Goal: Task Accomplishment & Management: Contribute content

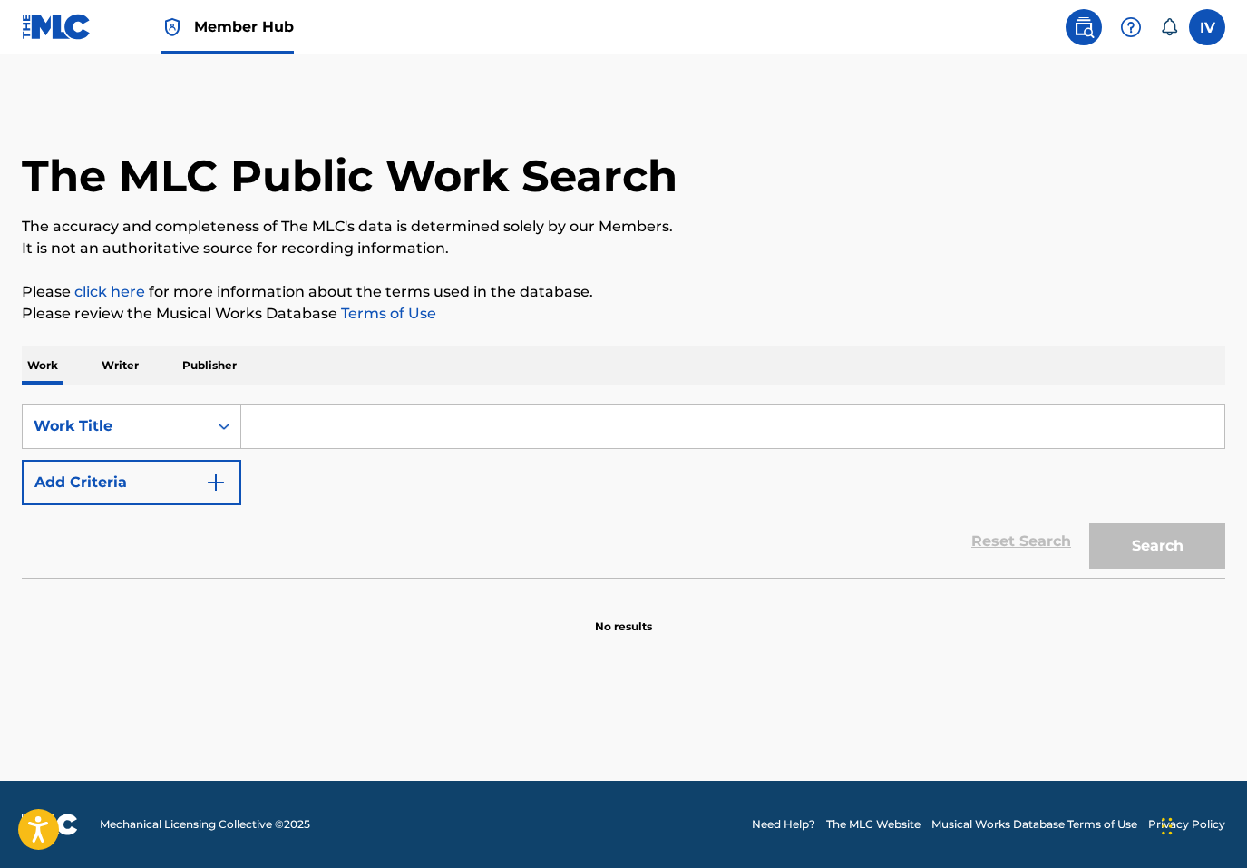
click at [62, 37] on img at bounding box center [57, 27] width 70 height 26
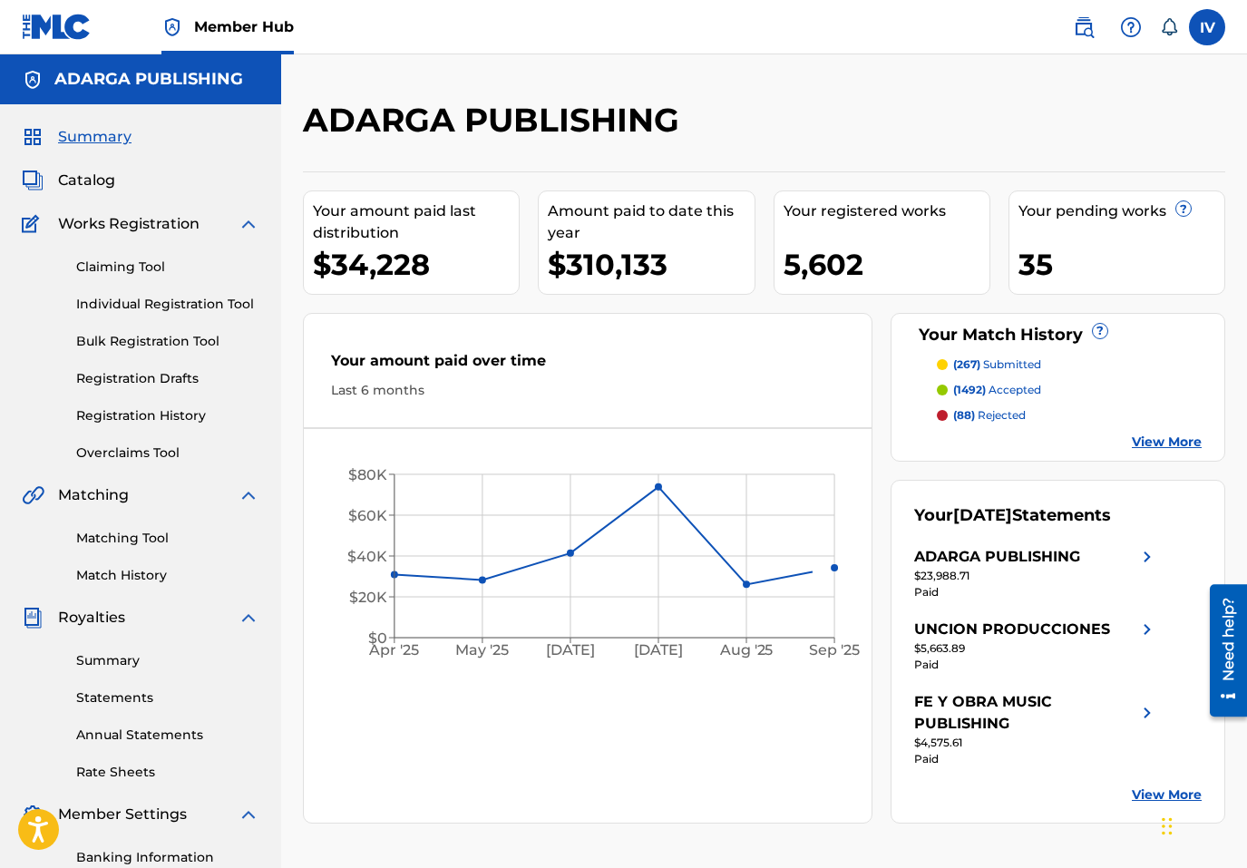
click at [103, 195] on div "Summary Catalog Works Registration Claiming Tool Individual Registration Tool B…" at bounding box center [140, 570] width 281 height 933
click at [93, 189] on span "Catalog" at bounding box center [86, 181] width 57 height 22
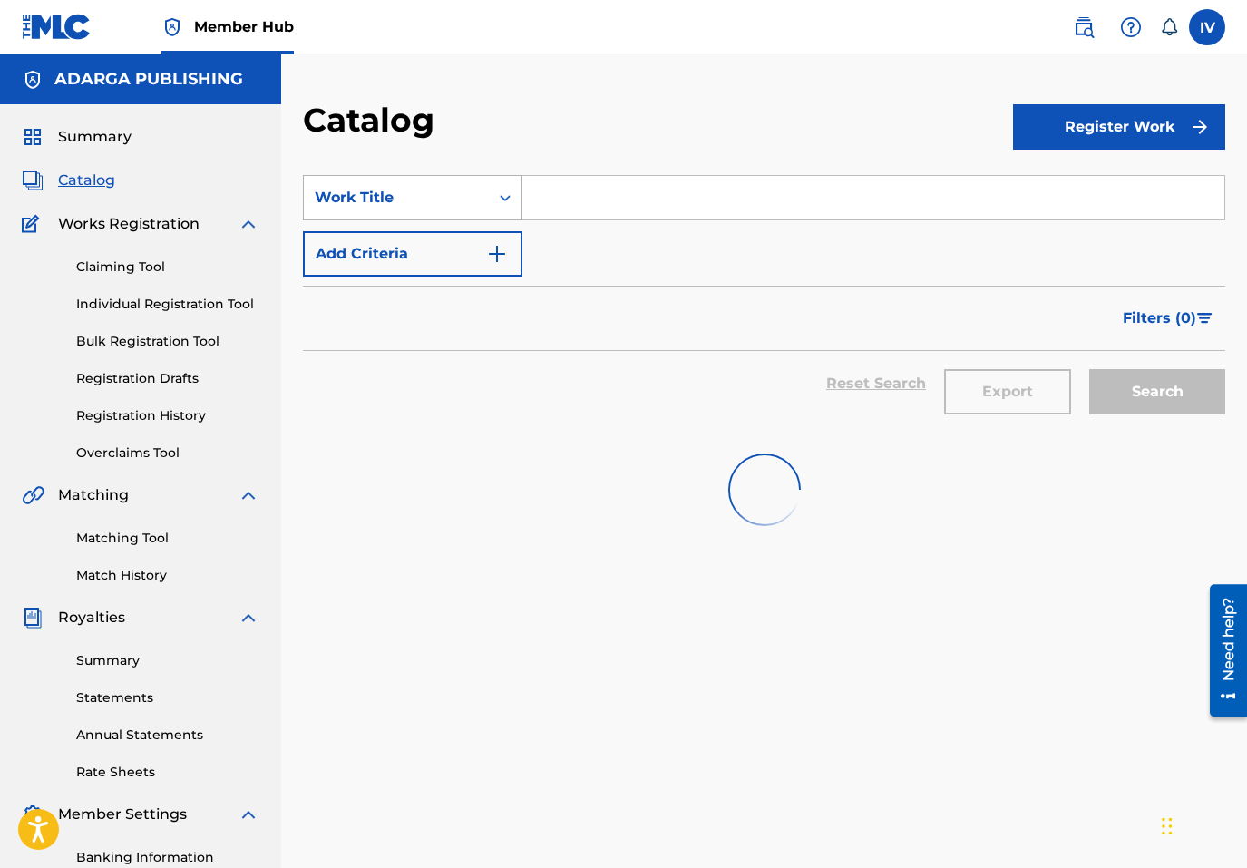
click at [449, 195] on div "Work Title" at bounding box center [396, 198] width 163 height 22
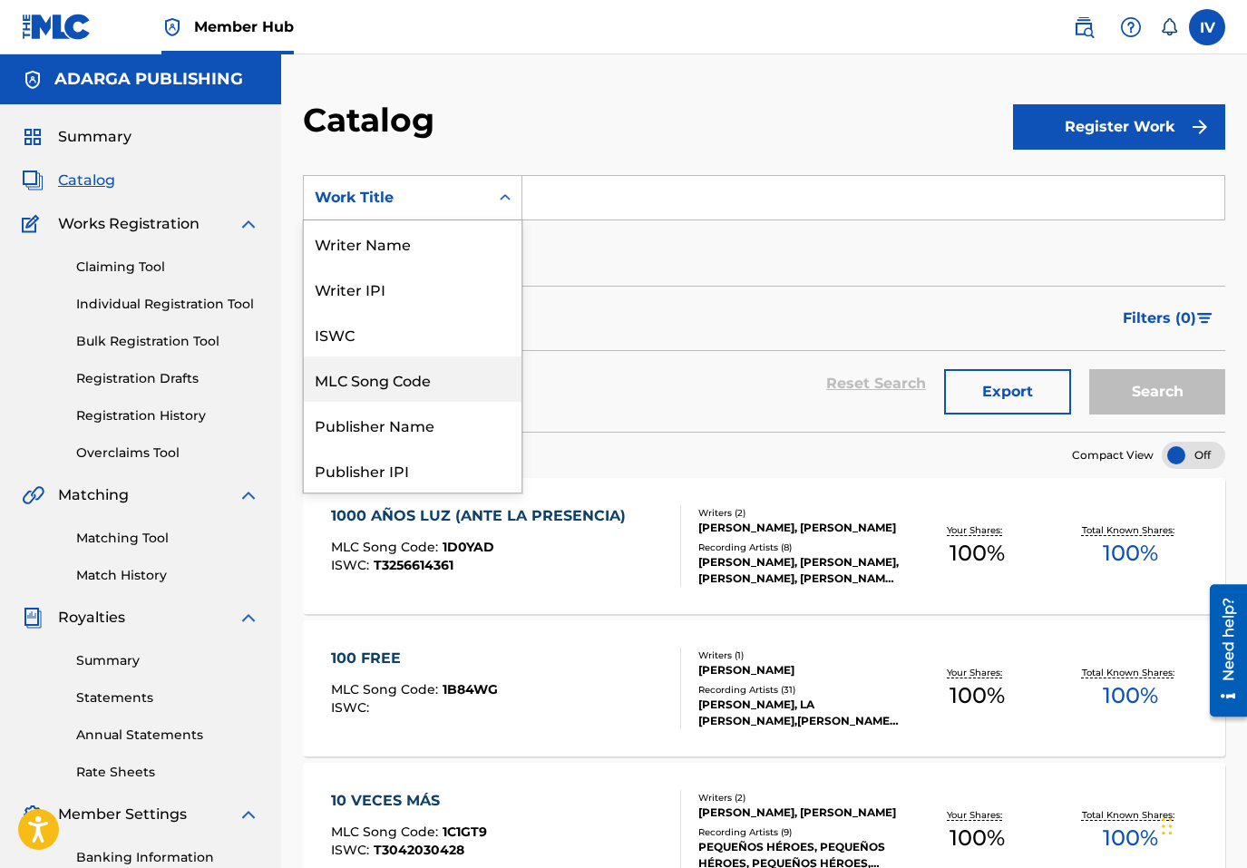
click at [444, 382] on div "MLC Song Code" at bounding box center [413, 378] width 218 height 45
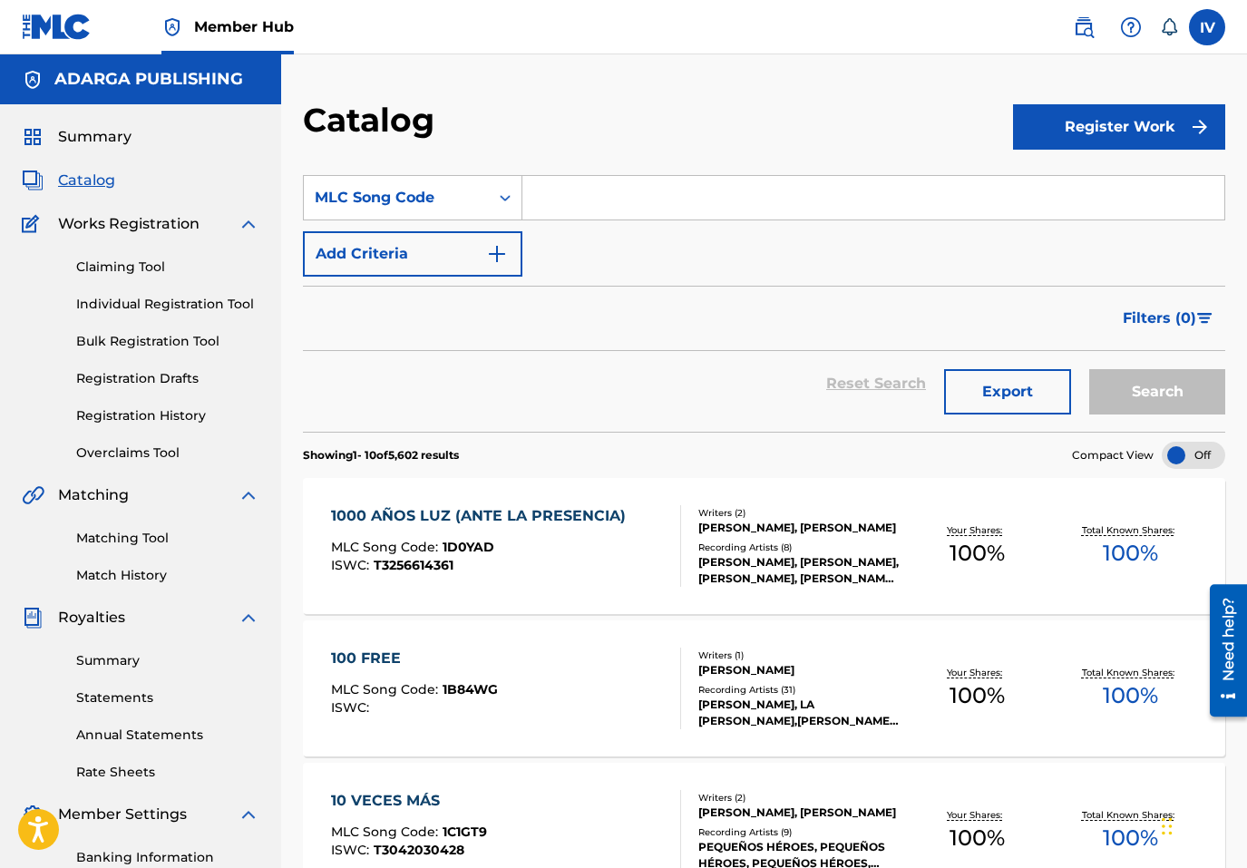
click at [561, 215] on input "Search Form" at bounding box center [873, 198] width 702 height 44
paste input "BVCFSE"
type input "BVCFSE"
click at [1089, 369] on button "Search" at bounding box center [1157, 391] width 136 height 45
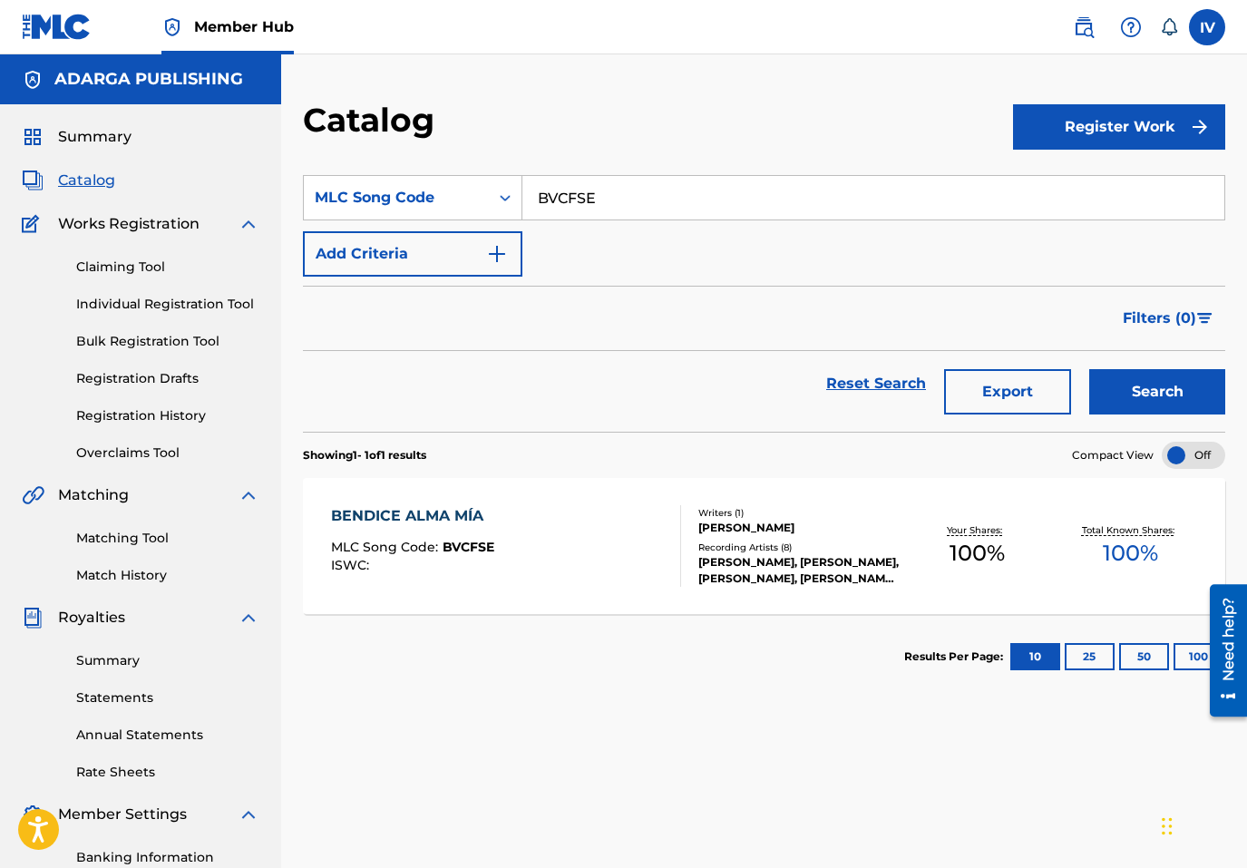
click at [529, 559] on div "BENDICE ALMA MÍA MLC Song Code : BVCFSE ISWC :" at bounding box center [506, 546] width 350 height 82
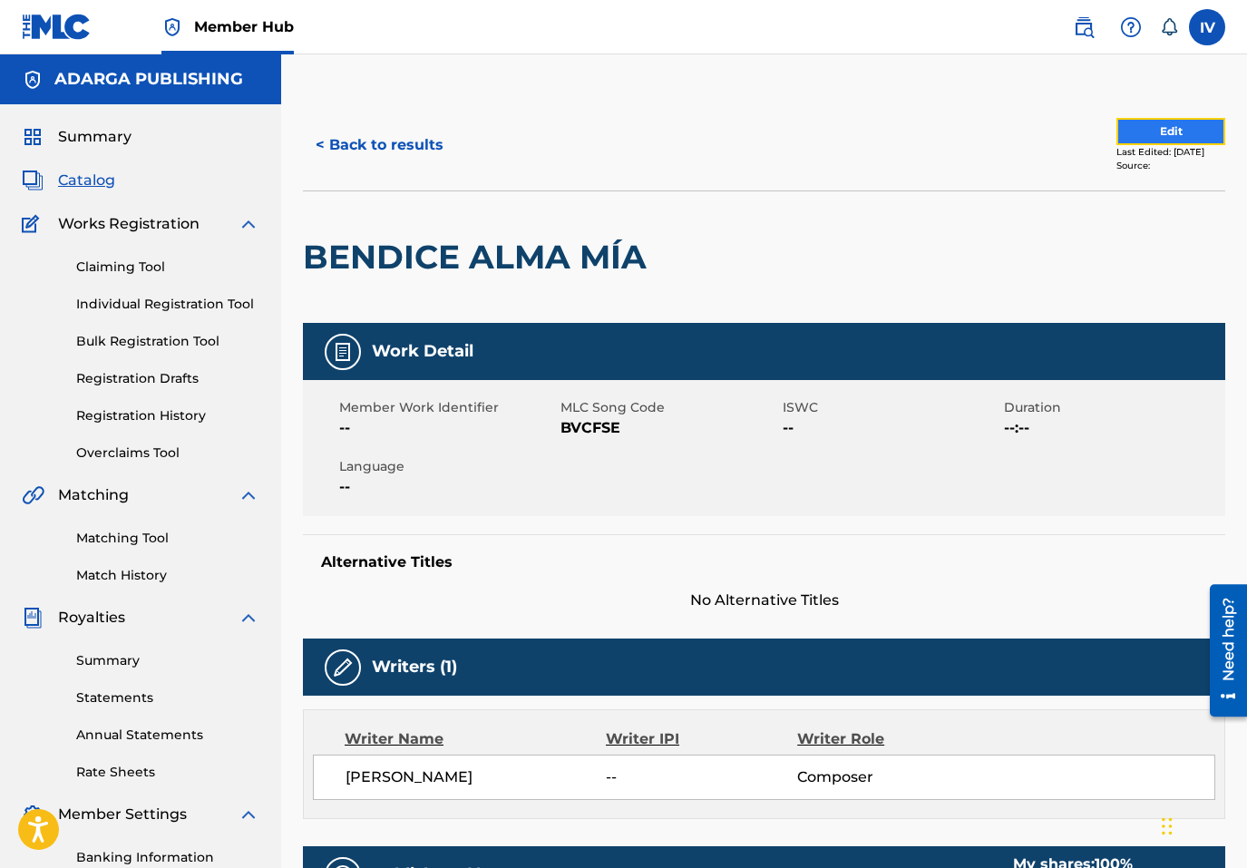
click at [1126, 137] on button "Edit" at bounding box center [1171, 131] width 109 height 27
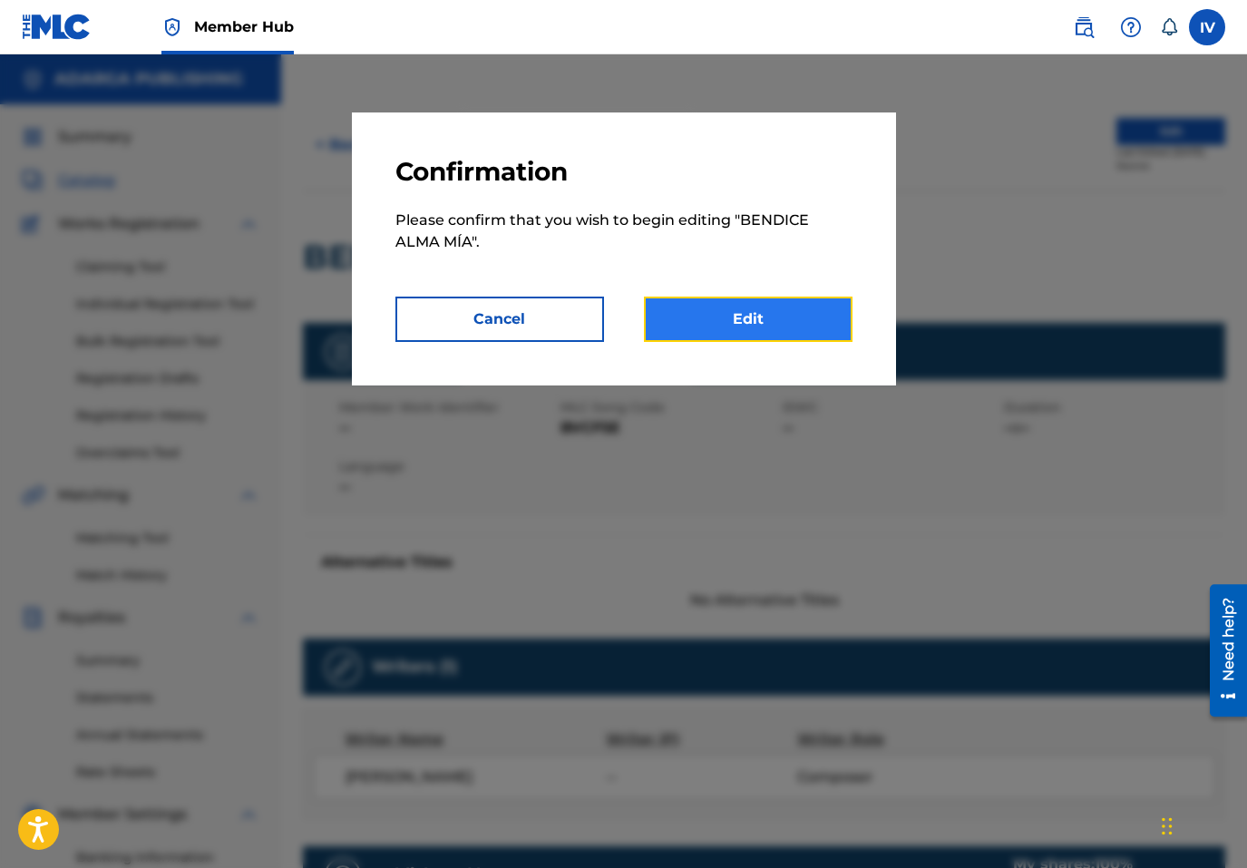
click at [759, 334] on link "Edit" at bounding box center [748, 319] width 209 height 45
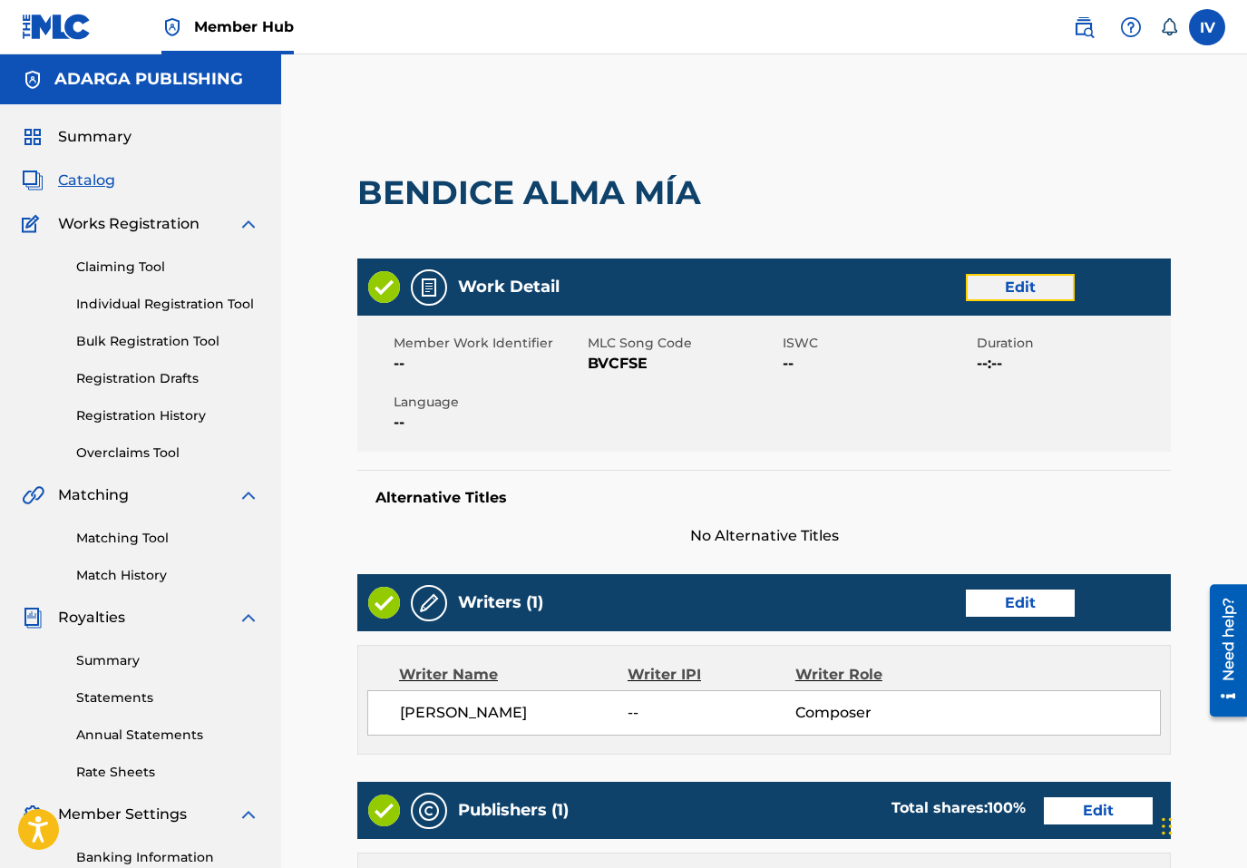
click at [995, 290] on link "Edit" at bounding box center [1020, 287] width 109 height 27
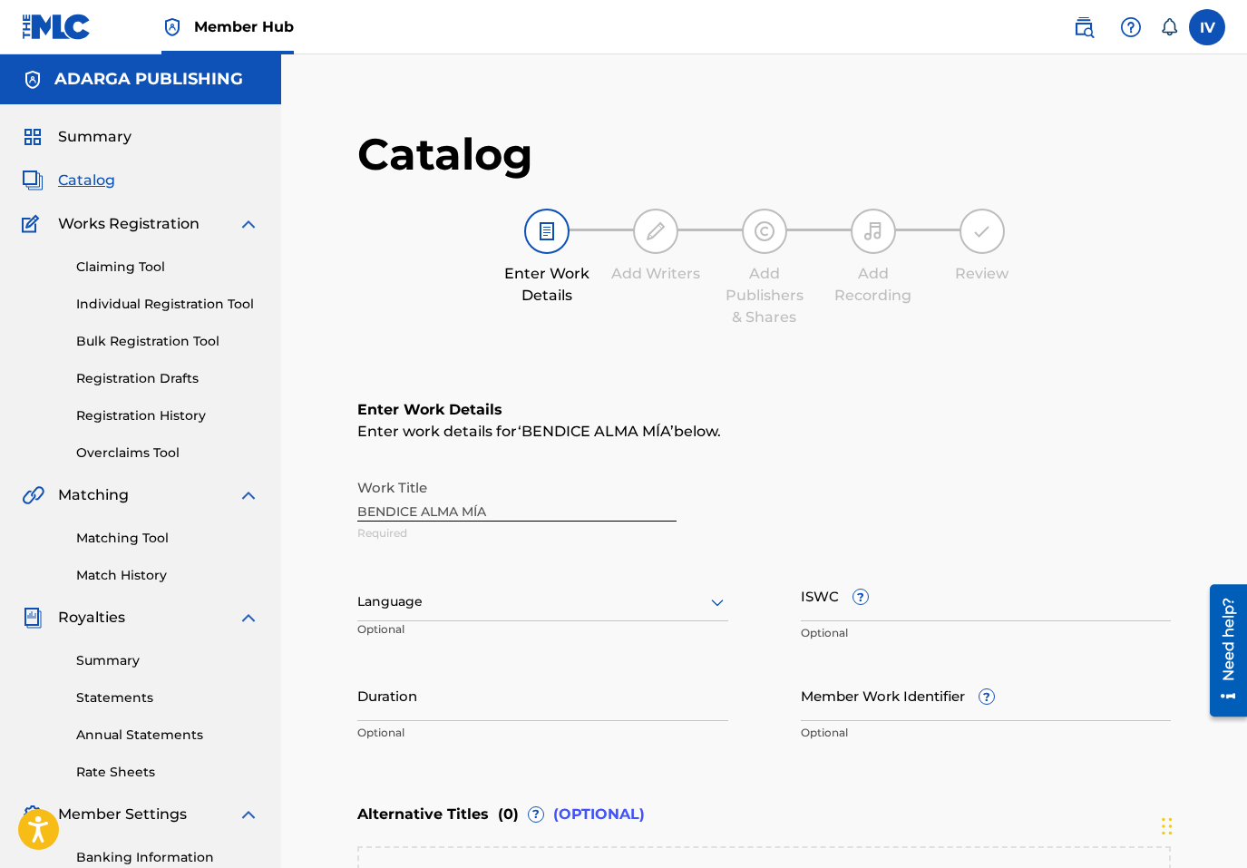
click at [492, 599] on div "Language" at bounding box center [542, 602] width 371 height 38
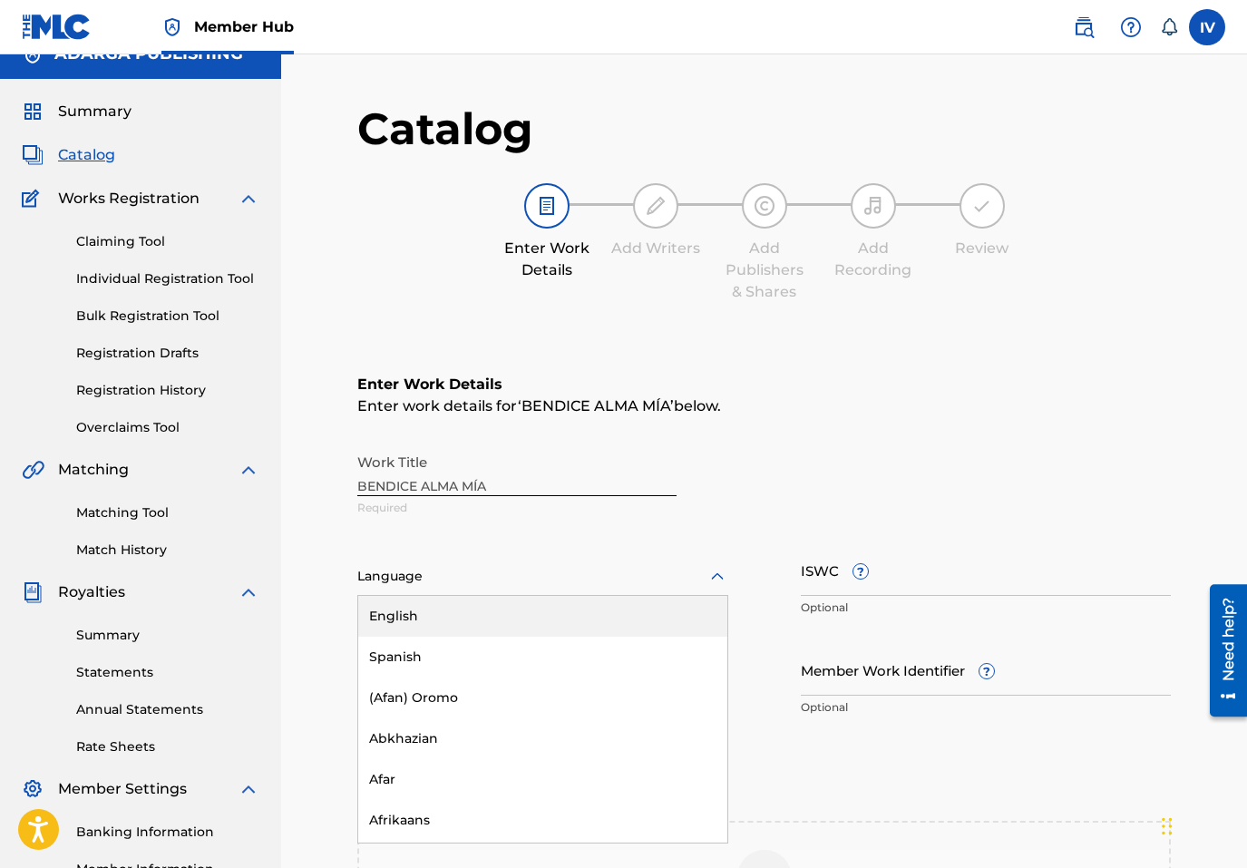
scroll to position [26, 0]
drag, startPoint x: 471, startPoint y: 633, endPoint x: 464, endPoint y: 654, distance: 22.1
click at [464, 654] on div "English Spanish (Afan) Oromo Abkhazian Afar Afrikaans Albanian Amharic Arabic A…" at bounding box center [542, 718] width 369 height 247
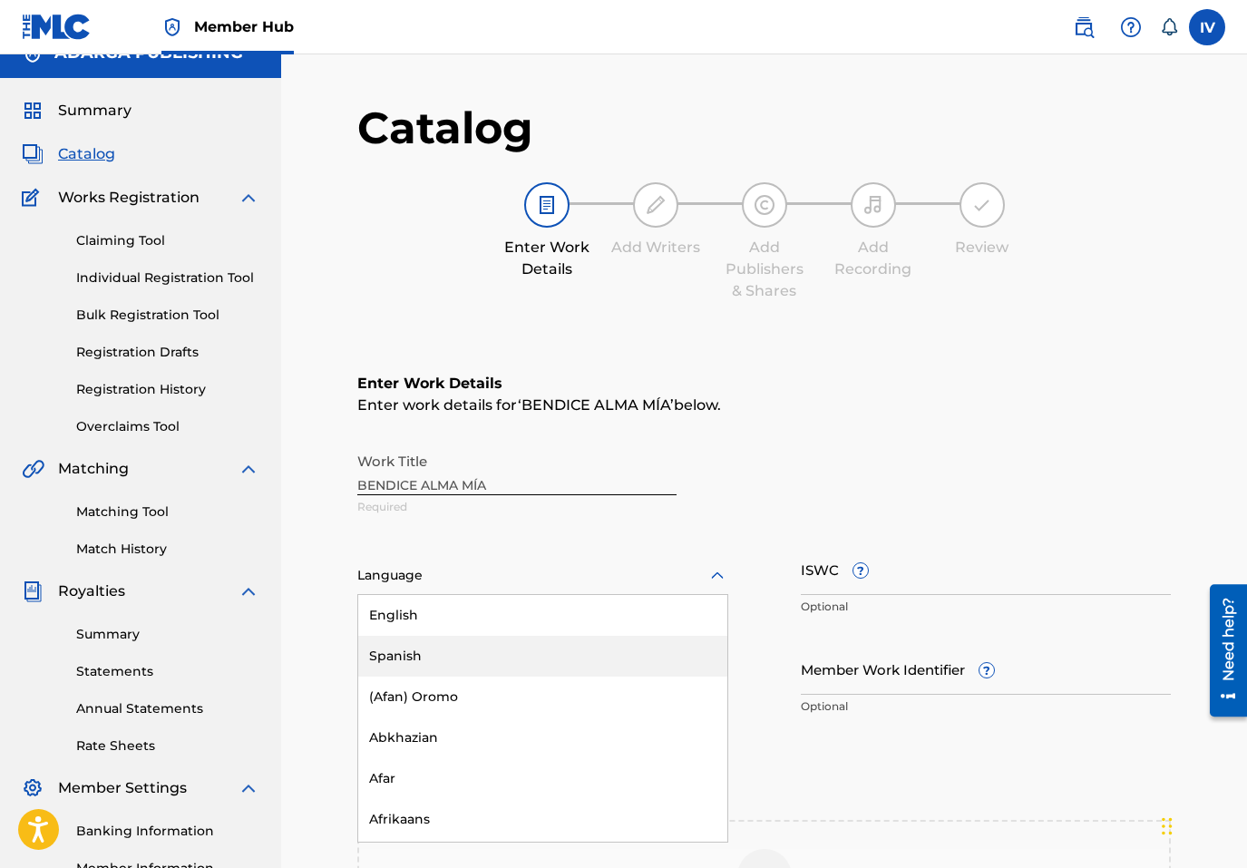
click at [464, 654] on div "Spanish" at bounding box center [542, 656] width 369 height 41
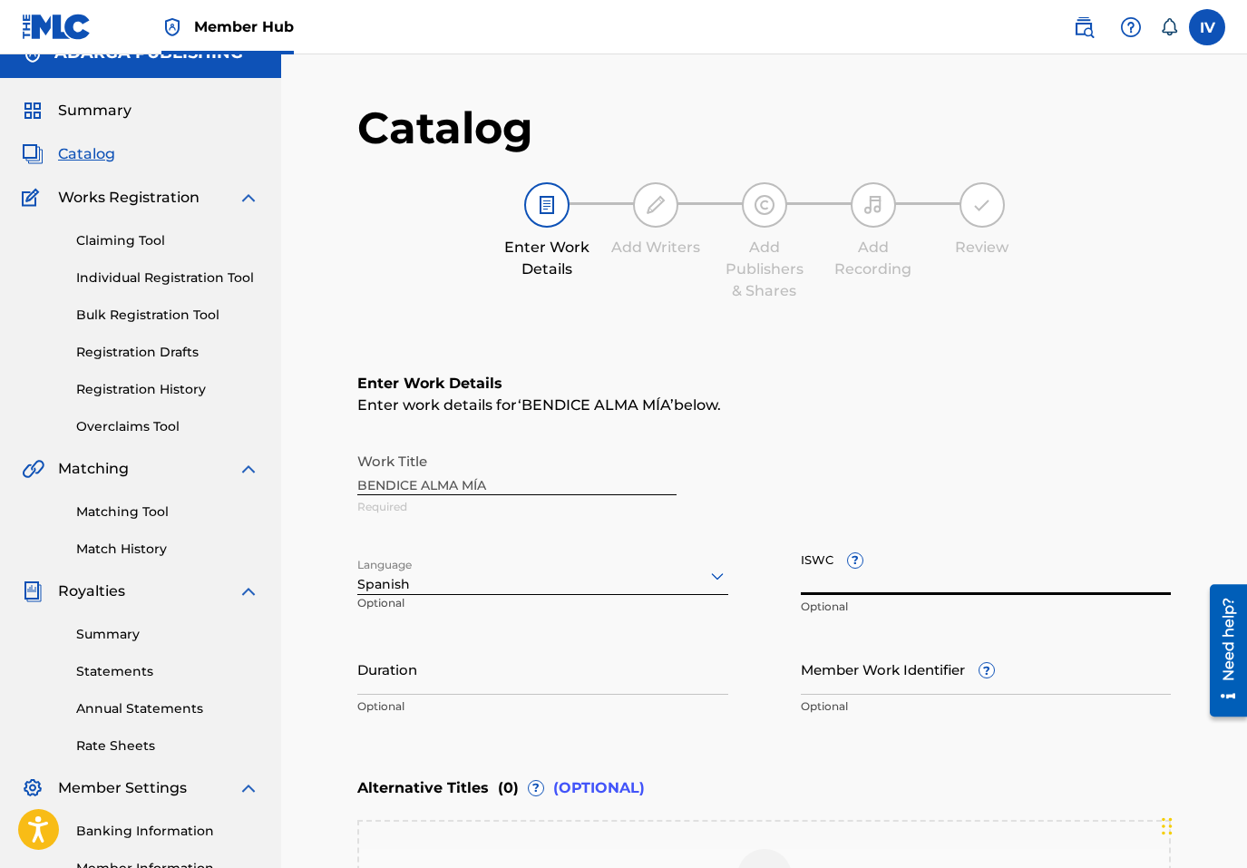
click at [900, 587] on input "ISWC ?" at bounding box center [986, 569] width 371 height 52
paste input "T9308242219"
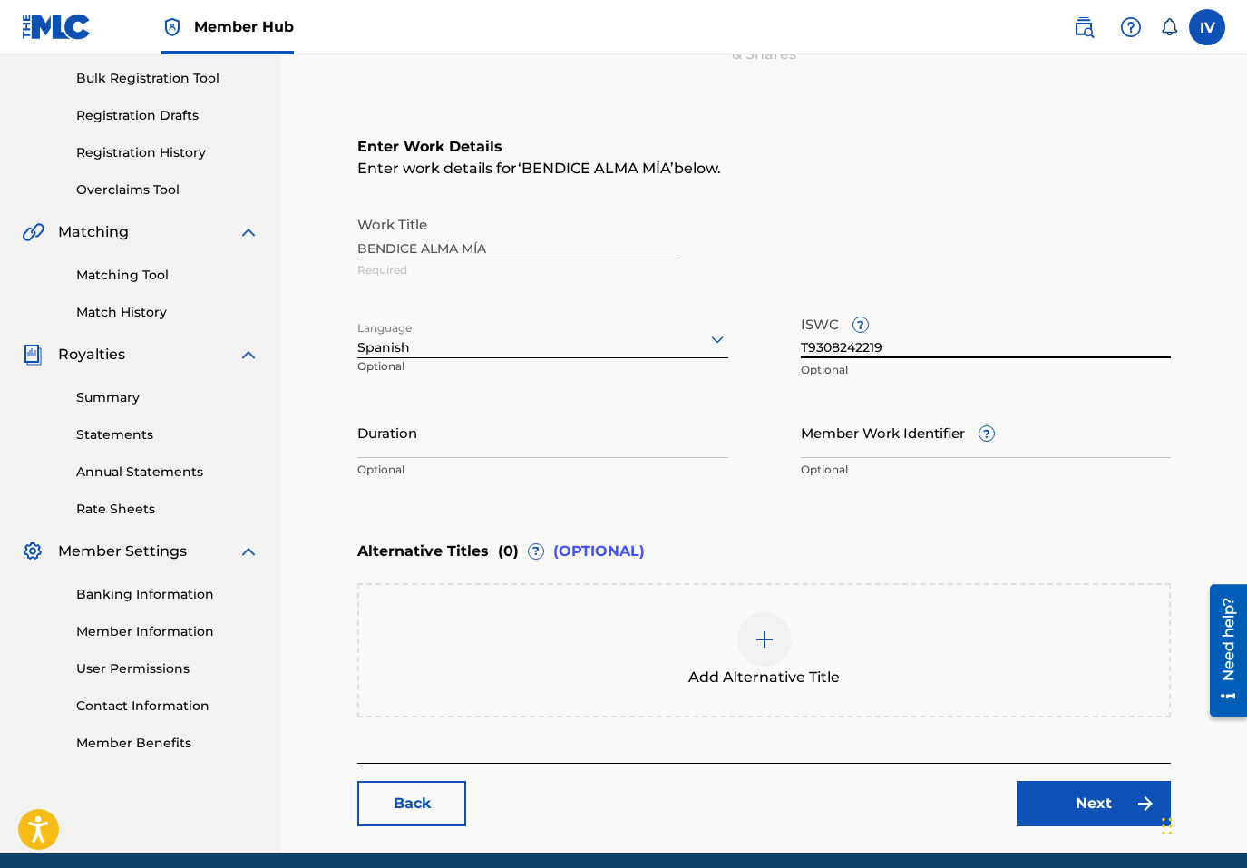
scroll to position [335, 0]
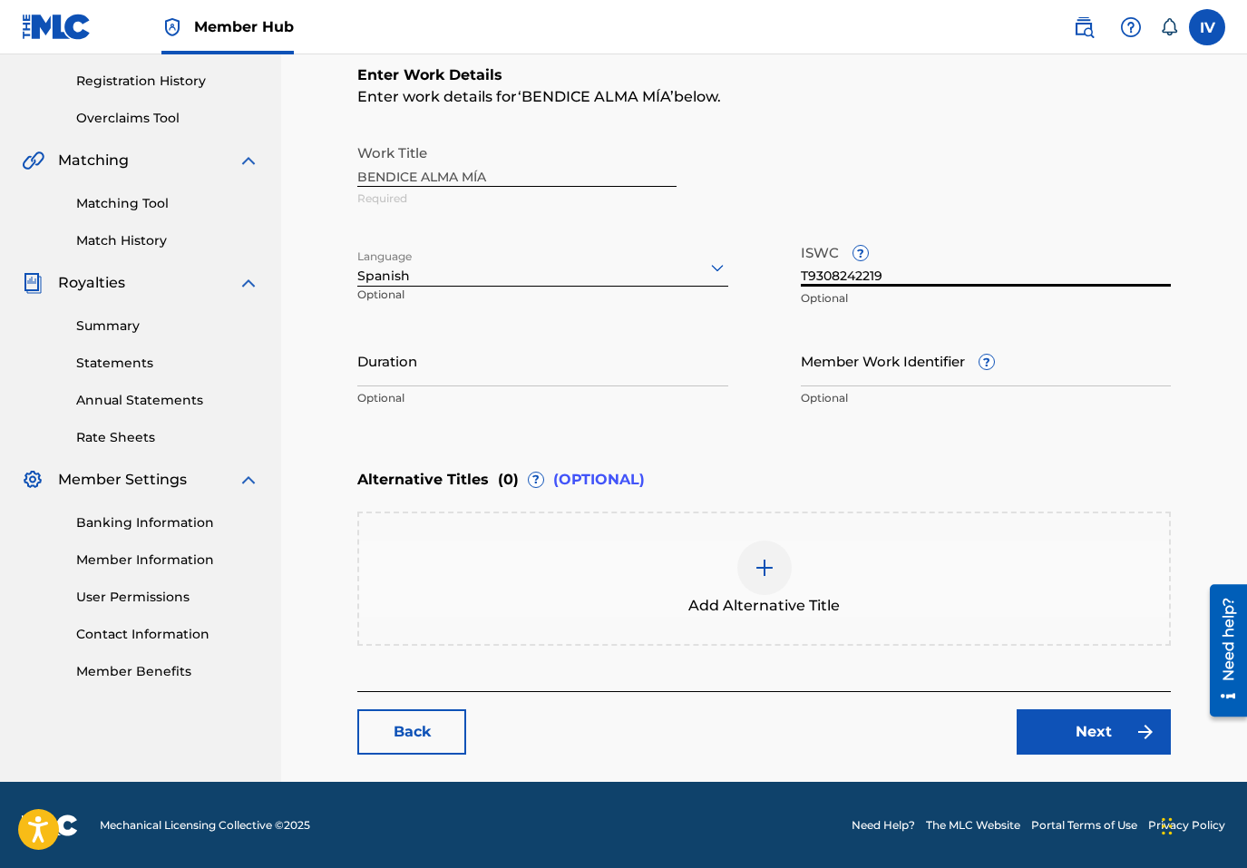
type input "T9308242219"
click at [512, 176] on div "Work Title BENDICE ALMA MÍA Required" at bounding box center [764, 176] width 814 height 82
copy div "Work Title"
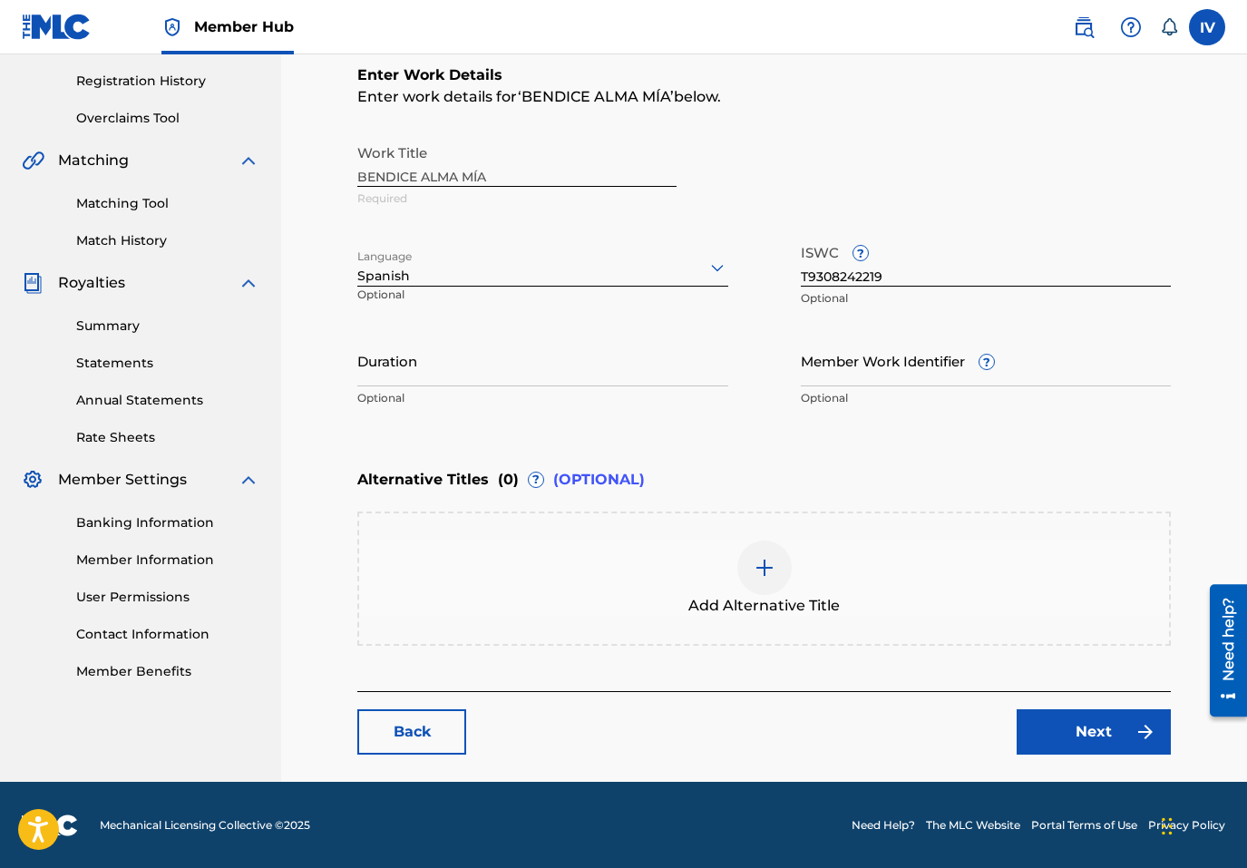
click at [747, 676] on div "Enter Work Details Enter work details for ‘ BENDICE ALMA MÍA ’ below. Work Titl…" at bounding box center [764, 356] width 814 height 670
click at [776, 571] on div at bounding box center [764, 568] width 54 height 54
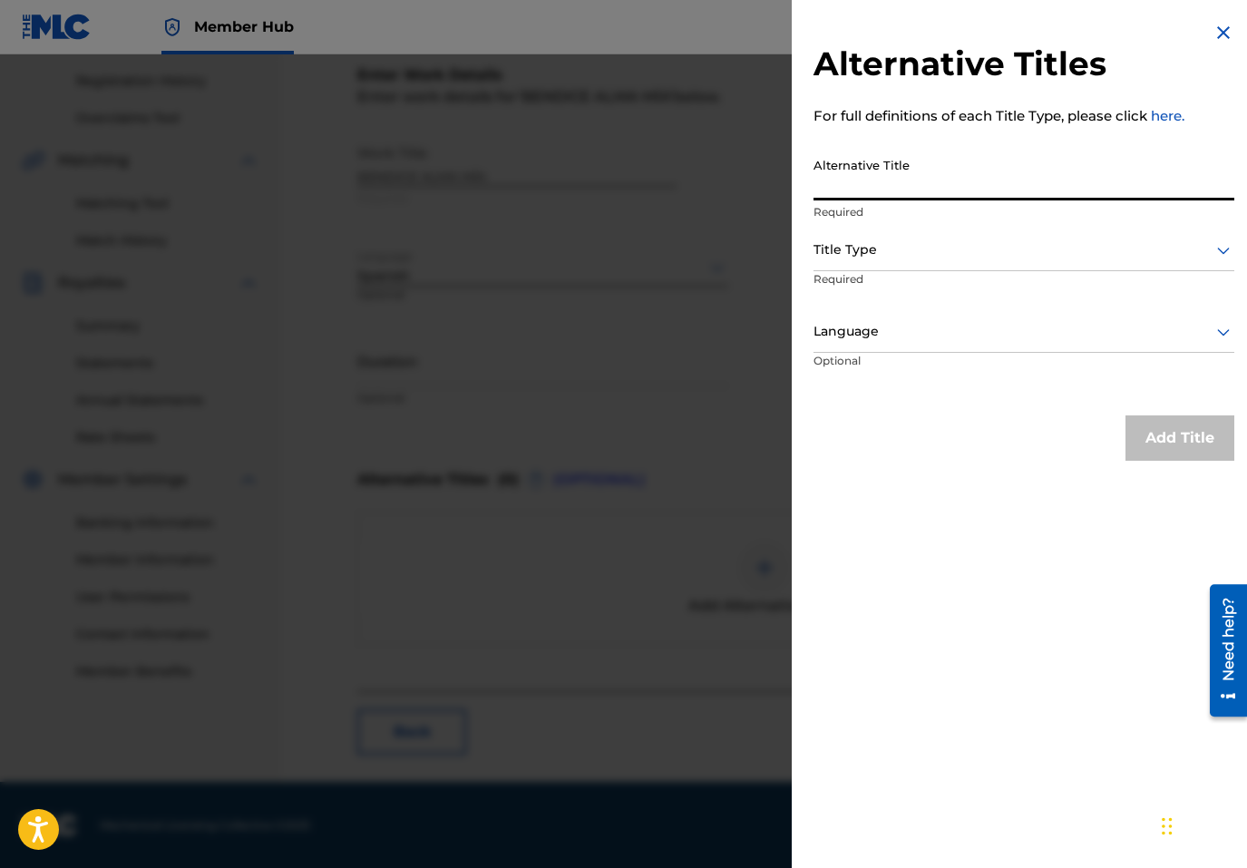
click at [1003, 185] on input "Alternative Title" at bounding box center [1024, 175] width 421 height 52
paste input "BENDICE ALMA MÍA"
type input "BENDICE ALMA MIA"
click at [1002, 255] on div at bounding box center [1024, 250] width 421 height 23
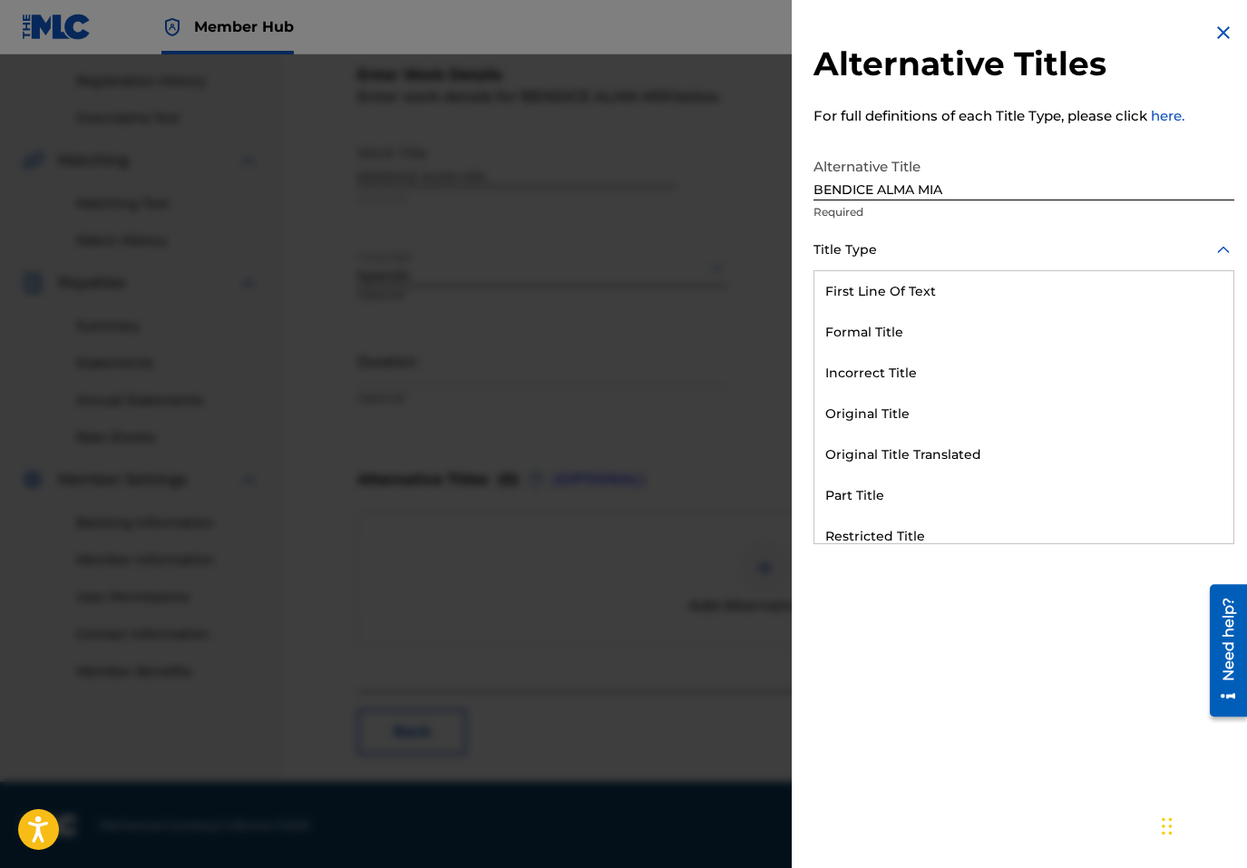
scroll to position [177, 0]
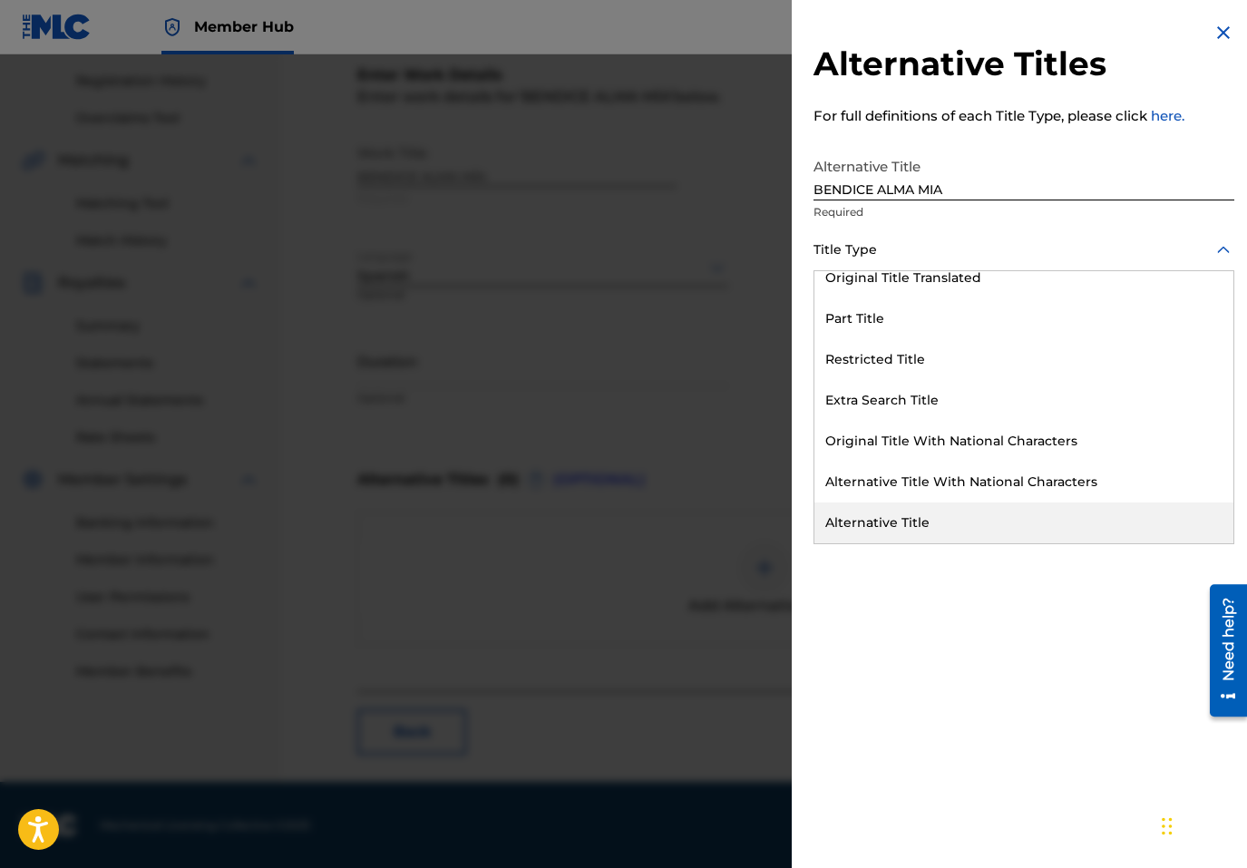
click at [896, 508] on div "Alternative Title" at bounding box center [1024, 523] width 419 height 41
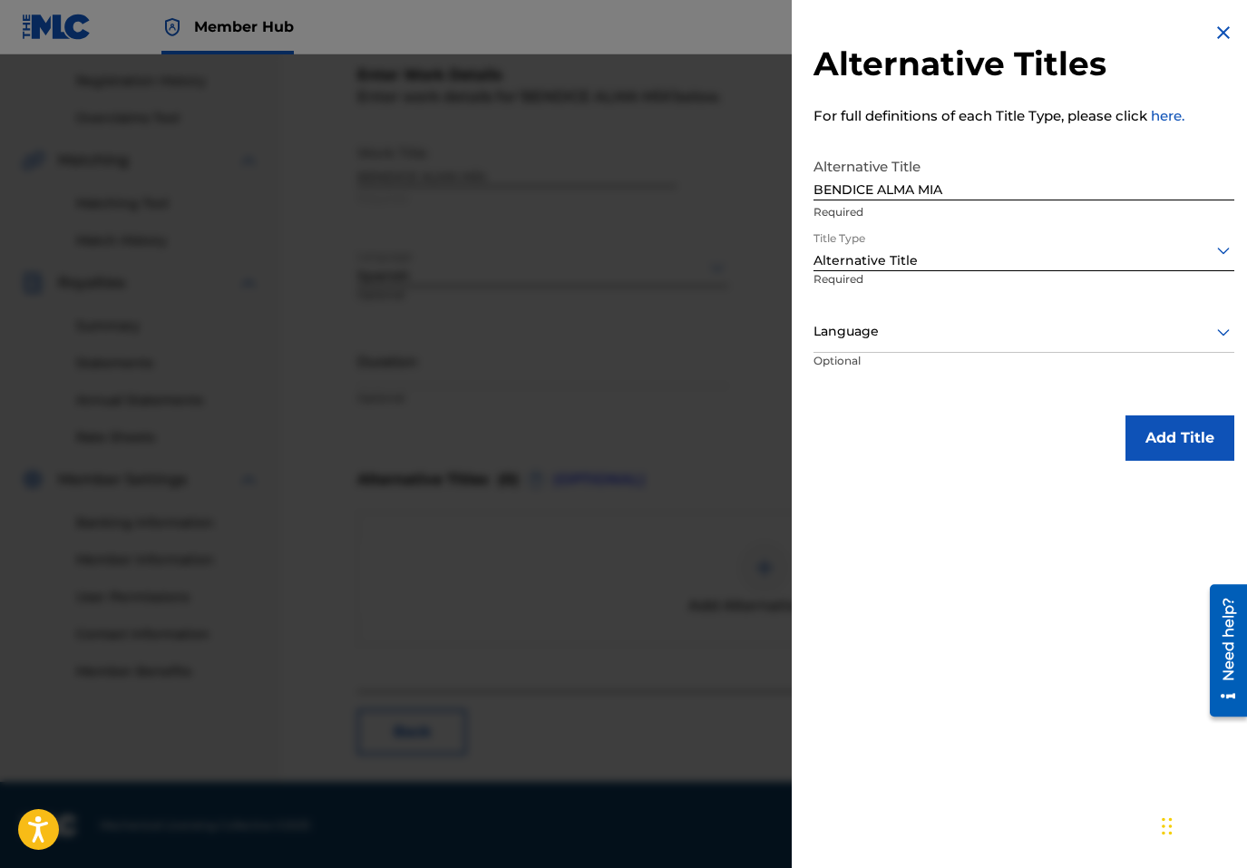
click at [907, 300] on p "Required" at bounding box center [878, 291] width 129 height 41
click at [900, 328] on div at bounding box center [1024, 331] width 421 height 23
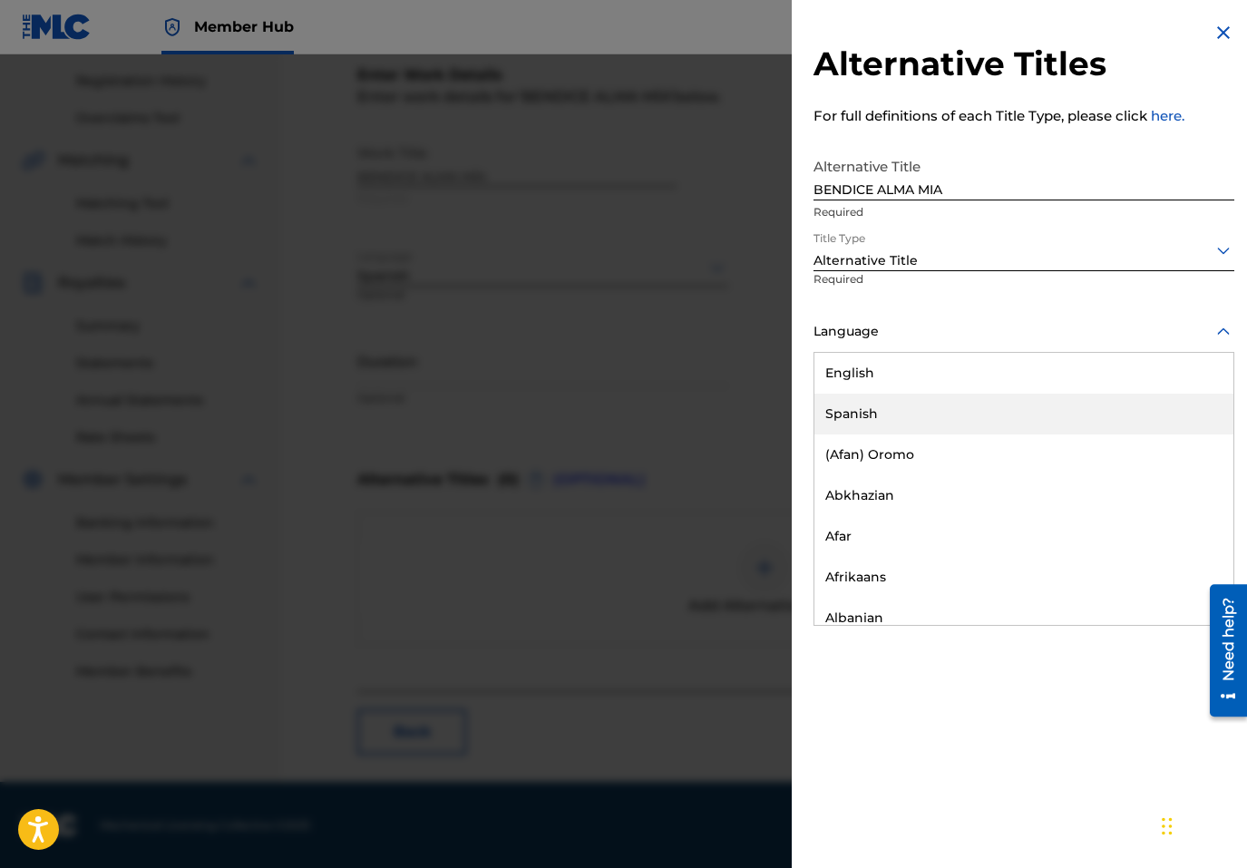
click at [885, 409] on div "Spanish" at bounding box center [1024, 414] width 419 height 41
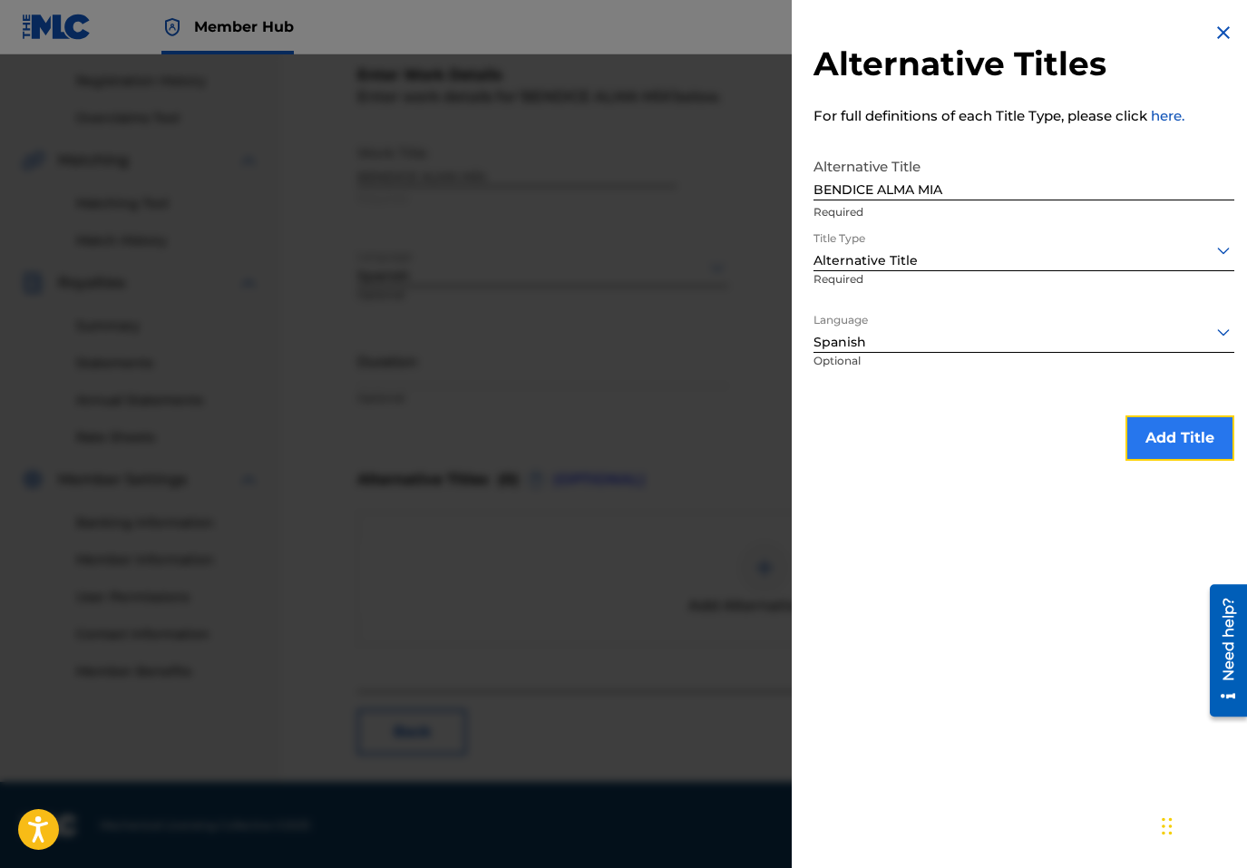
click at [1155, 445] on button "Add Title" at bounding box center [1180, 437] width 109 height 45
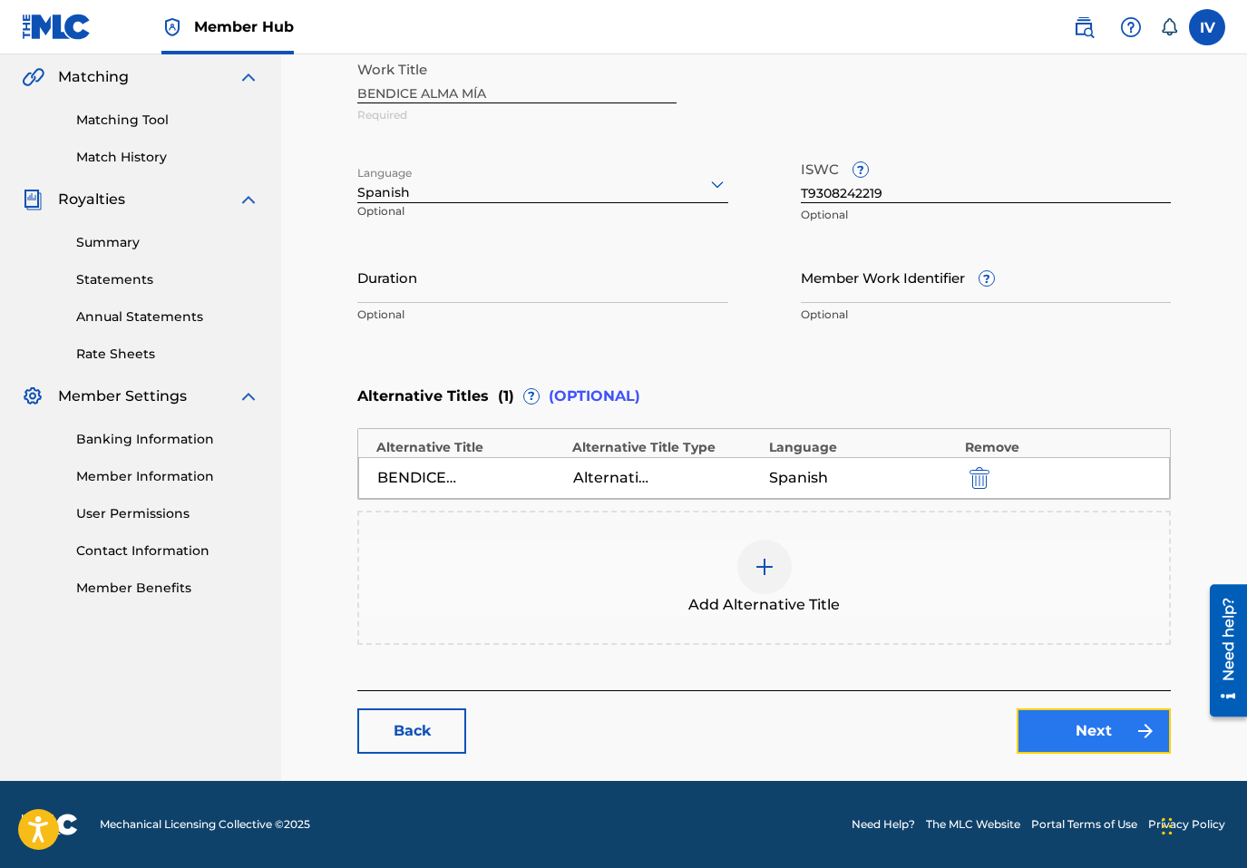
click at [1078, 728] on link "Next" at bounding box center [1094, 730] width 154 height 45
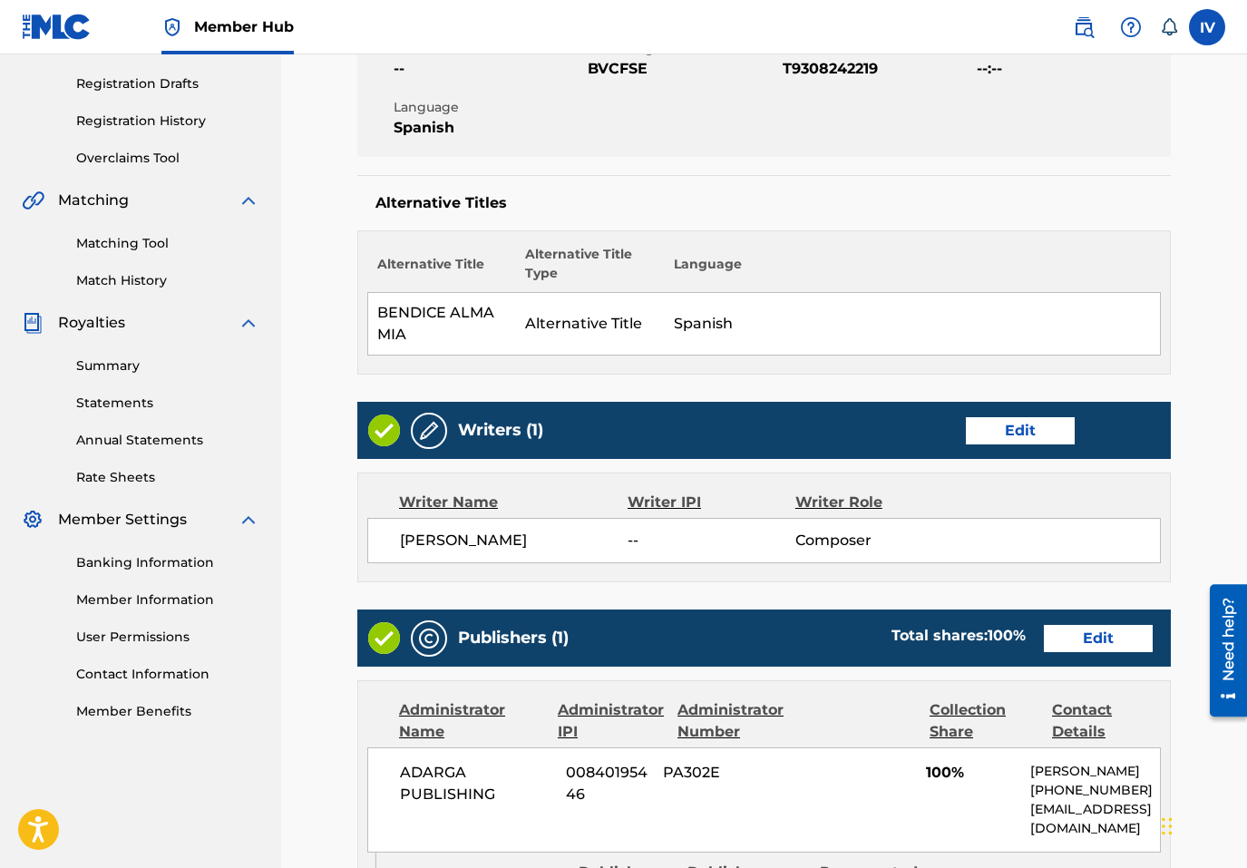
scroll to position [308, 0]
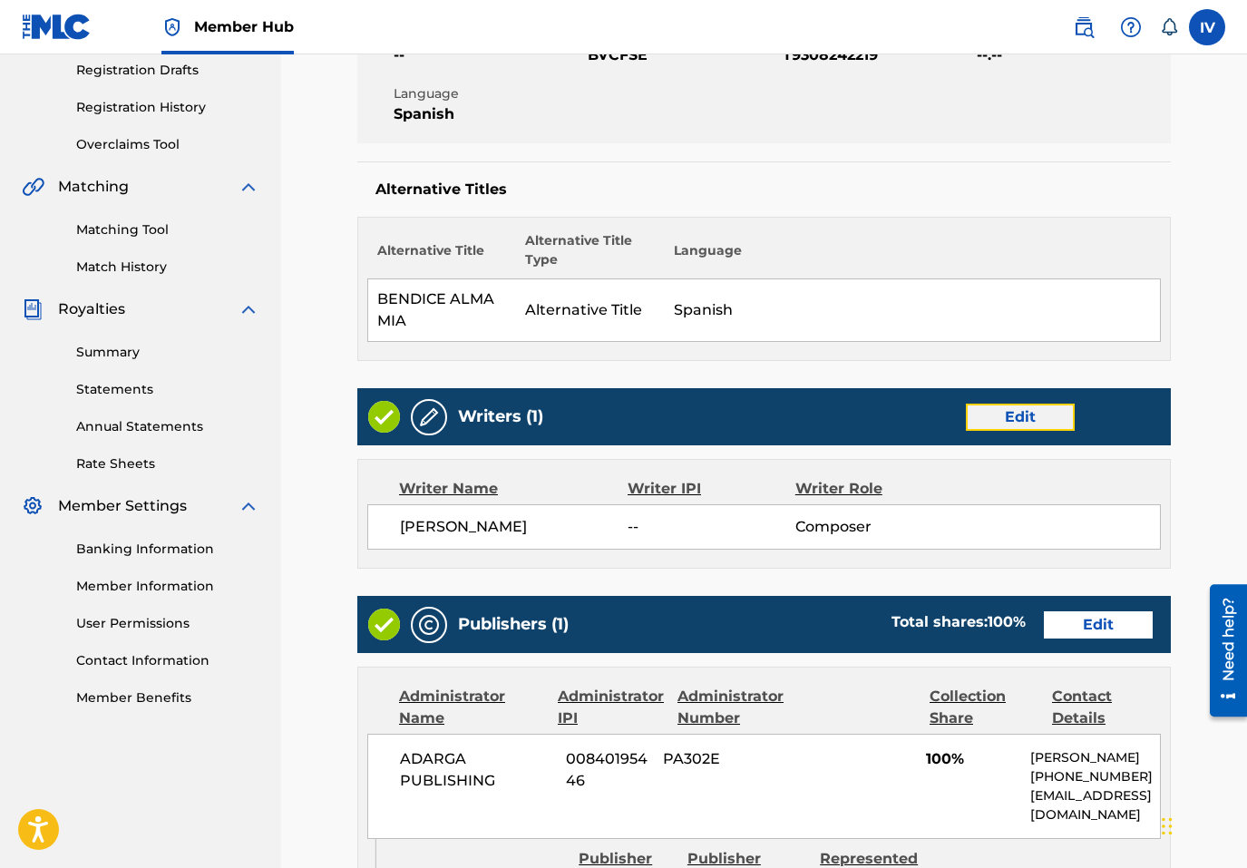
click at [1032, 412] on link "Edit" at bounding box center [1020, 417] width 109 height 27
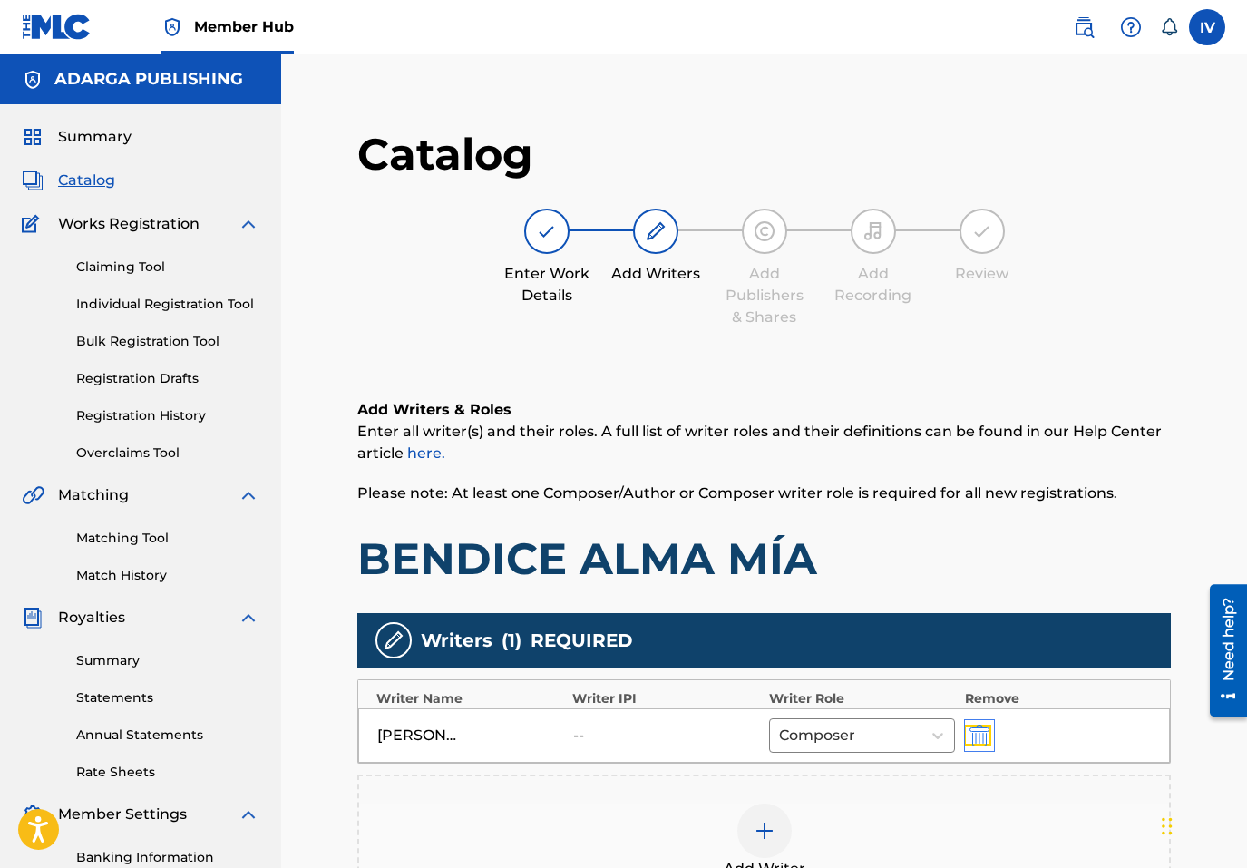
click at [988, 726] on img "submit" at bounding box center [980, 736] width 20 height 22
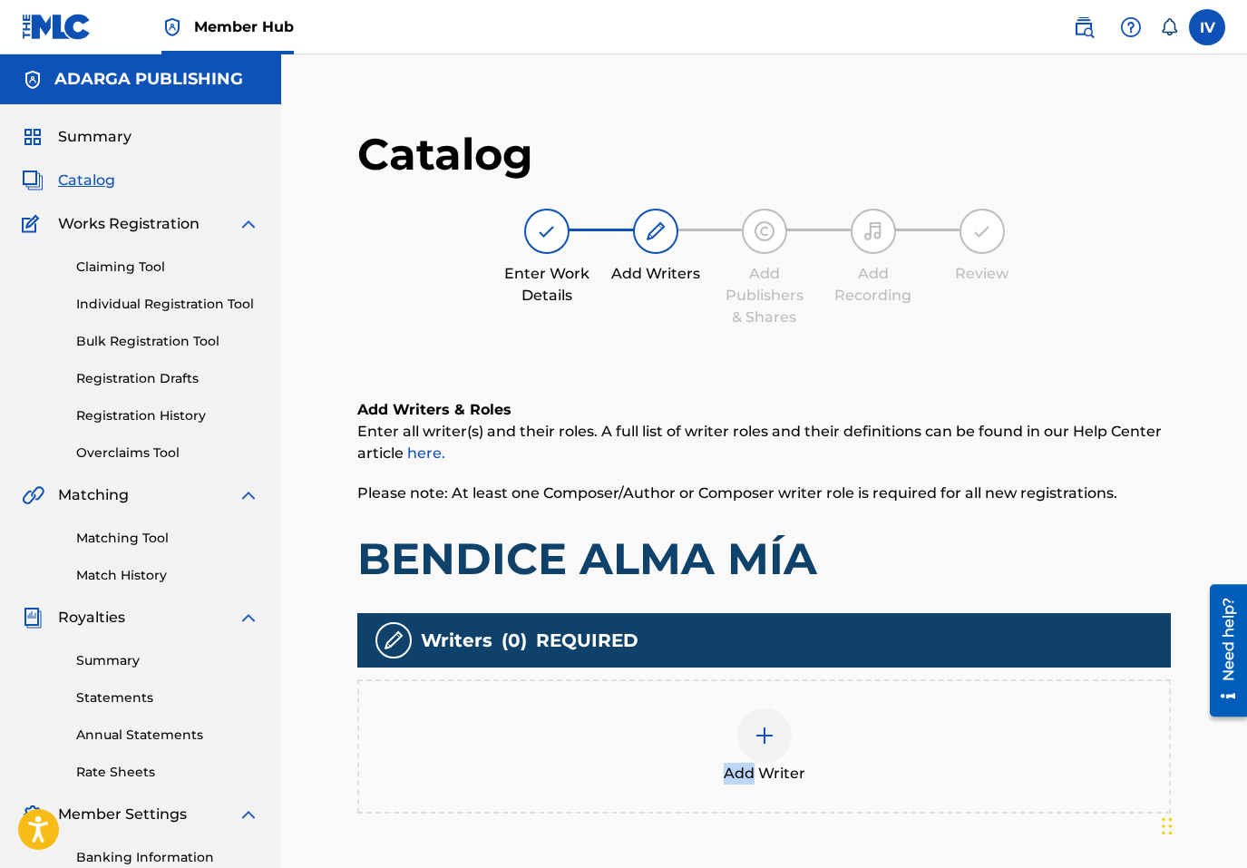
click at [988, 726] on div "Add Writer" at bounding box center [764, 746] width 810 height 76
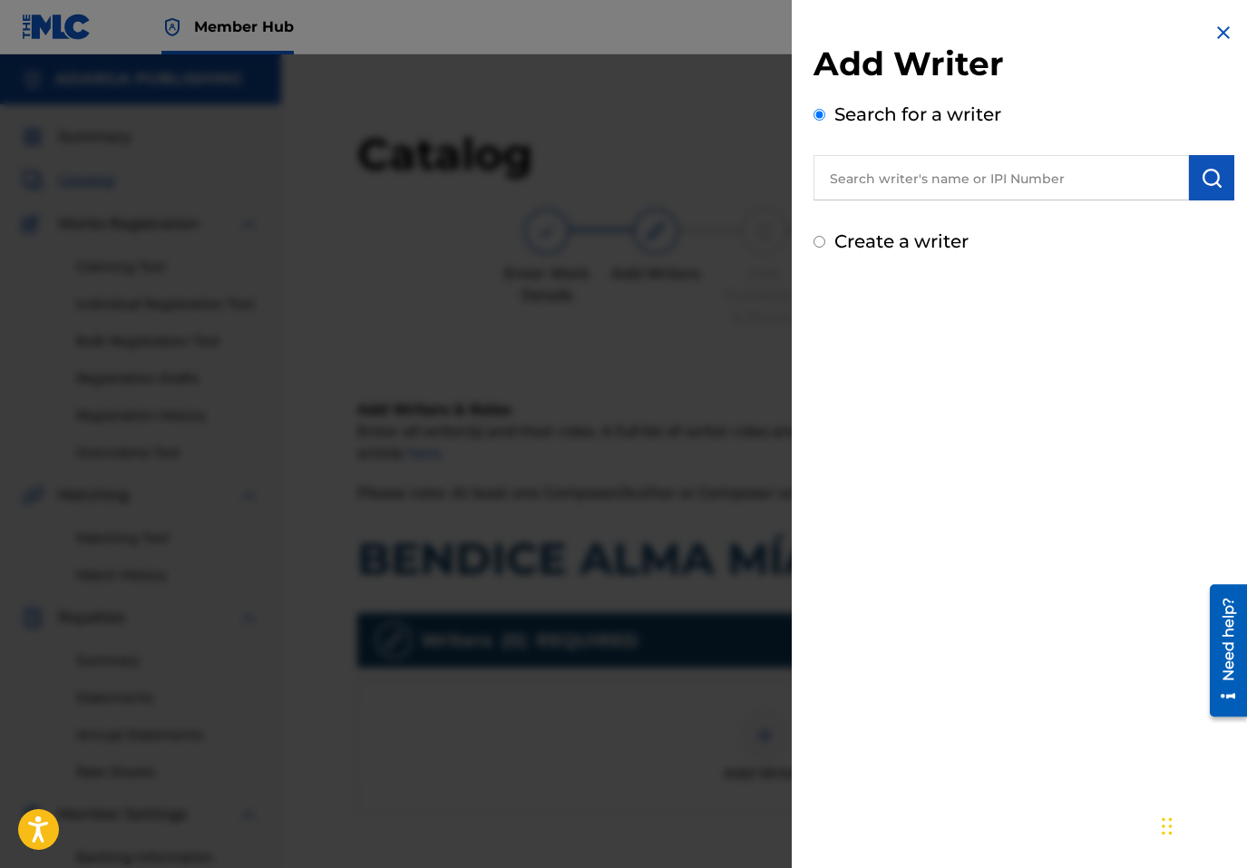
click at [1050, 176] on input "text" at bounding box center [1002, 177] width 376 height 45
paste input "733089440"
type input "00733089440"
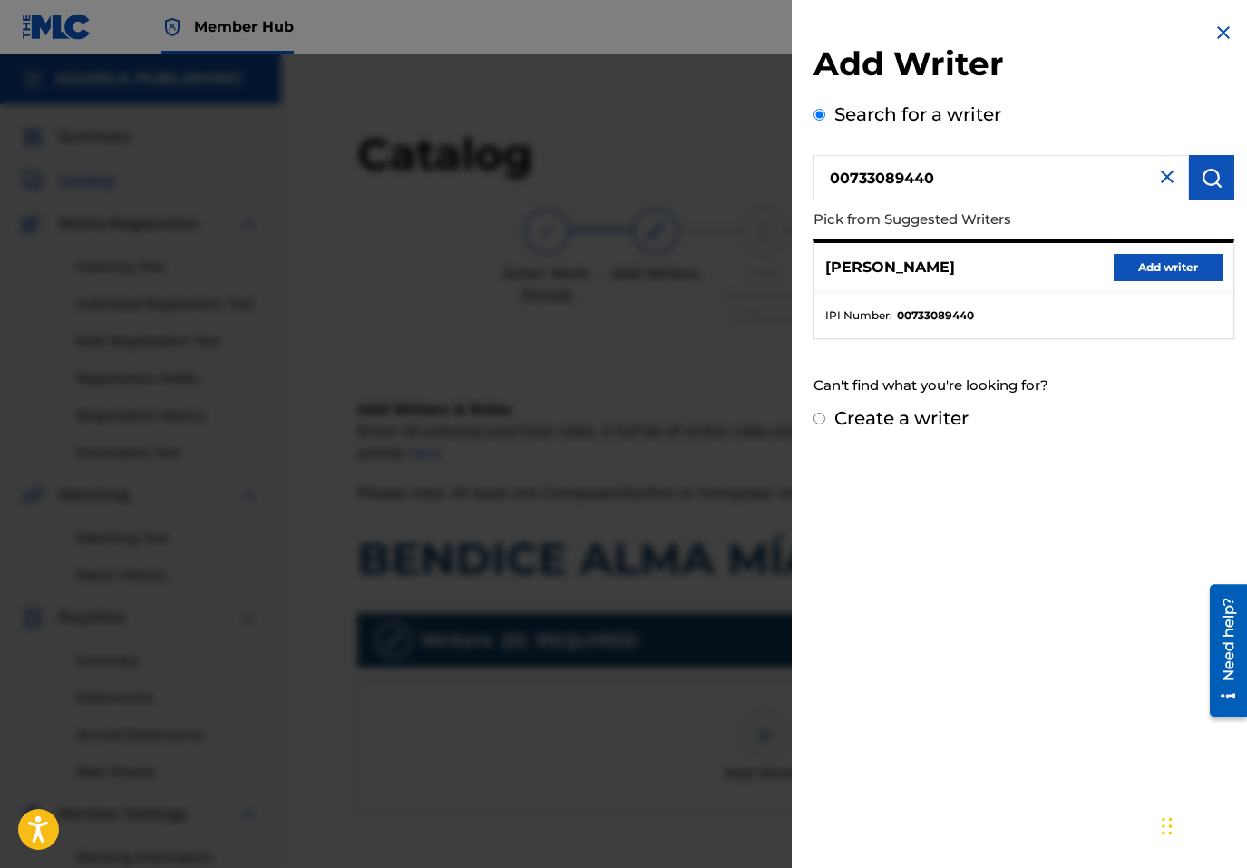
click at [1148, 283] on div "JUAN CARLOS ALVARADO Add writer" at bounding box center [1024, 268] width 419 height 50
click at [1136, 274] on button "Add writer" at bounding box center [1168, 267] width 109 height 27
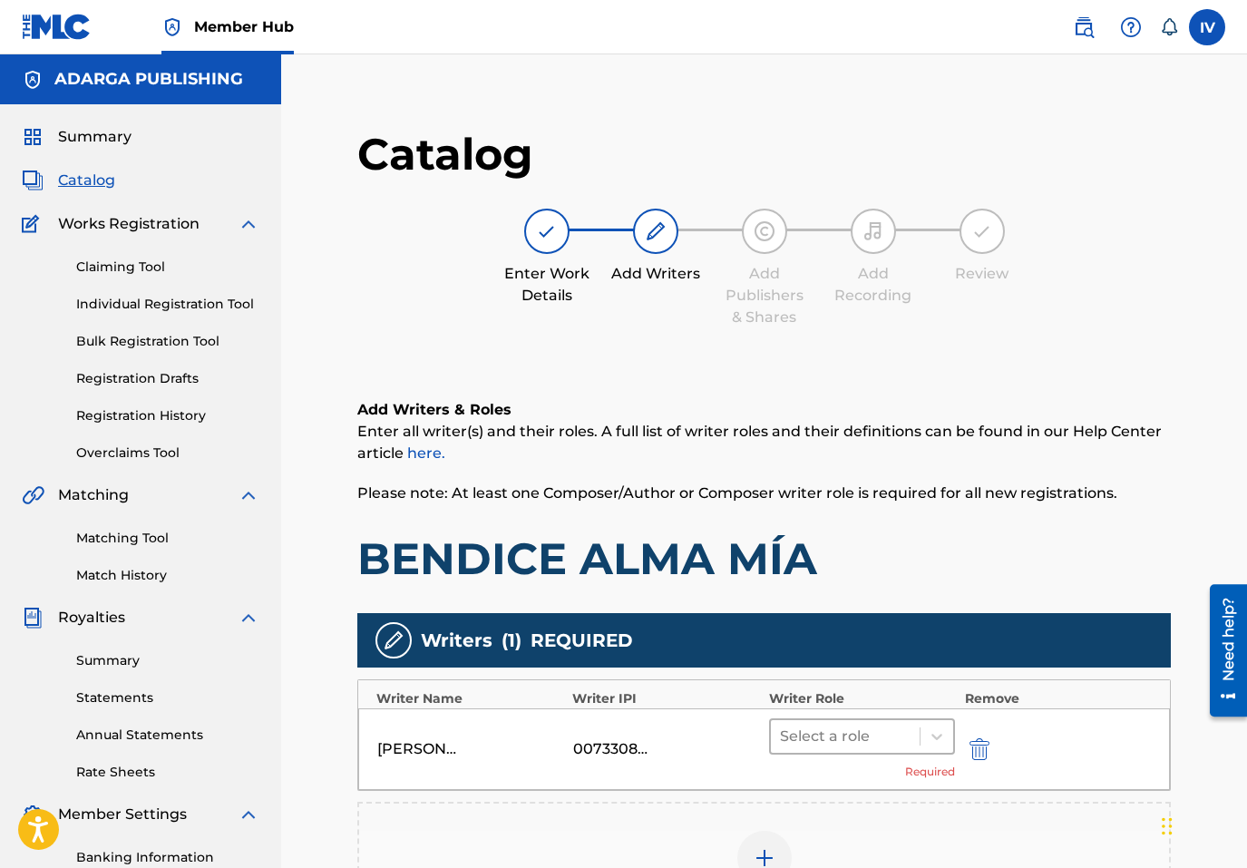
click at [804, 733] on div at bounding box center [846, 736] width 132 height 25
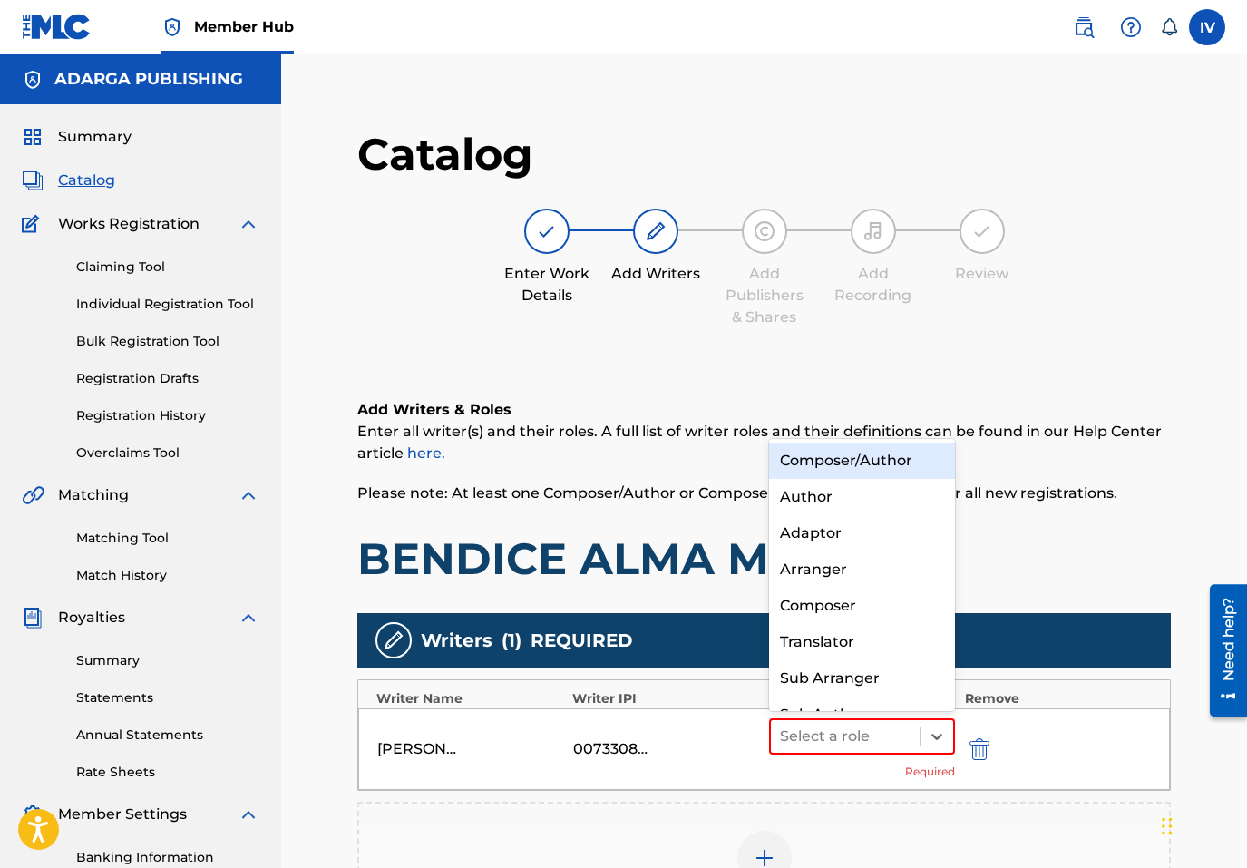
click at [828, 458] on div "Composer/Author" at bounding box center [862, 461] width 187 height 36
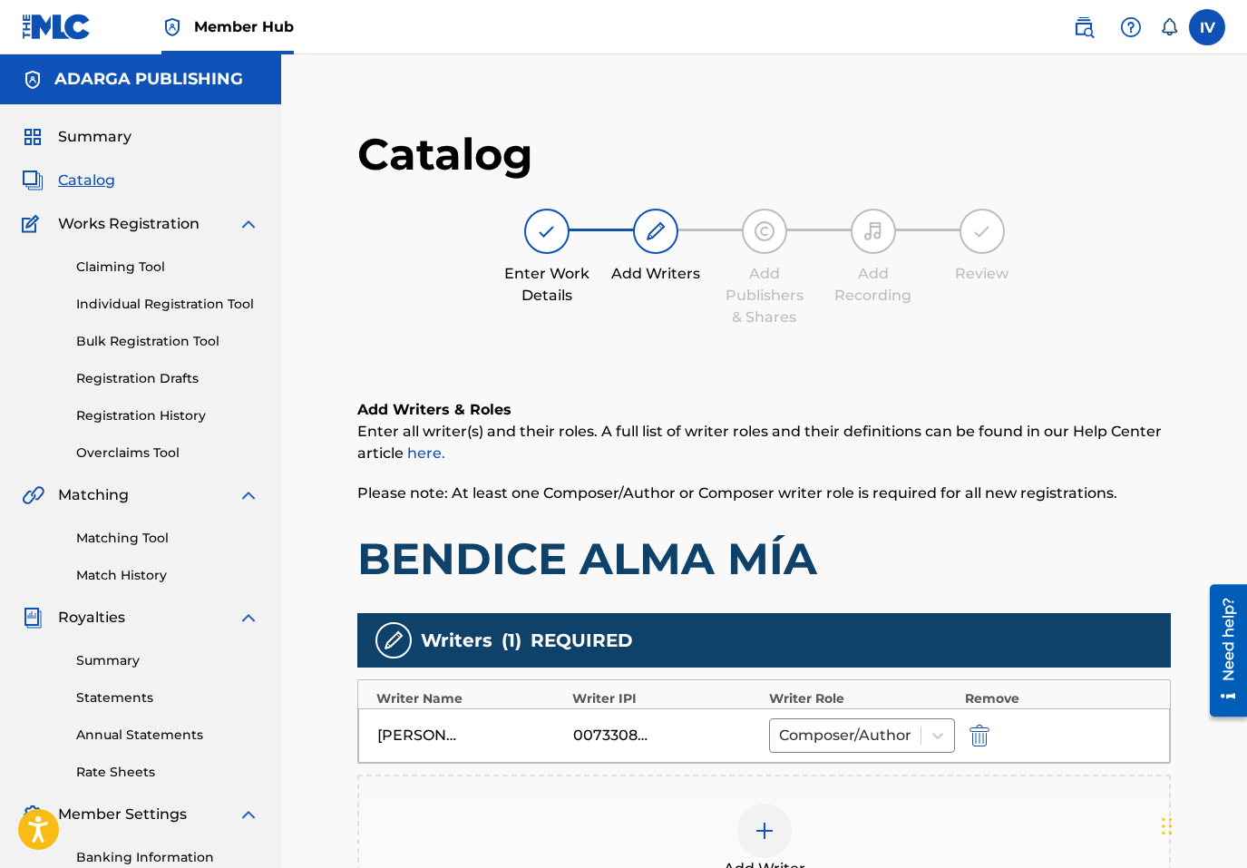
scroll to position [306, 0]
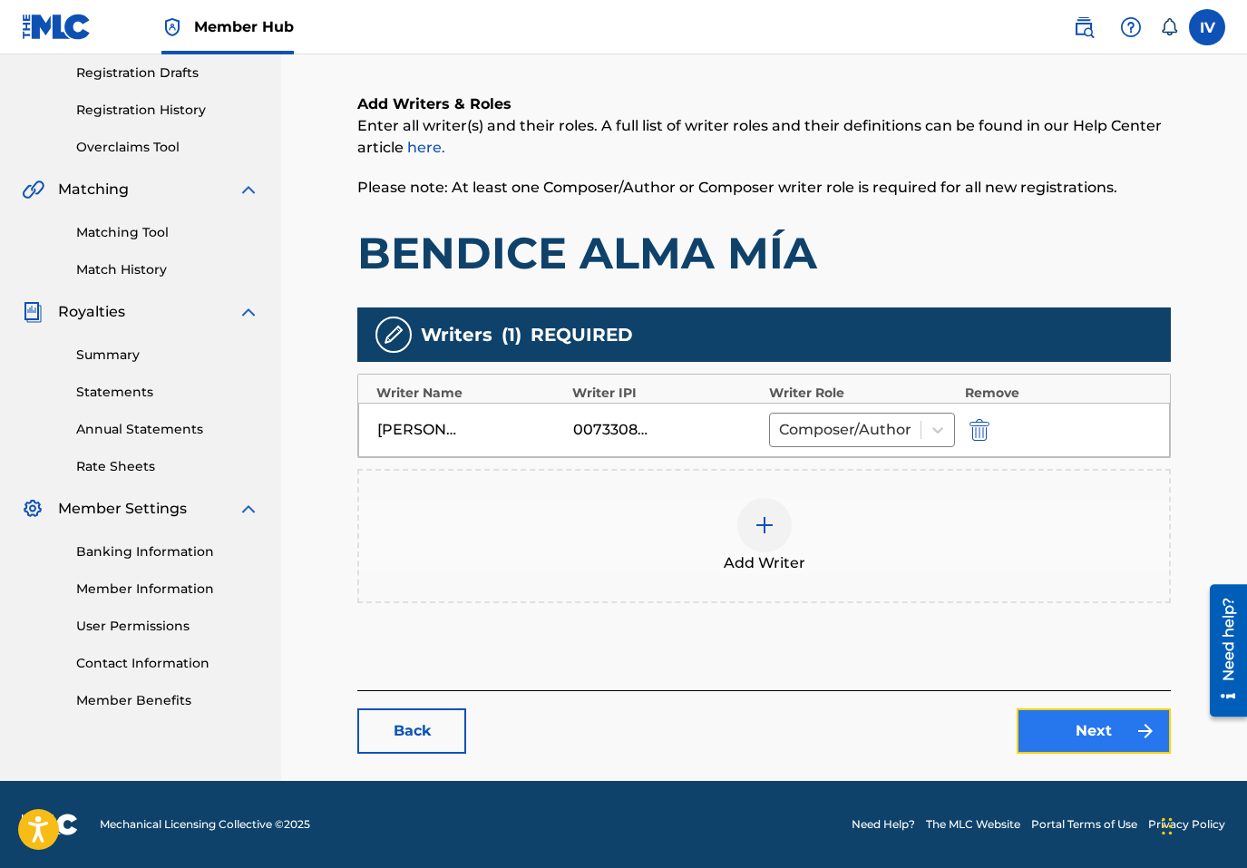
click at [1033, 737] on link "Next" at bounding box center [1094, 730] width 154 height 45
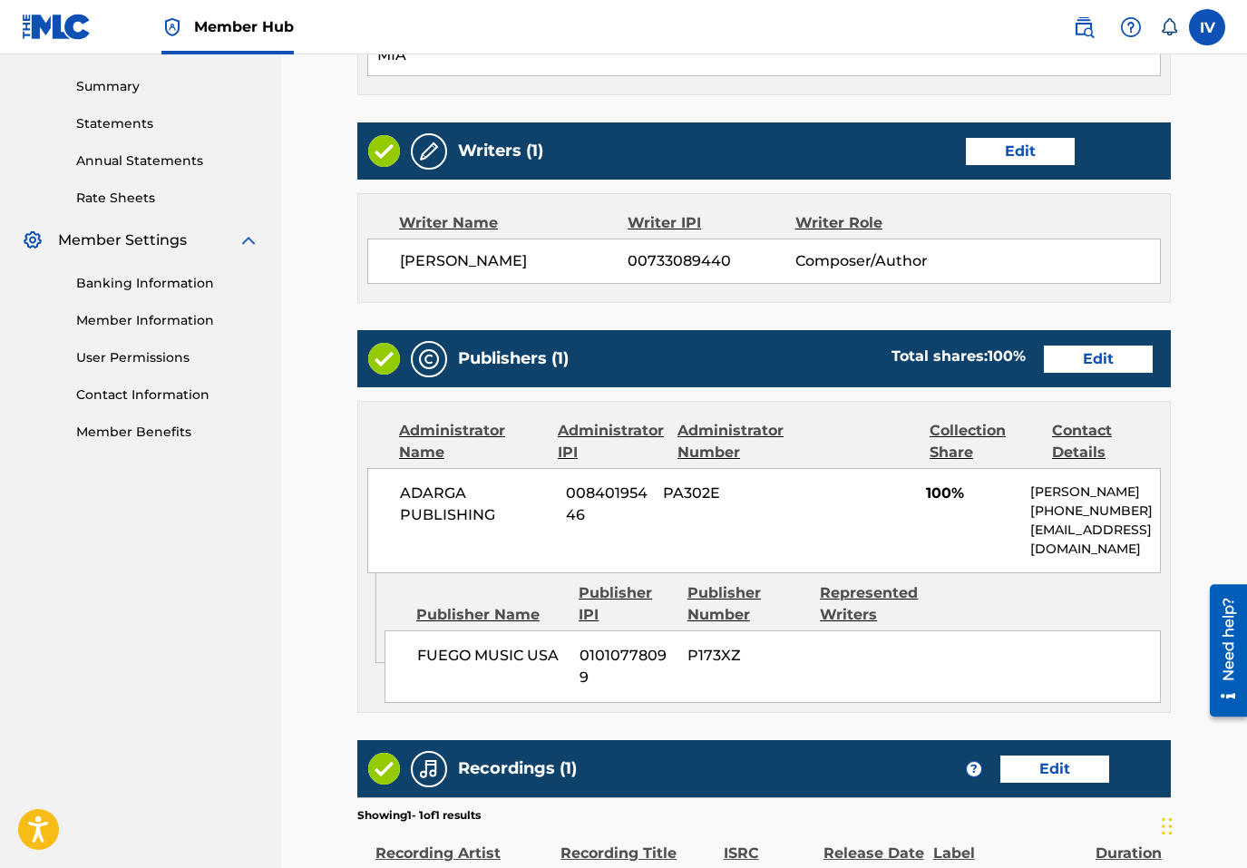
scroll to position [634, 0]
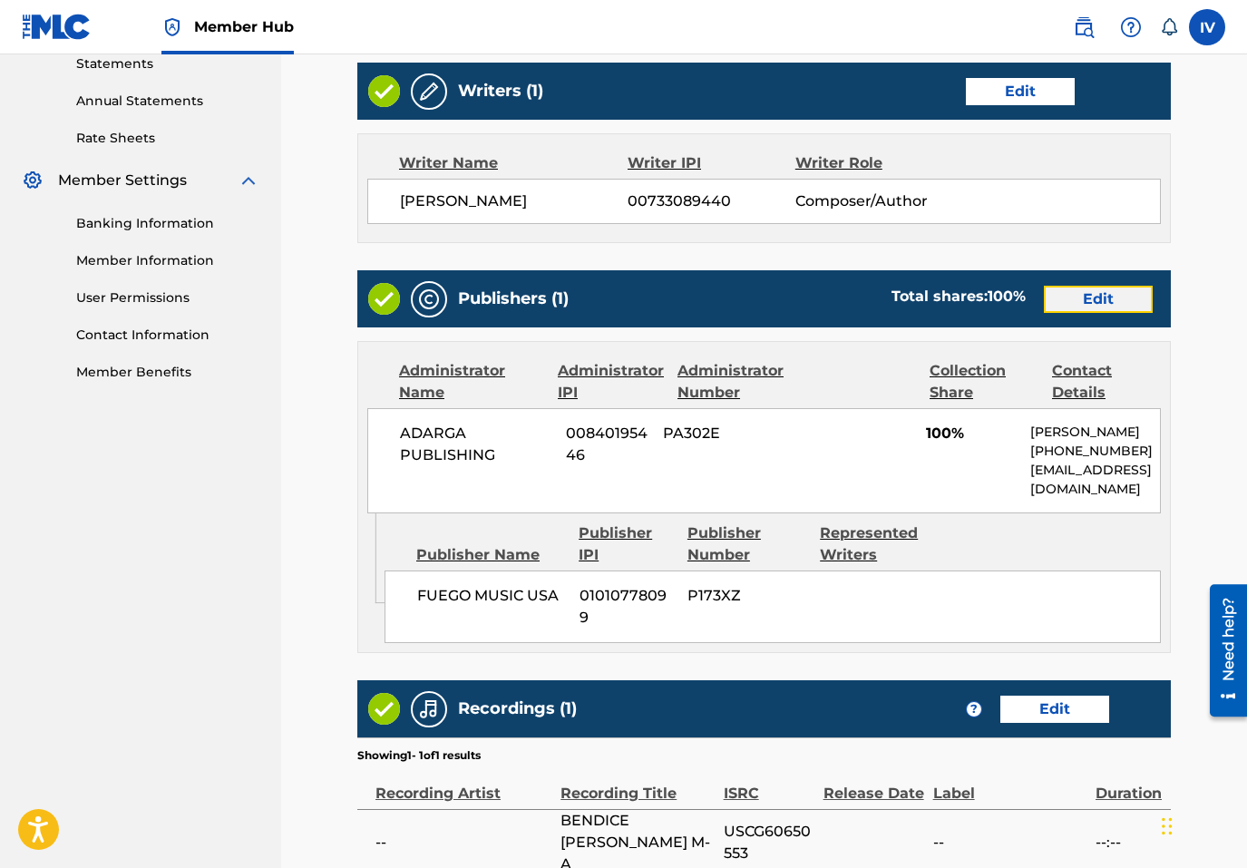
click at [1086, 301] on link "Edit" at bounding box center [1098, 299] width 109 height 27
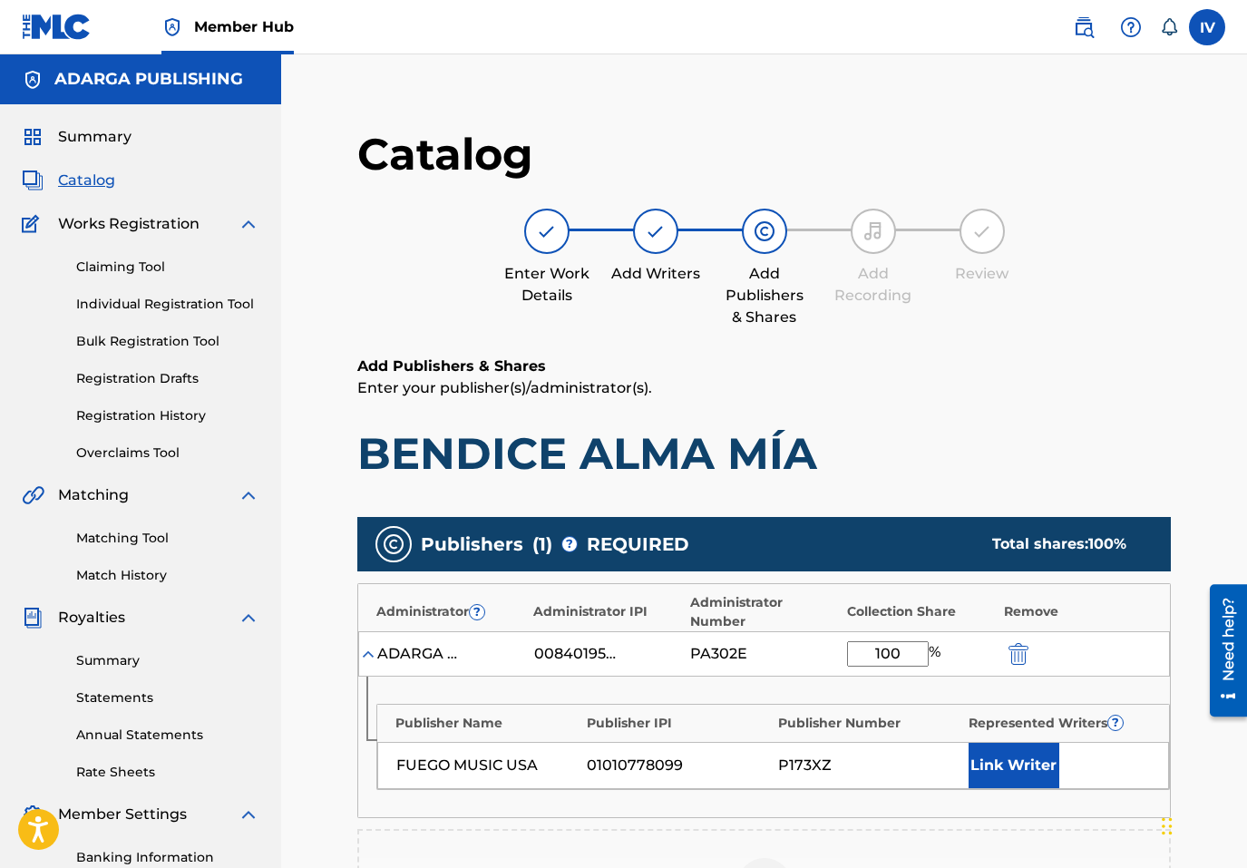
scroll to position [415, 0]
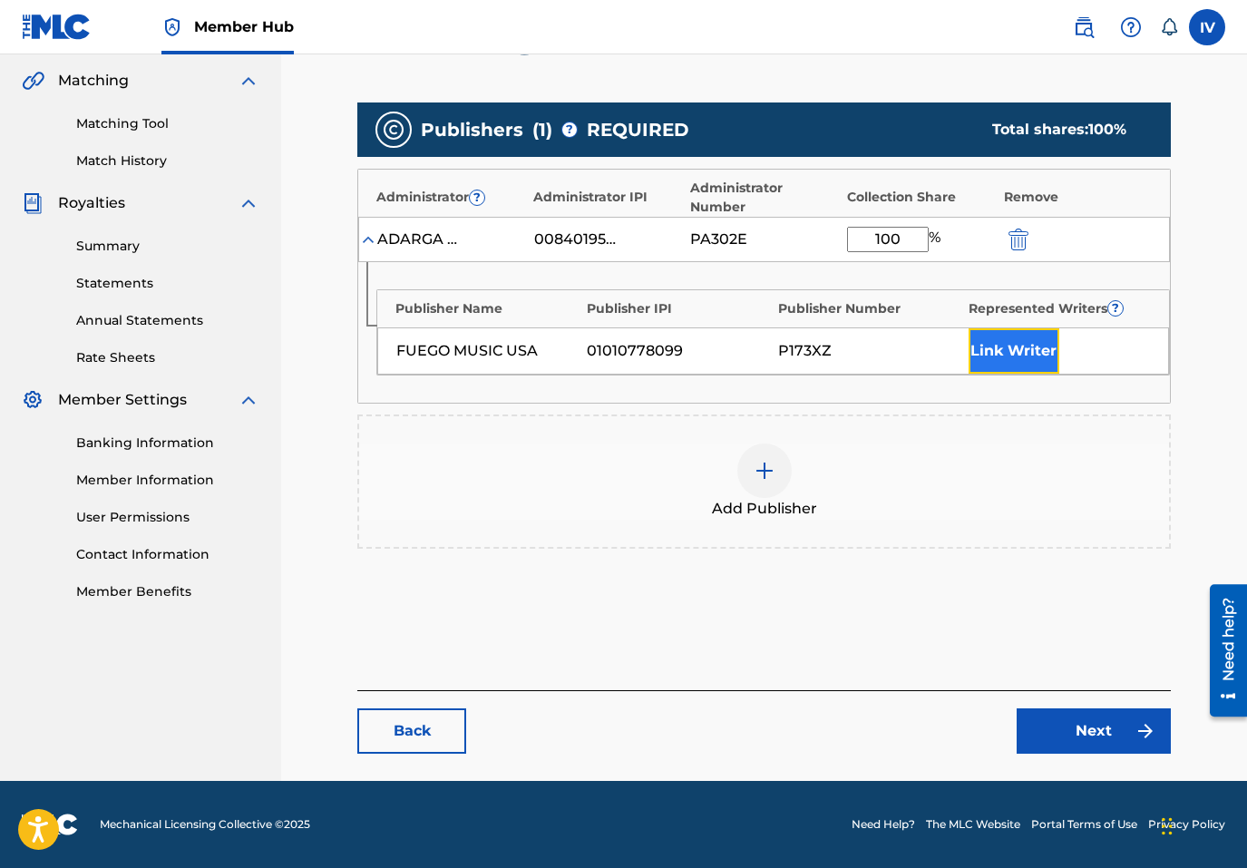
click at [1022, 348] on button "Link Writer" at bounding box center [1014, 350] width 91 height 45
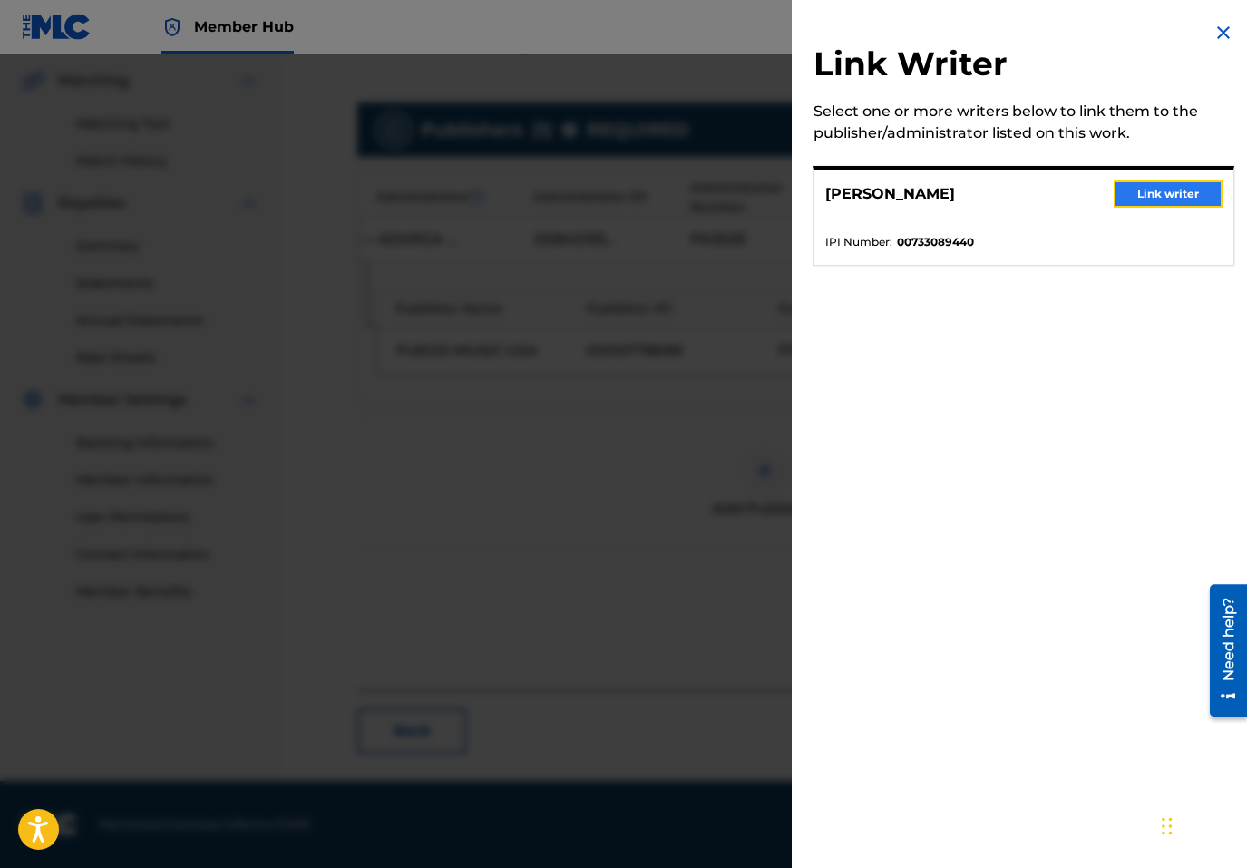
click at [1148, 192] on button "Link writer" at bounding box center [1168, 194] width 109 height 27
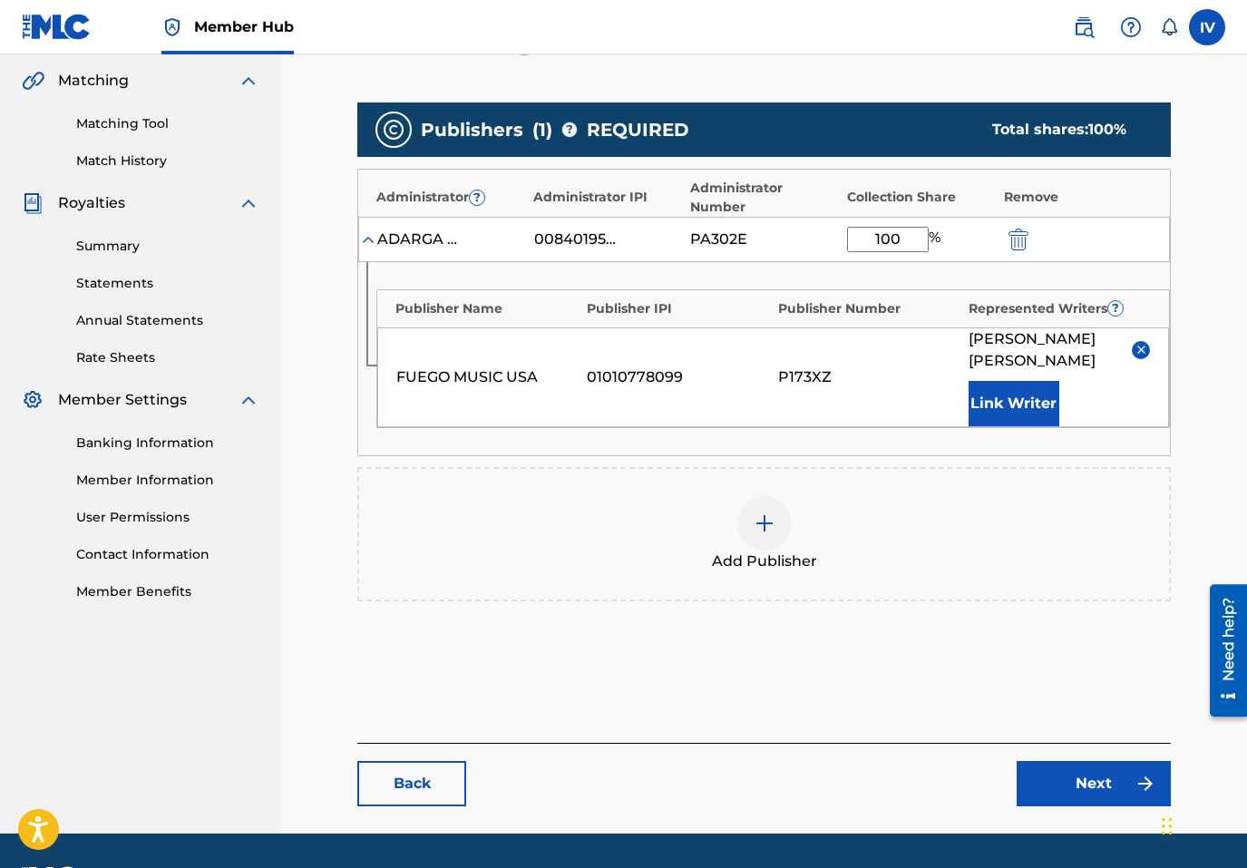
scroll to position [467, 0]
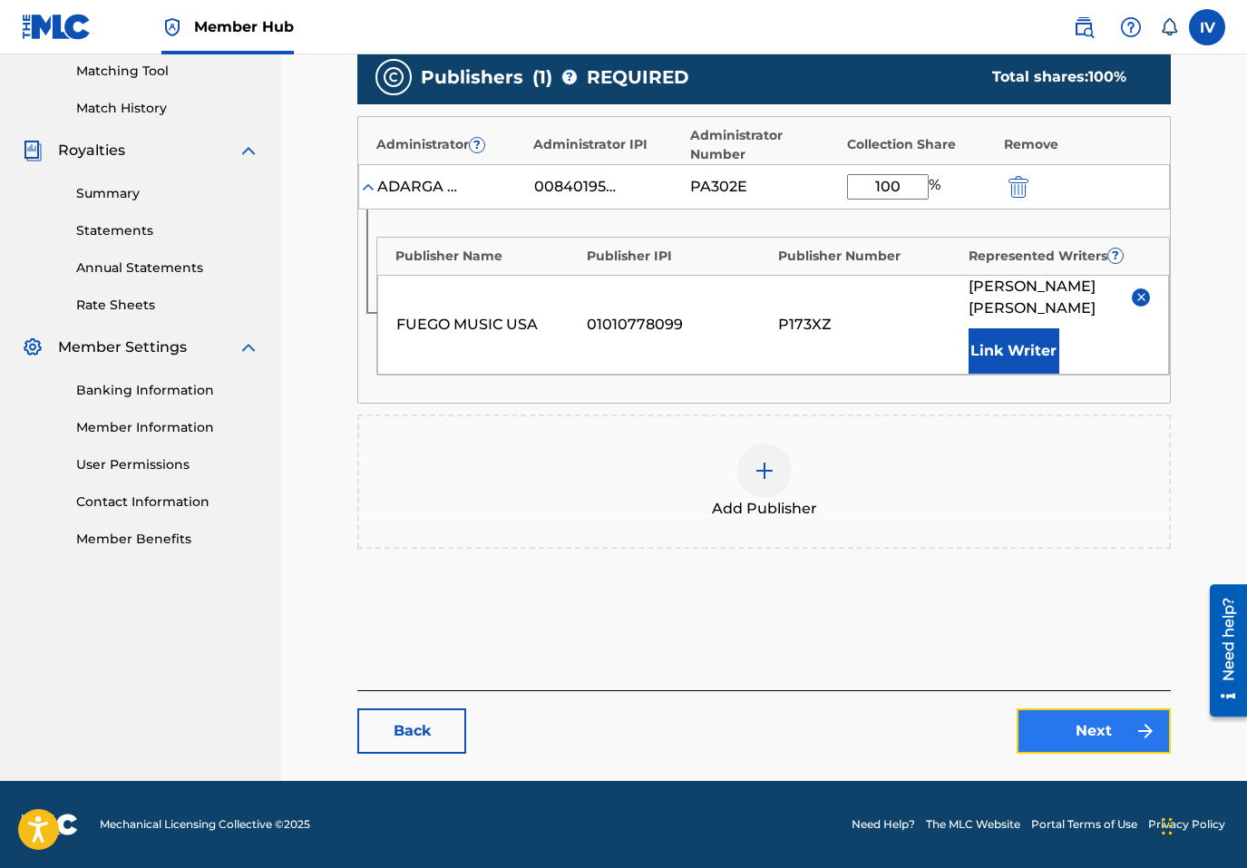
click at [1067, 741] on link "Next" at bounding box center [1094, 730] width 154 height 45
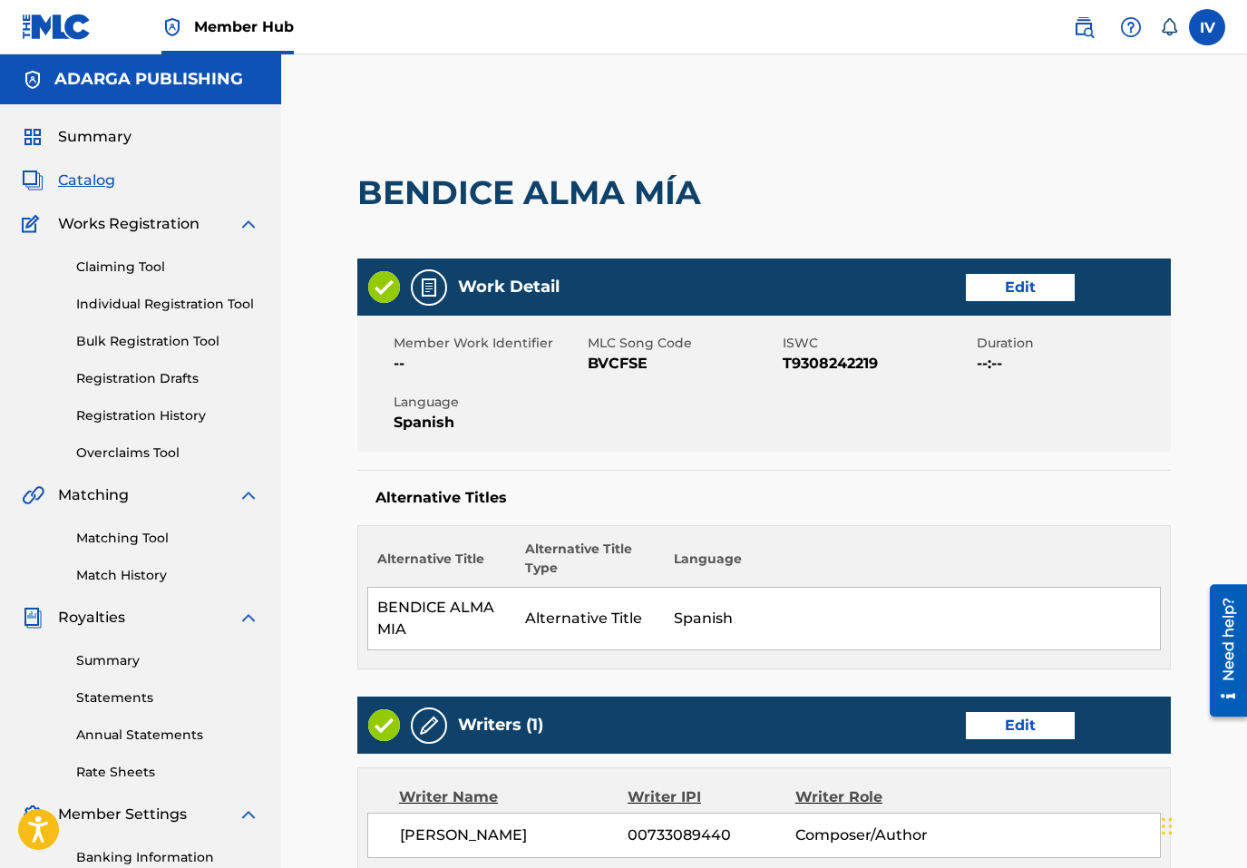
scroll to position [824, 0]
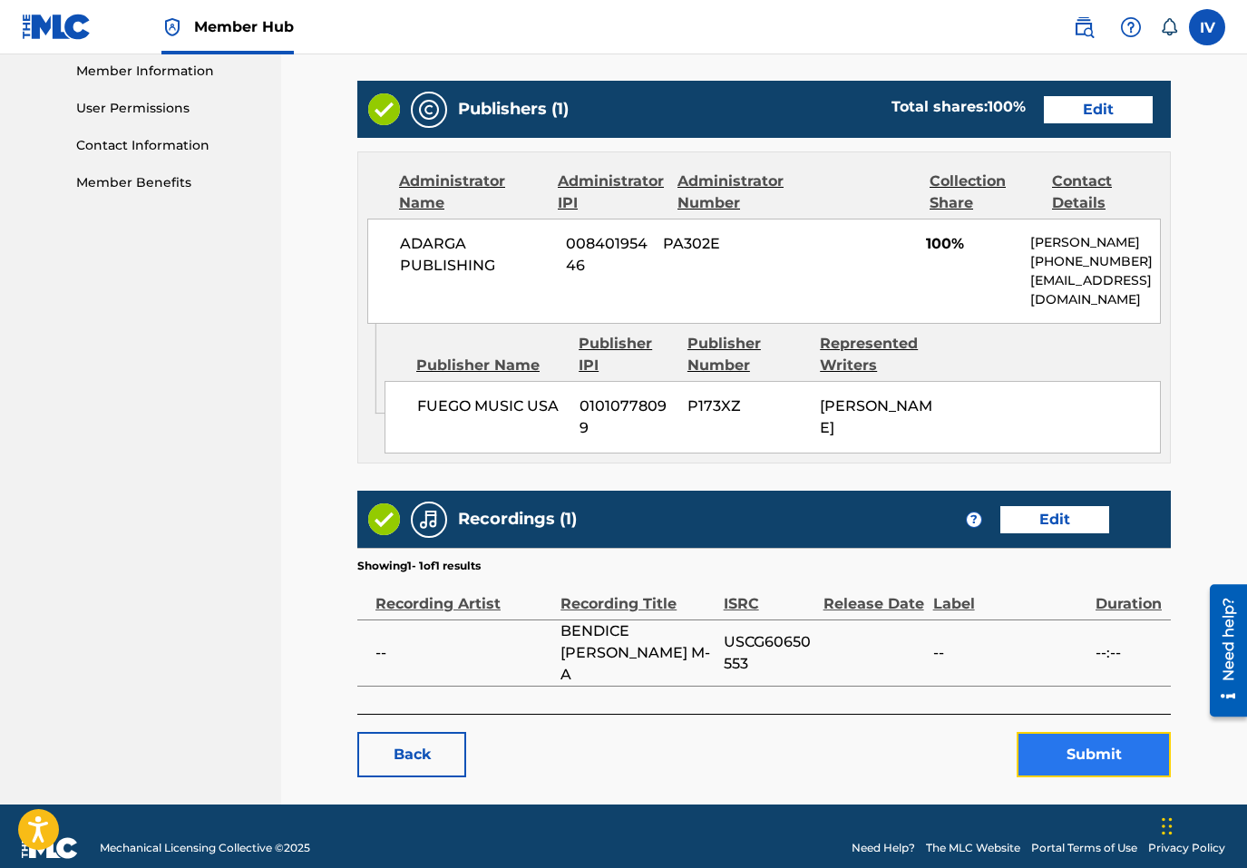
click at [1085, 746] on button "Submit" at bounding box center [1094, 754] width 154 height 45
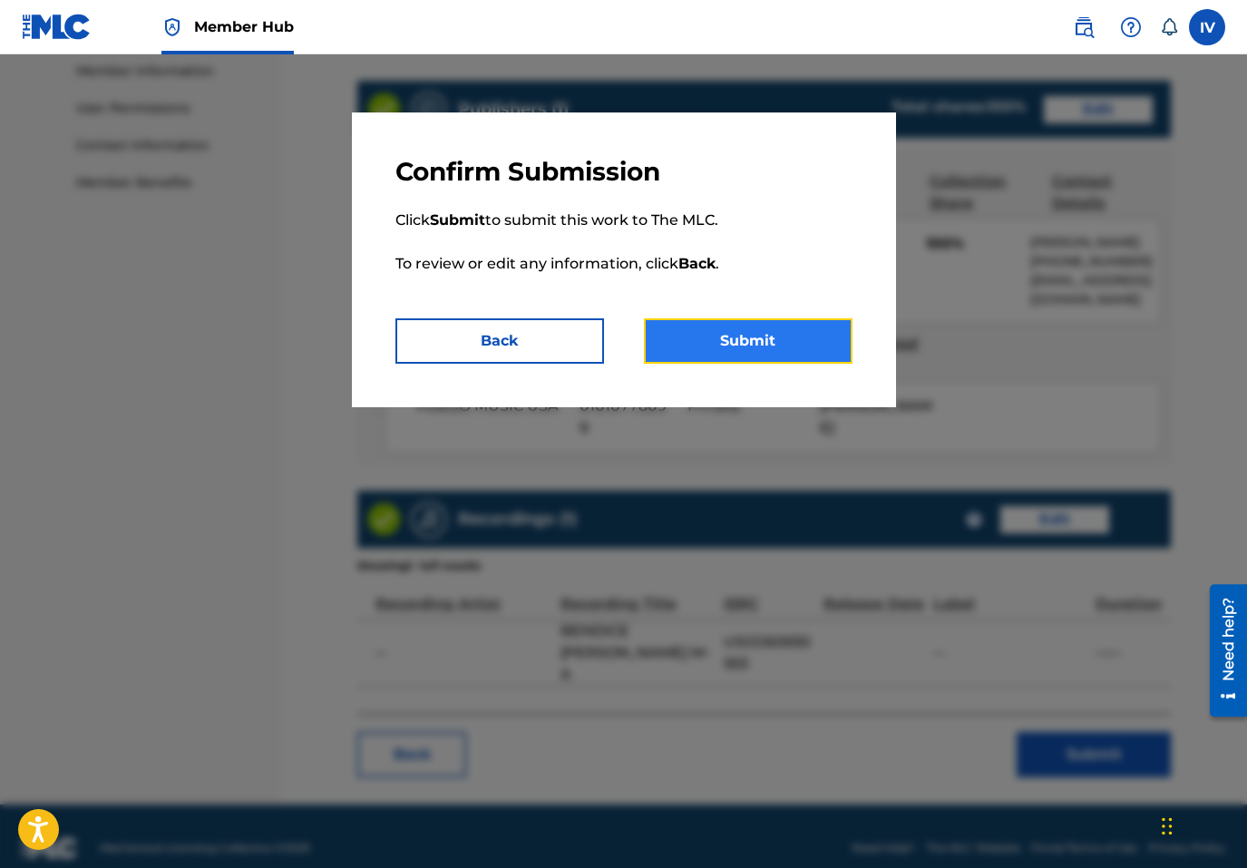
click at [770, 363] on button "Submit" at bounding box center [748, 340] width 209 height 45
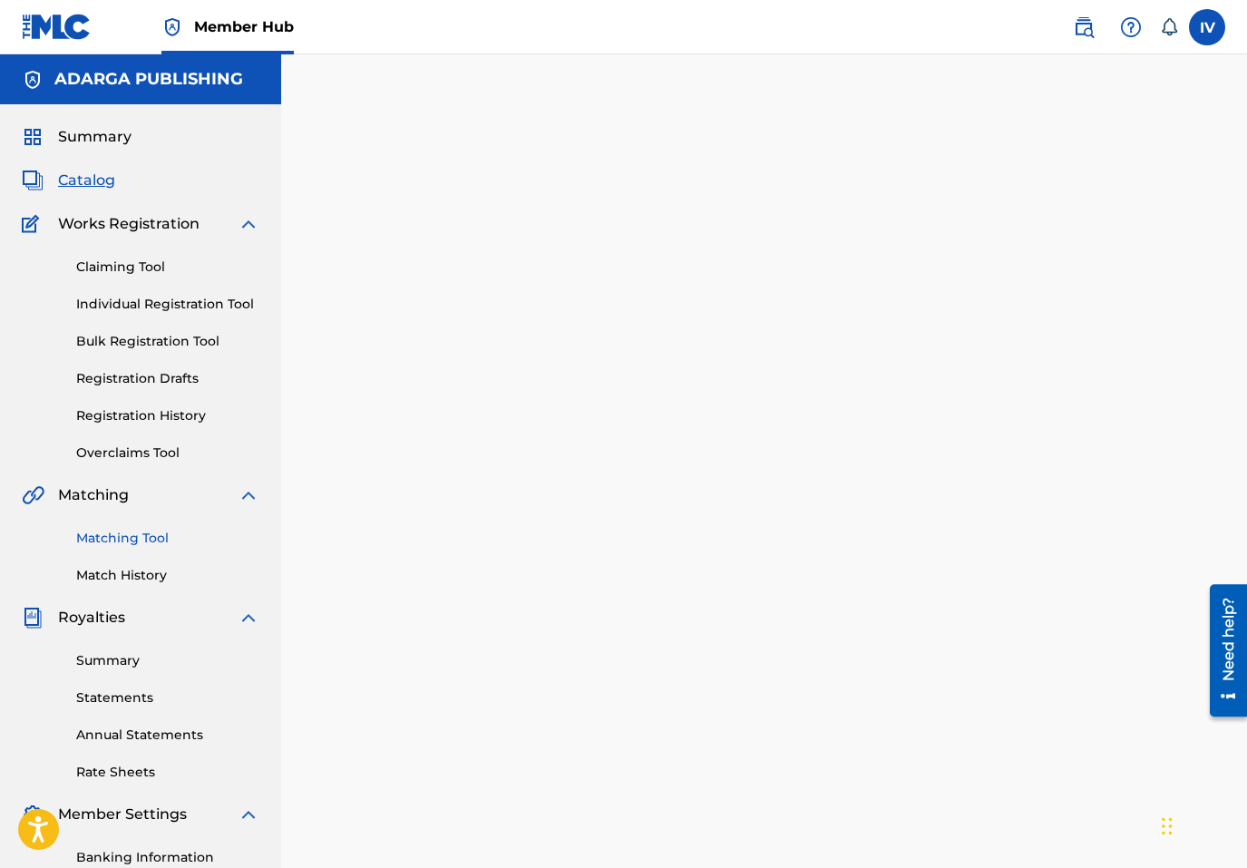
click at [116, 536] on link "Matching Tool" at bounding box center [167, 538] width 183 height 19
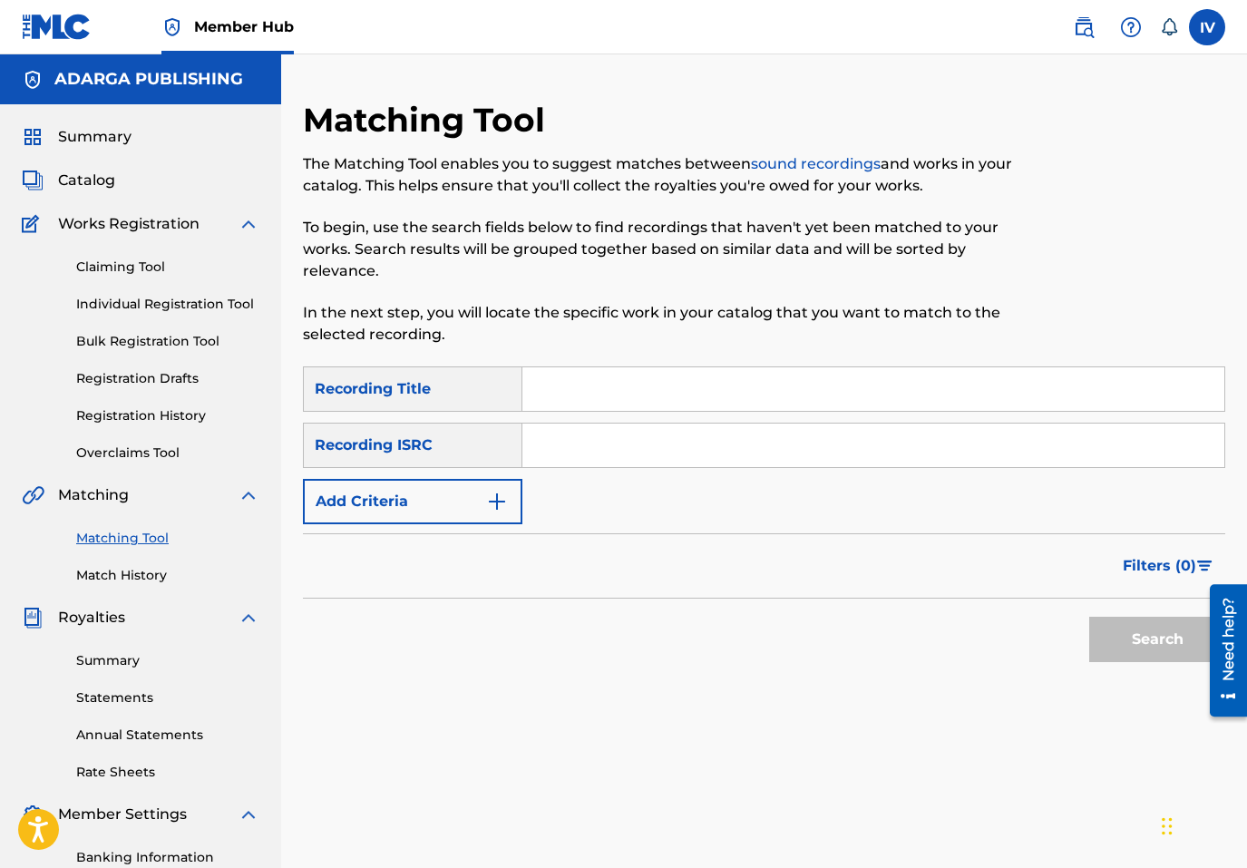
click at [572, 453] on input "Search Form" at bounding box center [873, 446] width 702 height 44
paste input "USCG60650553"
type input "USCG60650553"
click at [1089, 617] on button "Search" at bounding box center [1157, 639] width 136 height 45
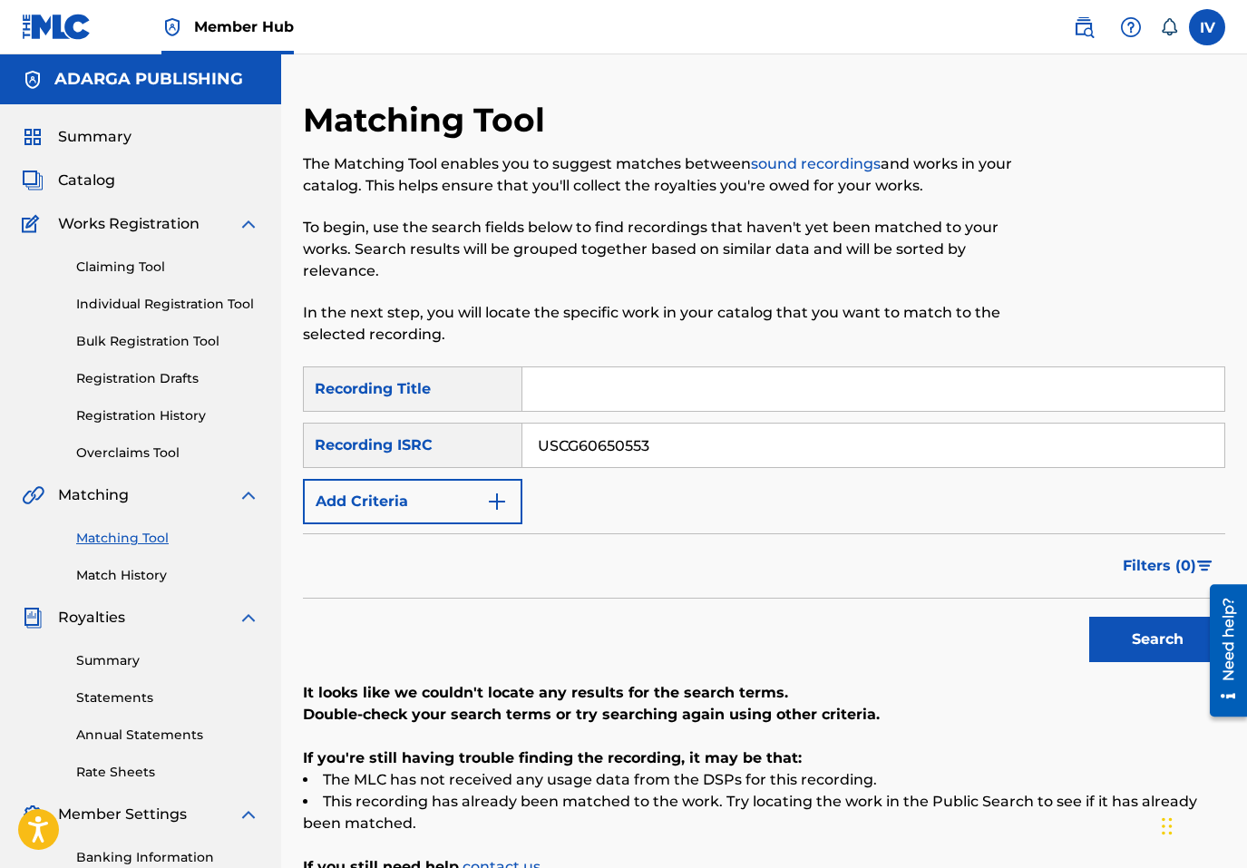
scroll to position [257, 0]
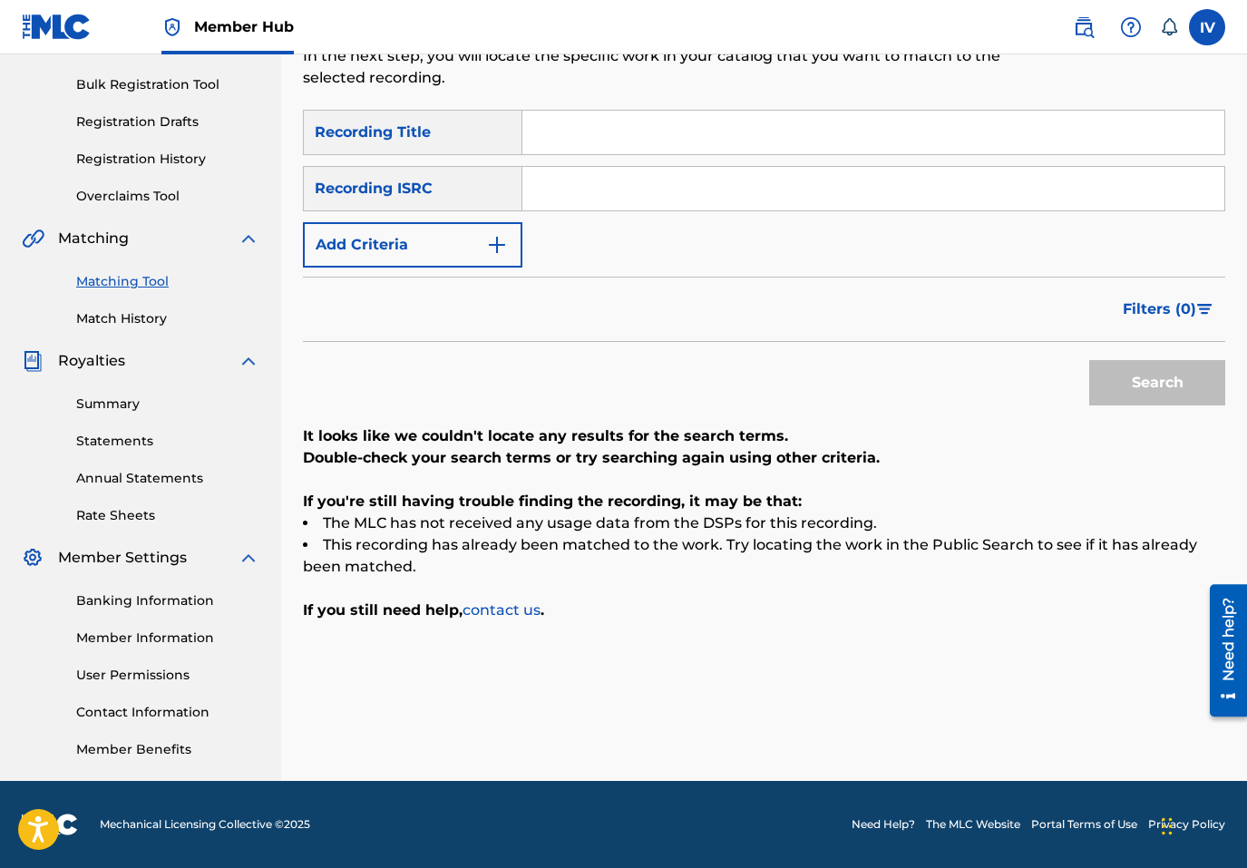
click at [614, 121] on input "Search Form" at bounding box center [873, 133] width 702 height 44
paste input "Bendice Alma Mia Juan Carlos Alvarado"
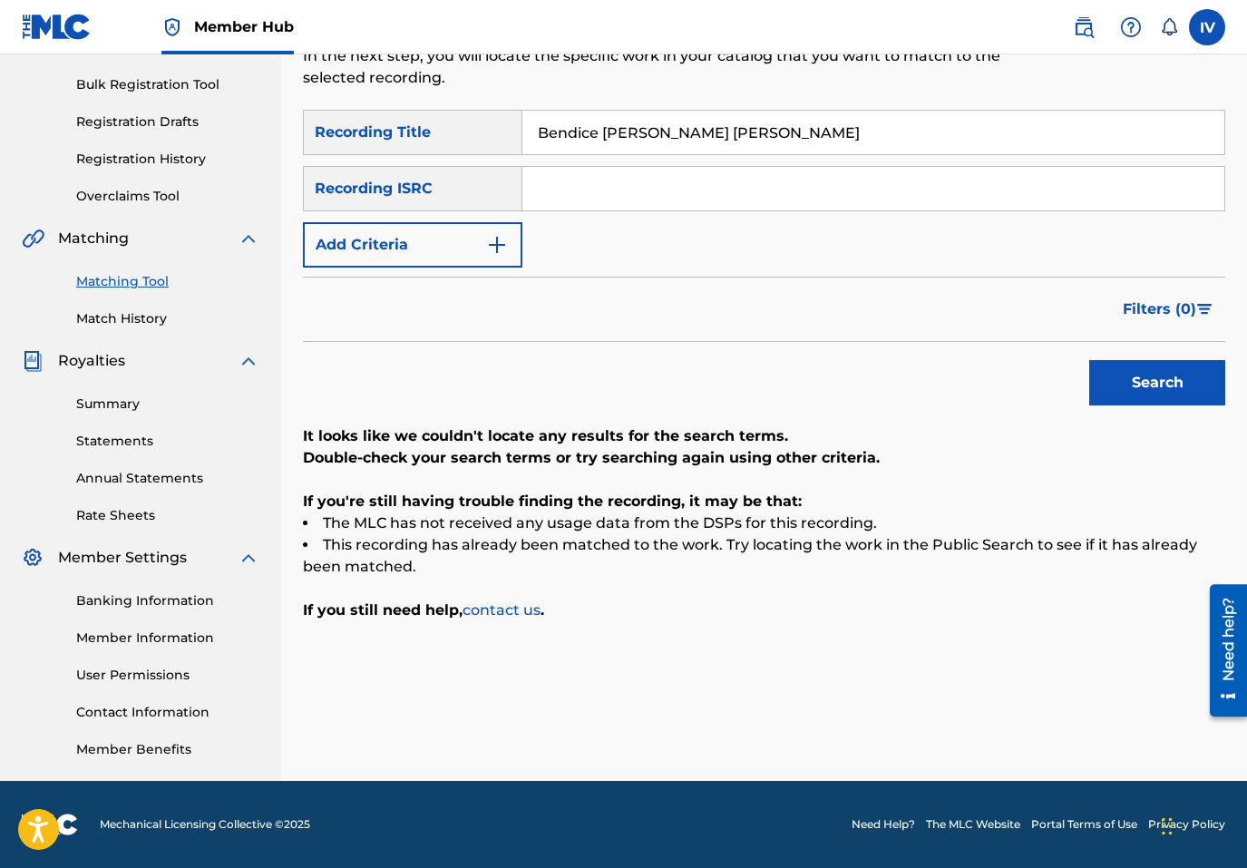
click at [692, 129] on input "Bendice Alma Mia Juan Carlos Alvarado" at bounding box center [873, 133] width 702 height 44
type input "Bendice Alma Mia"
click at [371, 256] on button "Add Criteria" at bounding box center [413, 244] width 220 height 45
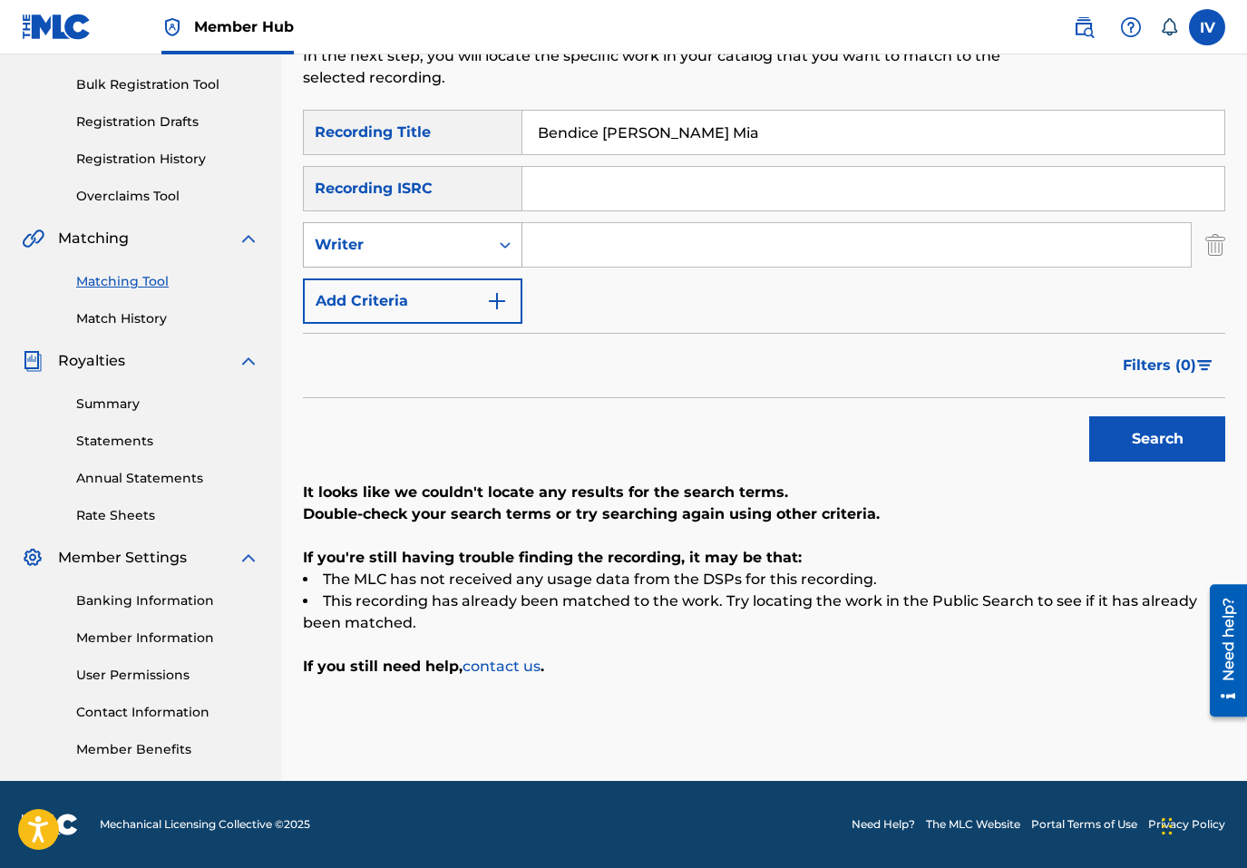
click at [424, 258] on div "Writer" at bounding box center [396, 245] width 185 height 34
click at [424, 300] on div "Recording Artist" at bounding box center [413, 290] width 218 height 45
click at [586, 255] on input "Search Form" at bounding box center [856, 245] width 668 height 44
paste input "Juan Carlos Alvarado"
type input "Juan Carlos Alvarado"
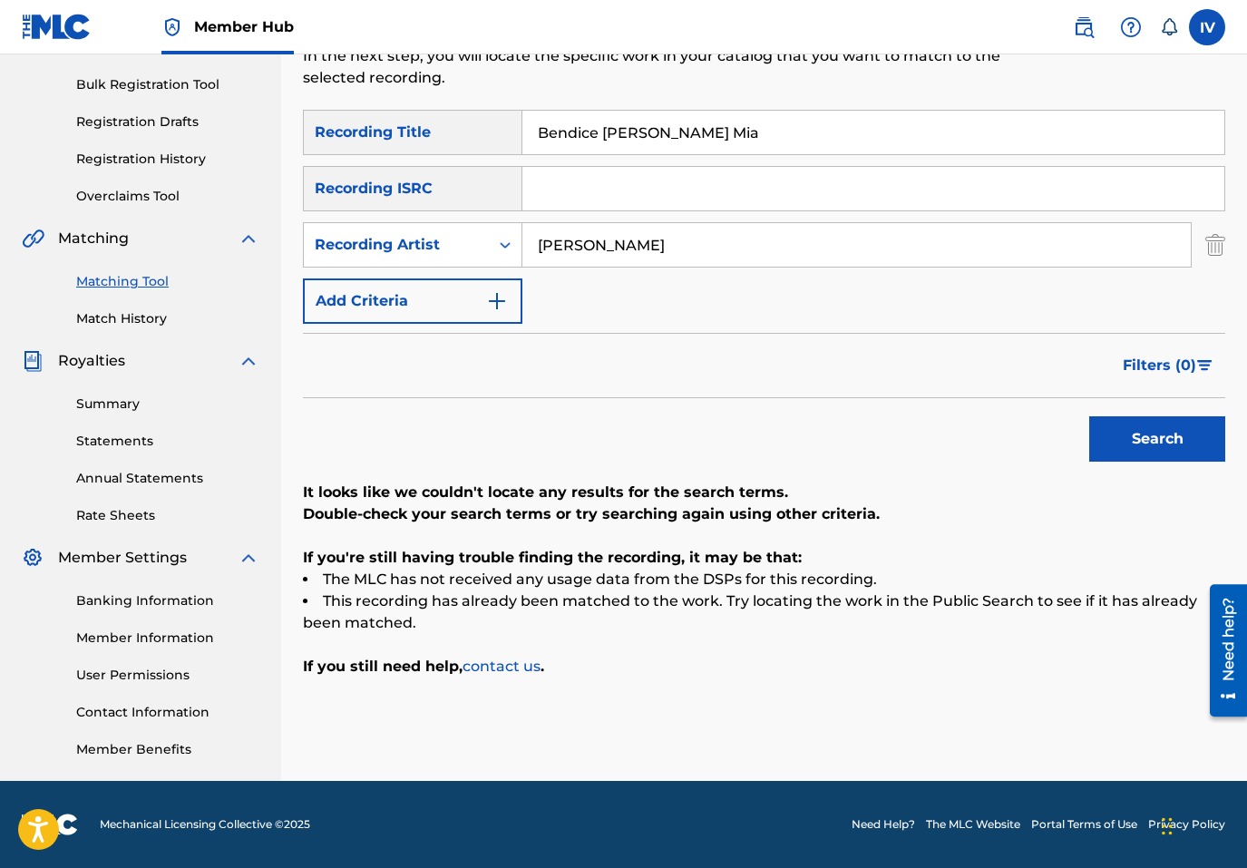
click at [1089, 416] on button "Search" at bounding box center [1157, 438] width 136 height 45
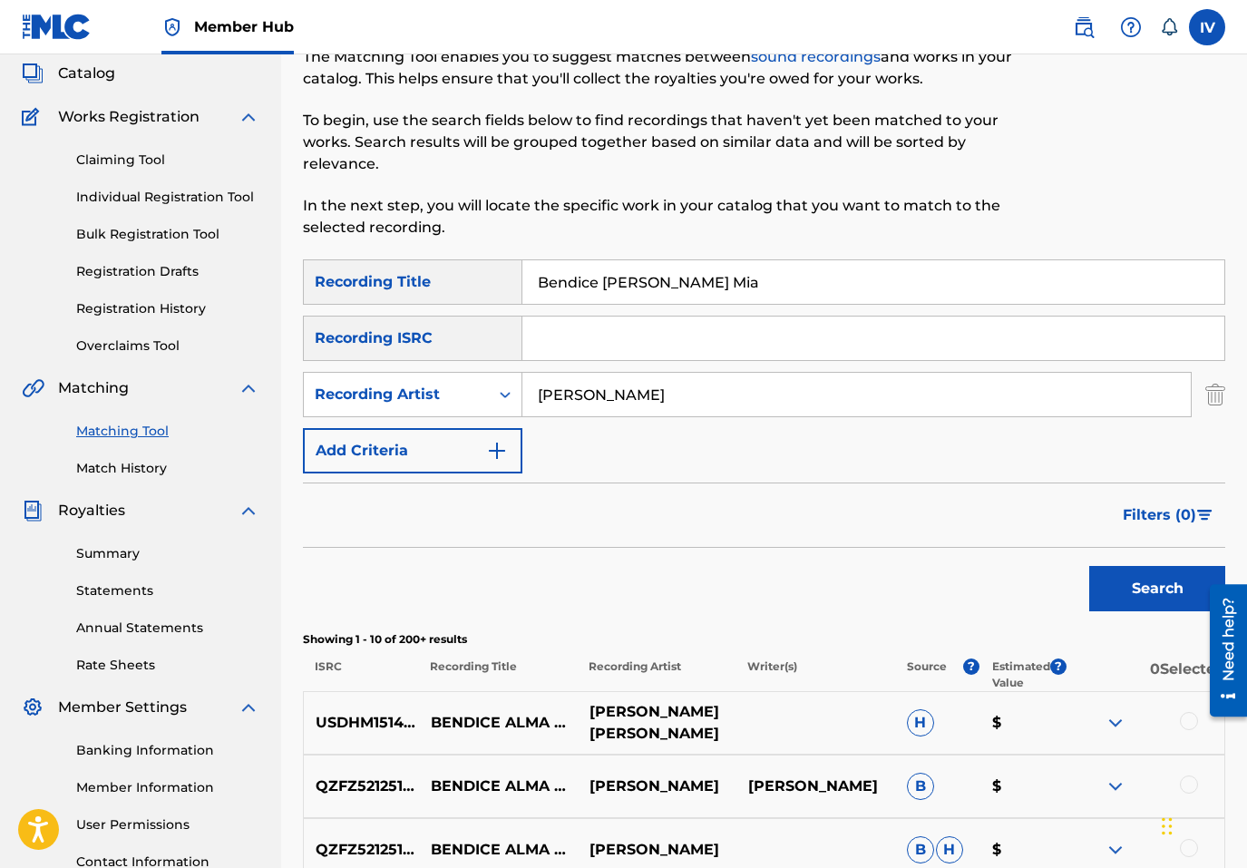
scroll to position [0, 0]
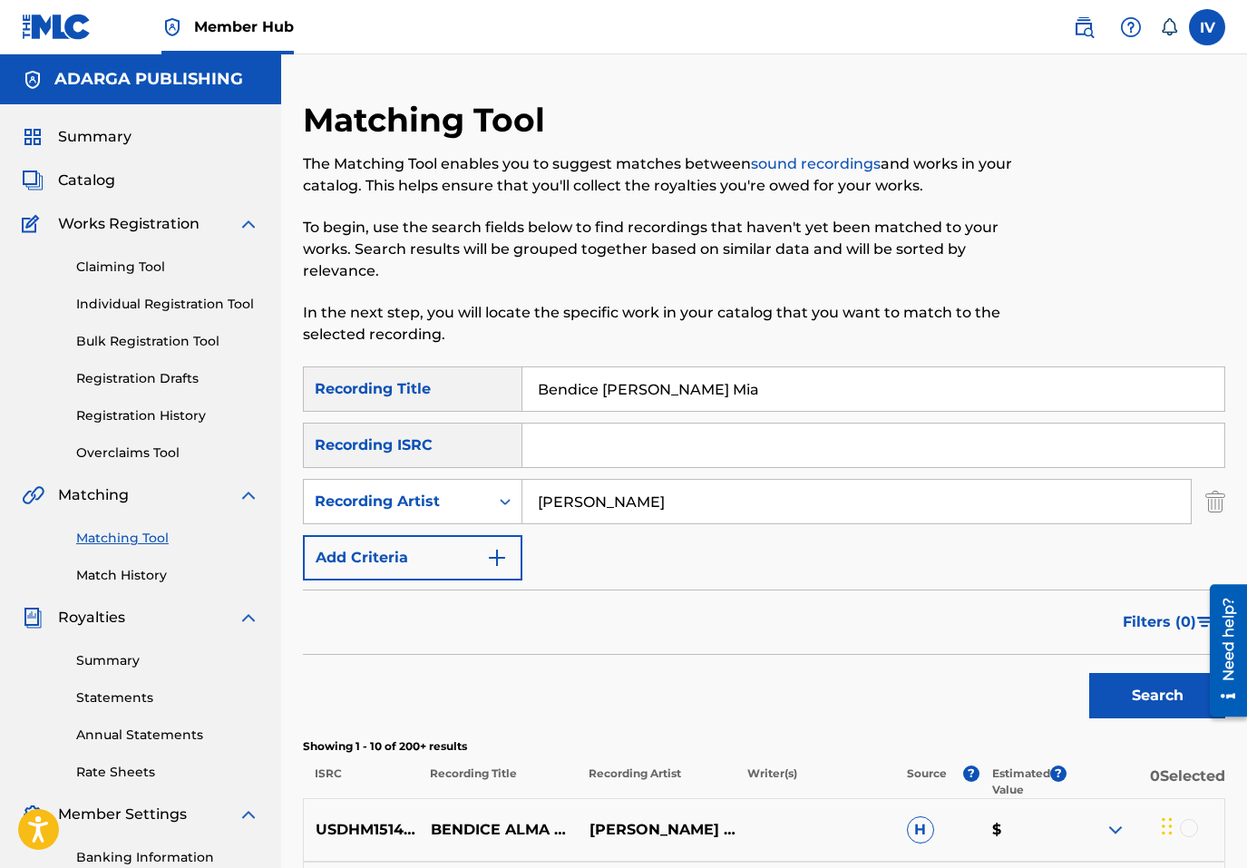
click at [702, 389] on input "Bendice Alma Mia" at bounding box center [873, 389] width 702 height 44
type input "Bendice Alma Mía"
click at [1089, 673] on button "Search" at bounding box center [1157, 695] width 136 height 45
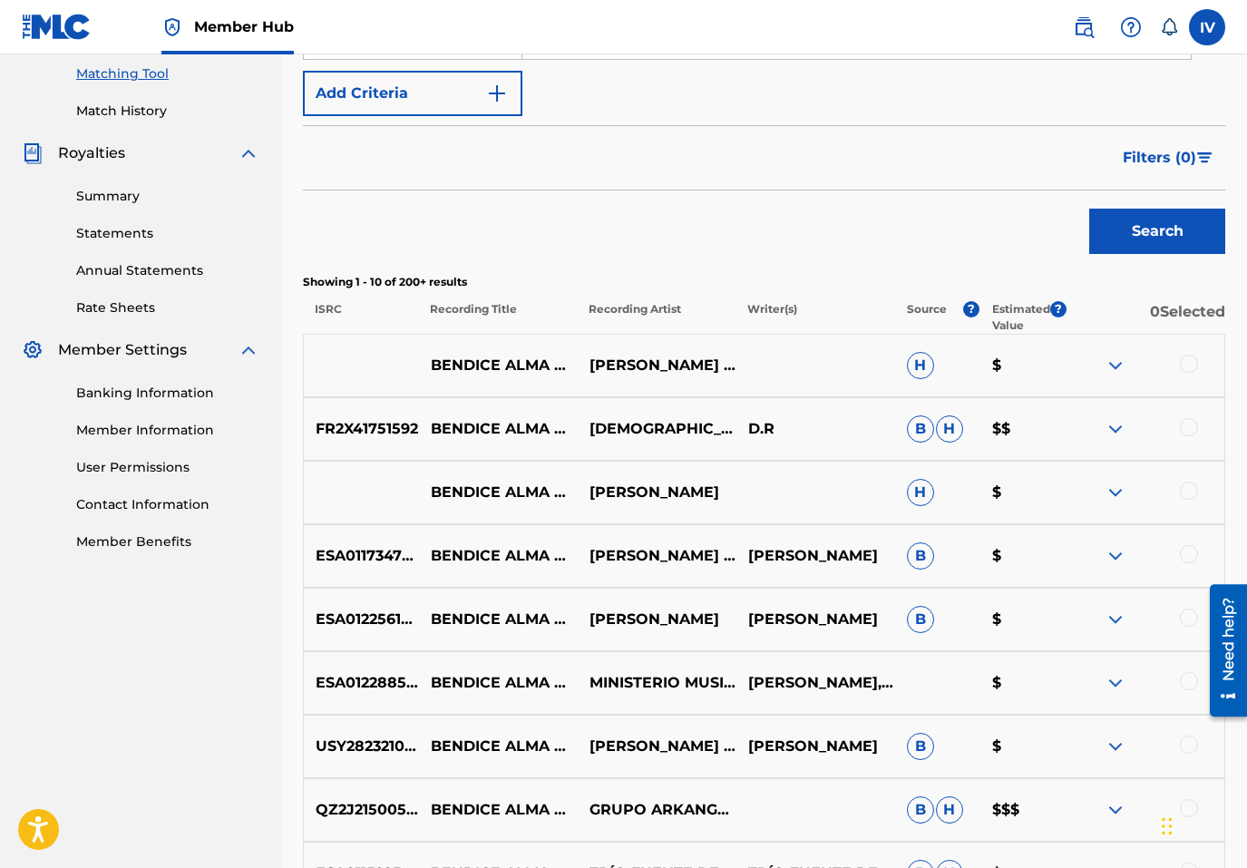
scroll to position [788, 0]
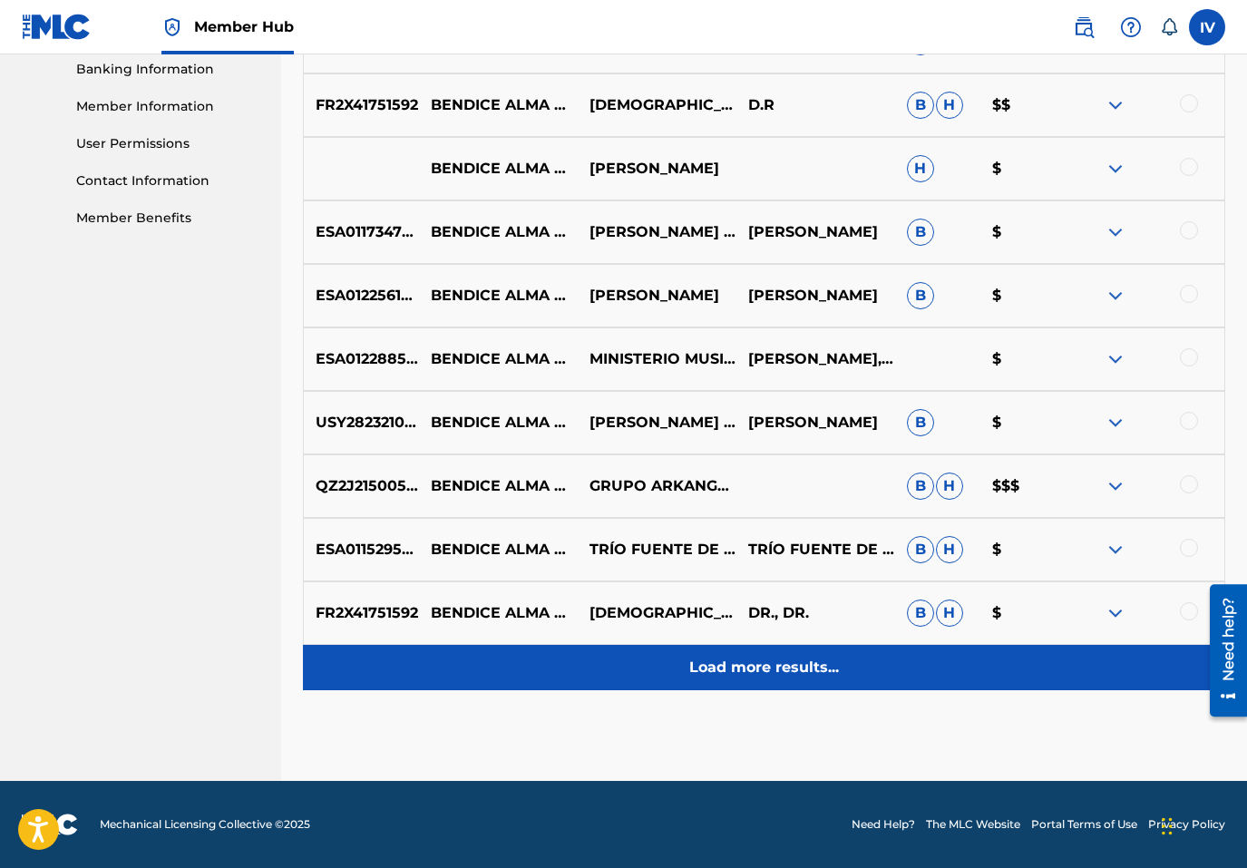
click at [738, 673] on p "Load more results..." at bounding box center [764, 668] width 150 height 22
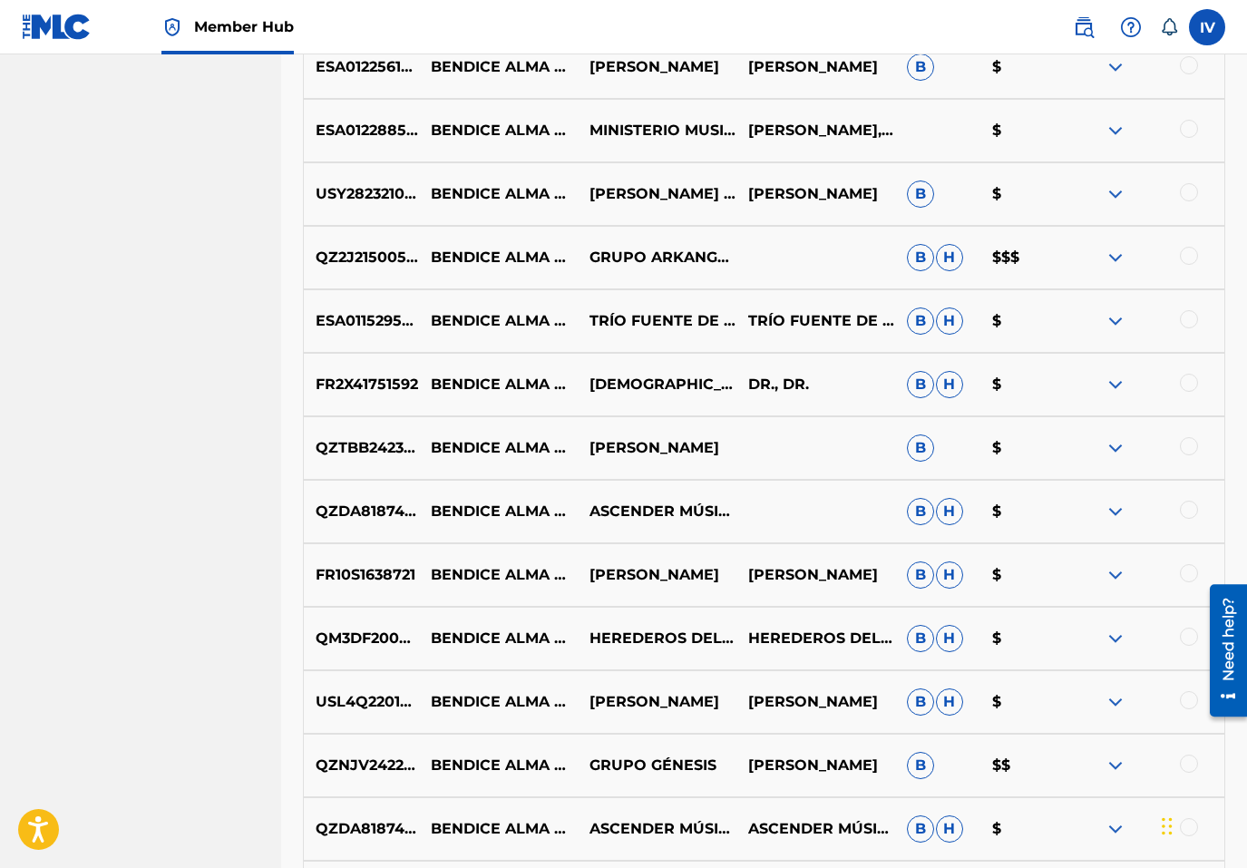
scroll to position [1423, 0]
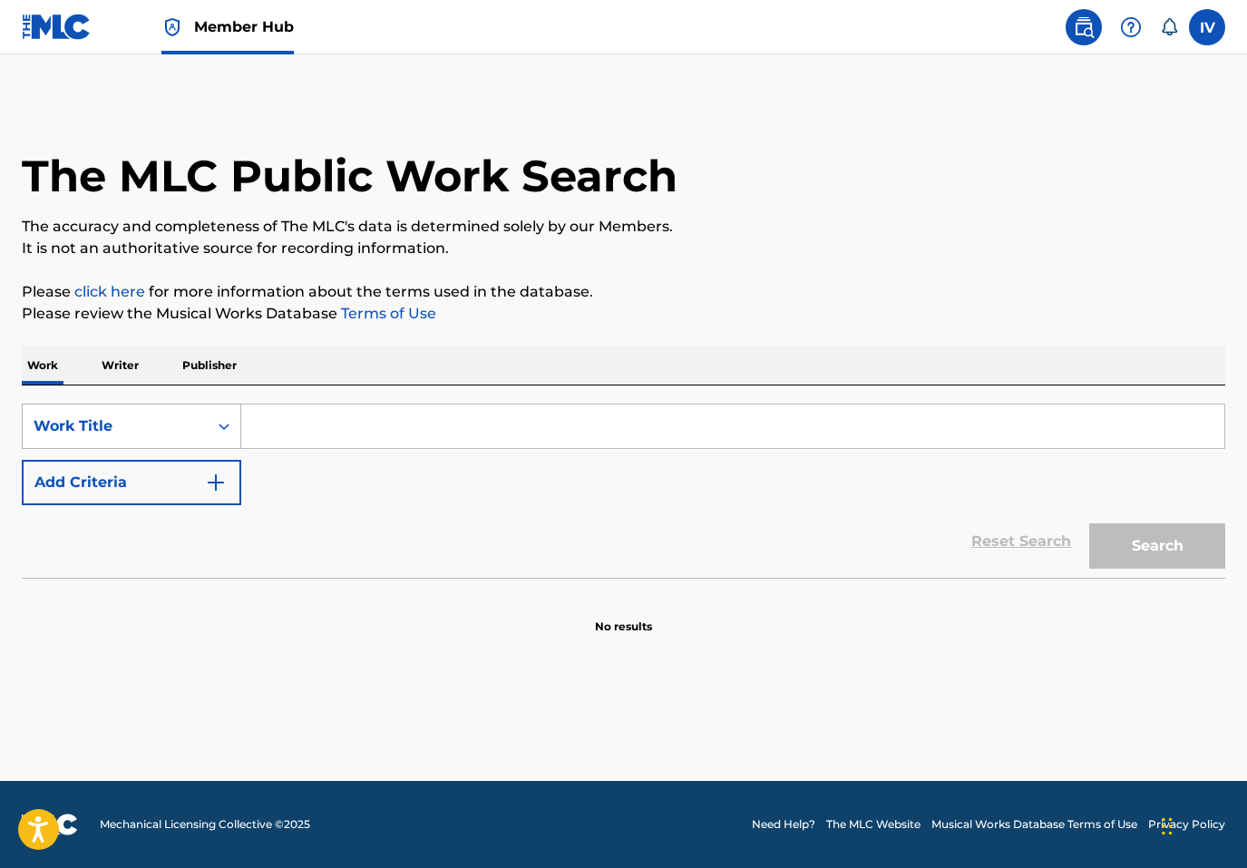
click at [168, 417] on div "Work Title" at bounding box center [115, 426] width 163 height 22
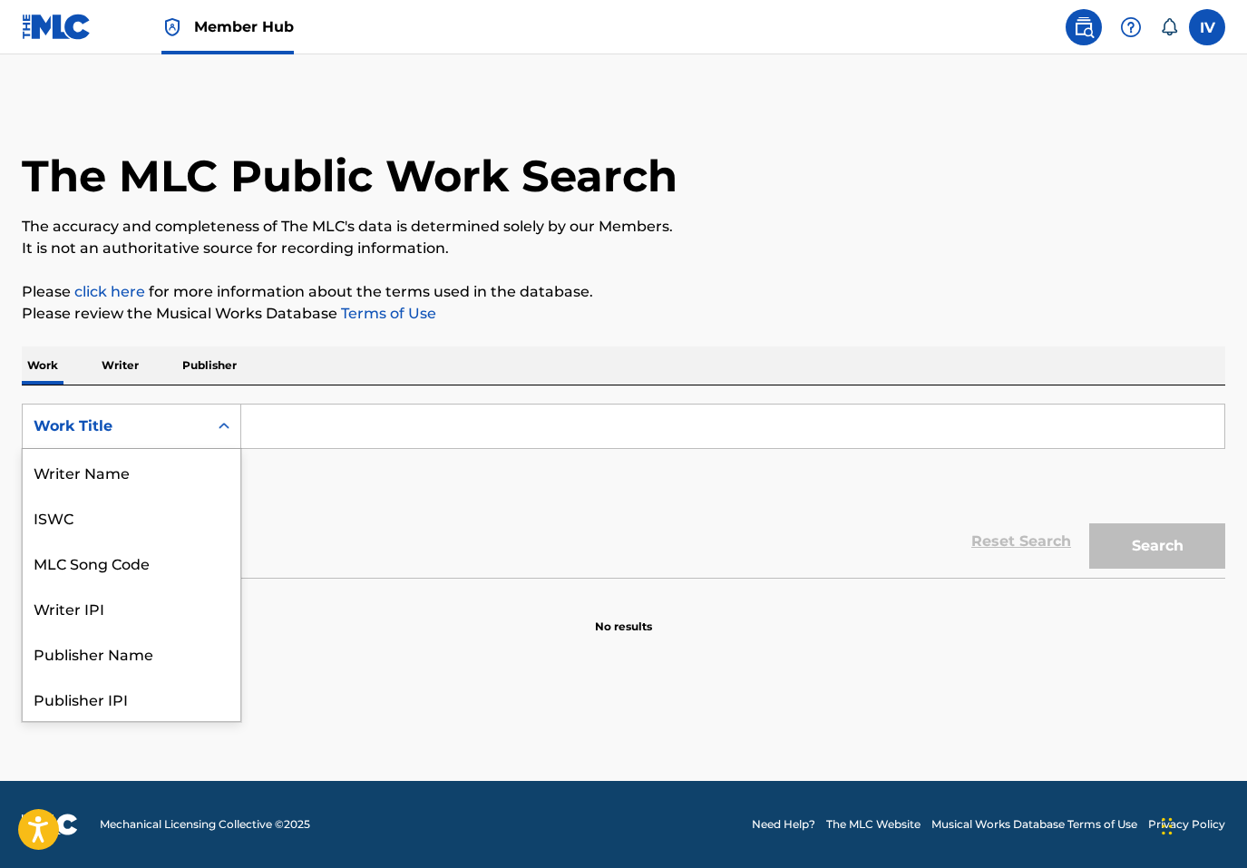
scroll to position [91, 0]
click at [153, 474] on div "MLC Song Code" at bounding box center [132, 471] width 218 height 45
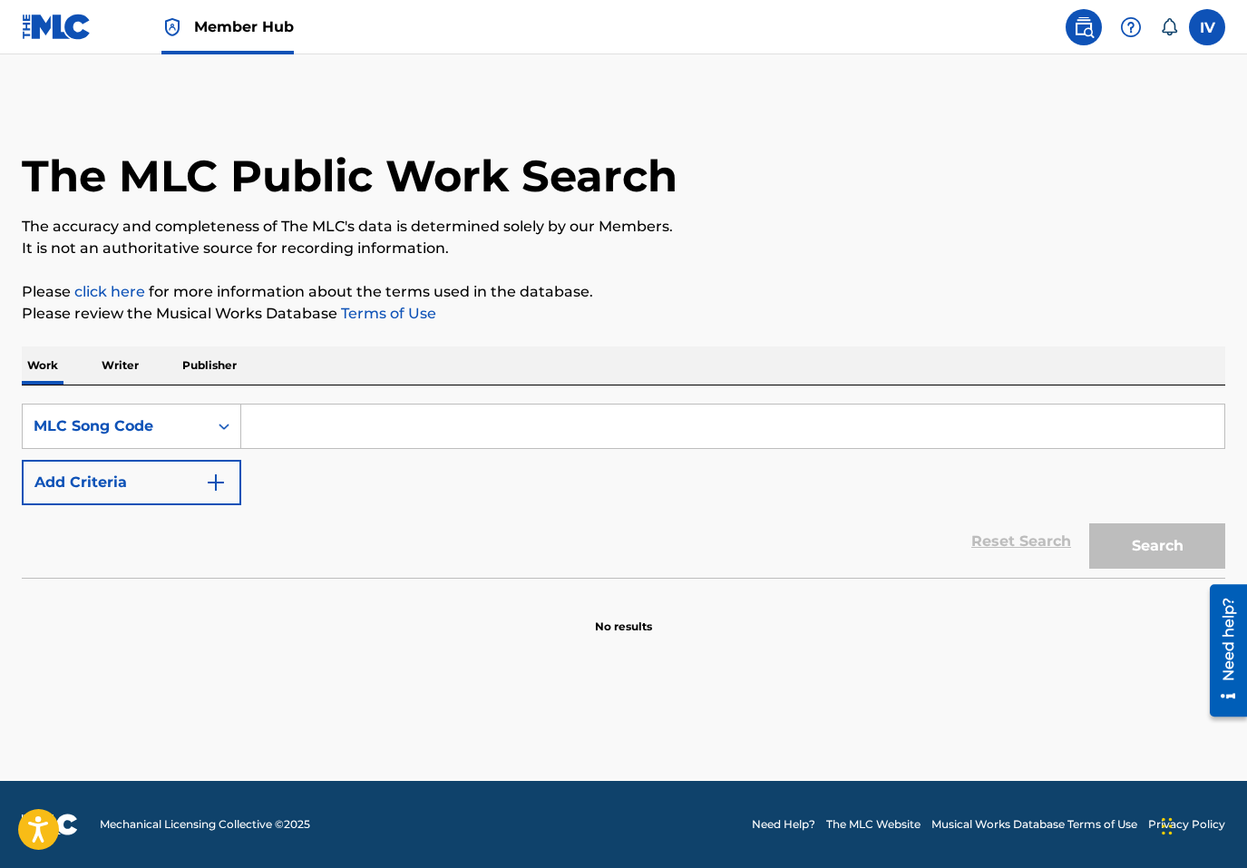
drag, startPoint x: 219, startPoint y: 450, endPoint x: 313, endPoint y: 435, distance: 95.4
click at [313, 436] on input "Search Form" at bounding box center [732, 427] width 983 height 44
paste input "BA7K6Y"
type input "BA7K6Y"
click at [1089, 523] on button "Search" at bounding box center [1157, 545] width 136 height 45
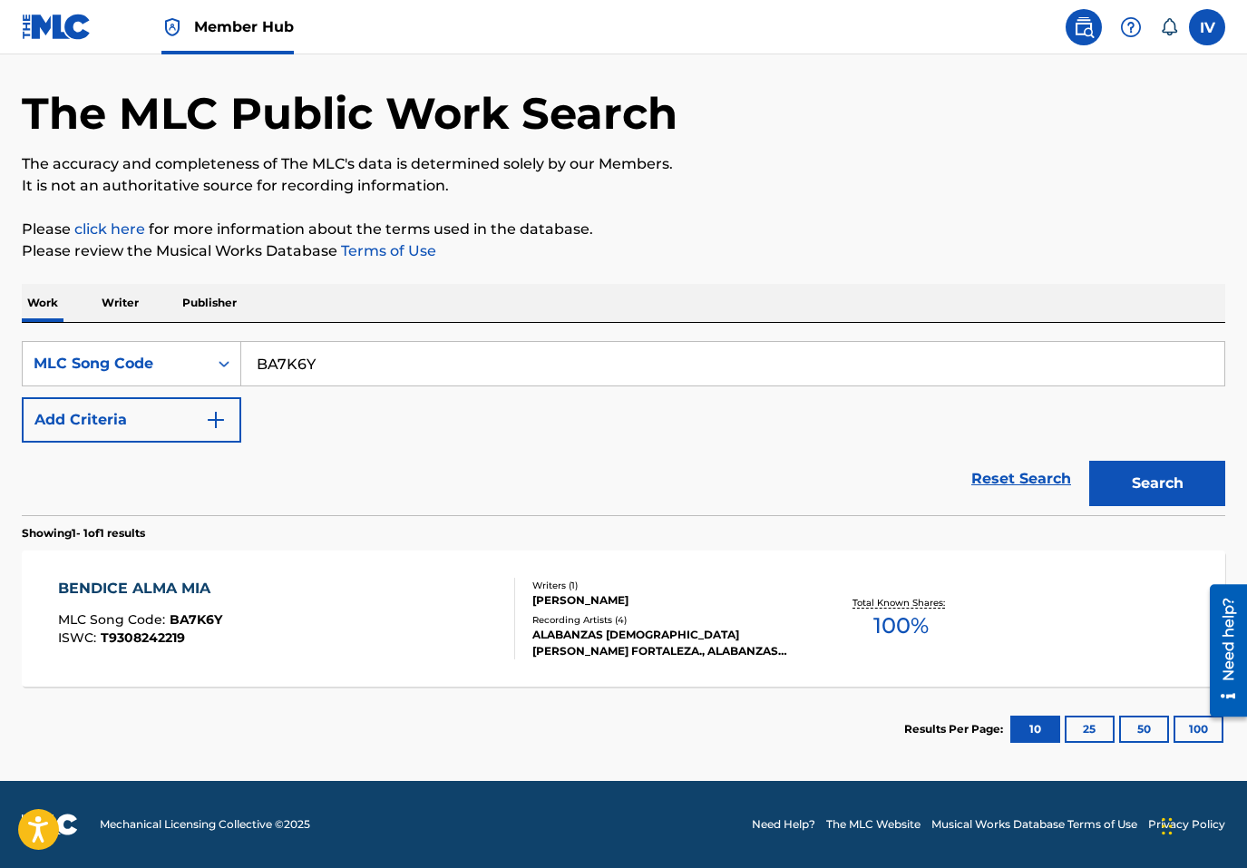
click at [320, 573] on div "BENDICE ALMA MIA MLC Song Code : BA7K6Y ISWC : T9308242219 Writers ( 1 ) JUAN C…" at bounding box center [624, 619] width 1204 height 136
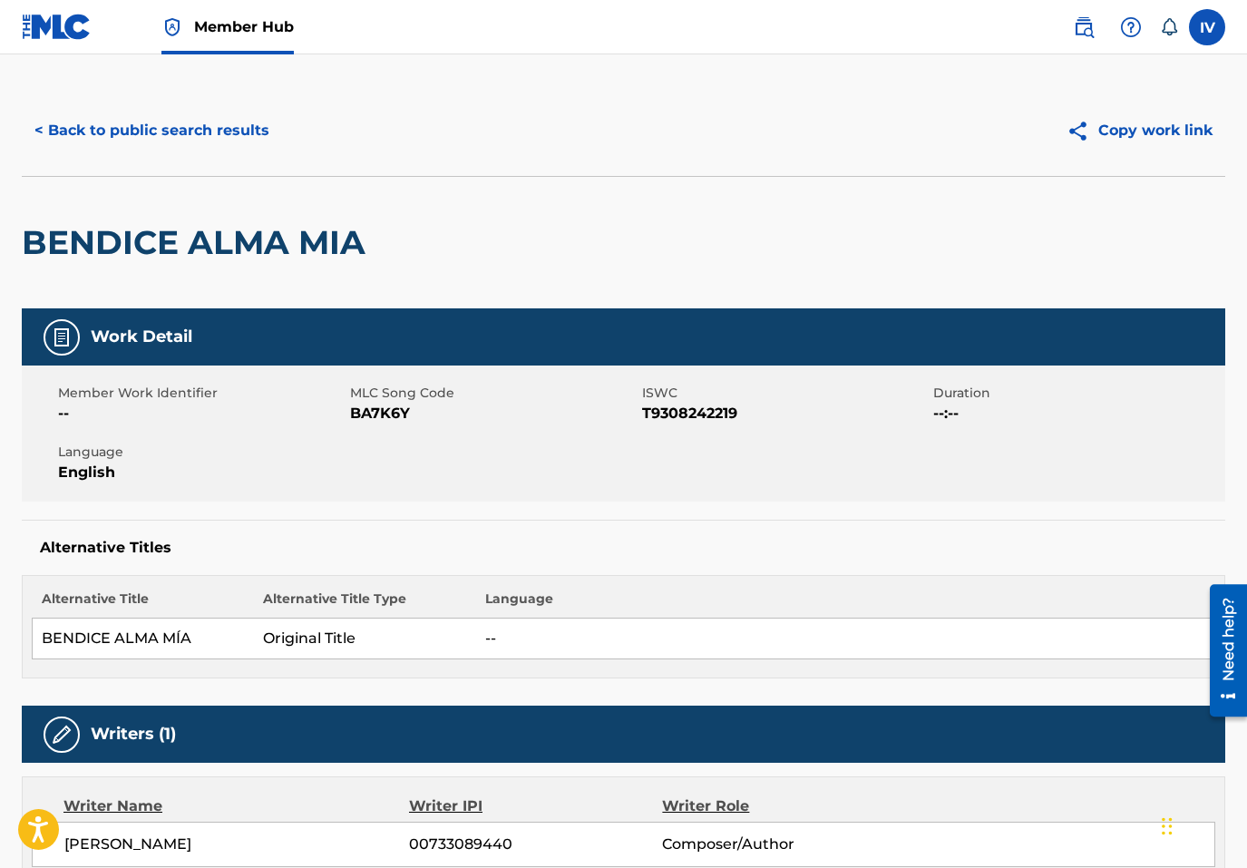
click at [320, 567] on div "Alternative Titles Alternative Title Alternative Title Type Language BENDICE AL…" at bounding box center [624, 599] width 1204 height 159
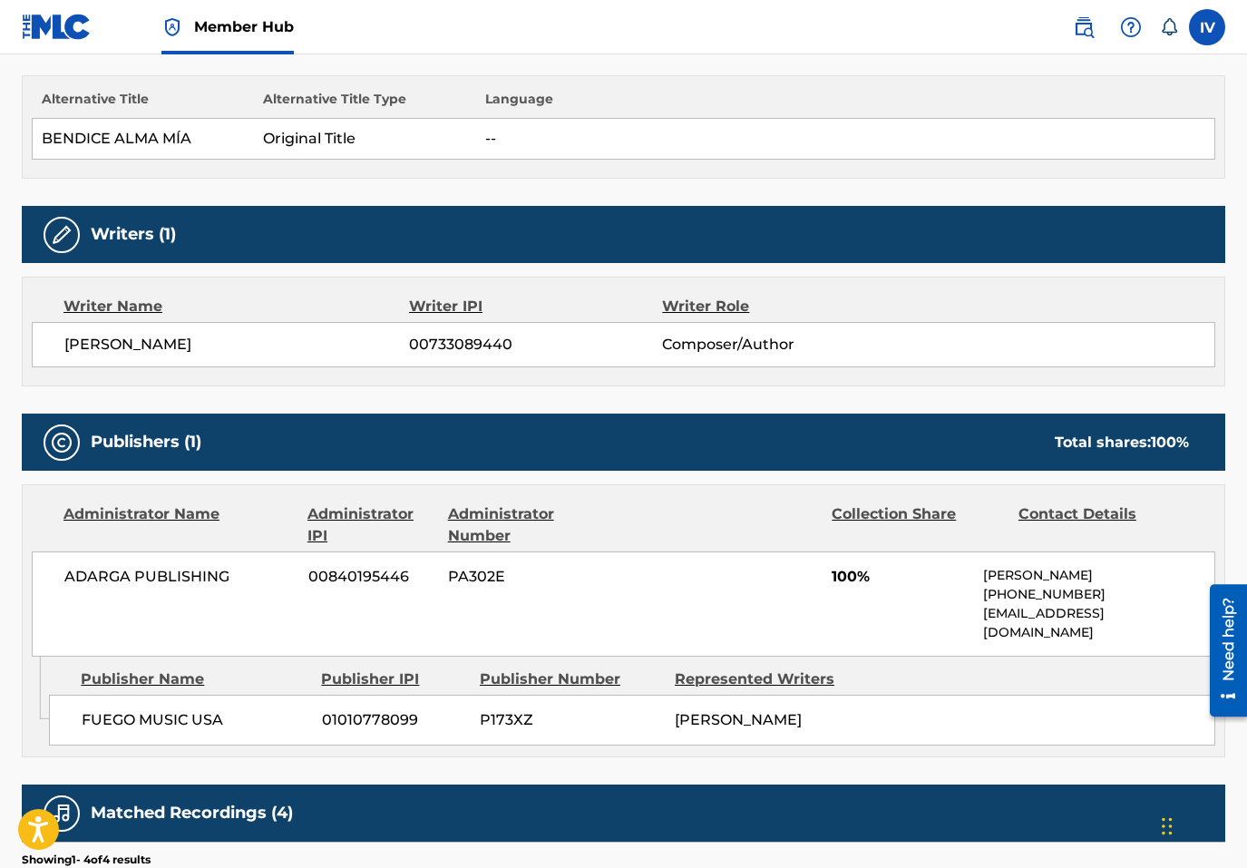
scroll to position [852, 0]
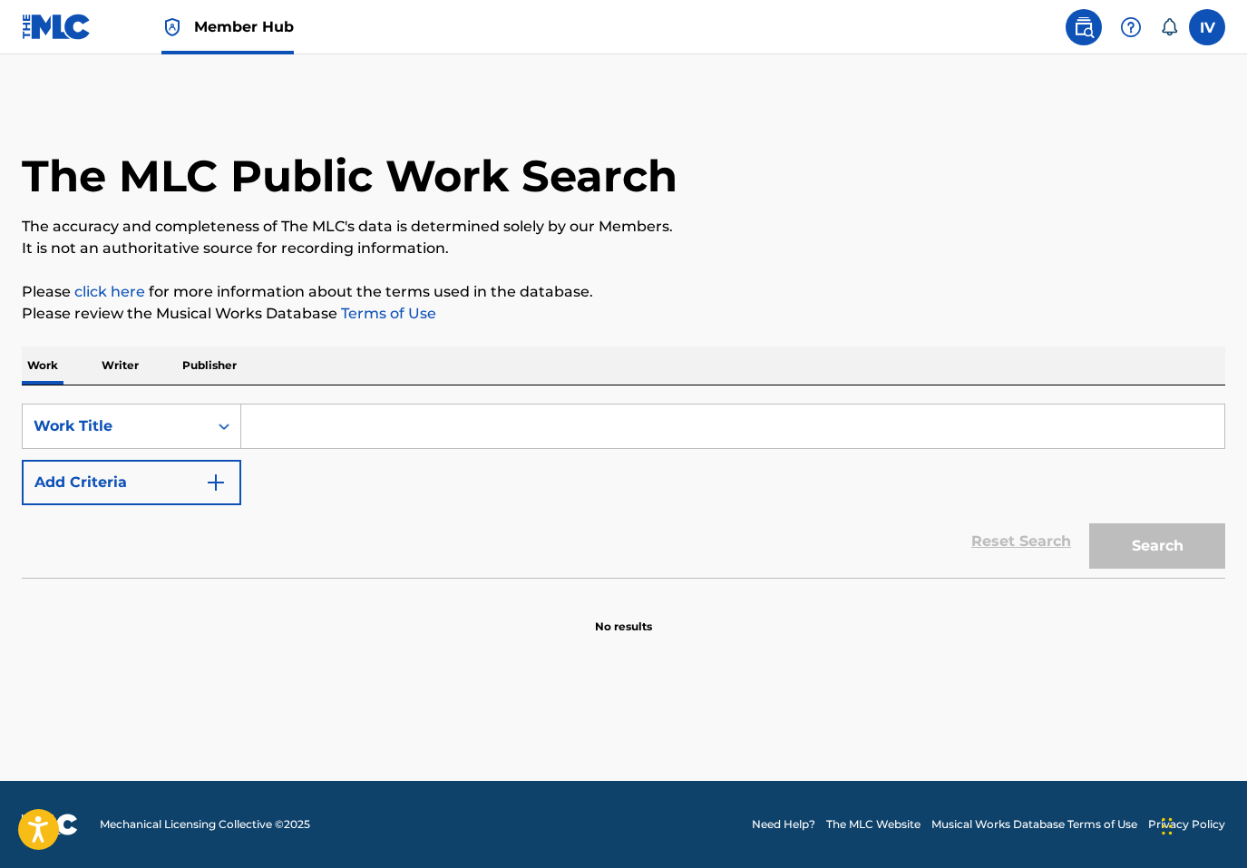
click at [87, 40] on link at bounding box center [57, 27] width 70 height 54
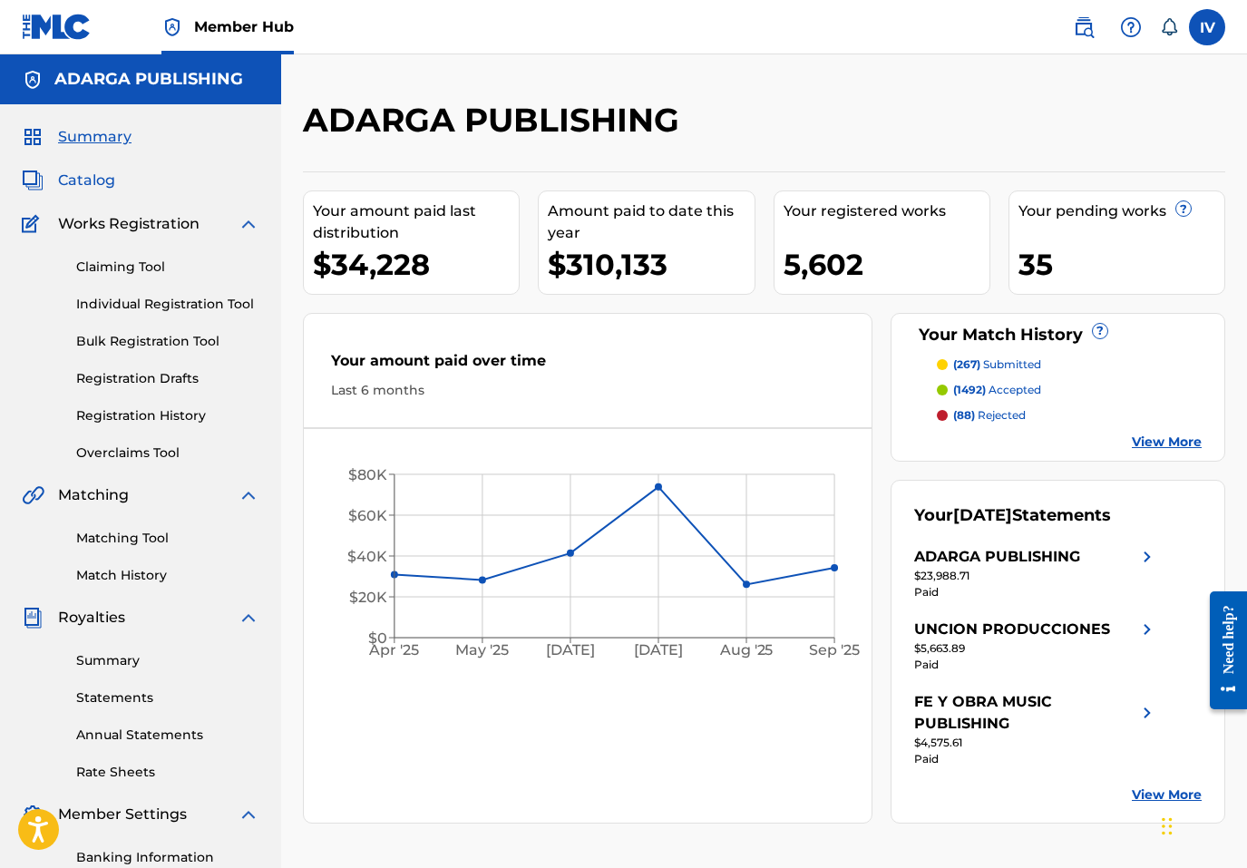
click at [102, 173] on span "Catalog" at bounding box center [86, 181] width 57 height 22
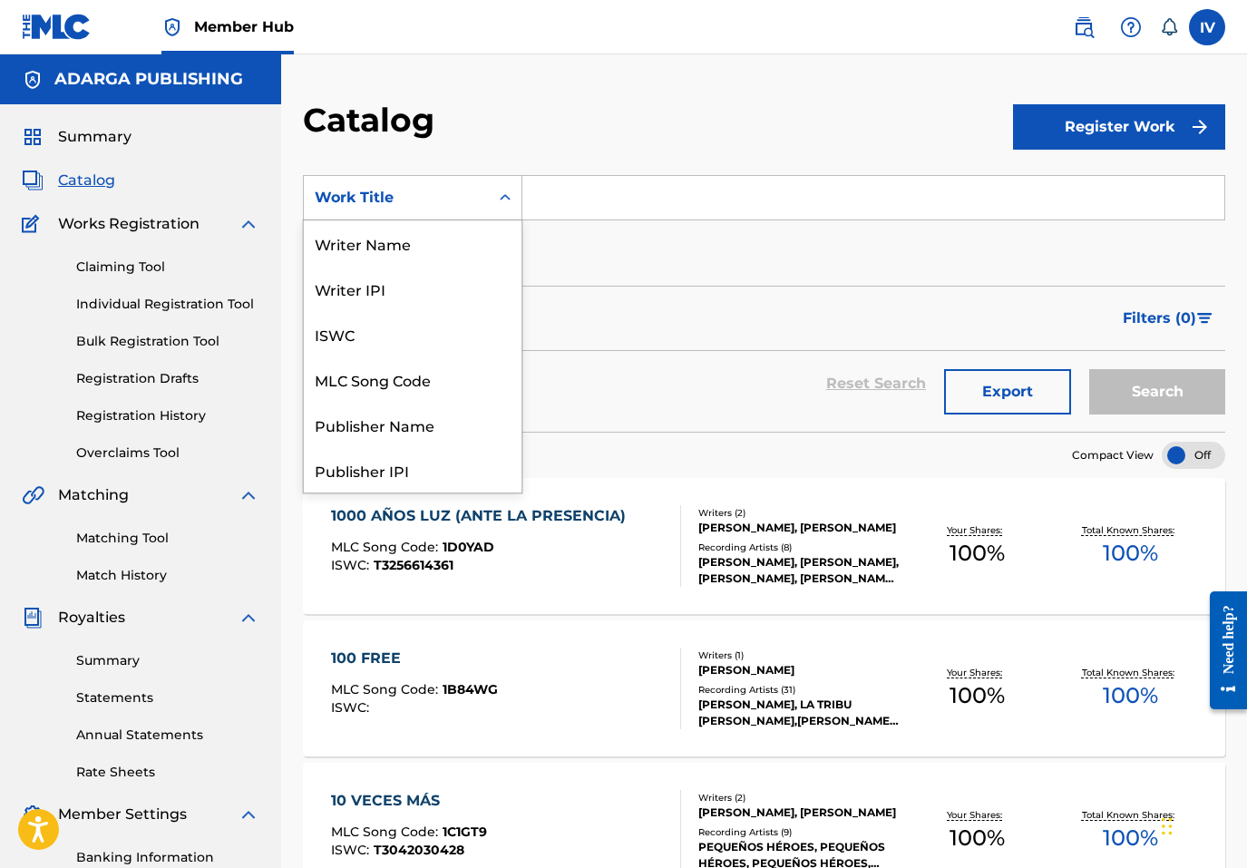
click at [436, 194] on div "Work Title" at bounding box center [396, 198] width 163 height 22
click at [413, 379] on div "MLC Song Code" at bounding box center [413, 378] width 218 height 45
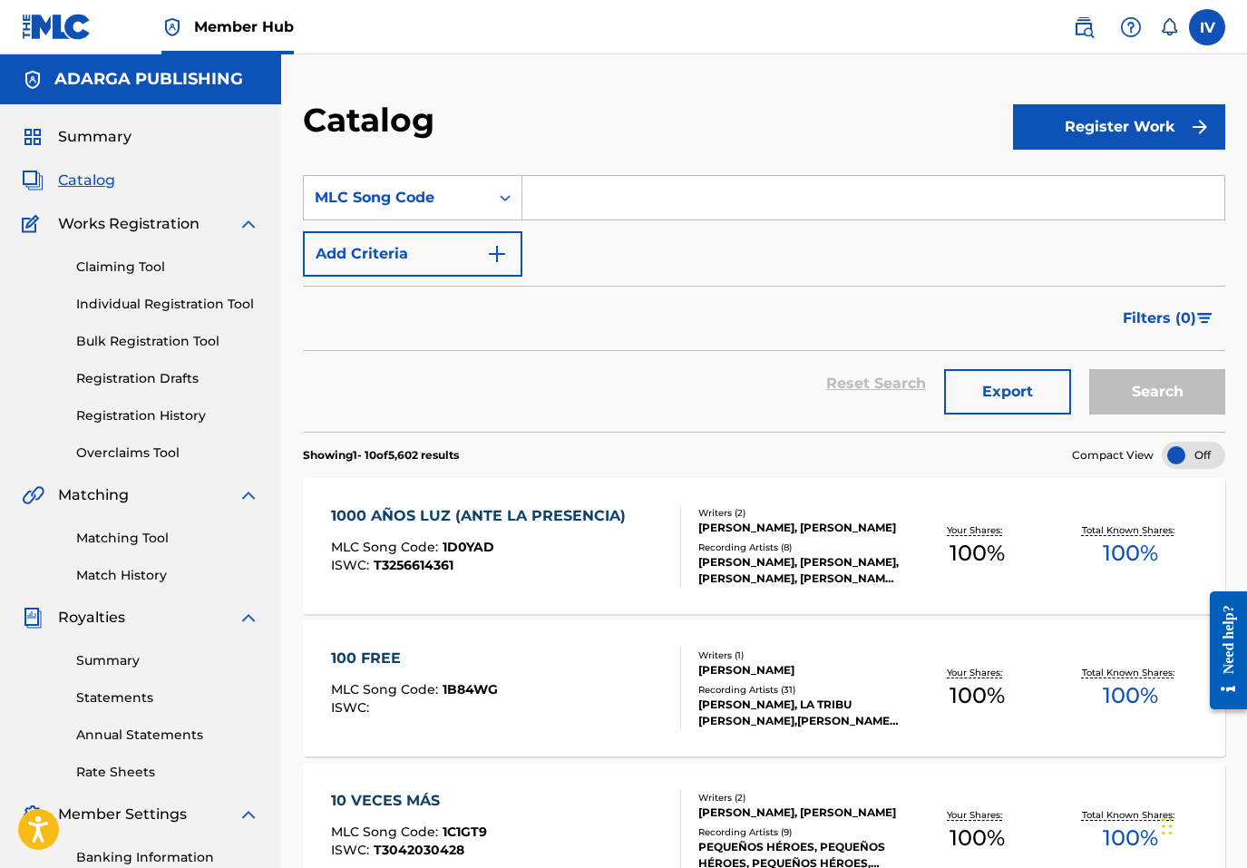
click at [680, 203] on input "Search Form" at bounding box center [873, 198] width 702 height 44
paste input "MG9G57"
type input "MG9G57"
click at [1089, 369] on button "Search" at bounding box center [1157, 391] width 136 height 45
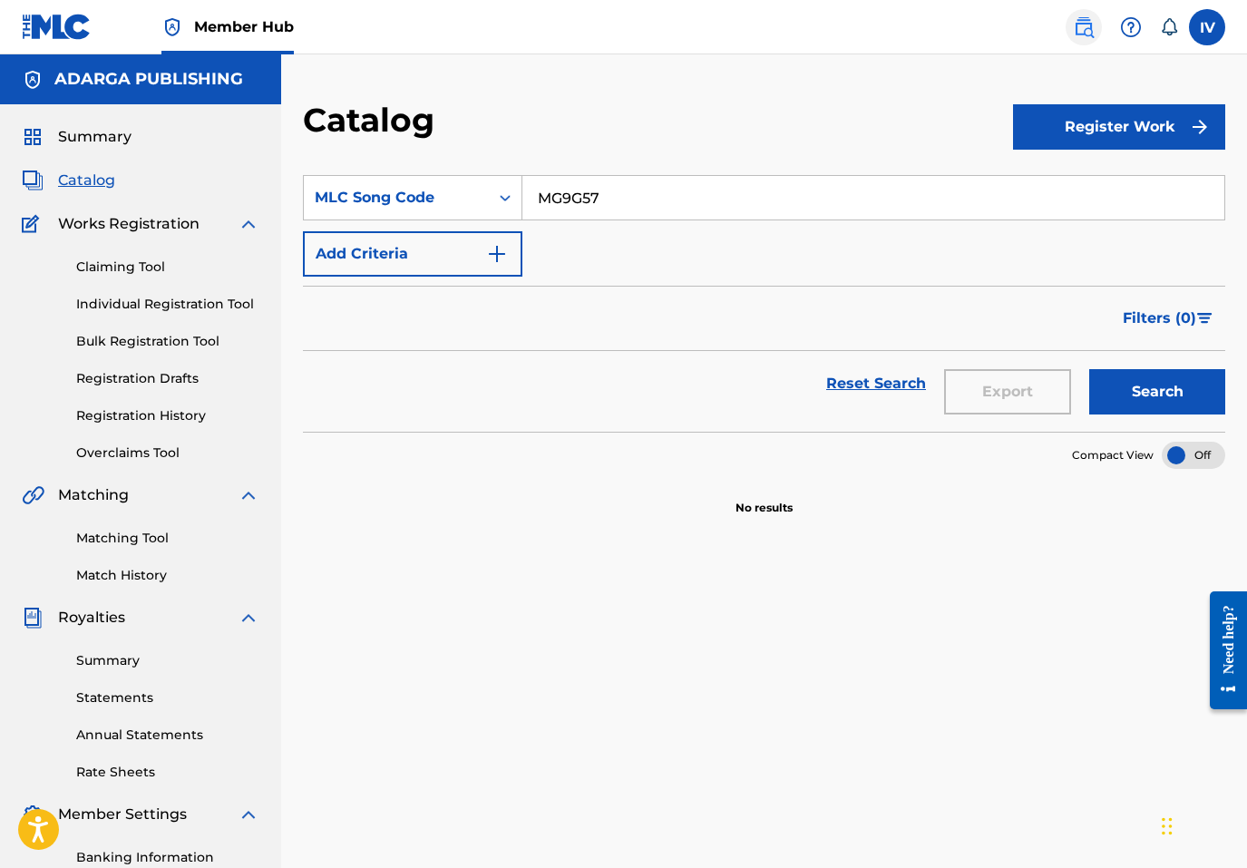
click at [1075, 24] on img at bounding box center [1084, 27] width 22 height 22
click at [119, 543] on link "Matching Tool" at bounding box center [167, 538] width 183 height 19
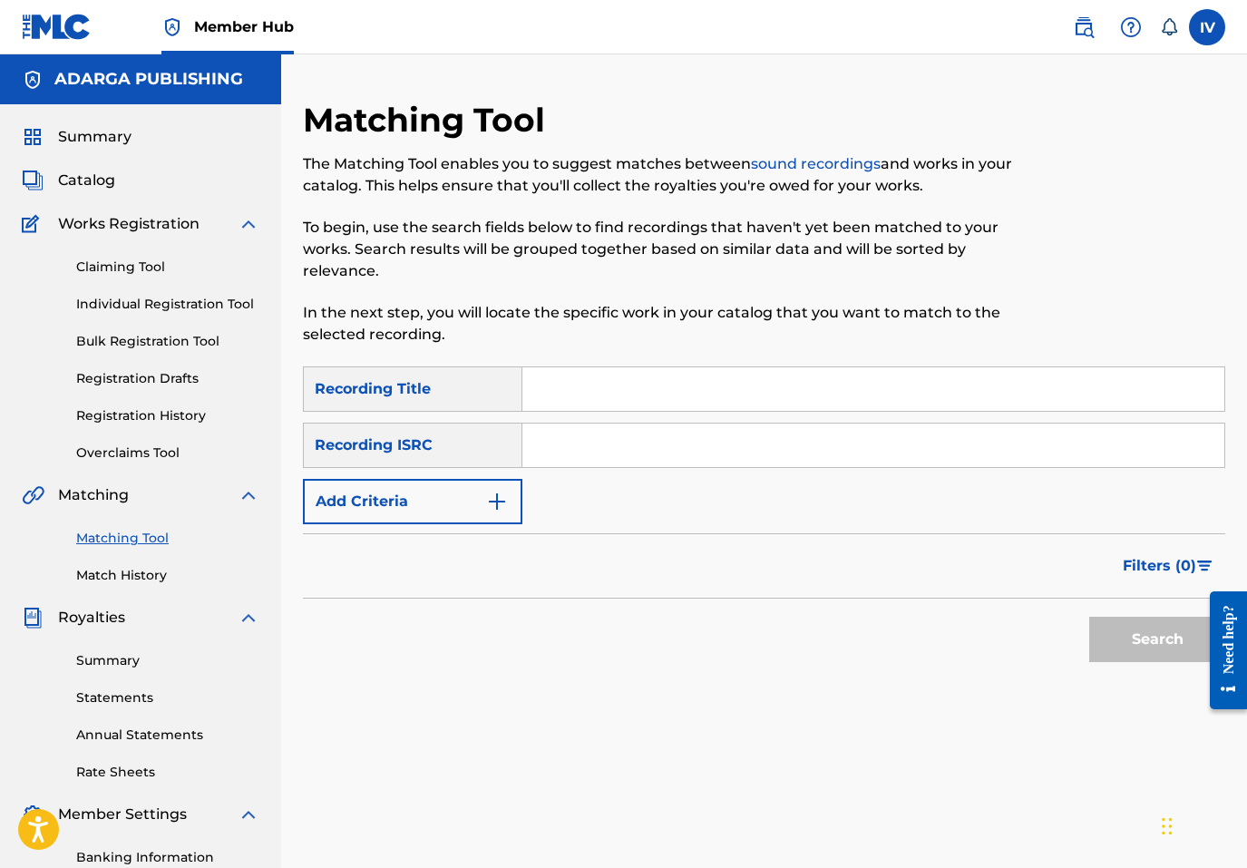
click at [448, 451] on div "Recording ISRC" at bounding box center [413, 445] width 220 height 45
click at [448, 500] on button "Add Criteria" at bounding box center [413, 501] width 220 height 45
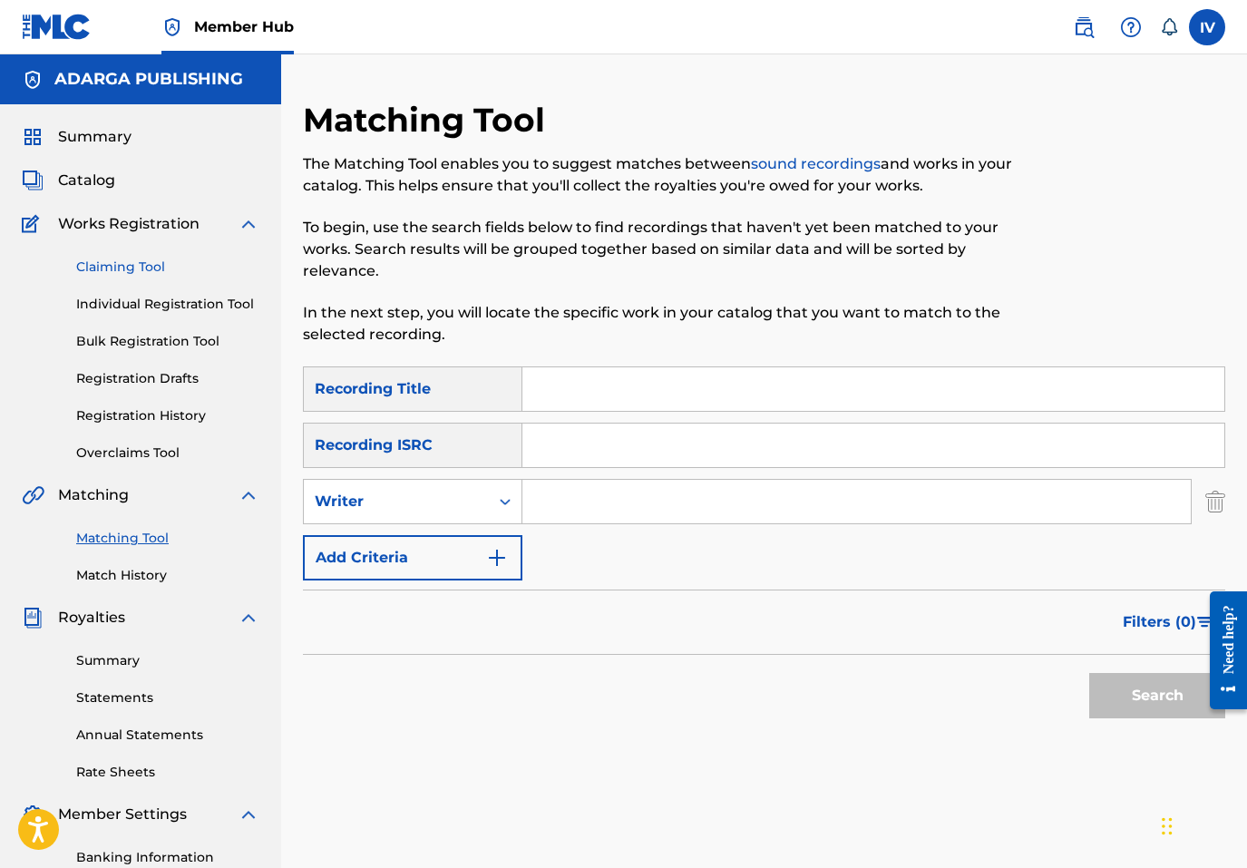
click at [131, 268] on link "Claiming Tool" at bounding box center [167, 267] width 183 height 19
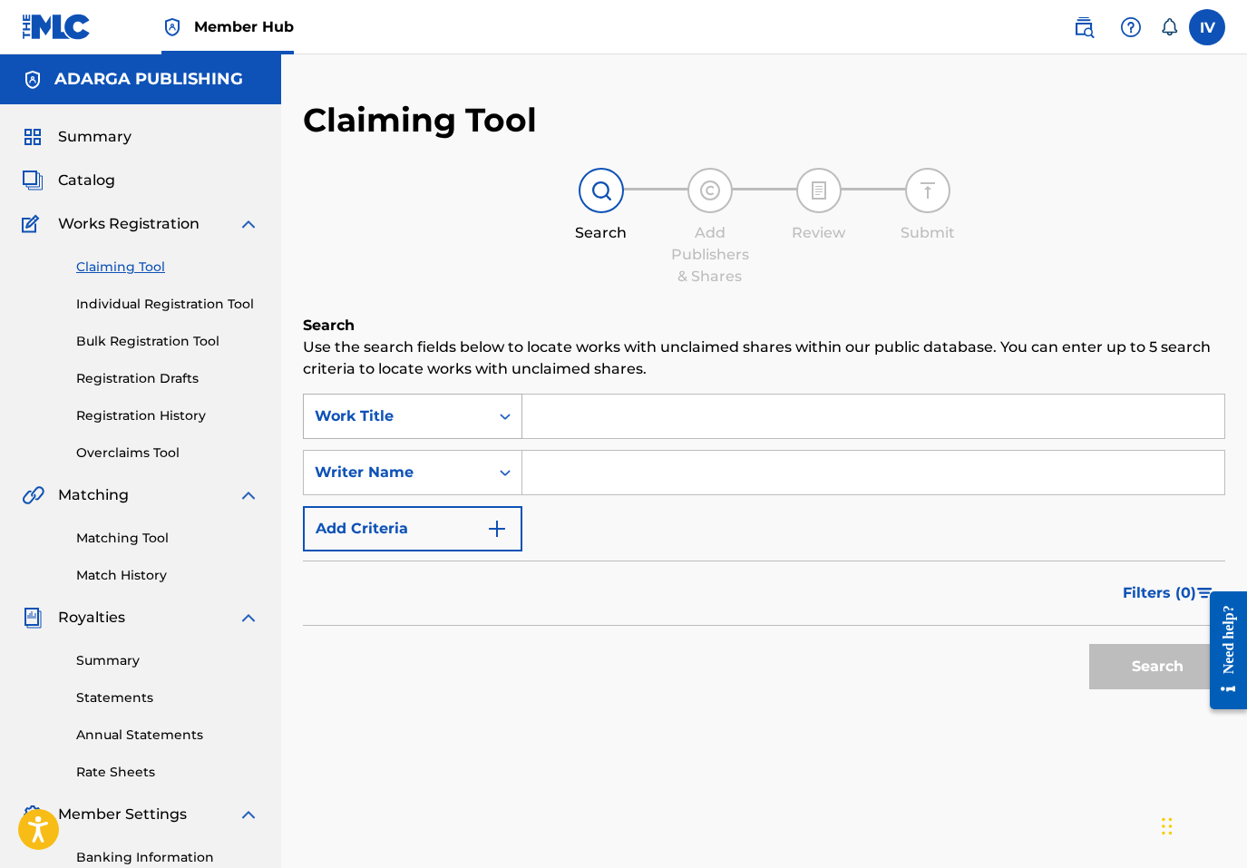
click at [422, 434] on div "Work Title" at bounding box center [413, 416] width 220 height 45
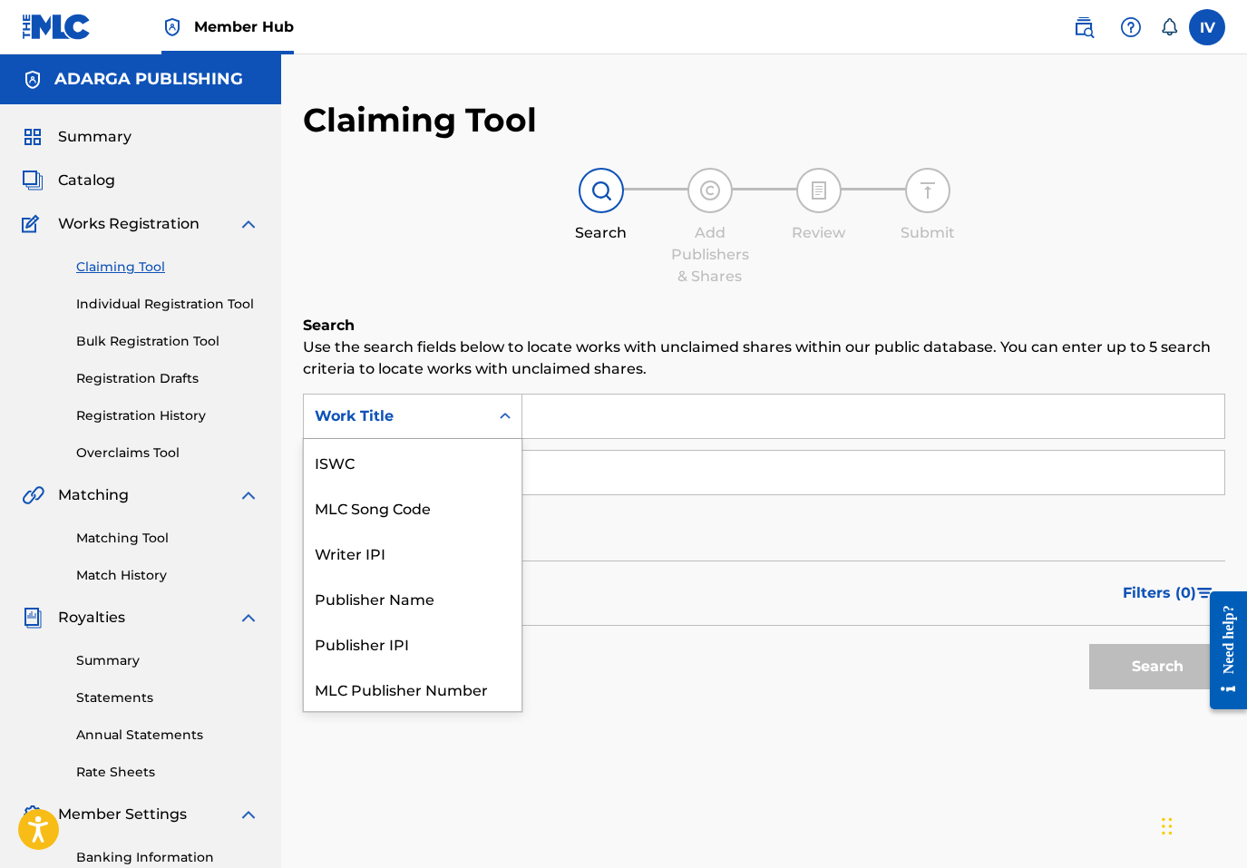
scroll to position [45, 0]
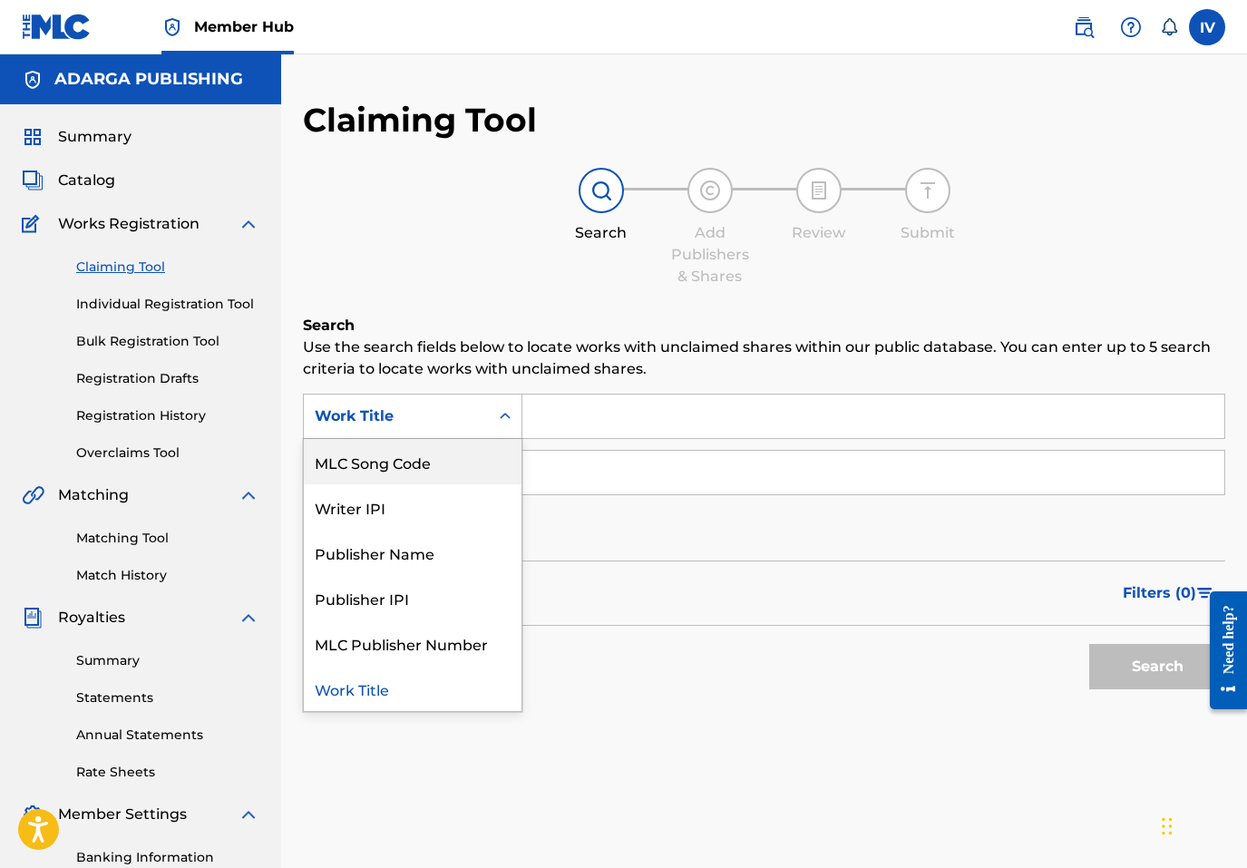
click at [418, 460] on div "MLC Song Code" at bounding box center [413, 461] width 218 height 45
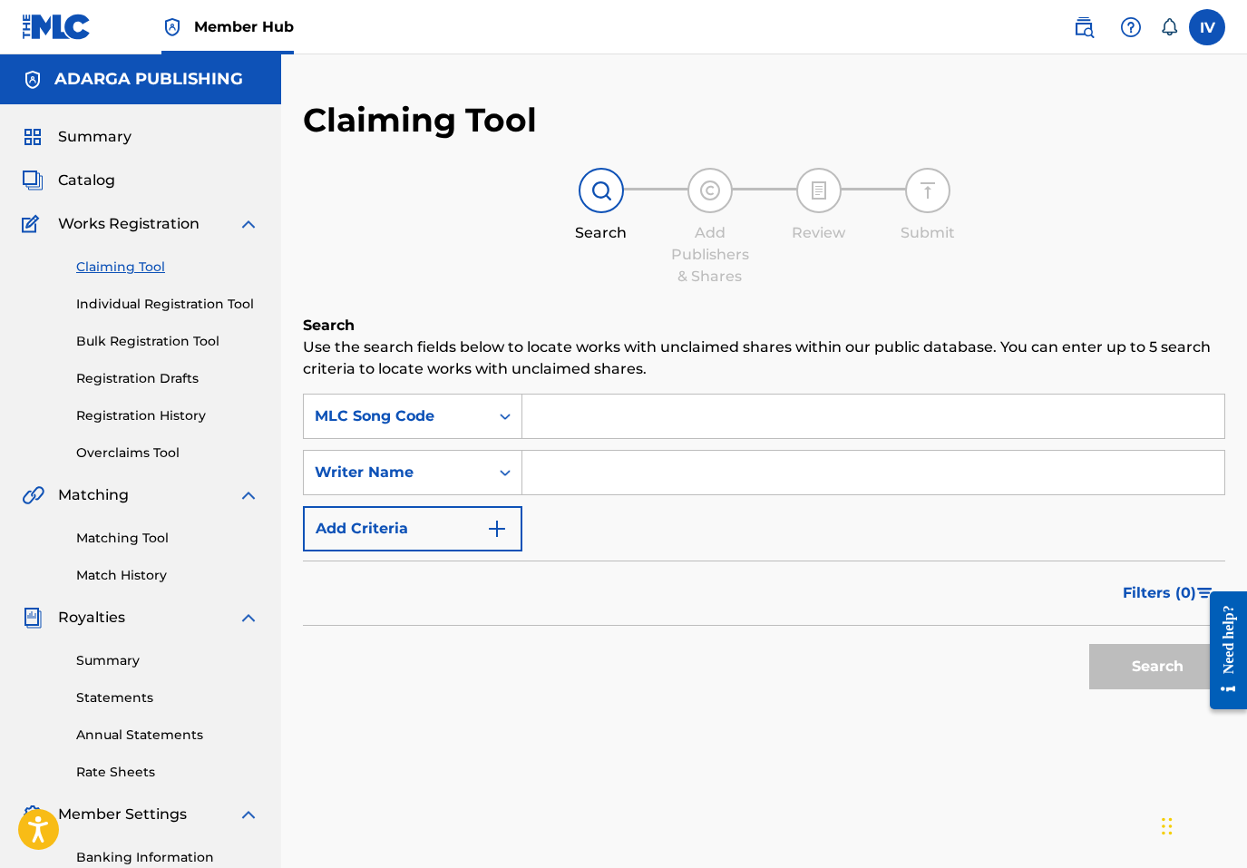
click at [672, 421] on input "Search Form" at bounding box center [873, 417] width 702 height 44
paste input "MG9G57"
type input "MG9G57"
click at [1089, 644] on button "Search" at bounding box center [1157, 666] width 136 height 45
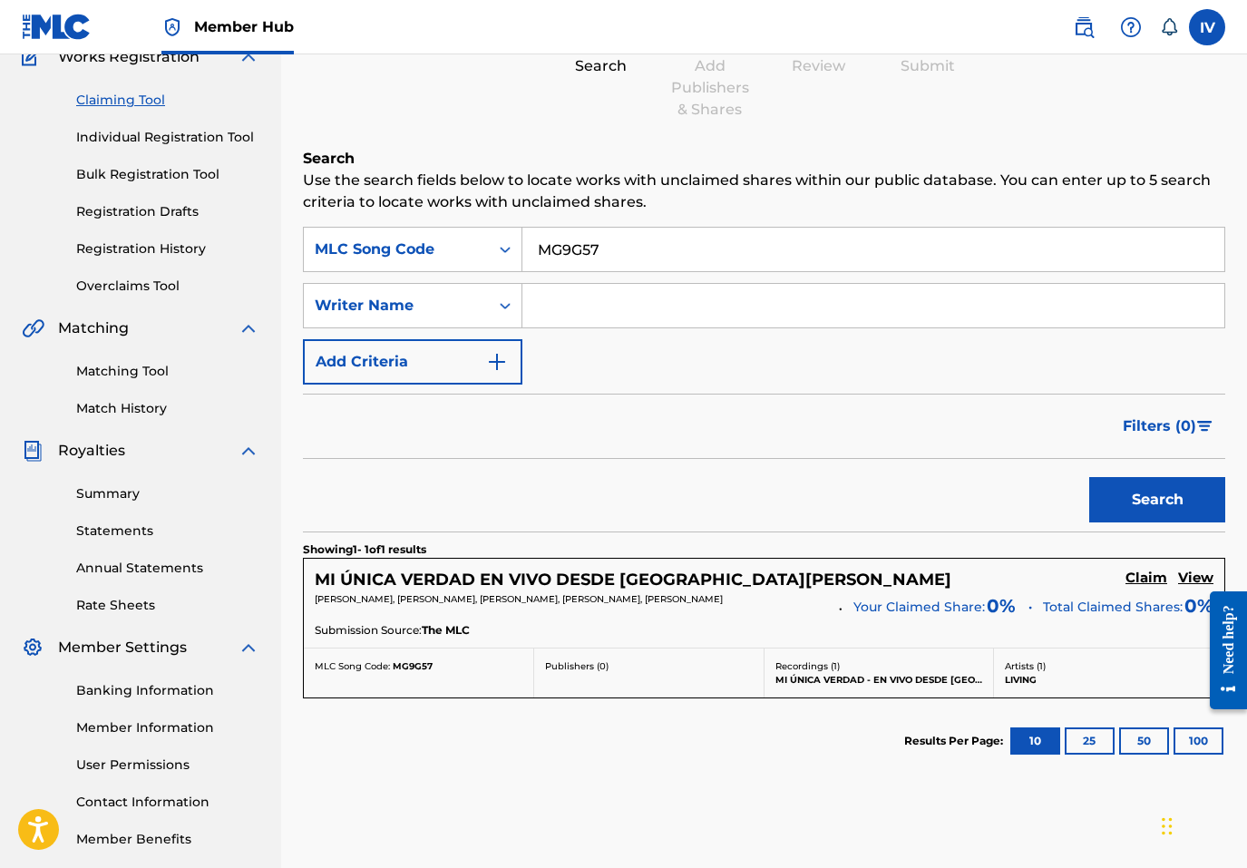
scroll to position [262, 0]
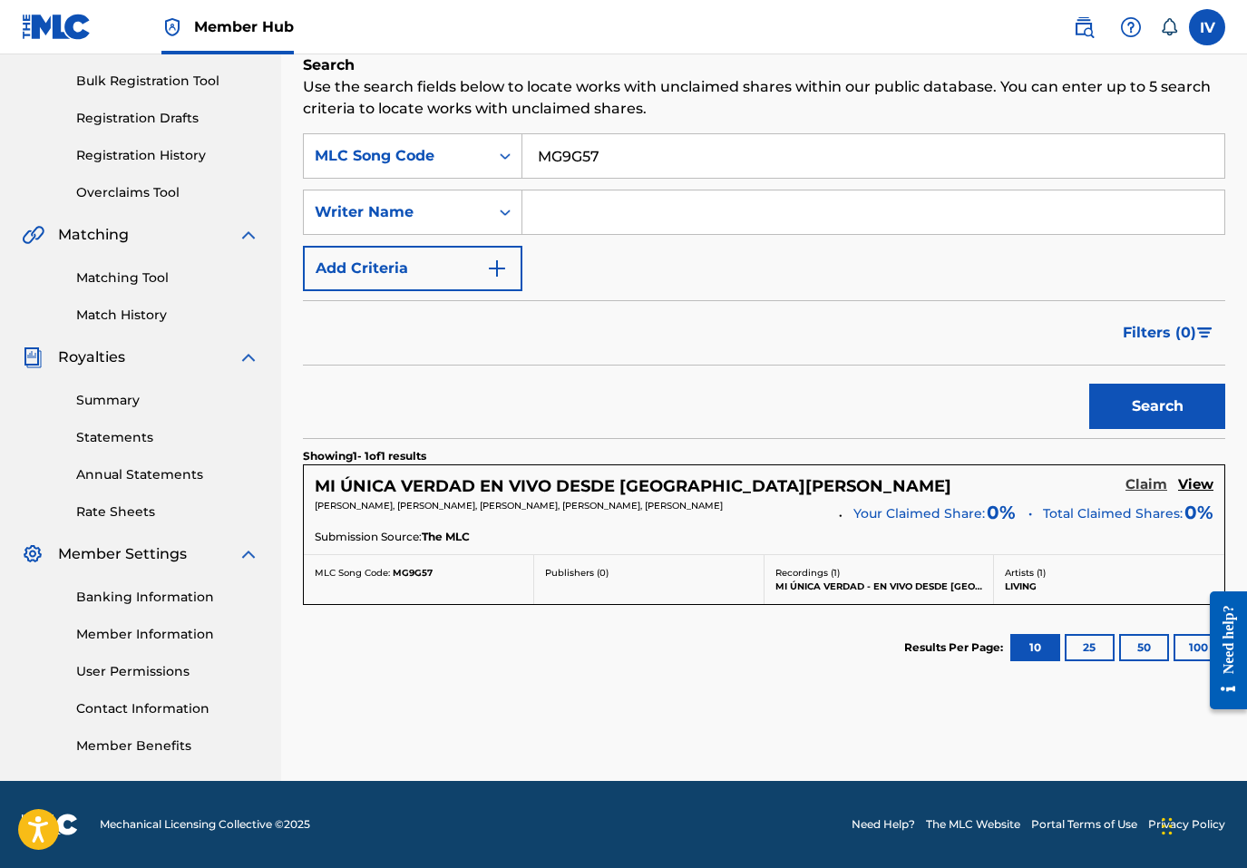
click at [1135, 487] on h5 "Claim" at bounding box center [1147, 484] width 42 height 17
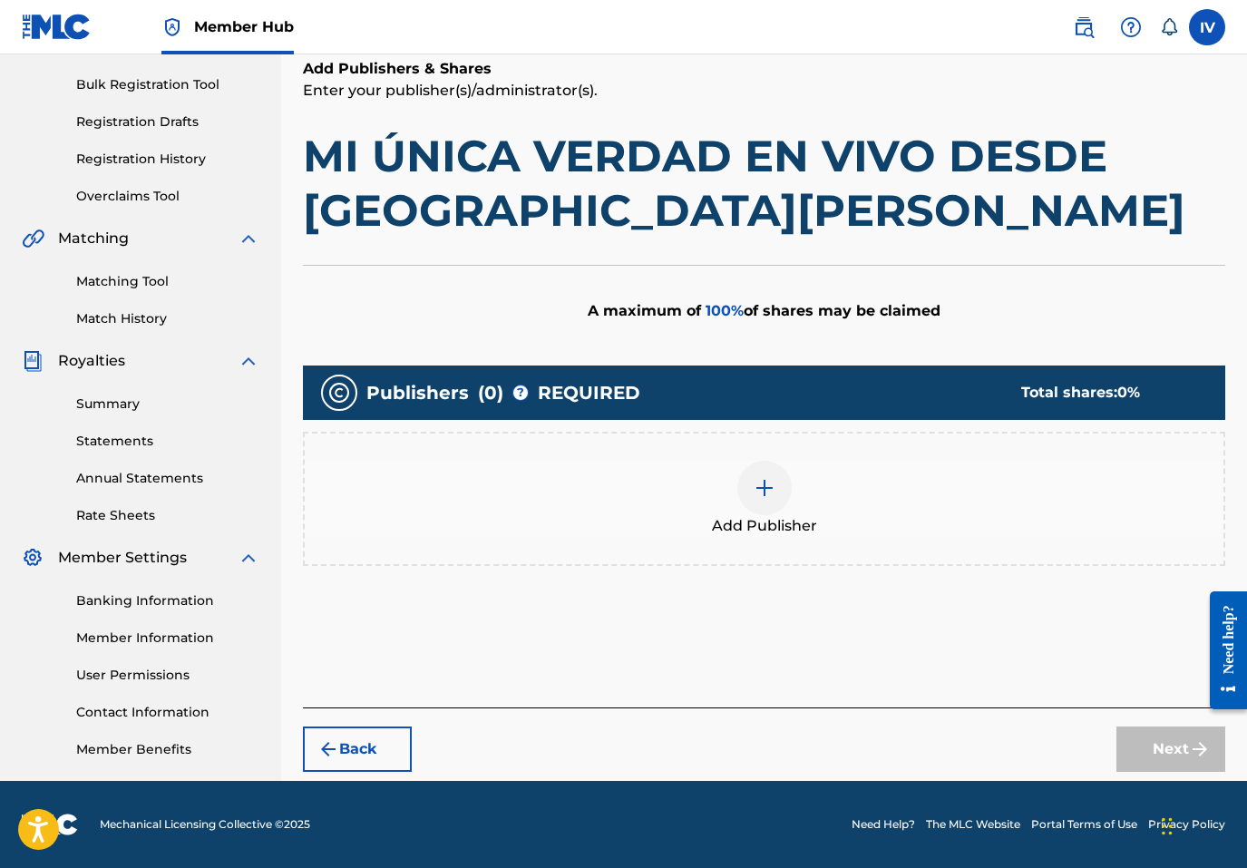
click at [755, 501] on div at bounding box center [764, 488] width 54 height 54
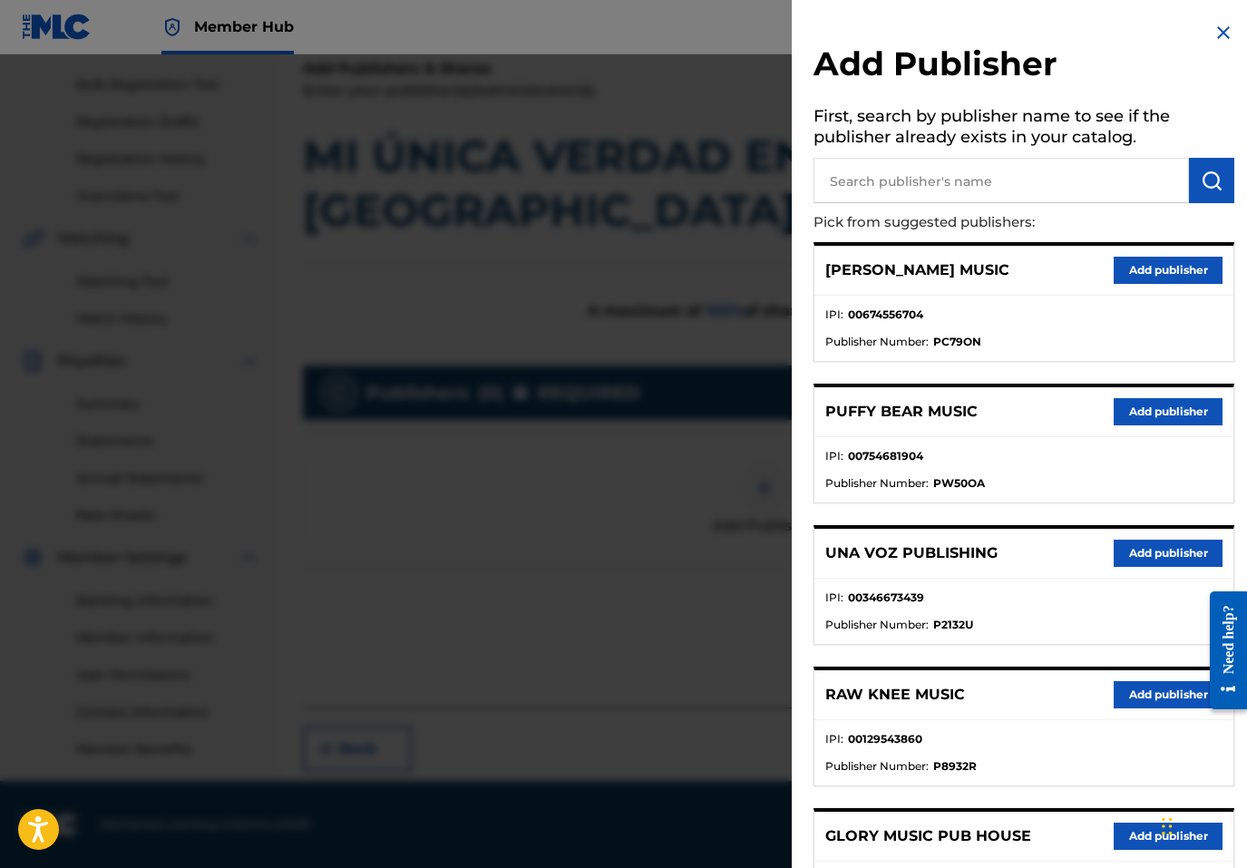
click at [912, 184] on input "text" at bounding box center [1002, 180] width 376 height 45
type input "songs"
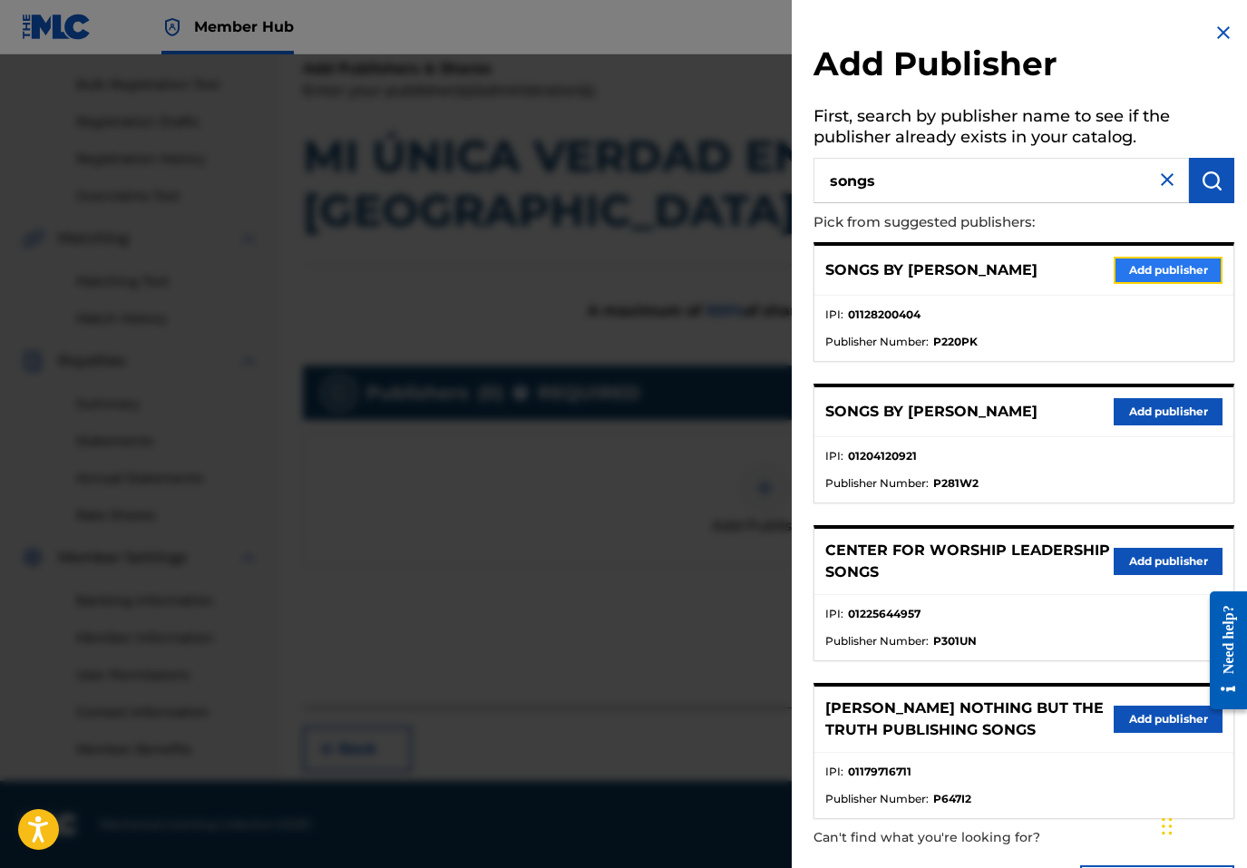
click at [1121, 262] on button "Add publisher" at bounding box center [1168, 270] width 109 height 27
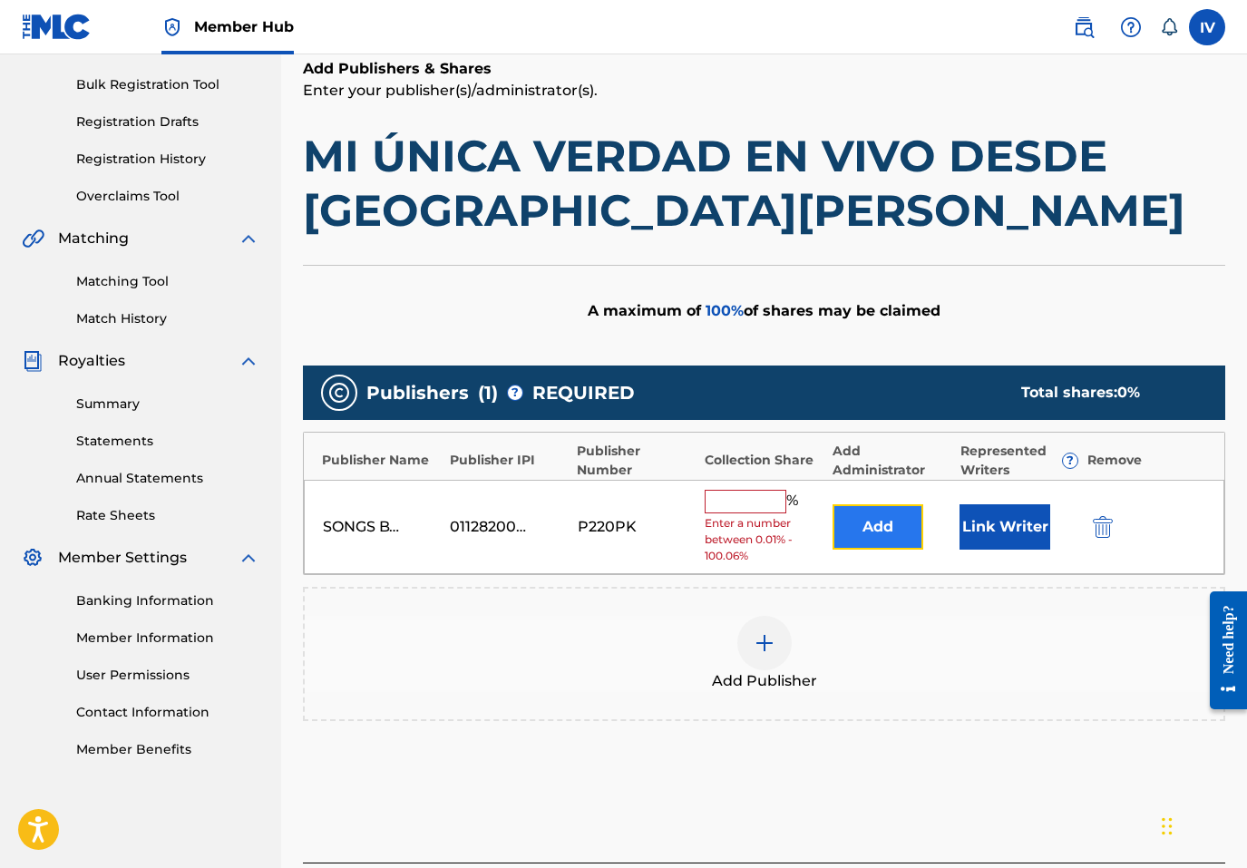
click at [853, 546] on button "Add" at bounding box center [878, 526] width 91 height 45
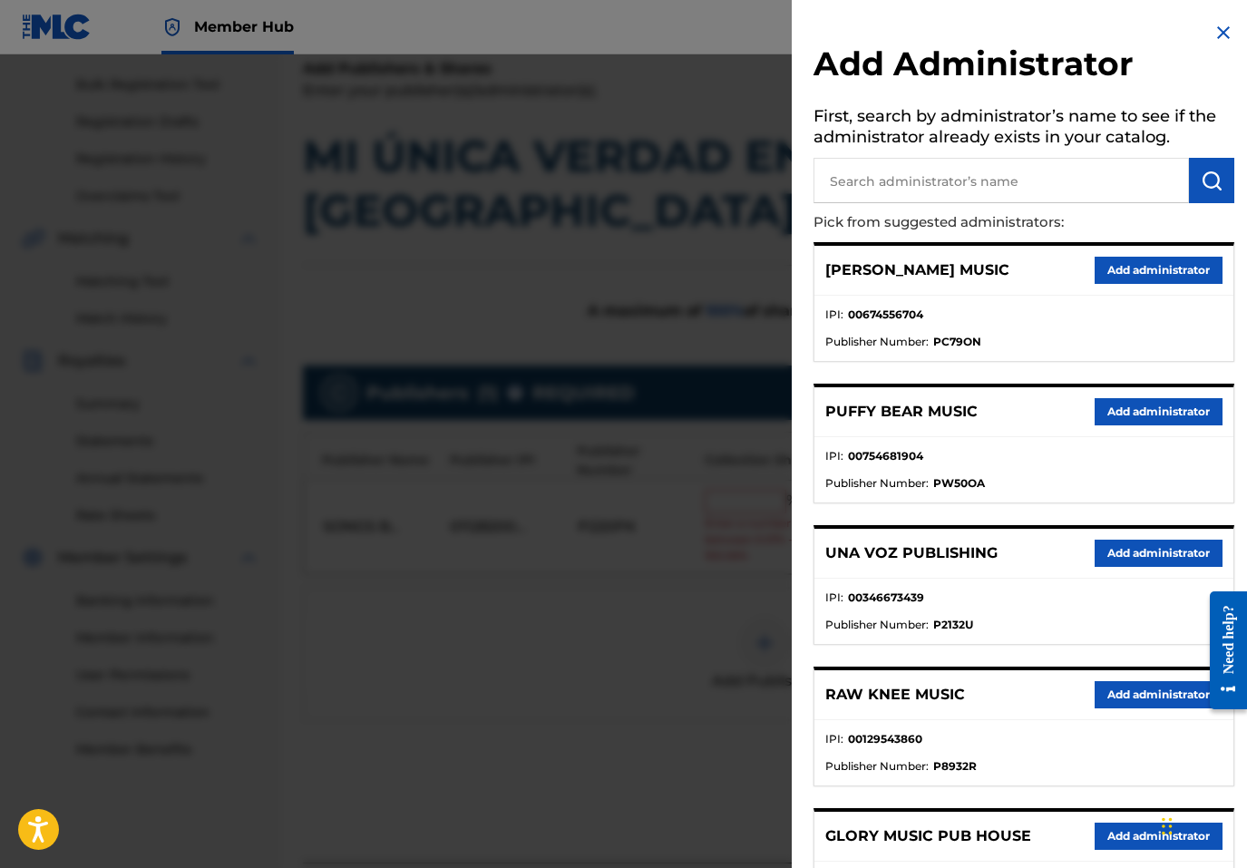
click at [997, 192] on input "text" at bounding box center [1002, 180] width 376 height 45
type input "adarga"
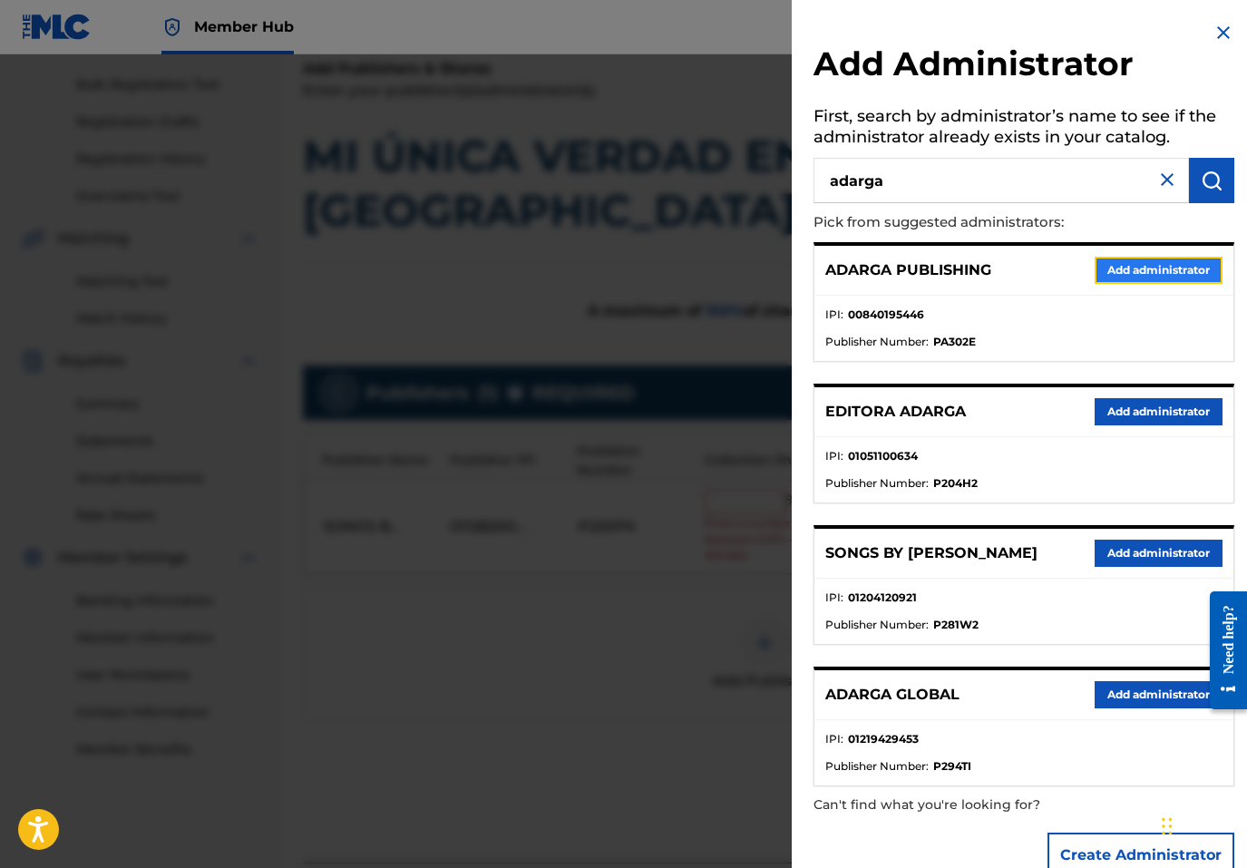
click at [1137, 278] on button "Add administrator" at bounding box center [1159, 270] width 128 height 27
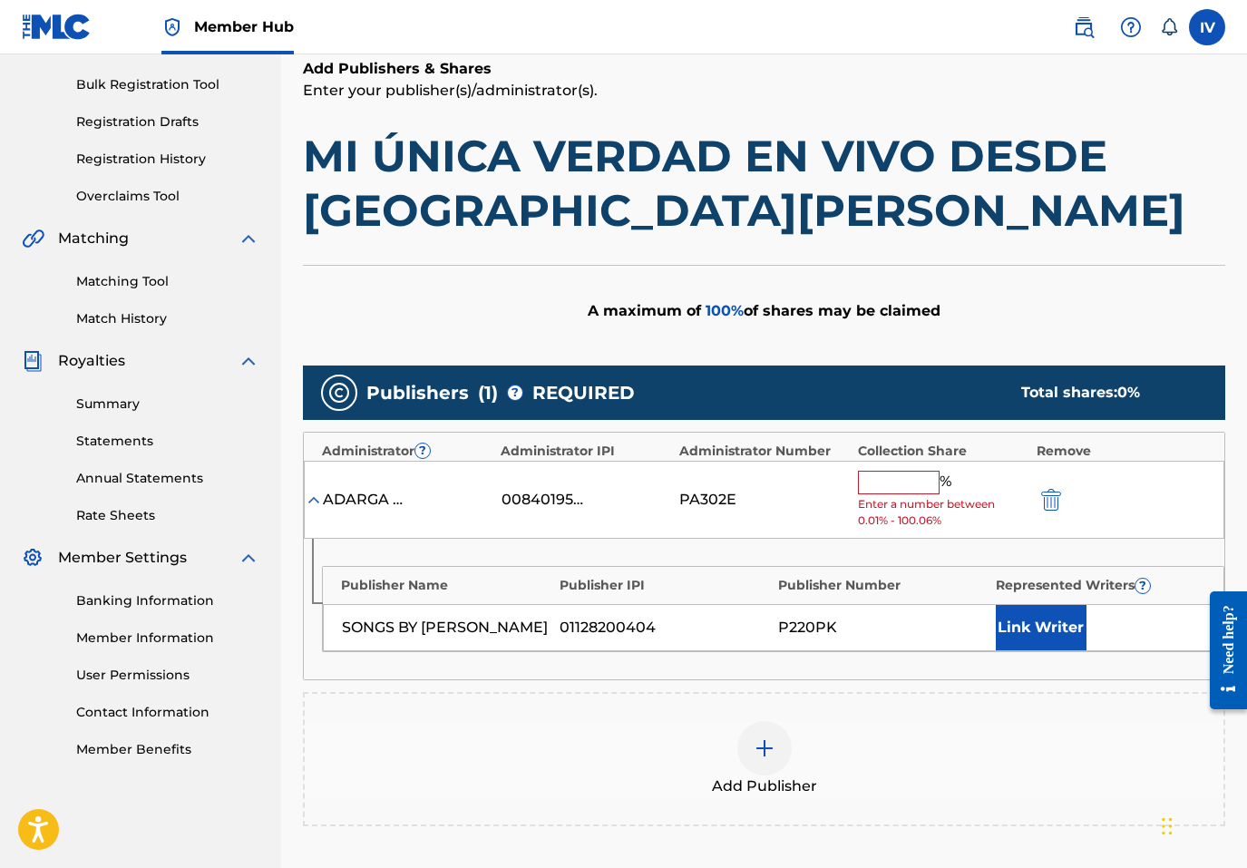
click at [913, 467] on div "ADARGA PUBLISHING 00840195446 PA302E % Enter a number between 0.01% - 100.06%" at bounding box center [764, 500] width 921 height 79
click at [899, 479] on input "text" at bounding box center [899, 483] width 82 height 24
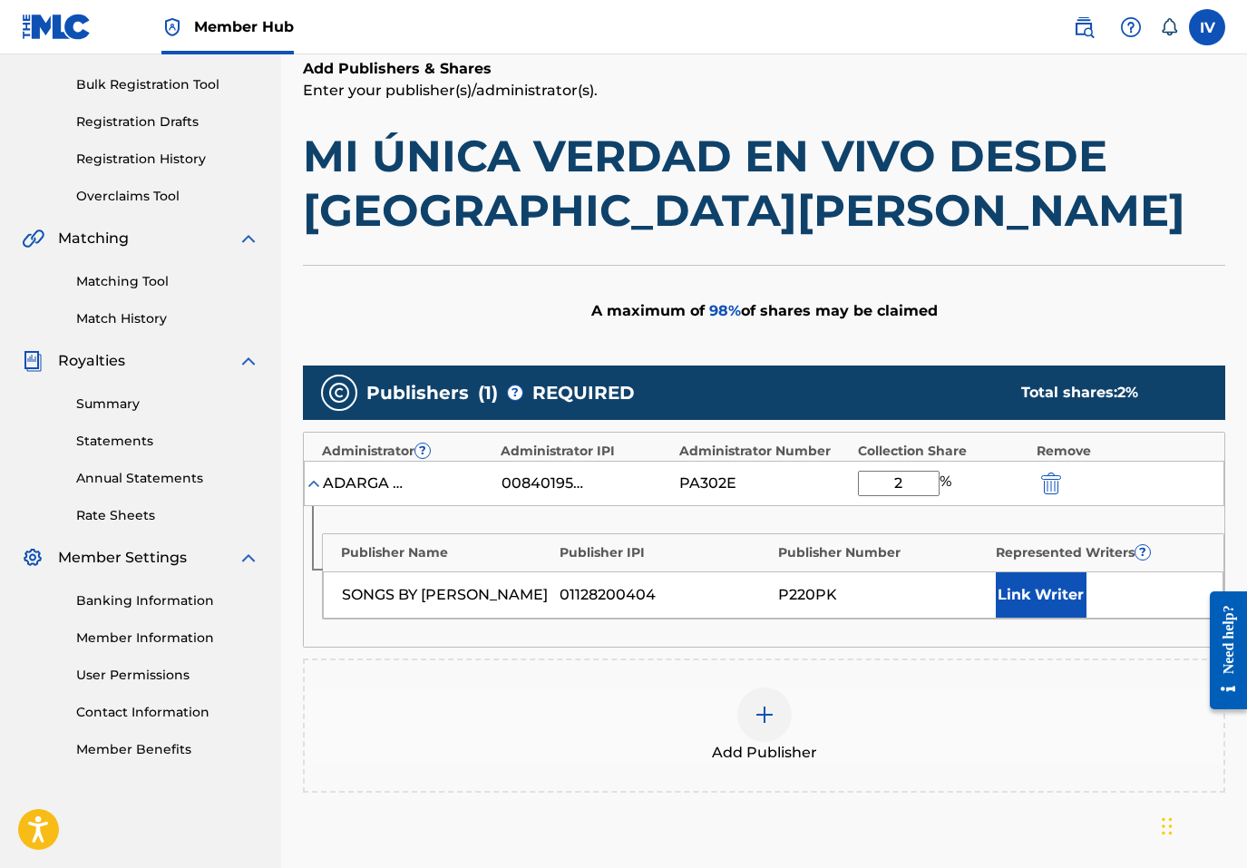
type input "2"
click at [1029, 608] on button "Link Writer" at bounding box center [1041, 594] width 91 height 45
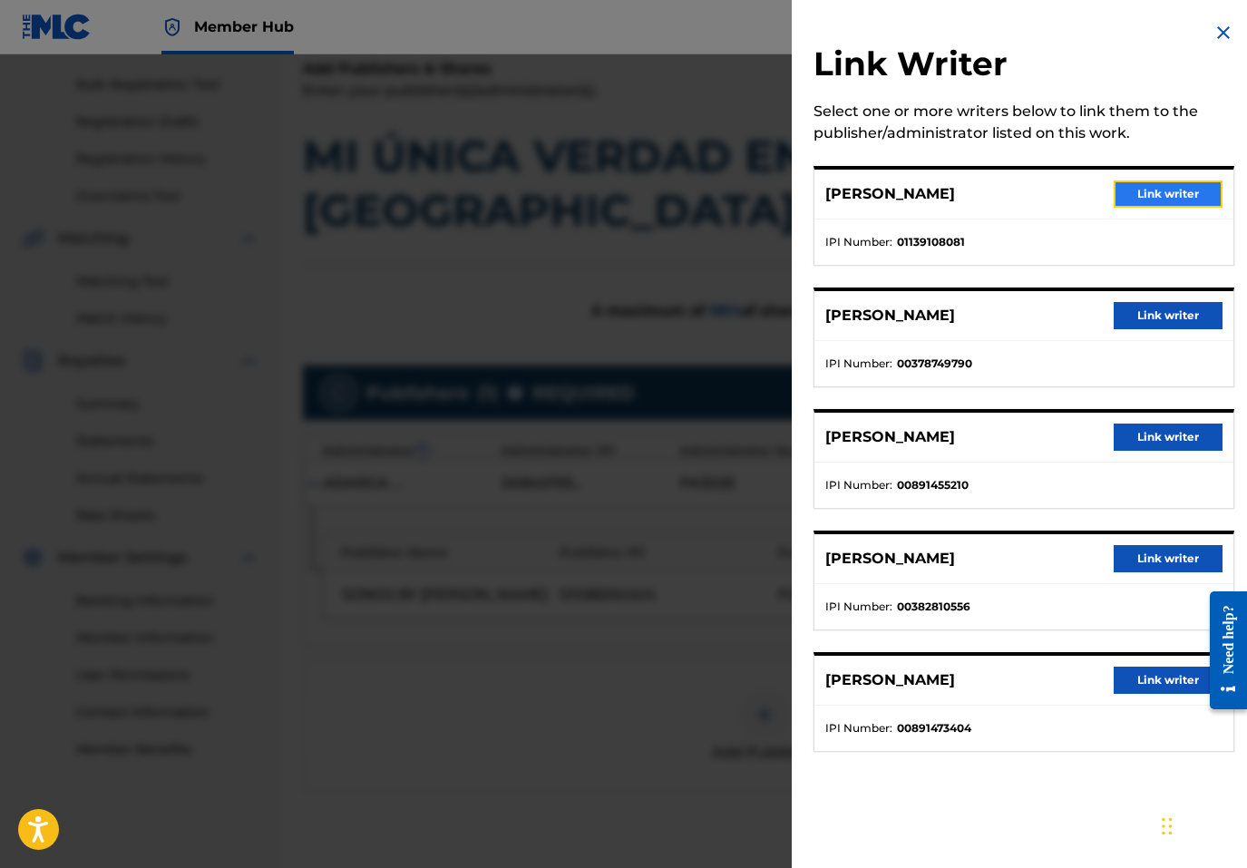
click at [1165, 196] on button "Link writer" at bounding box center [1168, 194] width 109 height 27
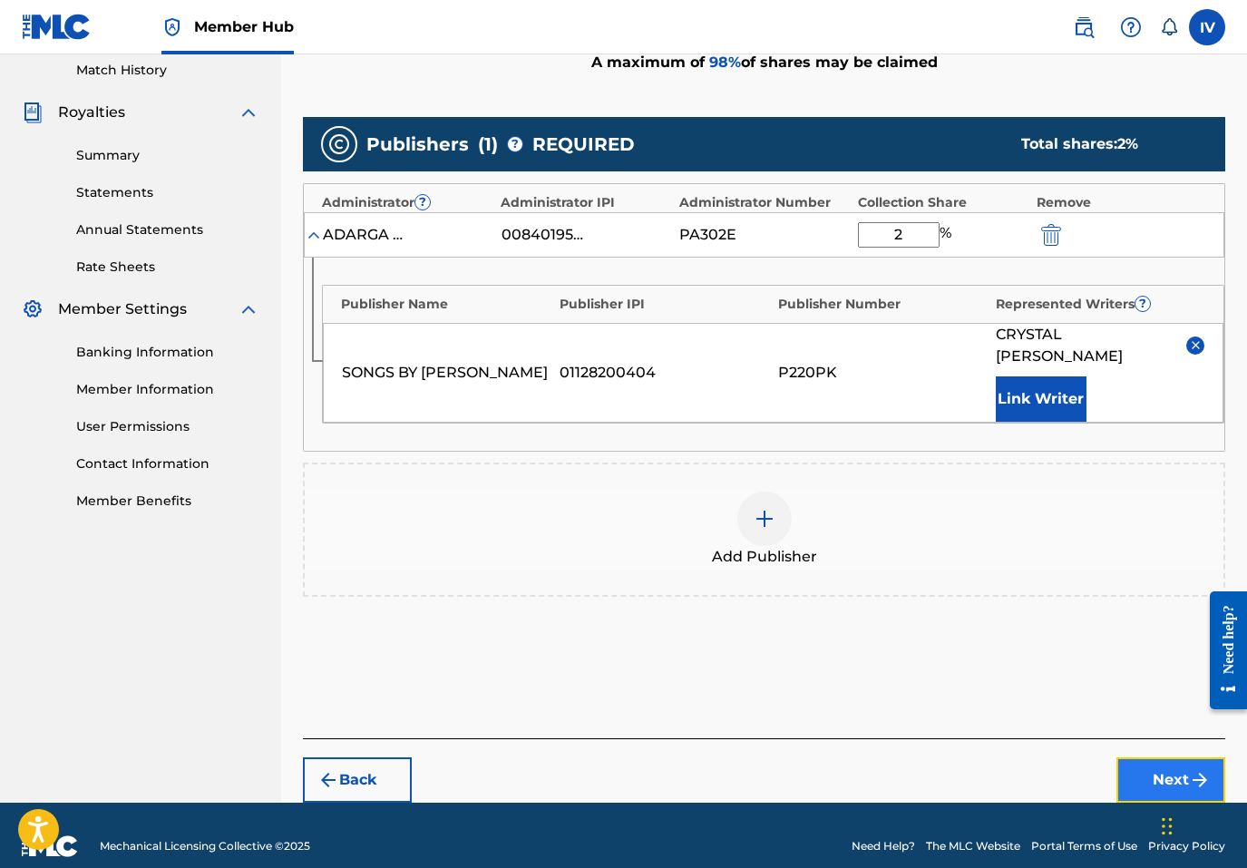
click at [1158, 757] on button "Next" at bounding box center [1171, 779] width 109 height 45
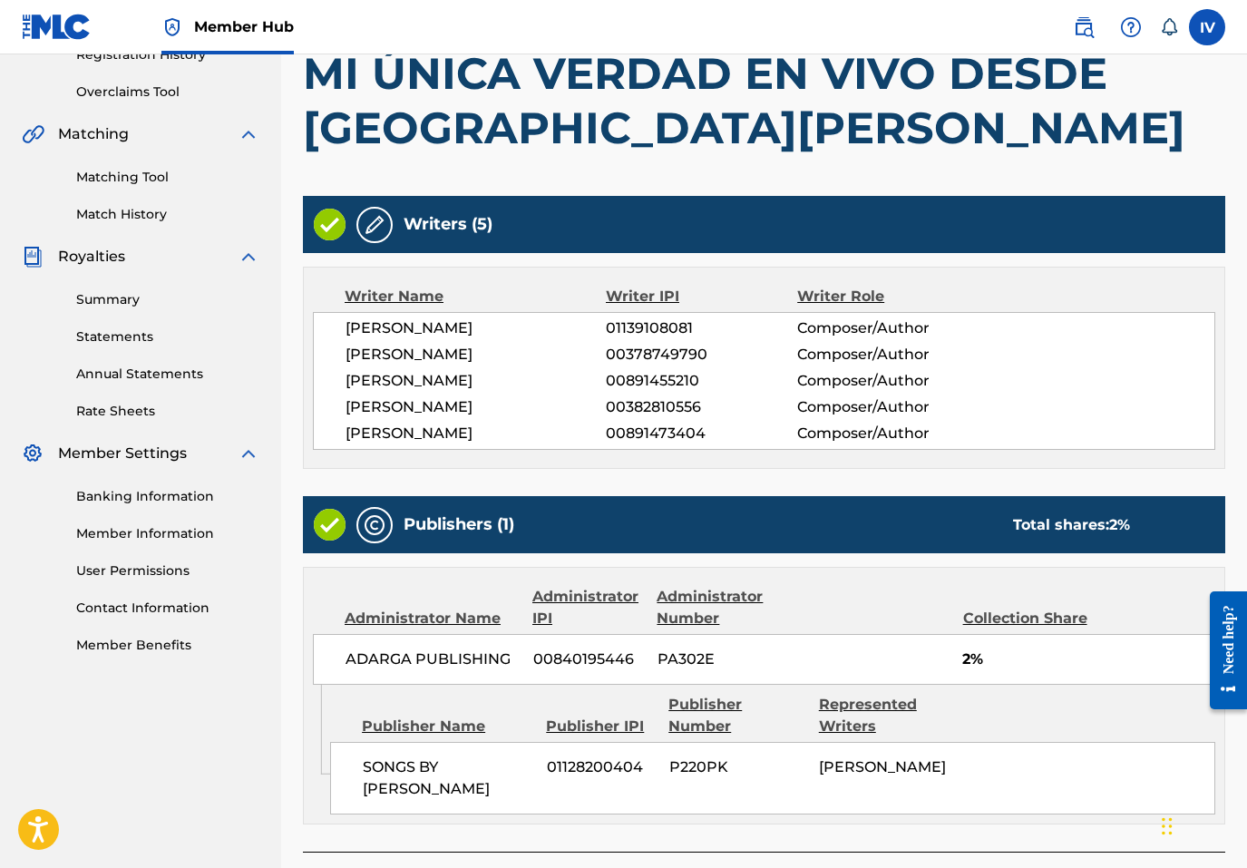
scroll to position [559, 0]
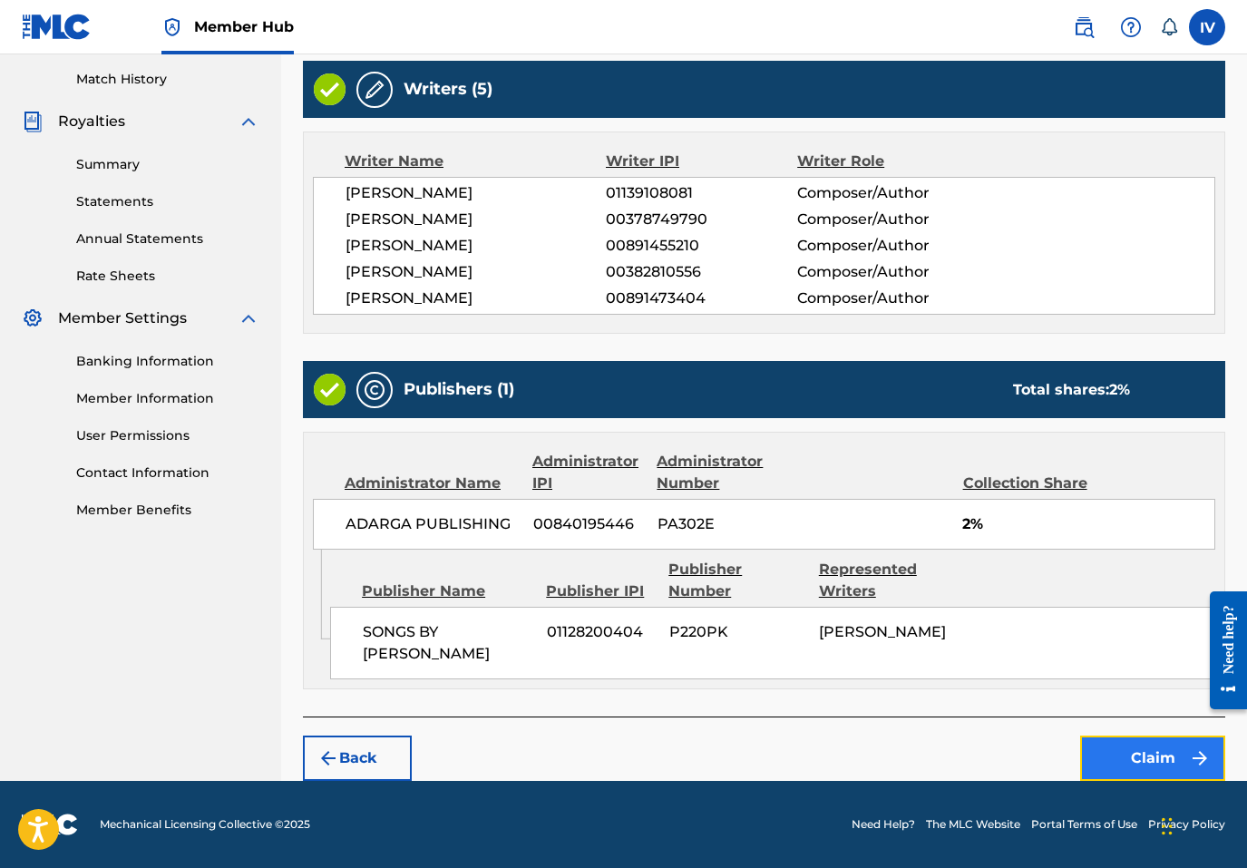
click at [1117, 762] on button "Claim" at bounding box center [1152, 758] width 145 height 45
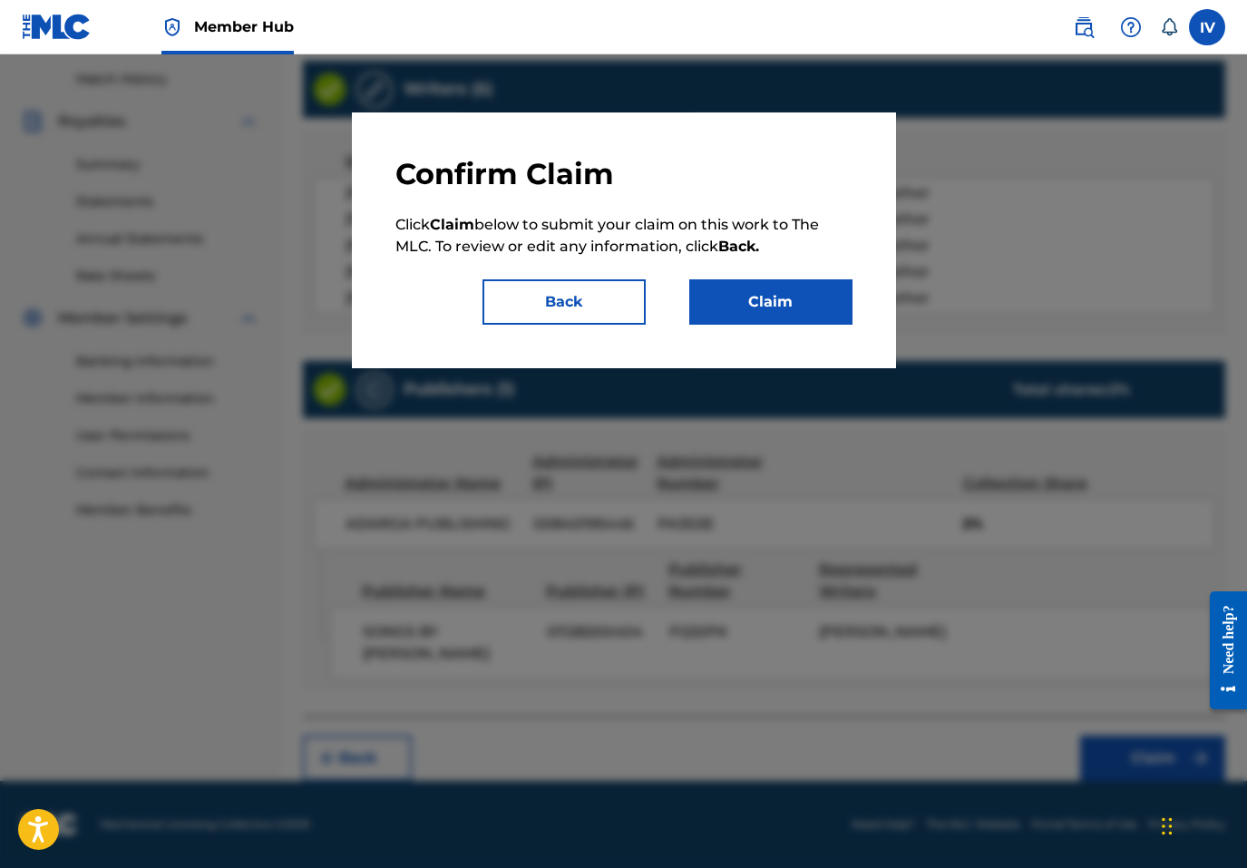
click at [786, 326] on div "Confirm Claim Click Claim below to submit your claim on this work to The MLC. T…" at bounding box center [624, 240] width 544 height 256
click at [755, 303] on button "Claim" at bounding box center [770, 301] width 163 height 45
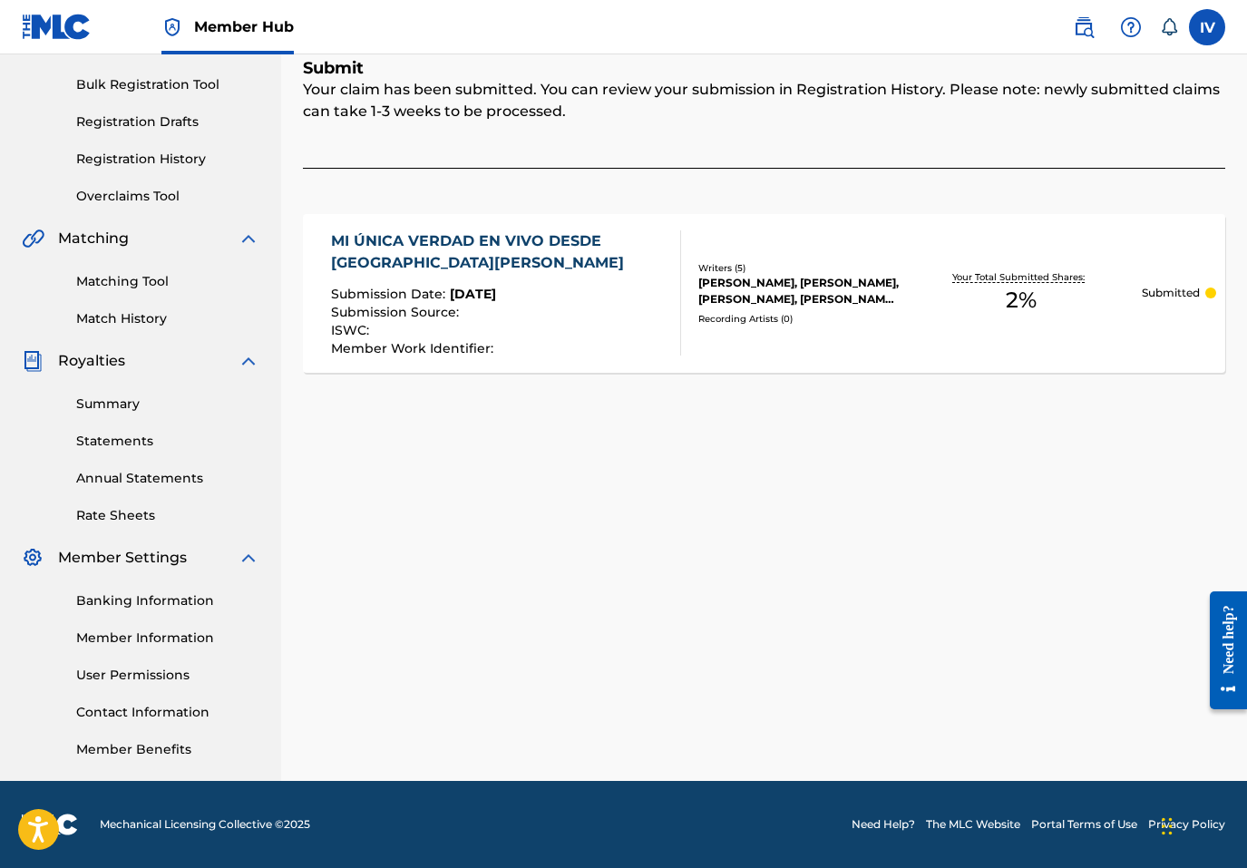
scroll to position [0, 0]
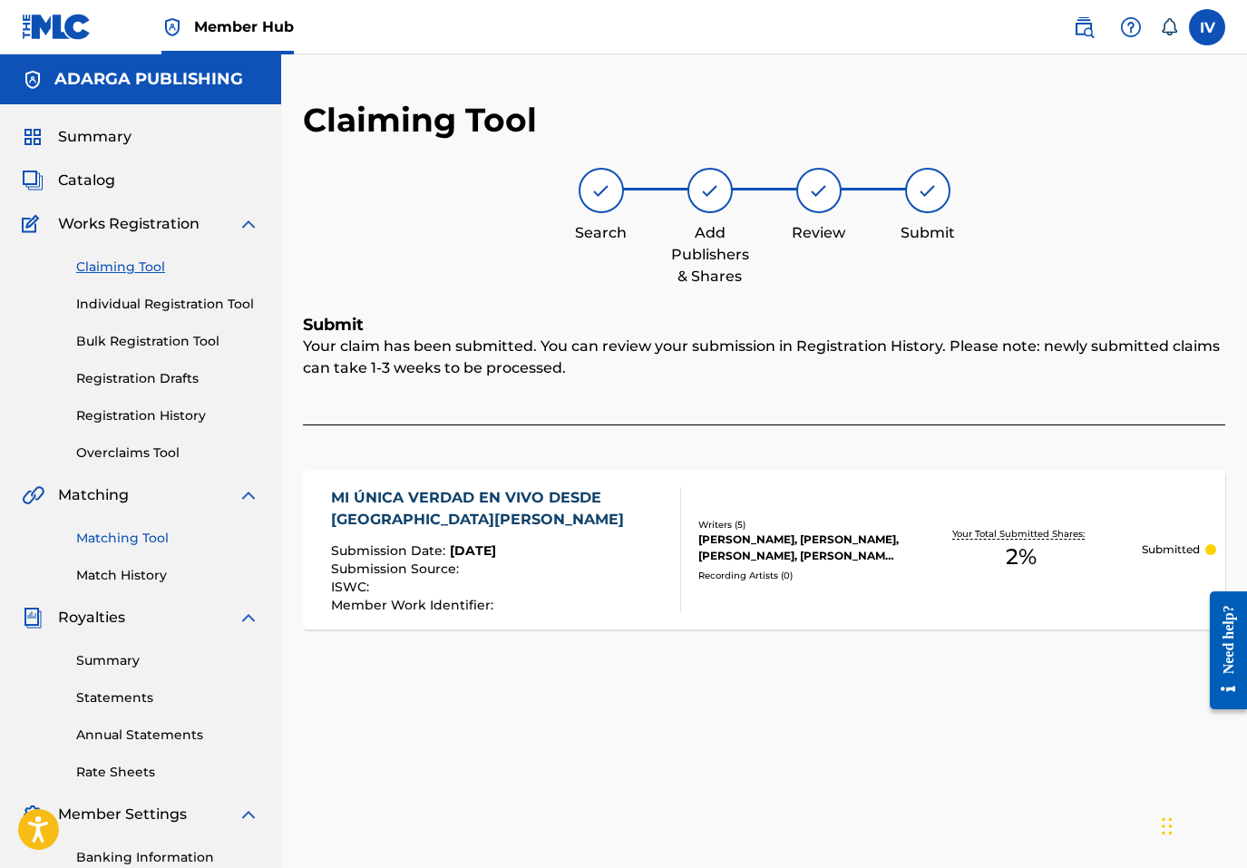
click at [133, 531] on link "Matching Tool" at bounding box center [167, 538] width 183 height 19
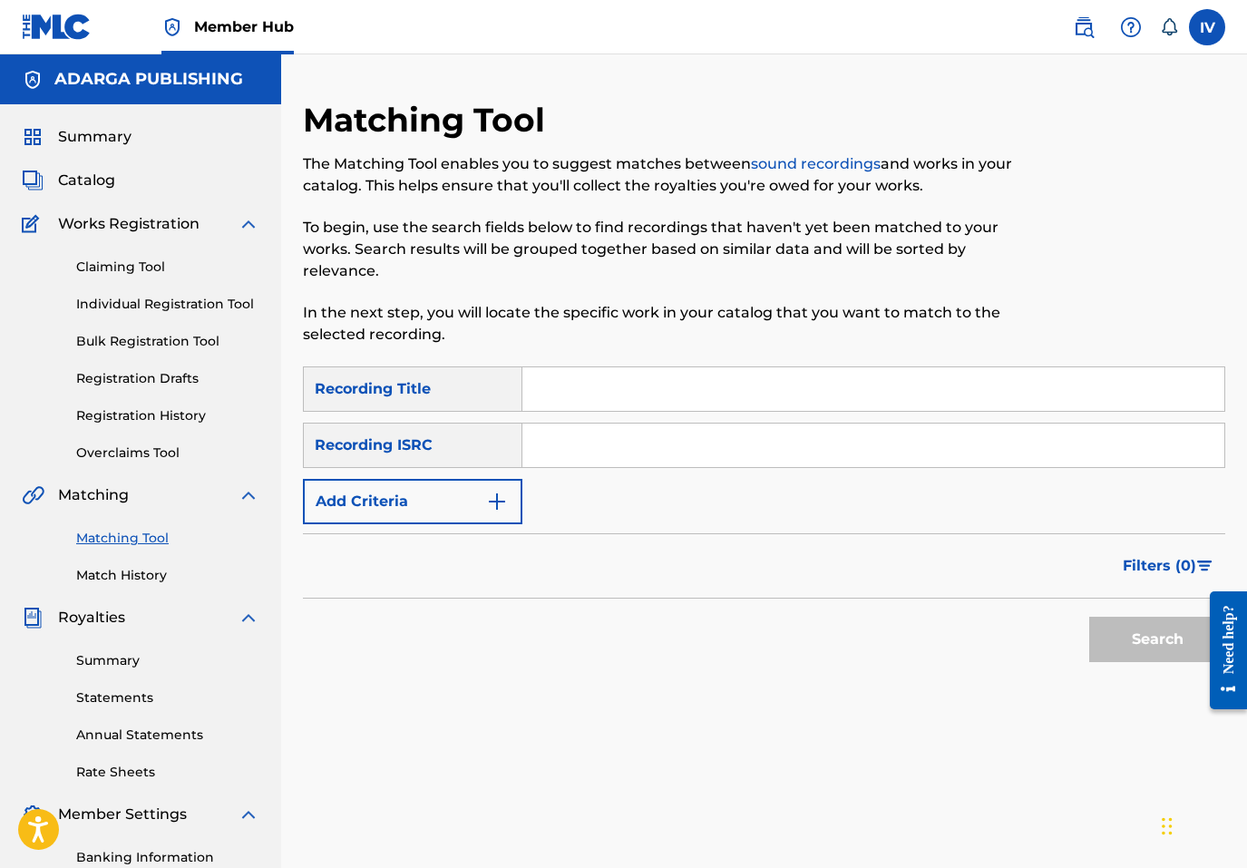
click at [553, 434] on input "Search Form" at bounding box center [873, 446] width 702 height 44
paste input "USCG62300008"
type input "USCG62300008"
click at [1089, 617] on button "Search" at bounding box center [1157, 639] width 136 height 45
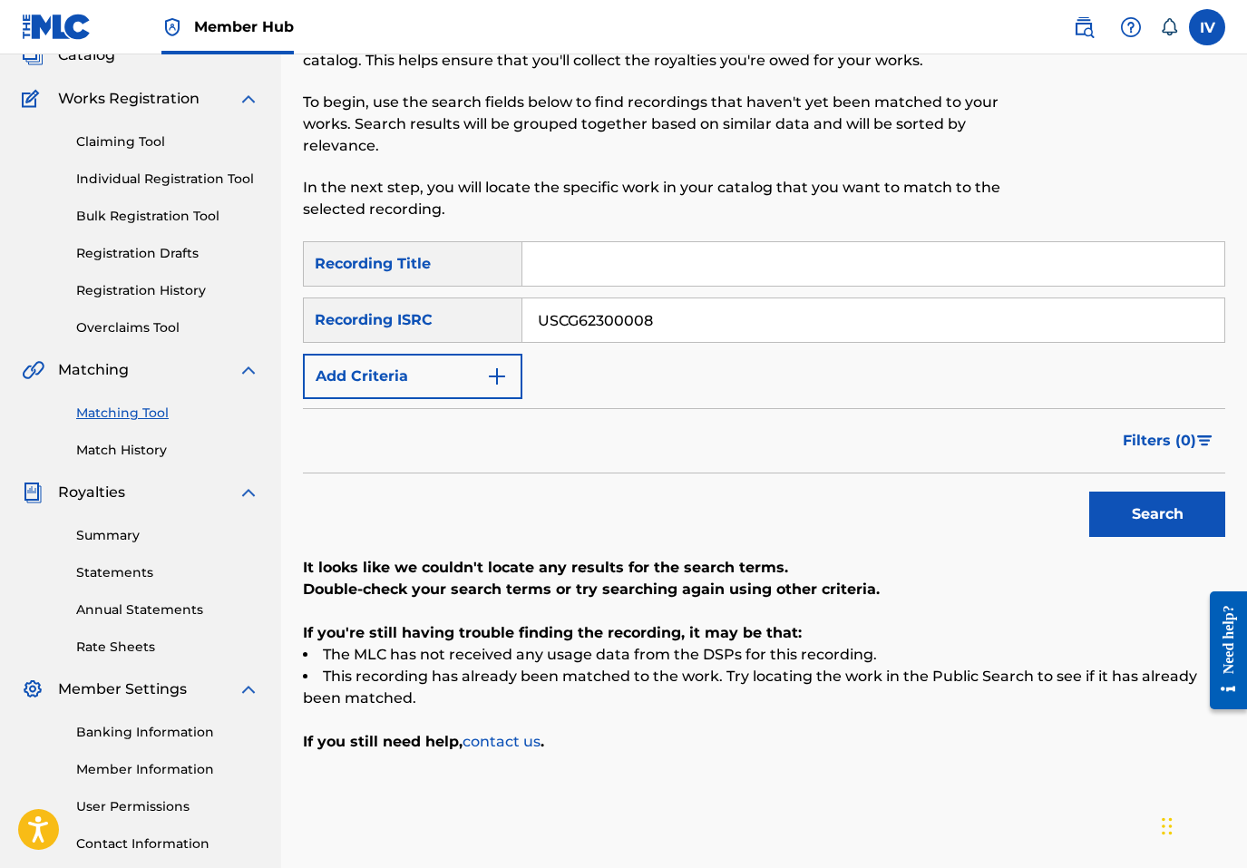
scroll to position [257, 0]
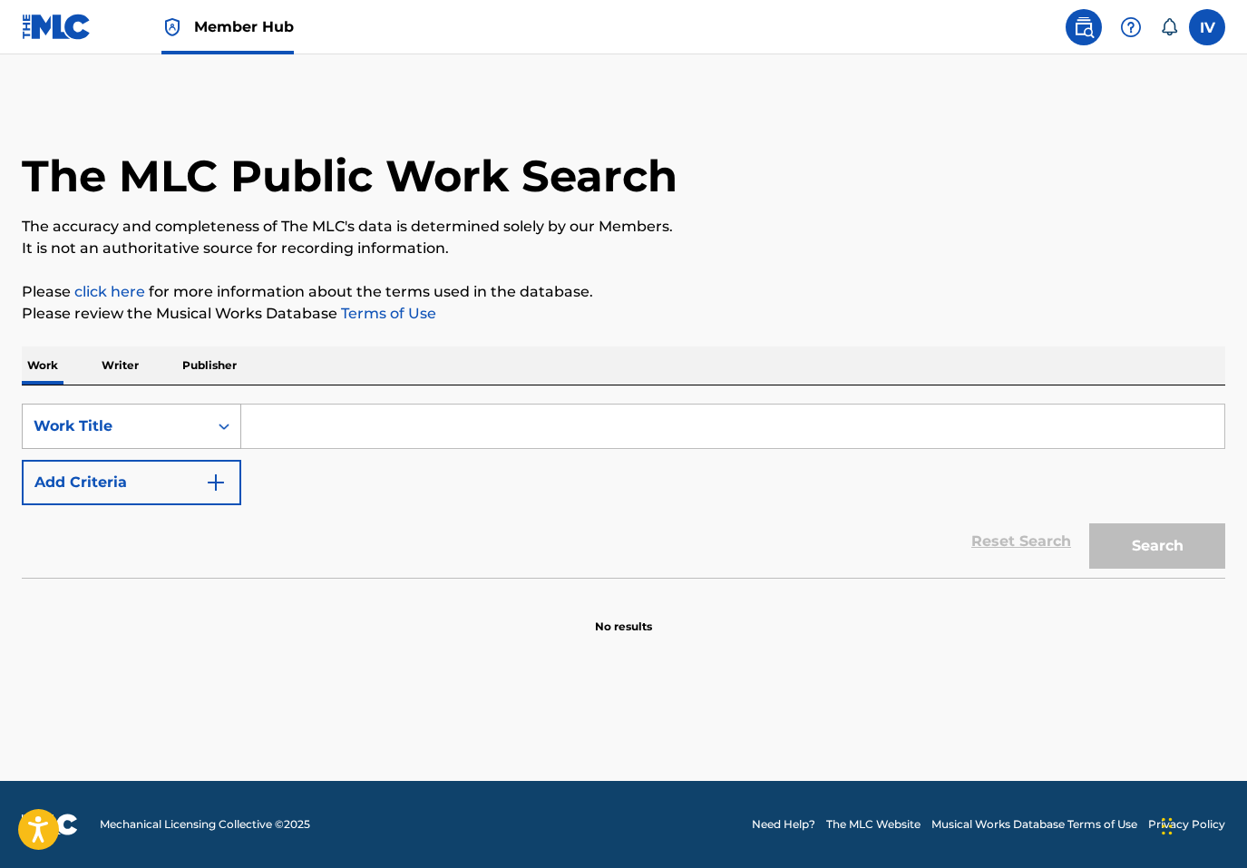
click at [194, 427] on div "Work Title" at bounding box center [115, 426] width 163 height 22
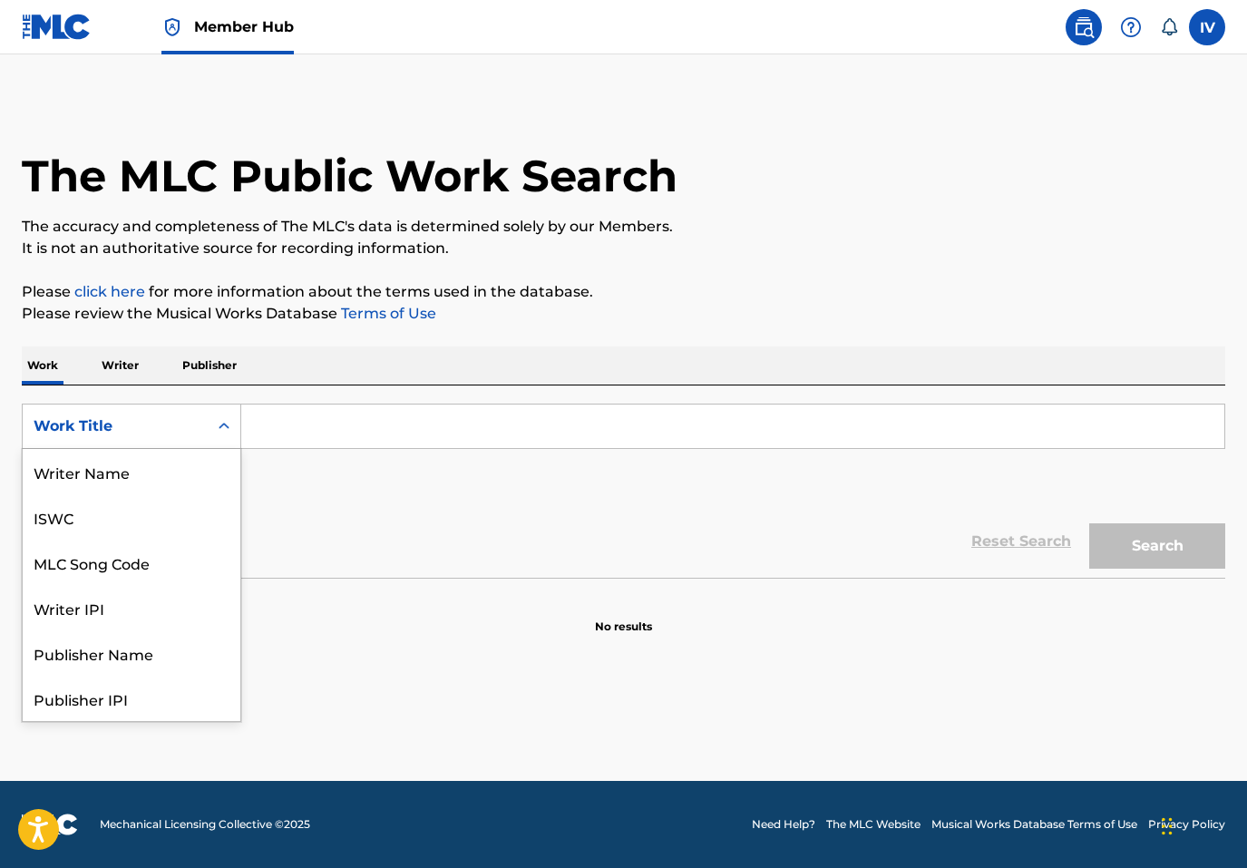
scroll to position [91, 0]
click at [190, 477] on div "MLC Song Code" at bounding box center [132, 471] width 218 height 45
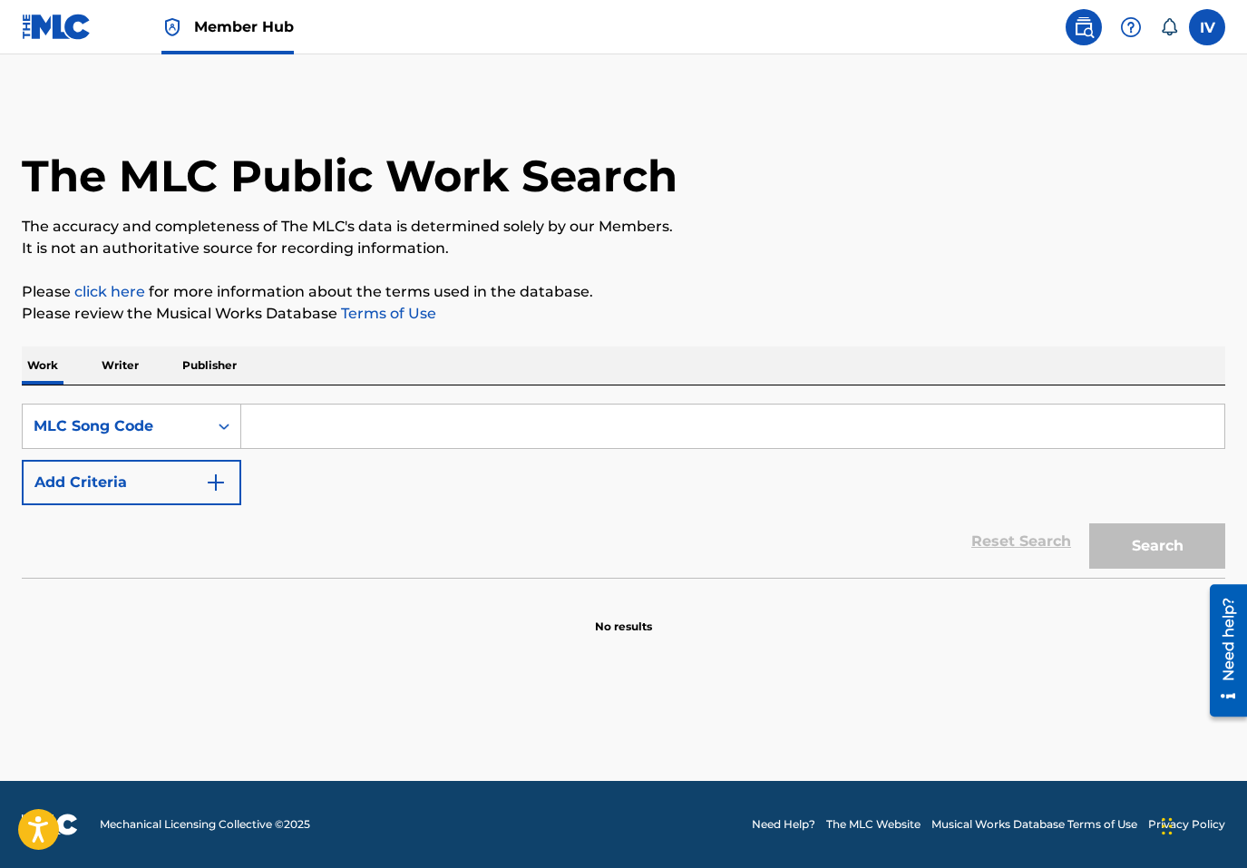
click at [306, 431] on input "Search Form" at bounding box center [732, 427] width 983 height 44
paste input "MG9G57"
type input "MG9G57"
click at [1089, 523] on button "Search" at bounding box center [1157, 545] width 136 height 45
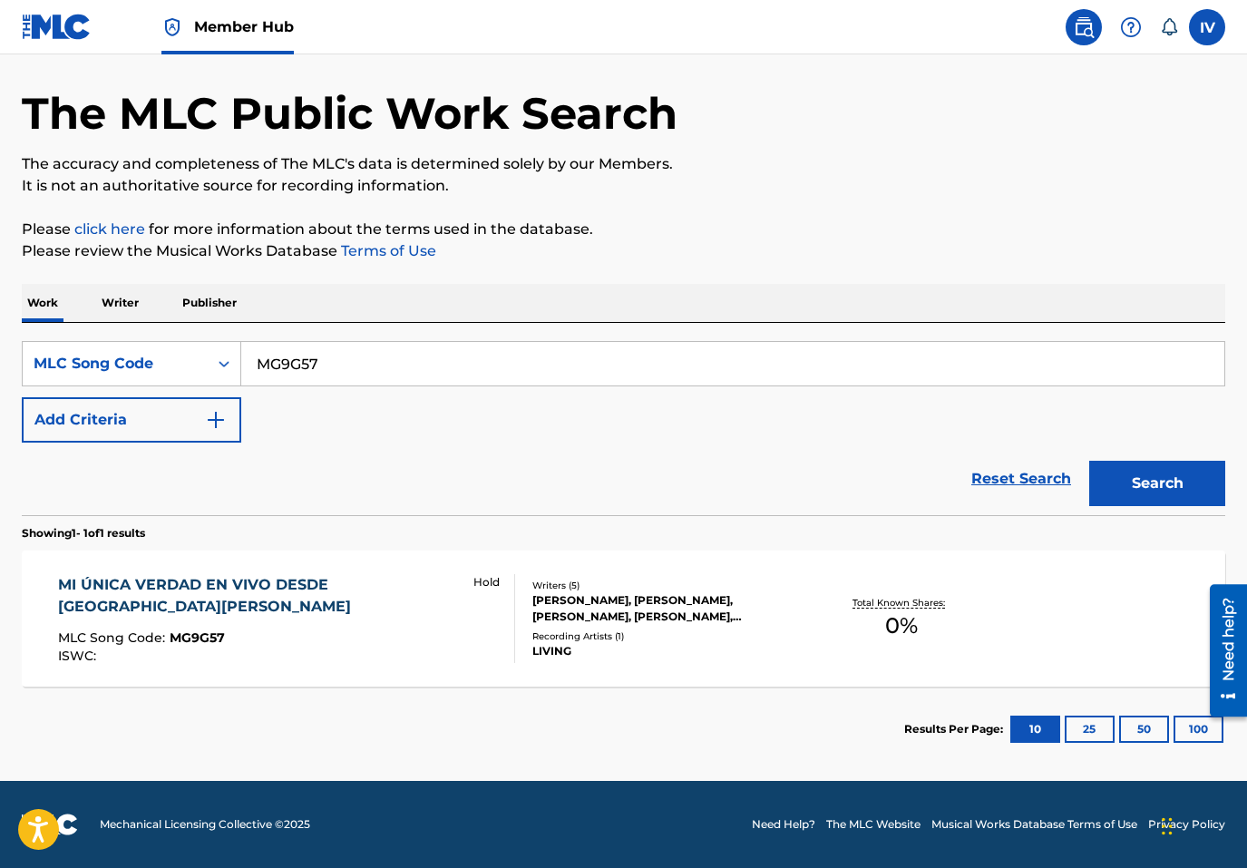
click at [489, 575] on div "MI ÚNICA VERDAD EN VIVO DESDE SANTA [PERSON_NAME] MLC Song Code : MG9G57 ISWC :…" at bounding box center [624, 619] width 1204 height 136
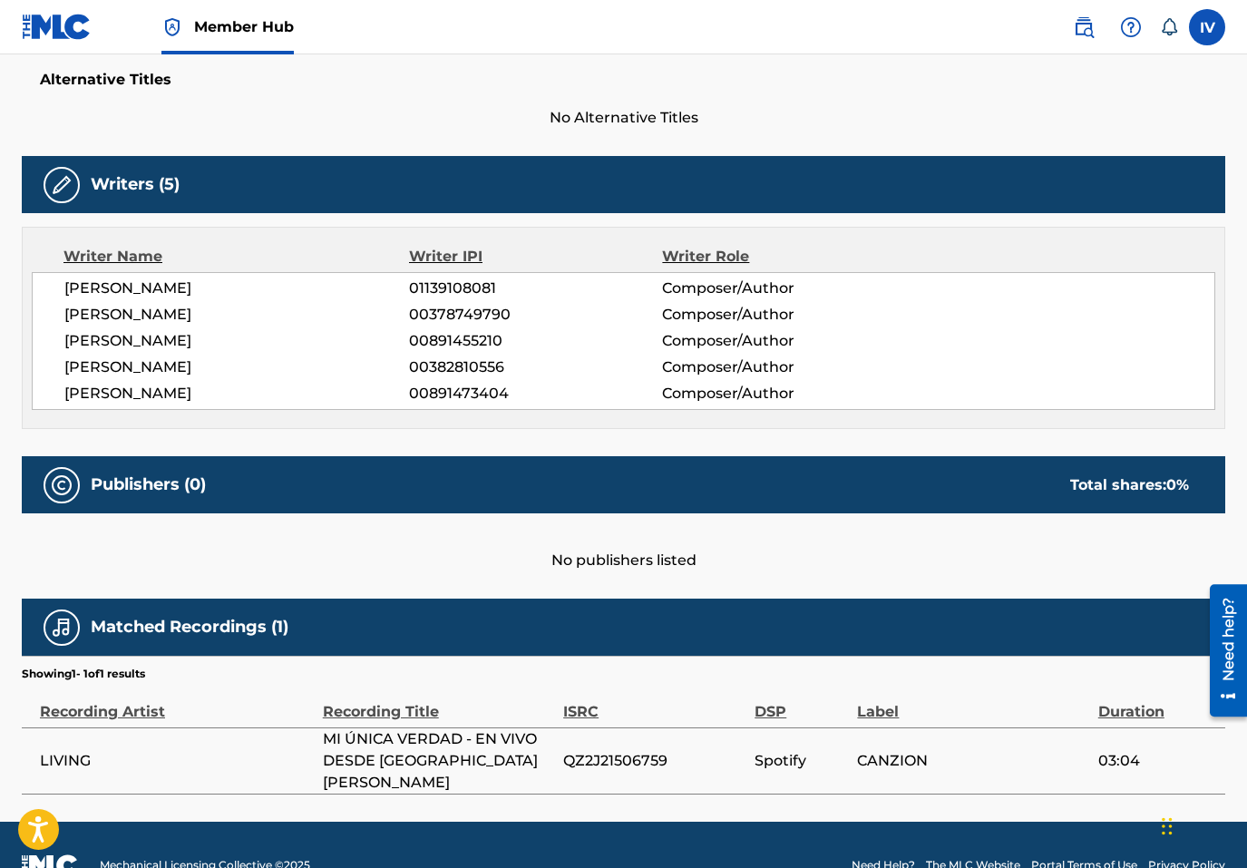
scroll to position [542, 0]
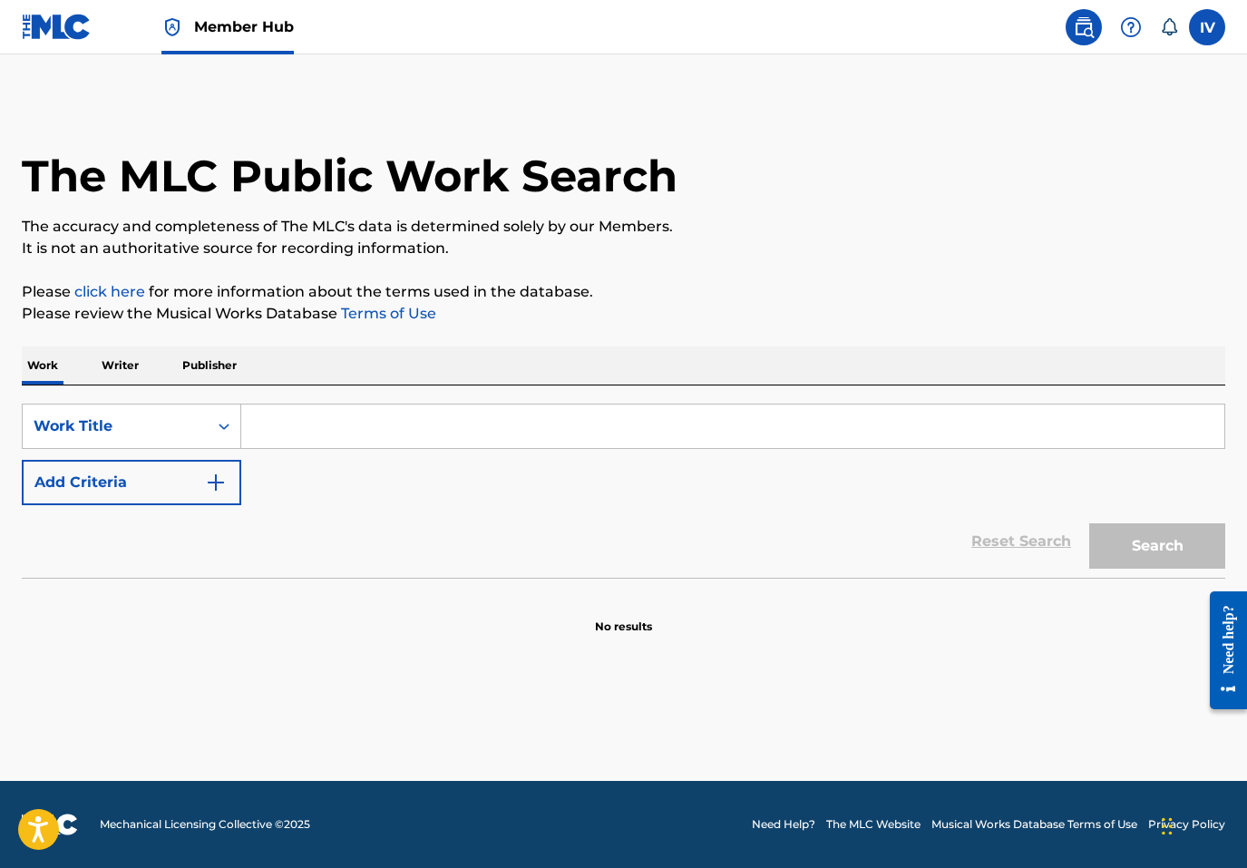
click at [503, 424] on input "Search Form" at bounding box center [732, 427] width 983 height 44
paste input "Mi Única Verdad (En vivo desde Santiago de Chile)"
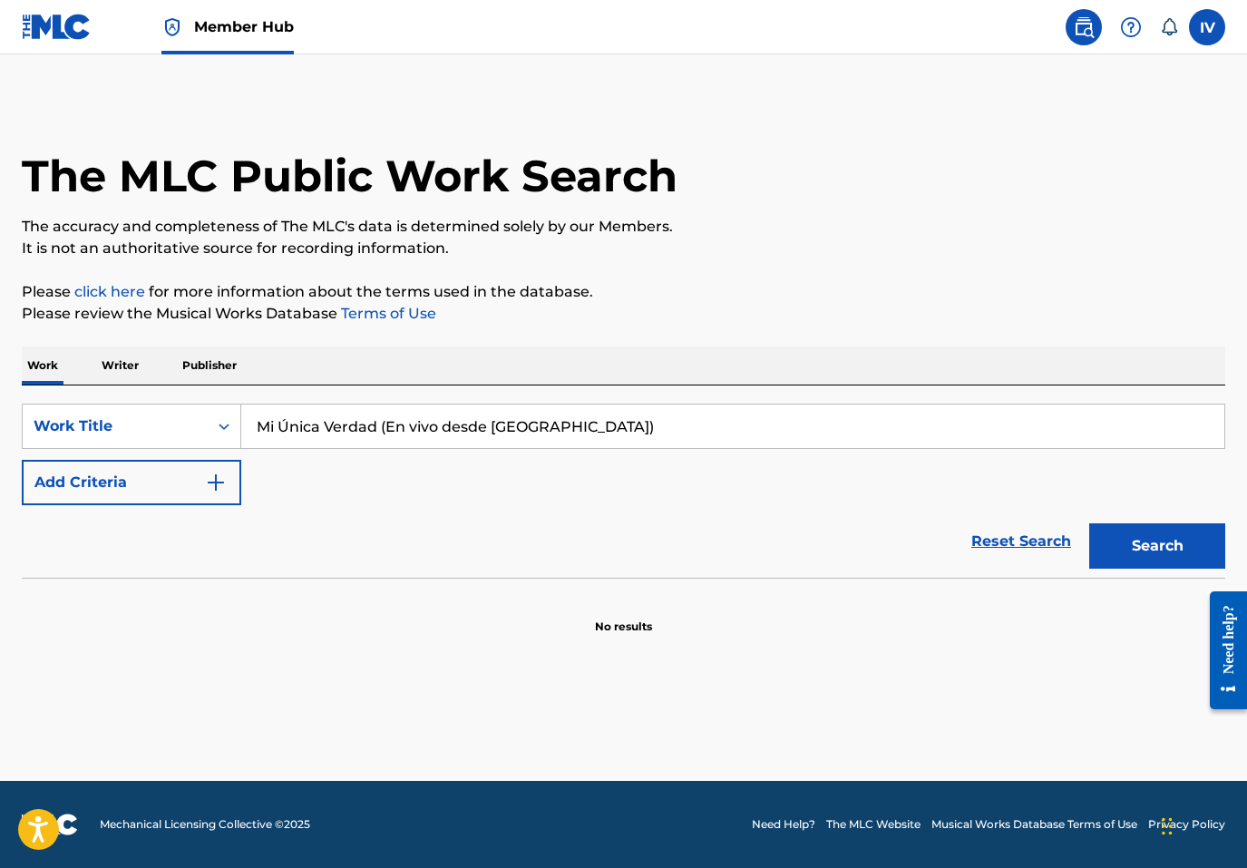
type input "Mi Única Verdad (En vivo desde Santiago de Chile)"
click at [1089, 523] on button "Search" at bounding box center [1157, 545] width 136 height 45
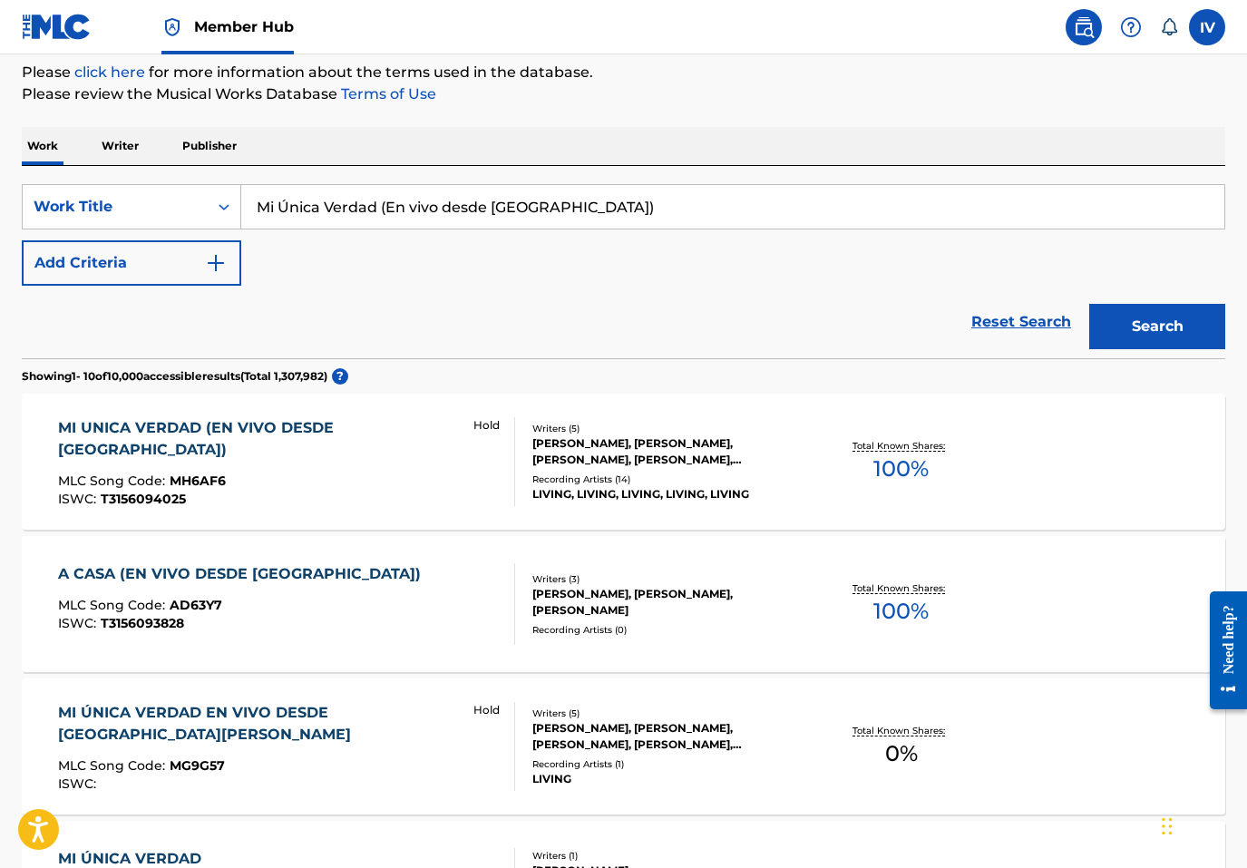
scroll to position [268, 0]
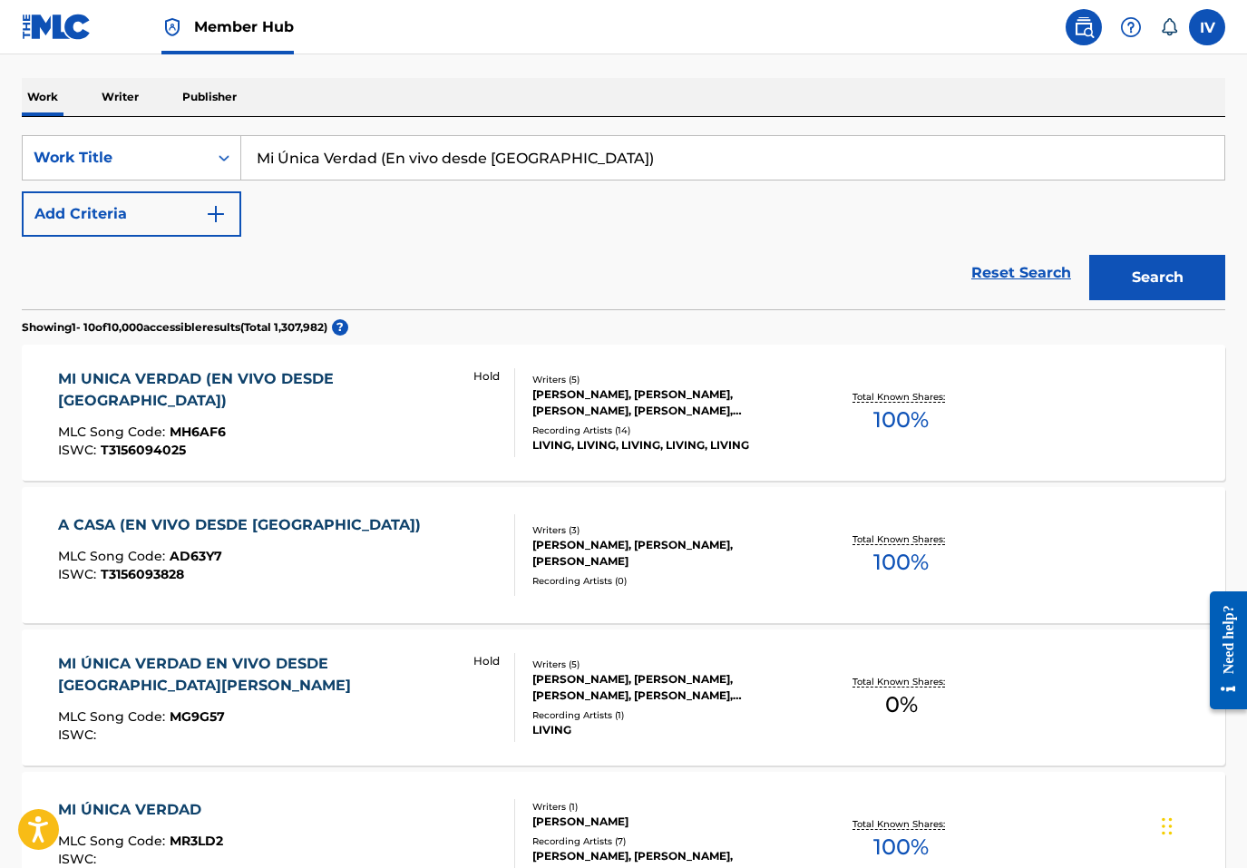
click at [371, 407] on div "MI UNICA VERDAD (EN VIVO DESDE SANTIAGO DE CHILE)" at bounding box center [257, 390] width 399 height 44
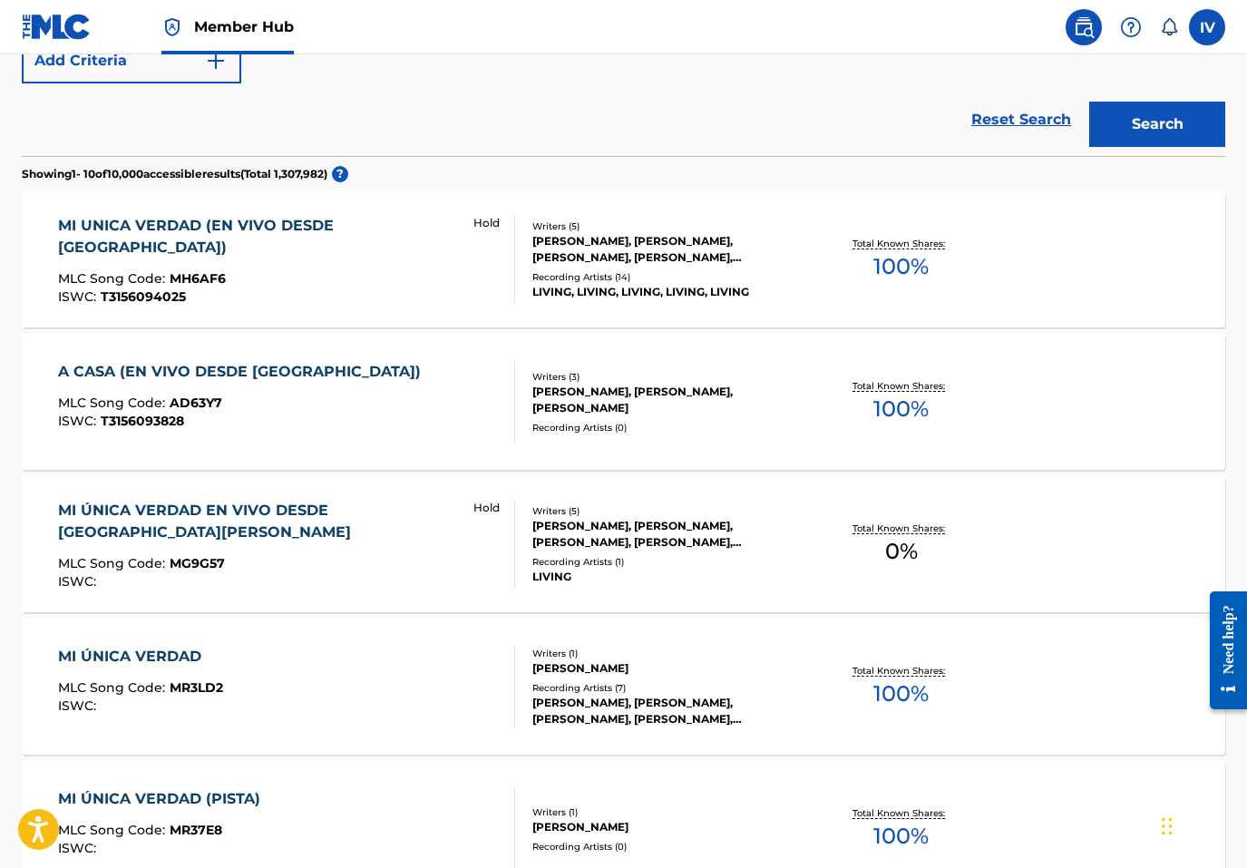
scroll to position [522, 0]
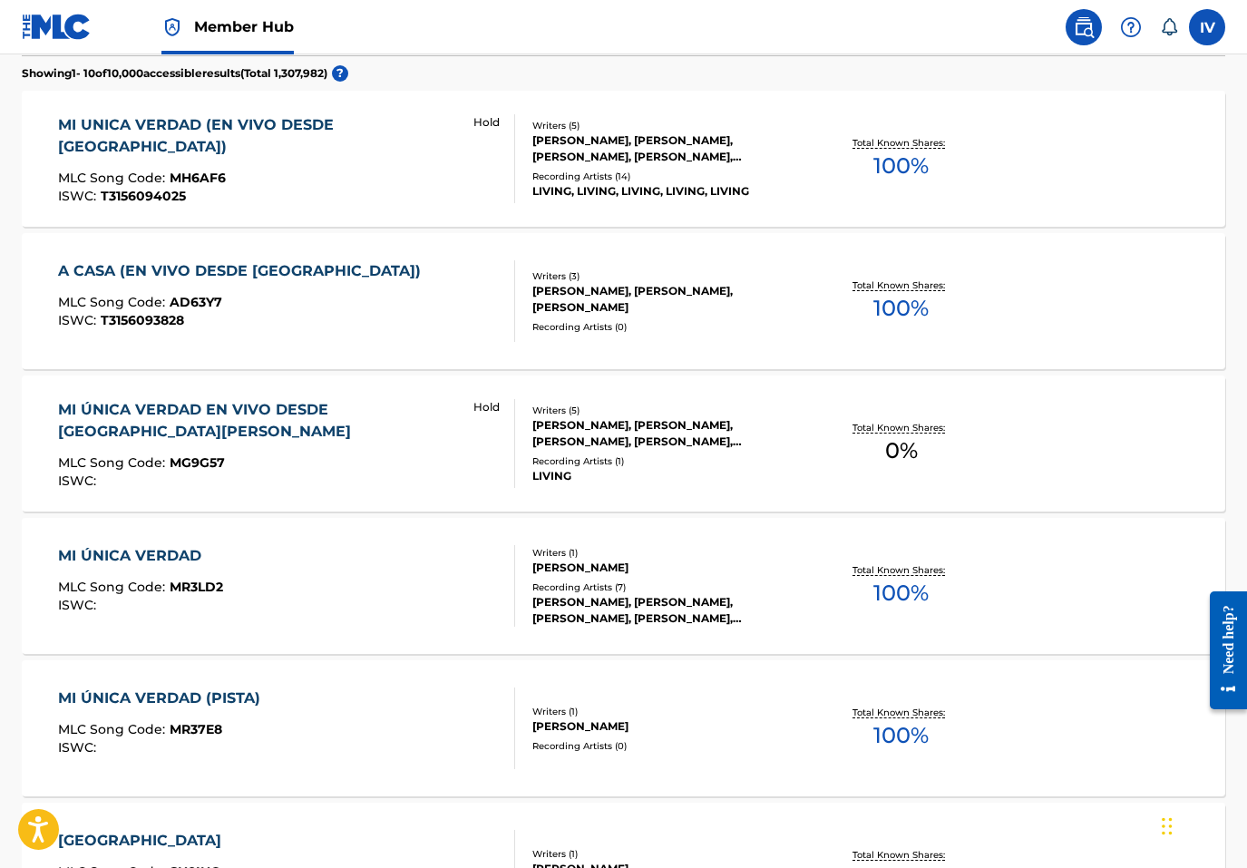
click at [346, 434] on div "MI ÚNICA VERDAD EN VIVO DESDE SANTA ELENA MLC Song Code : MG9G57 ISWC :" at bounding box center [257, 443] width 399 height 89
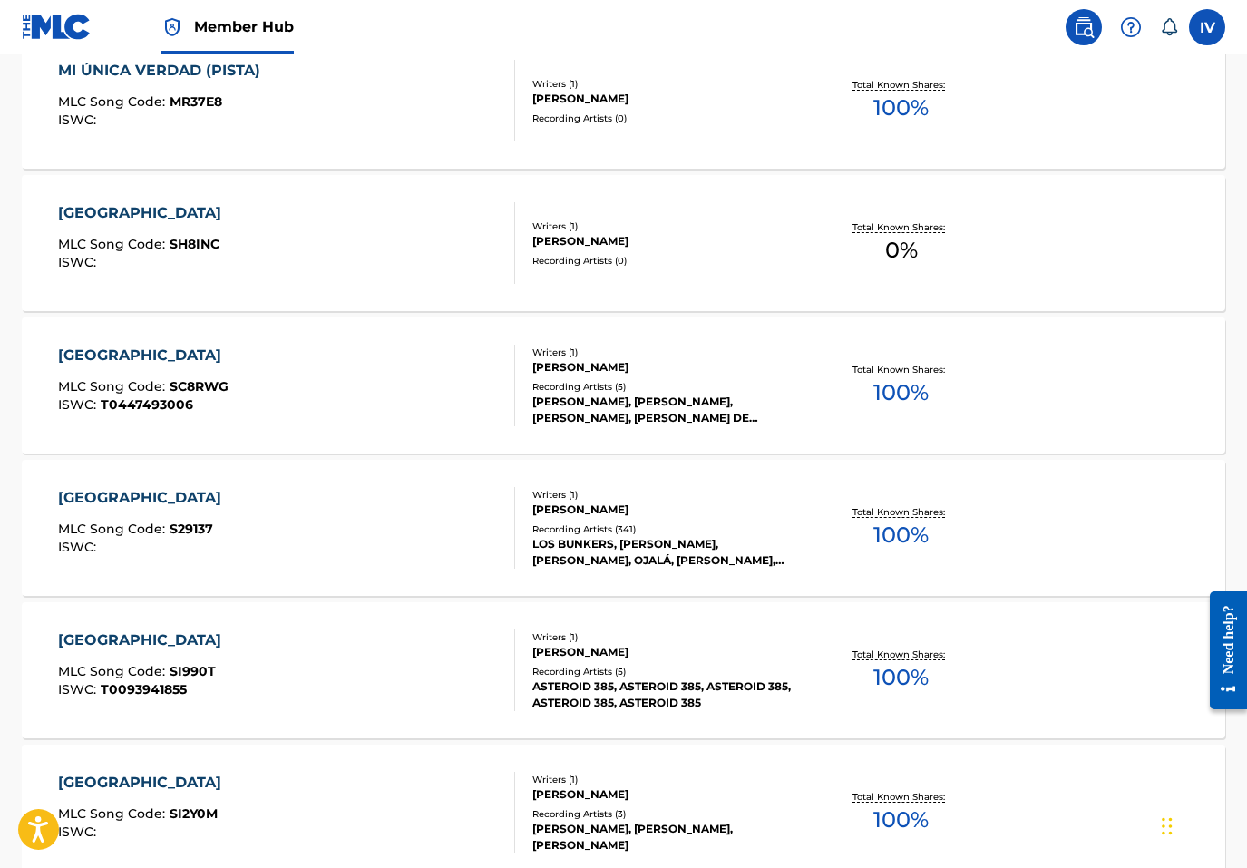
scroll to position [1219, 0]
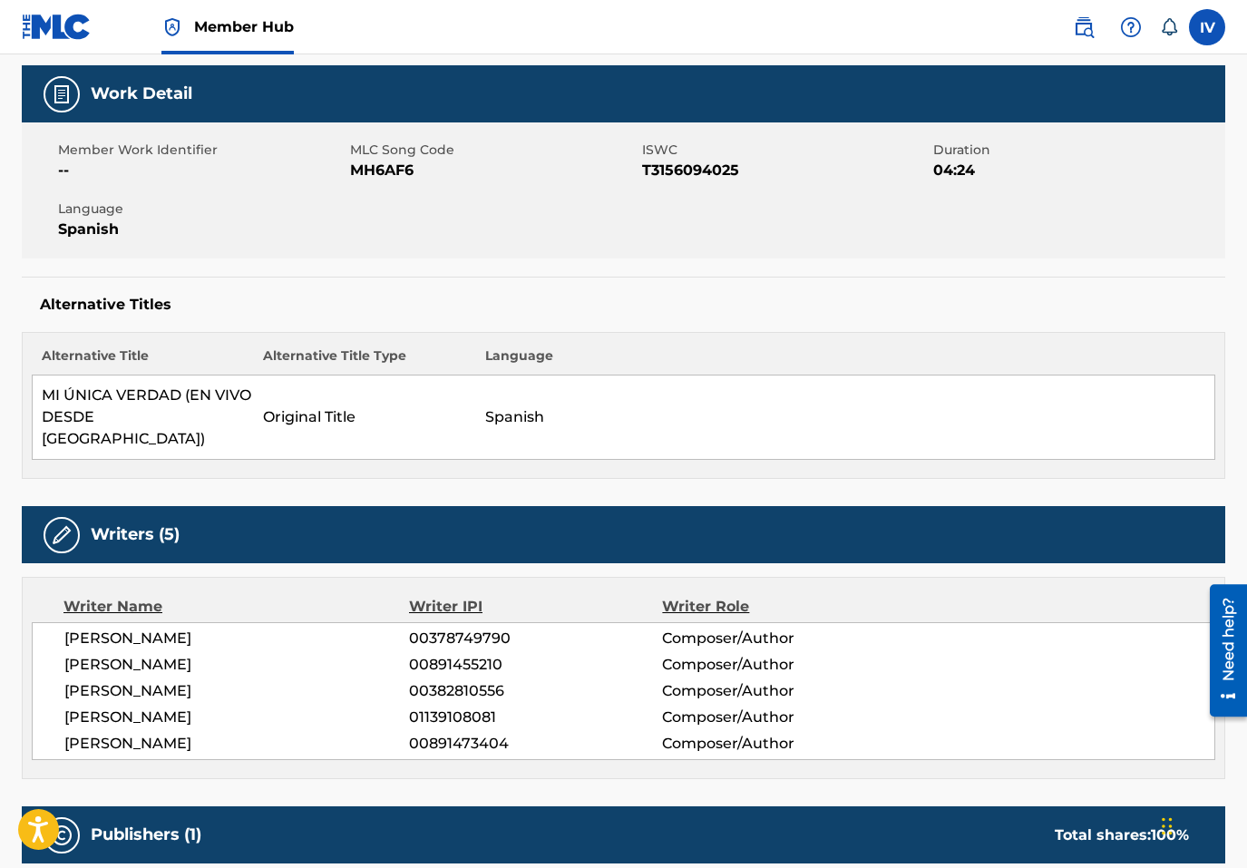
scroll to position [64, 0]
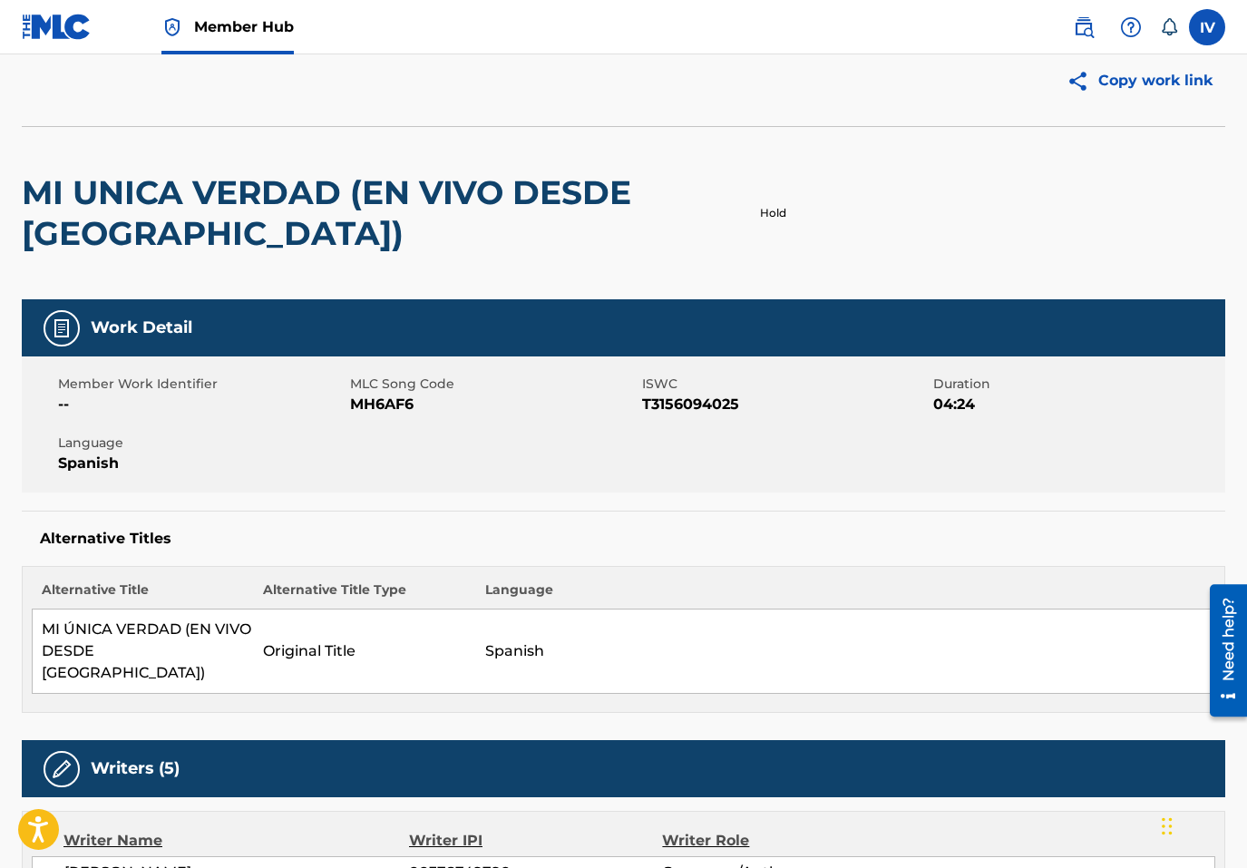
click at [384, 409] on span "MH6AF6" at bounding box center [494, 405] width 288 height 22
copy span "MH6AF6"
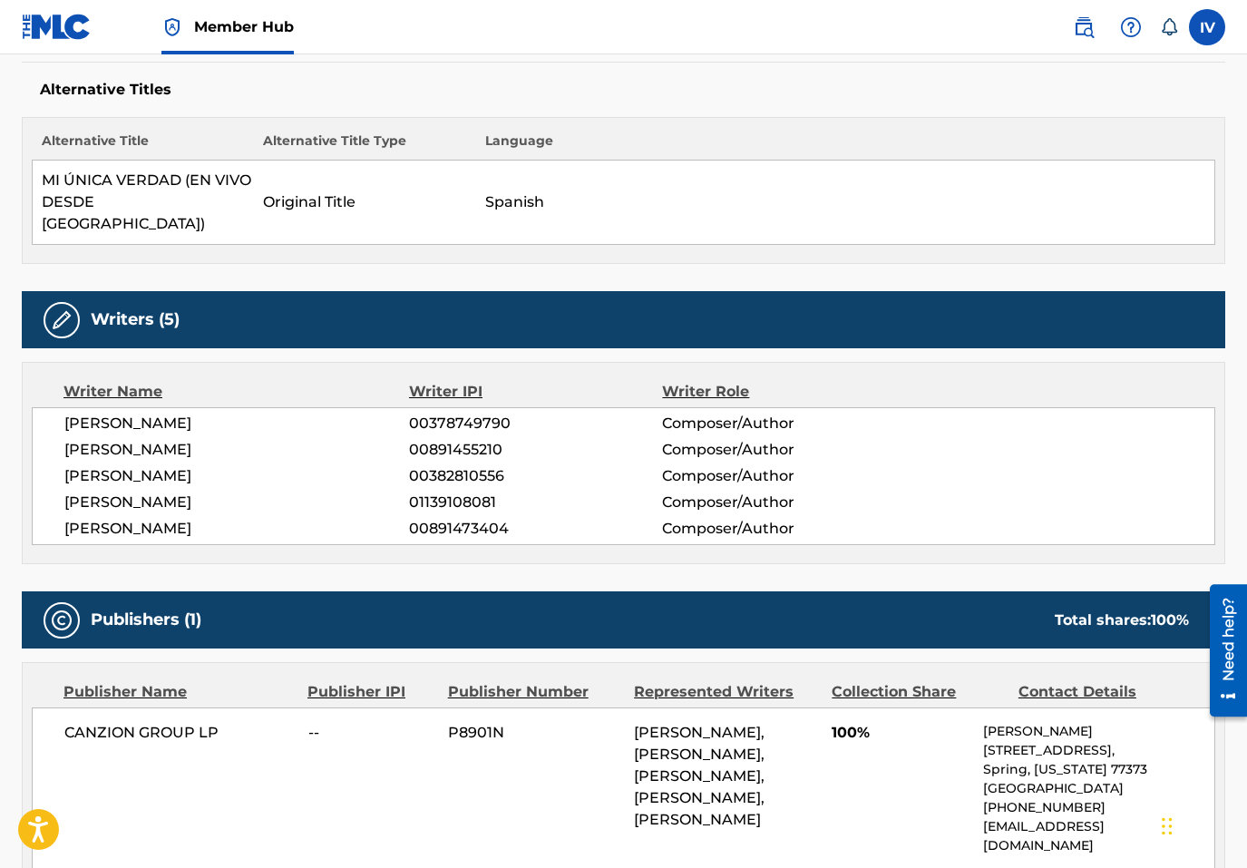
scroll to position [0, 0]
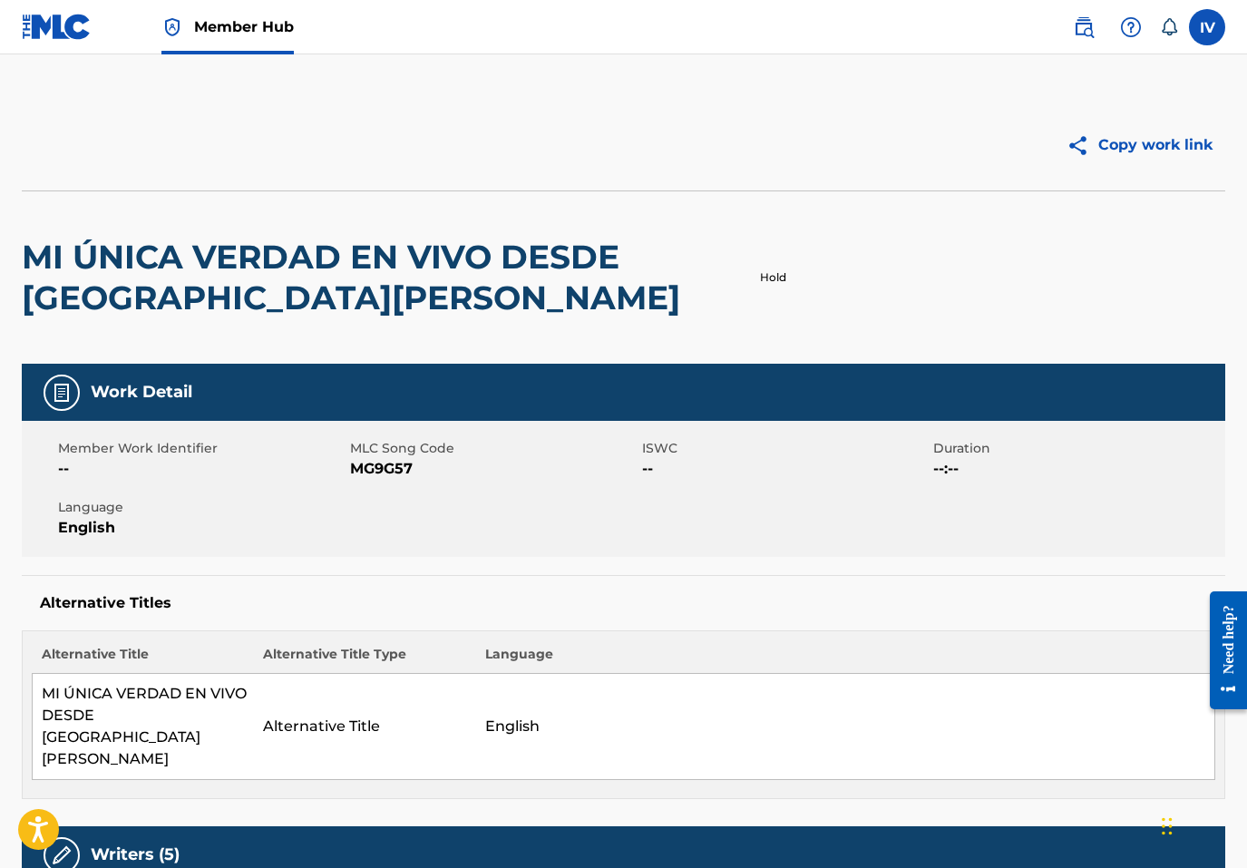
click at [392, 469] on span "MG9G57" at bounding box center [494, 469] width 288 height 22
copy span "MG9G57"
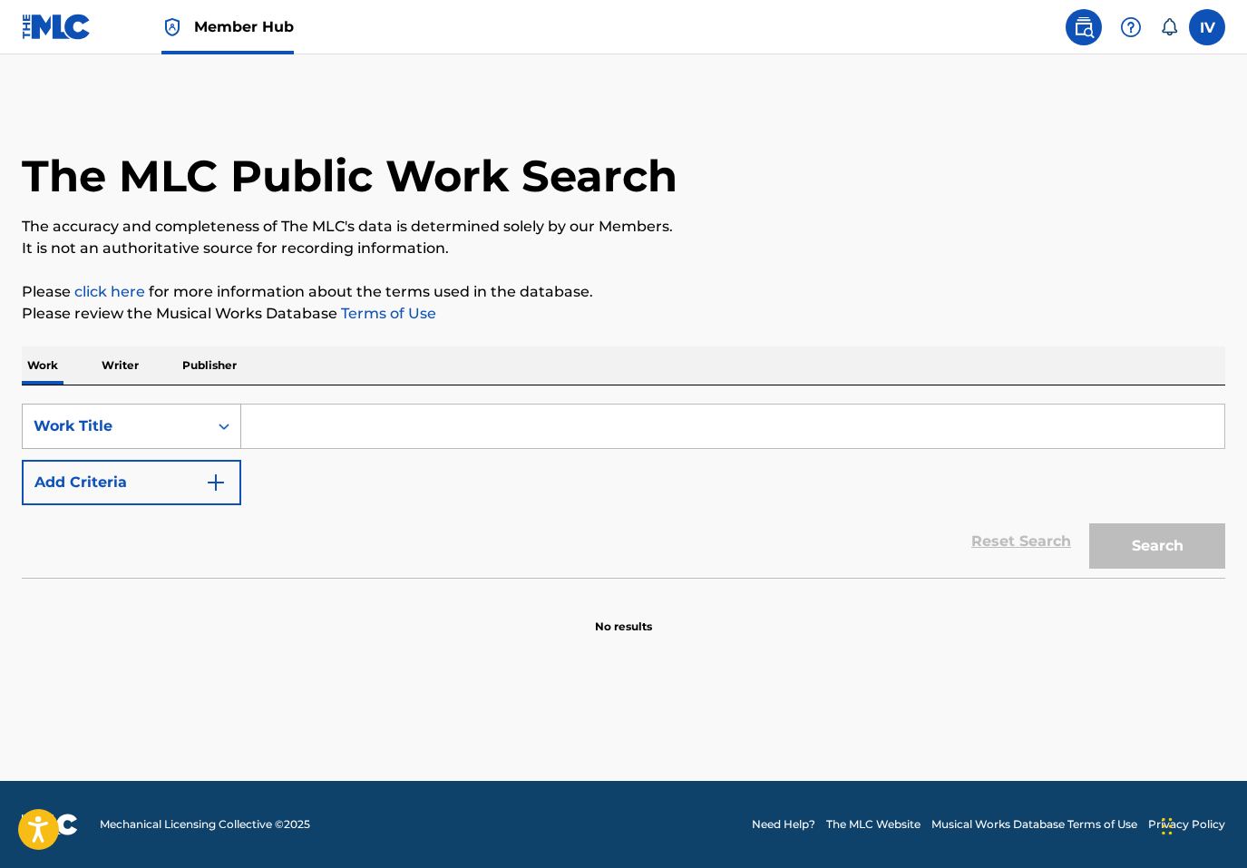
click at [132, 434] on div "Work Title" at bounding box center [115, 426] width 163 height 22
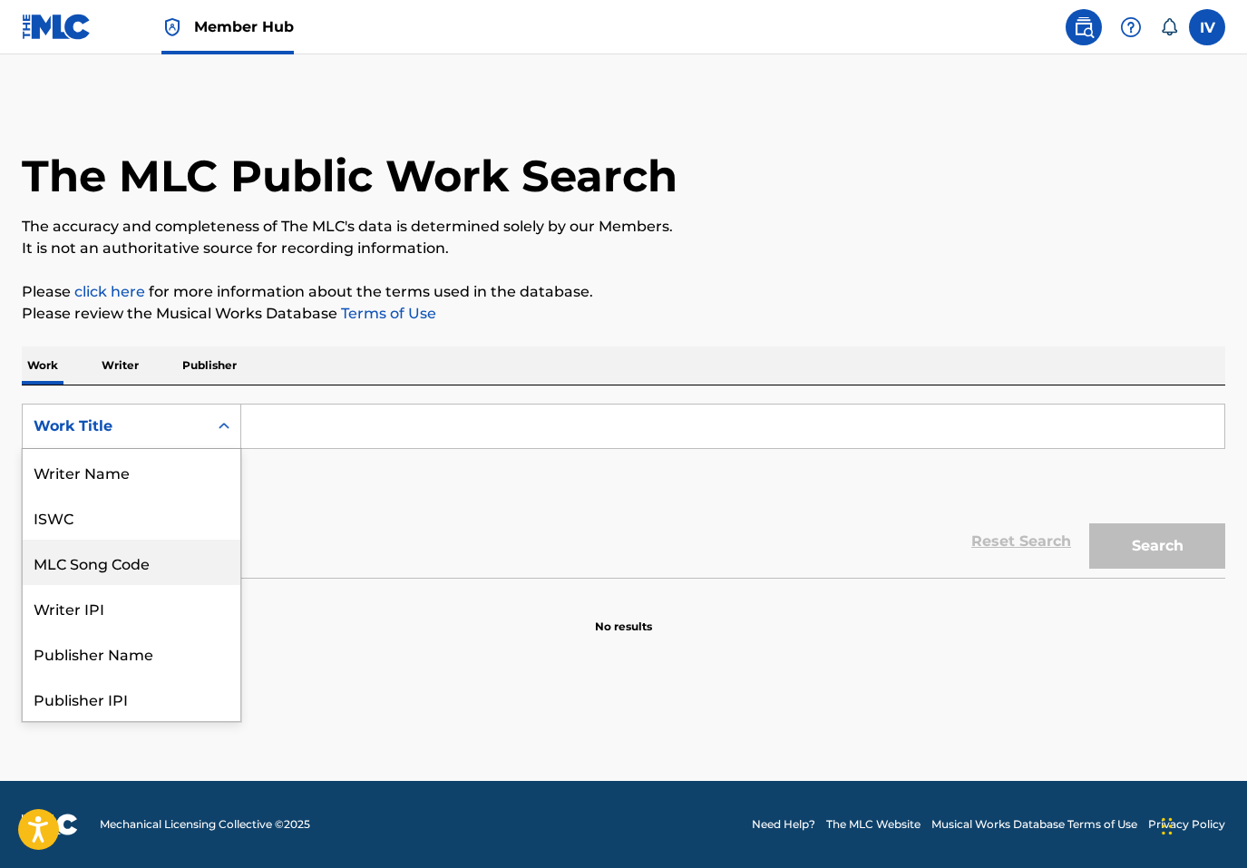
scroll to position [91, 0]
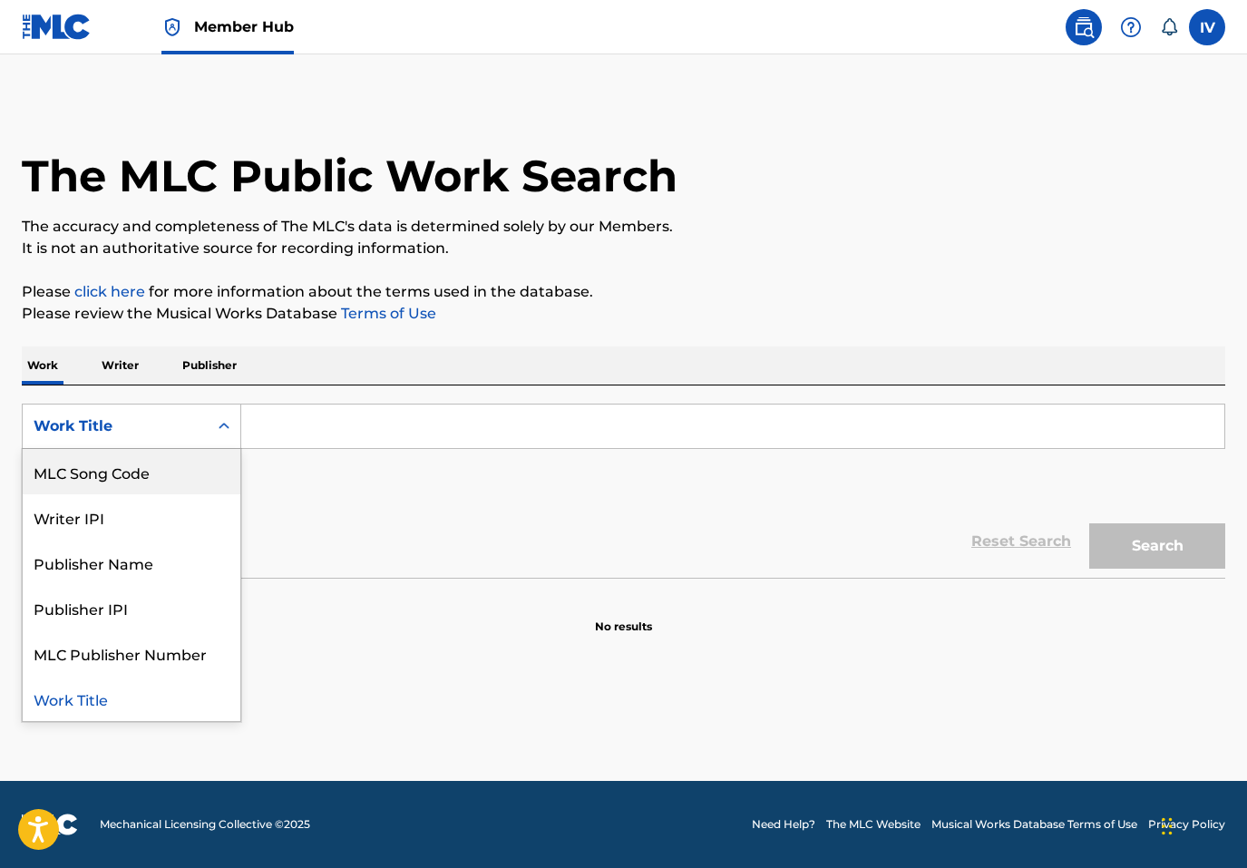
click at [137, 482] on div "MLC Song Code" at bounding box center [132, 471] width 218 height 45
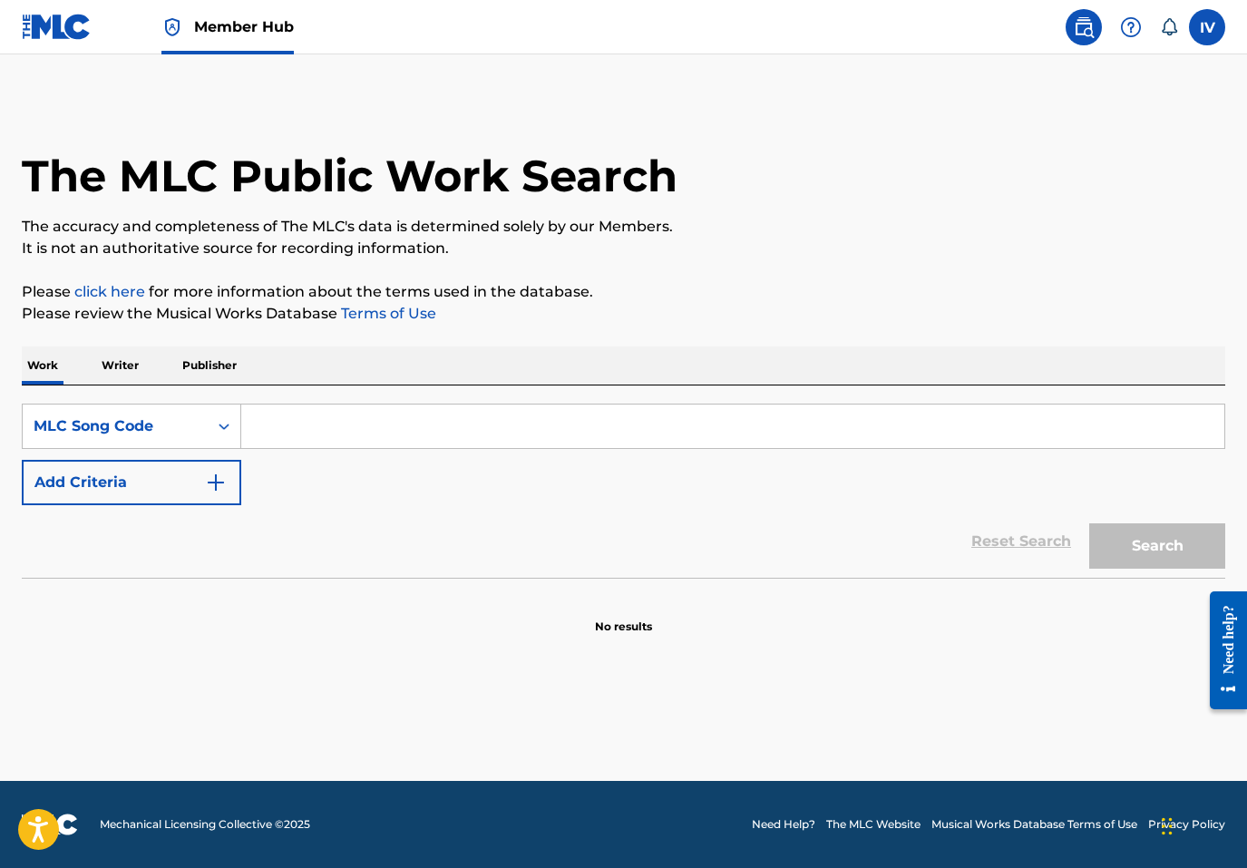
click at [334, 406] on input "Search Form" at bounding box center [732, 427] width 983 height 44
paste input "AVCNYJ"
type input "AVCNYJ"
click at [1089, 523] on button "Search" at bounding box center [1157, 545] width 136 height 45
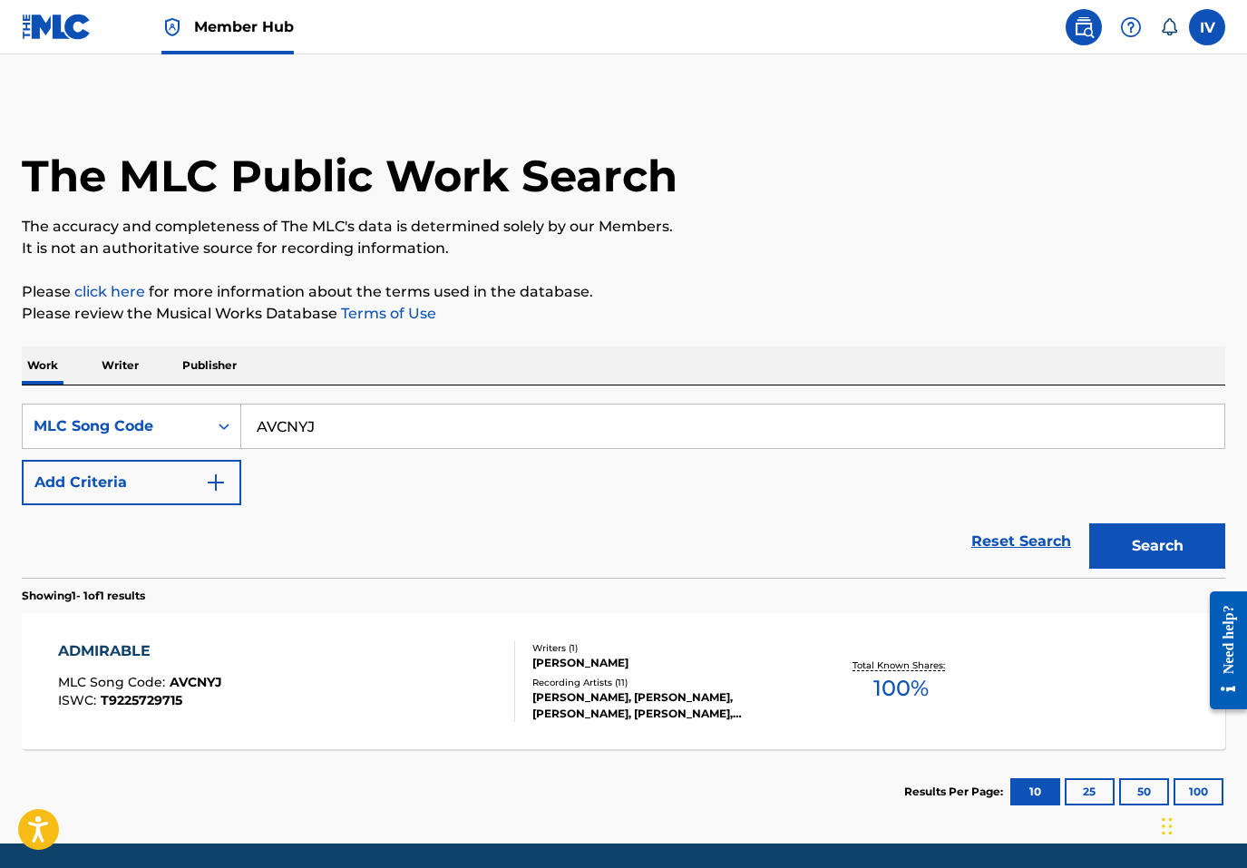
click at [624, 679] on div "Recording Artists ( 11 )" at bounding box center [666, 683] width 268 height 14
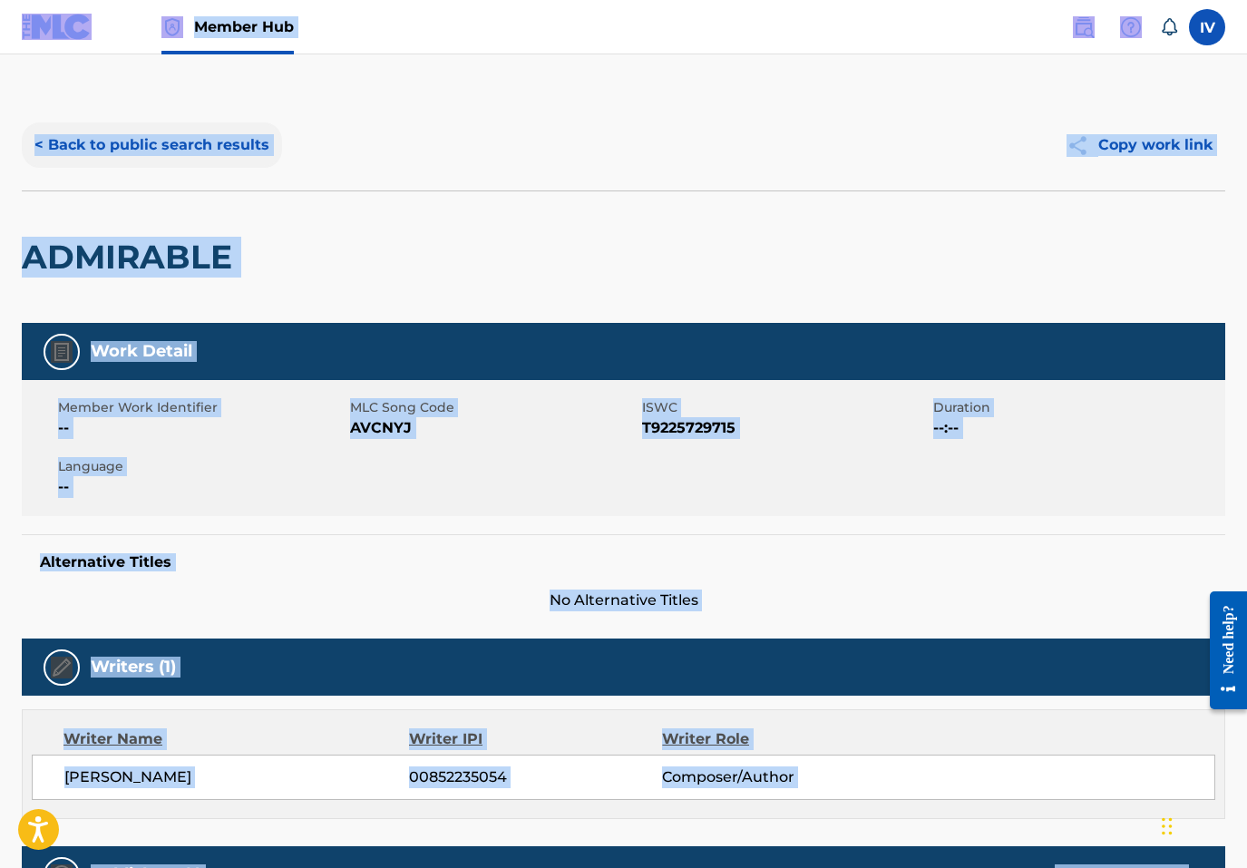
click at [132, 153] on button "< Back to public search results" at bounding box center [152, 144] width 260 height 45
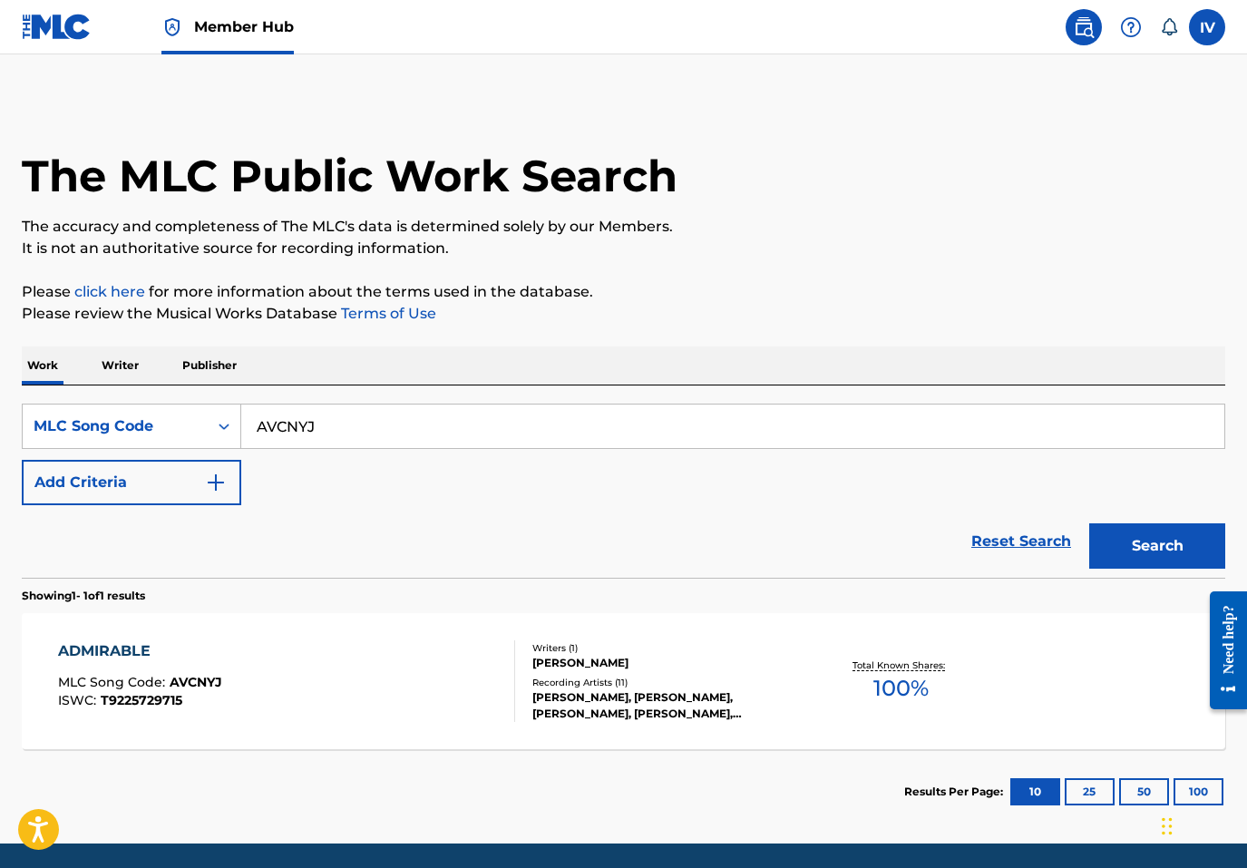
click at [371, 415] on input "AVCNYJ" at bounding box center [732, 427] width 983 height 44
paste input "TVDU1E"
type input "TVDU1E"
click at [1089, 523] on button "Search" at bounding box center [1157, 545] width 136 height 45
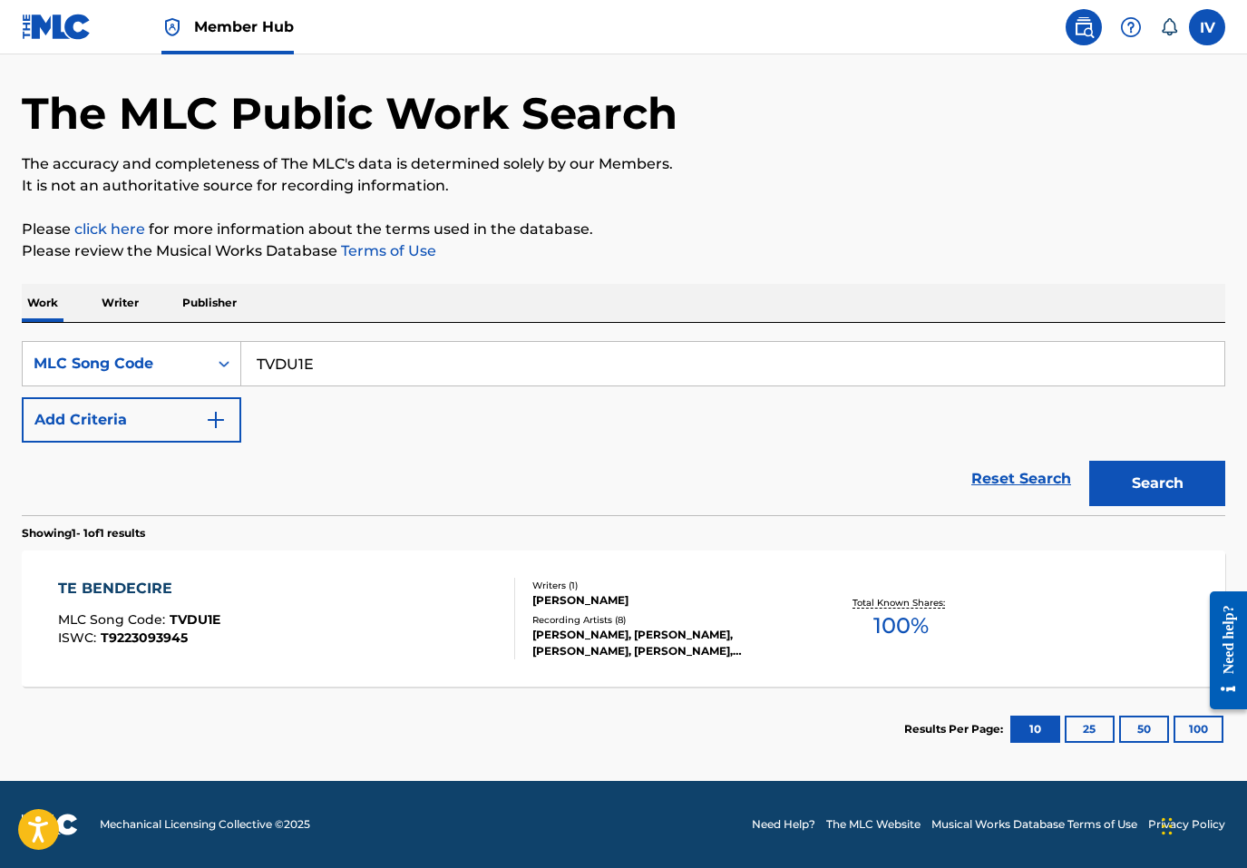
click at [386, 583] on div "TE BENDECIRE MLC Song Code : TVDU1E ISWC : T9223093945" at bounding box center [286, 619] width 457 height 82
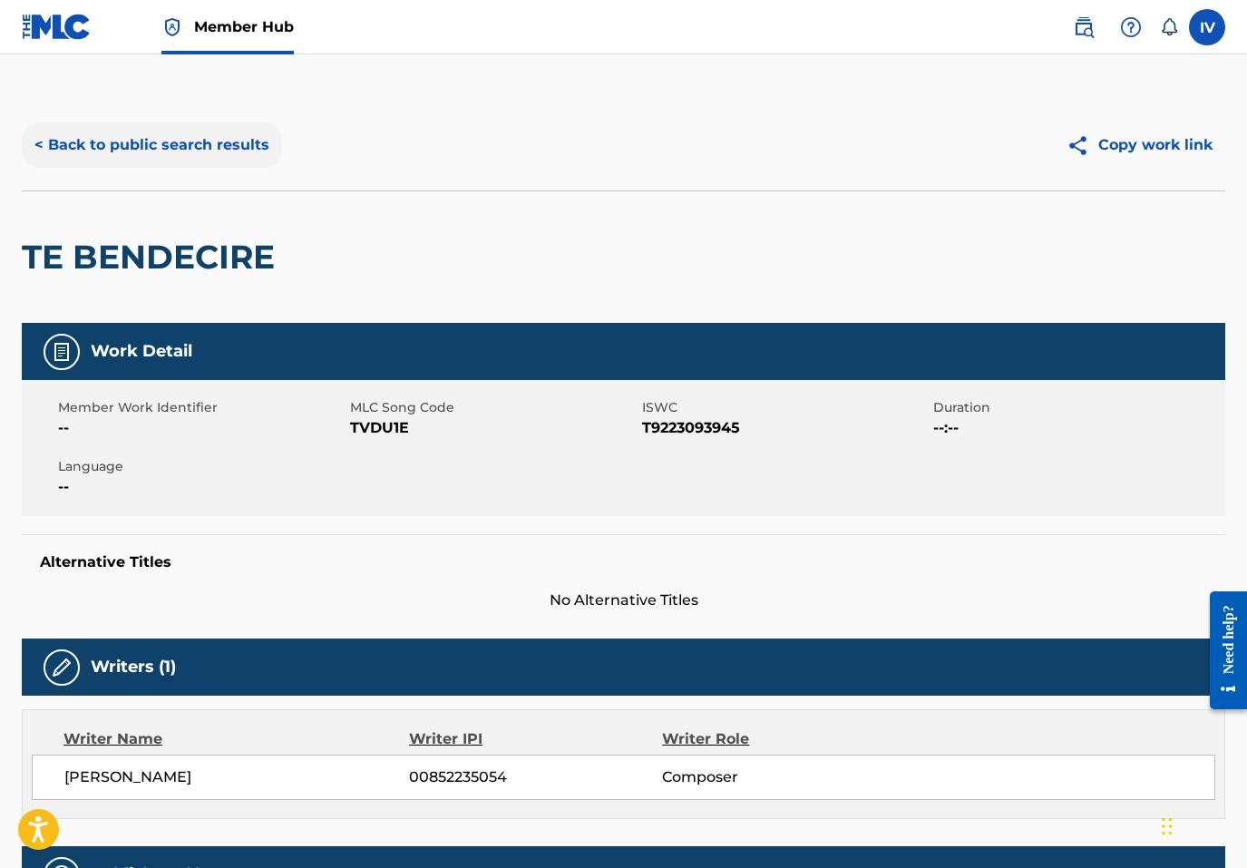
click at [174, 154] on button "< Back to public search results" at bounding box center [152, 144] width 260 height 45
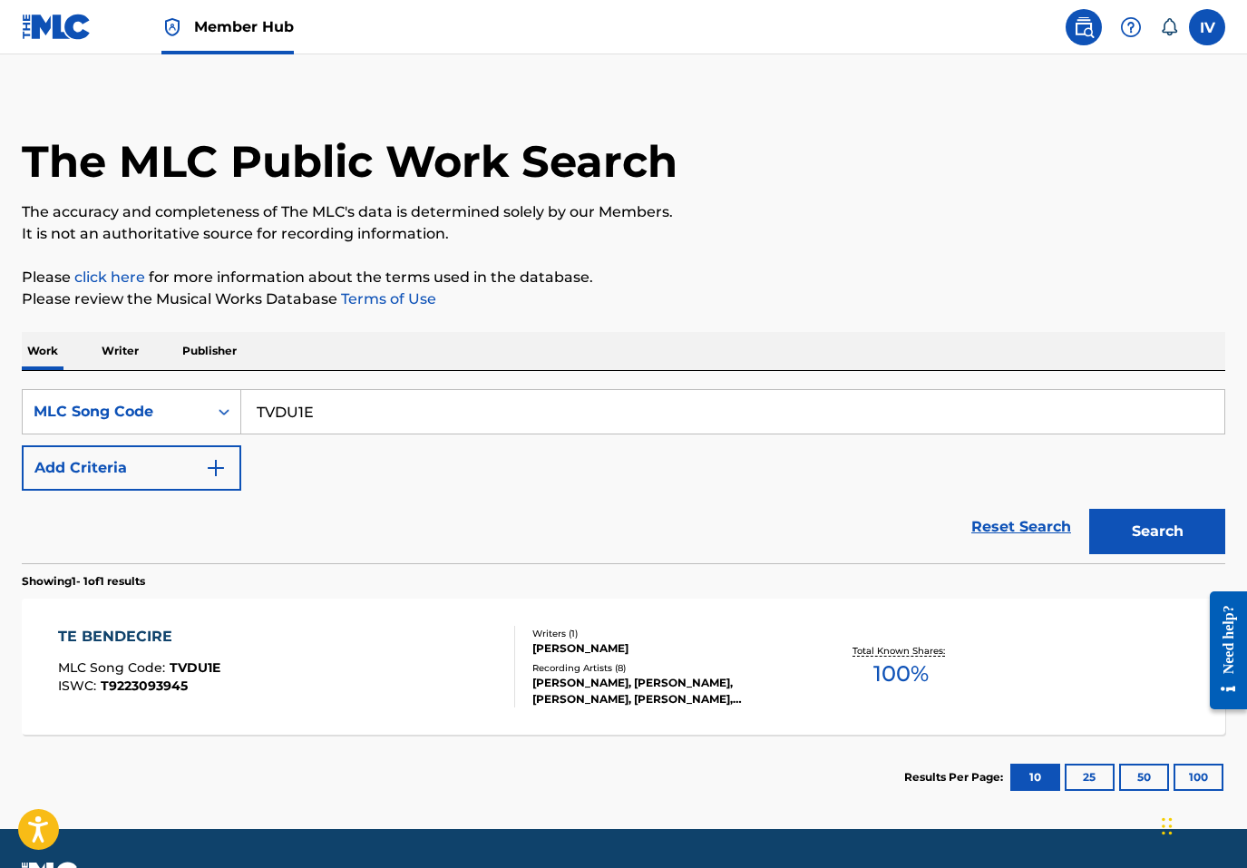
click at [431, 415] on input "TVDU1E" at bounding box center [732, 412] width 983 height 44
click at [1089, 509] on button "Search" at bounding box center [1157, 531] width 136 height 45
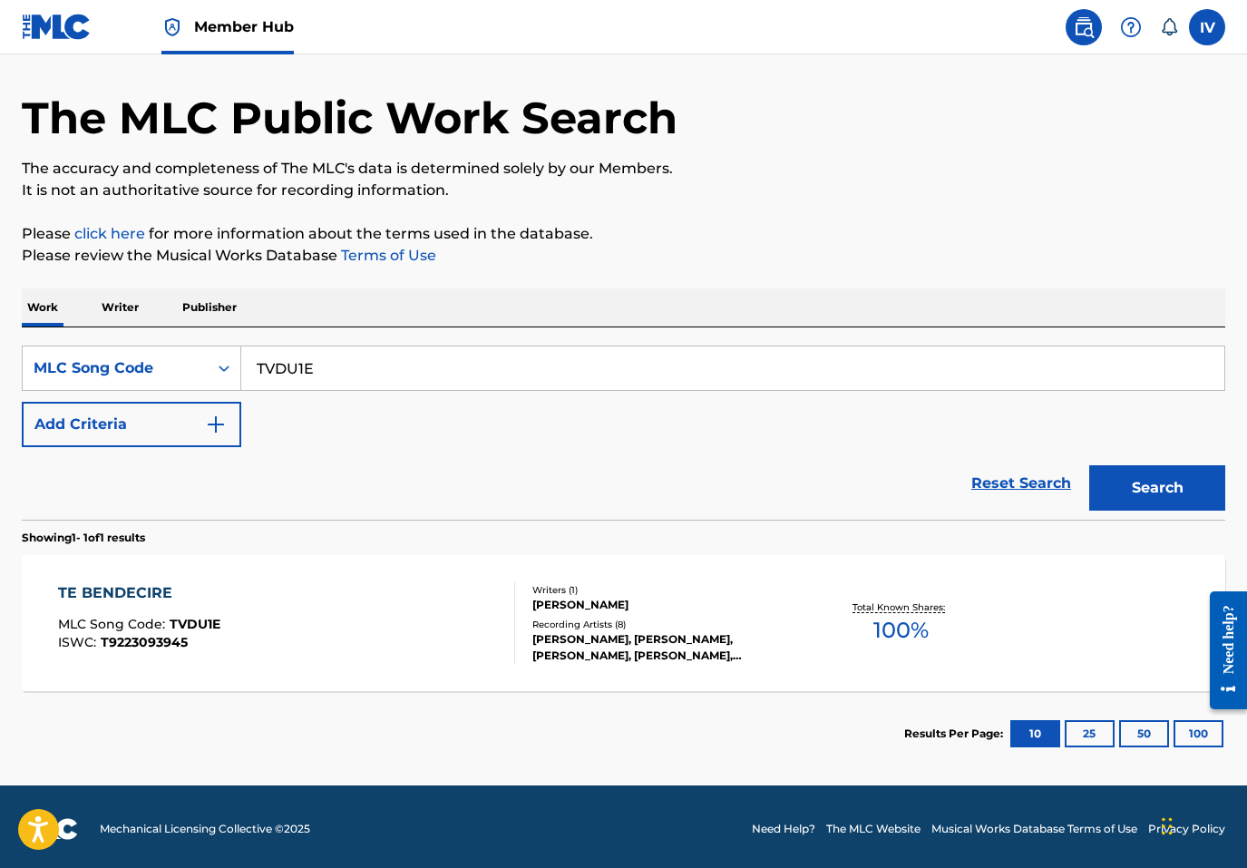
scroll to position [63, 0]
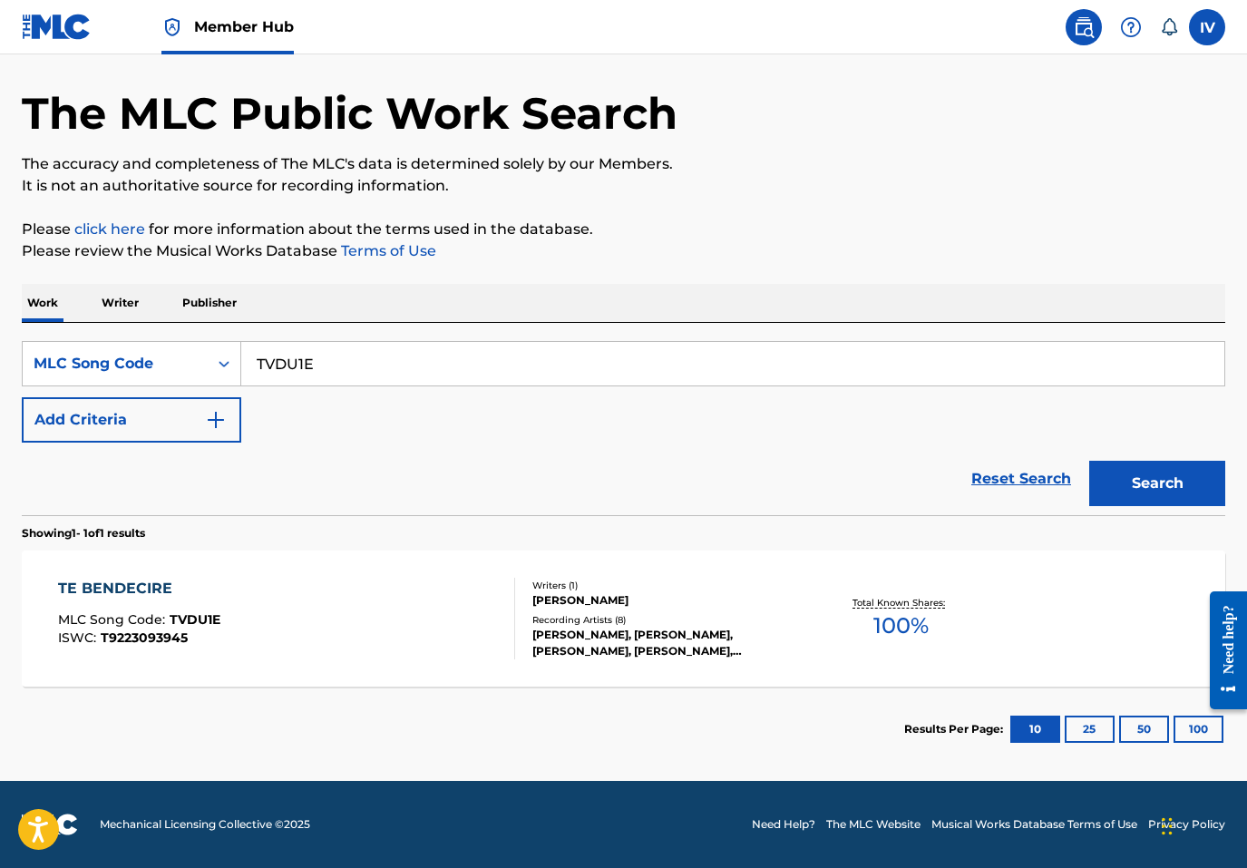
click at [396, 693] on section "Results Per Page: 10 25 50 100" at bounding box center [624, 729] width 1204 height 85
click at [396, 685] on div "TE BENDECIRE MLC Song Code : TVDU1E ISWC : T9223093945 Writers ( 1 ) [PERSON_NA…" at bounding box center [624, 619] width 1204 height 136
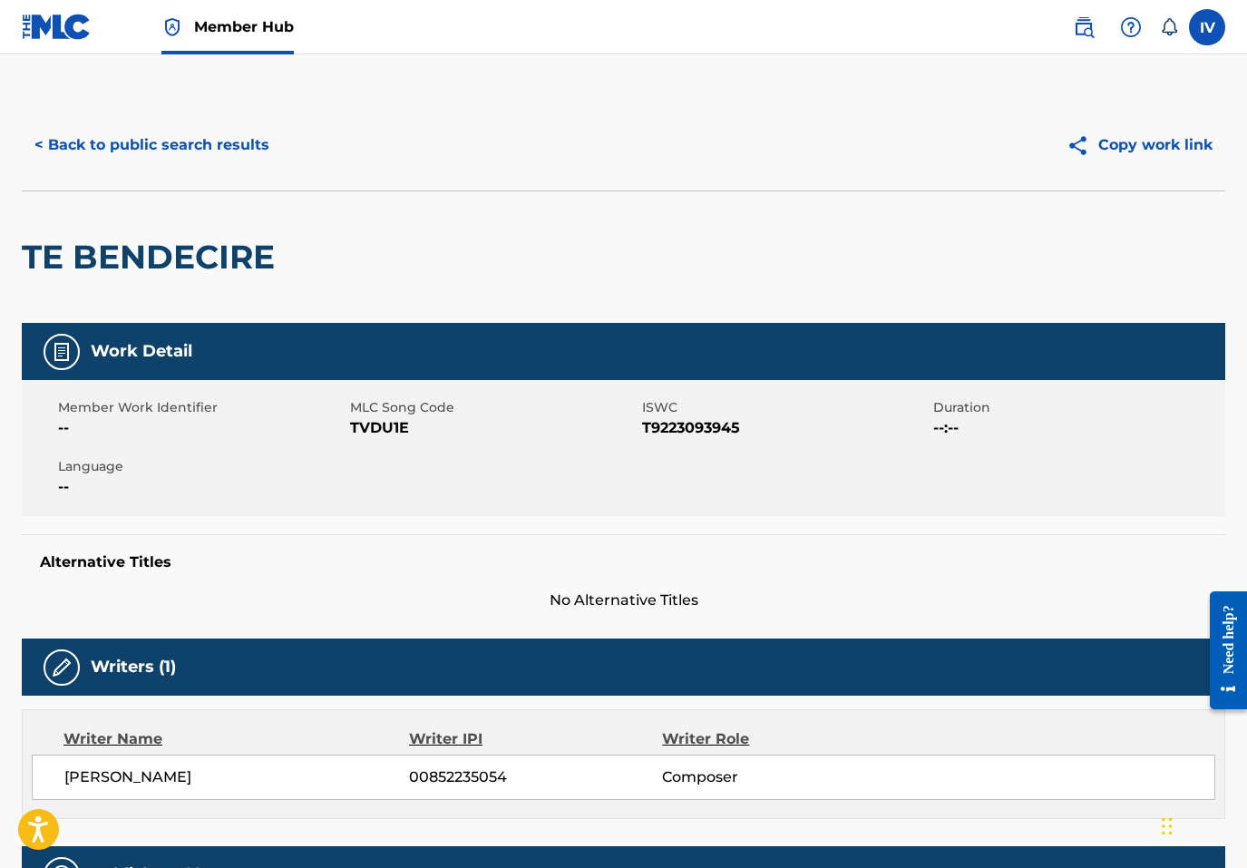
click at [56, 19] on img at bounding box center [57, 27] width 70 height 26
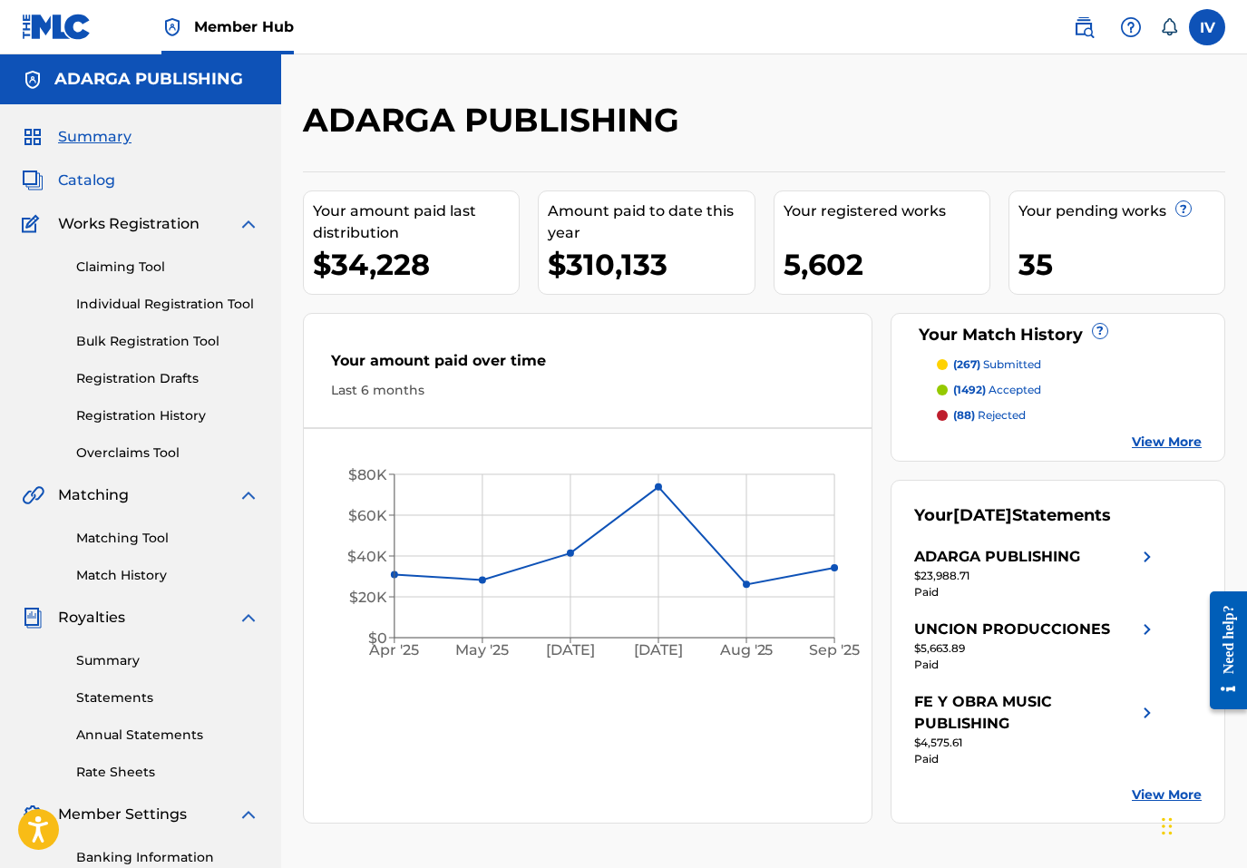
click at [76, 174] on span "Catalog" at bounding box center [86, 181] width 57 height 22
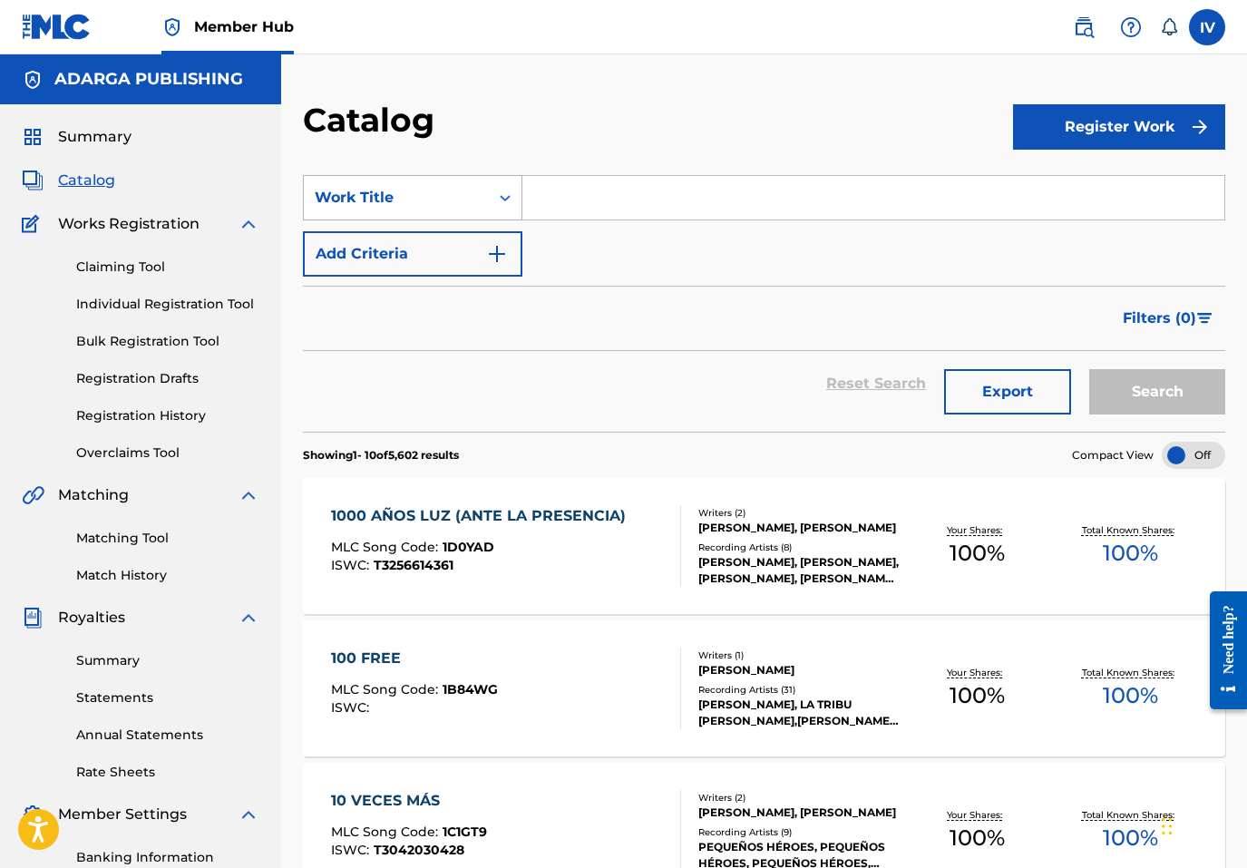
click at [467, 218] on div "Work Title" at bounding box center [413, 197] width 220 height 45
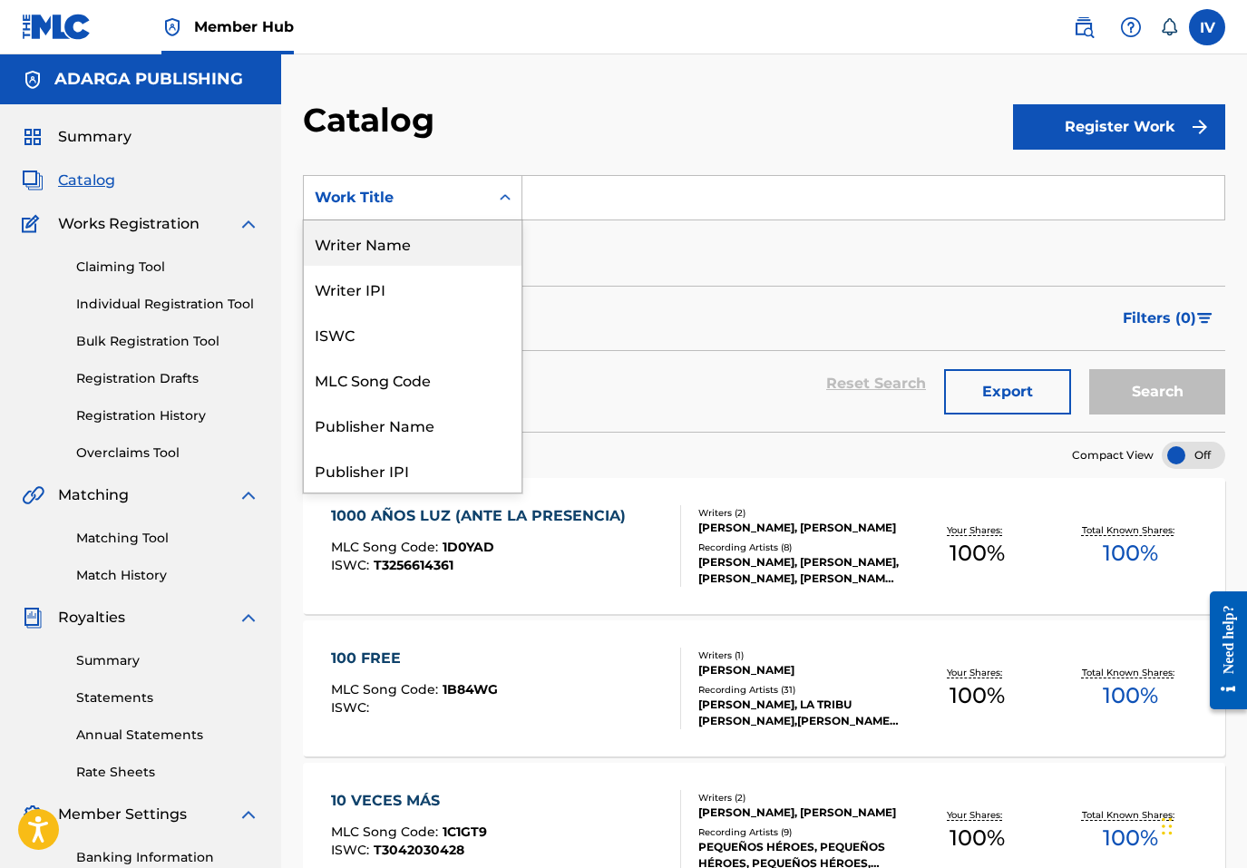
click at [396, 253] on div "Writer Name" at bounding box center [413, 242] width 218 height 45
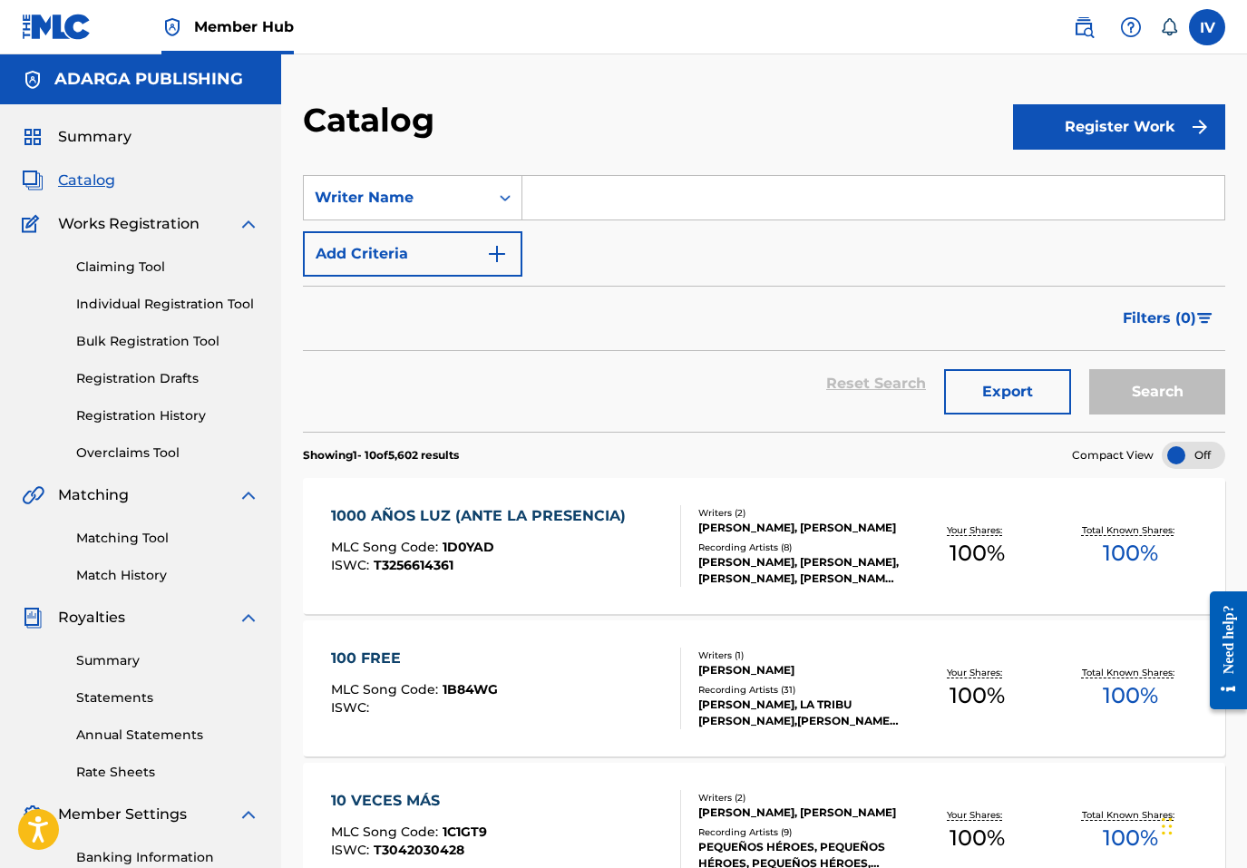
click at [563, 186] on input "Search Form" at bounding box center [873, 198] width 702 height 44
paste input "[PERSON_NAME], [PERSON_NAME]"
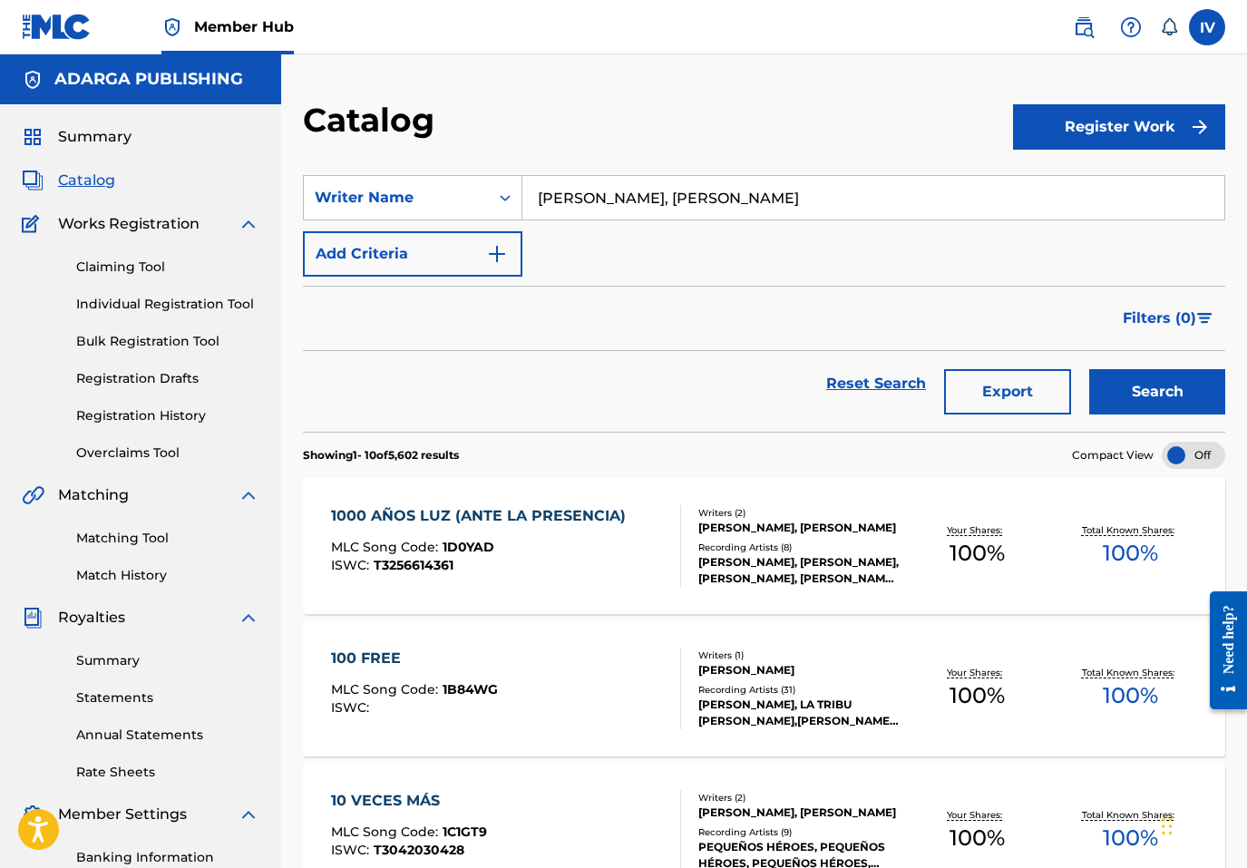
type input "[PERSON_NAME], [PERSON_NAME]"
click at [1089, 369] on button "Search" at bounding box center [1157, 391] width 136 height 45
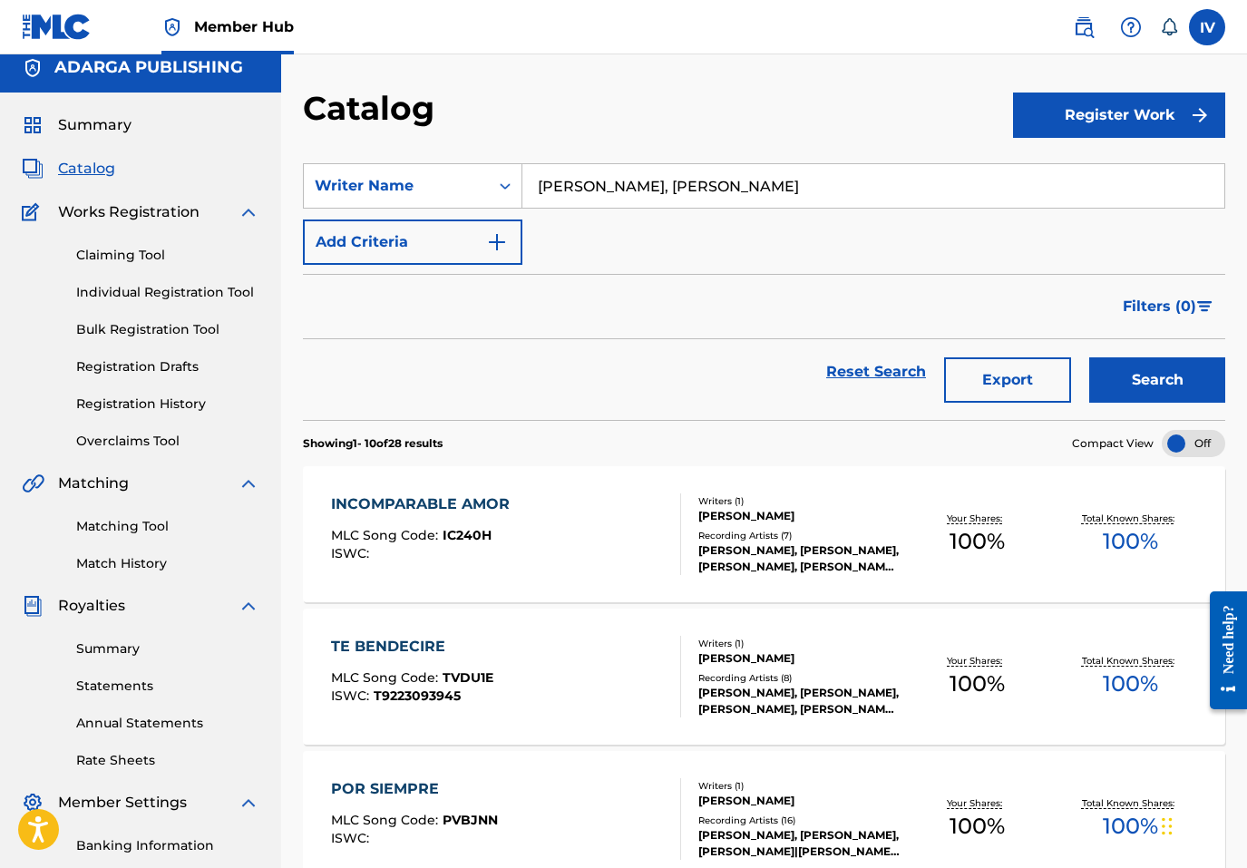
scroll to position [14, 0]
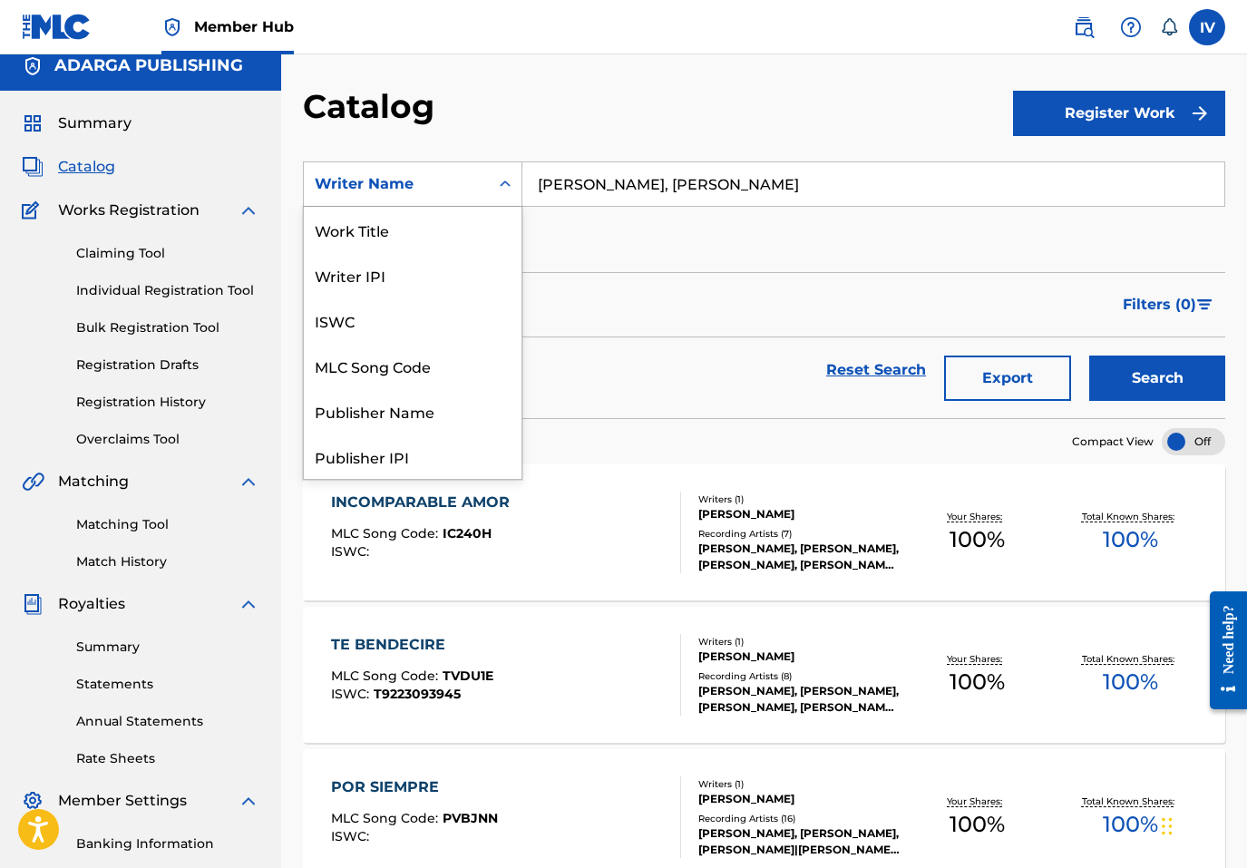
click at [449, 188] on div "Writer Name" at bounding box center [396, 184] width 163 height 22
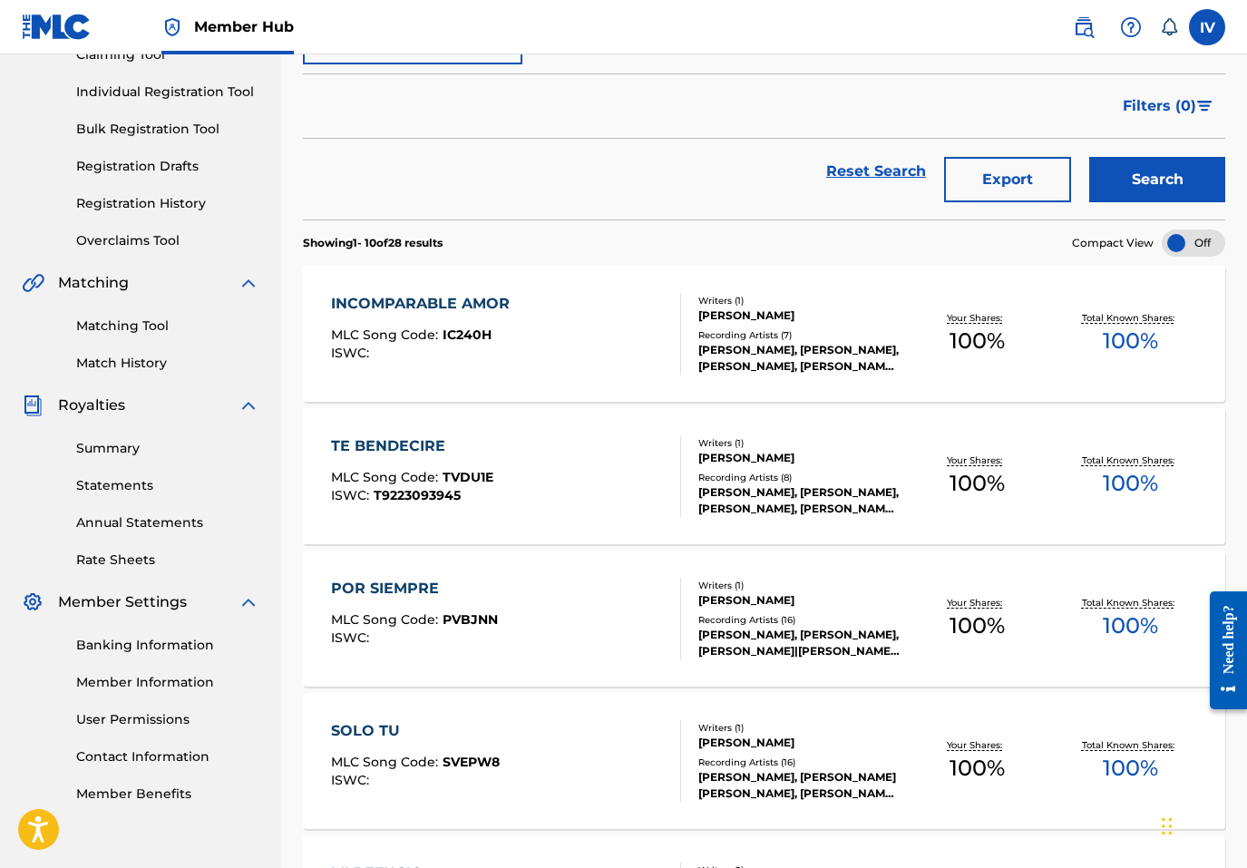
scroll to position [323, 0]
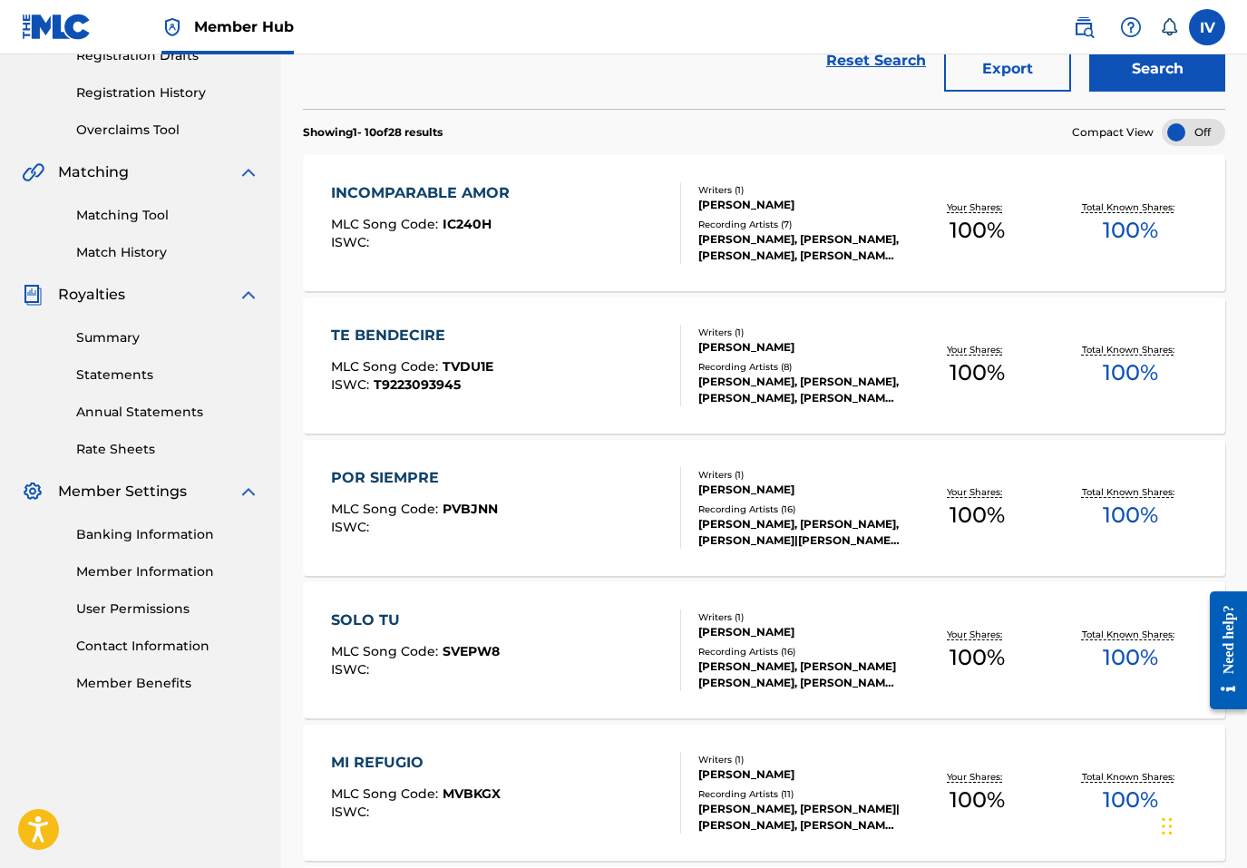
click at [482, 186] on div "INCOMPARABLE AMOR" at bounding box center [425, 193] width 188 height 22
click at [450, 320] on div "TE BENDECIRE MLC Song Code : TVDU1E ISWC : T9223093945 Writers ( 1 ) [PERSON_NA…" at bounding box center [764, 366] width 922 height 136
click at [426, 470] on div "POR SIEMPRE" at bounding box center [414, 478] width 167 height 22
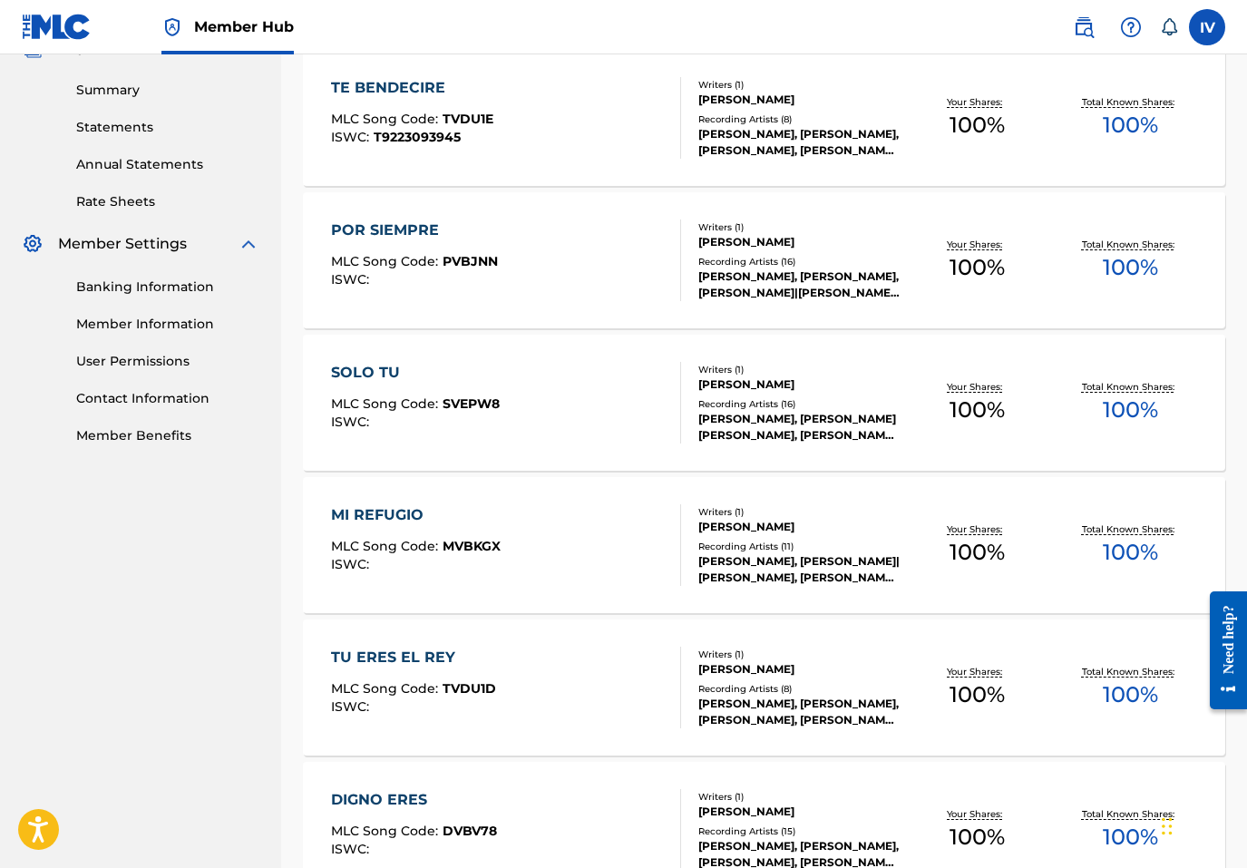
scroll to position [610, 0]
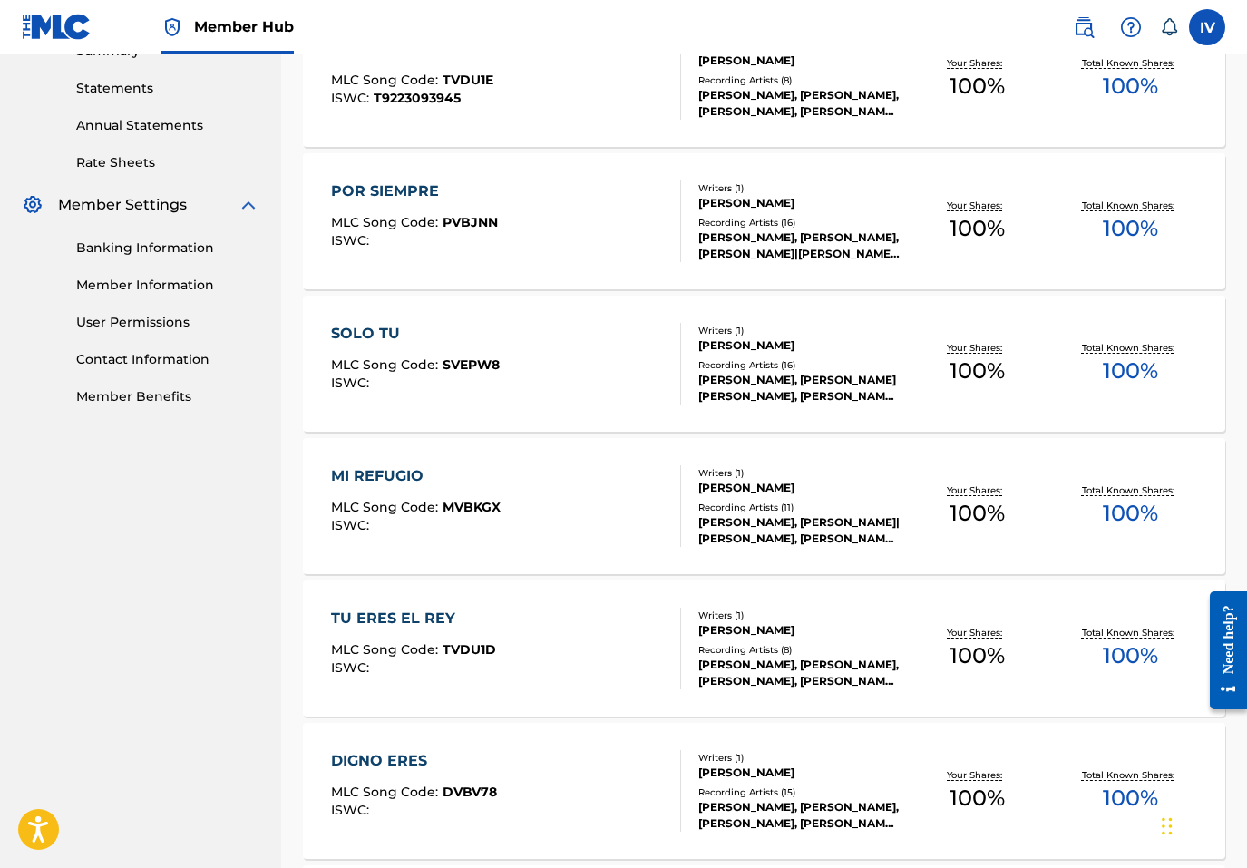
click at [405, 353] on div "SOLO TU MLC Song Code : SVEPW8 ISWC :" at bounding box center [415, 364] width 169 height 82
click at [413, 464] on div "MI REFUGIO MLC Song Code : MVBKGX ISWC : Writers ( 1 ) ENRIQUE RAYMUNDO PEREZ R…" at bounding box center [764, 506] width 922 height 136
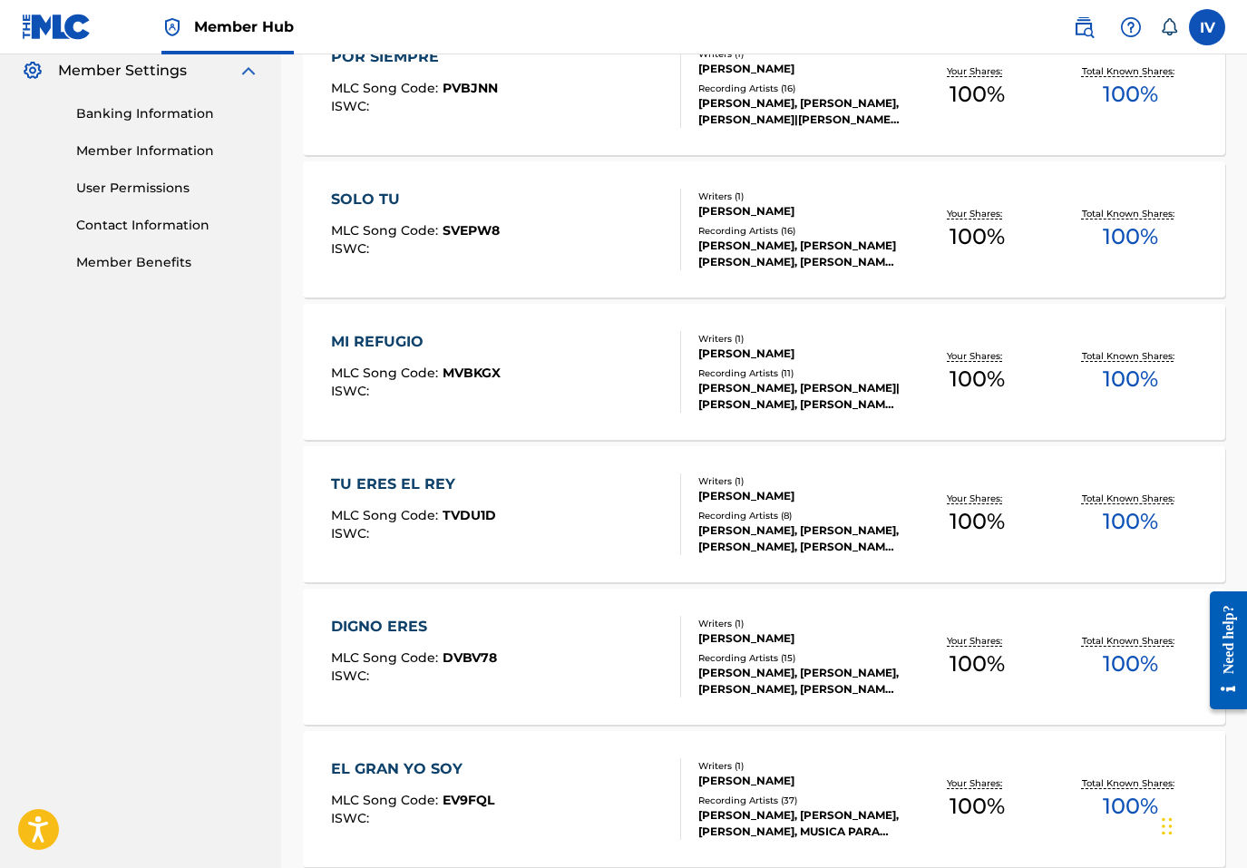
scroll to position [819, 0]
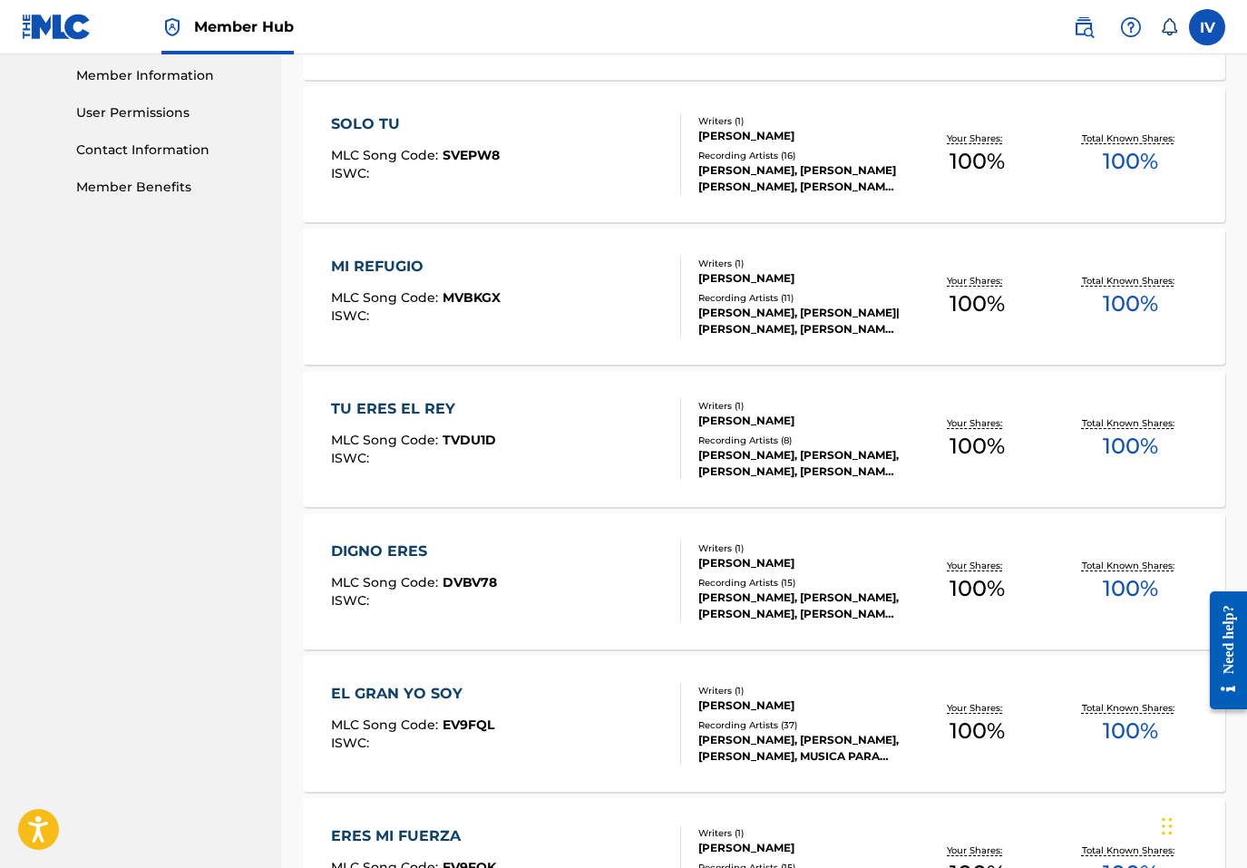
click at [391, 417] on div "TU ERES EL REY" at bounding box center [413, 409] width 165 height 22
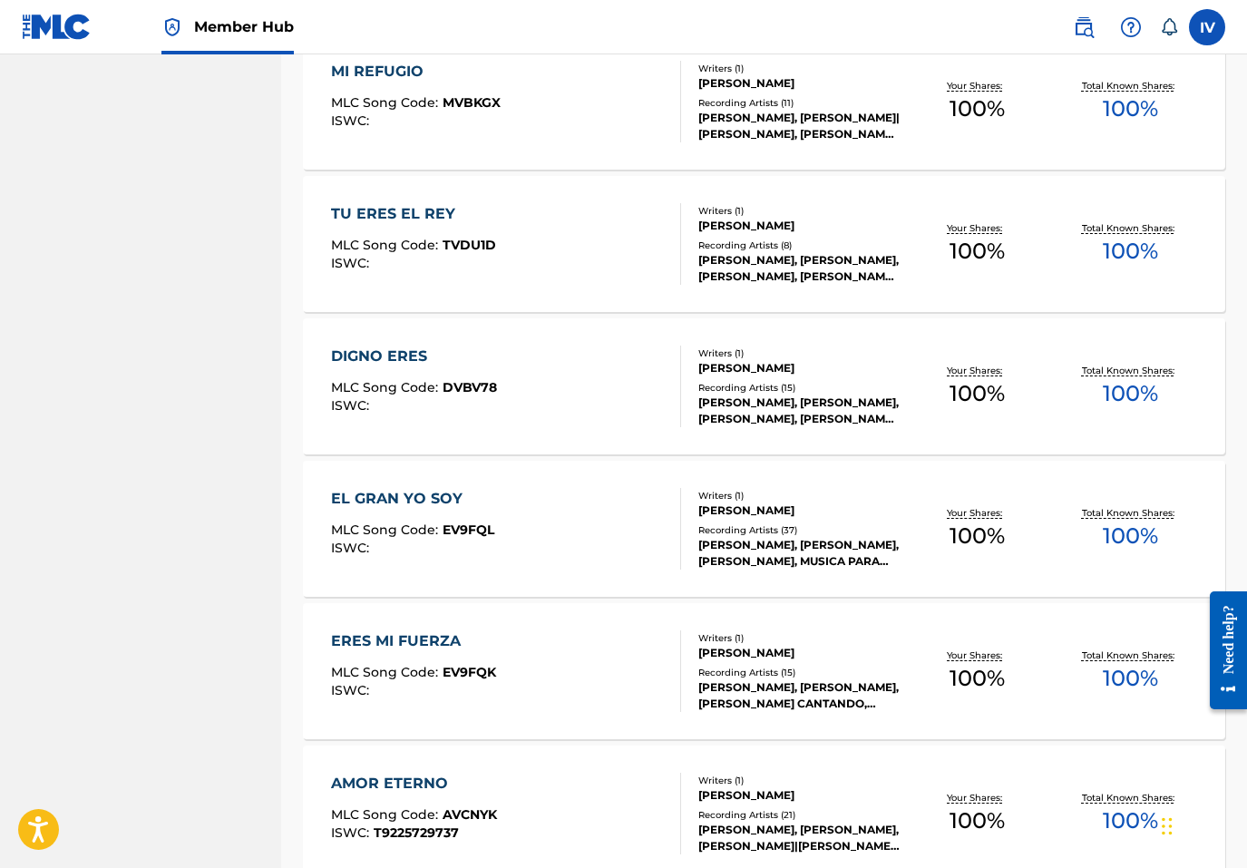
click at [404, 363] on div "DIGNO ERES" at bounding box center [414, 357] width 166 height 22
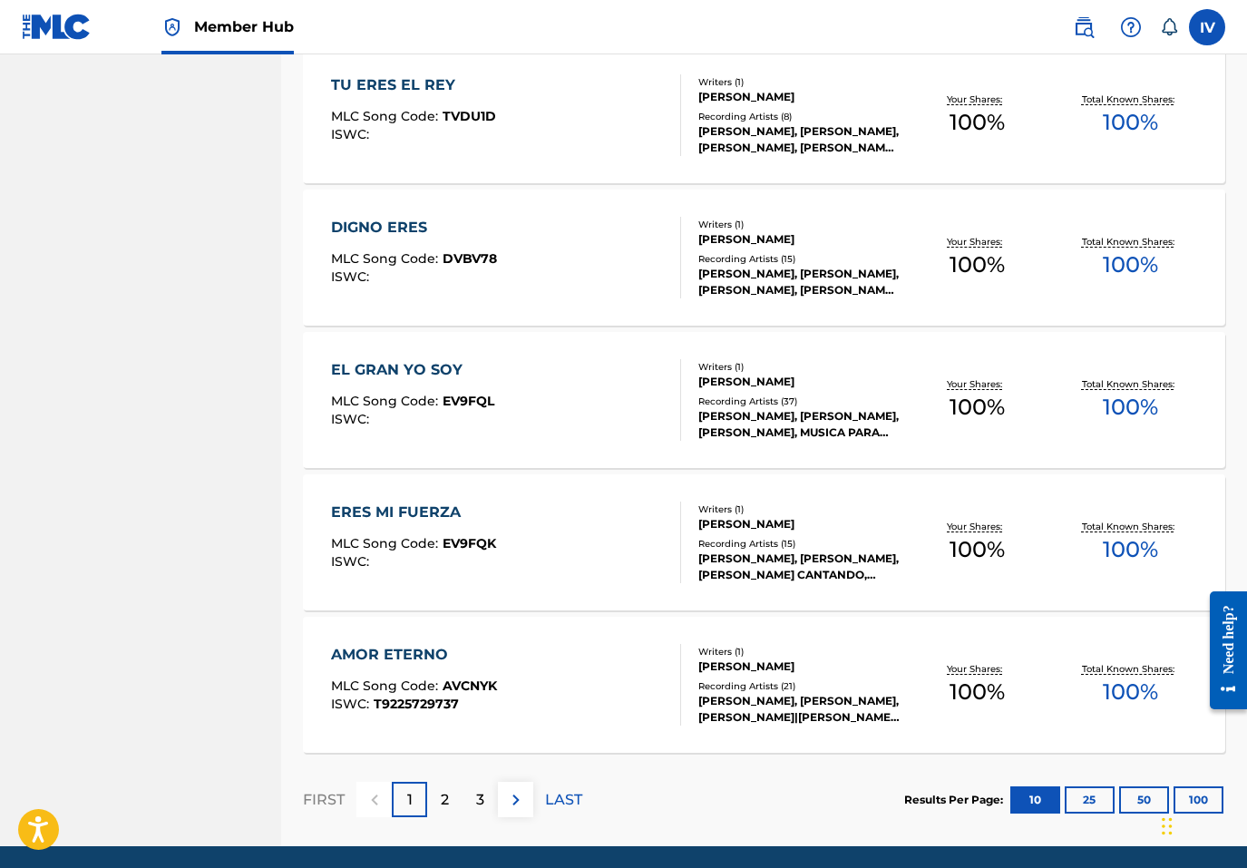
scroll to position [1208, 0]
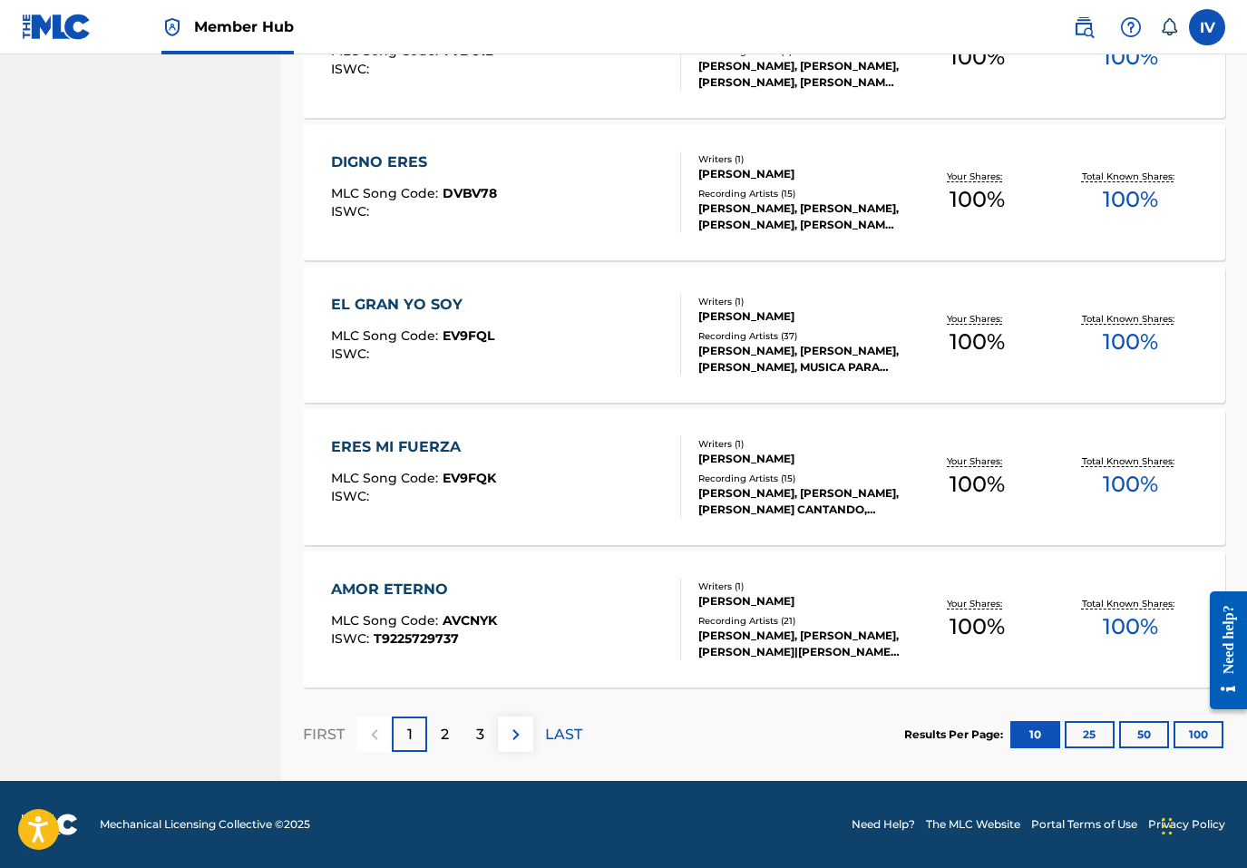
click at [414, 312] on div "EL GRAN YO SOY" at bounding box center [412, 305] width 163 height 22
click at [415, 451] on div "ERES MI FUERZA" at bounding box center [413, 447] width 165 height 22
click at [410, 583] on div "AMOR ETERNO" at bounding box center [414, 590] width 166 height 22
click at [453, 752] on div "FIRST 1 2 3 LAST" at bounding box center [442, 734] width 279 height 93
click at [444, 735] on p "2" at bounding box center [445, 735] width 8 height 22
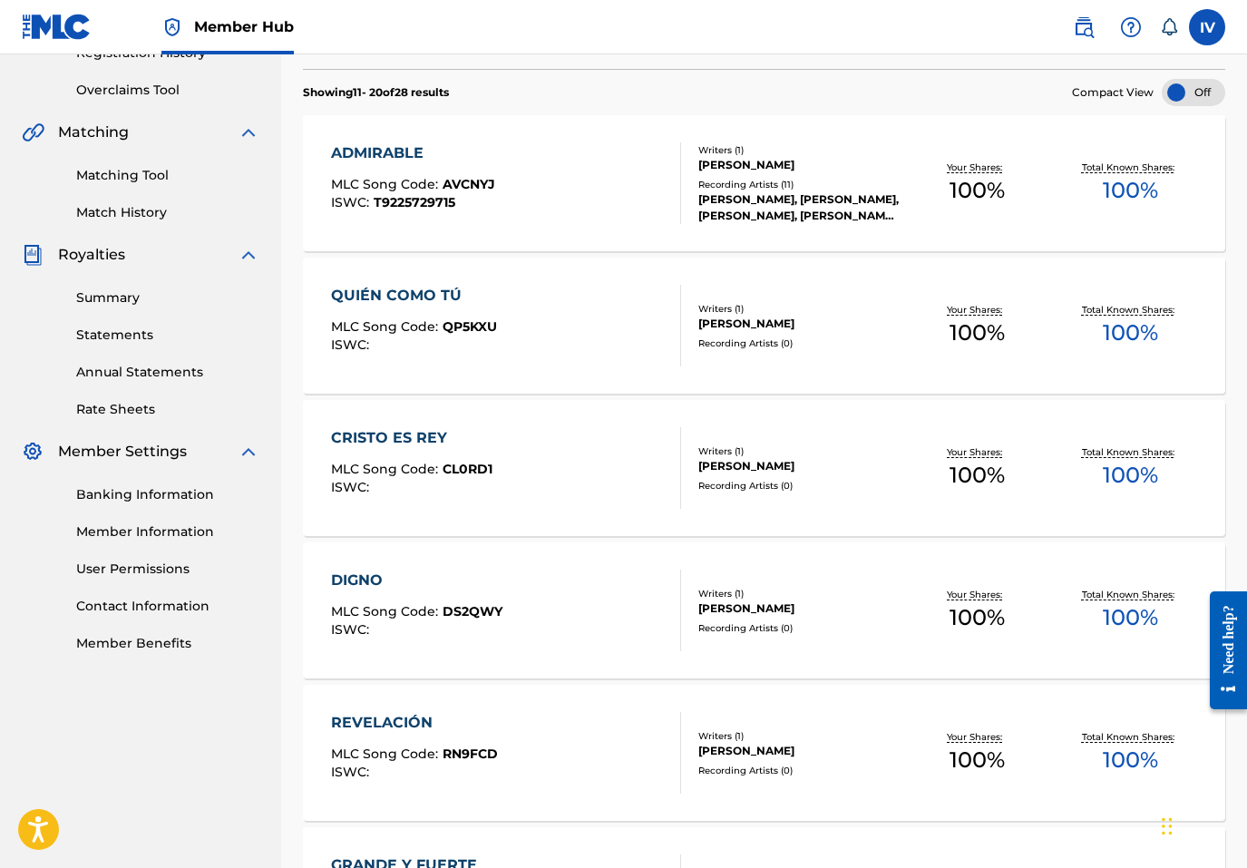
scroll to position [381, 0]
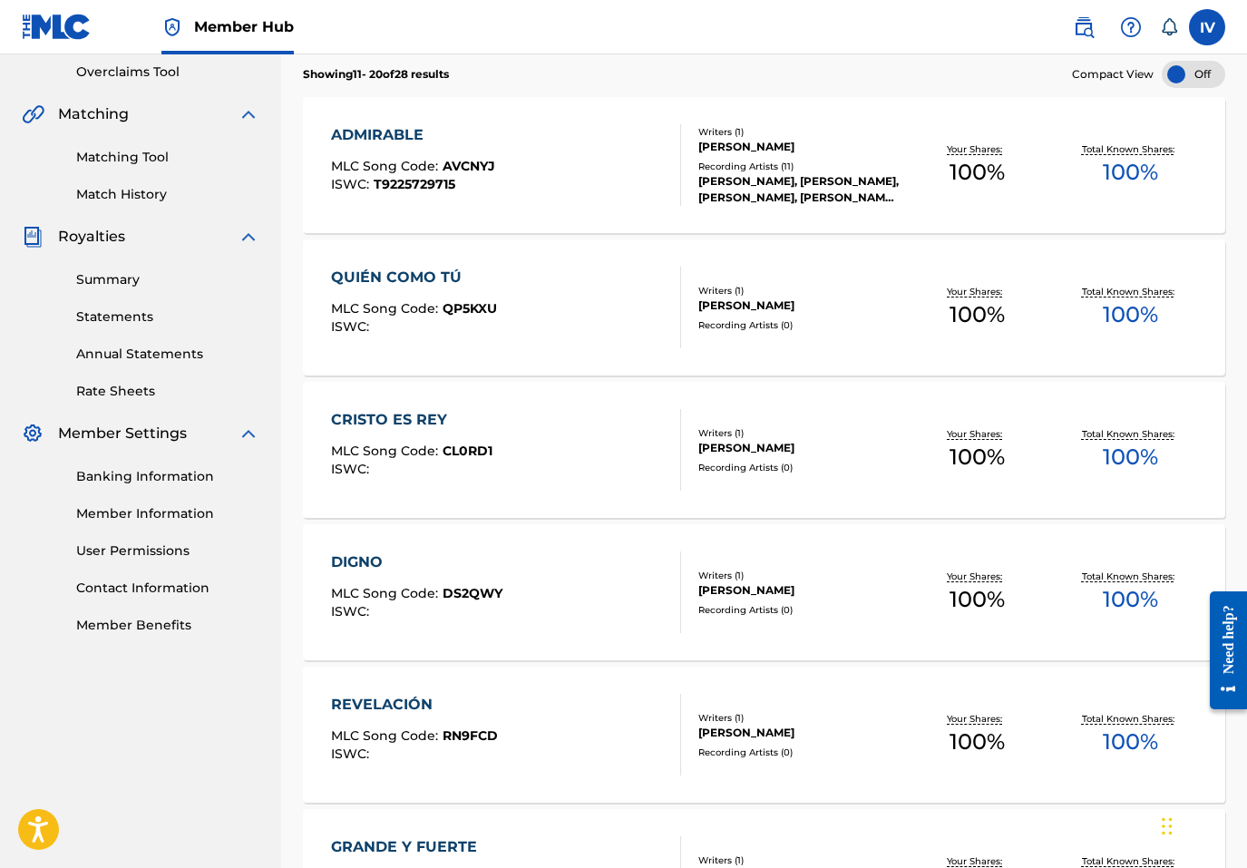
click at [415, 132] on div "ADMIRABLE" at bounding box center [413, 135] width 164 height 22
click at [422, 275] on div "QUIÉN COMO TÚ" at bounding box center [414, 278] width 166 height 22
click at [429, 417] on div "CRISTO ES REY" at bounding box center [411, 420] width 161 height 22
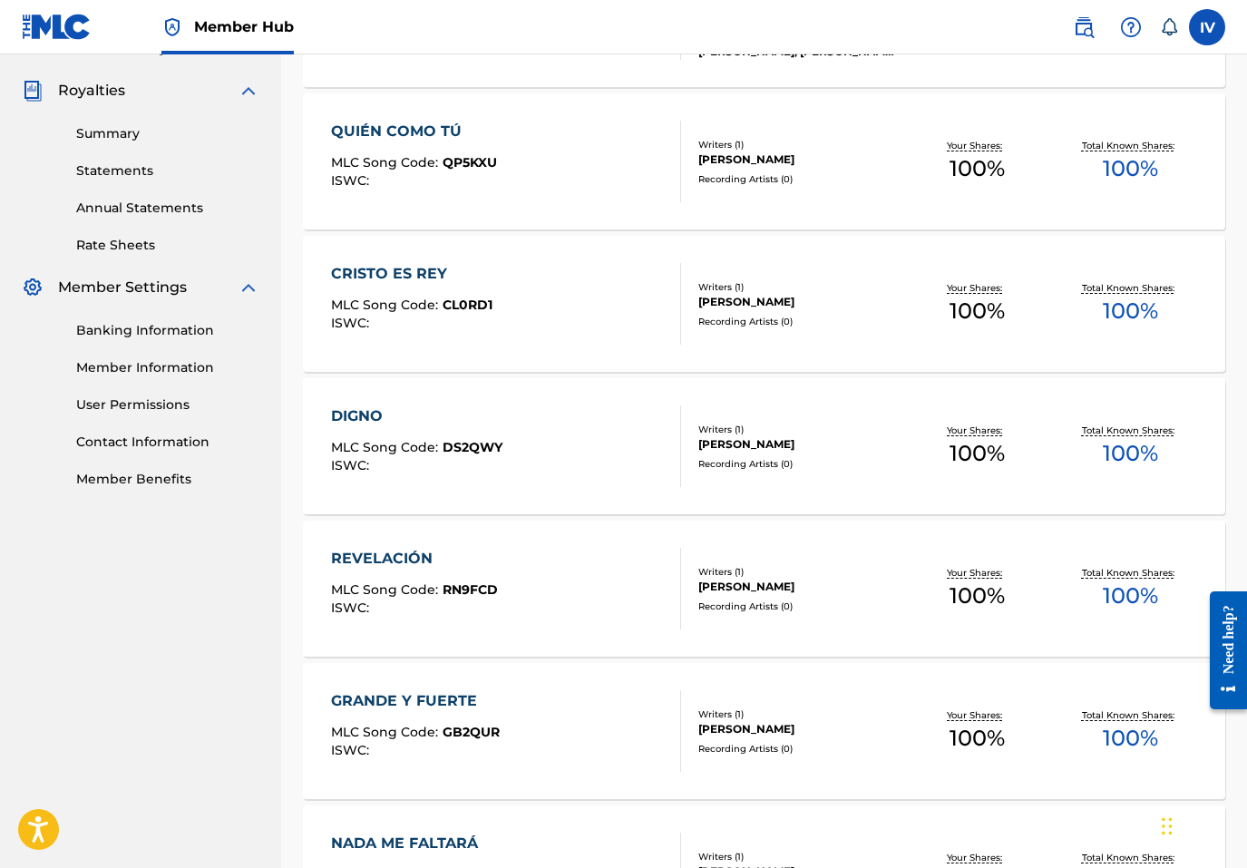
scroll to position [553, 0]
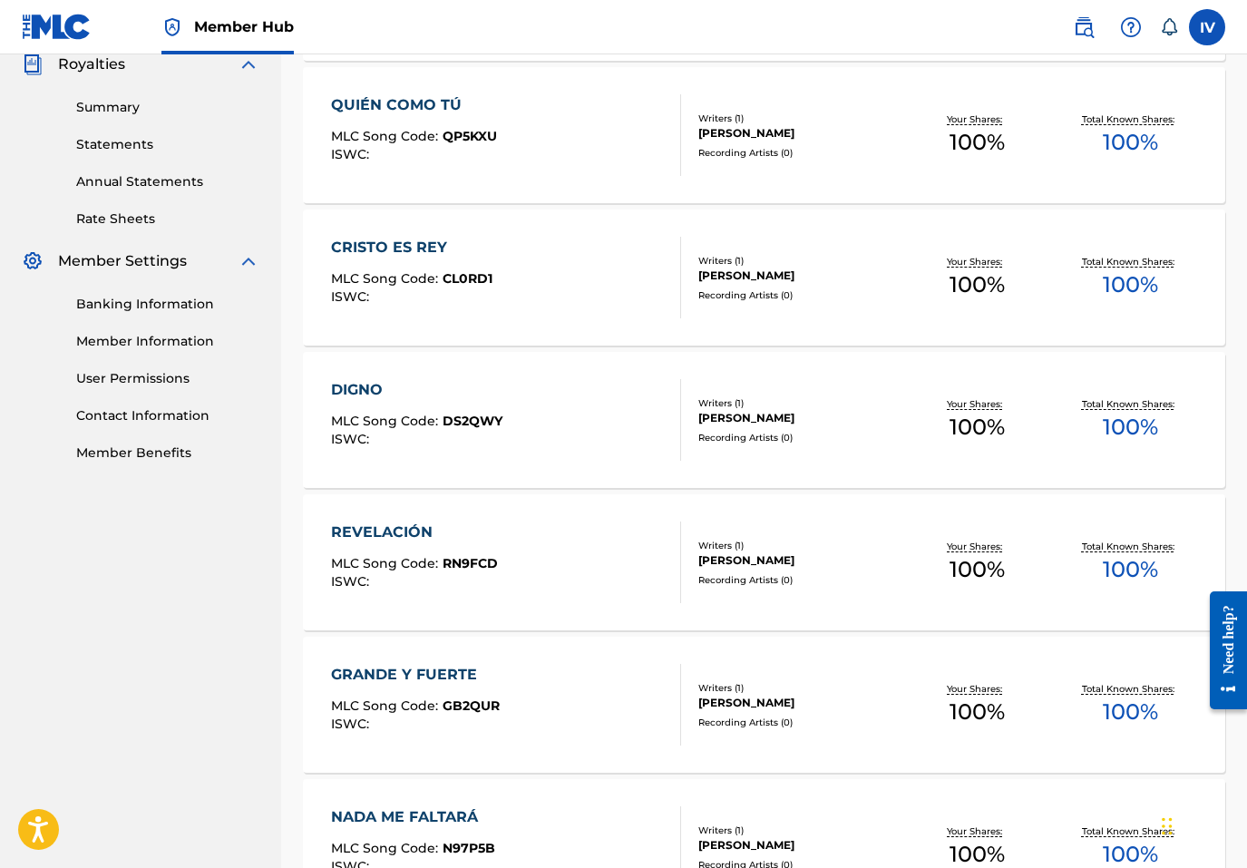
click at [397, 385] on div "DIGNO" at bounding box center [416, 390] width 171 height 22
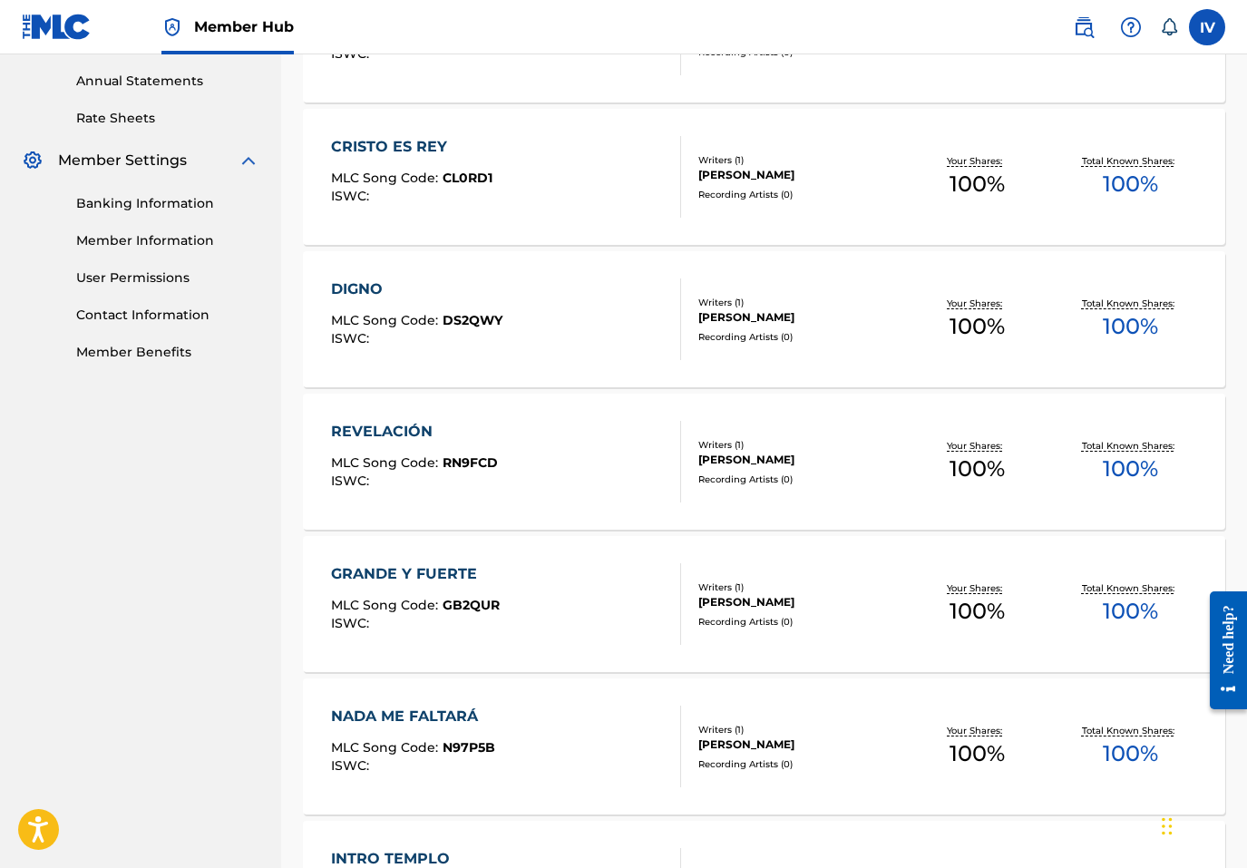
scroll to position [741, 0]
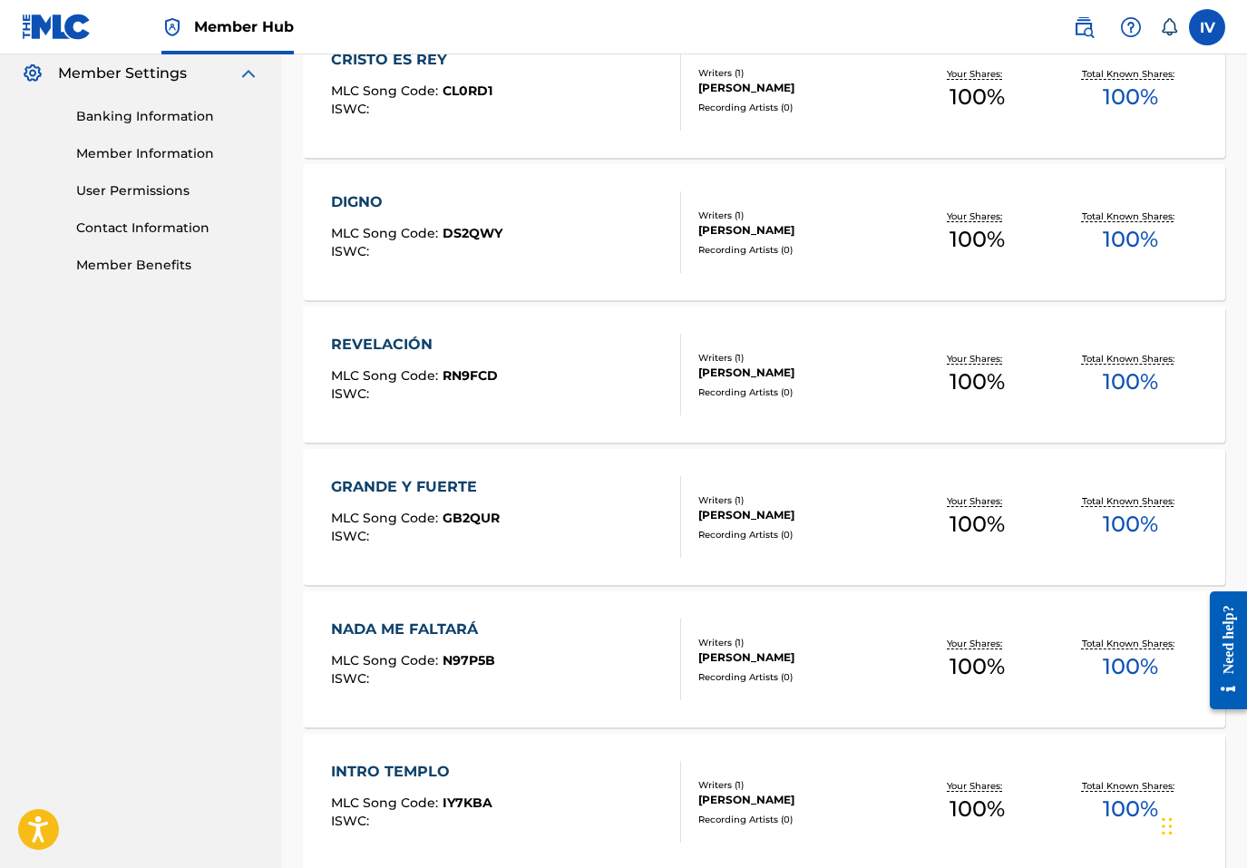
click at [410, 352] on div "REVELACIÓN" at bounding box center [414, 345] width 167 height 22
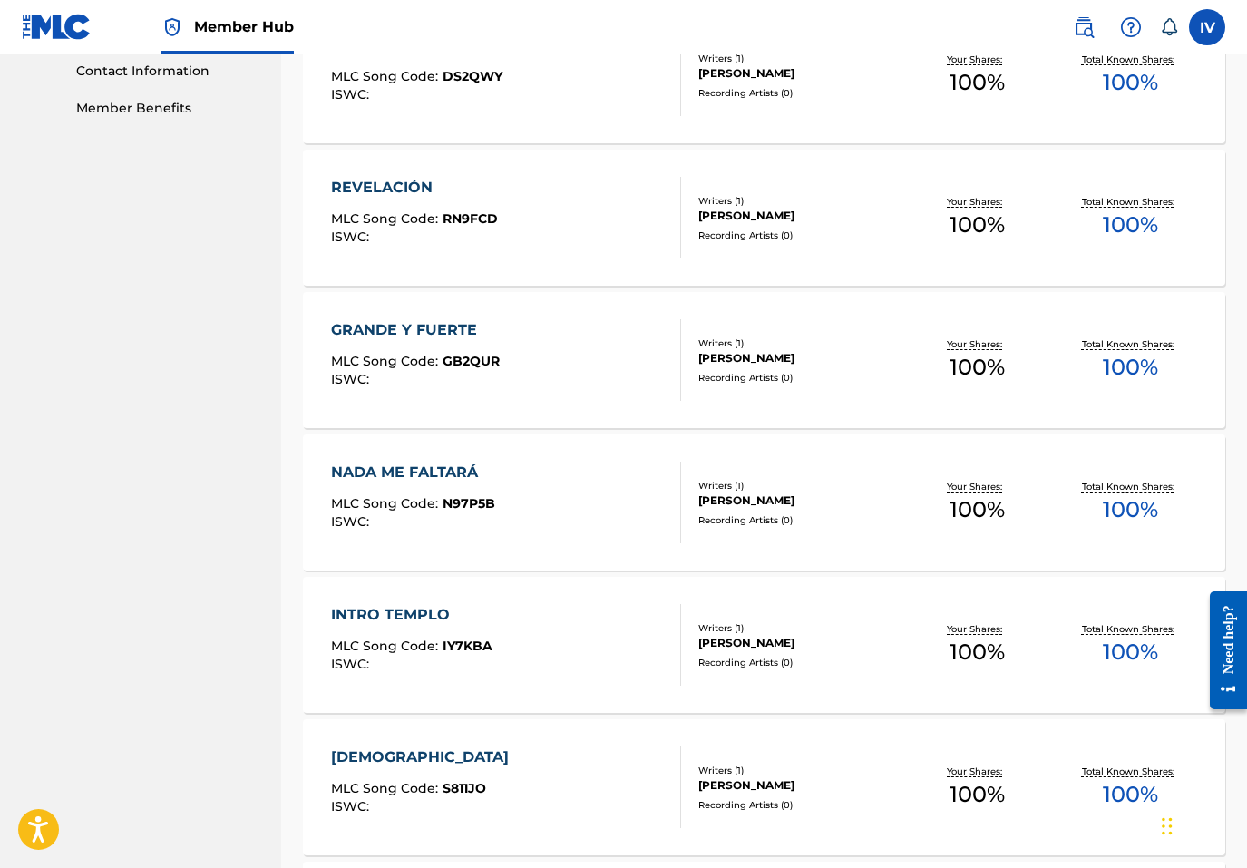
click at [422, 328] on div "GRANDE Y FUERTE" at bounding box center [415, 330] width 169 height 22
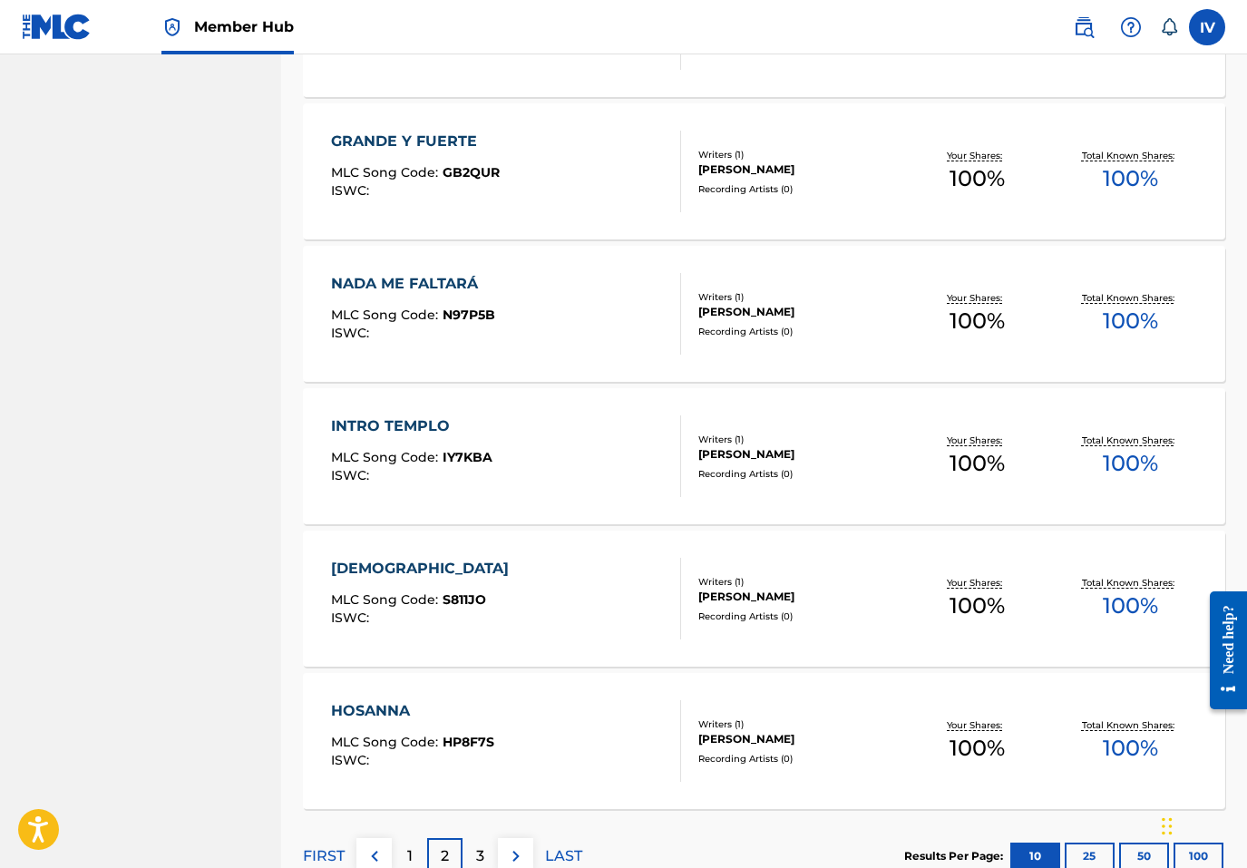
click at [422, 290] on div "NADA ME FALTARÁ" at bounding box center [413, 284] width 164 height 22
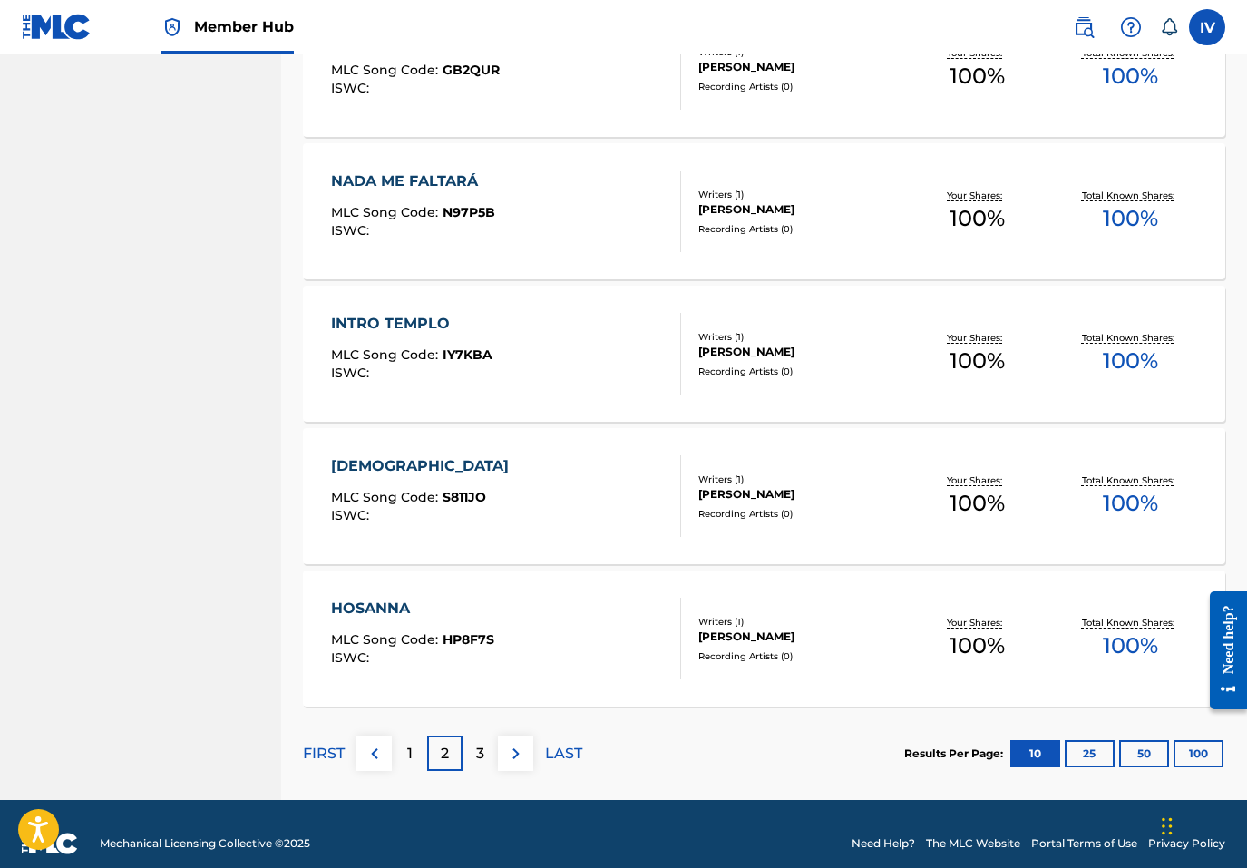
scroll to position [1208, 0]
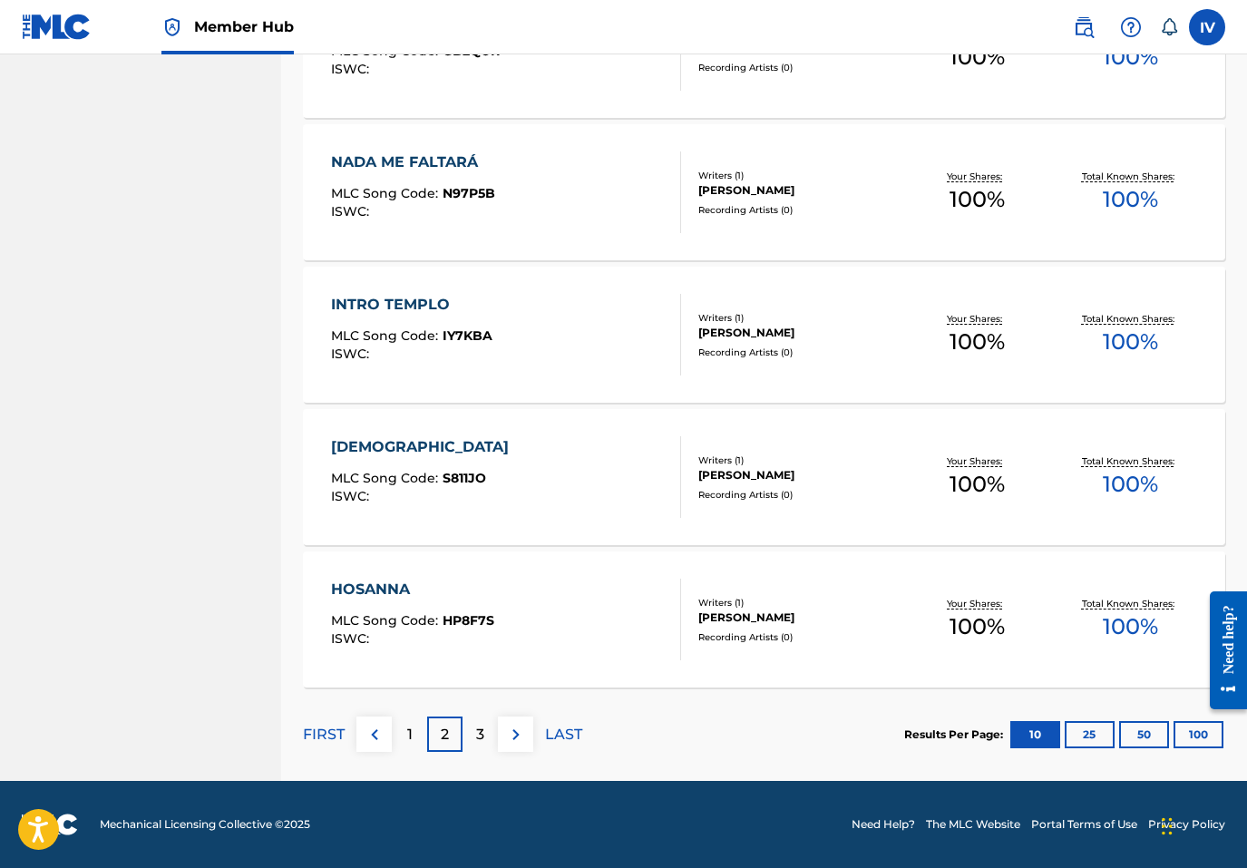
click at [412, 298] on div "INTRO TEMPLO" at bounding box center [411, 305] width 161 height 22
click at [398, 445] on div "SANTO" at bounding box center [424, 447] width 187 height 22
click at [403, 587] on div "HOSANNA" at bounding box center [412, 590] width 163 height 22
click at [477, 746] on div "3" at bounding box center [480, 734] width 35 height 35
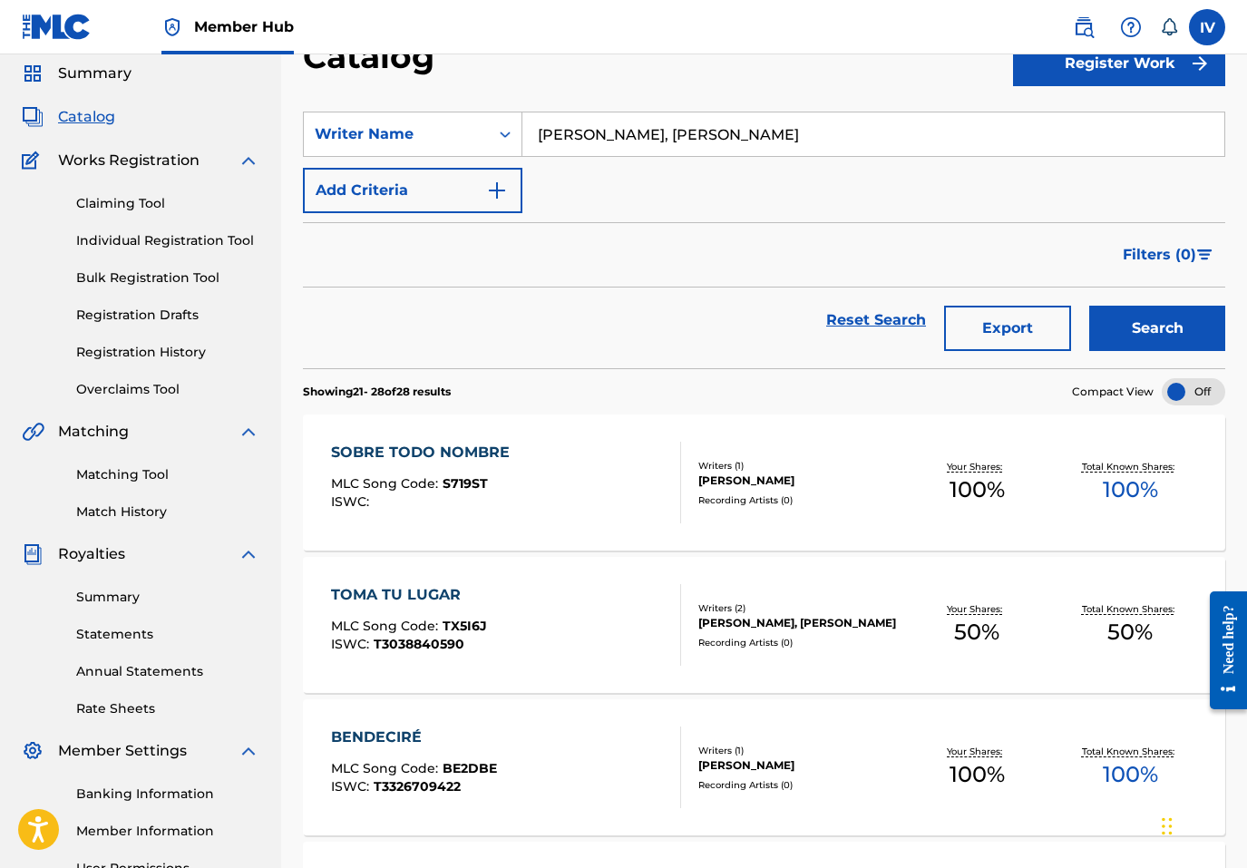
scroll to position [0, 0]
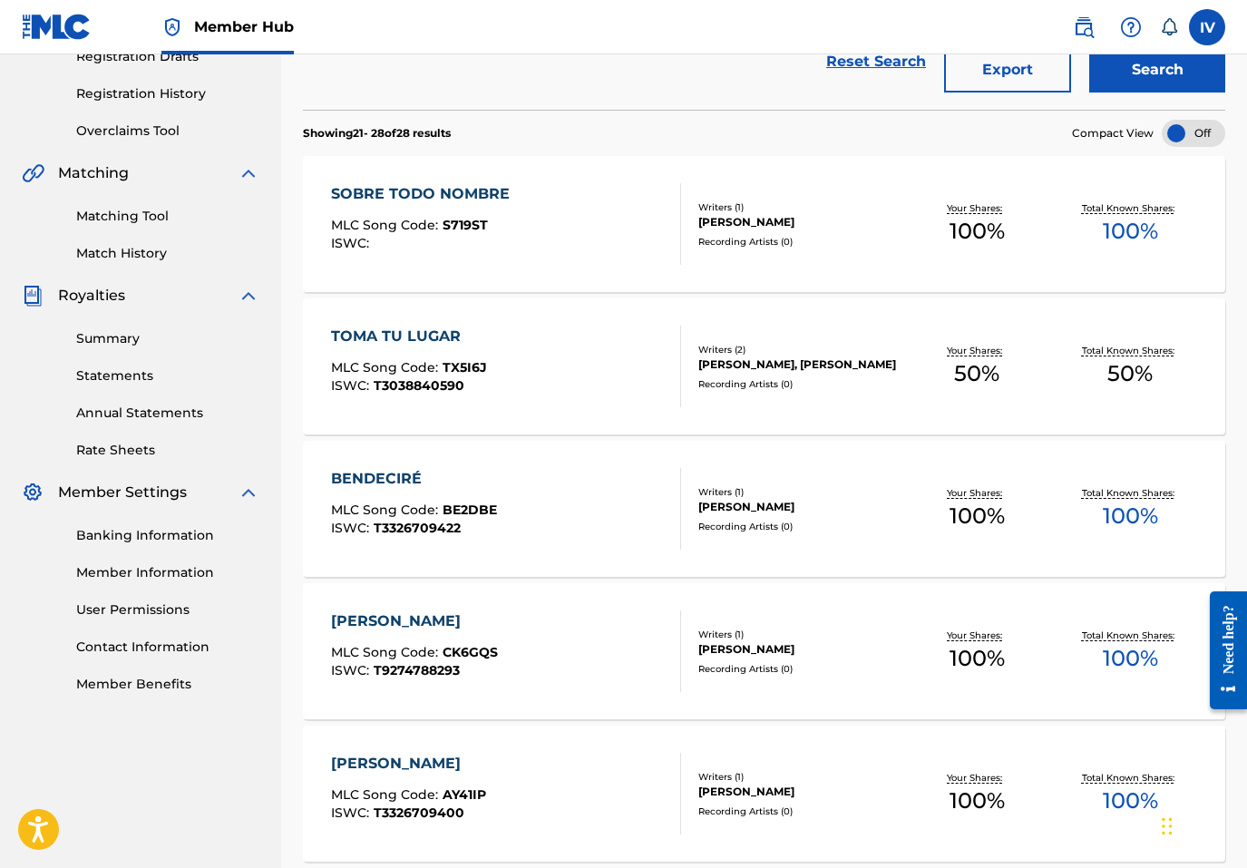
click at [435, 185] on div "SOBRE TODO NOMBRE" at bounding box center [425, 194] width 188 height 22
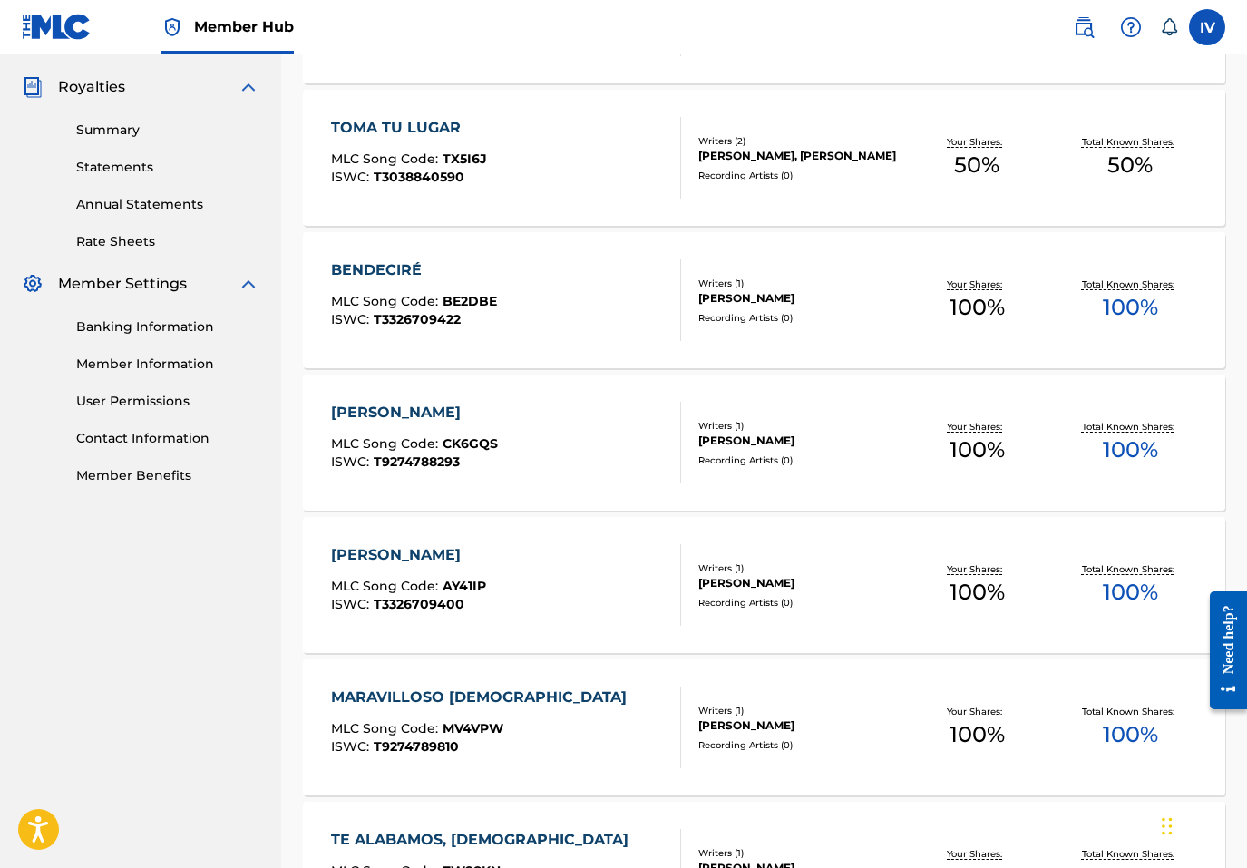
click at [407, 131] on div "TOMA TU LUGAR" at bounding box center [409, 128] width 156 height 22
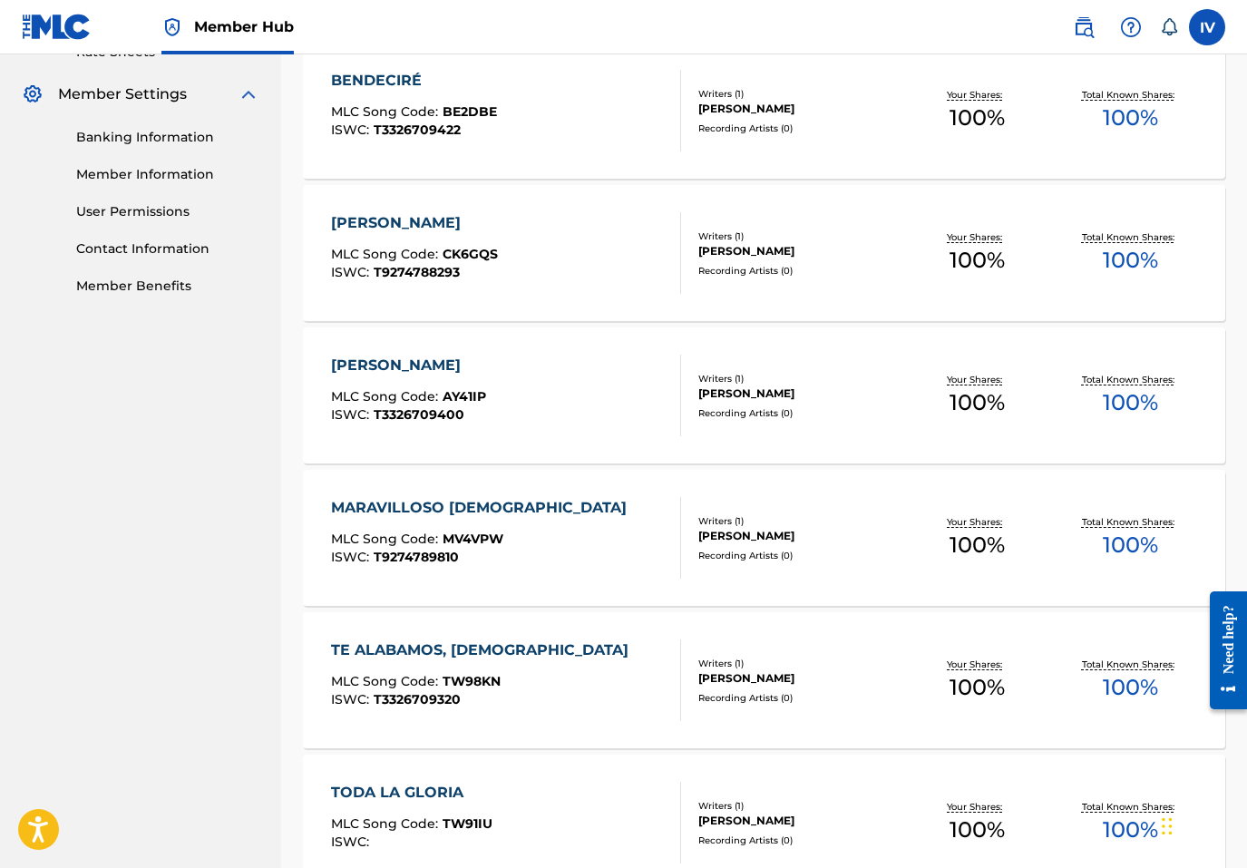
click at [370, 87] on div "BENDECIRÉ" at bounding box center [414, 81] width 166 height 22
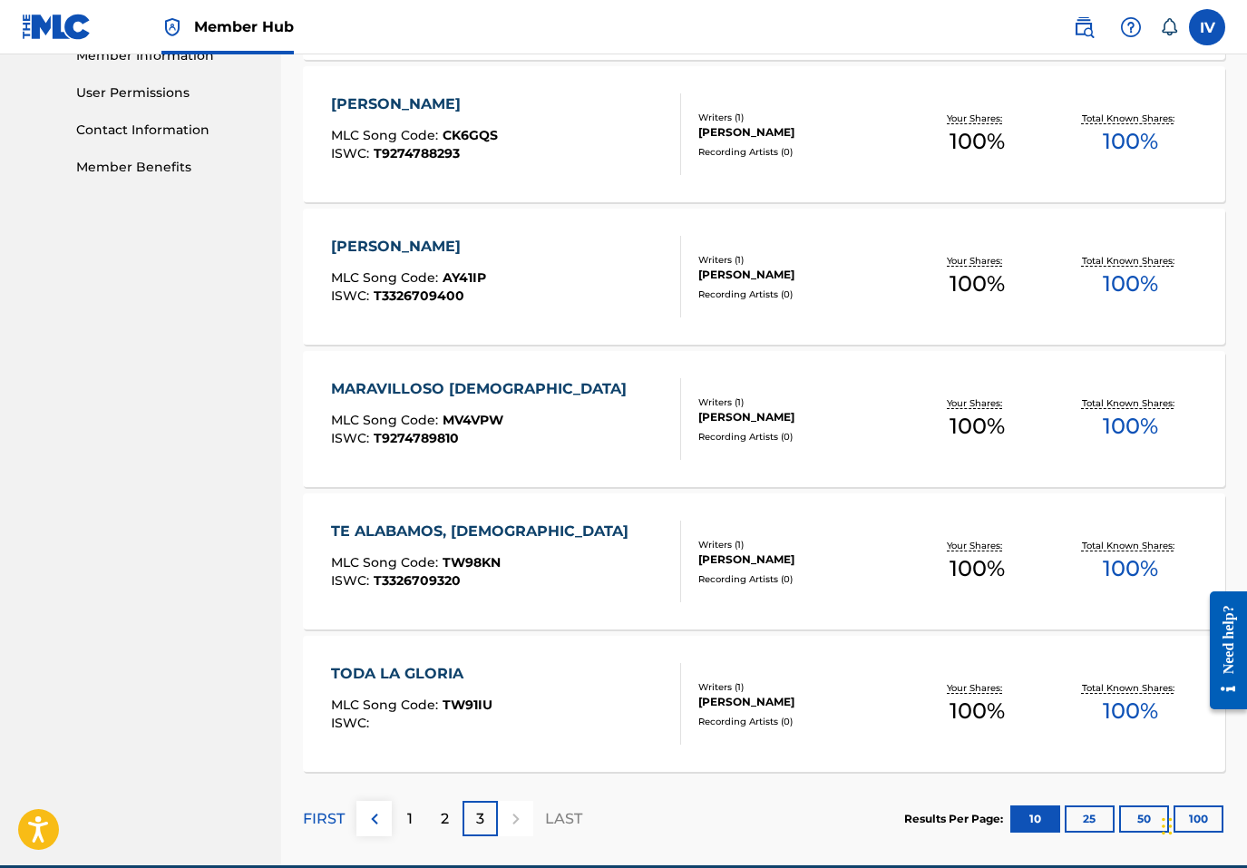
click at [380, 108] on div "CORDERO SANTO" at bounding box center [414, 104] width 167 height 22
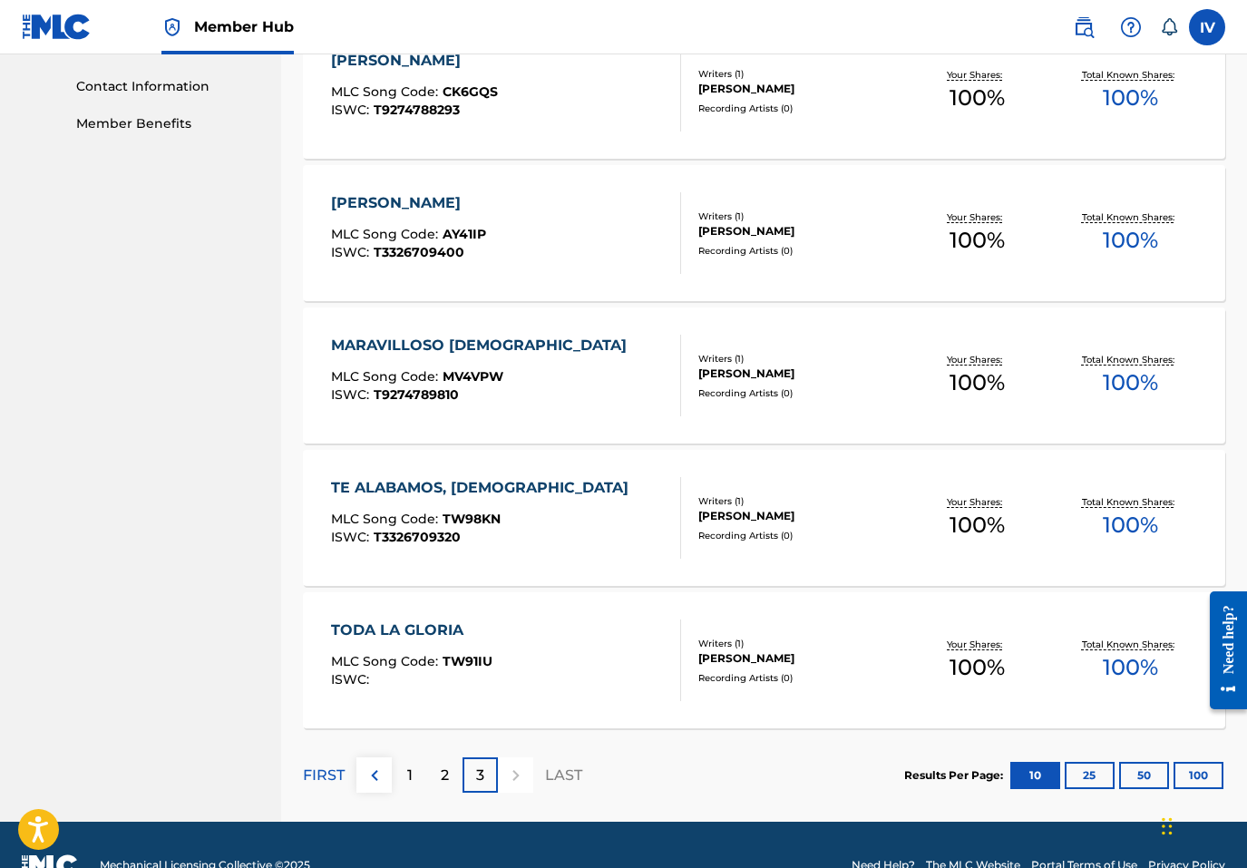
scroll to position [923, 0]
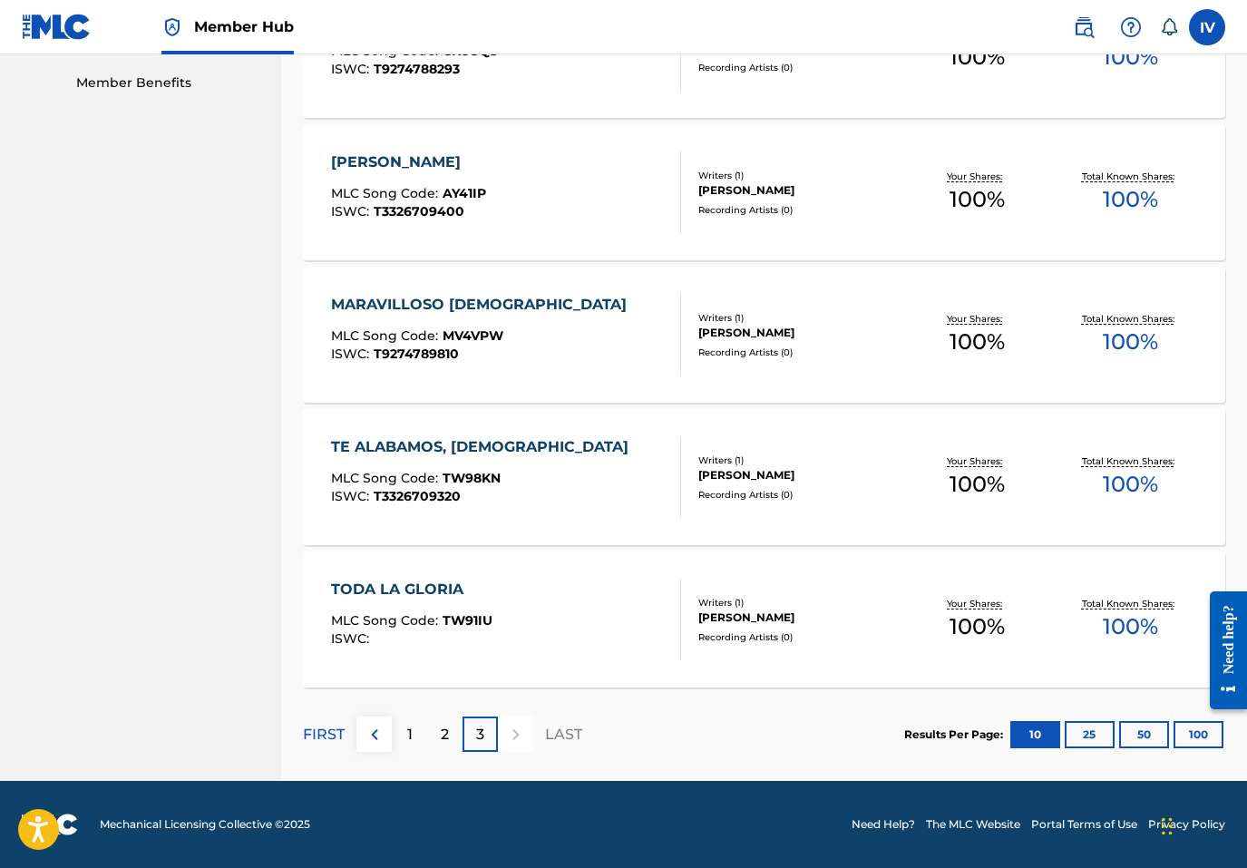
click at [395, 155] on div "ALELUYA AL REY" at bounding box center [408, 162] width 155 height 22
click at [420, 300] on div "MARAVILLOSO DIOS" at bounding box center [483, 305] width 305 height 22
click at [444, 454] on div "TE ALABAMOS, CRISTO" at bounding box center [484, 447] width 307 height 22
click at [427, 591] on div "TODA LA GLORIA" at bounding box center [411, 590] width 161 height 22
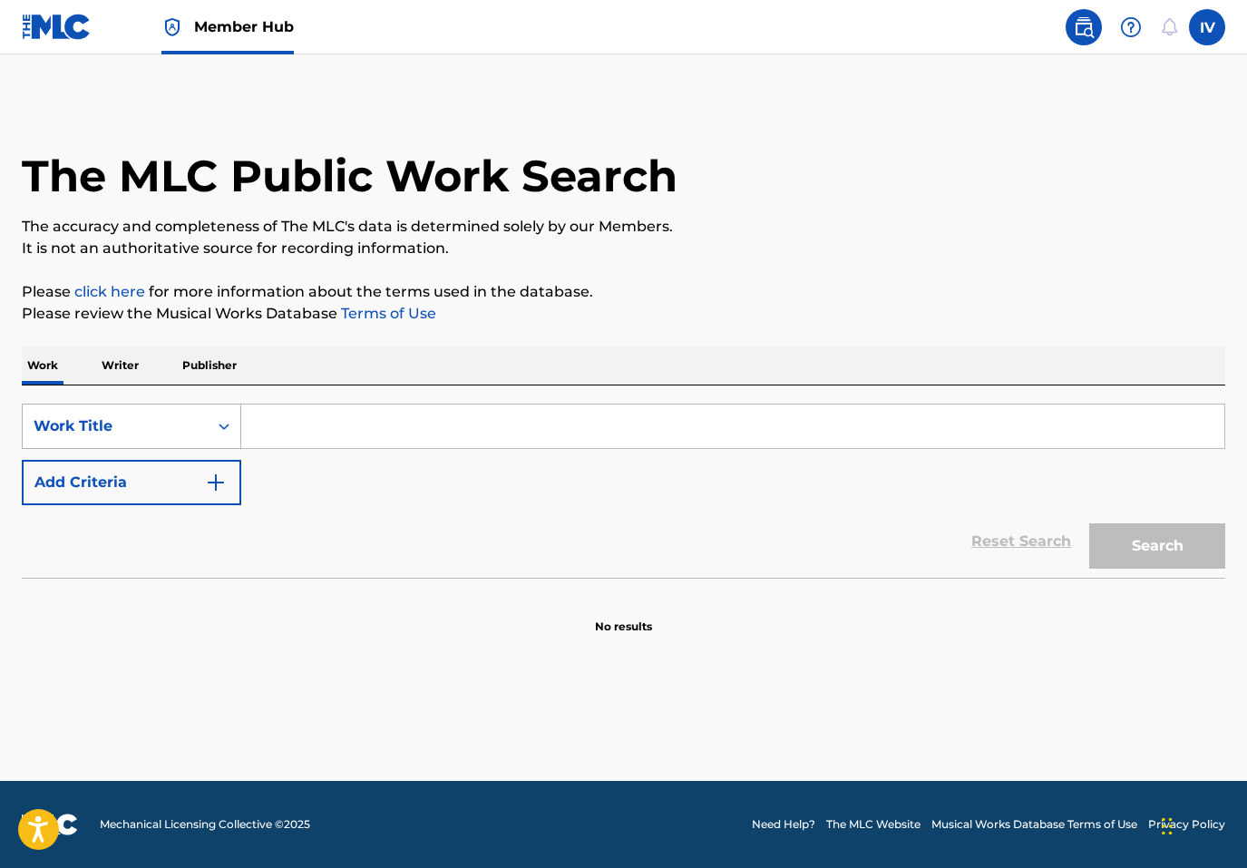
click at [155, 430] on div "Work Title" at bounding box center [115, 426] width 163 height 22
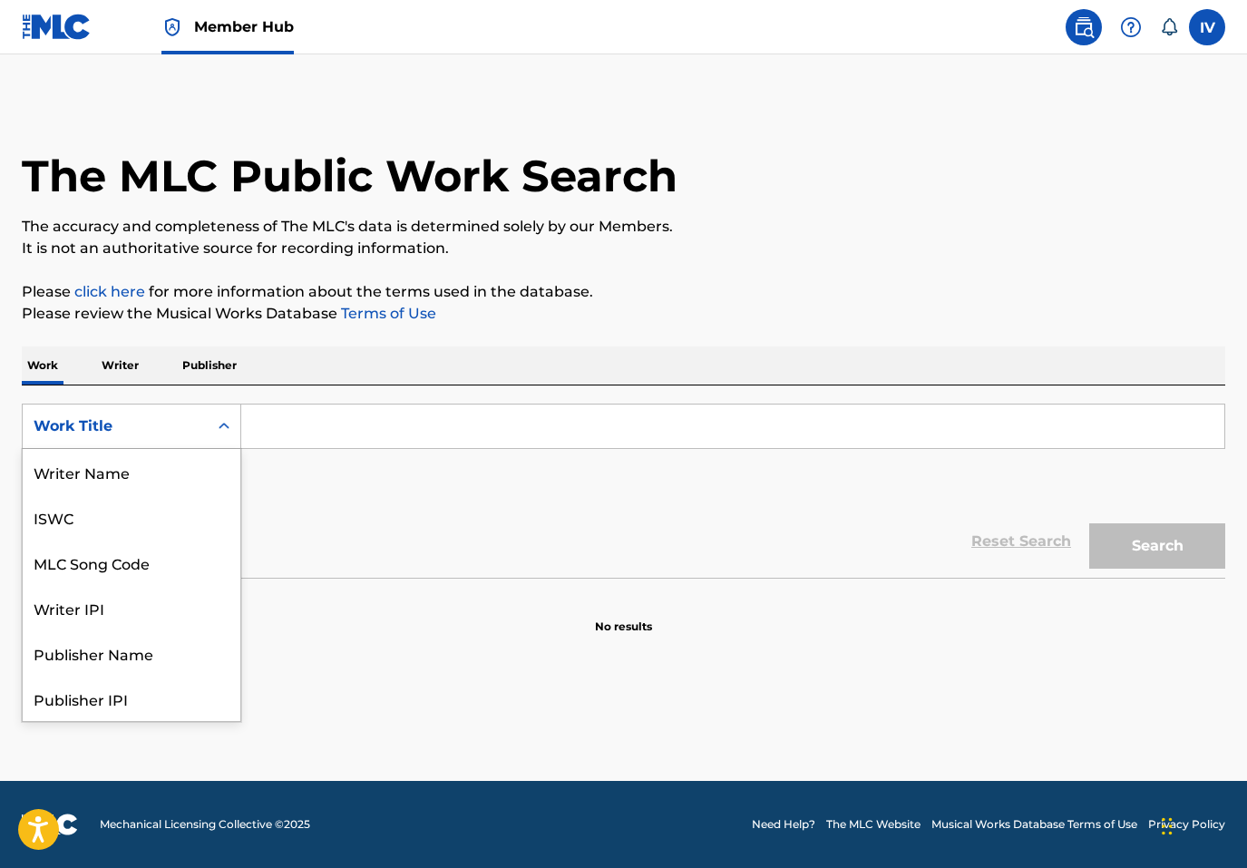
scroll to position [91, 0]
click at [154, 462] on div "MLC Song Code" at bounding box center [132, 471] width 218 height 45
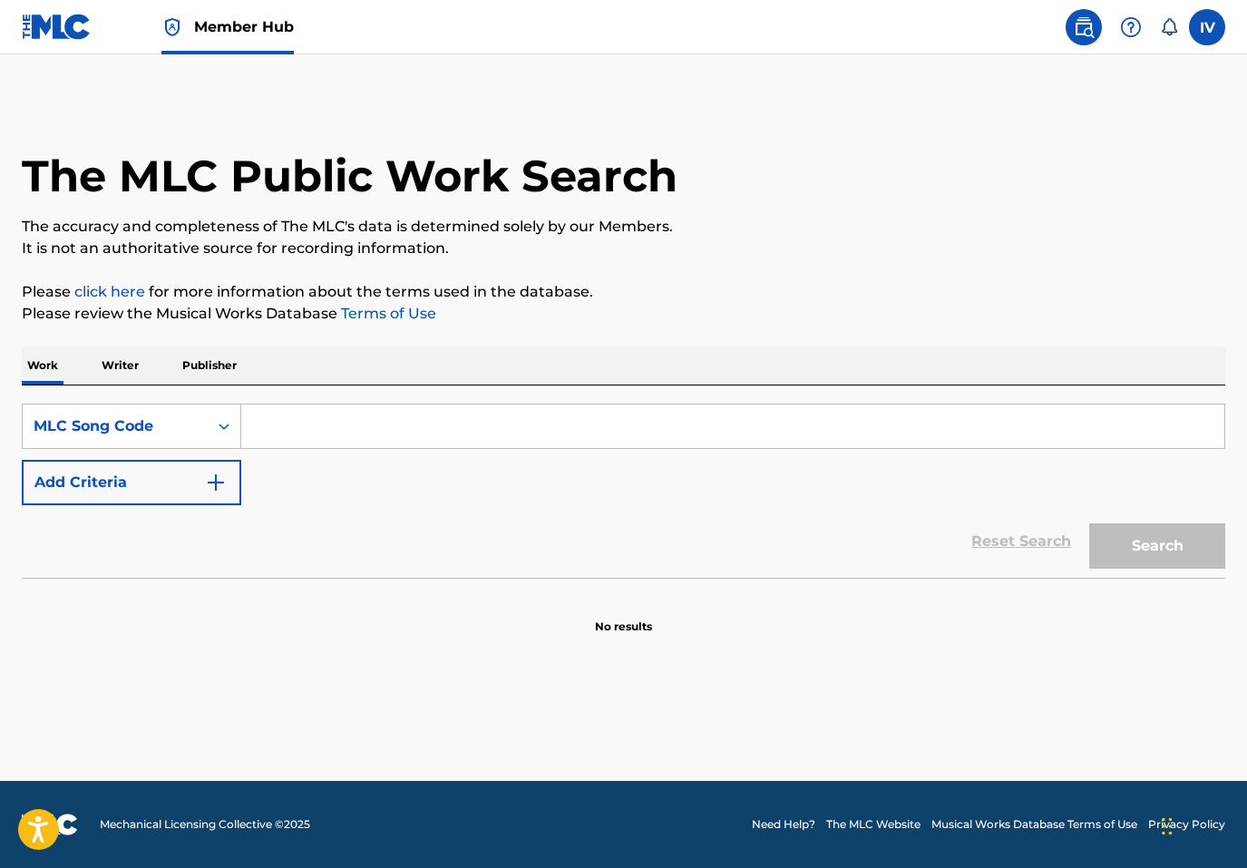
click at [316, 424] on input "Search Form" at bounding box center [732, 427] width 983 height 44
paste input "AVCNYK"
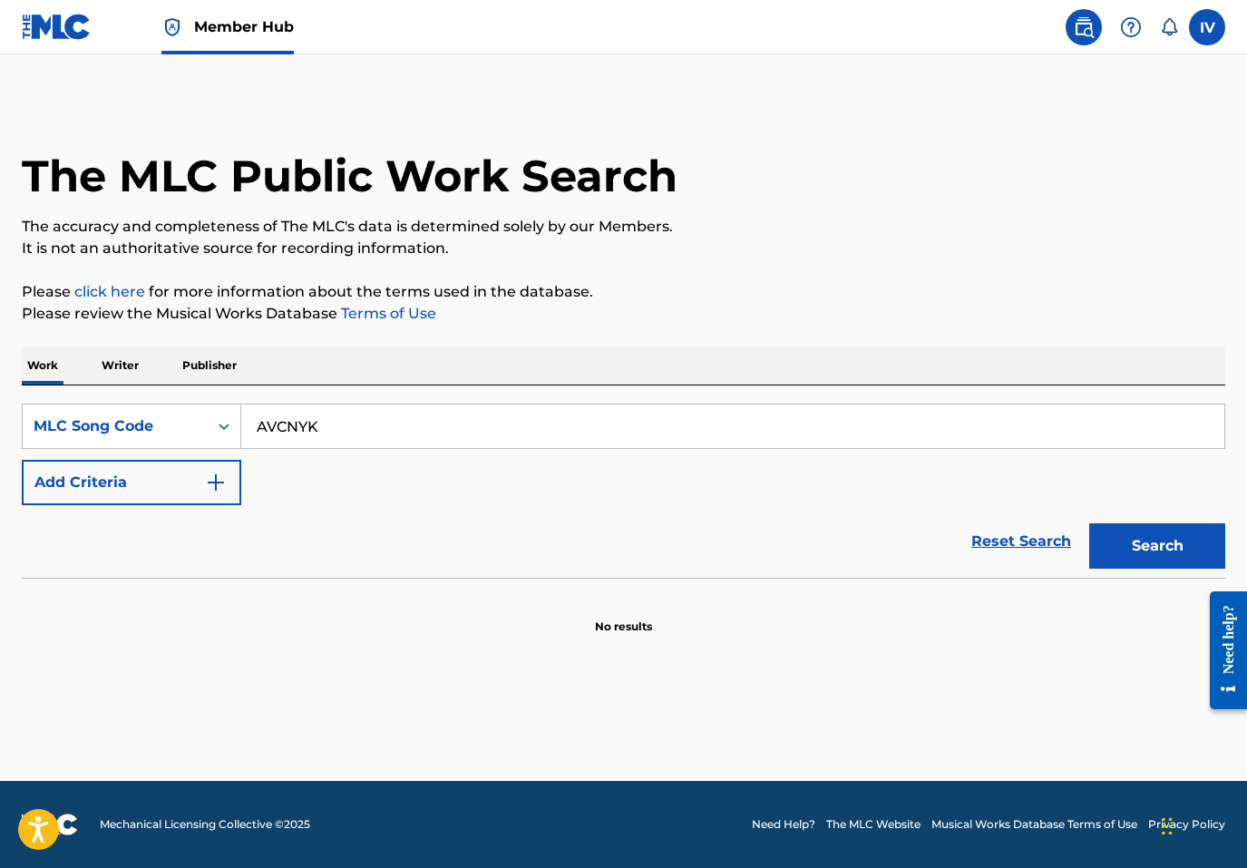
type input "AVCNYK"
click at [1089, 523] on button "Search" at bounding box center [1157, 545] width 136 height 45
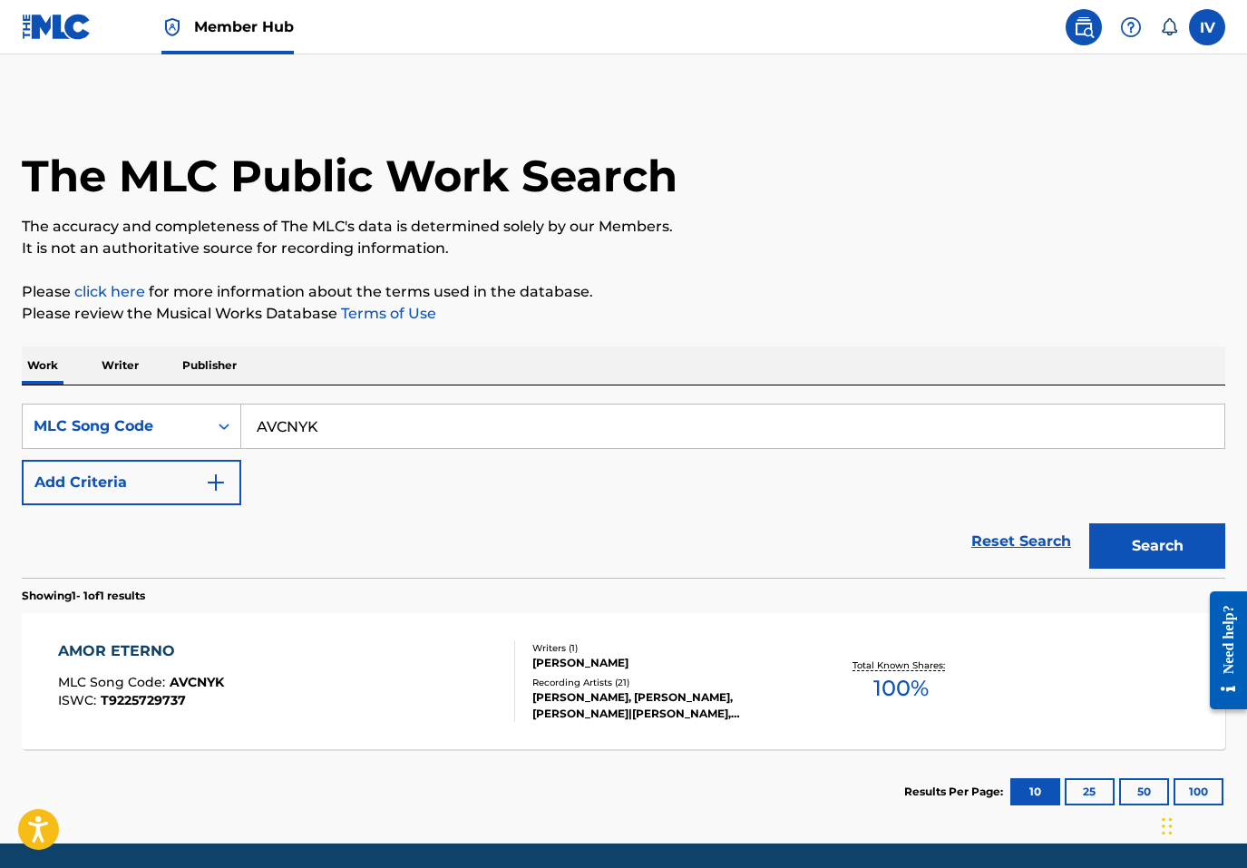
scroll to position [63, 0]
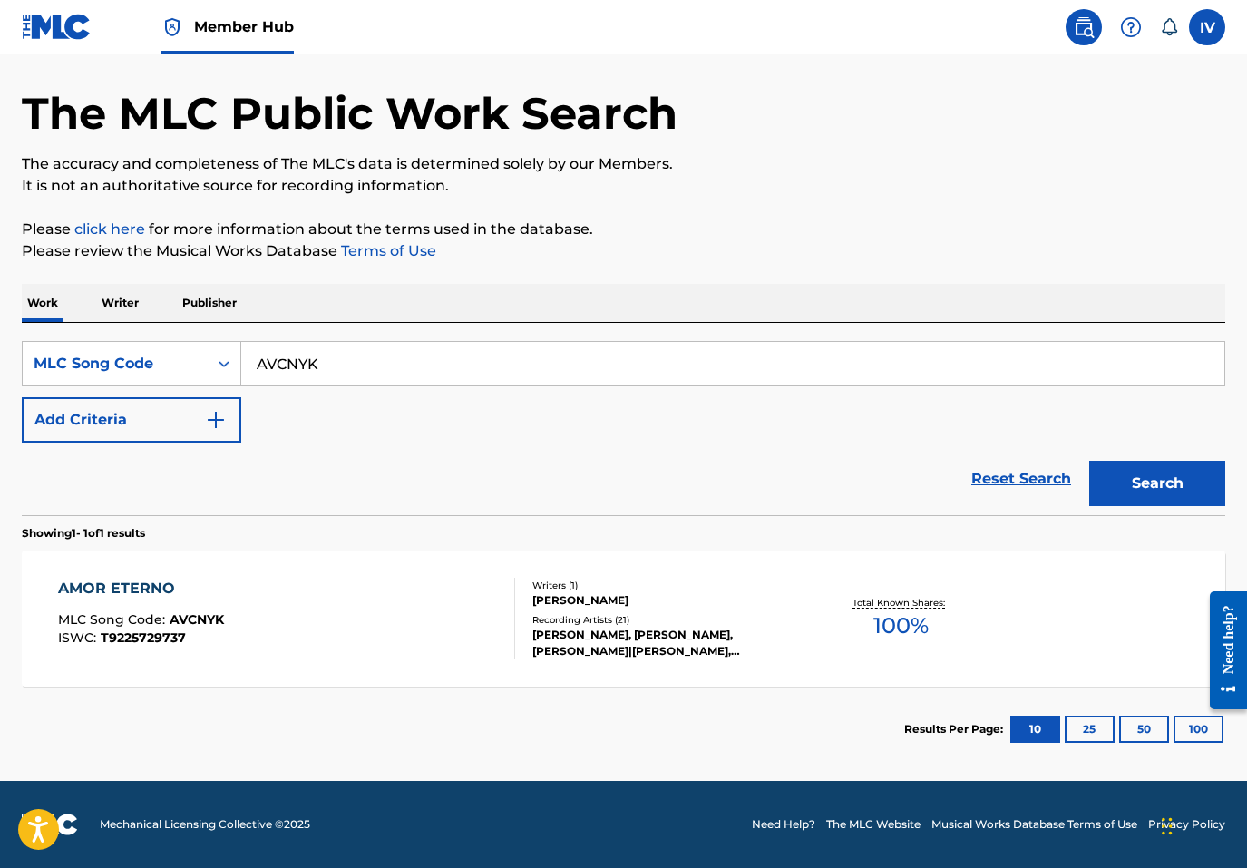
click at [256, 503] on div "Reset Search Search" at bounding box center [624, 479] width 1204 height 73
click at [254, 596] on div "AMOR ETERNO MLC Song Code : AVCNYK ISWC : T9225729737" at bounding box center [286, 619] width 457 height 82
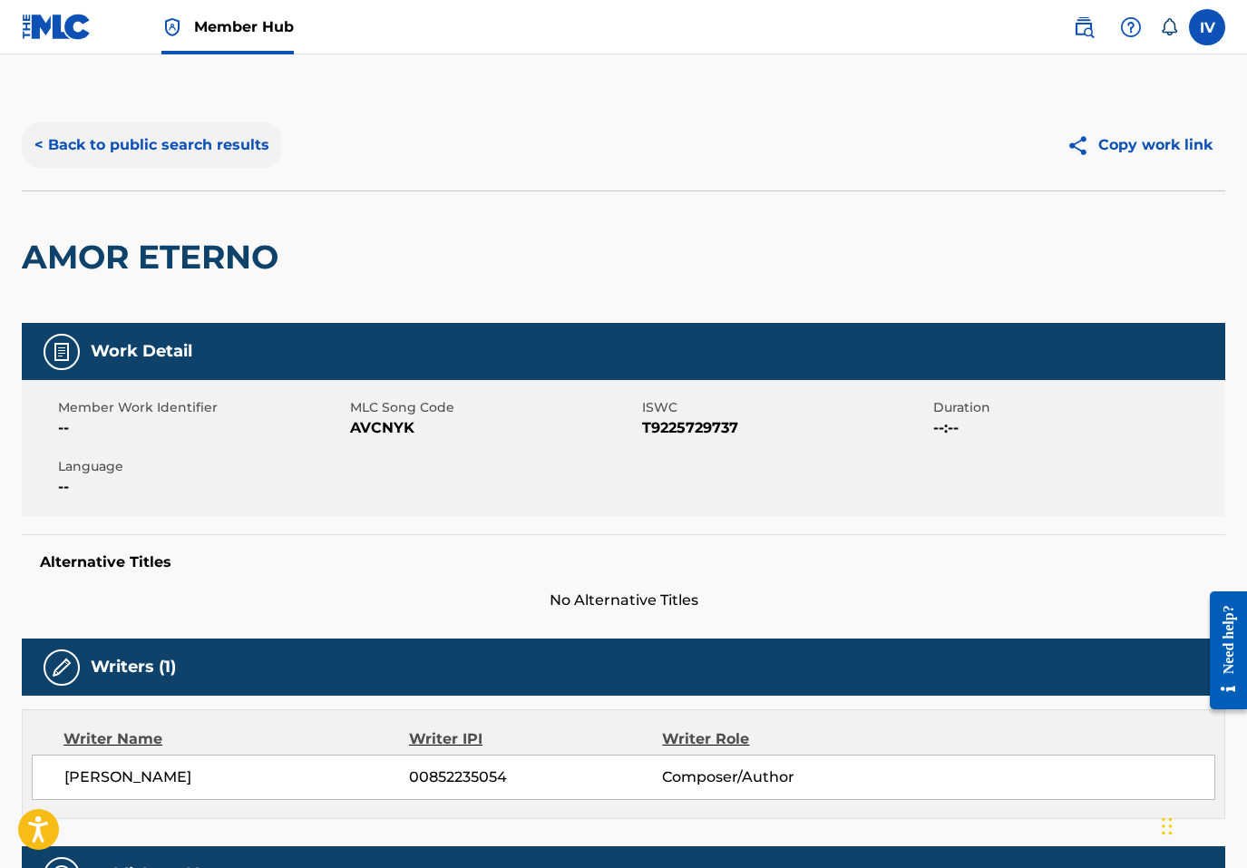
click at [143, 167] on button "< Back to public search results" at bounding box center [152, 144] width 260 height 45
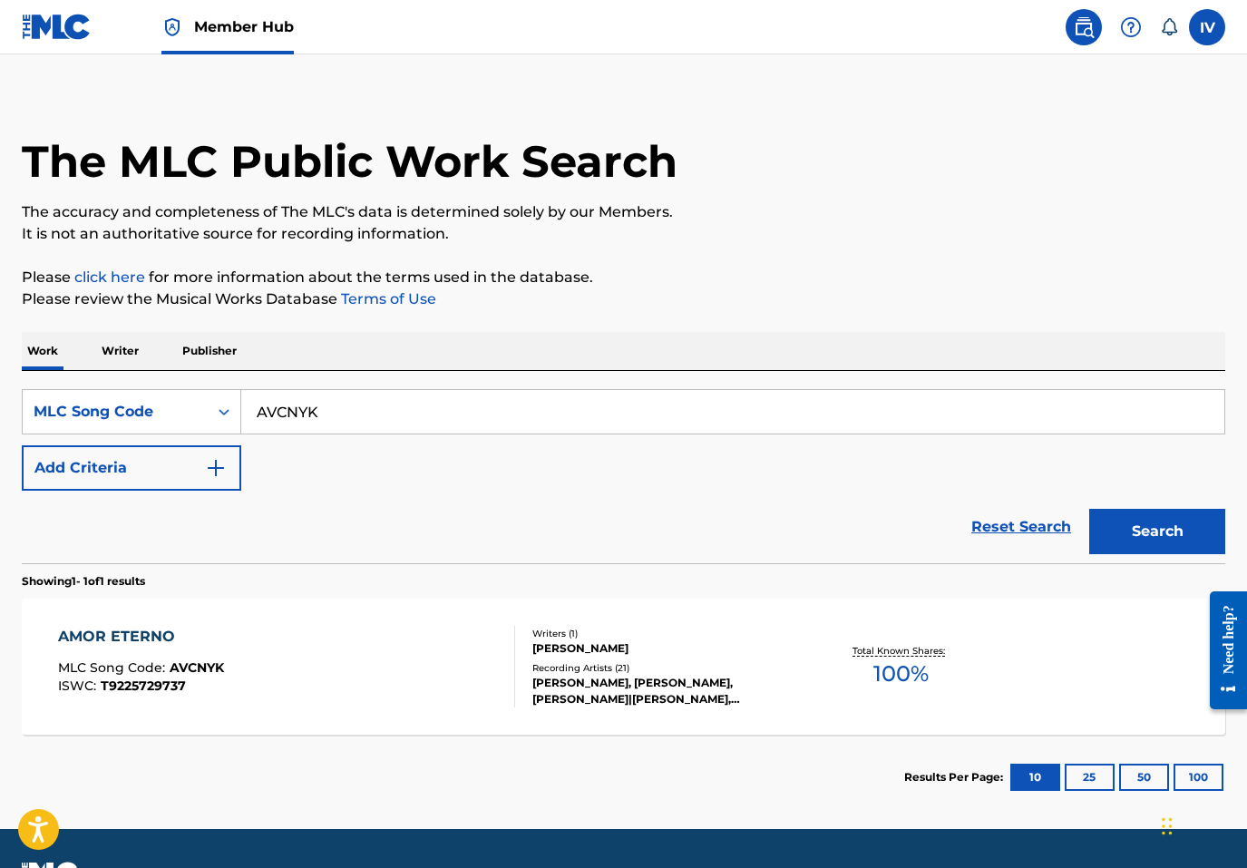
click at [386, 406] on input "AVCNYK" at bounding box center [732, 412] width 983 height 44
paste input "IC240H"
type input "IC240H"
click at [1089, 509] on button "Search" at bounding box center [1157, 531] width 136 height 45
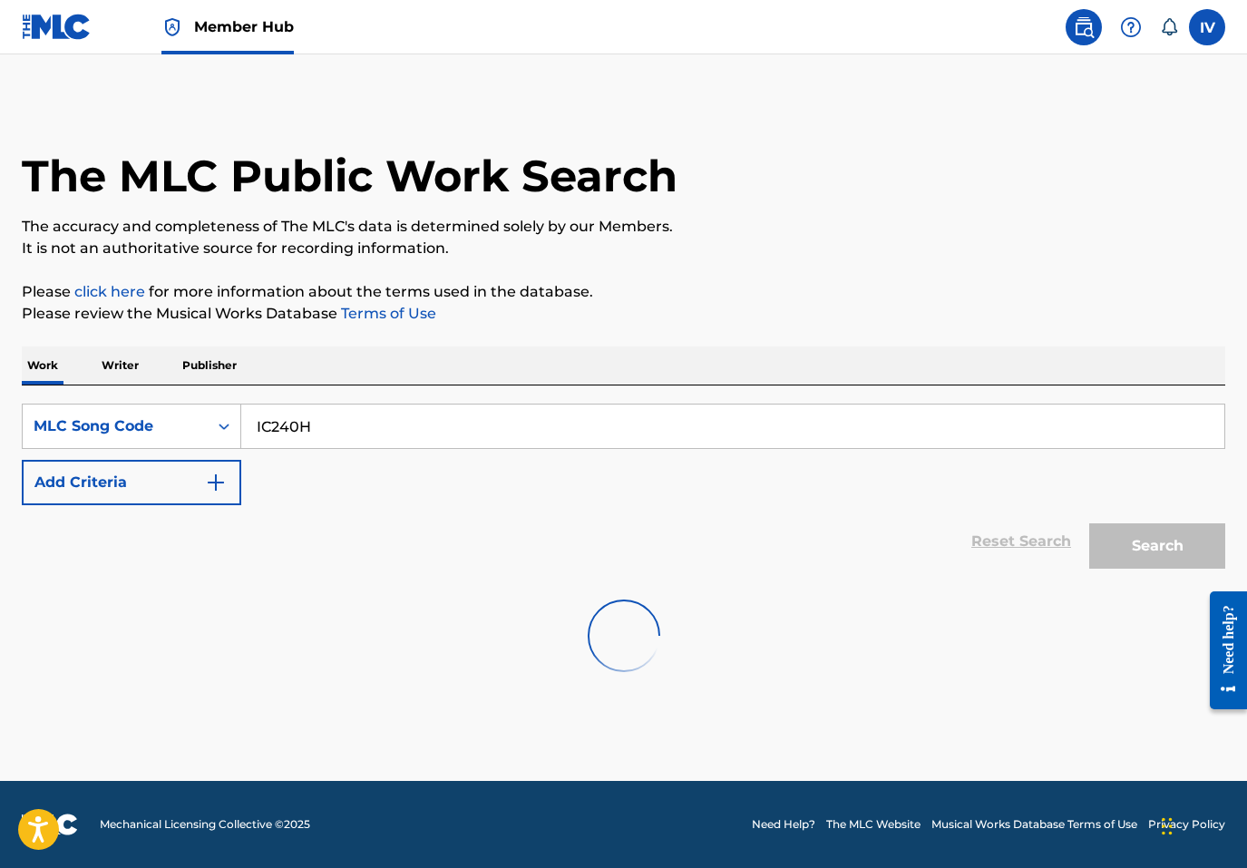
scroll to position [0, 0]
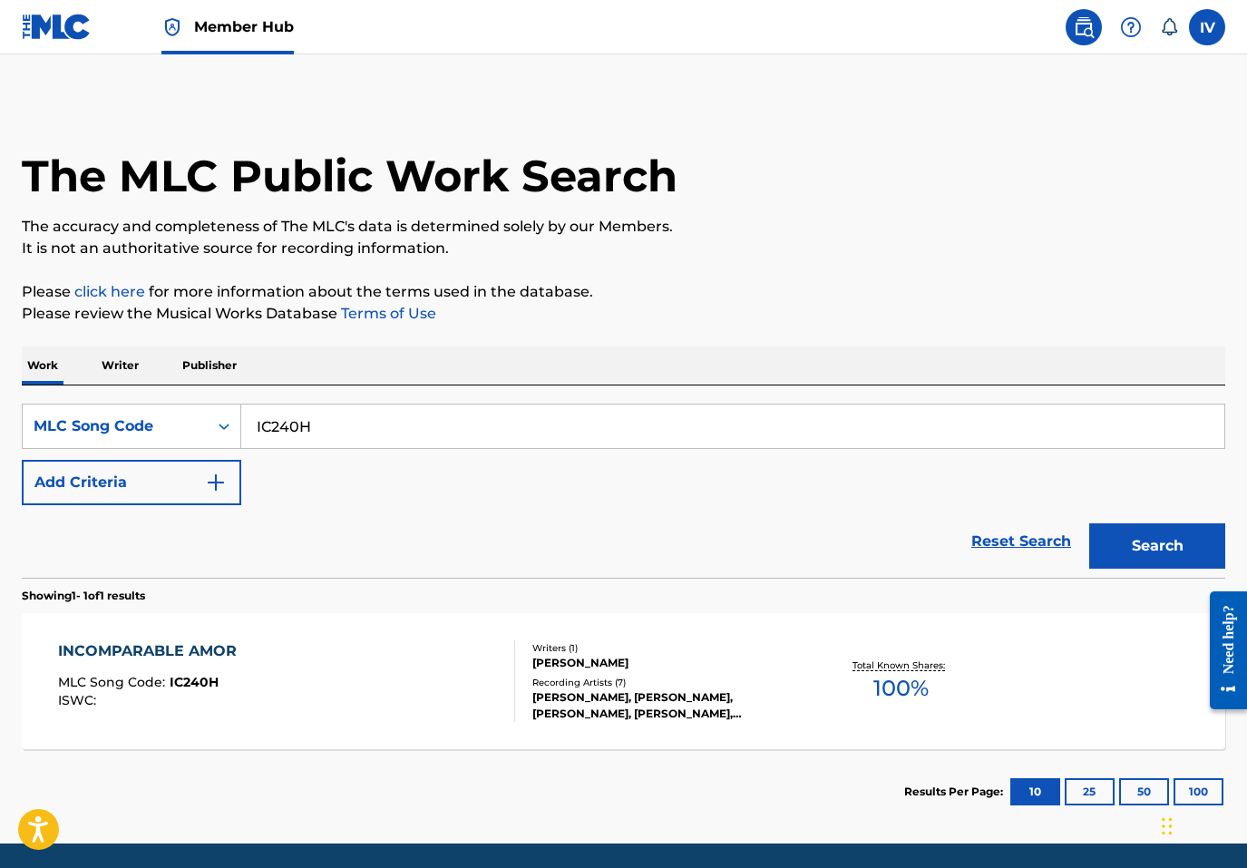
click at [354, 765] on section "Results Per Page: 10 25 50 100" at bounding box center [624, 791] width 1204 height 85
click at [346, 724] on div "INCOMPARABLE AMOR MLC Song Code : IC240H ISWC : Writers ( 1 ) [PERSON_NAME] Rec…" at bounding box center [624, 681] width 1204 height 136
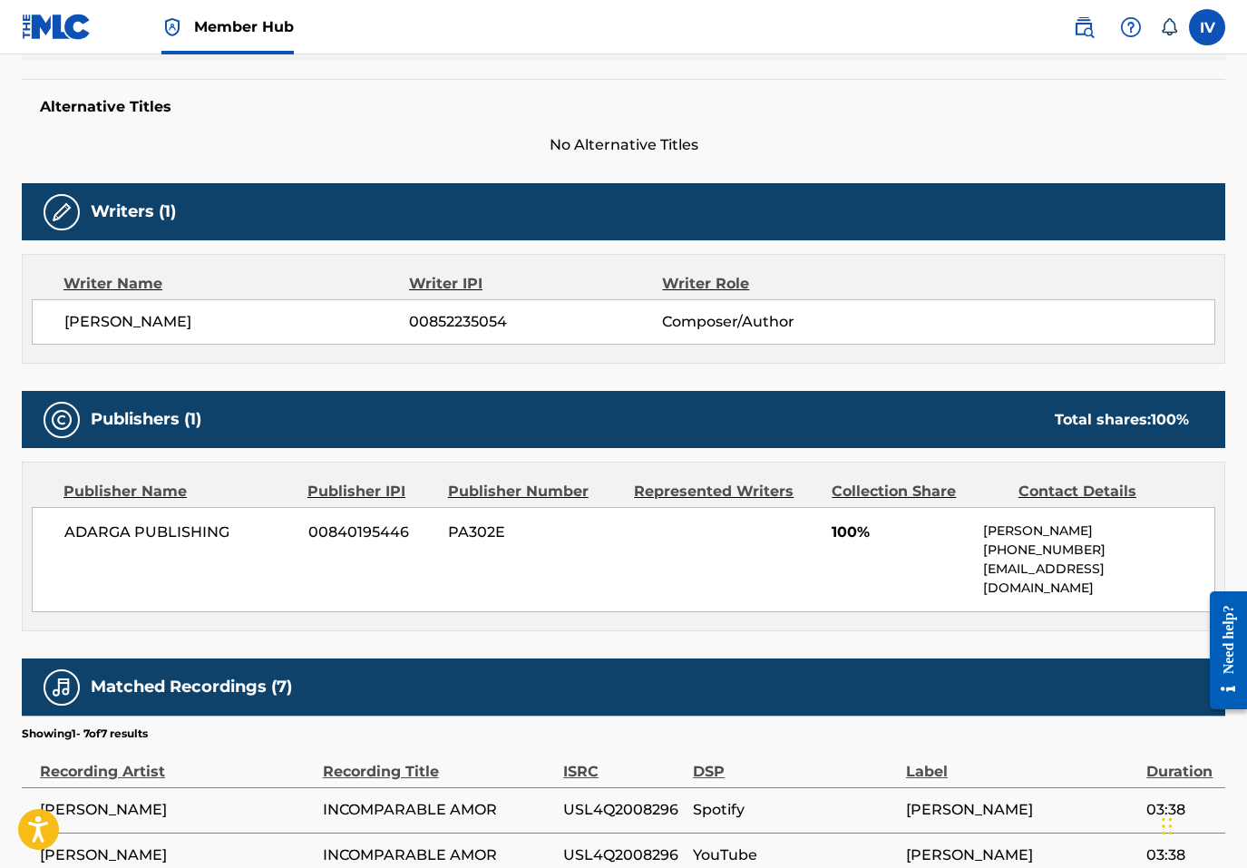
scroll to position [459, 0]
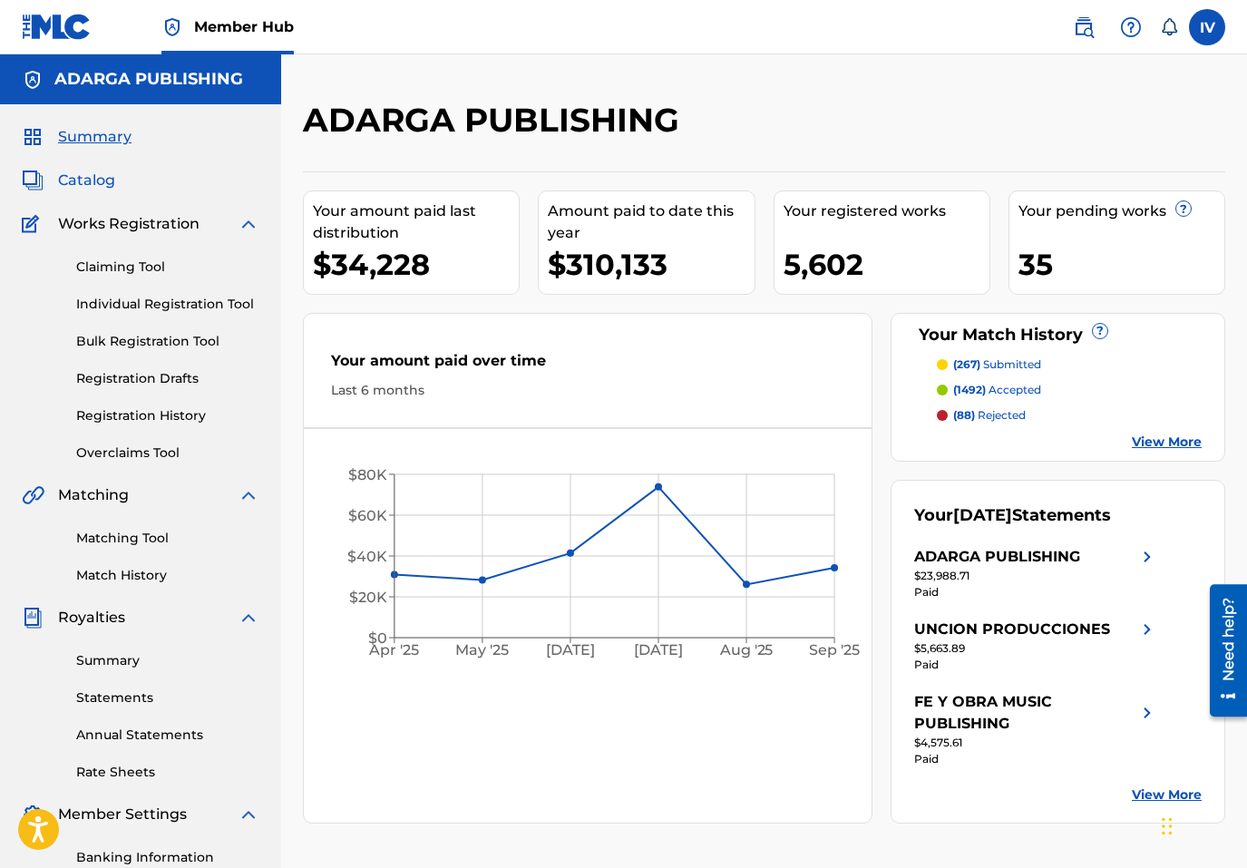
click at [93, 171] on span "Catalog" at bounding box center [86, 181] width 57 height 22
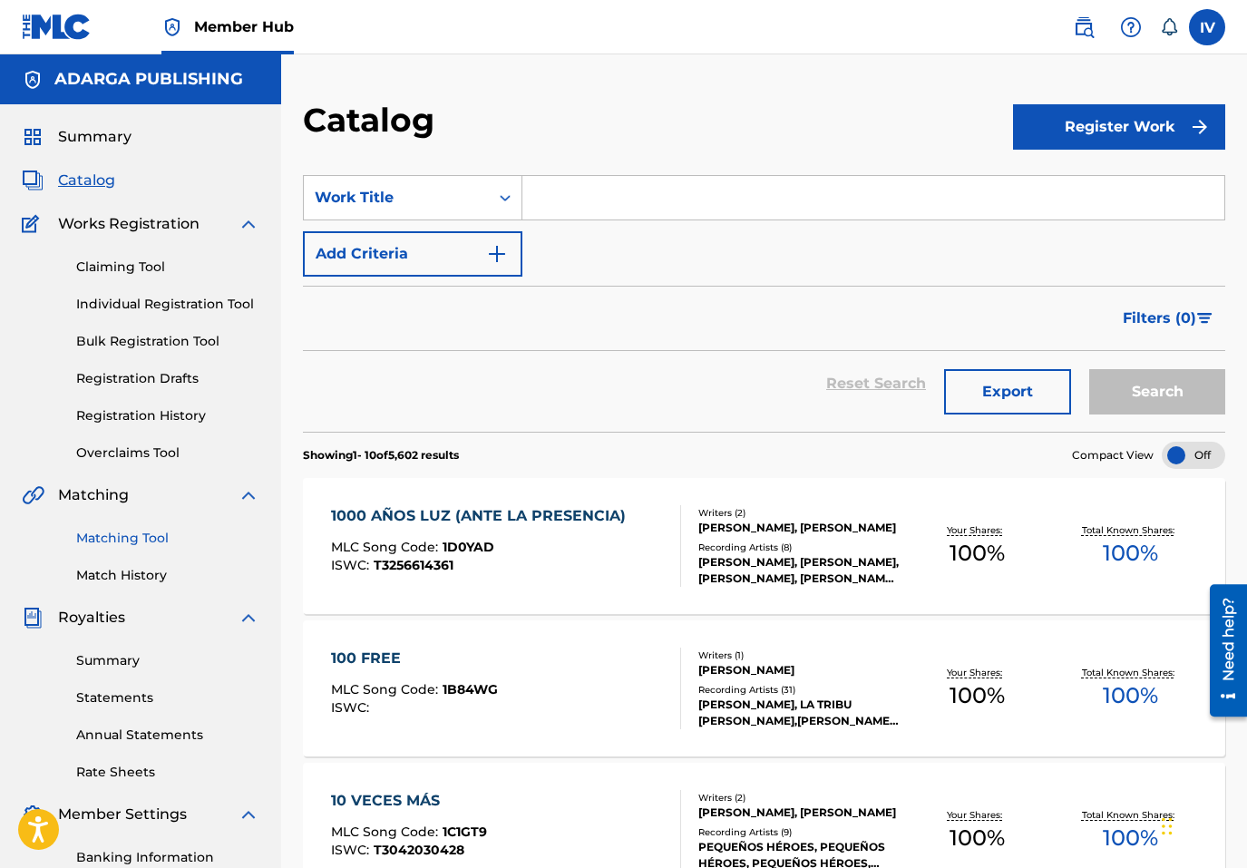
click at [140, 537] on link "Matching Tool" at bounding box center [167, 538] width 183 height 19
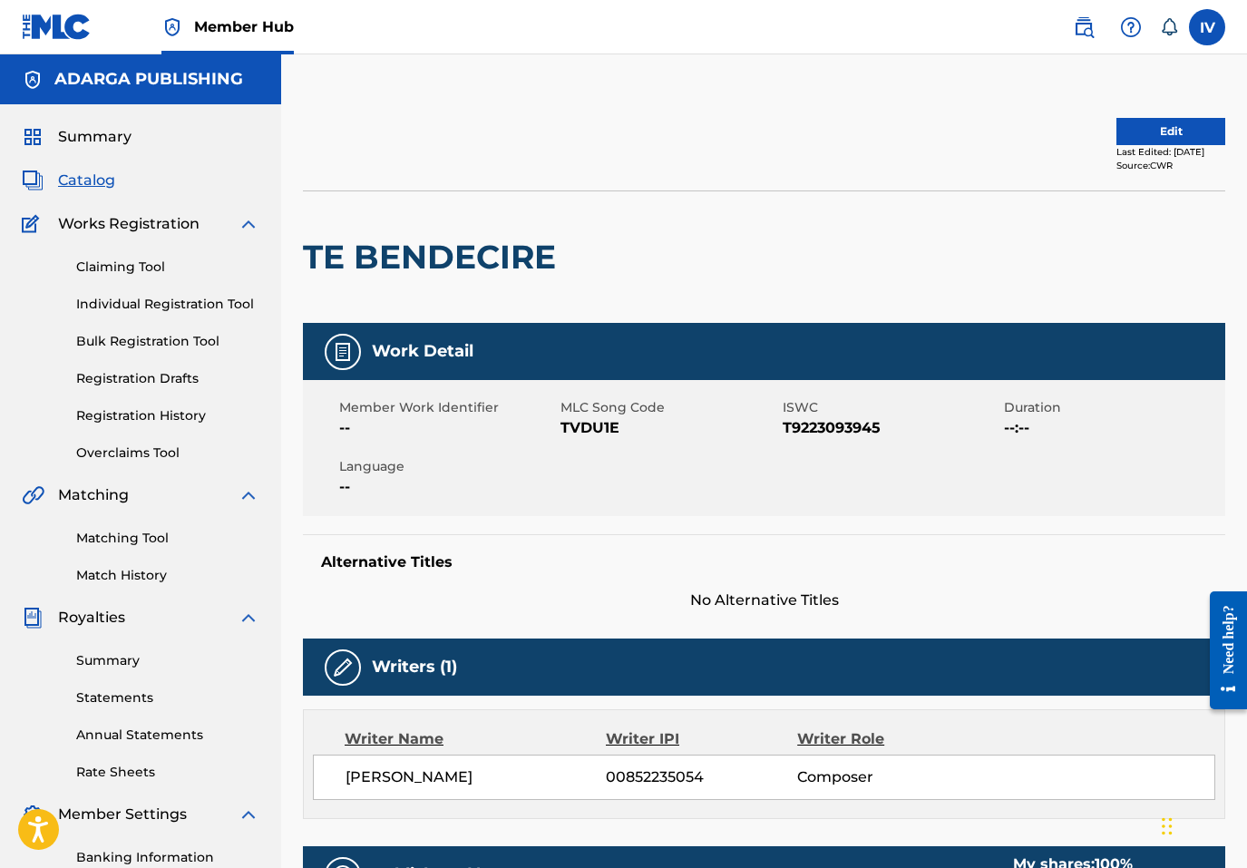
click at [87, 184] on span "Catalog" at bounding box center [86, 181] width 57 height 22
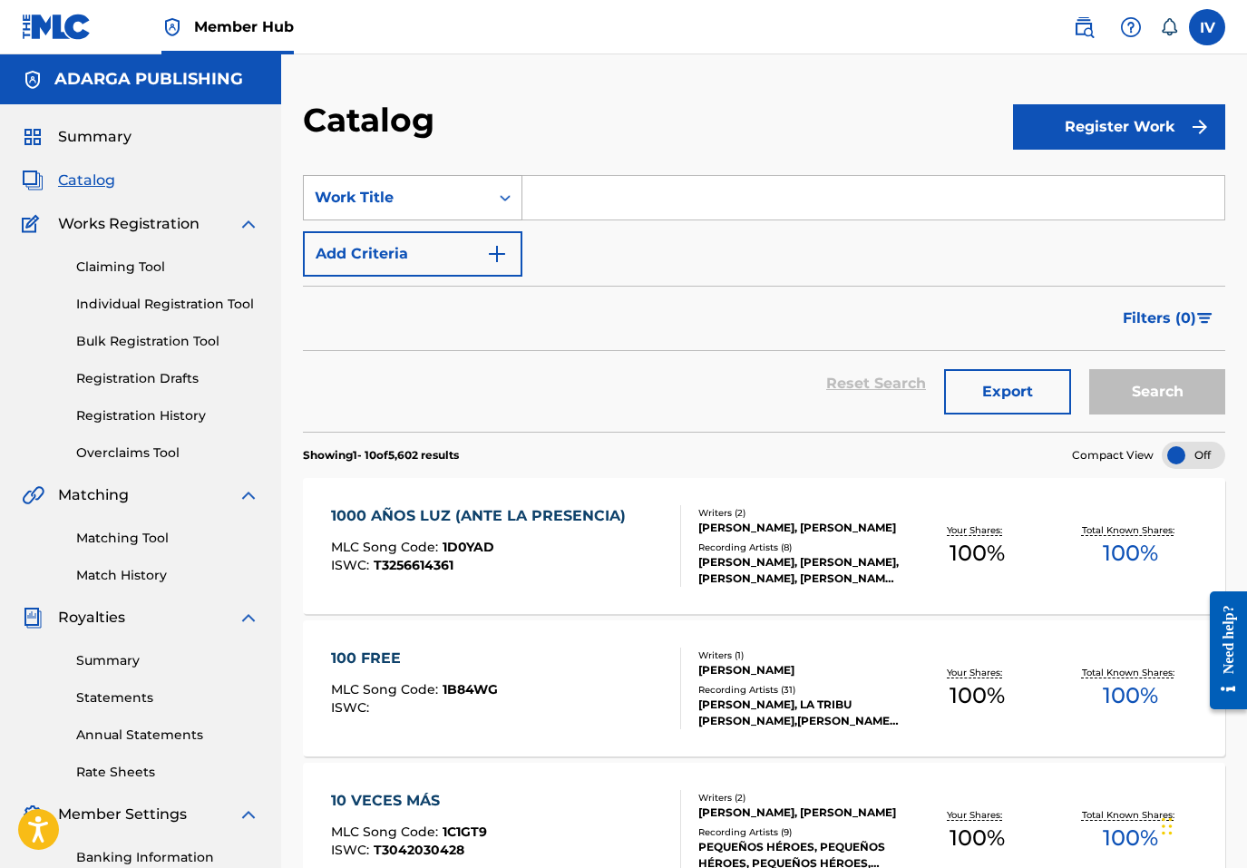
click at [413, 200] on div "Work Title" at bounding box center [396, 198] width 163 height 22
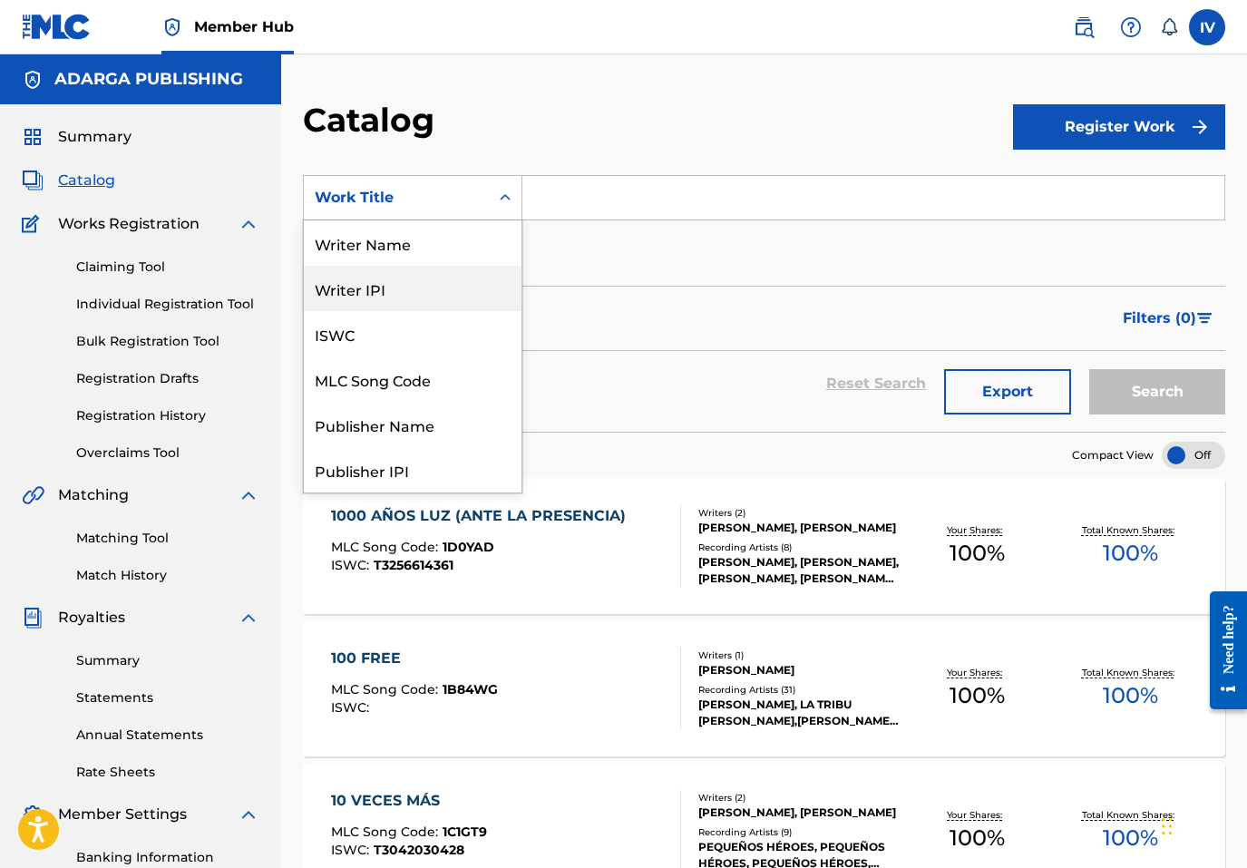
click at [393, 233] on div "Writer Name" at bounding box center [413, 242] width 218 height 45
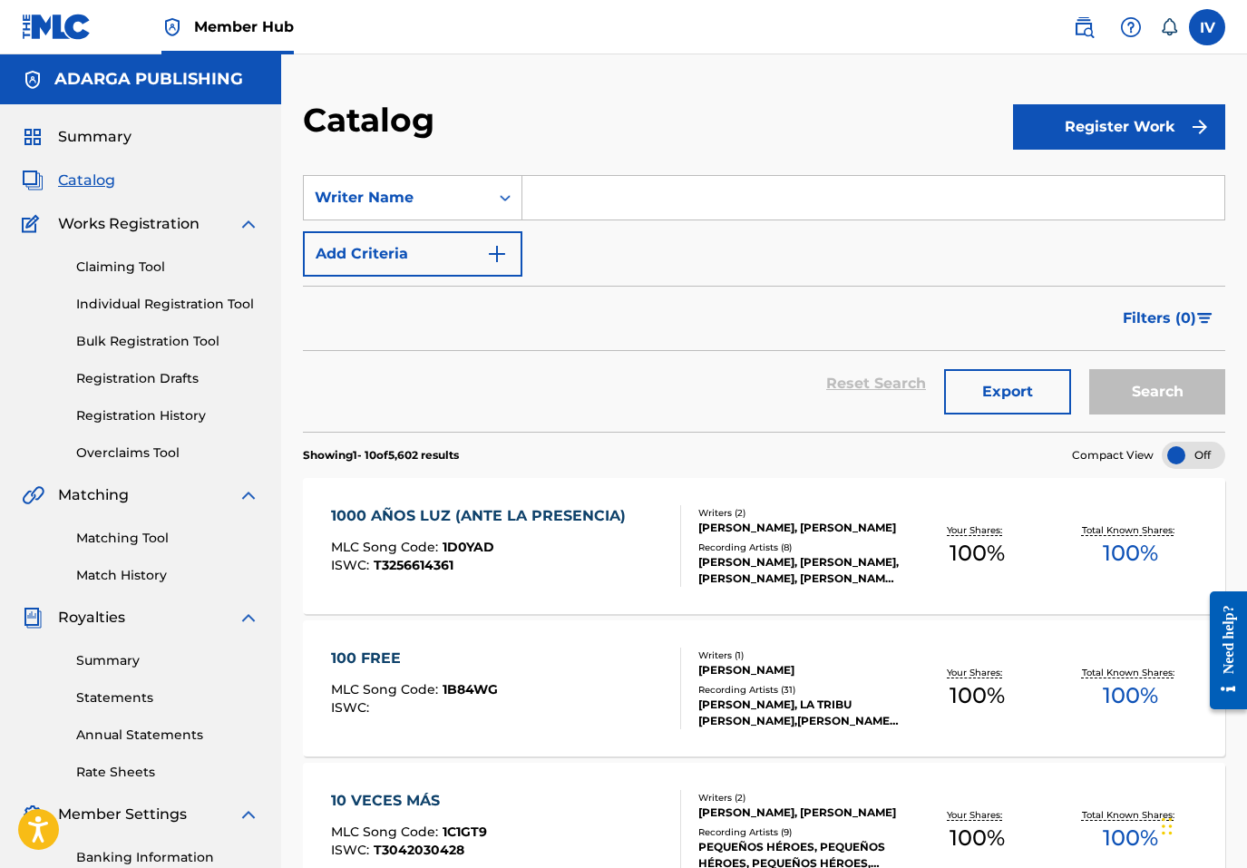
click at [583, 197] on input "Search Form" at bounding box center [873, 198] width 702 height 44
type input "enrique perez"
click at [1089, 369] on button "Search" at bounding box center [1157, 391] width 136 height 45
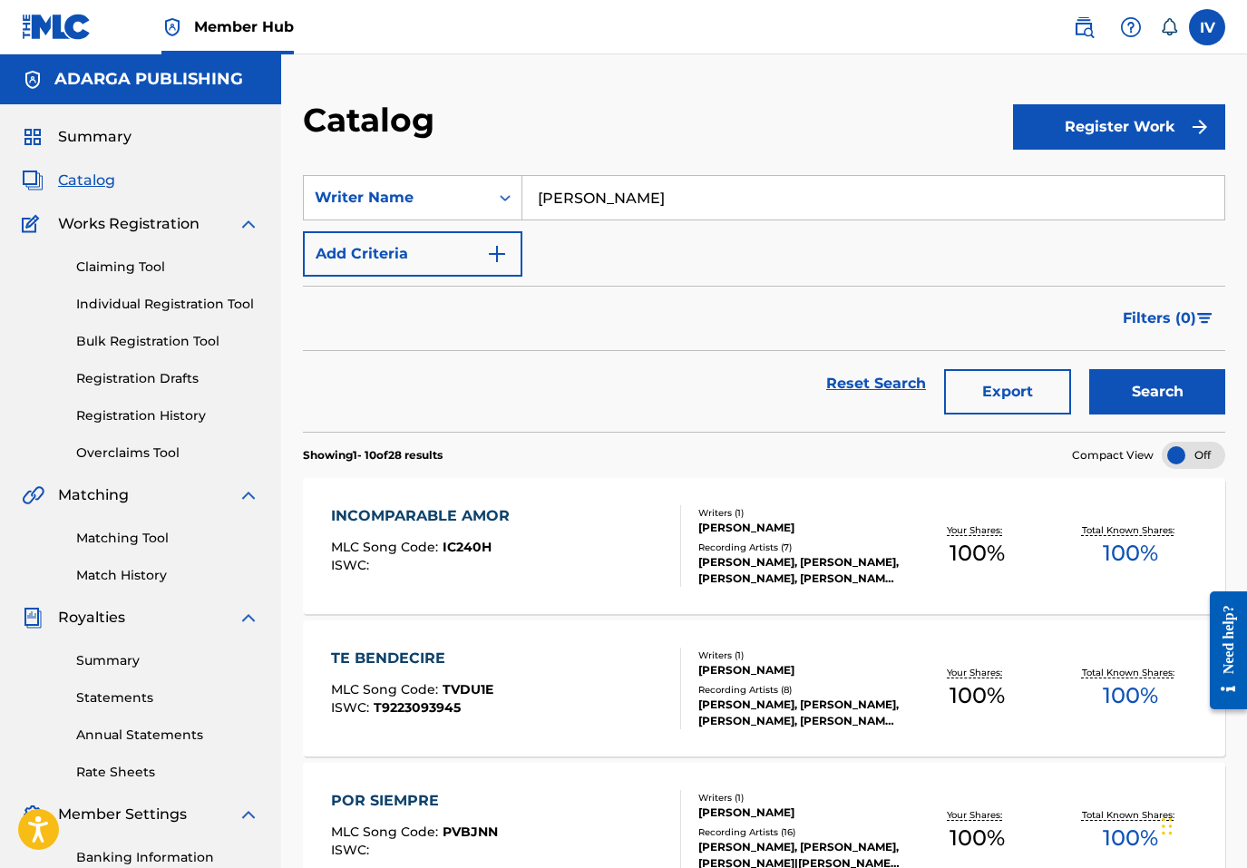
scroll to position [1208, 0]
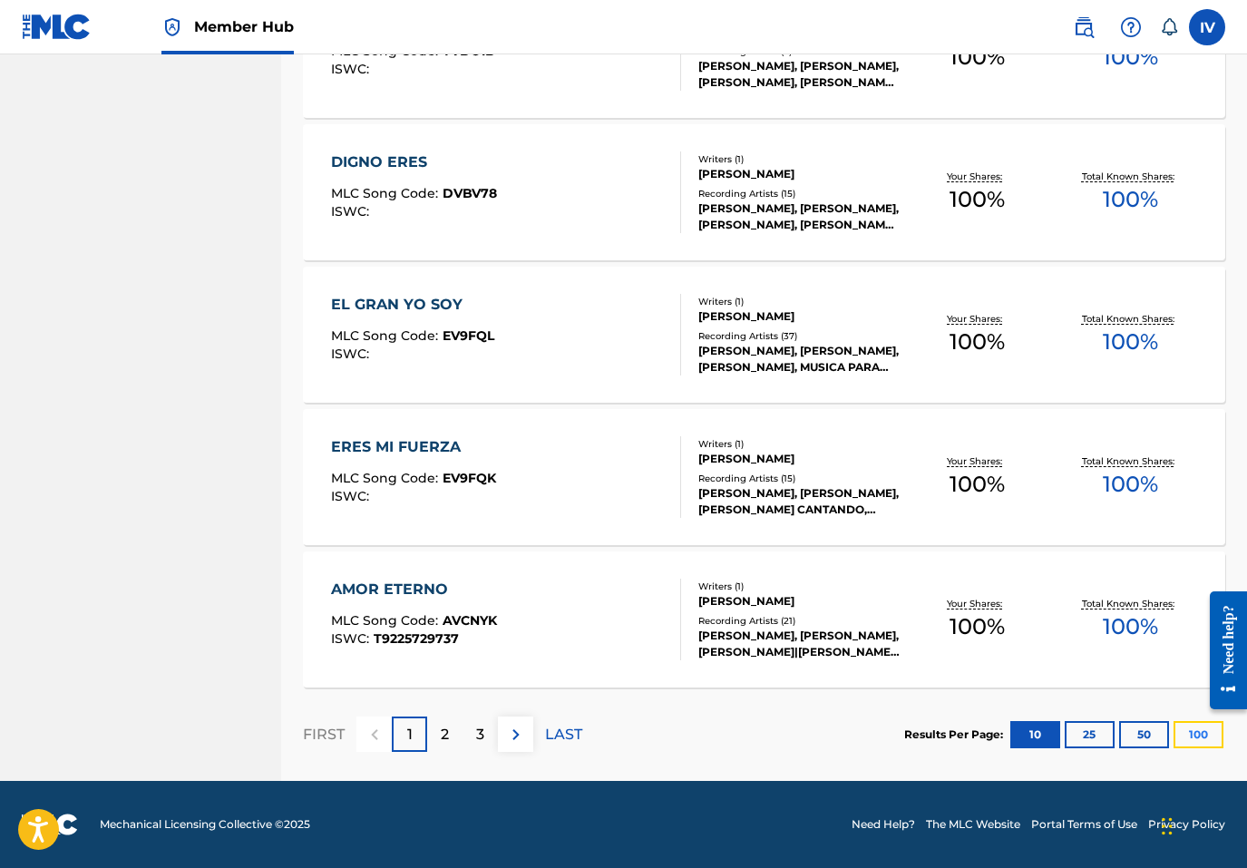
click at [1185, 741] on button "100" at bounding box center [1199, 734] width 50 height 27
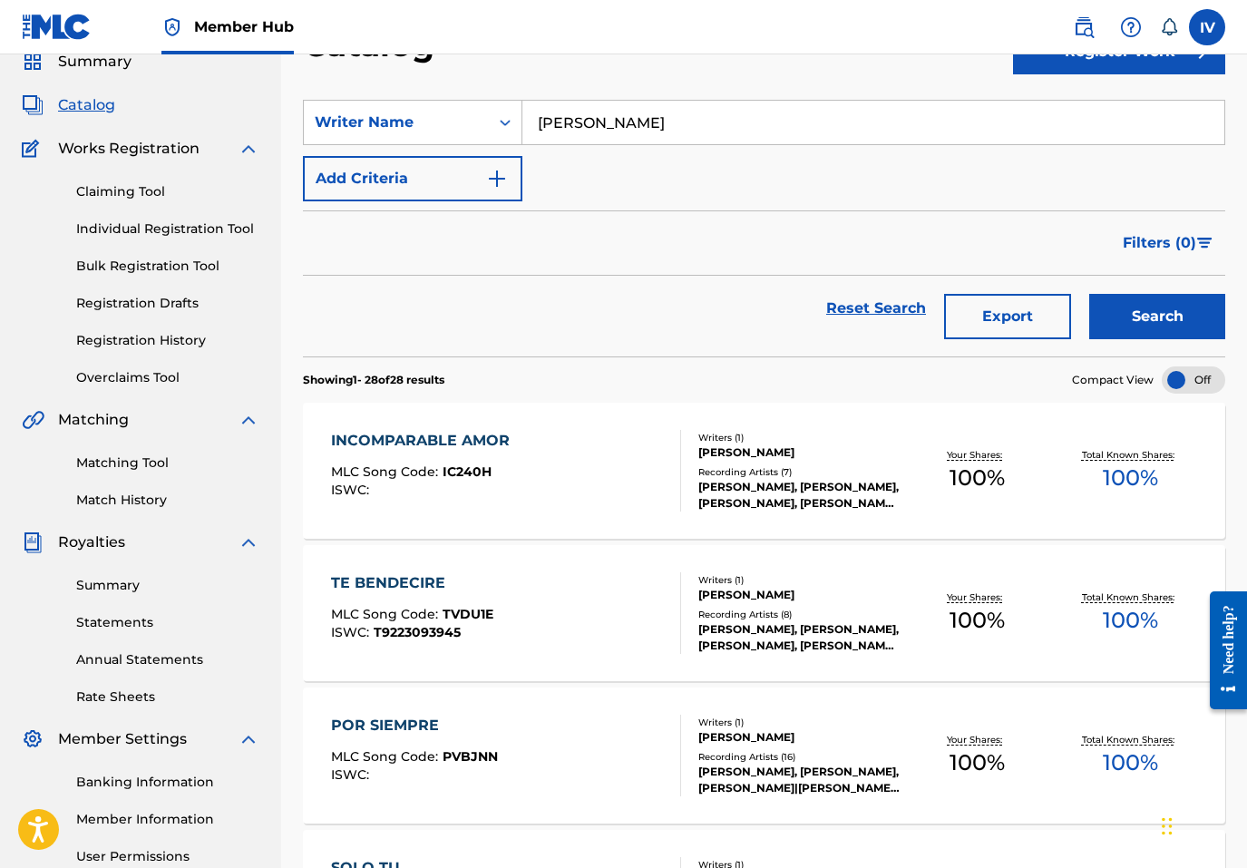
scroll to position [2503, 0]
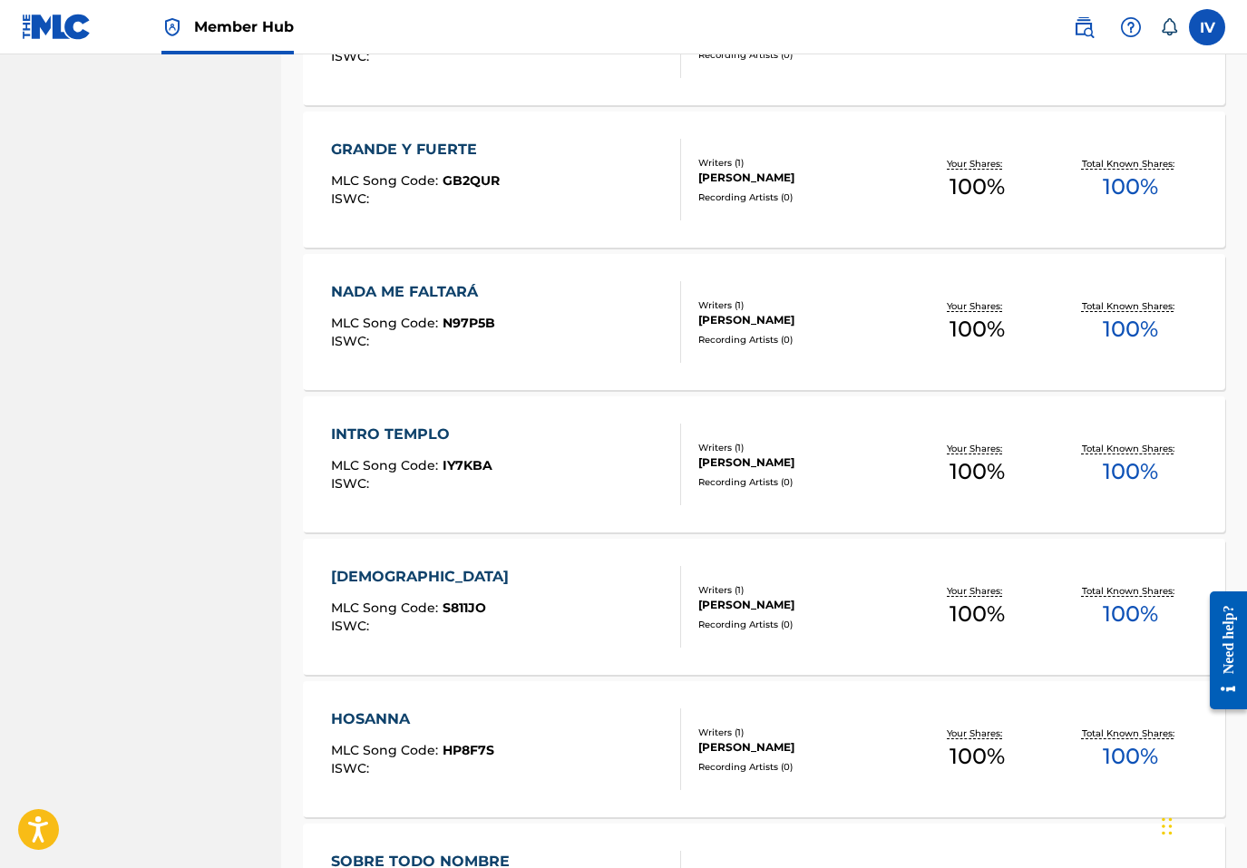
click at [471, 428] on div "INTRO TEMPLO" at bounding box center [411, 435] width 161 height 22
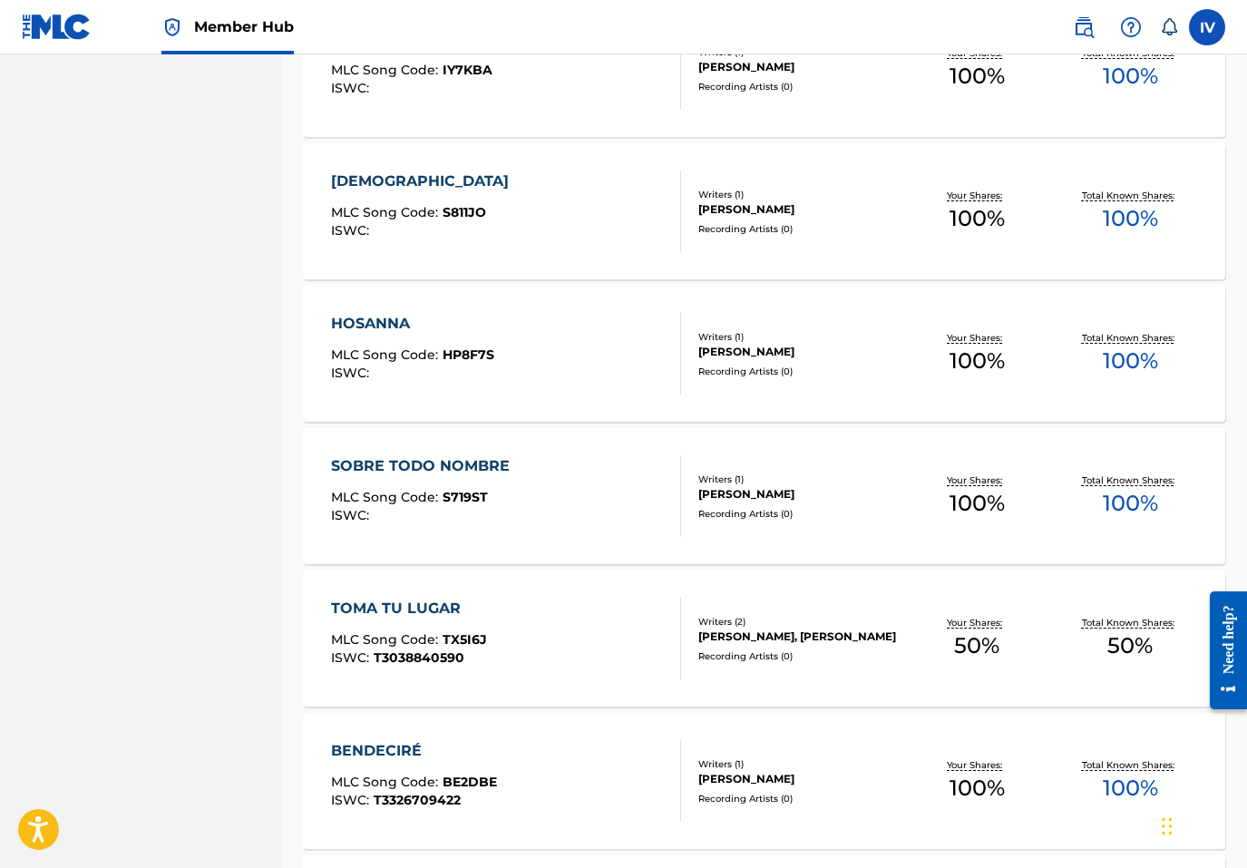
scroll to position [3763, 0]
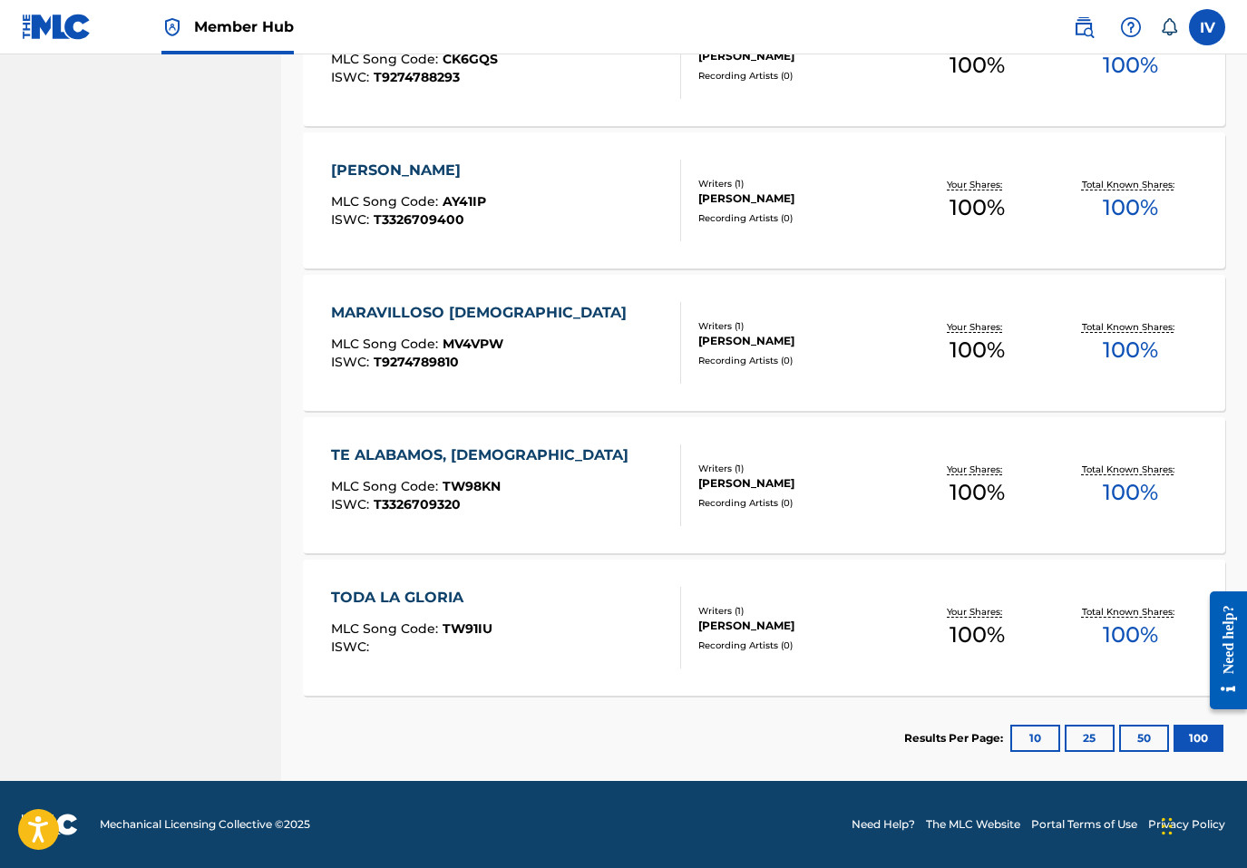
click at [404, 594] on div "TODA LA GLORIA" at bounding box center [411, 598] width 161 height 22
click at [425, 605] on div "TODA LA GLORIA" at bounding box center [411, 598] width 161 height 22
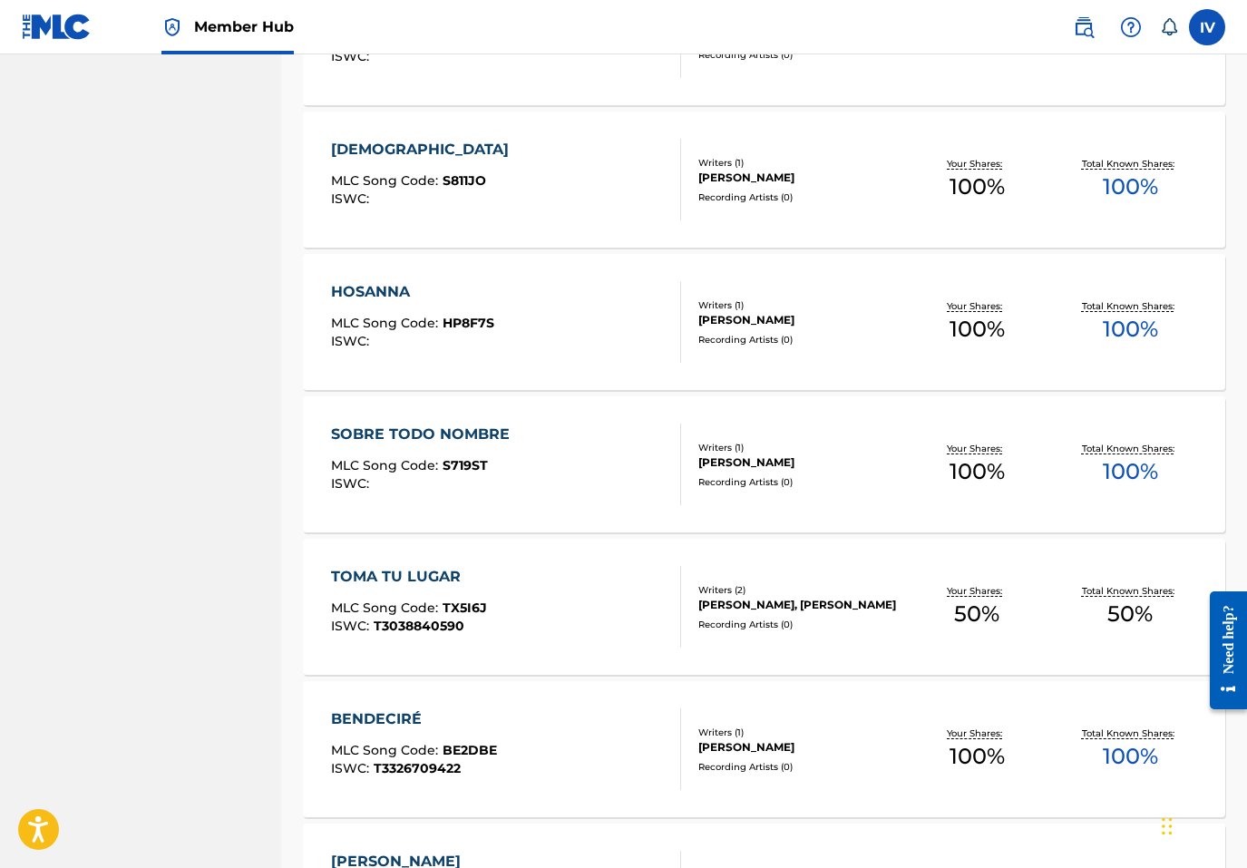
click at [434, 448] on div "SOBRE TODO NOMBRE MLC Song Code : S719ST ISWC :" at bounding box center [425, 465] width 188 height 82
click at [441, 432] on div "SOBRE TODO NOMBRE" at bounding box center [425, 435] width 188 height 22
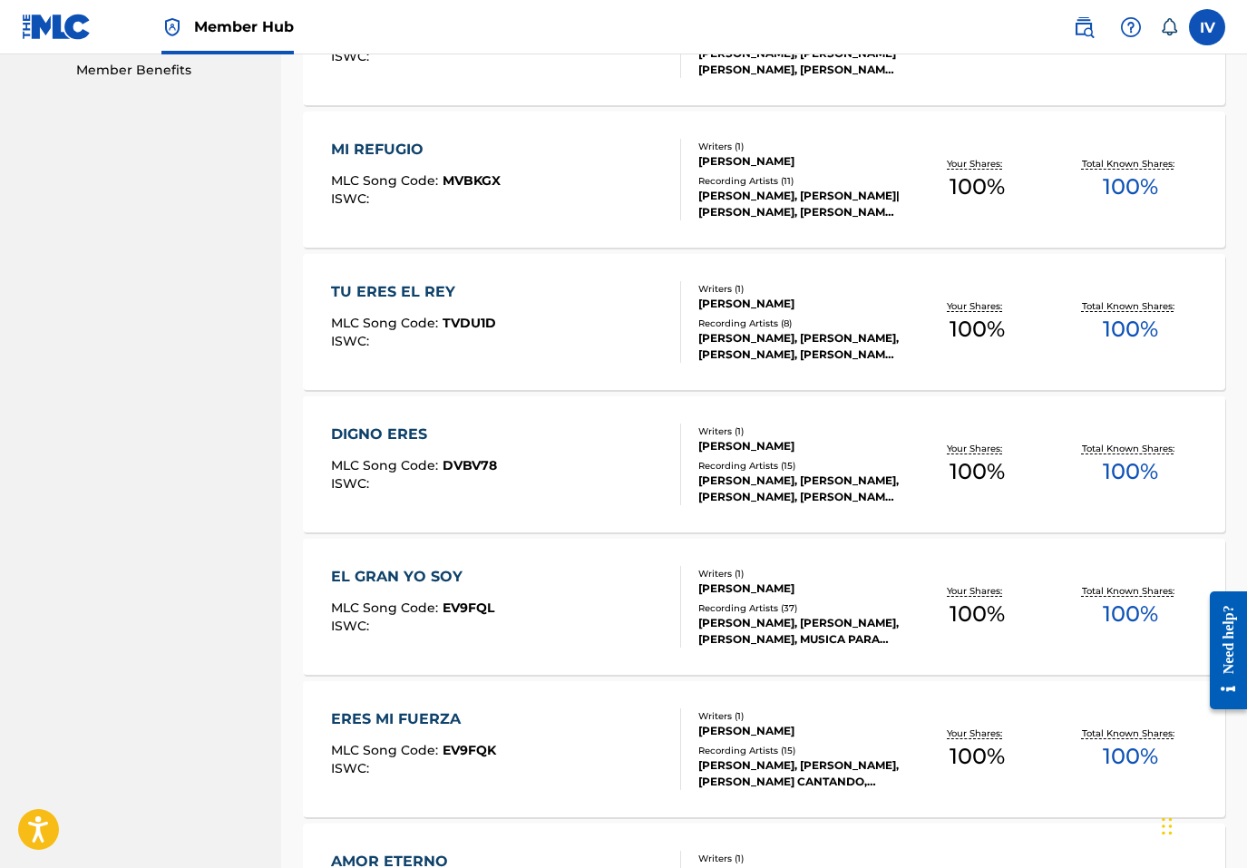
scroll to position [1933, 0]
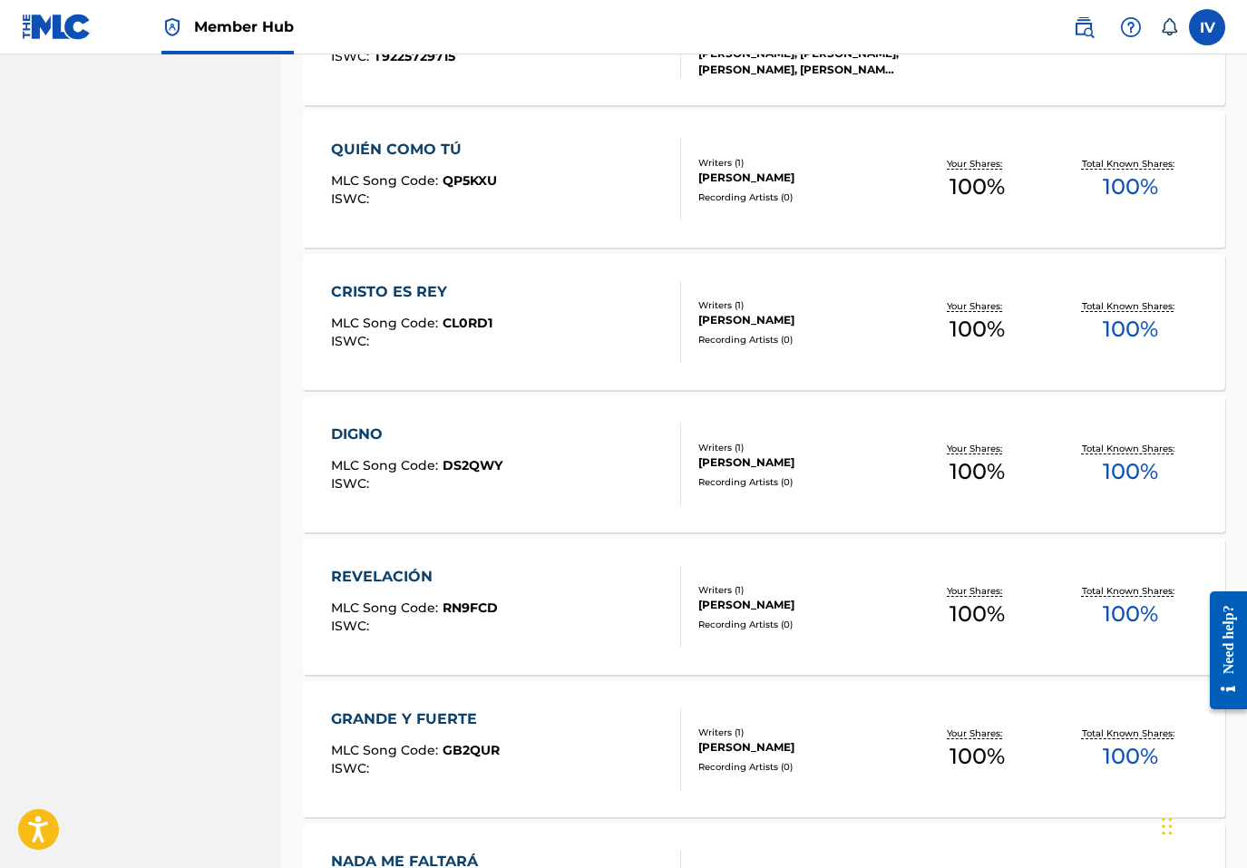
click at [357, 434] on div "DIGNO" at bounding box center [416, 435] width 171 height 22
click at [391, 434] on div "DIGNO" at bounding box center [416, 435] width 171 height 22
click at [420, 464] on span "MLC Song Code :" at bounding box center [387, 465] width 112 height 16
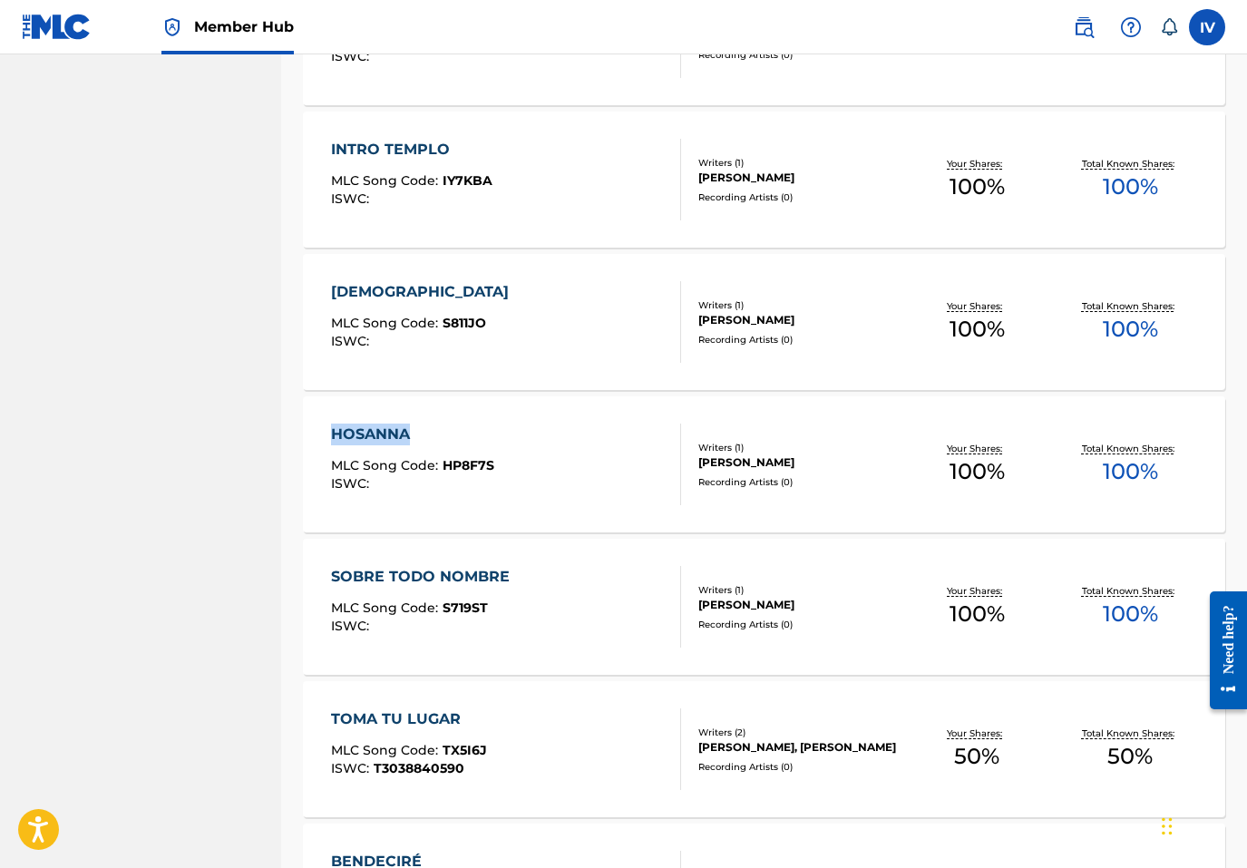
click at [388, 428] on div "HOSANNA" at bounding box center [412, 435] width 163 height 22
click at [389, 428] on div "HOSANNA" at bounding box center [412, 435] width 163 height 22
click at [411, 430] on div "HOSANNA" at bounding box center [412, 435] width 163 height 22
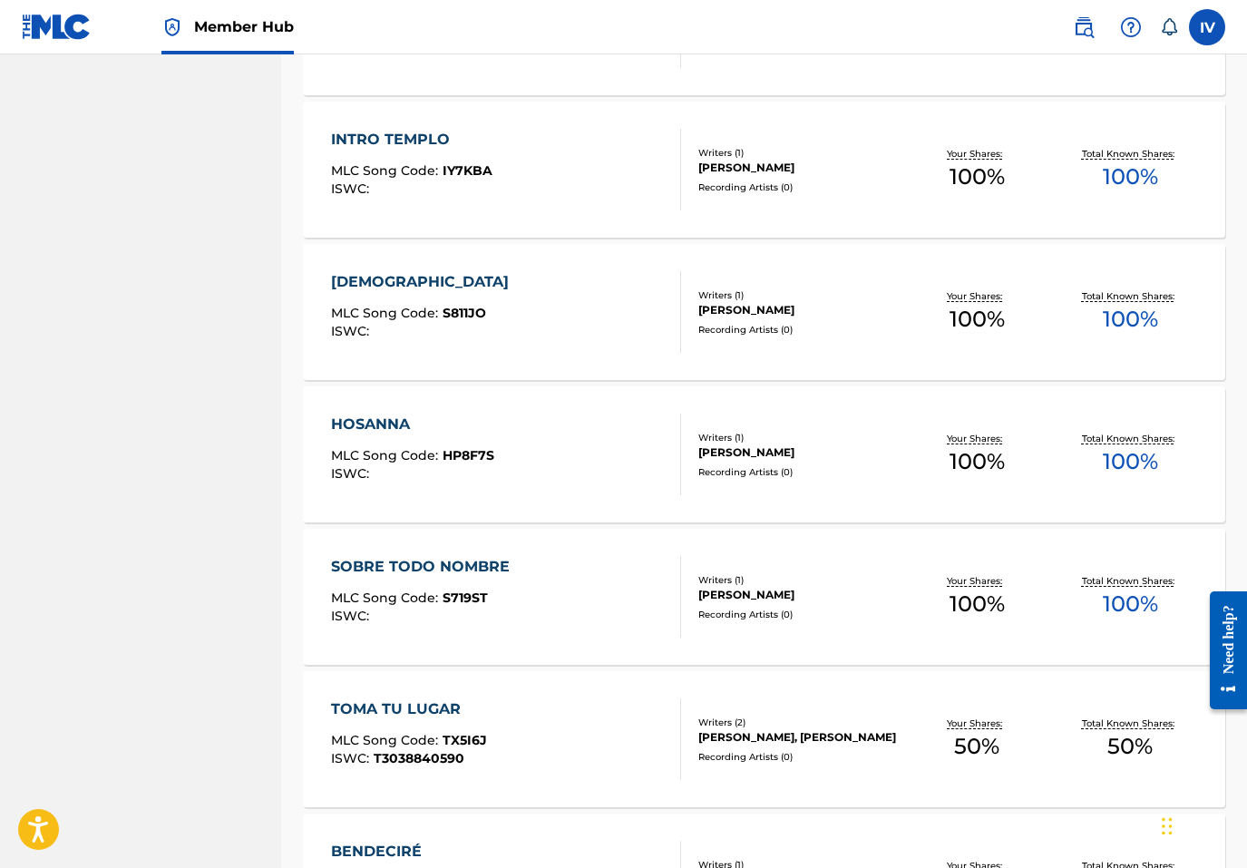
scroll to position [2075, 0]
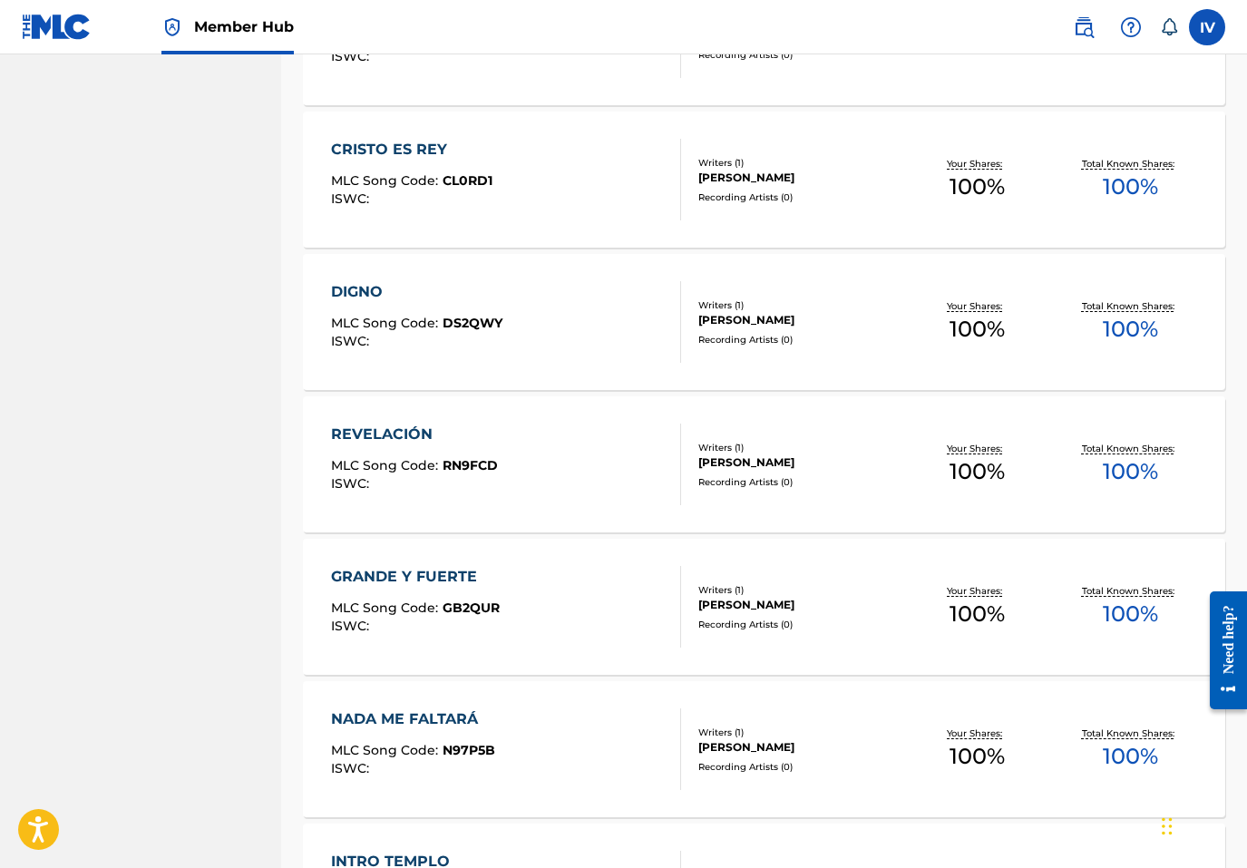
click at [372, 422] on div "REVELACIÓN MLC Song Code : RN9FCD ISWC : Writers ( 1 ) ENRIQUE RAYMUNDO PEREZ R…" at bounding box center [764, 464] width 922 height 136
click at [366, 424] on div "REVELACIÓN" at bounding box center [414, 435] width 167 height 22
click at [430, 432] on div "REVELACIÓN" at bounding box center [414, 435] width 167 height 22
click at [427, 156] on div "CRISTO ES REY" at bounding box center [411, 150] width 161 height 22
click at [366, 712] on div "NADA ME FALTARÁ" at bounding box center [413, 719] width 164 height 22
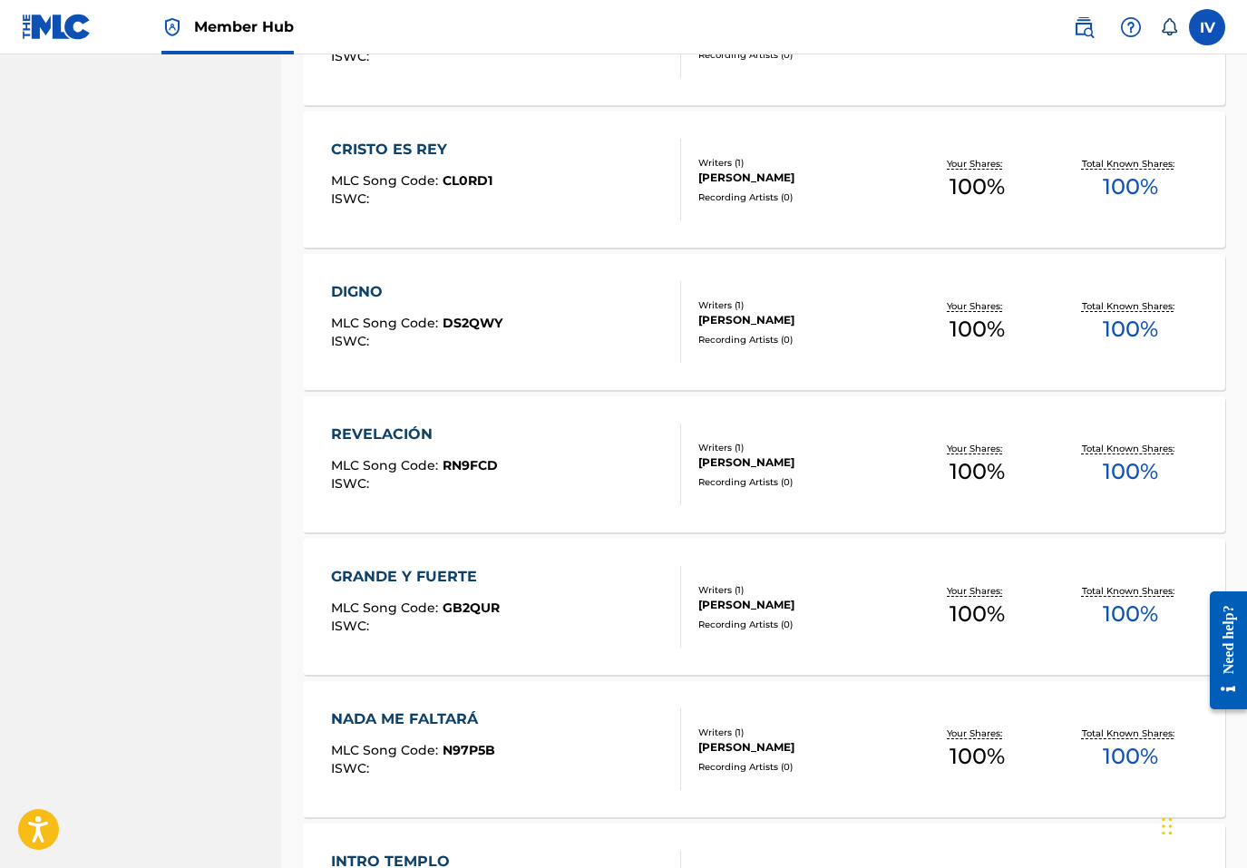
click at [441, 720] on div "NADA ME FALTARÁ" at bounding box center [413, 719] width 164 height 22
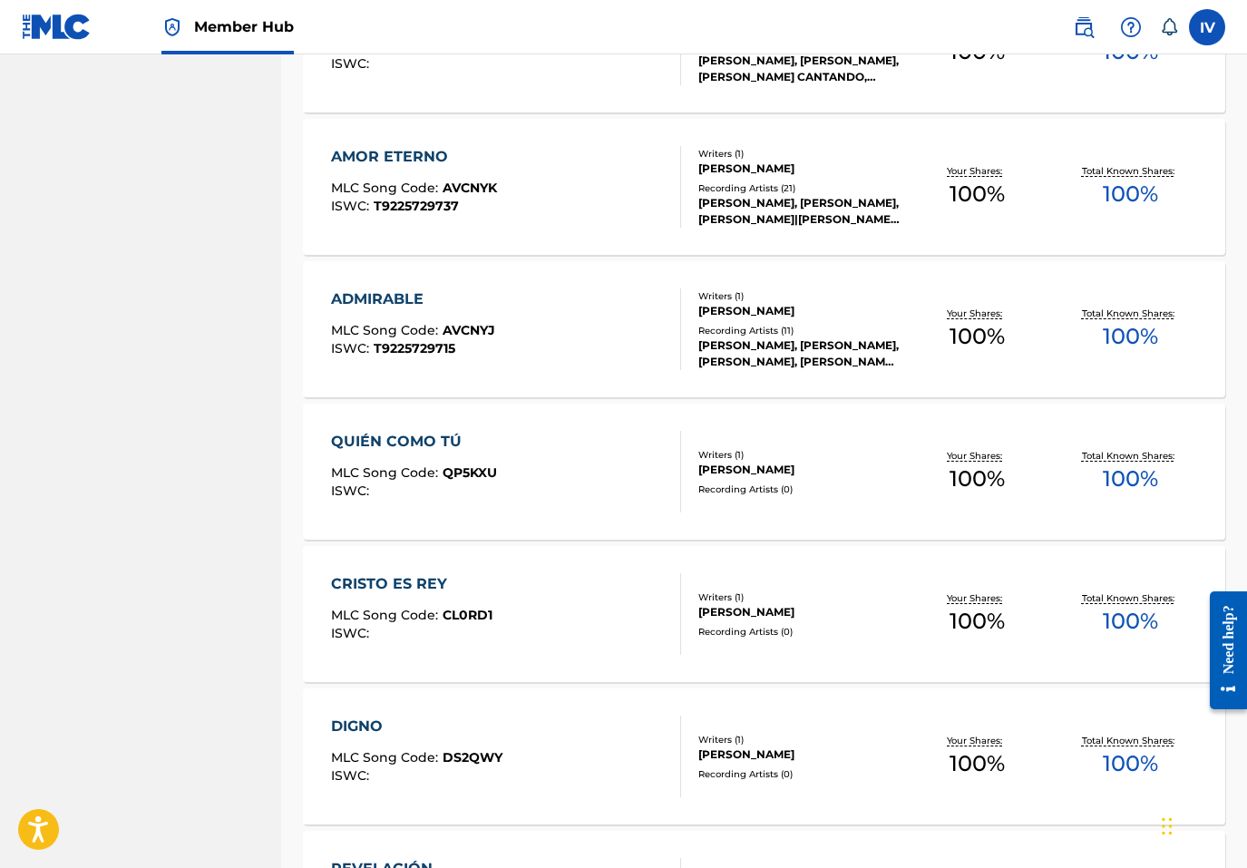
scroll to position [1640, 0]
click at [445, 440] on div "QUIÉN COMO TÚ" at bounding box center [414, 443] width 166 height 22
click at [473, 444] on div "QUIÉN COMO TÚ" at bounding box center [414, 443] width 166 height 22
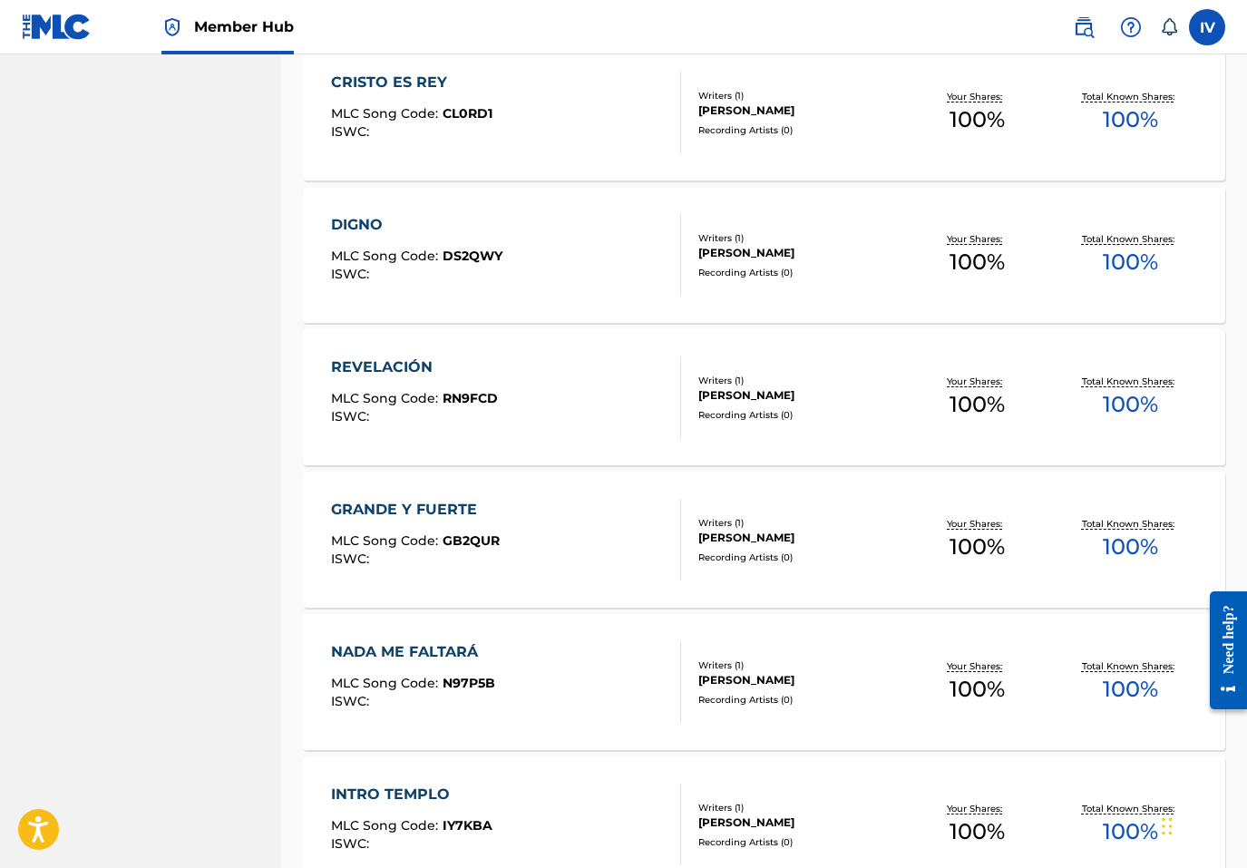
scroll to position [2141, 0]
click at [394, 512] on div "GRANDE Y FUERTE" at bounding box center [415, 512] width 169 height 22
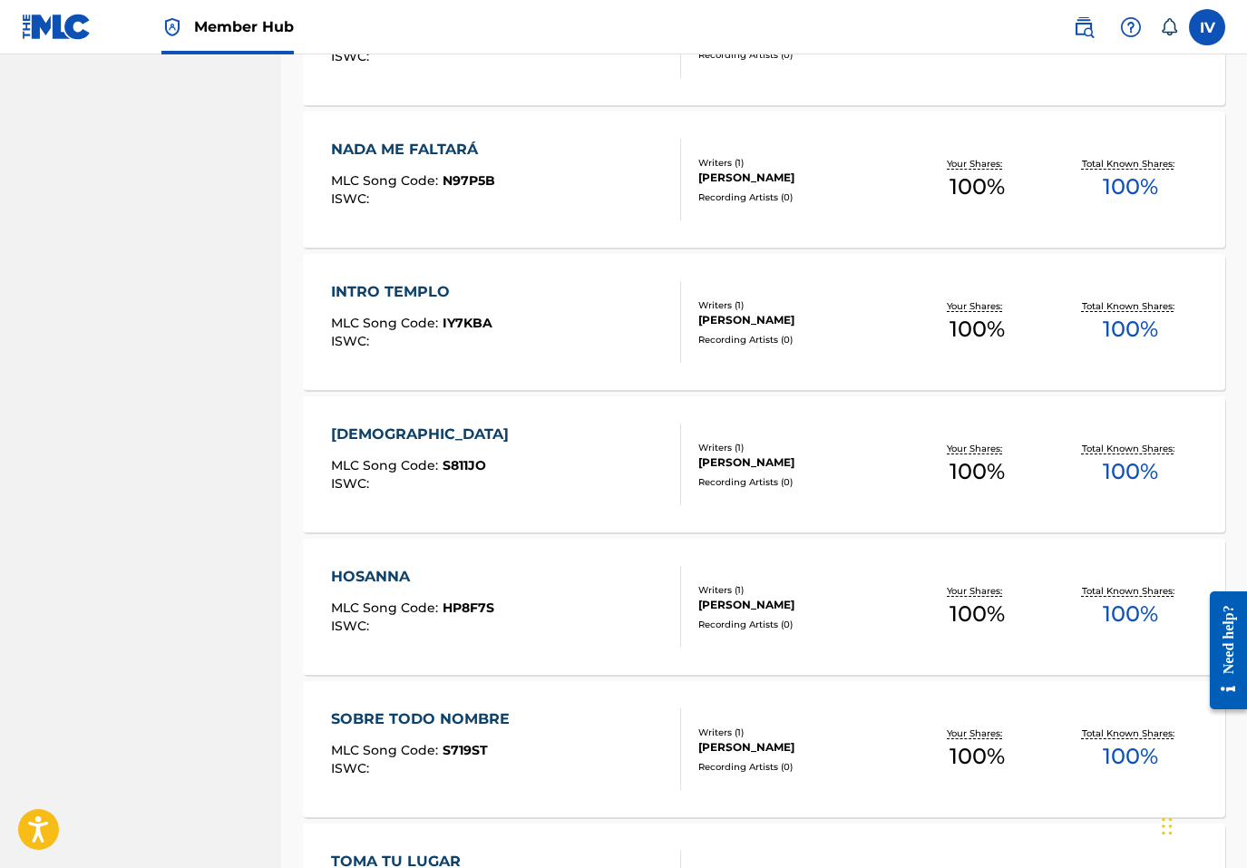
click at [356, 434] on div "SANTO" at bounding box center [424, 435] width 187 height 22
click at [365, 431] on div "SANTO" at bounding box center [424, 435] width 187 height 22
click at [443, 448] on div "SANTO MLC Song Code : S811JO ISWC :" at bounding box center [424, 465] width 187 height 82
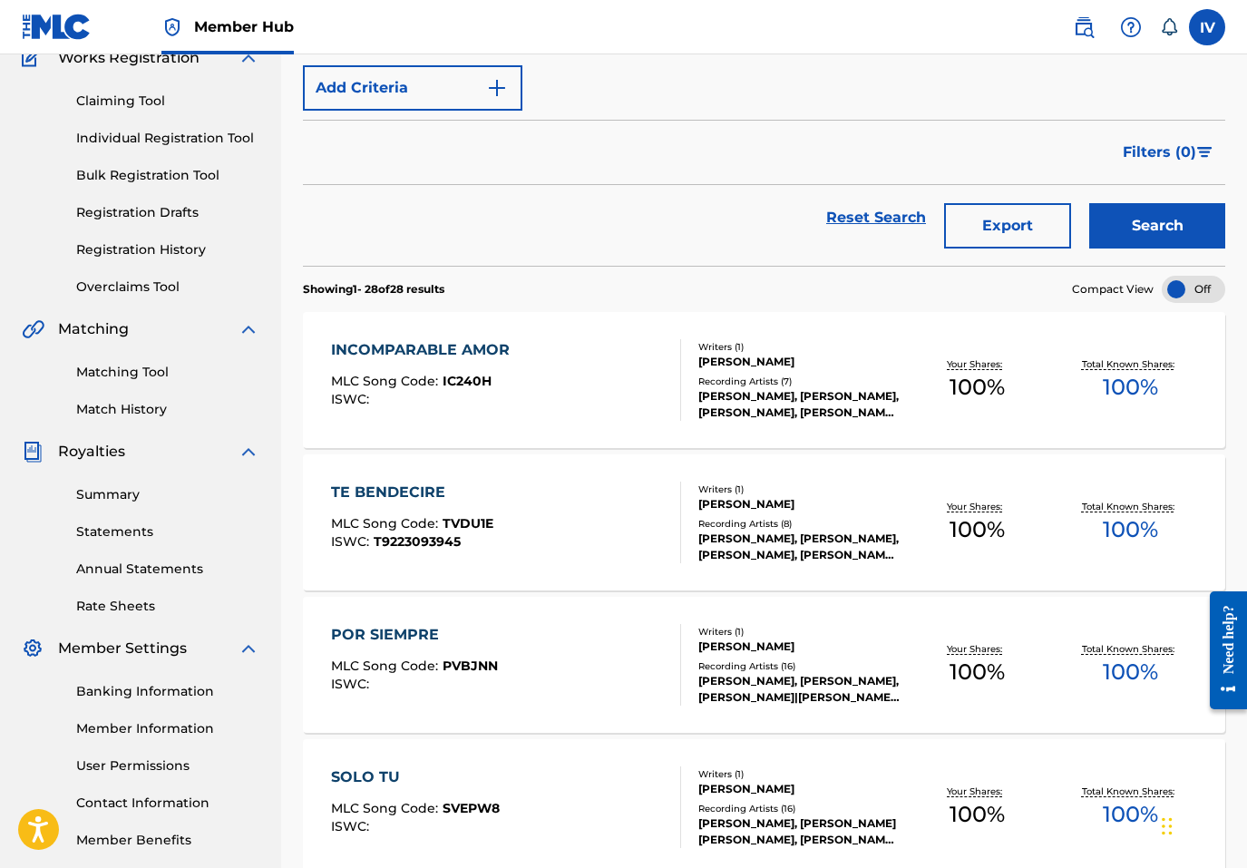
scroll to position [0, 0]
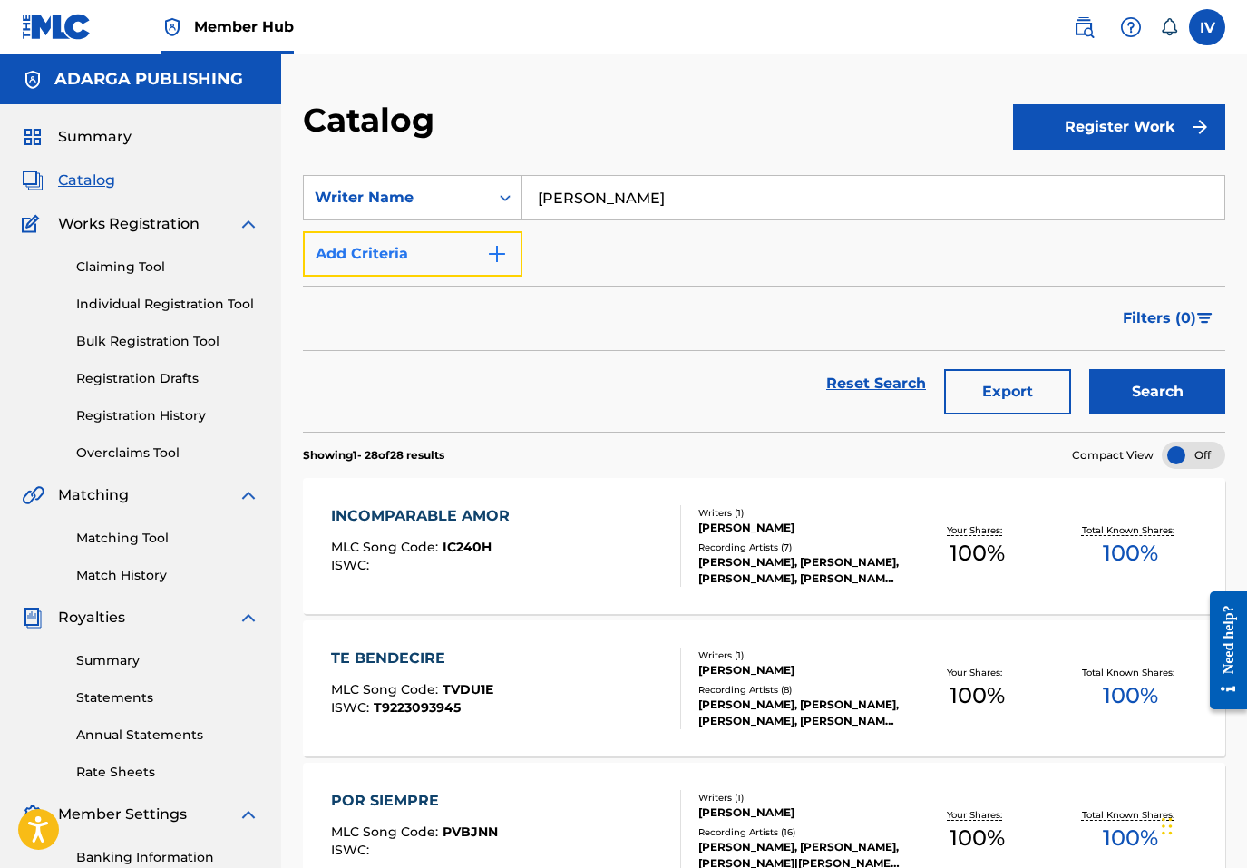
click at [408, 265] on button "Add Criteria" at bounding box center [413, 253] width 220 height 45
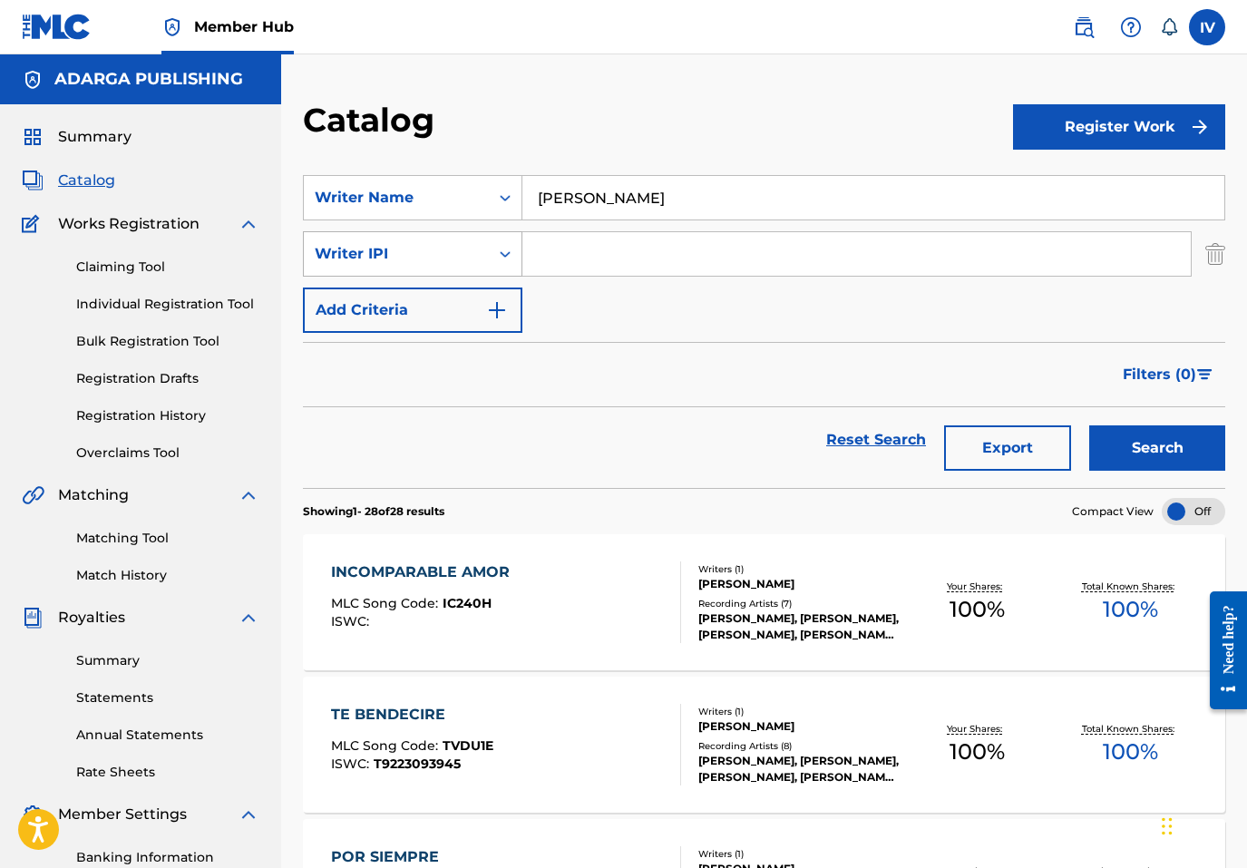
click at [395, 259] on div "Writer IPI" at bounding box center [396, 254] width 163 height 22
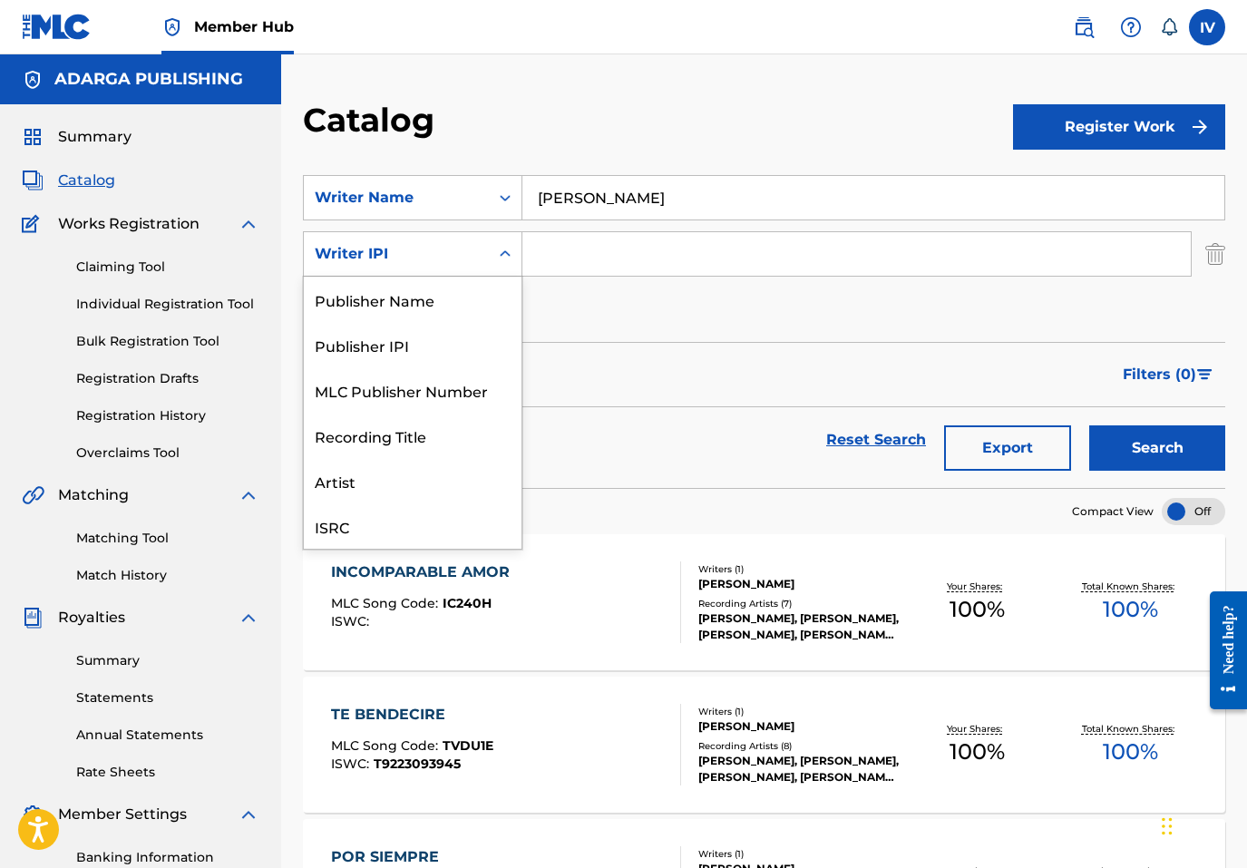
scroll to position [45, 0]
click at [395, 296] on div "Publisher IPI" at bounding box center [413, 299] width 218 height 45
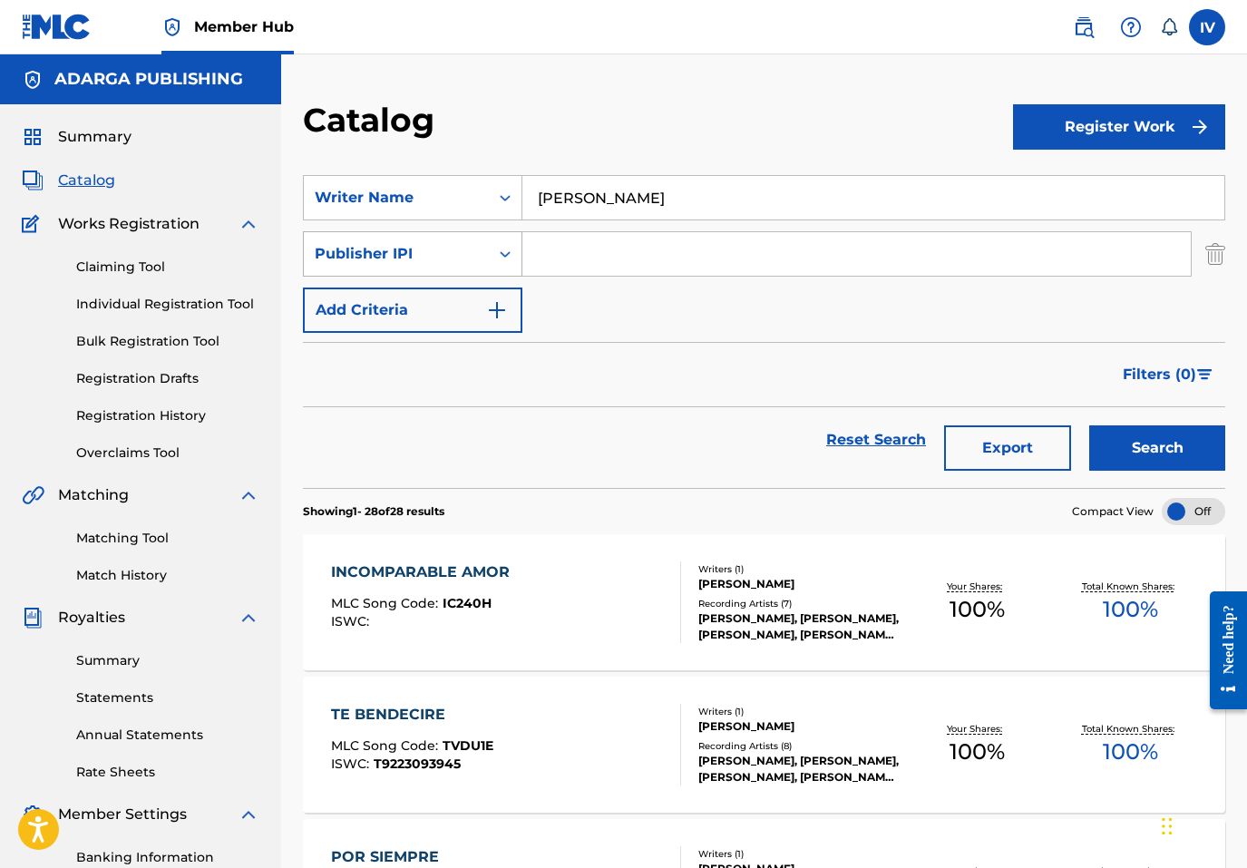
click at [388, 266] on div "Publisher IPI" at bounding box center [396, 254] width 185 height 34
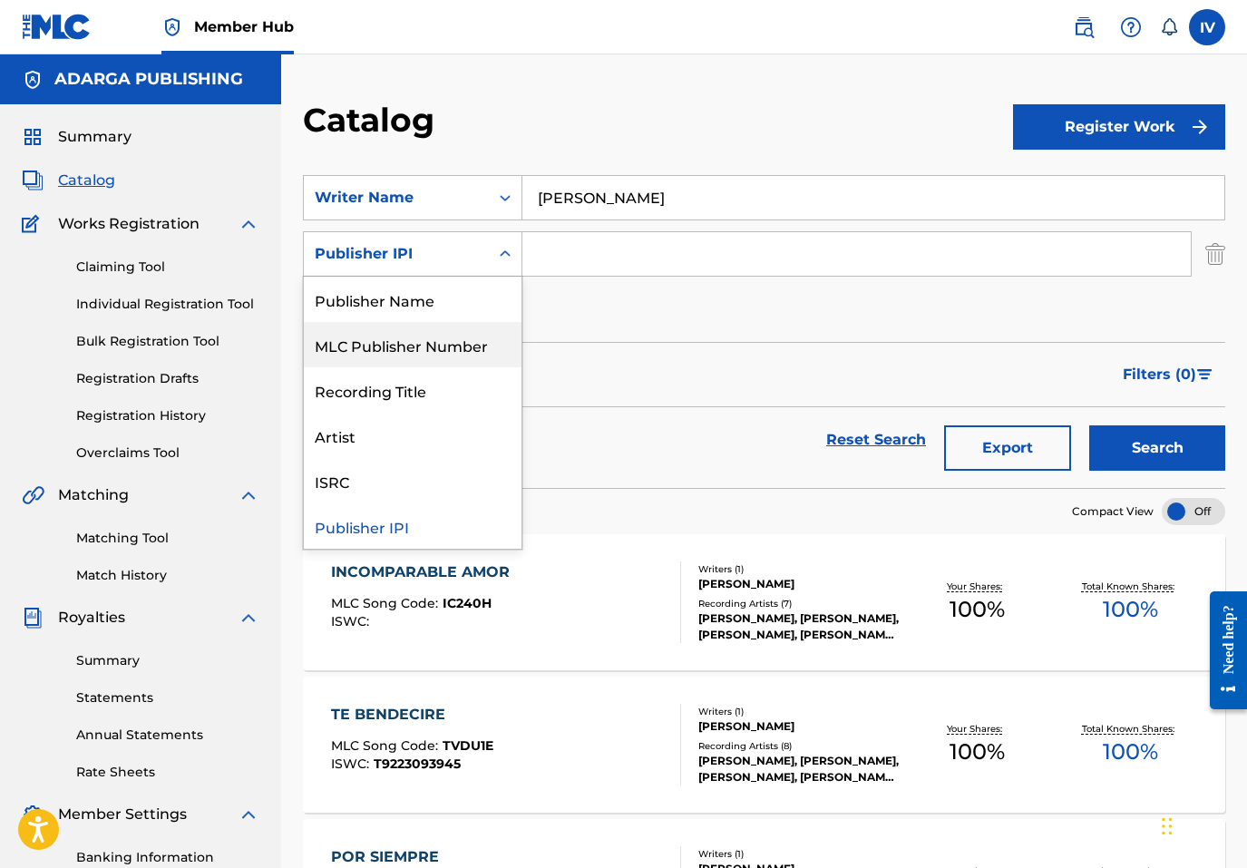
scroll to position [0, 0]
click at [401, 344] on div "Publisher Name" at bounding box center [413, 344] width 218 height 45
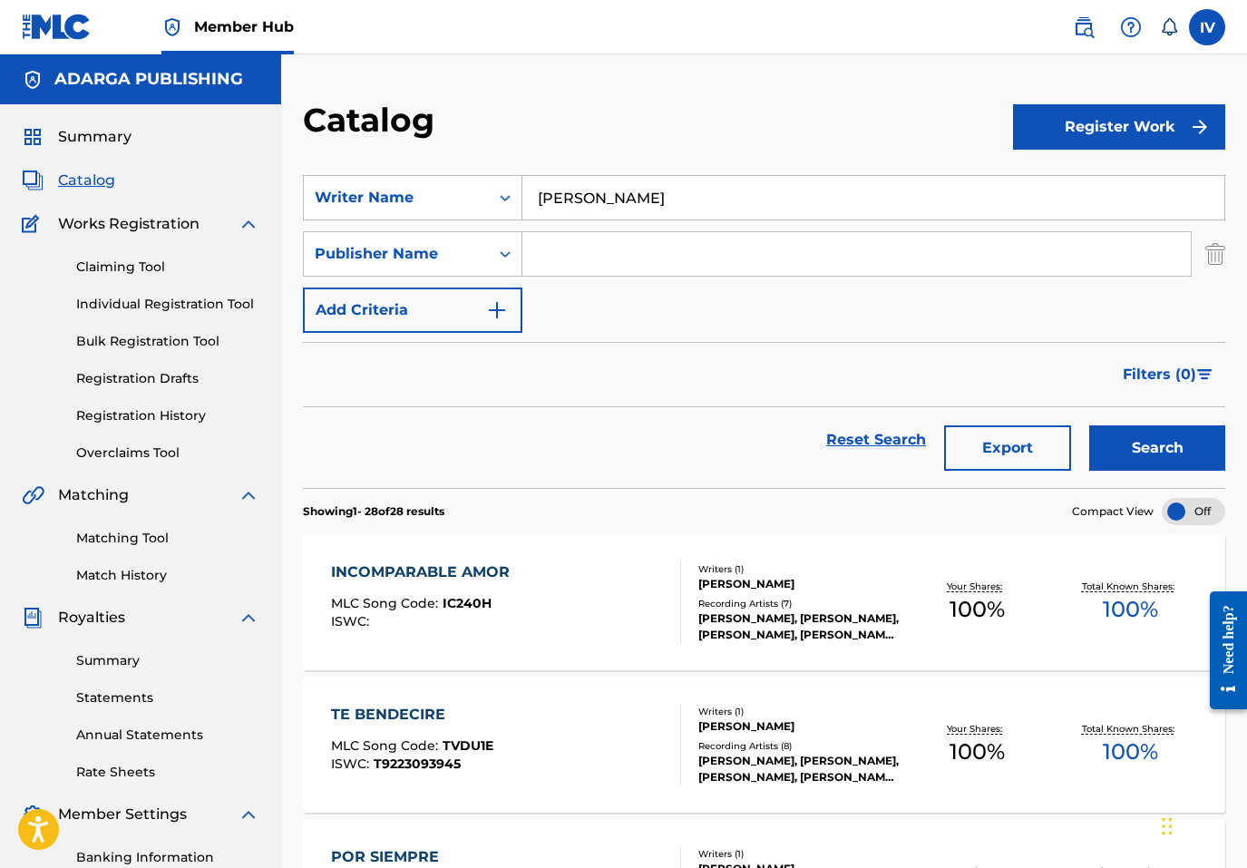
click at [610, 268] on input "Search Form" at bounding box center [856, 254] width 668 height 44
type input "adarga"
click at [1089, 425] on button "Search" at bounding box center [1157, 447] width 136 height 45
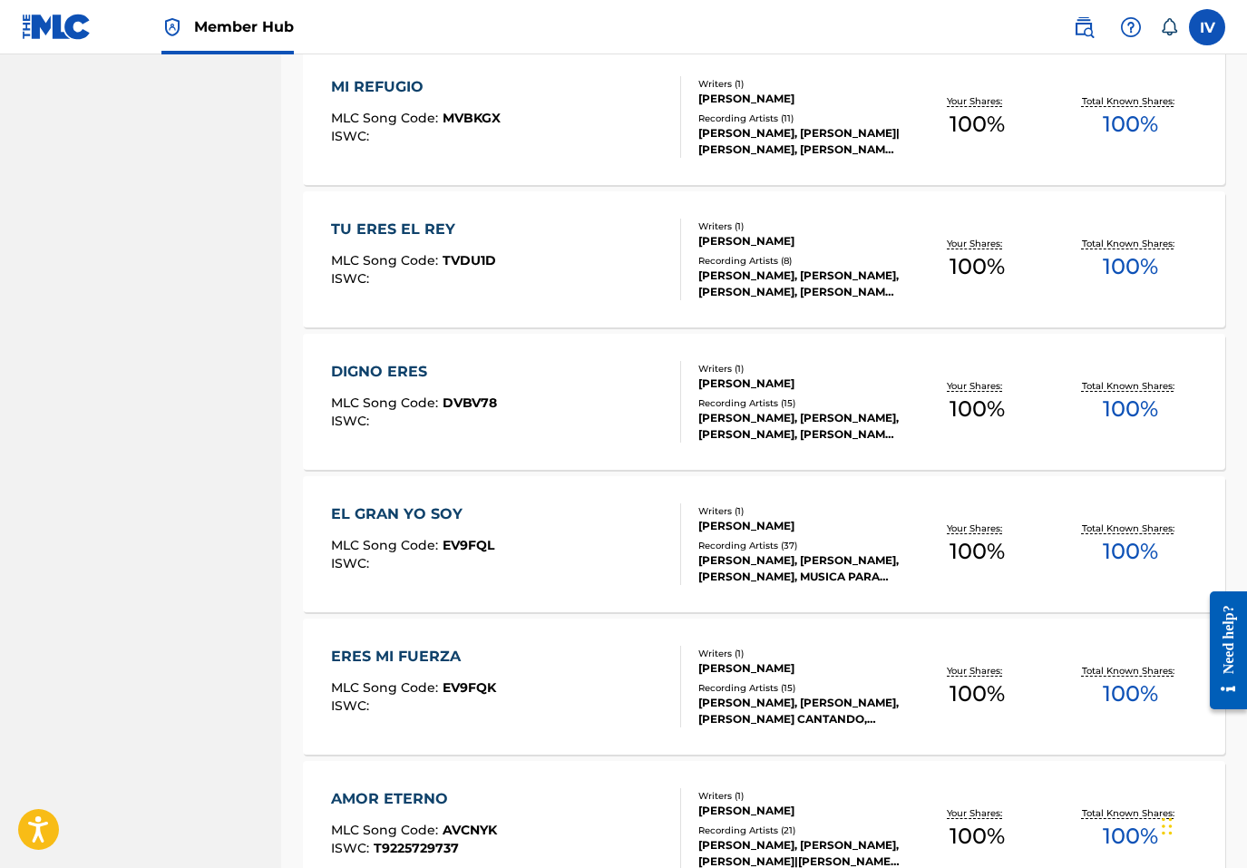
scroll to position [1264, 0]
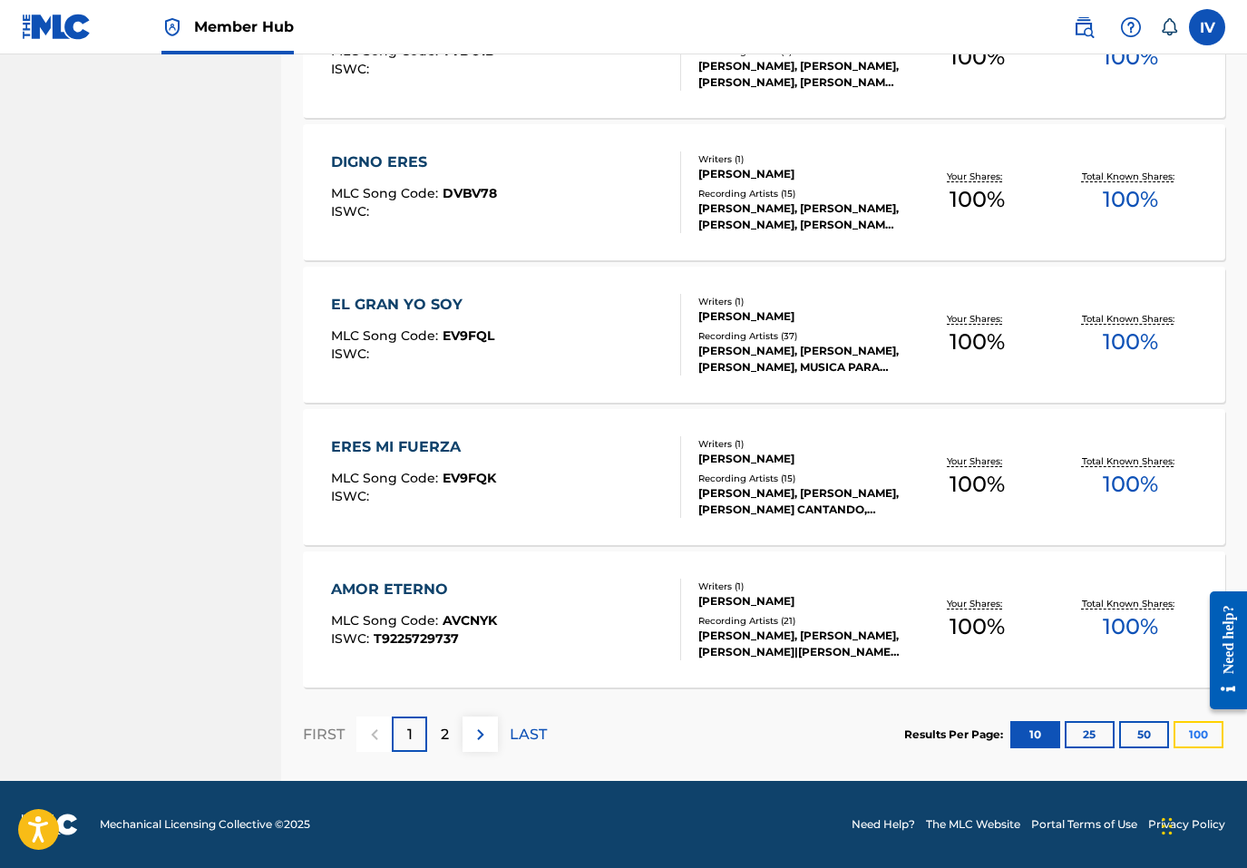
click at [1204, 735] on button "100" at bounding box center [1199, 734] width 50 height 27
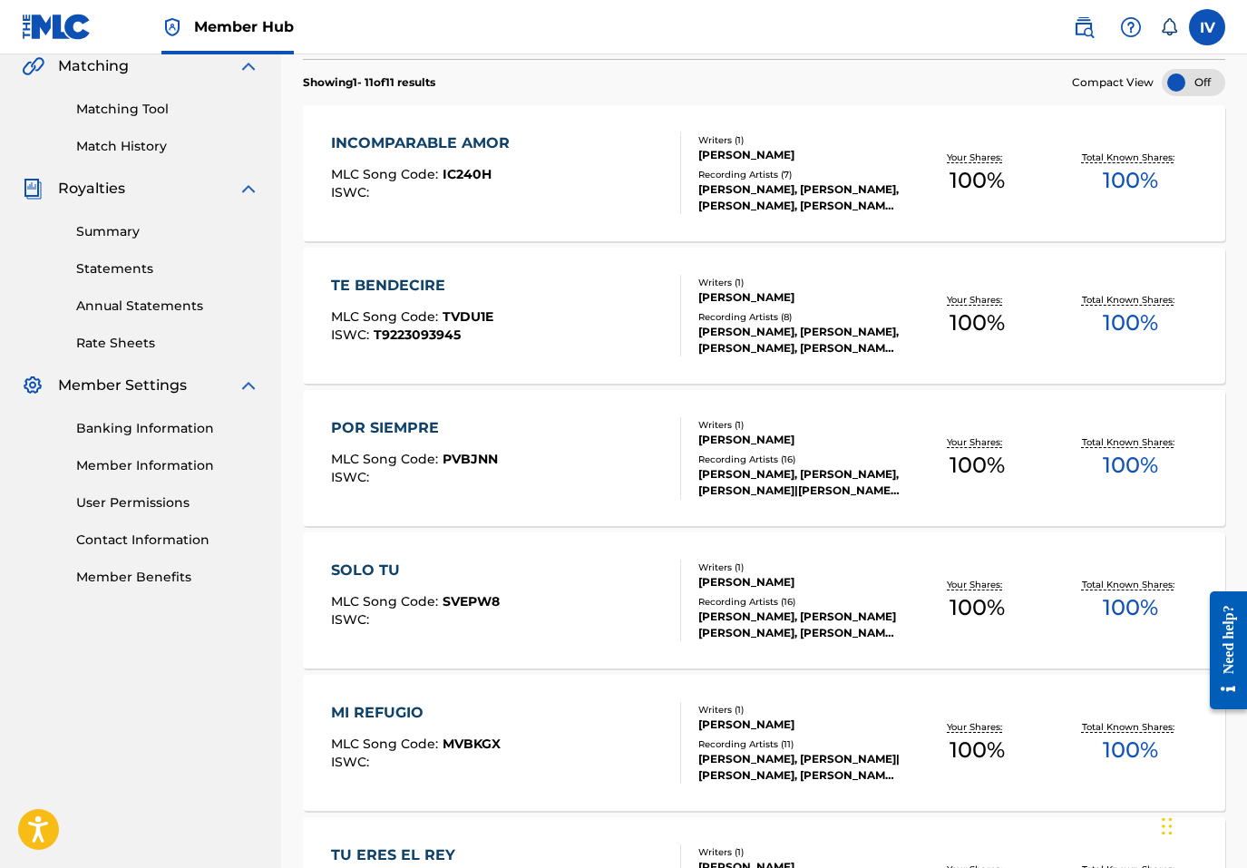
scroll to position [415, 0]
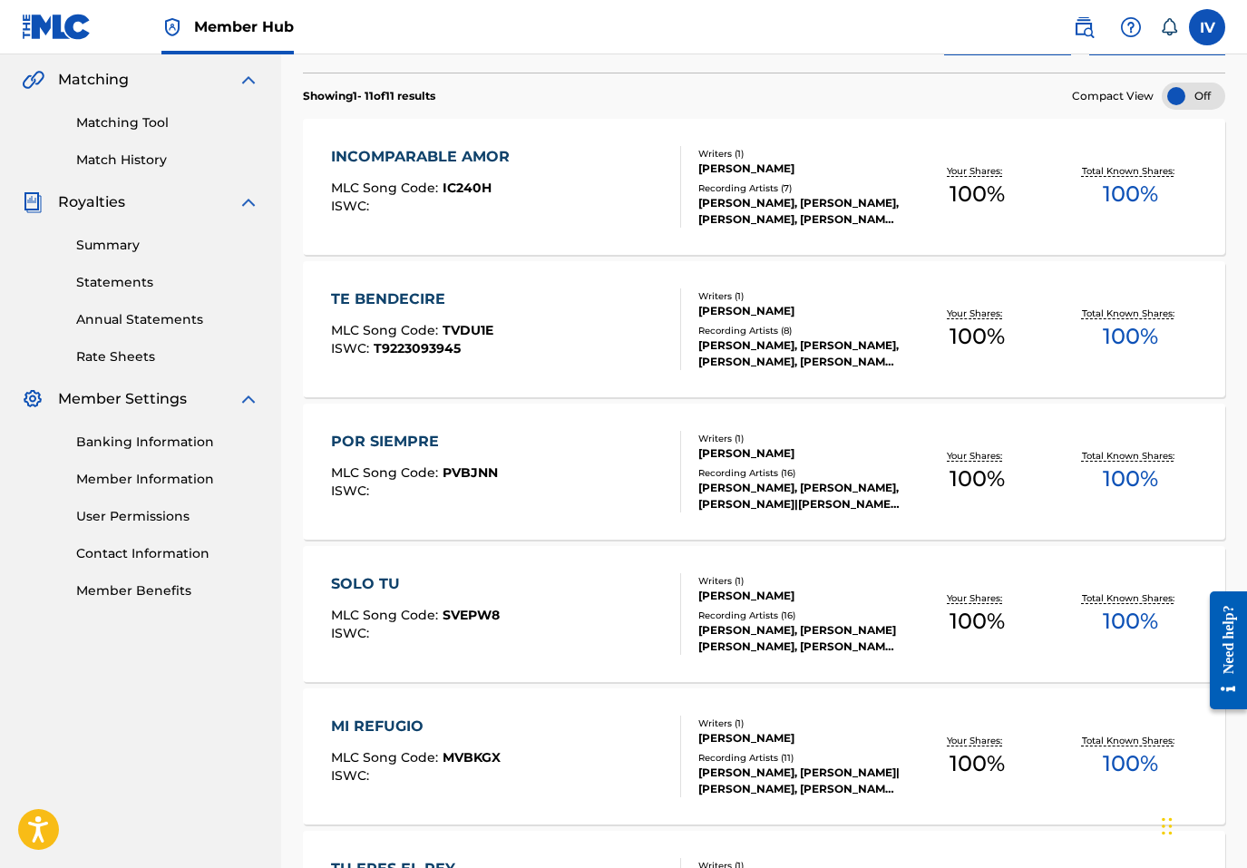
click at [475, 156] on div "INCOMPARABLE AMOR" at bounding box center [425, 157] width 188 height 22
click at [403, 295] on div "TE BENDECIRE" at bounding box center [412, 299] width 162 height 22
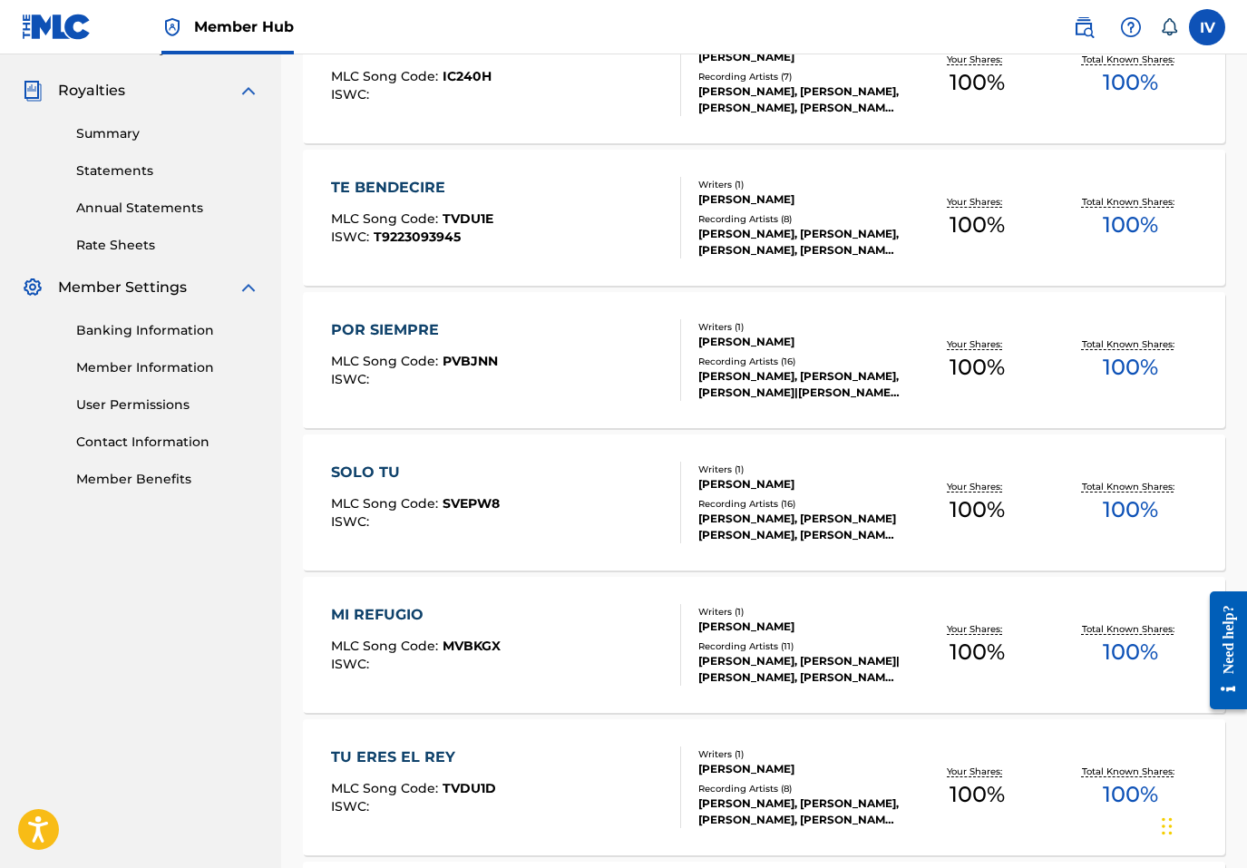
click at [400, 323] on div "POR SIEMPRE" at bounding box center [414, 330] width 167 height 22
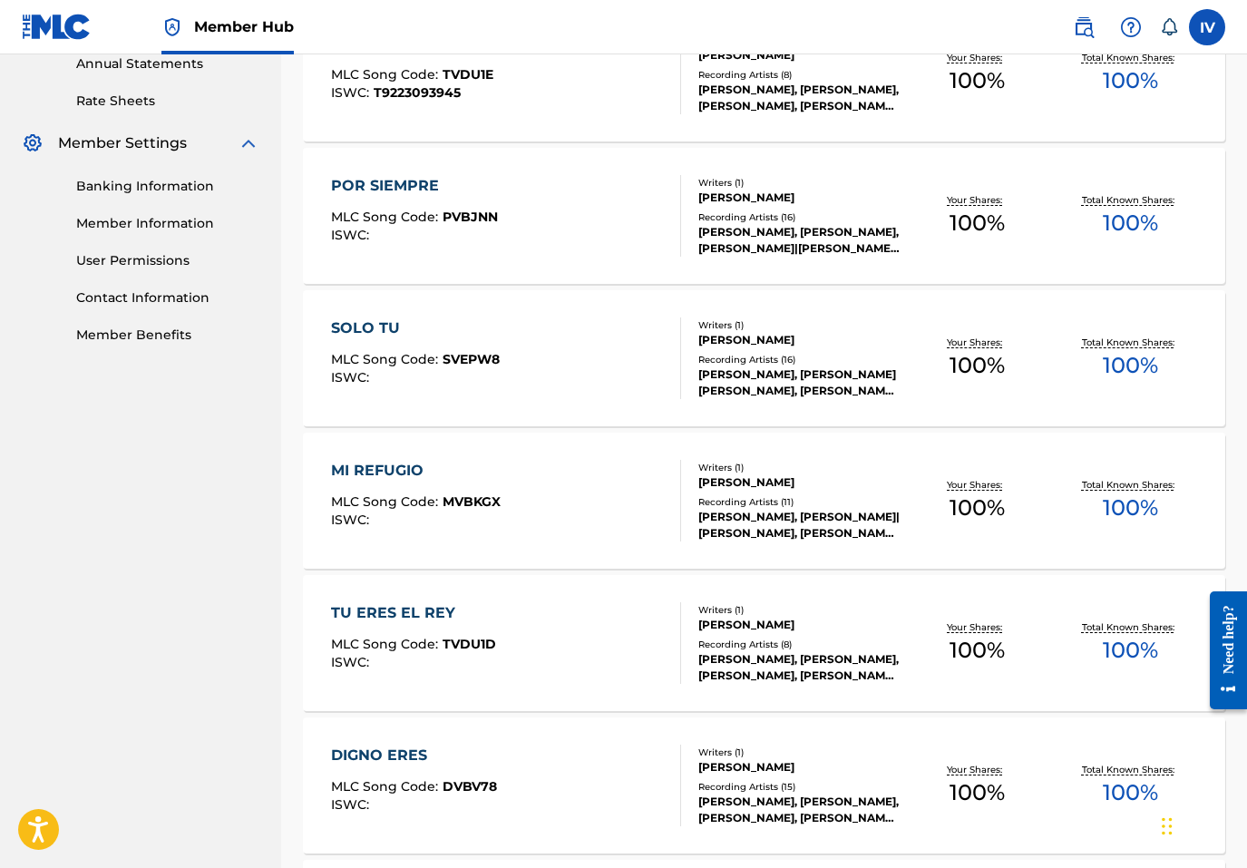
click at [383, 325] on div "SOLO TU" at bounding box center [415, 328] width 169 height 22
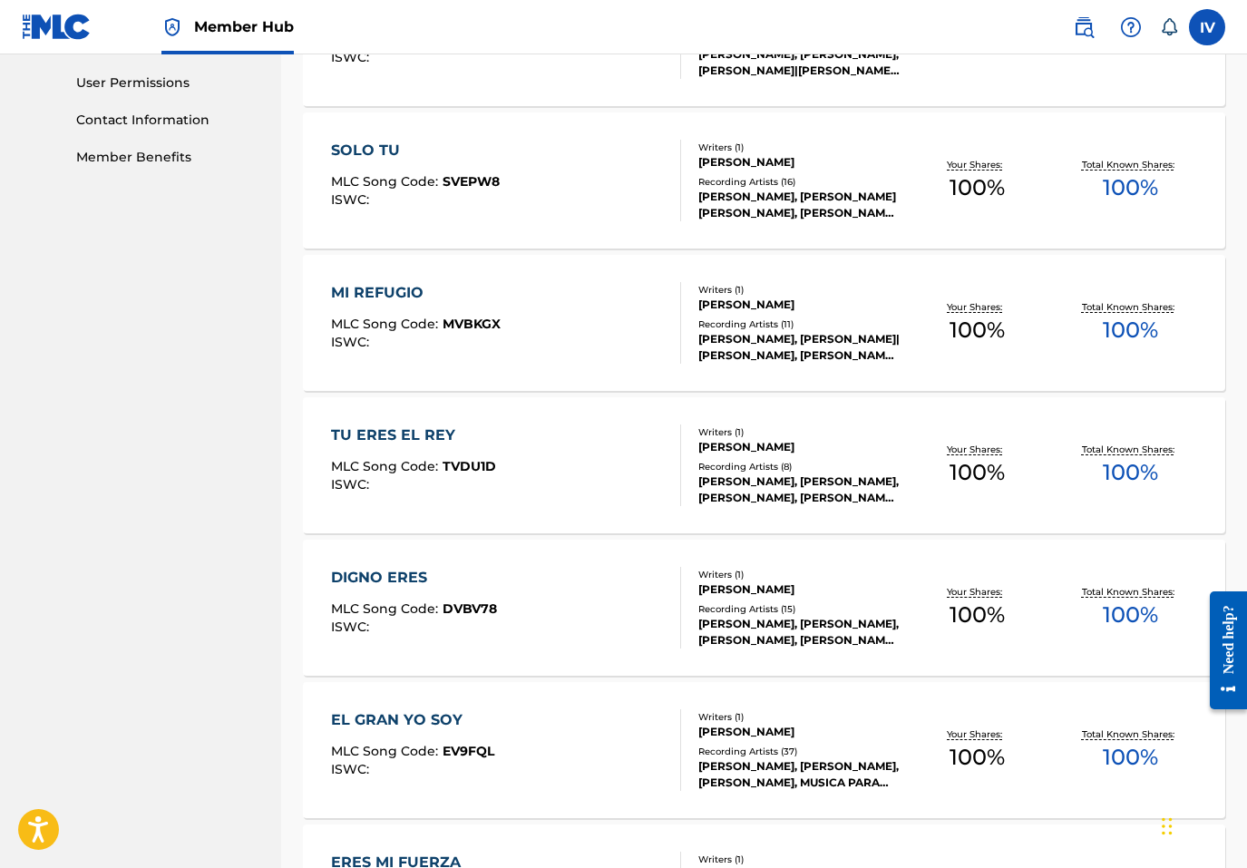
click at [400, 294] on div "MI REFUGIO" at bounding box center [416, 293] width 170 height 22
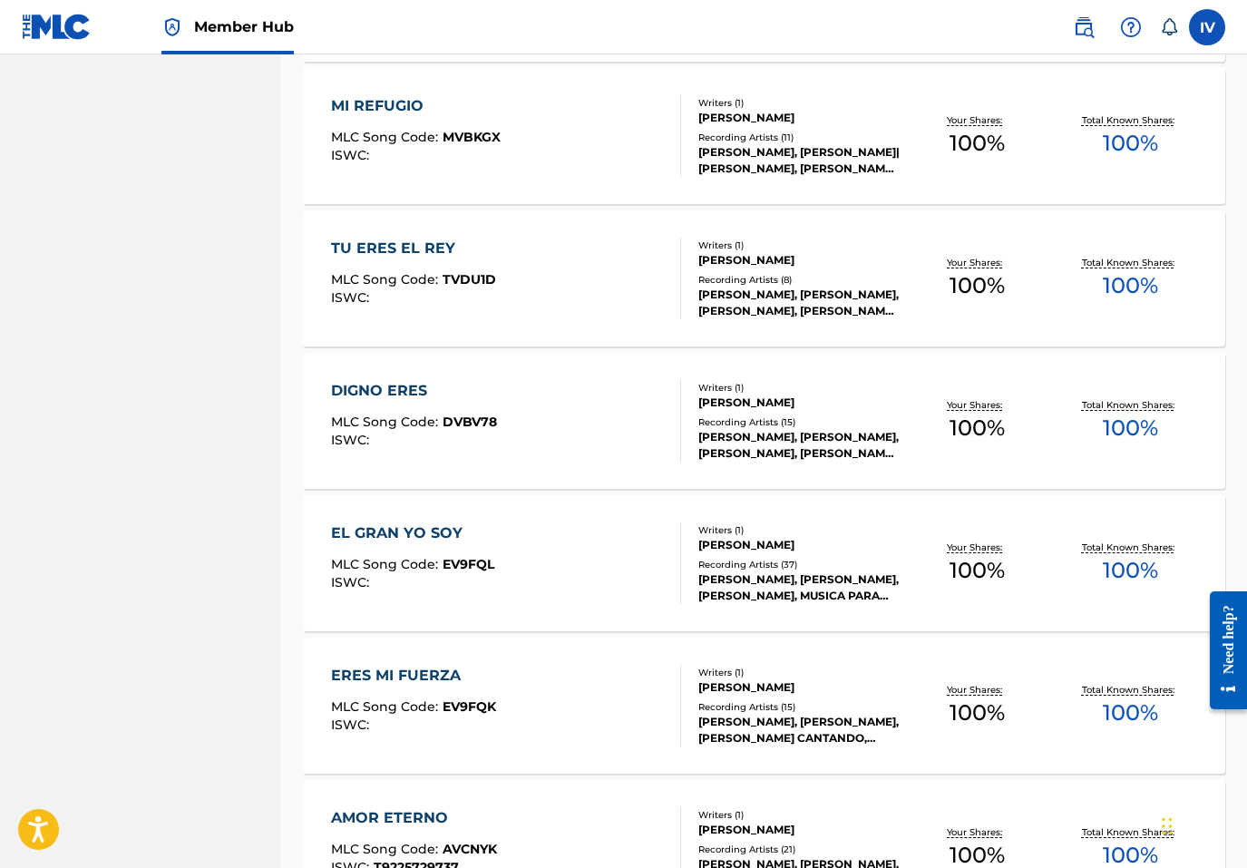
click at [385, 246] on div "TU ERES EL REY" at bounding box center [413, 249] width 165 height 22
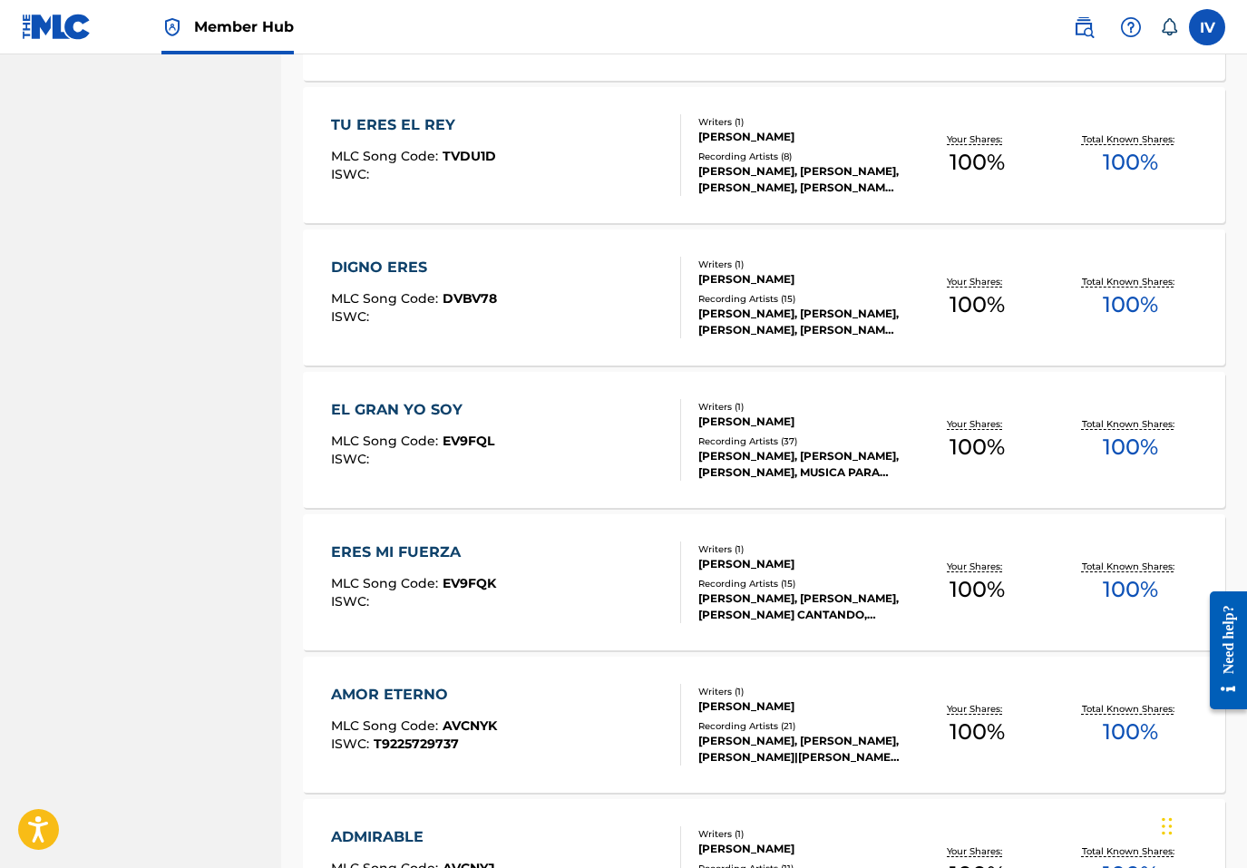
click at [378, 265] on div "DIGNO ERES" at bounding box center [414, 268] width 166 height 22
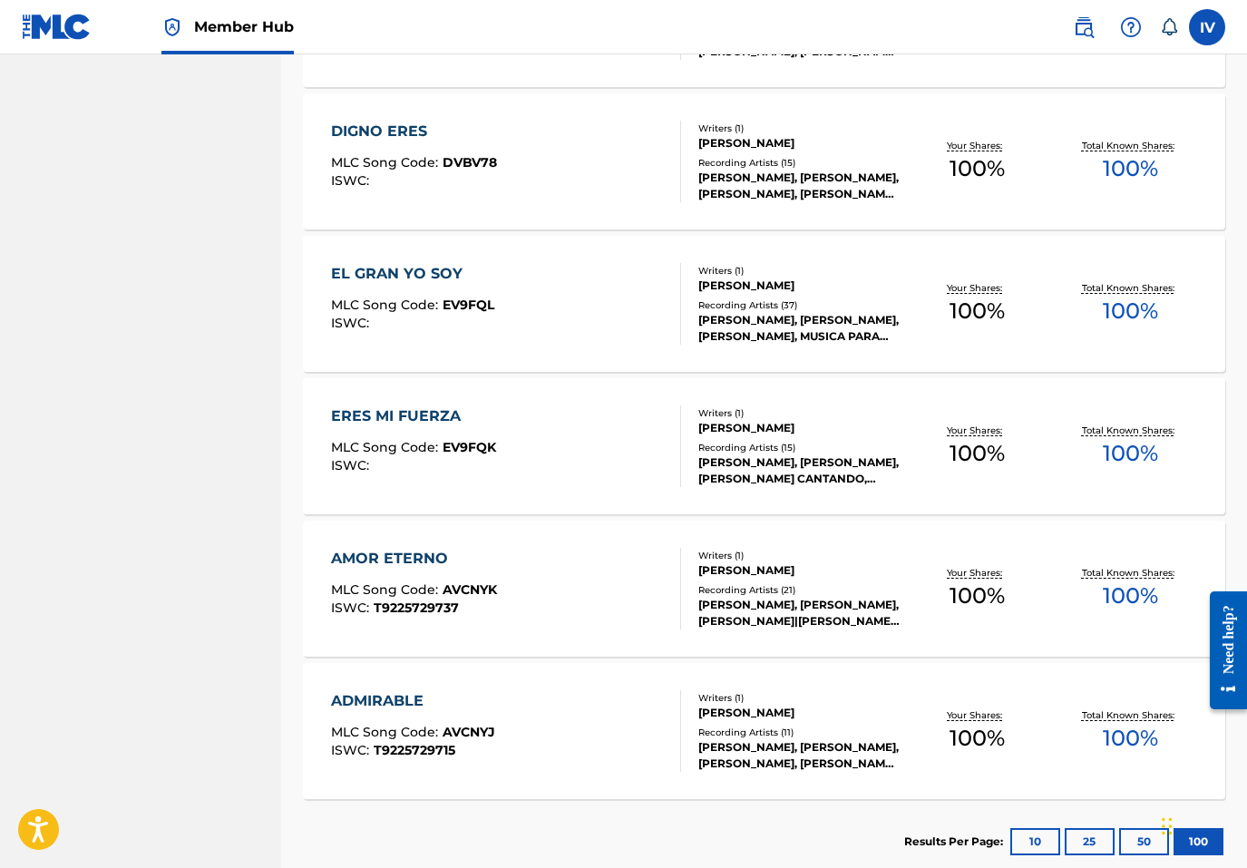
click at [376, 276] on div "EL GRAN YO SOY" at bounding box center [412, 274] width 163 height 22
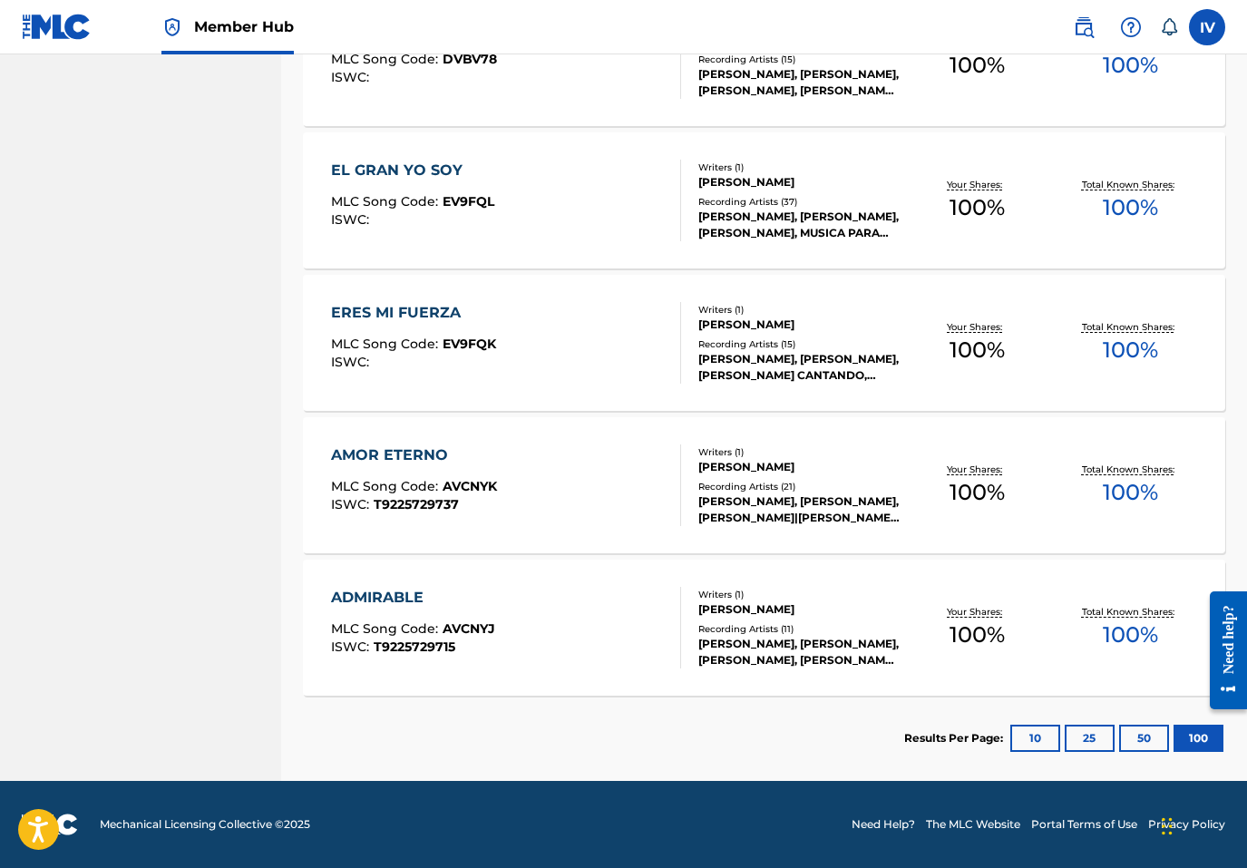
click at [387, 315] on div "ERES MI FUERZA" at bounding box center [413, 313] width 165 height 22
click at [395, 451] on div "AMOR ETERNO" at bounding box center [414, 455] width 166 height 22
click at [392, 600] on div "ADMIRABLE" at bounding box center [413, 598] width 164 height 22
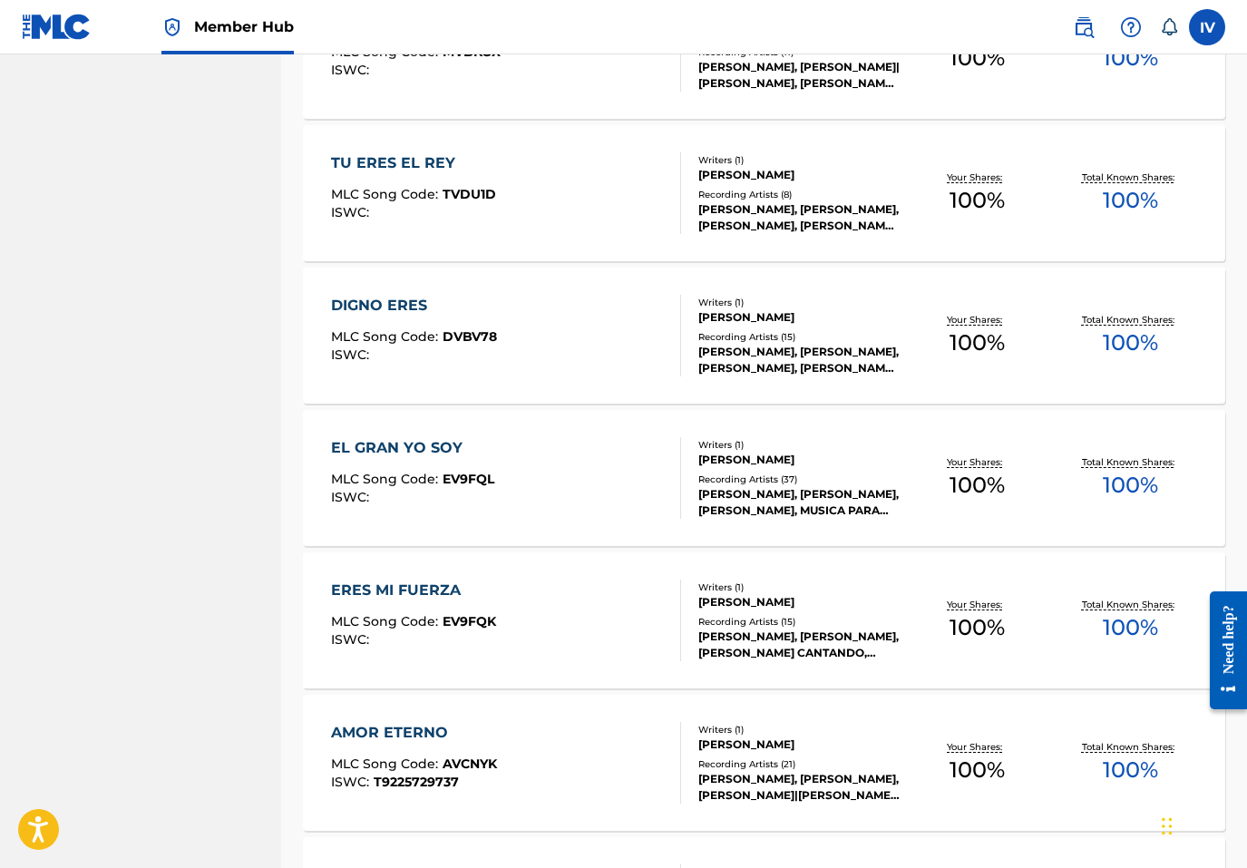
scroll to position [1120, 0]
click at [418, 156] on div "TU ERES EL REY" at bounding box center [413, 164] width 165 height 22
click at [405, 161] on div "TU ERES EL REY" at bounding box center [413, 164] width 165 height 22
click at [355, 170] on div "TU ERES EL REY" at bounding box center [413, 164] width 165 height 22
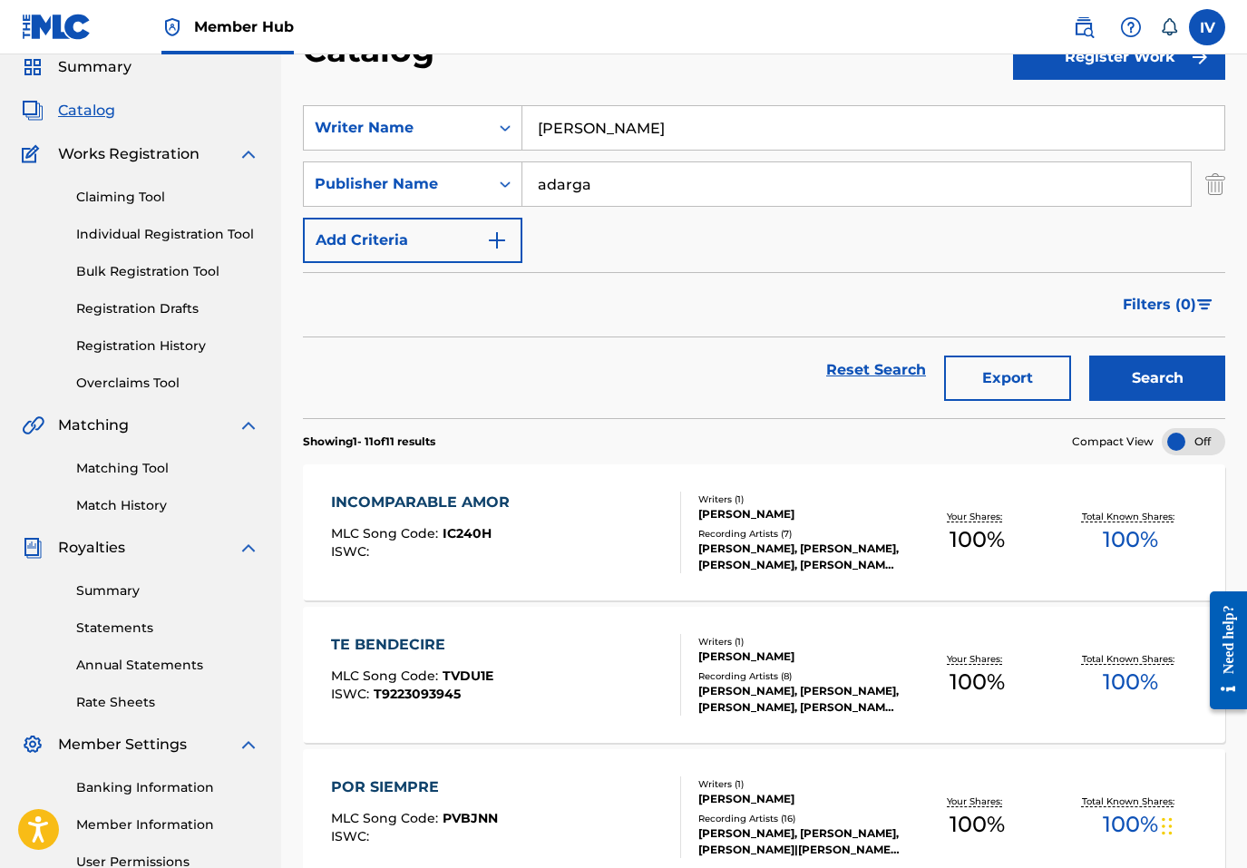
scroll to position [0, 0]
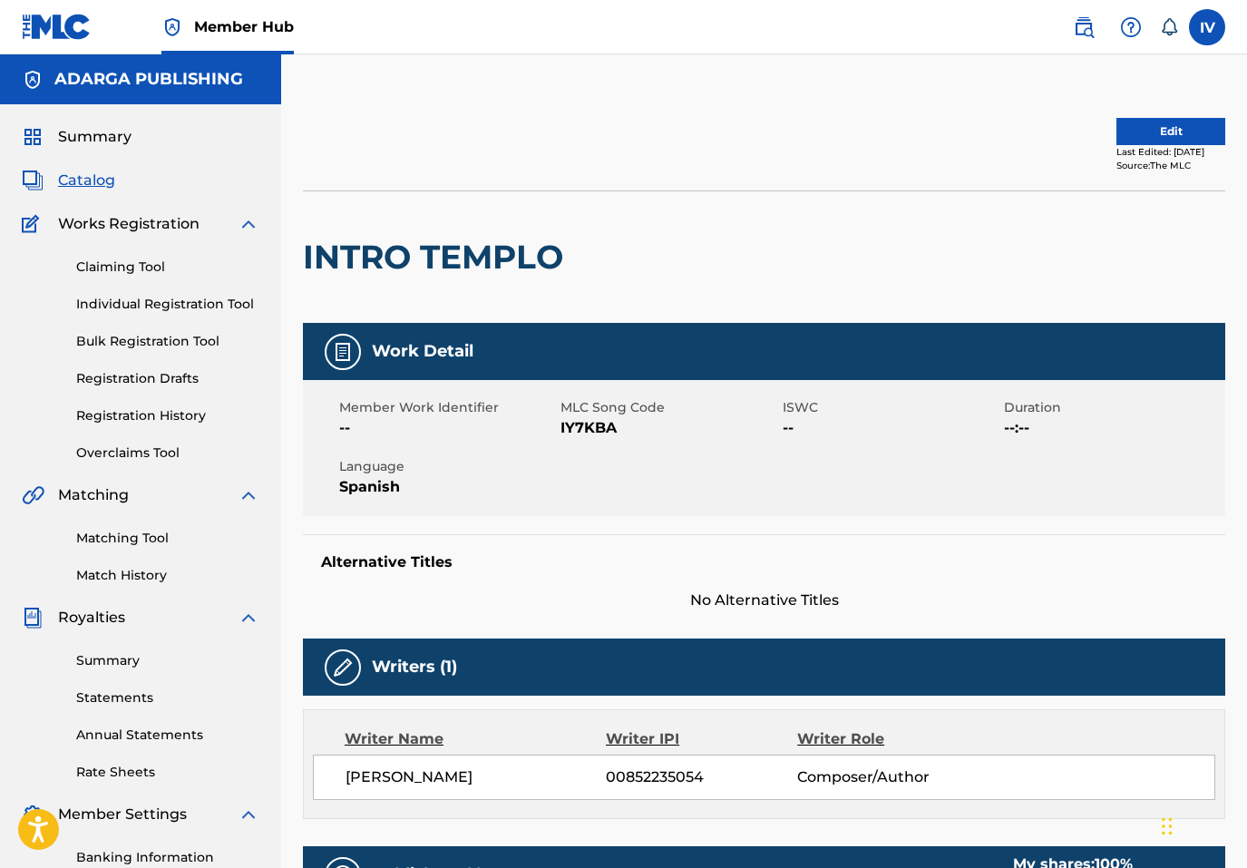
click at [574, 425] on span "IY7KBA" at bounding box center [669, 428] width 217 height 22
copy span "IY7KBA"
click at [444, 258] on h2 "INTRO TEMPLO" at bounding box center [437, 257] width 269 height 41
click at [444, 259] on h2 "INTRO TEMPLO" at bounding box center [437, 257] width 269 height 41
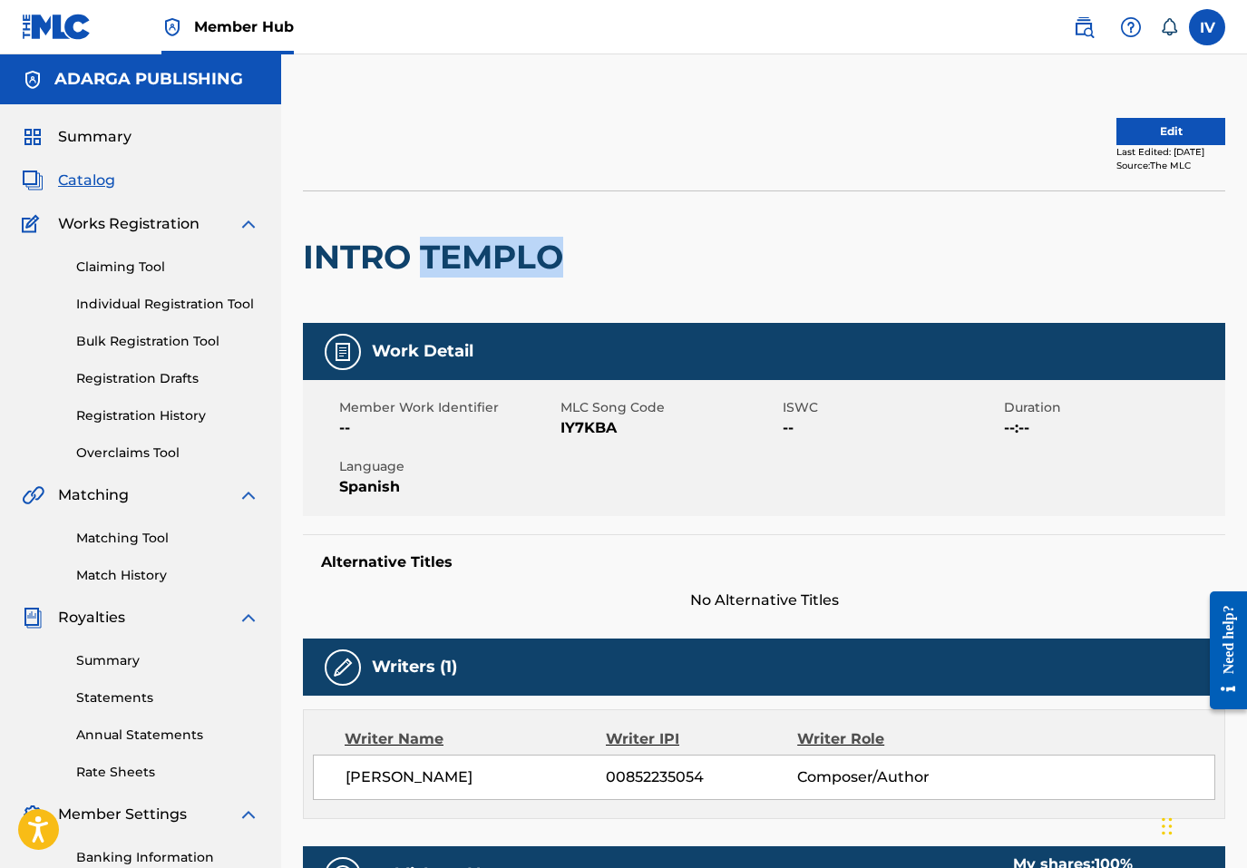
click at [444, 259] on h2 "INTRO TEMPLO" at bounding box center [437, 257] width 269 height 41
copy h2 "TEMPLO"
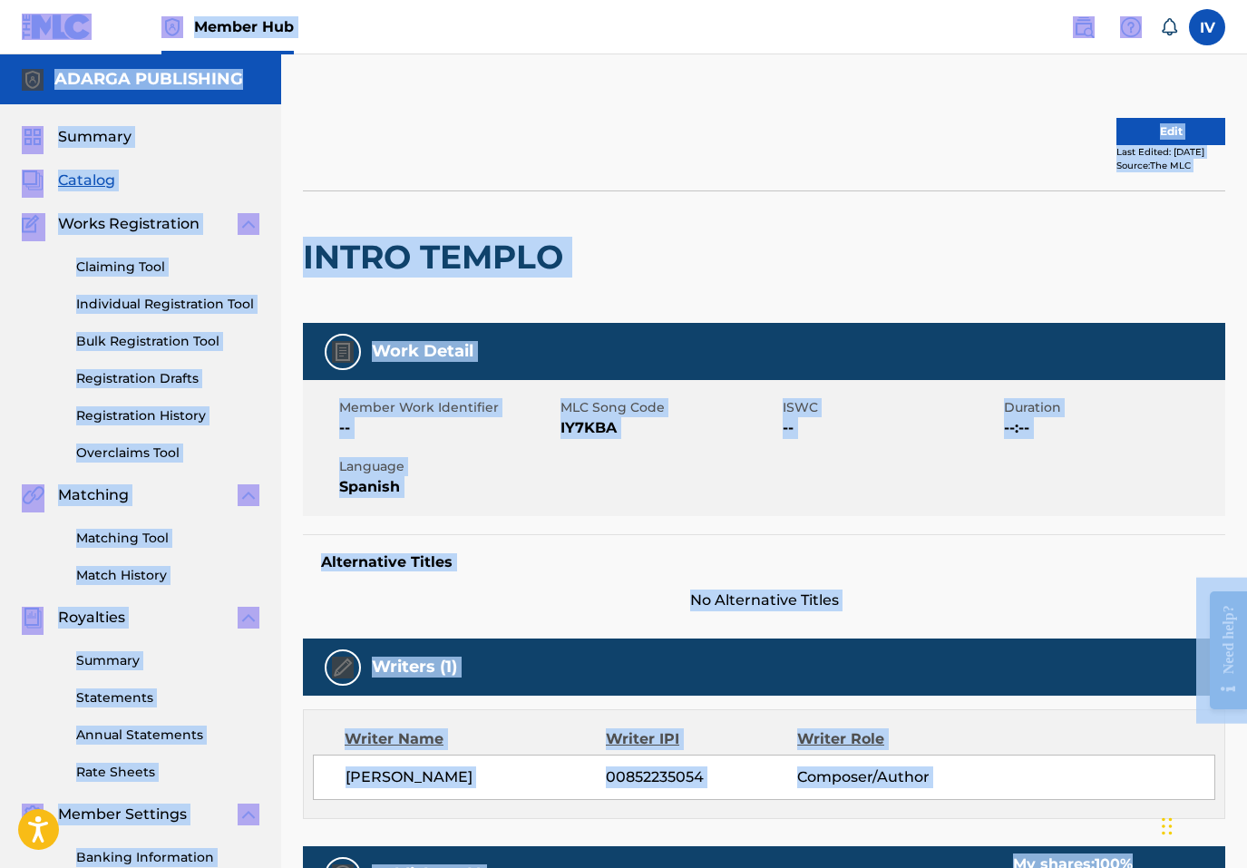
click at [505, 249] on h2 "INTRO TEMPLO" at bounding box center [437, 257] width 269 height 41
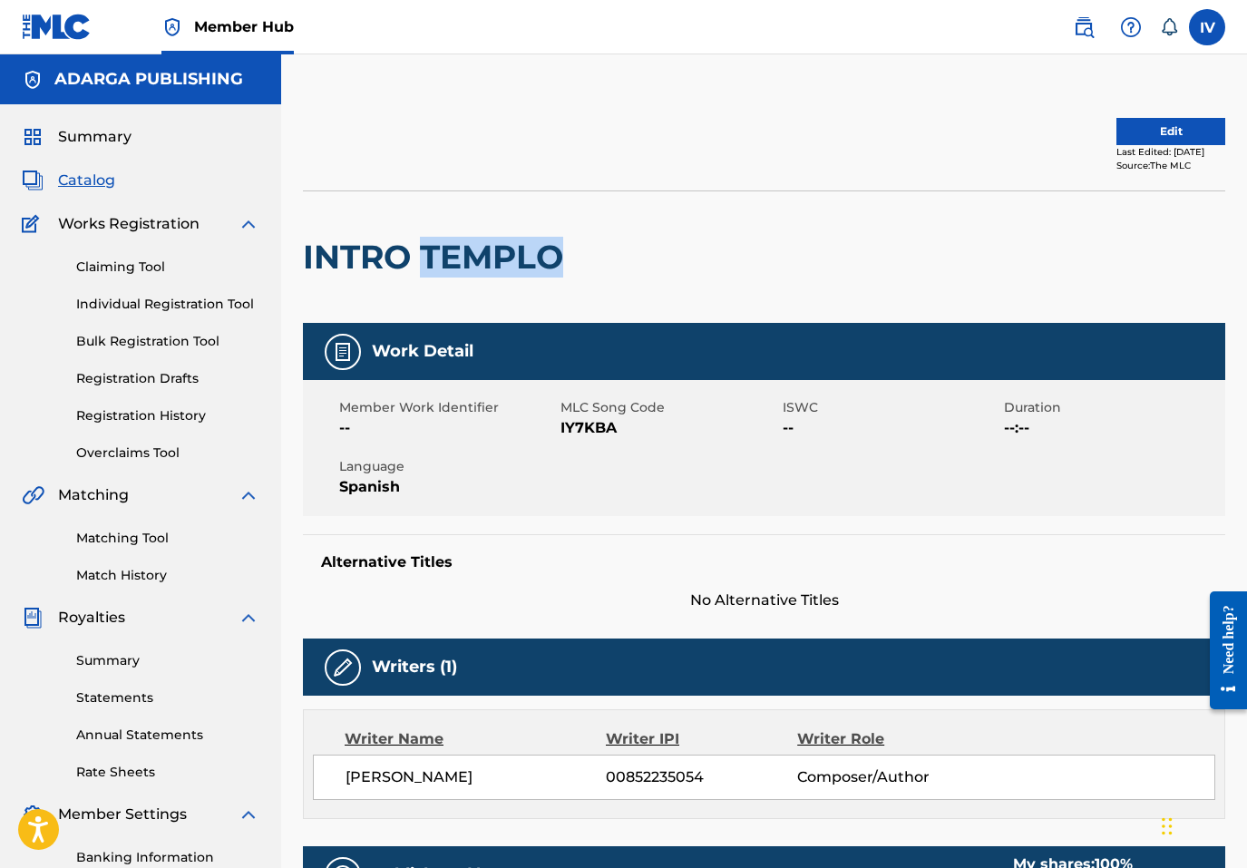
click at [505, 249] on h2 "INTRO TEMPLO" at bounding box center [437, 257] width 269 height 41
click at [1117, 141] on button "Edit" at bounding box center [1171, 131] width 109 height 27
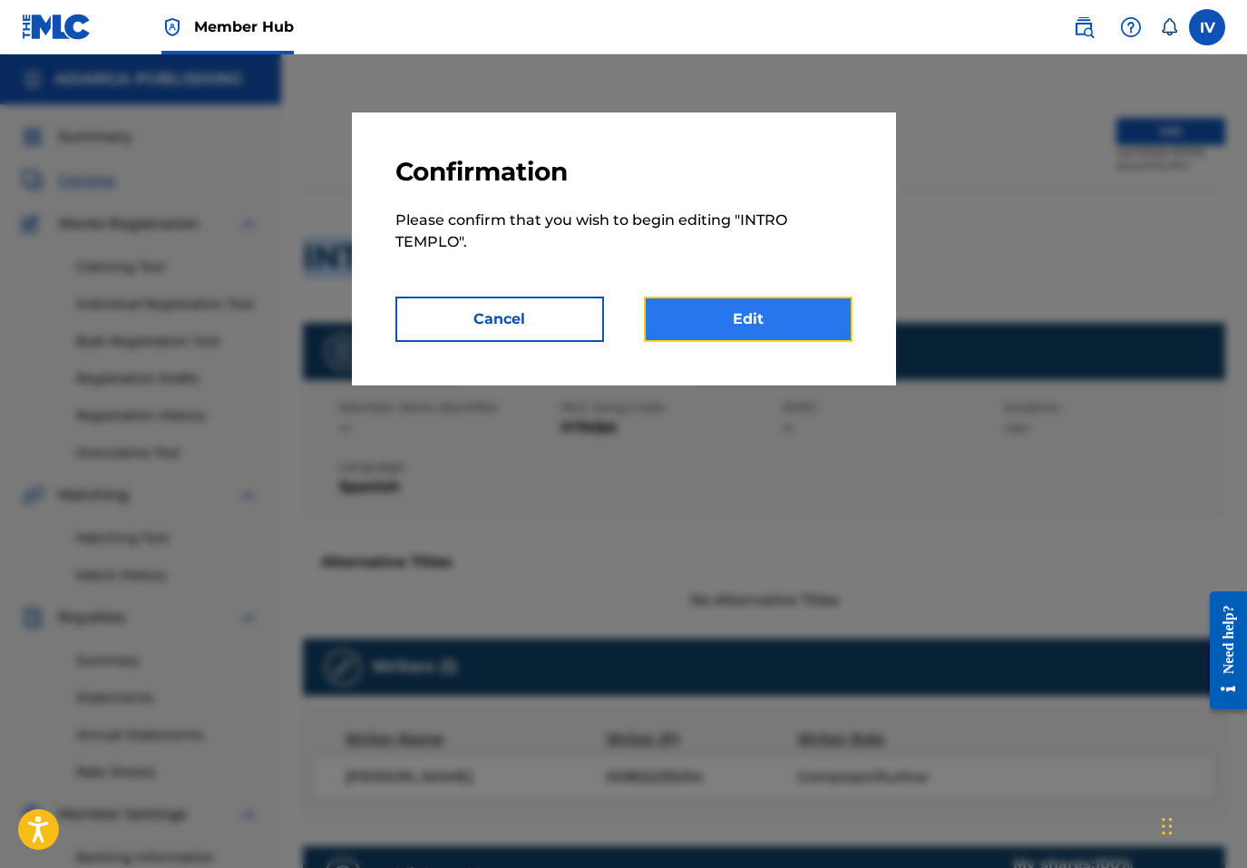
click at [825, 307] on link "Edit" at bounding box center [748, 319] width 209 height 45
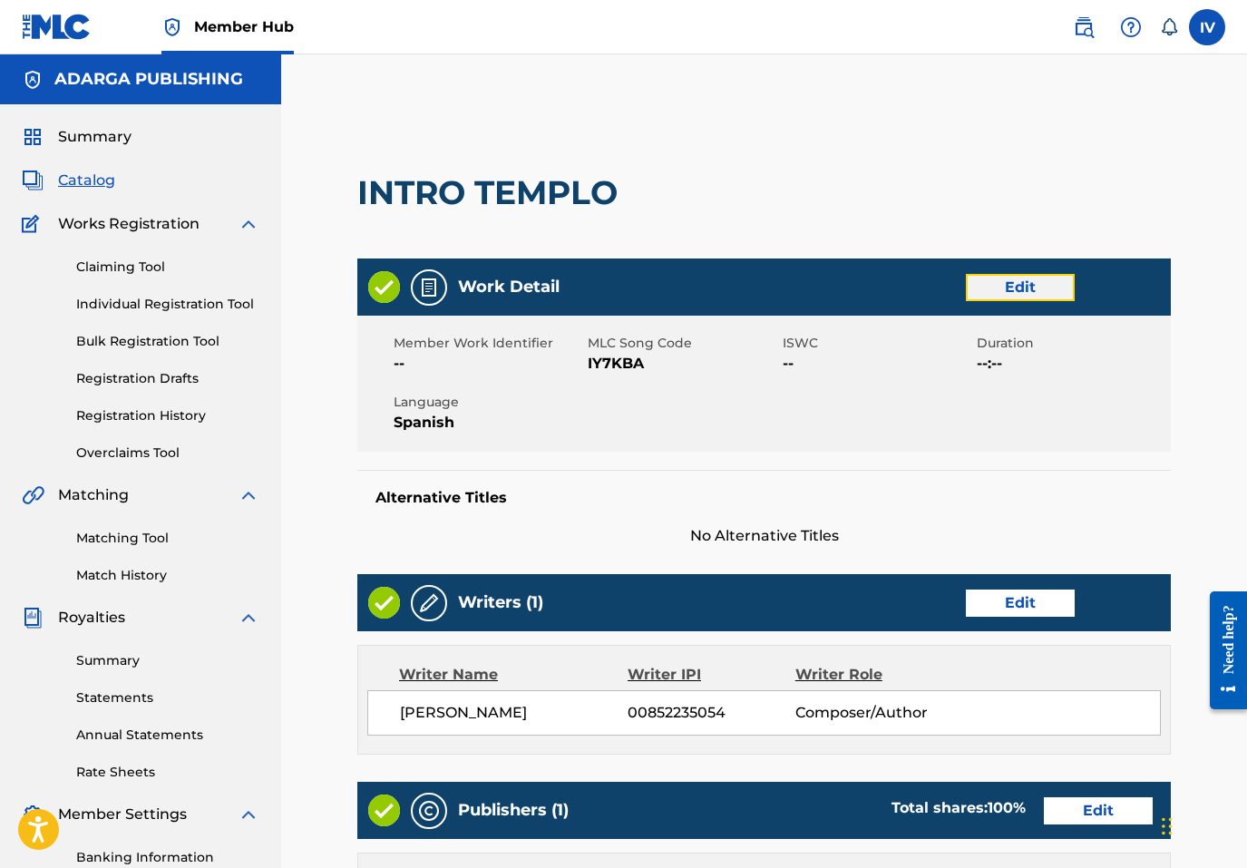
click at [997, 282] on link "Edit" at bounding box center [1020, 287] width 109 height 27
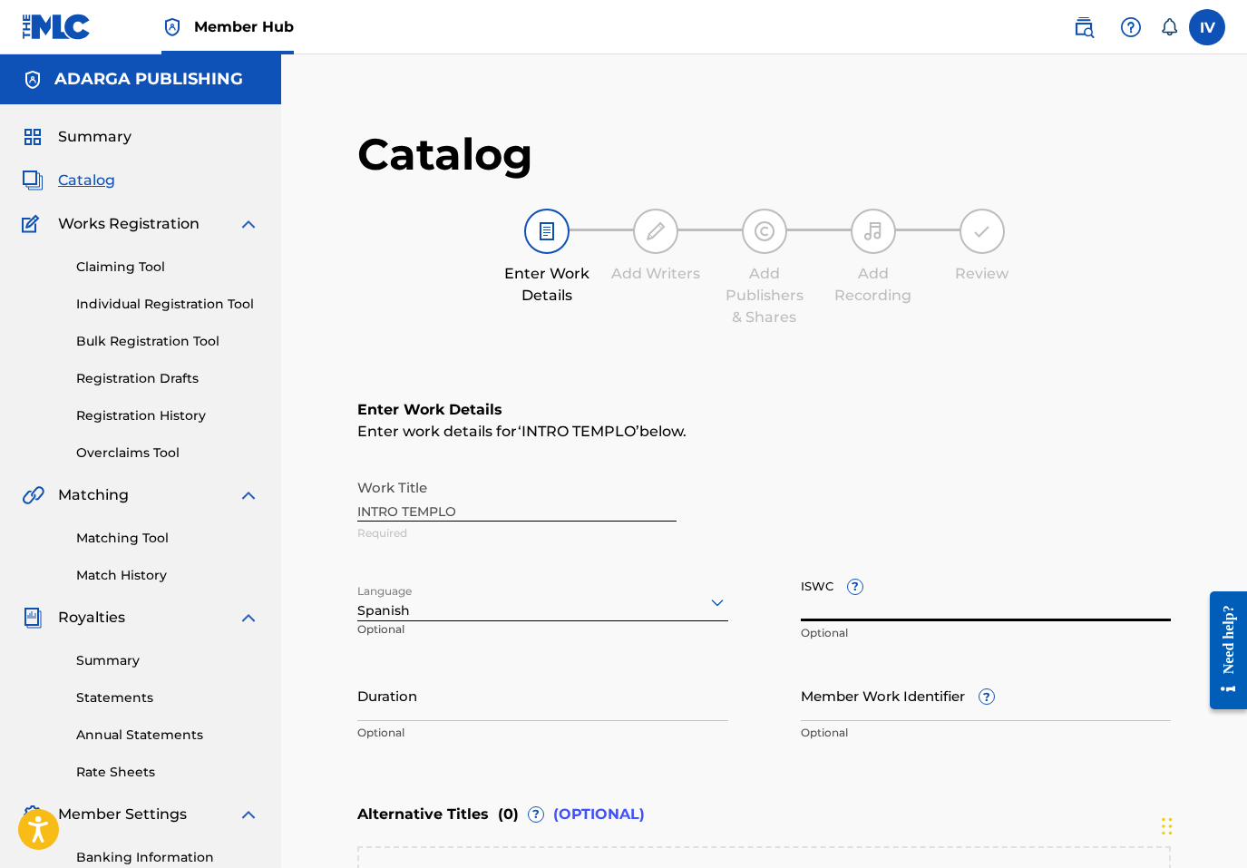
click at [951, 599] on input "ISWC ?" at bounding box center [986, 596] width 371 height 52
paste input "T3351593330"
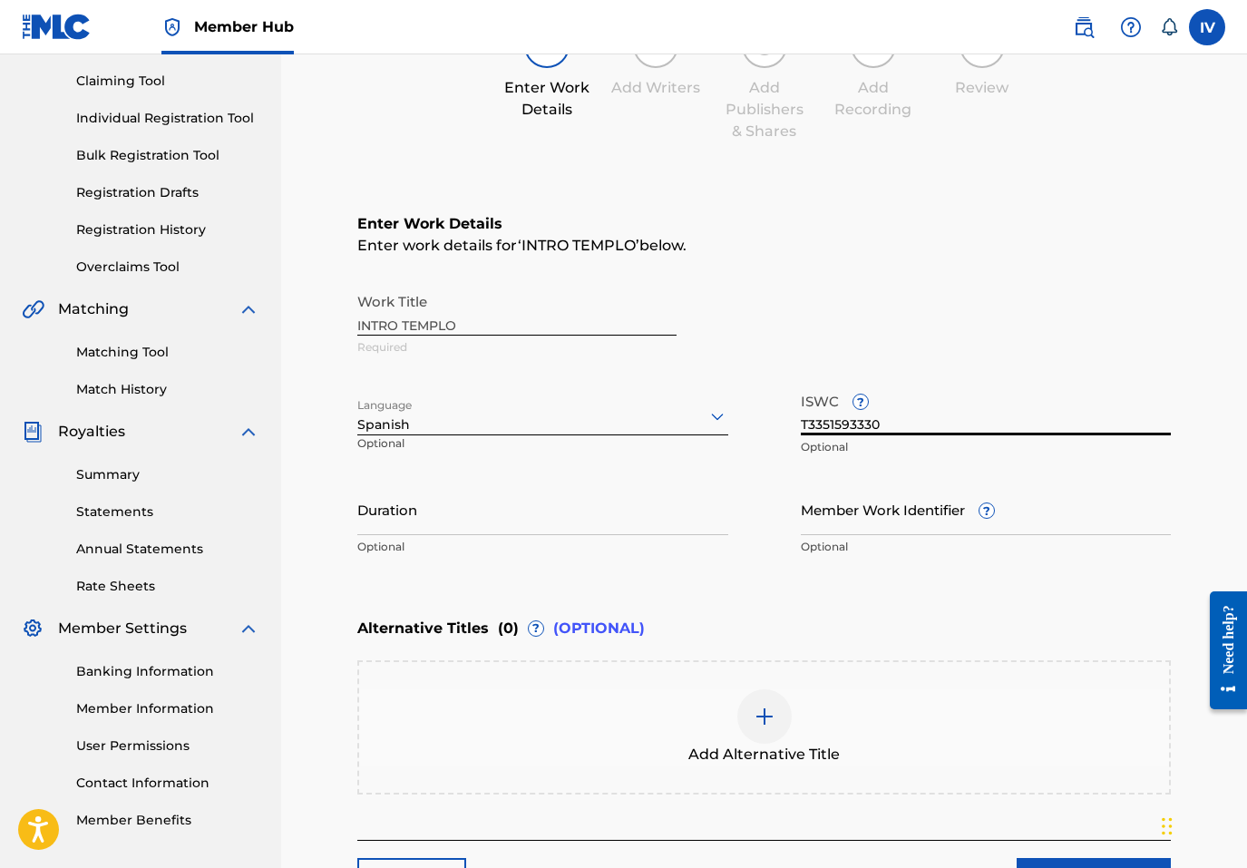
scroll to position [271, 0]
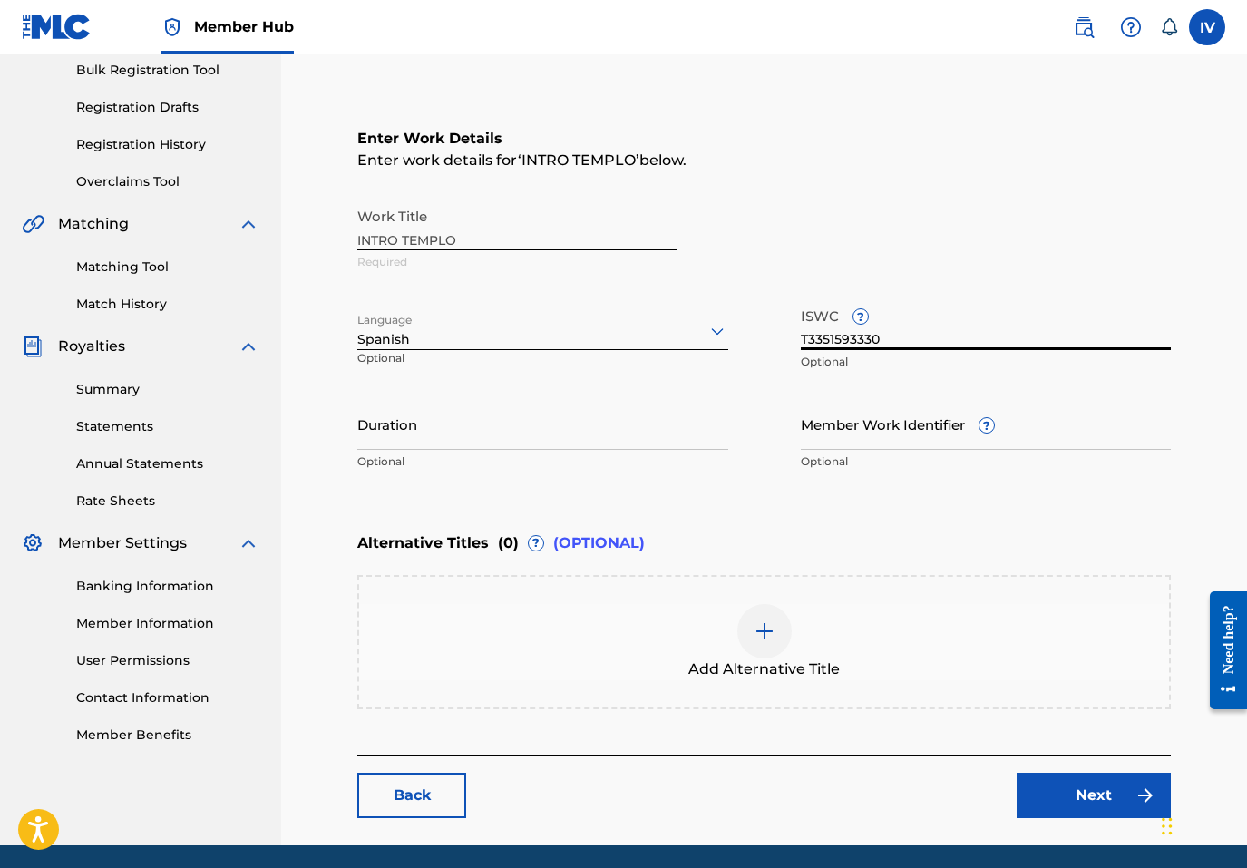
type input "T3351593330"
click at [600, 617] on div "Add Alternative Title" at bounding box center [764, 642] width 810 height 76
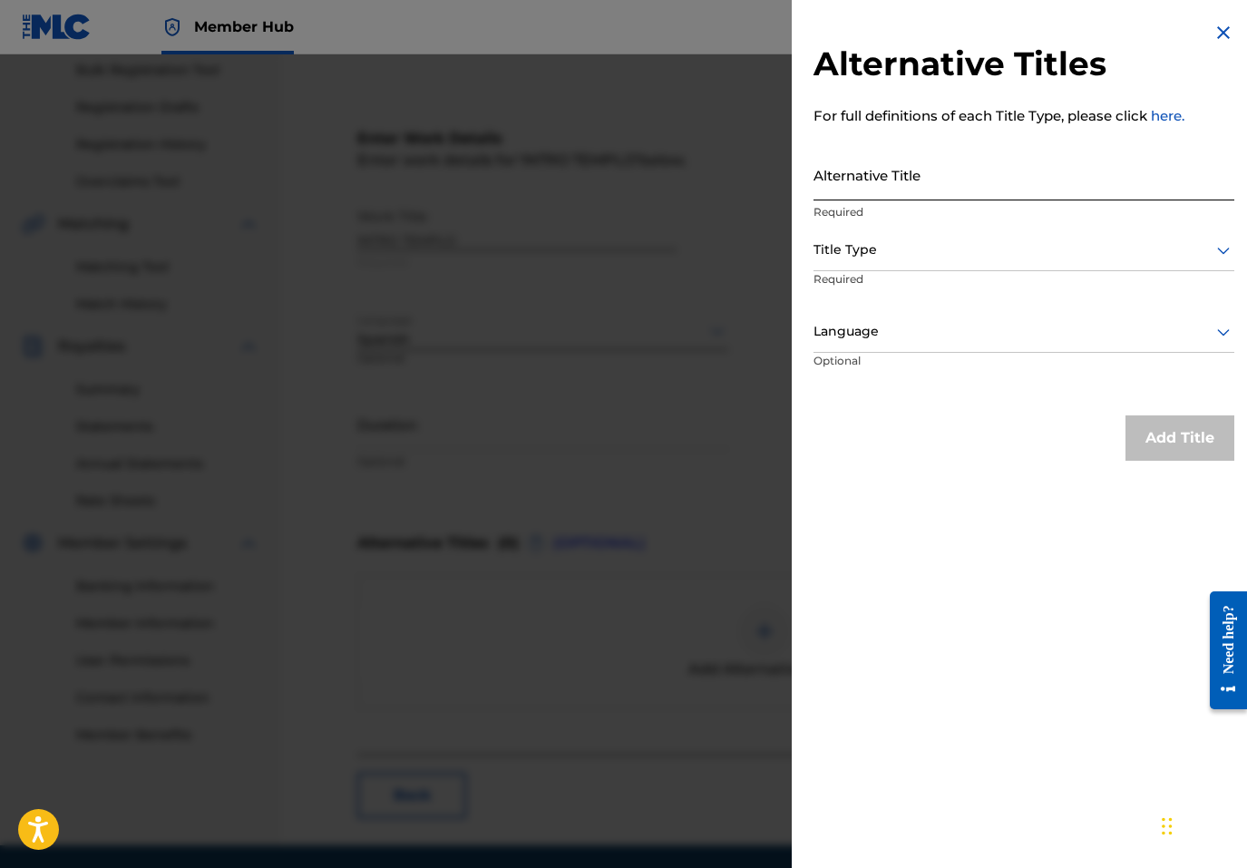
click at [928, 162] on input "Alternative Title" at bounding box center [1024, 175] width 421 height 52
paste input "INTRO TEMPLO (EN VIVO)"
type input "INTRO TEMPLO (EN VIVO)"
click at [869, 248] on div at bounding box center [1024, 250] width 421 height 23
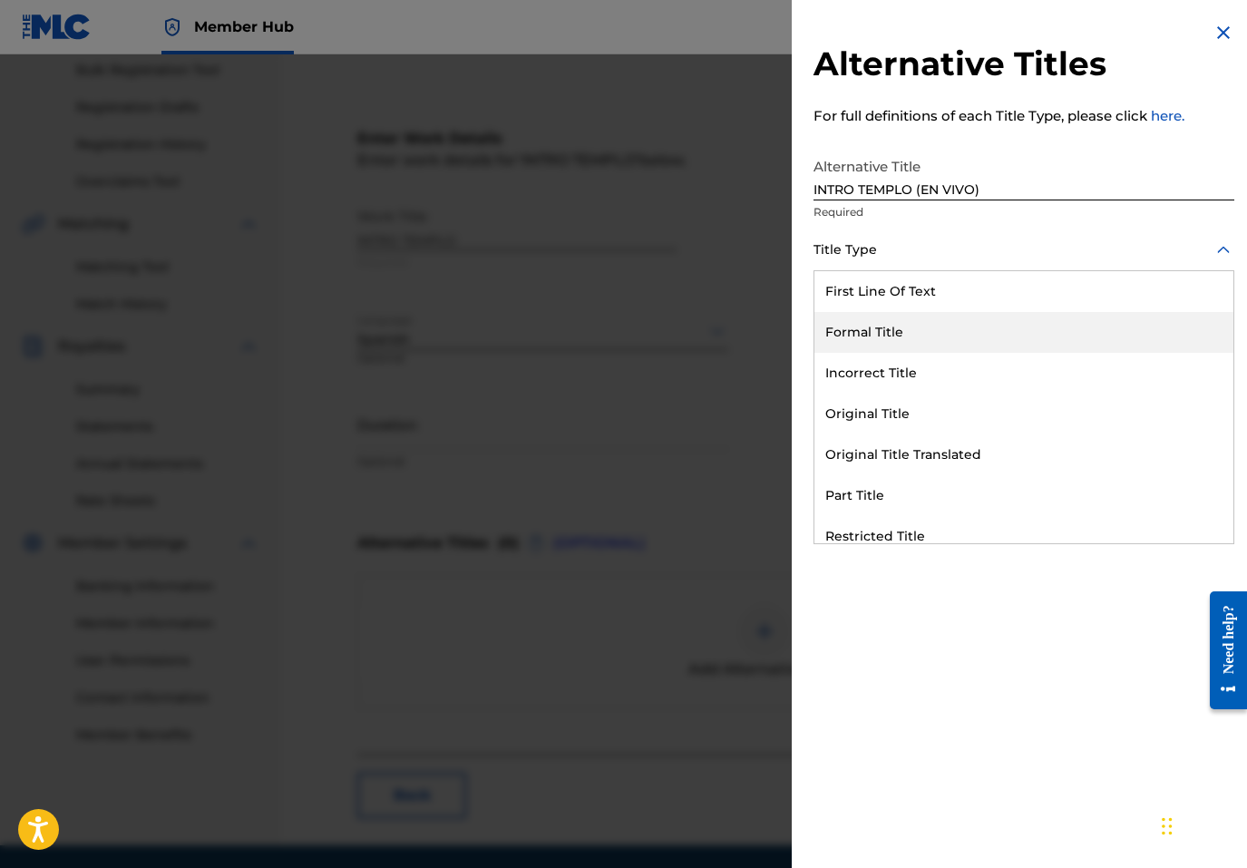
scroll to position [177, 0]
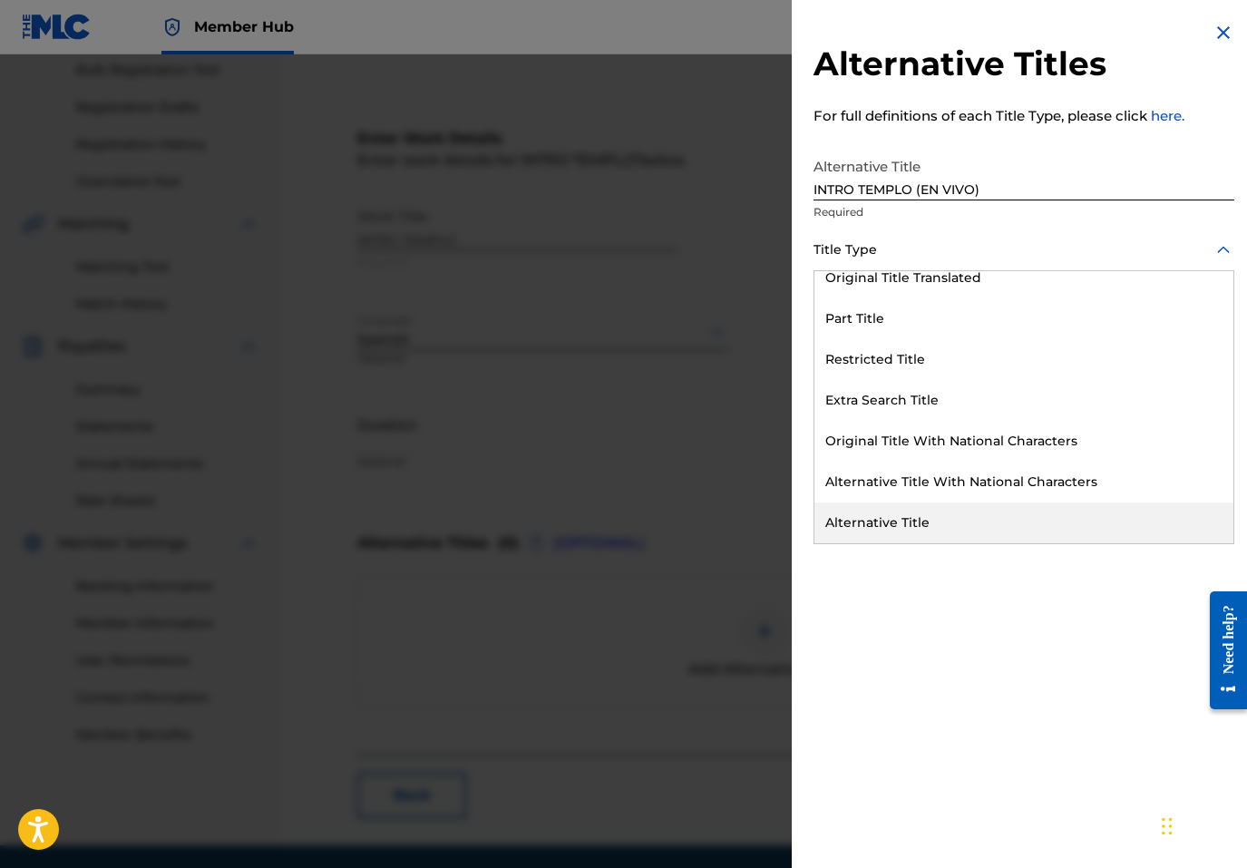
click at [901, 512] on div "Alternative Title" at bounding box center [1024, 523] width 419 height 41
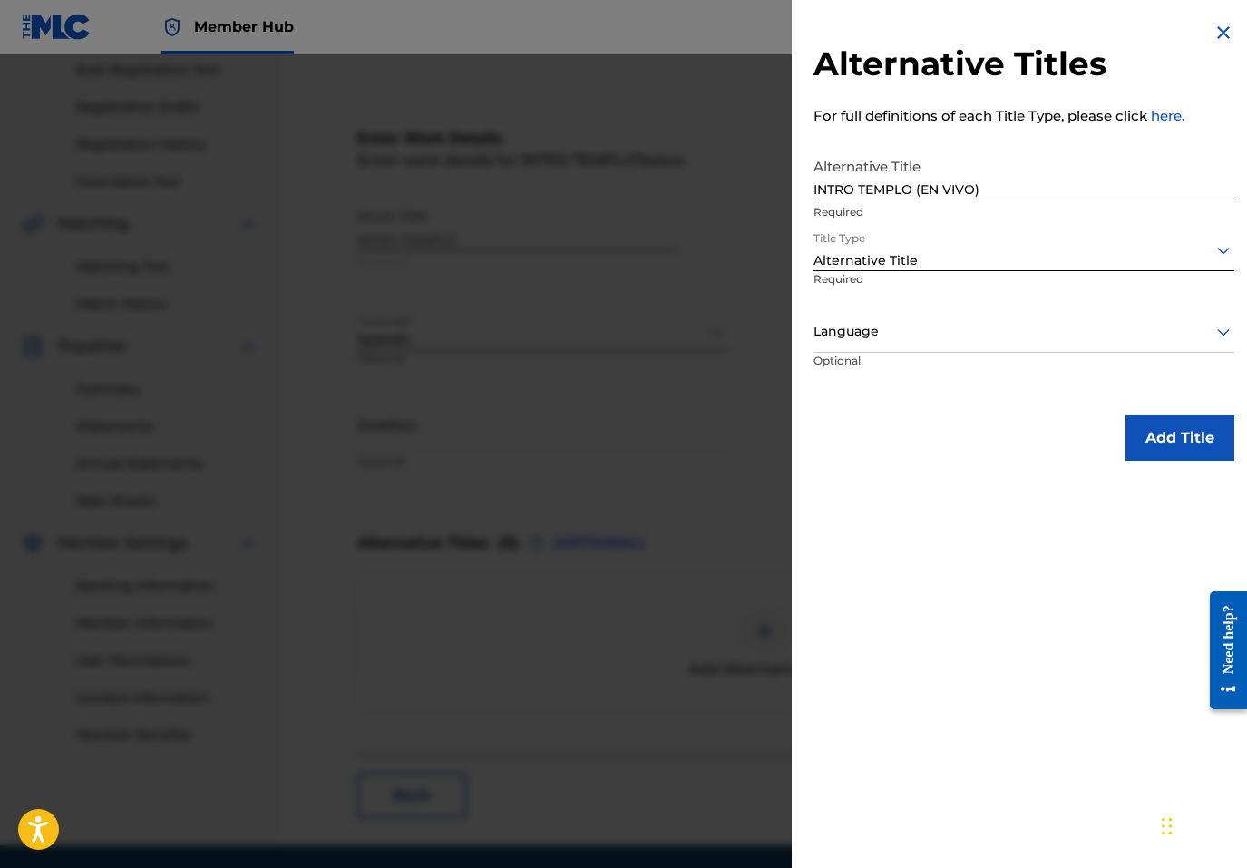
click at [883, 367] on p "Optional" at bounding box center [882, 373] width 136 height 41
click at [875, 348] on div "Language" at bounding box center [1024, 332] width 421 height 41
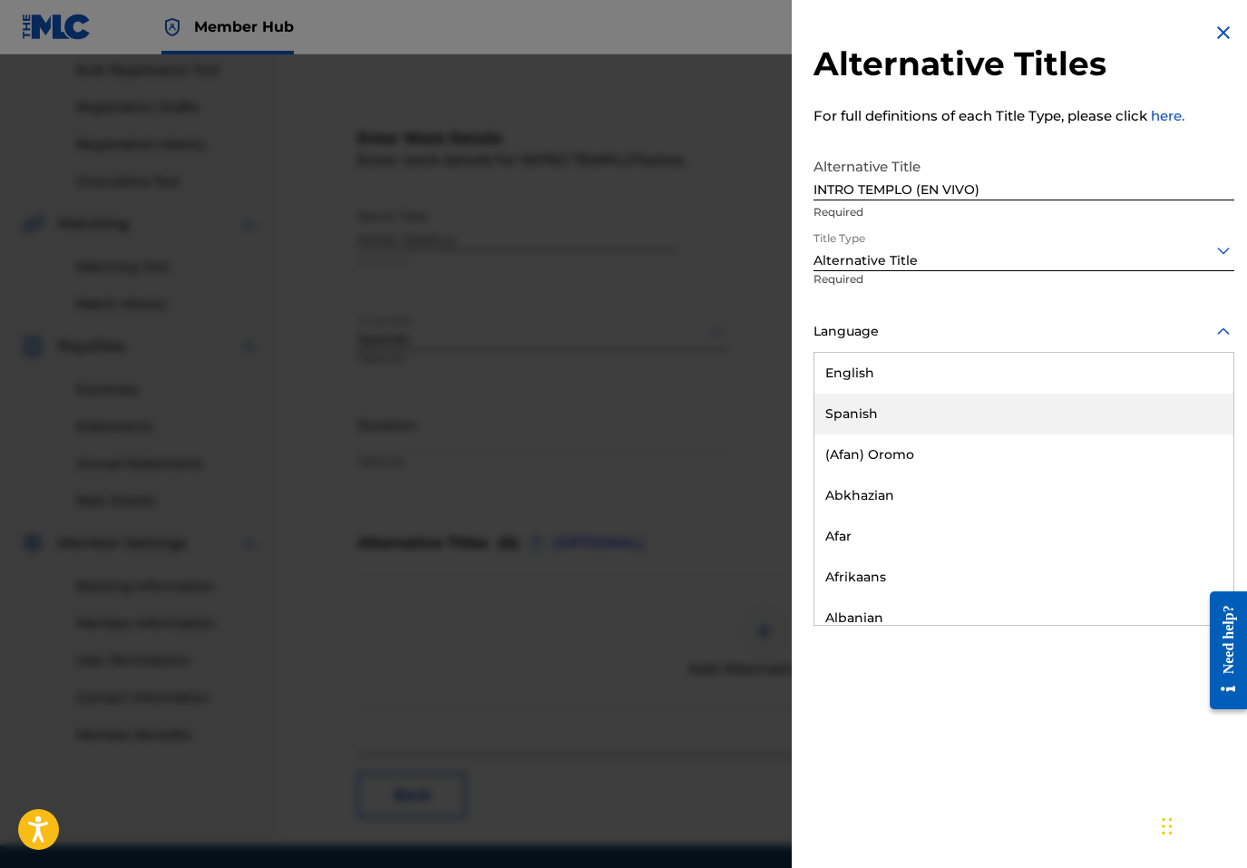
click at [874, 405] on div "Spanish" at bounding box center [1024, 414] width 419 height 41
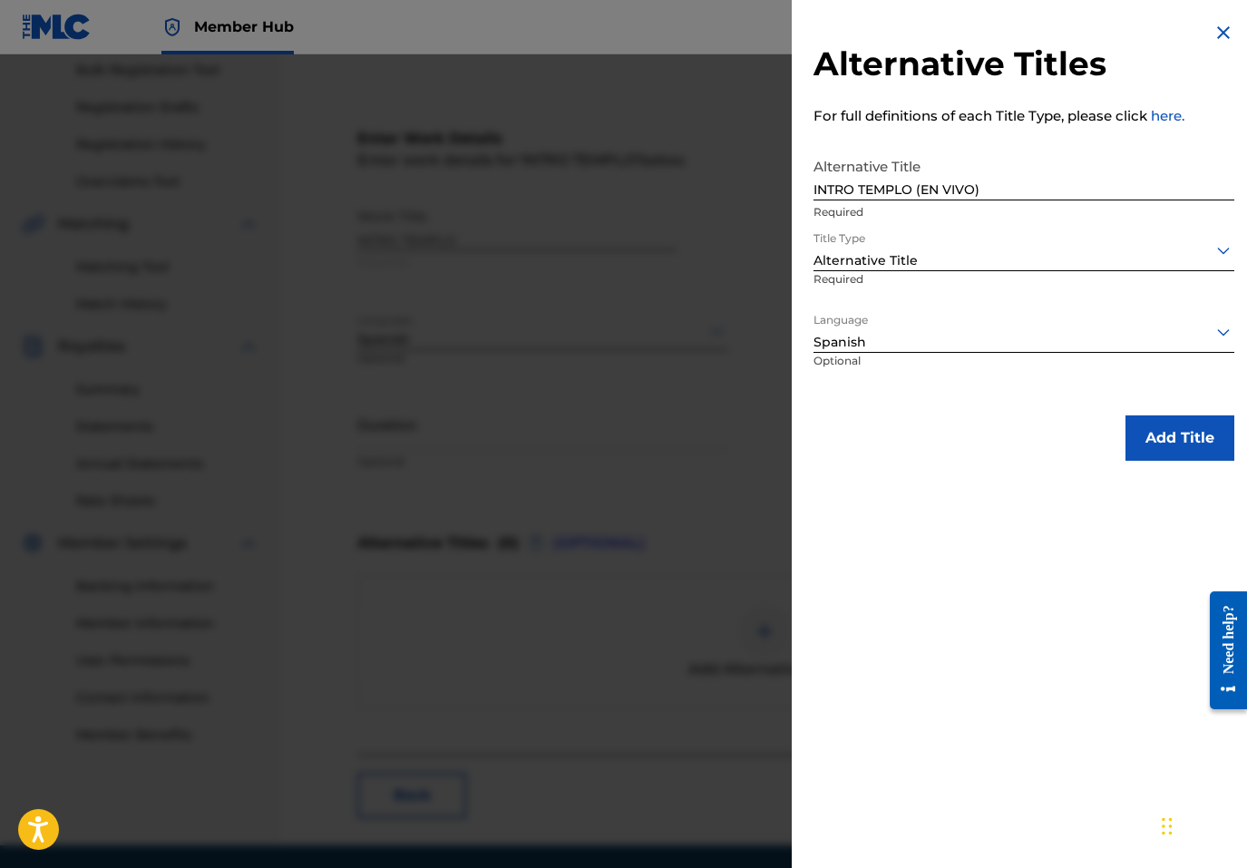
click at [1114, 428] on div "Add Title" at bounding box center [1024, 437] width 421 height 45
click at [1137, 436] on button "Add Title" at bounding box center [1180, 437] width 109 height 45
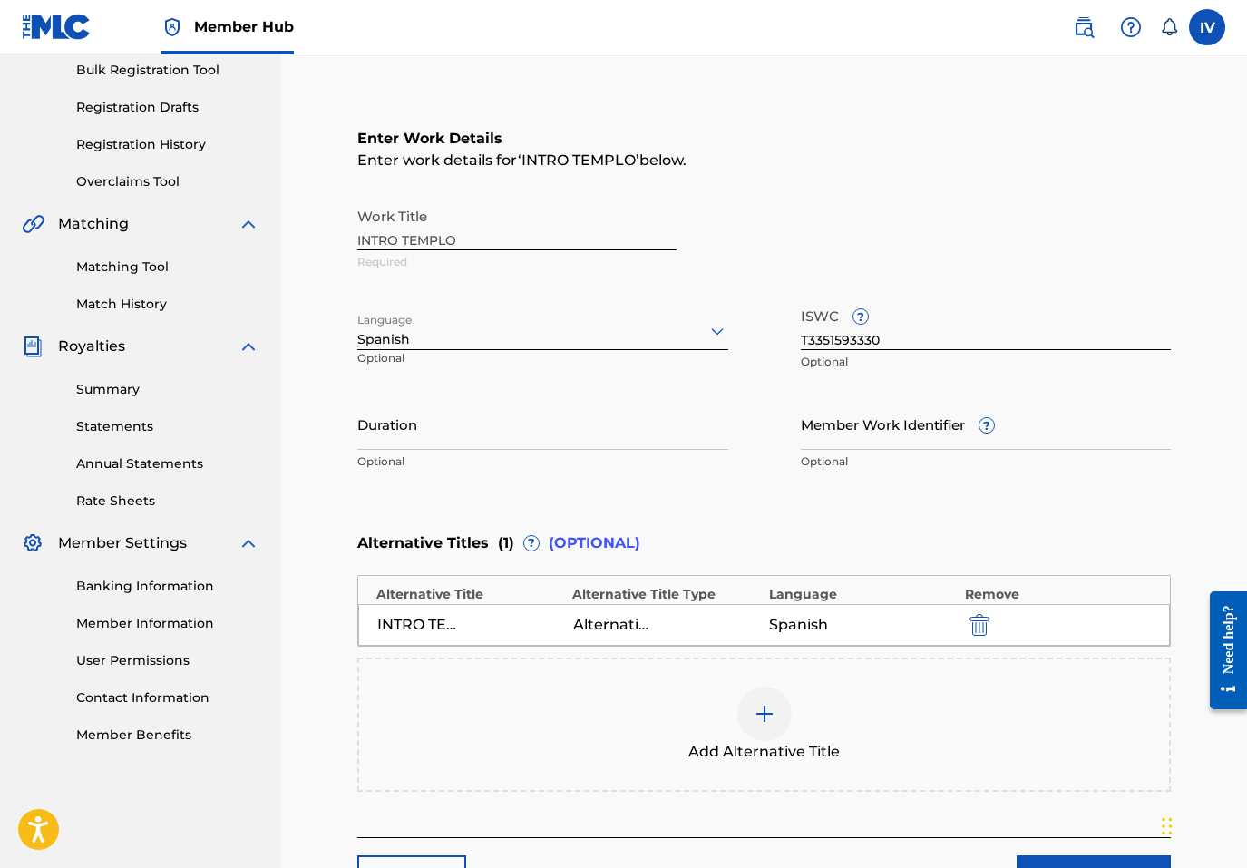
scroll to position [418, 0]
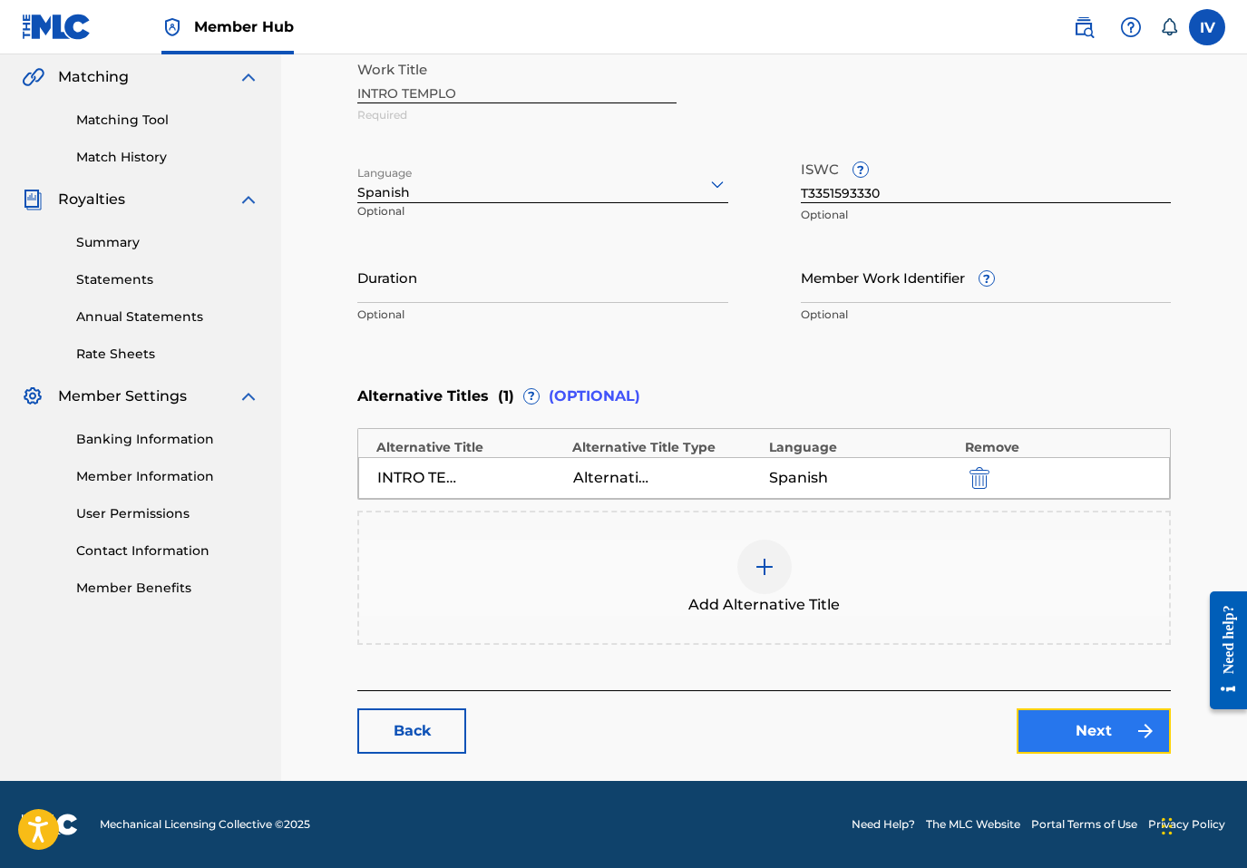
click at [1091, 749] on link "Next" at bounding box center [1094, 730] width 154 height 45
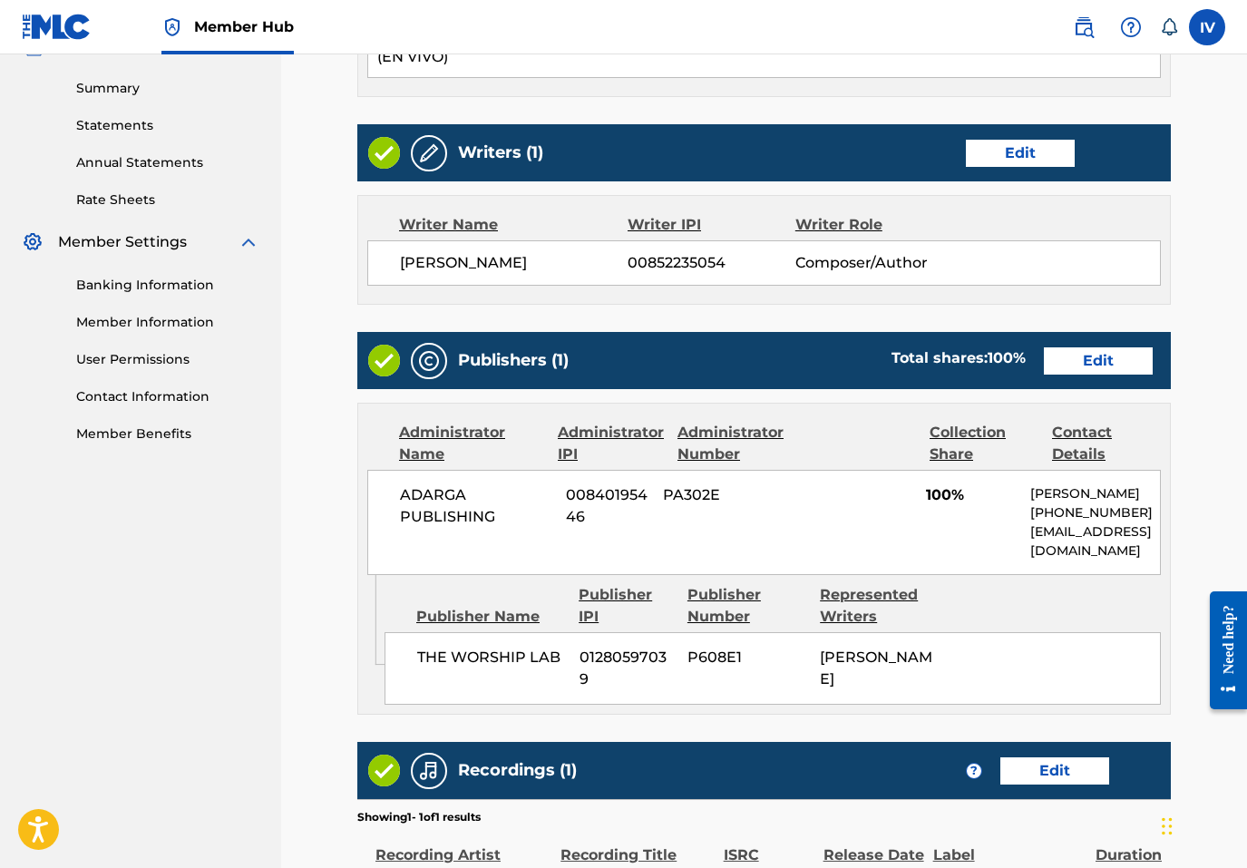
scroll to position [845, 0]
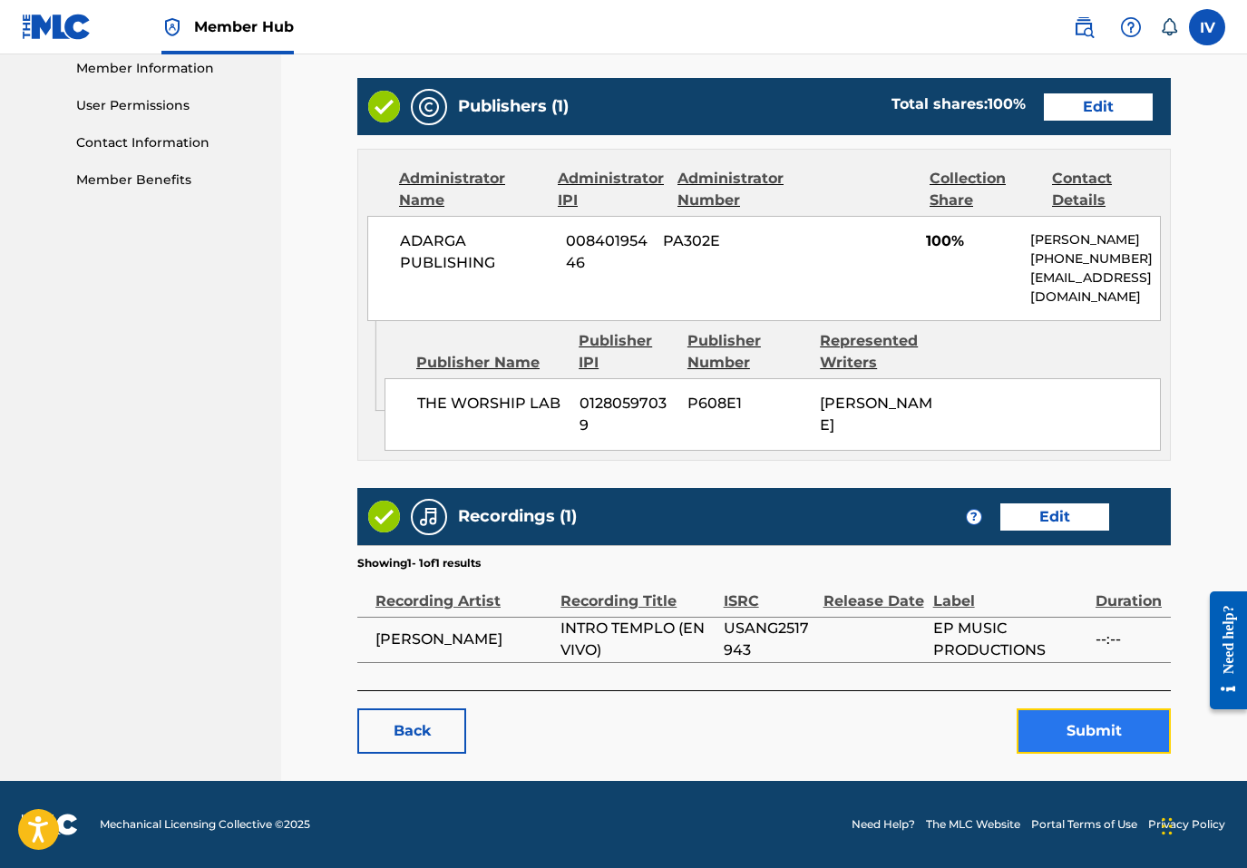
click at [1108, 750] on button "Submit" at bounding box center [1094, 730] width 154 height 45
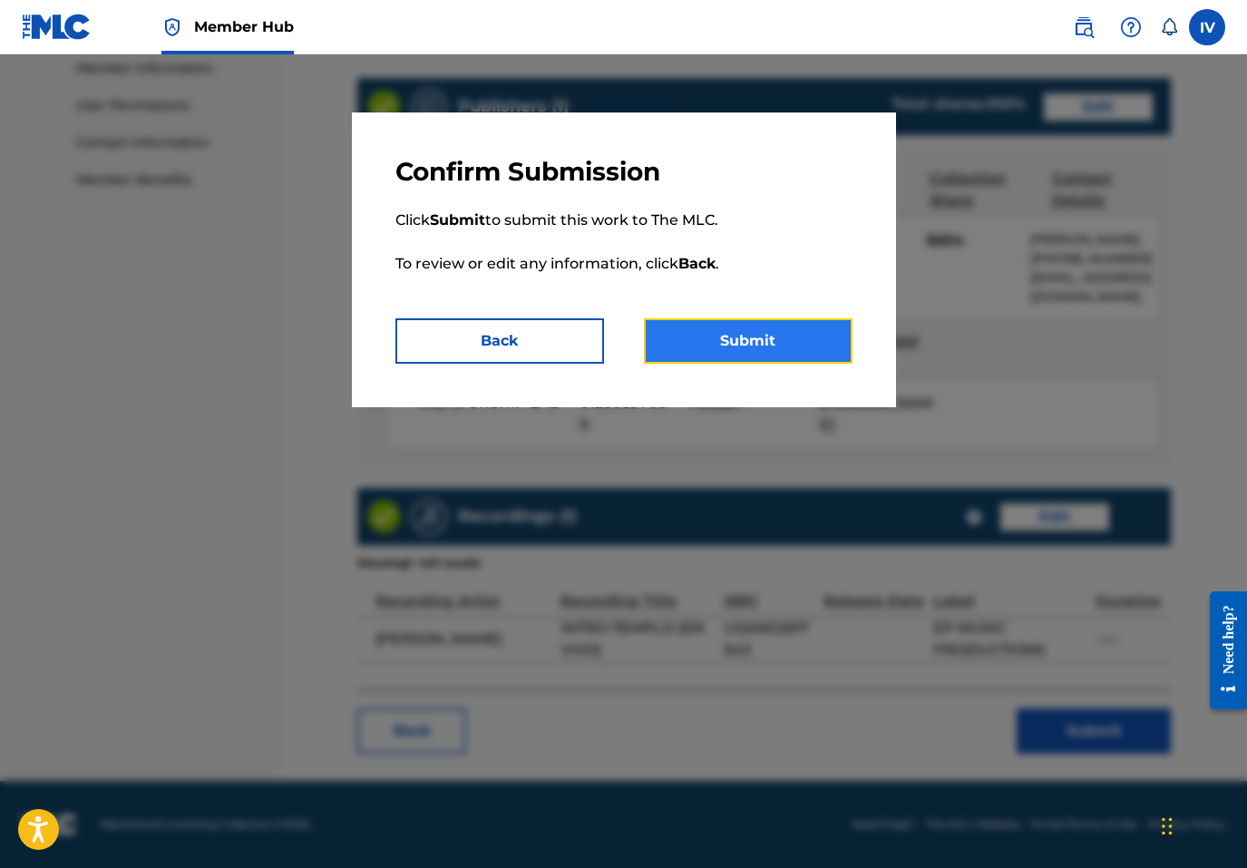
click at [705, 335] on button "Submit" at bounding box center [748, 340] width 209 height 45
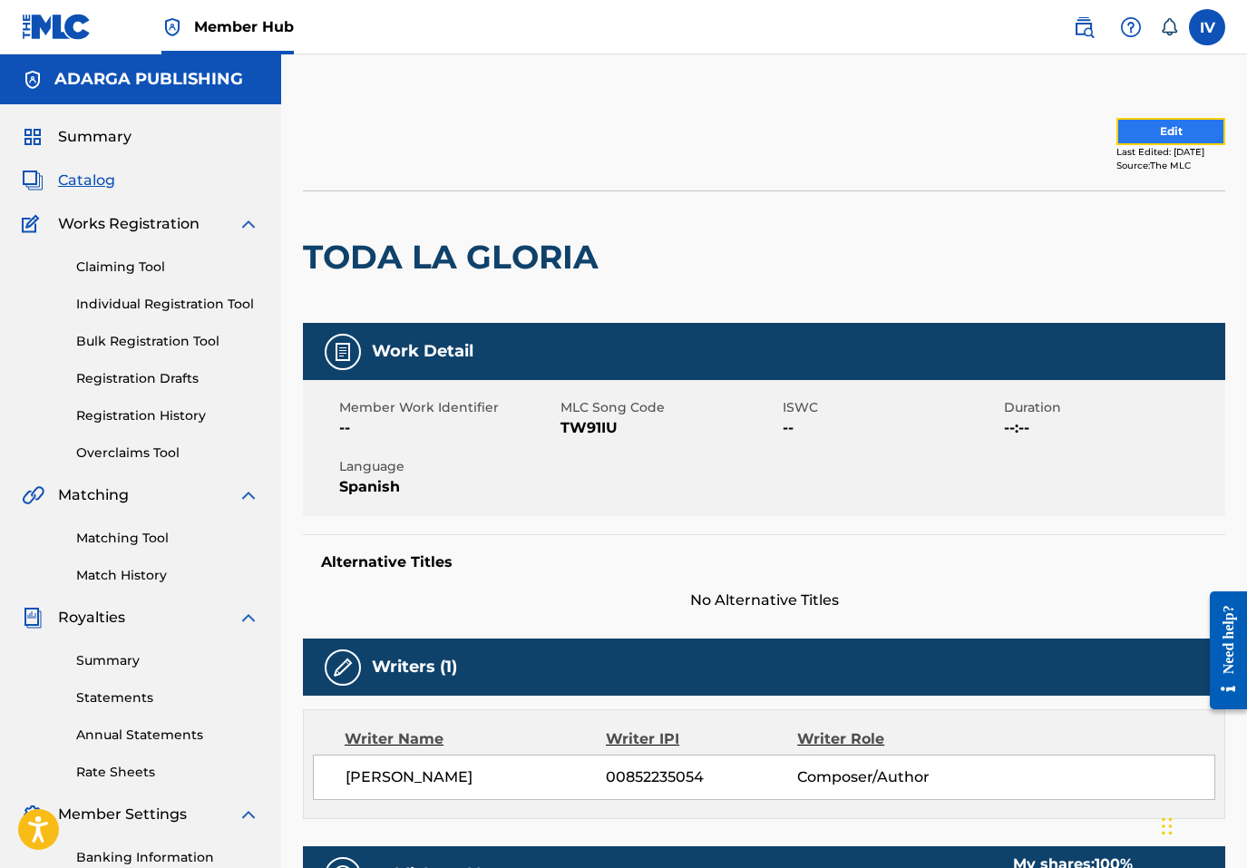
click at [1128, 132] on button "Edit" at bounding box center [1171, 131] width 109 height 27
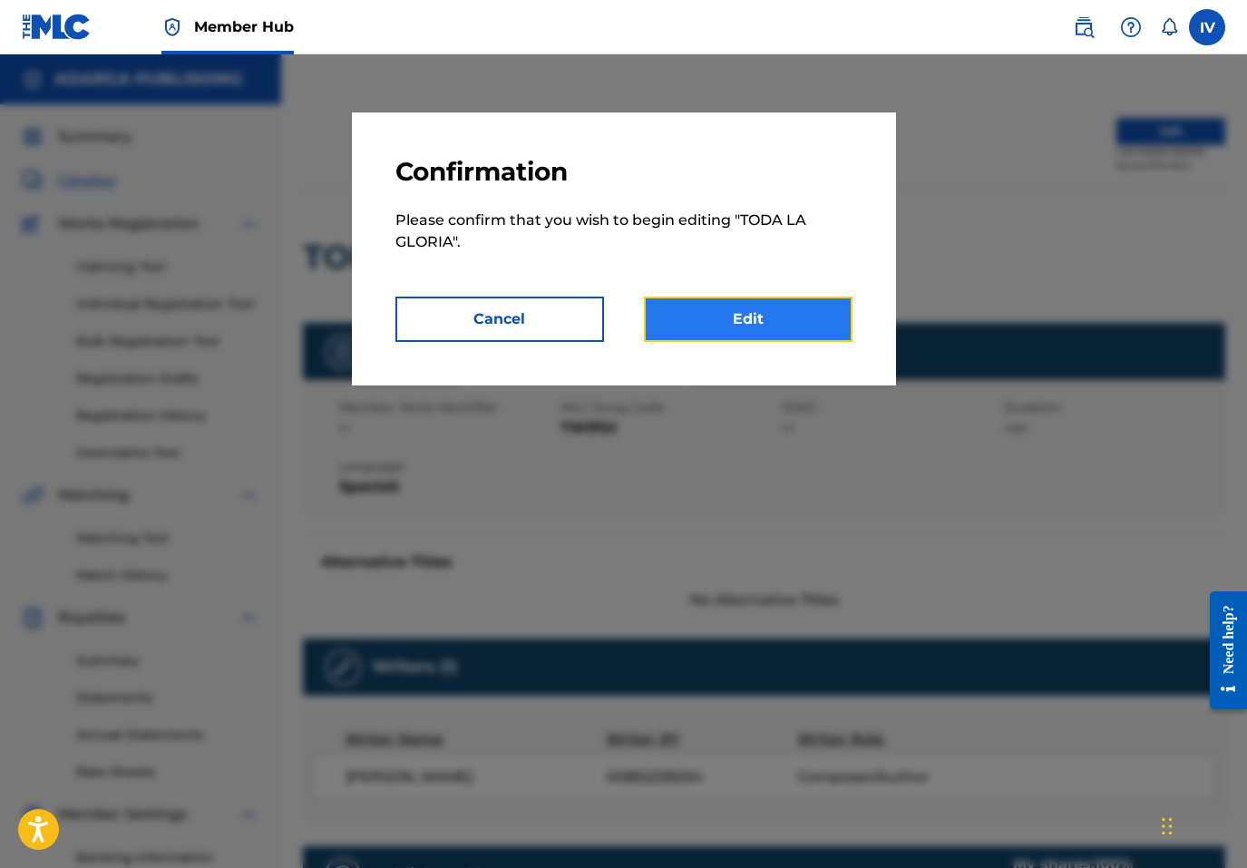
click at [783, 316] on link "Edit" at bounding box center [748, 319] width 209 height 45
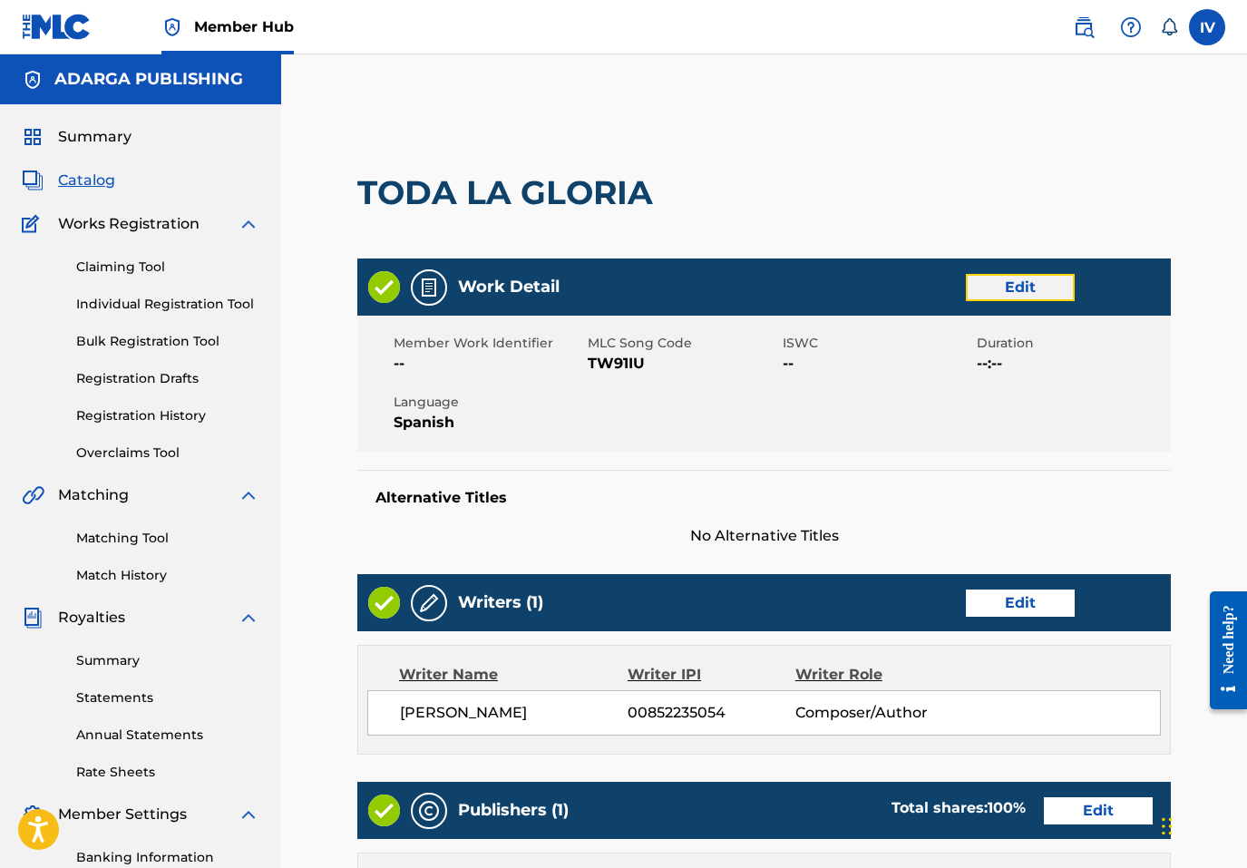
click at [1027, 290] on link "Edit" at bounding box center [1020, 287] width 109 height 27
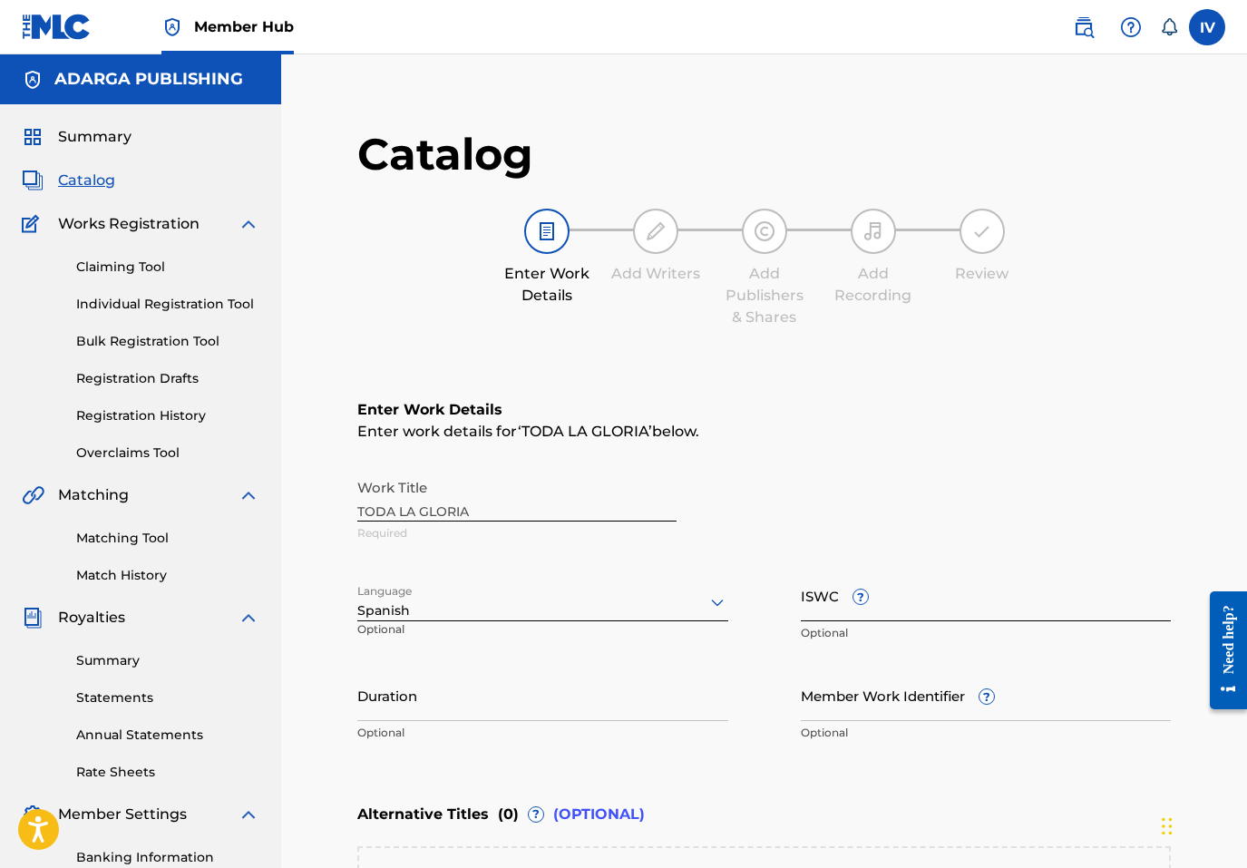
click at [922, 590] on input "ISWC ?" at bounding box center [986, 596] width 371 height 52
paste input "T3331438718"
type input "T3331438718"
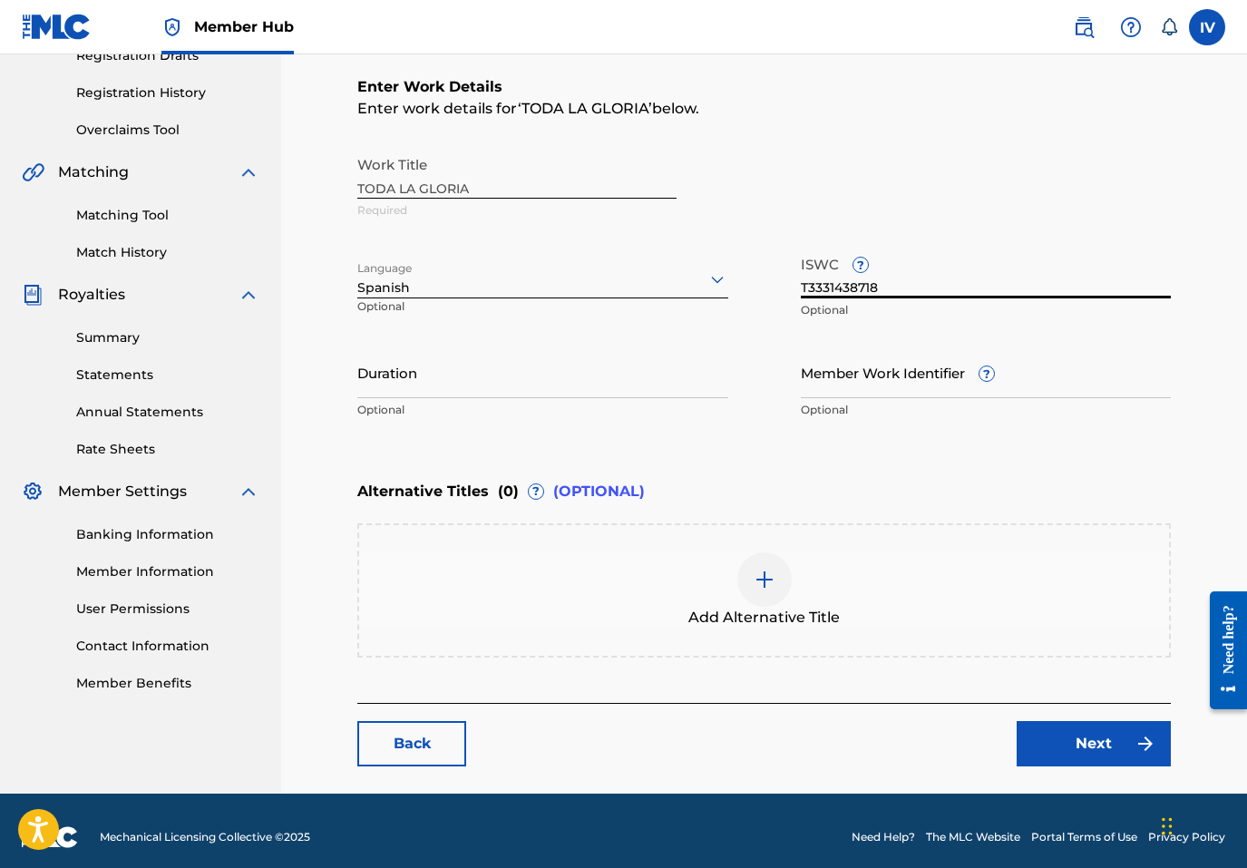
scroll to position [335, 0]
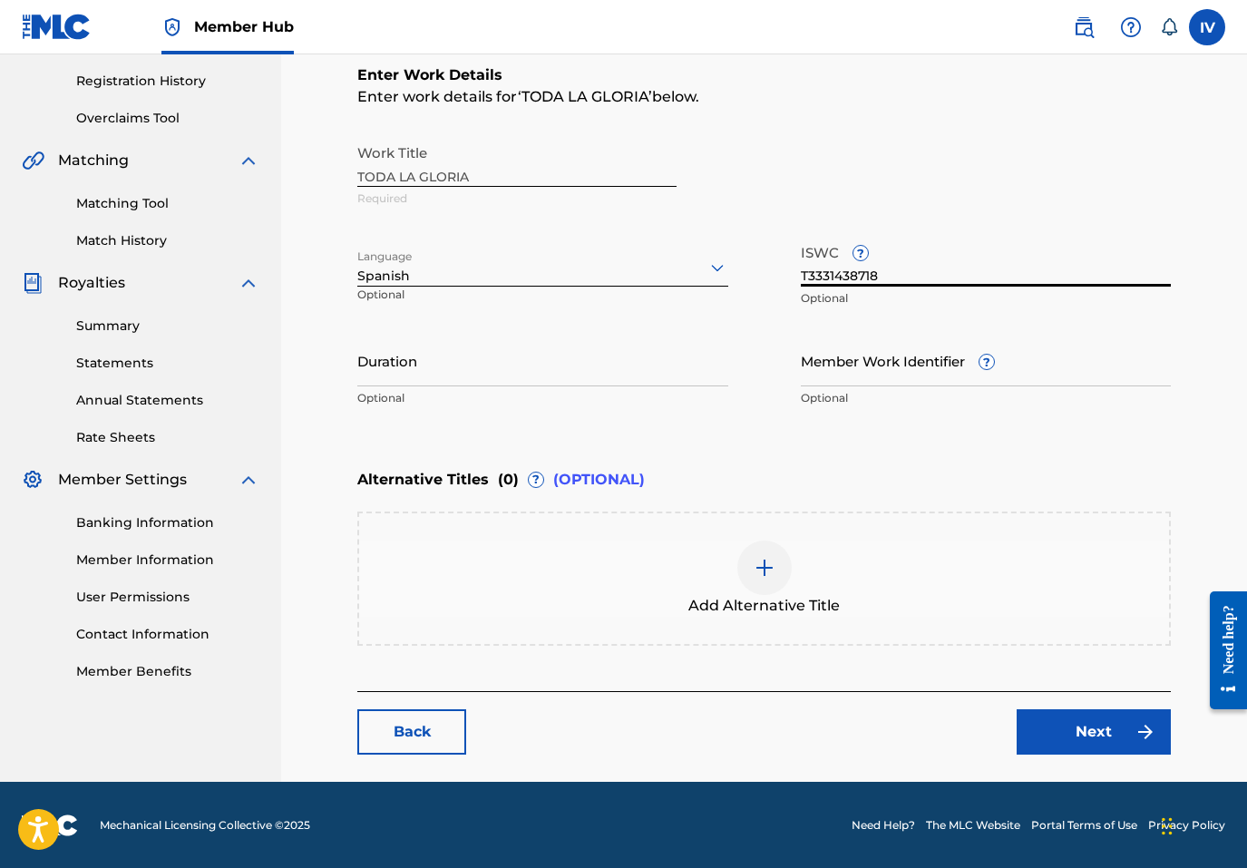
click at [753, 595] on span "Add Alternative Title" at bounding box center [763, 606] width 151 height 22
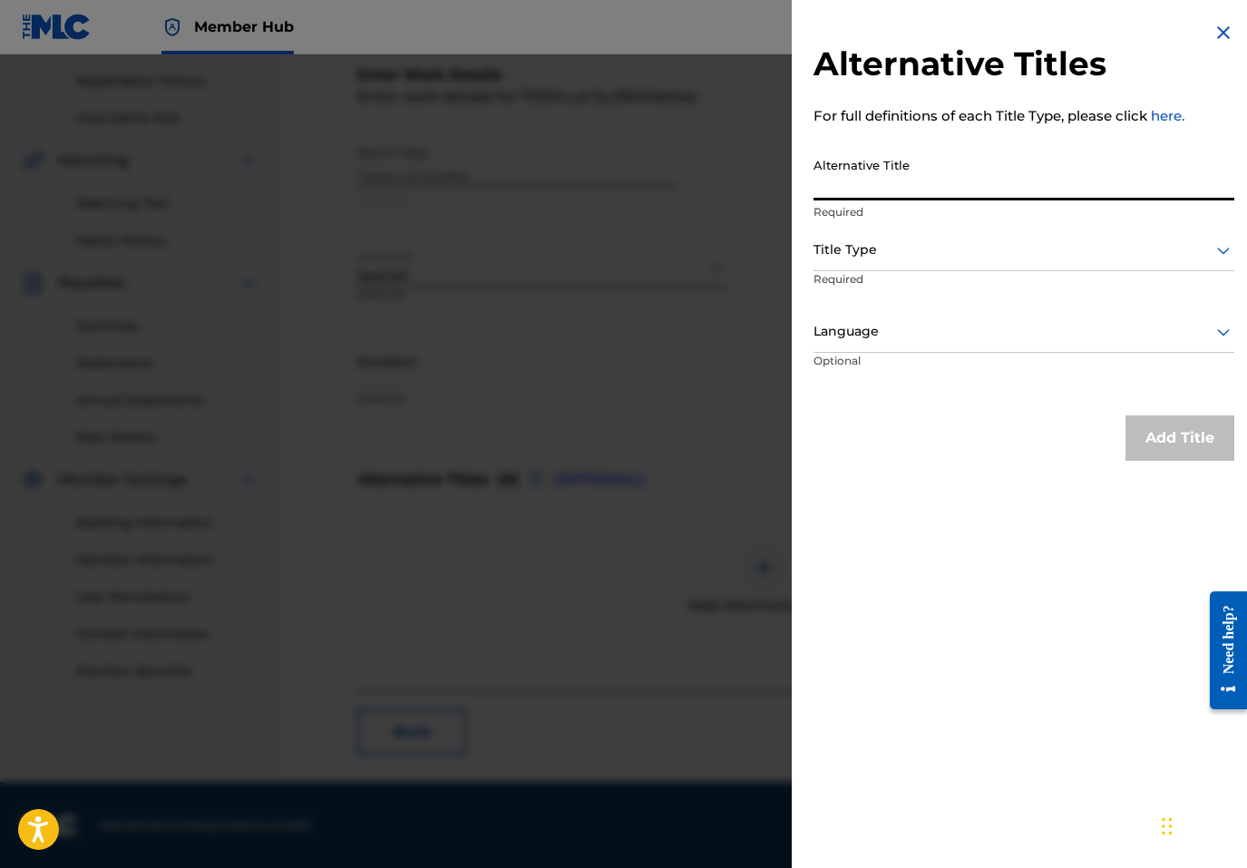
click at [954, 172] on input "Alternative Title" at bounding box center [1024, 175] width 421 height 52
paste input "TODA LA [PERSON_NAME] (EN VIVO)"
type input "TODA LA [PERSON_NAME] (EN VIVO)"
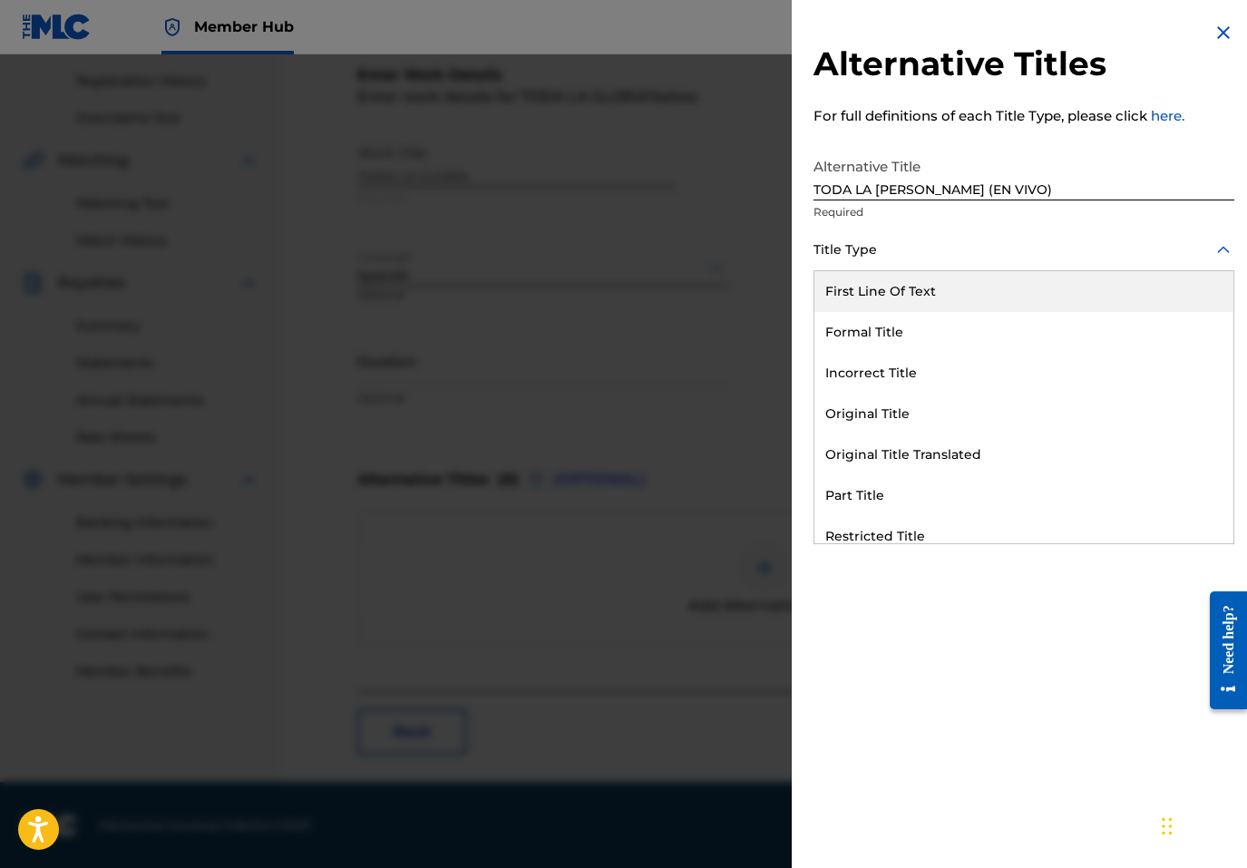
click at [911, 263] on div "Title Type" at bounding box center [1024, 250] width 421 height 41
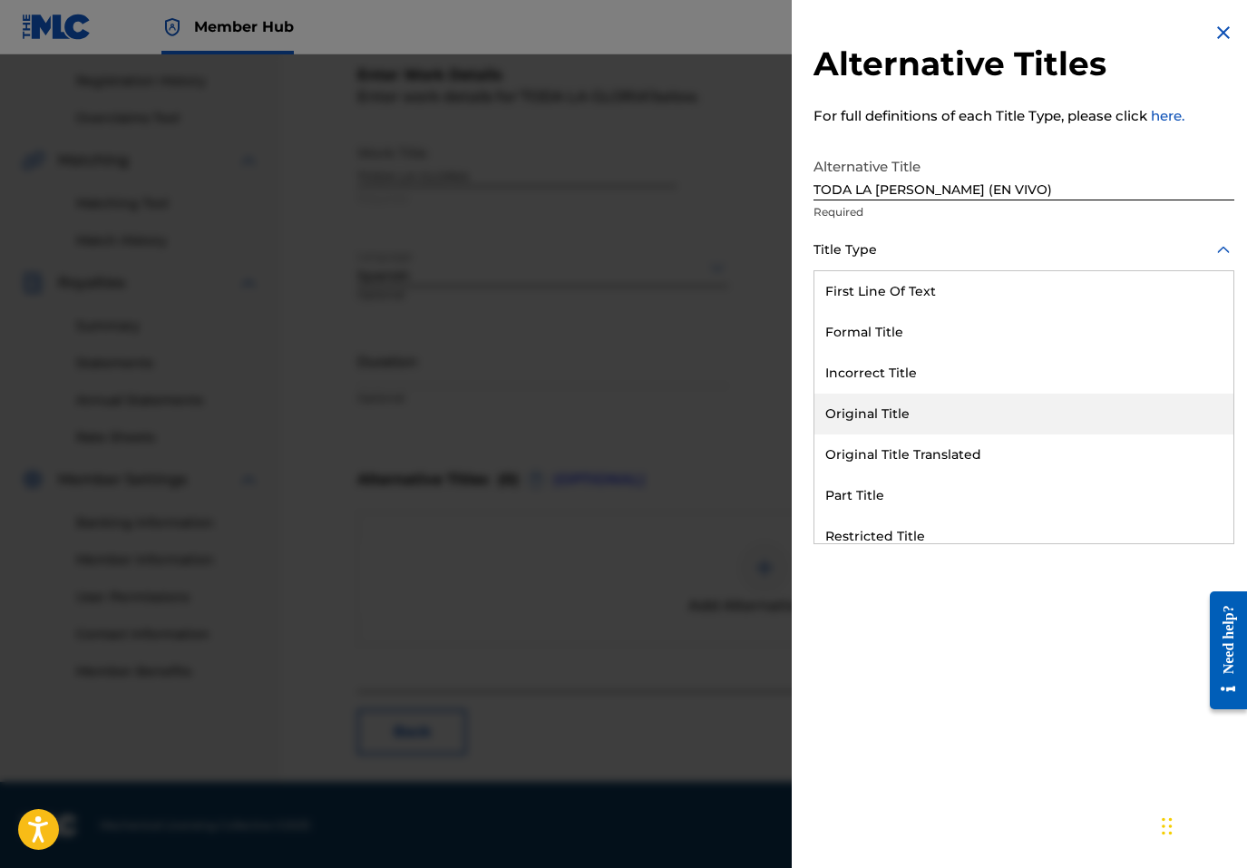
scroll to position [177, 0]
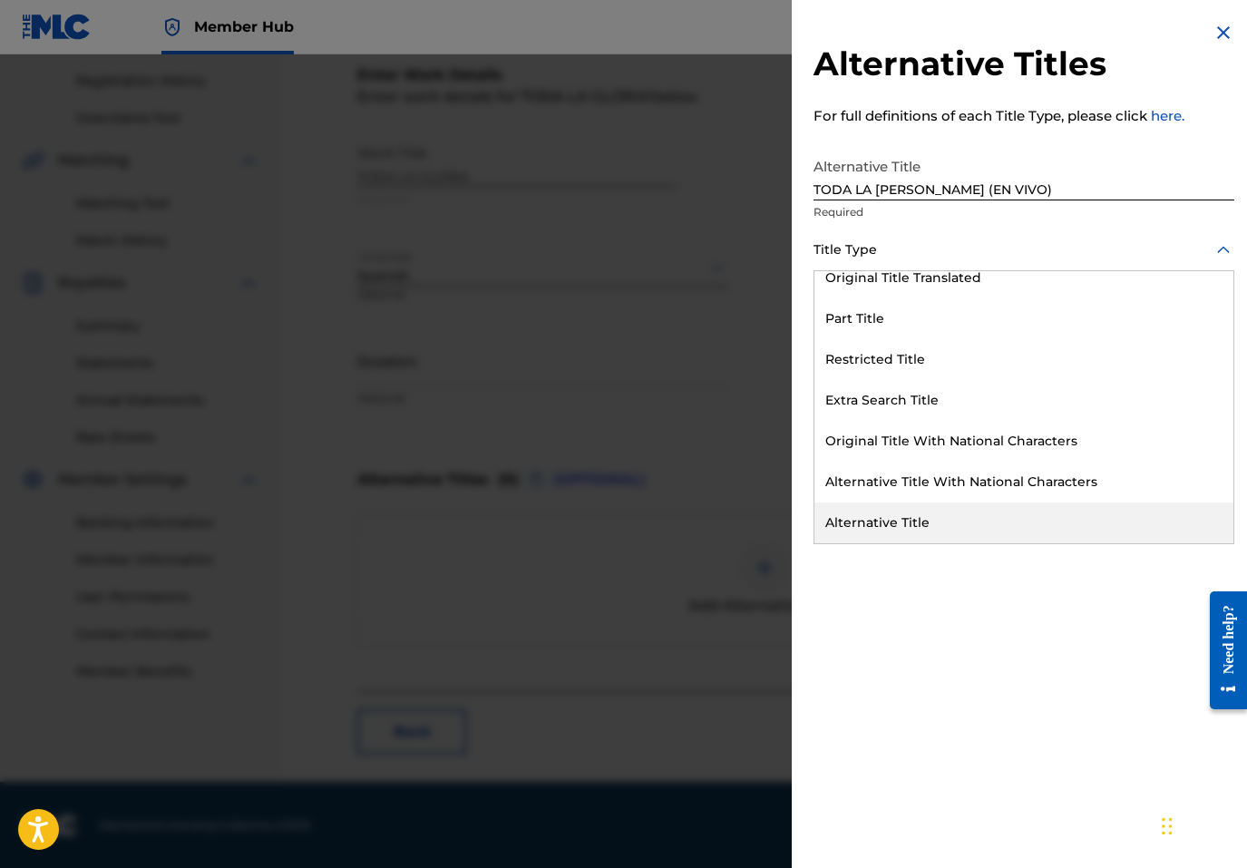
click at [867, 529] on div "Alternative Title" at bounding box center [1024, 523] width 419 height 41
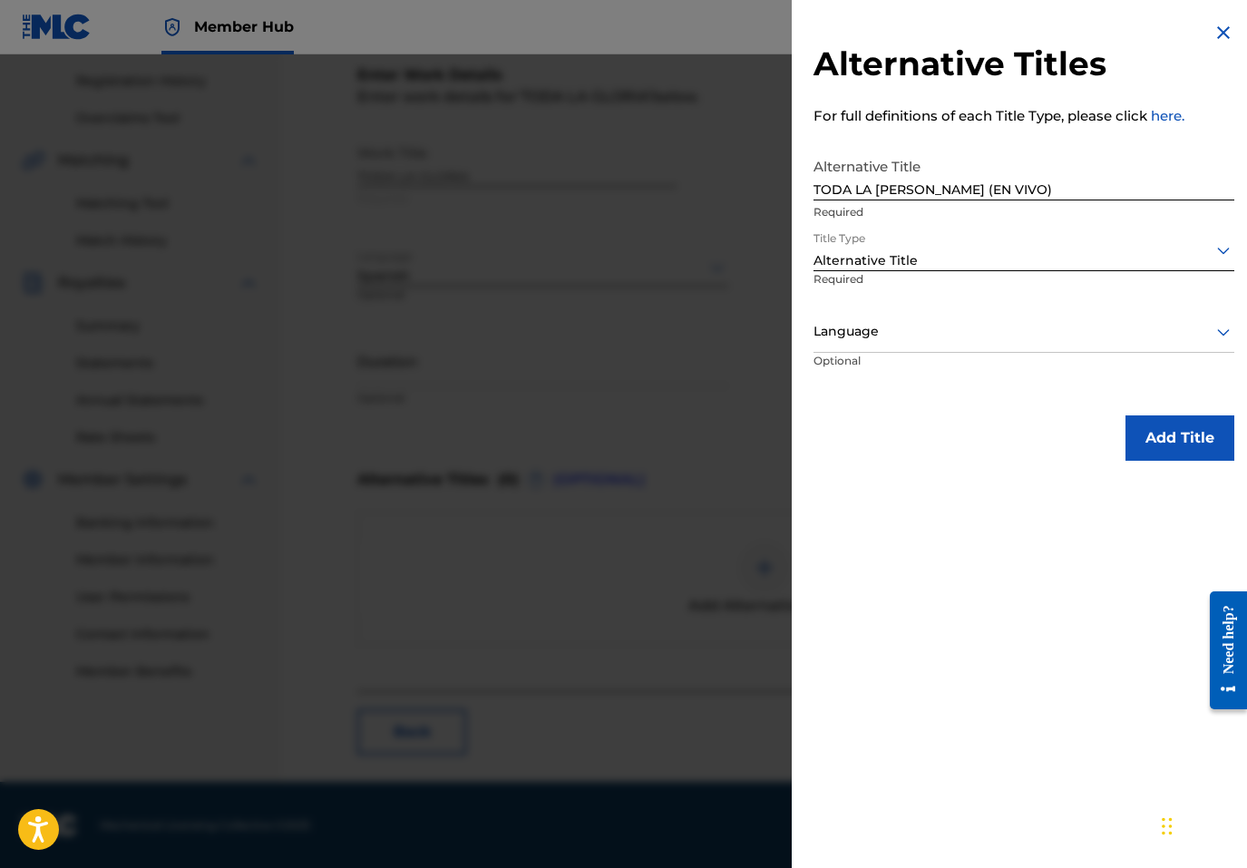
click at [862, 338] on div at bounding box center [1024, 331] width 421 height 23
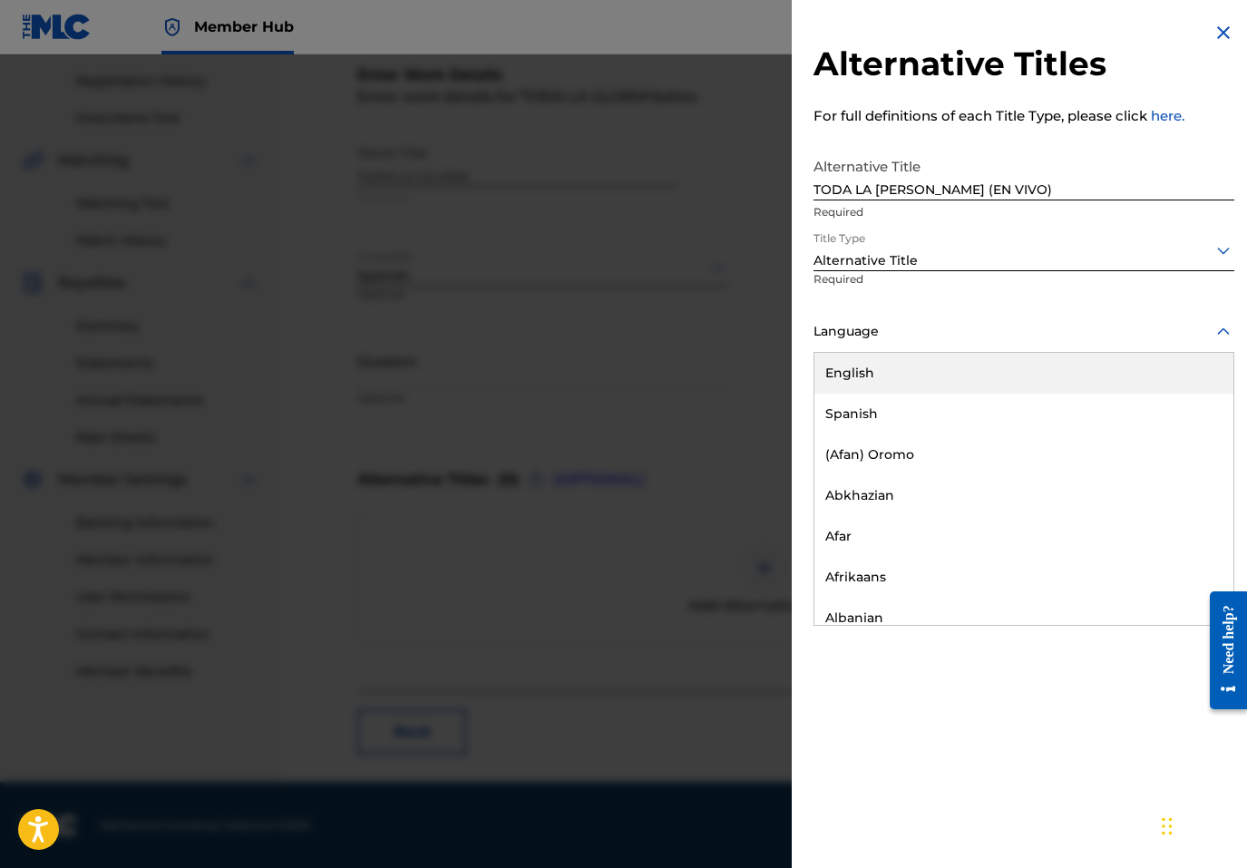
click at [855, 410] on div "Spanish" at bounding box center [1024, 414] width 419 height 41
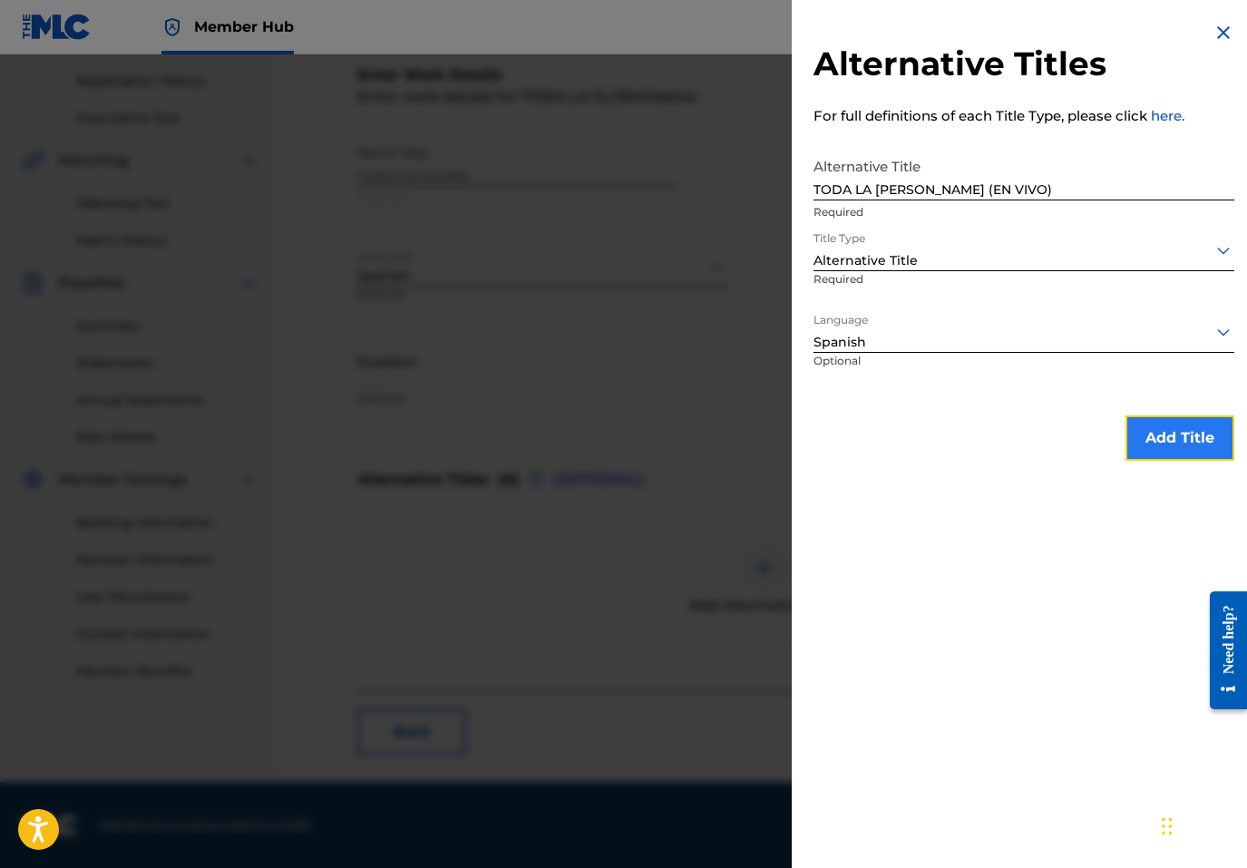
click at [1180, 448] on button "Add Title" at bounding box center [1180, 437] width 109 height 45
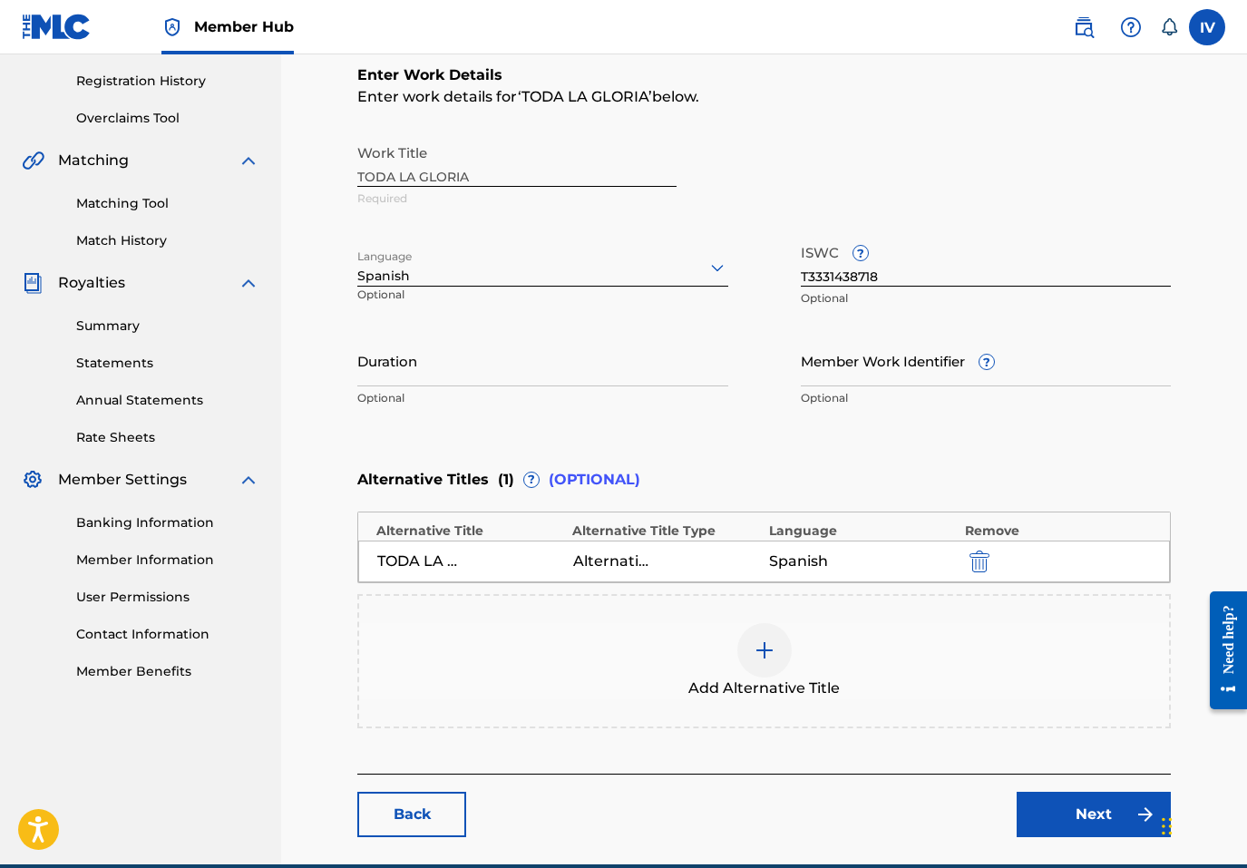
click at [649, 720] on div "Add Alternative Title" at bounding box center [764, 661] width 814 height 134
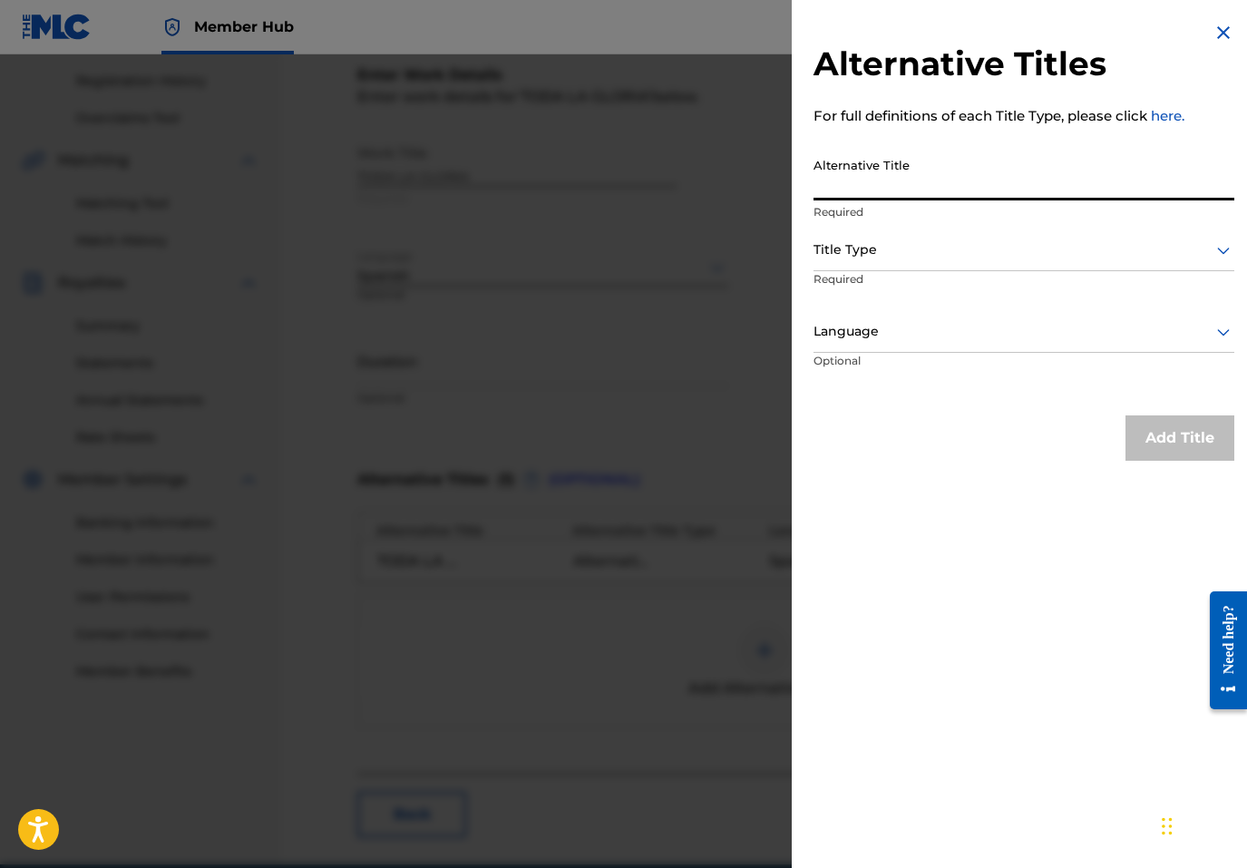
click at [954, 178] on input "Alternative Title" at bounding box center [1024, 175] width 421 height 52
paste input "TODA LA [PERSON_NAME] (REPRISE) [EN VIVO]"
type input "TODA LA [PERSON_NAME] (REPRISE) [EN VIVO]"
click at [915, 239] on div at bounding box center [1024, 250] width 421 height 23
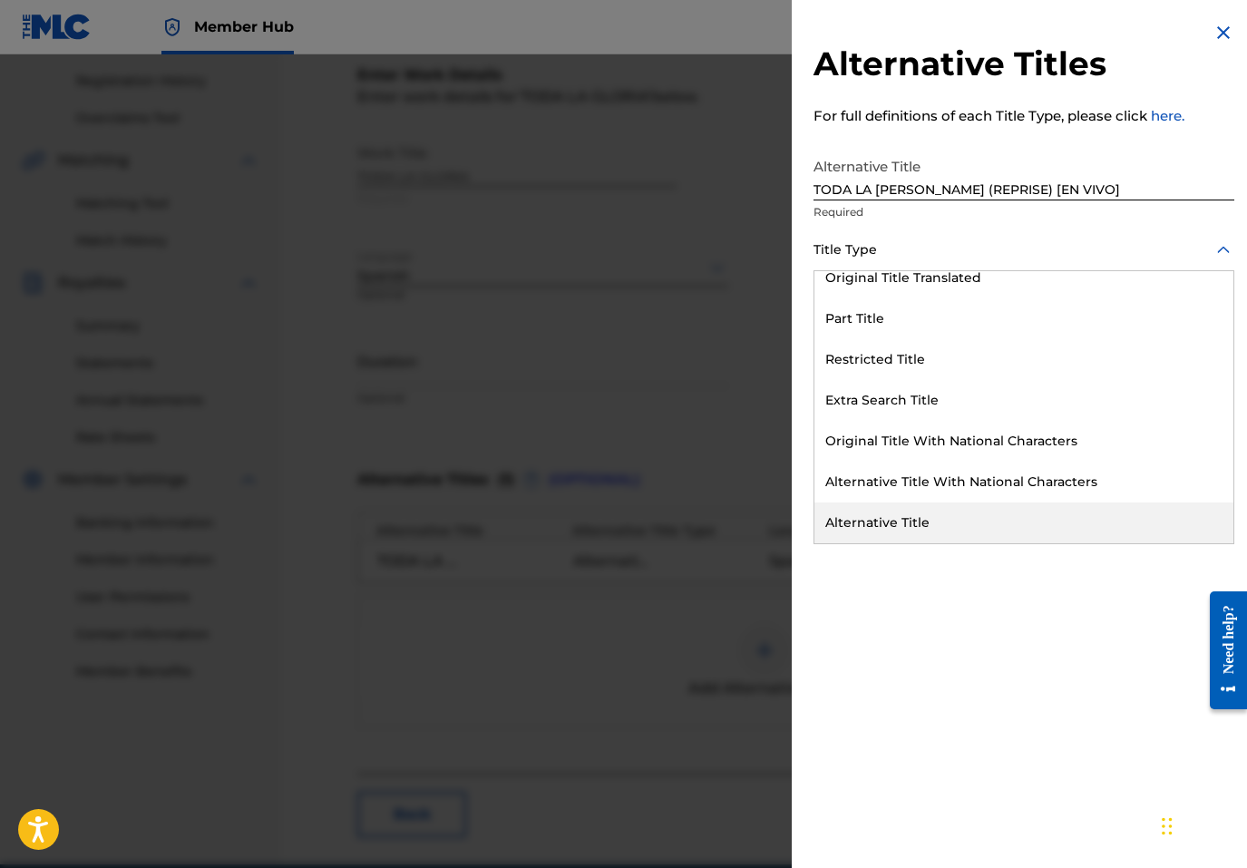
click at [885, 517] on div "Alternative Title" at bounding box center [1024, 523] width 419 height 41
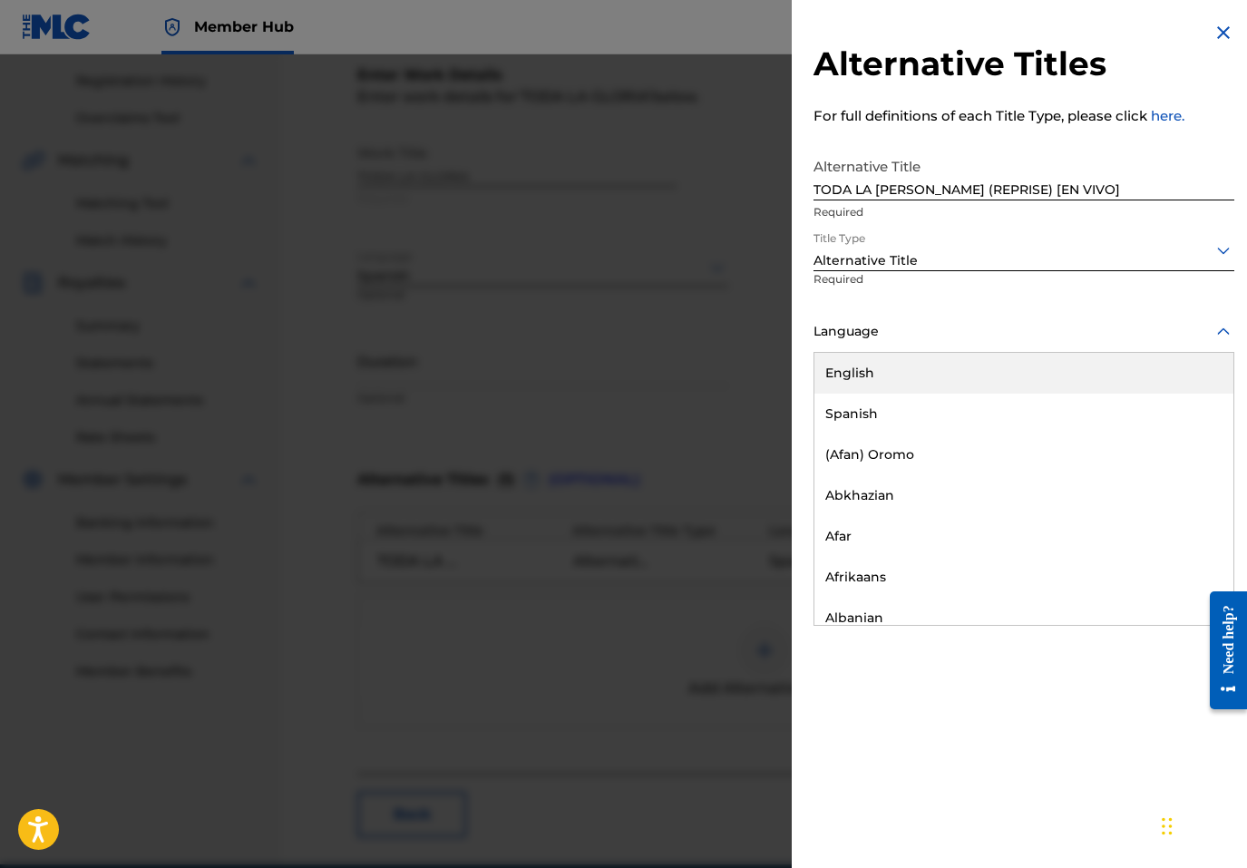
click at [874, 330] on div at bounding box center [1024, 331] width 421 height 23
click at [873, 394] on div "Spanish" at bounding box center [1024, 414] width 419 height 41
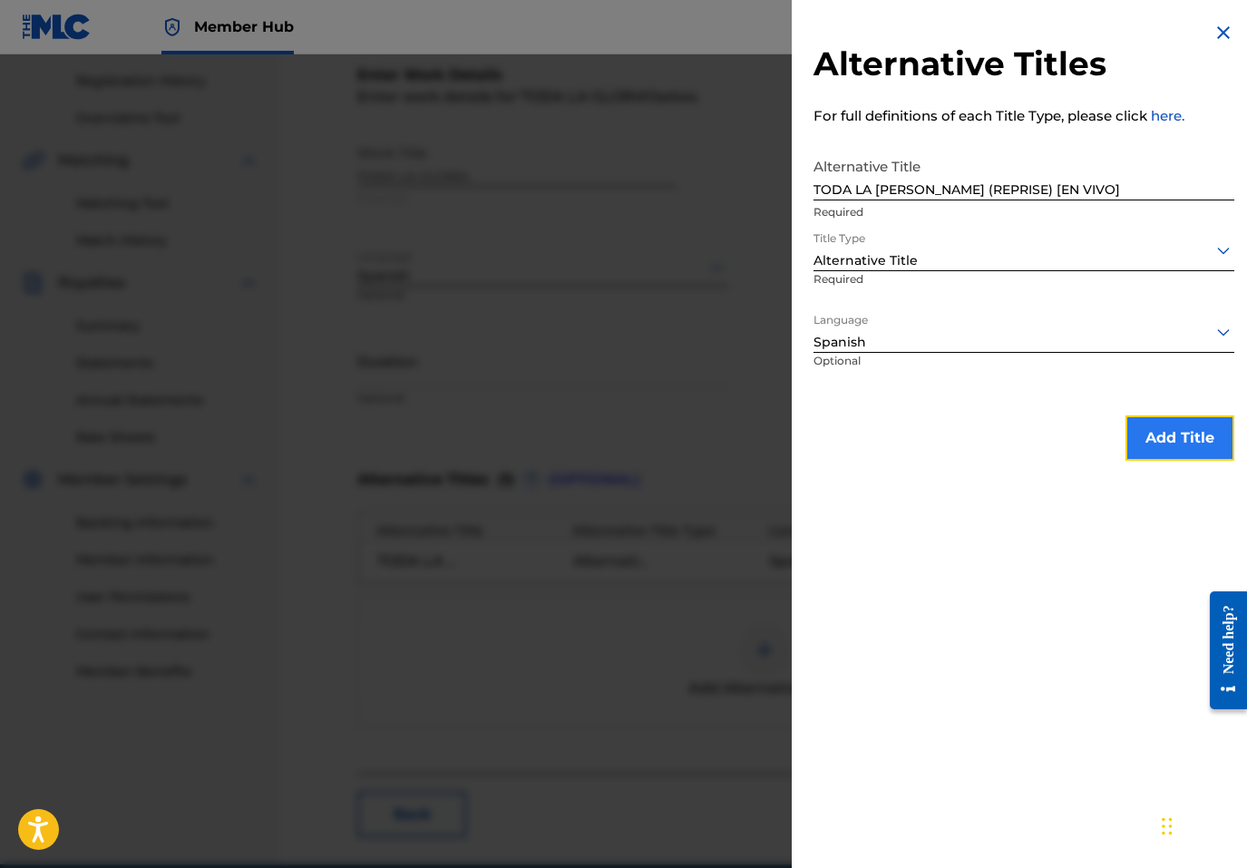
click at [1159, 451] on button "Add Title" at bounding box center [1180, 437] width 109 height 45
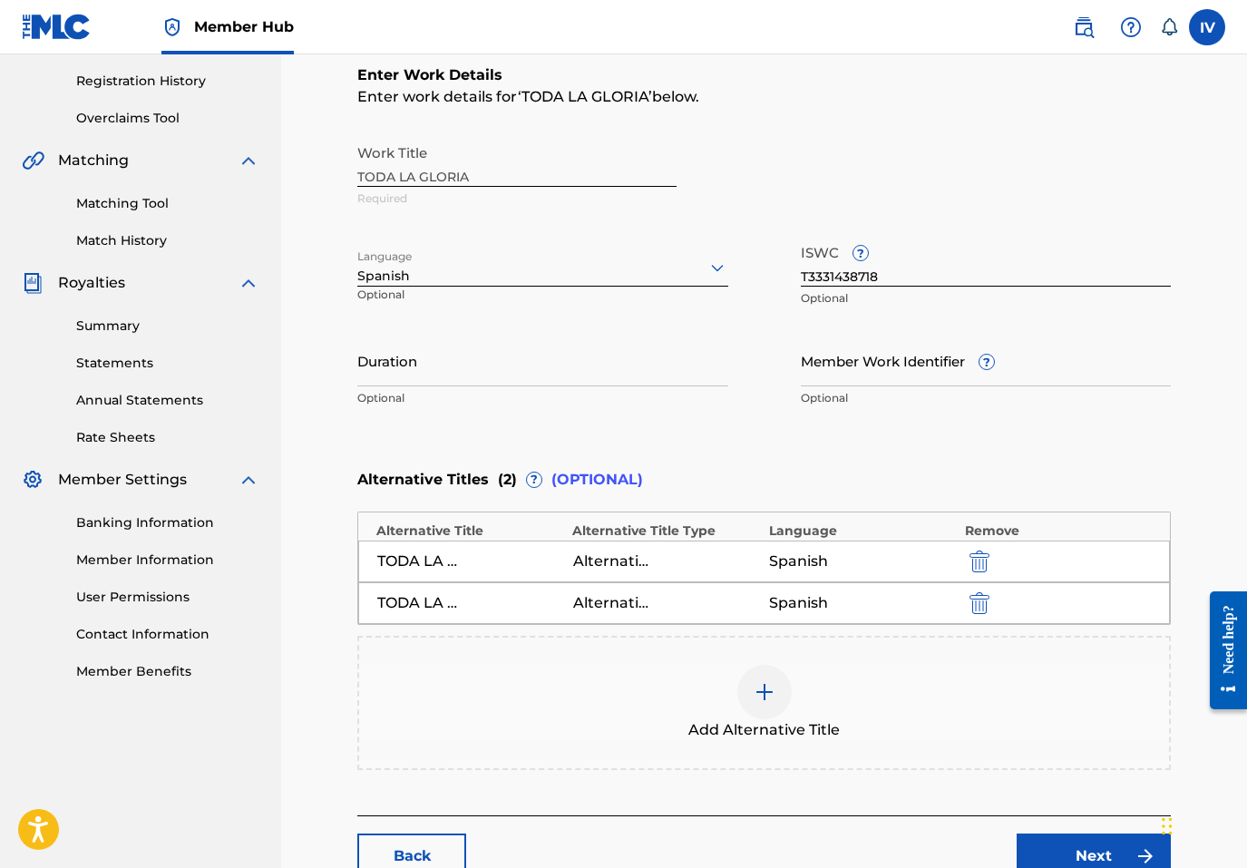
click at [812, 774] on div "Enter Work Details Enter work details for ‘ TODA LA [PERSON_NAME] ’ below. Work…" at bounding box center [764, 418] width 814 height 795
click at [813, 660] on div "Add Alternative Title" at bounding box center [764, 703] width 814 height 134
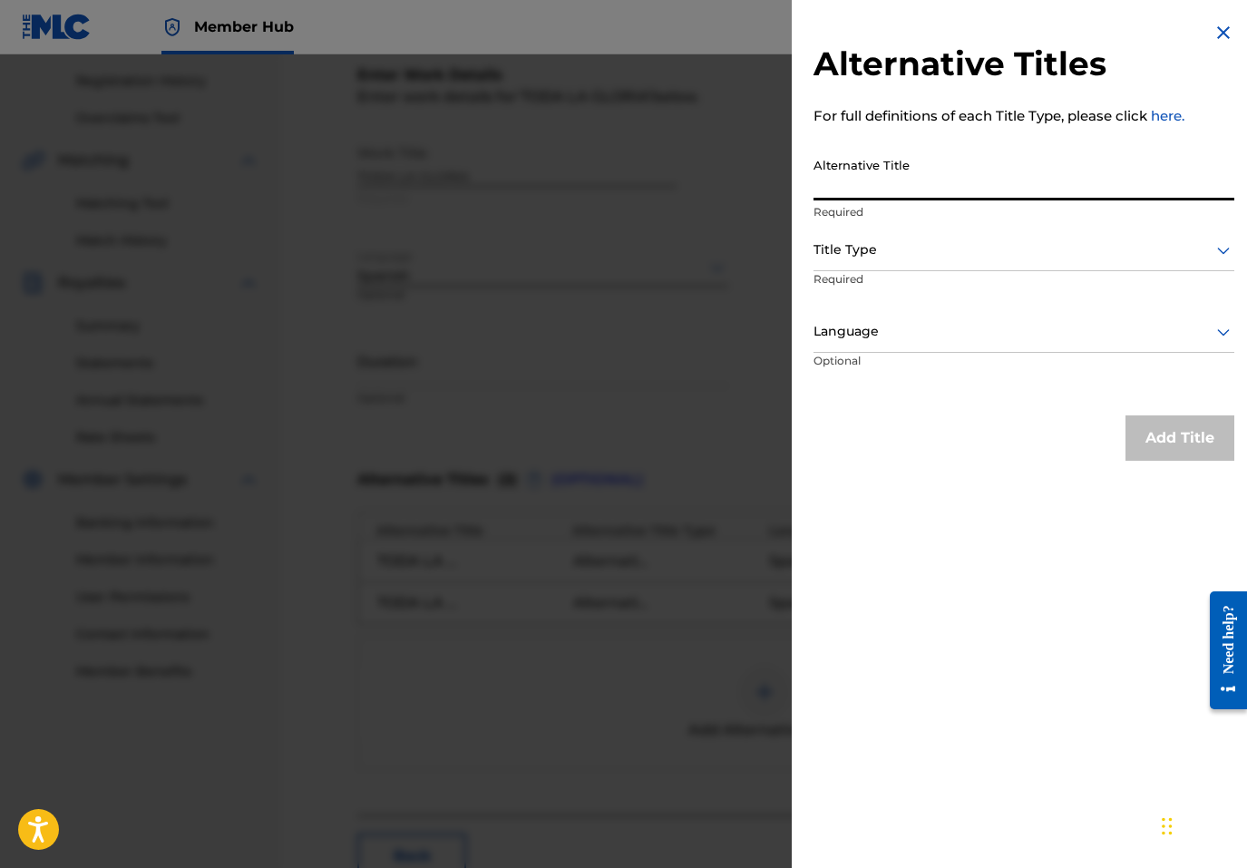
click at [942, 178] on input "Alternative Title" at bounding box center [1024, 175] width 421 height 52
paste input "TODA LA [PERSON_NAME] (REPRISE) [EN VIVO]"
click at [991, 188] on input "TODA LA [PERSON_NAME] (REPRISE) [EN VIVO]" at bounding box center [1024, 175] width 421 height 52
type input "TODA LA [PERSON_NAME] (REPRISE)"
click at [941, 254] on div at bounding box center [1024, 250] width 421 height 23
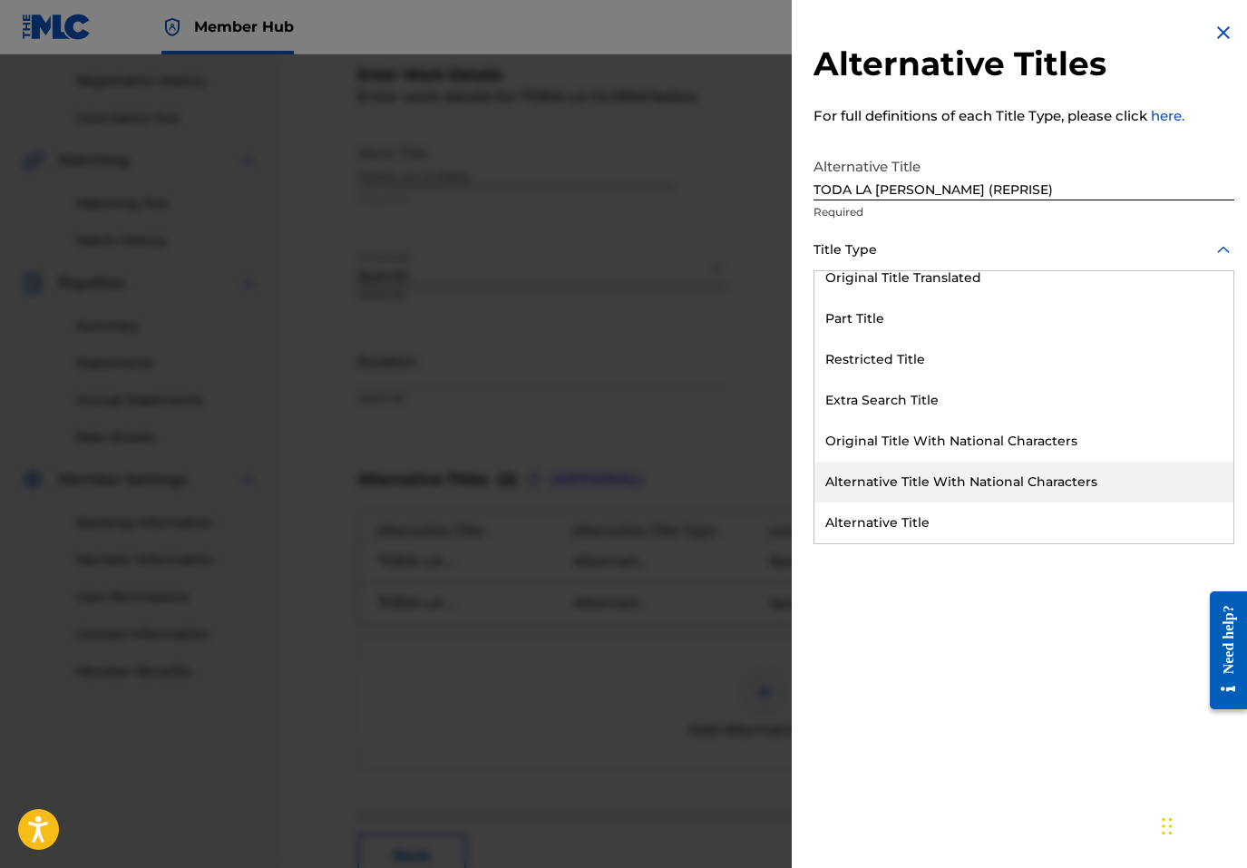
click at [892, 506] on div "Alternative Title" at bounding box center [1024, 523] width 419 height 41
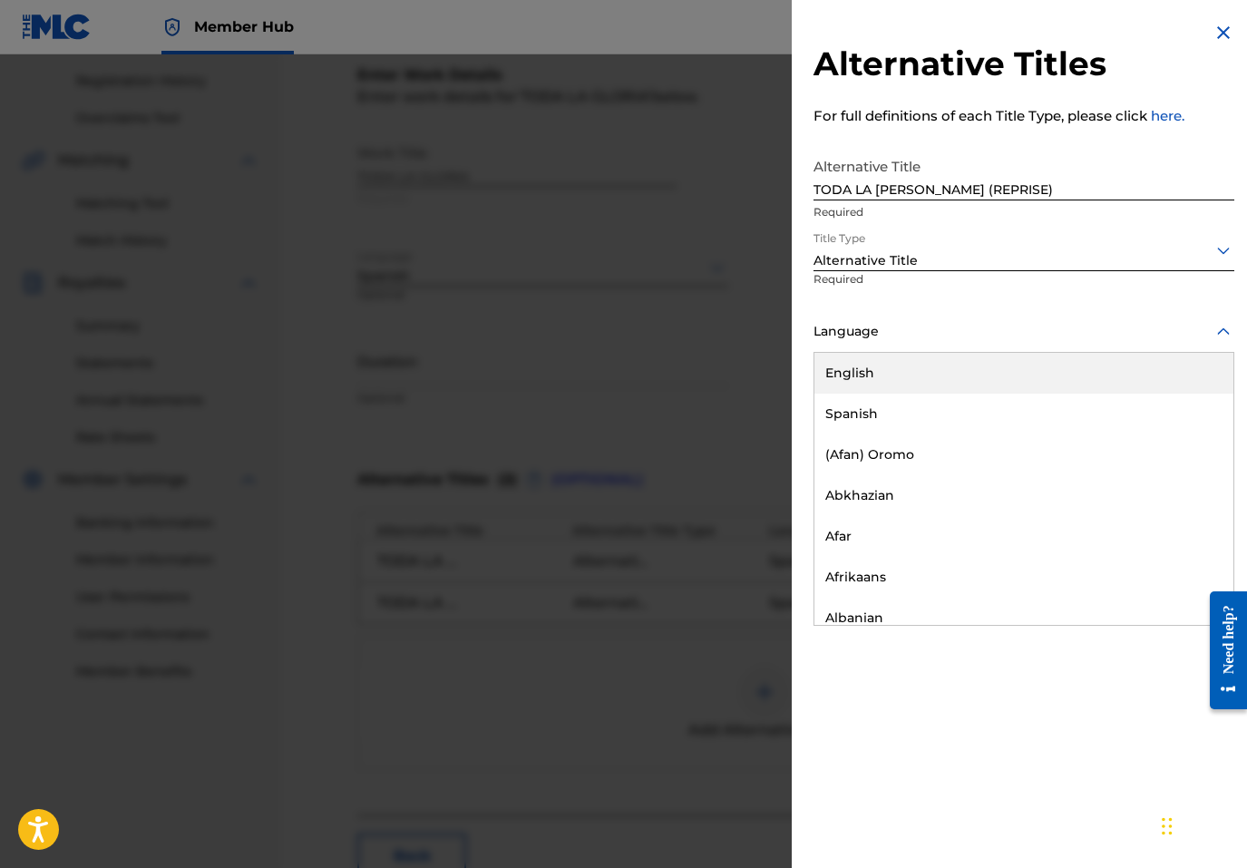
click at [859, 316] on div "Language" at bounding box center [1024, 332] width 421 height 41
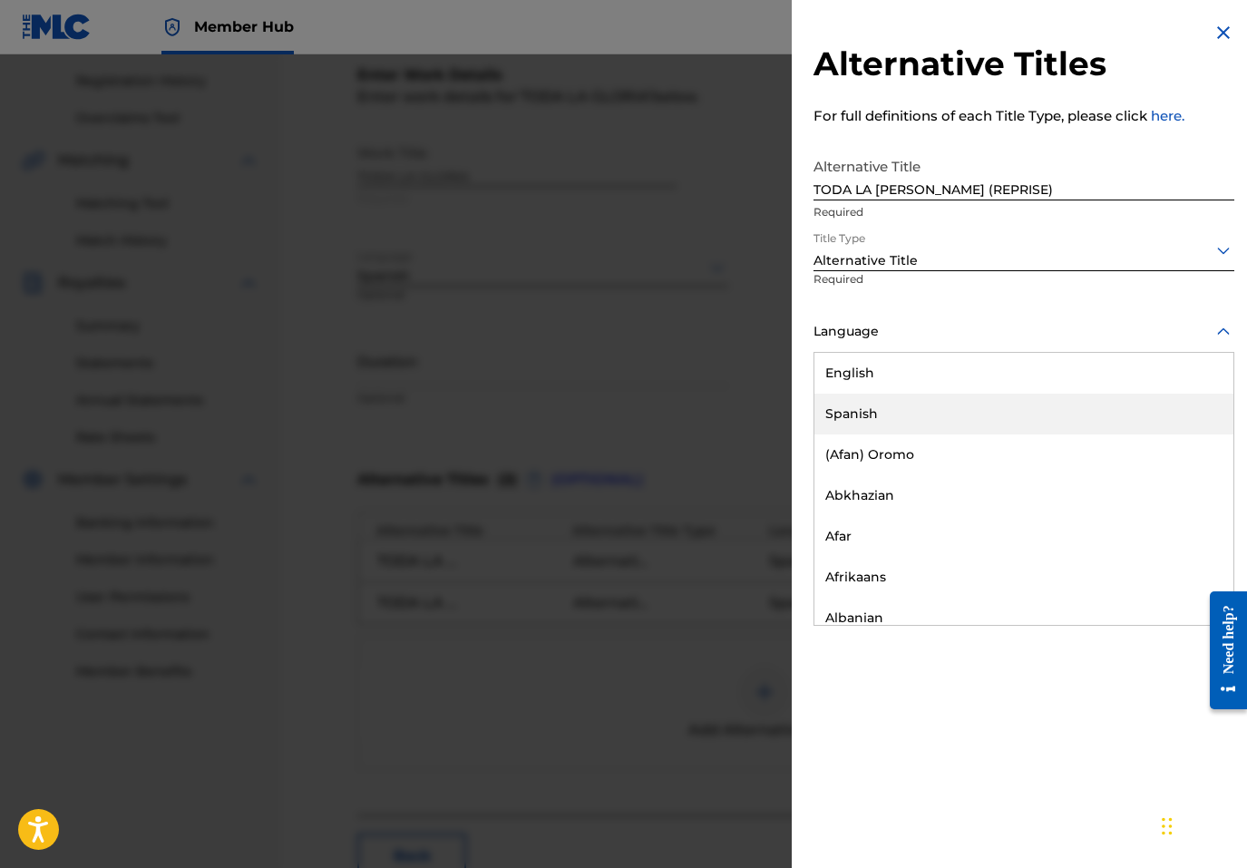
click at [860, 402] on div "Spanish" at bounding box center [1024, 414] width 419 height 41
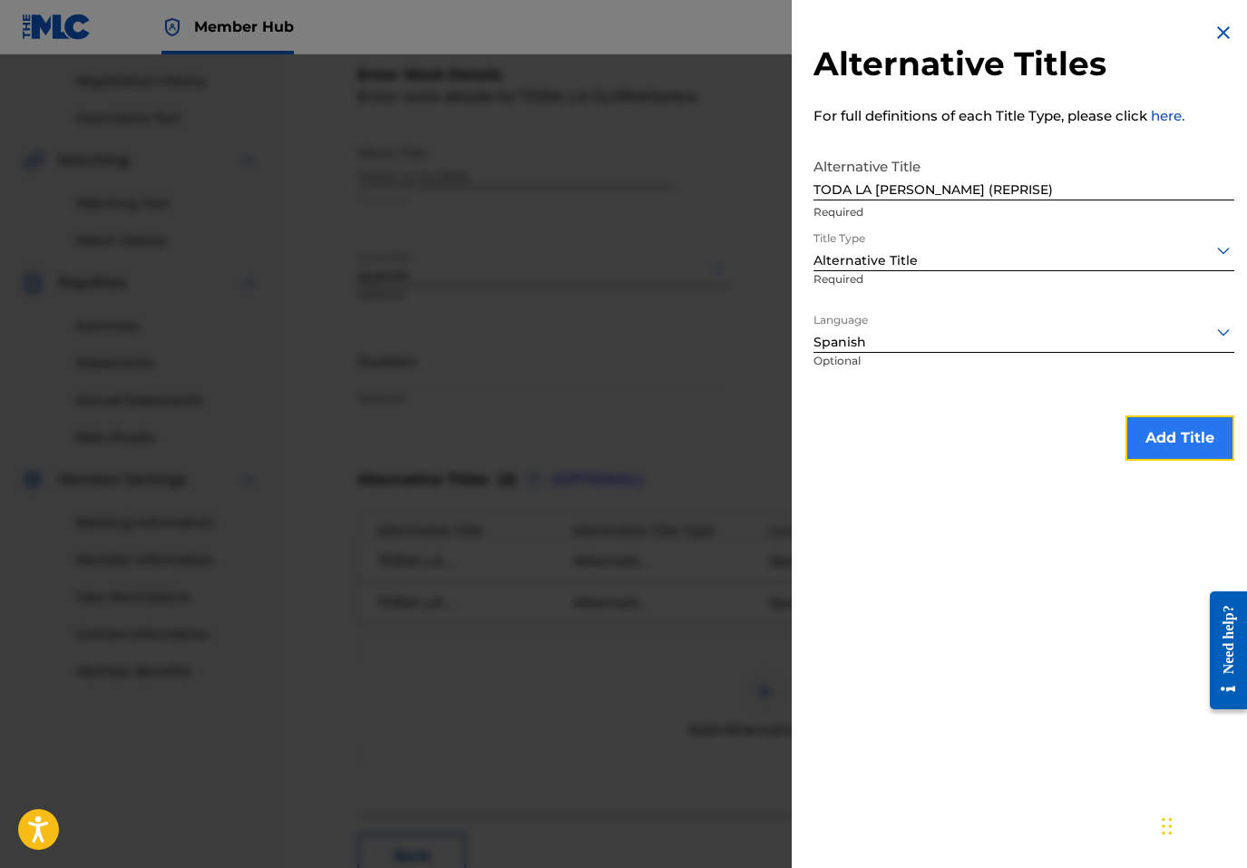
click at [1184, 432] on button "Add Title" at bounding box center [1180, 437] width 109 height 45
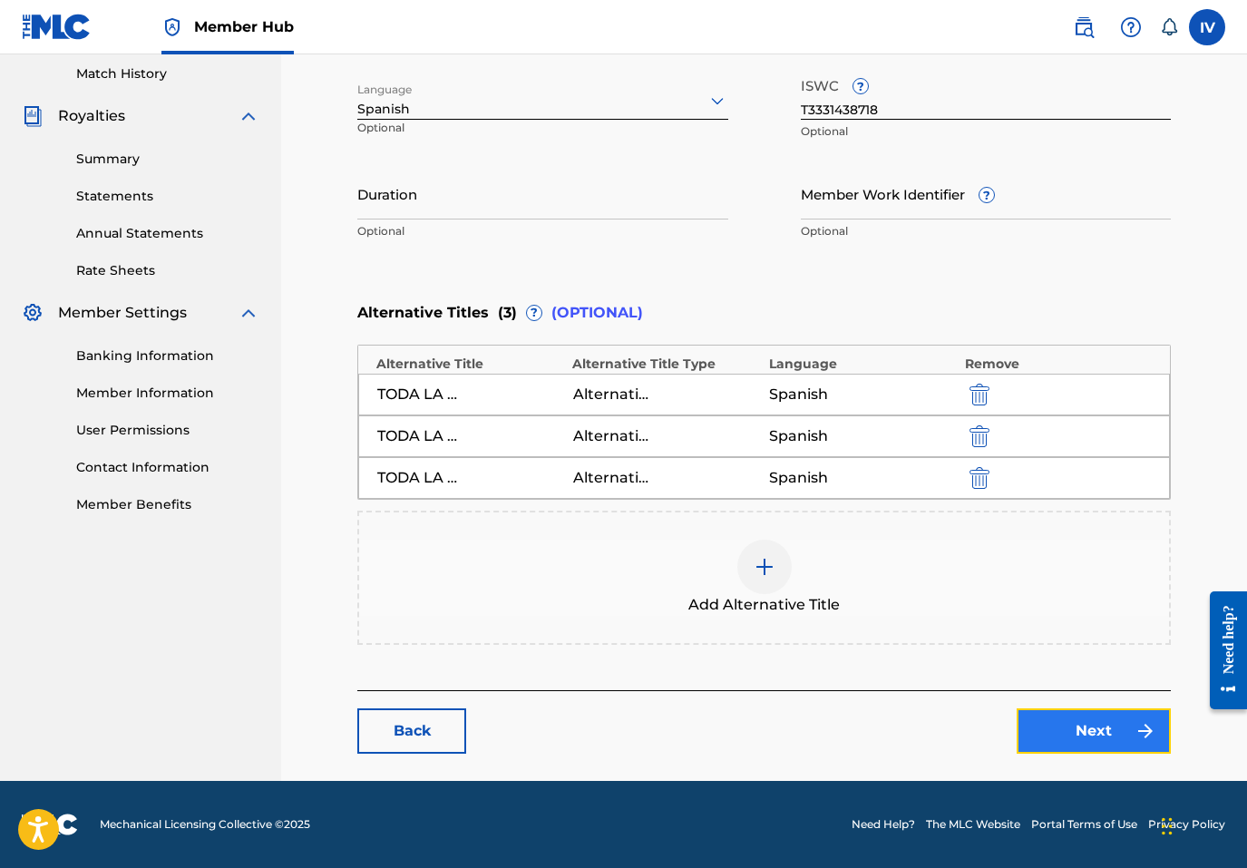
click at [1090, 752] on link "Next" at bounding box center [1094, 730] width 154 height 45
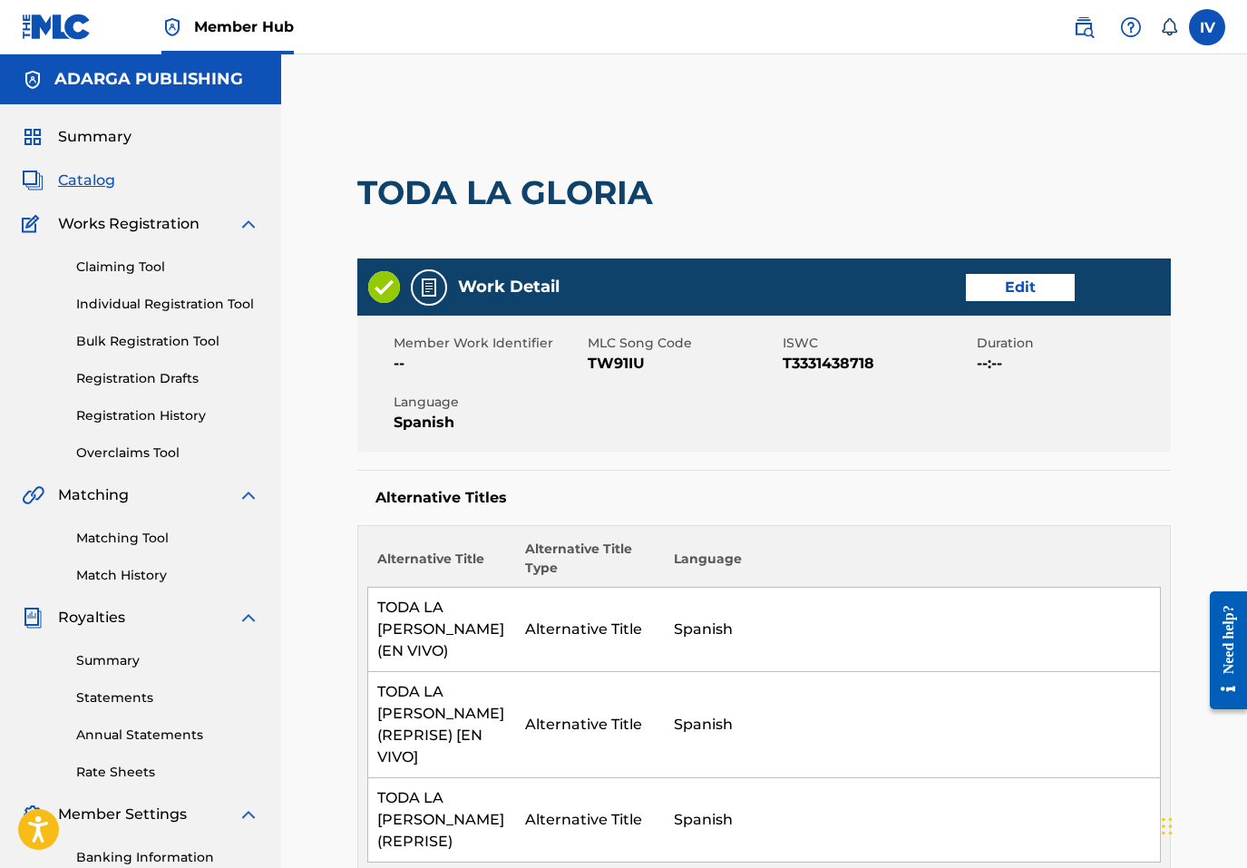
click at [619, 353] on span "TW91IU" at bounding box center [683, 364] width 190 height 22
copy span "TW91IU"
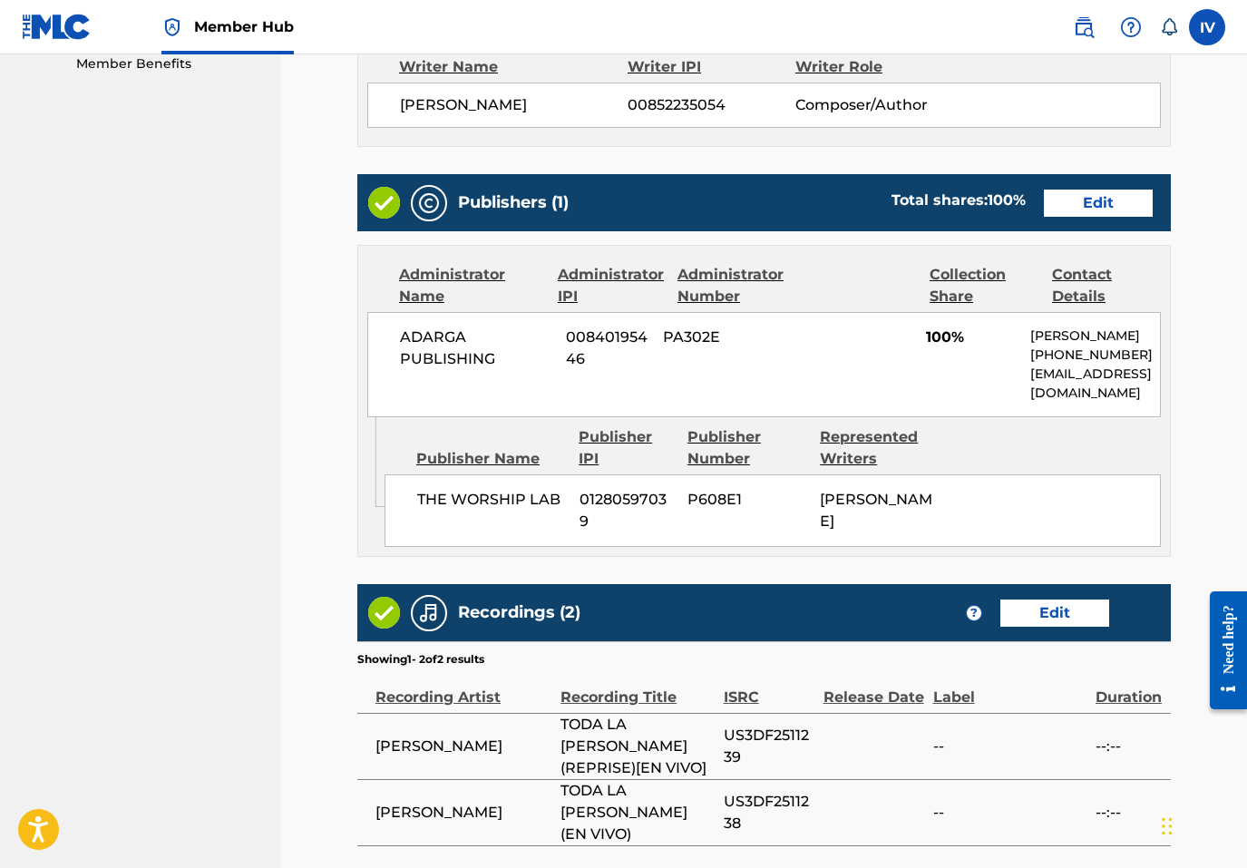
scroll to position [1038, 0]
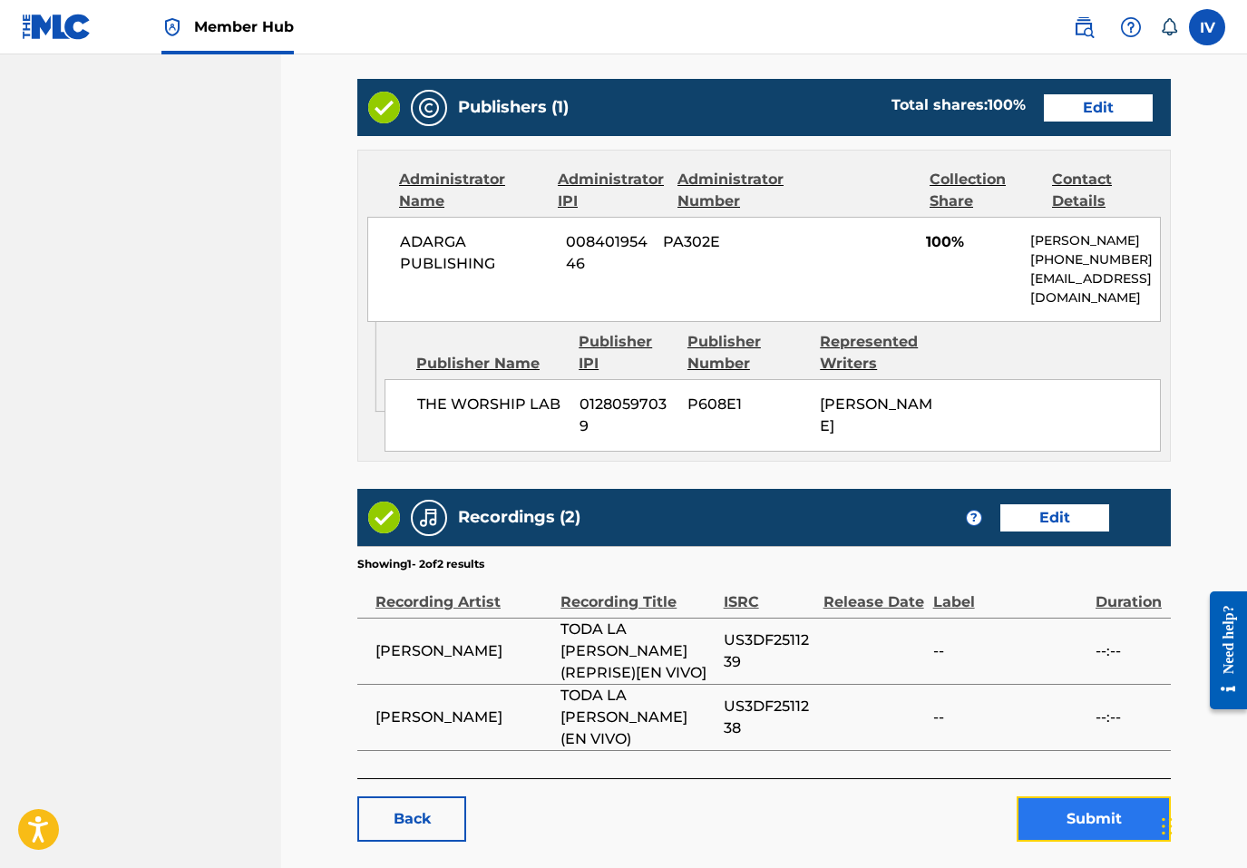
click at [1087, 796] on button "Submit" at bounding box center [1094, 818] width 154 height 45
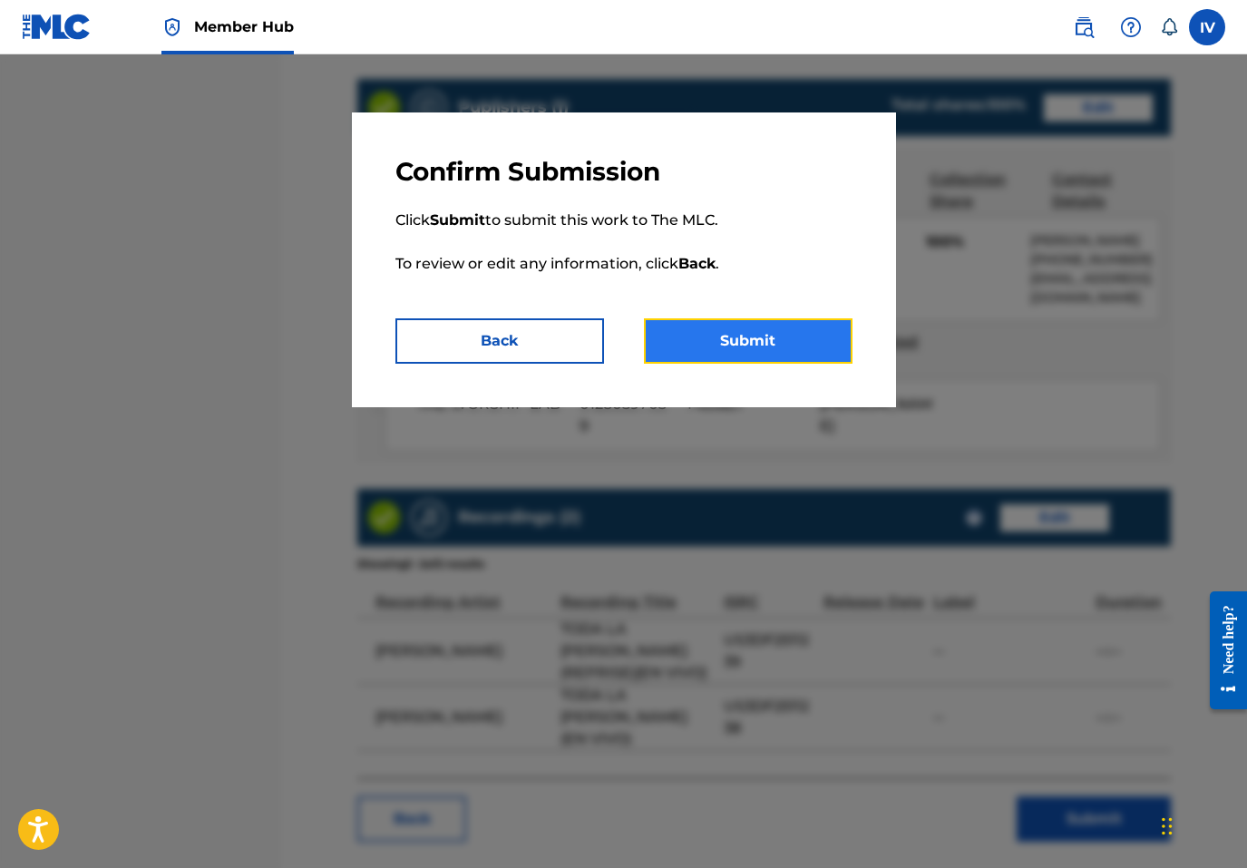
click at [775, 342] on button "Submit" at bounding box center [748, 340] width 209 height 45
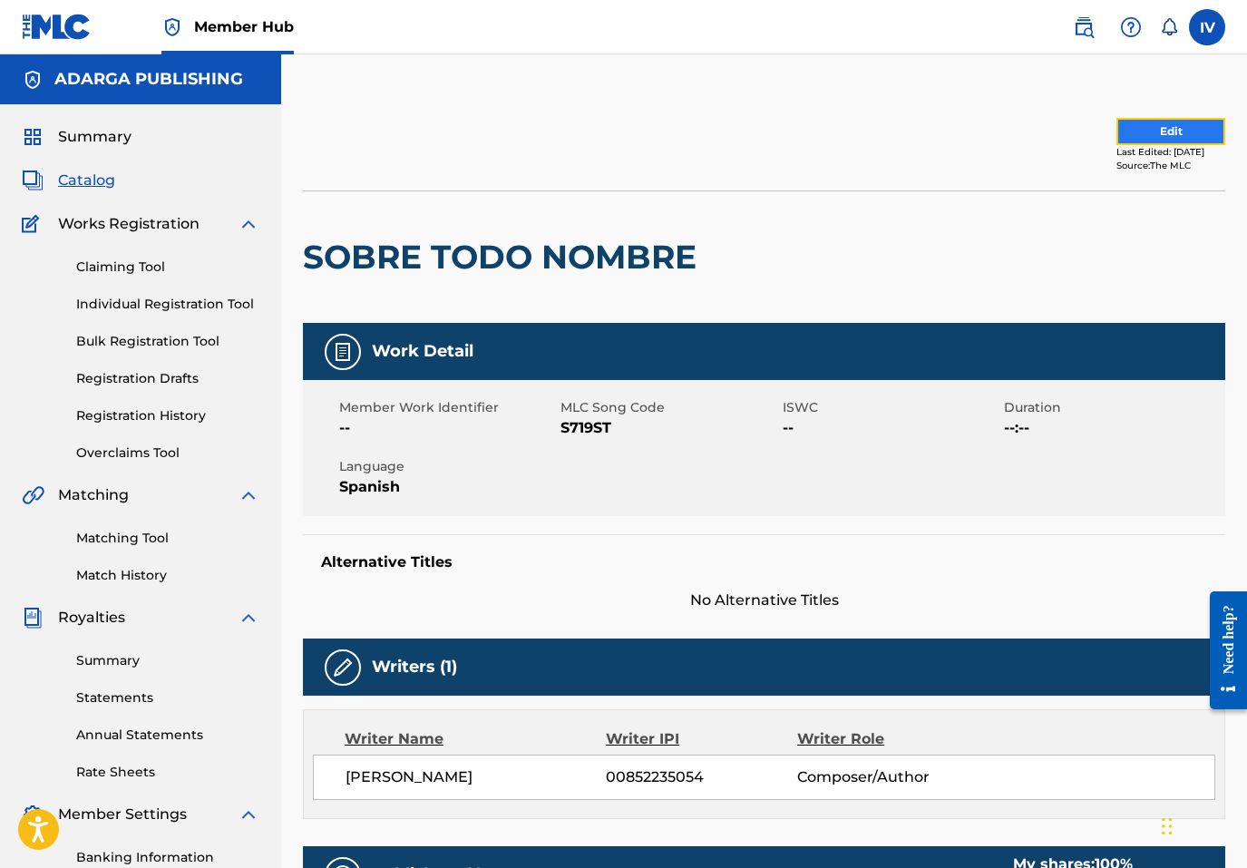
click at [1190, 132] on button "Edit" at bounding box center [1171, 131] width 109 height 27
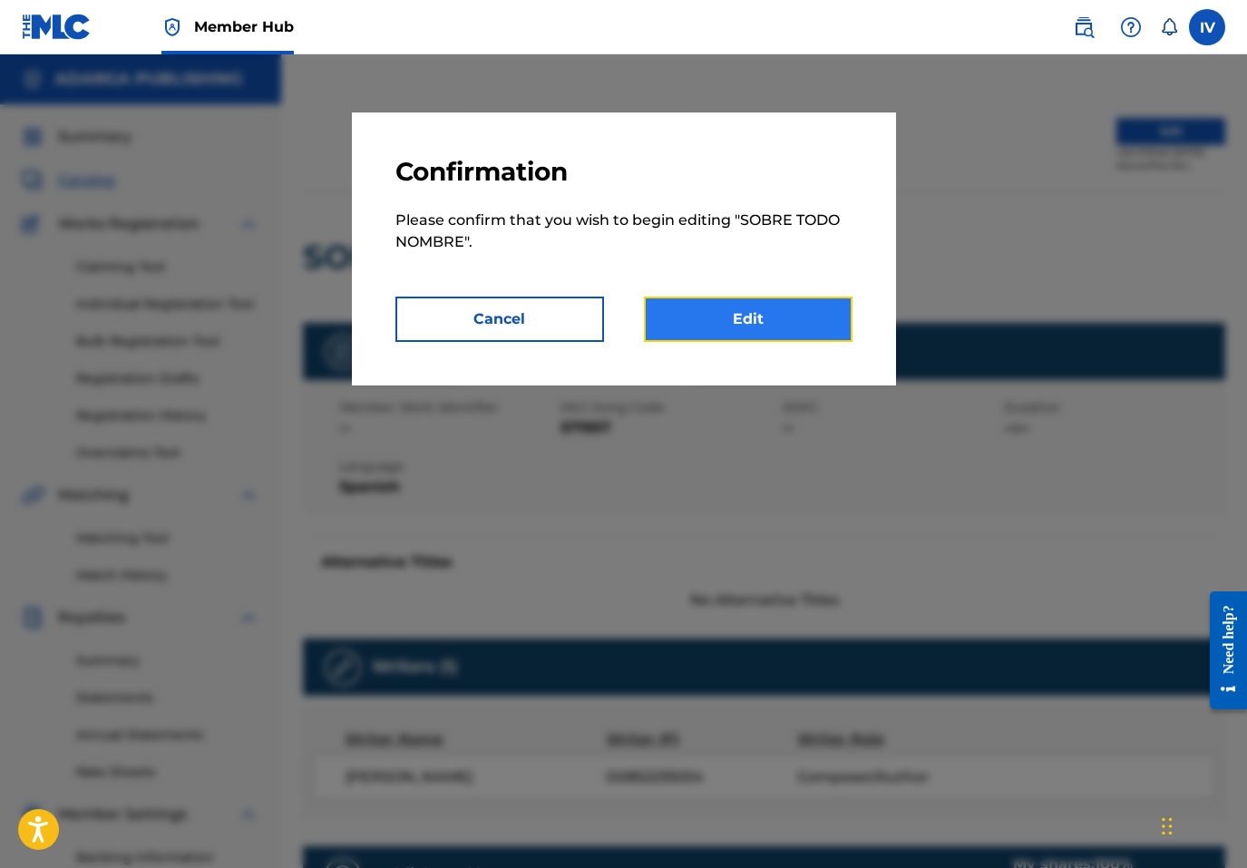
click at [785, 305] on link "Edit" at bounding box center [748, 319] width 209 height 45
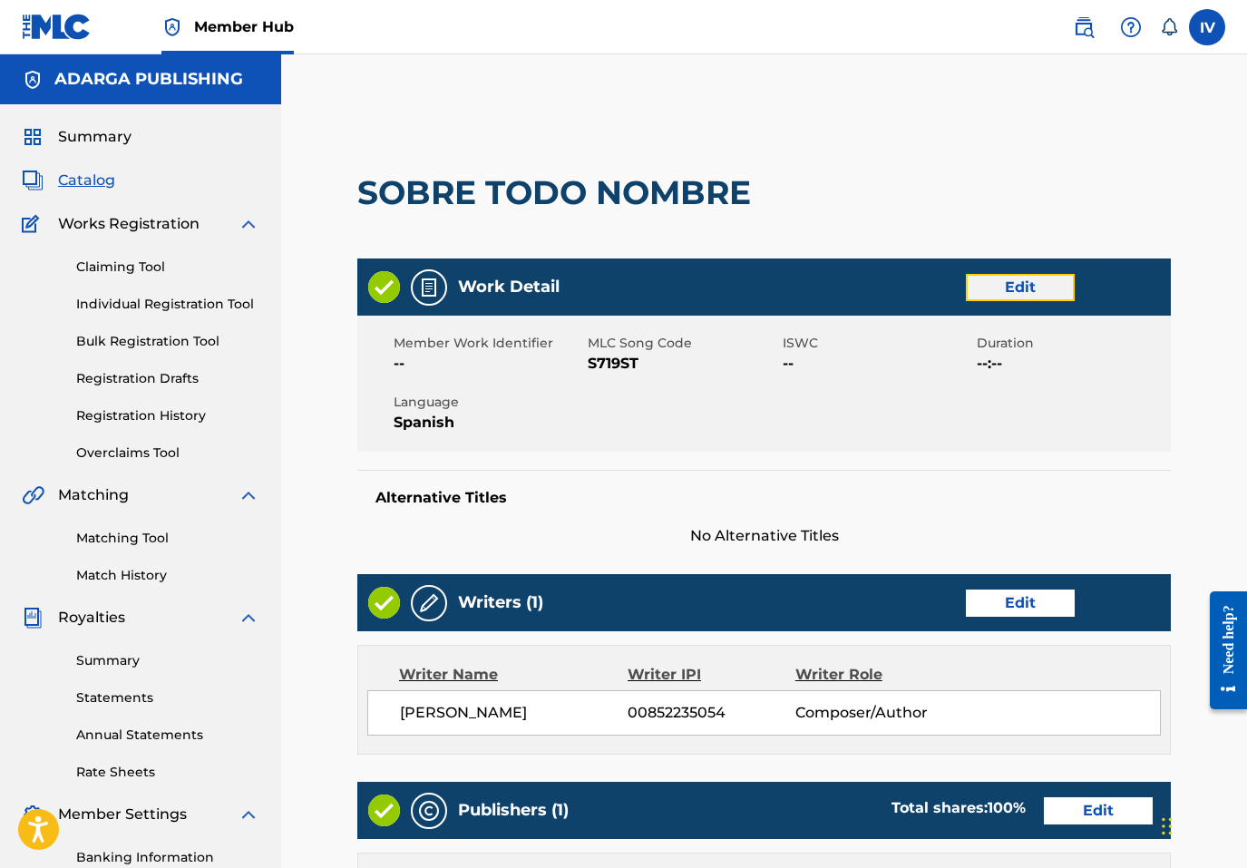
click at [1000, 279] on link "Edit" at bounding box center [1020, 287] width 109 height 27
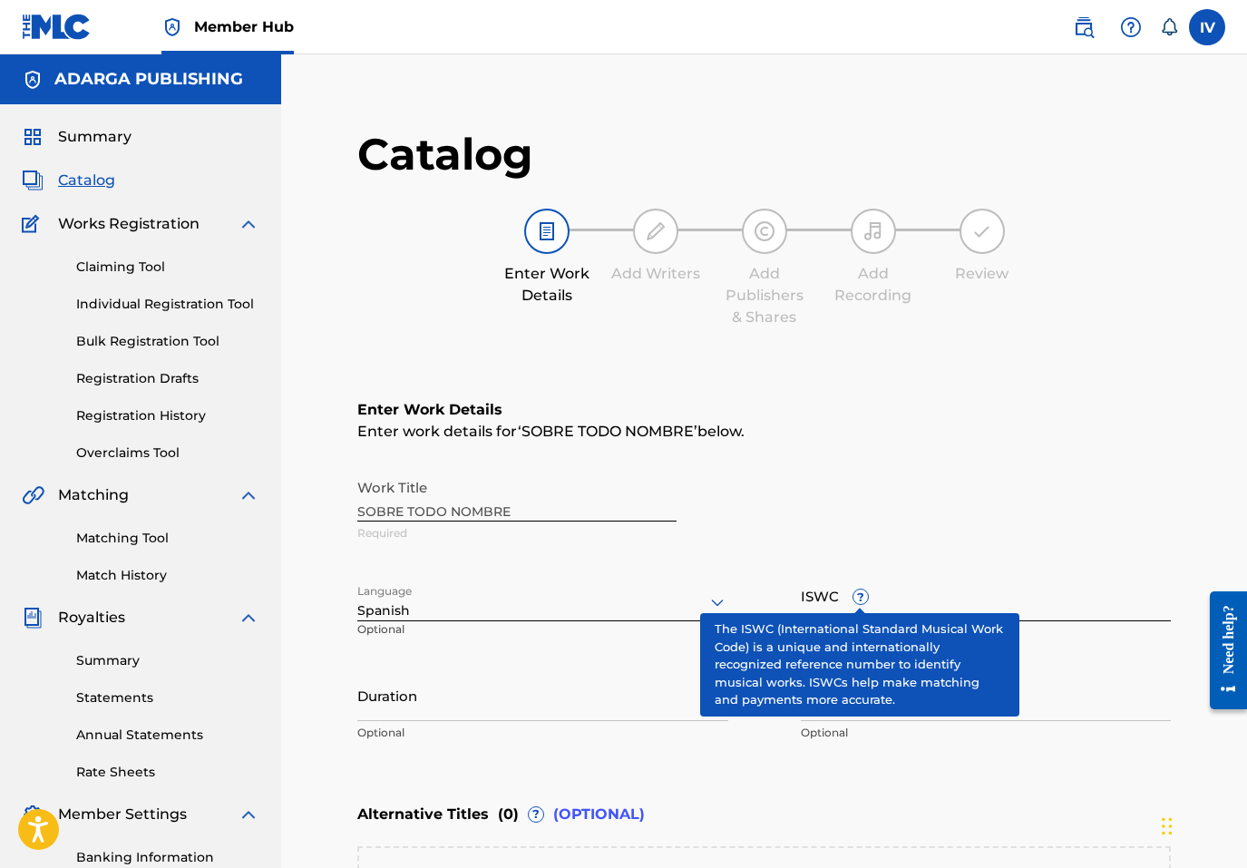
click at [933, 590] on input "ISWC ?" at bounding box center [986, 596] width 371 height 52
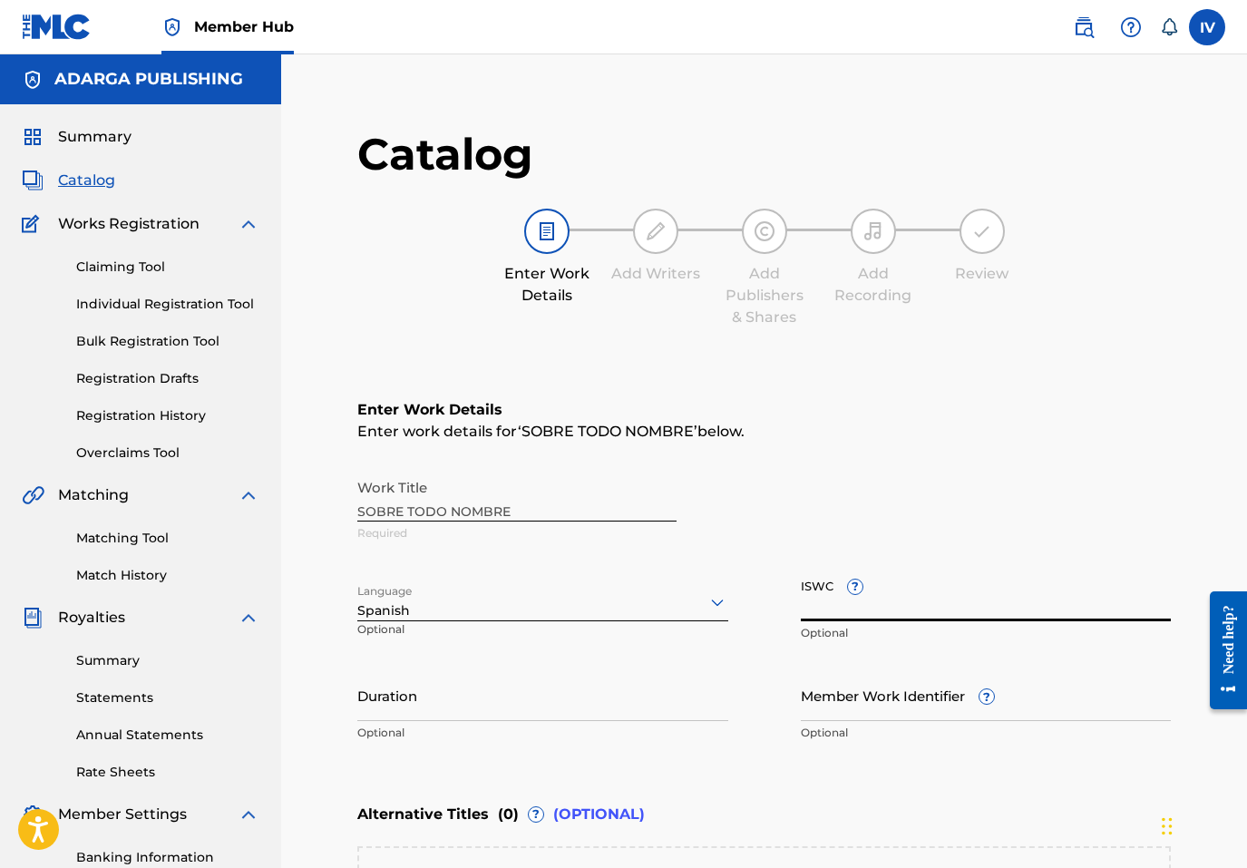
paste input "T3342971426"
type input "T3342971426"
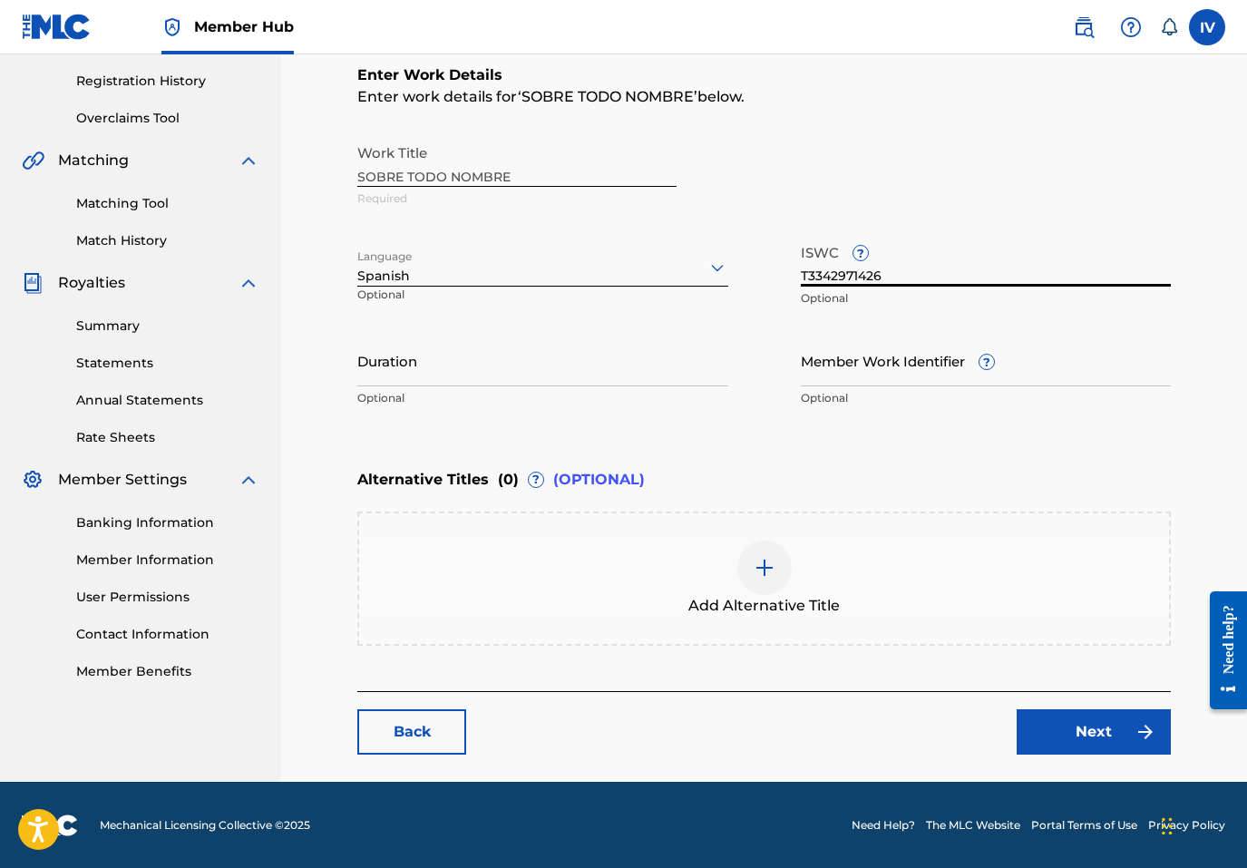
click at [658, 563] on div "Add Alternative Title" at bounding box center [764, 579] width 810 height 76
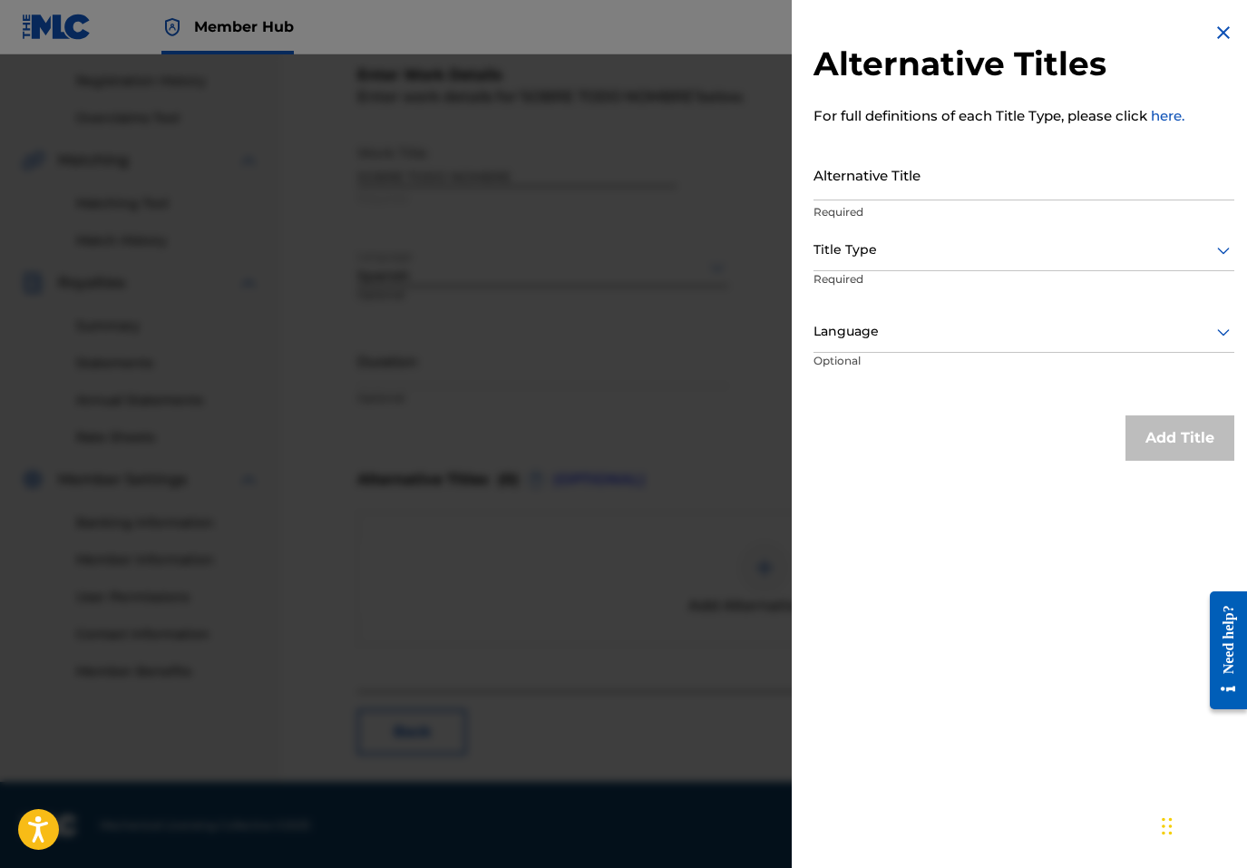
click at [893, 200] on div "Alternative Title Required" at bounding box center [1024, 190] width 421 height 82
click at [868, 180] on input "Alternative Title" at bounding box center [1024, 175] width 421 height 52
paste input "SOBRE TODO NOMBRE (EN VIVO)"
type input "SOBRE TODO NOMBRE (EN VIVO)"
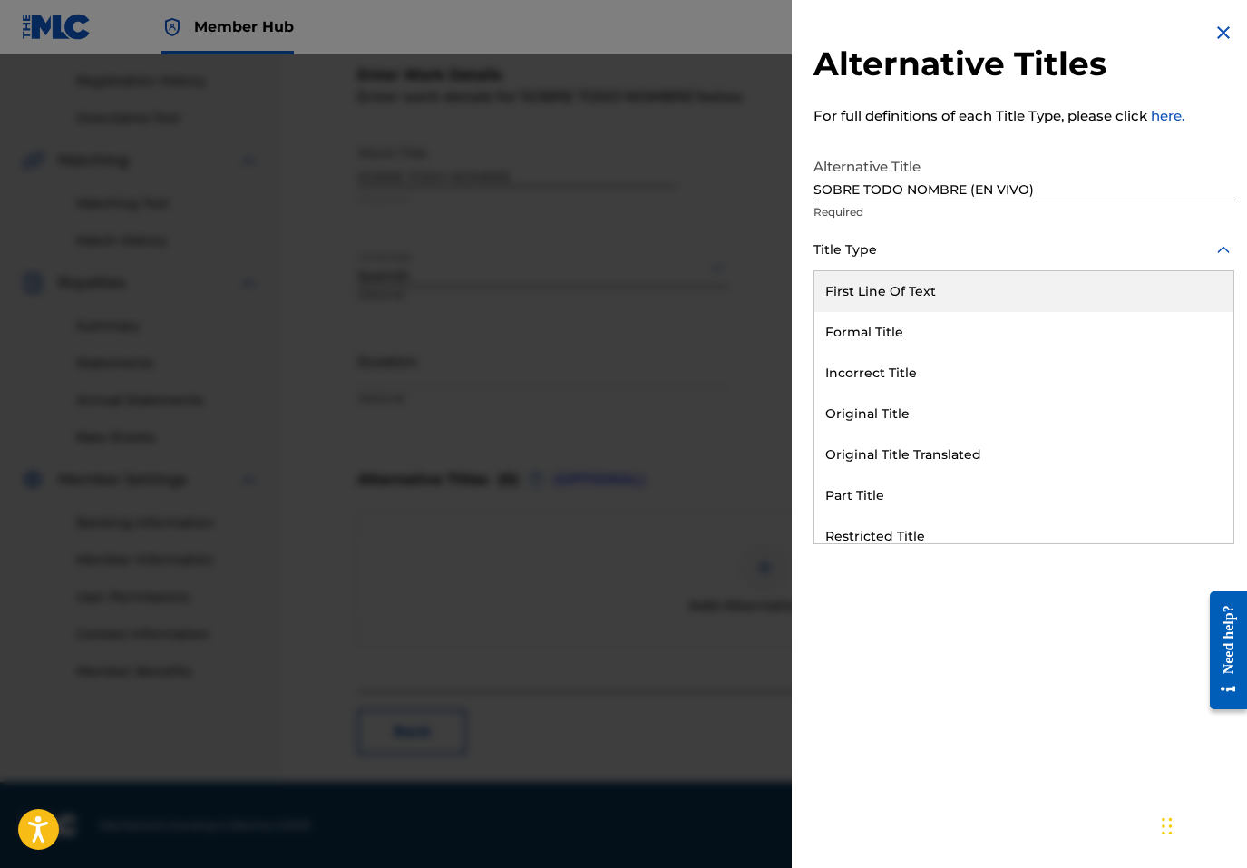
click at [866, 248] on div at bounding box center [1024, 250] width 421 height 23
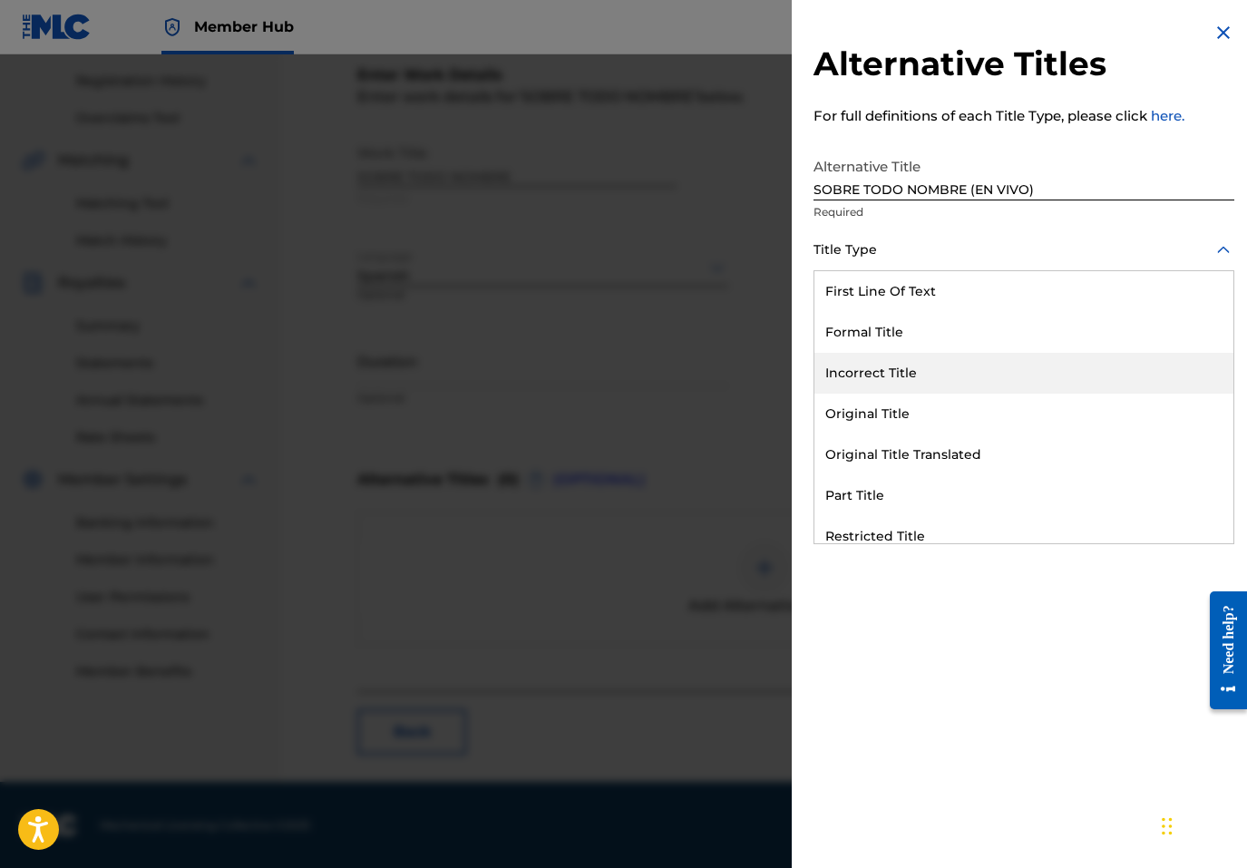
scroll to position [177, 0]
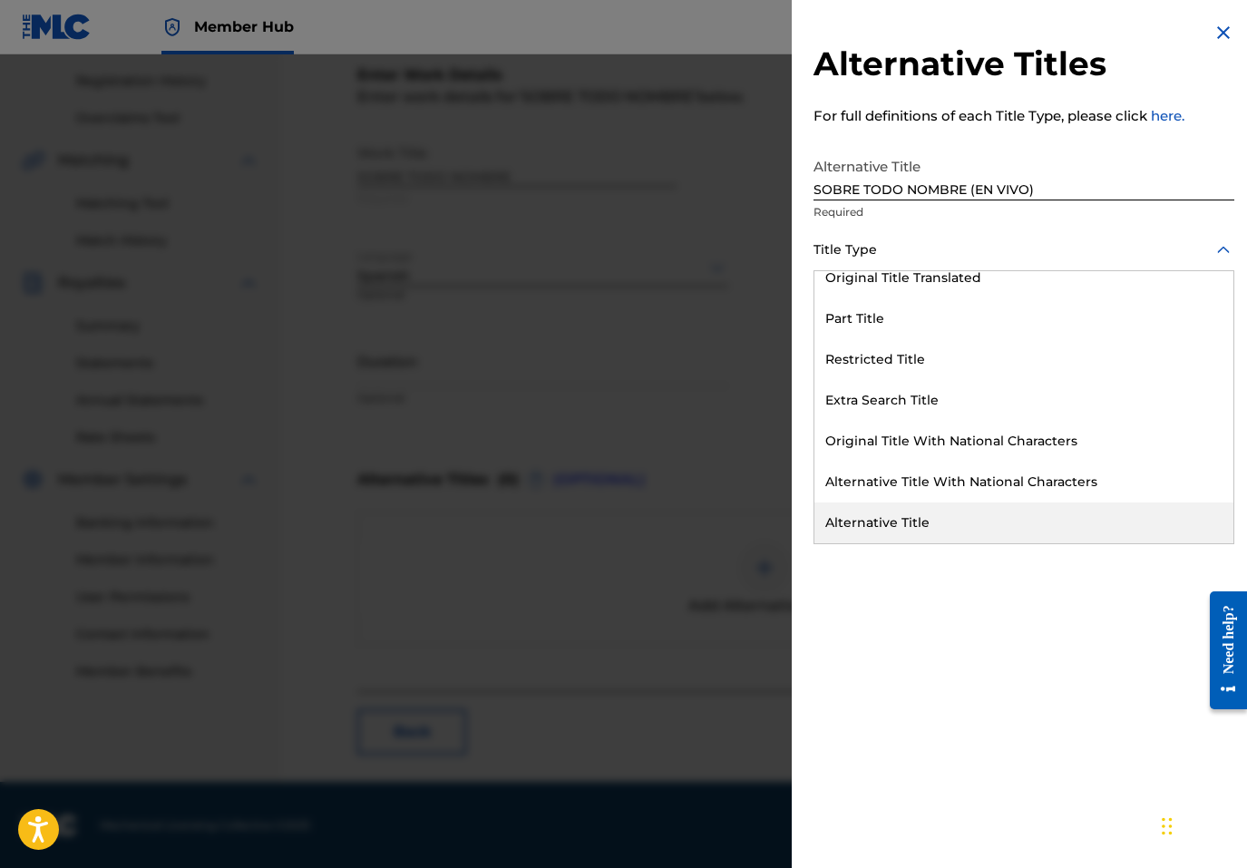
click at [883, 529] on div "Alternative Title" at bounding box center [1024, 523] width 419 height 41
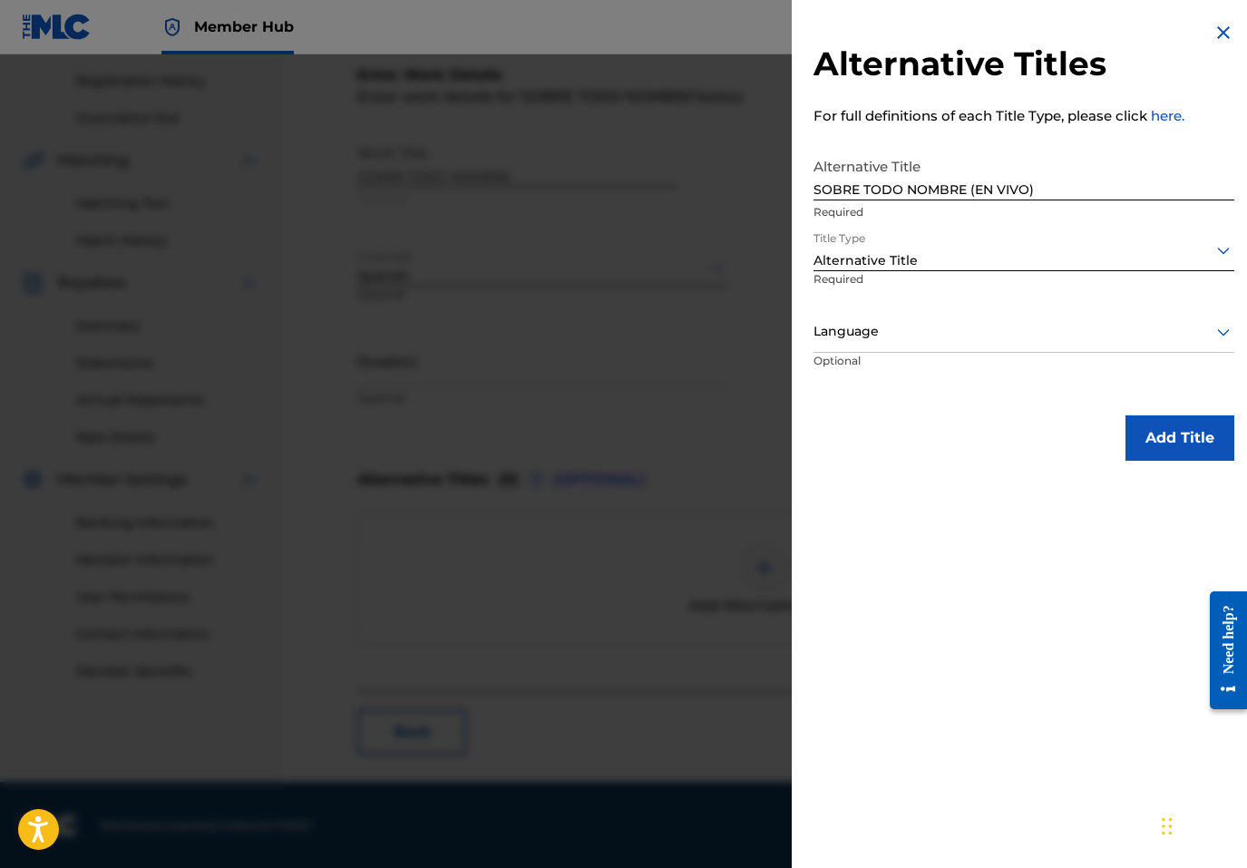
click at [848, 338] on div at bounding box center [1024, 331] width 421 height 23
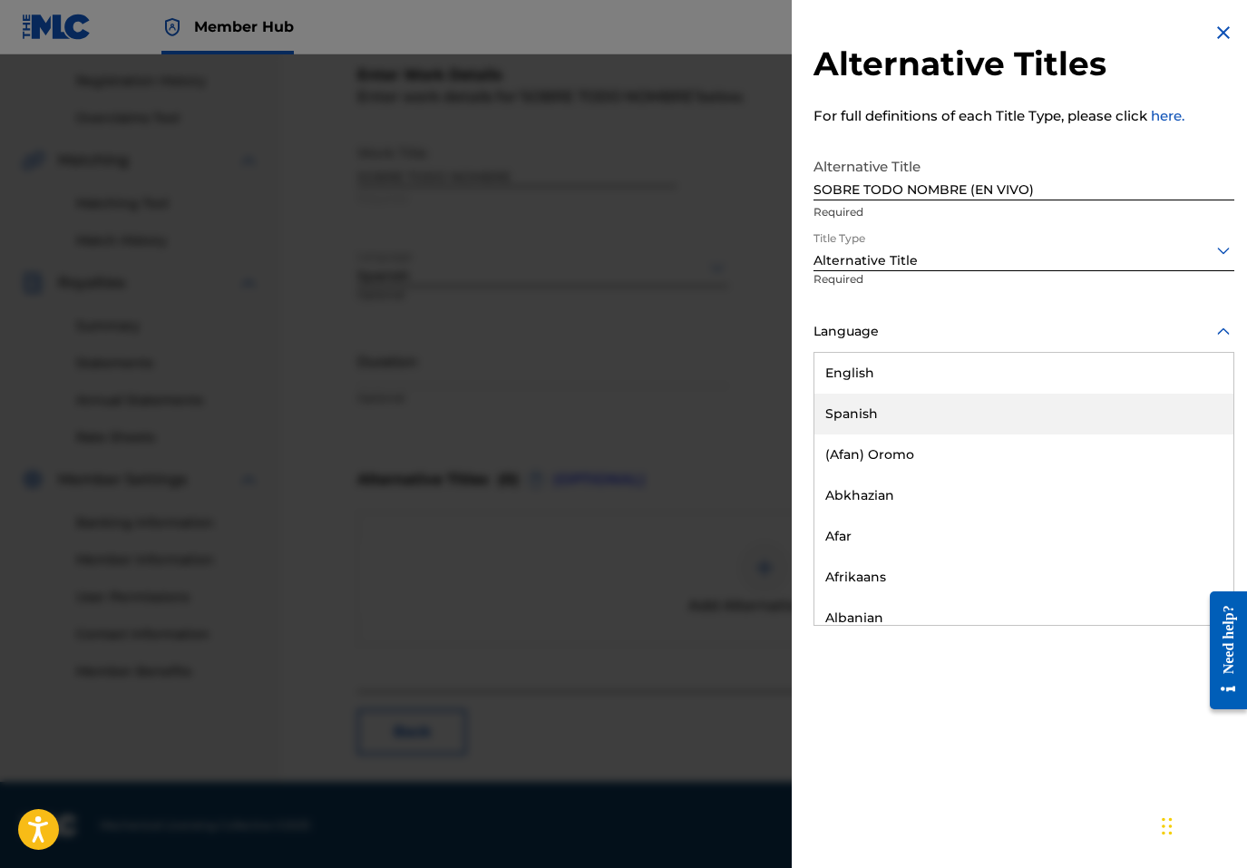
click at [836, 421] on div "Spanish" at bounding box center [1024, 414] width 419 height 41
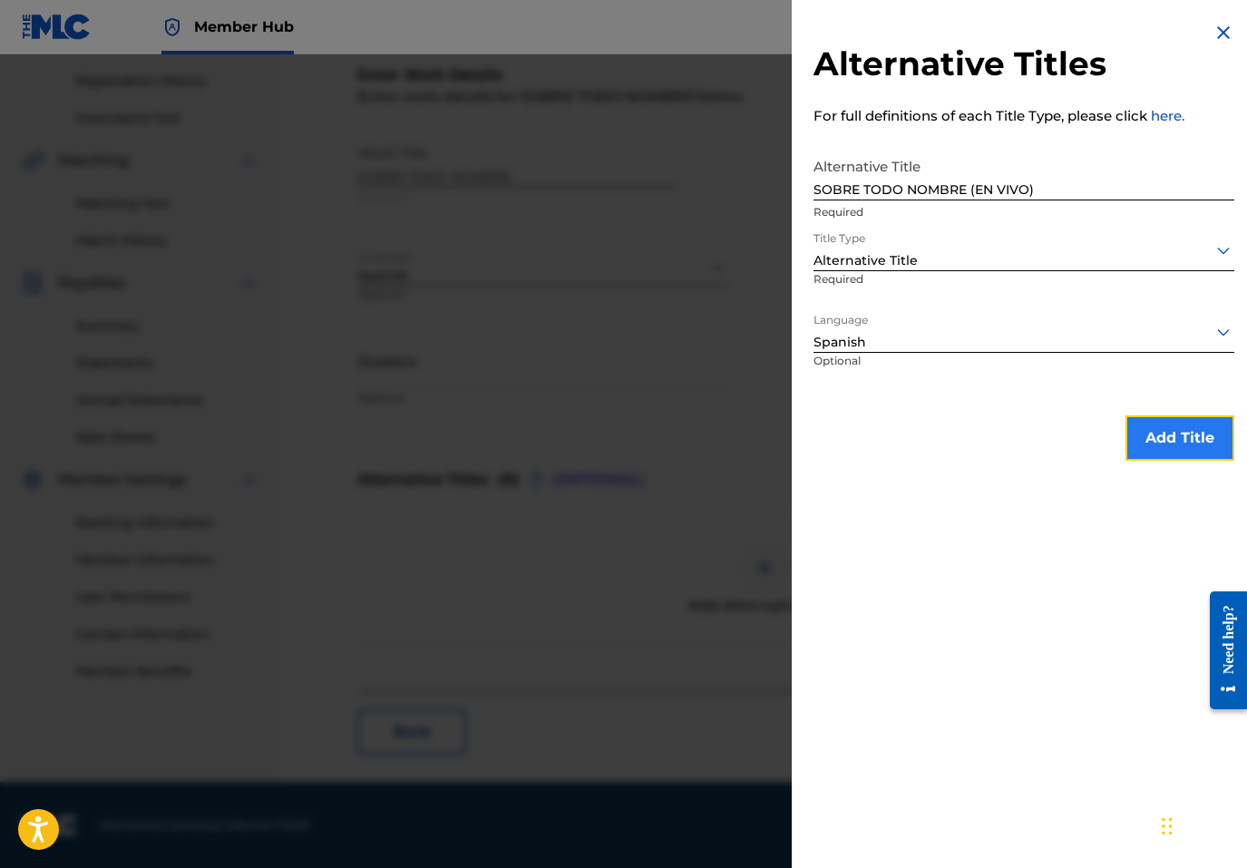
click at [1129, 431] on button "Add Title" at bounding box center [1180, 437] width 109 height 45
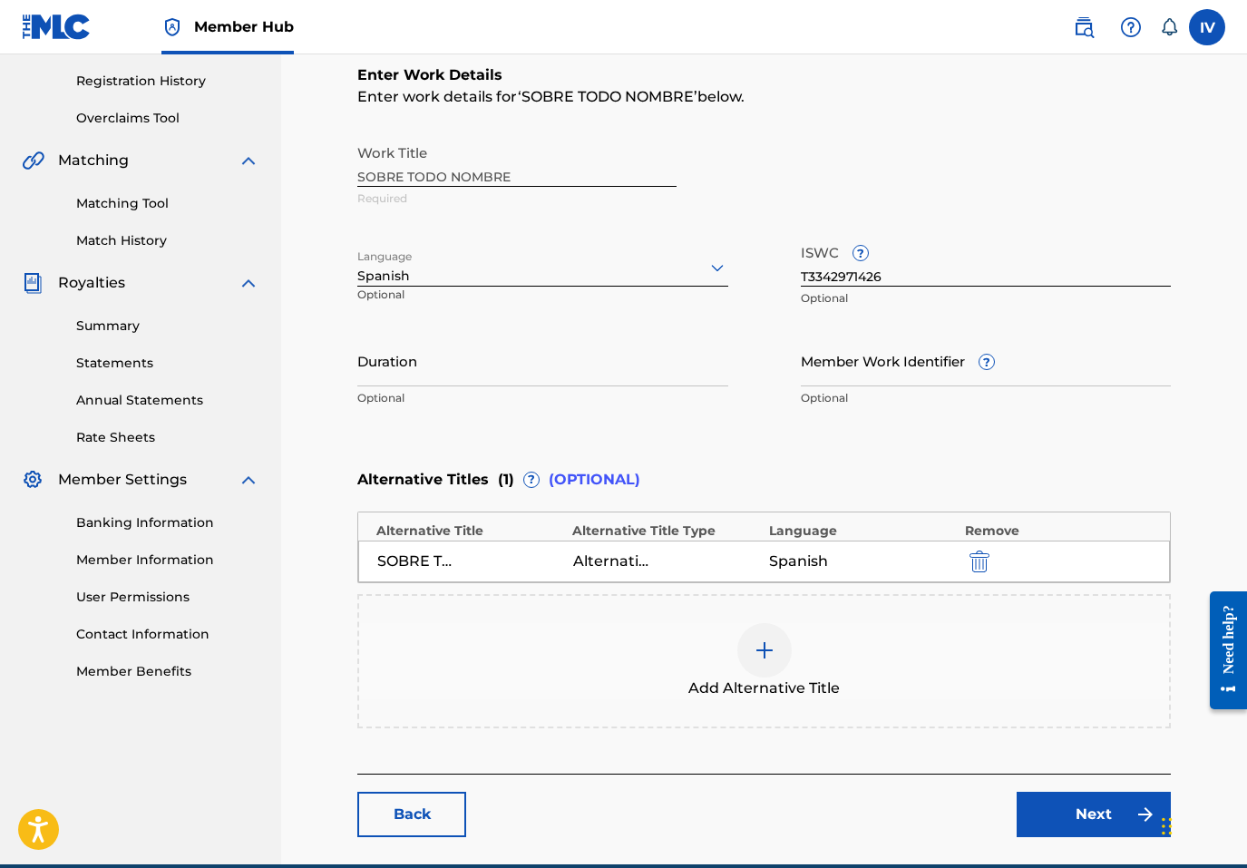
scroll to position [418, 0]
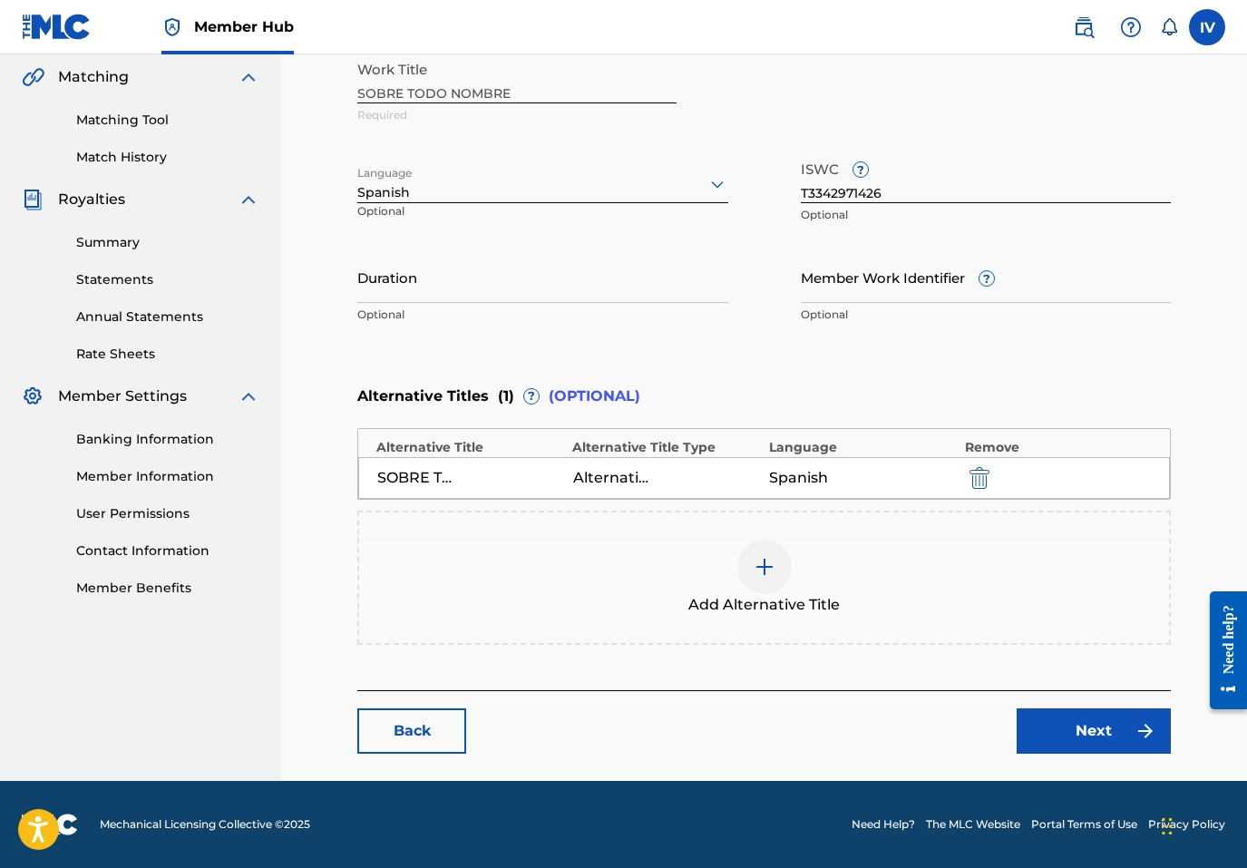
click at [1080, 756] on main "Catalog Enter Work Details Add Writers Add Publishers & Shares Add Recording Re…" at bounding box center [764, 231] width 922 height 1099
click at [1061, 747] on div "Member Hub IV IV Israel Valenzuela publishing@adargagroup.com Notification Pref…" at bounding box center [623, 225] width 1247 height 1286
click at [1061, 735] on link "Next" at bounding box center [1094, 730] width 154 height 45
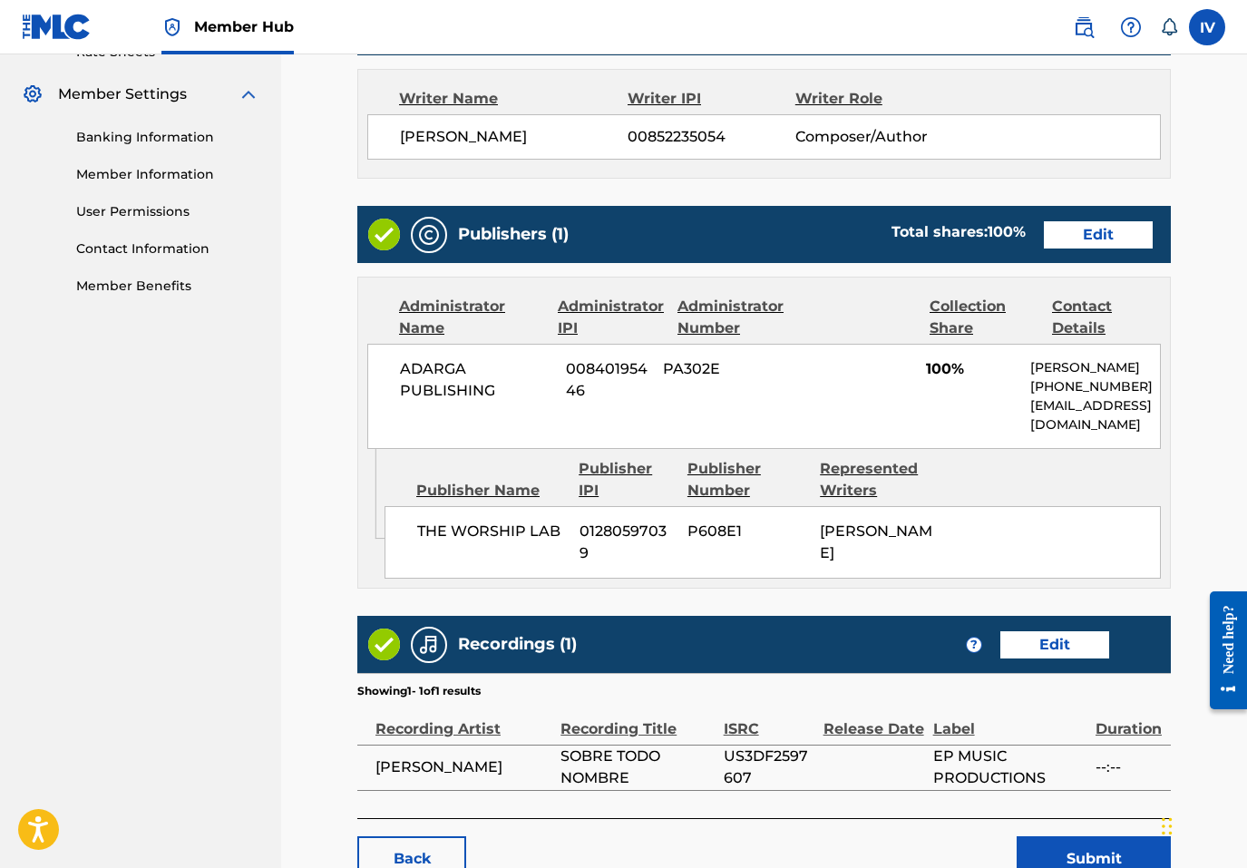
scroll to position [867, 0]
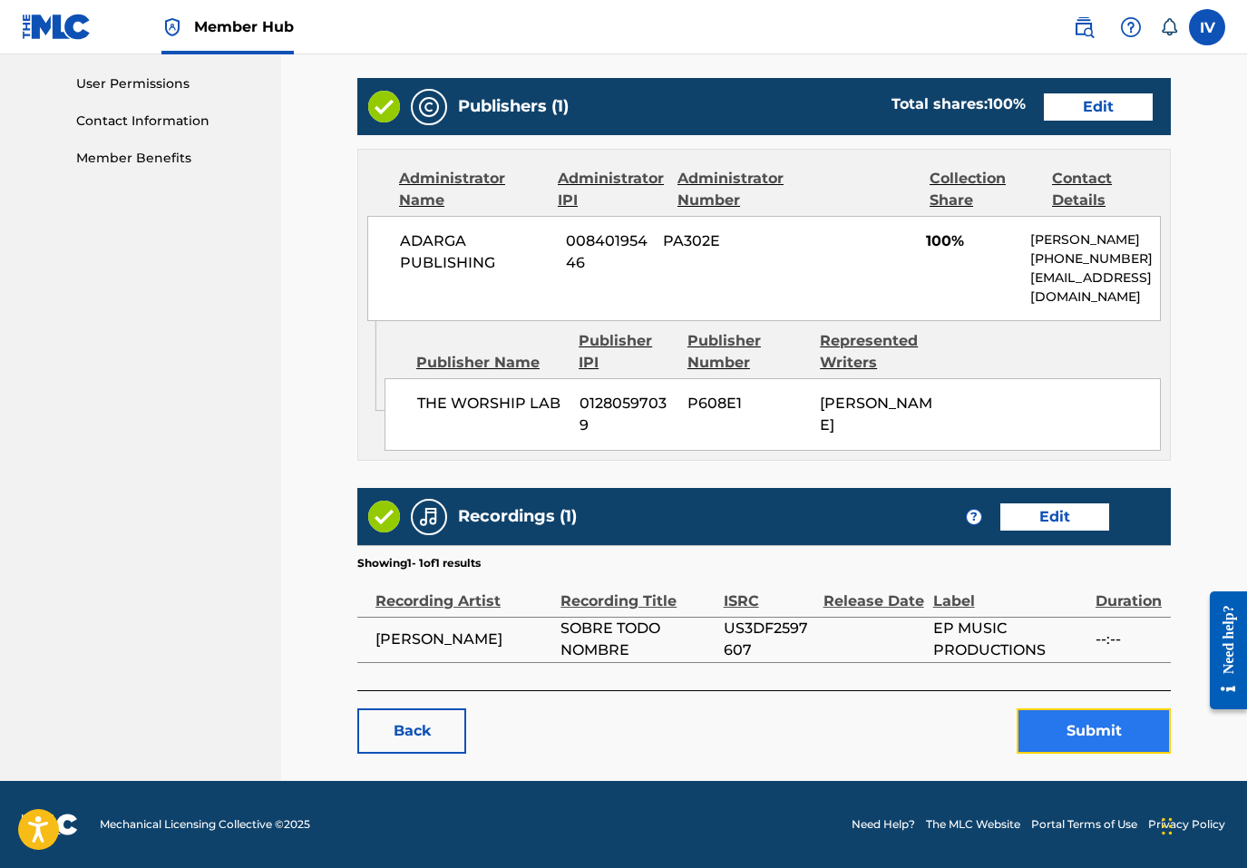
click at [1088, 749] on button "Submit" at bounding box center [1094, 730] width 154 height 45
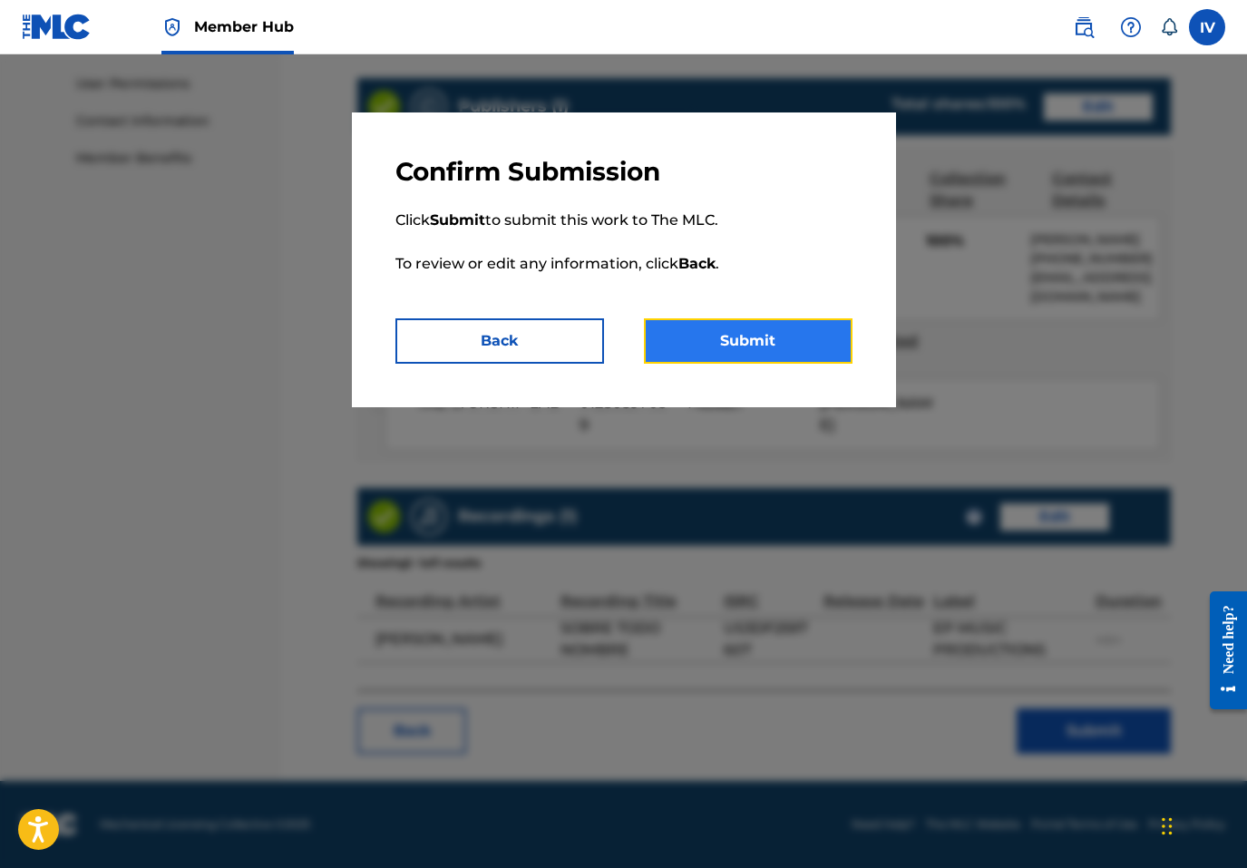
click at [759, 329] on button "Submit" at bounding box center [748, 340] width 209 height 45
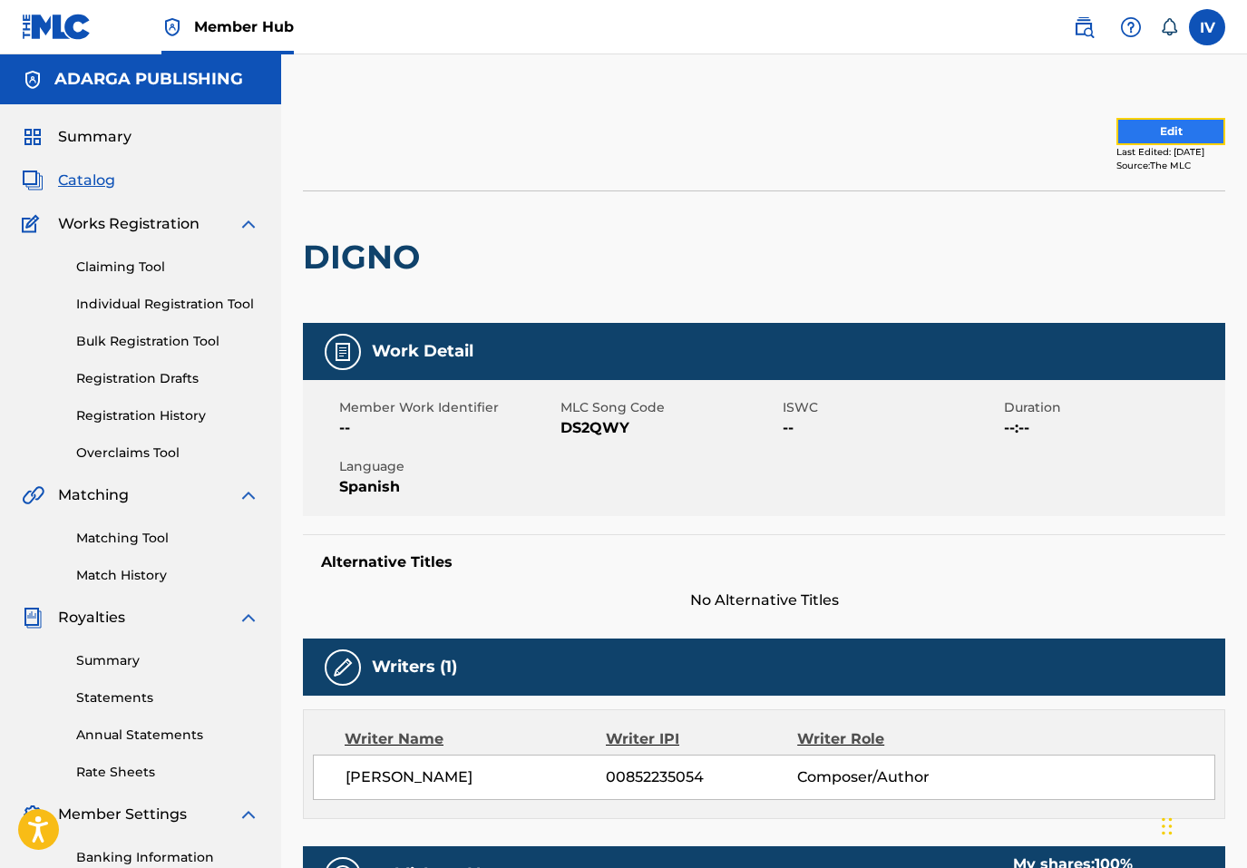
click at [1156, 129] on button "Edit" at bounding box center [1171, 131] width 109 height 27
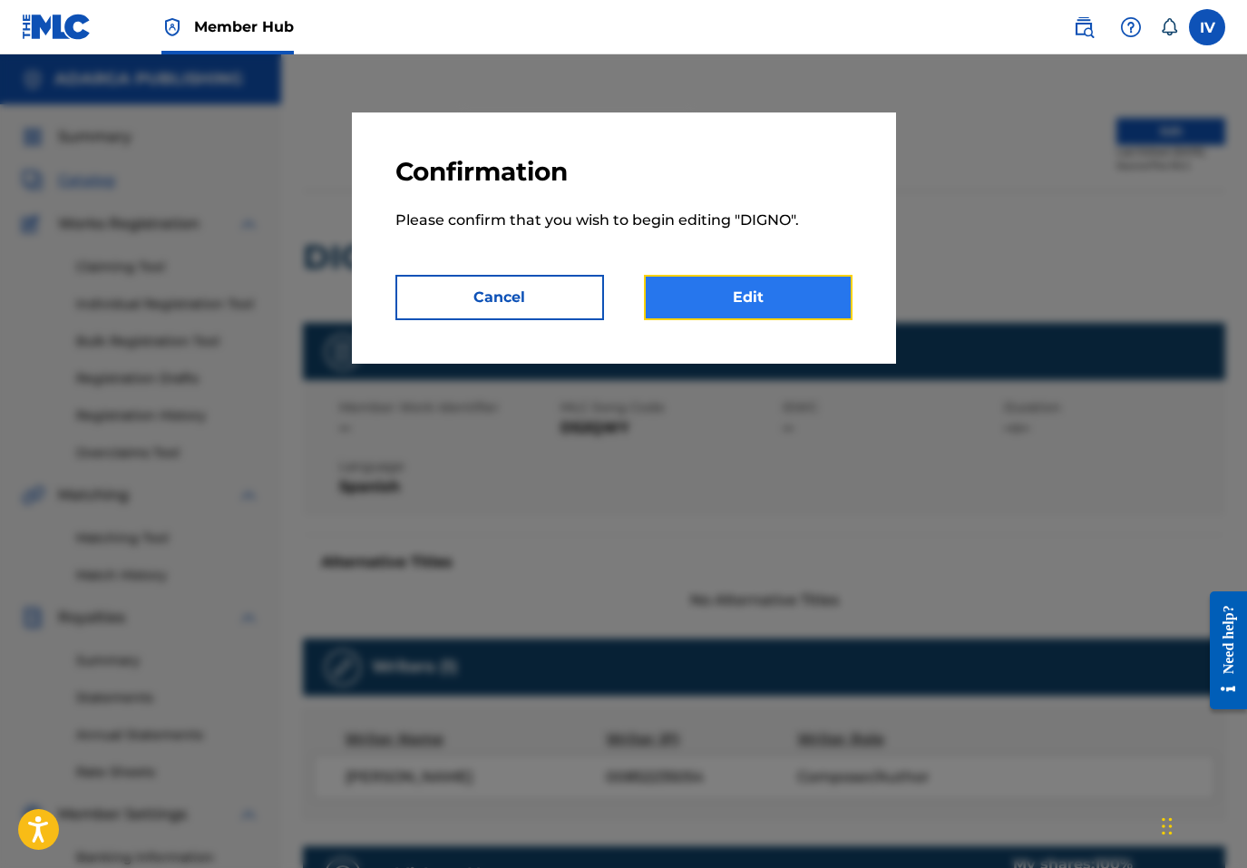
click at [812, 298] on link "Edit" at bounding box center [748, 297] width 209 height 45
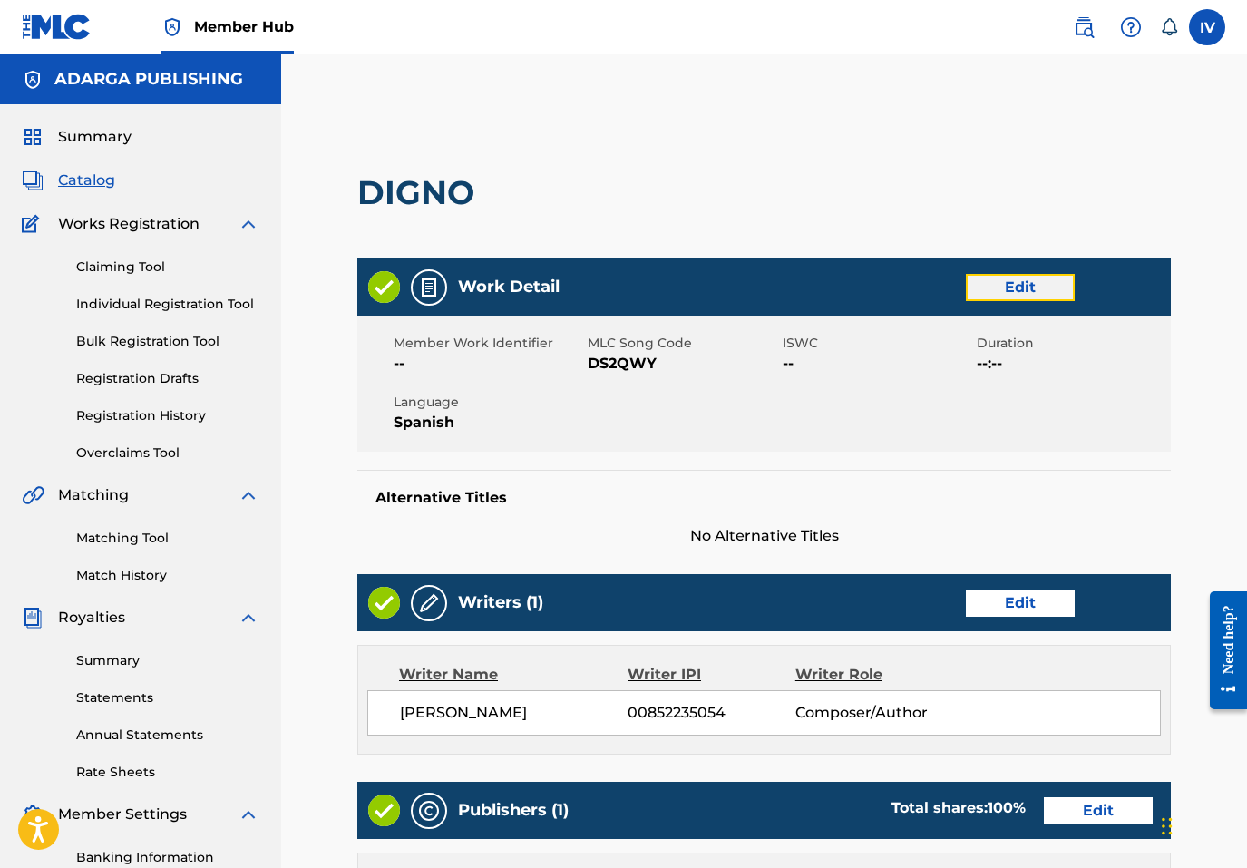
click at [1026, 278] on link "Edit" at bounding box center [1020, 287] width 109 height 27
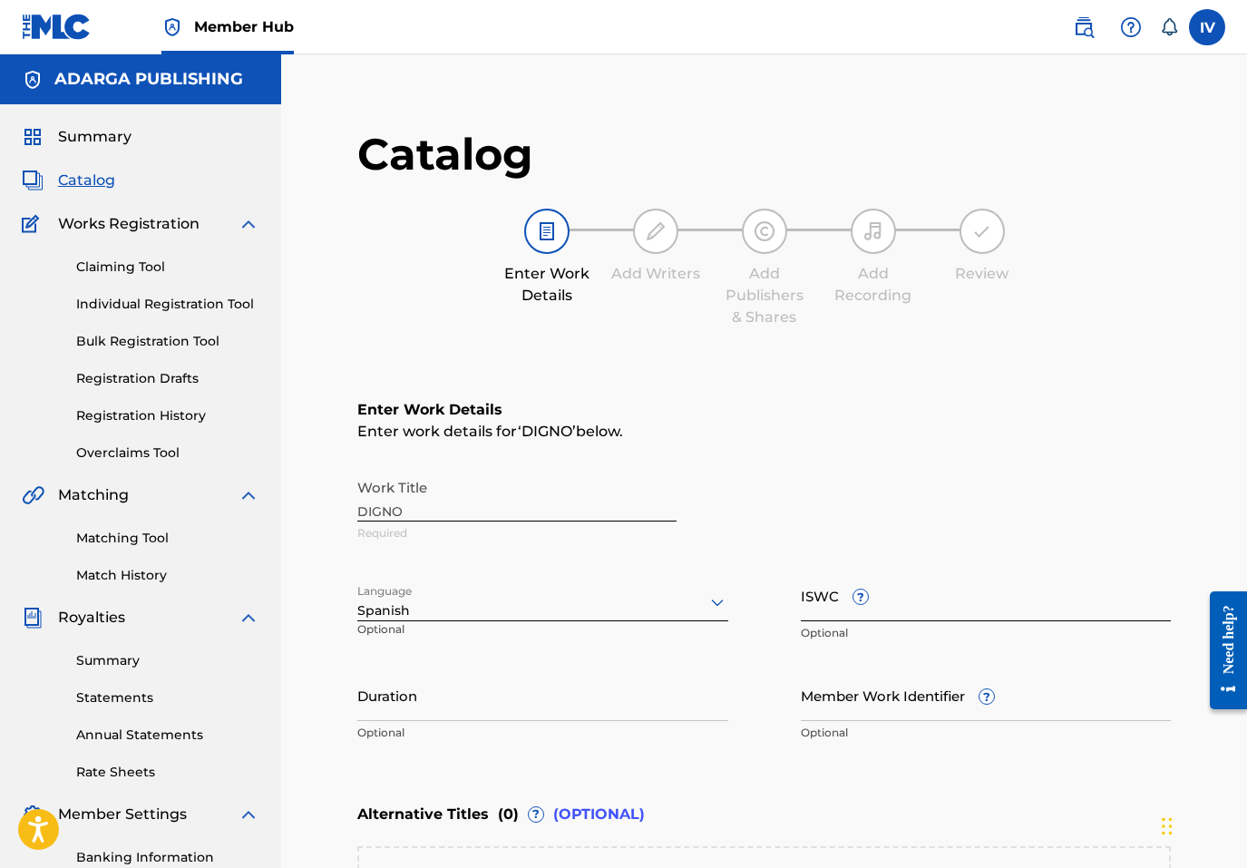
click at [943, 588] on input "ISWC ?" at bounding box center [986, 596] width 371 height 52
paste input "T9225729748"
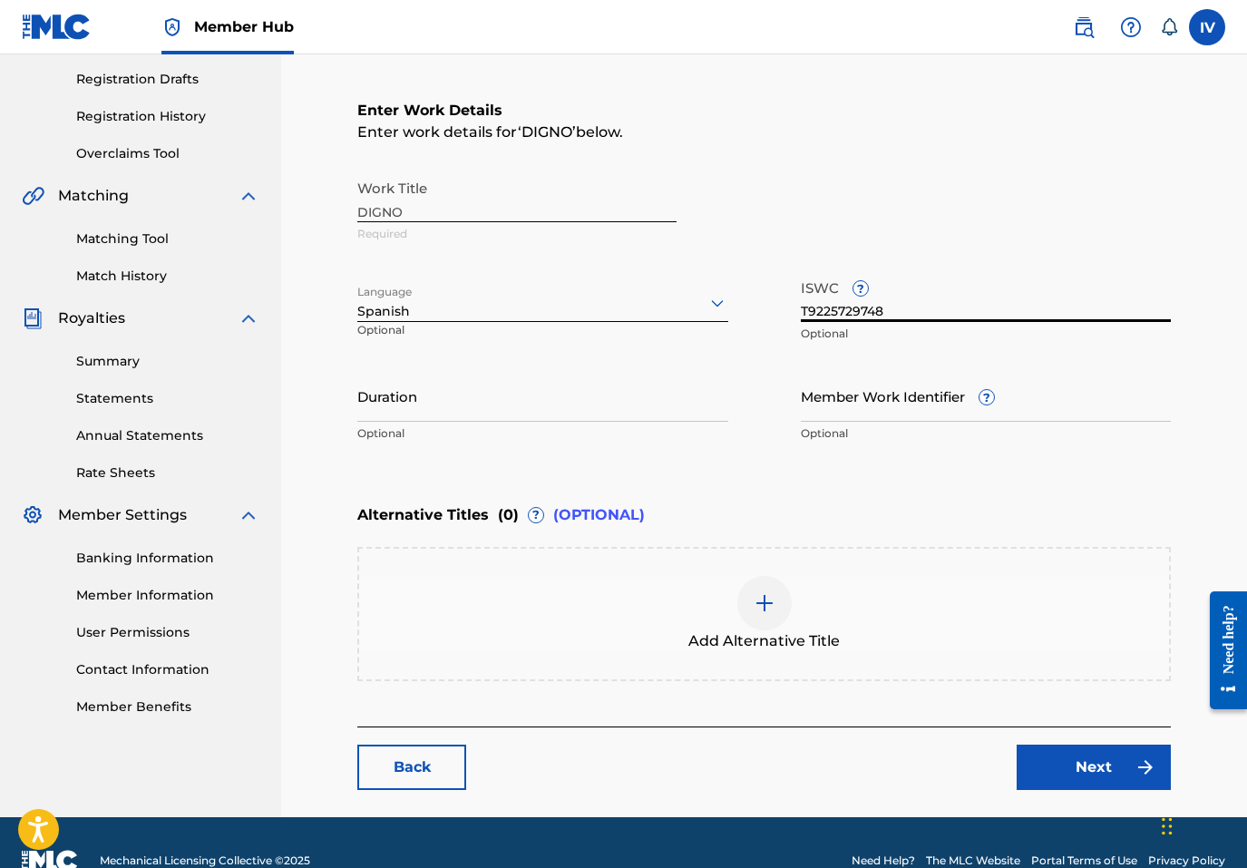
scroll to position [335, 0]
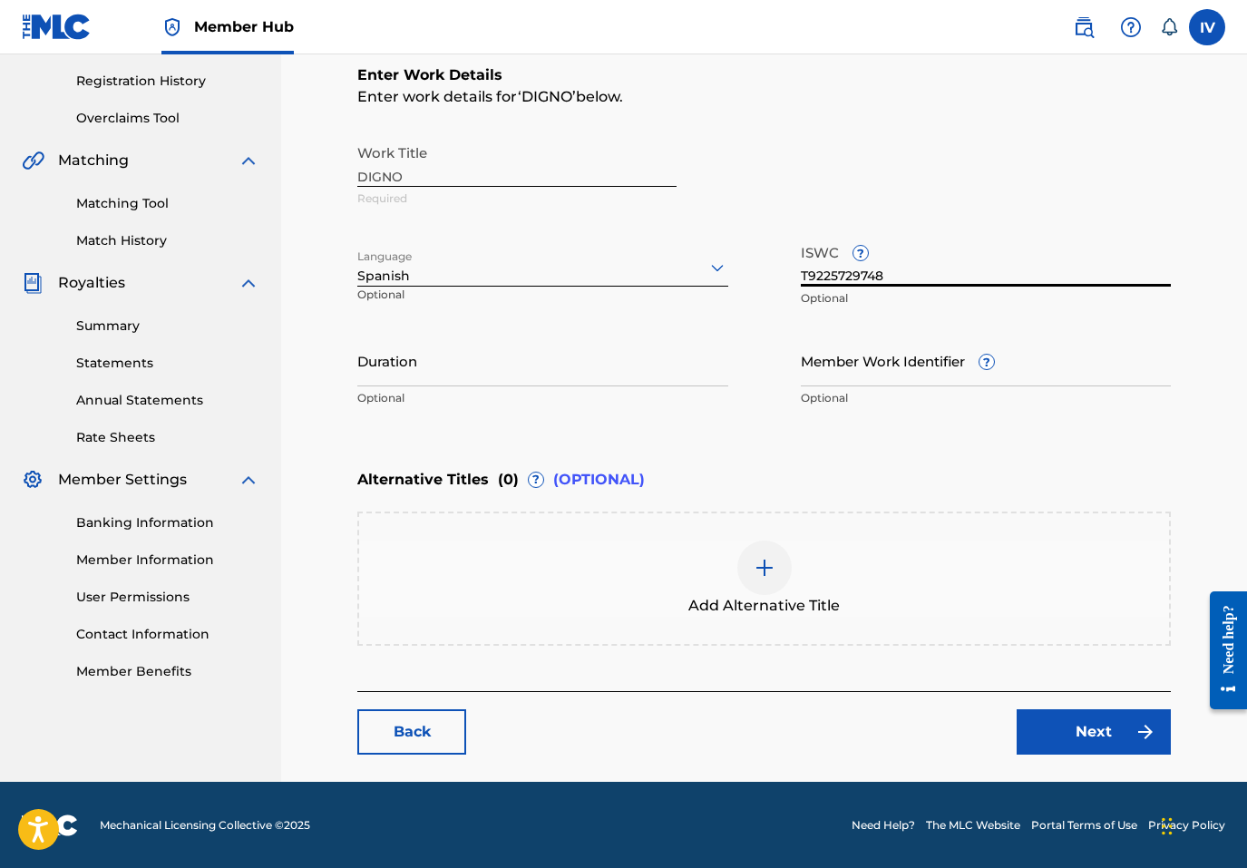
type input "T9225729748"
click at [833, 582] on div "Add Alternative Title" at bounding box center [764, 579] width 810 height 76
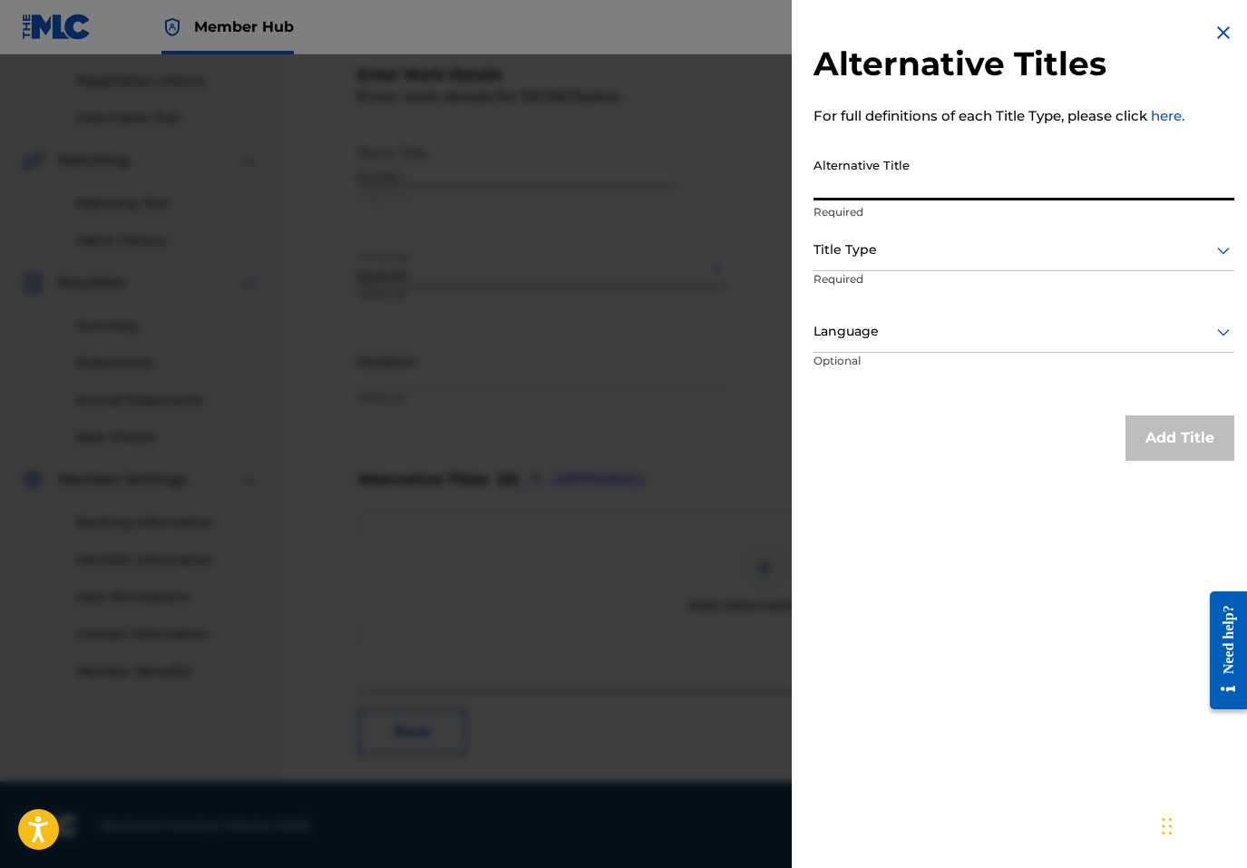
click at [1020, 181] on input "Alternative Title" at bounding box center [1024, 175] width 421 height 52
paste input "DIGNO (EN VIVO)"
type input "DIGNO (EN VIVO)"
click at [930, 252] on div at bounding box center [1024, 250] width 421 height 23
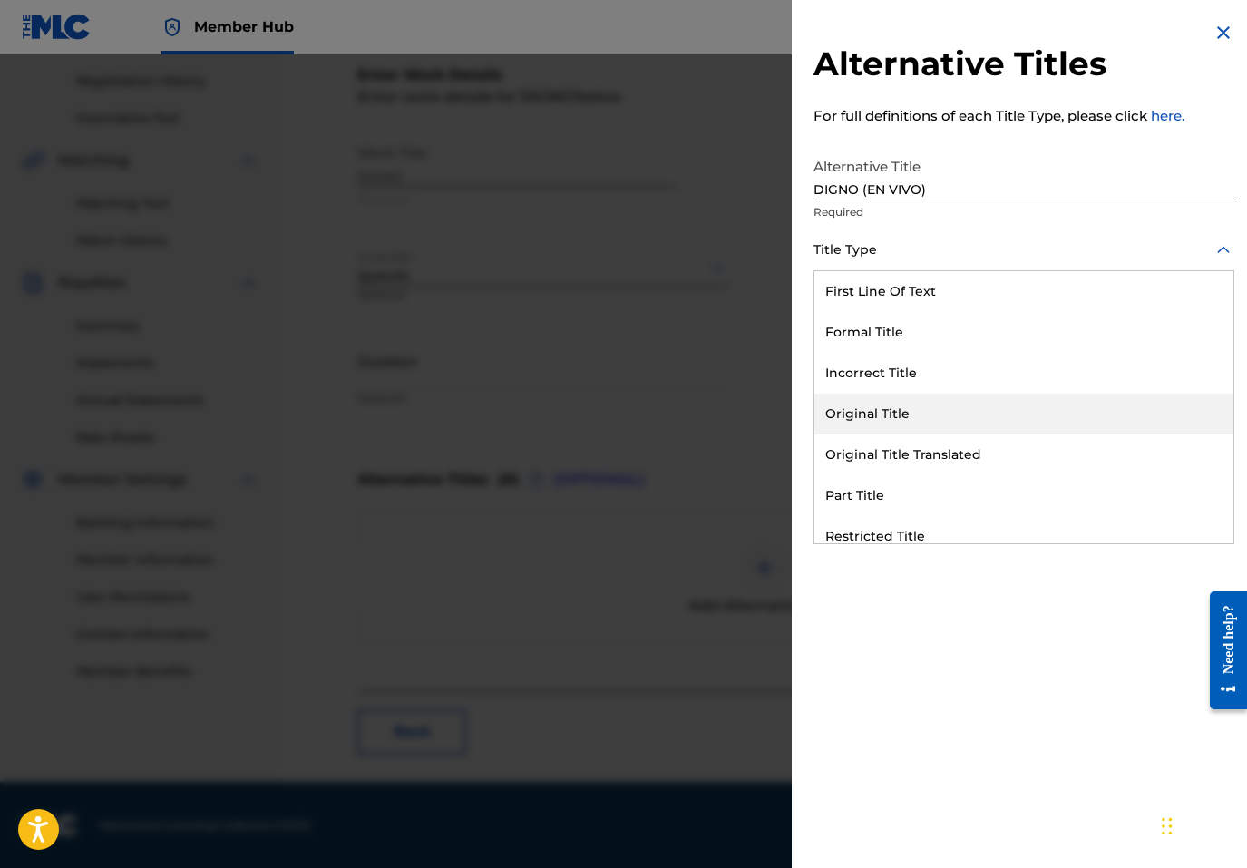
scroll to position [177, 0]
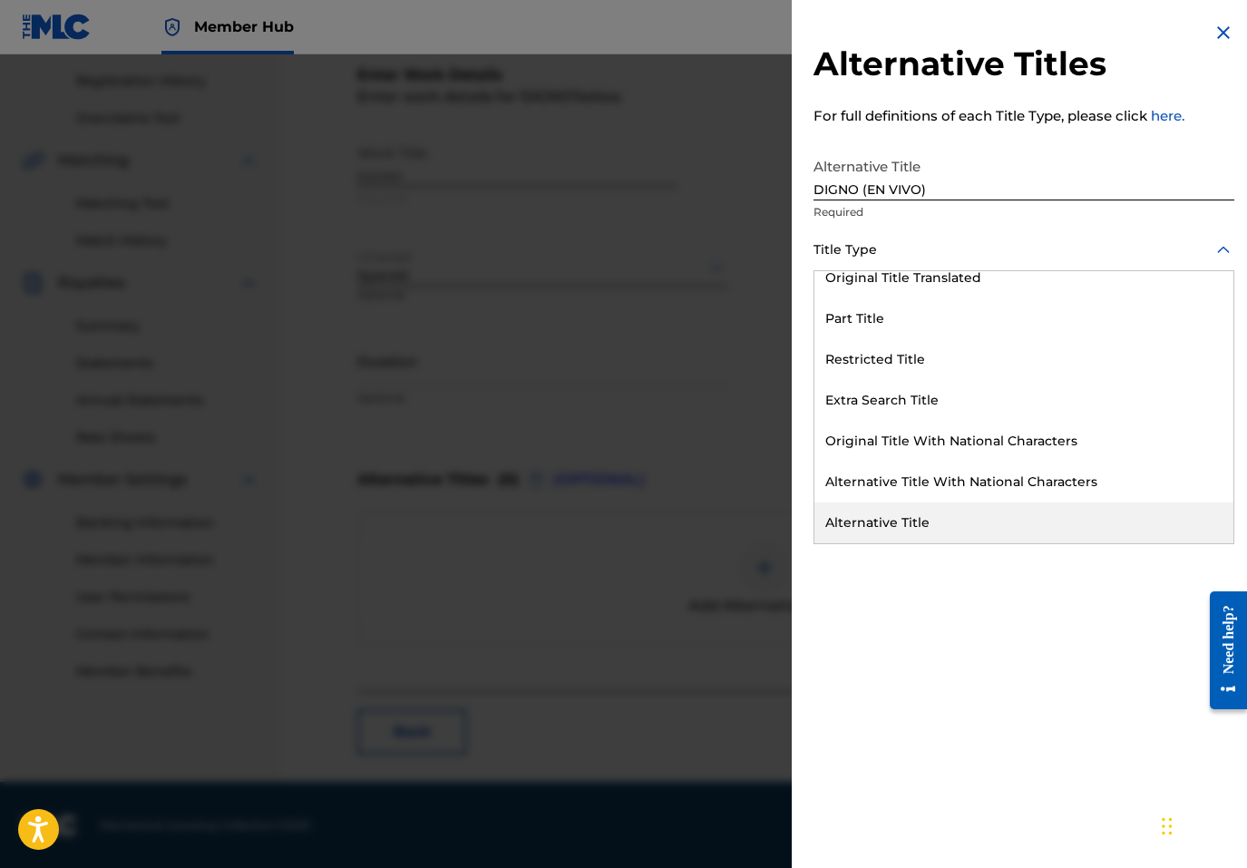
click at [892, 510] on div "Alternative Title" at bounding box center [1024, 523] width 419 height 41
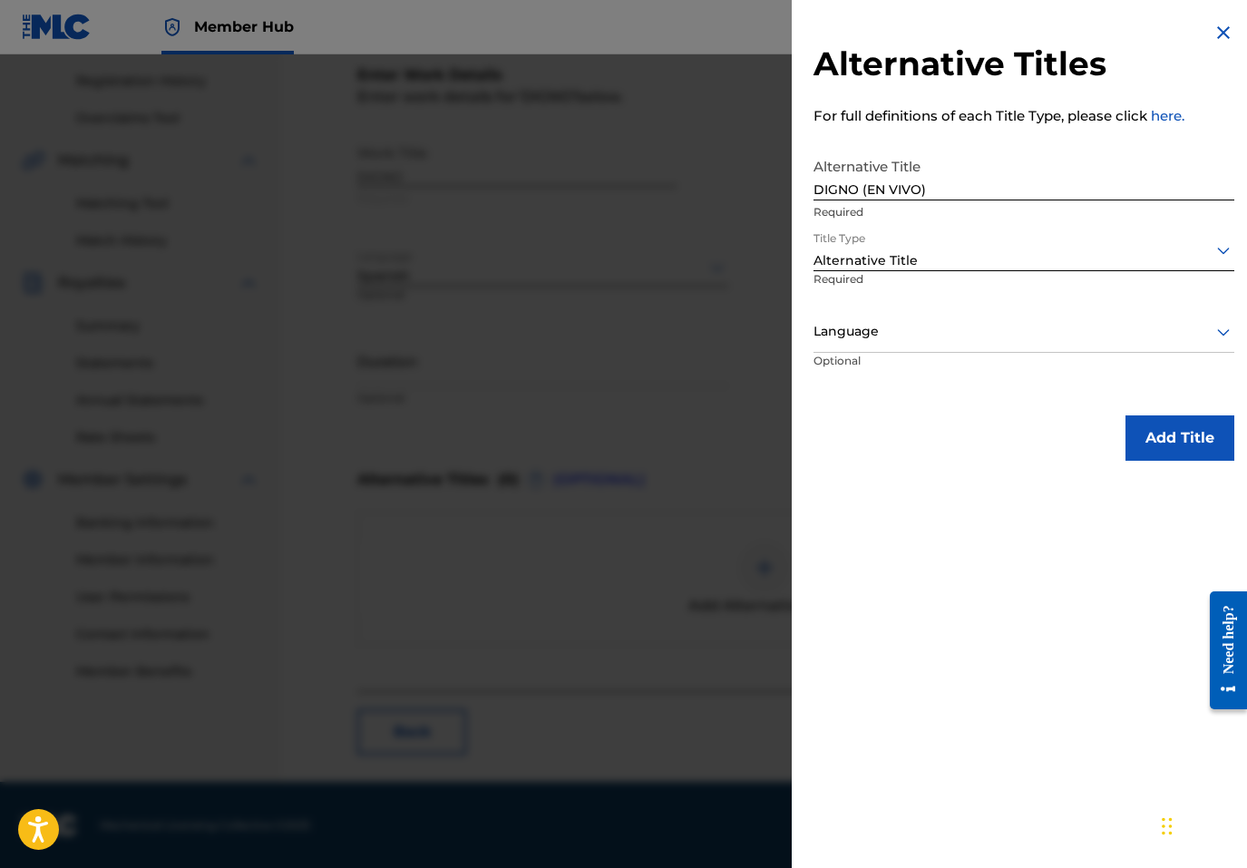
click at [883, 338] on div at bounding box center [1024, 331] width 421 height 23
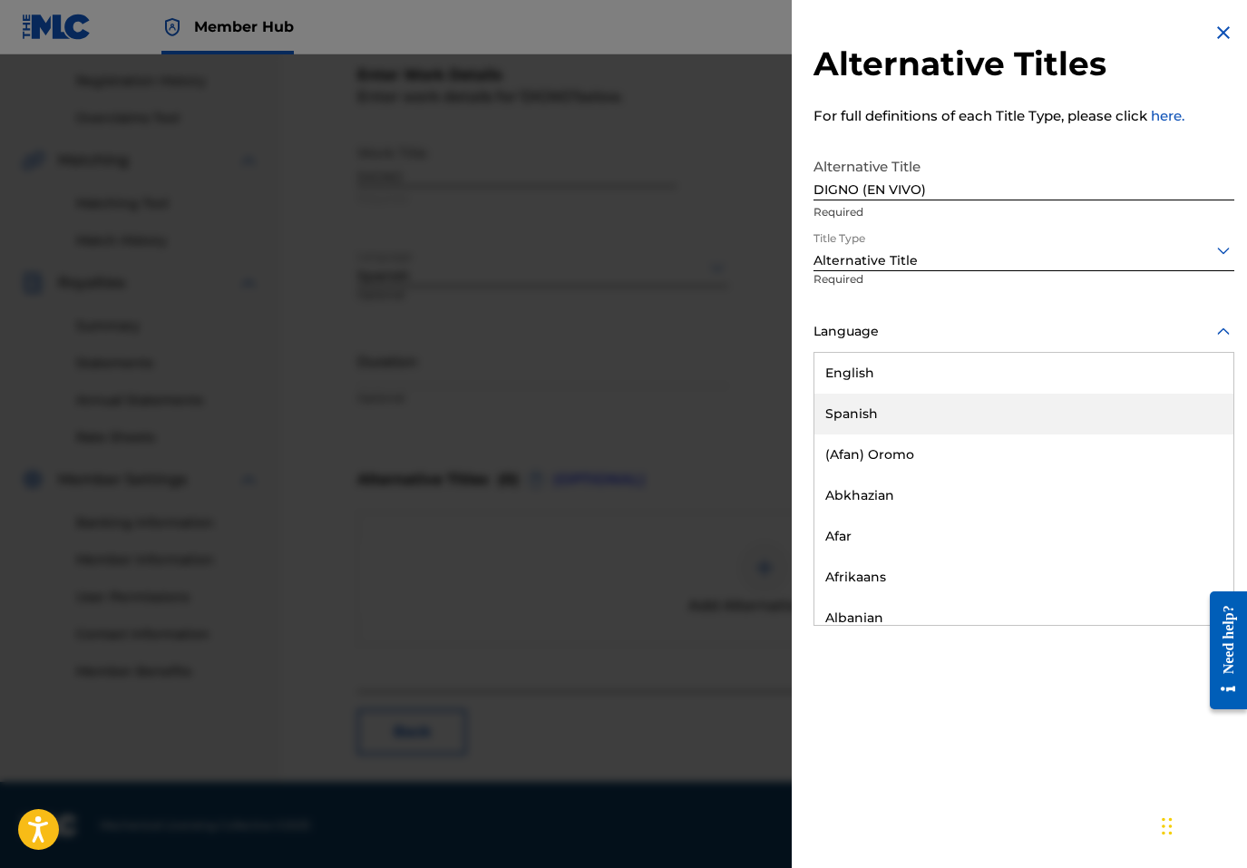
click at [877, 415] on div "Spanish" at bounding box center [1024, 414] width 419 height 41
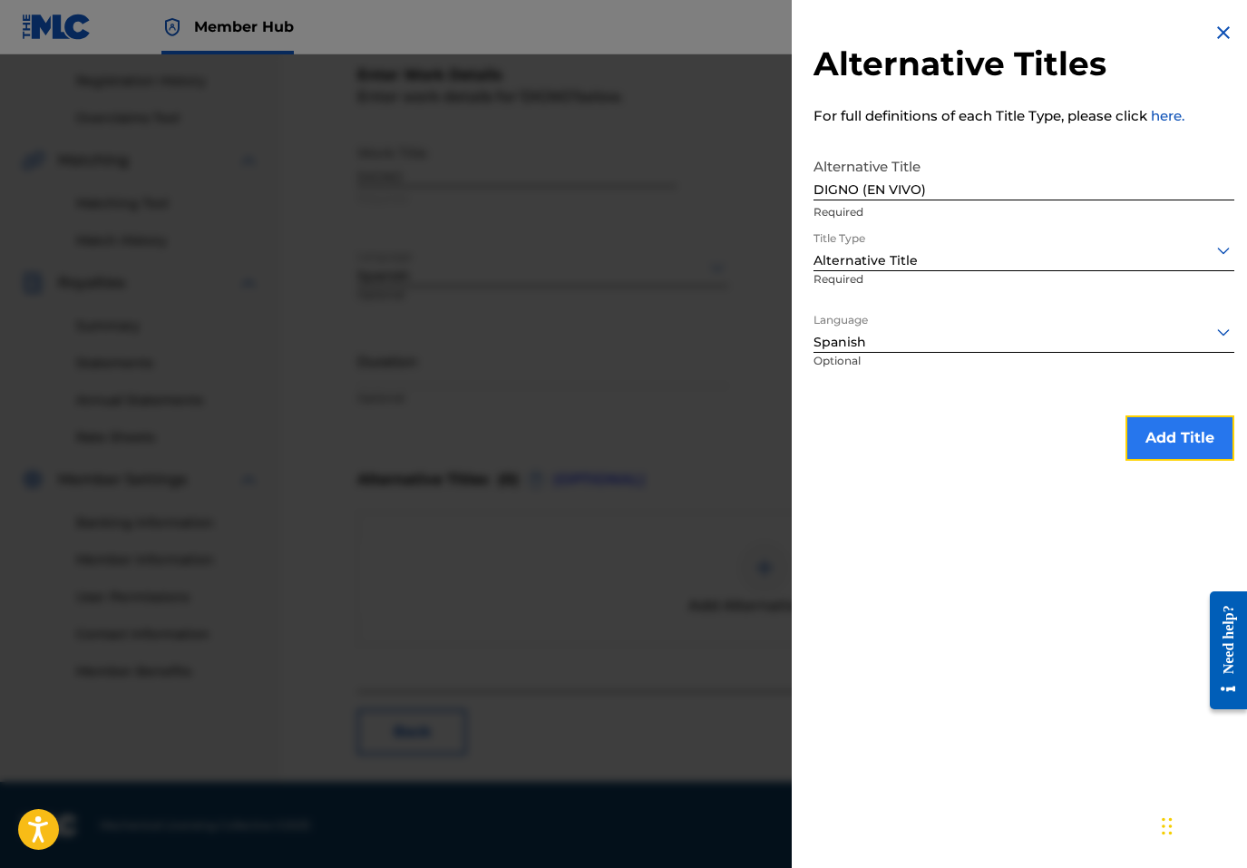
click at [1183, 453] on button "Add Title" at bounding box center [1180, 437] width 109 height 45
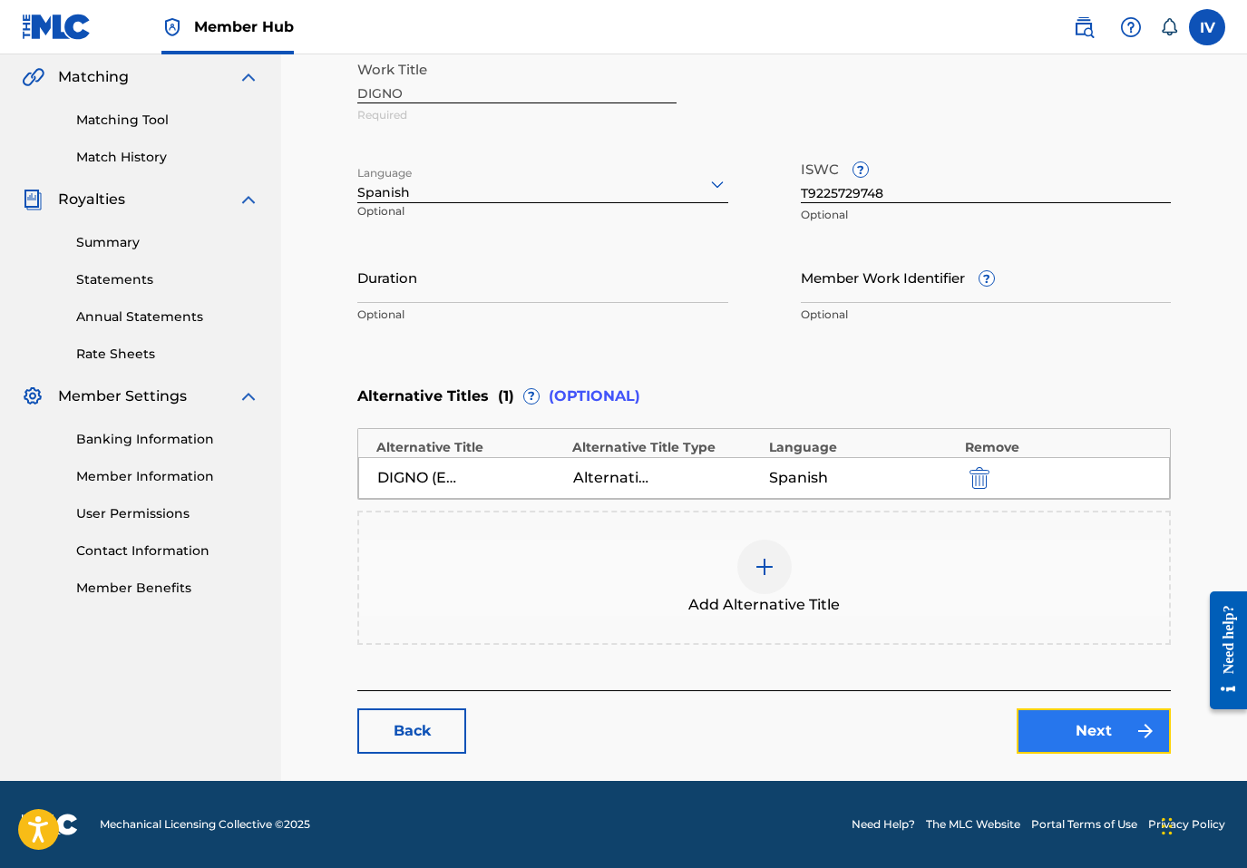
click at [1116, 721] on link "Next" at bounding box center [1094, 730] width 154 height 45
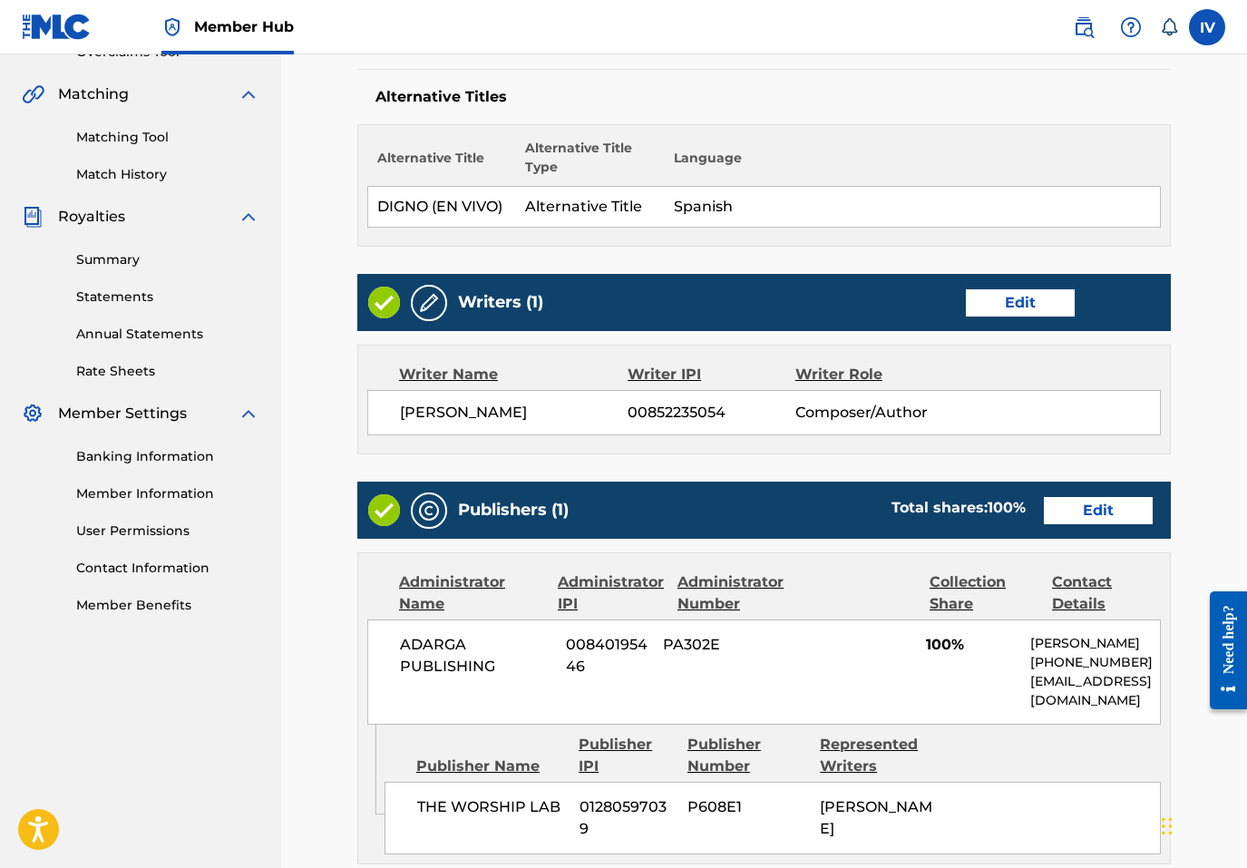
scroll to position [824, 0]
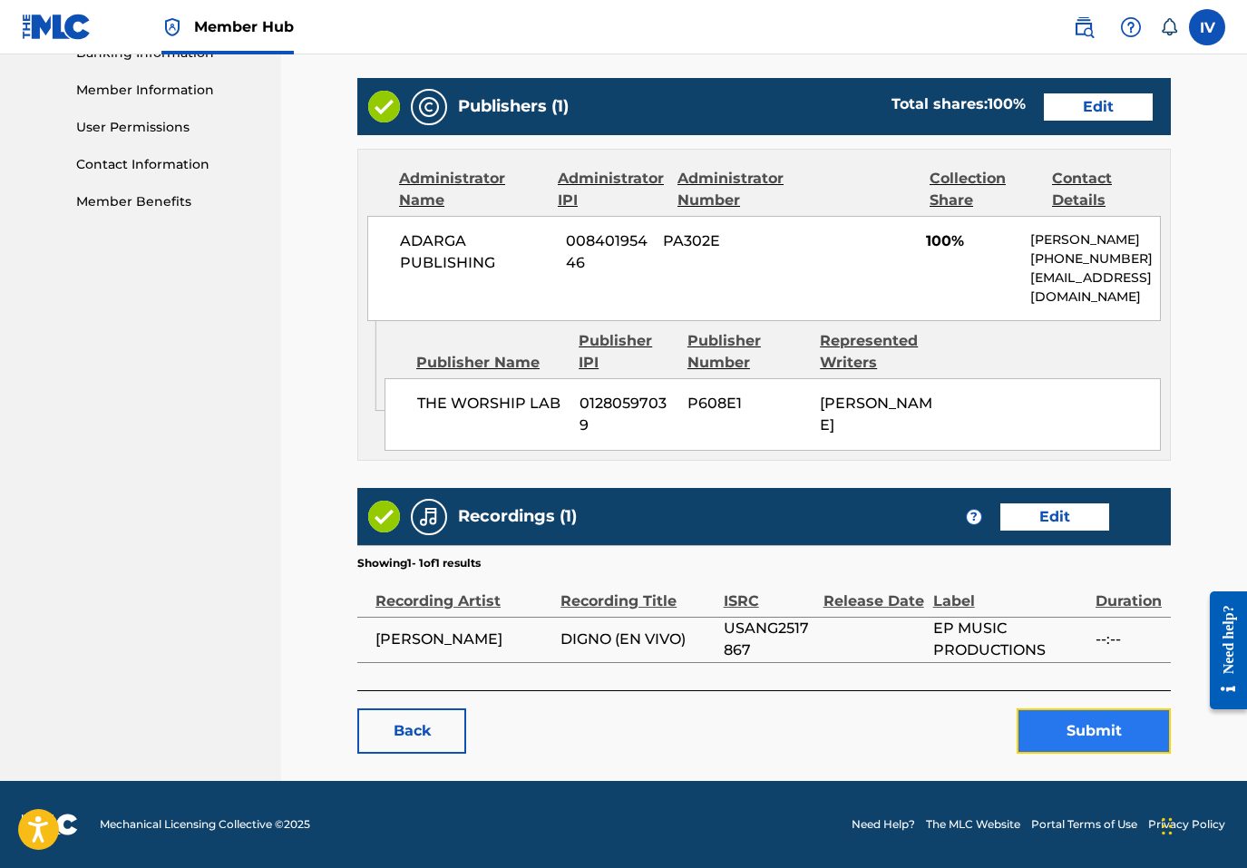
click at [1054, 722] on button "Submit" at bounding box center [1094, 730] width 154 height 45
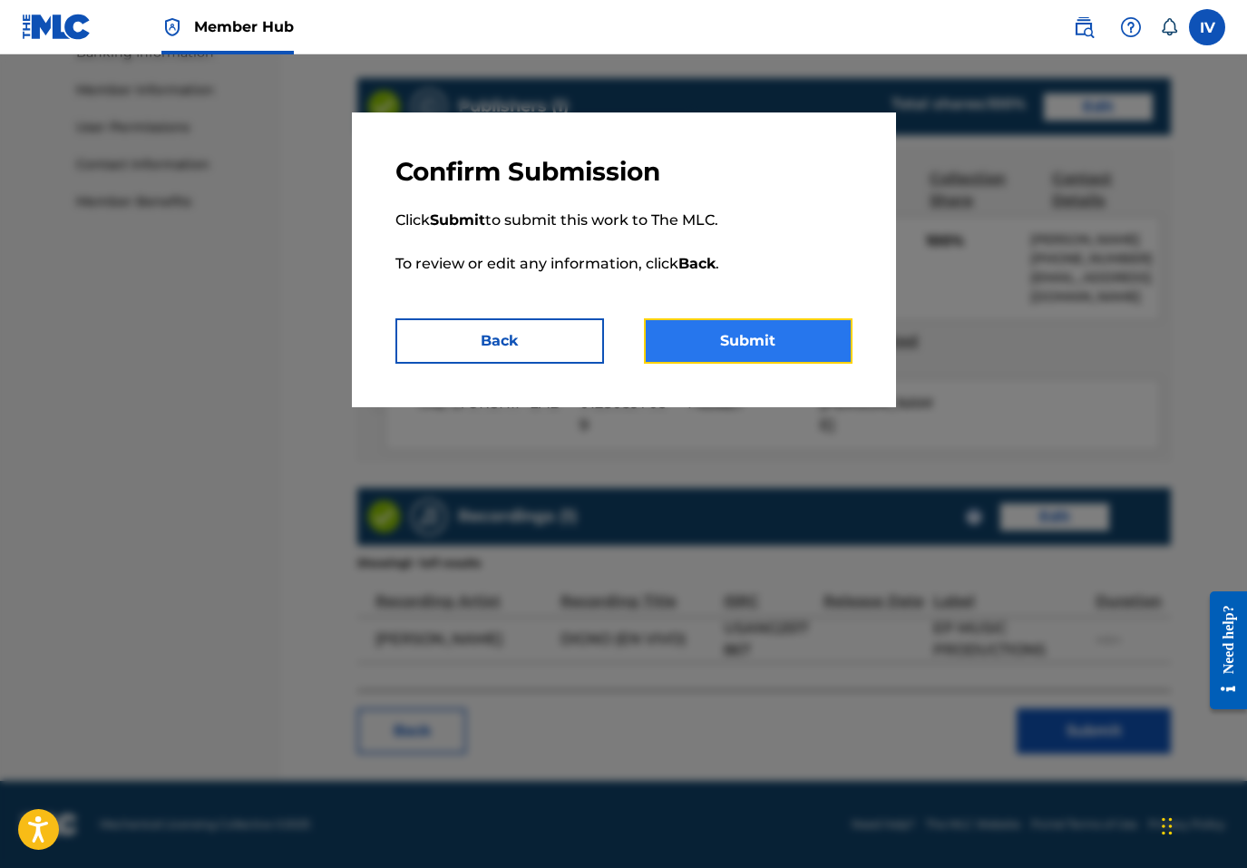
click at [687, 341] on button "Submit" at bounding box center [748, 340] width 209 height 45
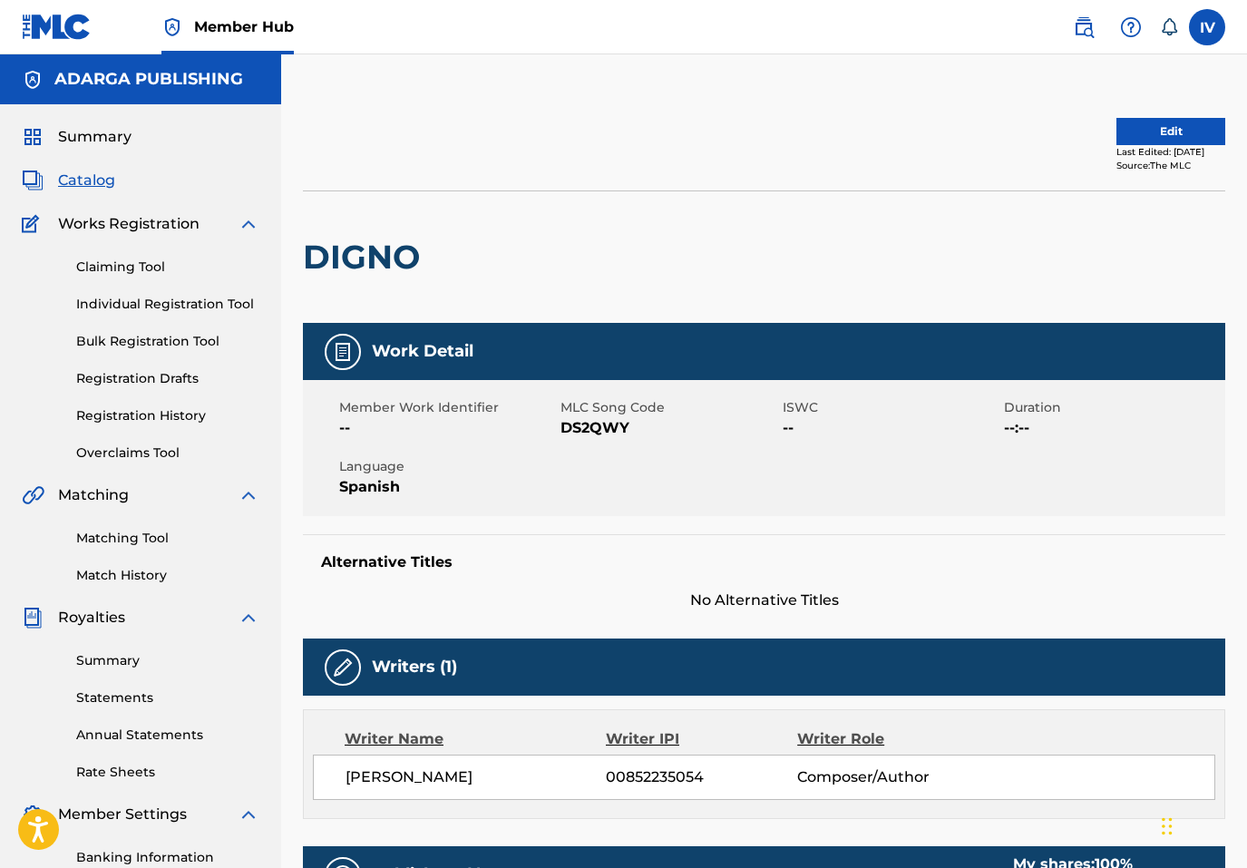
click at [580, 421] on span "DS2QWY" at bounding box center [669, 428] width 217 height 22
copy span "DS2QWY"
click at [1117, 141] on button "Edit" at bounding box center [1171, 131] width 109 height 27
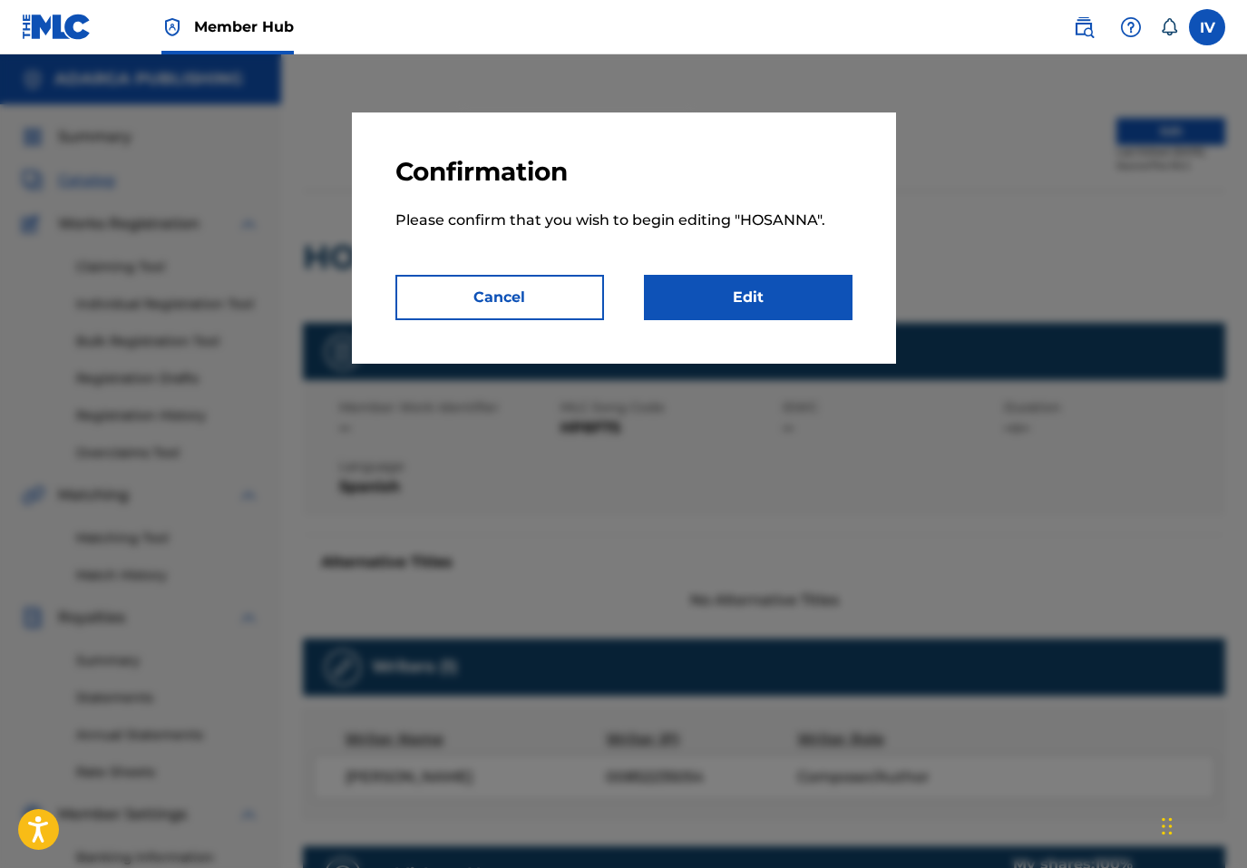
click at [718, 323] on div "Confirmation Please confirm that you wish to begin editing " HOSANNA ". Cancel …" at bounding box center [624, 237] width 544 height 251
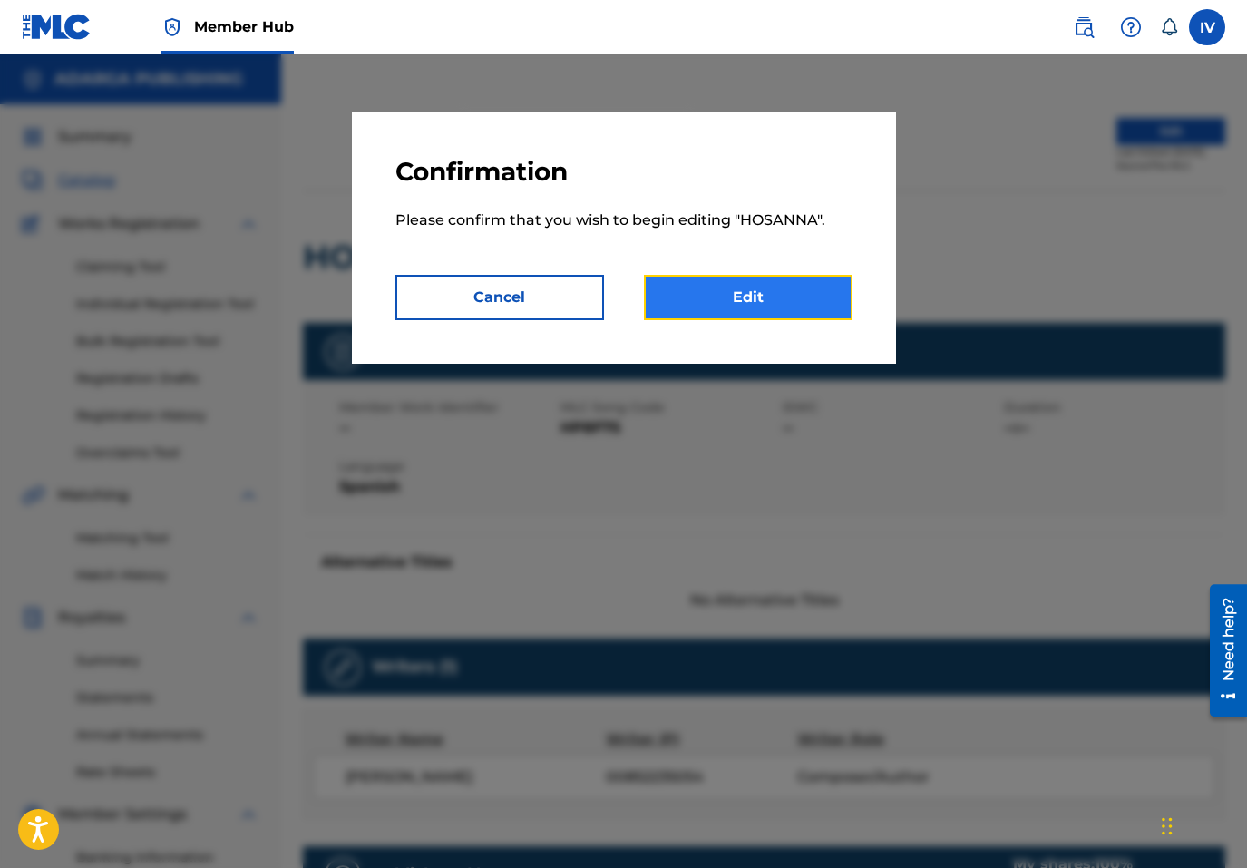
click at [710, 307] on link "Edit" at bounding box center [748, 297] width 209 height 45
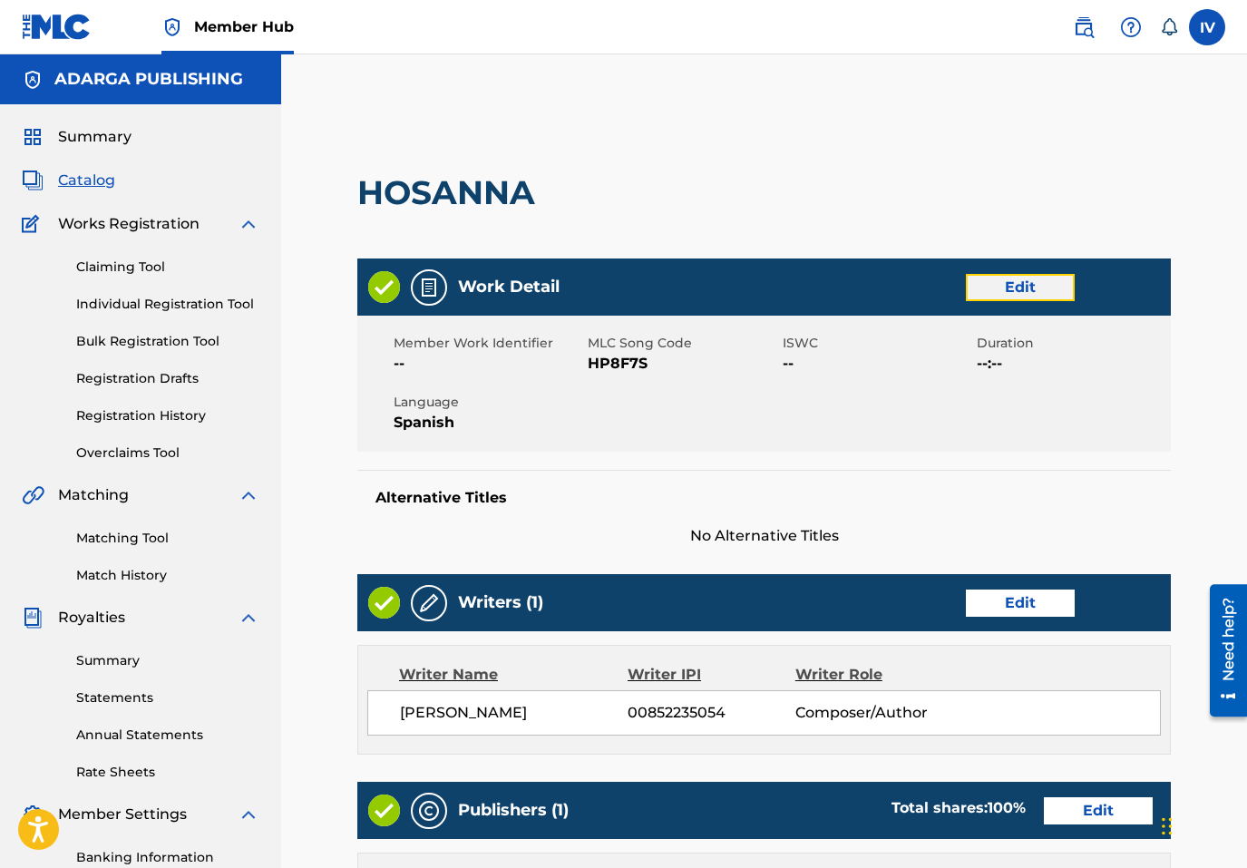
click at [1028, 288] on link "Edit" at bounding box center [1020, 287] width 109 height 27
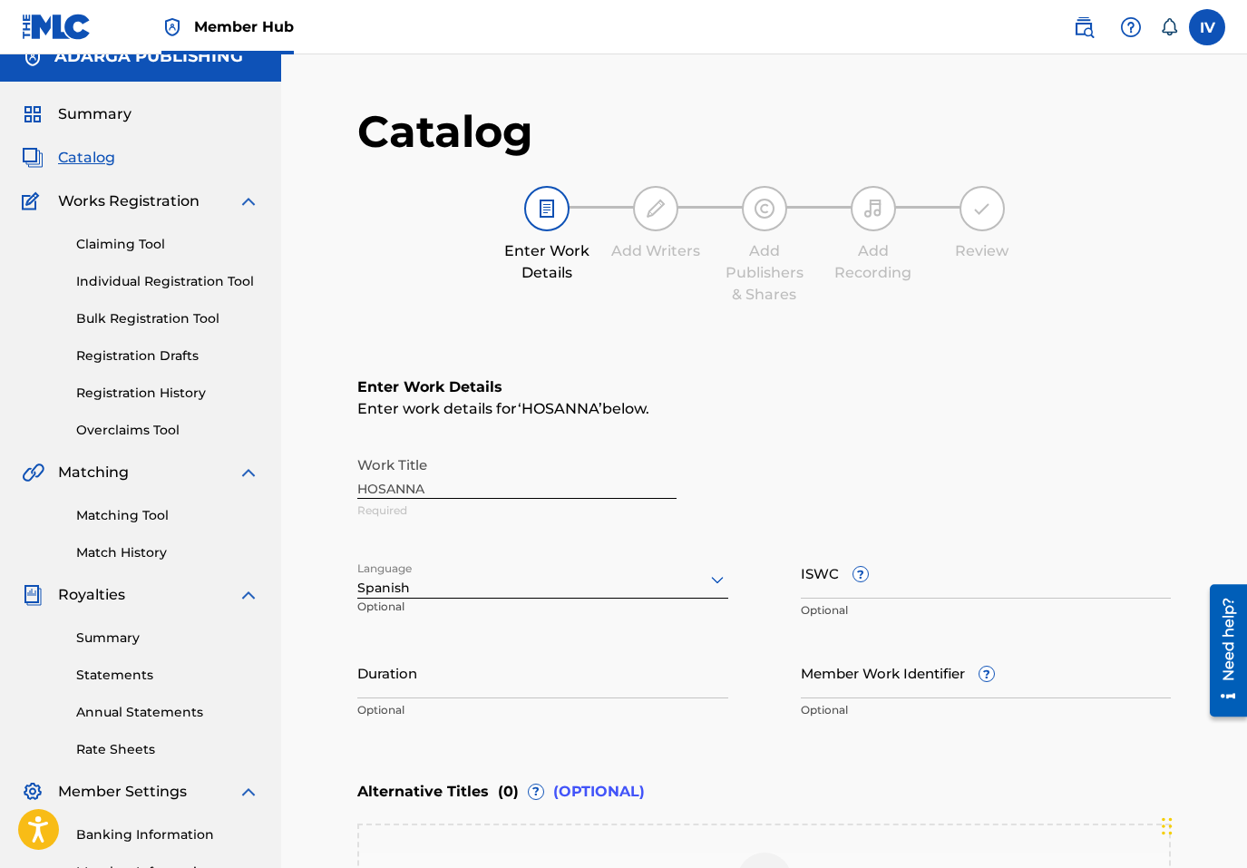
click at [549, 590] on div "Spanish" at bounding box center [542, 580] width 371 height 38
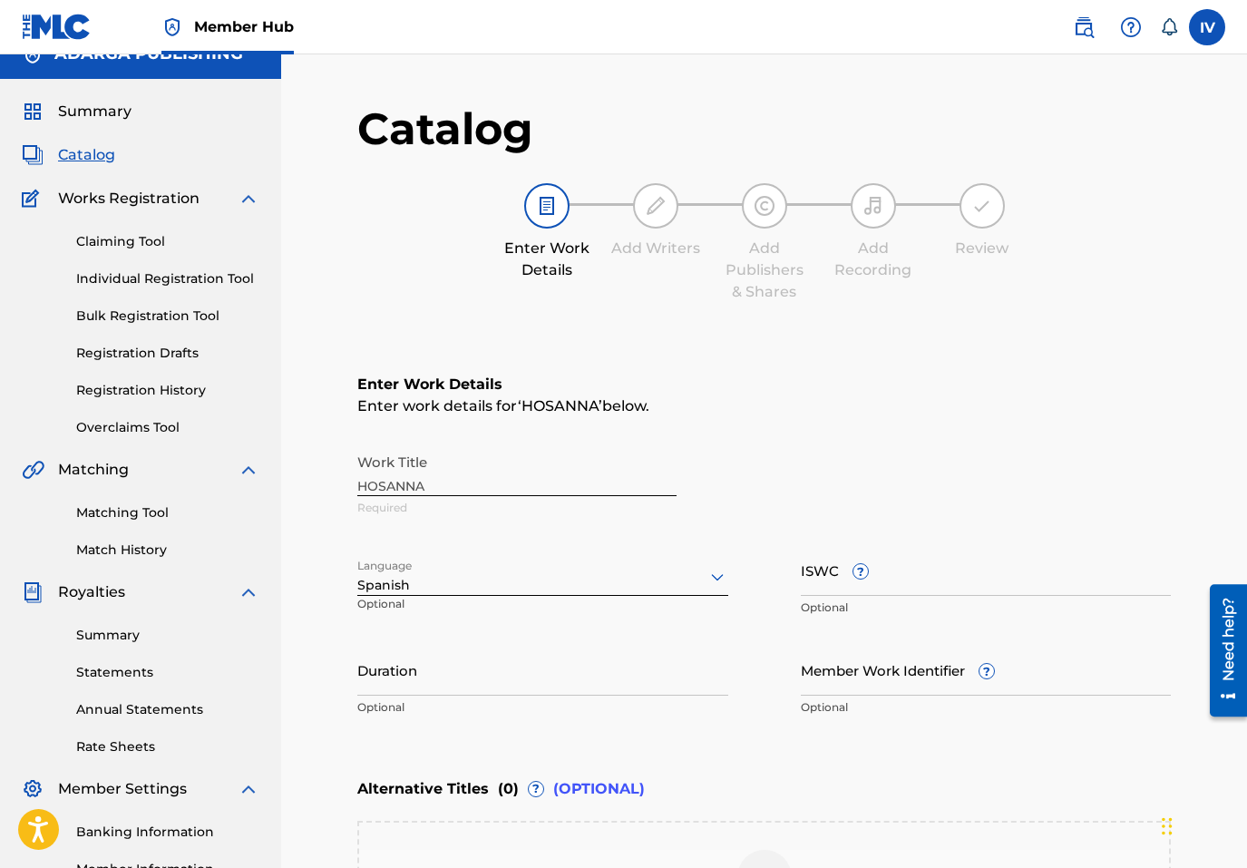
scroll to position [26, 0]
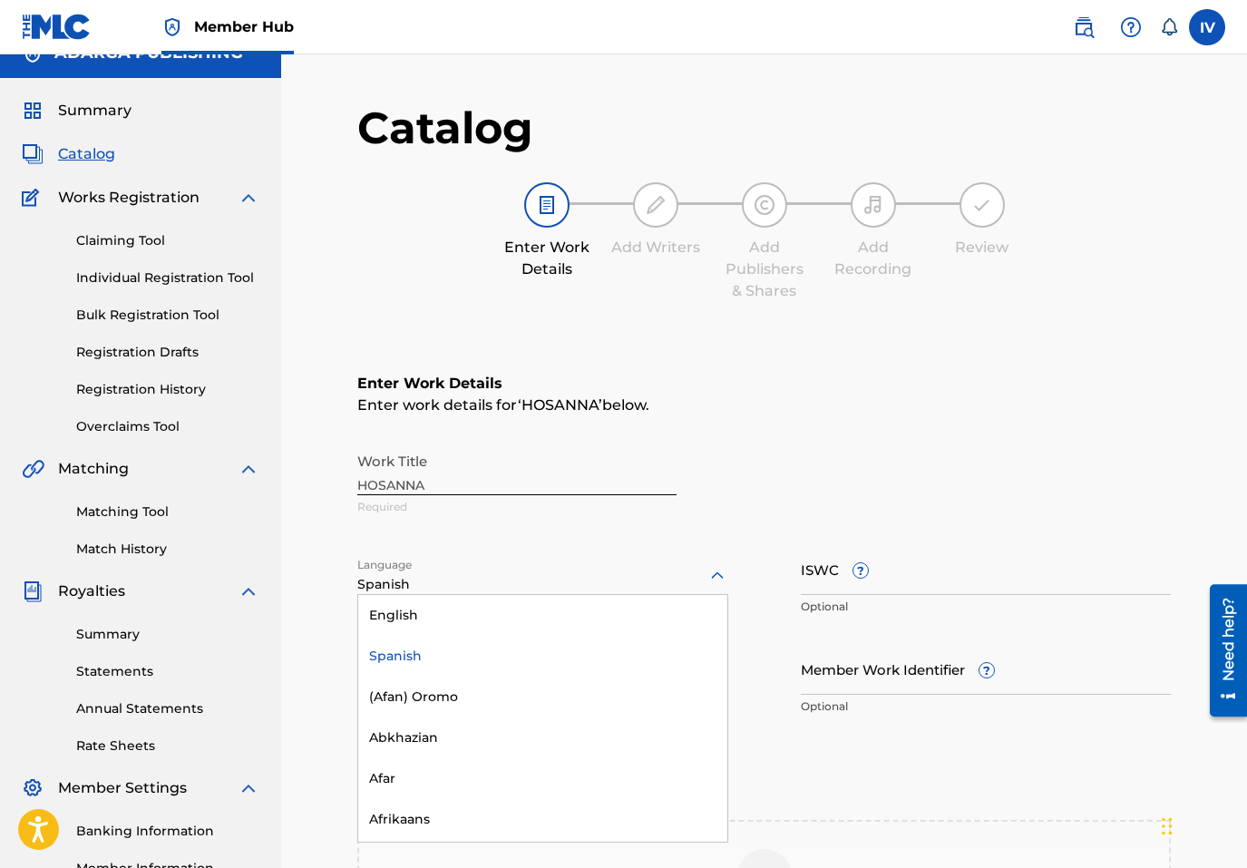
click at [464, 640] on div "Spanish" at bounding box center [542, 656] width 369 height 41
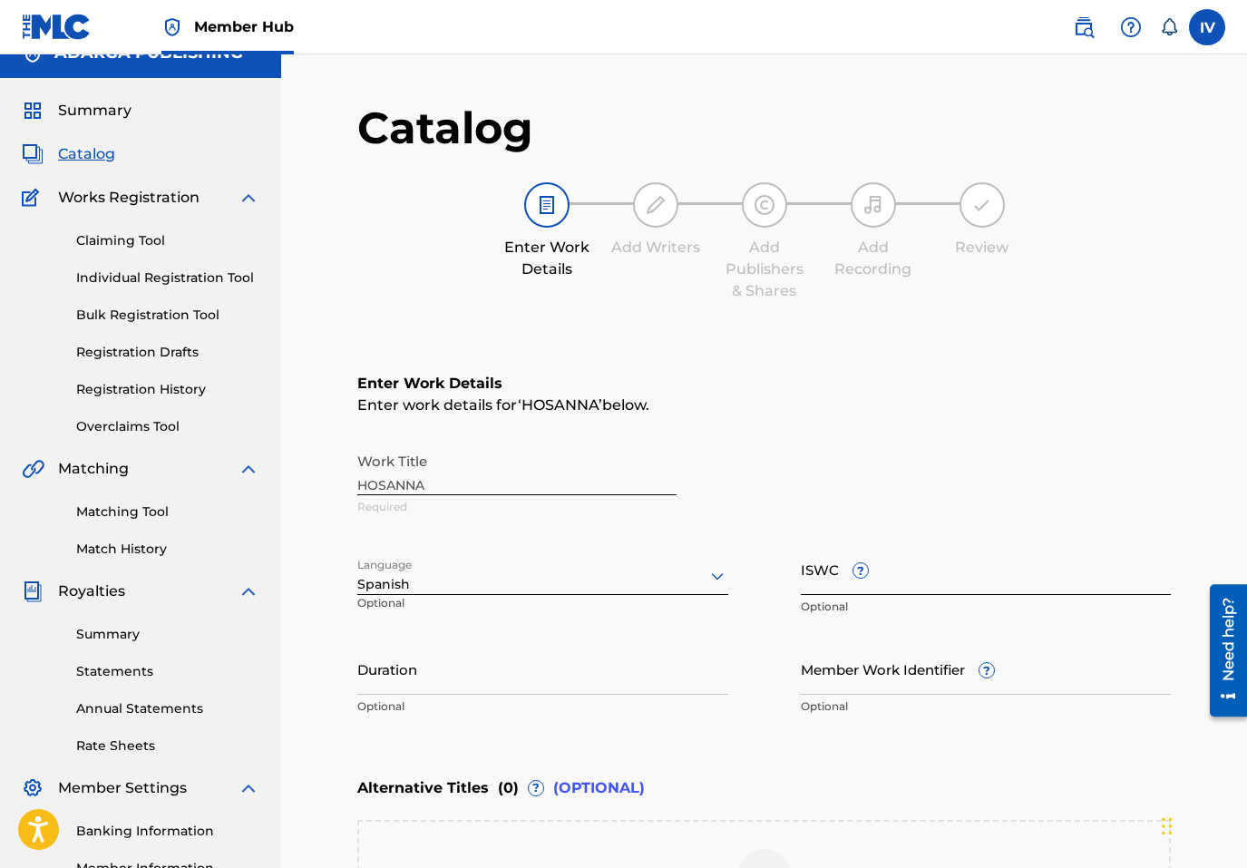
scroll to position [27, 0]
click at [892, 570] on input "ISWC ?" at bounding box center [986, 568] width 371 height 52
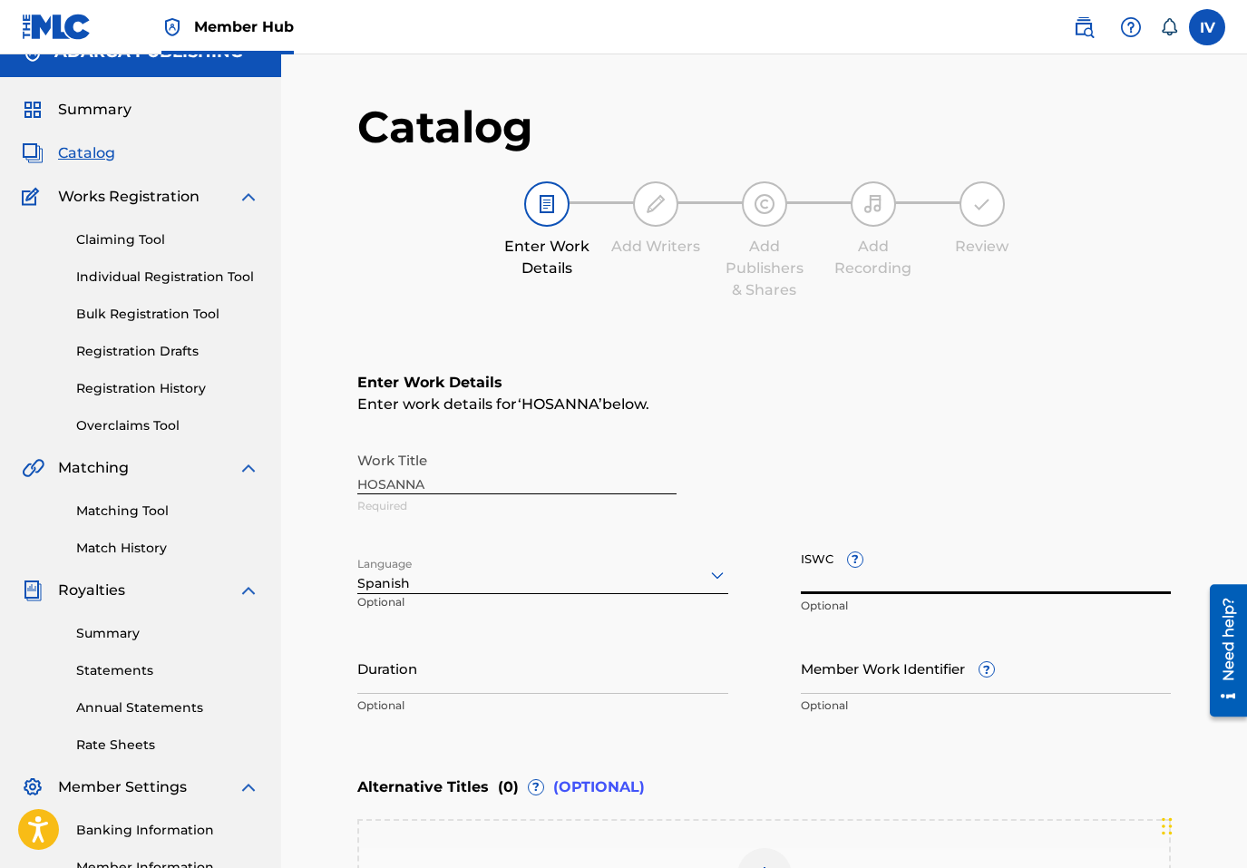
paste input "T3351592086"
type input "T3351592086"
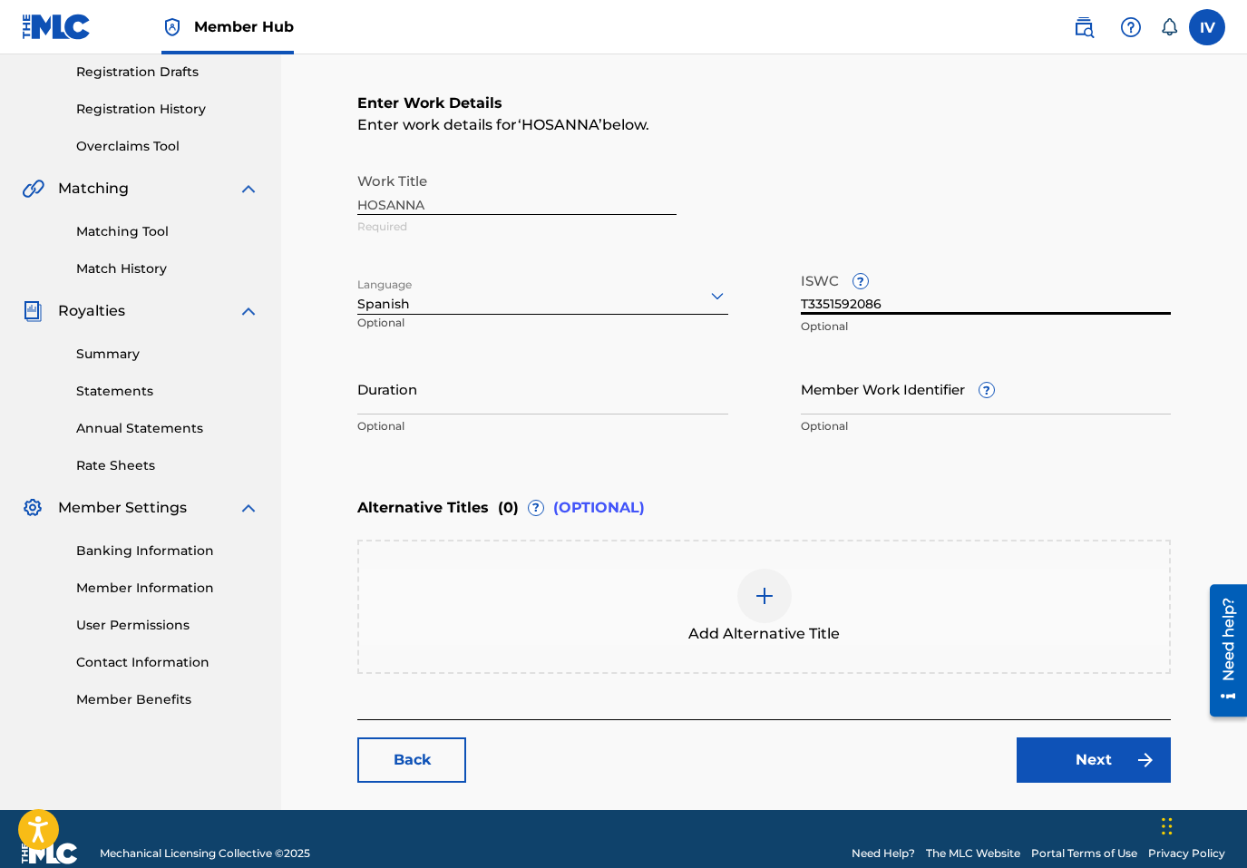
scroll to position [335, 0]
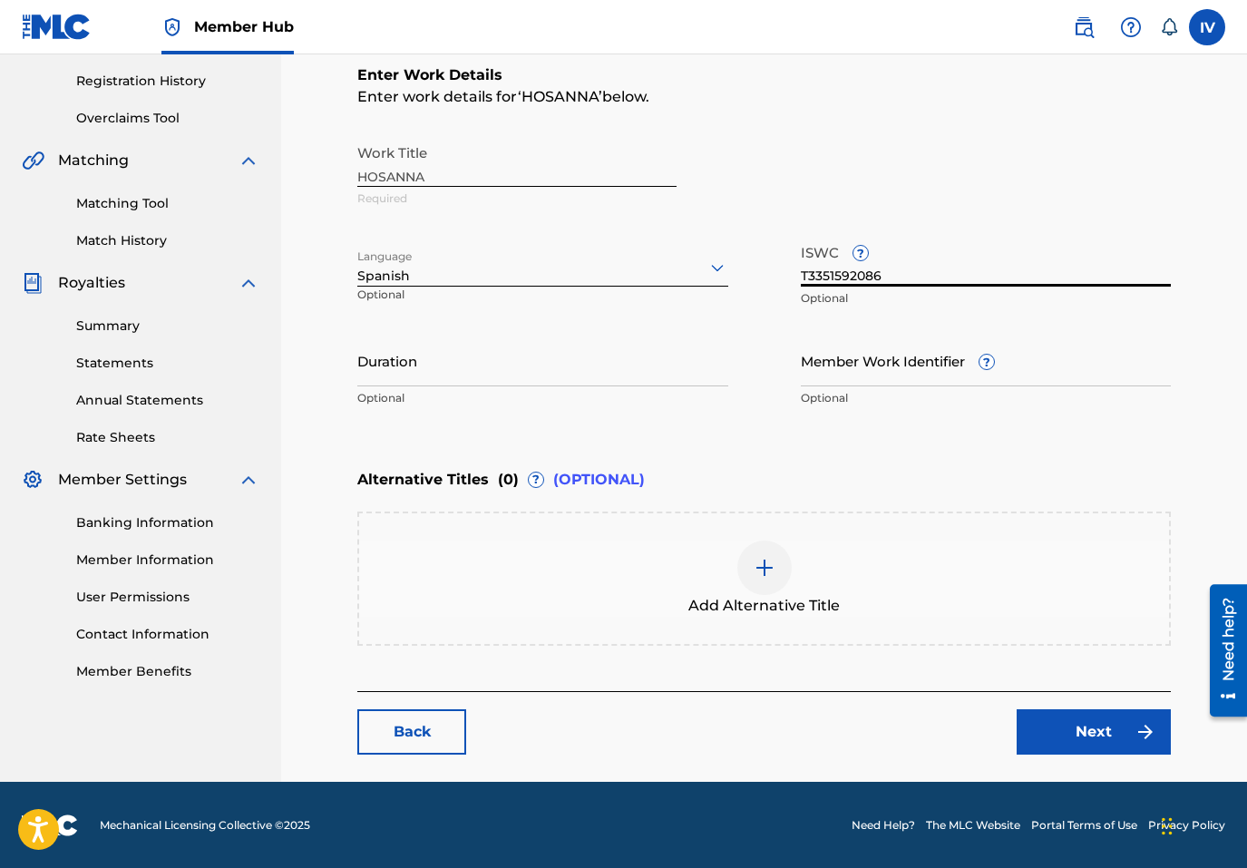
click at [907, 572] on div "Add Alternative Title" at bounding box center [764, 579] width 810 height 76
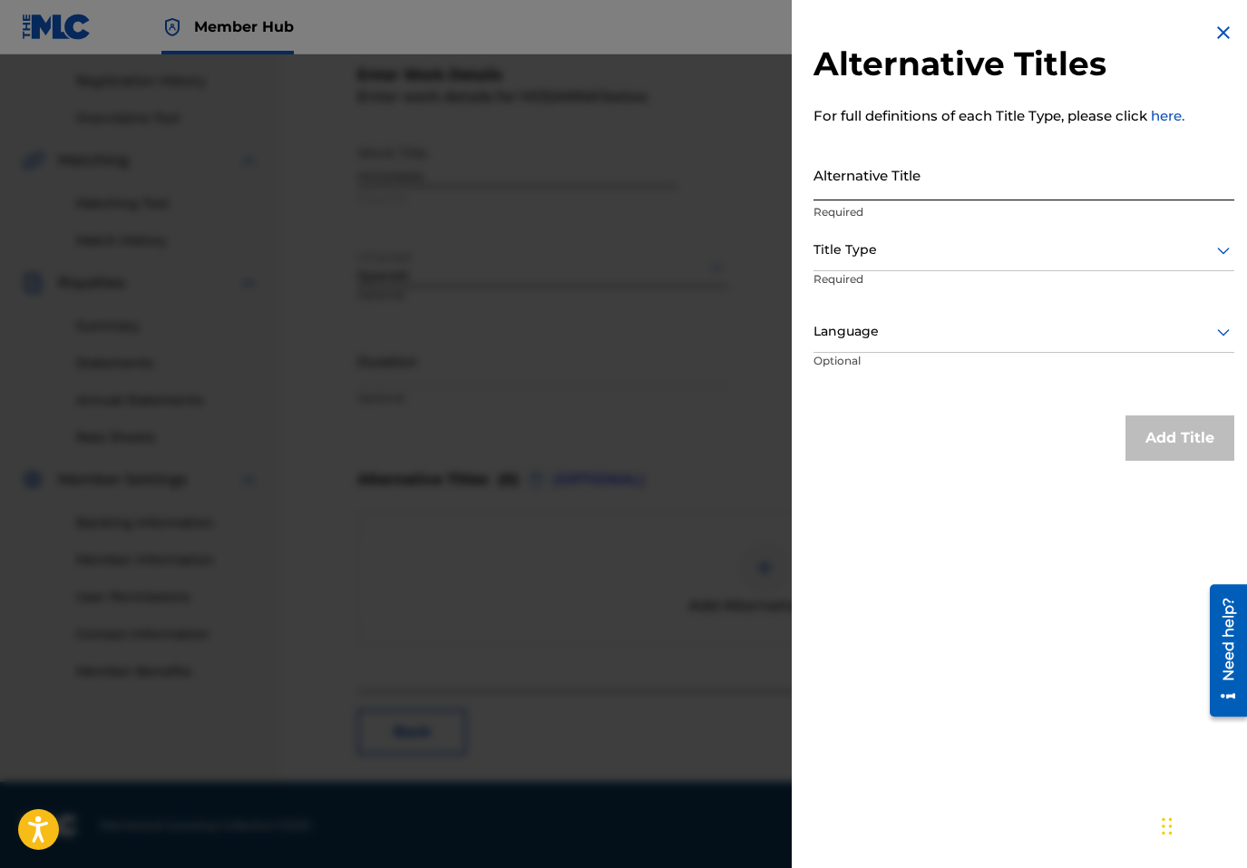
click at [991, 184] on input "Alternative Title" at bounding box center [1024, 175] width 421 height 52
paste input "HOSANNA (EN VIVO)"
type input "HOSANNA (EN VIVO)"
click at [964, 248] on div at bounding box center [1024, 250] width 421 height 23
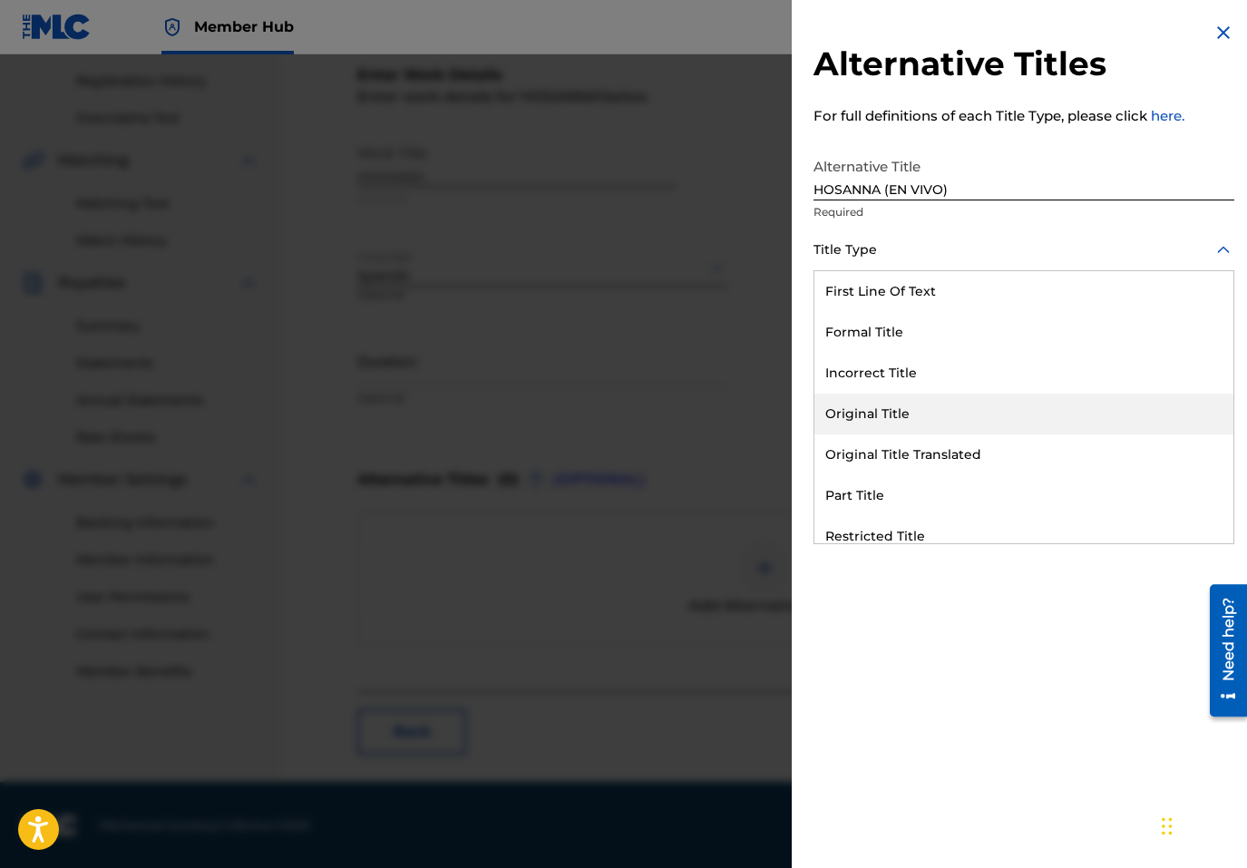
scroll to position [177, 0]
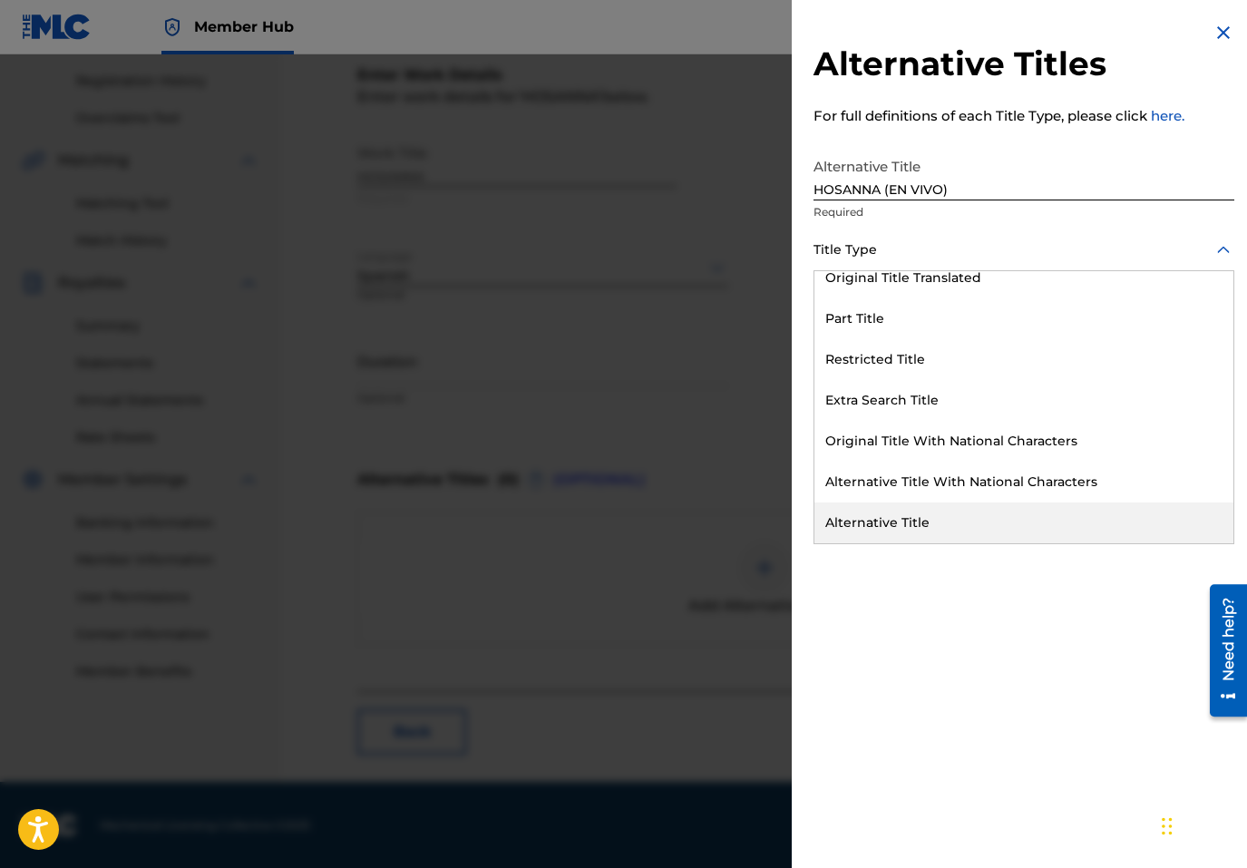
click at [920, 530] on div "Alternative Title" at bounding box center [1024, 523] width 419 height 41
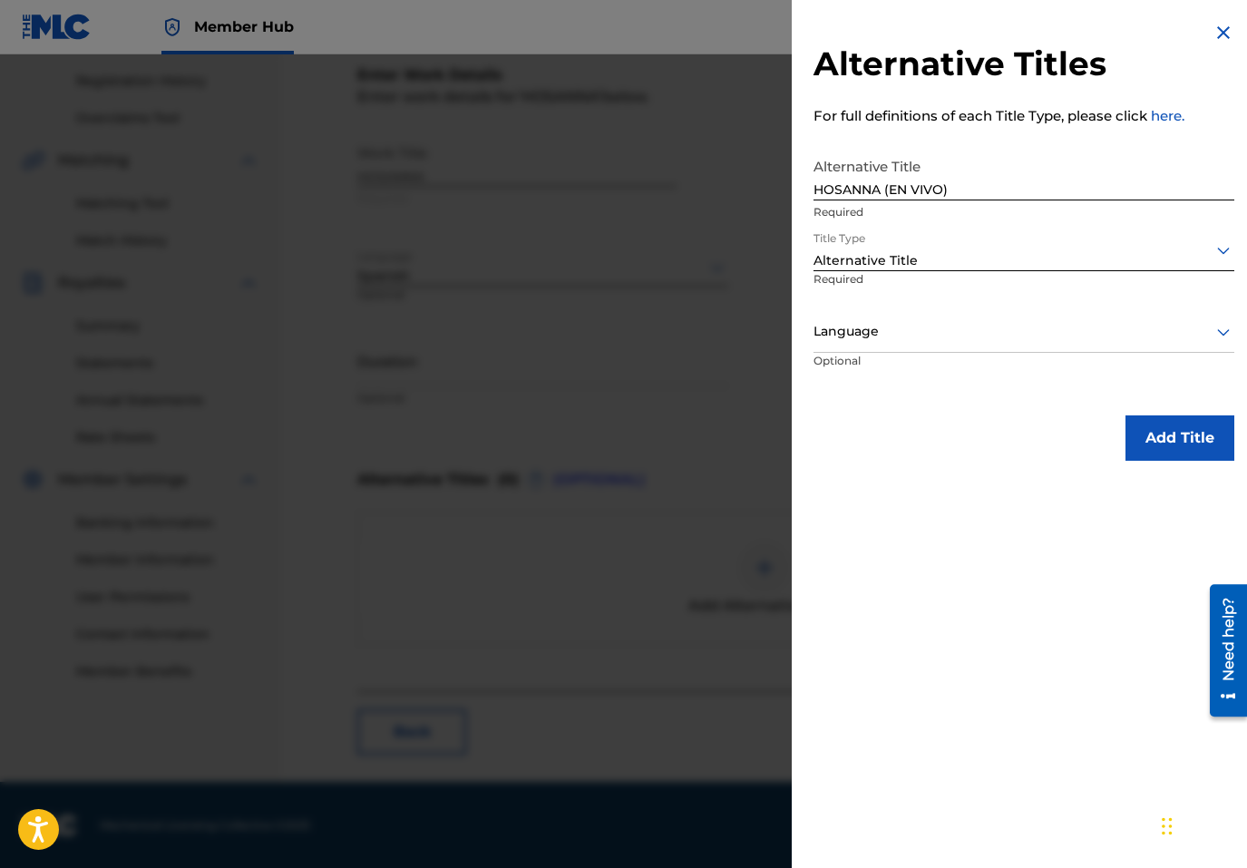
click at [923, 353] on p "Optional" at bounding box center [882, 373] width 136 height 41
click at [917, 344] on div "Language" at bounding box center [1024, 332] width 421 height 41
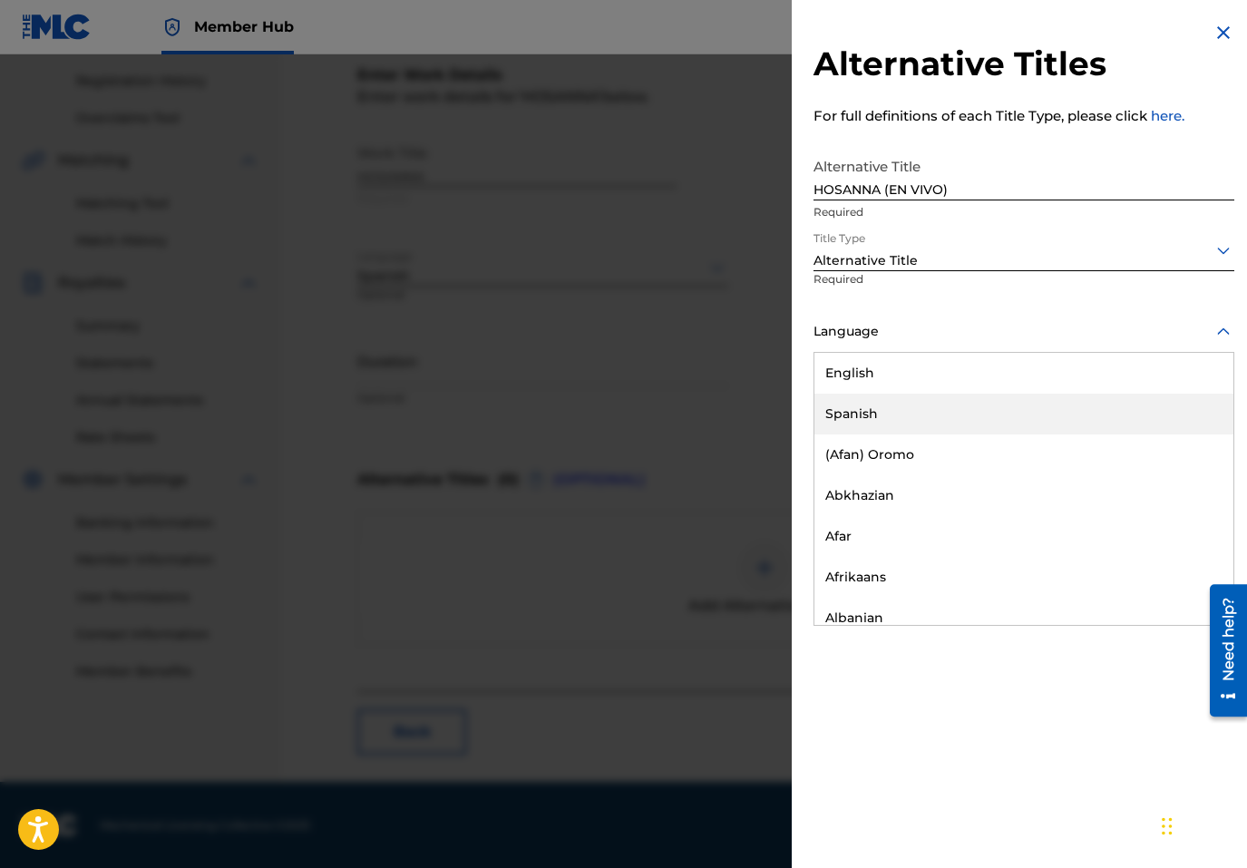
click at [899, 415] on div "Spanish" at bounding box center [1024, 414] width 419 height 41
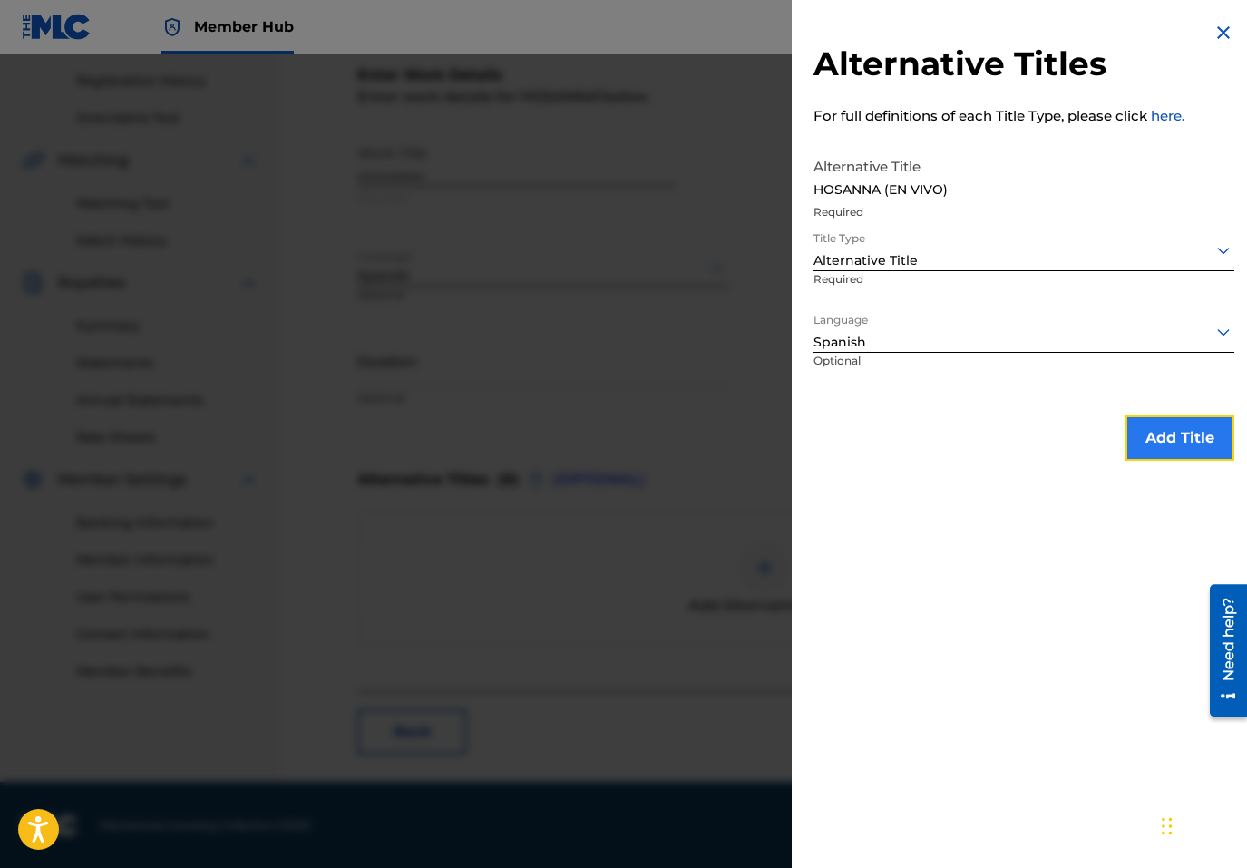
click at [1168, 428] on button "Add Title" at bounding box center [1180, 437] width 109 height 45
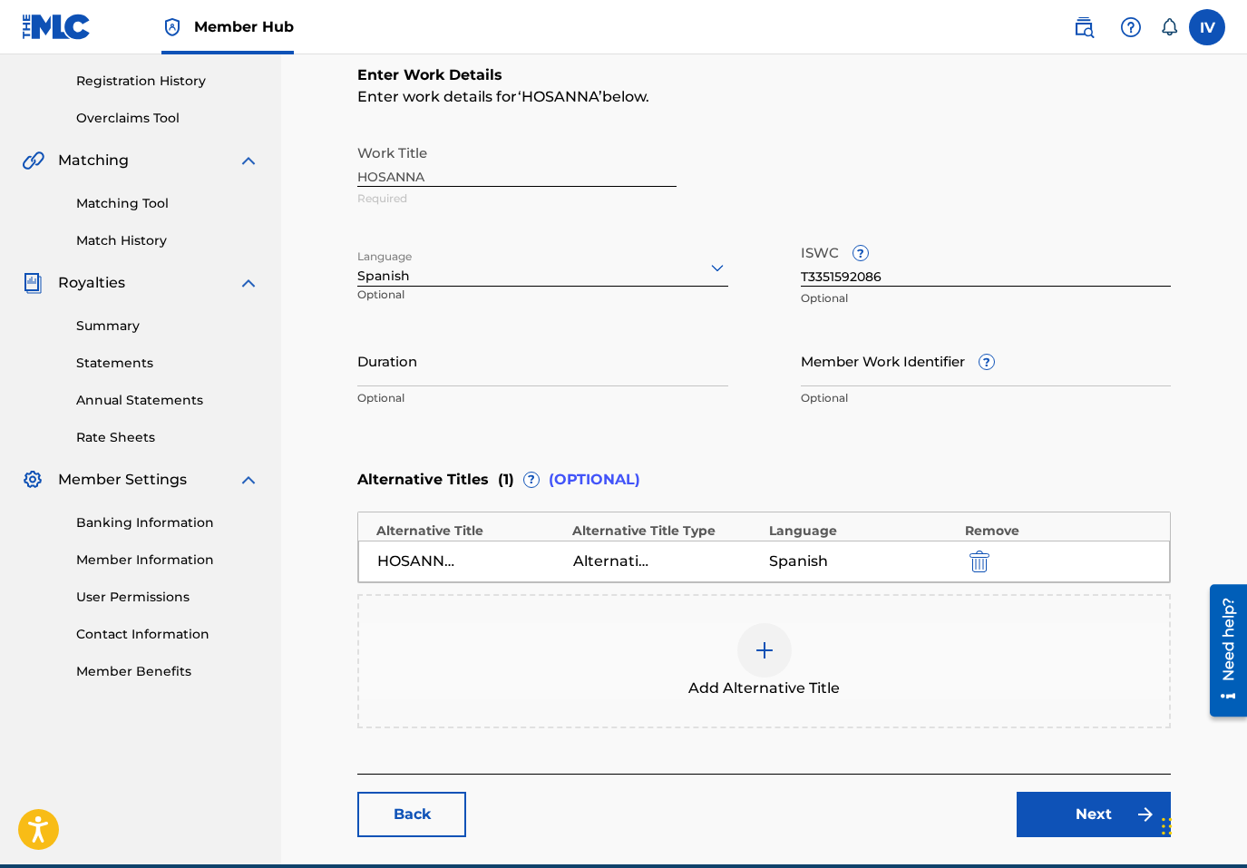
scroll to position [418, 0]
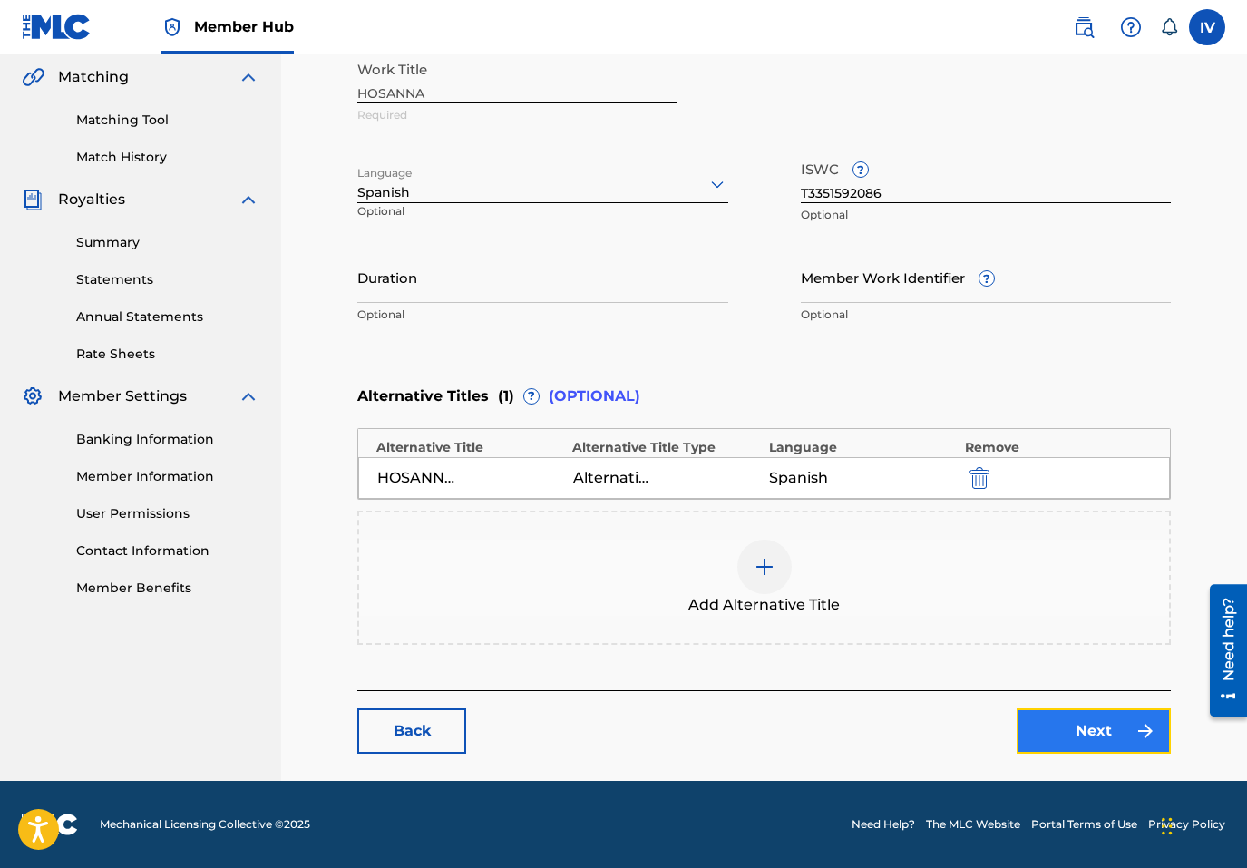
click at [1104, 740] on link "Next" at bounding box center [1094, 730] width 154 height 45
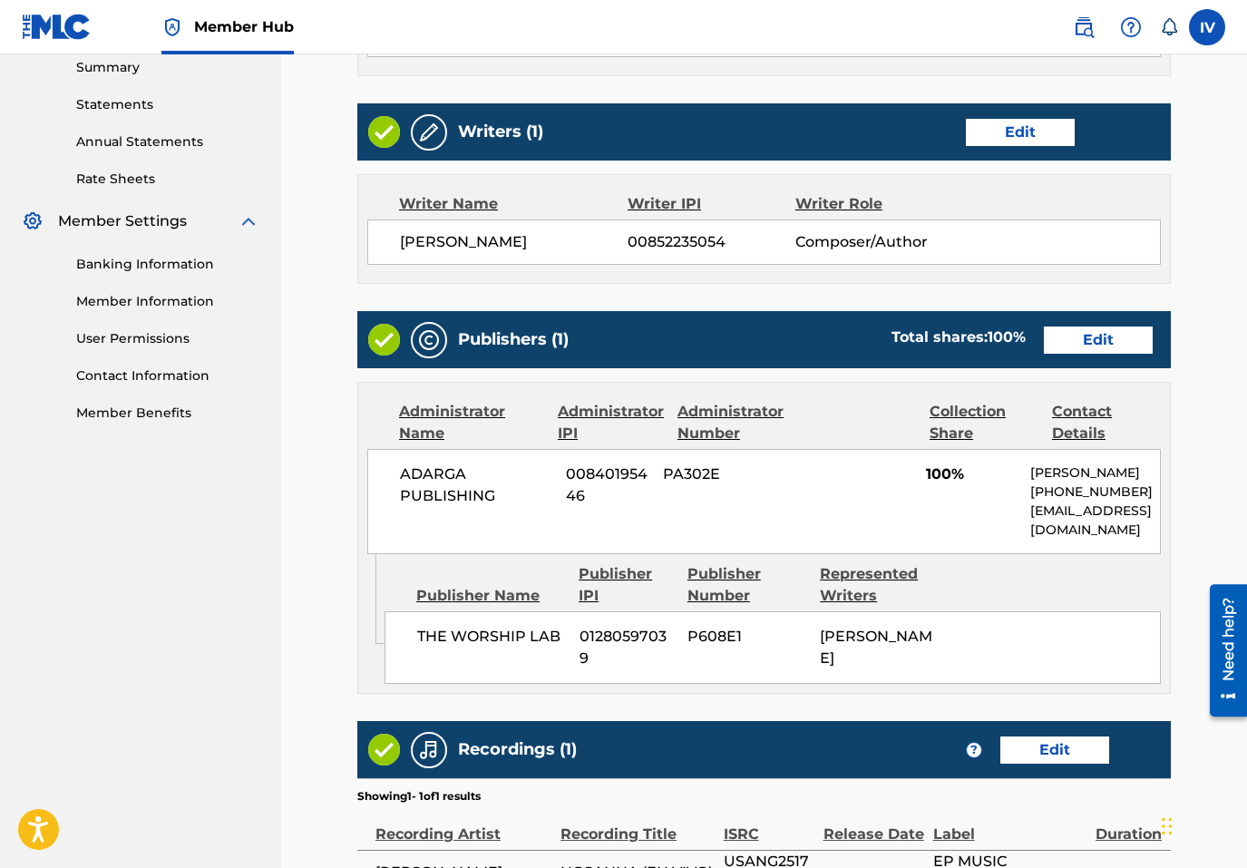
scroll to position [845, 0]
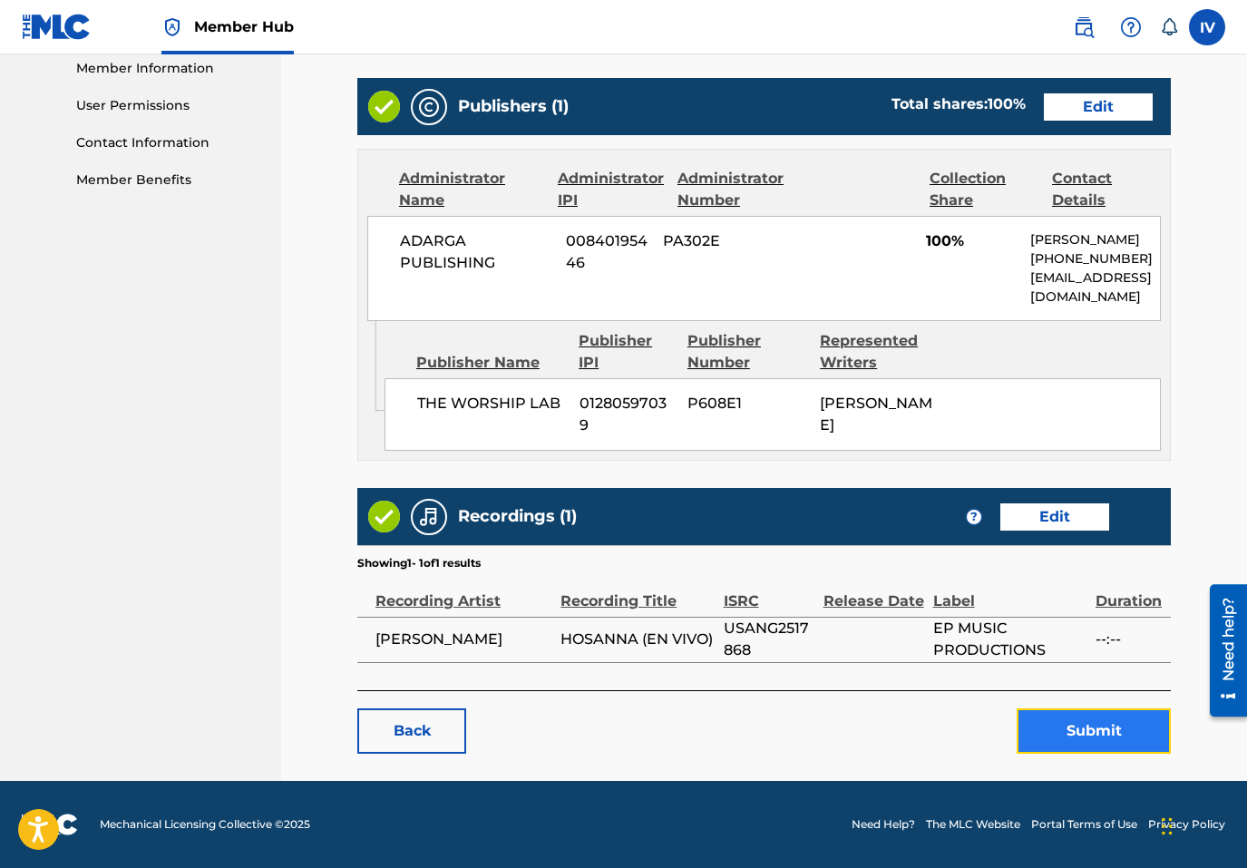
click at [1074, 742] on button "Submit" at bounding box center [1094, 730] width 154 height 45
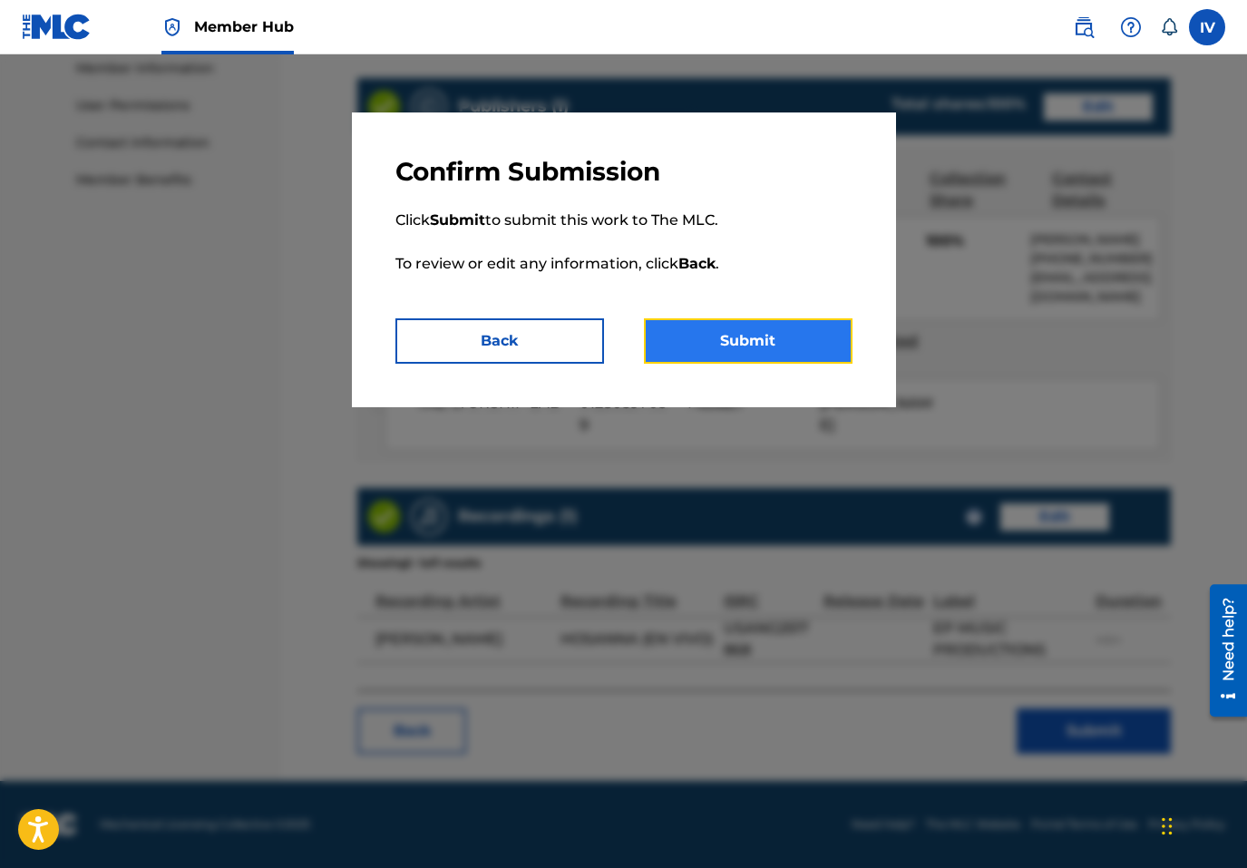
click at [727, 337] on button "Submit" at bounding box center [748, 340] width 209 height 45
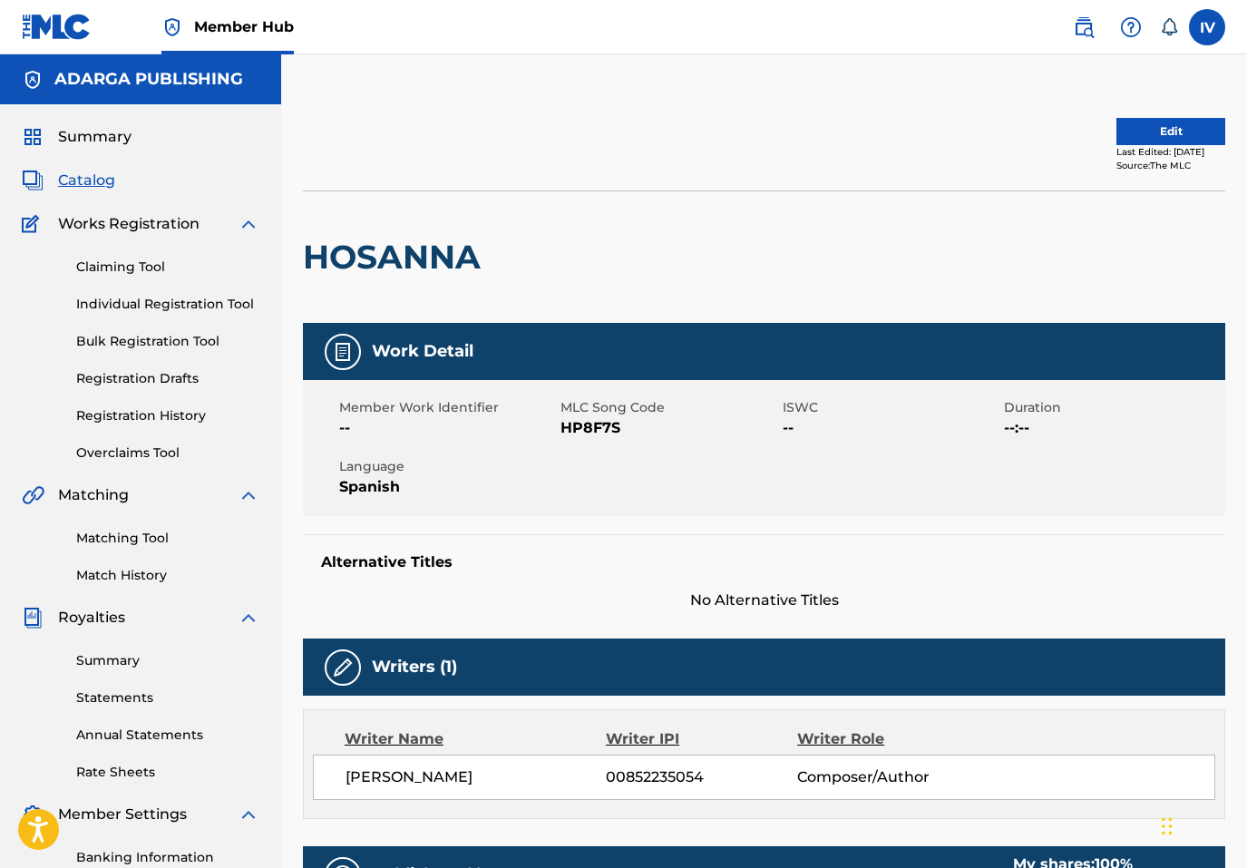
click at [571, 426] on span "HP8F7S" at bounding box center [669, 428] width 217 height 22
copy span "HP8F7S"
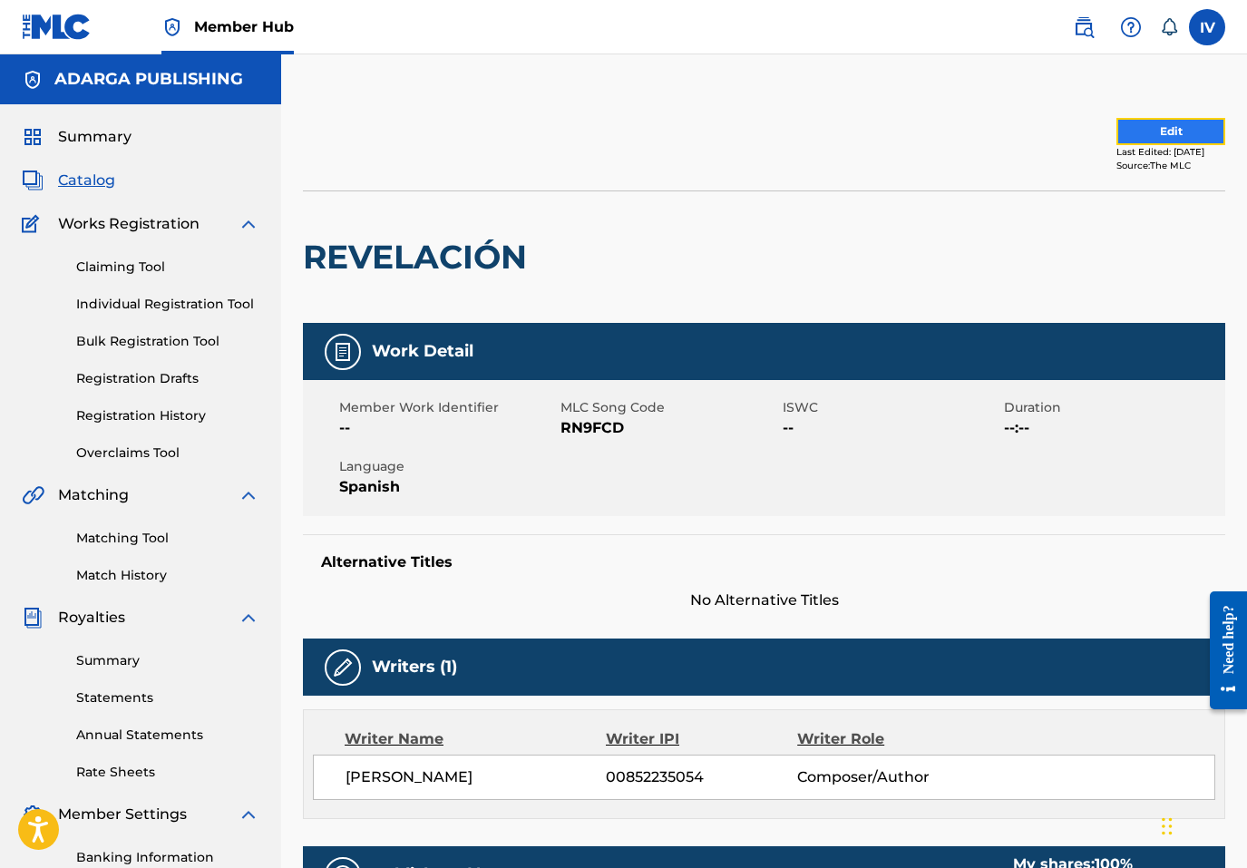
click at [1117, 125] on button "Edit" at bounding box center [1171, 131] width 109 height 27
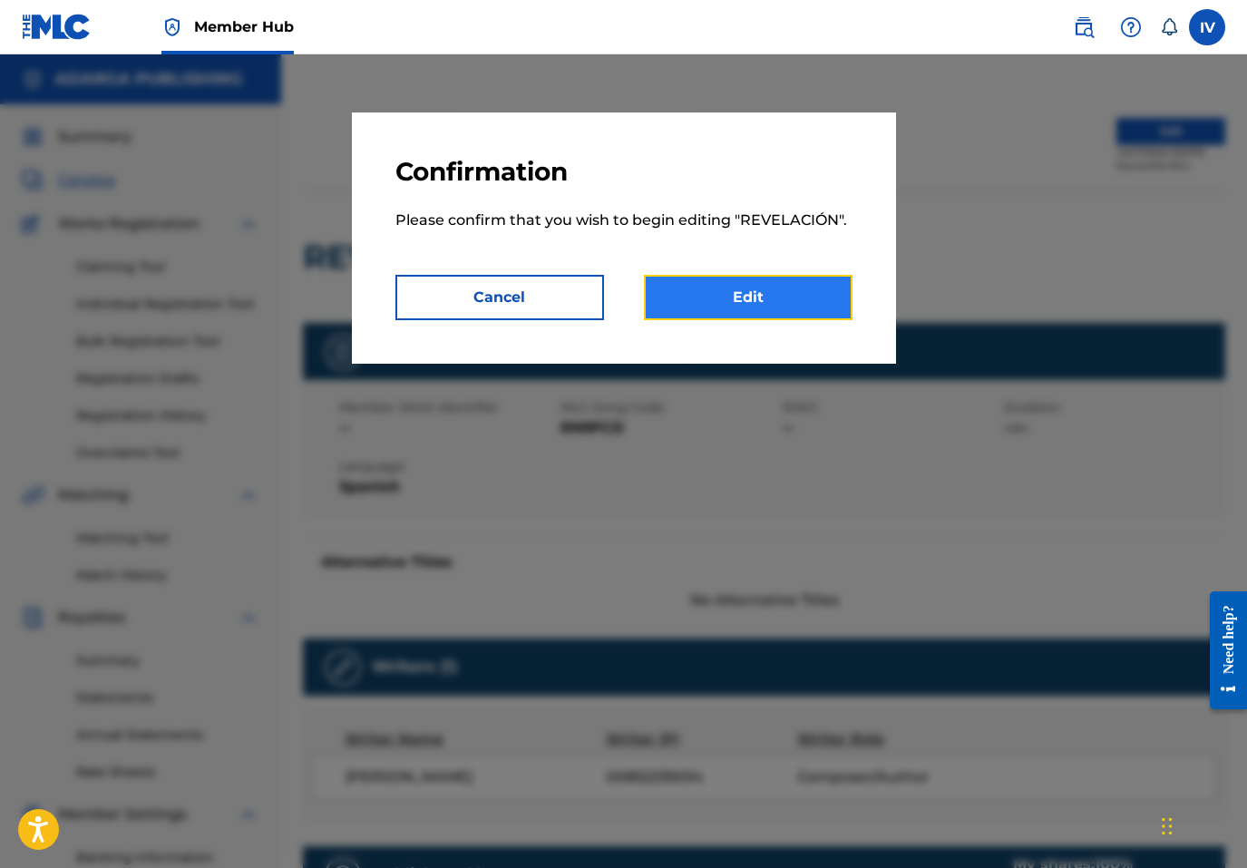
click at [741, 297] on link "Edit" at bounding box center [748, 297] width 209 height 45
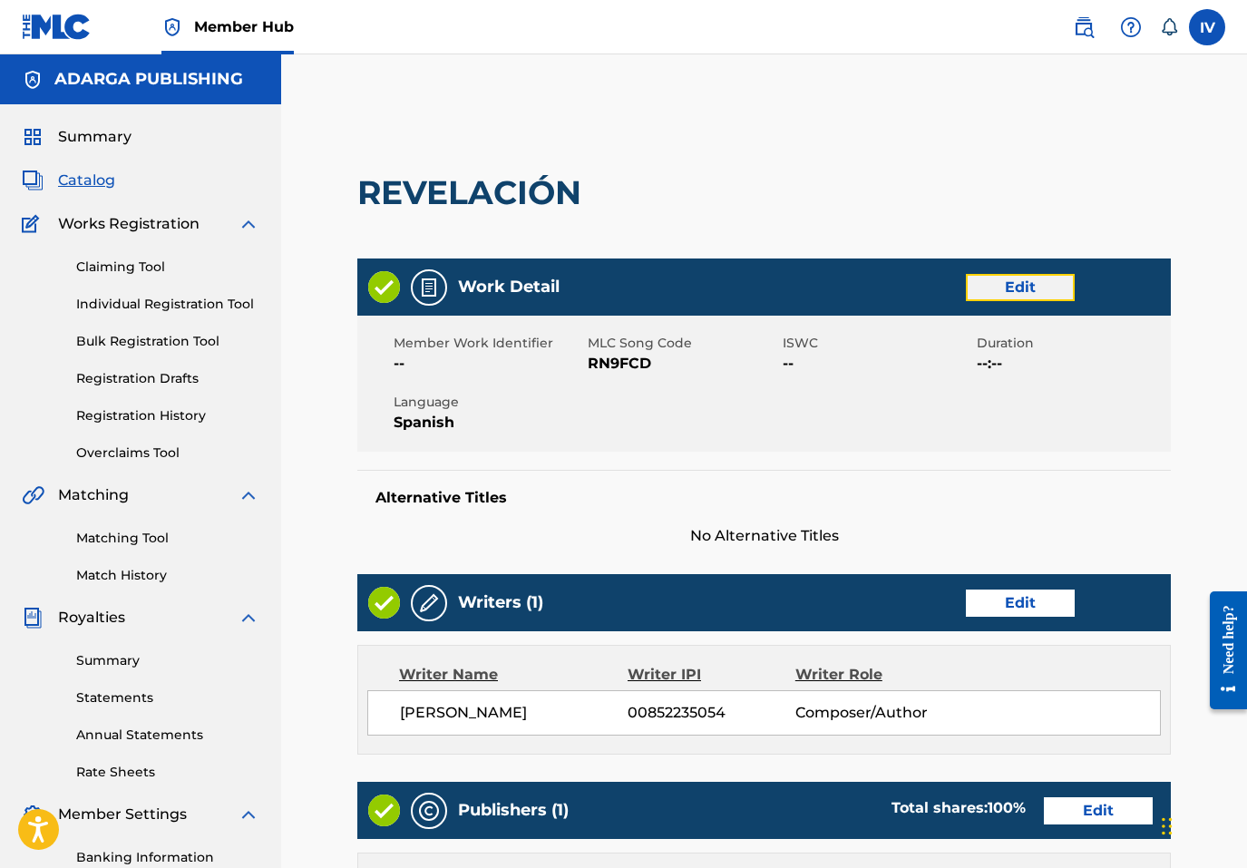
click at [1009, 291] on link "Edit" at bounding box center [1020, 287] width 109 height 27
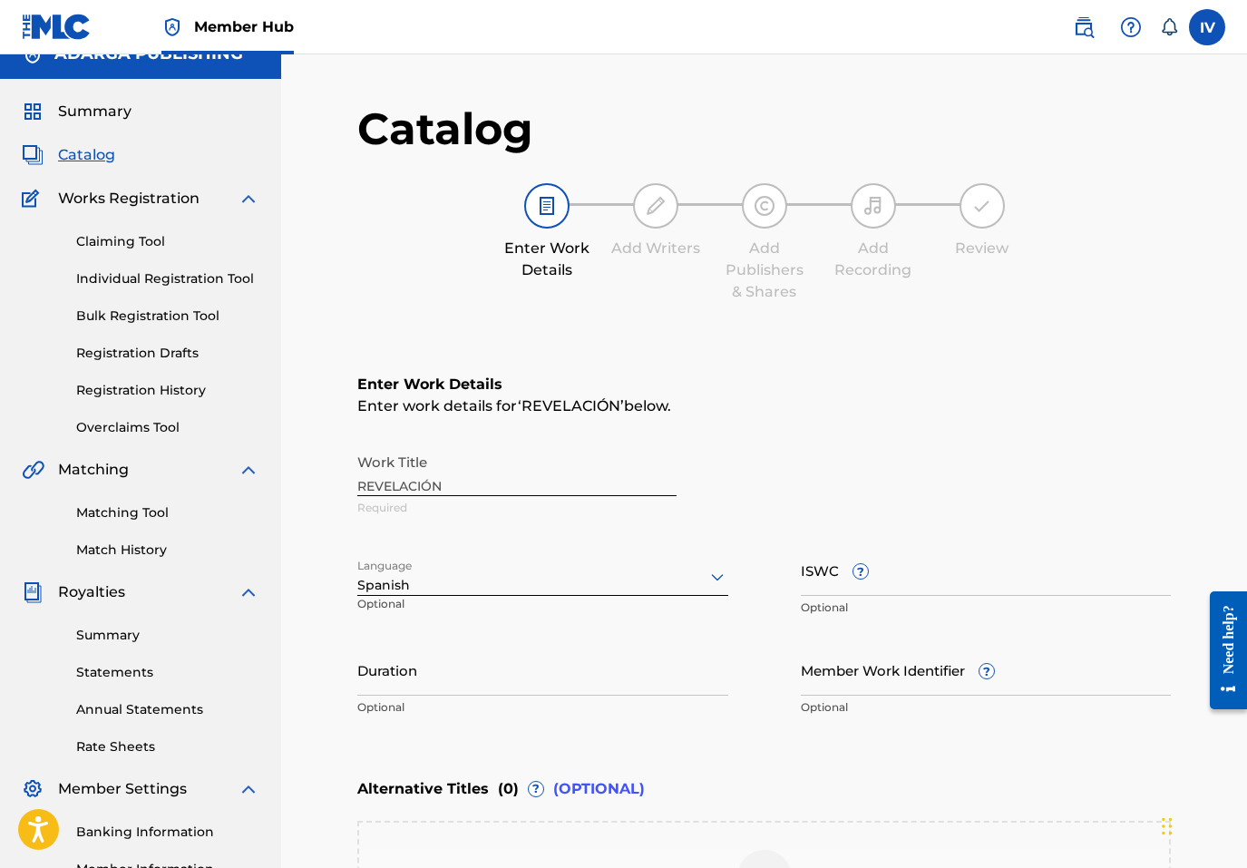
click at [564, 596] on div "Spanish" at bounding box center [542, 577] width 371 height 38
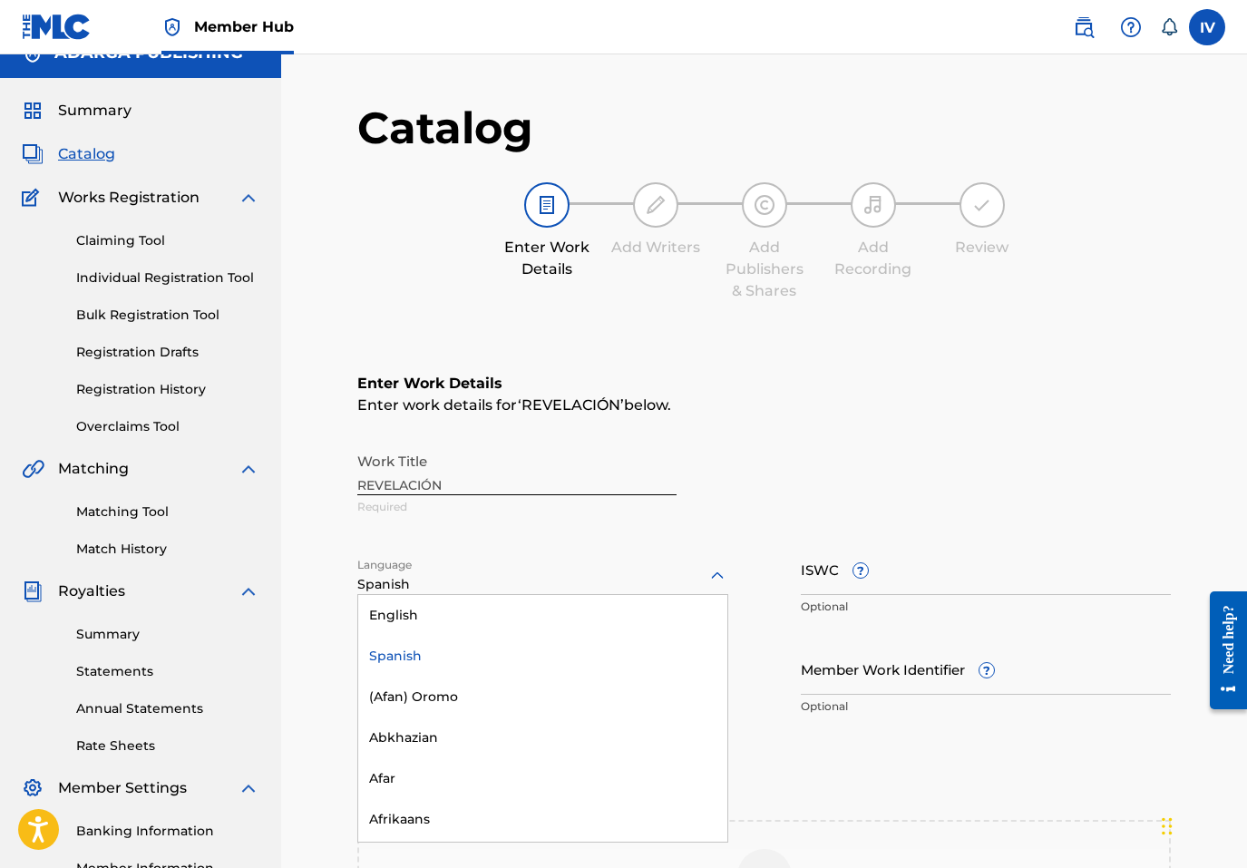
click at [480, 667] on div "Spanish" at bounding box center [542, 656] width 369 height 41
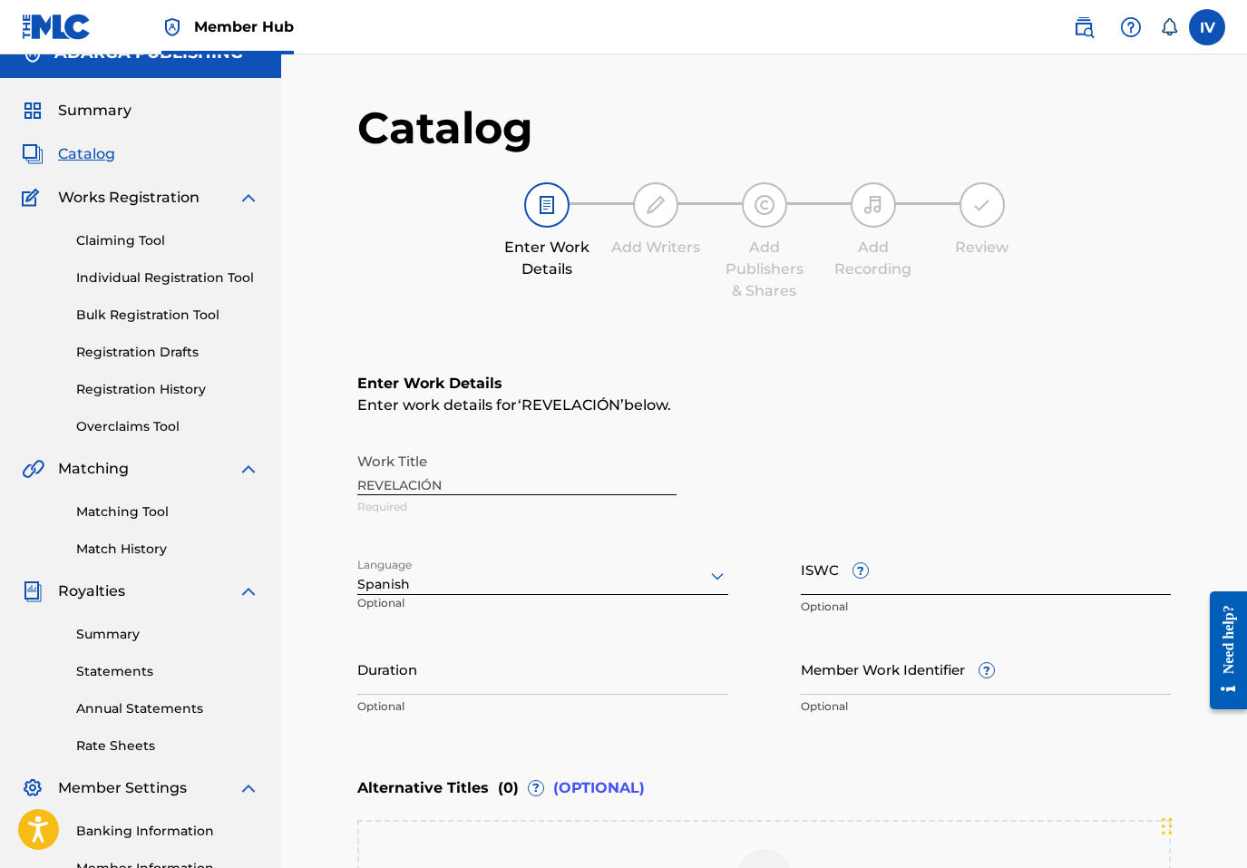
click at [964, 582] on input "ISWC ?" at bounding box center [986, 569] width 371 height 52
paste input "T3351592779"
type input "T3351592779"
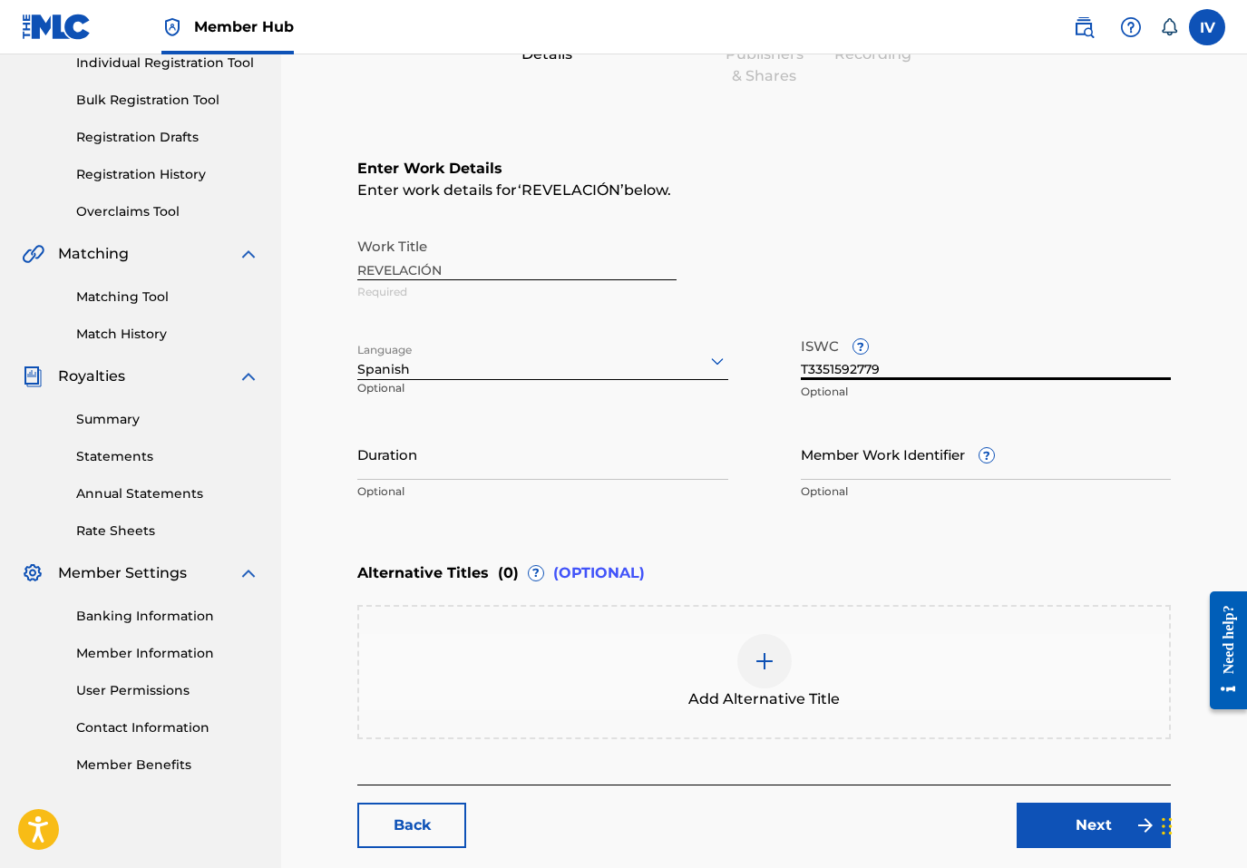
scroll to position [274, 0]
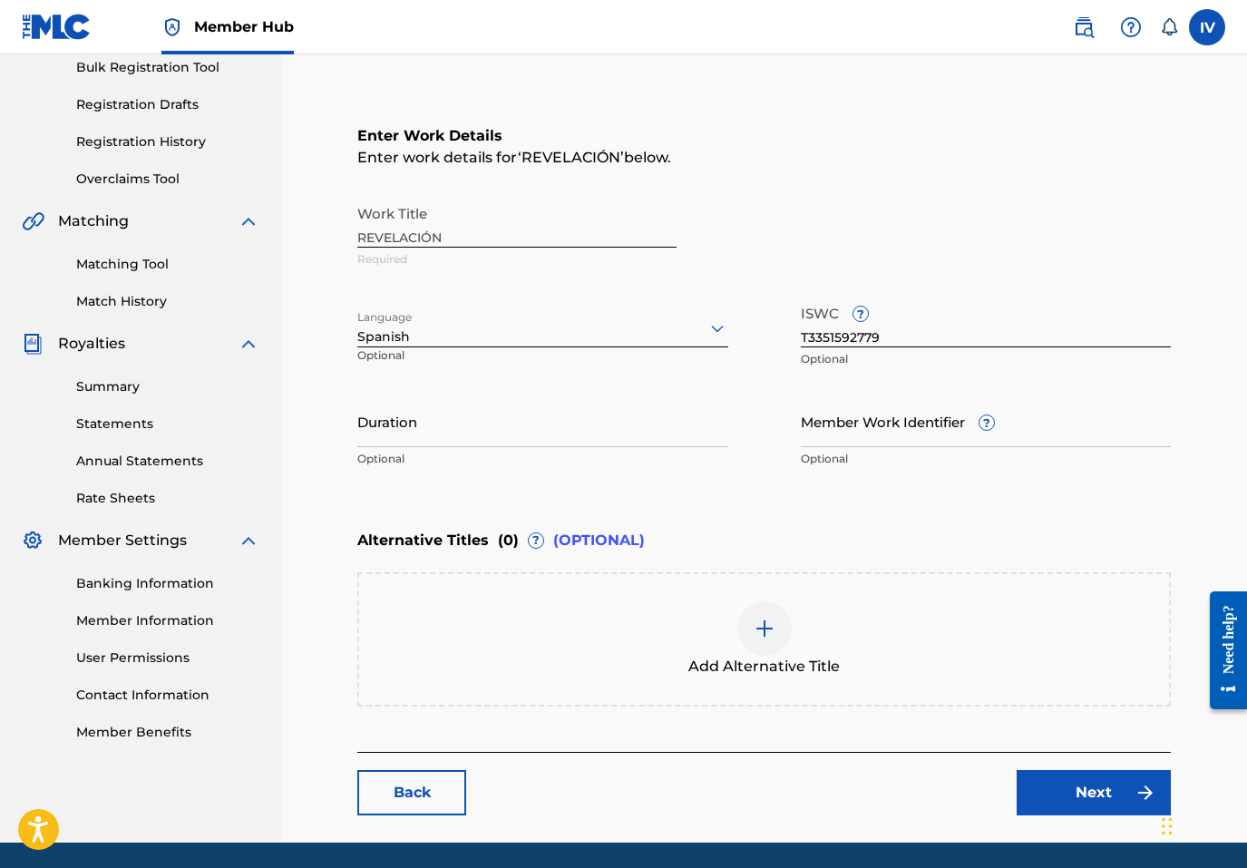
click at [858, 577] on div "Add Alternative Title" at bounding box center [764, 639] width 814 height 134
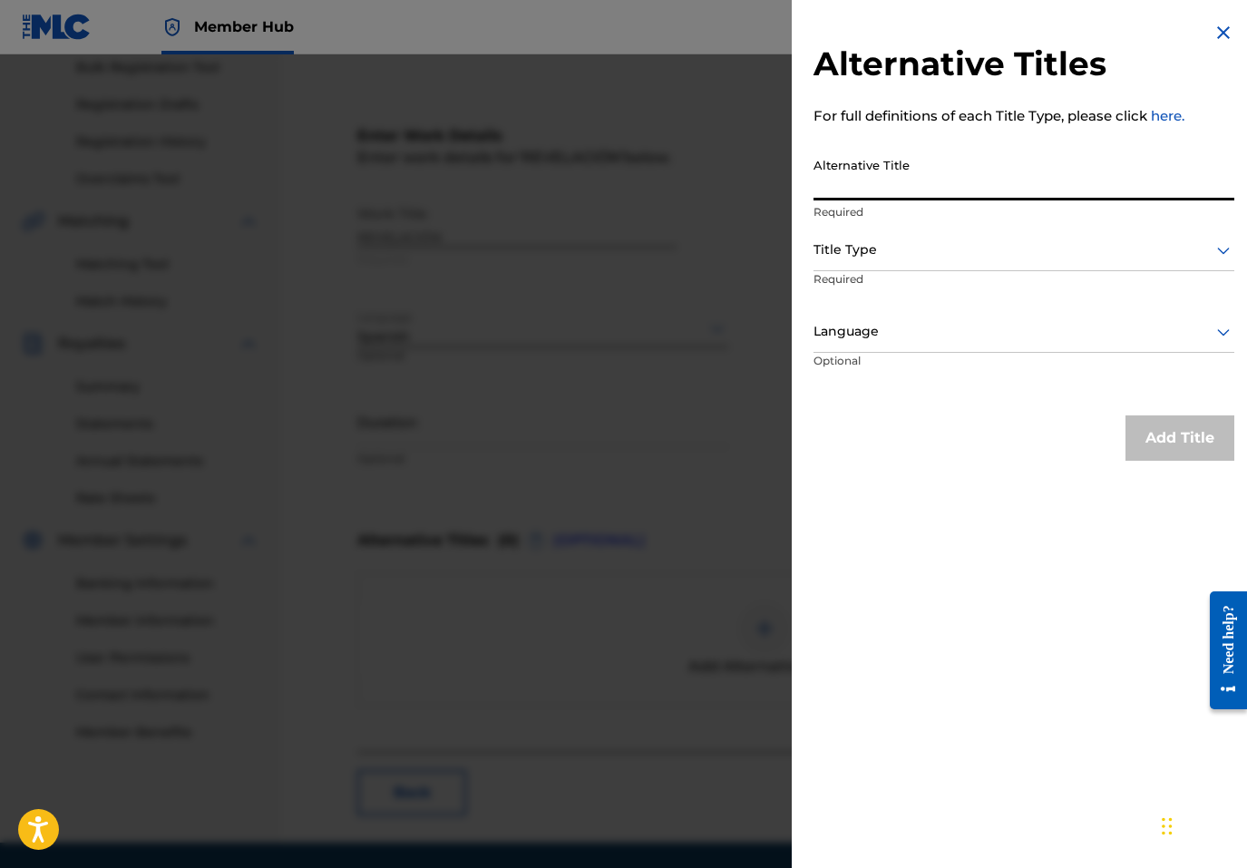
click at [1000, 191] on input "Alternative Title" at bounding box center [1024, 175] width 421 height 52
paste input "REVELACIÓN (EN VIVO)"
type input "REVELACIÓN (EN VIVO)"
click at [952, 245] on div at bounding box center [1024, 250] width 421 height 23
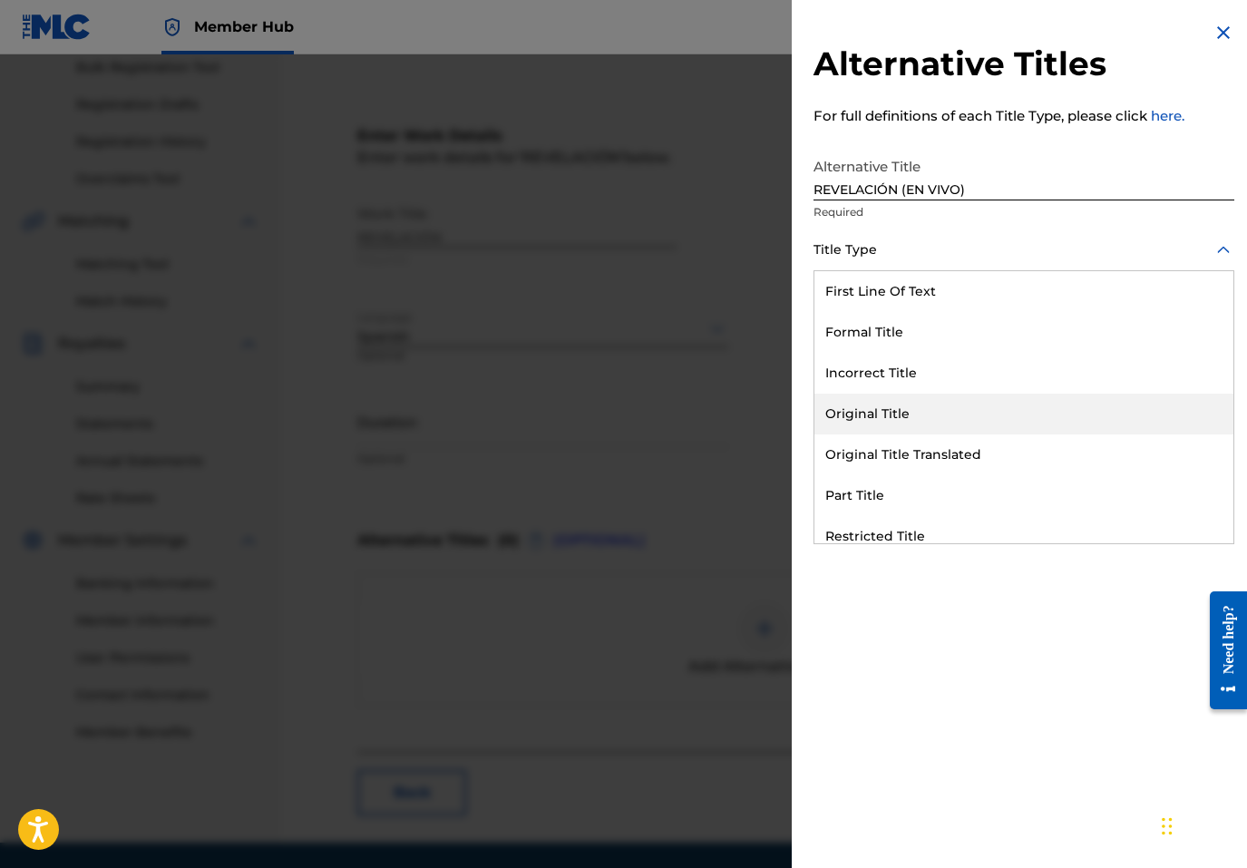
scroll to position [177, 0]
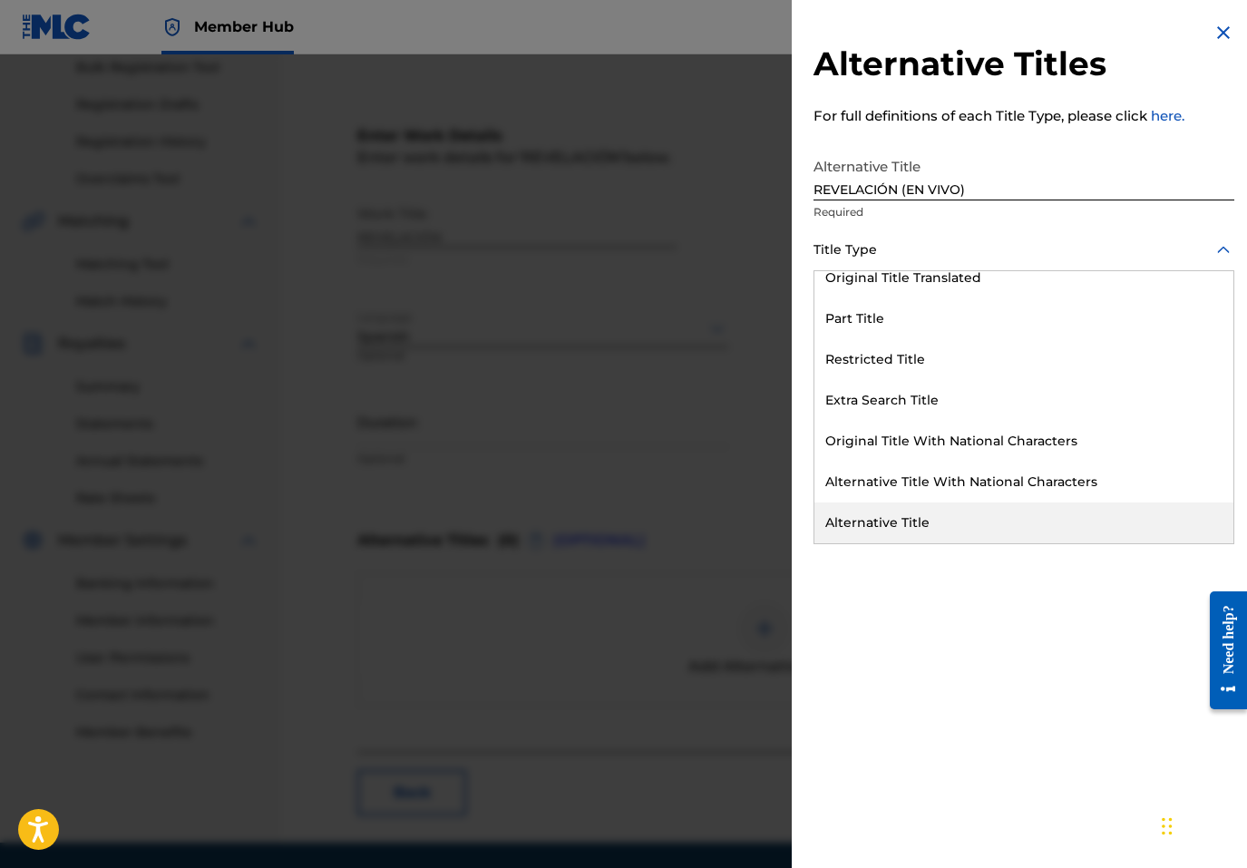
click at [899, 516] on div "Alternative Title" at bounding box center [1024, 523] width 419 height 41
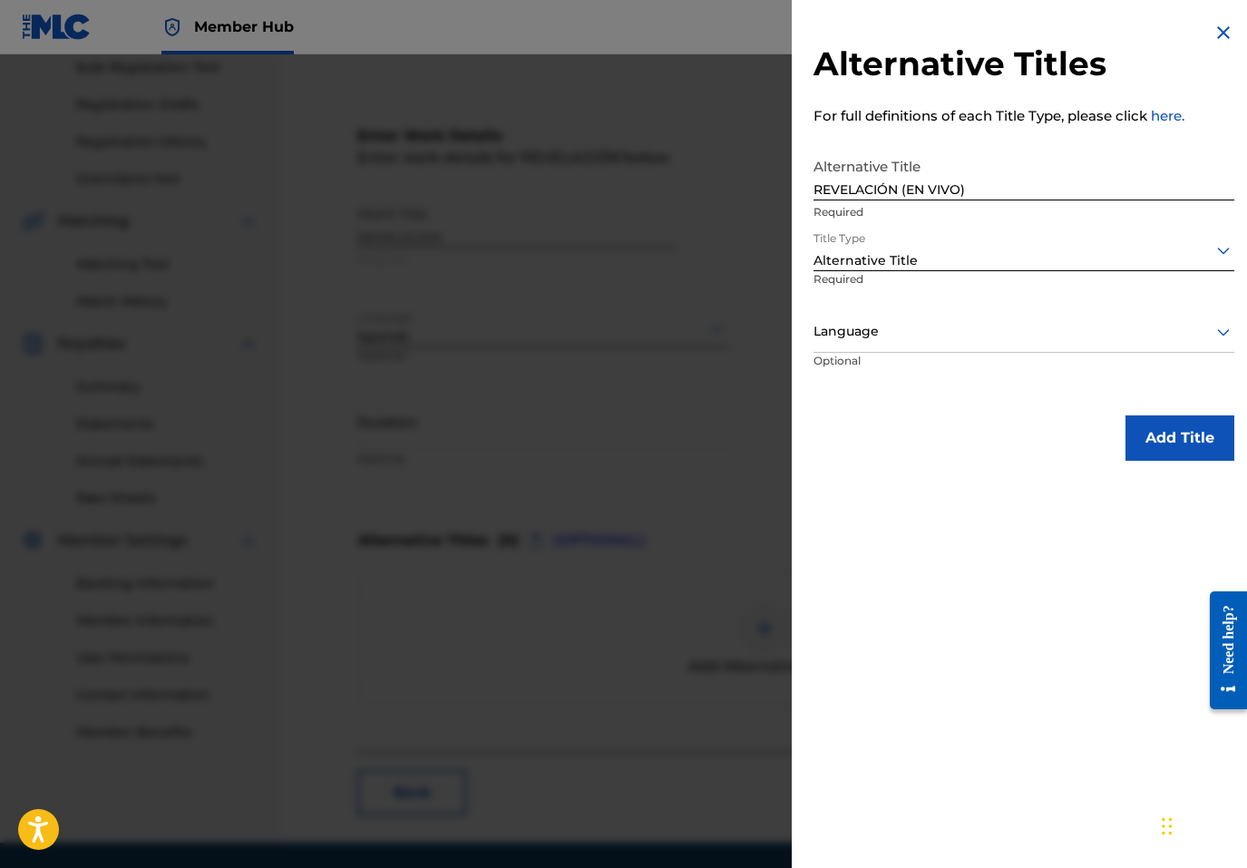
click at [884, 333] on div at bounding box center [1024, 331] width 421 height 23
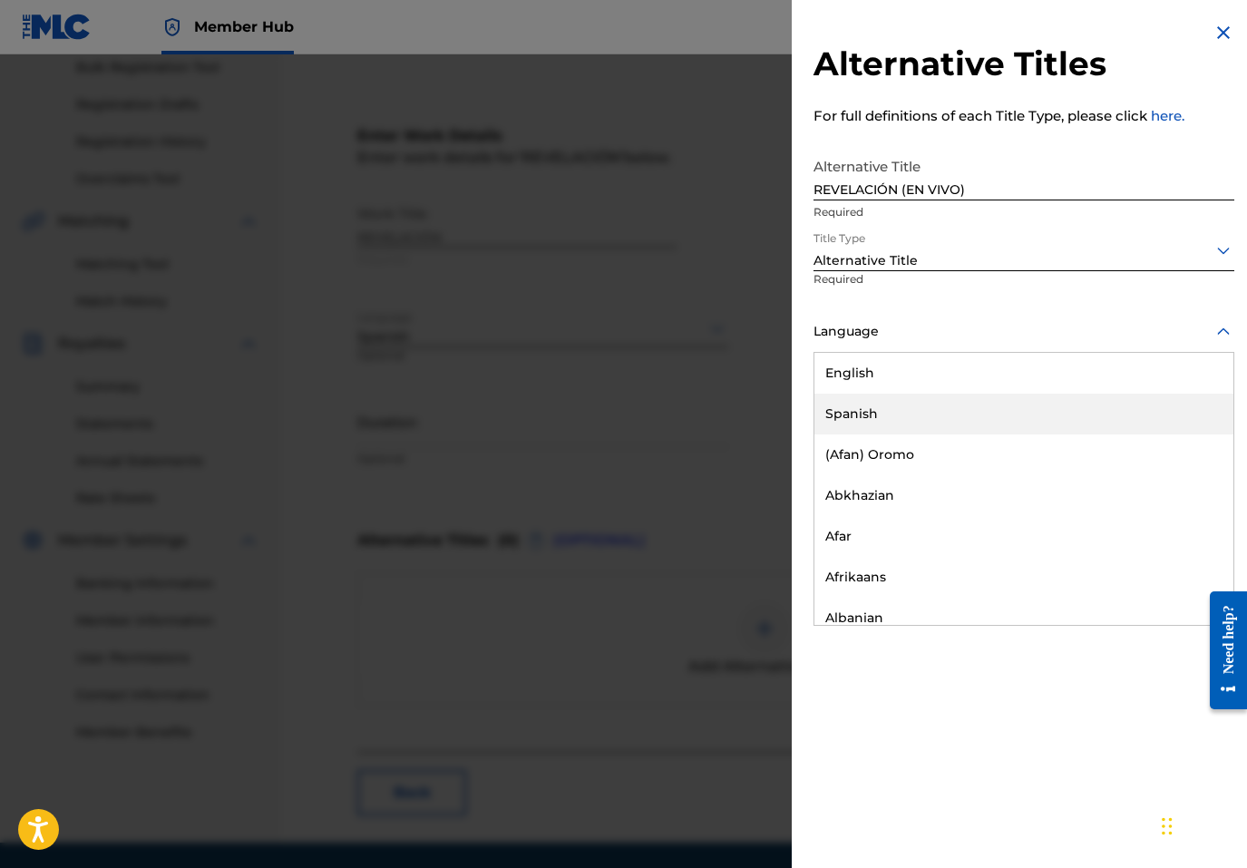
click at [877, 415] on div "Spanish" at bounding box center [1024, 414] width 419 height 41
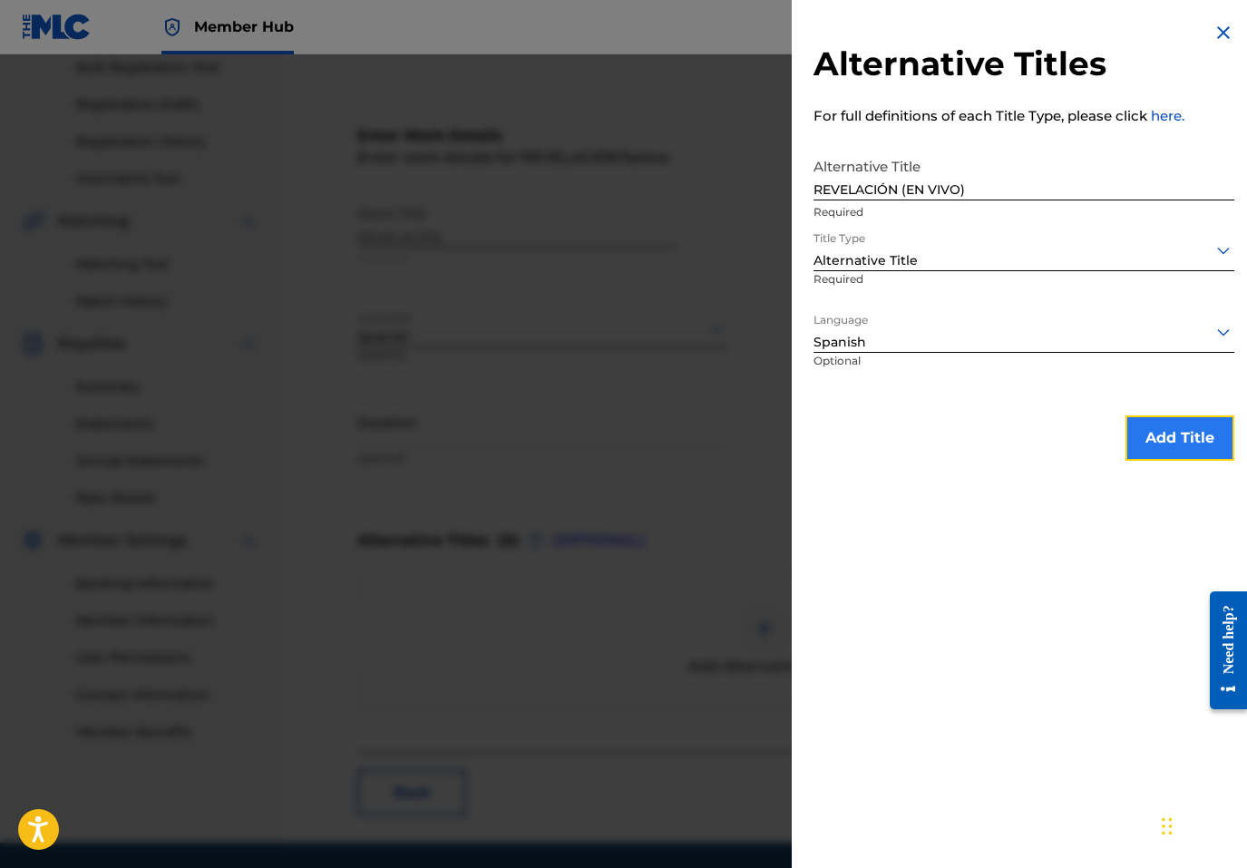
click at [1163, 437] on button "Add Title" at bounding box center [1180, 437] width 109 height 45
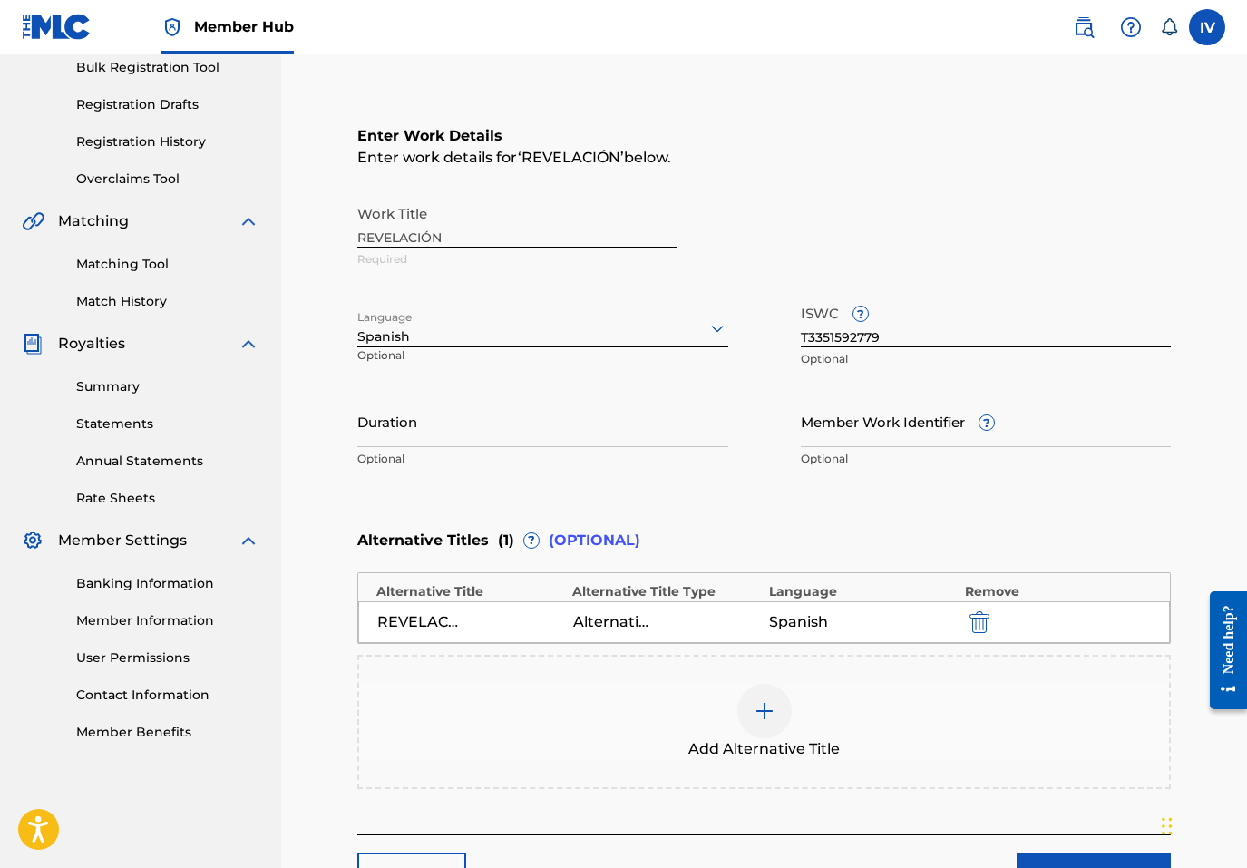
scroll to position [418, 0]
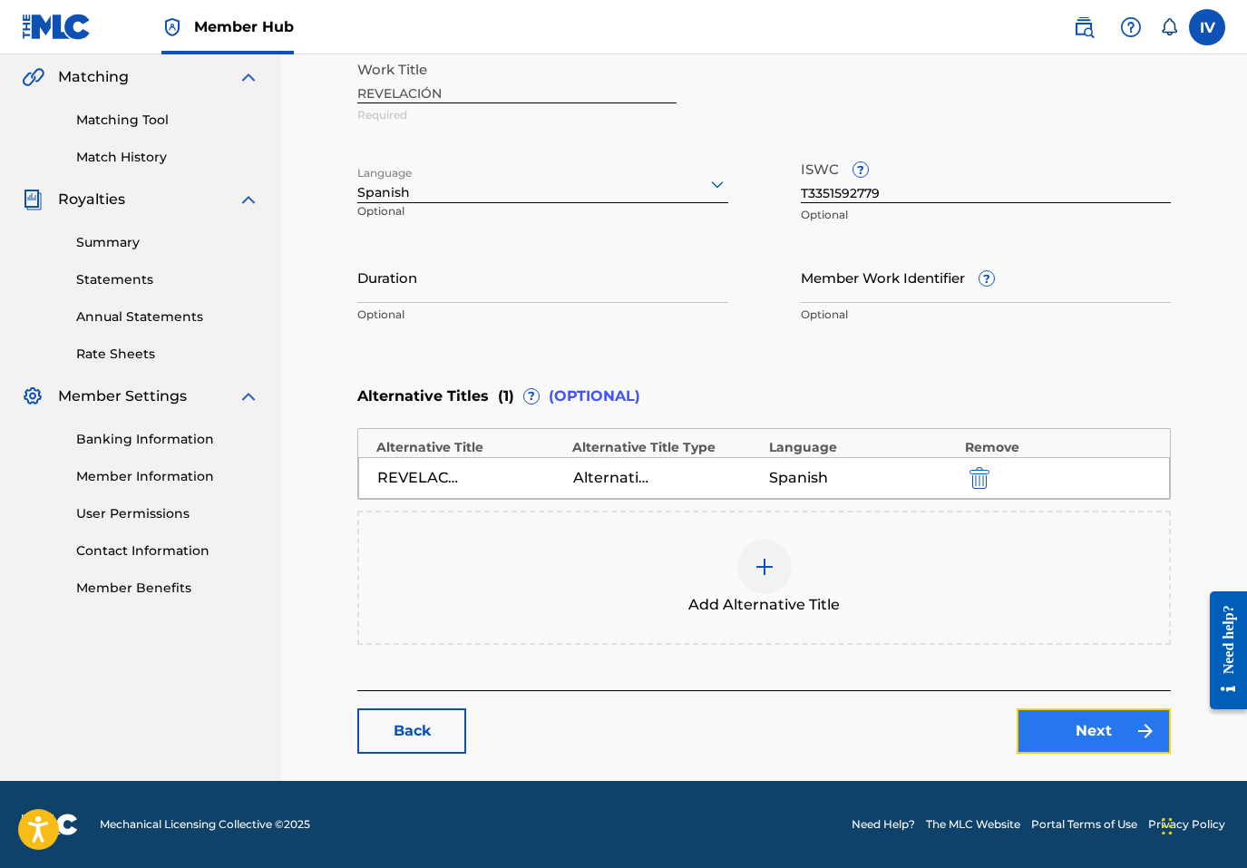
click at [1058, 741] on link "Next" at bounding box center [1094, 730] width 154 height 45
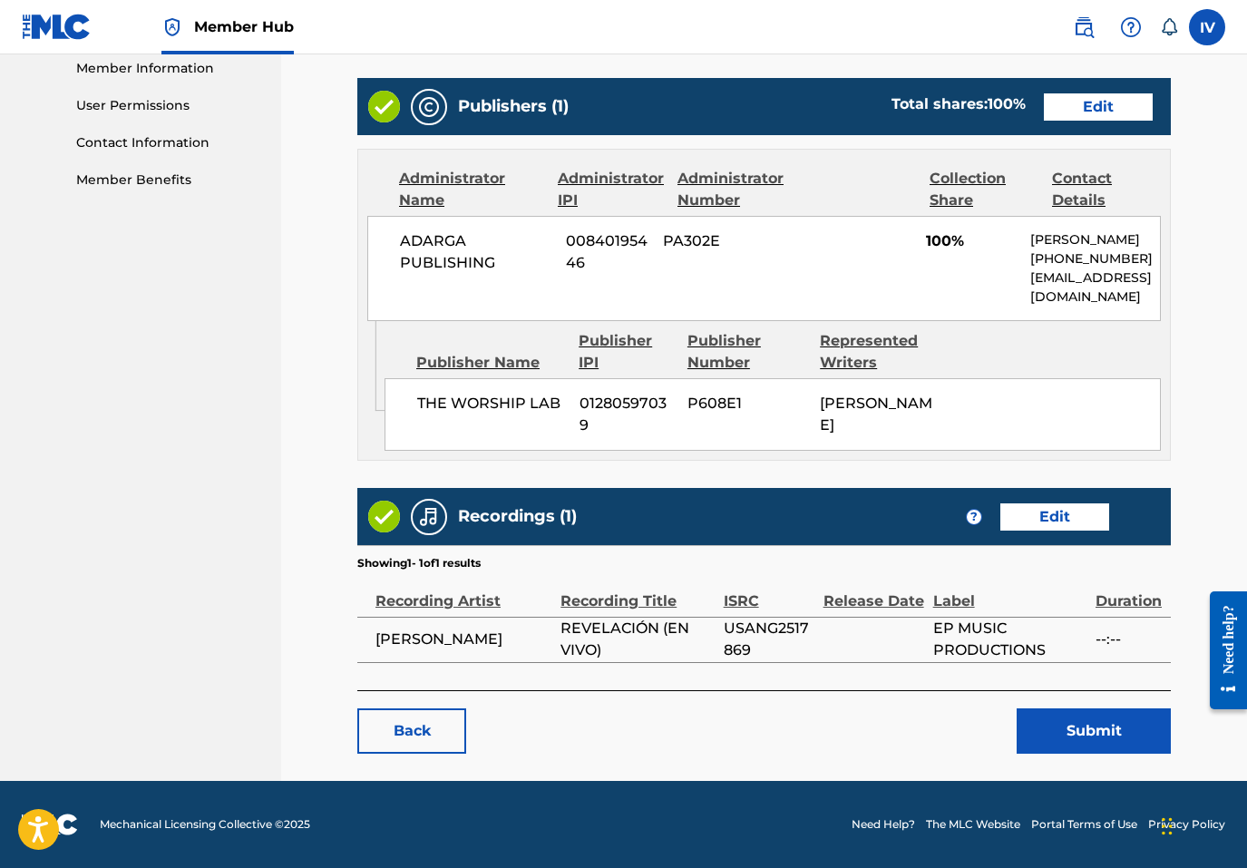
scroll to position [845, 0]
click at [1056, 742] on button "Submit" at bounding box center [1094, 730] width 154 height 45
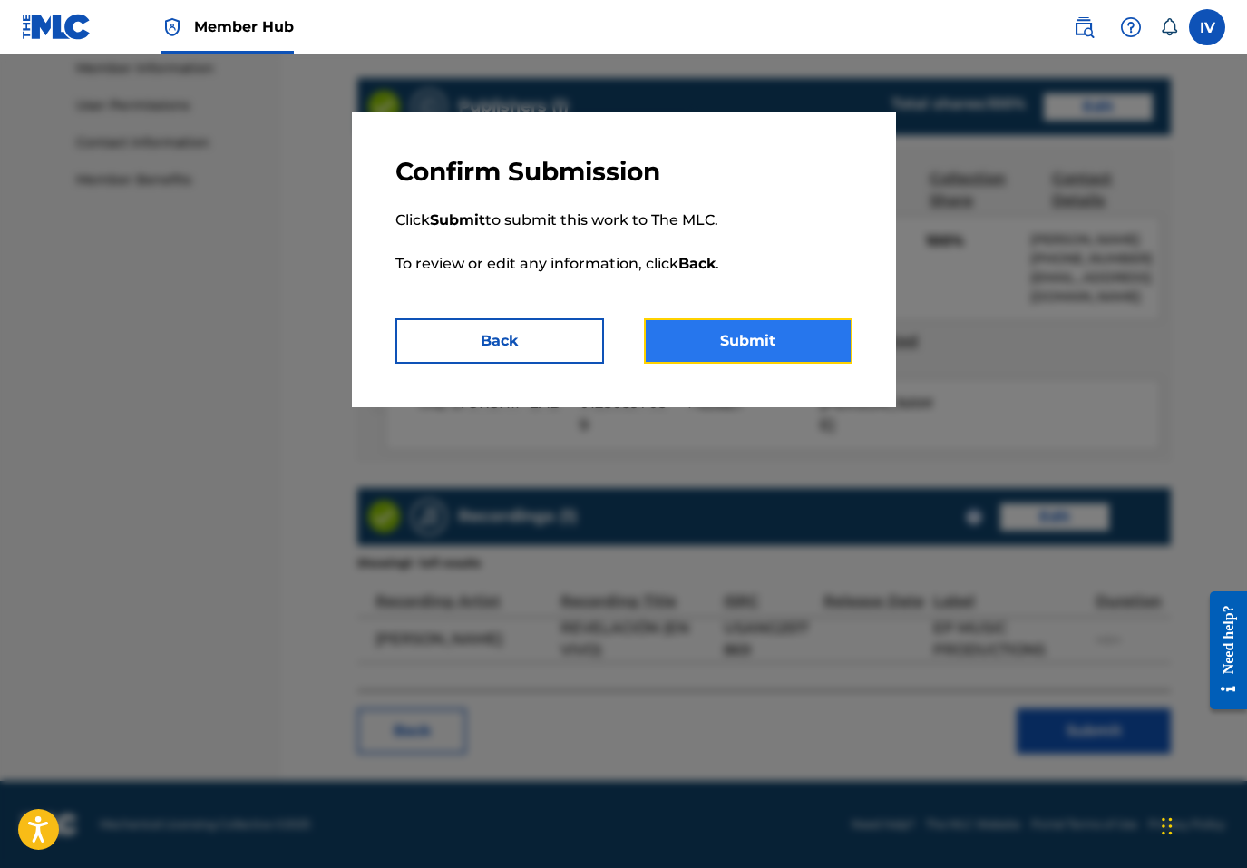
click at [733, 347] on button "Submit" at bounding box center [748, 340] width 209 height 45
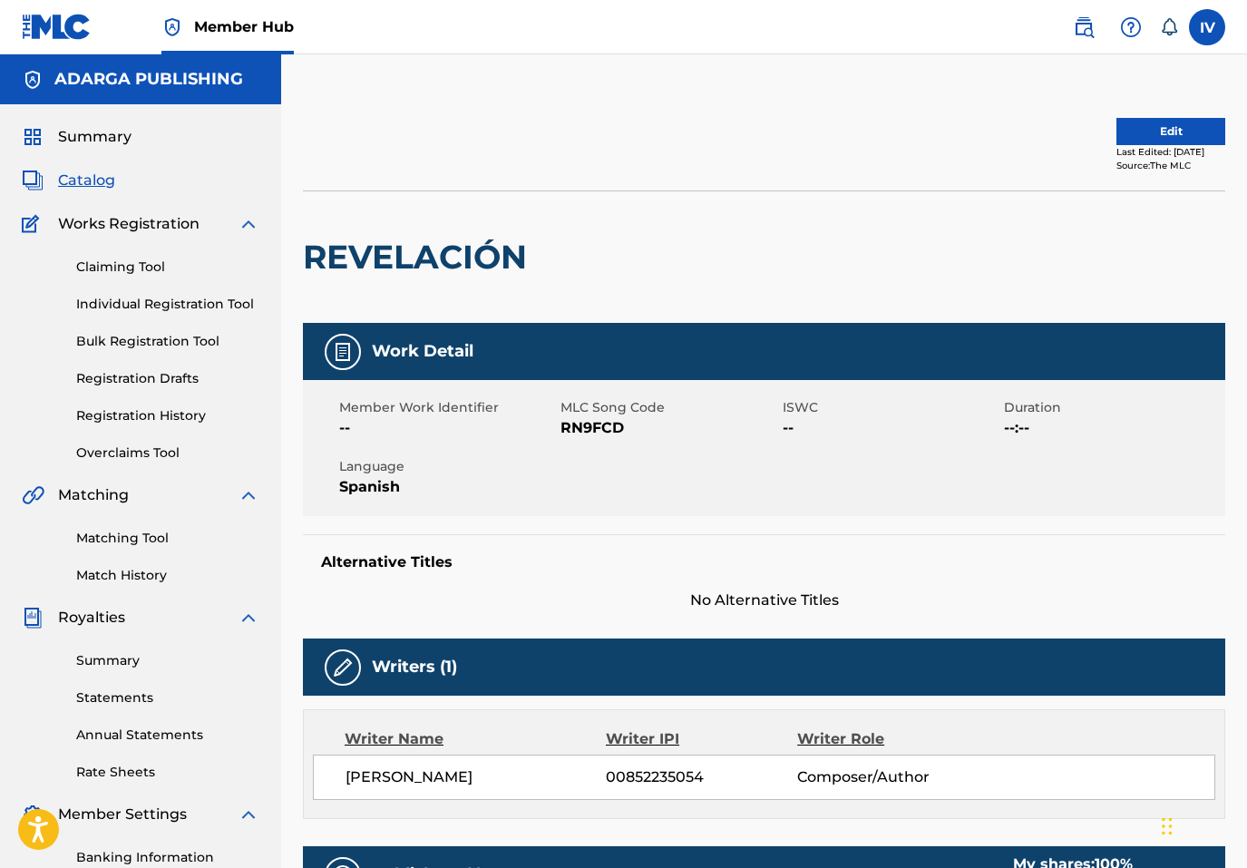
click at [579, 421] on span "RN9FCD" at bounding box center [669, 428] width 217 height 22
copy span "RN9FCD"
click at [606, 425] on span "CL0RD1" at bounding box center [669, 428] width 217 height 22
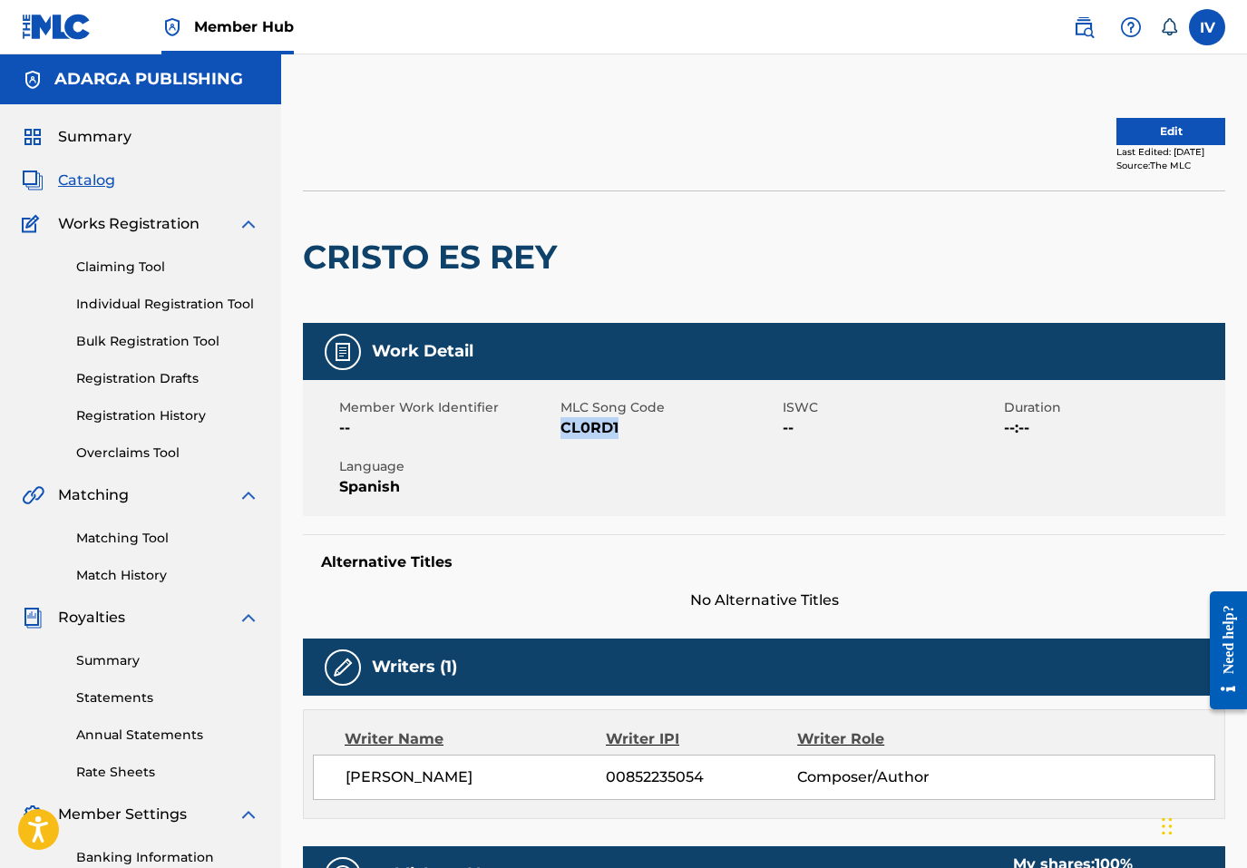
copy span "CL0RD1"
click at [586, 431] on span "N97P5B" at bounding box center [669, 428] width 217 height 22
copy span "N97P5B"
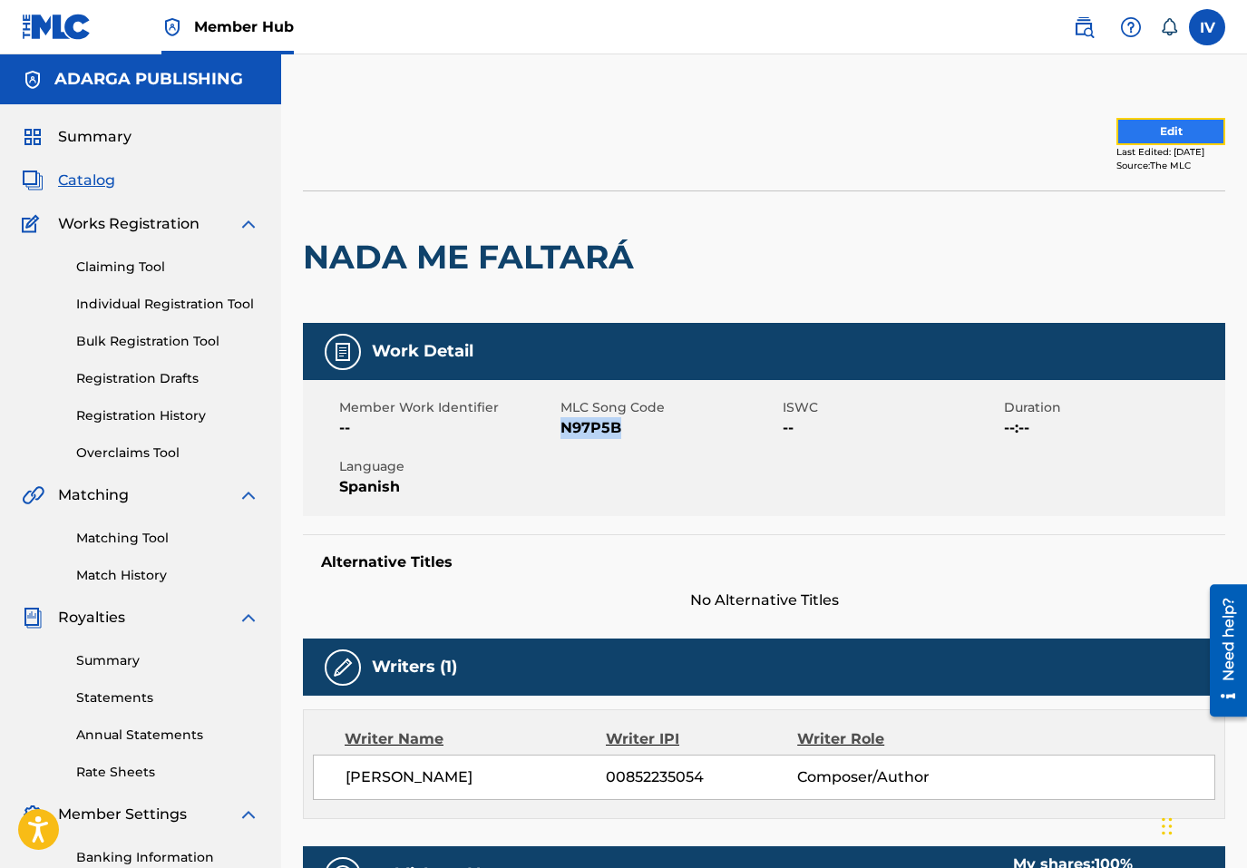
click at [1133, 130] on button "Edit" at bounding box center [1171, 131] width 109 height 27
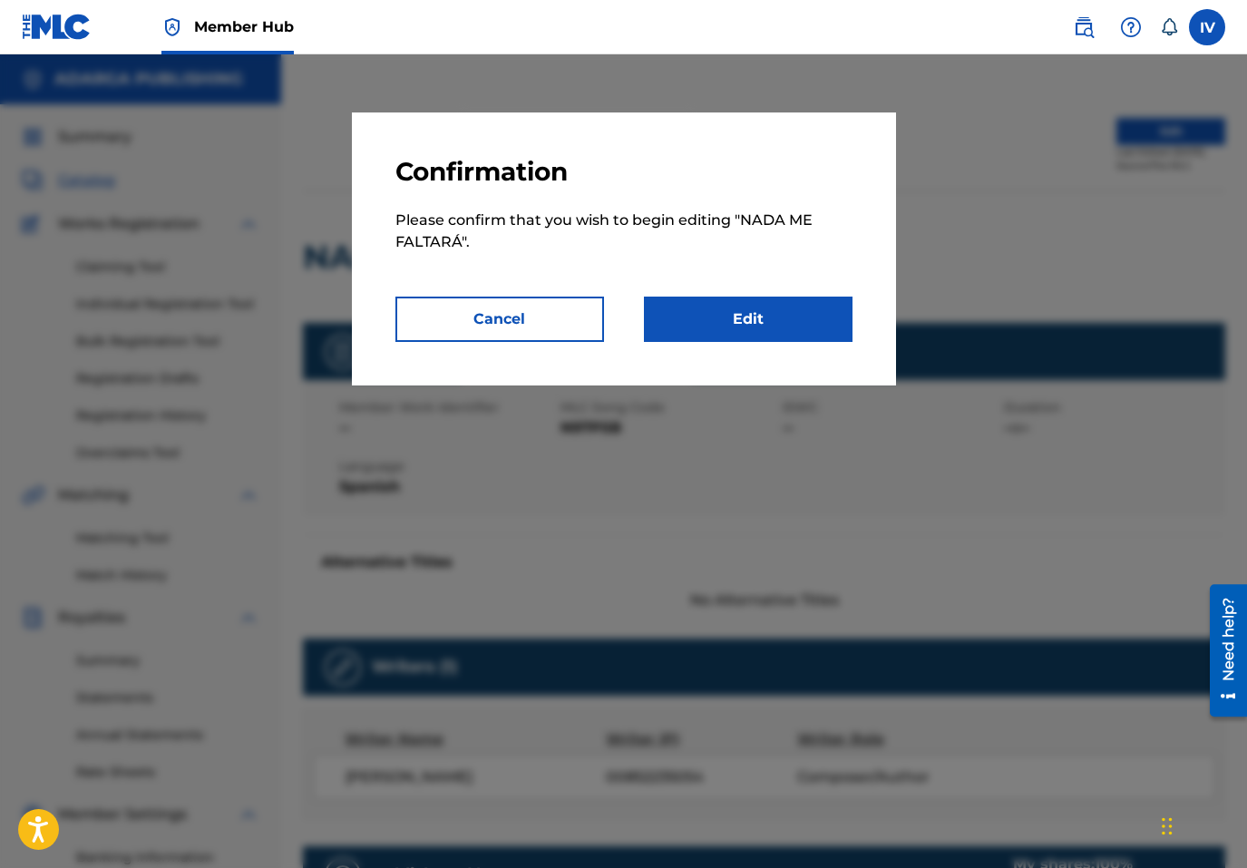
click at [769, 272] on p "Please confirm that you wish to begin editing " NADA ME FALTARÁ "." at bounding box center [623, 242] width 457 height 109
click at [697, 325] on link "Edit" at bounding box center [748, 319] width 209 height 45
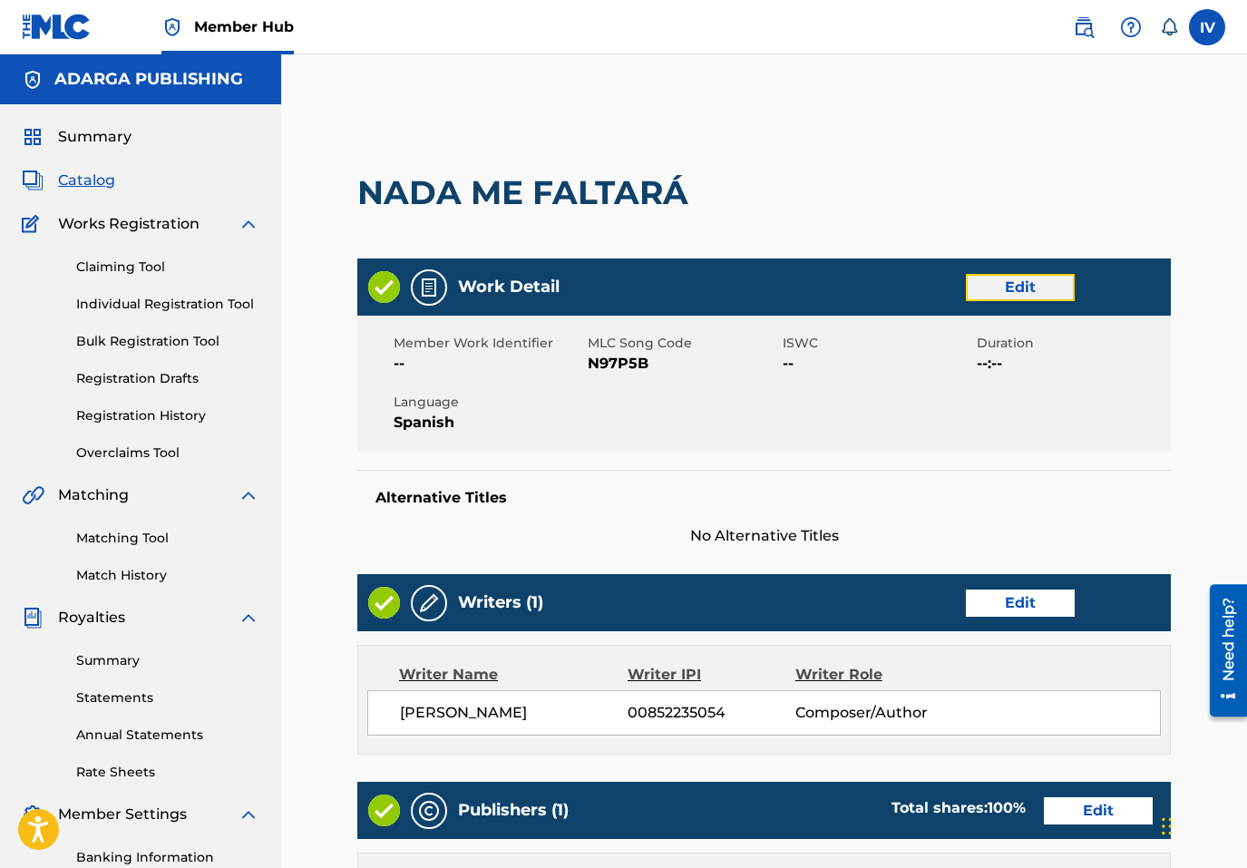
click at [1036, 296] on link "Edit" at bounding box center [1020, 287] width 109 height 27
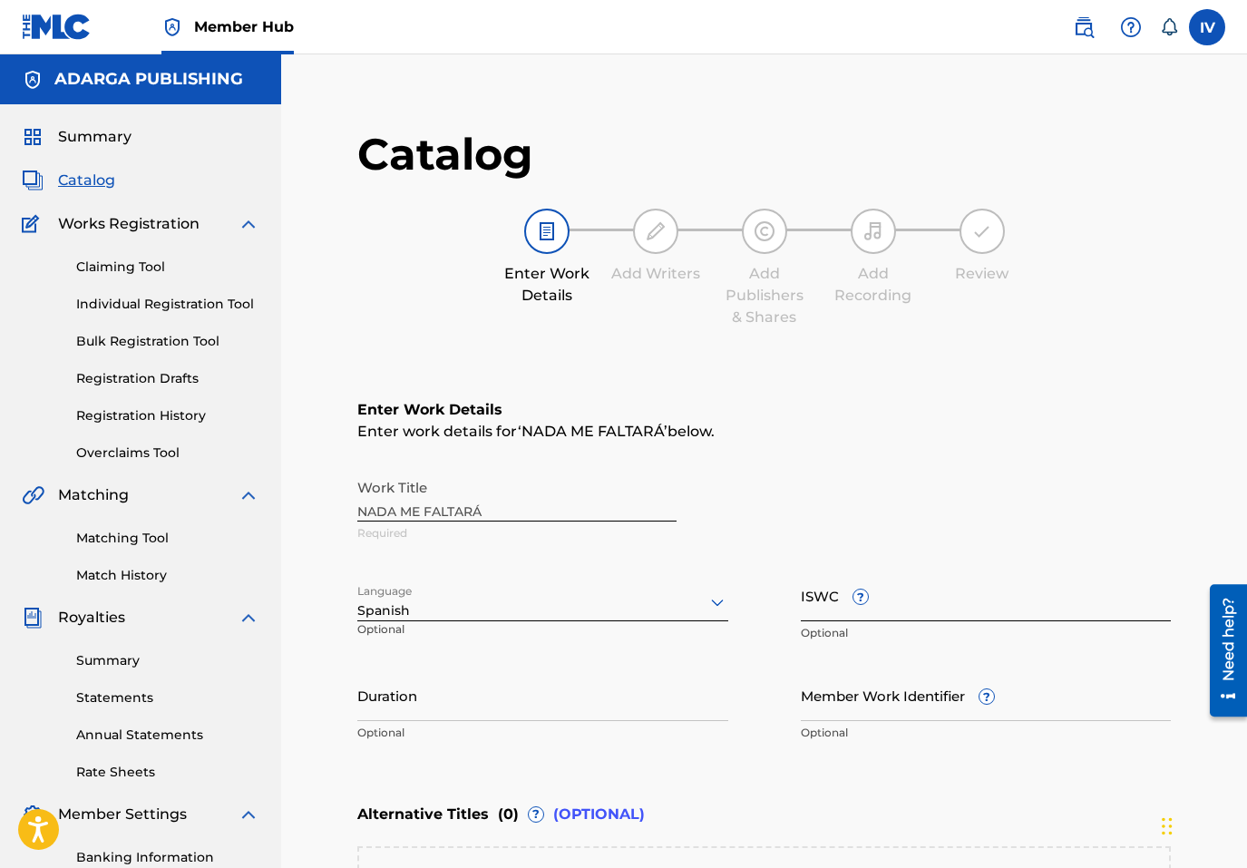
click at [912, 584] on input "ISWC ?" at bounding box center [986, 596] width 371 height 52
paste input "T3351592053"
type input "T3351592053"
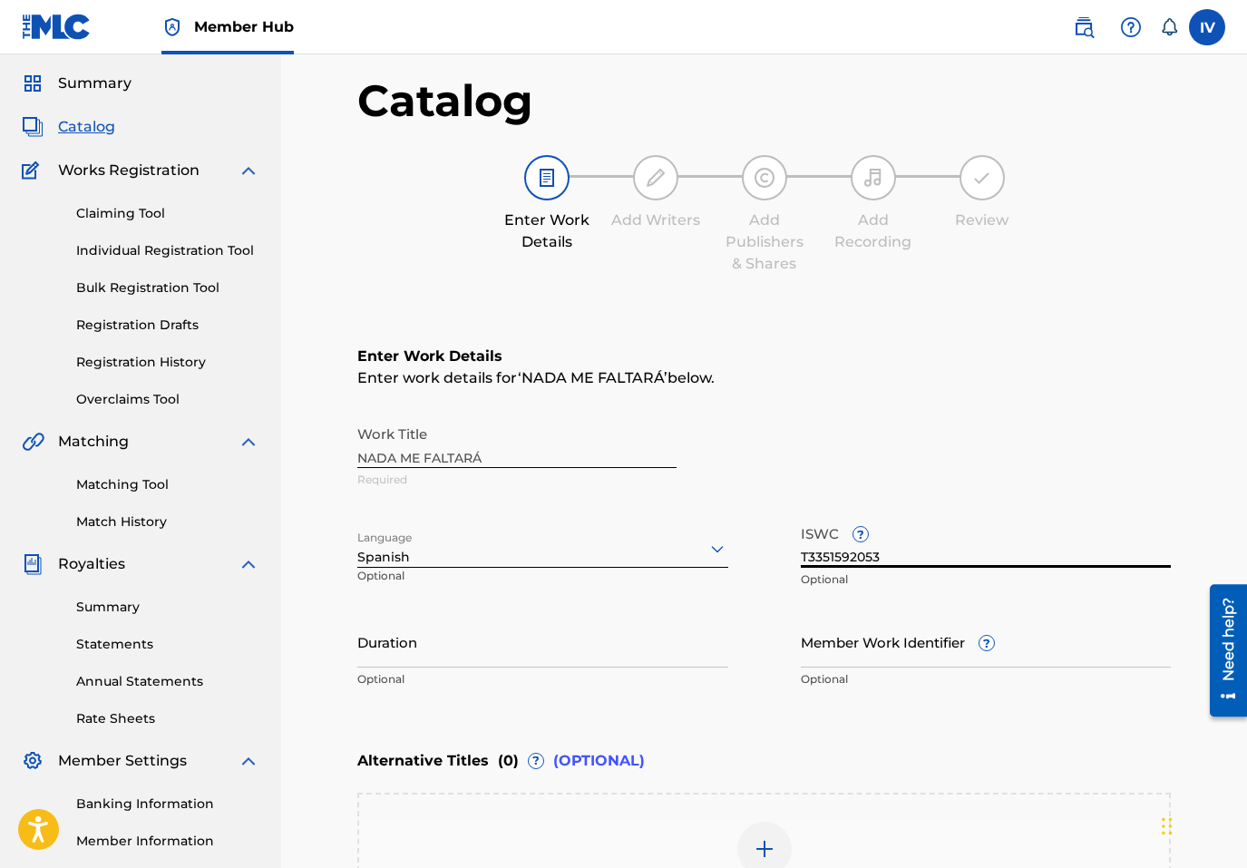
scroll to position [268, 0]
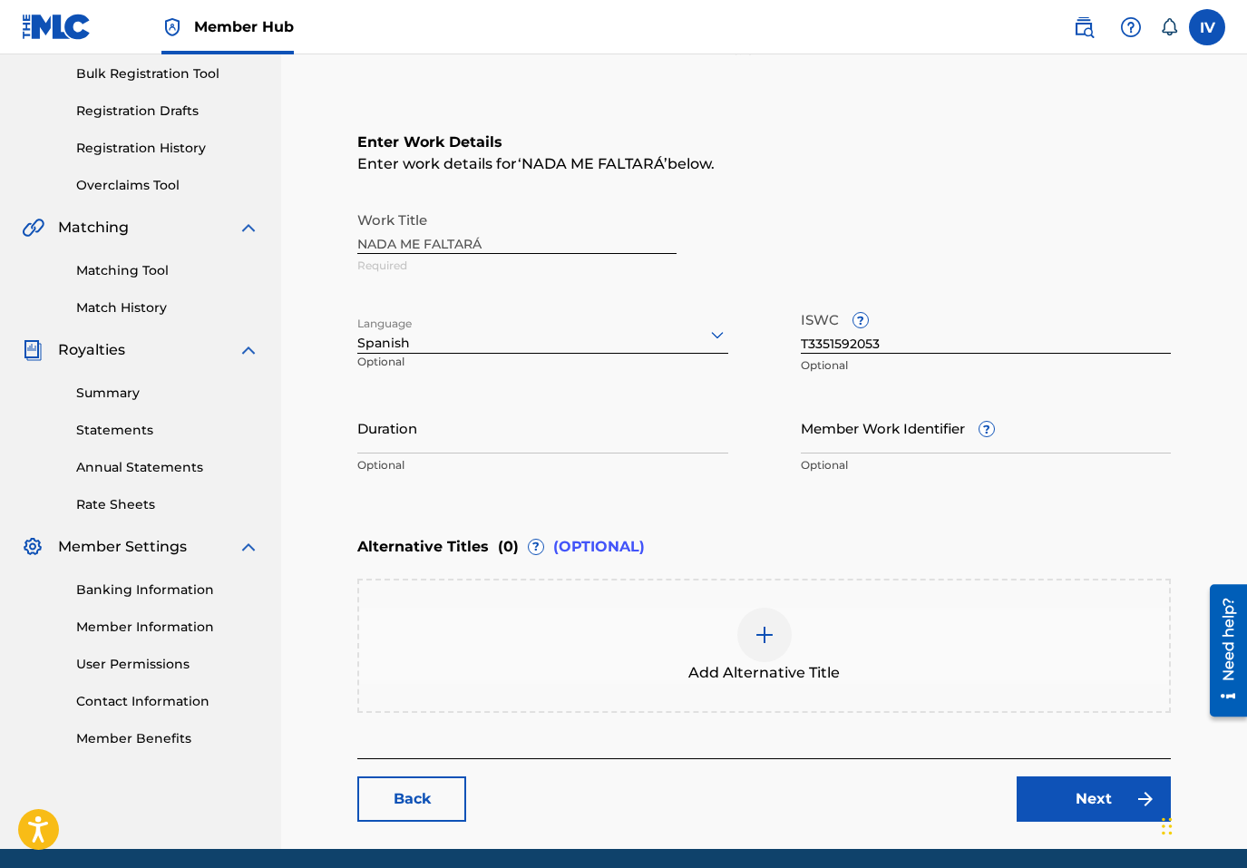
click at [557, 698] on div "Add Alternative Title" at bounding box center [764, 646] width 814 height 134
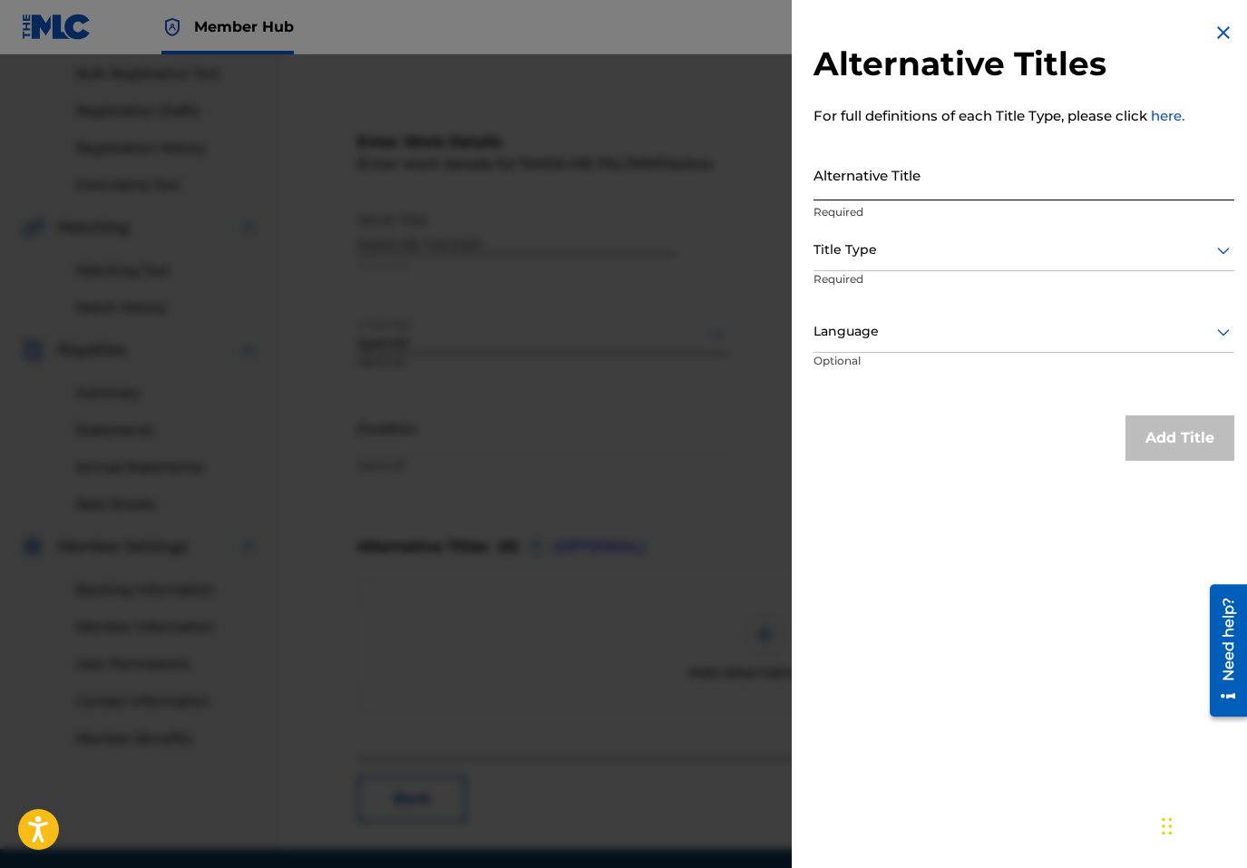
click at [914, 165] on input "Alternative Title" at bounding box center [1024, 175] width 421 height 52
paste input "NADA ME FALTARÁ (EN VIVO)"
type input "NADA ME FALTARÁ (EN VIVO)"
click at [878, 249] on div at bounding box center [1024, 250] width 421 height 23
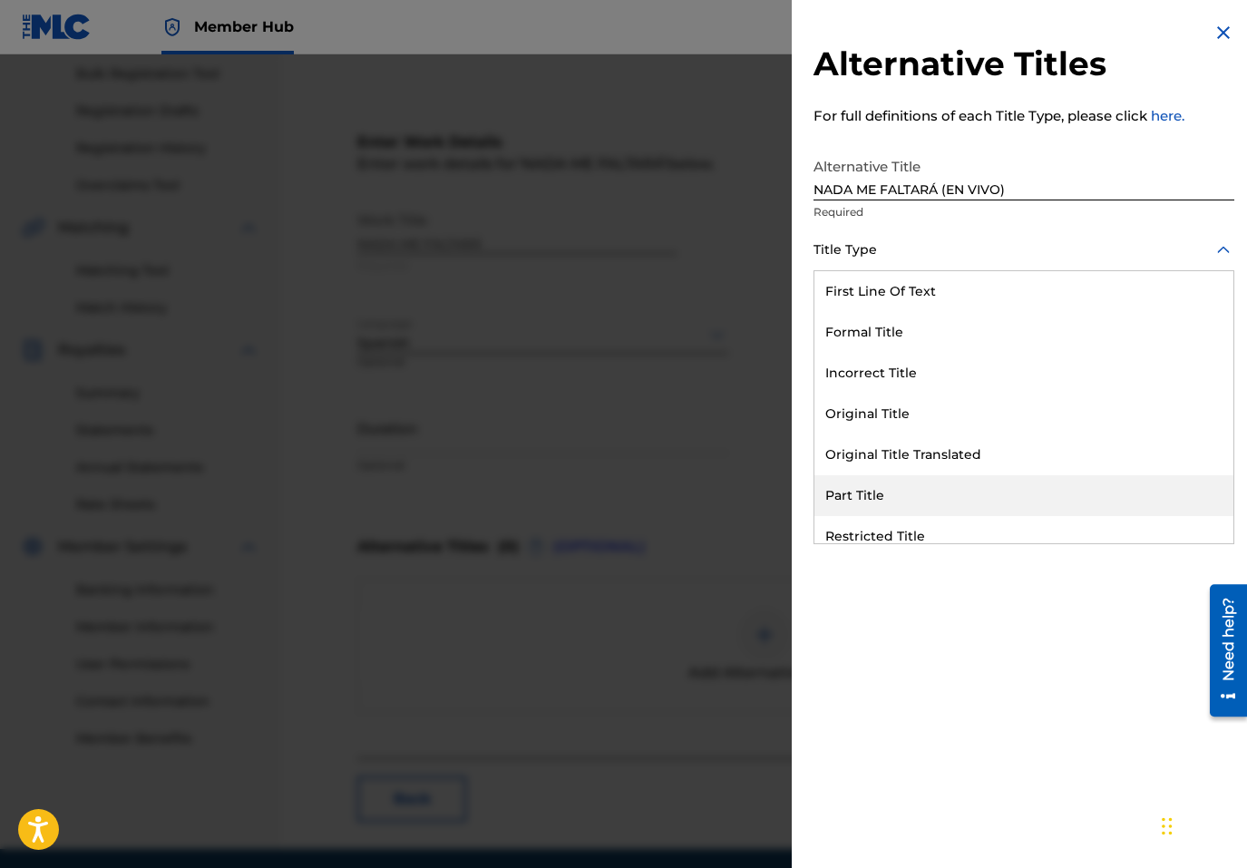
scroll to position [177, 0]
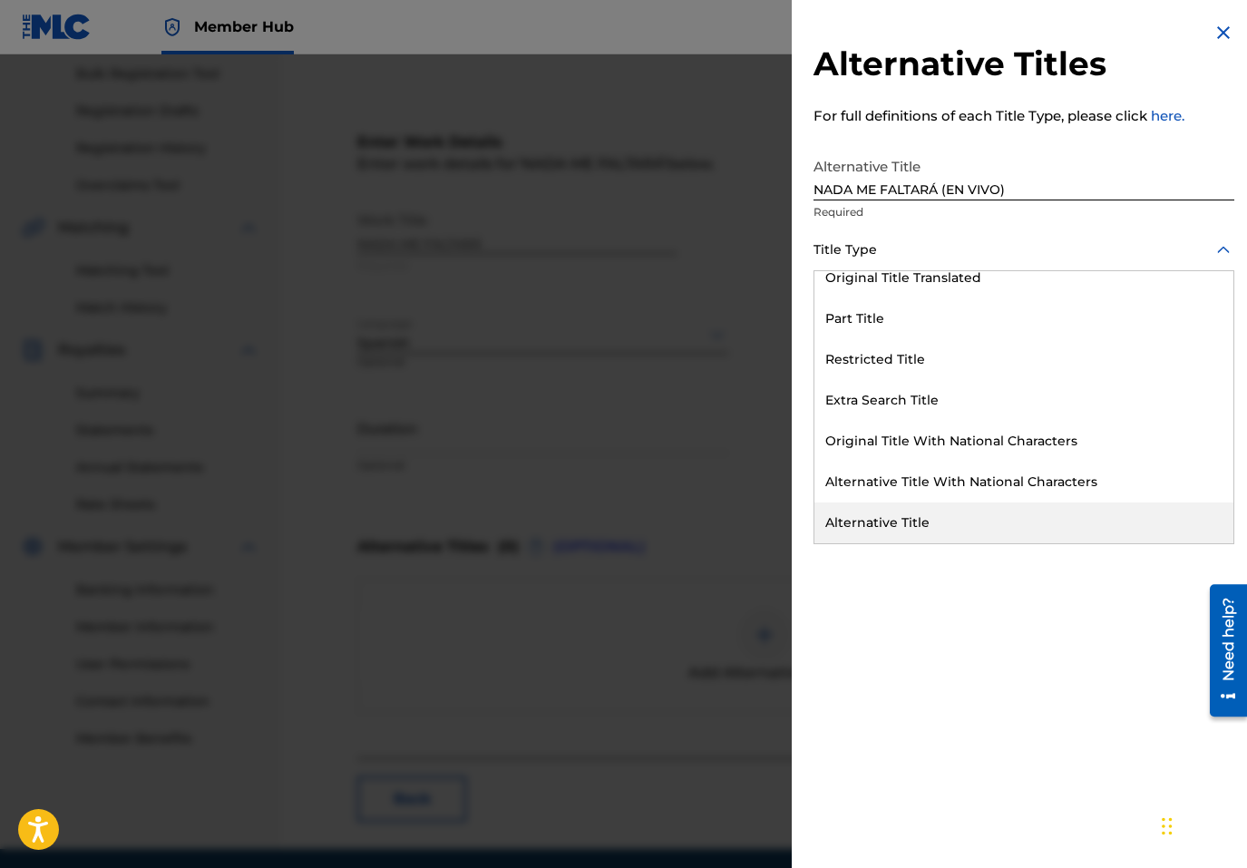
click at [879, 512] on div "Alternative Title" at bounding box center [1024, 523] width 419 height 41
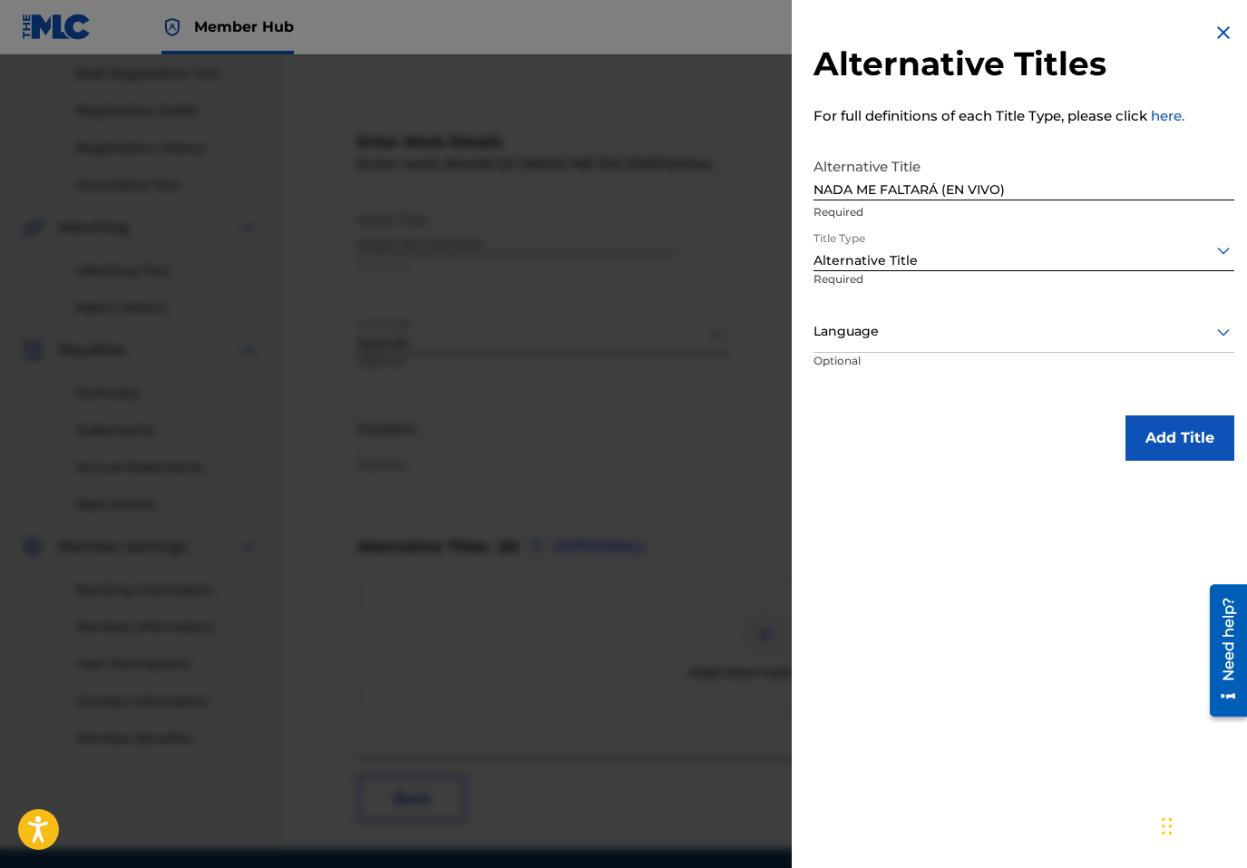
click at [885, 355] on p "Optional" at bounding box center [882, 373] width 136 height 41
click at [864, 329] on div at bounding box center [1024, 331] width 421 height 23
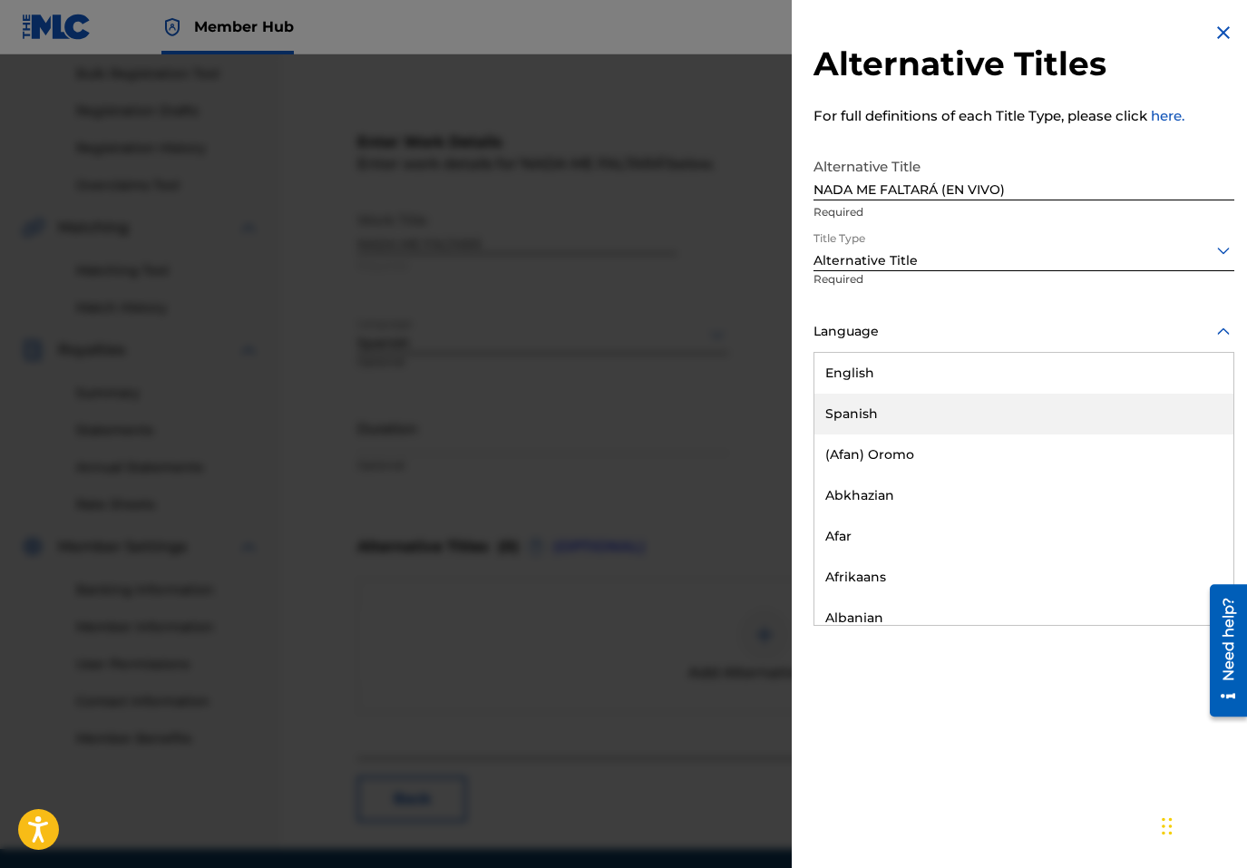
click at [863, 414] on div "Spanish" at bounding box center [1024, 414] width 419 height 41
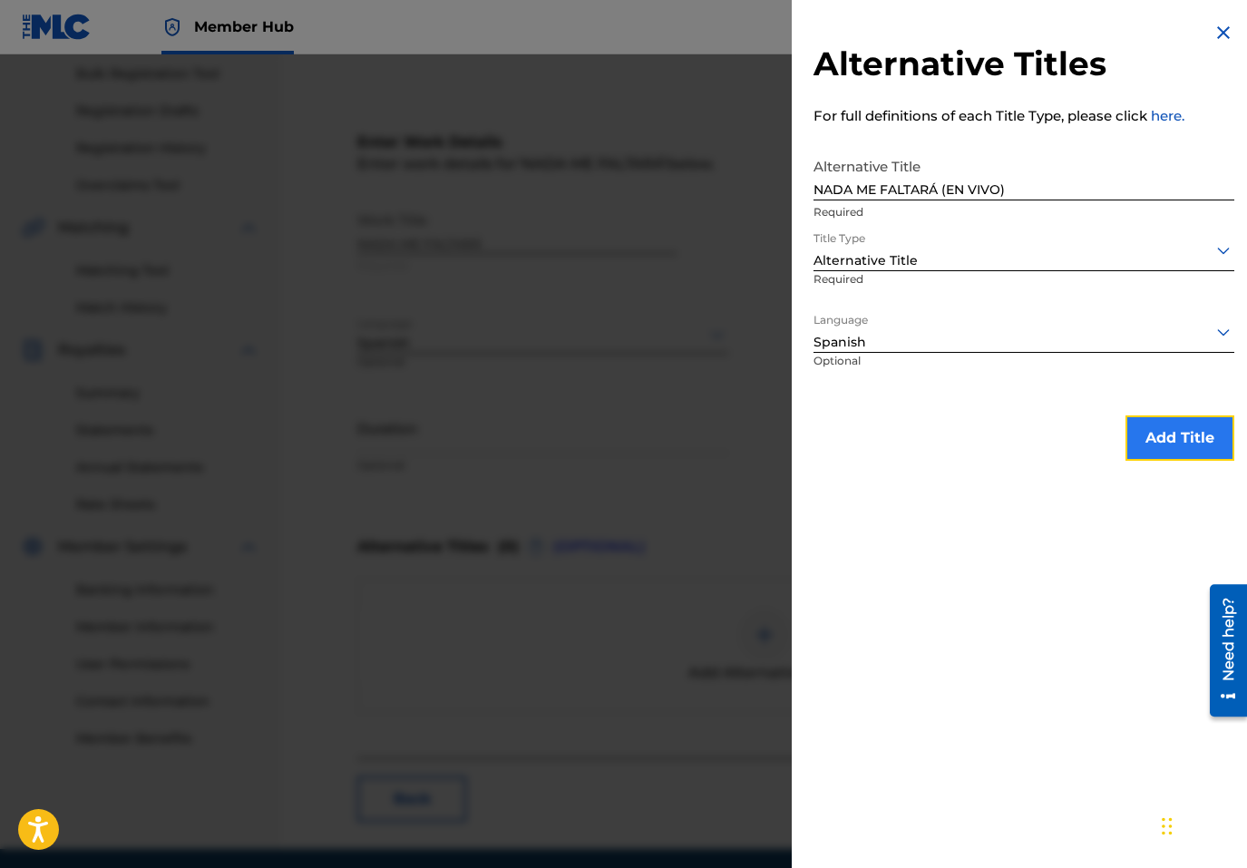
click at [1155, 417] on button "Add Title" at bounding box center [1180, 437] width 109 height 45
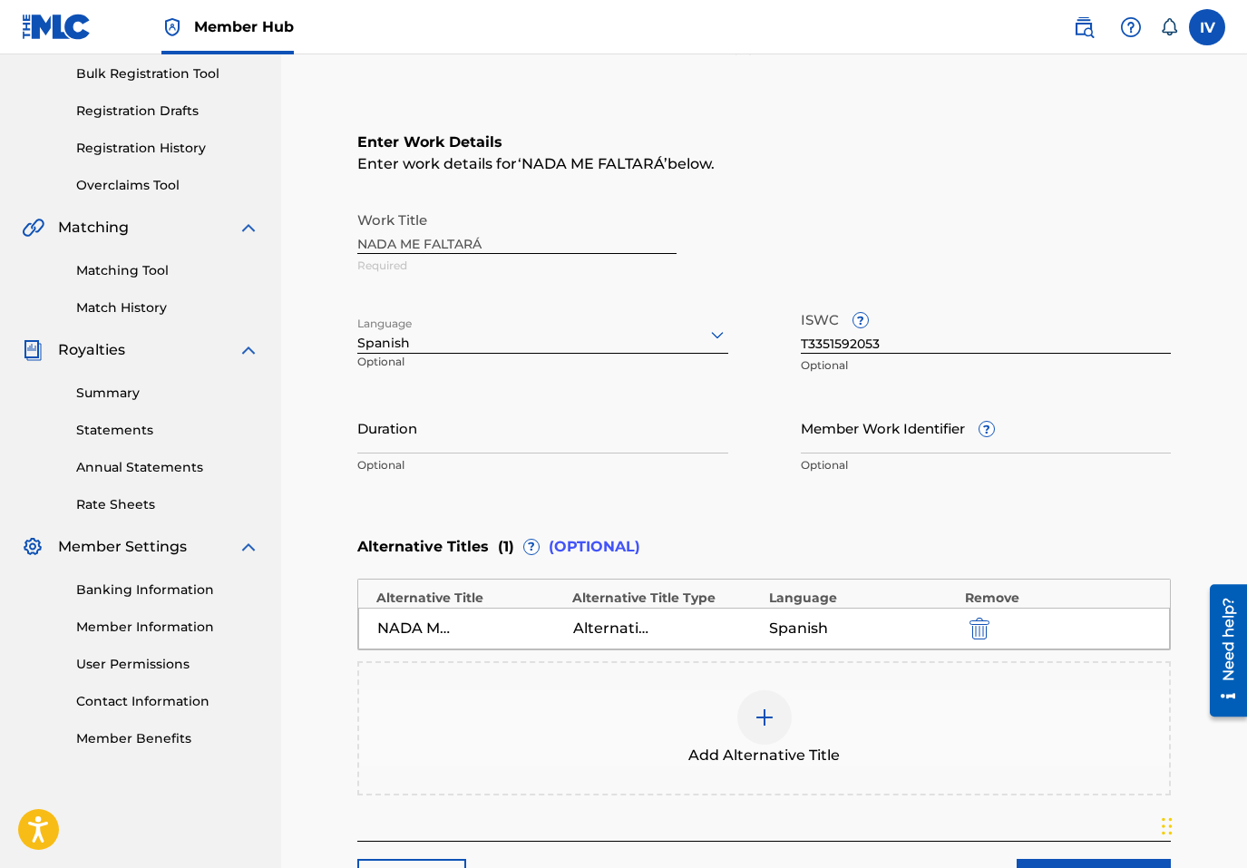
scroll to position [418, 0]
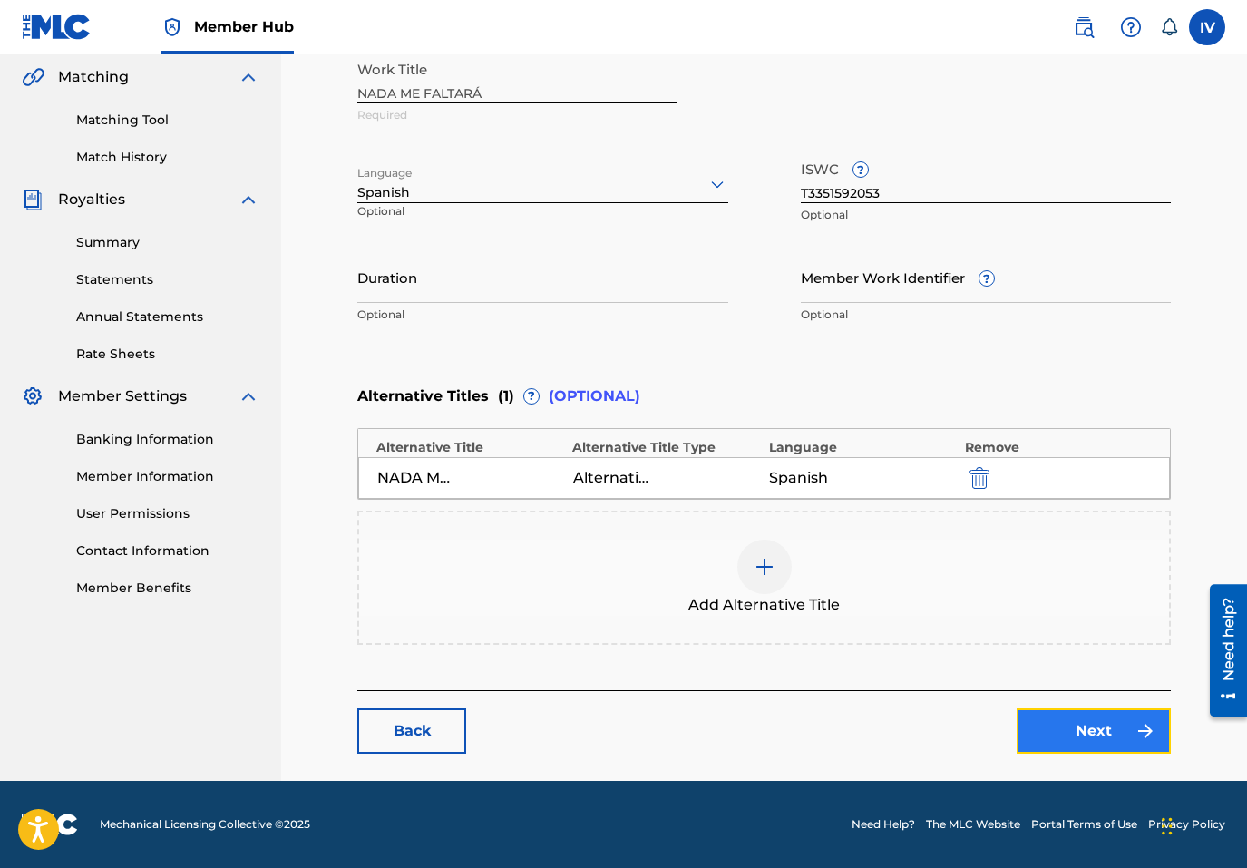
click at [1057, 748] on link "Next" at bounding box center [1094, 730] width 154 height 45
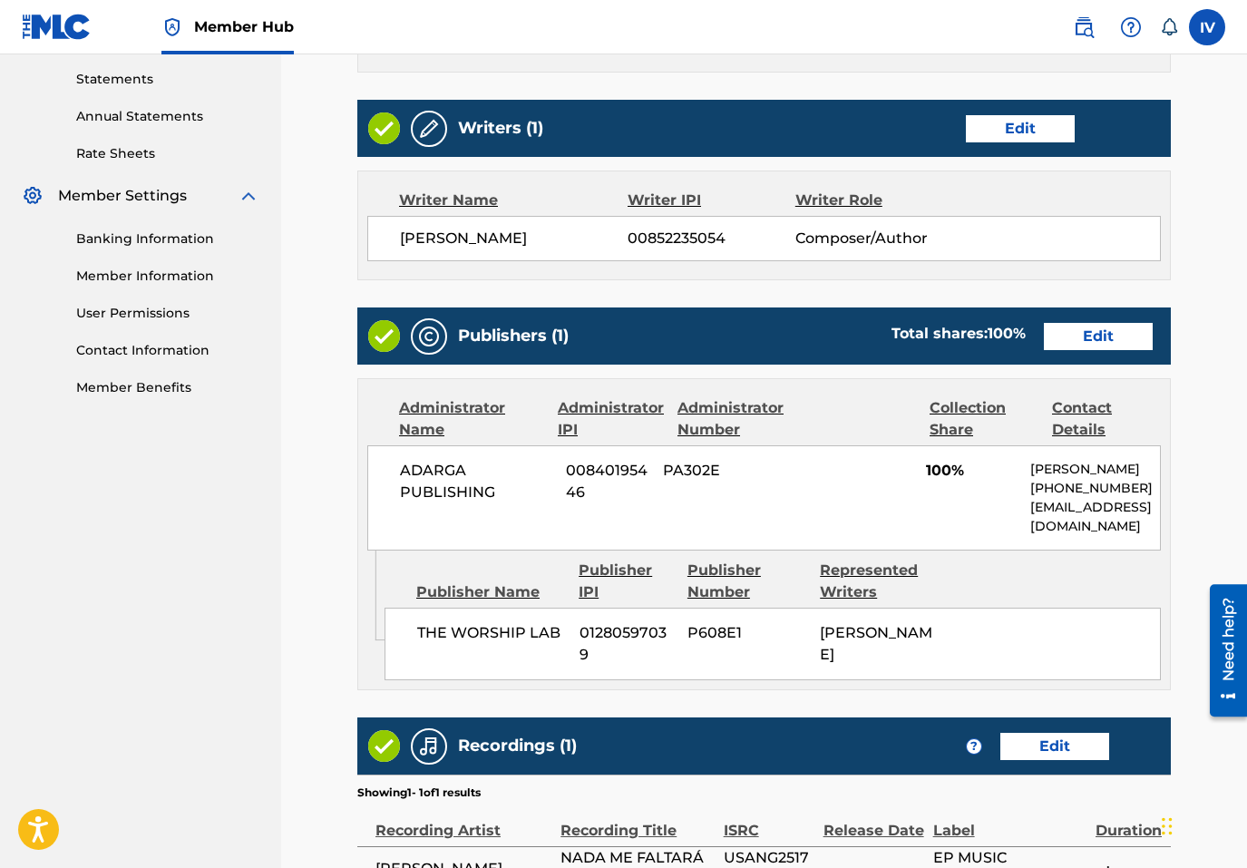
scroll to position [867, 0]
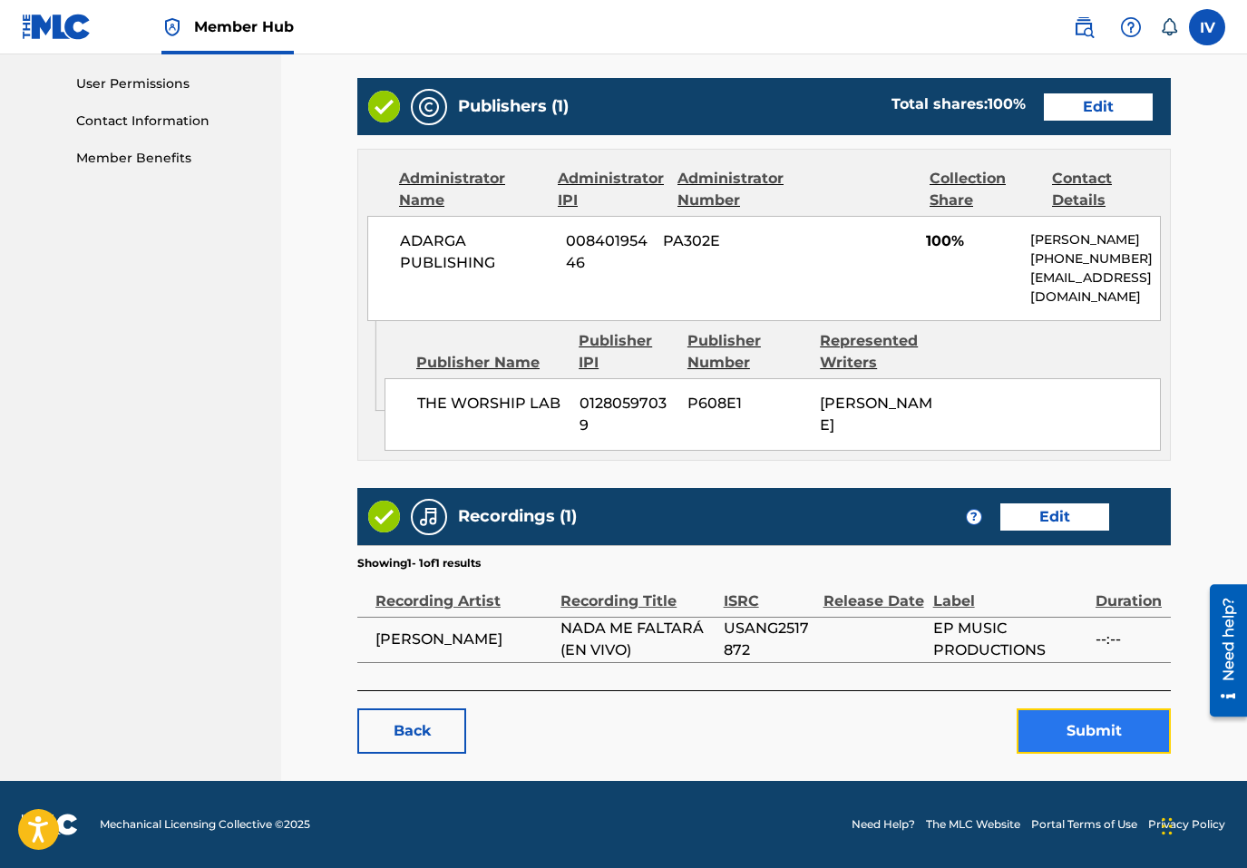
click at [1057, 738] on button "Submit" at bounding box center [1094, 730] width 154 height 45
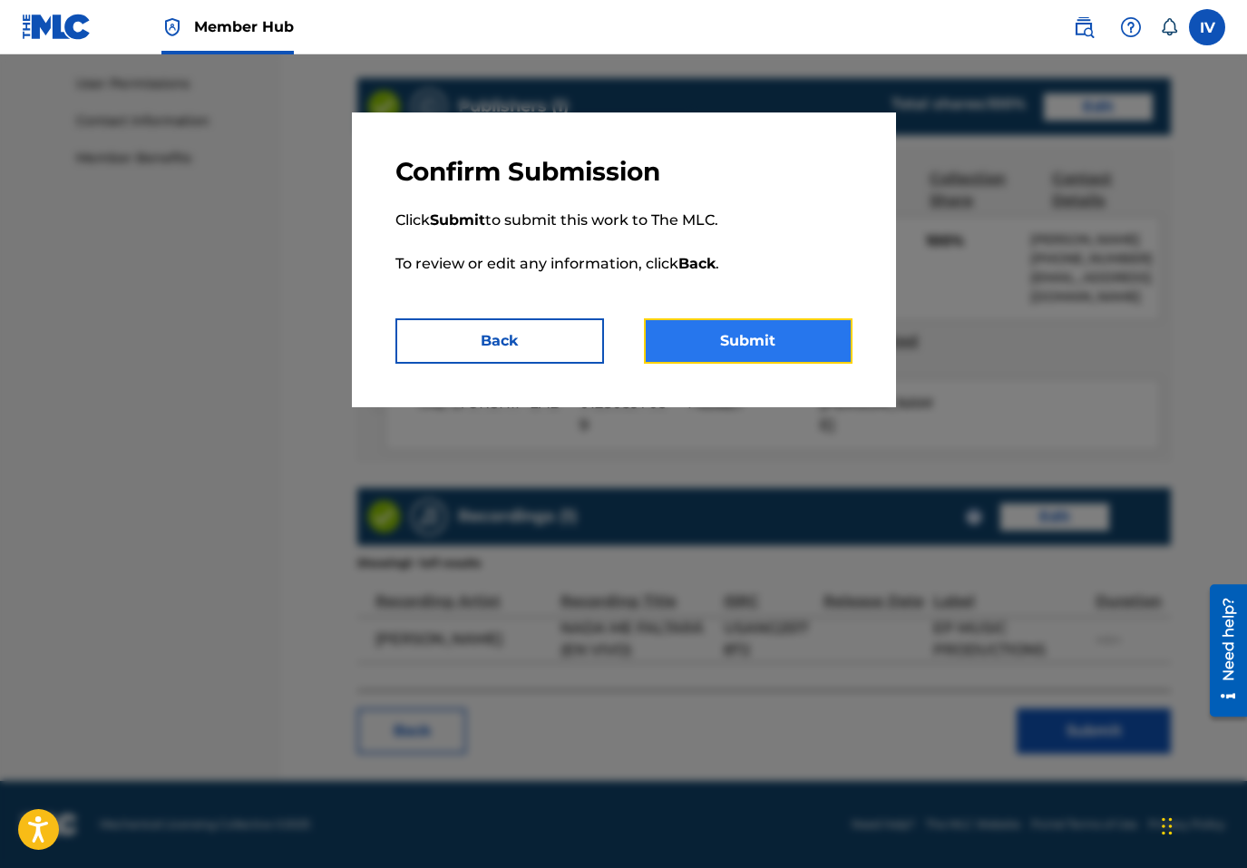
click at [698, 318] on button "Submit" at bounding box center [748, 340] width 209 height 45
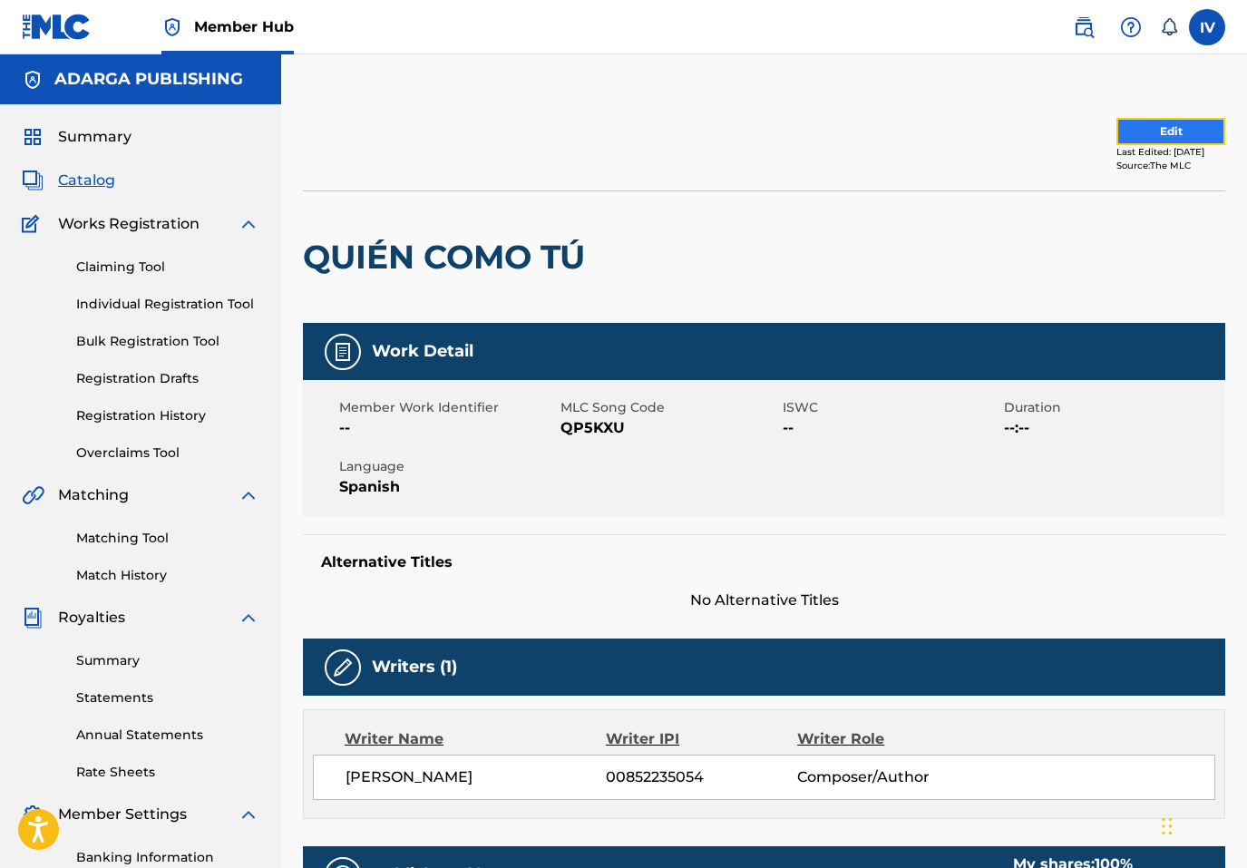
click at [1117, 122] on button "Edit" at bounding box center [1171, 131] width 109 height 27
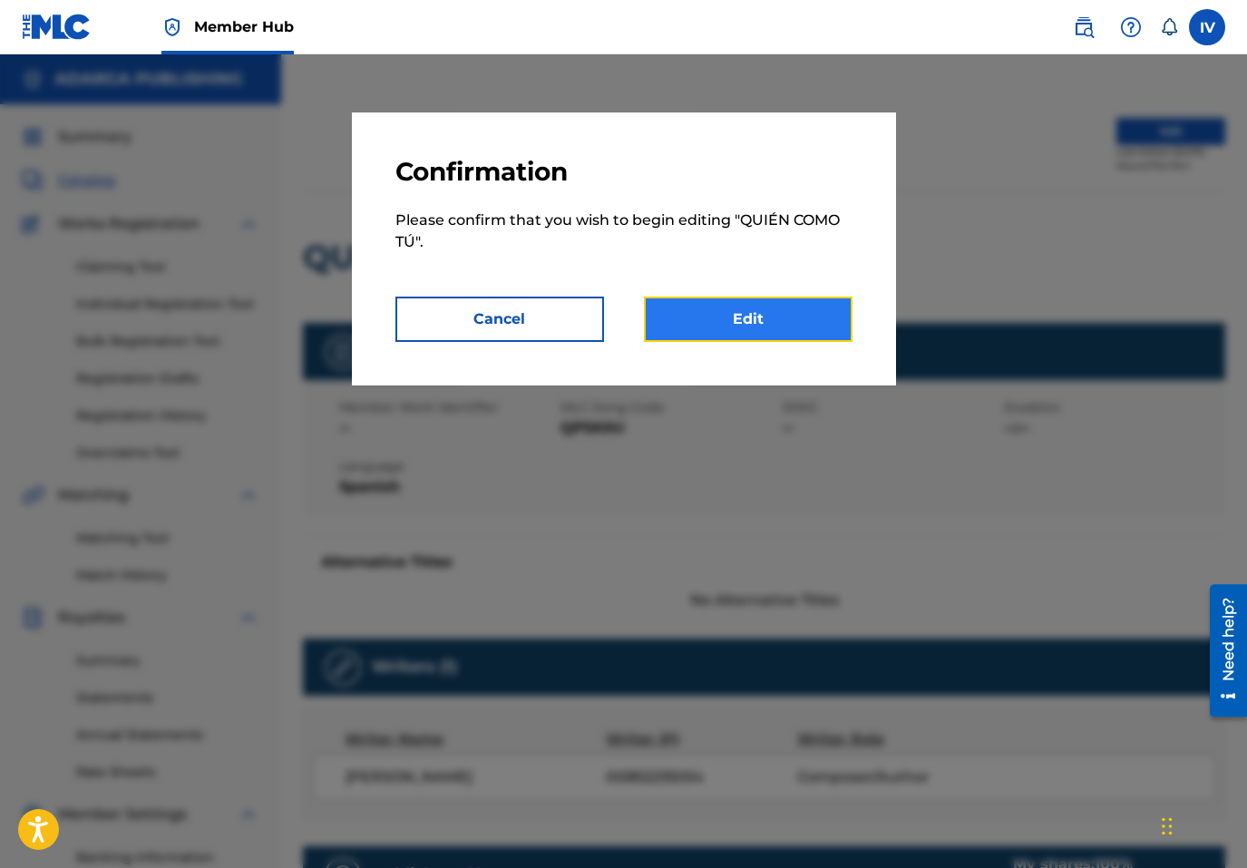
click at [701, 312] on link "Edit" at bounding box center [748, 319] width 209 height 45
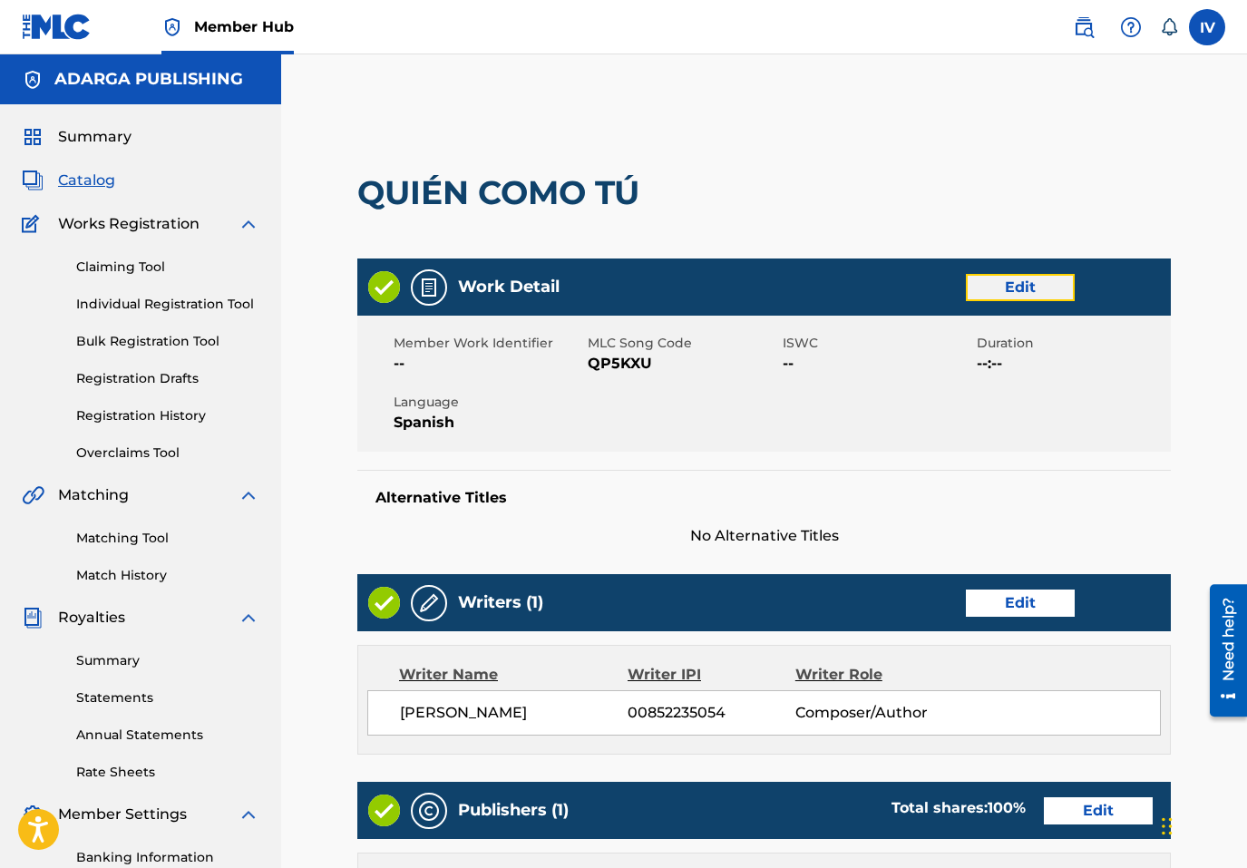
click at [966, 285] on link "Edit" at bounding box center [1020, 287] width 109 height 27
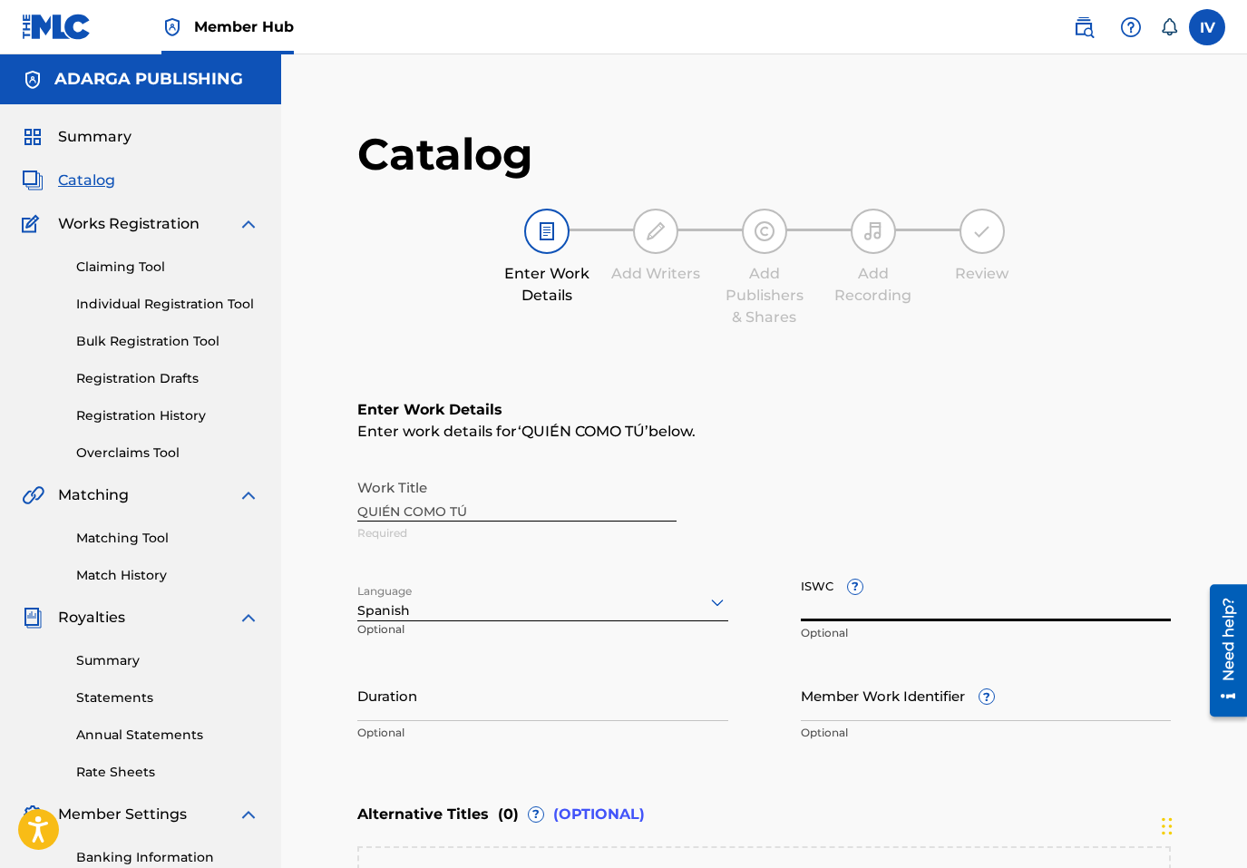
click at [900, 587] on input "ISWC ?" at bounding box center [986, 596] width 371 height 52
paste input "T3351592111"
type input "T3351592111"
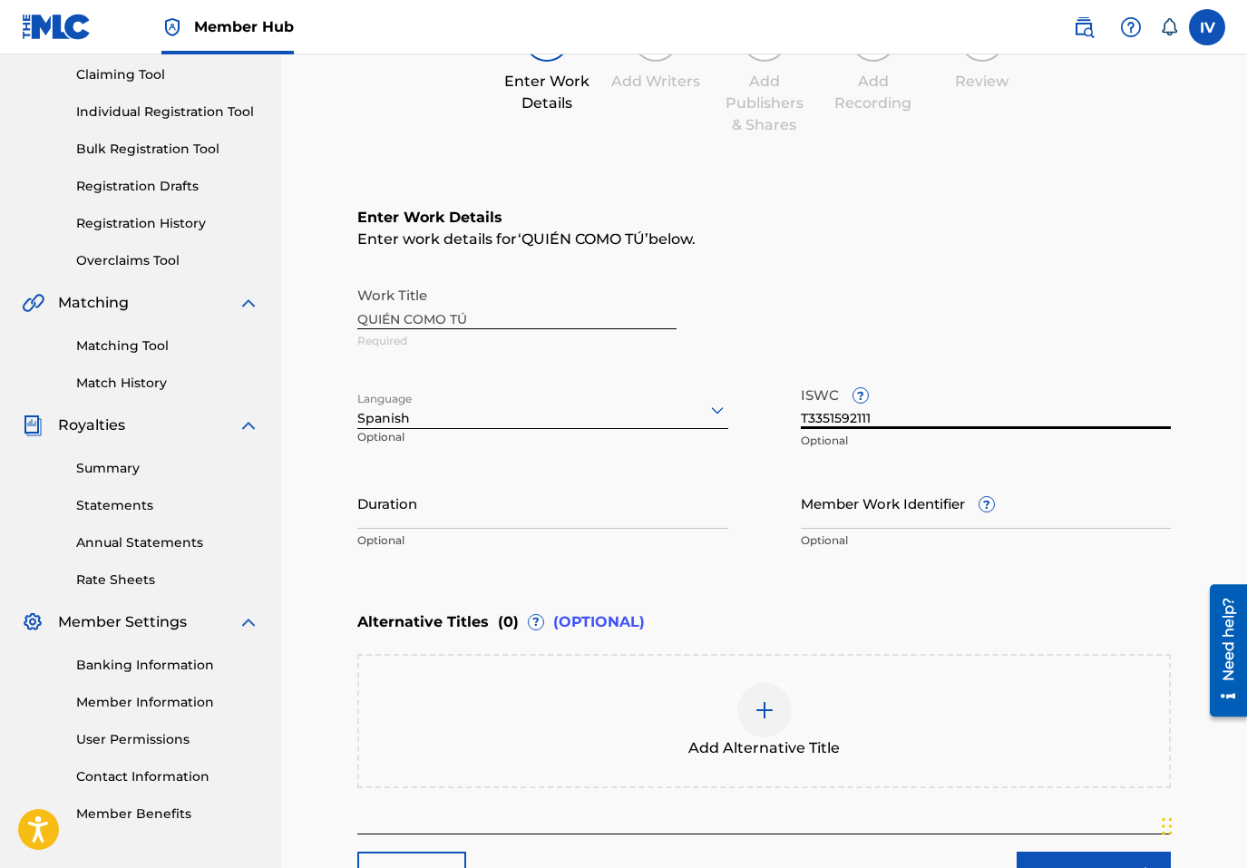
scroll to position [315, 0]
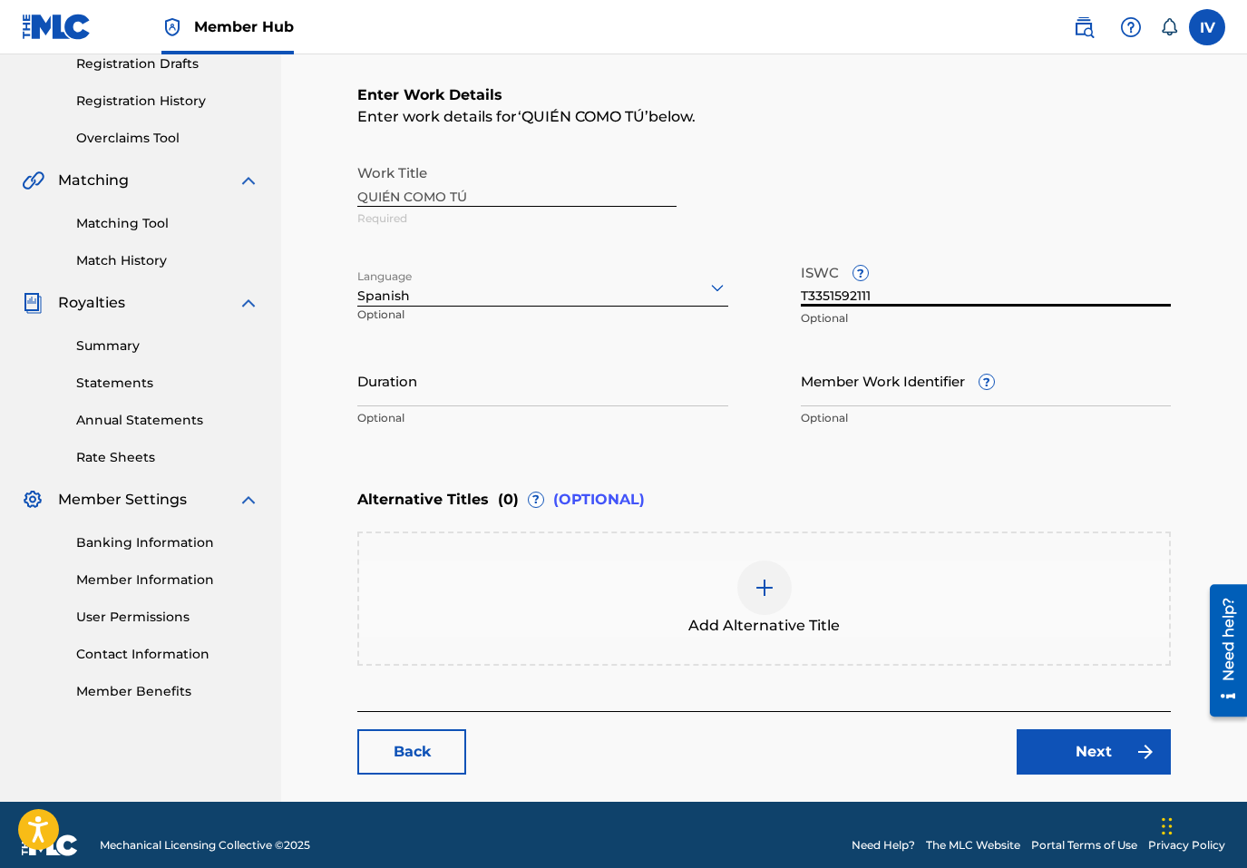
click at [965, 627] on div "Add Alternative Title" at bounding box center [764, 599] width 810 height 76
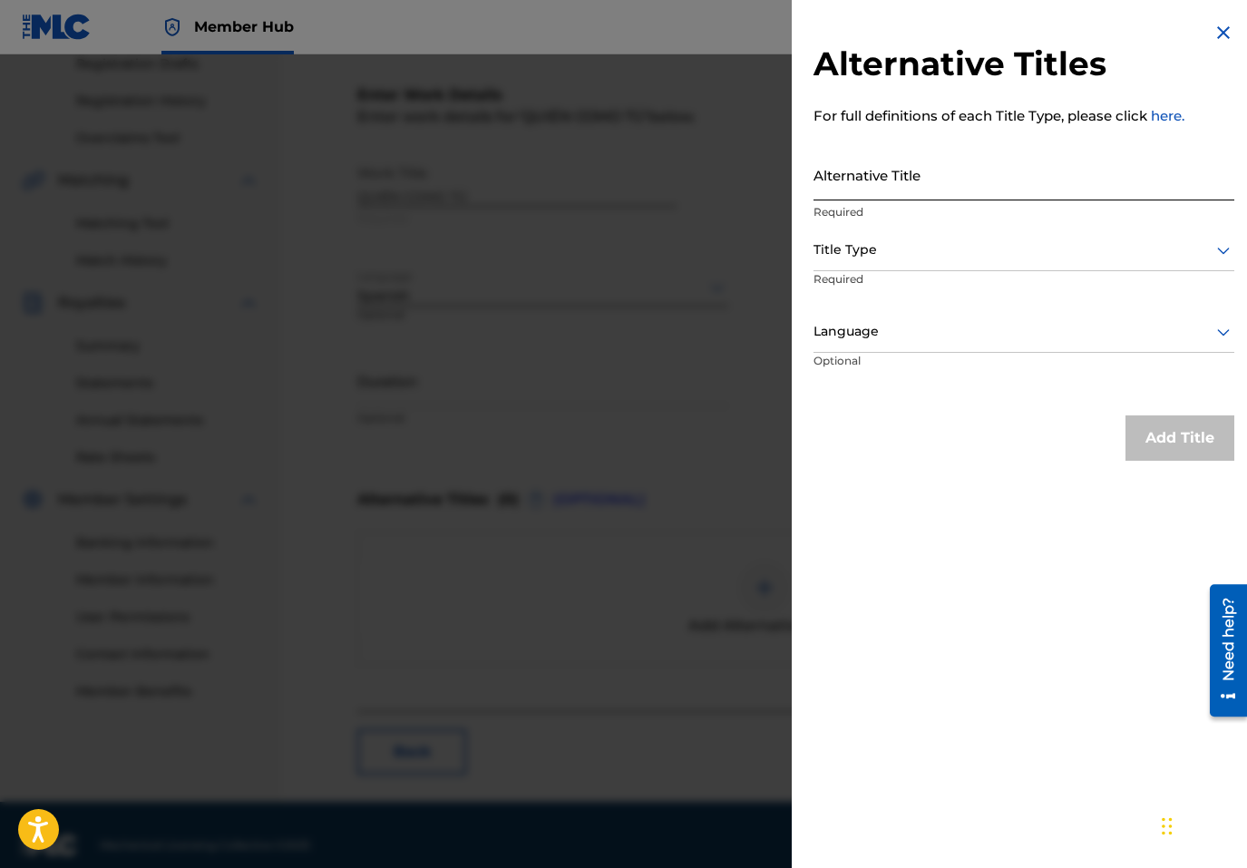
click at [939, 190] on input "Alternative Title" at bounding box center [1024, 175] width 421 height 52
paste input "QUIÉN COMO TÚ (EN VIVO)"
type input "QUIÉN COMO TÚ (EN VIVO)"
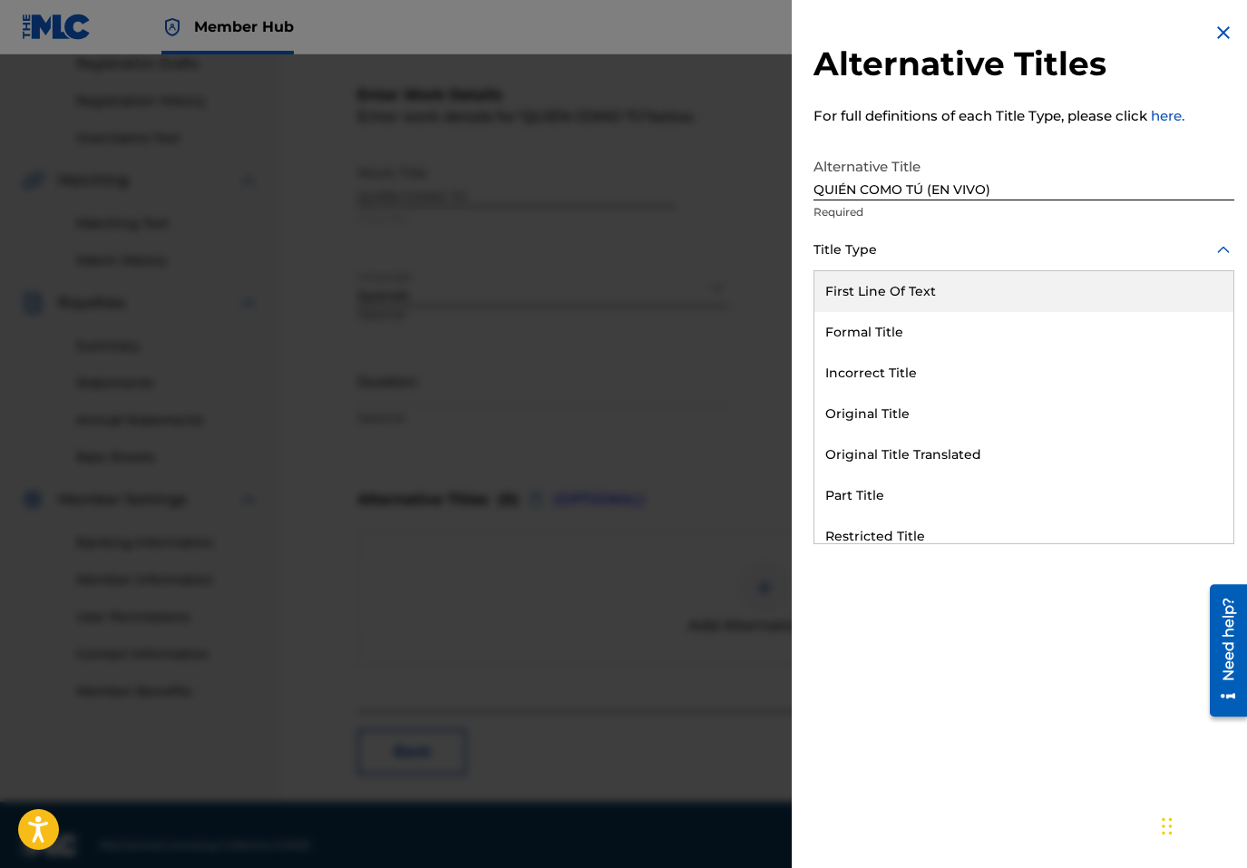
click at [923, 246] on div at bounding box center [1024, 250] width 421 height 23
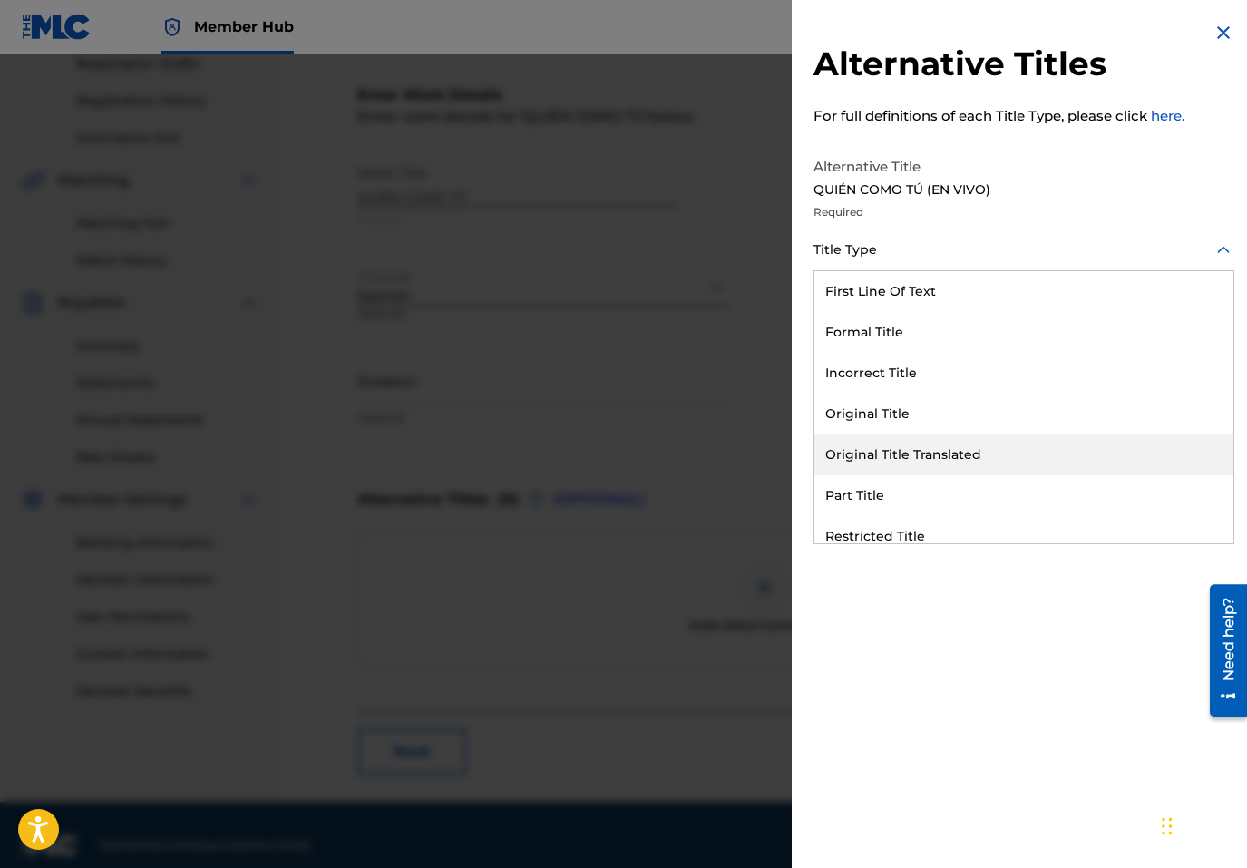
scroll to position [177, 0]
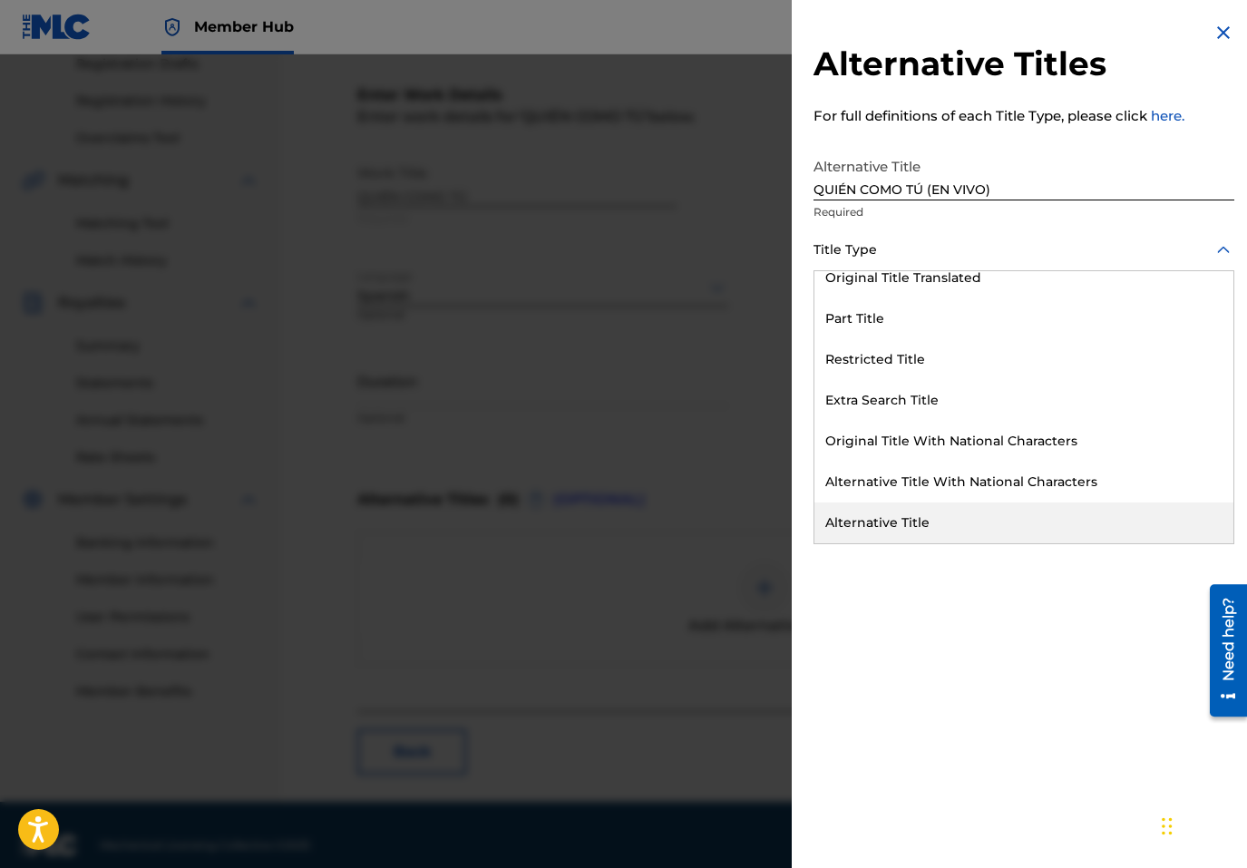
click at [888, 528] on div "Alternative Title" at bounding box center [1024, 523] width 419 height 41
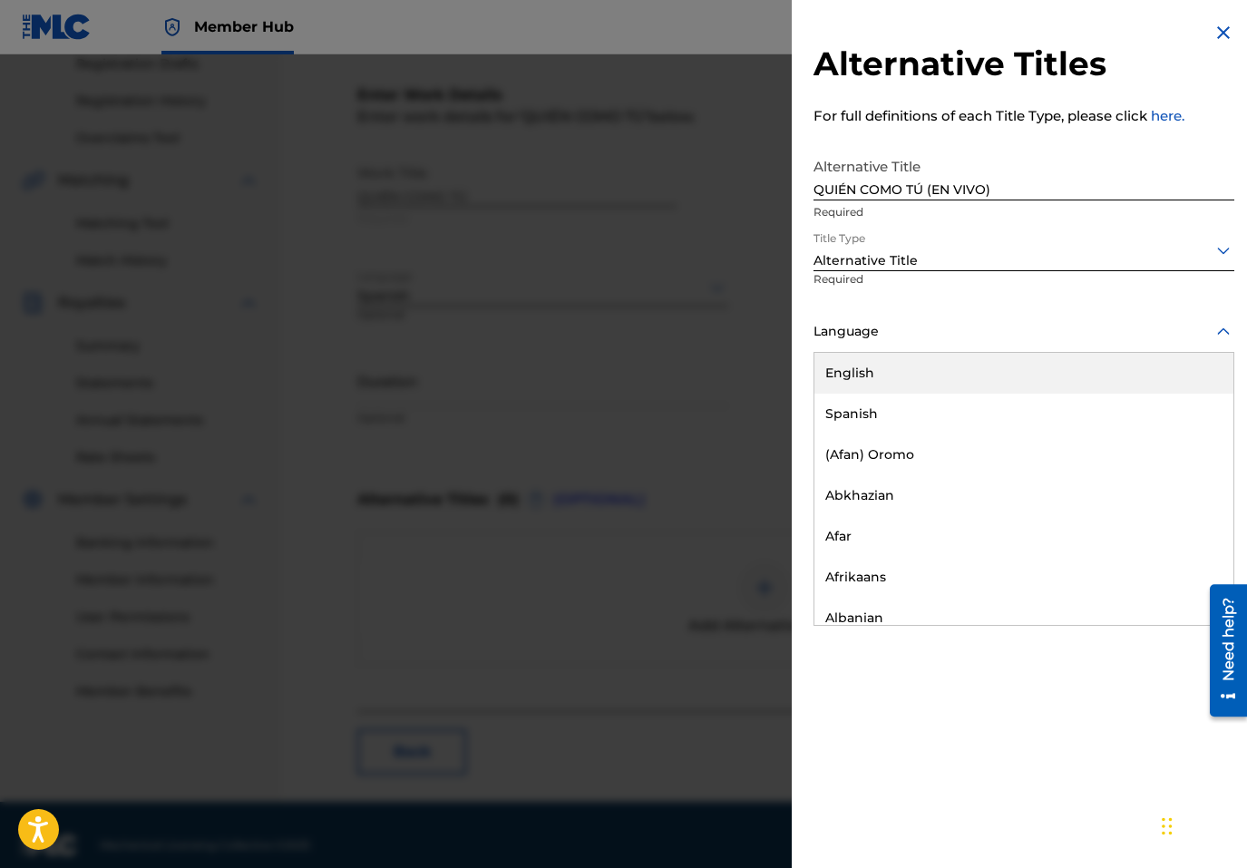
click at [866, 340] on div at bounding box center [1024, 331] width 421 height 23
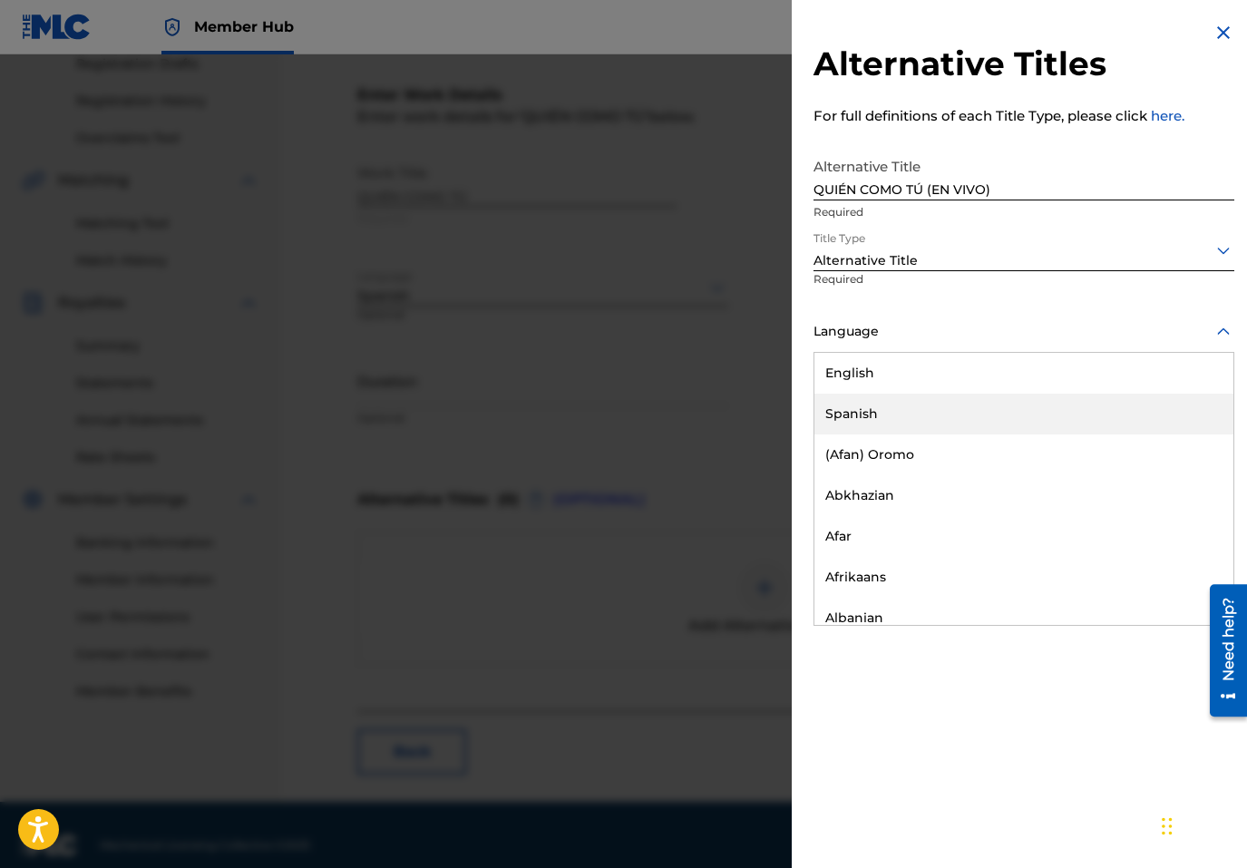
click at [858, 420] on div "Spanish" at bounding box center [1024, 414] width 419 height 41
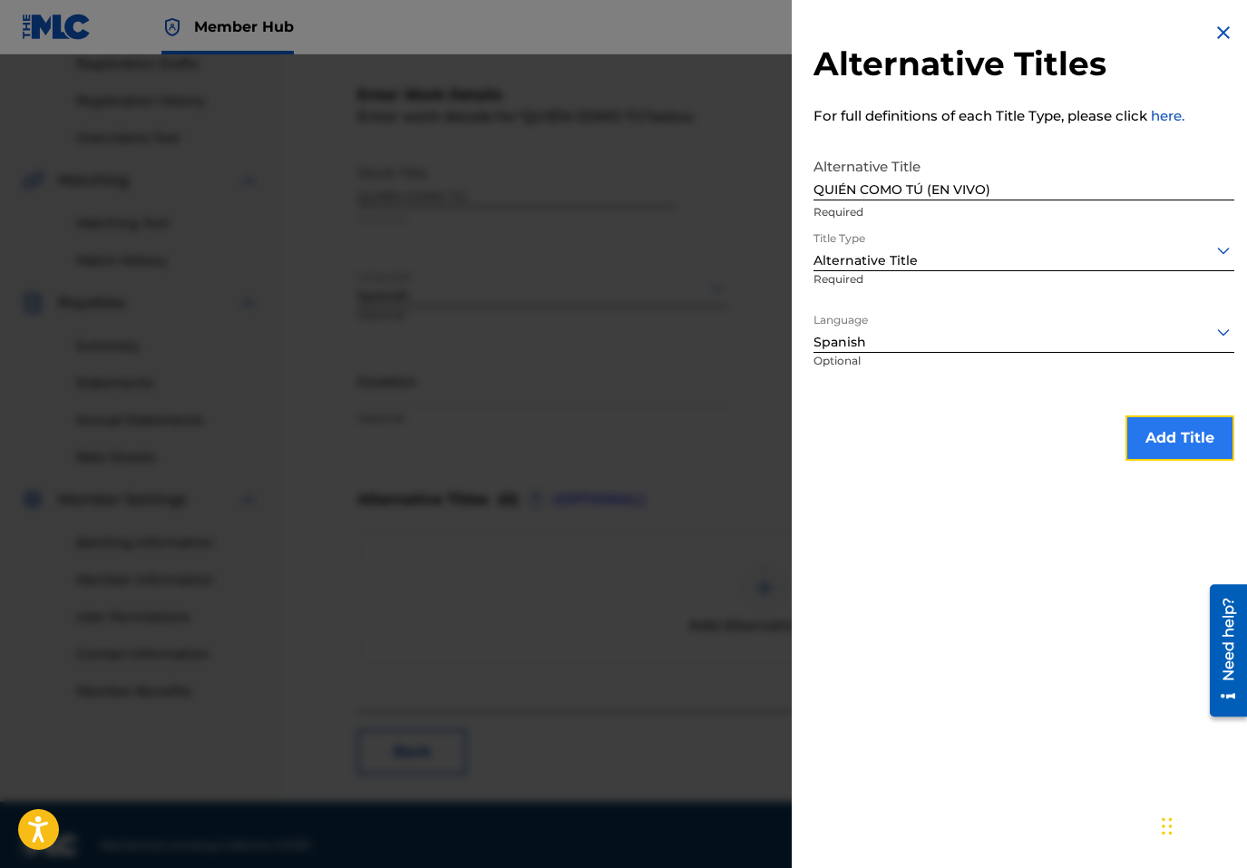
click at [1171, 434] on button "Add Title" at bounding box center [1180, 437] width 109 height 45
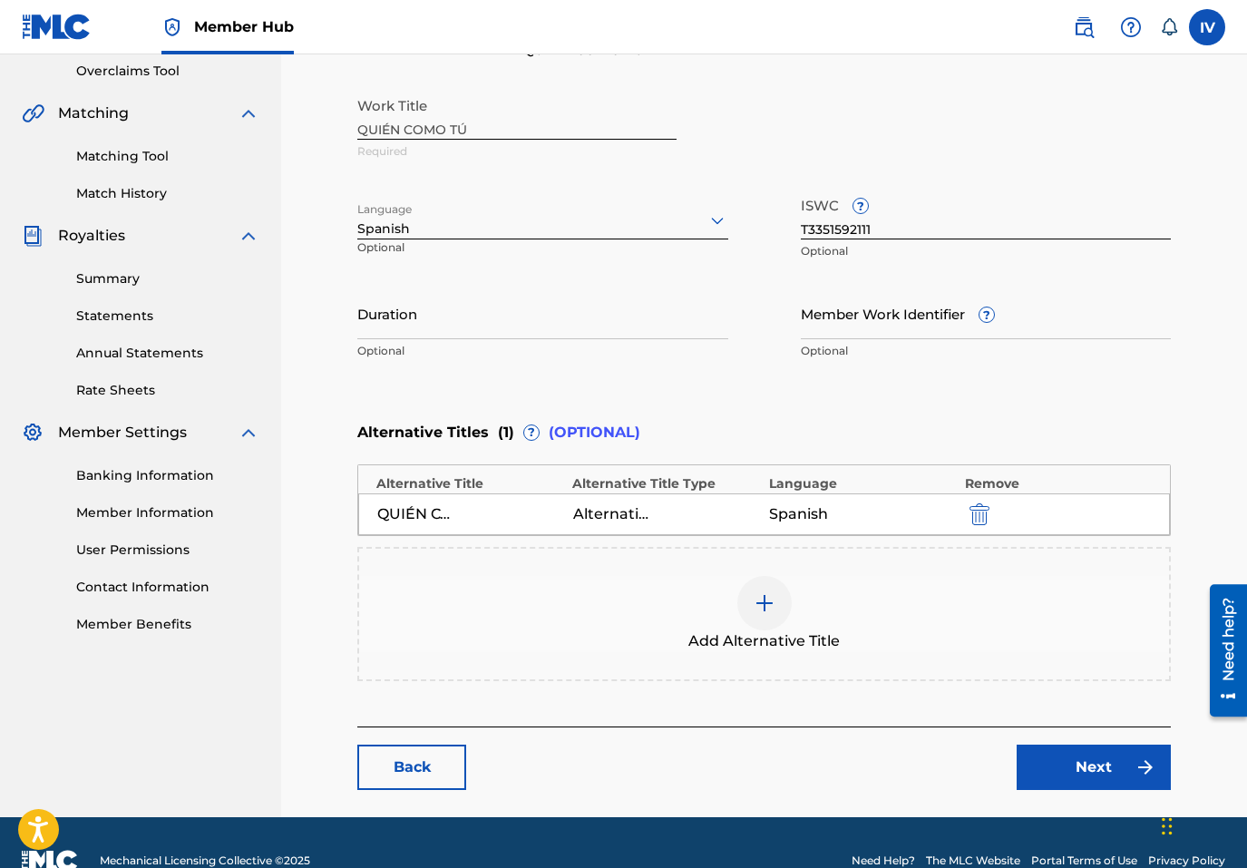
scroll to position [391, 0]
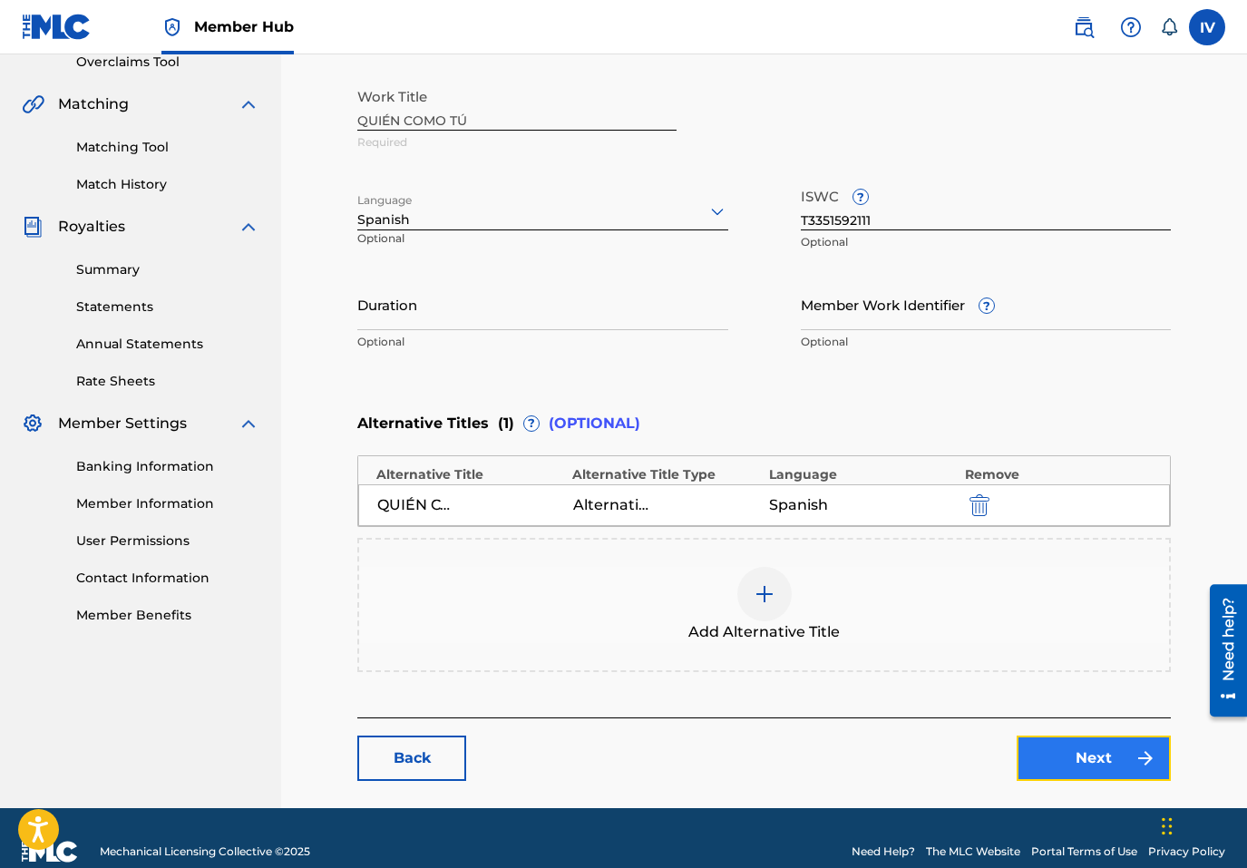
click at [1110, 738] on link "Next" at bounding box center [1094, 758] width 154 height 45
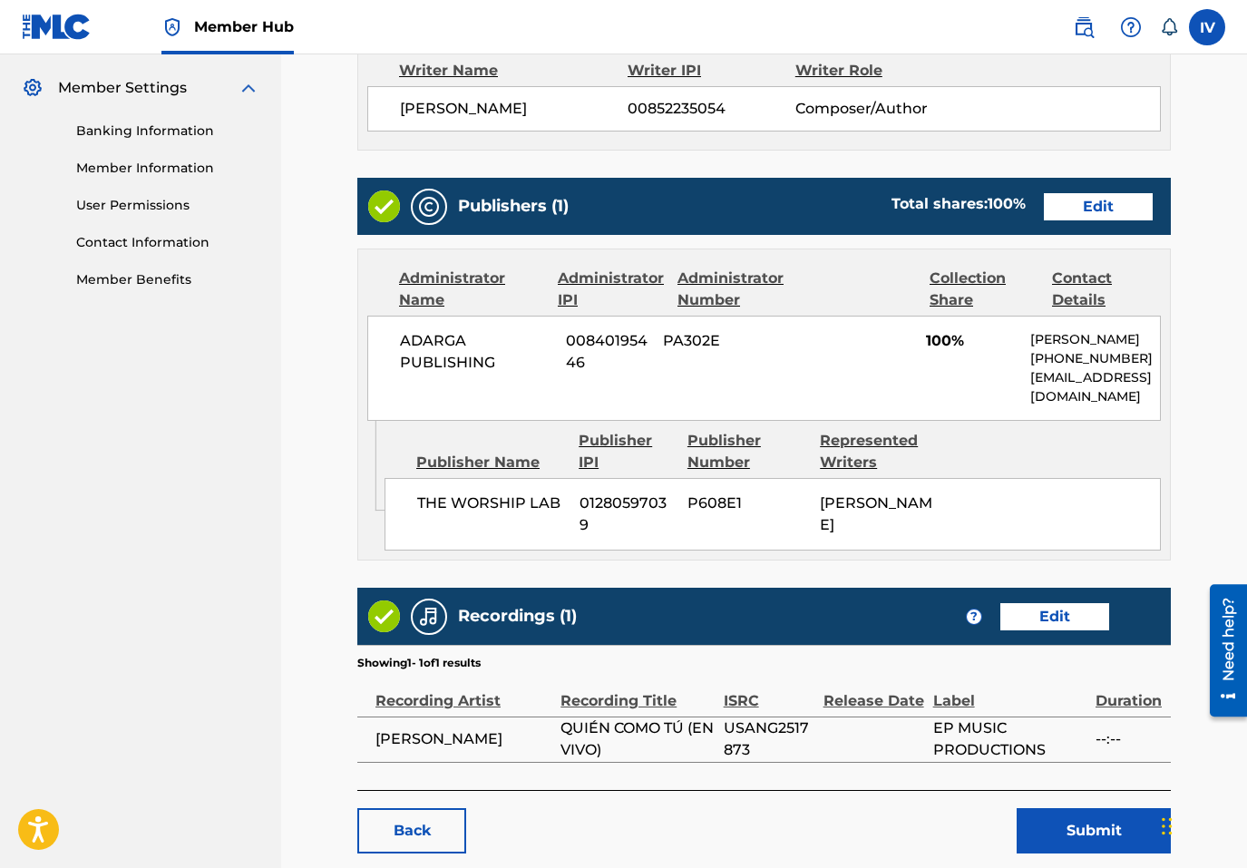
scroll to position [845, 0]
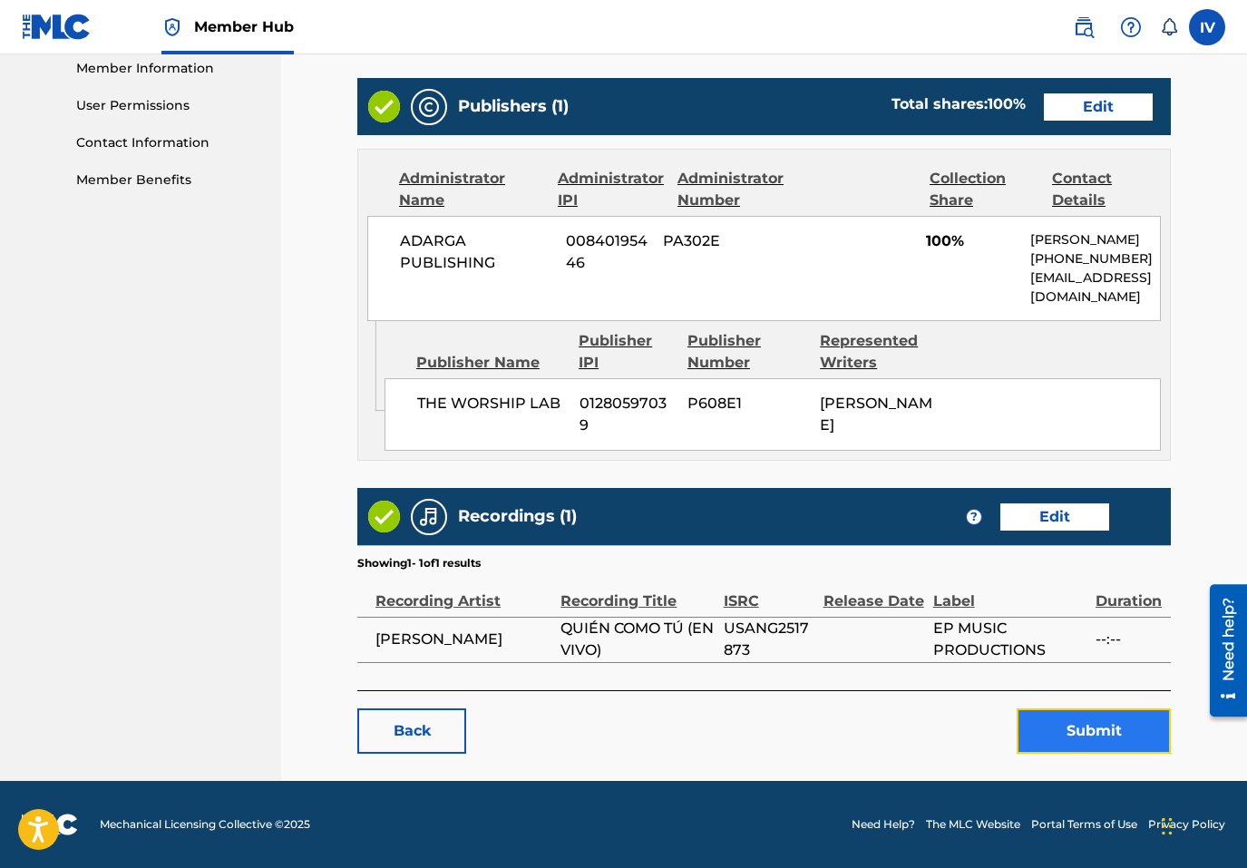
click at [1054, 718] on button "Submit" at bounding box center [1094, 730] width 154 height 45
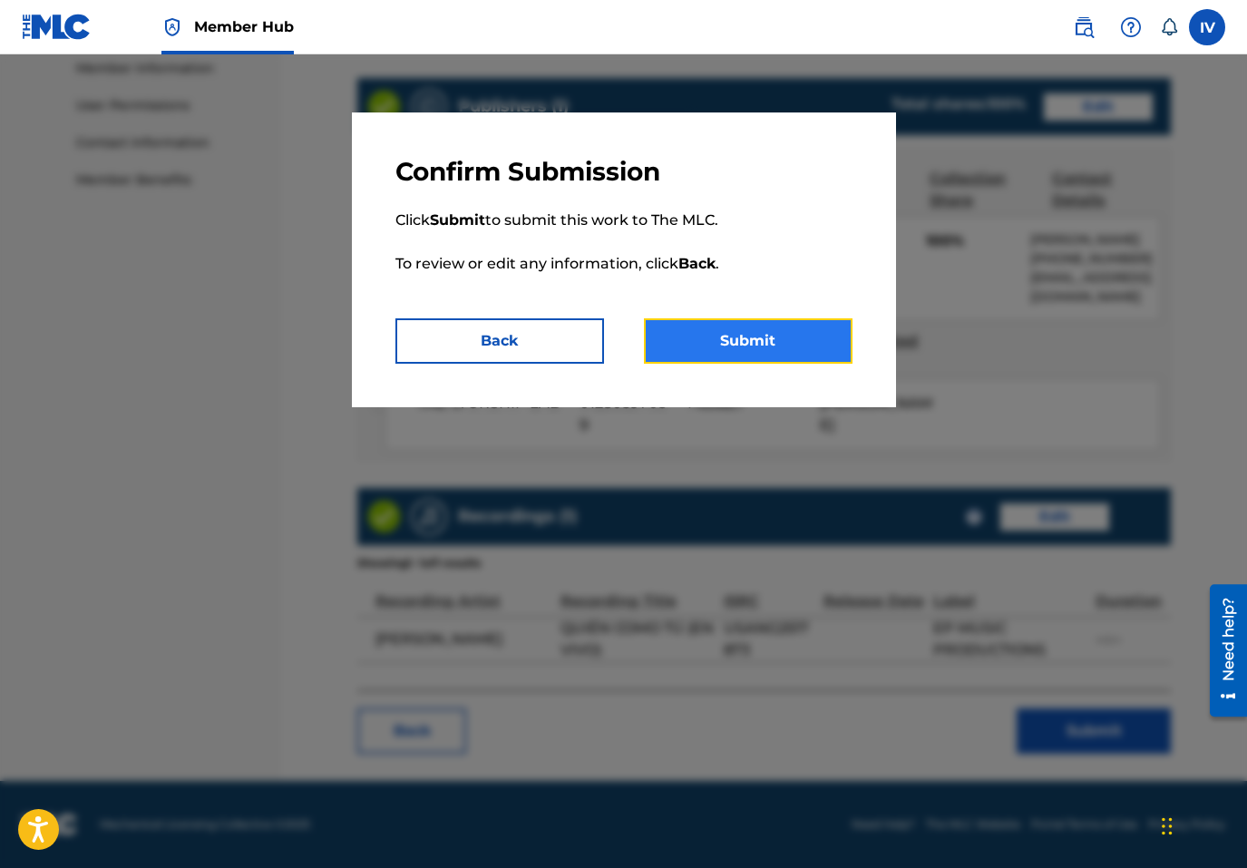
click at [695, 336] on button "Submit" at bounding box center [748, 340] width 209 height 45
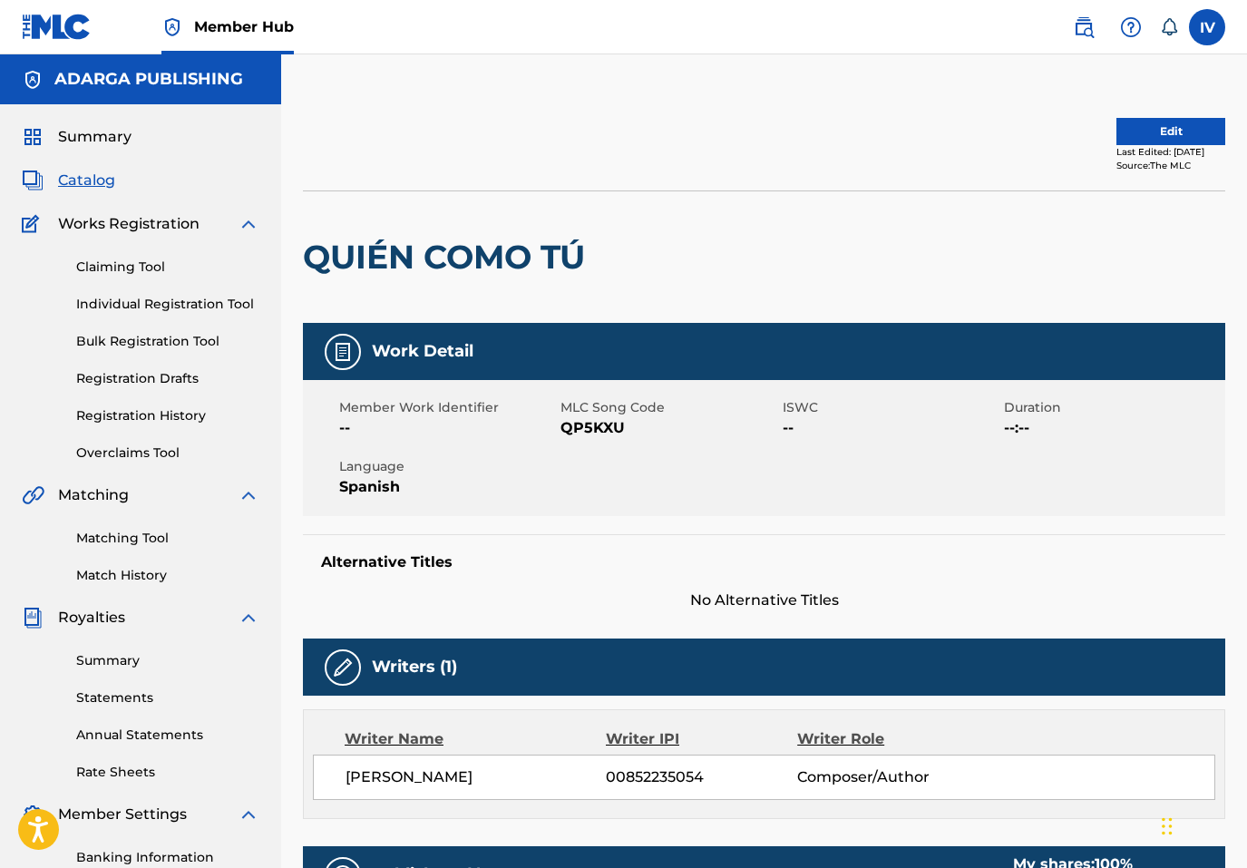
click at [577, 415] on span "MLC Song Code" at bounding box center [669, 407] width 217 height 19
click at [605, 434] on span "QP5KXU" at bounding box center [669, 428] width 217 height 22
copy span "QP5KXU"
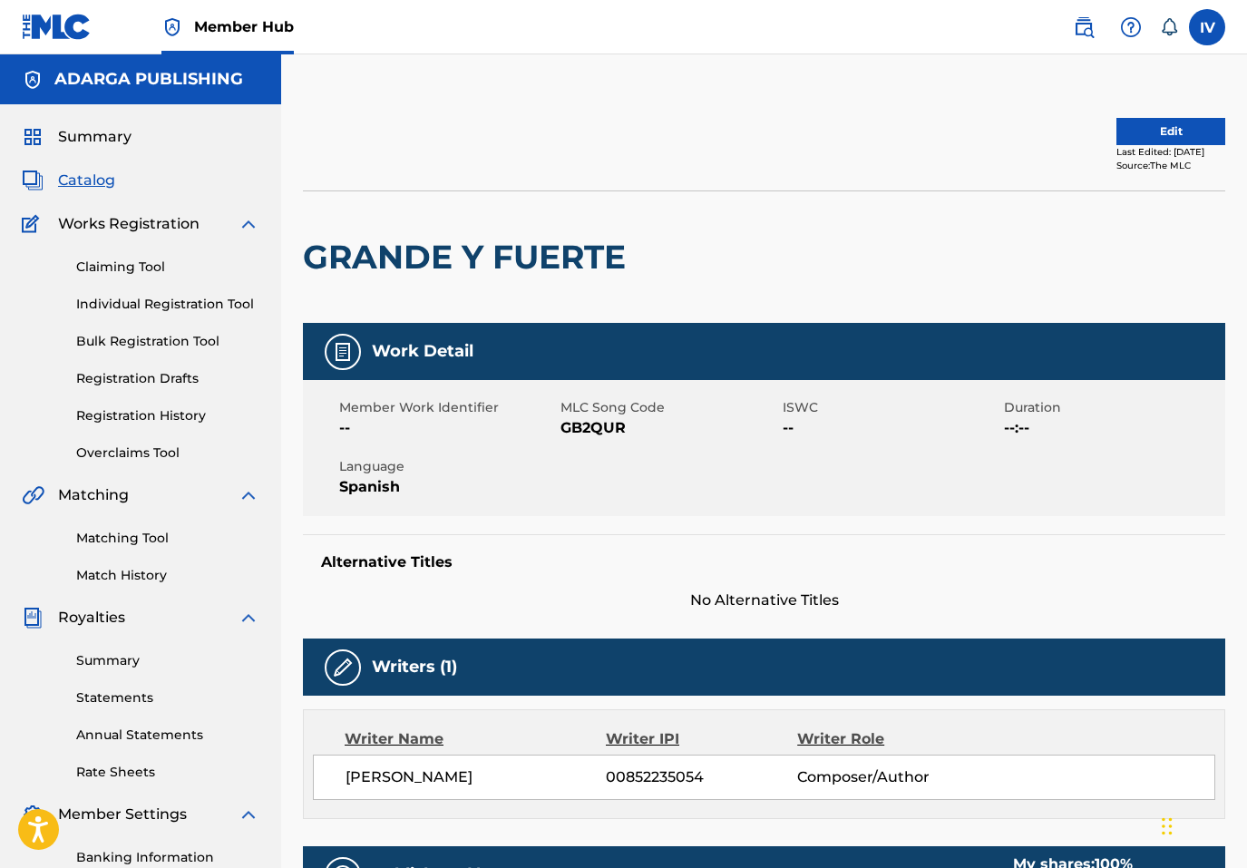
click at [587, 438] on span "GB2QUR" at bounding box center [669, 428] width 217 height 22
copy span "GB2QUR"
click at [1131, 123] on button "Edit" at bounding box center [1171, 131] width 109 height 27
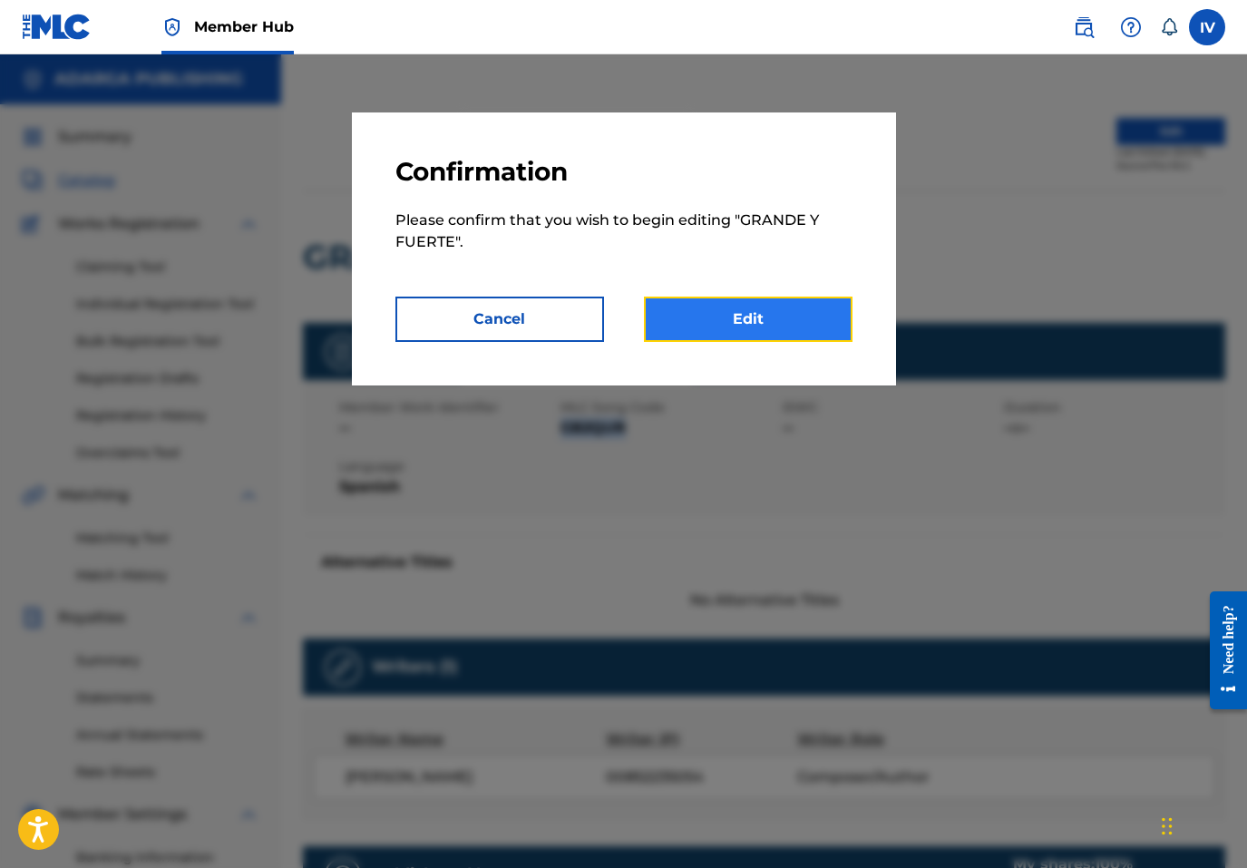
click at [703, 330] on link "Edit" at bounding box center [748, 319] width 209 height 45
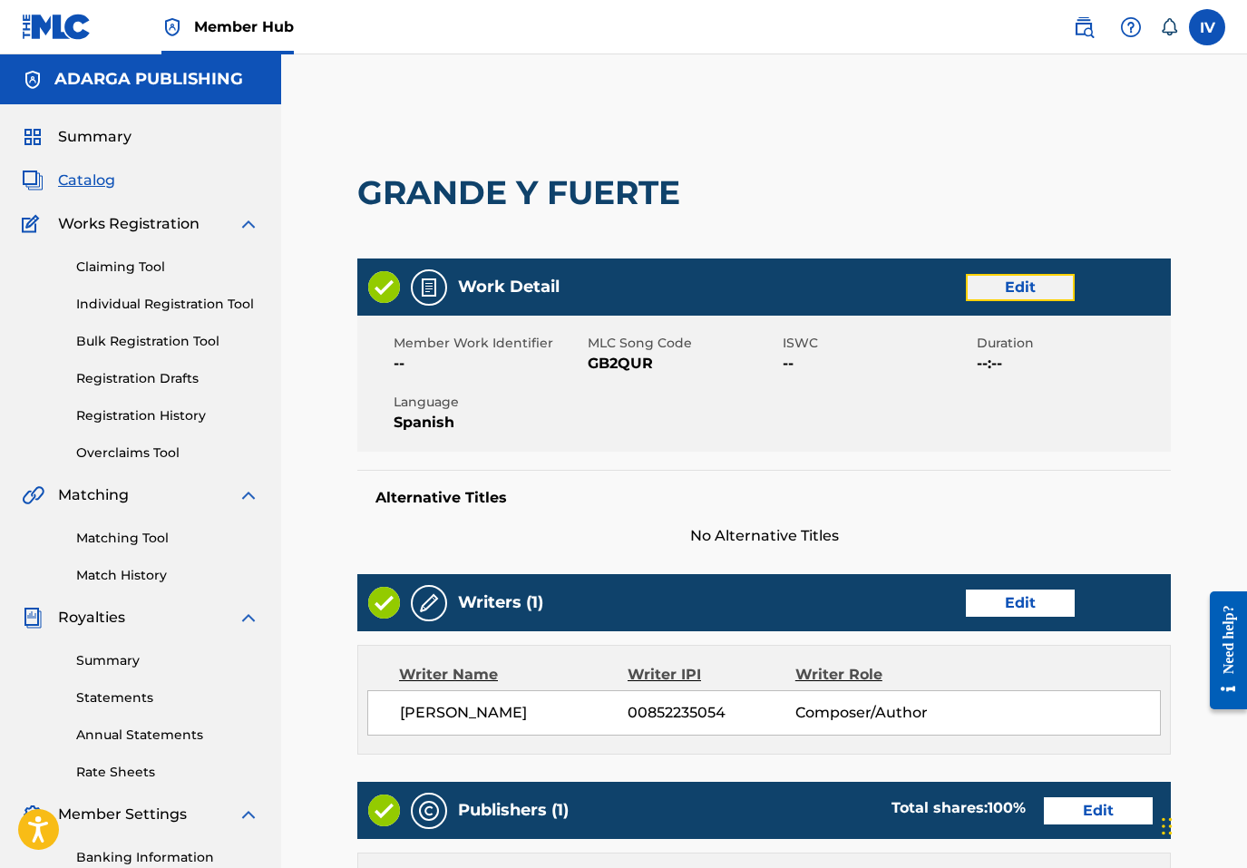
click at [1044, 276] on link "Edit" at bounding box center [1020, 287] width 109 height 27
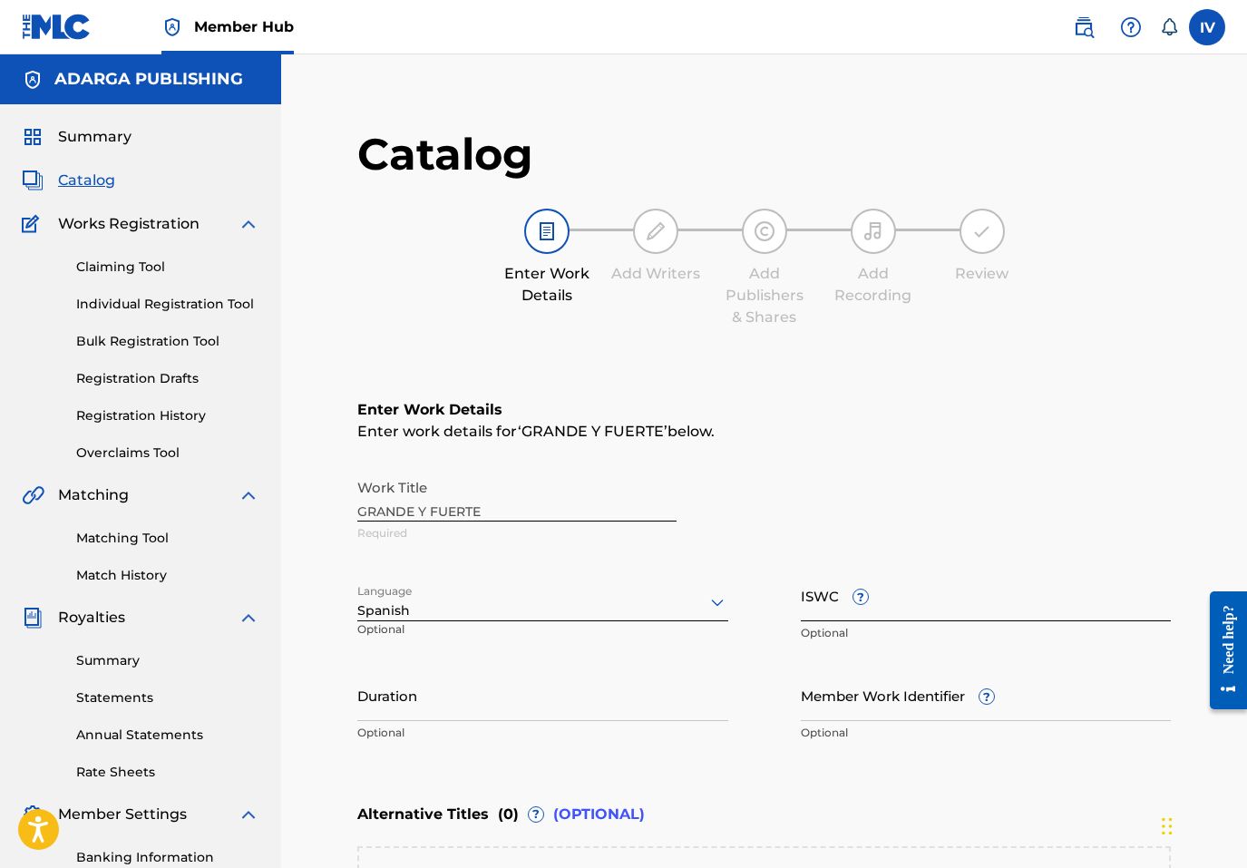
click at [887, 604] on input "ISWC ?" at bounding box center [986, 596] width 371 height 52
paste input "T3351592279"
type input "T3351592279"
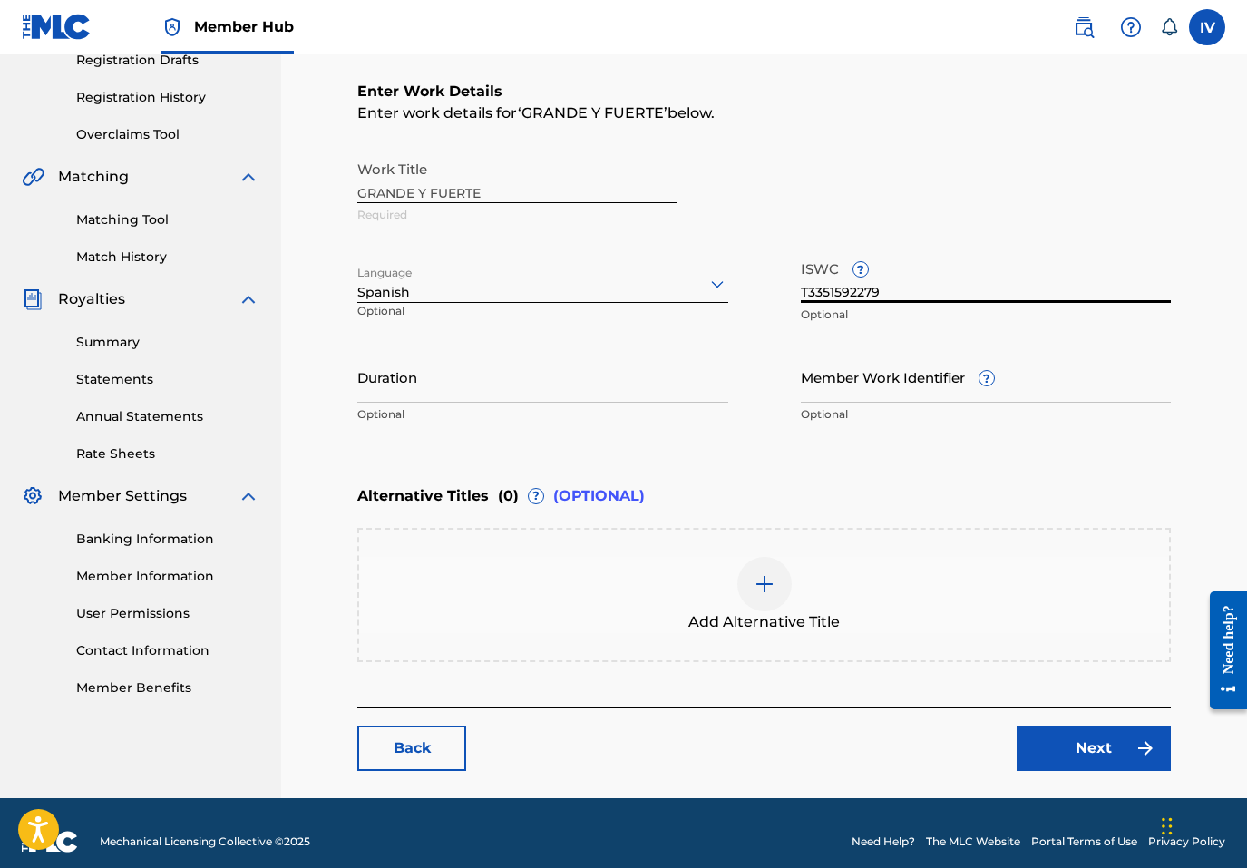
scroll to position [335, 0]
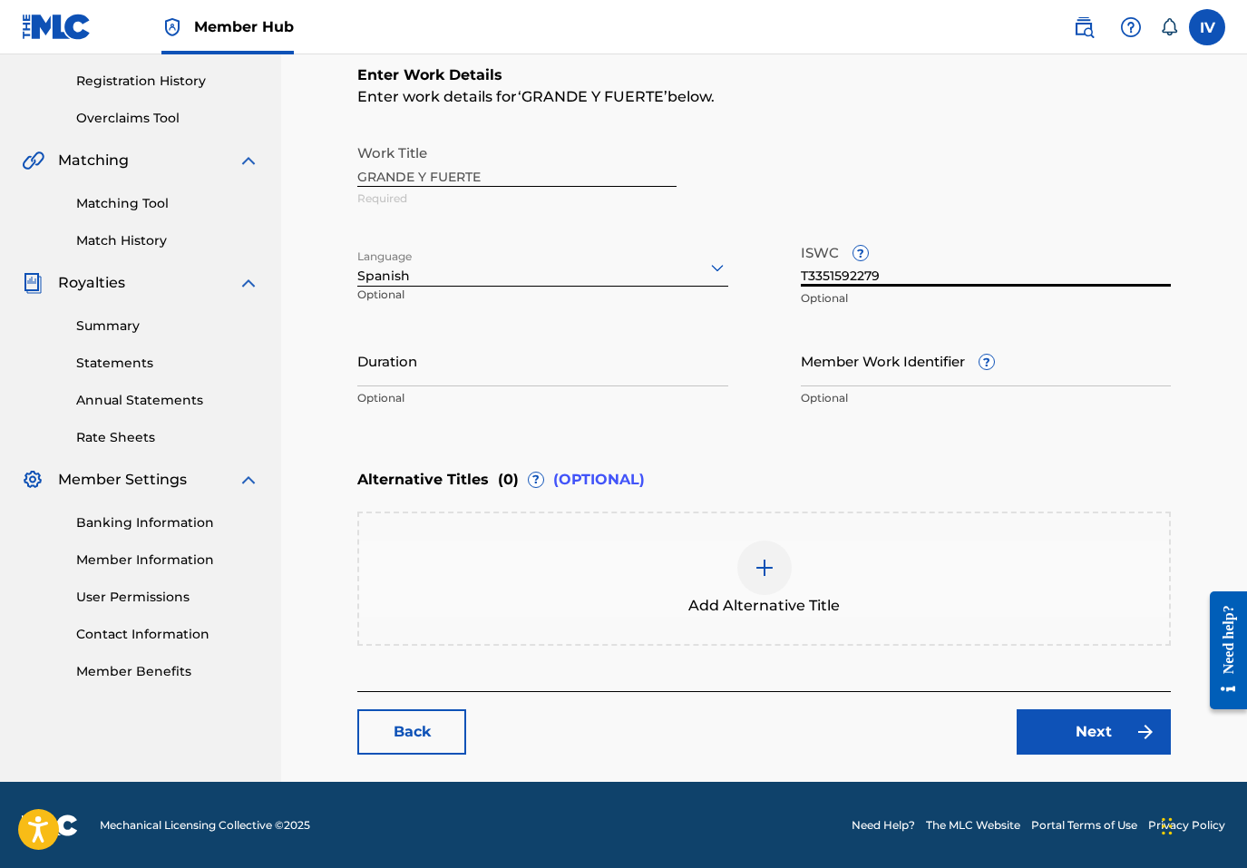
click at [889, 616] on div "Add Alternative Title" at bounding box center [764, 579] width 814 height 134
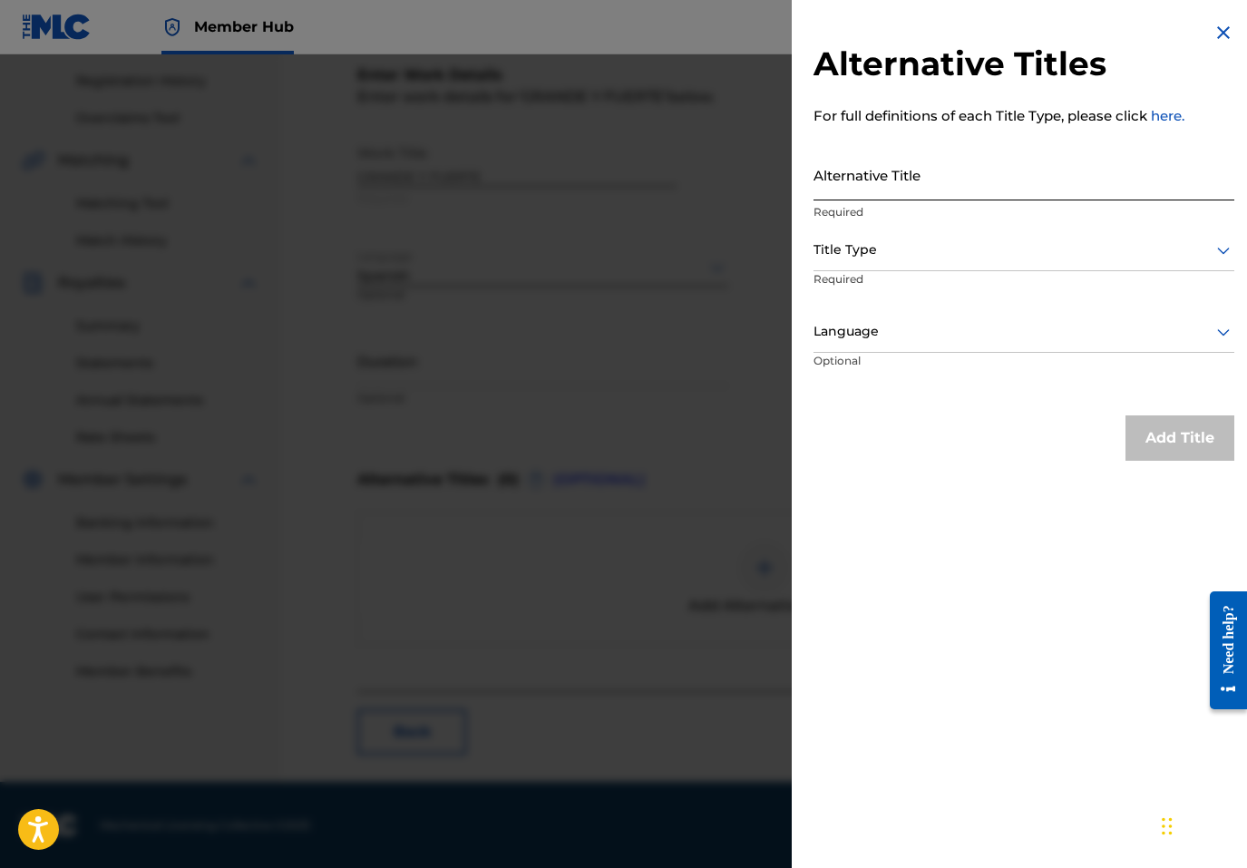
click at [907, 192] on input "Alternative Title" at bounding box center [1024, 175] width 421 height 52
paste input "GRANDE Y FUERTE (EN VIVO)"
type input "GRANDE Y FUERTE (EN VIVO)"
click at [878, 274] on p "Required" at bounding box center [883, 291] width 139 height 41
click at [868, 260] on div "Title Type" at bounding box center [1024, 250] width 421 height 41
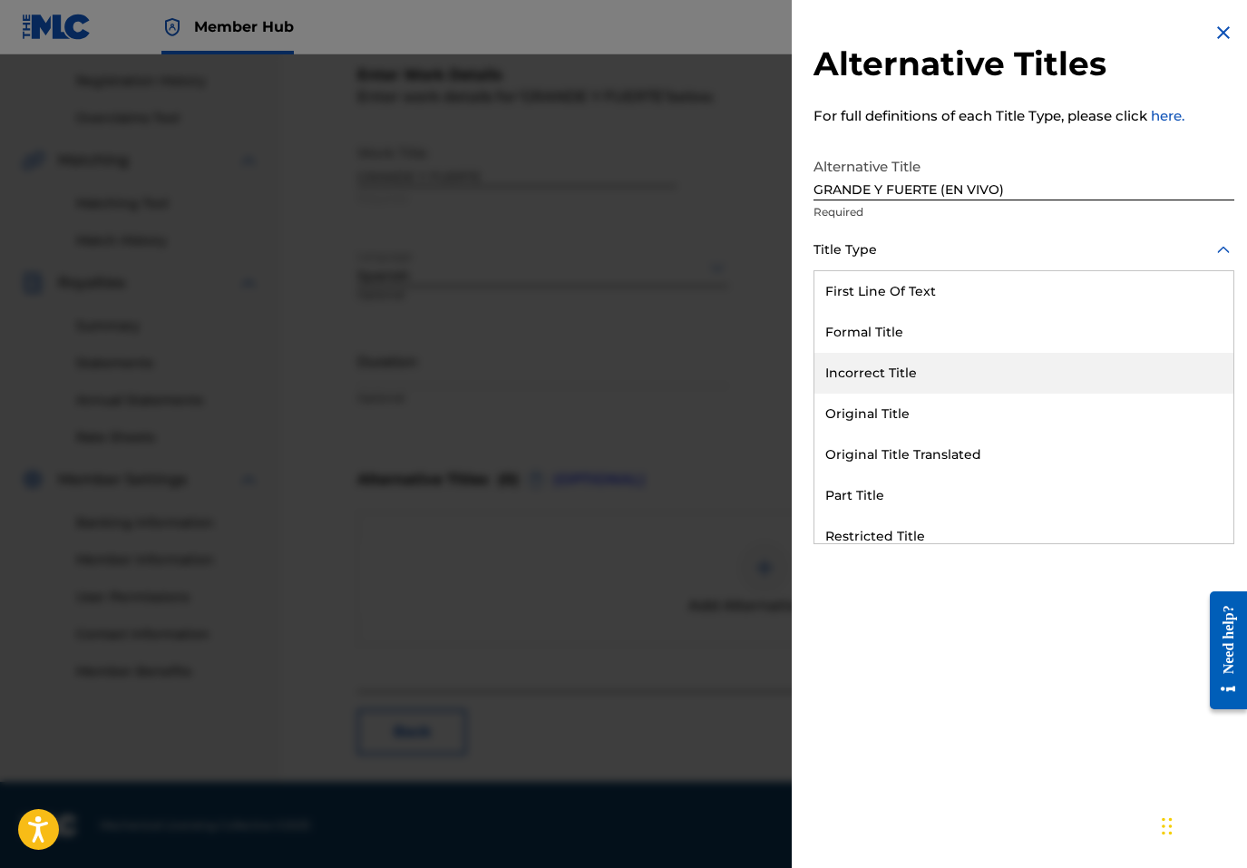
scroll to position [177, 0]
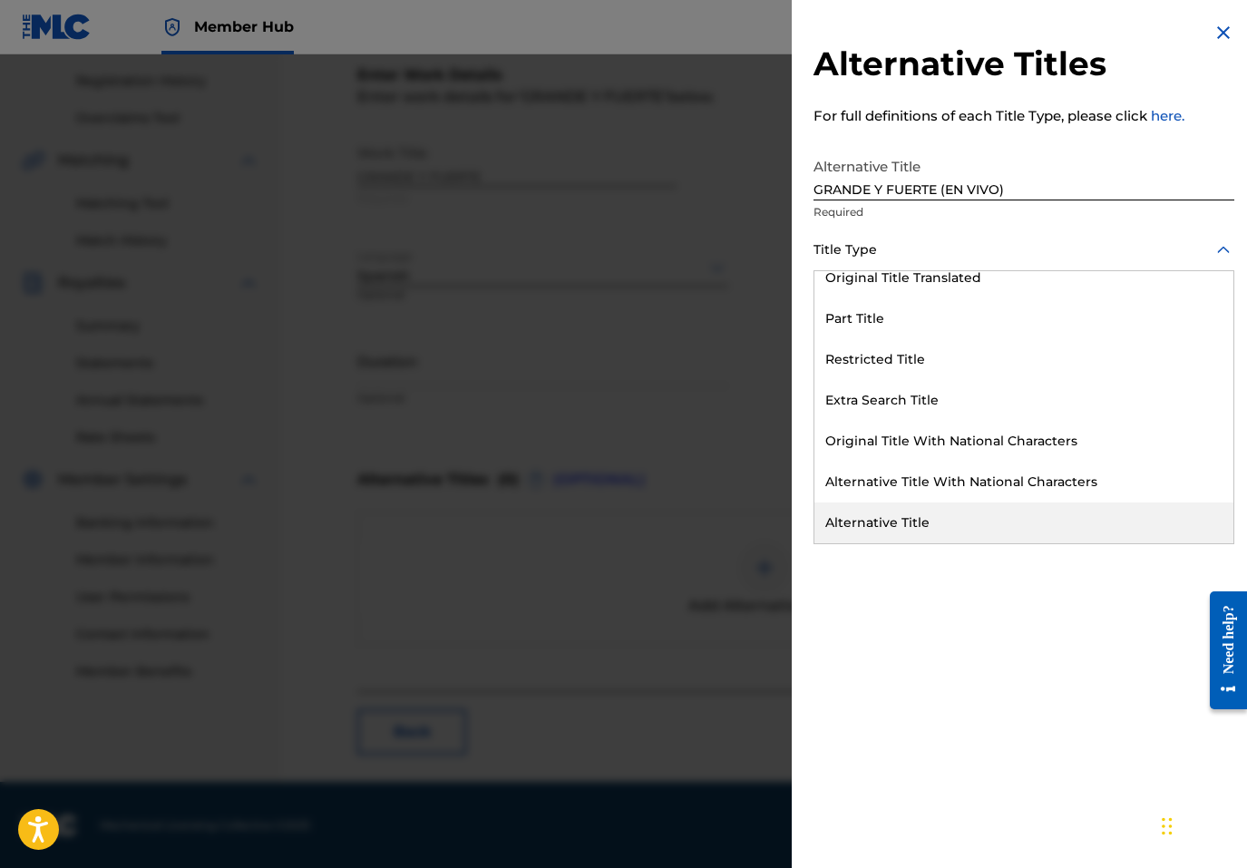
click at [863, 517] on div "Alternative Title" at bounding box center [1024, 523] width 419 height 41
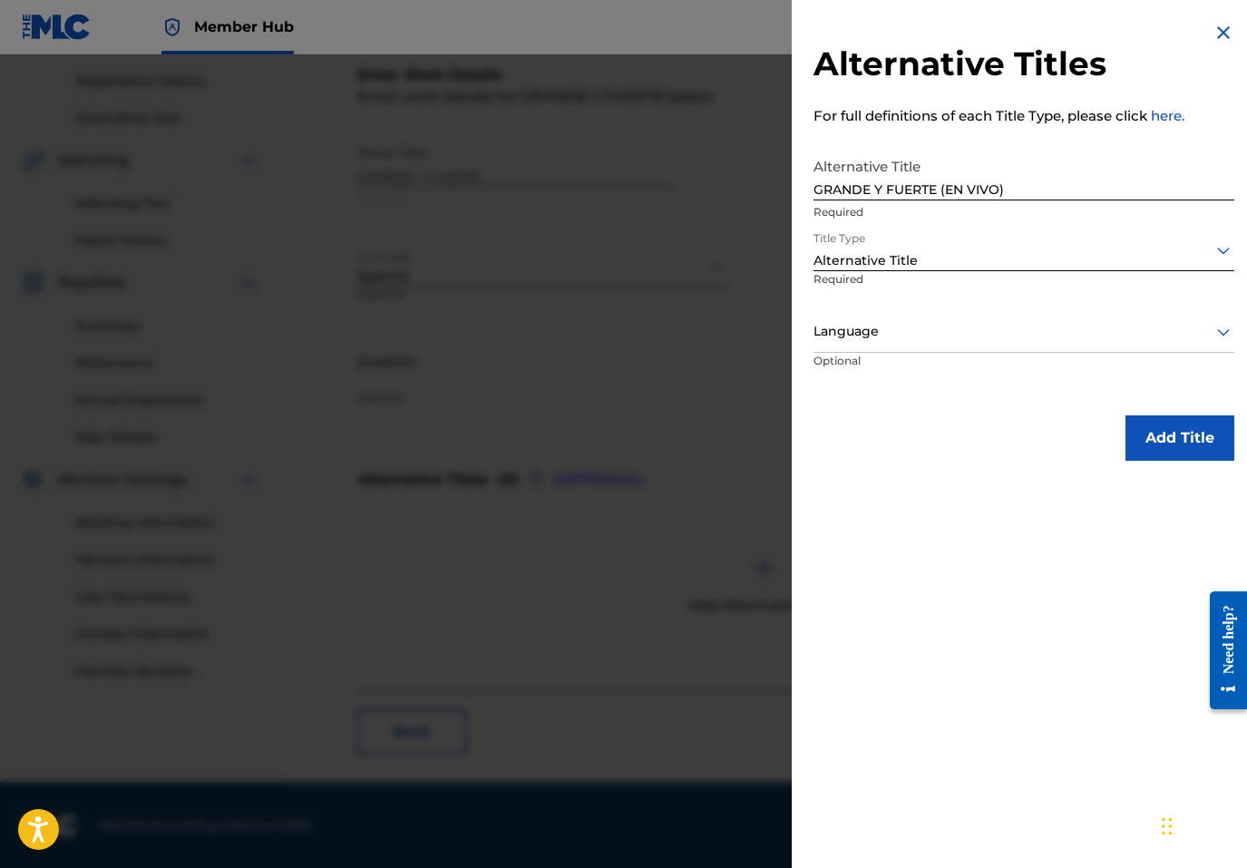
click at [862, 337] on div at bounding box center [1024, 331] width 421 height 23
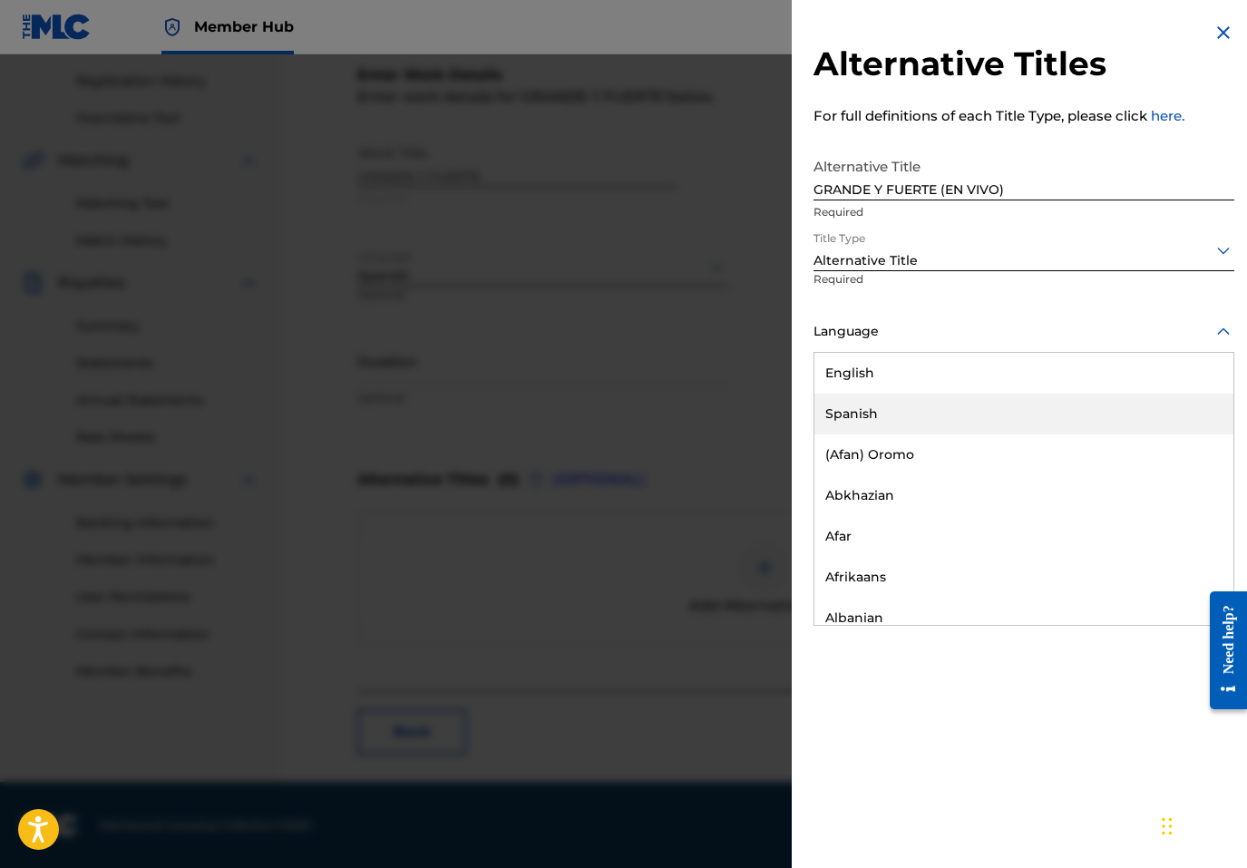
click at [862, 397] on div "Spanish" at bounding box center [1024, 414] width 419 height 41
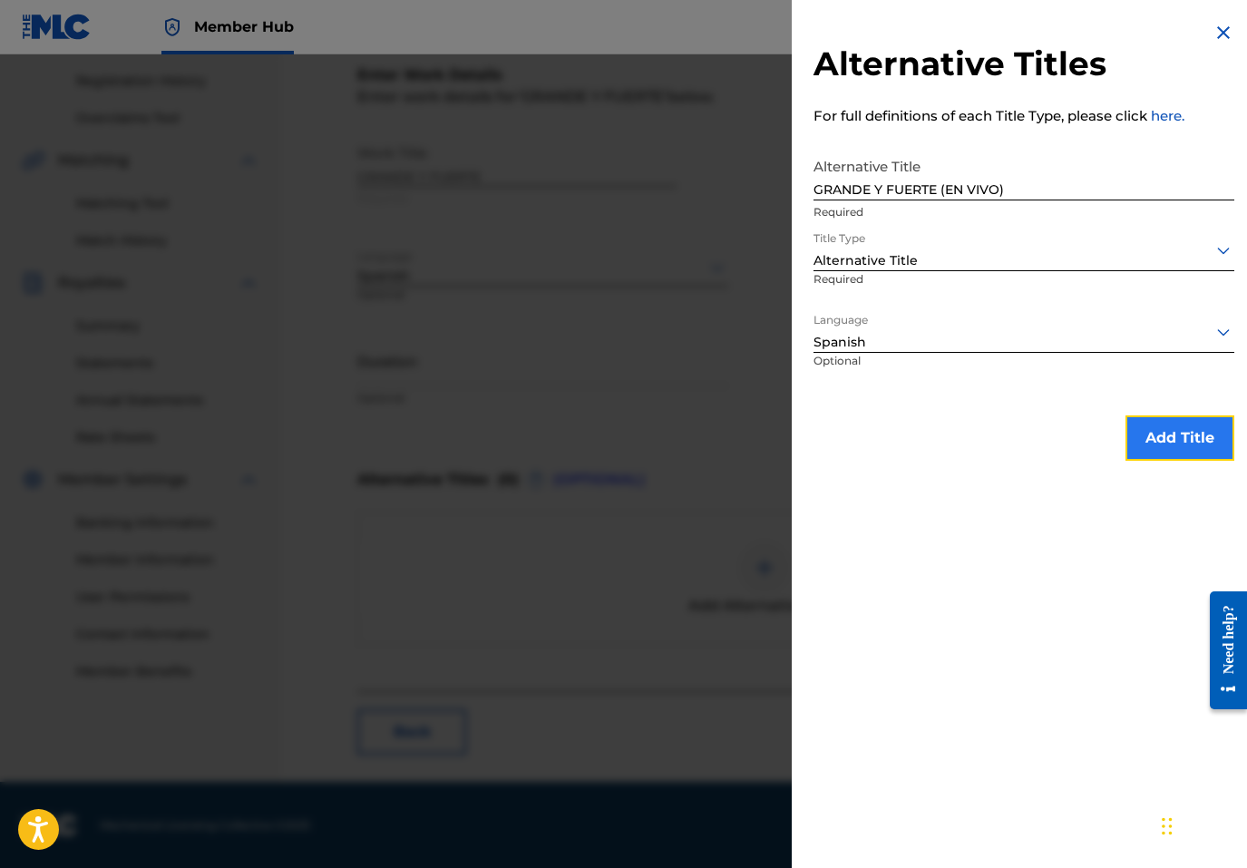
click at [1142, 424] on button "Add Title" at bounding box center [1180, 437] width 109 height 45
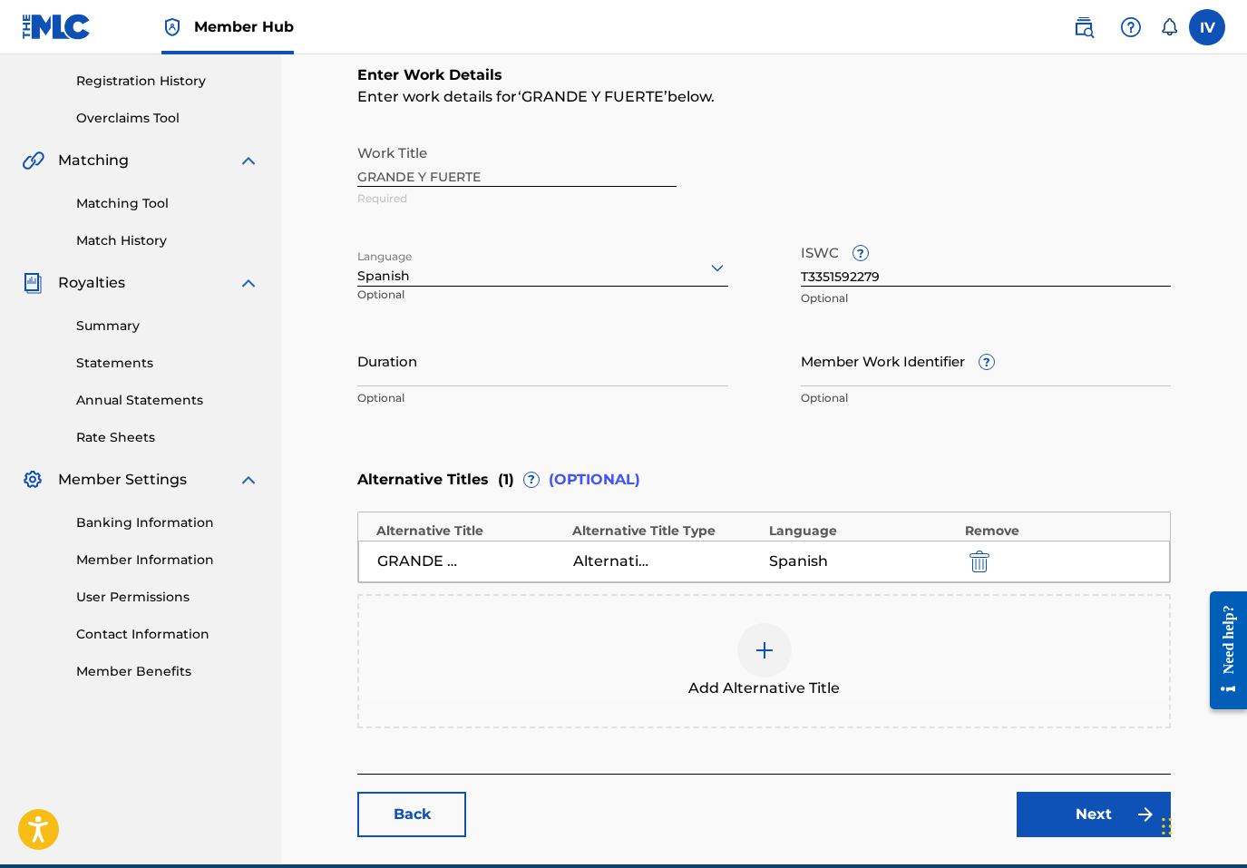
scroll to position [418, 0]
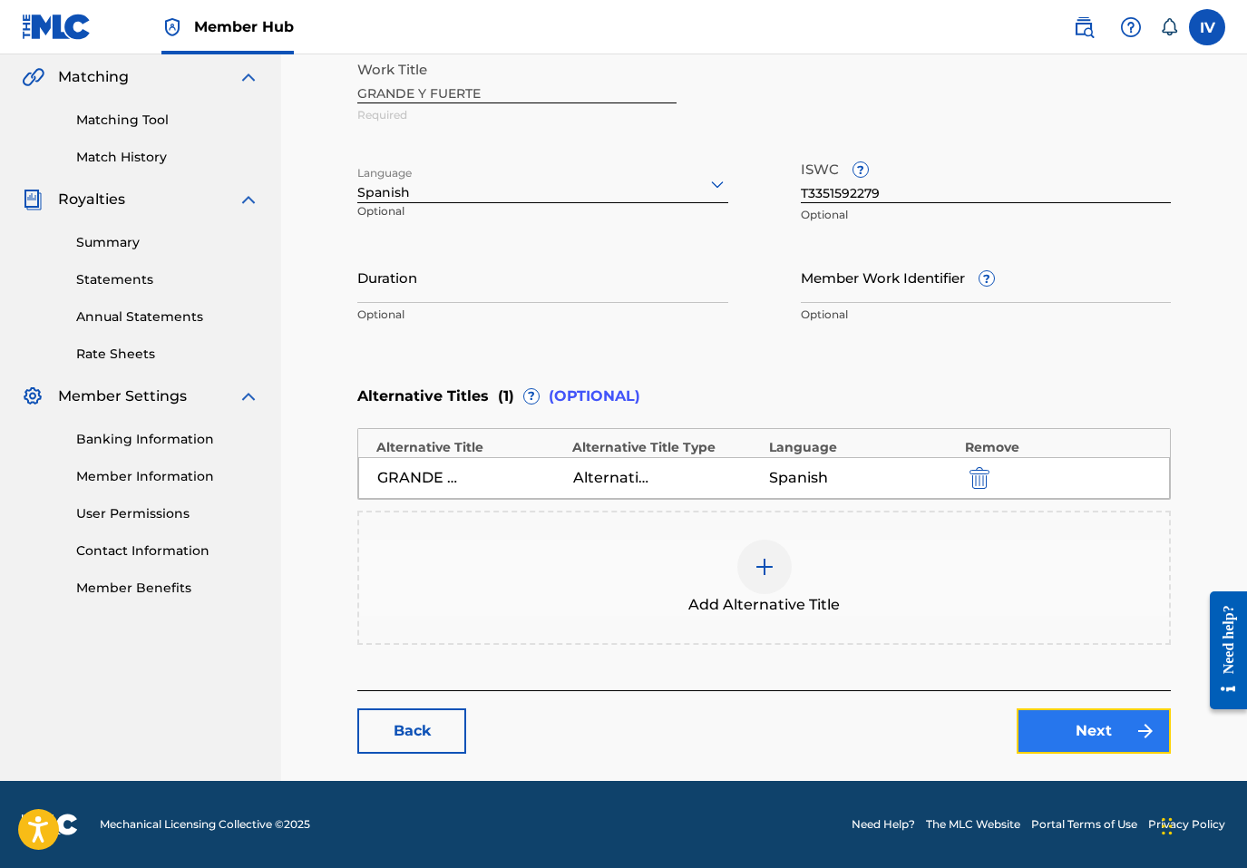
click at [1068, 737] on link "Next" at bounding box center [1094, 730] width 154 height 45
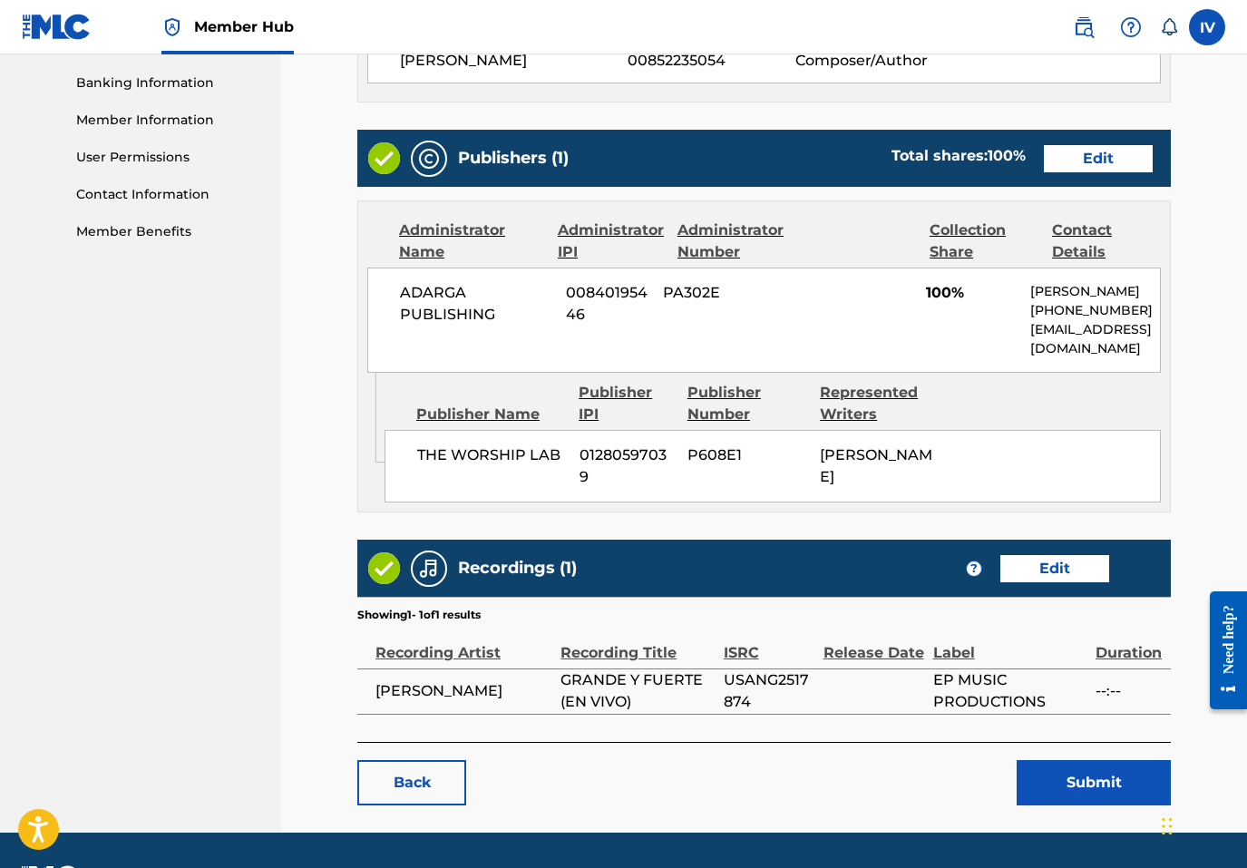
scroll to position [845, 0]
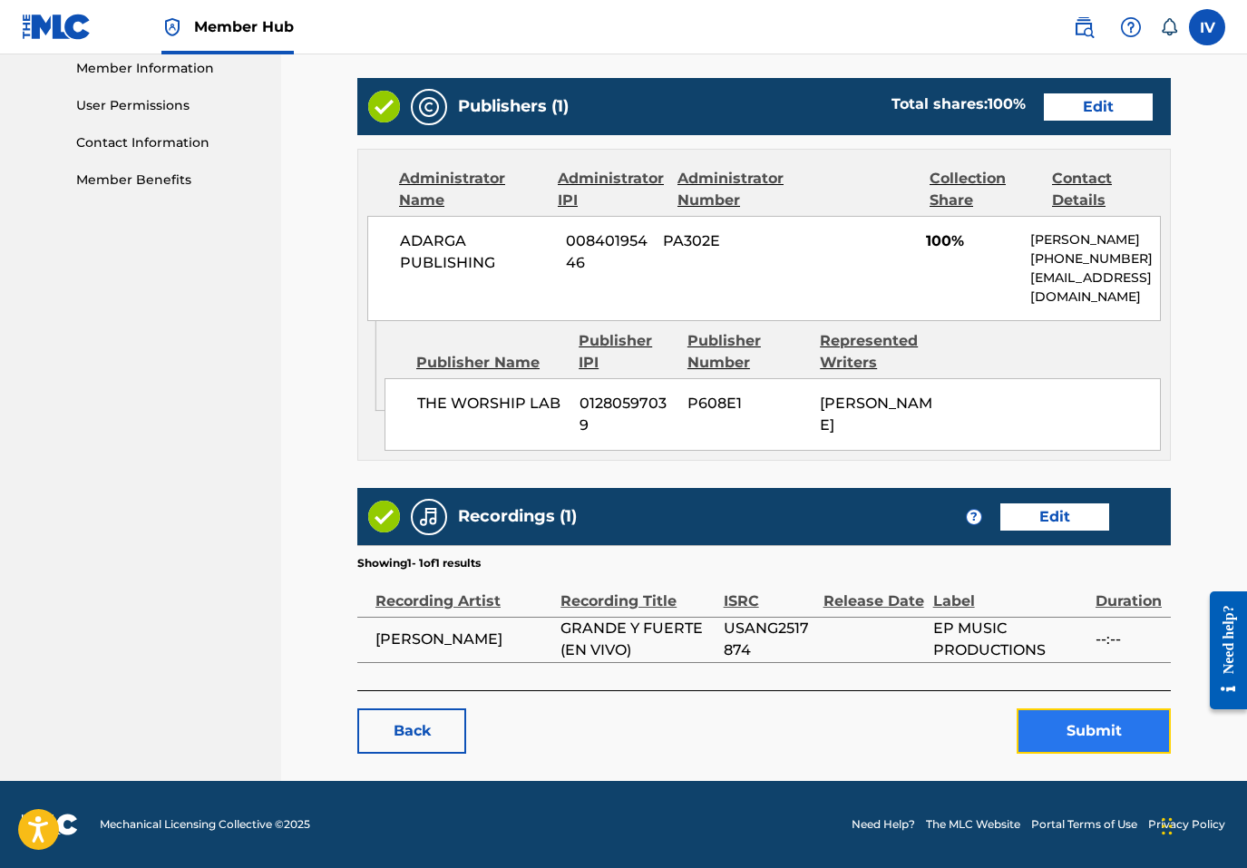
click at [1110, 746] on button "Submit" at bounding box center [1094, 730] width 154 height 45
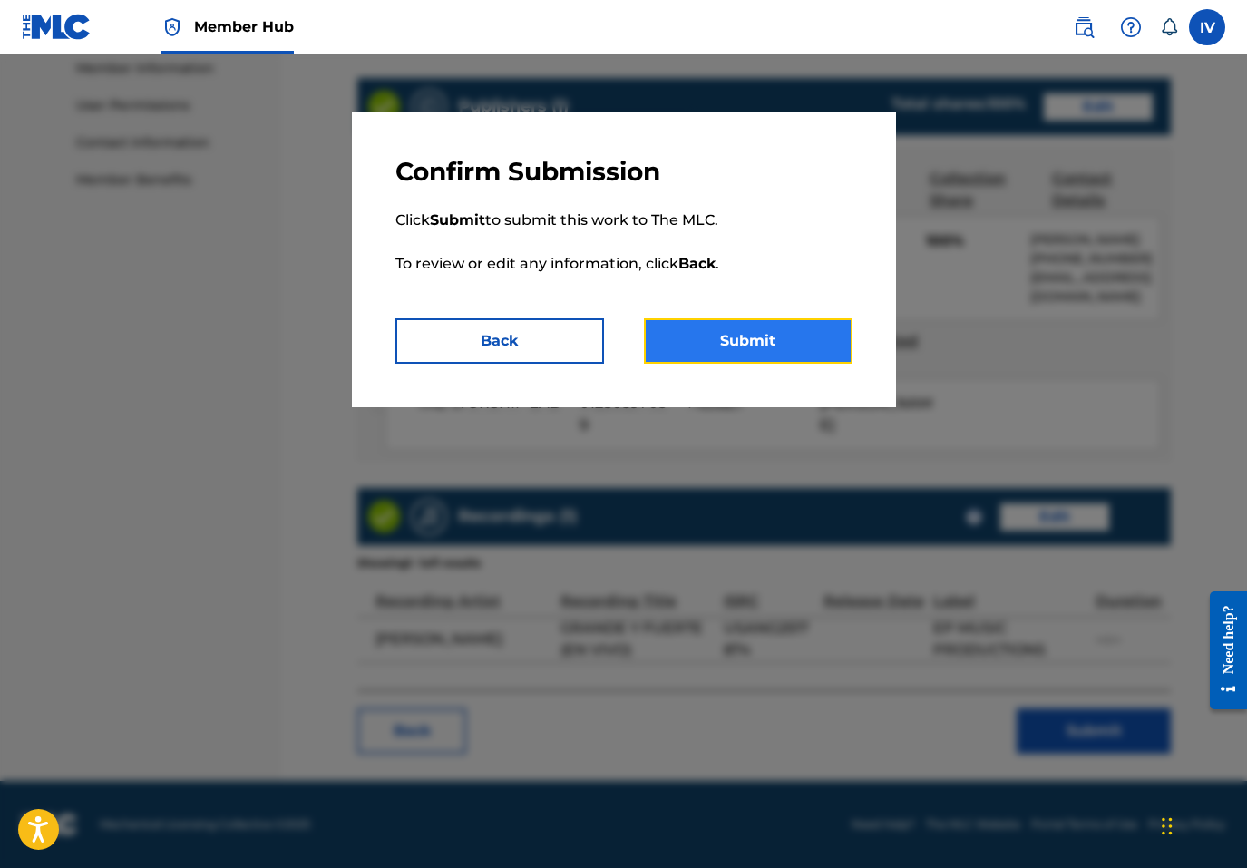
click at [728, 350] on button "Submit" at bounding box center [748, 340] width 209 height 45
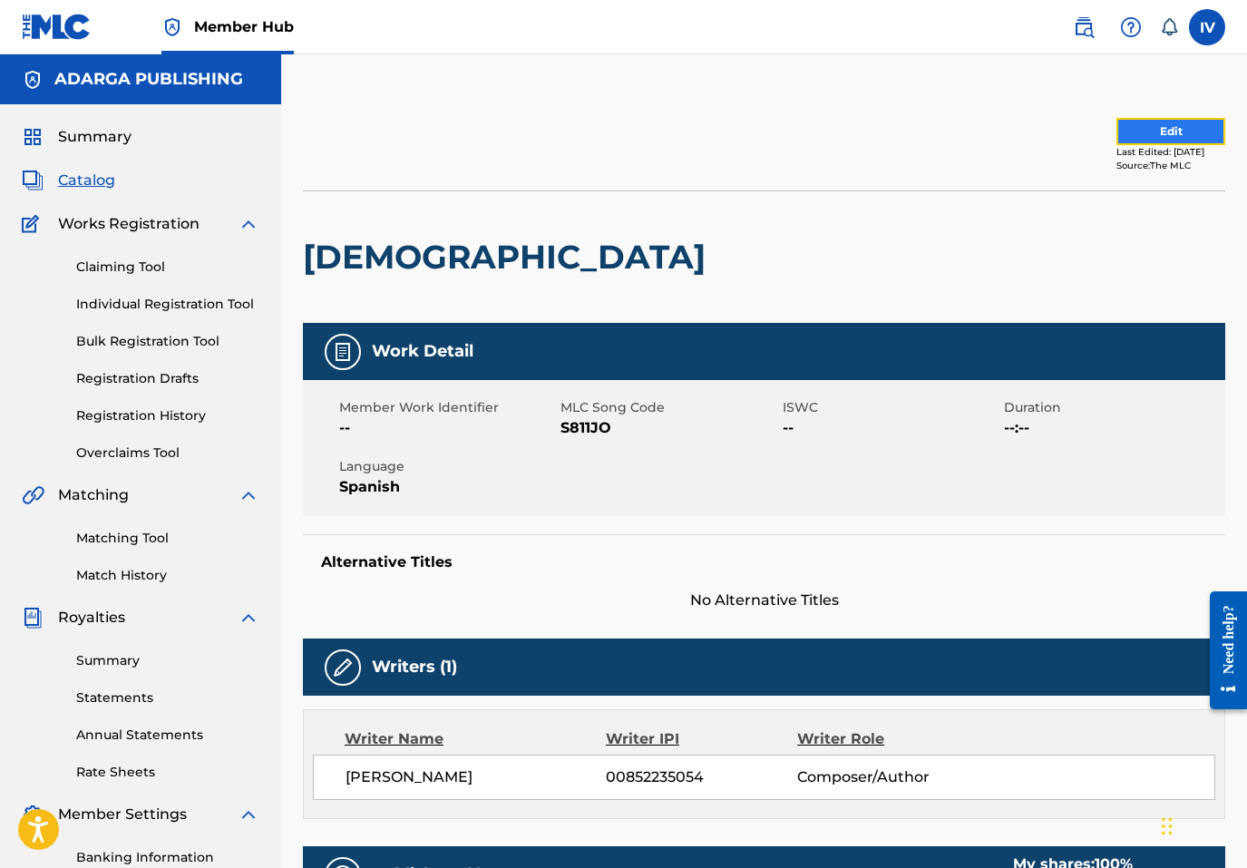
click at [1144, 129] on button "Edit" at bounding box center [1171, 131] width 109 height 27
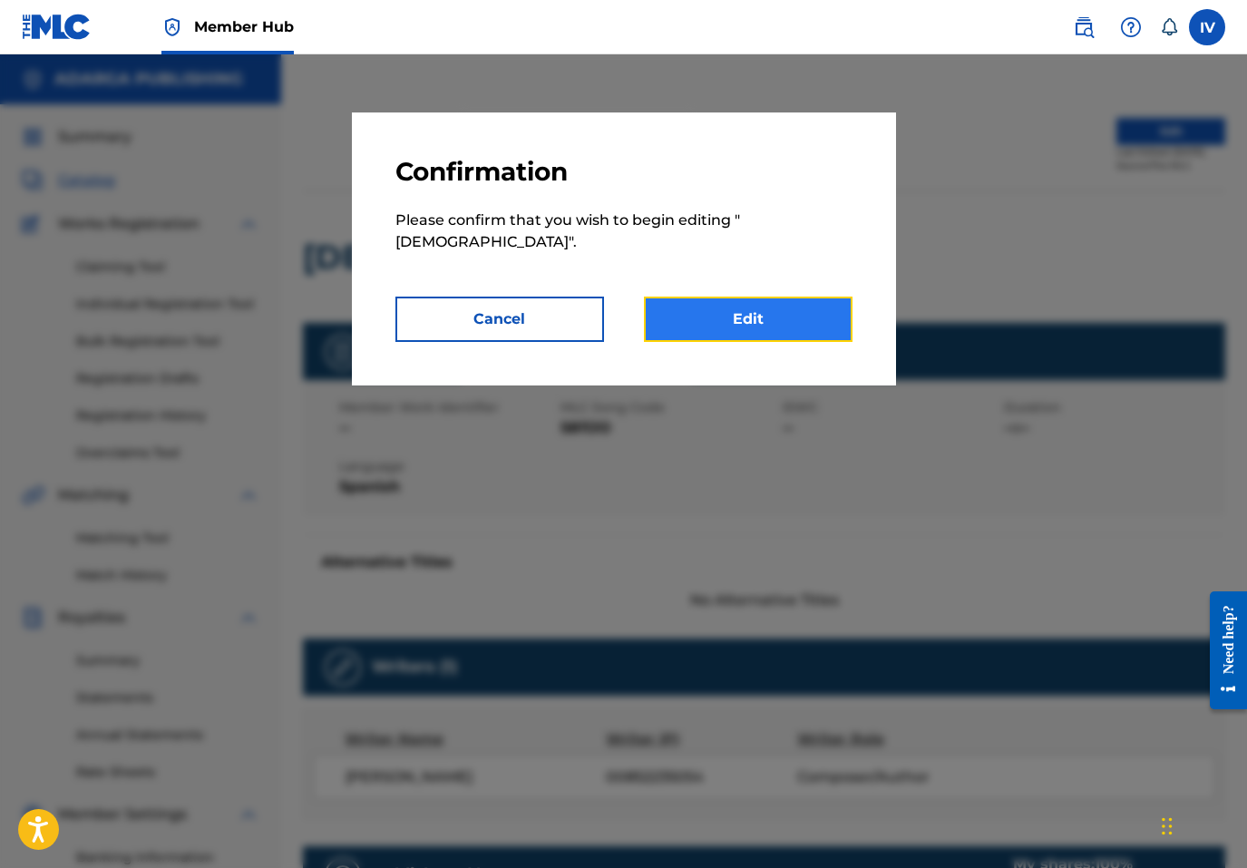
click at [770, 300] on link "Edit" at bounding box center [748, 319] width 209 height 45
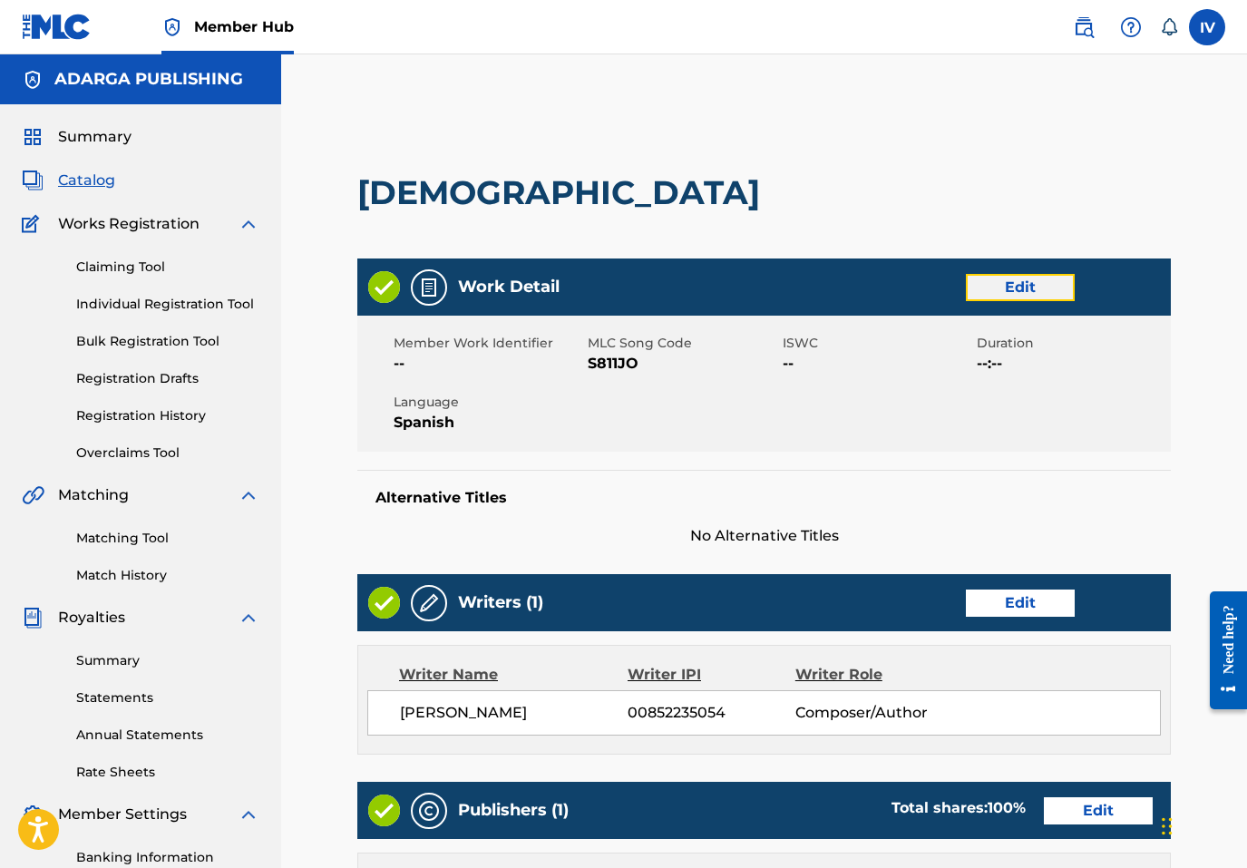
click at [1009, 281] on link "Edit" at bounding box center [1020, 287] width 109 height 27
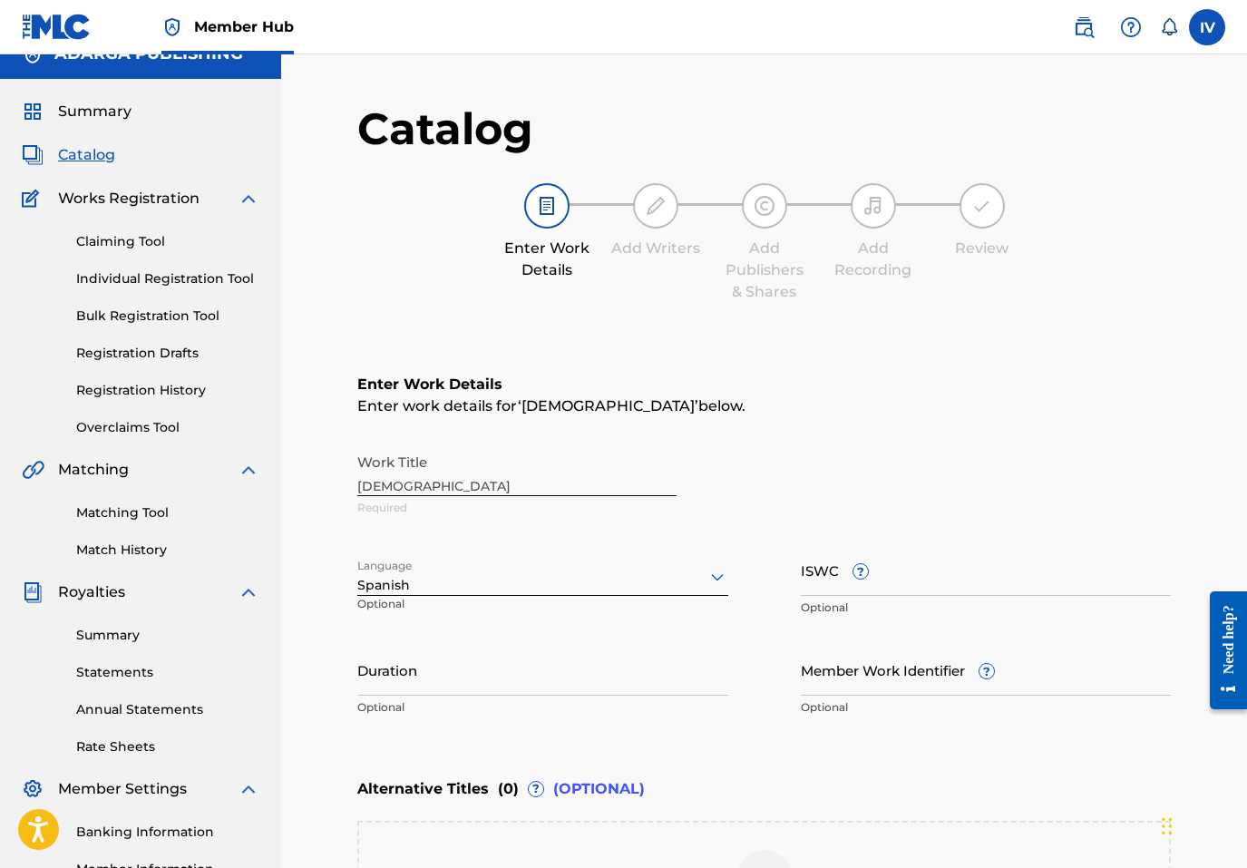
click at [465, 596] on div "Spanish" at bounding box center [542, 577] width 371 height 38
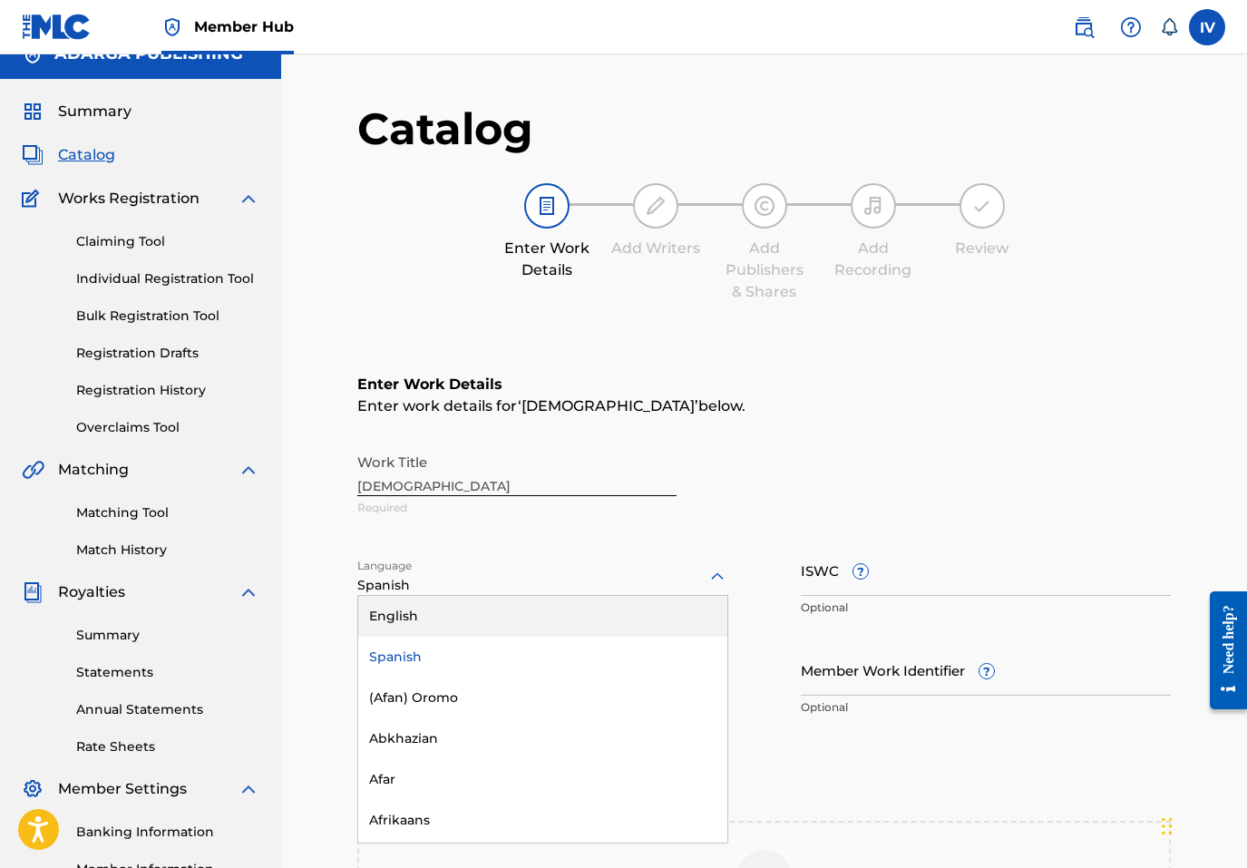
scroll to position [26, 0]
click at [866, 499] on div "Work Title SANTO Required" at bounding box center [764, 485] width 814 height 82
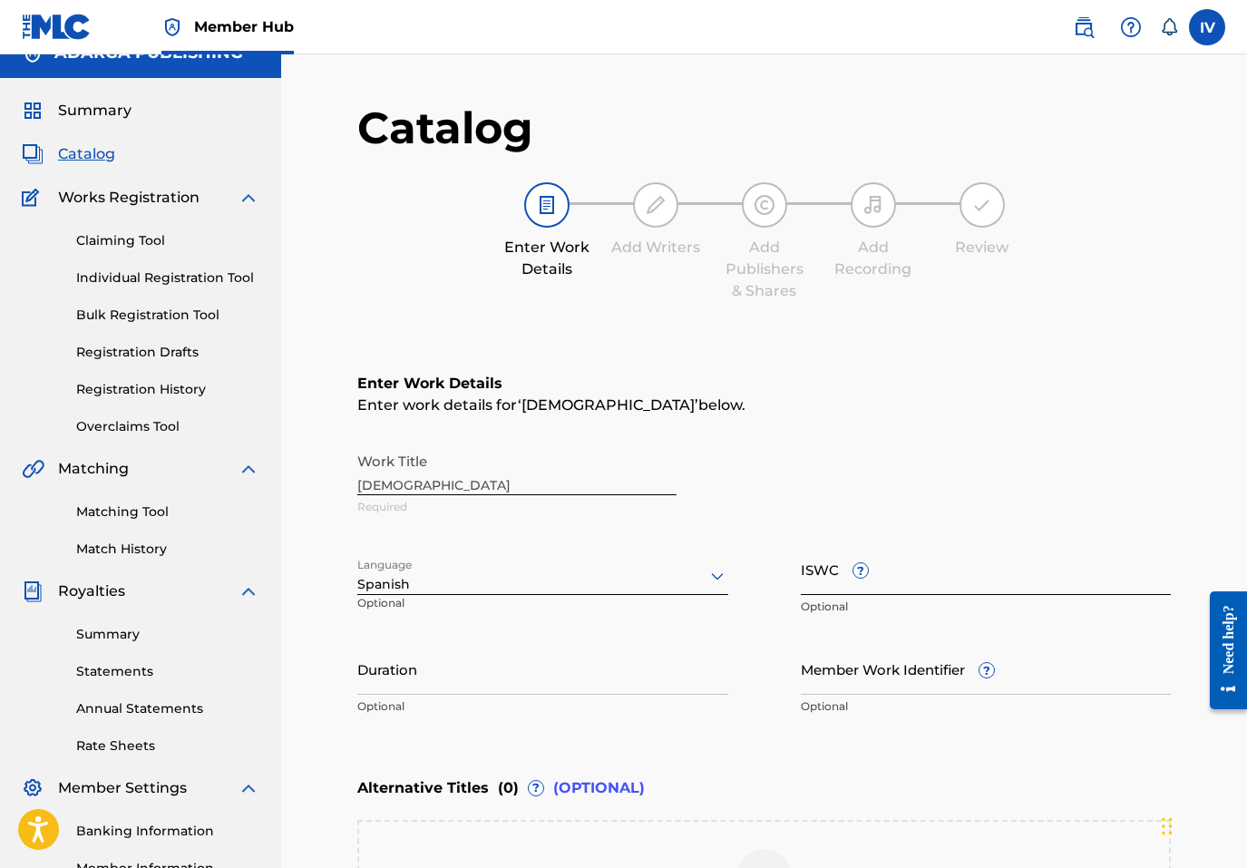
click at [911, 564] on input "ISWC ?" at bounding box center [986, 569] width 371 height 52
paste input "T3351592304"
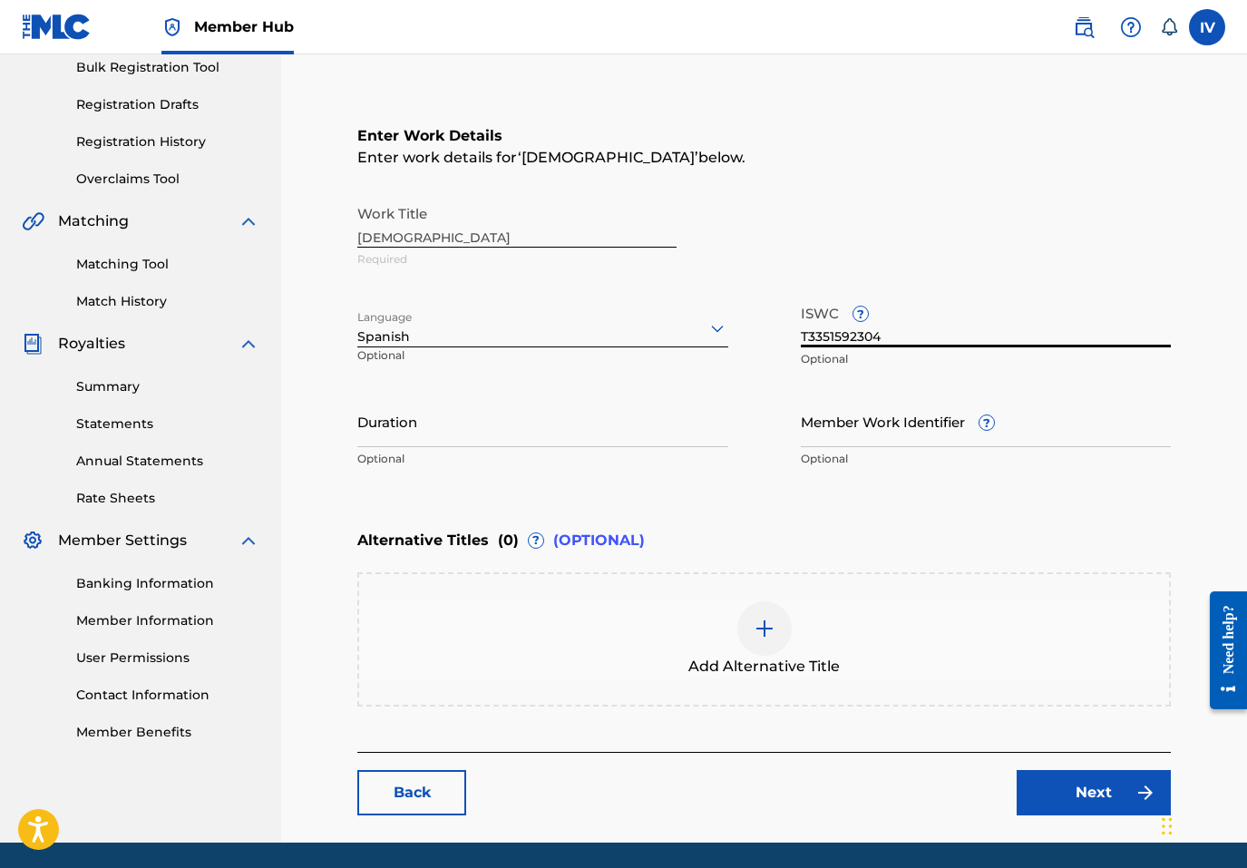
scroll to position [335, 0]
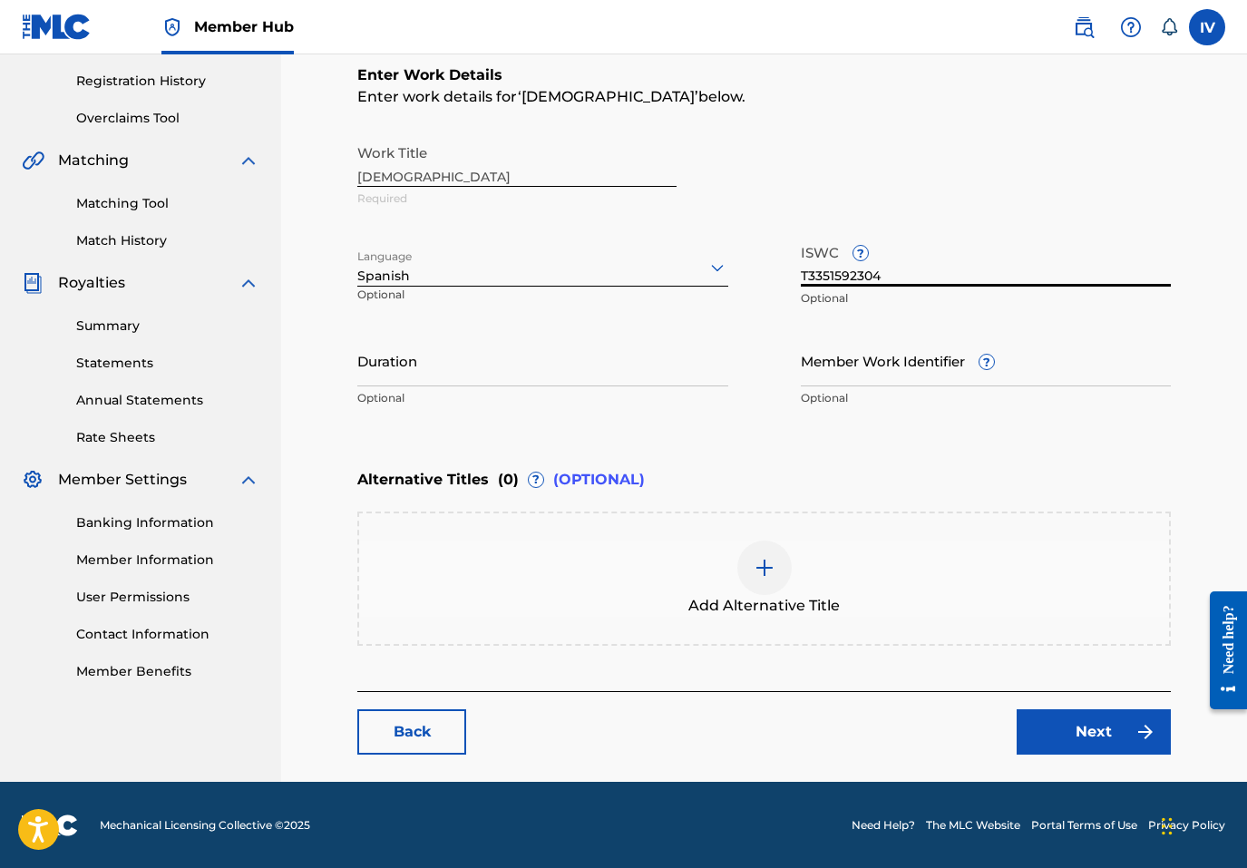
type input "T3351592304"
click at [716, 551] on div "Add Alternative Title" at bounding box center [764, 579] width 810 height 76
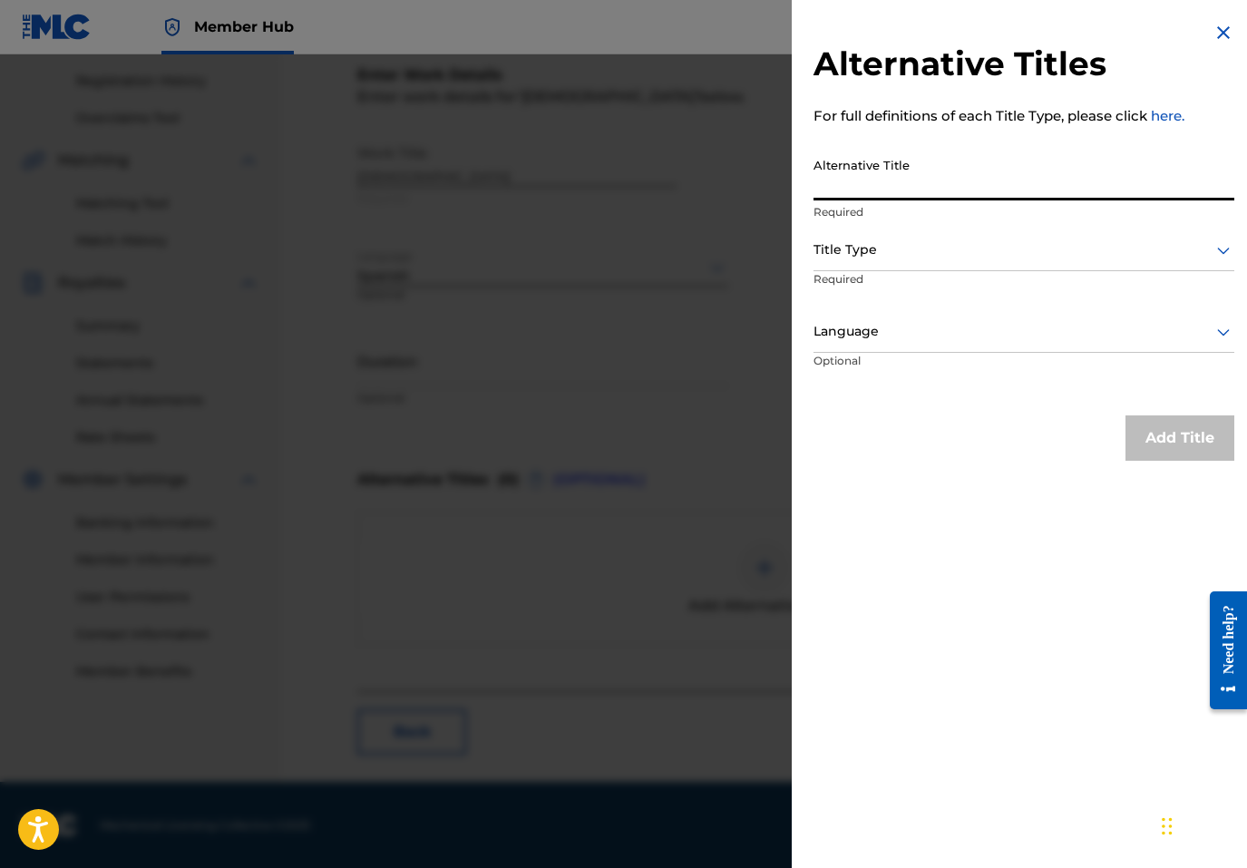
click at [915, 181] on input "Alternative Title" at bounding box center [1024, 175] width 421 height 52
paste input "SANTO (EN VIVO)"
type input "SANTO (EN VIVO)"
click at [887, 264] on div "Title Type" at bounding box center [1024, 250] width 421 height 41
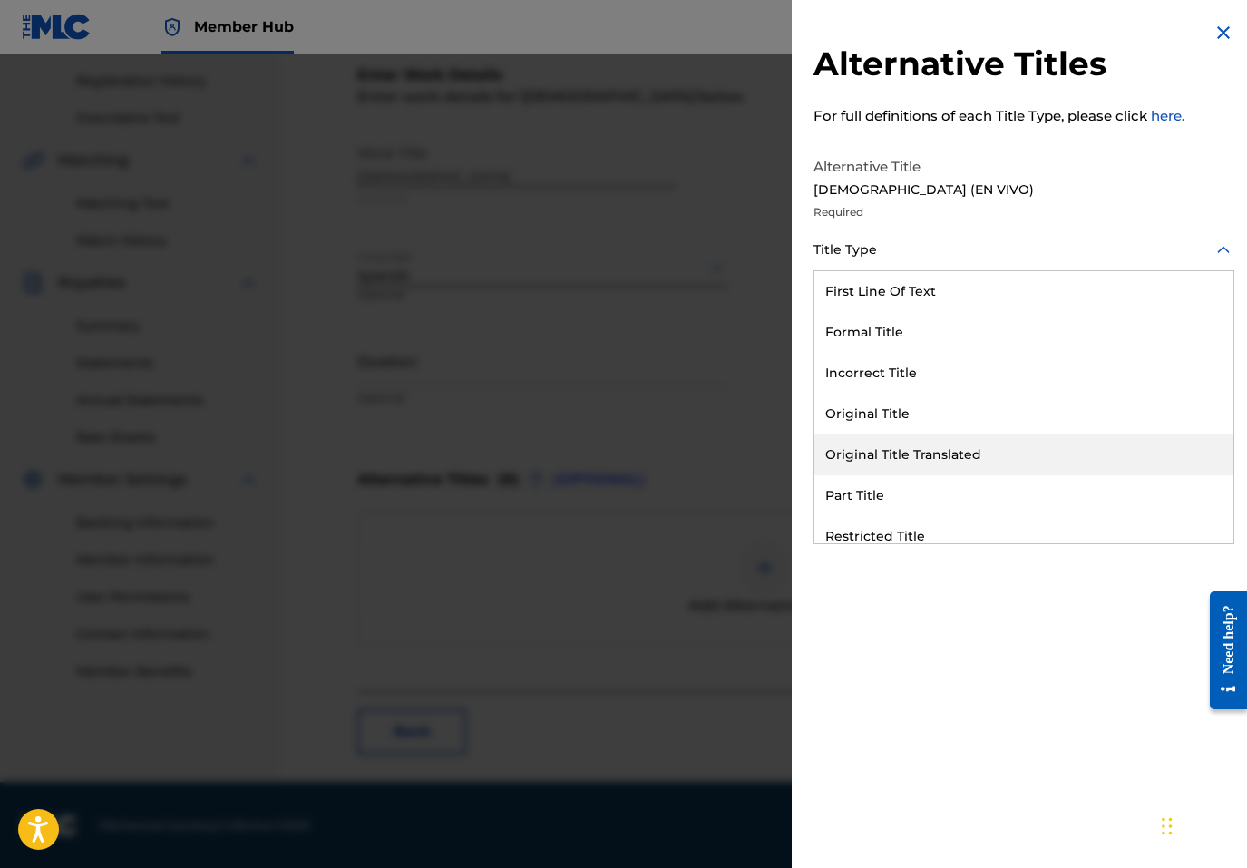
scroll to position [177, 0]
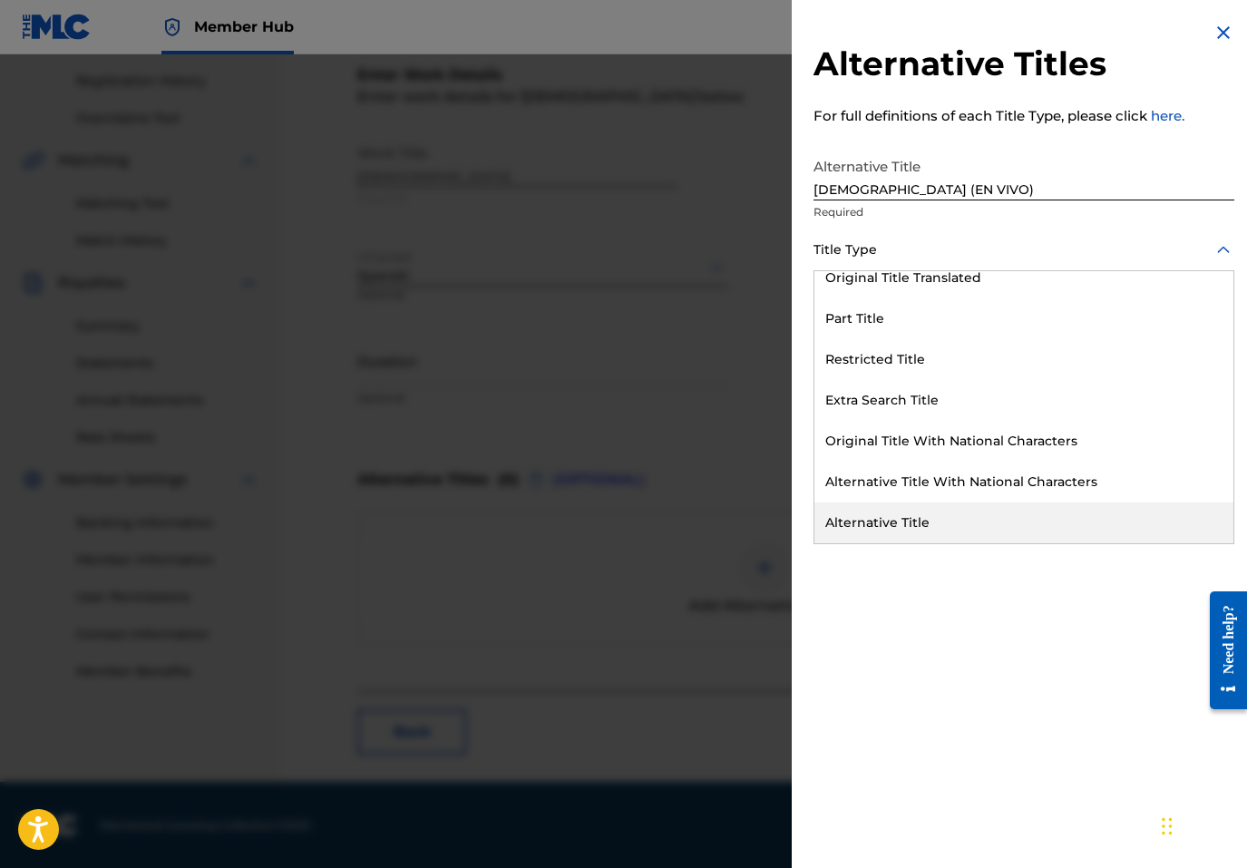
click at [854, 521] on div "Alternative Title" at bounding box center [1024, 523] width 419 height 41
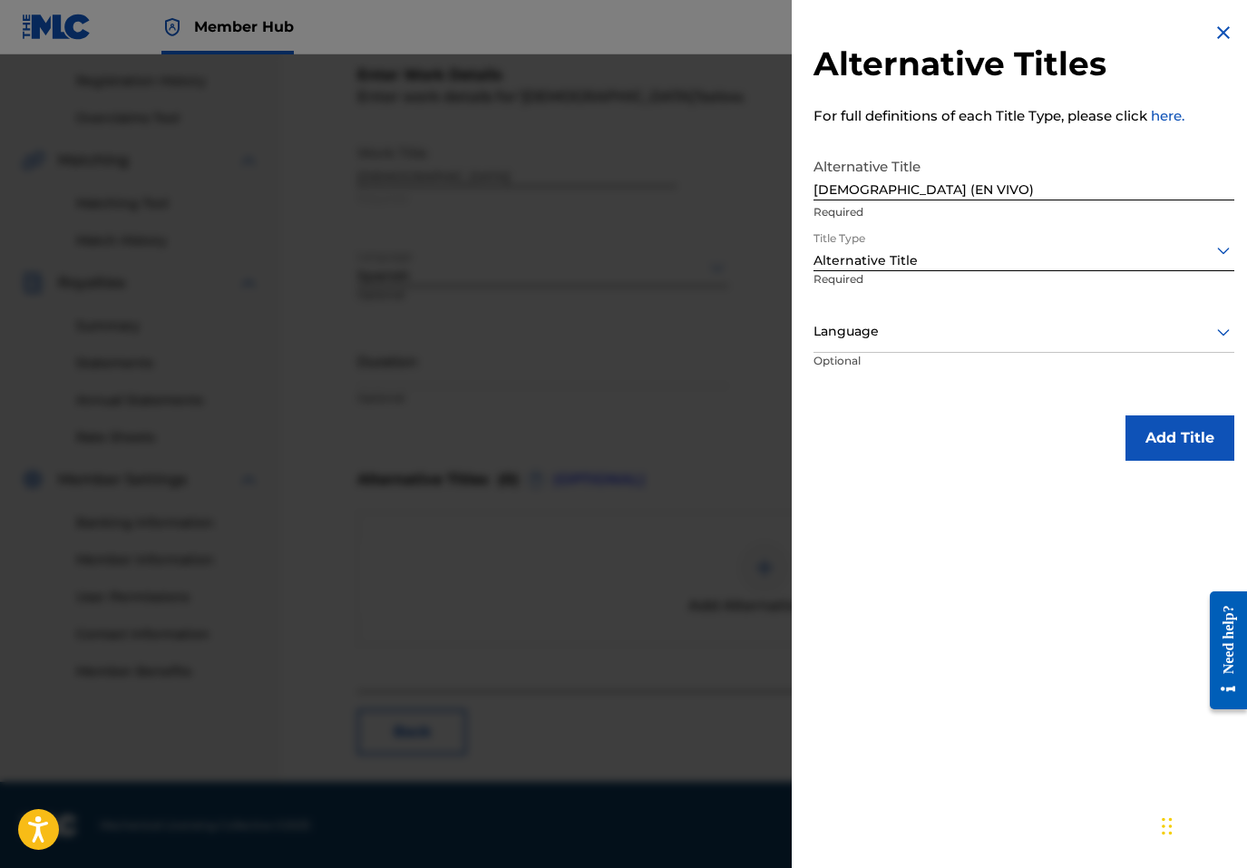
click at [874, 299] on p "Required" at bounding box center [878, 291] width 129 height 41
click at [865, 327] on div at bounding box center [1024, 331] width 421 height 23
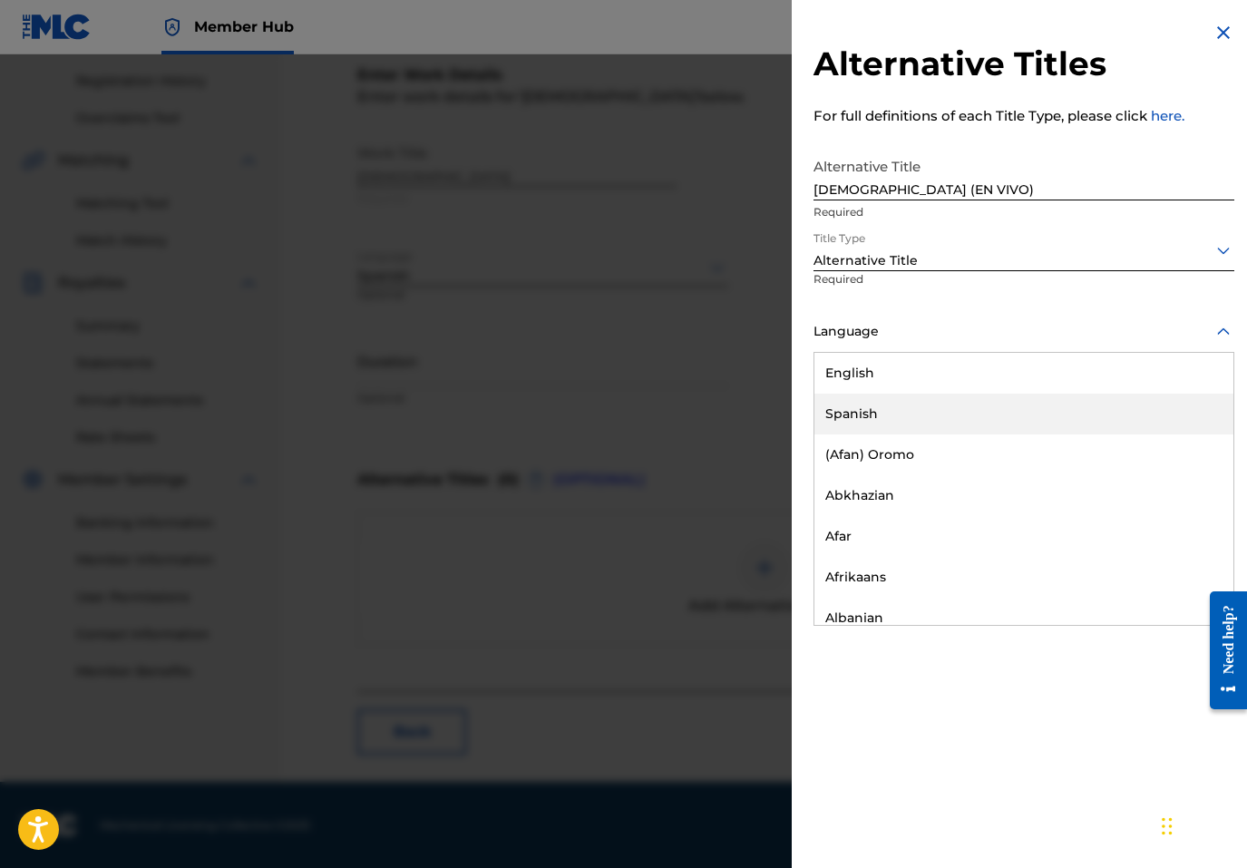
click at [868, 408] on div "Spanish" at bounding box center [1024, 414] width 419 height 41
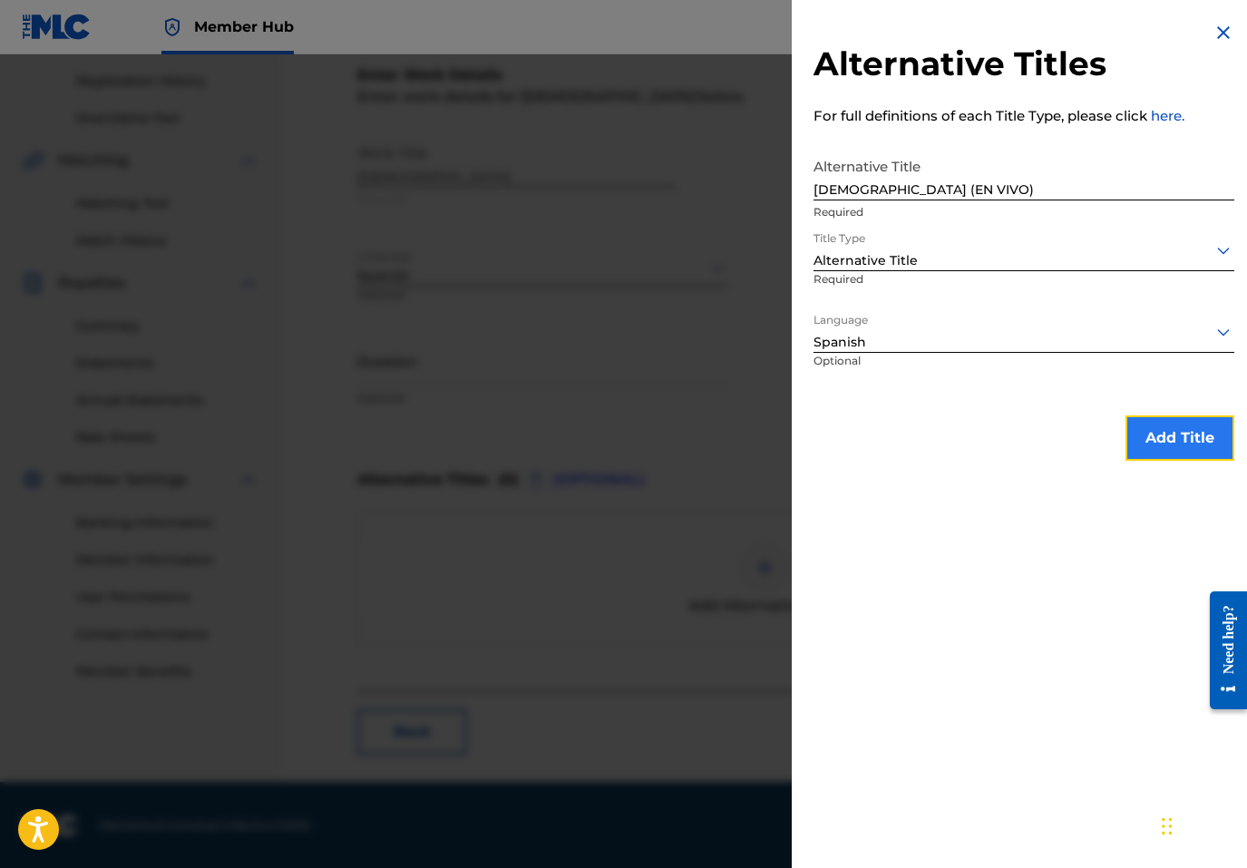
click at [1126, 424] on button "Add Title" at bounding box center [1180, 437] width 109 height 45
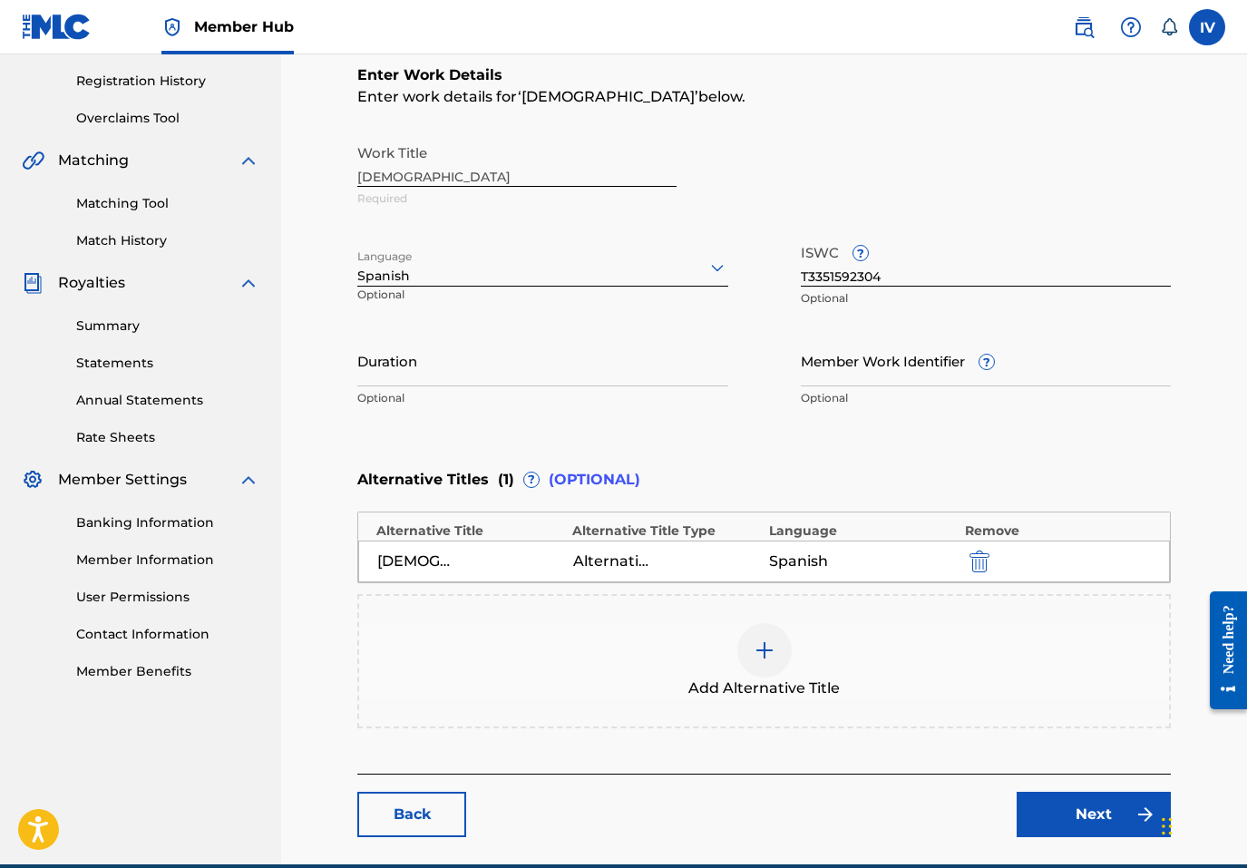
scroll to position [418, 0]
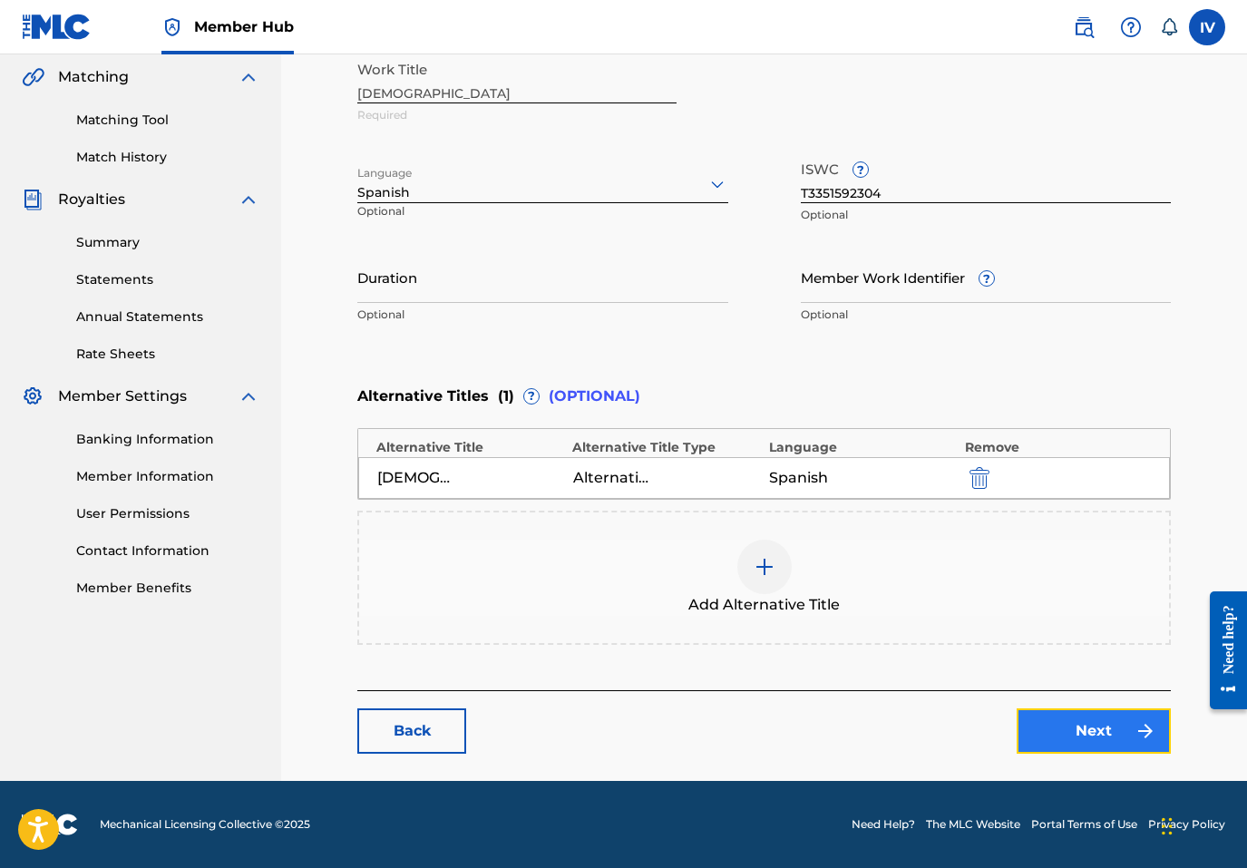
click at [1116, 731] on link "Next" at bounding box center [1094, 730] width 154 height 45
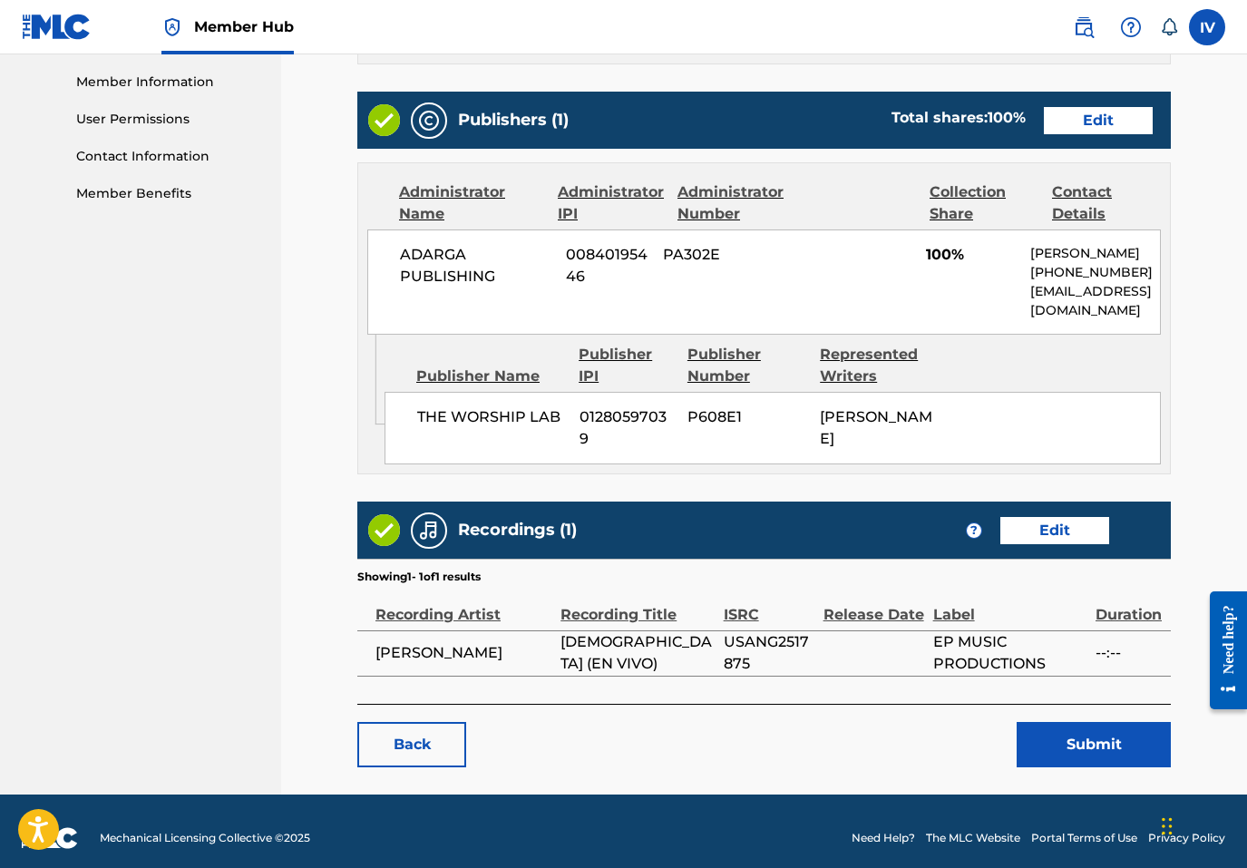
scroll to position [824, 0]
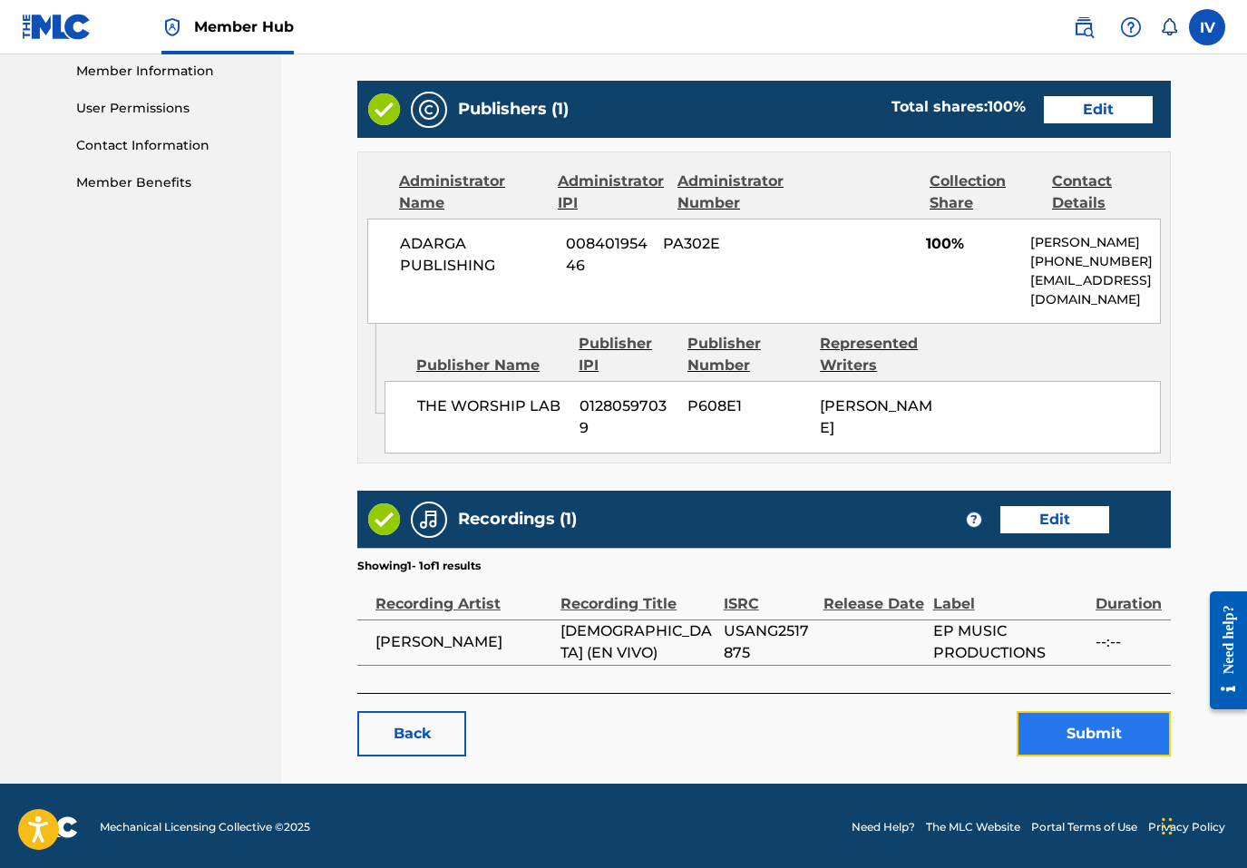
click at [1055, 720] on button "Submit" at bounding box center [1094, 733] width 154 height 45
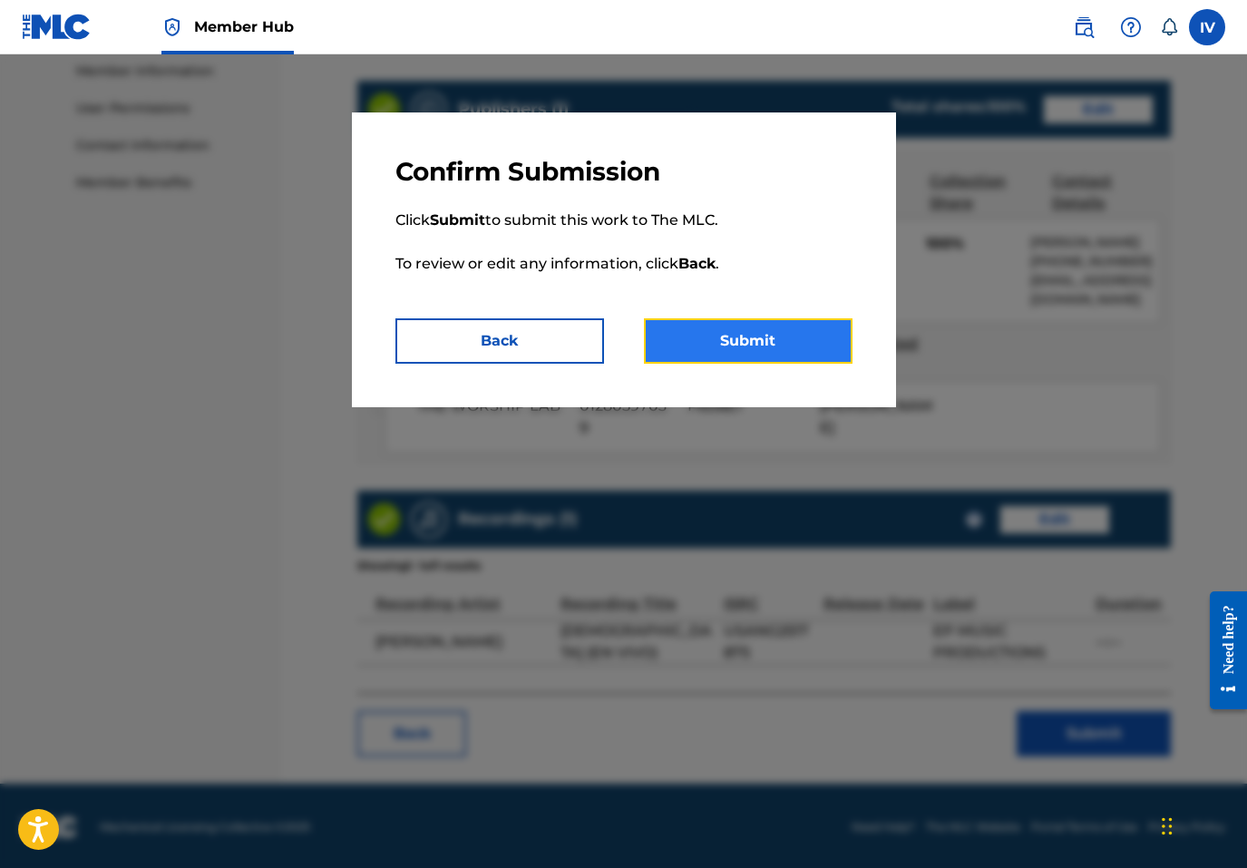
click at [755, 324] on button "Submit" at bounding box center [748, 340] width 209 height 45
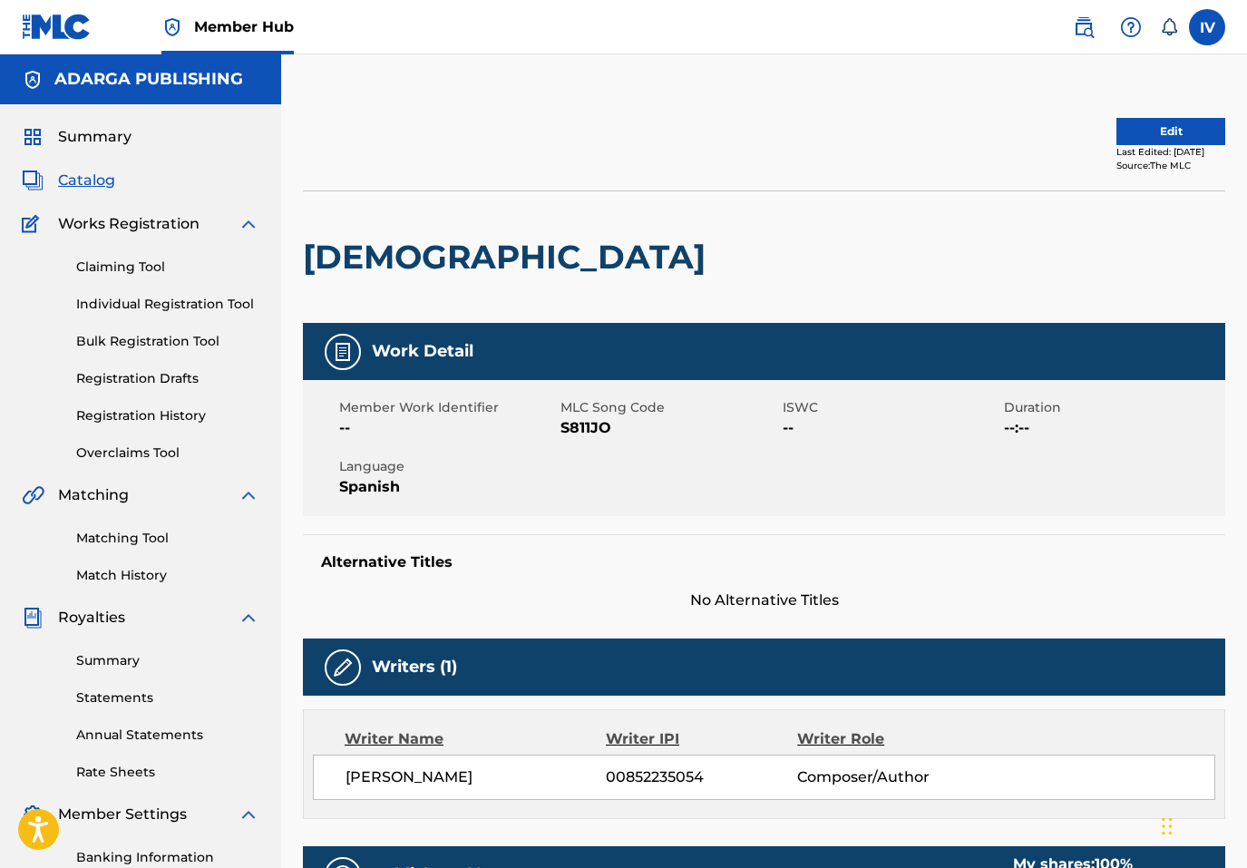
click at [573, 429] on span "S811JO" at bounding box center [669, 428] width 217 height 22
copy span "S811JO"
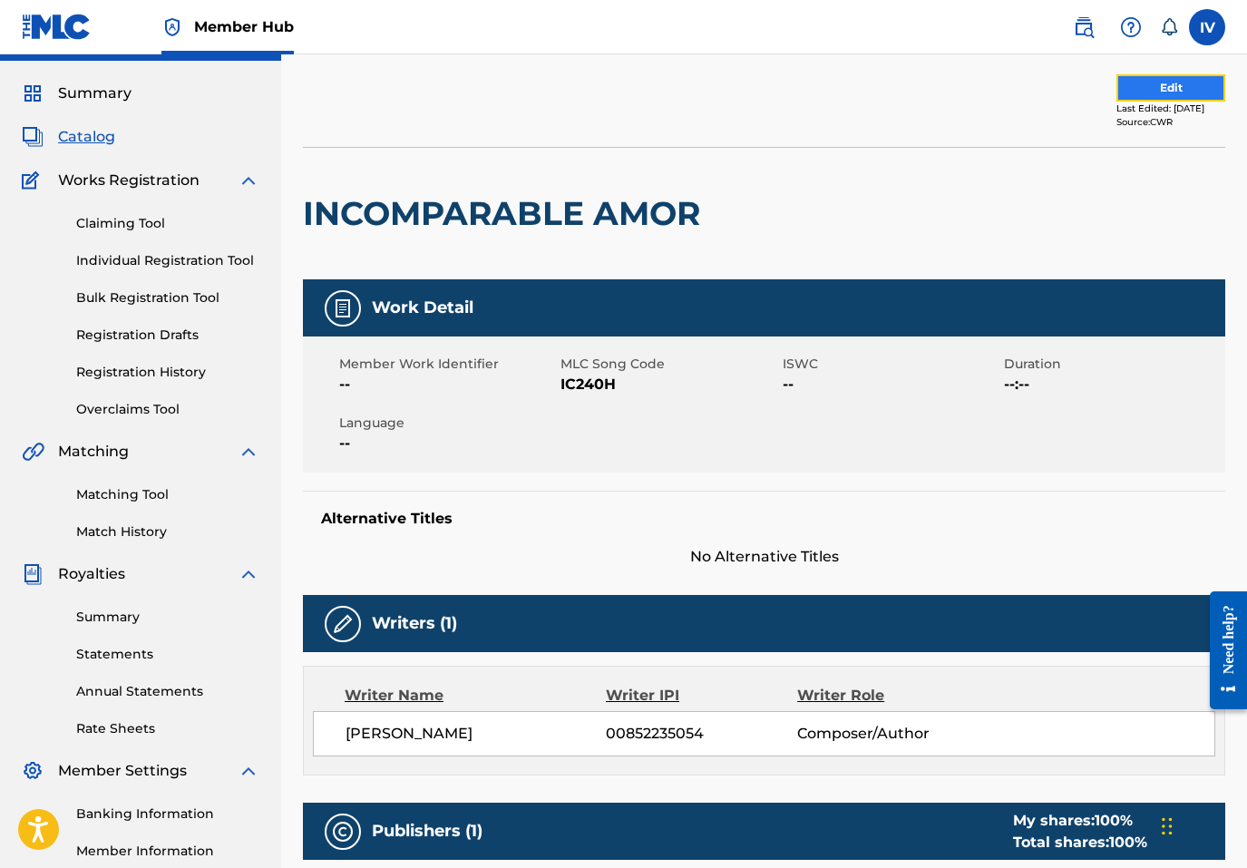
click at [1123, 91] on button "Edit" at bounding box center [1171, 87] width 109 height 27
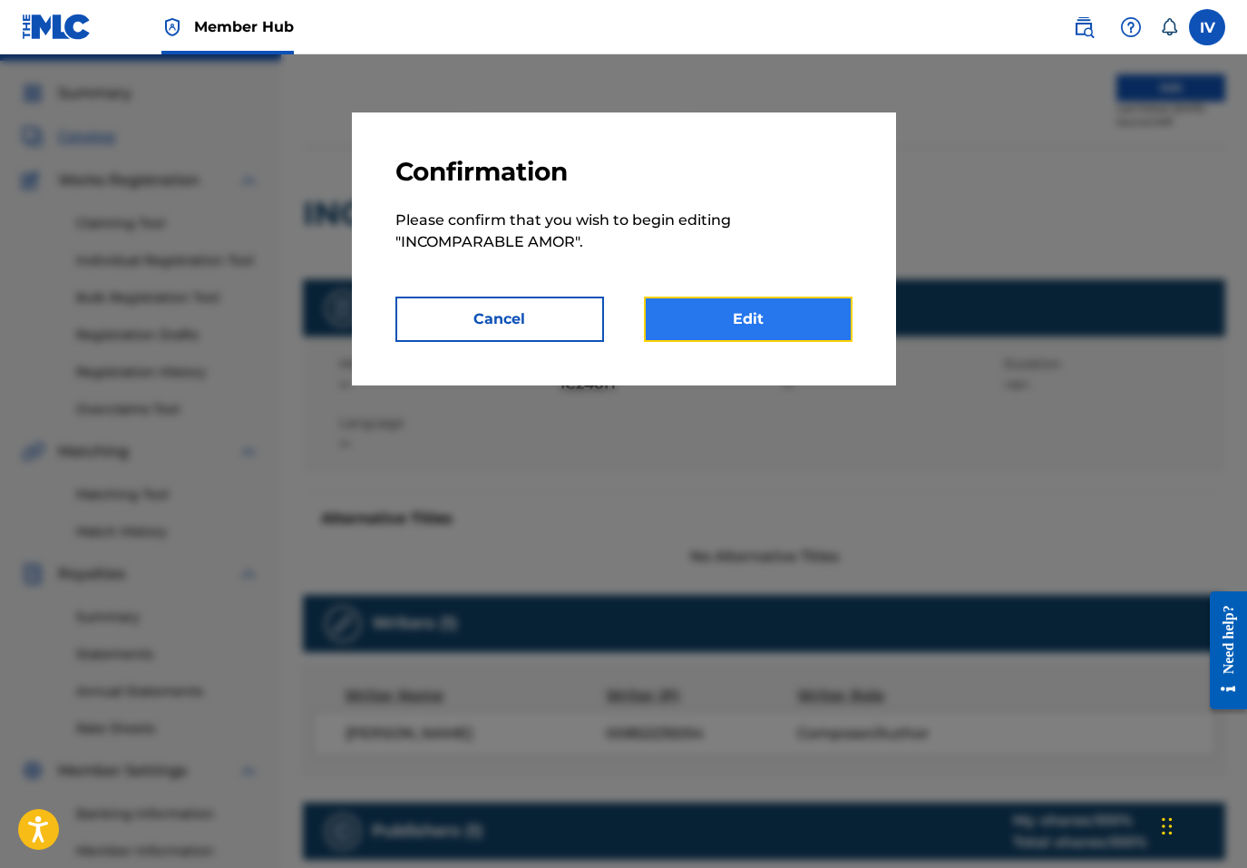
click at [697, 311] on link "Edit" at bounding box center [748, 319] width 209 height 45
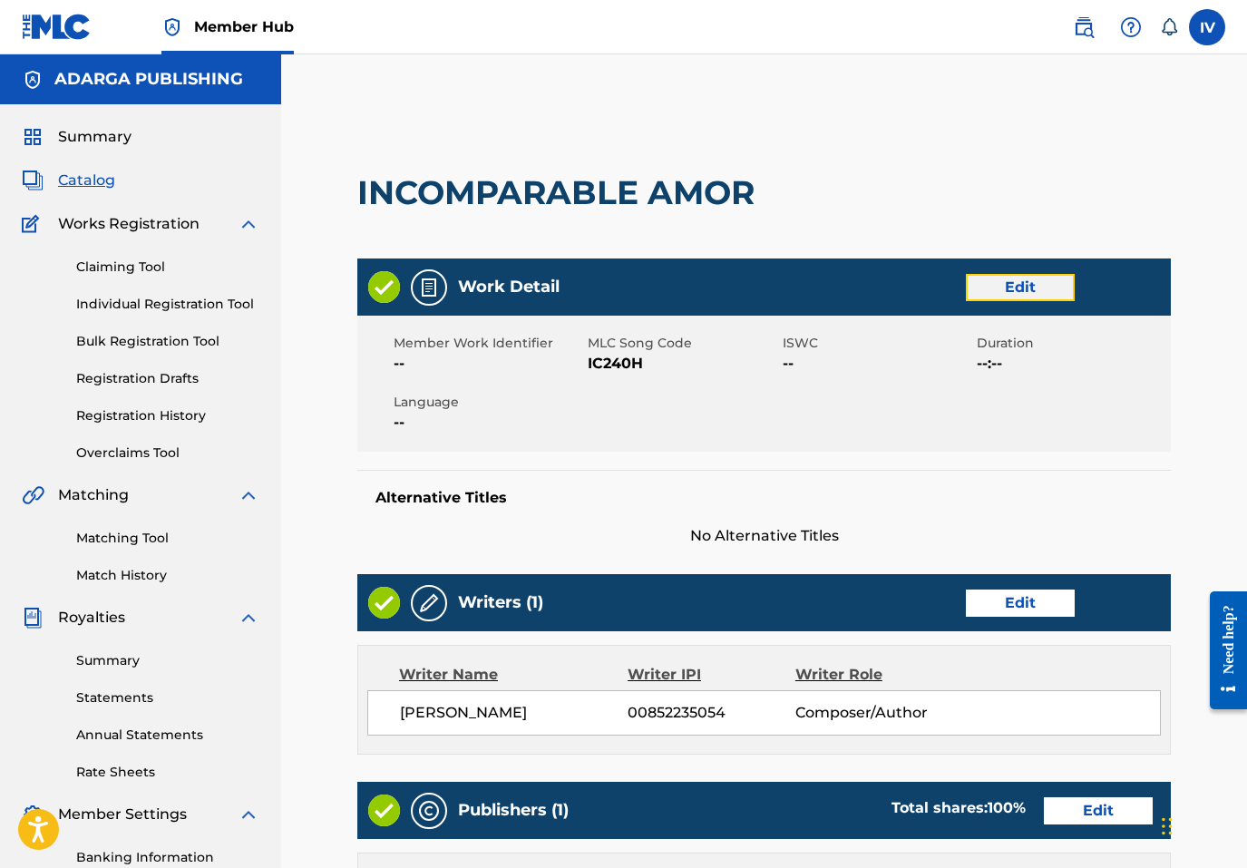
click at [1039, 289] on link "Edit" at bounding box center [1020, 287] width 109 height 27
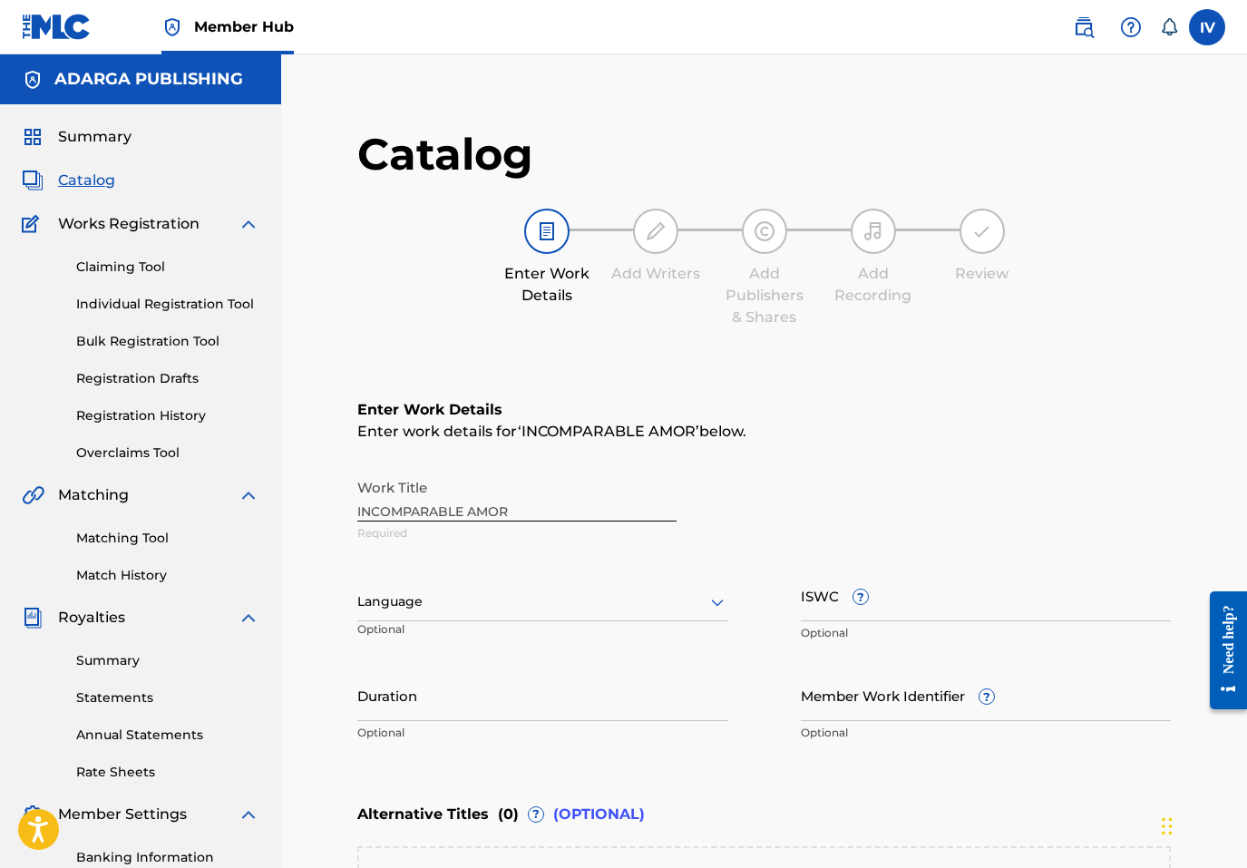
click at [520, 591] on div "Language" at bounding box center [542, 602] width 371 height 38
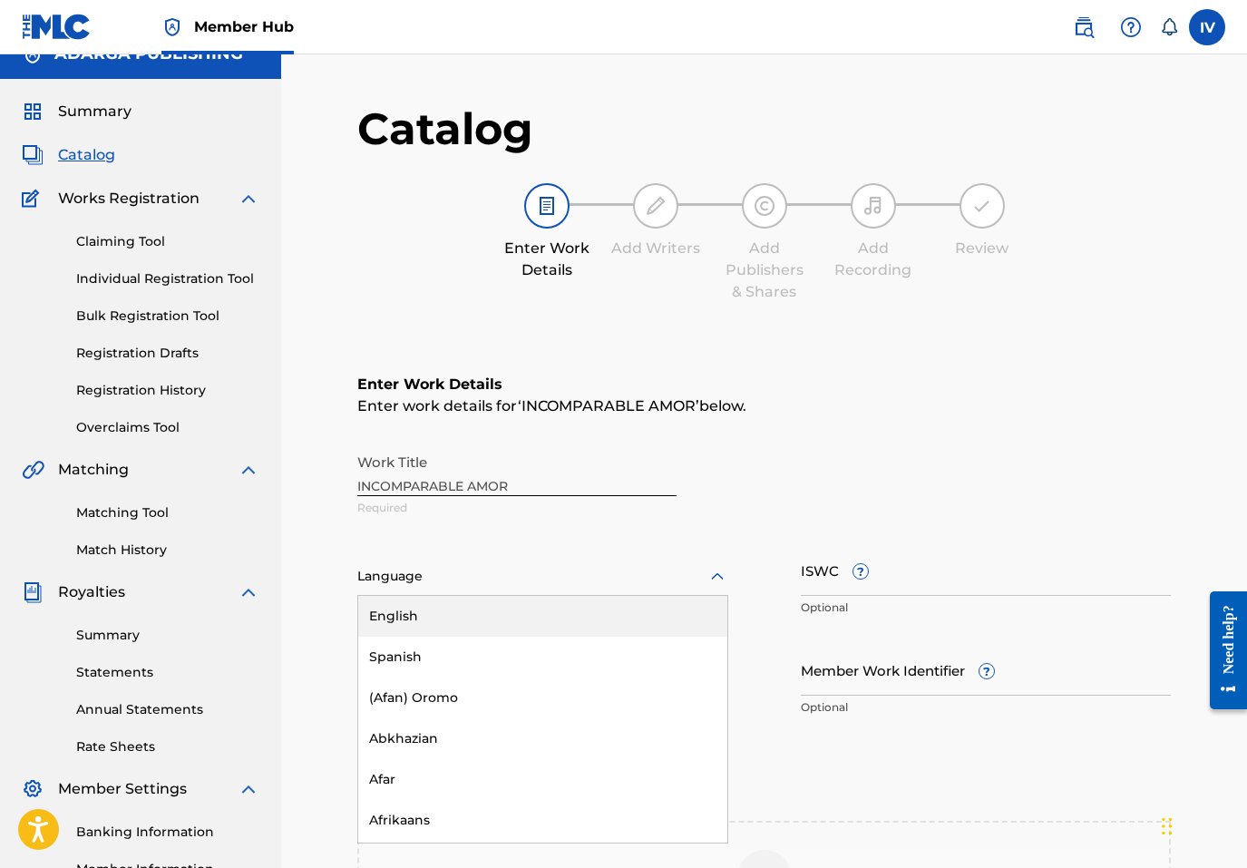
scroll to position [26, 0]
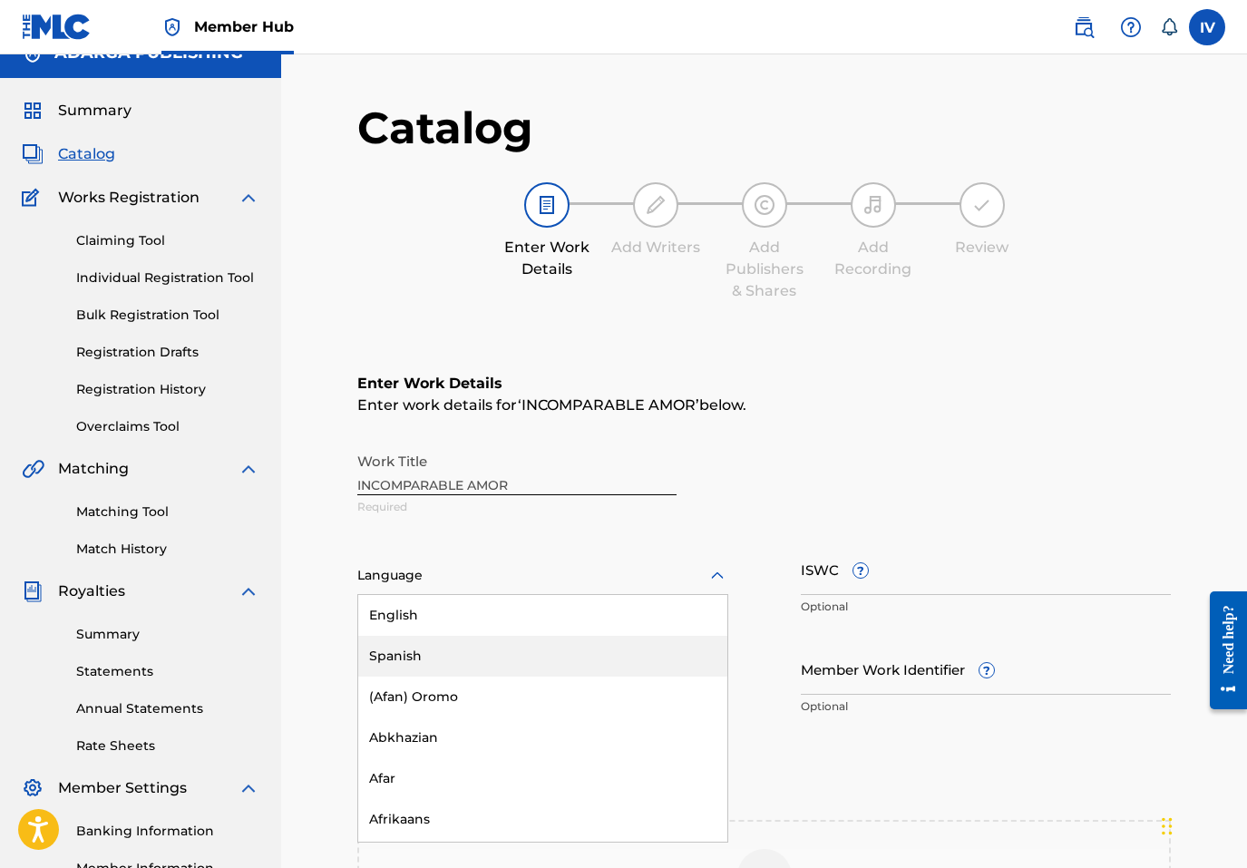
click at [467, 655] on div "Spanish" at bounding box center [542, 656] width 369 height 41
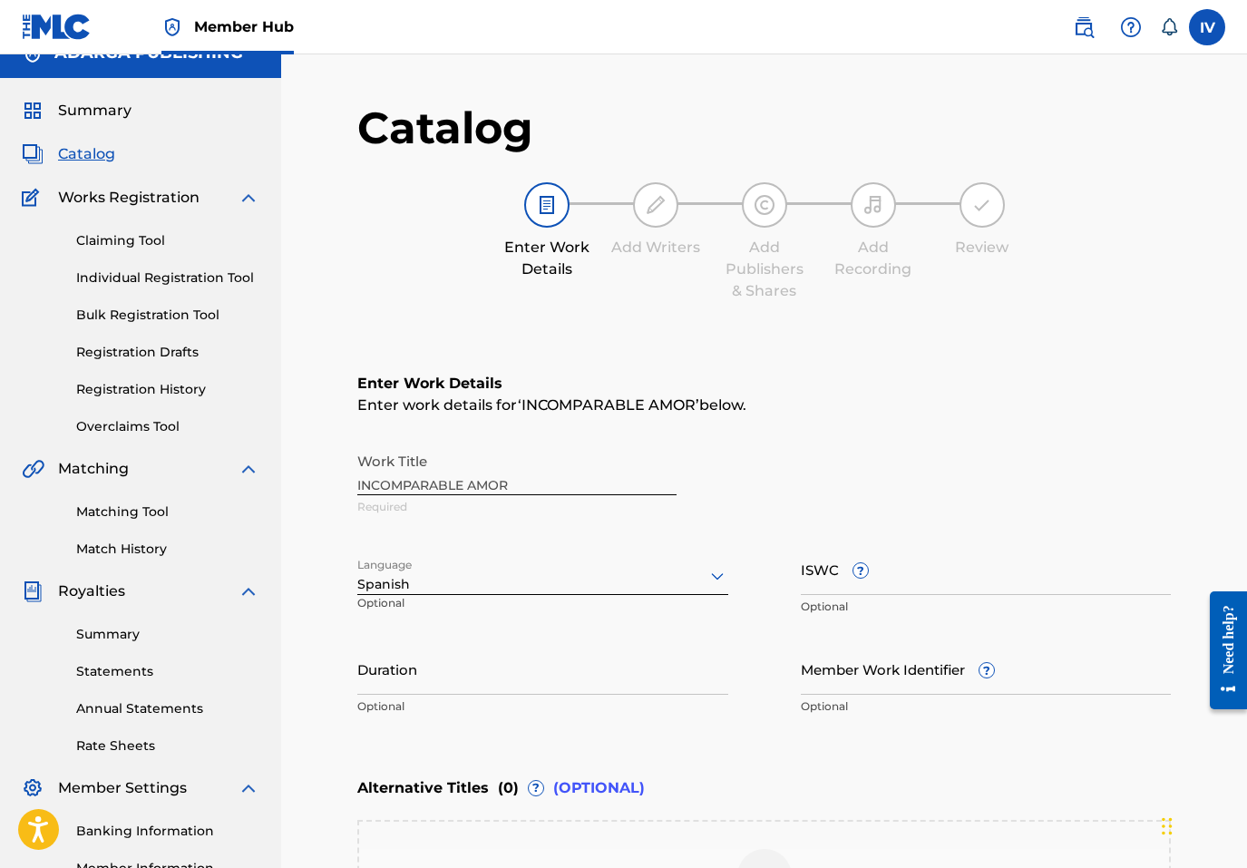
click at [917, 599] on p "Optional" at bounding box center [986, 607] width 371 height 16
click at [893, 584] on input "ISWC ?" at bounding box center [986, 570] width 371 height 52
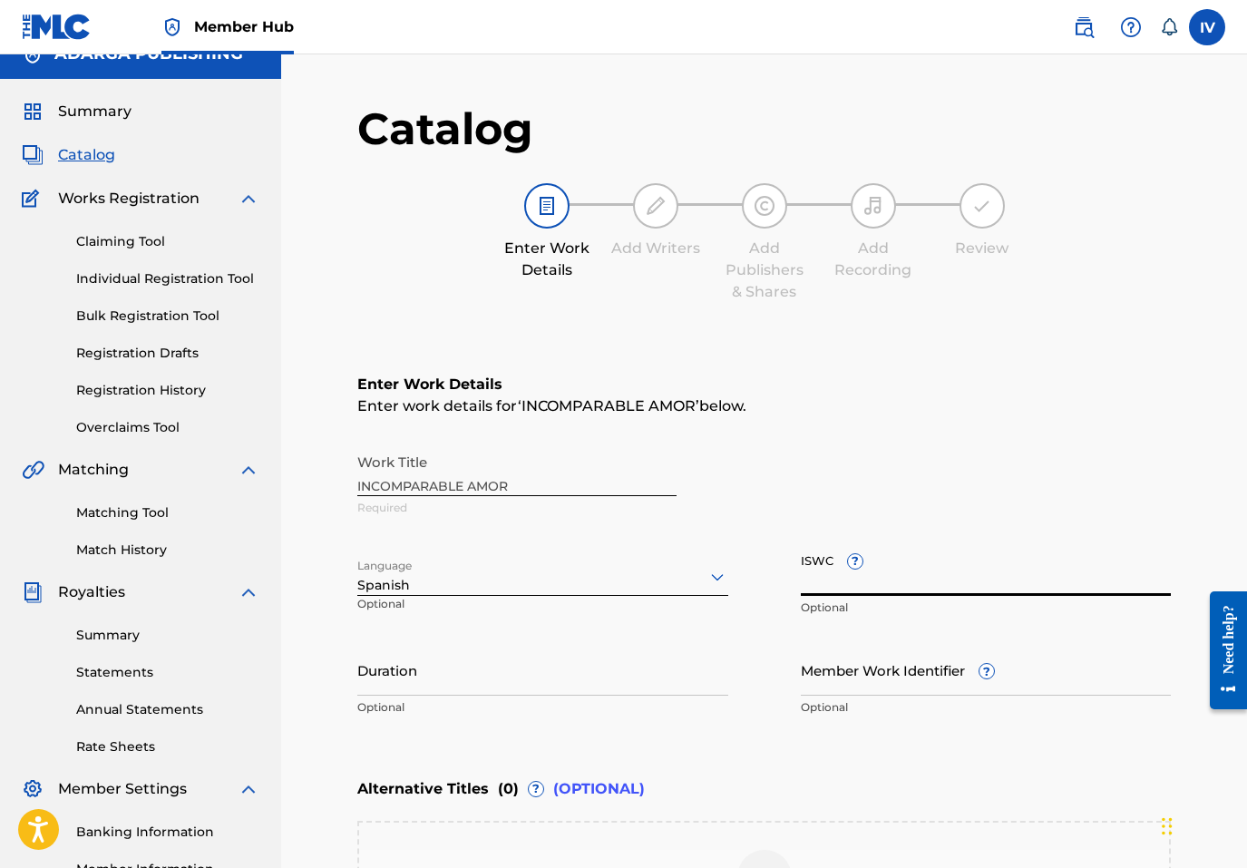
paste input "T3326789311"
type input "T3326789311"
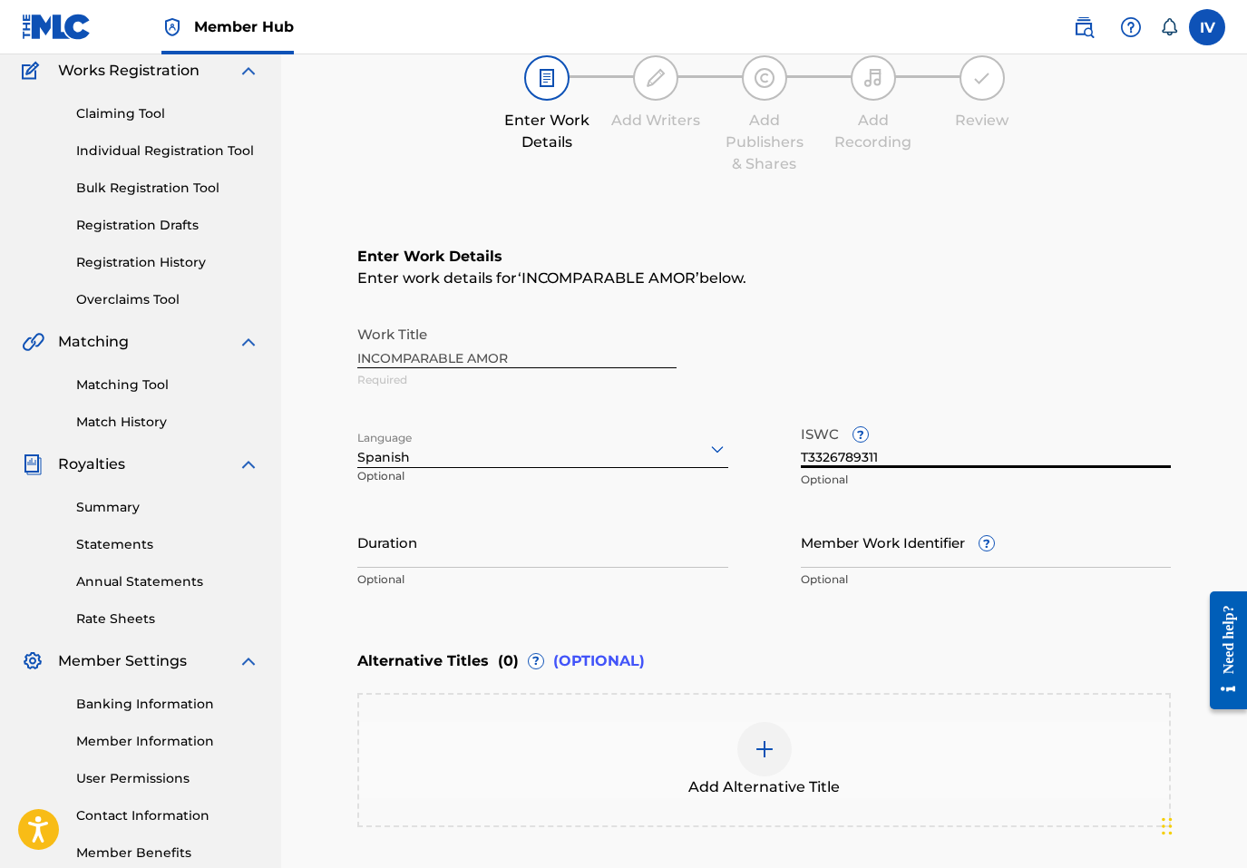
scroll to position [335, 0]
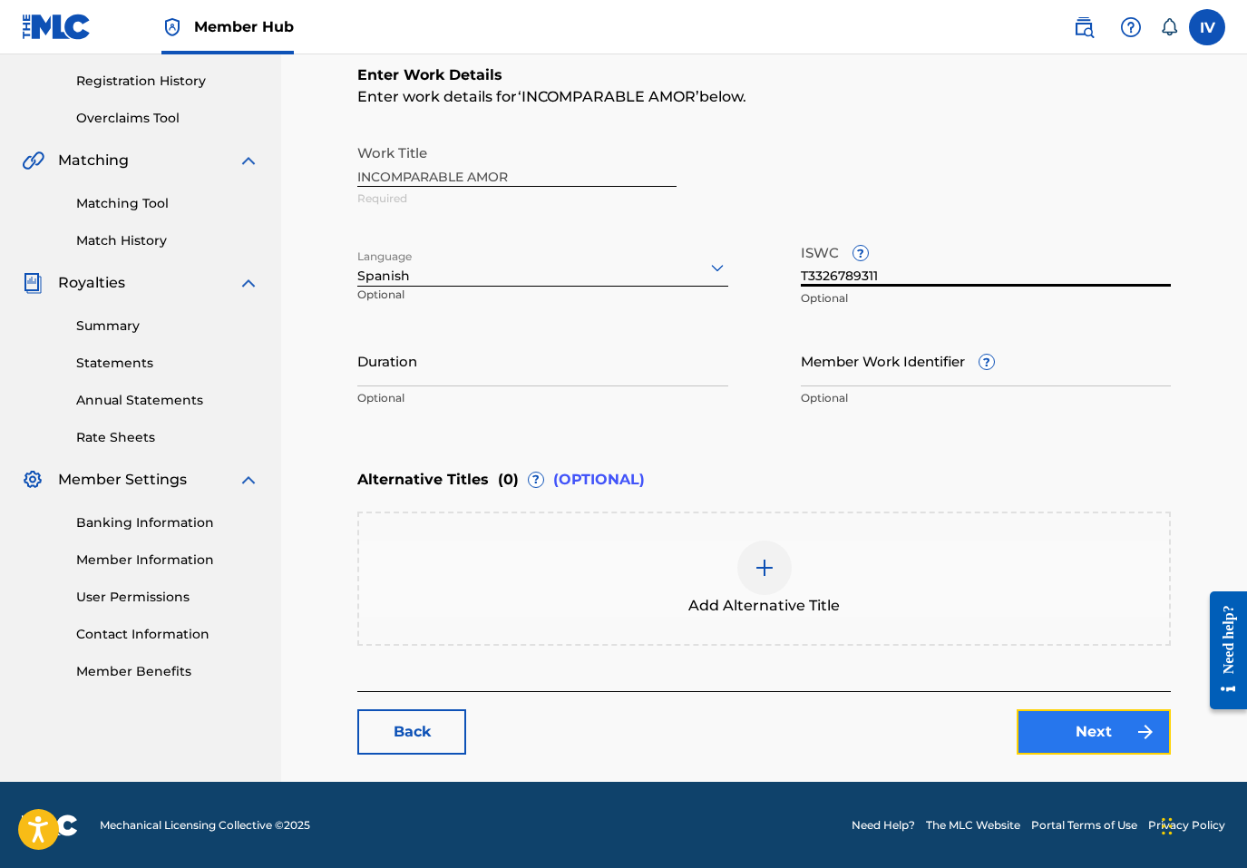
click at [1048, 732] on link "Next" at bounding box center [1094, 731] width 154 height 45
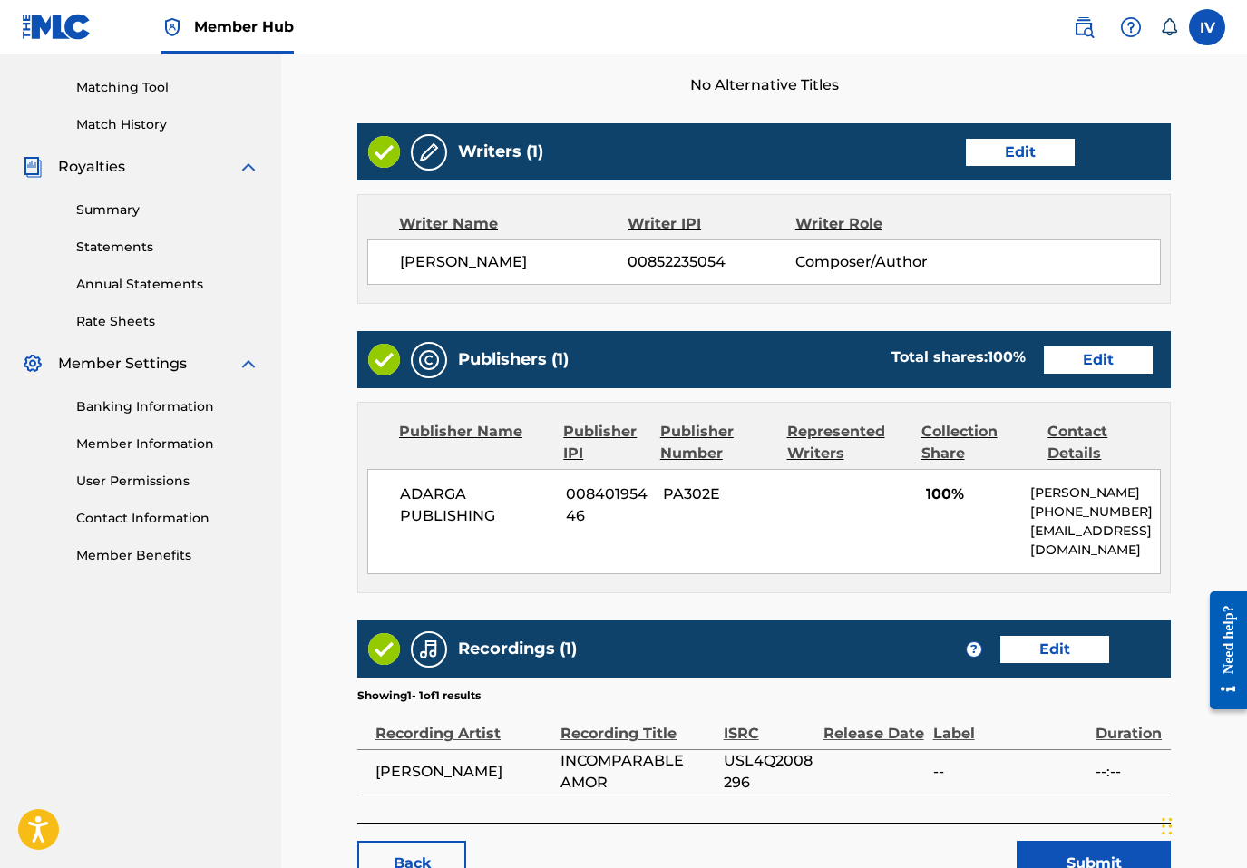
scroll to position [536, 0]
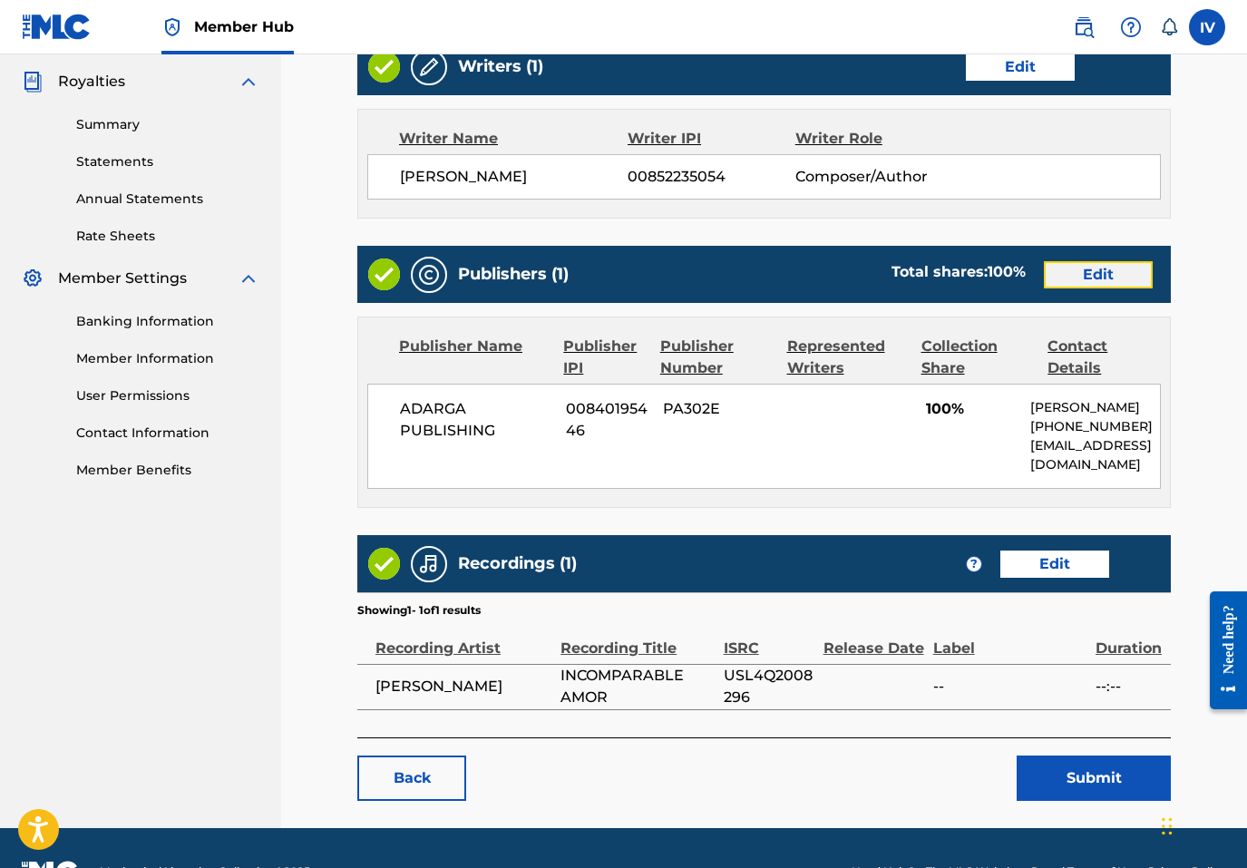
click at [1078, 268] on link "Edit" at bounding box center [1098, 274] width 109 height 27
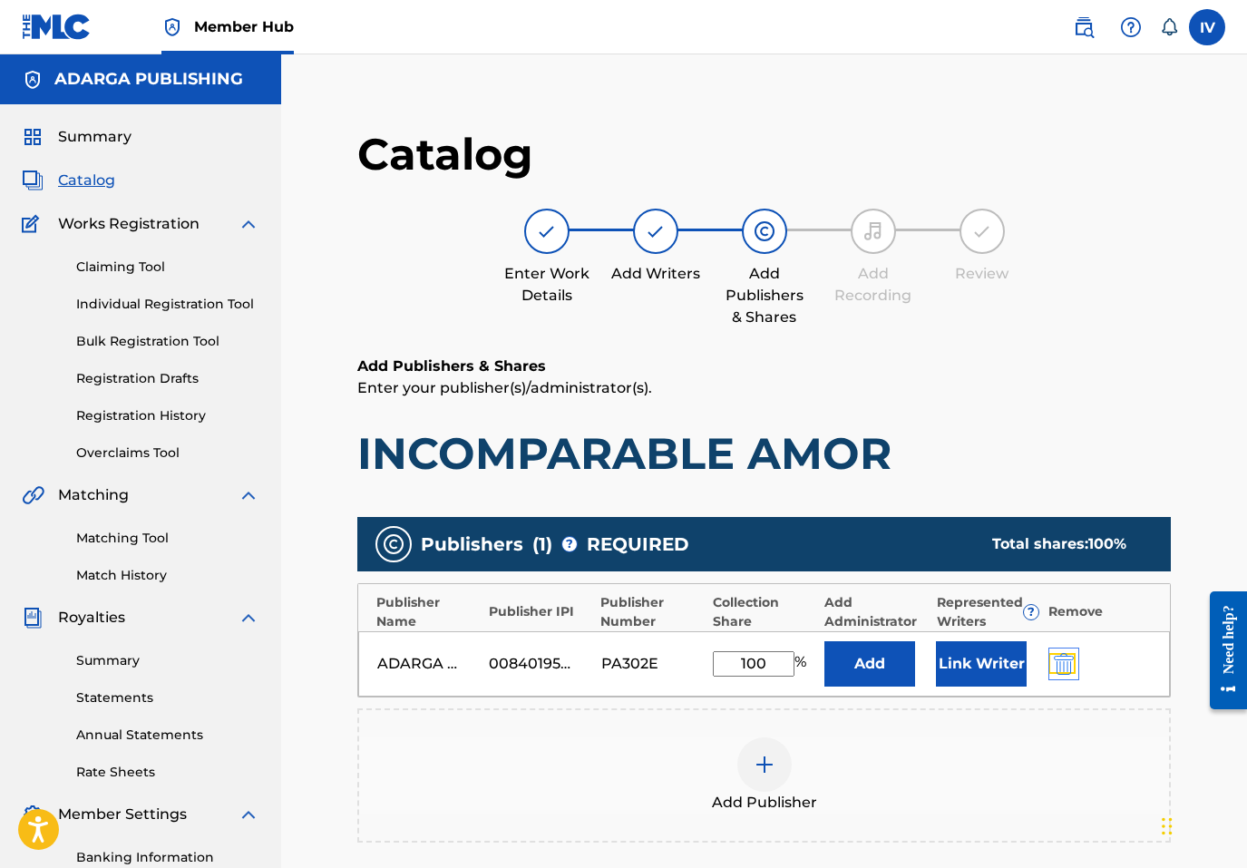
click at [1060, 669] on img "submit" at bounding box center [1064, 664] width 20 height 22
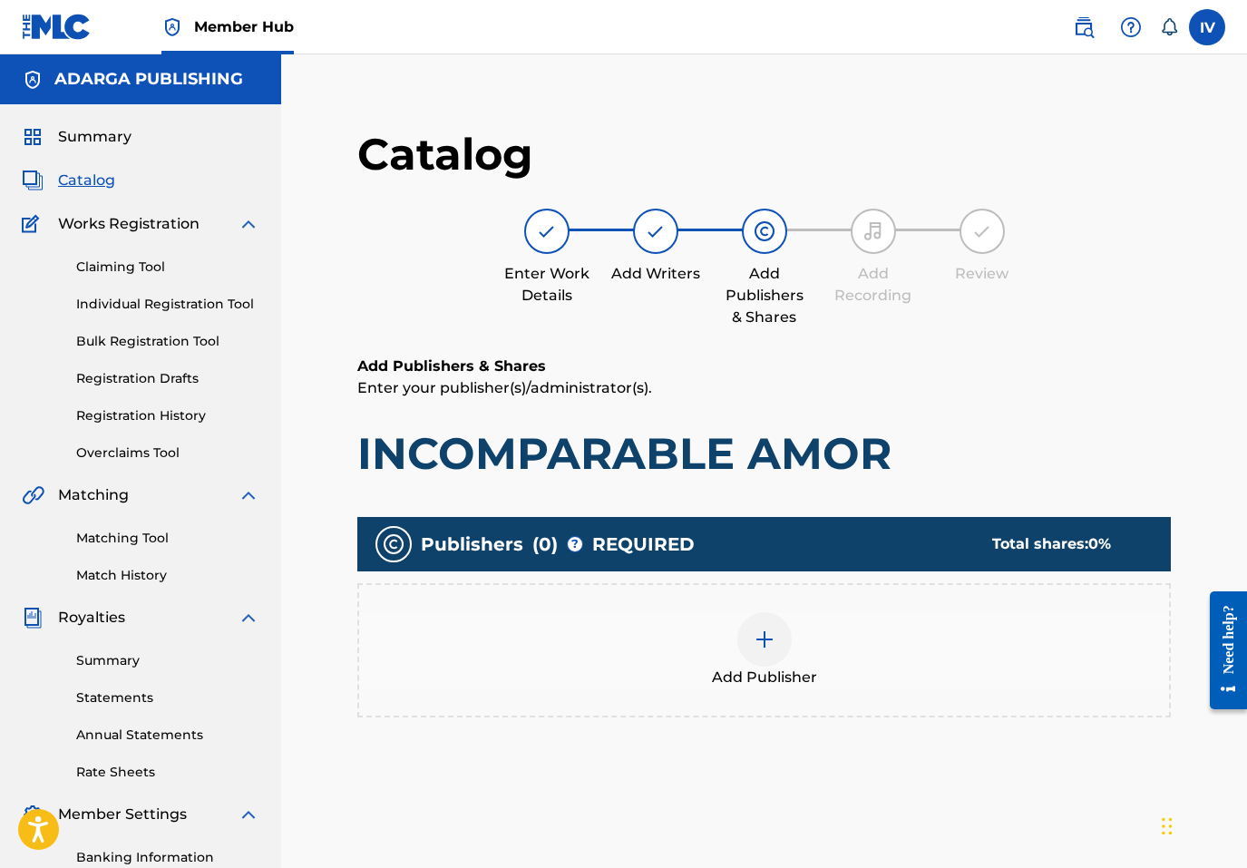
click at [955, 669] on div "Add Publisher" at bounding box center [764, 650] width 810 height 76
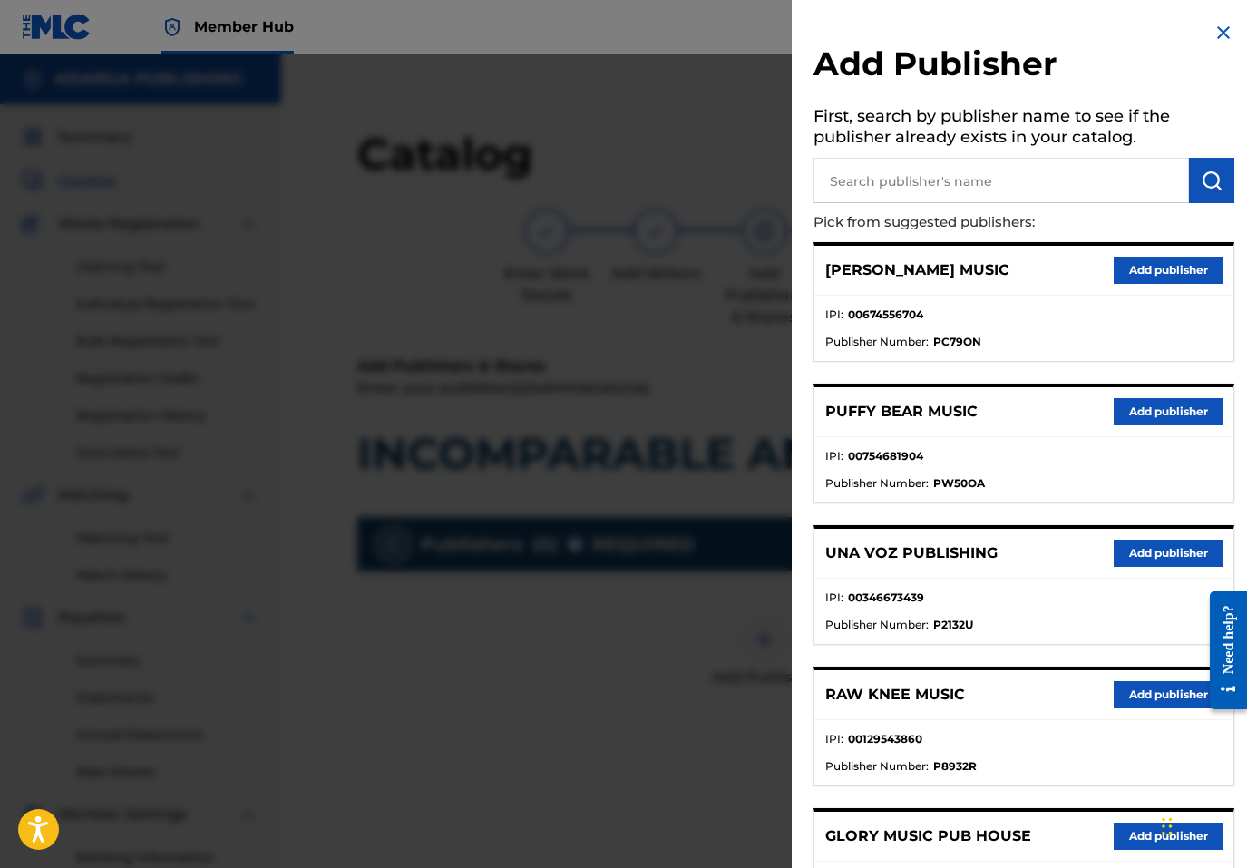
click at [929, 180] on input "text" at bounding box center [1002, 180] width 376 height 45
type input "worship"
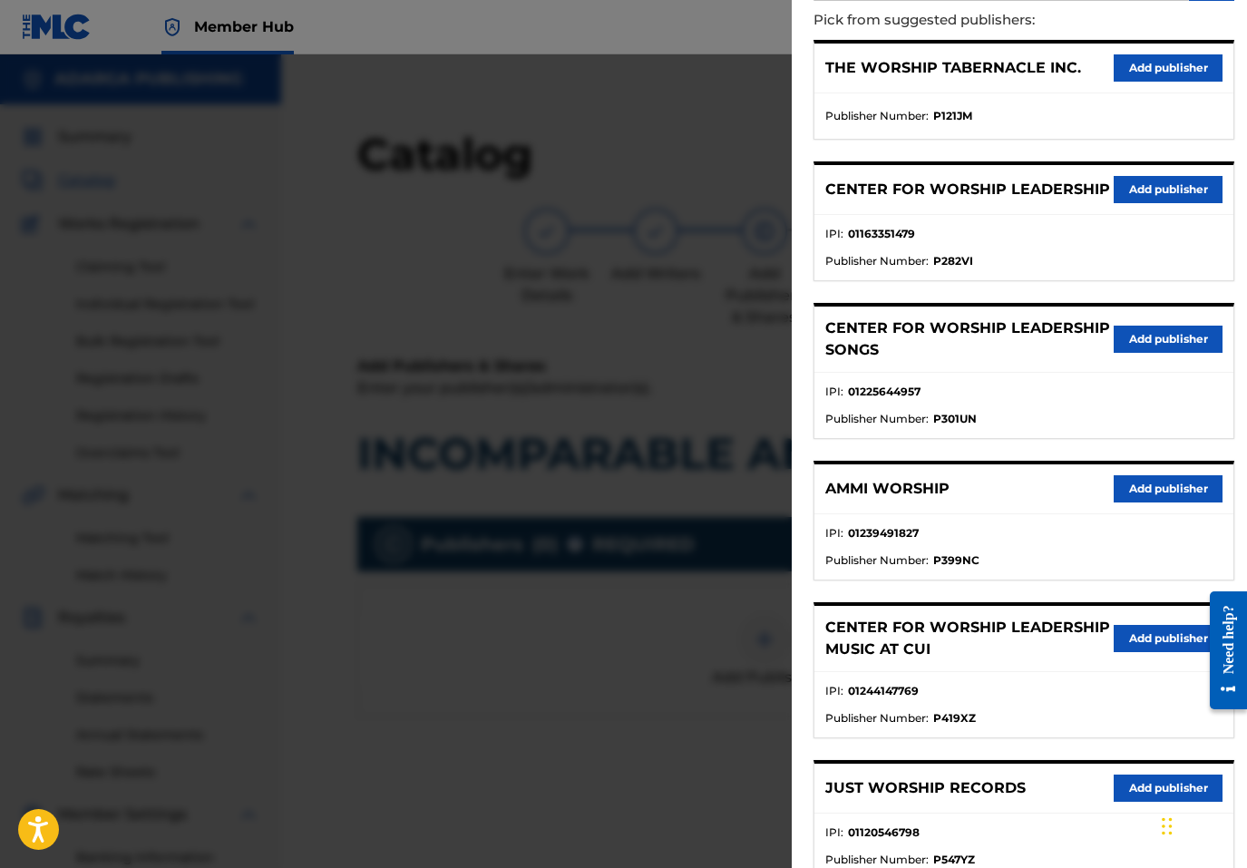
scroll to position [313, 0]
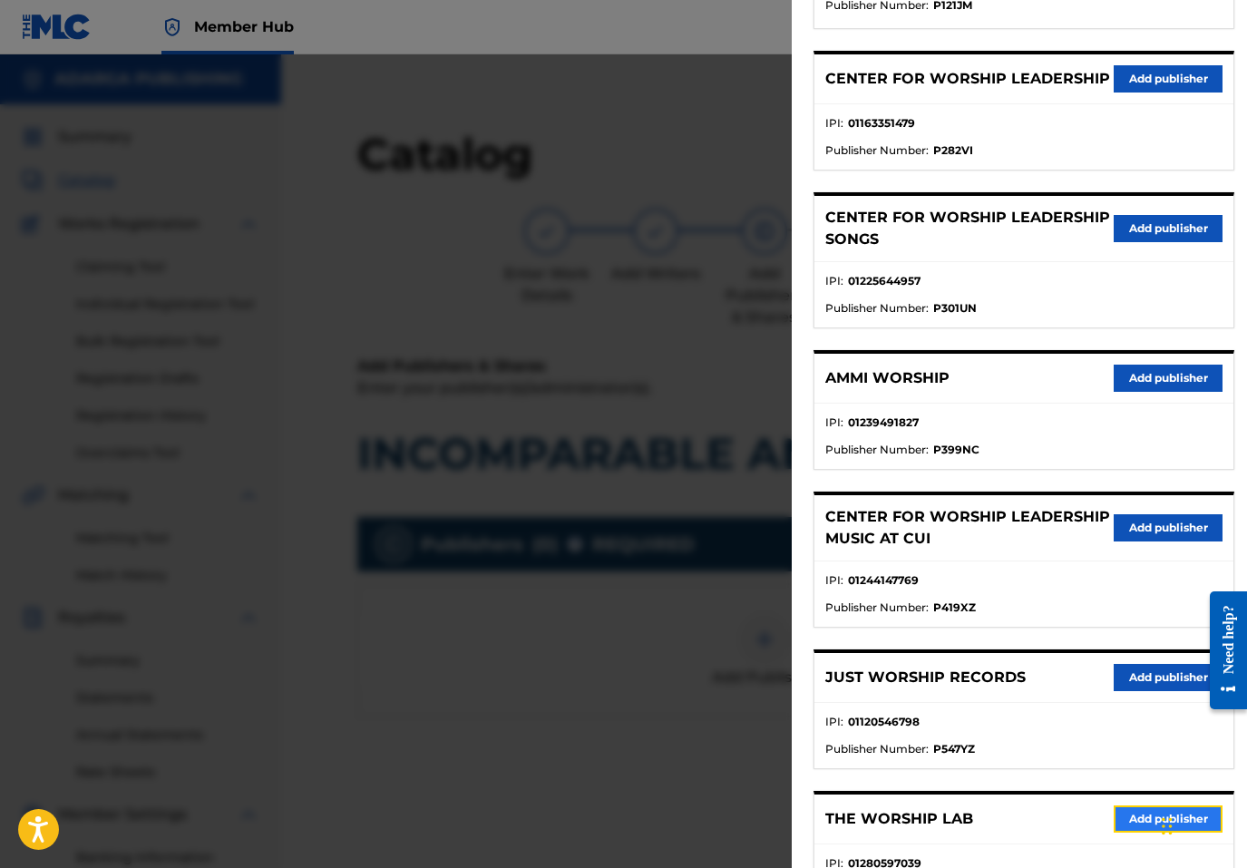
click at [1127, 809] on button "Add publisher" at bounding box center [1168, 818] width 109 height 27
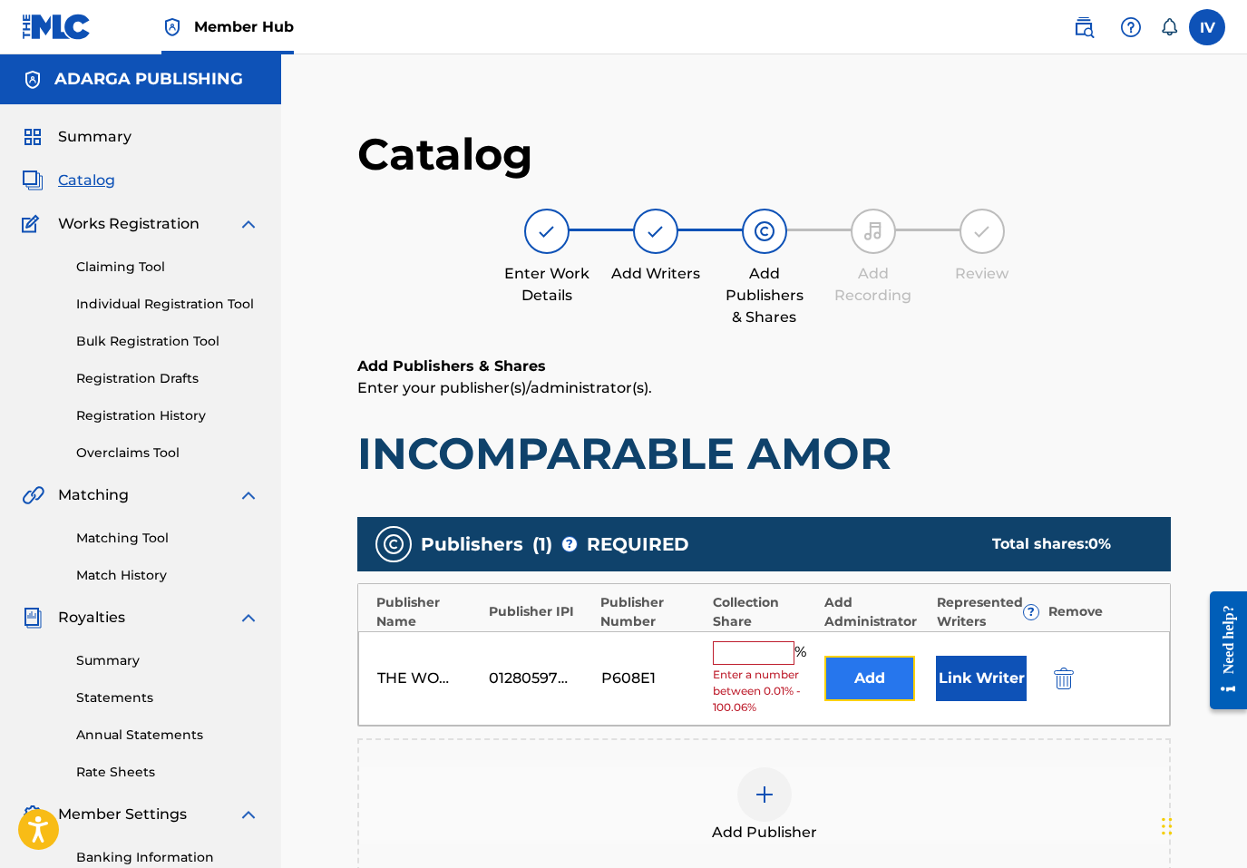
click at [867, 659] on button "Add" at bounding box center [870, 678] width 91 height 45
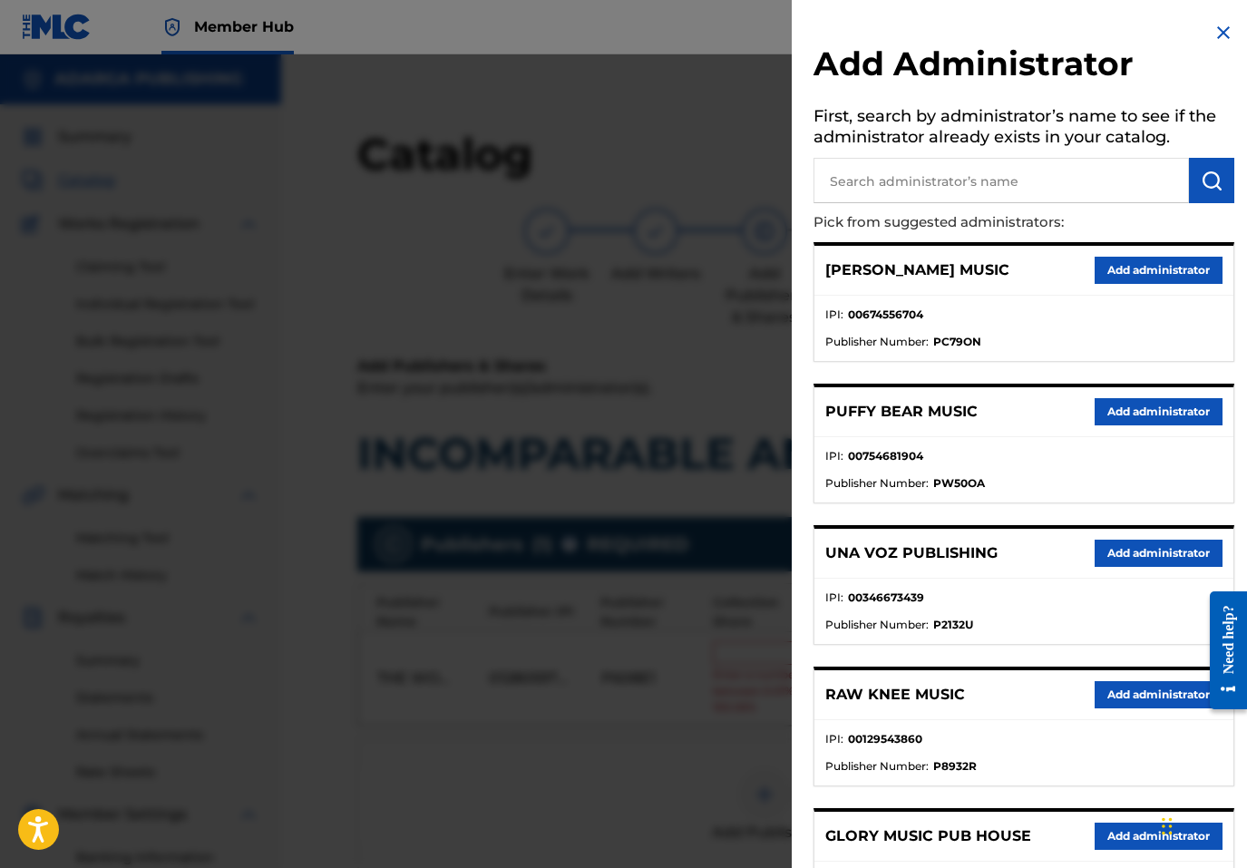
click at [1014, 180] on input "text" at bounding box center [1002, 180] width 376 height 45
type input "adarga"
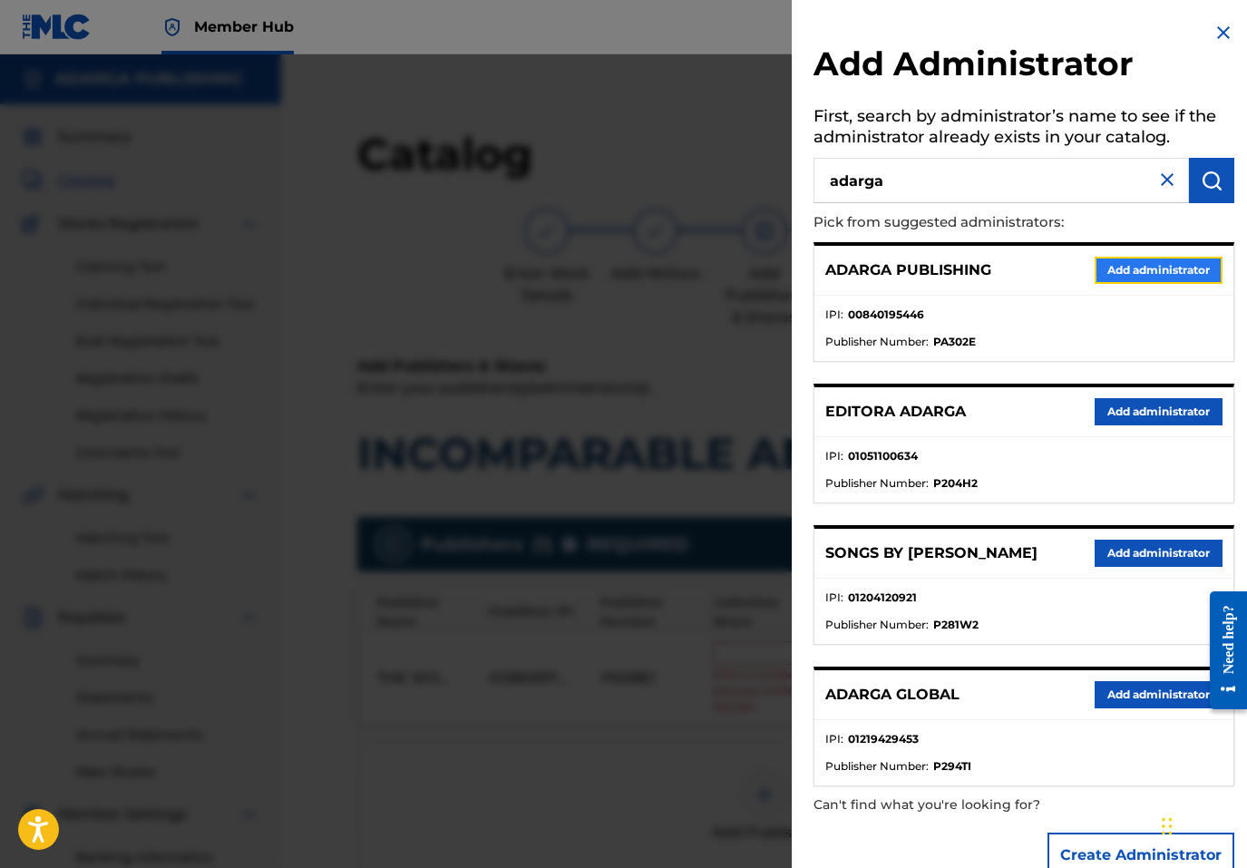
click at [1145, 262] on button "Add administrator" at bounding box center [1159, 270] width 128 height 27
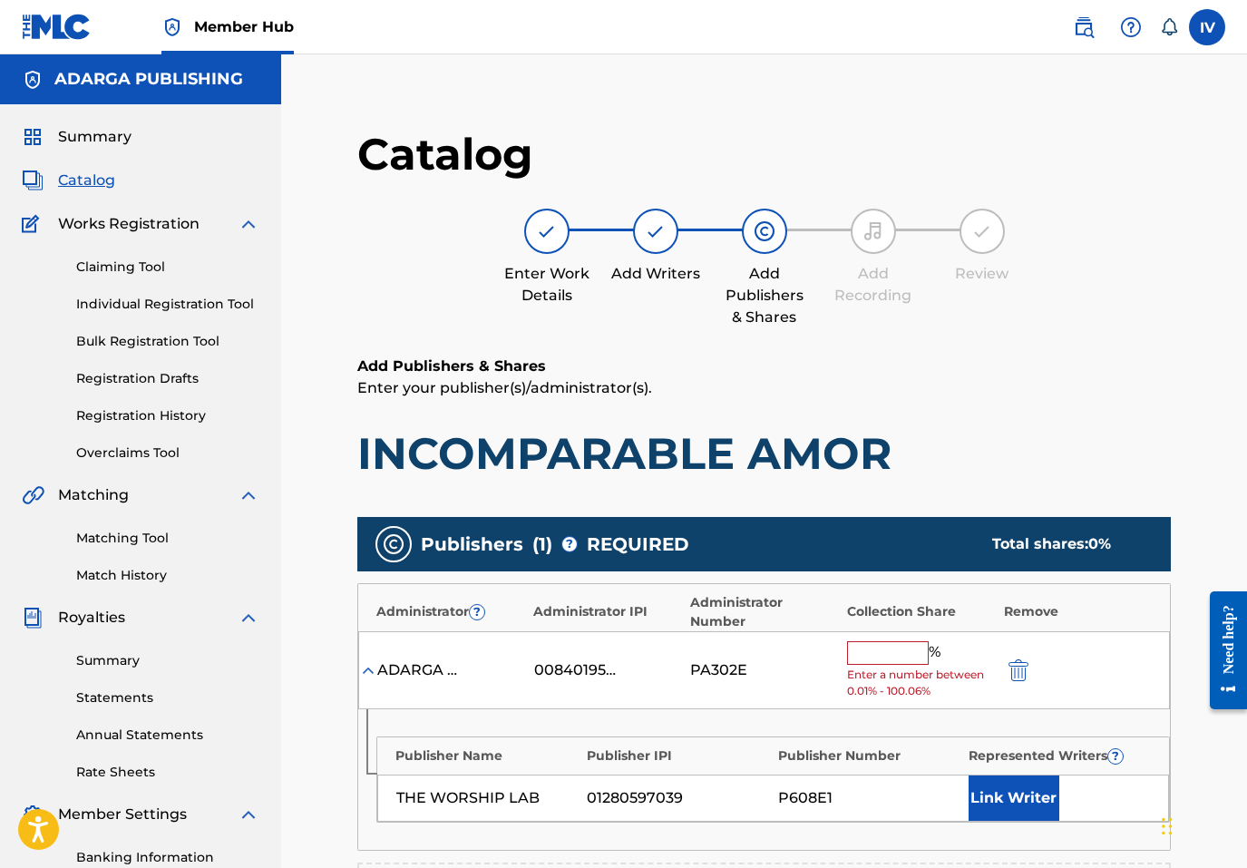
click at [887, 652] on input "text" at bounding box center [888, 653] width 82 height 24
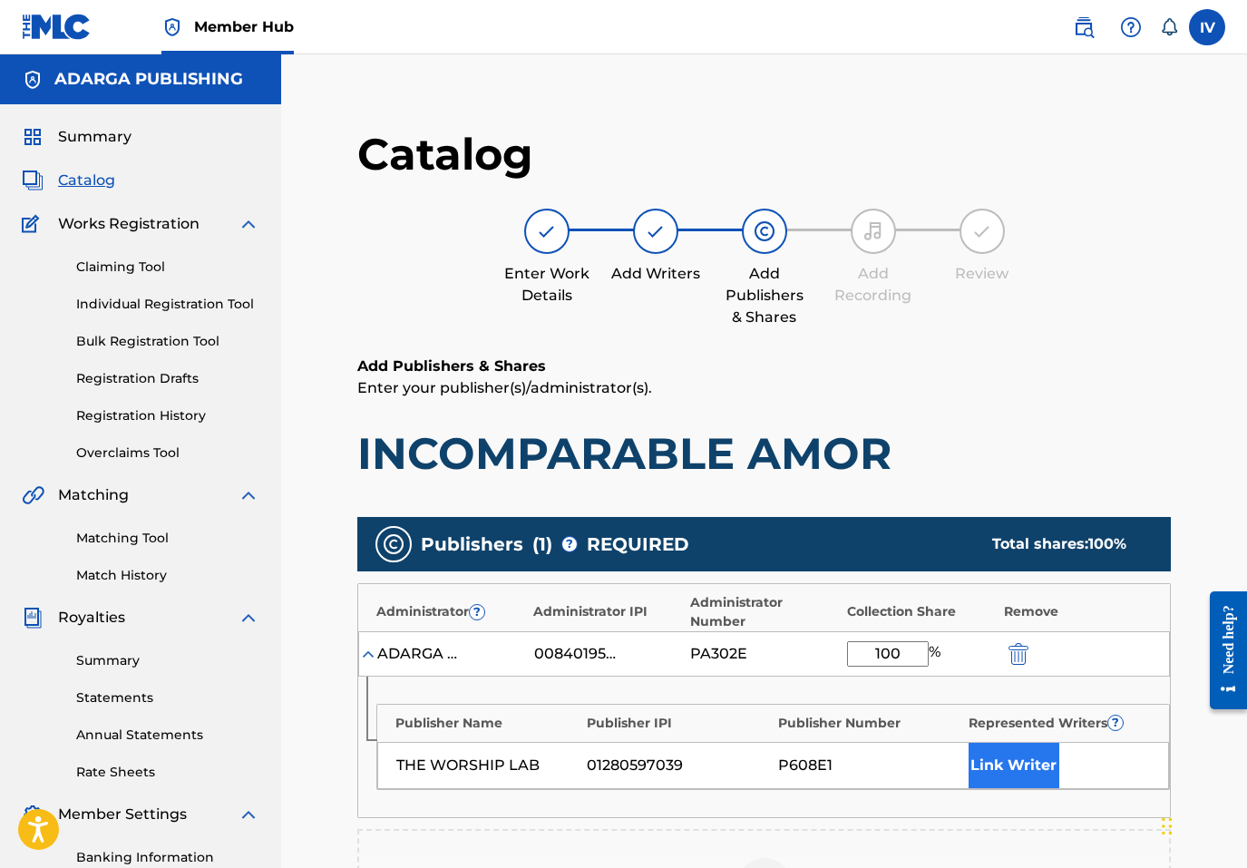
type input "100"
click at [994, 774] on button "Link Writer" at bounding box center [1014, 765] width 91 height 45
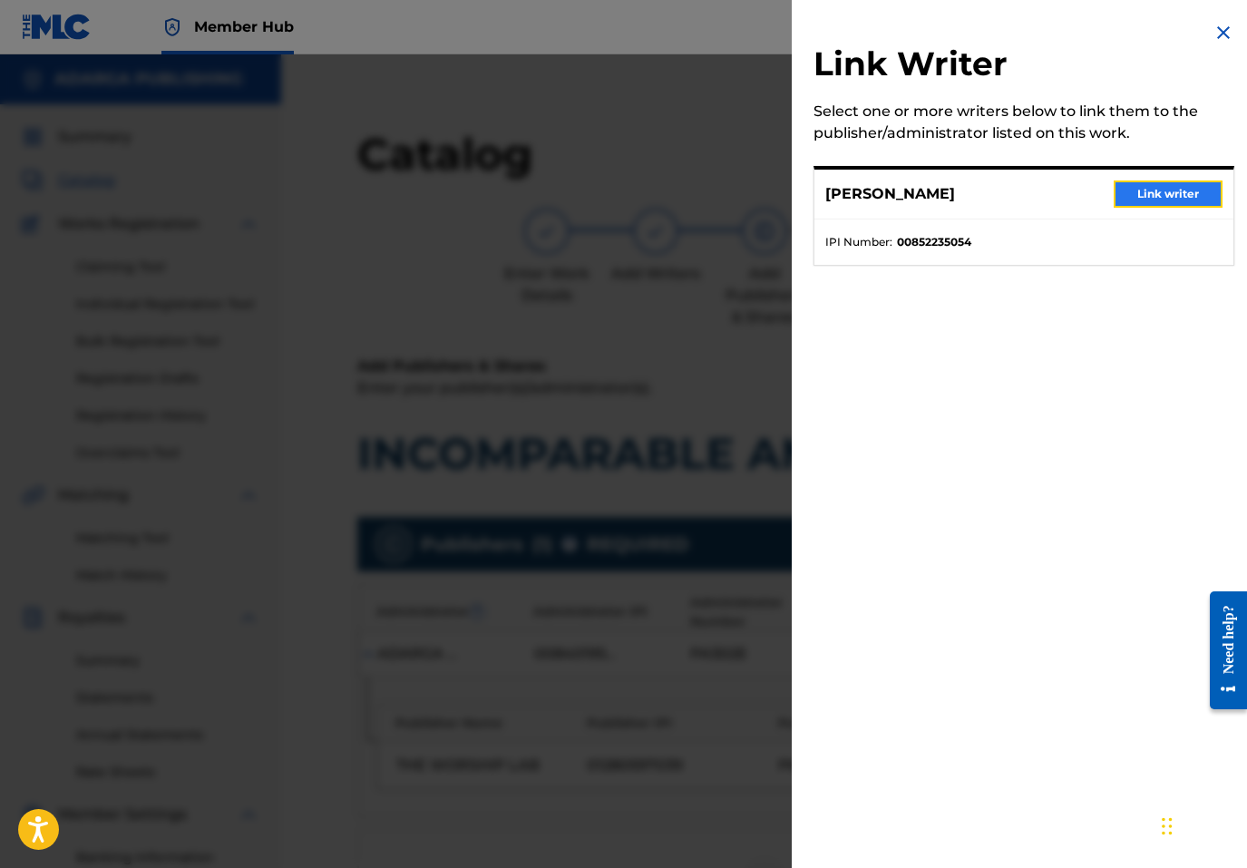
click at [1173, 181] on button "Link writer" at bounding box center [1168, 194] width 109 height 27
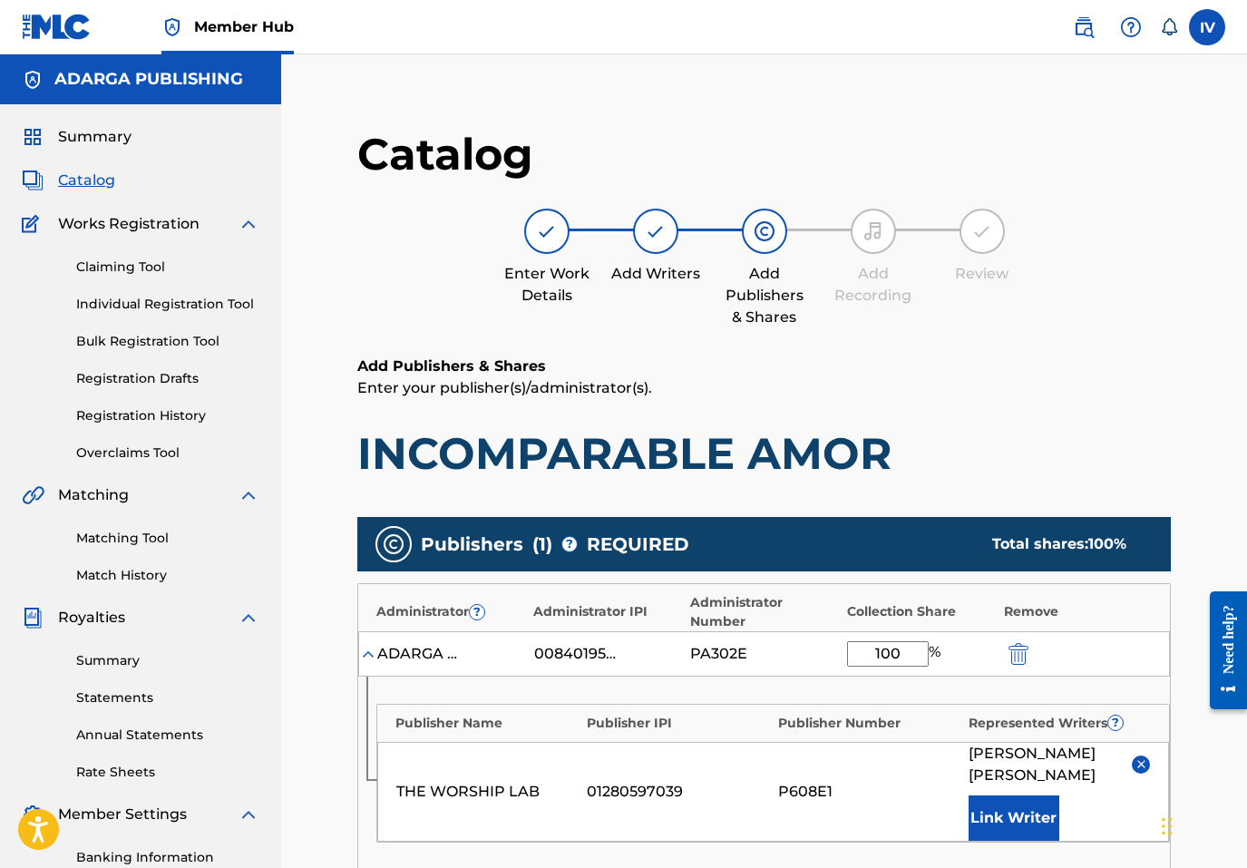
scroll to position [467, 0]
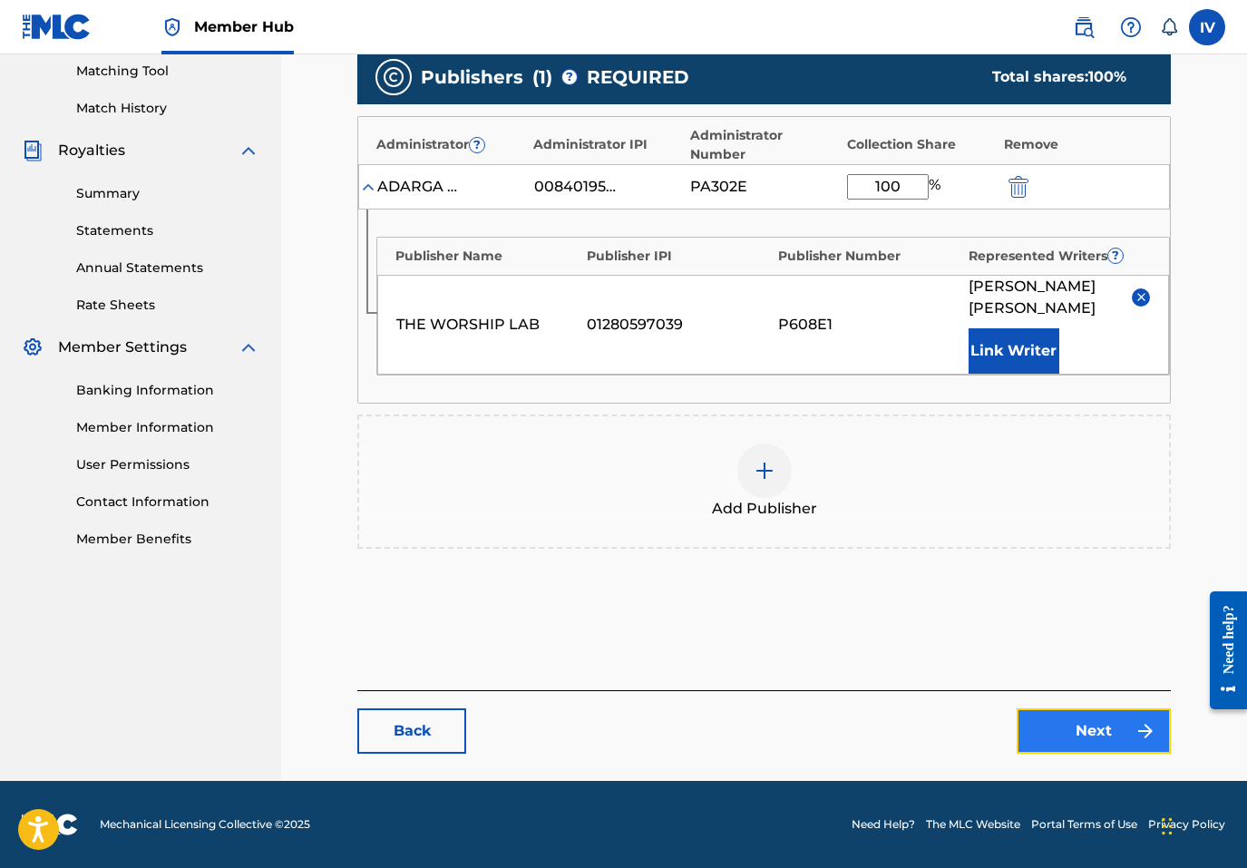
click at [1067, 737] on link "Next" at bounding box center [1094, 730] width 154 height 45
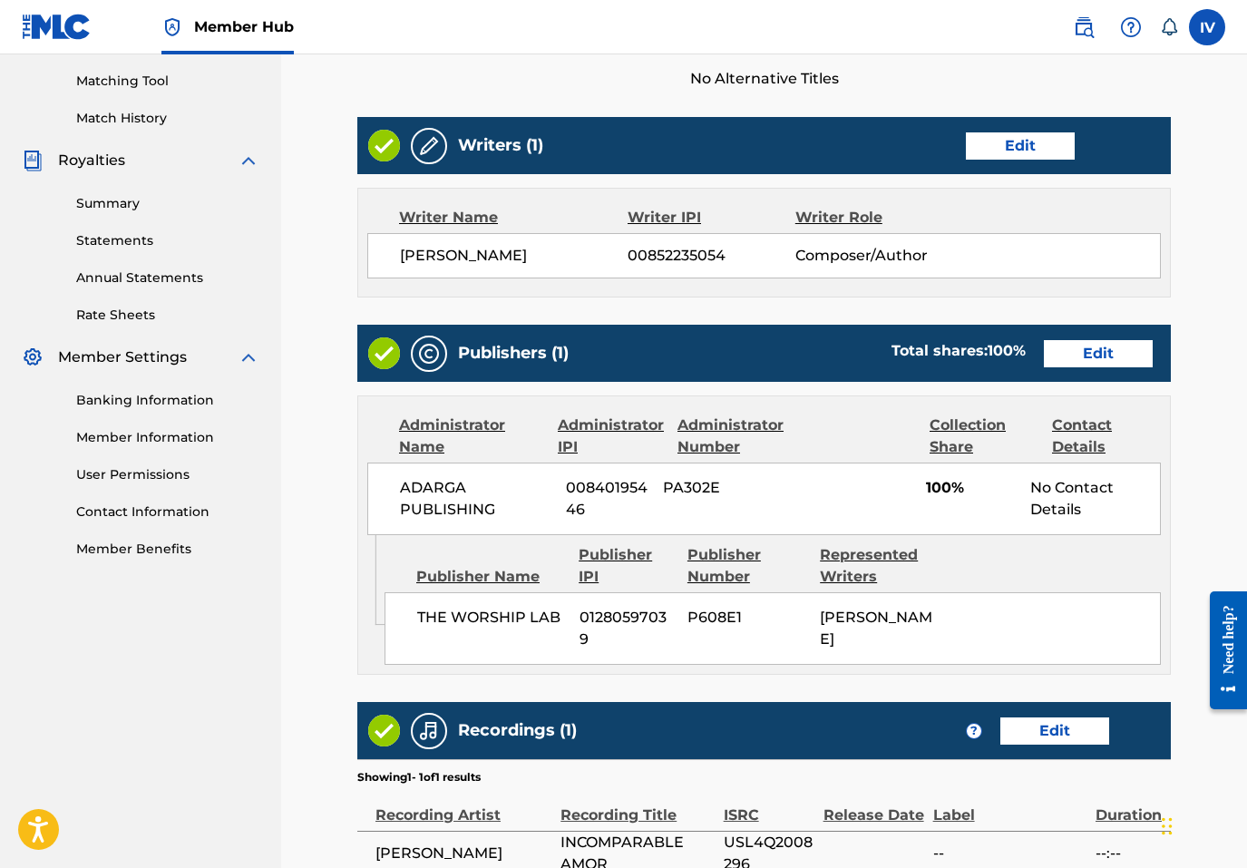
scroll to position [690, 0]
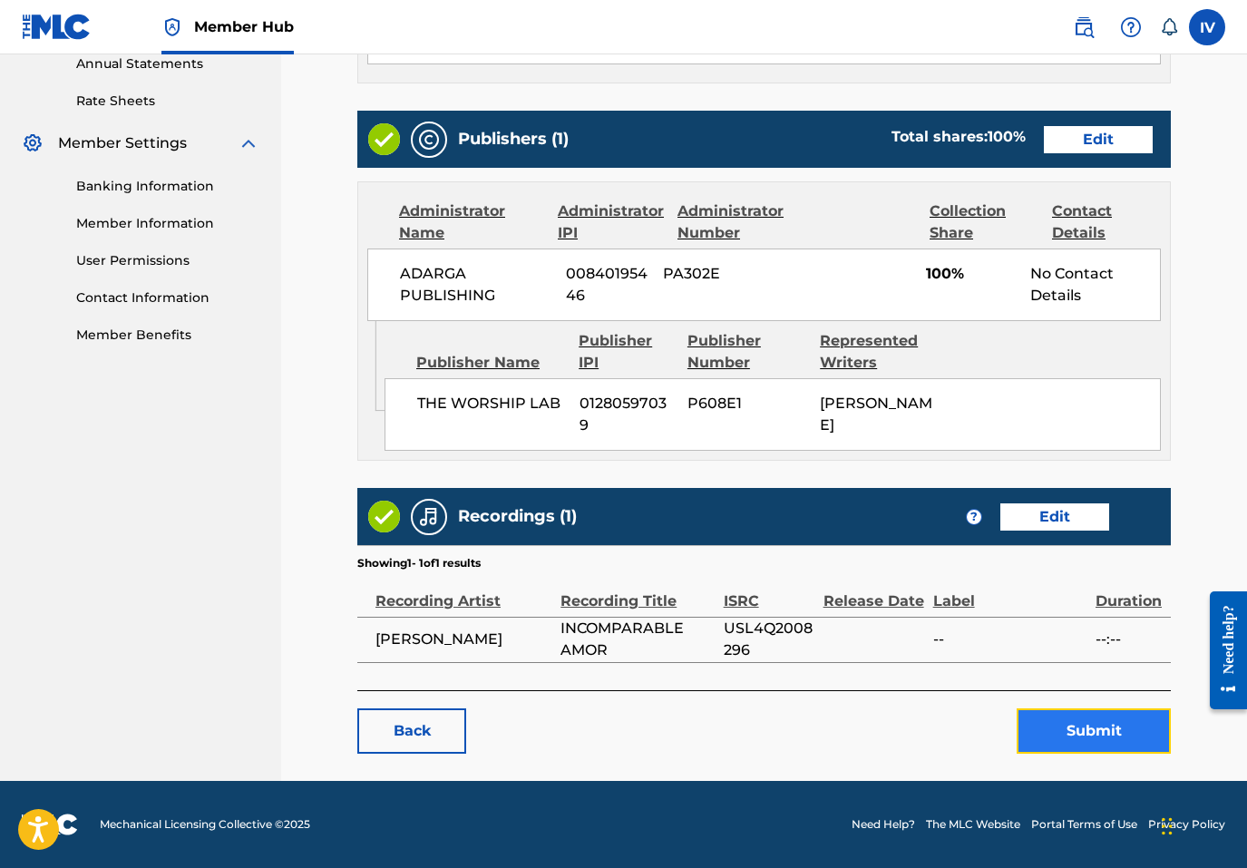
click at [1078, 726] on button "Submit" at bounding box center [1094, 730] width 154 height 45
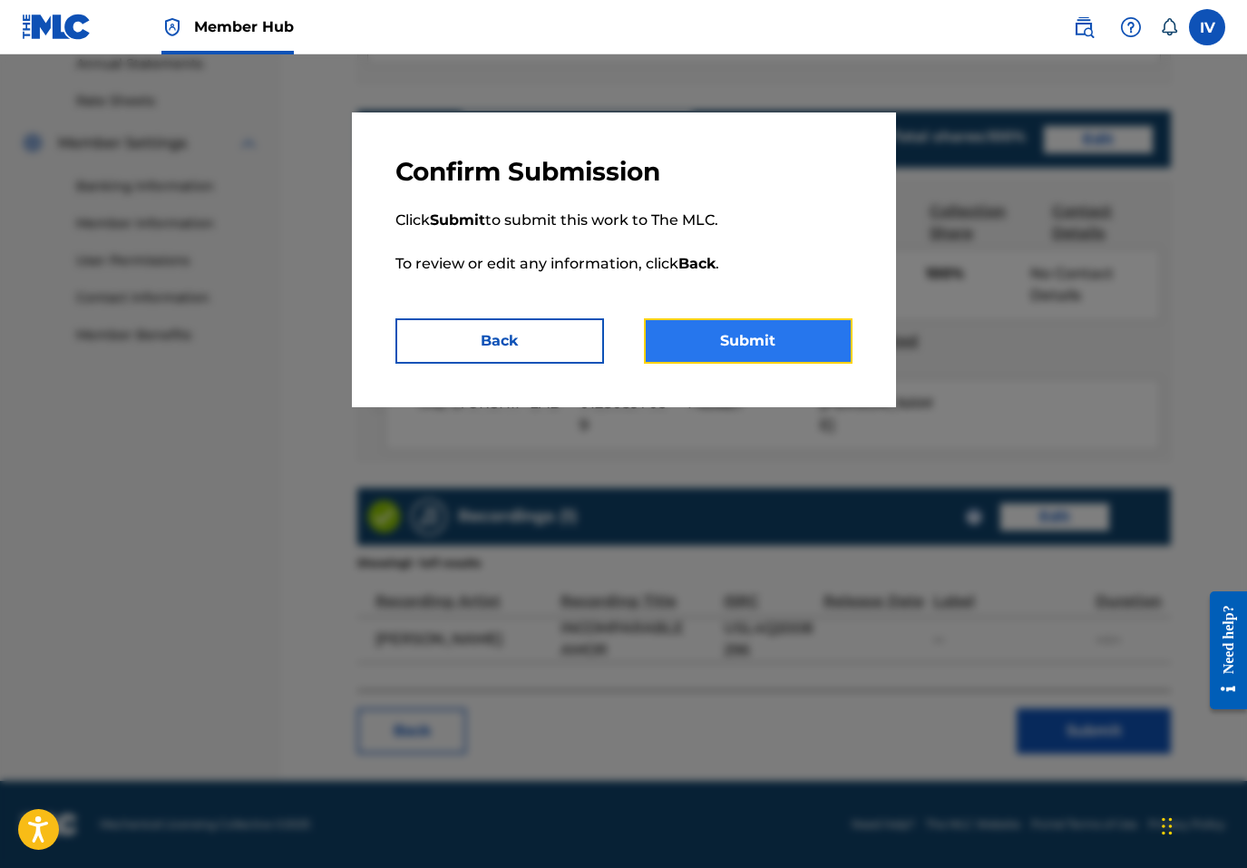
click at [781, 346] on button "Submit" at bounding box center [748, 340] width 209 height 45
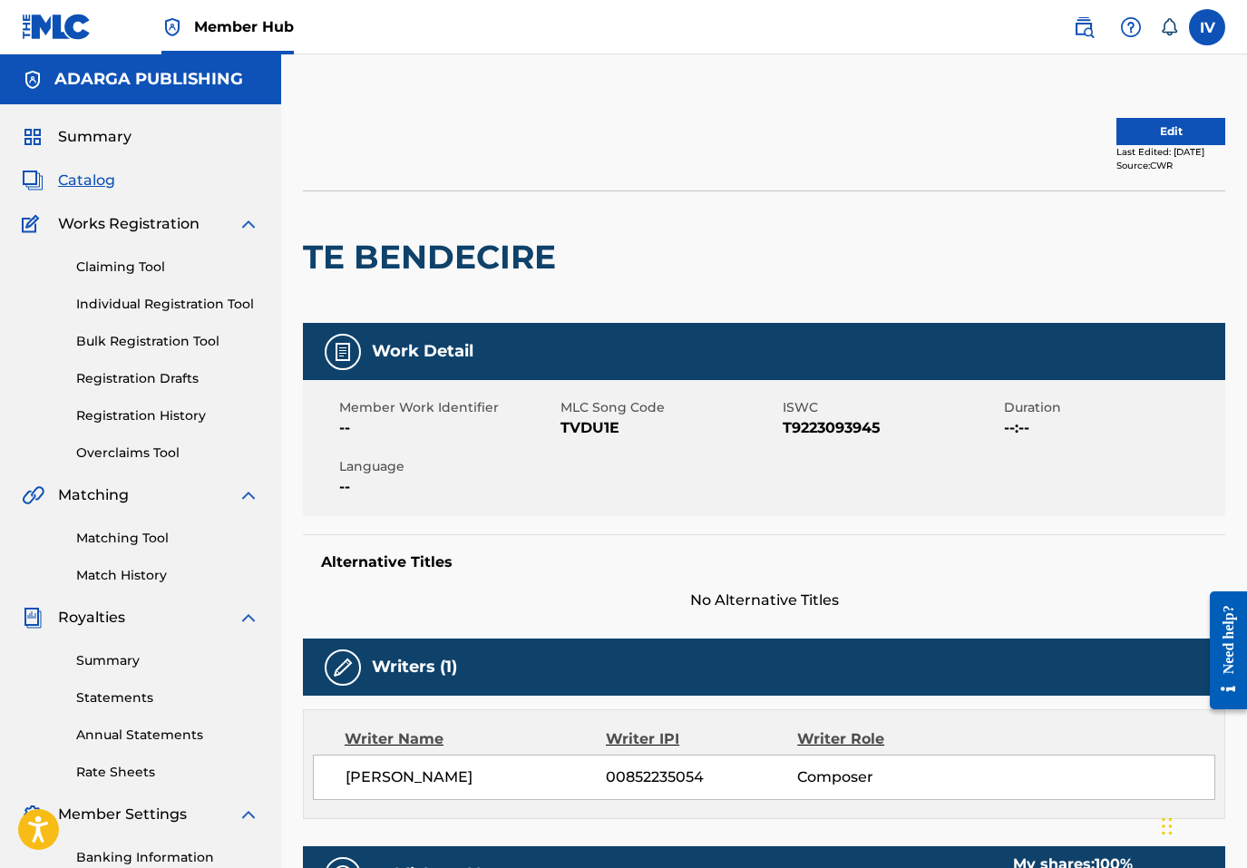
click at [415, 257] on h2 "TE BENDECIRE" at bounding box center [434, 257] width 262 height 41
click at [415, 258] on h2 "TE BENDECIRE" at bounding box center [434, 257] width 262 height 41
copy div "TE BENDECIRE"
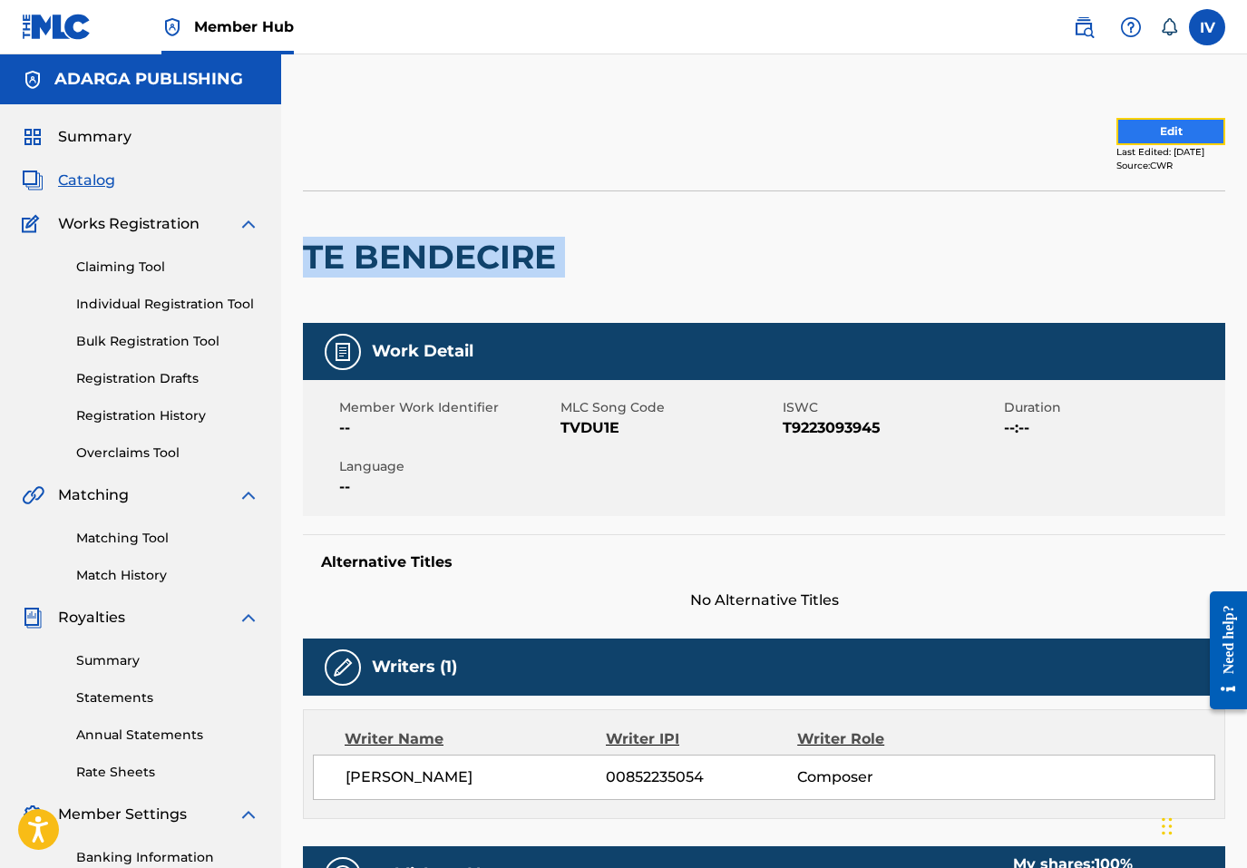
click at [1117, 141] on button "Edit" at bounding box center [1171, 131] width 109 height 27
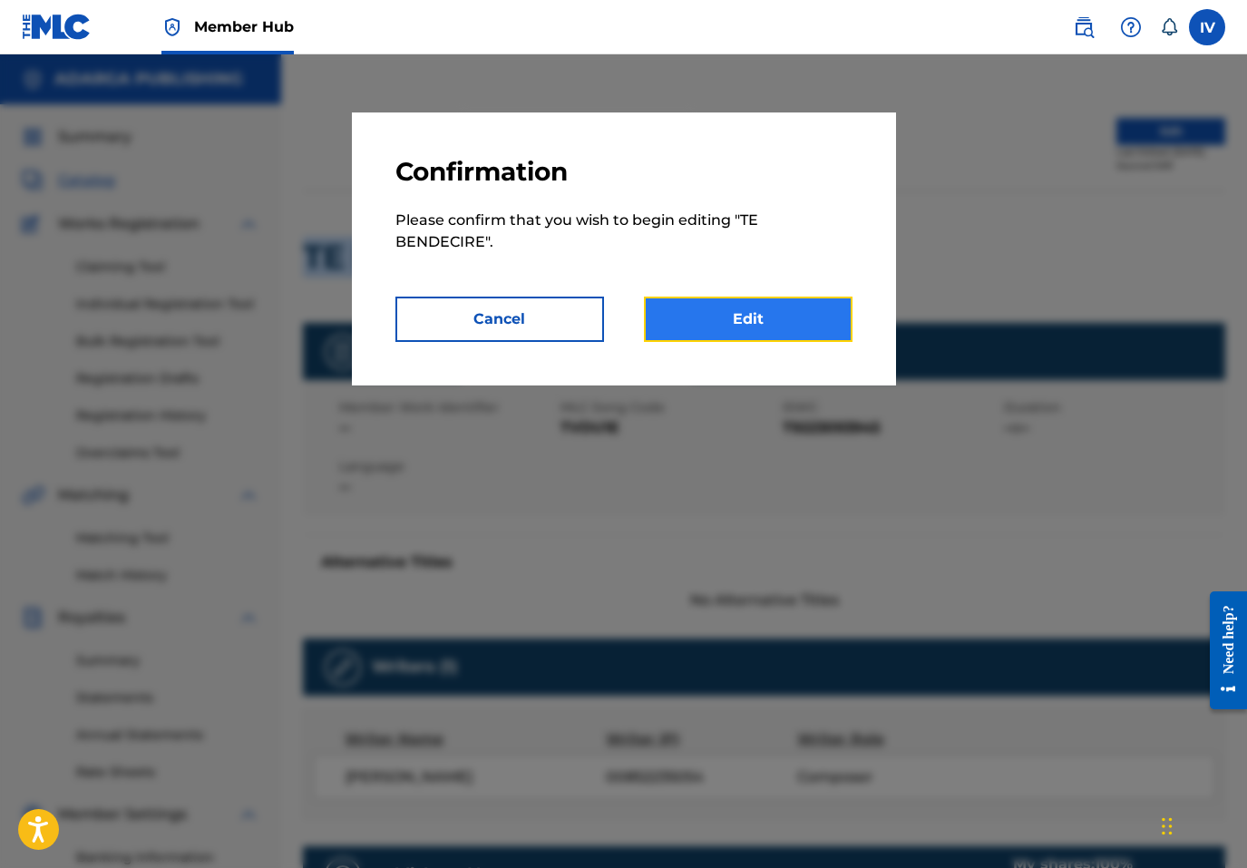
click at [773, 317] on link "Edit" at bounding box center [748, 319] width 209 height 45
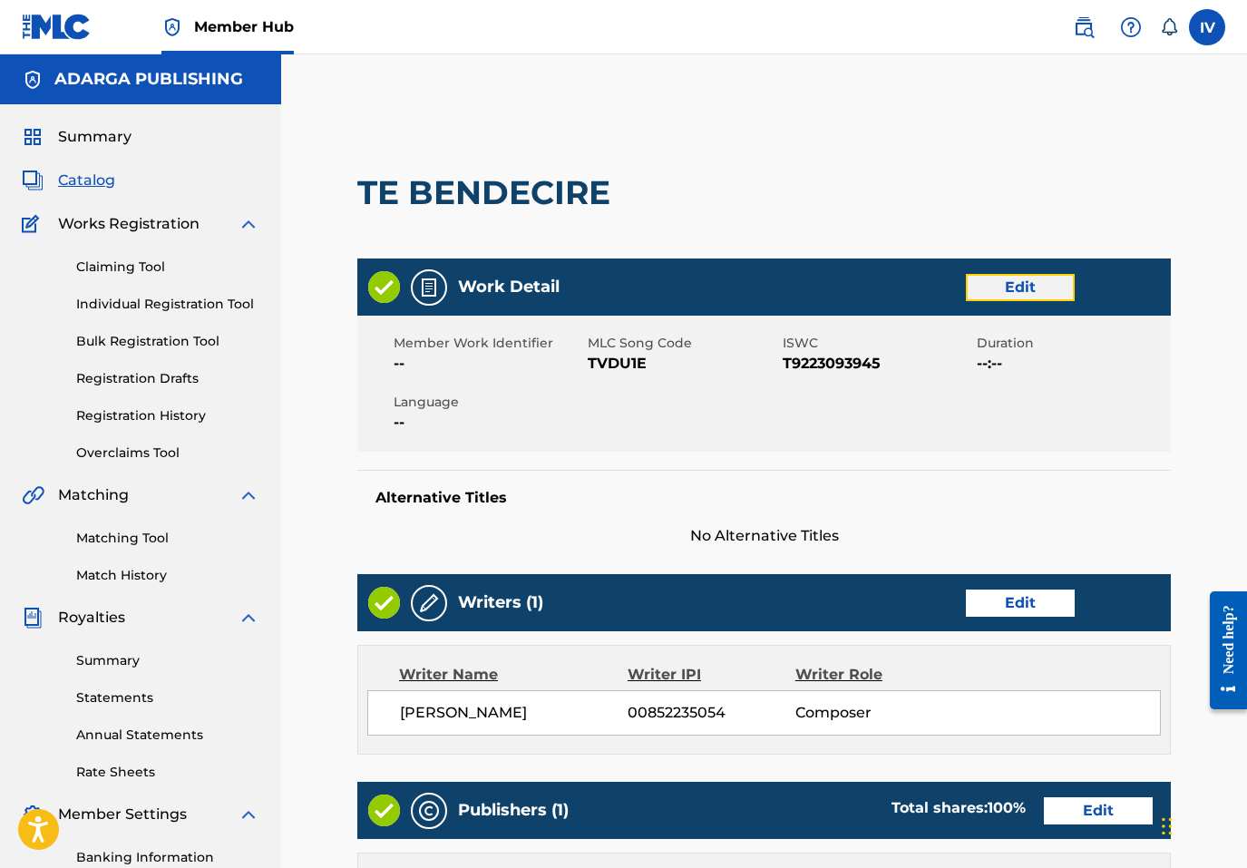
click at [1025, 294] on link "Edit" at bounding box center [1020, 287] width 109 height 27
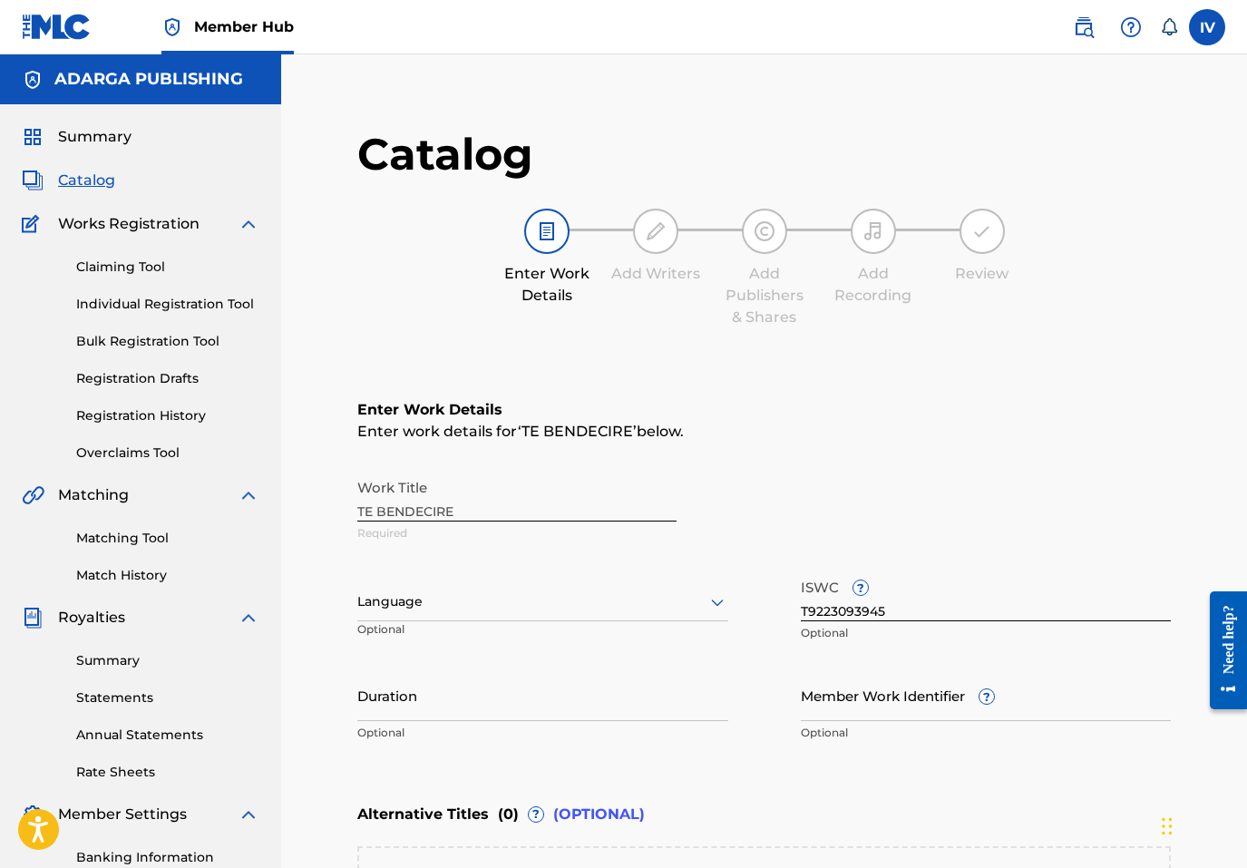
click at [514, 574] on div "Language Optional" at bounding box center [542, 611] width 371 height 82
click at [431, 621] on p "Optional" at bounding box center [418, 636] width 123 height 30
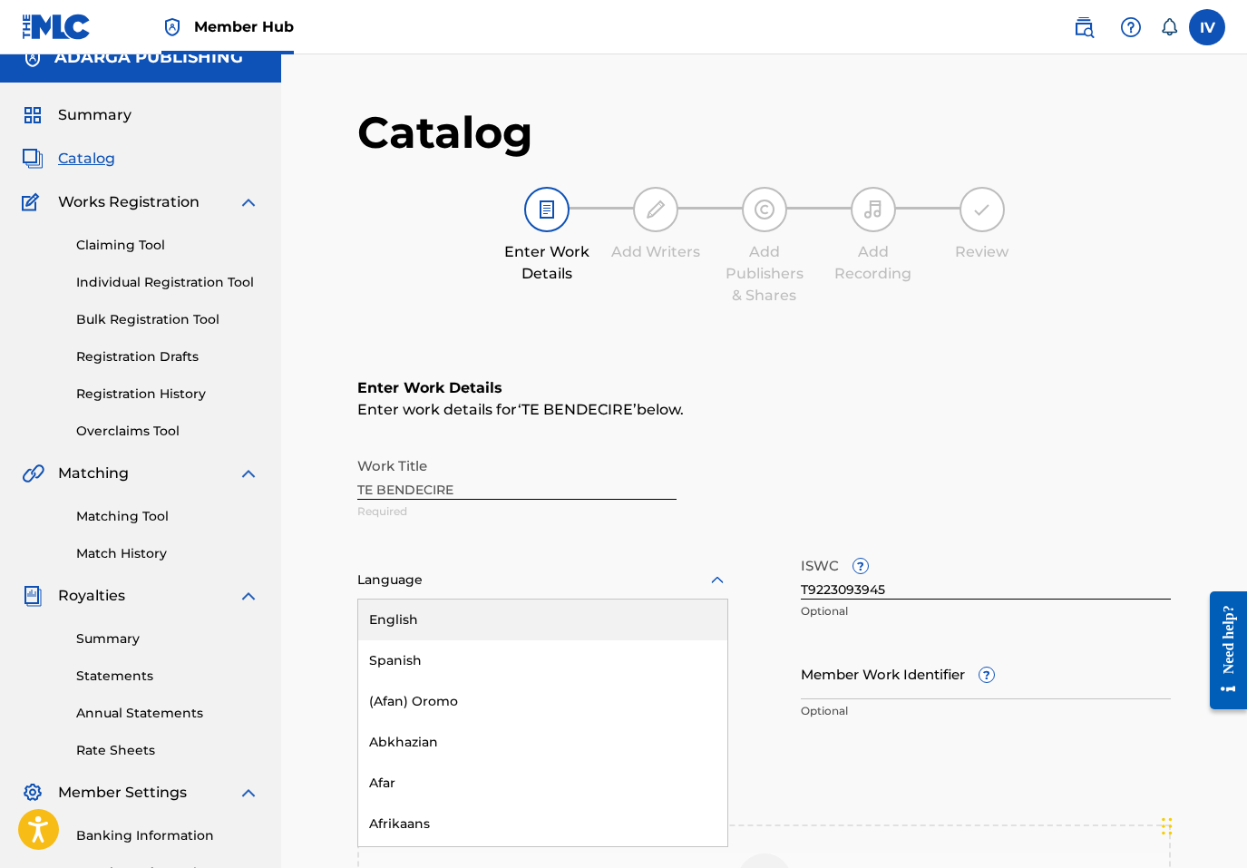
drag, startPoint x: 413, startPoint y: 596, endPoint x: 413, endPoint y: 625, distance: 29.0
click at [413, 595] on div "Language" at bounding box center [542, 580] width 371 height 38
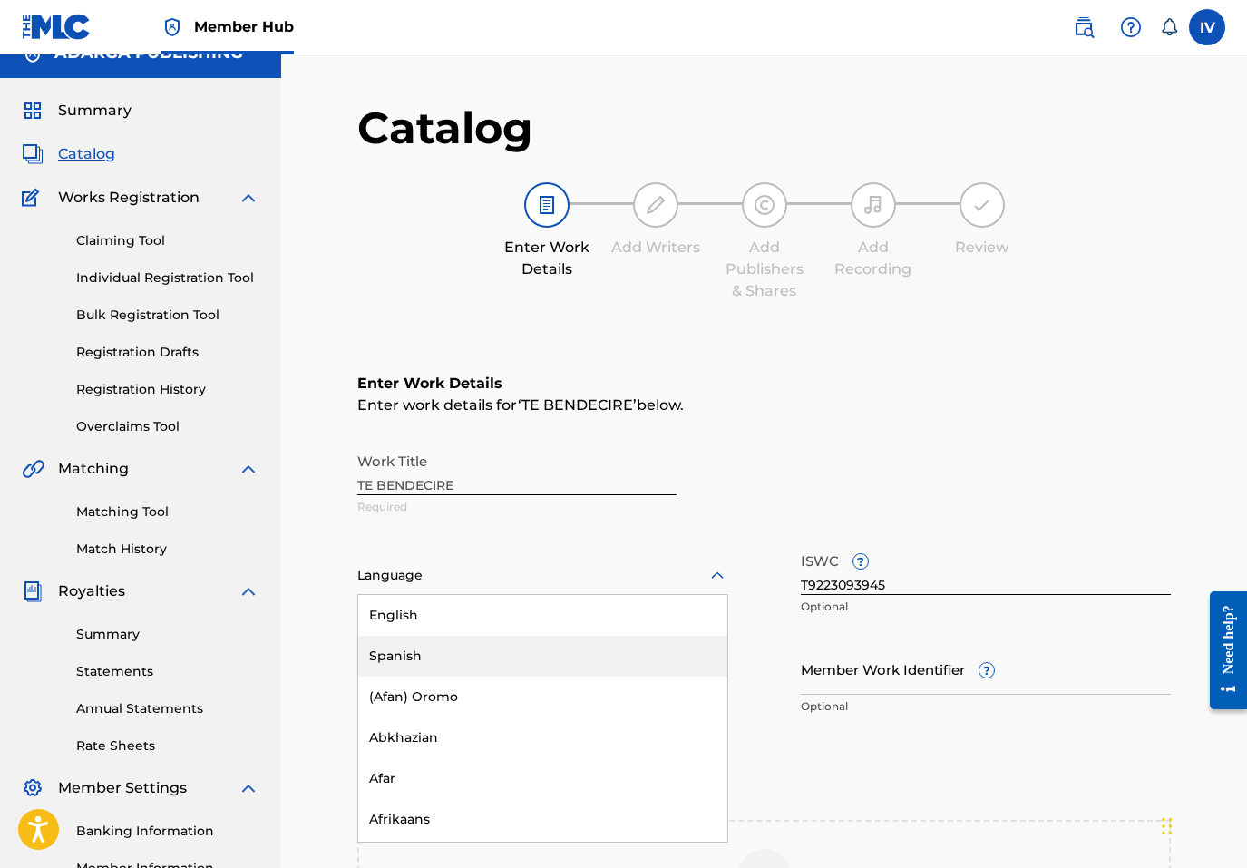
click at [413, 670] on div "Spanish" at bounding box center [542, 656] width 369 height 41
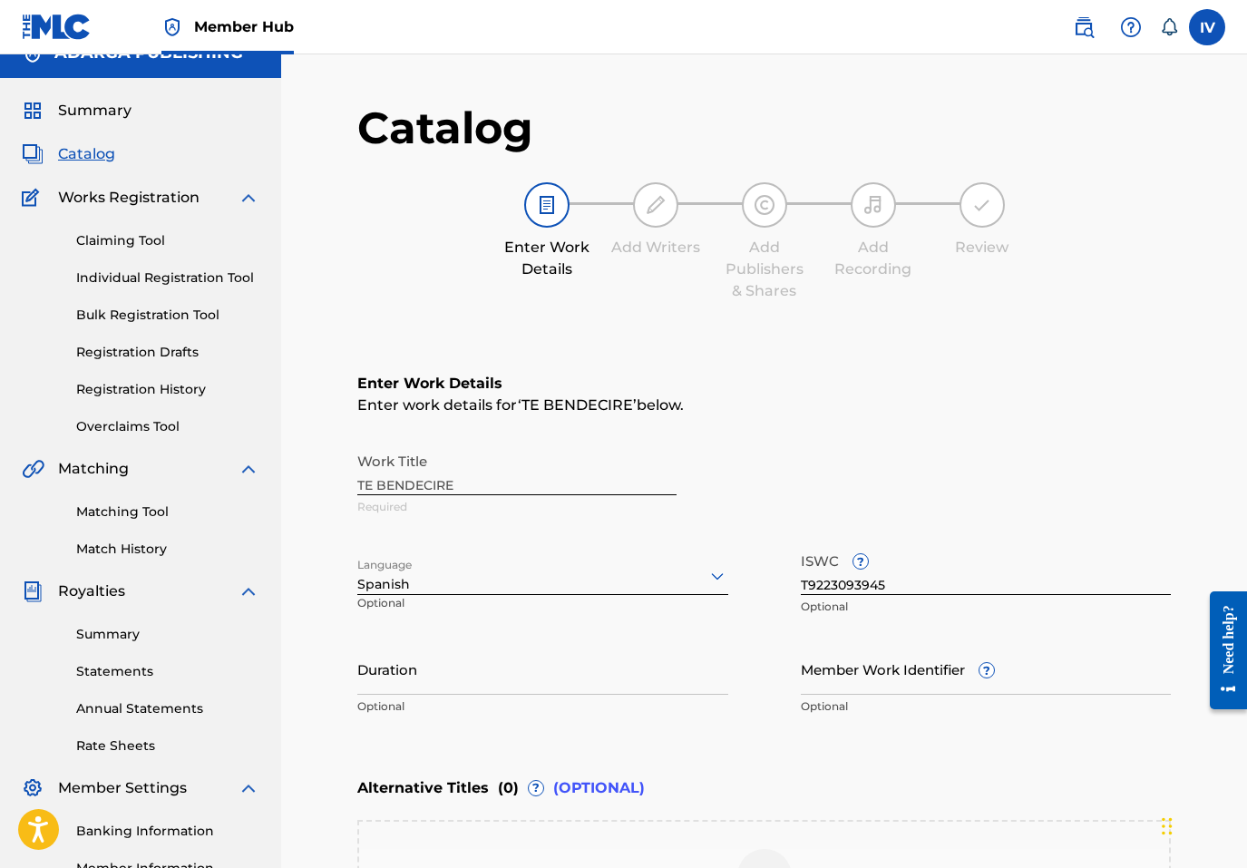
scroll to position [335, 0]
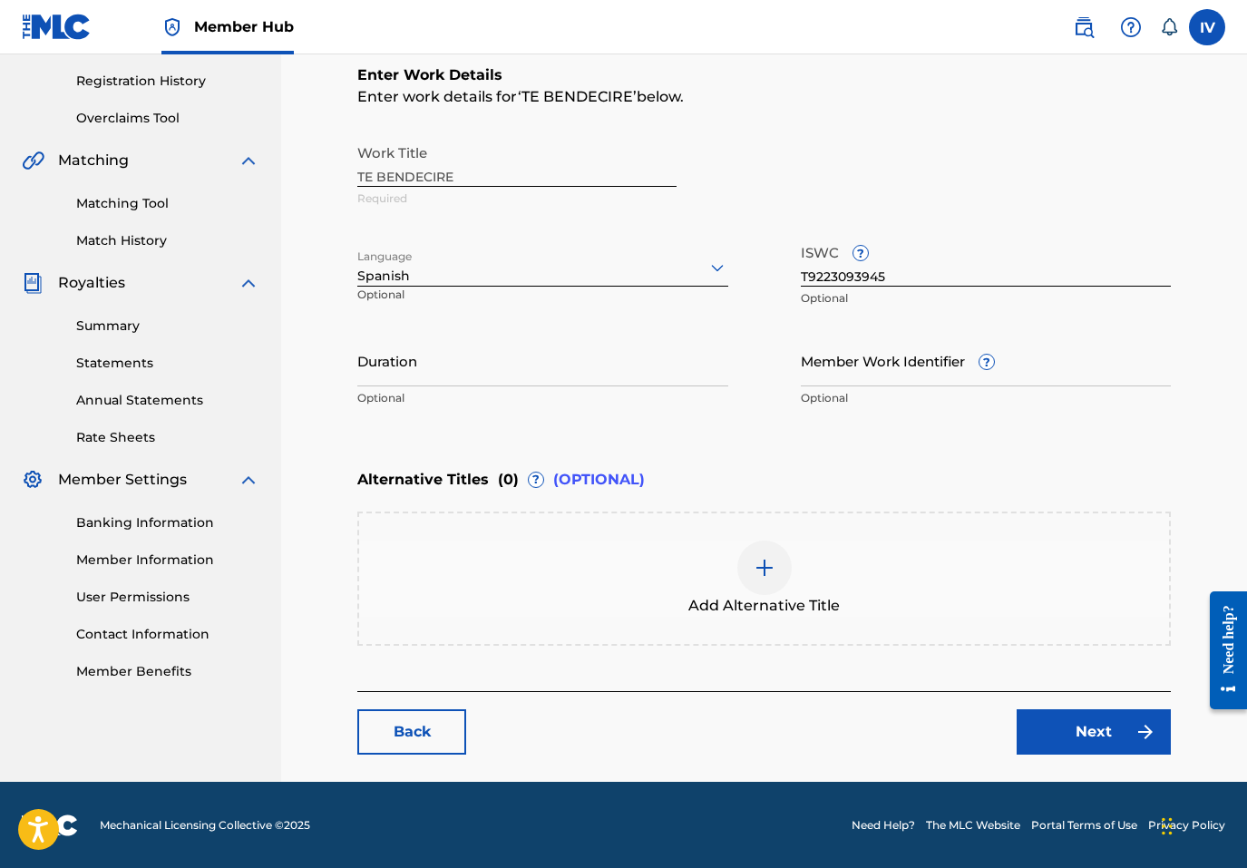
click at [610, 584] on div "Add Alternative Title" at bounding box center [764, 579] width 810 height 76
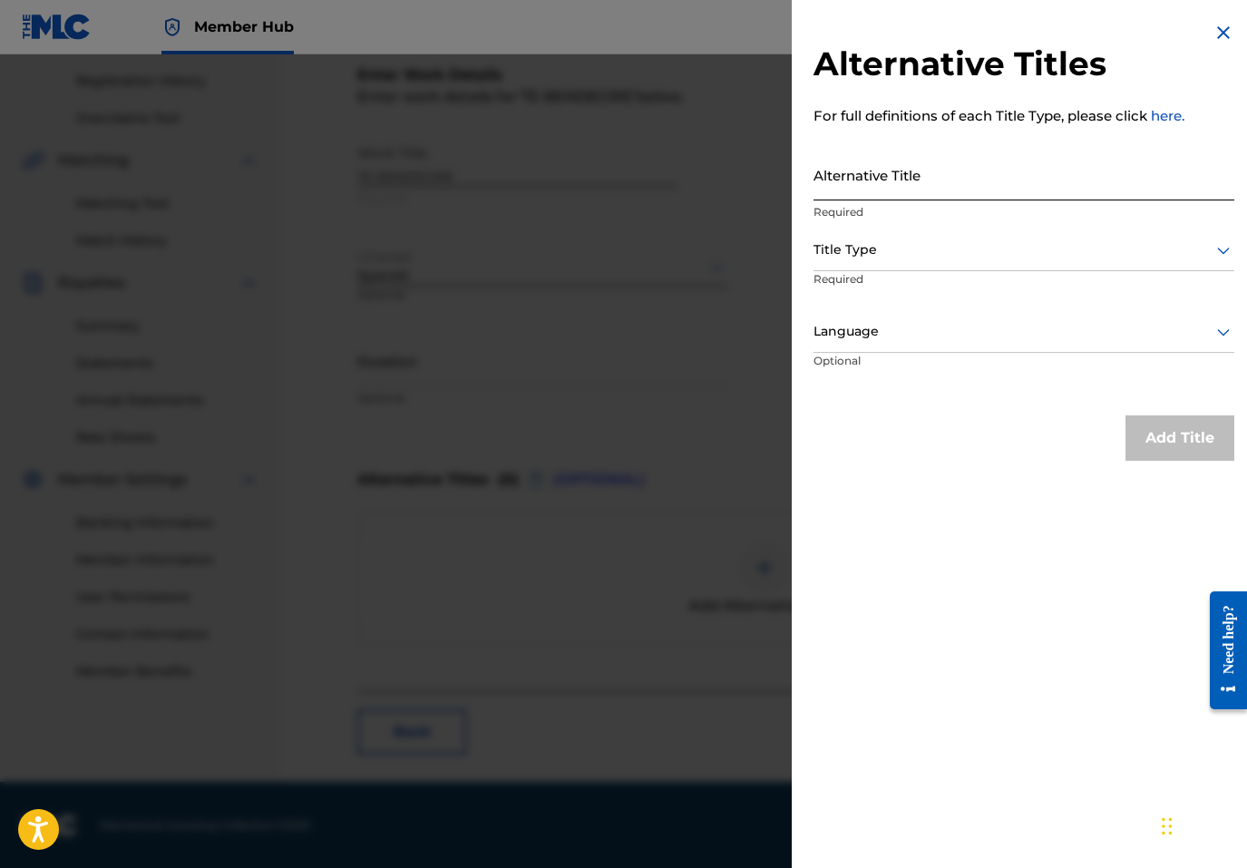
click at [966, 181] on input "Alternative Title" at bounding box center [1024, 175] width 421 height 52
paste input "TE BENDECIRE"
type input "TE BENDECIRÉ"
click at [903, 257] on div at bounding box center [1024, 250] width 421 height 23
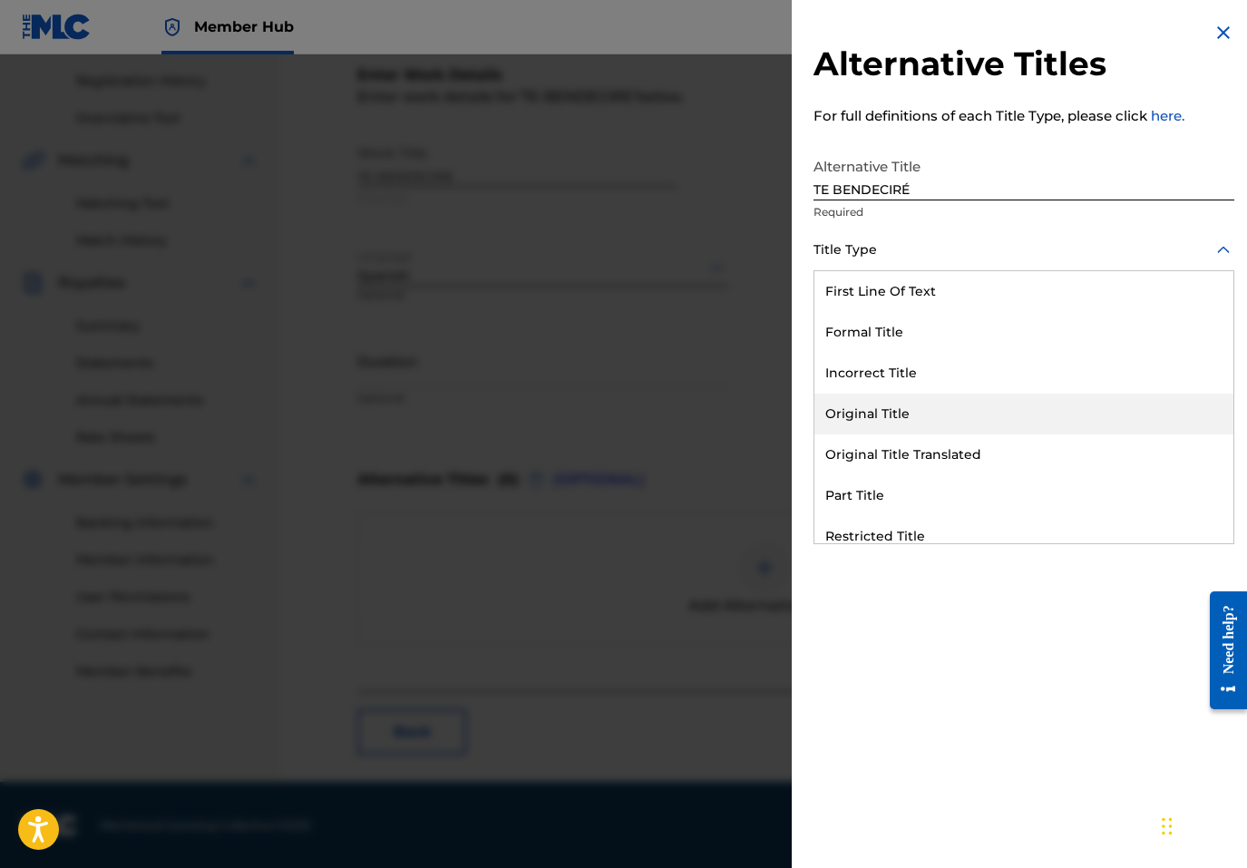
click at [874, 395] on div "Original Title" at bounding box center [1024, 414] width 419 height 41
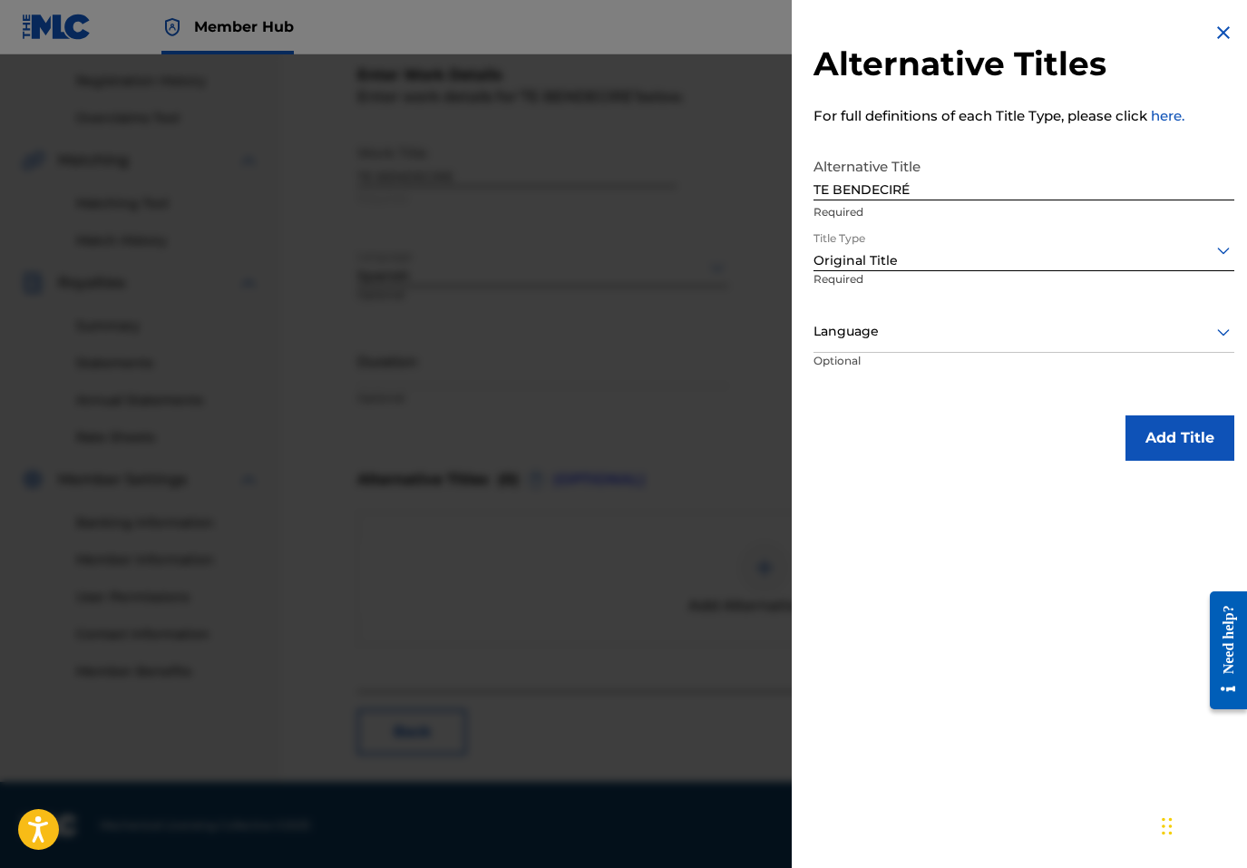
click at [859, 351] on div "Language" at bounding box center [1024, 332] width 421 height 41
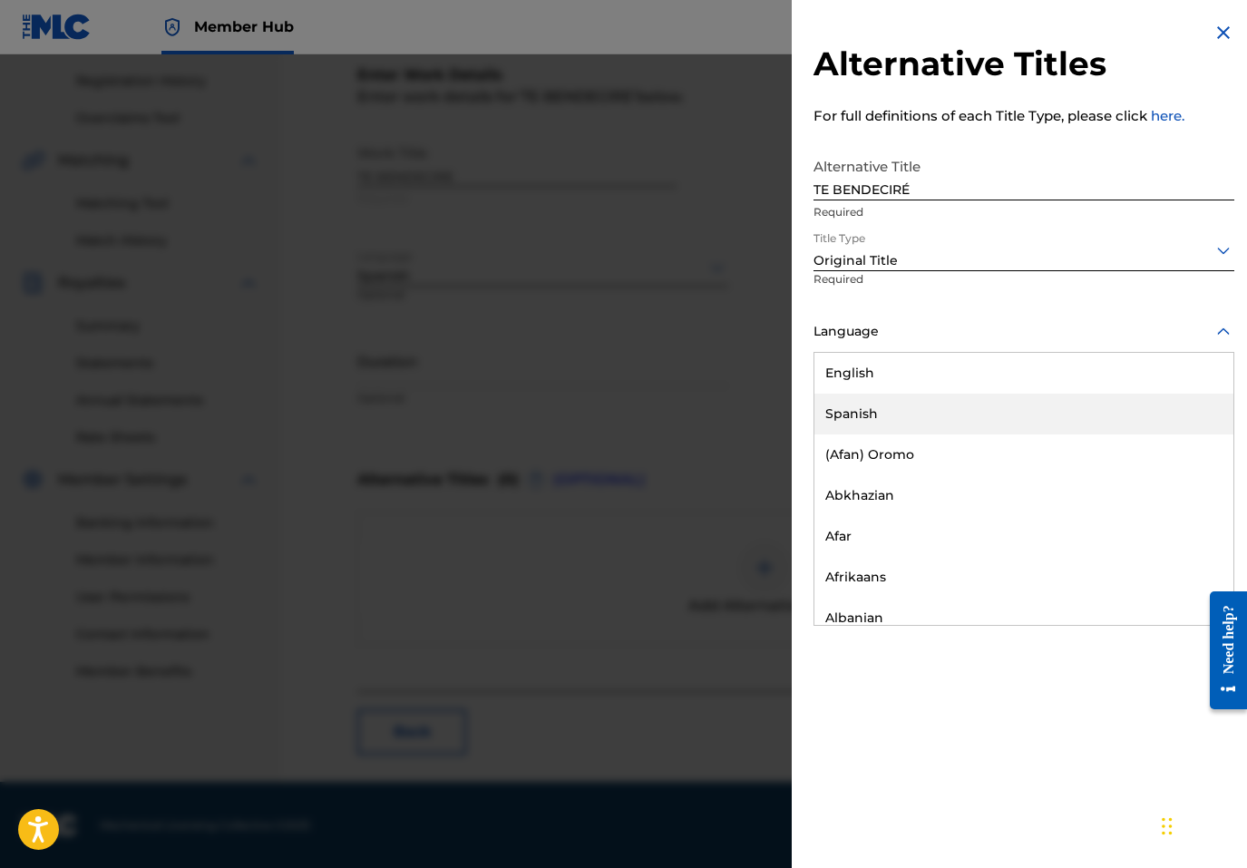
click at [859, 420] on div "Spanish" at bounding box center [1024, 414] width 419 height 41
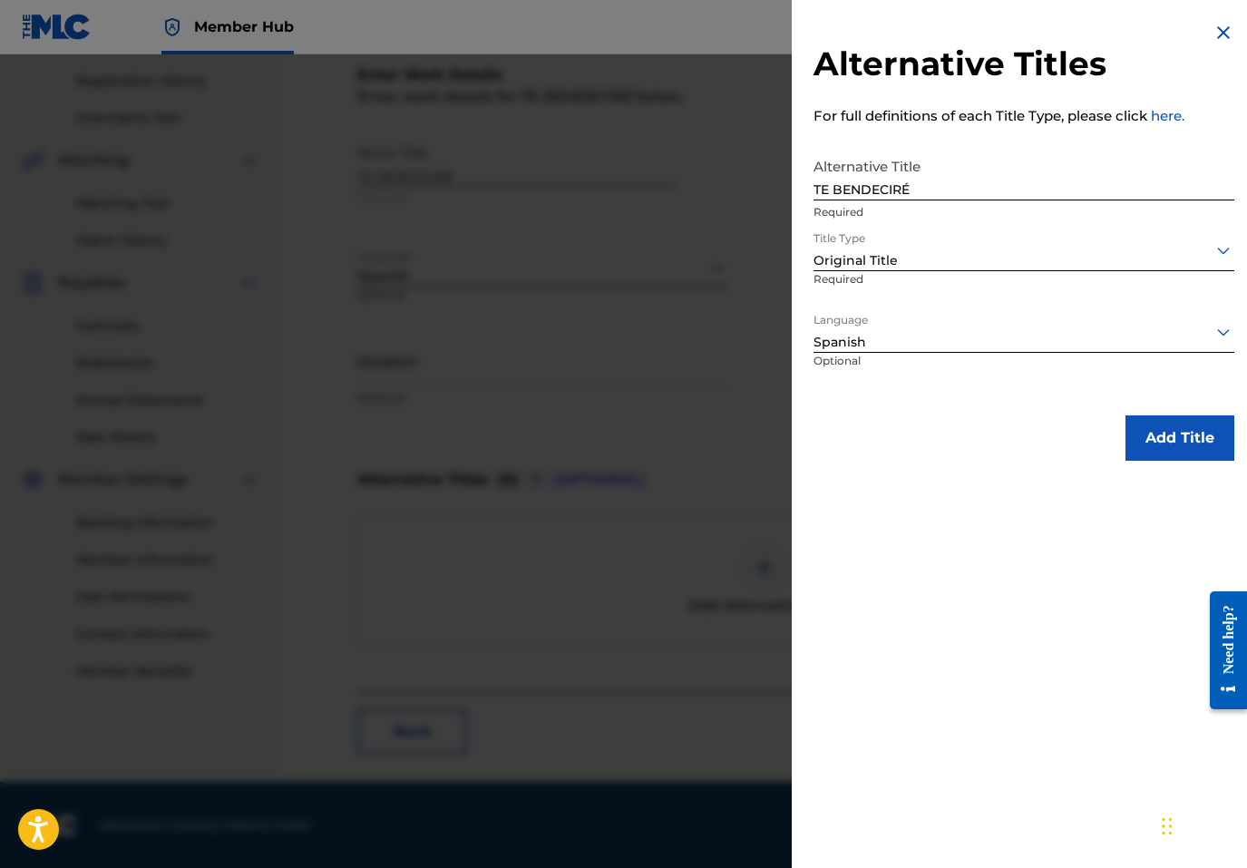
click at [1113, 449] on div "Add Title" at bounding box center [1024, 437] width 421 height 45
click at [1134, 444] on button "Add Title" at bounding box center [1180, 437] width 109 height 45
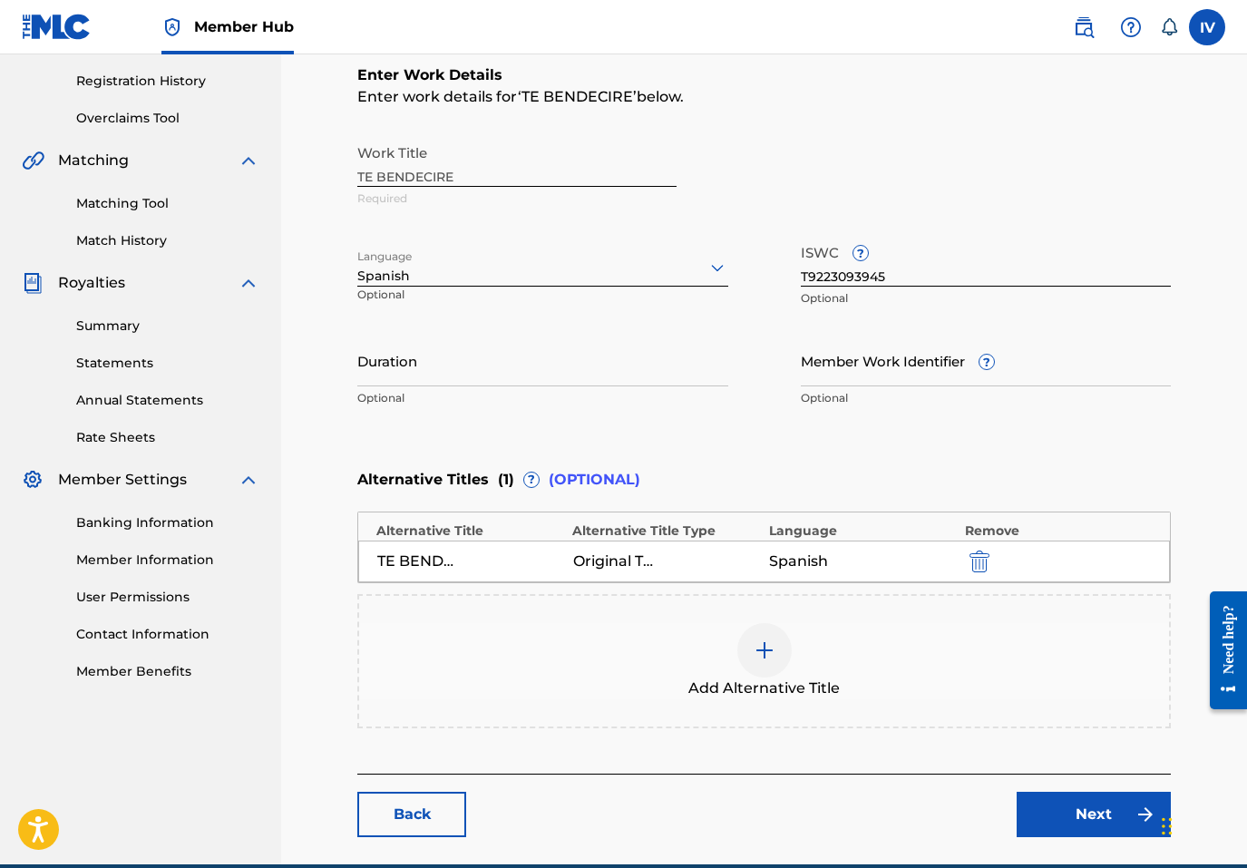
scroll to position [418, 0]
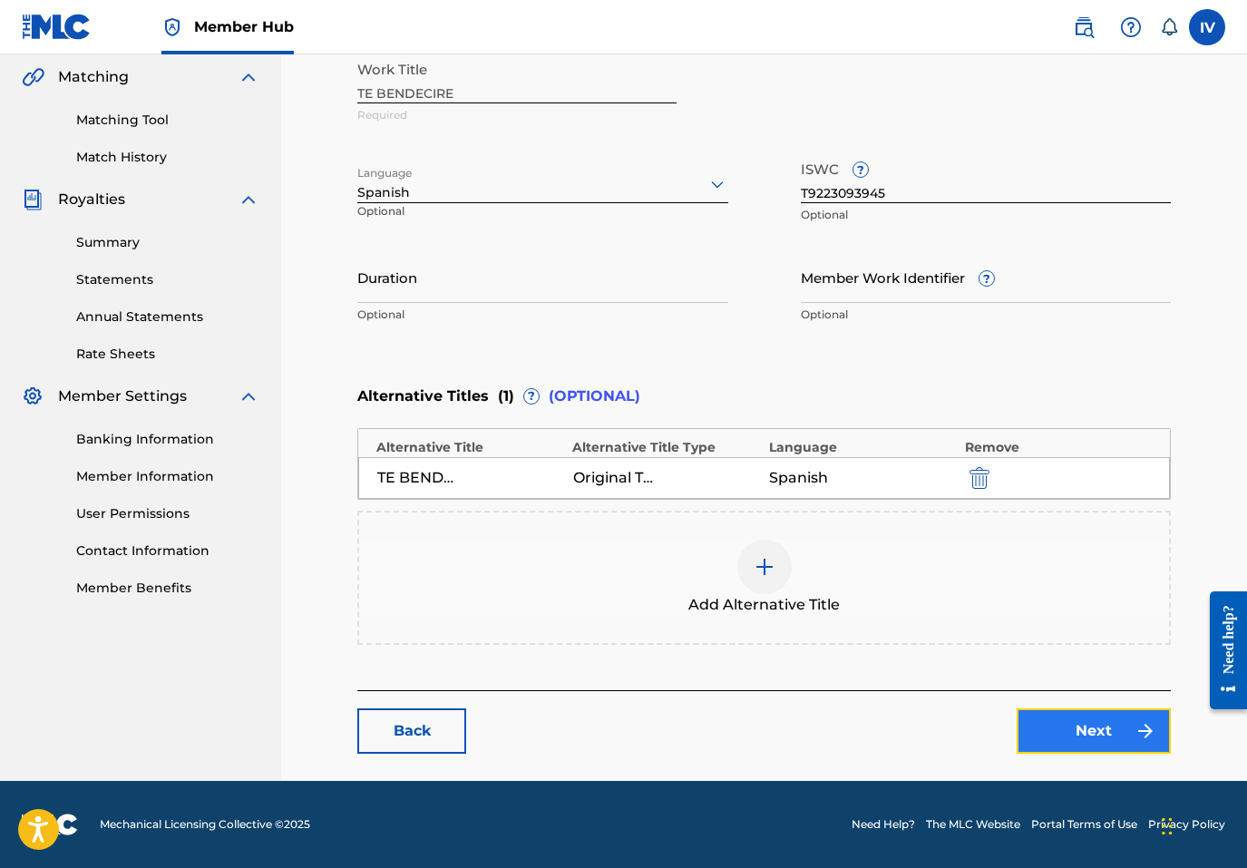
click at [1076, 715] on link "Next" at bounding box center [1094, 730] width 154 height 45
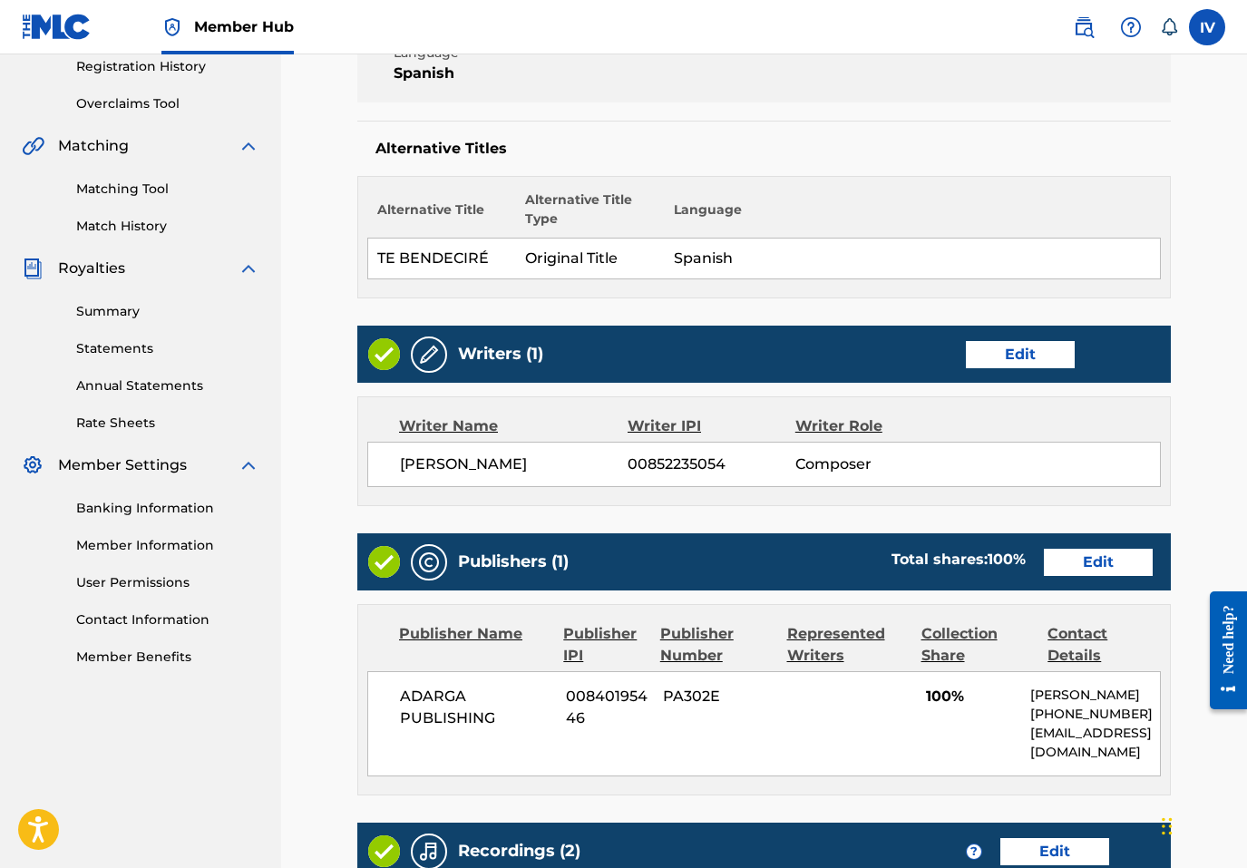
scroll to position [559, 0]
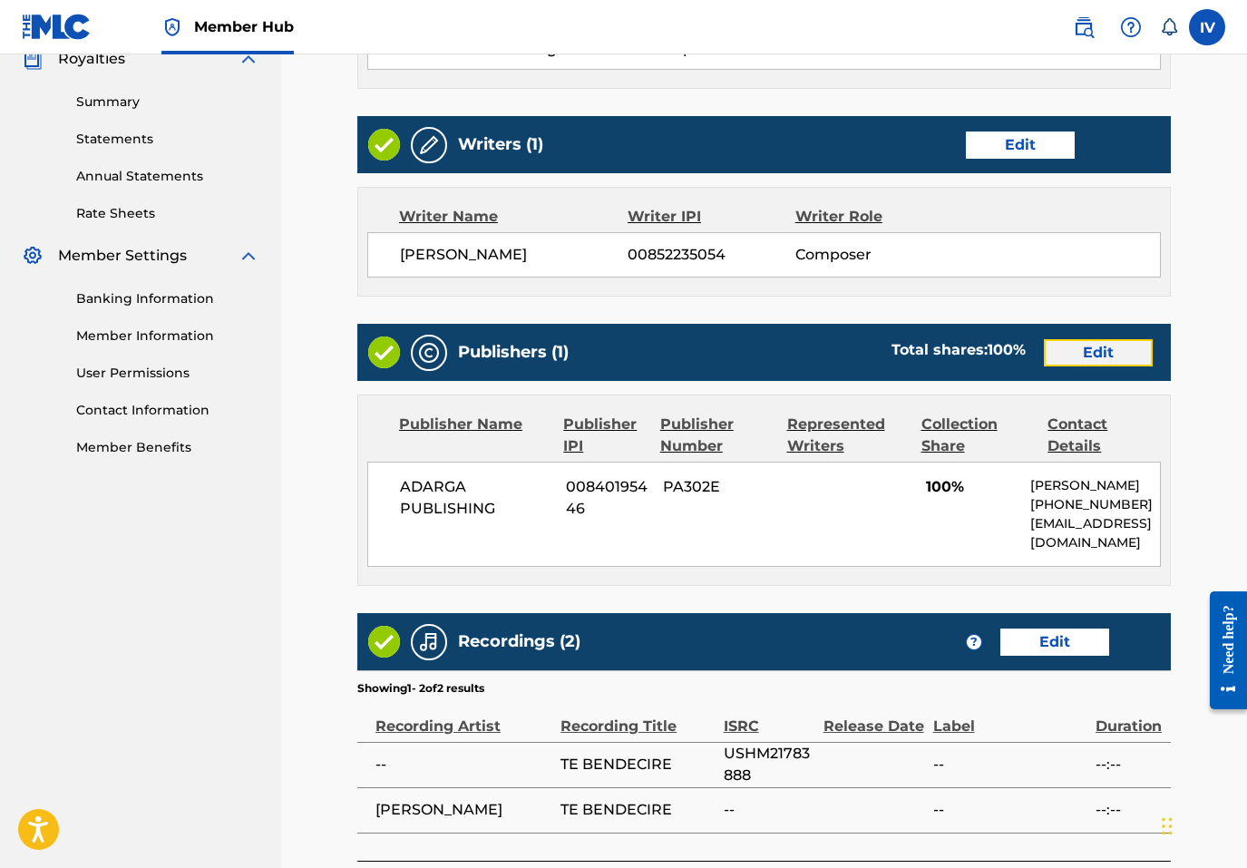
click at [1099, 350] on link "Edit" at bounding box center [1098, 352] width 109 height 27
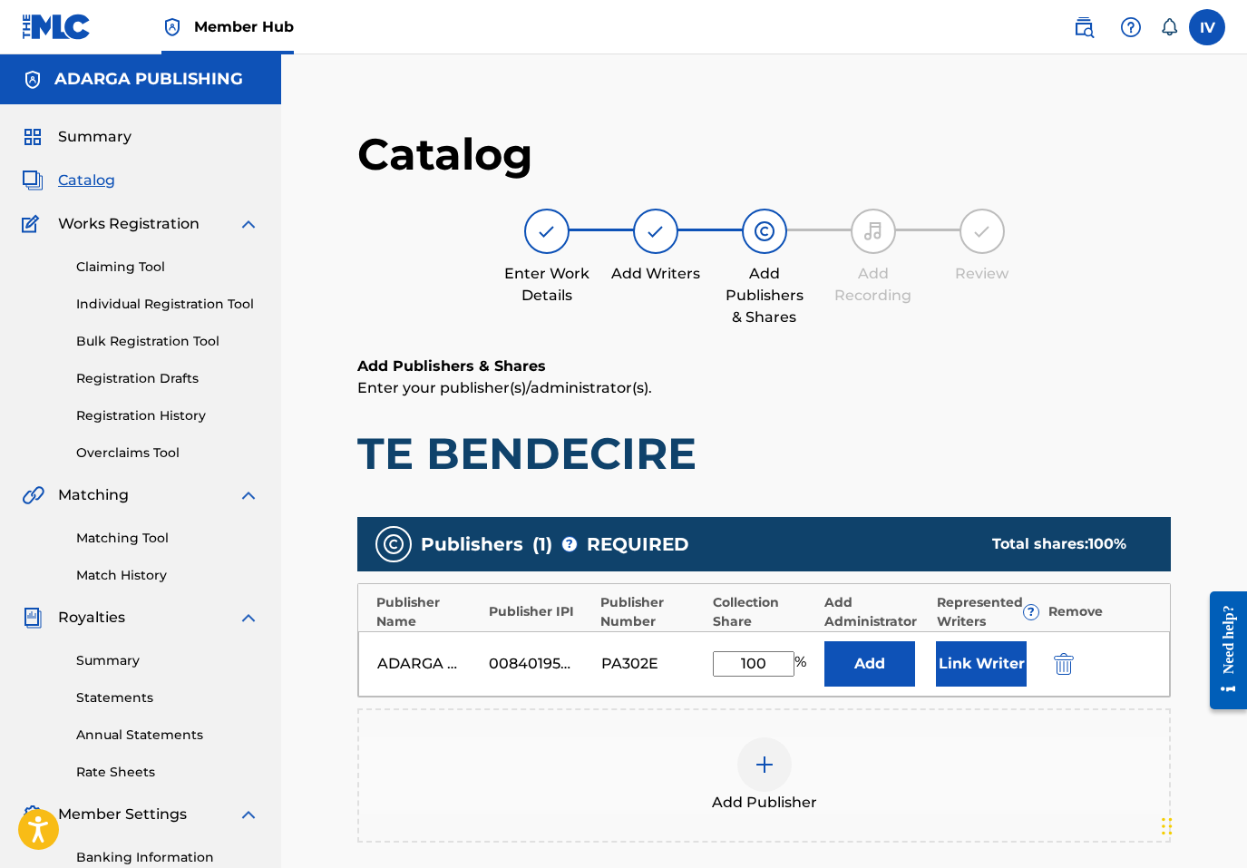
click at [1054, 678] on div "ADARGA PUBLISHING 00840195446 PA302E 100 % Add Link Writer" at bounding box center [764, 663] width 812 height 65
click at [1055, 661] on img "submit" at bounding box center [1064, 664] width 20 height 22
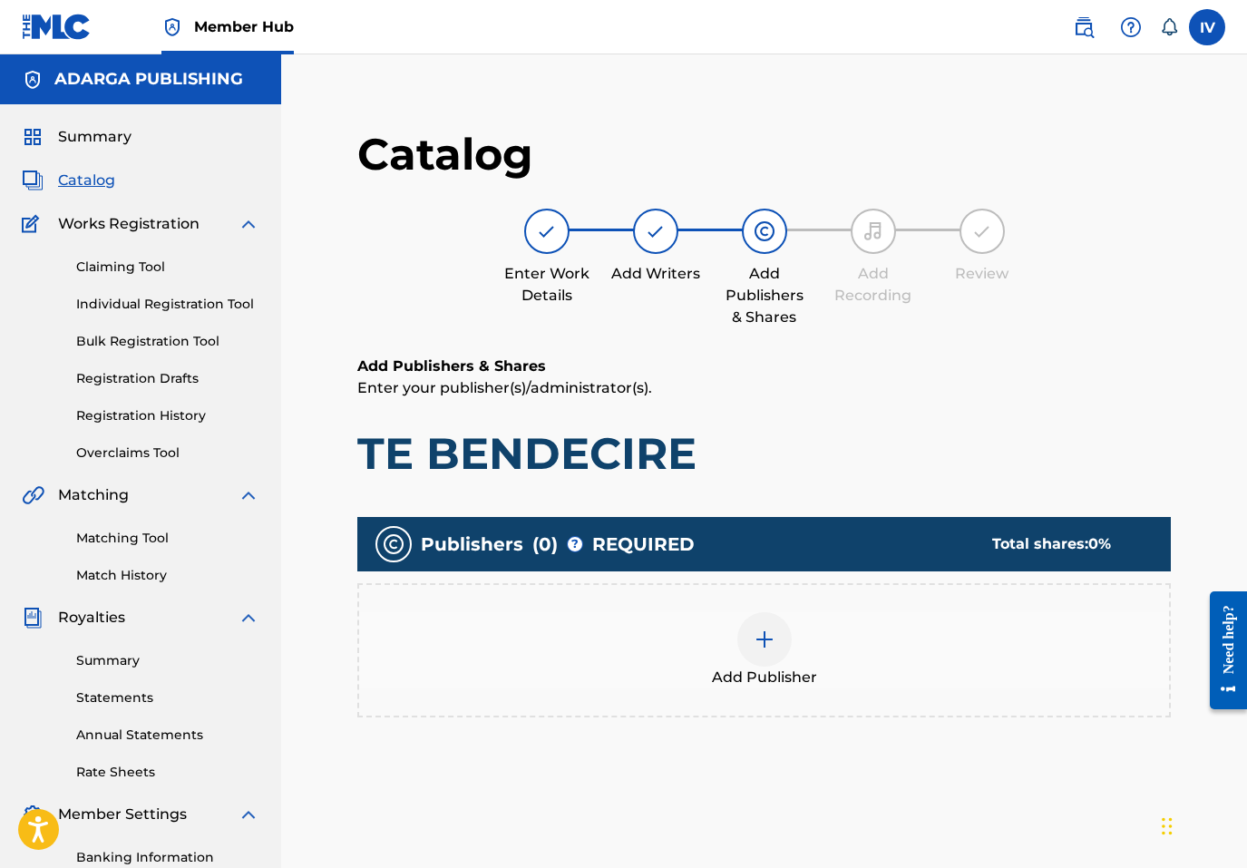
click at [1030, 644] on div "Add Publisher" at bounding box center [764, 650] width 810 height 76
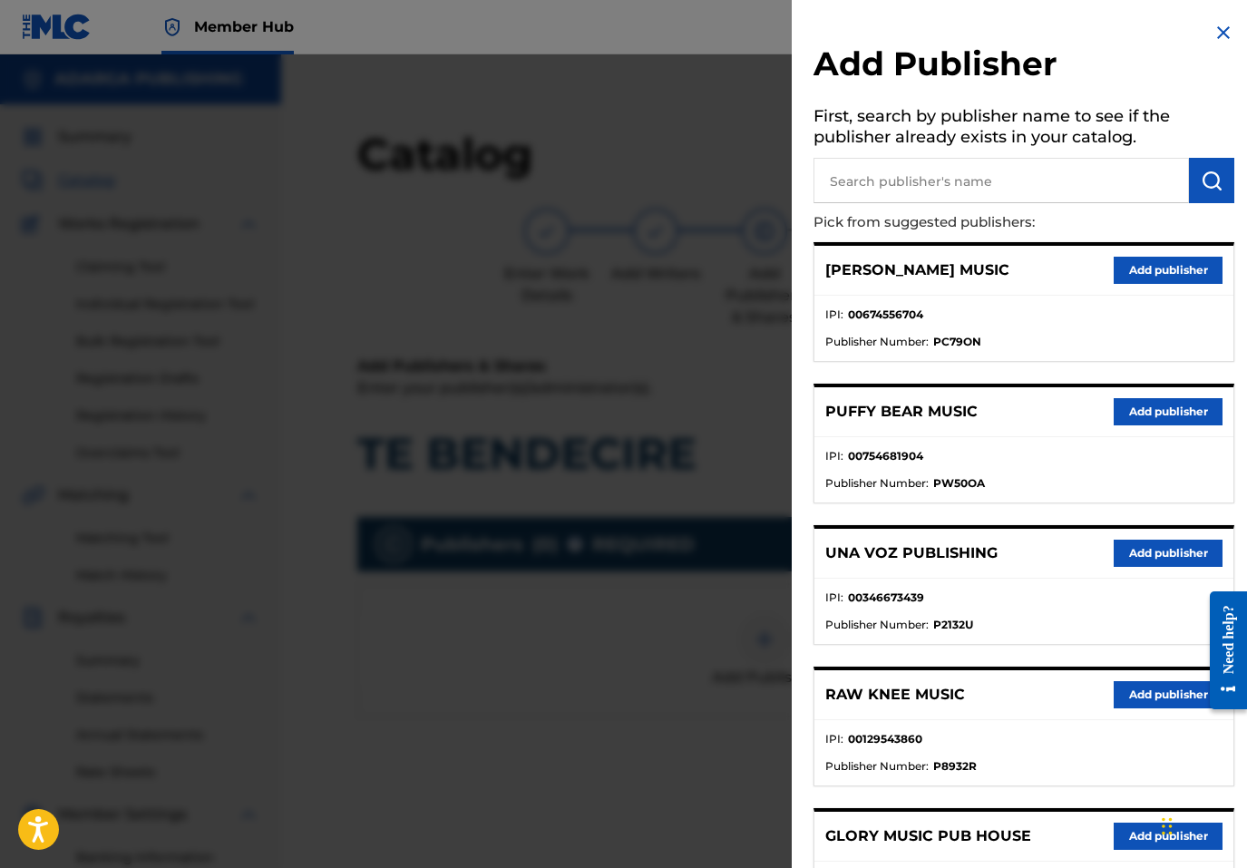
click at [965, 189] on input "text" at bounding box center [1002, 180] width 376 height 45
type input "THE WORSHIP"
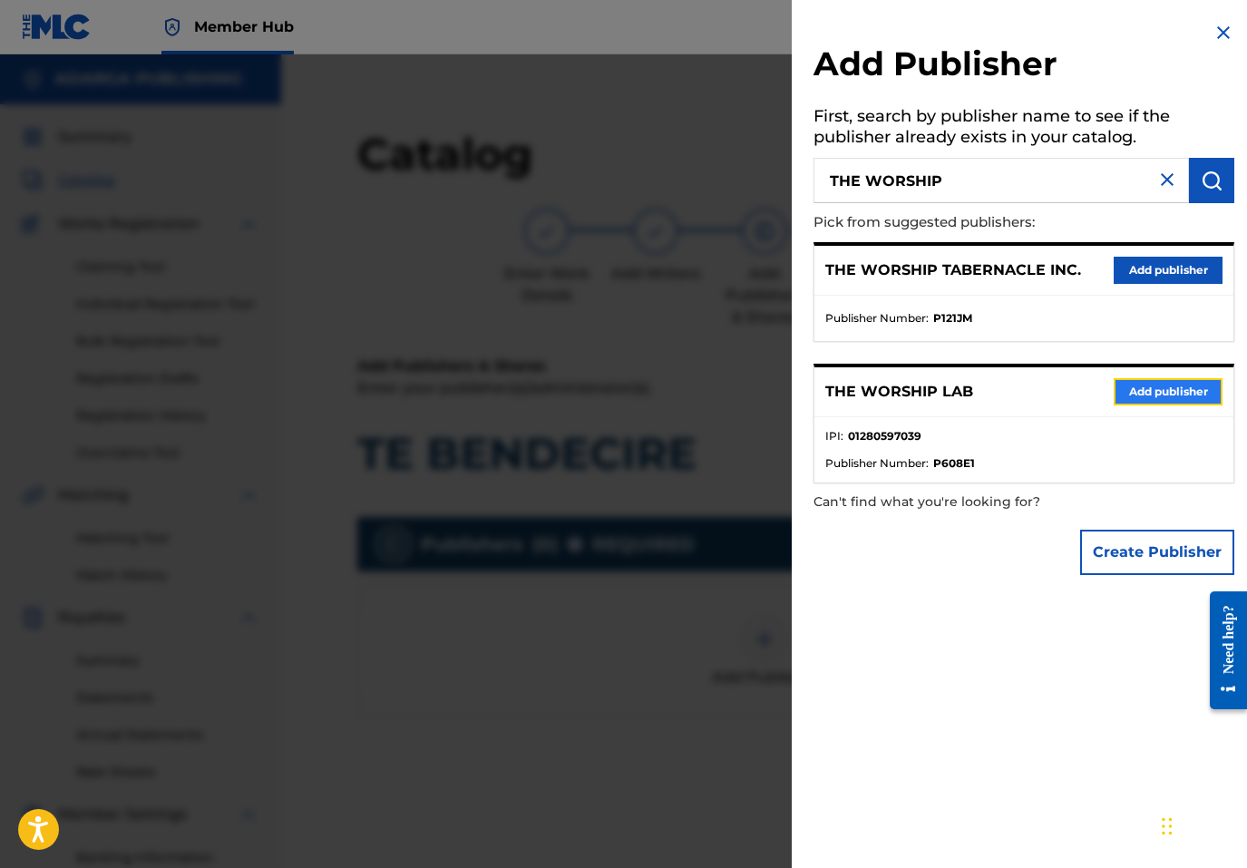
click at [1141, 396] on button "Add publisher" at bounding box center [1168, 391] width 109 height 27
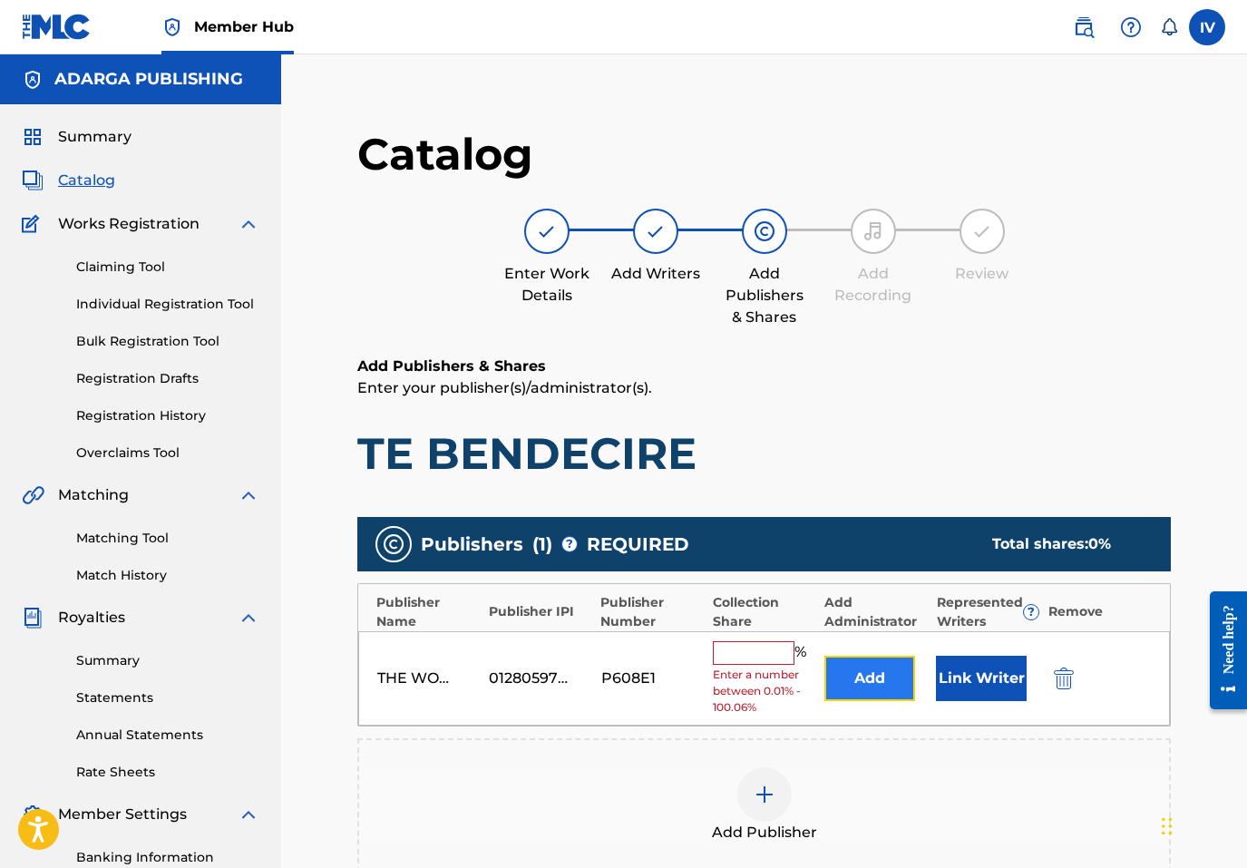
click at [877, 685] on button "Add" at bounding box center [870, 678] width 91 height 45
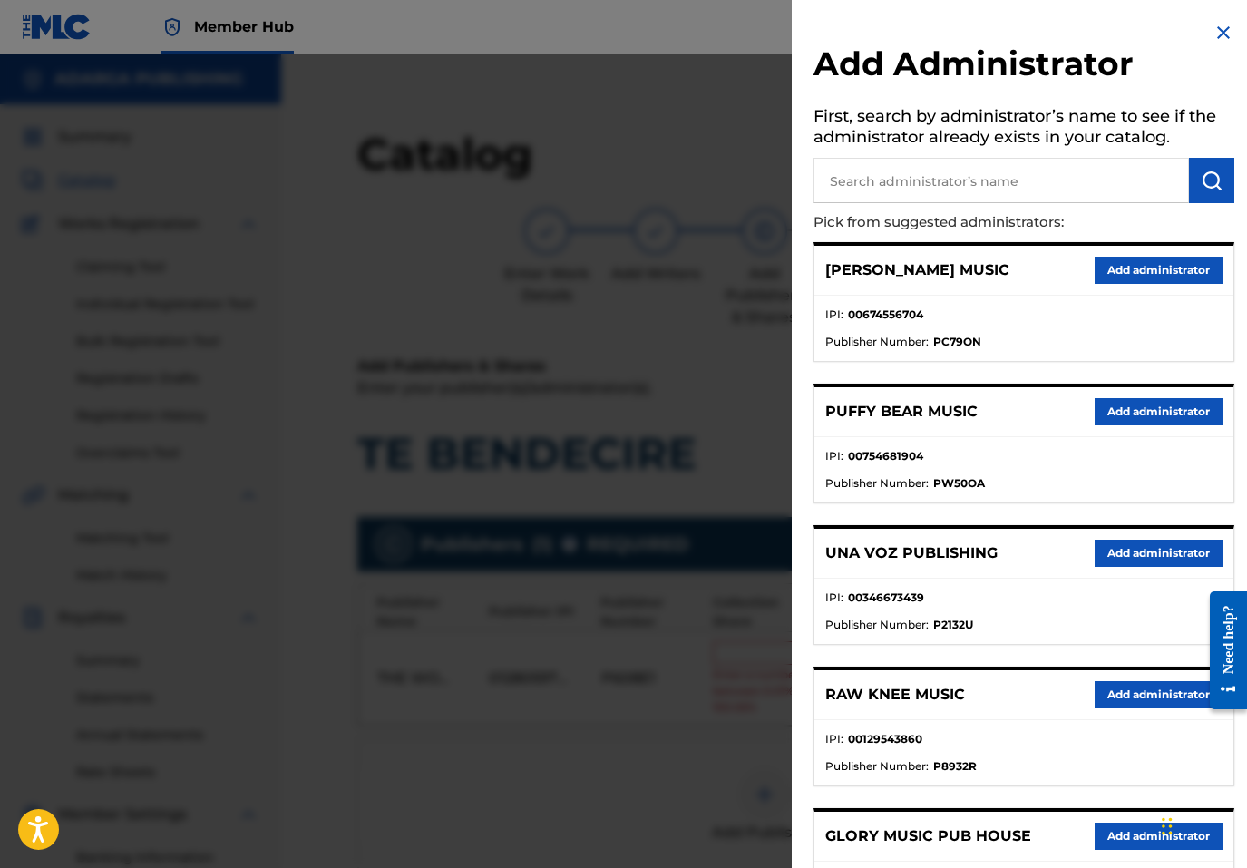
click at [982, 181] on input "text" at bounding box center [1002, 180] width 376 height 45
type input "ADARGA"
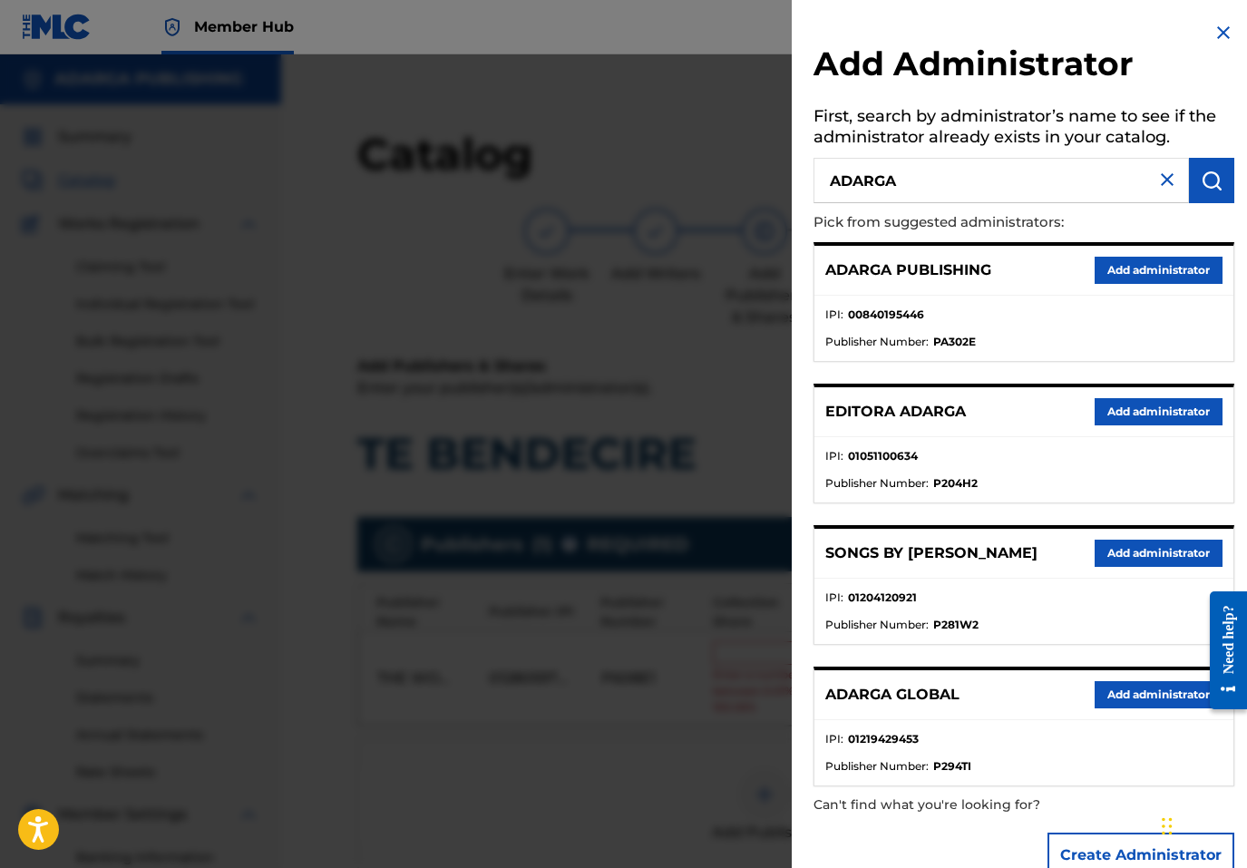
click at [1121, 248] on div "ADARGA PUBLISHING Add administrator" at bounding box center [1024, 271] width 419 height 50
click at [1119, 266] on button "Add administrator" at bounding box center [1159, 270] width 128 height 27
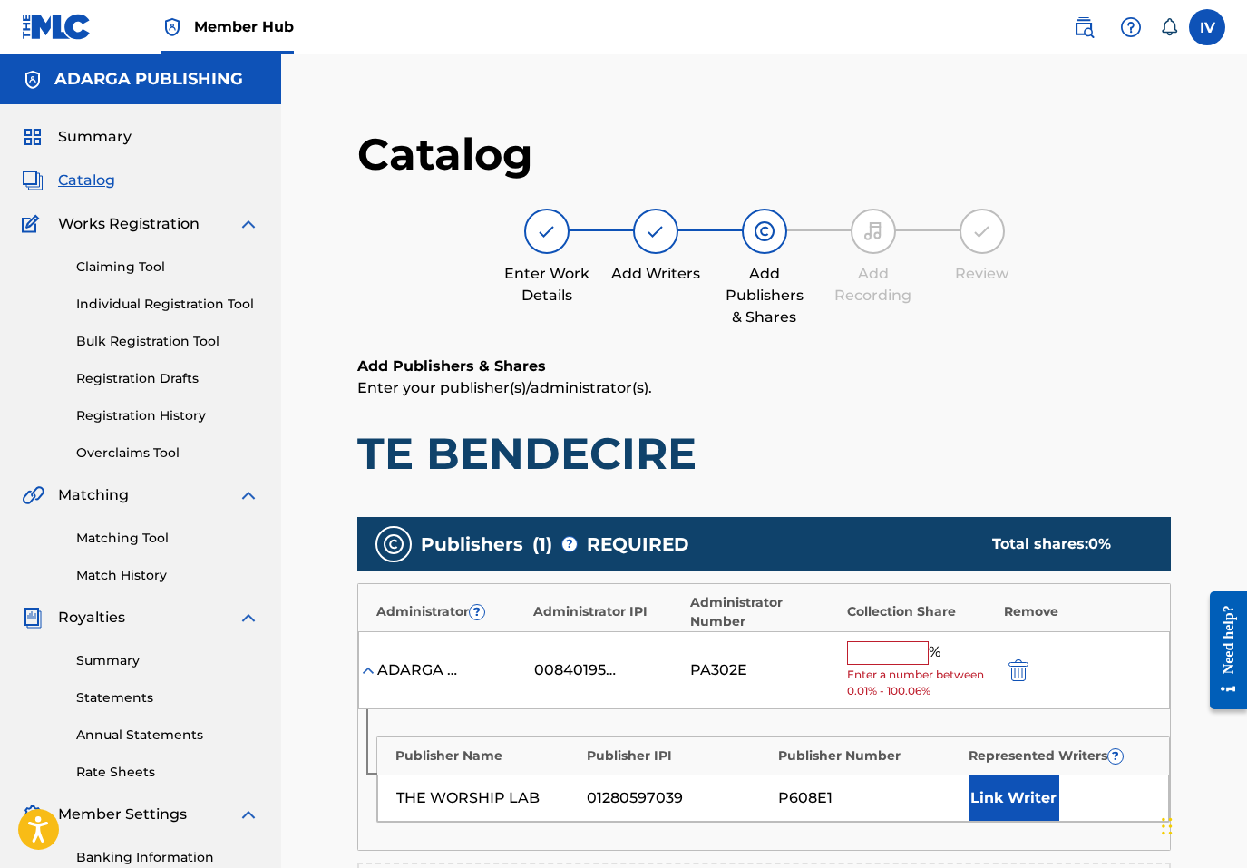
click at [894, 645] on input "text" at bounding box center [888, 653] width 82 height 24
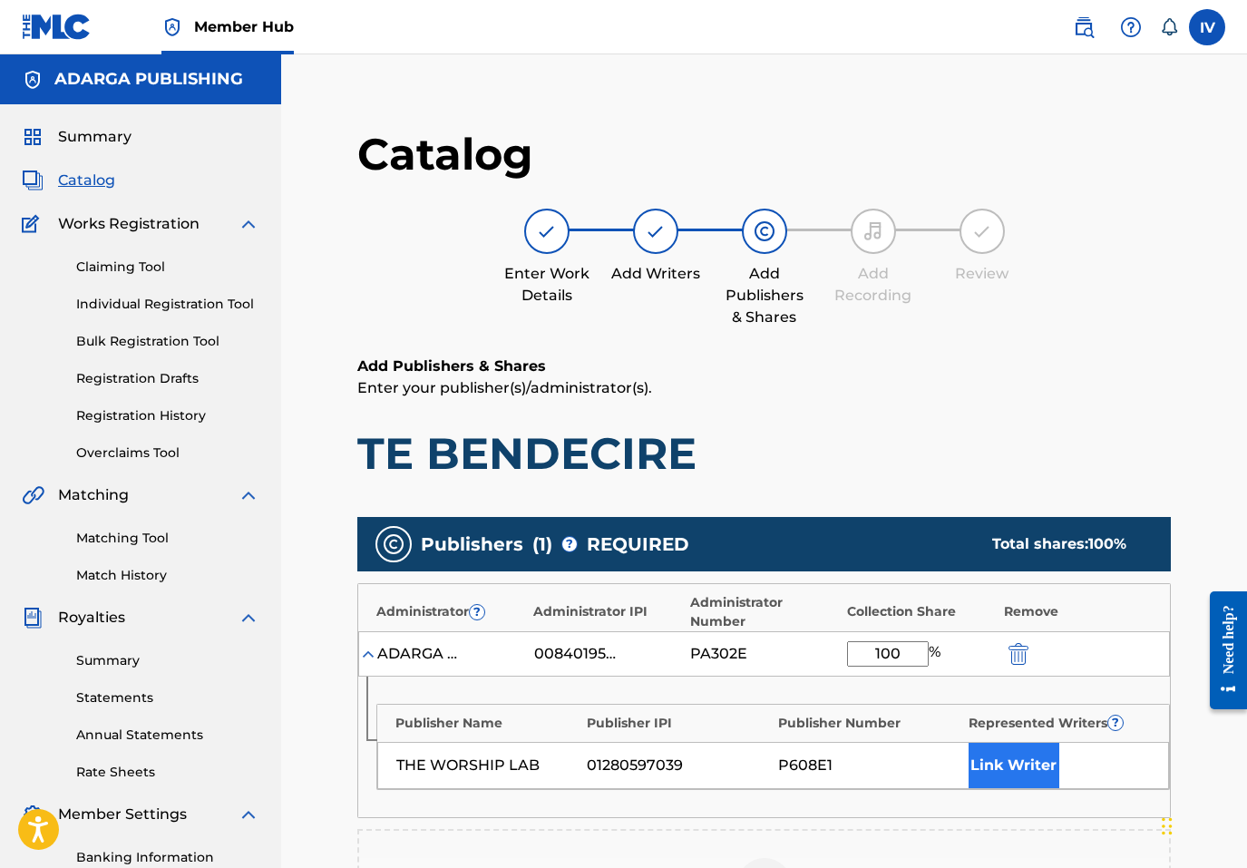
type input "100"
click at [1007, 774] on button "Link Writer" at bounding box center [1014, 765] width 91 height 45
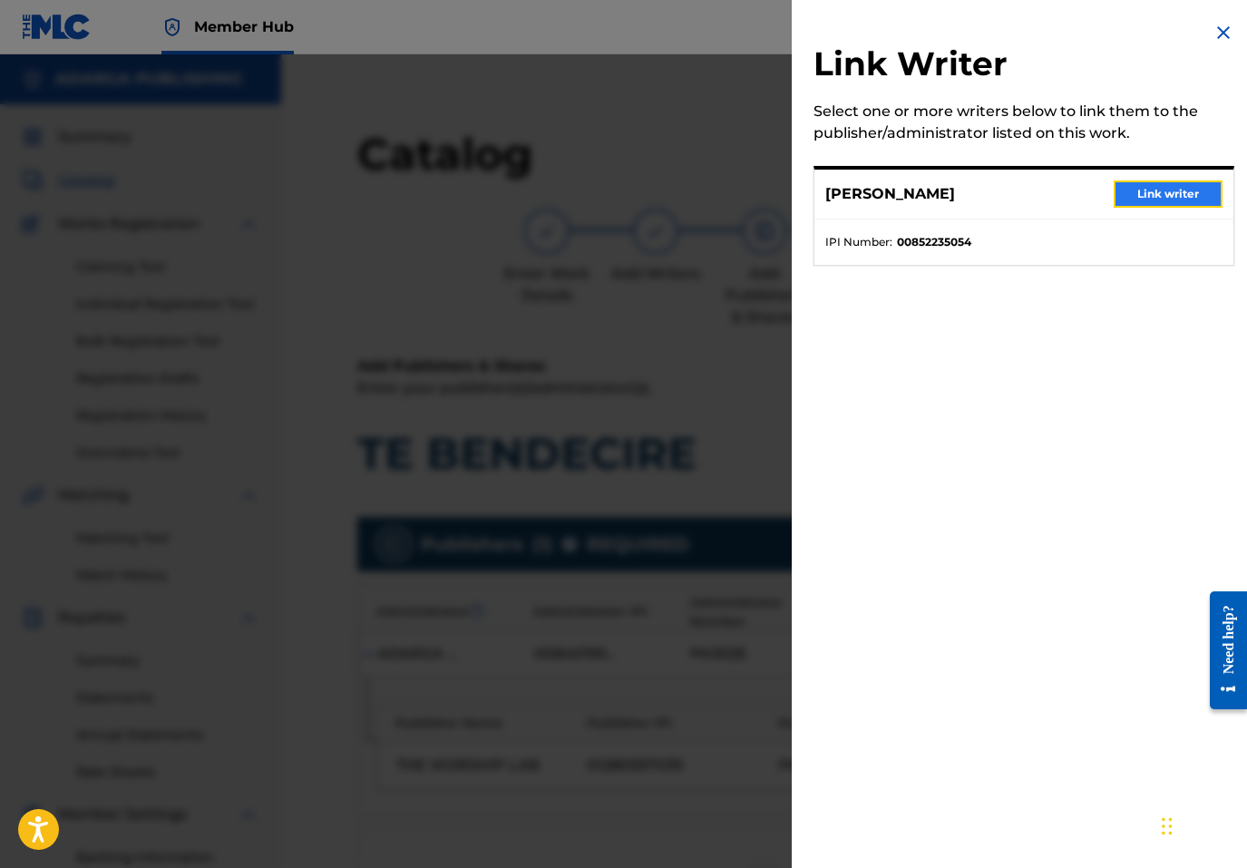
click at [1171, 199] on button "Link writer" at bounding box center [1168, 194] width 109 height 27
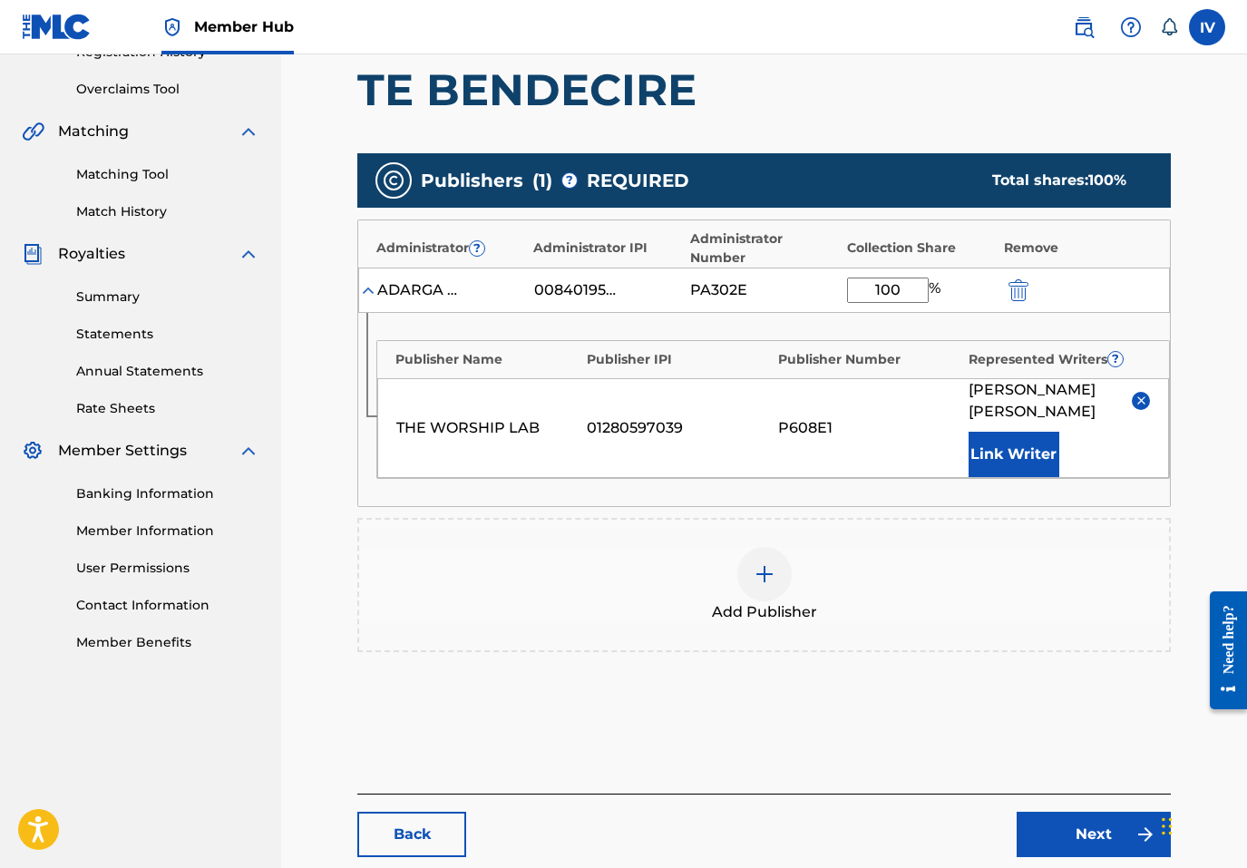
scroll to position [467, 0]
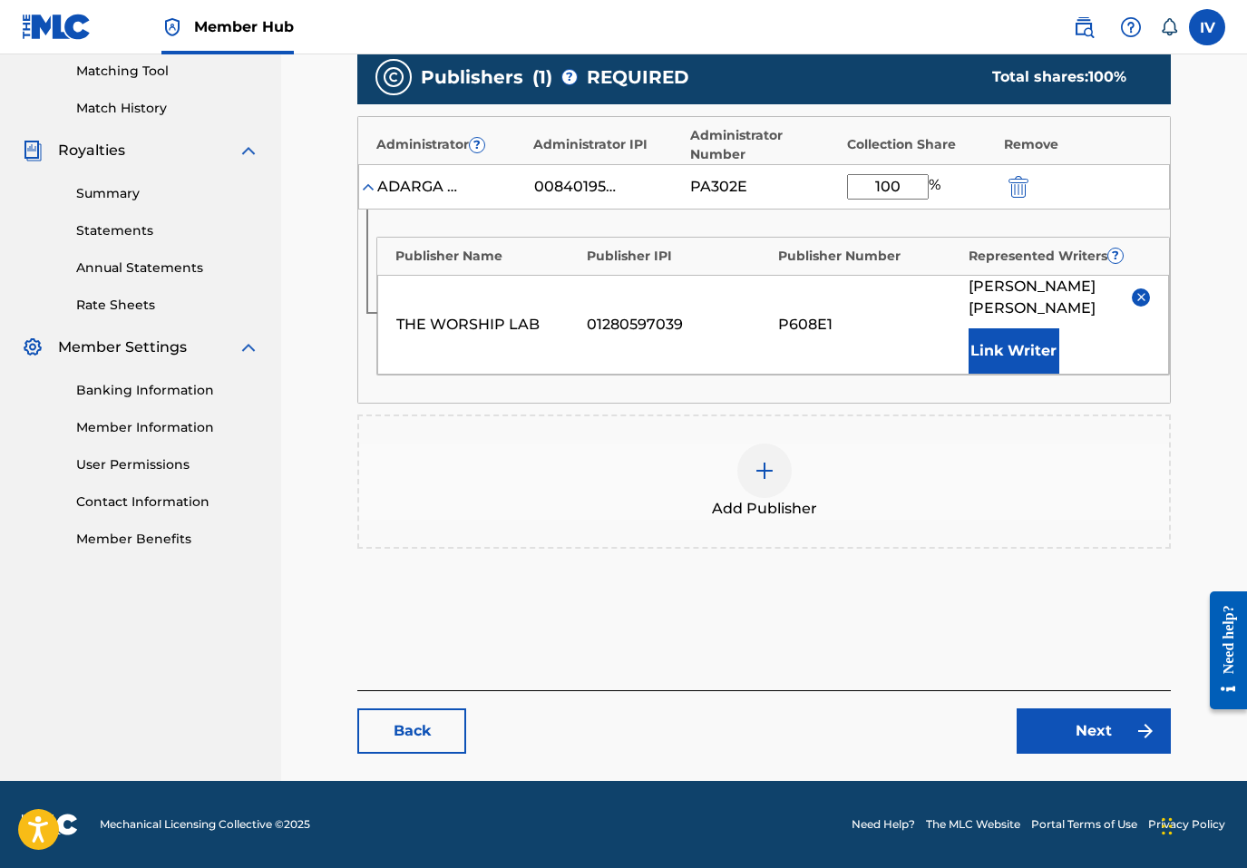
click at [1084, 754] on main "Catalog Enter Work Details Add Writers Add Publishers & Shares Add Recording Re…" at bounding box center [764, 207] width 922 height 1148
click at [1063, 731] on link "Next" at bounding box center [1094, 730] width 154 height 45
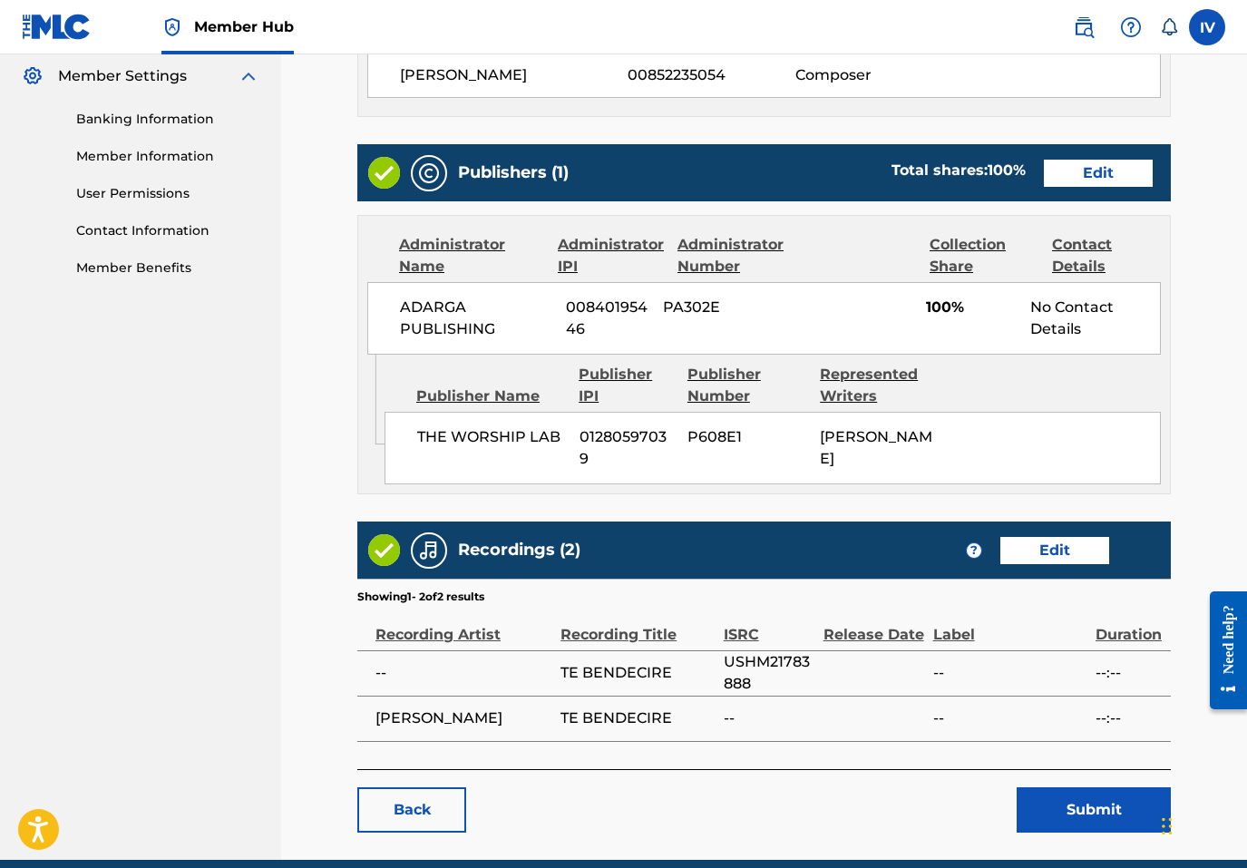
scroll to position [836, 0]
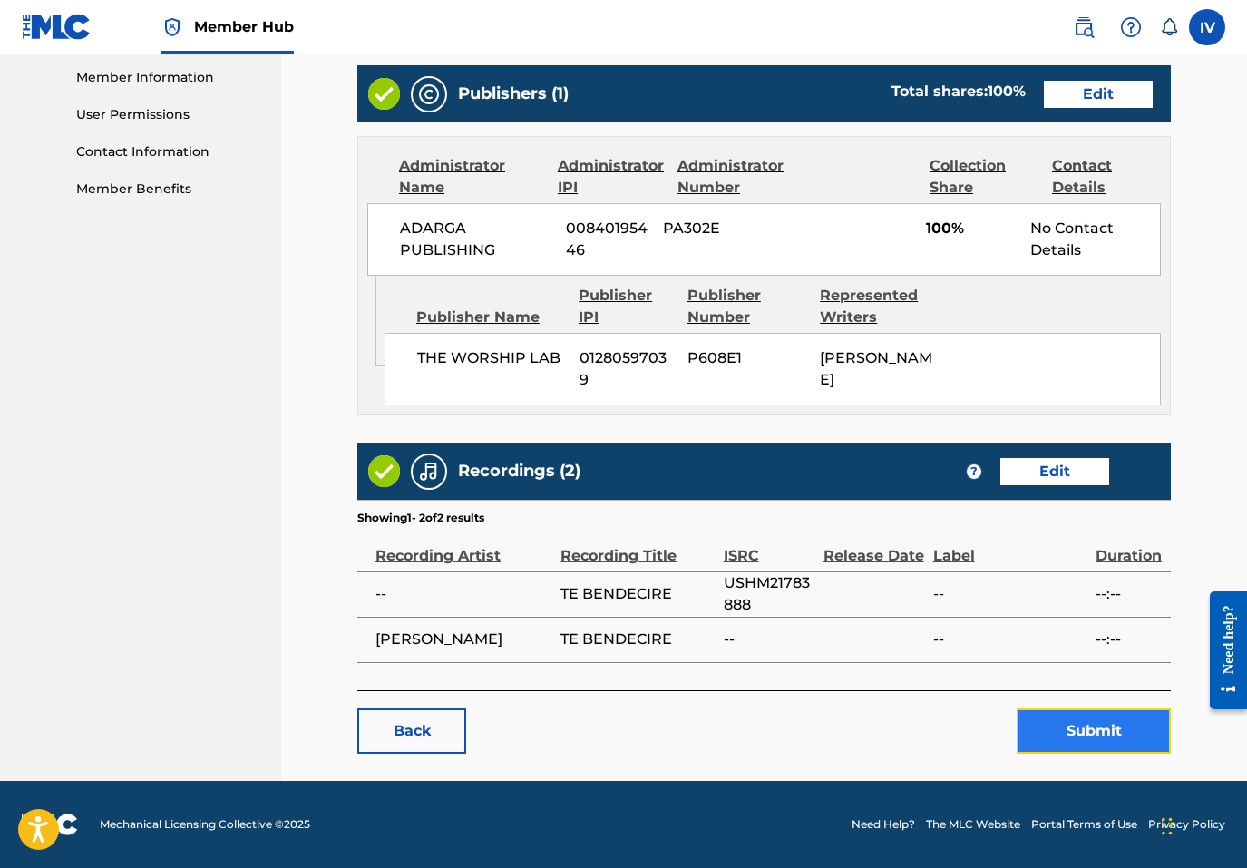
click at [1064, 736] on button "Submit" at bounding box center [1094, 730] width 154 height 45
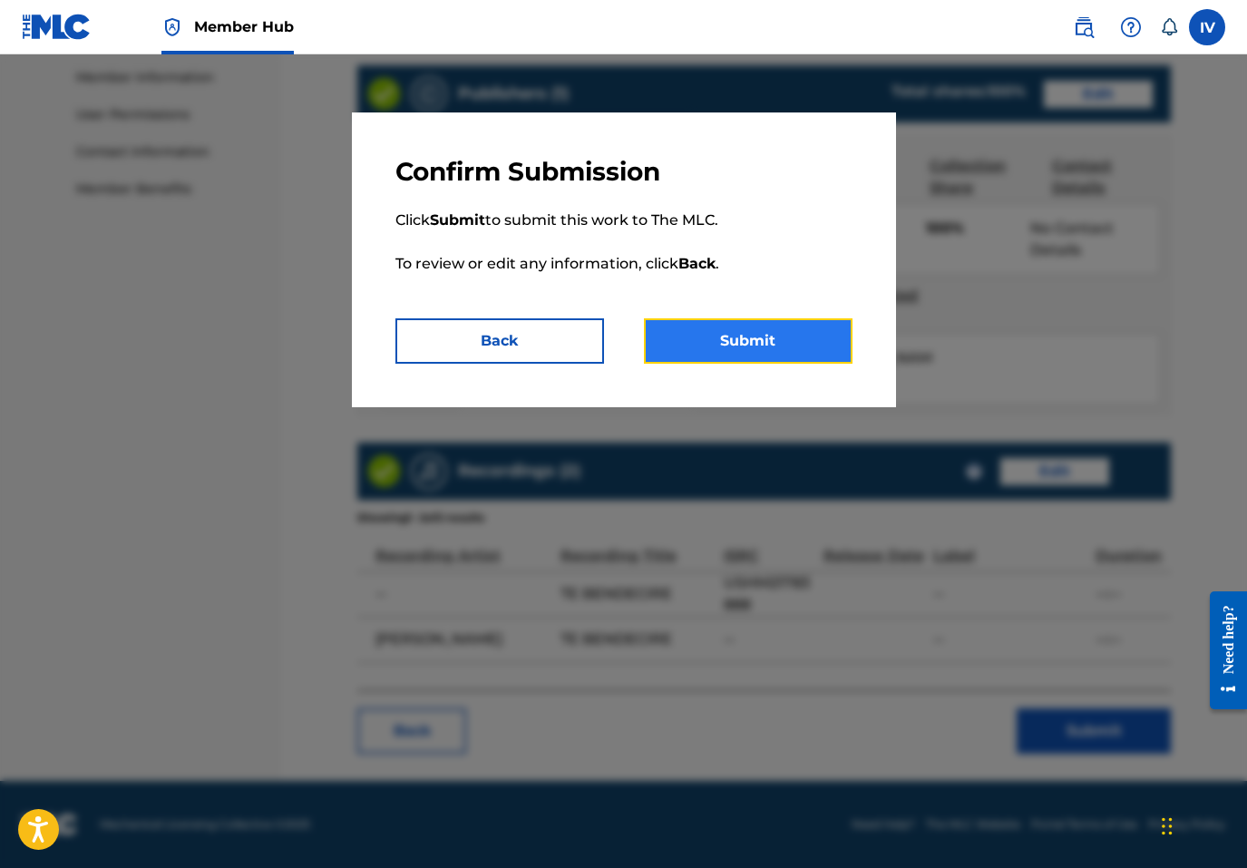
click at [753, 346] on button "Submit" at bounding box center [748, 340] width 209 height 45
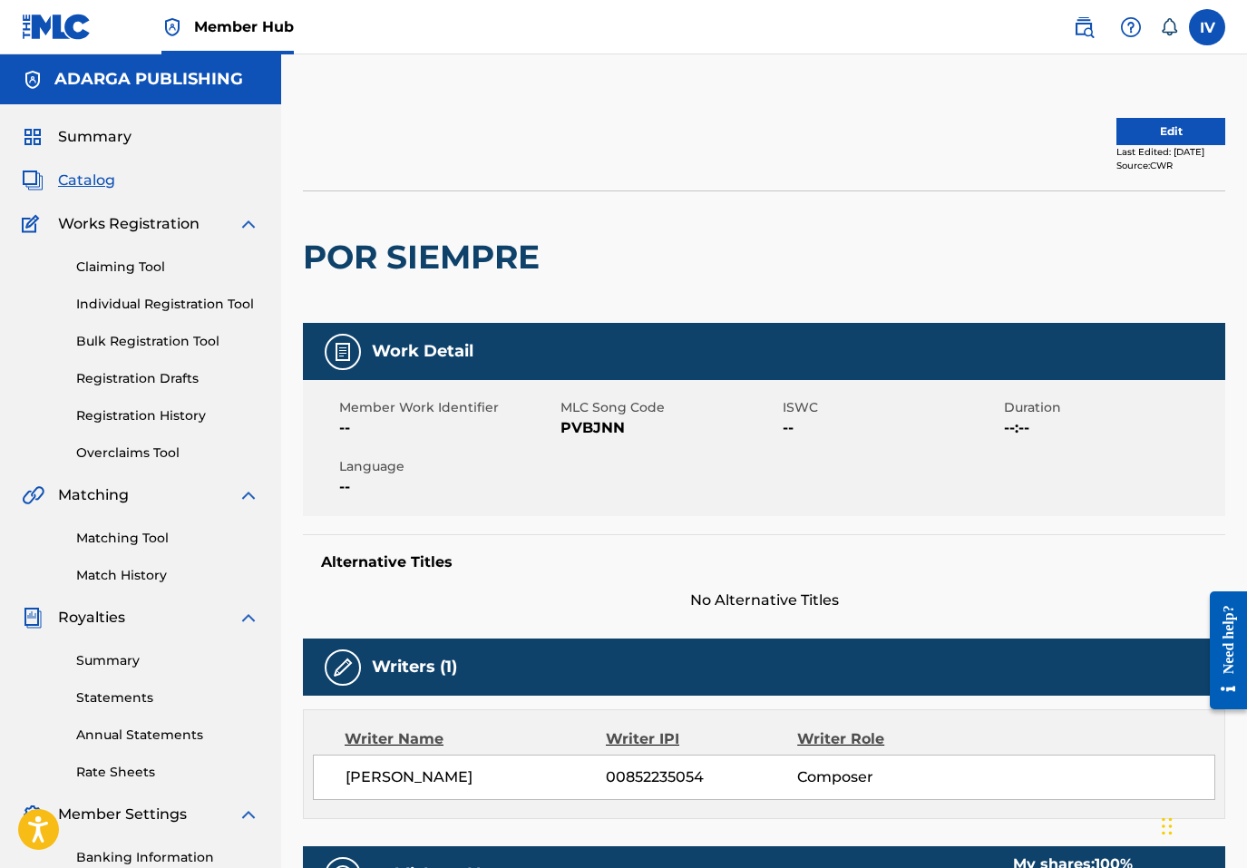
click at [609, 433] on span "PVBJNN" at bounding box center [669, 428] width 217 height 22
click at [1126, 124] on button "Edit" at bounding box center [1171, 131] width 109 height 27
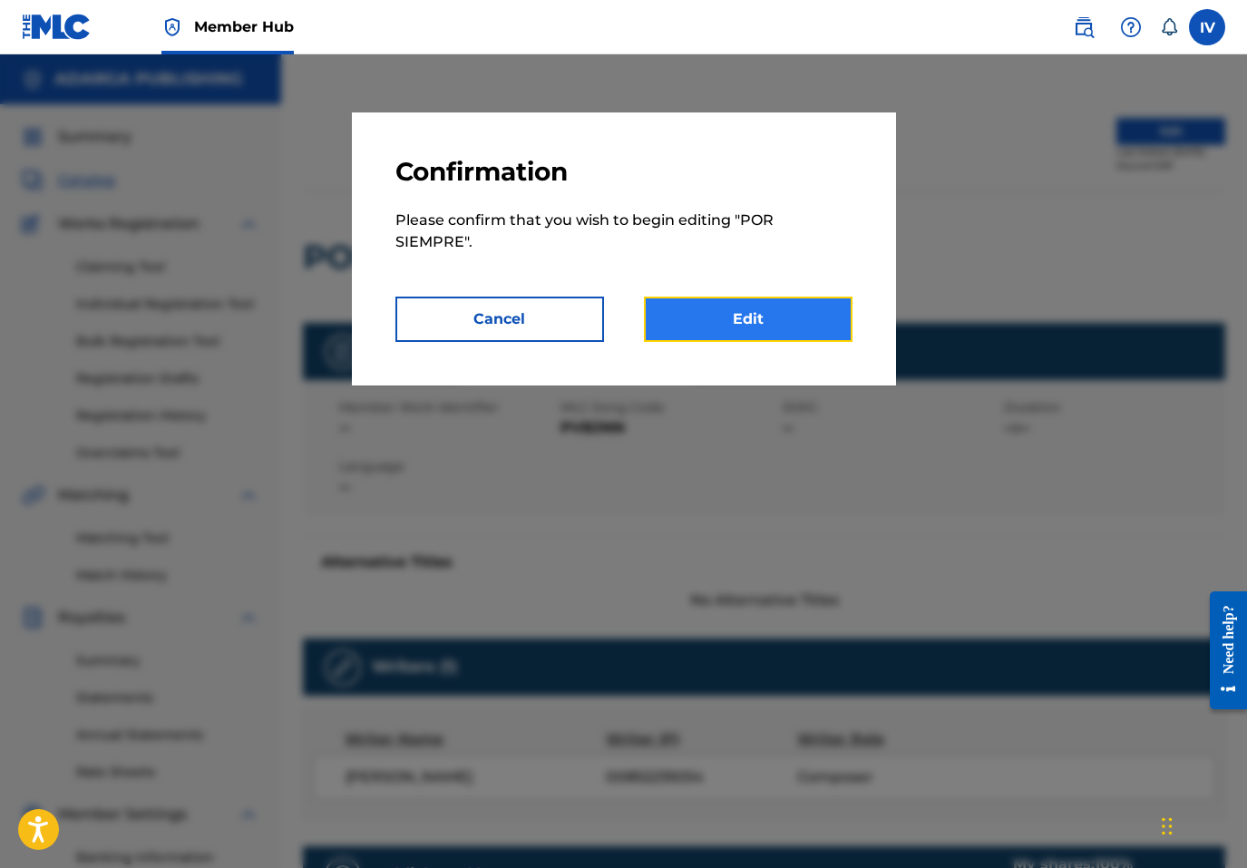
click at [736, 329] on link "Edit" at bounding box center [748, 319] width 209 height 45
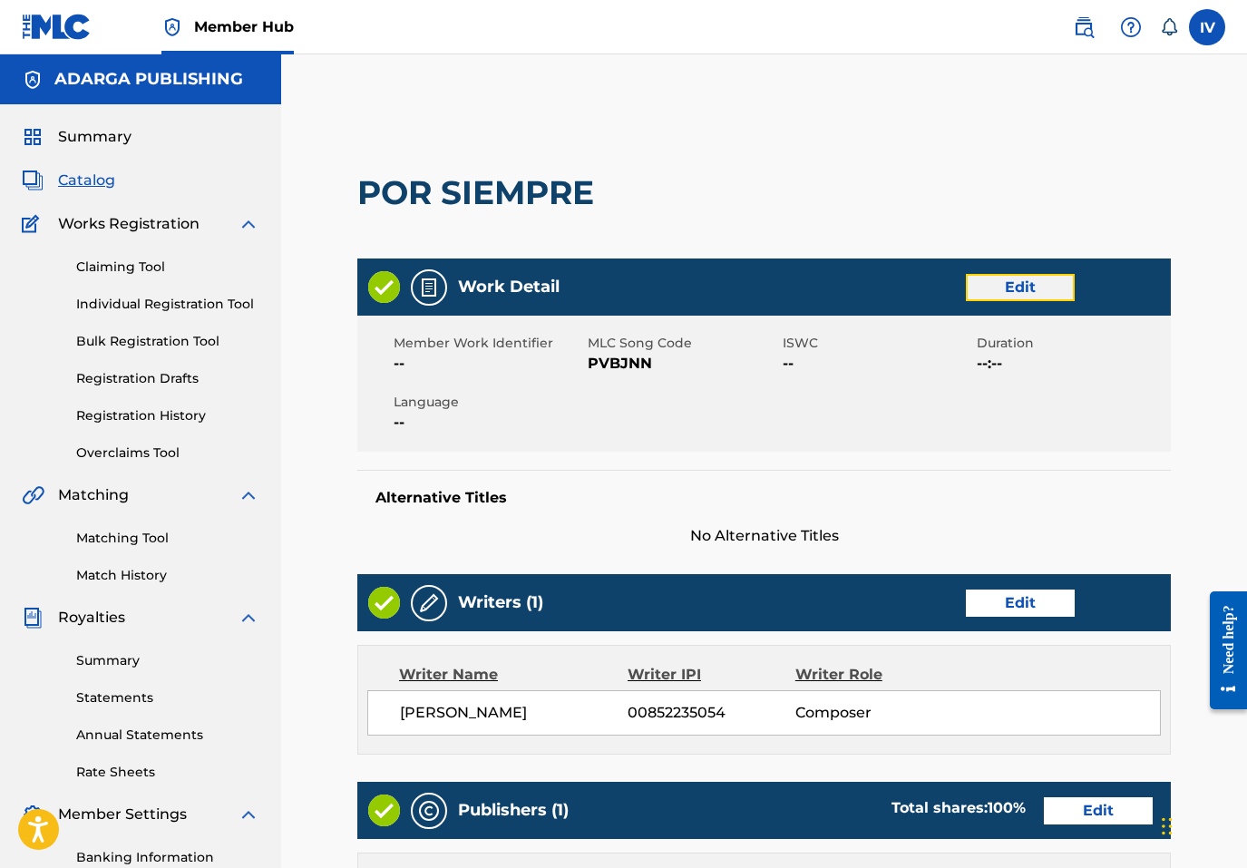
click at [1023, 293] on link "Edit" at bounding box center [1020, 287] width 109 height 27
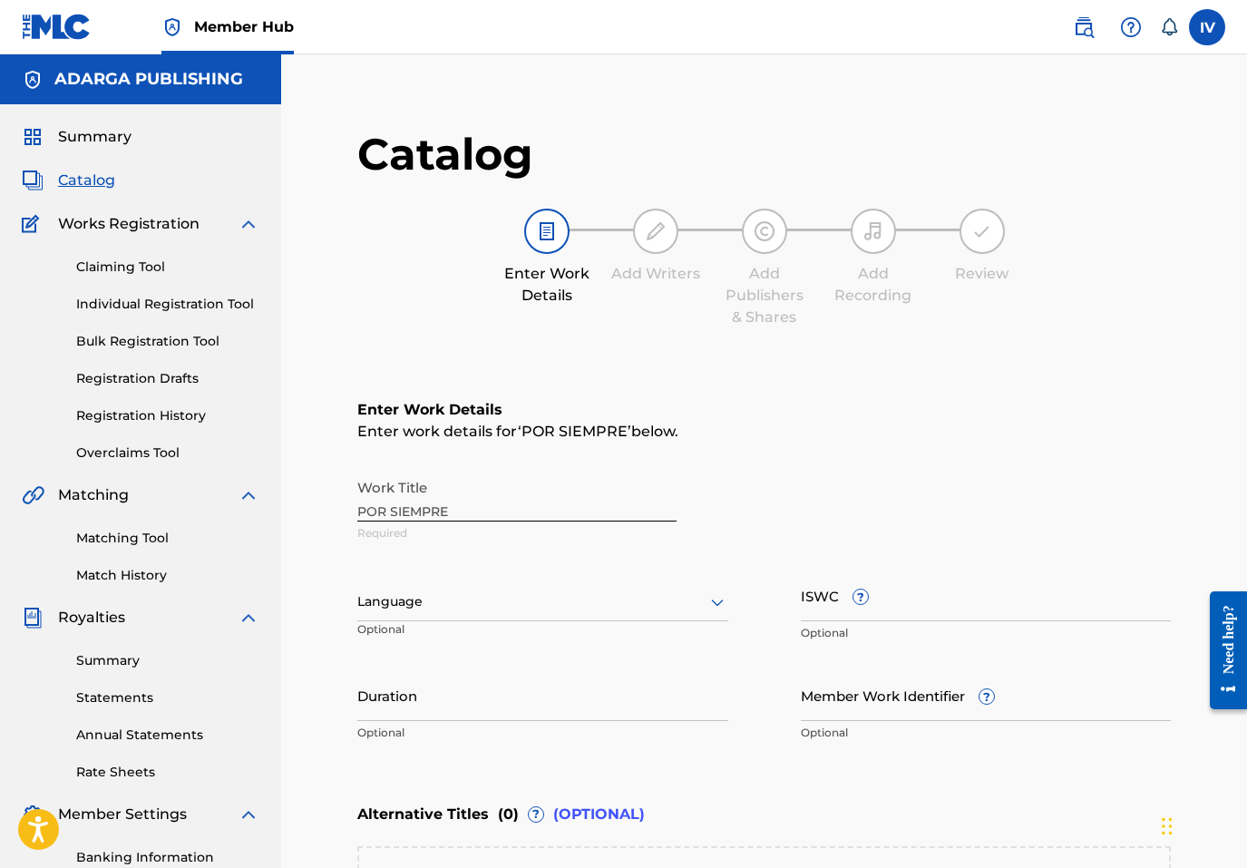
click at [543, 604] on div "Language" at bounding box center [542, 602] width 371 height 38
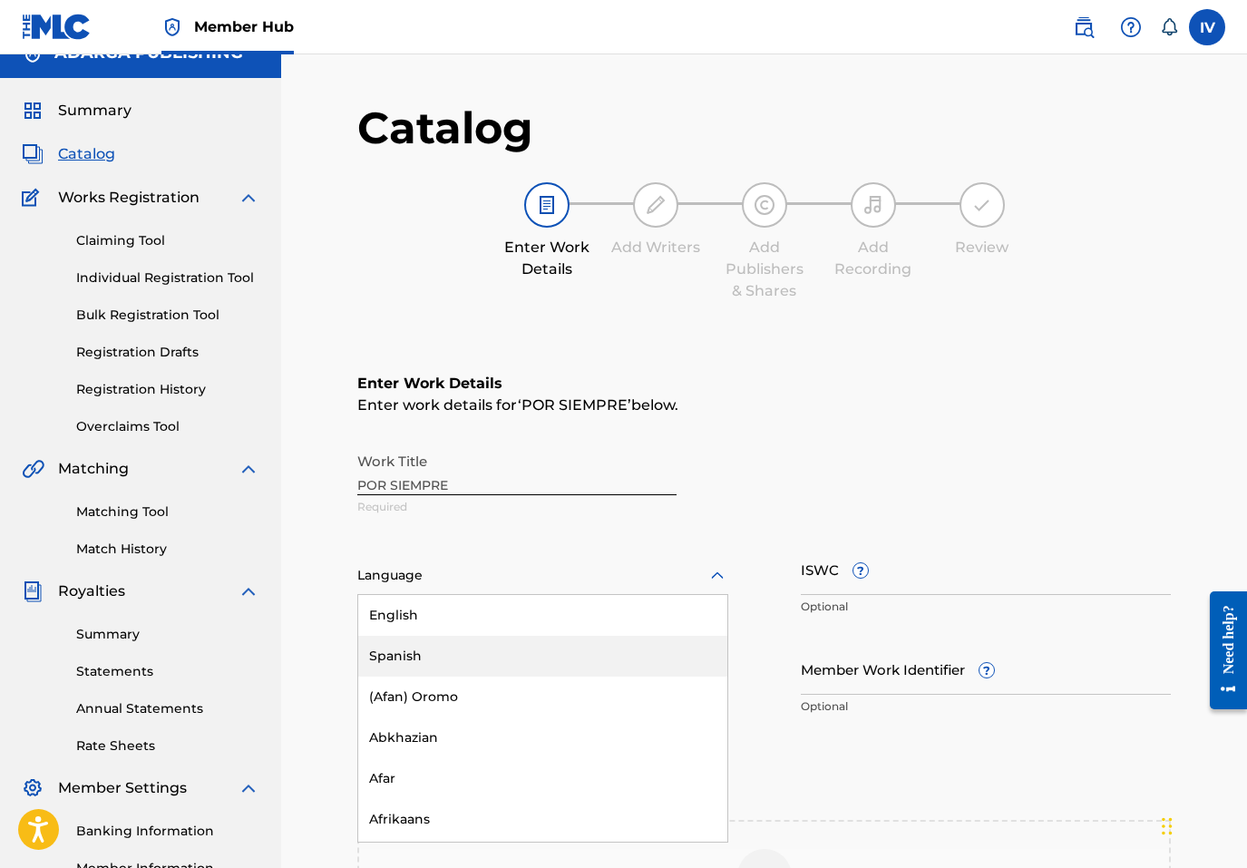
click at [477, 659] on div "Spanish" at bounding box center [542, 656] width 369 height 41
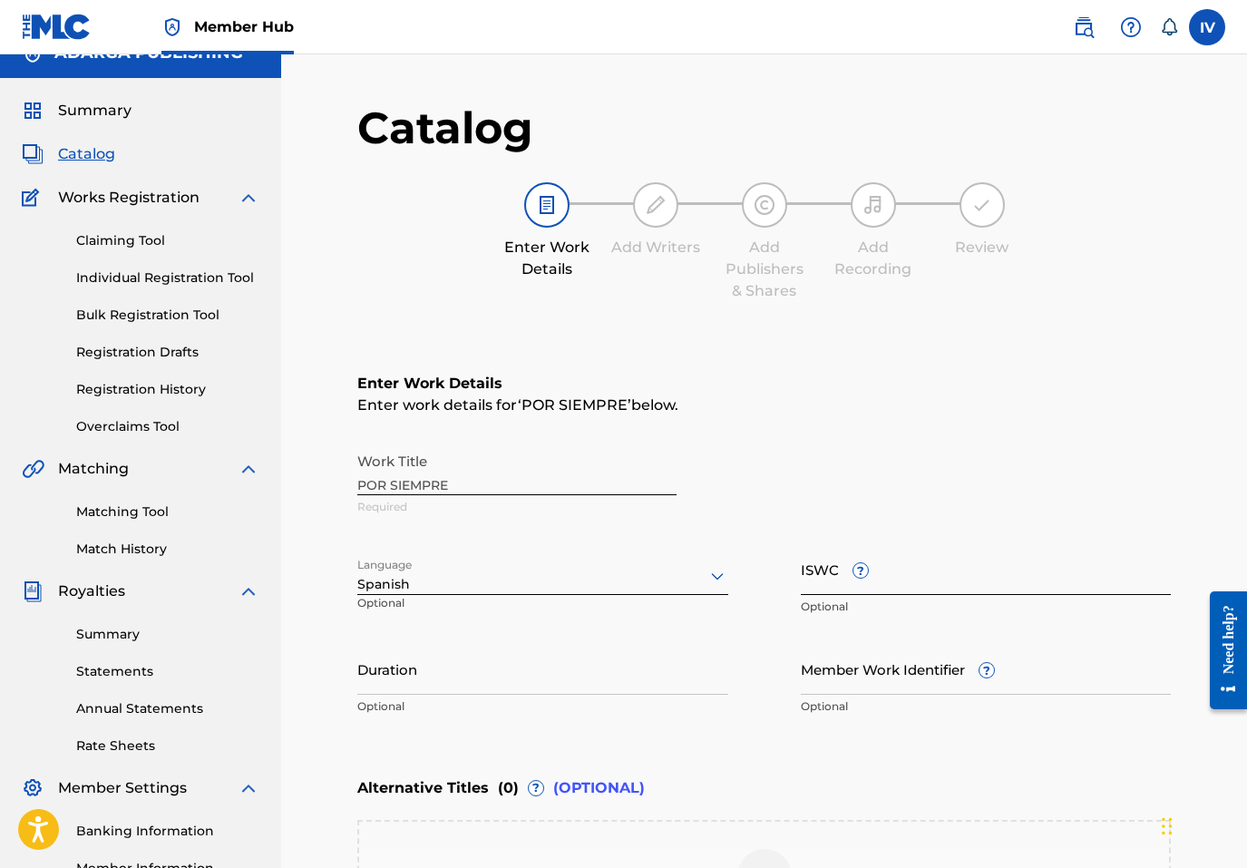
click at [867, 582] on input "ISWC ?" at bounding box center [986, 569] width 371 height 52
paste input "T9225729817"
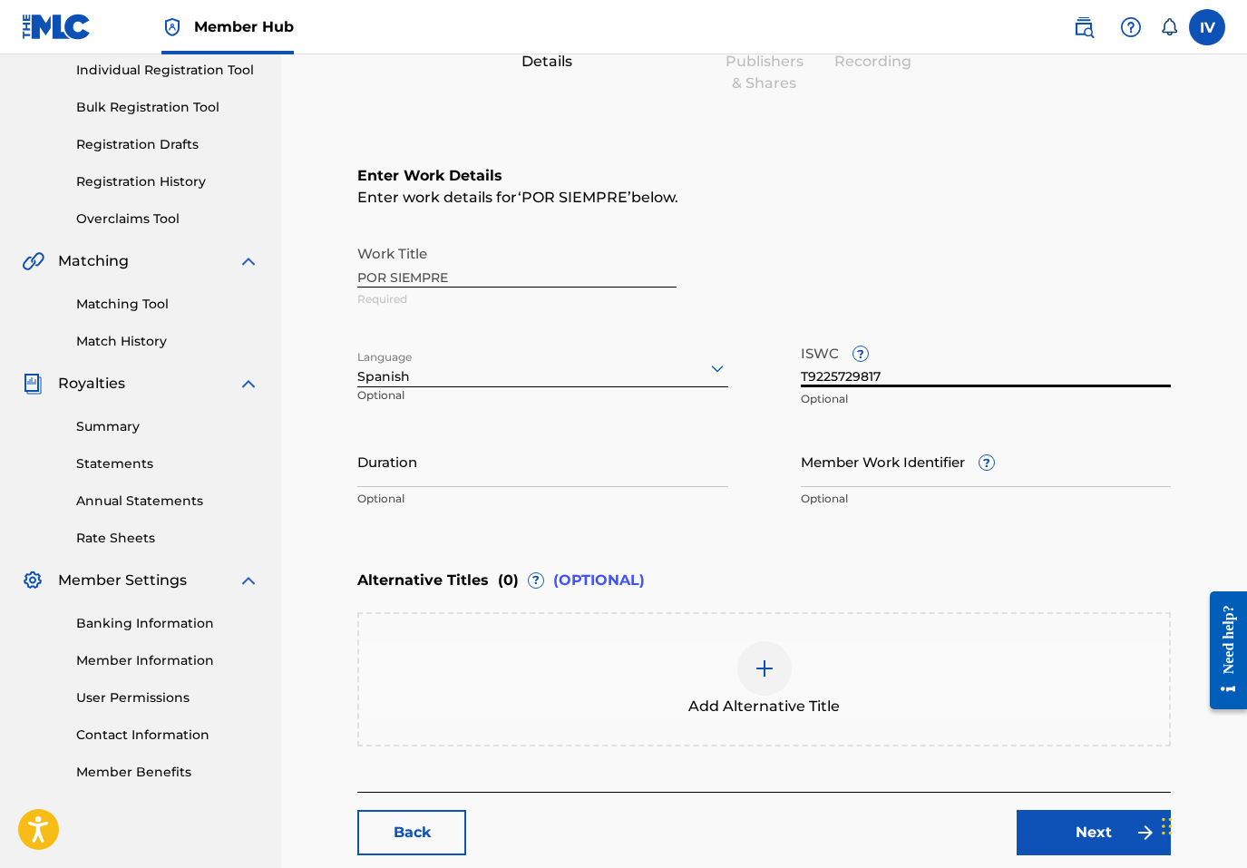
scroll to position [263, 0]
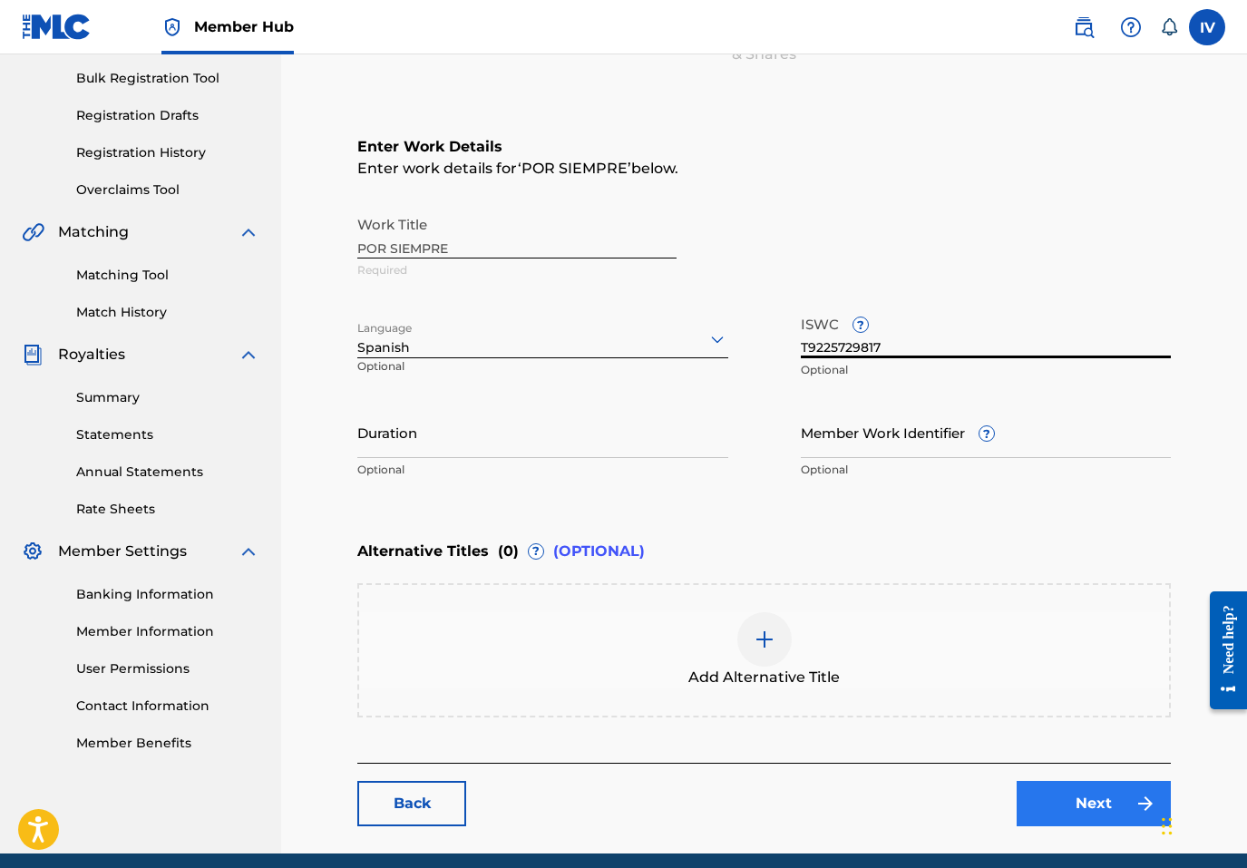
type input "T9225729817"
click at [1105, 792] on link "Next" at bounding box center [1094, 803] width 154 height 45
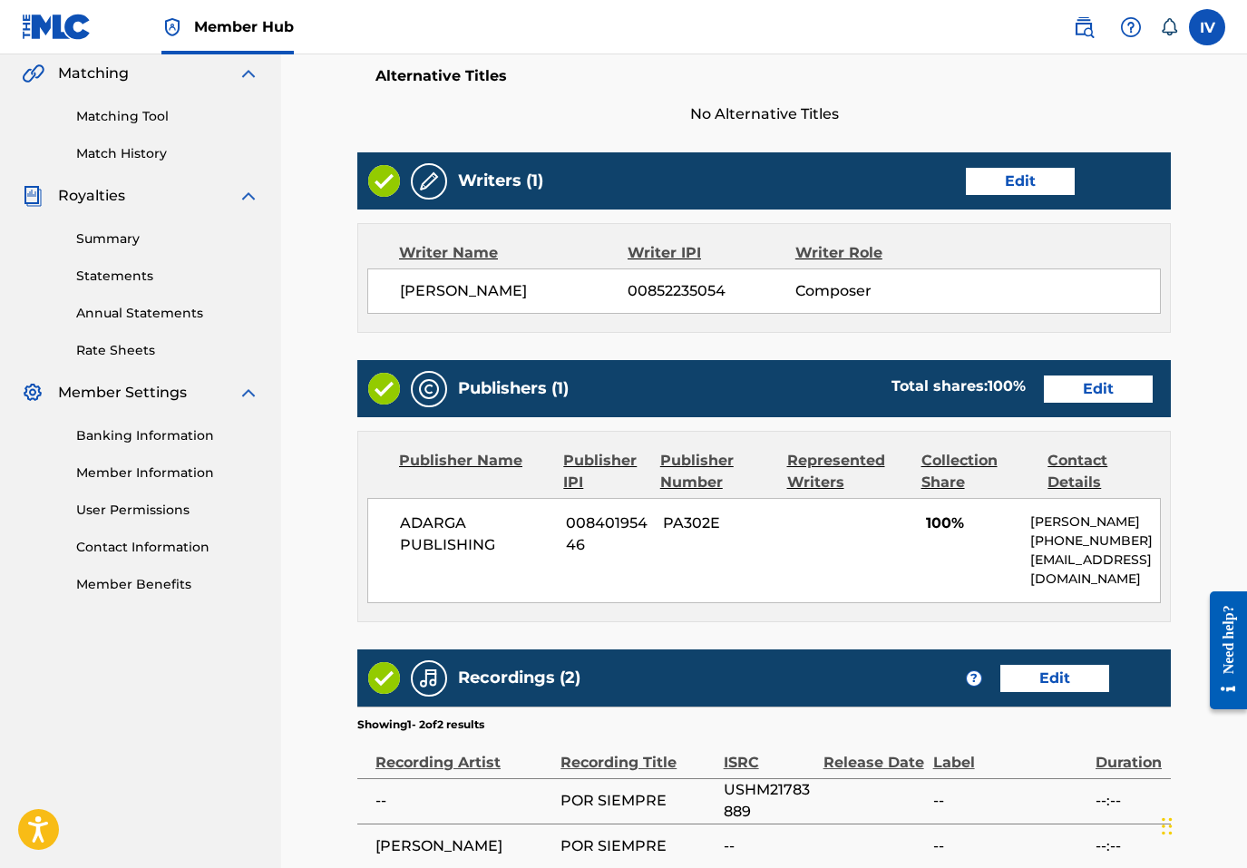
scroll to position [535, 0]
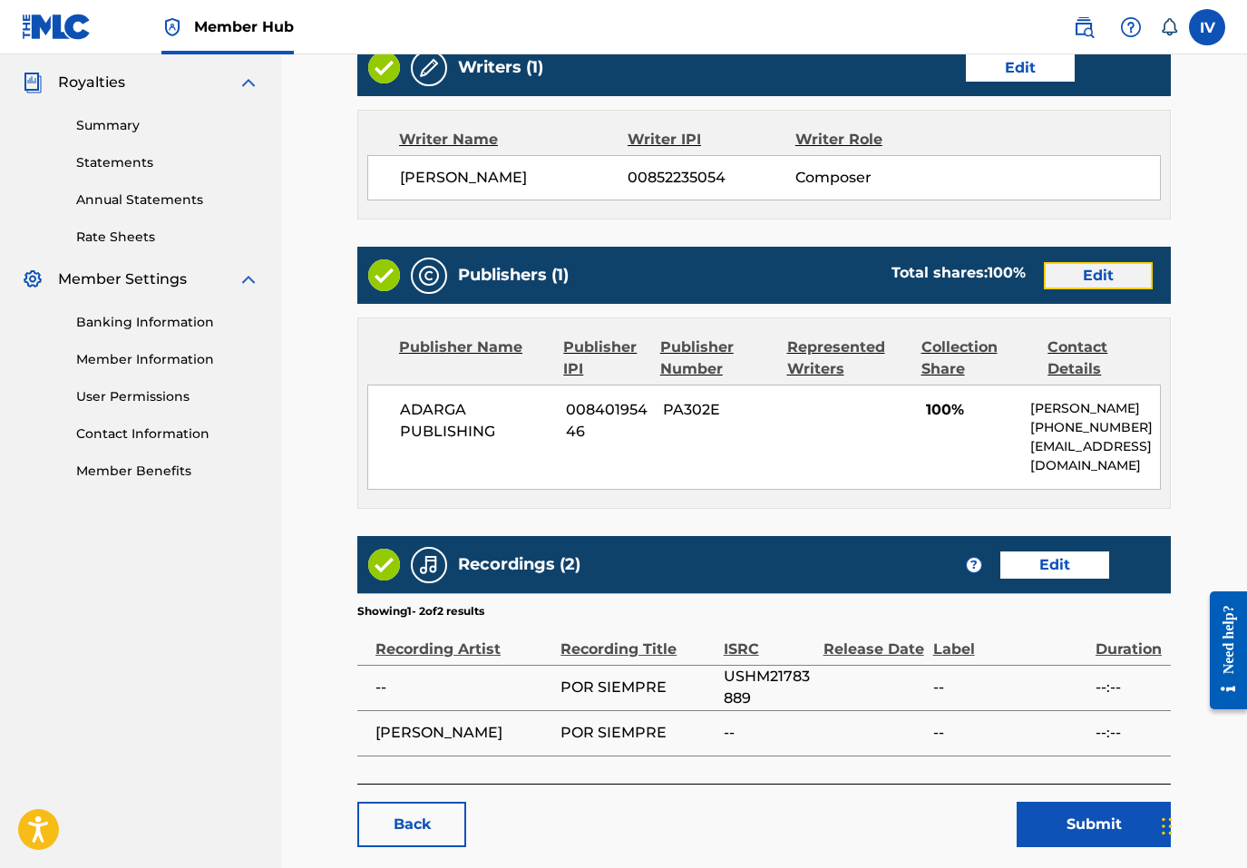
click at [1084, 270] on link "Edit" at bounding box center [1098, 275] width 109 height 27
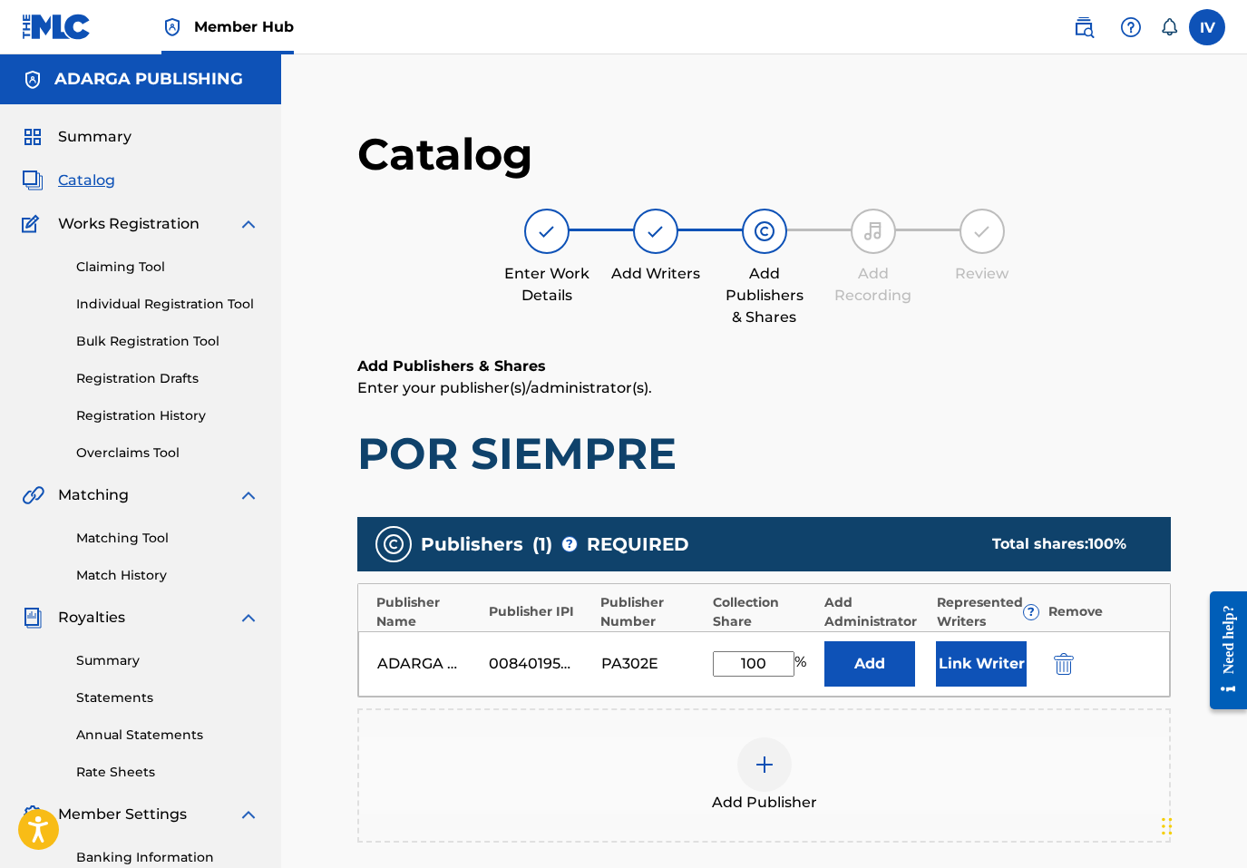
click at [1065, 678] on div "ADARGA PUBLISHING 00840195446 PA302E 100 % Add Link Writer" at bounding box center [764, 663] width 812 height 65
click at [1063, 667] on img "submit" at bounding box center [1064, 664] width 20 height 22
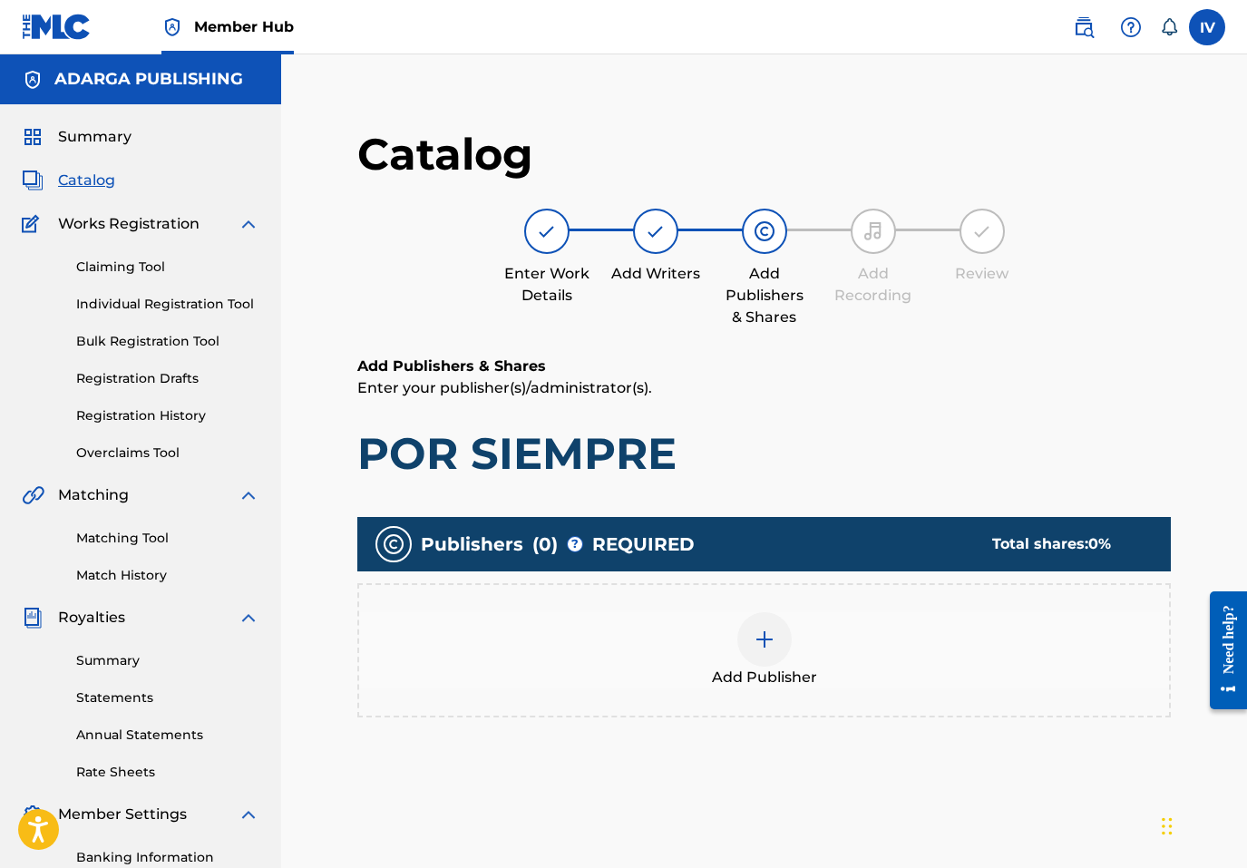
click at [1036, 663] on div "Add Publisher" at bounding box center [764, 650] width 810 height 76
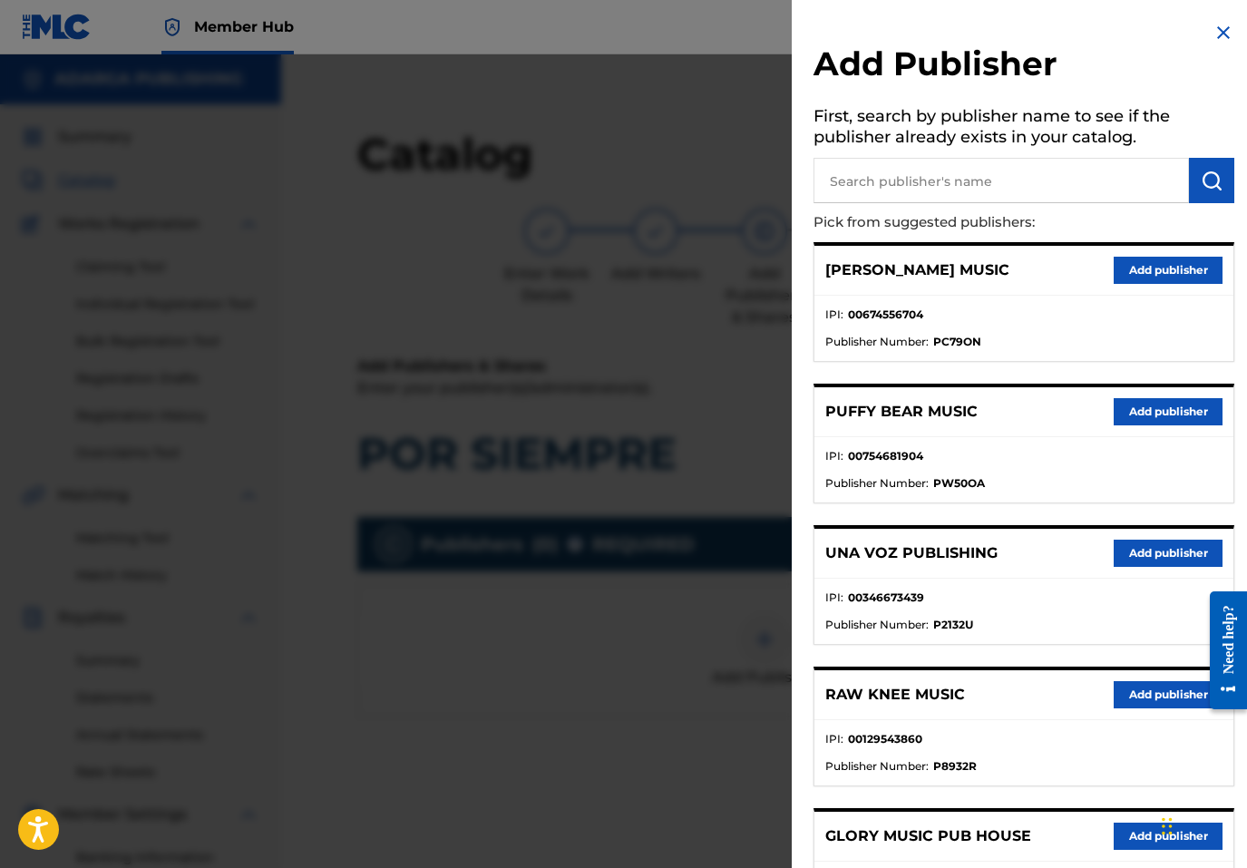
click at [1021, 201] on input "text" at bounding box center [1002, 180] width 376 height 45
click at [991, 183] on input "text" at bounding box center [1002, 180] width 376 height 45
type input "THE WORSHIP"
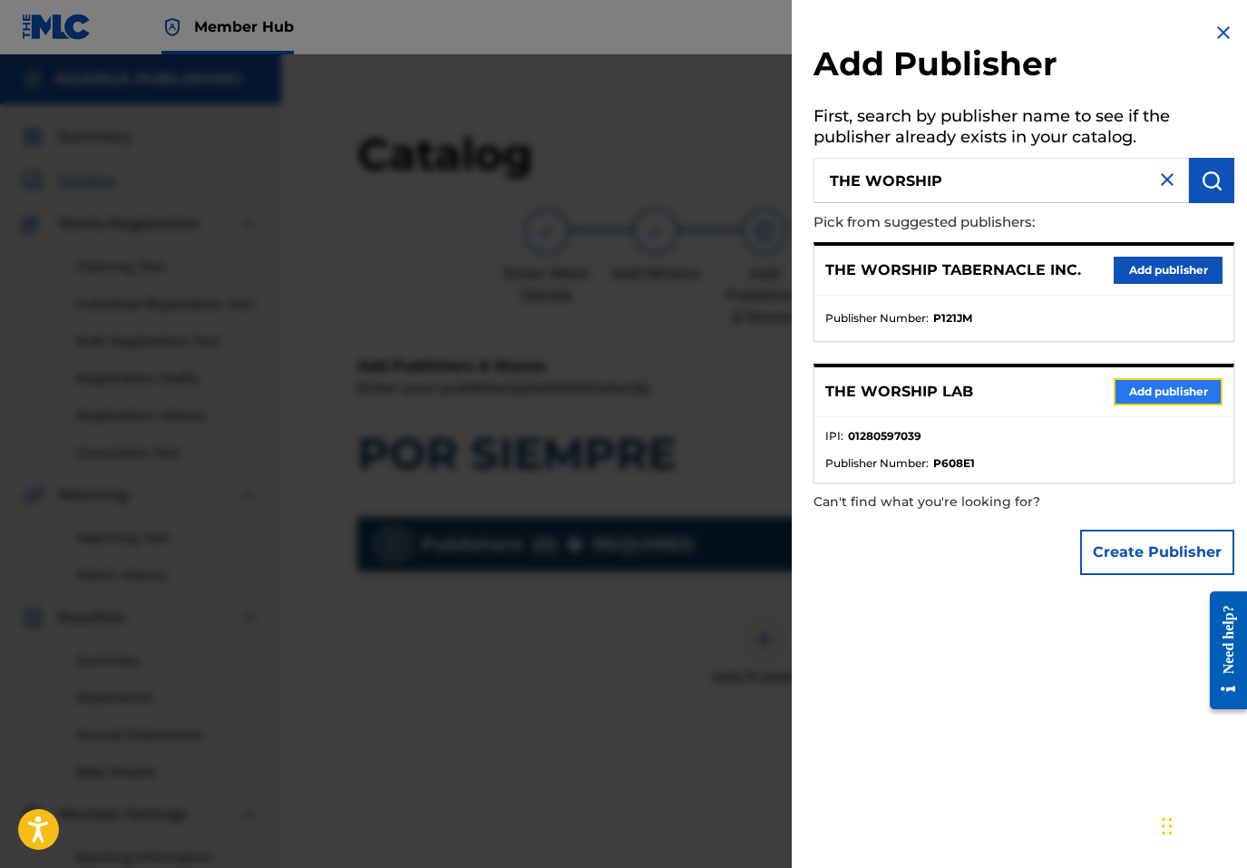
click at [1147, 389] on button "Add publisher" at bounding box center [1168, 391] width 109 height 27
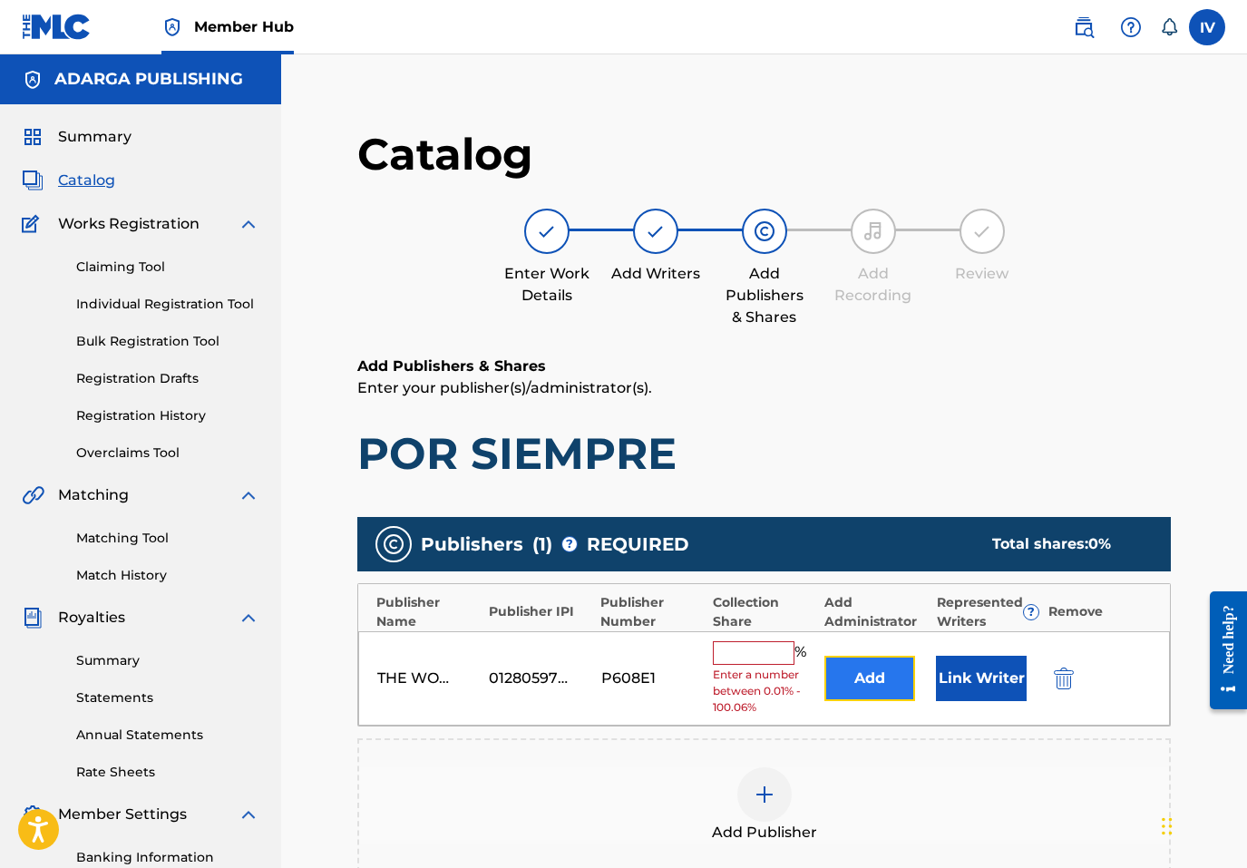
click at [863, 675] on button "Add" at bounding box center [870, 678] width 91 height 45
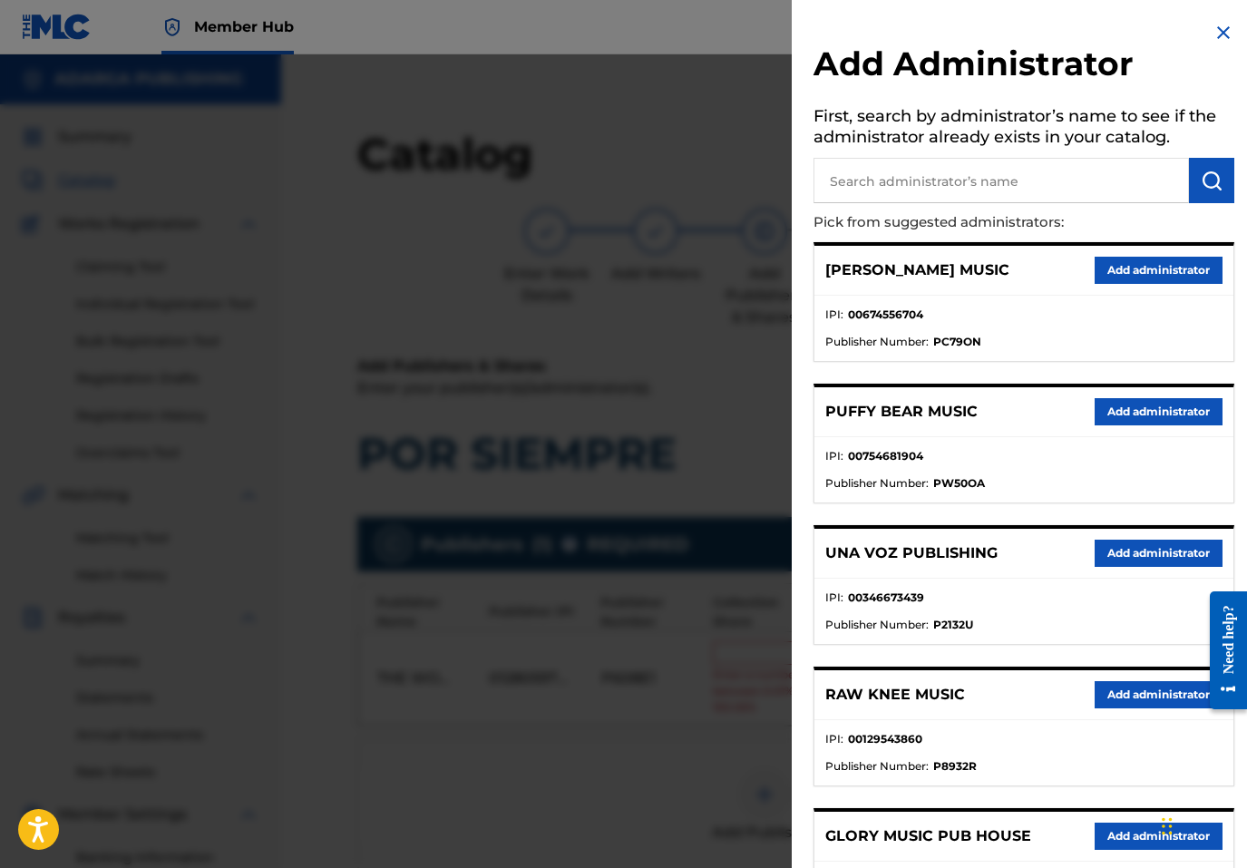
click at [962, 161] on input "text" at bounding box center [1002, 180] width 376 height 45
type input "ADARGA"
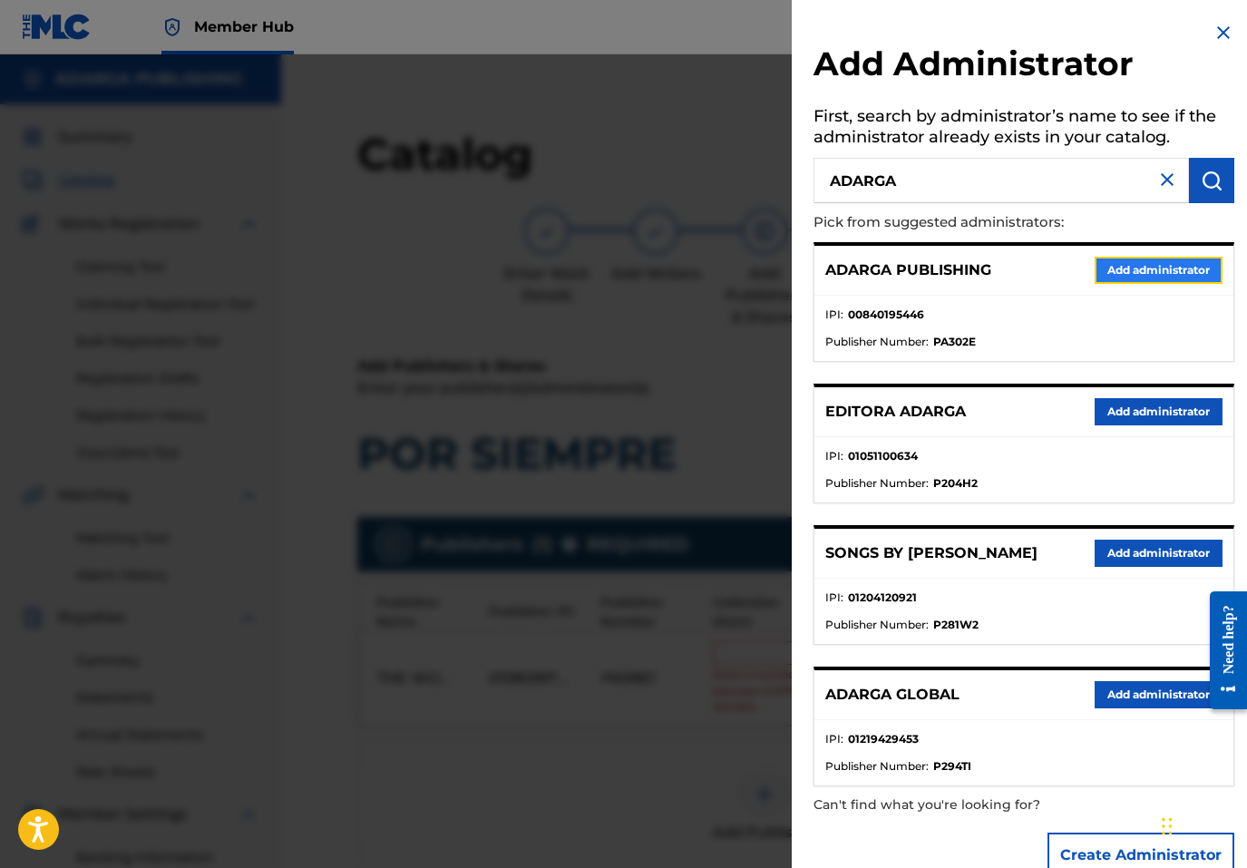
click at [1118, 265] on button "Add administrator" at bounding box center [1159, 270] width 128 height 27
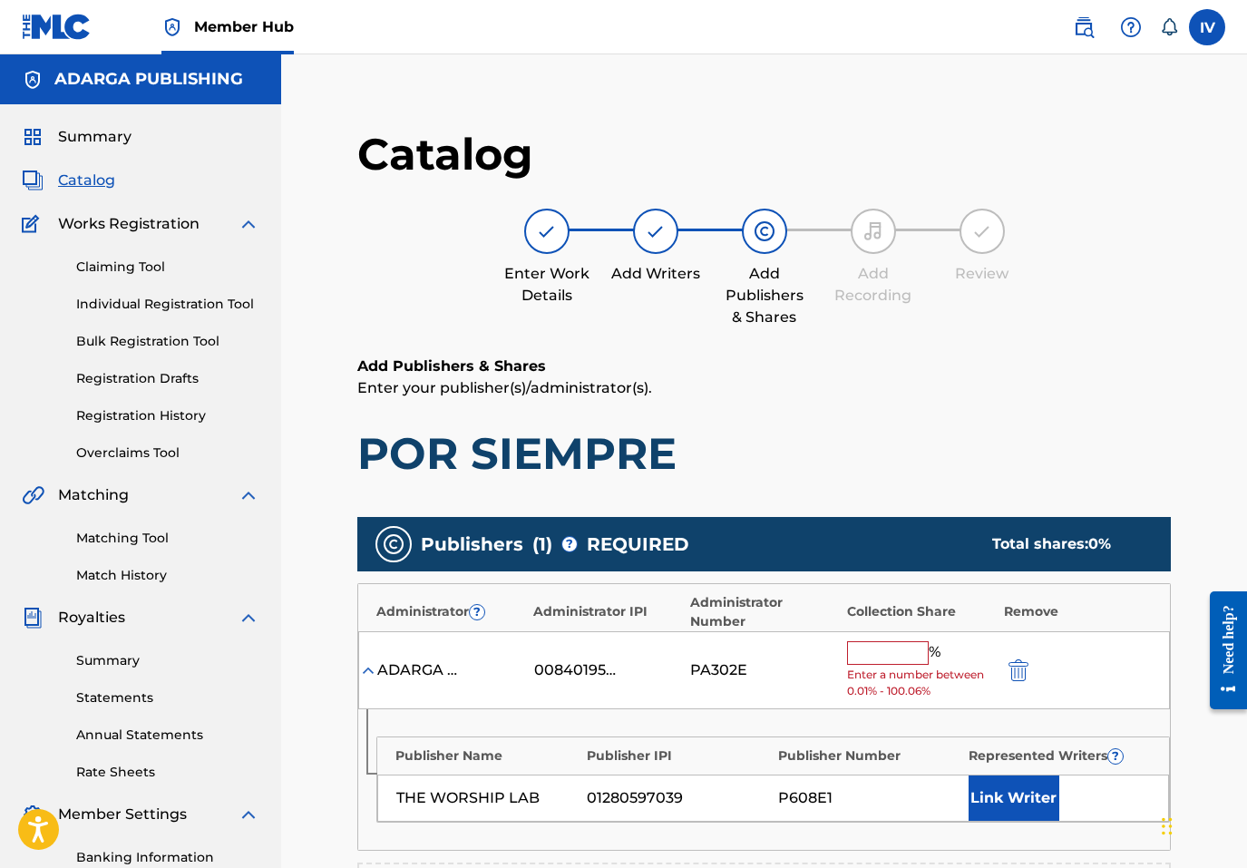
click at [883, 655] on input "text" at bounding box center [888, 653] width 82 height 24
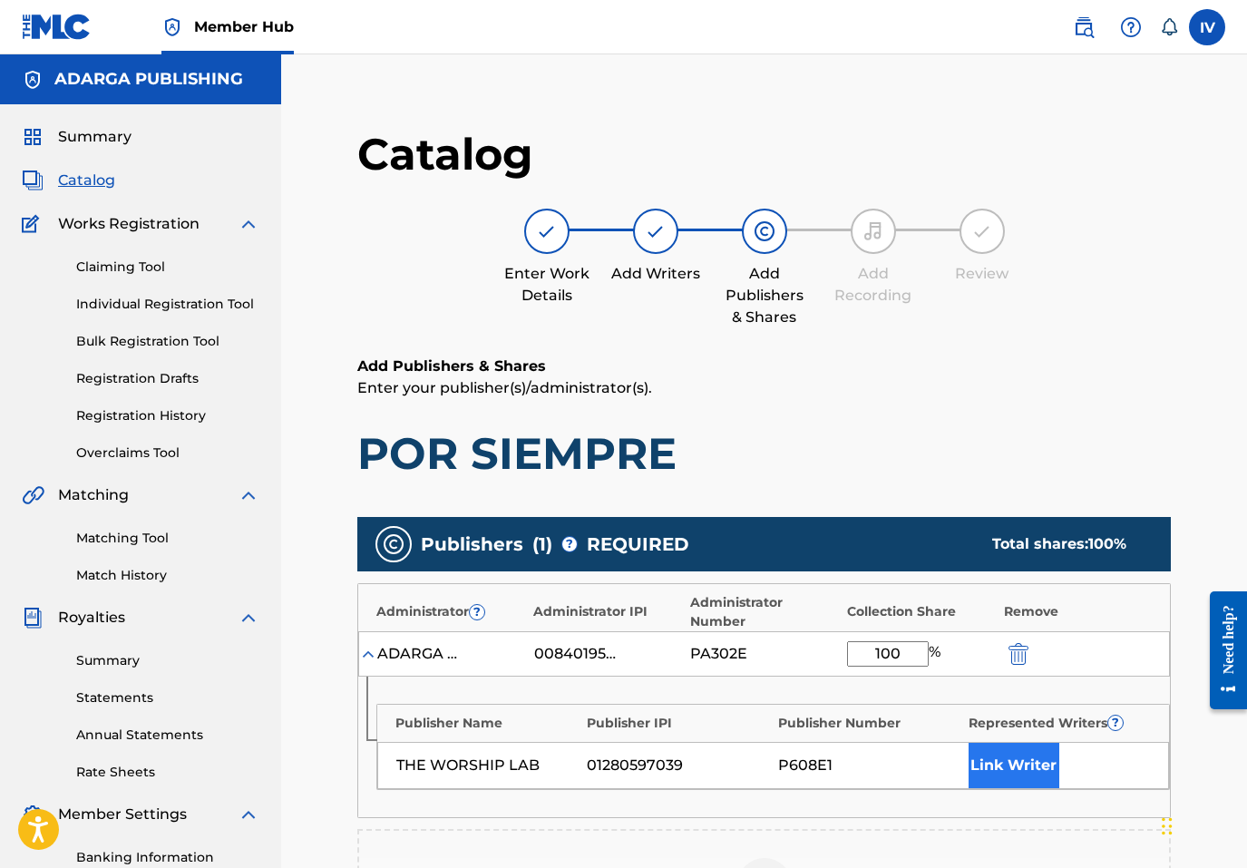
type input "100"
click at [1028, 783] on button "Link Writer" at bounding box center [1014, 765] width 91 height 45
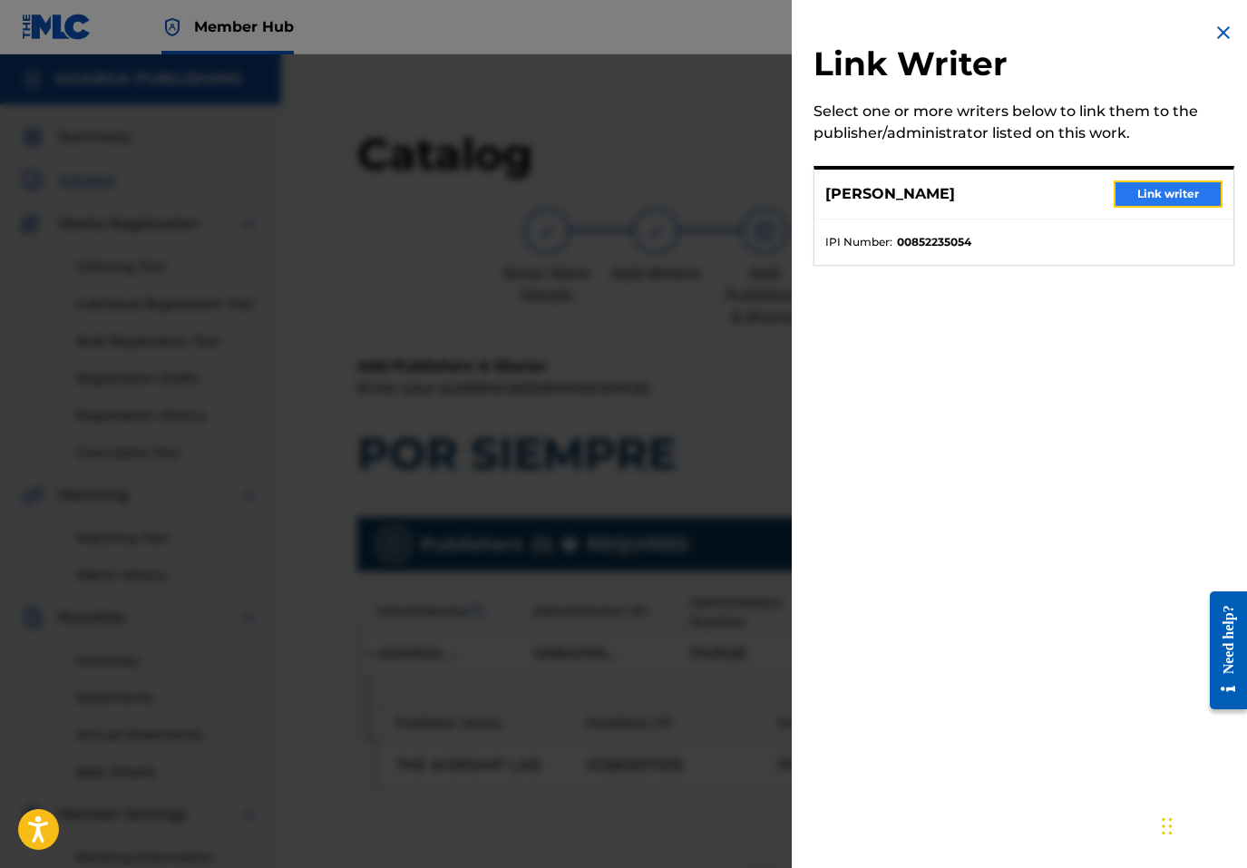
click at [1154, 190] on button "Link writer" at bounding box center [1168, 194] width 109 height 27
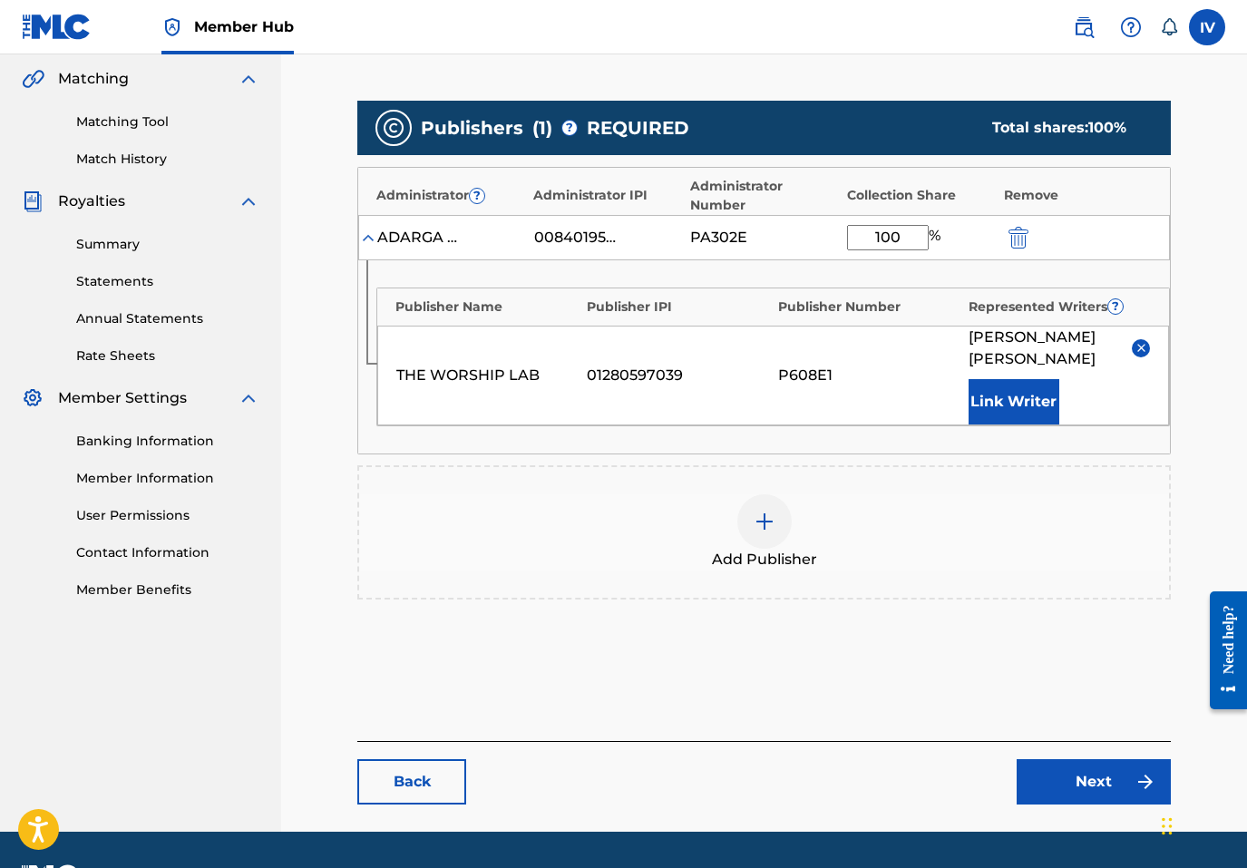
scroll to position [467, 0]
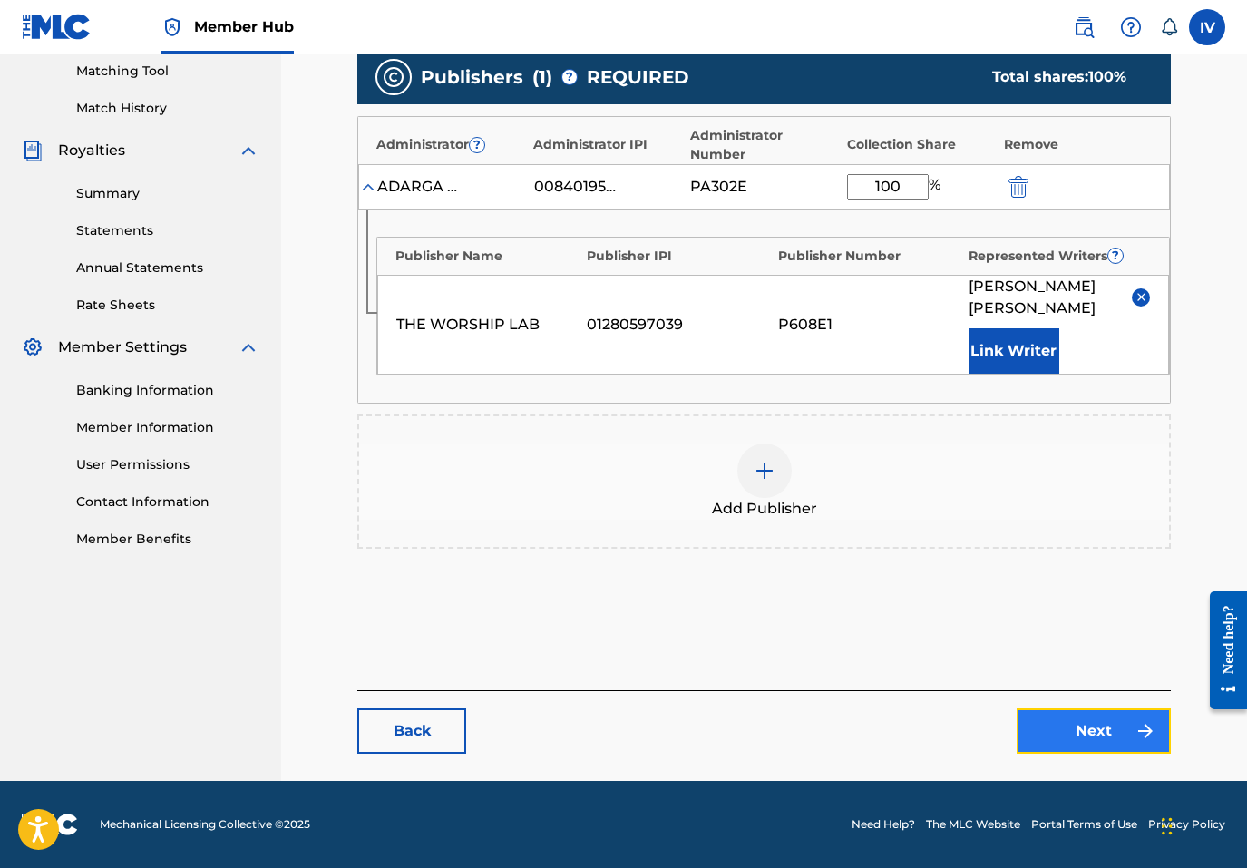
click at [1083, 733] on link "Next" at bounding box center [1094, 730] width 154 height 45
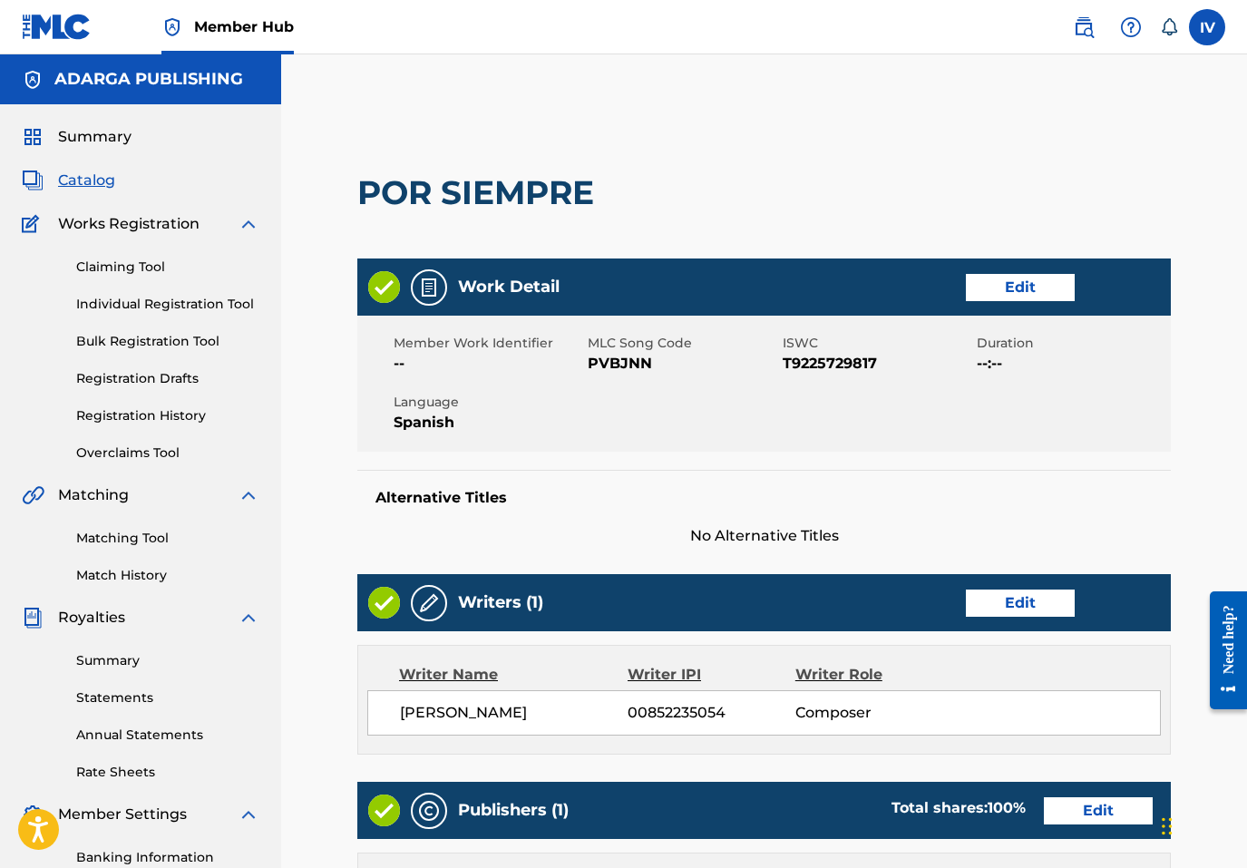
scroll to position [736, 0]
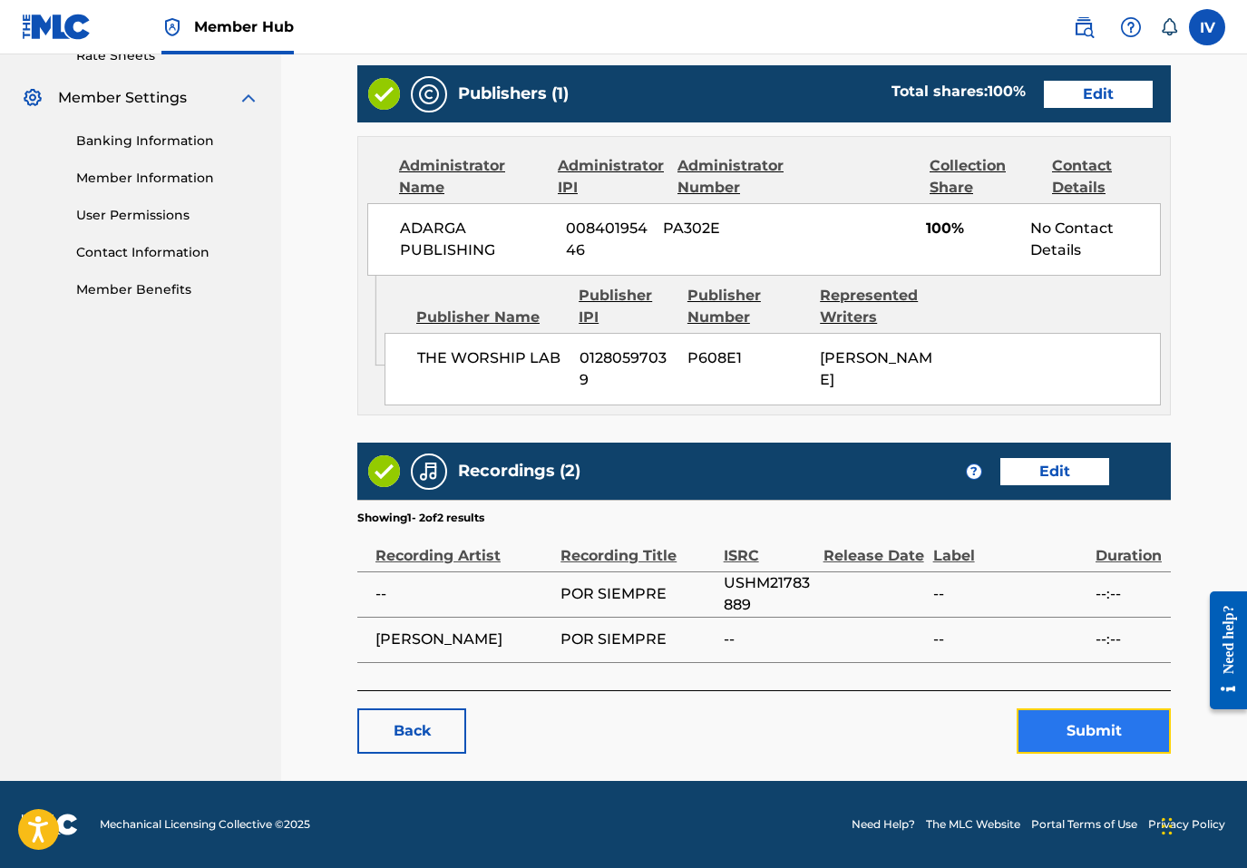
click at [1074, 743] on button "Submit" at bounding box center [1094, 730] width 154 height 45
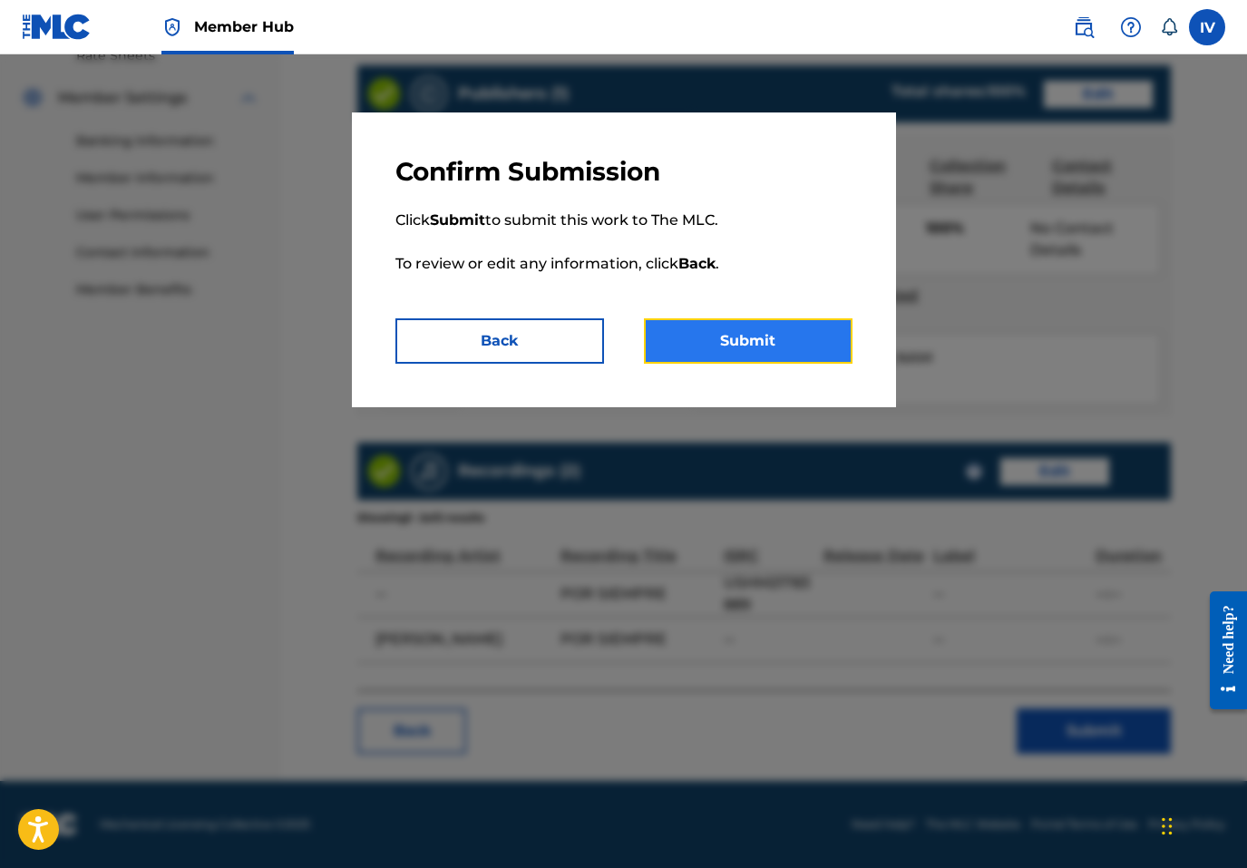
click at [772, 344] on button "Submit" at bounding box center [748, 340] width 209 height 45
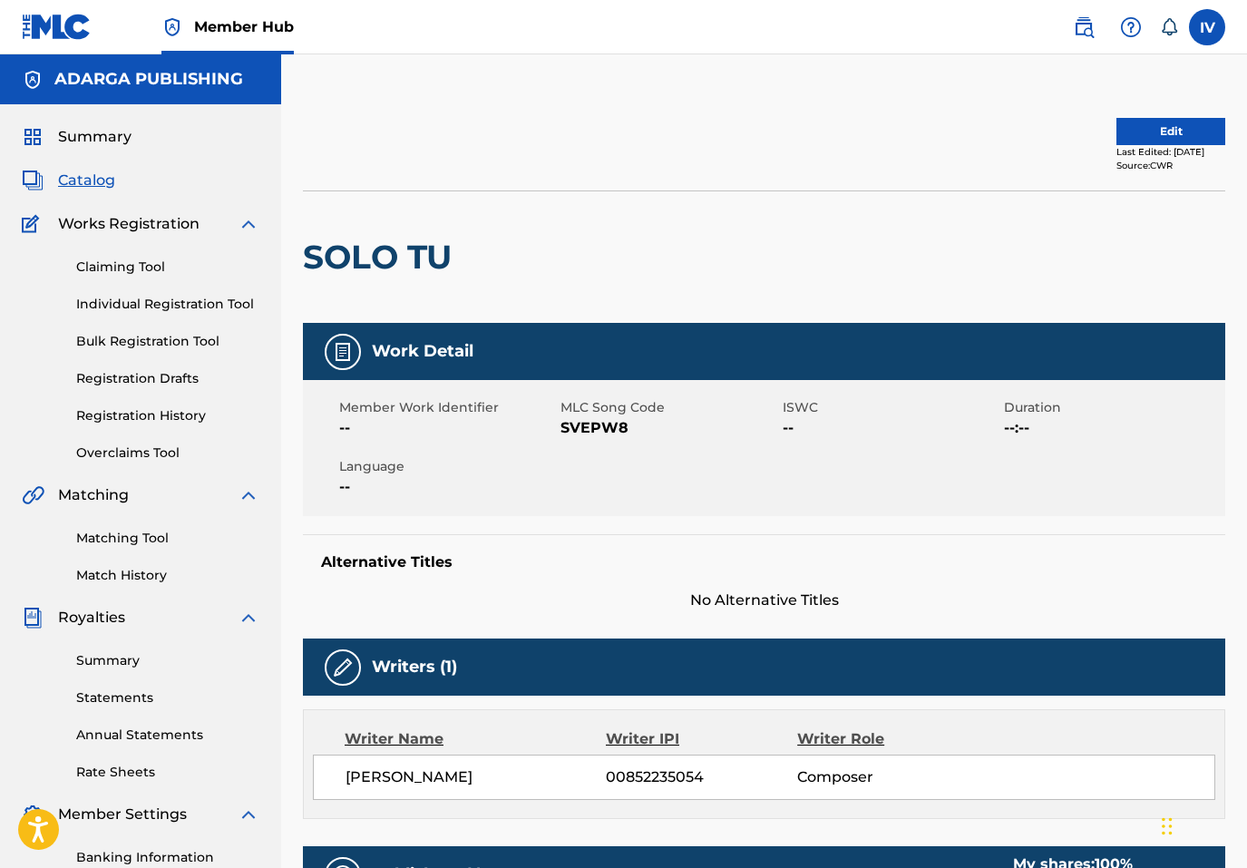
click at [569, 434] on span "SVEPW8" at bounding box center [669, 428] width 217 height 22
click at [1147, 118] on button "Edit" at bounding box center [1171, 131] width 109 height 27
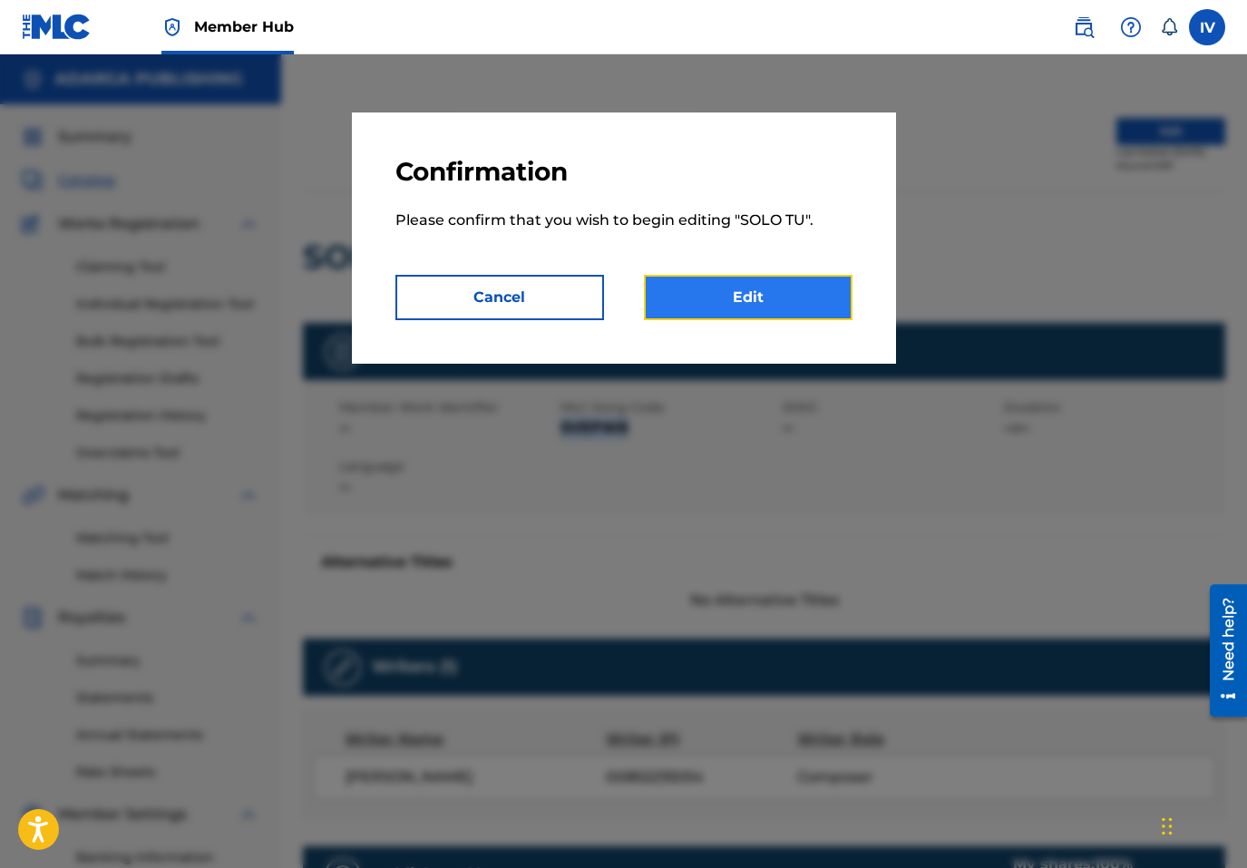
click at [761, 296] on link "Edit" at bounding box center [748, 297] width 209 height 45
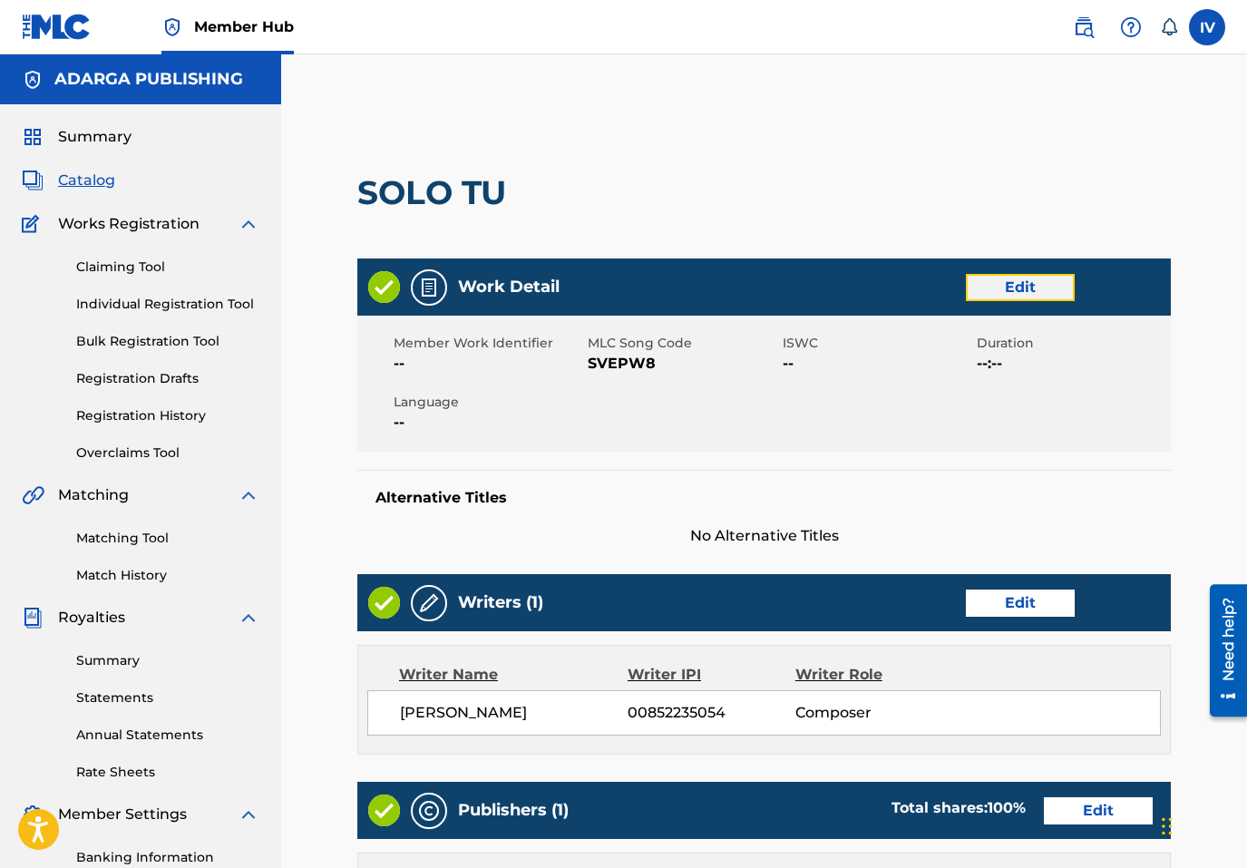
click at [1046, 285] on link "Edit" at bounding box center [1020, 287] width 109 height 27
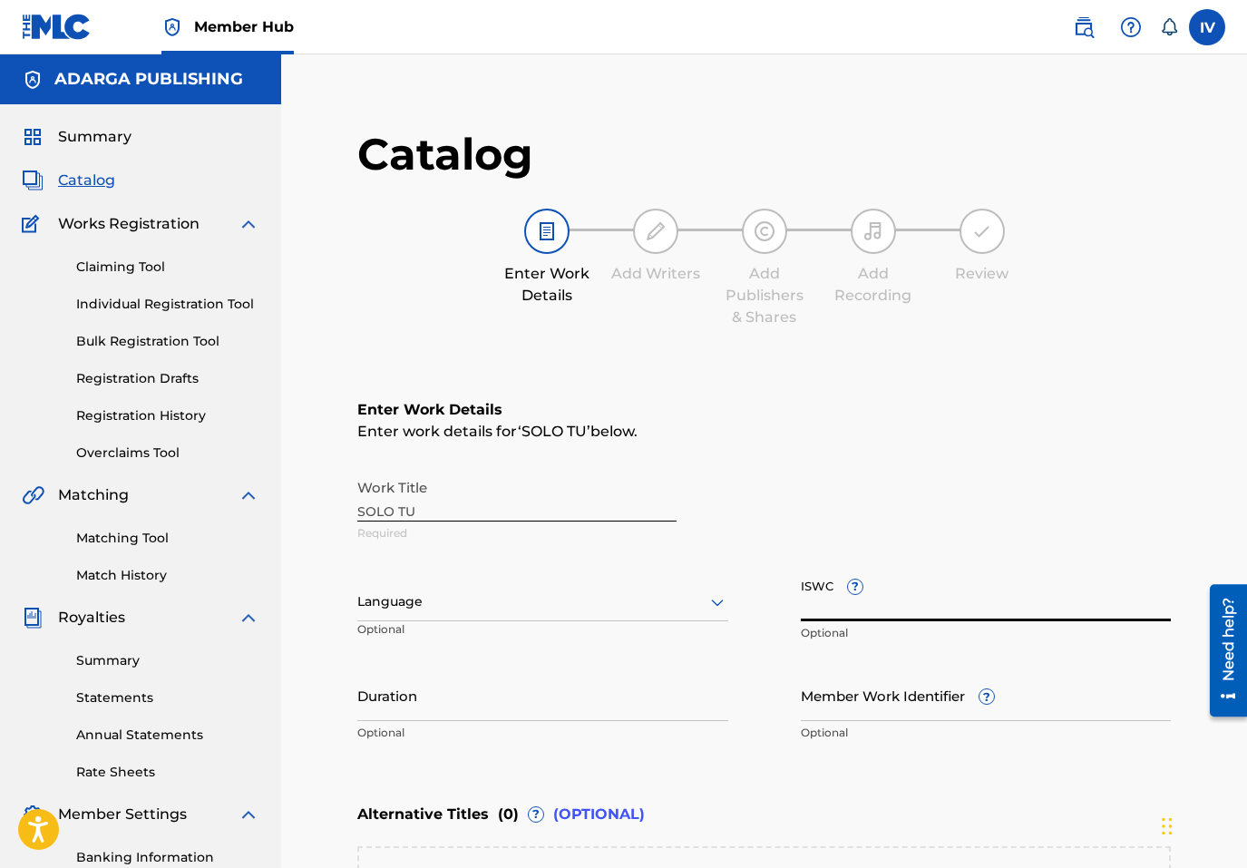
click at [905, 602] on input "ISWC ?" at bounding box center [986, 596] width 371 height 52
paste input "T9225729839"
type input "T9225729839"
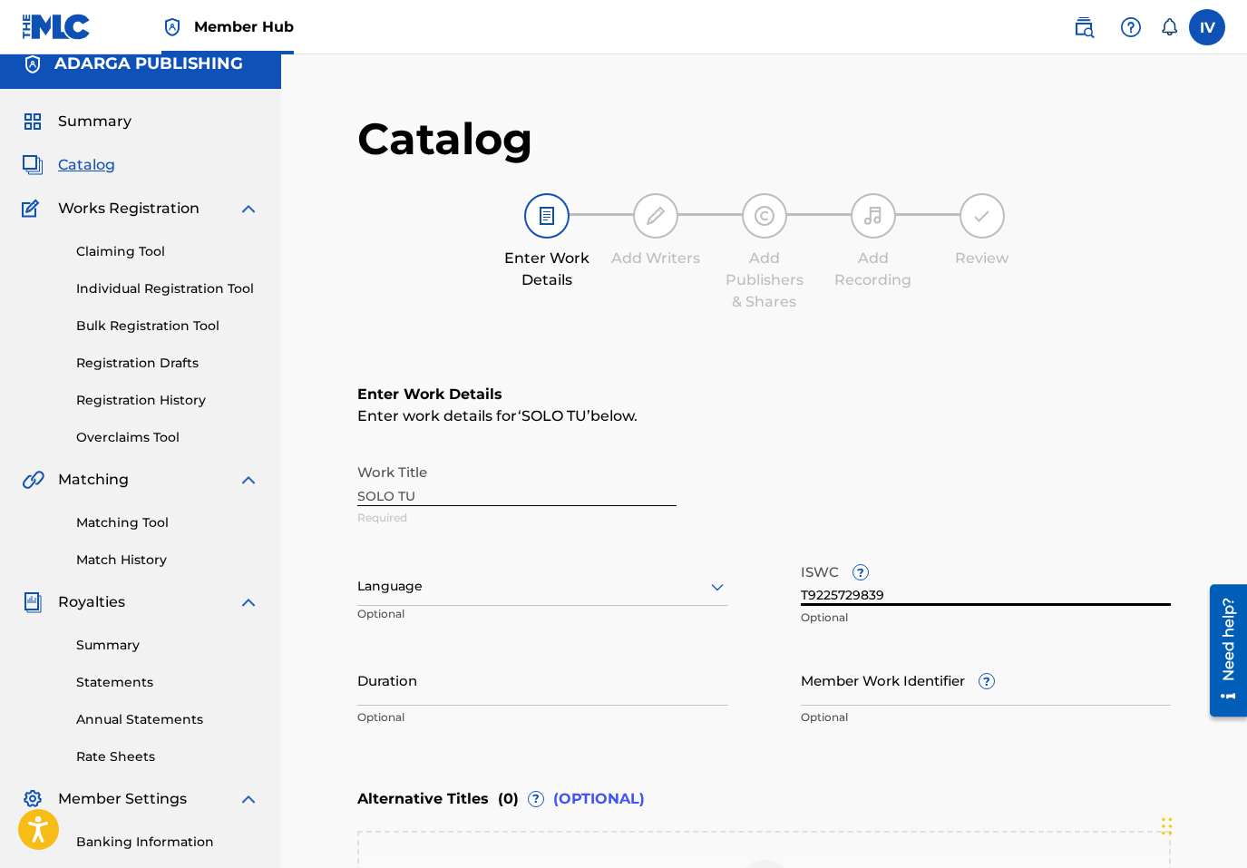
click at [614, 606] on div "Language" at bounding box center [542, 587] width 371 height 38
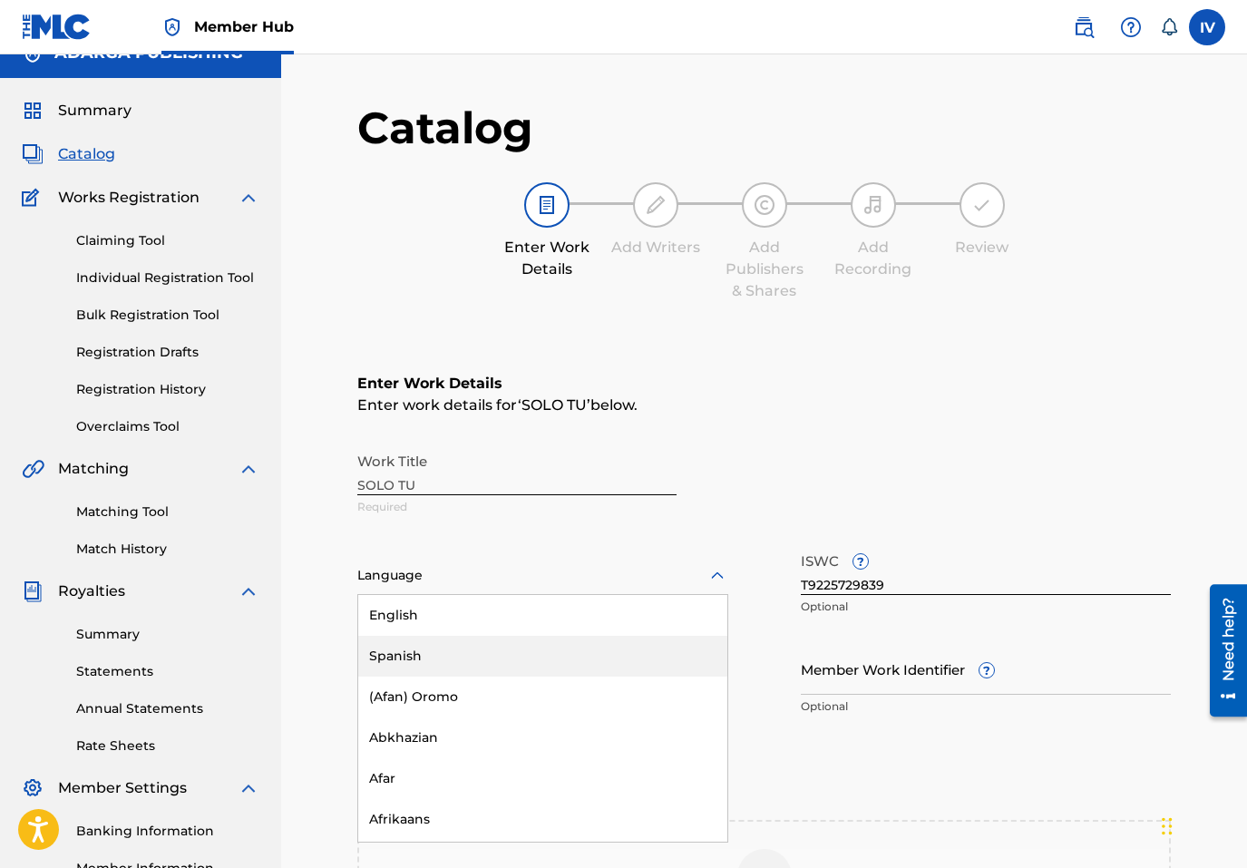
click at [533, 654] on div "Spanish" at bounding box center [542, 656] width 369 height 41
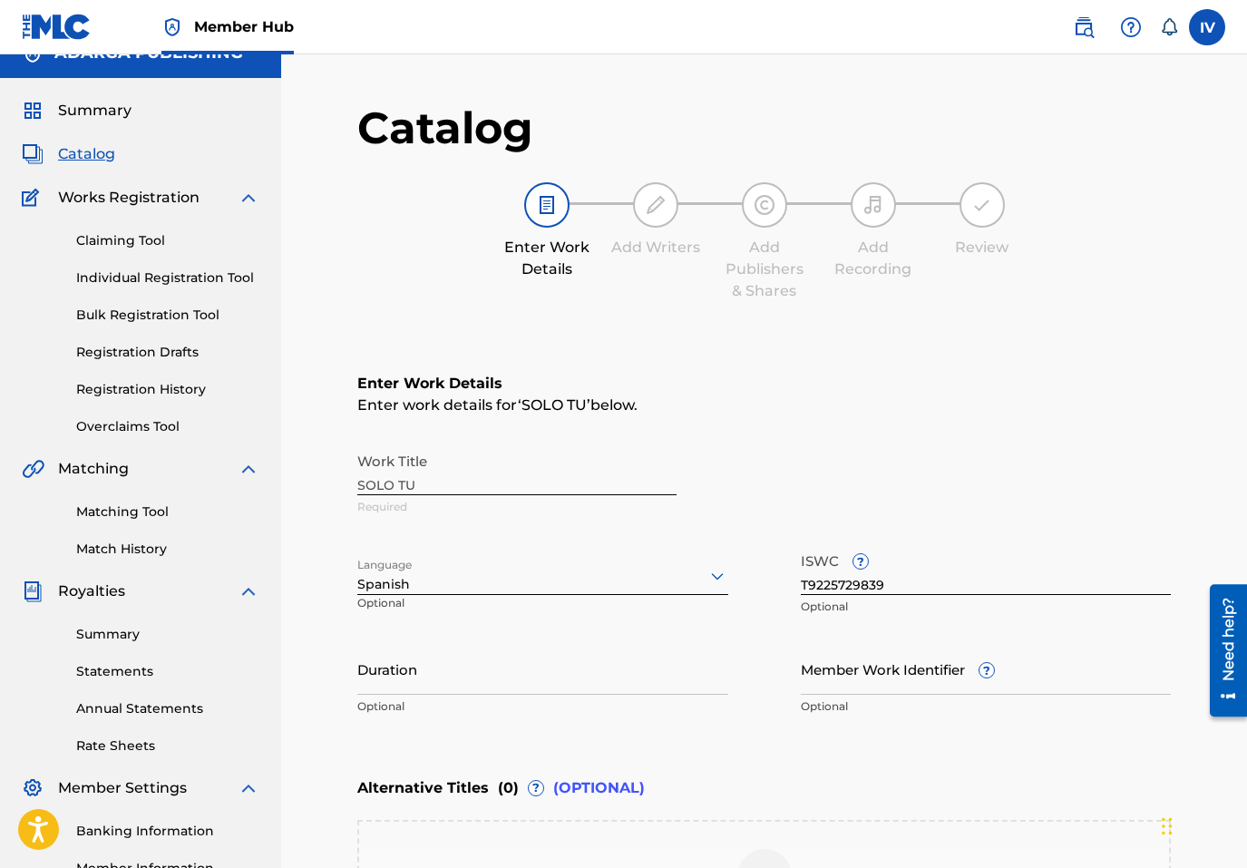
click at [447, 480] on div "Work Title SOLO TU Required" at bounding box center [764, 485] width 814 height 82
copy div "Work Title"
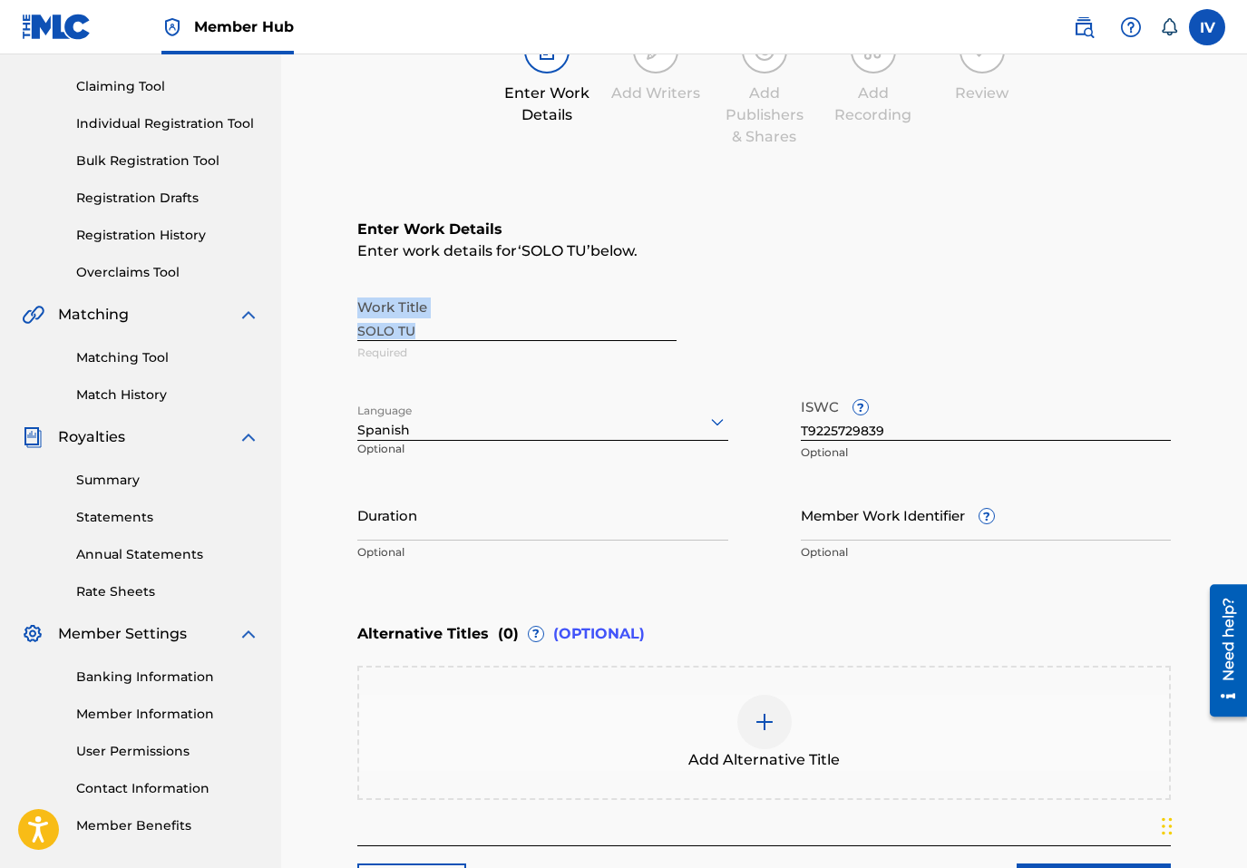
scroll to position [335, 0]
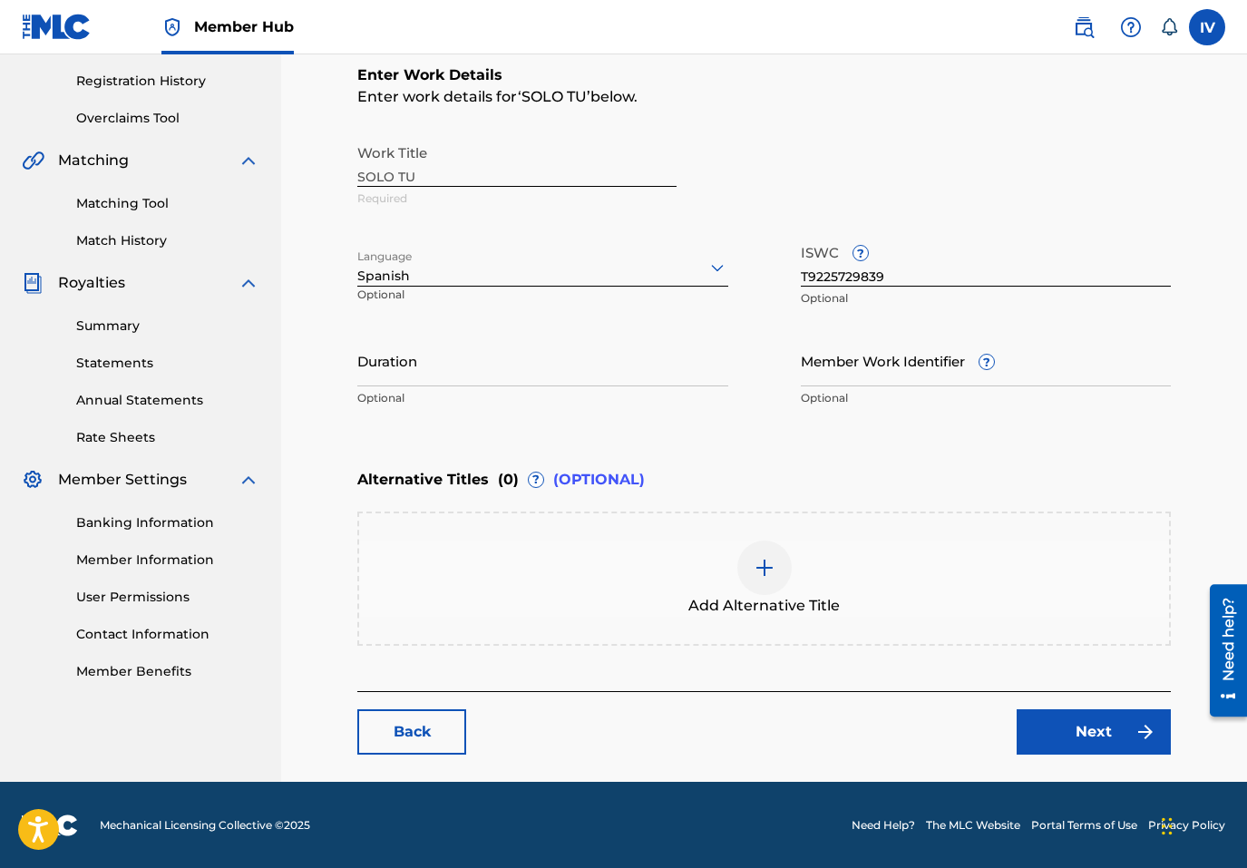
click at [595, 532] on div "Add Alternative Title" at bounding box center [764, 579] width 814 height 134
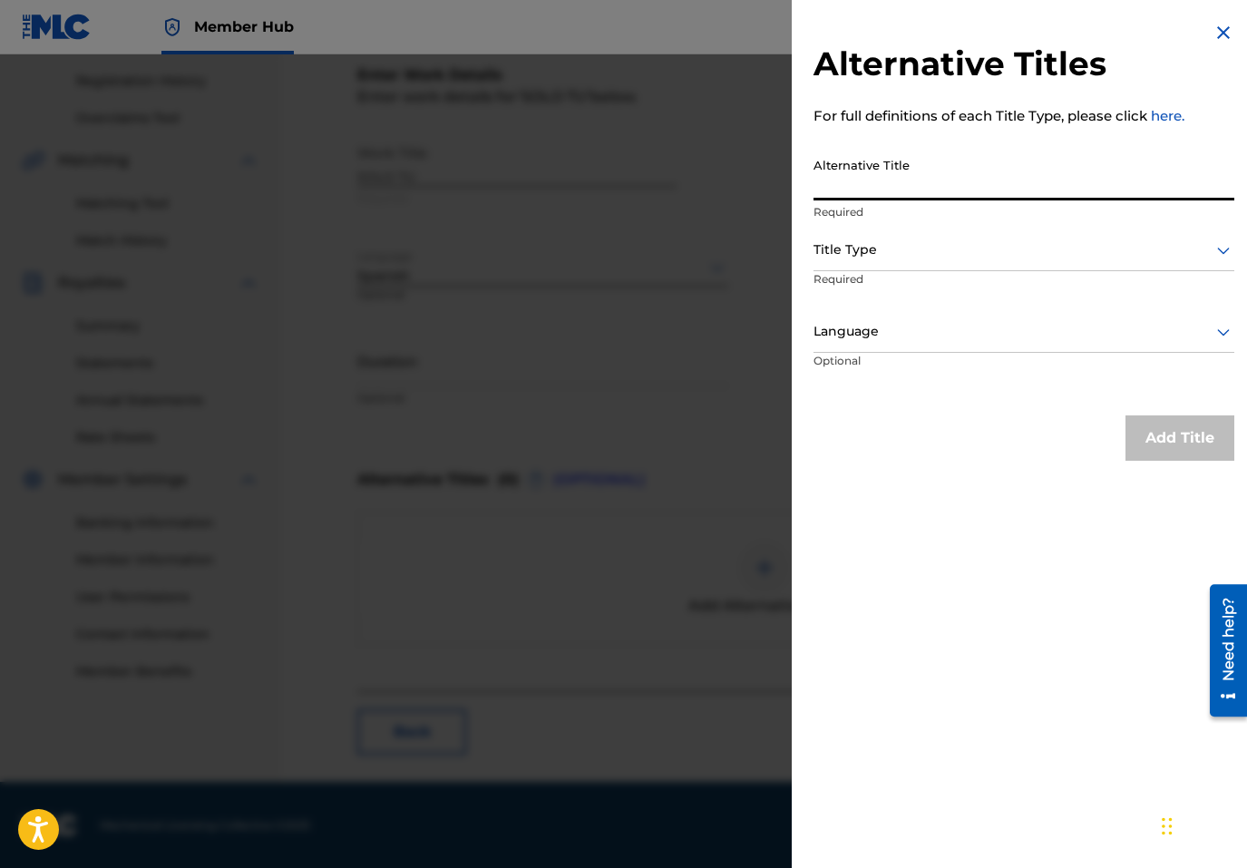
click at [1031, 151] on input "Alternative Title" at bounding box center [1024, 175] width 421 height 52
paste input "SOLO TU"
type input "SOLO TÚ"
click at [950, 268] on div "Title Type" at bounding box center [1024, 250] width 421 height 41
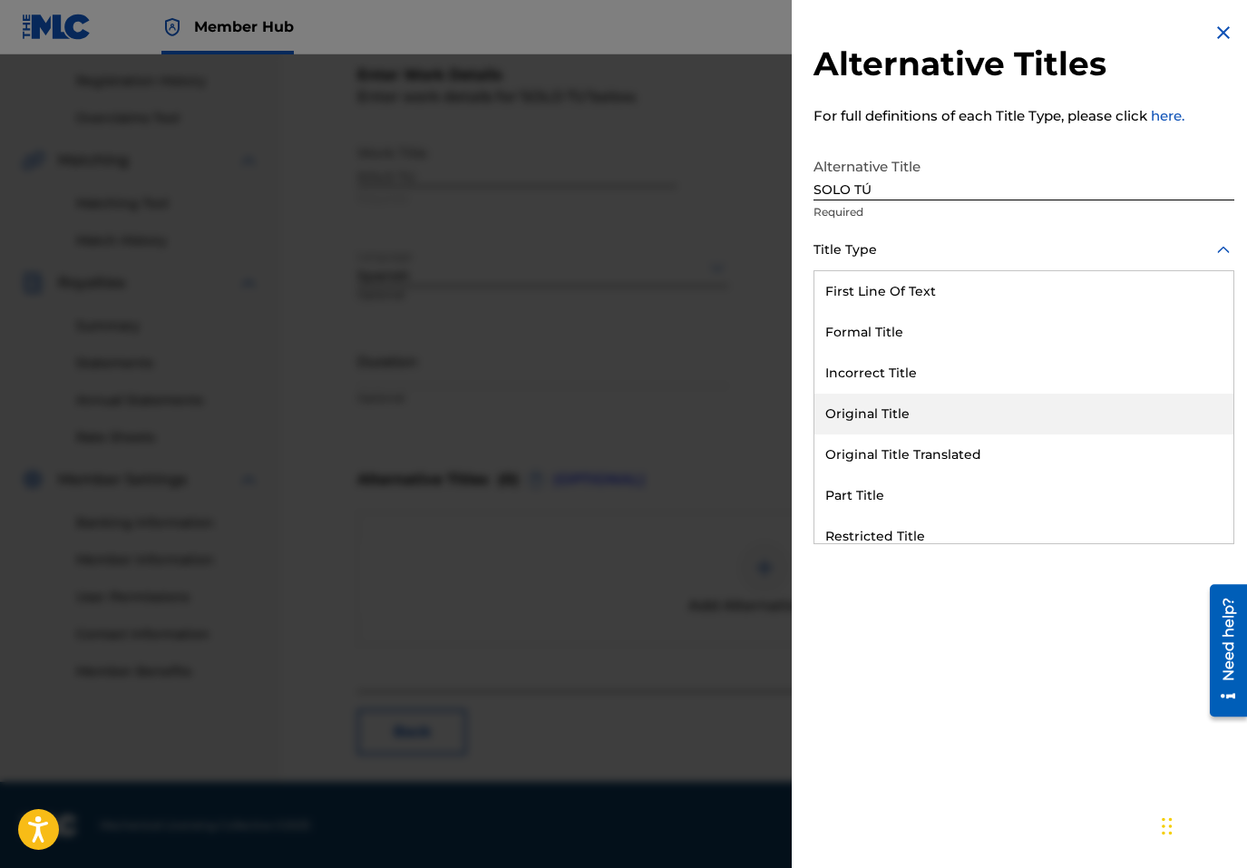
click at [894, 396] on div "Original Title" at bounding box center [1024, 414] width 419 height 41
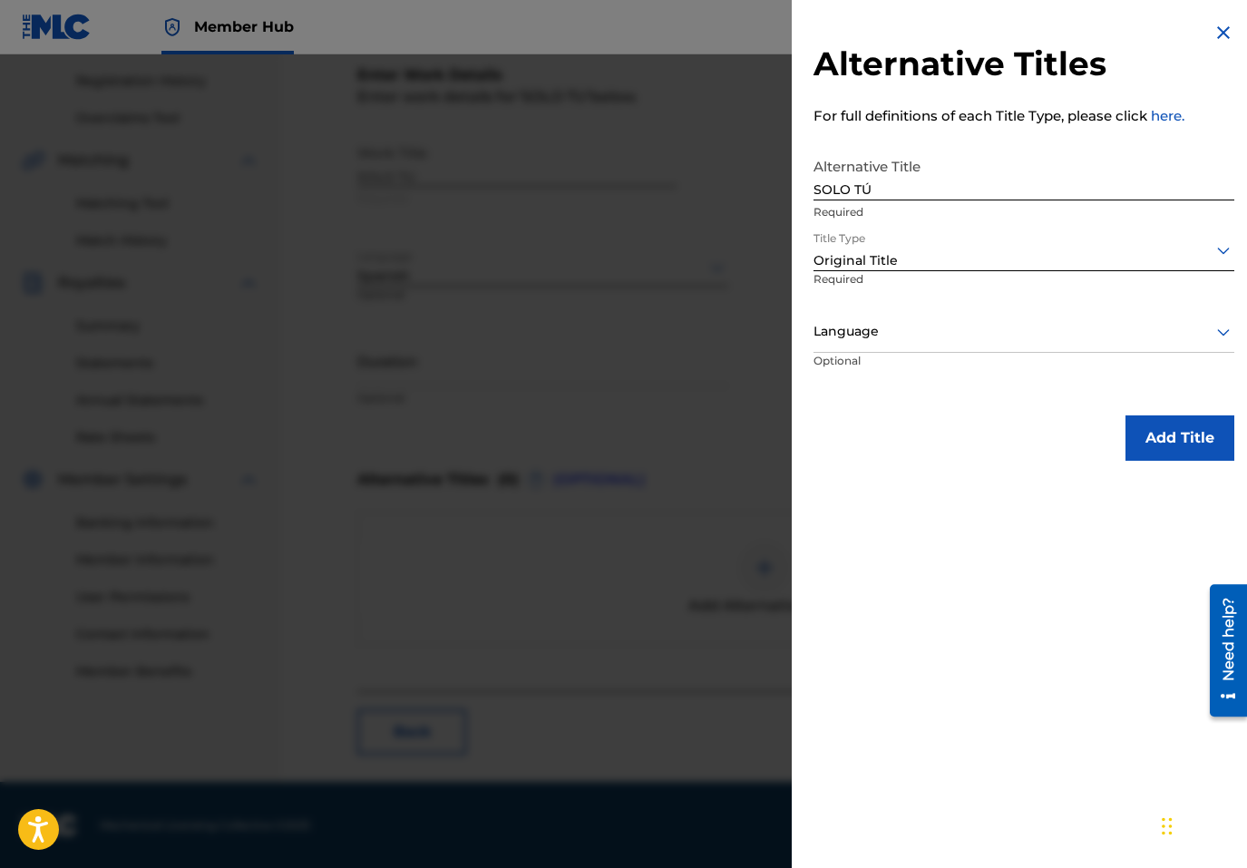
click at [862, 351] on div "Language" at bounding box center [1024, 332] width 421 height 41
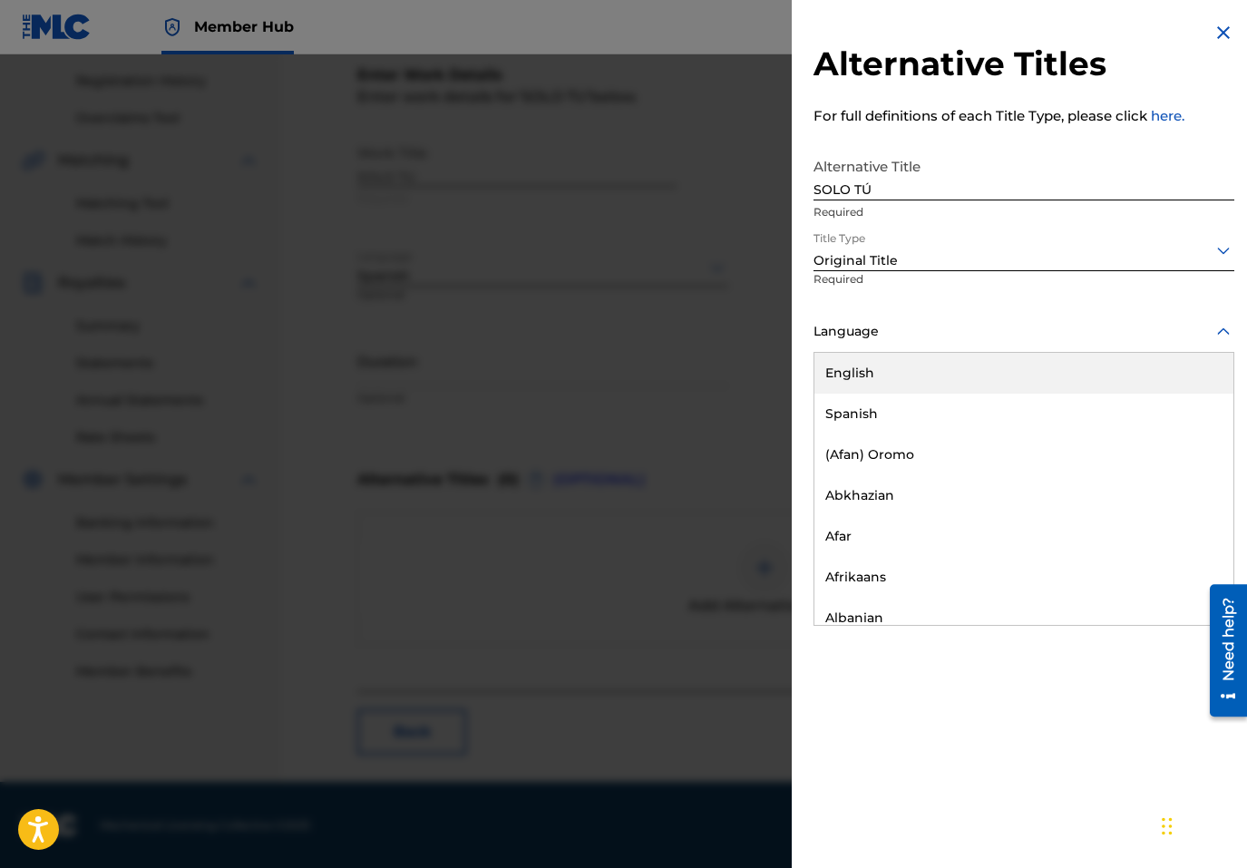
click at [862, 390] on div "English" at bounding box center [1024, 373] width 419 height 41
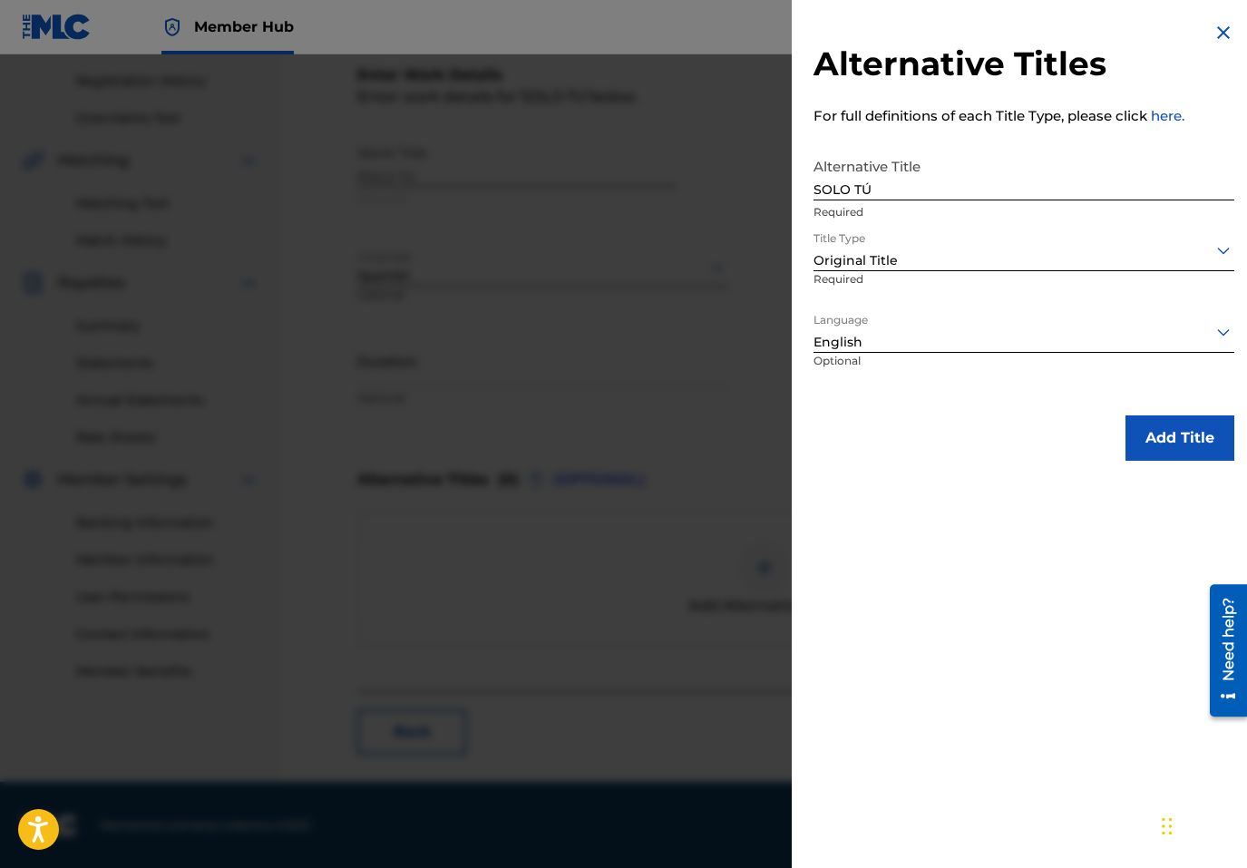
click at [873, 327] on div at bounding box center [1024, 331] width 421 height 23
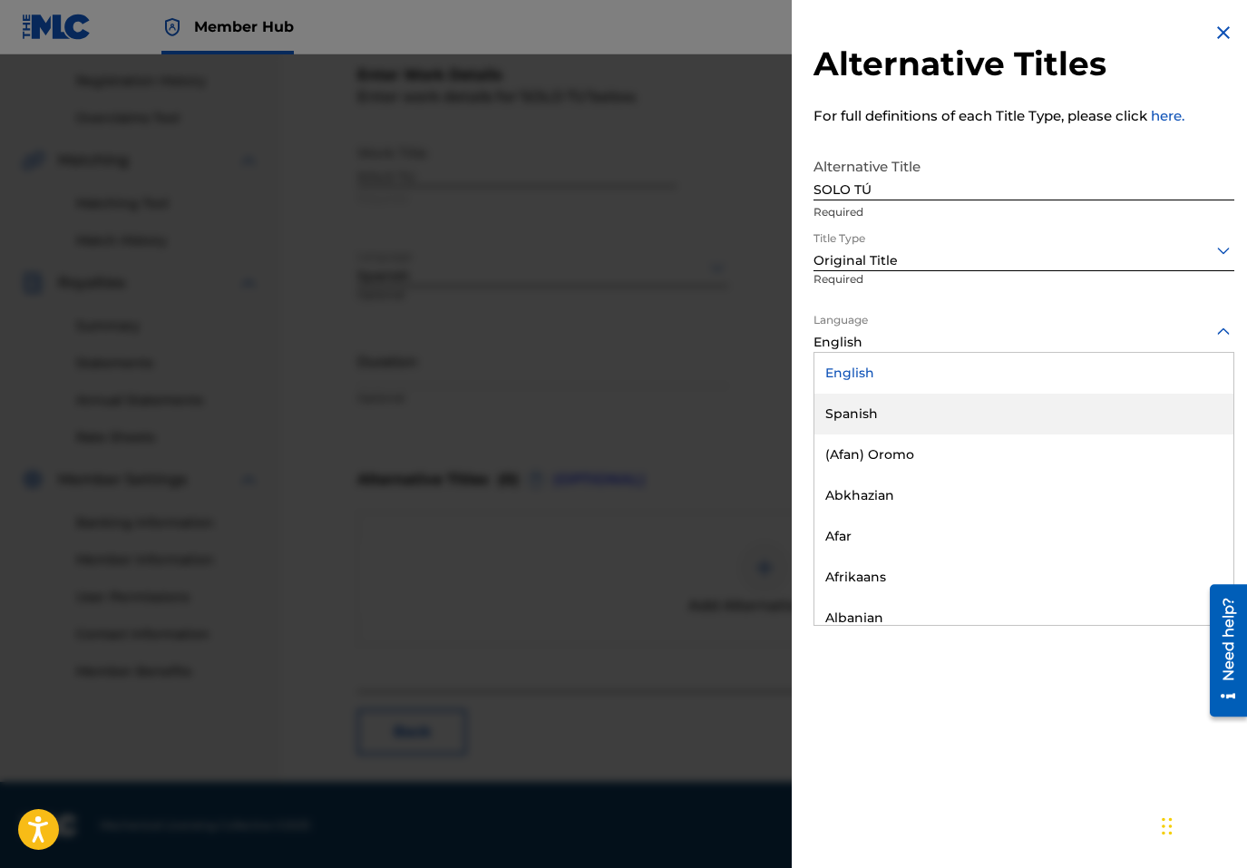
click at [874, 422] on div "Spanish" at bounding box center [1024, 414] width 419 height 41
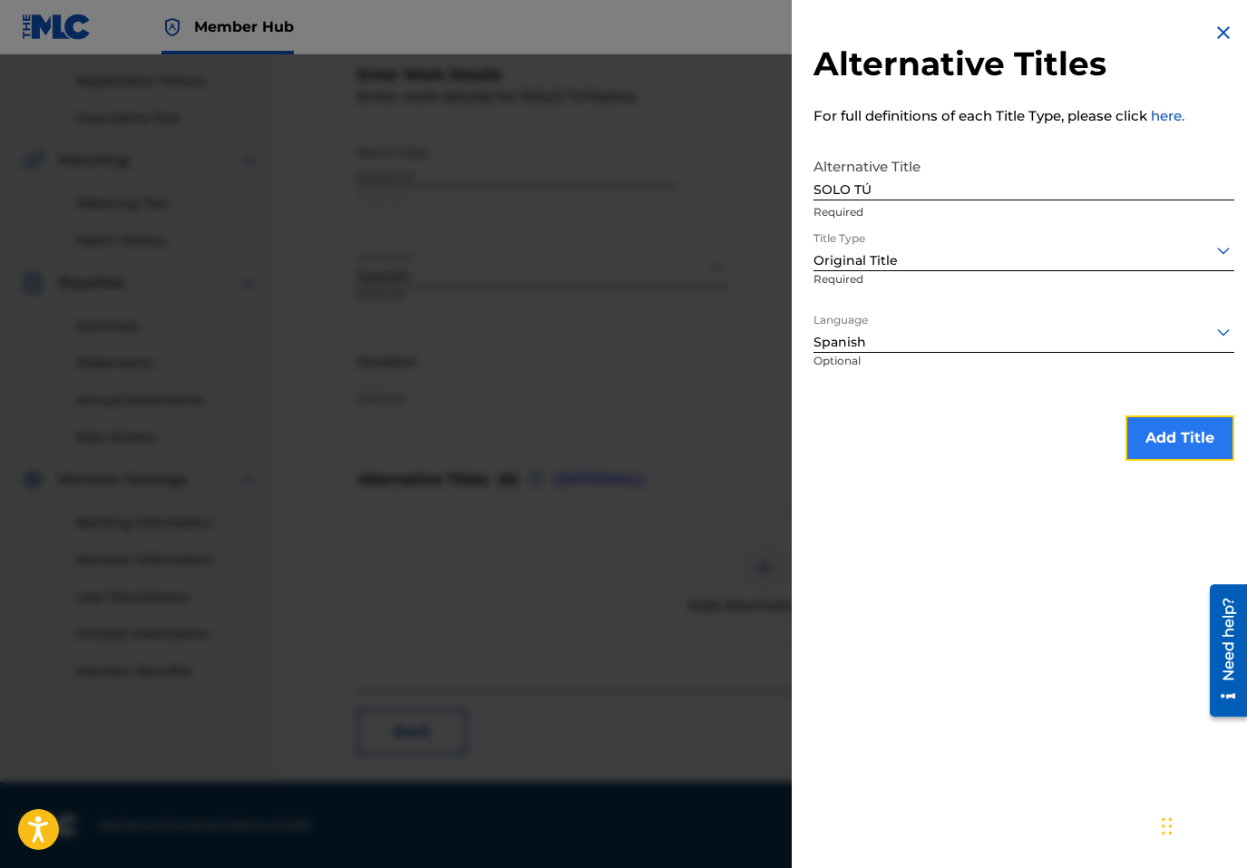
click at [1173, 432] on button "Add Title" at bounding box center [1180, 437] width 109 height 45
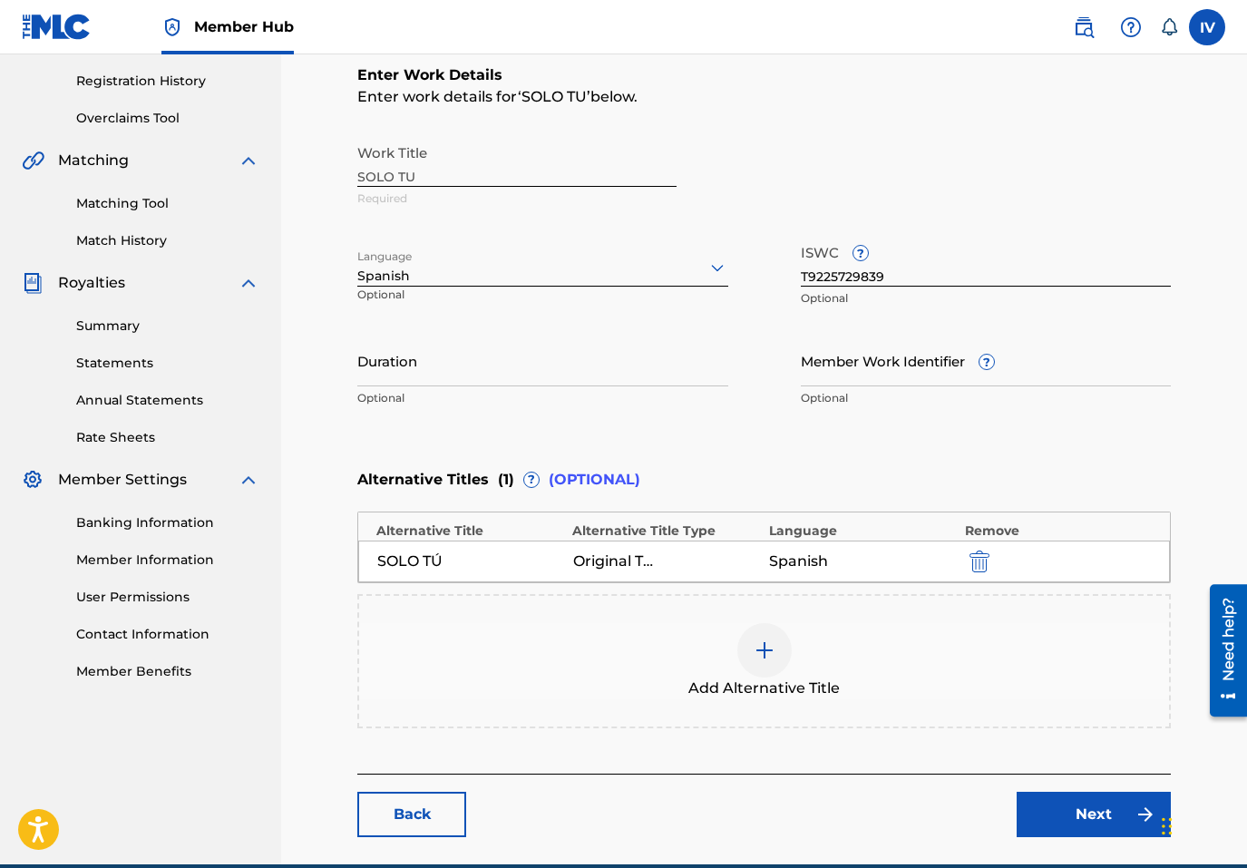
scroll to position [418, 0]
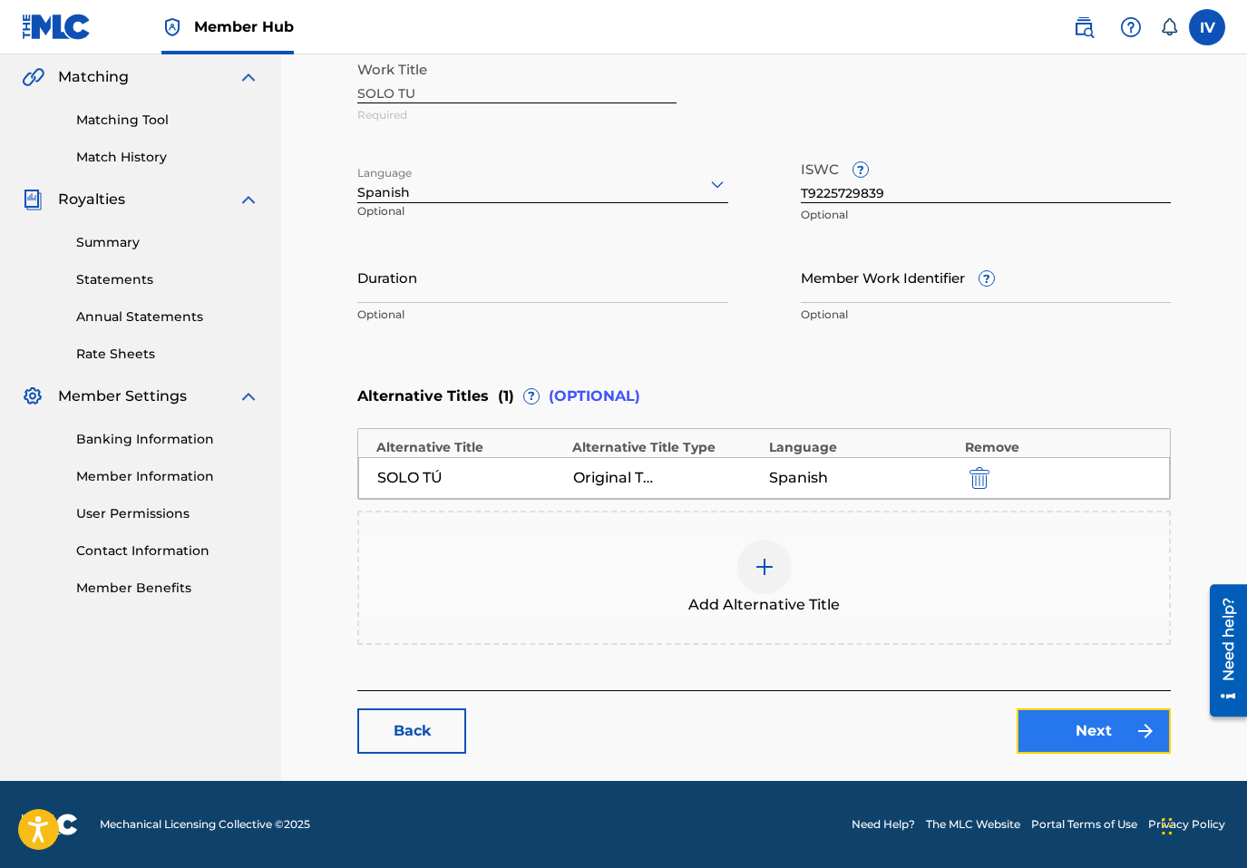
click at [1069, 735] on link "Next" at bounding box center [1094, 730] width 154 height 45
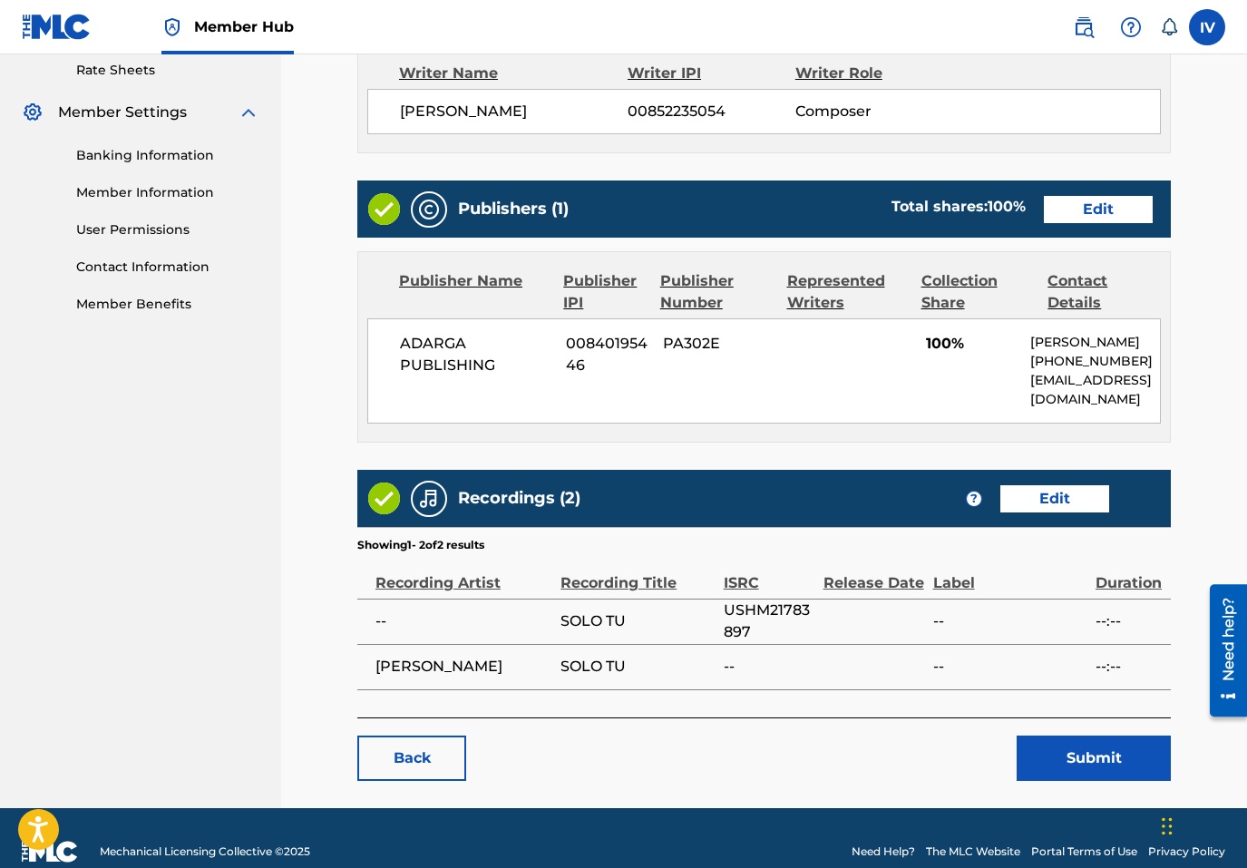
scroll to position [727, 0]
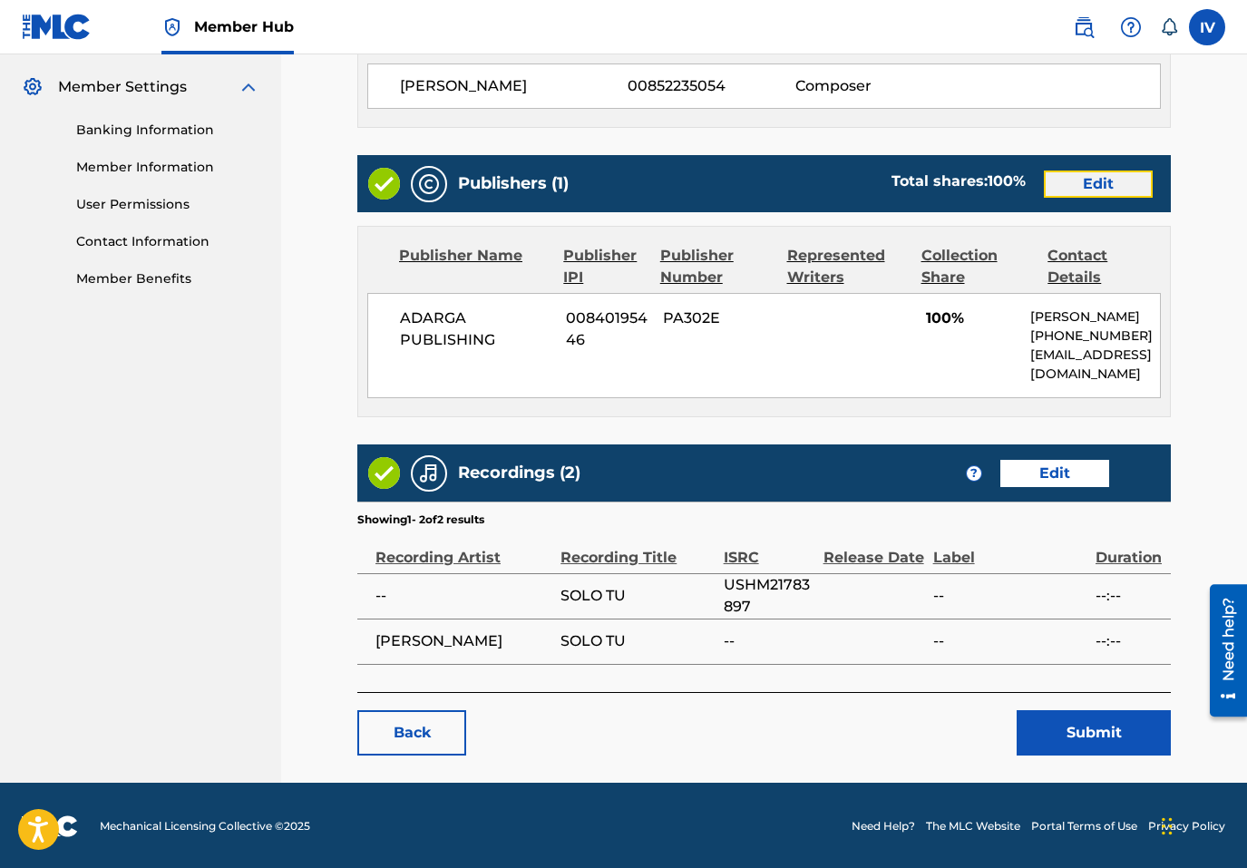
click at [1075, 188] on link "Edit" at bounding box center [1098, 184] width 109 height 27
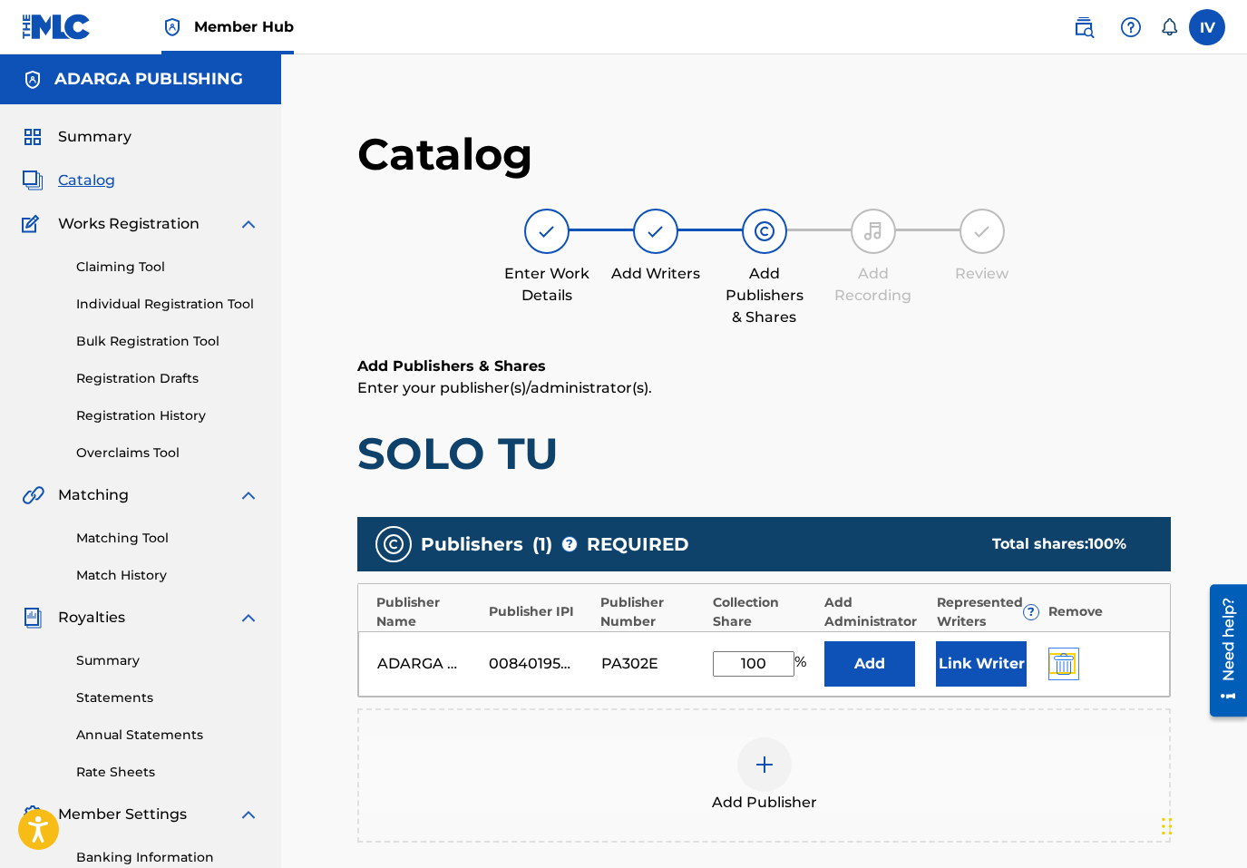
click at [1064, 657] on img "submit" at bounding box center [1064, 664] width 20 height 22
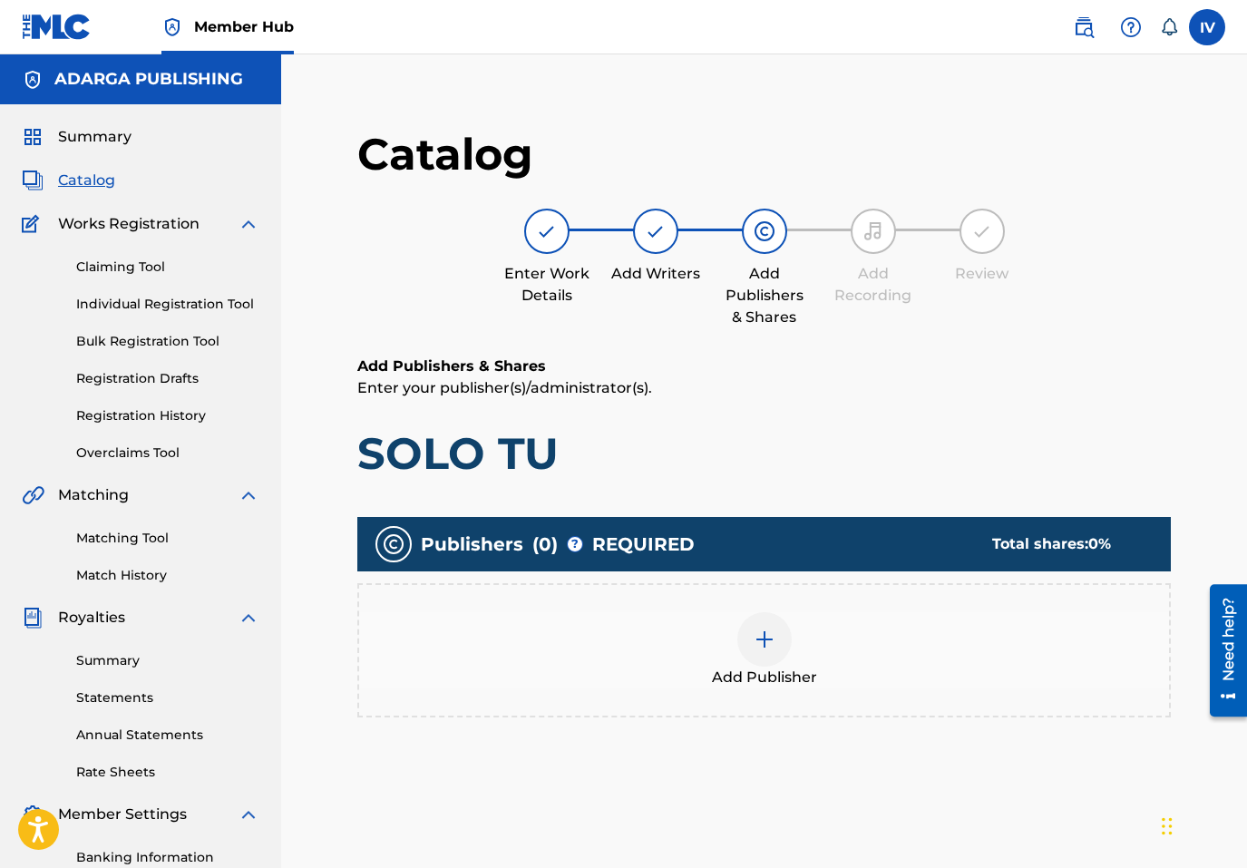
click at [1018, 658] on div "Add Publisher" at bounding box center [764, 650] width 810 height 76
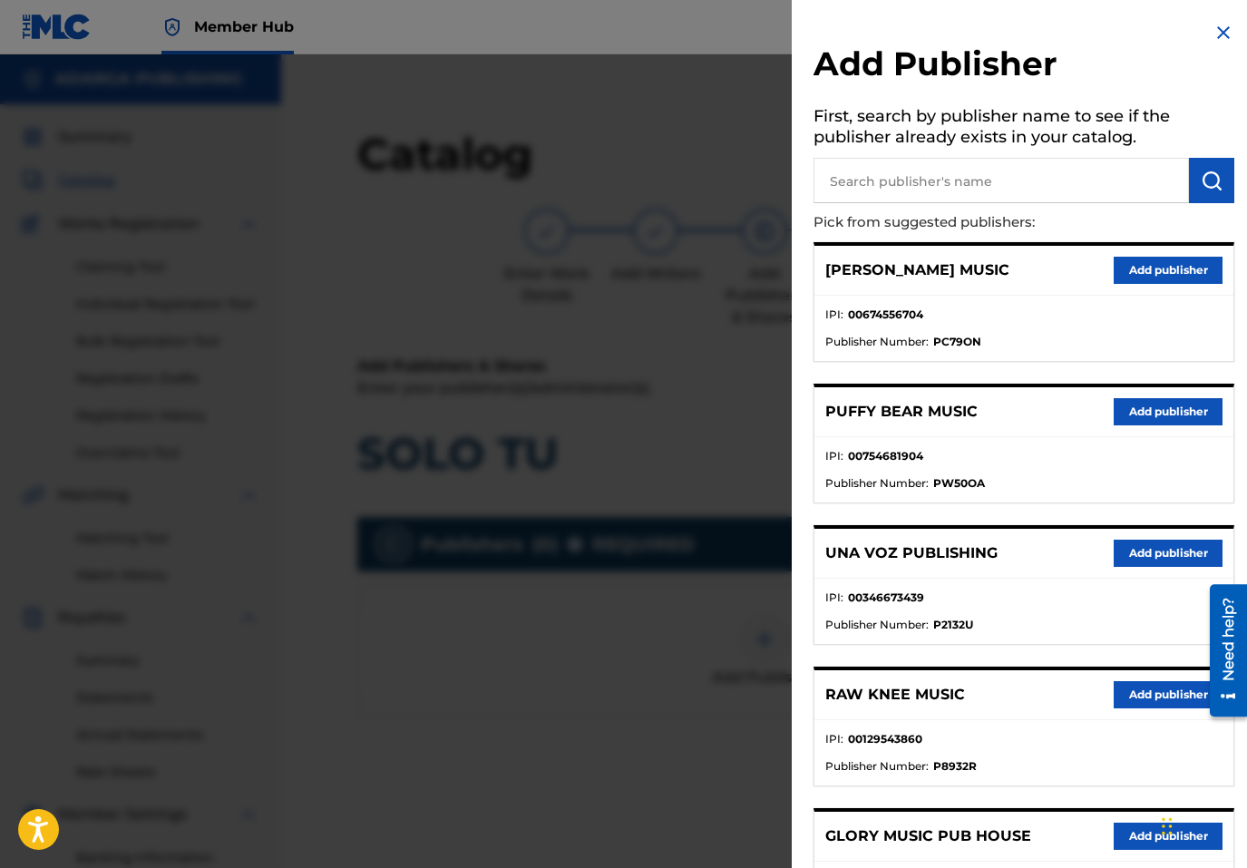
click at [1004, 178] on input "text" at bounding box center [1002, 180] width 376 height 45
type input "THE WORSHIP"
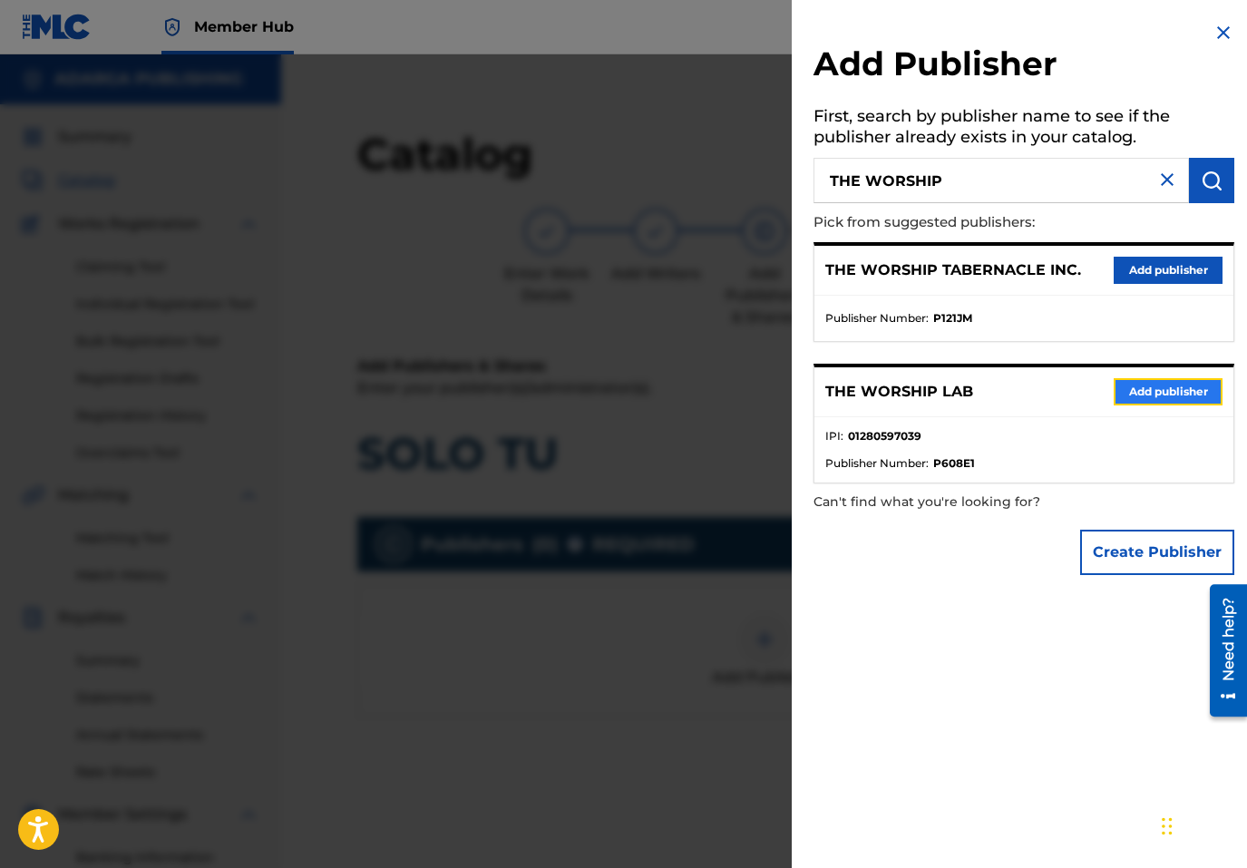
click at [1132, 393] on button "Add publisher" at bounding box center [1168, 391] width 109 height 27
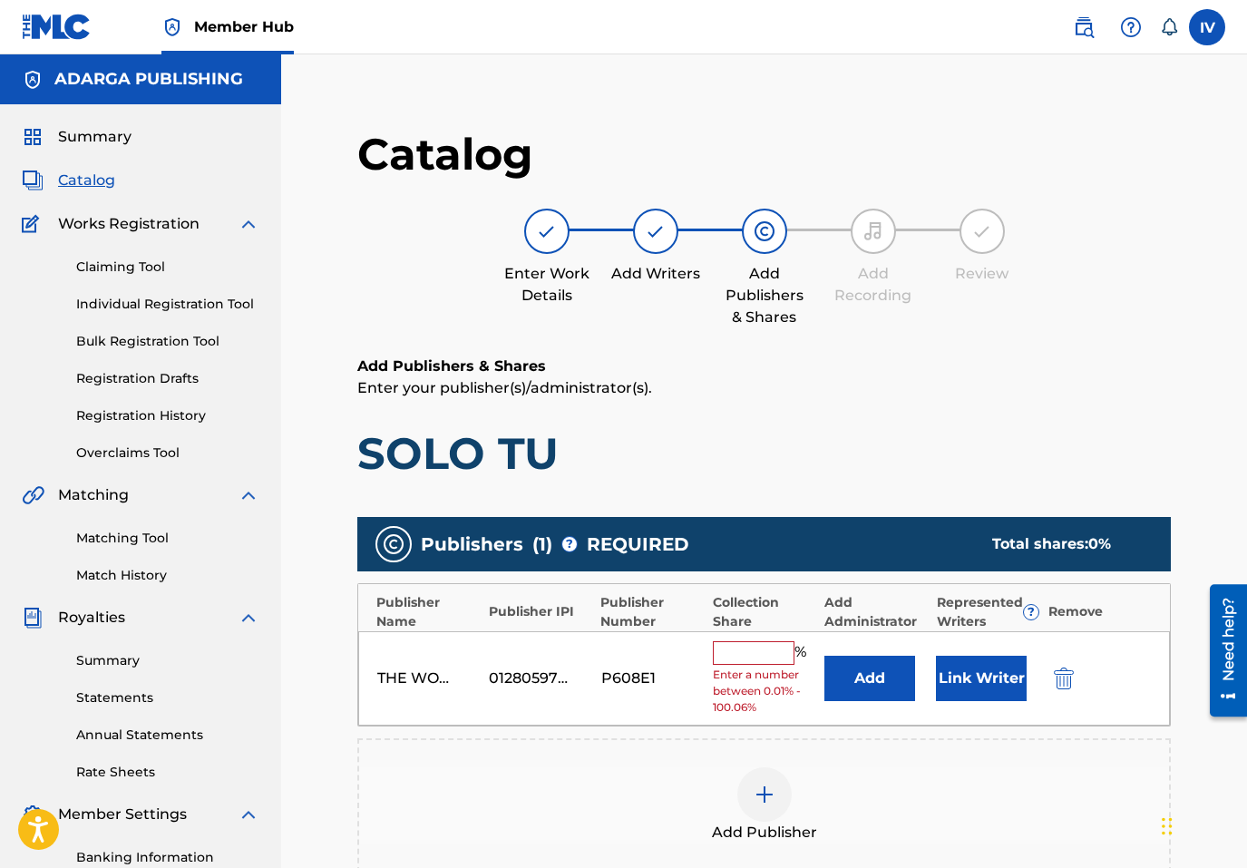
click at [909, 648] on div "THE WORSHIP LAB 01280597039 P608E1 % Enter a number between 0.01% - 100.06% Add…" at bounding box center [764, 678] width 812 height 95
click at [898, 656] on button "Add" at bounding box center [870, 678] width 91 height 45
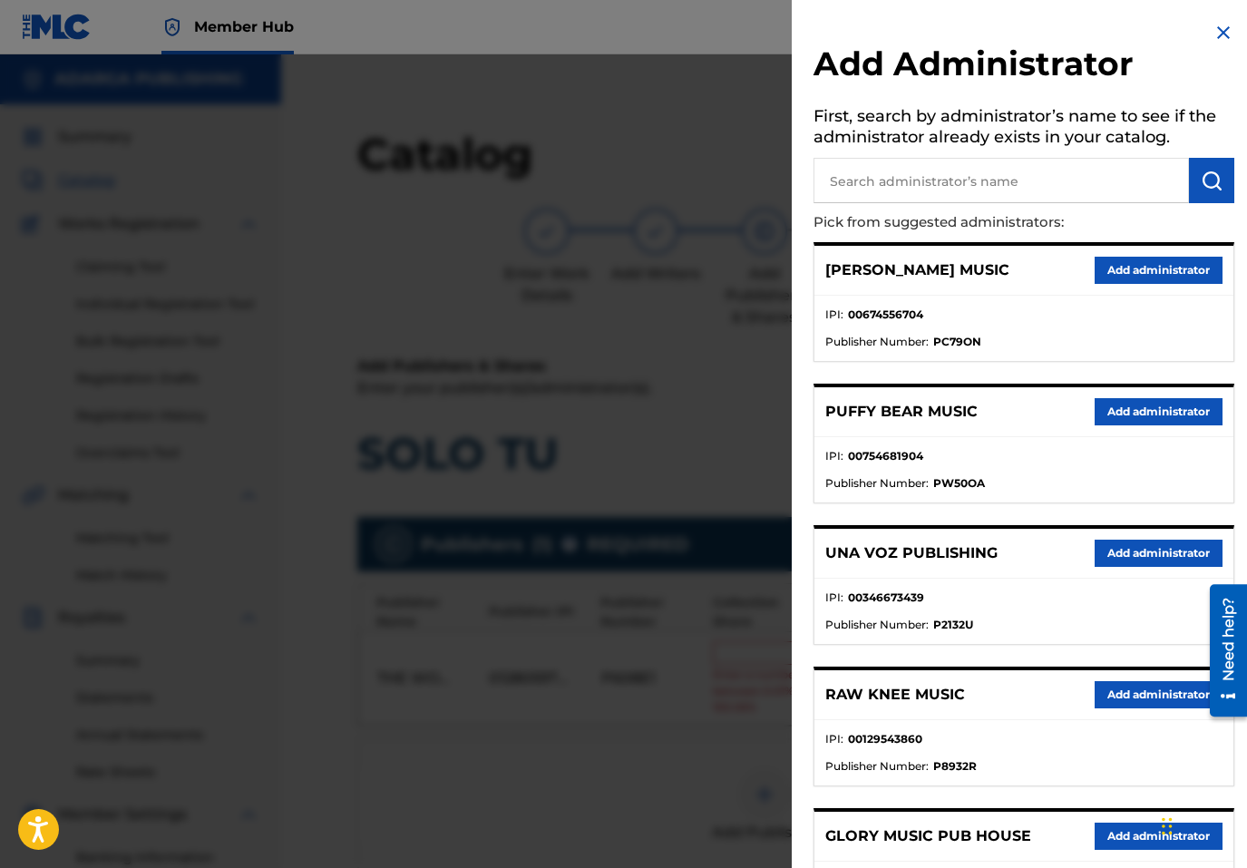
click at [981, 197] on input "text" at bounding box center [1002, 180] width 376 height 45
type input "ADARGA"
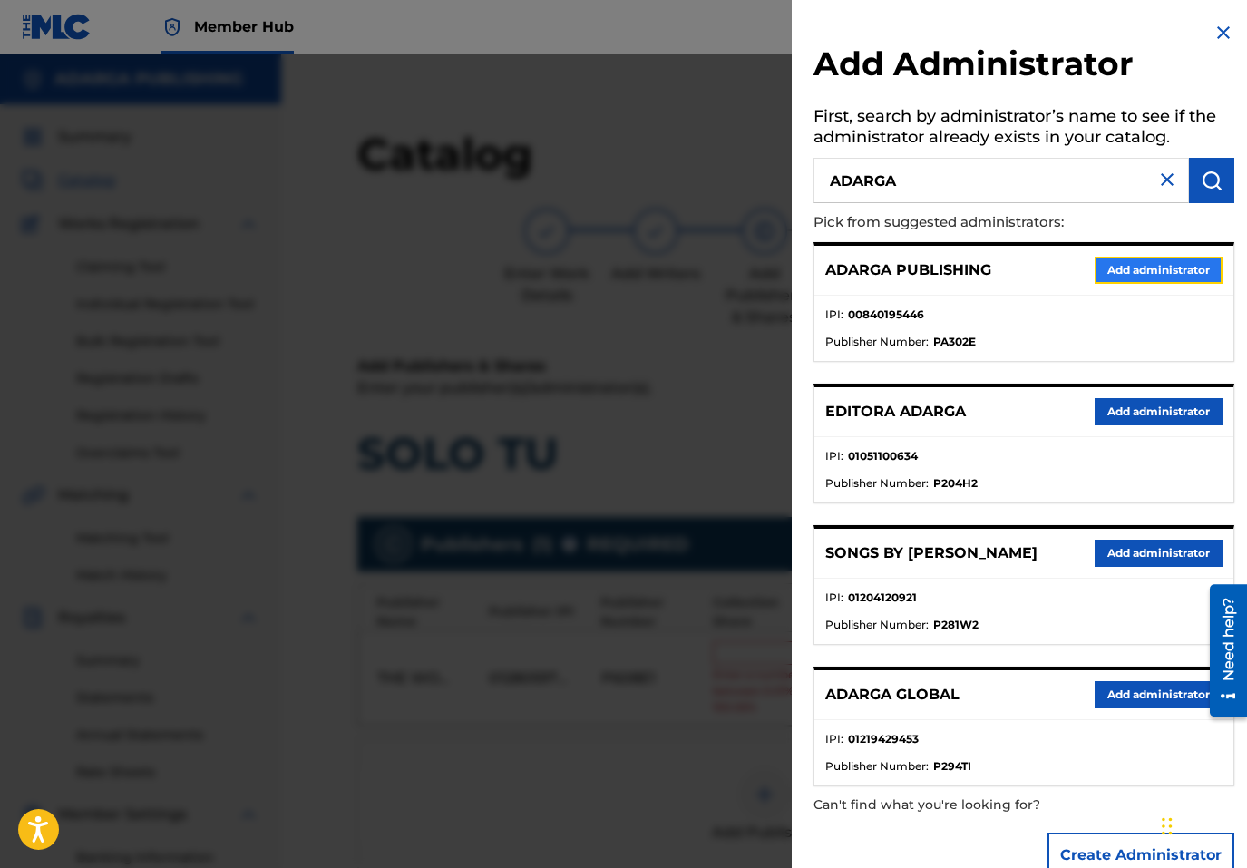
click at [1133, 277] on button "Add administrator" at bounding box center [1159, 270] width 128 height 27
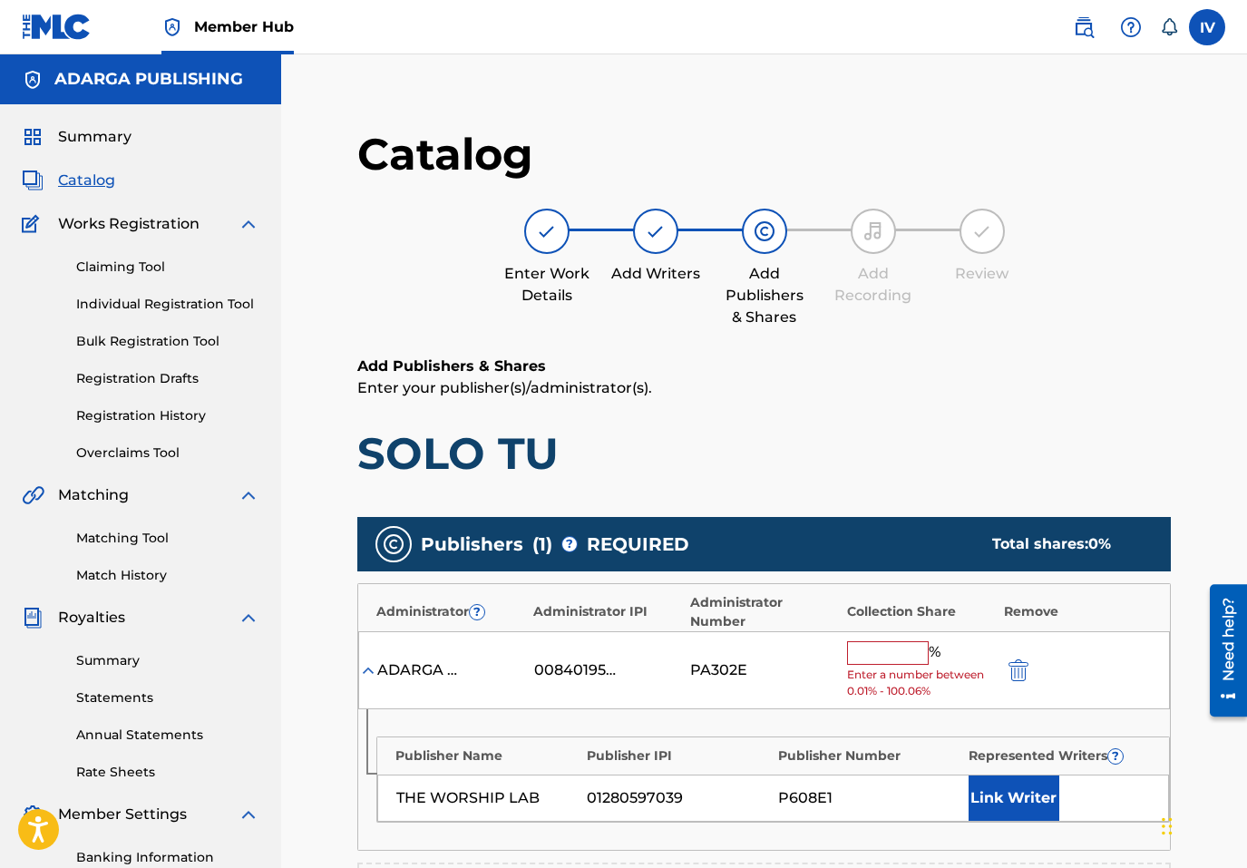
click at [882, 642] on input "text" at bounding box center [888, 653] width 82 height 24
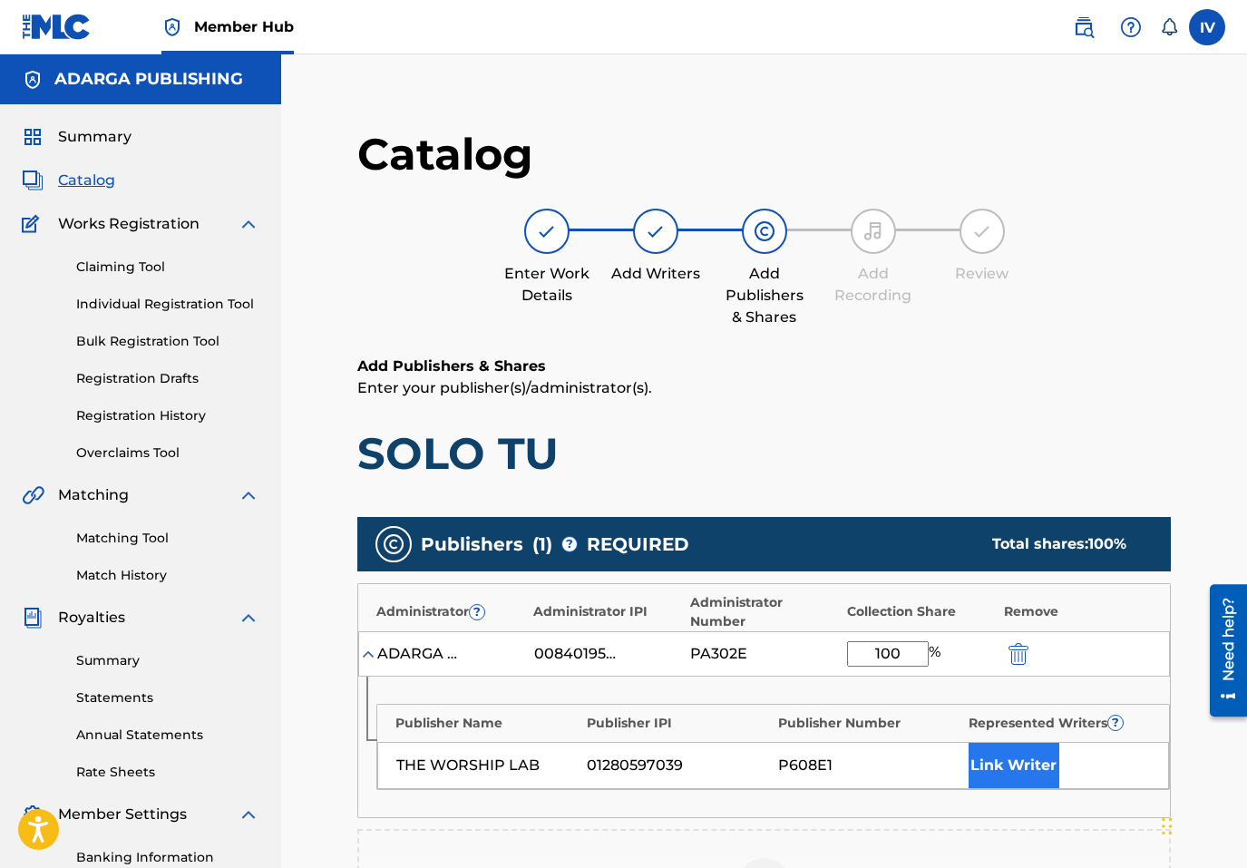
type input "100"
click at [996, 761] on button "Link Writer" at bounding box center [1014, 765] width 91 height 45
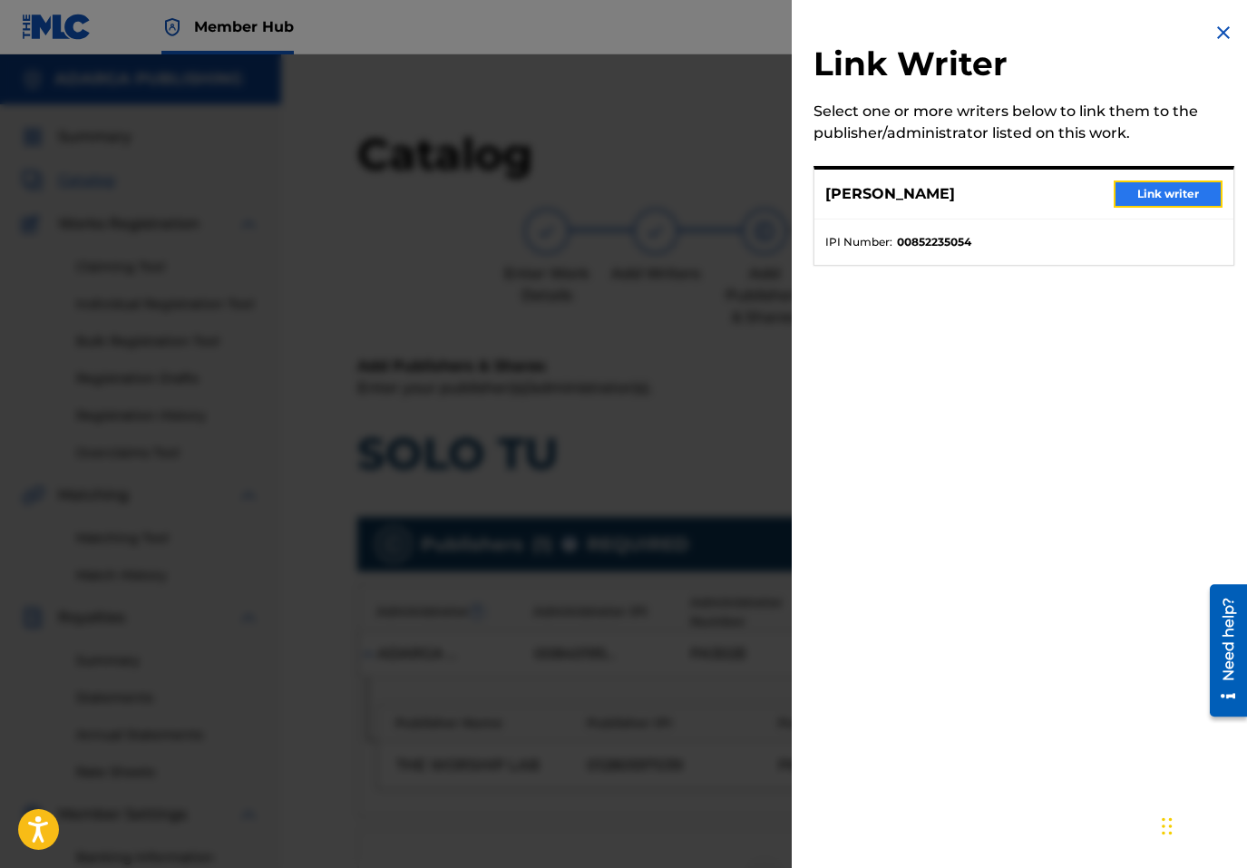
click at [1164, 192] on button "Link writer" at bounding box center [1168, 194] width 109 height 27
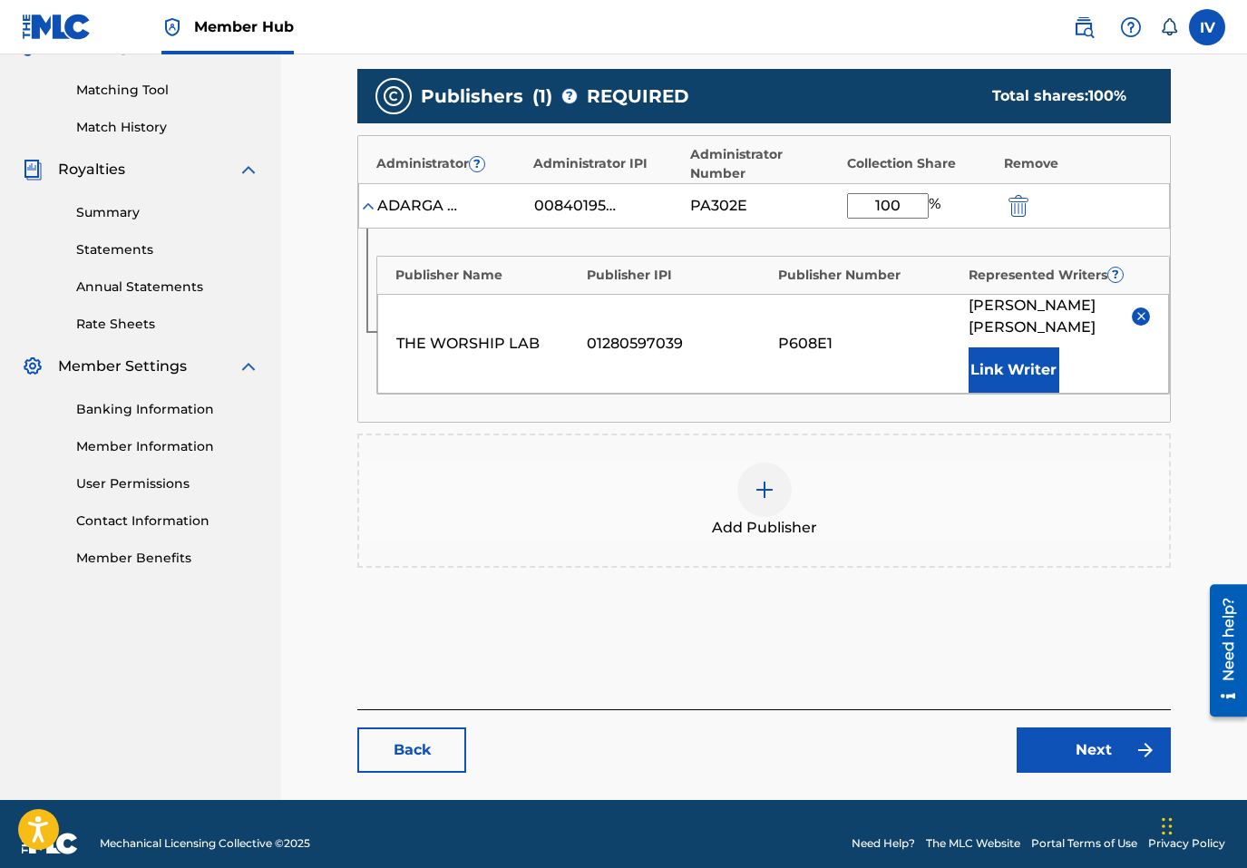
scroll to position [467, 0]
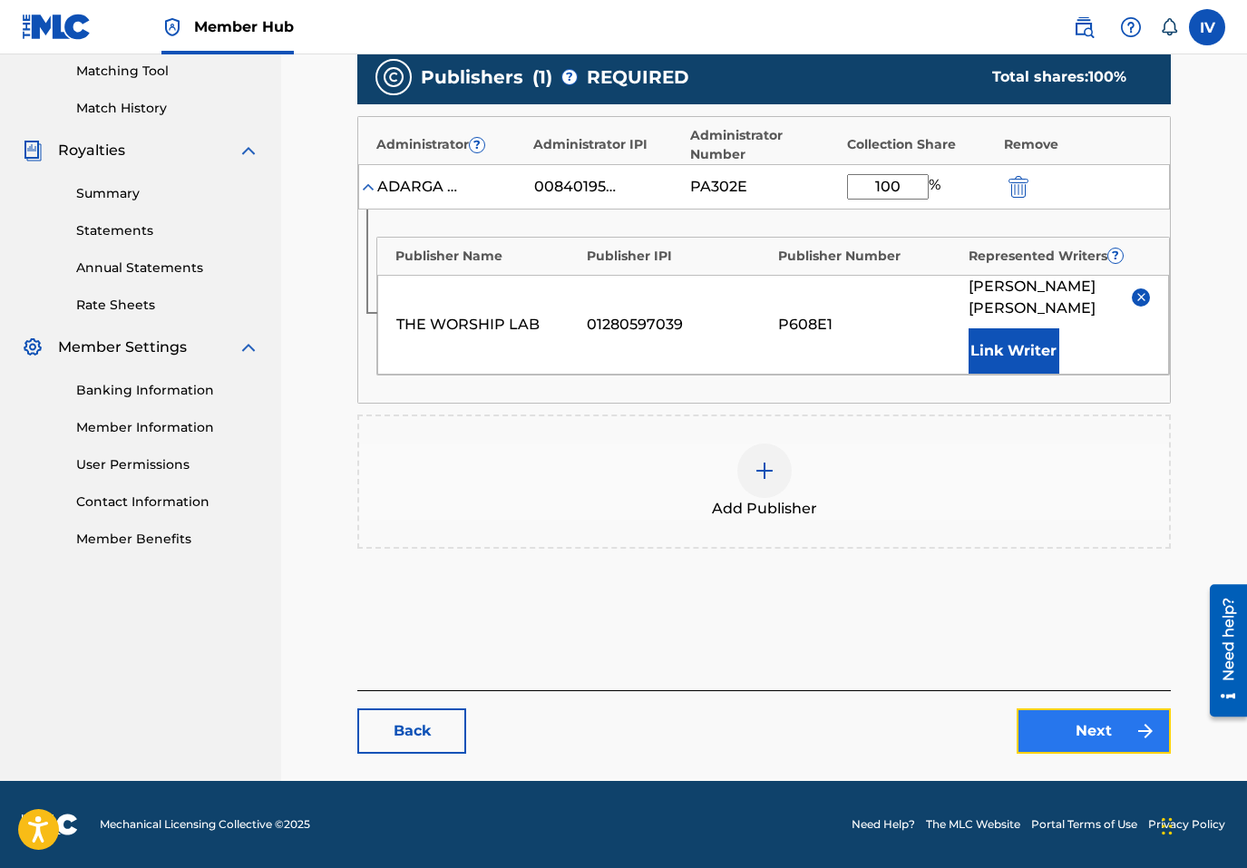
click at [1079, 727] on link "Next" at bounding box center [1094, 730] width 154 height 45
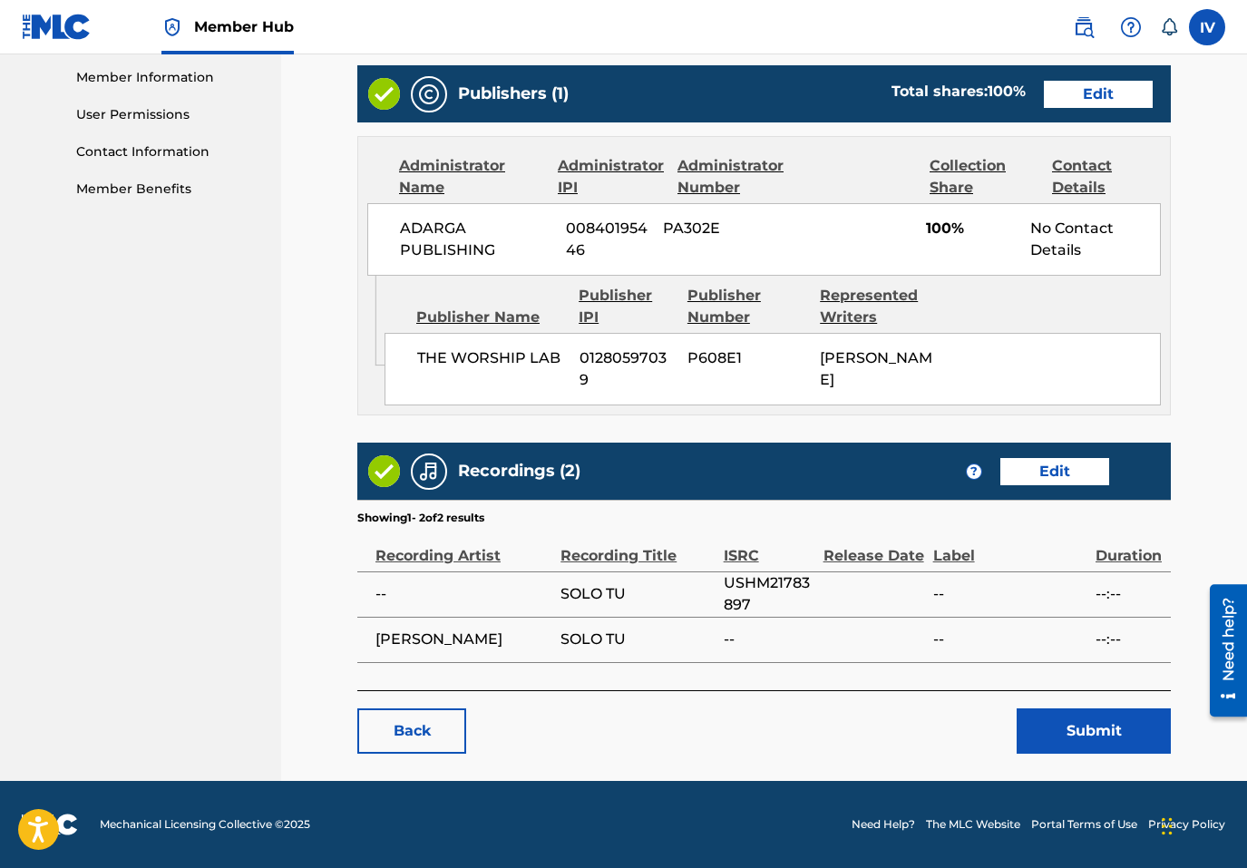
scroll to position [836, 0]
click at [1071, 735] on button "Submit" at bounding box center [1094, 730] width 154 height 45
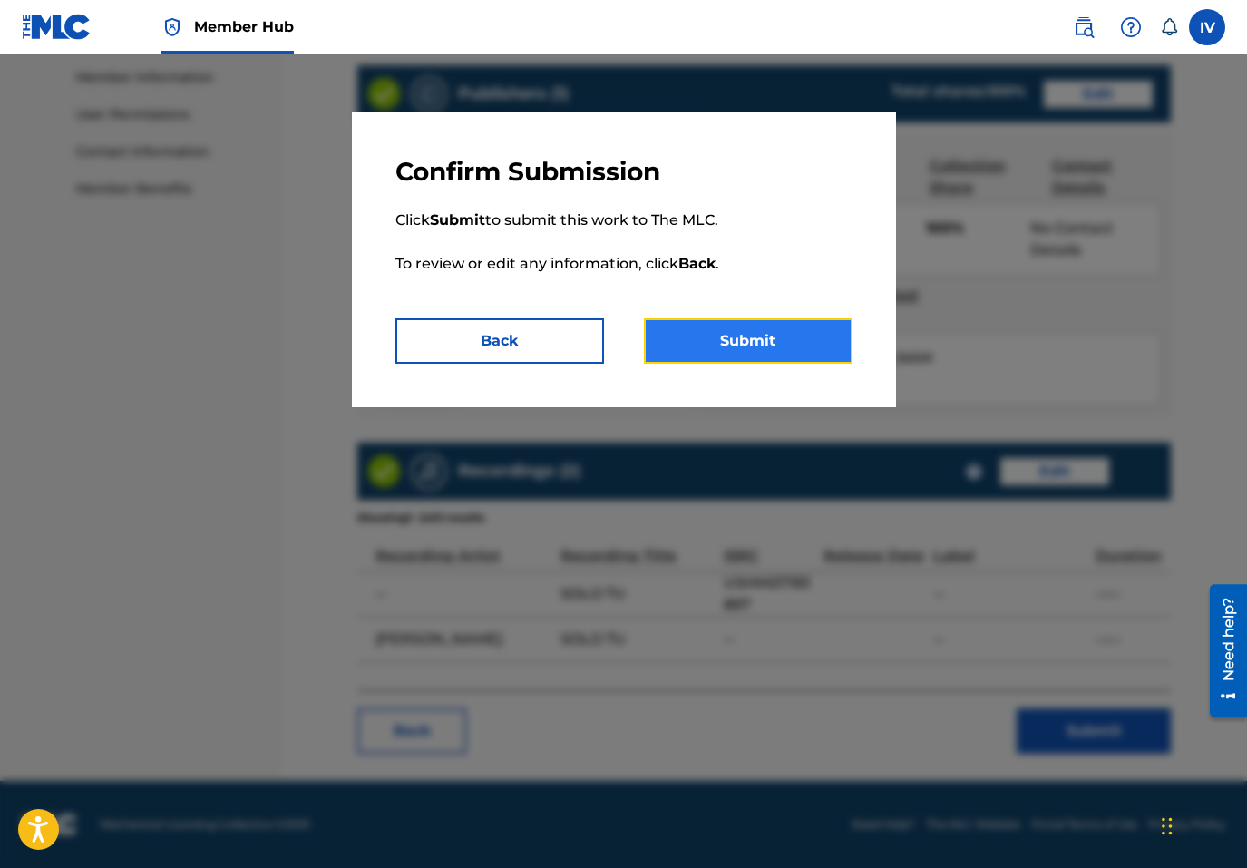
click at [747, 344] on button "Submit" at bounding box center [748, 340] width 209 height 45
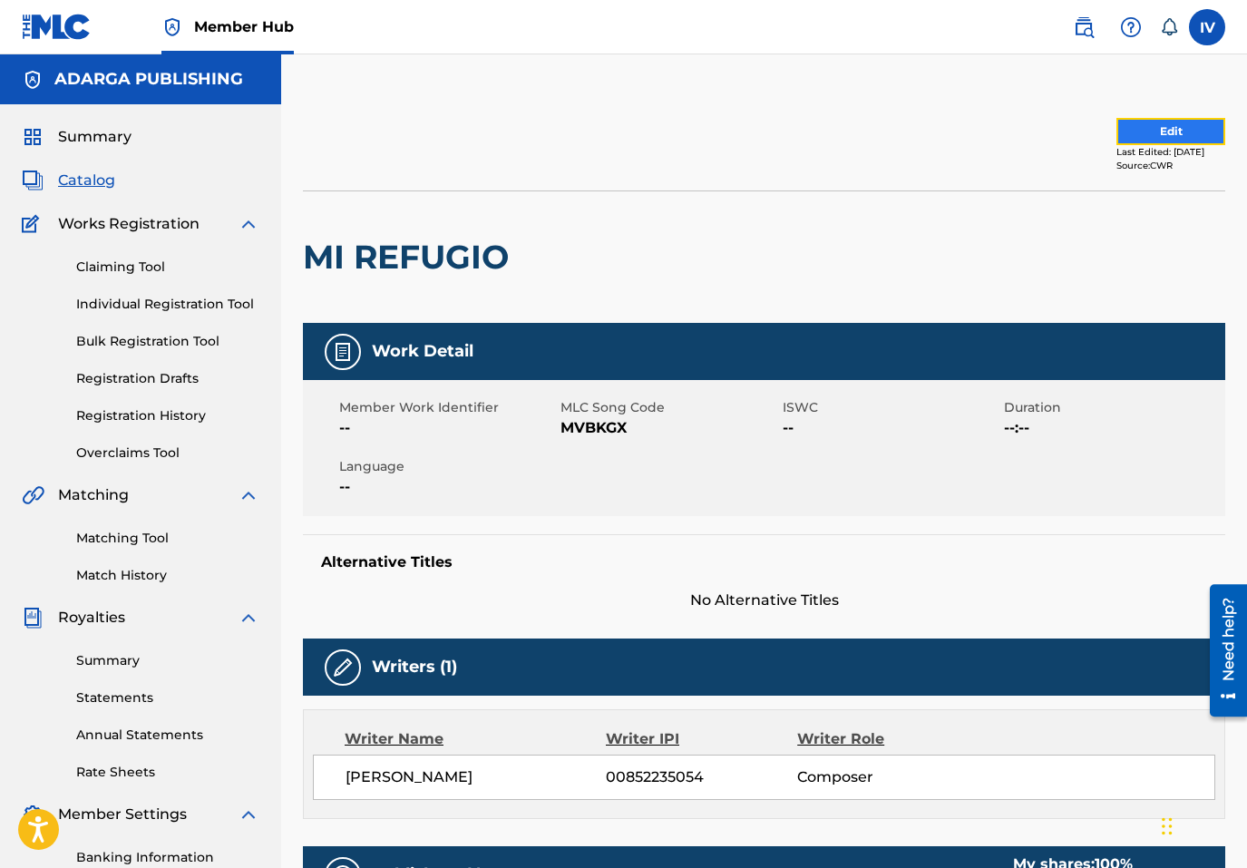
click at [1117, 139] on button "Edit" at bounding box center [1171, 131] width 109 height 27
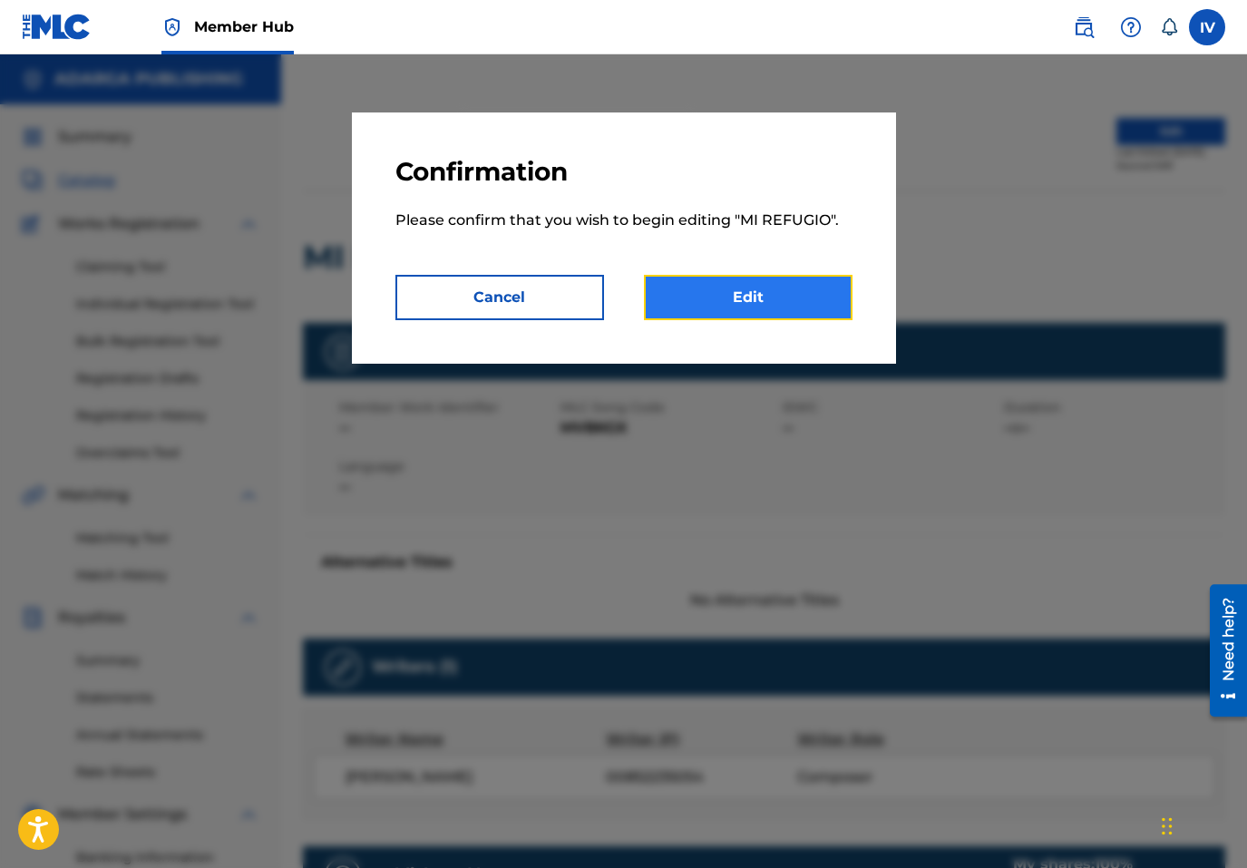
click at [723, 316] on link "Edit" at bounding box center [748, 297] width 209 height 45
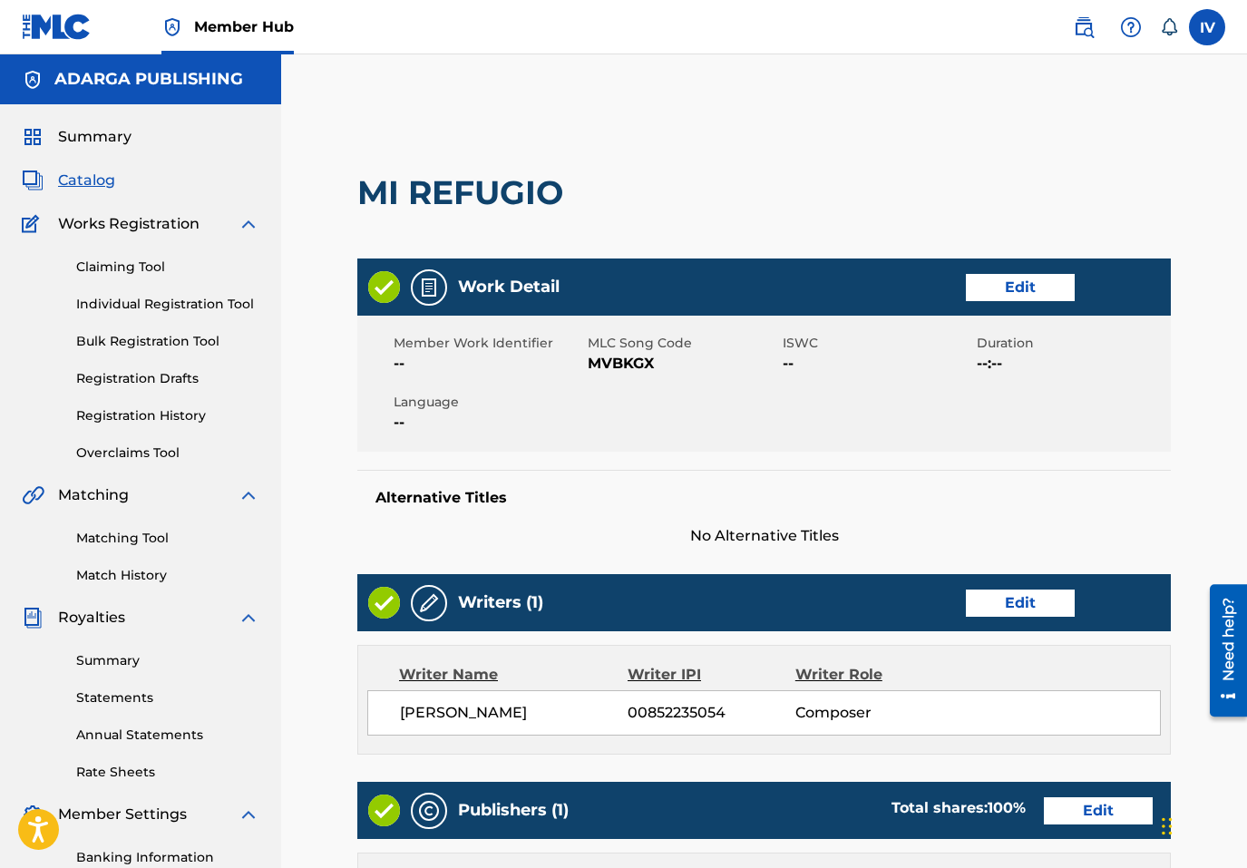
click at [1024, 307] on div "Work Detail Edit" at bounding box center [764, 287] width 814 height 57
click at [1016, 287] on link "Edit" at bounding box center [1020, 287] width 109 height 27
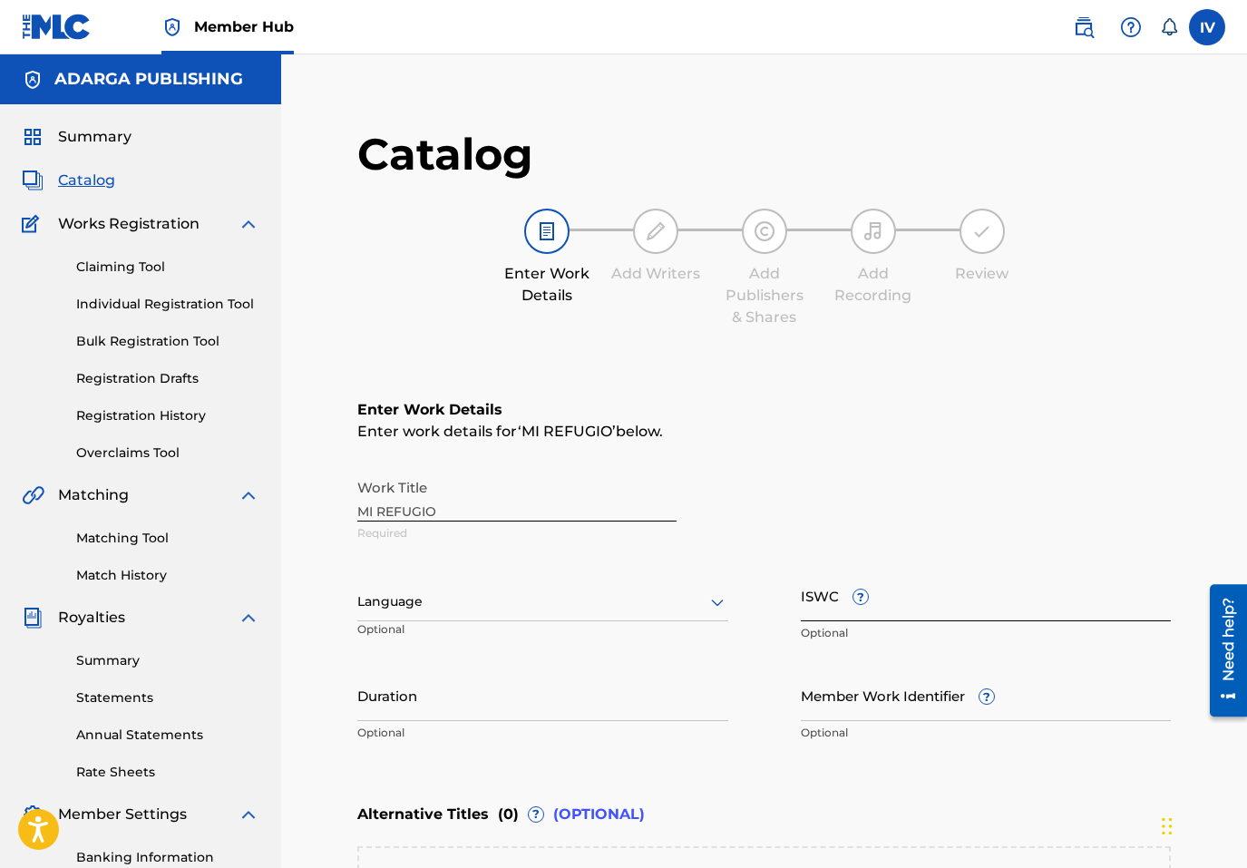
click at [907, 600] on input "ISWC ?" at bounding box center [986, 596] width 371 height 52
paste input "T9225729793"
type input "T9225729793"
click at [464, 617] on div "Language" at bounding box center [542, 602] width 371 height 38
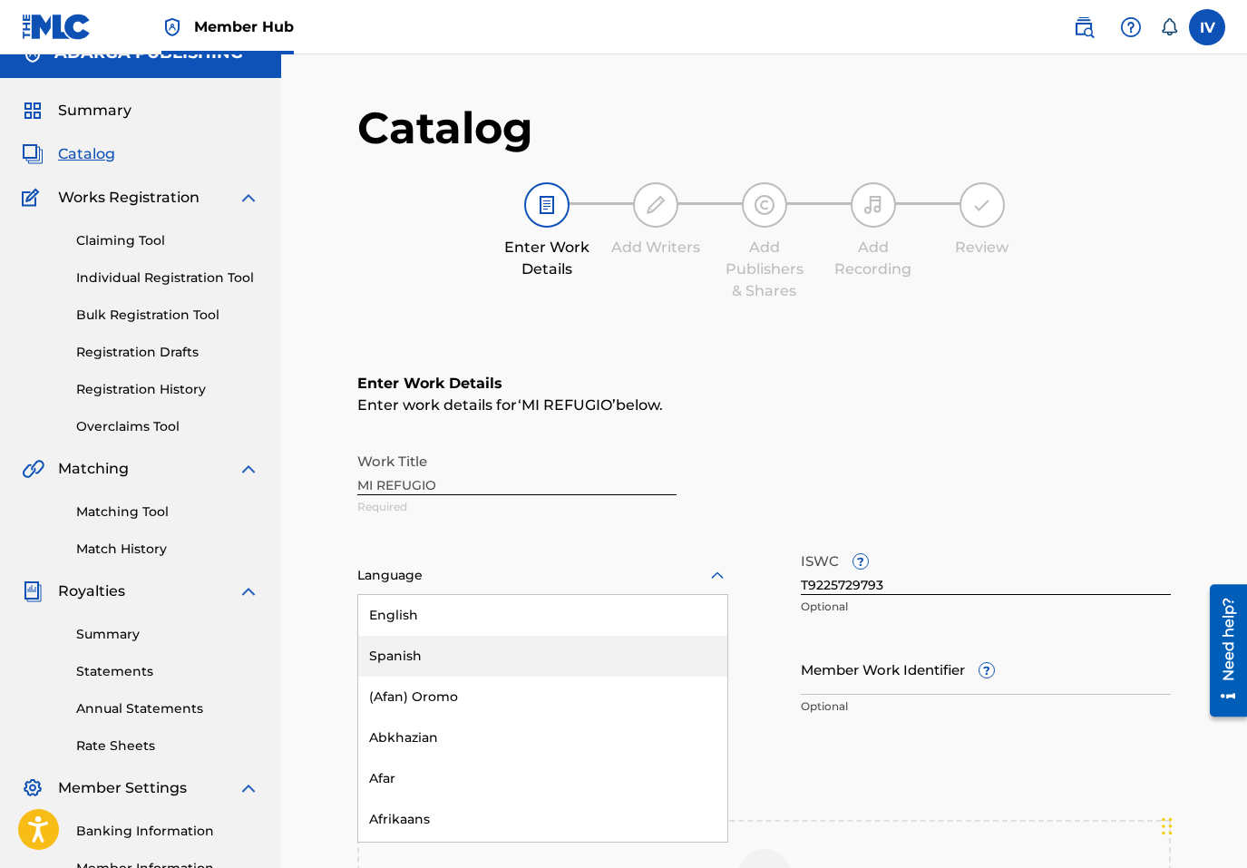
click at [425, 652] on div "Spanish" at bounding box center [542, 656] width 369 height 41
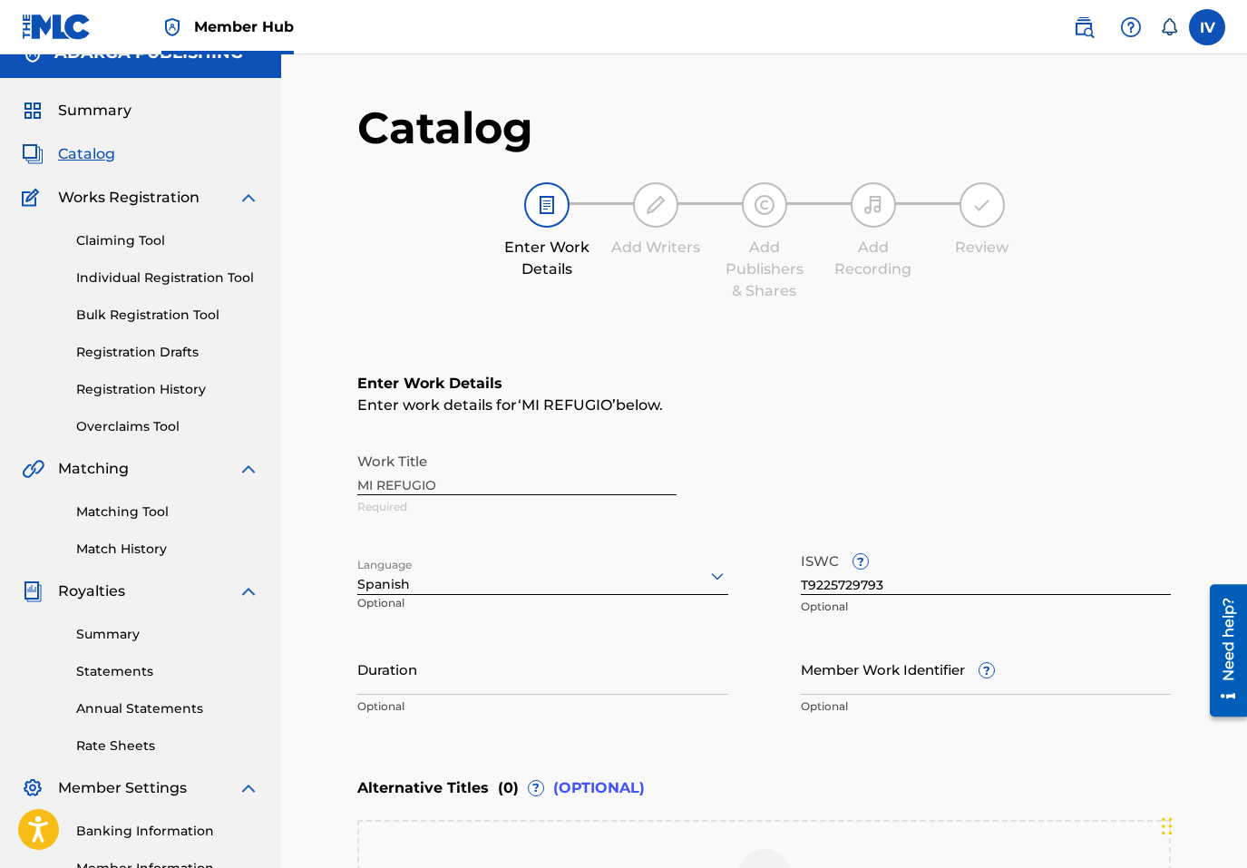
scroll to position [335, 0]
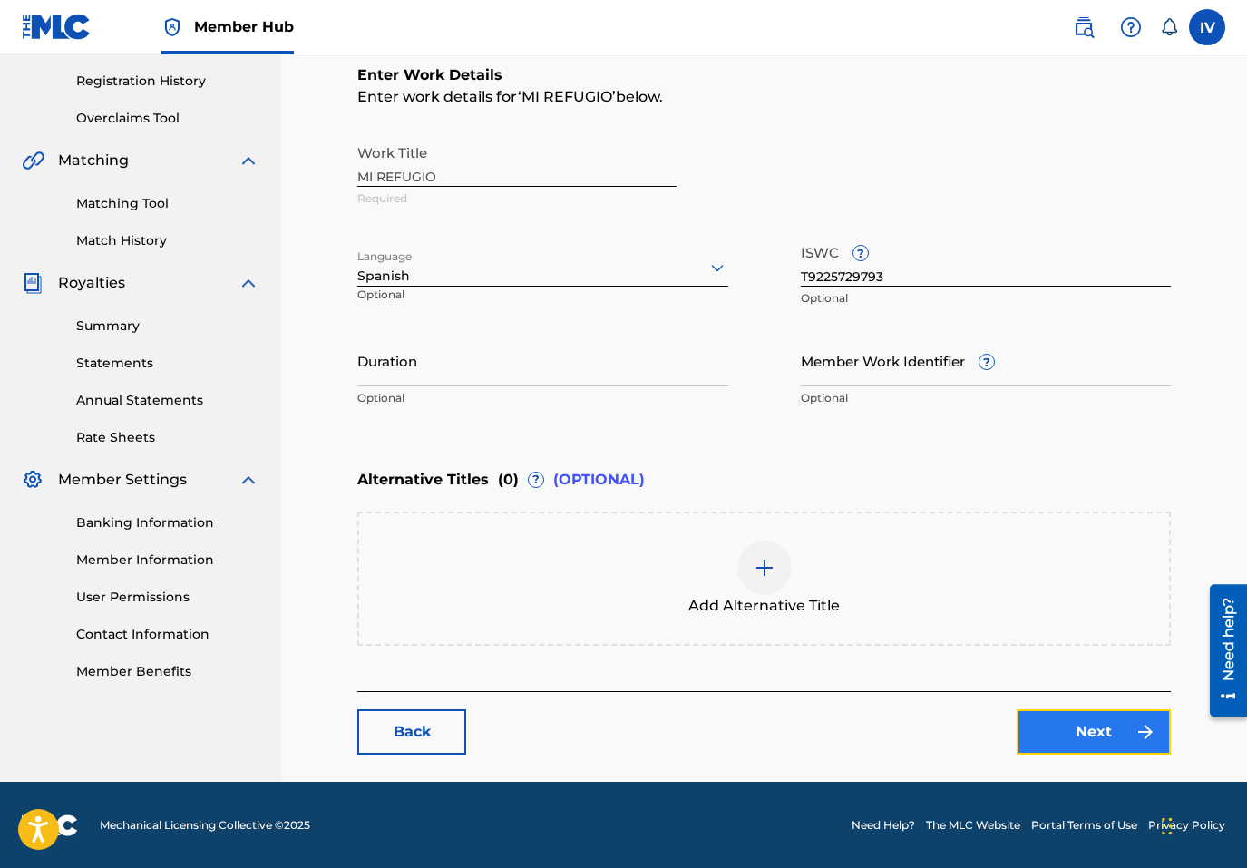
click at [1060, 728] on link "Next" at bounding box center [1094, 731] width 154 height 45
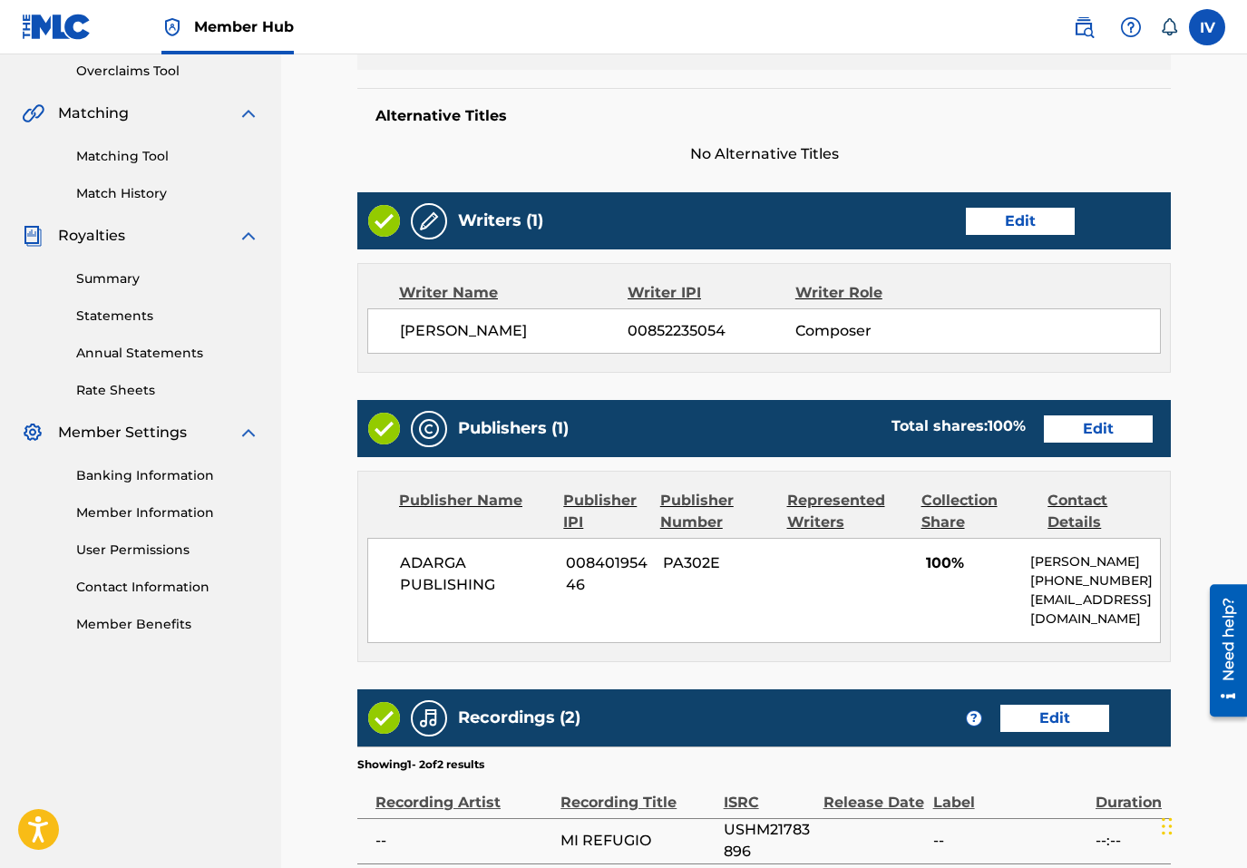
scroll to position [385, 0]
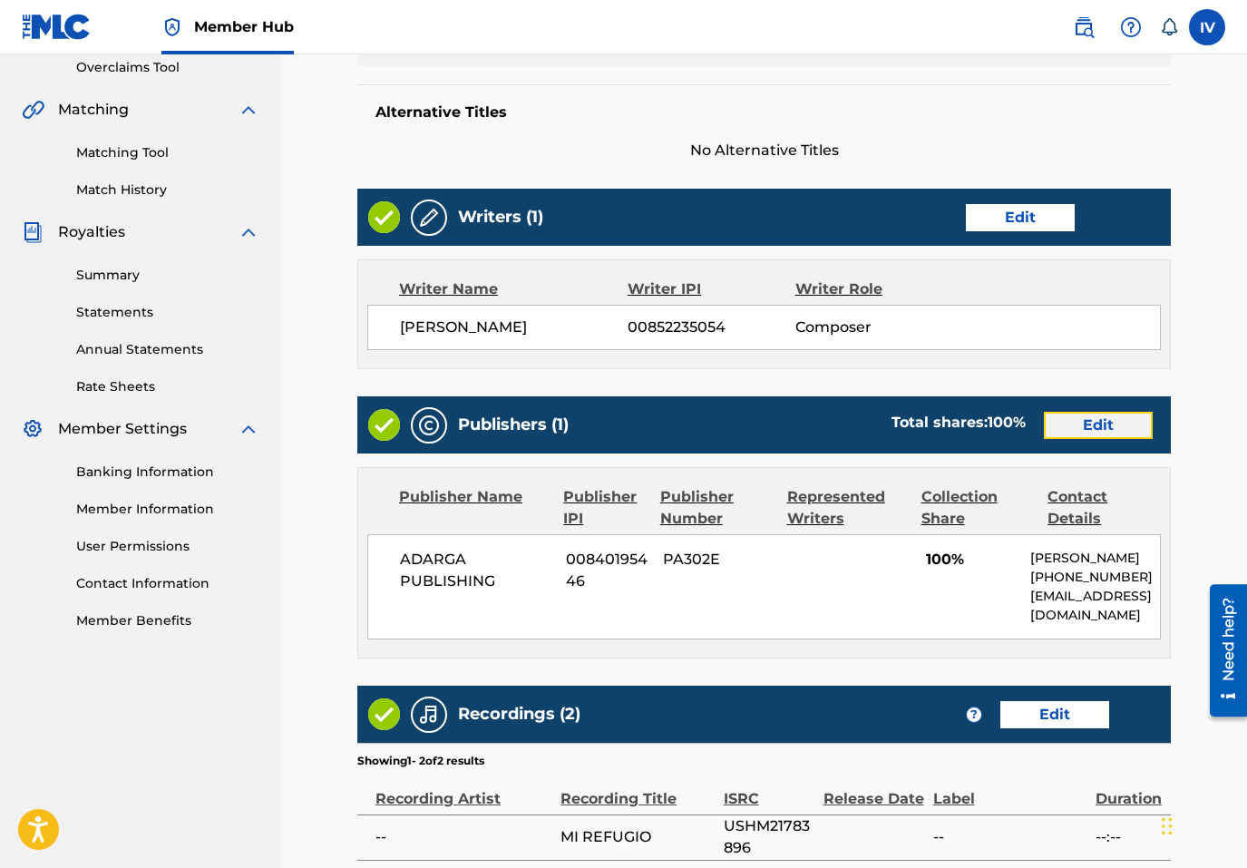
click at [1098, 432] on link "Edit" at bounding box center [1098, 425] width 109 height 27
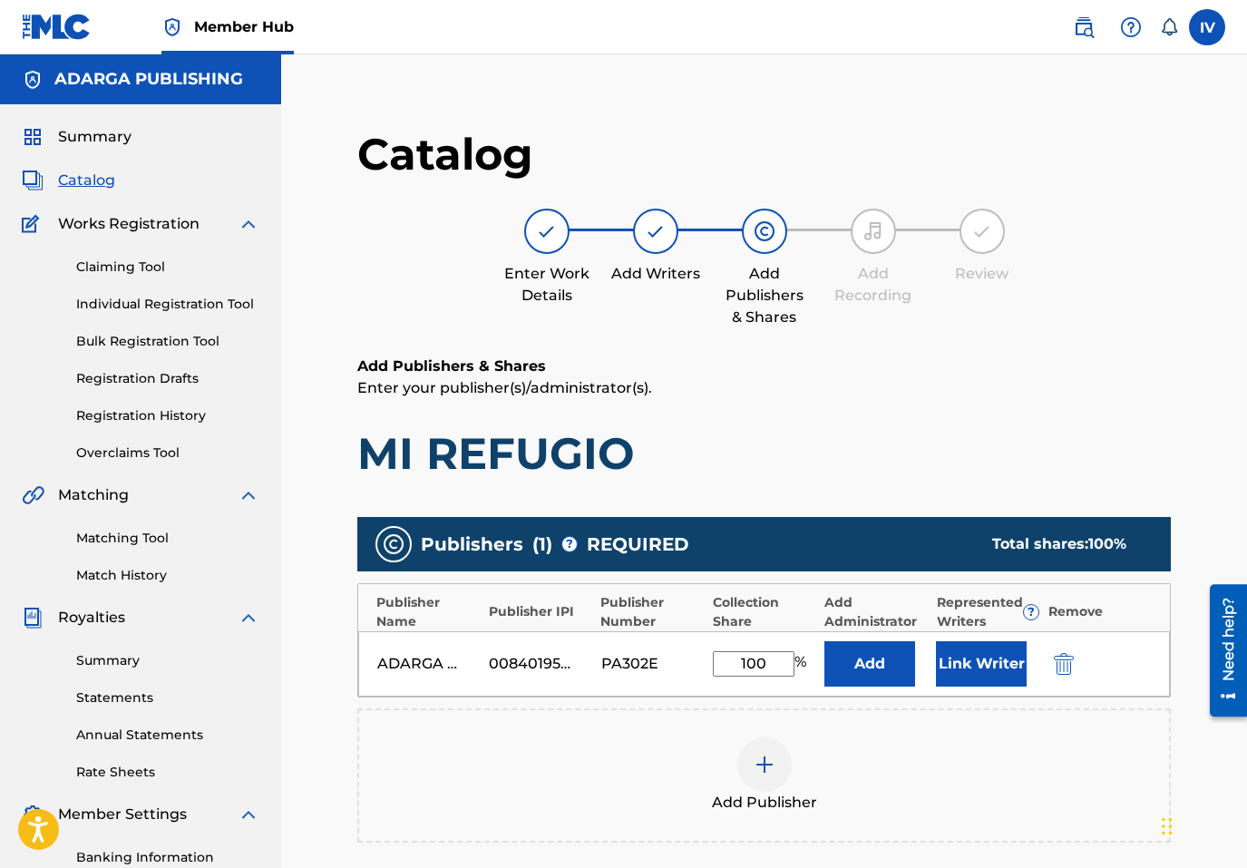
click at [1067, 678] on div "ADARGA PUBLISHING 00840195446 PA302E 100 % Add Link Writer" at bounding box center [764, 663] width 812 height 65
click at [1047, 661] on div "ADARGA PUBLISHING 00840195446 PA302E 100 % Add Link Writer" at bounding box center [764, 663] width 812 height 65
click at [1056, 661] on img "submit" at bounding box center [1064, 664] width 20 height 22
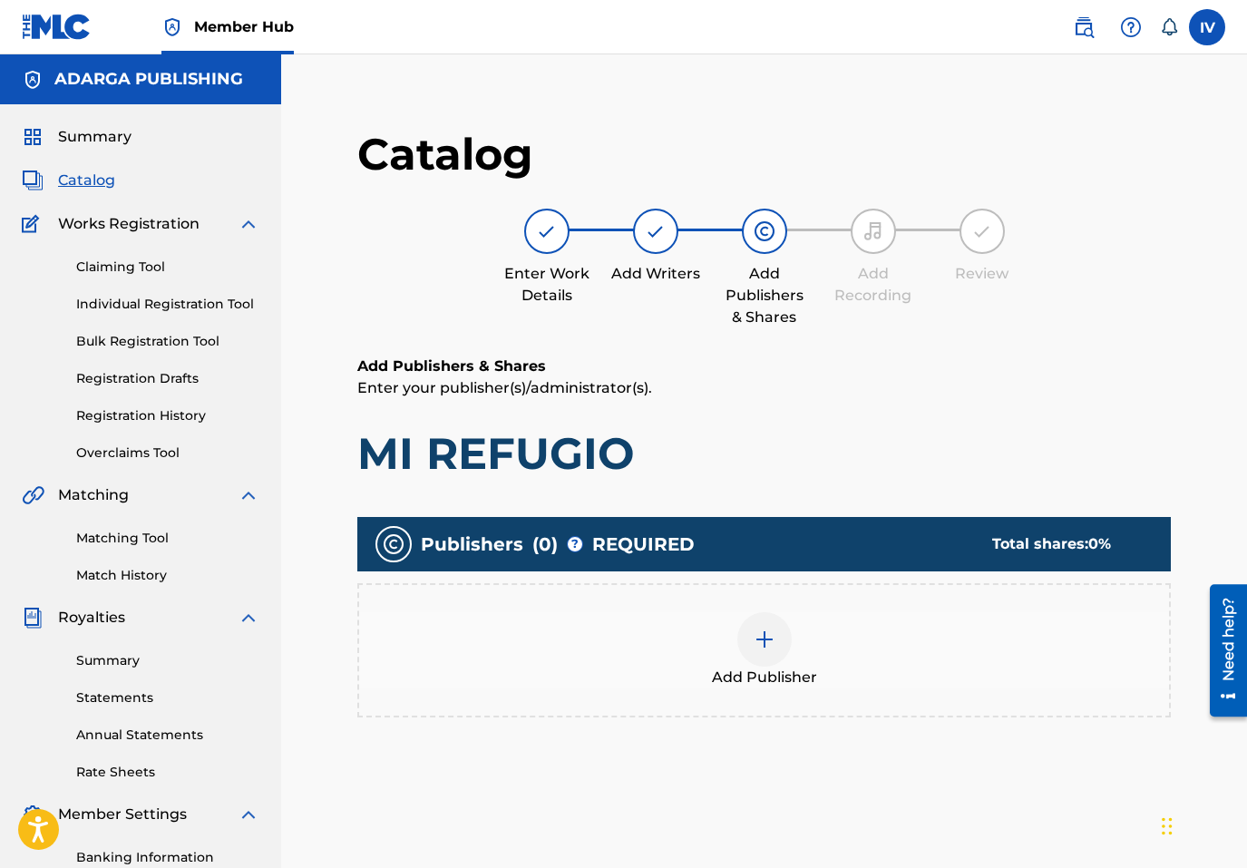
click at [1020, 661] on div "Add Publisher" at bounding box center [764, 650] width 810 height 76
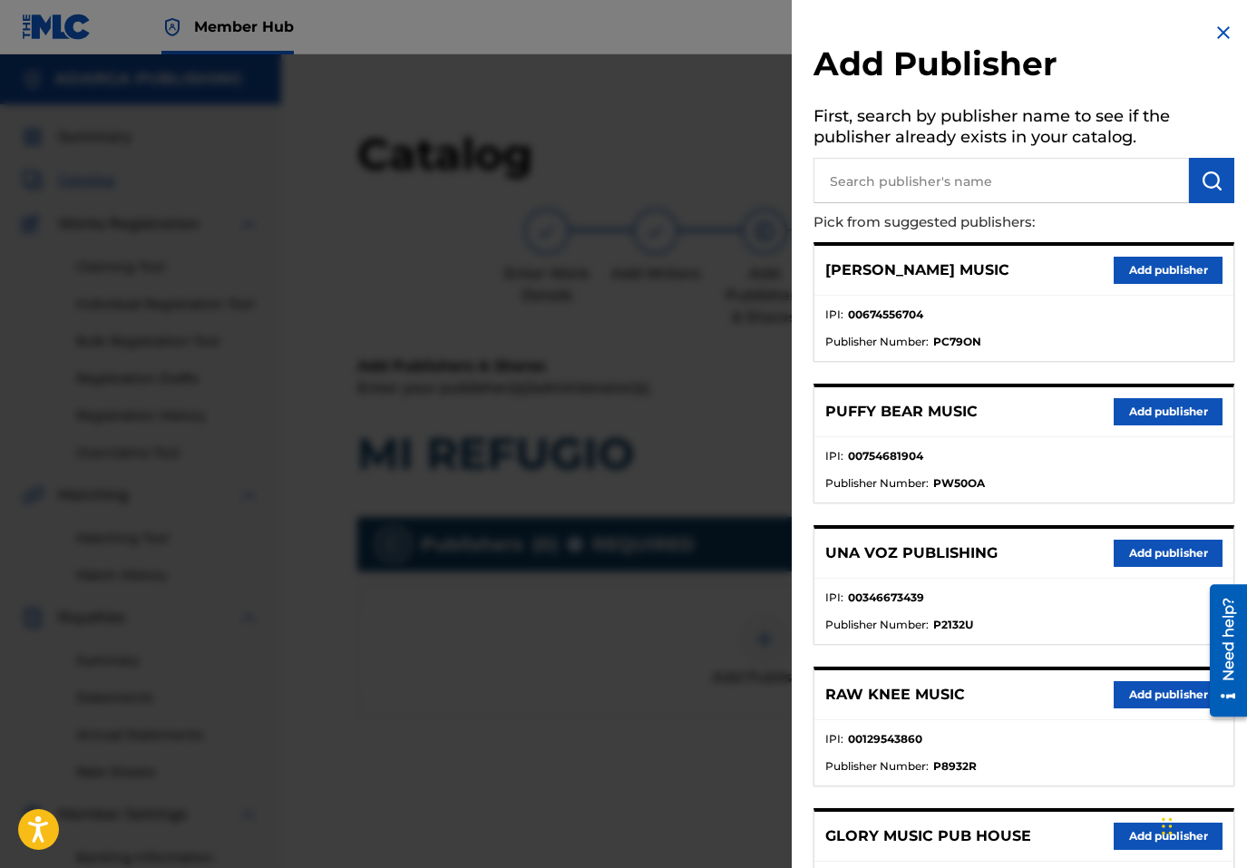
click at [954, 191] on input "text" at bounding box center [1002, 180] width 376 height 45
type input "THE WORSHIP"
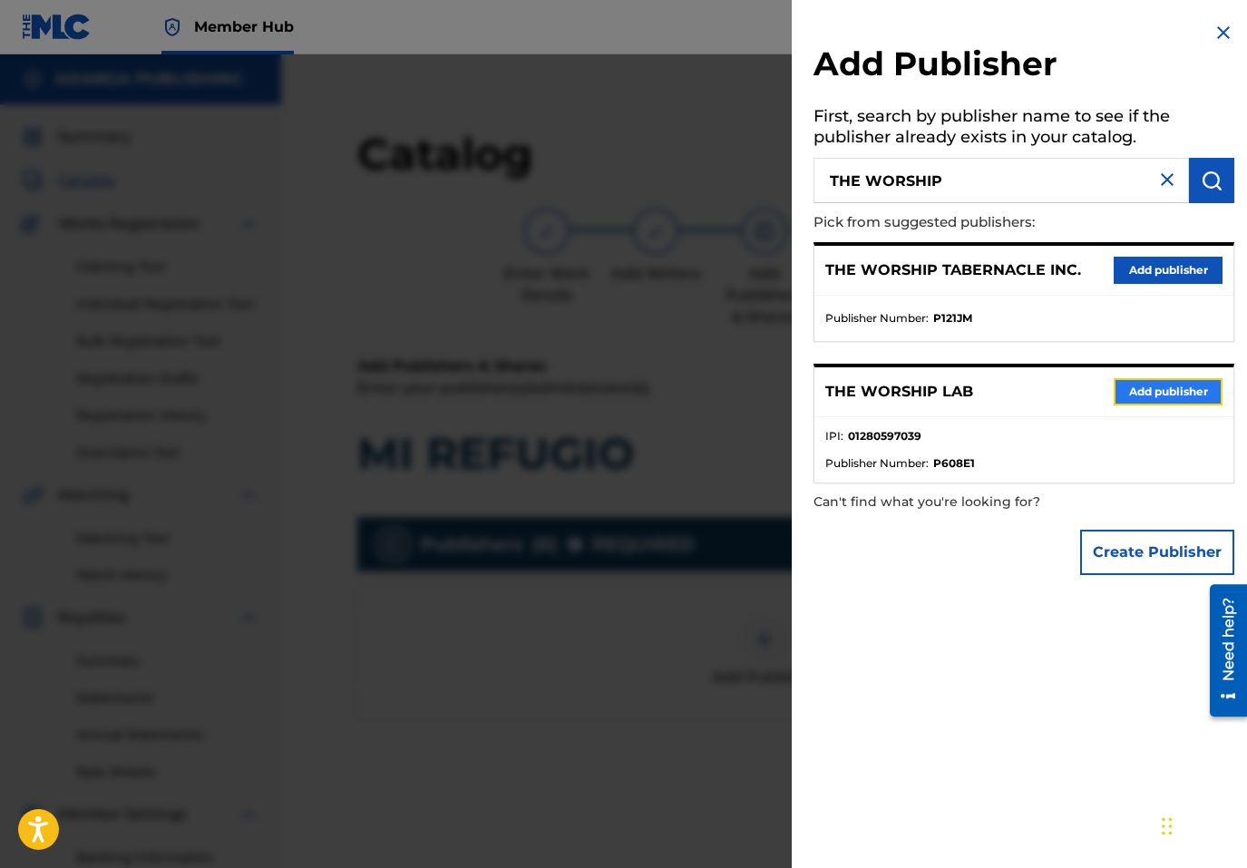
click at [1150, 397] on button "Add publisher" at bounding box center [1168, 391] width 109 height 27
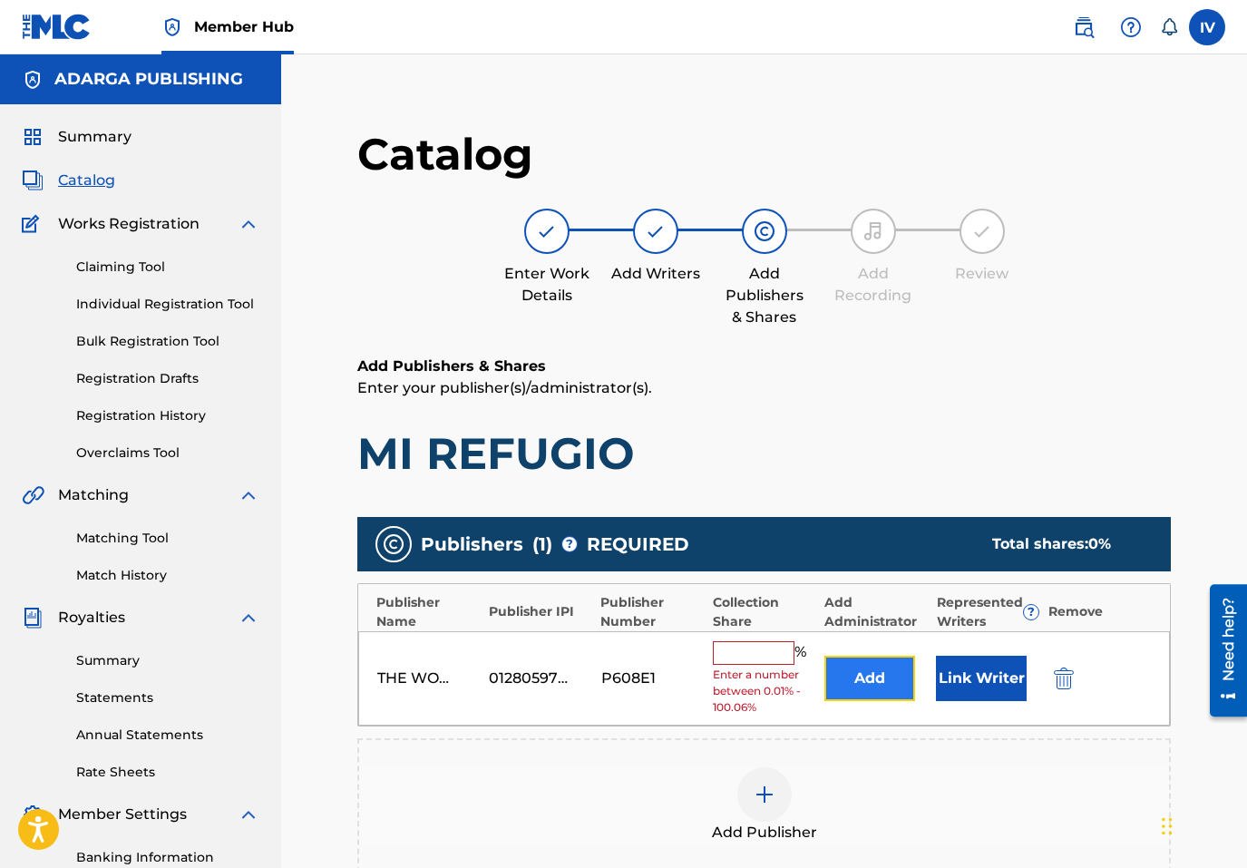
click at [870, 690] on button "Add" at bounding box center [870, 678] width 91 height 45
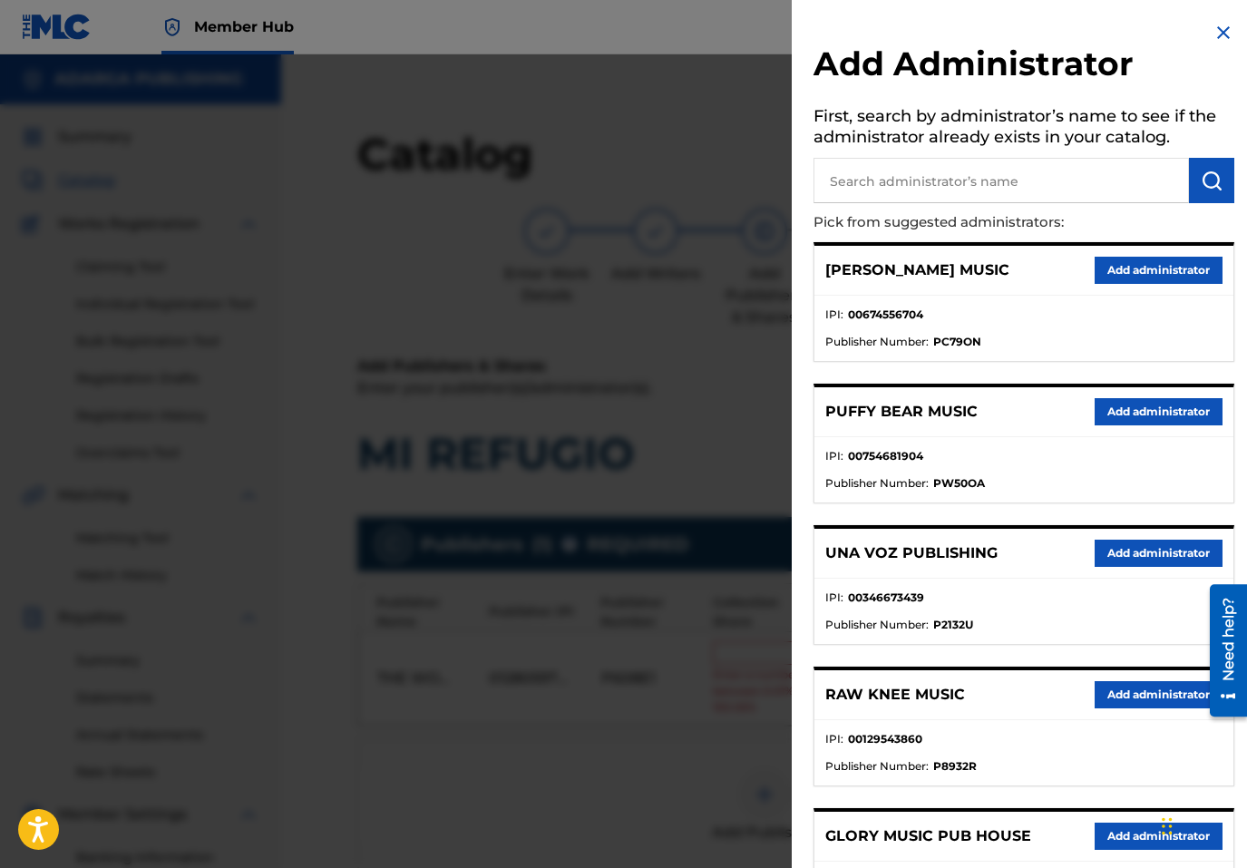
click at [1011, 171] on input "text" at bounding box center [1002, 180] width 376 height 45
type input "ADARGA"
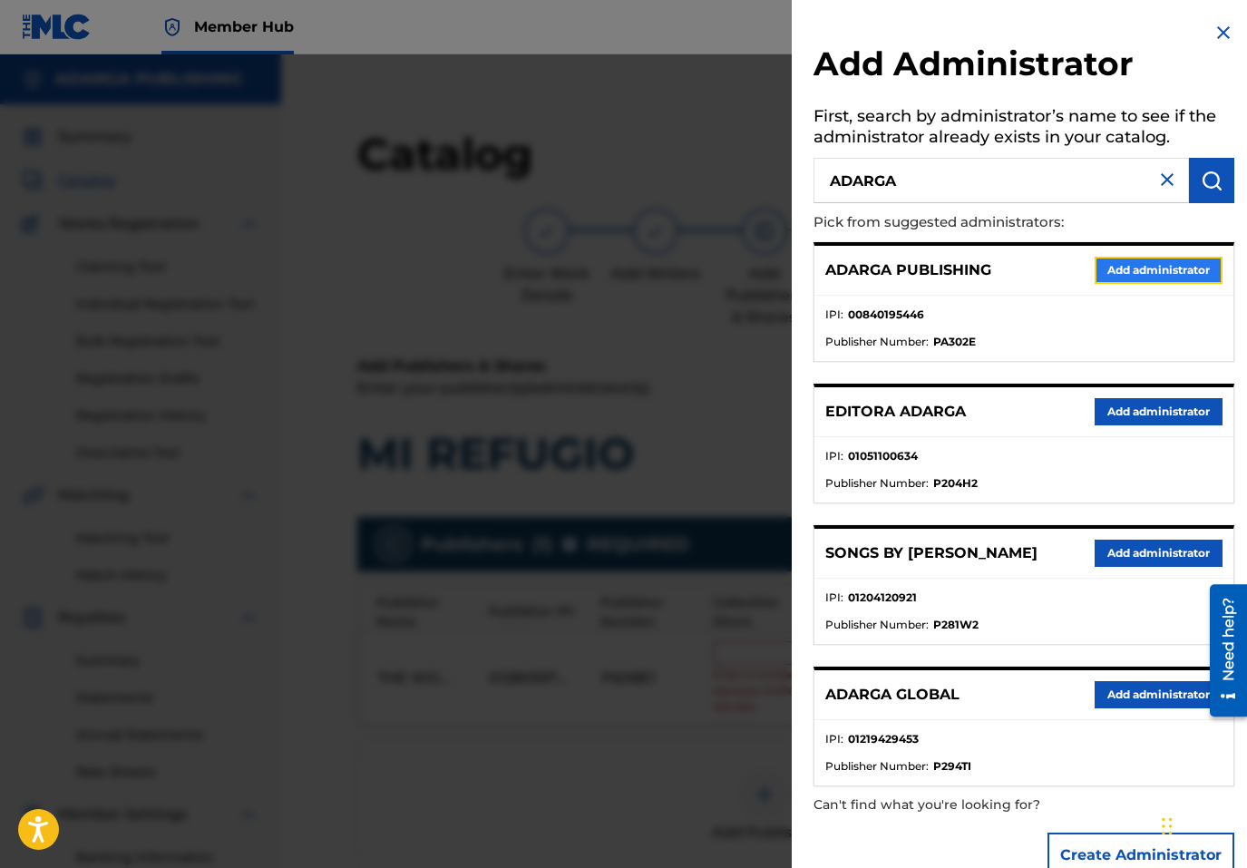
click at [1138, 260] on button "Add administrator" at bounding box center [1159, 270] width 128 height 27
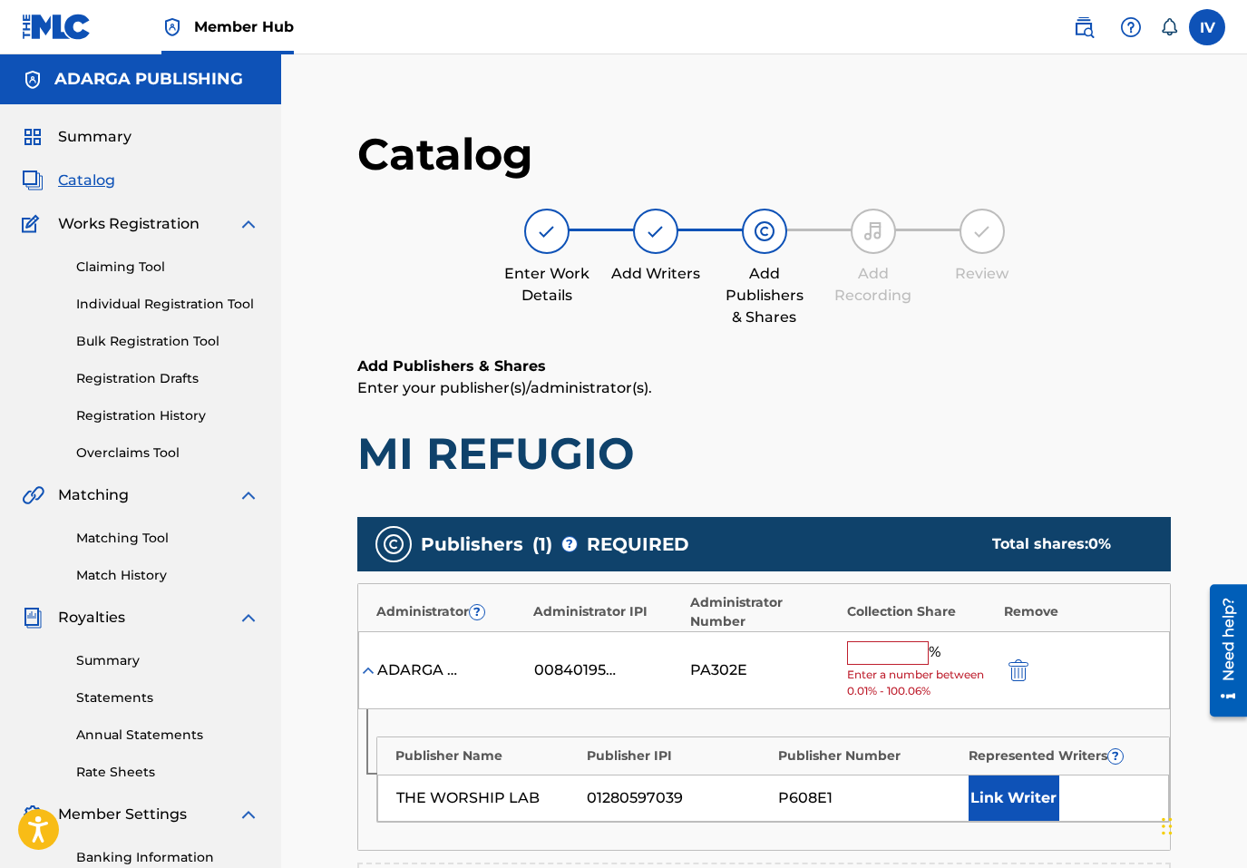
click at [892, 660] on input "text" at bounding box center [888, 653] width 82 height 24
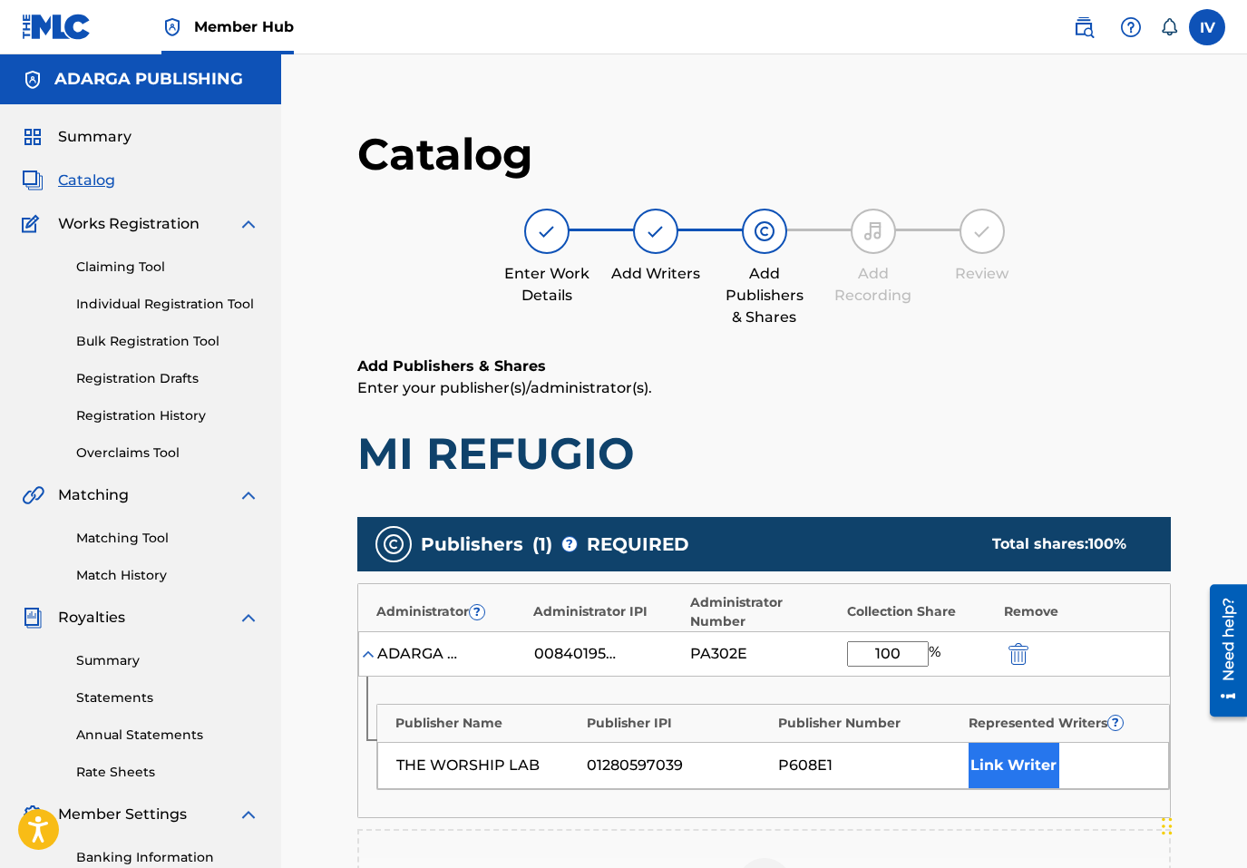
type input "100"
click at [1004, 750] on button "Link Writer" at bounding box center [1014, 765] width 91 height 45
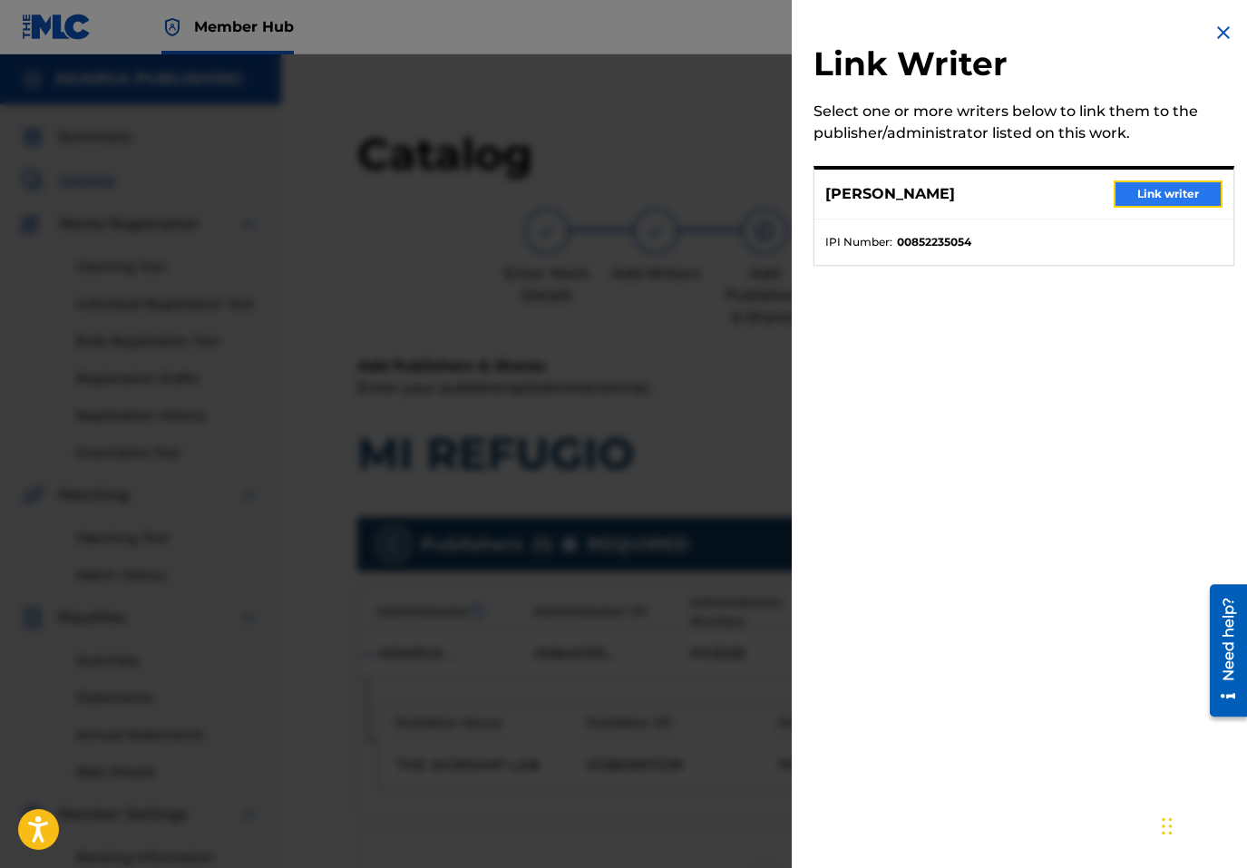
click at [1134, 186] on button "Link writer" at bounding box center [1168, 194] width 109 height 27
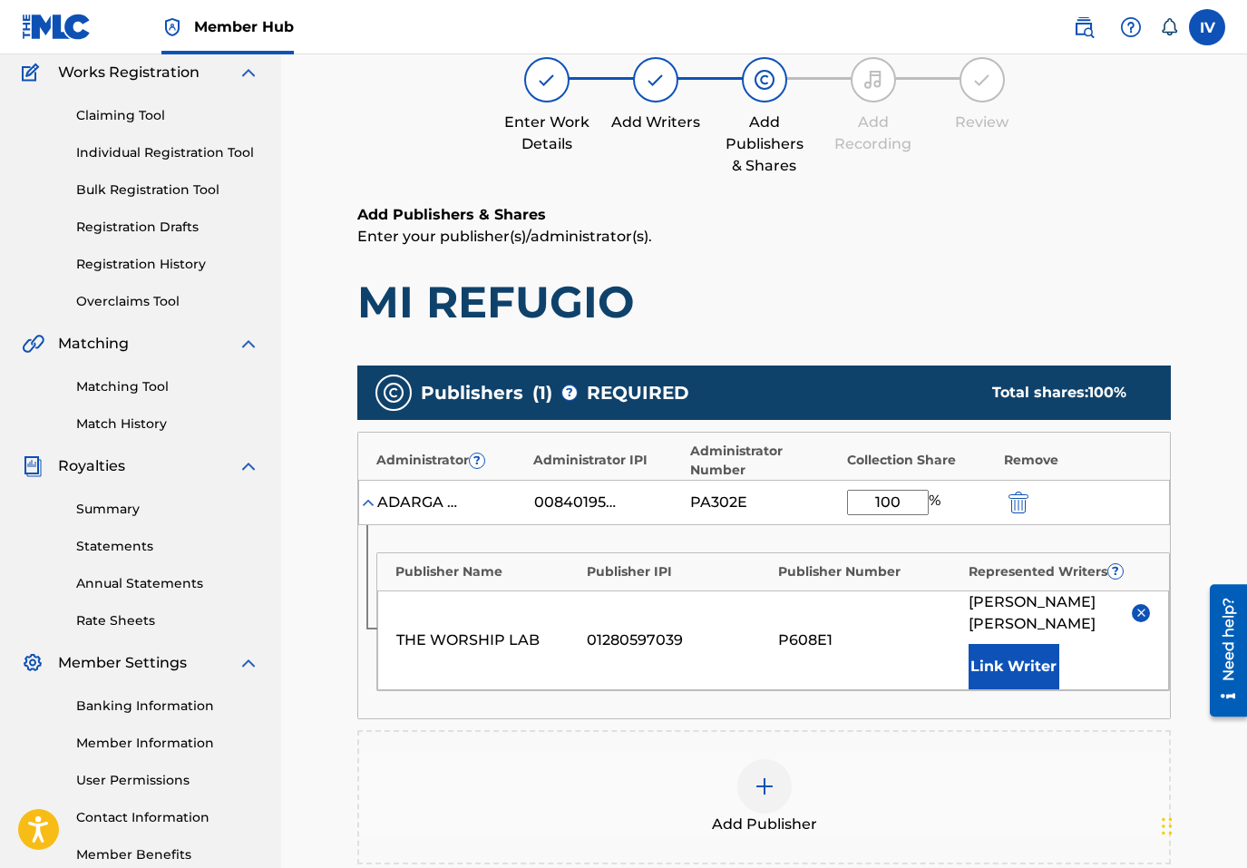
scroll to position [467, 0]
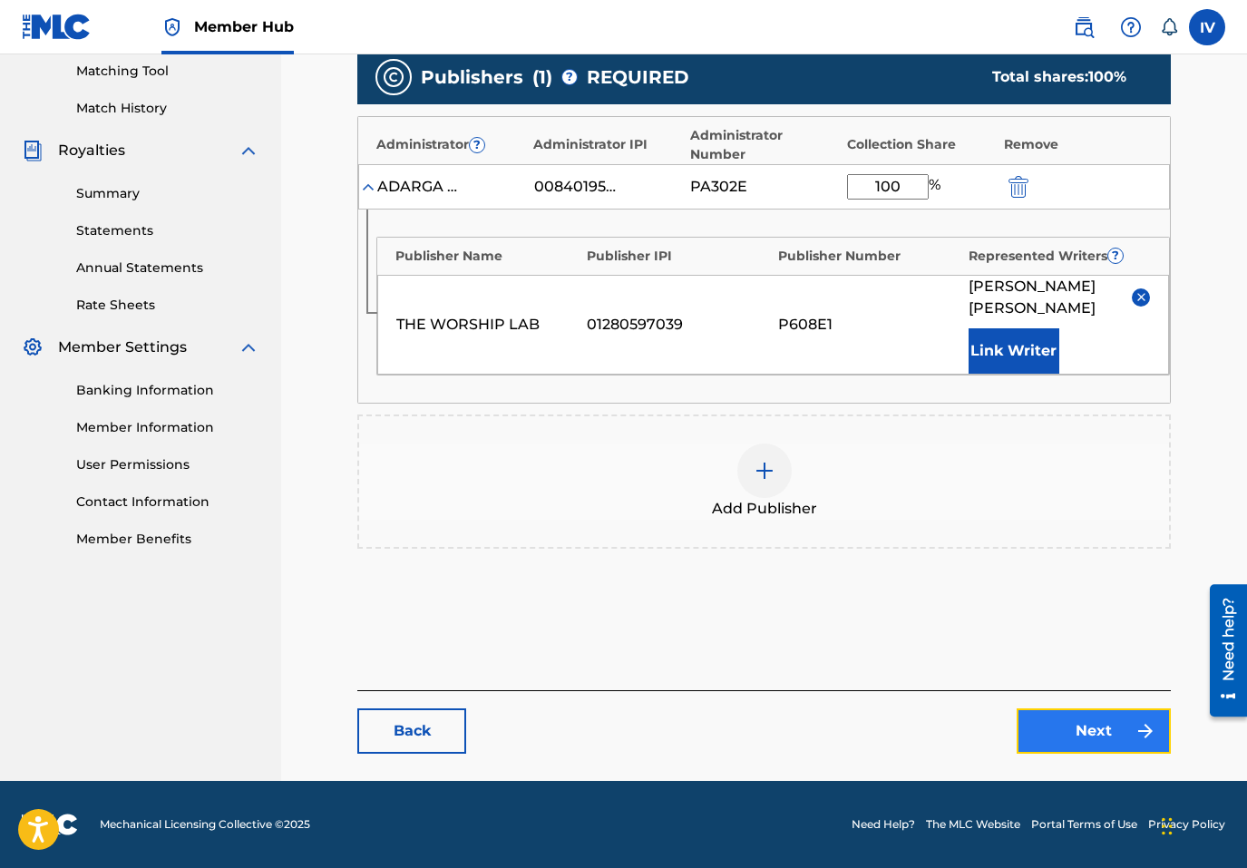
click at [1095, 727] on link "Next" at bounding box center [1094, 730] width 154 height 45
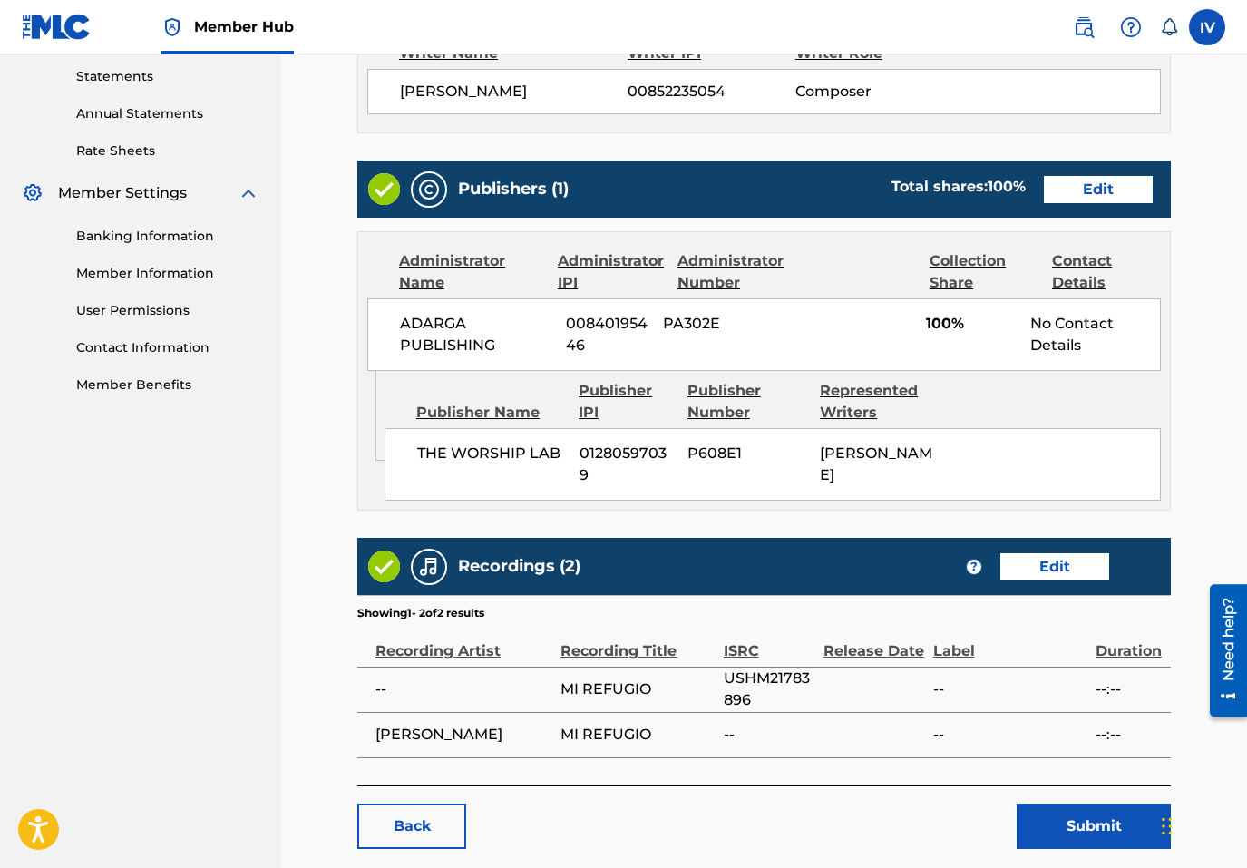
scroll to position [736, 0]
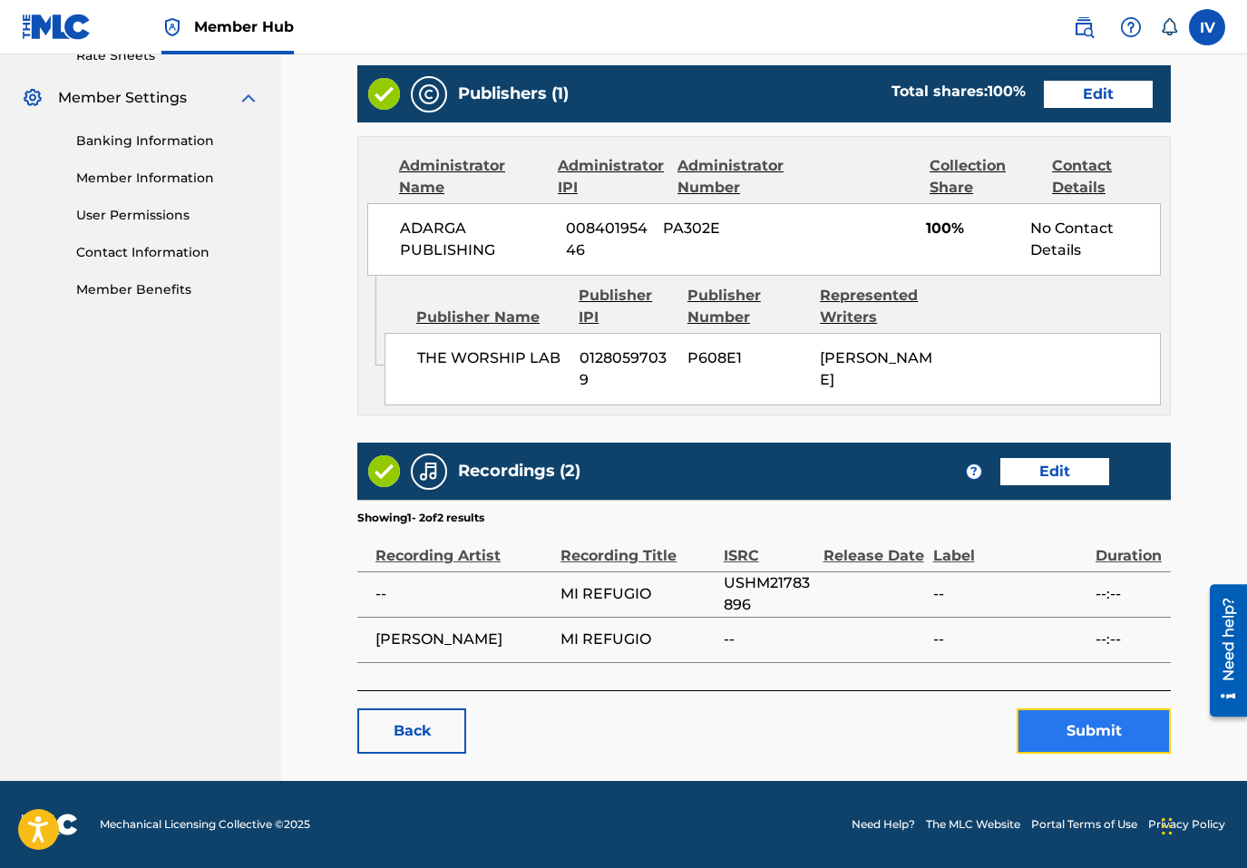
click at [1080, 717] on button "Submit" at bounding box center [1094, 730] width 154 height 45
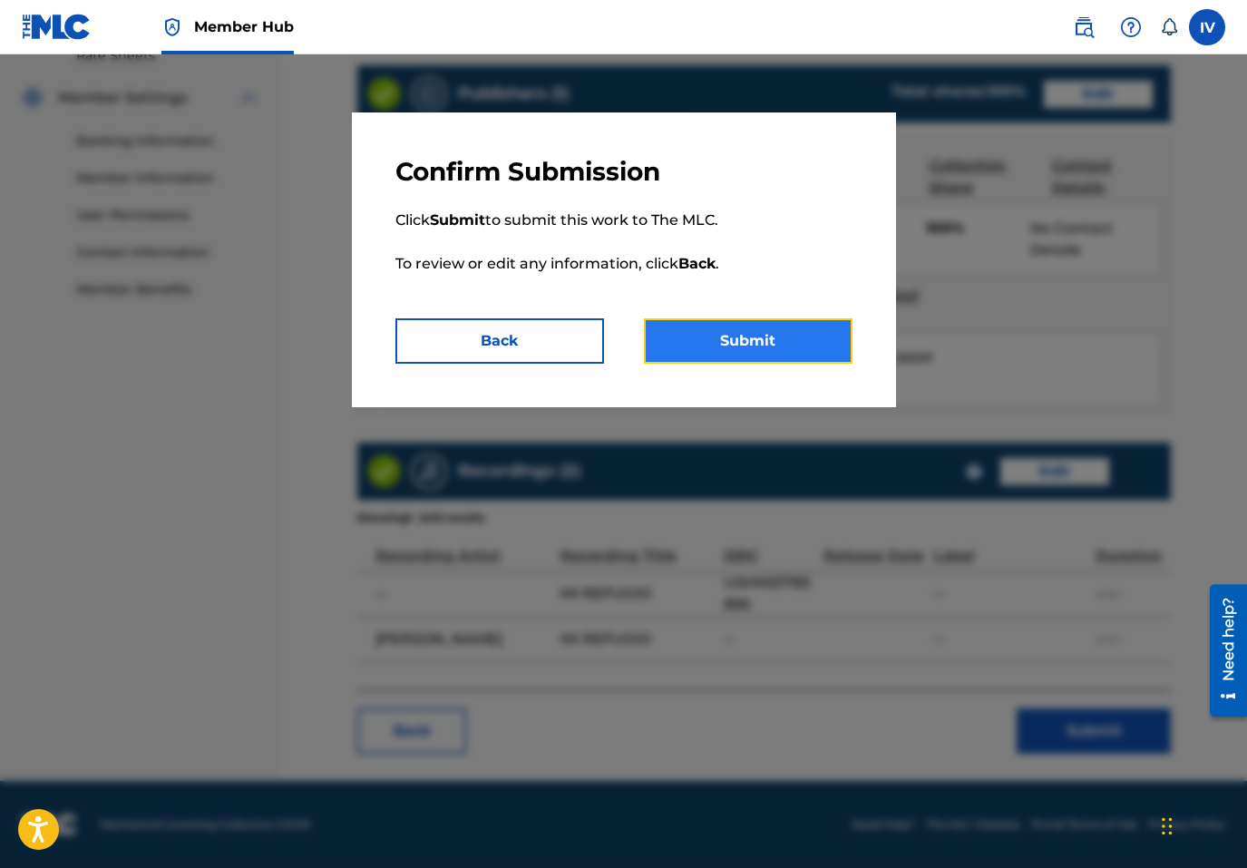
click at [805, 344] on button "Submit" at bounding box center [748, 340] width 209 height 45
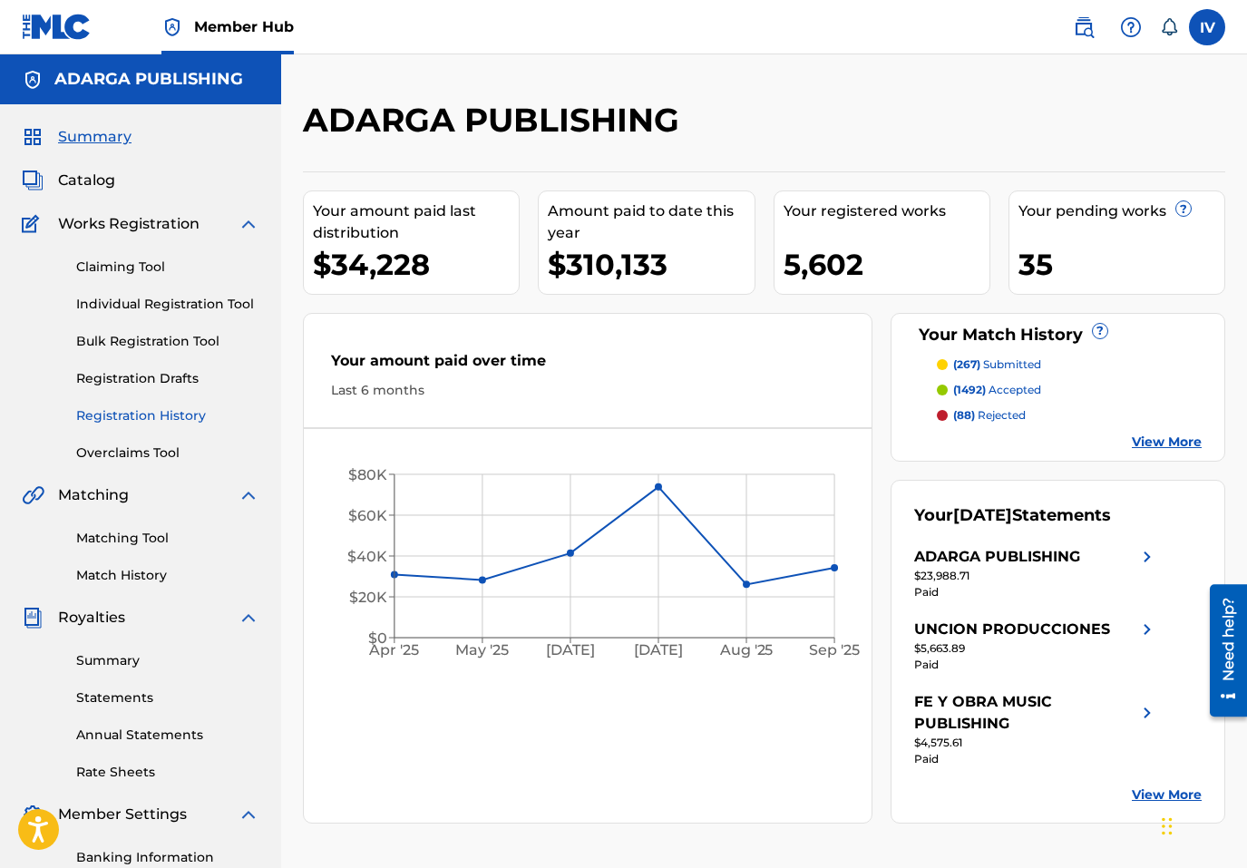
click at [151, 415] on link "Registration History" at bounding box center [167, 415] width 183 height 19
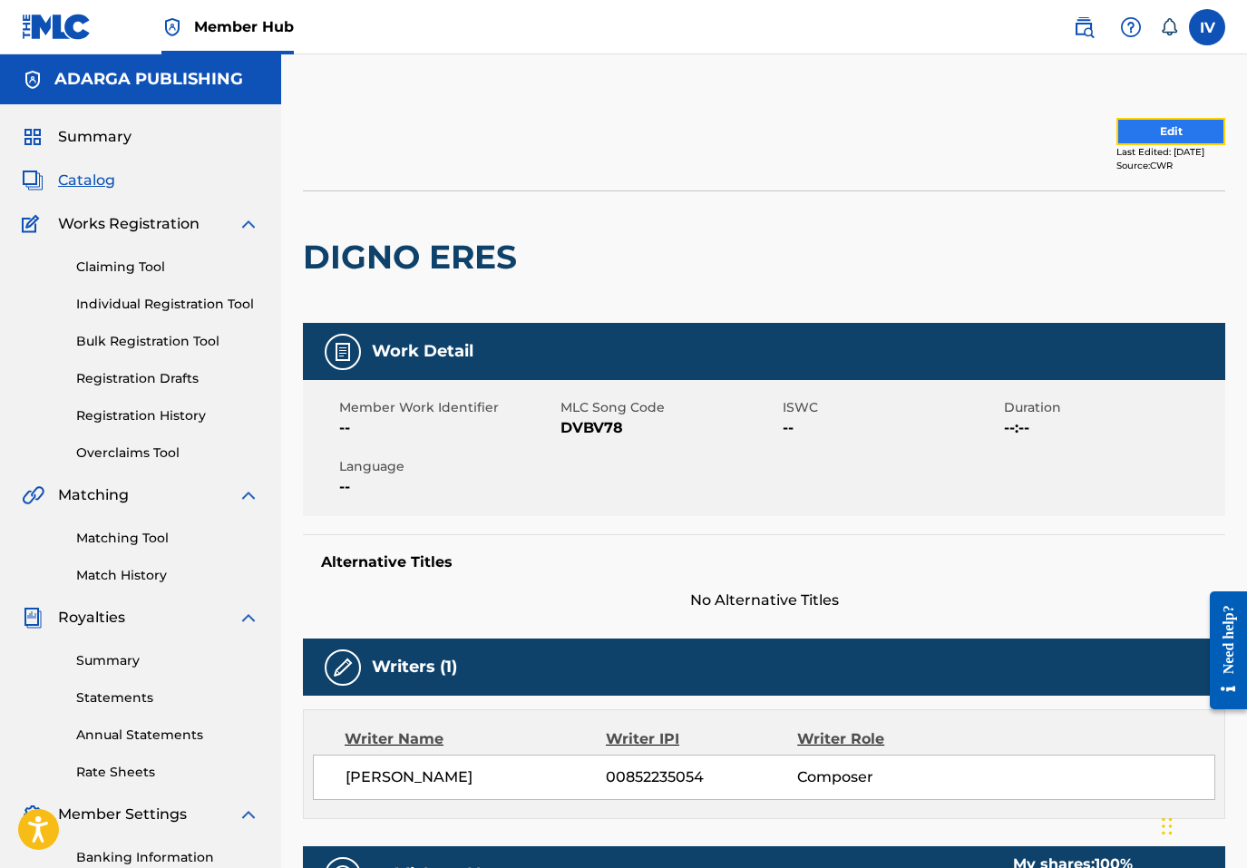
click at [1121, 137] on button "Edit" at bounding box center [1171, 131] width 109 height 27
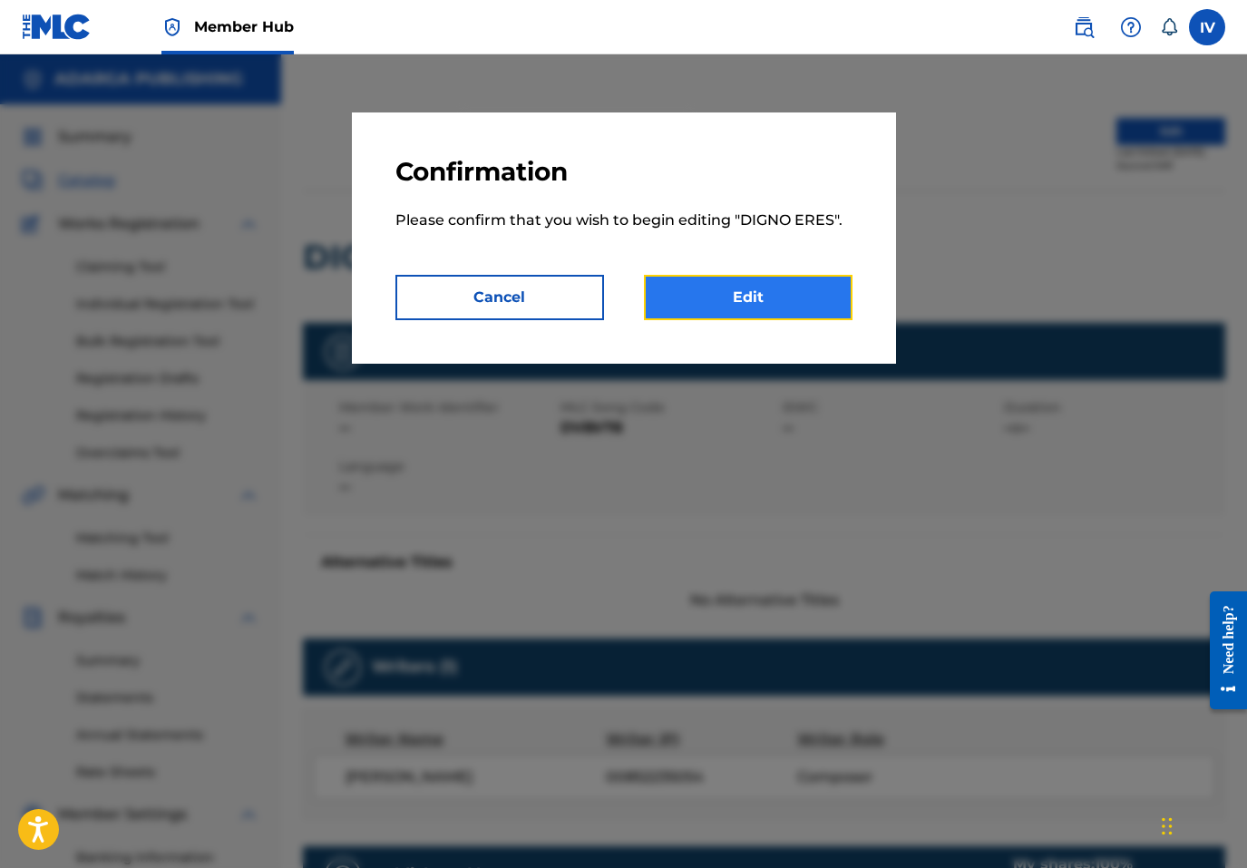
click at [807, 301] on link "Edit" at bounding box center [748, 297] width 209 height 45
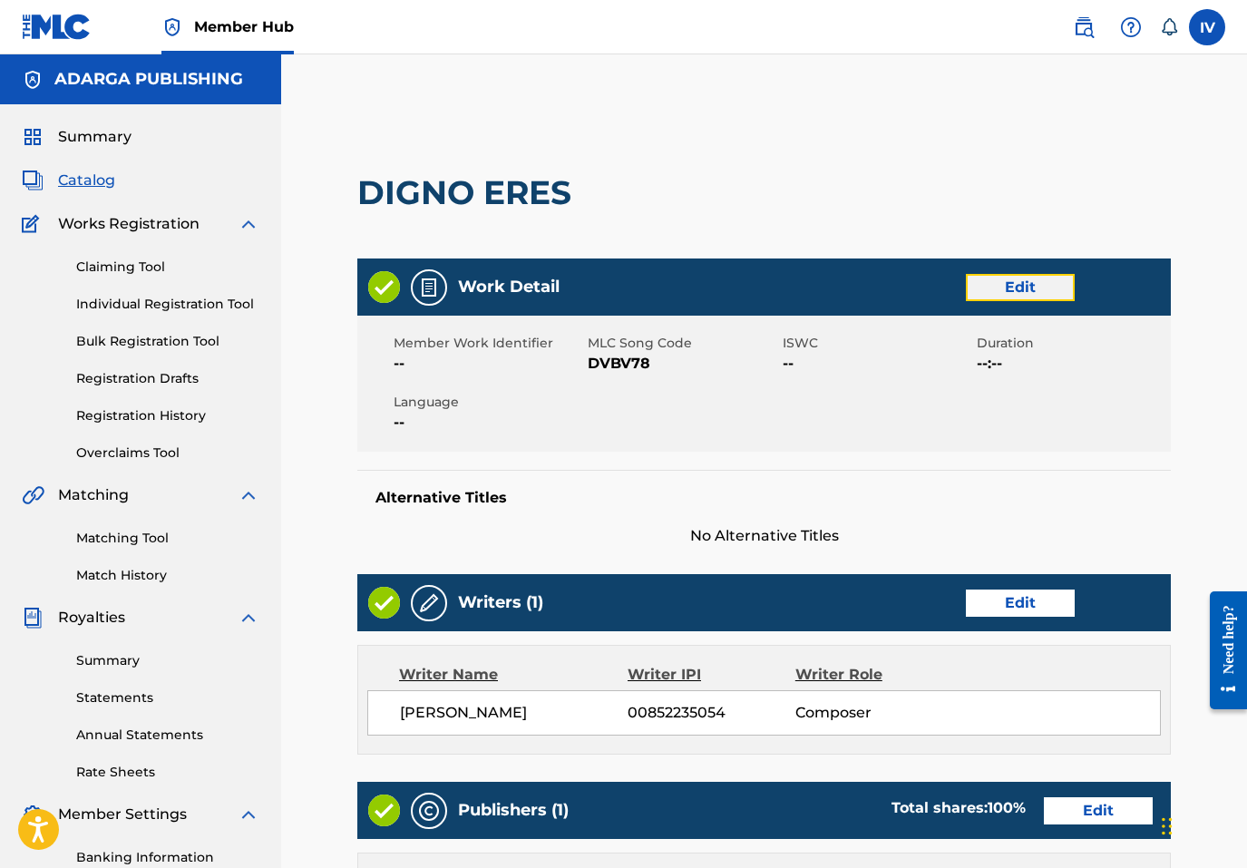
click at [998, 284] on link "Edit" at bounding box center [1020, 287] width 109 height 27
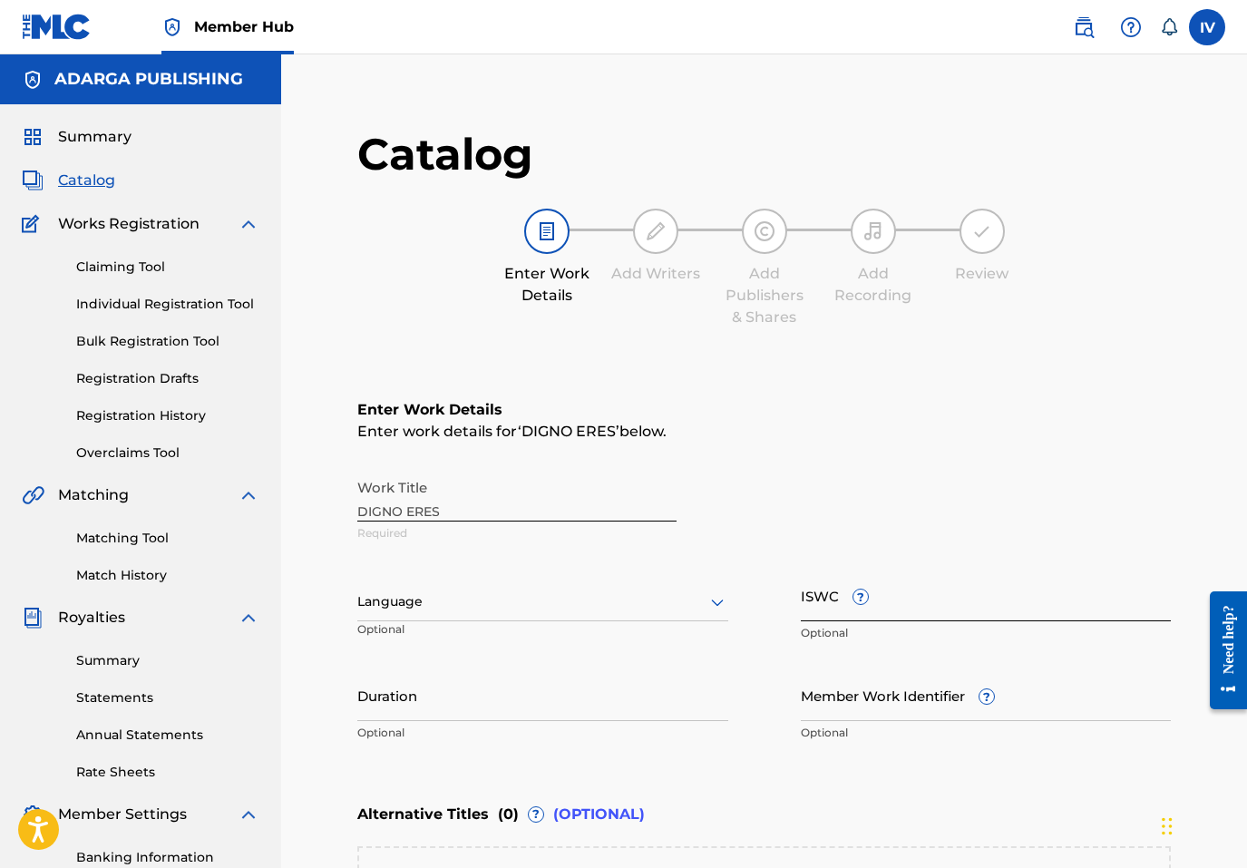
click at [910, 613] on input "ISWC ?" at bounding box center [986, 596] width 371 height 52
paste input "T9225729748"
type input "T9225729748"
click at [603, 602] on div "Language" at bounding box center [542, 602] width 371 height 38
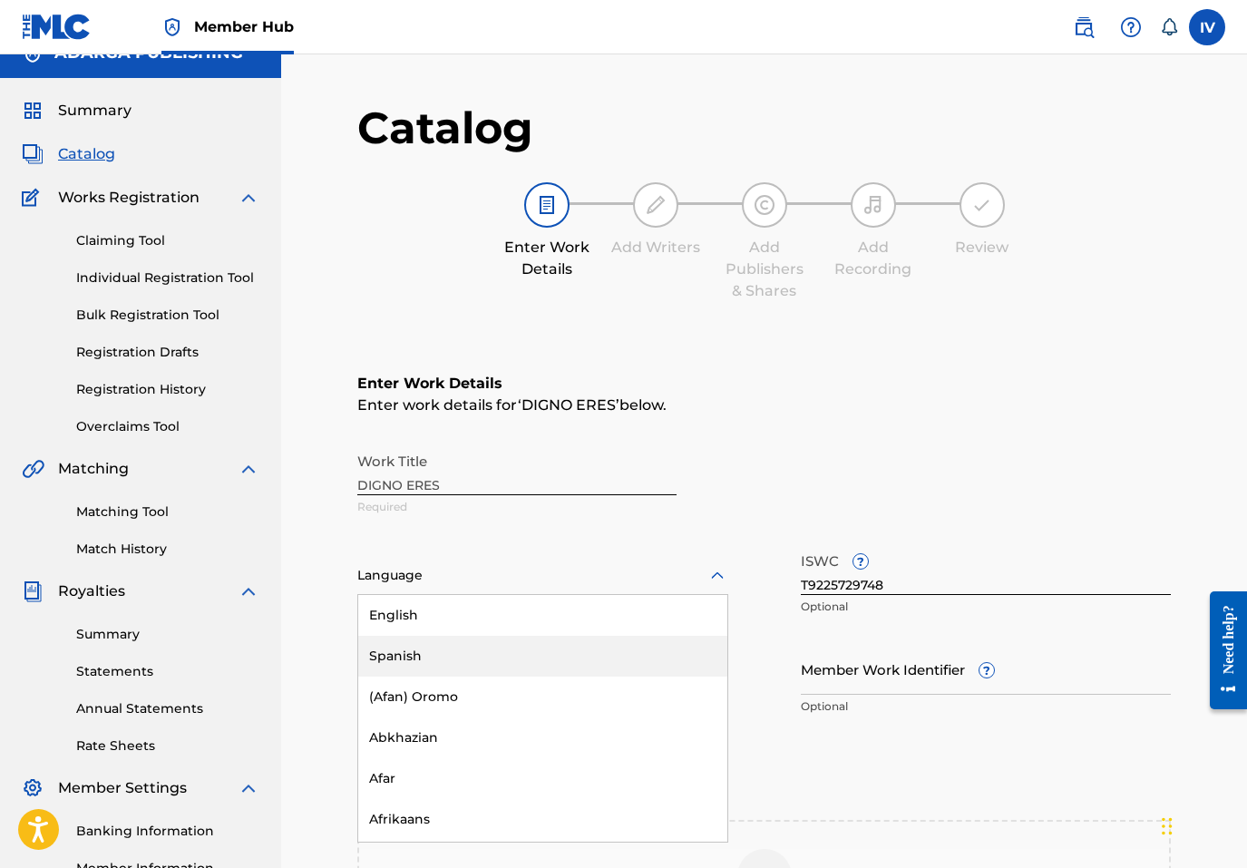
click at [548, 646] on div "Spanish" at bounding box center [542, 656] width 369 height 41
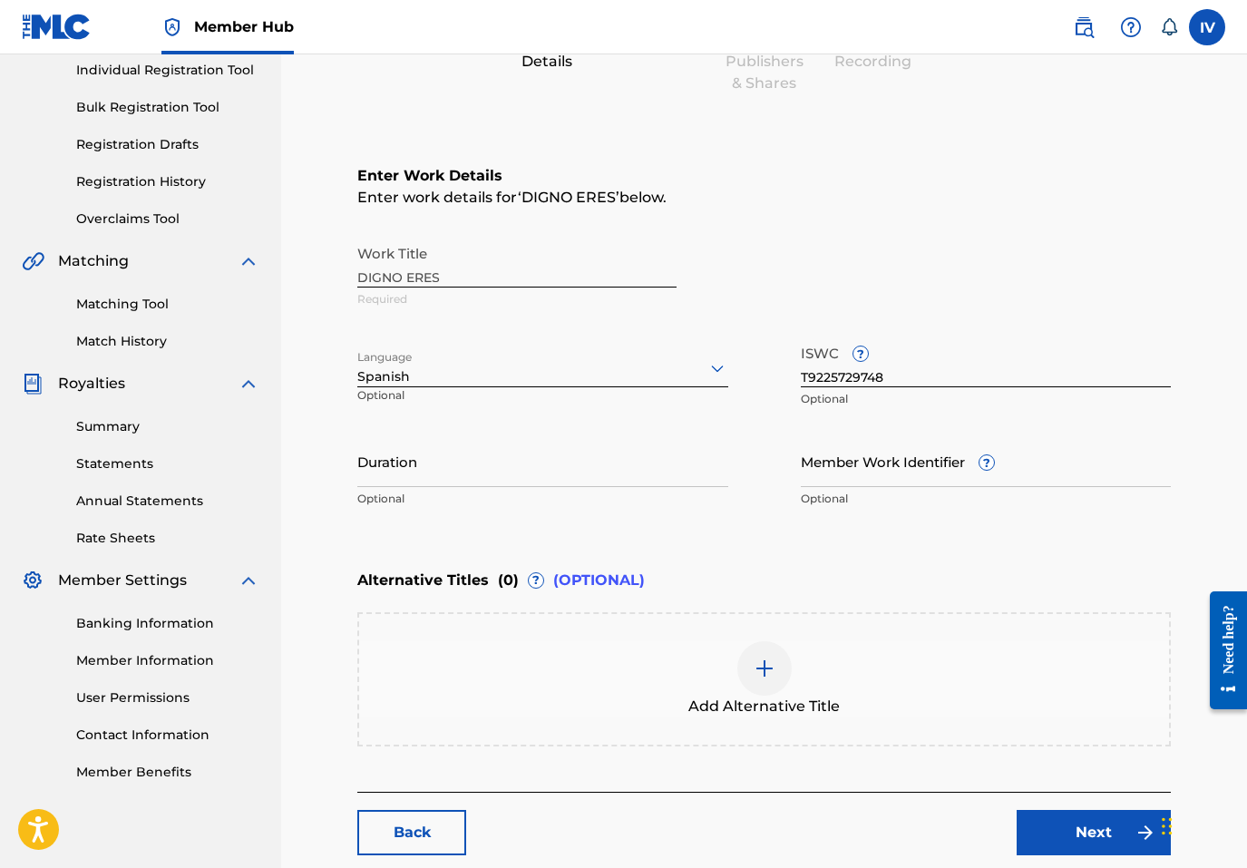
scroll to position [335, 0]
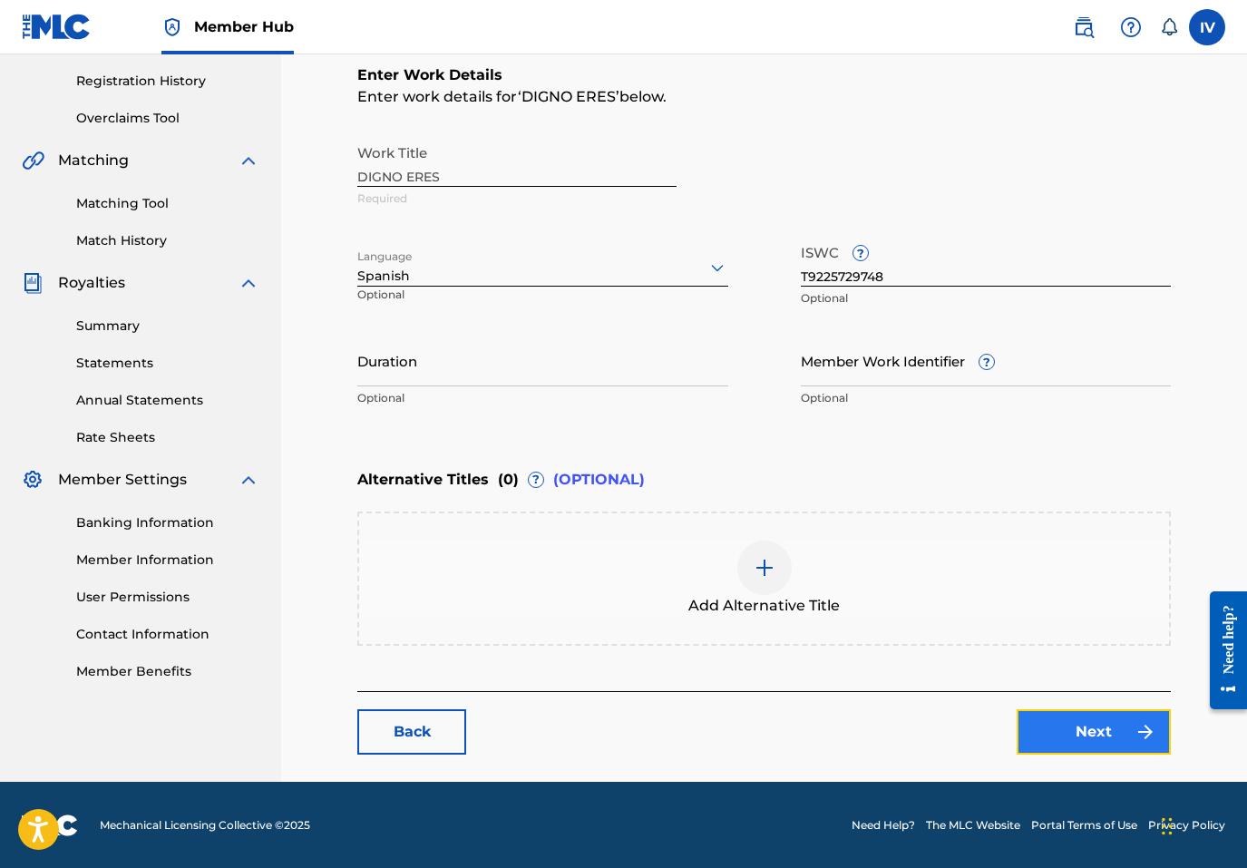
click at [1111, 715] on link "Next" at bounding box center [1094, 731] width 154 height 45
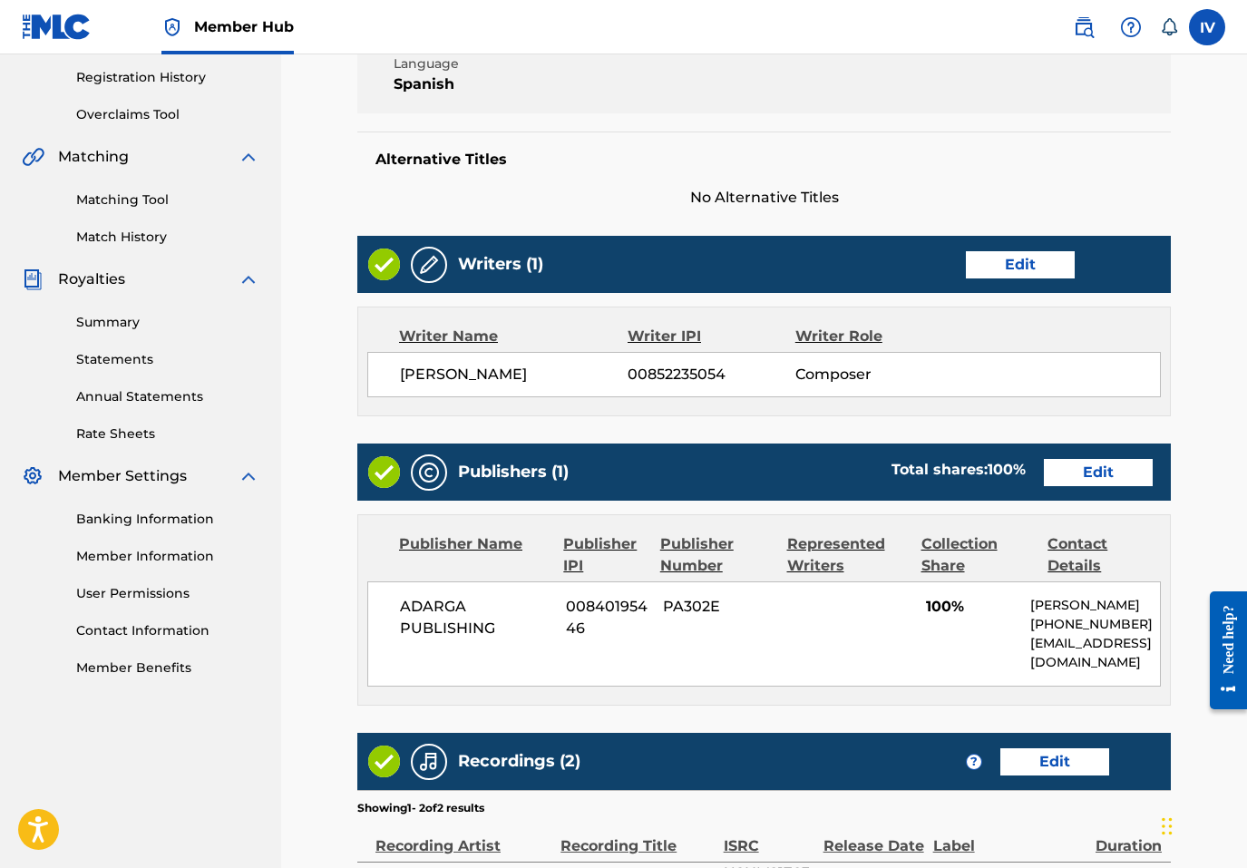
scroll to position [356, 0]
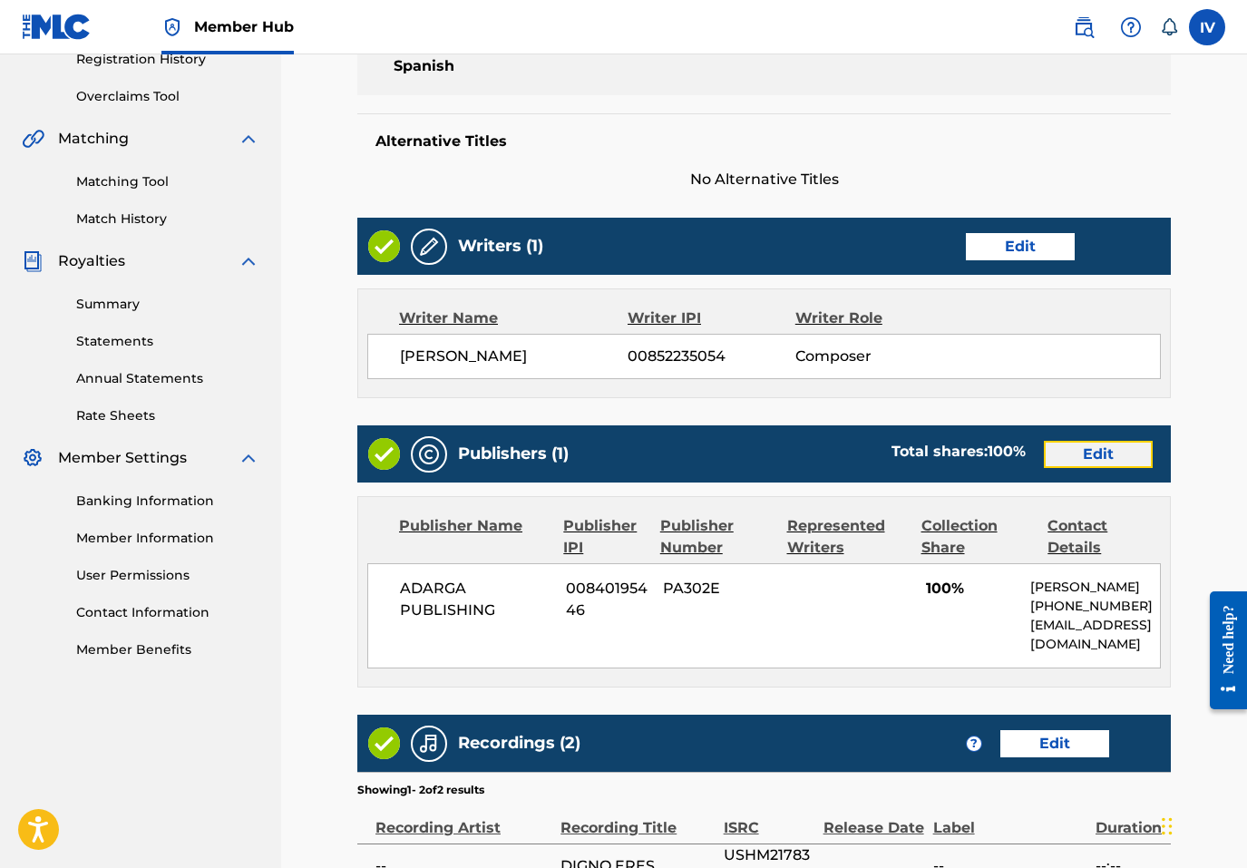
click at [1087, 466] on link "Edit" at bounding box center [1098, 454] width 109 height 27
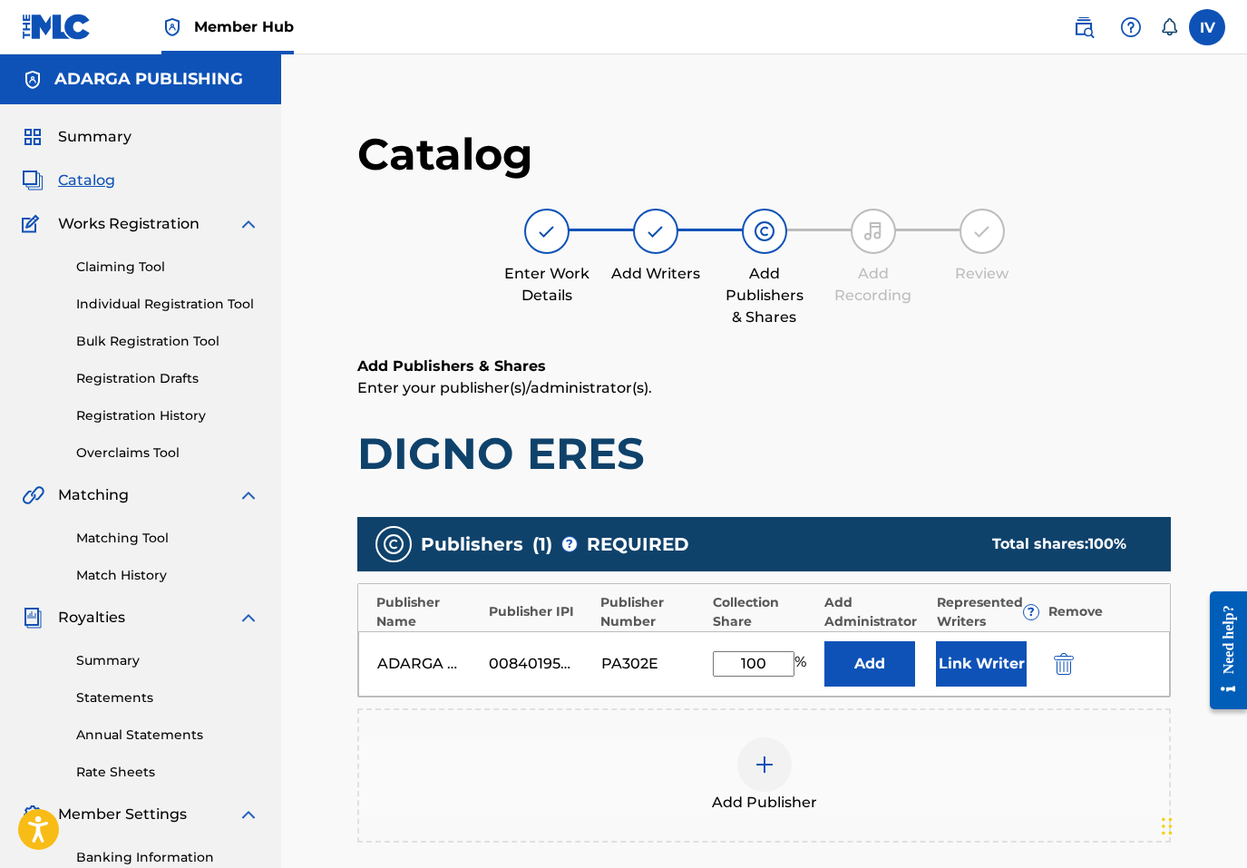
click at [1066, 649] on div "ADARGA PUBLISHING 00840195446 PA302E 100 % Add Link Writer" at bounding box center [764, 663] width 812 height 65
click at [1074, 659] on button "submit" at bounding box center [1062, 663] width 27 height 21
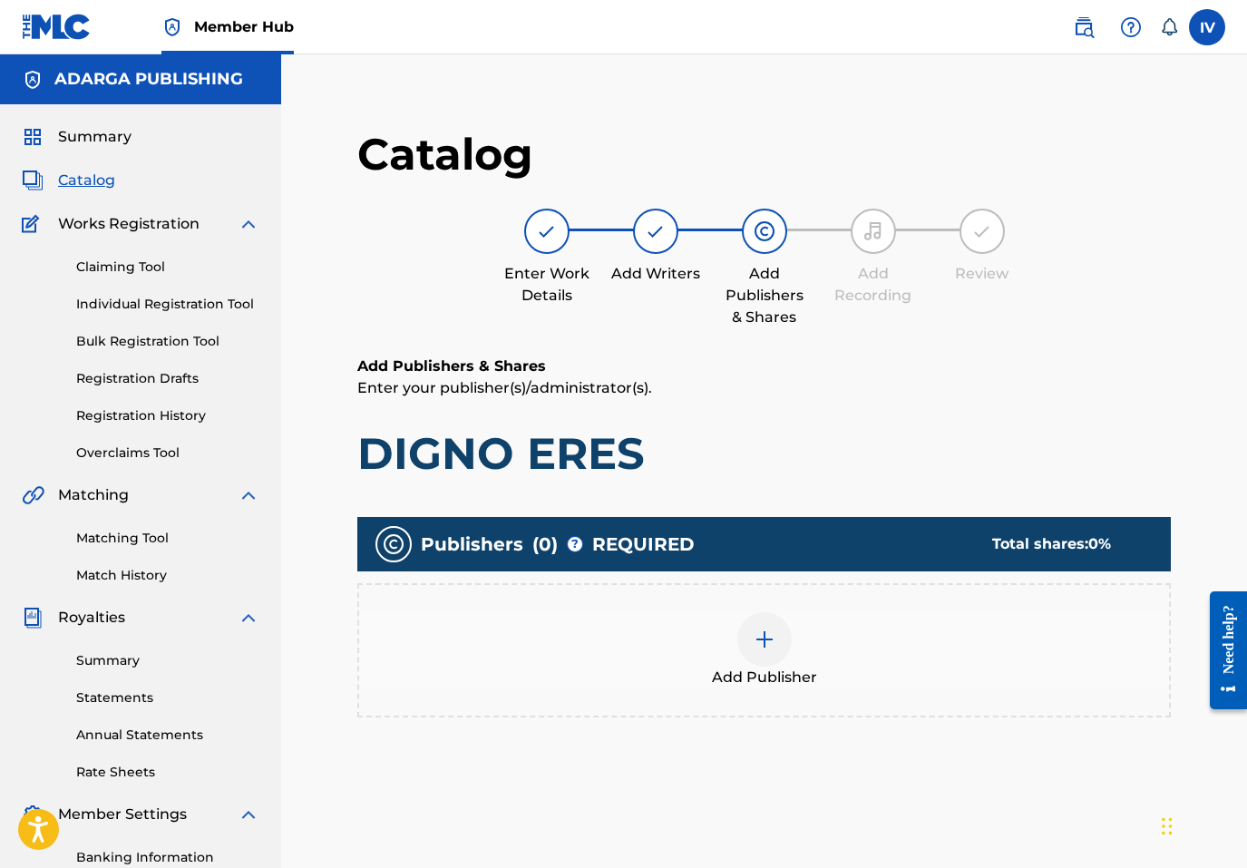
click at [1060, 654] on div "Add Publisher" at bounding box center [764, 650] width 810 height 76
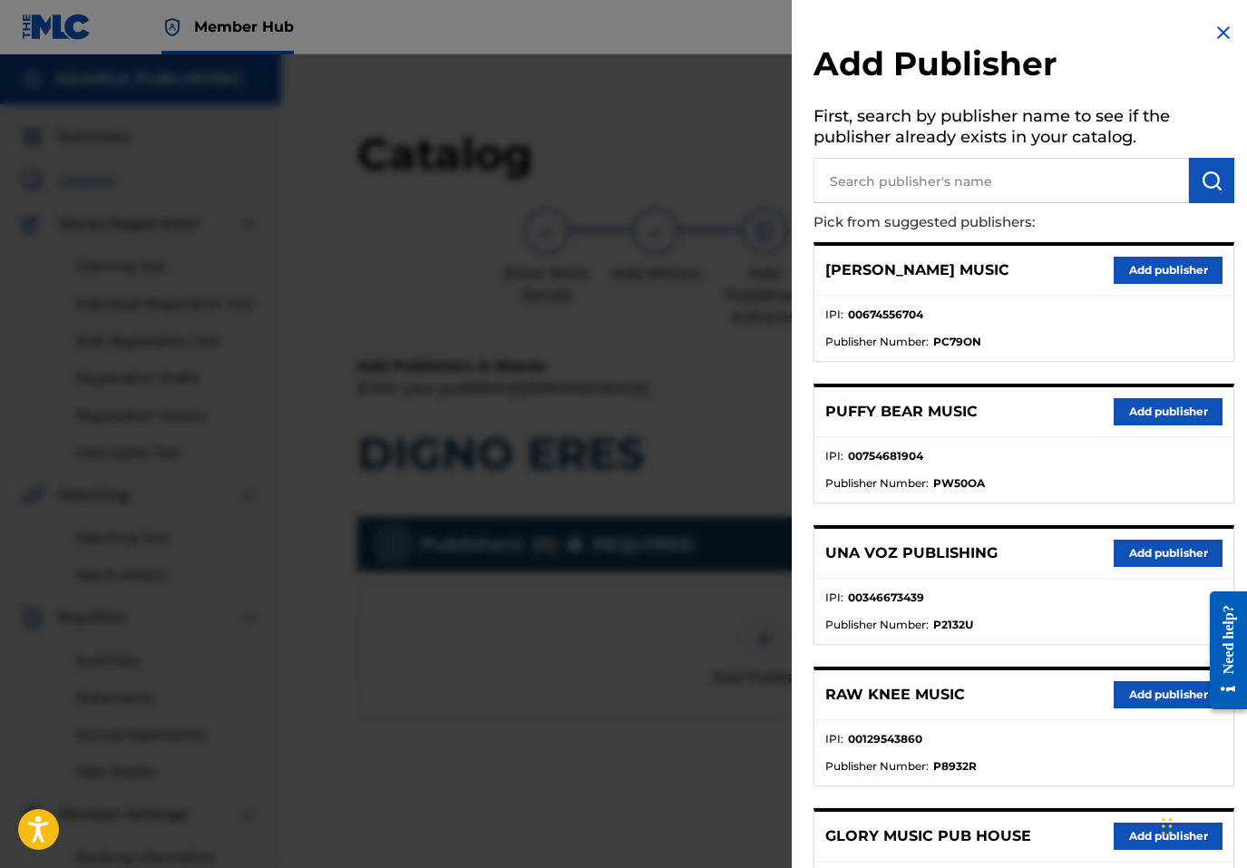
click at [971, 181] on input "text" at bounding box center [1002, 180] width 376 height 45
type input "THE WORSHIP"
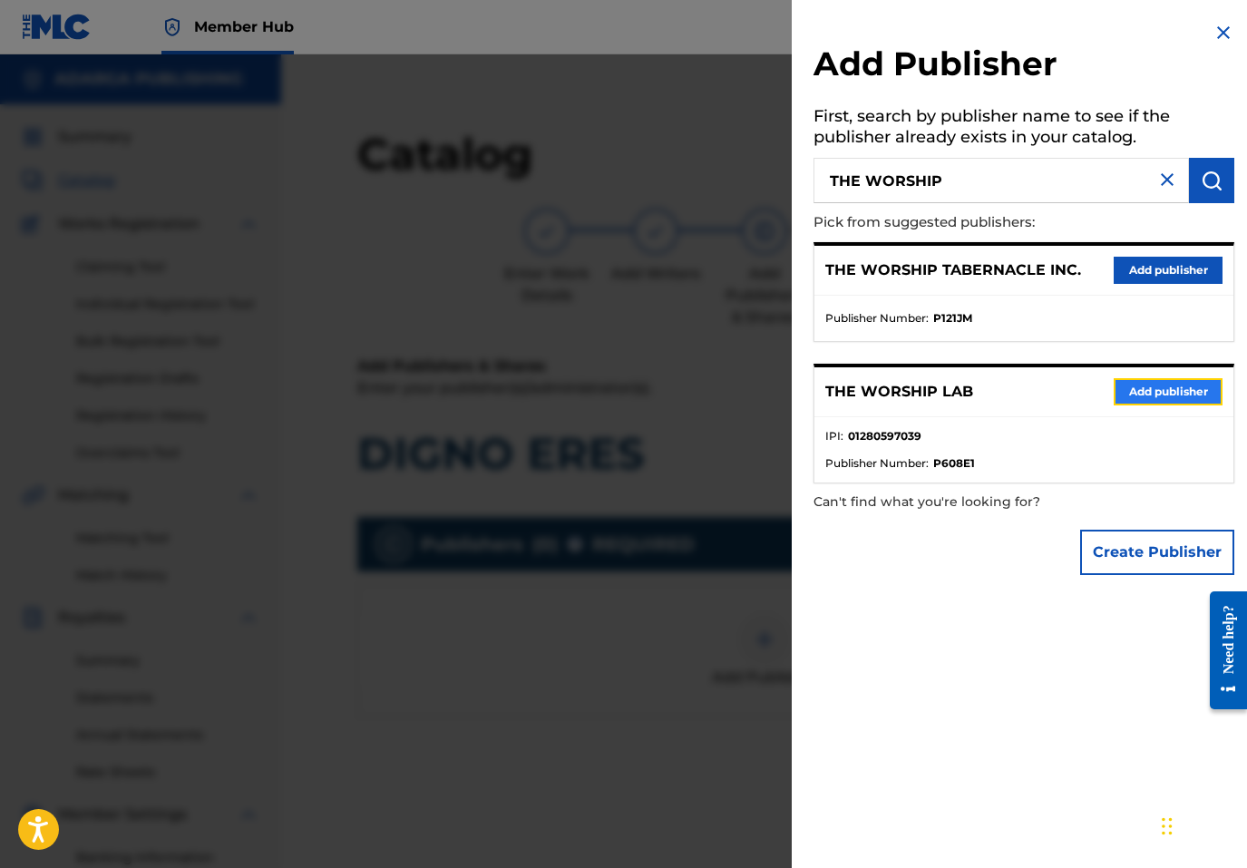
click at [1131, 392] on button "Add publisher" at bounding box center [1168, 391] width 109 height 27
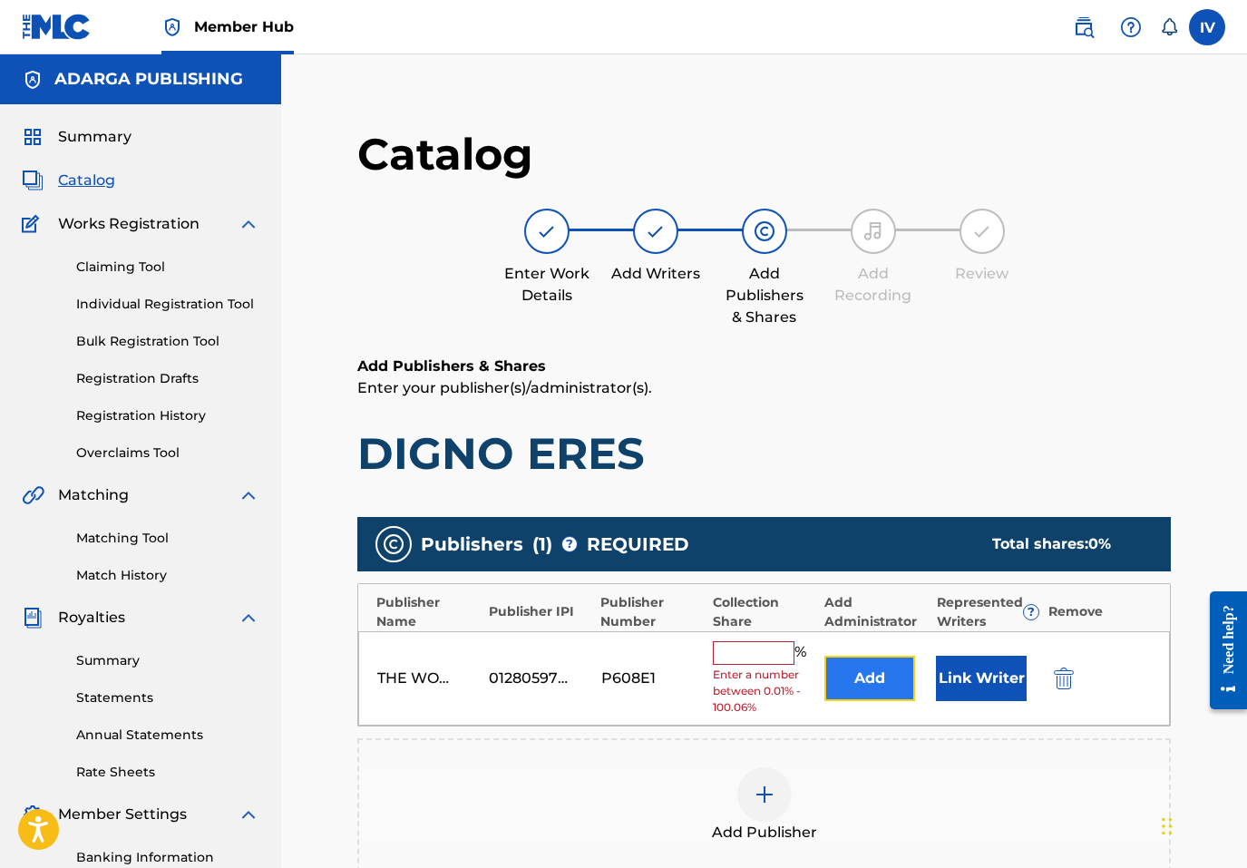
click at [873, 671] on button "Add" at bounding box center [870, 678] width 91 height 45
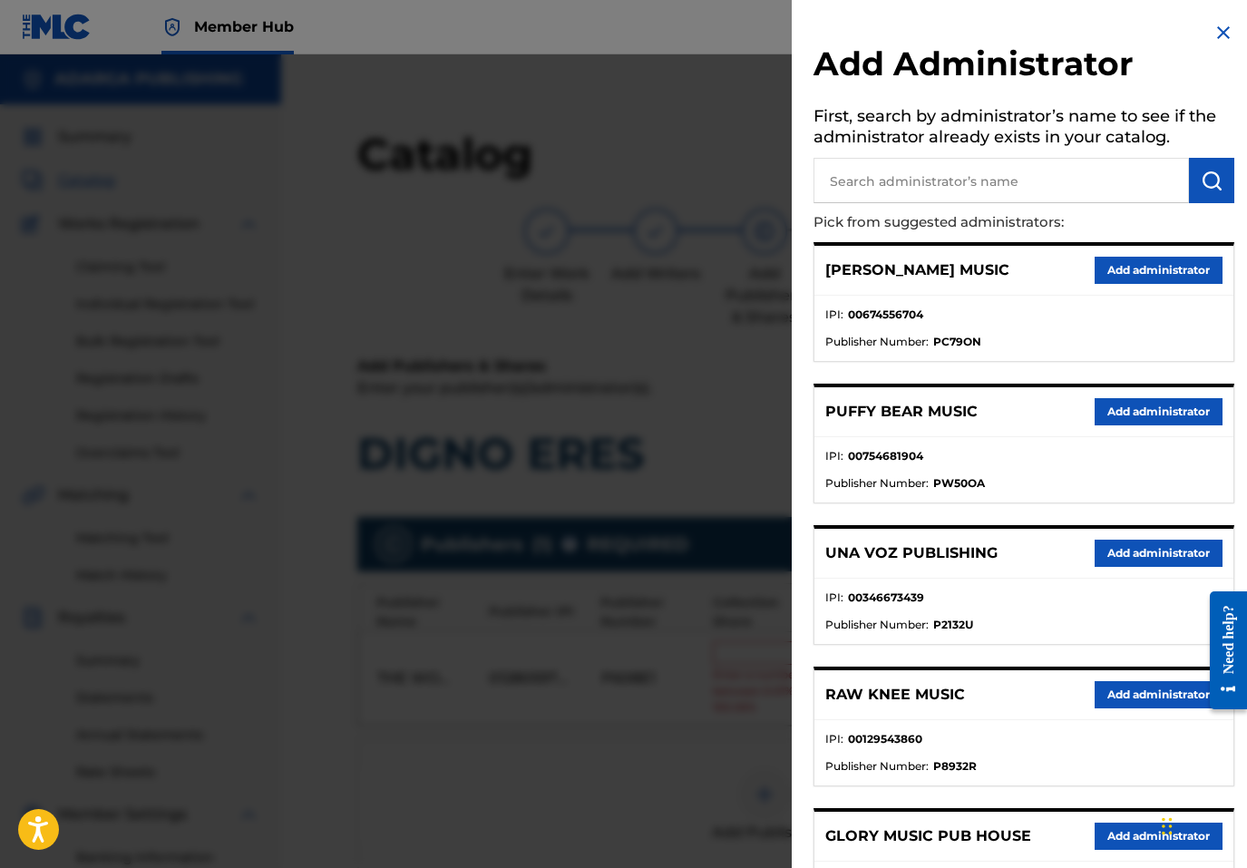
click at [951, 166] on input "text" at bounding box center [1002, 180] width 376 height 45
type input "ADARGA"
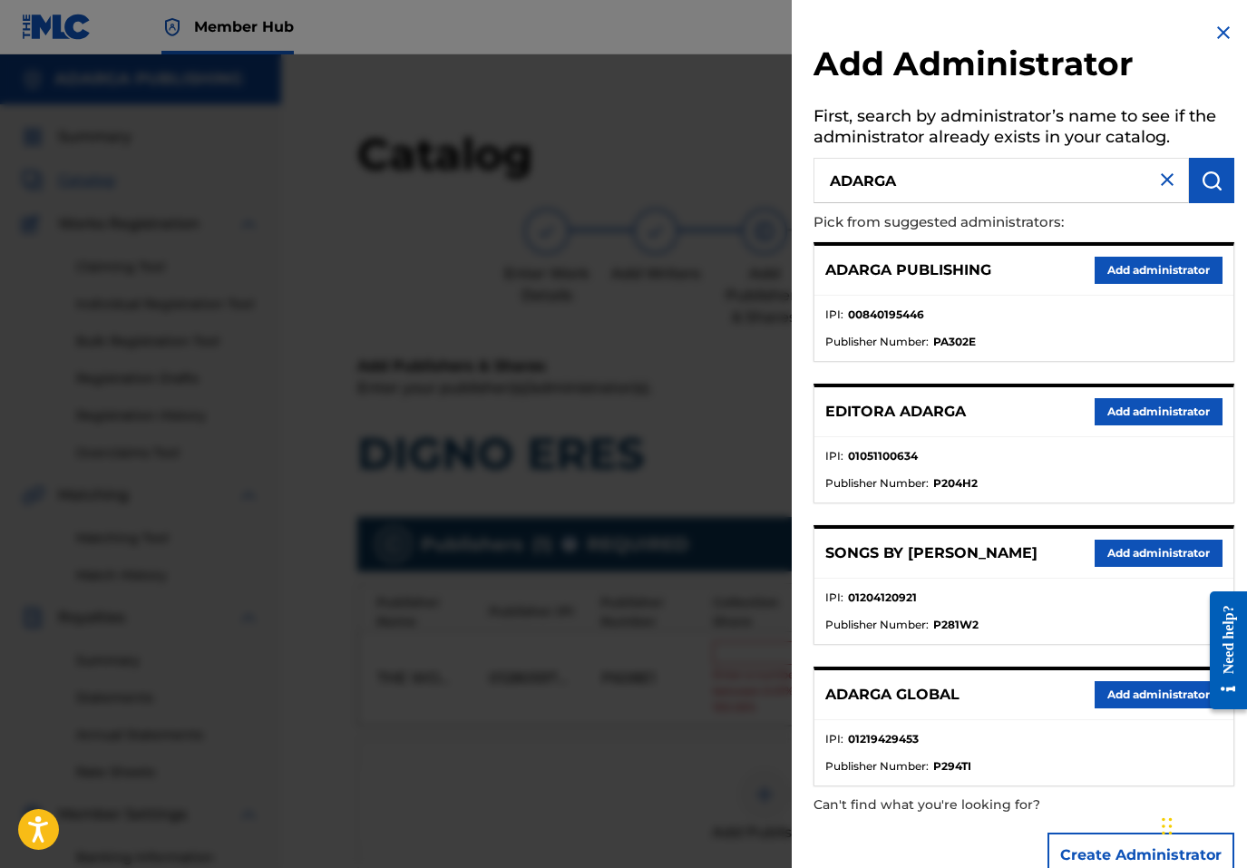
click at [1129, 252] on div "ADARGA PUBLISHING Add administrator" at bounding box center [1024, 271] width 419 height 50
click at [1123, 260] on button "Add administrator" at bounding box center [1159, 270] width 128 height 27
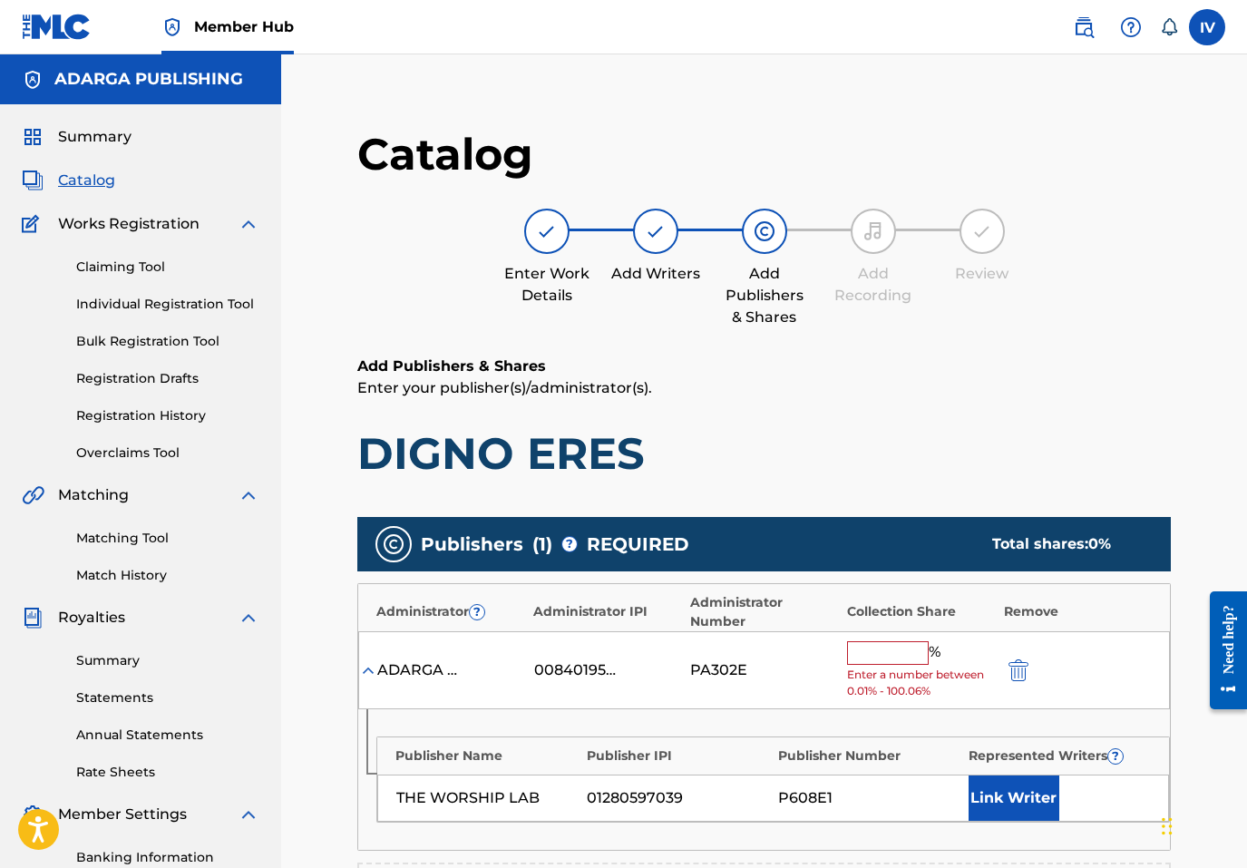
click at [881, 631] on div "ADARGA PUBLISHING 00840195446 PA302E % Enter a number between 0.01% - 100.06%" at bounding box center [764, 670] width 812 height 79
click at [881, 650] on input "text" at bounding box center [888, 653] width 82 height 24
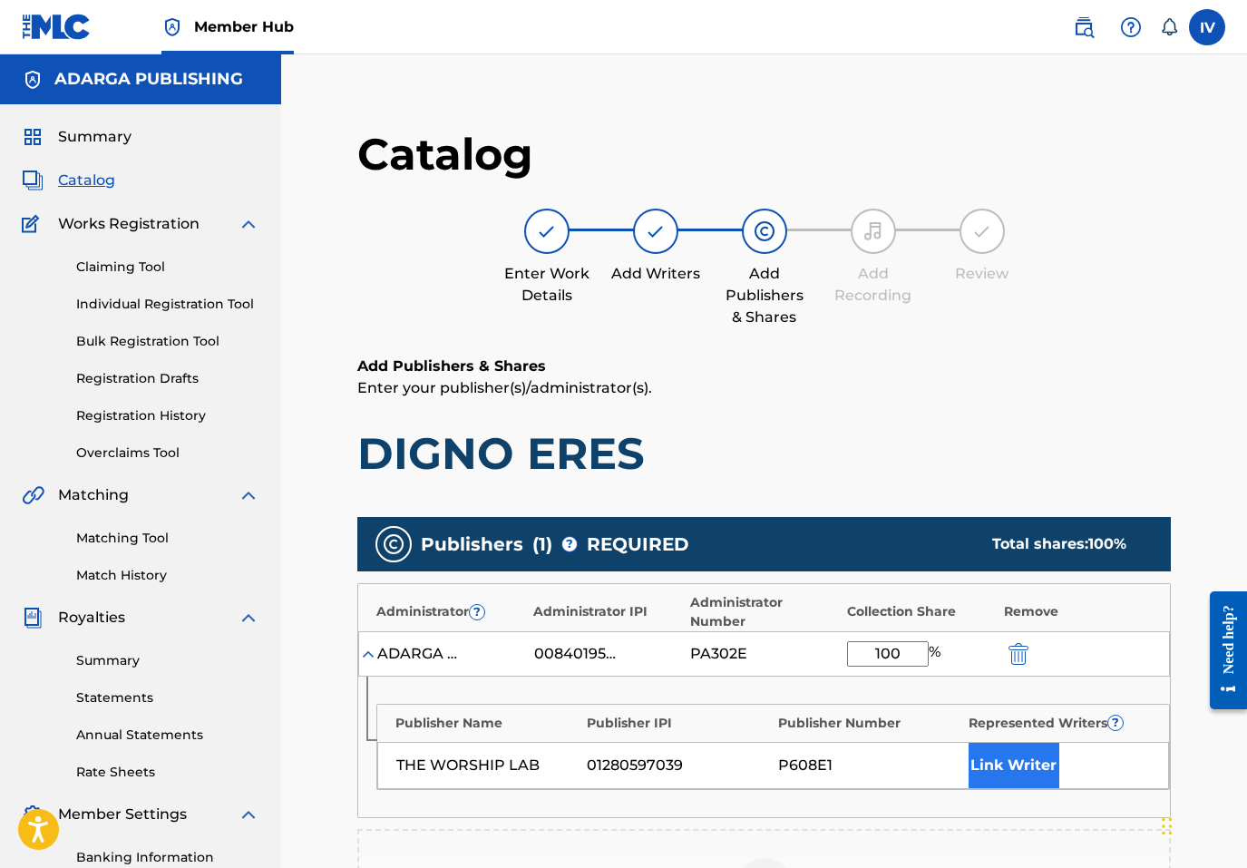
type input "100"
click at [1011, 757] on button "Link Writer" at bounding box center [1014, 765] width 91 height 45
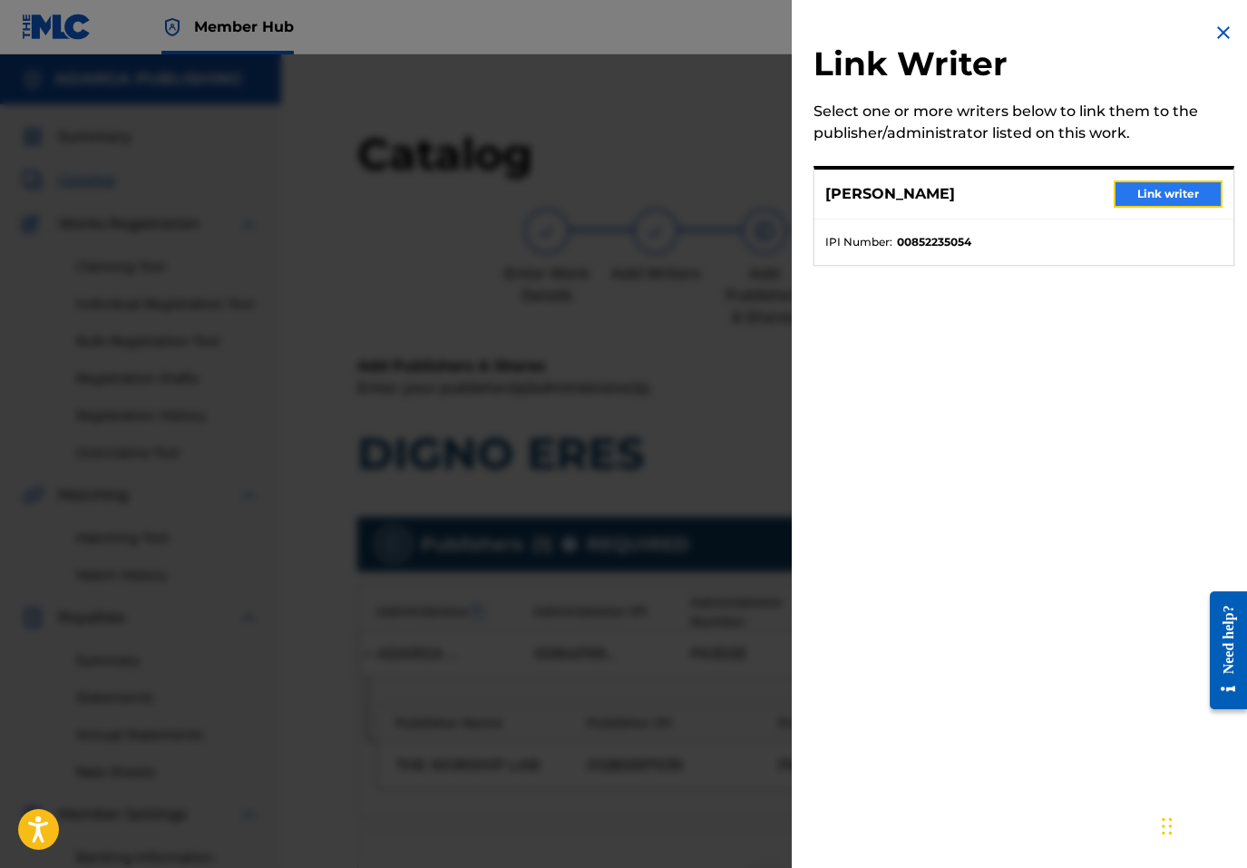
click at [1133, 204] on button "Link writer" at bounding box center [1168, 194] width 109 height 27
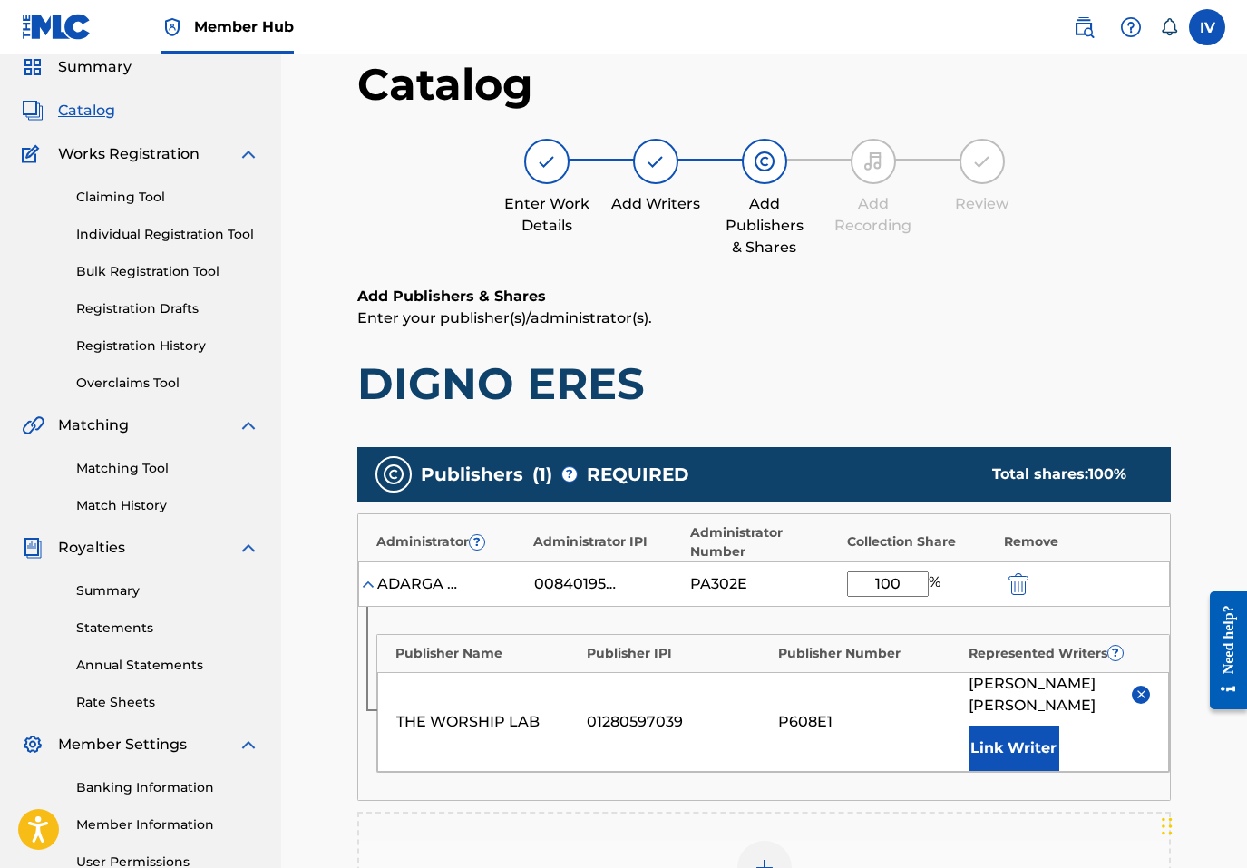
scroll to position [432, 0]
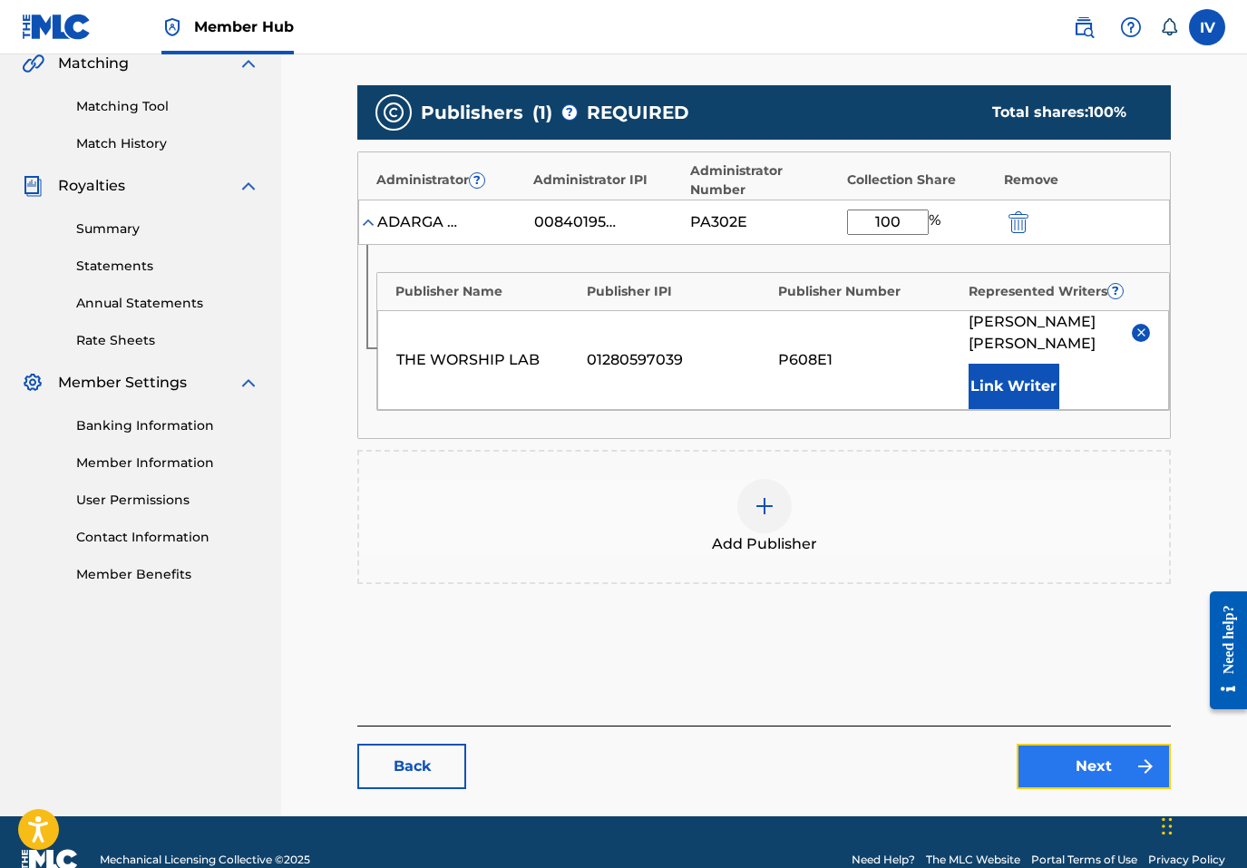
click at [1126, 749] on link "Next" at bounding box center [1094, 766] width 154 height 45
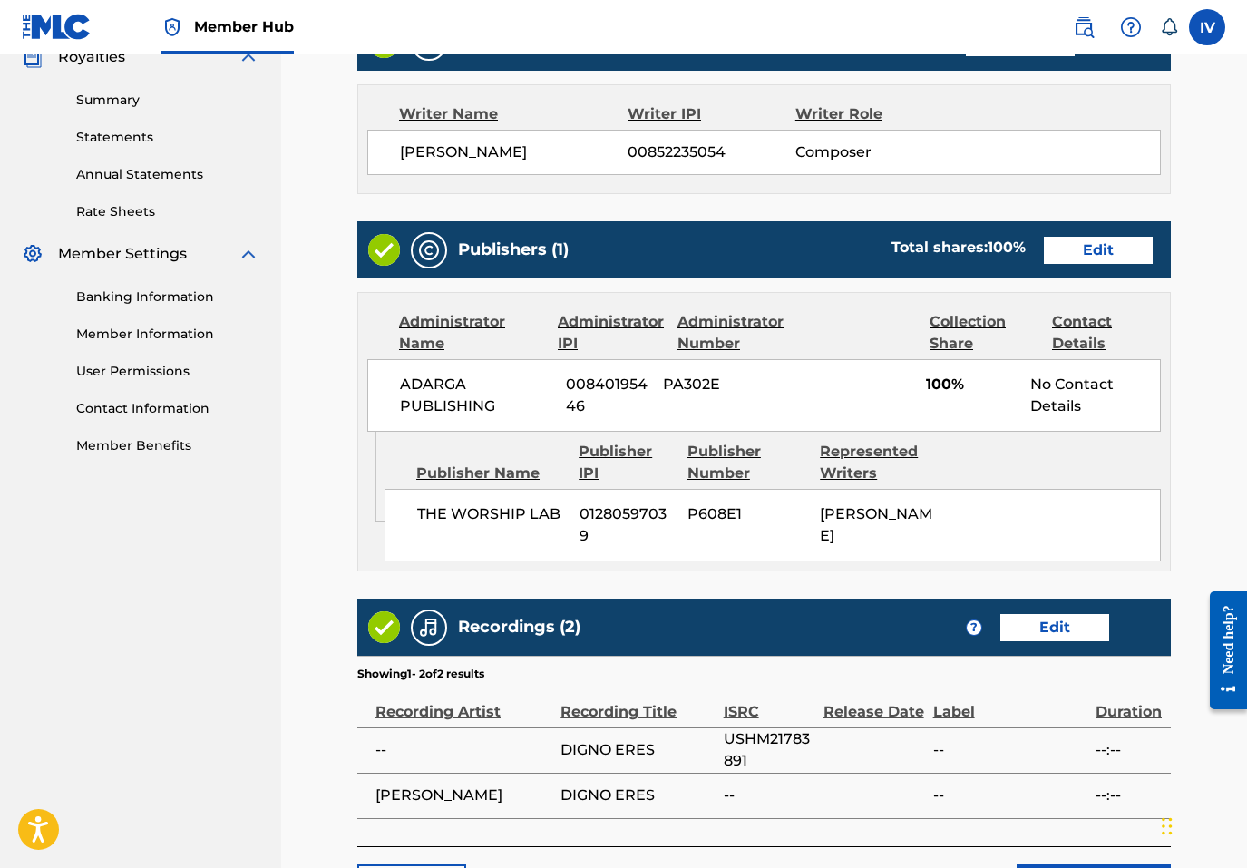
scroll to position [736, 0]
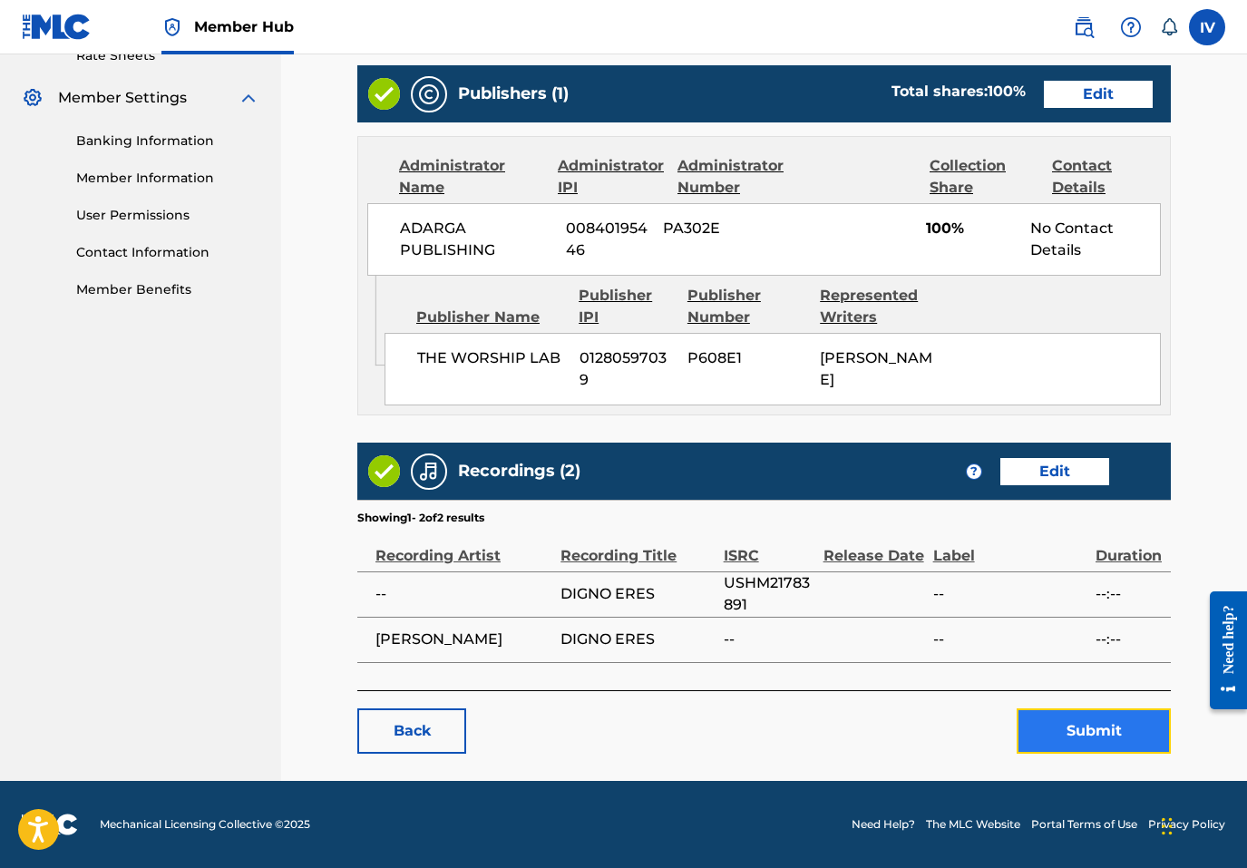
click at [1092, 738] on button "Submit" at bounding box center [1094, 730] width 154 height 45
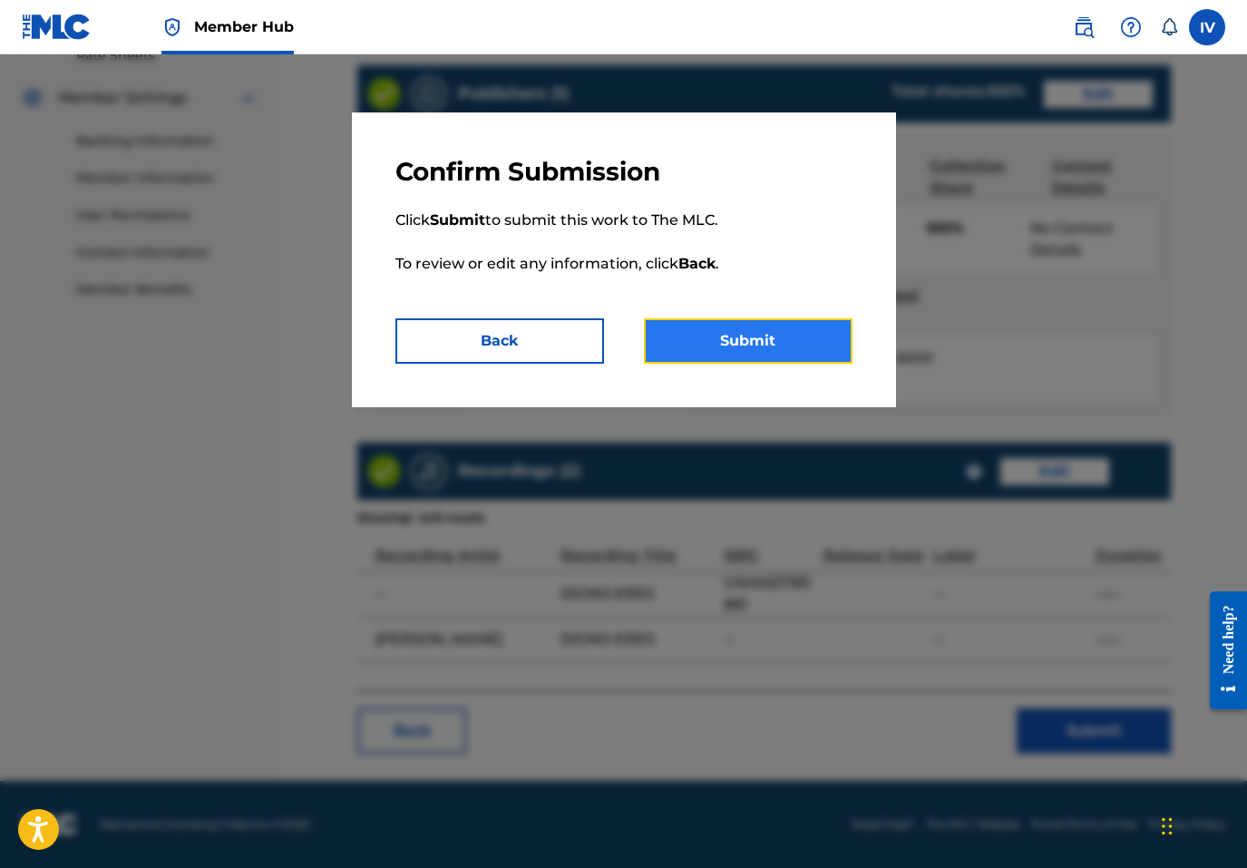
click at [769, 333] on button "Submit" at bounding box center [748, 340] width 209 height 45
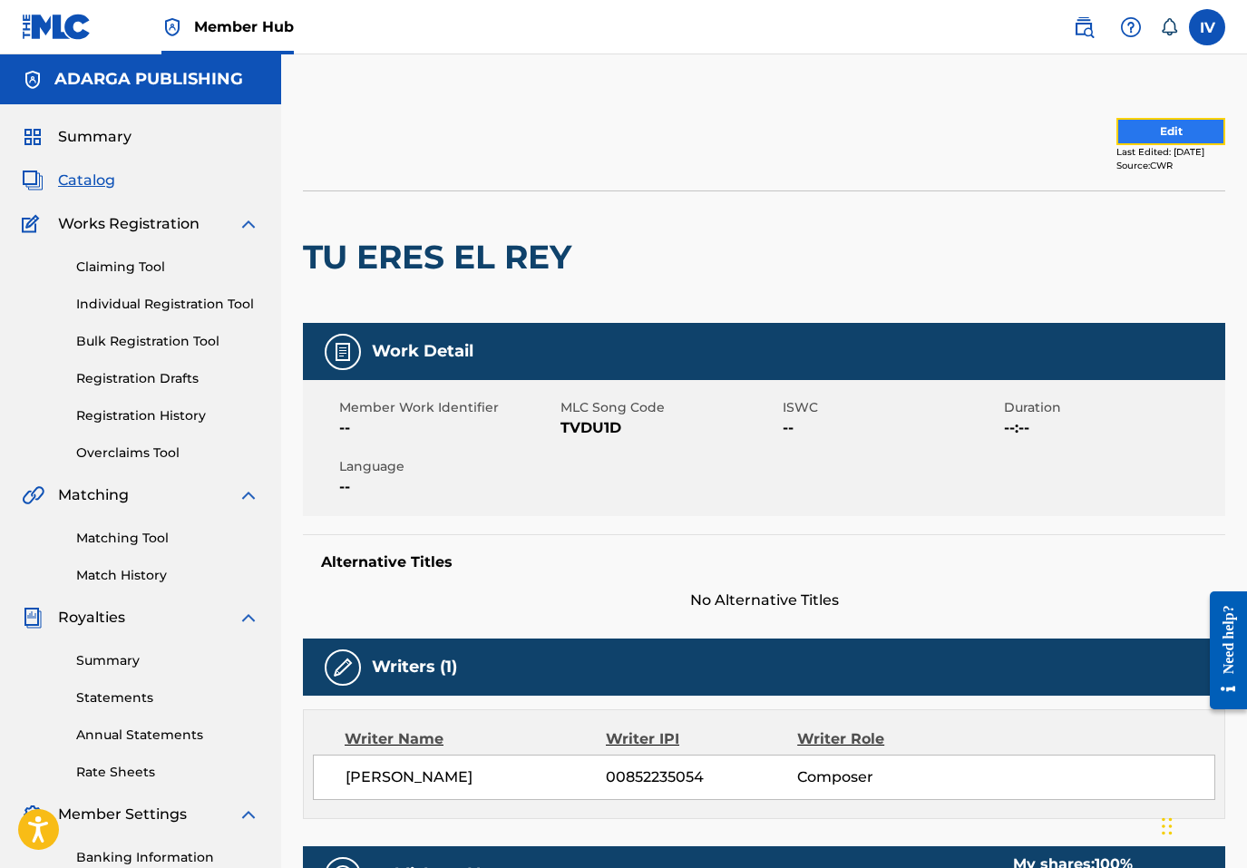
click at [1117, 134] on button "Edit" at bounding box center [1171, 131] width 109 height 27
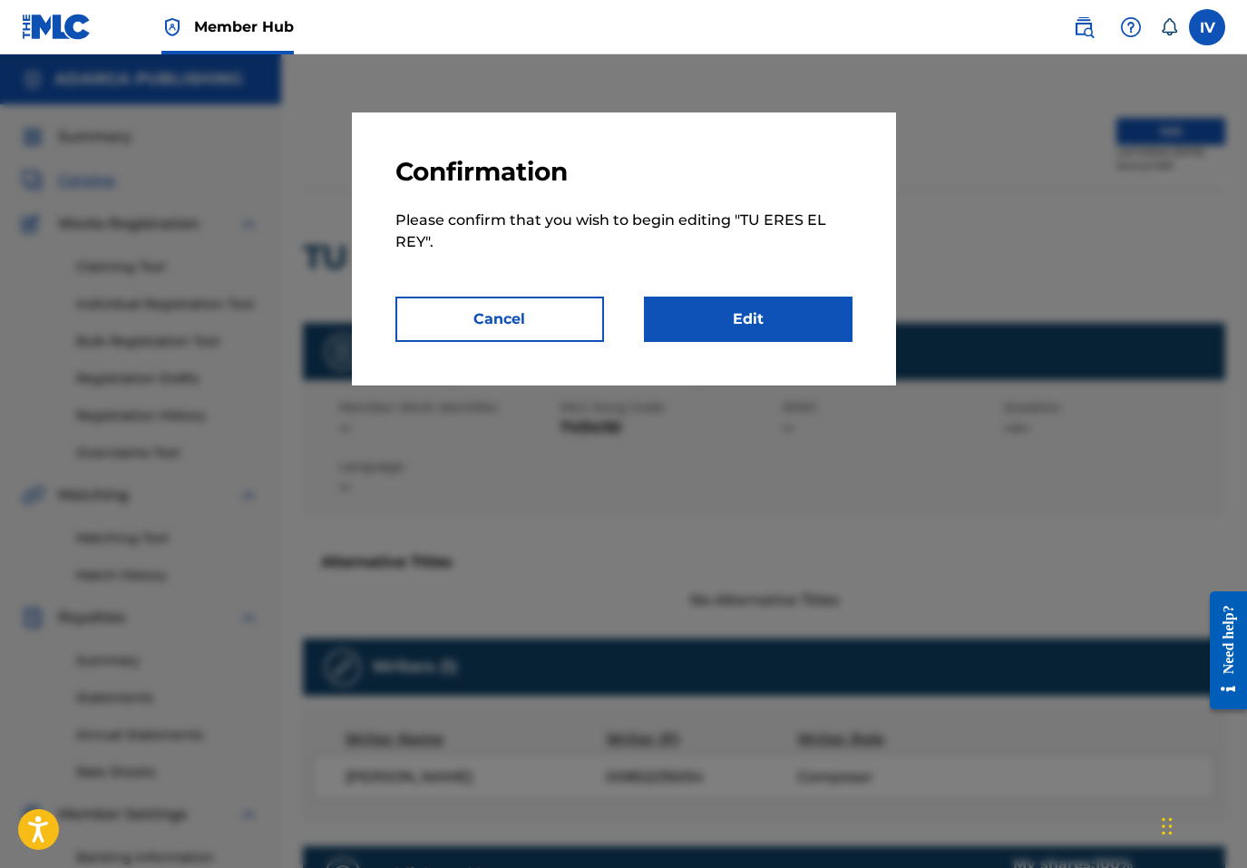
click at [747, 275] on p "Please confirm that you wish to begin editing " TU ERES EL REY "." at bounding box center [623, 242] width 457 height 109
click at [732, 327] on link "Edit" at bounding box center [748, 319] width 209 height 45
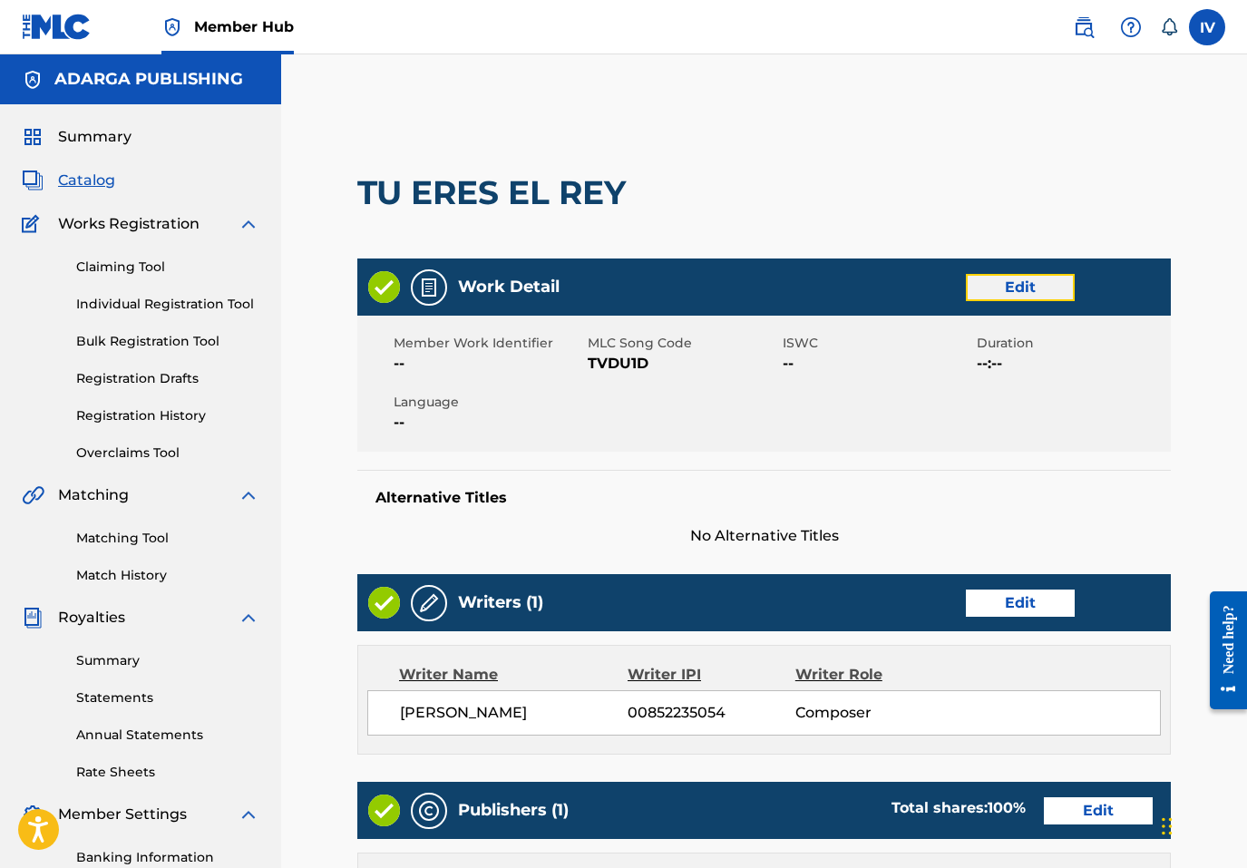
click at [1012, 288] on link "Edit" at bounding box center [1020, 287] width 109 height 27
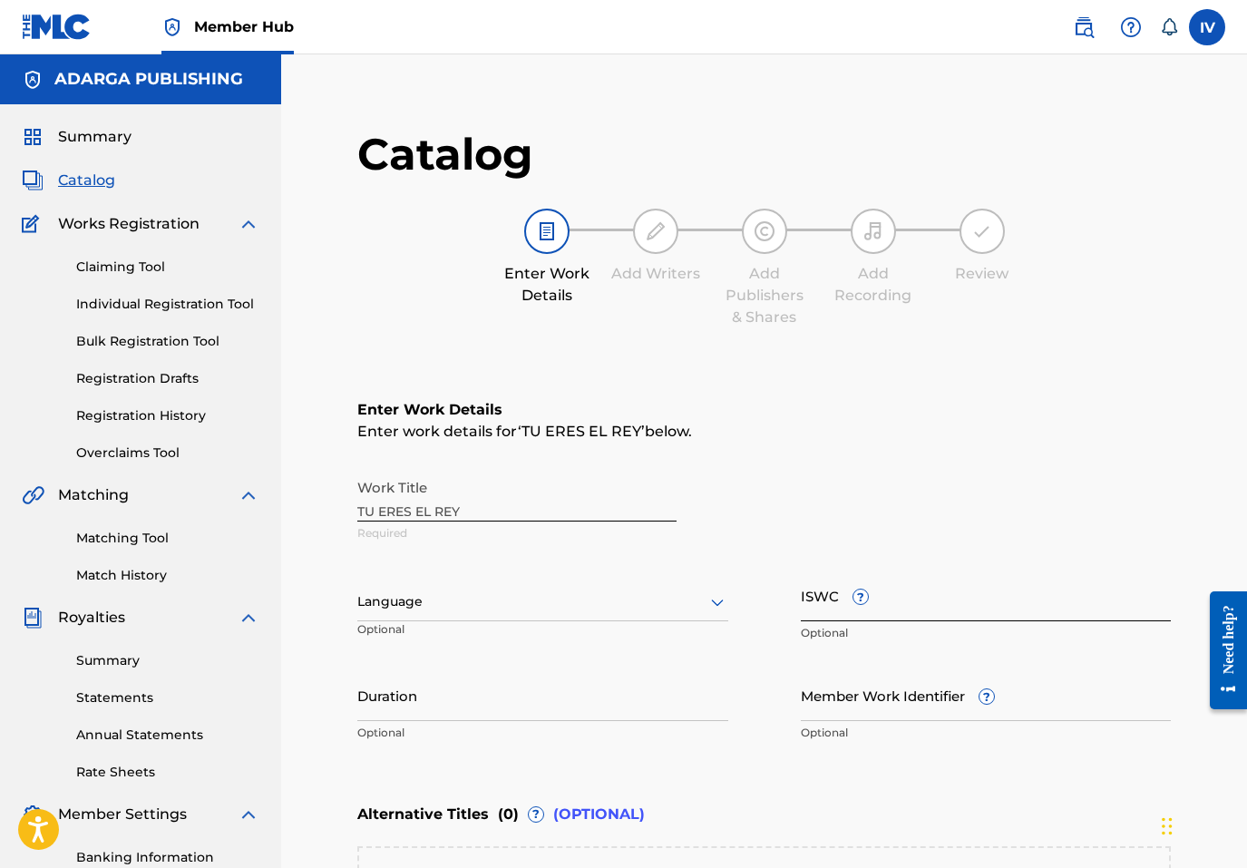
click at [903, 610] on input "ISWC ?" at bounding box center [986, 596] width 371 height 52
paste input "T9225729840"
type input "T9225729840"
click at [623, 623] on div "Language Optional" at bounding box center [542, 611] width 371 height 82
click at [542, 614] on div "Language" at bounding box center [542, 602] width 371 height 38
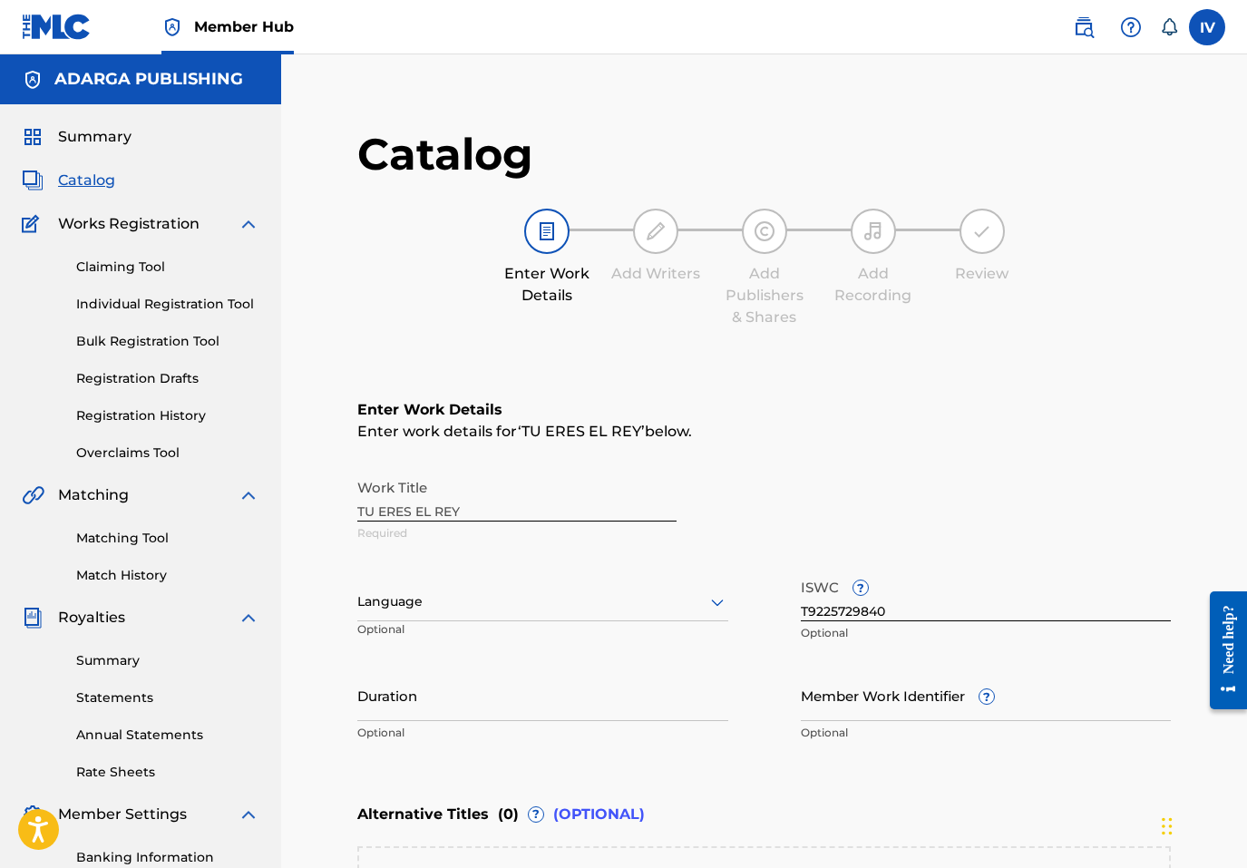
scroll to position [26, 0]
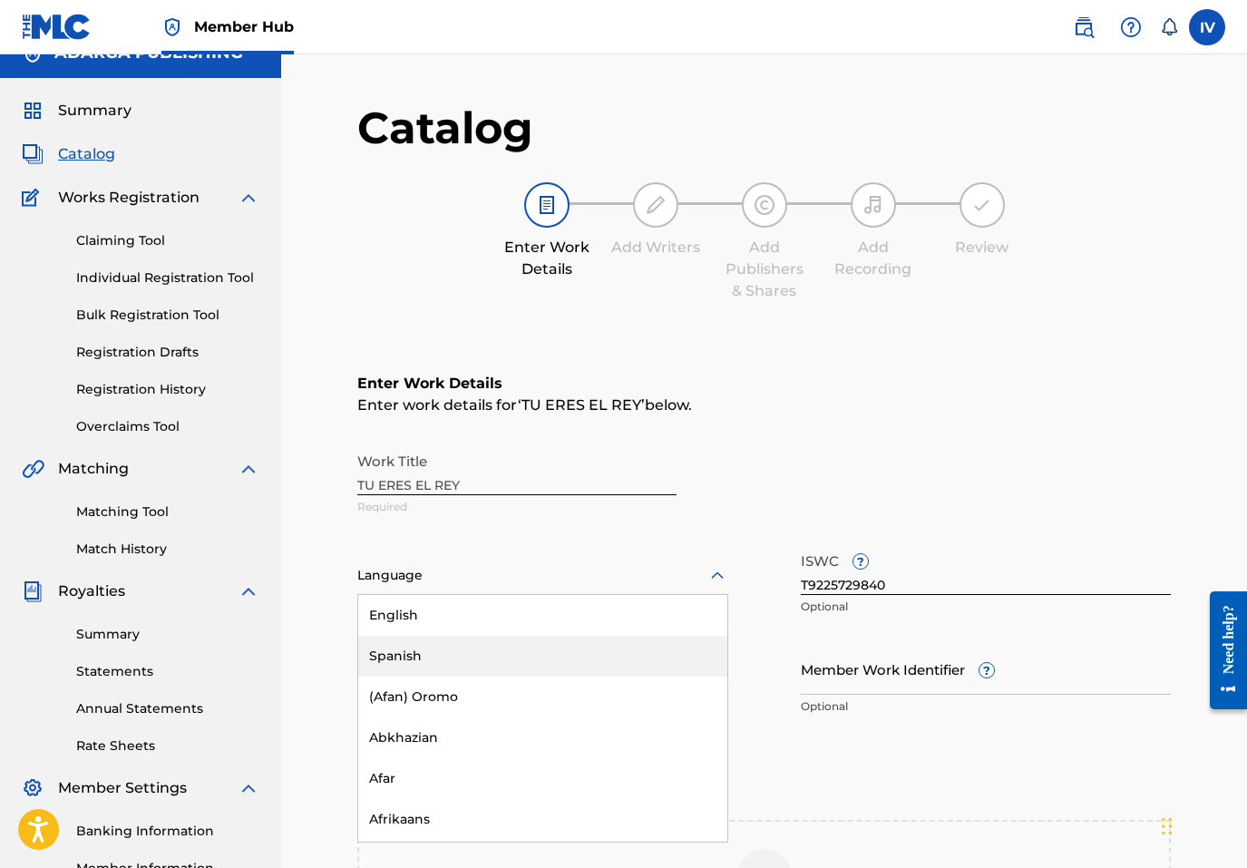
click at [480, 655] on div "Spanish" at bounding box center [542, 656] width 369 height 41
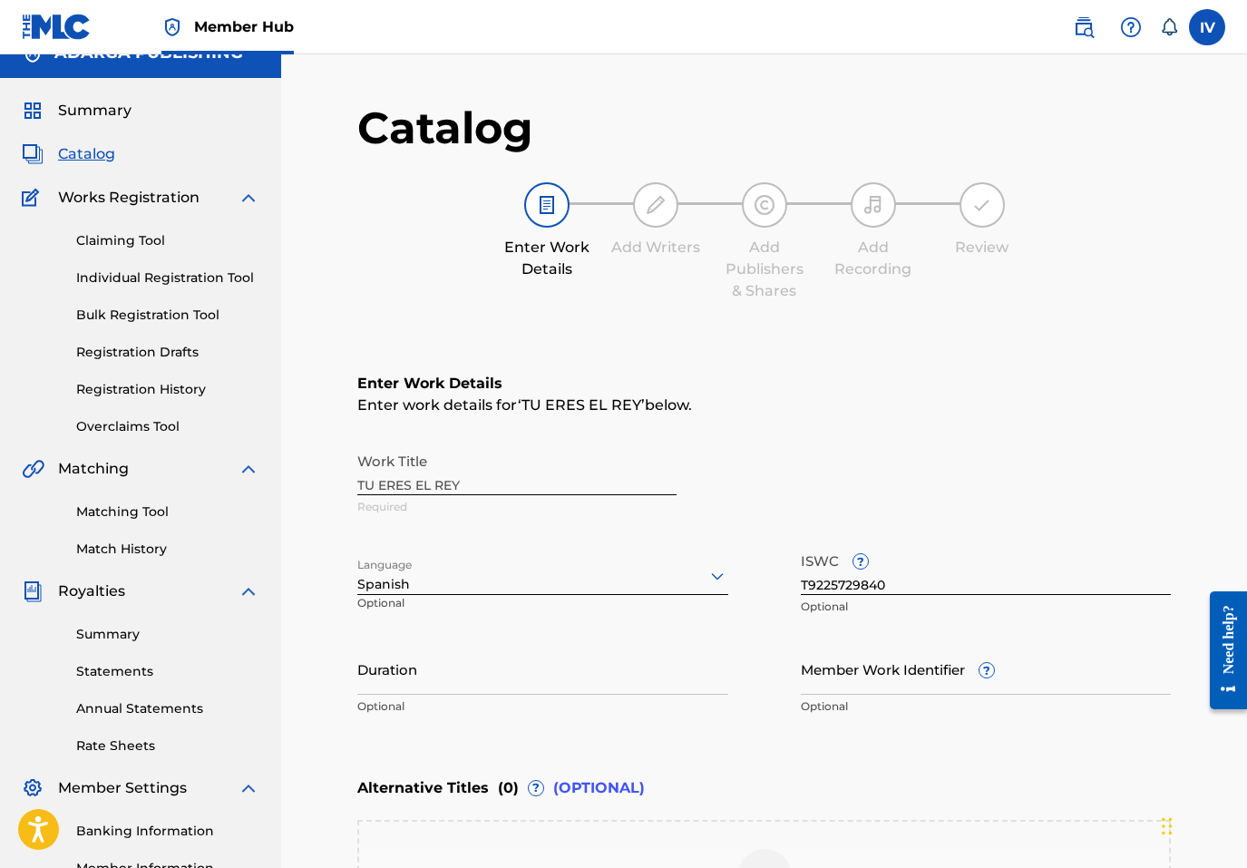
click at [442, 481] on div "Work Title TU ERES EL REY Required" at bounding box center [764, 485] width 814 height 82
copy div "Work Title"
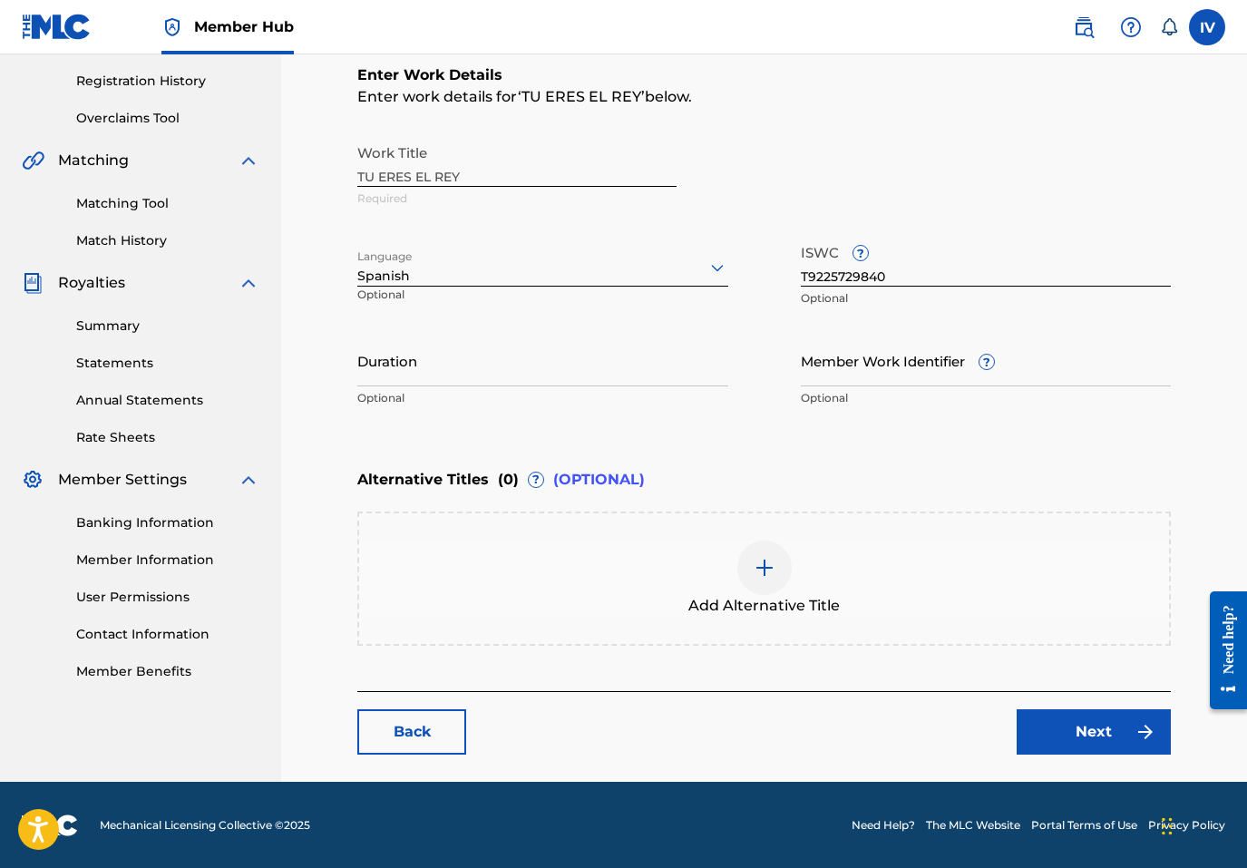
click at [605, 572] on div "Add Alternative Title" at bounding box center [764, 579] width 810 height 76
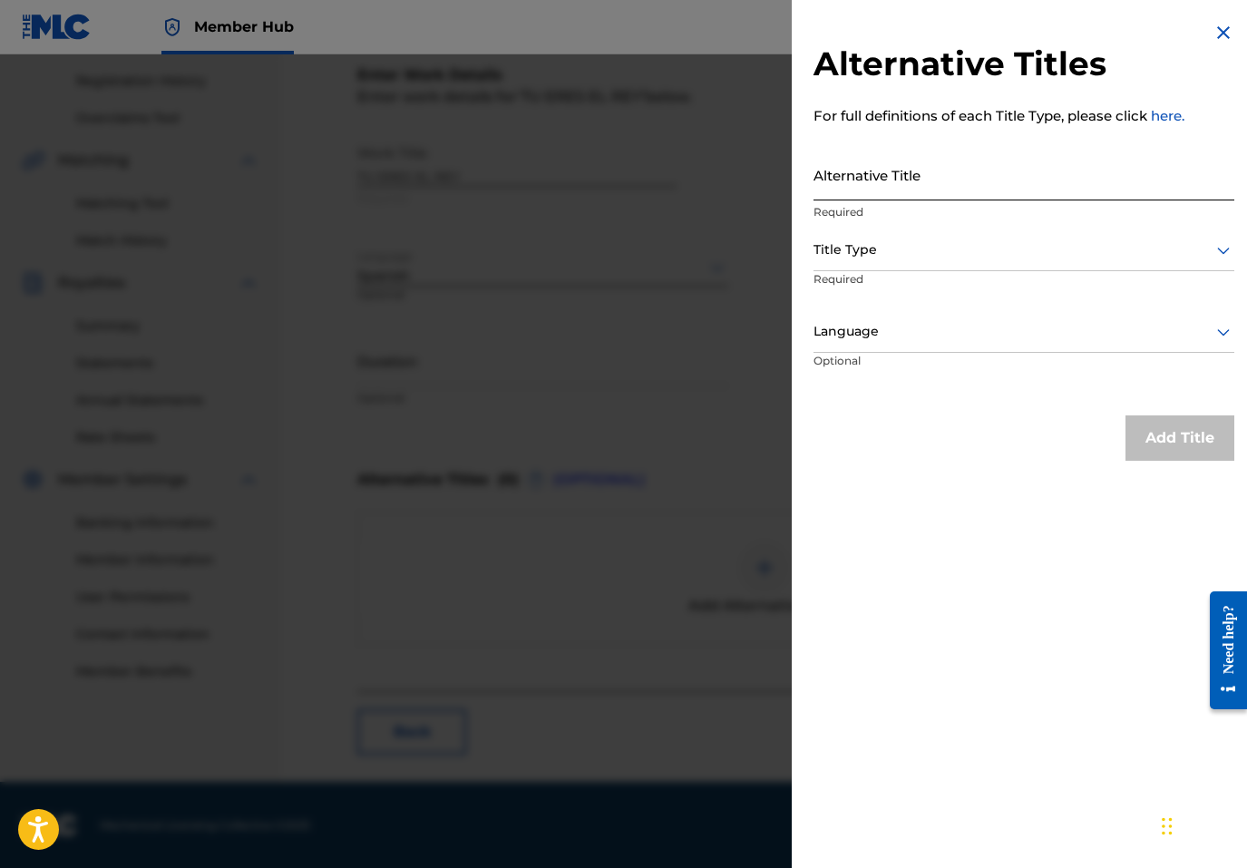
click at [887, 191] on input "Alternative Title" at bounding box center [1024, 175] width 421 height 52
paste input "TU ERES EL REY"
click at [831, 187] on input "TU ERES EL REY" at bounding box center [1024, 175] width 421 height 52
type input "TÚ ERES EL REY"
click at [873, 250] on div at bounding box center [1024, 250] width 421 height 23
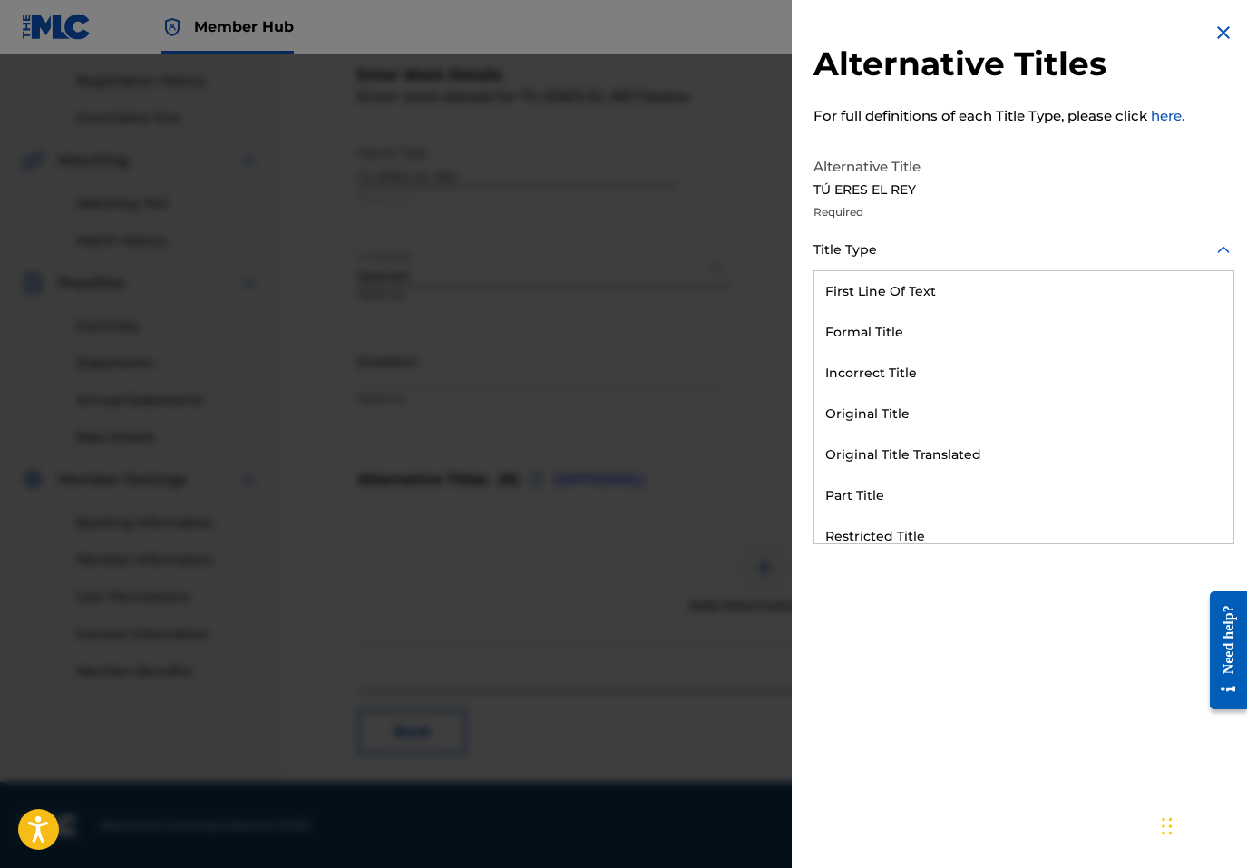
scroll to position [177, 0]
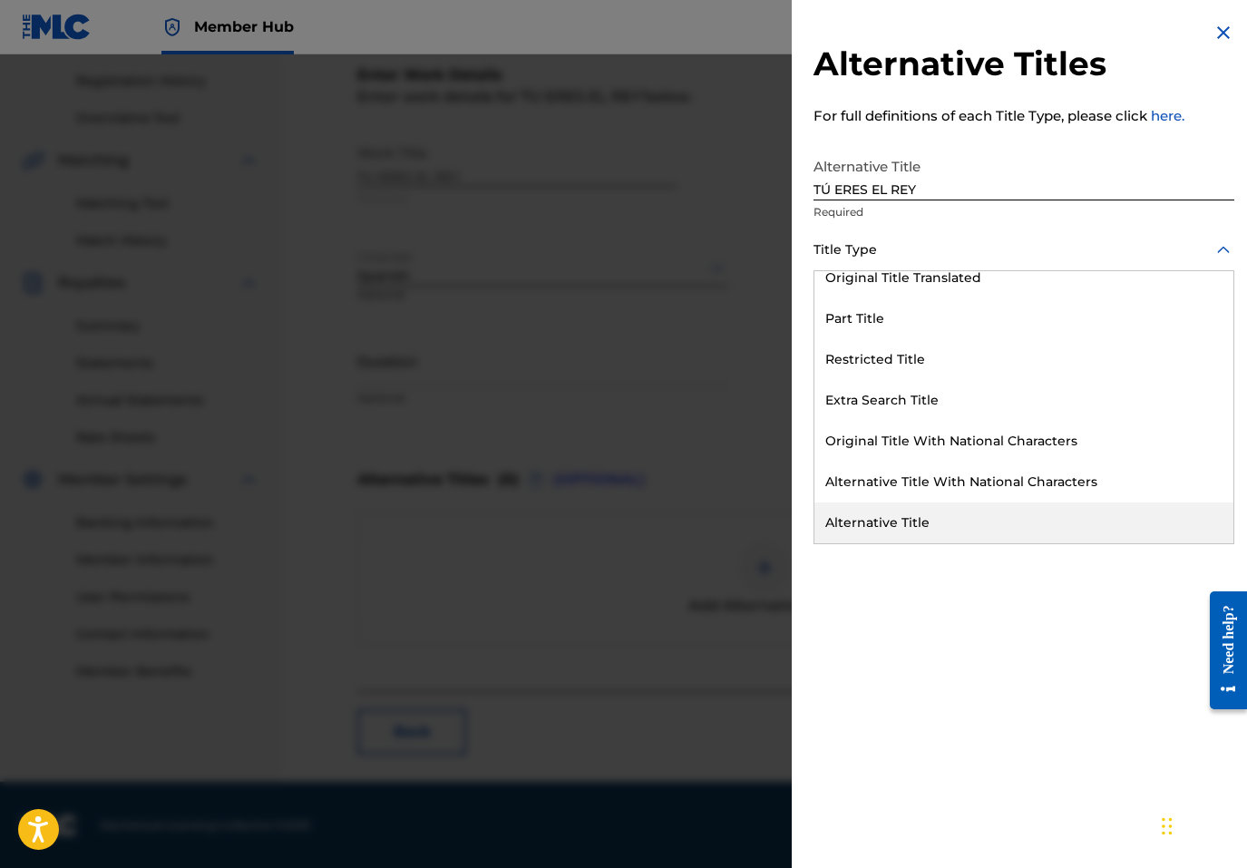
click at [896, 532] on div "Alternative Title" at bounding box center [1024, 523] width 419 height 41
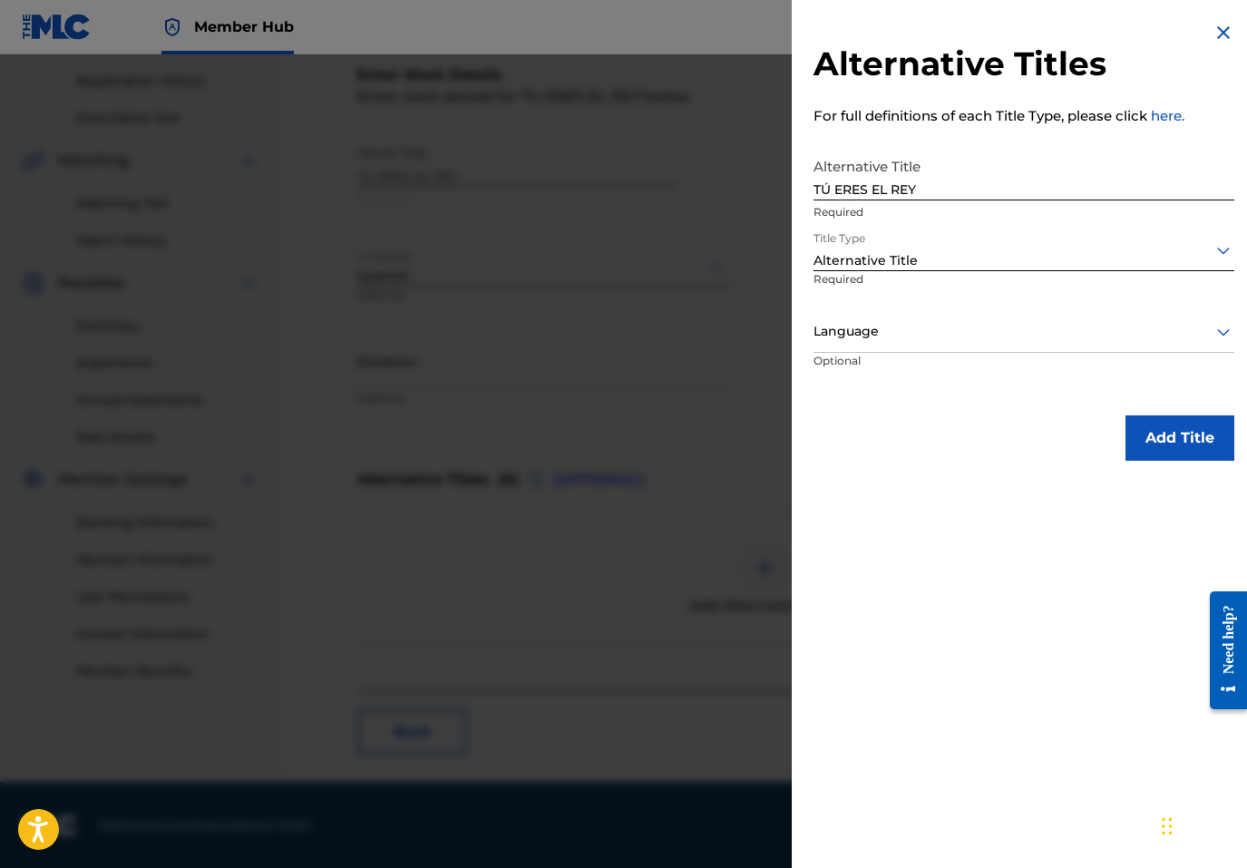
click at [865, 349] on div "Language" at bounding box center [1024, 332] width 421 height 41
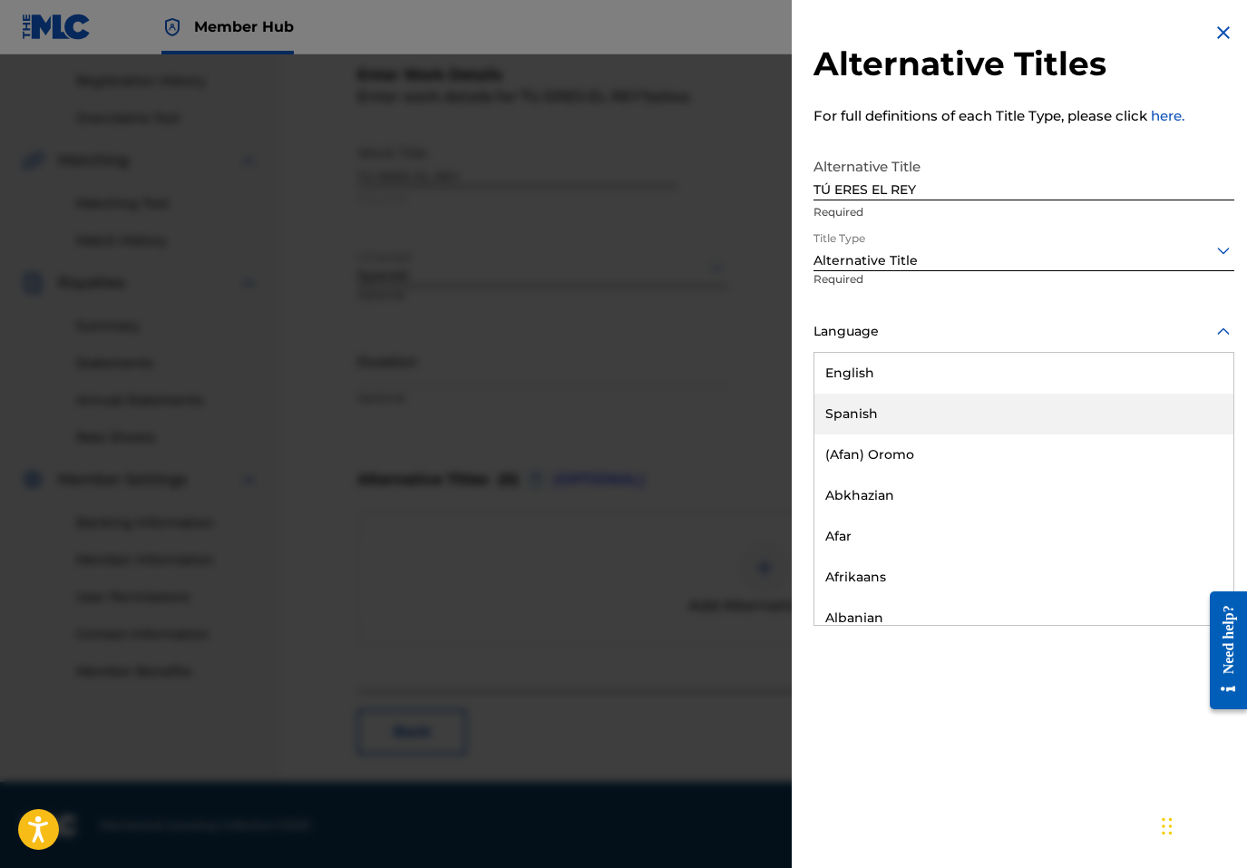
click at [865, 422] on div "Spanish" at bounding box center [1024, 414] width 419 height 41
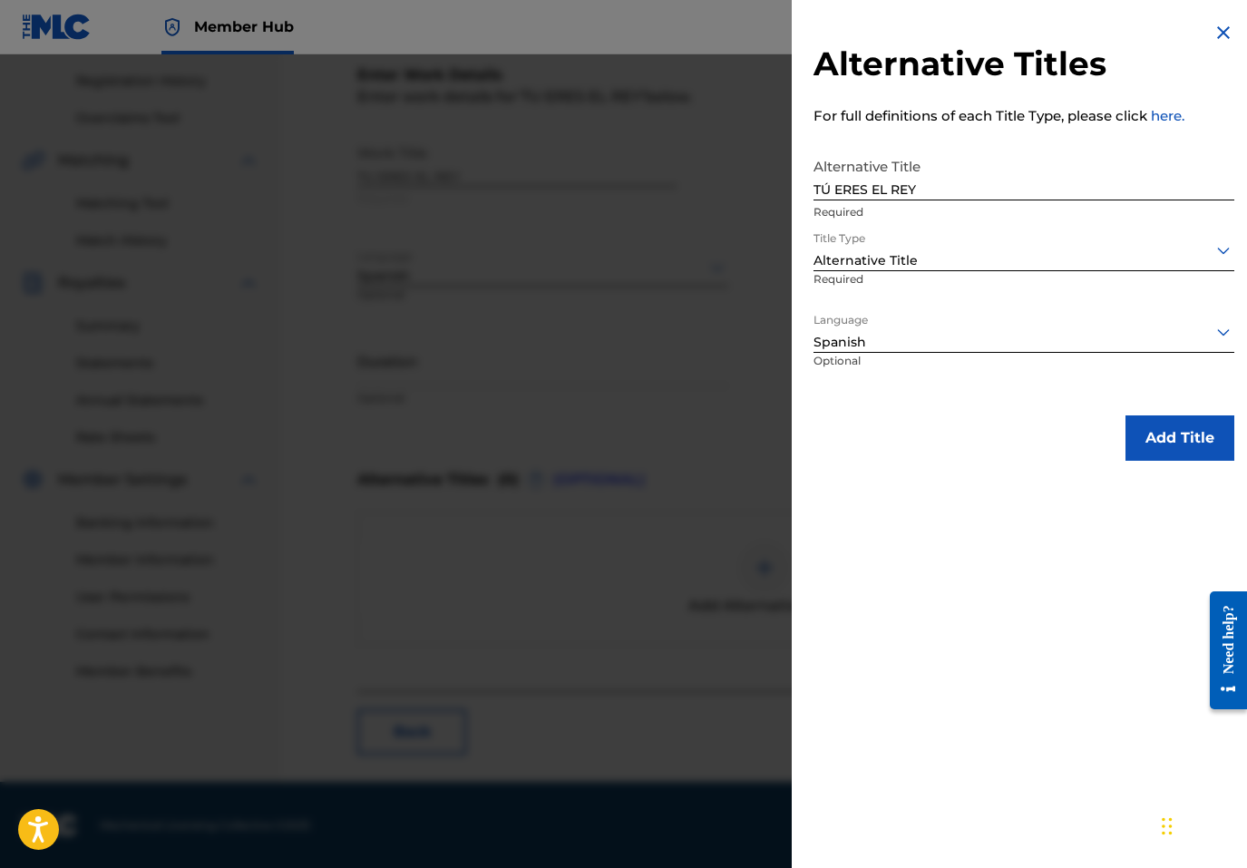
click at [1168, 463] on div "Alternative Titles For full definitions of each Title Type, please click here. …" at bounding box center [1024, 241] width 464 height 483
click at [1165, 448] on button "Add Title" at bounding box center [1180, 437] width 109 height 45
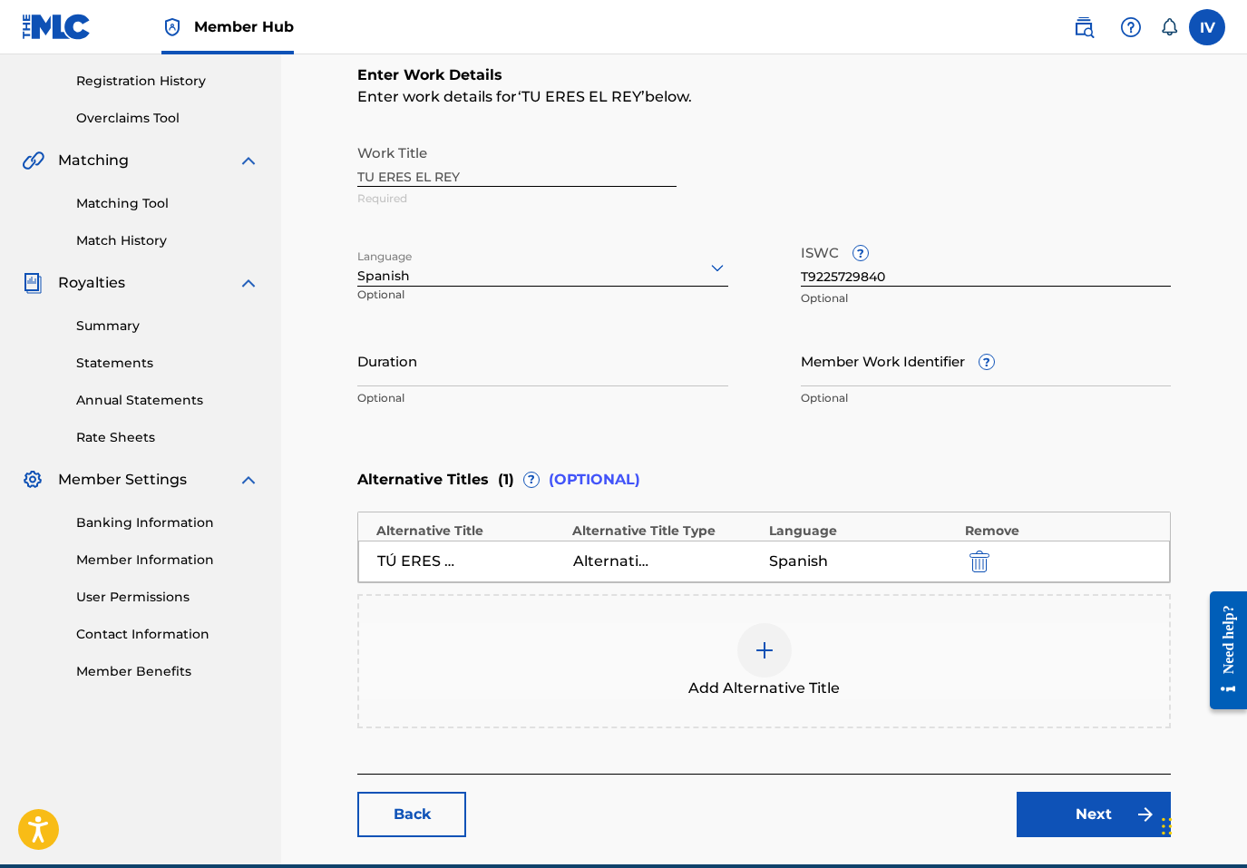
scroll to position [418, 0]
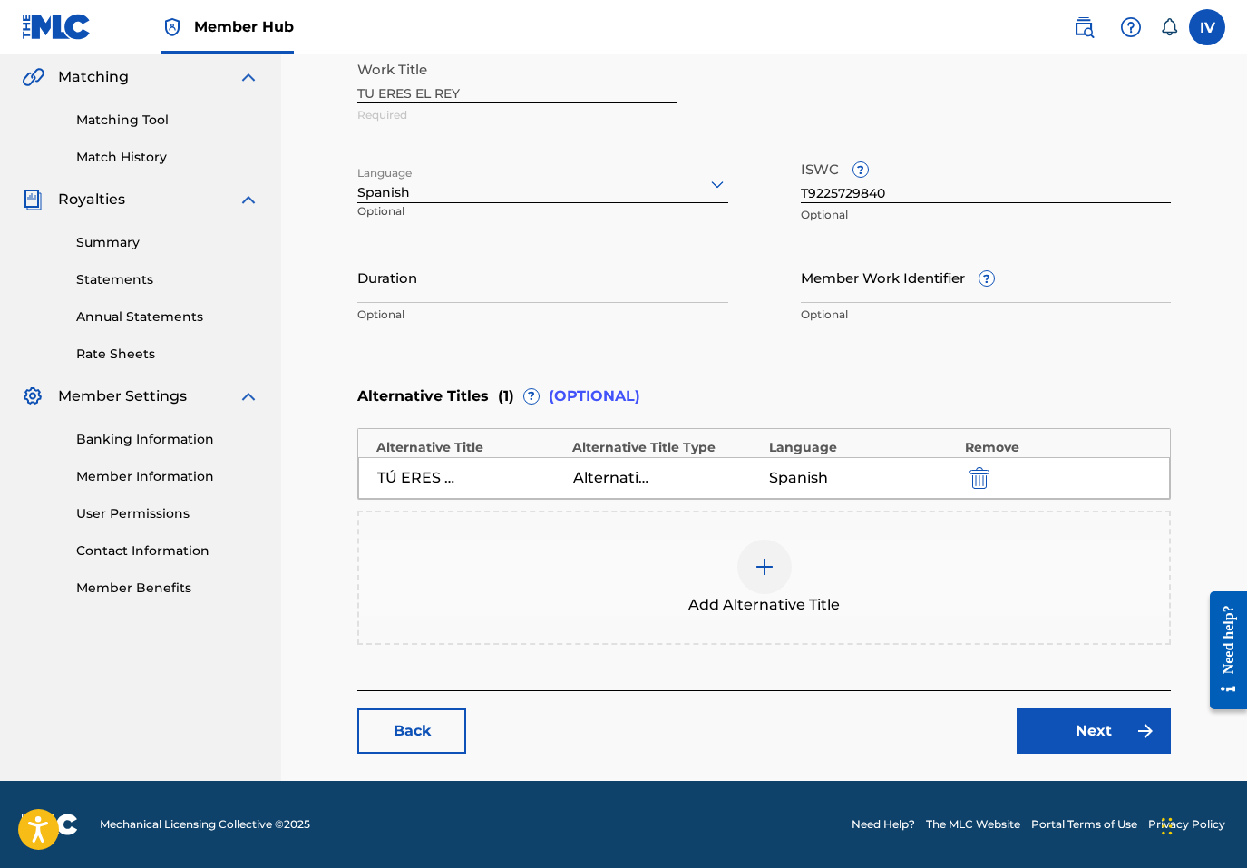
click at [1096, 756] on main "Catalog Enter Work Details Add Writers Add Publishers & Shares Add Recording Re…" at bounding box center [764, 231] width 922 height 1099
click at [1070, 725] on link "Next" at bounding box center [1094, 730] width 154 height 45
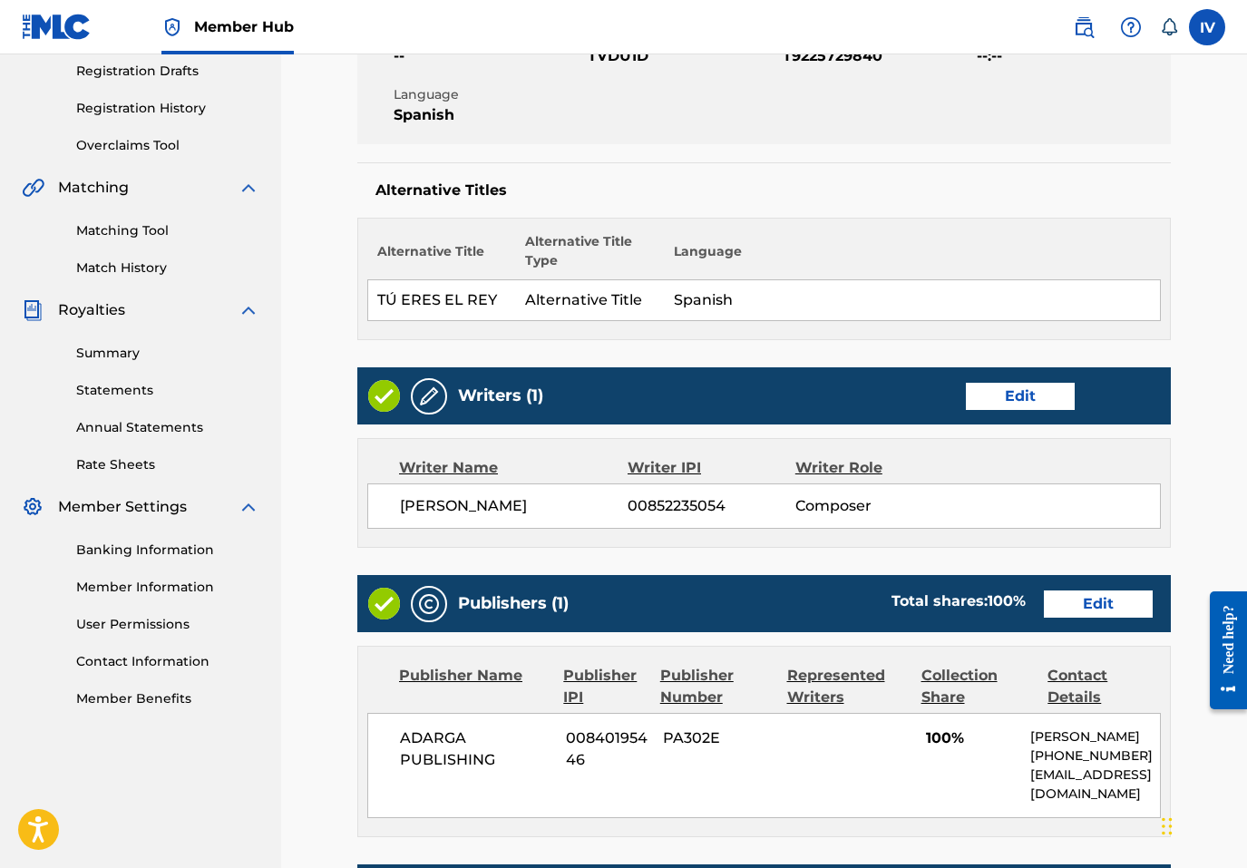
scroll to position [424, 0]
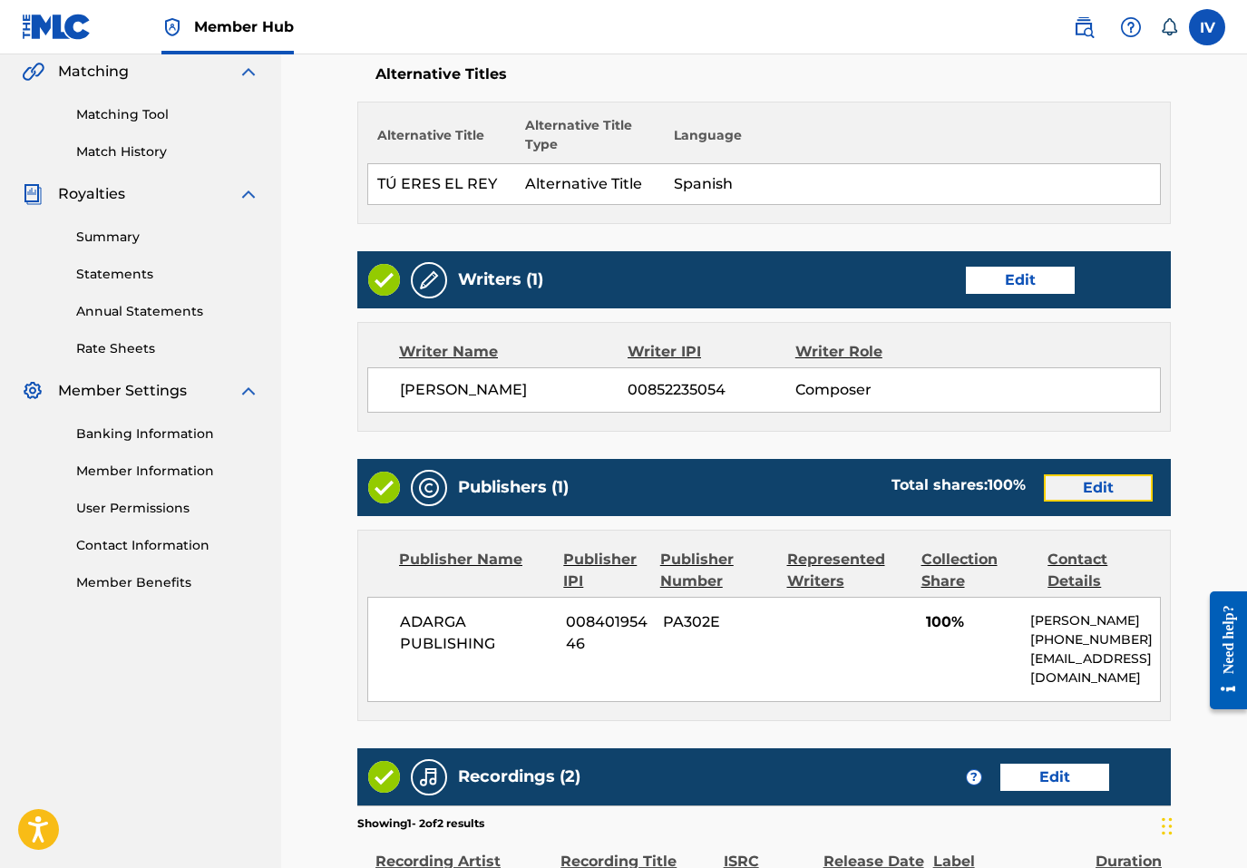
click at [1072, 488] on link "Edit" at bounding box center [1098, 487] width 109 height 27
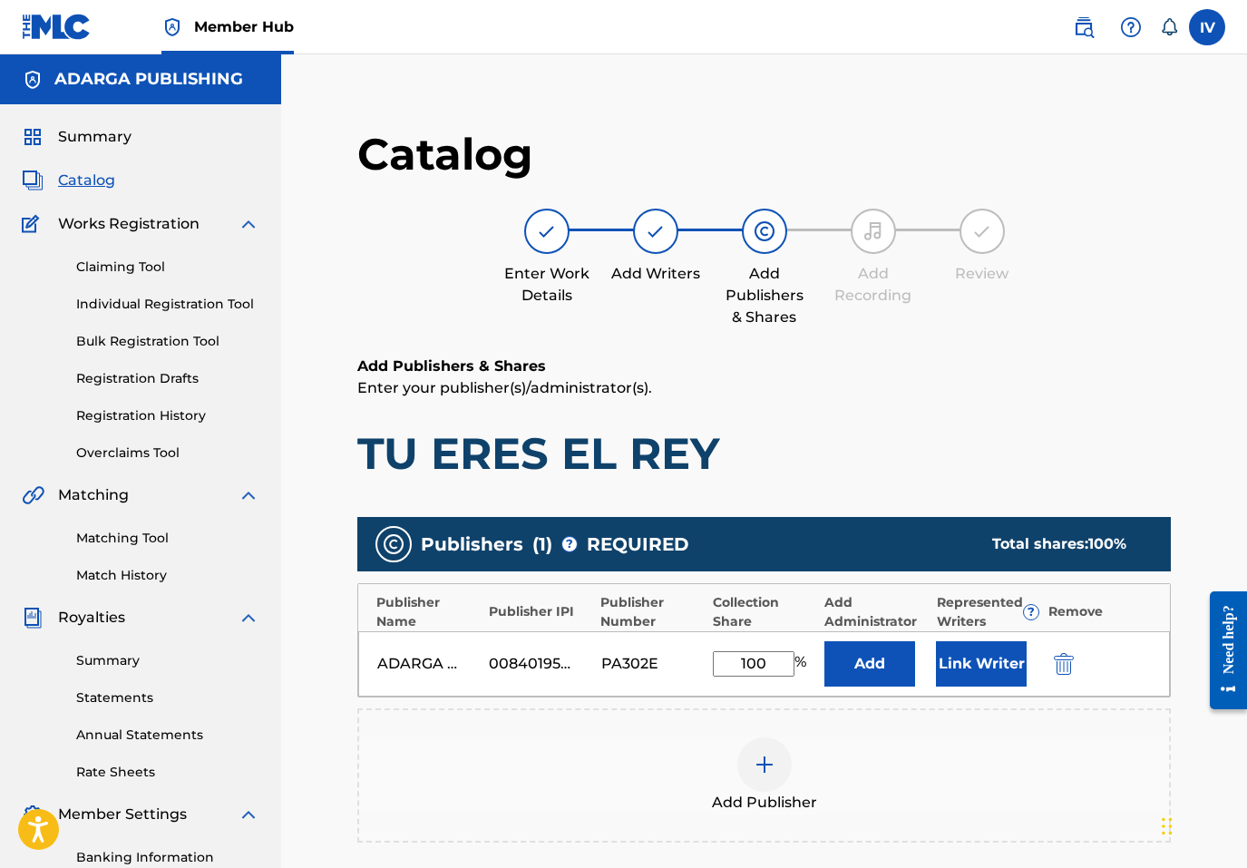
click at [1047, 659] on div "ADARGA PUBLISHING 00840195446 PA302E 100 % Add Link Writer" at bounding box center [764, 663] width 812 height 65
click at [1063, 661] on img "submit" at bounding box center [1064, 664] width 20 height 22
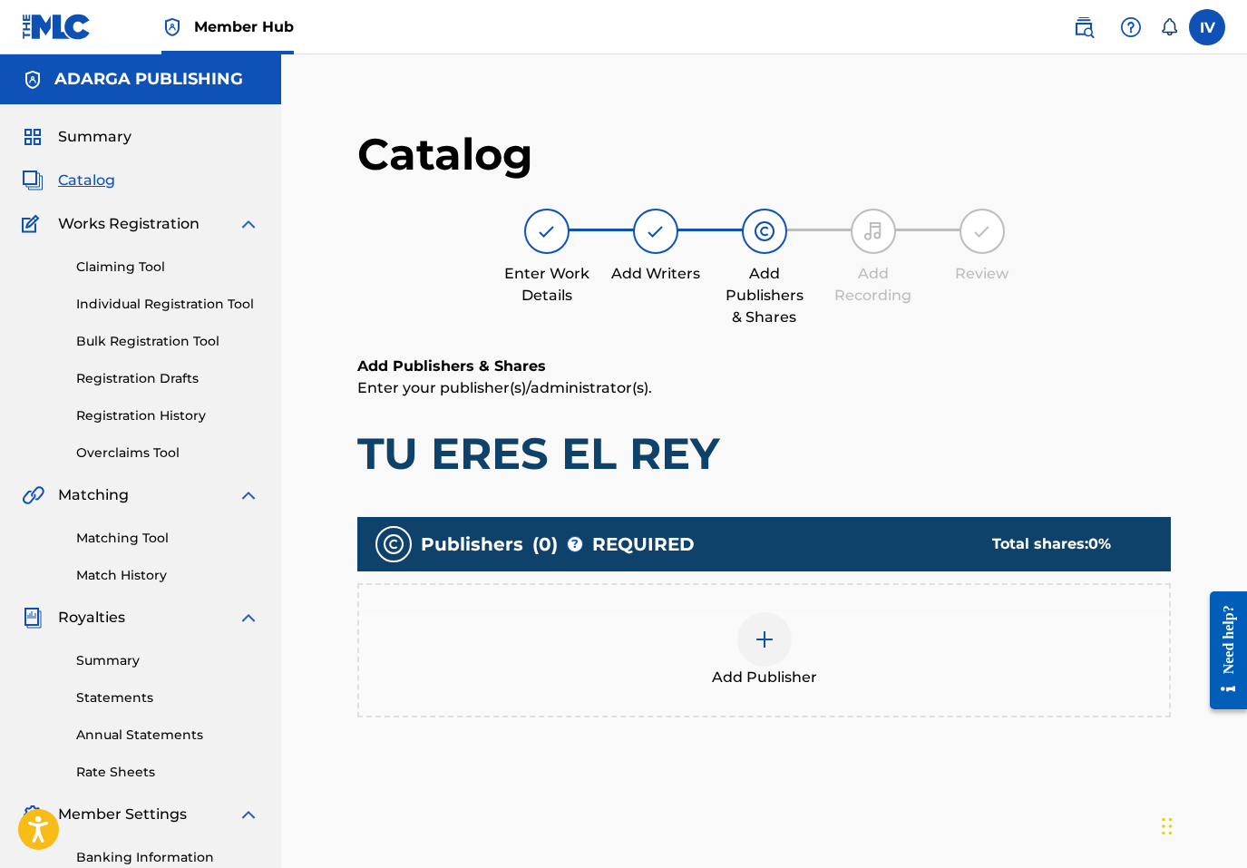
click at [1017, 648] on div "Add Publisher" at bounding box center [764, 650] width 810 height 76
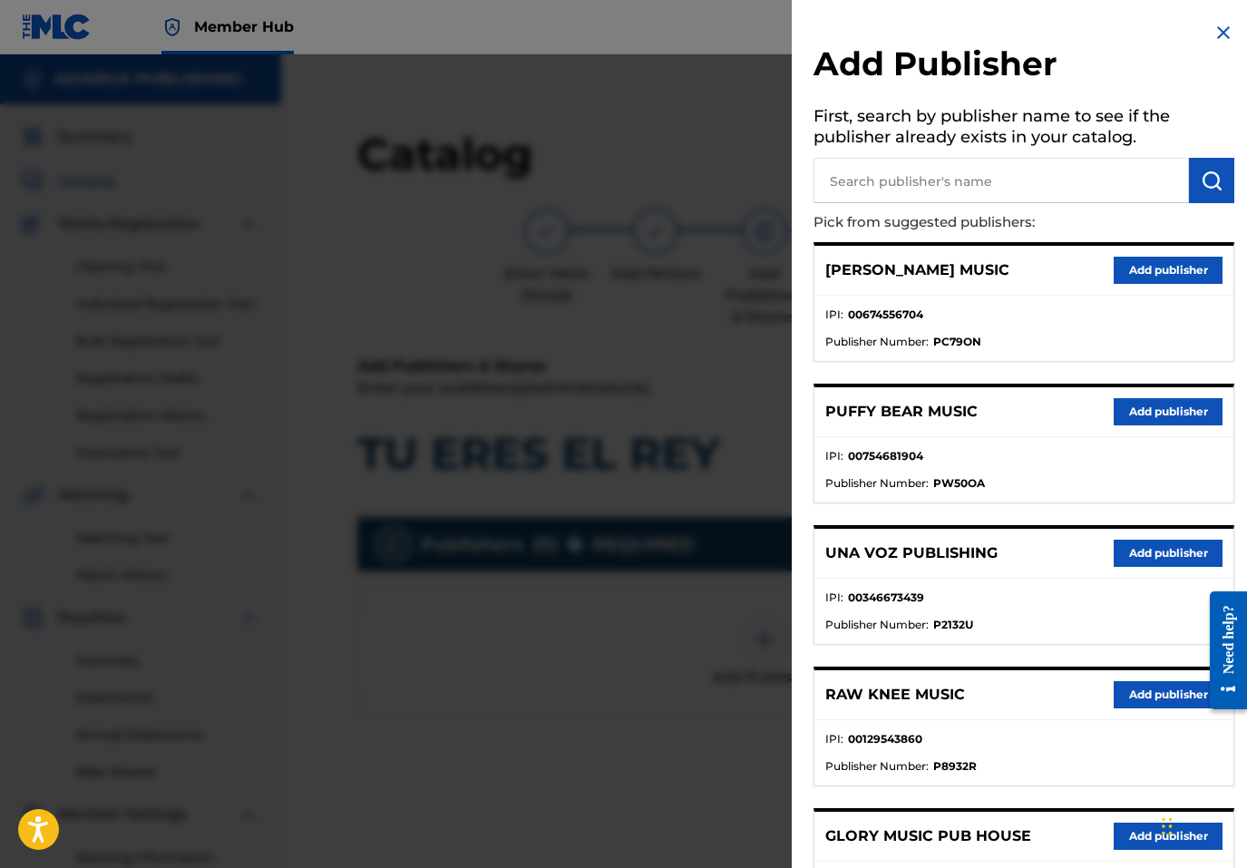
click at [1017, 183] on input "text" at bounding box center [1002, 180] width 376 height 45
type input "THE WORSHIP"
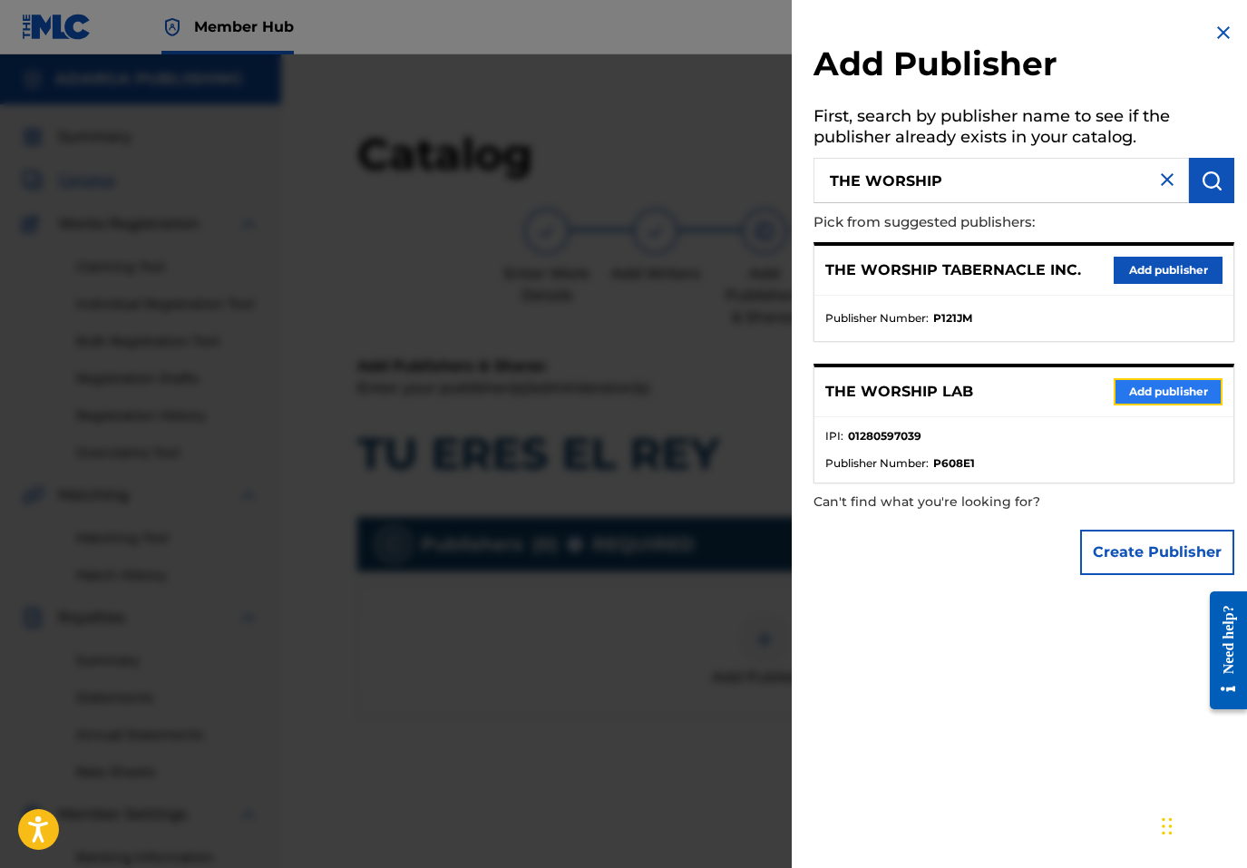
click at [1163, 390] on button "Add publisher" at bounding box center [1168, 391] width 109 height 27
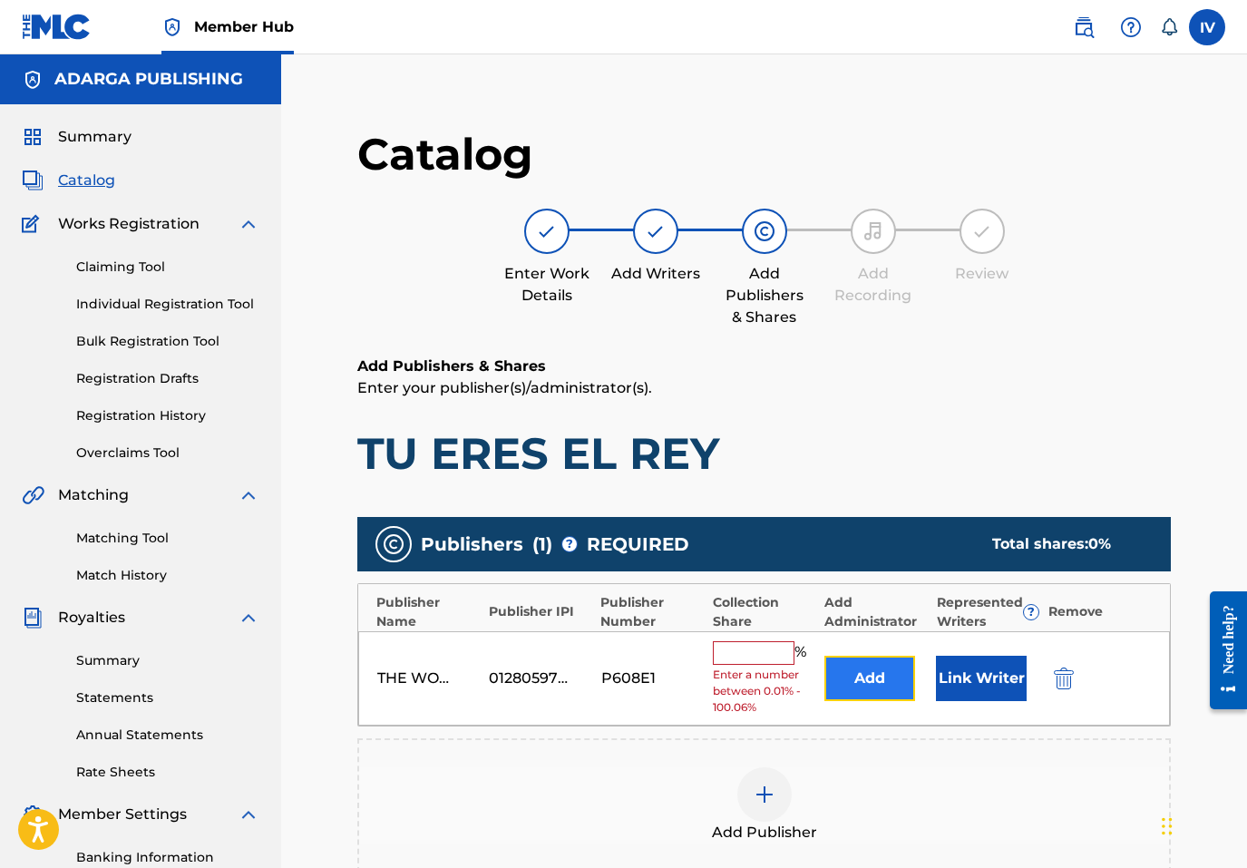
click at [886, 685] on button "Add" at bounding box center [870, 678] width 91 height 45
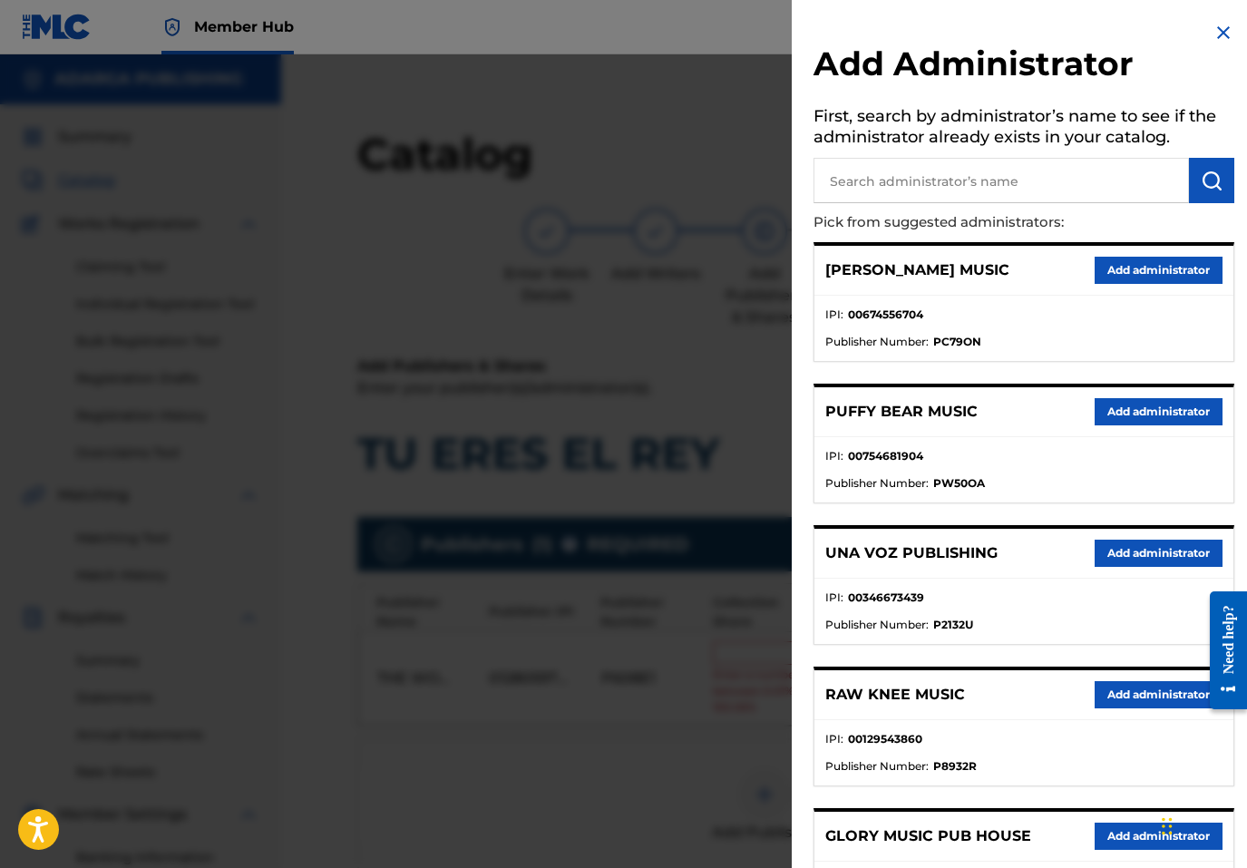
click at [991, 180] on input "text" at bounding box center [1002, 180] width 376 height 45
type input "ADARGA"
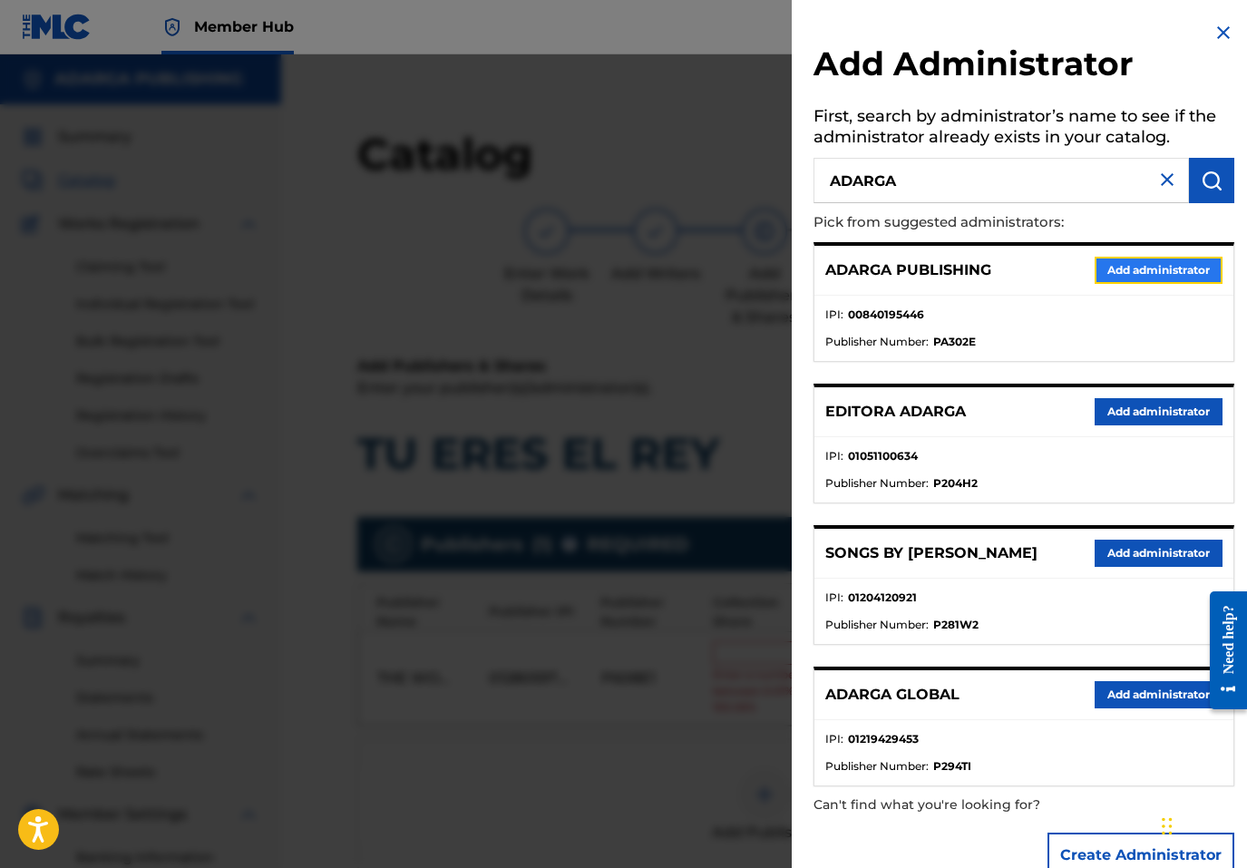
click at [1117, 271] on button "Add administrator" at bounding box center [1159, 270] width 128 height 27
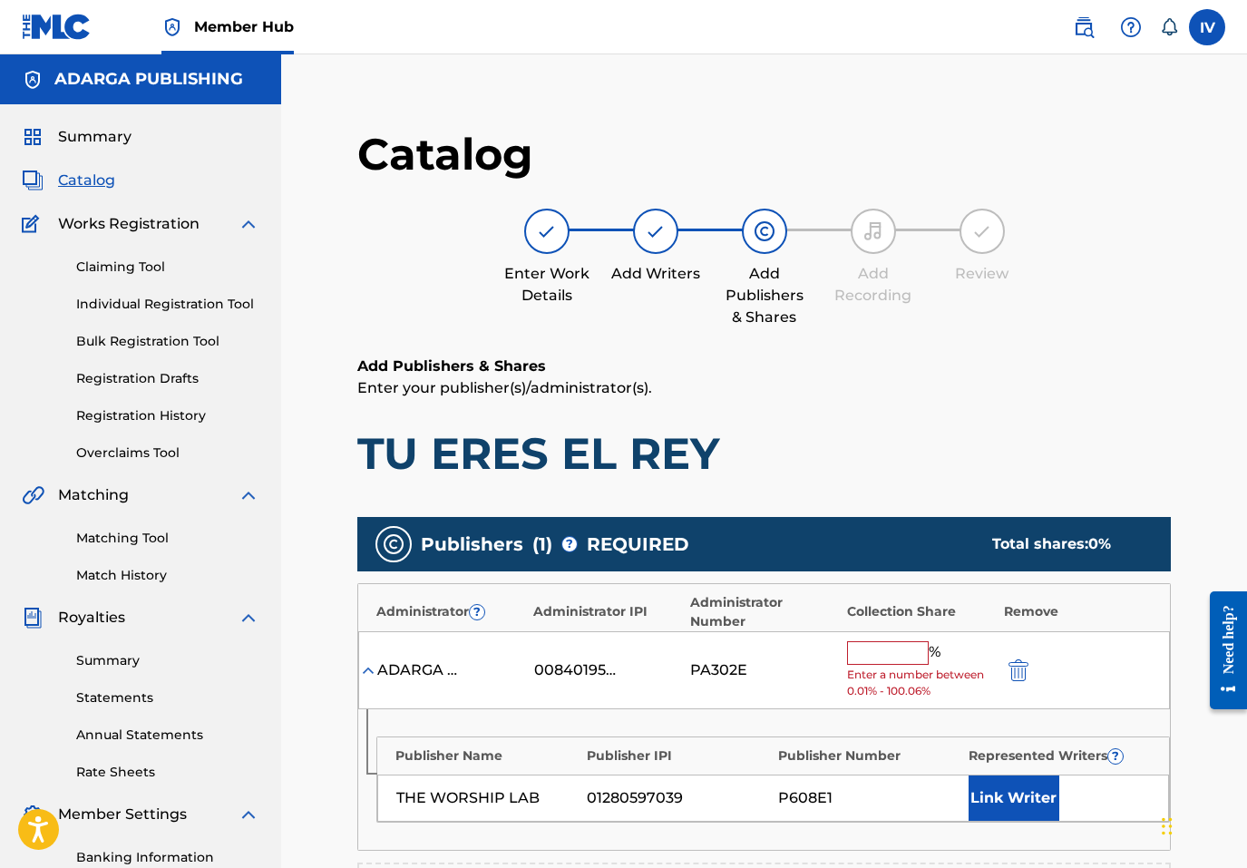
click at [890, 666] on div "% Enter a number between 0.01% - 100.06%" at bounding box center [921, 670] width 148 height 59
click at [882, 656] on input "text" at bounding box center [888, 653] width 82 height 24
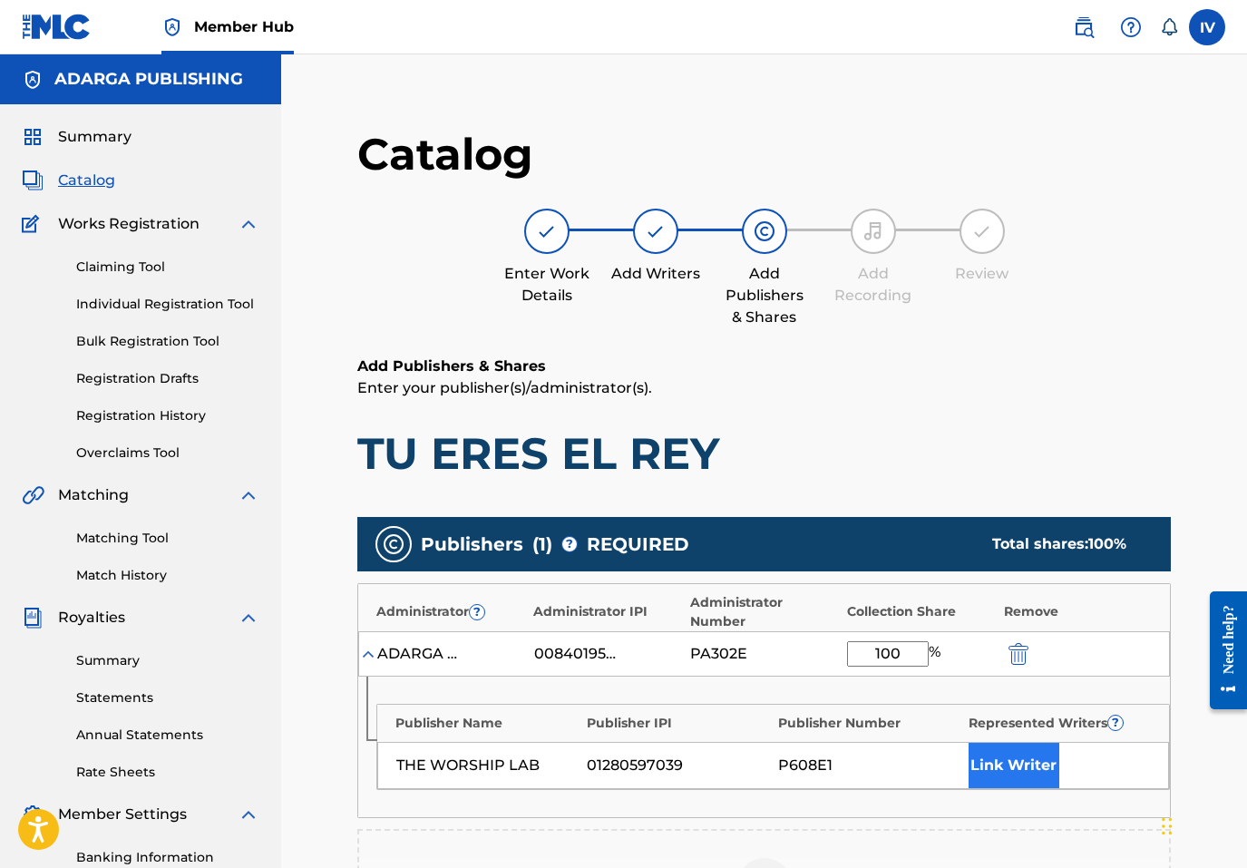
type input "100"
click at [981, 749] on button "Link Writer" at bounding box center [1014, 765] width 91 height 45
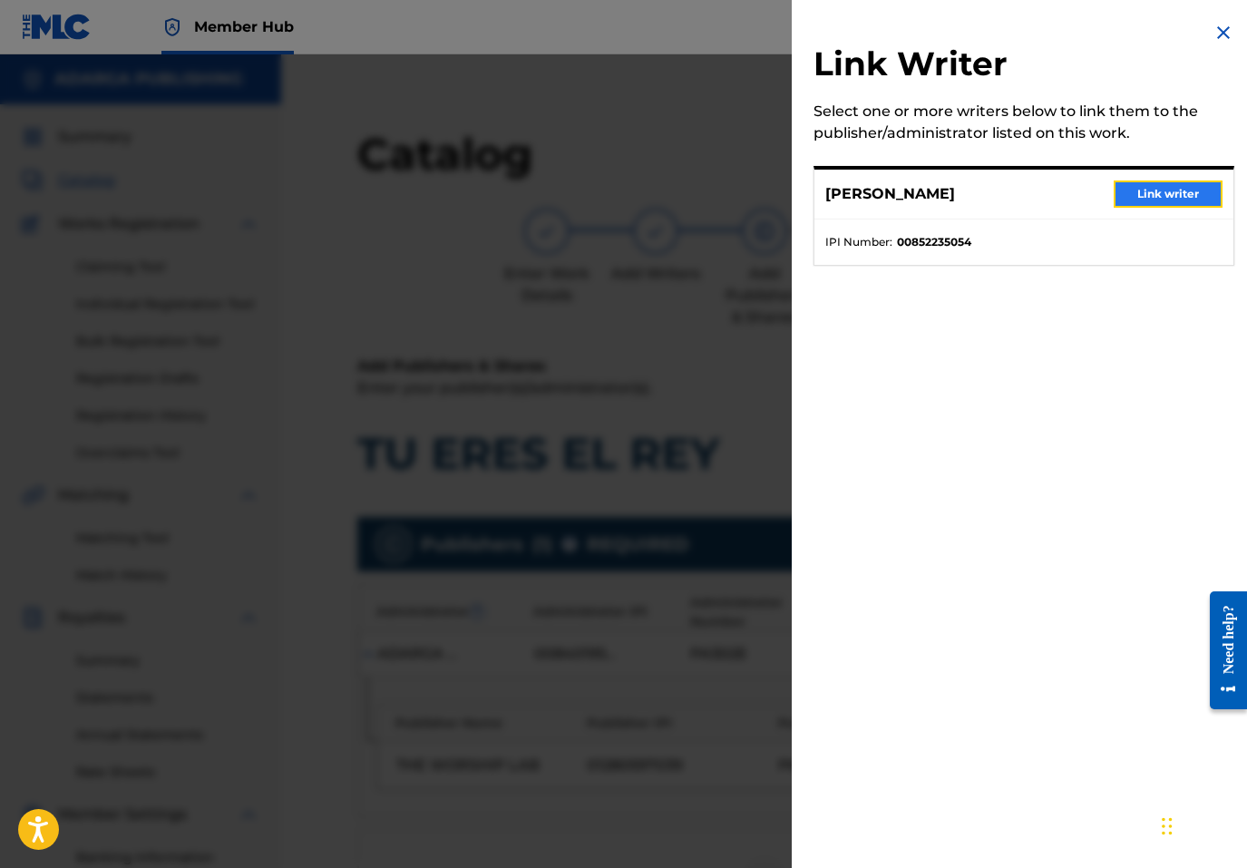
click at [1133, 194] on button "Link writer" at bounding box center [1168, 194] width 109 height 27
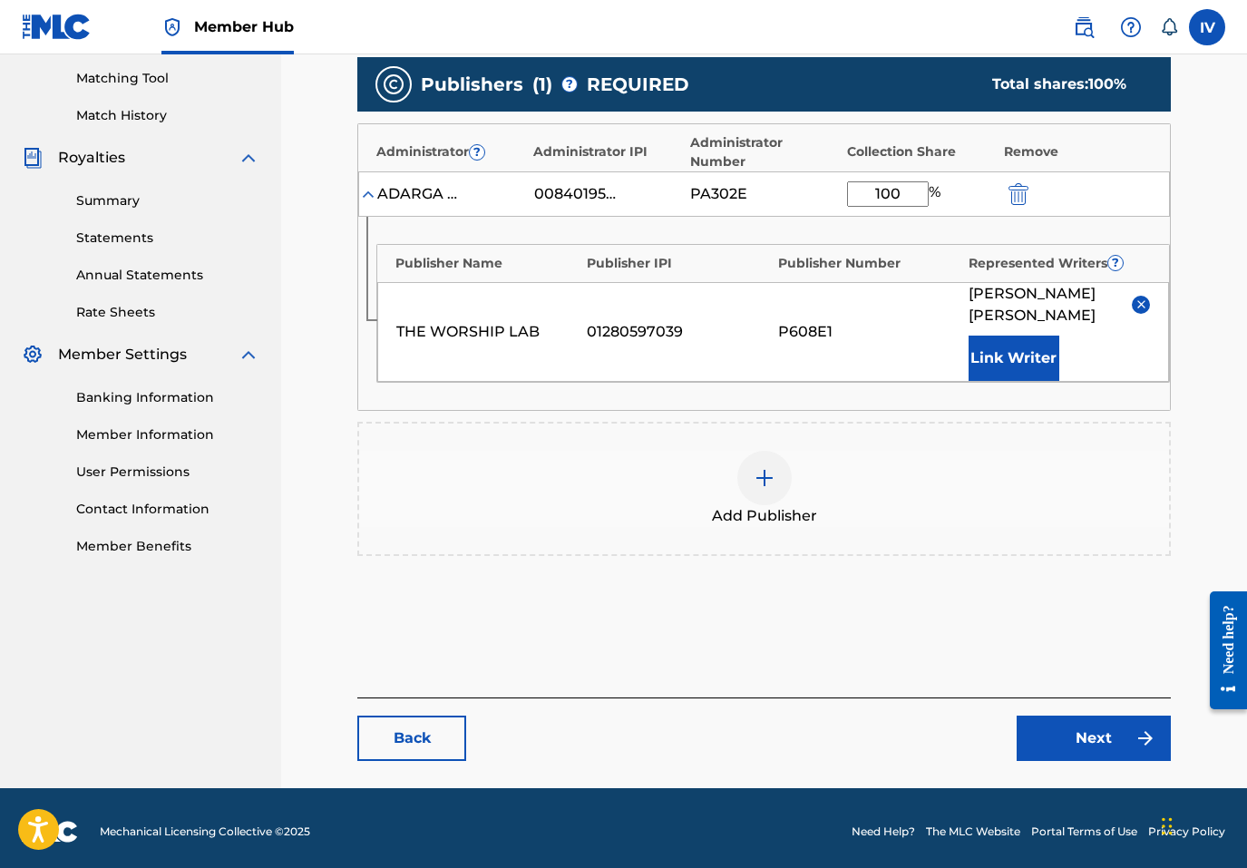
scroll to position [467, 0]
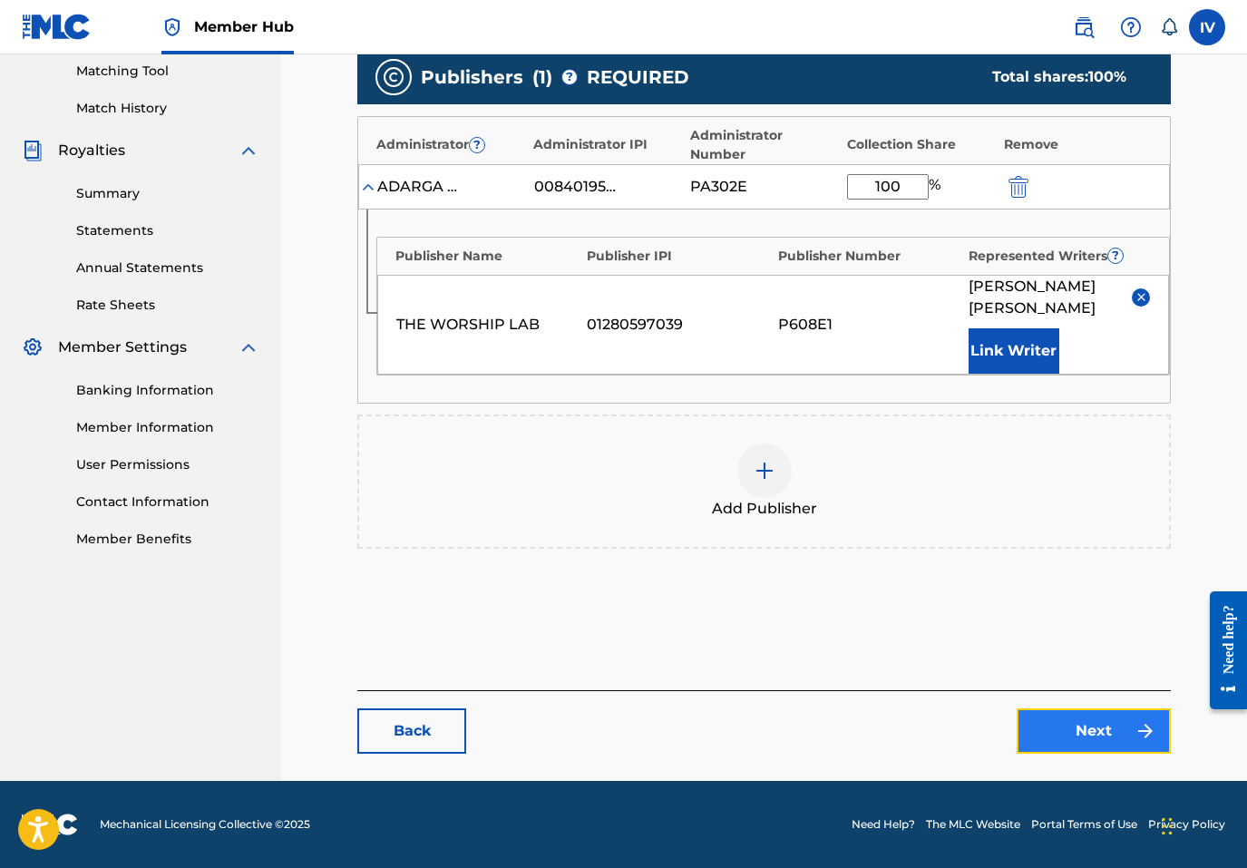
click at [1051, 730] on link "Next" at bounding box center [1094, 730] width 154 height 45
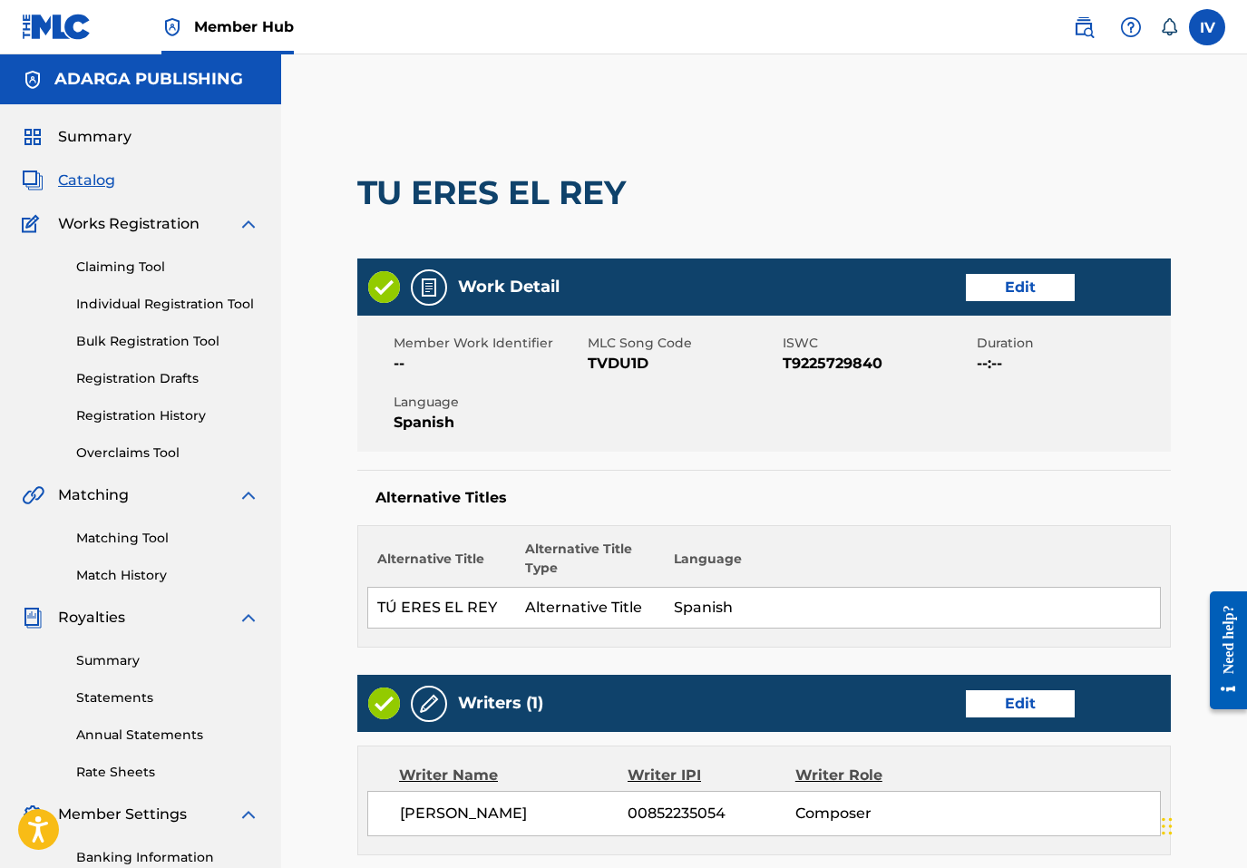
scroll to position [836, 0]
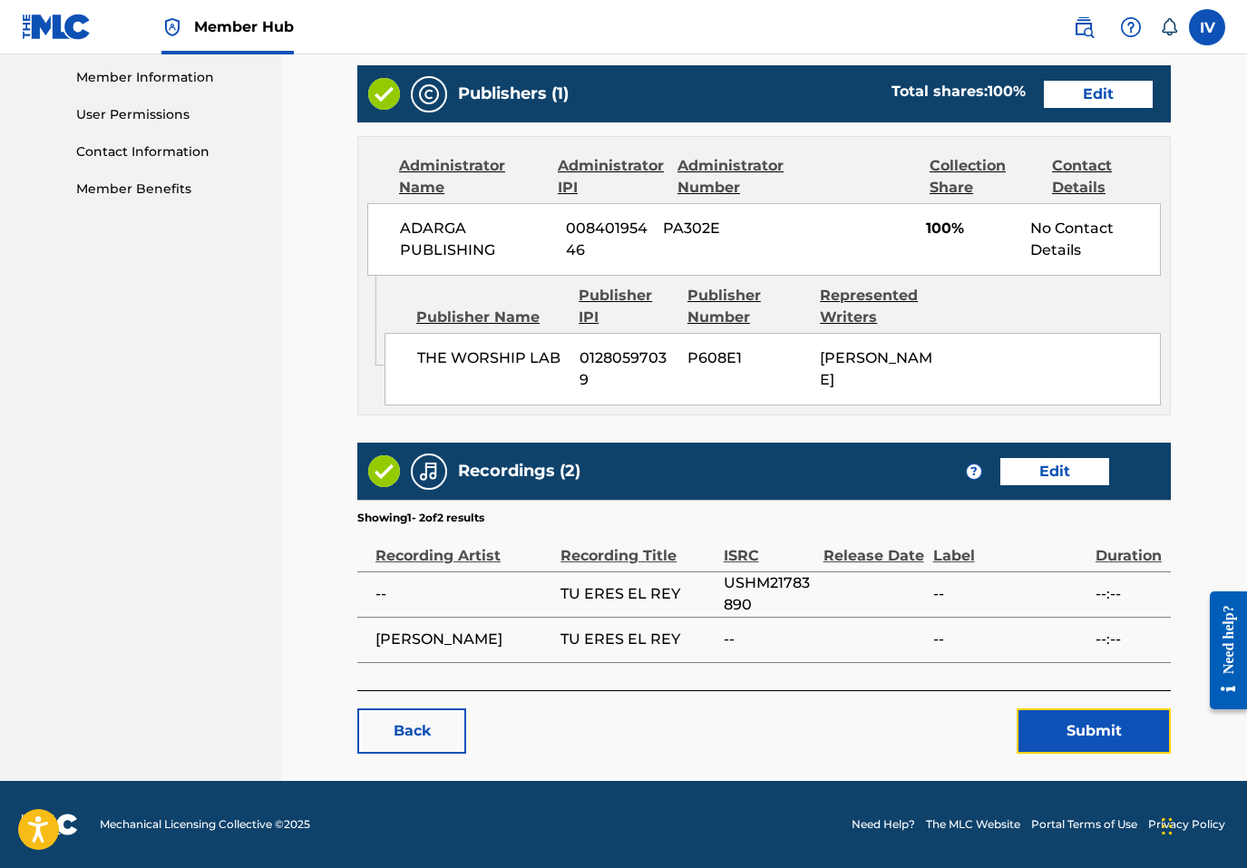
click at [1051, 730] on button "Submit" at bounding box center [1094, 730] width 154 height 45
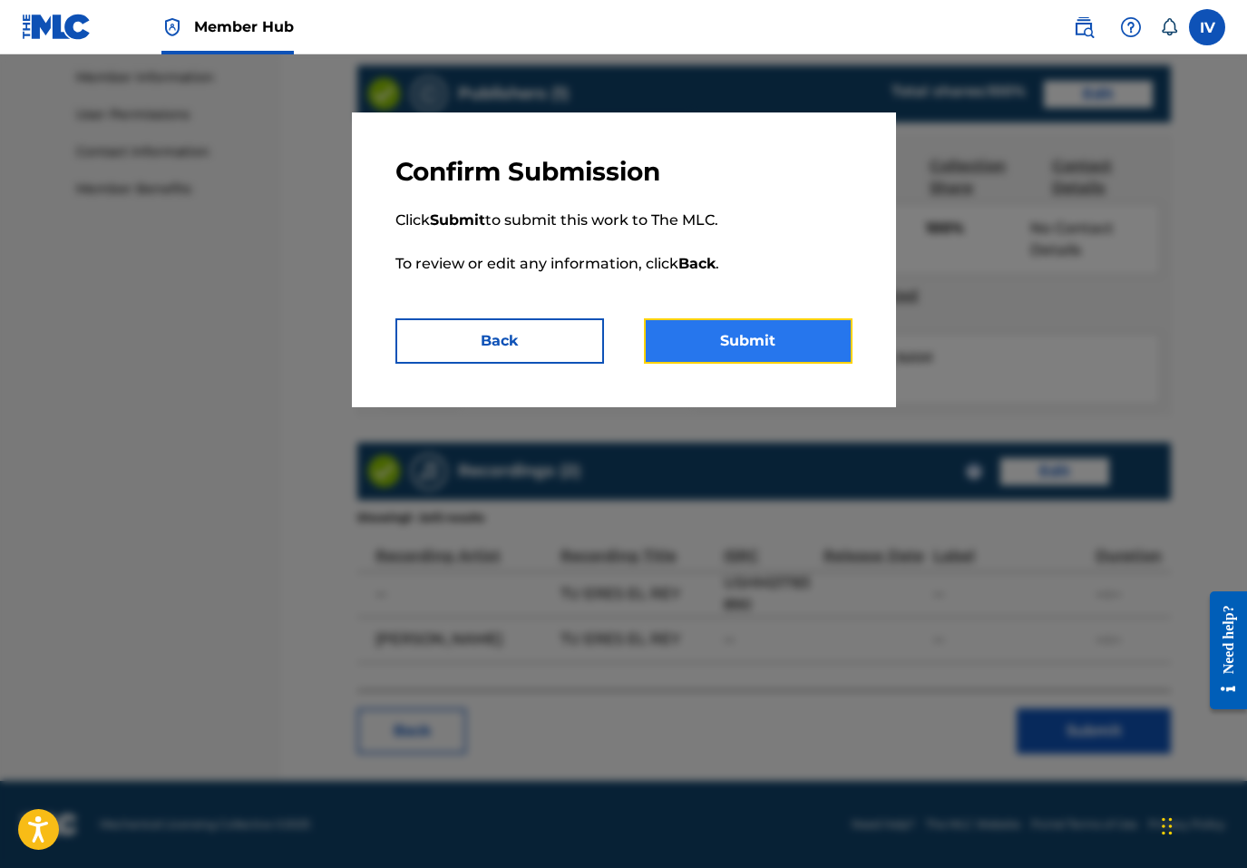
click at [764, 321] on button "Submit" at bounding box center [748, 340] width 209 height 45
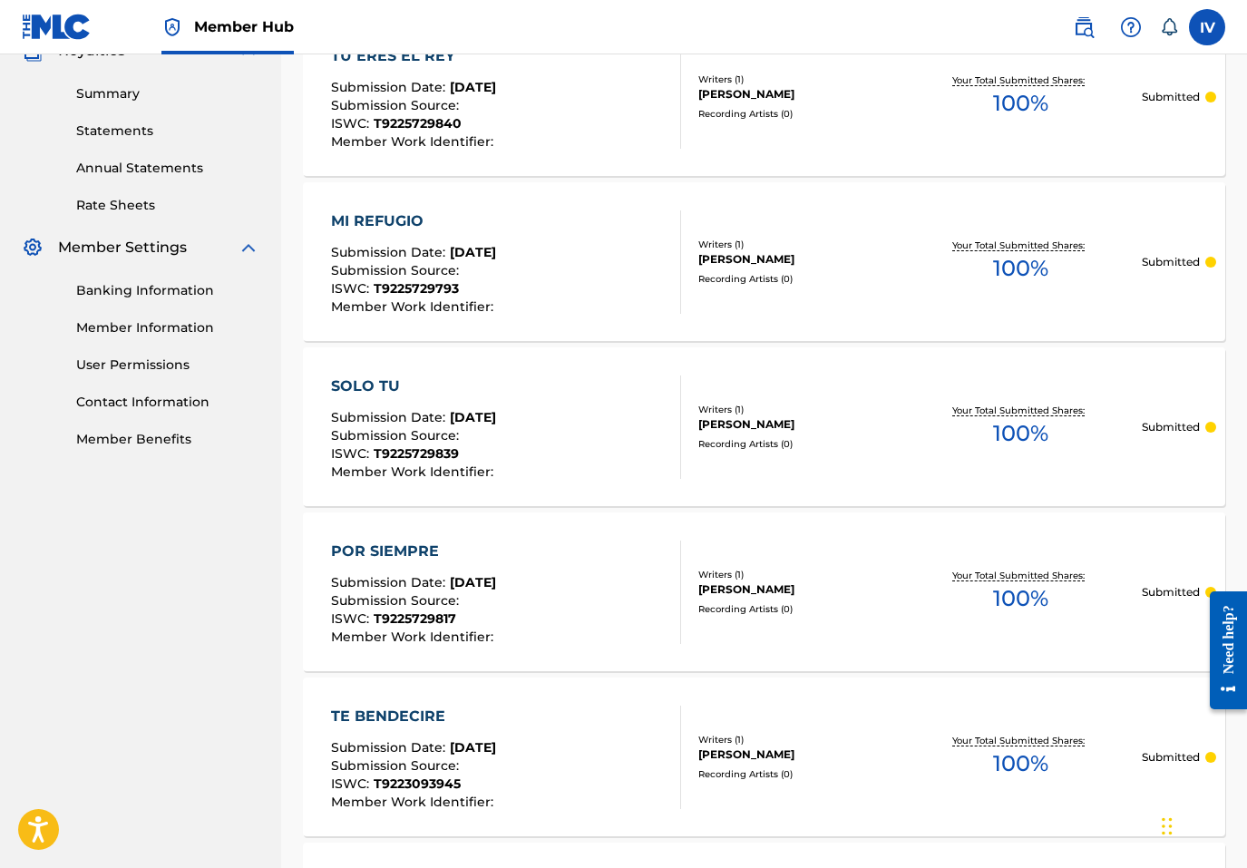
scroll to position [842, 0]
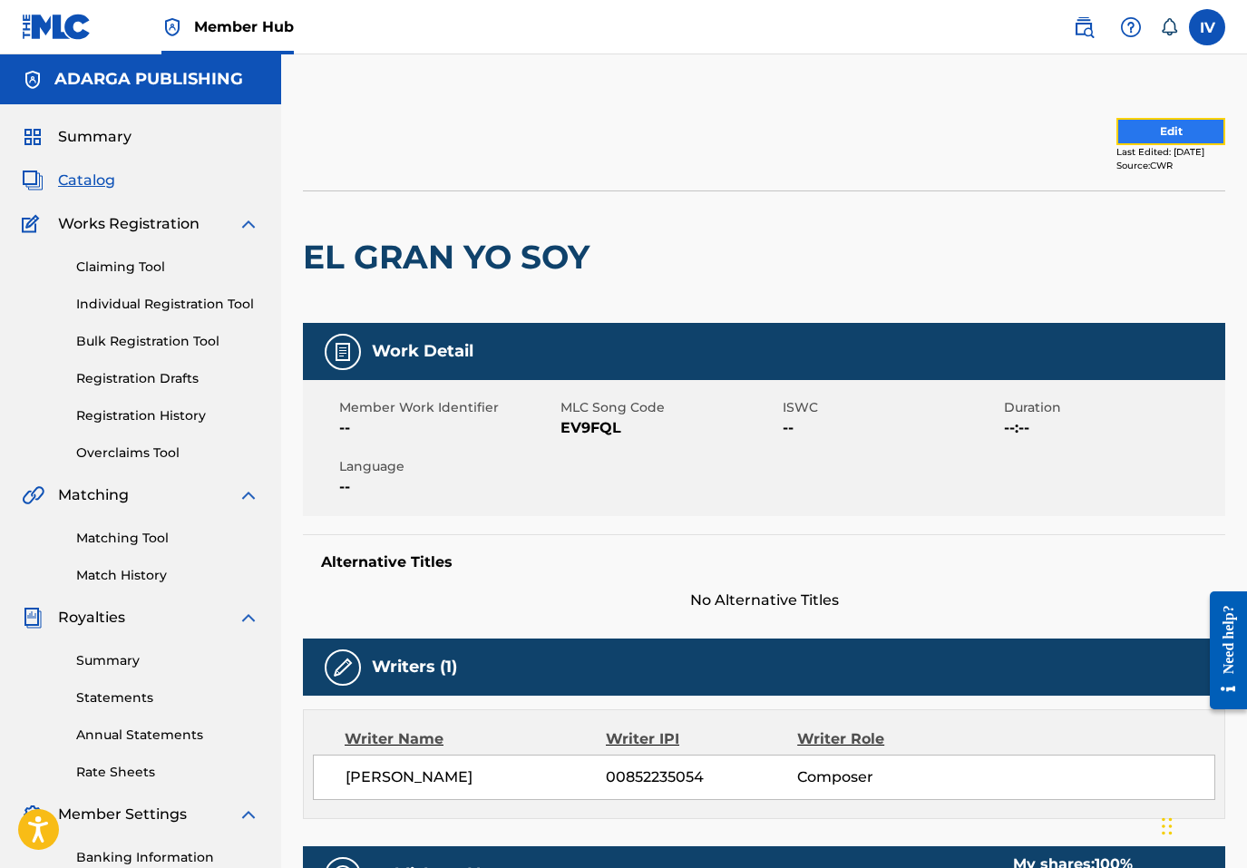
click at [1117, 135] on button "Edit" at bounding box center [1171, 131] width 109 height 27
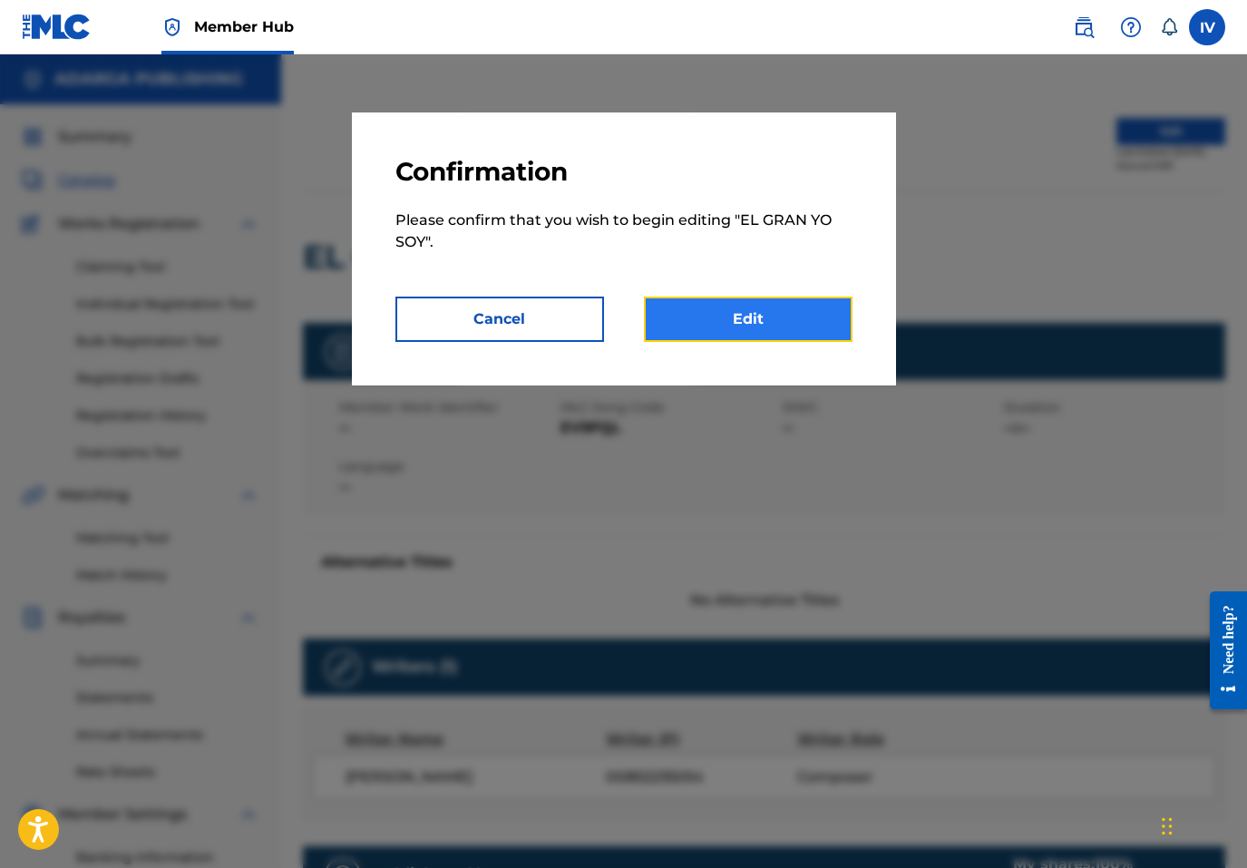
click at [802, 324] on link "Edit" at bounding box center [748, 319] width 209 height 45
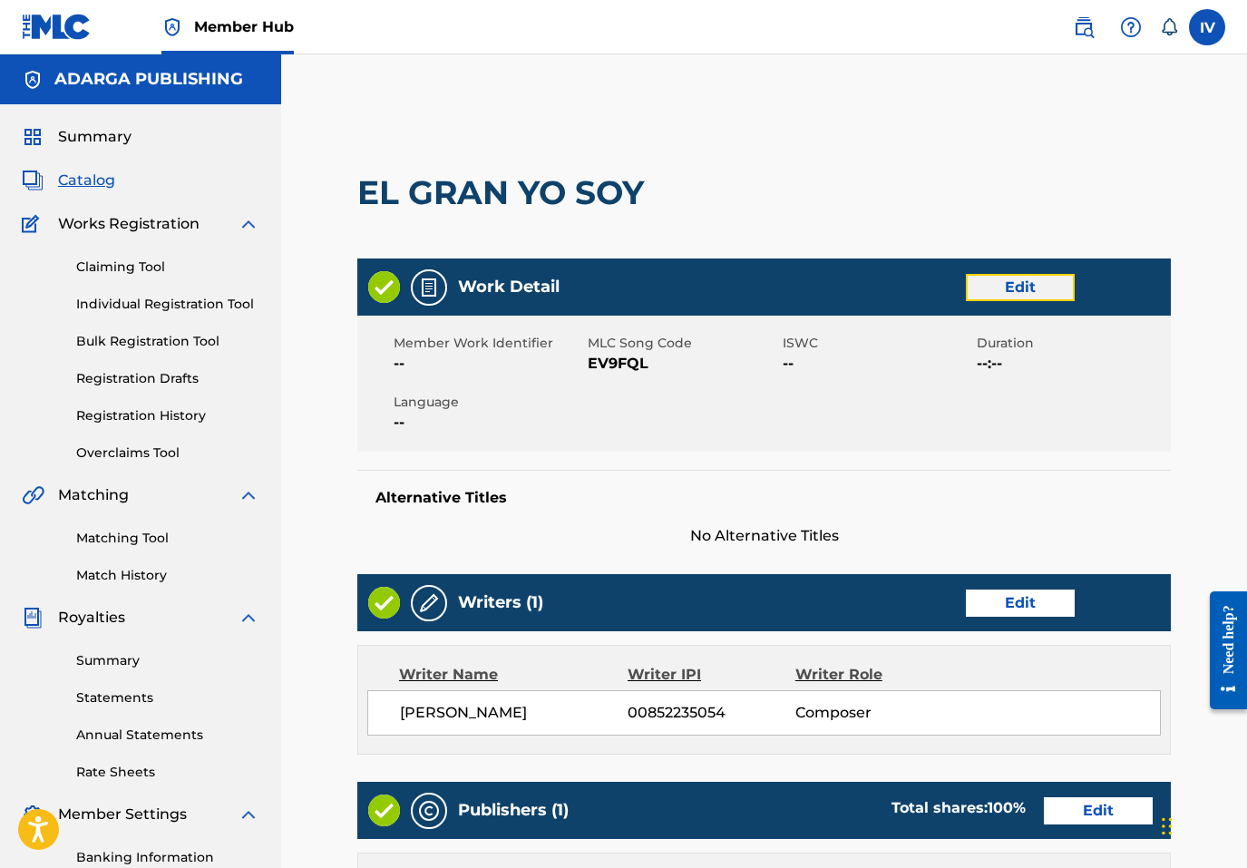
click at [1026, 289] on link "Edit" at bounding box center [1020, 287] width 109 height 27
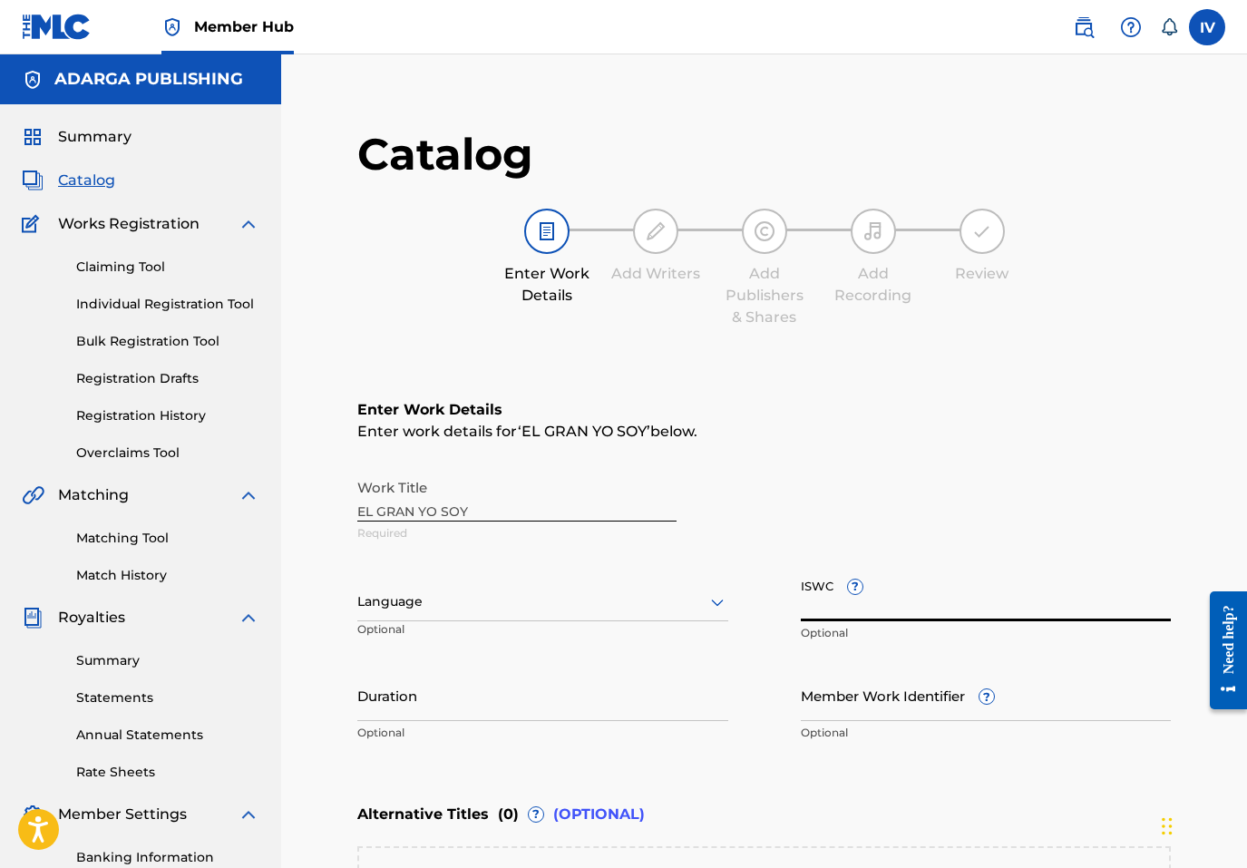
click at [911, 592] on input "ISWC ?" at bounding box center [986, 596] width 371 height 52
paste input "T9225729759"
type input "T9225729759"
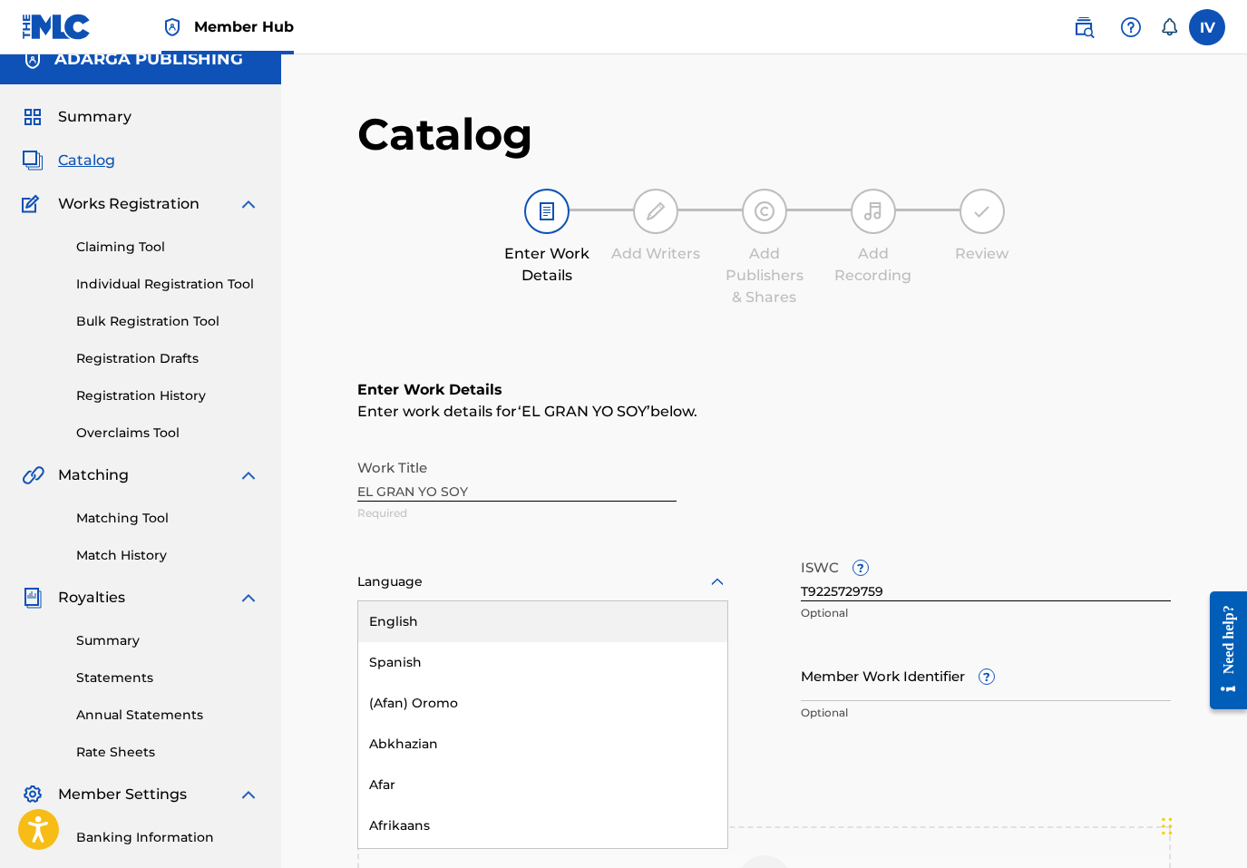
click at [519, 589] on div "Language" at bounding box center [542, 582] width 371 height 38
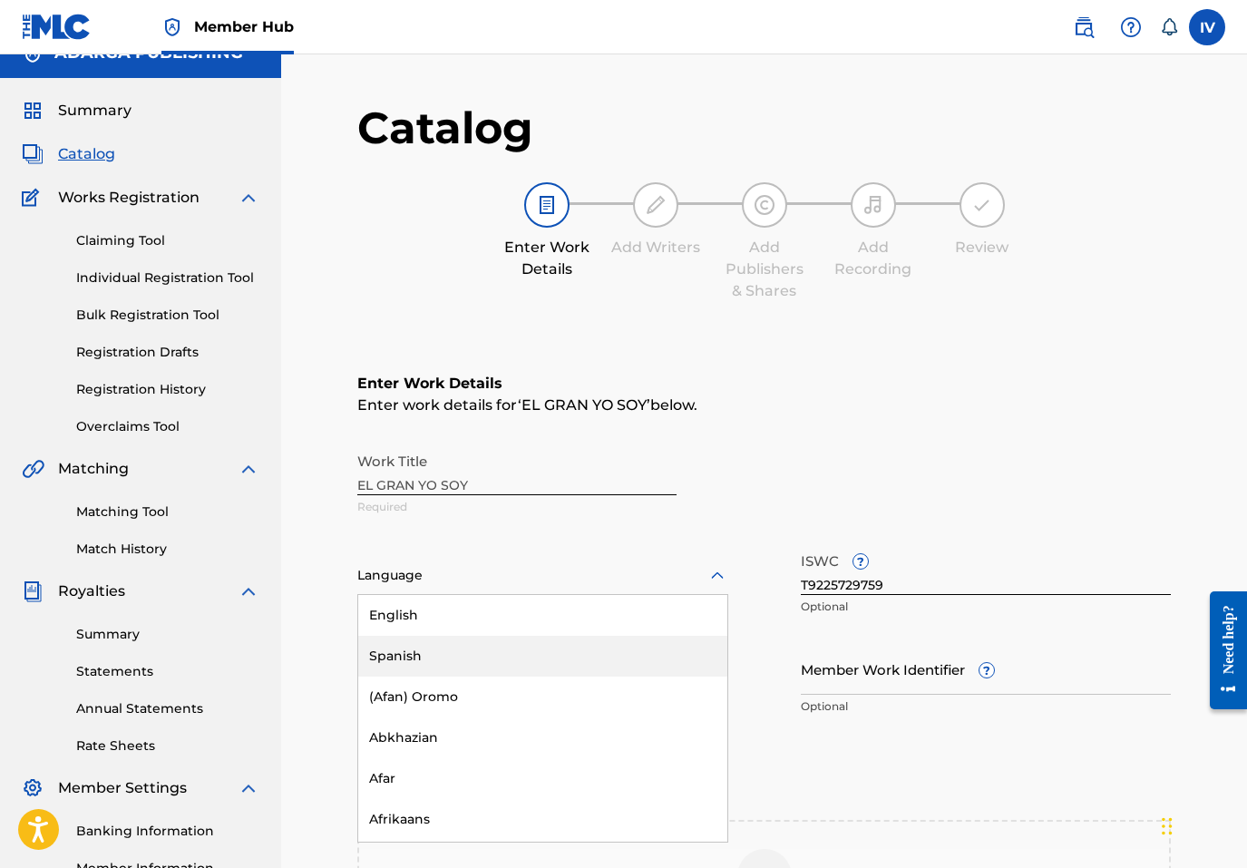
click at [481, 647] on div "Spanish" at bounding box center [542, 656] width 369 height 41
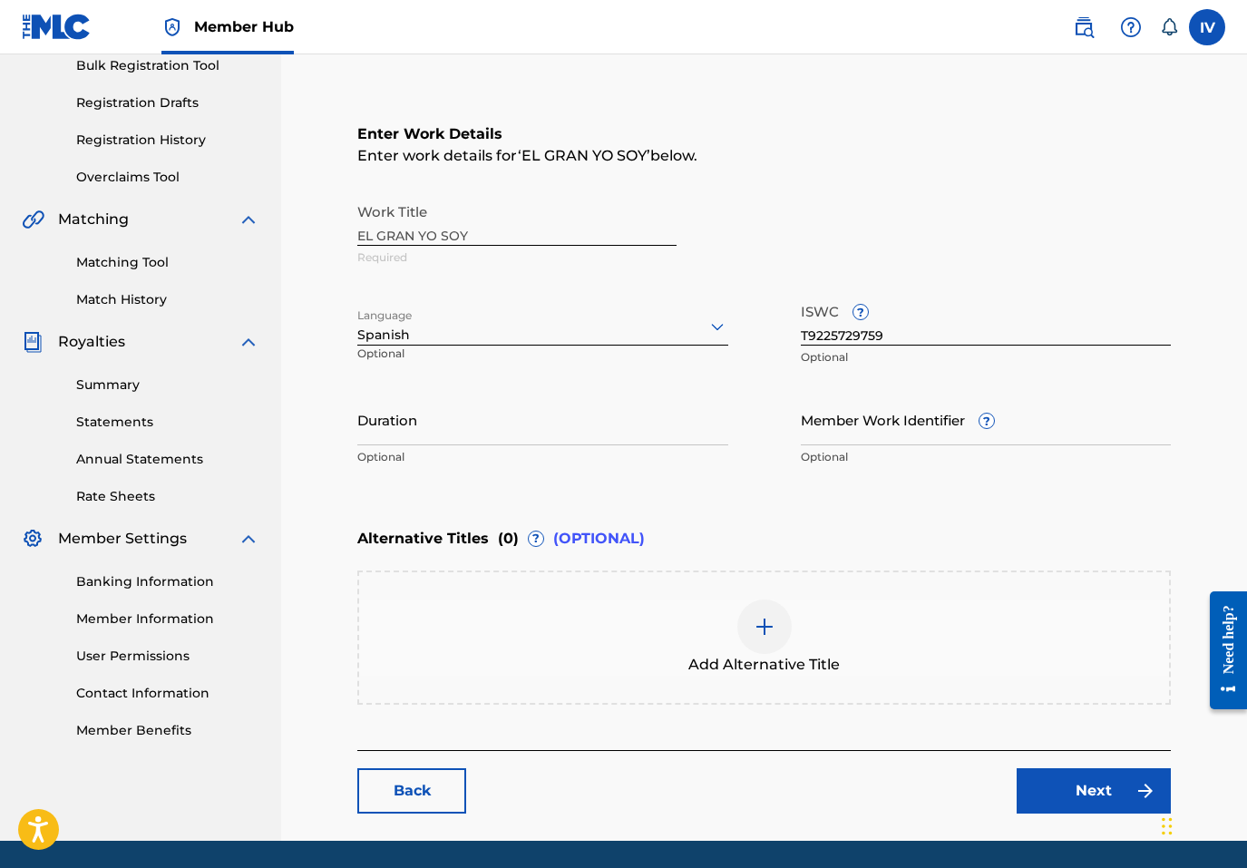
scroll to position [335, 0]
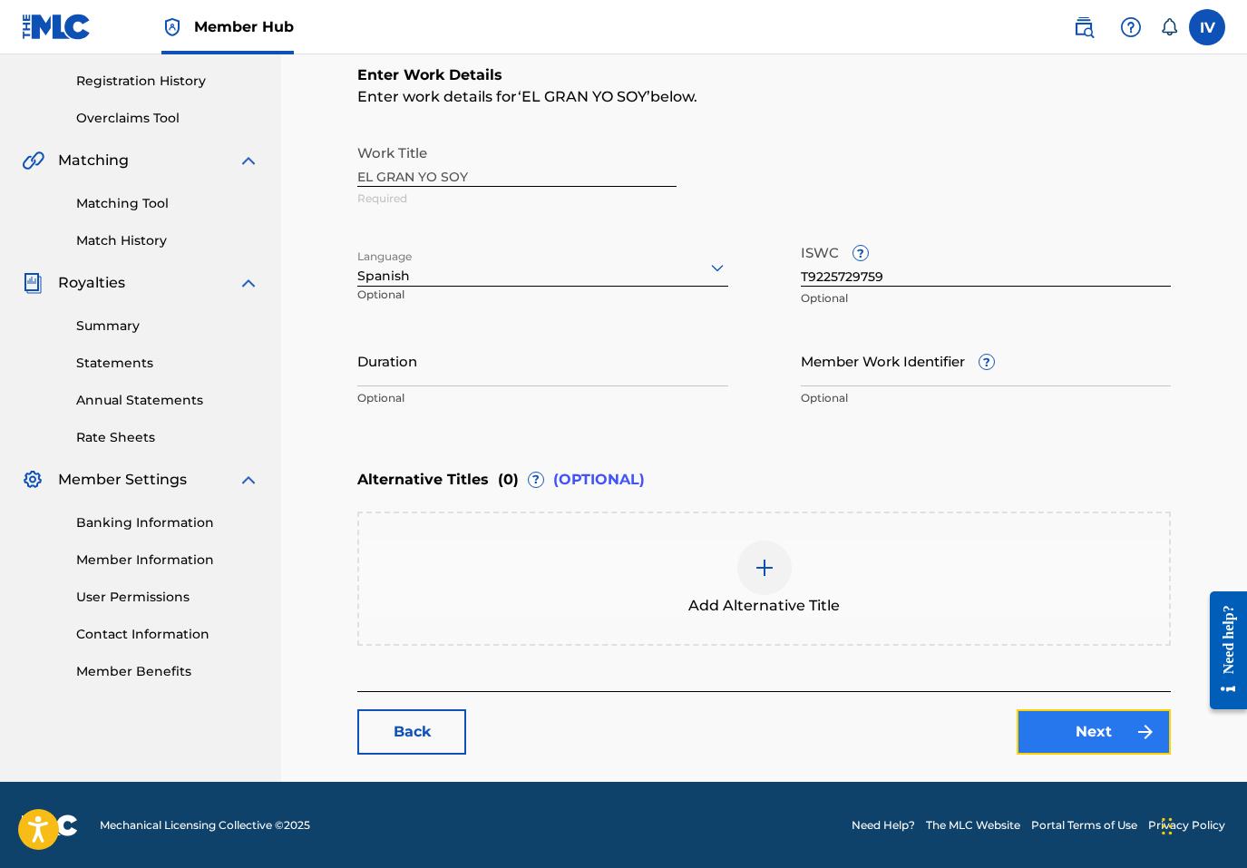
click at [1059, 736] on link "Next" at bounding box center [1094, 731] width 154 height 45
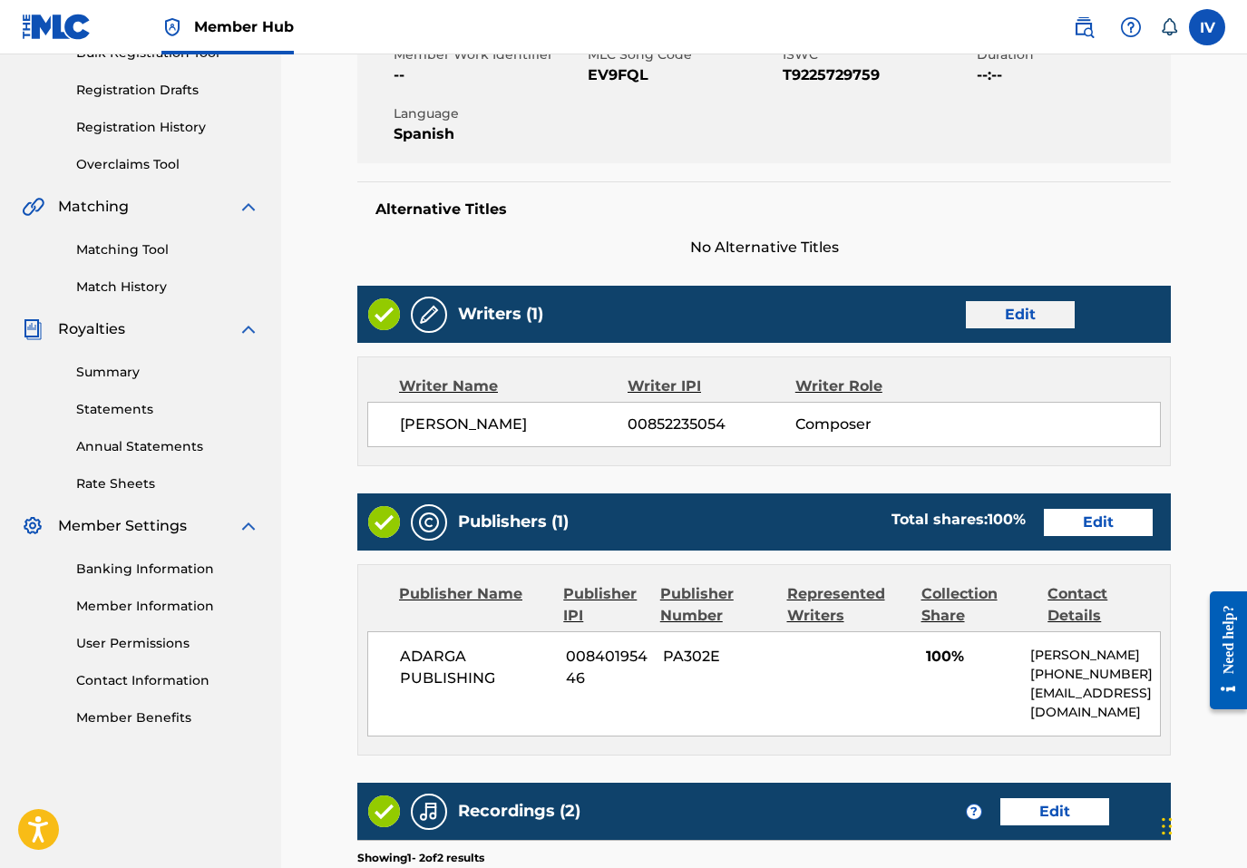
scroll to position [340, 0]
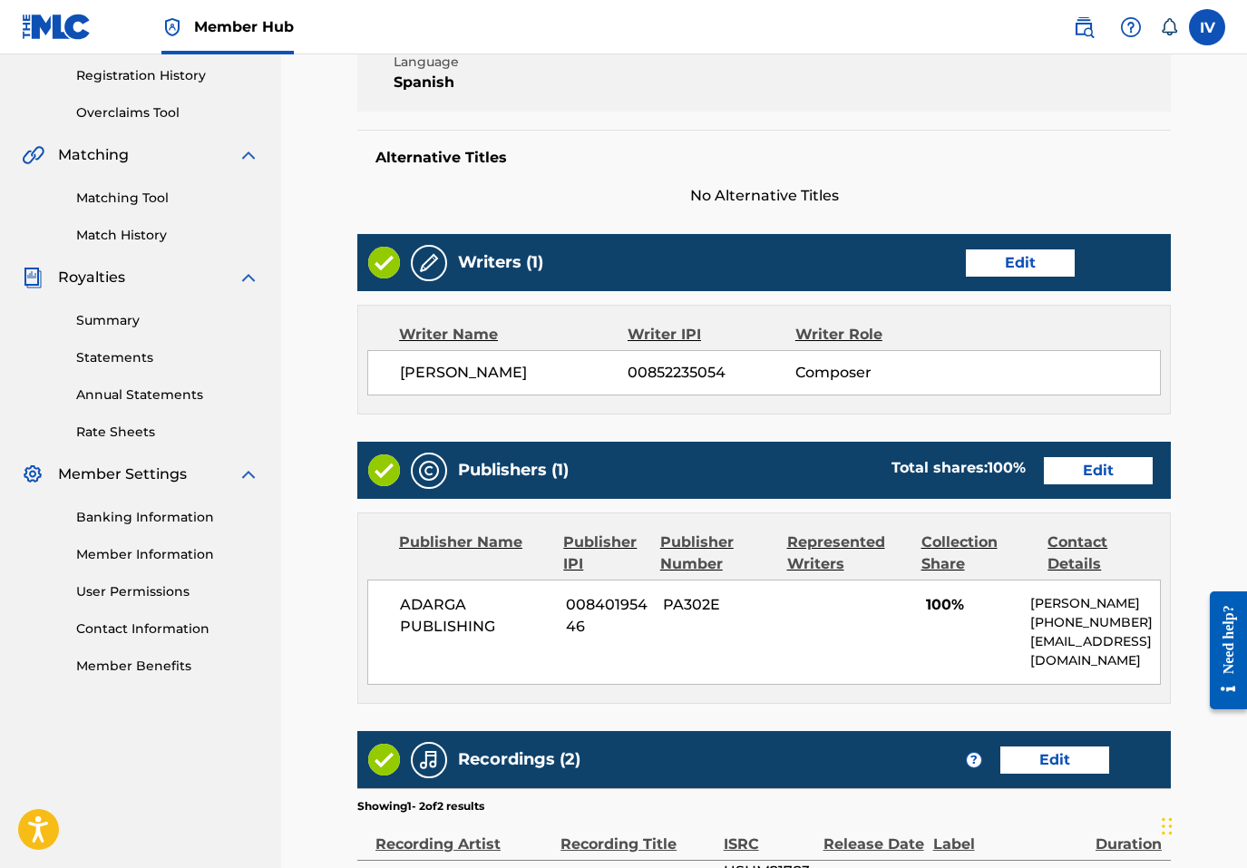
click at [1056, 486] on div "Publishers (1) Total shares: 100 % Edit" at bounding box center [764, 470] width 814 height 57
click at [1057, 474] on link "Edit" at bounding box center [1098, 470] width 109 height 27
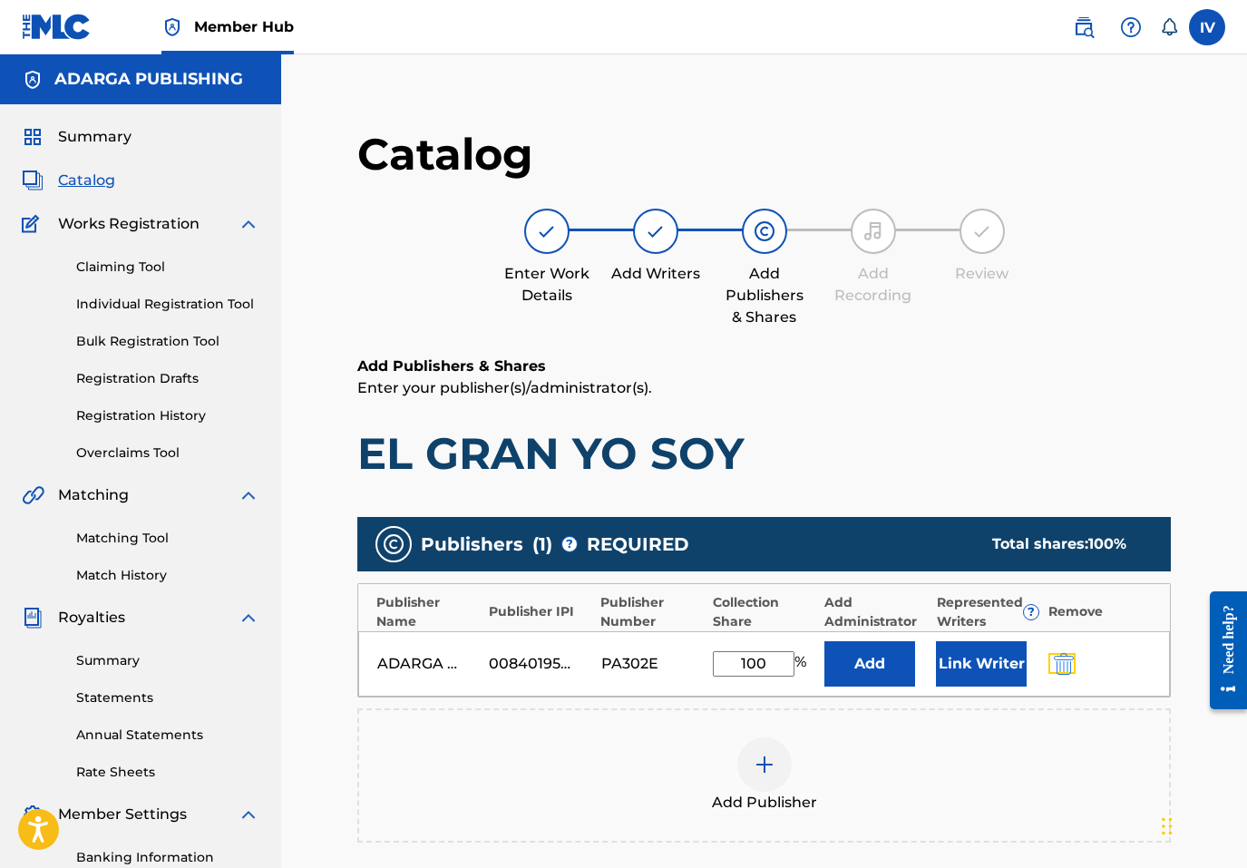
click at [1073, 667] on button "submit" at bounding box center [1062, 663] width 27 height 21
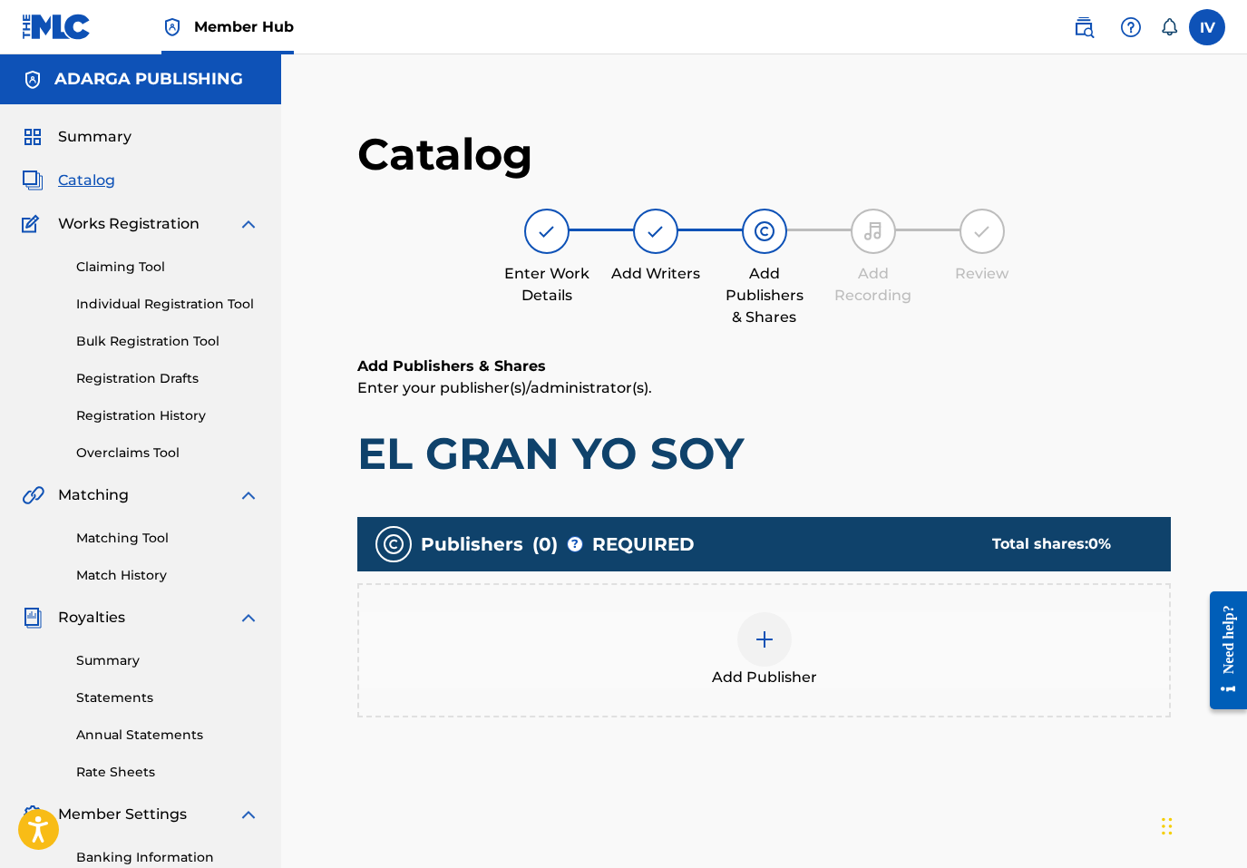
click at [1029, 657] on div "Add Publisher" at bounding box center [764, 650] width 810 height 76
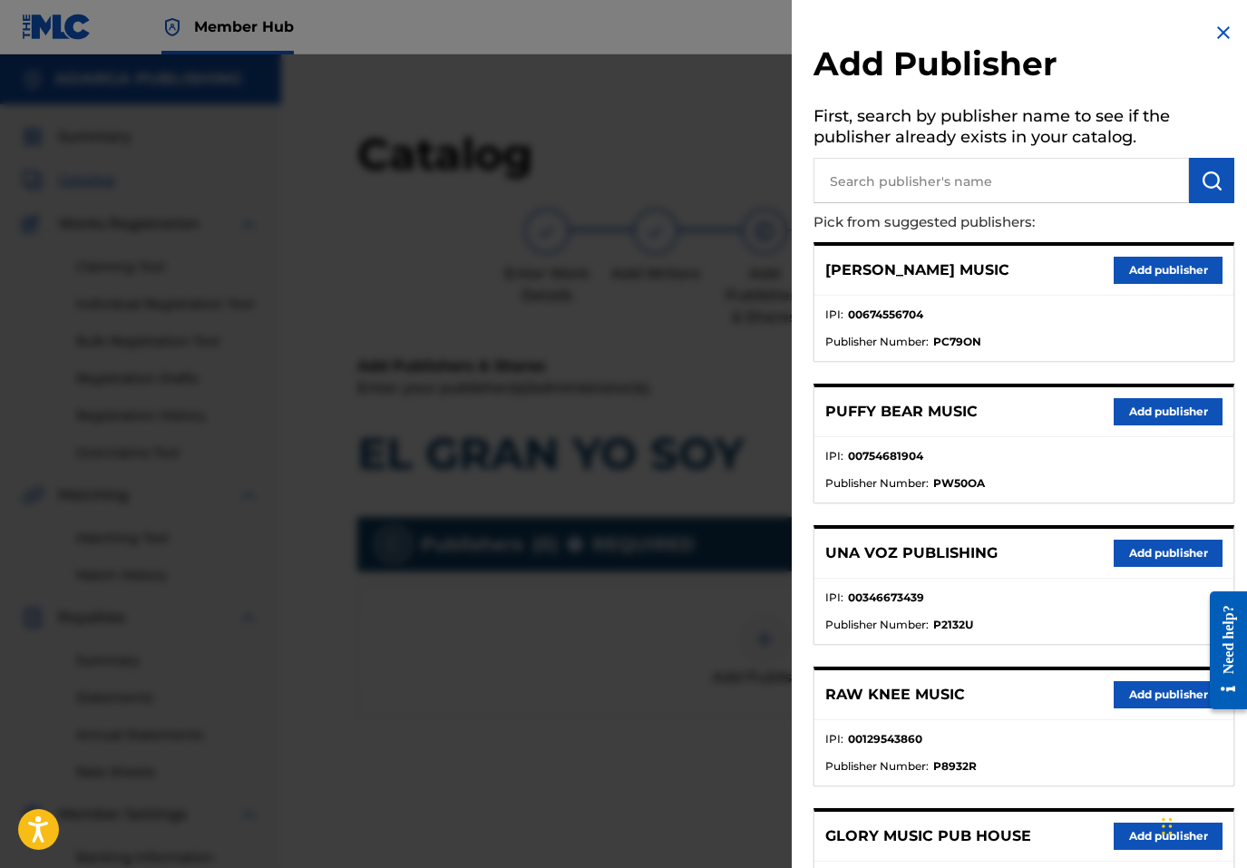
click at [979, 198] on input "text" at bounding box center [1002, 180] width 376 height 45
type input "THE WORSHIP"
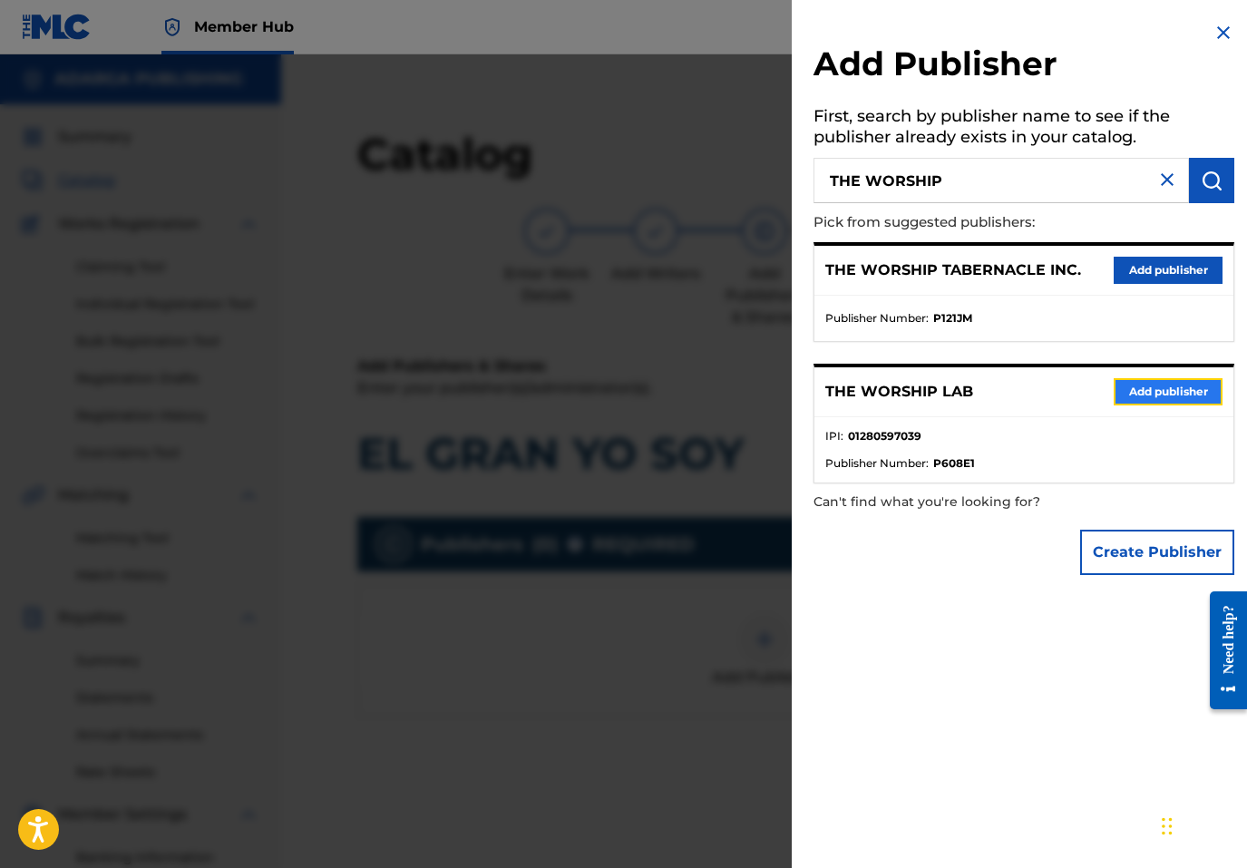
click at [1154, 390] on button "Add publisher" at bounding box center [1168, 391] width 109 height 27
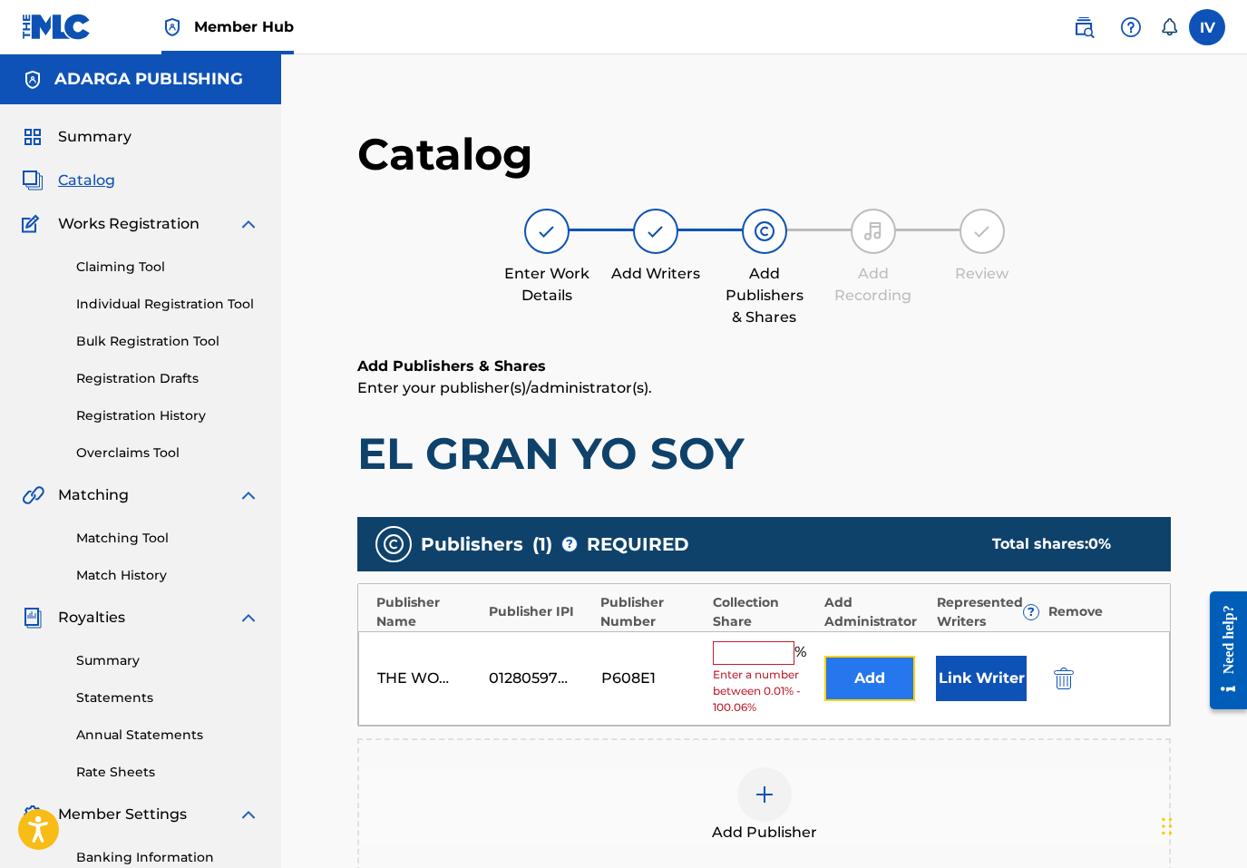
click at [877, 683] on button "Add" at bounding box center [870, 678] width 91 height 45
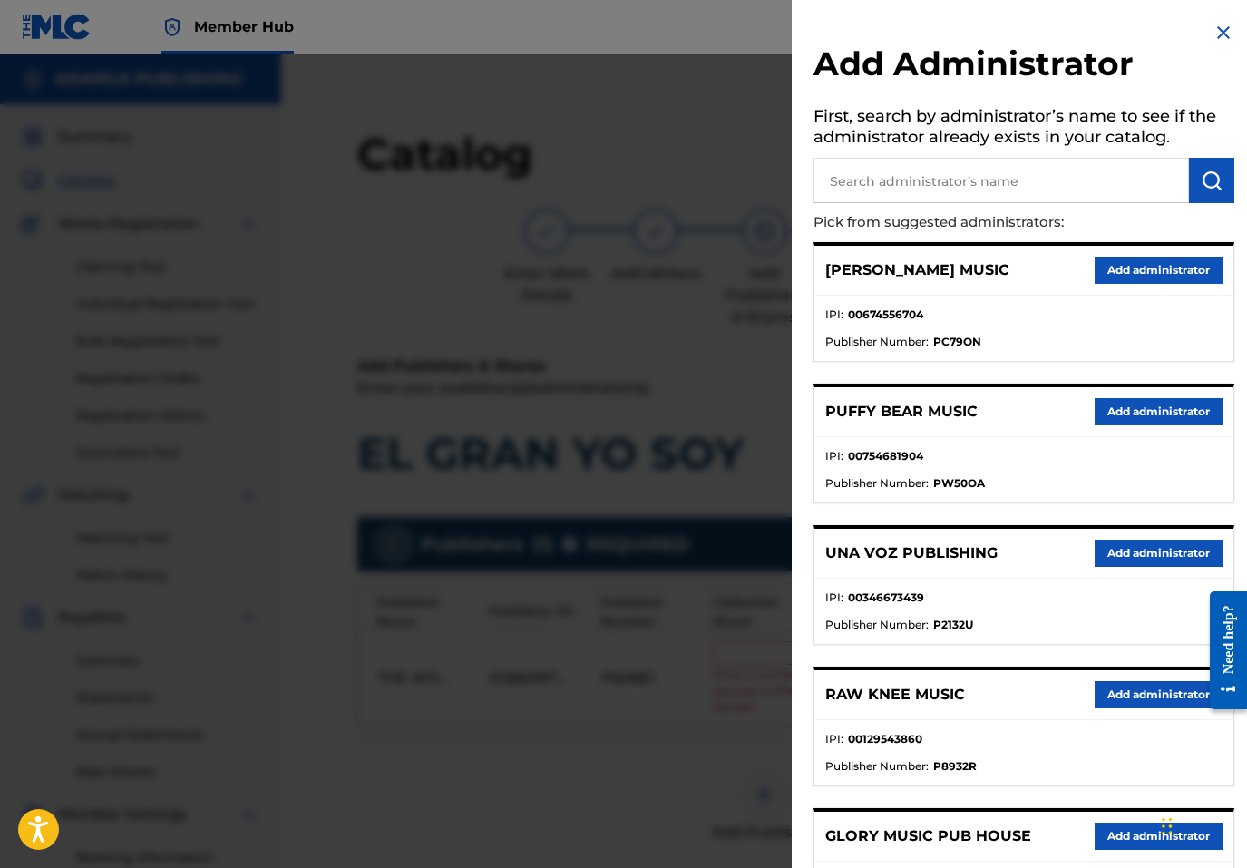
click at [985, 174] on input "text" at bounding box center [1002, 180] width 376 height 45
type input "ADARGA"
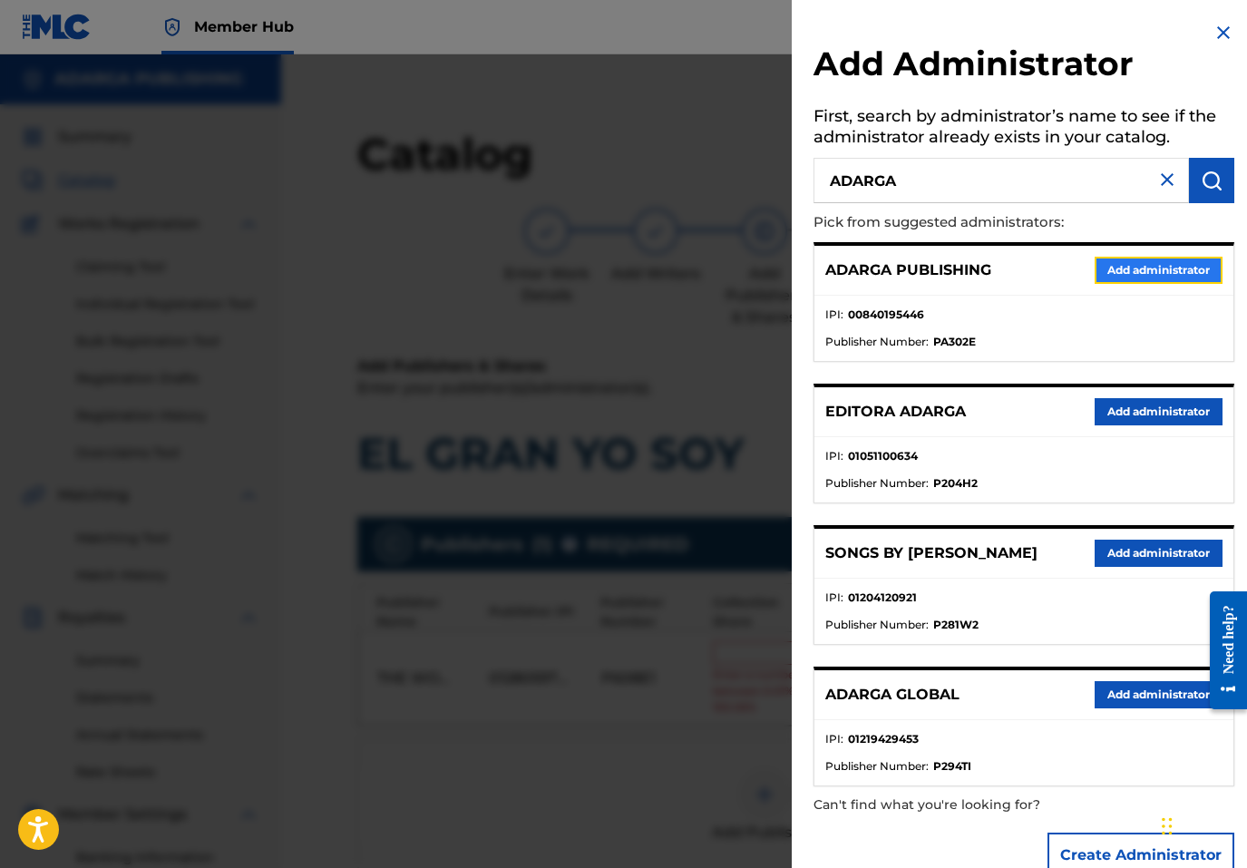
click at [1172, 273] on button "Add administrator" at bounding box center [1159, 270] width 128 height 27
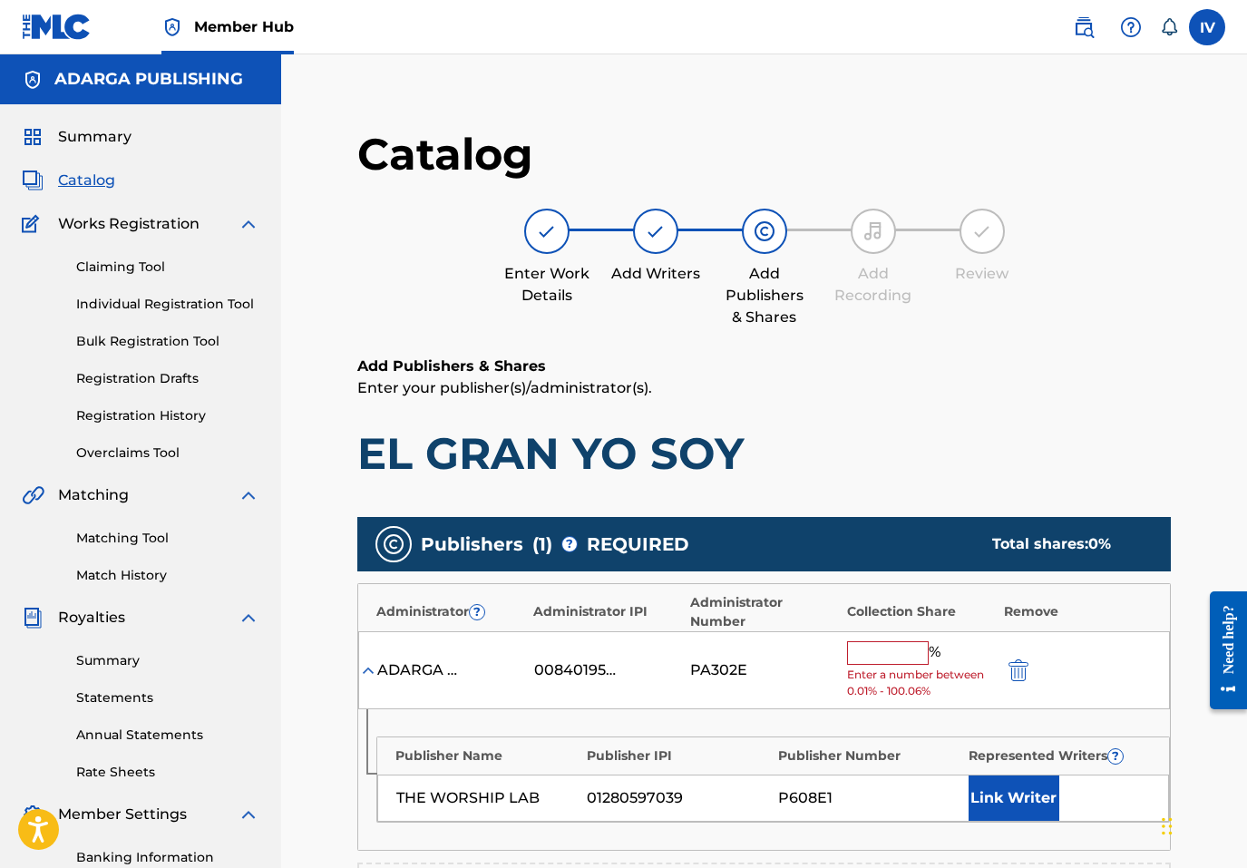
click at [876, 650] on input "text" at bounding box center [888, 653] width 82 height 24
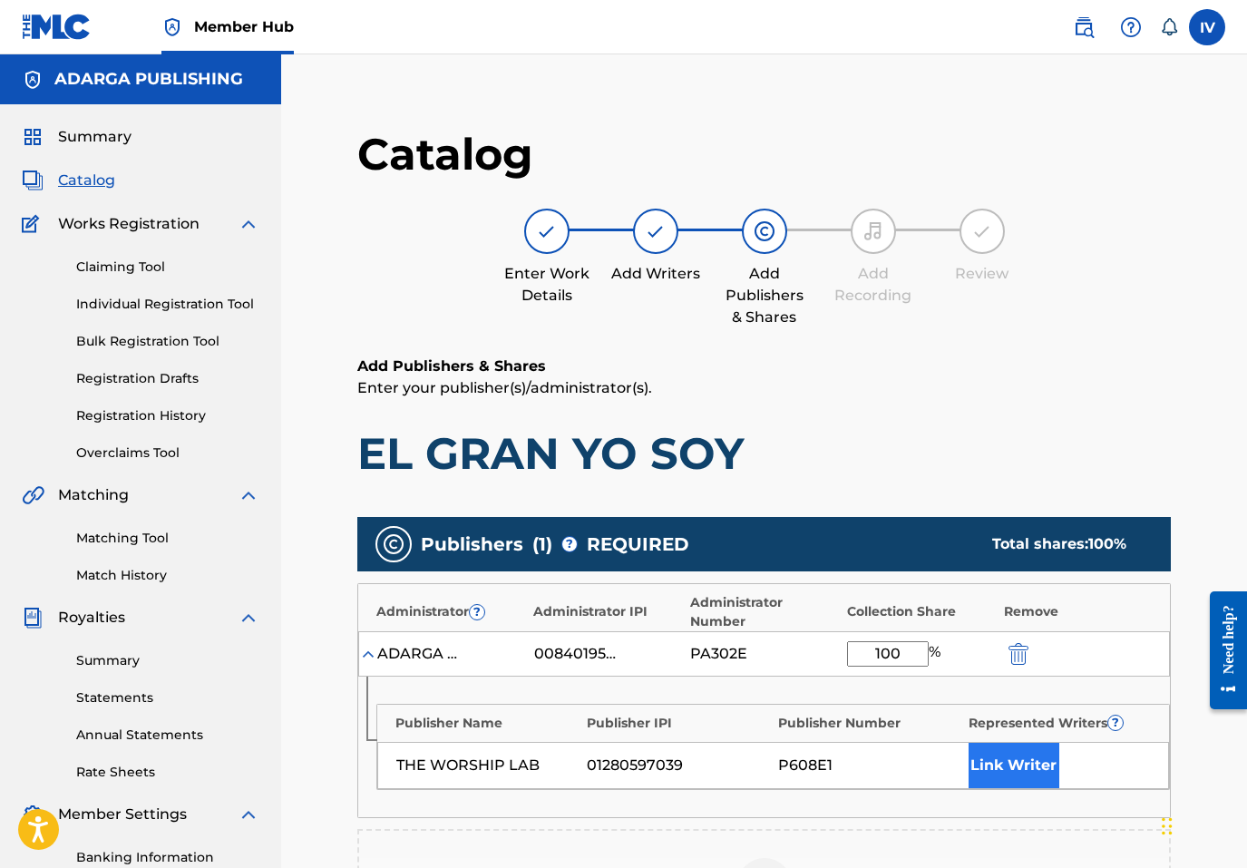
type input "100"
click at [1027, 781] on button "Link Writer" at bounding box center [1014, 765] width 91 height 45
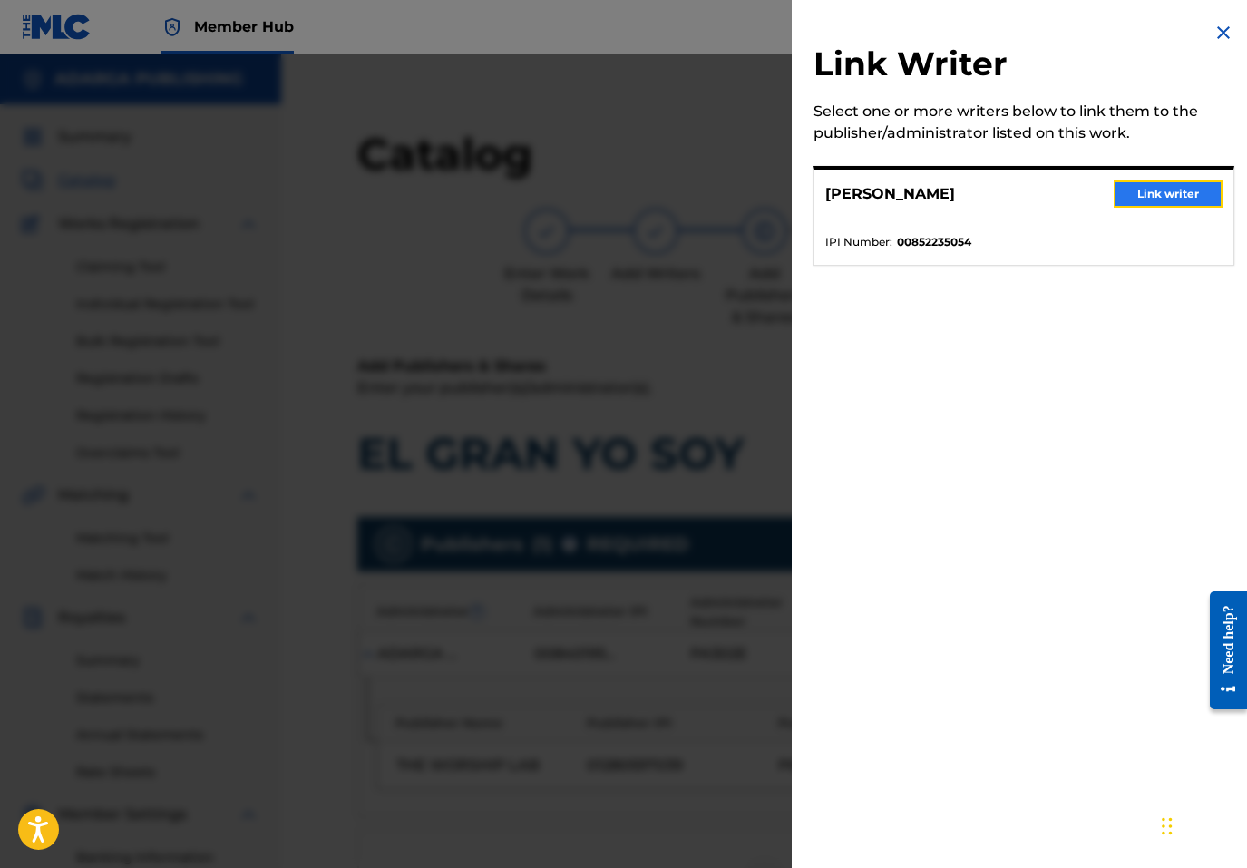
click at [1119, 189] on button "Link writer" at bounding box center [1168, 194] width 109 height 27
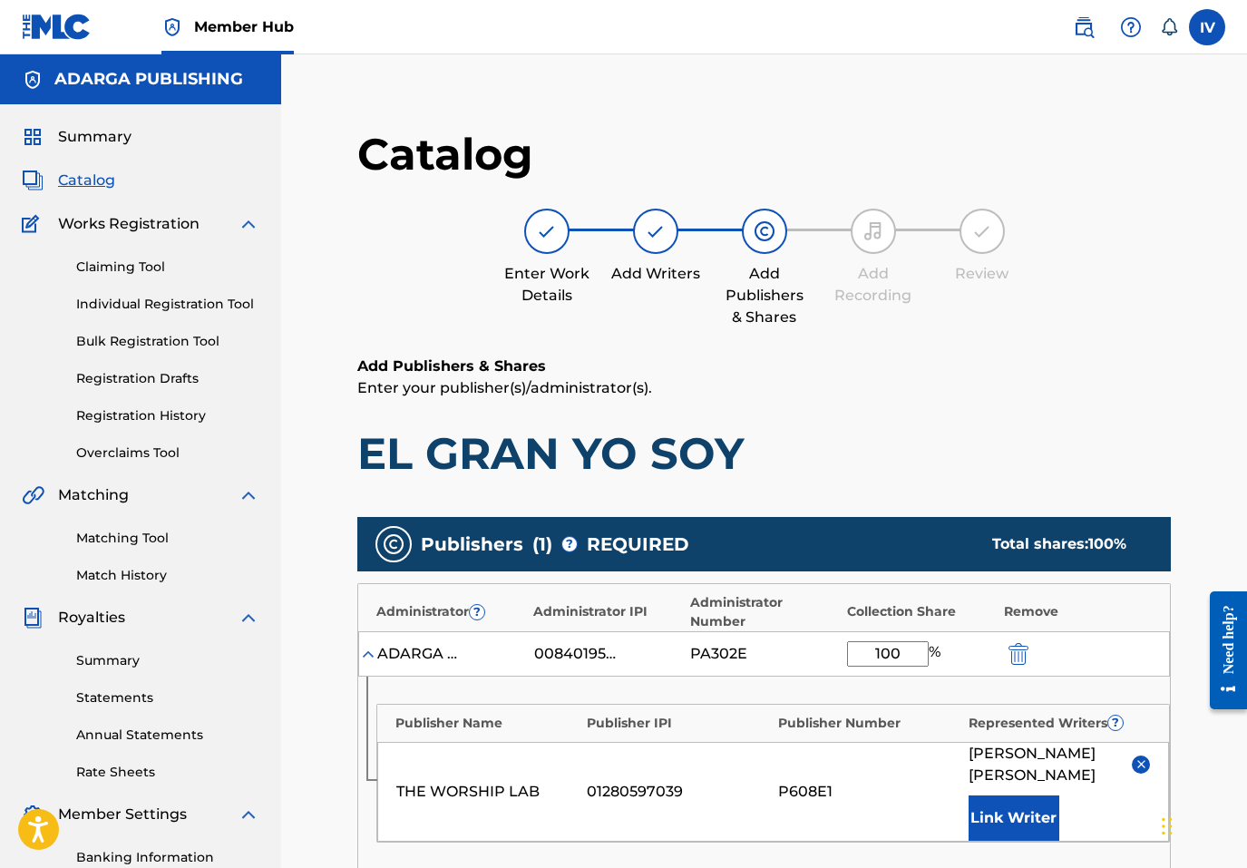
scroll to position [467, 0]
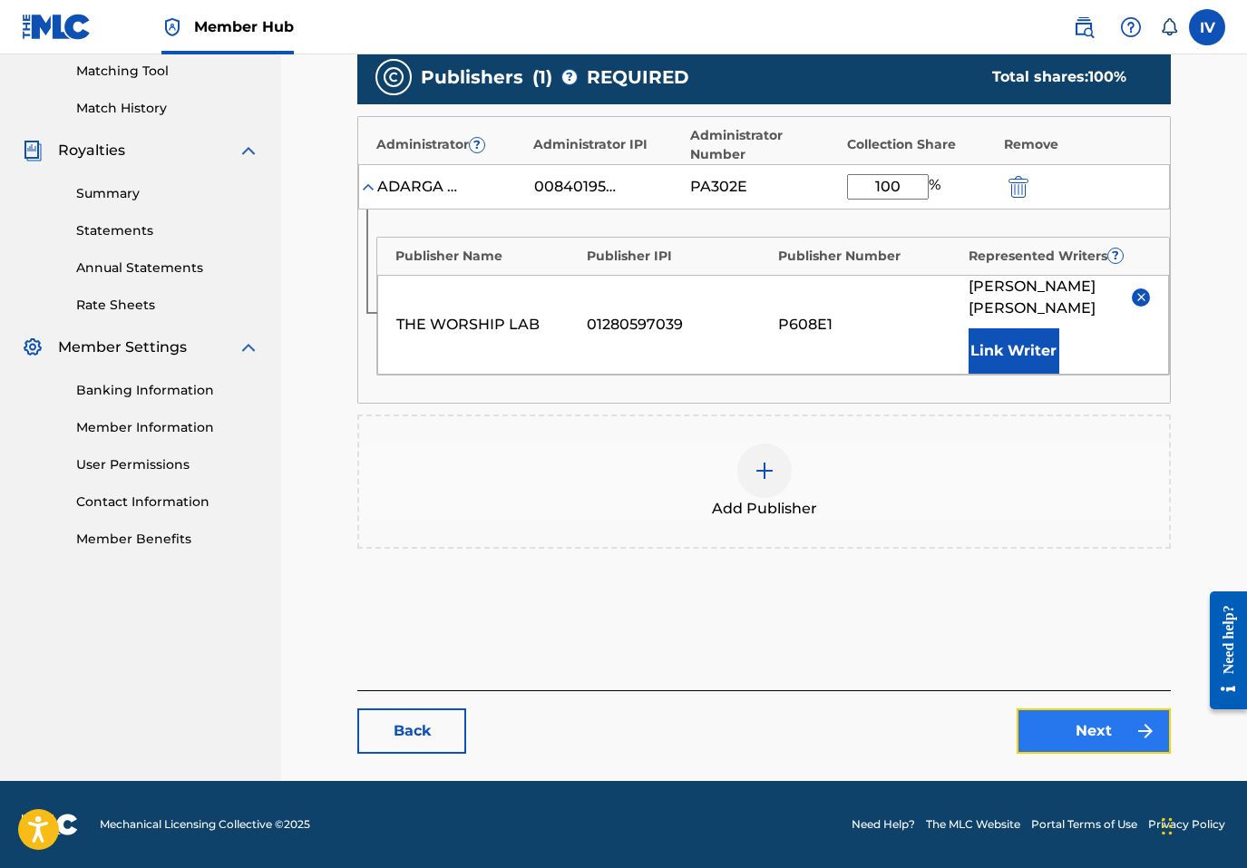
click at [1067, 718] on link "Next" at bounding box center [1094, 730] width 154 height 45
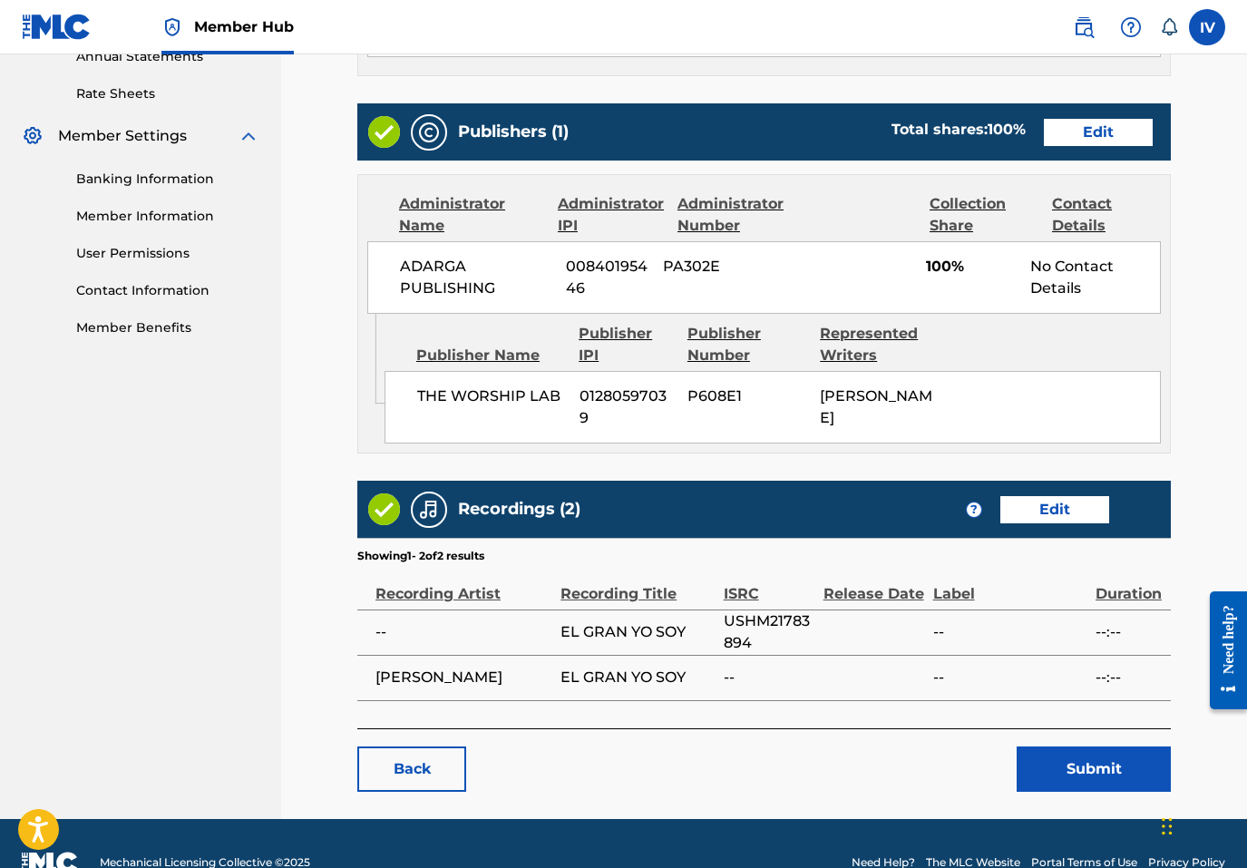
scroll to position [736, 0]
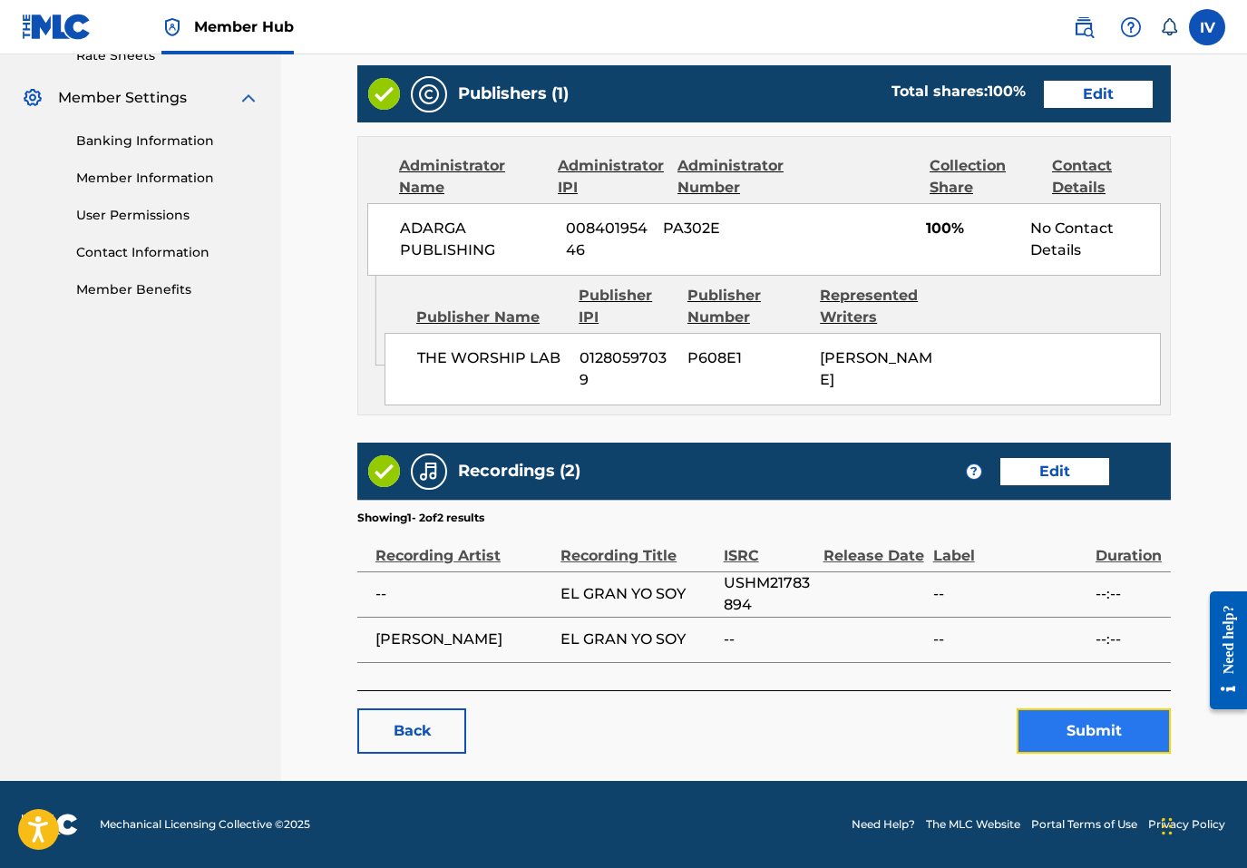
click at [1066, 725] on button "Submit" at bounding box center [1094, 730] width 154 height 45
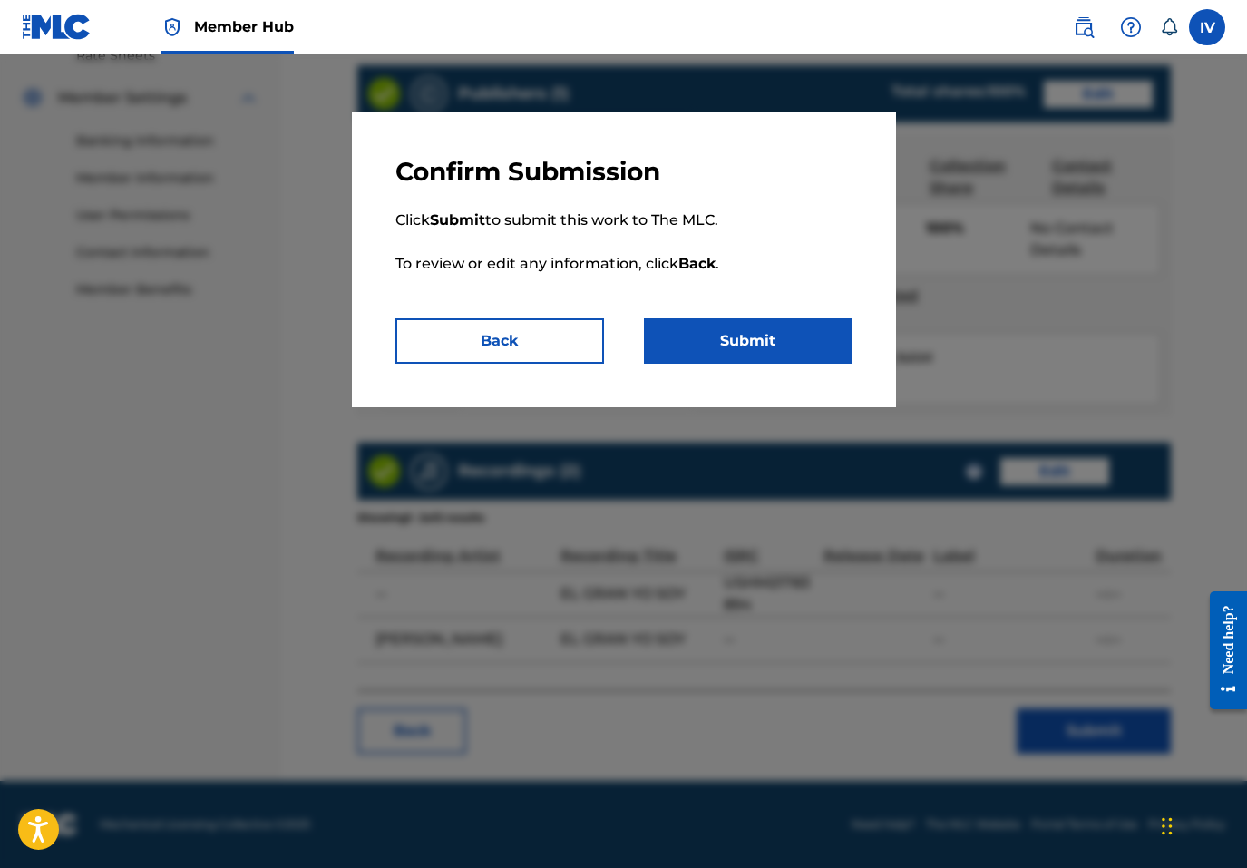
click at [825, 303] on p "Click Submit to submit this work to The MLC. To review or edit any information,…" at bounding box center [623, 253] width 457 height 131
click at [805, 334] on button "Submit" at bounding box center [748, 340] width 209 height 45
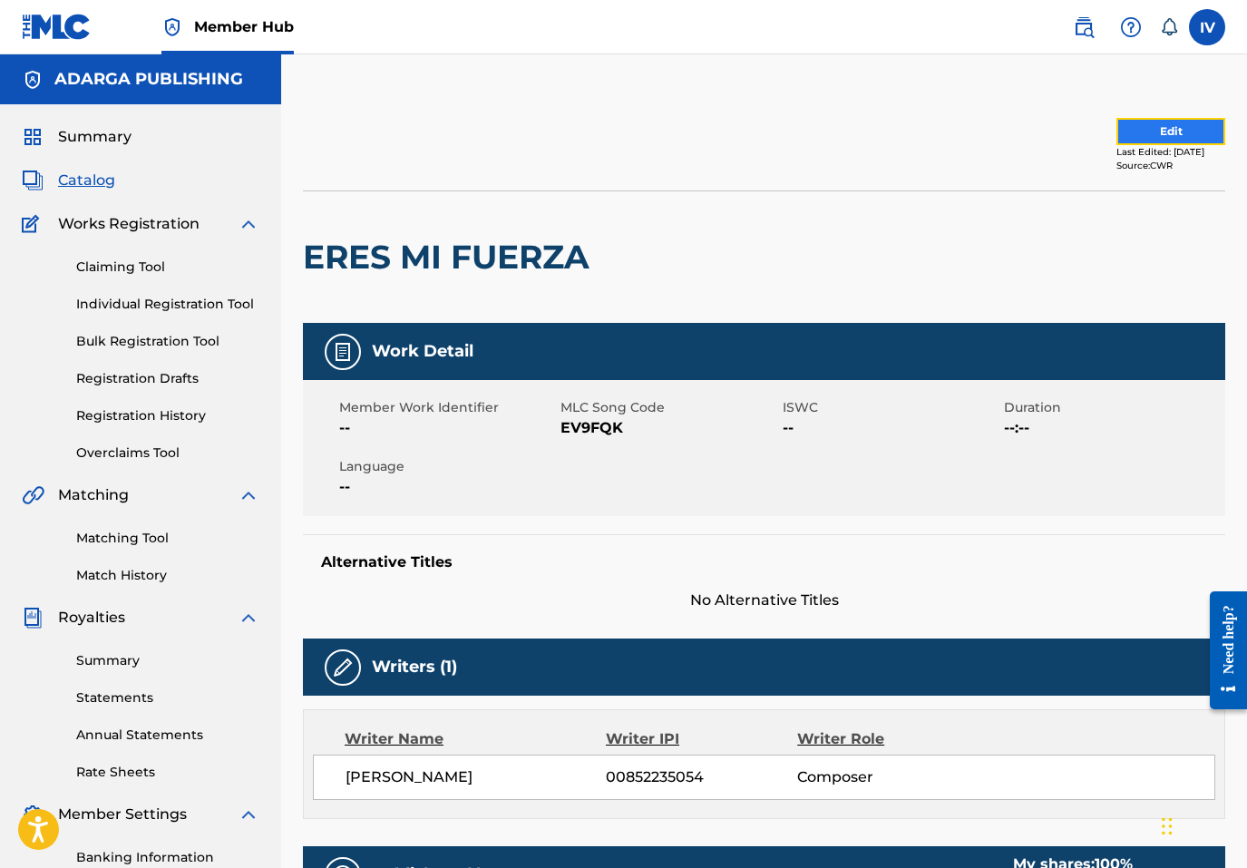
click at [1117, 132] on button "Edit" at bounding box center [1171, 131] width 109 height 27
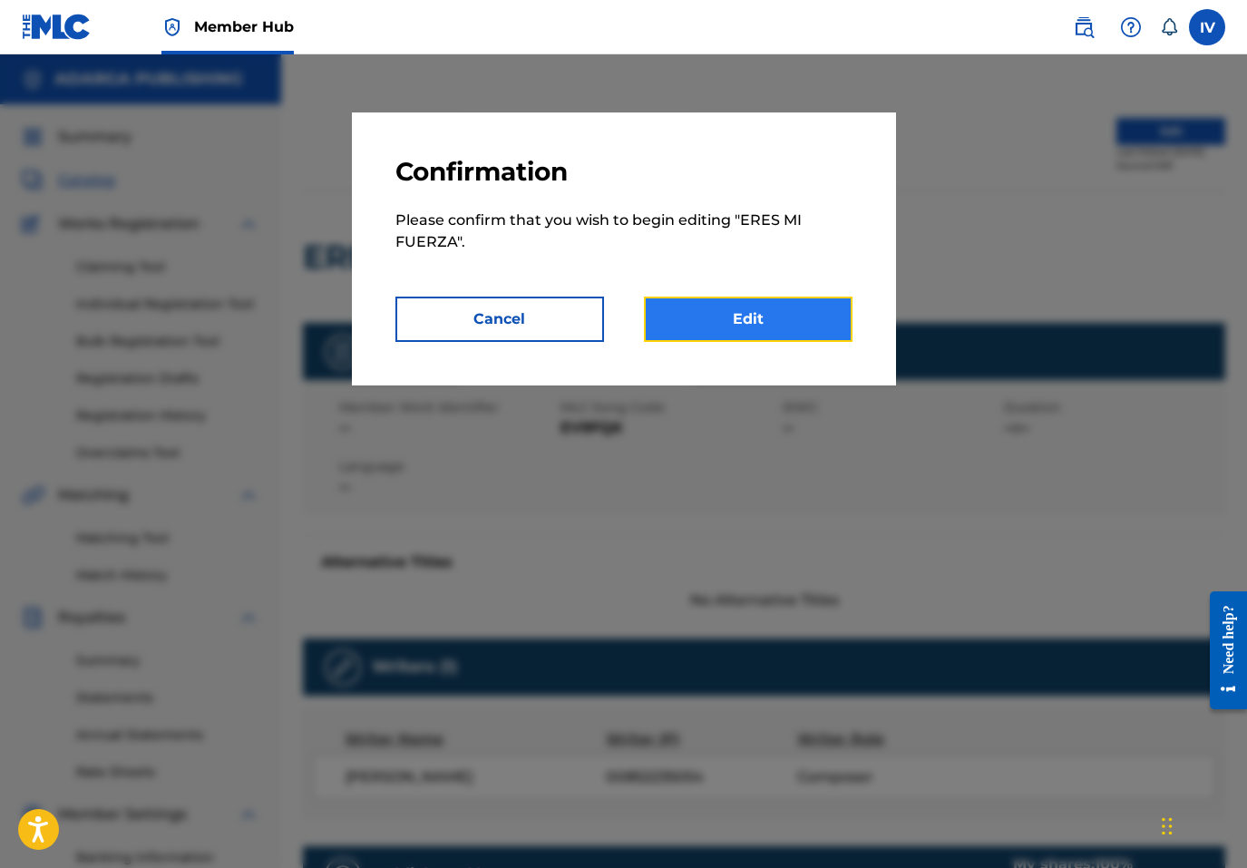
click at [843, 307] on link "Edit" at bounding box center [748, 319] width 209 height 45
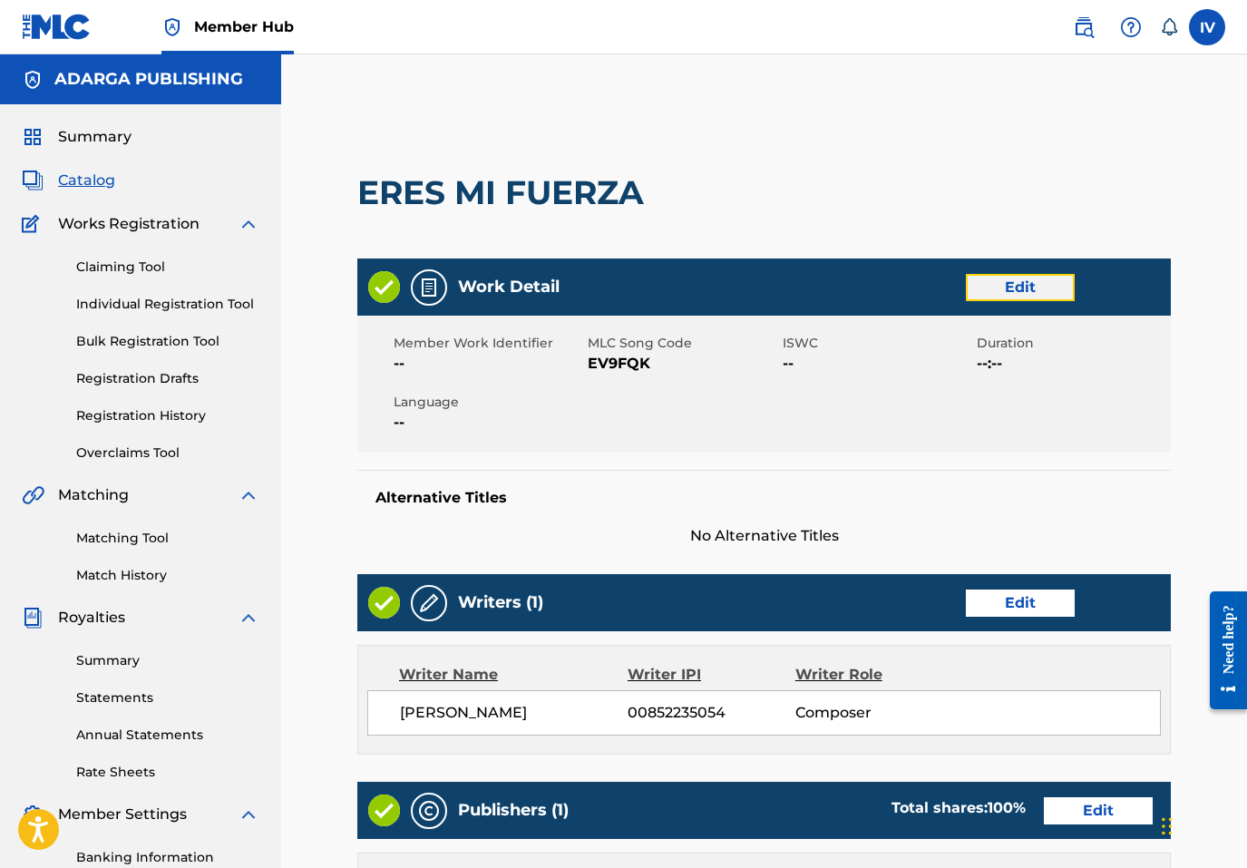
click at [1012, 295] on link "Edit" at bounding box center [1020, 287] width 109 height 27
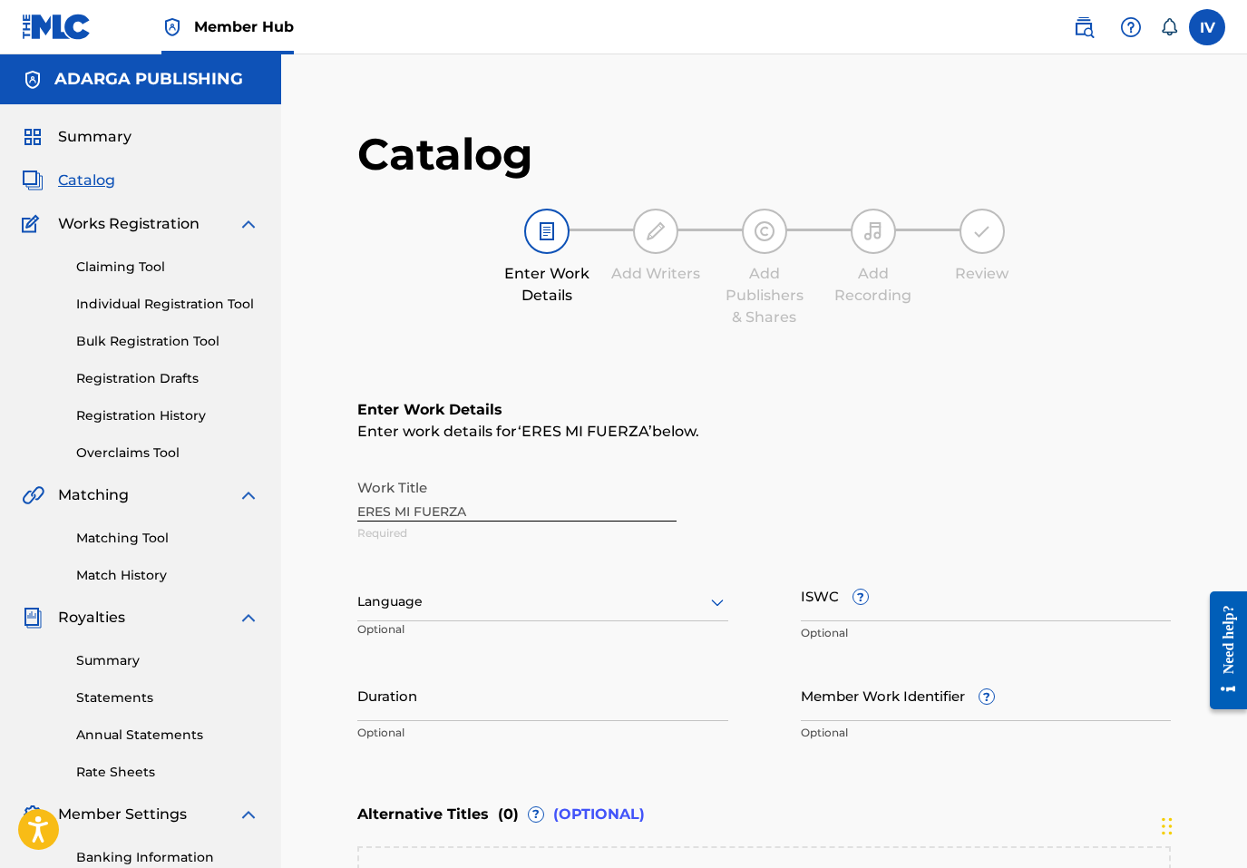
click at [592, 604] on div "Language" at bounding box center [542, 602] width 371 height 38
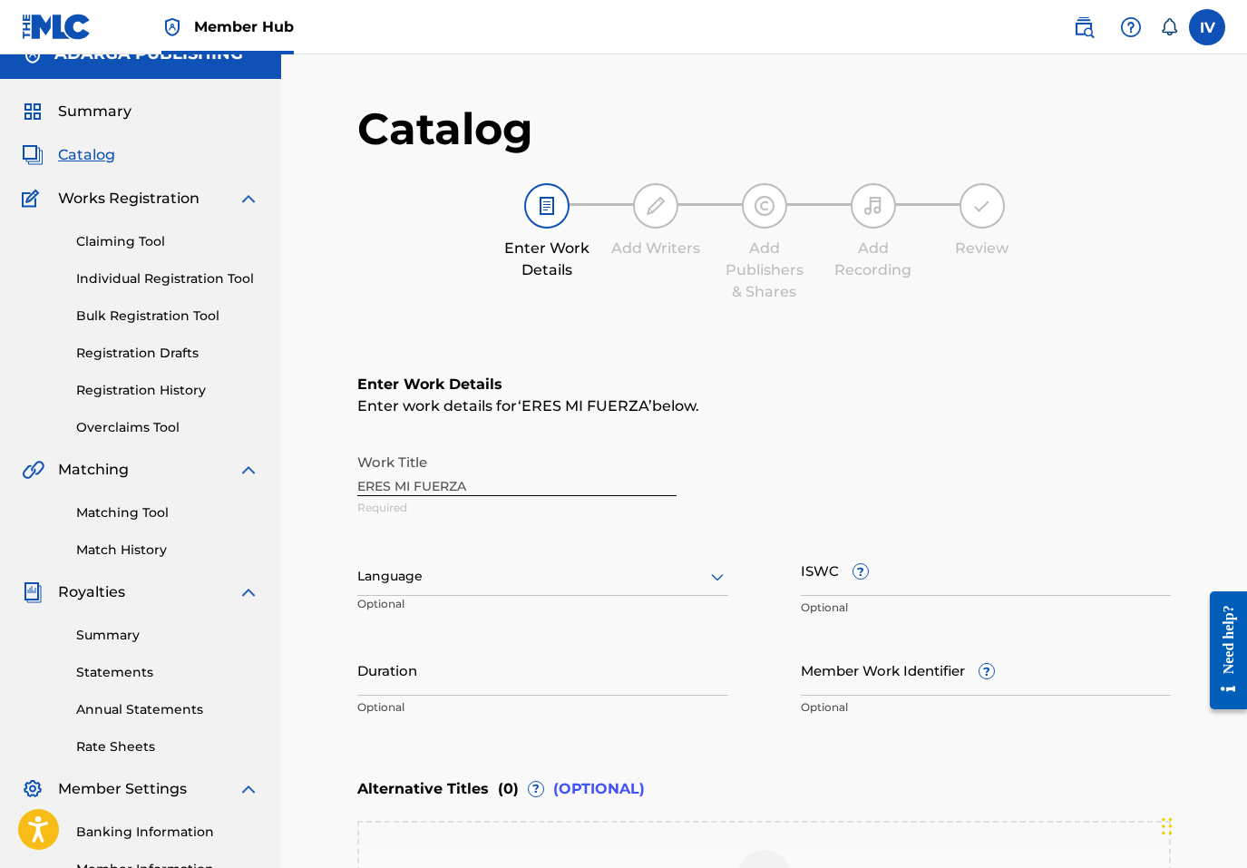
scroll to position [26, 0]
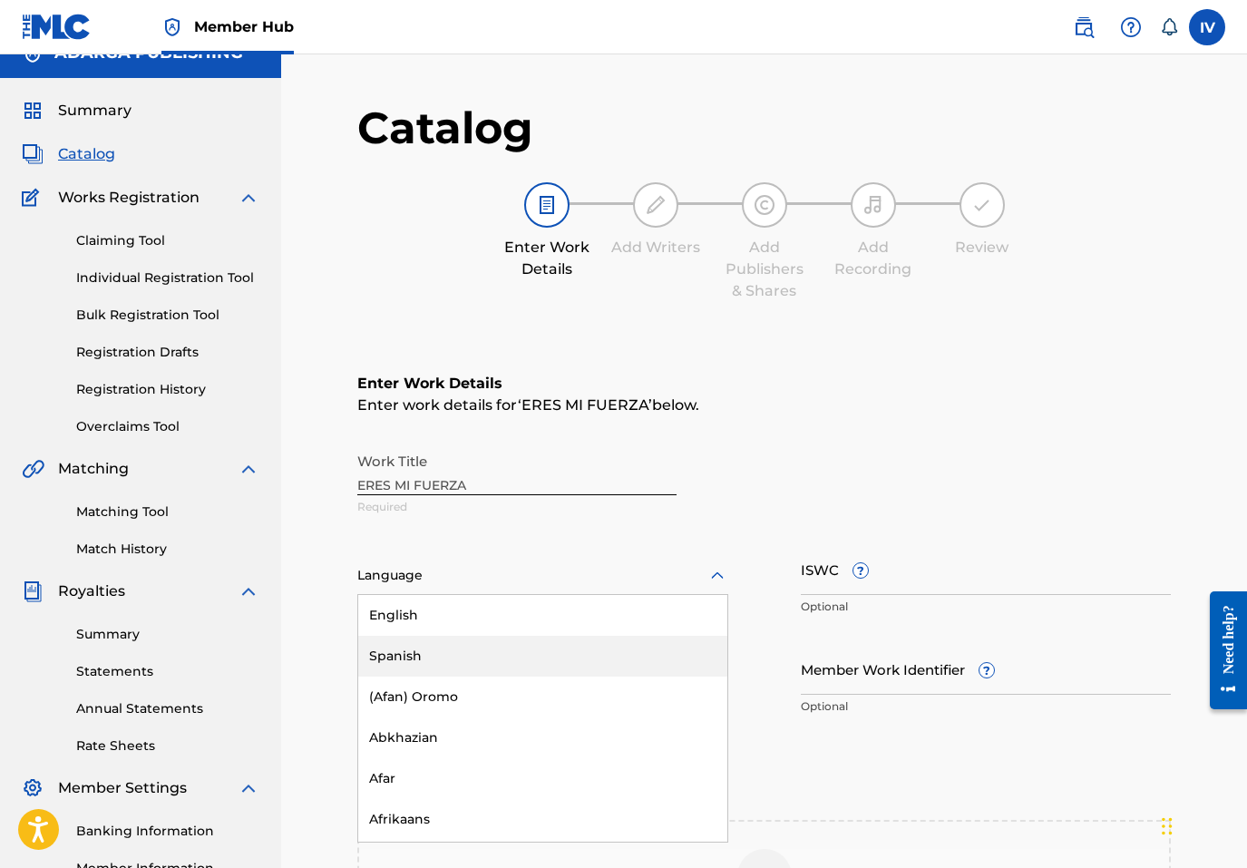
click at [522, 652] on div "Spanish" at bounding box center [542, 656] width 369 height 41
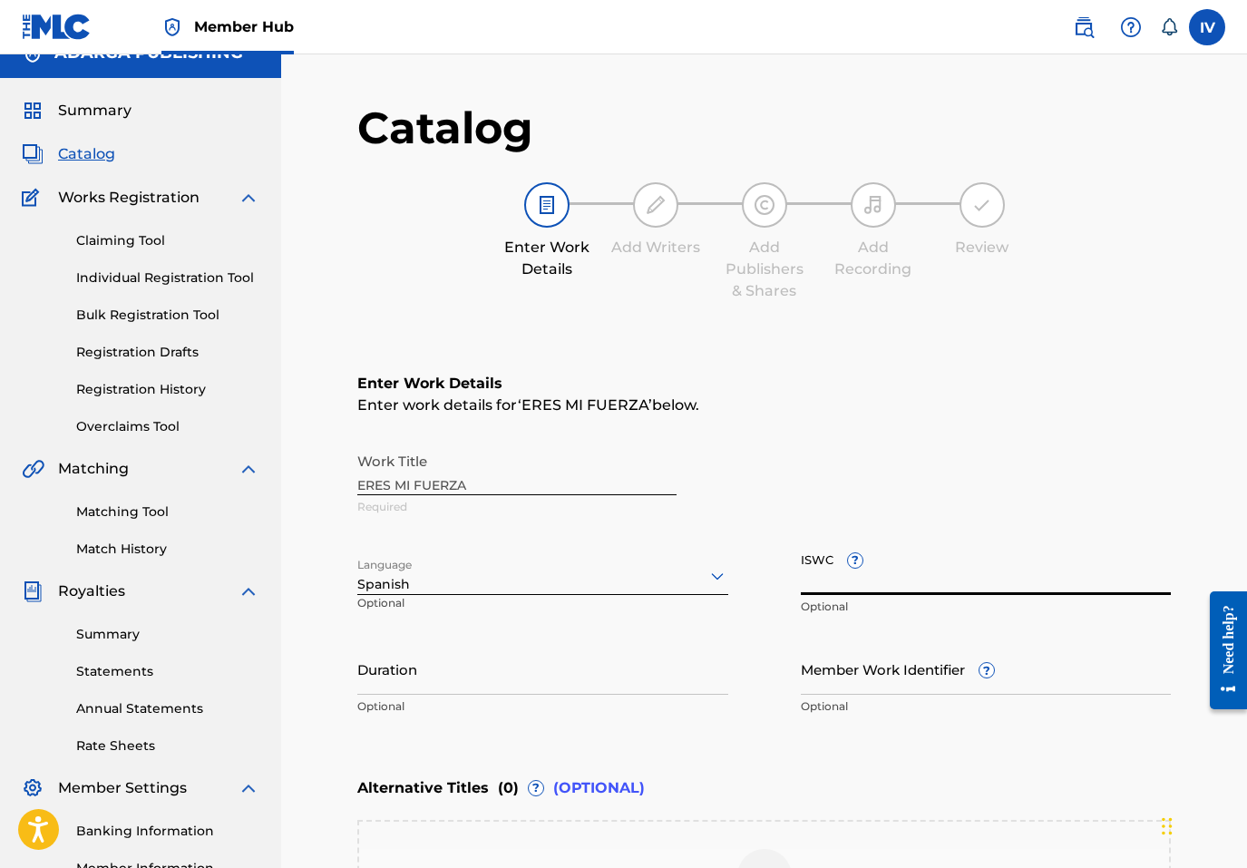
click at [958, 563] on input "ISWC ?" at bounding box center [986, 569] width 371 height 52
paste input "T9225729771"
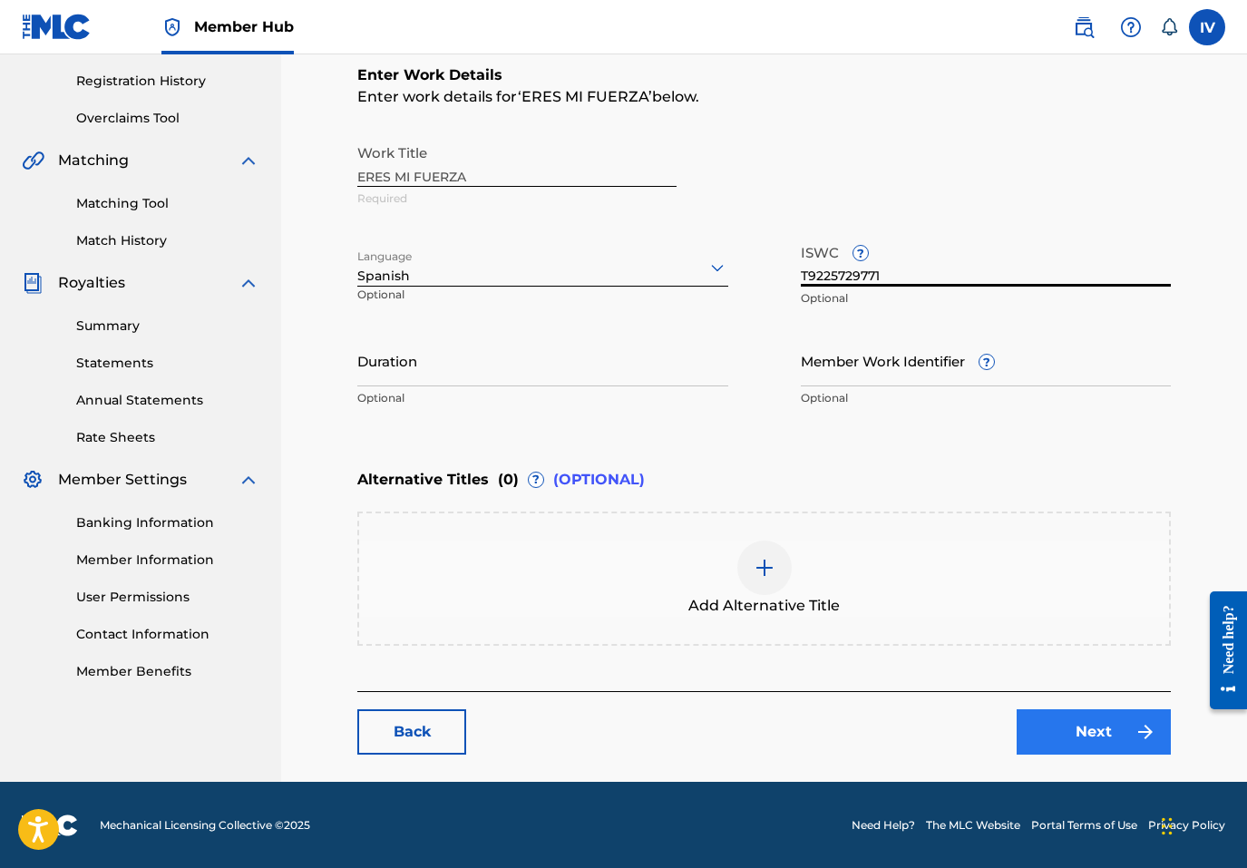
type input "T9225729771"
click at [1068, 715] on link "Next" at bounding box center [1094, 731] width 154 height 45
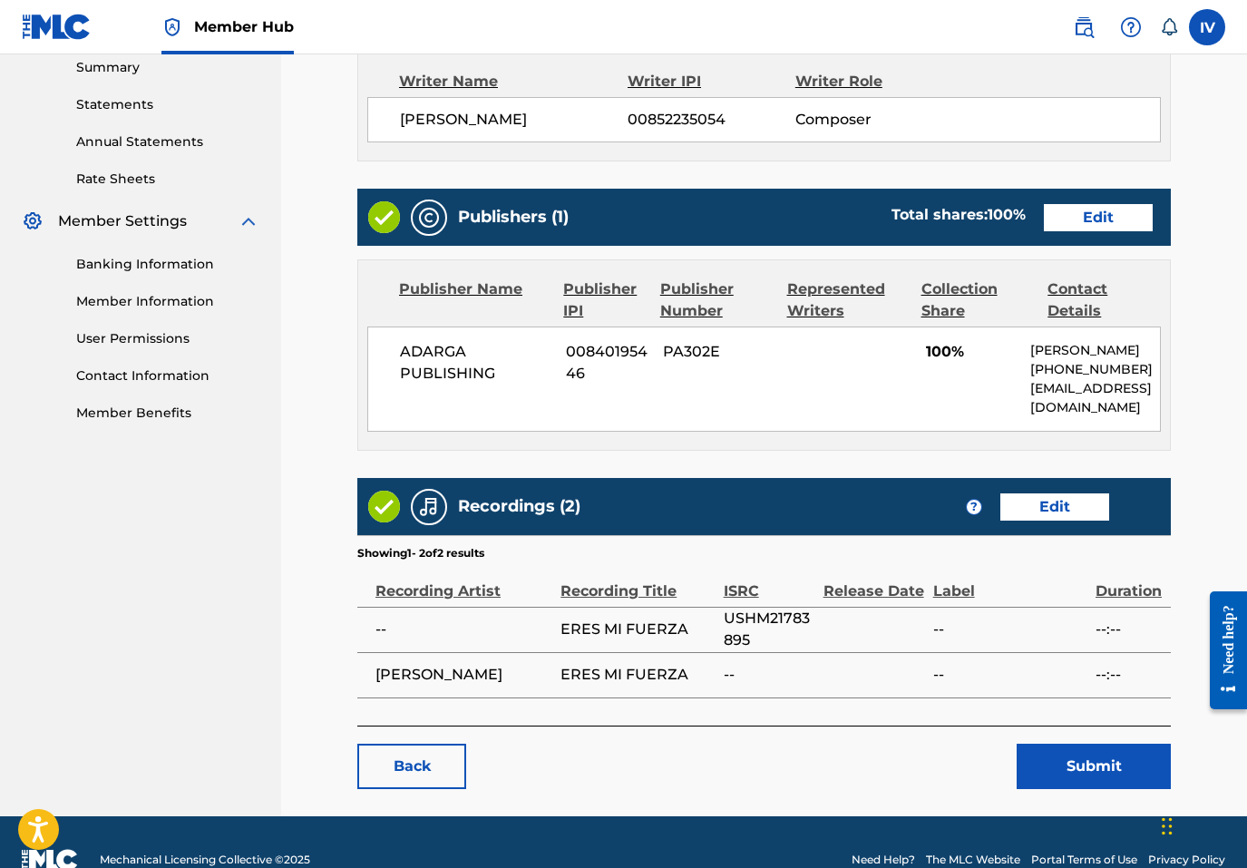
scroll to position [627, 0]
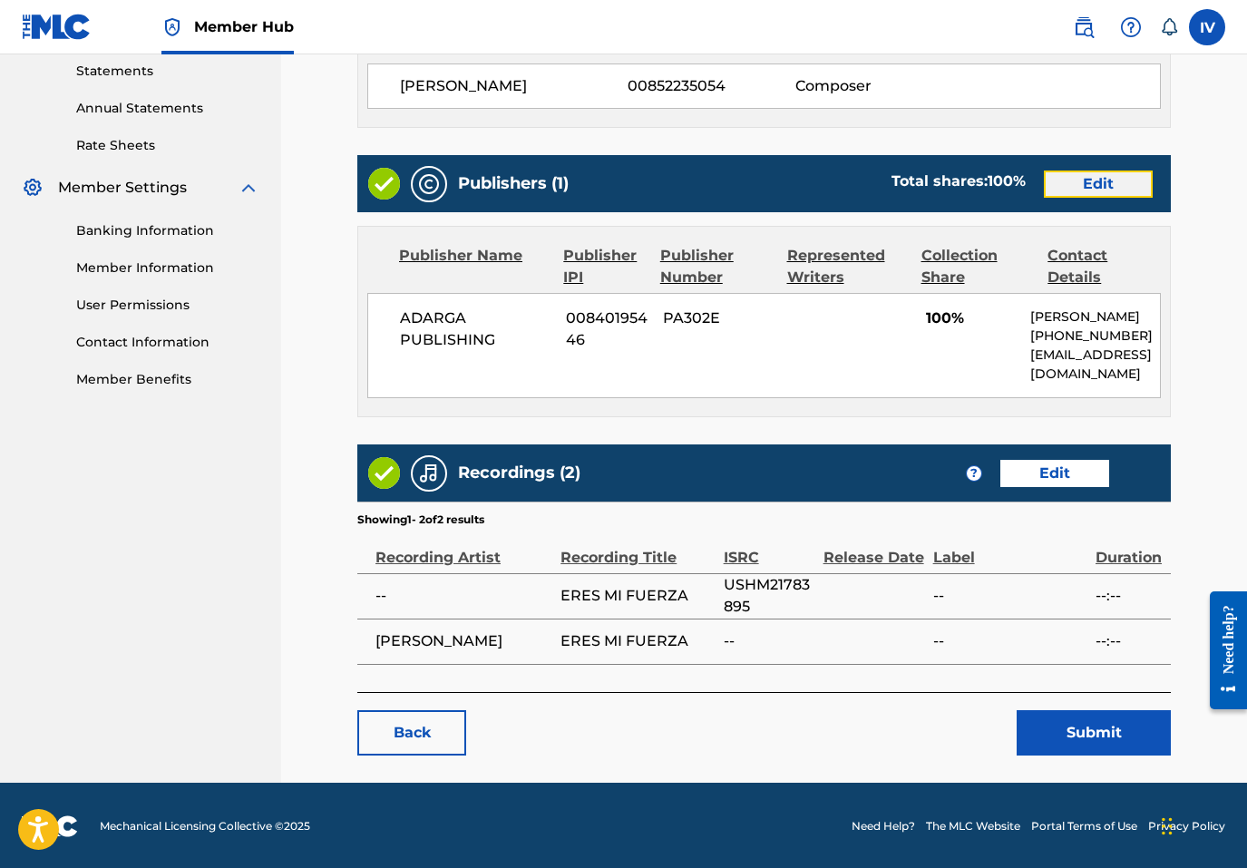
click at [1077, 185] on link "Edit" at bounding box center [1098, 184] width 109 height 27
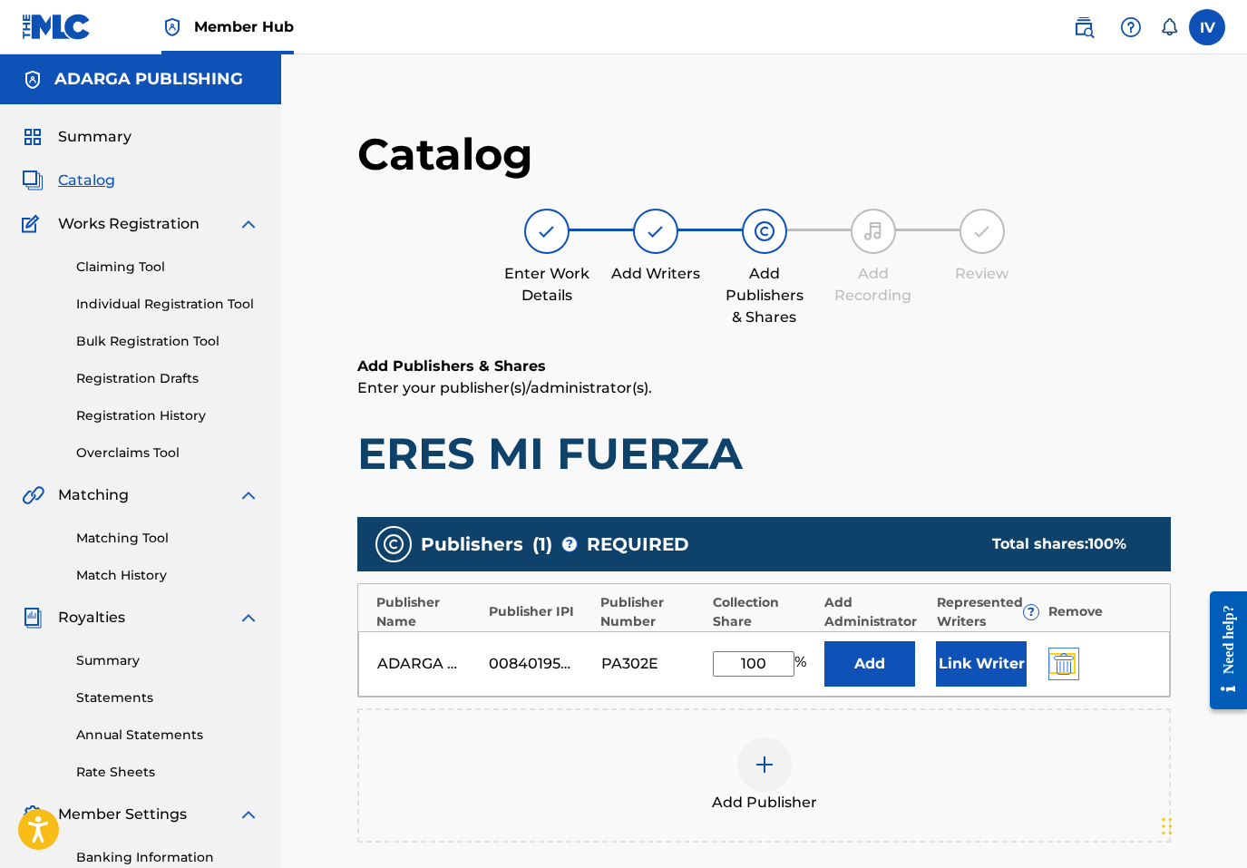
click at [1059, 653] on img "submit" at bounding box center [1064, 664] width 20 height 22
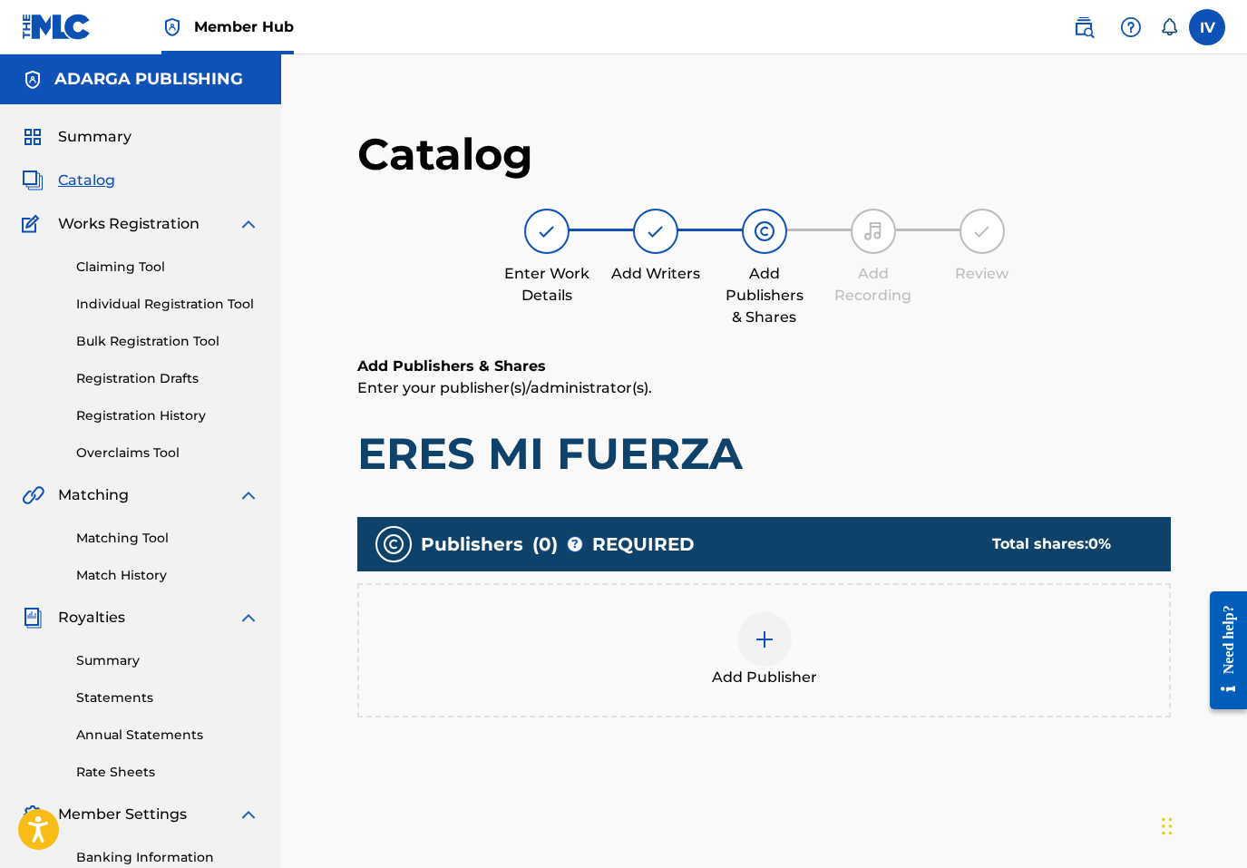
click at [837, 609] on div "Add Publisher" at bounding box center [764, 650] width 814 height 134
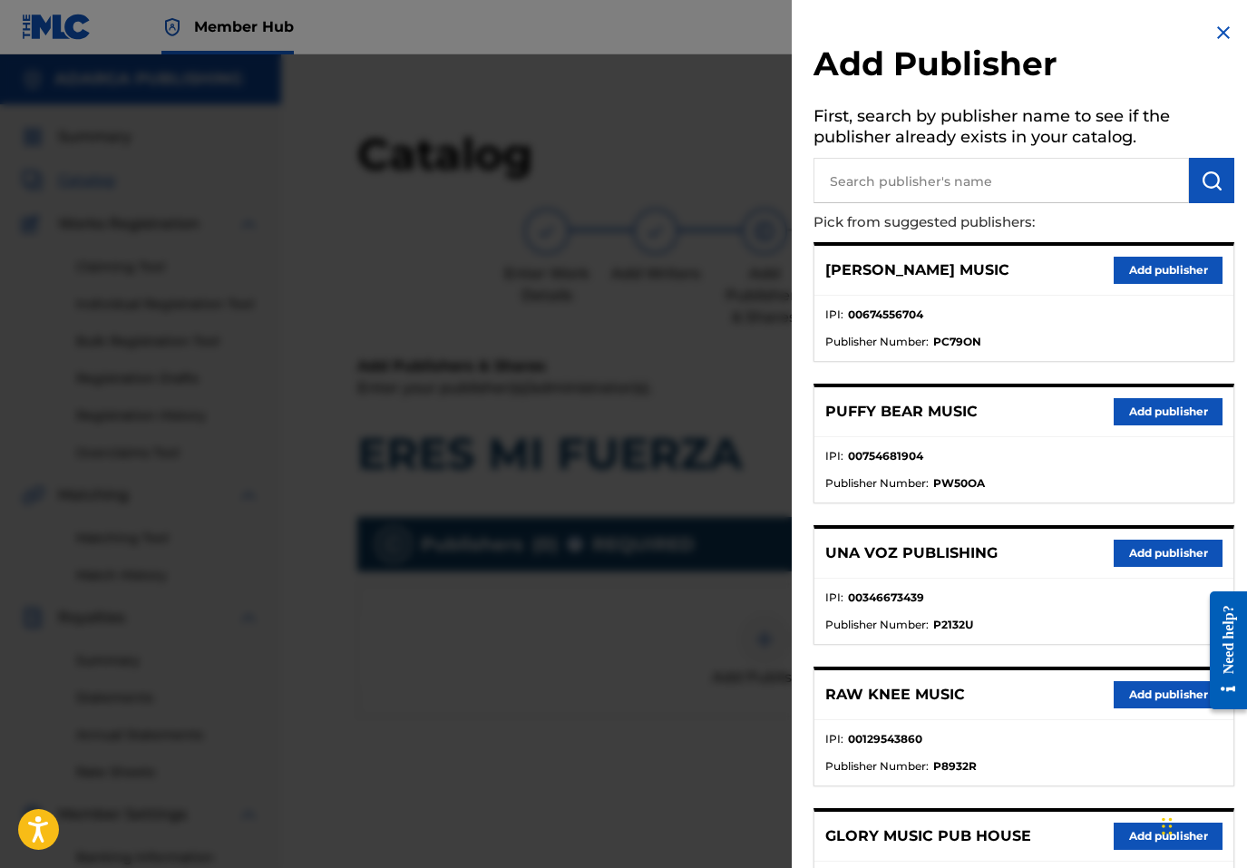
click at [974, 185] on input "text" at bounding box center [1002, 180] width 376 height 45
type input "THE WORSHIP"
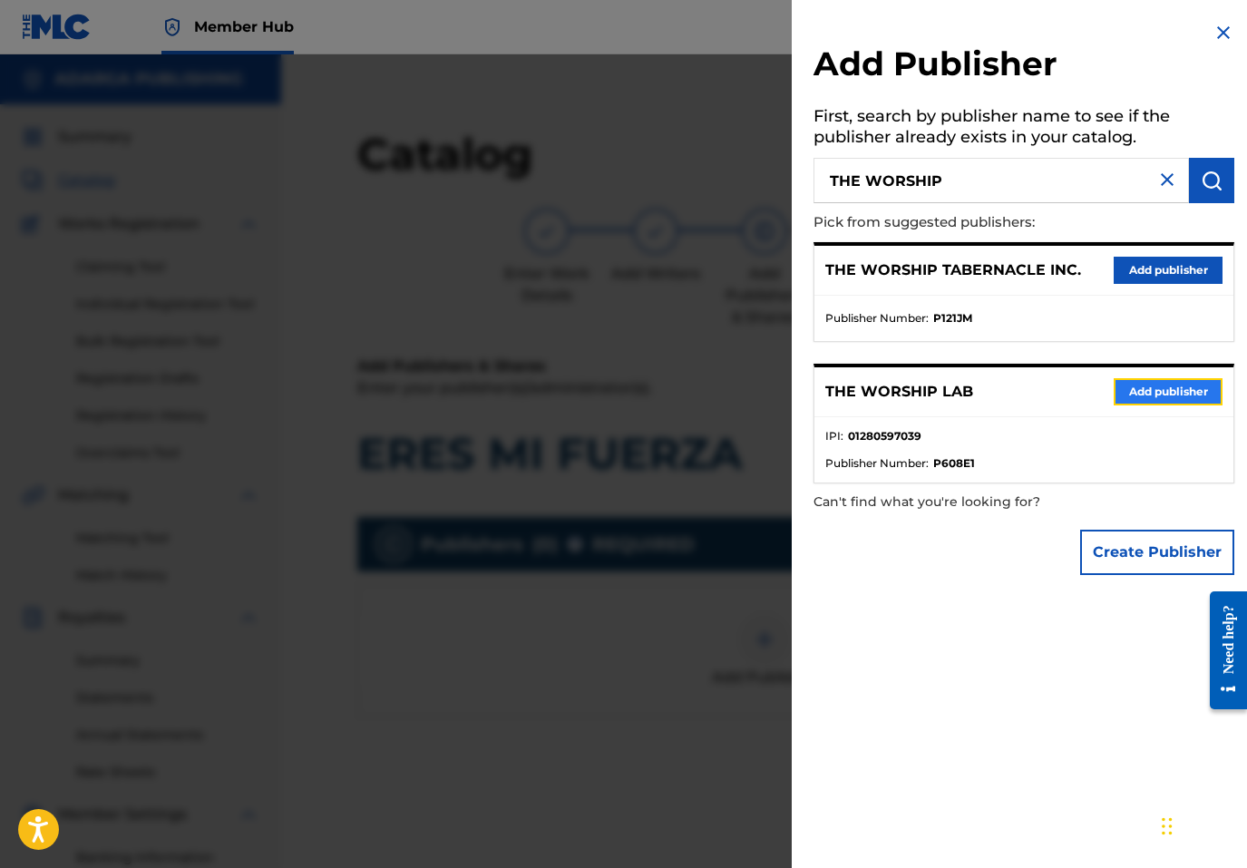
click at [1135, 392] on button "Add publisher" at bounding box center [1168, 391] width 109 height 27
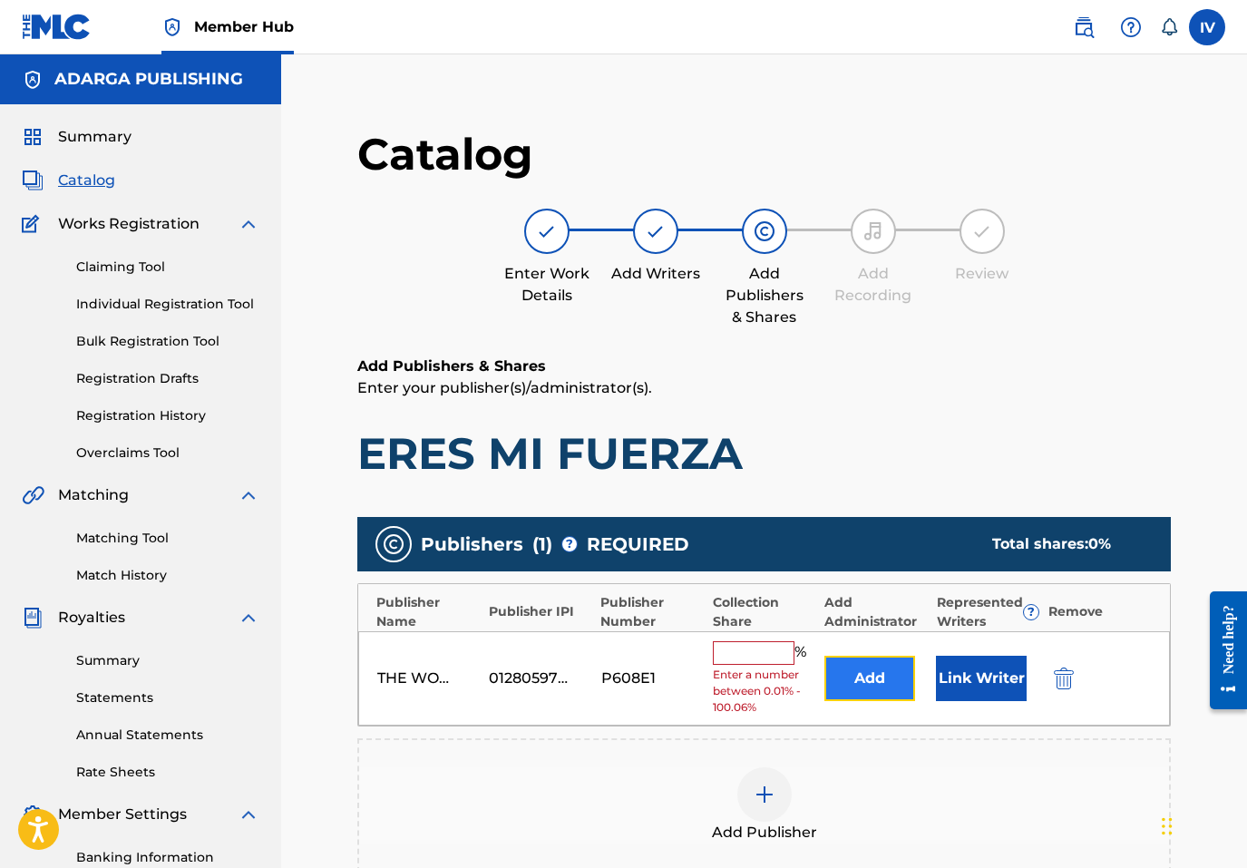
click at [845, 673] on button "Add" at bounding box center [870, 678] width 91 height 45
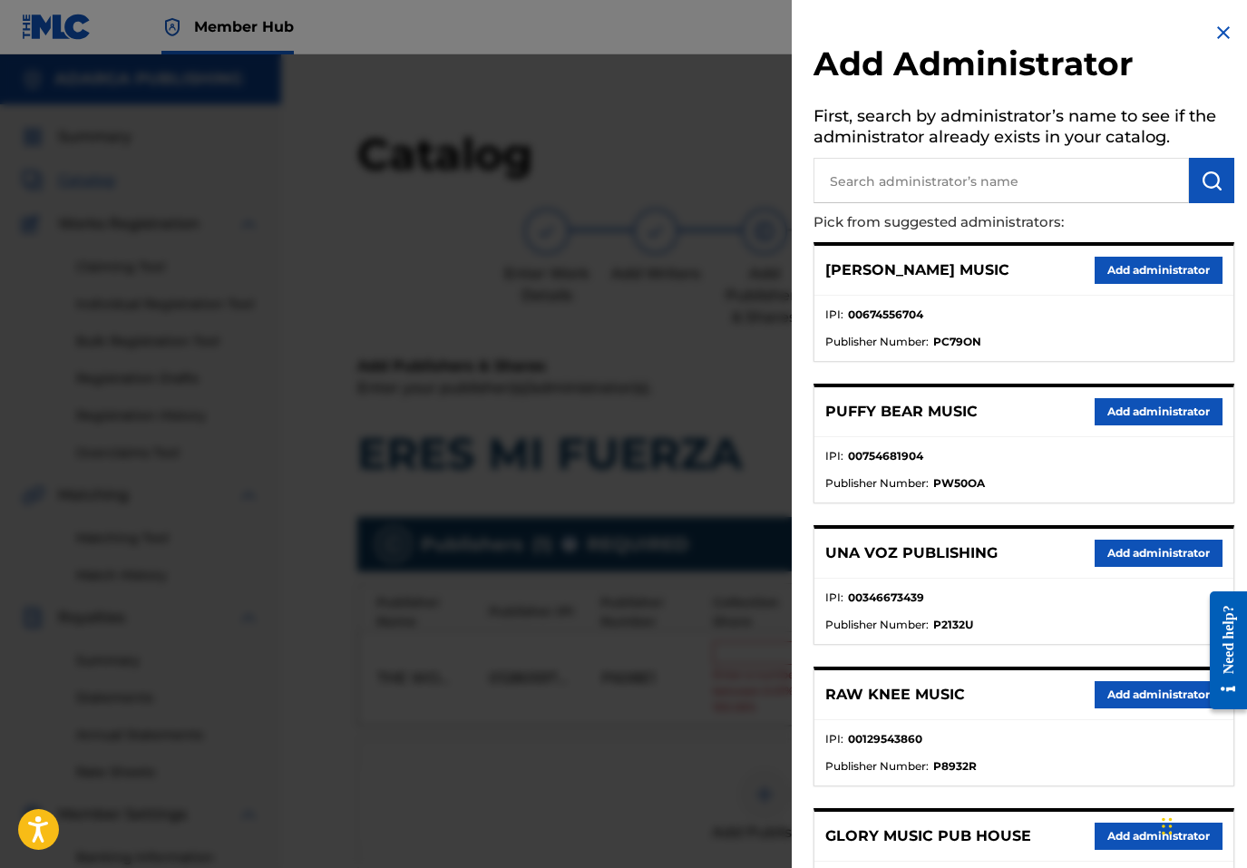
click at [1002, 181] on input "text" at bounding box center [1002, 180] width 376 height 45
type input "ADARGA"
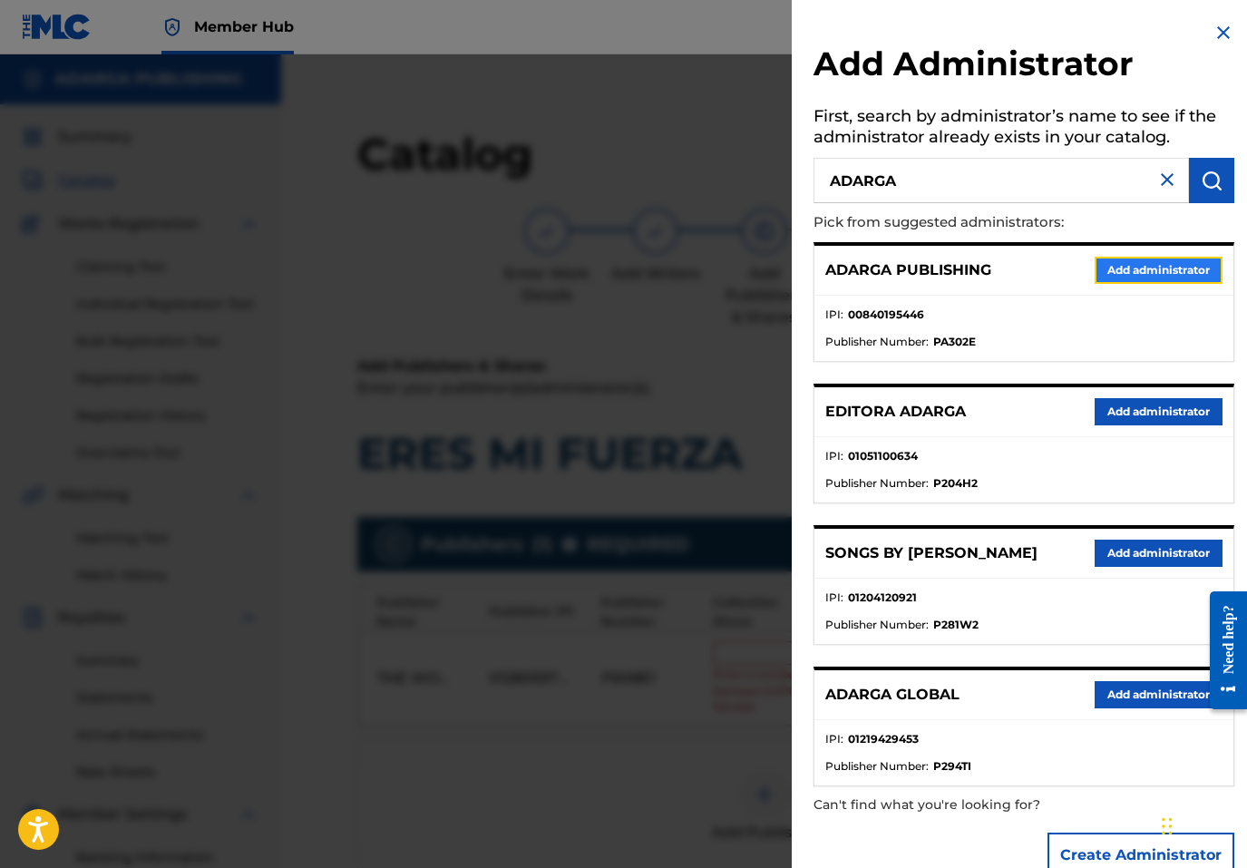
click at [1162, 259] on button "Add administrator" at bounding box center [1159, 270] width 128 height 27
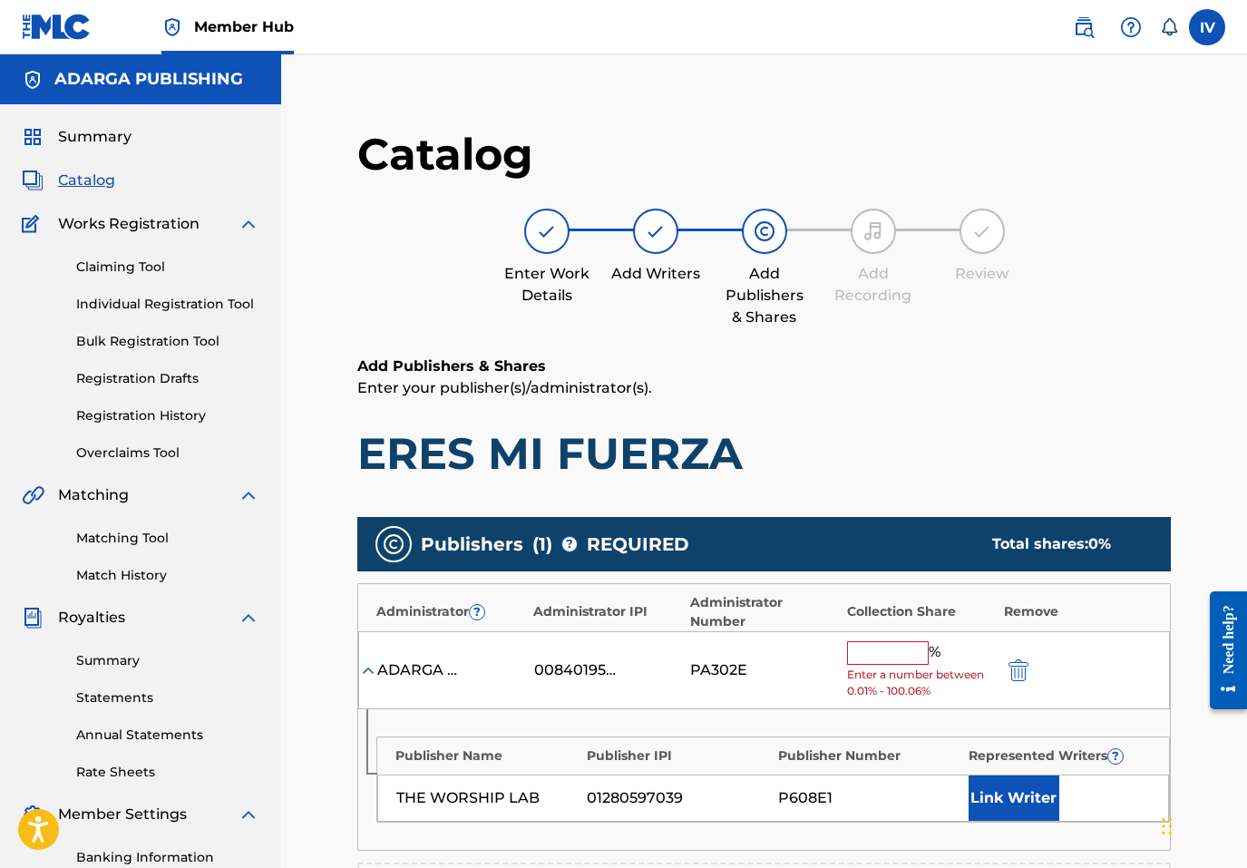
click at [882, 655] on input "text" at bounding box center [888, 653] width 82 height 24
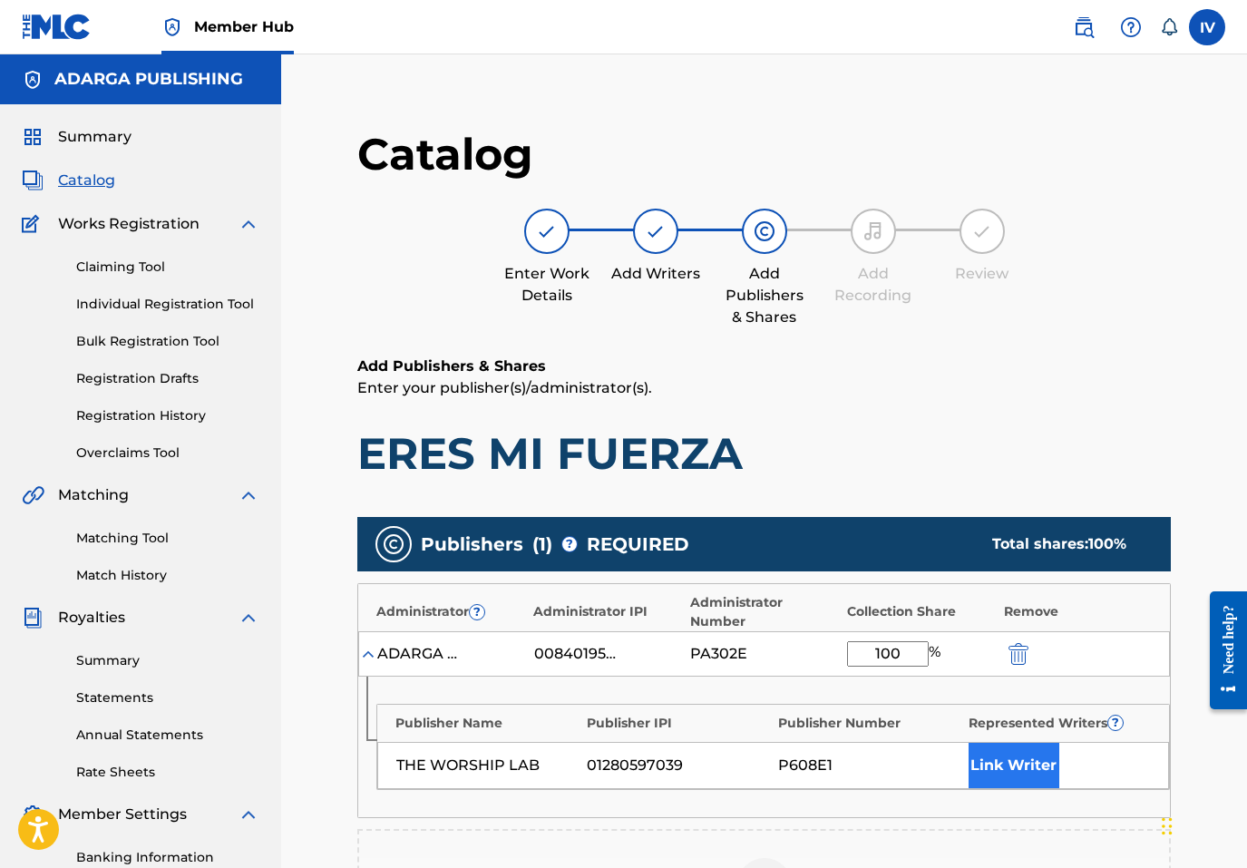
type input "100"
click at [992, 759] on button "Link Writer" at bounding box center [1014, 765] width 91 height 45
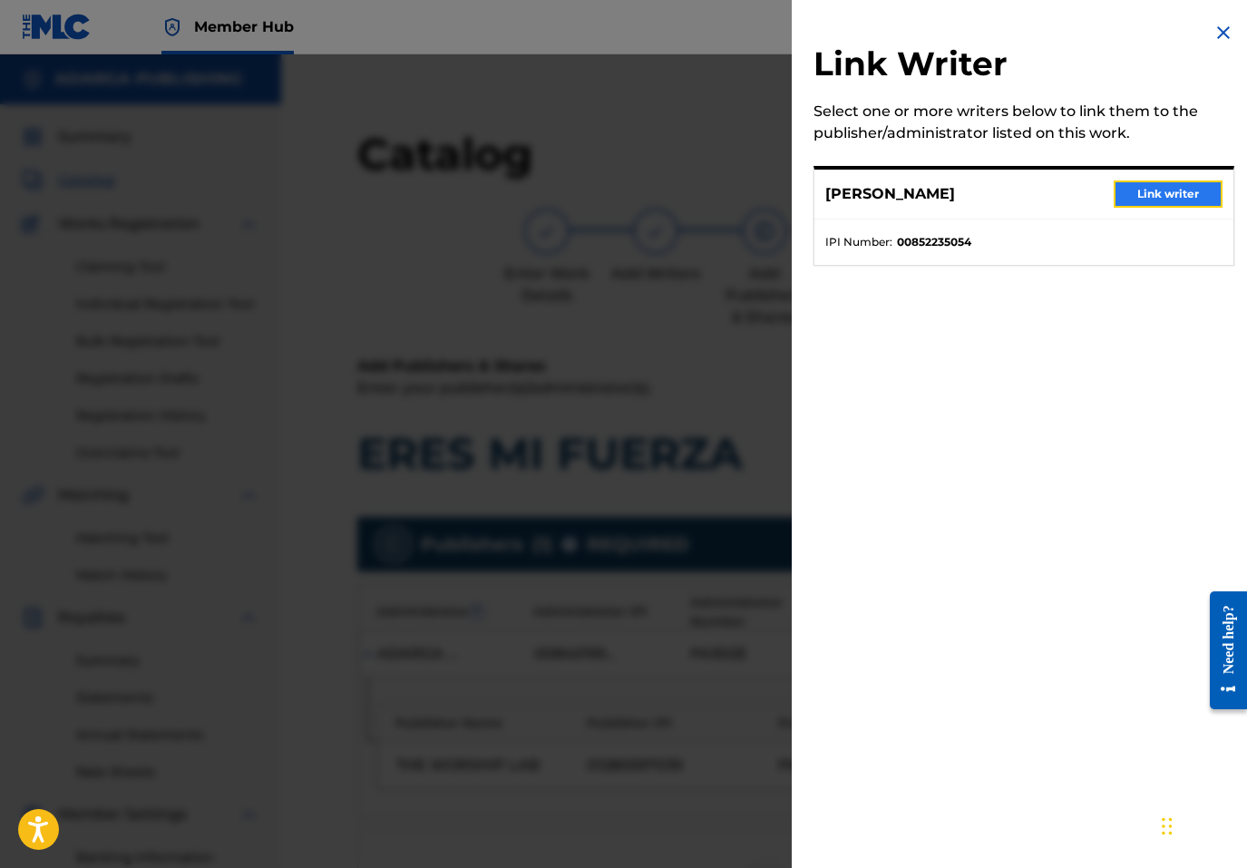
click at [1151, 205] on button "Link writer" at bounding box center [1168, 194] width 109 height 27
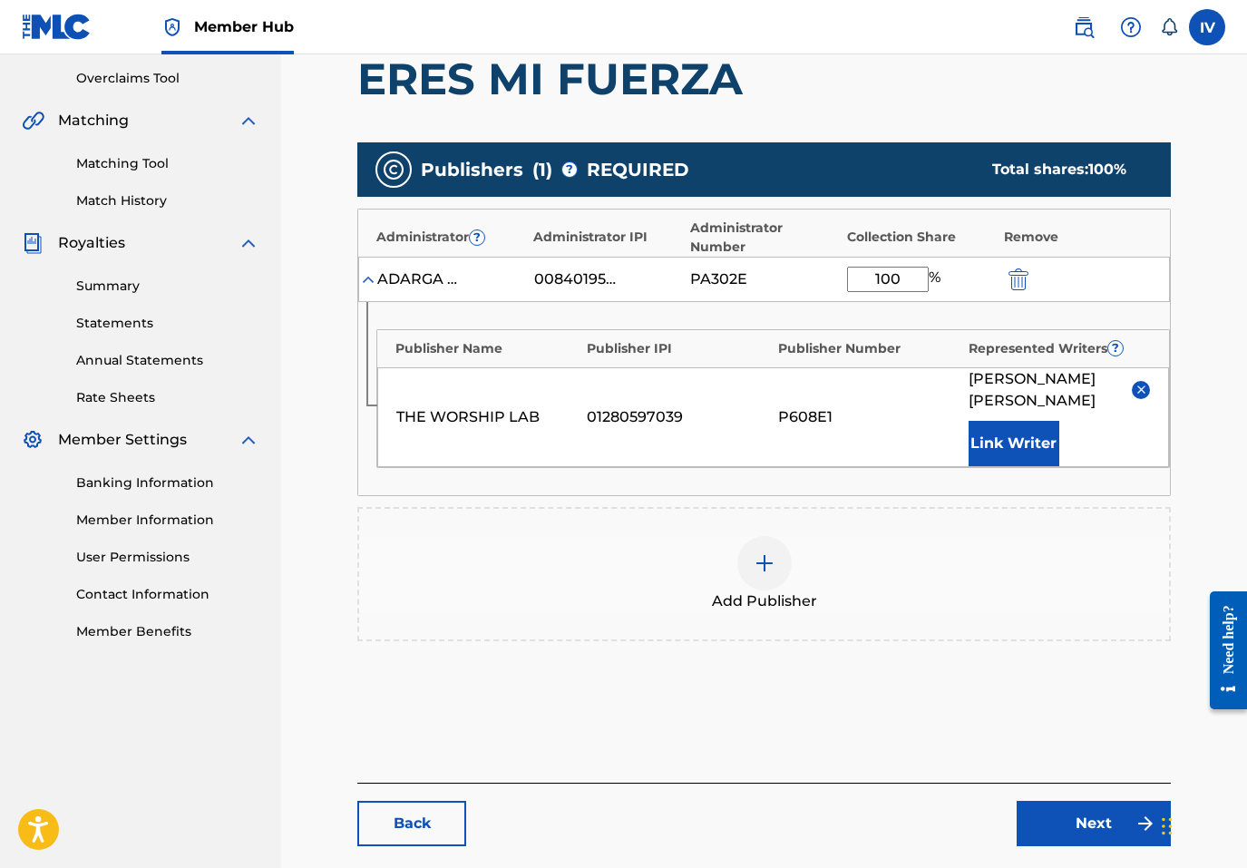
scroll to position [467, 0]
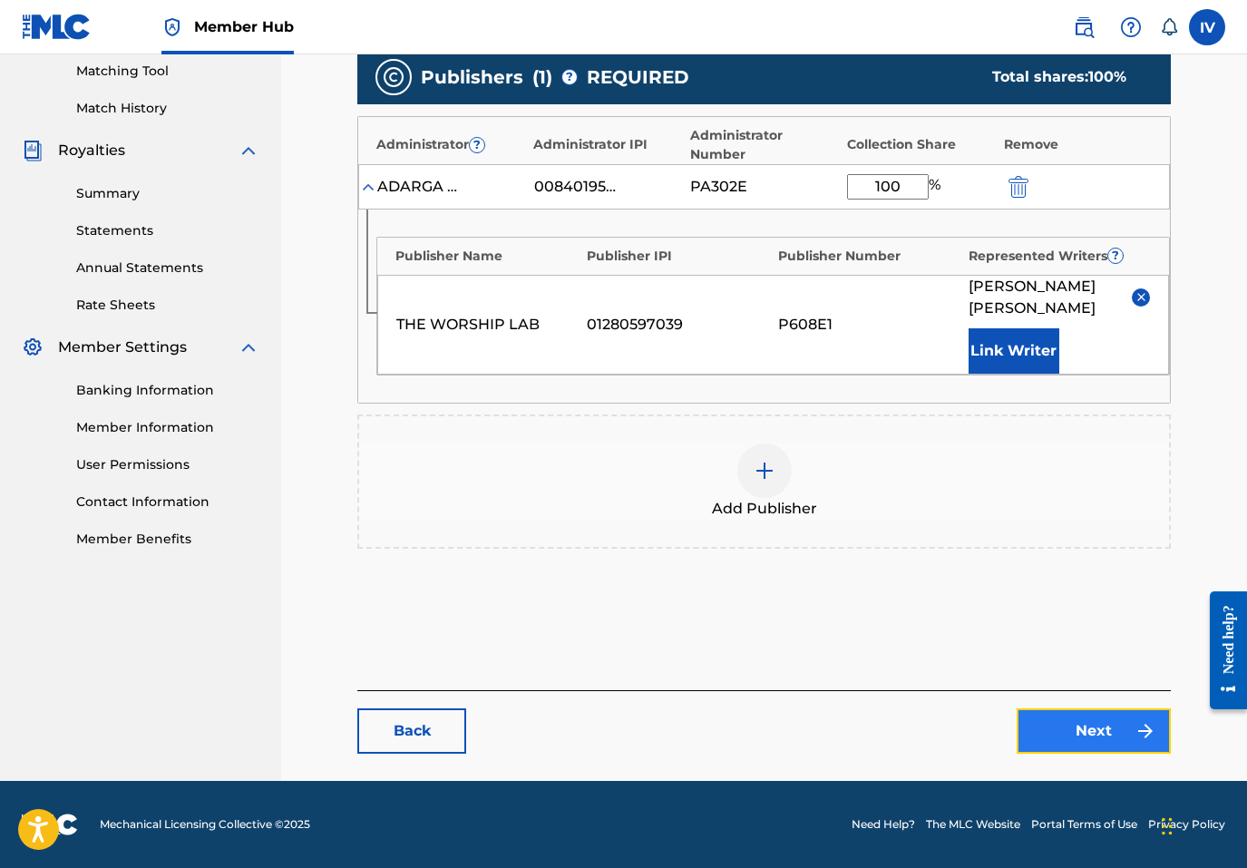
click at [1072, 735] on link "Next" at bounding box center [1094, 730] width 154 height 45
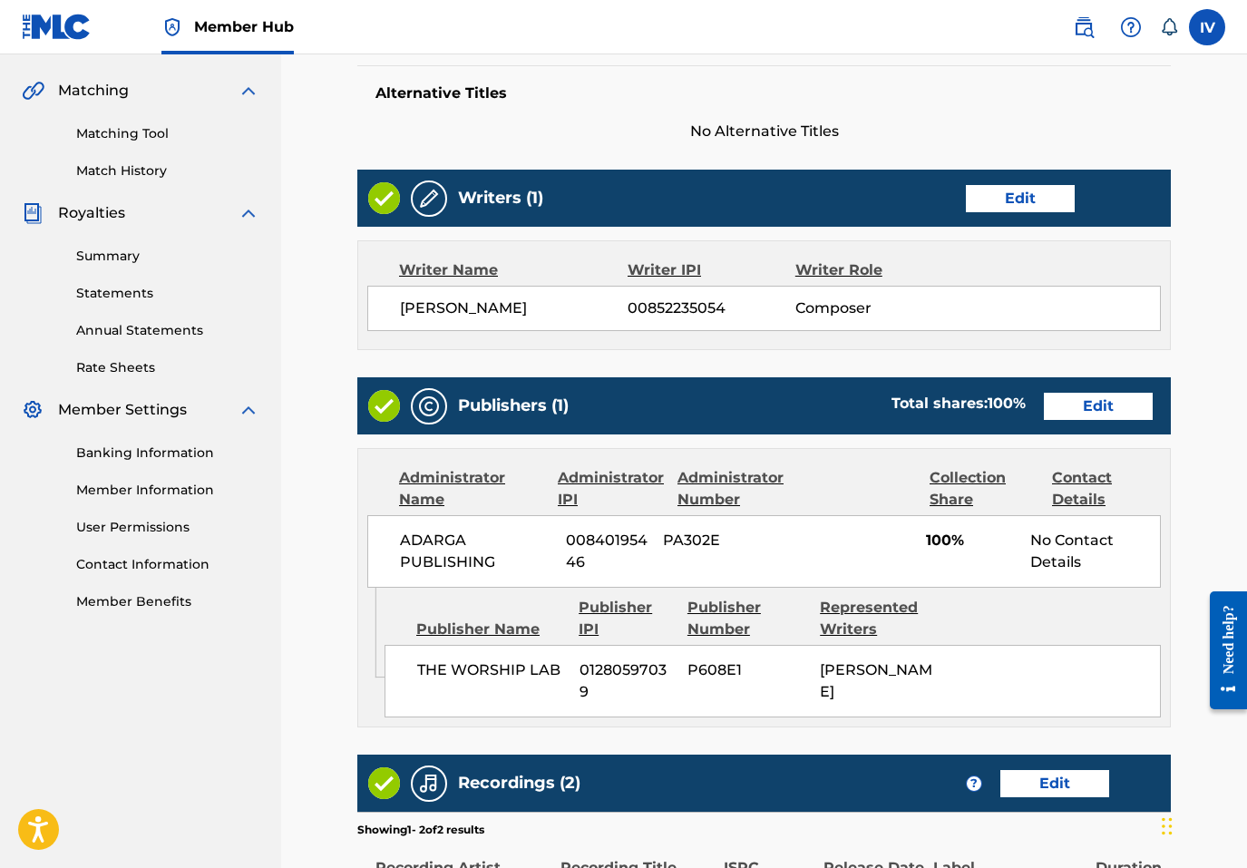
scroll to position [736, 0]
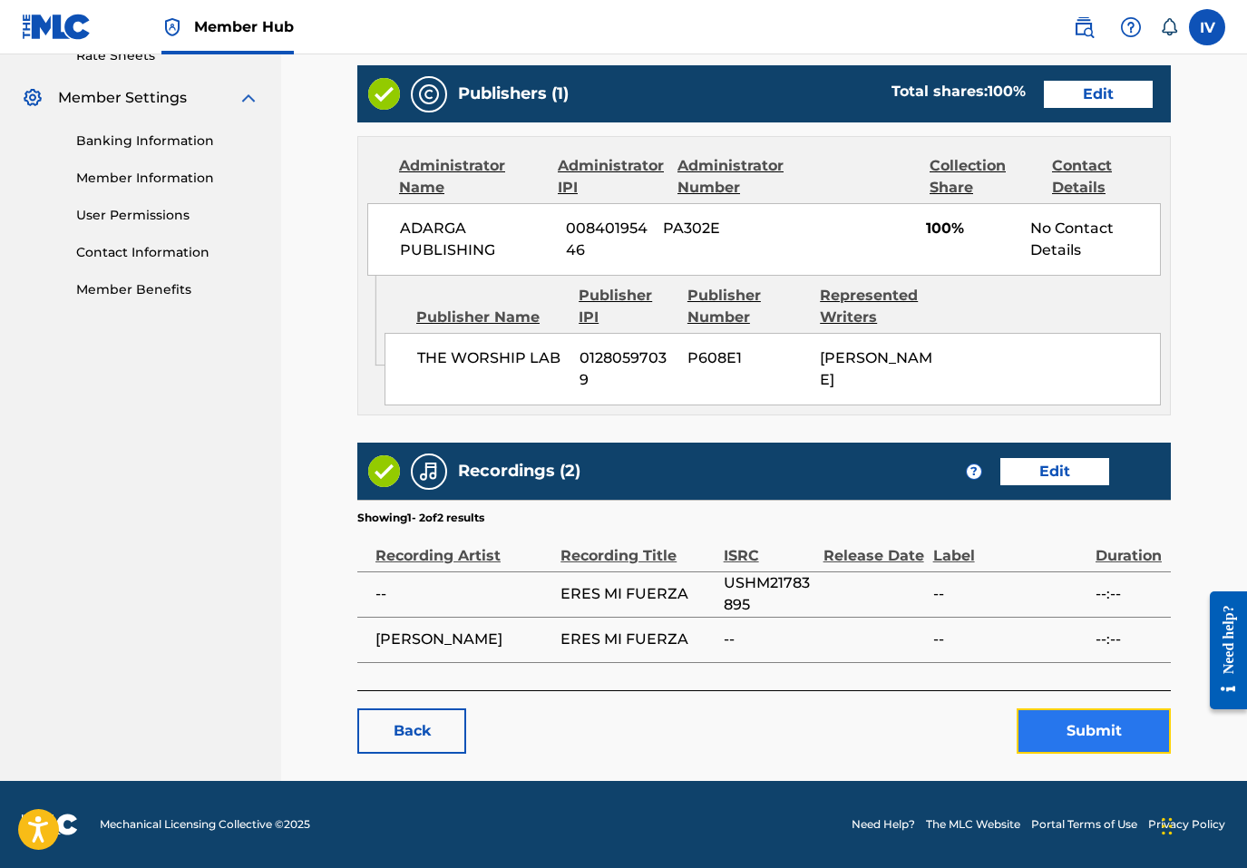
click at [1069, 739] on button "Submit" at bounding box center [1094, 730] width 154 height 45
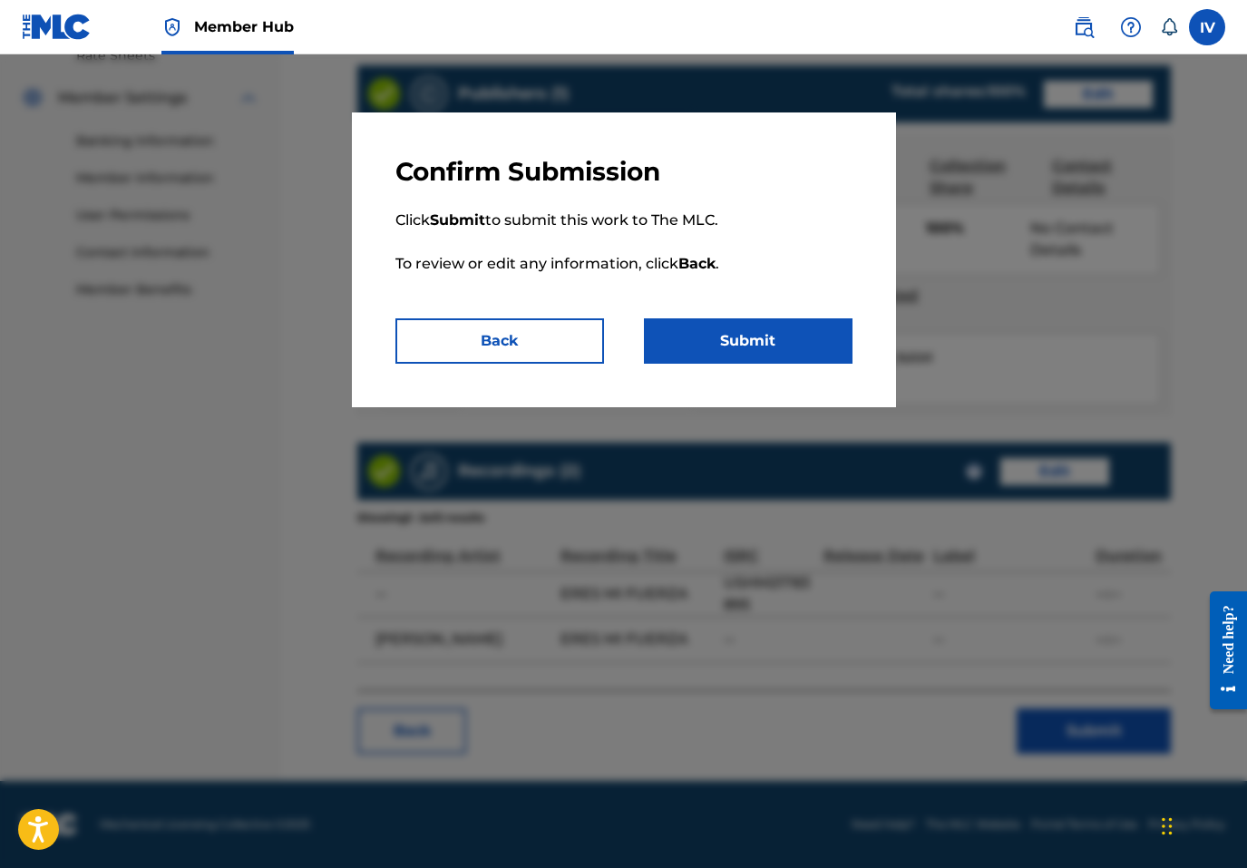
click at [781, 368] on div "Confirm Submission Click Submit to submit this work to The MLC. To review or ed…" at bounding box center [624, 259] width 544 height 295
click at [755, 345] on button "Submit" at bounding box center [748, 340] width 209 height 45
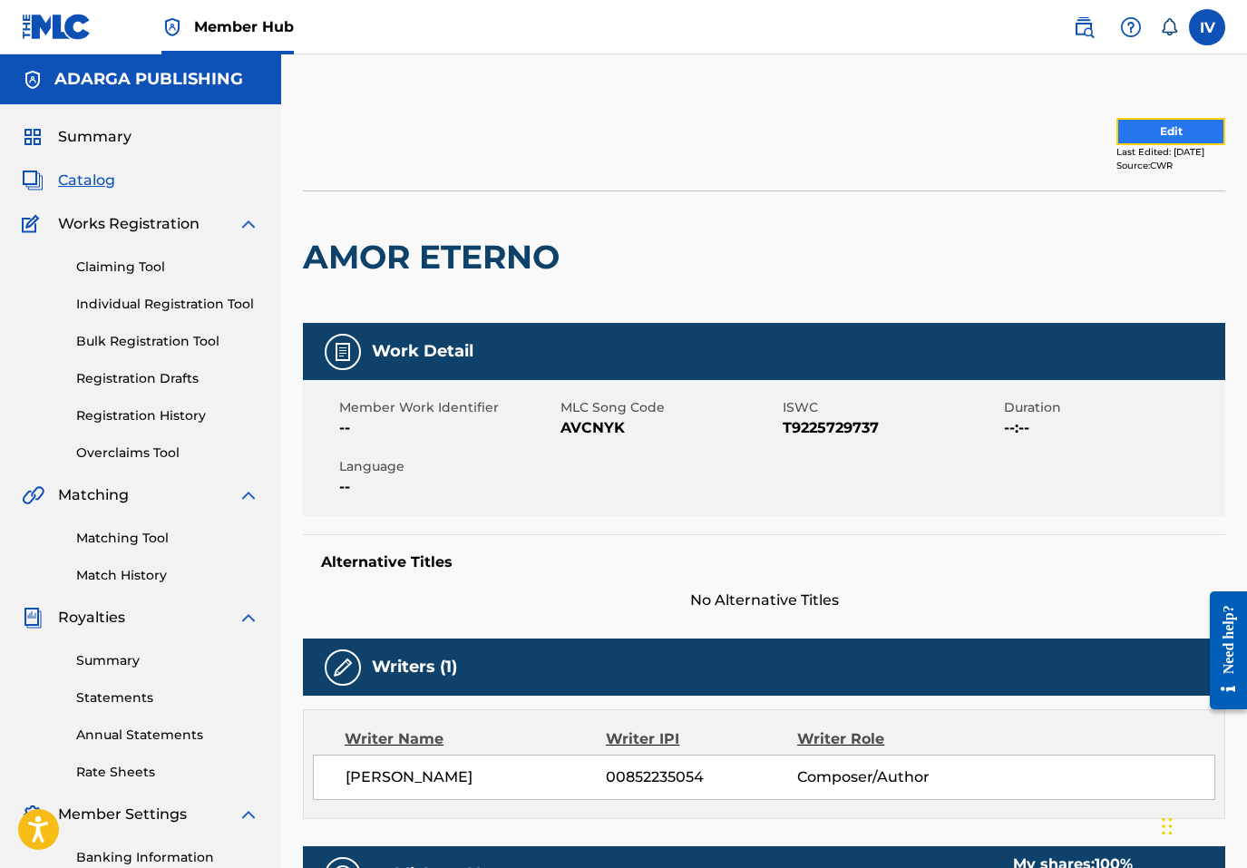
click at [1124, 132] on button "Edit" at bounding box center [1171, 131] width 109 height 27
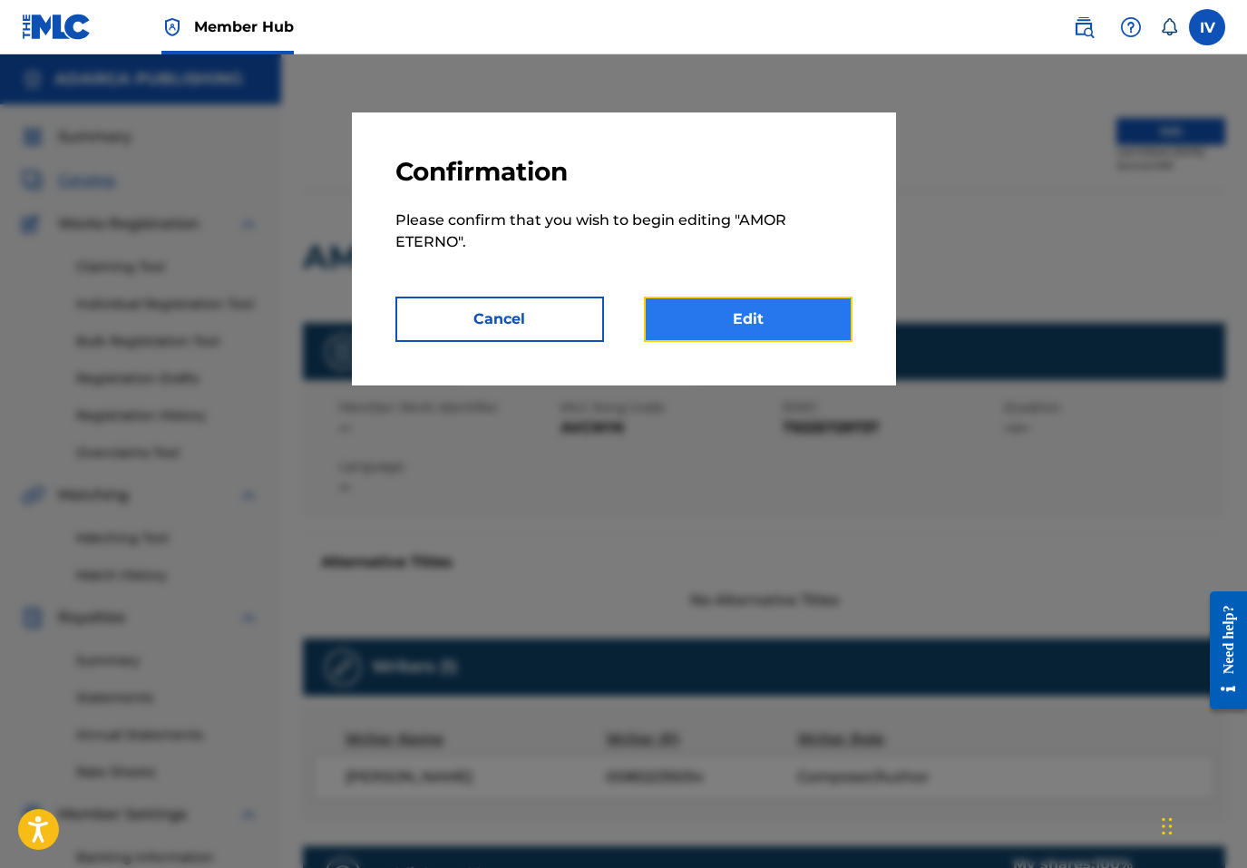
click at [727, 328] on link "Edit" at bounding box center [748, 319] width 209 height 45
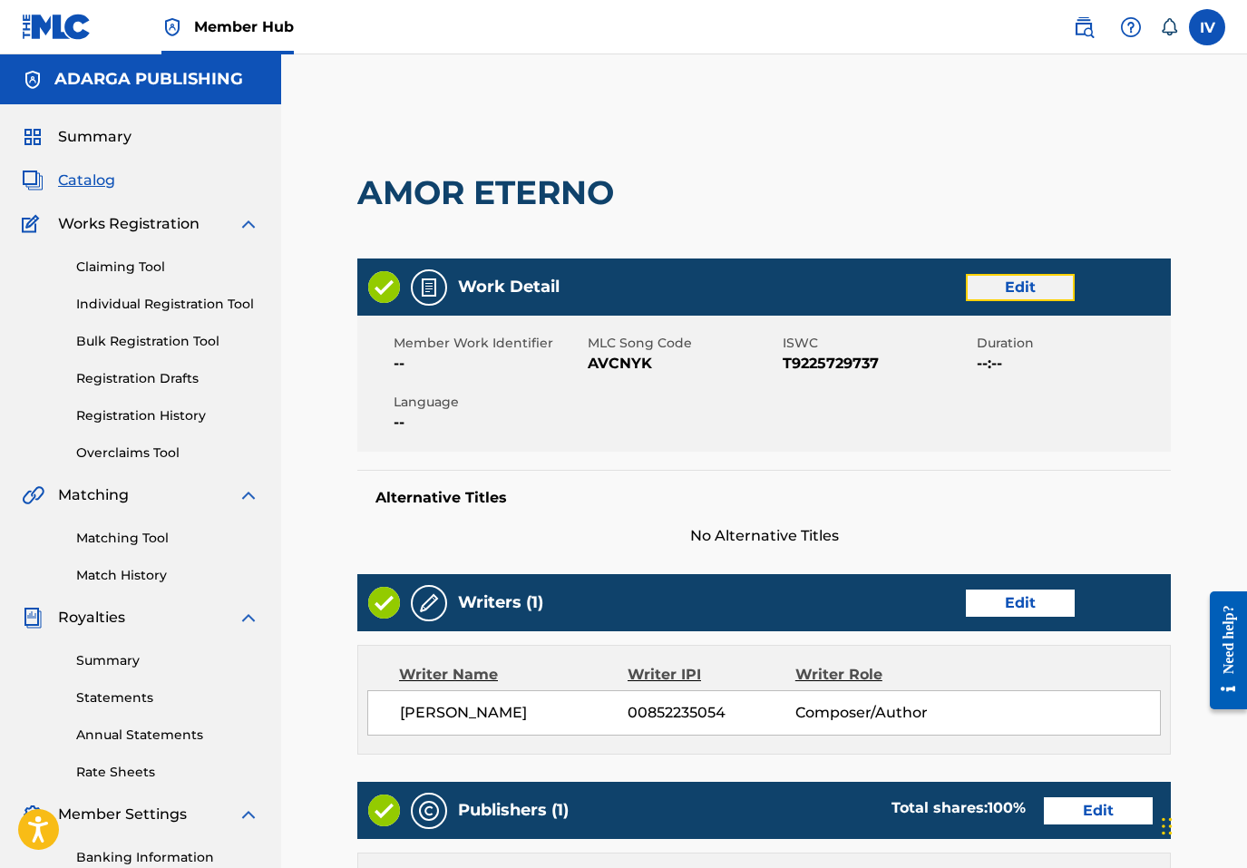
click at [1010, 287] on link "Edit" at bounding box center [1020, 287] width 109 height 27
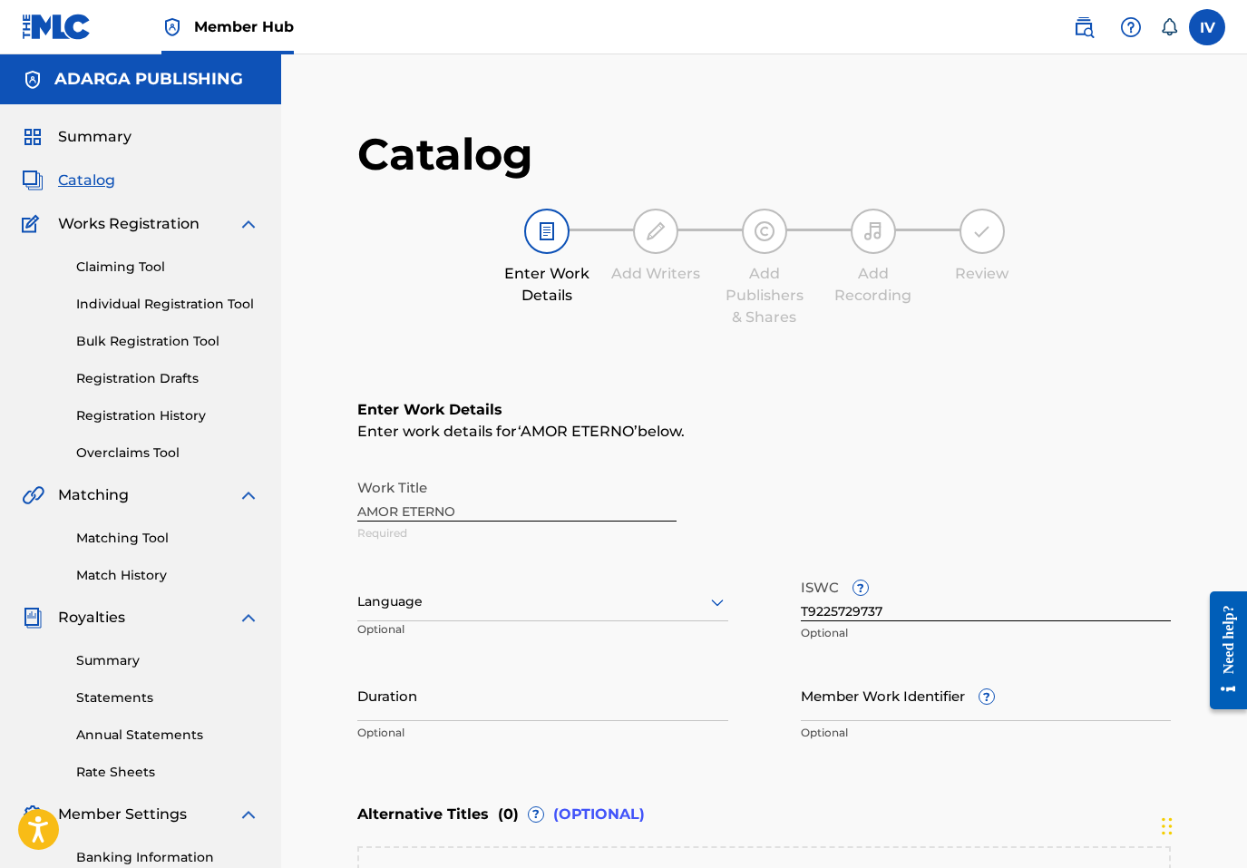
click at [561, 599] on div "Language" at bounding box center [542, 602] width 371 height 38
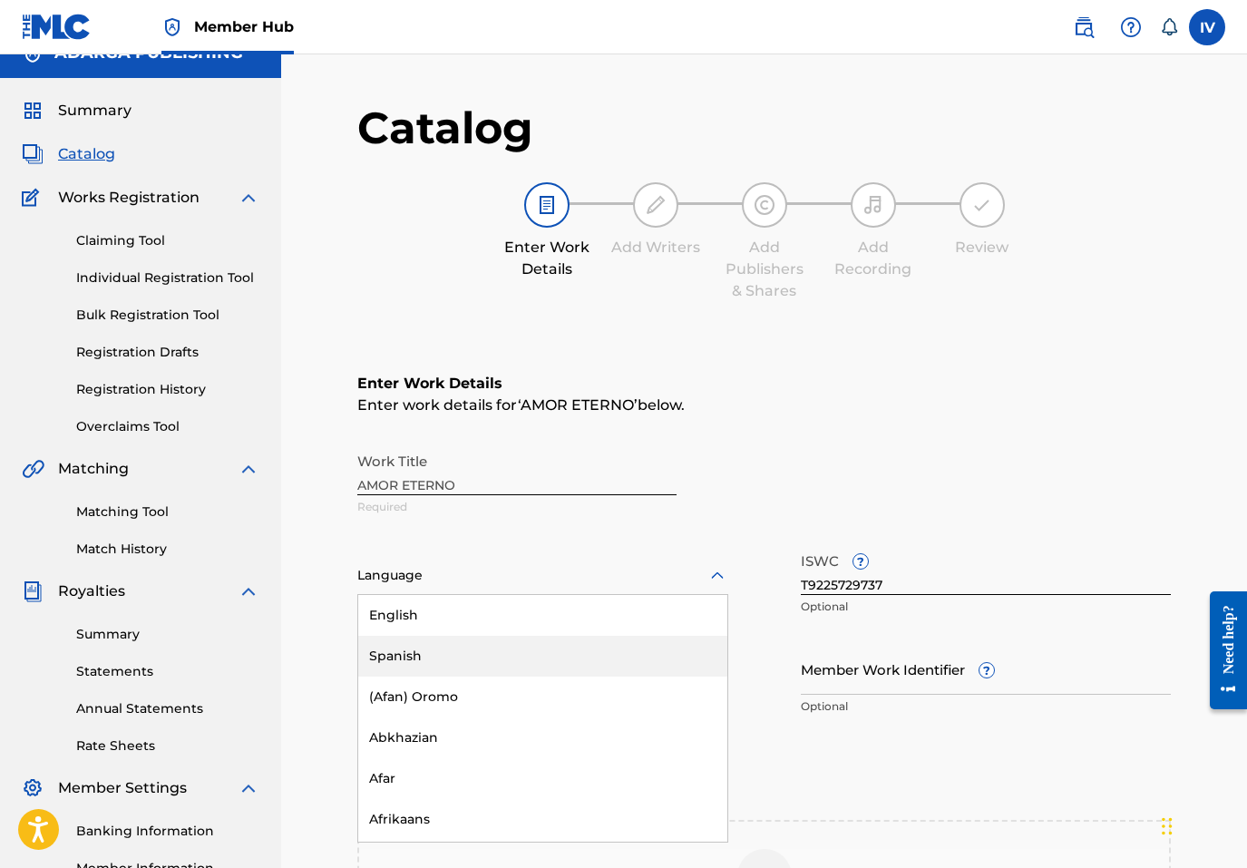
click at [515, 642] on div "Spanish" at bounding box center [542, 656] width 369 height 41
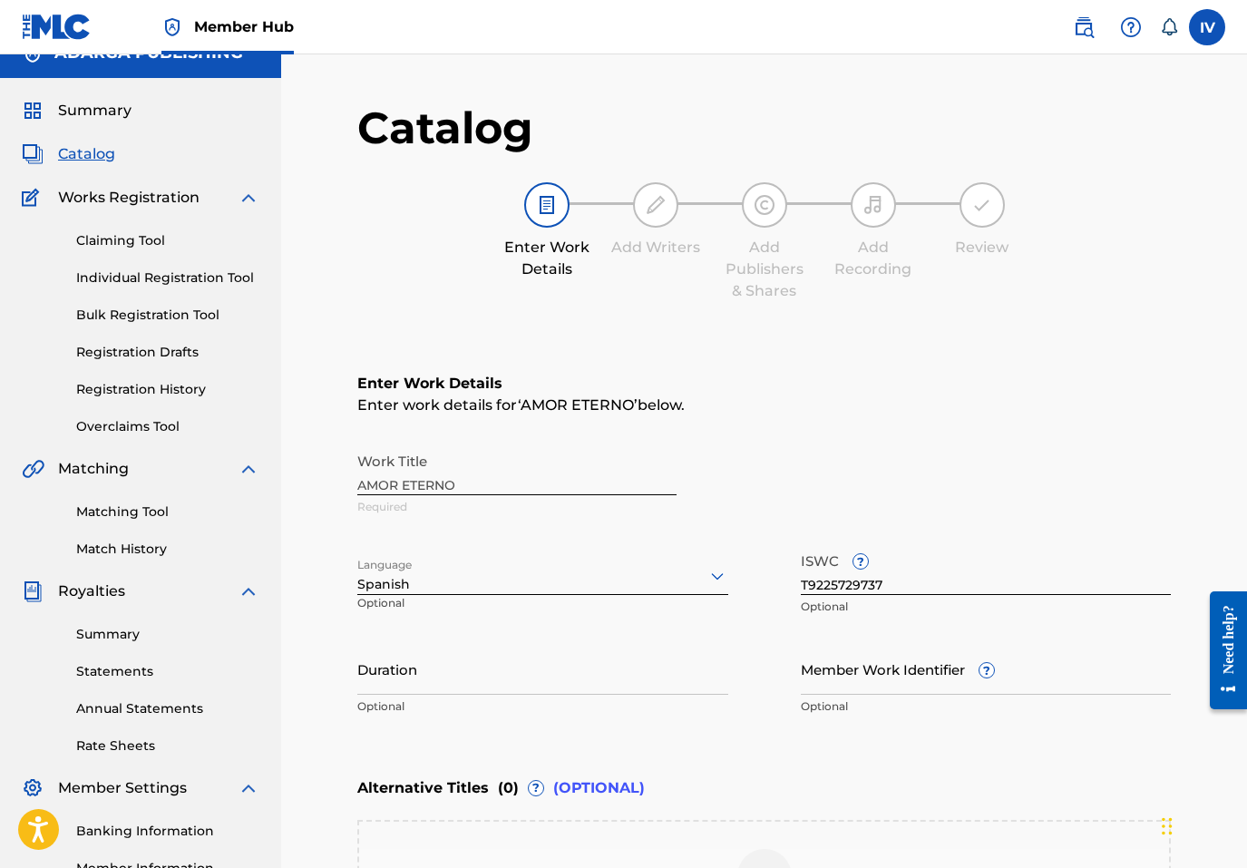
scroll to position [335, 0]
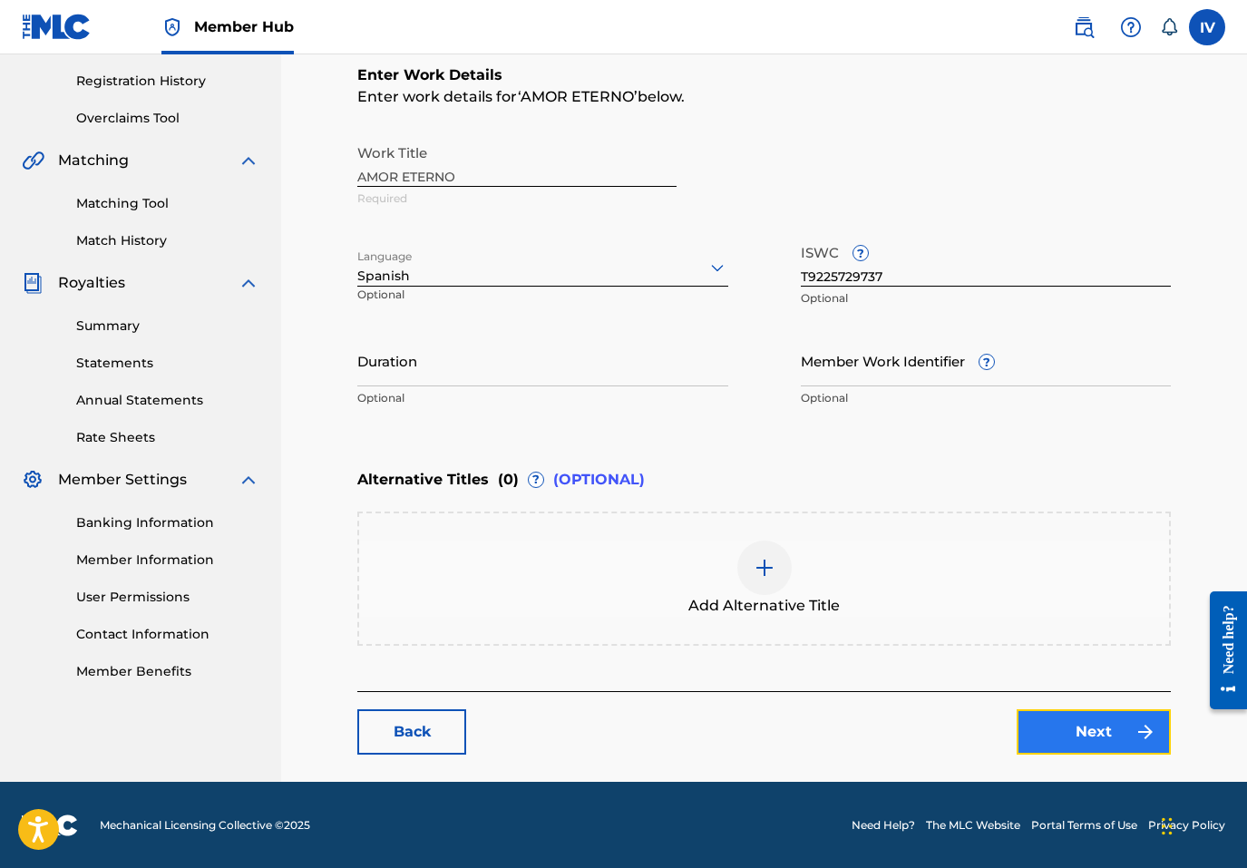
click at [1123, 710] on link "Next" at bounding box center [1094, 731] width 154 height 45
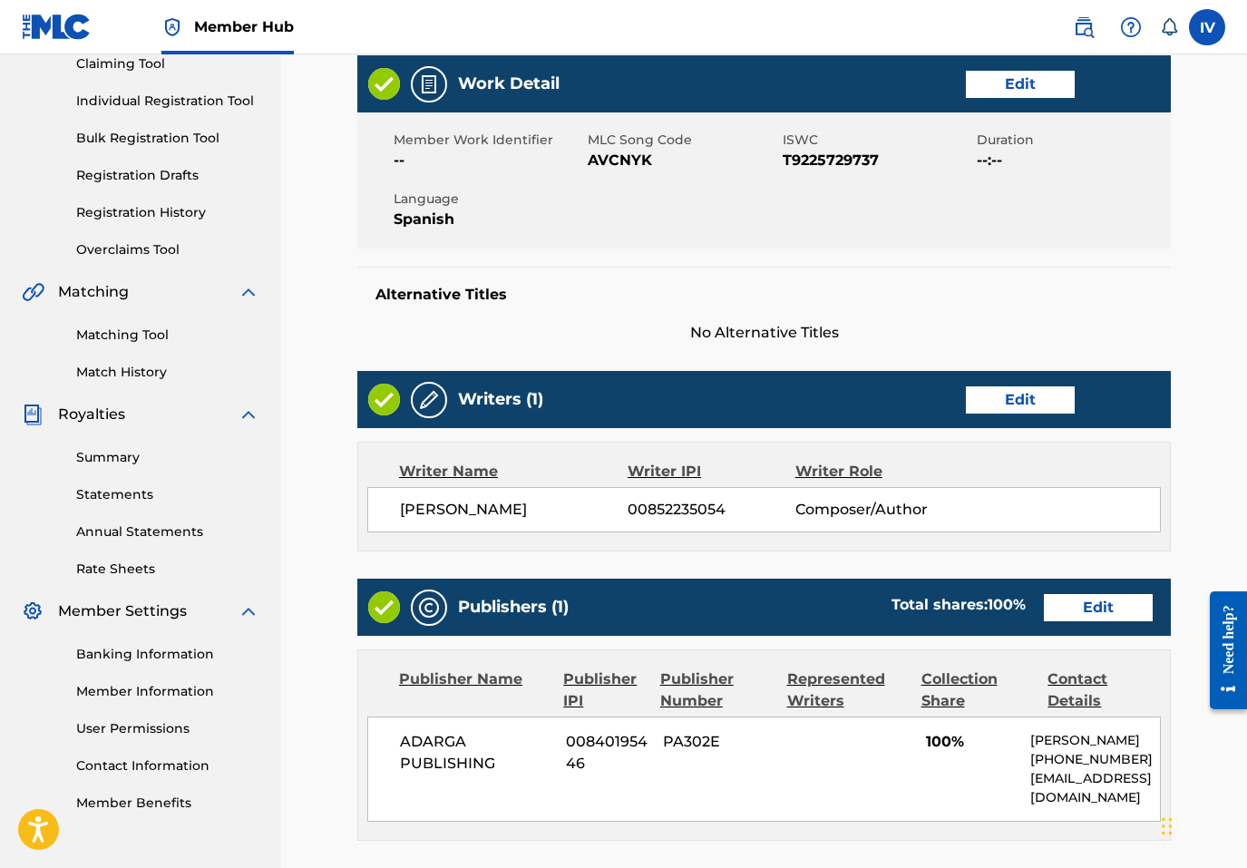
scroll to position [238, 0]
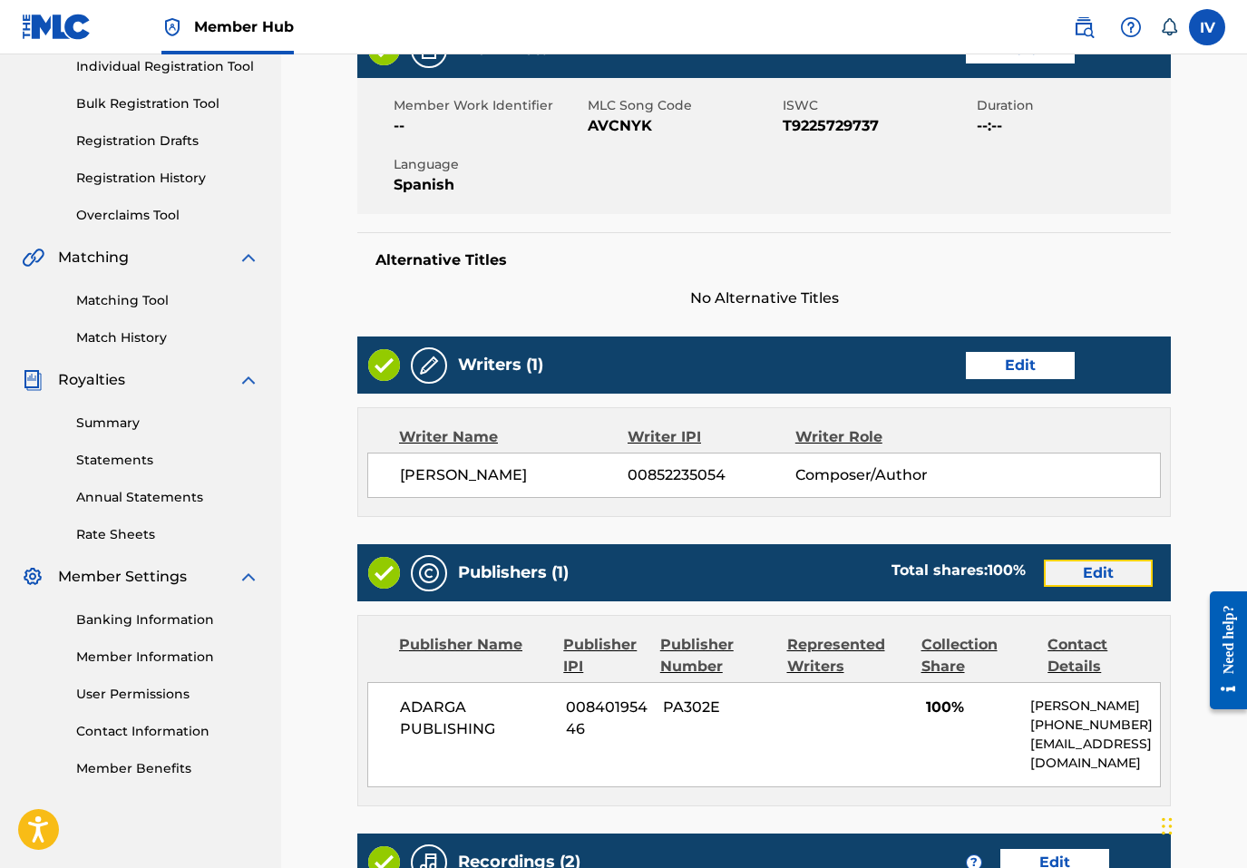
click at [1068, 571] on link "Edit" at bounding box center [1098, 573] width 109 height 27
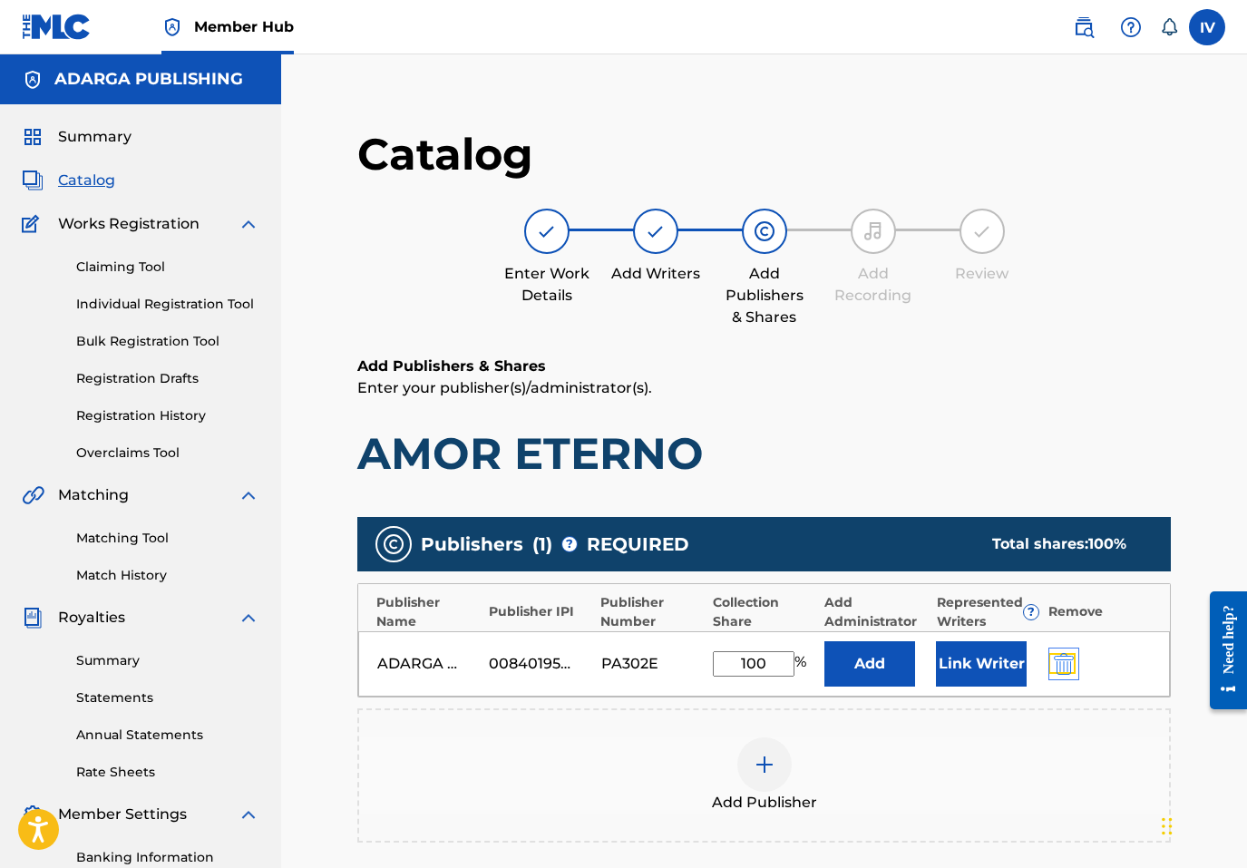
click at [1069, 658] on img "submit" at bounding box center [1064, 664] width 20 height 22
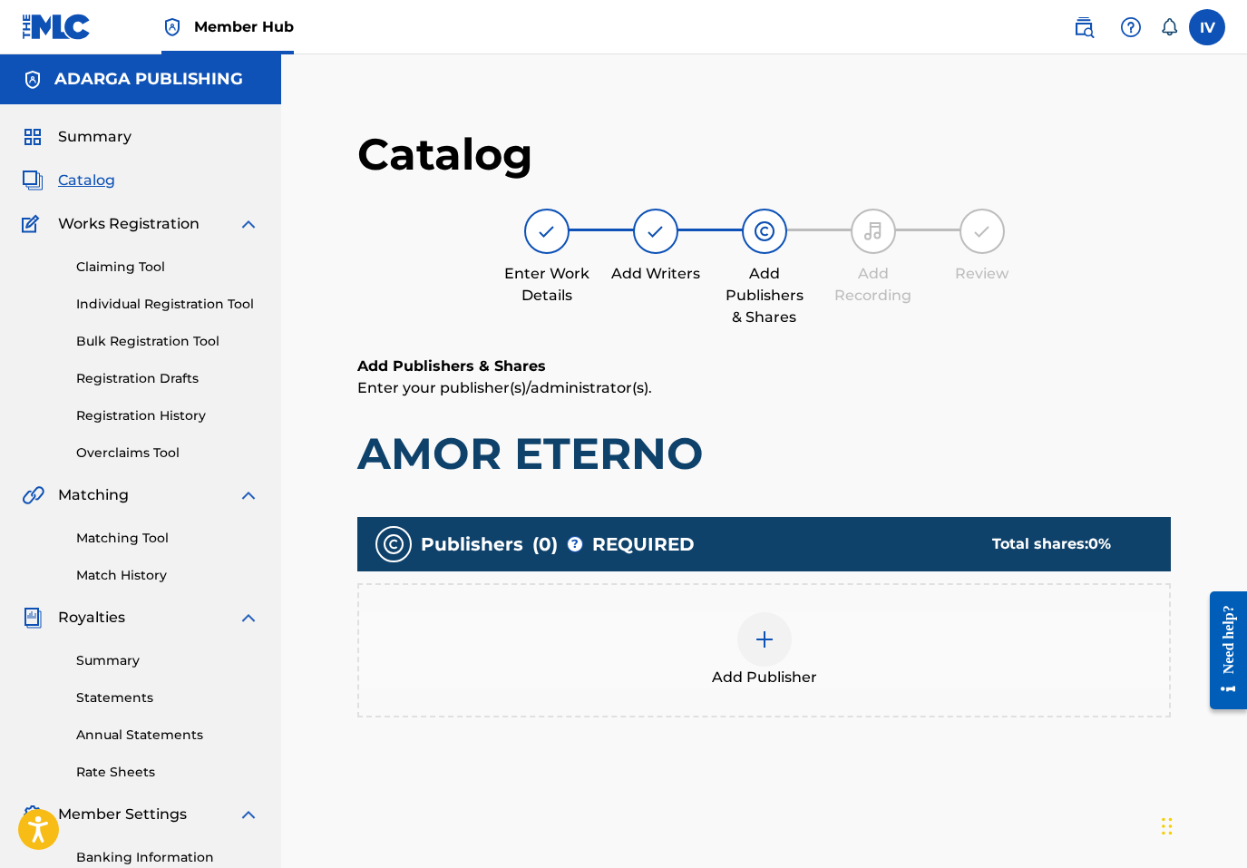
click at [1004, 668] on div "Add Publisher" at bounding box center [764, 650] width 810 height 76
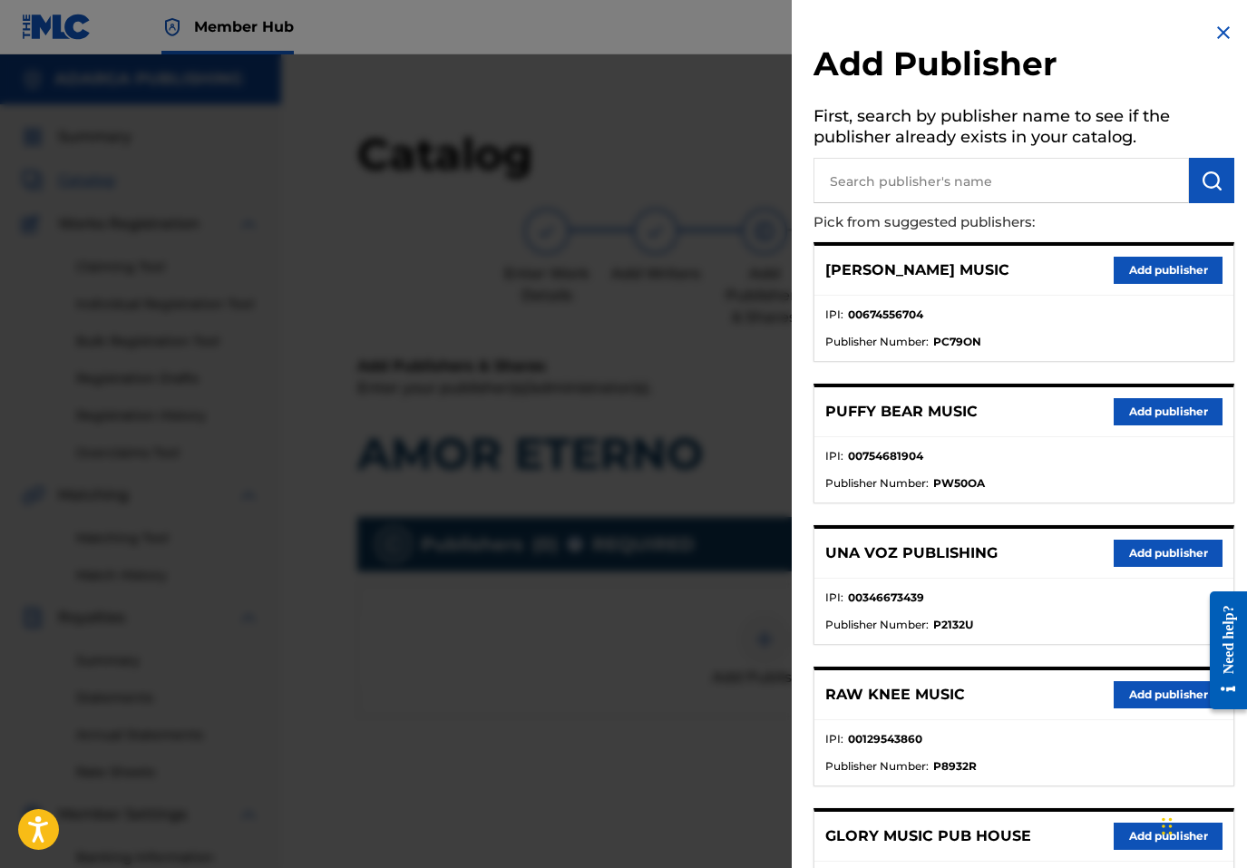
click at [1030, 214] on p "Pick from suggested publishers:" at bounding box center [972, 222] width 317 height 39
click at [1014, 188] on input "text" at bounding box center [1002, 180] width 376 height 45
type input "THE WORSHIP"
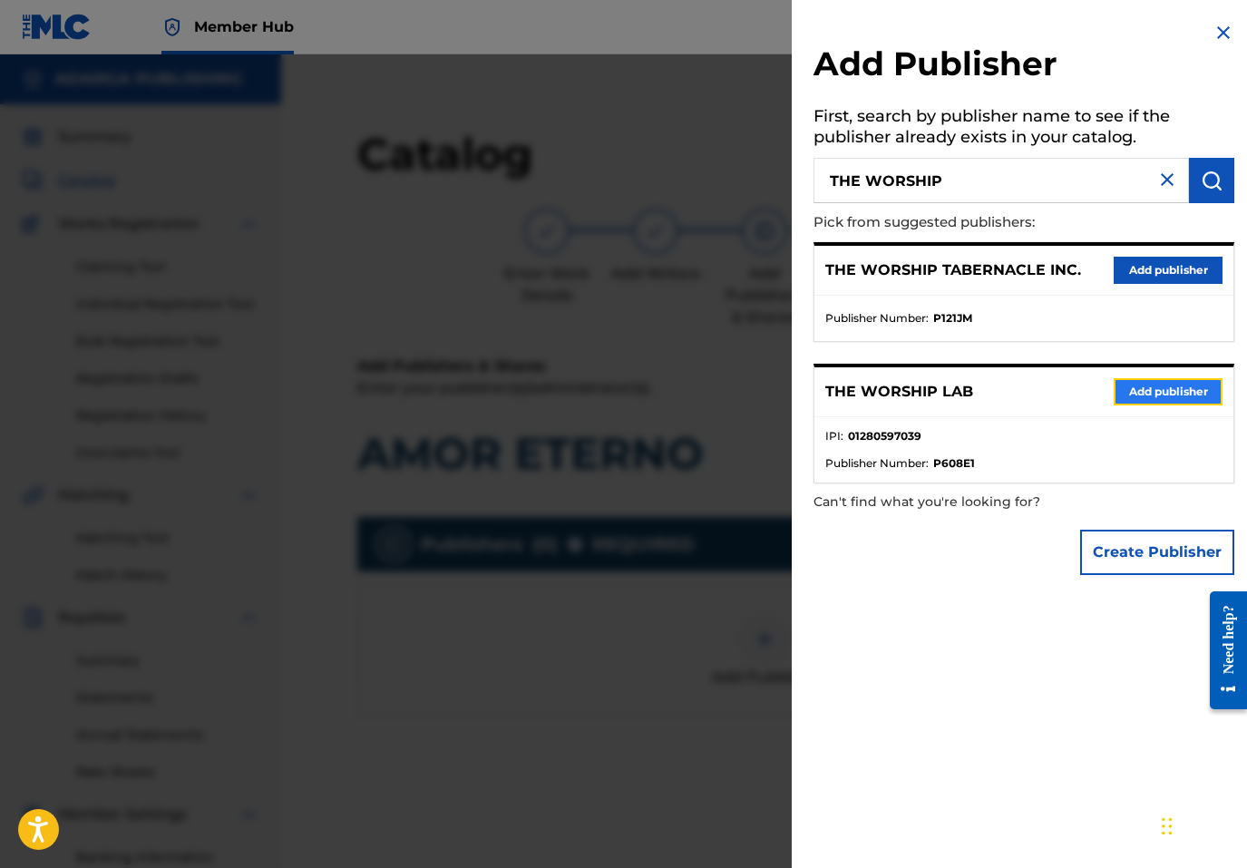
click at [1135, 392] on button "Add publisher" at bounding box center [1168, 391] width 109 height 27
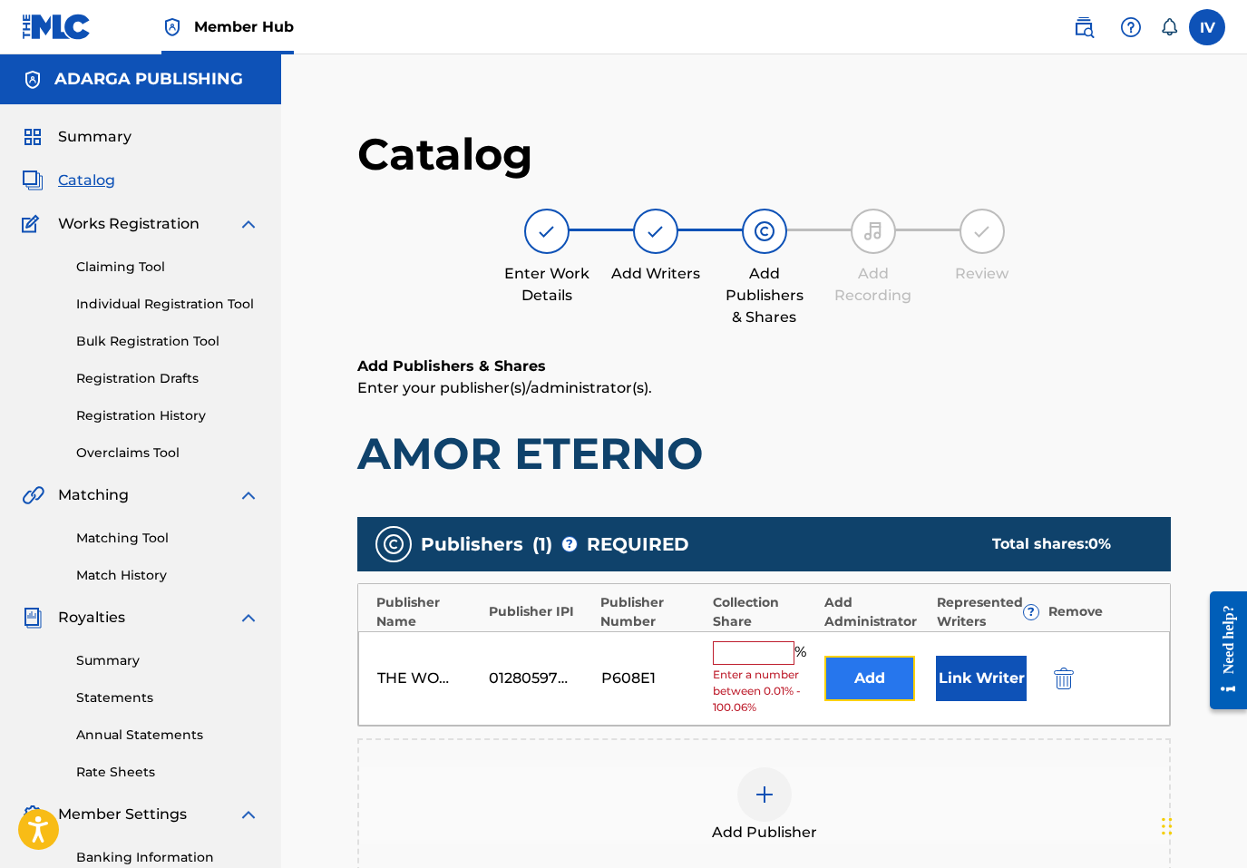
click at [855, 681] on button "Add" at bounding box center [870, 678] width 91 height 45
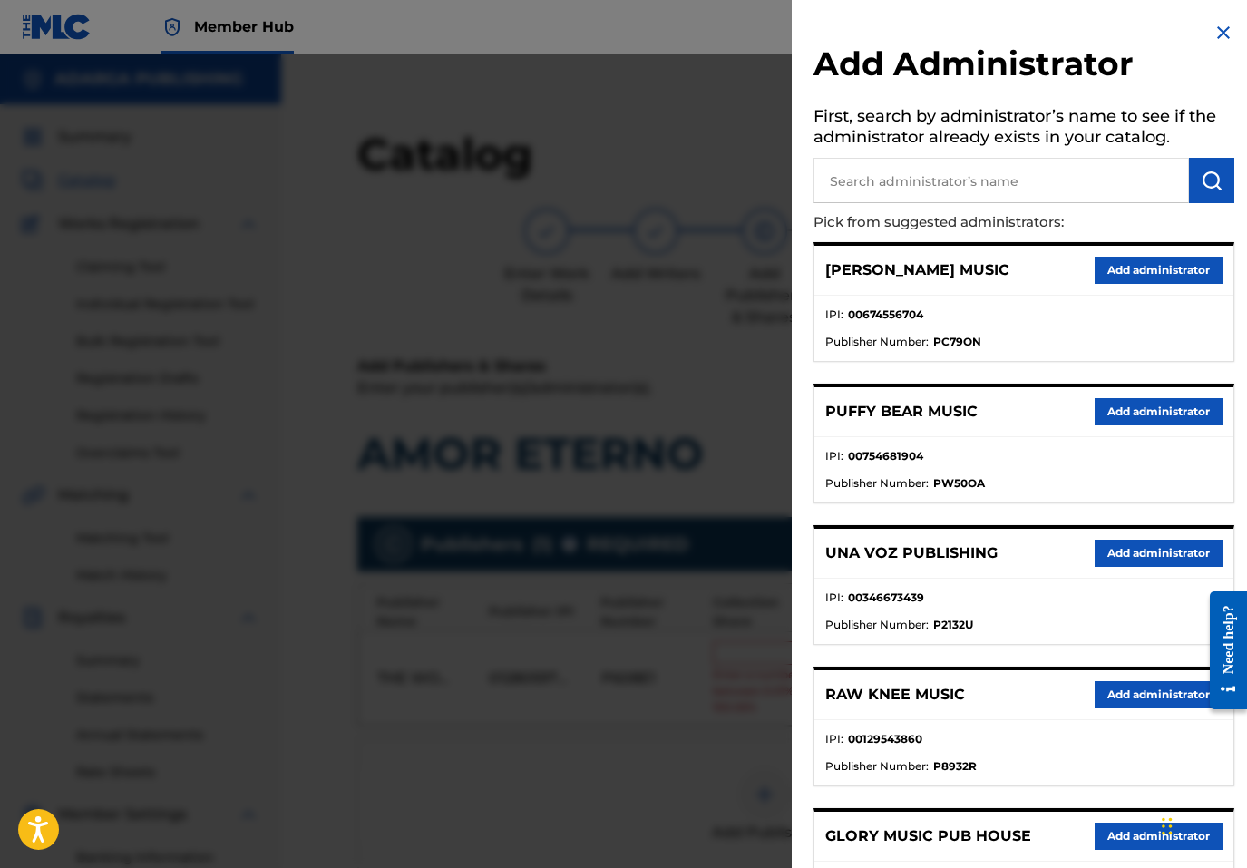
click at [1020, 183] on input "text" at bounding box center [1002, 180] width 376 height 45
type input "ADARGA"
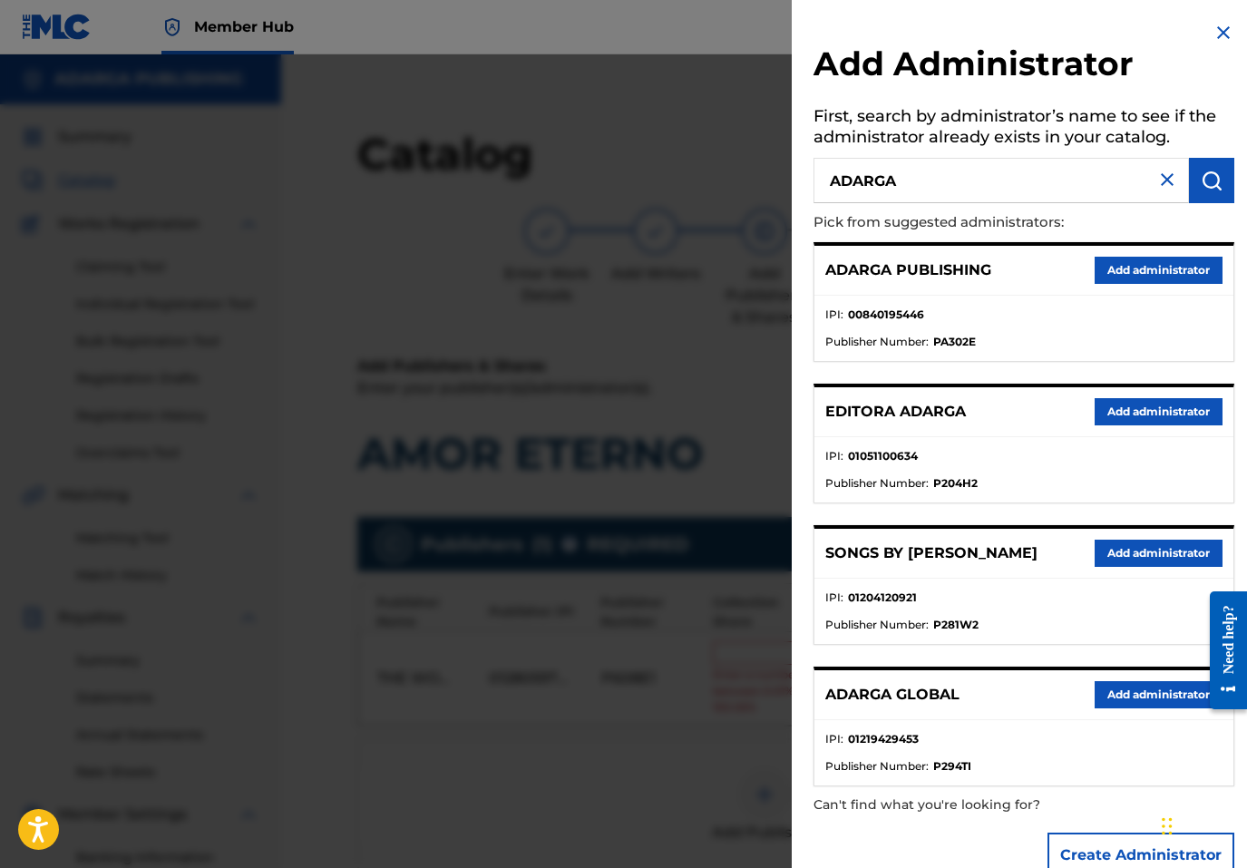
click at [1121, 285] on div "ADARGA PUBLISHING Add administrator" at bounding box center [1024, 271] width 419 height 50
click at [1117, 282] on button "Add administrator" at bounding box center [1159, 270] width 128 height 27
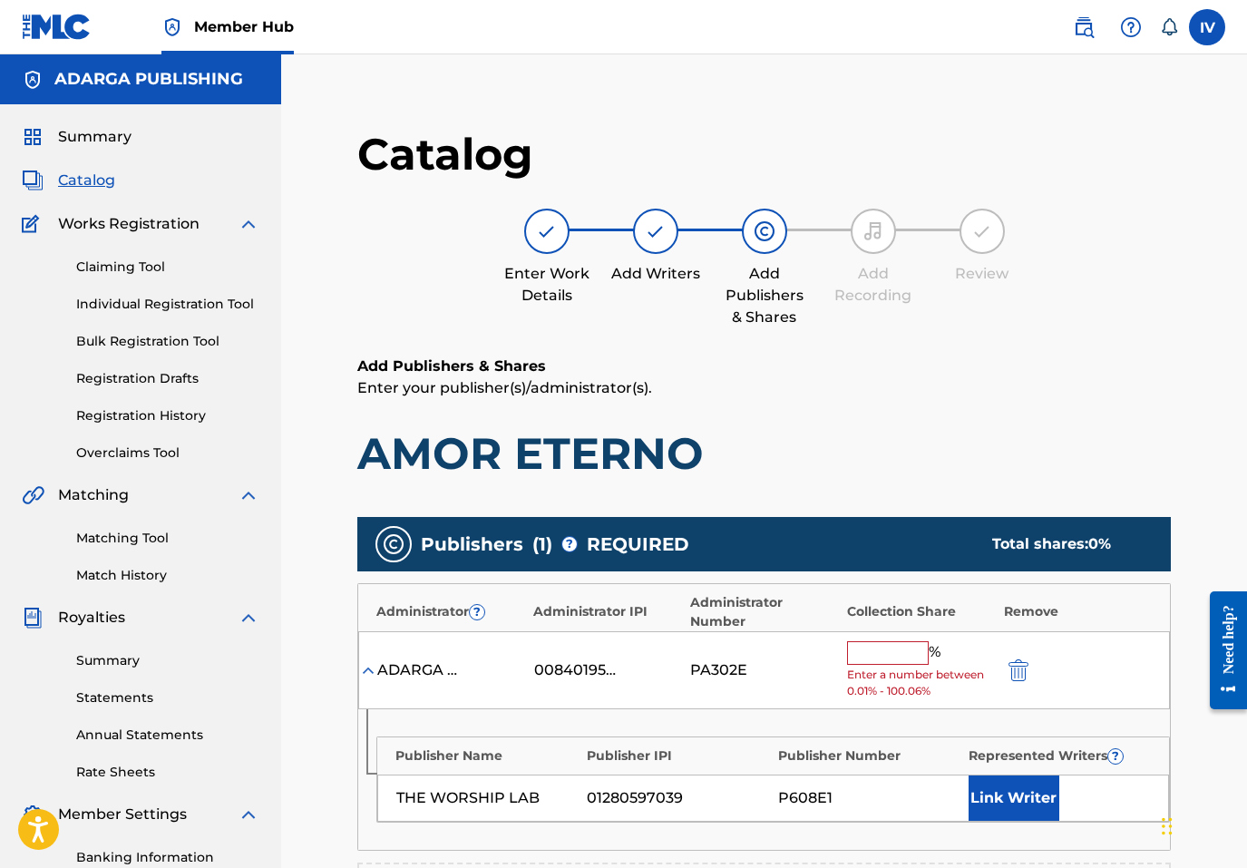
click at [898, 651] on input "text" at bounding box center [888, 653] width 82 height 24
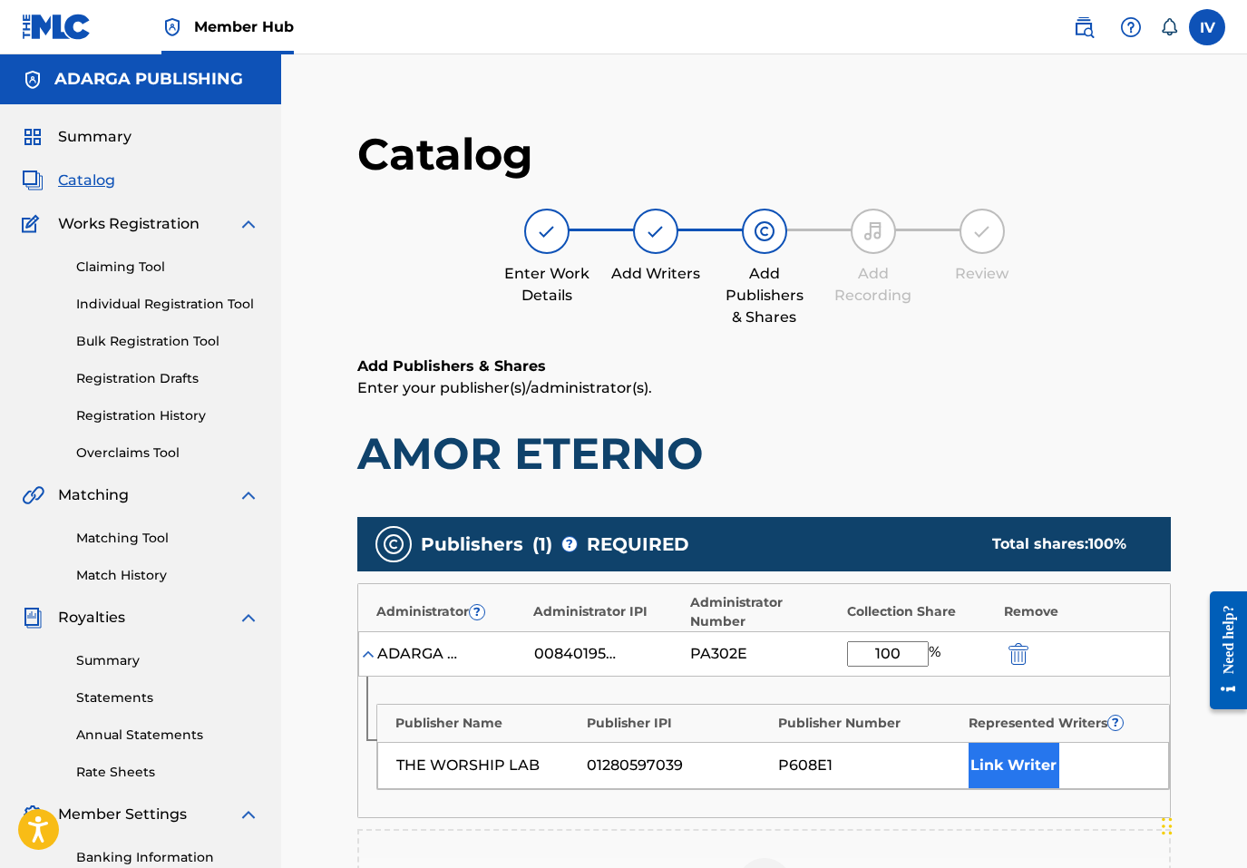
type input "100"
click at [976, 744] on button "Link Writer" at bounding box center [1014, 765] width 91 height 45
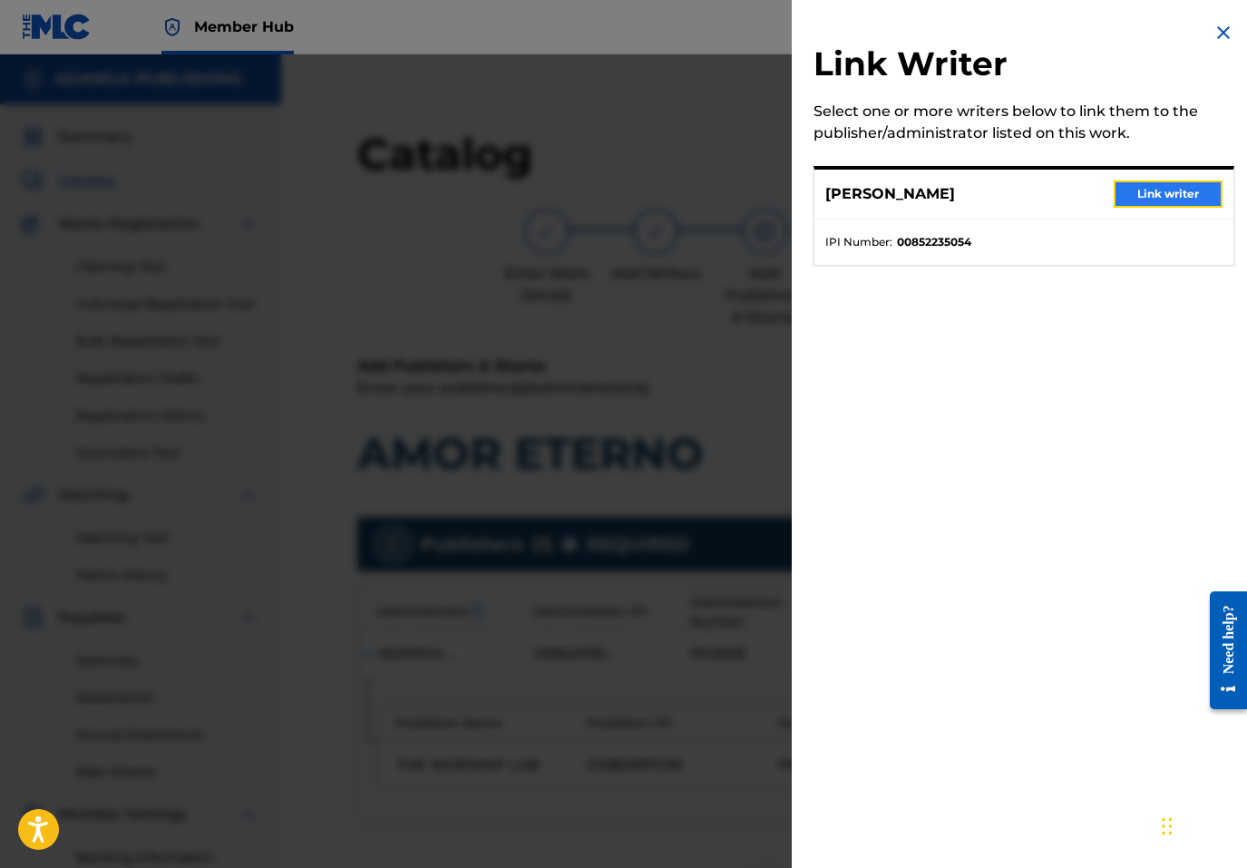
click at [1129, 199] on button "Link writer" at bounding box center [1168, 194] width 109 height 27
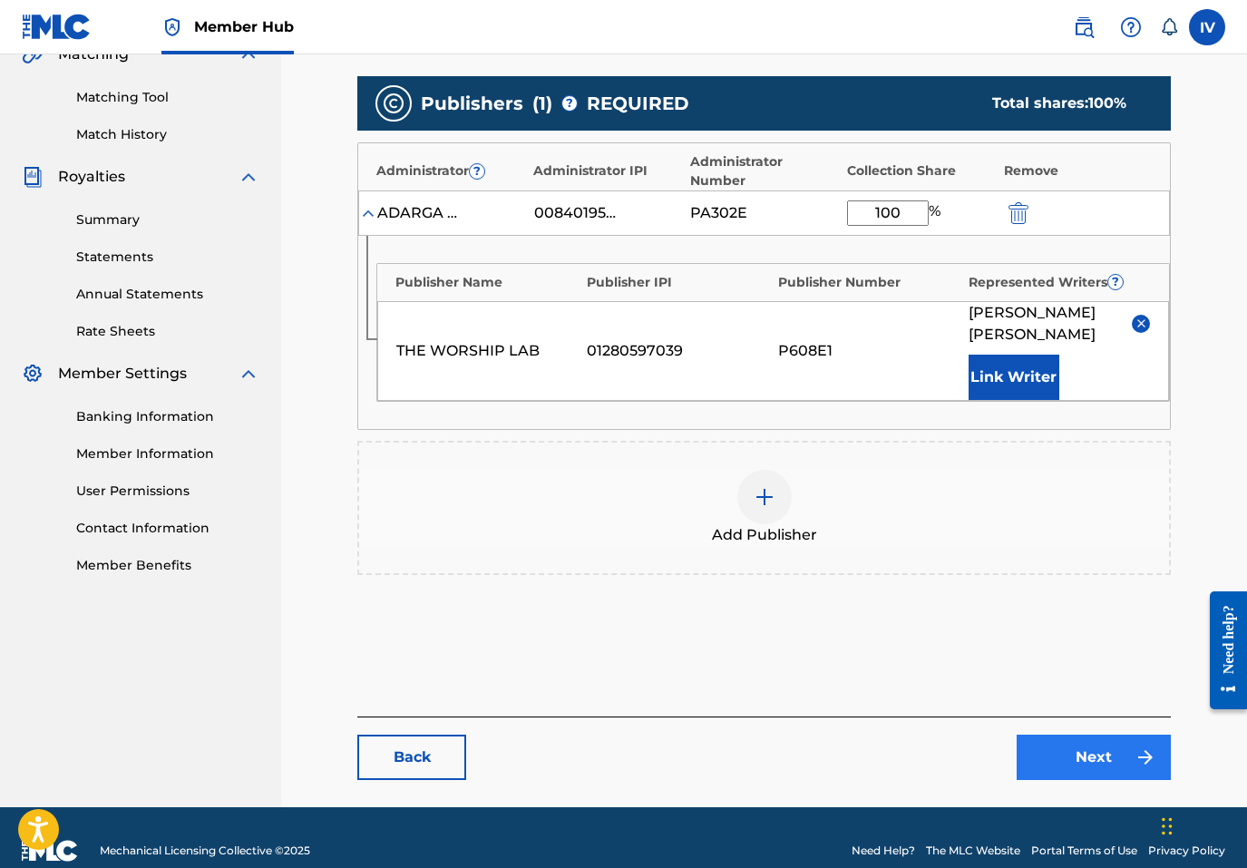
scroll to position [467, 0]
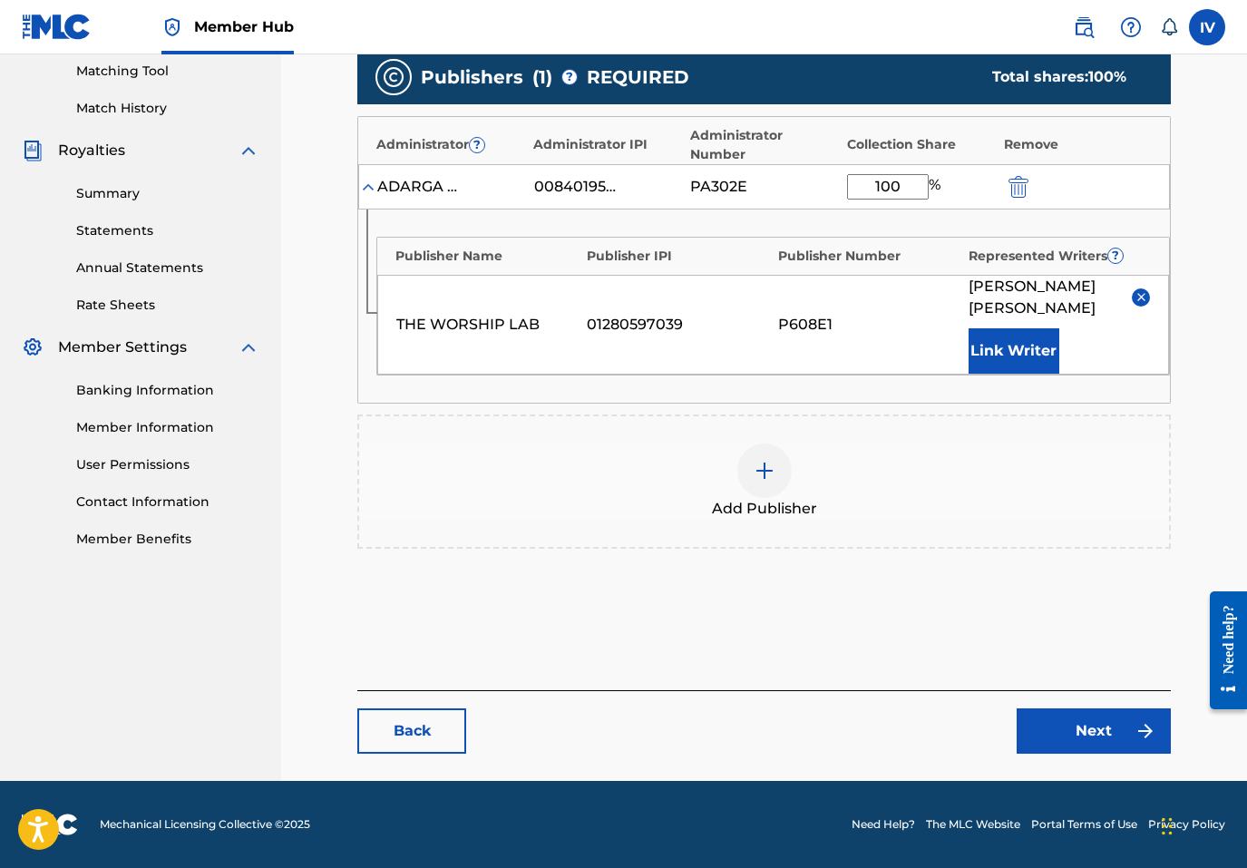
click at [1108, 703] on div "Back Next" at bounding box center [764, 721] width 814 height 63
click at [1103, 724] on link "Next" at bounding box center [1094, 730] width 154 height 45
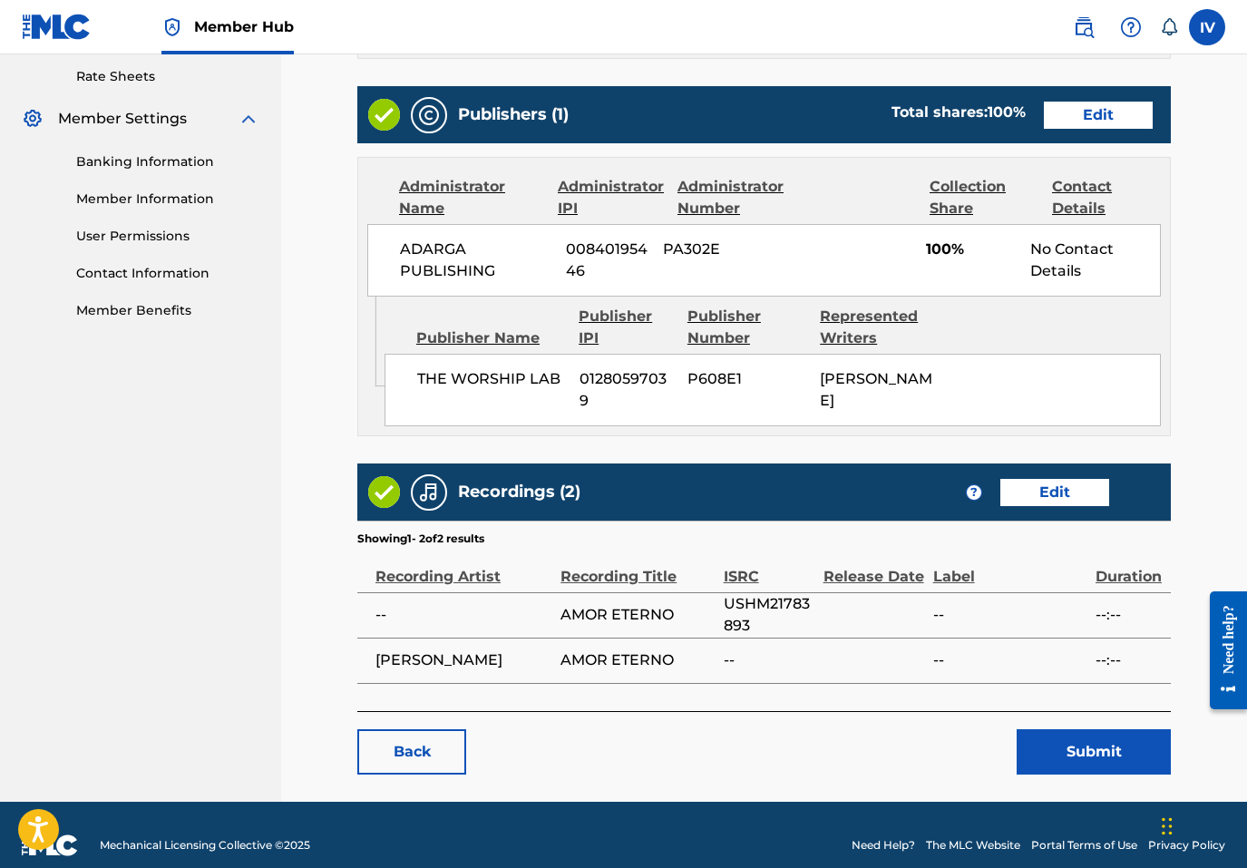
scroll to position [736, 0]
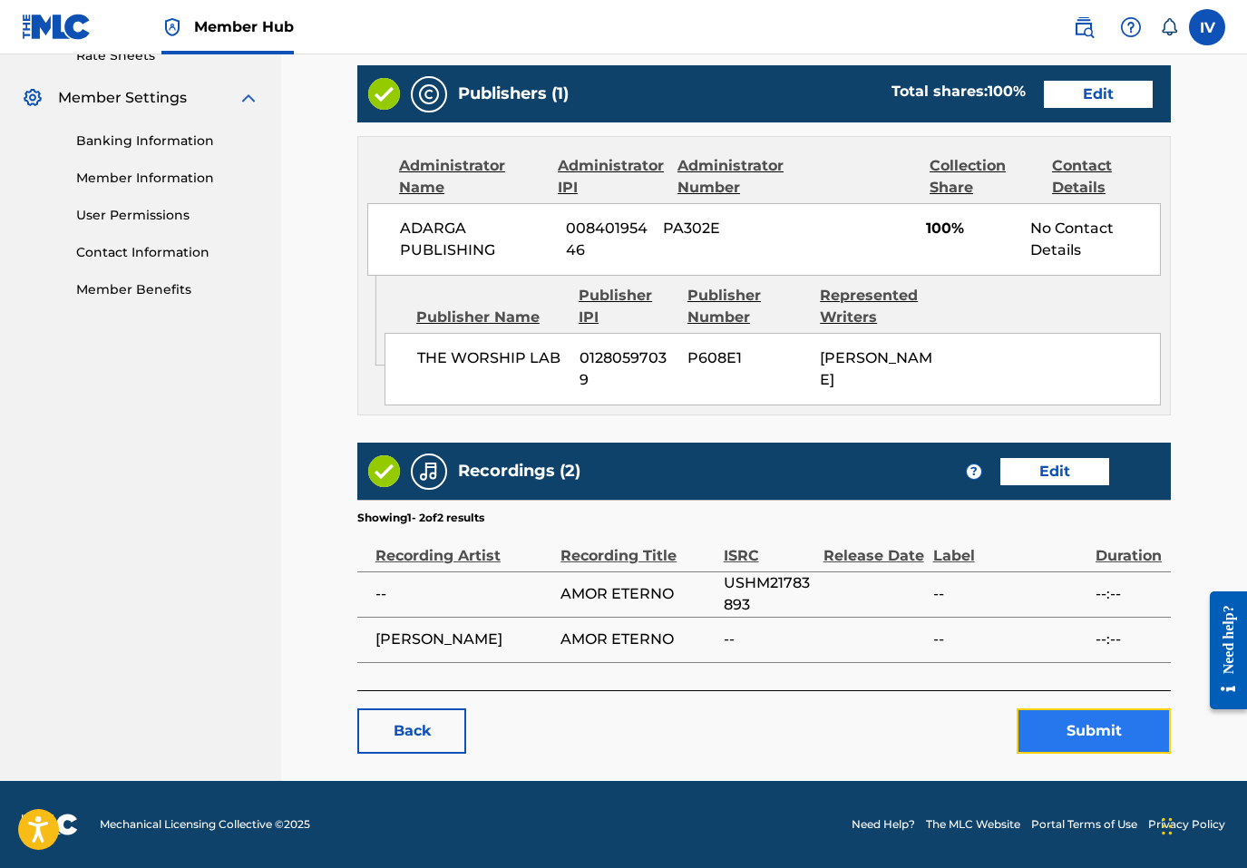
click at [1100, 733] on button "Submit" at bounding box center [1094, 730] width 154 height 45
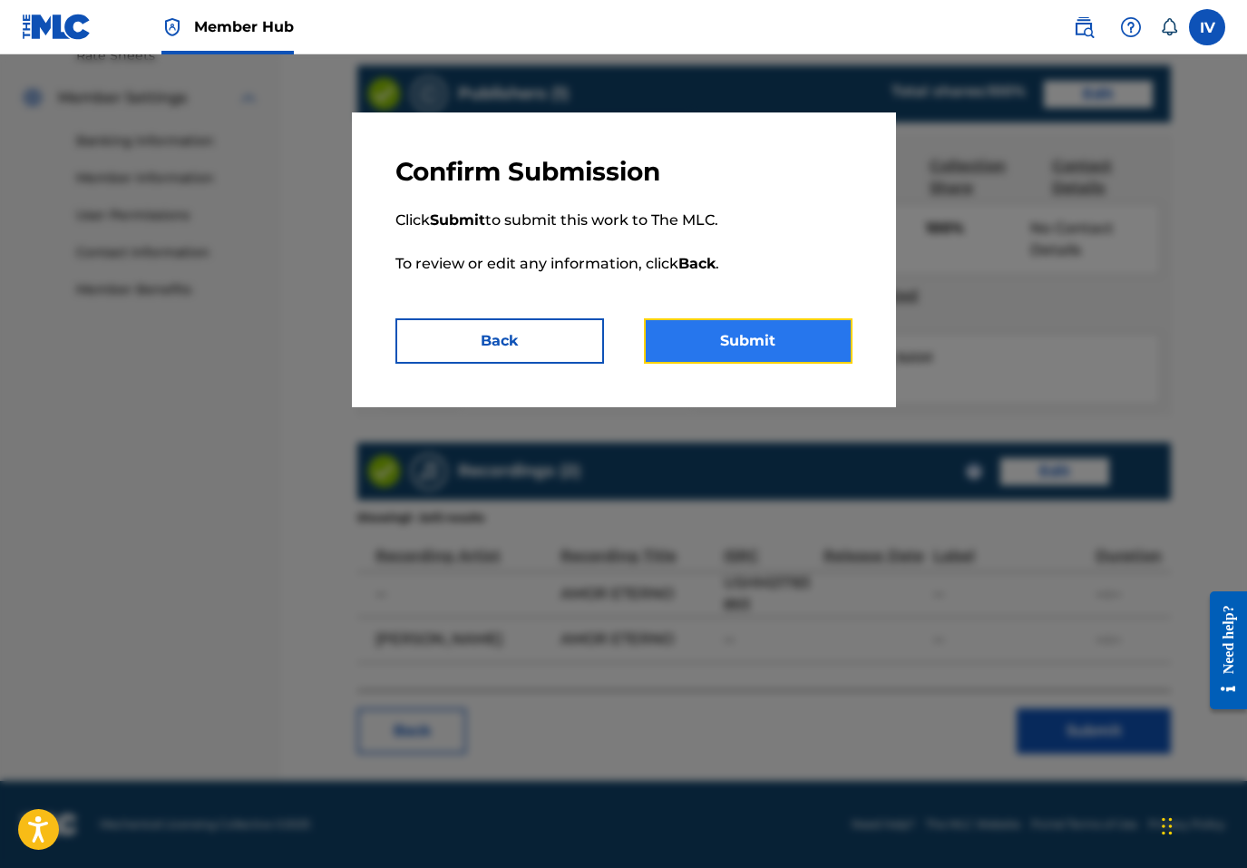
click at [792, 349] on button "Submit" at bounding box center [748, 340] width 209 height 45
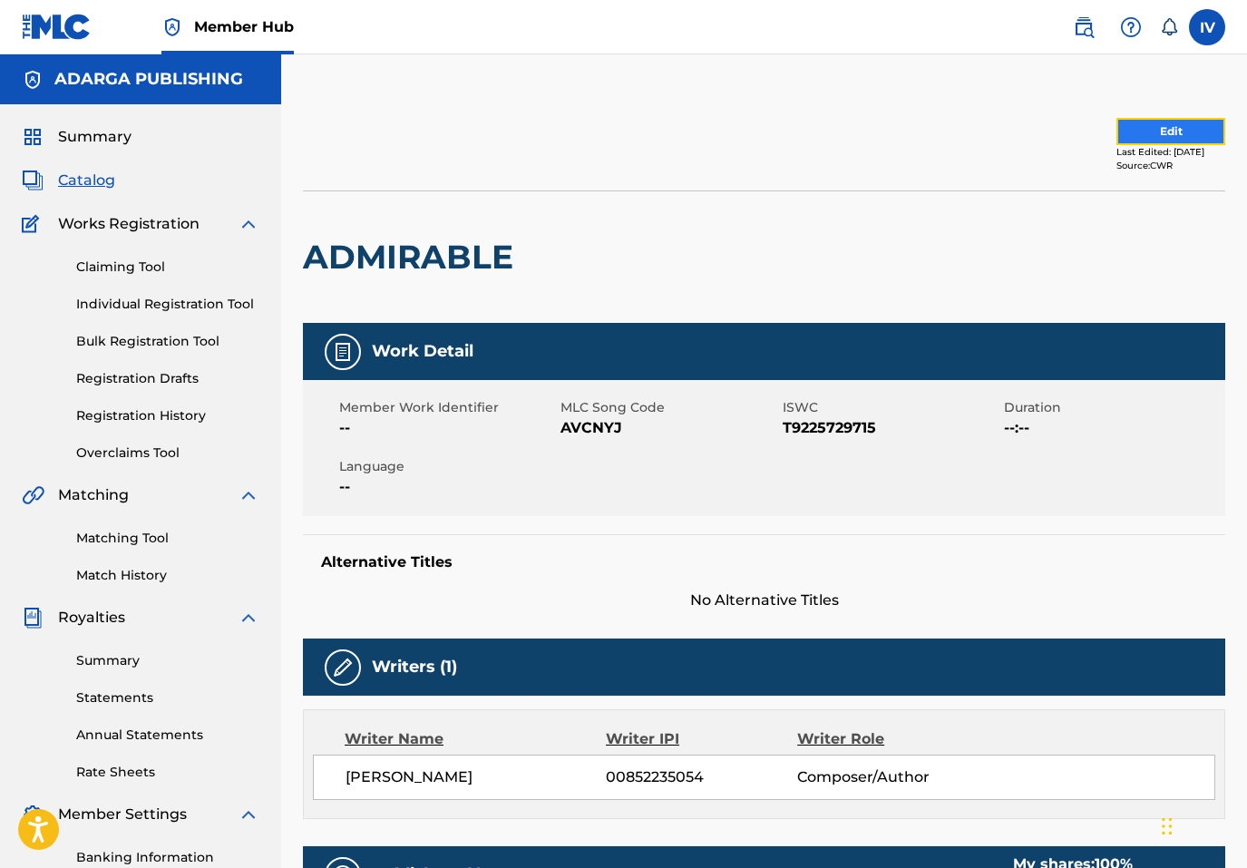
click at [1117, 122] on button "Edit" at bounding box center [1171, 131] width 109 height 27
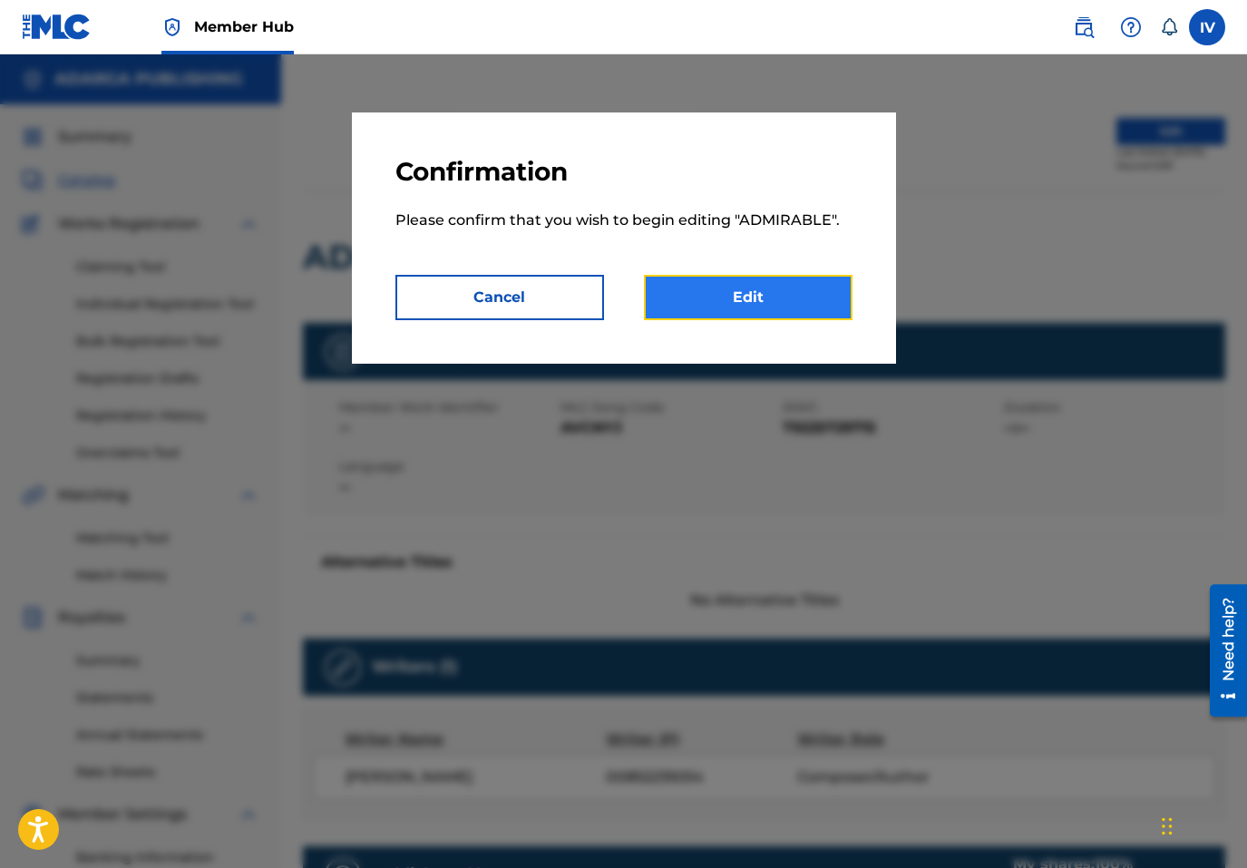
click at [724, 290] on link "Edit" at bounding box center [748, 297] width 209 height 45
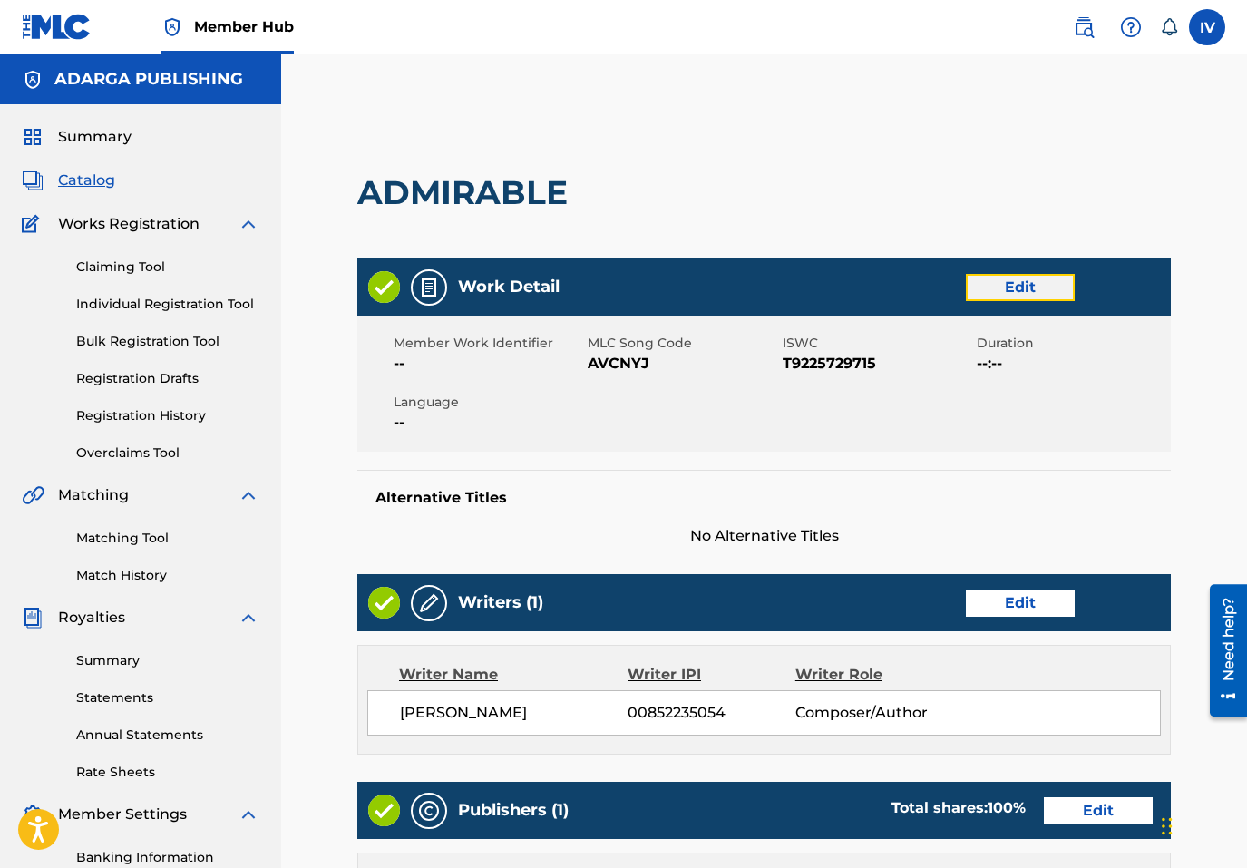
click at [990, 294] on link "Edit" at bounding box center [1020, 287] width 109 height 27
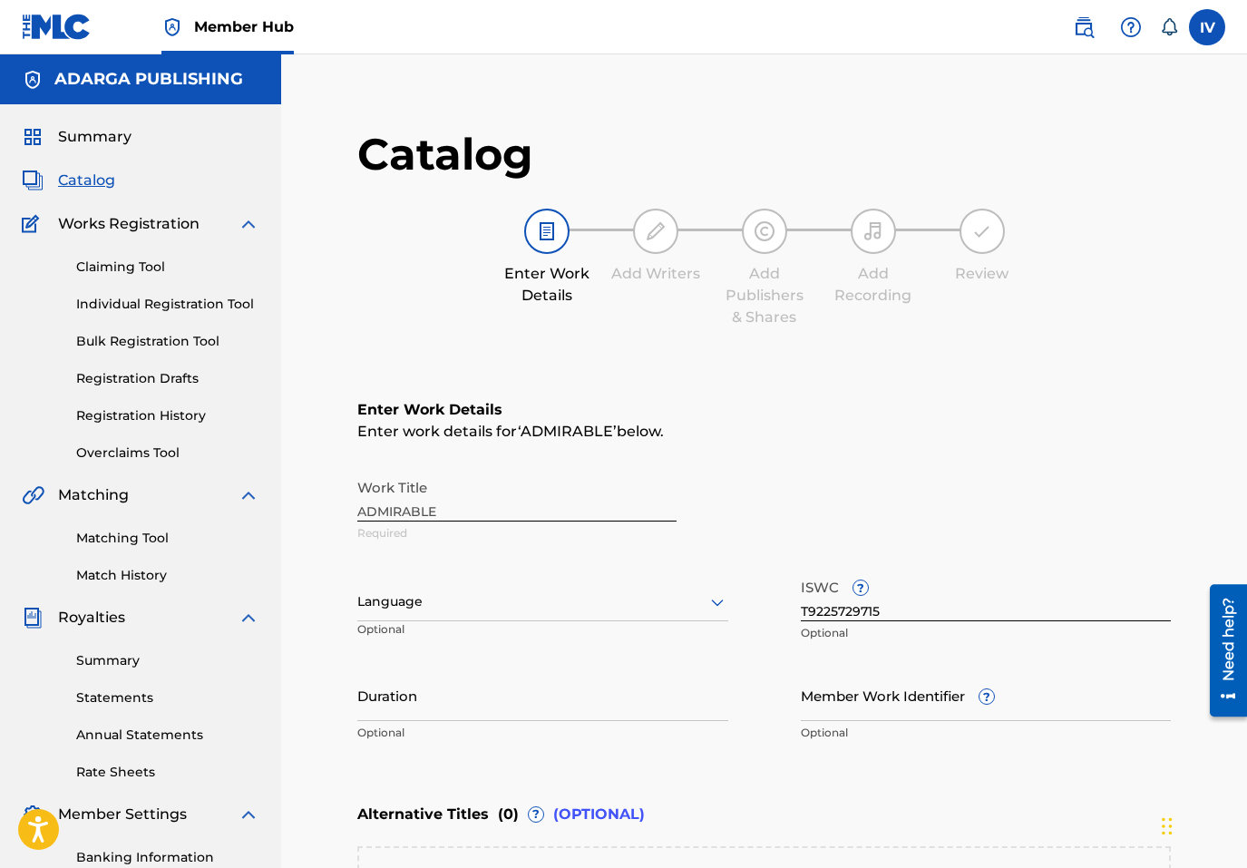
click at [458, 604] on div "Language" at bounding box center [542, 602] width 371 height 38
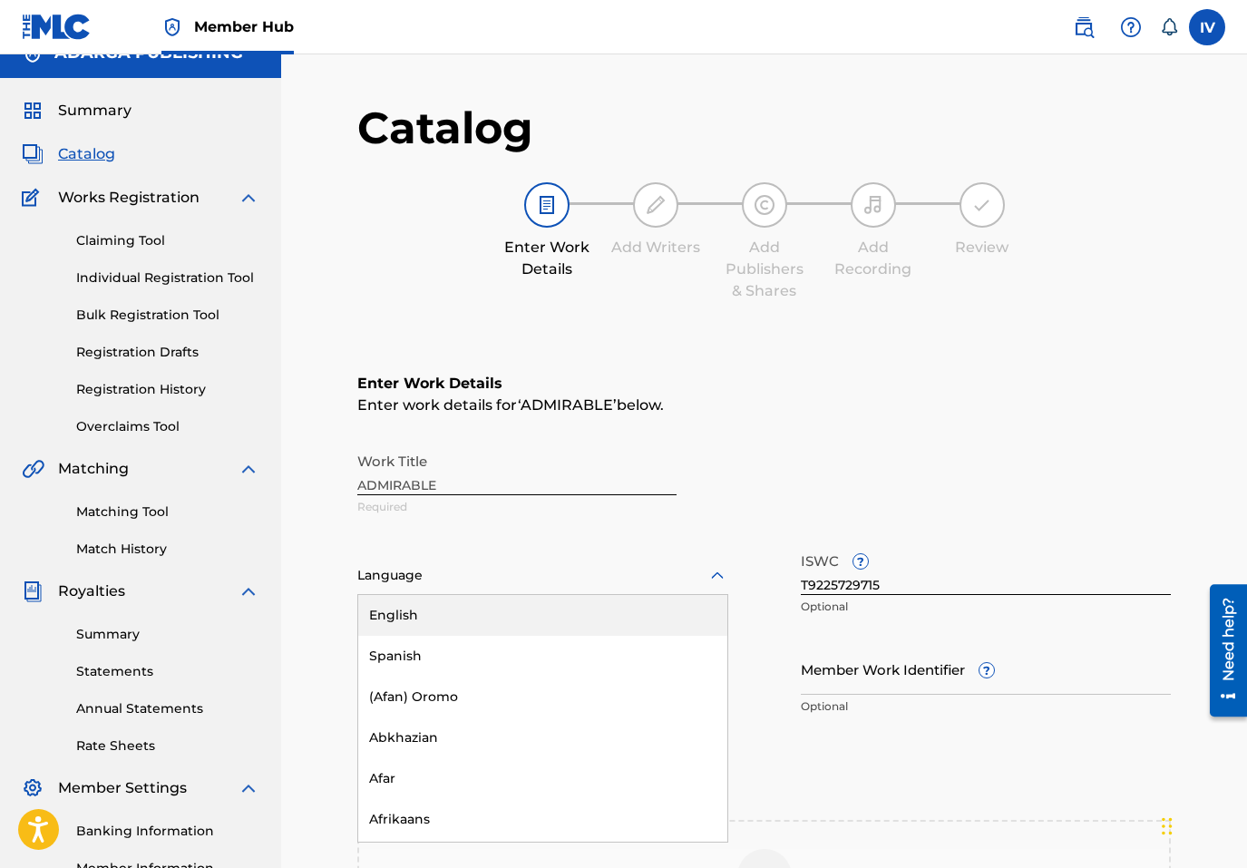
click at [447, 652] on div "Spanish" at bounding box center [542, 656] width 369 height 41
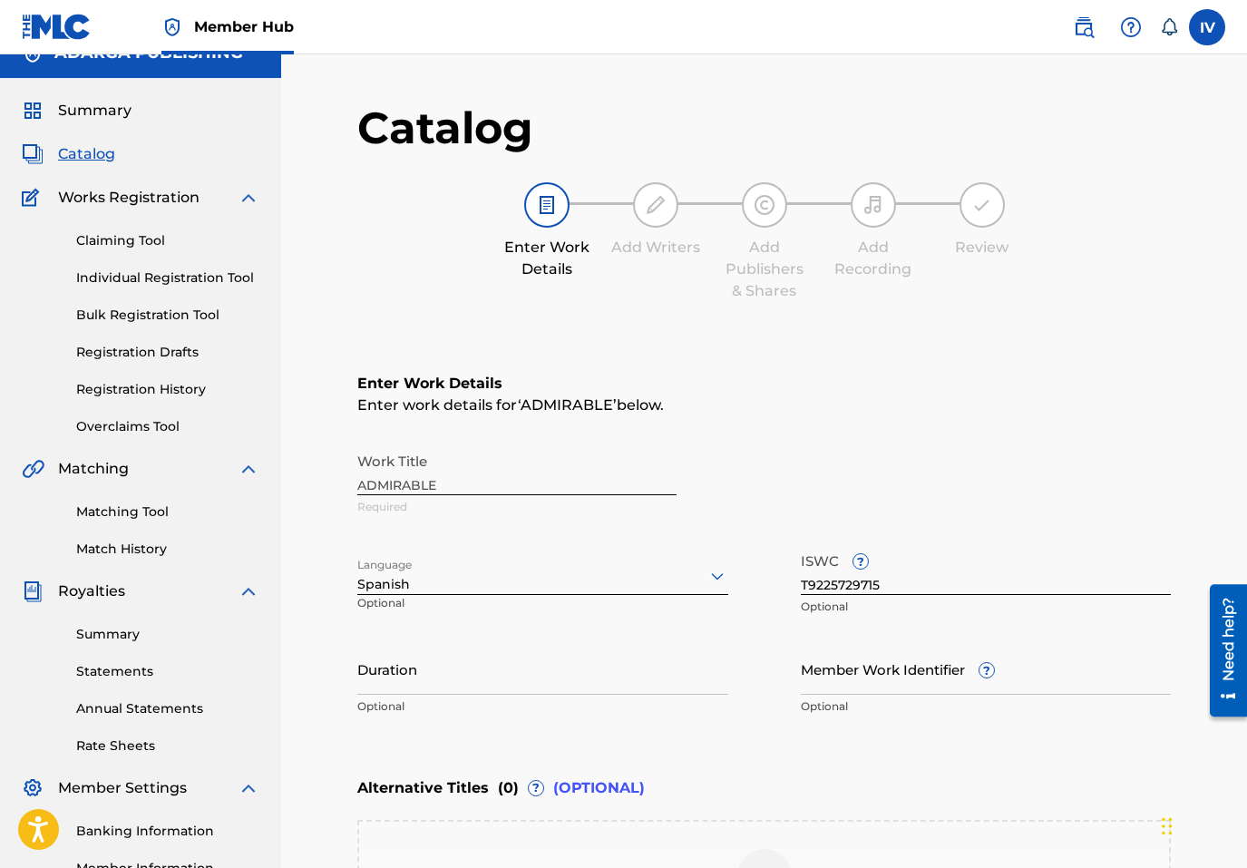
scroll to position [335, 0]
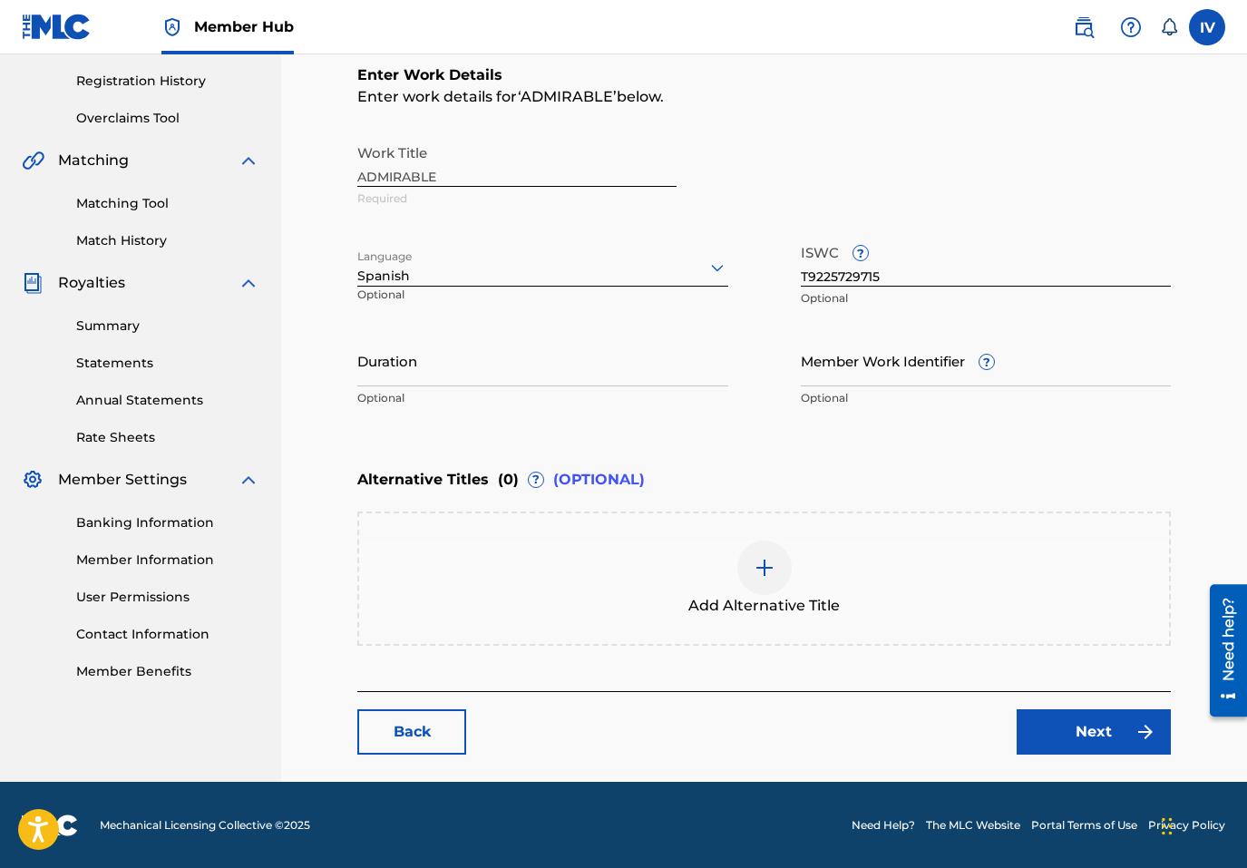
click at [1042, 705] on div "Back Next" at bounding box center [764, 722] width 814 height 63
click at [1041, 737] on link "Next" at bounding box center [1094, 731] width 154 height 45
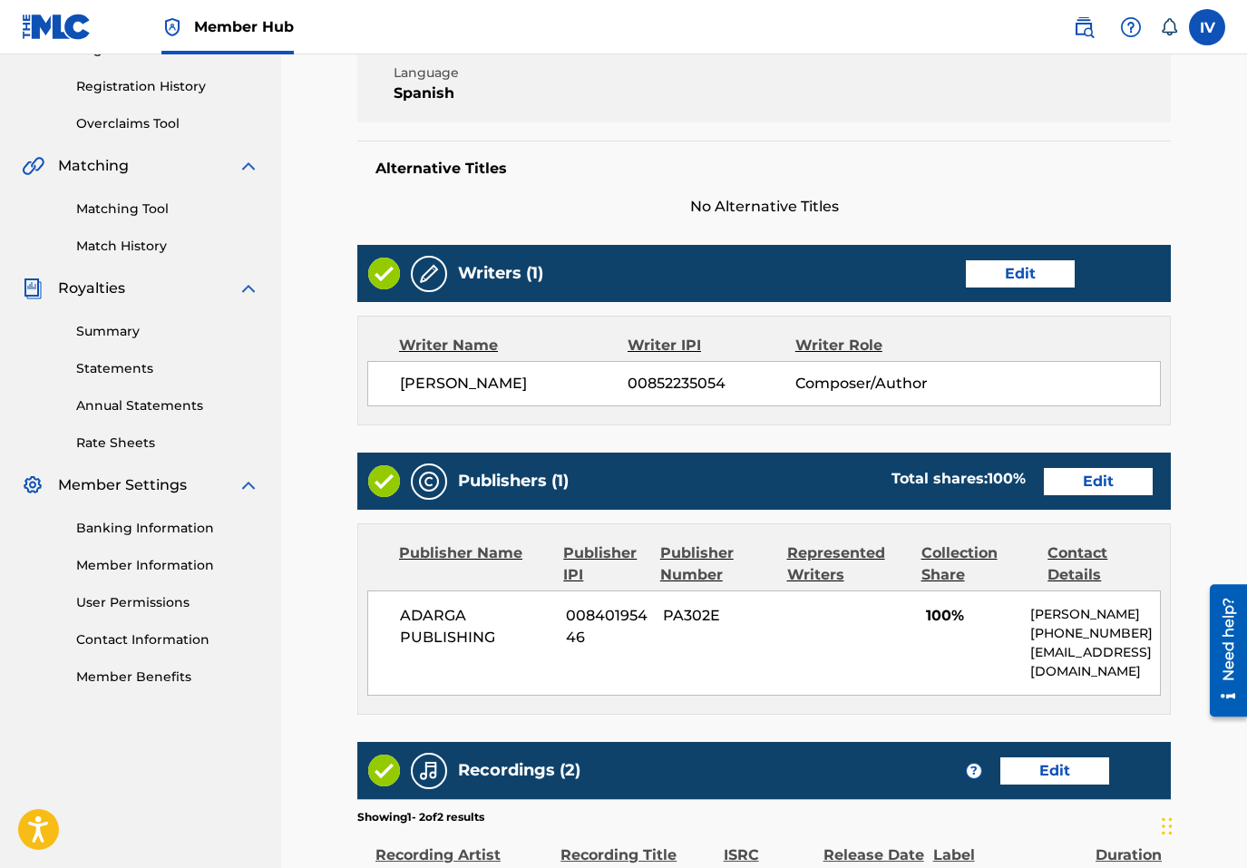
scroll to position [348, 0]
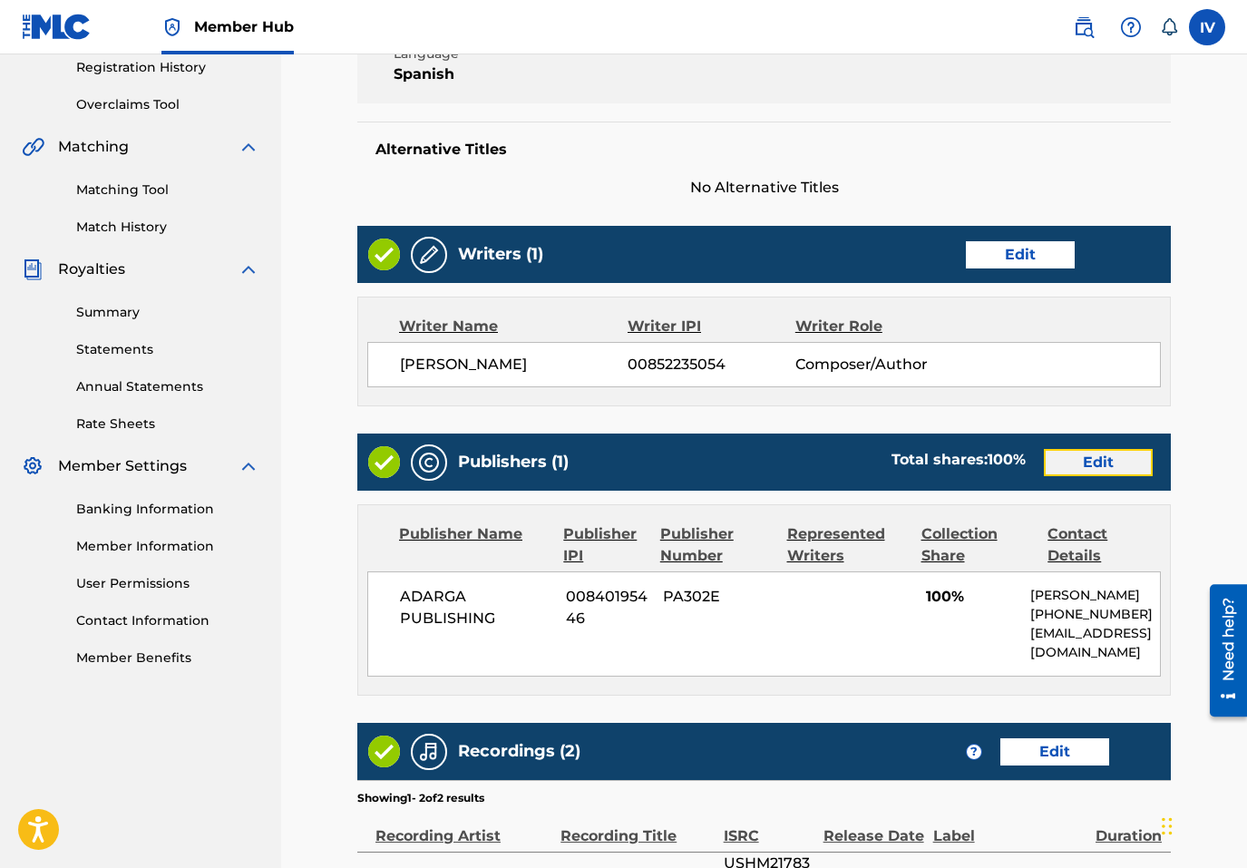
click at [1079, 461] on link "Edit" at bounding box center [1098, 462] width 109 height 27
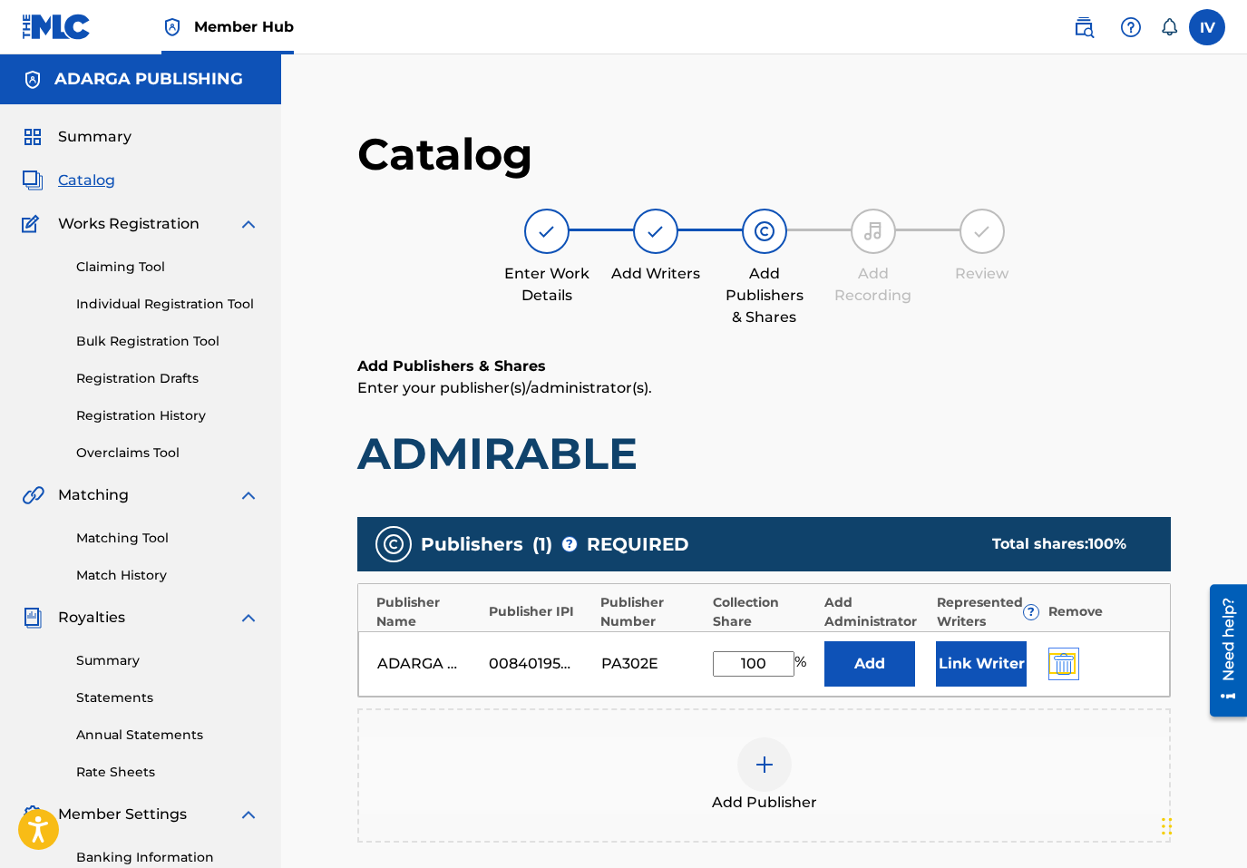
click at [1059, 668] on img "submit" at bounding box center [1064, 664] width 20 height 22
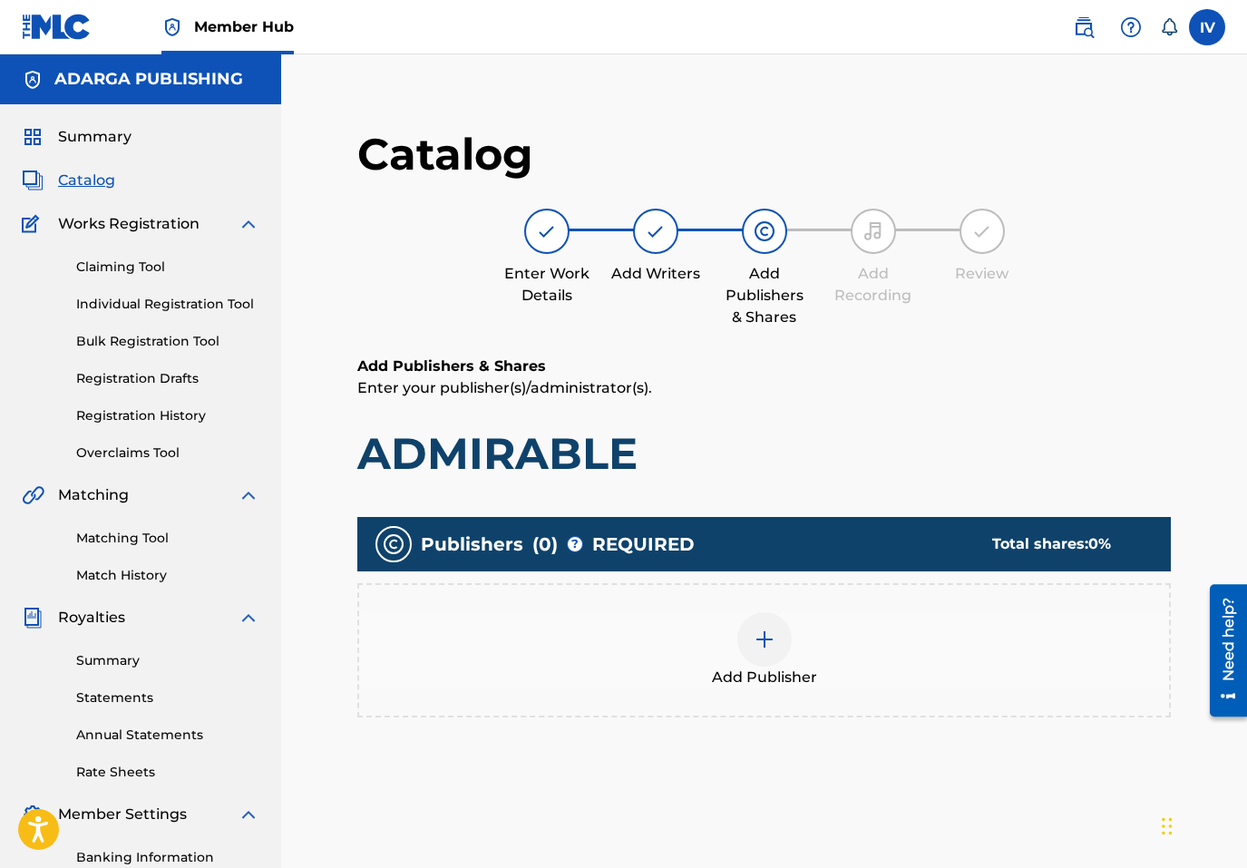
click at [1026, 657] on div "Add Publisher" at bounding box center [764, 650] width 810 height 76
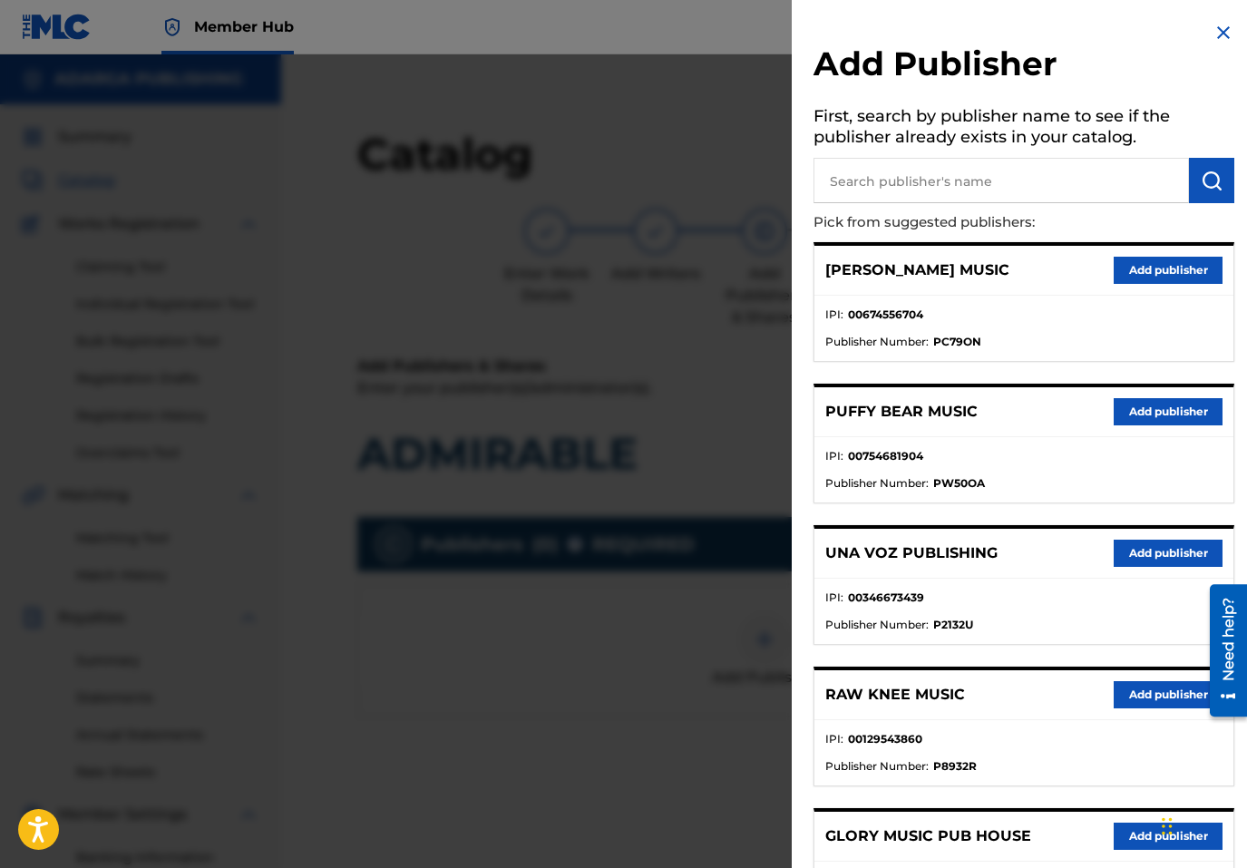
click at [986, 176] on input "text" at bounding box center [1002, 180] width 376 height 45
type input "THE WORSHIP"
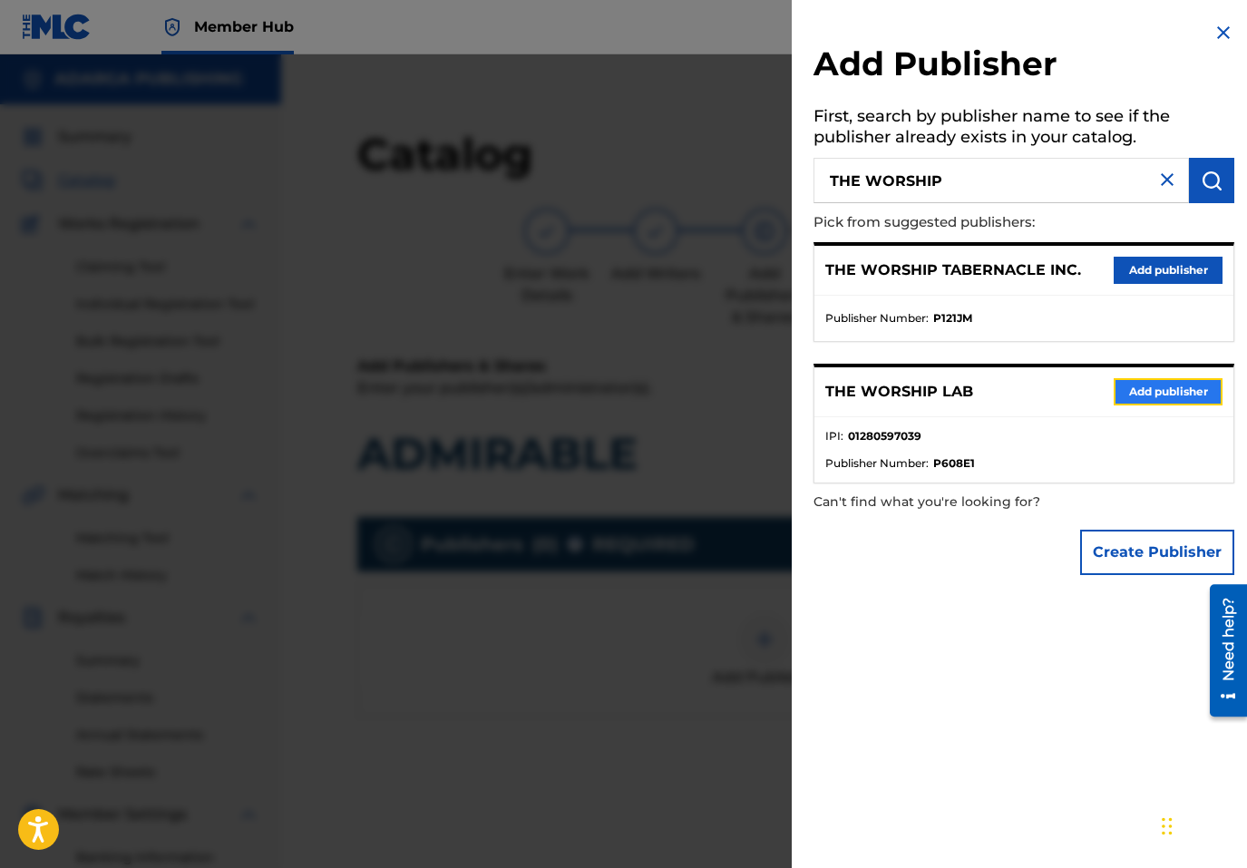
click at [1136, 402] on button "Add publisher" at bounding box center [1168, 391] width 109 height 27
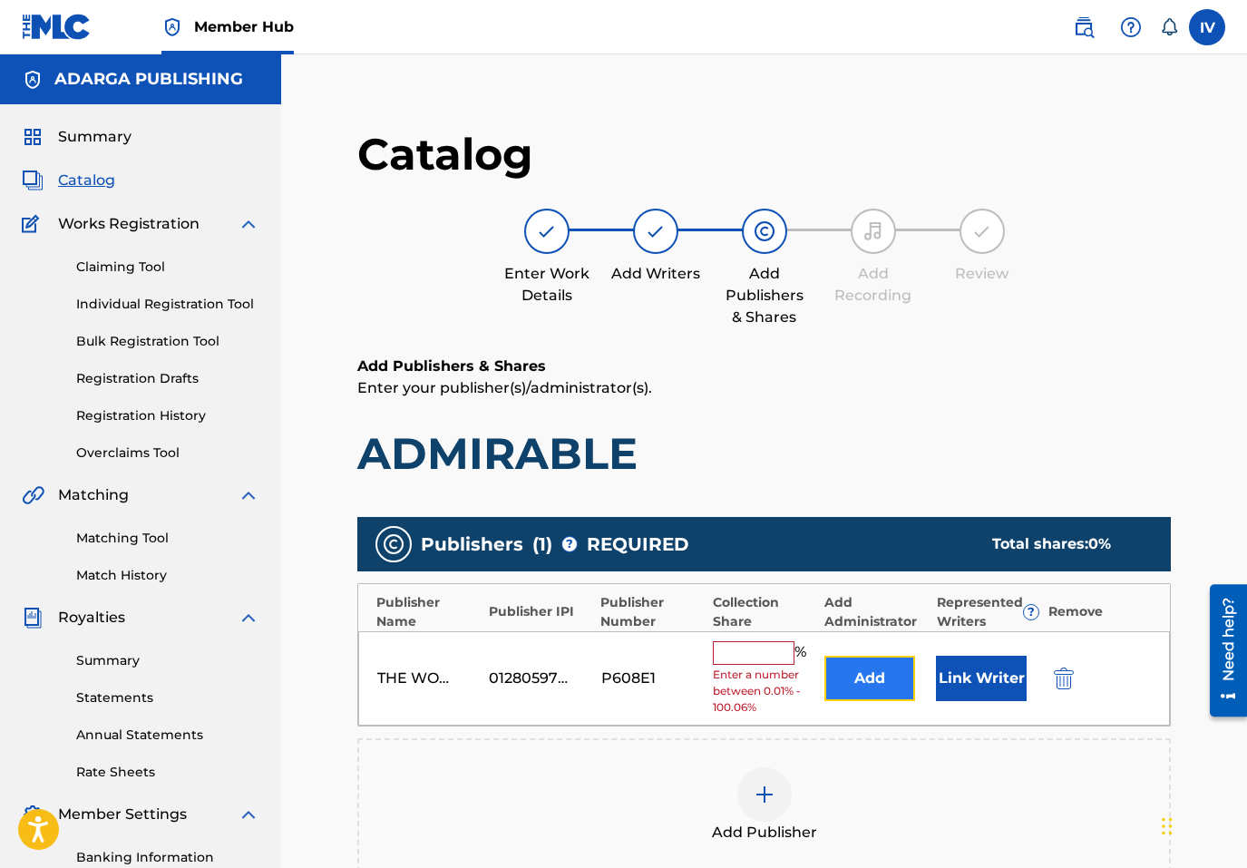
click at [866, 679] on button "Add" at bounding box center [870, 678] width 91 height 45
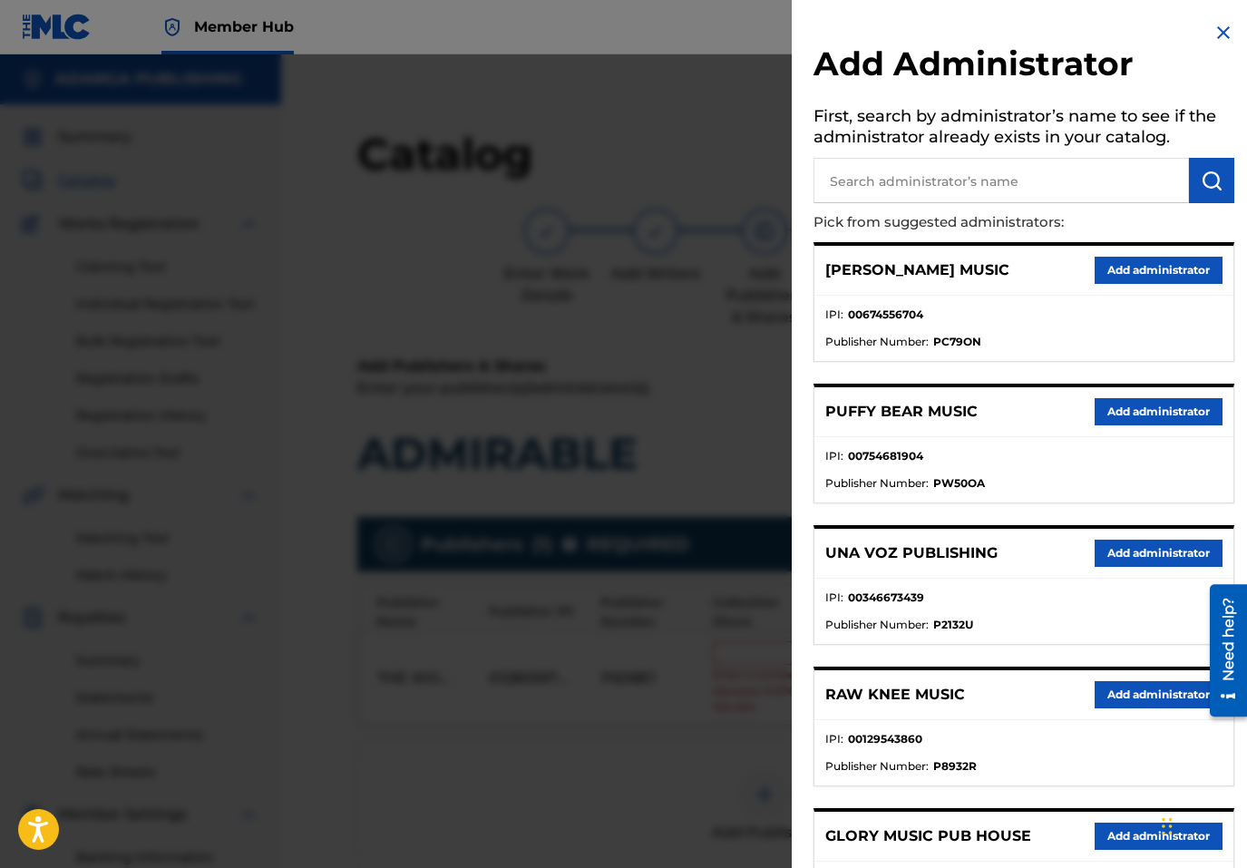
click at [954, 161] on input "text" at bounding box center [1002, 180] width 376 height 45
type input "ADARGA"
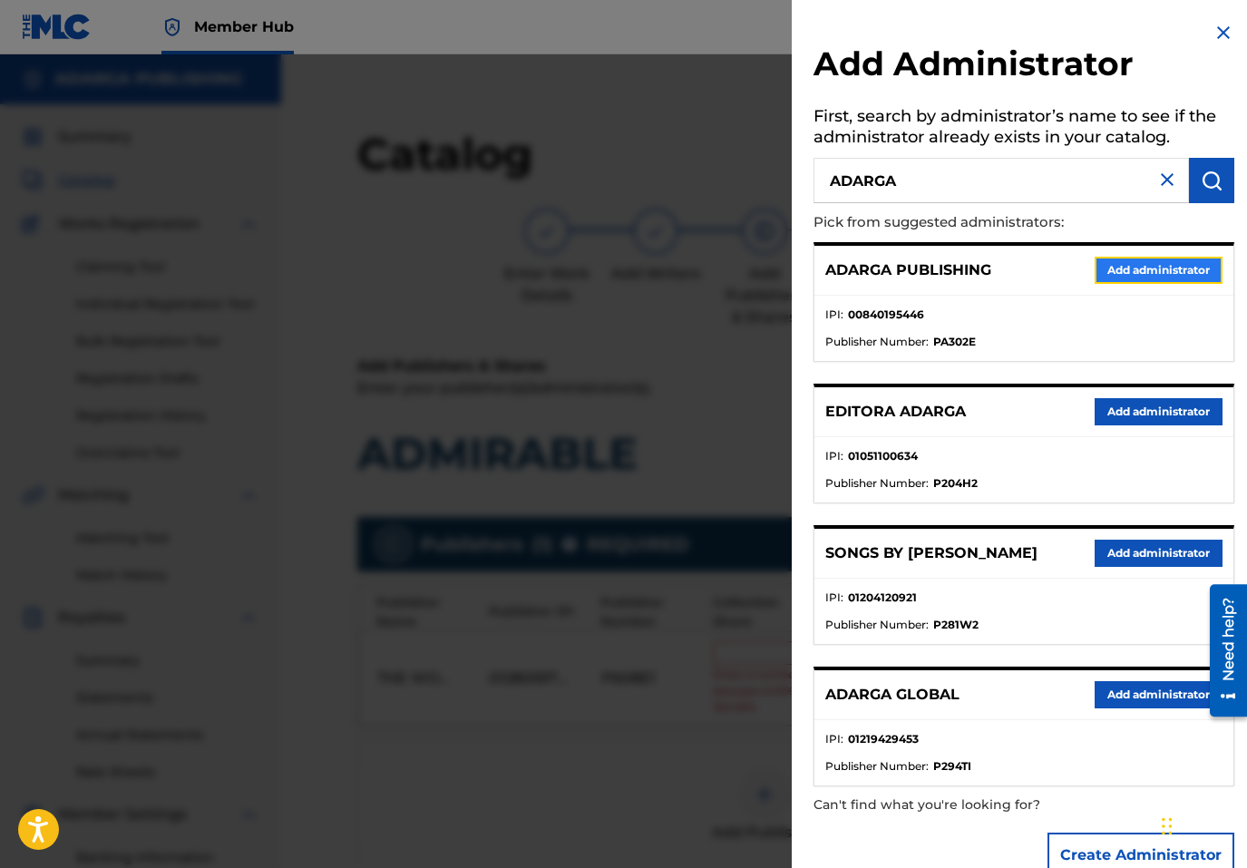
click at [1103, 268] on button "Add administrator" at bounding box center [1159, 270] width 128 height 27
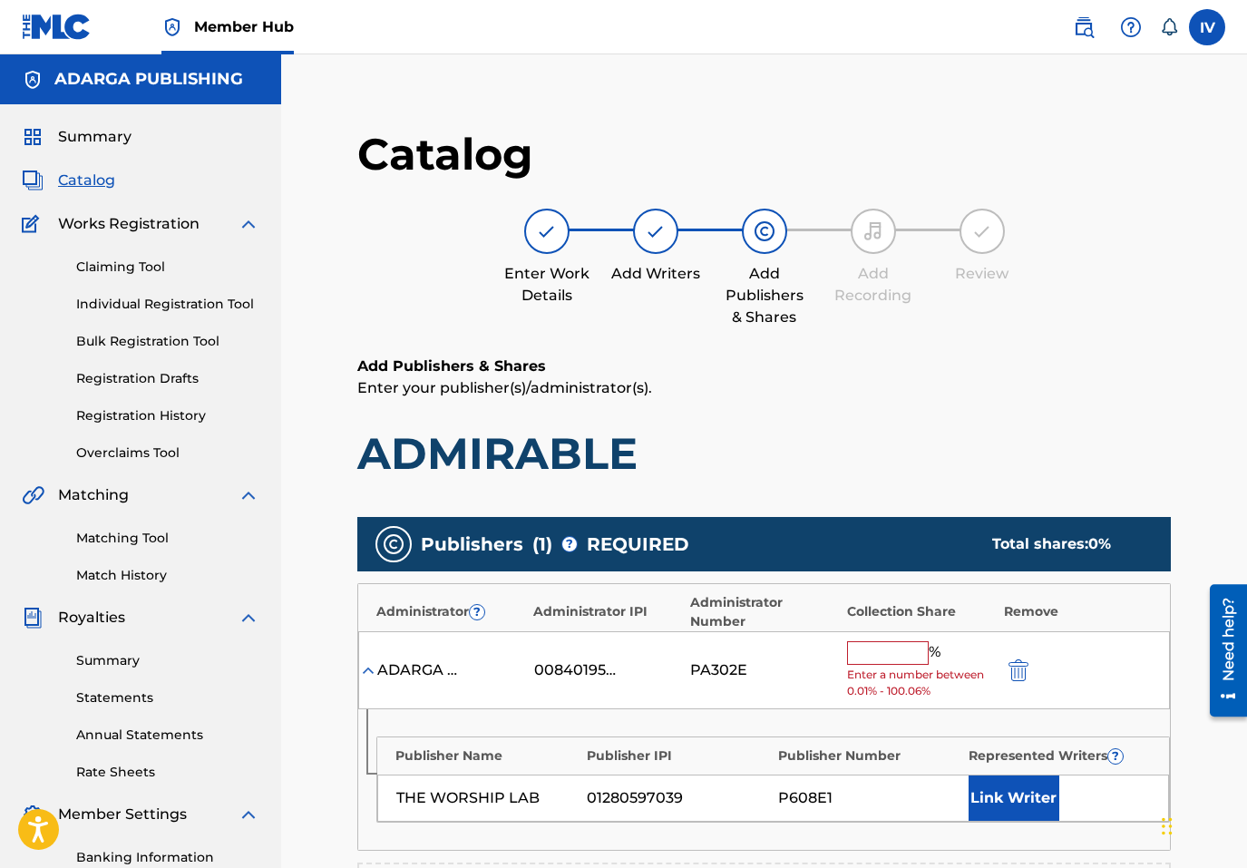
click at [896, 648] on input "text" at bounding box center [888, 653] width 82 height 24
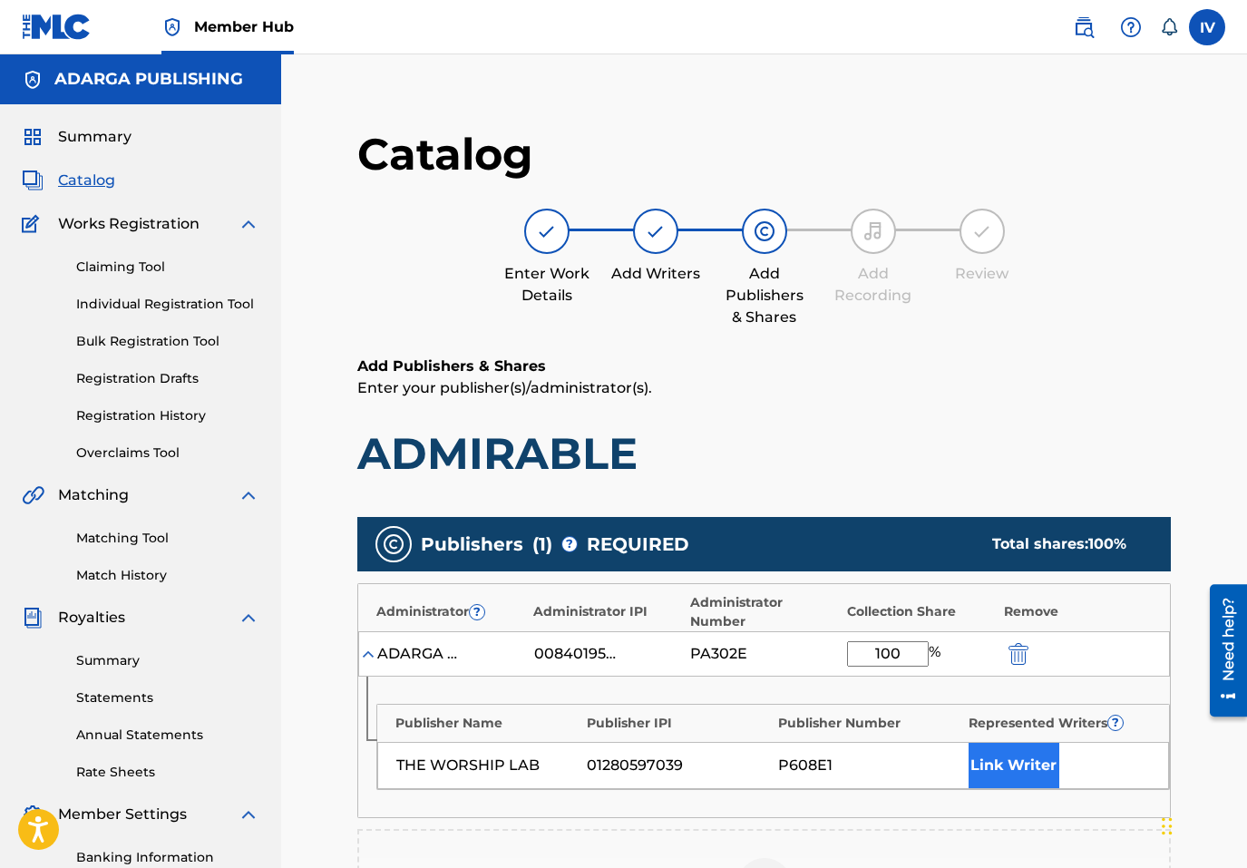
type input "100"
click at [1010, 776] on button "Link Writer" at bounding box center [1014, 765] width 91 height 45
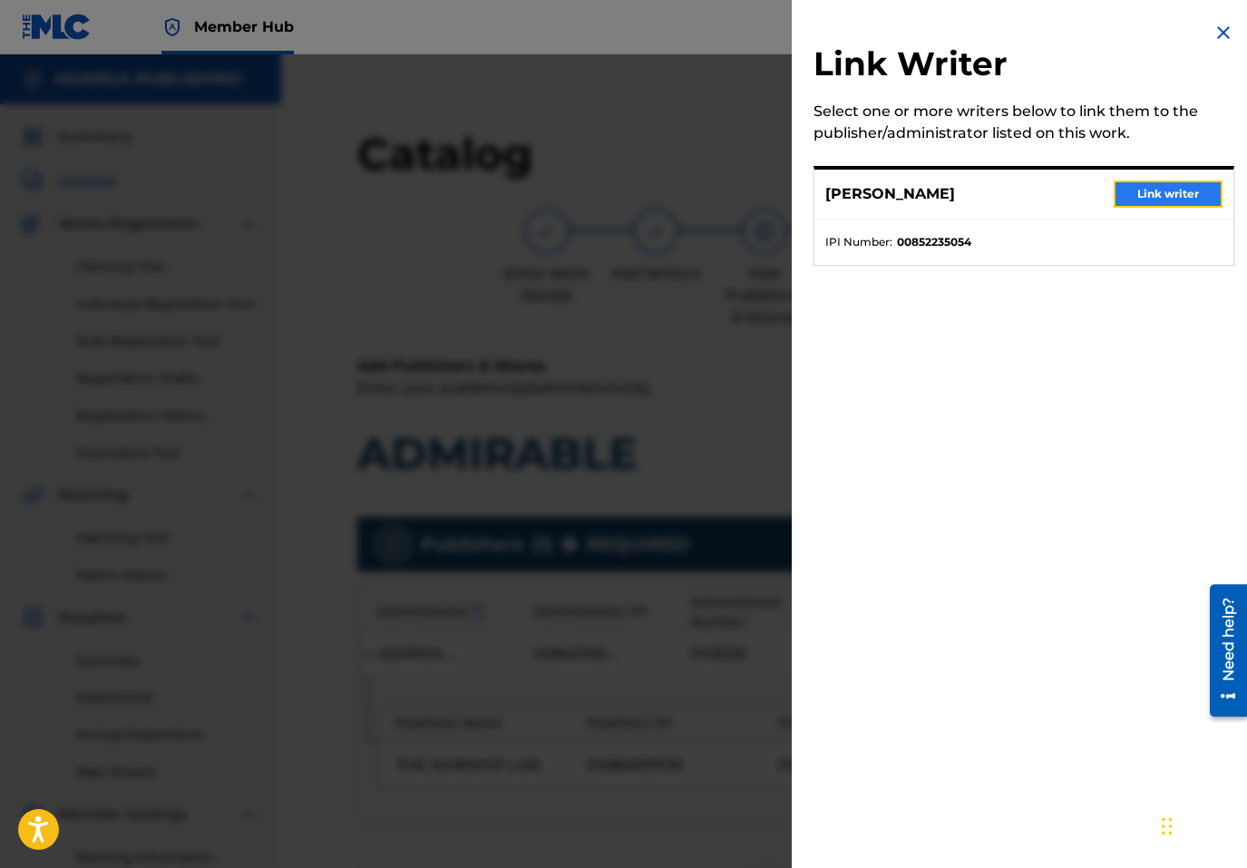
click at [1153, 193] on button "Link writer" at bounding box center [1168, 194] width 109 height 27
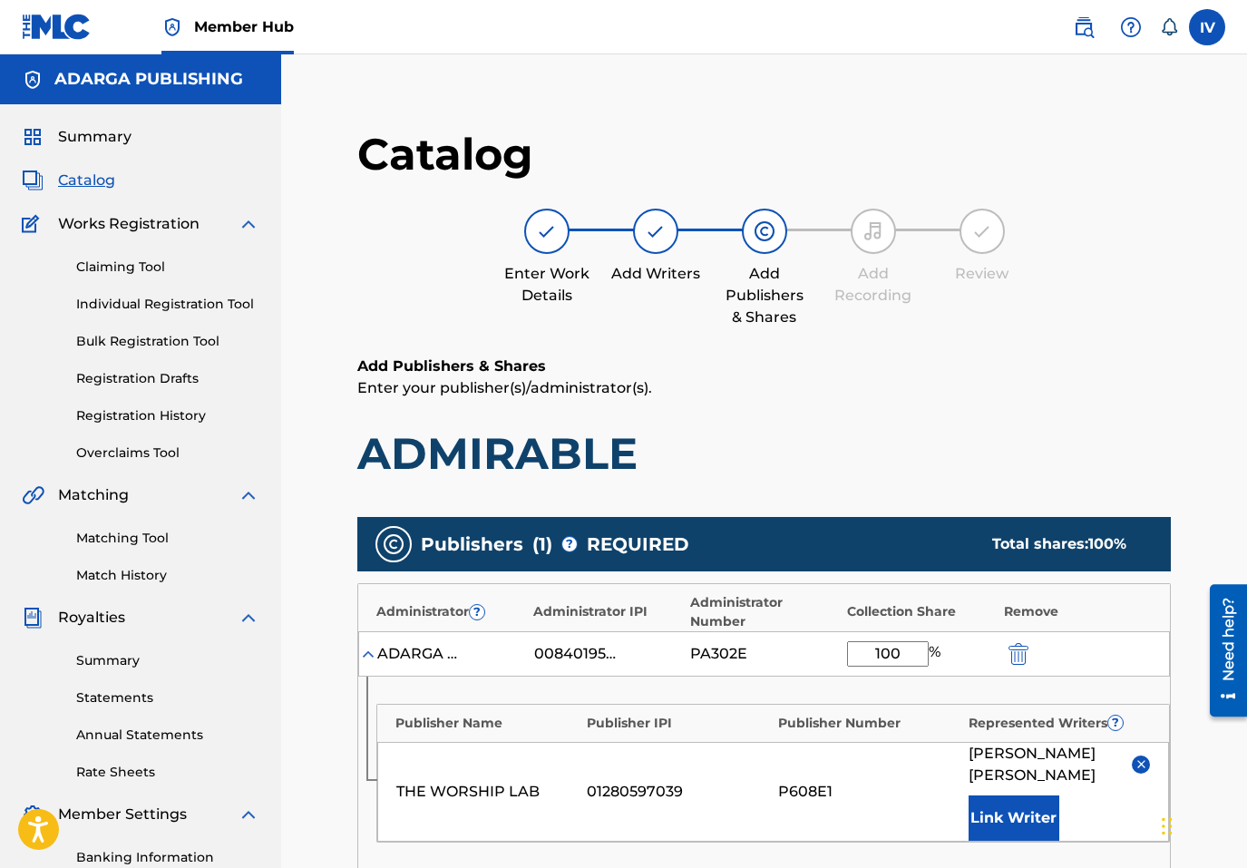
scroll to position [467, 0]
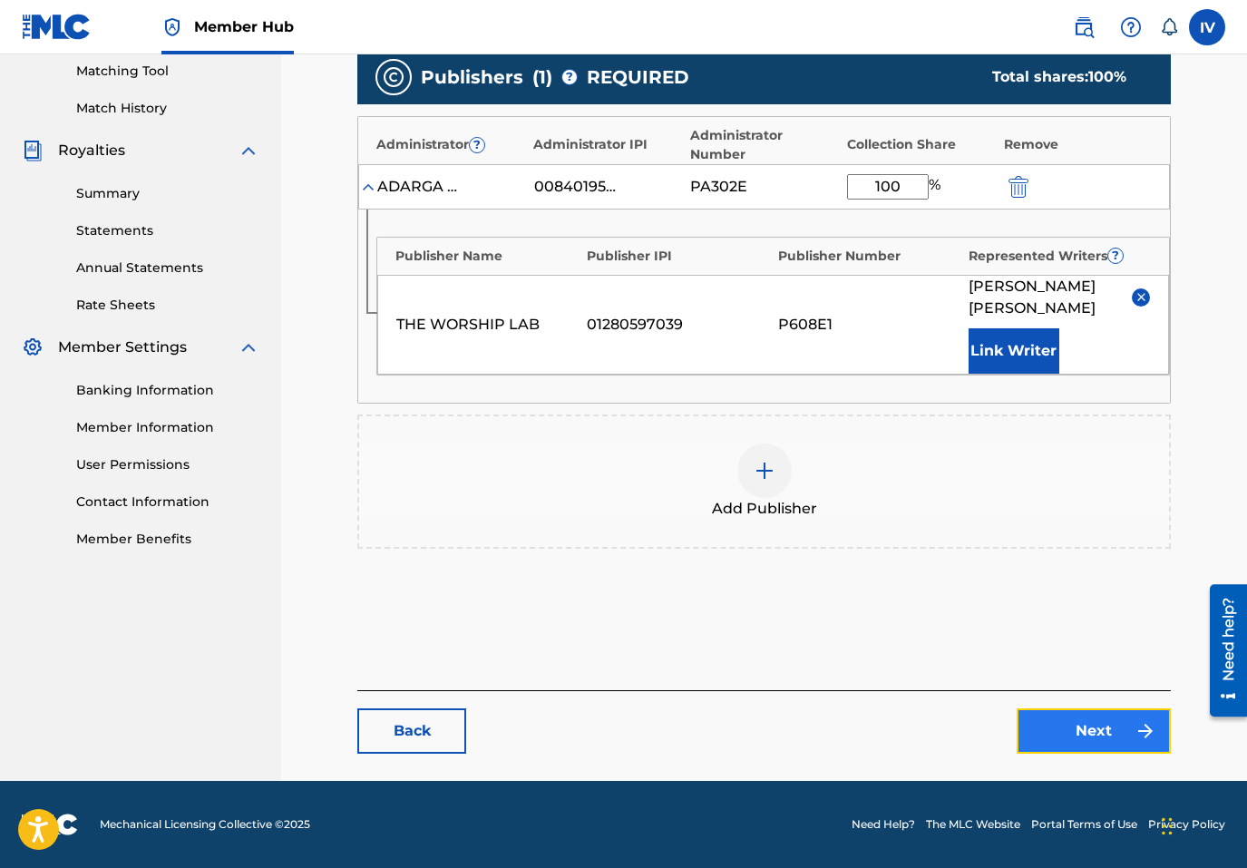
click at [1067, 719] on link "Next" at bounding box center [1094, 730] width 154 height 45
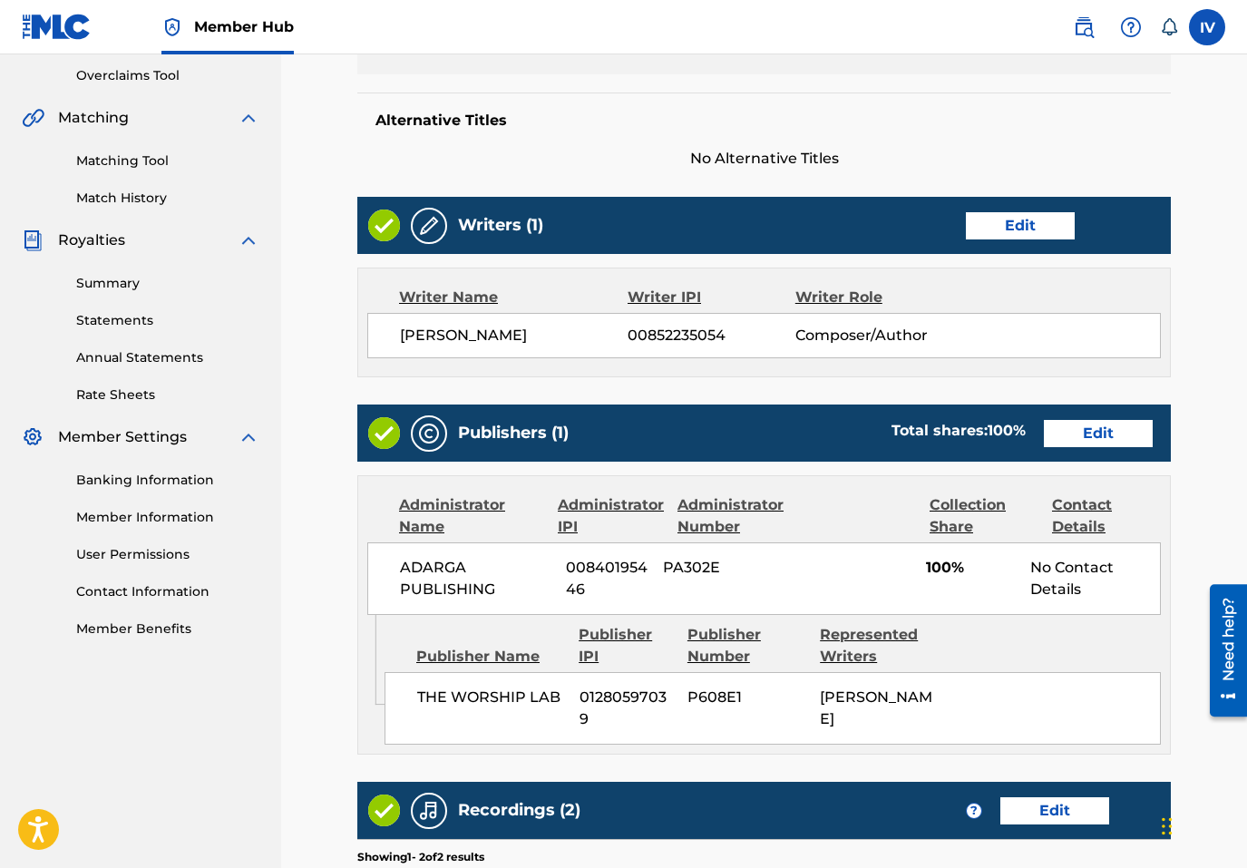
scroll to position [736, 0]
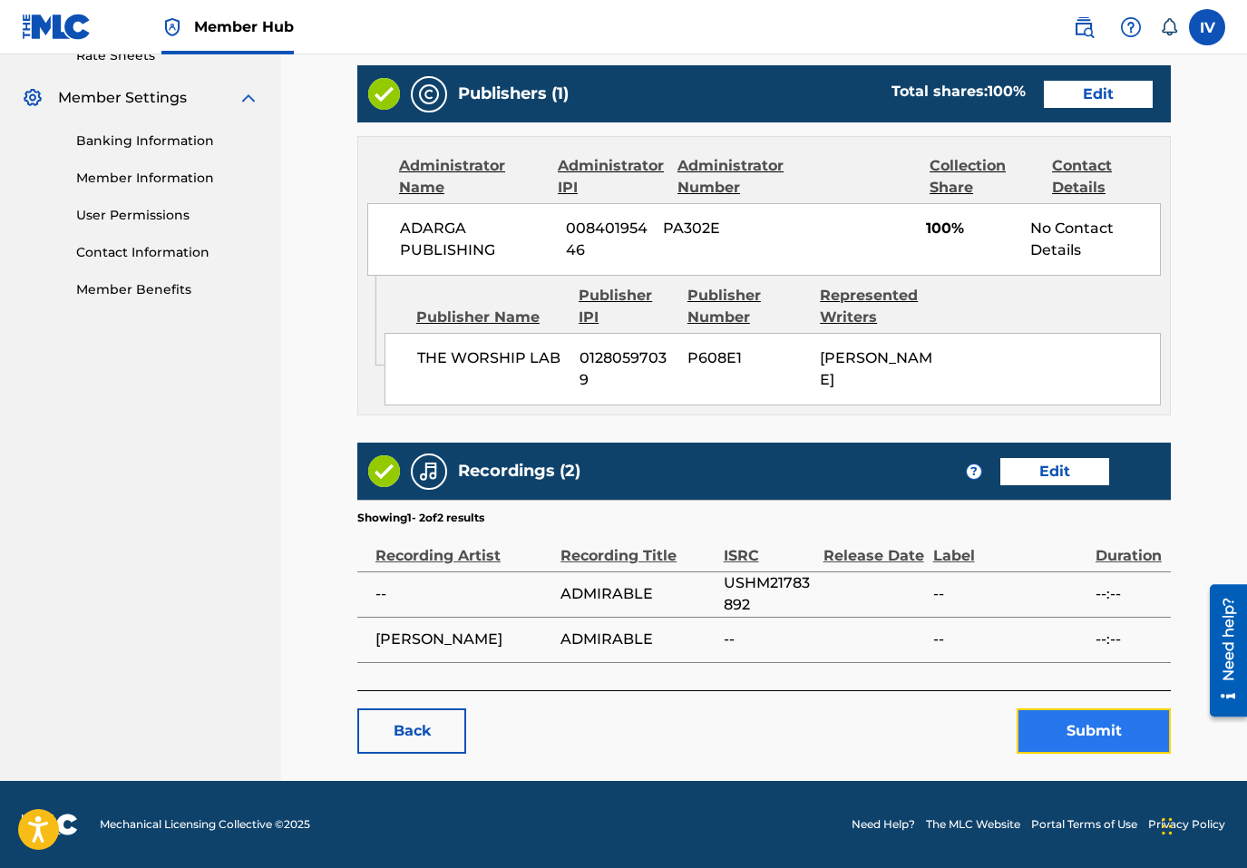
click at [1067, 730] on button "Submit" at bounding box center [1094, 730] width 154 height 45
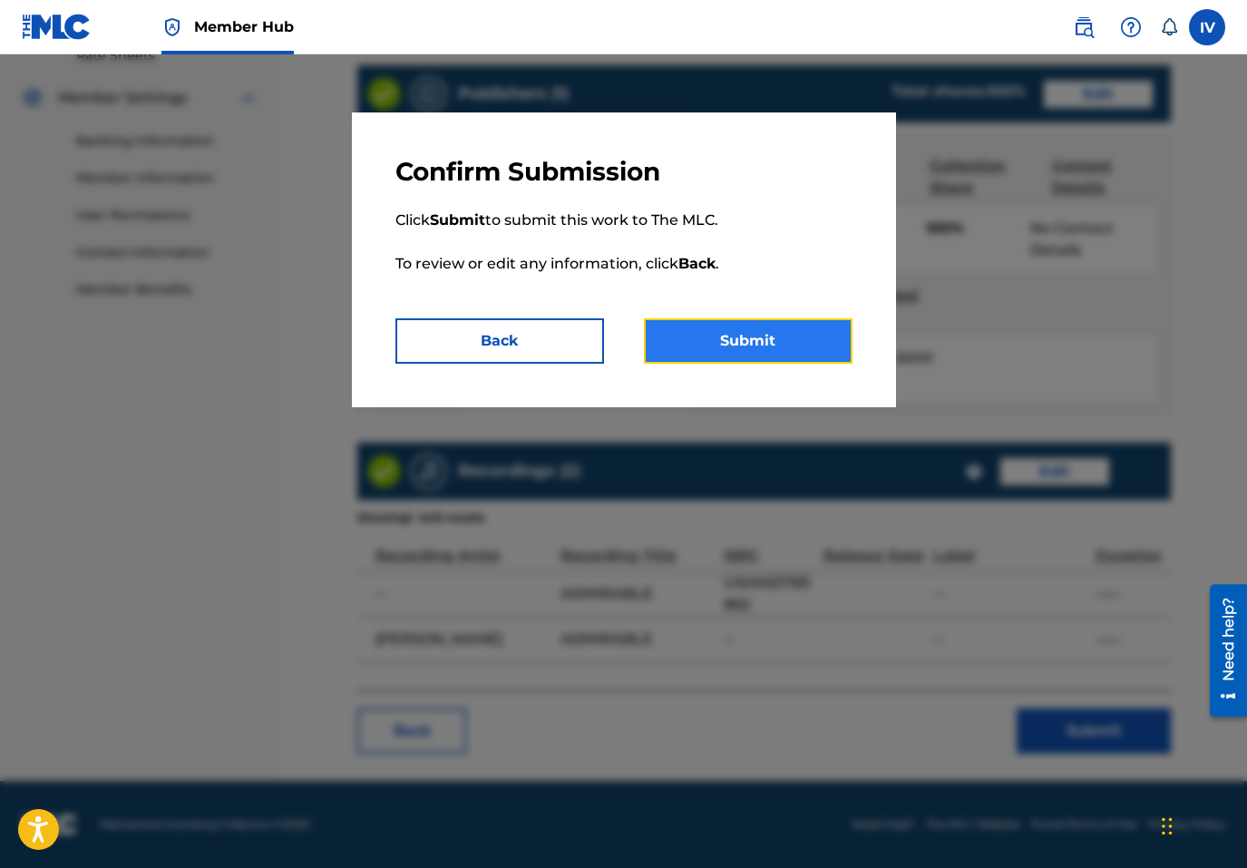
click at [776, 358] on button "Submit" at bounding box center [748, 340] width 209 height 45
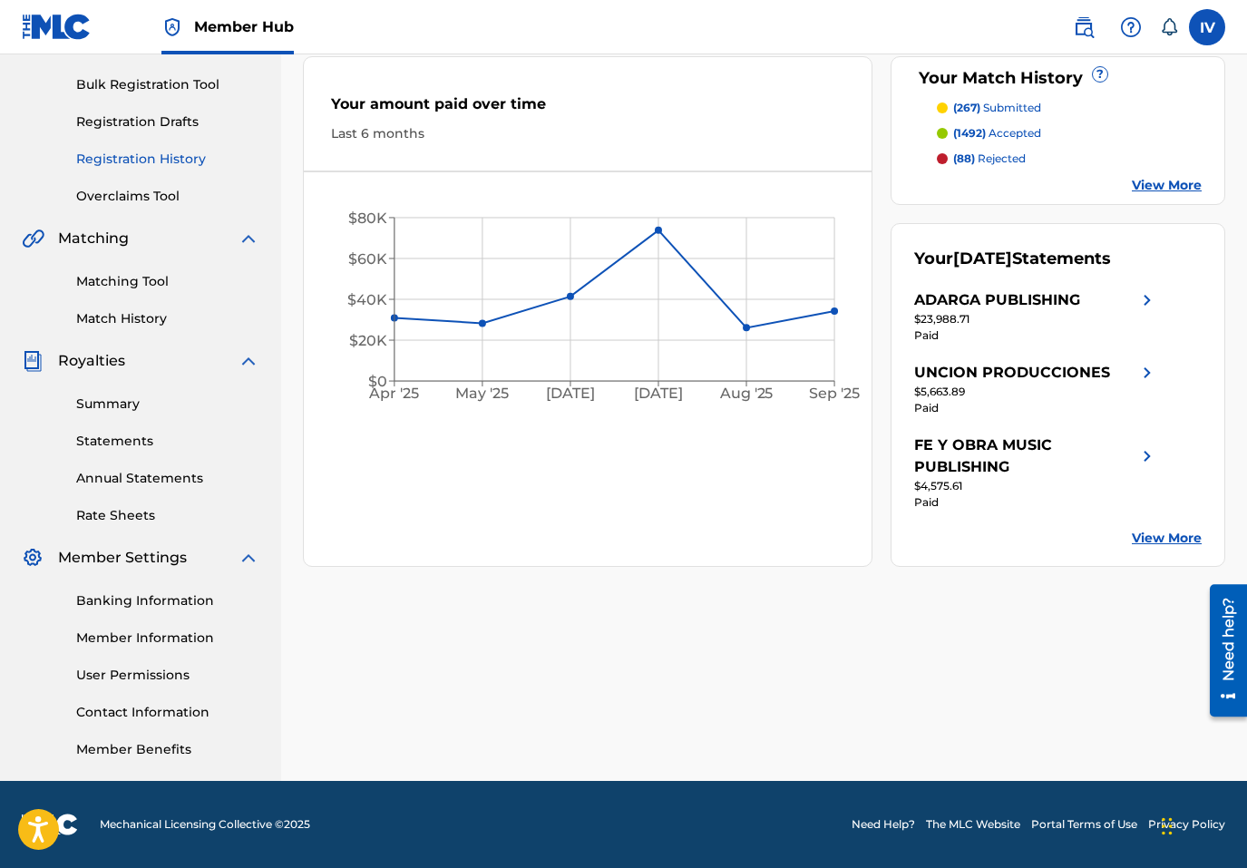
click at [166, 156] on link "Registration History" at bounding box center [167, 159] width 183 height 19
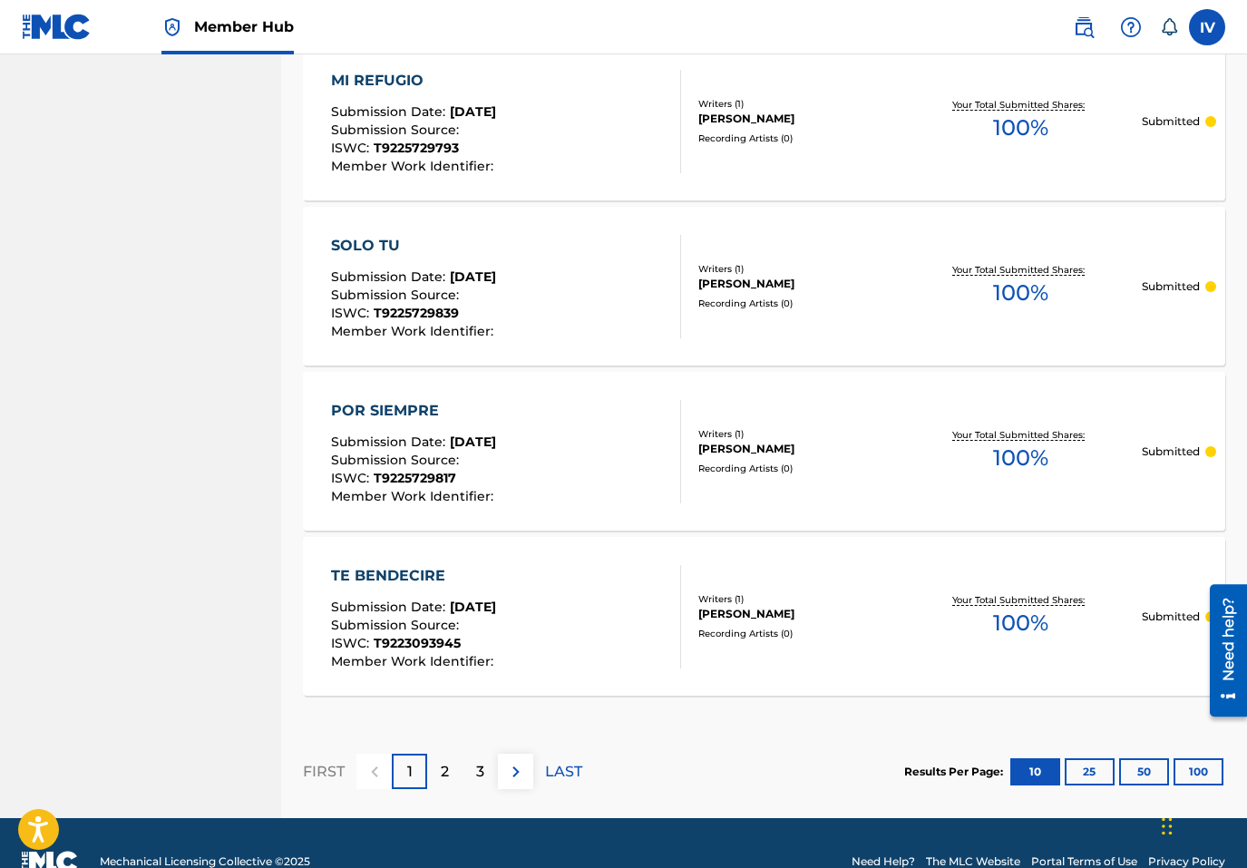
scroll to position [1570, 0]
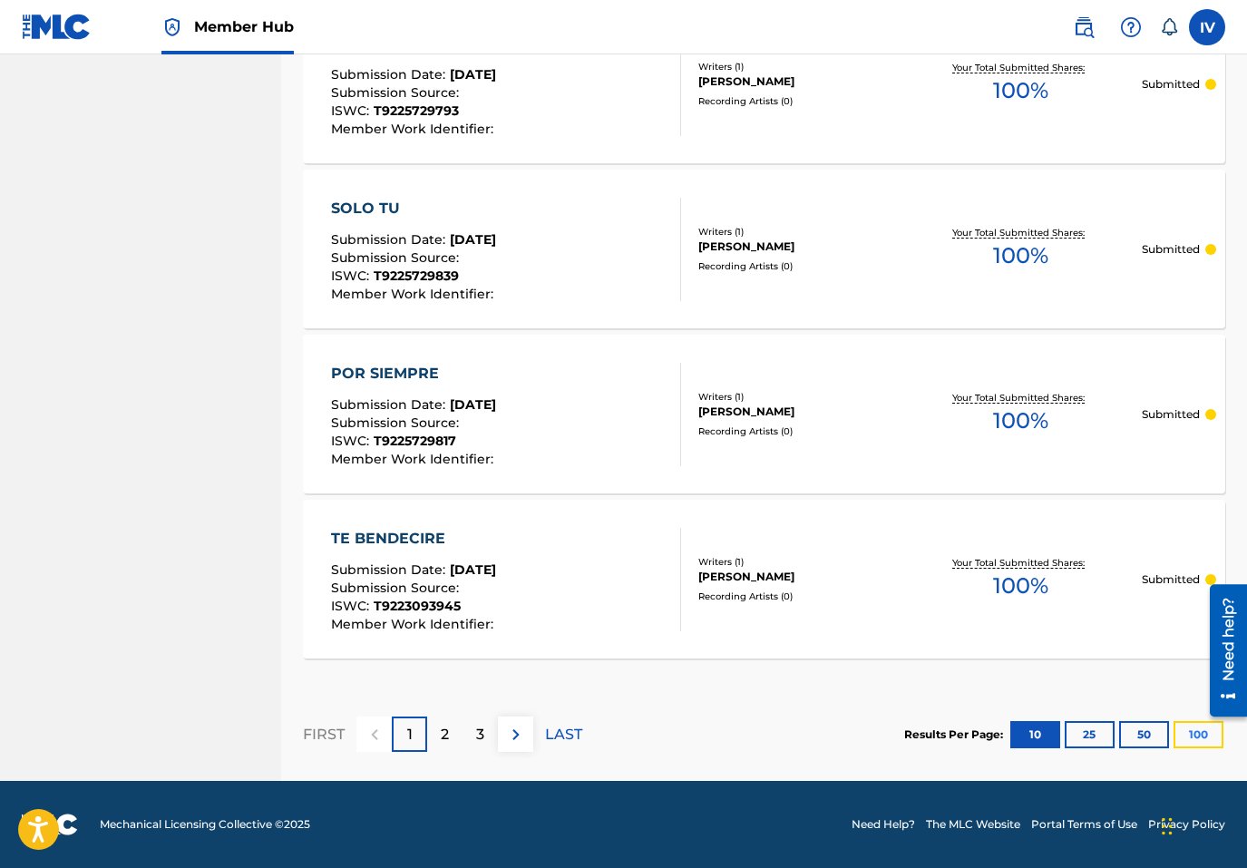
click at [1183, 727] on button "100" at bounding box center [1199, 734] width 50 height 27
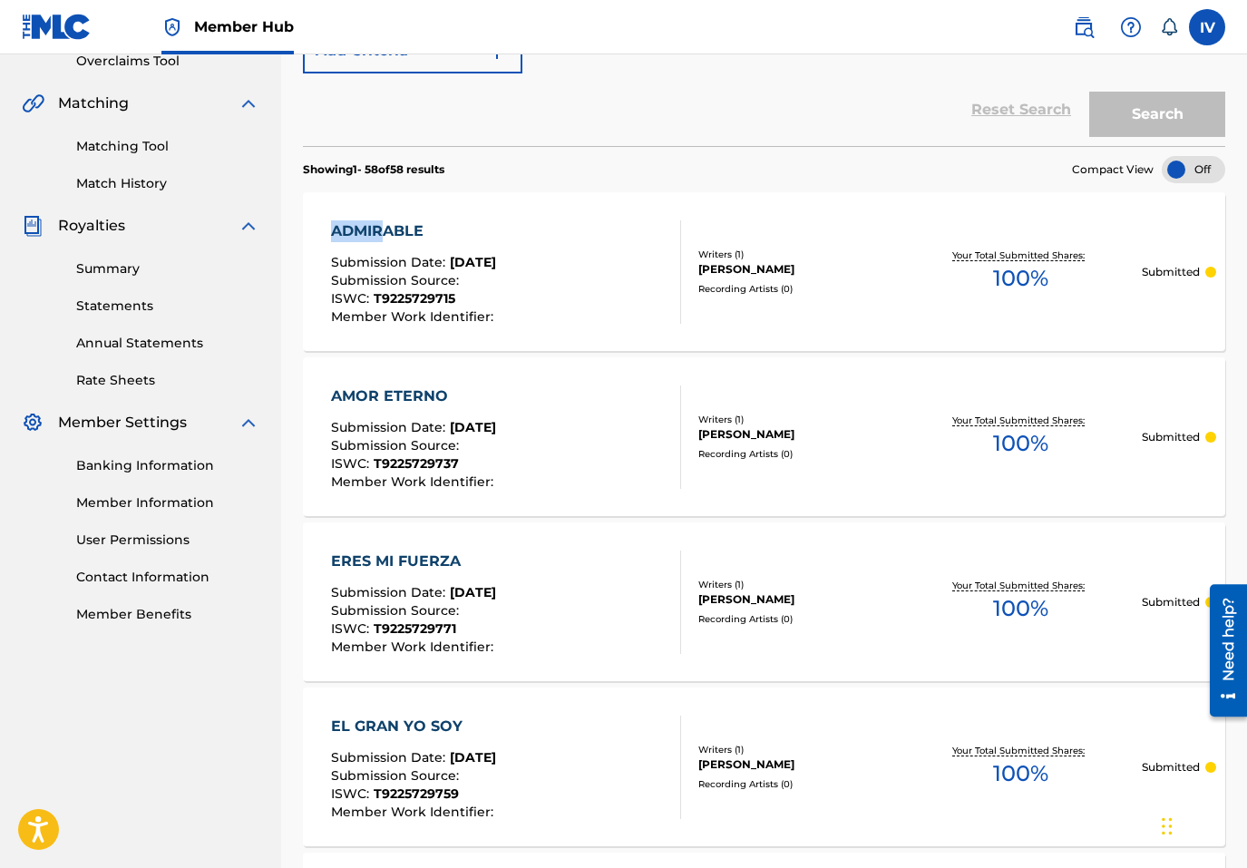
scroll to position [0, 0]
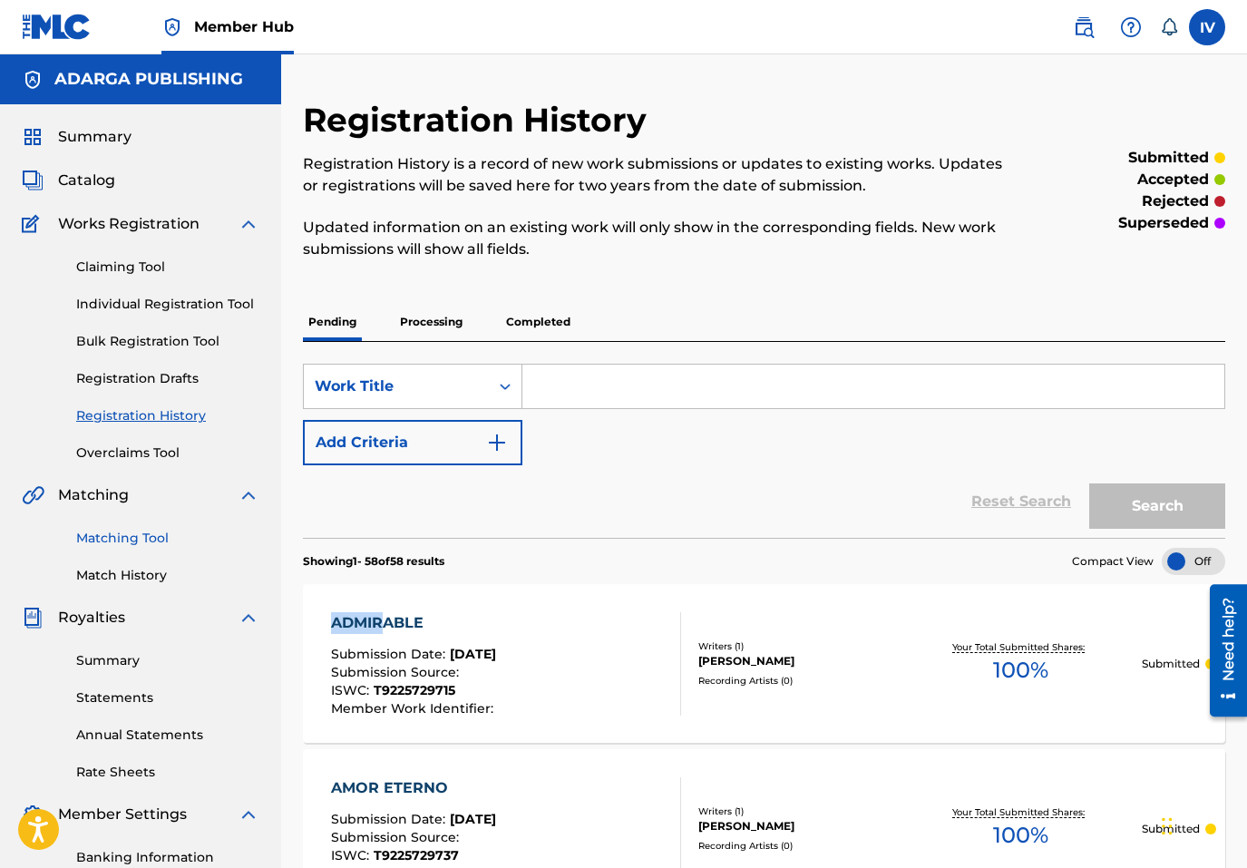
click at [167, 540] on link "Matching Tool" at bounding box center [167, 538] width 183 height 19
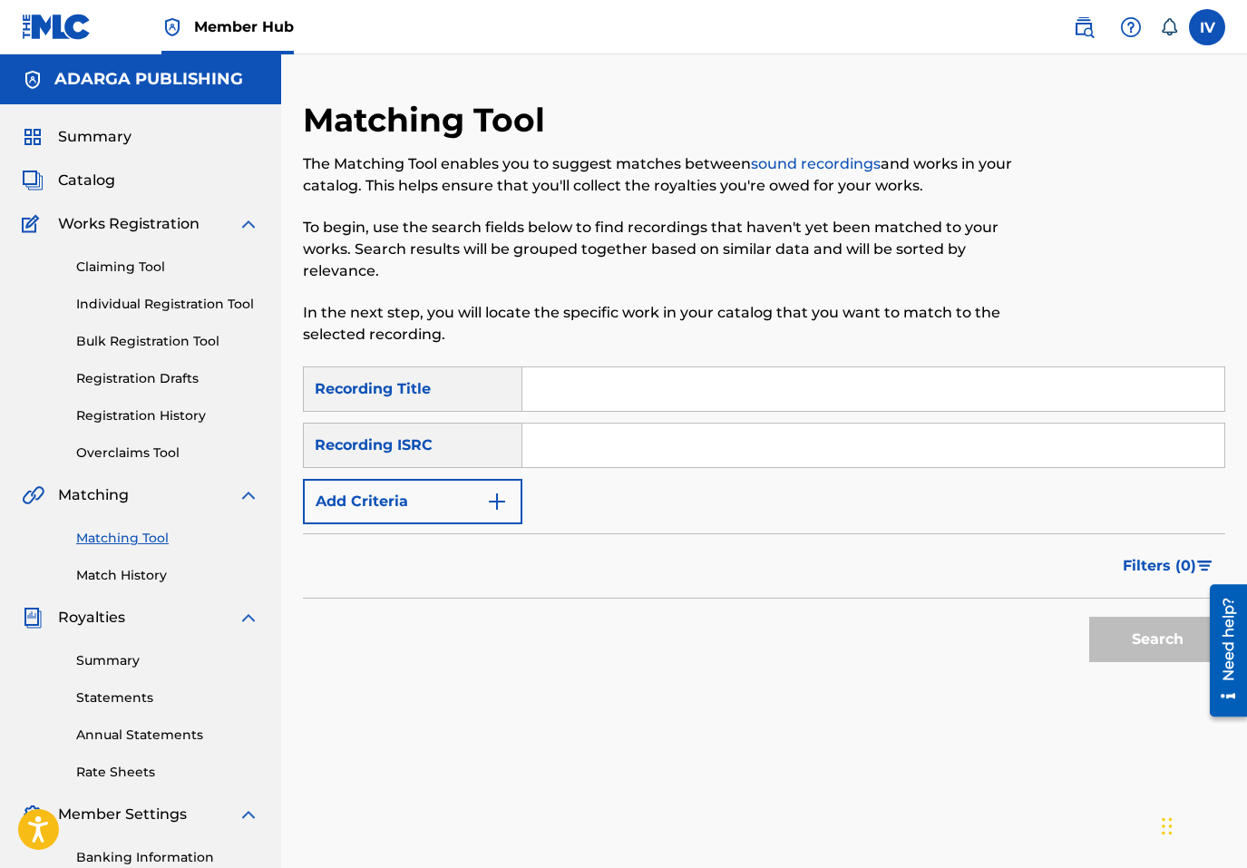
click at [676, 444] on input "Search Form" at bounding box center [873, 446] width 702 height 44
paste input "USANG2517943"
type input "USANG2517943"
click at [1089, 617] on button "Search" at bounding box center [1157, 639] width 136 height 45
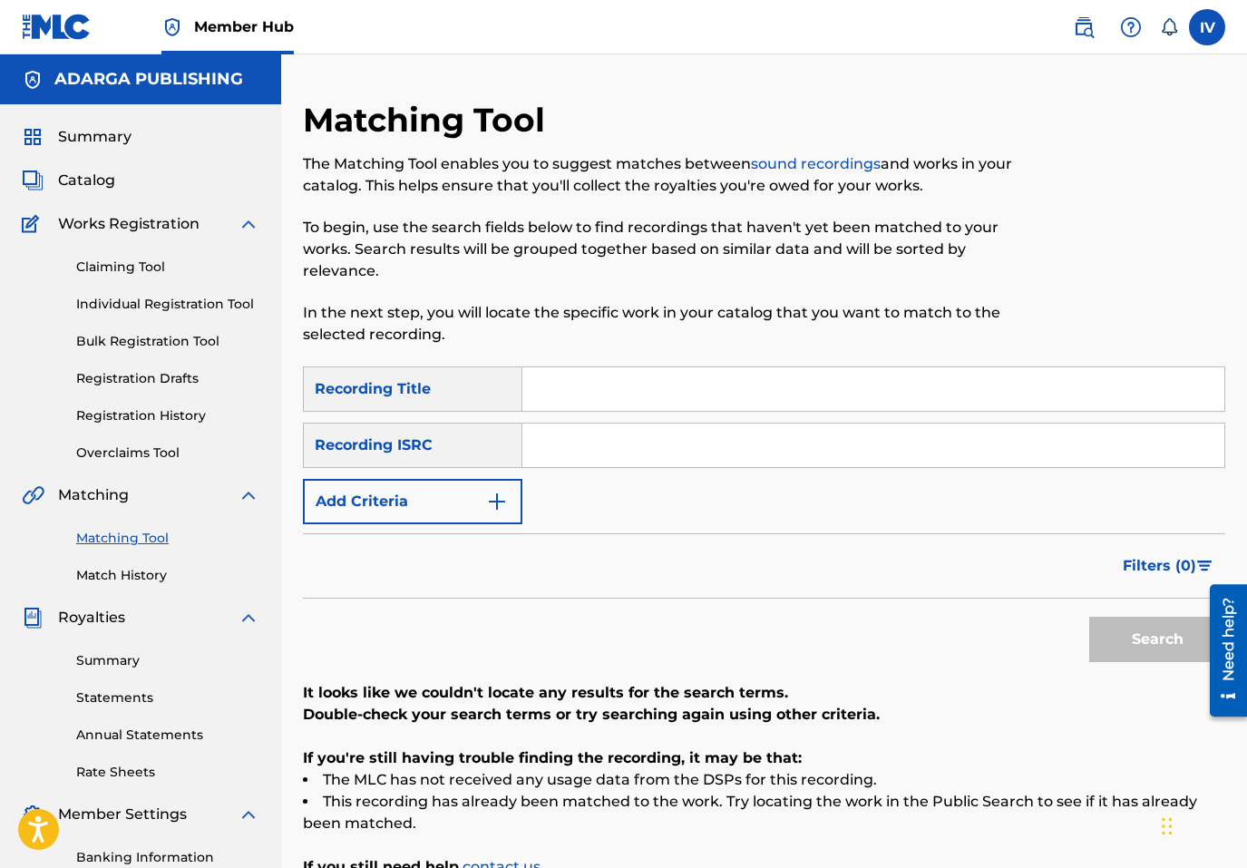
paste input "US3DF2597607"
click at [1089, 617] on button "Search" at bounding box center [1157, 639] width 136 height 45
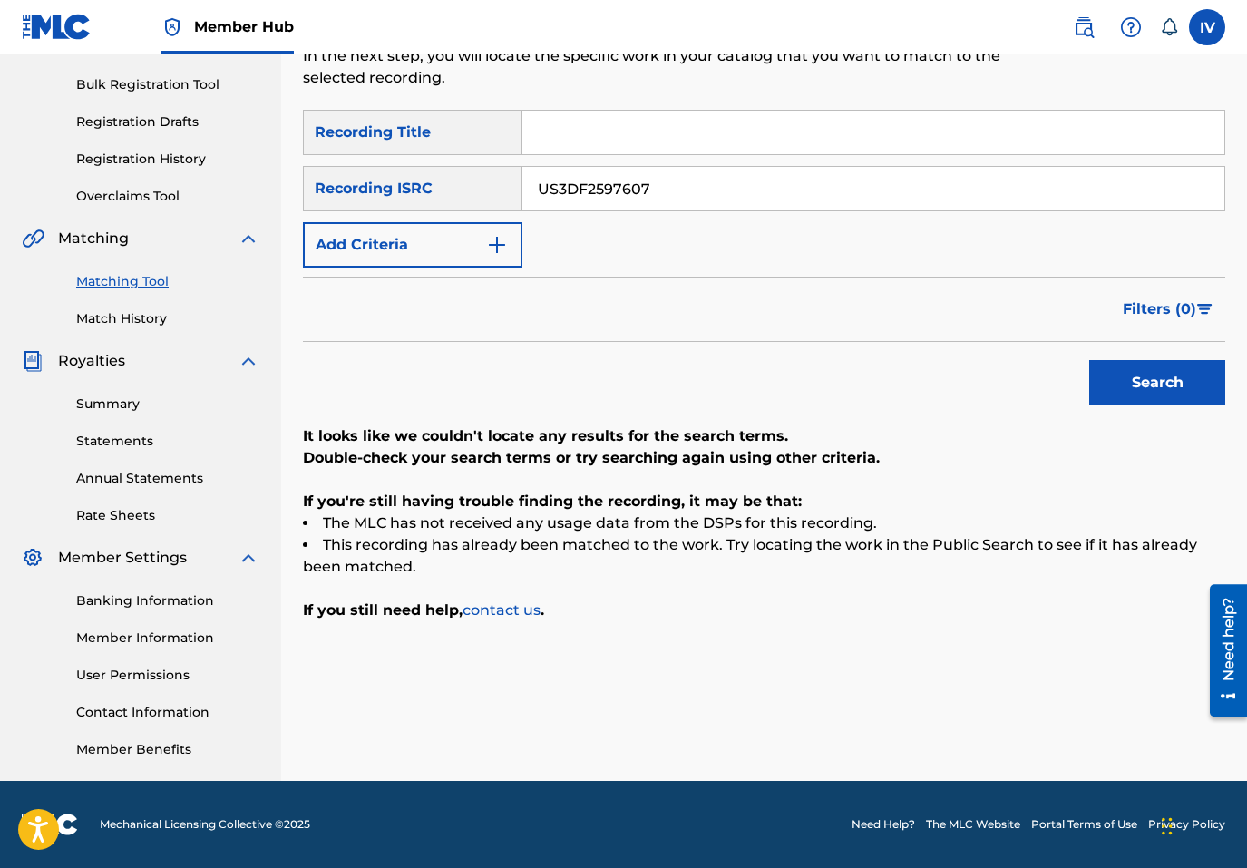
paste input "63133"
click at [1089, 360] on button "Search" at bounding box center [1157, 382] width 136 height 45
paste input "3522"
click at [1089, 360] on button "Search" at bounding box center [1157, 382] width 136 height 45
paste input "11238"
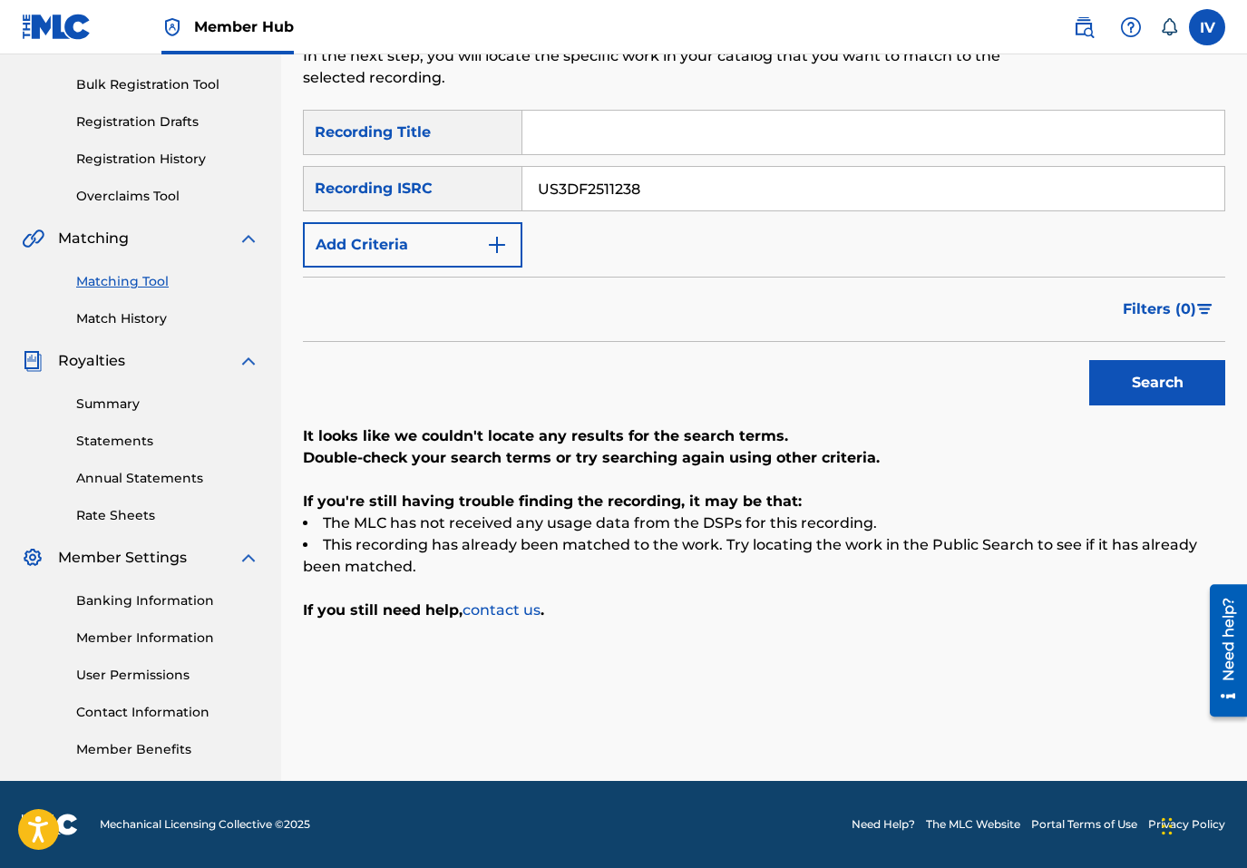
click at [1089, 360] on button "Search" at bounding box center [1157, 382] width 136 height 45
paste input "9"
click at [1089, 360] on button "Search" at bounding box center [1157, 382] width 136 height 45
paste input "HM21783888"
type input "USHM21783888"
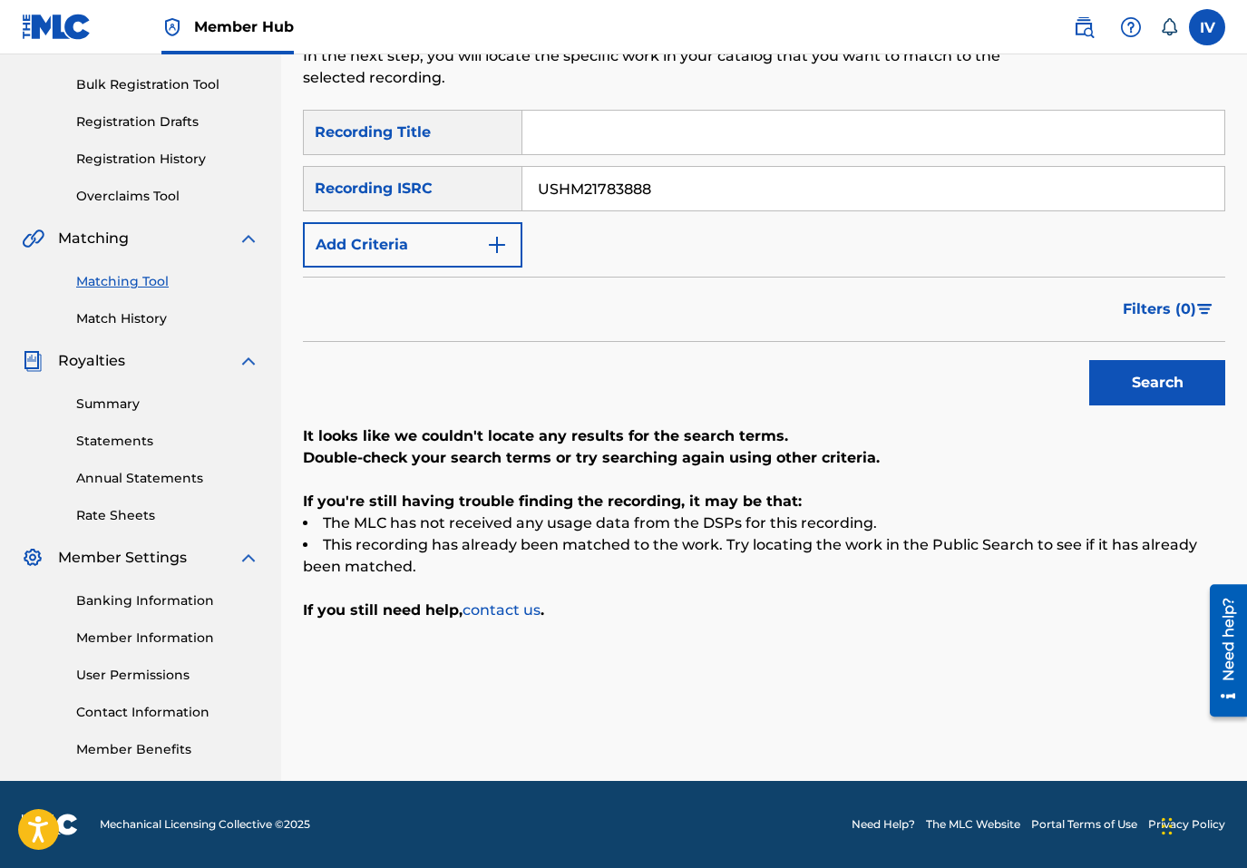
click at [1089, 360] on button "Search" at bounding box center [1157, 382] width 136 height 45
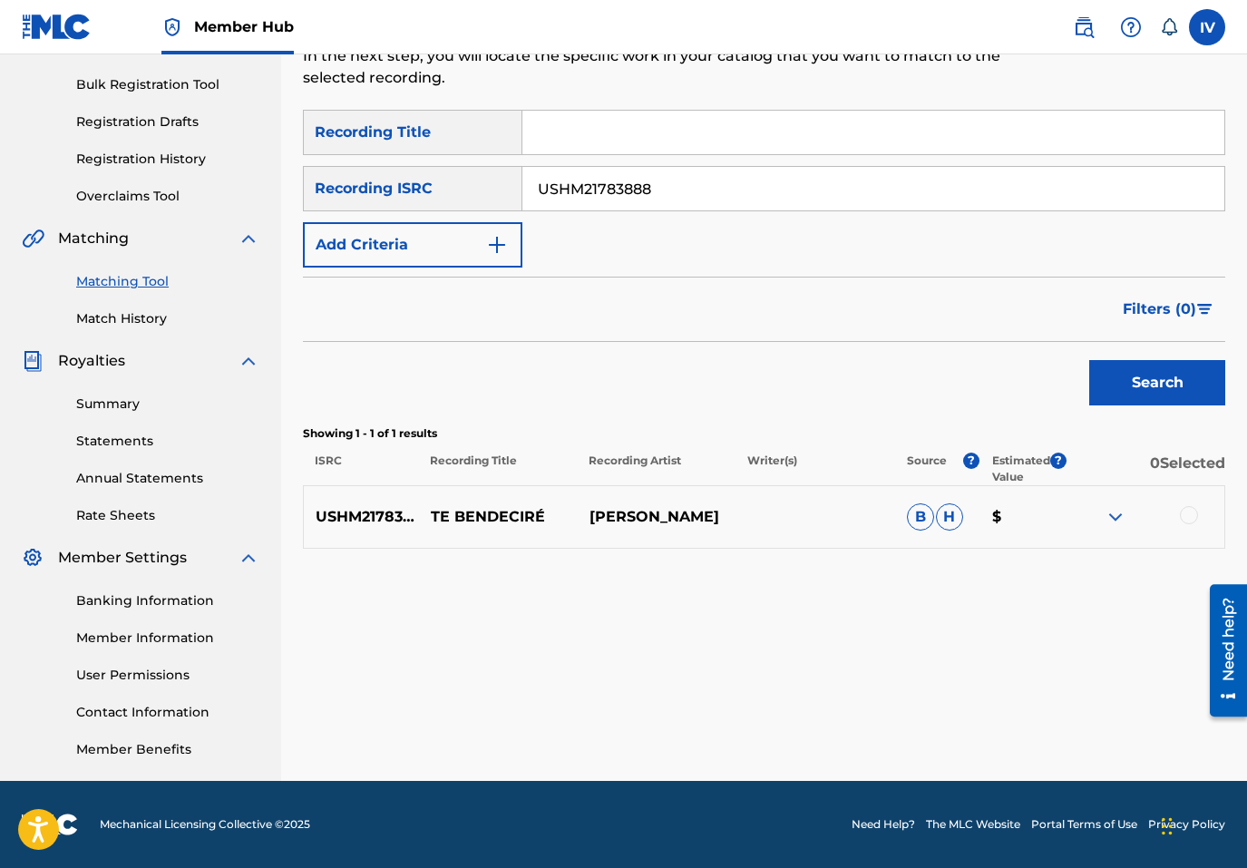
click at [1185, 508] on div at bounding box center [1189, 515] width 18 height 18
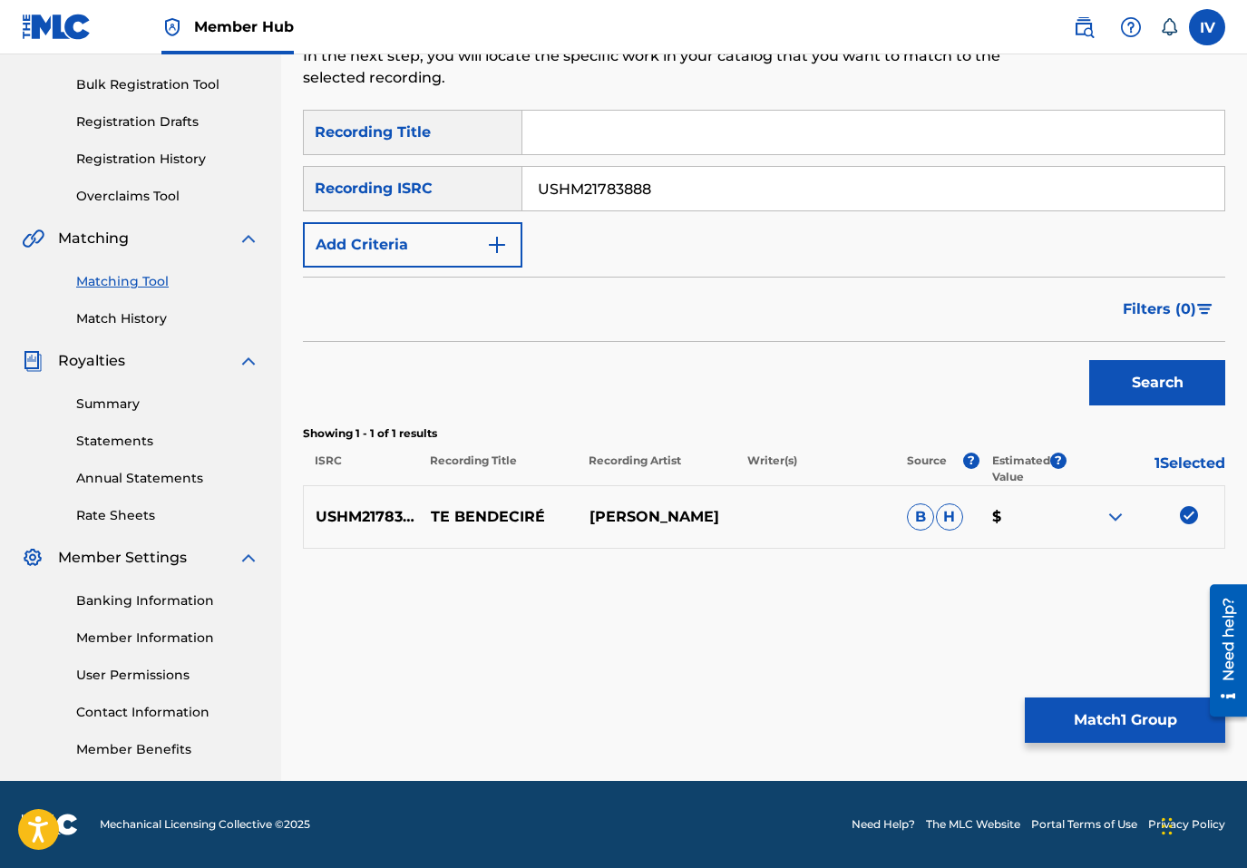
click at [509, 518] on p "TE BENDECIRÉ" at bounding box center [498, 517] width 159 height 22
copy p "TE BENDECIRÉ"
click at [596, 136] on input "Search Form" at bounding box center [873, 133] width 702 height 44
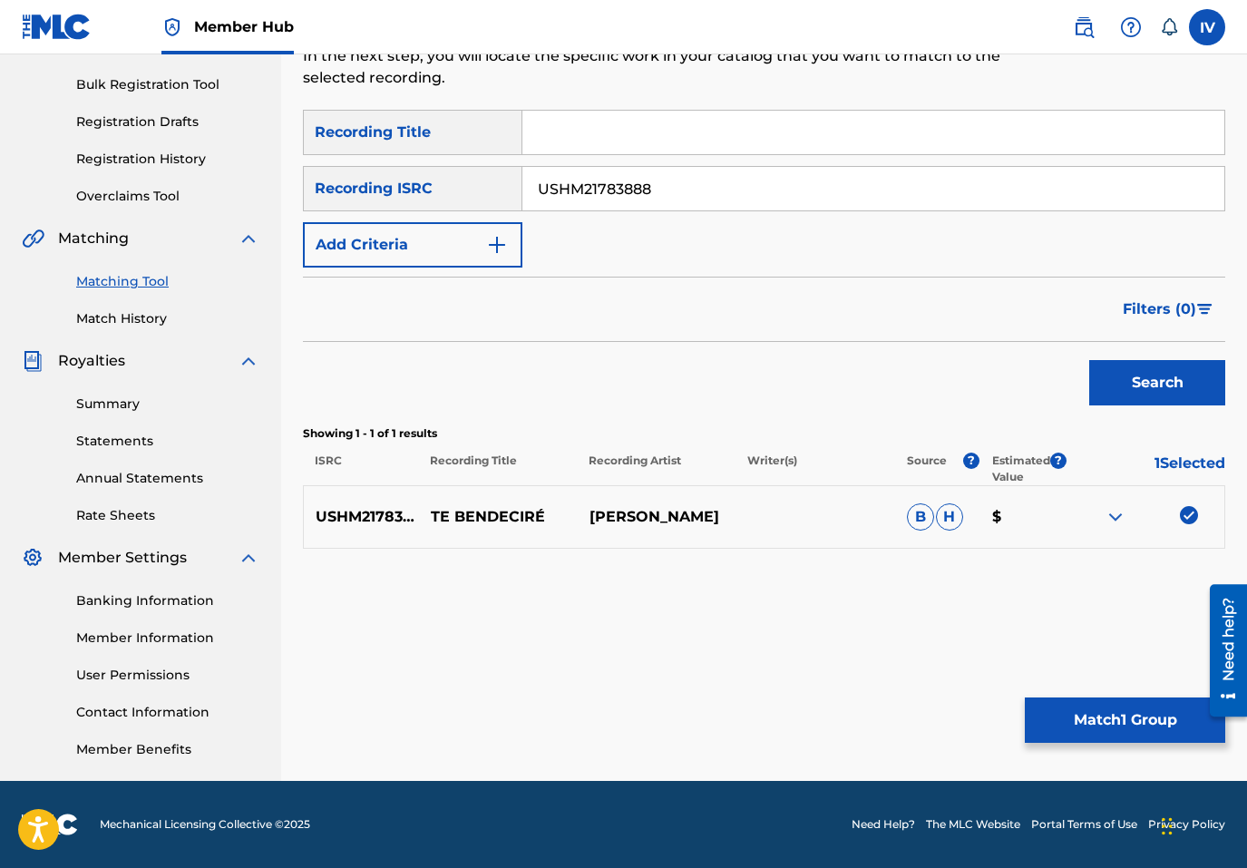
paste input "TE BENDECIRÉ"
type input "TE BENDECIRÉ"
click at [633, 522] on p "[PERSON_NAME]" at bounding box center [657, 517] width 159 height 22
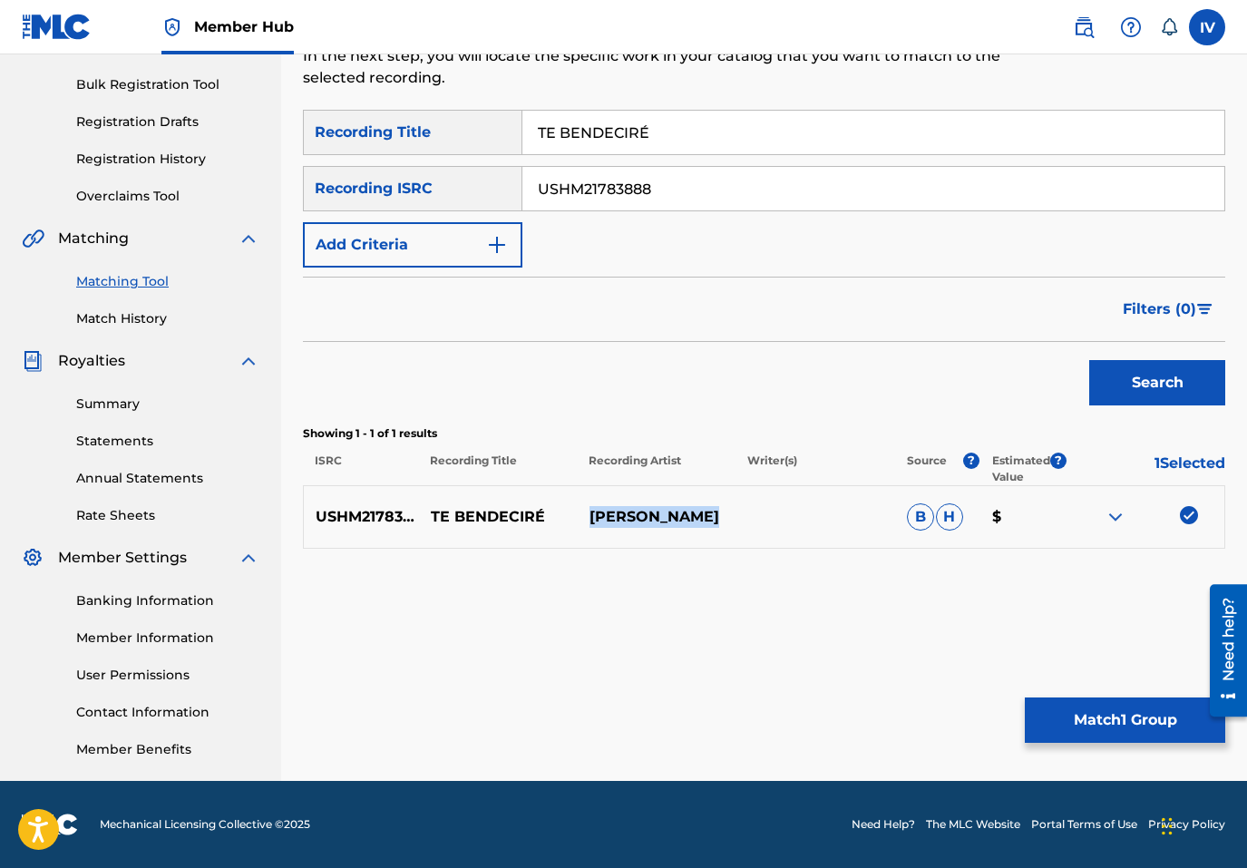
copy div "[PERSON_NAME]"
click at [566, 184] on input "USHM21783888" at bounding box center [873, 189] width 702 height 44
click at [428, 255] on button "Add Criteria" at bounding box center [413, 244] width 220 height 45
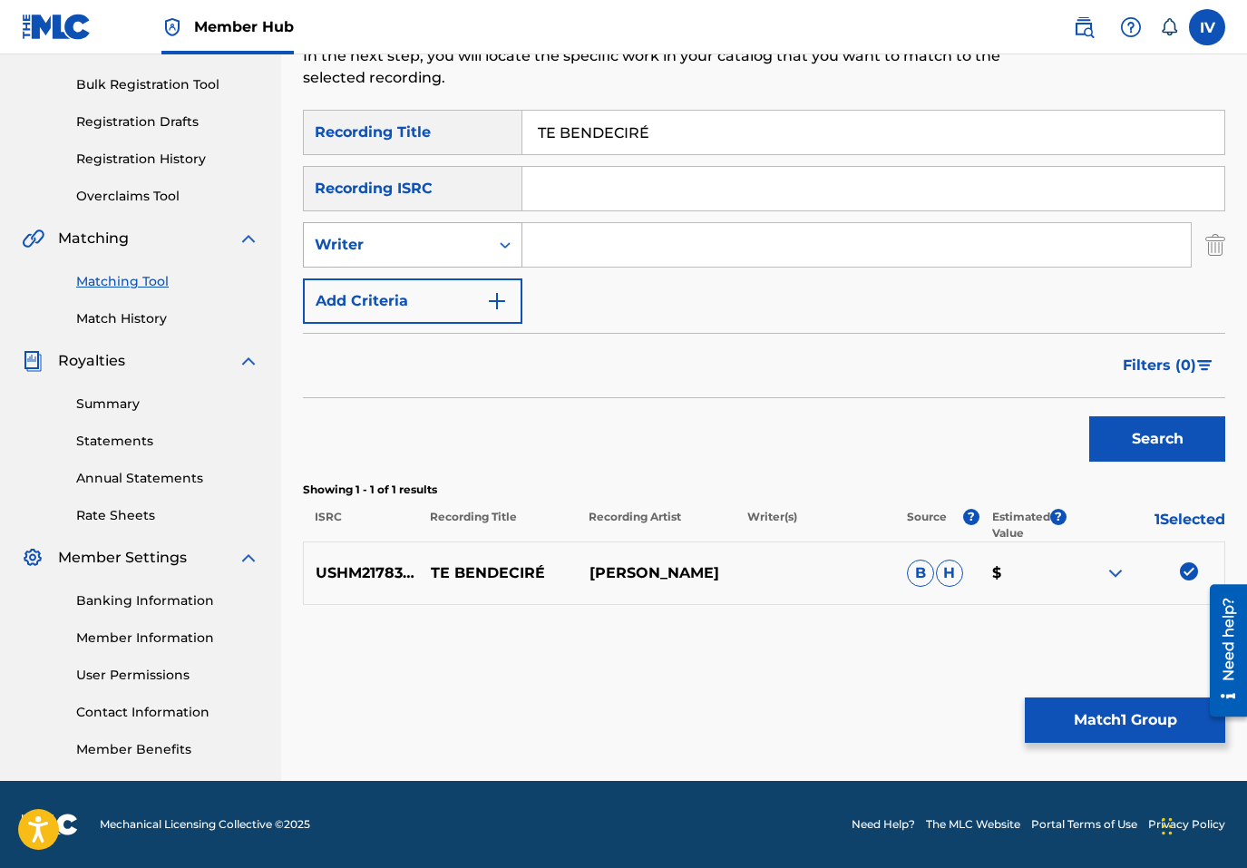
click at [415, 241] on div "Writer" at bounding box center [396, 245] width 163 height 22
click at [423, 273] on div "Recording Artist" at bounding box center [413, 290] width 218 height 45
click at [541, 240] on input "Search Form" at bounding box center [856, 245] width 668 height 44
paste input "[PERSON_NAME]"
type input "[PERSON_NAME]"
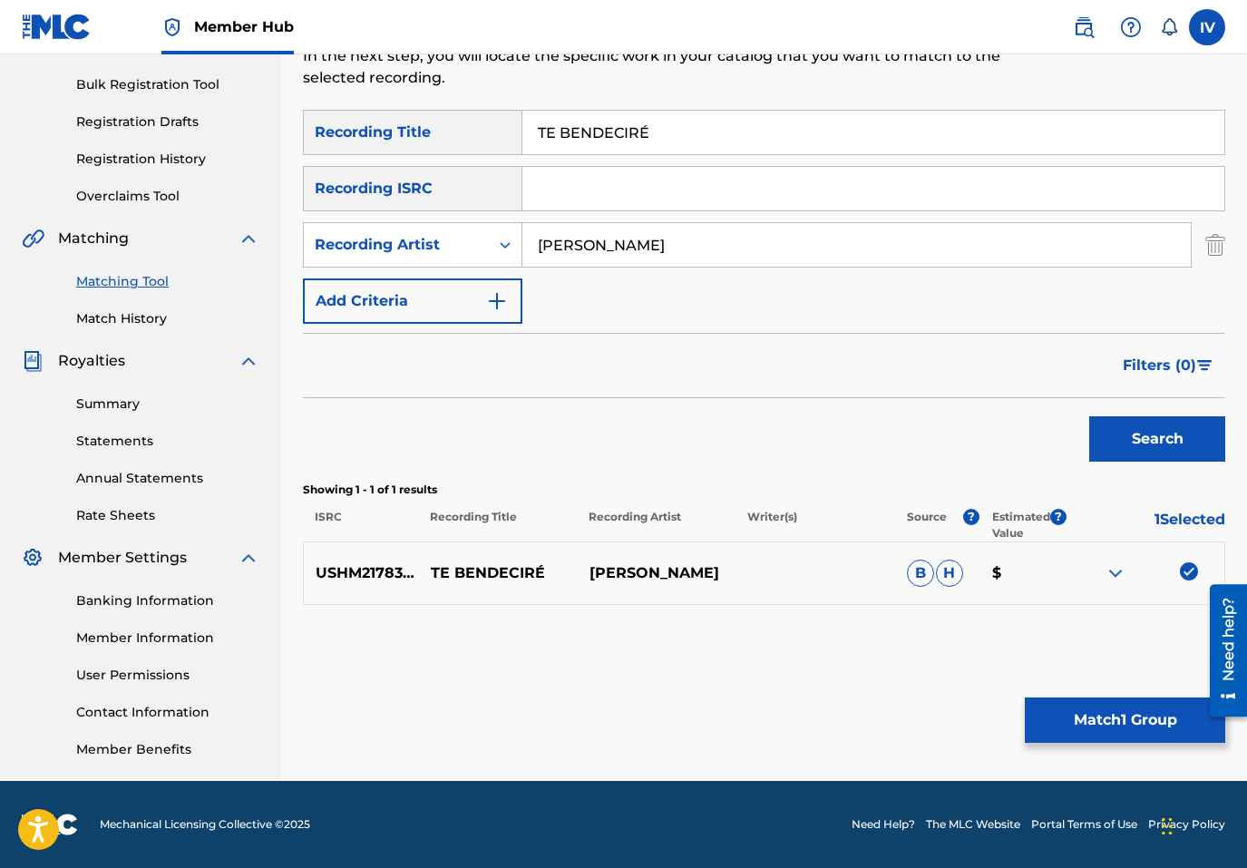
click at [1089, 416] on button "Search" at bounding box center [1157, 438] width 136 height 45
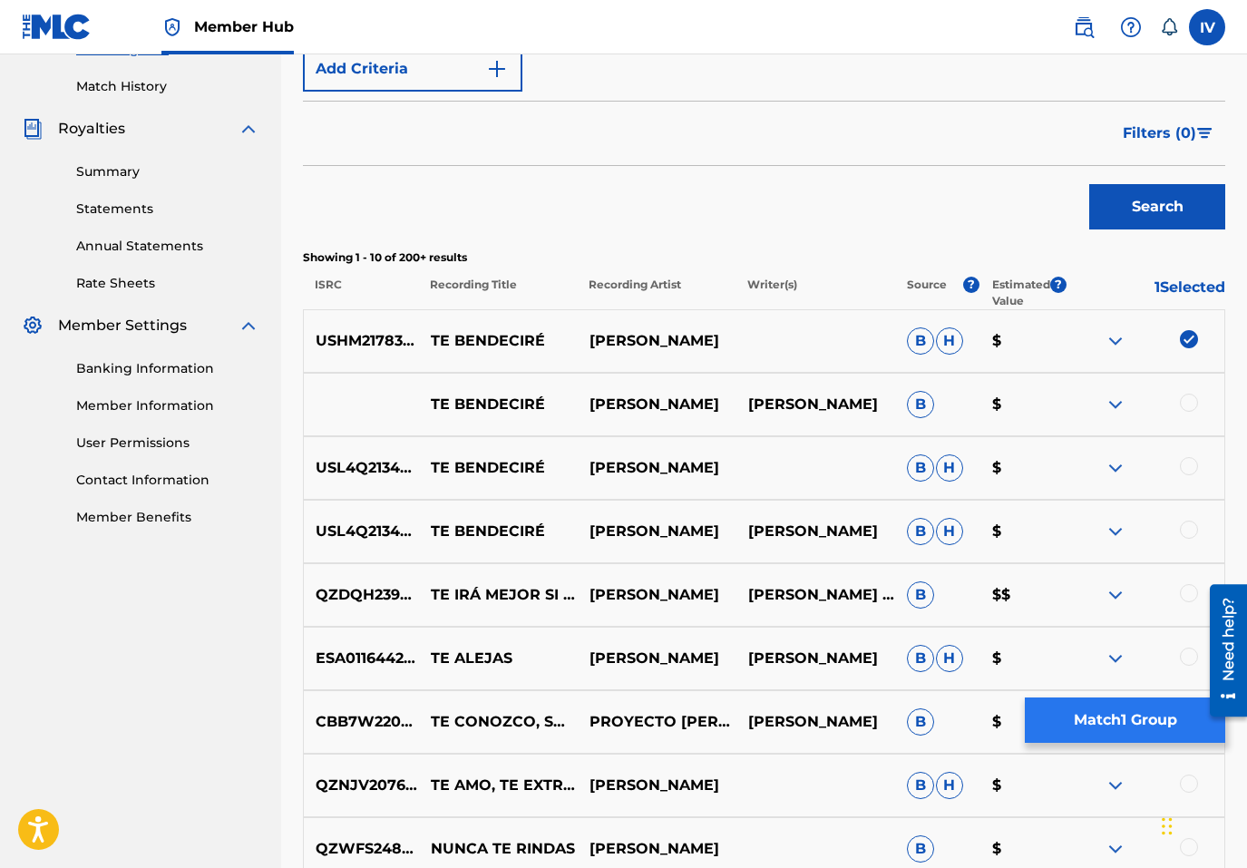
scroll to position [502, 0]
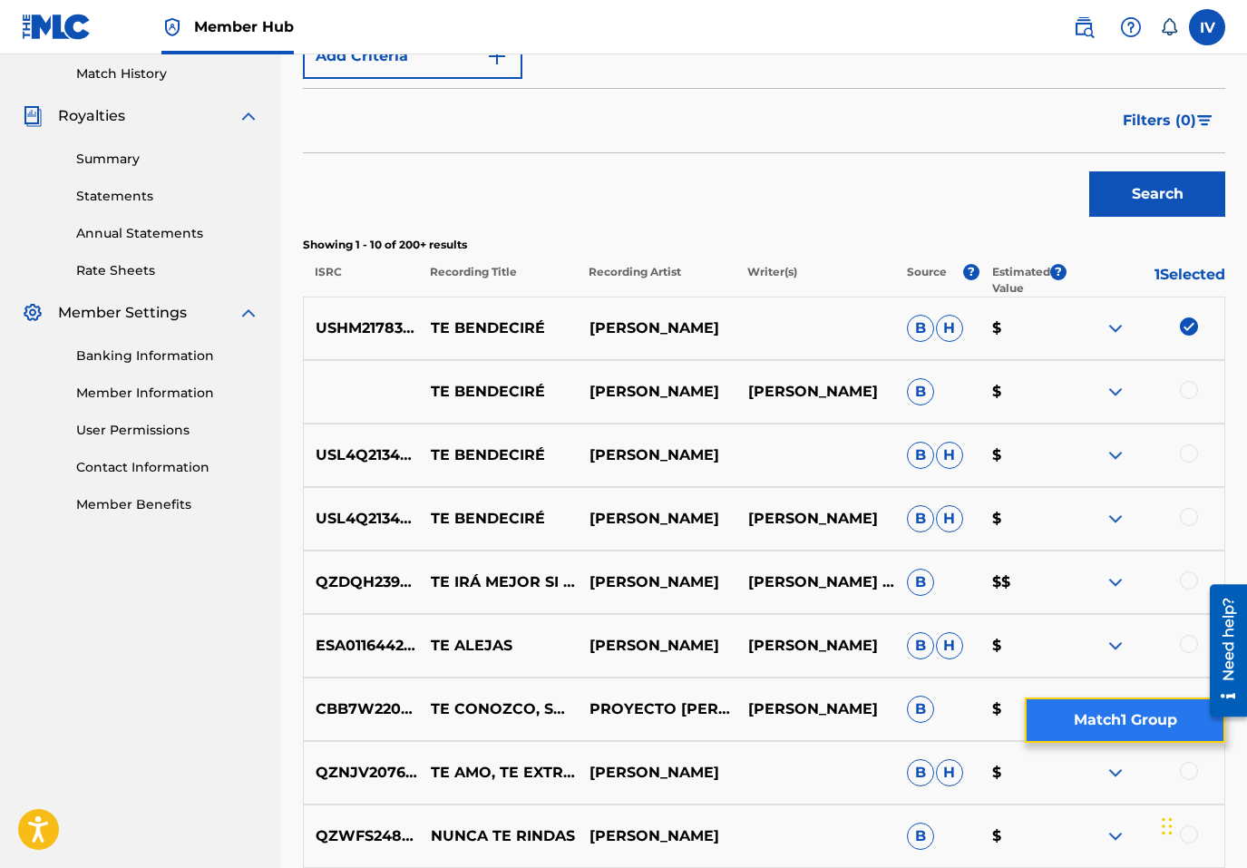
click at [1111, 721] on button "Match 1 Group" at bounding box center [1125, 720] width 200 height 45
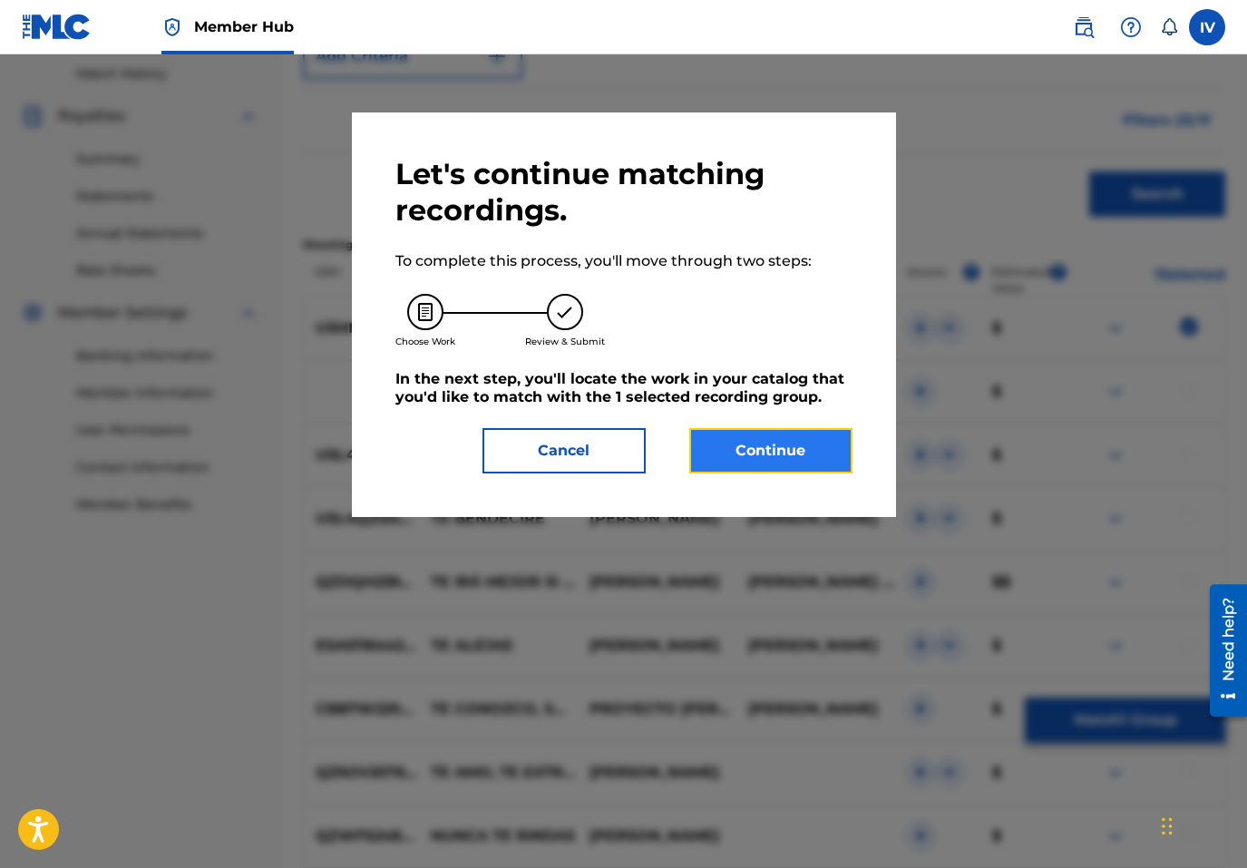
click at [791, 459] on button "Continue" at bounding box center [770, 450] width 163 height 45
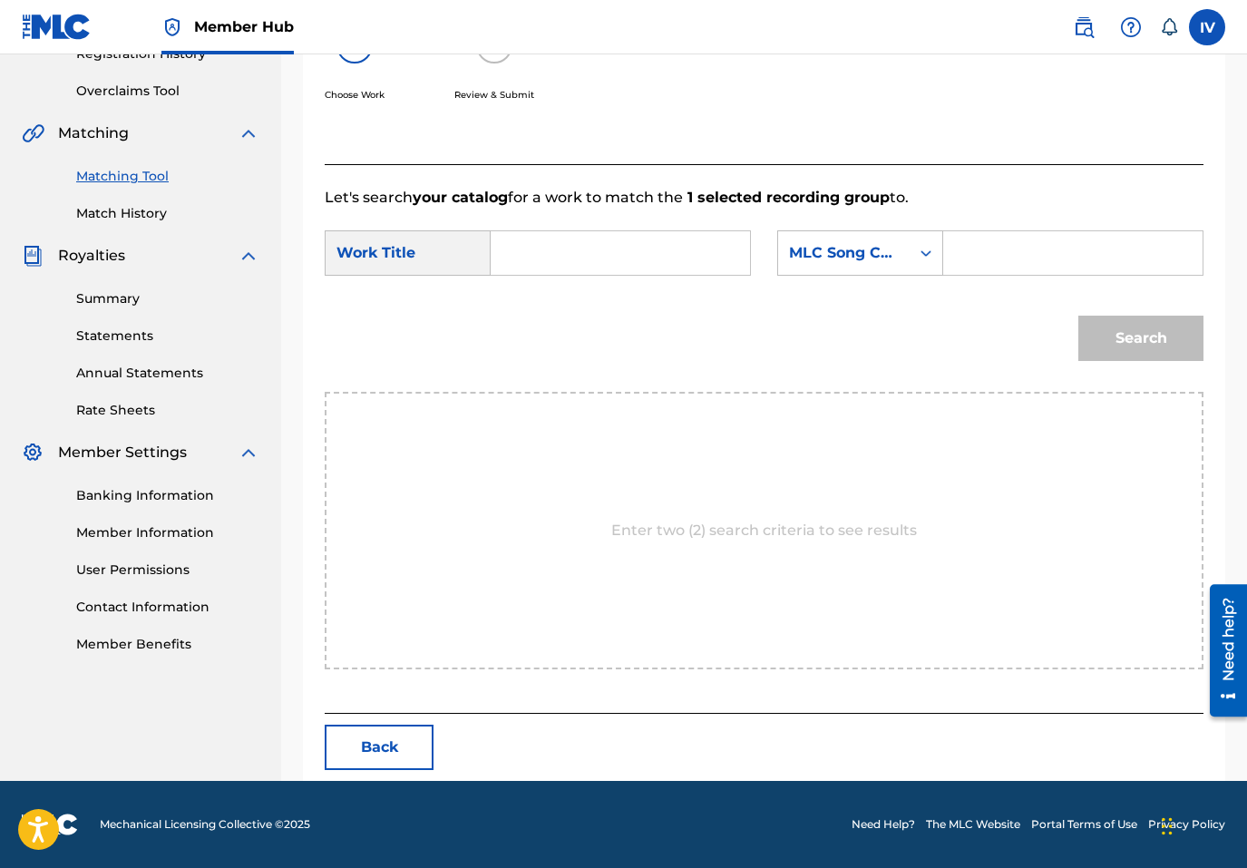
scroll to position [362, 0]
click at [673, 241] on input "Search Form" at bounding box center [620, 253] width 229 height 44
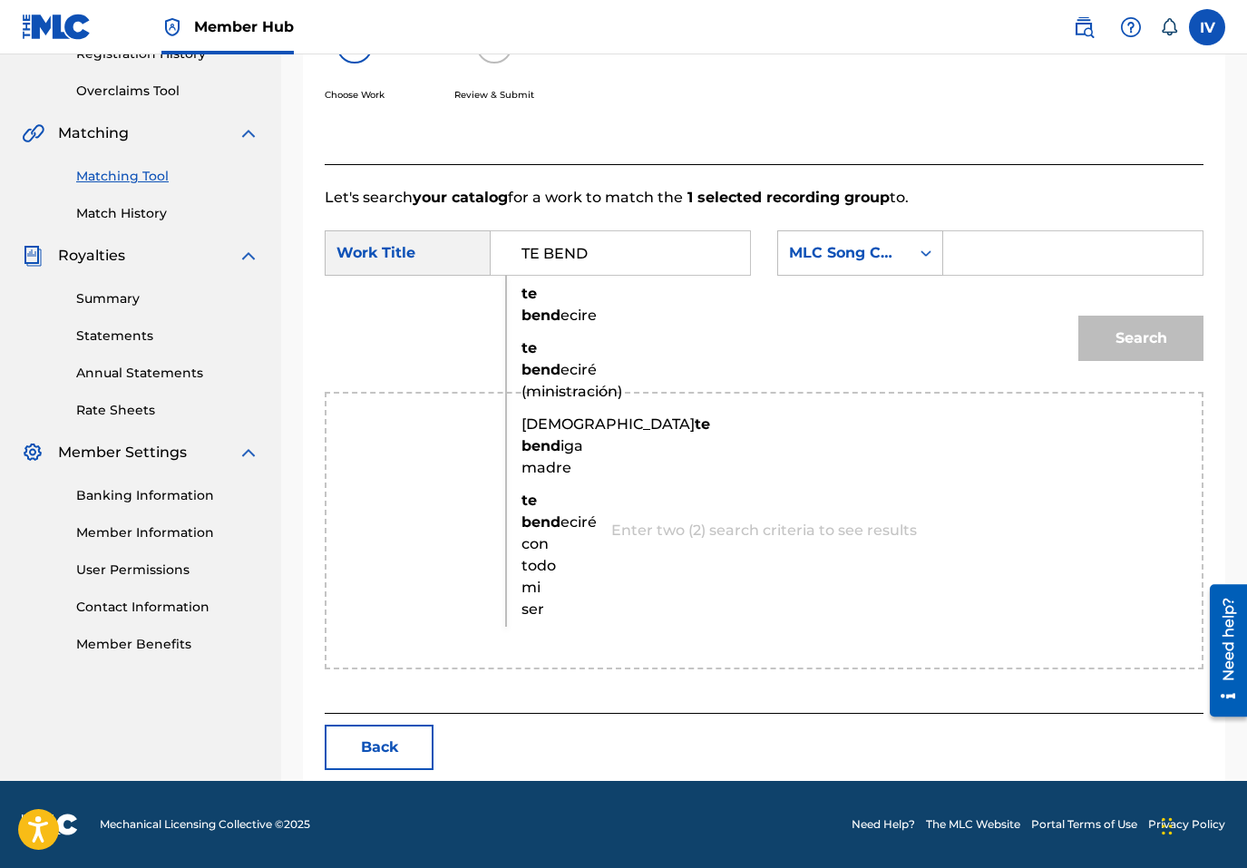
click at [546, 293] on form "SearchWithCriteria5cc89d37-1f07-4346-8806-db6d76d40b26 Work Title TE BEND te be…" at bounding box center [764, 300] width 879 height 183
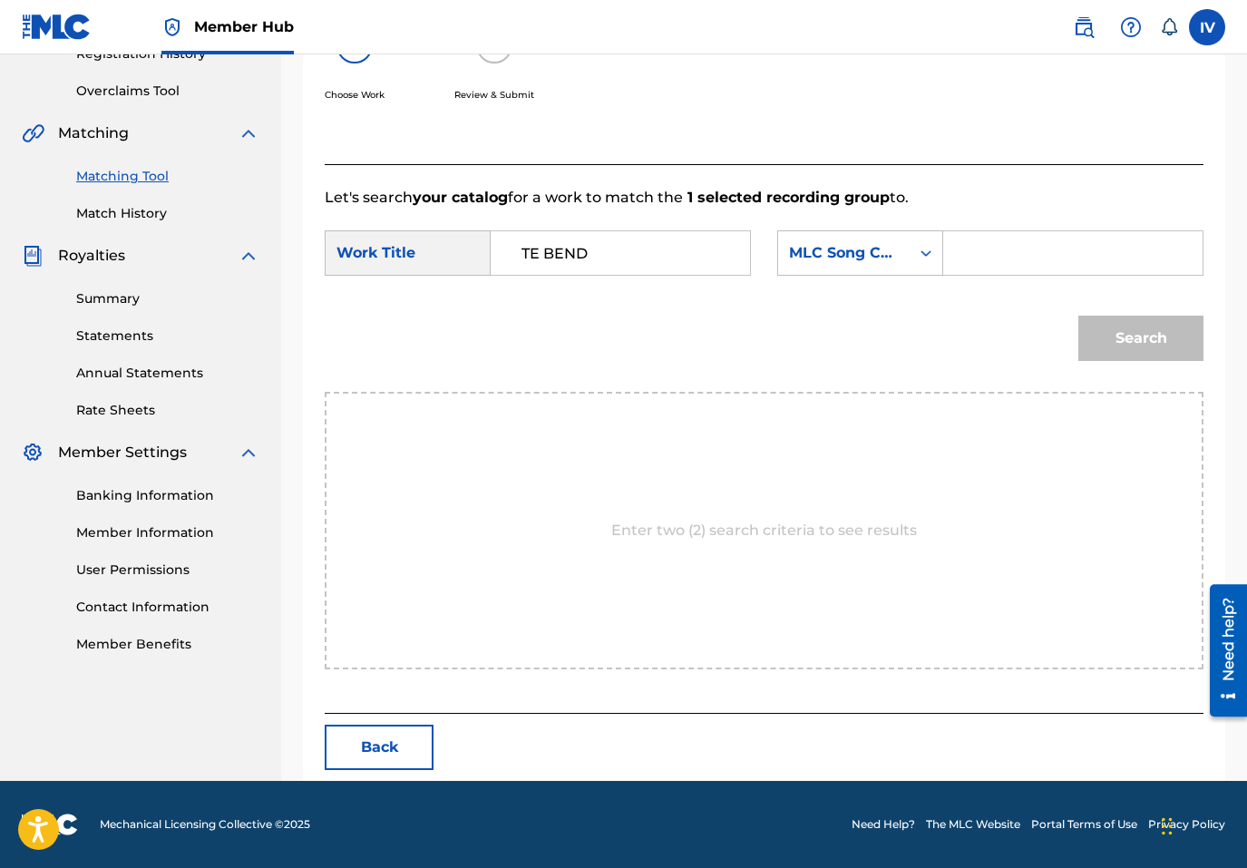
click at [628, 258] on input "TE BEND" at bounding box center [620, 253] width 229 height 44
click at [562, 320] on strong "bende" at bounding box center [546, 315] width 48 height 17
type input "te bendecire"
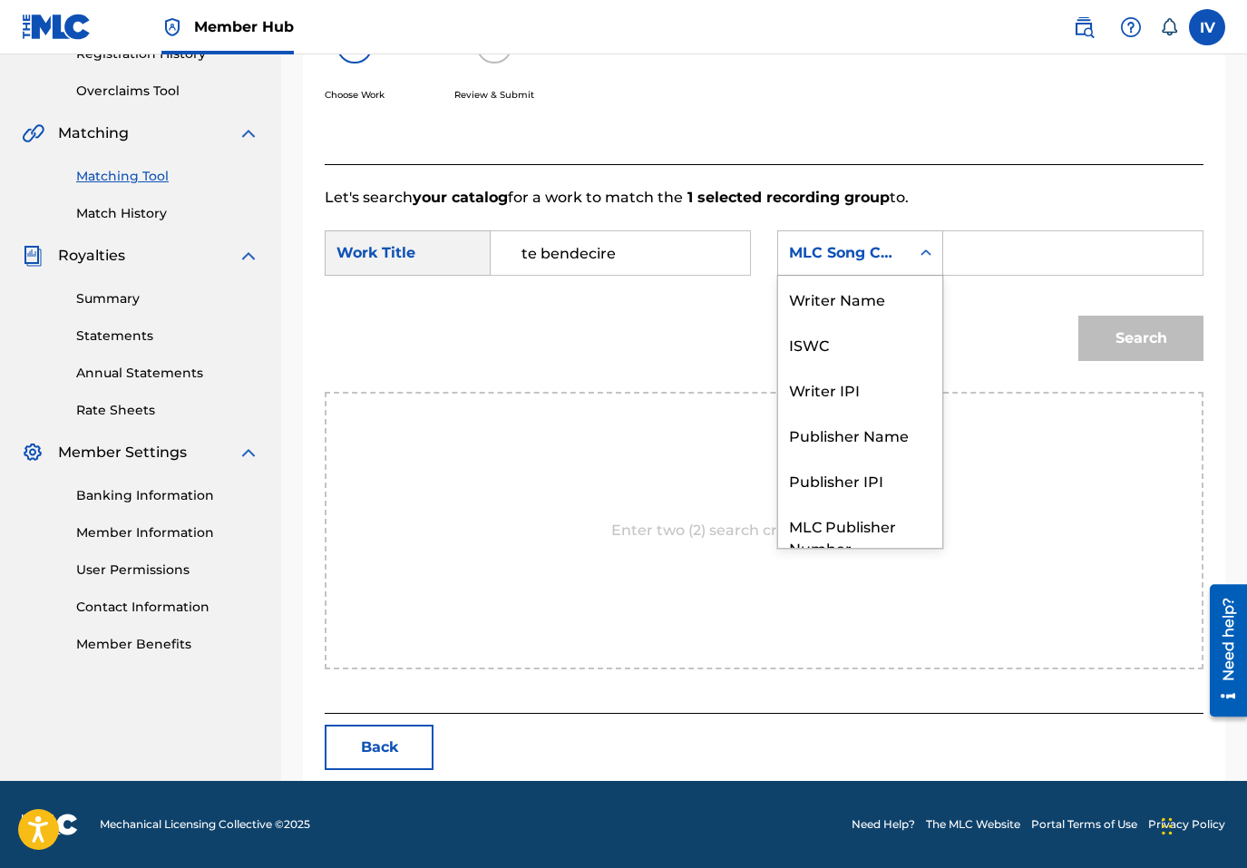
click at [844, 270] on div "MLC Song Code" at bounding box center [860, 252] width 166 height 45
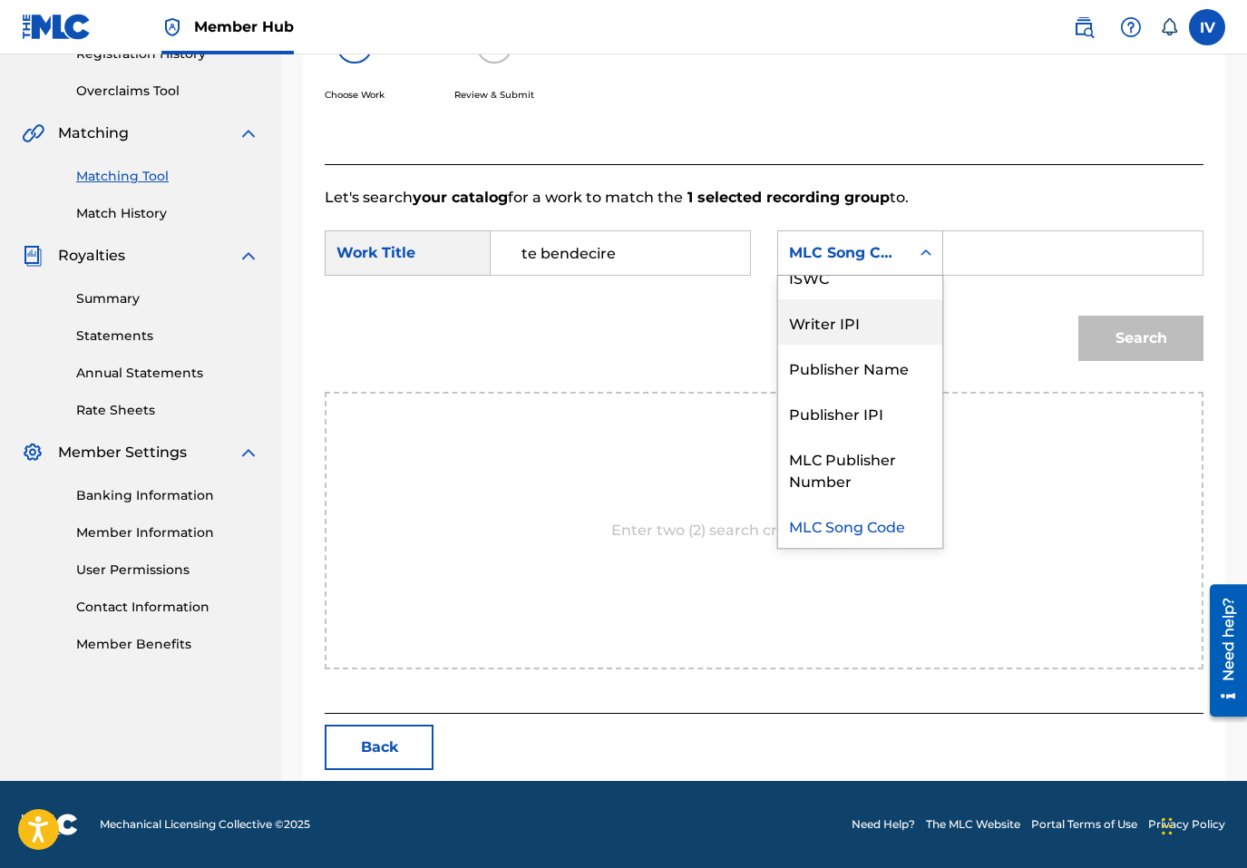
scroll to position [0, 0]
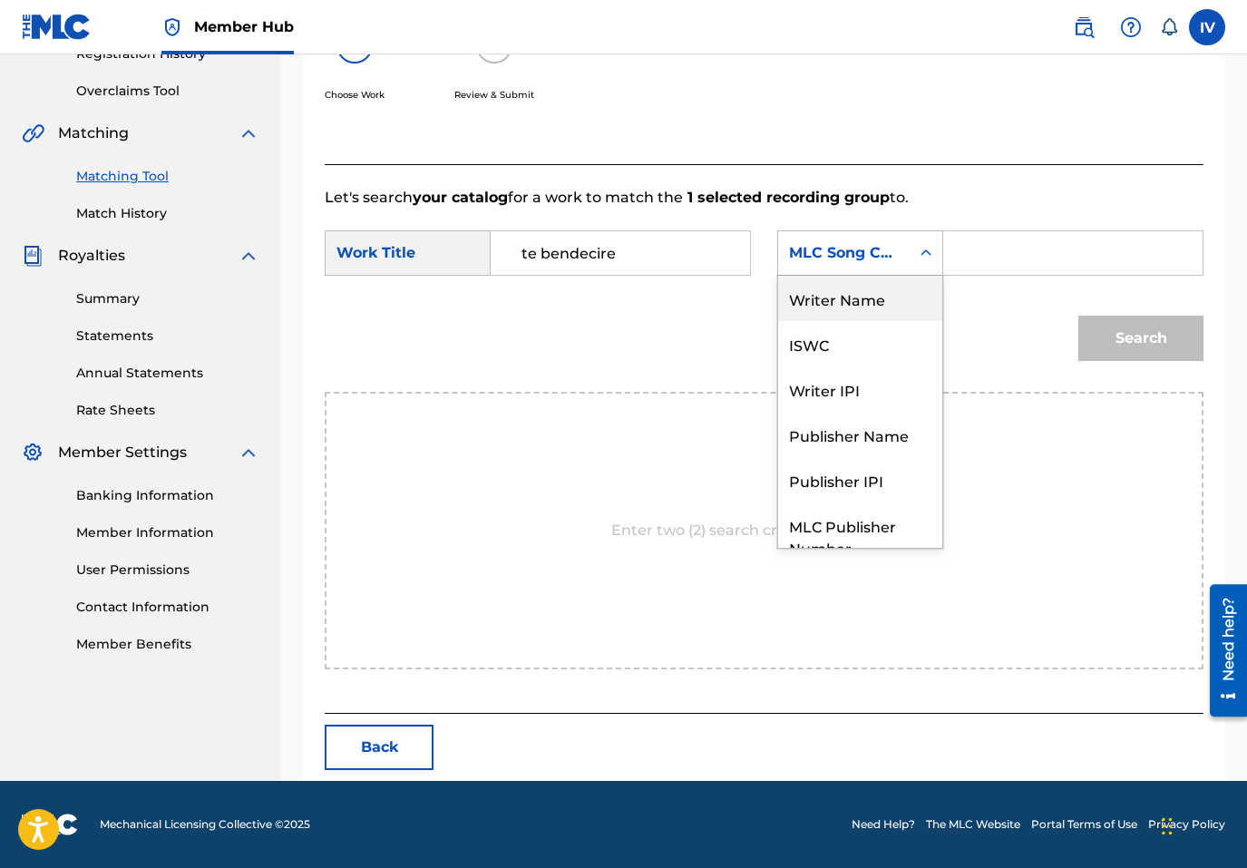
click at [829, 299] on div "Writer Name" at bounding box center [860, 298] width 164 height 45
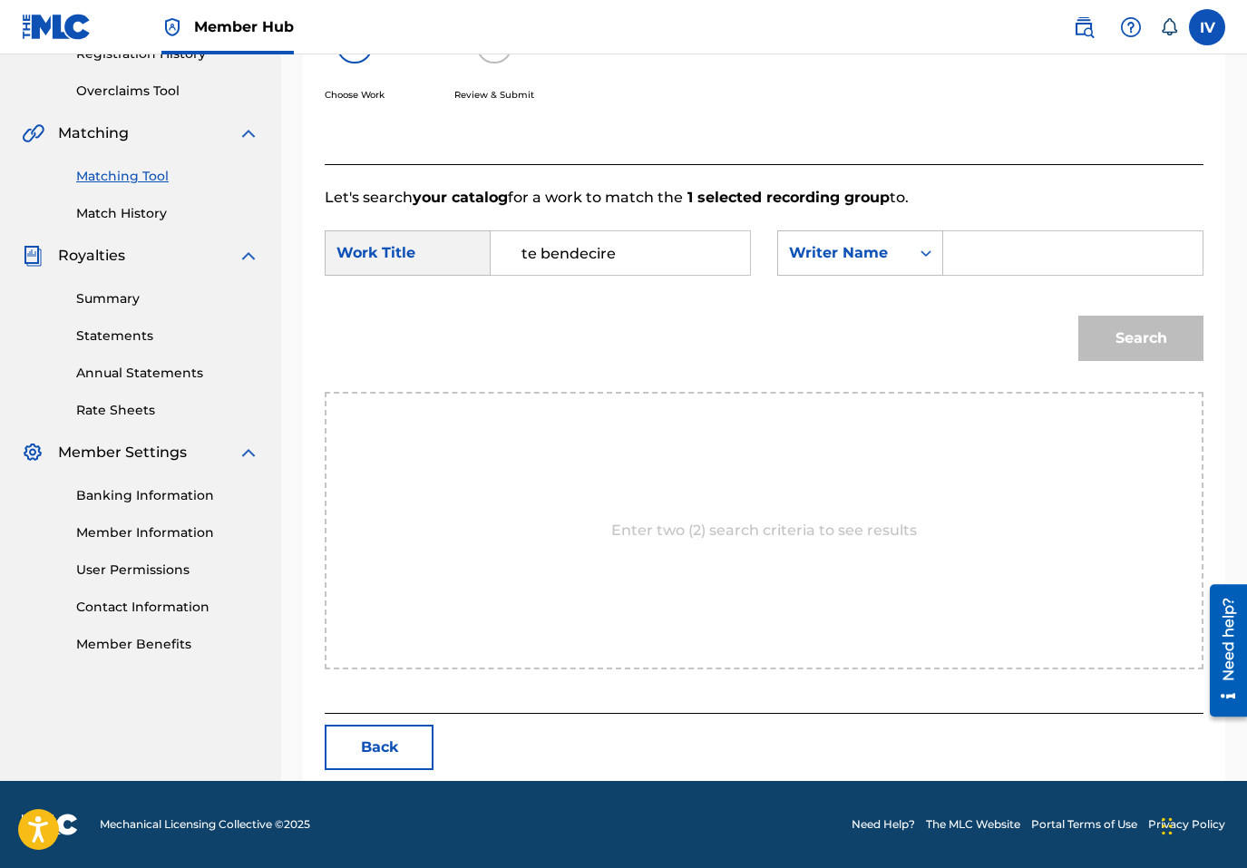
click at [1067, 247] on input "Search Form" at bounding box center [1073, 253] width 229 height 44
type input "[PERSON_NAME]"
click at [1078, 316] on button "Search" at bounding box center [1140, 338] width 125 height 45
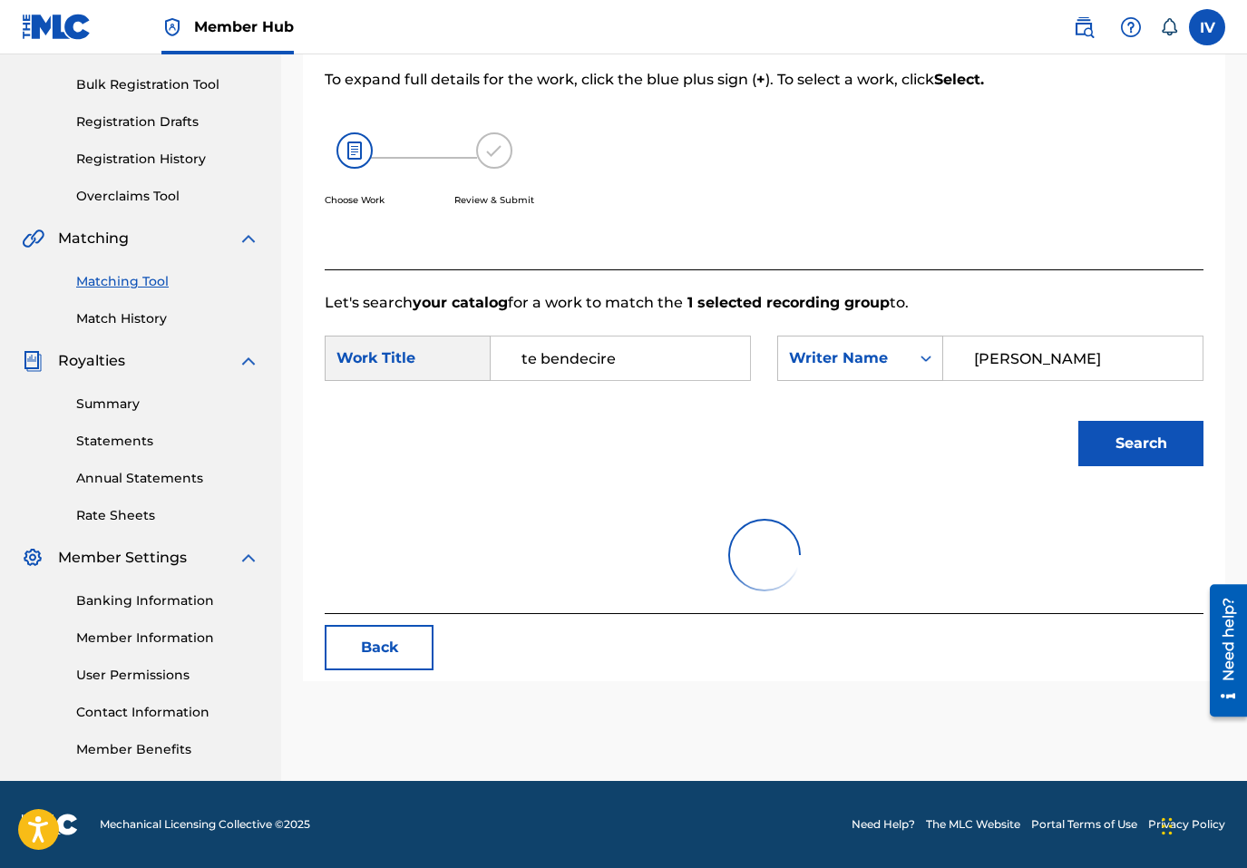
scroll to position [362, 0]
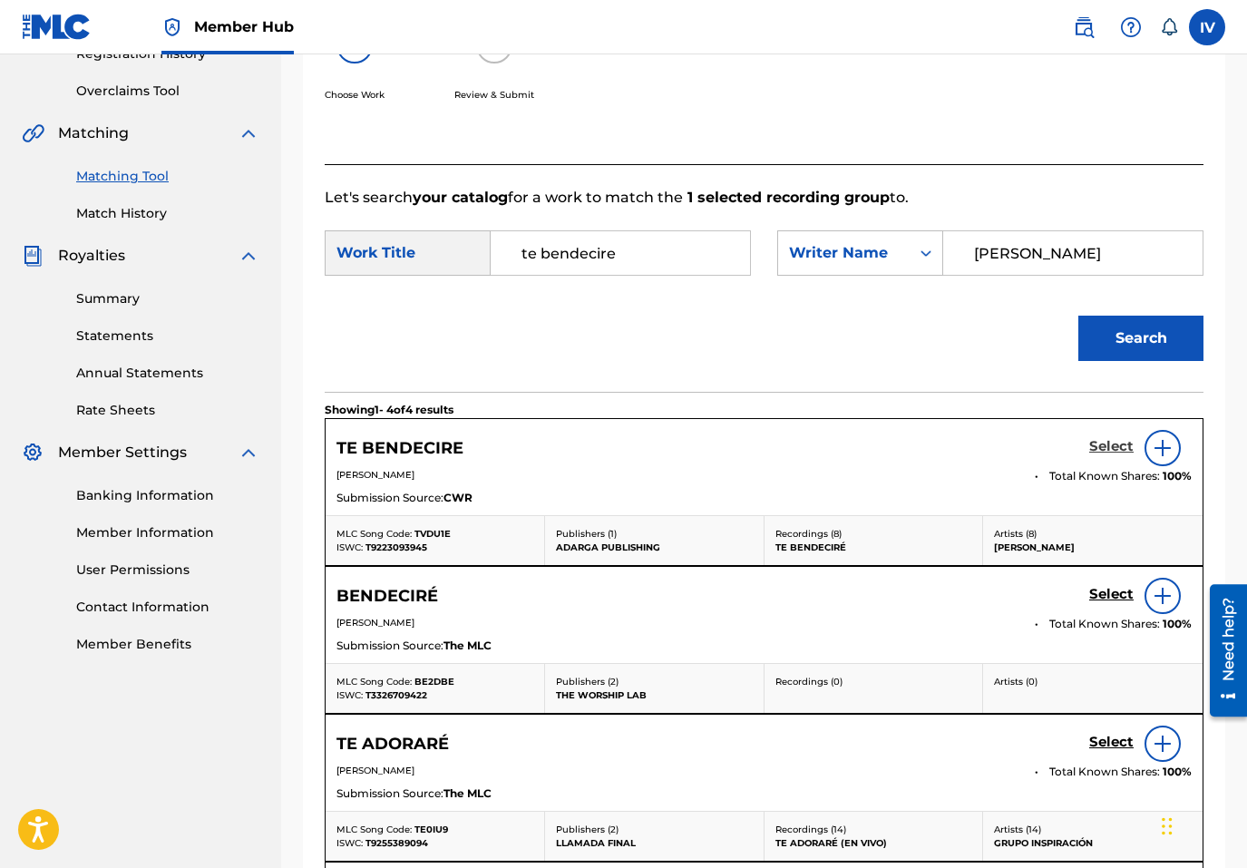
click at [1113, 442] on h5 "Select" at bounding box center [1111, 446] width 44 height 17
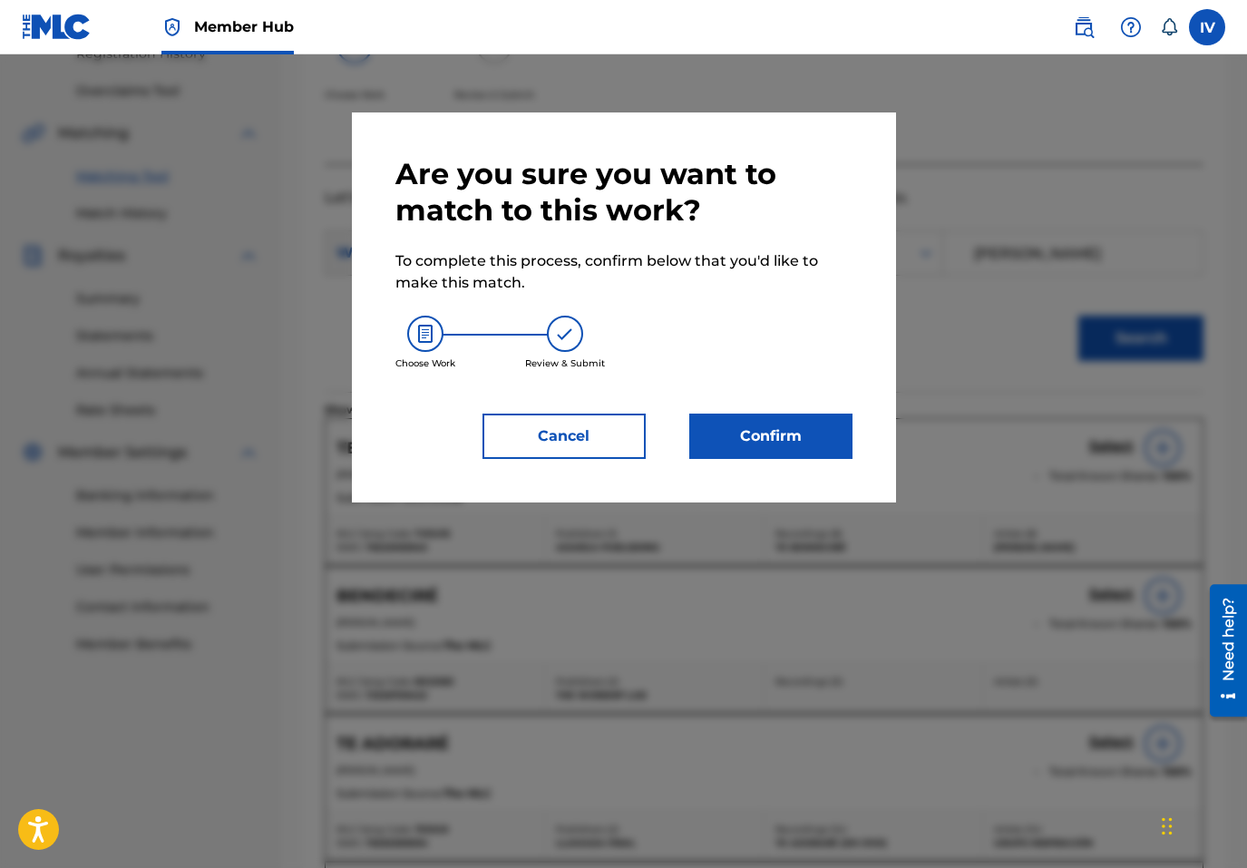
click at [761, 409] on div "Are you sure you want to match to this work? To complete this process, confirm …" at bounding box center [623, 307] width 457 height 303
click at [770, 433] on button "Confirm" at bounding box center [770, 436] width 163 height 45
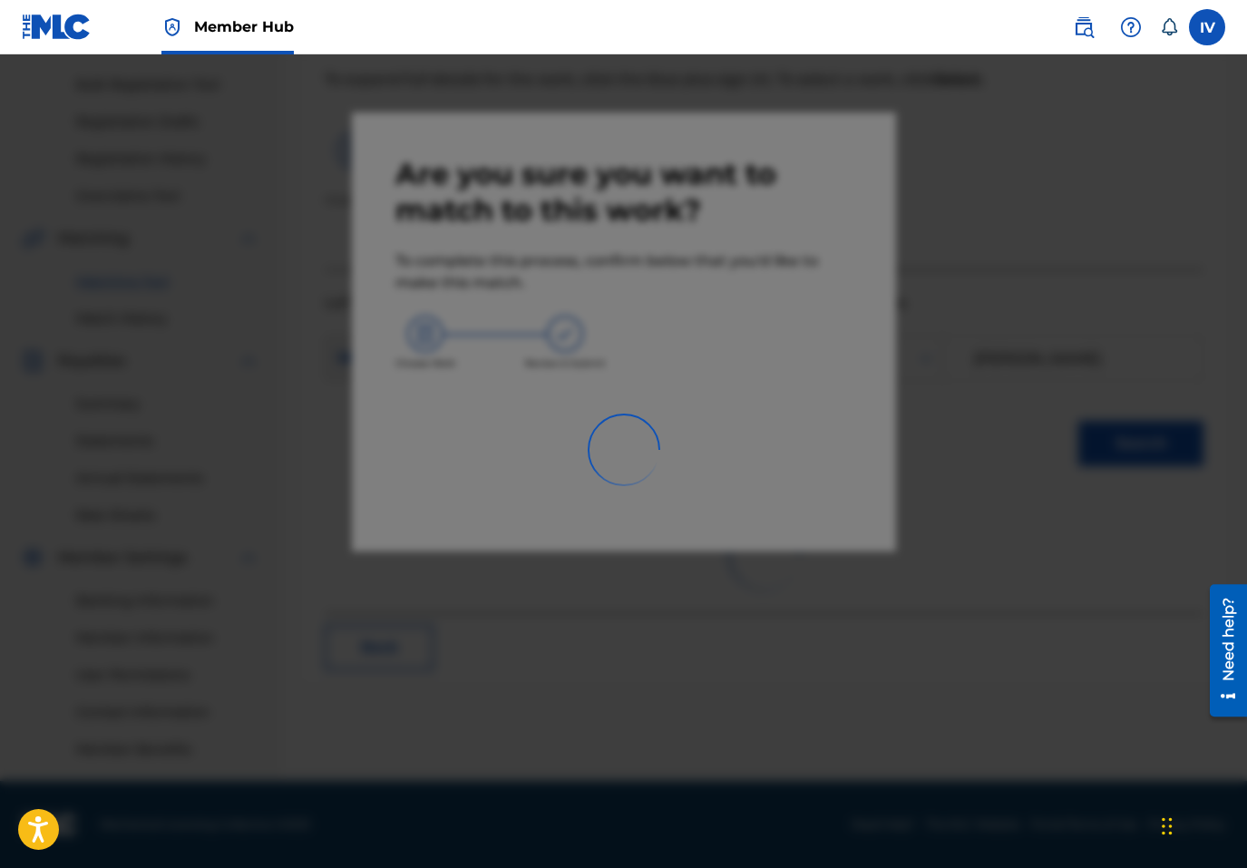
scroll to position [257, 0]
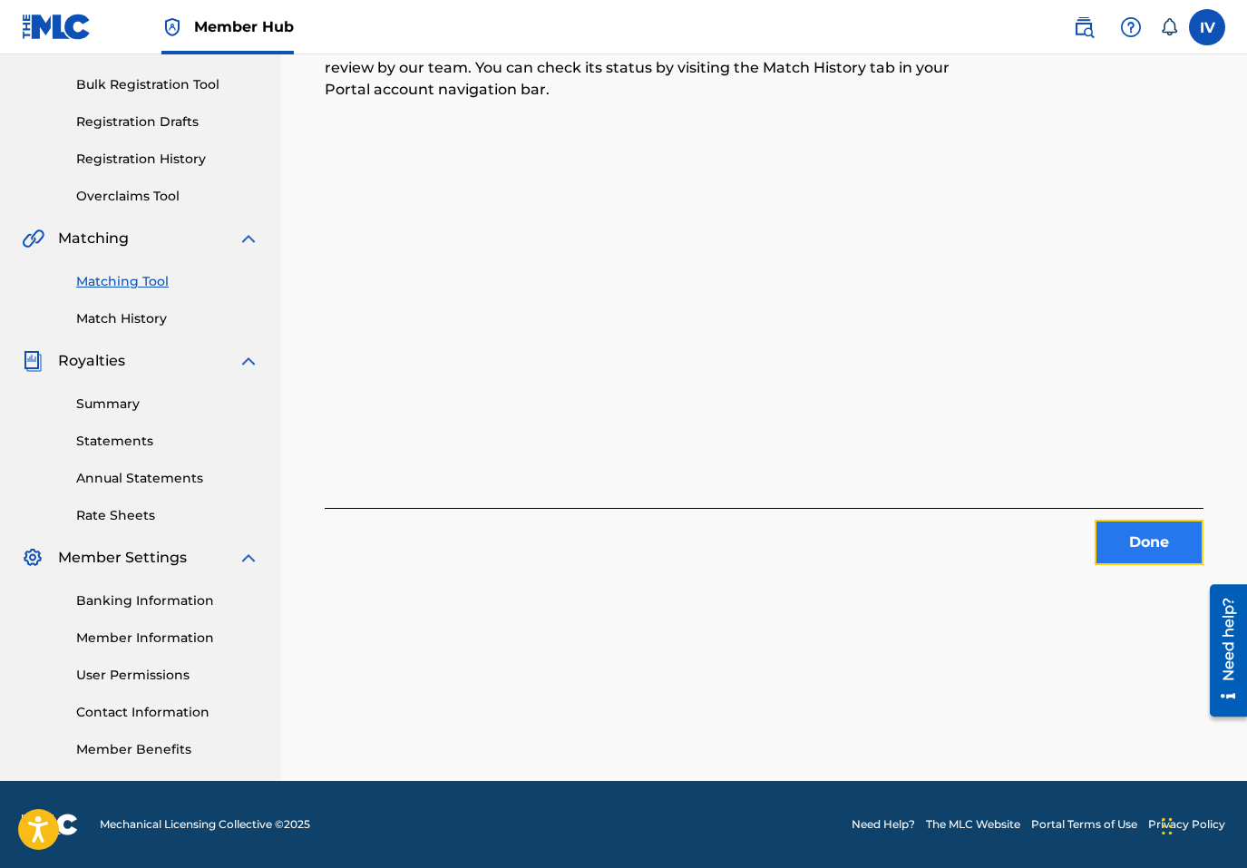
click at [1143, 533] on button "Done" at bounding box center [1149, 542] width 109 height 45
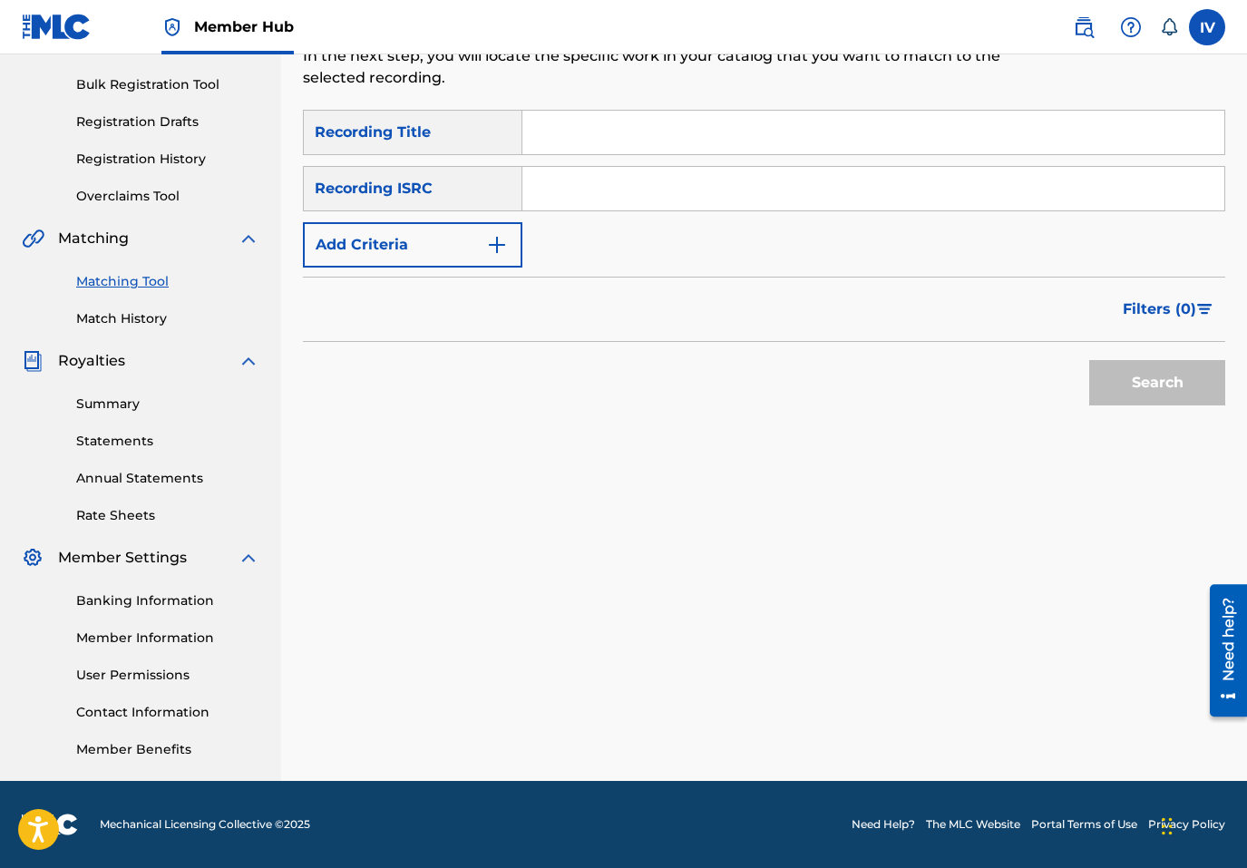
click at [562, 184] on input "Search Form" at bounding box center [873, 189] width 702 height 44
paste input "USHM21783889"
click at [1089, 360] on button "Search" at bounding box center [1157, 382] width 136 height 45
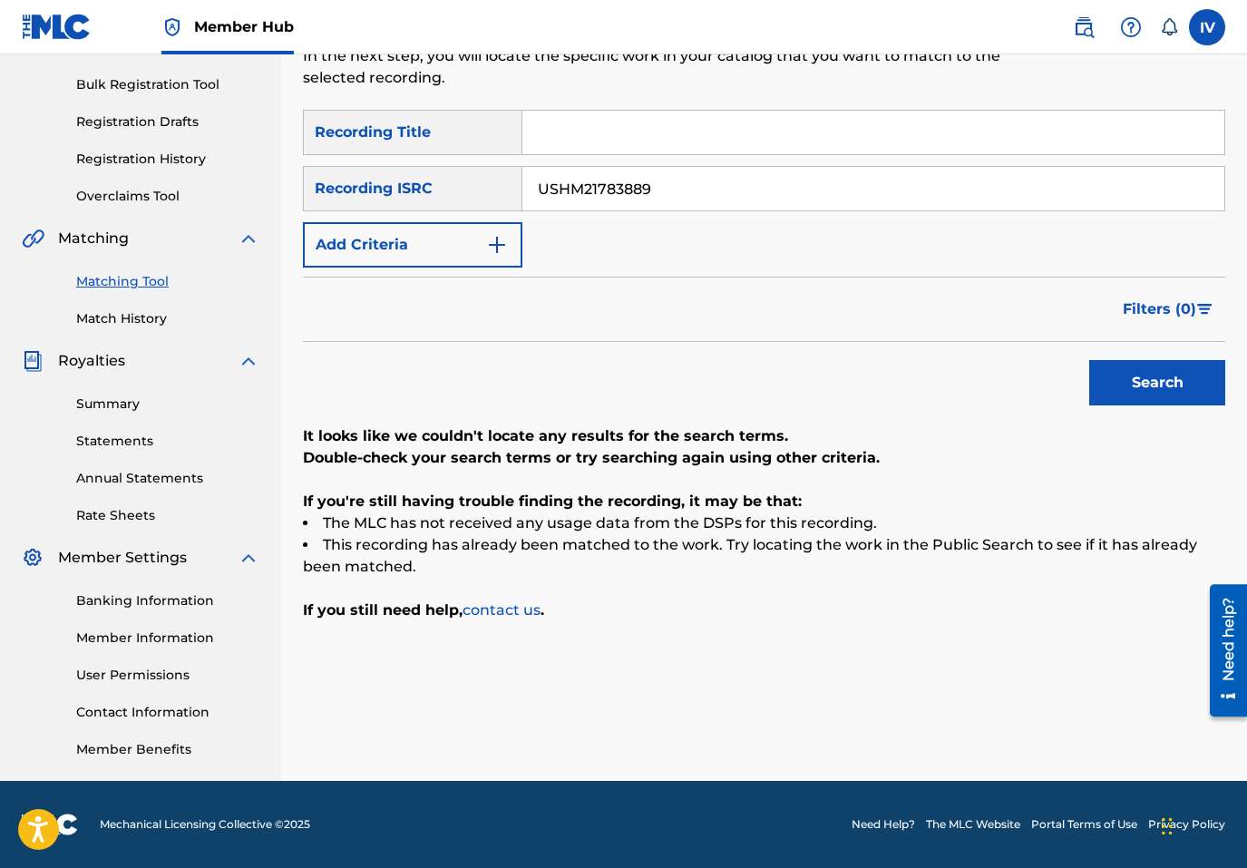
paste input "90"
type input "USHM21783890"
click at [1089, 360] on button "Search" at bounding box center [1157, 382] width 136 height 45
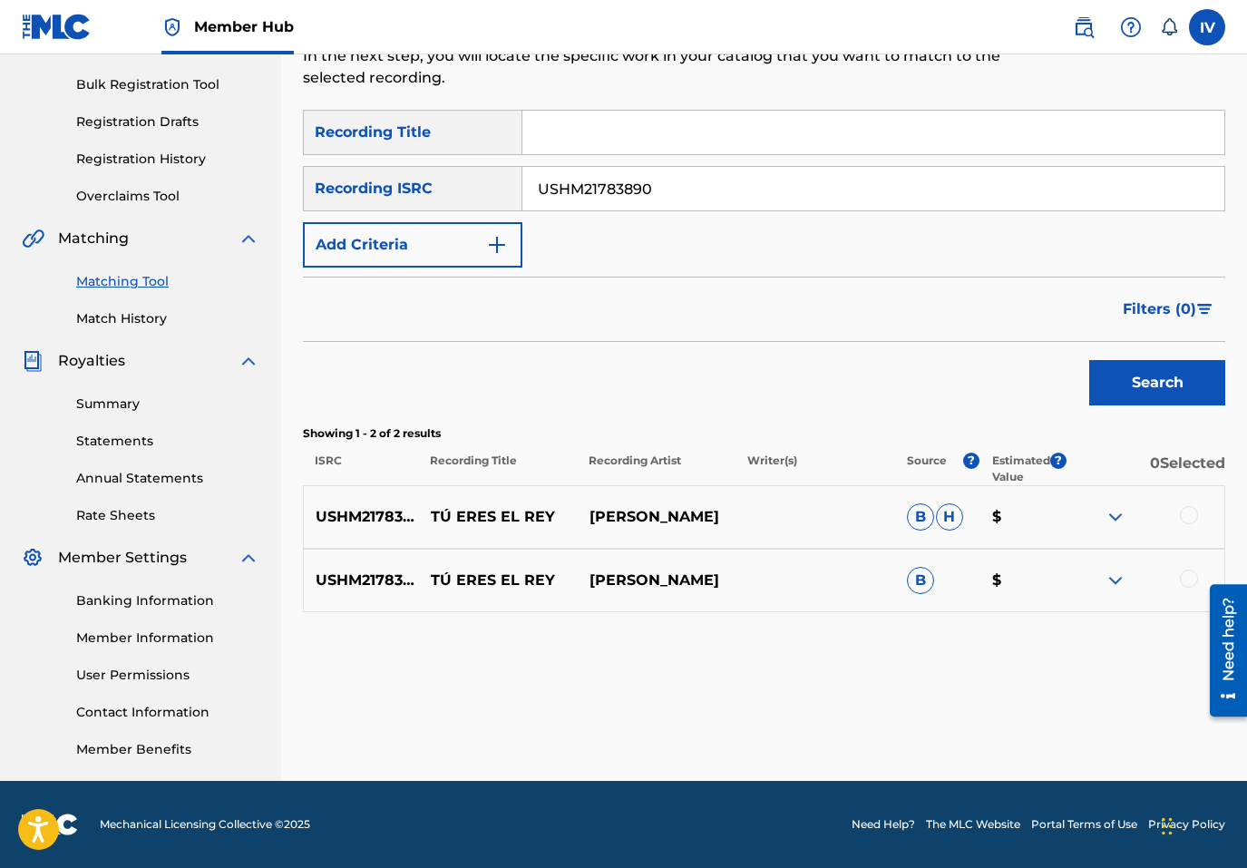
click at [1192, 512] on div at bounding box center [1189, 515] width 18 height 18
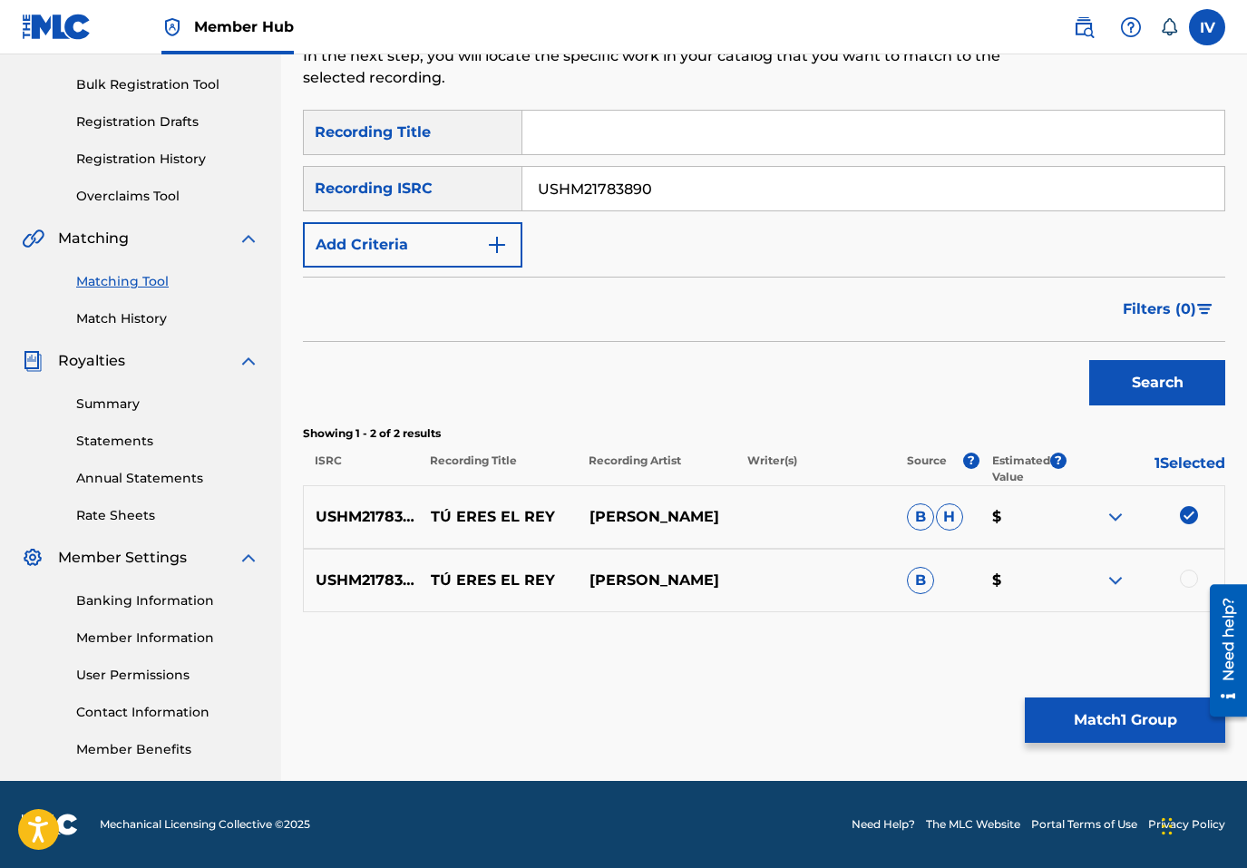
click at [1190, 575] on div at bounding box center [1189, 579] width 18 height 18
click at [493, 521] on p "TÚ ERES EL REY" at bounding box center [498, 517] width 159 height 22
copy p "TÚ ERES EL REY"
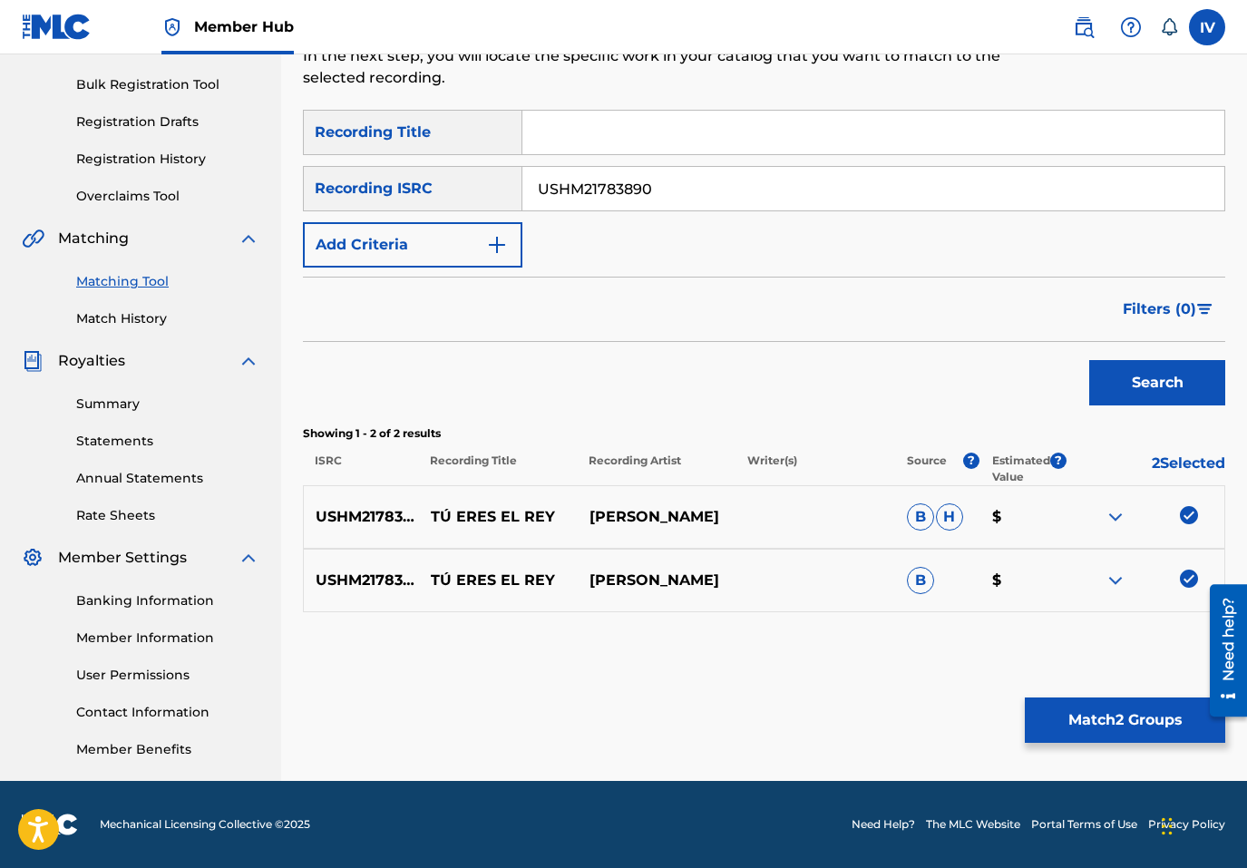
click at [579, 137] on input "Search Form" at bounding box center [873, 133] width 702 height 44
paste input "TÚ ERES EL REY"
type input "TÚ ERES EL REY"
click at [644, 497] on div "USHM21783890 TÚ ERES EL [PERSON_NAME] [PERSON_NAME] $" at bounding box center [764, 516] width 922 height 63
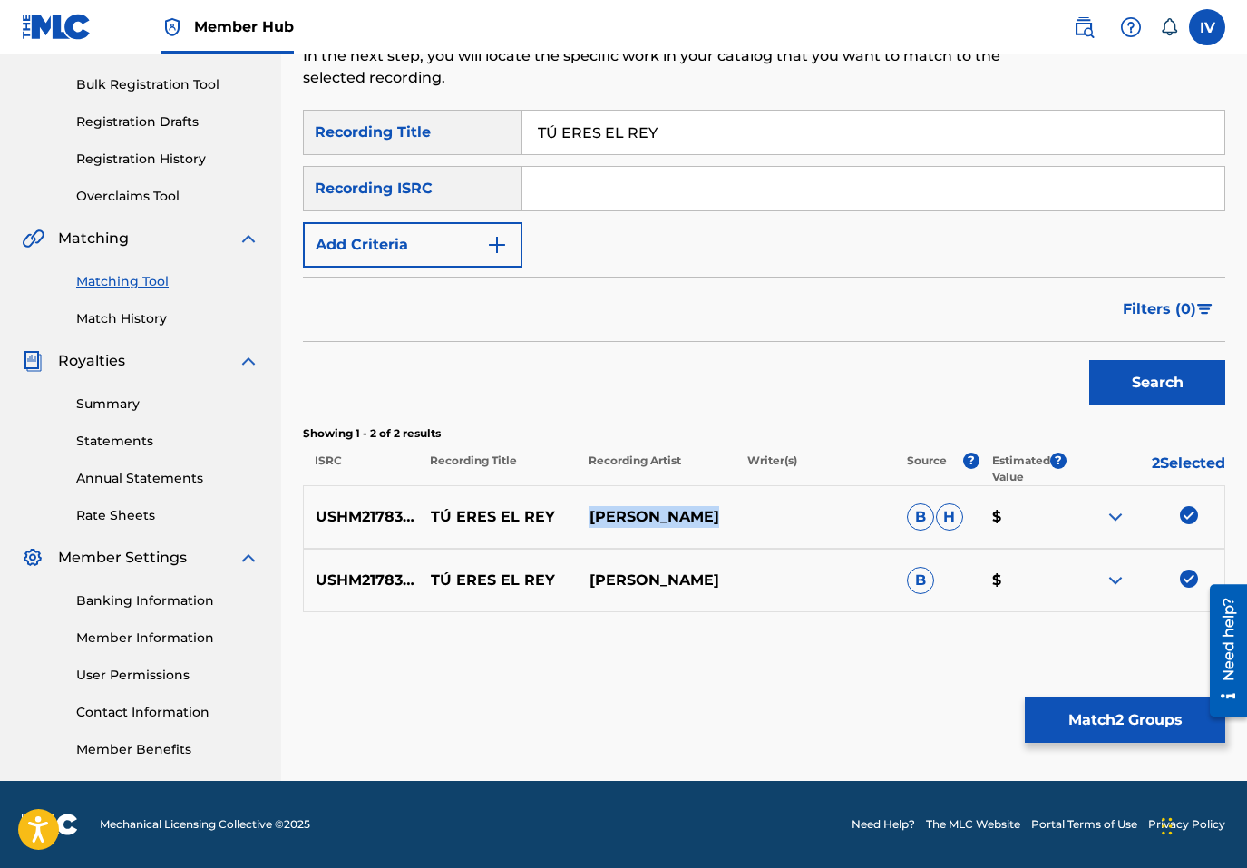
click at [644, 497] on div "USHM21783890 TÚ ERES EL [PERSON_NAME] [PERSON_NAME] $" at bounding box center [764, 516] width 922 height 63
copy div "[PERSON_NAME]"
click at [472, 271] on form "SearchWithCriteria23a2d516-851c-4d02-a7a5-608c6a7ba829 Recording Title TÚ ERES …" at bounding box center [764, 262] width 922 height 305
click at [436, 244] on button "Add Criteria" at bounding box center [413, 244] width 220 height 45
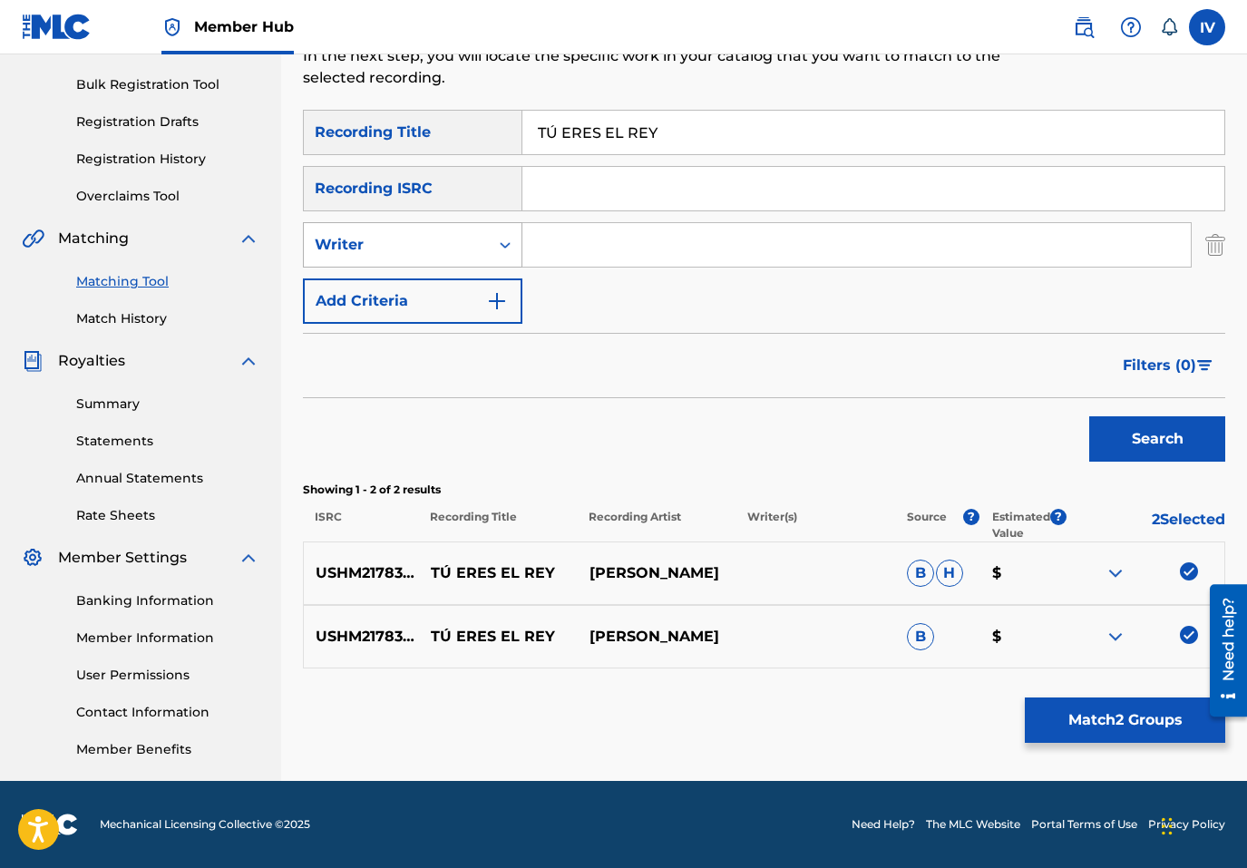
click at [424, 247] on div "Writer" at bounding box center [396, 245] width 163 height 22
click at [424, 294] on div "Recording Artist" at bounding box center [413, 290] width 218 height 45
click at [581, 237] on input "Search Form" at bounding box center [856, 245] width 668 height 44
paste input "[PERSON_NAME]"
type input "[PERSON_NAME]"
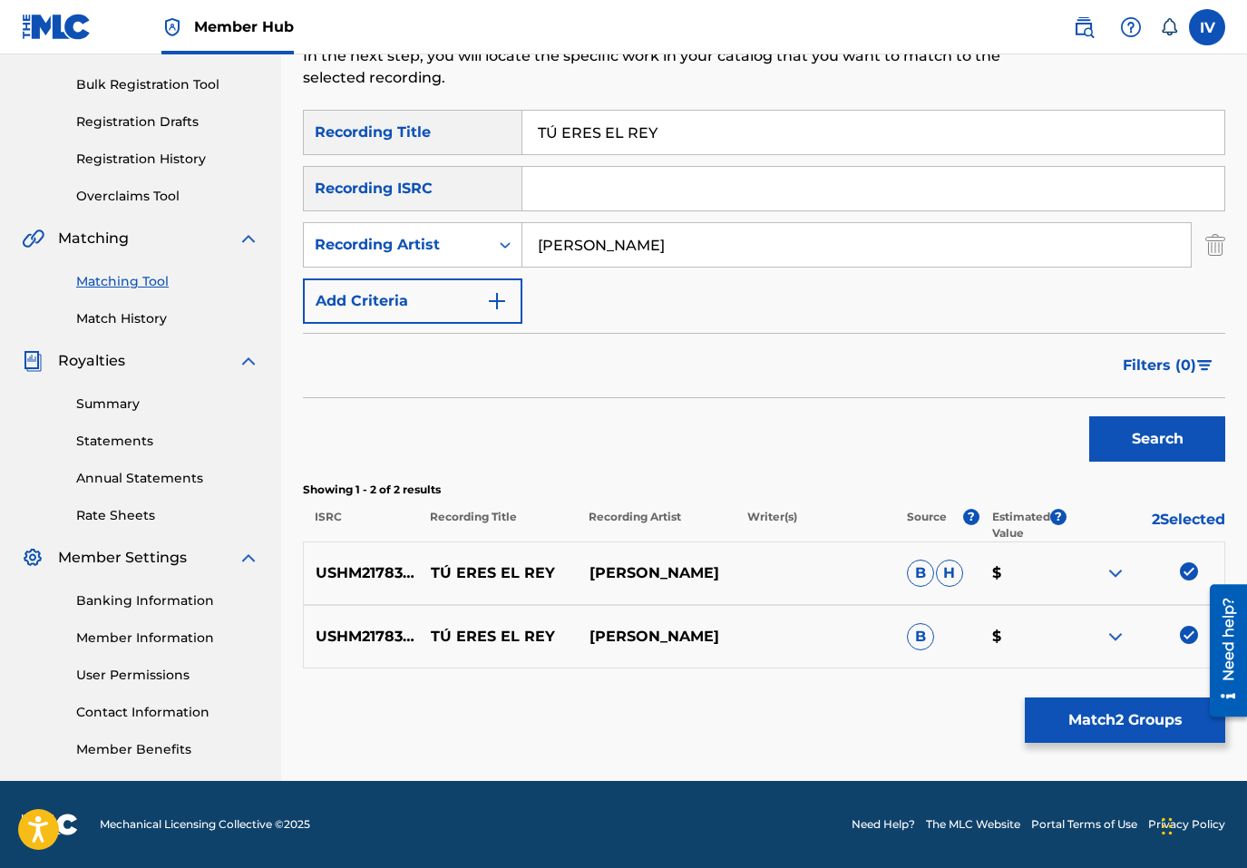
click at [1089, 416] on button "Search" at bounding box center [1157, 438] width 136 height 45
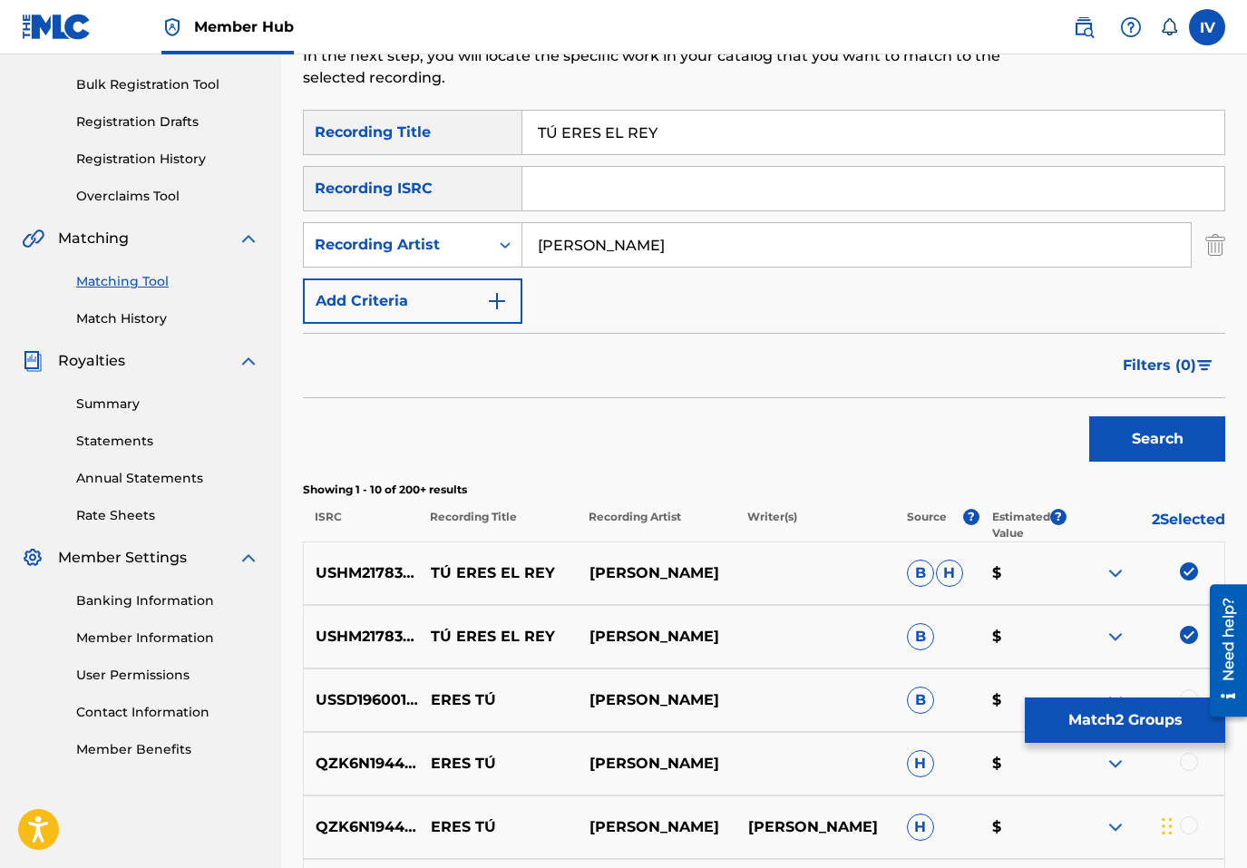
scroll to position [487, 0]
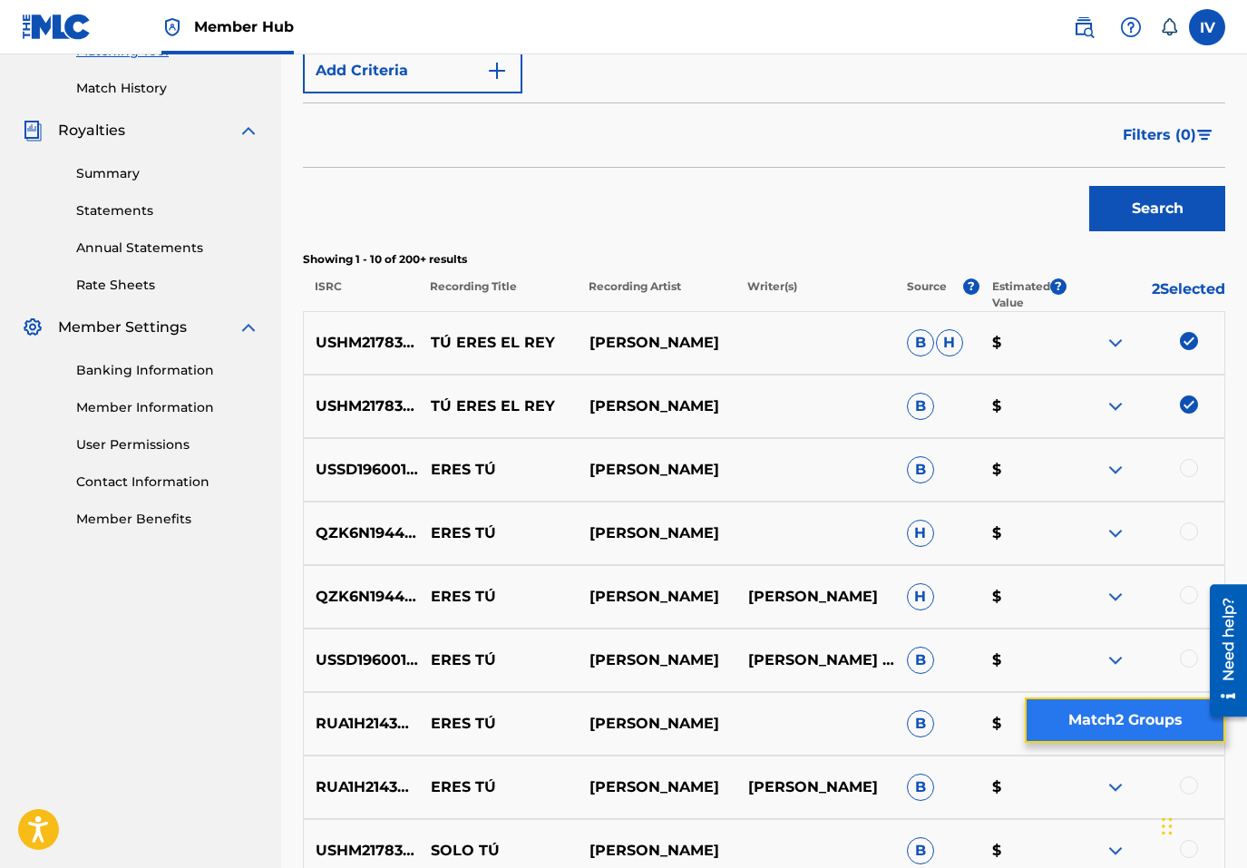
click at [1119, 726] on button "Match 2 Groups" at bounding box center [1125, 720] width 200 height 45
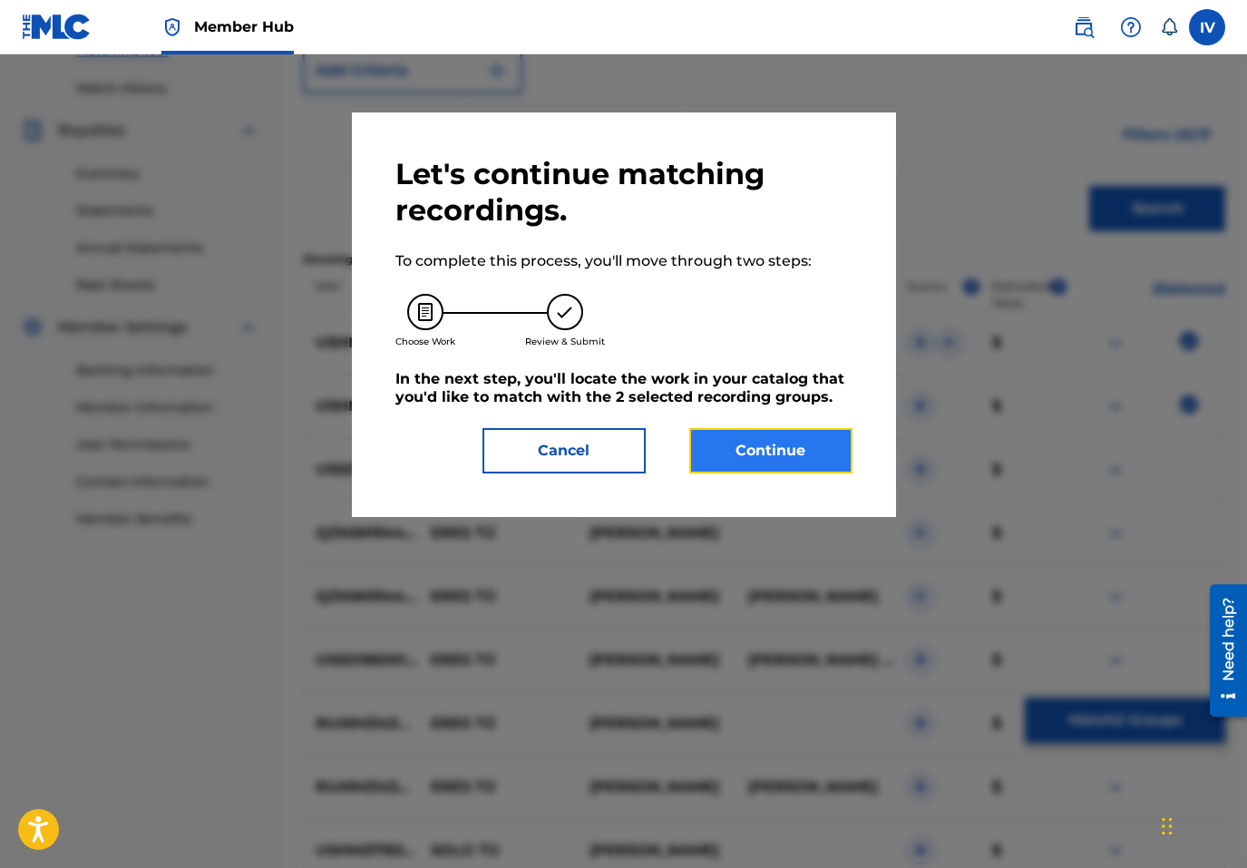
click at [750, 435] on button "Continue" at bounding box center [770, 450] width 163 height 45
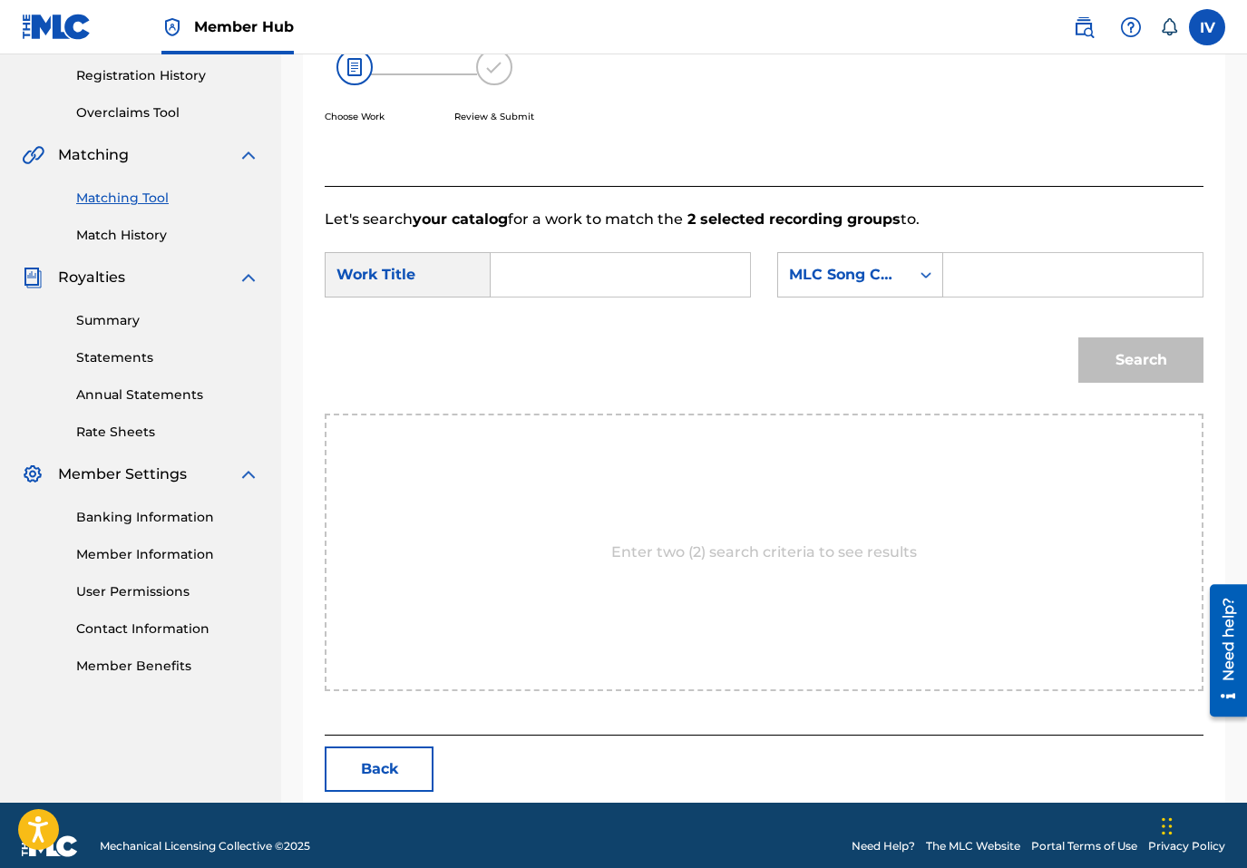
scroll to position [362, 0]
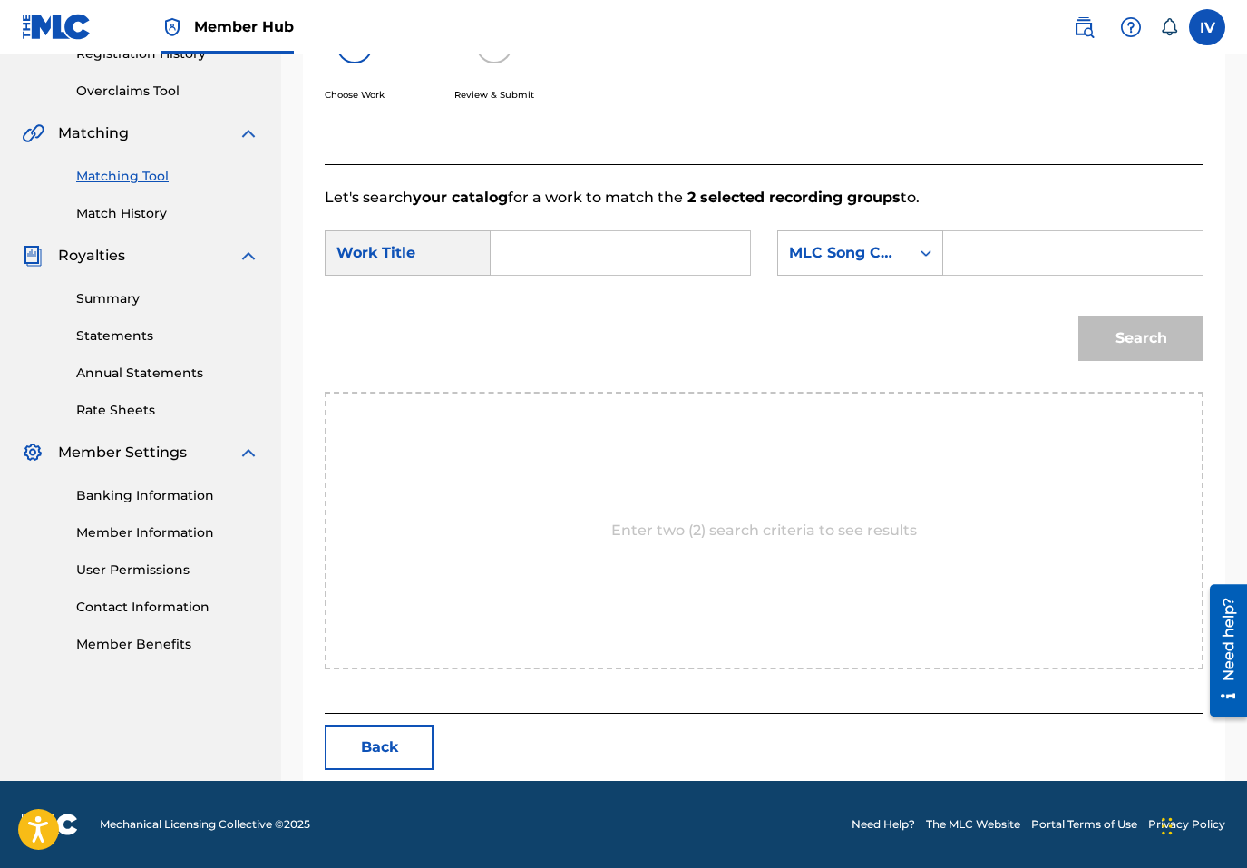
click at [644, 246] on input "Search Form" at bounding box center [620, 253] width 229 height 44
paste input "[PERSON_NAME]"
type input "U"
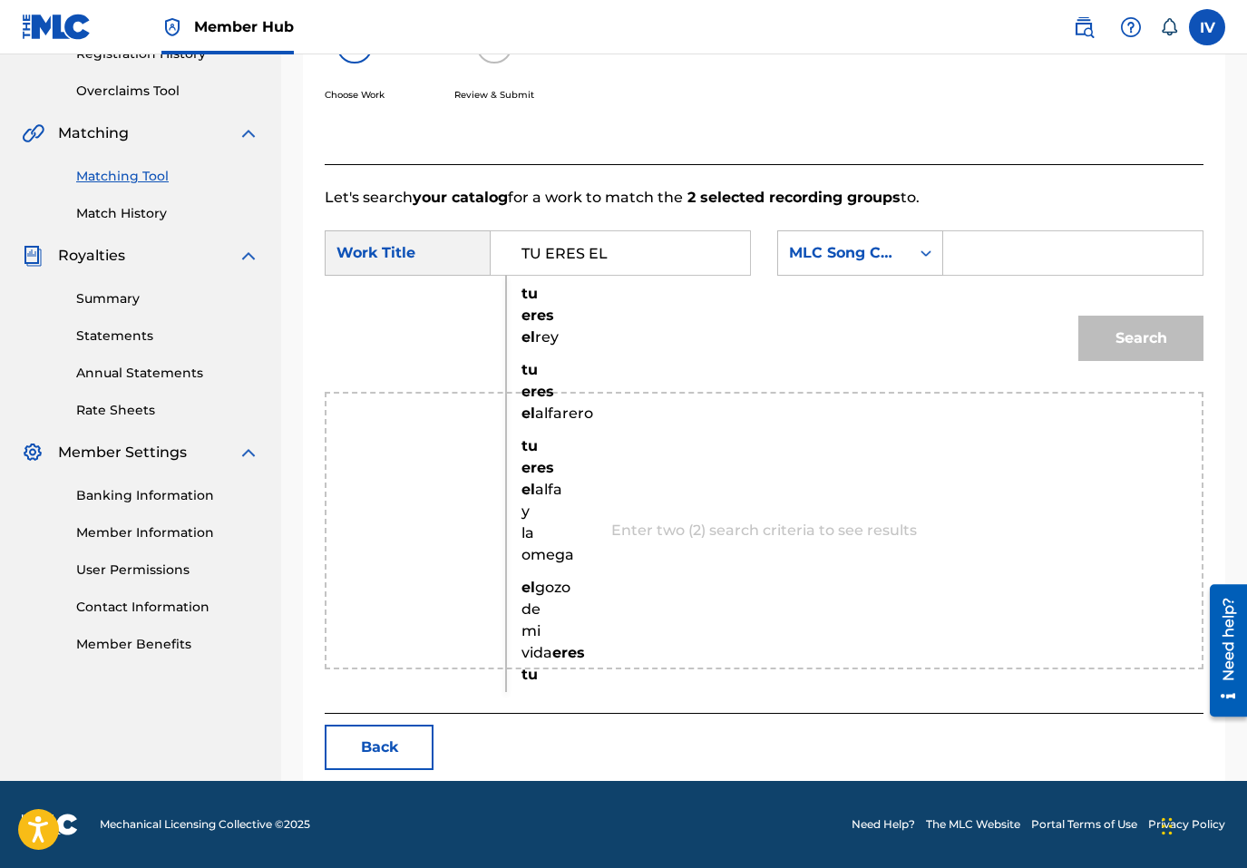
click at [543, 327] on div "Search" at bounding box center [764, 345] width 879 height 94
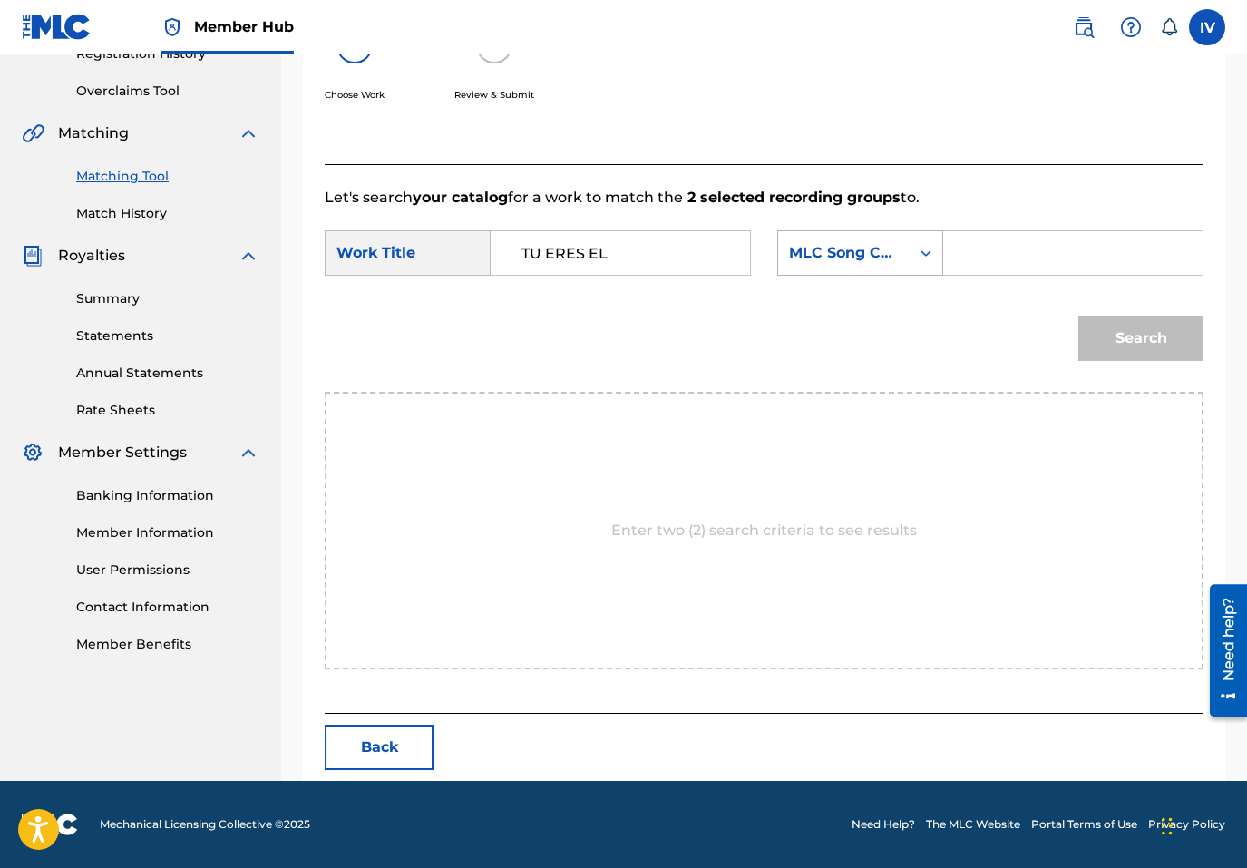
click at [864, 257] on div "MLC Song Code" at bounding box center [844, 253] width 110 height 22
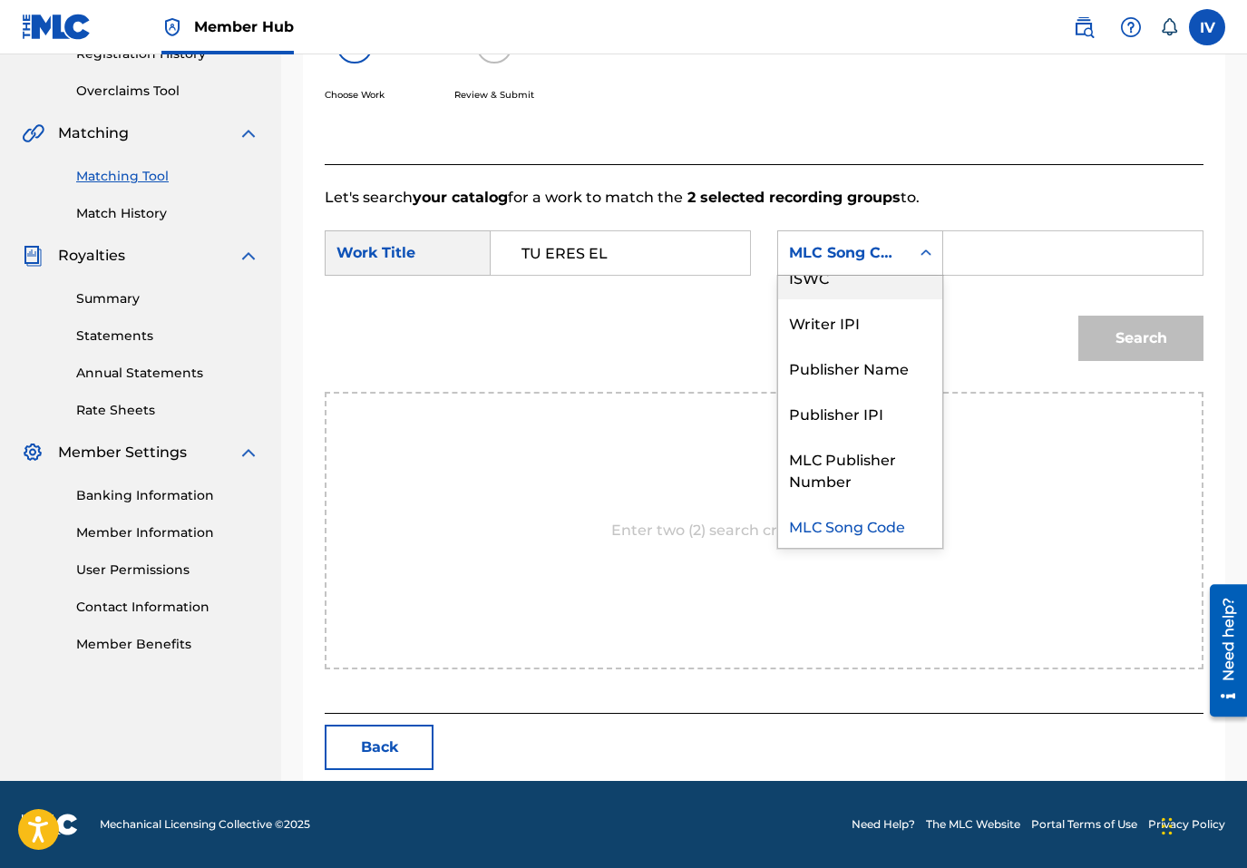
scroll to position [0, 0]
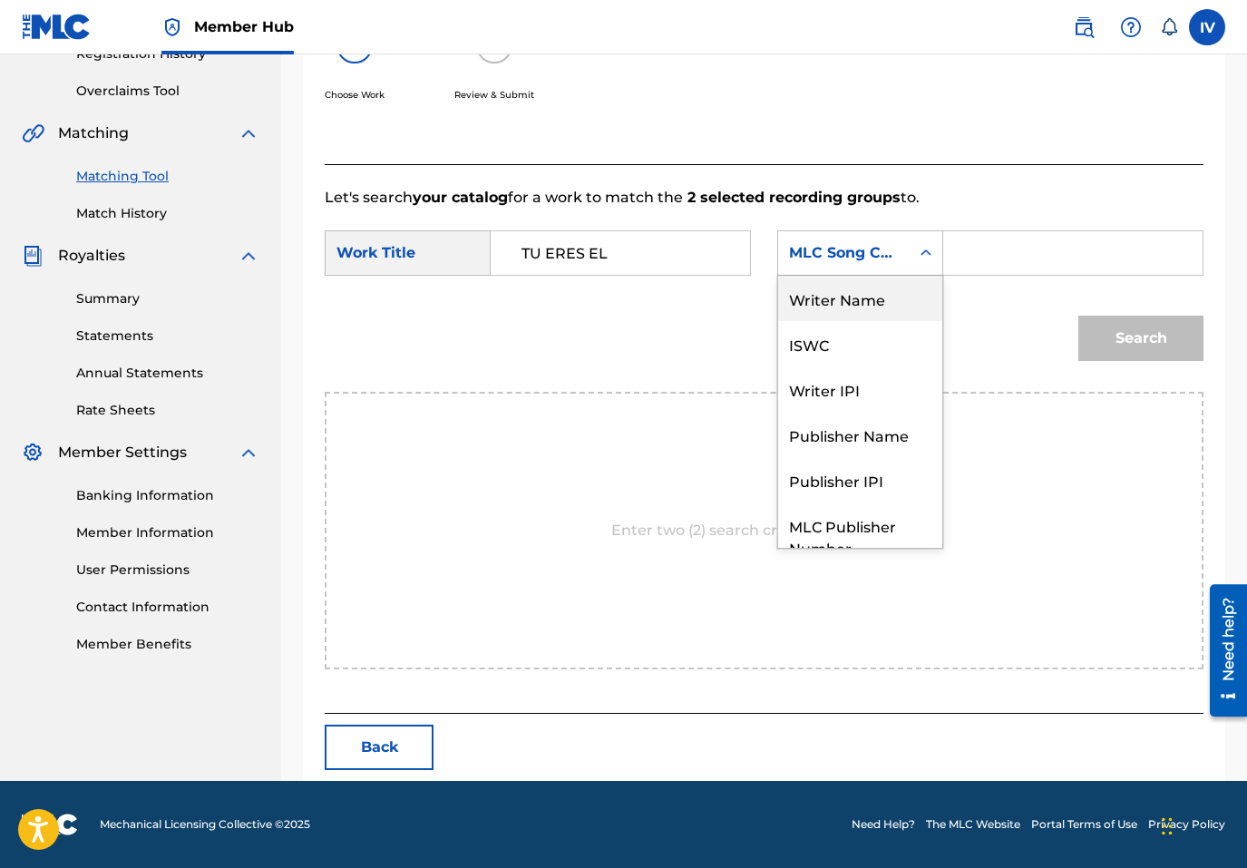
click at [859, 299] on div "Writer Name" at bounding box center [860, 298] width 164 height 45
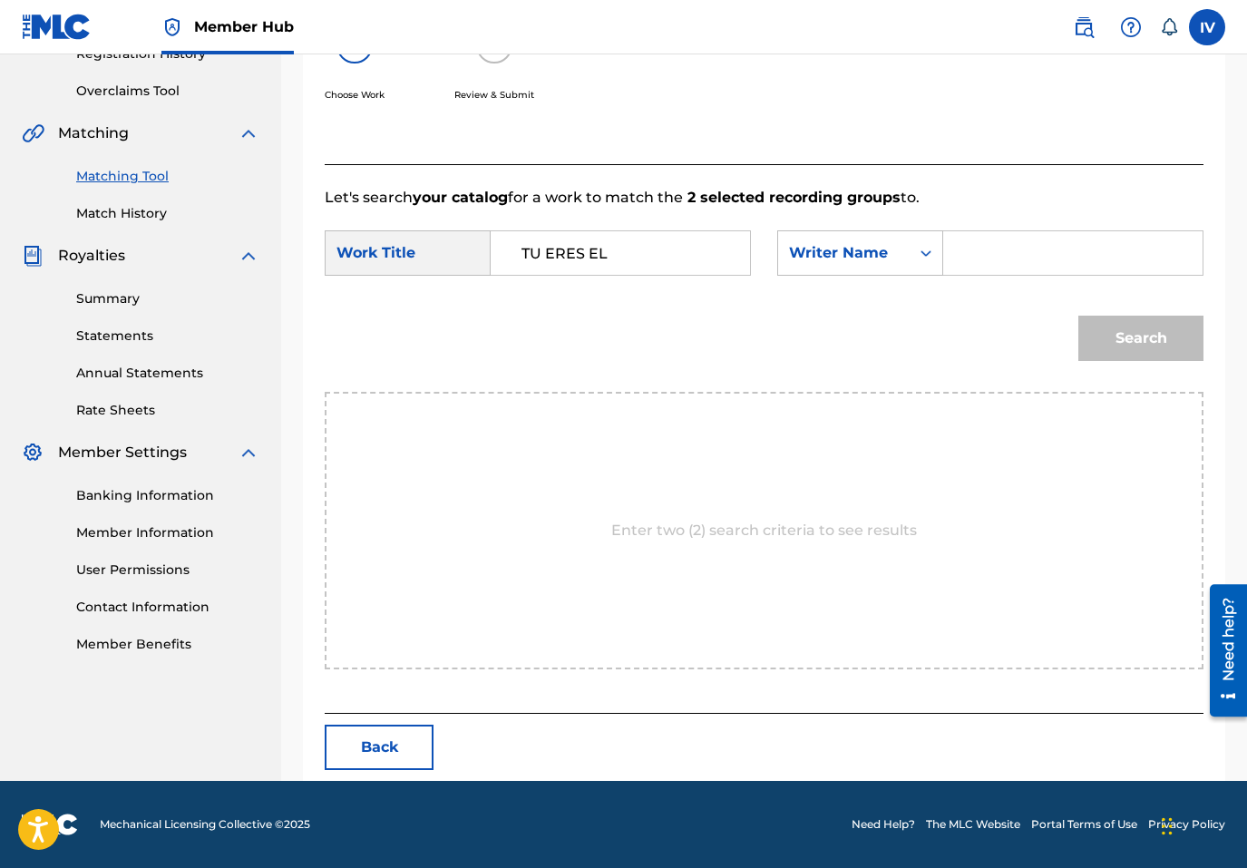
click at [639, 245] on input "TU ERES EL" at bounding box center [620, 253] width 229 height 44
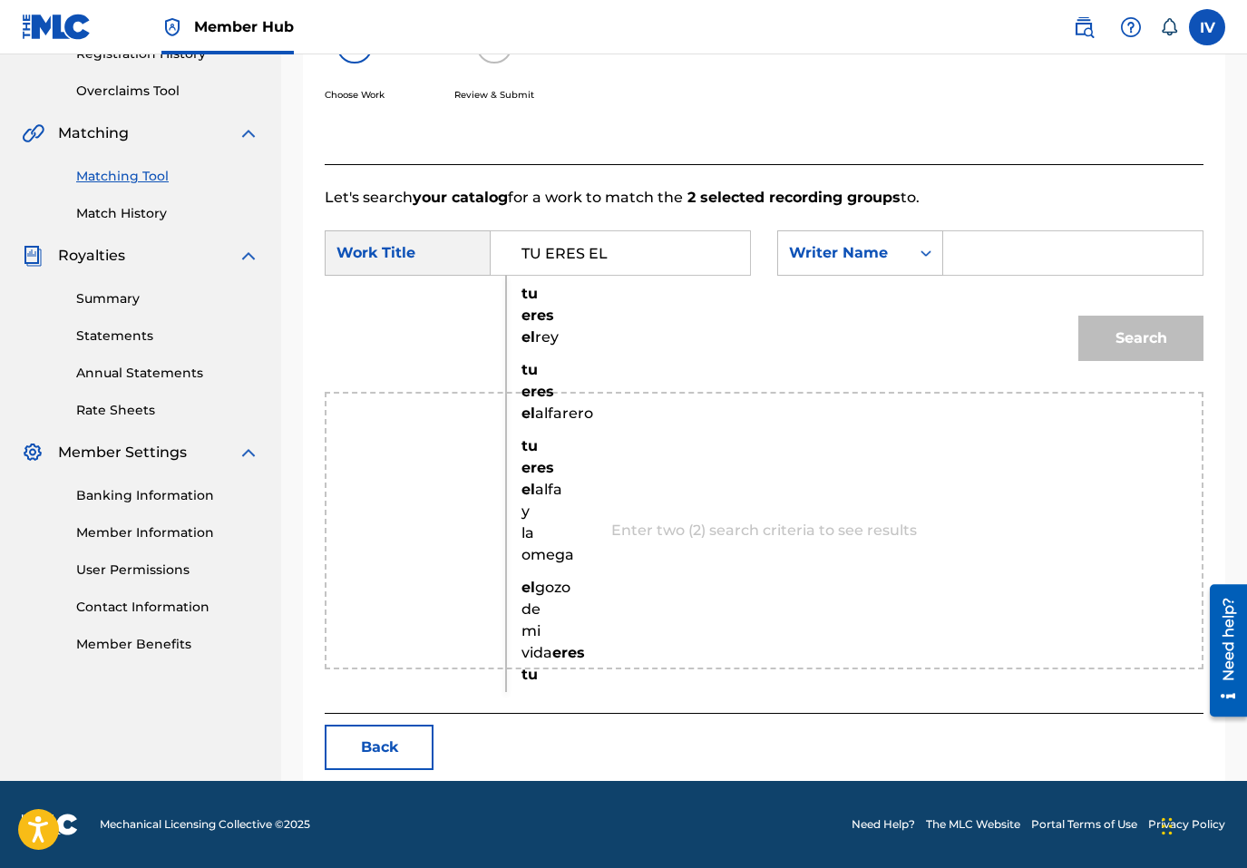
click at [522, 308] on strong "eres" at bounding box center [538, 315] width 33 height 17
type input "tu eres el rey"
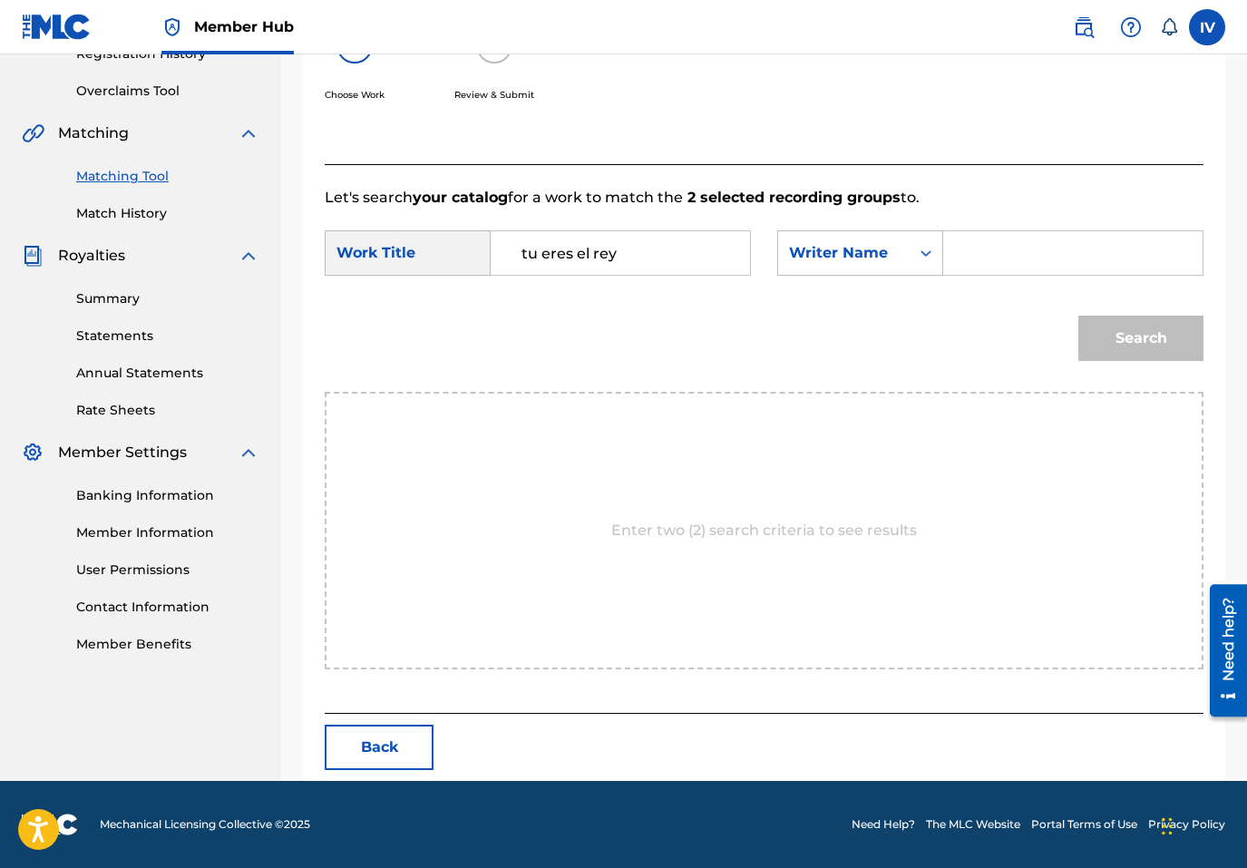
click at [993, 246] on input "Search Form" at bounding box center [1073, 253] width 229 height 44
type input "PERE"
click at [1078, 316] on button "Search" at bounding box center [1140, 338] width 125 height 45
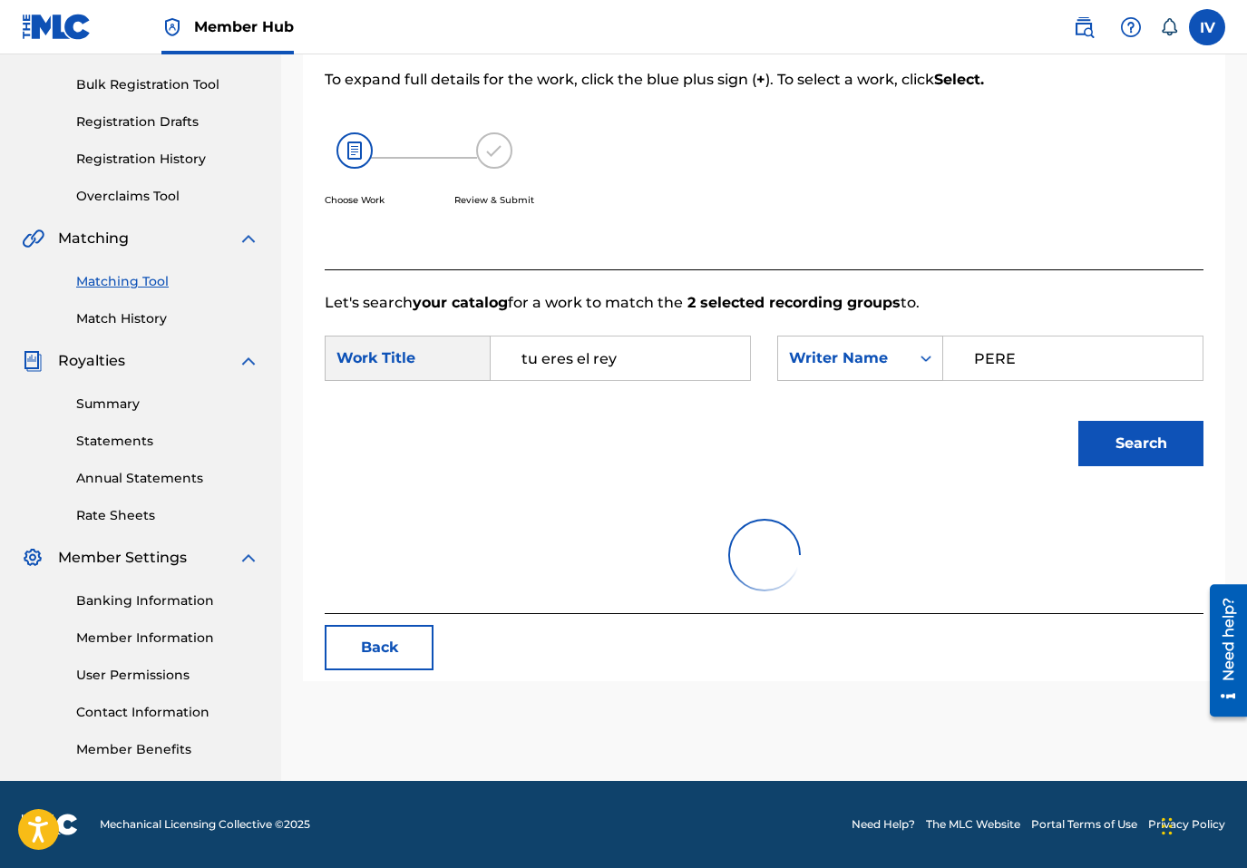
scroll to position [362, 0]
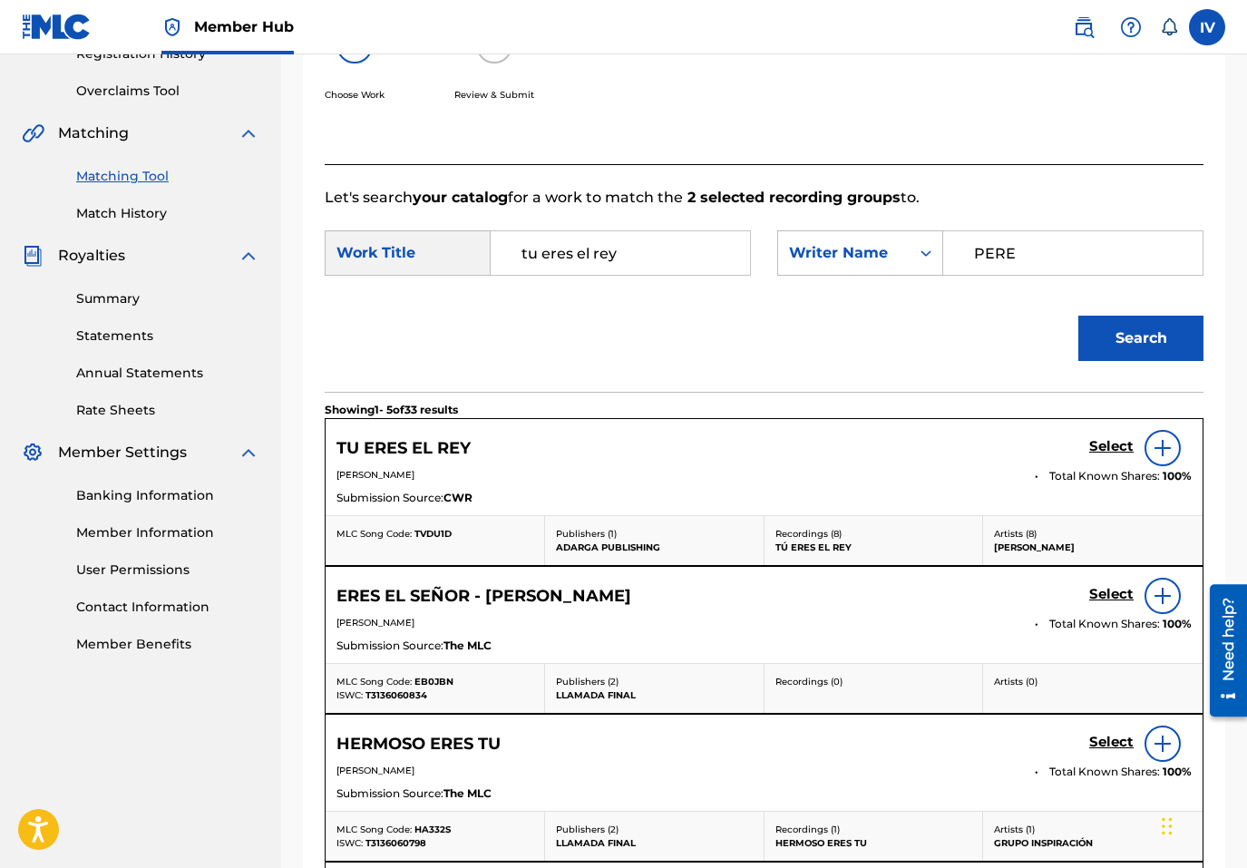
click at [1036, 354] on div "Search" at bounding box center [764, 345] width 879 height 94
click at [1105, 442] on h5 "Select" at bounding box center [1111, 446] width 44 height 17
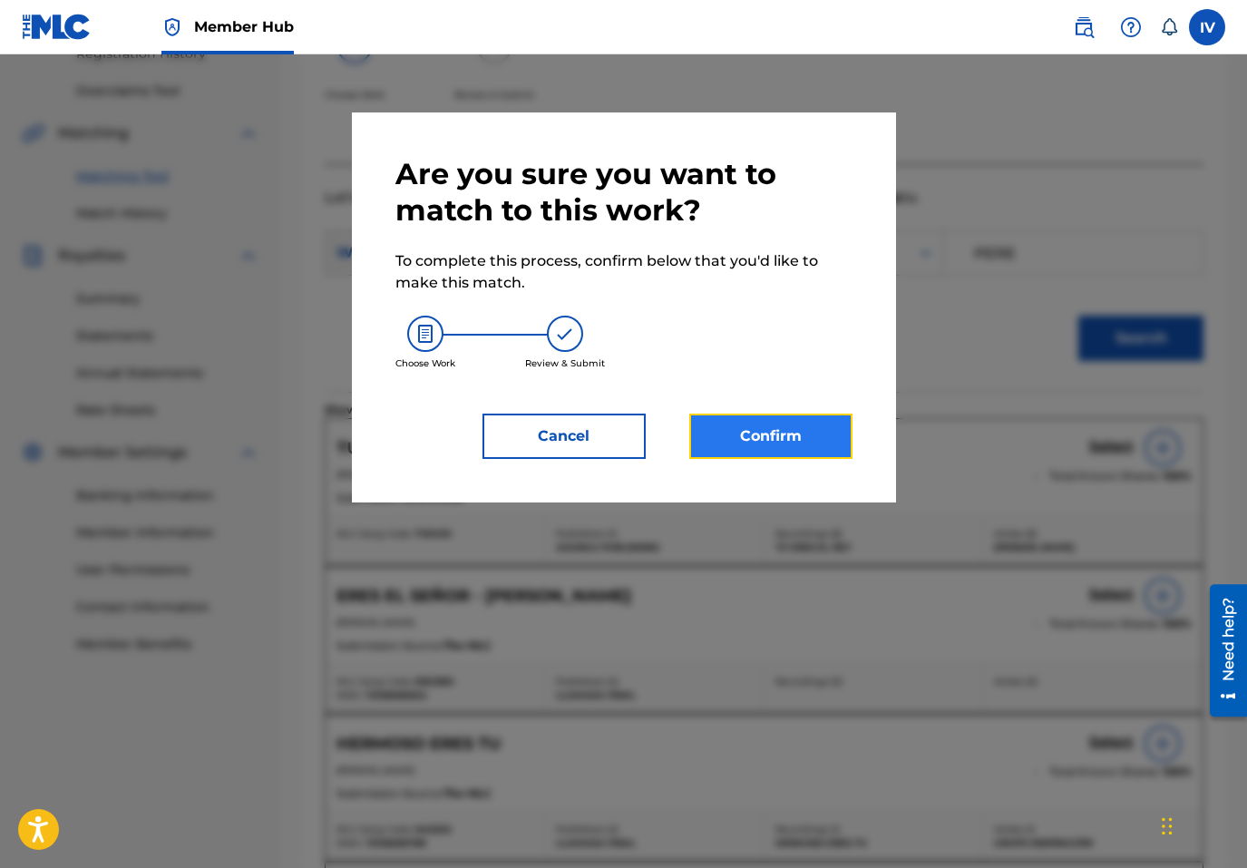
click at [761, 429] on button "Confirm" at bounding box center [770, 436] width 163 height 45
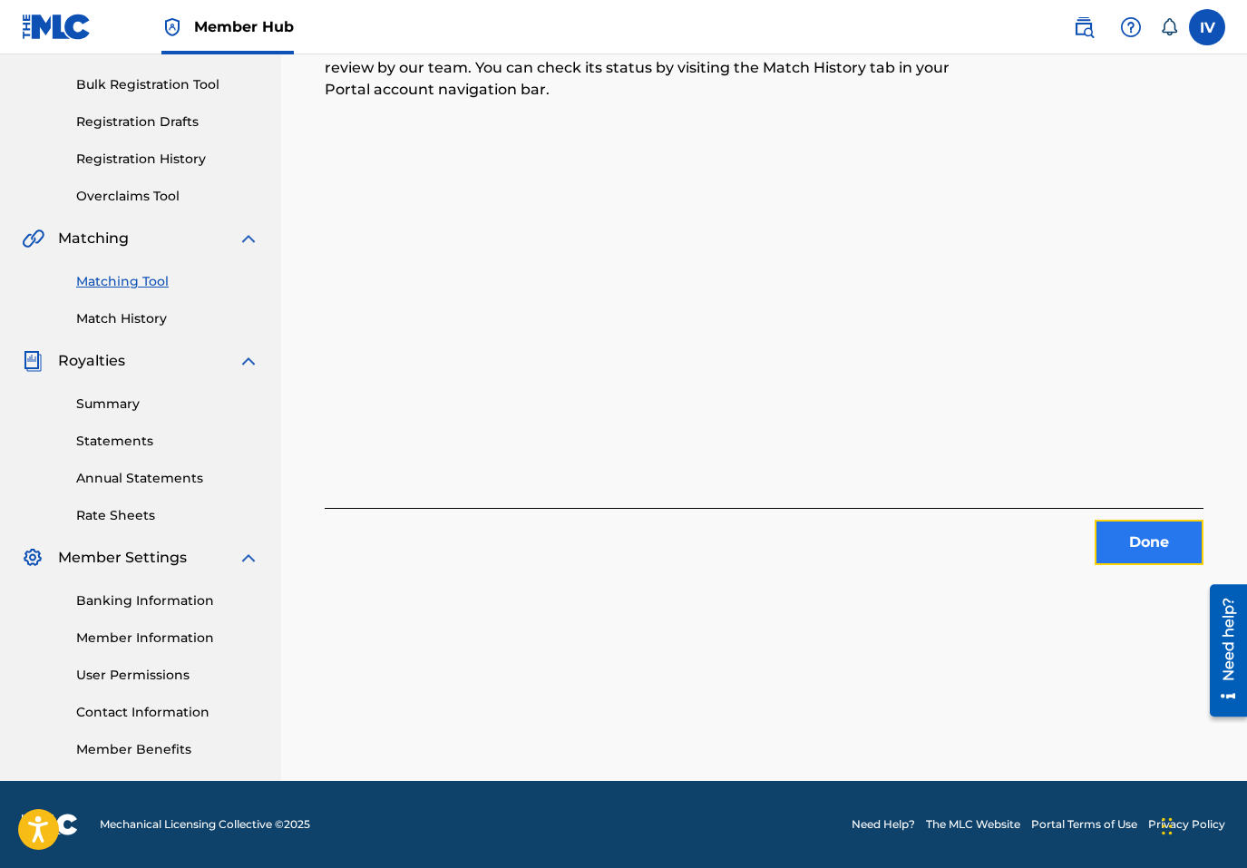
click at [1160, 548] on button "Done" at bounding box center [1149, 542] width 109 height 45
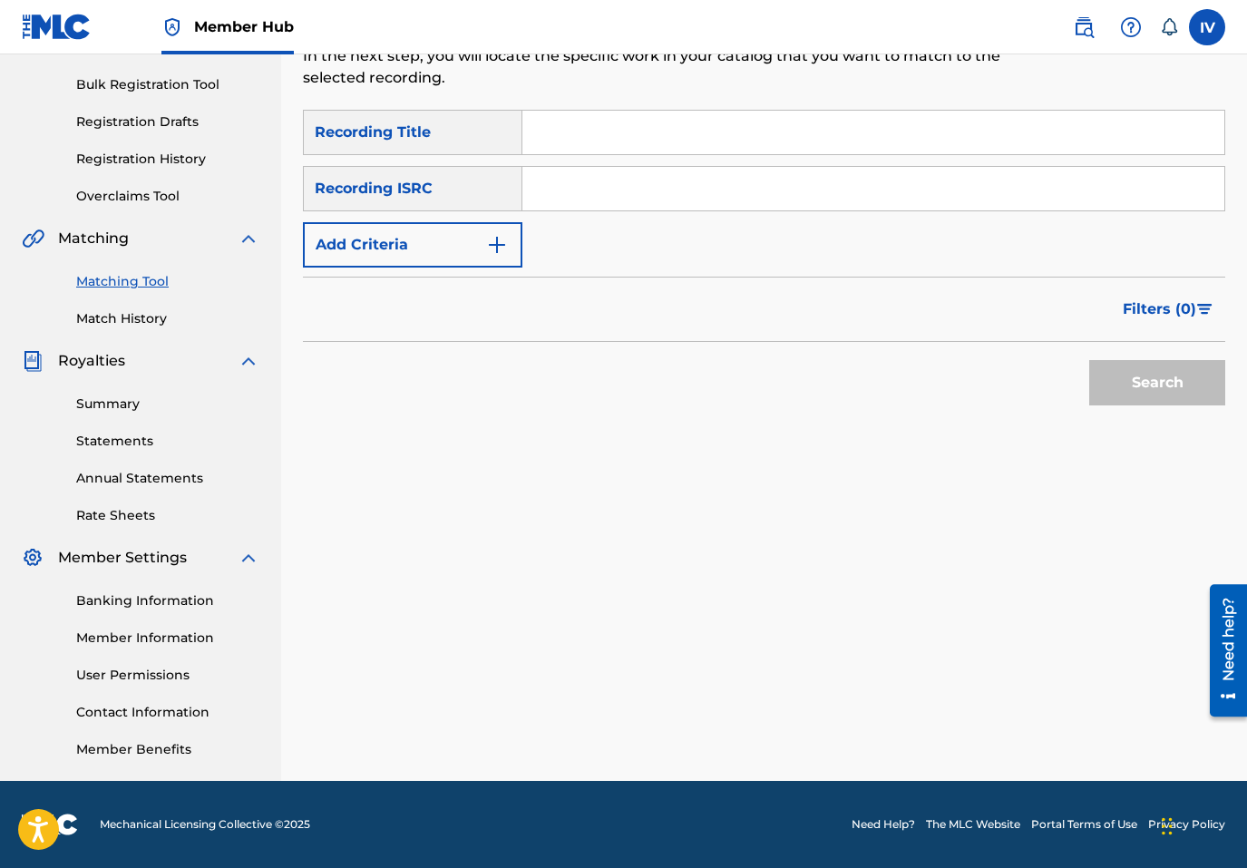
click at [738, 202] on input "Search Form" at bounding box center [873, 189] width 702 height 44
paste input "USHM21783891"
click at [1089, 360] on button "Search" at bounding box center [1157, 382] width 136 height 45
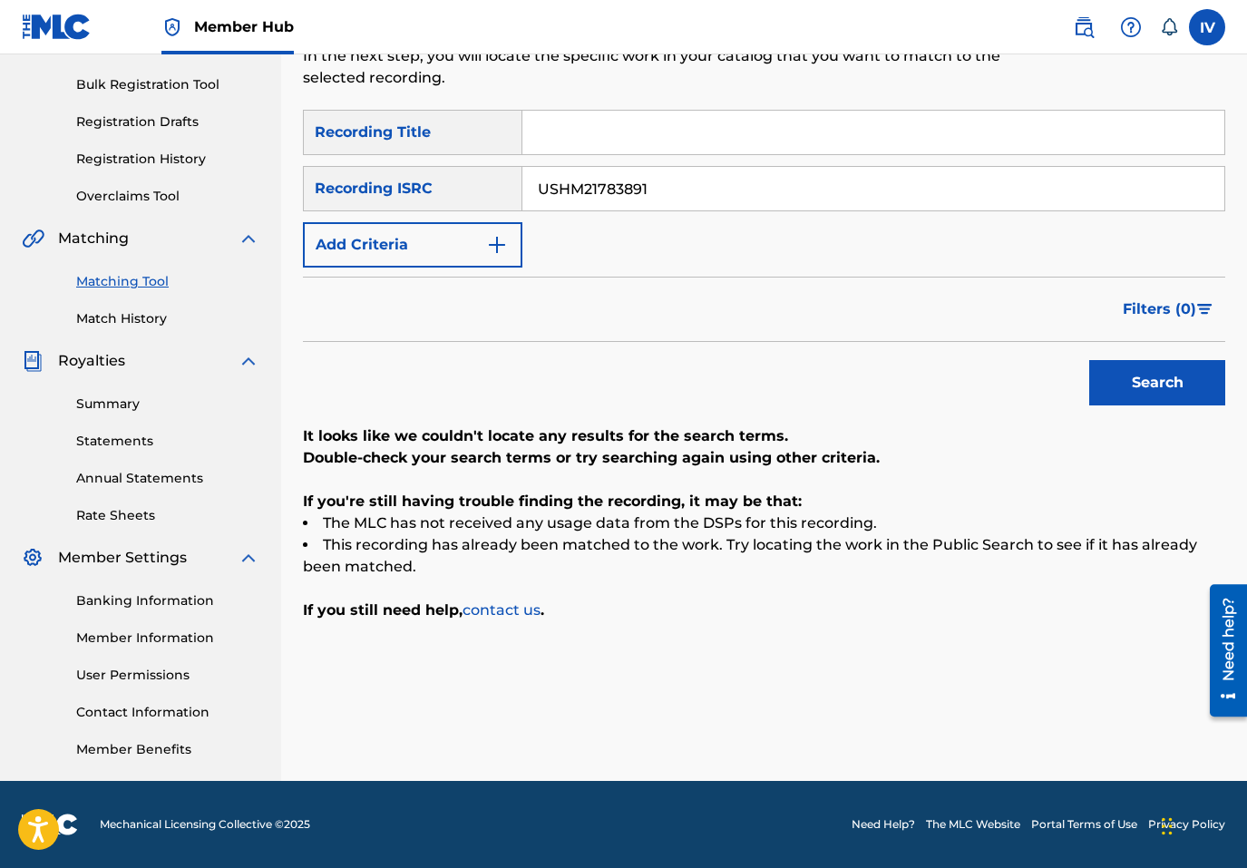
paste input "2"
click at [1089, 360] on button "Search" at bounding box center [1157, 382] width 136 height 45
paste input "3"
click at [1089, 360] on button "Search" at bounding box center [1157, 382] width 136 height 45
paste input "4"
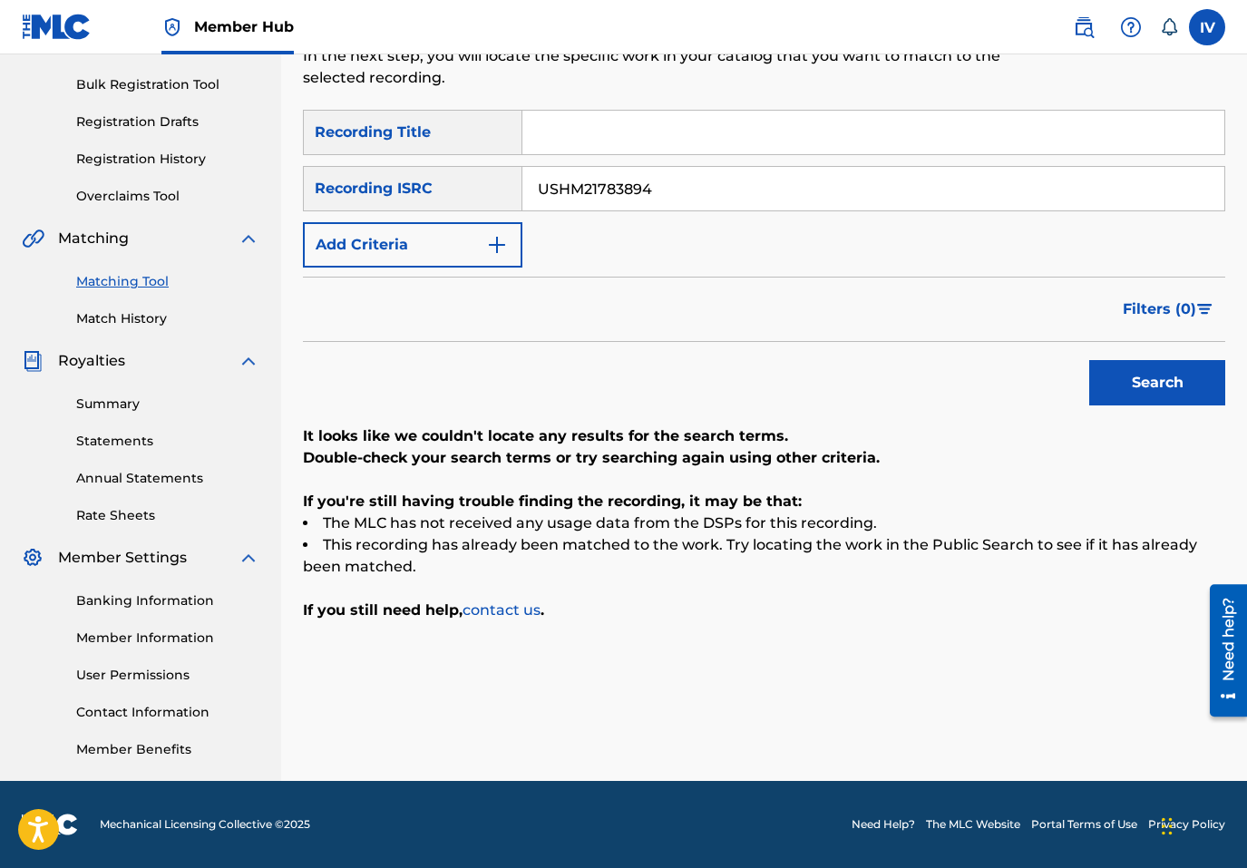
click at [1089, 360] on button "Search" at bounding box center [1157, 382] width 136 height 45
paste input "USHM21783895"
click at [1089, 360] on button "Search" at bounding box center [1157, 382] width 136 height 45
paste input "Search Form"
click at [1089, 360] on button "Search" at bounding box center [1157, 382] width 136 height 45
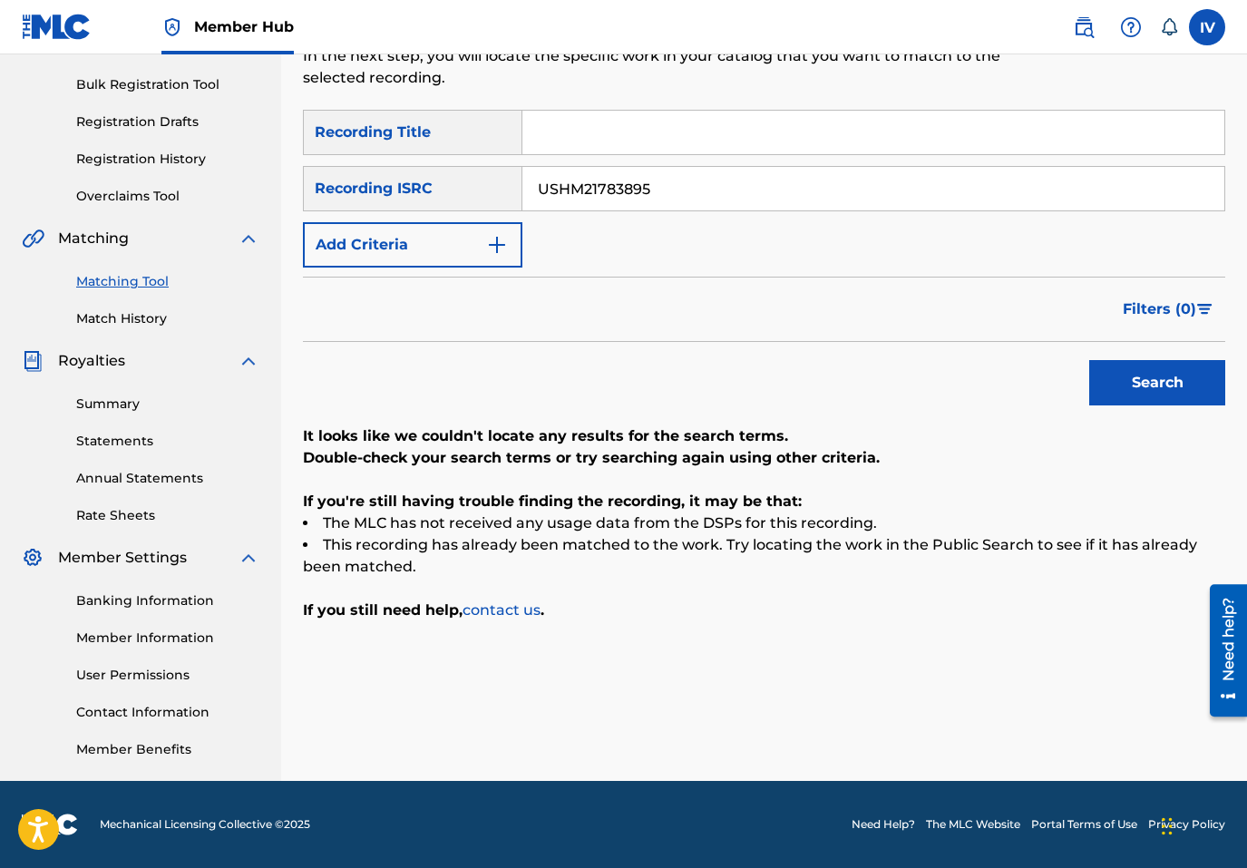
paste input "6"
click at [1089, 360] on button "Search" at bounding box center [1157, 382] width 136 height 45
paste input "7"
type input "USHM21783897"
click at [1089, 360] on button "Search" at bounding box center [1157, 382] width 136 height 45
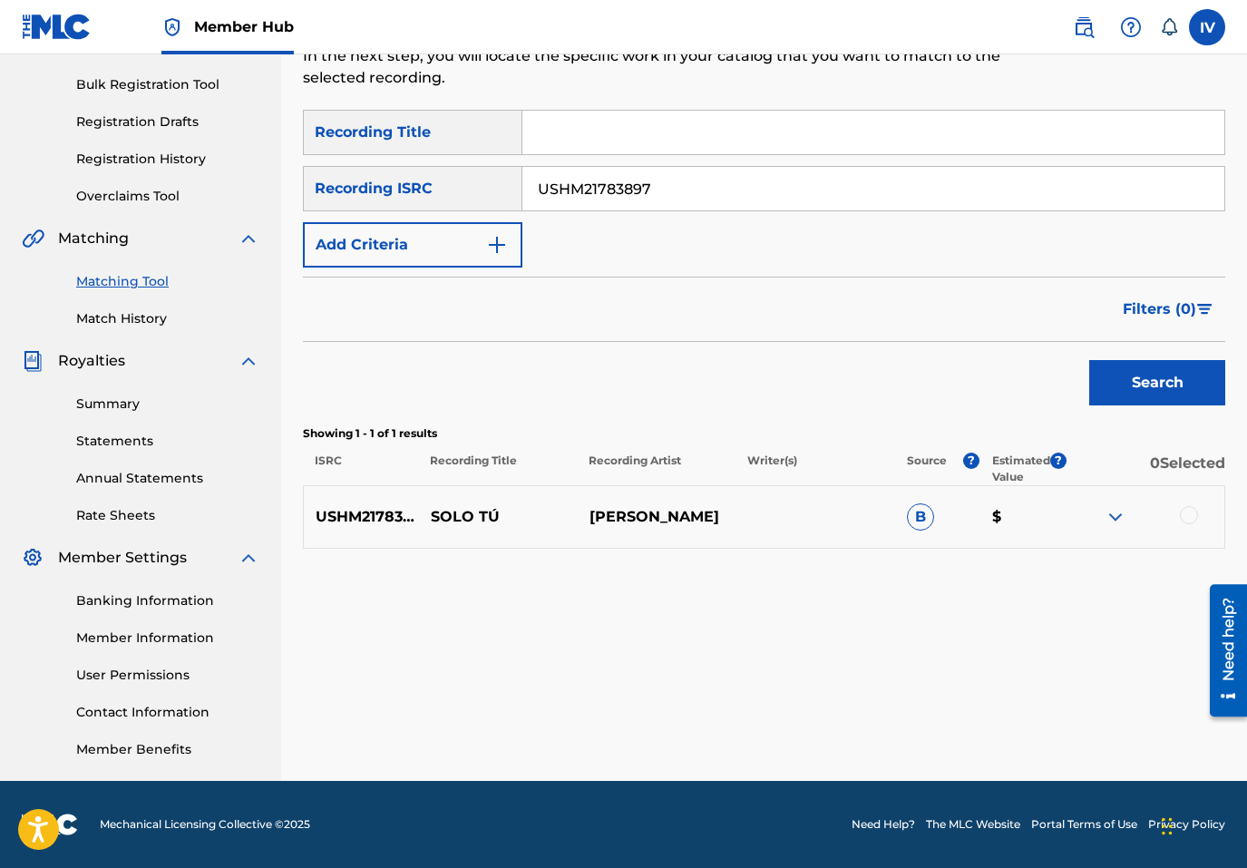
click at [1192, 514] on div at bounding box center [1189, 515] width 18 height 18
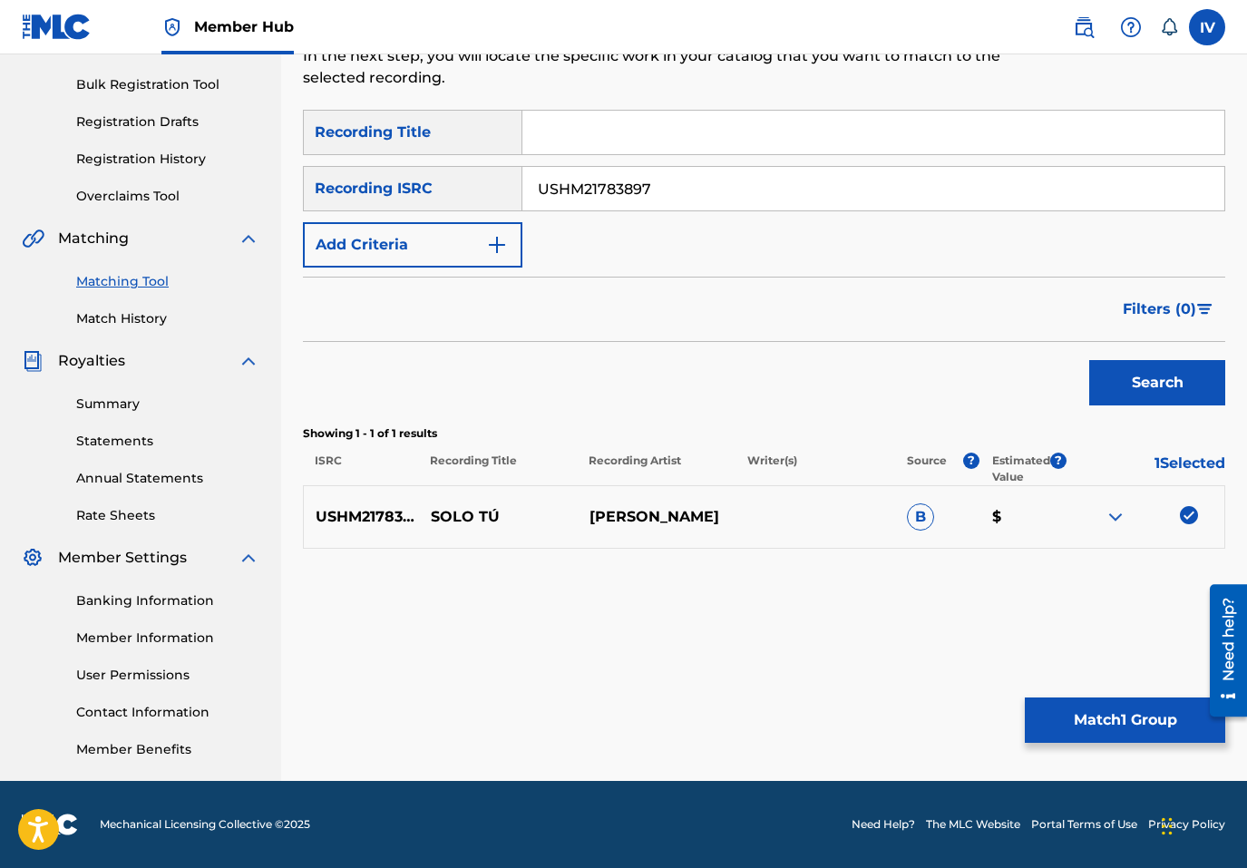
click at [473, 531] on div "USHM21783897 SOLO TÚ [PERSON_NAME] $" at bounding box center [764, 516] width 922 height 63
copy p "SOLO TÚ"
click at [1035, 708] on button "Match 1 Group" at bounding box center [1125, 720] width 200 height 45
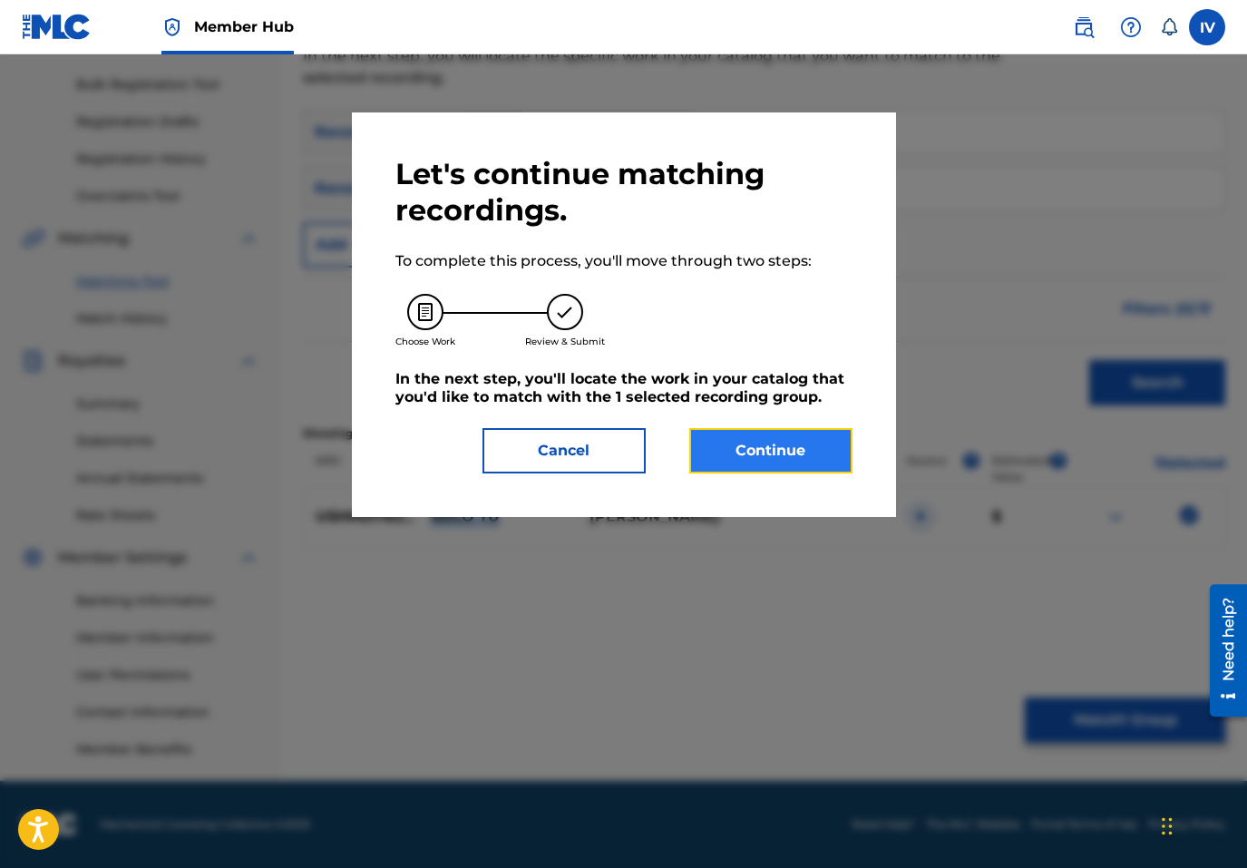
click at [806, 445] on button "Continue" at bounding box center [770, 450] width 163 height 45
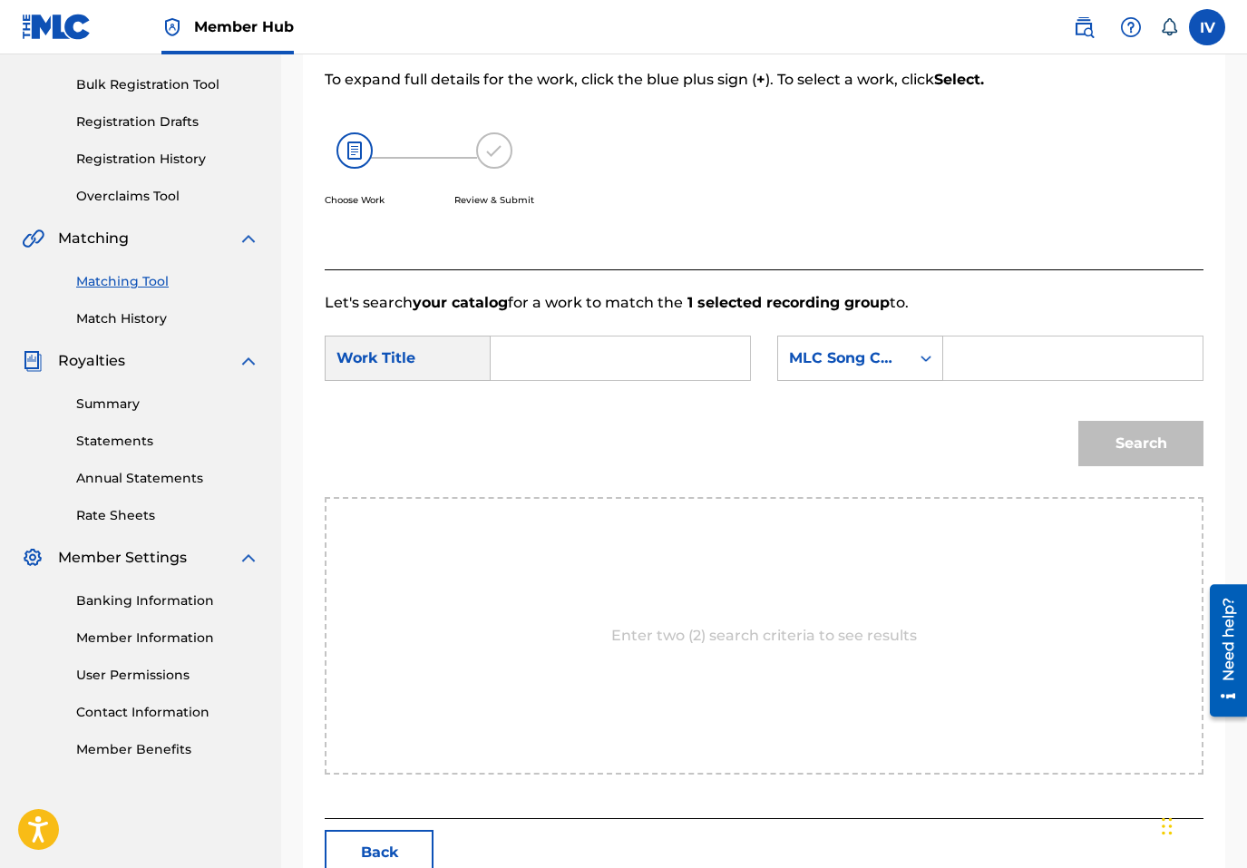
click at [668, 340] on input "Search Form" at bounding box center [620, 359] width 229 height 44
paste input "SOLO TÚ"
type input "SOLO TÚ"
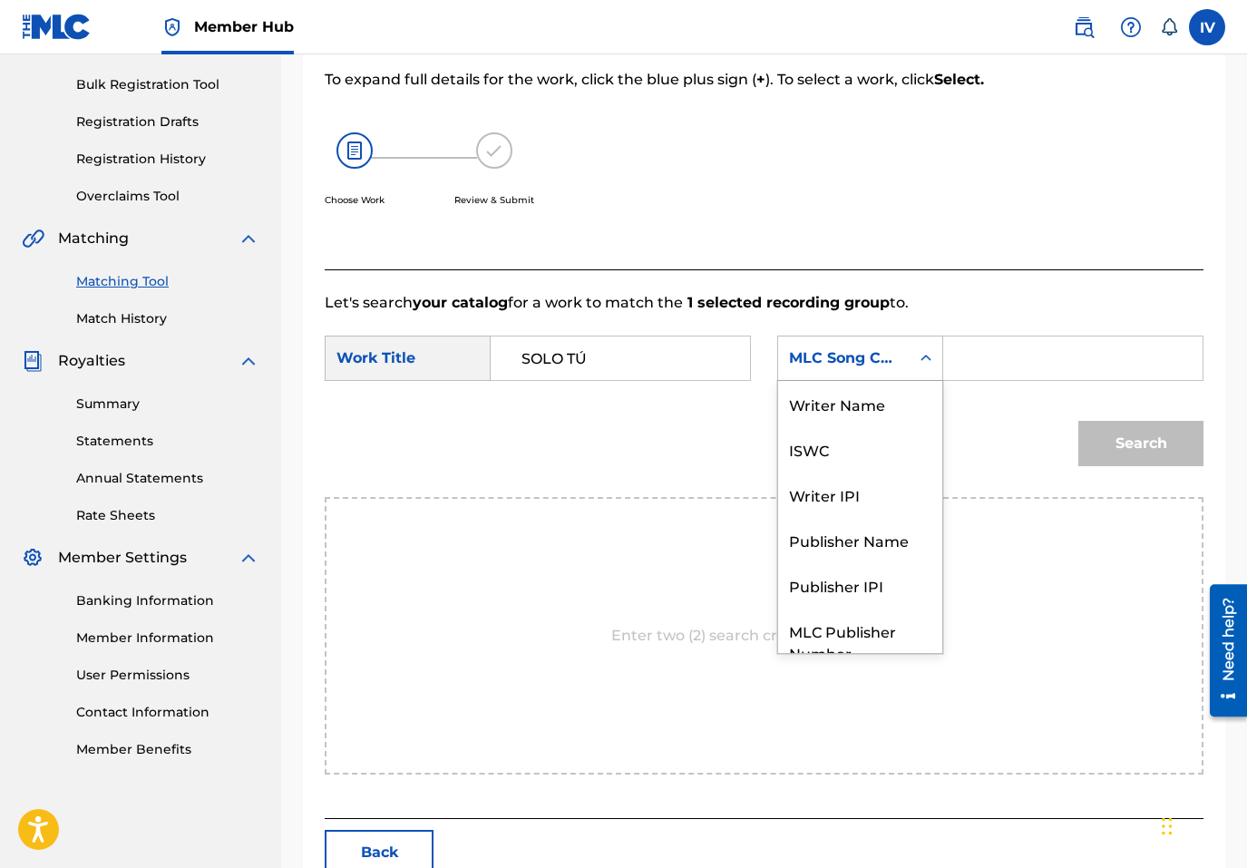
click at [837, 360] on div "MLC Song Code" at bounding box center [844, 358] width 110 height 22
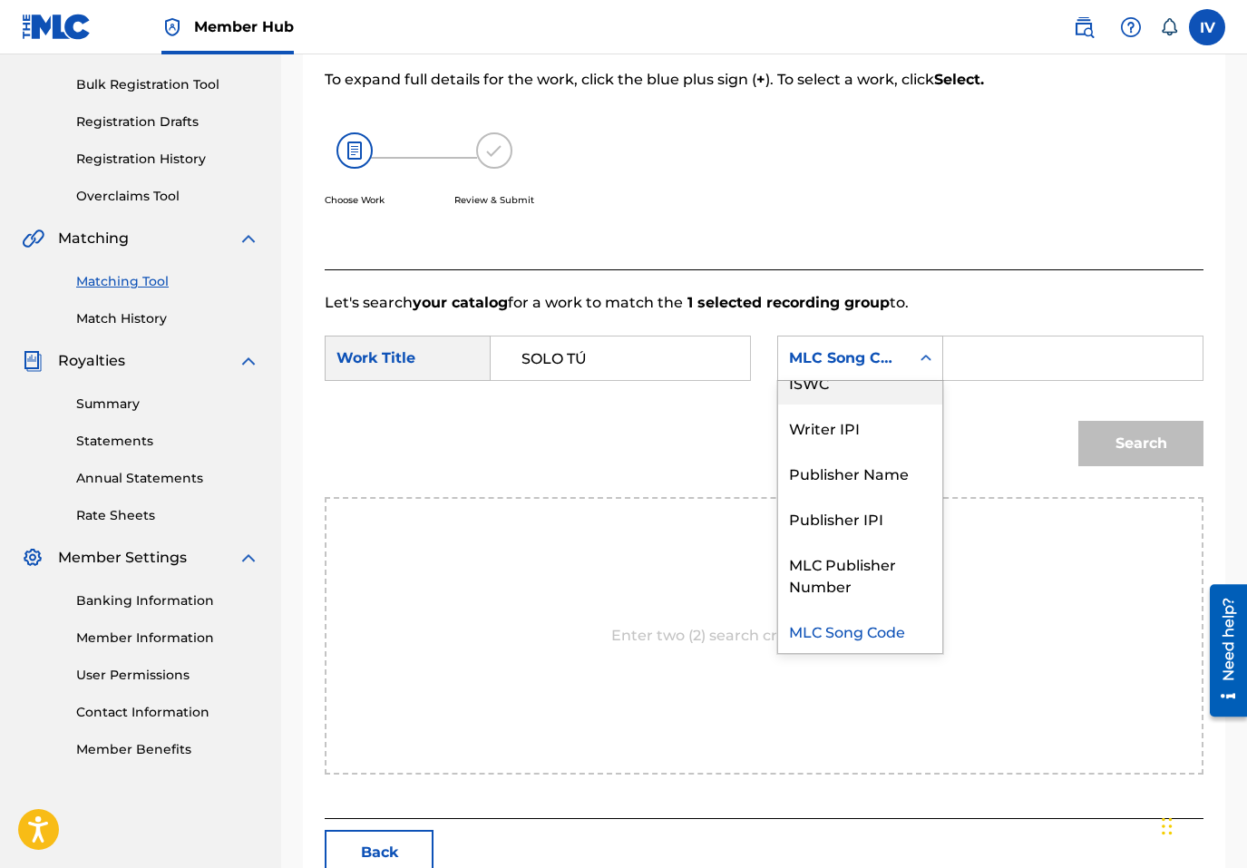
scroll to position [0, 0]
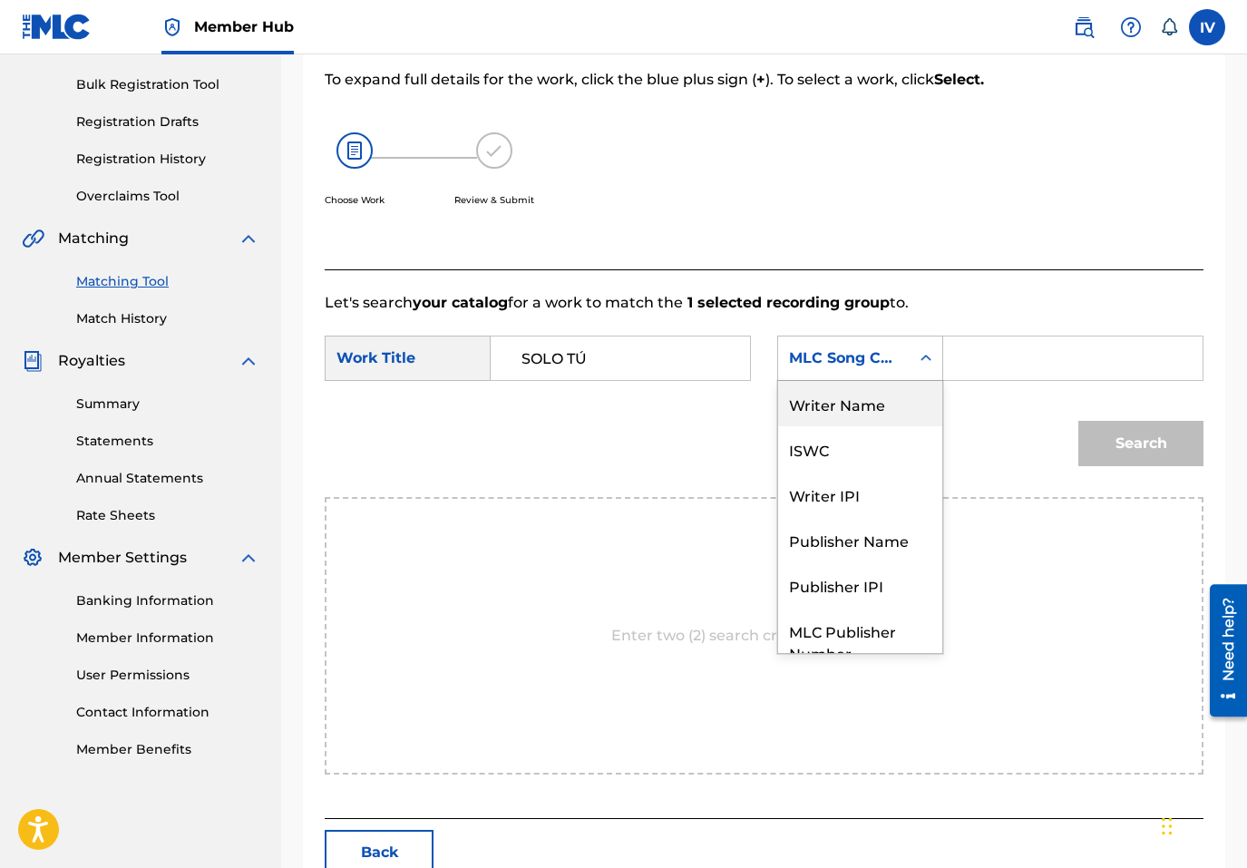
click at [847, 398] on div "Writer Name" at bounding box center [860, 403] width 164 height 45
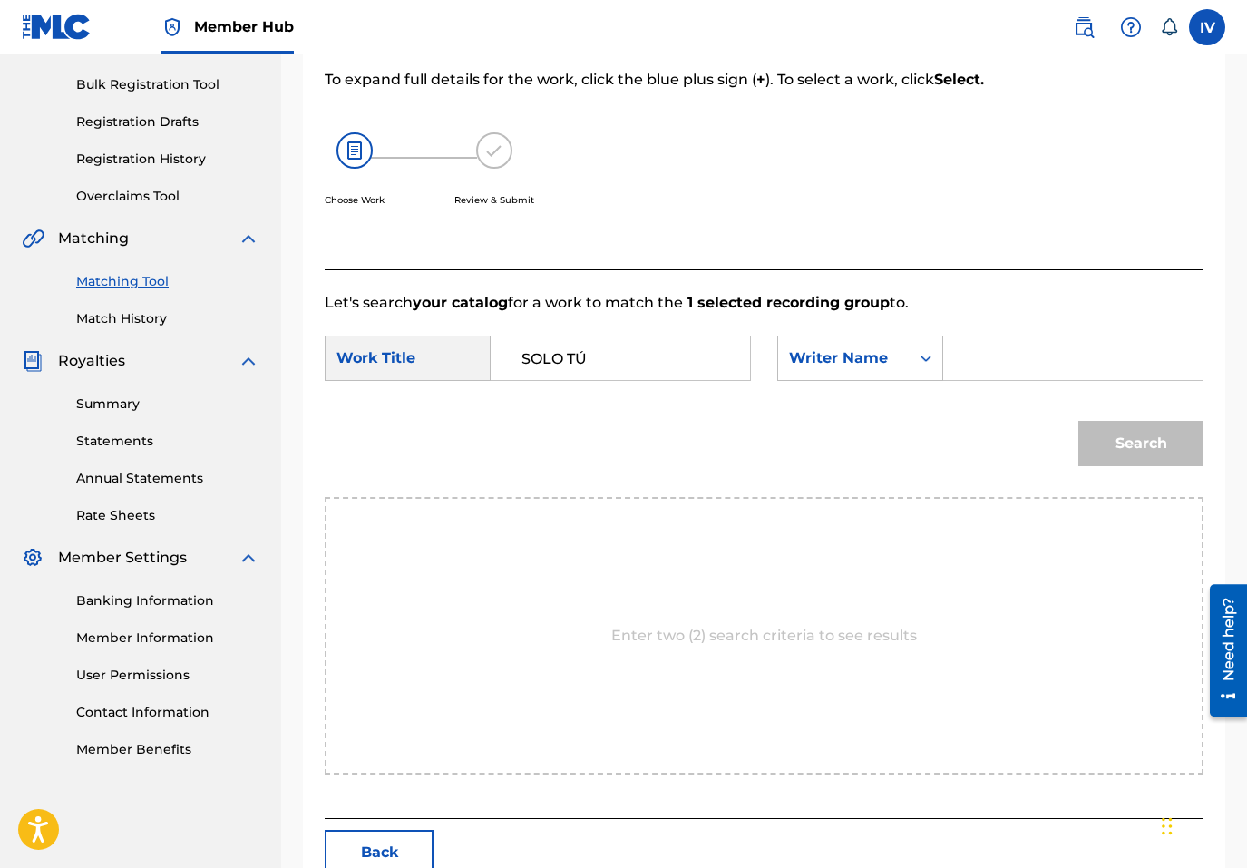
click at [956, 376] on div "Search Form" at bounding box center [1073, 358] width 260 height 45
click at [955, 362] on div "Search Form" at bounding box center [1073, 358] width 260 height 45
click at [967, 354] on input "Search Form" at bounding box center [1073, 359] width 229 height 44
type input "[PERSON_NAME]"
click at [1078, 421] on button "Search" at bounding box center [1140, 443] width 125 height 45
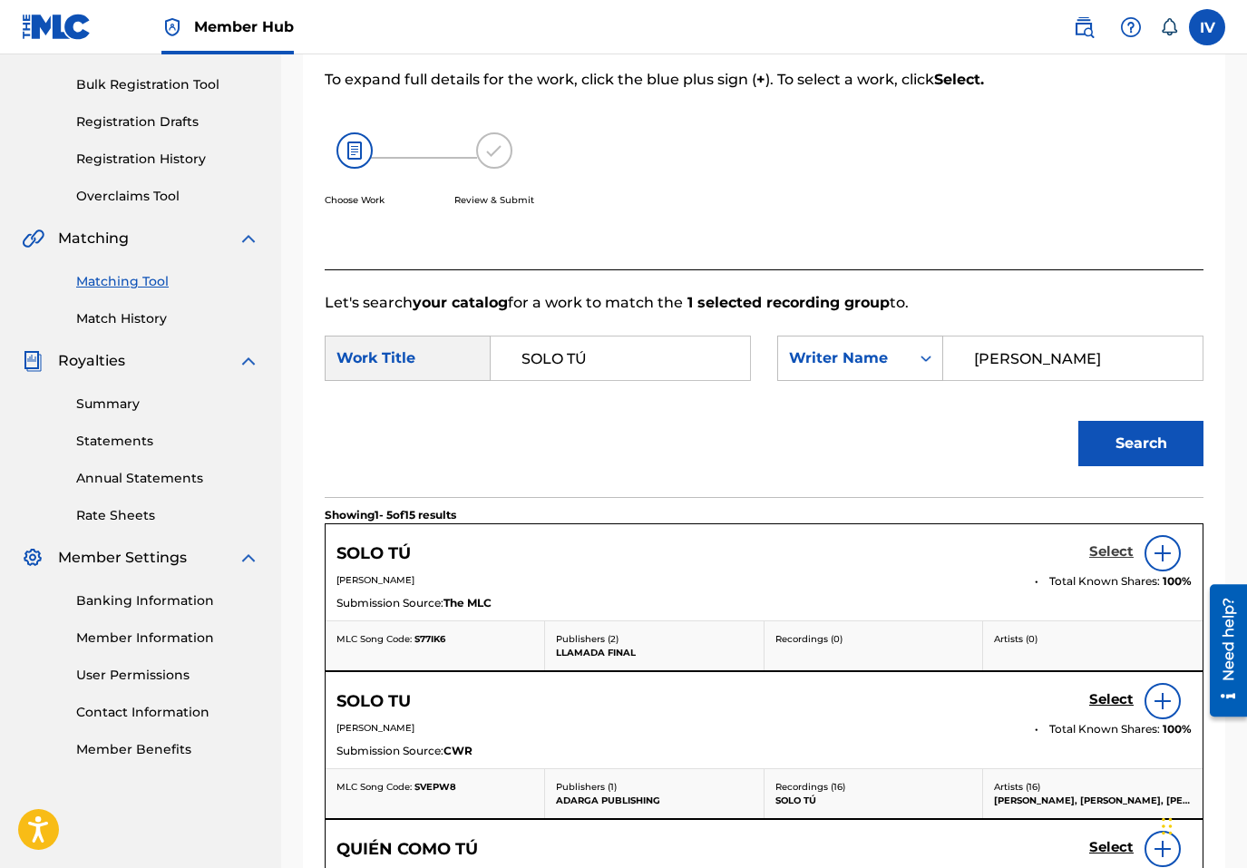
click at [1104, 549] on h5 "Select" at bounding box center [1111, 551] width 44 height 17
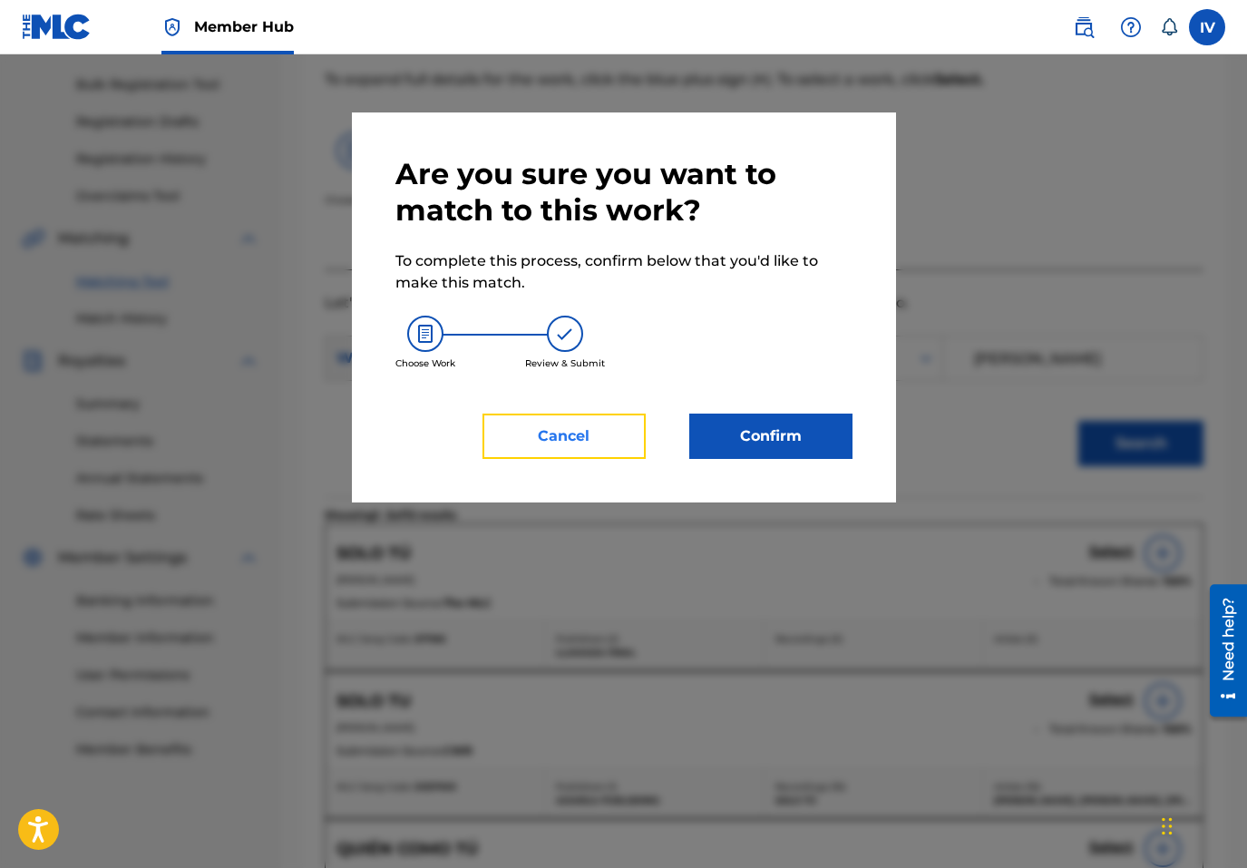
click at [594, 449] on button "Cancel" at bounding box center [564, 436] width 163 height 45
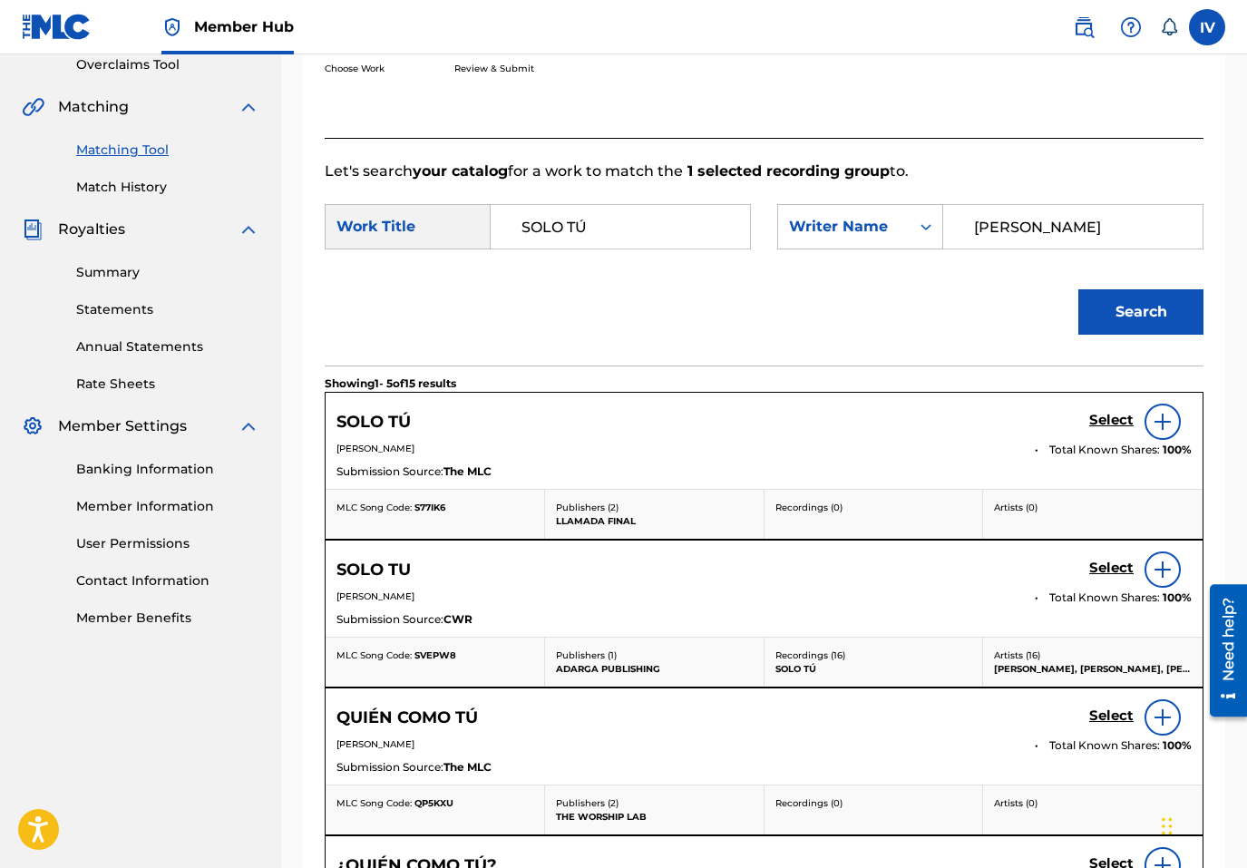
scroll to position [395, 0]
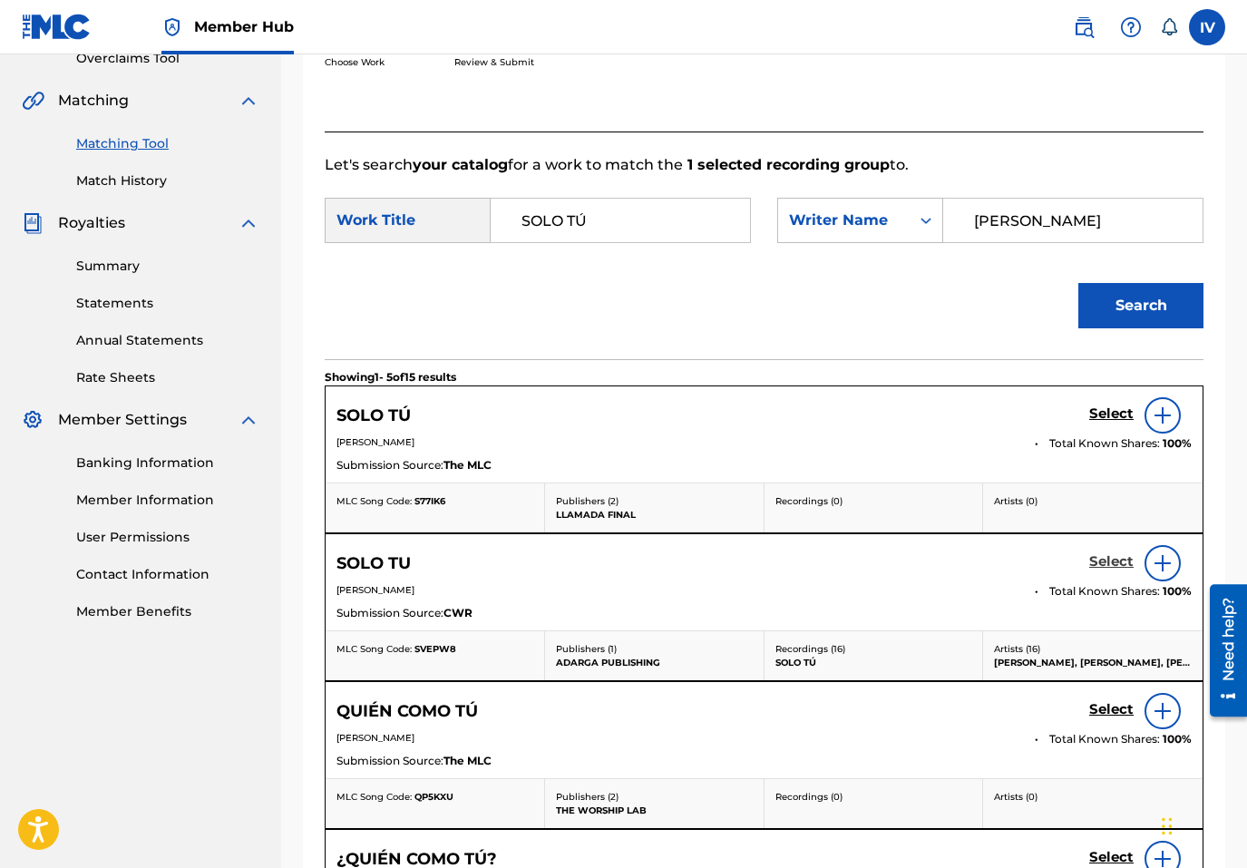
click at [1112, 564] on h5 "Select" at bounding box center [1111, 561] width 44 height 17
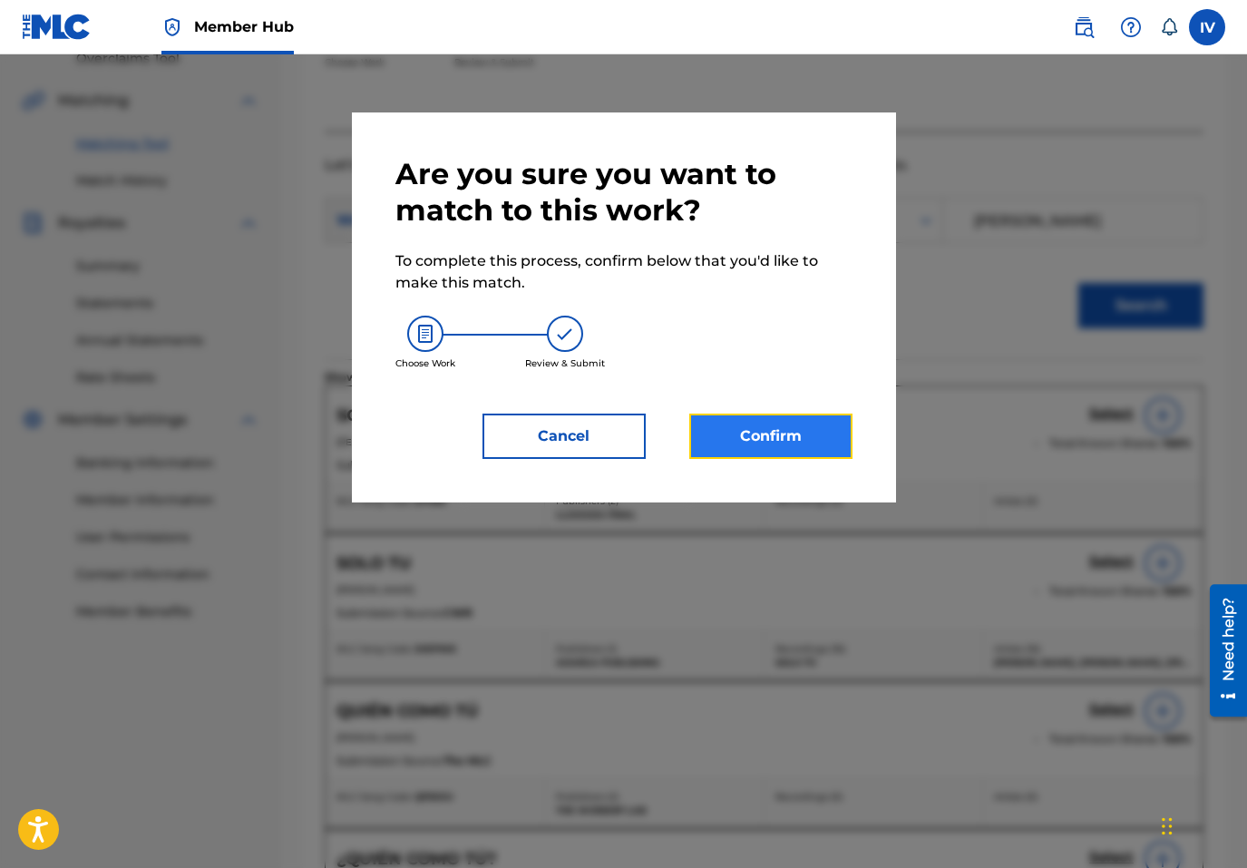
click at [764, 427] on button "Confirm" at bounding box center [770, 436] width 163 height 45
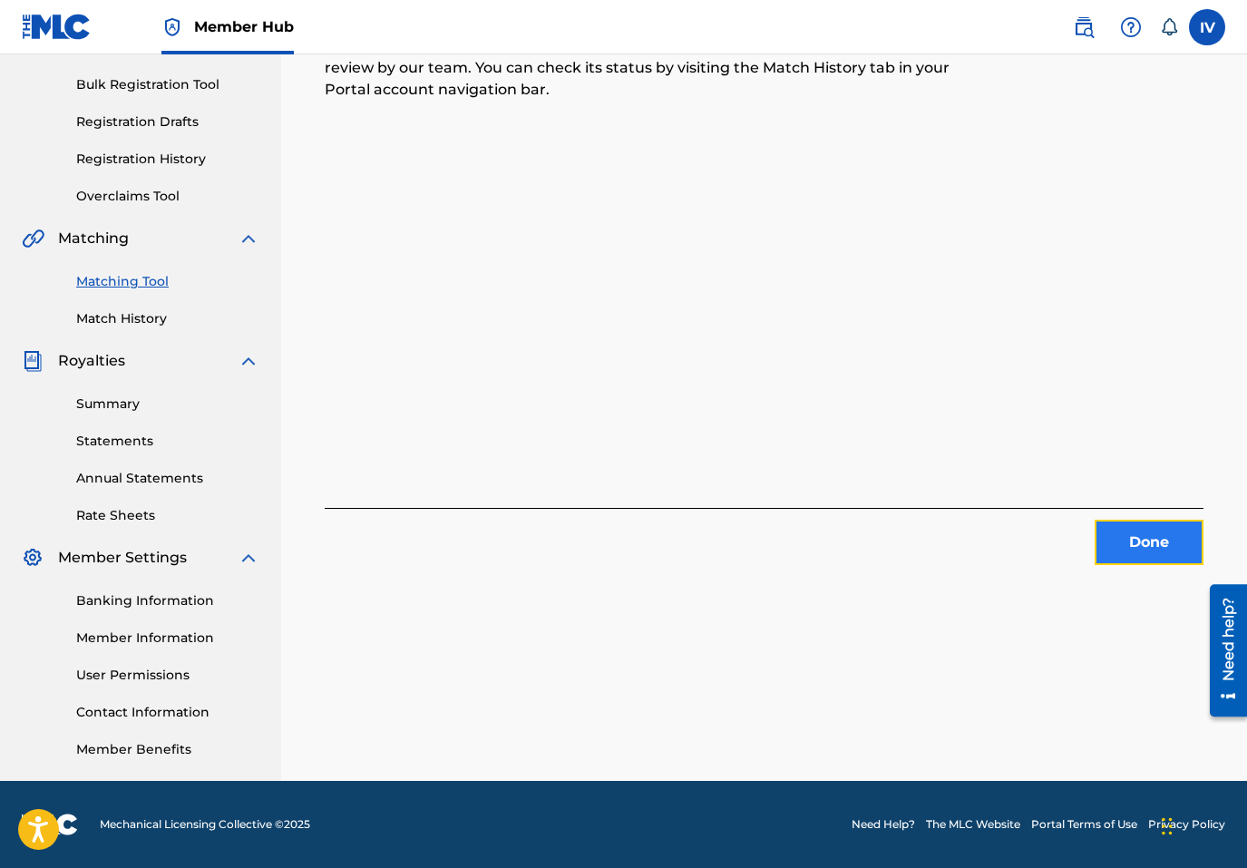
click at [1120, 551] on button "Done" at bounding box center [1149, 542] width 109 height 45
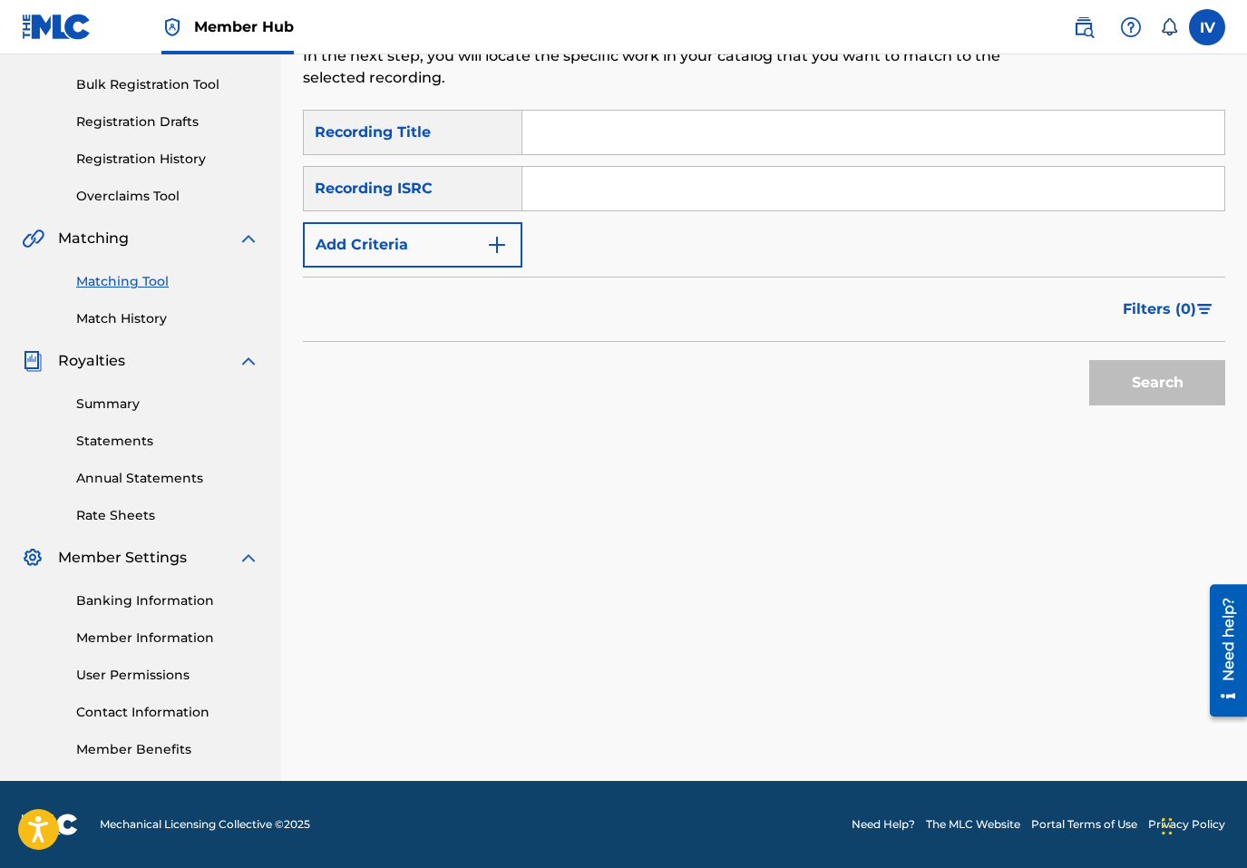
click at [660, 209] on input "Search Form" at bounding box center [873, 189] width 702 height 44
paste input "TCAEB1987919"
type input "TCAEB1987919"
click at [1089, 360] on button "Search" at bounding box center [1157, 382] width 136 height 45
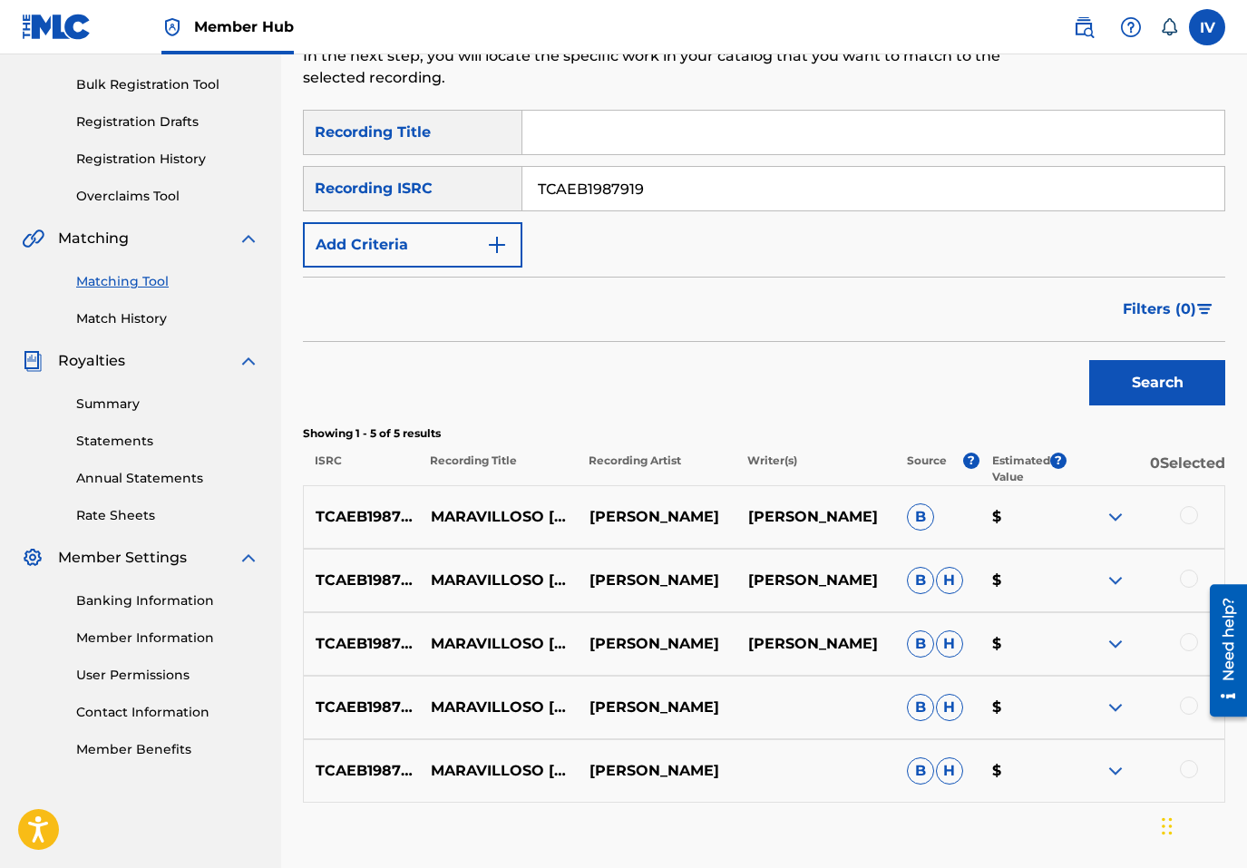
click at [1192, 521] on div at bounding box center [1189, 515] width 18 height 18
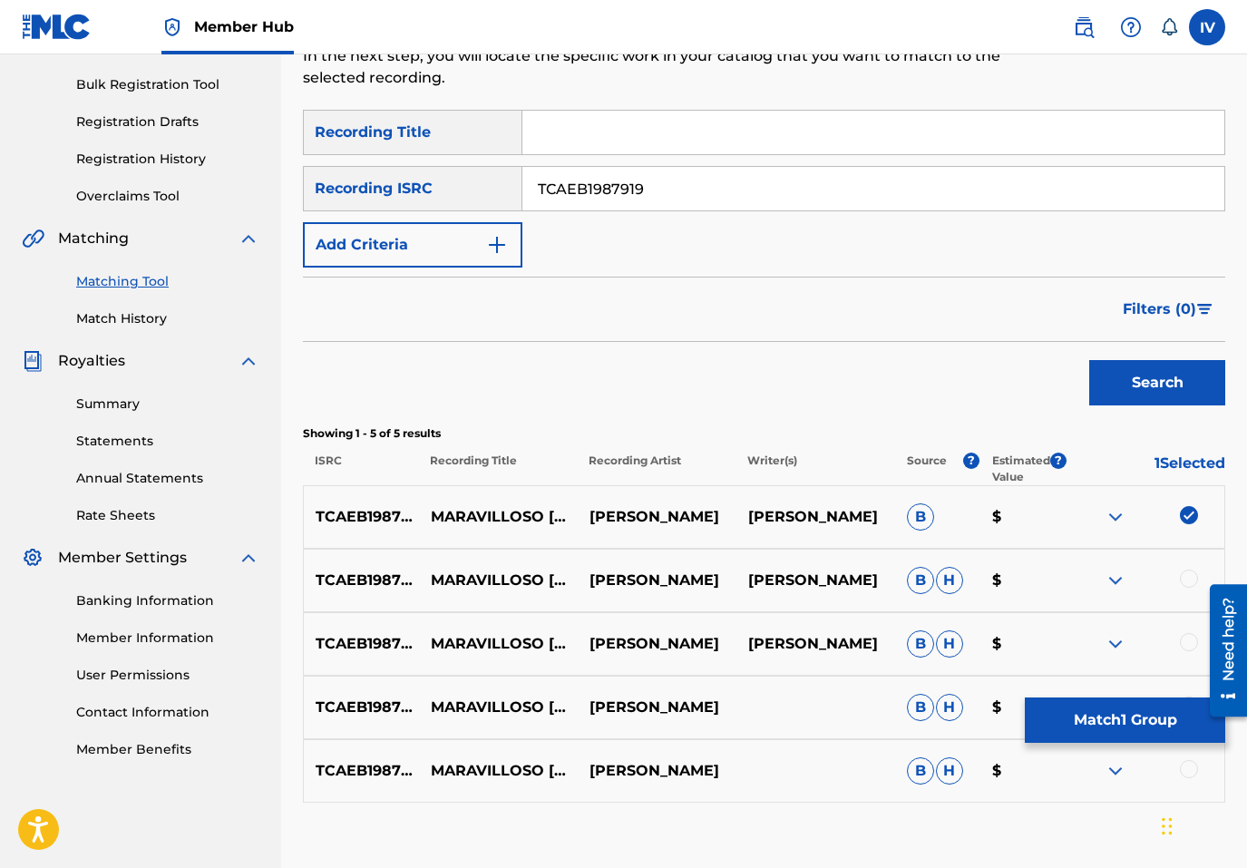
click at [1191, 581] on div at bounding box center [1189, 579] width 18 height 18
click at [1191, 647] on div at bounding box center [1189, 642] width 18 height 18
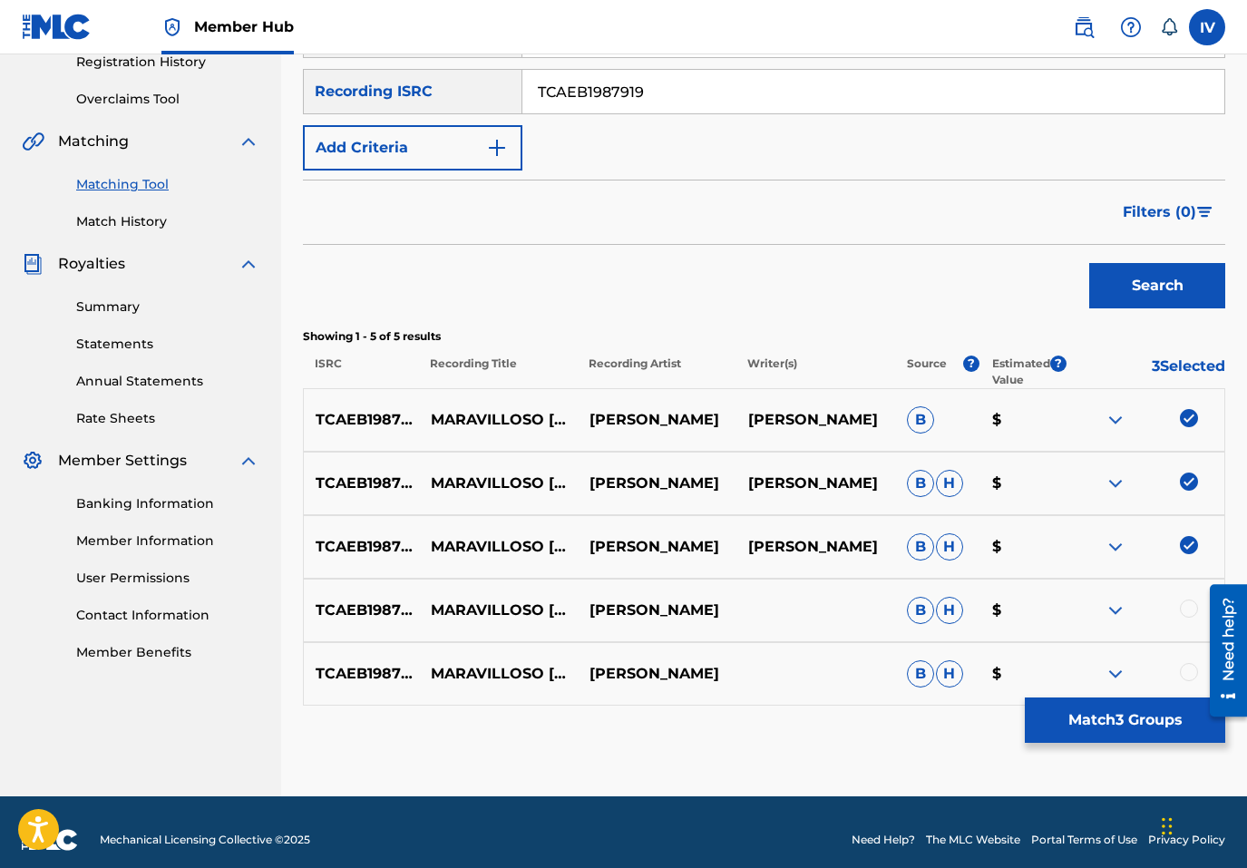
scroll to position [369, 0]
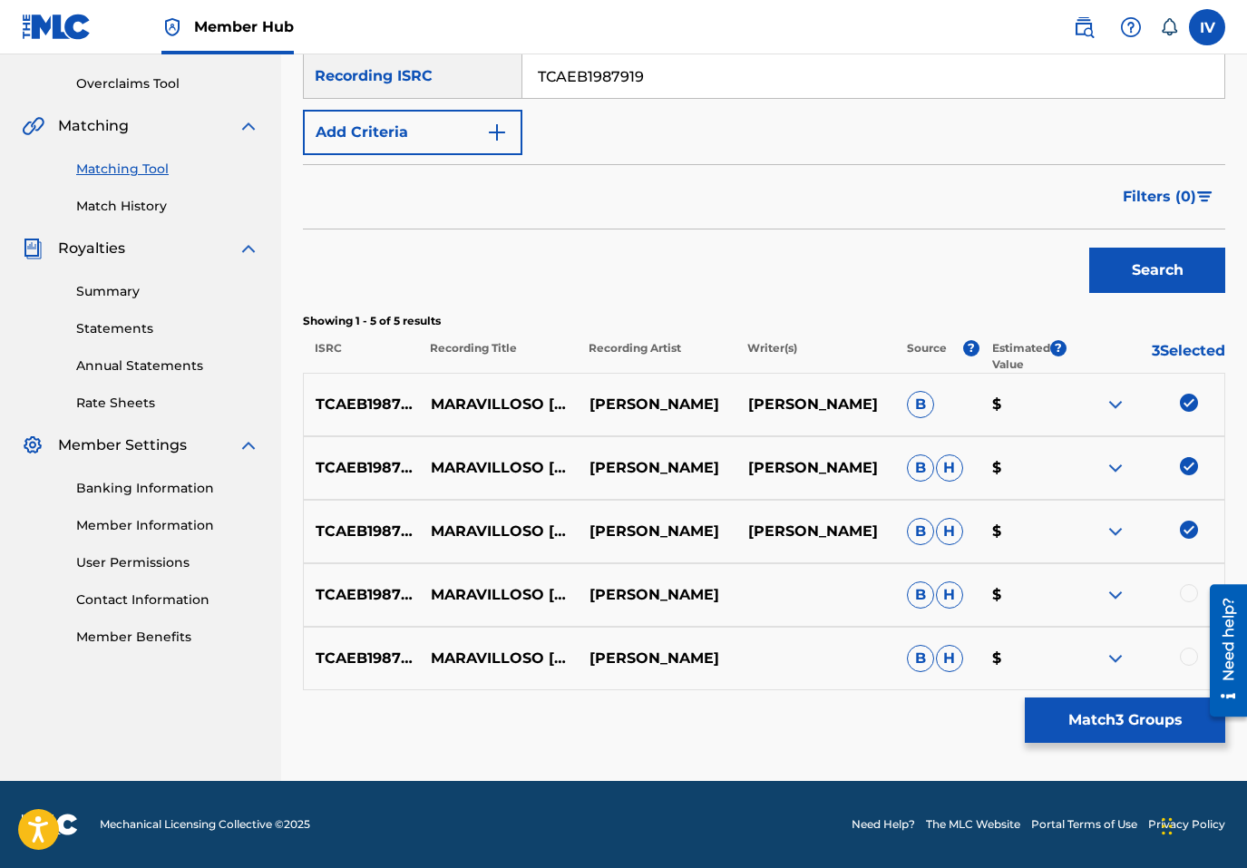
click at [1191, 649] on div at bounding box center [1189, 657] width 18 height 18
click at [1191, 594] on div at bounding box center [1189, 593] width 18 height 18
click at [508, 460] on p "MARAVILLOSO [DEMOGRAPHIC_DATA]" at bounding box center [509, 468] width 190 height 44
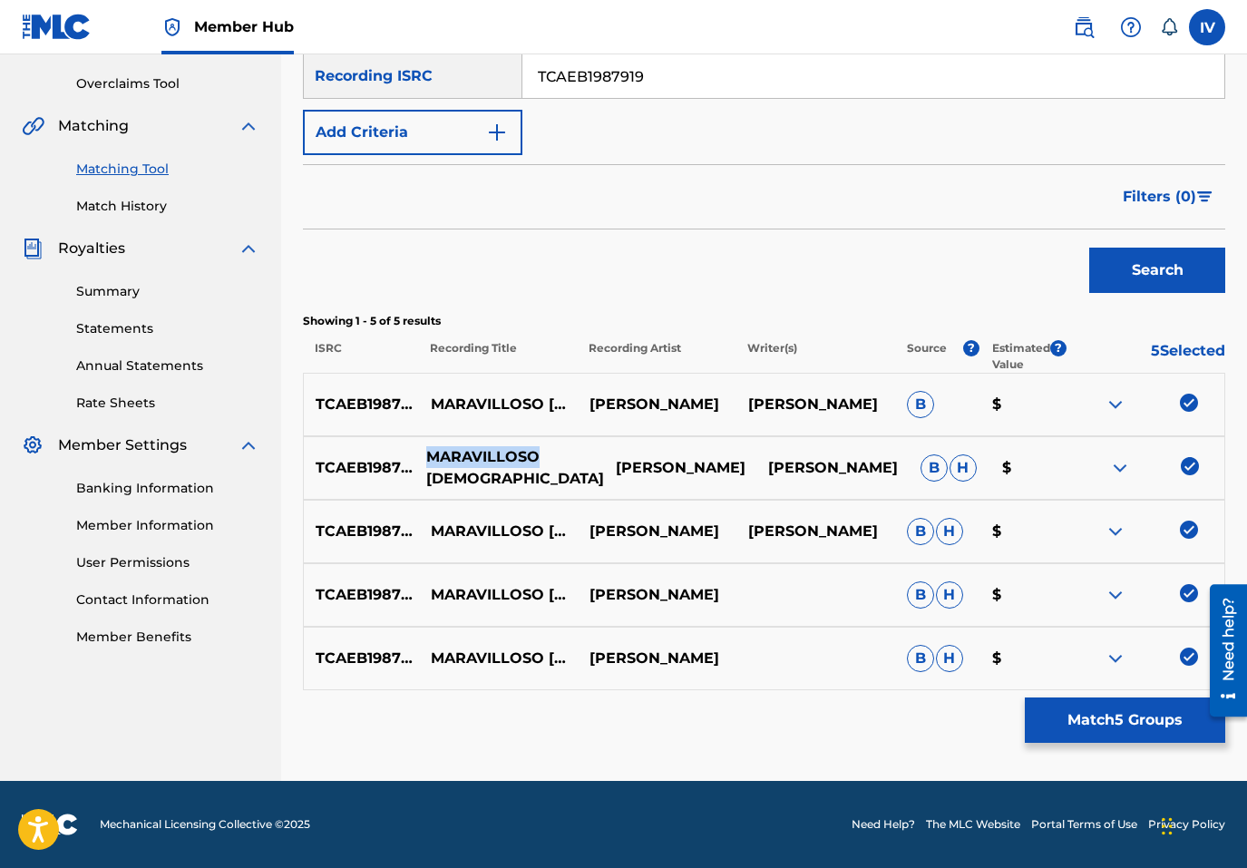
click at [508, 460] on p "MARAVILLOSO [DEMOGRAPHIC_DATA]" at bounding box center [509, 468] width 190 height 44
copy p "MARAVILLOSO [DEMOGRAPHIC_DATA]"
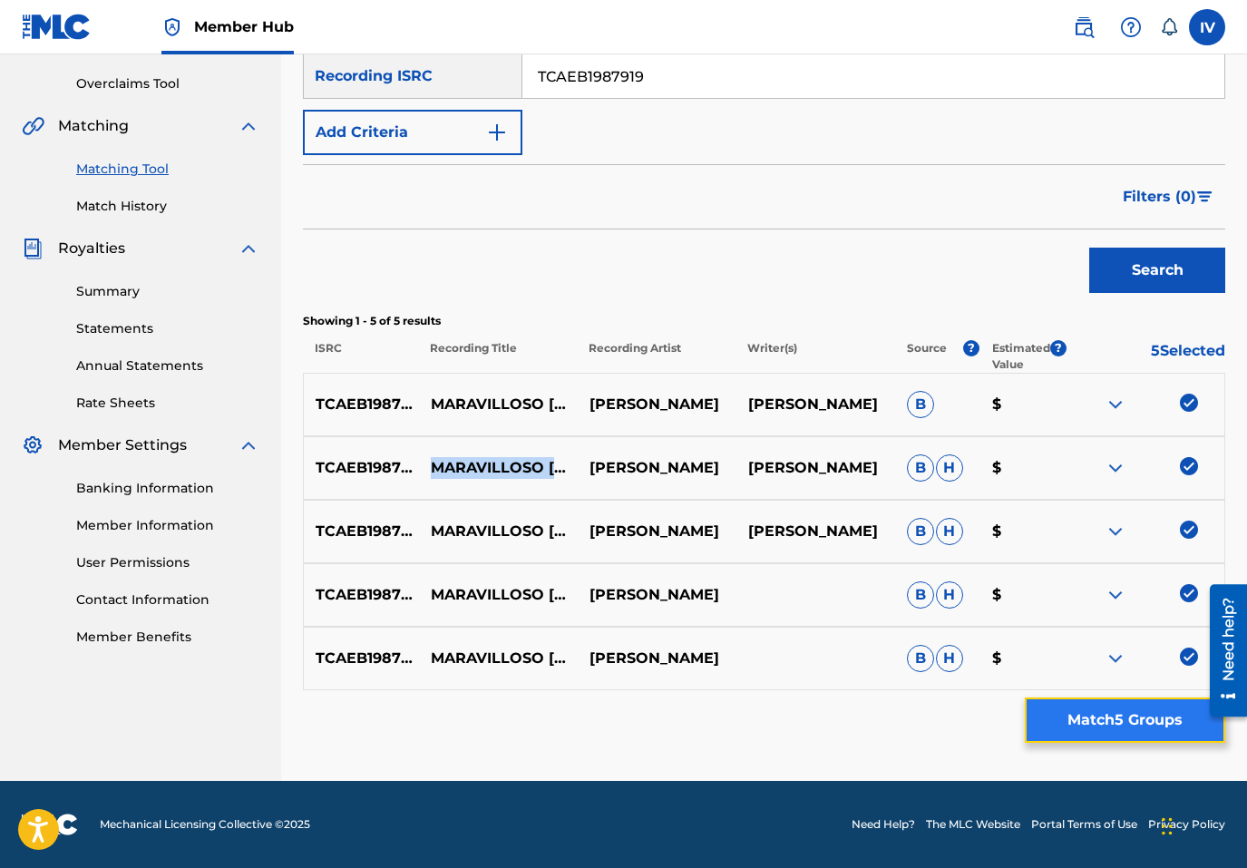
click at [1054, 700] on button "Match 5 Groups" at bounding box center [1125, 720] width 200 height 45
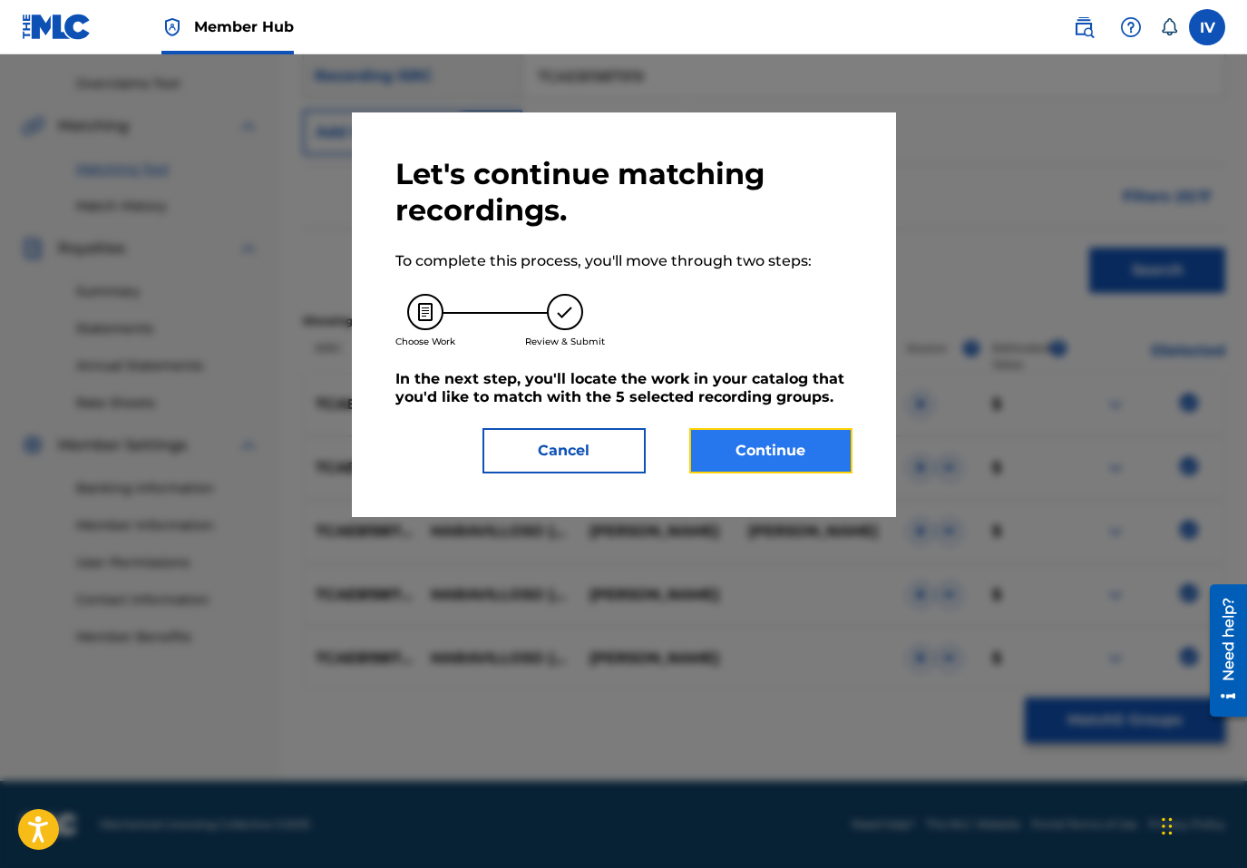
click at [783, 437] on button "Continue" at bounding box center [770, 450] width 163 height 45
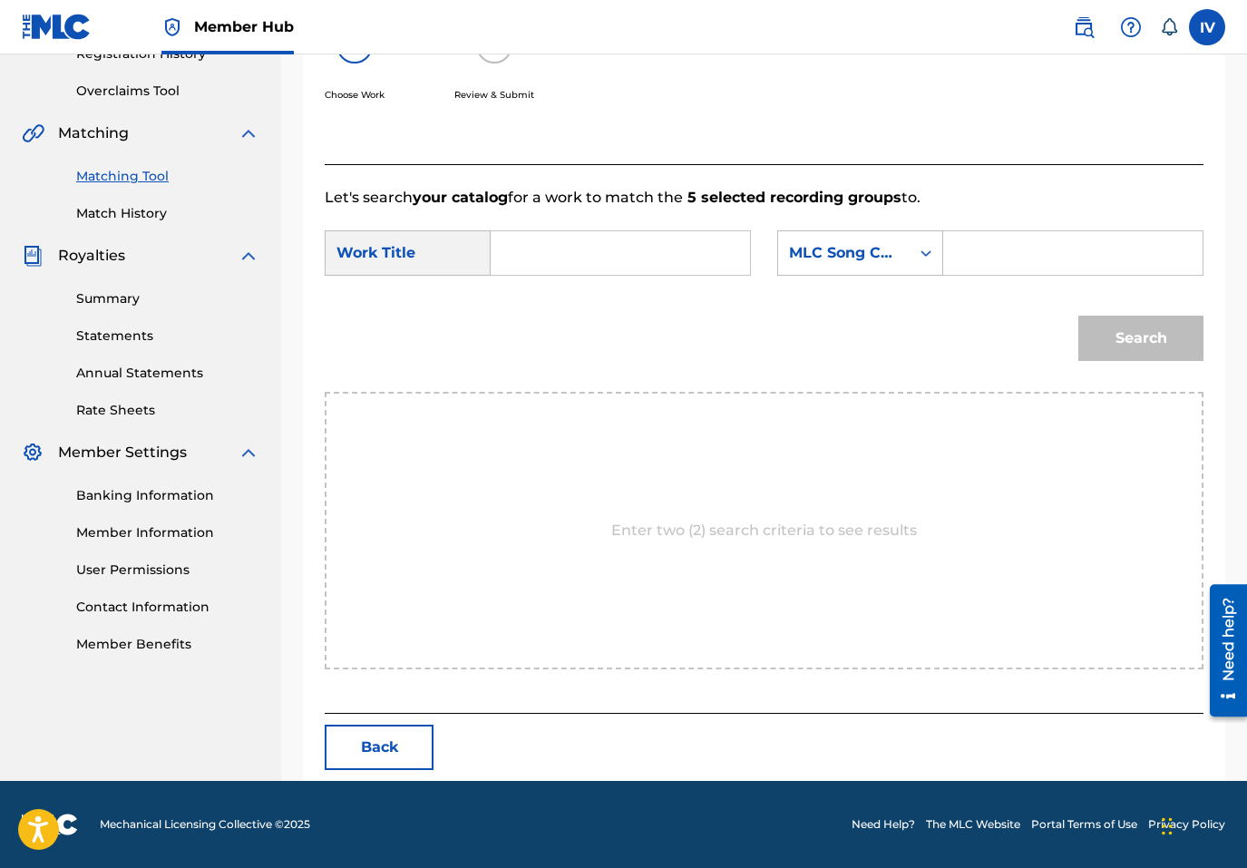
click at [618, 233] on input "Search Form" at bounding box center [620, 253] width 229 height 44
paste input "MARAVILLOSO [DEMOGRAPHIC_DATA]"
type input "MARAVILLOSO [DEMOGRAPHIC_DATA]"
click at [847, 254] on div "MLC Song Code" at bounding box center [844, 253] width 110 height 22
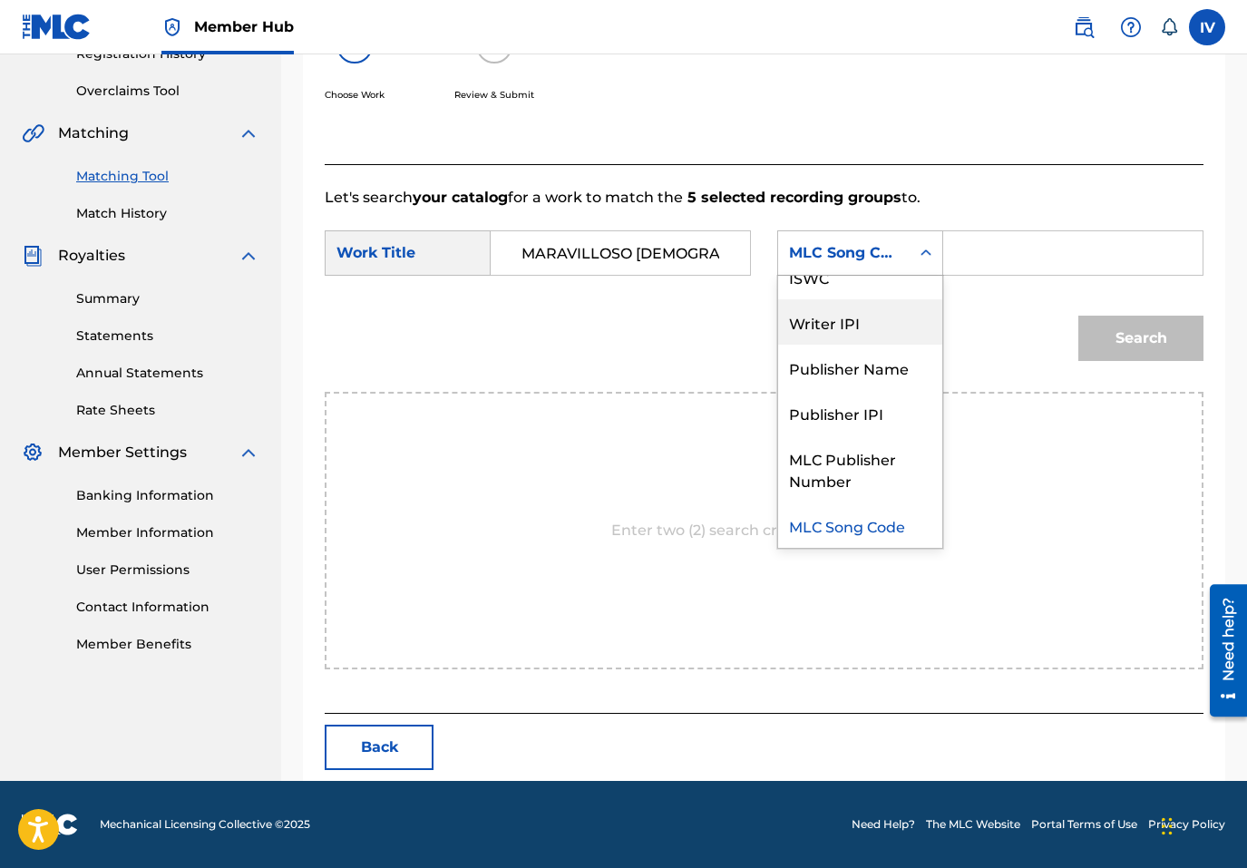
scroll to position [0, 0]
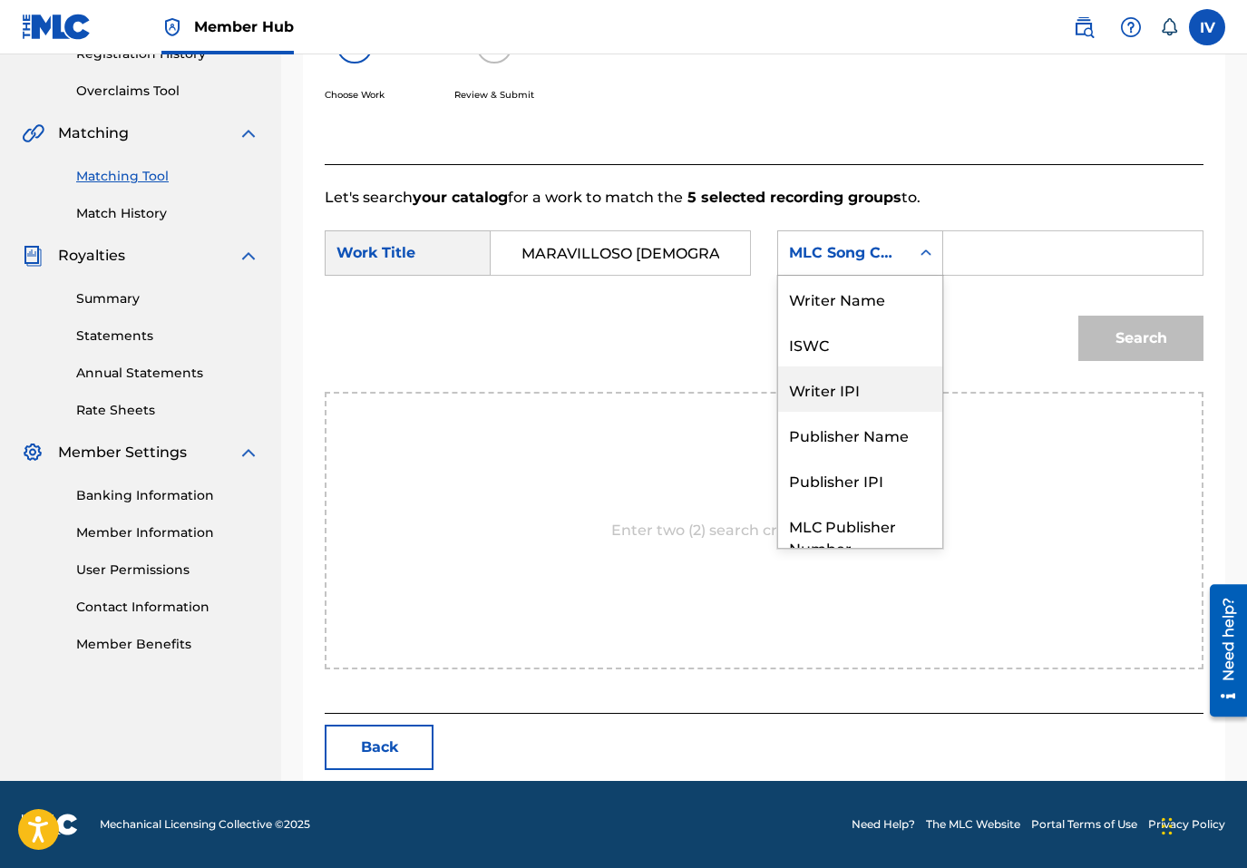
click at [854, 313] on div "Writer Name" at bounding box center [860, 298] width 164 height 45
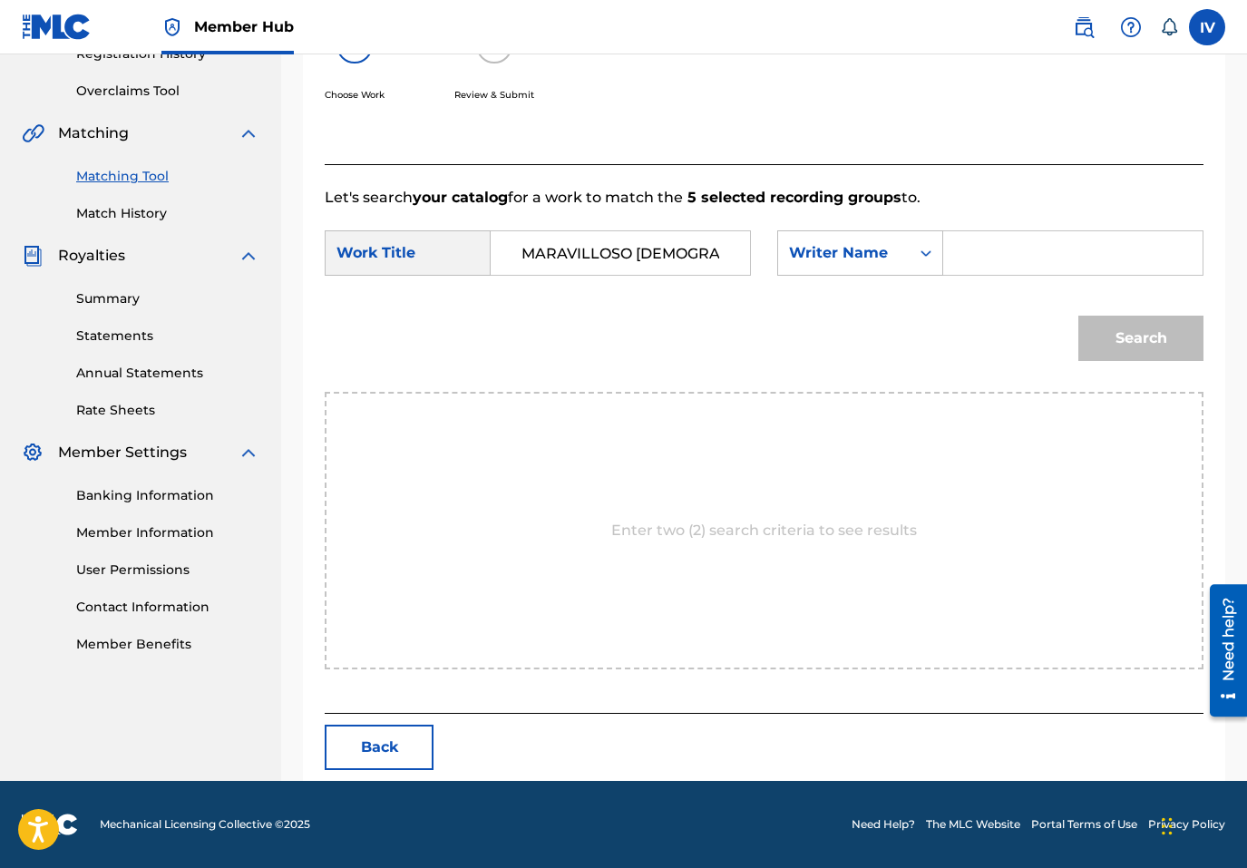
click at [1039, 268] on input "Search Form" at bounding box center [1073, 253] width 229 height 44
type input "[PERSON_NAME]"
click at [1078, 316] on button "Search" at bounding box center [1140, 338] width 125 height 45
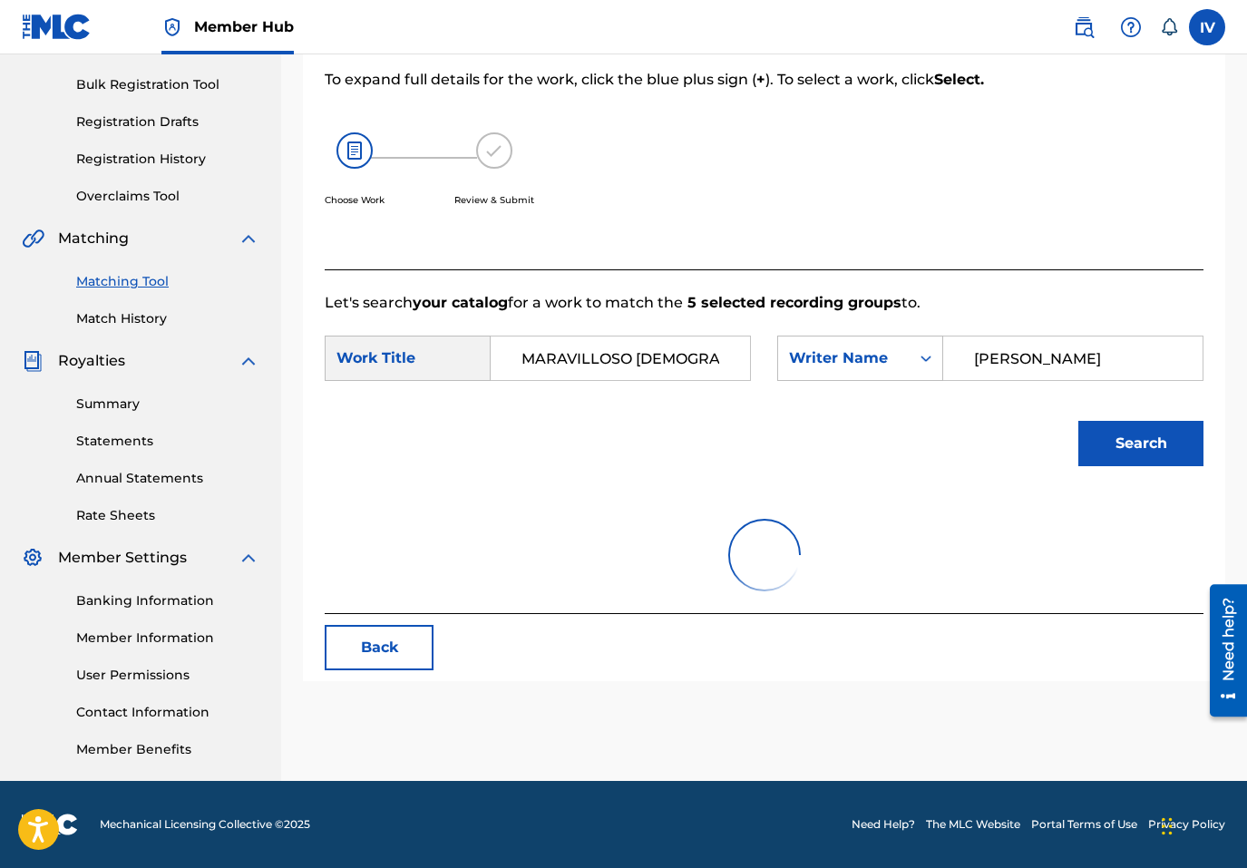
scroll to position [362, 0]
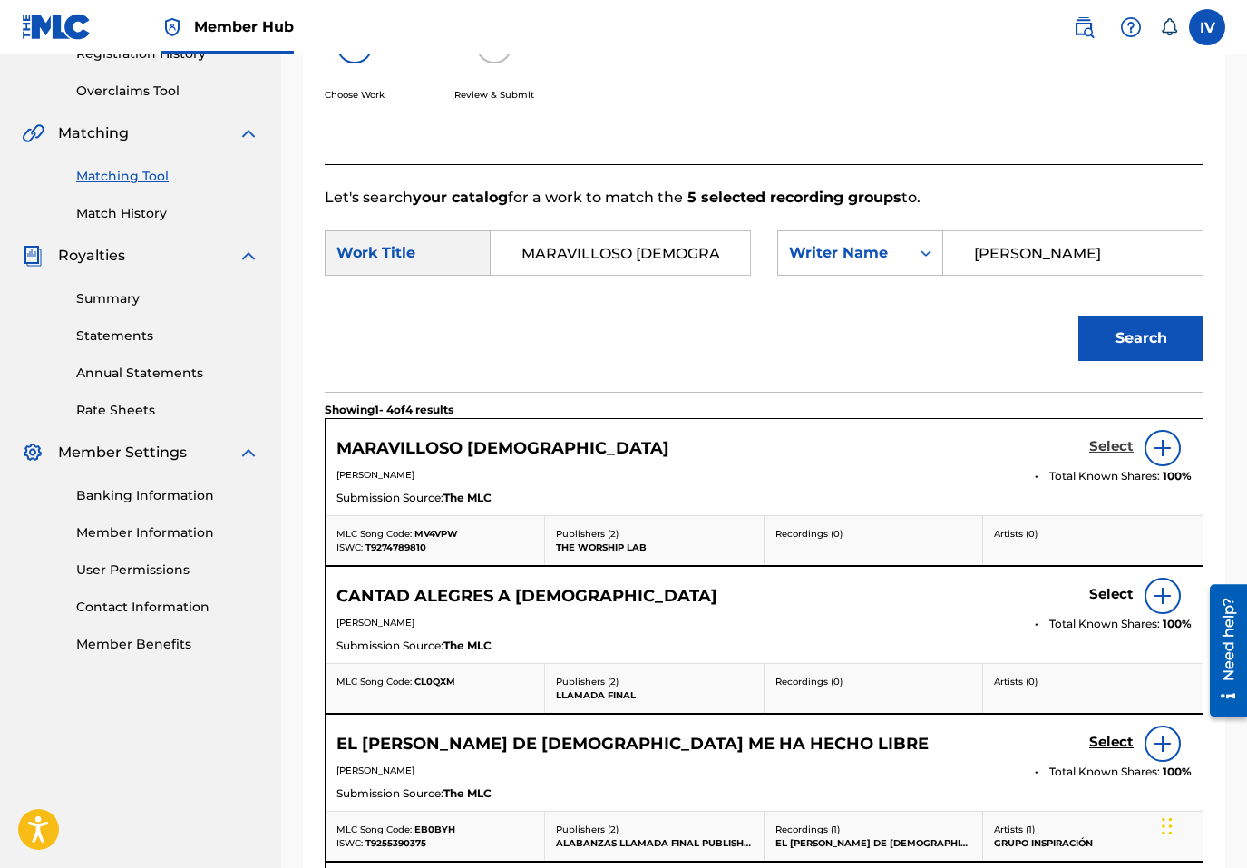
click at [1098, 449] on h5 "Select" at bounding box center [1111, 446] width 44 height 17
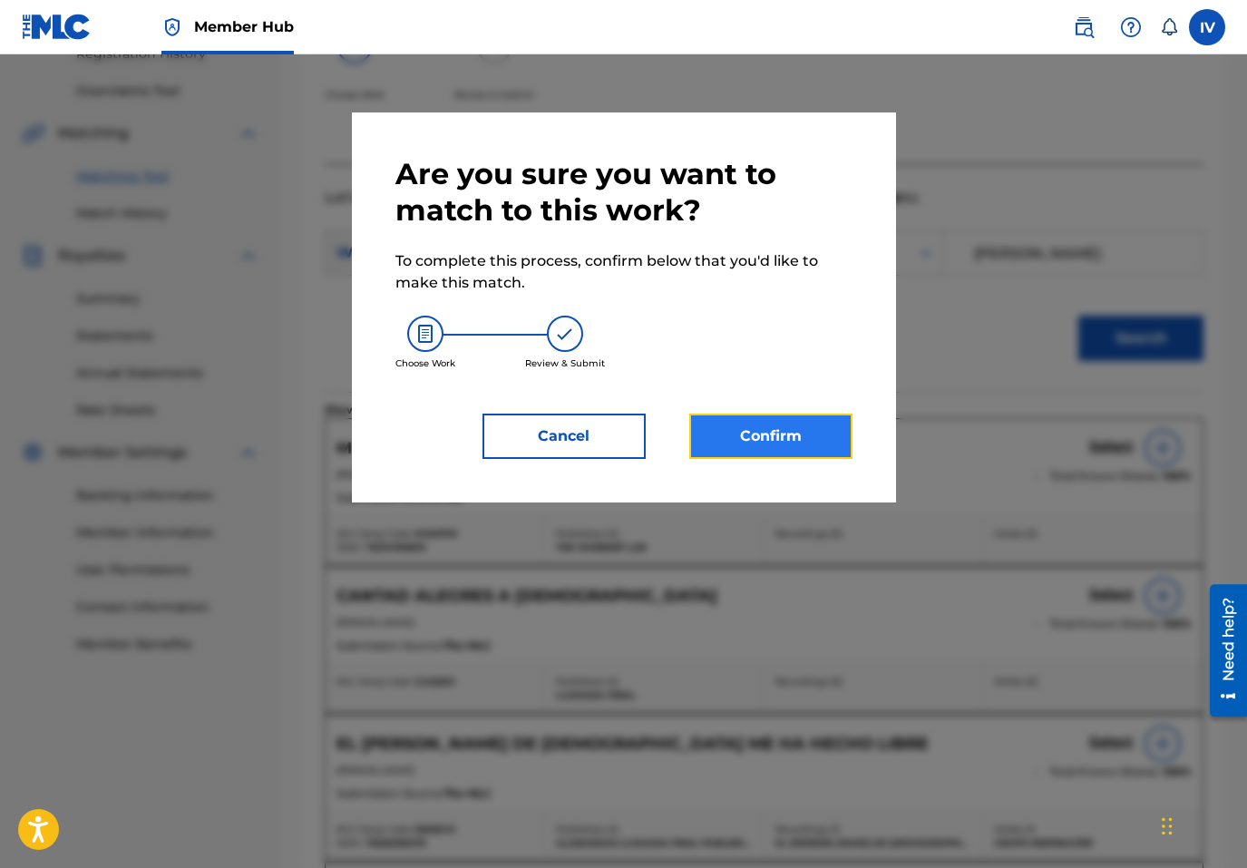
click at [802, 427] on button "Confirm" at bounding box center [770, 436] width 163 height 45
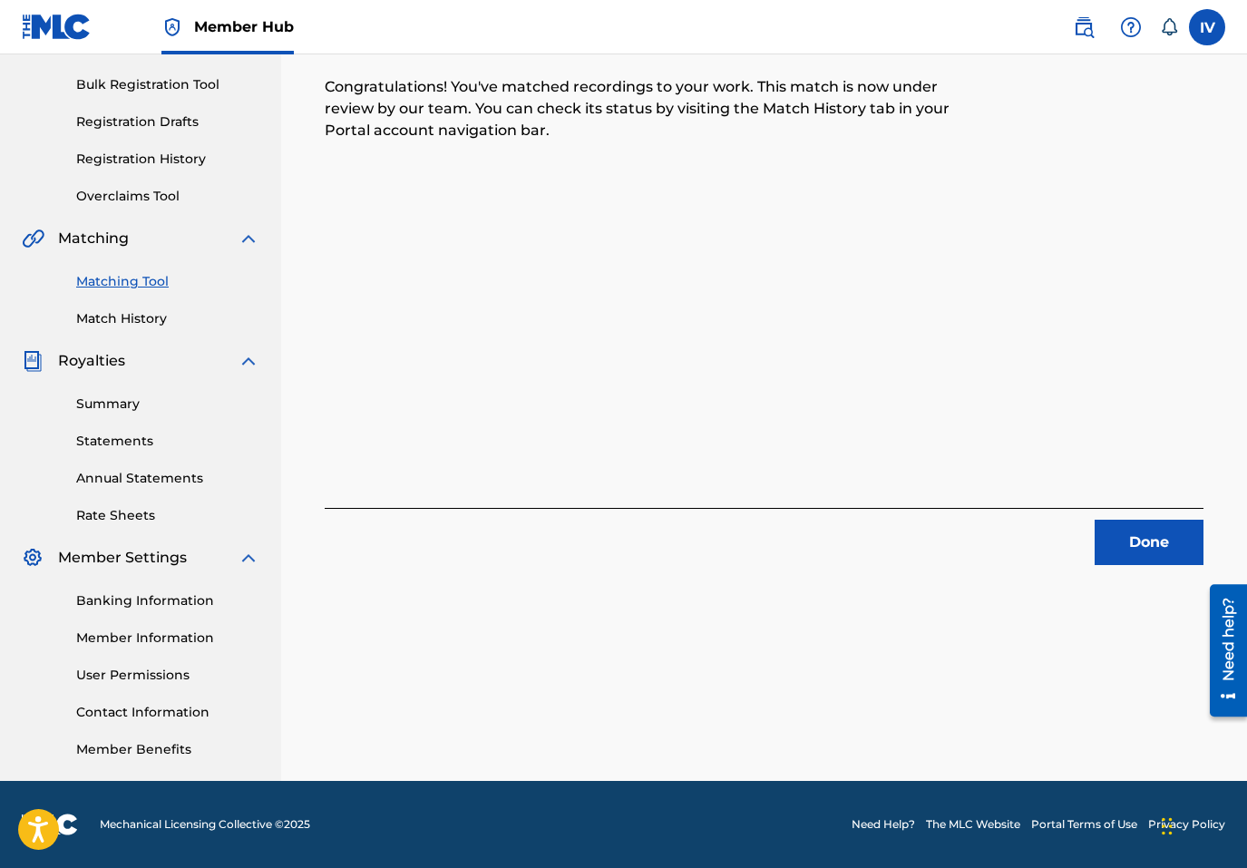
click at [1237, 545] on div "5 Recording Groups are pending usage match to the work MARAVILLOSO DIOS . Congr…" at bounding box center [764, 312] width 966 height 938
click at [1145, 536] on button "Done" at bounding box center [1149, 542] width 109 height 45
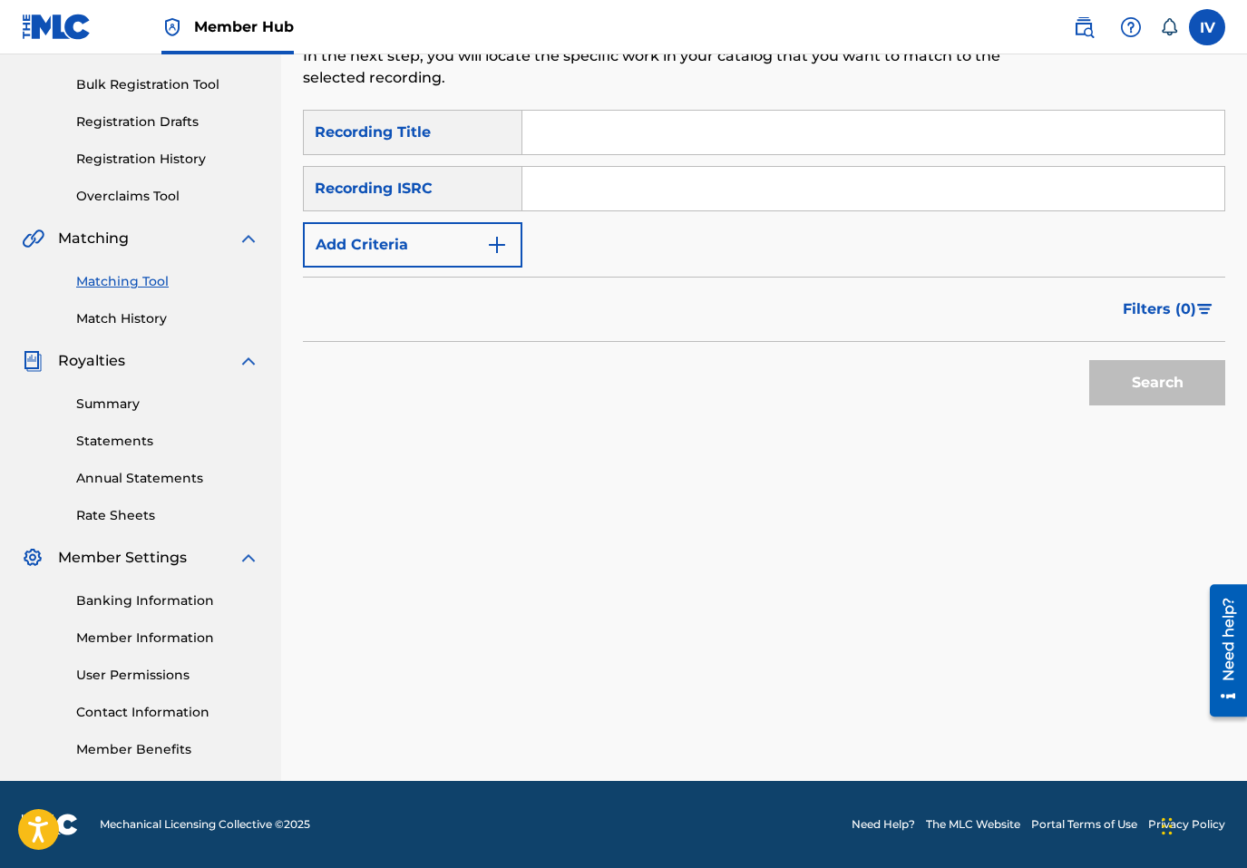
click at [737, 178] on input "Search Form" at bounding box center [873, 189] width 702 height 44
paste input "TCAEB1988153"
type input "TCAEB1988153"
click at [1089, 360] on button "Search" at bounding box center [1157, 382] width 136 height 45
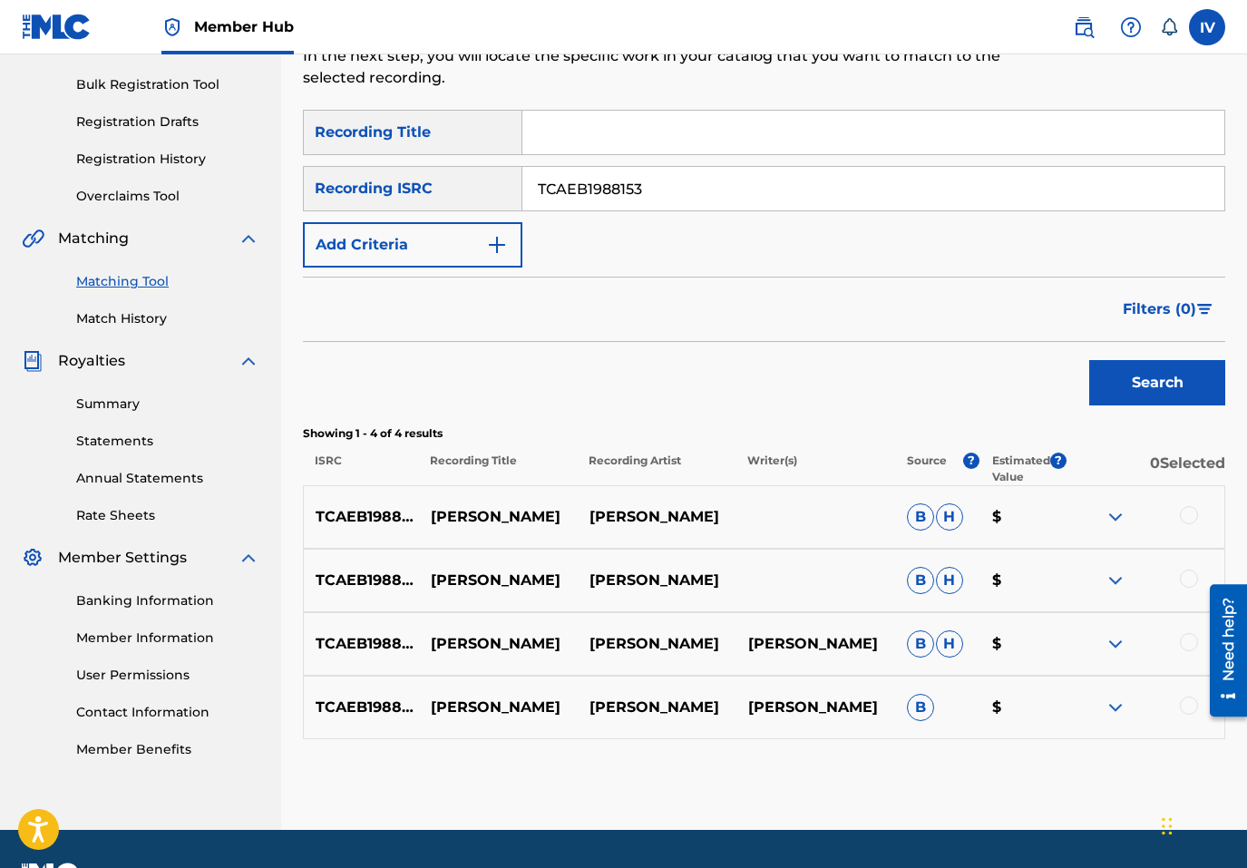
click at [1189, 515] on div at bounding box center [1189, 515] width 18 height 18
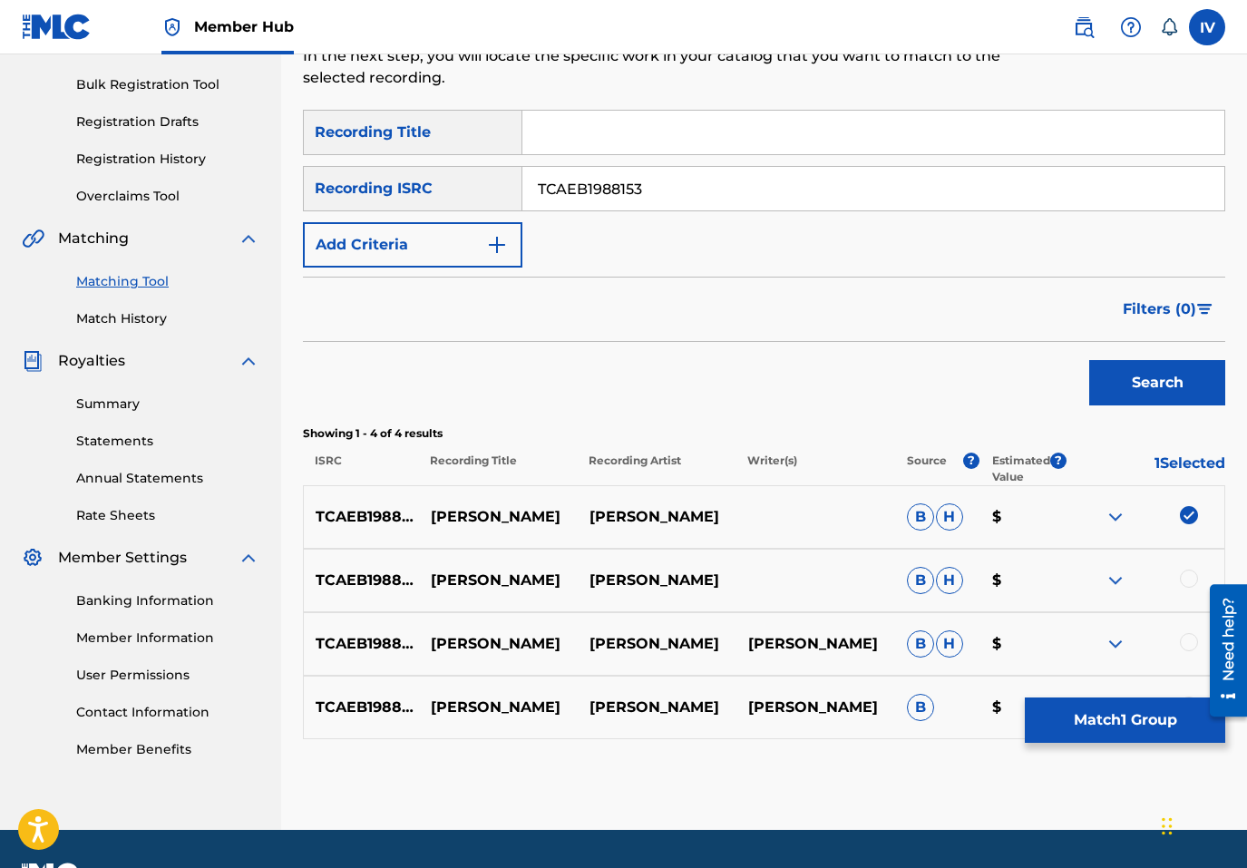
click at [1185, 583] on div at bounding box center [1189, 579] width 18 height 18
click at [1186, 636] on div at bounding box center [1189, 642] width 18 height 18
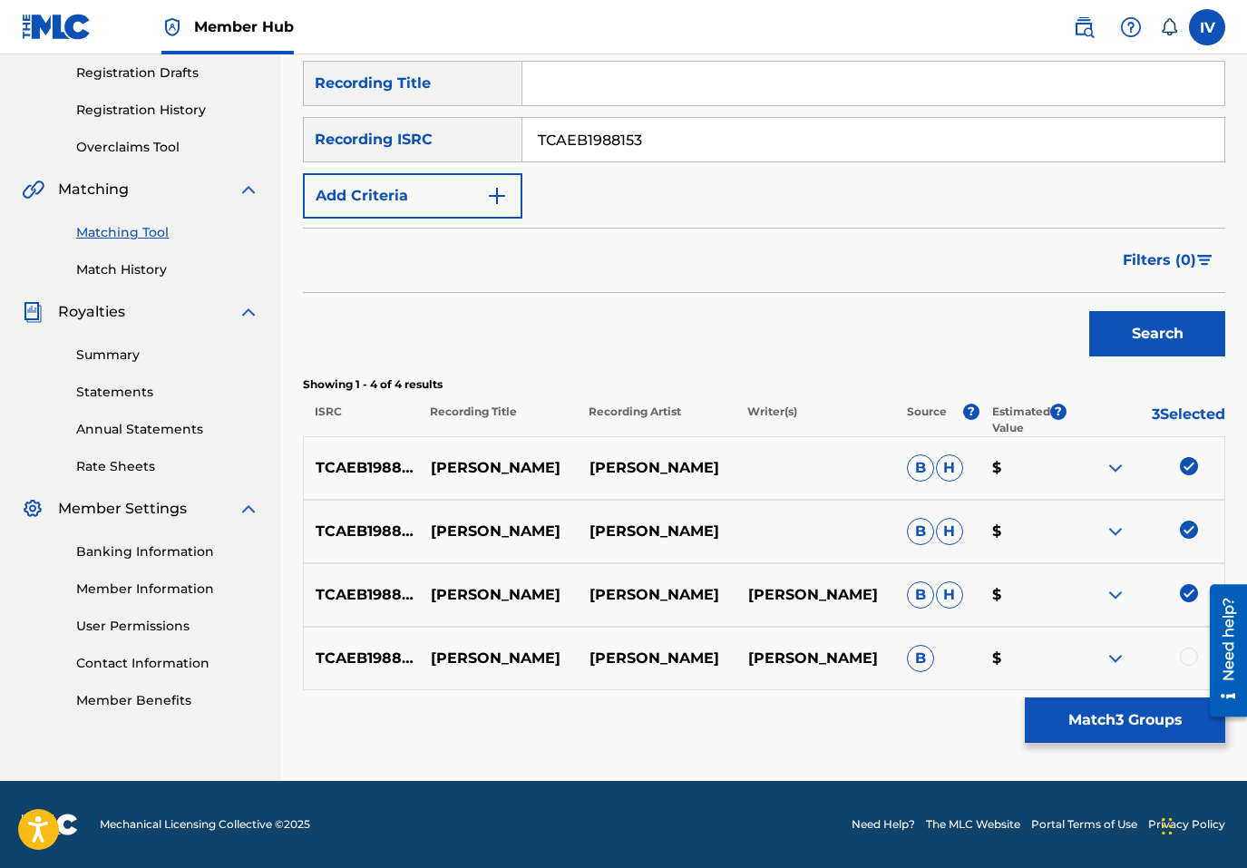
click at [1190, 652] on div at bounding box center [1189, 657] width 18 height 18
click at [513, 473] on p "[PERSON_NAME]" at bounding box center [498, 468] width 159 height 22
copy p "[PERSON_NAME]"
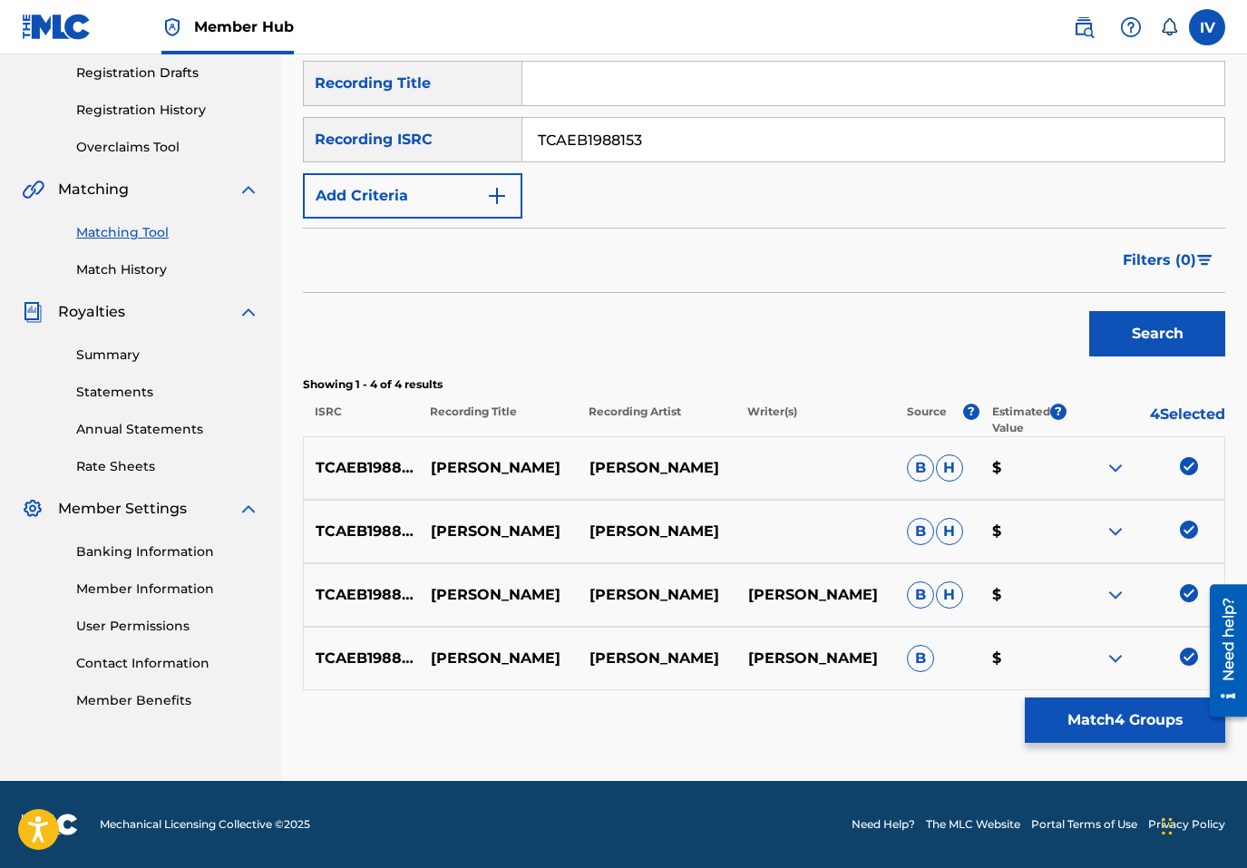
click at [654, 77] on input "Search Form" at bounding box center [873, 84] width 702 height 44
paste input "[PERSON_NAME]"
type input "[PERSON_NAME]"
click at [624, 477] on p "[PERSON_NAME]" at bounding box center [657, 468] width 159 height 22
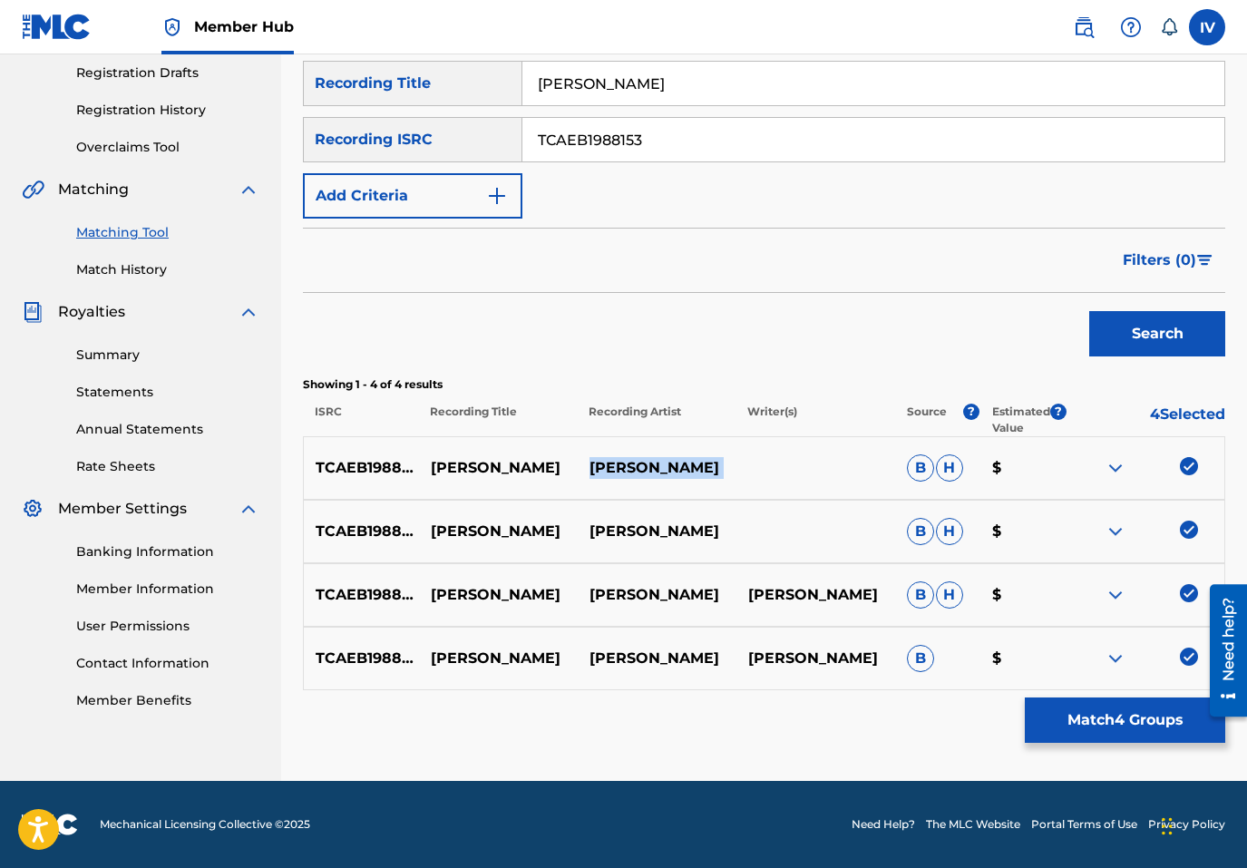
click at [624, 477] on p "[PERSON_NAME]" at bounding box center [657, 468] width 159 height 22
copy div "[PERSON_NAME]"
click at [597, 153] on input "TCAEB1988153" at bounding box center [873, 140] width 702 height 44
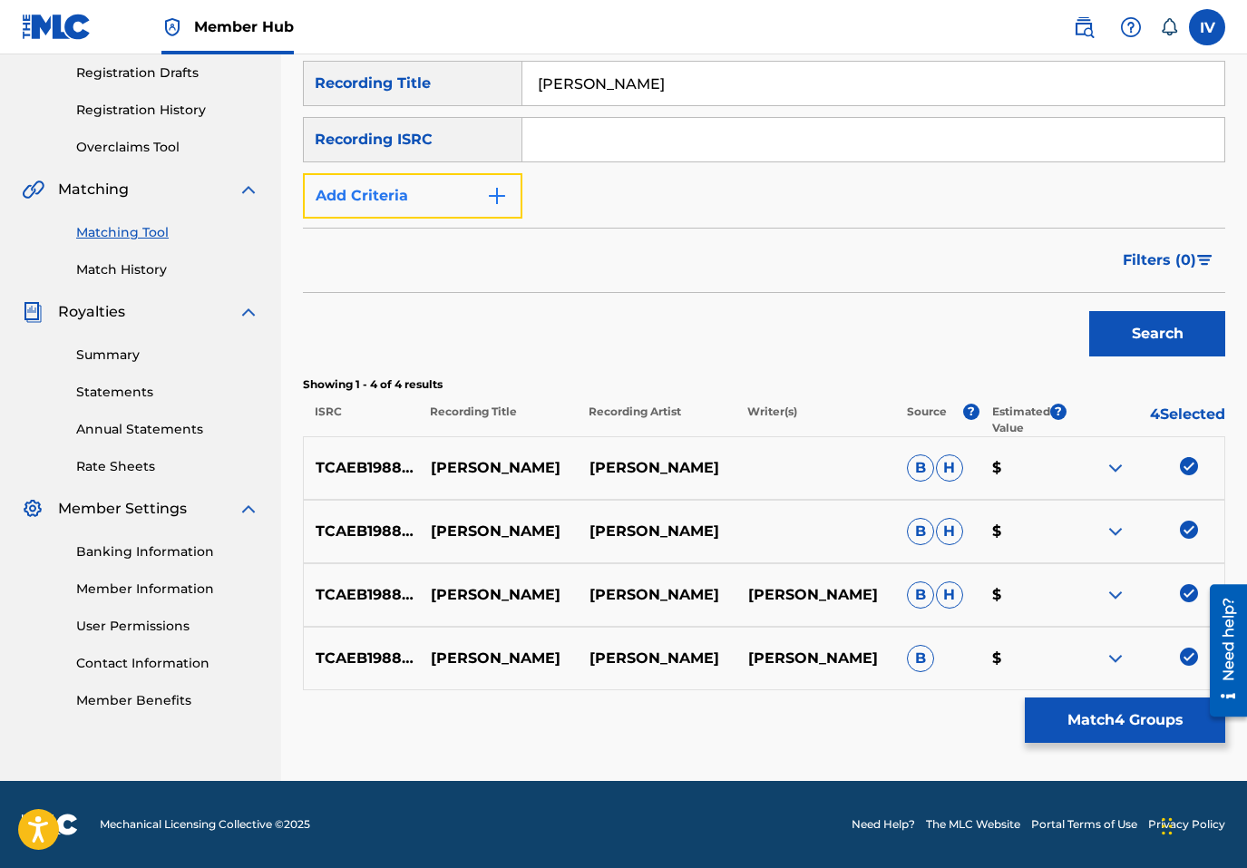
click at [447, 197] on button "Add Criteria" at bounding box center [413, 195] width 220 height 45
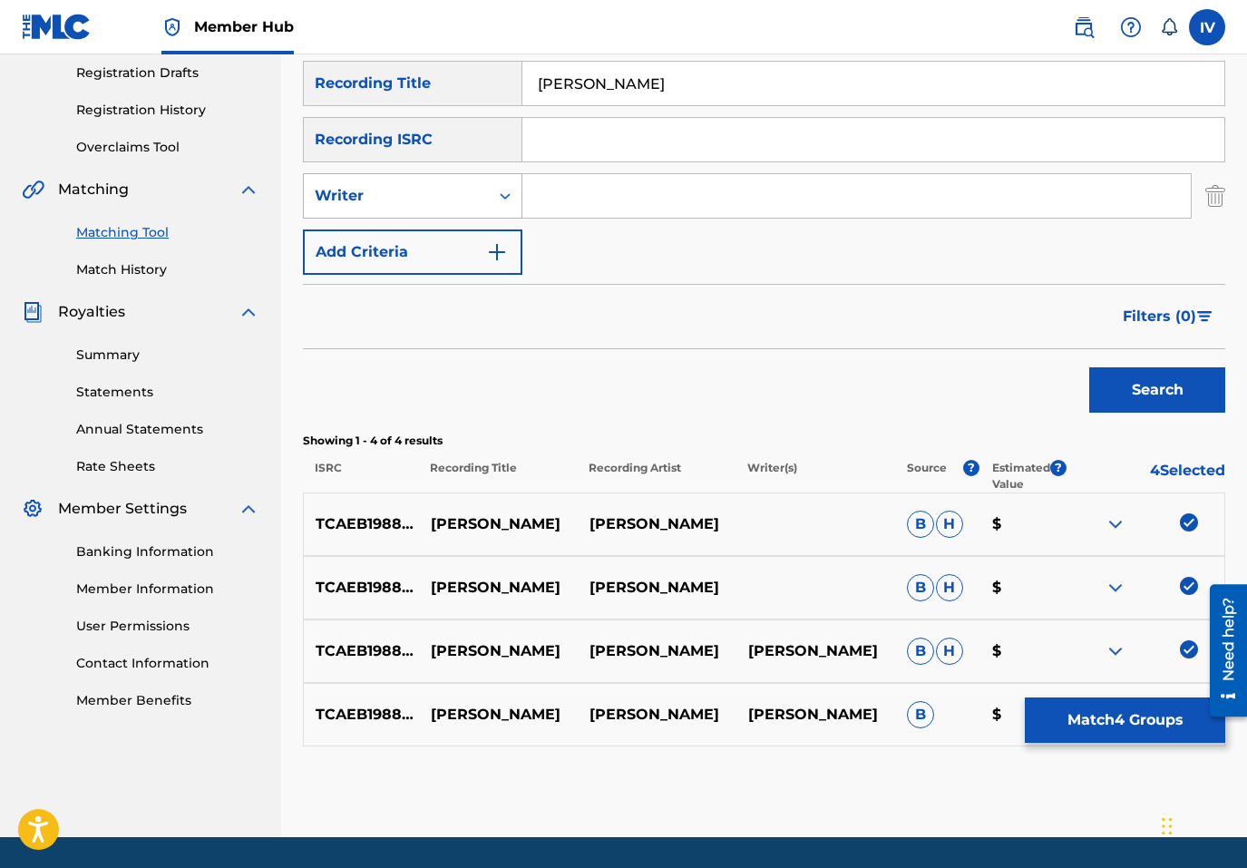
click at [424, 200] on div "Writer" at bounding box center [396, 196] width 163 height 22
click at [433, 225] on div "Recording Artist" at bounding box center [413, 241] width 218 height 45
click at [608, 181] on input "Search Form" at bounding box center [856, 196] width 668 height 44
paste input "ENRIQUE PEREZ"
type input "ENRIQUE PEREZ"
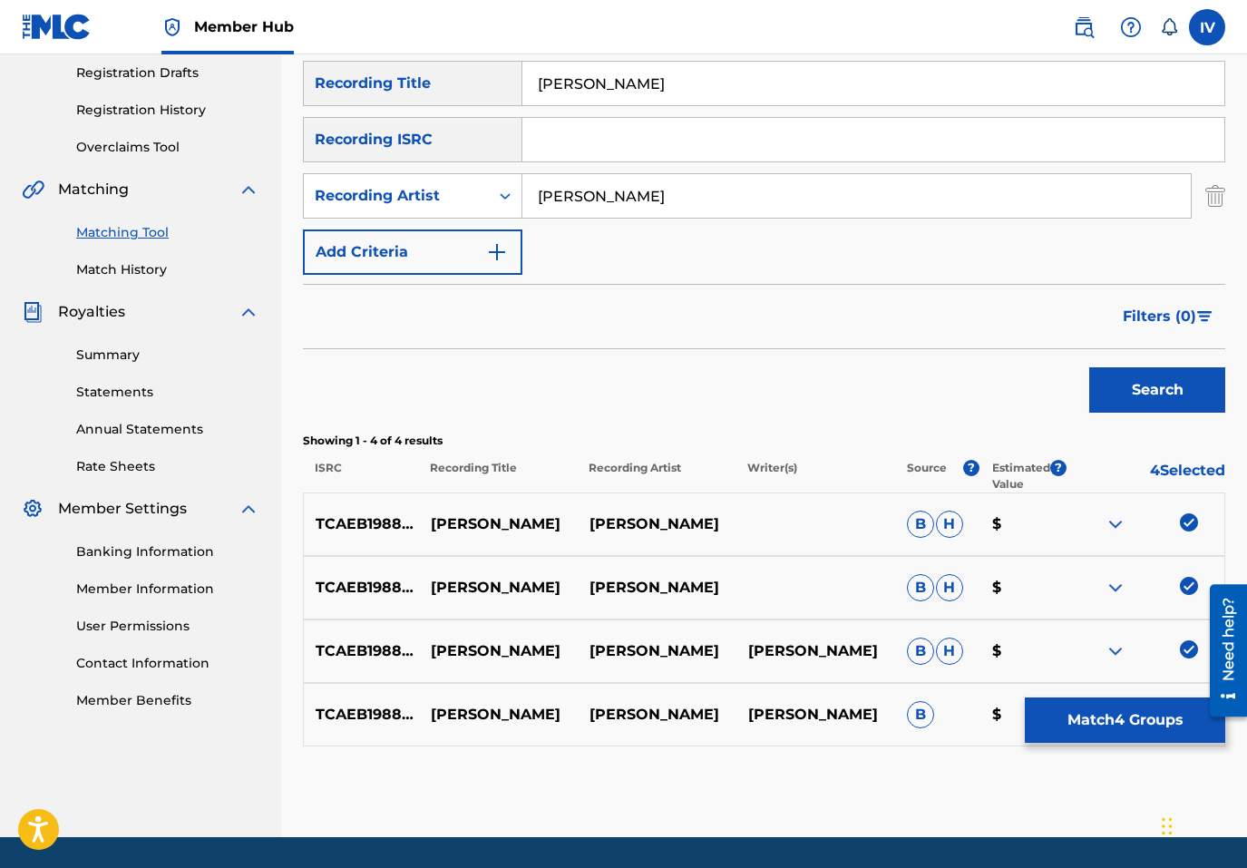
click at [1089, 367] on button "Search" at bounding box center [1157, 389] width 136 height 45
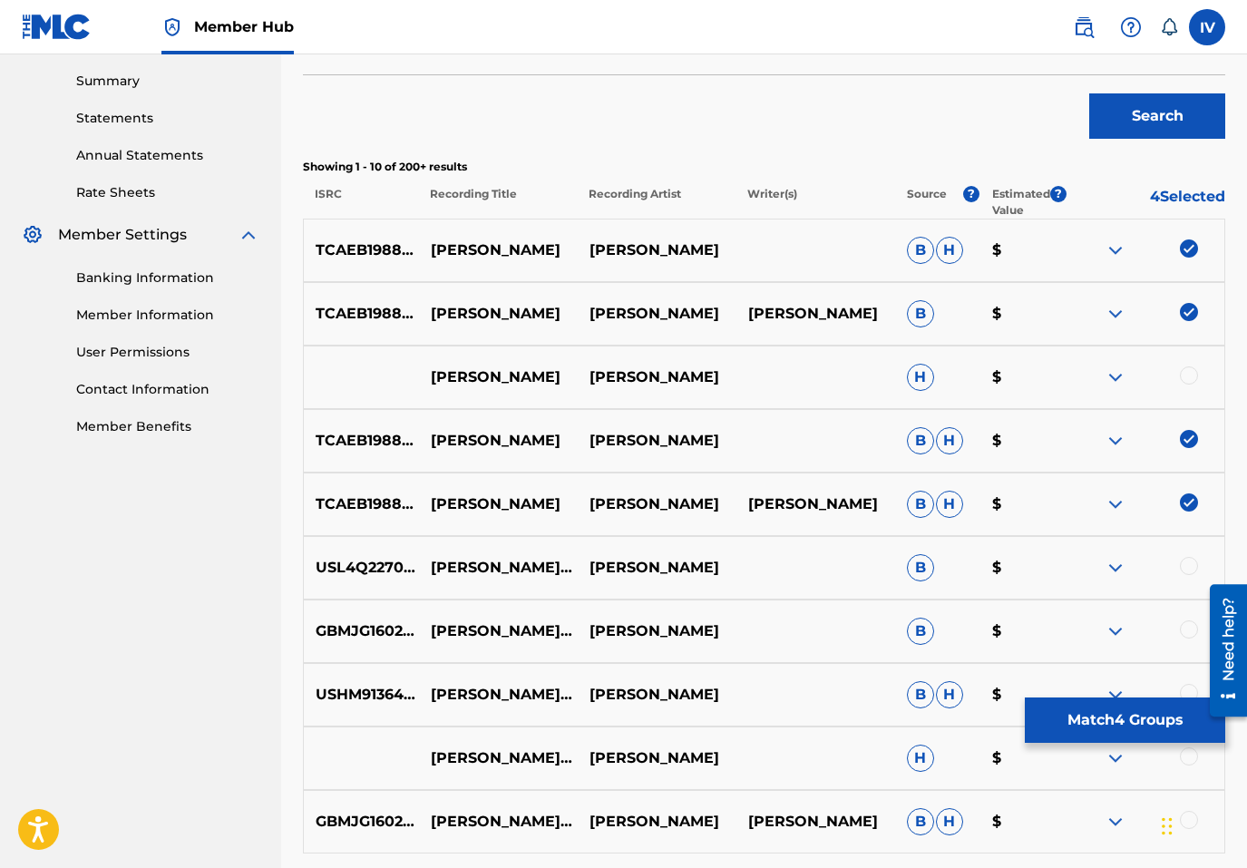
scroll to position [610, 0]
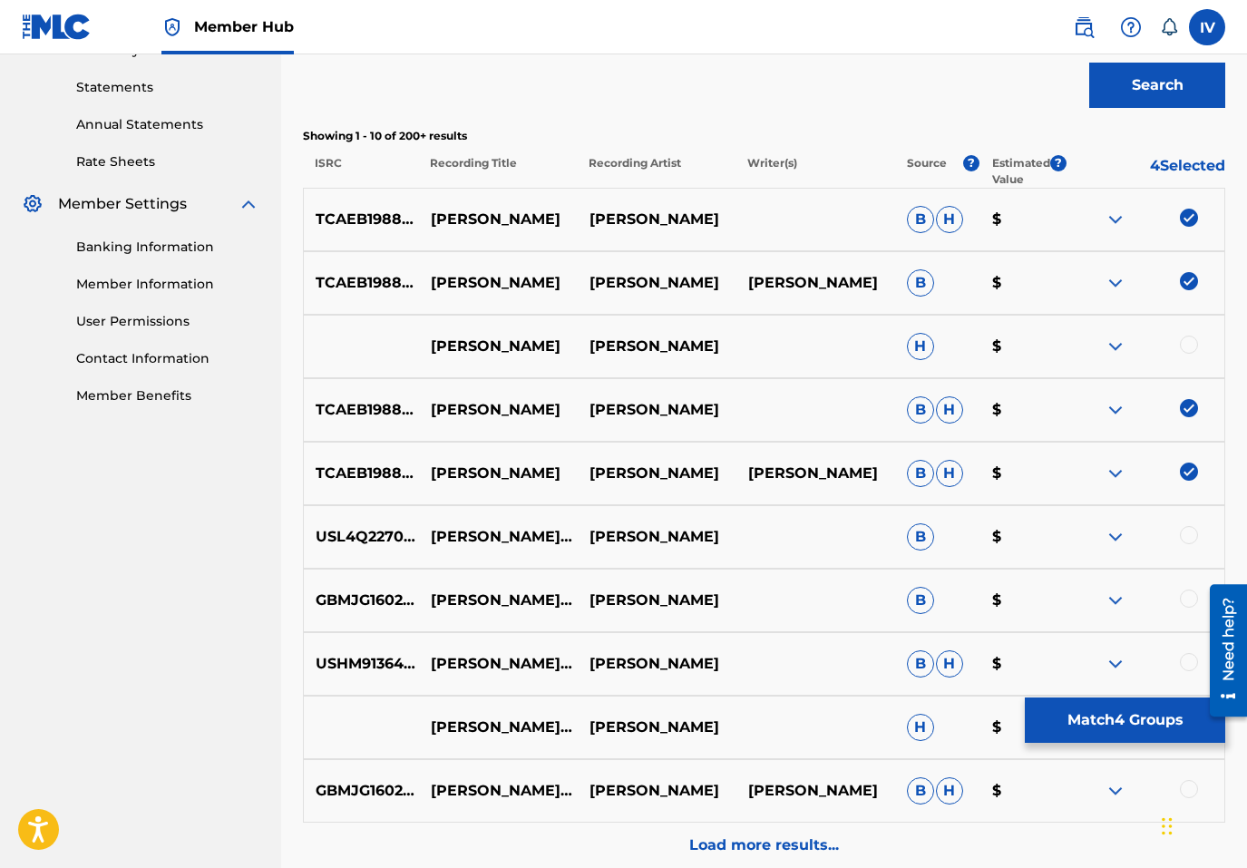
click at [1185, 339] on div at bounding box center [1189, 345] width 18 height 18
click at [1088, 730] on button "Match 5 Groups" at bounding box center [1125, 720] width 200 height 45
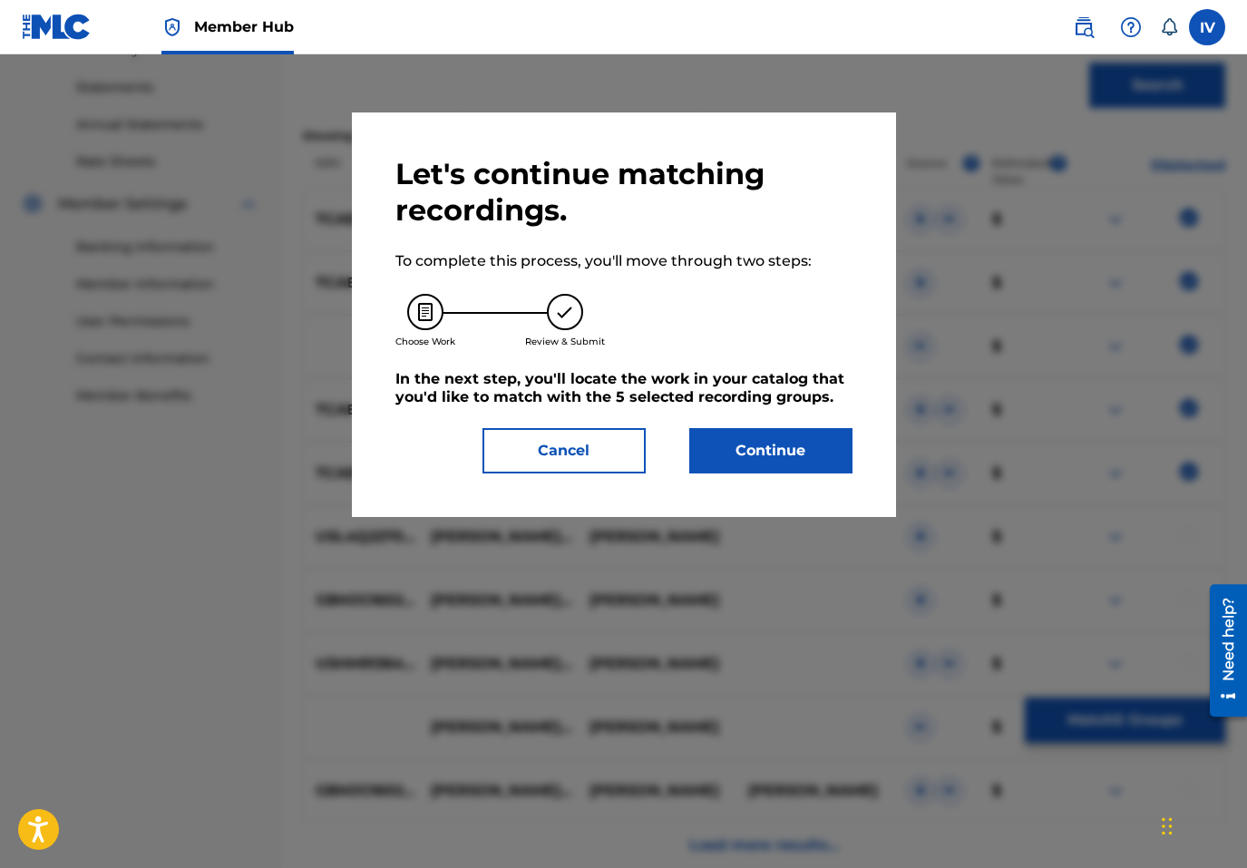
click at [844, 482] on div "Let's continue matching recordings. To complete this process, you'll move throu…" at bounding box center [624, 314] width 544 height 405
click at [818, 463] on button "Continue" at bounding box center [770, 450] width 163 height 45
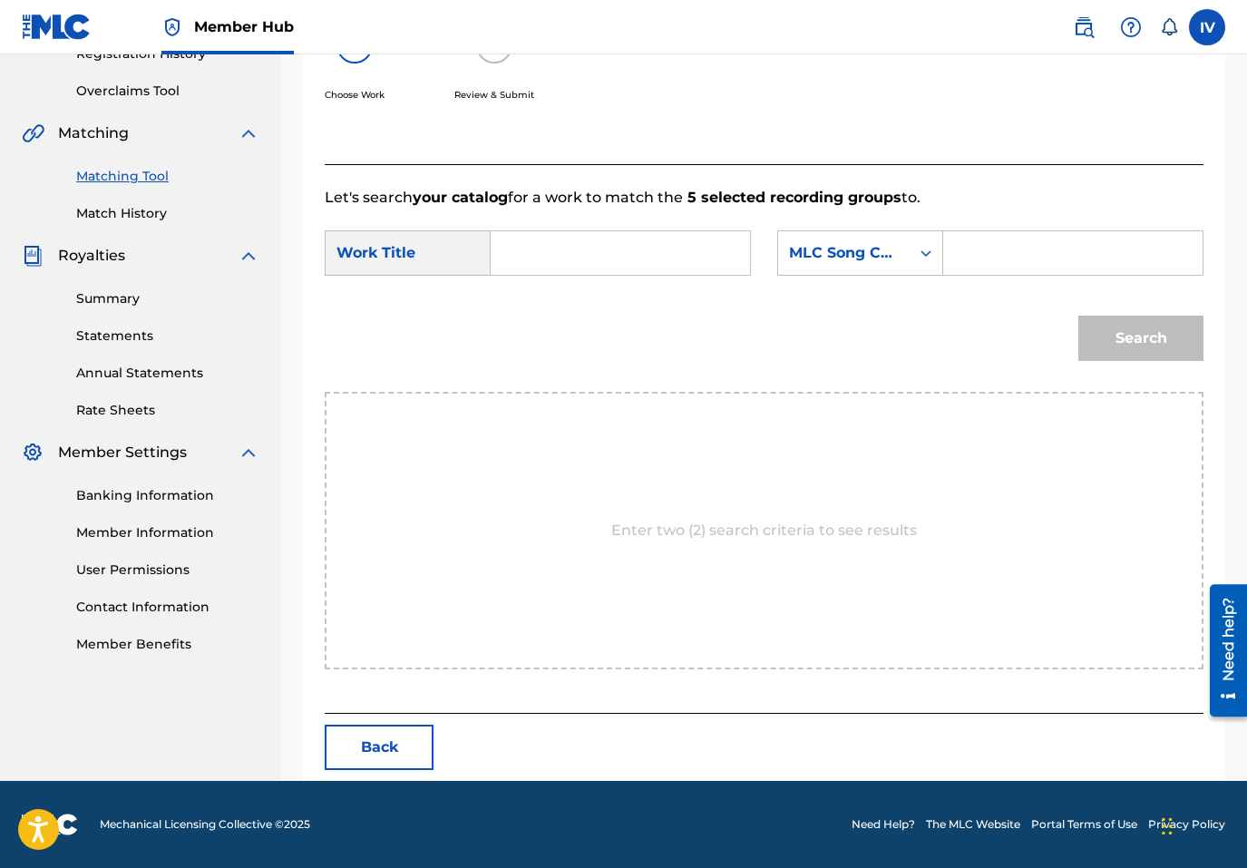
scroll to position [362, 0]
click at [656, 246] on input "Search Form" at bounding box center [620, 253] width 229 height 44
paste input "ENRIQUE PEREZ"
click at [527, 304] on div "cordero san to" at bounding box center [521, 305] width 31 height 54
type input "cordero santo"
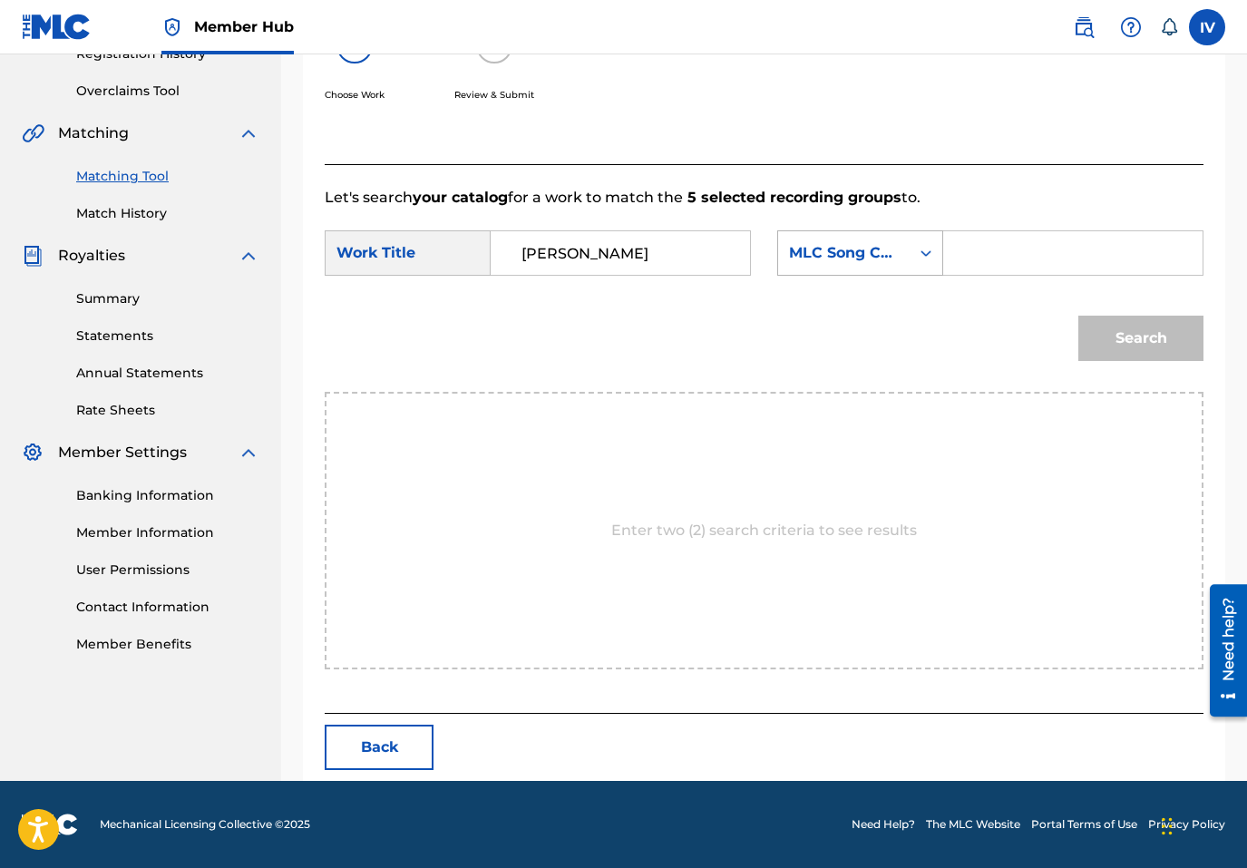
click at [827, 259] on div "MLC Song Code" at bounding box center [844, 253] width 110 height 22
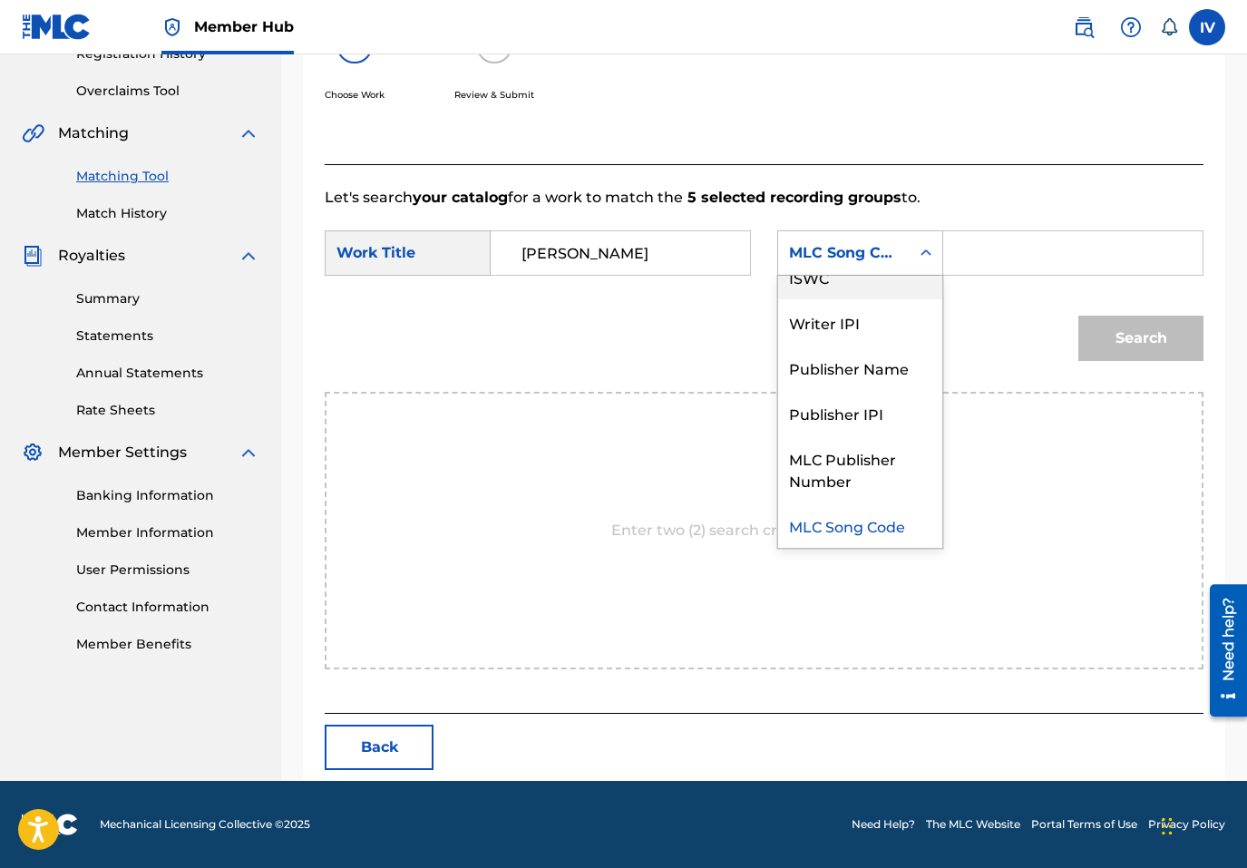
scroll to position [0, 0]
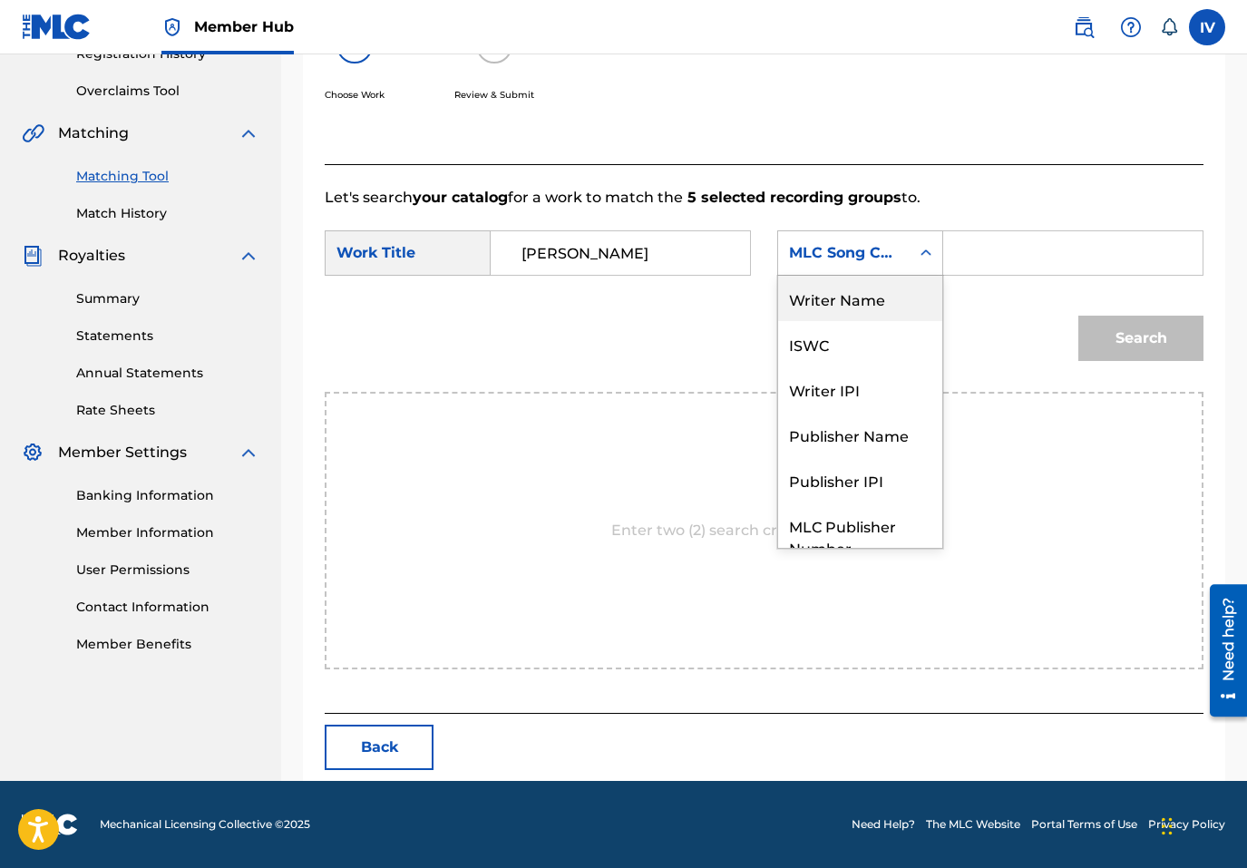
click at [827, 288] on div "Writer Name" at bounding box center [860, 298] width 164 height 45
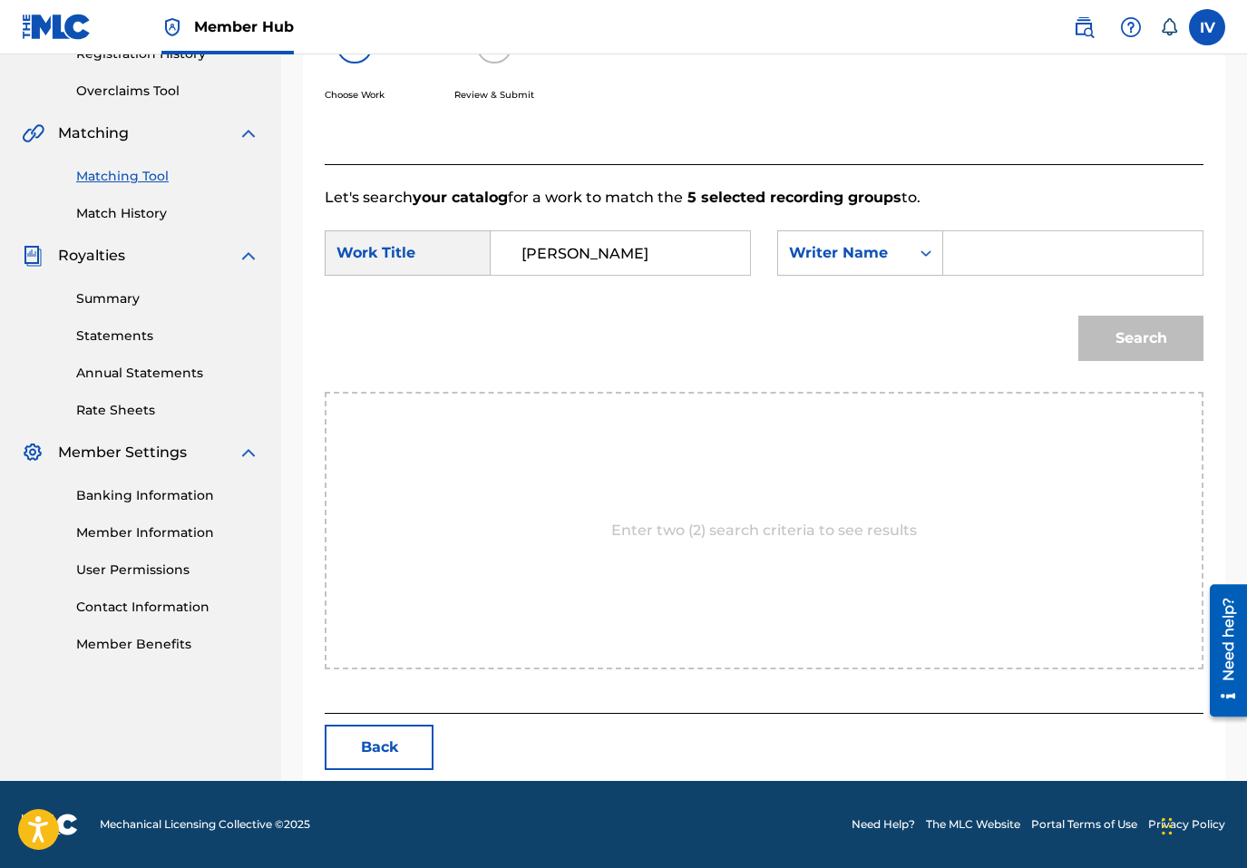
click at [1018, 257] on input "Search Form" at bounding box center [1073, 253] width 229 height 44
type input "PEREZ"
click at [1078, 316] on button "Search" at bounding box center [1140, 338] width 125 height 45
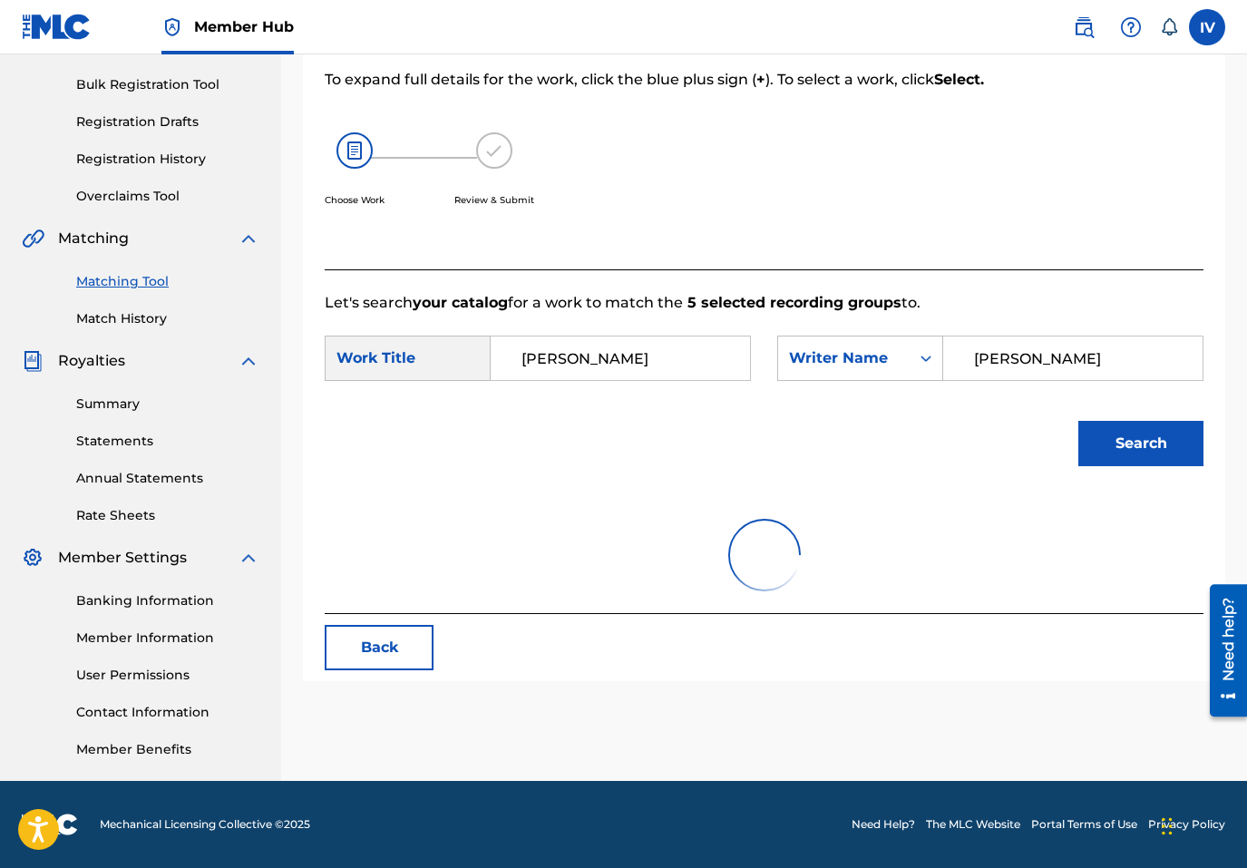
scroll to position [362, 0]
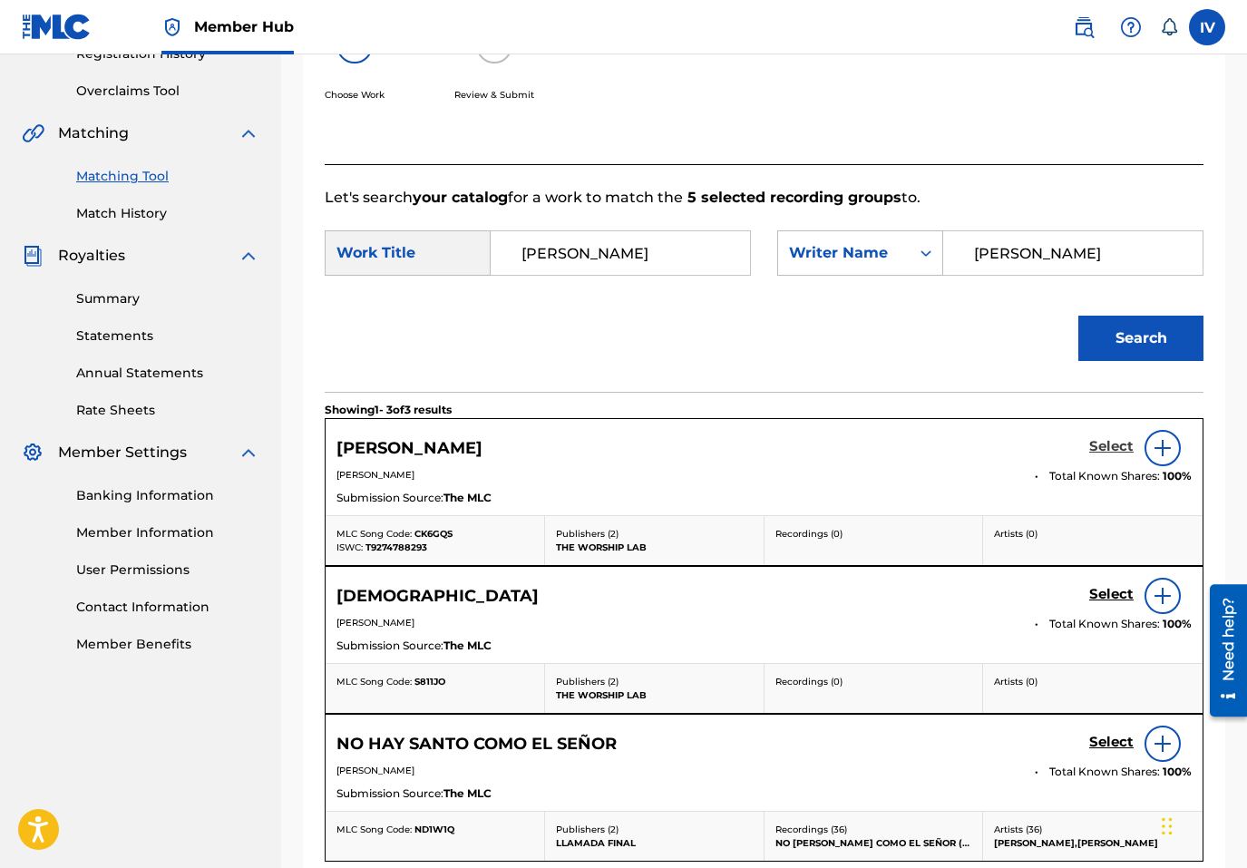
click at [1108, 440] on h5 "Select" at bounding box center [1111, 446] width 44 height 17
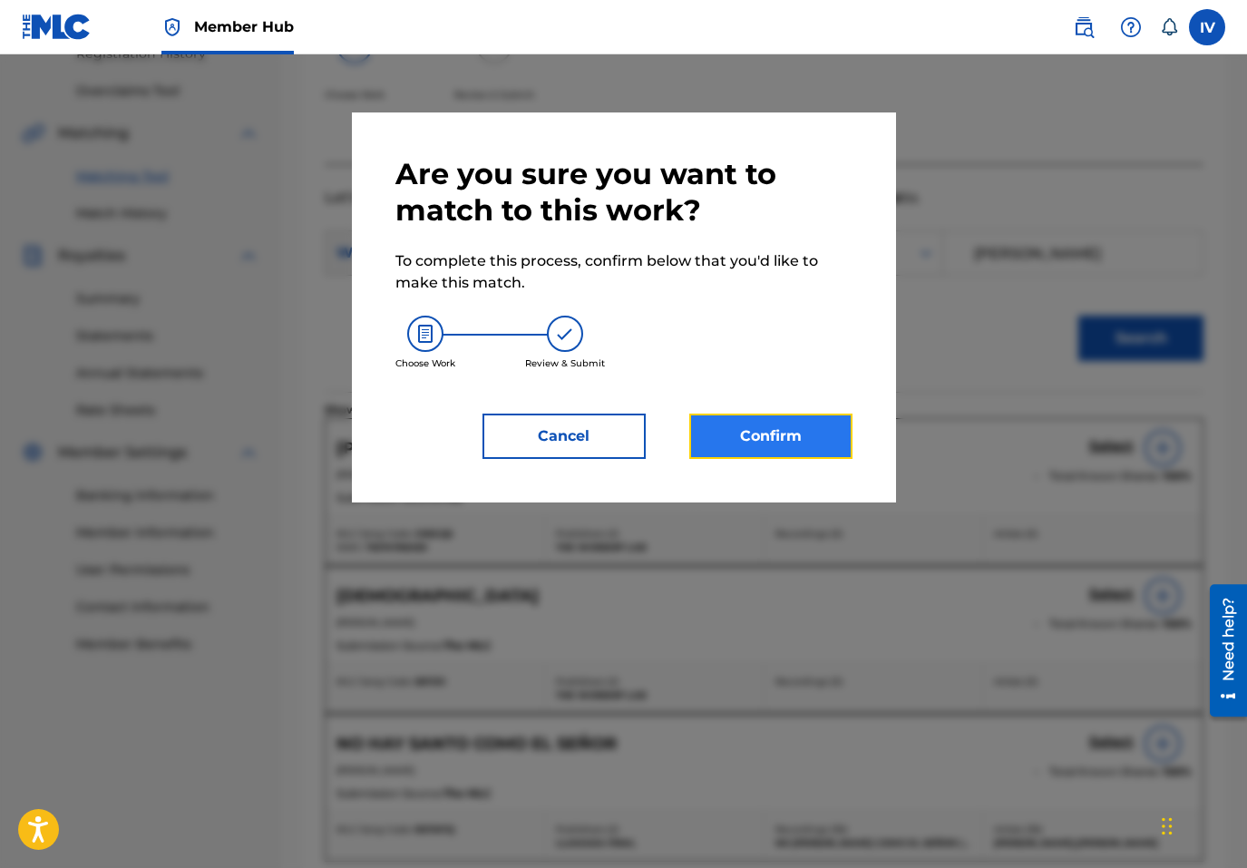
click at [748, 433] on button "Confirm" at bounding box center [770, 436] width 163 height 45
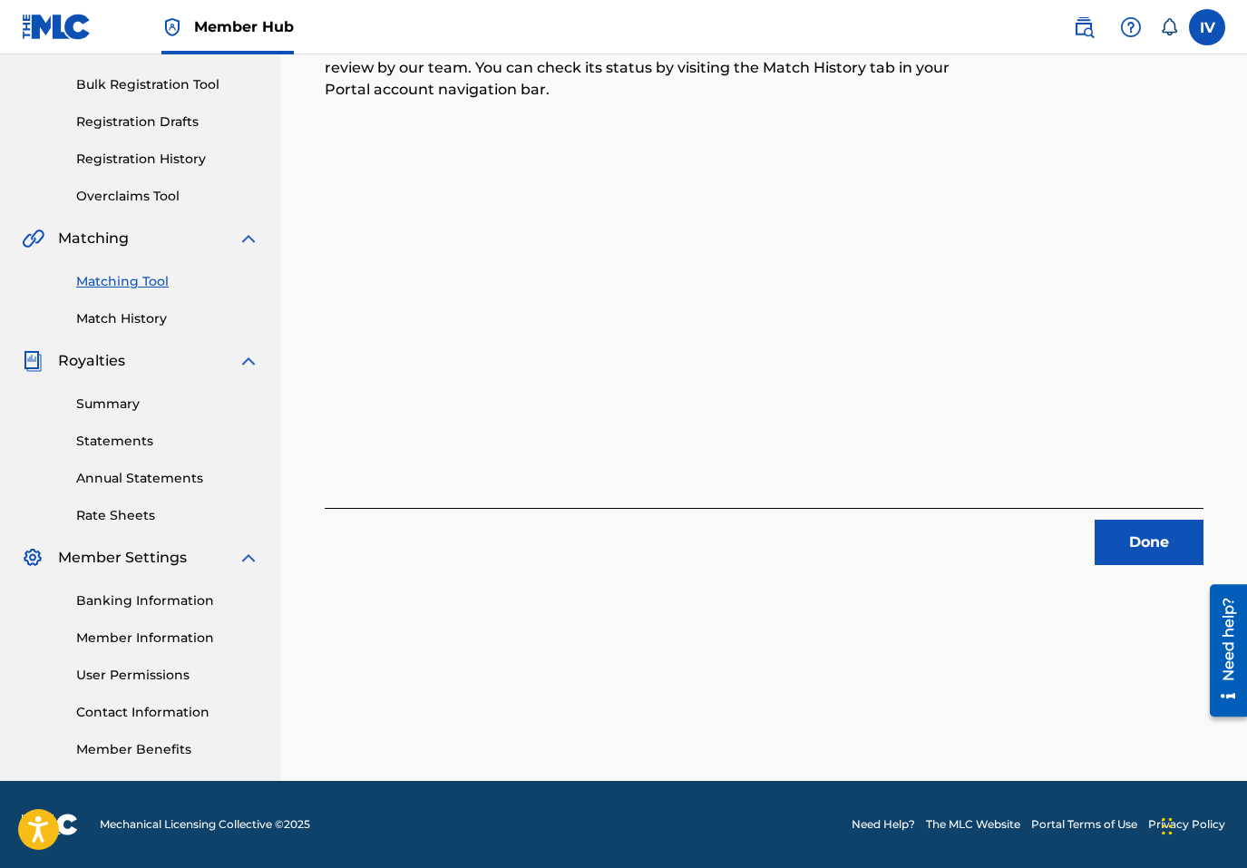
click at [1093, 532] on div "Done" at bounding box center [764, 536] width 879 height 57
click at [1117, 527] on button "Done" at bounding box center [1149, 542] width 109 height 45
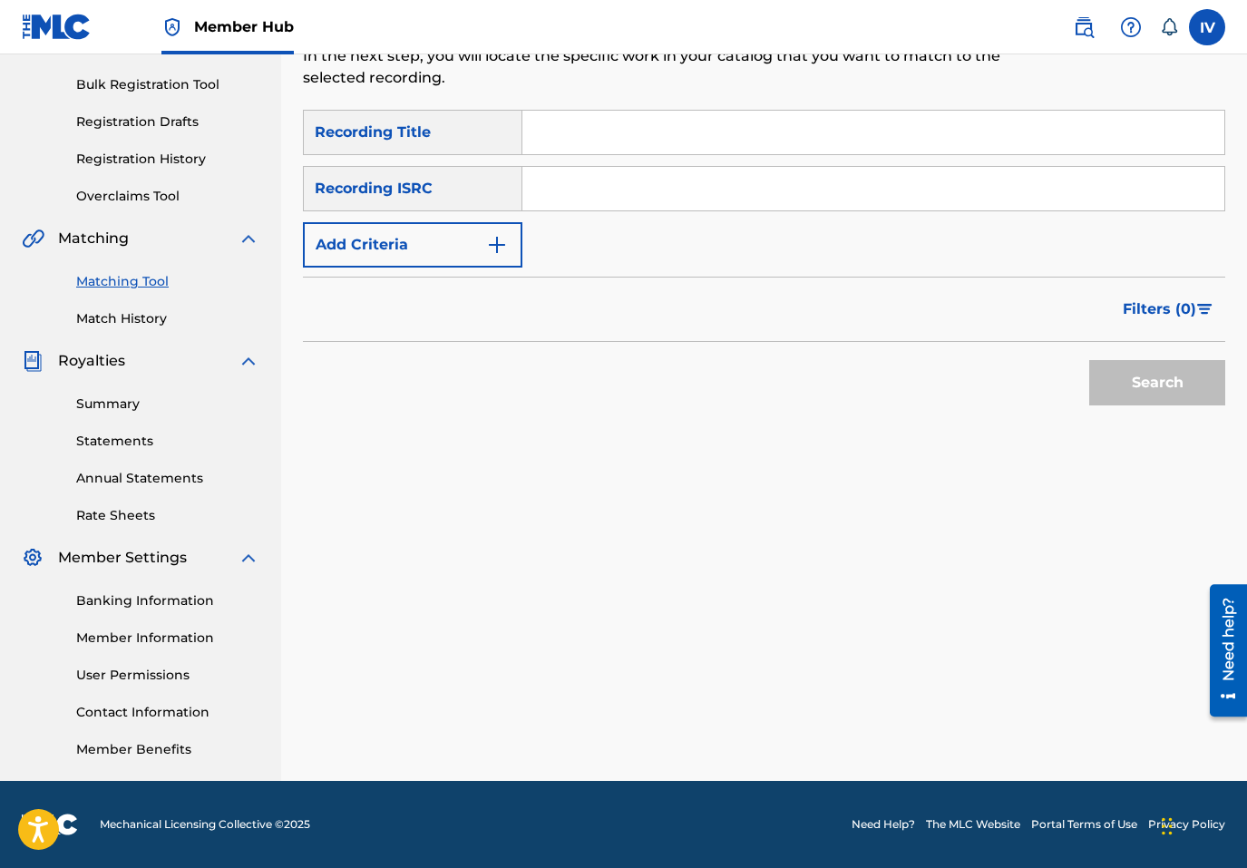
click at [790, 182] on input "Search Form" at bounding box center [873, 189] width 702 height 44
paste input "USL4Q2008296"
click at [1089, 360] on button "Search" at bounding box center [1157, 382] width 136 height 45
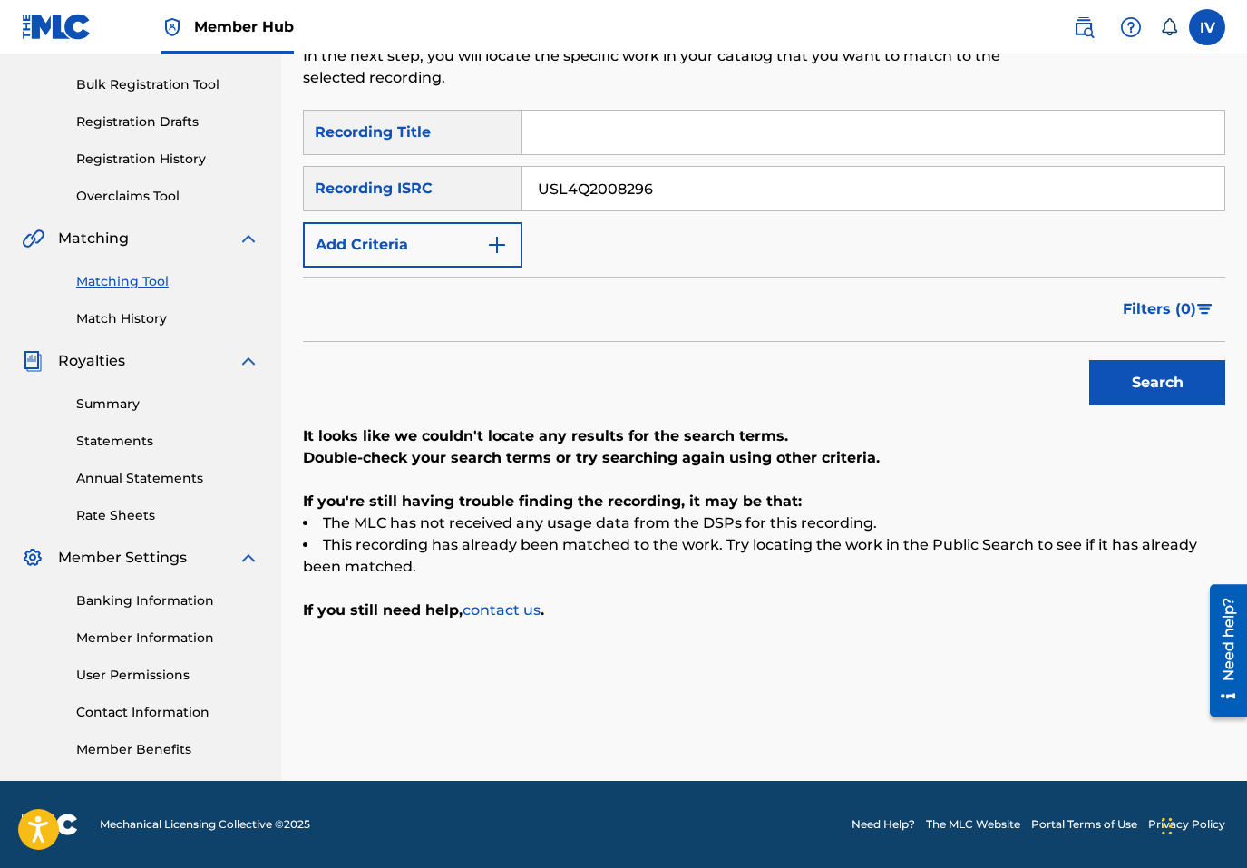
paste input "QZNJX2045502"
click at [1089, 360] on button "Search" at bounding box center [1157, 382] width 136 height 45
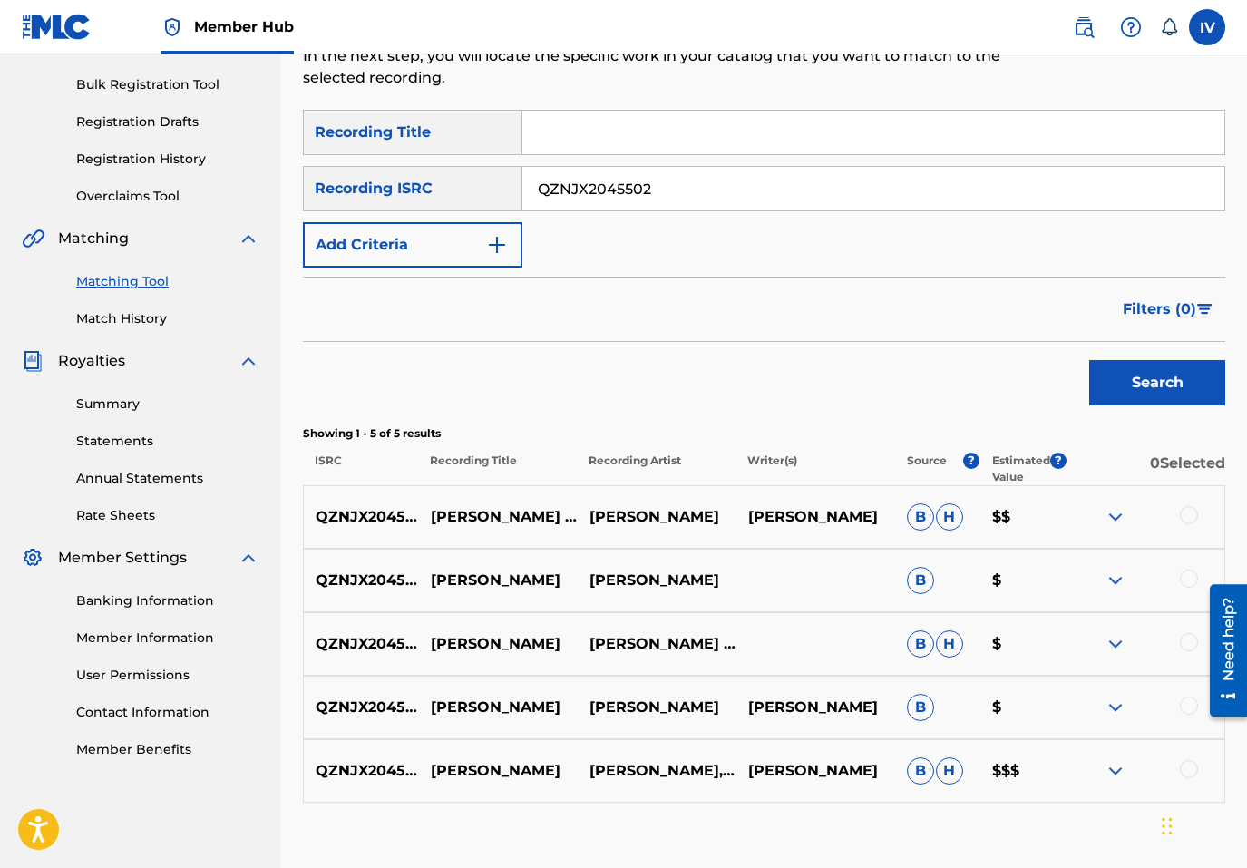
click at [1180, 516] on div at bounding box center [1189, 515] width 18 height 18
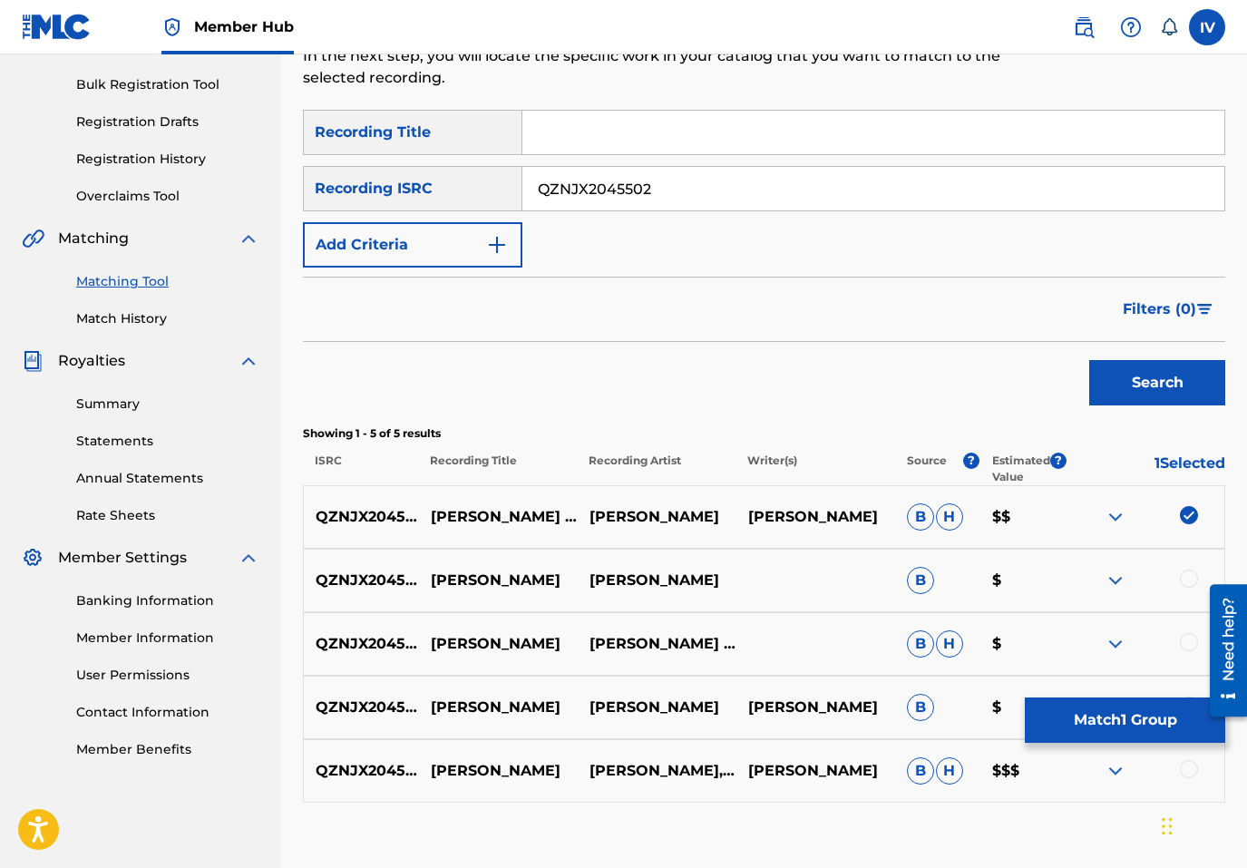
scroll to position [369, 0]
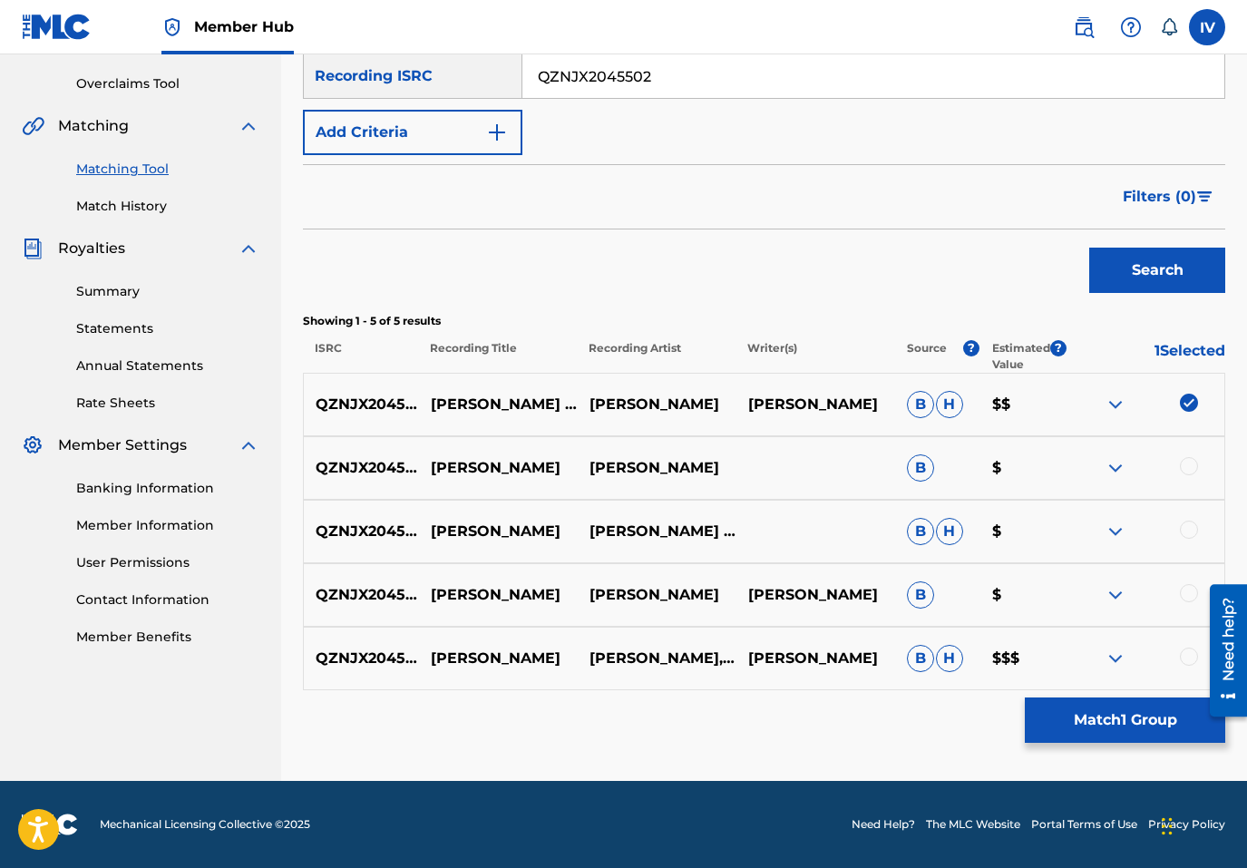
click at [1180, 656] on div at bounding box center [1189, 657] width 18 height 18
click at [1188, 596] on div at bounding box center [1189, 593] width 18 height 18
click at [1190, 532] on div at bounding box center [1189, 530] width 18 height 18
click at [1188, 468] on div at bounding box center [1189, 466] width 18 height 18
click at [524, 409] on p "ALELUYA AL REY (FEAT. HILLARY BENAVIDEZ)" at bounding box center [498, 404] width 159 height 65
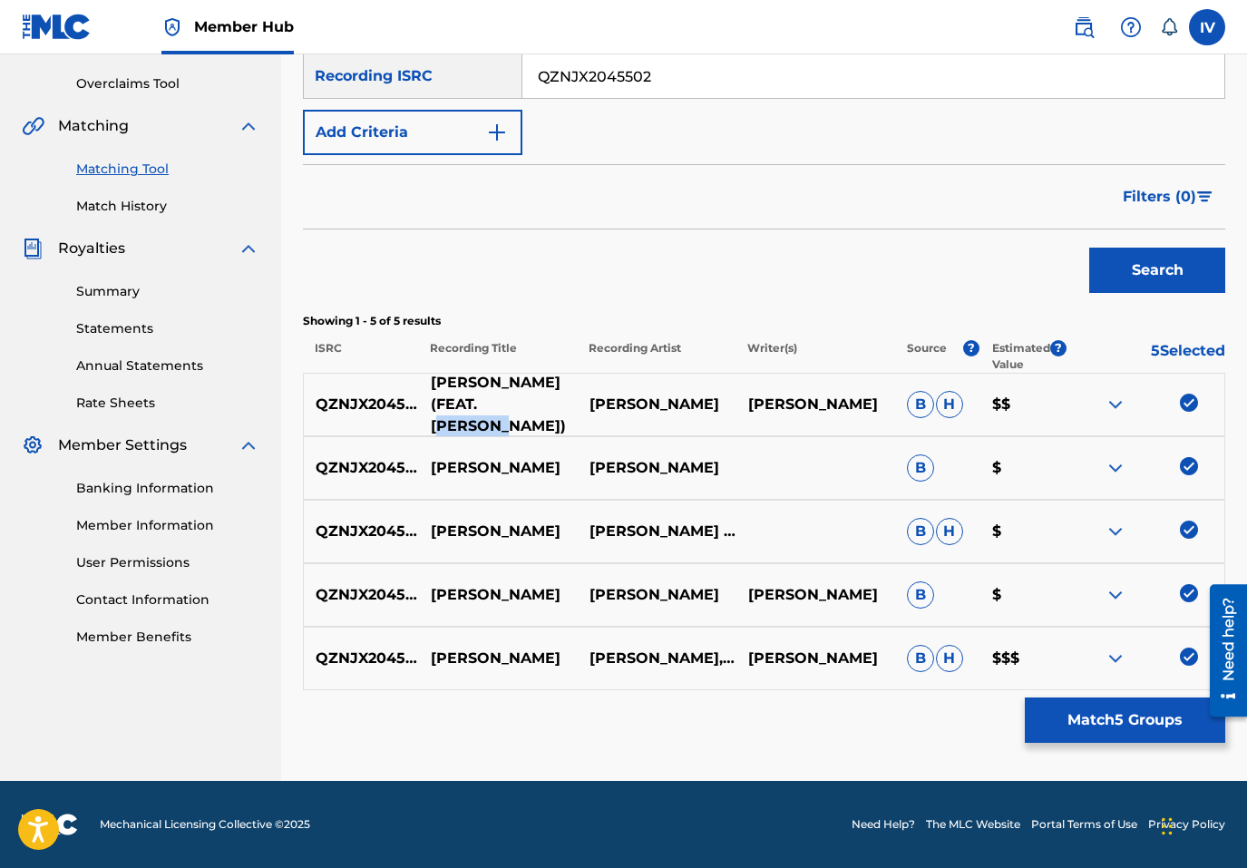
click at [524, 409] on p "ALELUYA AL REY (FEAT. HILLARY BENAVIDEZ)" at bounding box center [498, 404] width 159 height 65
click at [500, 454] on div "QZNJX2045502 ALELUYA AL REY ENRIQUE PEREZ B $" at bounding box center [764, 467] width 922 height 63
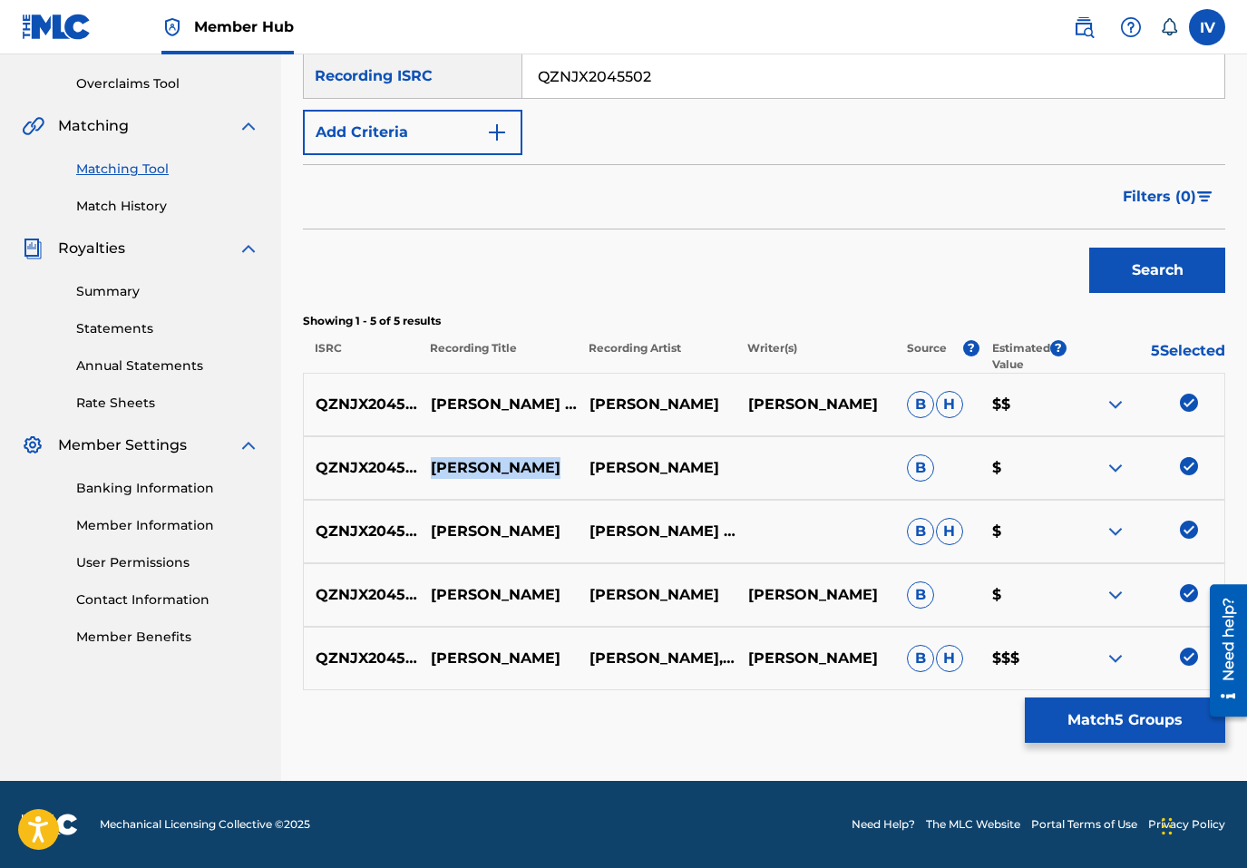
copy p "ALELUYA AL REY"
click at [598, 82] on input "QZNJX2045502" at bounding box center [873, 76] width 702 height 44
paste input "ALELUYA AL REY"
type input "ALELUYA AL RE"
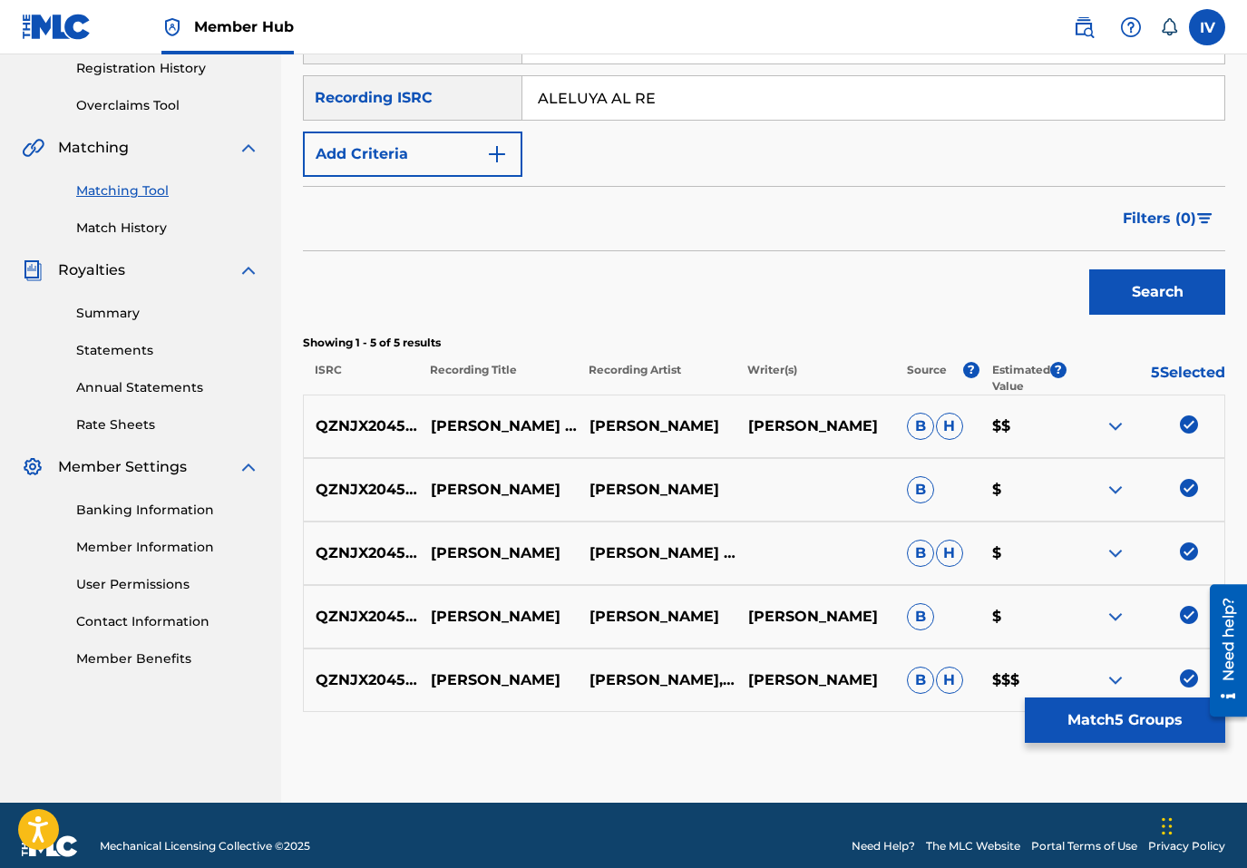
scroll to position [337, 0]
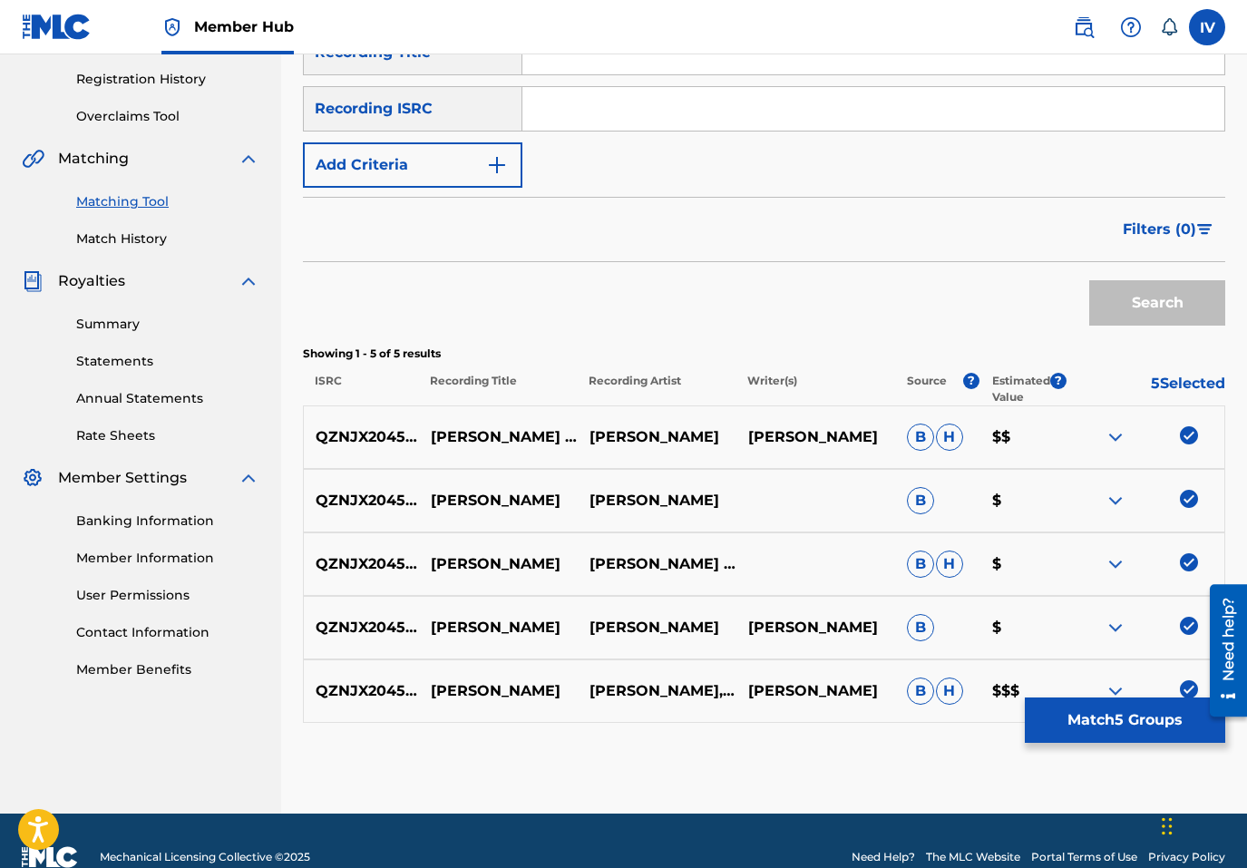
click at [571, 63] on input "Search Form" at bounding box center [873, 53] width 702 height 44
paste input "ALELUYA AL REY"
type input "ALELUYA AL REY"
click at [625, 508] on p "ENRIQUE PEREZ" at bounding box center [657, 501] width 159 height 22
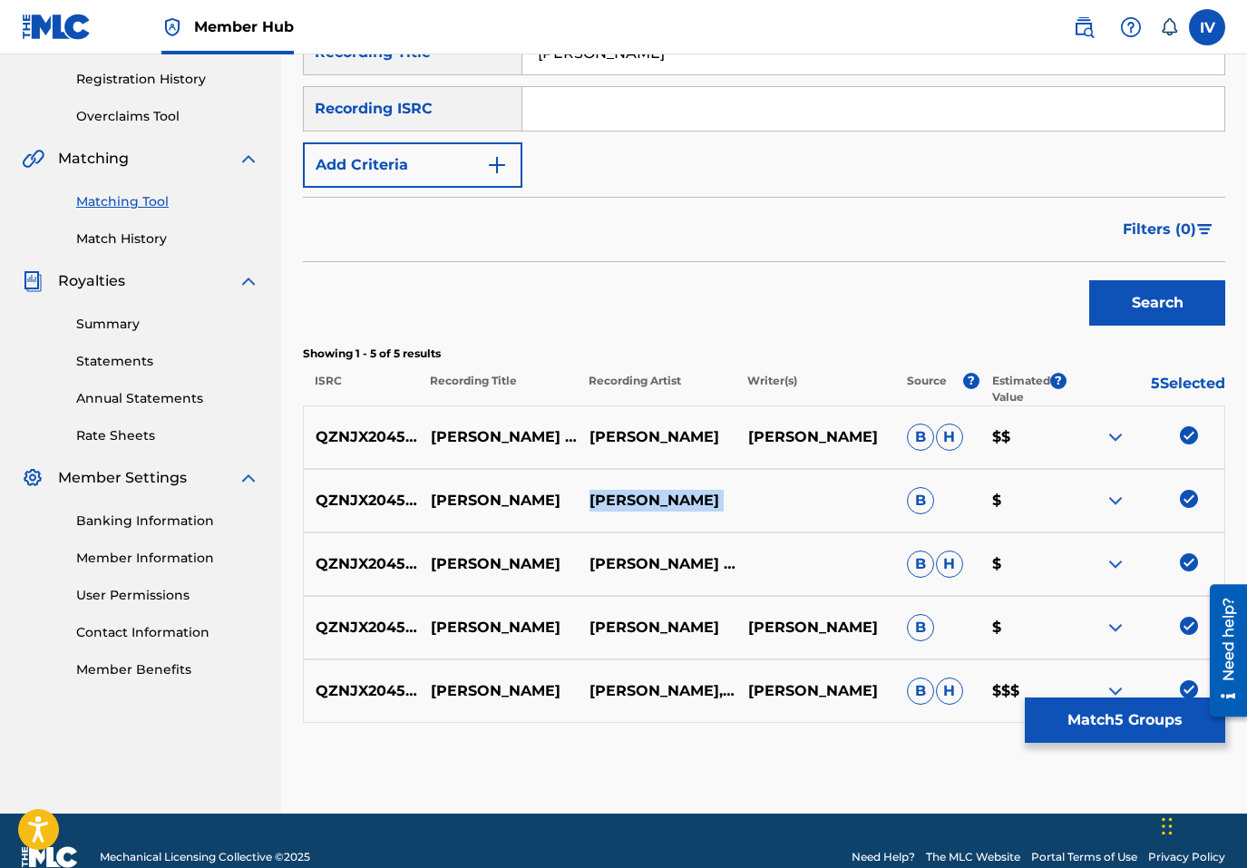
click at [625, 508] on p "ENRIQUE PEREZ" at bounding box center [657, 501] width 159 height 22
copy div "ENRIQUE PEREZ"
click at [443, 166] on button "Add Criteria" at bounding box center [413, 164] width 220 height 45
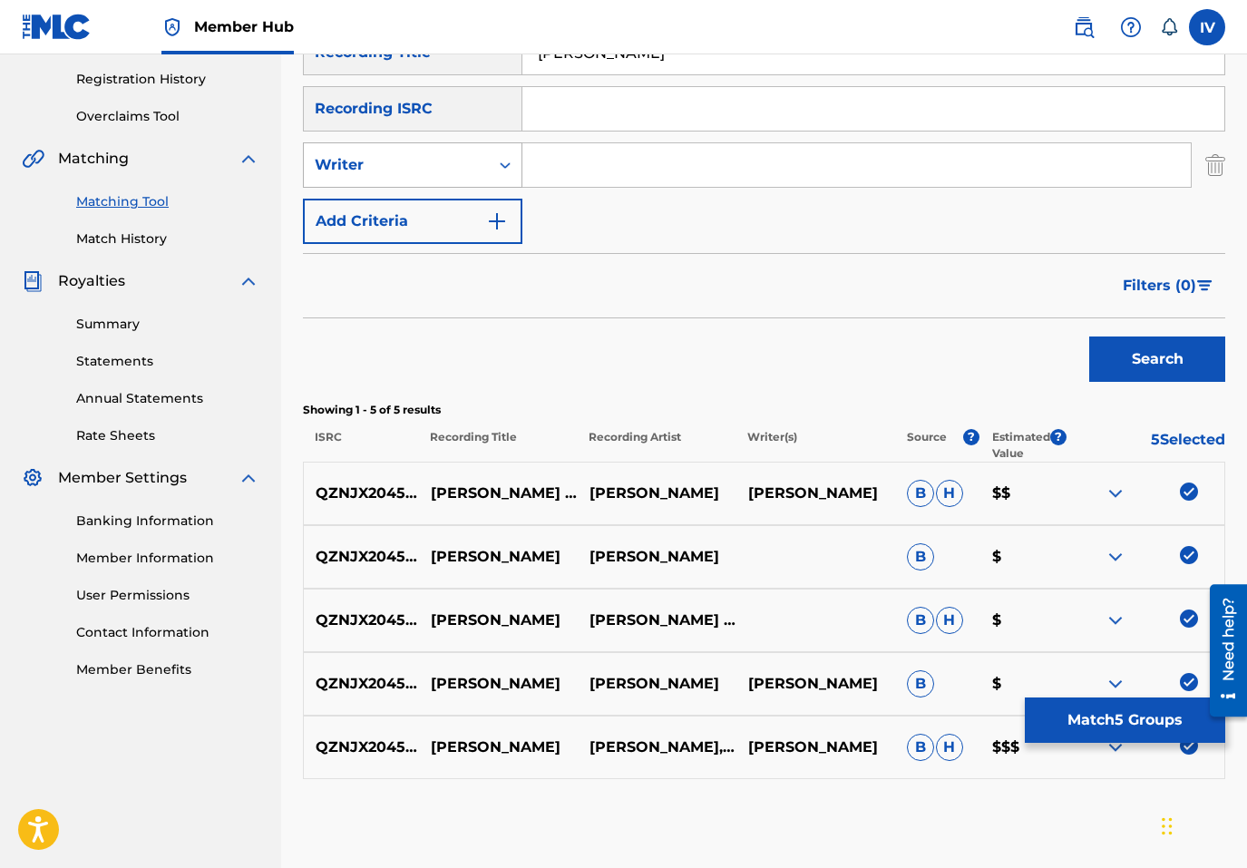
click at [424, 180] on div "Writer" at bounding box center [396, 165] width 185 height 34
click at [434, 218] on div "Recording Artist" at bounding box center [413, 210] width 218 height 45
click at [579, 145] on input "Search Form" at bounding box center [856, 165] width 668 height 44
paste input "ENRIQUE PEREZ"
type input "ENRIQUE PEREZ"
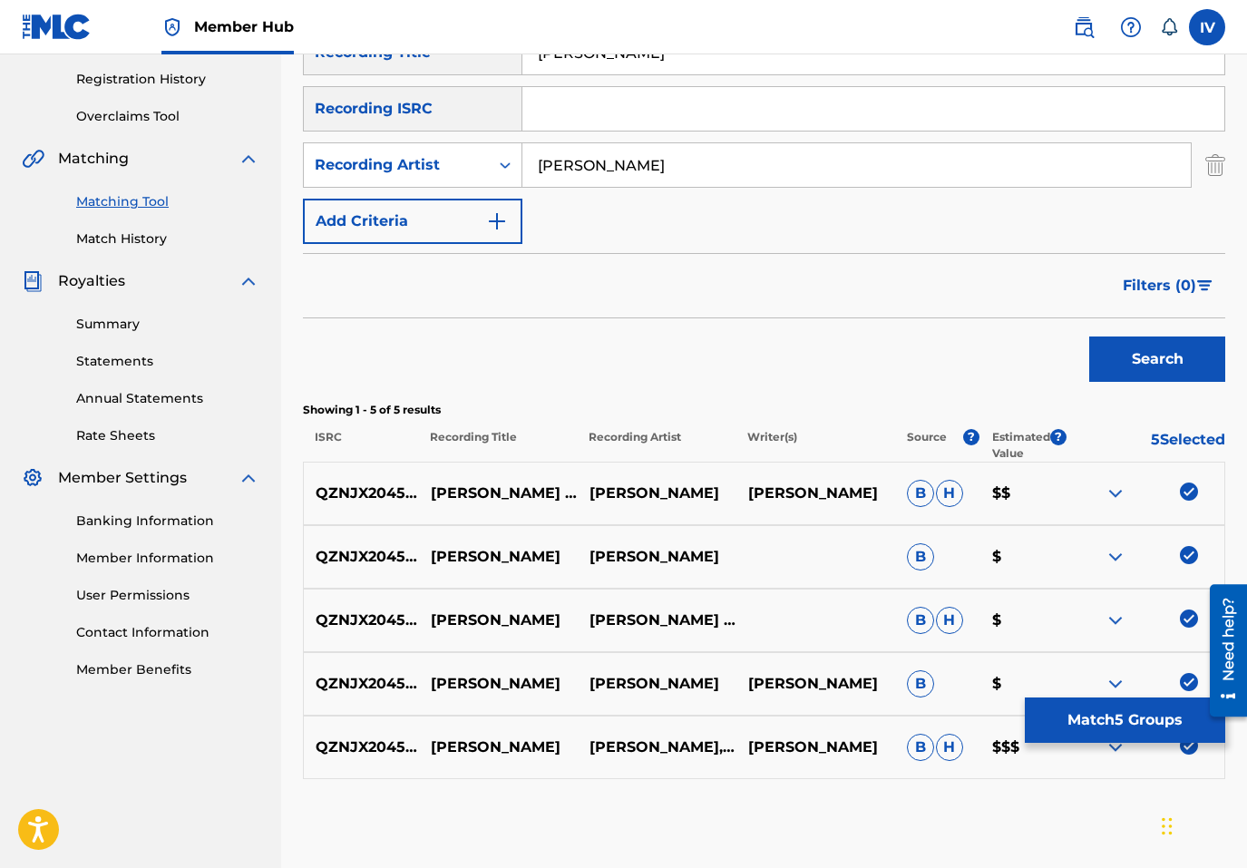
click at [1089, 337] on button "Search" at bounding box center [1157, 359] width 136 height 45
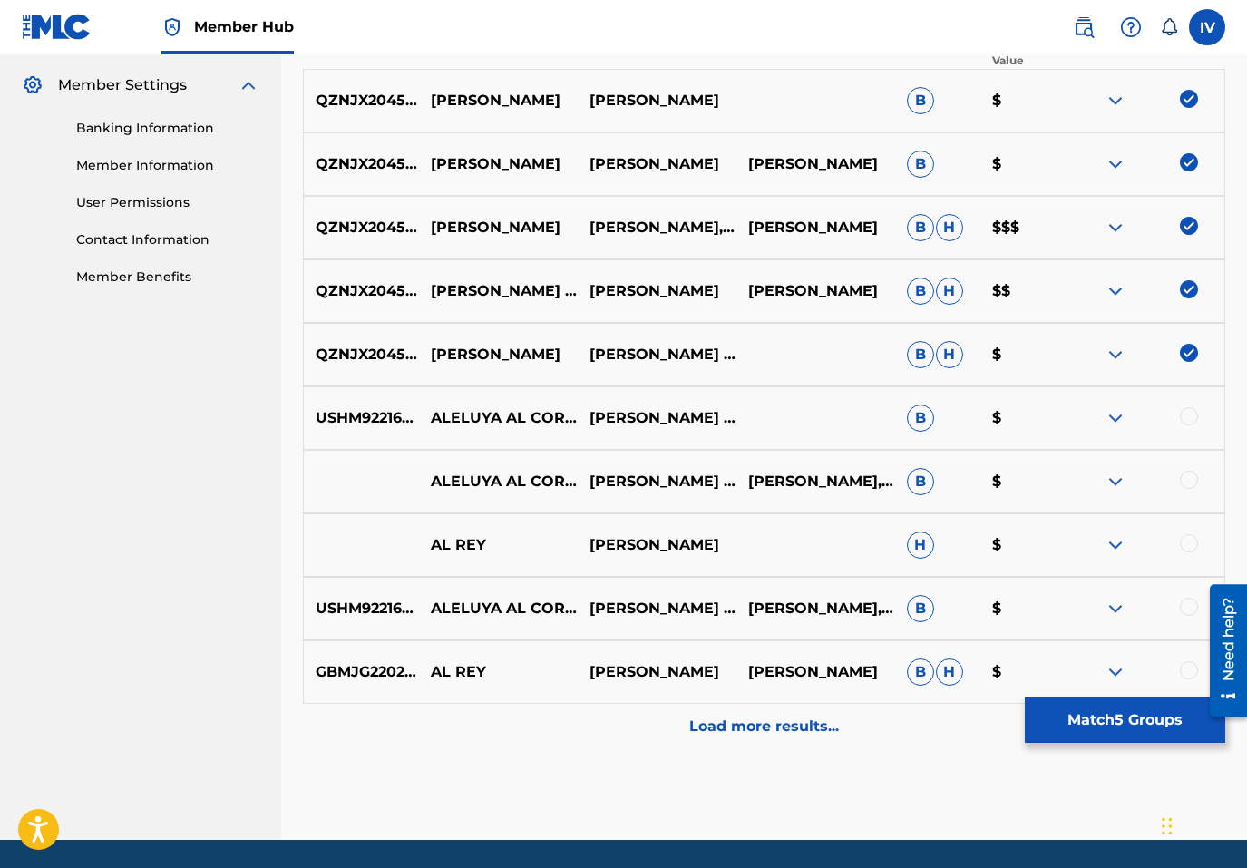
scroll to position [777, 0]
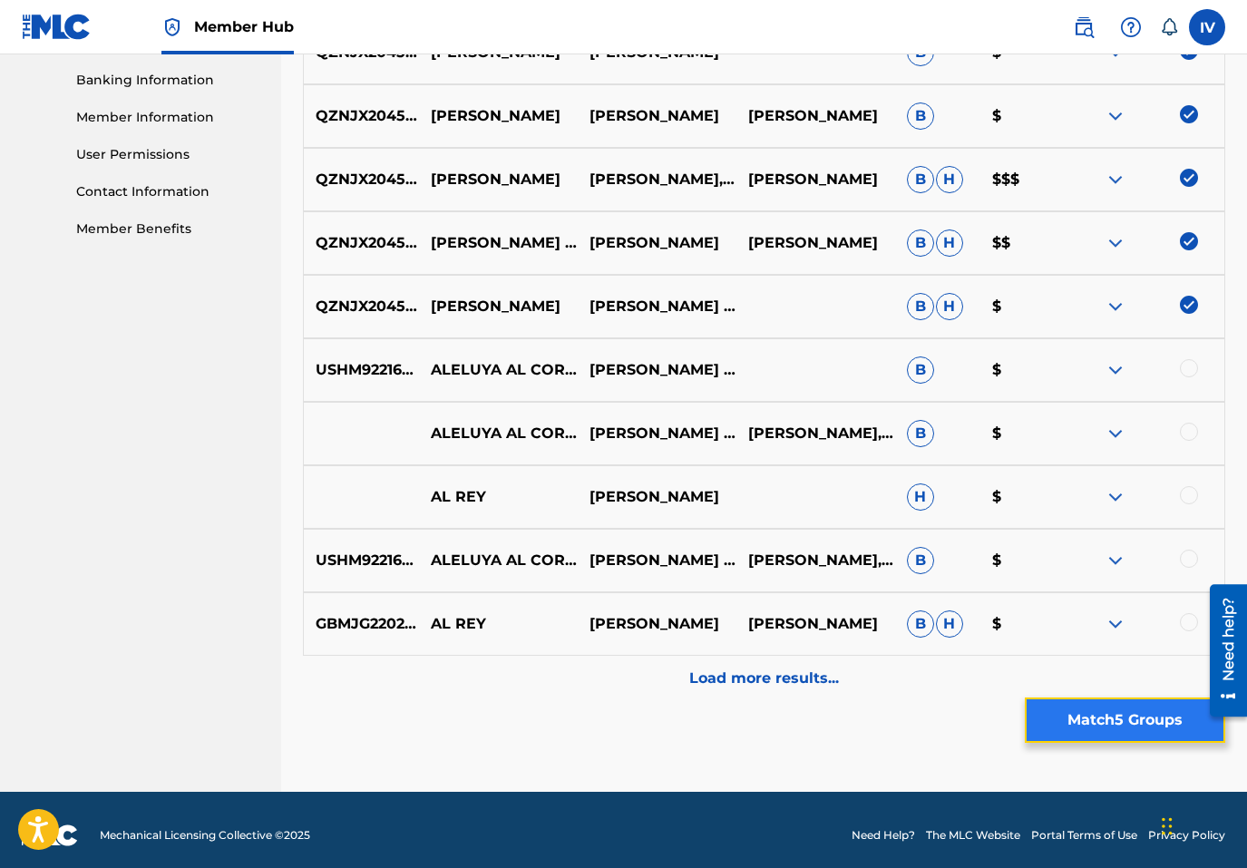
click at [1092, 736] on button "Match 5 Groups" at bounding box center [1125, 720] width 200 height 45
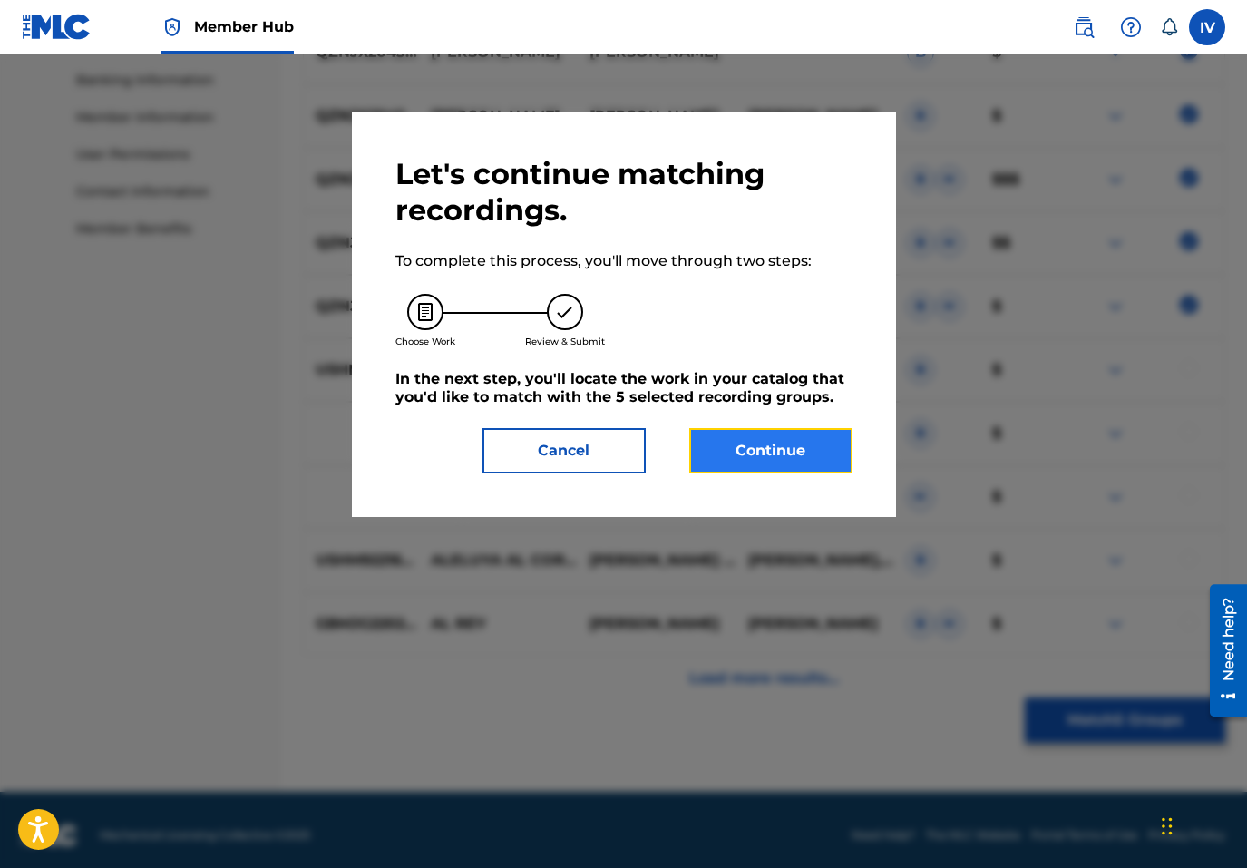
click at [795, 435] on button "Continue" at bounding box center [770, 450] width 163 height 45
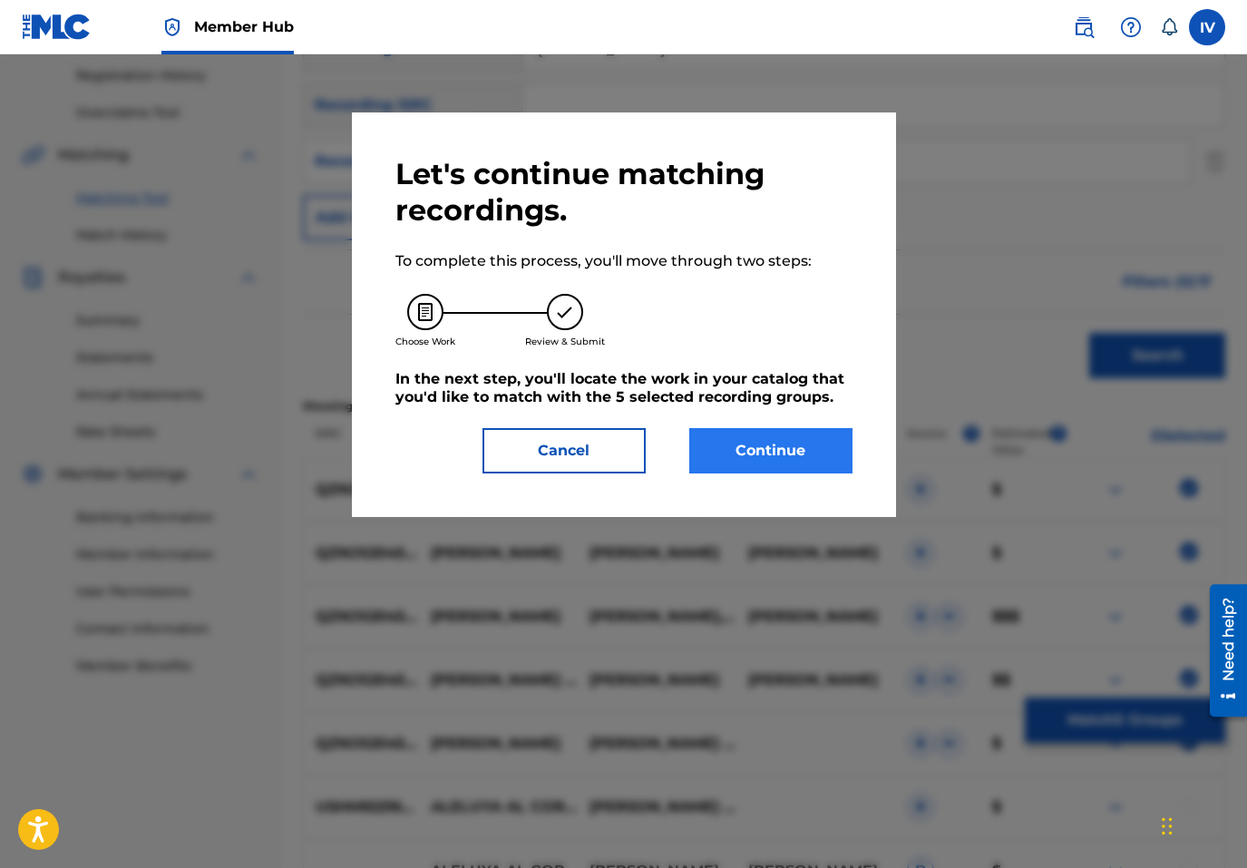
scroll to position [362, 0]
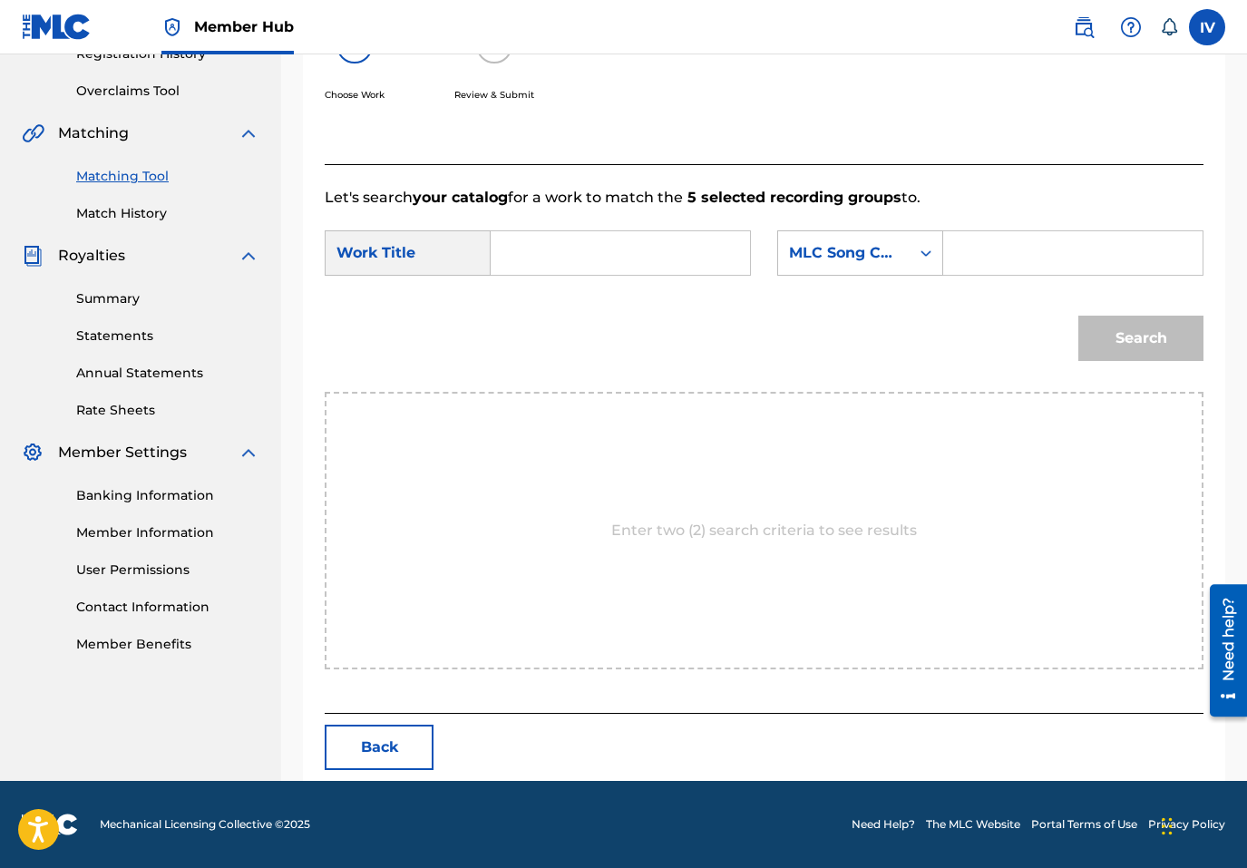
click at [665, 238] on input "Search Form" at bounding box center [620, 253] width 229 height 44
paste input "Aleluya al Rey"
type input "Aleluya al Rey"
click at [839, 244] on div "MLC Song Code" at bounding box center [844, 253] width 110 height 22
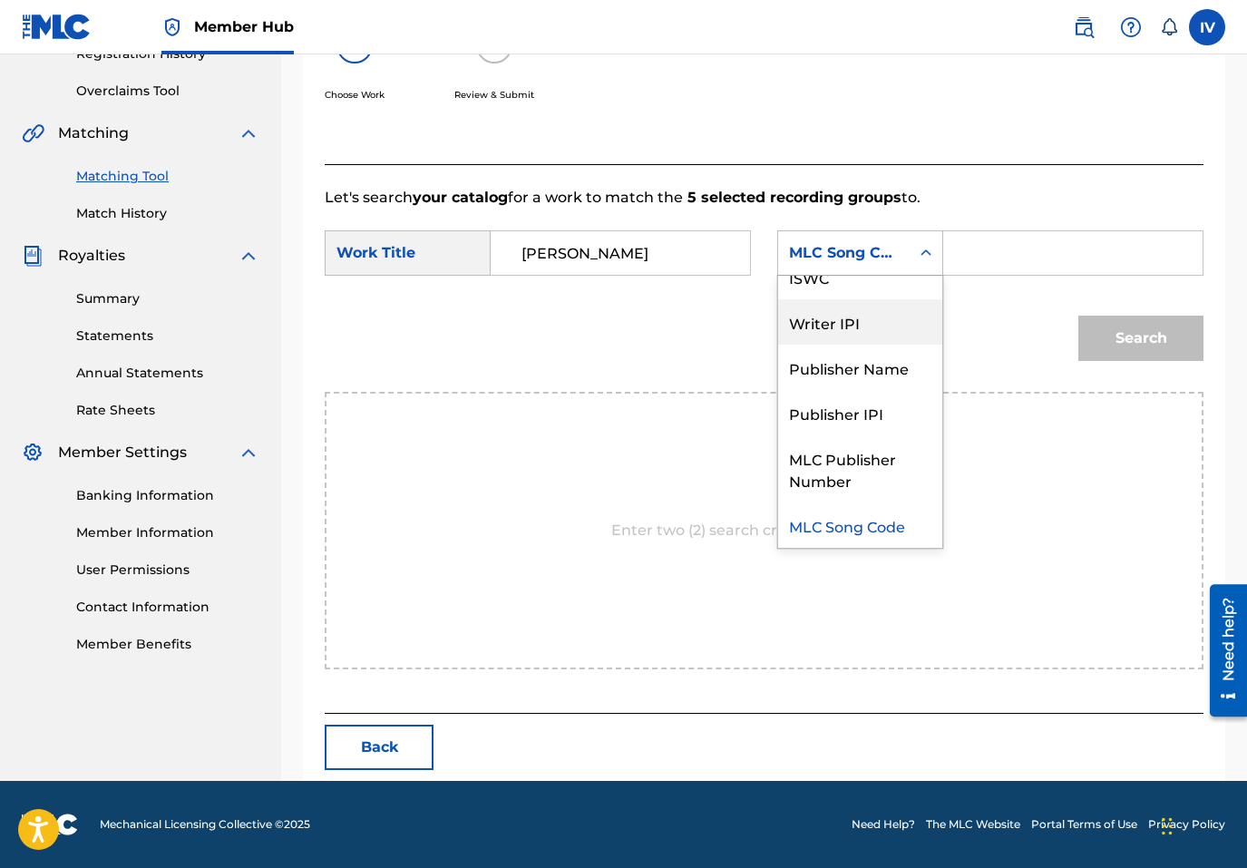
scroll to position [0, 0]
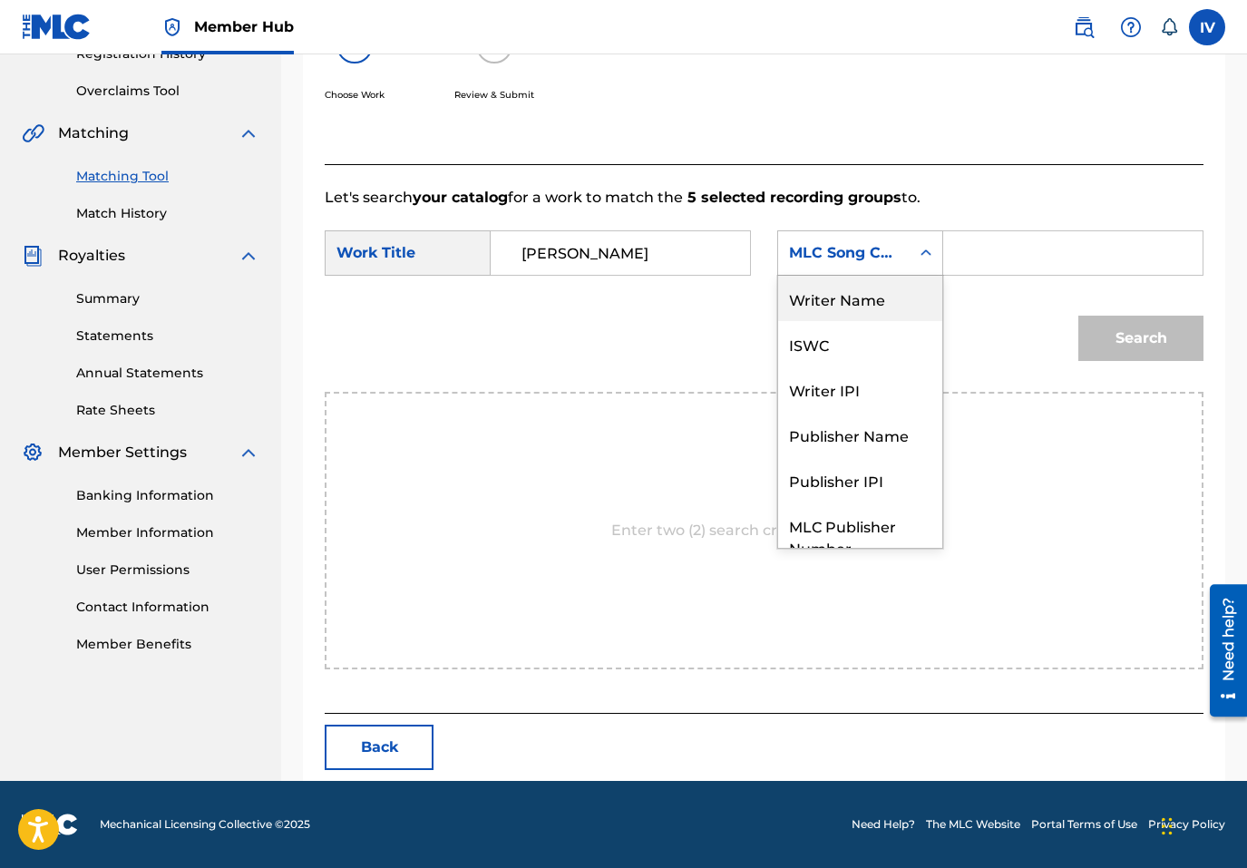
click at [864, 311] on div "Writer Name" at bounding box center [860, 298] width 164 height 45
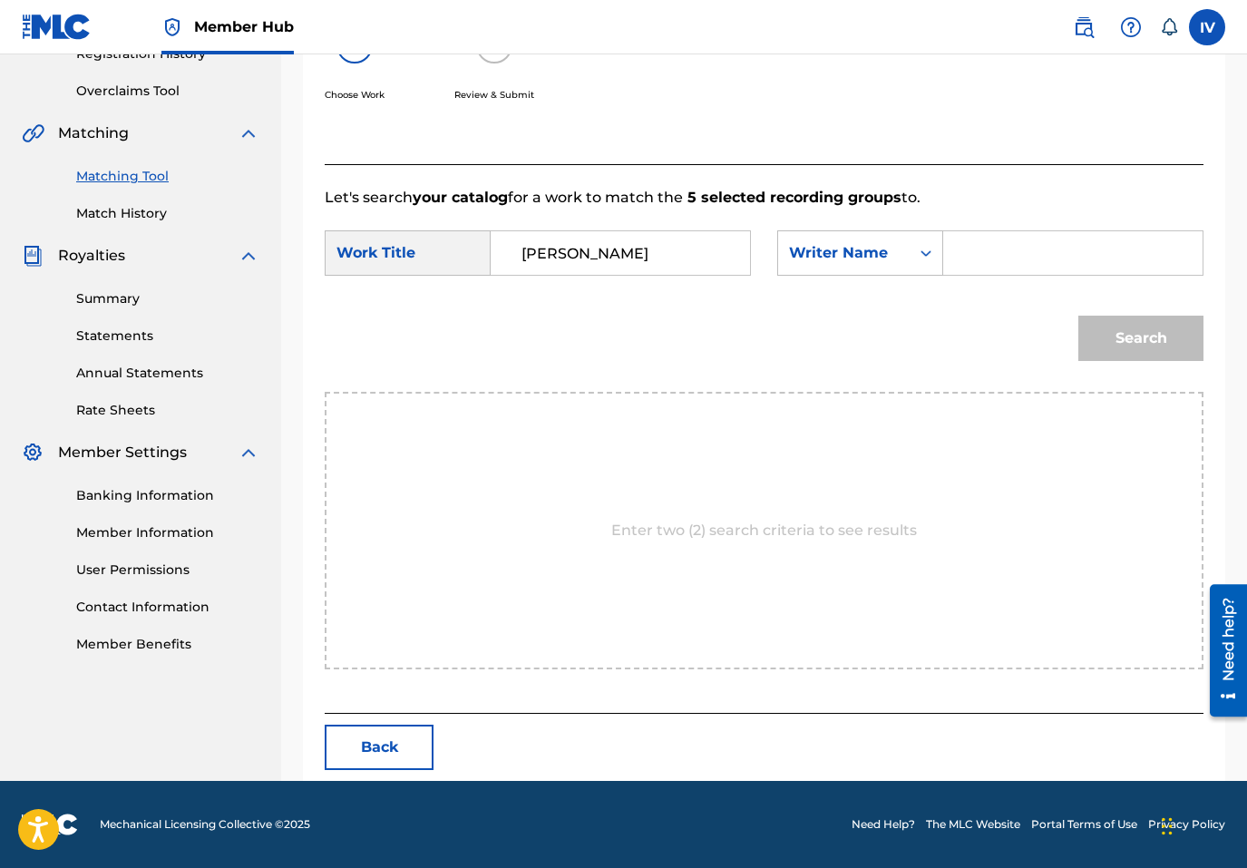
click at [993, 256] on input "Search Form" at bounding box center [1073, 253] width 229 height 44
type input "PEREZ"
click at [1078, 316] on button "Search" at bounding box center [1140, 338] width 125 height 45
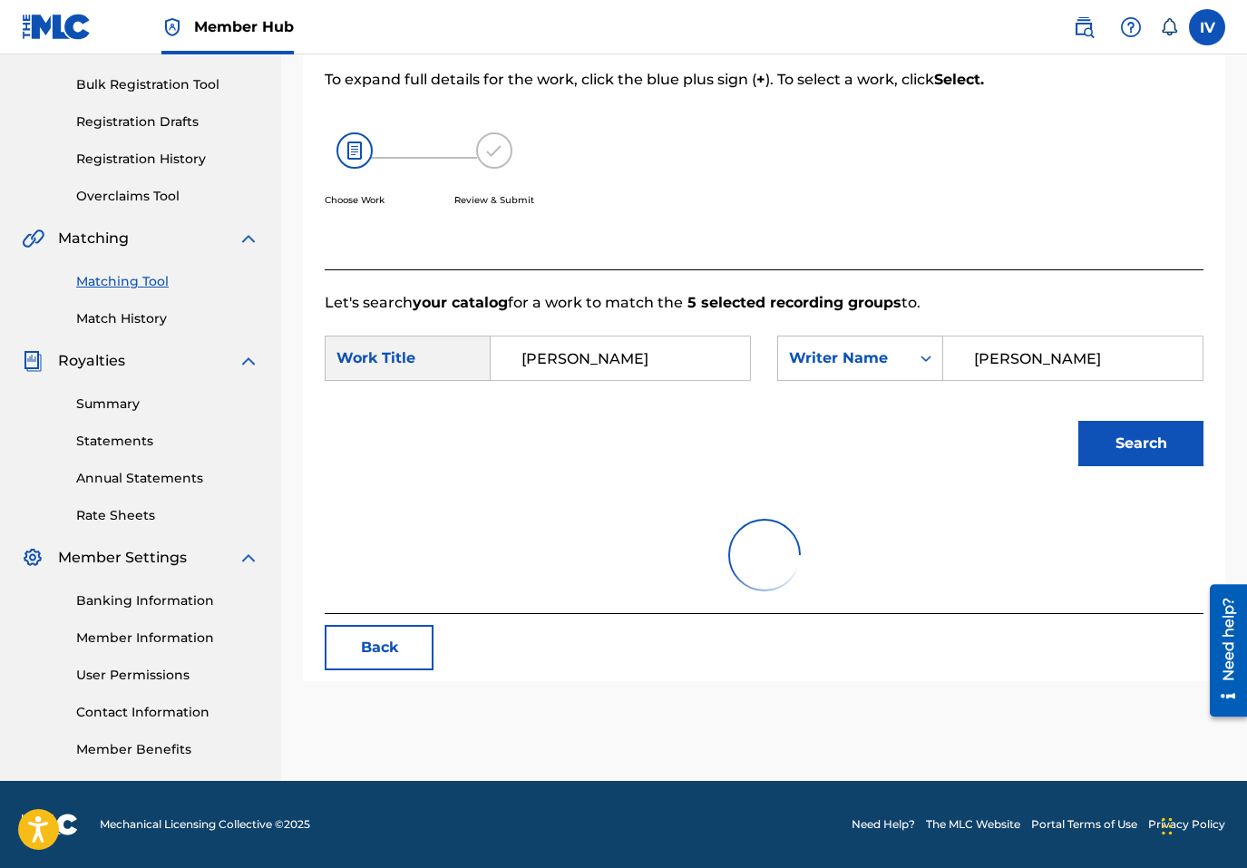
scroll to position [362, 0]
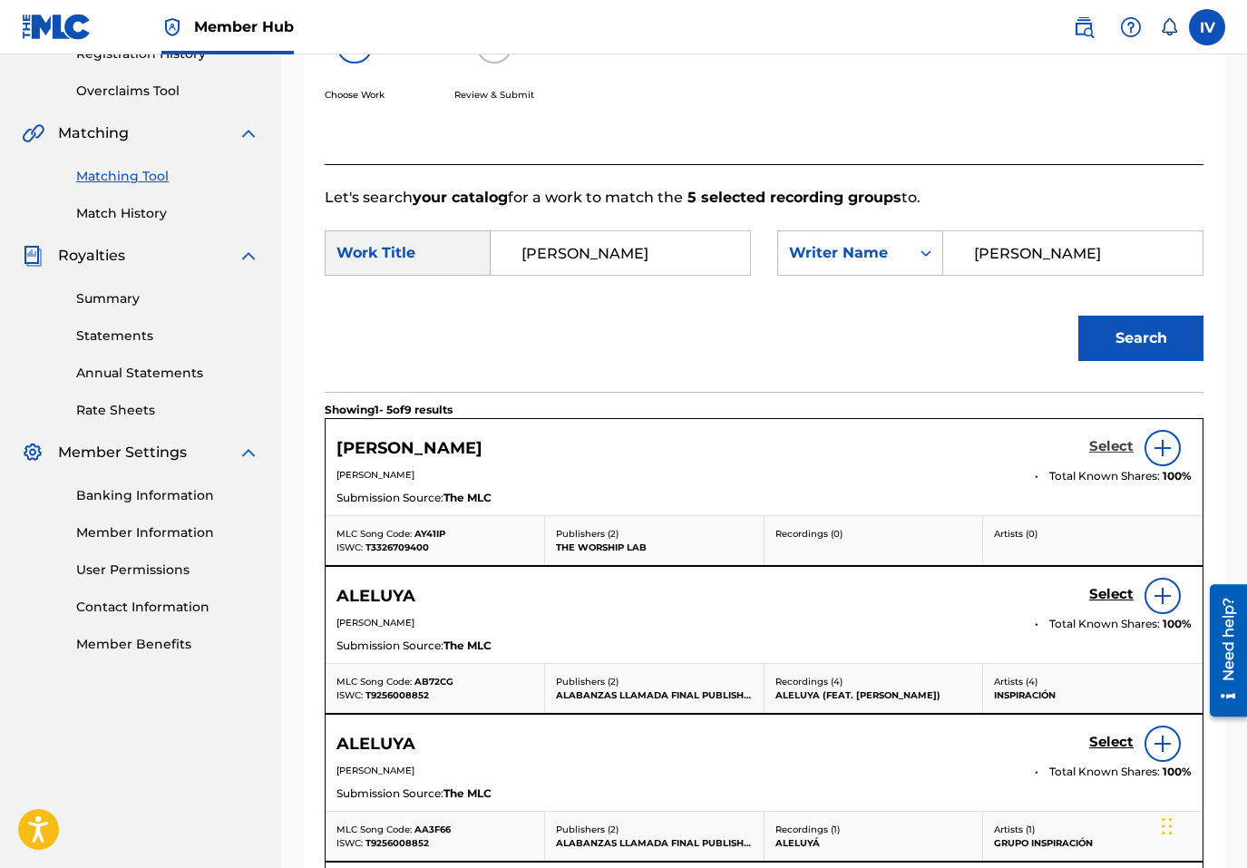
click at [1117, 450] on h5 "Select" at bounding box center [1111, 446] width 44 height 17
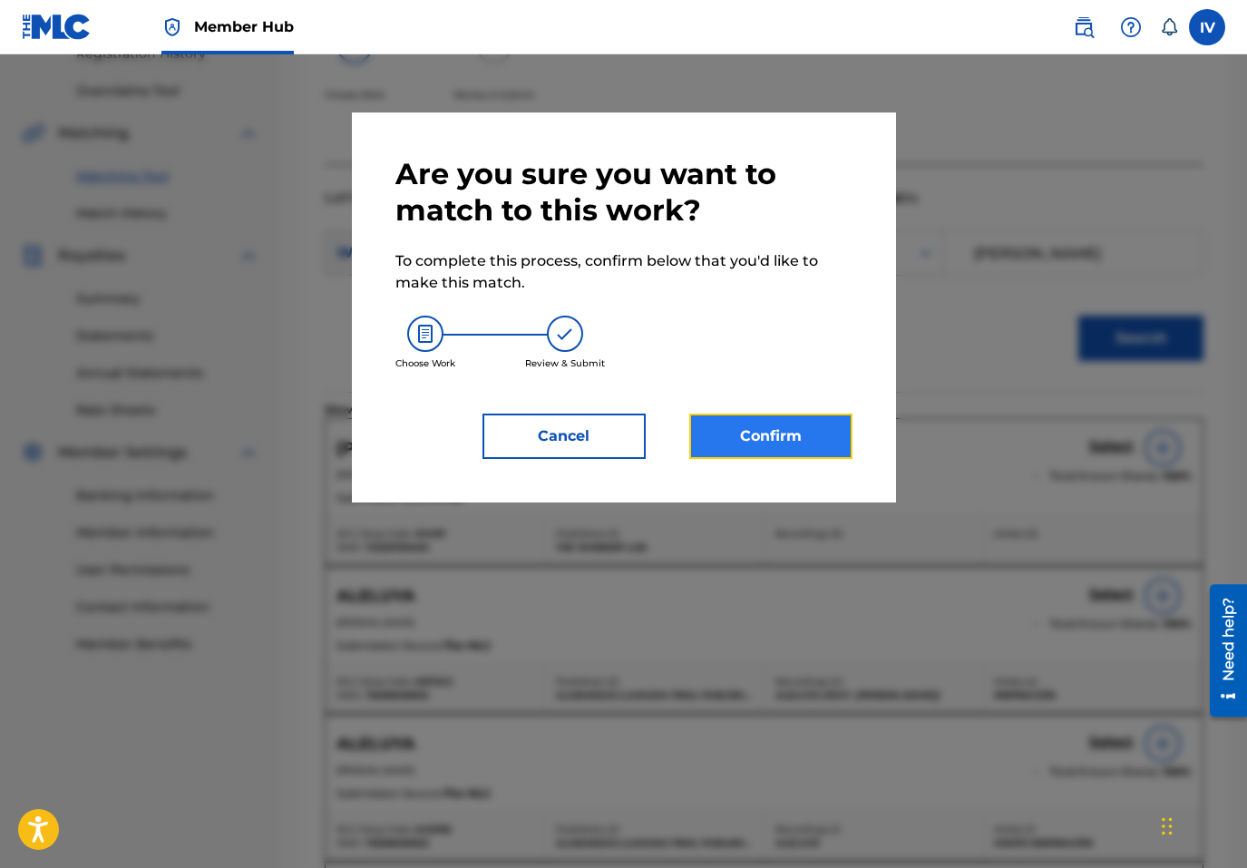
click at [794, 444] on button "Confirm" at bounding box center [770, 436] width 163 height 45
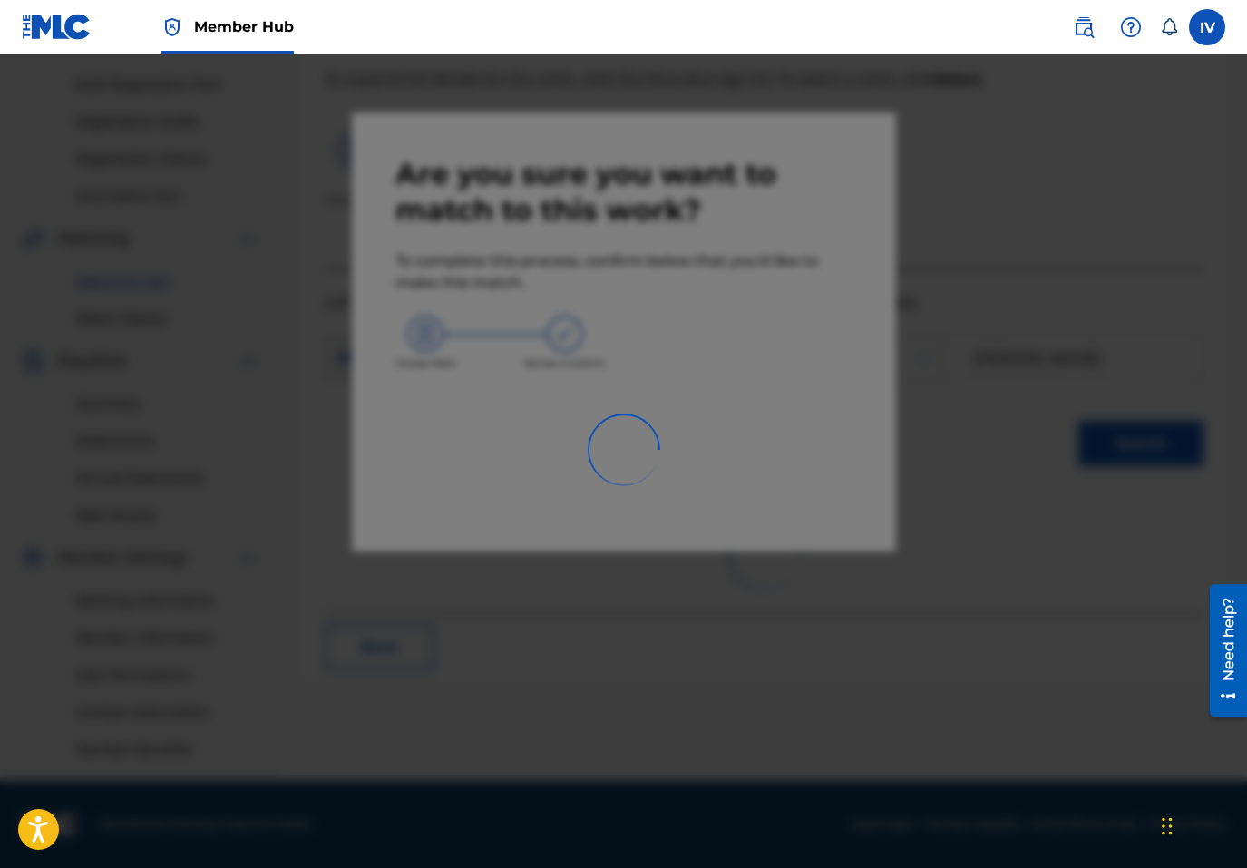
scroll to position [257, 0]
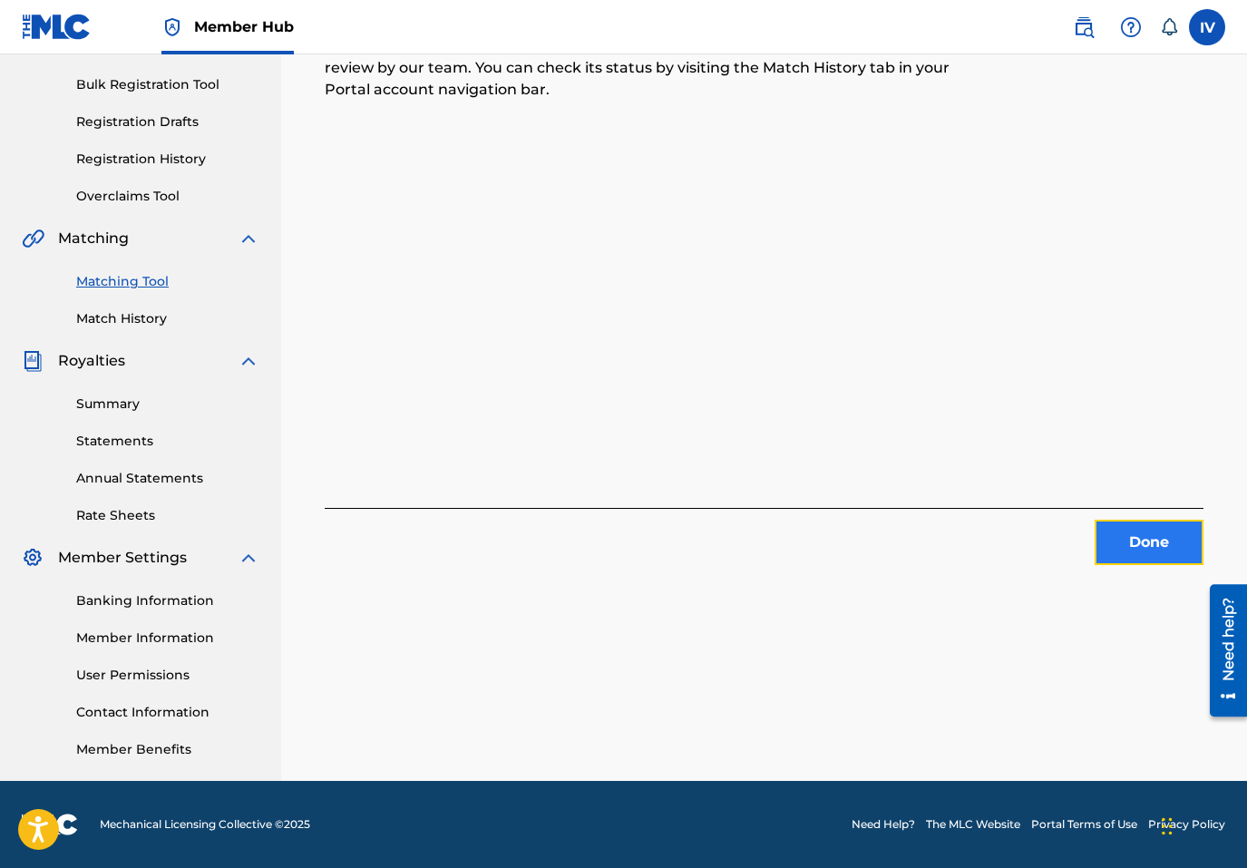
click at [1127, 560] on button "Done" at bounding box center [1149, 542] width 109 height 45
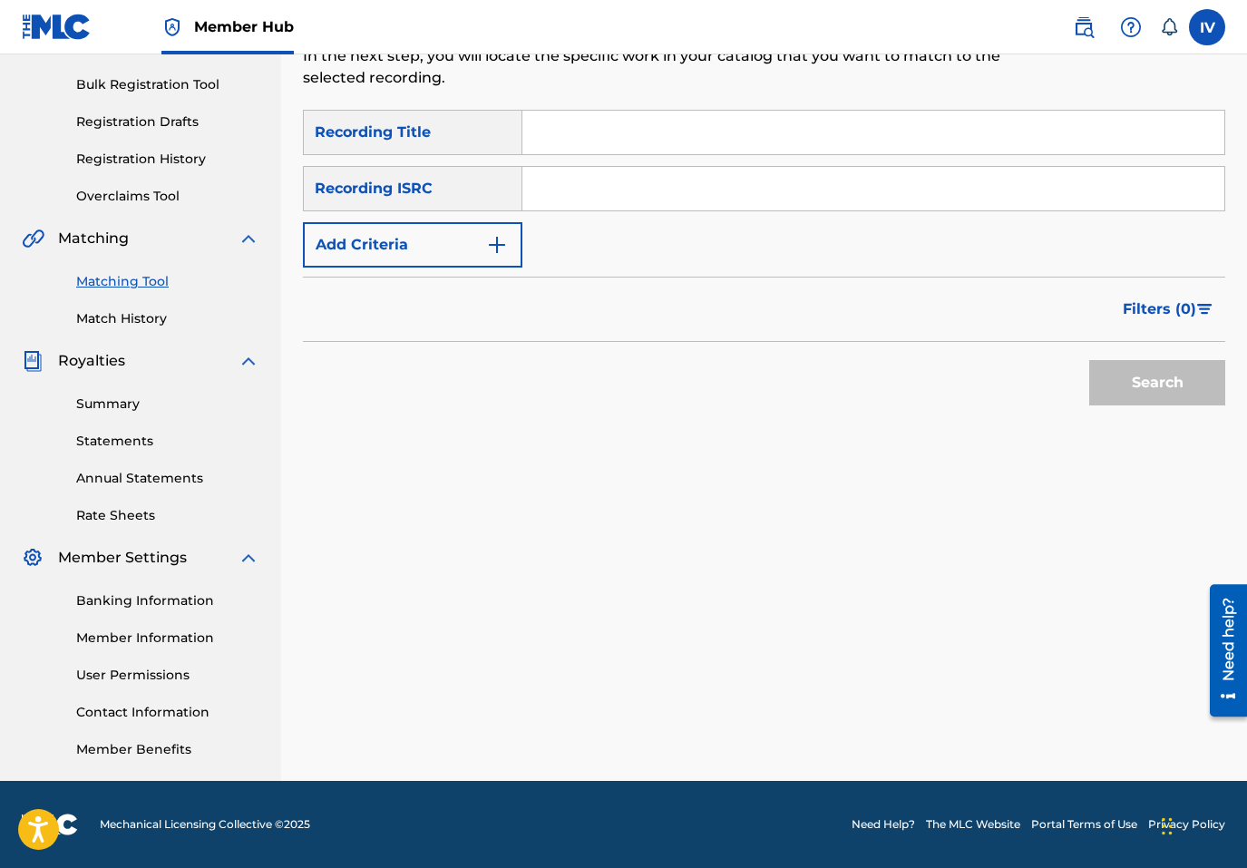
click at [727, 178] on input "Search Form" at bounding box center [873, 189] width 702 height 44
paste input "QZHZ32193613"
click at [1089, 360] on button "Search" at bounding box center [1157, 382] width 136 height 45
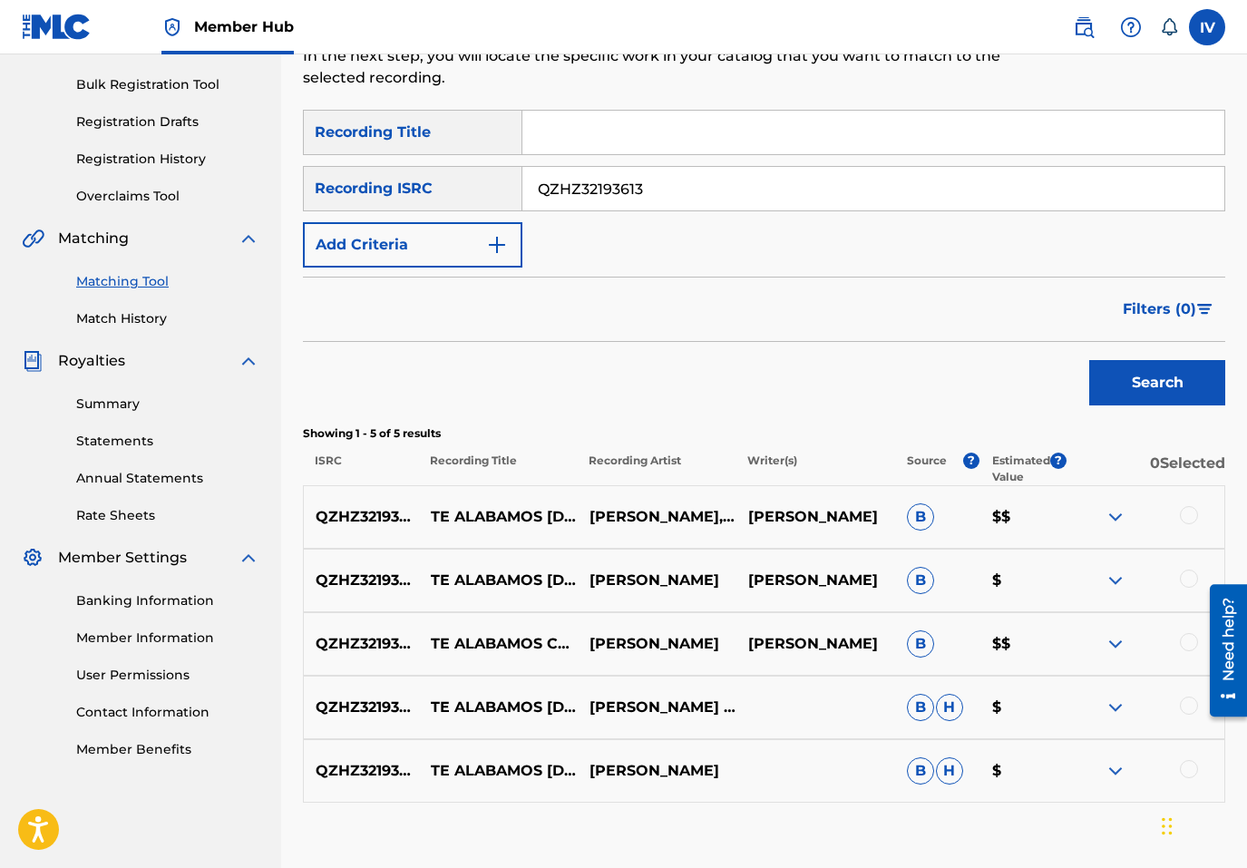
click at [1187, 519] on div at bounding box center [1189, 515] width 18 height 18
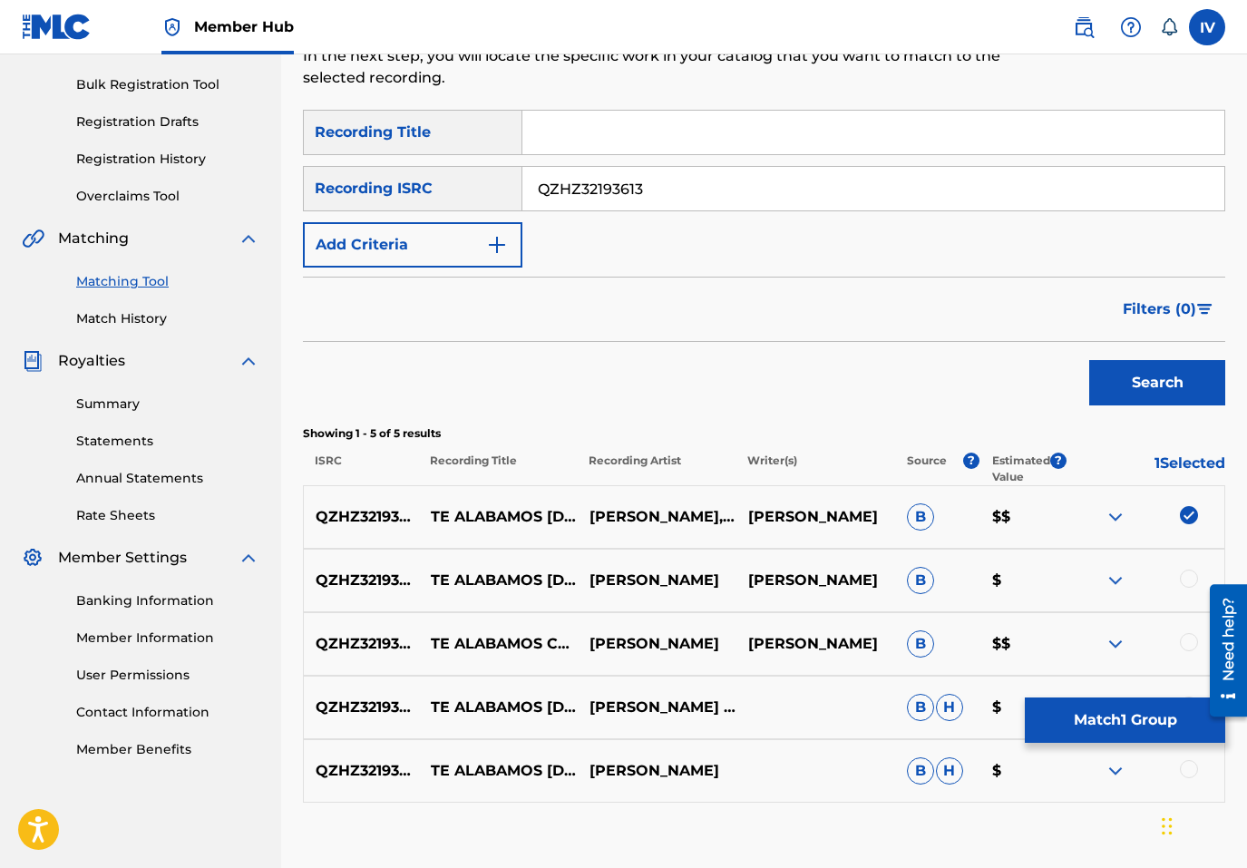
click at [1187, 576] on div at bounding box center [1189, 579] width 18 height 18
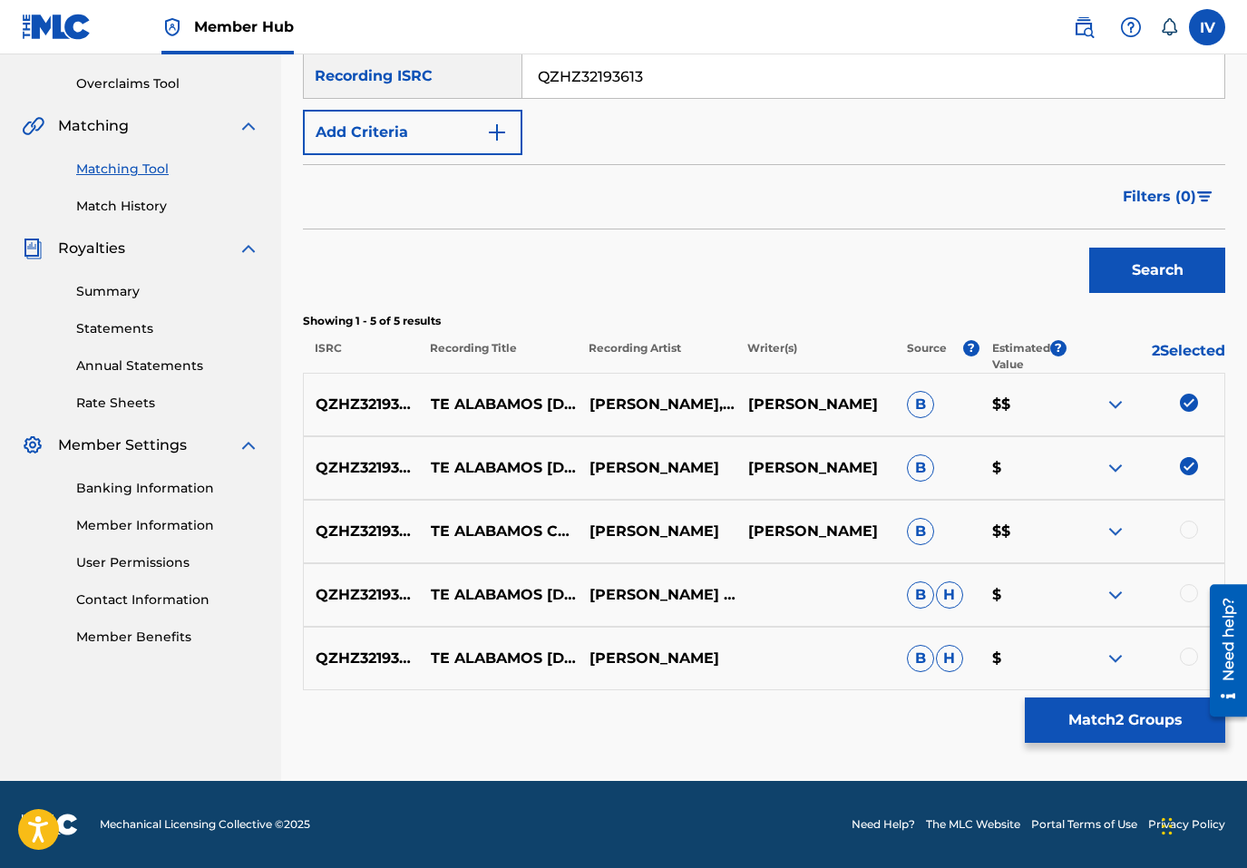
click at [1189, 550] on div "QZHZ32193613 TE ALABAMOS CRISTO (FEAT. SOLOMON LIRIA & NASHALIE SOTO) ENRIQUE P…" at bounding box center [764, 531] width 922 height 63
click at [1189, 534] on div at bounding box center [1189, 530] width 18 height 18
click at [1189, 590] on div at bounding box center [1189, 593] width 18 height 18
click at [1188, 658] on div at bounding box center [1189, 657] width 18 height 18
click at [491, 650] on p "TE ALABAMOS CRISTO" at bounding box center [509, 659] width 190 height 44
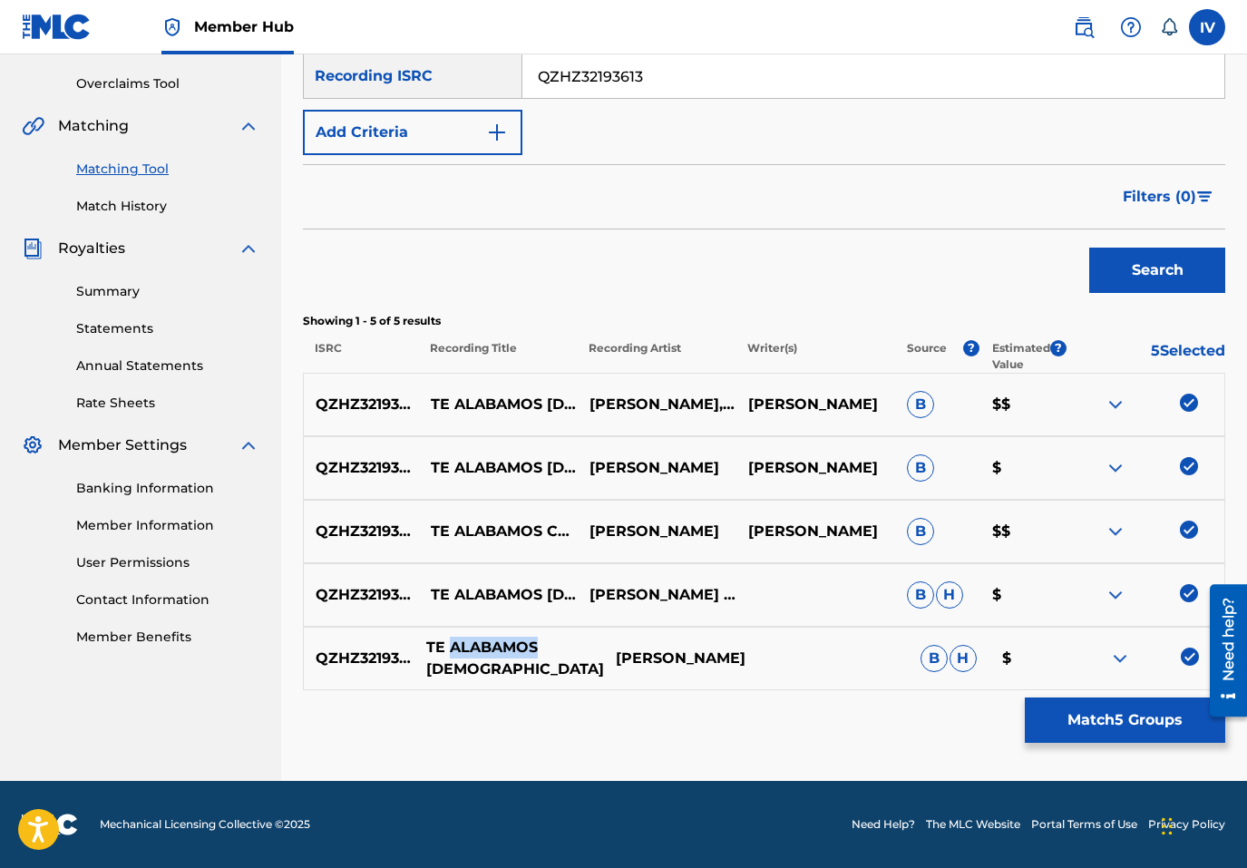
click at [491, 650] on p "TE ALABAMOS CRISTO" at bounding box center [509, 659] width 190 height 44
click at [601, 84] on input "QZHZ32193613" at bounding box center [873, 76] width 702 height 44
paste input "TE ALABAMOS CRISTO"
type input "QZHZ321TE ALABAMOS CRISTO93613"
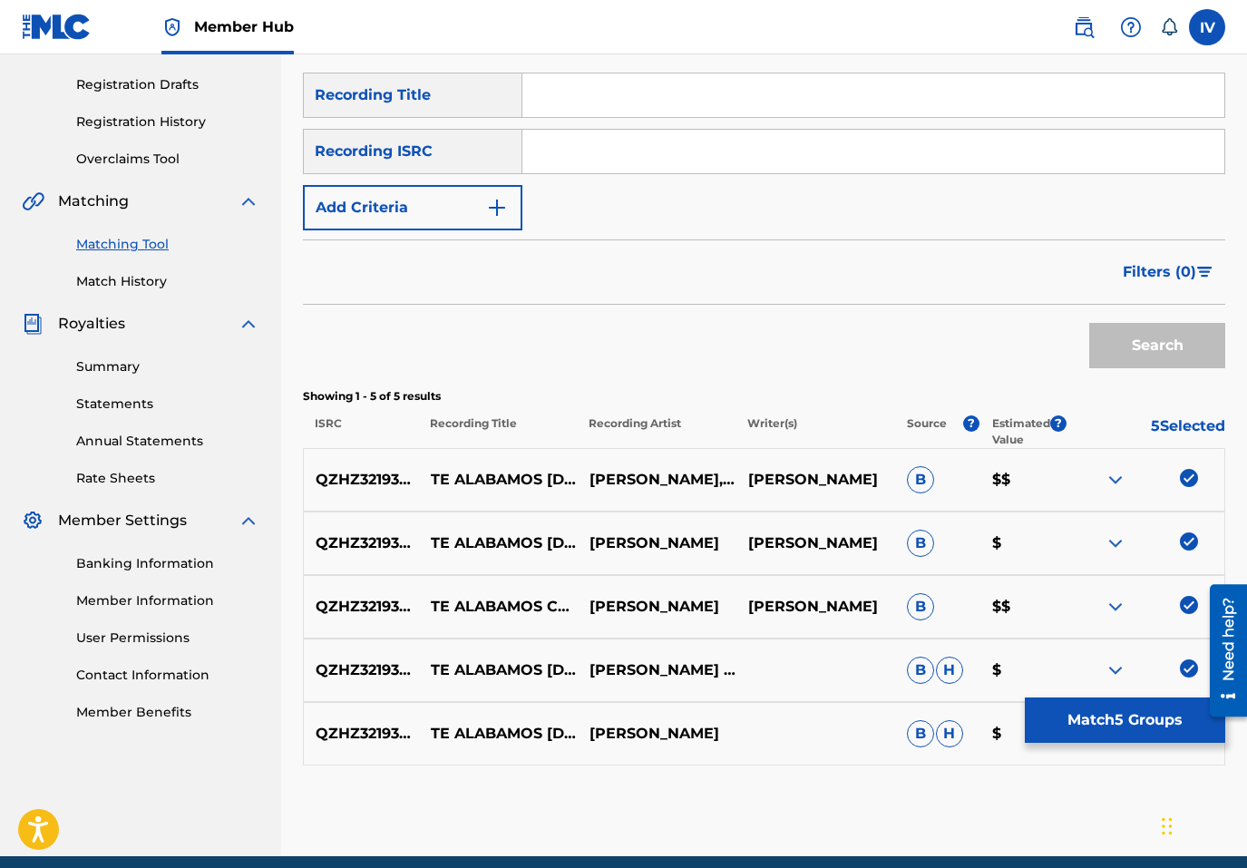
scroll to position [277, 0]
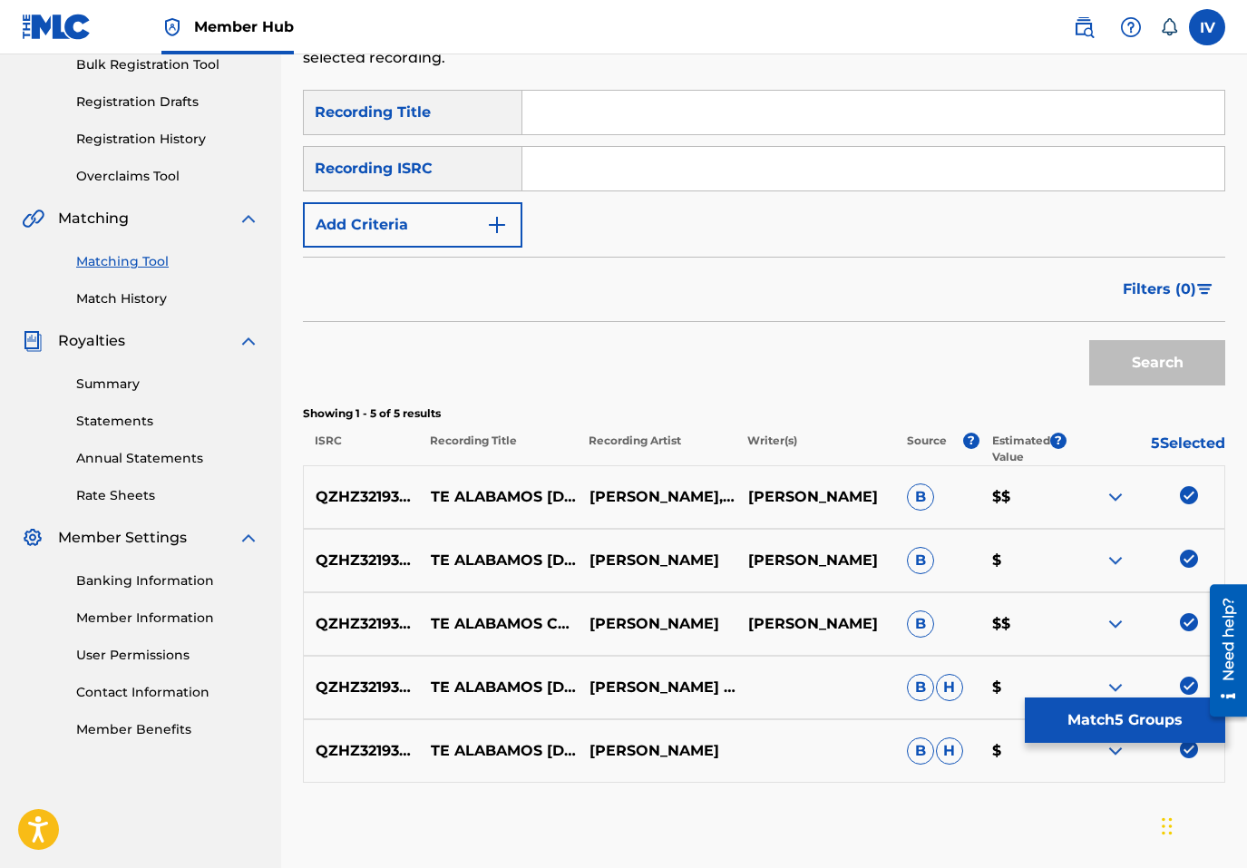
click at [596, 116] on input "Search Form" at bounding box center [873, 113] width 702 height 44
paste input "TE ALABAMOS CRISTO"
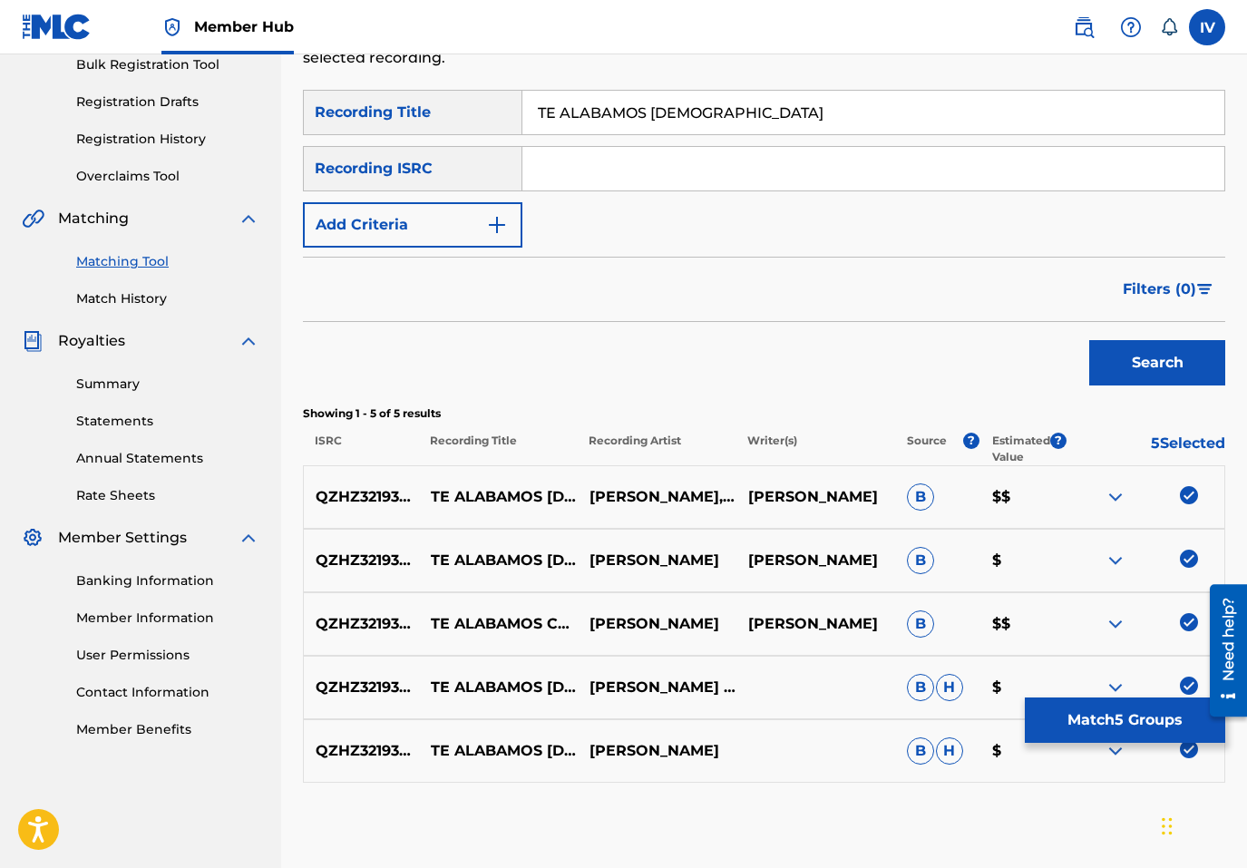
type input "TE ALABAMOS CRISTO"
click at [1089, 340] on button "Search" at bounding box center [1157, 362] width 136 height 45
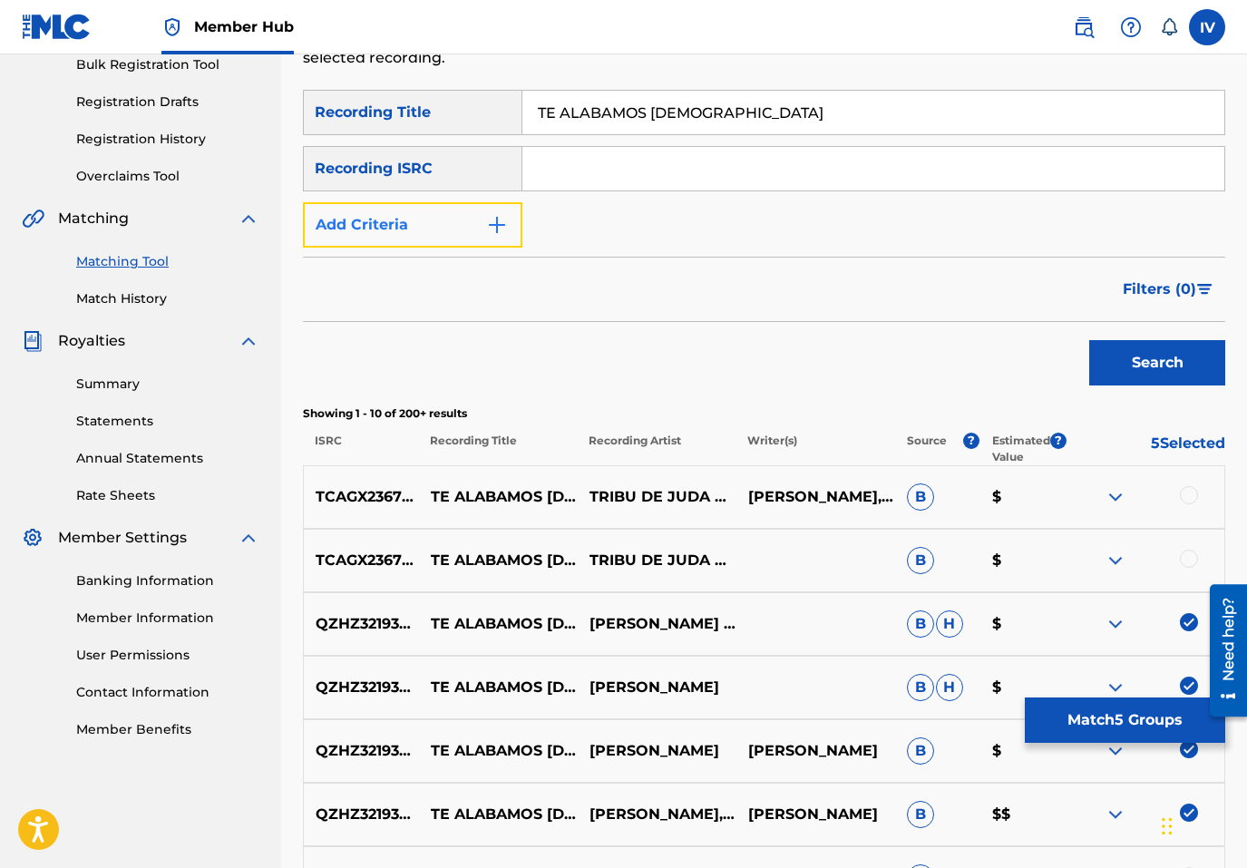
click at [474, 229] on button "Add Criteria" at bounding box center [413, 224] width 220 height 45
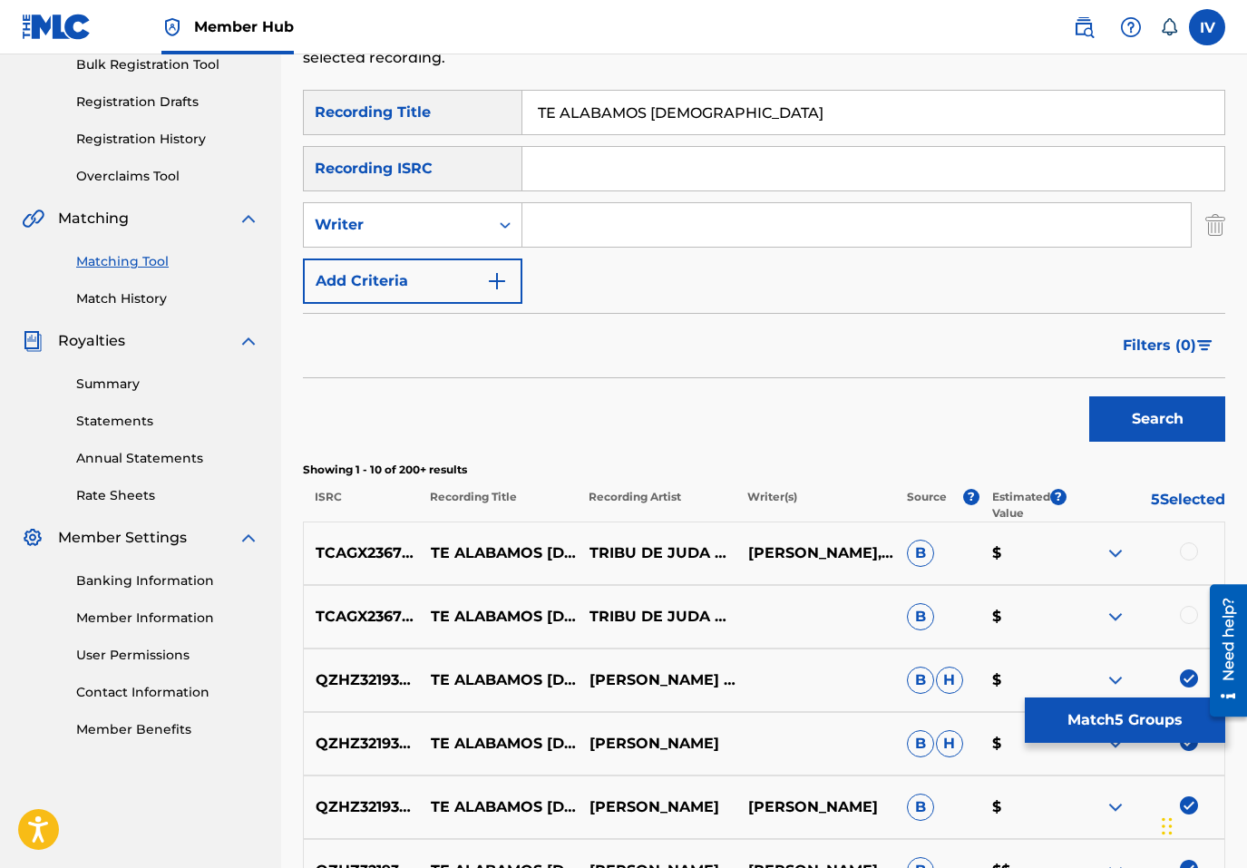
click at [566, 229] on input "Search Form" at bounding box center [856, 225] width 668 height 44
type input "P"
click at [450, 222] on div "Writer" at bounding box center [396, 225] width 163 height 22
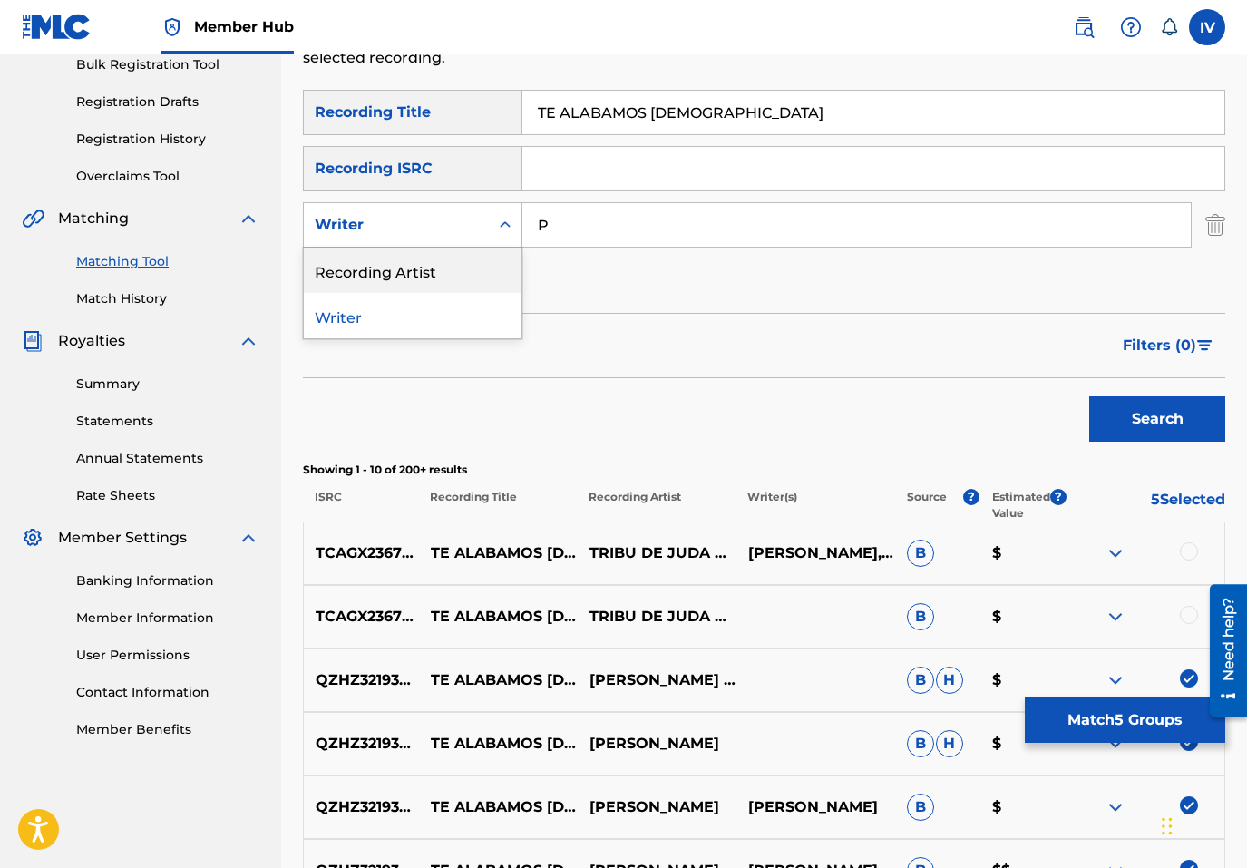
click at [425, 263] on div "Recording Artist" at bounding box center [413, 270] width 218 height 45
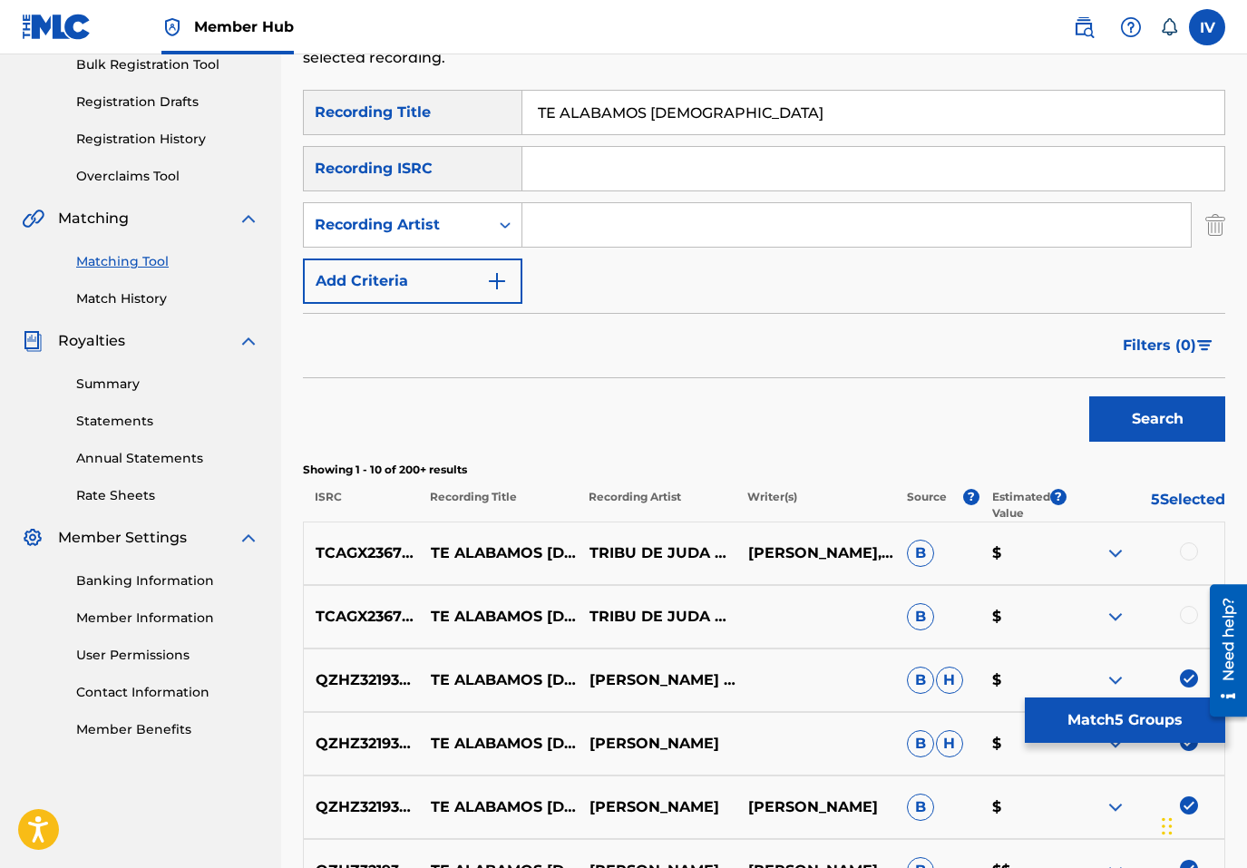
click at [581, 221] on input "Search Form" at bounding box center [856, 225] width 668 height 44
type input "ENRIQUE"
click at [1089, 396] on button "Search" at bounding box center [1157, 418] width 136 height 45
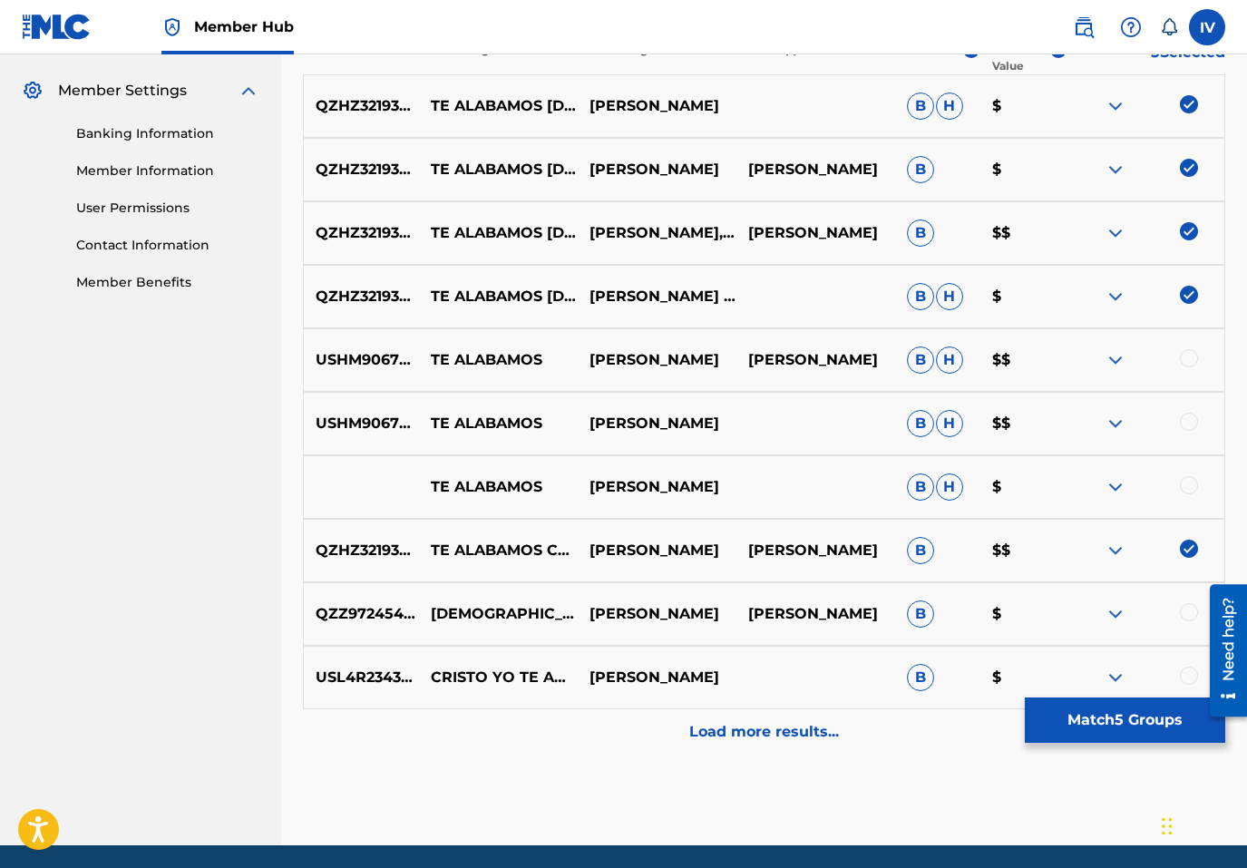
scroll to position [748, 0]
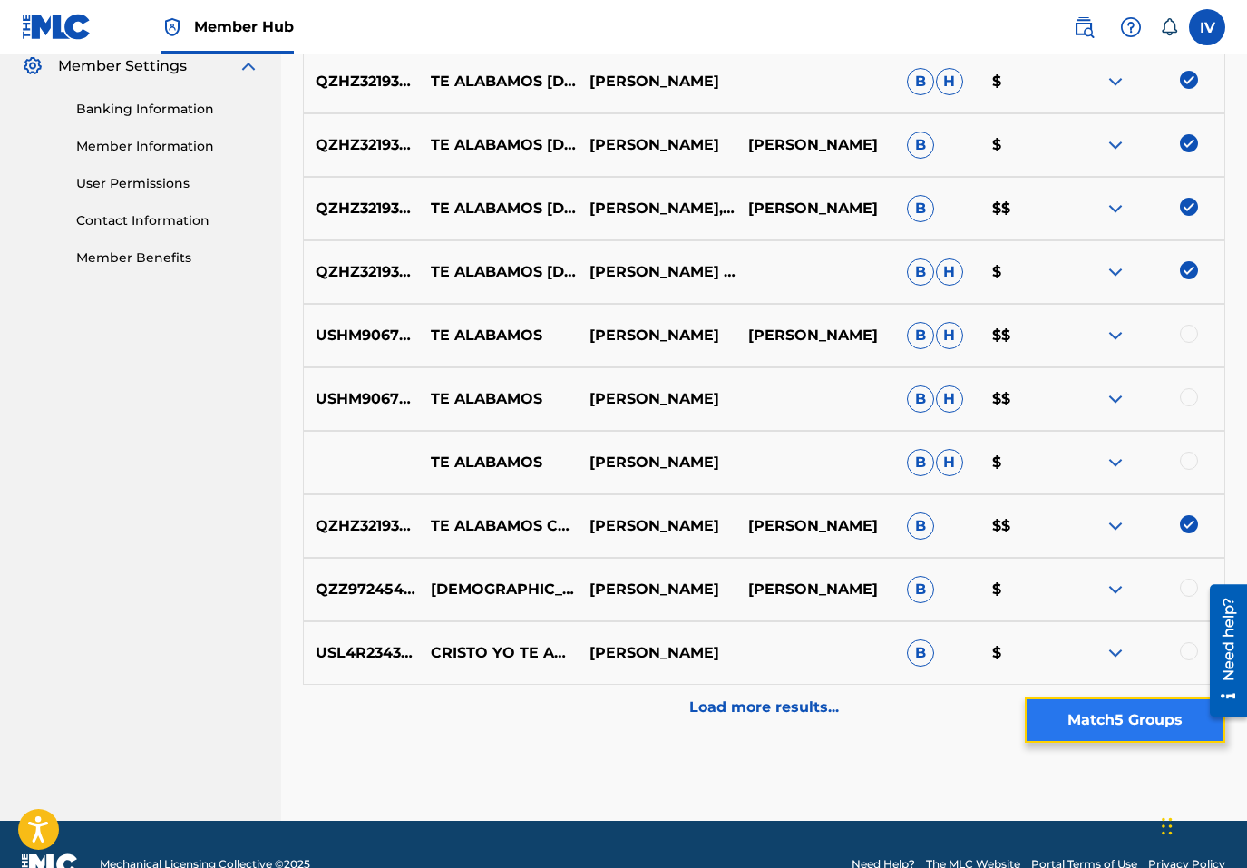
click at [1106, 727] on button "Match 5 Groups" at bounding box center [1125, 720] width 200 height 45
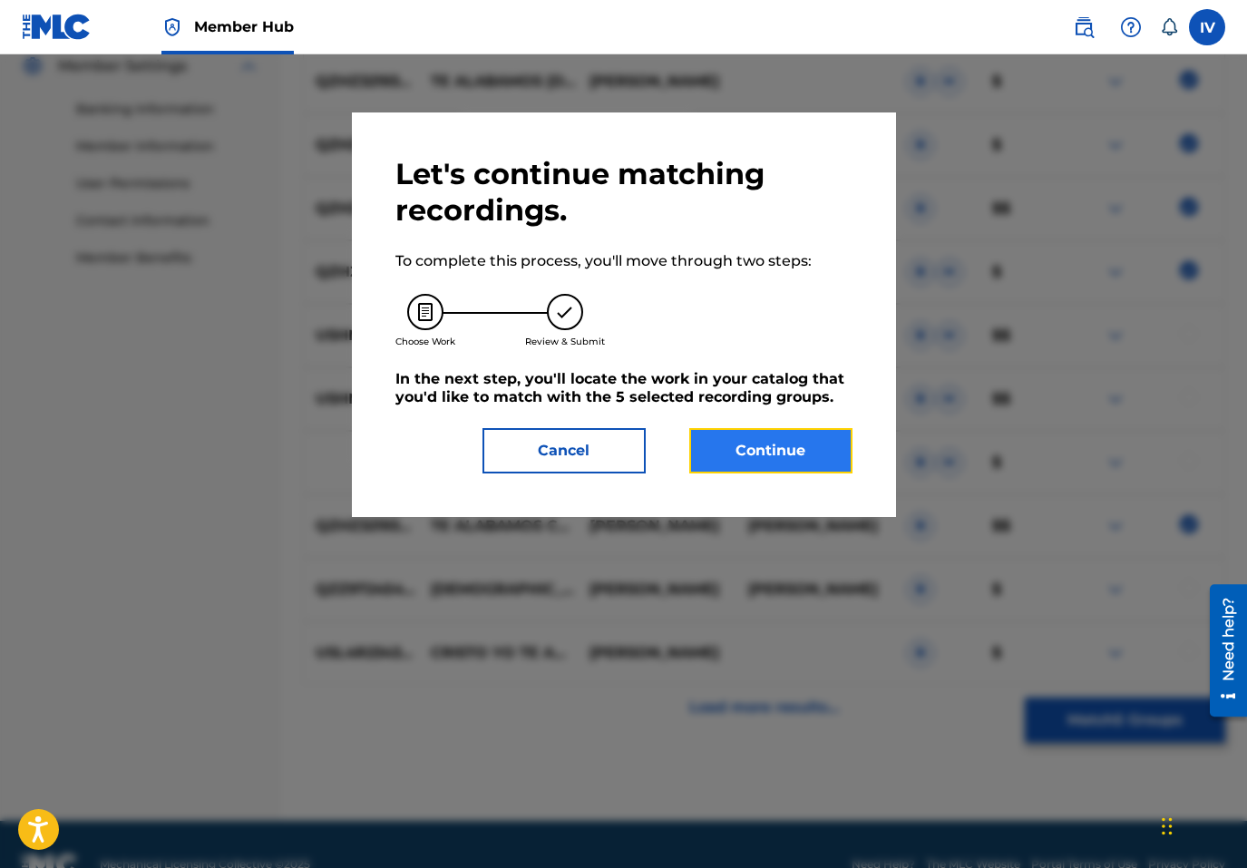
click at [804, 454] on button "Continue" at bounding box center [770, 450] width 163 height 45
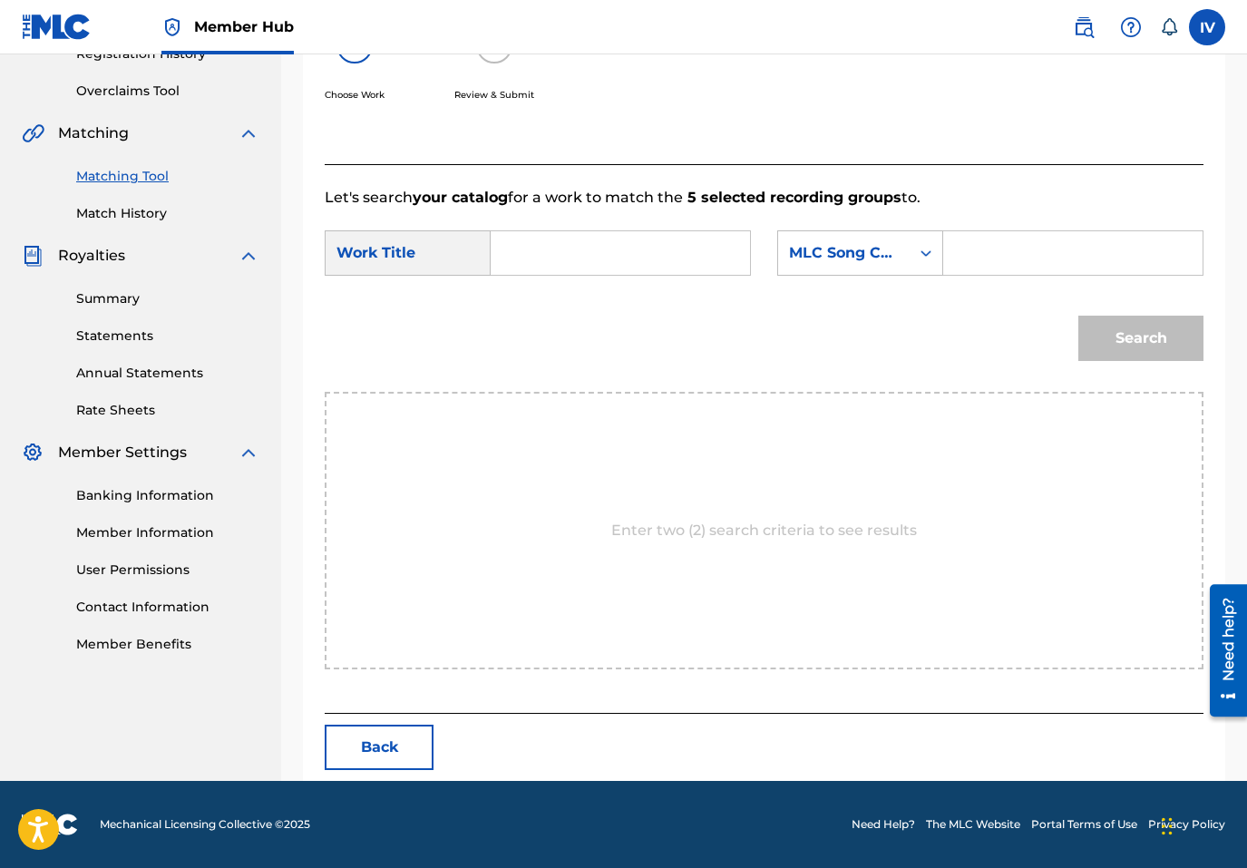
click at [685, 243] on input "Search Form" at bounding box center [620, 253] width 229 height 44
type input "TE ALABAMOS"
click at [889, 266] on div "MLC Song Code" at bounding box center [844, 253] width 132 height 34
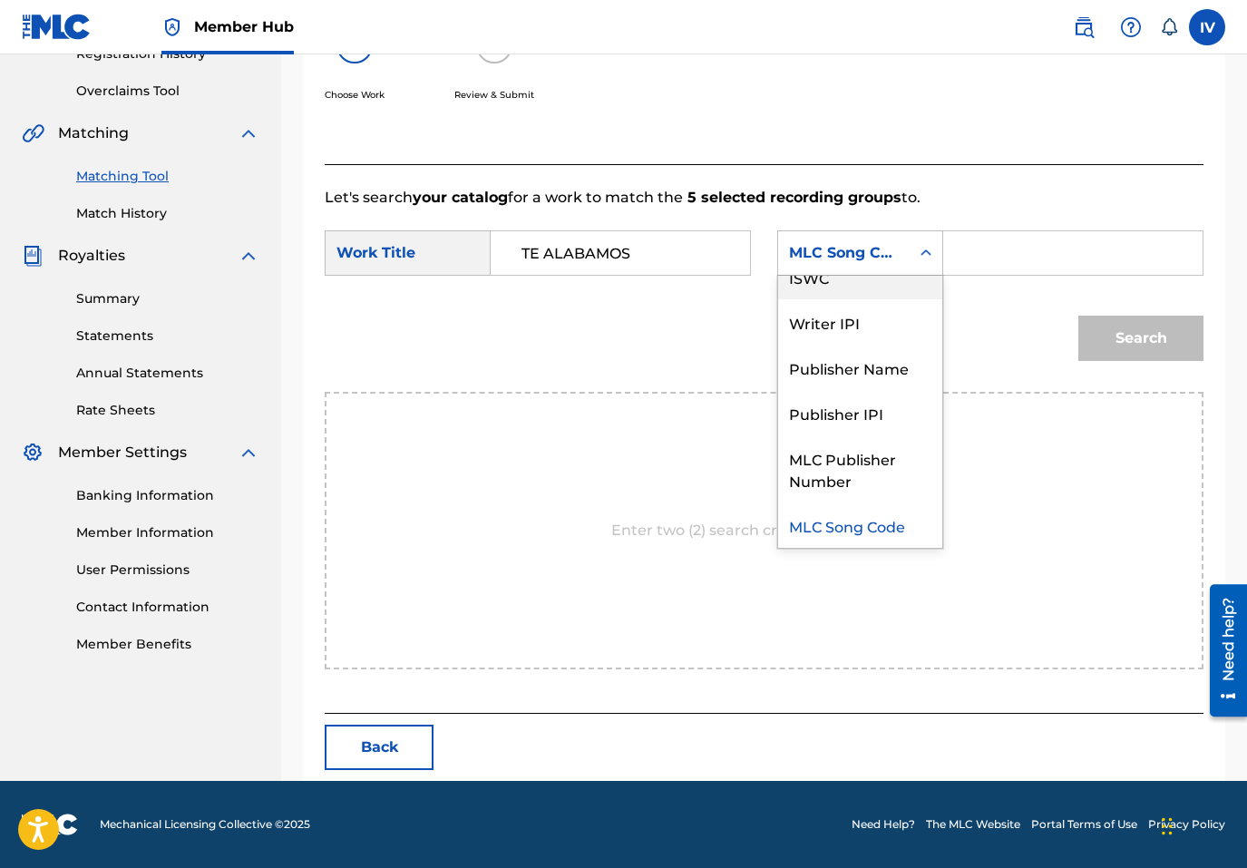
scroll to position [0, 0]
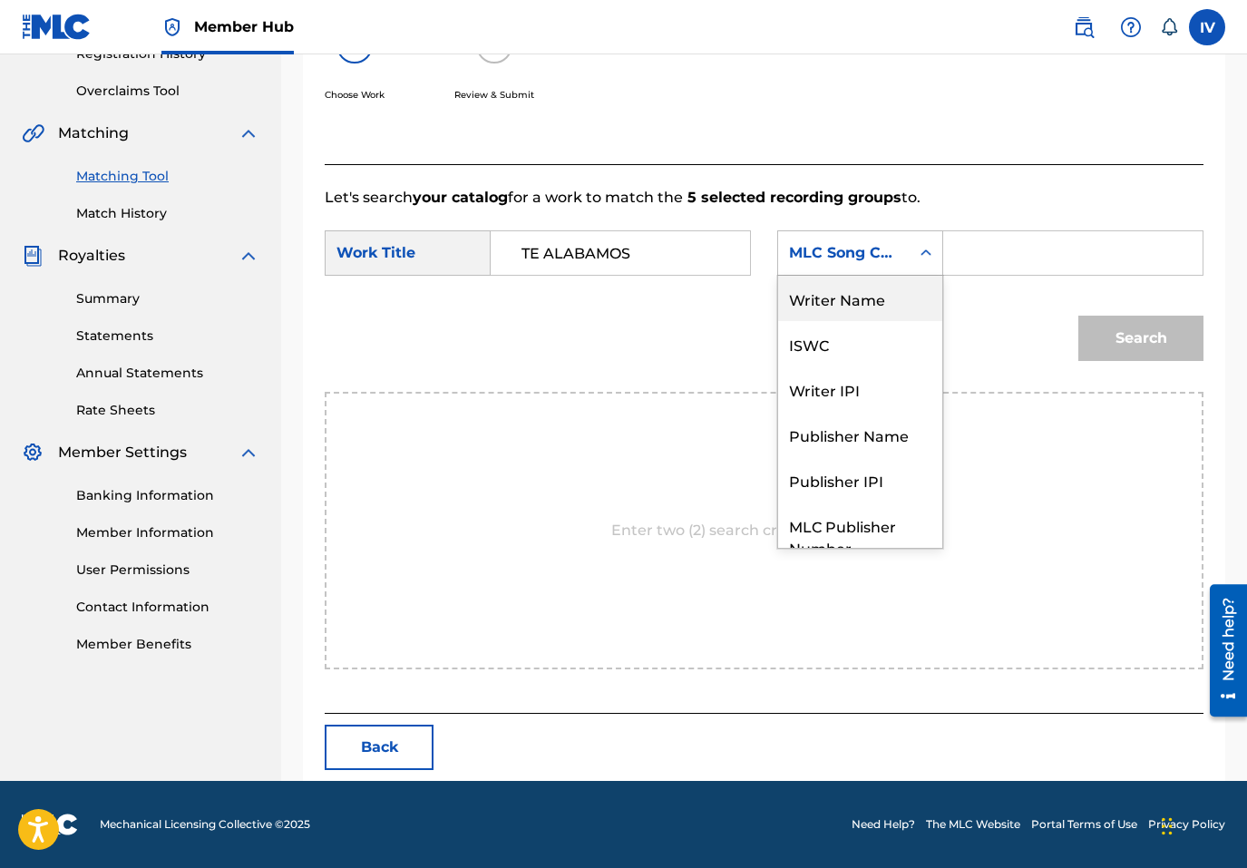
click at [869, 294] on div "Writer Name" at bounding box center [860, 298] width 164 height 45
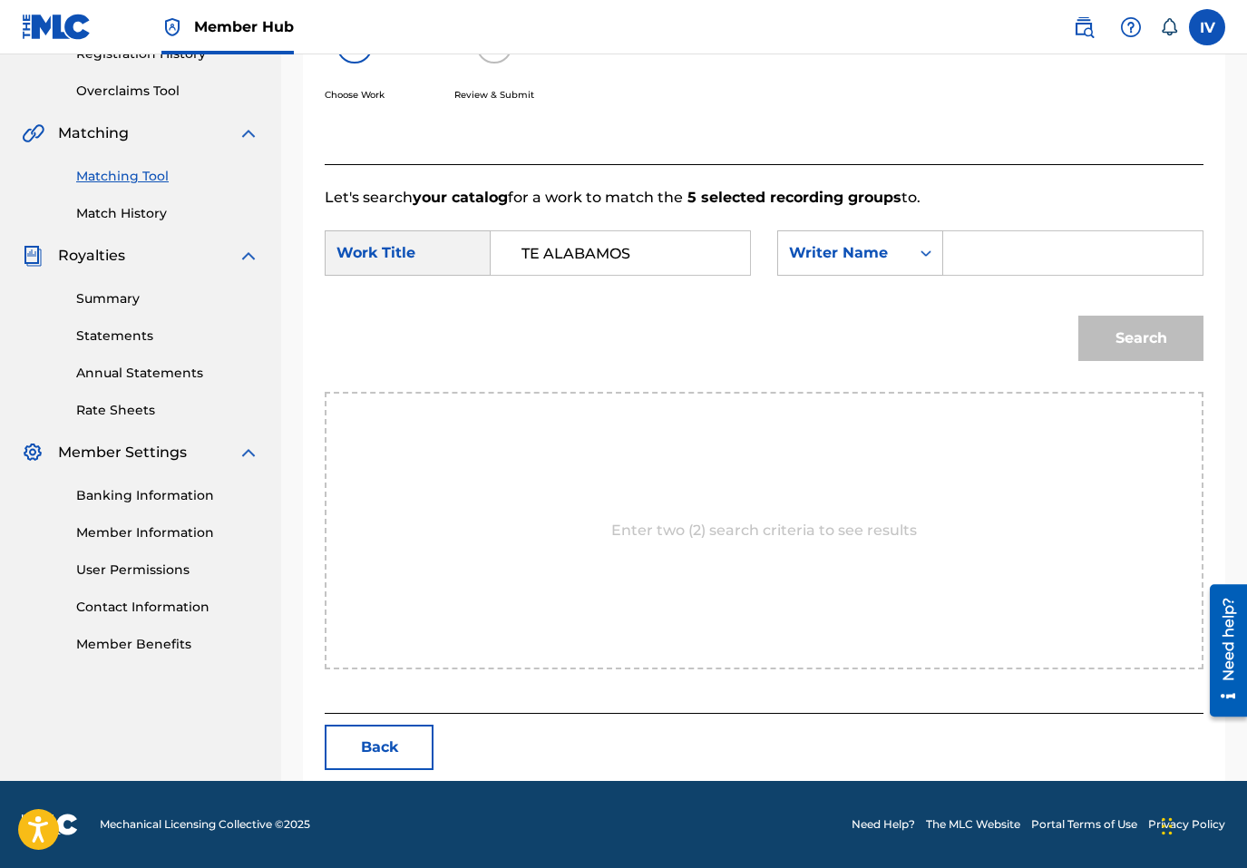
click at [987, 276] on div "SearchWithCriteria5cc89d37-1f07-4346-8806-db6d76d40b26 Work Title TE ALABAMOS S…" at bounding box center [764, 258] width 879 height 56
click at [978, 257] on input "Search Form" at bounding box center [1073, 253] width 229 height 44
type input "PEREZ"
click at [1078, 316] on button "Search" at bounding box center [1140, 338] width 125 height 45
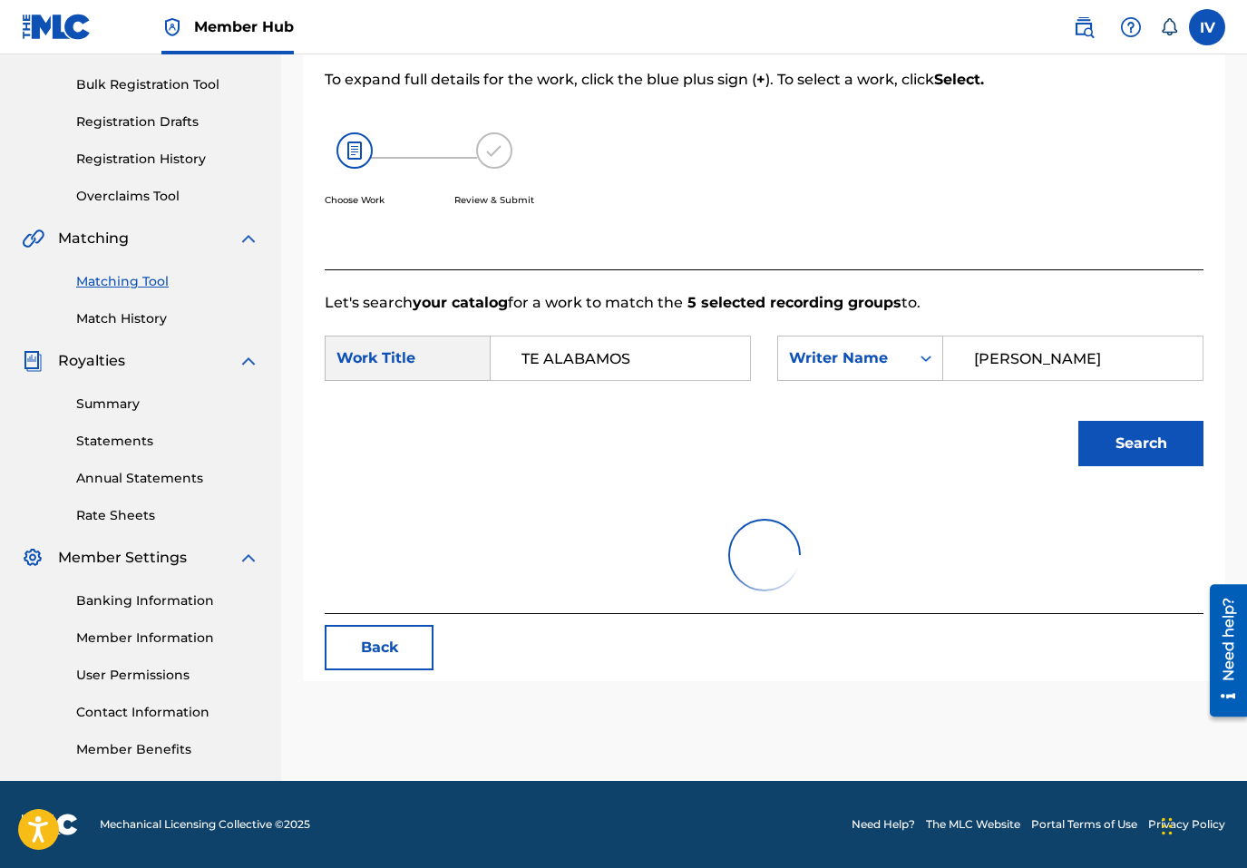
scroll to position [362, 0]
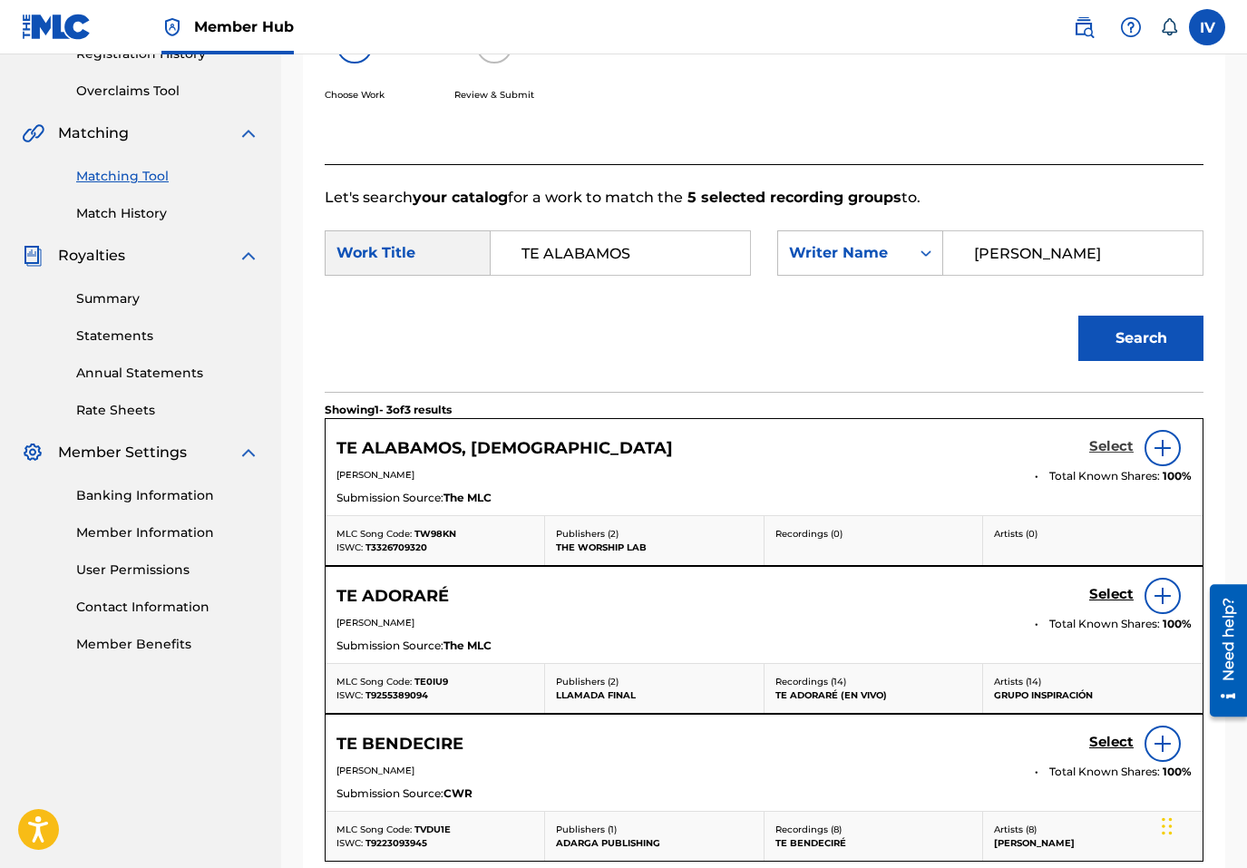
click at [1110, 443] on h5 "Select" at bounding box center [1111, 446] width 44 height 17
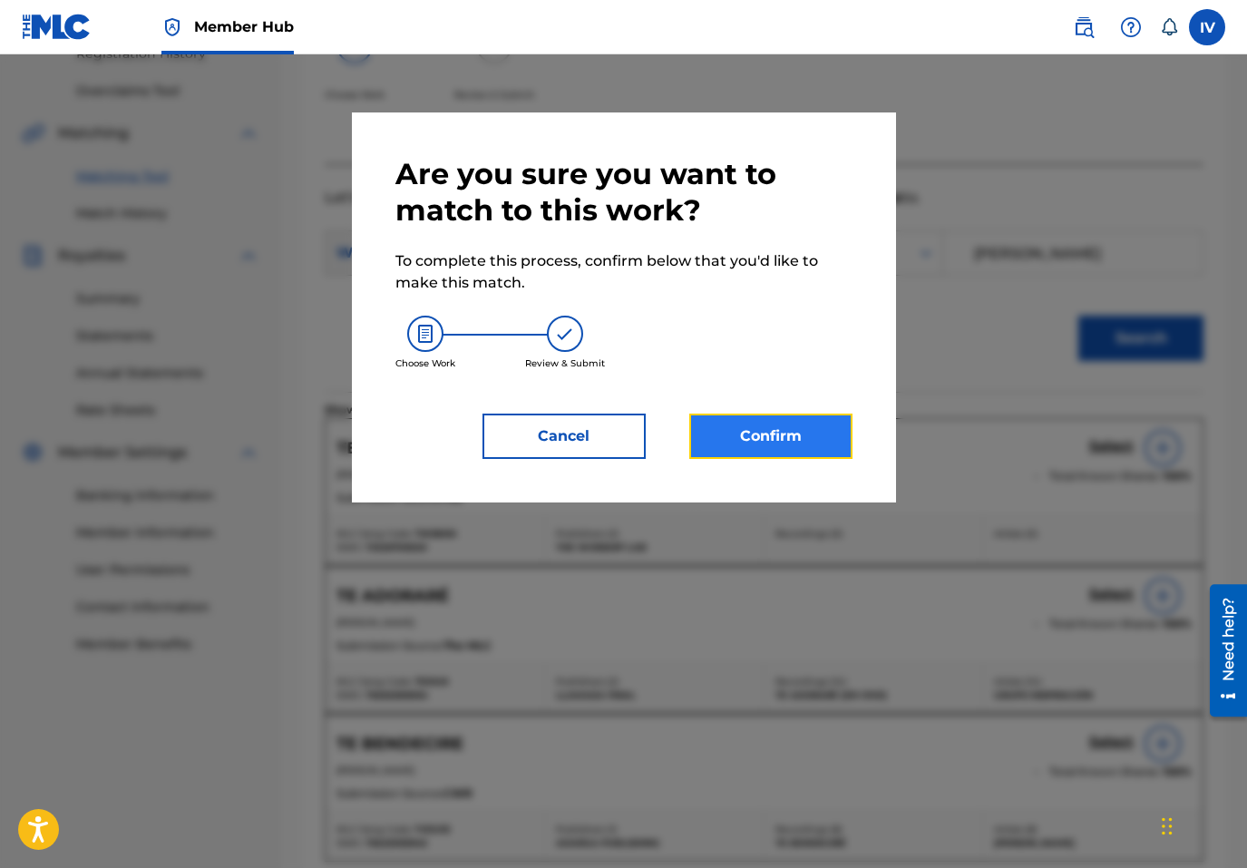
click at [824, 435] on button "Confirm" at bounding box center [770, 436] width 163 height 45
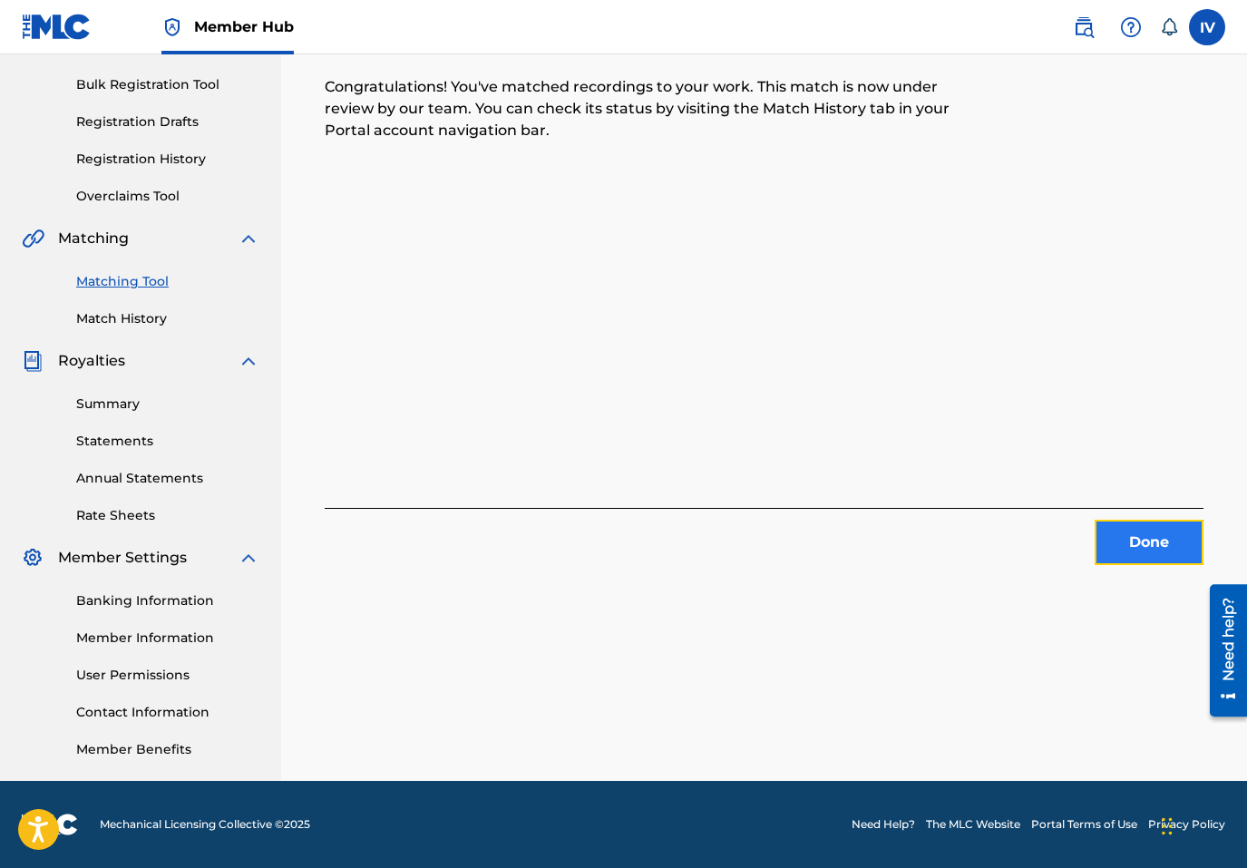
click at [1128, 536] on button "Done" at bounding box center [1149, 542] width 109 height 45
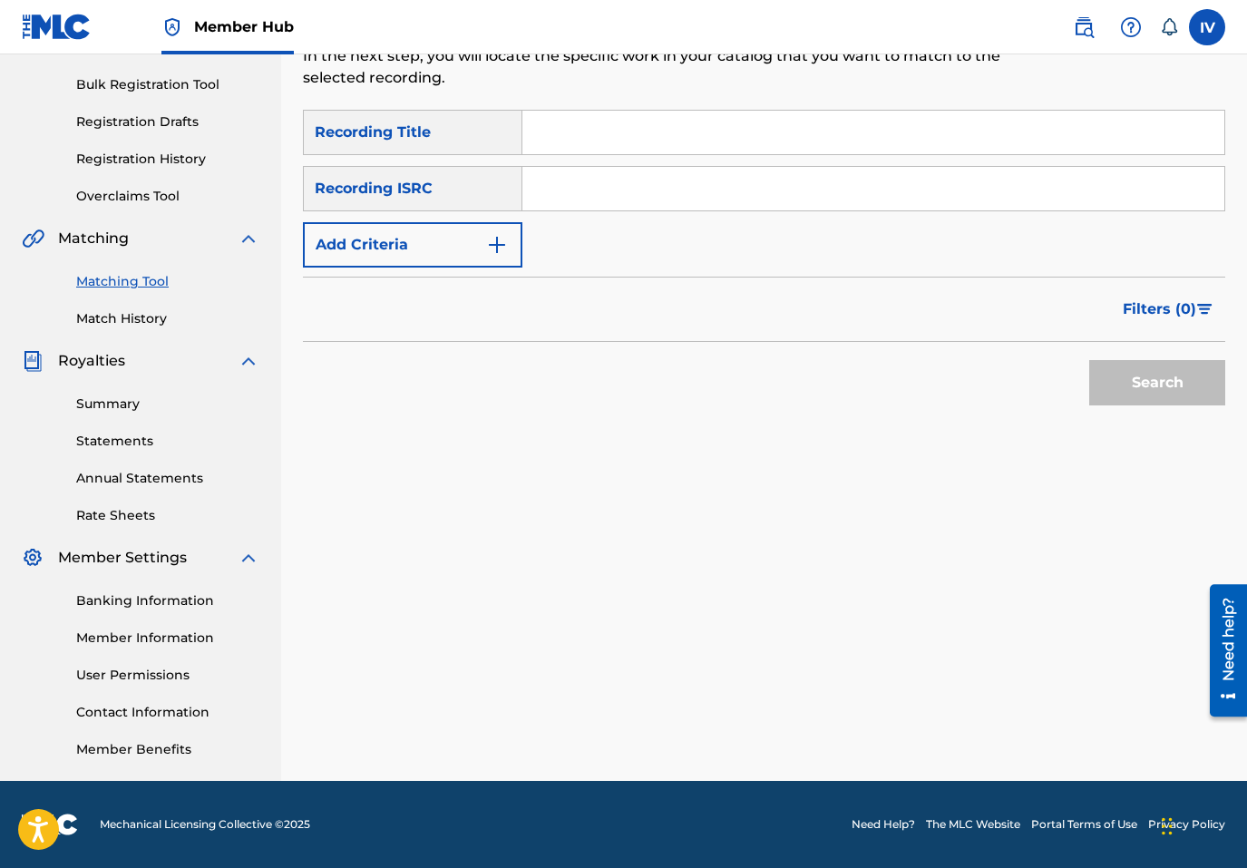
click at [803, 194] on input "Search Form" at bounding box center [873, 189] width 702 height 44
paste input "QZNWU2021748"
type input "QZNWU2021748"
click at [1089, 360] on button "Search" at bounding box center [1157, 382] width 136 height 45
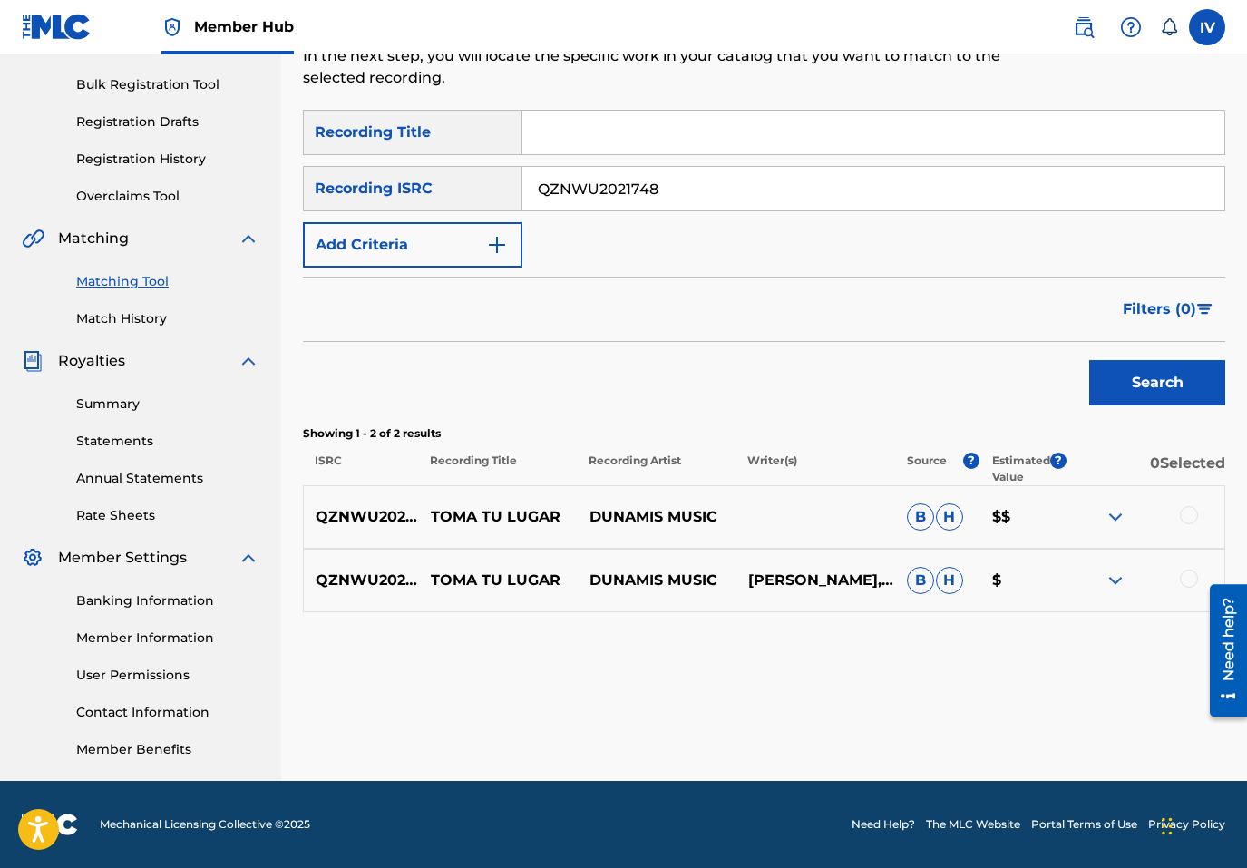
click at [1193, 518] on div at bounding box center [1189, 515] width 18 height 18
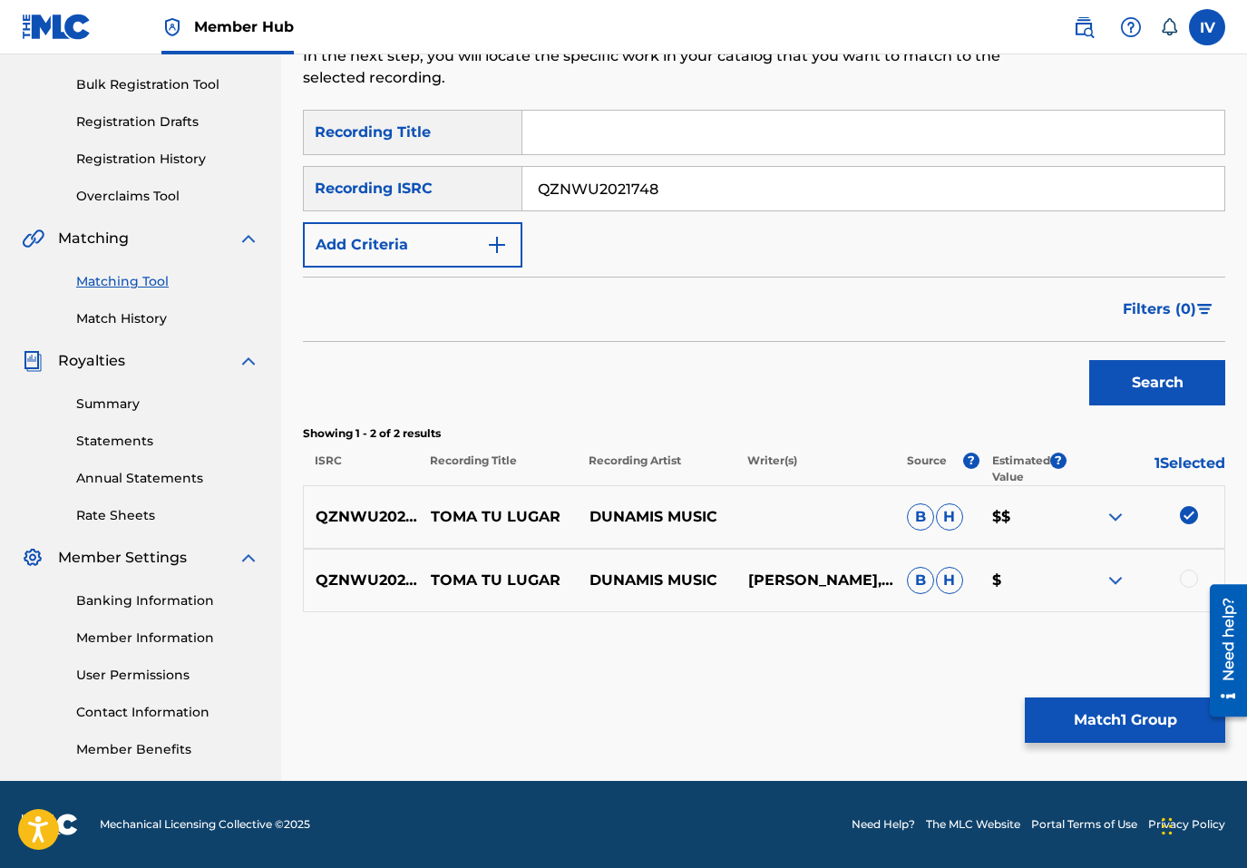
click at [1192, 581] on div at bounding box center [1189, 579] width 18 height 18
click at [628, 511] on p "DUNAMIS MUSIC" at bounding box center [657, 517] width 159 height 22
click at [444, 259] on button "Add Criteria" at bounding box center [413, 244] width 220 height 45
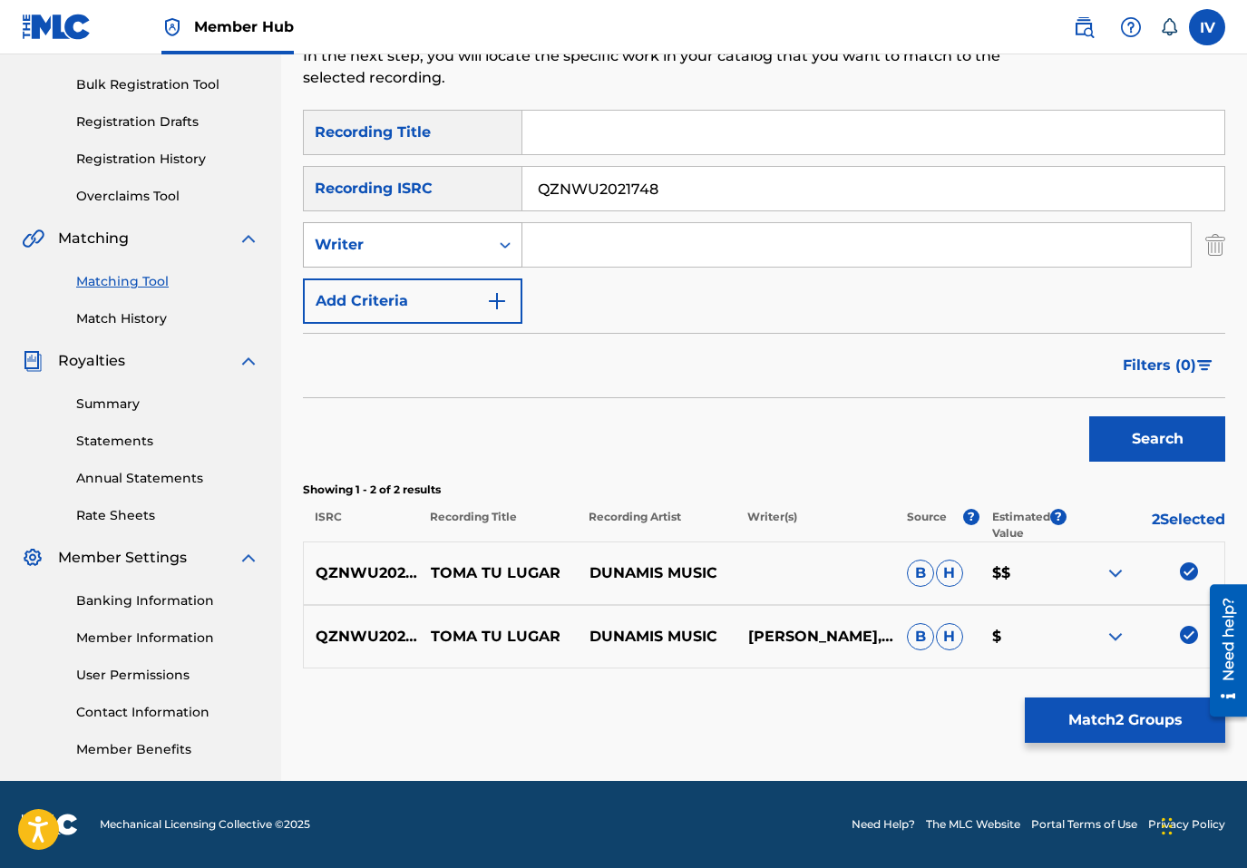
click at [413, 242] on div "Writer" at bounding box center [396, 245] width 163 height 22
click at [418, 292] on div "Recording Artist" at bounding box center [413, 290] width 218 height 45
click at [610, 242] on input "Search Form" at bounding box center [856, 245] width 668 height 44
paste input "DUNAMIS MUSIC"
type input "DUNAMIS MUSIC"
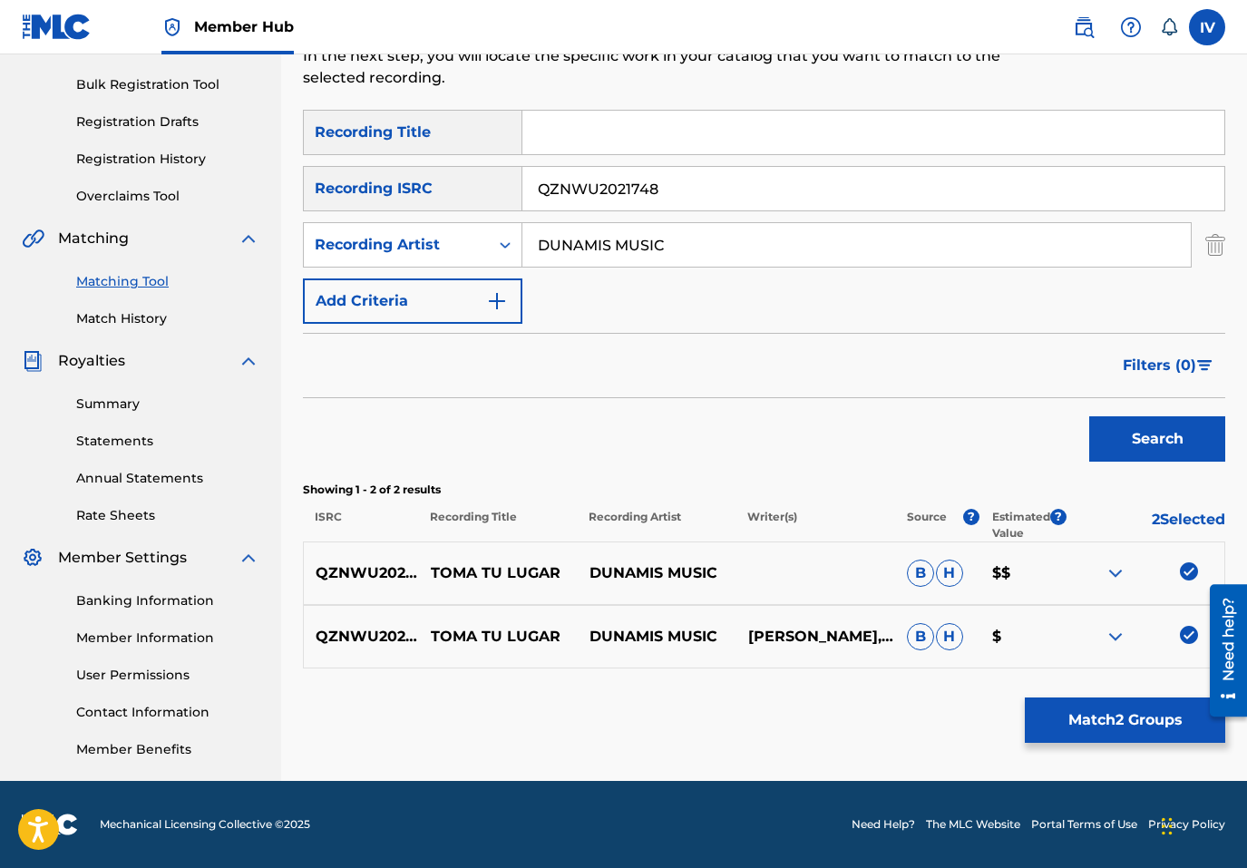
click at [600, 196] on input "QZNWU2021748" at bounding box center [873, 189] width 702 height 44
click at [515, 569] on p "TOMA TU LUGAR" at bounding box center [498, 573] width 159 height 22
click at [592, 132] on input "Search Form" at bounding box center [873, 133] width 702 height 44
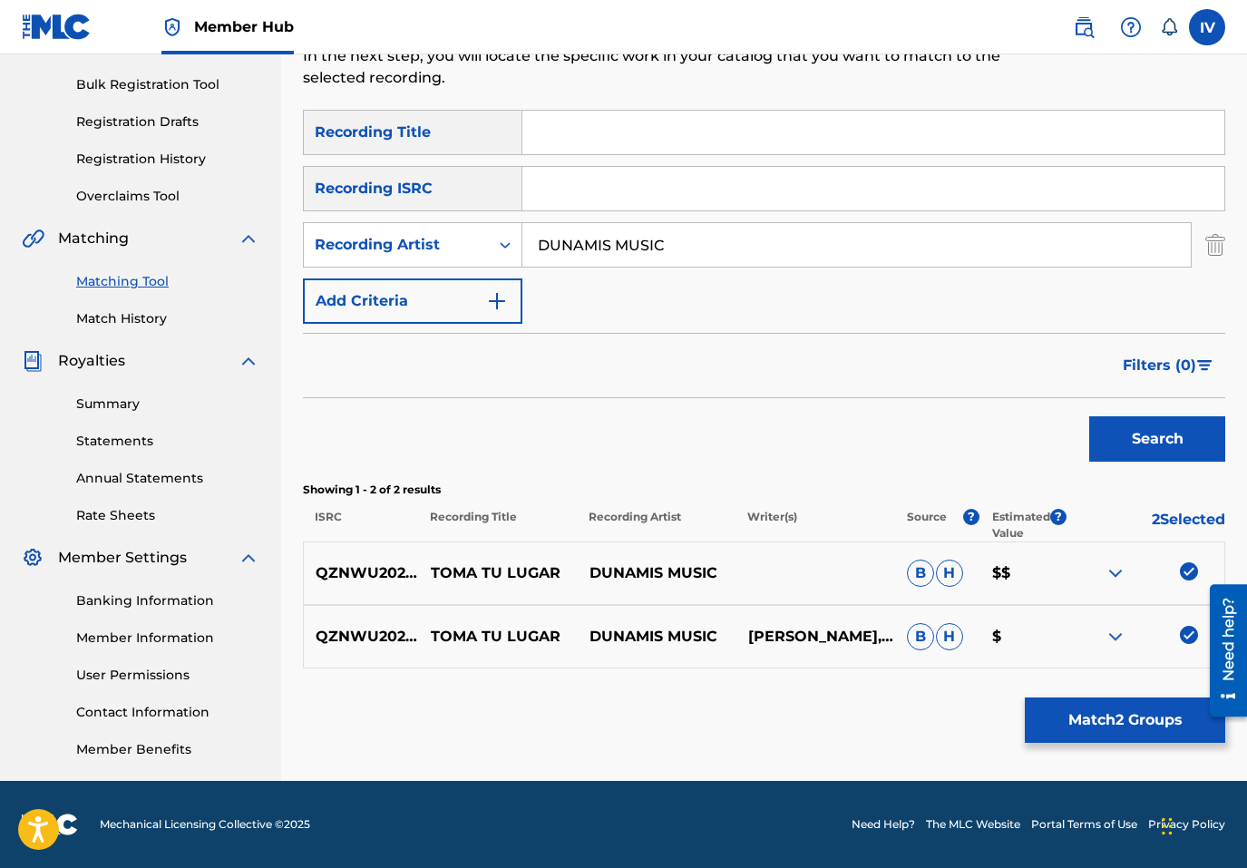
paste input "TOMA TU LUGAR"
type input "TOMA TU LUGAR"
click at [1089, 416] on button "Search" at bounding box center [1157, 438] width 136 height 45
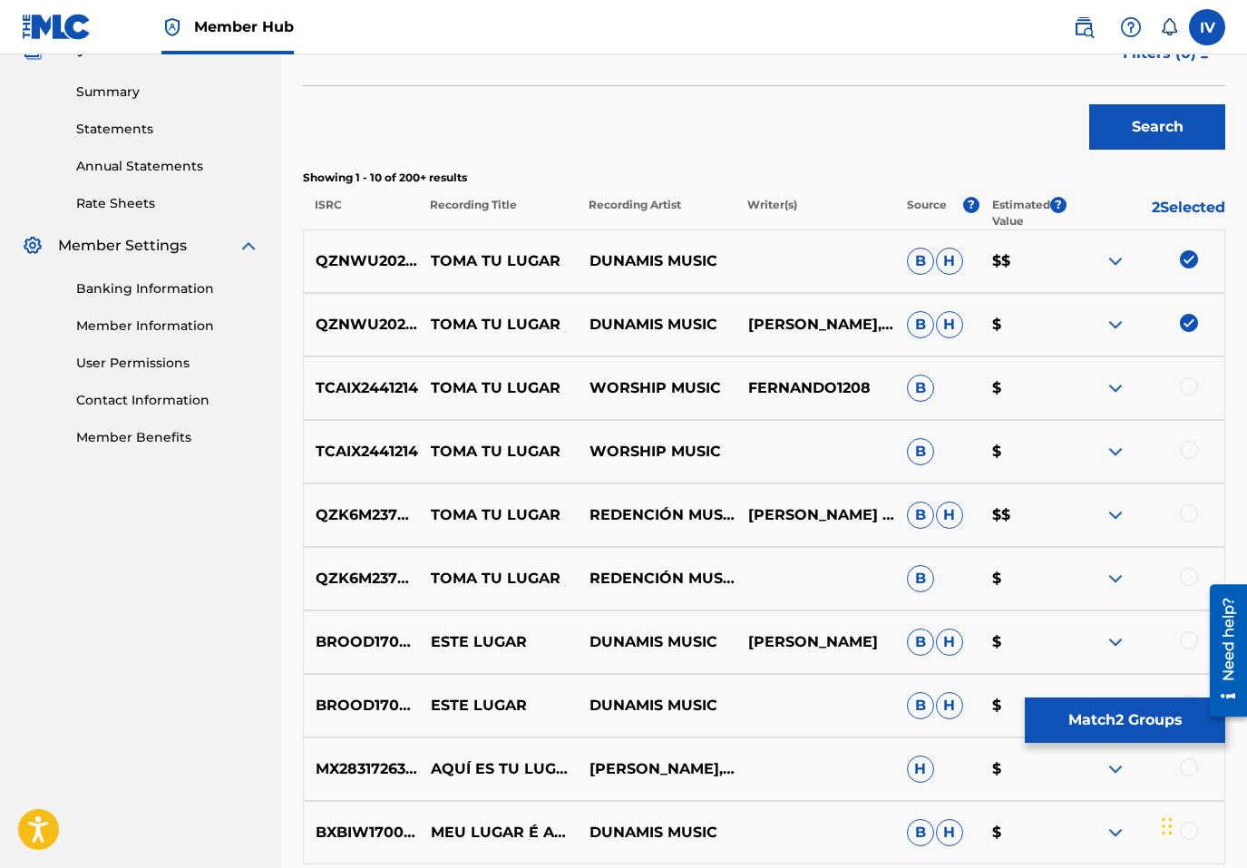
scroll to position [576, 0]
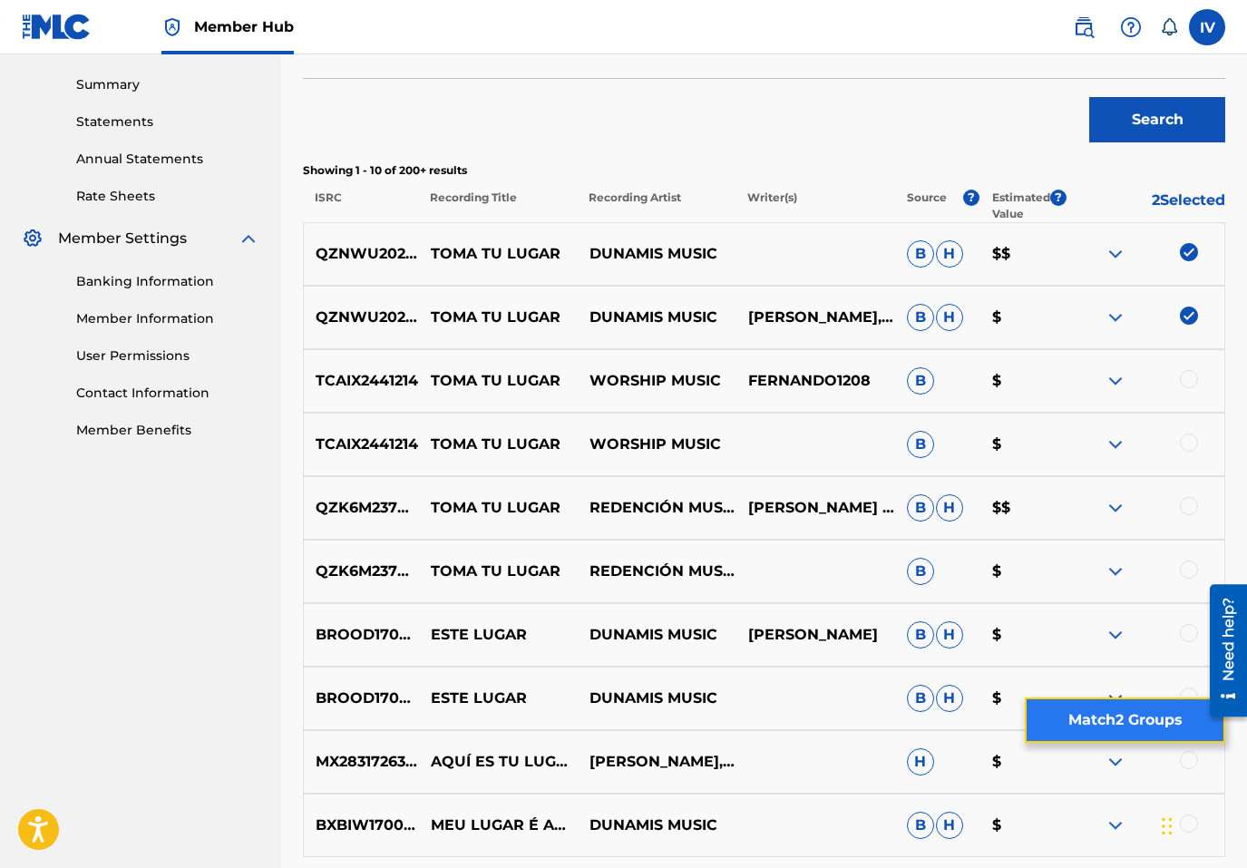
click at [1155, 705] on button "Match 2 Groups" at bounding box center [1125, 720] width 200 height 45
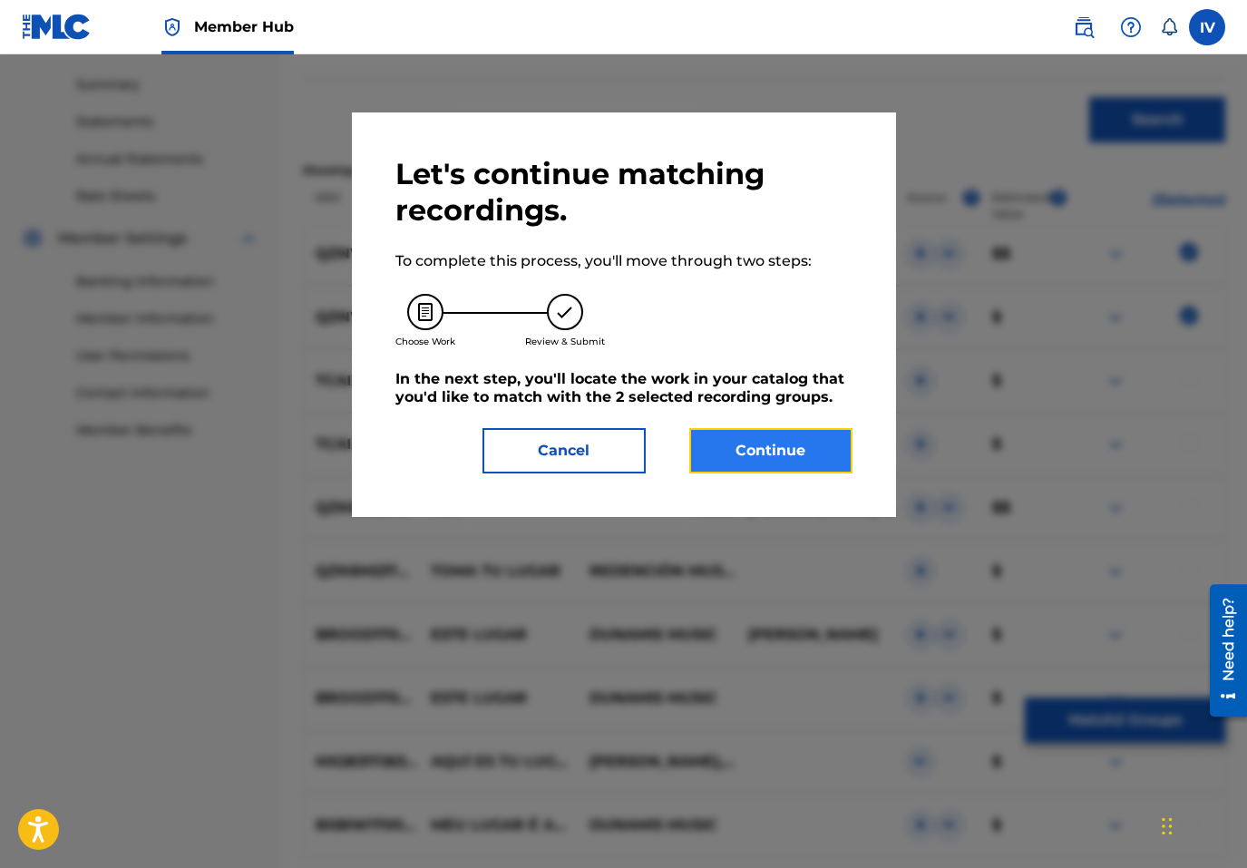
click at [804, 462] on button "Continue" at bounding box center [770, 450] width 163 height 45
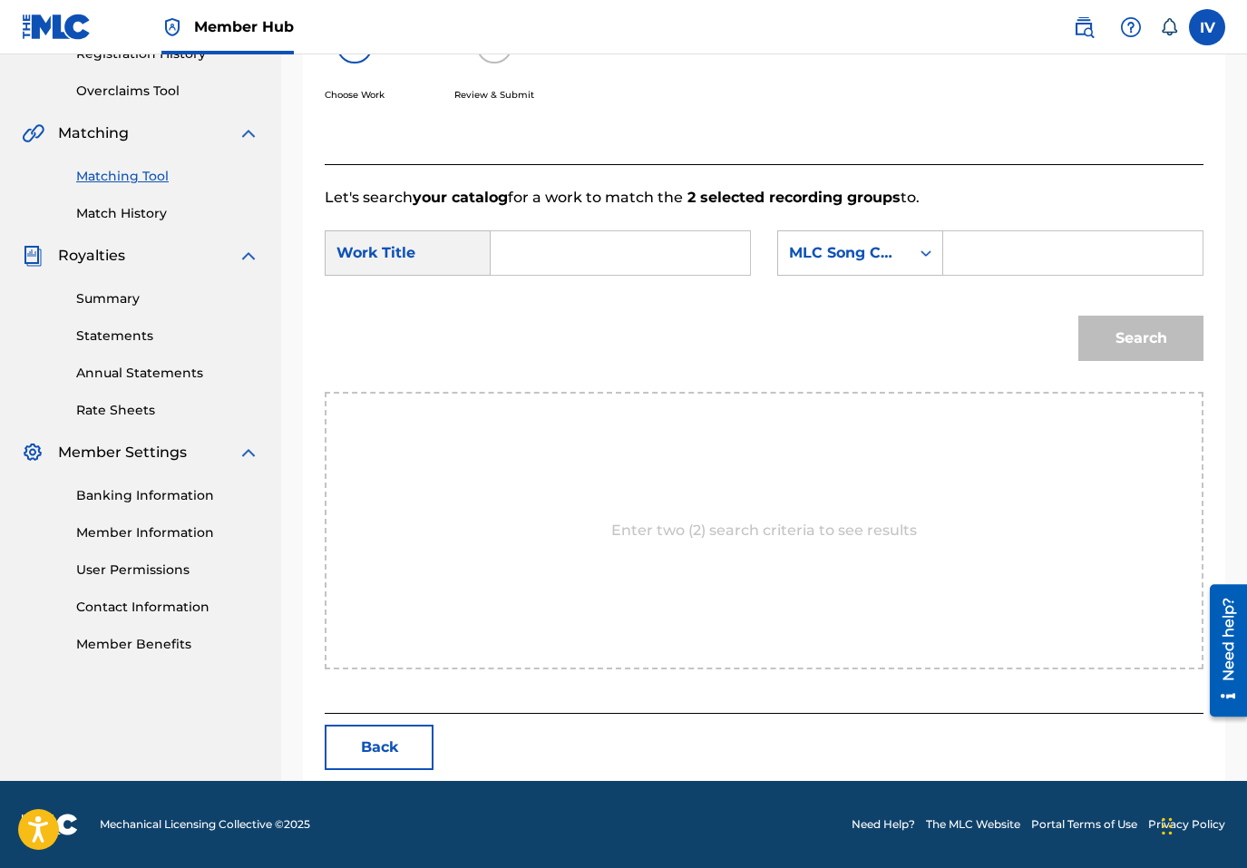
click at [610, 271] on input "Search Form" at bounding box center [620, 253] width 229 height 44
paste input "Toma Tu Lugar"
type input "Toma Tu Lugar"
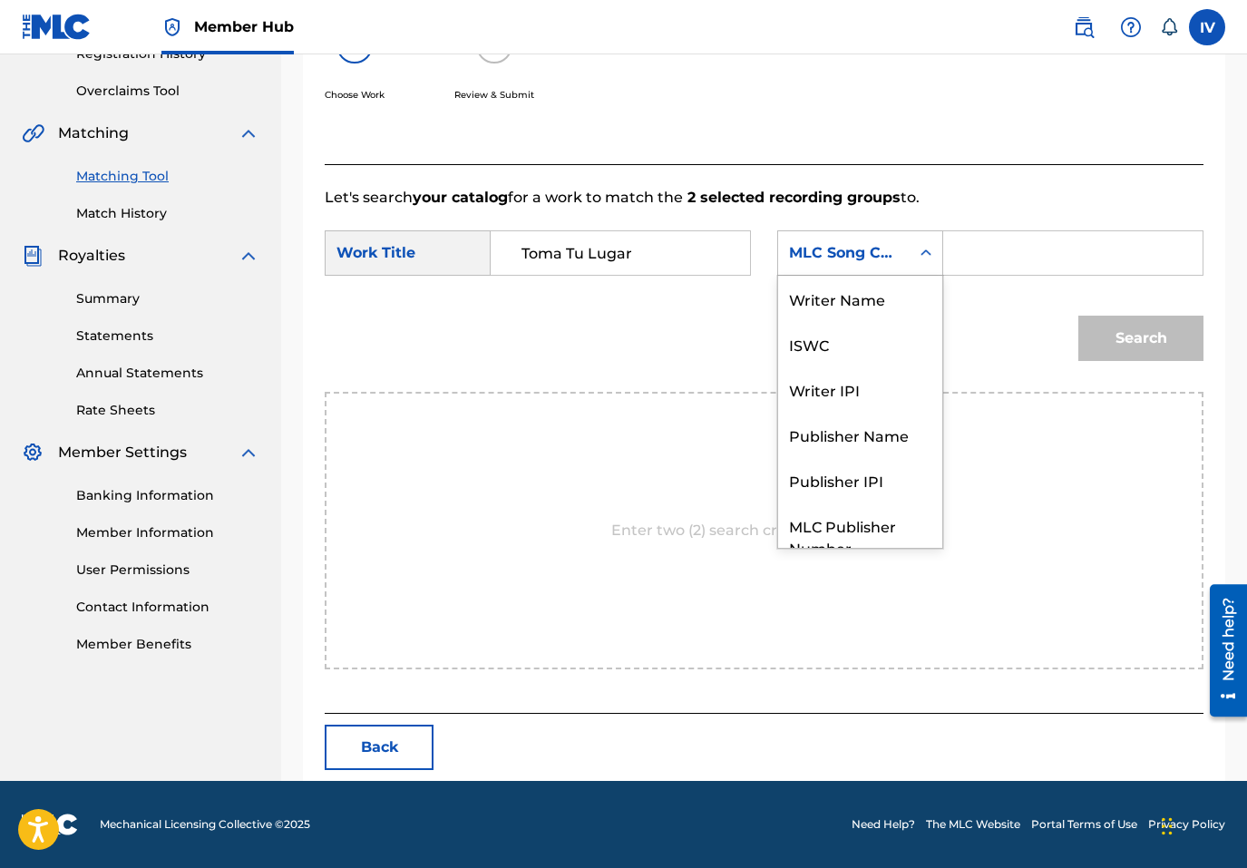
click at [840, 238] on div "MLC Song Code" at bounding box center [844, 253] width 132 height 34
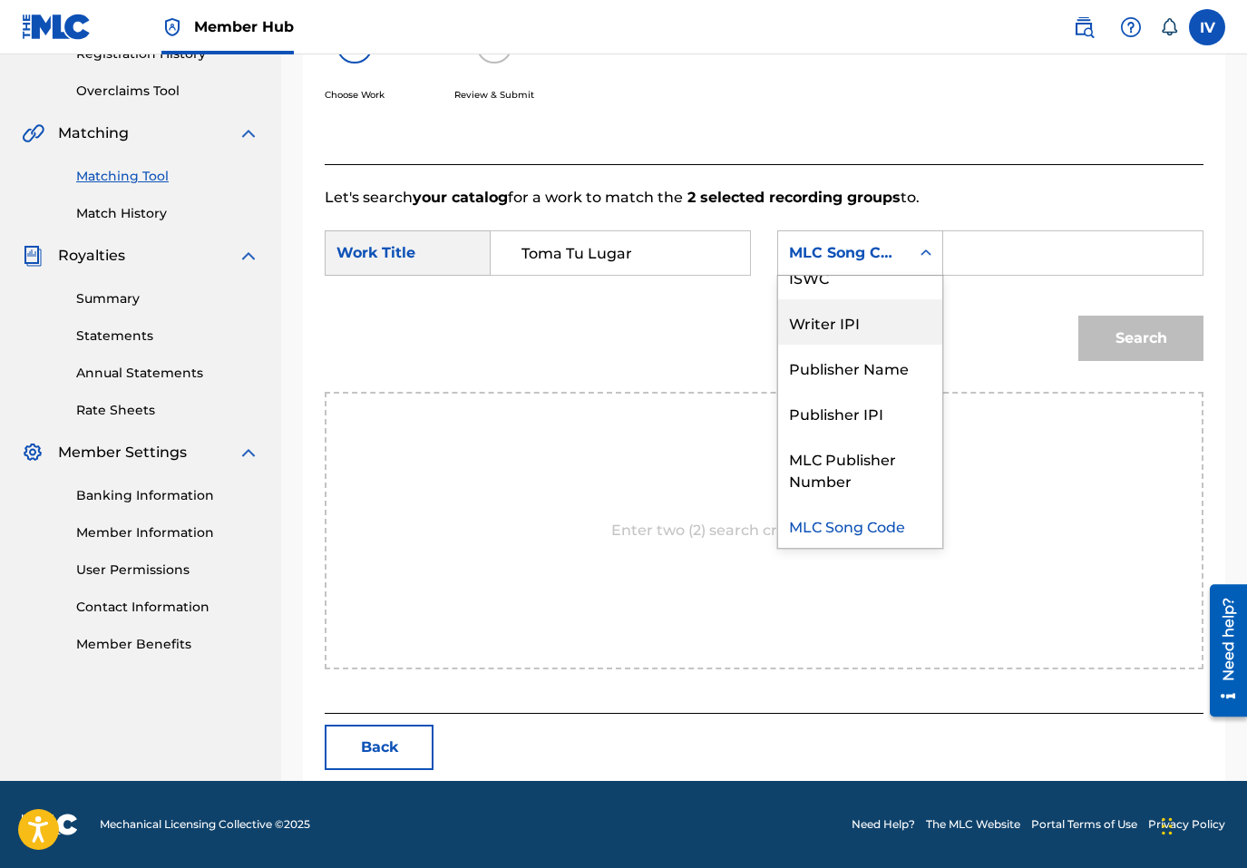
scroll to position [0, 0]
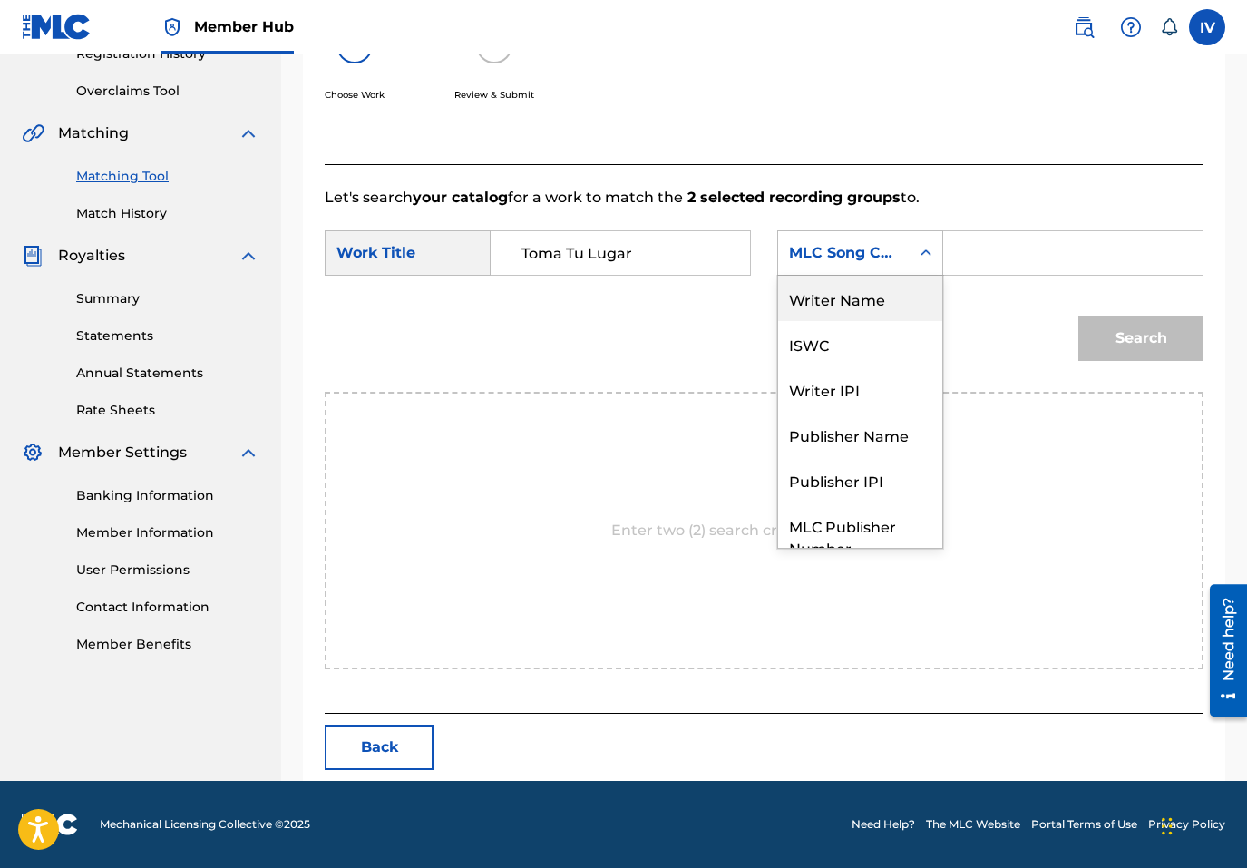
click at [840, 298] on div "Writer Name" at bounding box center [860, 298] width 164 height 45
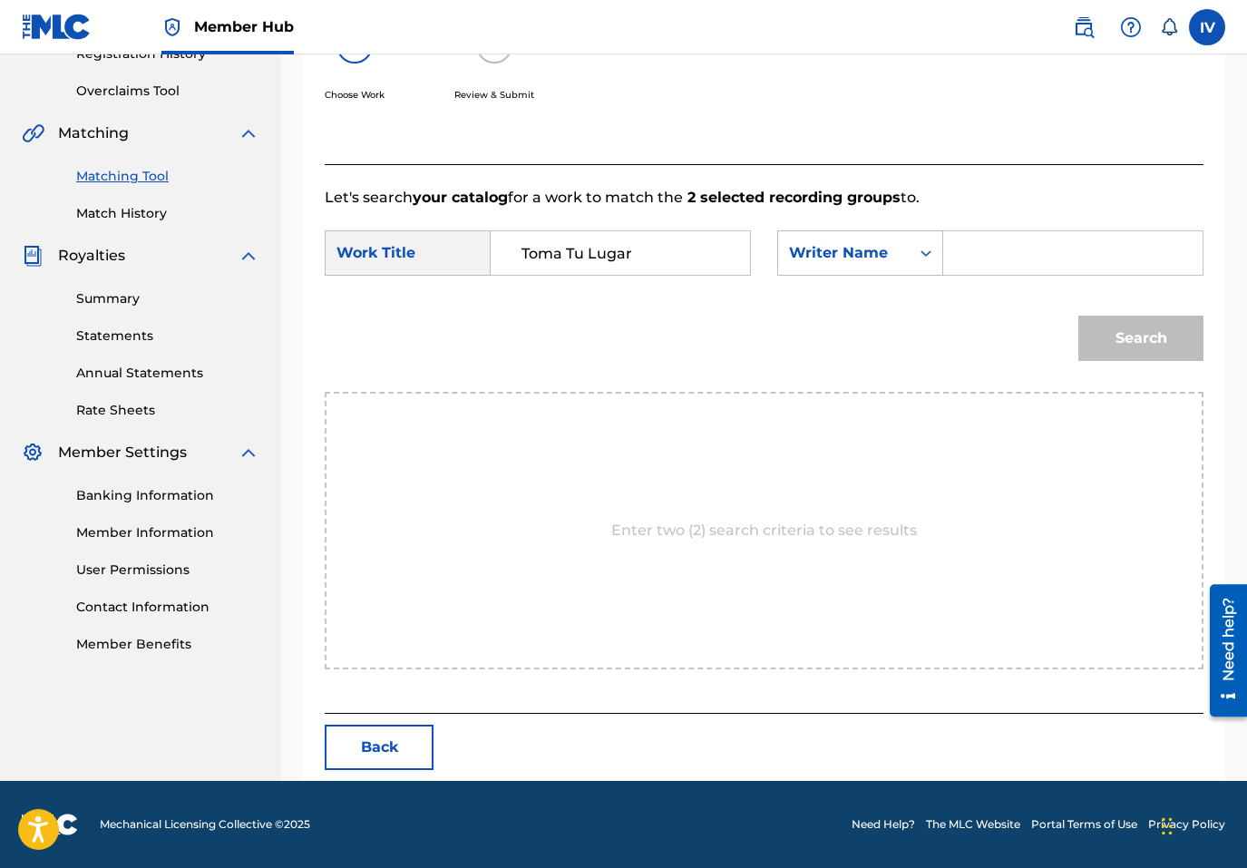
click at [980, 266] on input "Search Form" at bounding box center [1073, 253] width 229 height 44
type input "PEREZ"
click at [1078, 316] on button "Search" at bounding box center [1140, 338] width 125 height 45
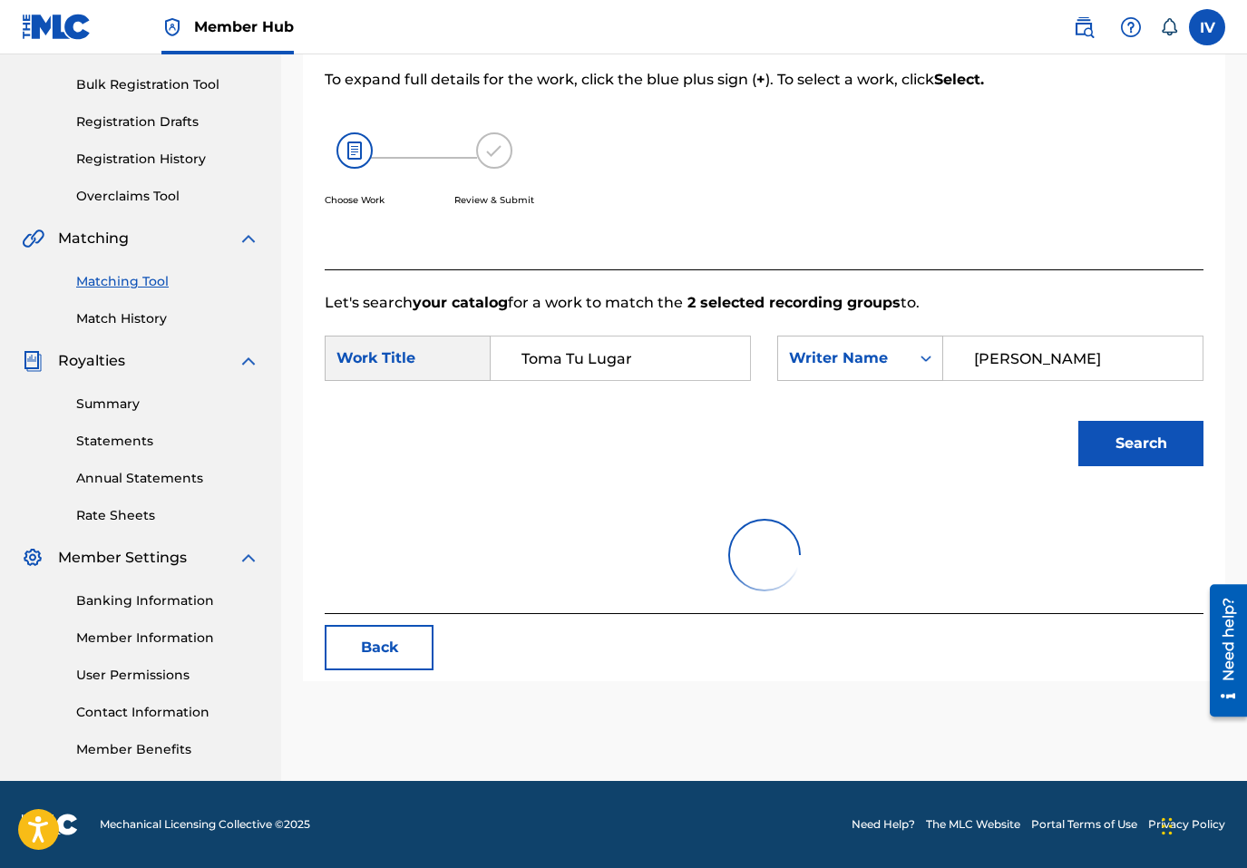
scroll to position [362, 0]
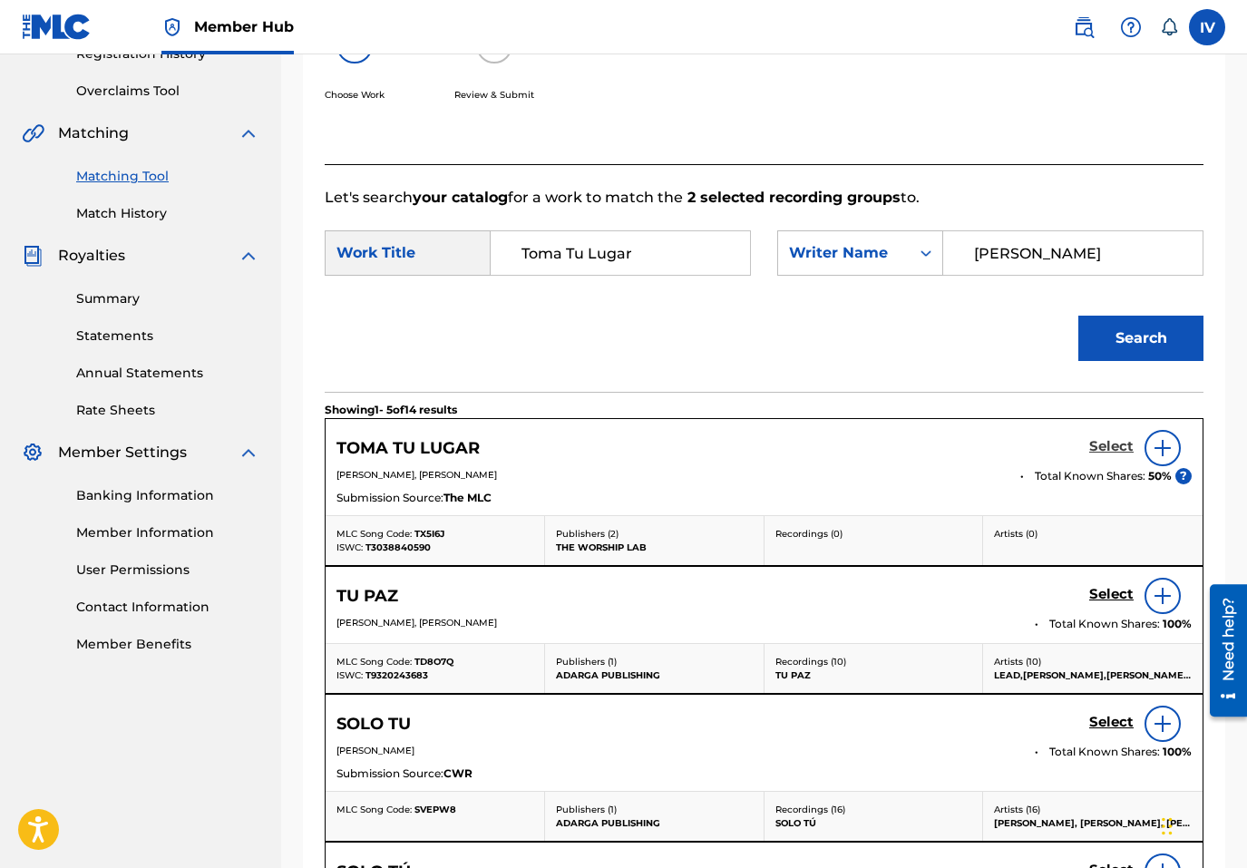
click at [1104, 438] on h5 "Select" at bounding box center [1111, 446] width 44 height 17
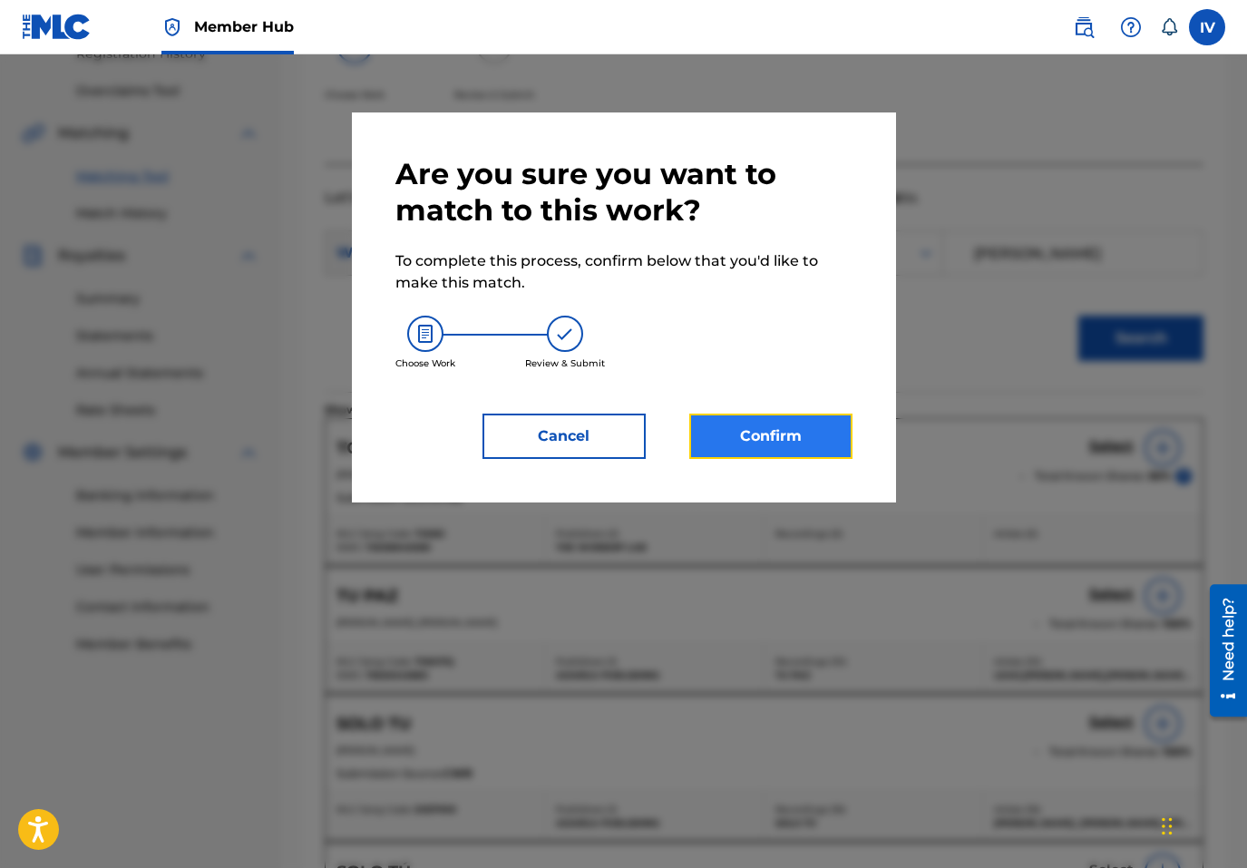
click at [797, 422] on button "Confirm" at bounding box center [770, 436] width 163 height 45
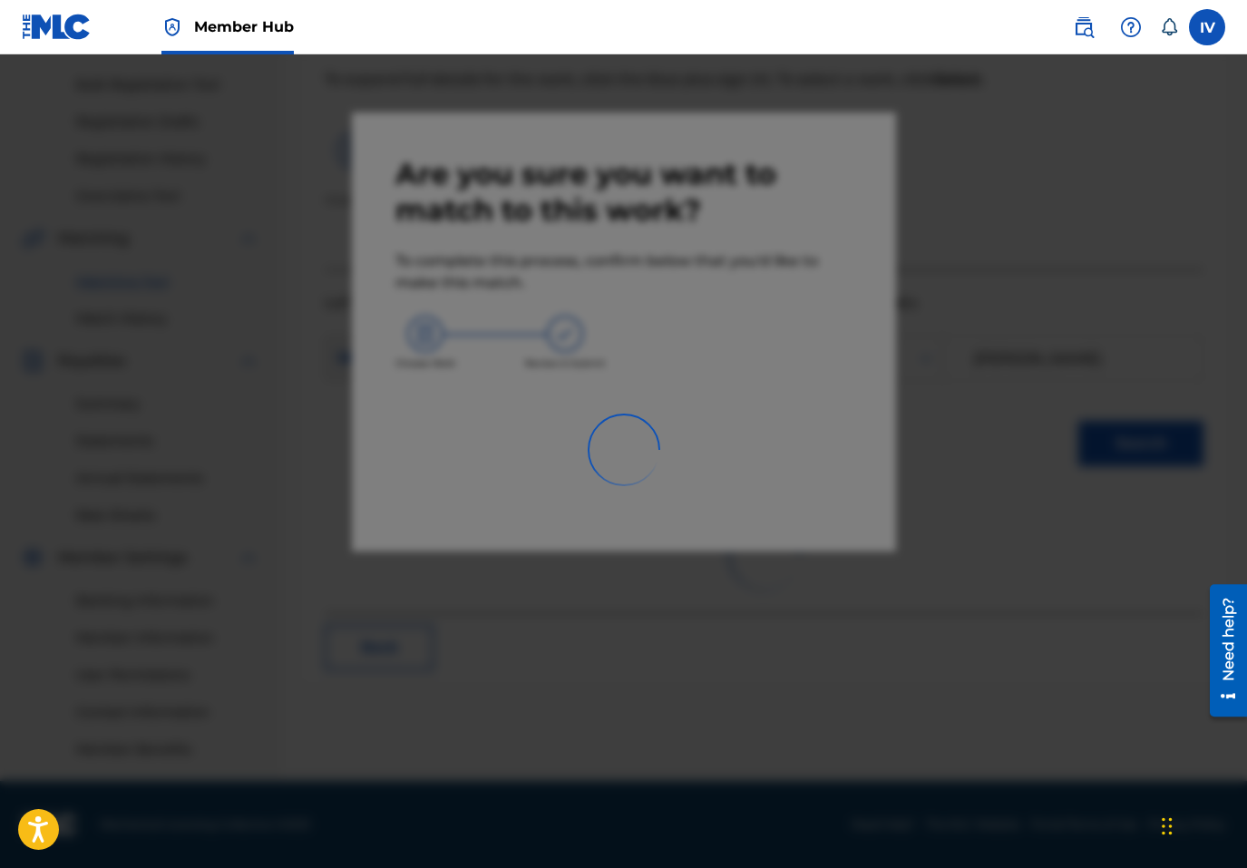
scroll to position [257, 0]
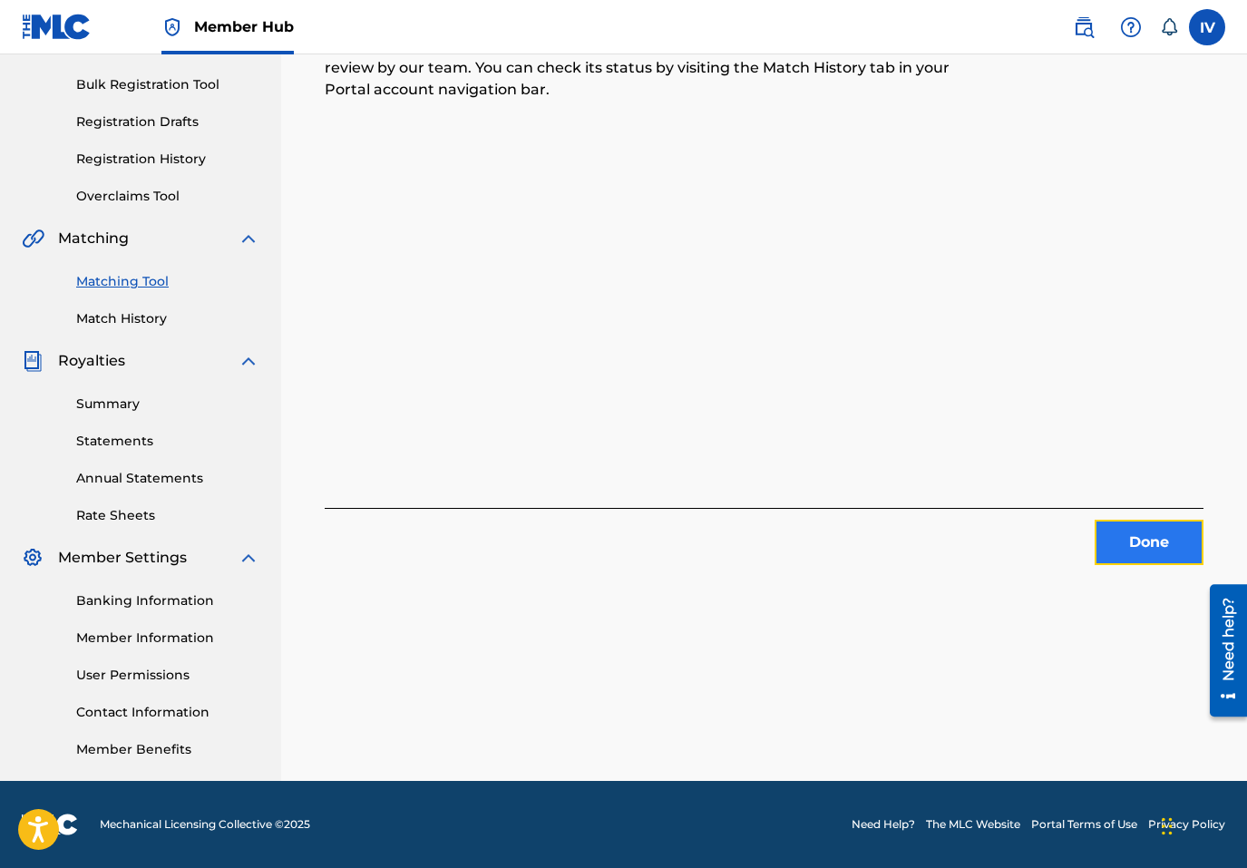
click at [1126, 530] on button "Done" at bounding box center [1149, 542] width 109 height 45
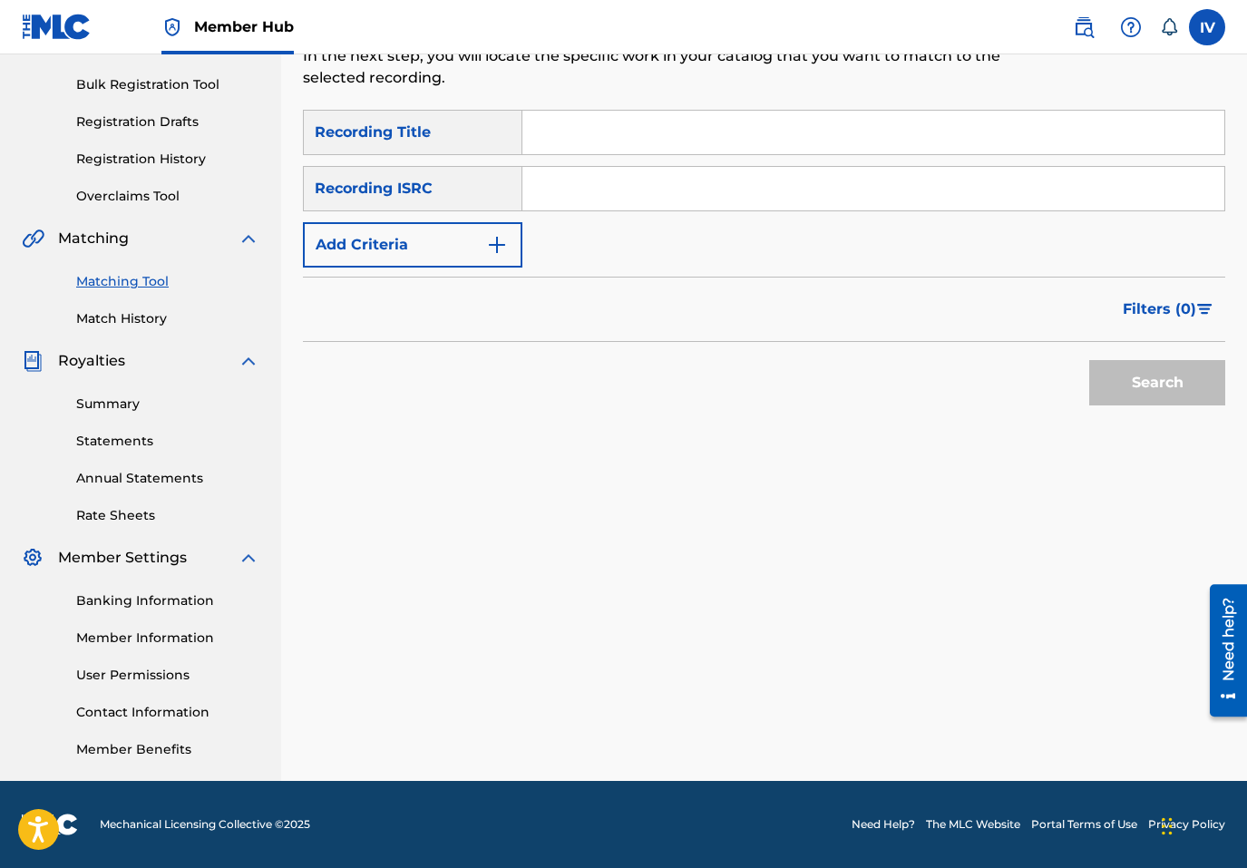
click at [671, 207] on input "Search Form" at bounding box center [873, 189] width 702 height 44
paste input "QZMEN2026290"
type input "QZMEN2026290"
click at [1089, 360] on button "Search" at bounding box center [1157, 382] width 136 height 45
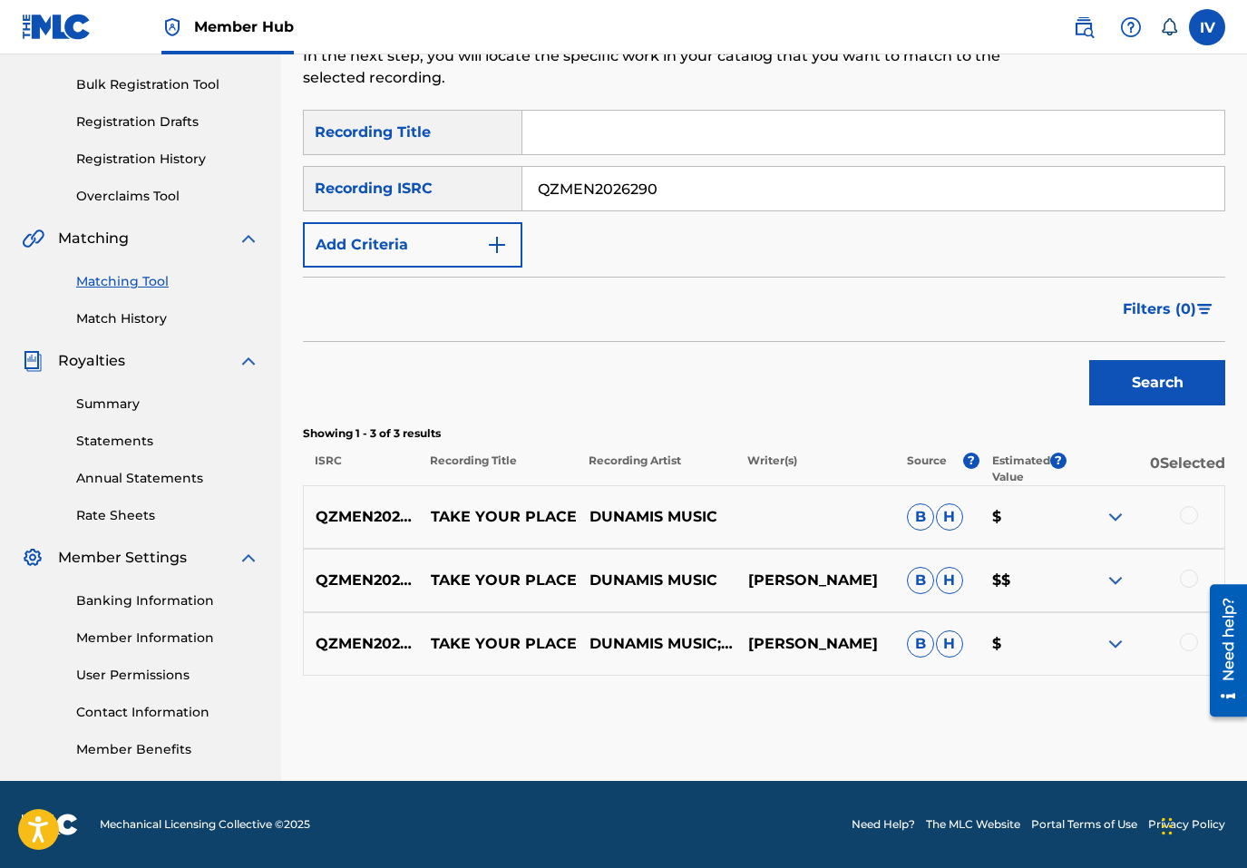
click at [511, 520] on p "TAKE YOUR PLACE" at bounding box center [498, 517] width 159 height 22
click at [1199, 514] on div at bounding box center [1145, 517] width 159 height 22
click at [1195, 514] on div at bounding box center [1189, 515] width 18 height 18
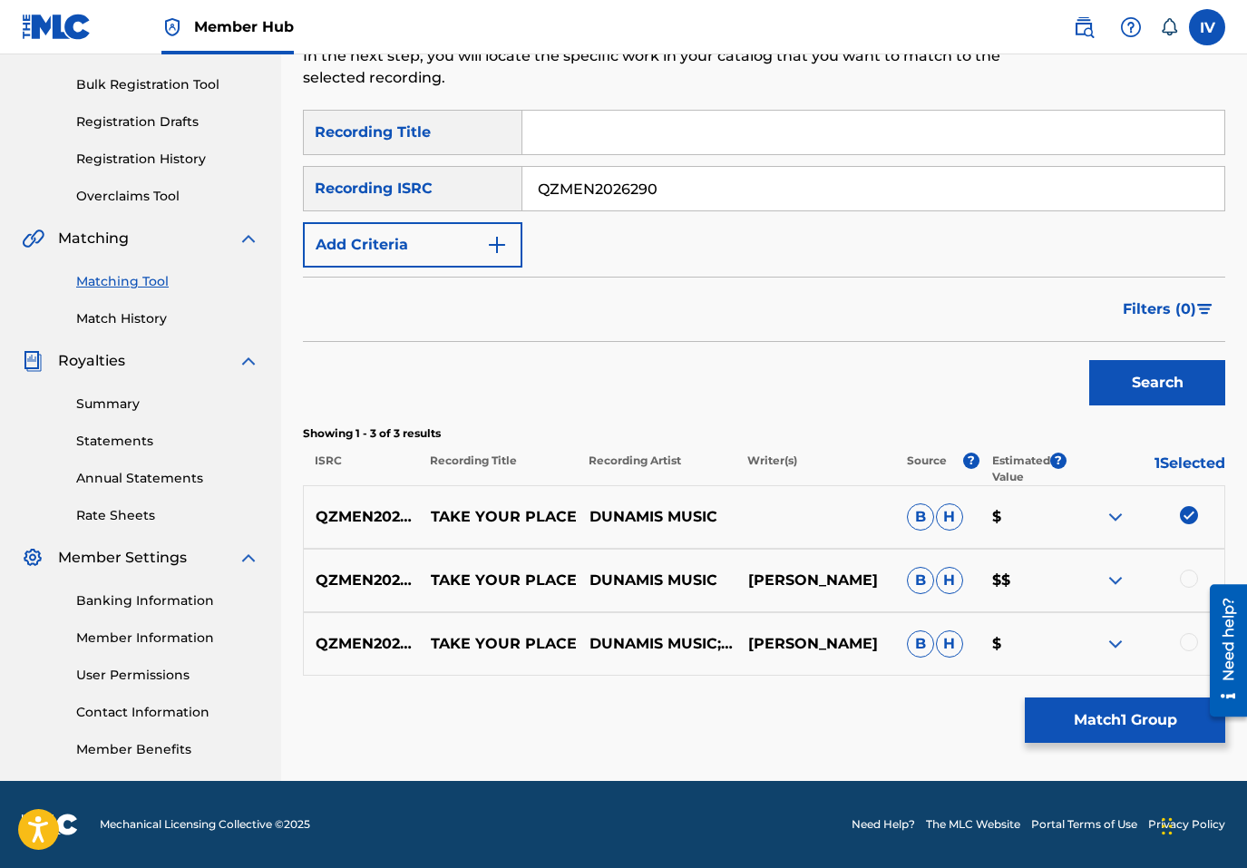
click at [1186, 649] on div at bounding box center [1189, 642] width 18 height 18
click at [1187, 578] on div at bounding box center [1189, 579] width 18 height 18
click at [1097, 714] on button "Match 3 Groups" at bounding box center [1125, 720] width 200 height 45
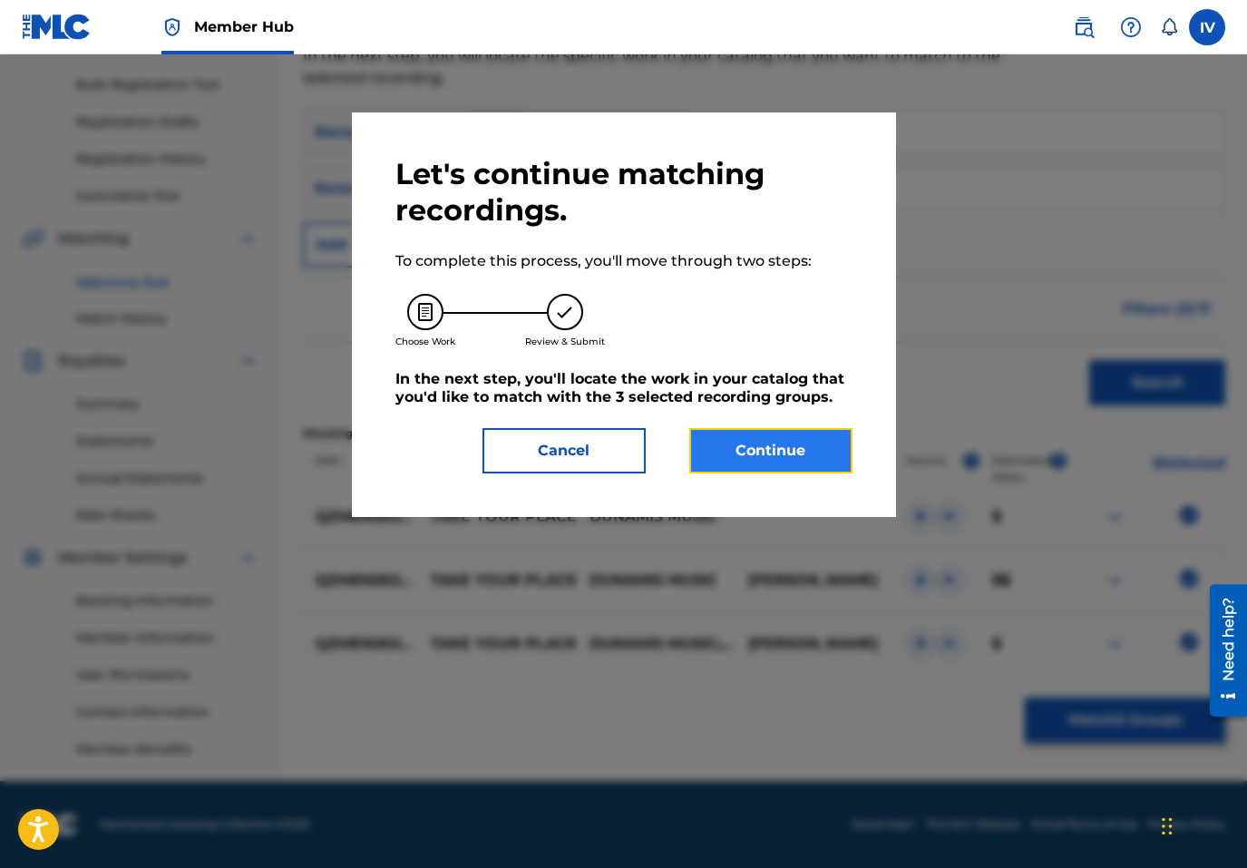
click at [775, 438] on button "Continue" at bounding box center [770, 450] width 163 height 45
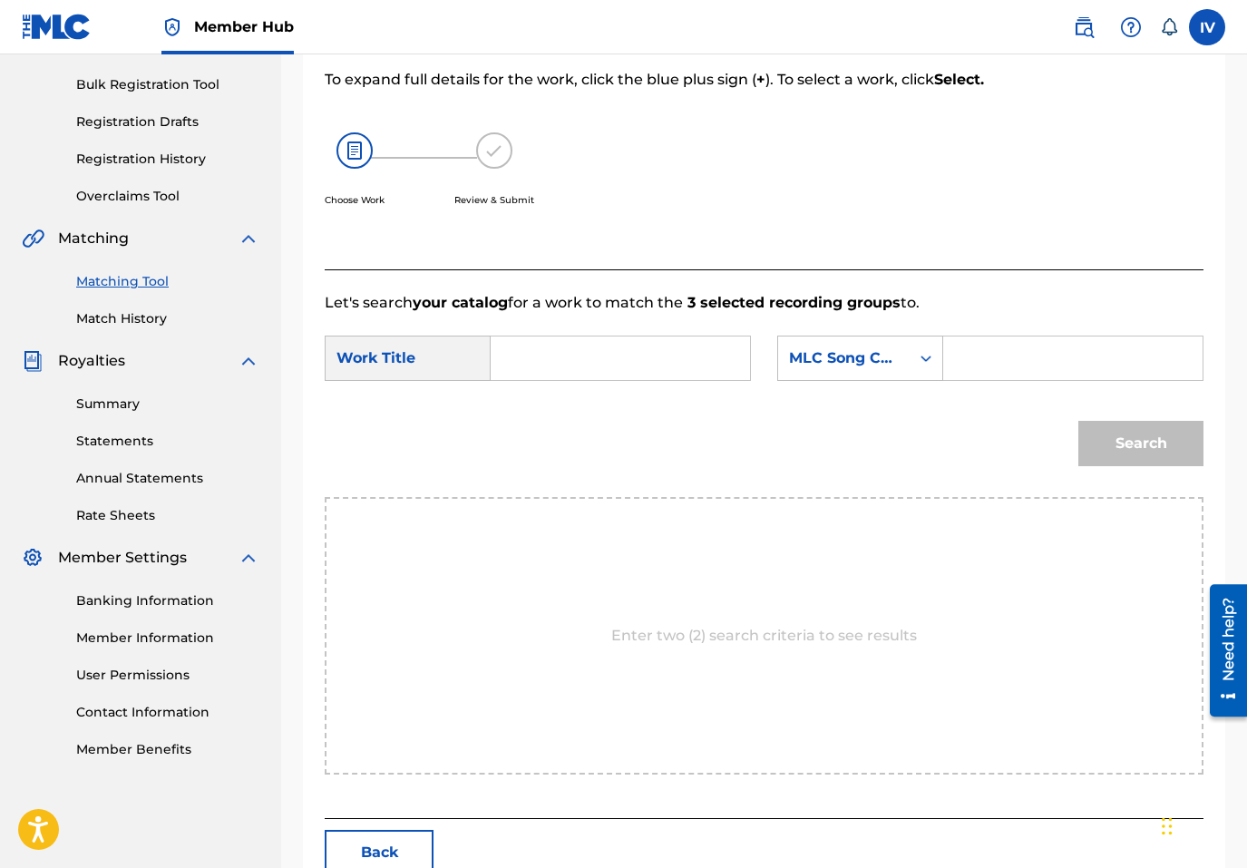
click at [665, 365] on input "Search Form" at bounding box center [620, 359] width 229 height 44
type input "TAKE YOUR"
click at [854, 354] on div "MLC Song Code" at bounding box center [844, 358] width 110 height 22
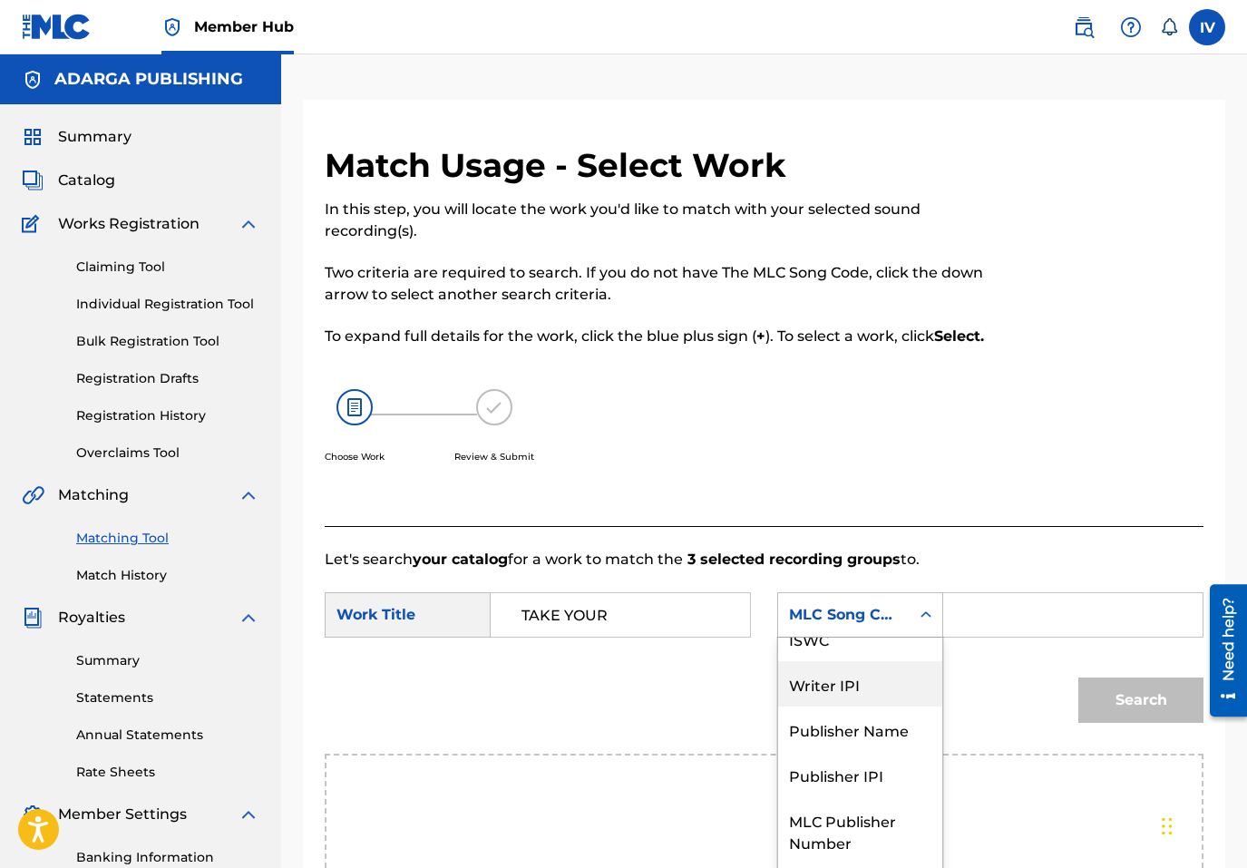
scroll to position [0, 0]
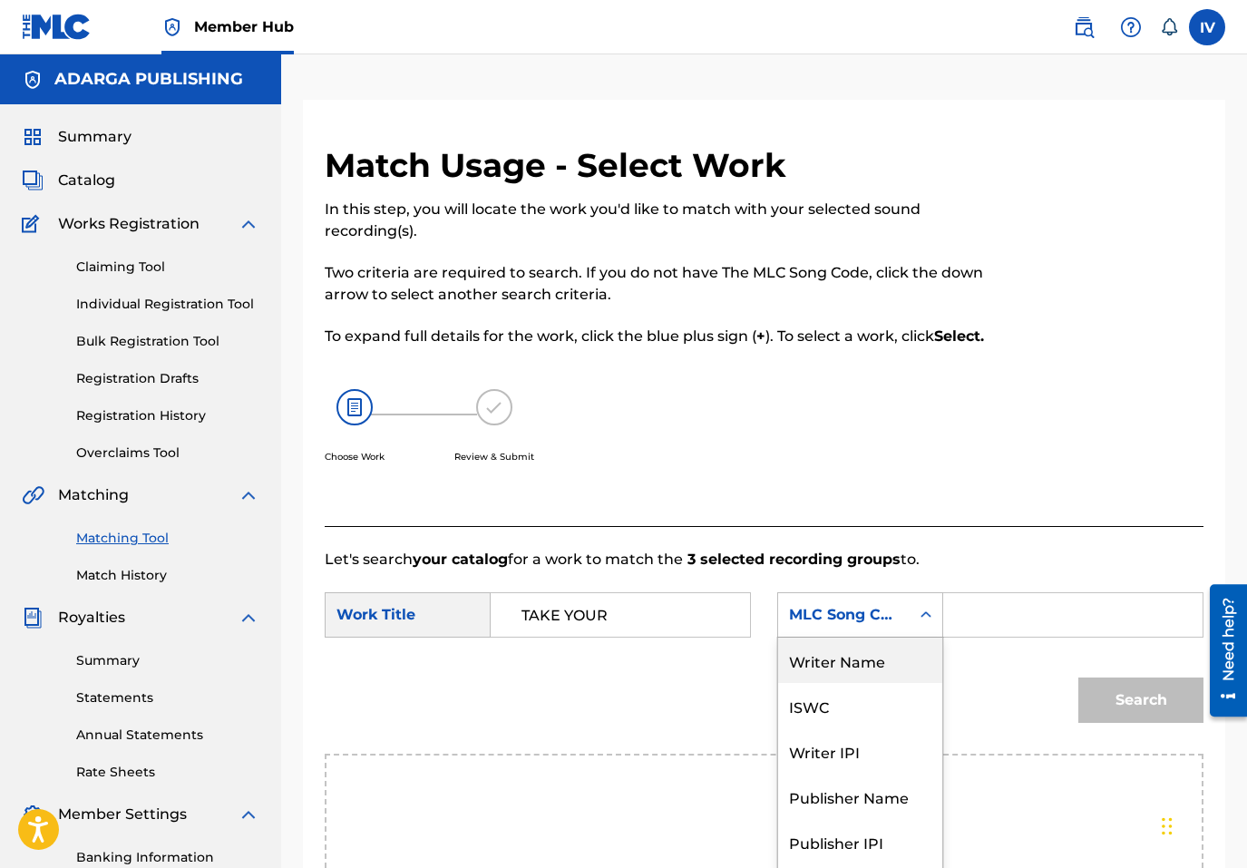
click at [843, 654] on div "Writer Name" at bounding box center [860, 660] width 164 height 45
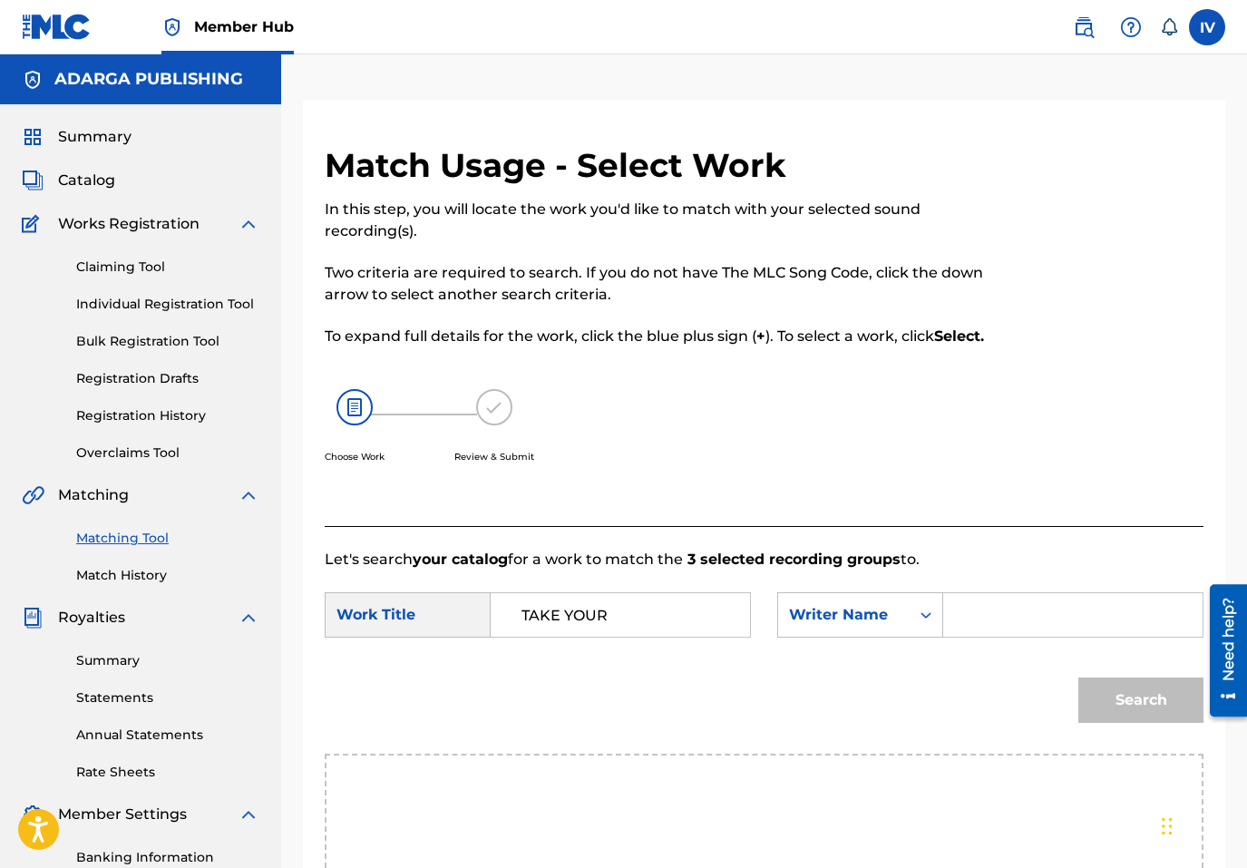
click at [1016, 605] on input "Search Form" at bounding box center [1073, 615] width 229 height 44
type input "TOMA TU LUGAR"
click at [1078, 678] on button "Search" at bounding box center [1140, 700] width 125 height 45
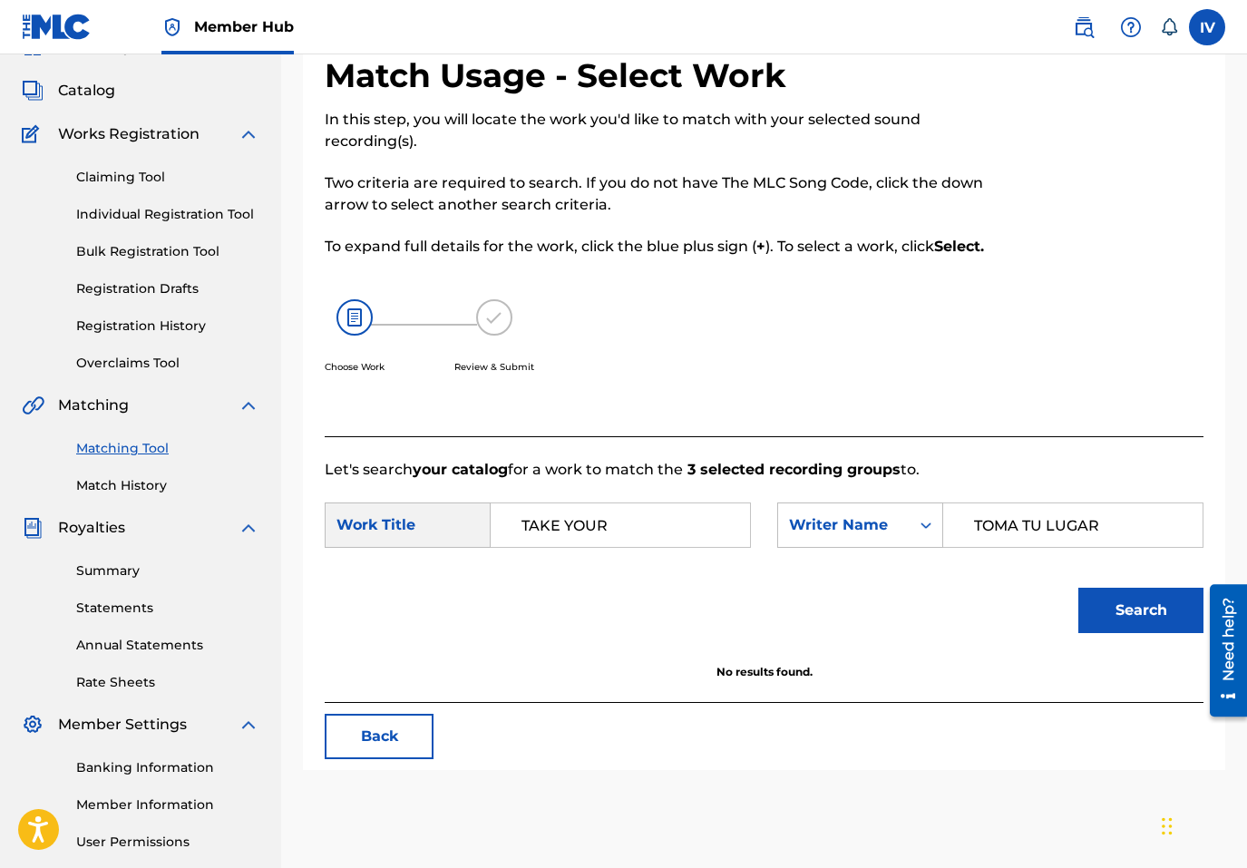
scroll to position [257, 0]
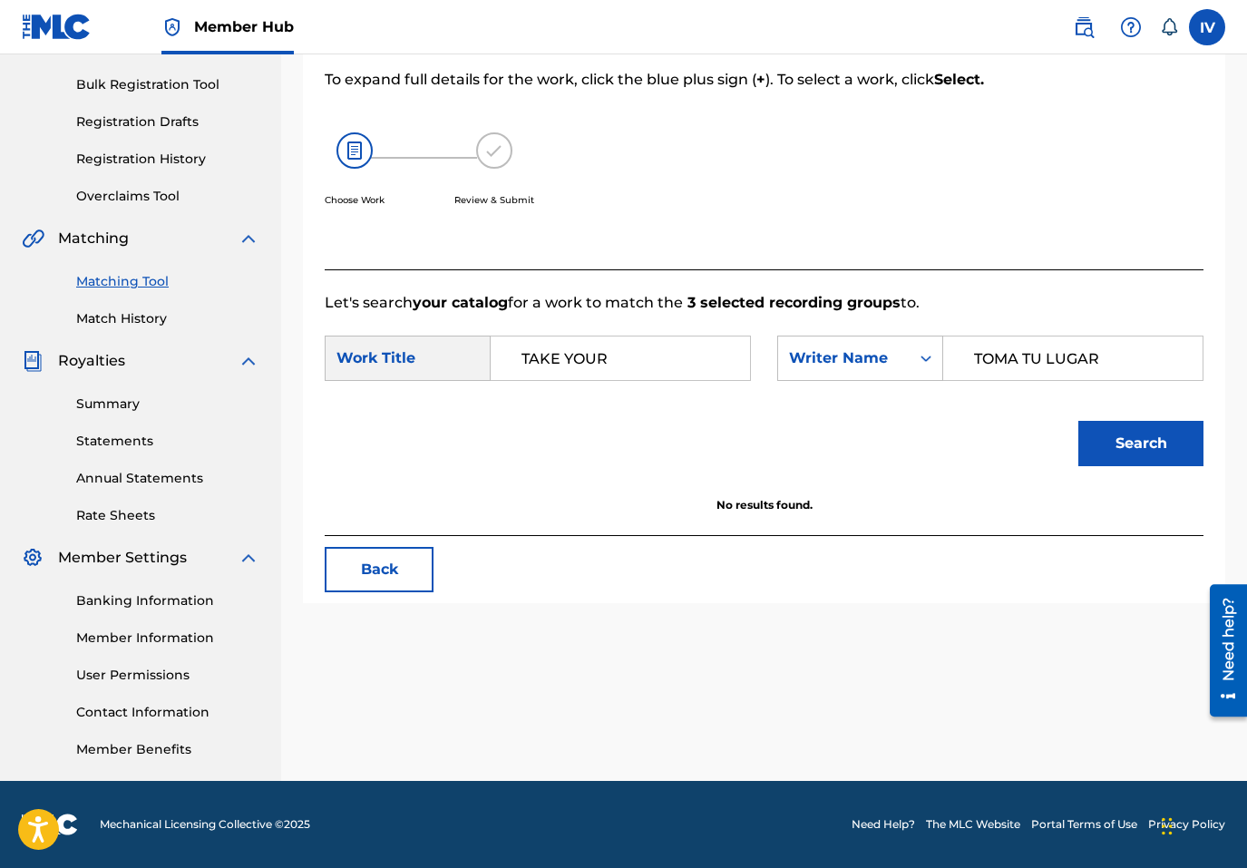
click at [691, 331] on form "SearchWithCriteria5cc89d37-1f07-4346-8806-db6d76d40b26 Work Title TAKE YOUR Sea…" at bounding box center [764, 405] width 879 height 183
click at [669, 360] on input "TAKE YOUR" at bounding box center [620, 359] width 229 height 44
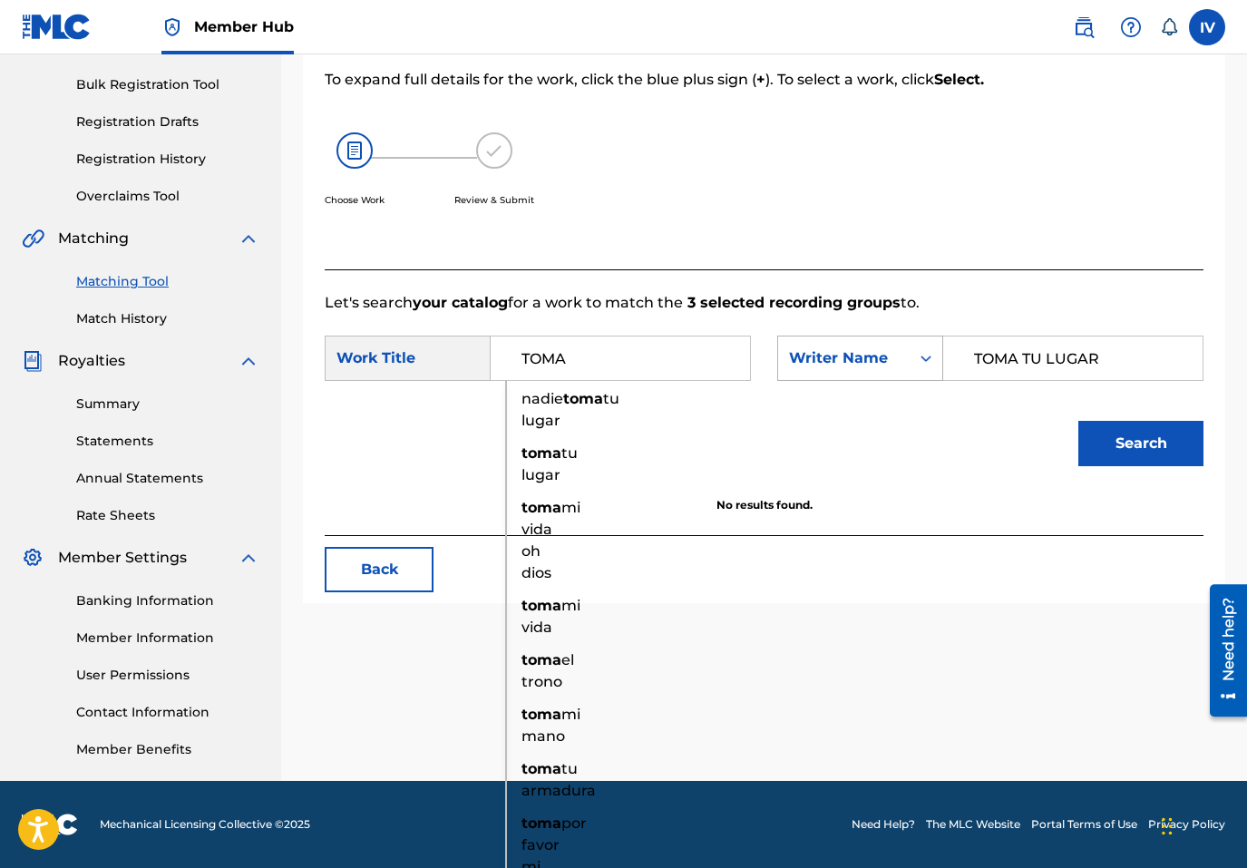
type input "TOMA"
click at [893, 364] on div "Writer Name" at bounding box center [844, 358] width 110 height 22
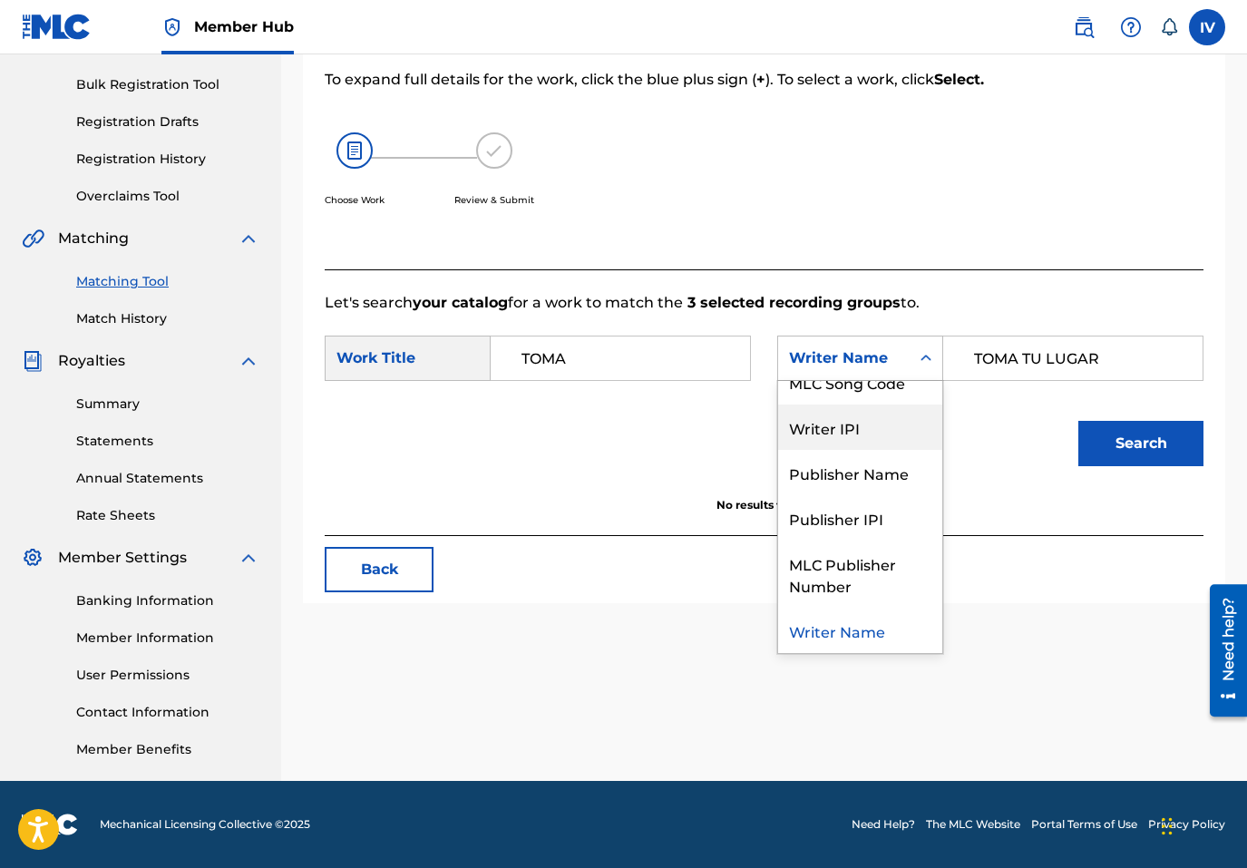
scroll to position [0, 0]
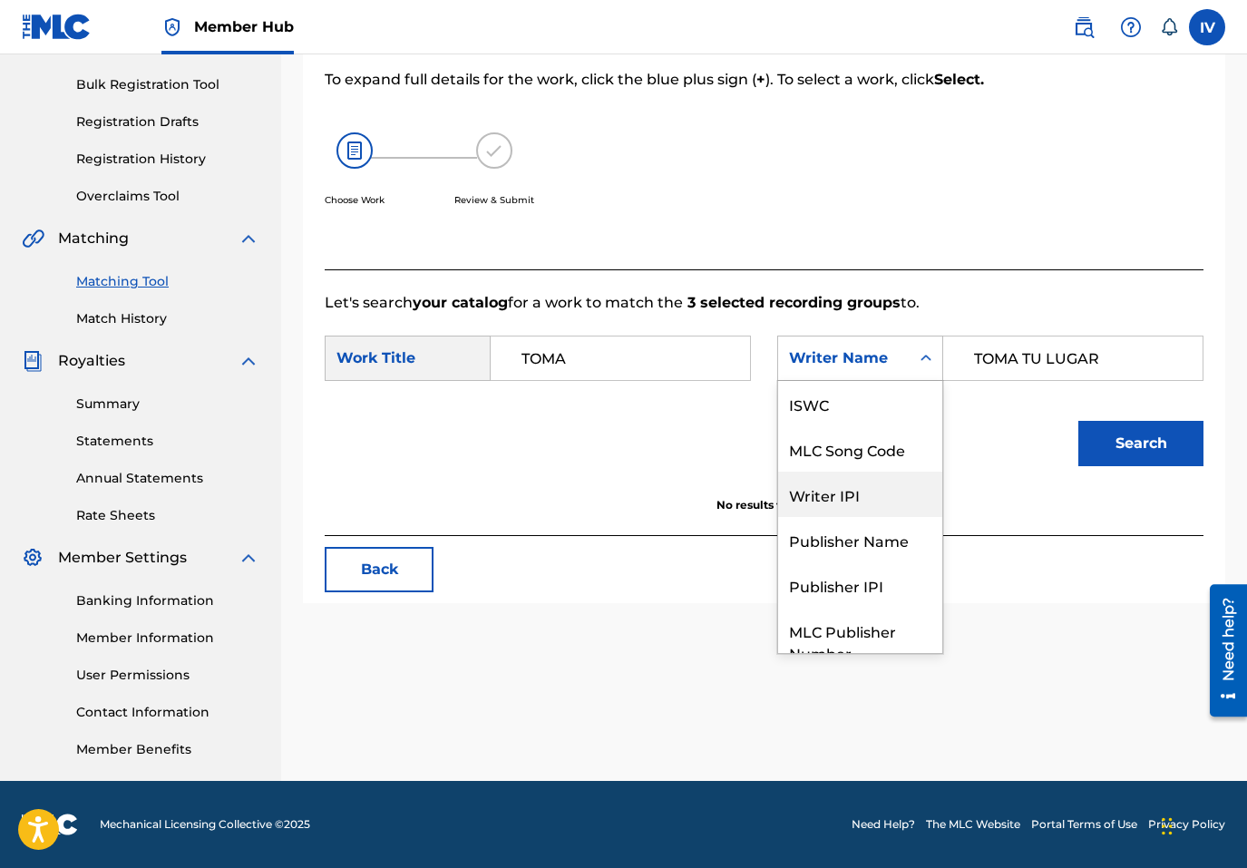
click at [883, 407] on div "ISWC" at bounding box center [860, 403] width 164 height 45
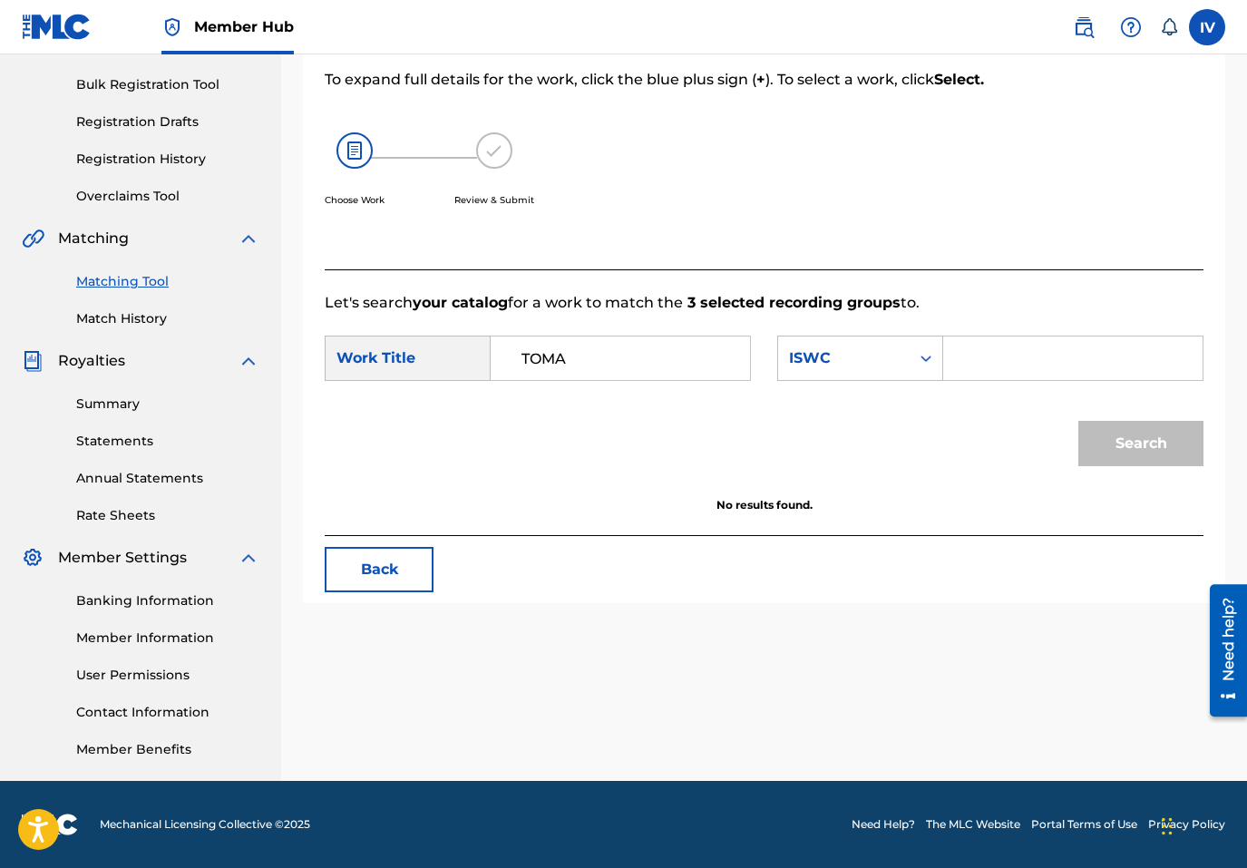
click at [998, 366] on input "Search Form" at bounding box center [1073, 359] width 229 height 44
type input "PEREZ"
click at [898, 373] on div "ISWC" at bounding box center [844, 358] width 132 height 34
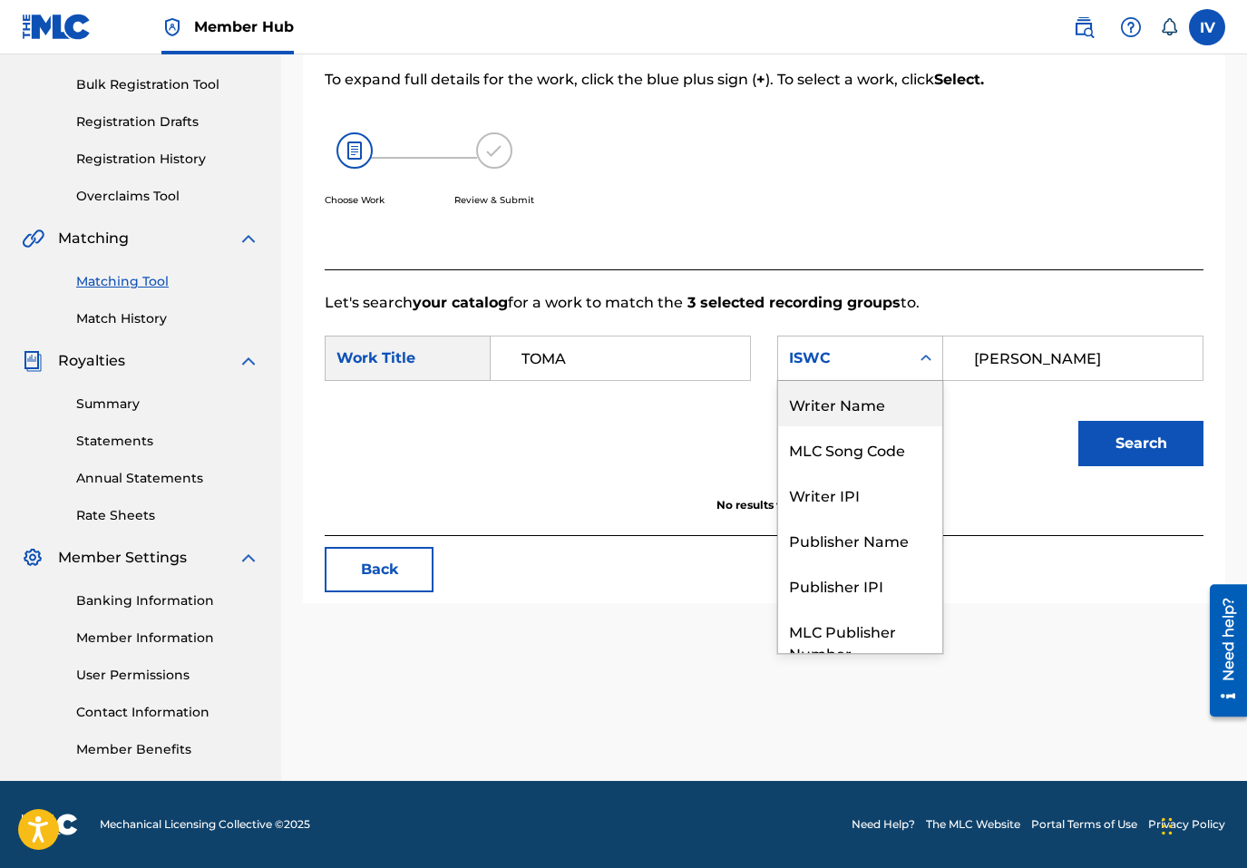
click at [874, 406] on div "Writer Name" at bounding box center [860, 403] width 164 height 45
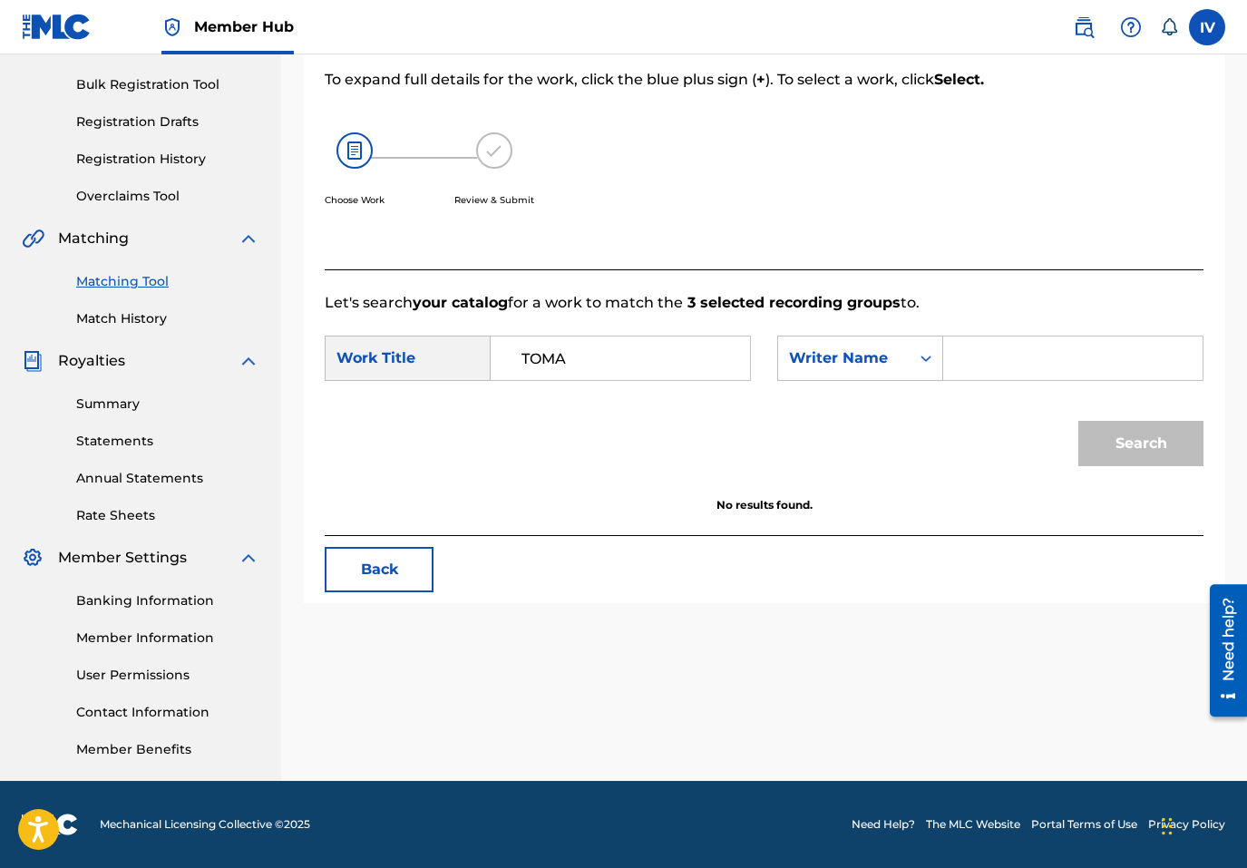
click at [978, 369] on input "Search Form" at bounding box center [1073, 359] width 229 height 44
type input "PEREZ"
click at [1078, 421] on button "Search" at bounding box center [1140, 443] width 125 height 45
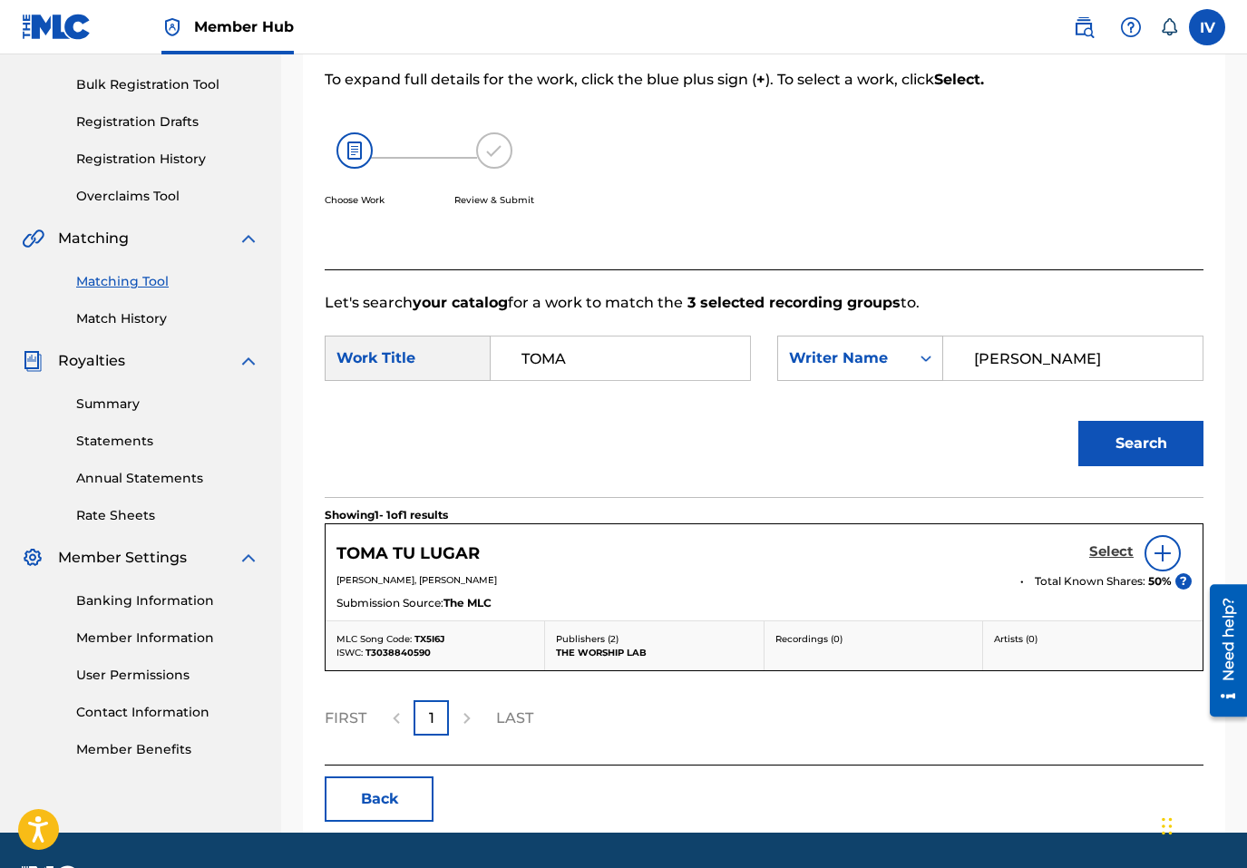
click at [1111, 554] on h5 "Select" at bounding box center [1111, 551] width 44 height 17
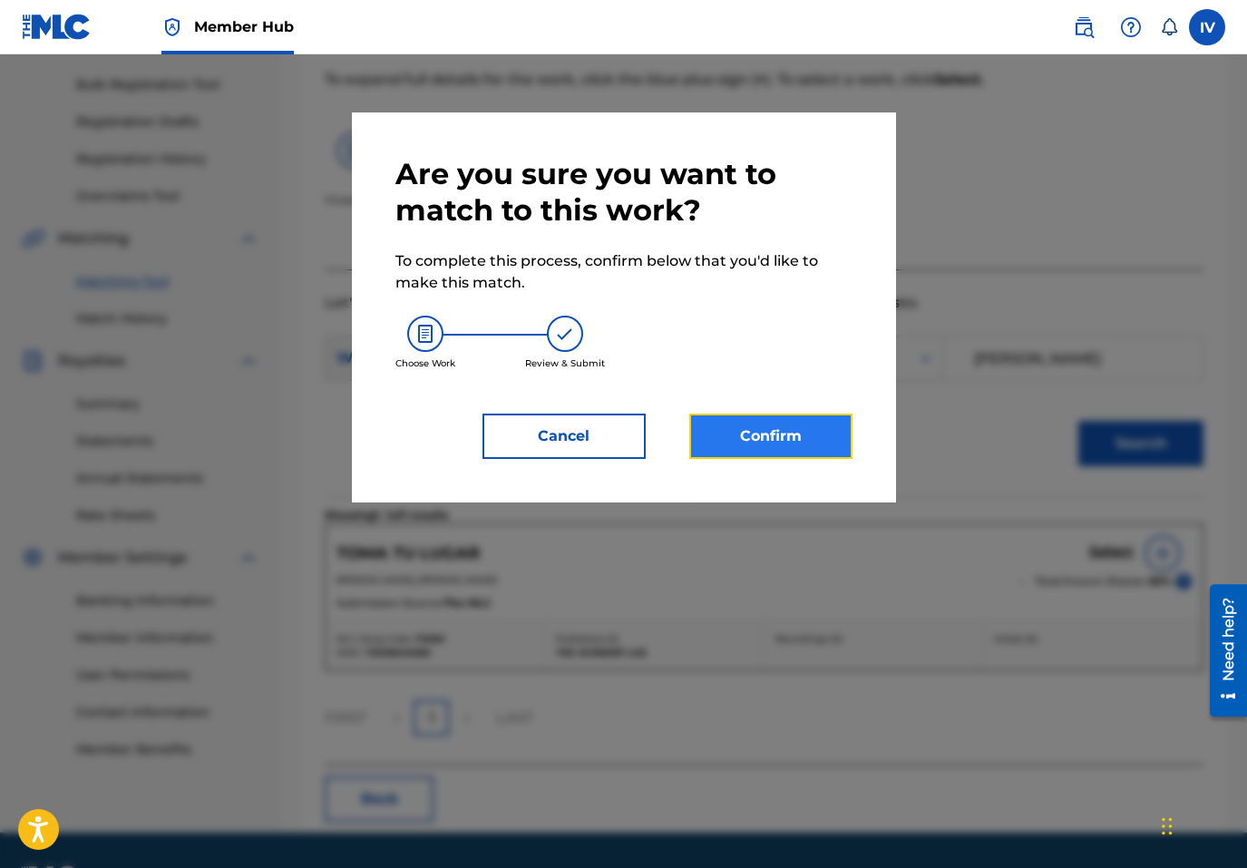
click at [816, 446] on button "Confirm" at bounding box center [770, 436] width 163 height 45
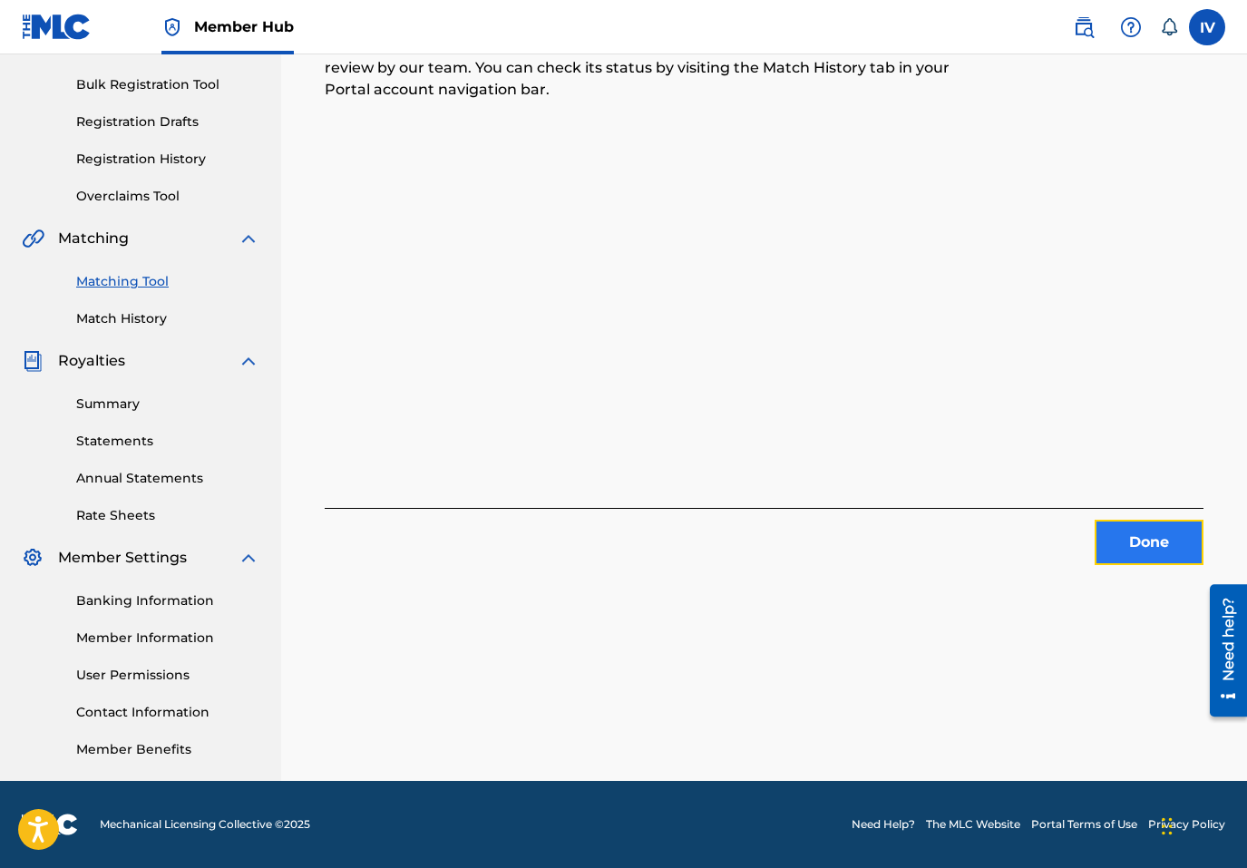
click at [1112, 557] on button "Done" at bounding box center [1149, 542] width 109 height 45
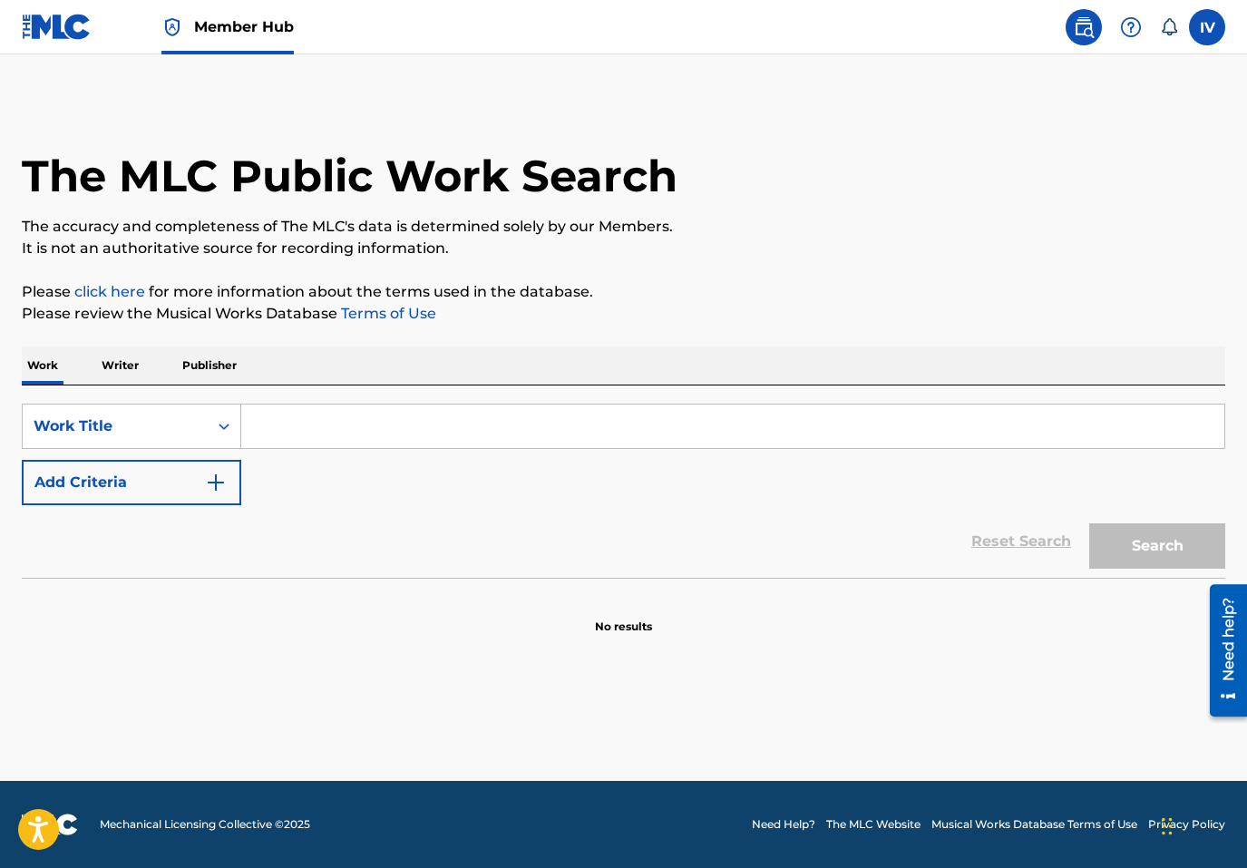
click at [370, 433] on input "Search Form" at bounding box center [732, 427] width 983 height 44
click at [63, 27] on img at bounding box center [57, 27] width 70 height 26
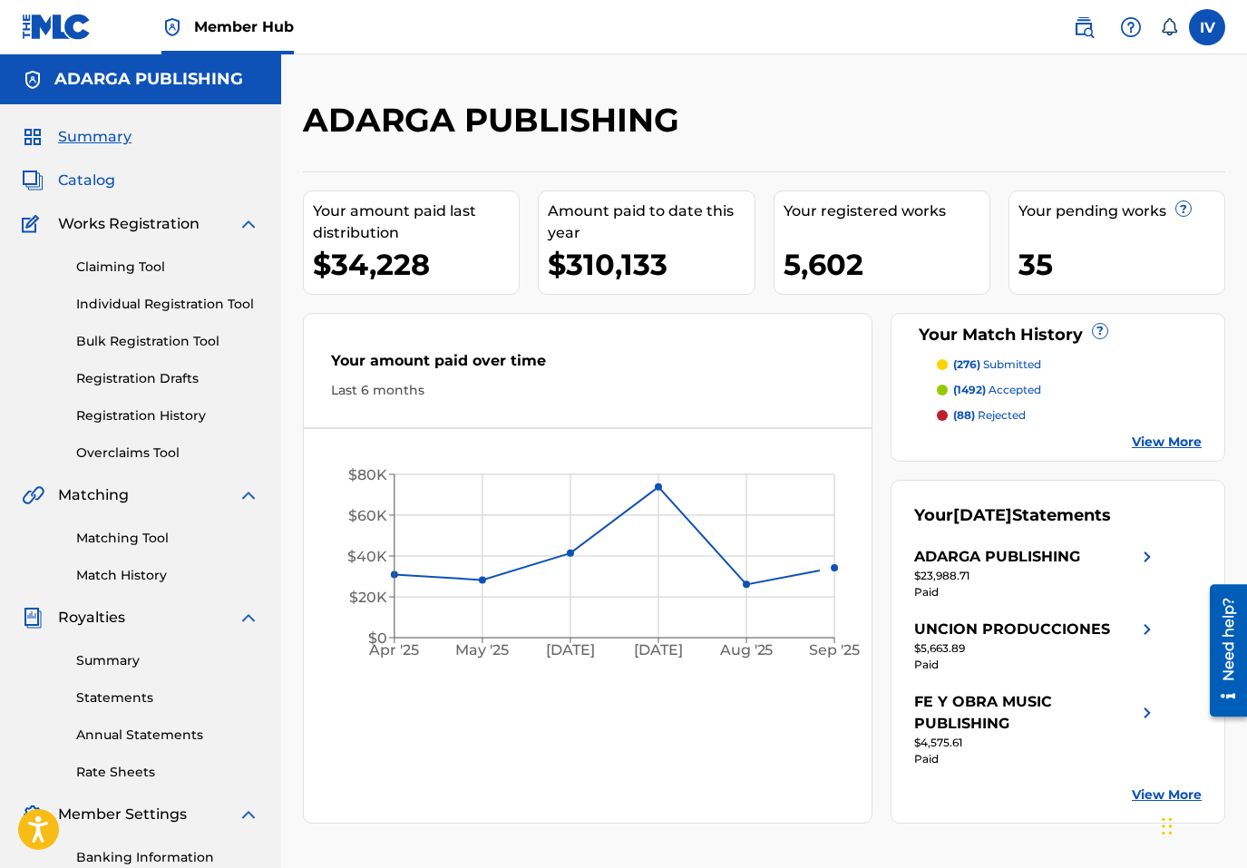
click at [98, 186] on span "Catalog" at bounding box center [86, 181] width 57 height 22
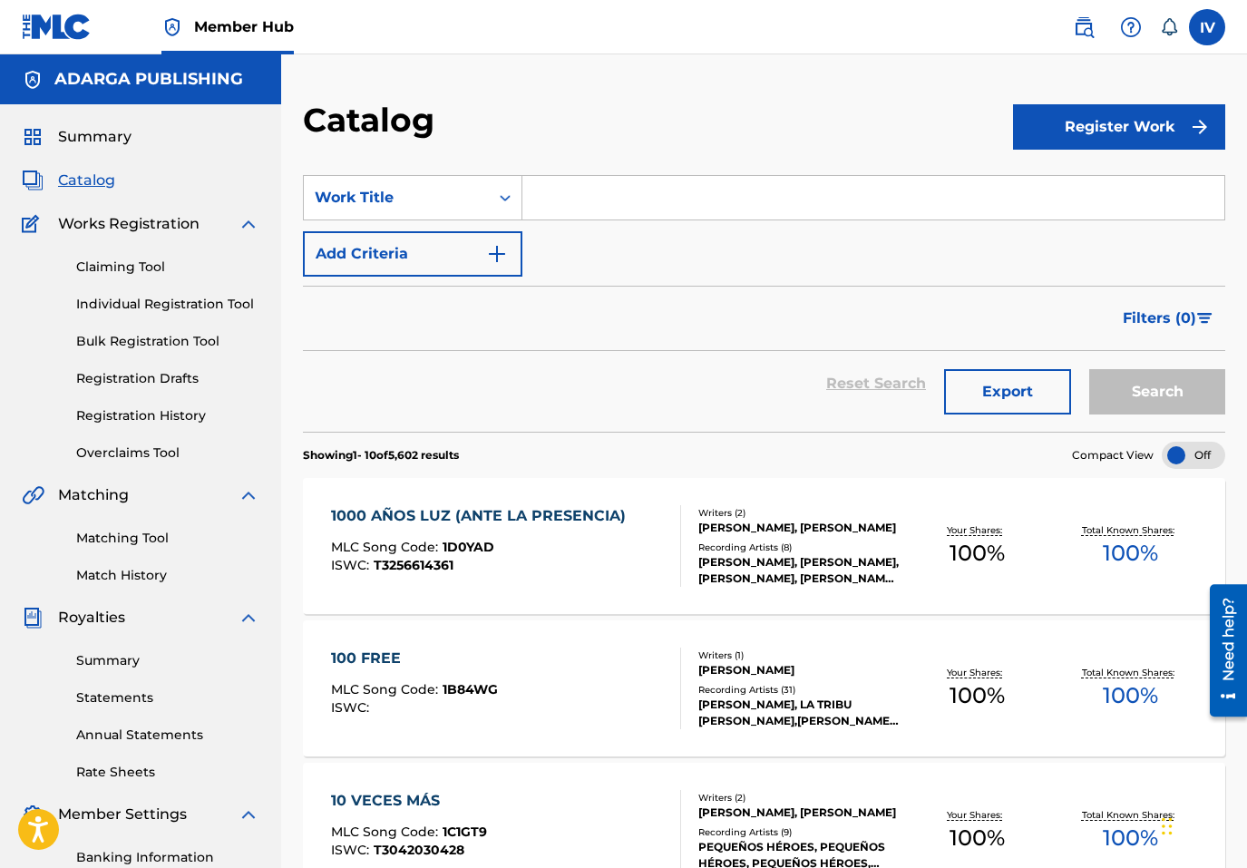
click at [591, 188] on input "Search Form" at bounding box center [873, 198] width 702 height 44
paste input "Al Mundo Paz"
click at [1089, 369] on button "Search" at bounding box center [1157, 391] width 136 height 45
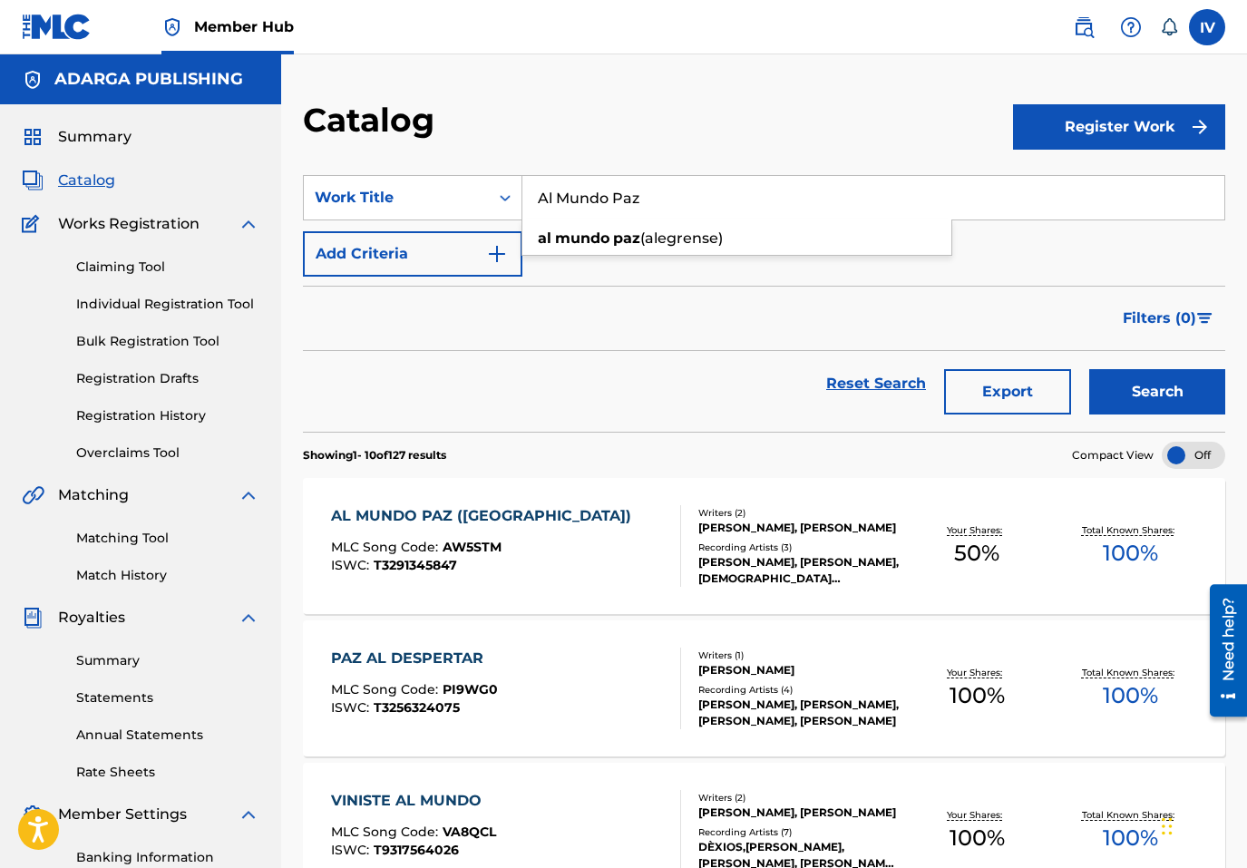
click at [634, 134] on div "Catalog" at bounding box center [658, 127] width 710 height 54
click at [632, 206] on input "Al Mundo Paz" at bounding box center [873, 198] width 702 height 44
click at [614, 201] on input "Al Mundo Paz" at bounding box center [873, 198] width 702 height 44
paste input "Noche De"
click at [1089, 369] on button "Search" at bounding box center [1157, 391] width 136 height 45
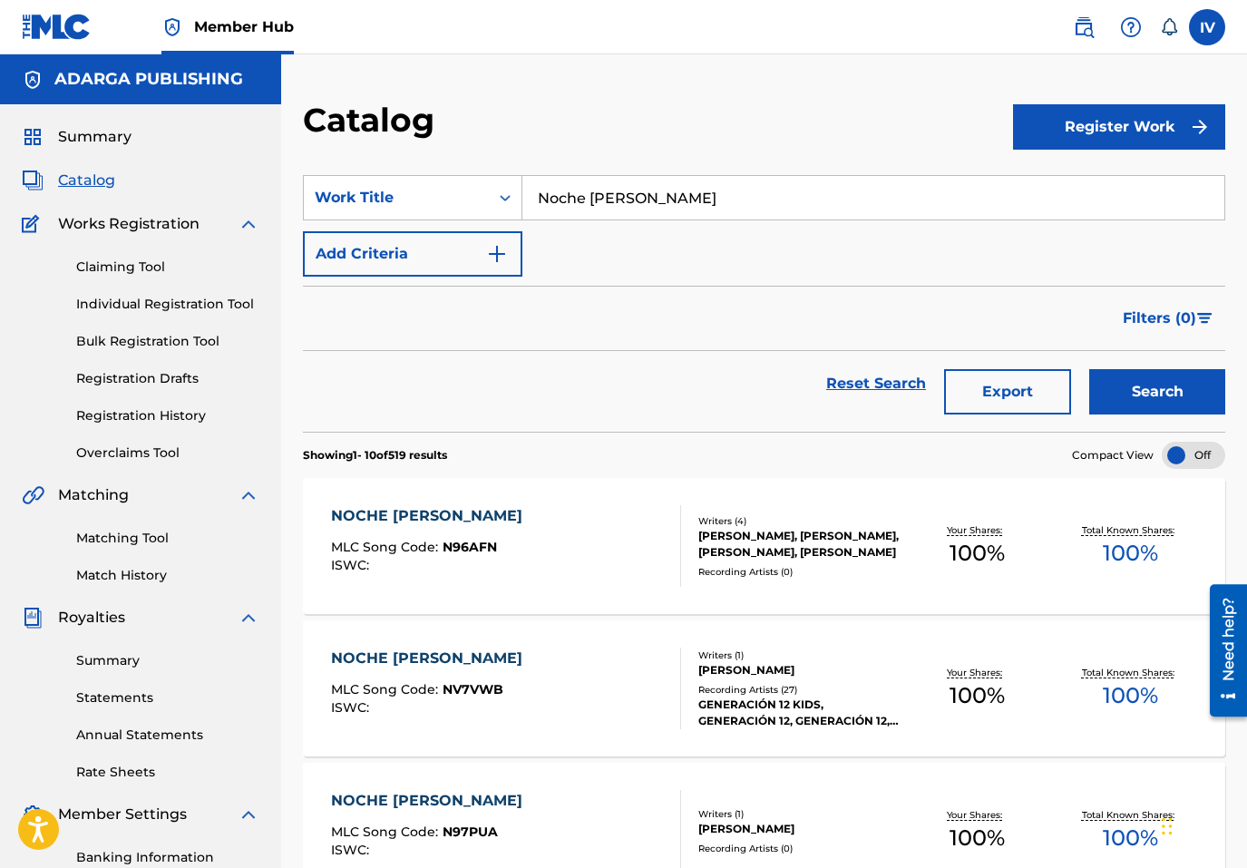
click at [430, 512] on div "NOCHE [PERSON_NAME]" at bounding box center [431, 516] width 200 height 22
click at [445, 518] on div "NOCHE [PERSON_NAME]" at bounding box center [431, 516] width 200 height 22
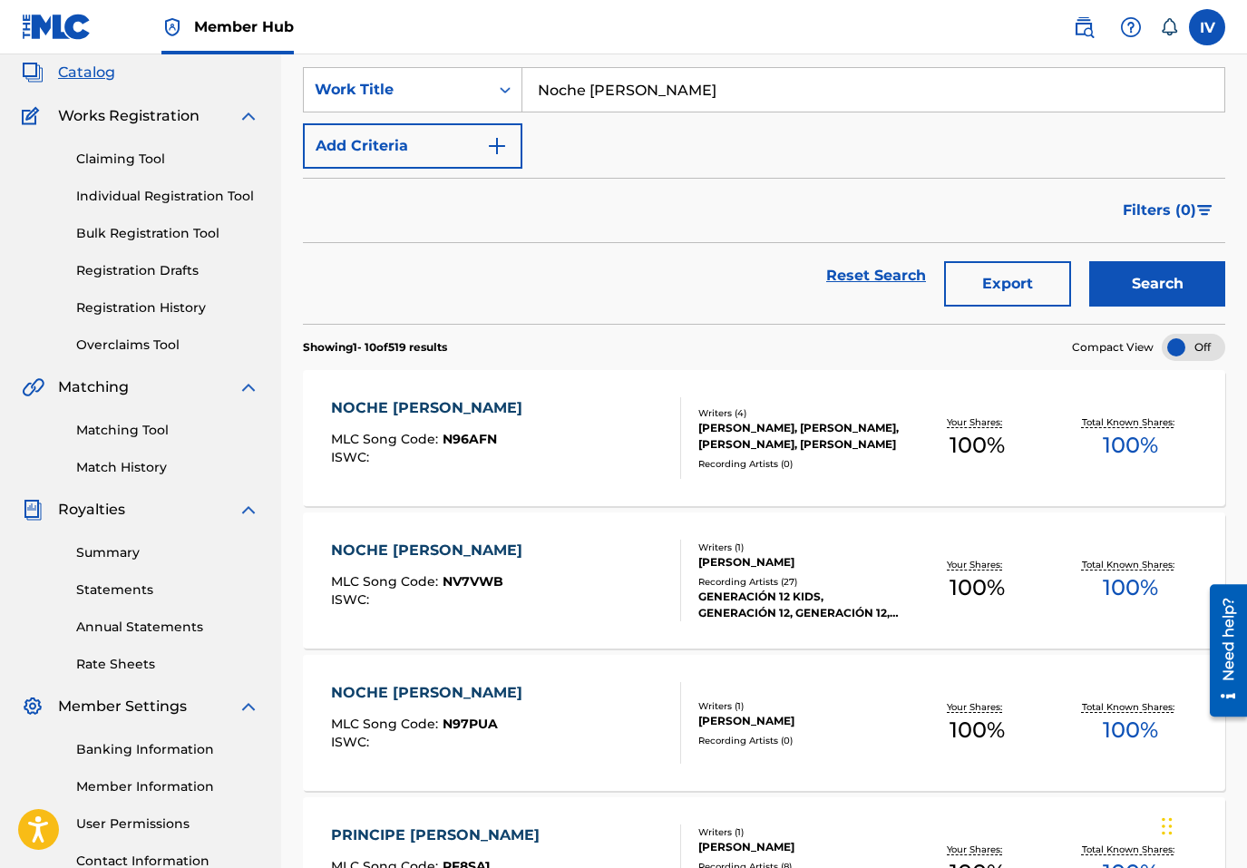
scroll to position [3, 0]
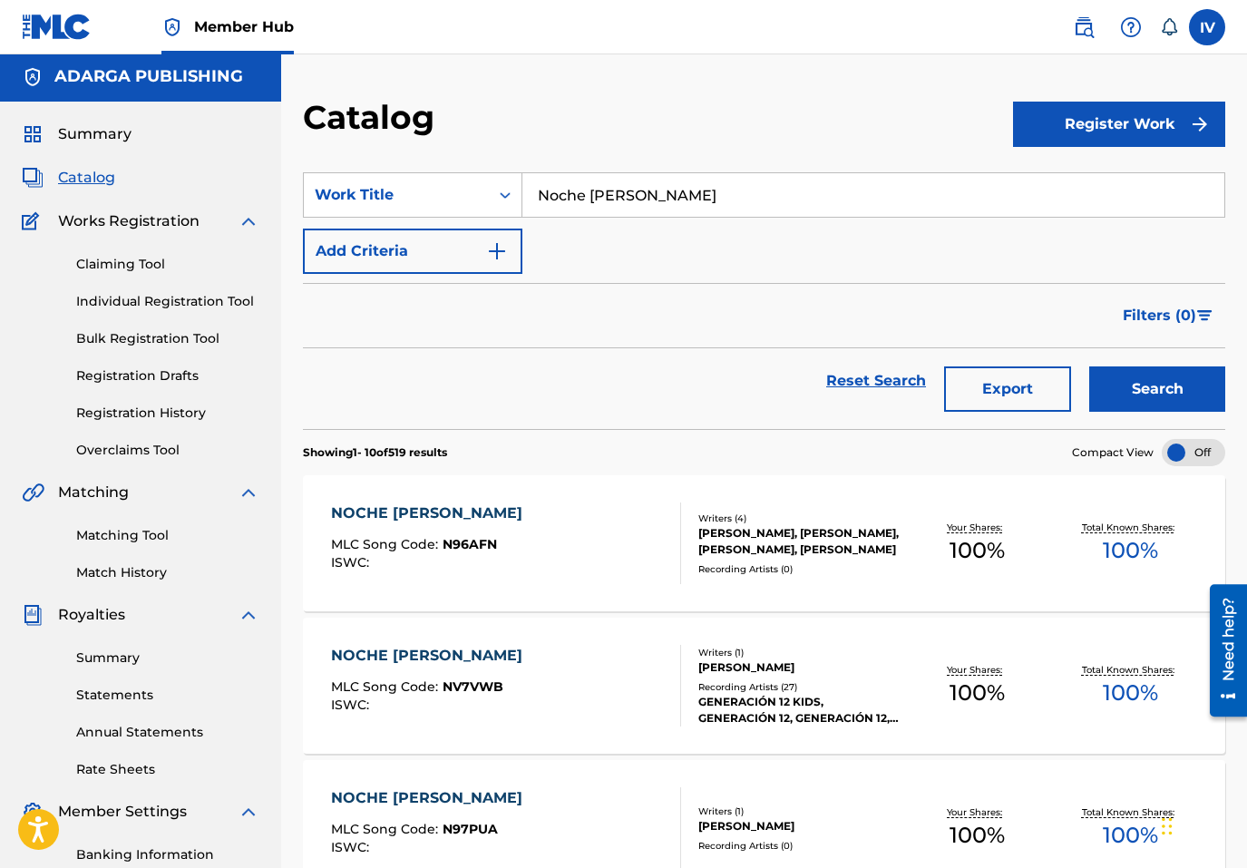
click at [594, 178] on input "Noche [PERSON_NAME]" at bounding box center [873, 195] width 702 height 44
paste input "Al Mundo"
click at [1089, 366] on button "Search" at bounding box center [1157, 388] width 136 height 45
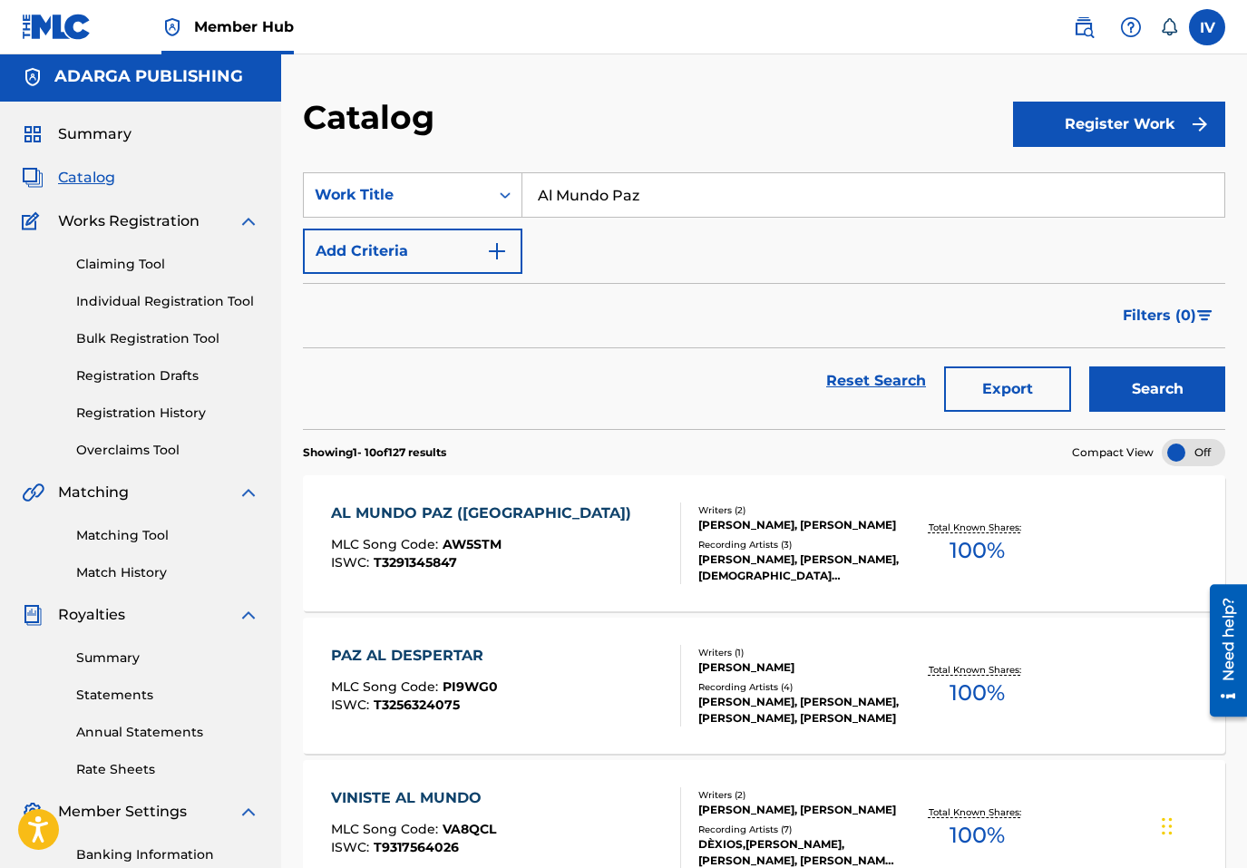
click at [610, 132] on div "Catalog" at bounding box center [658, 124] width 710 height 54
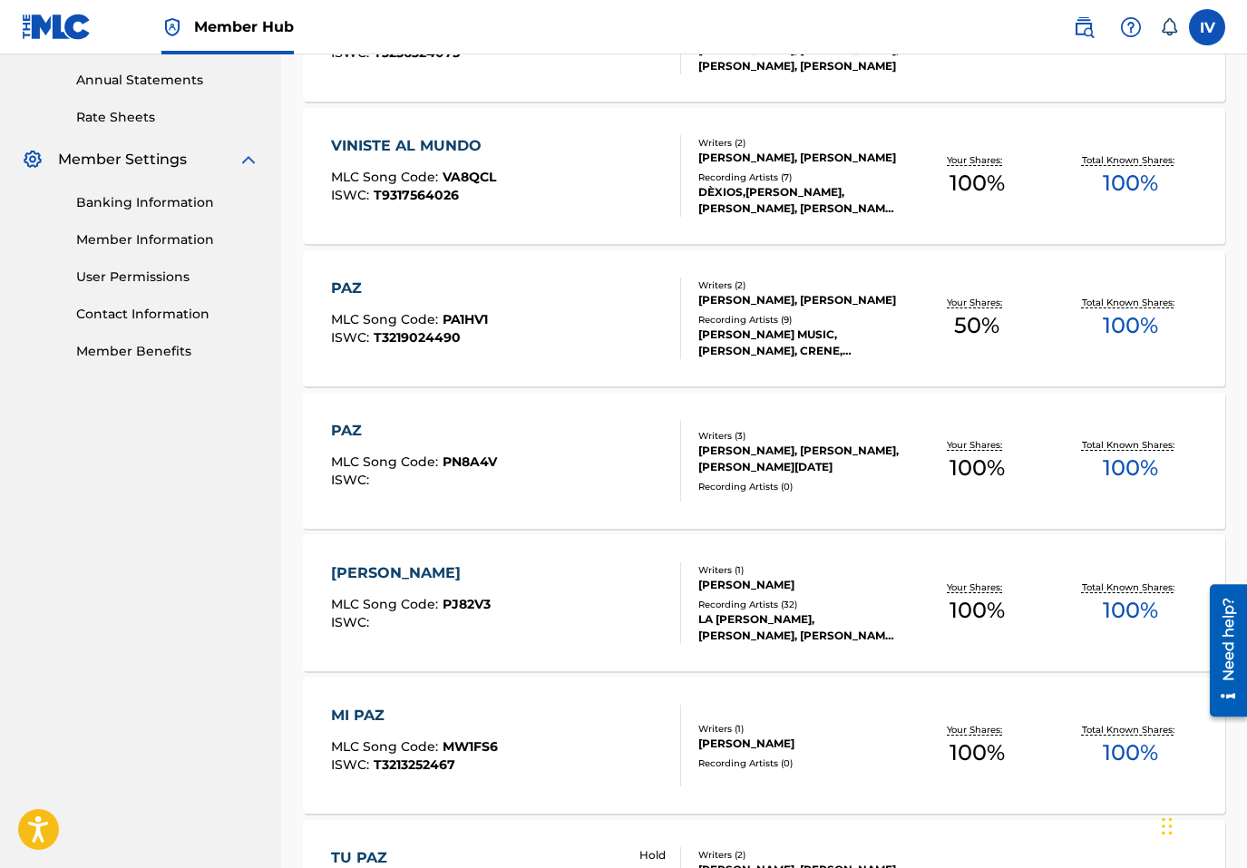
scroll to position [0, 0]
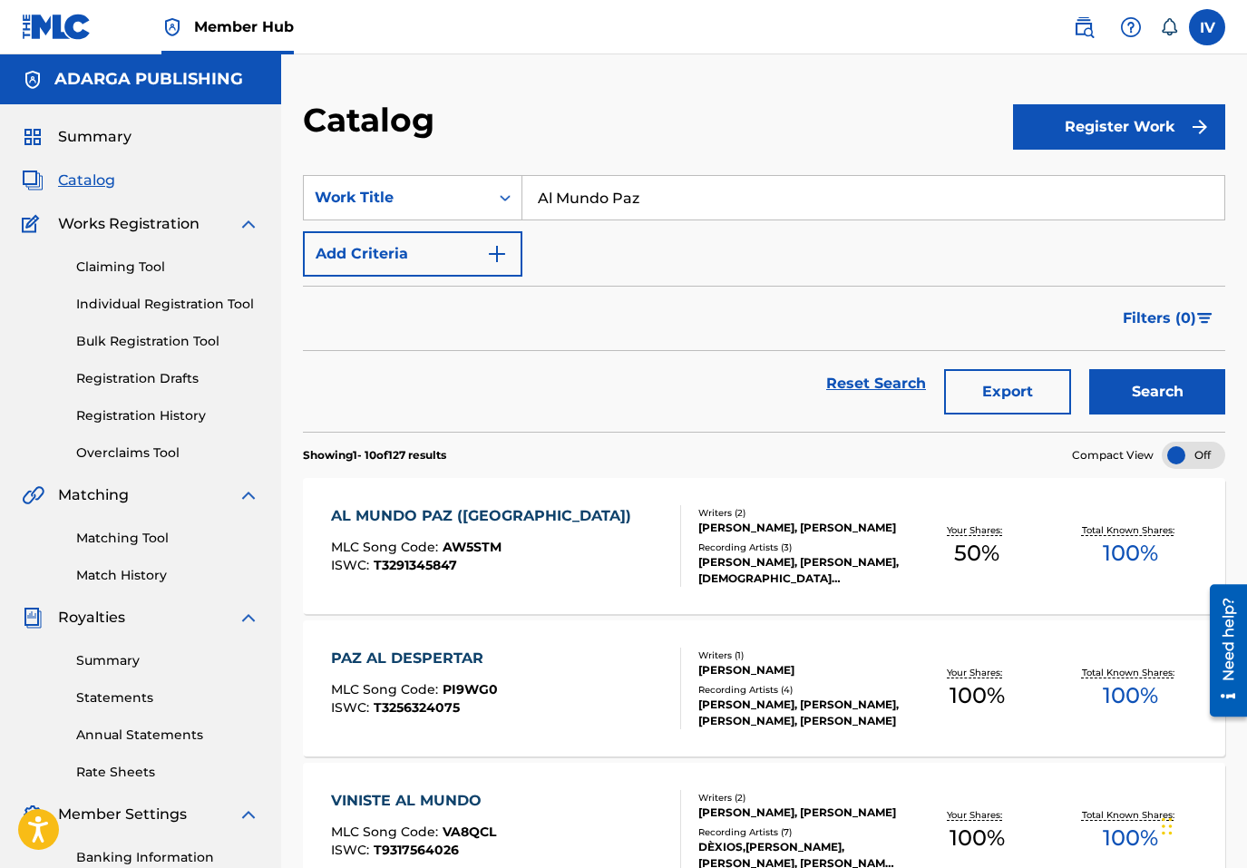
click at [581, 200] on input "Al Mundo Paz" at bounding box center [873, 198] width 702 height 44
paste input "Venid Y Adoremos"
type input "Venid Y Adoremos"
click at [1089, 369] on button "Search" at bounding box center [1157, 391] width 136 height 45
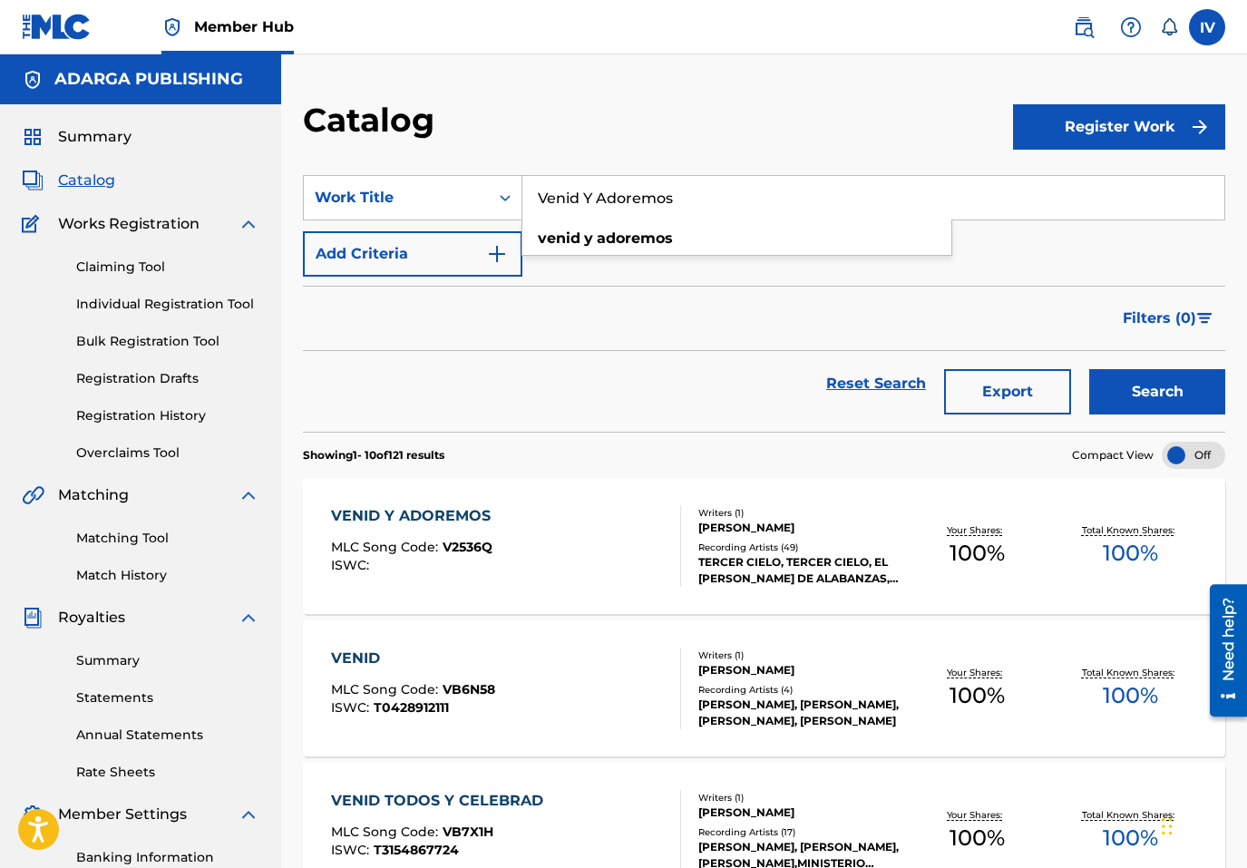
click at [161, 528] on div "Matching Tool Match History" at bounding box center [141, 545] width 238 height 79
click at [155, 540] on link "Matching Tool" at bounding box center [167, 538] width 183 height 19
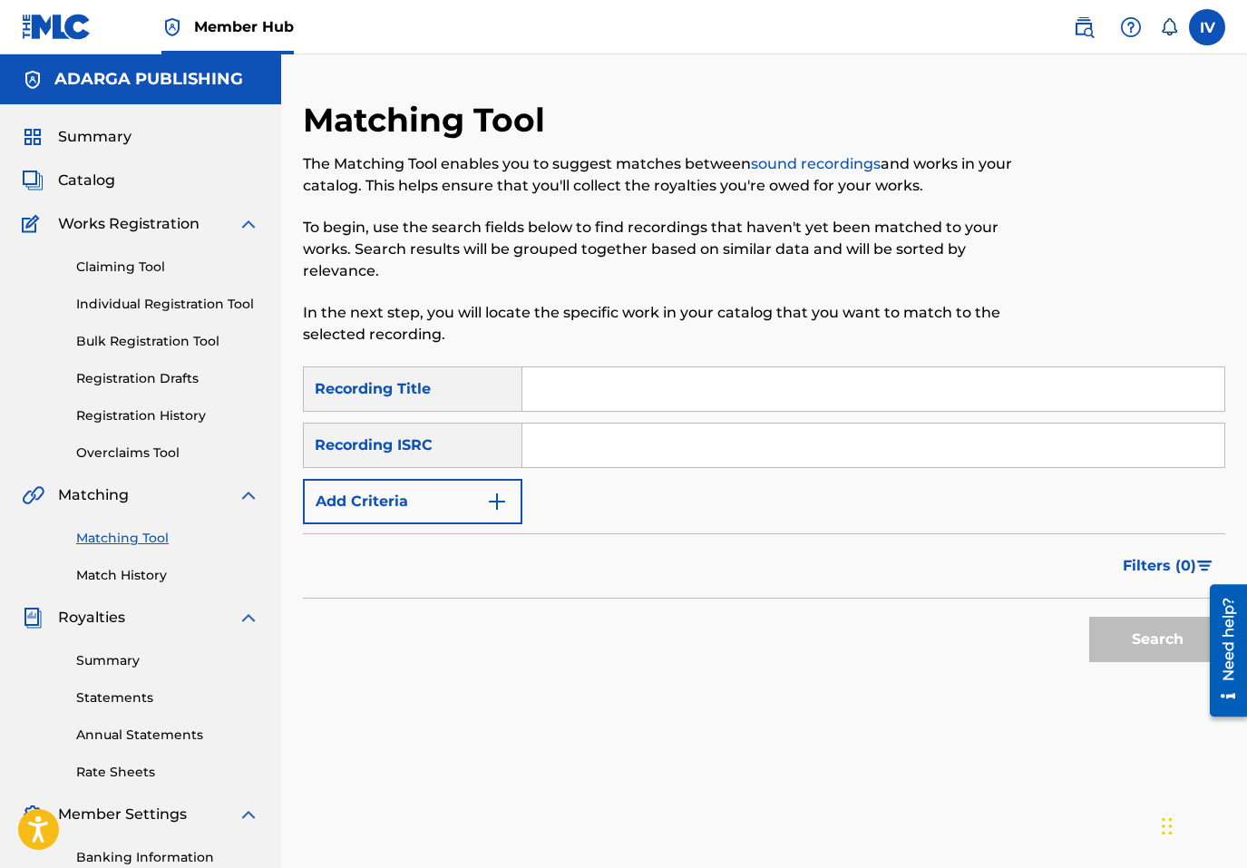
click at [576, 446] on input "Search Form" at bounding box center [873, 446] width 702 height 44
paste input "USANG2464961"
type input "USANG2464961"
click at [1089, 617] on button "Search" at bounding box center [1157, 639] width 136 height 45
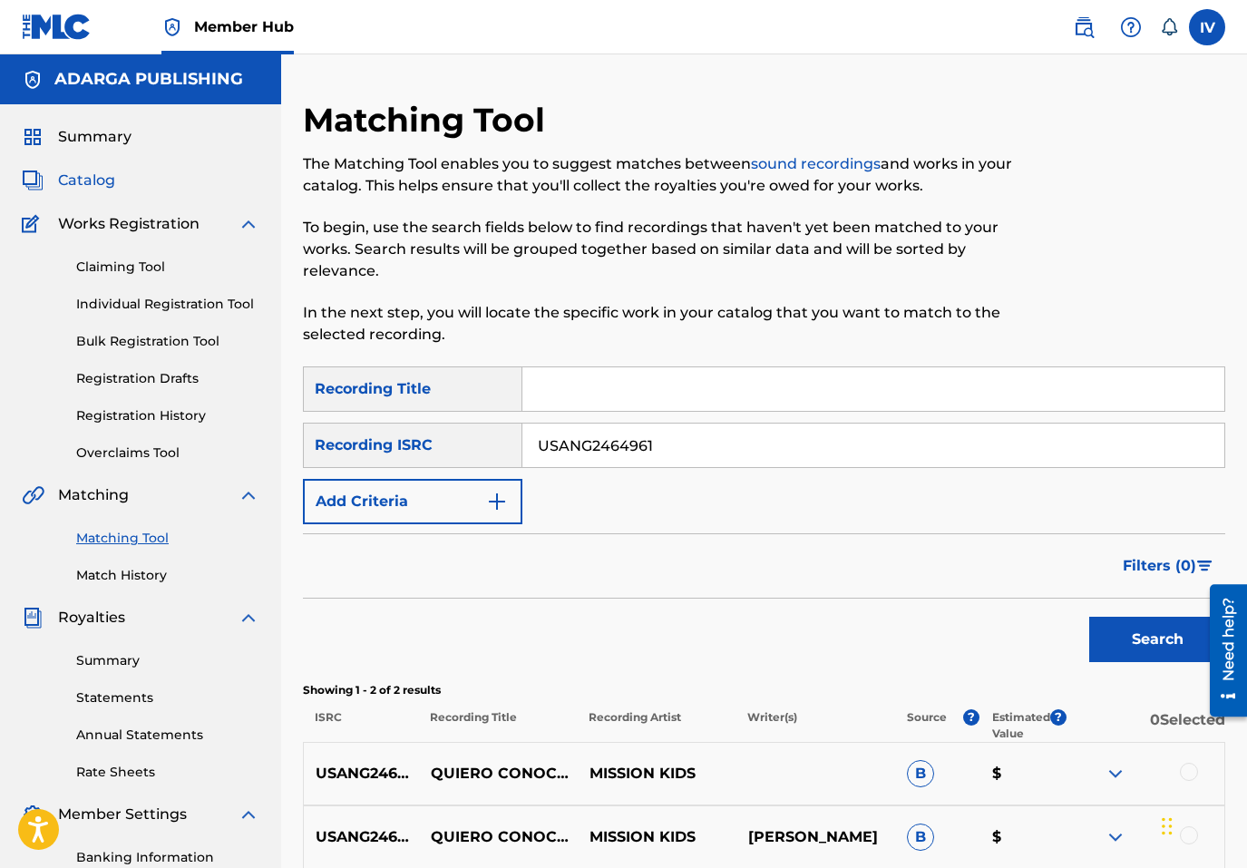
click at [93, 179] on span "Catalog" at bounding box center [86, 181] width 57 height 22
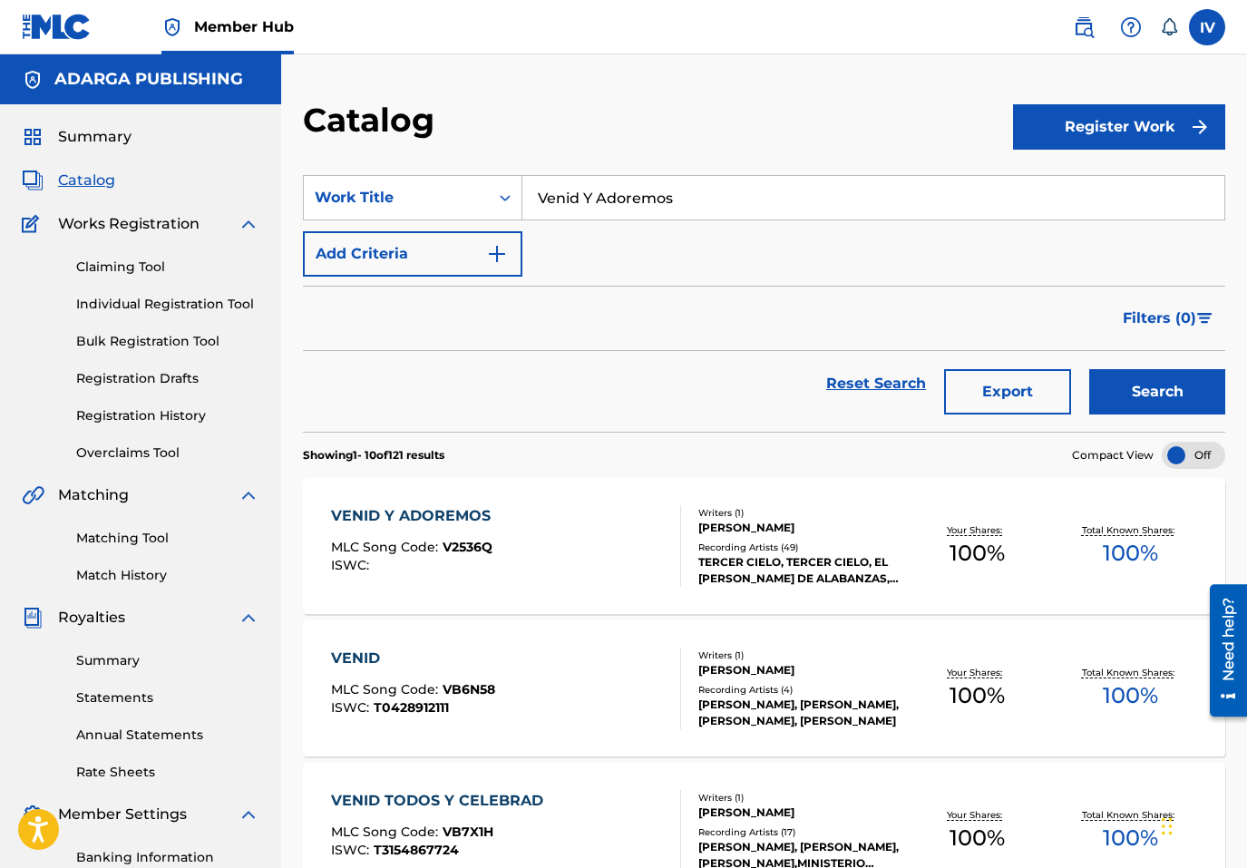
click at [674, 181] on input "Venid Y Adoremos" at bounding box center [873, 198] width 702 height 44
paste input "Los Libros De La [DEMOGRAPHIC_DATA]"
type input "Los Libros De La [DEMOGRAPHIC_DATA]"
click at [1089, 369] on button "Search" at bounding box center [1157, 391] width 136 height 45
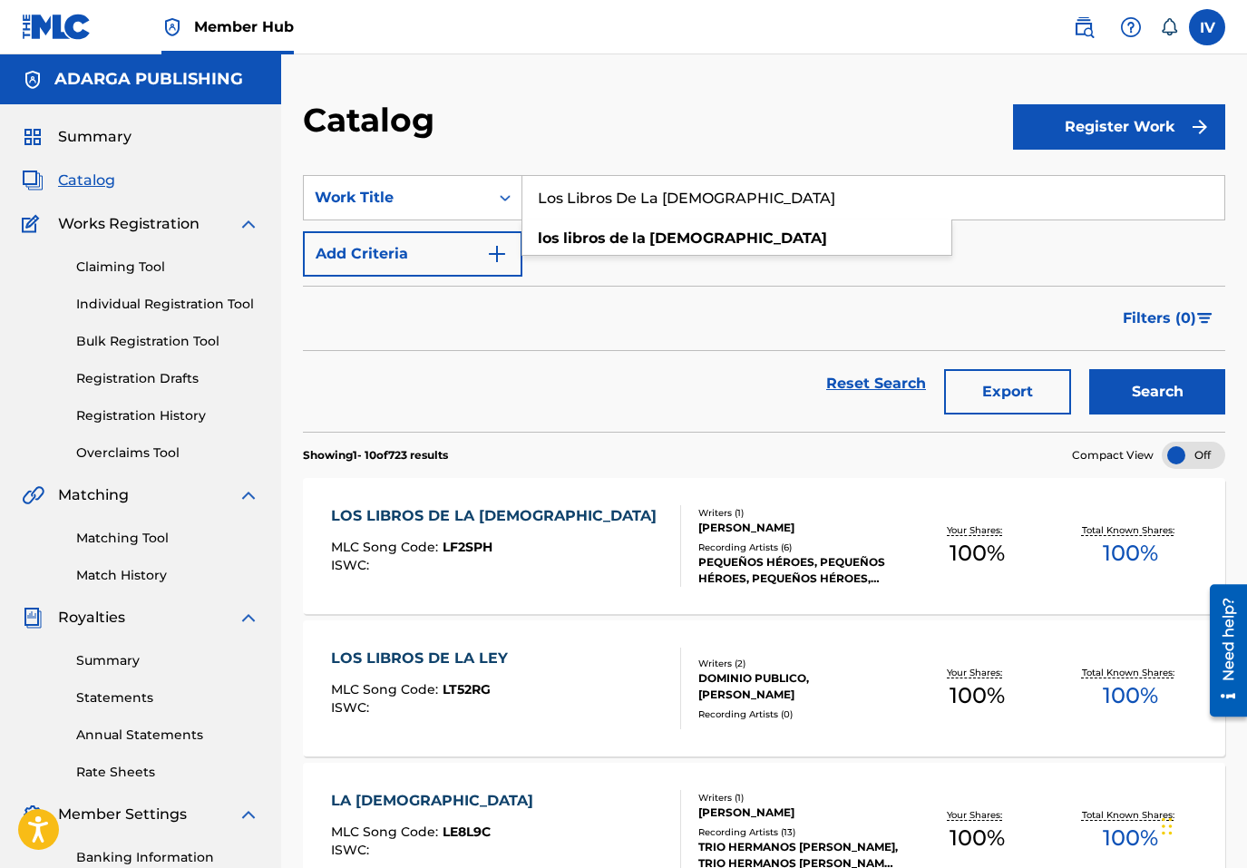
click at [724, 103] on div "Catalog" at bounding box center [658, 127] width 710 height 54
click at [440, 533] on div "LOS LIBROS DE LA [DEMOGRAPHIC_DATA] MLC Song Code : LF2SPH ISWC :" at bounding box center [498, 546] width 335 height 82
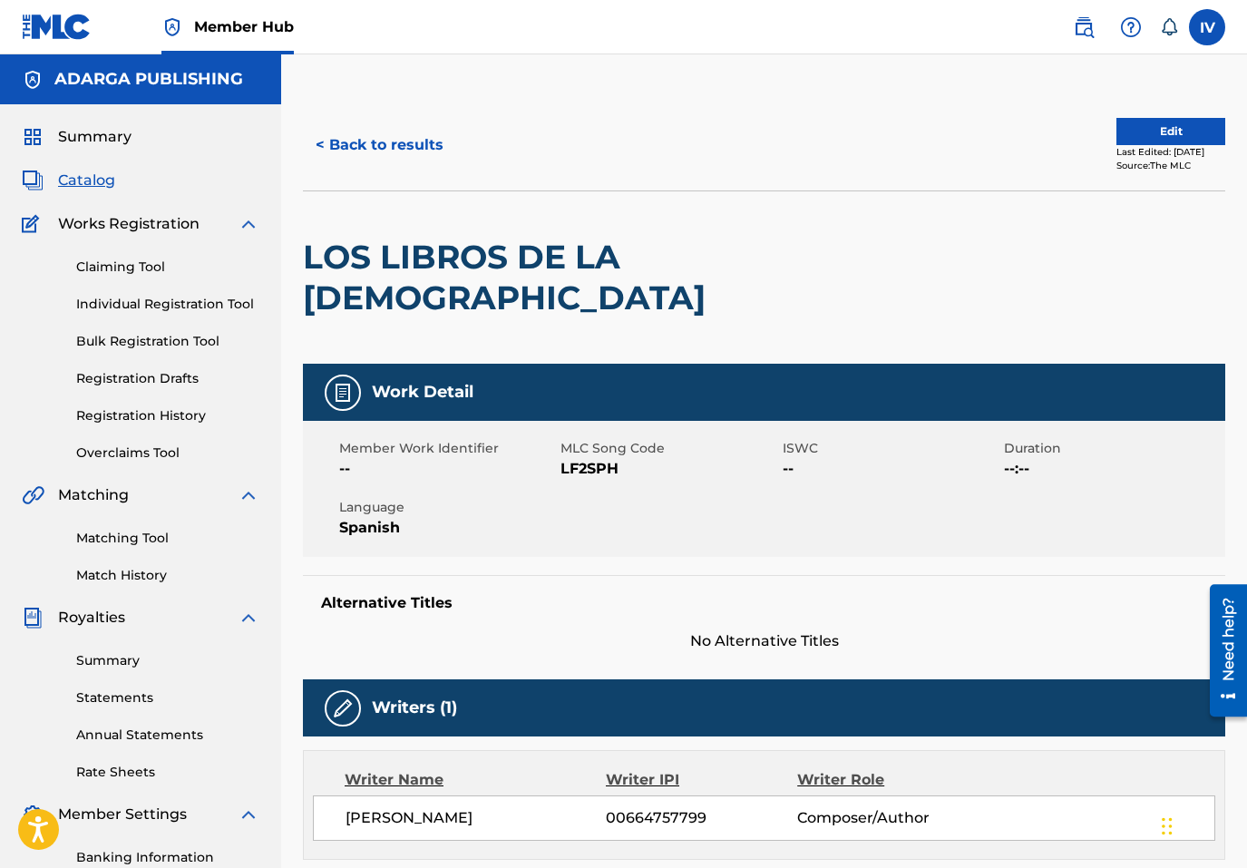
click at [604, 458] on span "LF2SPH" at bounding box center [669, 469] width 217 height 22
copy span "LF2SPH"
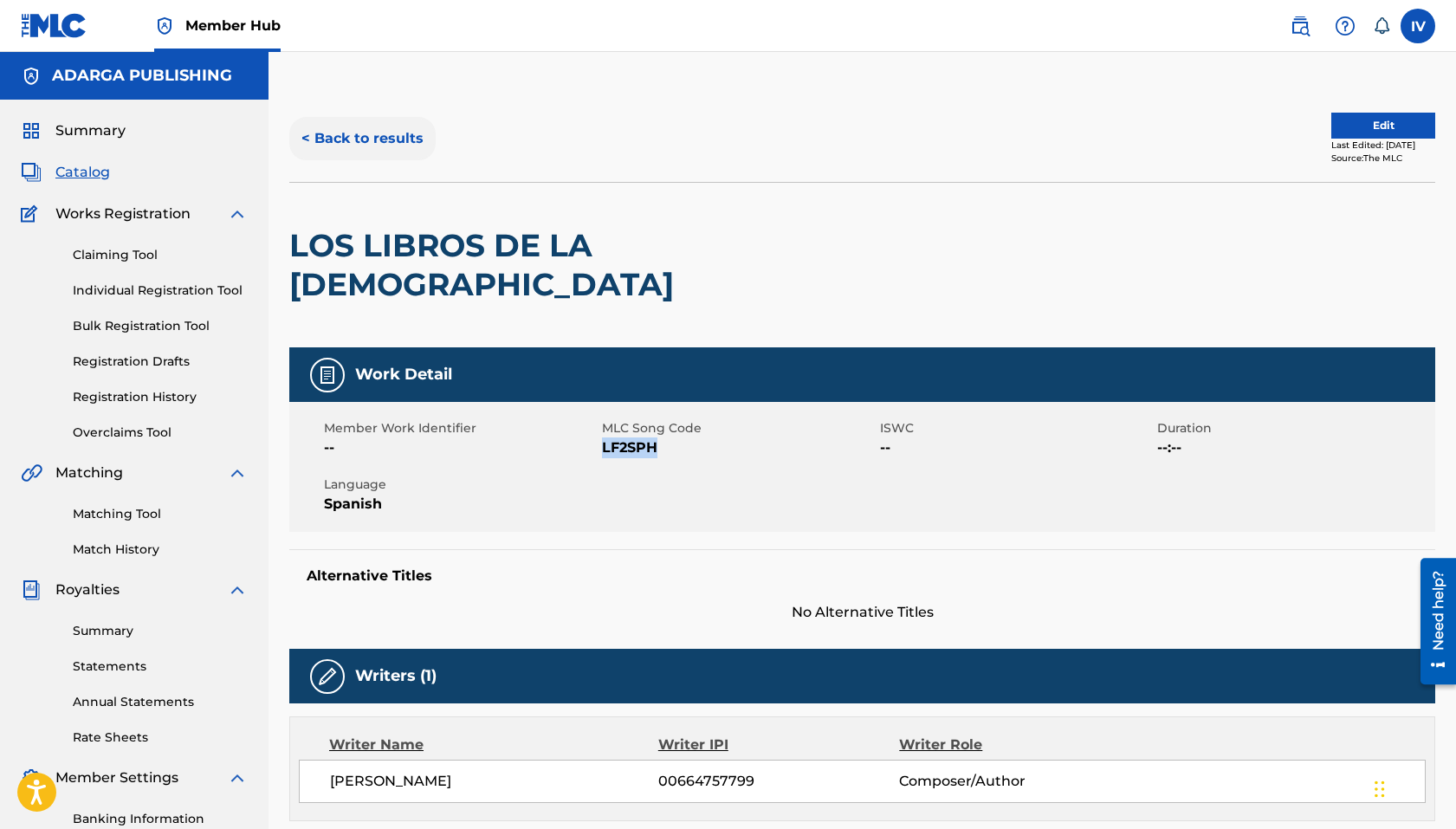
click at [378, 127] on button "< Back to results" at bounding box center [362, 138] width 146 height 43
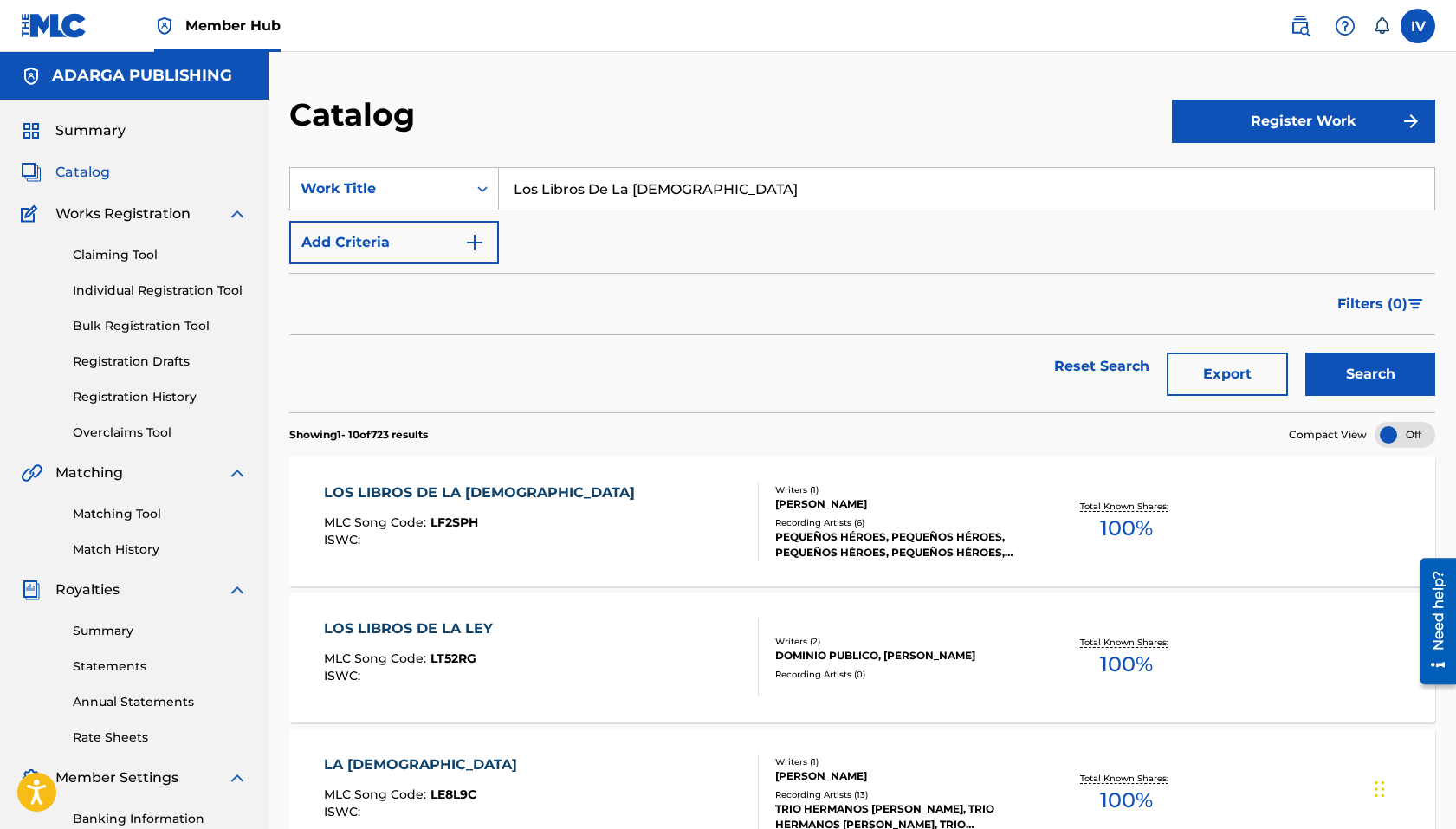
click at [593, 179] on input "Los Libros De La [DEMOGRAPHIC_DATA]" at bounding box center [966, 189] width 936 height 42
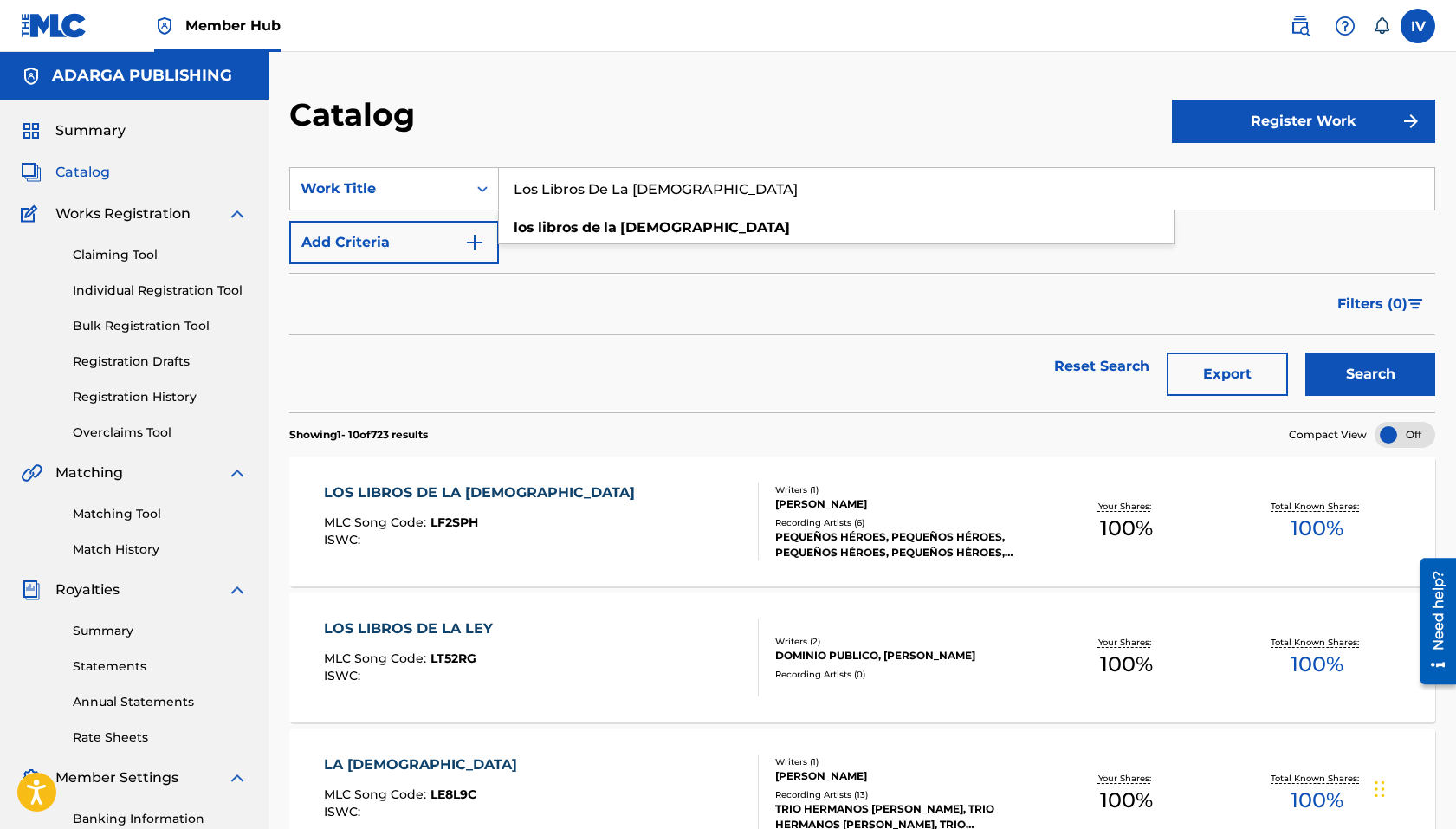
paste input "¡Oh, Noche Divina! (Oh Holy Night)"
click at [1190, 352] on button "Search" at bounding box center [1370, 373] width 130 height 43
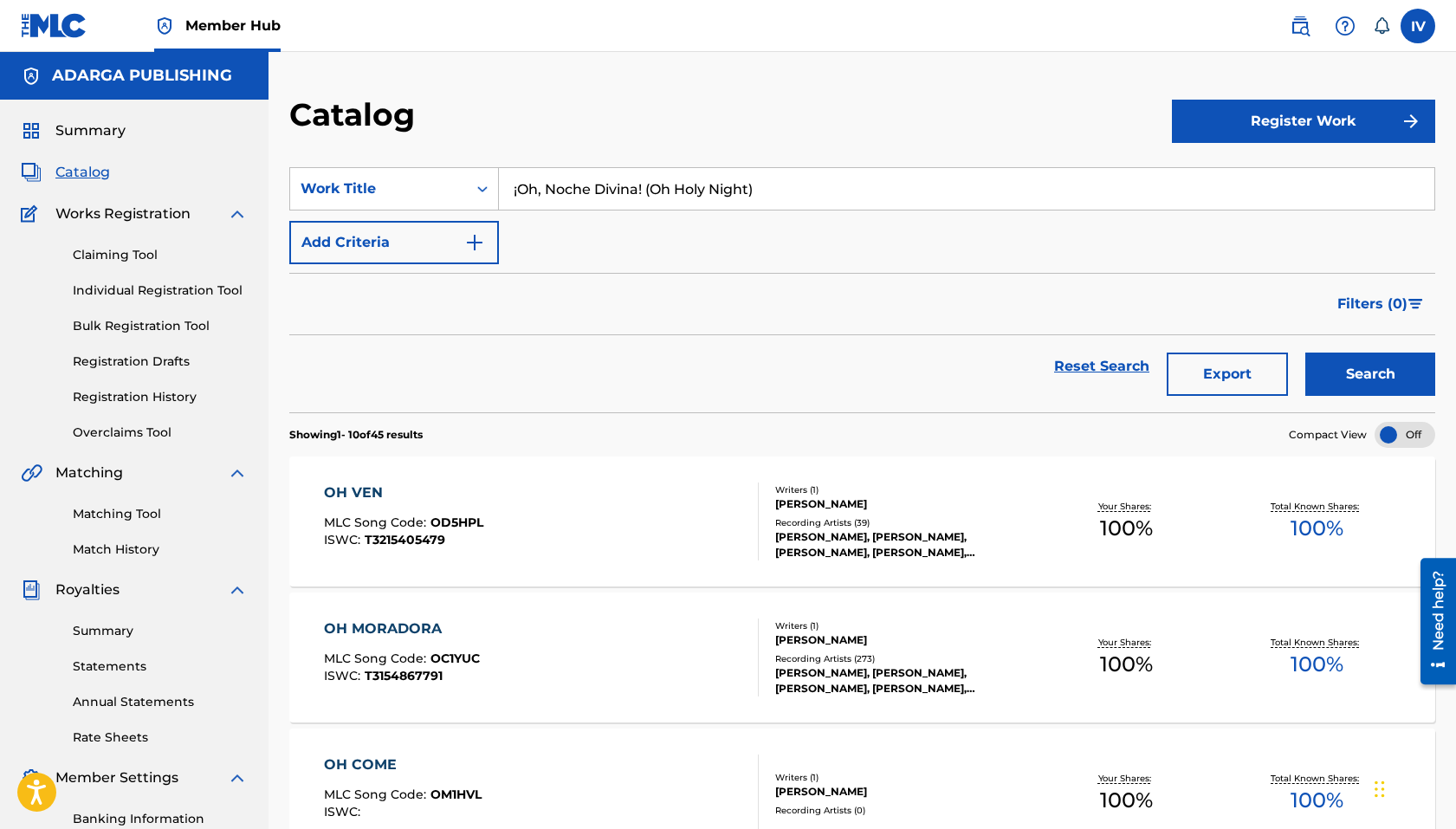
drag, startPoint x: 636, startPoint y: 185, endPoint x: 791, endPoint y: 201, distance: 155.8
click at [788, 201] on input "¡Oh, Noche Divina! (Oh Holy Night)" at bounding box center [966, 189] width 936 height 42
click at [517, 187] on input "¡Oh, Noche Divina" at bounding box center [966, 189] width 936 height 42
type input "Oh, Noche Divina"
click at [1190, 352] on button "Search" at bounding box center [1370, 373] width 130 height 43
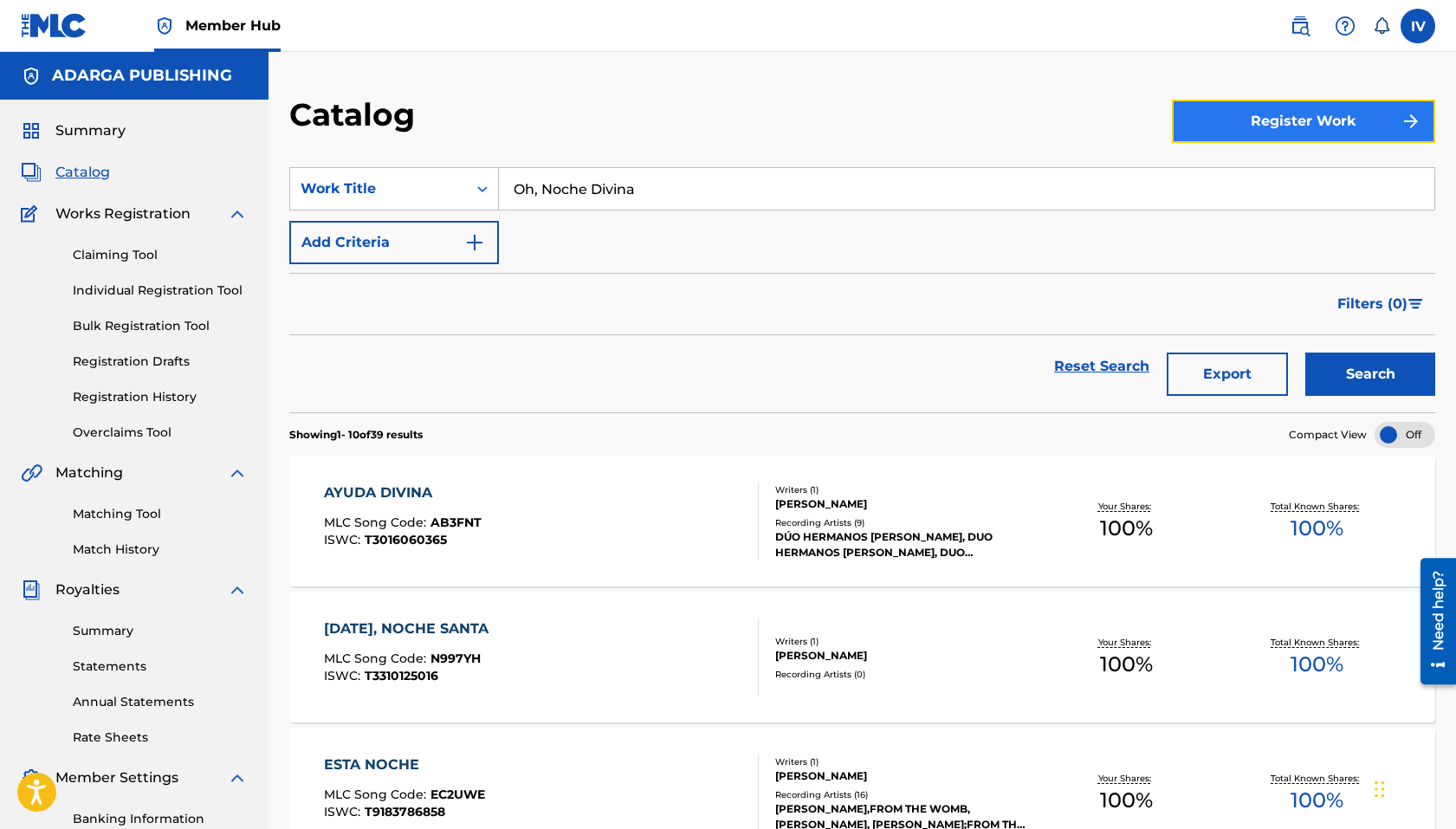
click at [1190, 112] on button "Register Work" at bounding box center [1303, 120] width 264 height 43
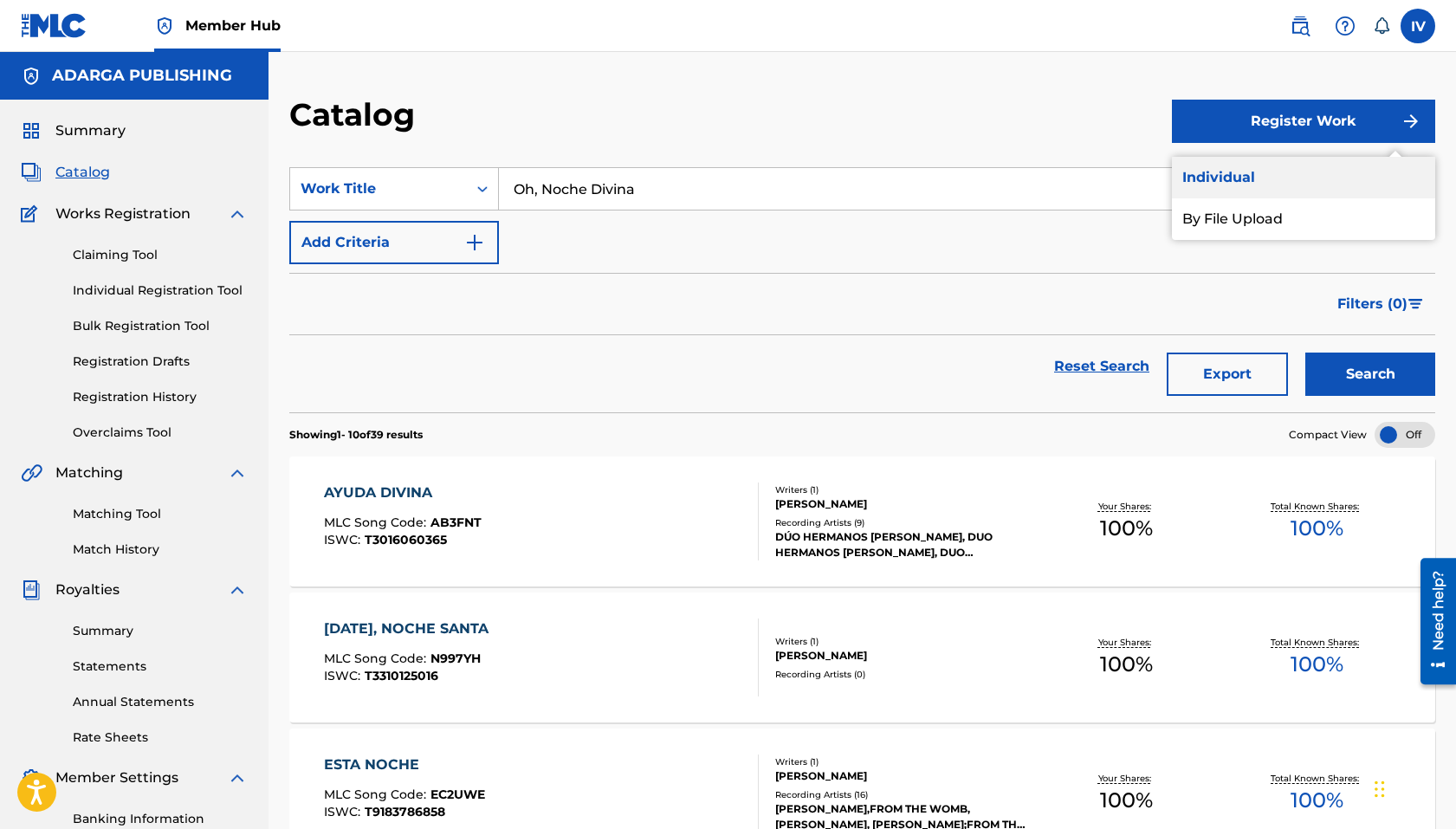
click at [1190, 173] on link "Individual" at bounding box center [1303, 178] width 264 height 42
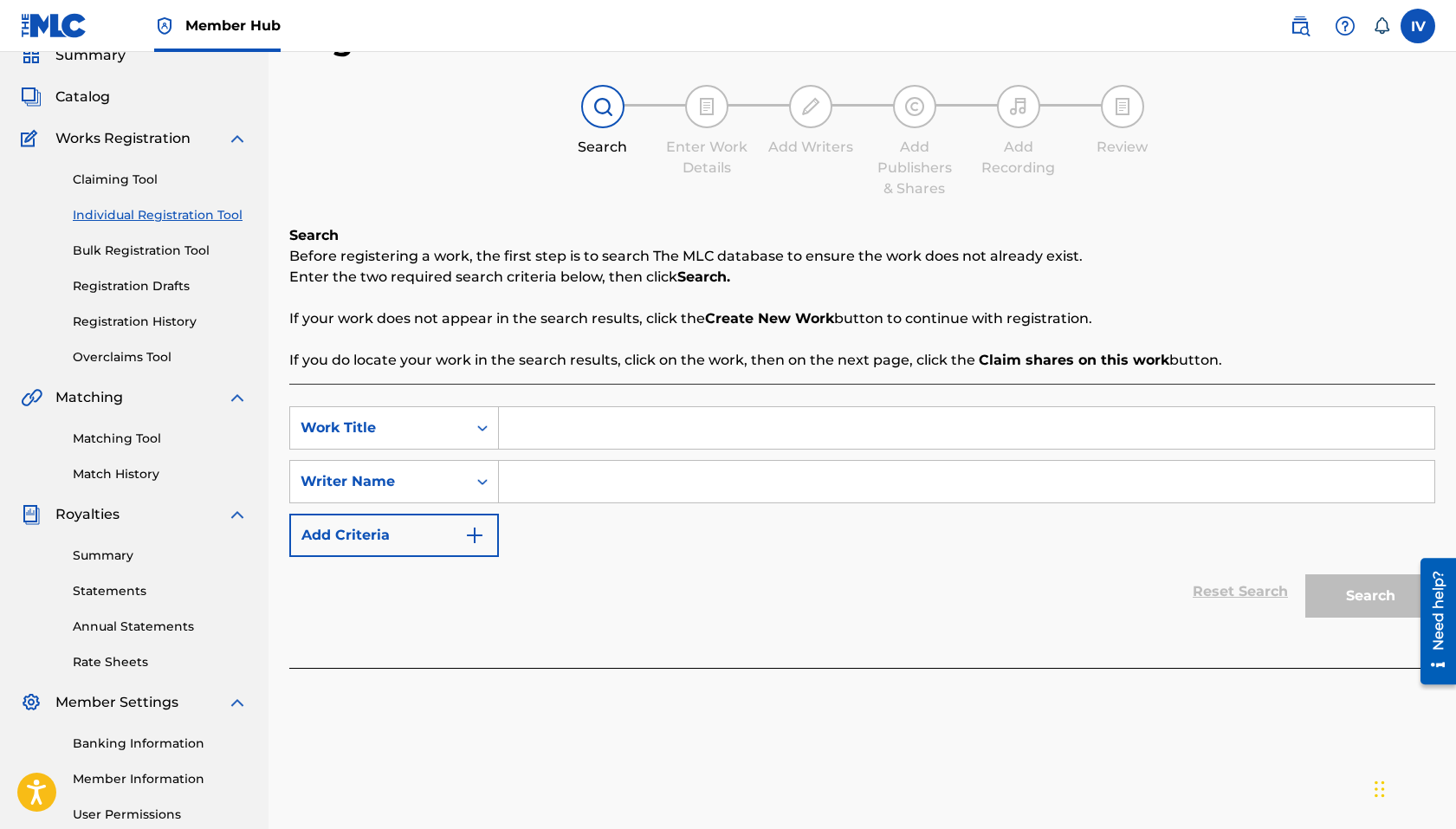
scroll to position [88, 0]
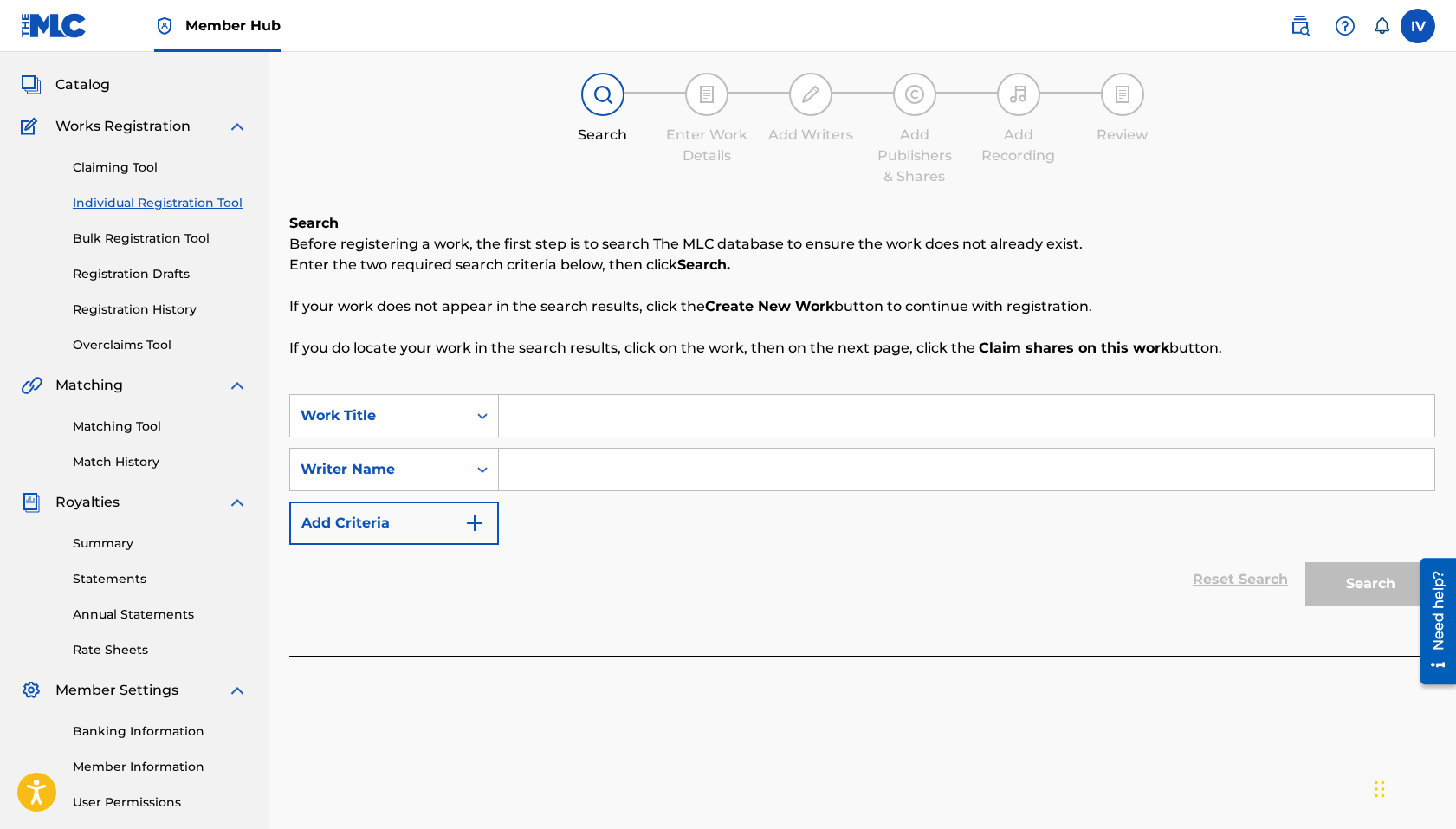
click at [292, 162] on div "Search Enter Work Details Add Writers Add Publishers & Shares Add Recording Rev…" at bounding box center [862, 130] width 1146 height 115
click at [72, 89] on span "Catalog" at bounding box center [82, 85] width 54 height 21
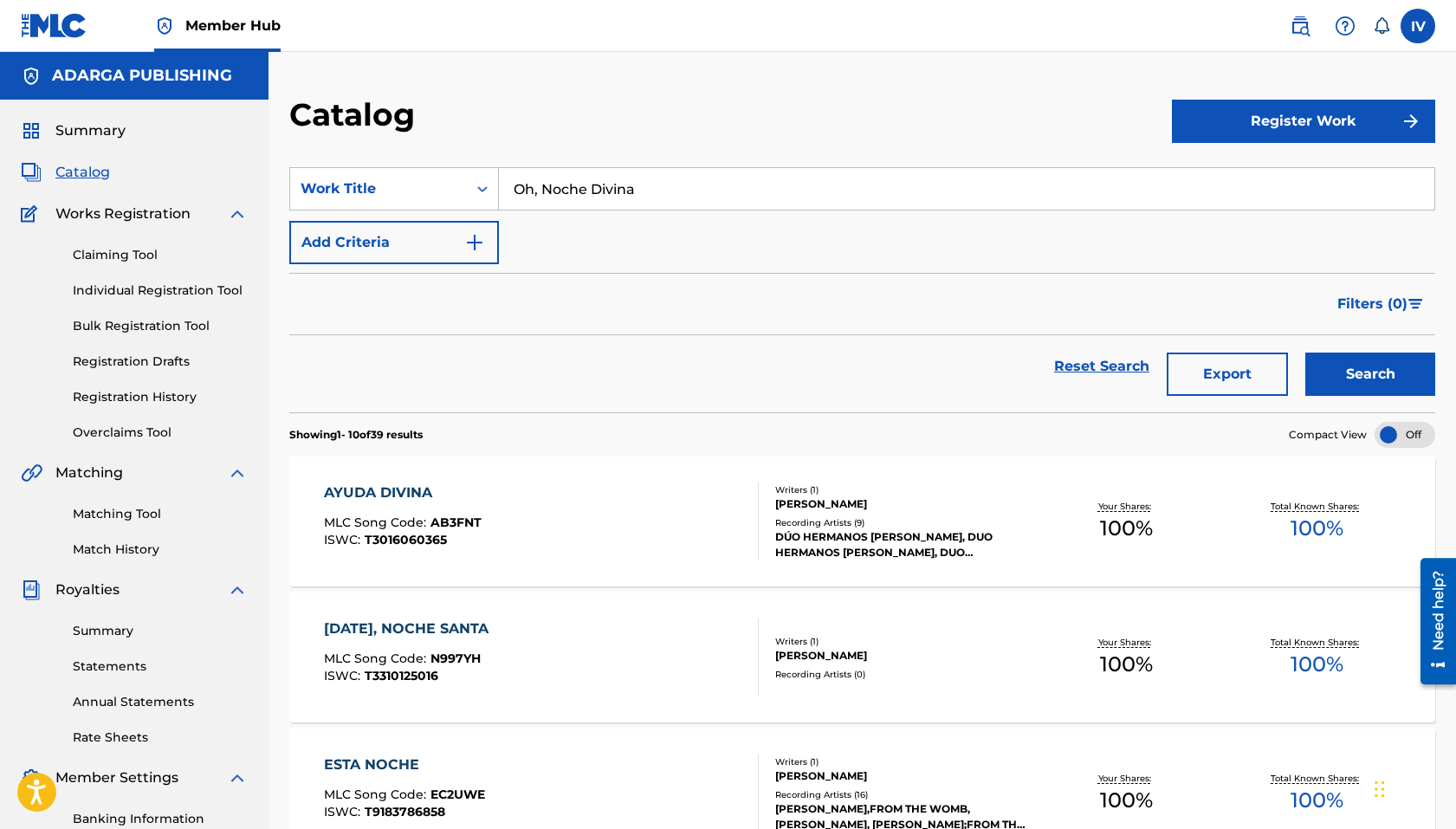
click at [603, 188] on input "Oh, Noche Divina" at bounding box center [966, 189] width 936 height 42
paste input "Noche [PERSON_NAME]"
type input "Noche [PERSON_NAME]"
click at [1190, 352] on button "Search" at bounding box center [1370, 373] width 130 height 43
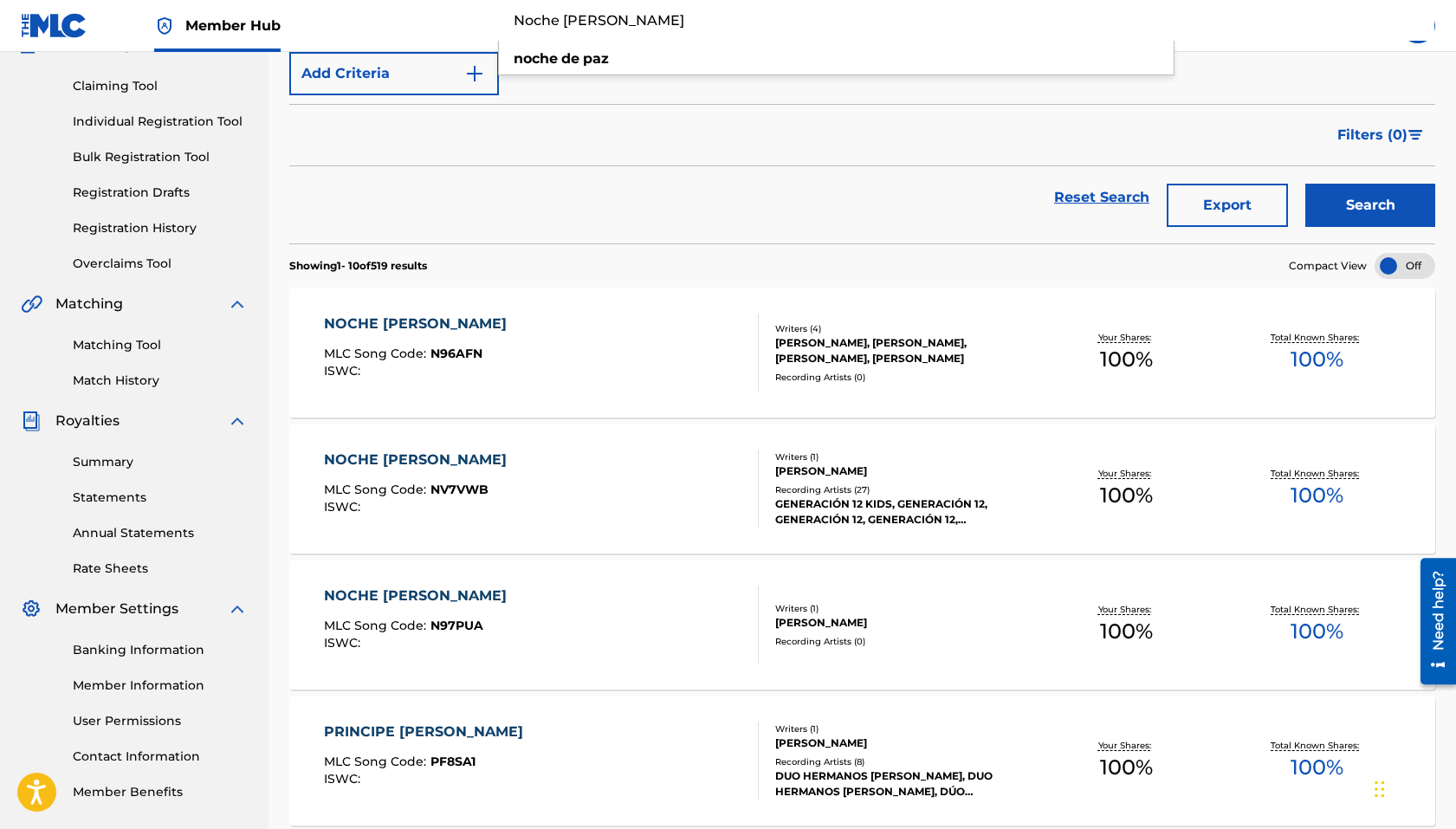
scroll to position [171, 0]
click at [507, 468] on div "NOCHE [PERSON_NAME] MLC Song Code : NV7VWB ISWC :" at bounding box center [541, 487] width 435 height 78
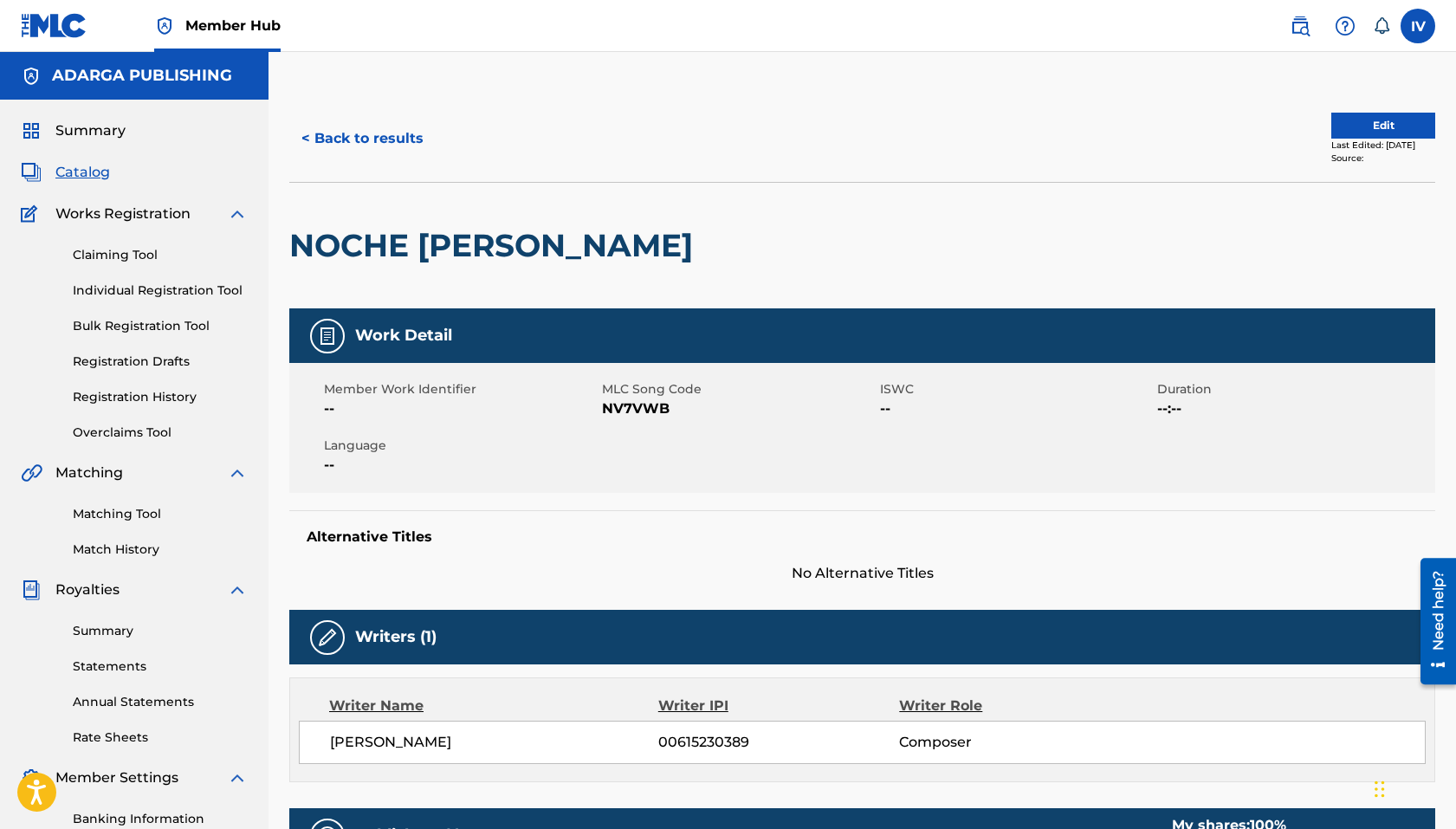
click at [622, 408] on span "NV7VWB" at bounding box center [738, 409] width 274 height 21
copy span "NV7VWB"
click at [1190, 121] on button "Edit" at bounding box center [1382, 125] width 104 height 26
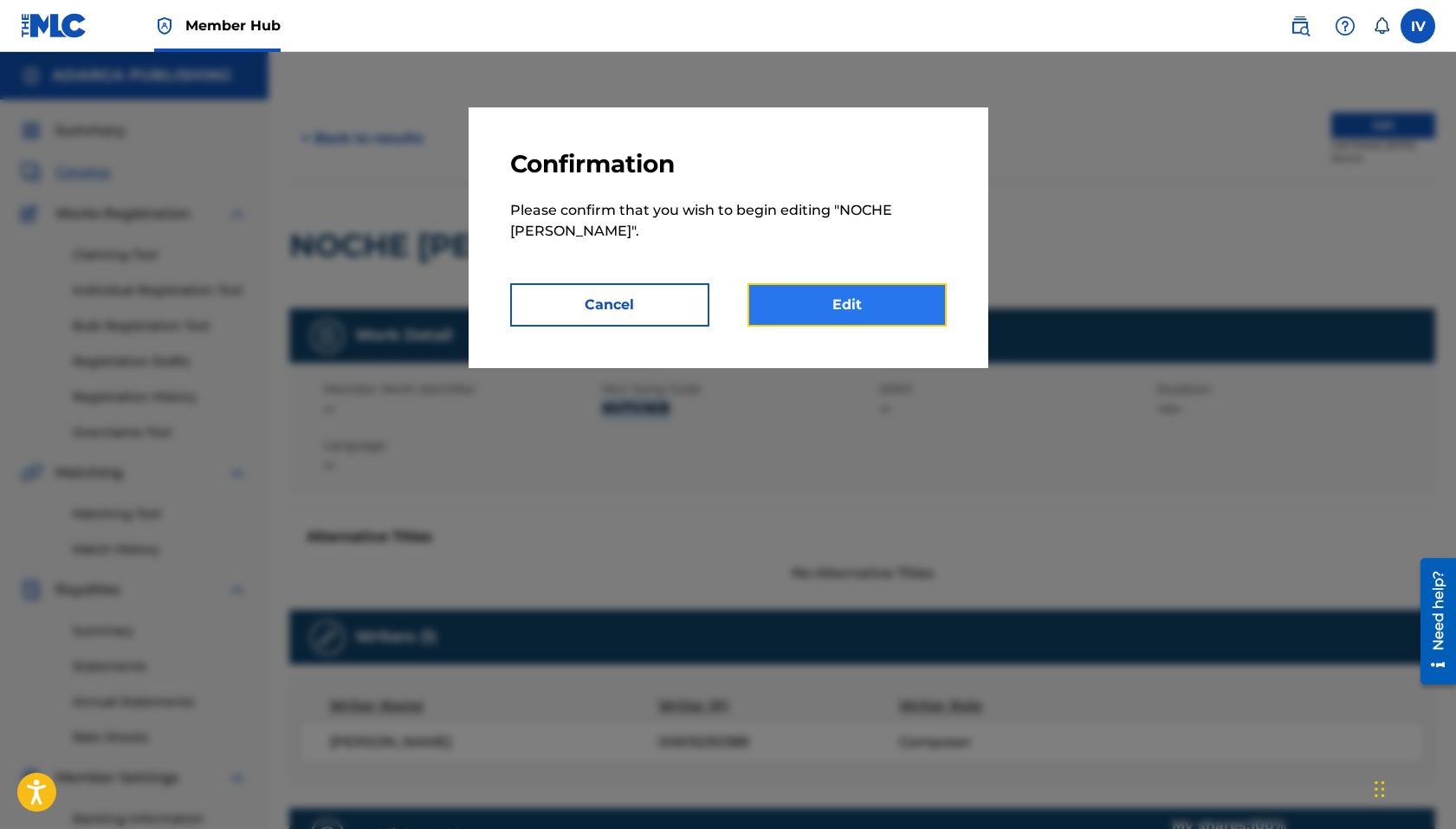
click at [899, 298] on link "Edit" at bounding box center [847, 305] width 200 height 43
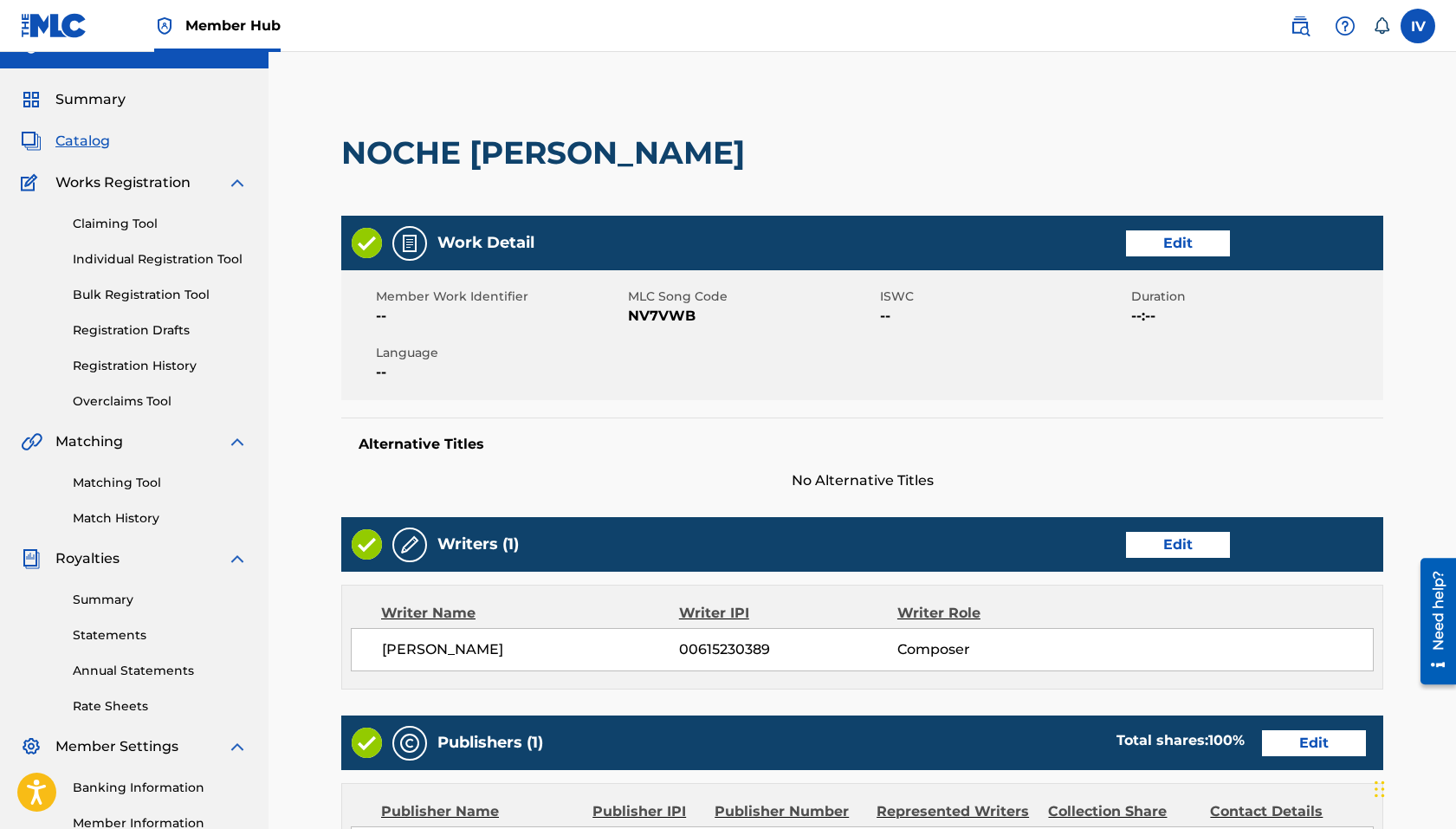
scroll to position [50, 0]
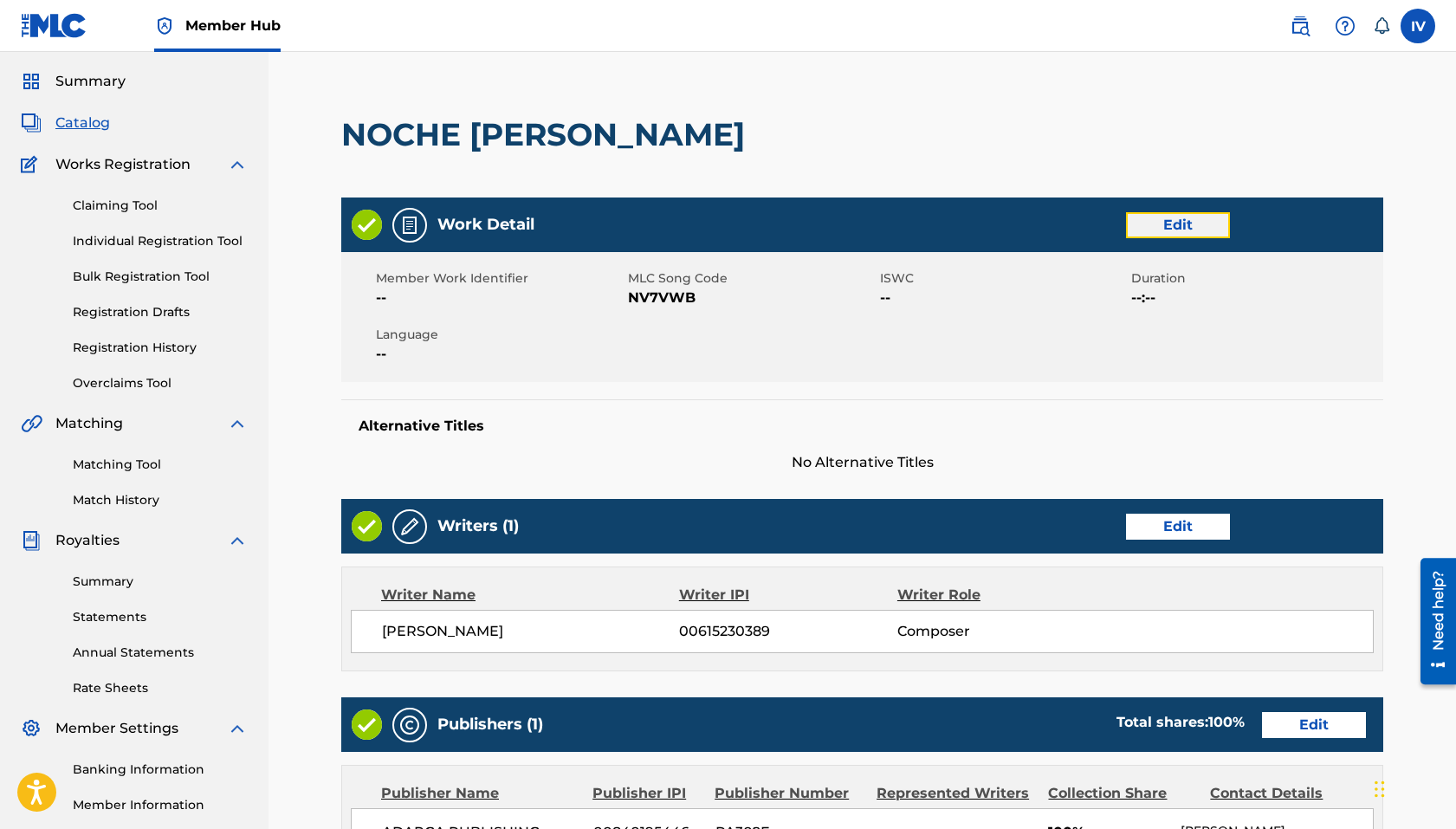
click at [1154, 227] on link "Edit" at bounding box center [1177, 224] width 104 height 26
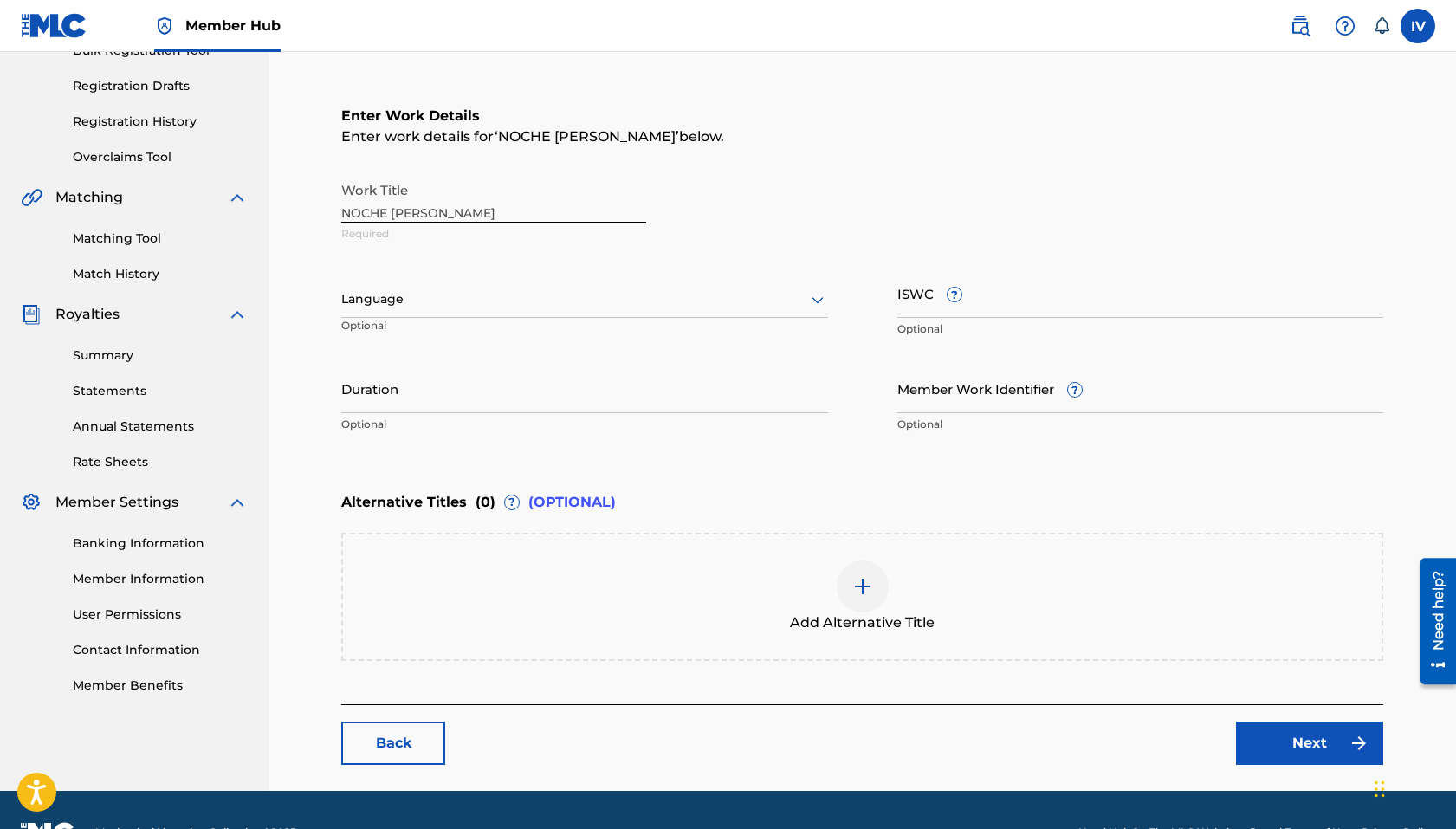
scroll to position [283, 0]
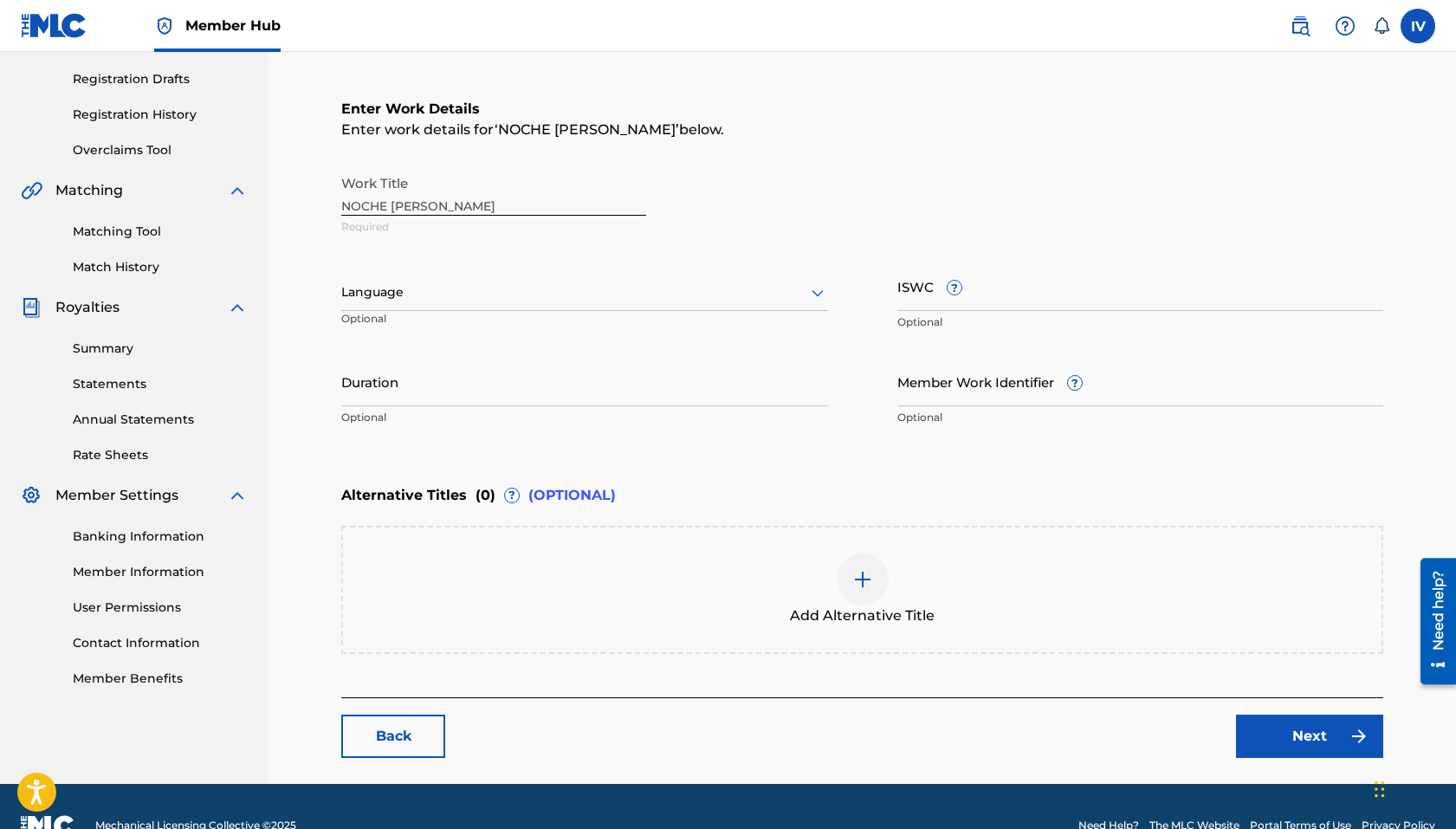
click at [767, 289] on div at bounding box center [584, 292] width 487 height 22
click at [628, 371] on div "Spanish" at bounding box center [584, 369] width 485 height 39
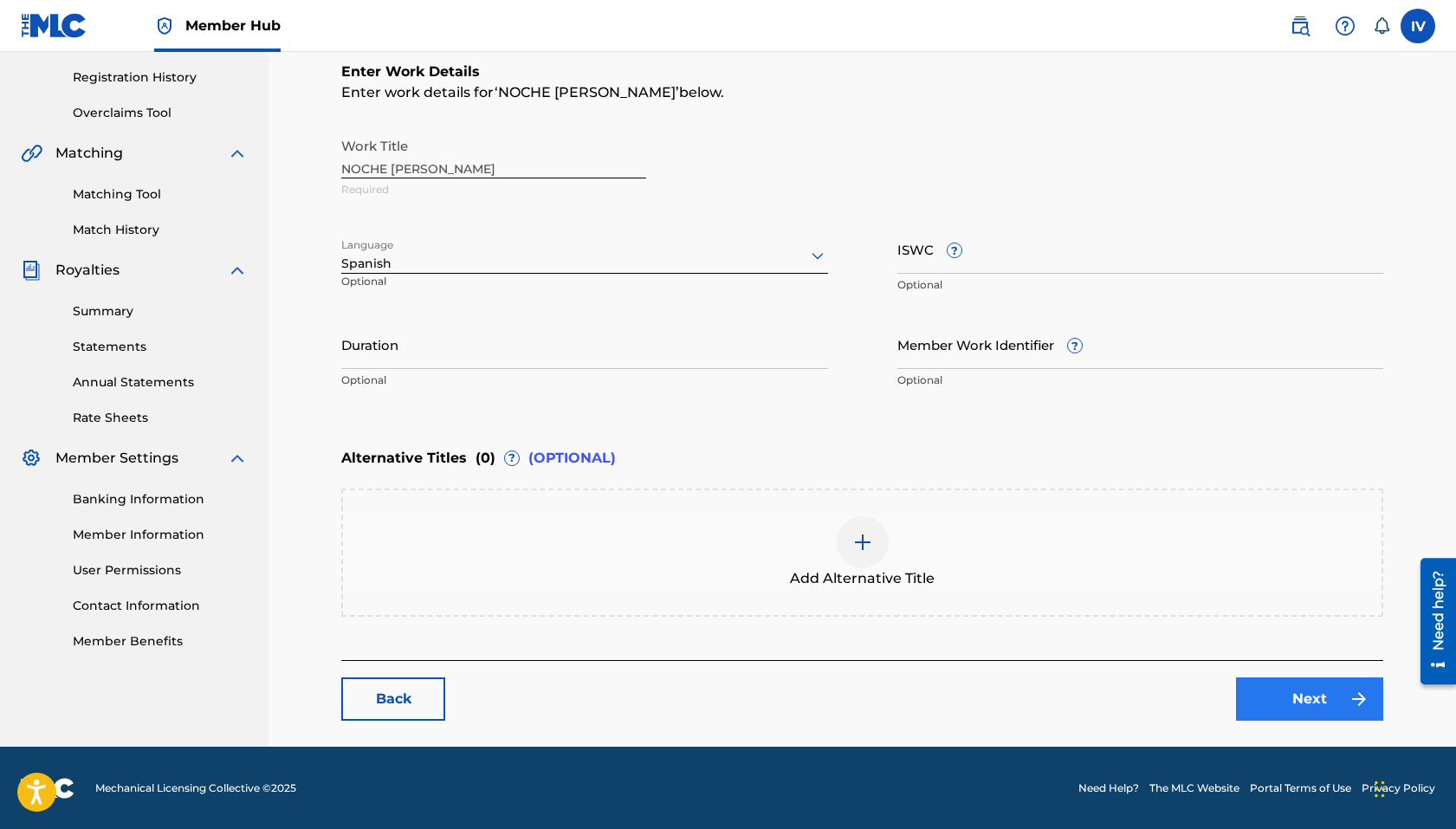
click at [1190, 702] on link "Next" at bounding box center [1309, 698] width 147 height 43
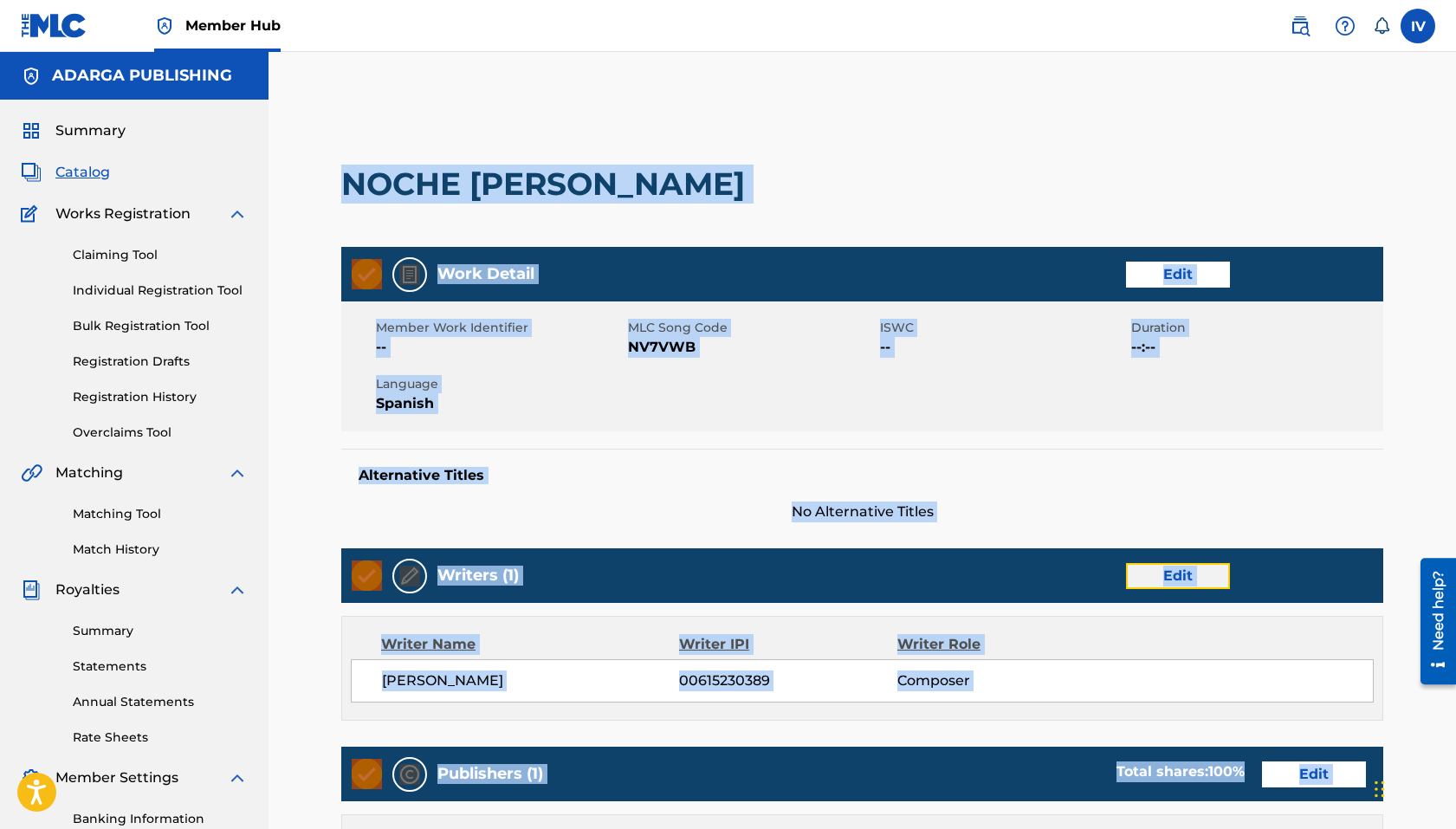
click at [1179, 579] on link "Edit" at bounding box center [1177, 576] width 104 height 26
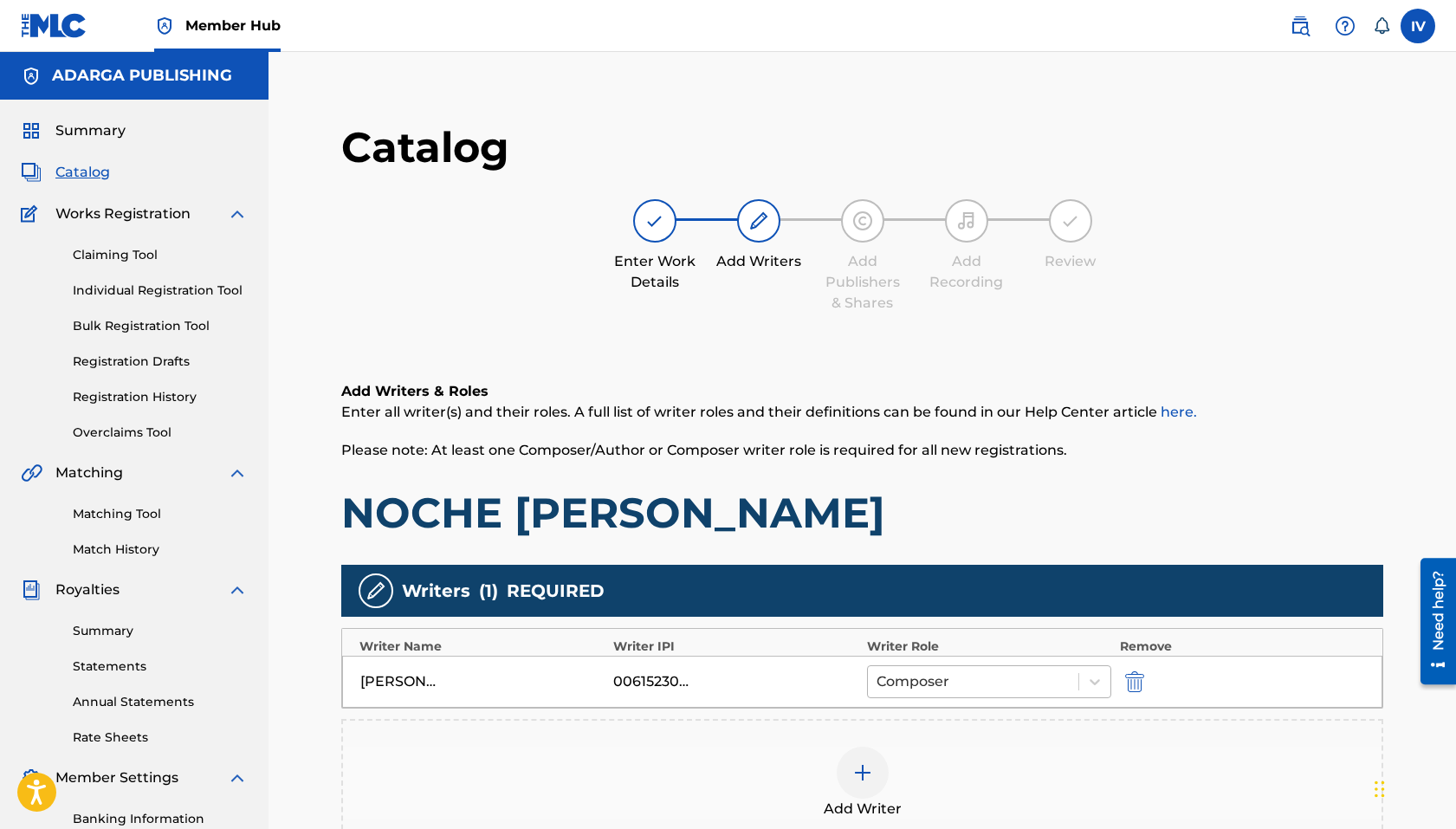
click at [1029, 684] on div at bounding box center [973, 681] width 193 height 24
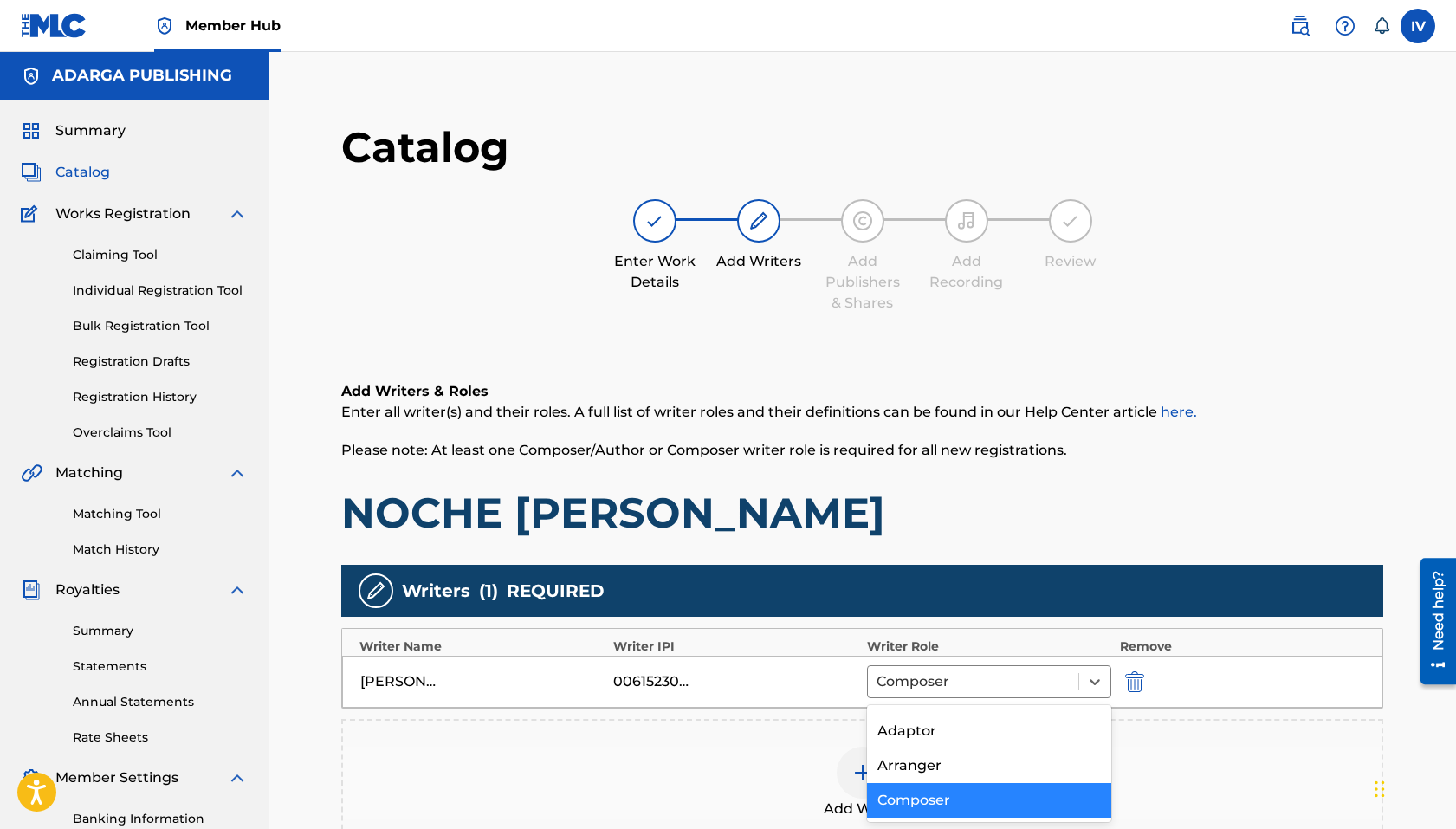
scroll to position [81, 0]
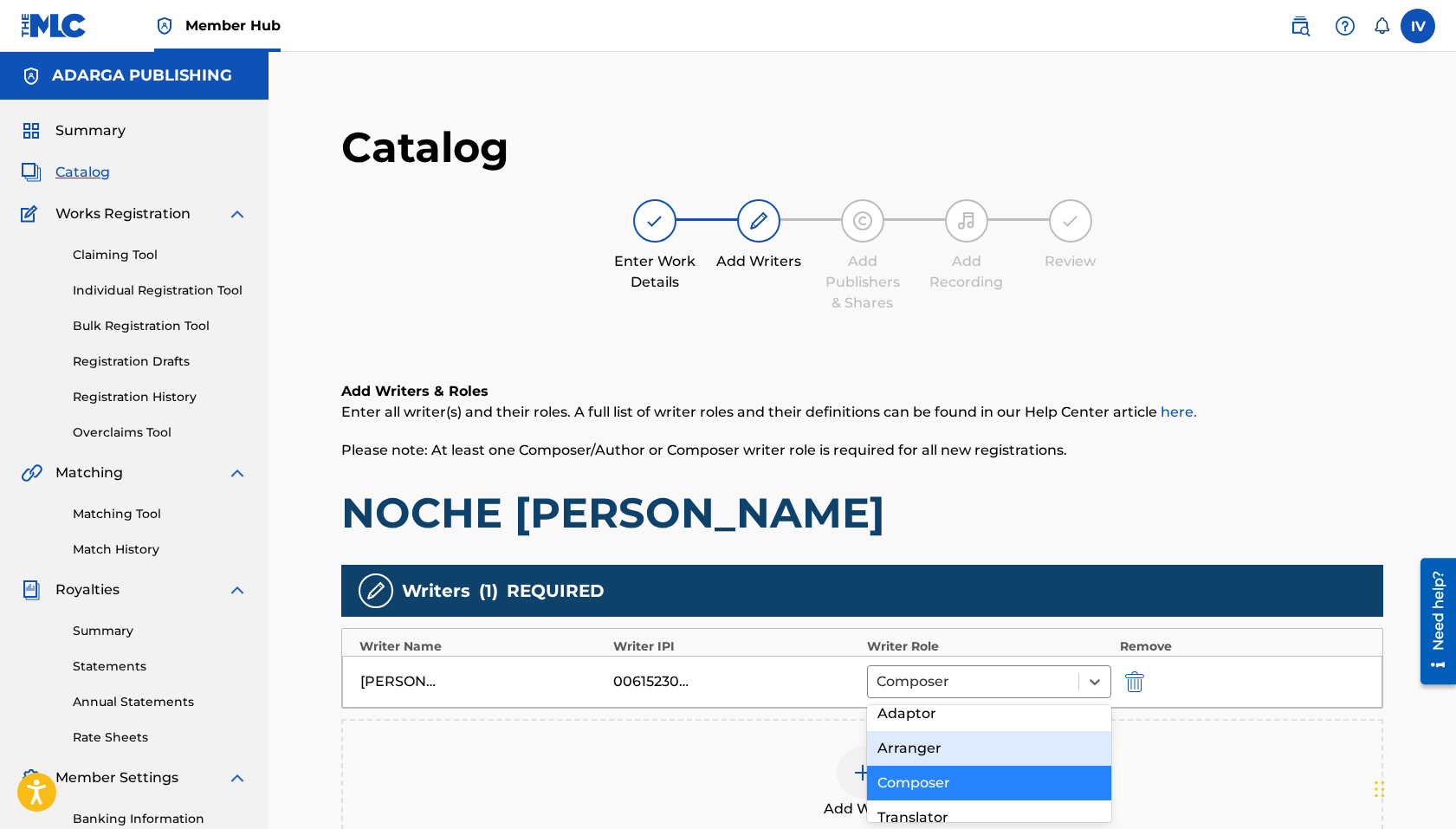
click at [945, 751] on div "Arranger" at bounding box center [989, 749] width 244 height 34
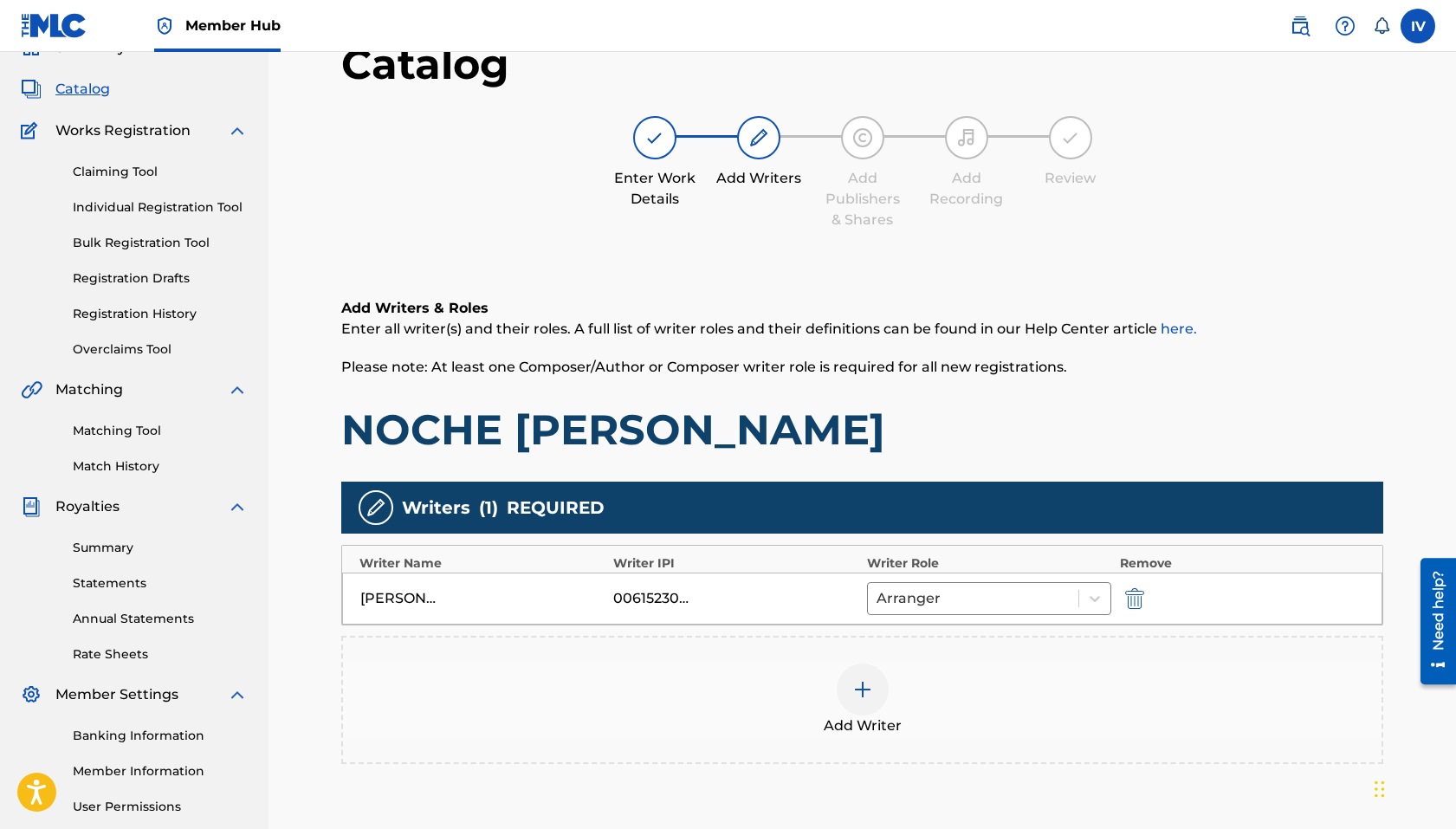
scroll to position [90, 0]
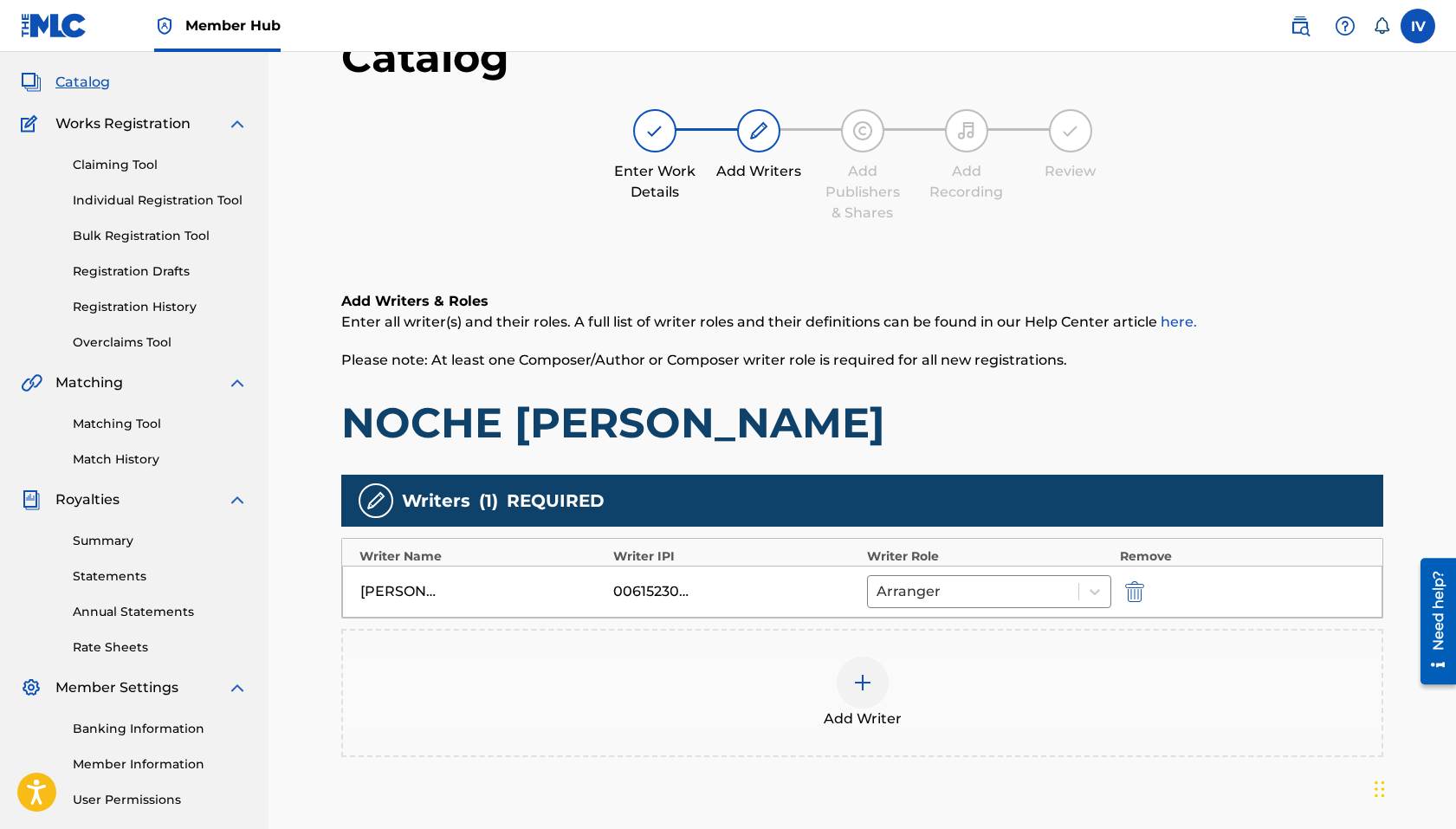
click at [868, 670] on div at bounding box center [862, 683] width 52 height 52
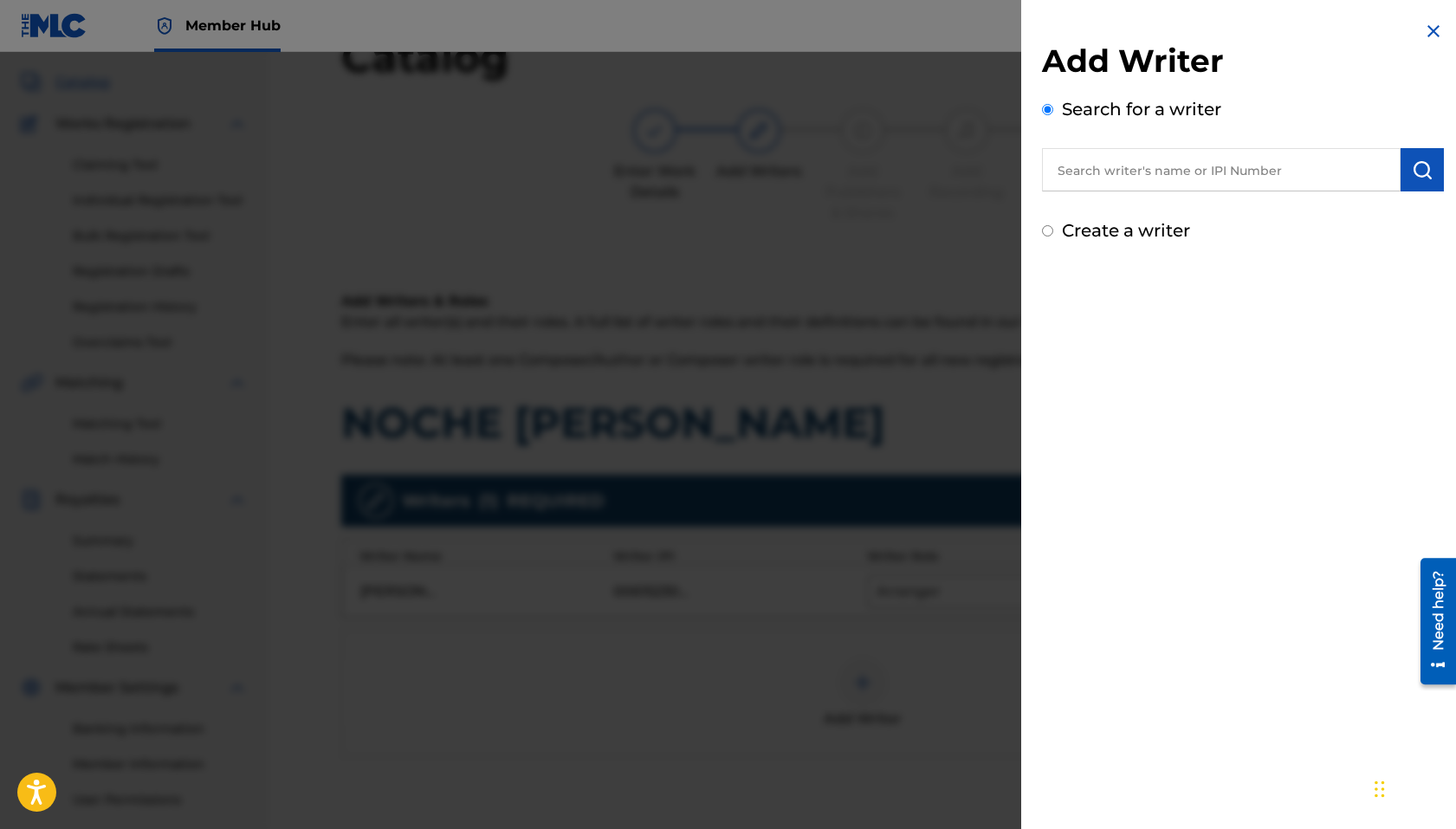
click at [1087, 168] on input "text" at bounding box center [1221, 169] width 359 height 43
paste input "[PERSON_NAME]"
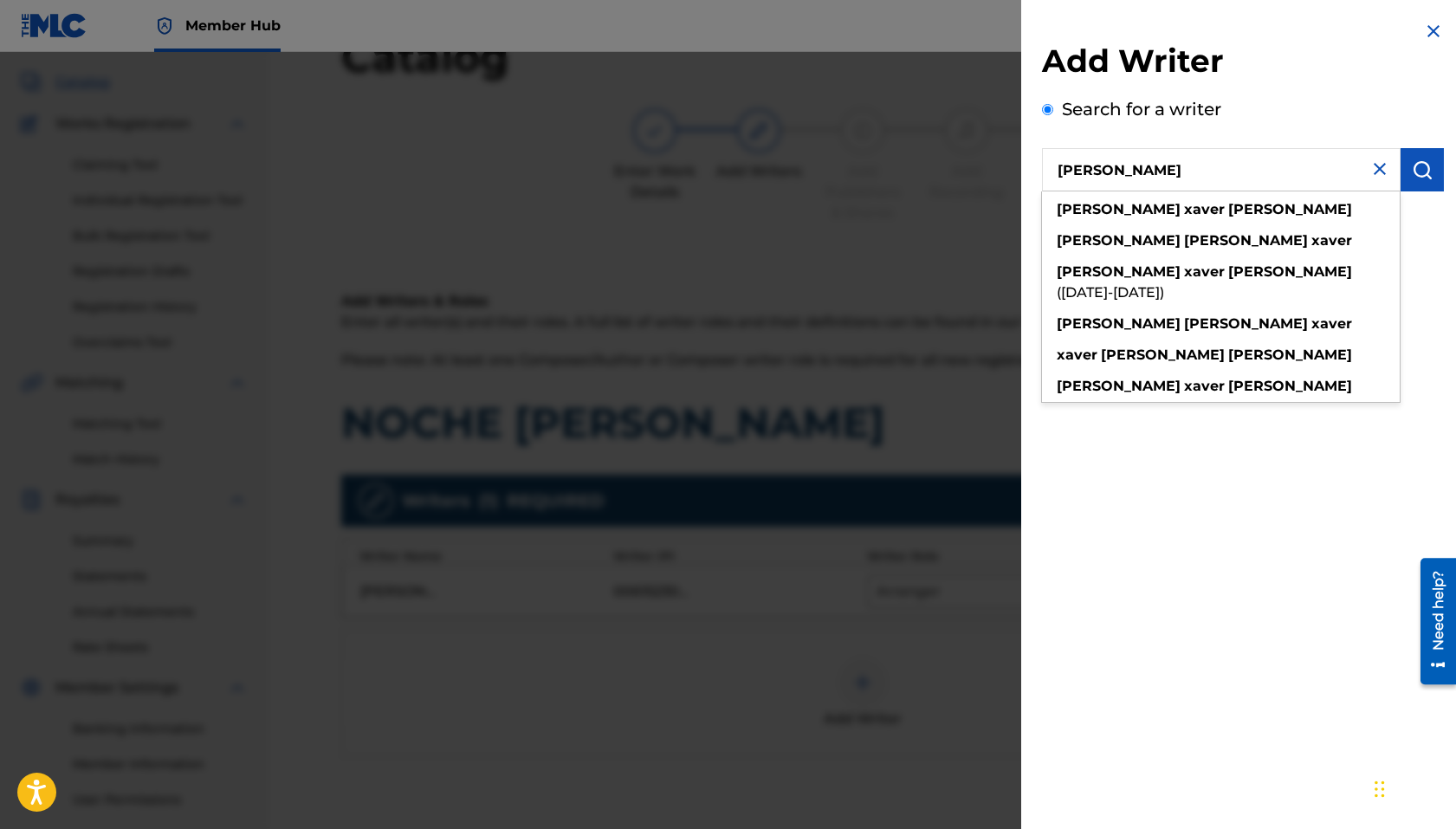
type input "[PERSON_NAME]"
click at [1190, 181] on input "[PERSON_NAME]" at bounding box center [1221, 169] width 359 height 43
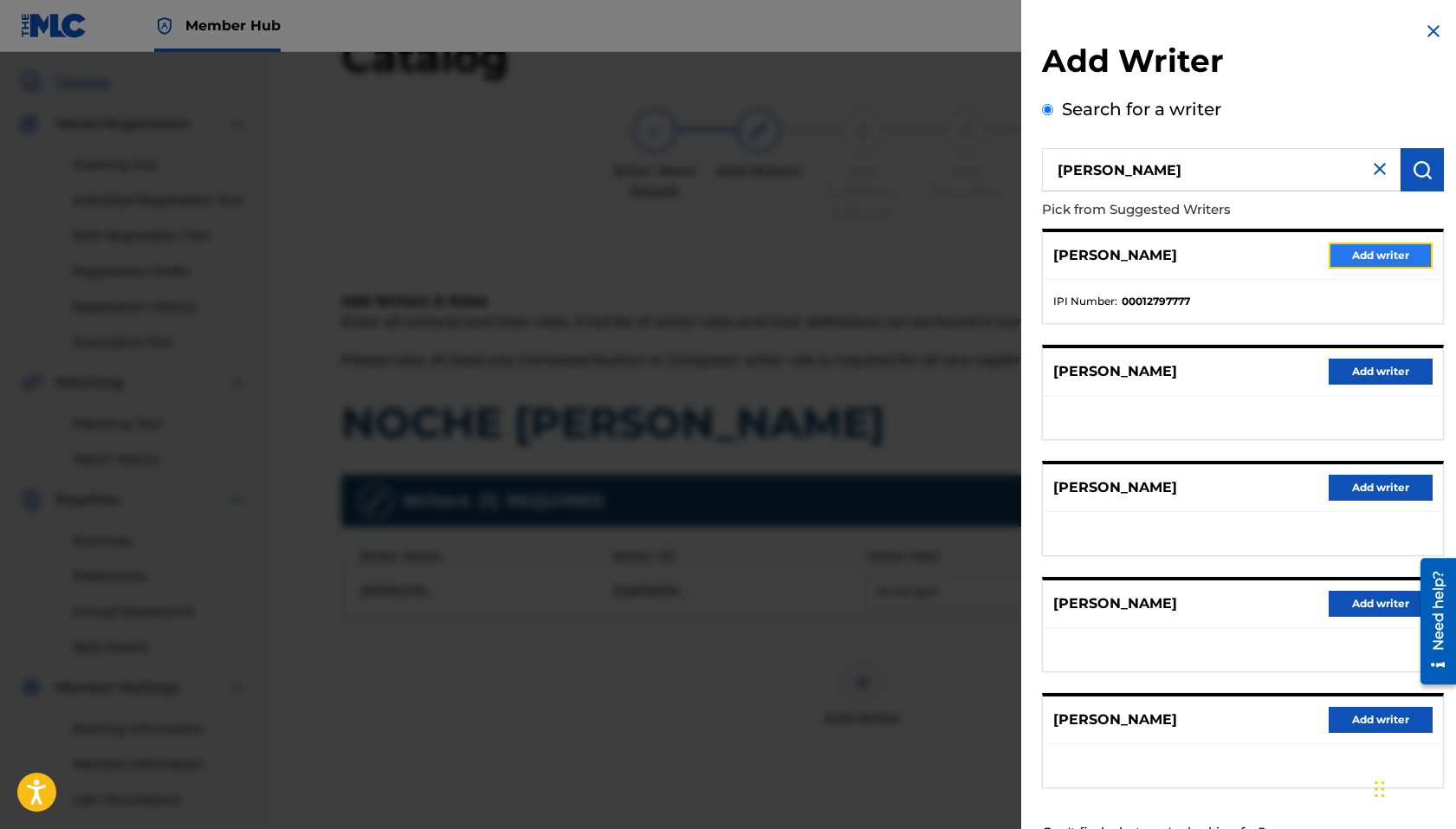
click at [1190, 255] on button "Add writer" at bounding box center [1380, 255] width 104 height 26
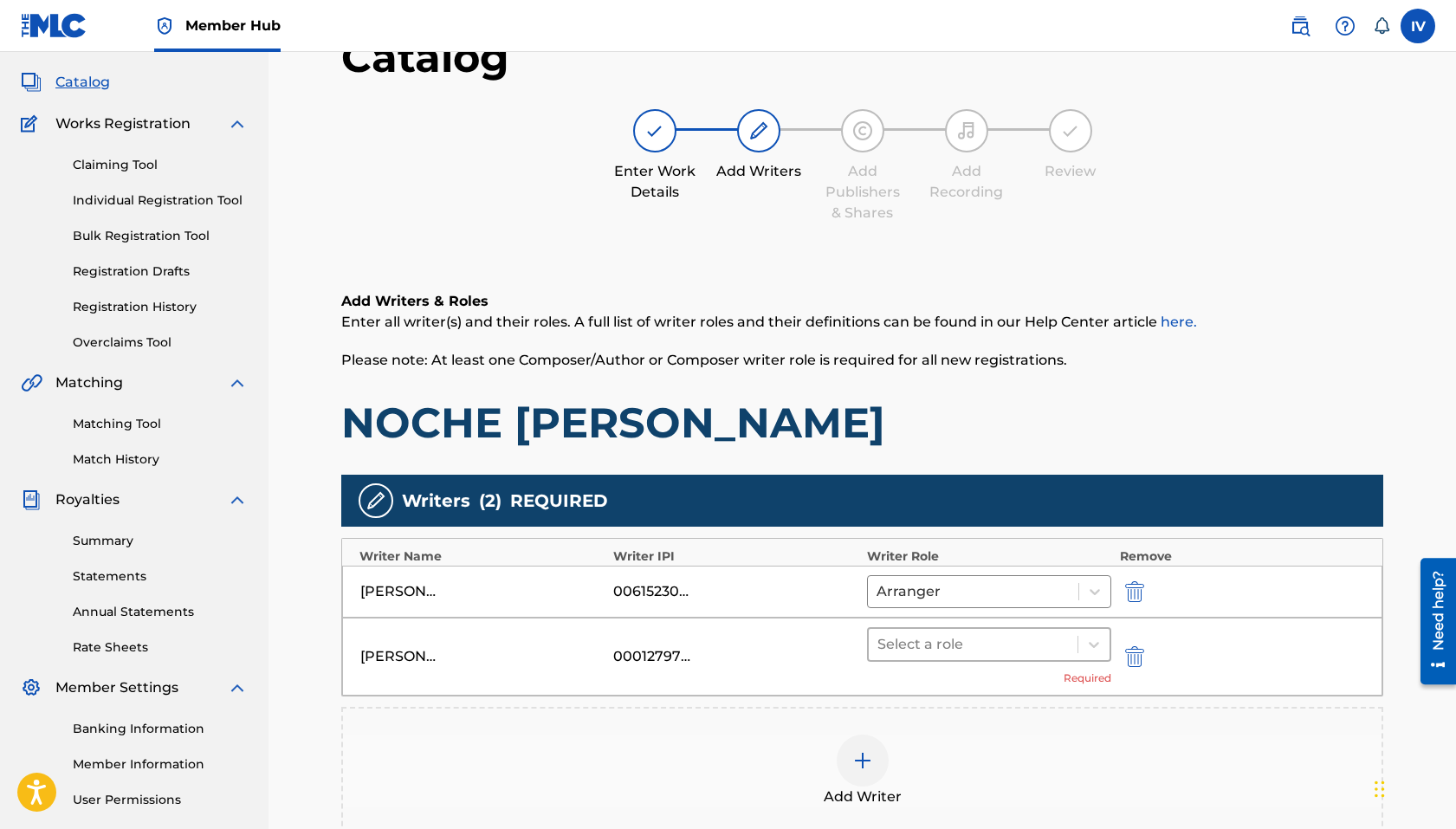
click at [1014, 639] on div at bounding box center [973, 644] width 191 height 24
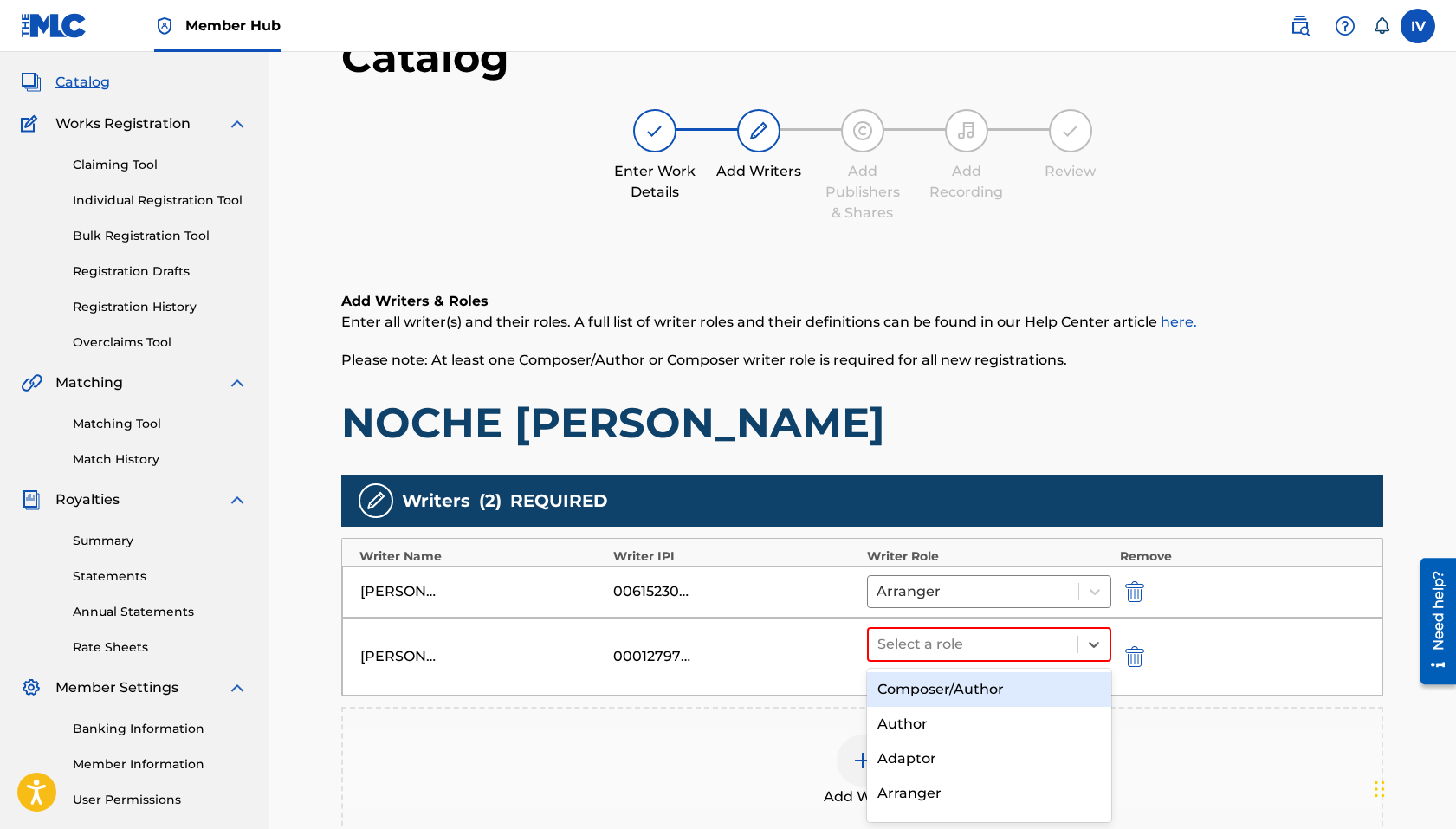
click at [984, 681] on div "Composer/Author" at bounding box center [989, 690] width 244 height 34
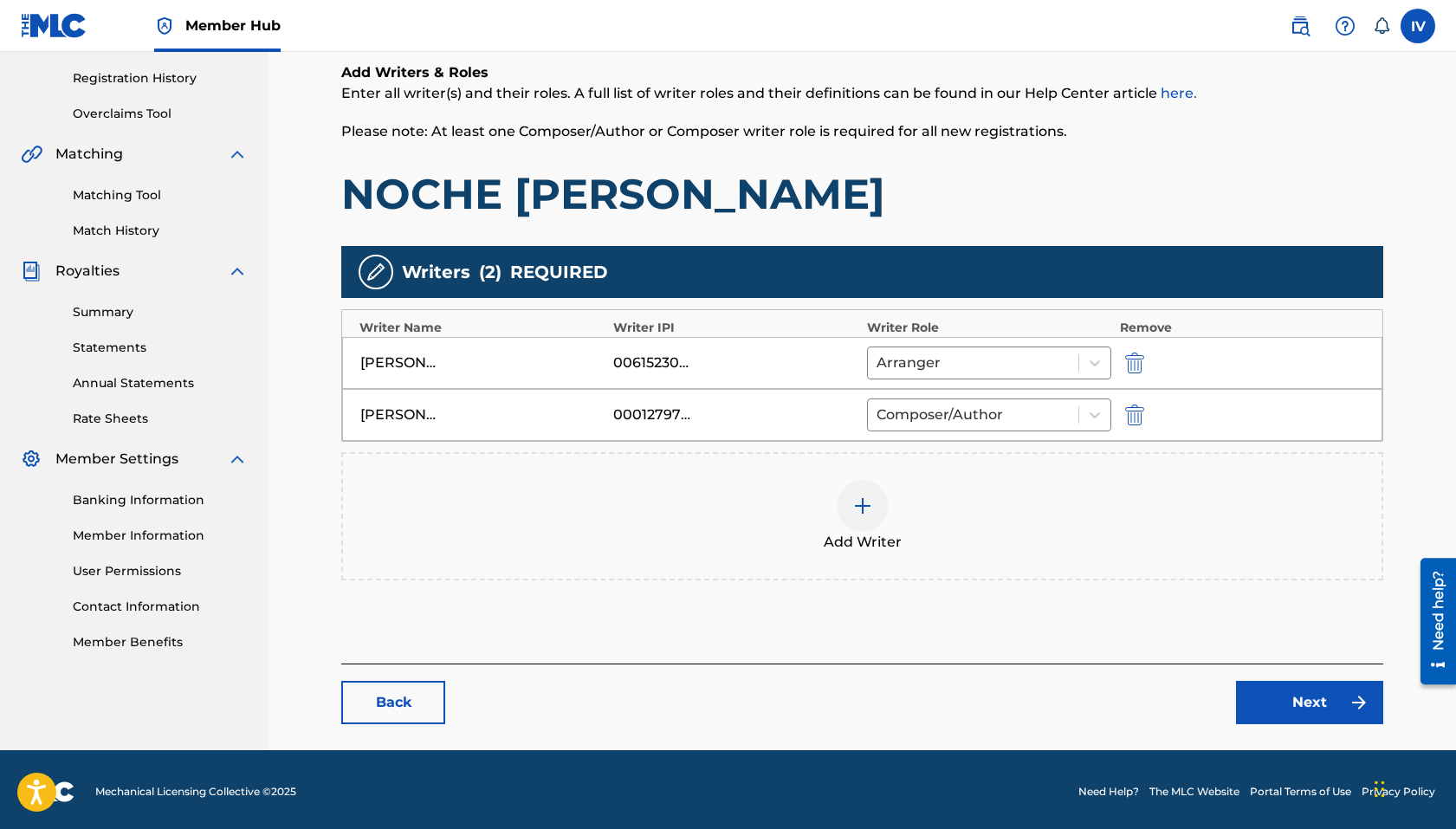
scroll to position [323, 0]
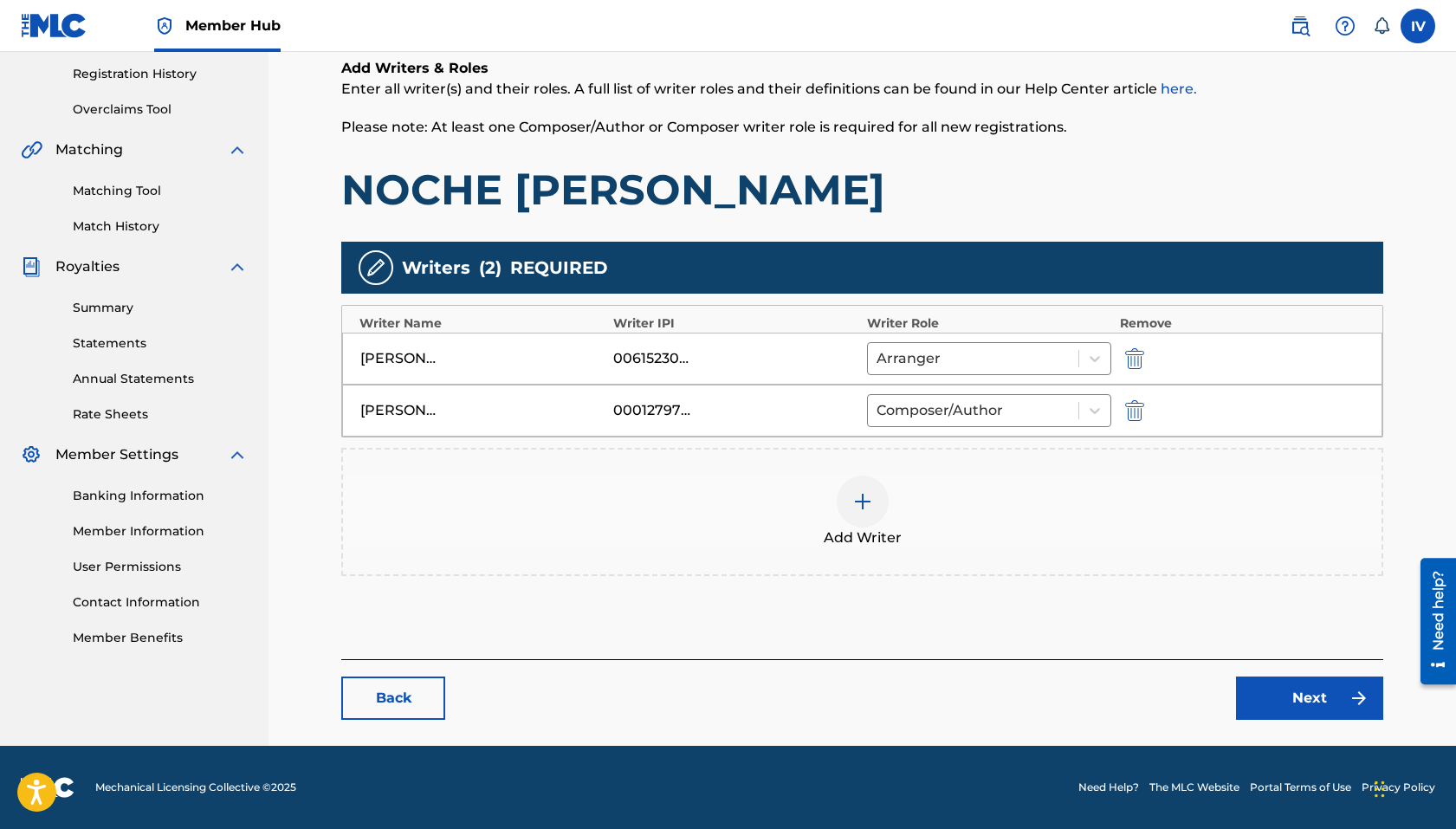
click at [826, 508] on div "Add Writer" at bounding box center [862, 512] width 1039 height 73
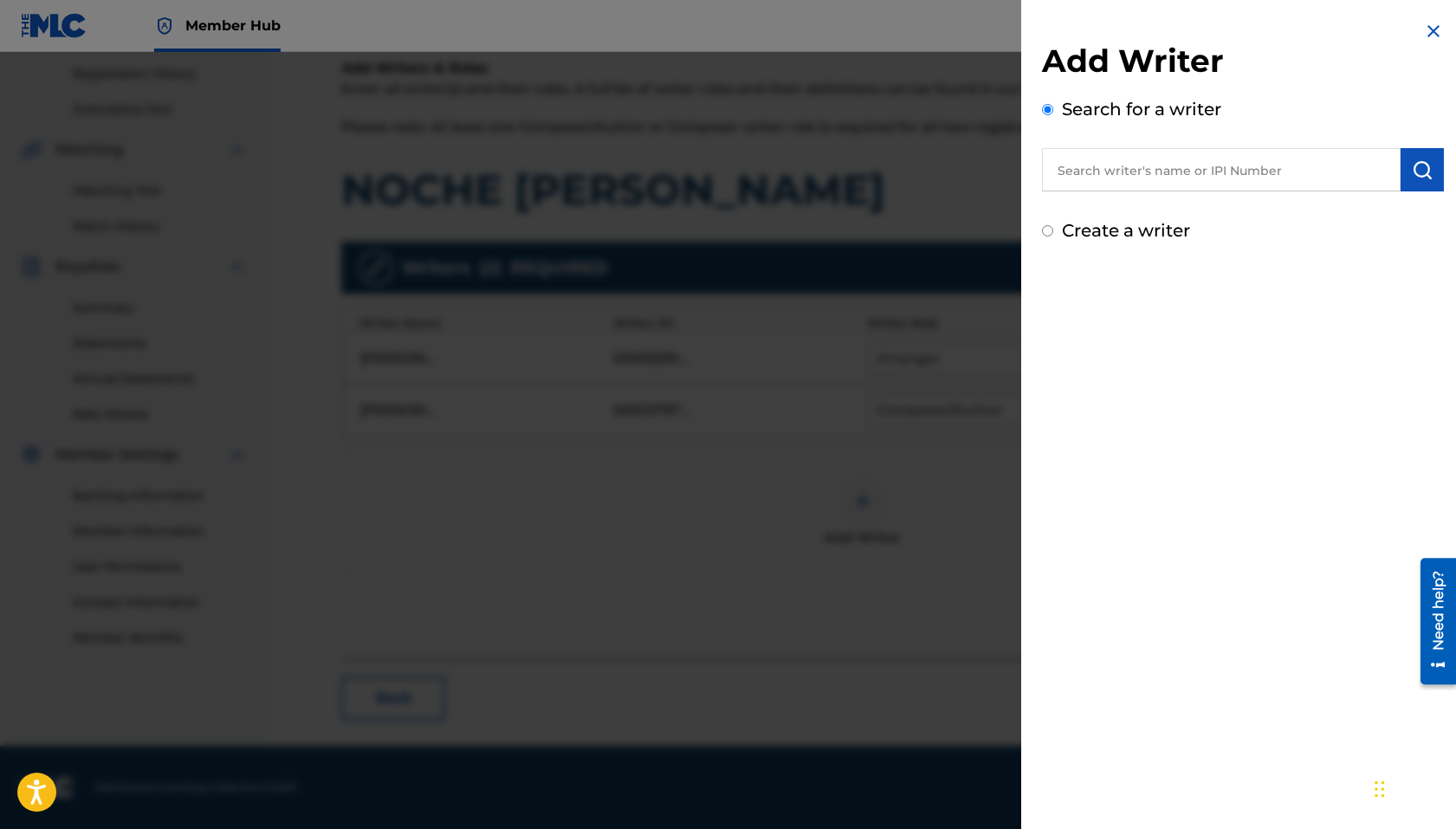
click at [1148, 169] on input "text" at bounding box center [1221, 169] width 359 height 43
paste input "[PERSON_NAME]"
type input "[PERSON_NAME]"
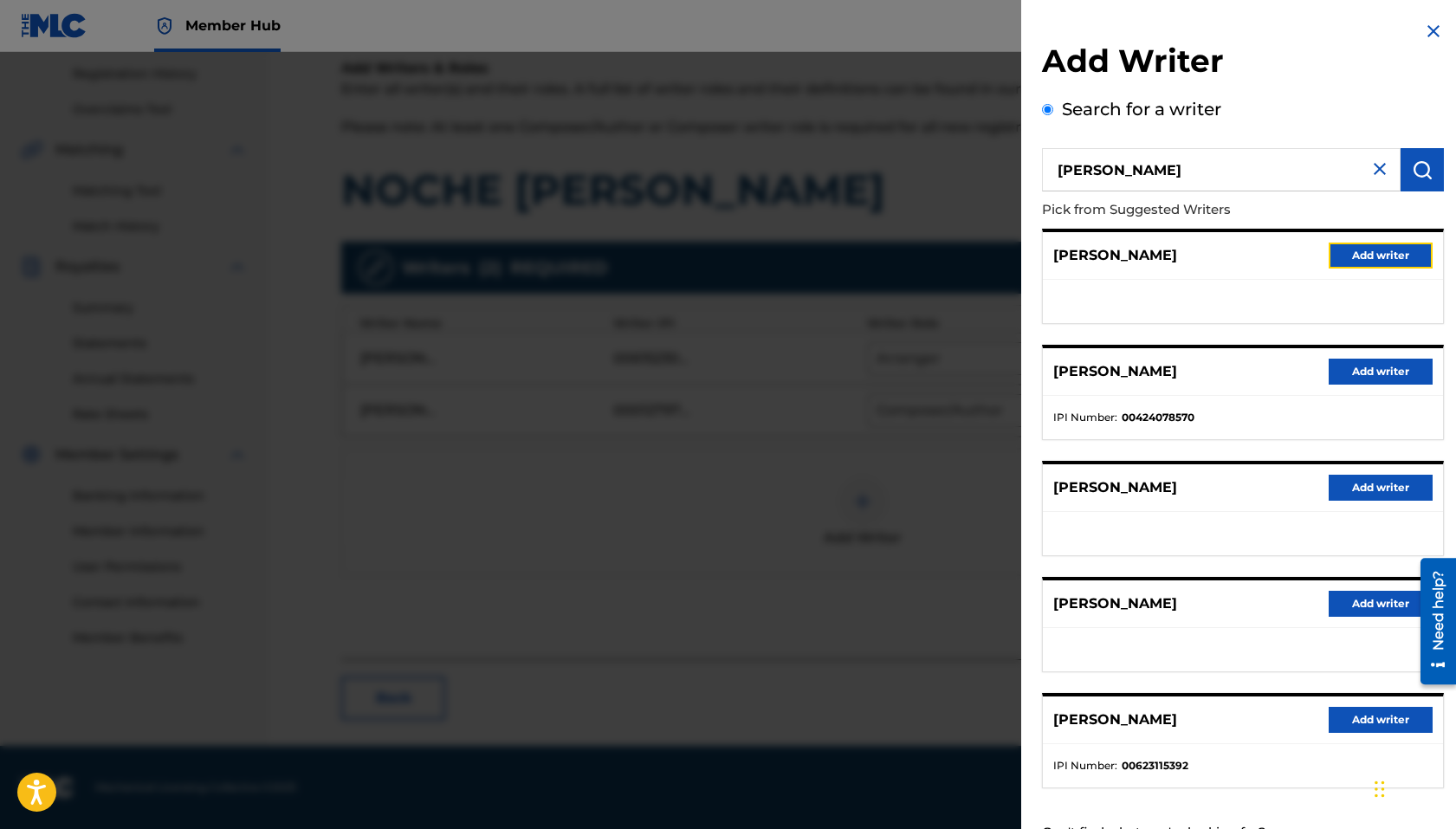
drag, startPoint x: 1355, startPoint y: 258, endPoint x: 1267, endPoint y: 508, distance: 265.0
click at [1190, 508] on div "[PERSON_NAME] Add writer [PERSON_NAME] Add writer IPI Number : 00424078570 [PER…" at bounding box center [1242, 508] width 402 height 560
click at [1190, 720] on button "Add writer" at bounding box center [1380, 719] width 104 height 26
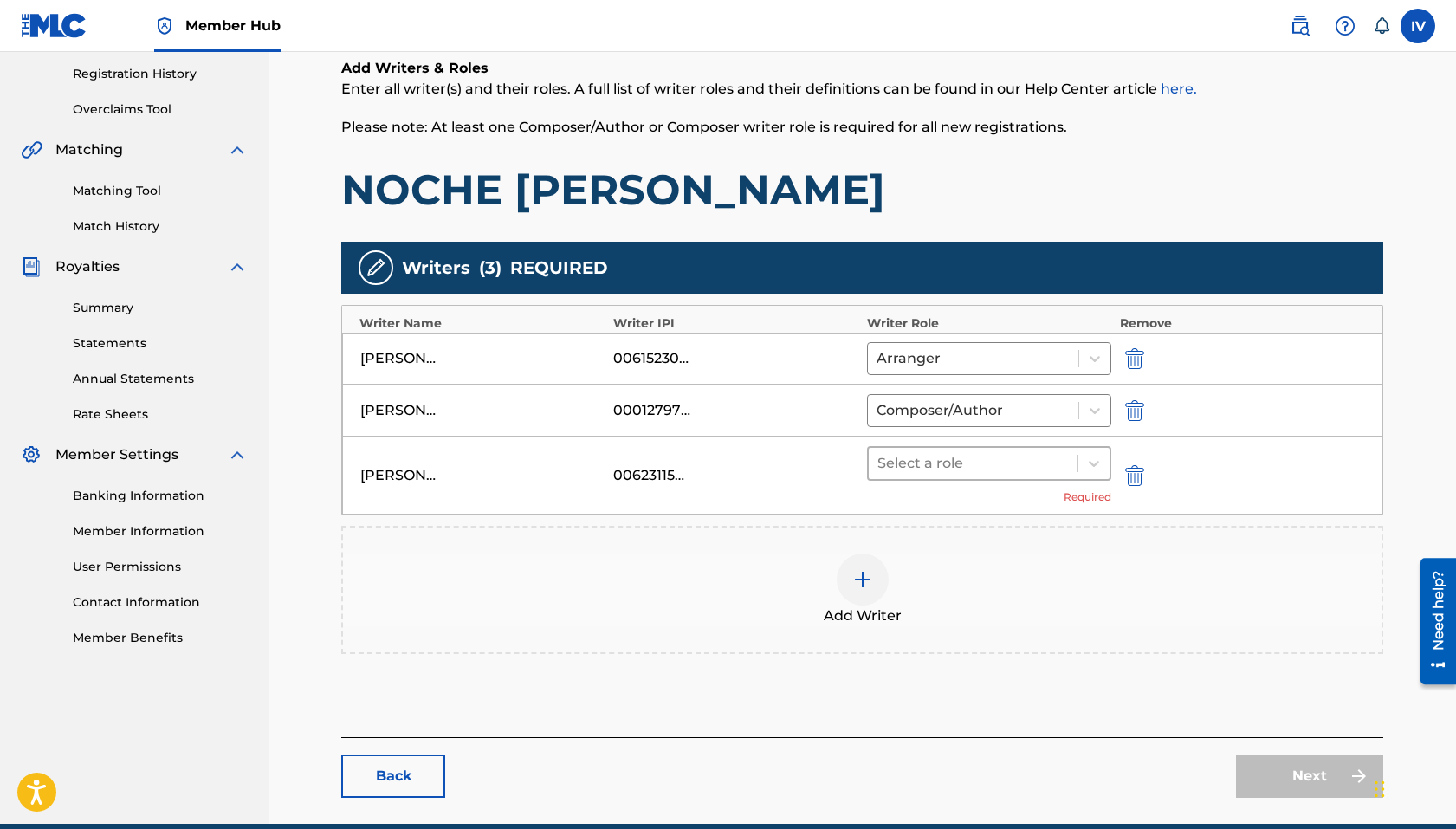
click at [978, 465] on div at bounding box center [973, 463] width 191 height 24
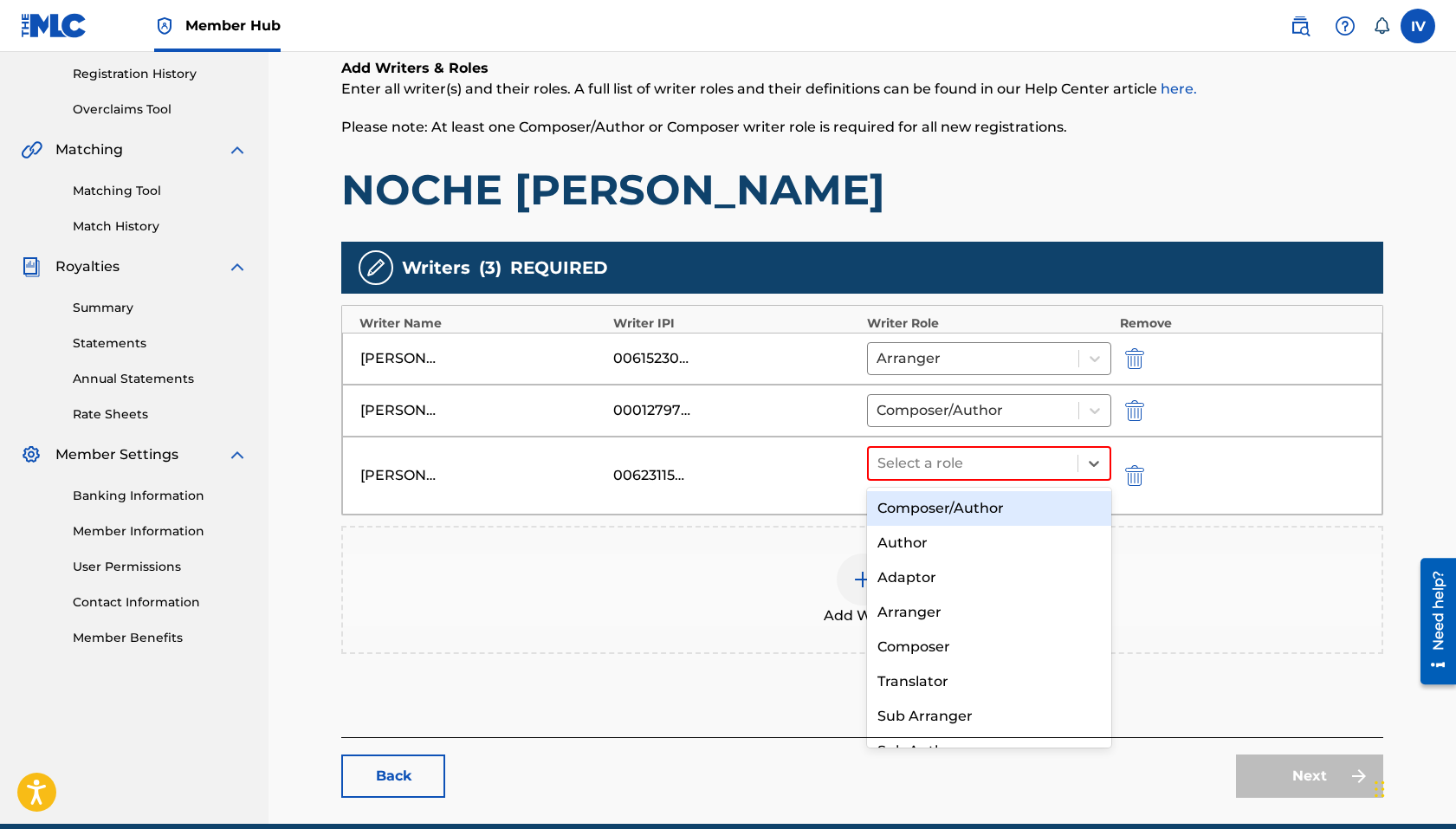
click at [963, 511] on div "Composer/Author" at bounding box center [989, 508] width 244 height 34
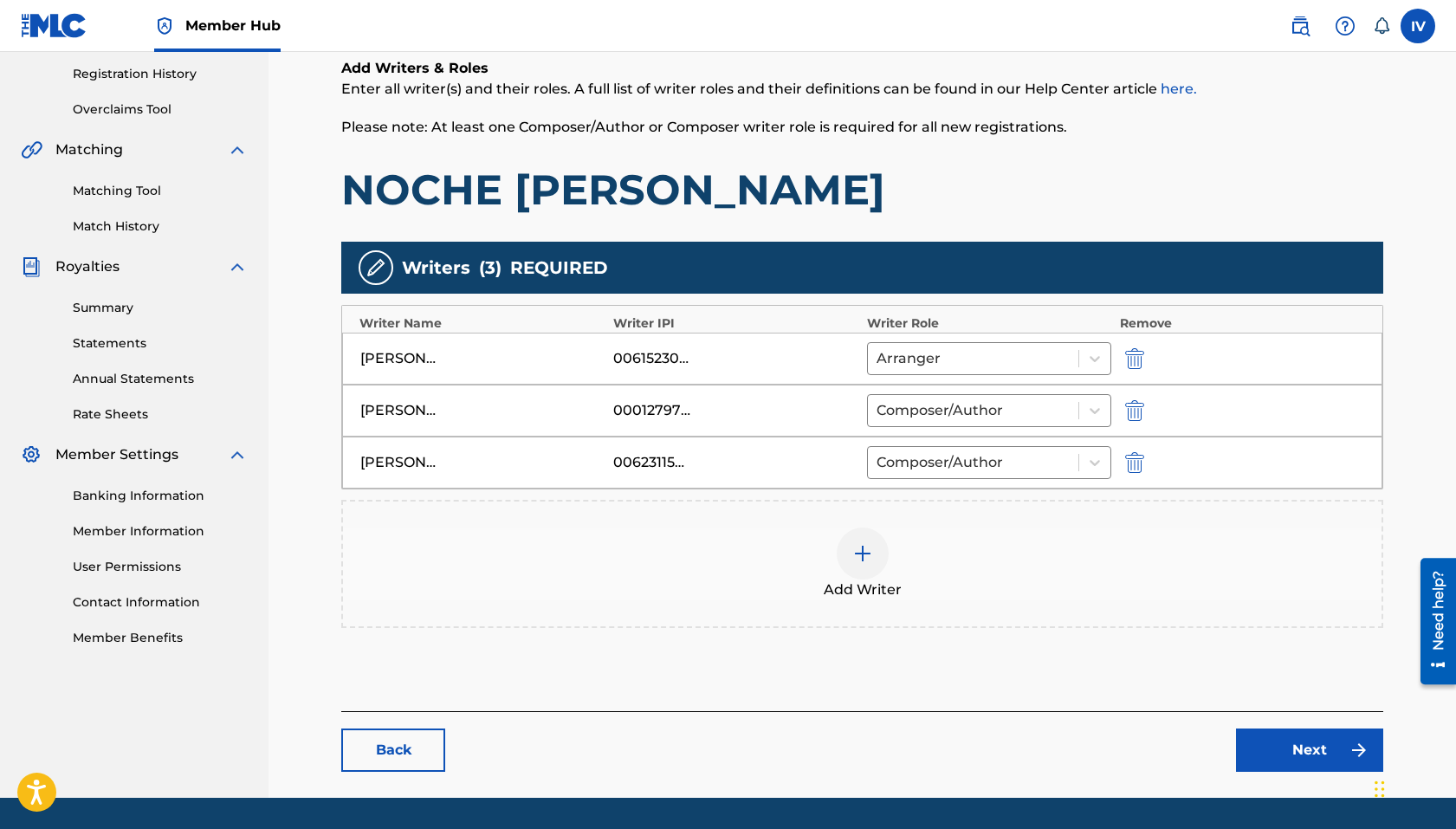
click at [573, 571] on div "Add Writer" at bounding box center [862, 563] width 1039 height 73
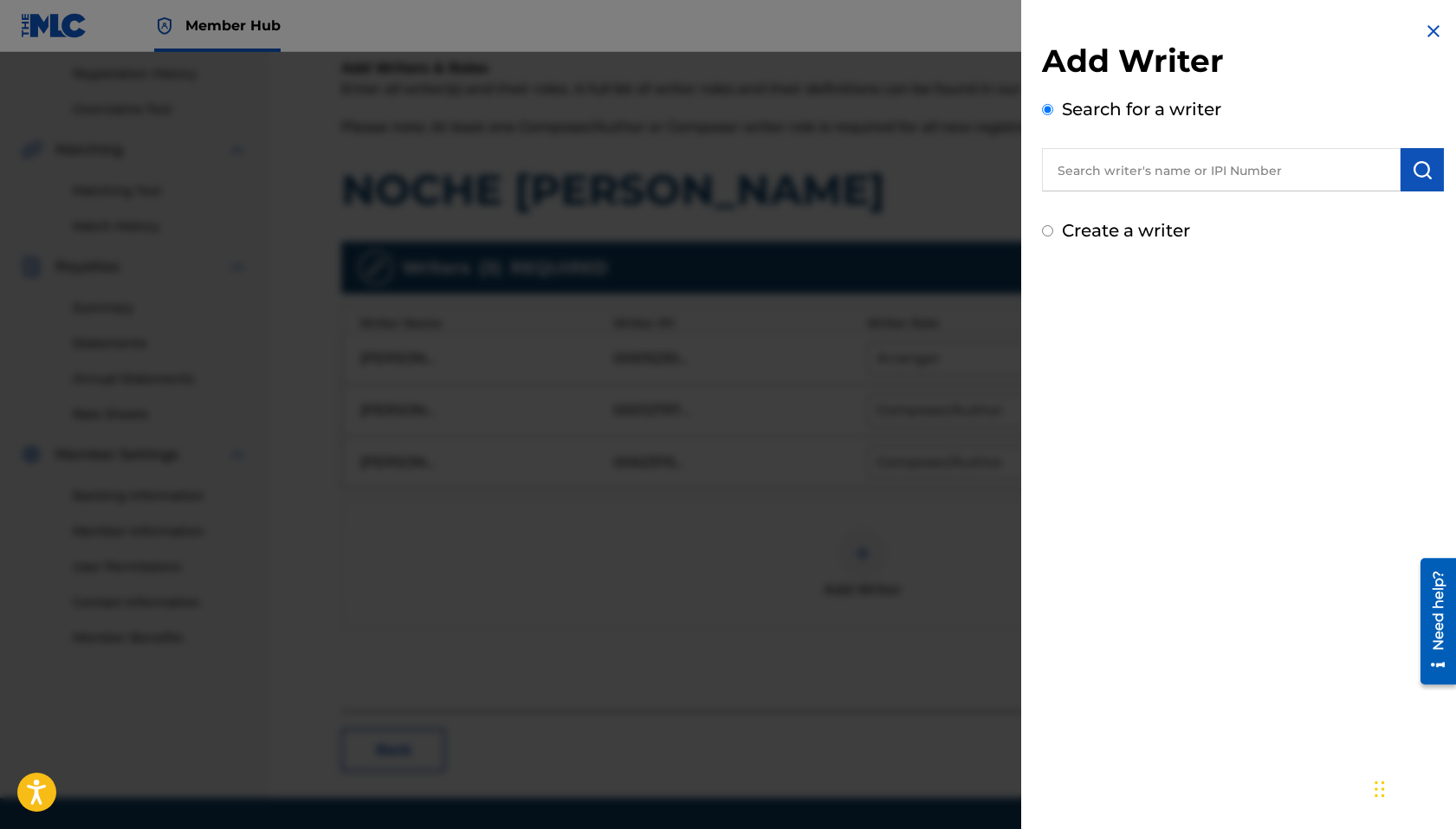
click at [573, 571] on div at bounding box center [728, 466] width 1456 height 829
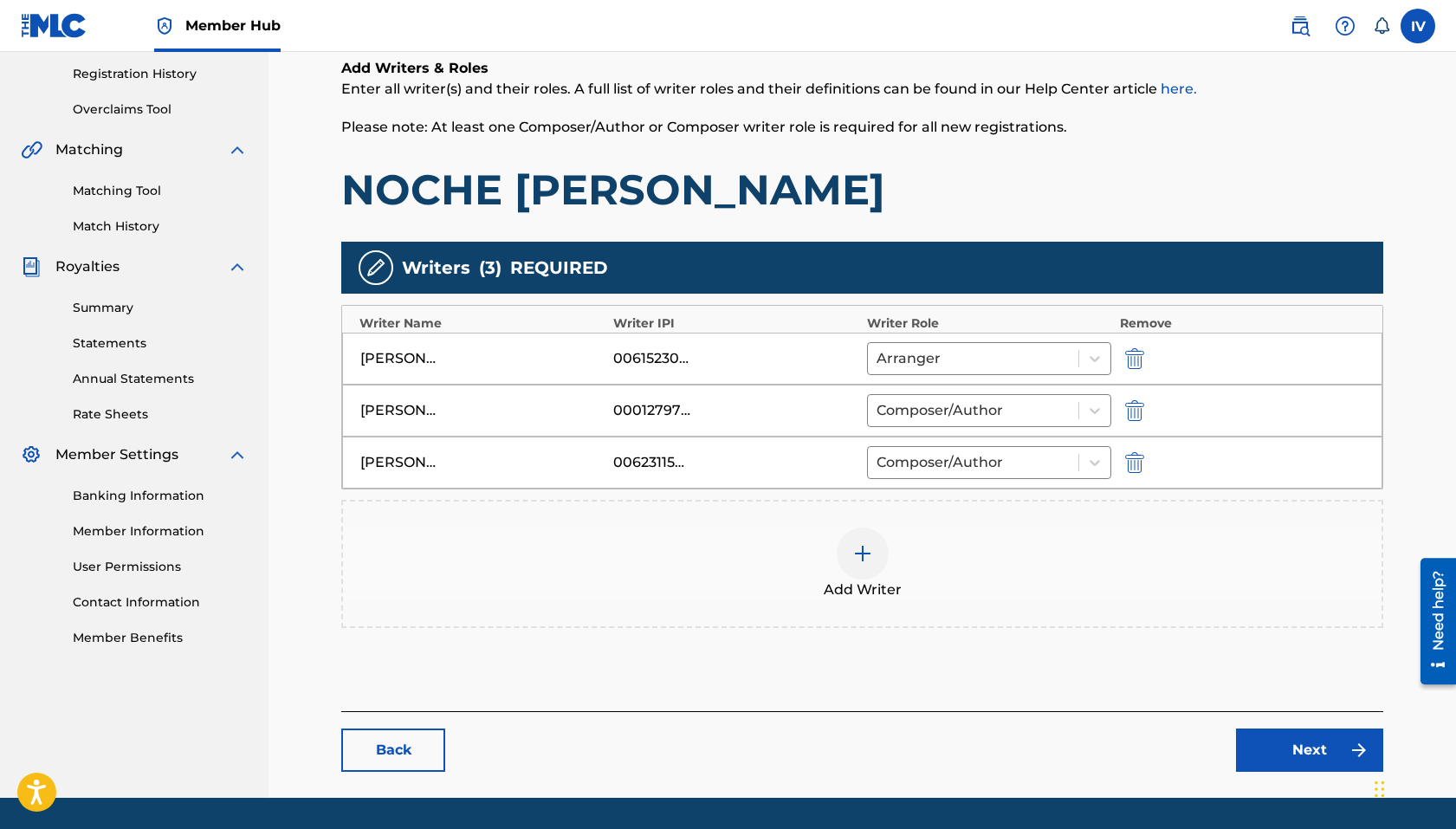
click at [936, 583] on div "Add Writer" at bounding box center [862, 563] width 1039 height 73
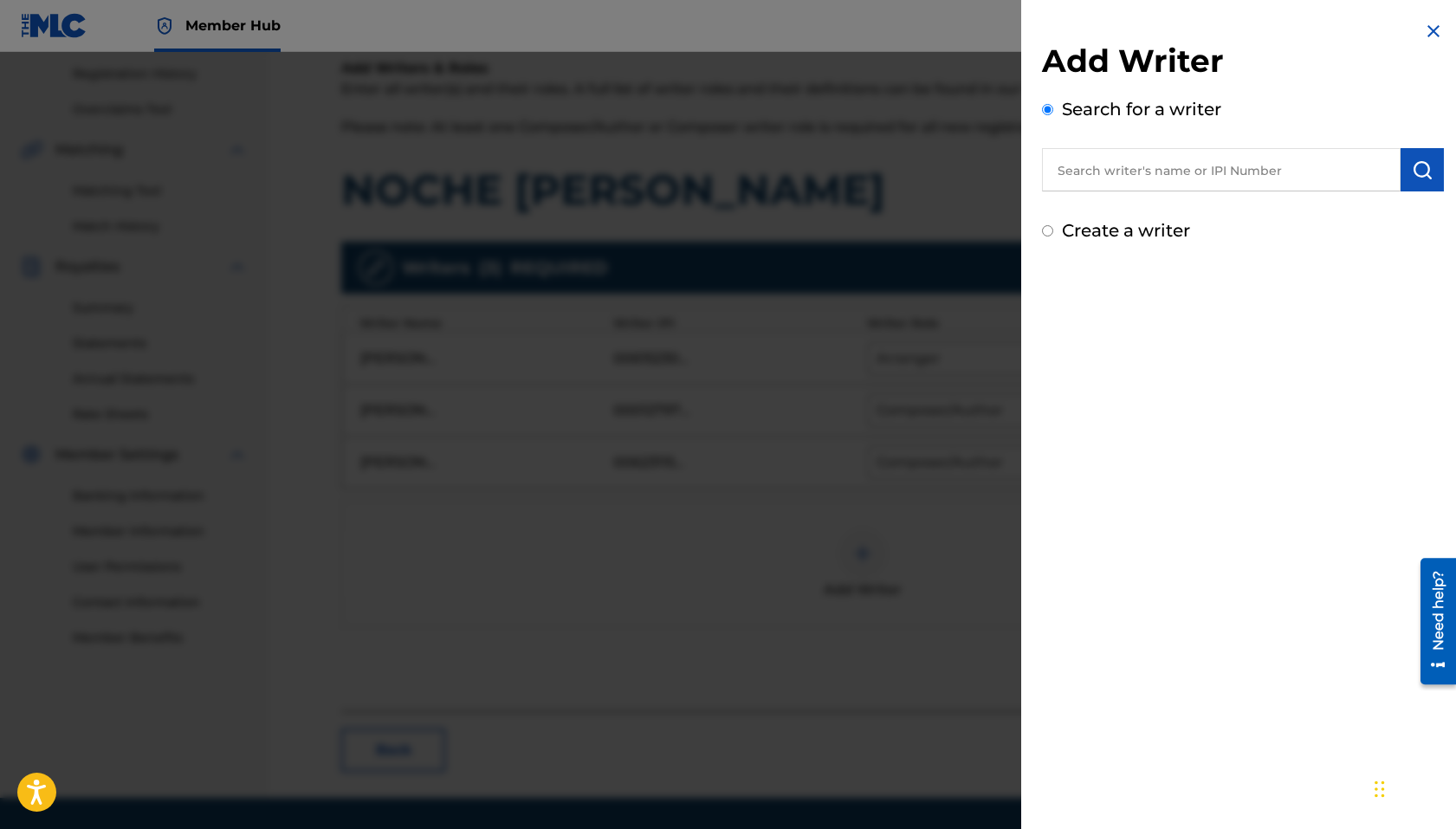
click at [1190, 171] on input "text" at bounding box center [1221, 169] width 359 height 43
paste input "[PERSON_NAME]"
type input "[PERSON_NAME]"
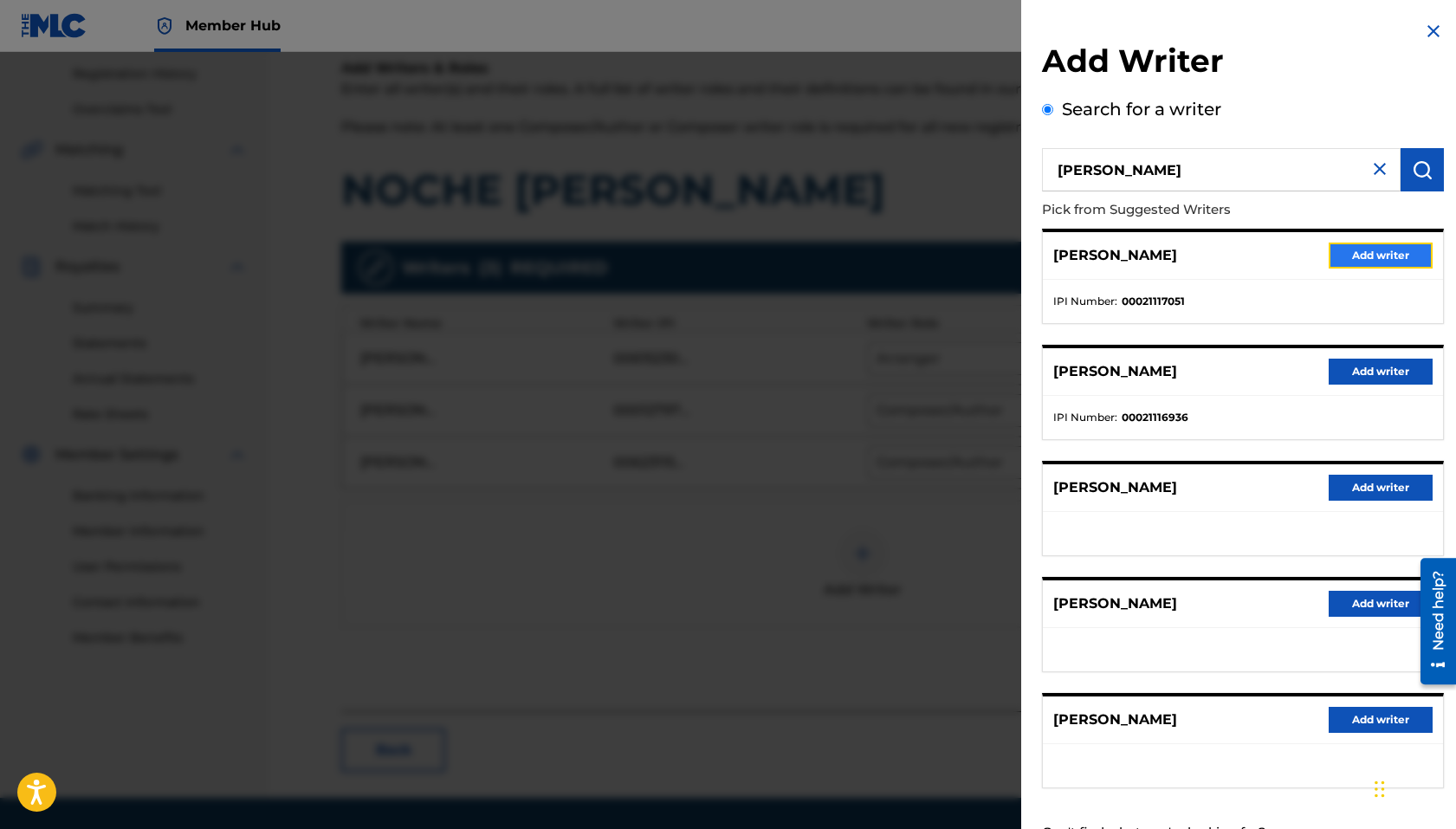
click at [1190, 257] on button "Add writer" at bounding box center [1380, 255] width 104 height 26
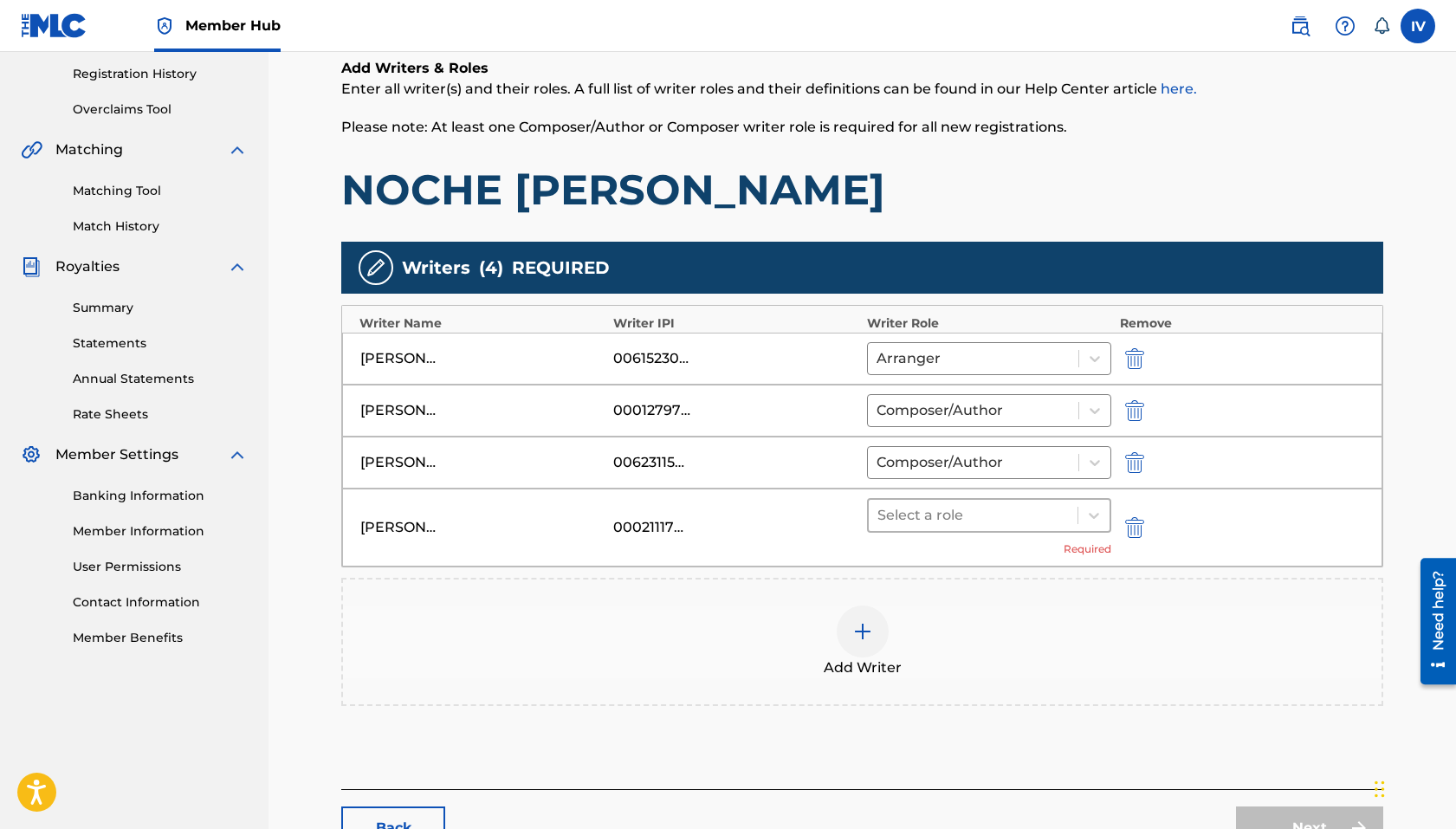
click at [910, 519] on div at bounding box center [973, 515] width 191 height 24
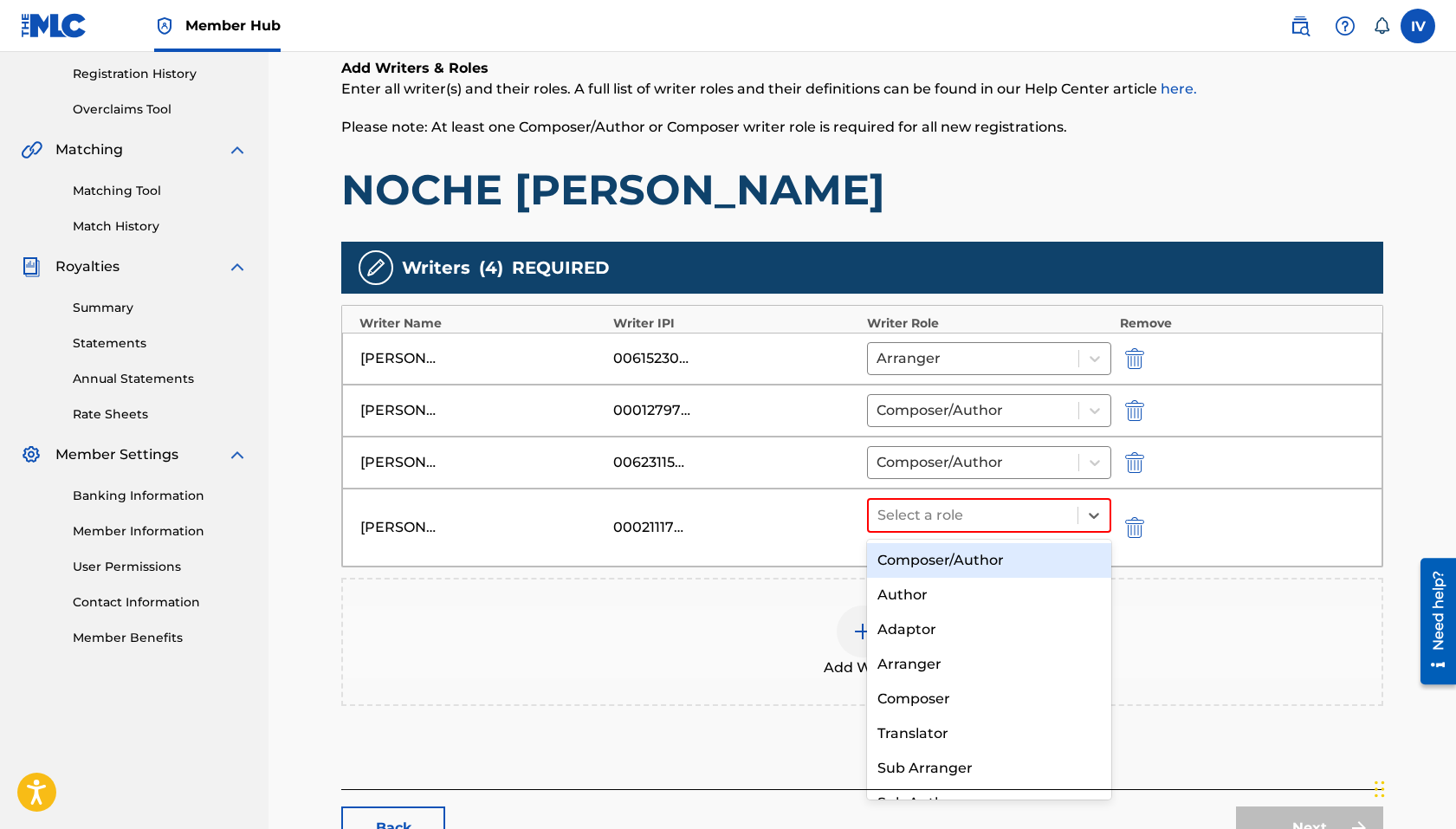
click at [910, 555] on div "Composer/Author" at bounding box center [989, 561] width 244 height 34
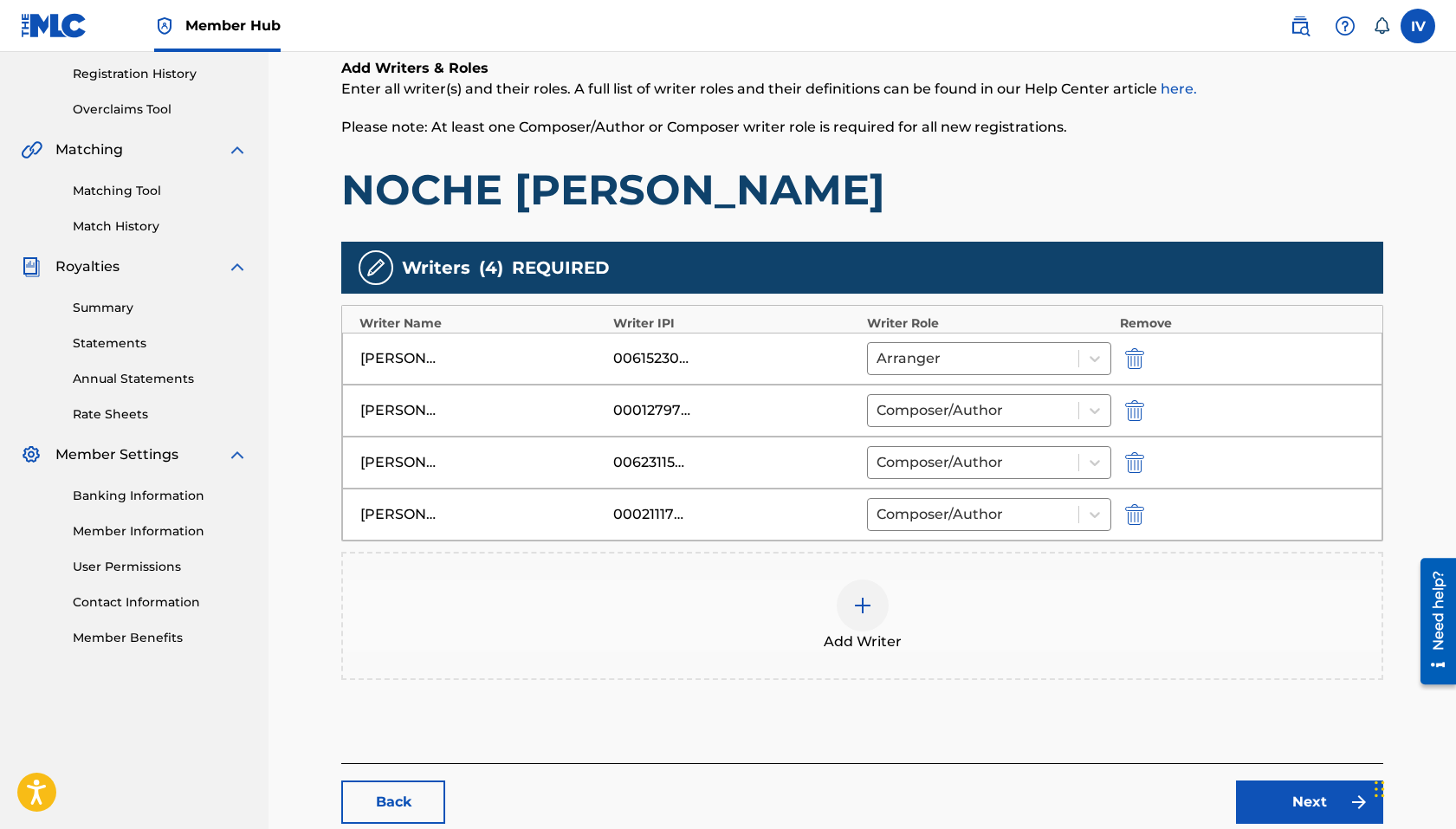
click at [901, 582] on div "Add Writer" at bounding box center [862, 616] width 1039 height 73
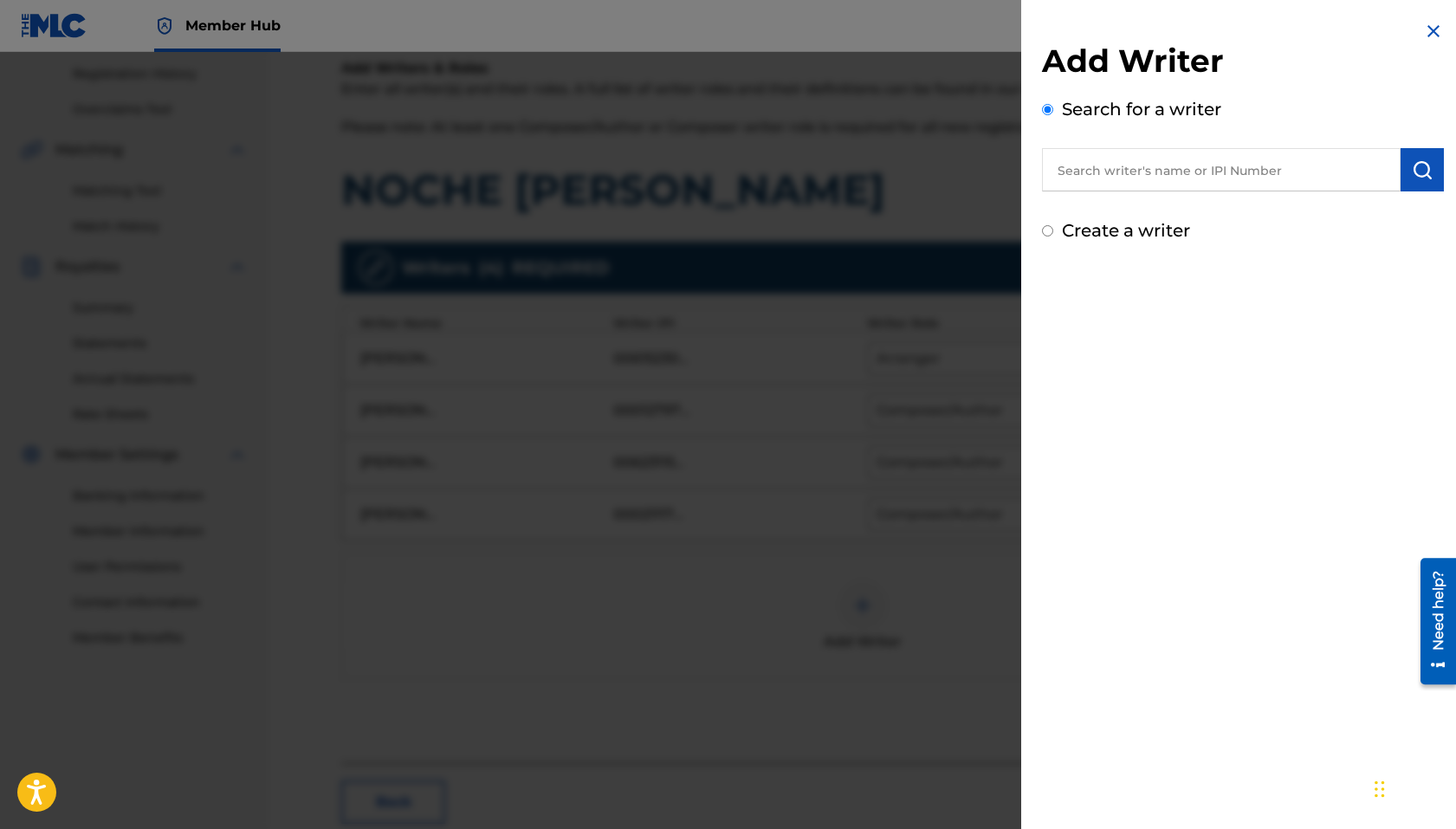
click at [1187, 165] on input "text" at bounding box center [1221, 169] width 359 height 43
click at [1099, 172] on input "publ" at bounding box center [1221, 169] width 359 height 43
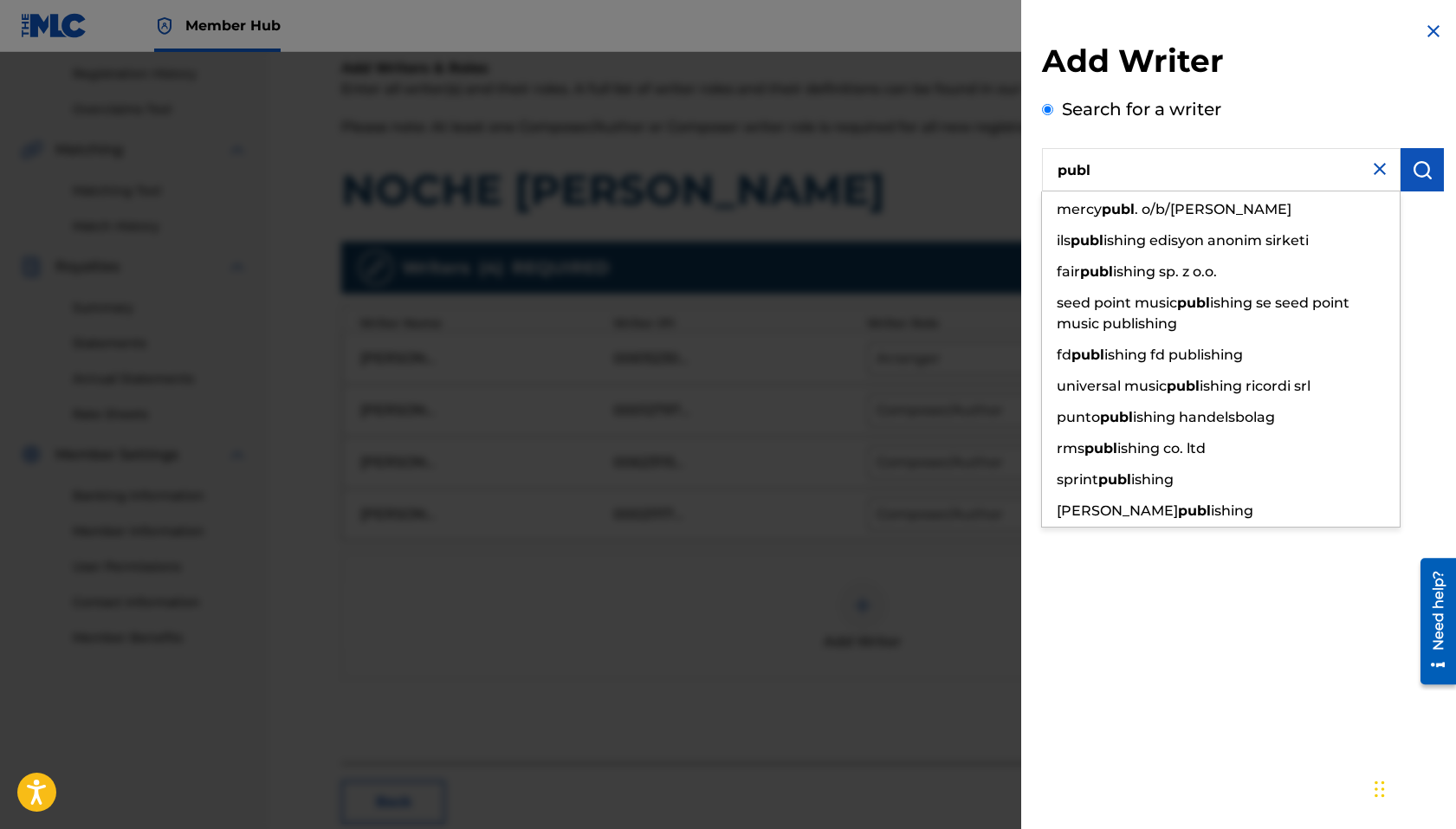
paste input "00745312945"
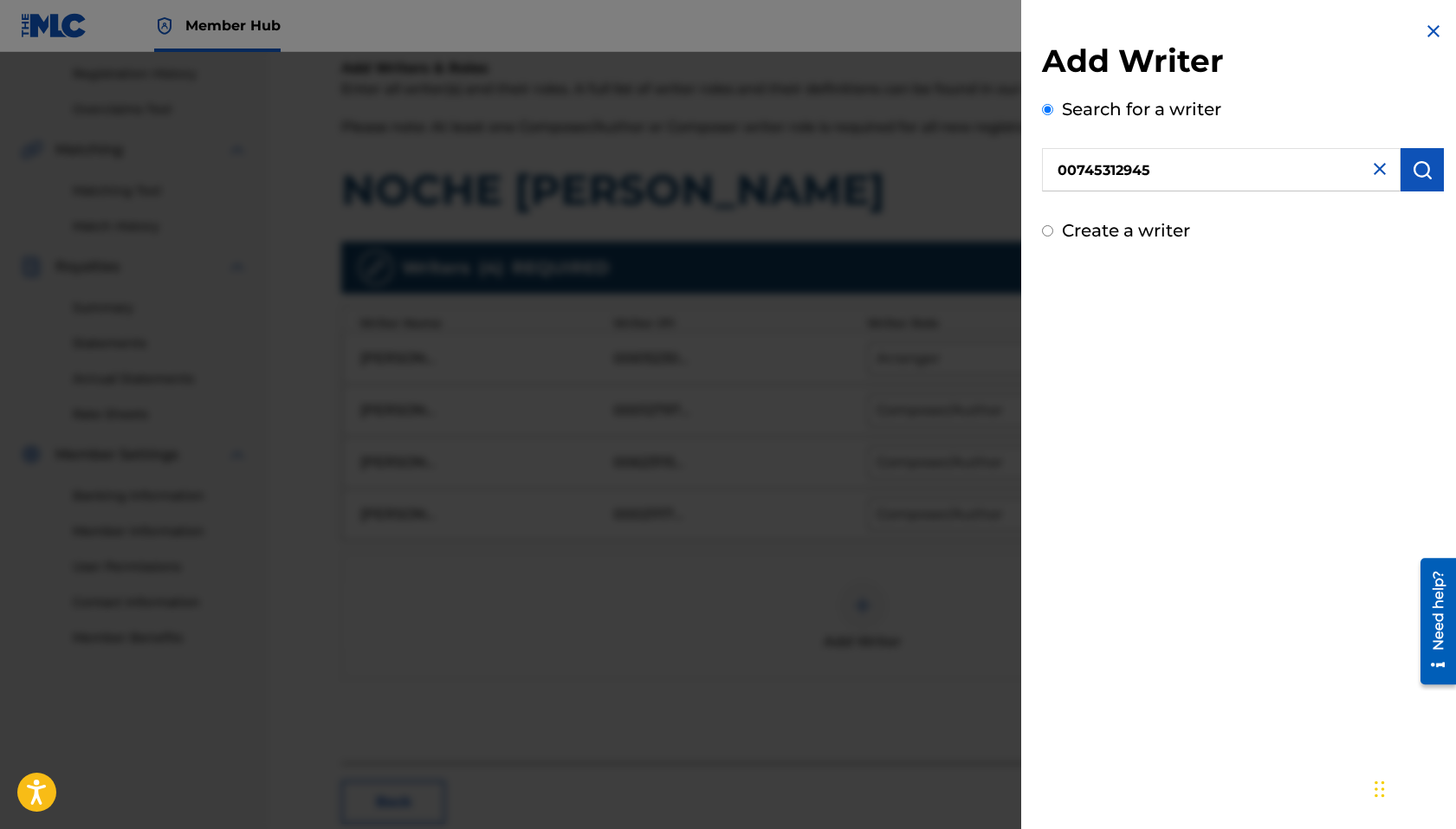
type input "00745312945"
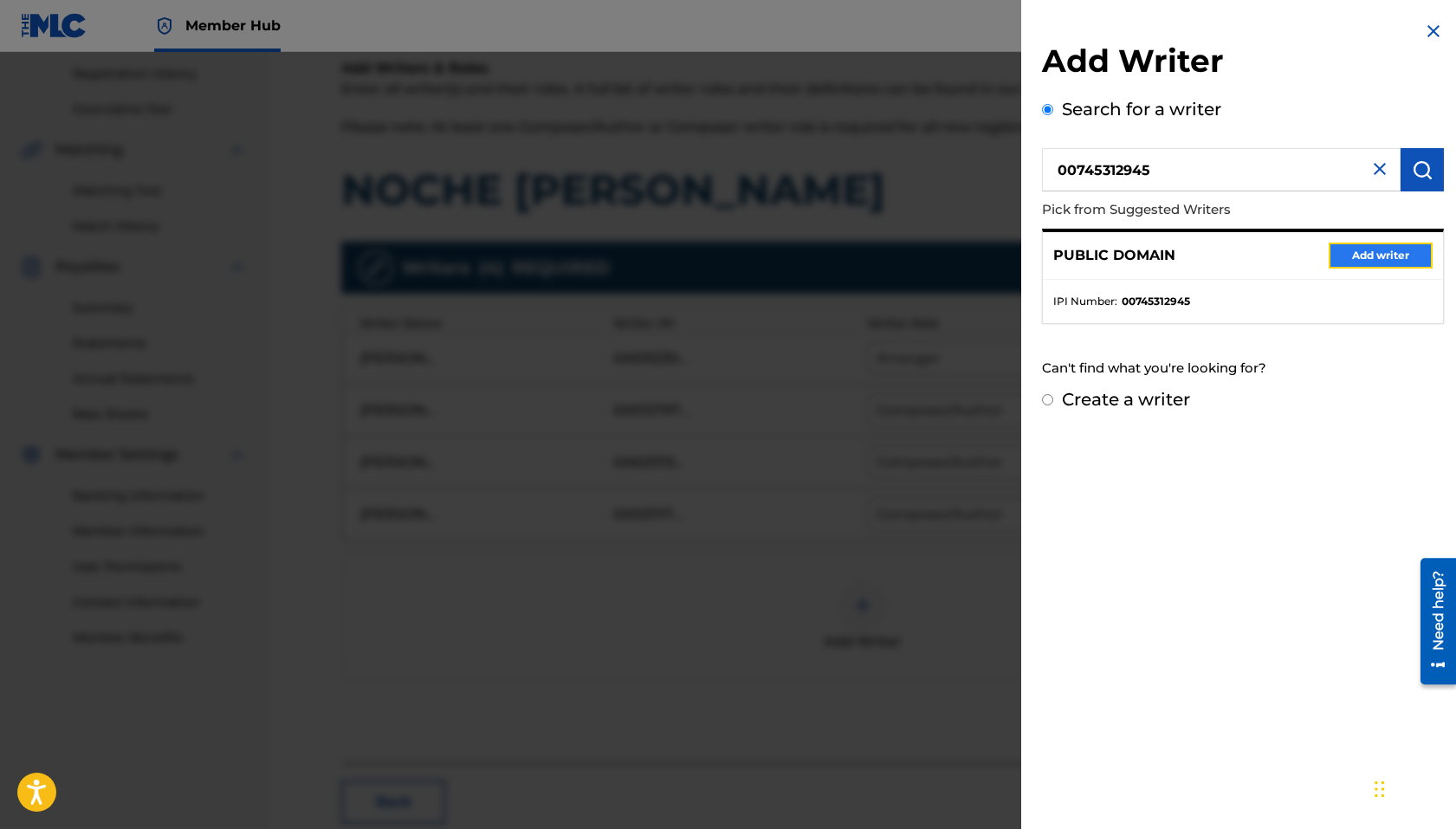
click at [1190, 262] on button "Add writer" at bounding box center [1380, 255] width 104 height 26
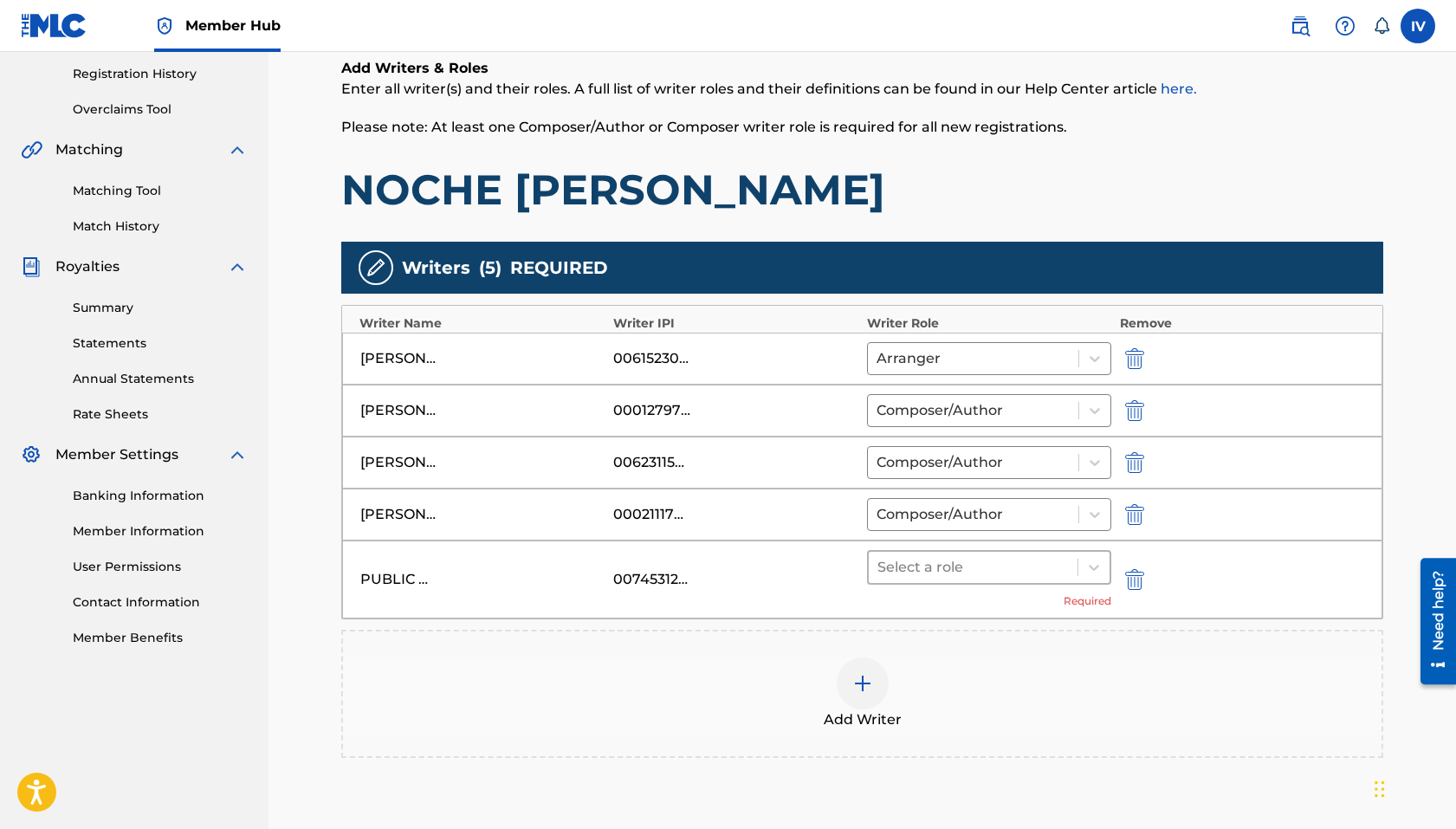
click at [938, 572] on div at bounding box center [973, 566] width 191 height 24
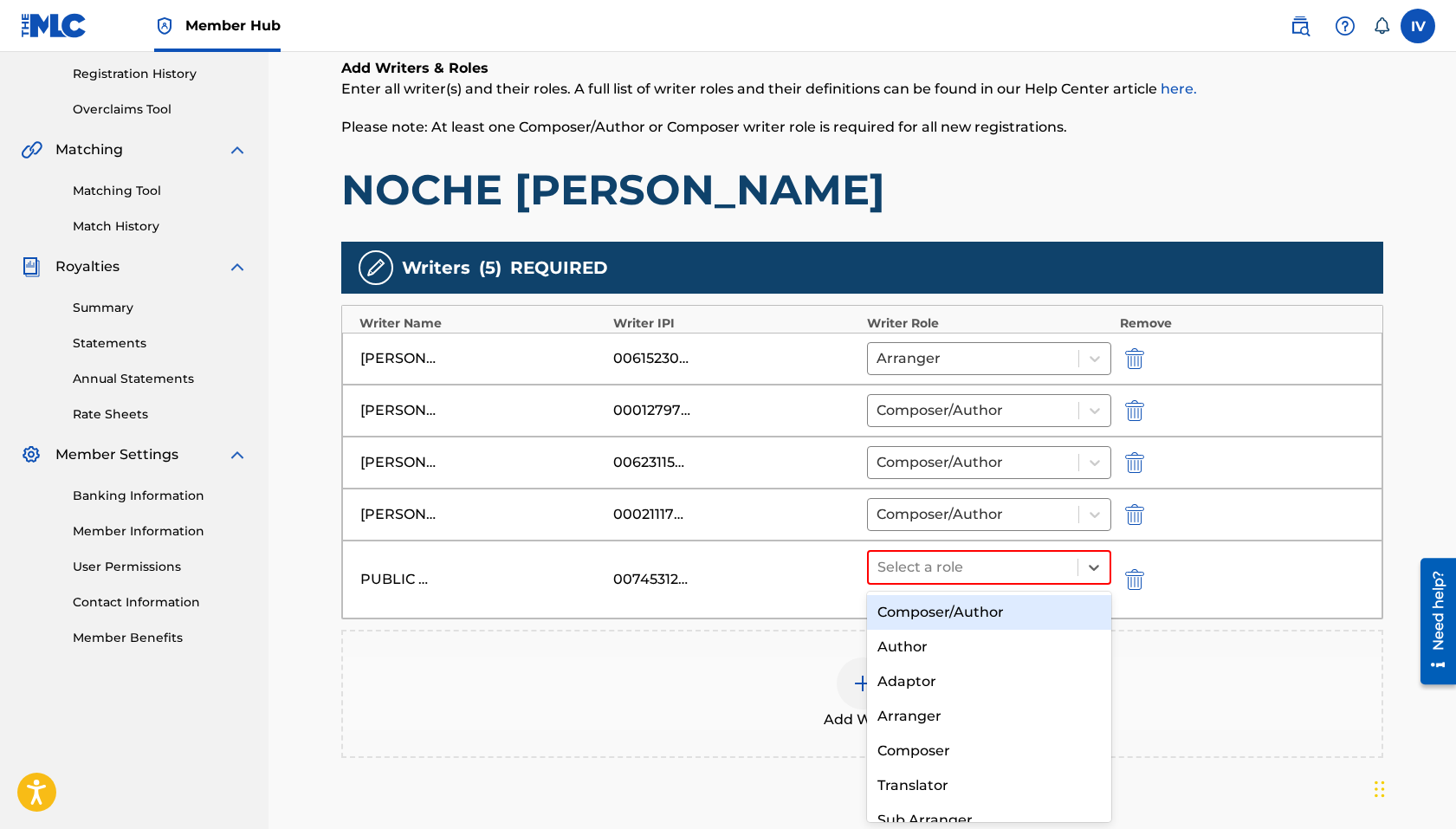
click at [937, 606] on div "Composer/Author" at bounding box center [989, 612] width 244 height 34
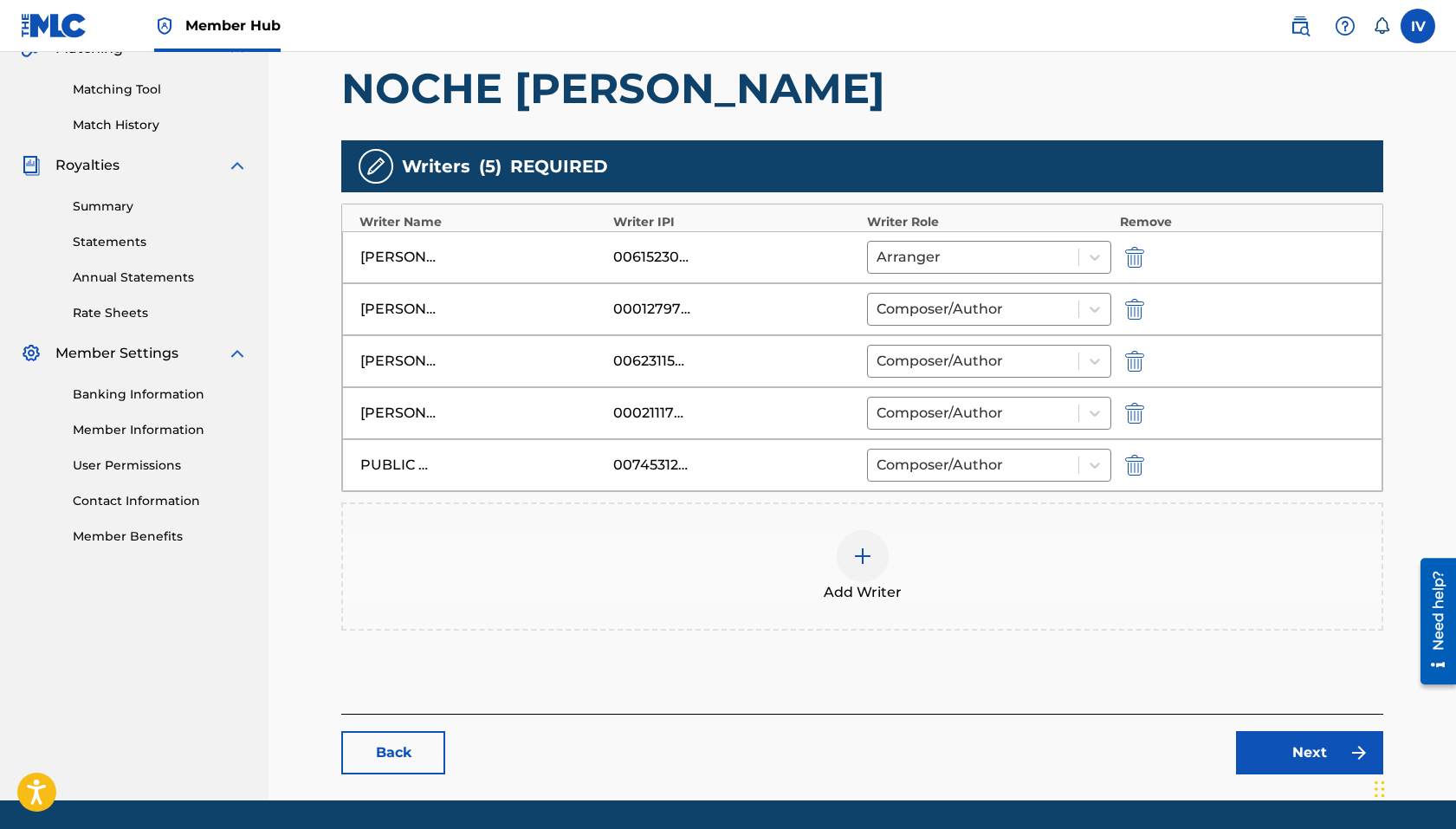
scroll to position [479, 0]
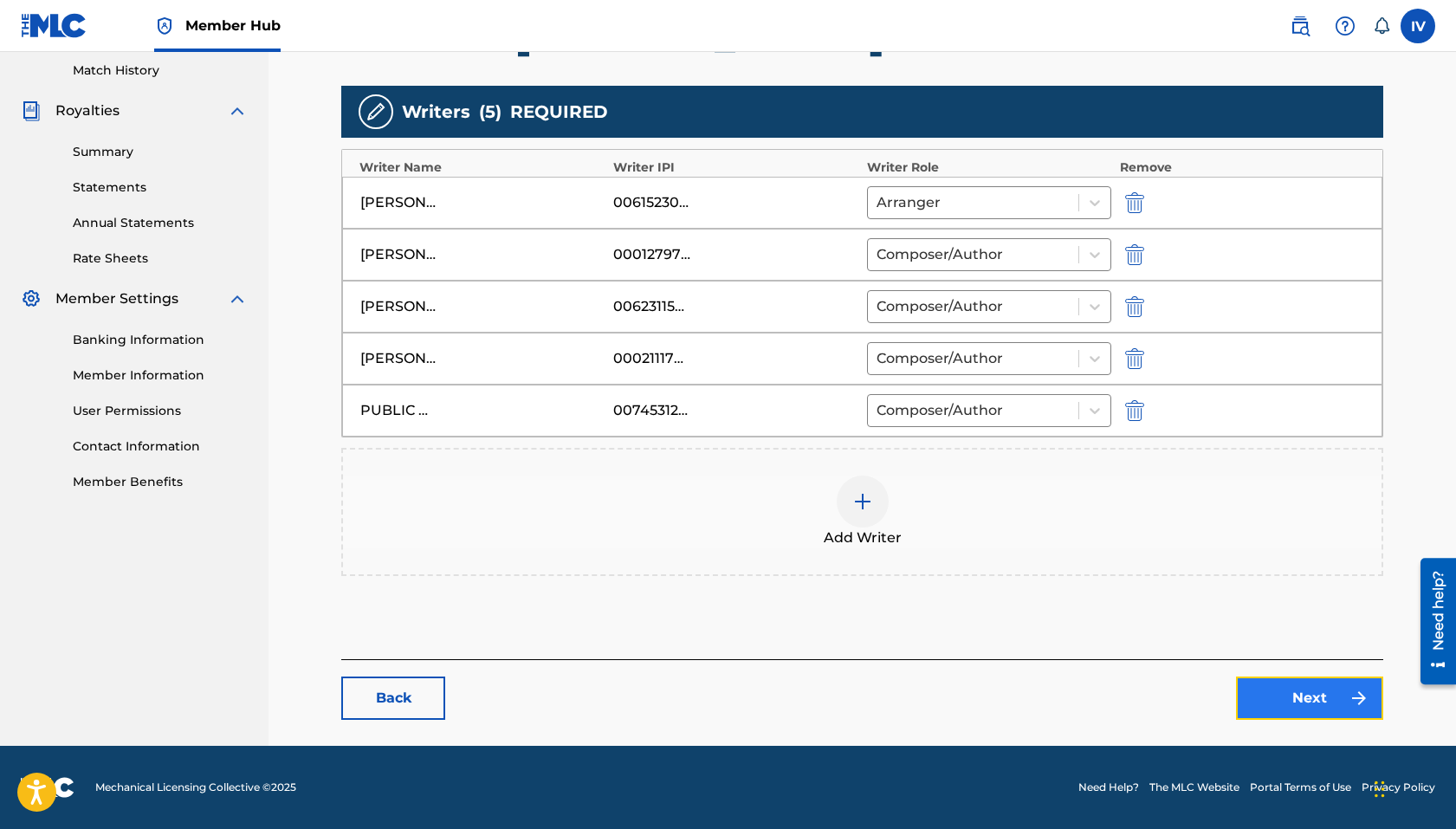
click at [1190, 703] on link "Next" at bounding box center [1309, 697] width 147 height 43
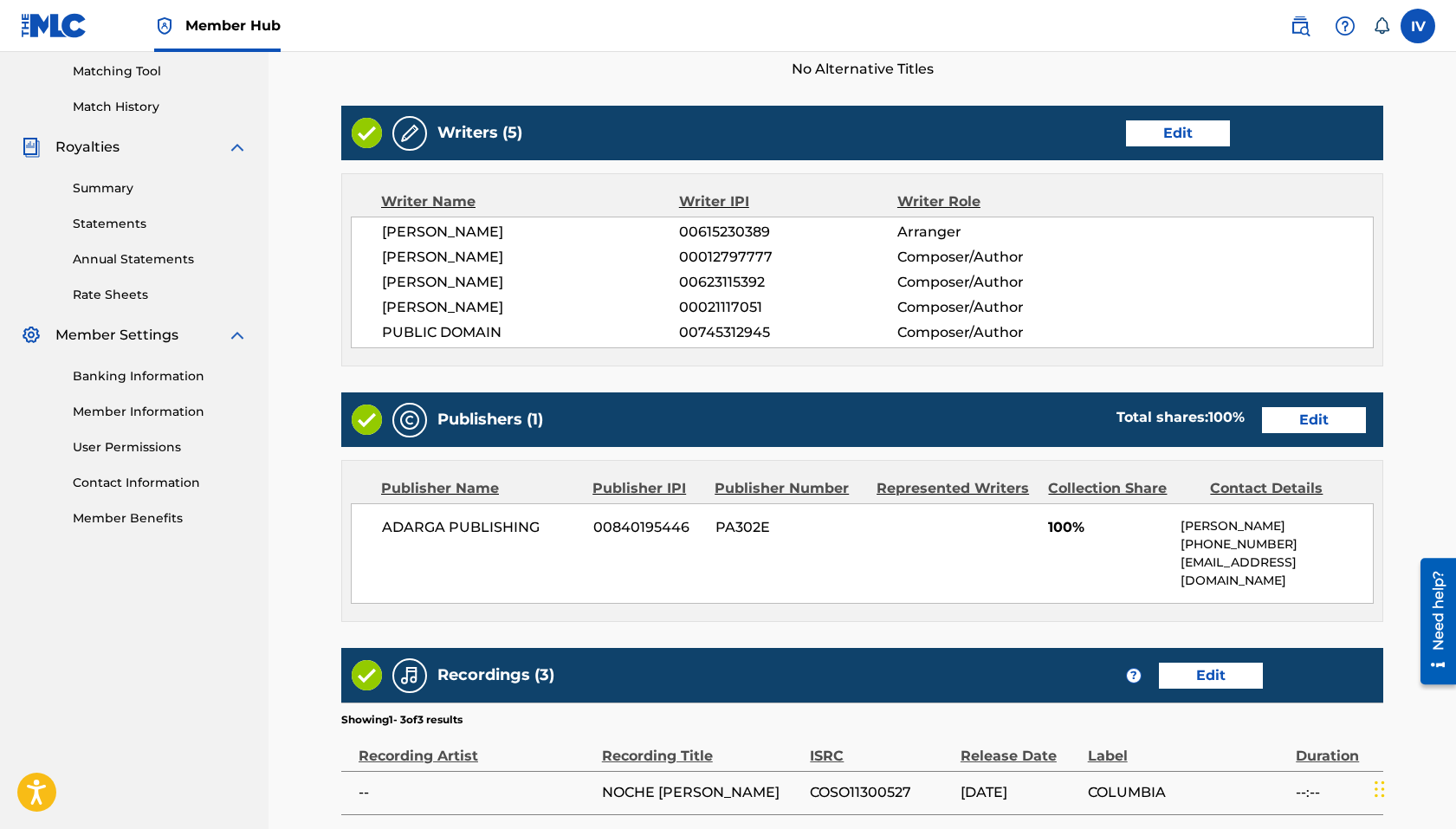
scroll to position [465, 0]
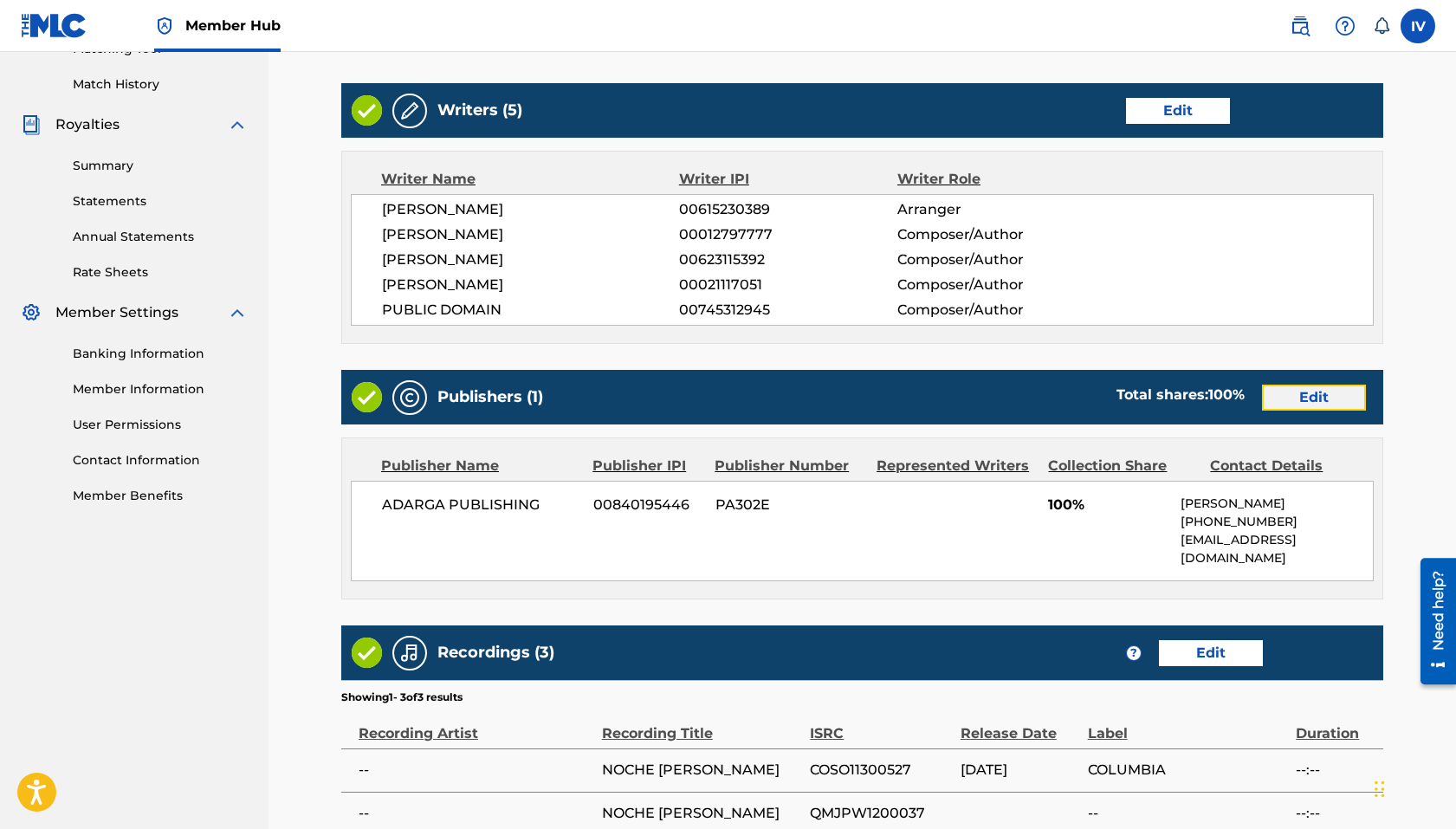
click at [1190, 402] on link "Edit" at bounding box center [1314, 397] width 104 height 26
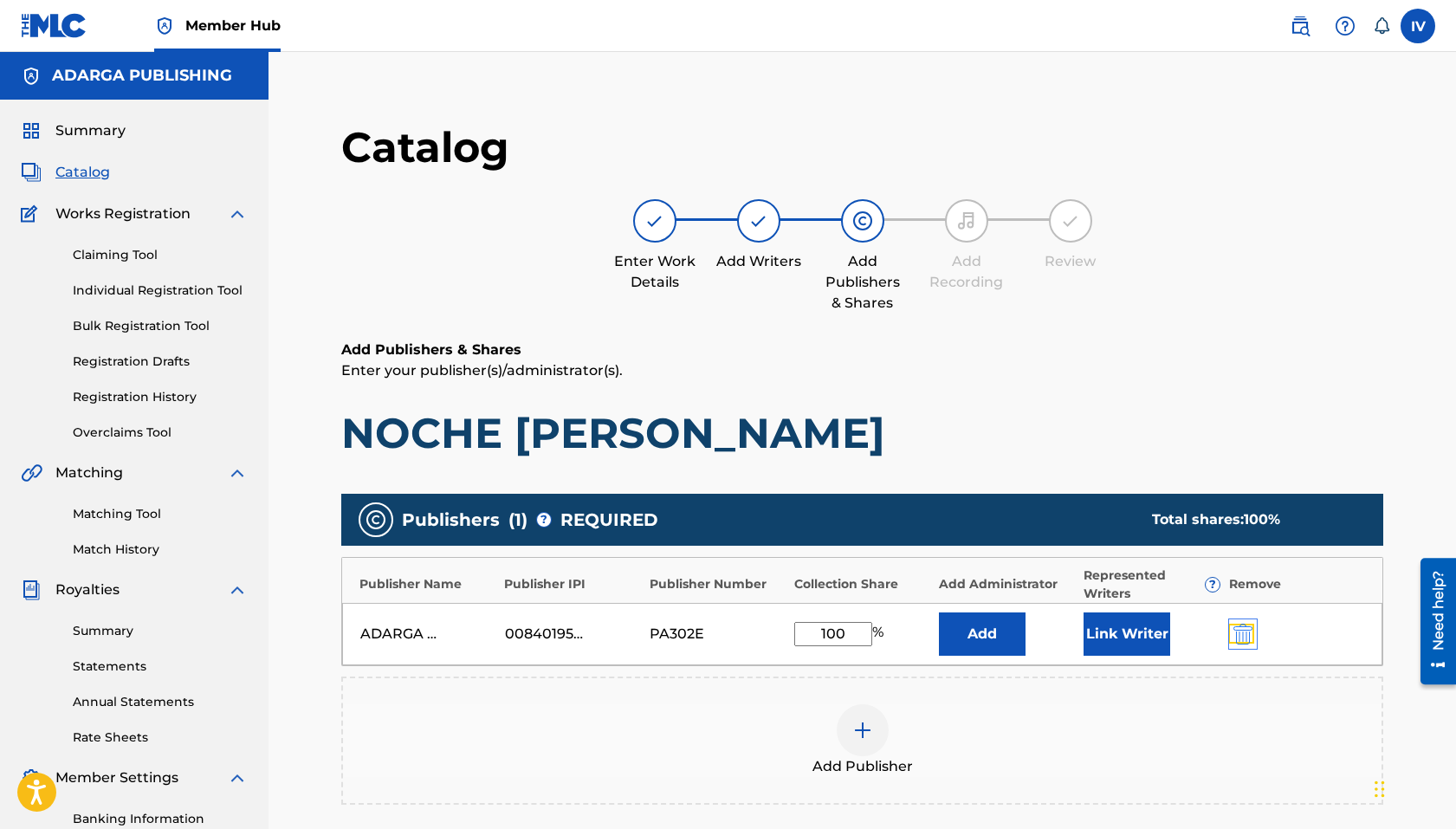
click at [1190, 627] on img "submit" at bounding box center [1243, 634] width 19 height 21
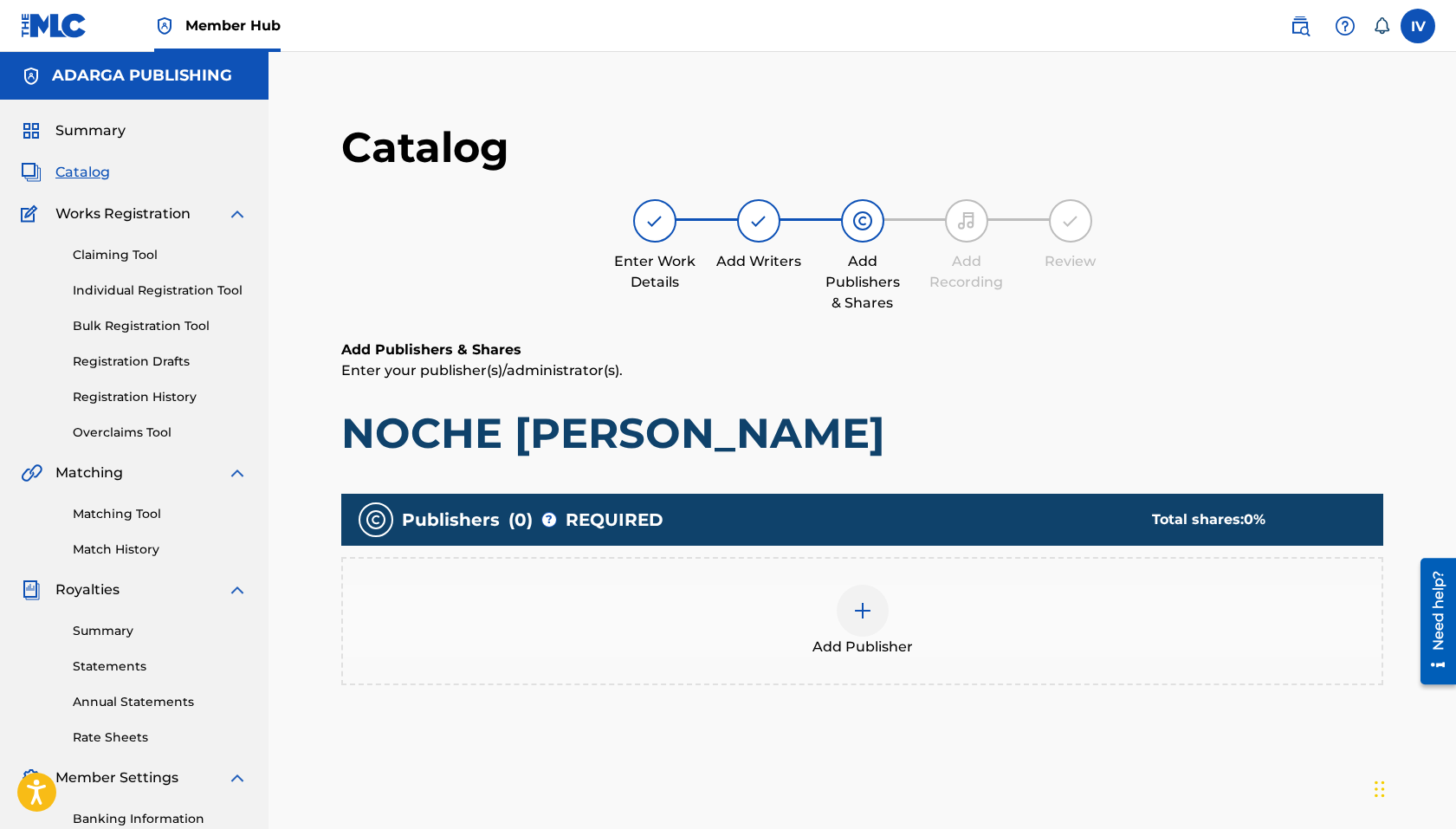
click at [1067, 605] on div "Add Publisher" at bounding box center [862, 621] width 1039 height 73
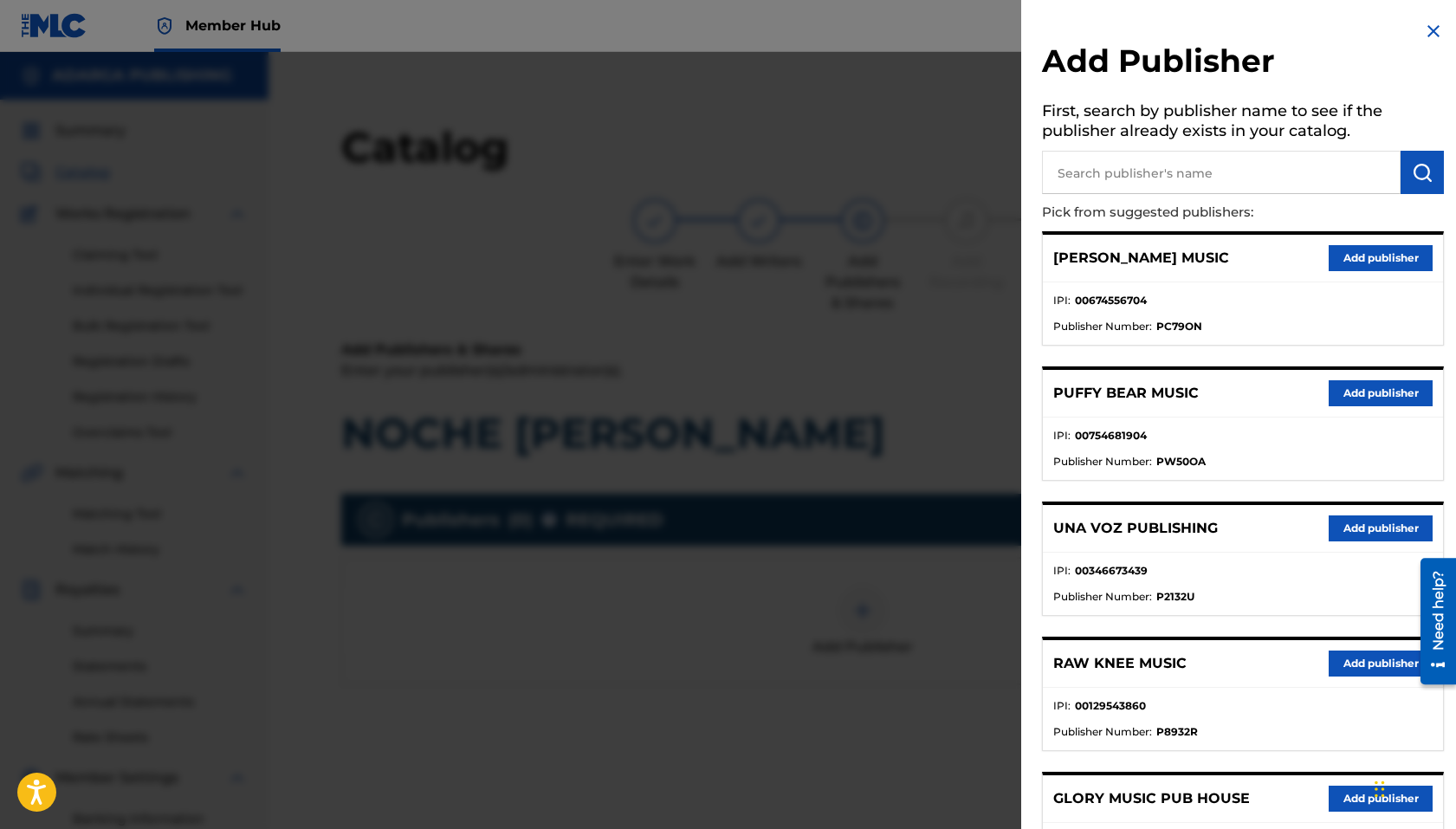
click at [1095, 159] on input "text" at bounding box center [1221, 172] width 359 height 43
type input "g12"
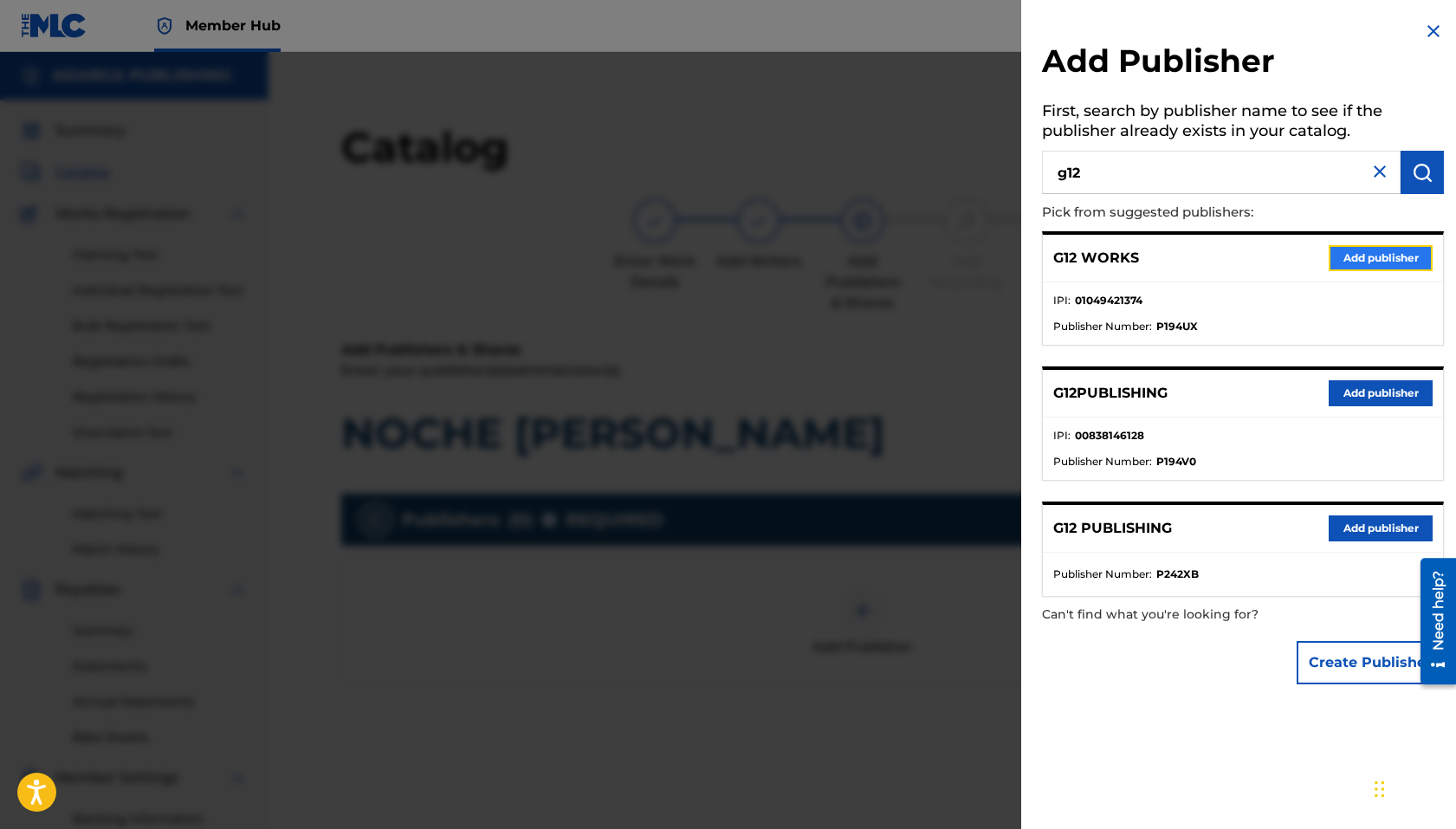
click at [1190, 250] on button "Add publisher" at bounding box center [1380, 258] width 104 height 26
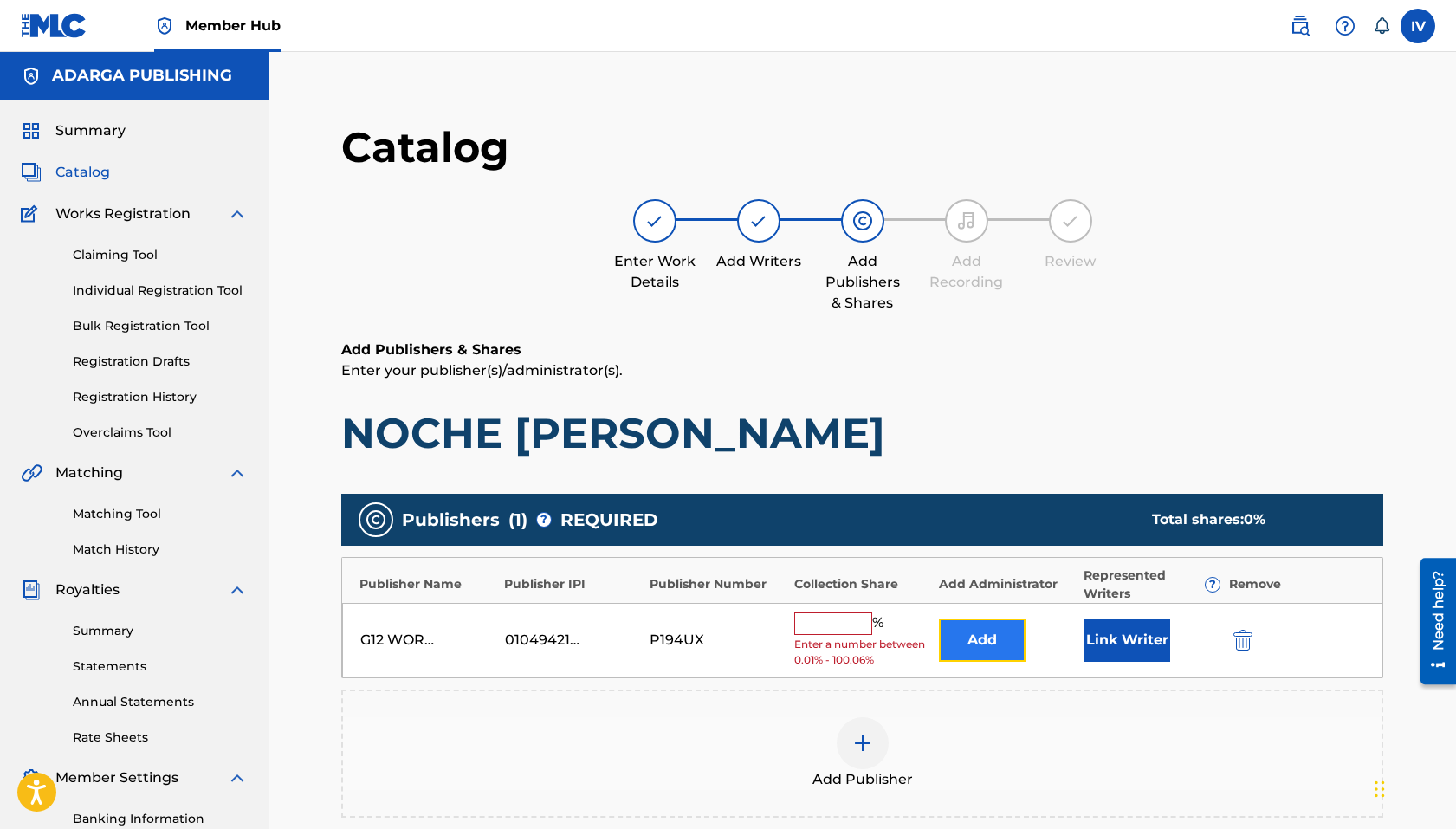
click at [946, 657] on button "Add" at bounding box center [981, 640] width 87 height 43
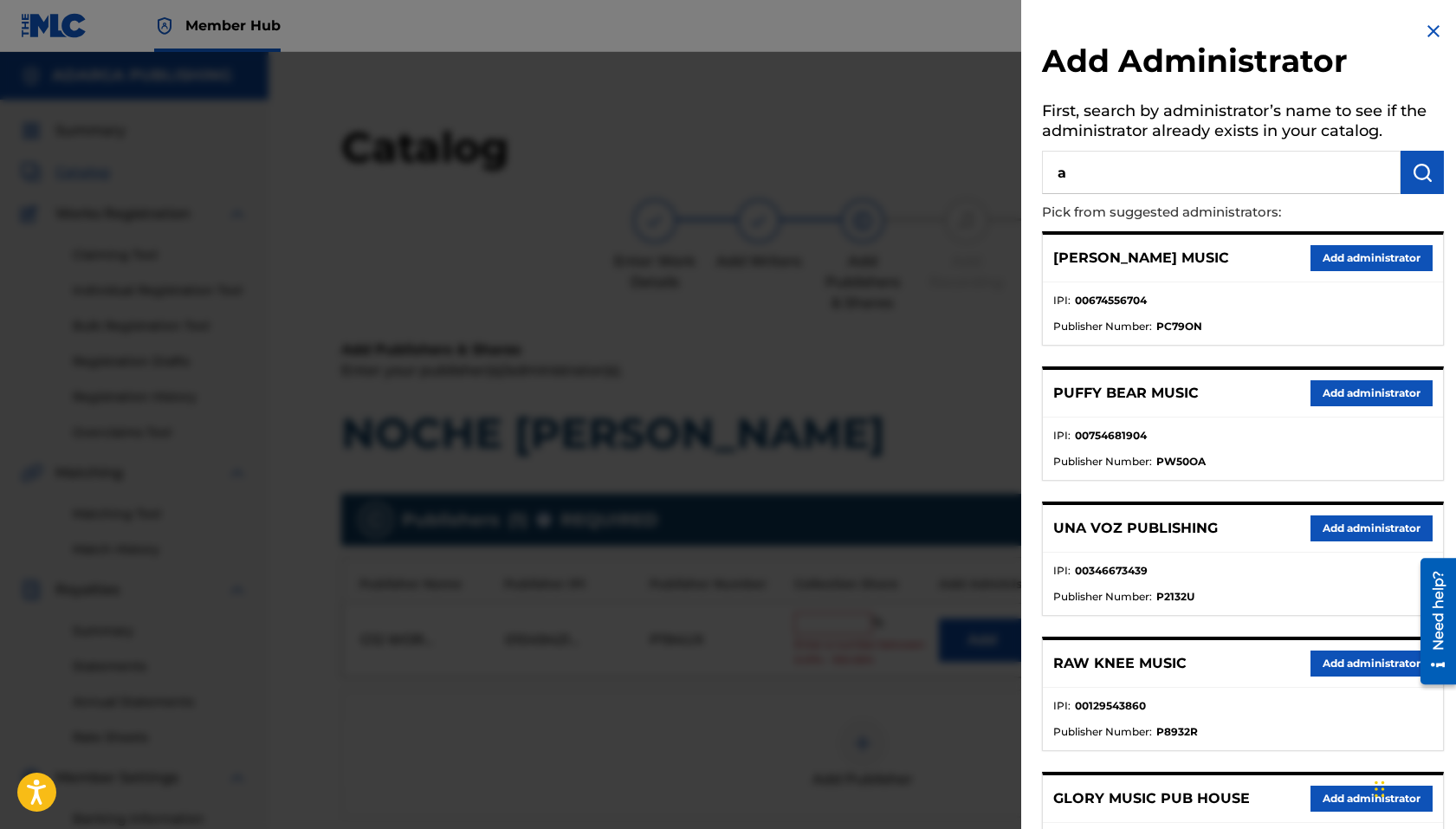
click at [1172, 153] on input "a" at bounding box center [1221, 172] width 359 height 43
type input "adarga"
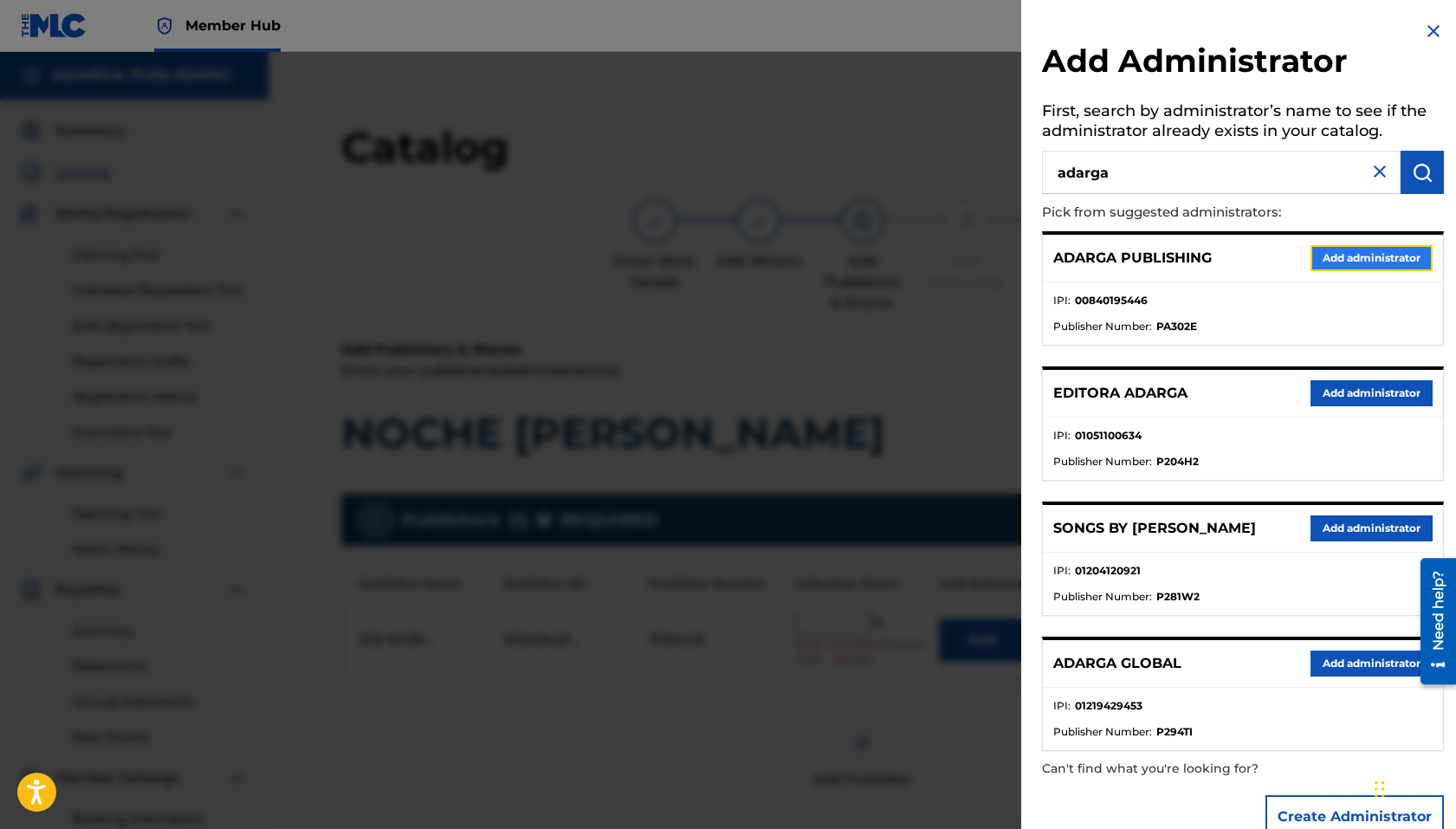
click at [1190, 266] on button "Add administrator" at bounding box center [1371, 258] width 122 height 26
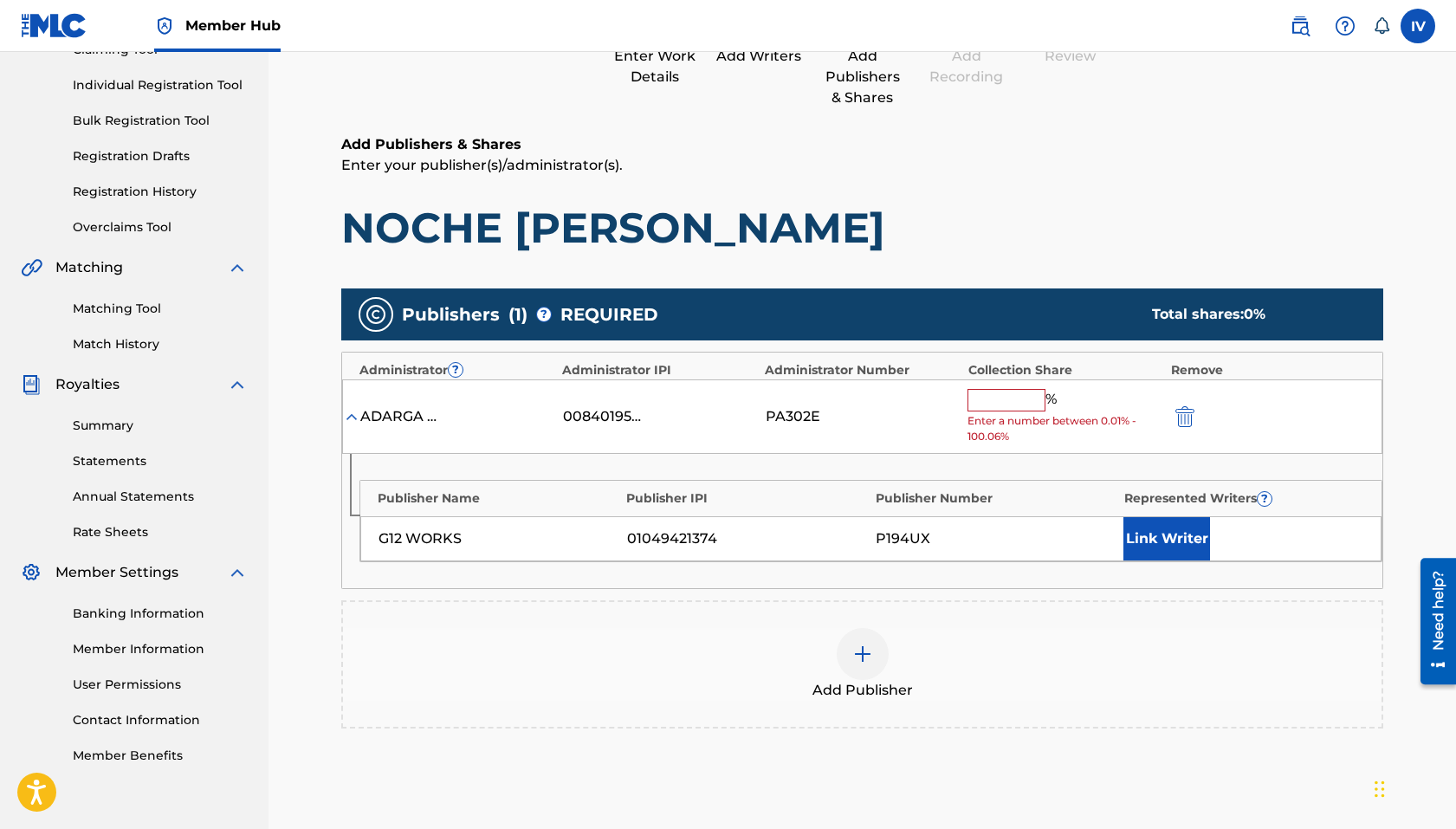
scroll to position [217, 0]
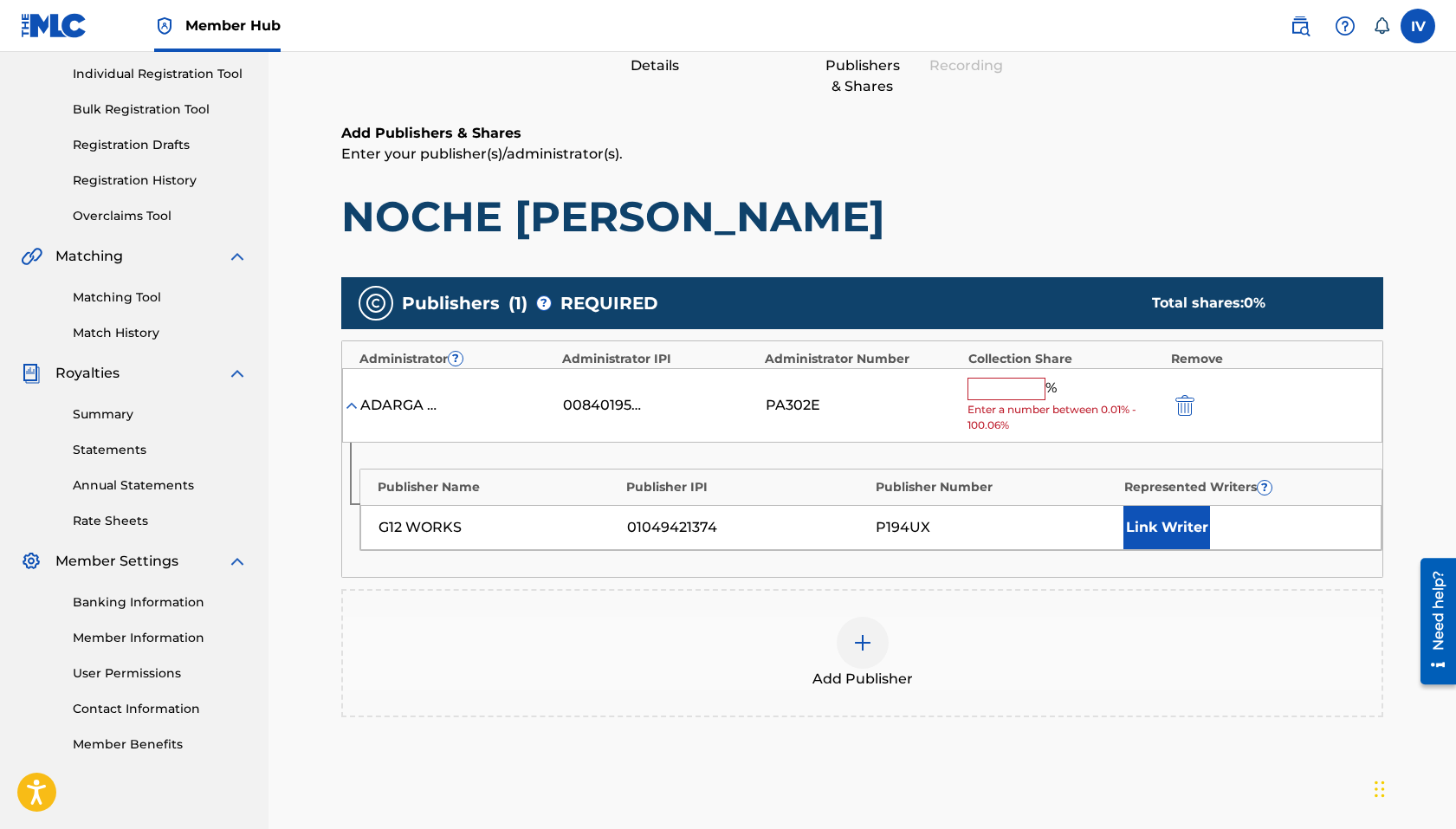
click at [1014, 396] on input "text" at bounding box center [1006, 389] width 78 height 23
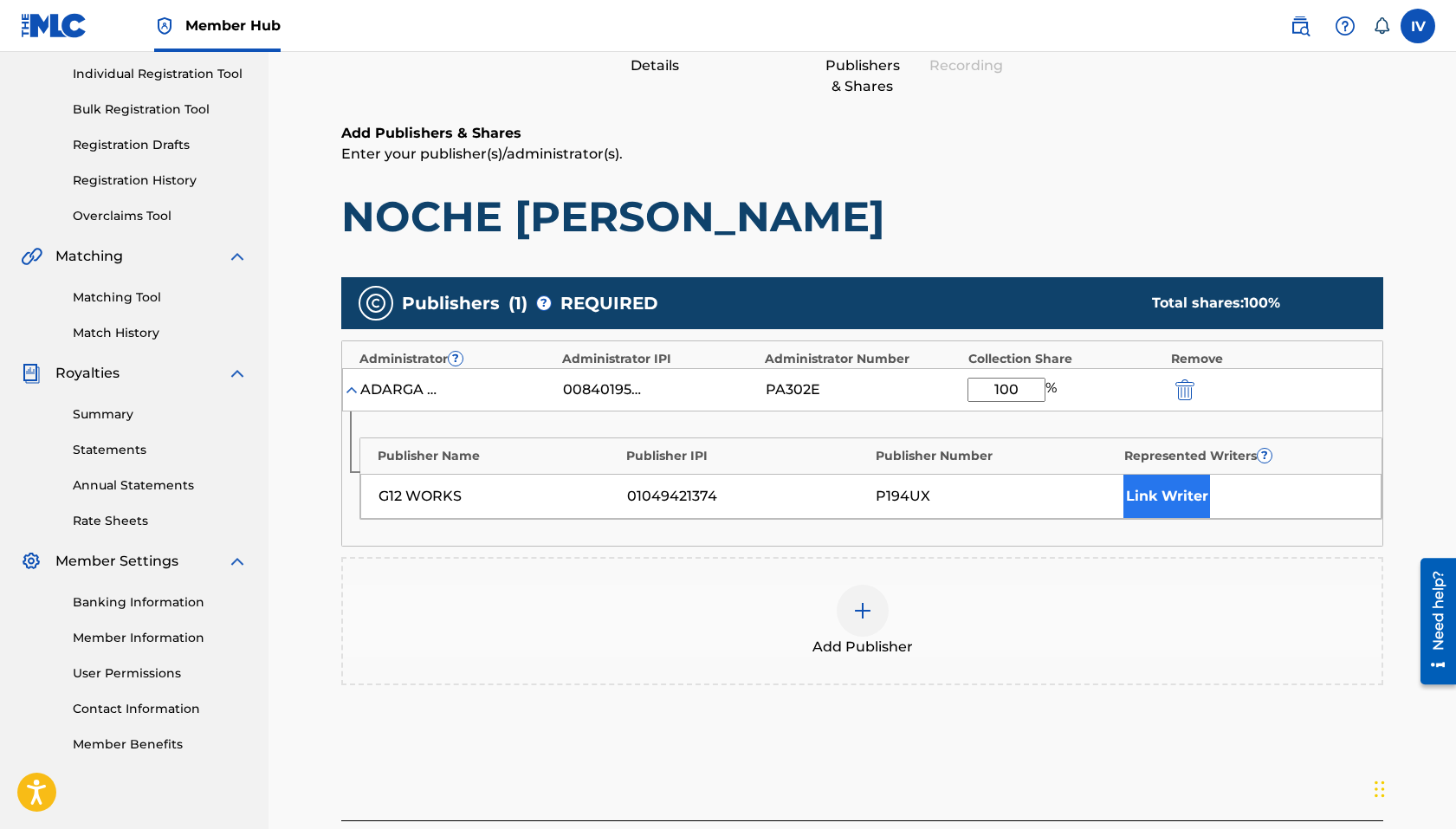
type input "100"
click at [1144, 485] on button "Link Writer" at bounding box center [1166, 496] width 87 height 43
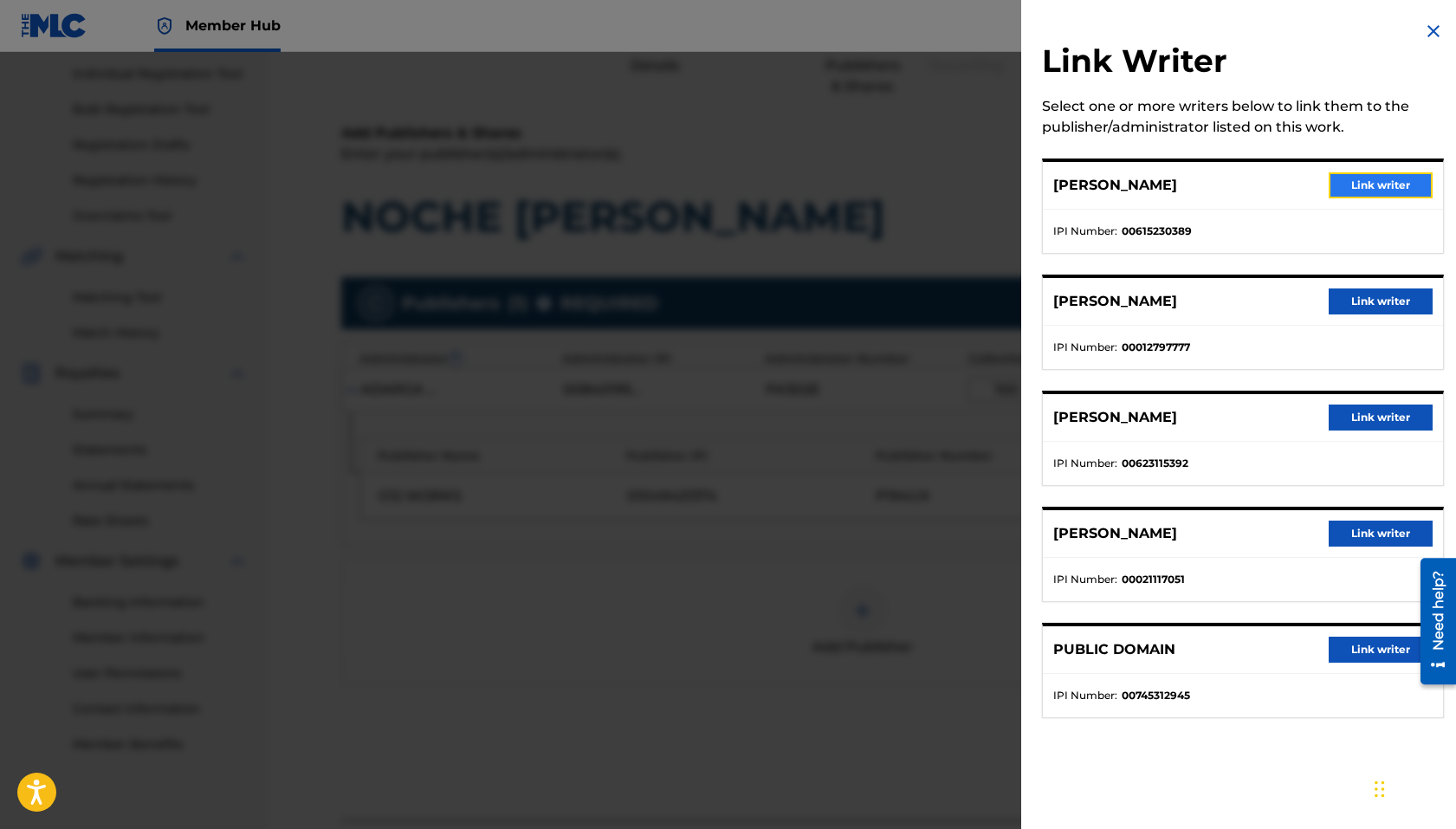
click at [1190, 178] on button "Link writer" at bounding box center [1380, 185] width 104 height 26
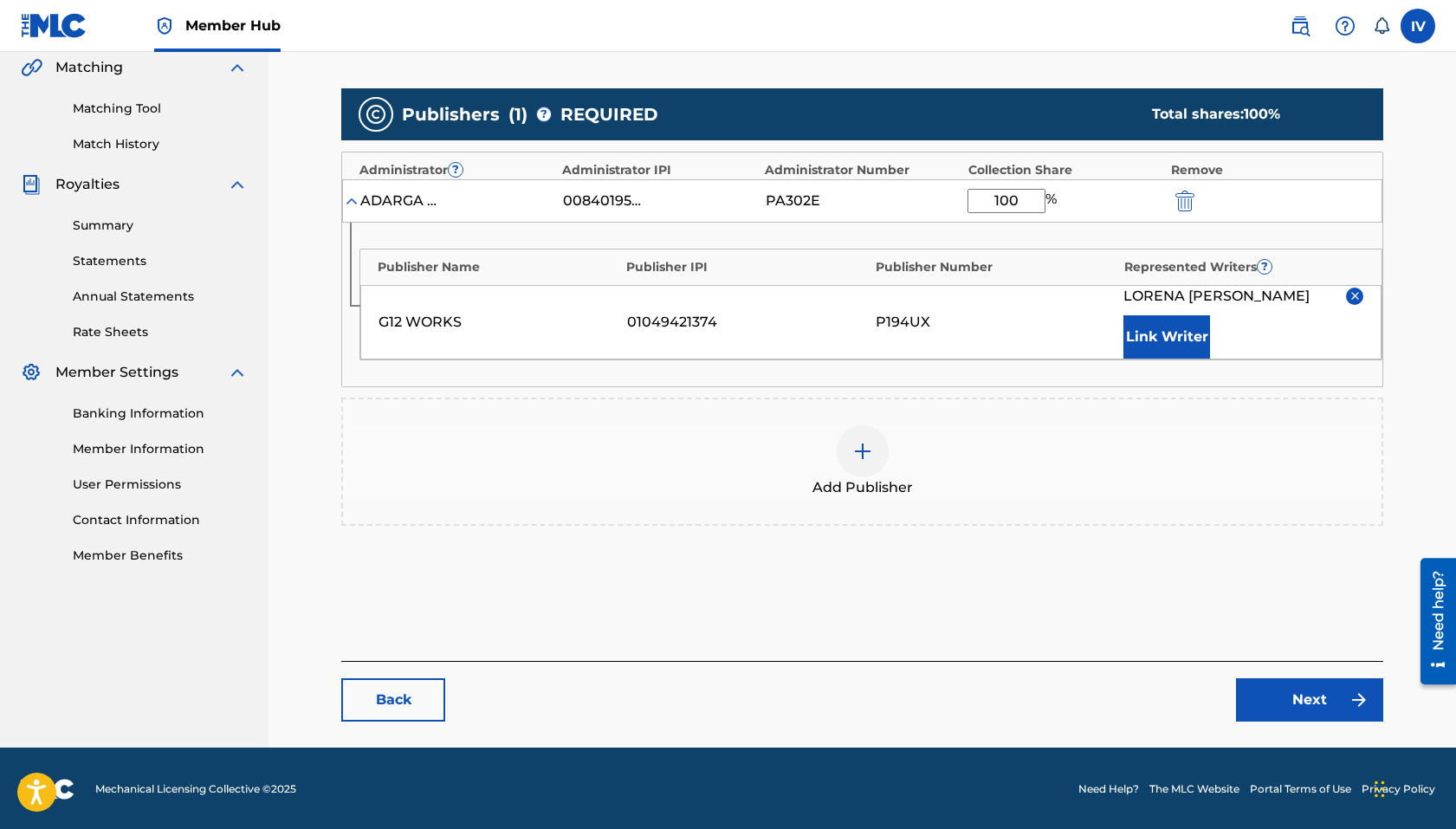
scroll to position [407, 0]
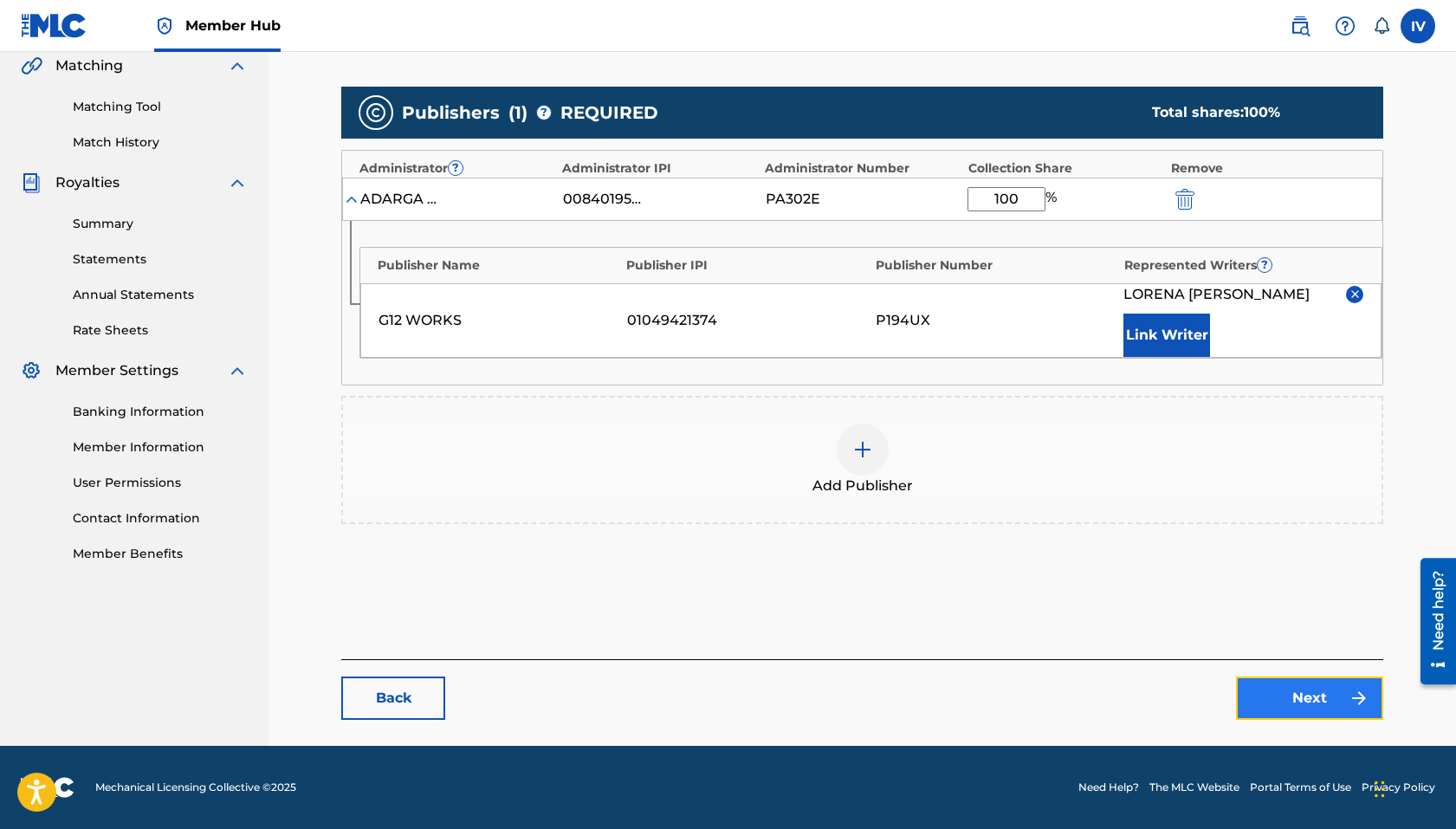
click at [1190, 692] on link "Next" at bounding box center [1309, 697] width 147 height 43
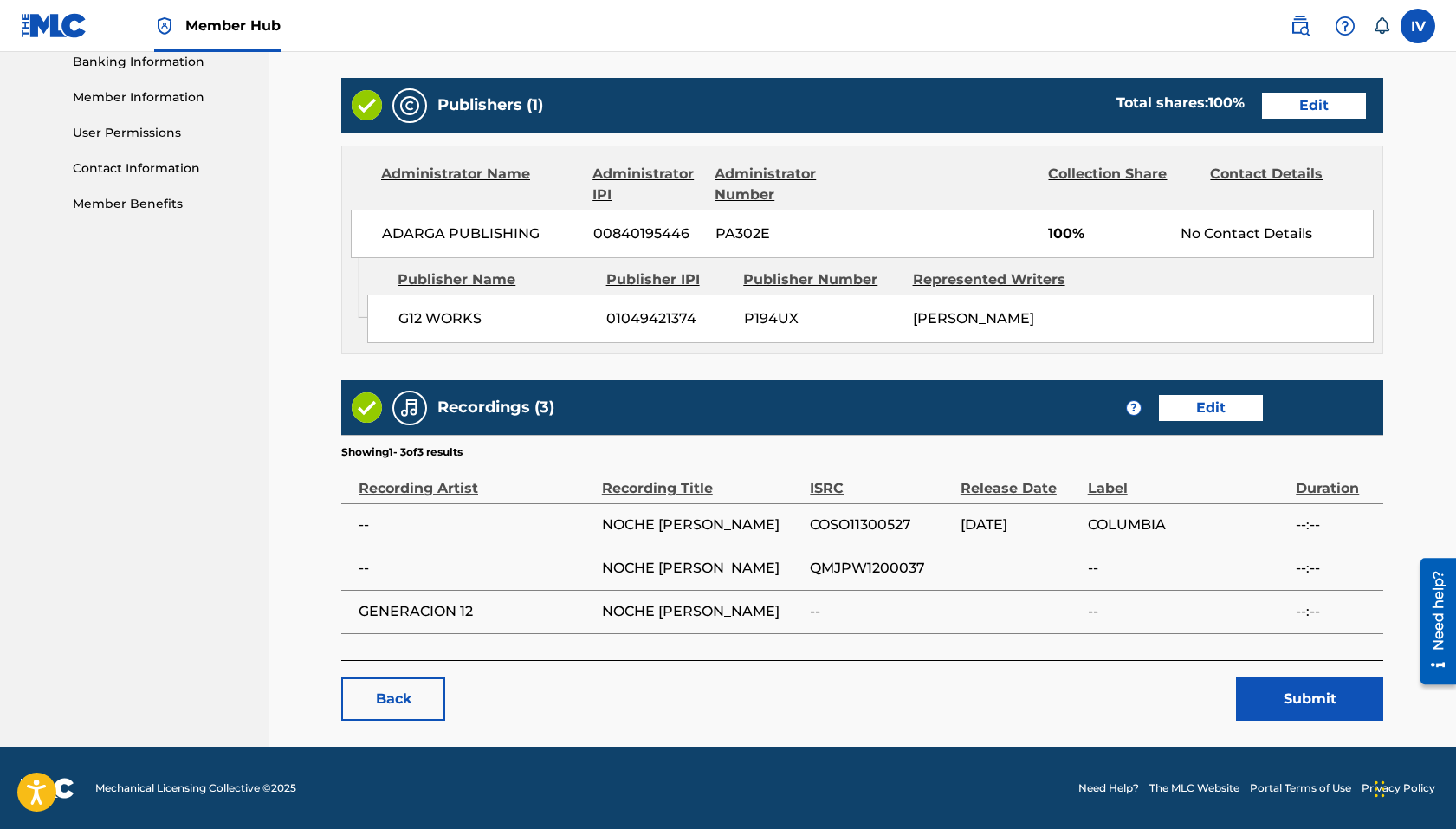
scroll to position [771, 0]
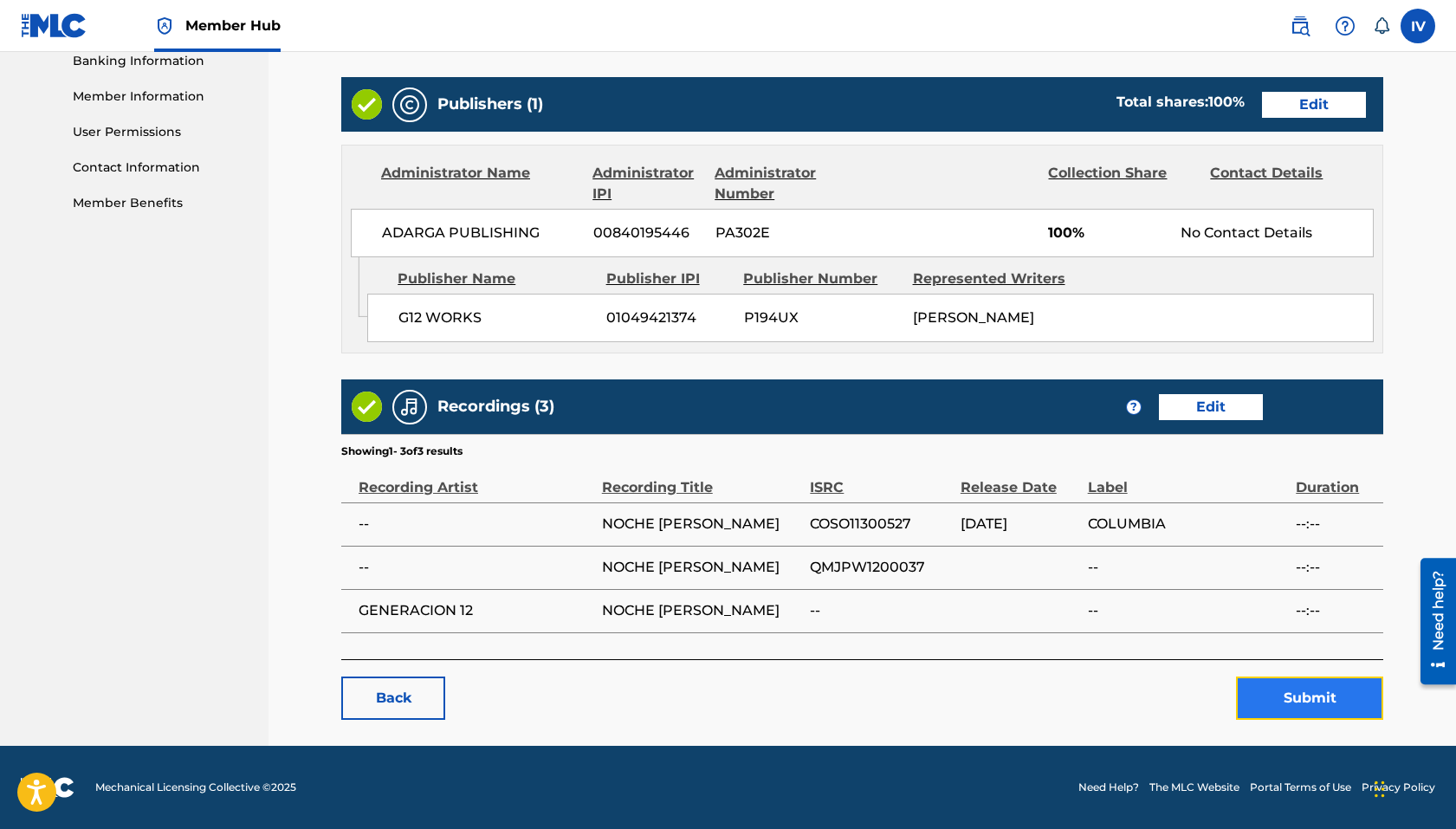
click at [1190, 687] on button "Submit" at bounding box center [1309, 697] width 147 height 43
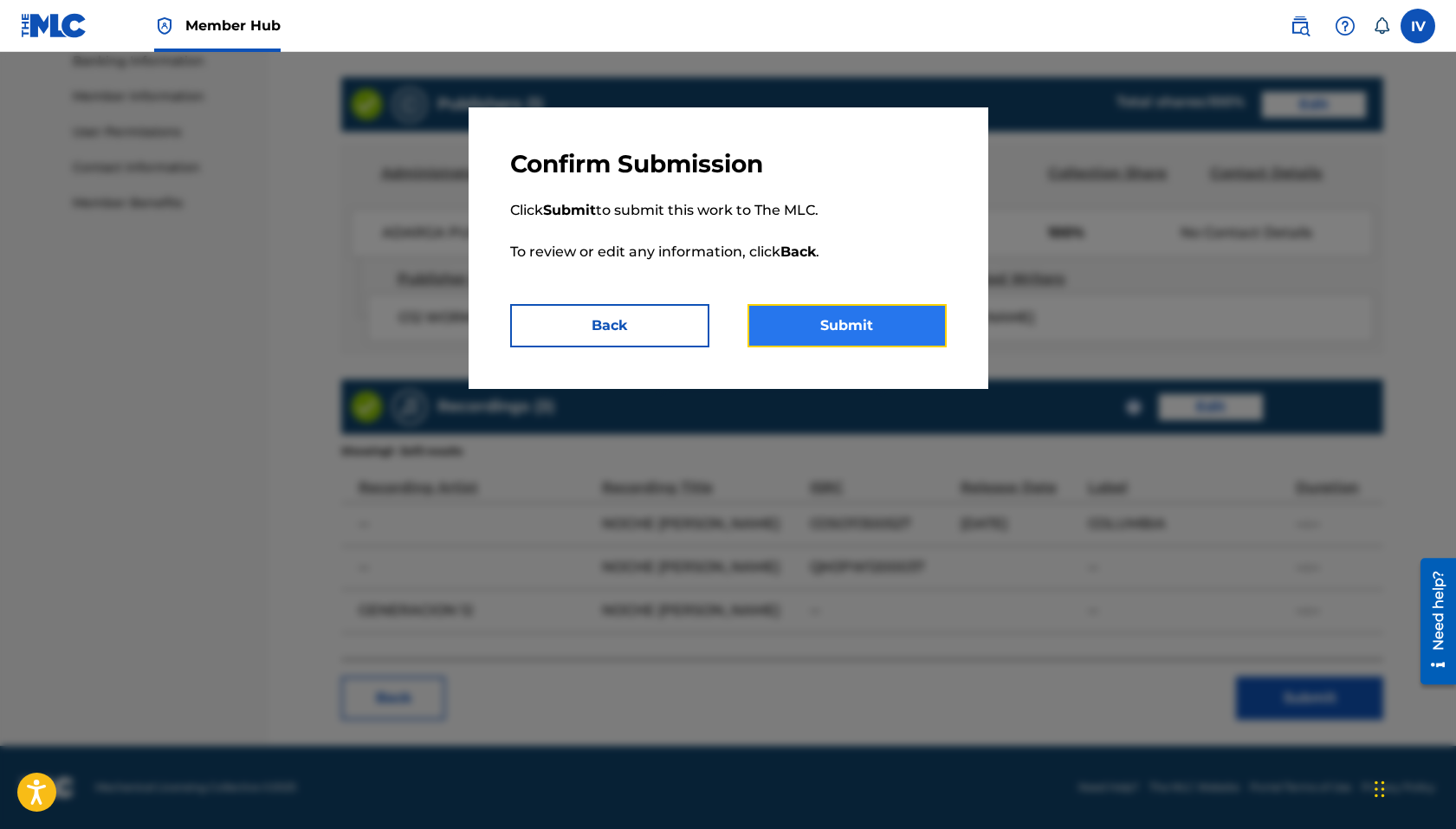
click at [791, 323] on button "Submit" at bounding box center [847, 325] width 200 height 43
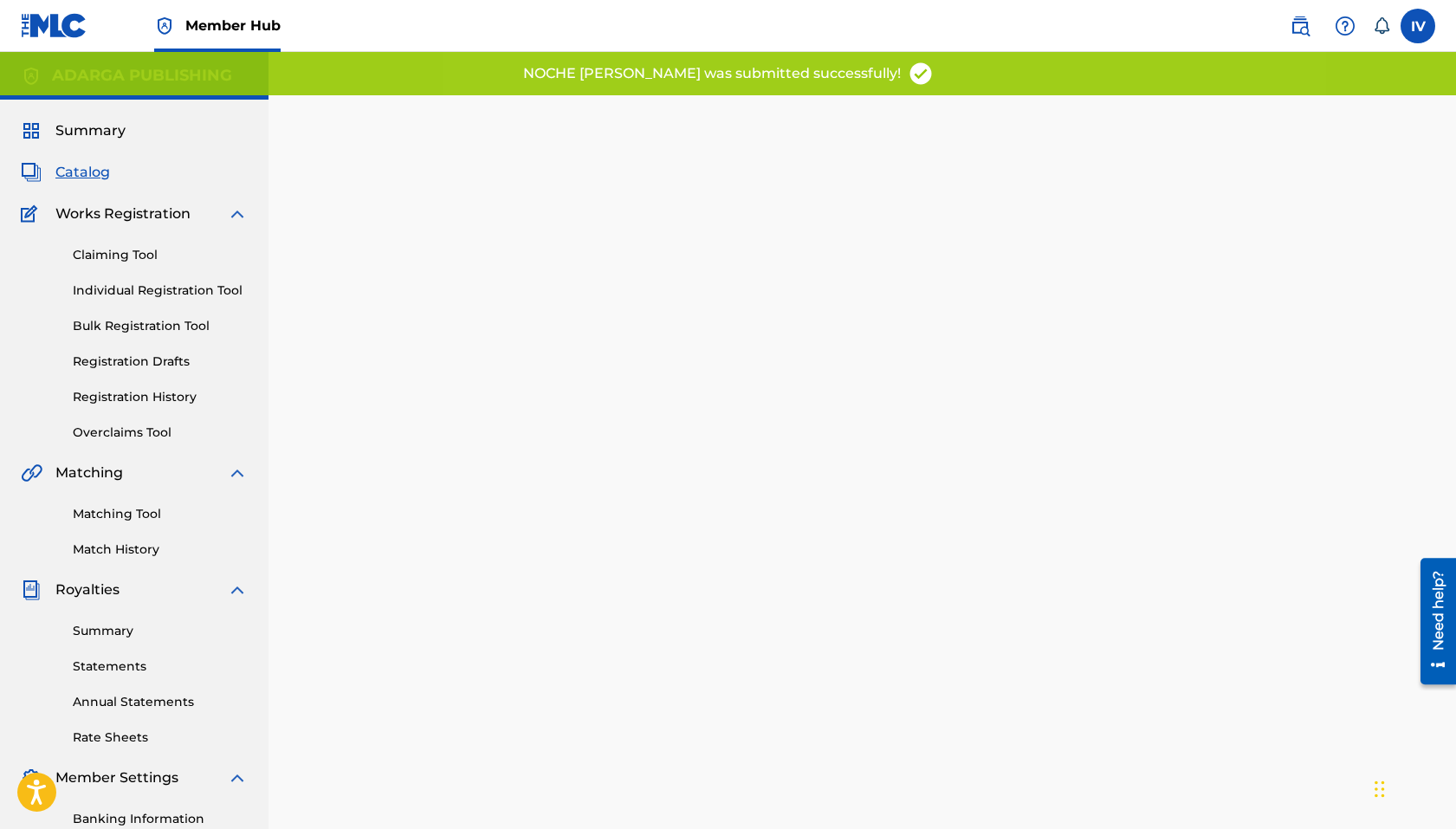
click at [87, 174] on span "Catalog" at bounding box center [82, 173] width 54 height 21
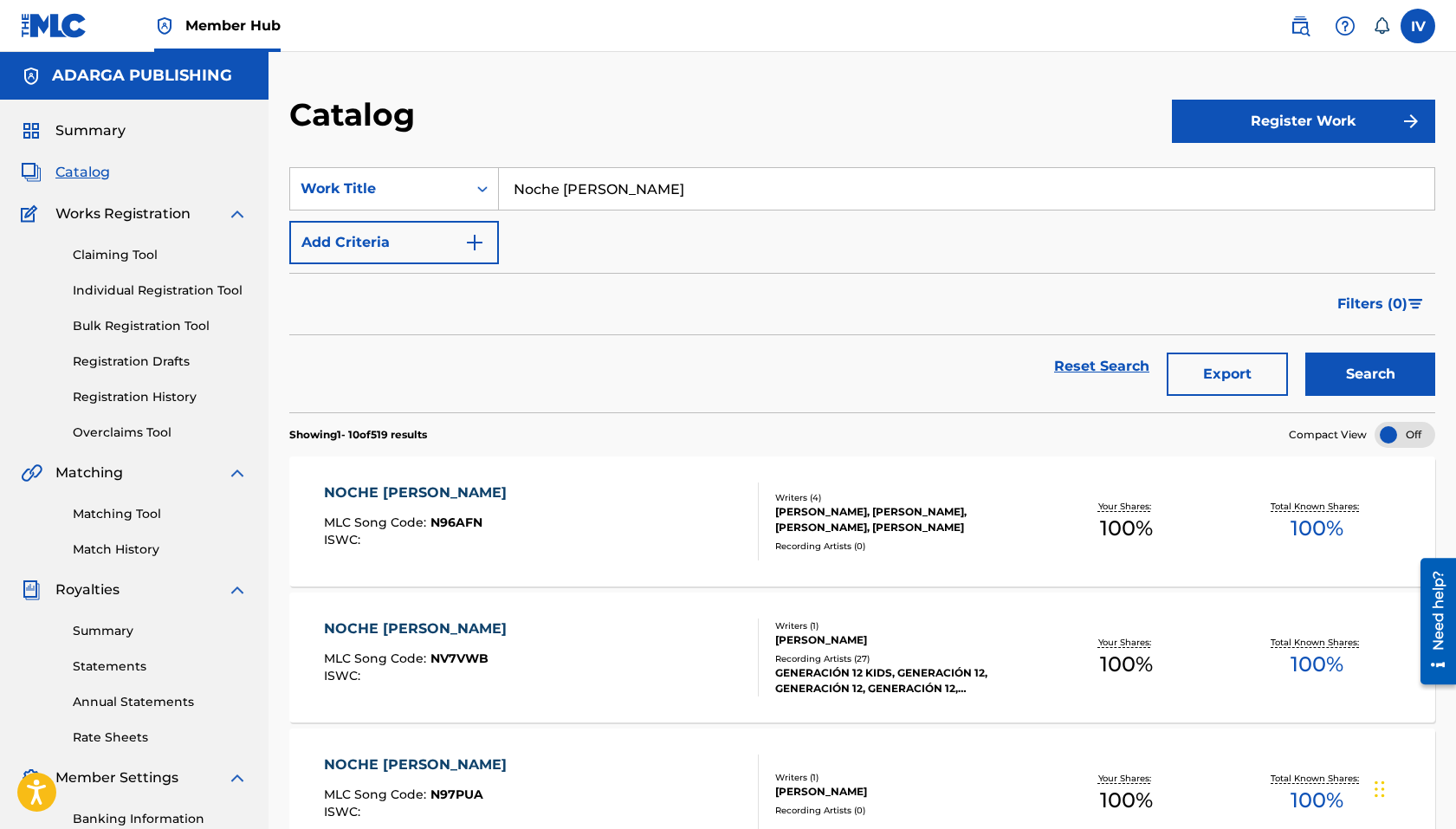
click at [934, 160] on section "SearchWithCriteria794482f6-d6ff-43bd-83eb-f8847559640e Work Title Noche [PERSON…" at bounding box center [862, 279] width 1146 height 266
click at [923, 175] on input "Noche [PERSON_NAME]" at bounding box center [966, 189] width 936 height 42
paste input "Ya Llegó la [DATE]"
type input "Ya Llegó la [DATE]"
click at [1190, 352] on button "Search" at bounding box center [1370, 373] width 130 height 43
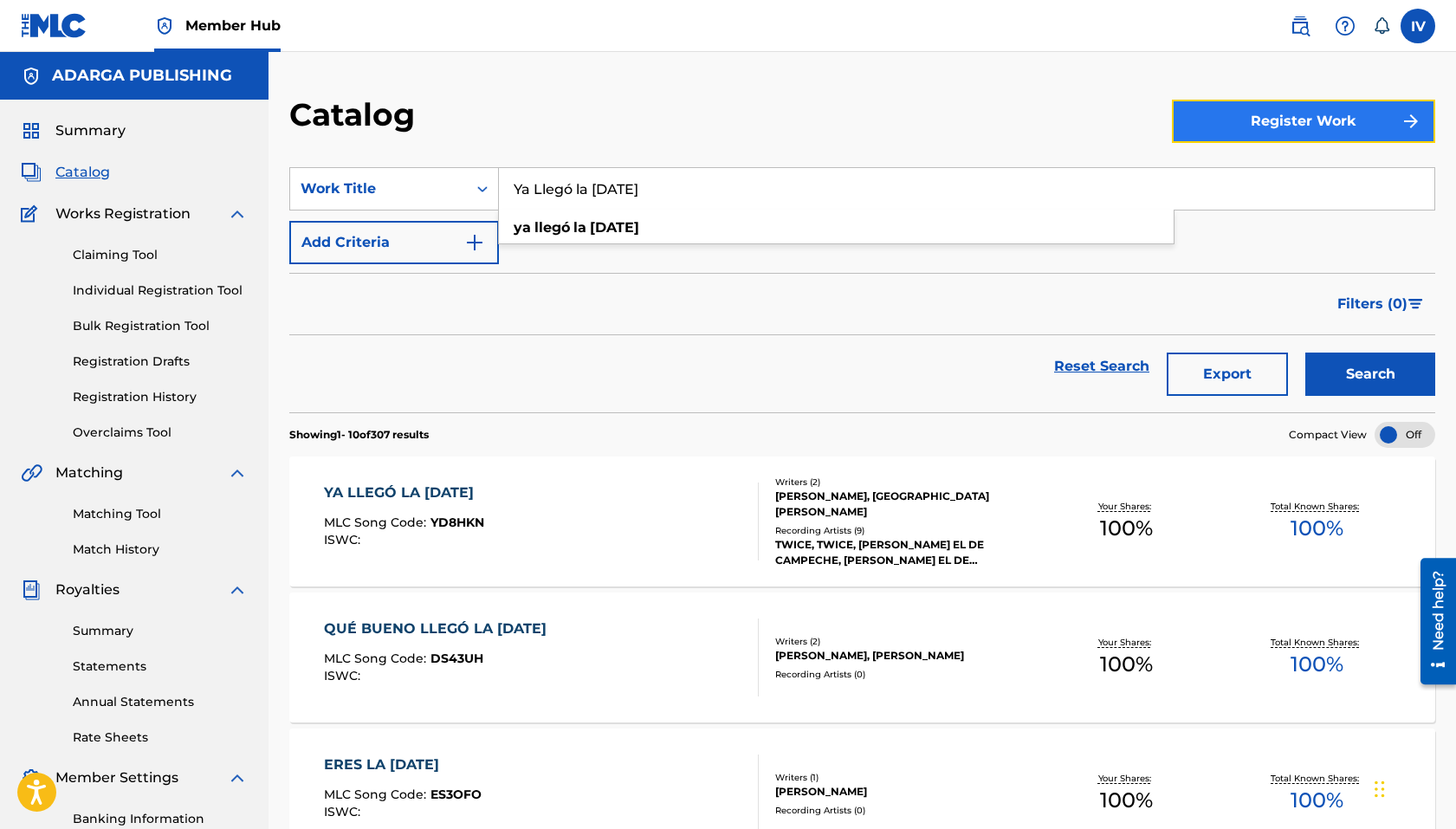
click at [1190, 121] on button "Register Work" at bounding box center [1303, 120] width 264 height 43
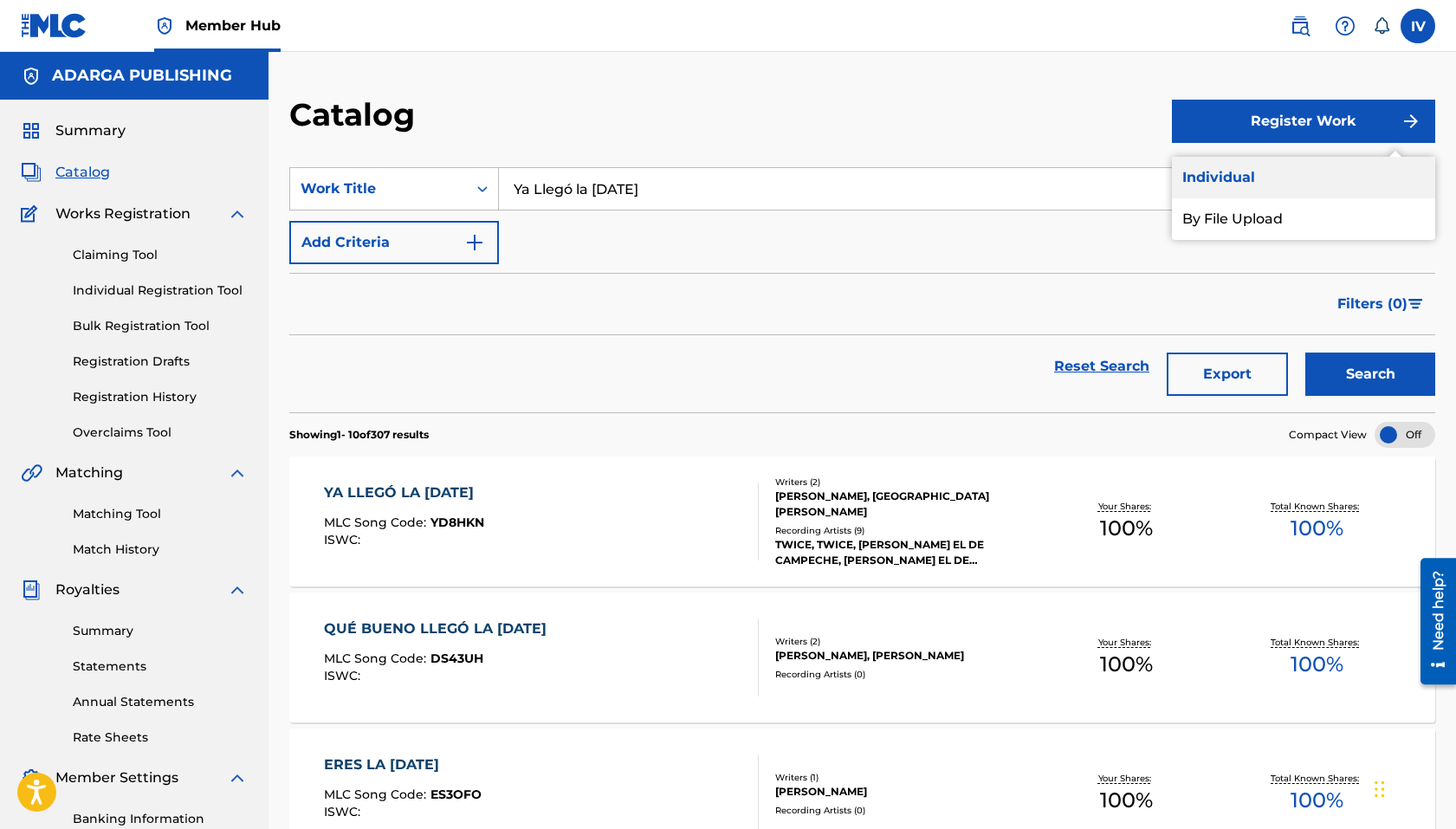
click at [1190, 187] on link "Individual" at bounding box center [1303, 178] width 264 height 42
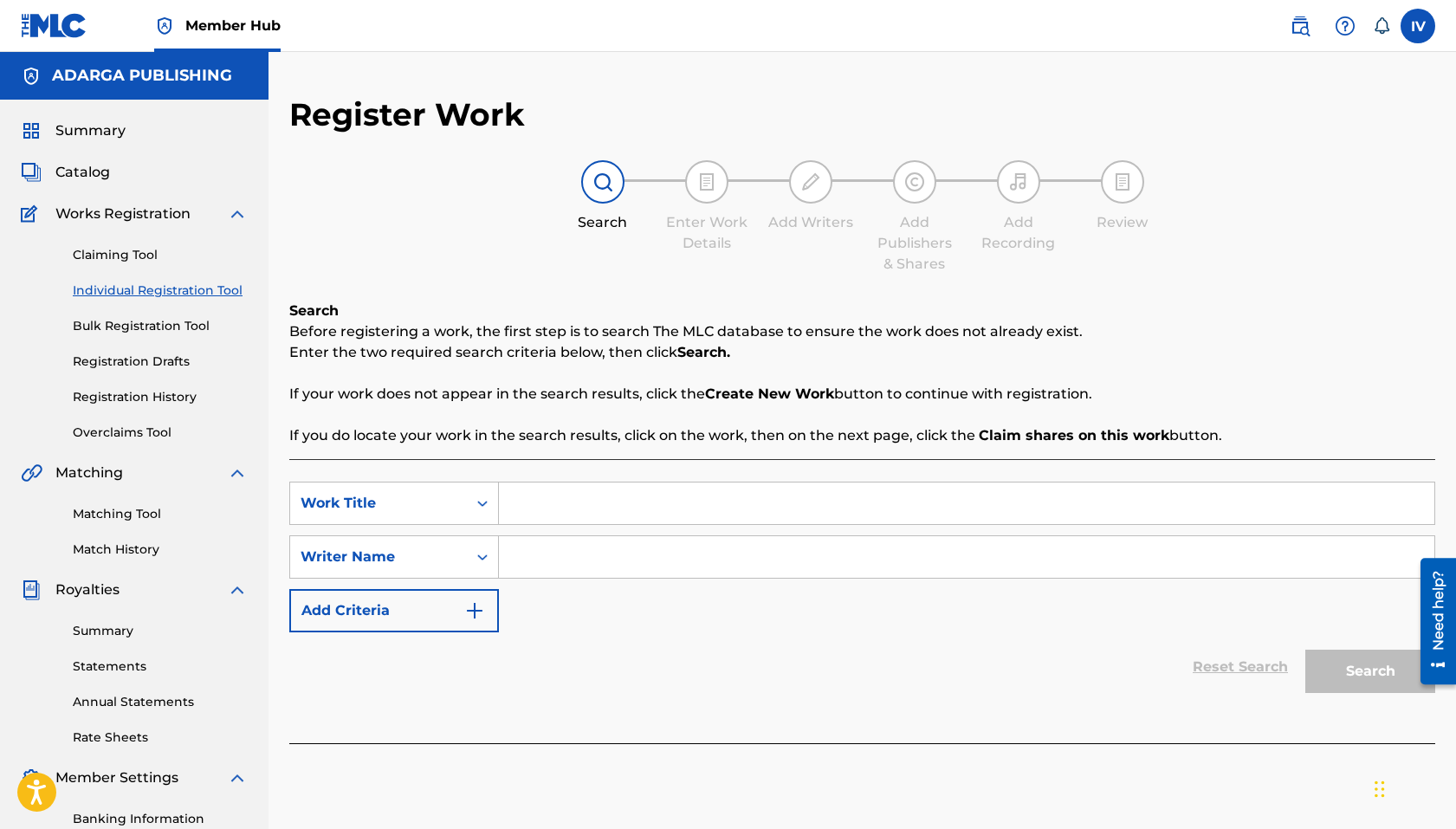
click at [599, 506] on input "Search Form" at bounding box center [966, 503] width 936 height 42
paste input "YA LLEGÓ LA [DATE]"
type input "YA LLEGÓ LA [DATE]"
click at [773, 371] on div "Search Before registering a work, the first step is to search The MLC database …" at bounding box center [862, 373] width 1146 height 145
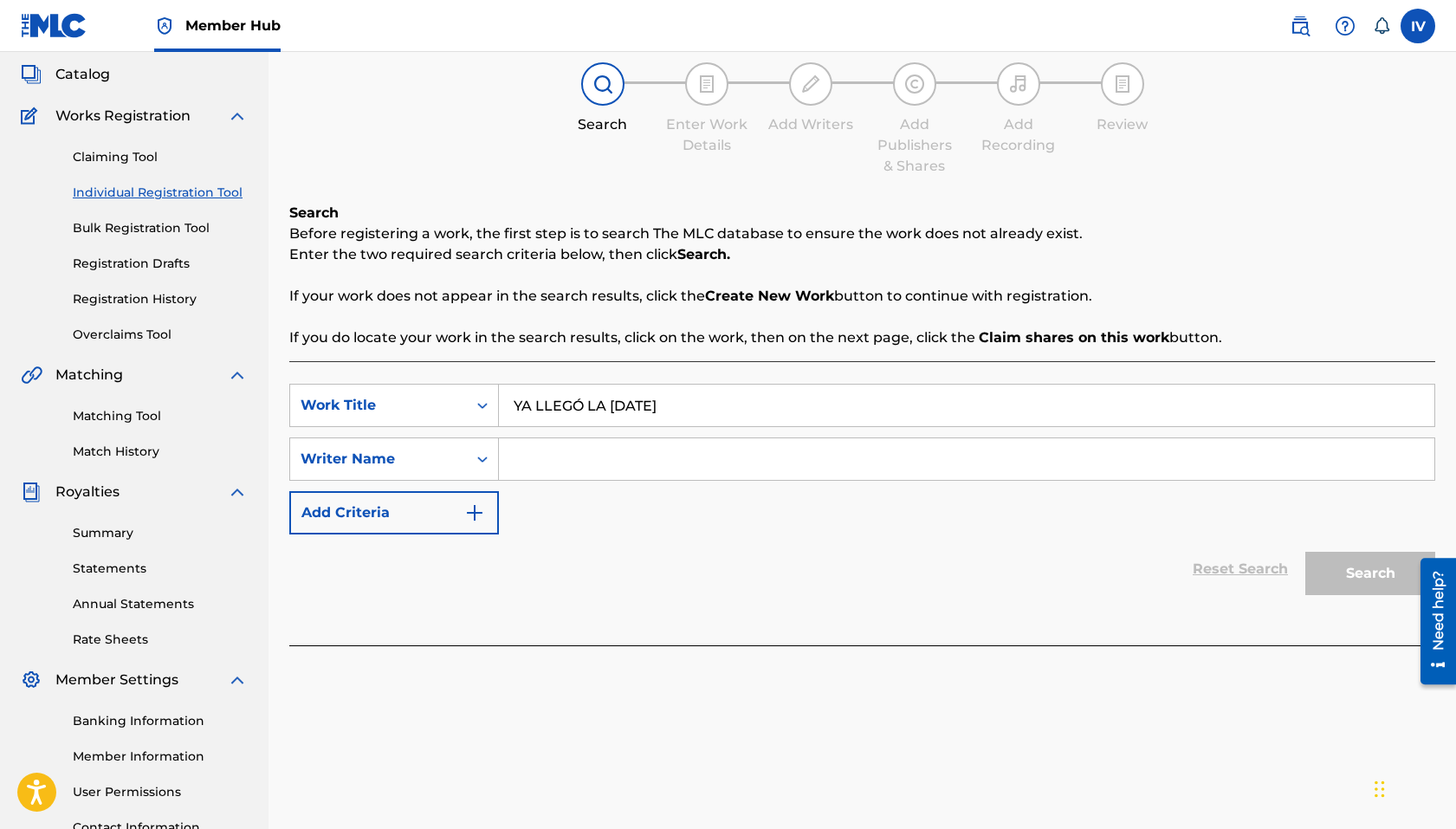
scroll to position [124, 0]
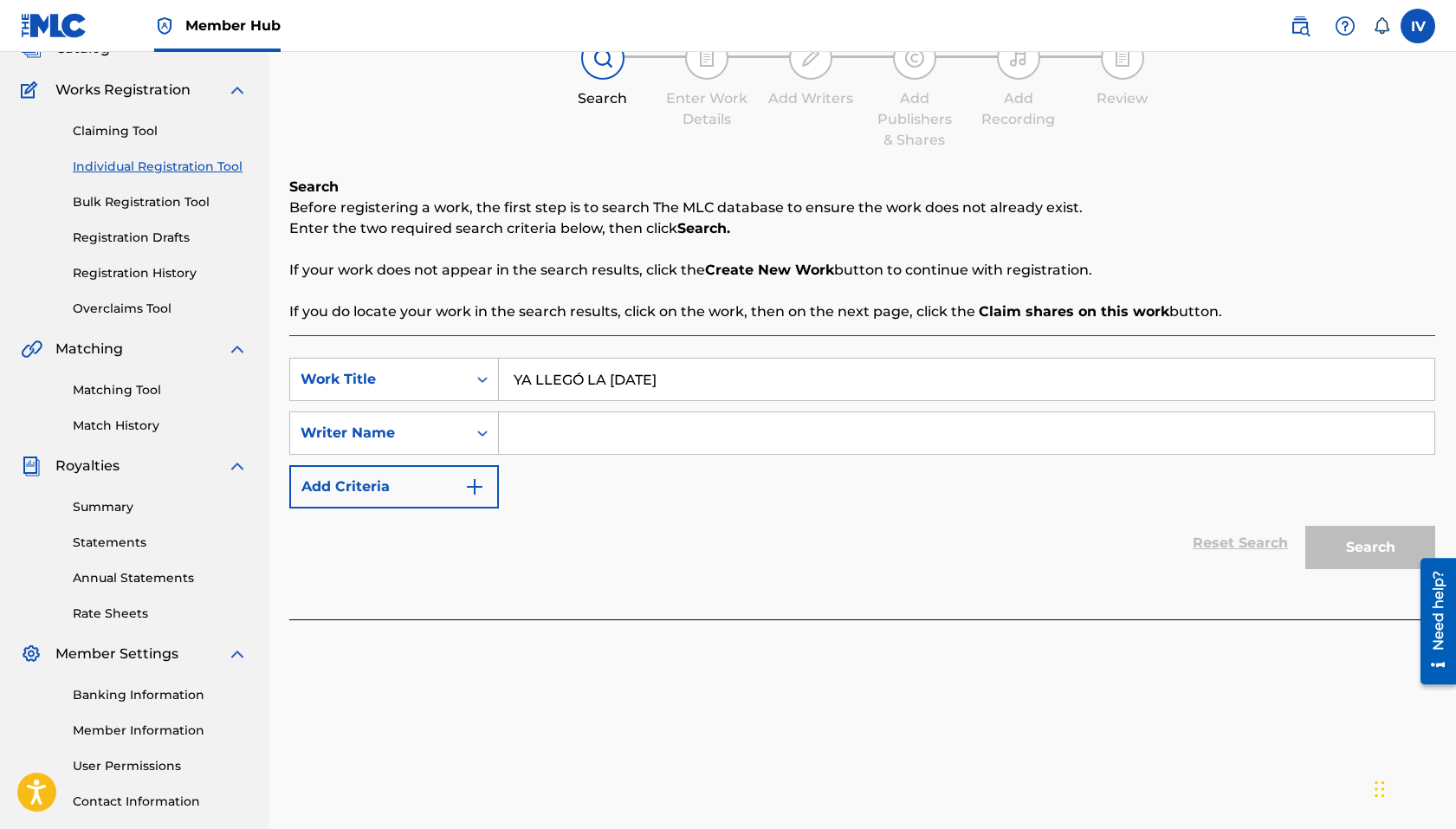
click at [713, 438] on input "Search Form" at bounding box center [966, 434] width 936 height 42
type input "public"
click at [1190, 526] on button "Search" at bounding box center [1370, 547] width 130 height 43
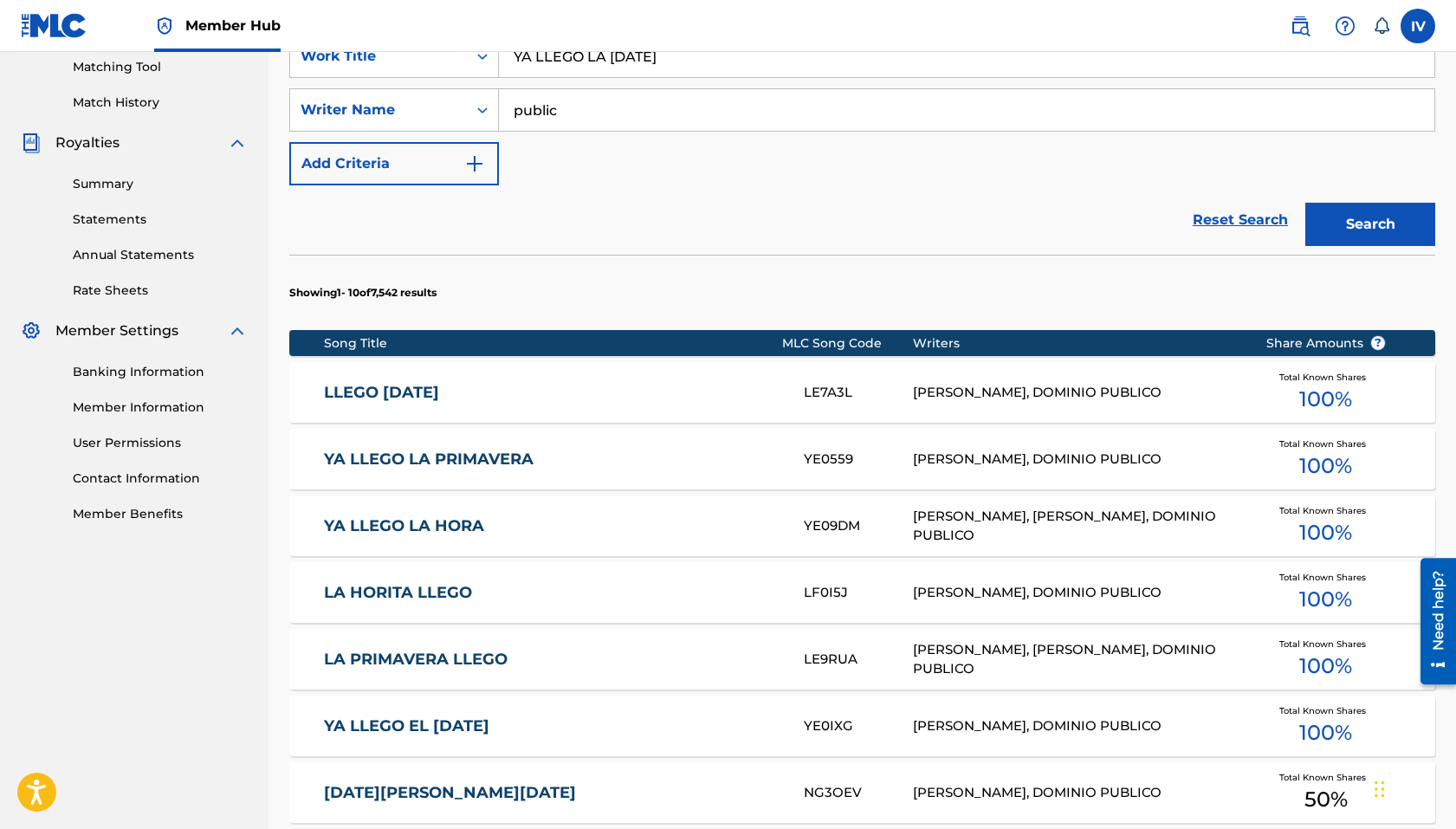
scroll to position [945, 0]
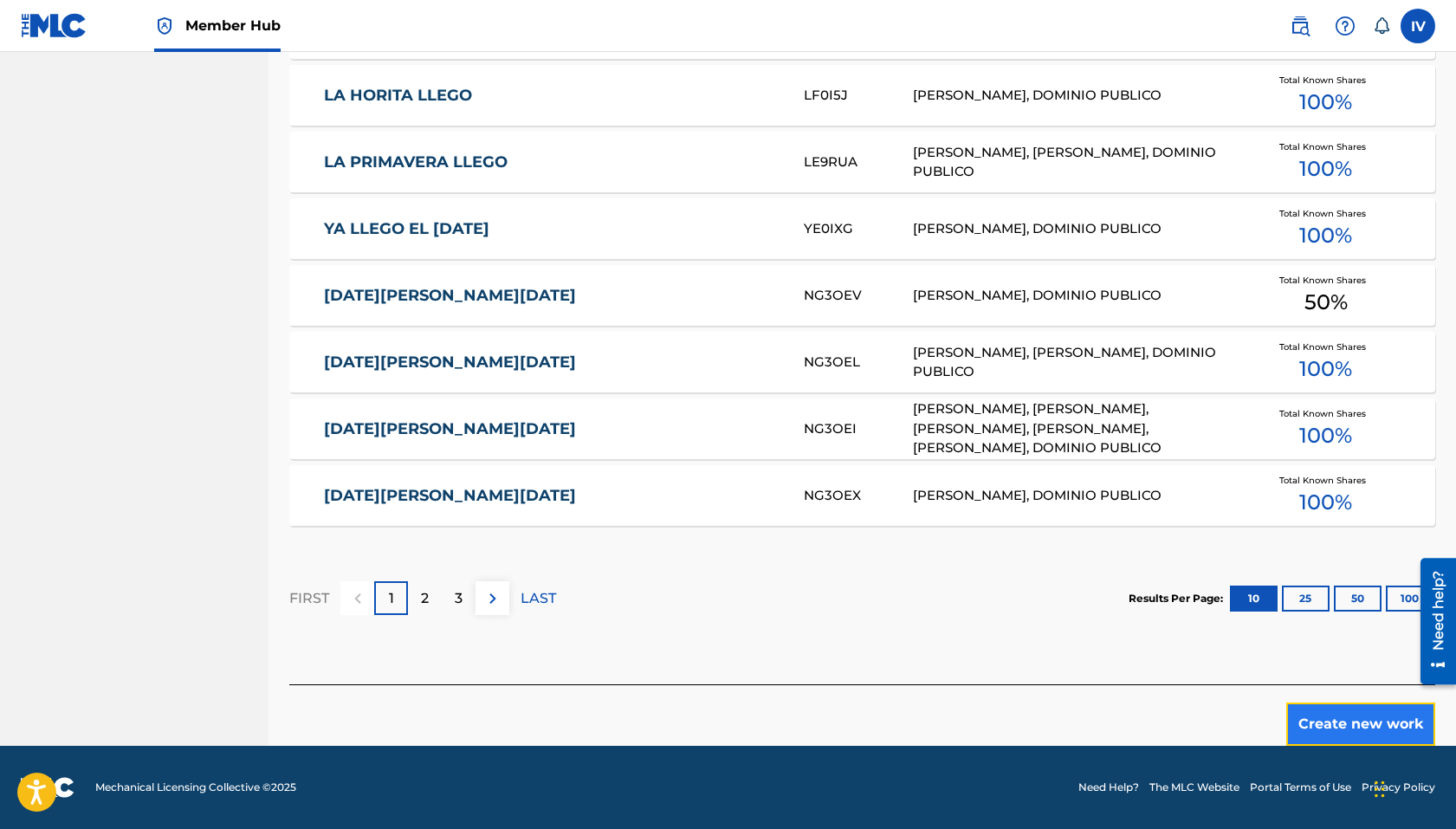
click at [1190, 734] on button "Create new work" at bounding box center [1361, 724] width 149 height 43
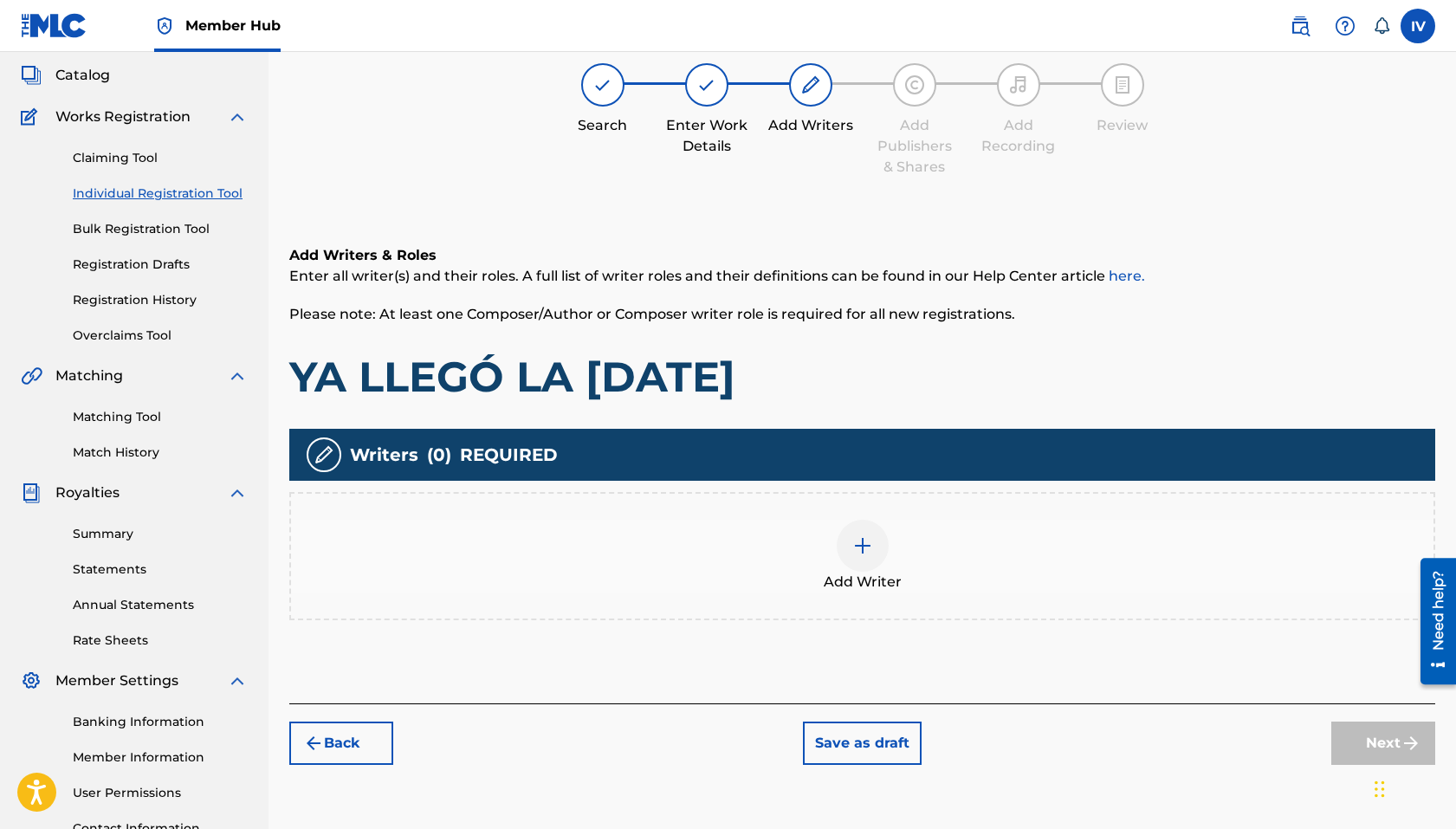
scroll to position [78, 0]
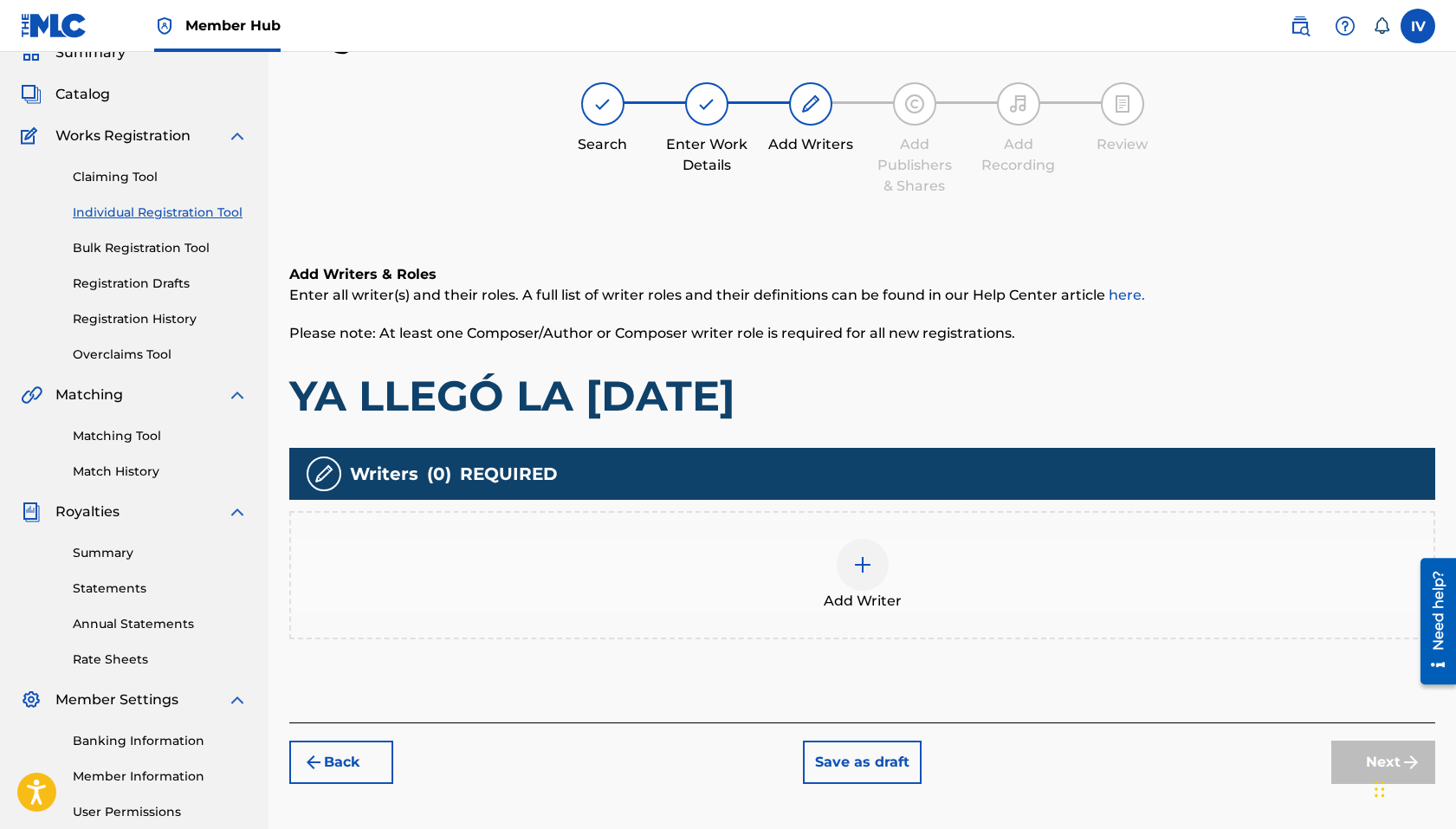
click at [764, 596] on div "Add Writer" at bounding box center [862, 575] width 1142 height 73
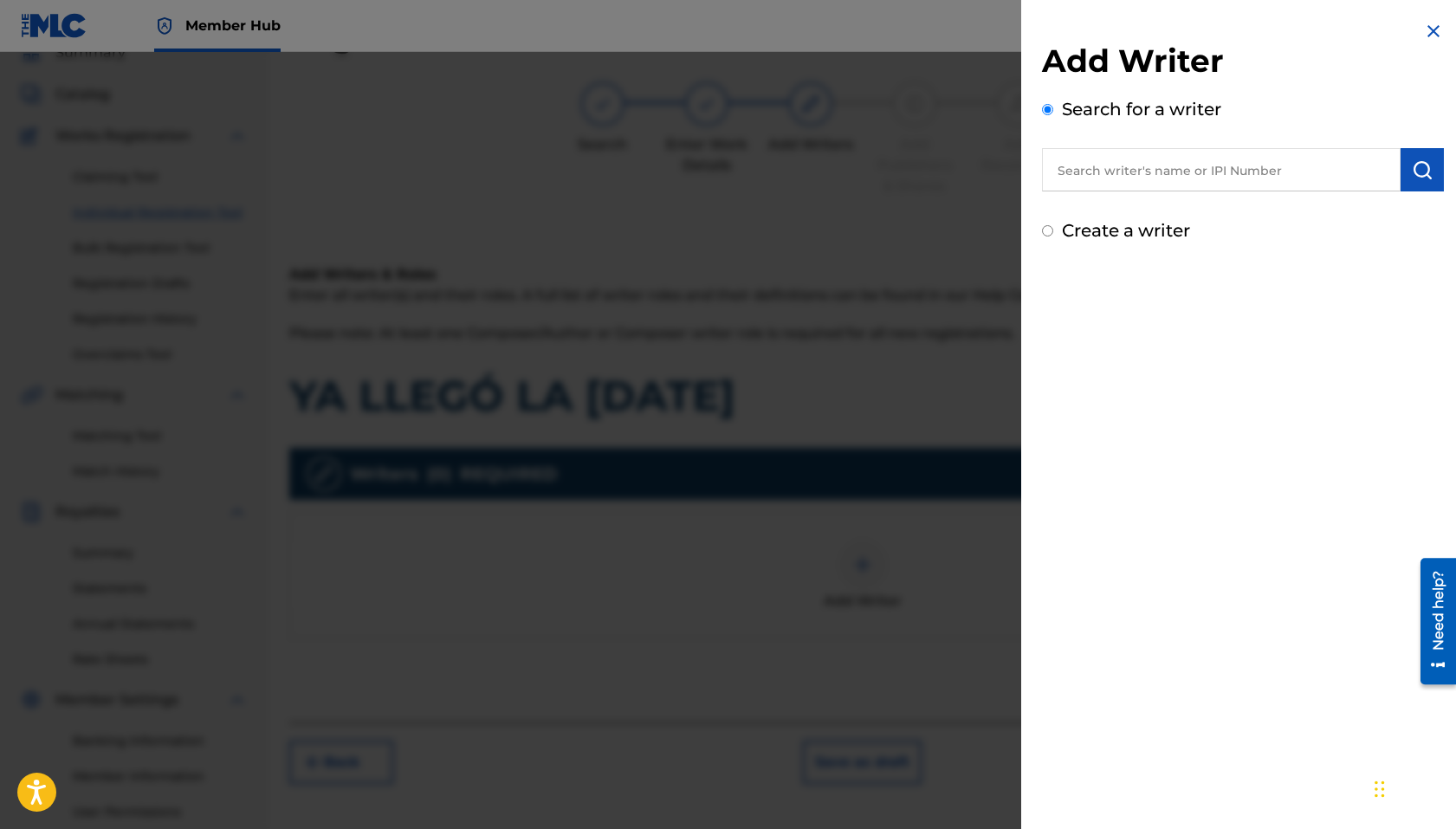
click at [1089, 178] on input "text" at bounding box center [1221, 169] width 359 height 43
paste input "YA LLEGÓ LA NAVIDAD"
type input "YA LLEGÓ LA NAVIDAD"
click at [1180, 179] on input "YA LLEGÓ LA NAVIDAD" at bounding box center [1221, 169] width 359 height 43
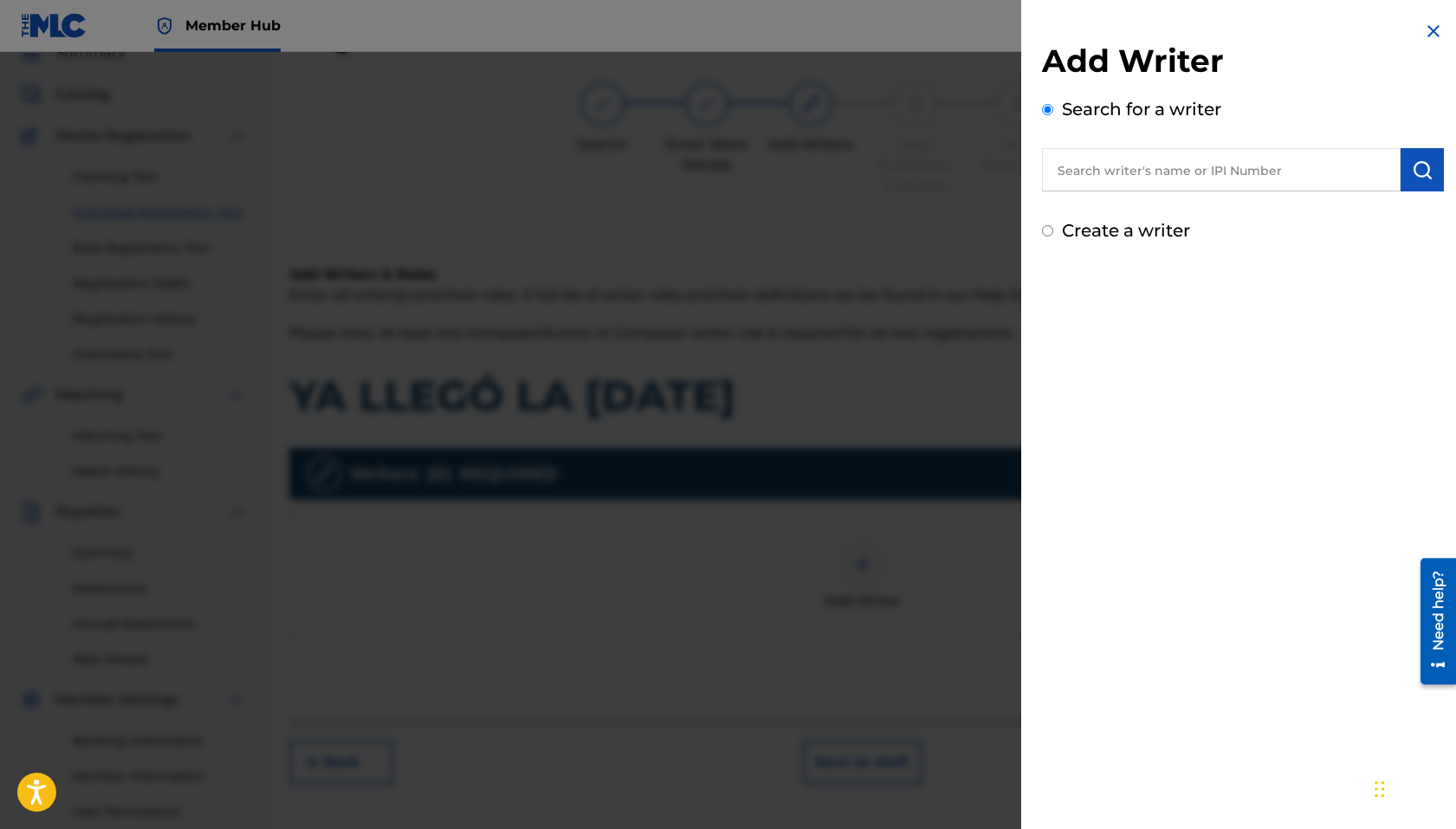
click at [1190, 164] on input "text" at bounding box center [1221, 169] width 359 height 43
paste input "00745312945"
type input "00745312945"
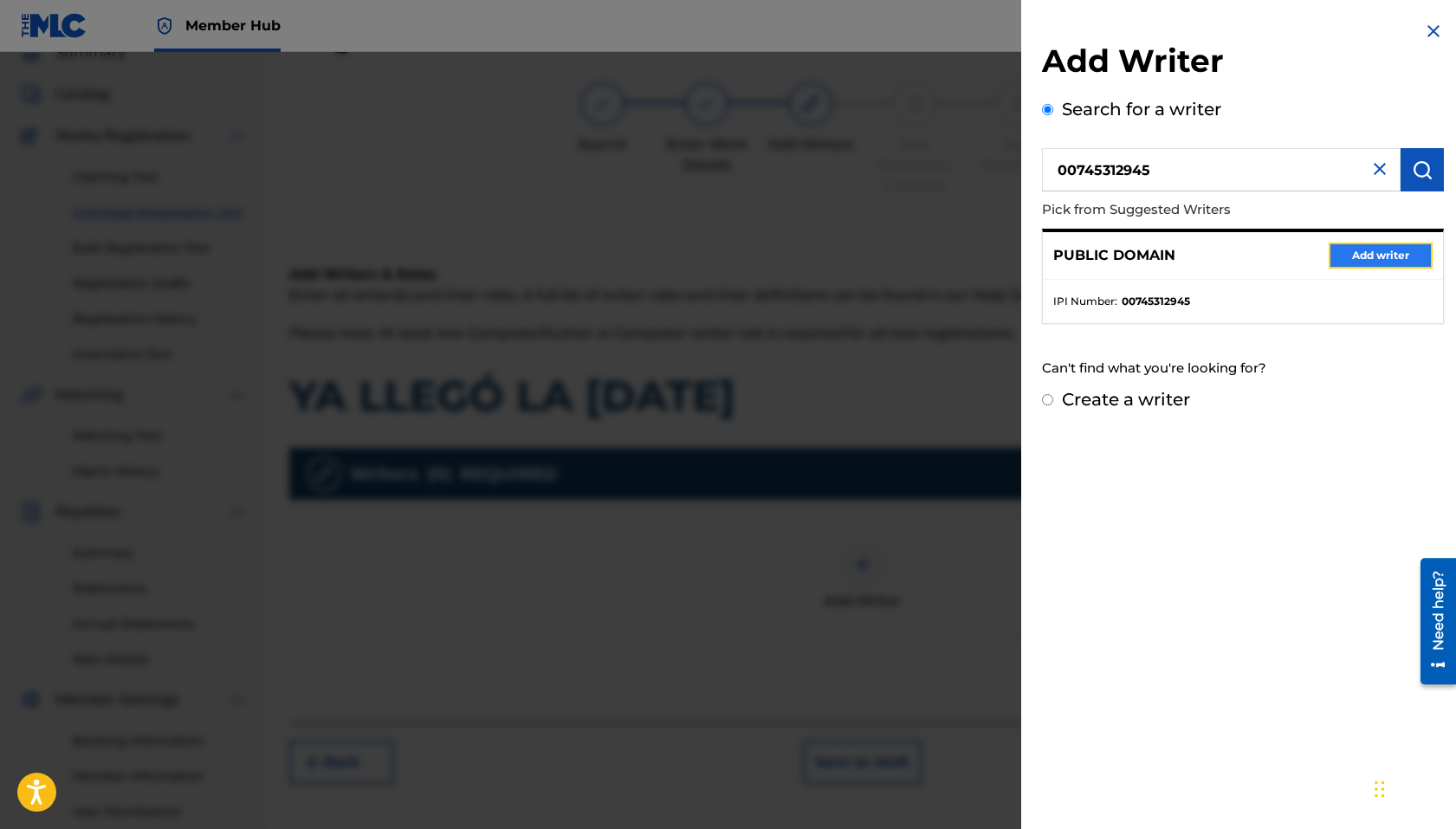
click at [1190, 253] on button "Add writer" at bounding box center [1380, 255] width 104 height 26
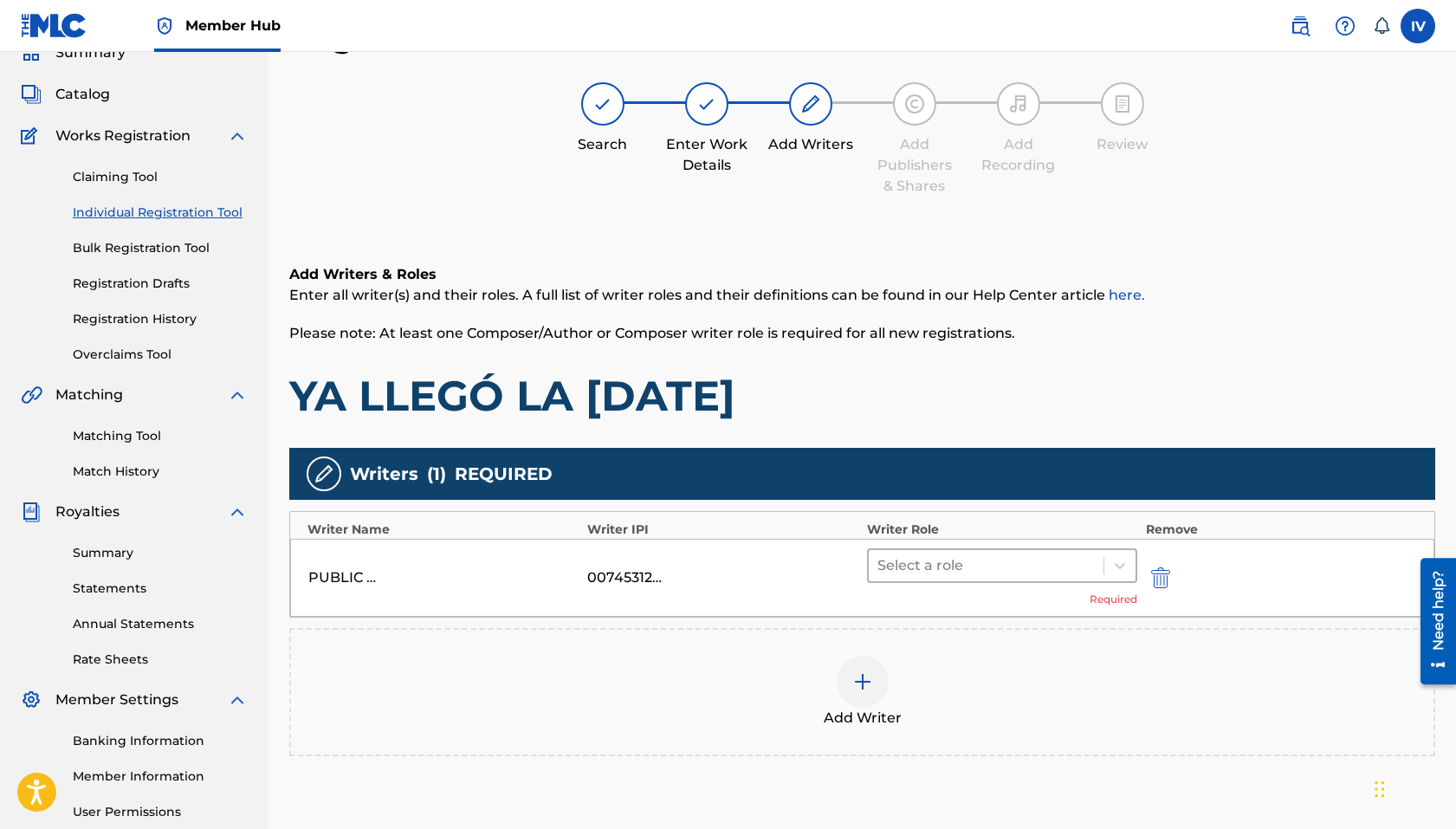
click at [957, 563] on div at bounding box center [986, 565] width 218 height 24
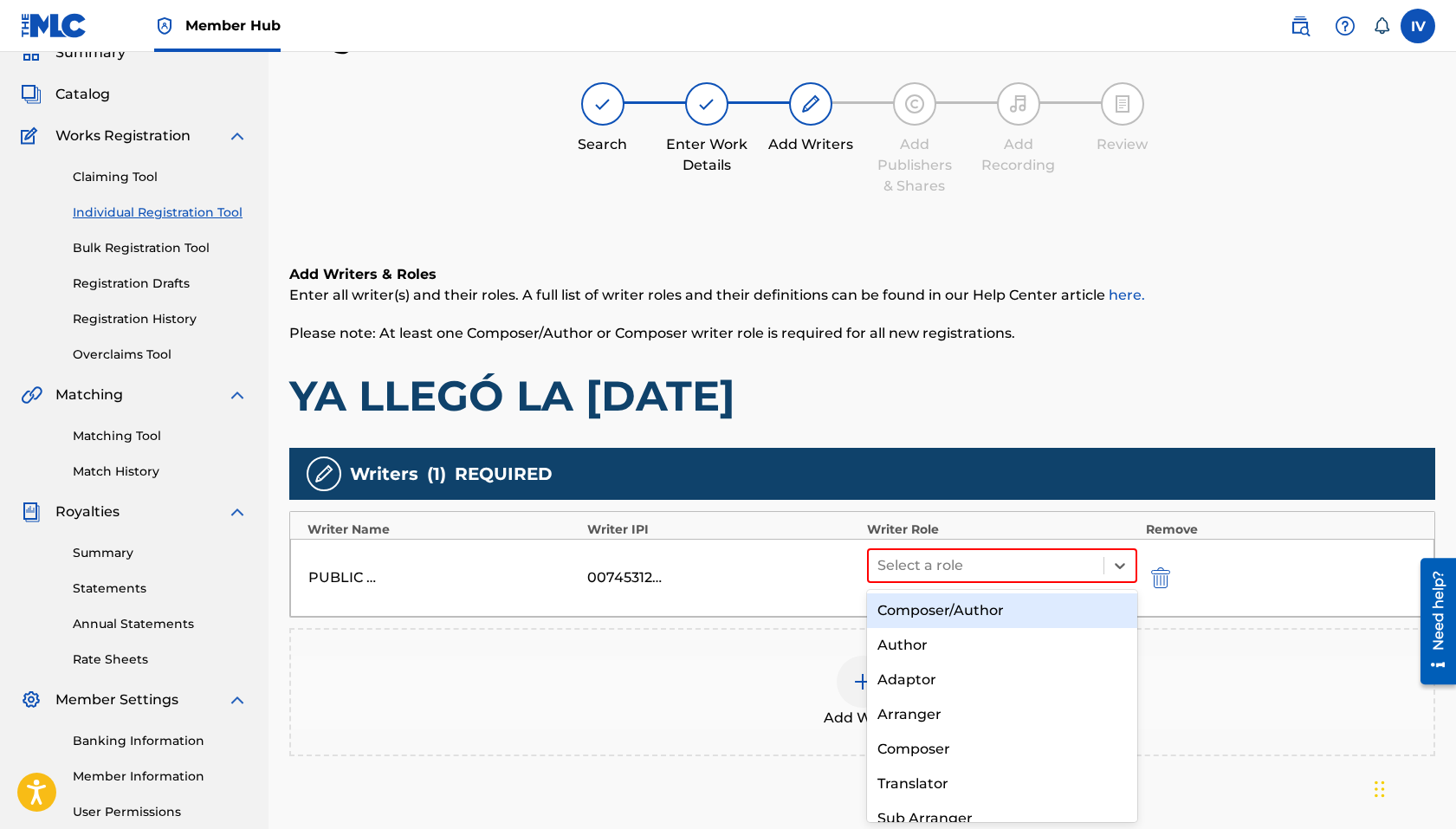
click at [958, 613] on div "Composer/Author" at bounding box center [1002, 610] width 270 height 34
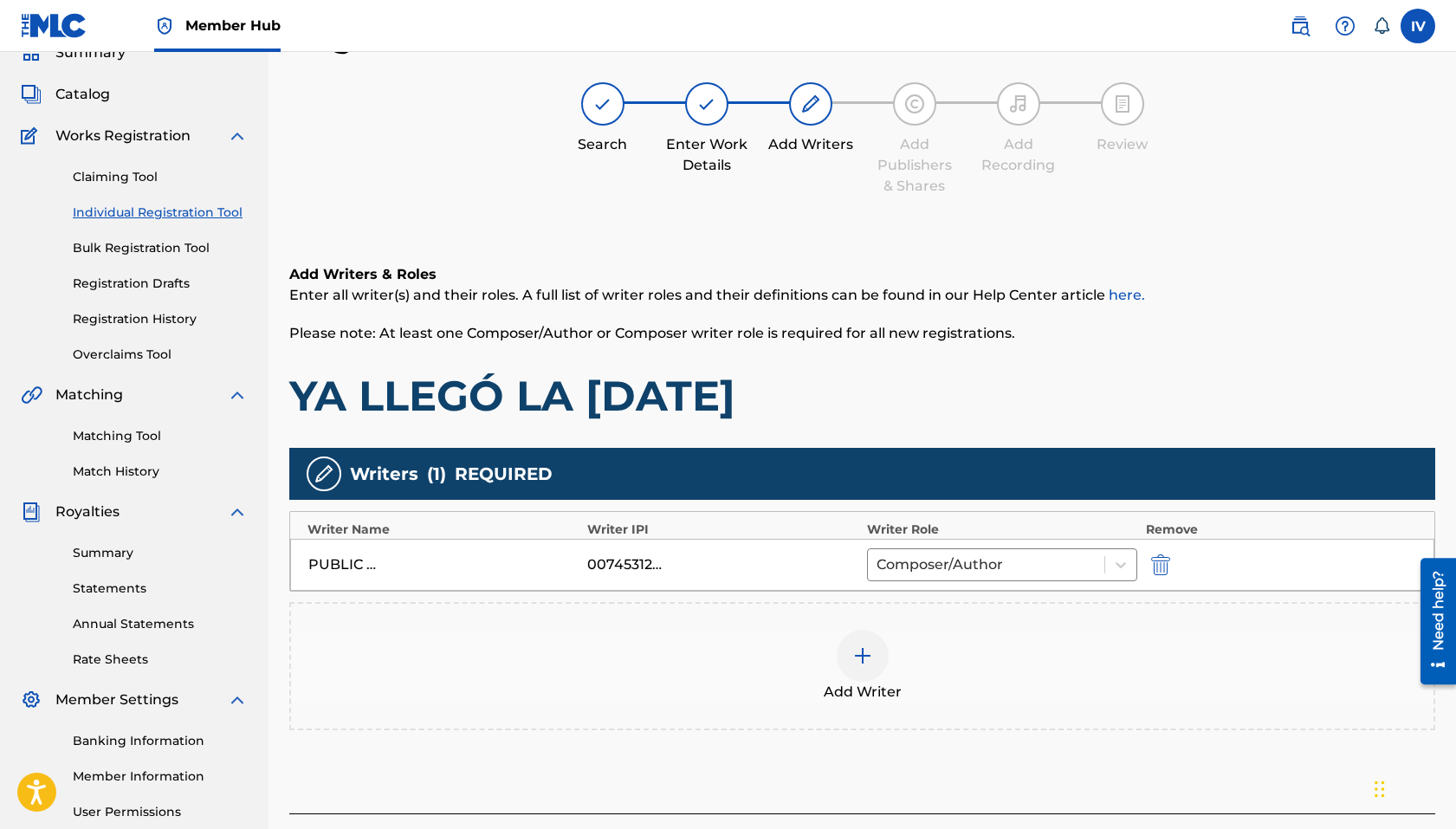
scroll to position [245, 0]
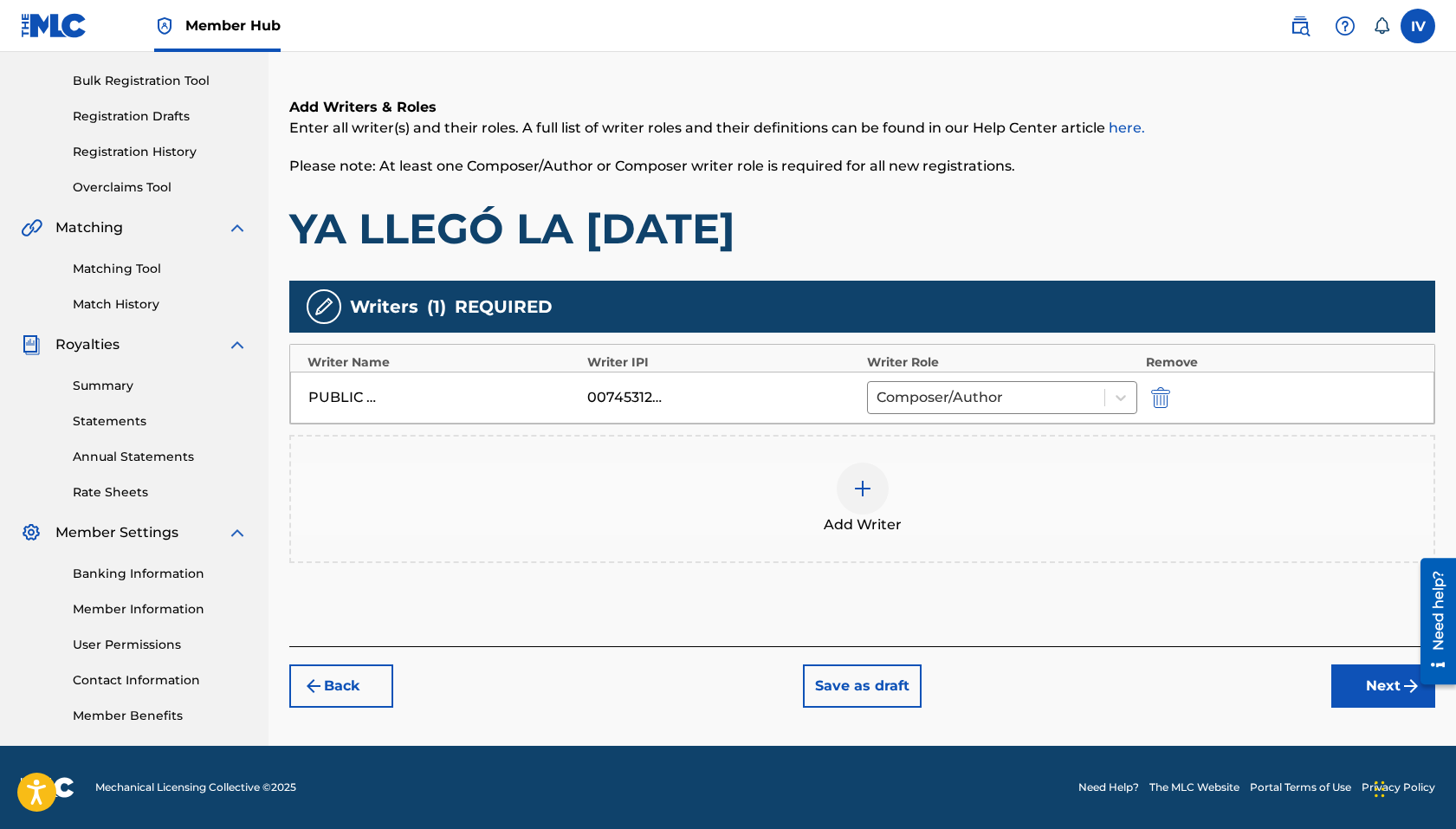
click at [700, 500] on div "Add Writer" at bounding box center [862, 499] width 1142 height 73
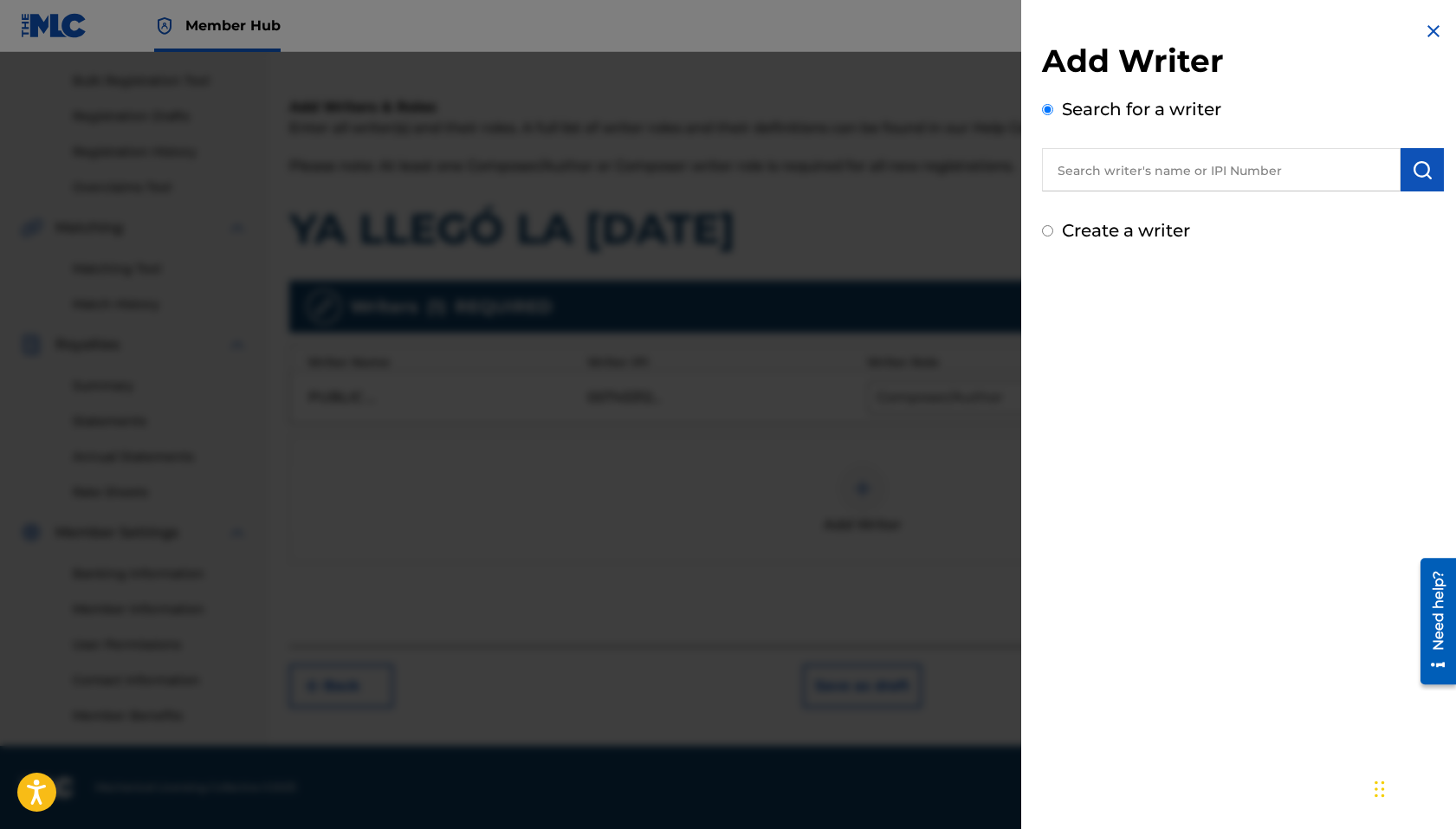
click at [1135, 176] on input "text" at bounding box center [1221, 169] width 359 height 43
paste input "615230389"
type input "00615230389"
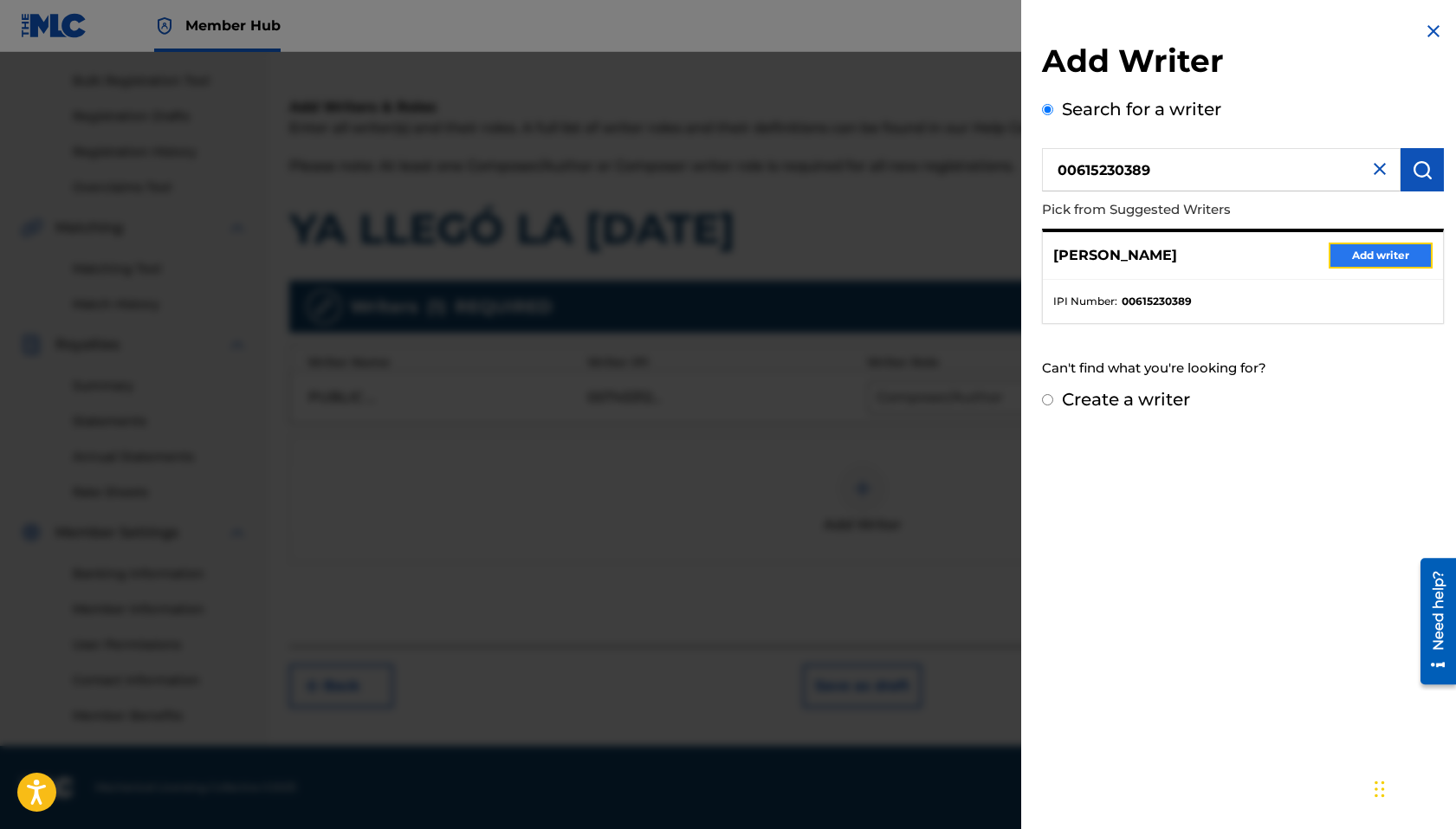
click at [1190, 259] on button "Add writer" at bounding box center [1380, 255] width 104 height 26
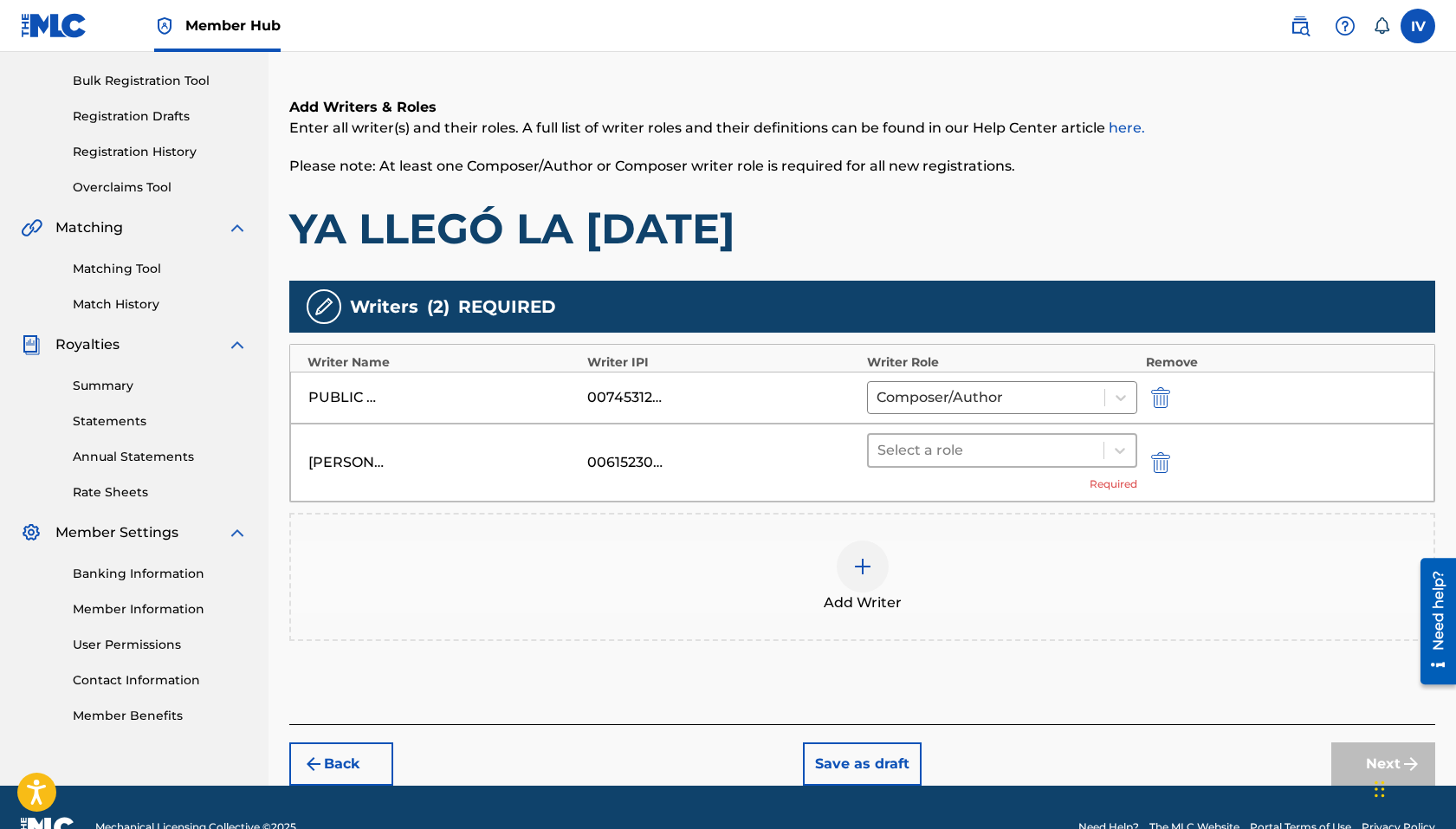
click at [1065, 451] on div at bounding box center [986, 450] width 218 height 24
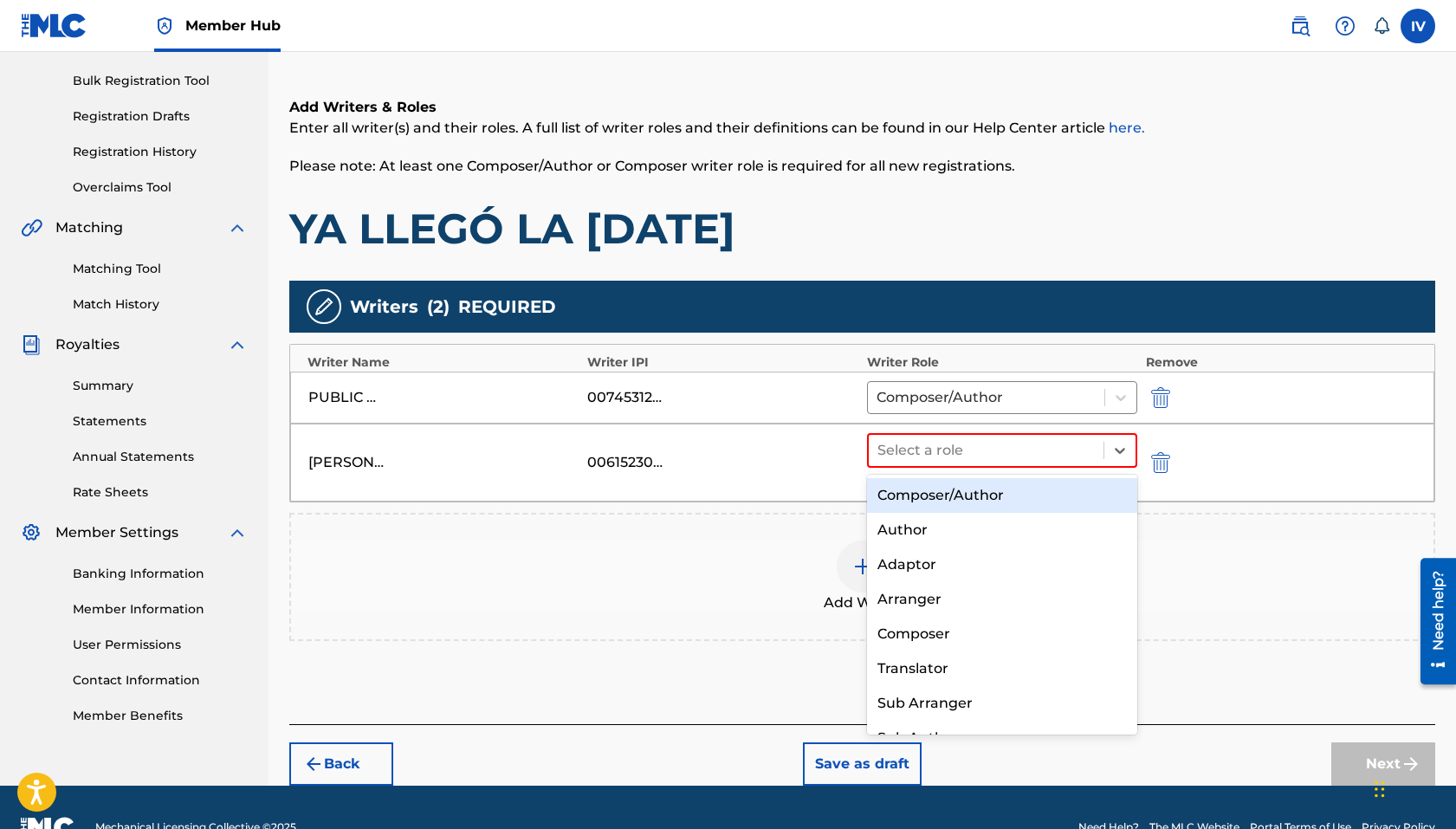
click at [1026, 494] on div "Composer/Author" at bounding box center [1002, 496] width 270 height 34
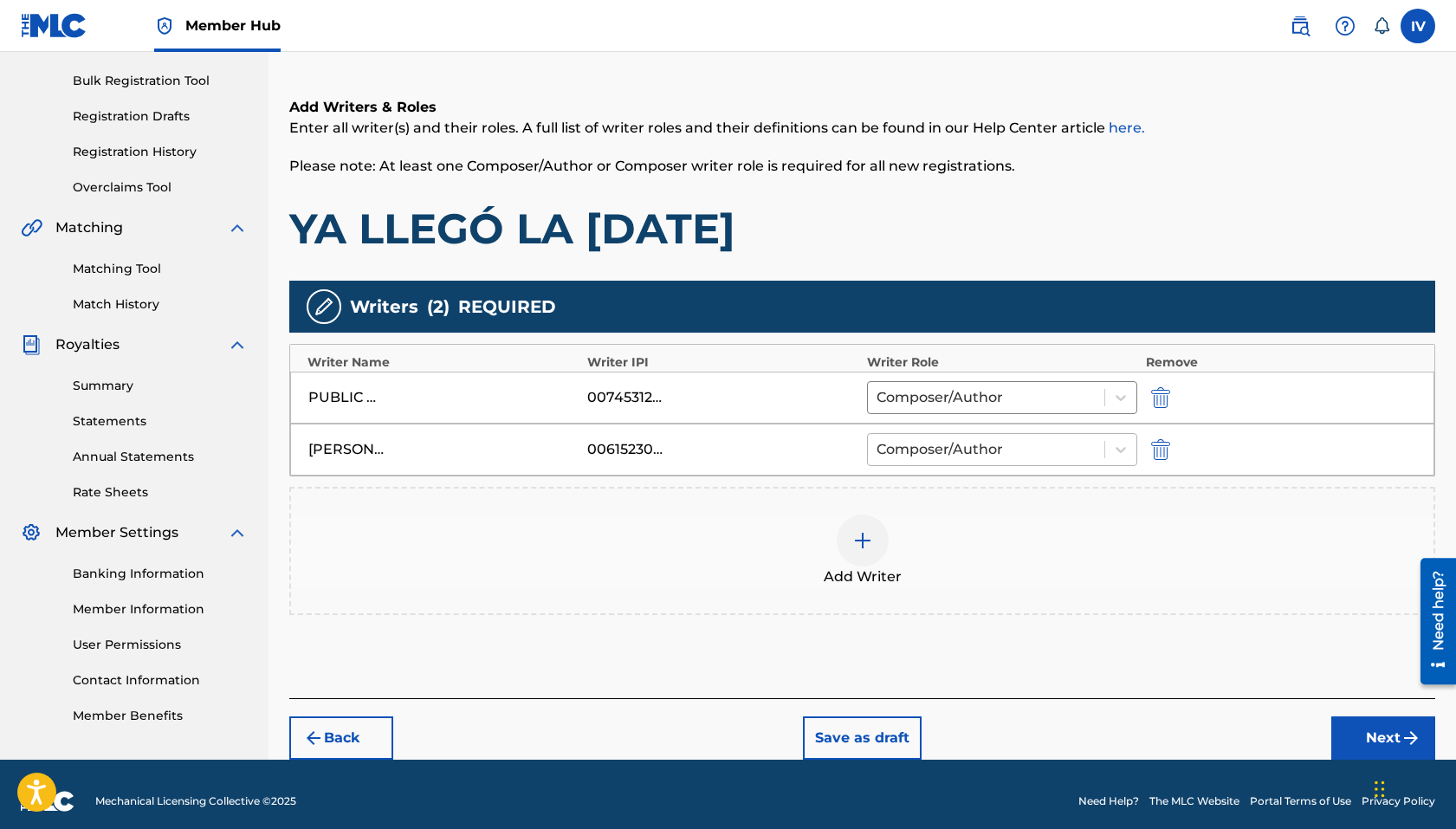
click at [988, 453] on div at bounding box center [985, 449] width 219 height 24
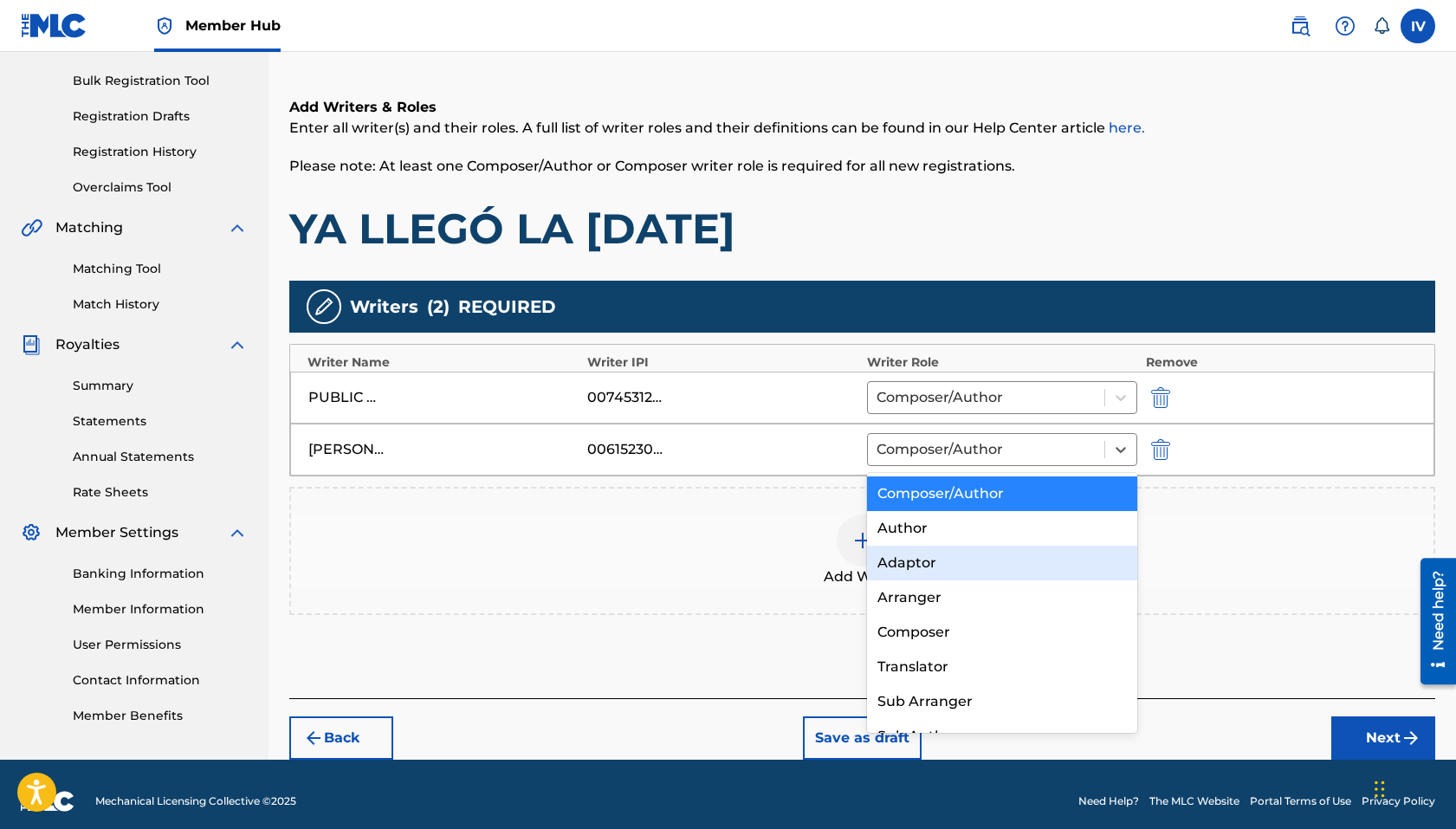
click at [955, 594] on div "Arranger" at bounding box center [1002, 598] width 270 height 34
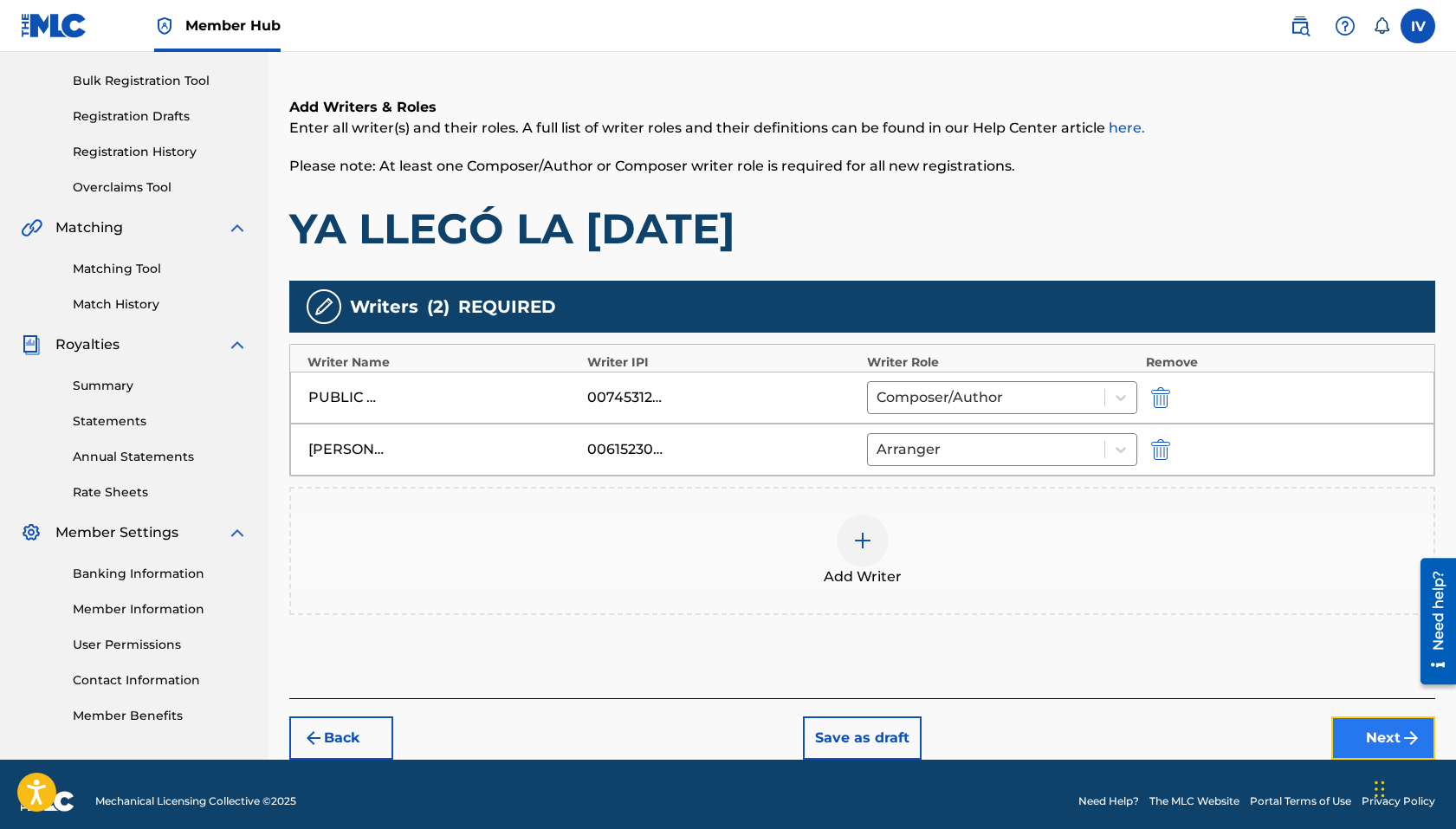
click at [1190, 730] on button "Next" at bounding box center [1382, 737] width 104 height 43
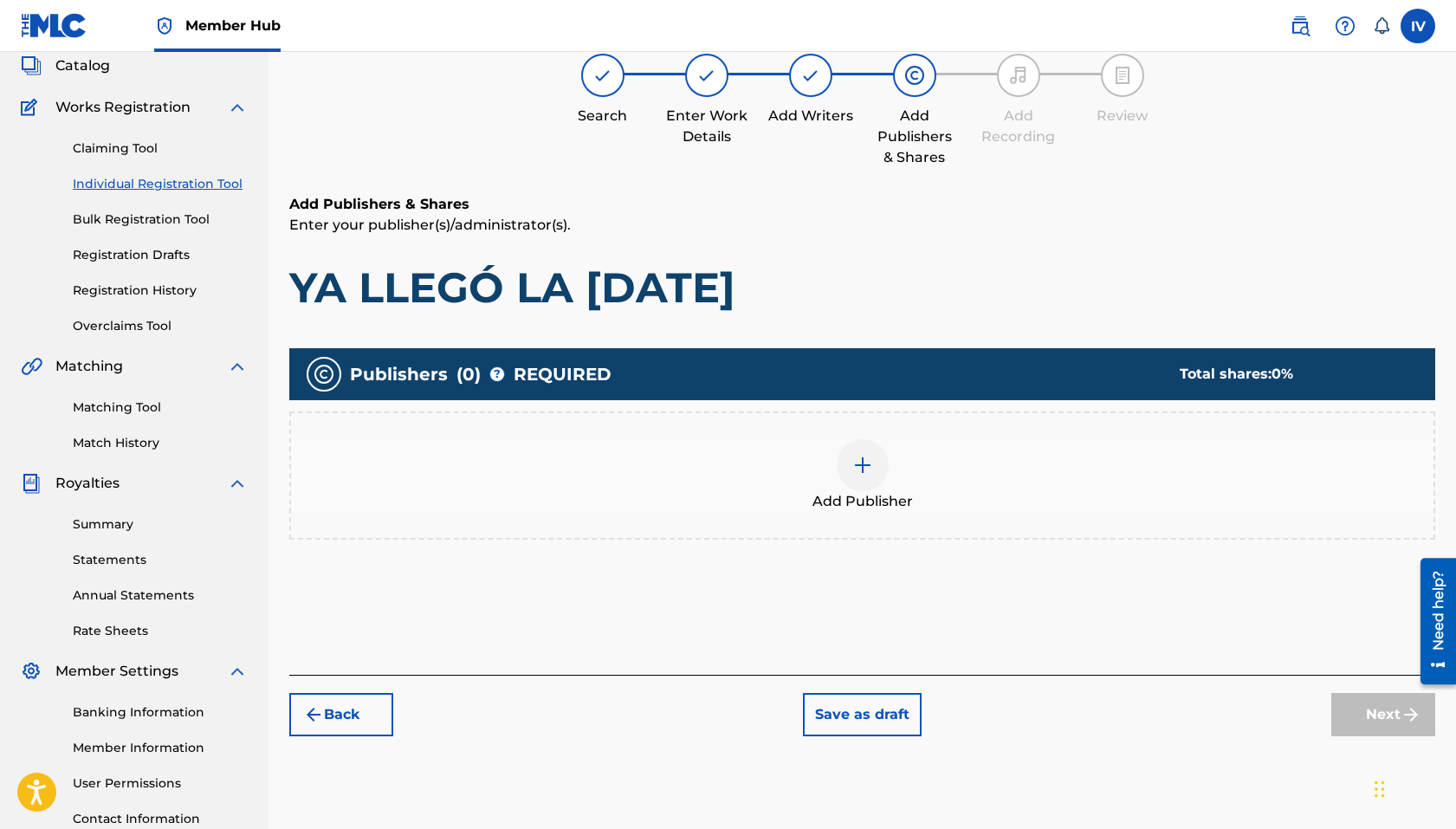
scroll to position [78, 0]
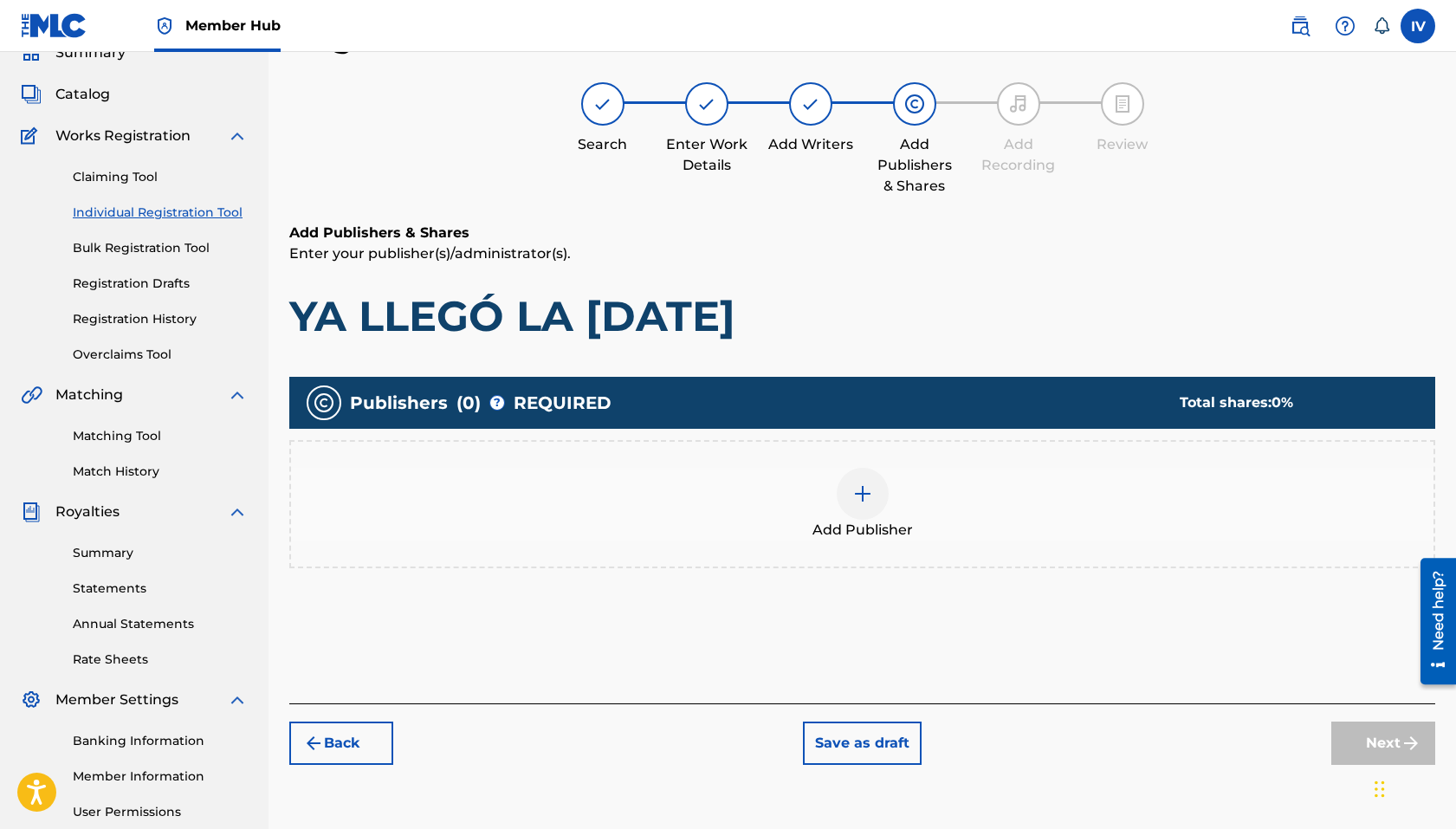
click at [1145, 525] on div "Add Publisher" at bounding box center [862, 504] width 1142 height 73
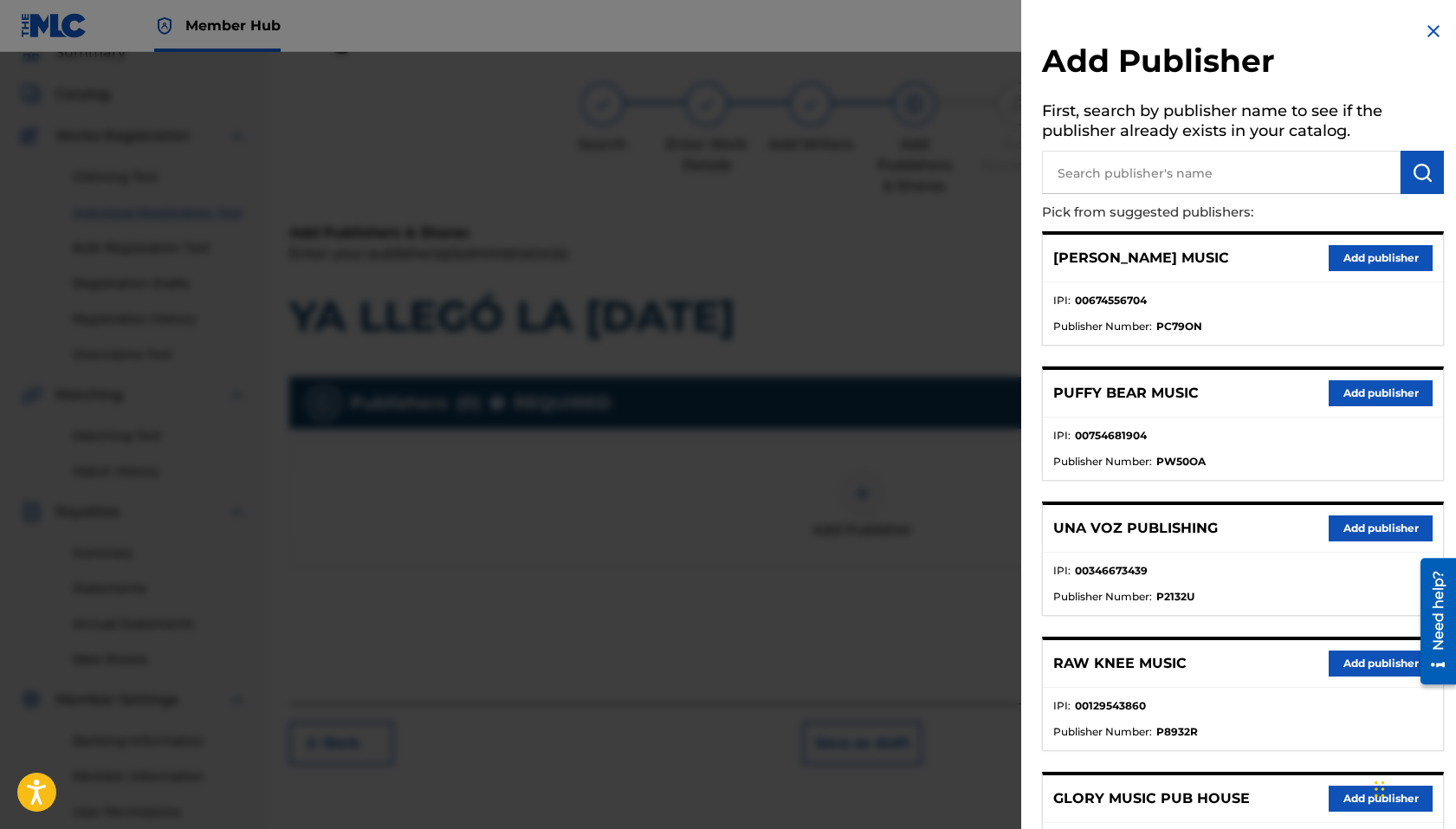
click at [1130, 177] on input "text" at bounding box center [1221, 172] width 359 height 43
type input "g12"
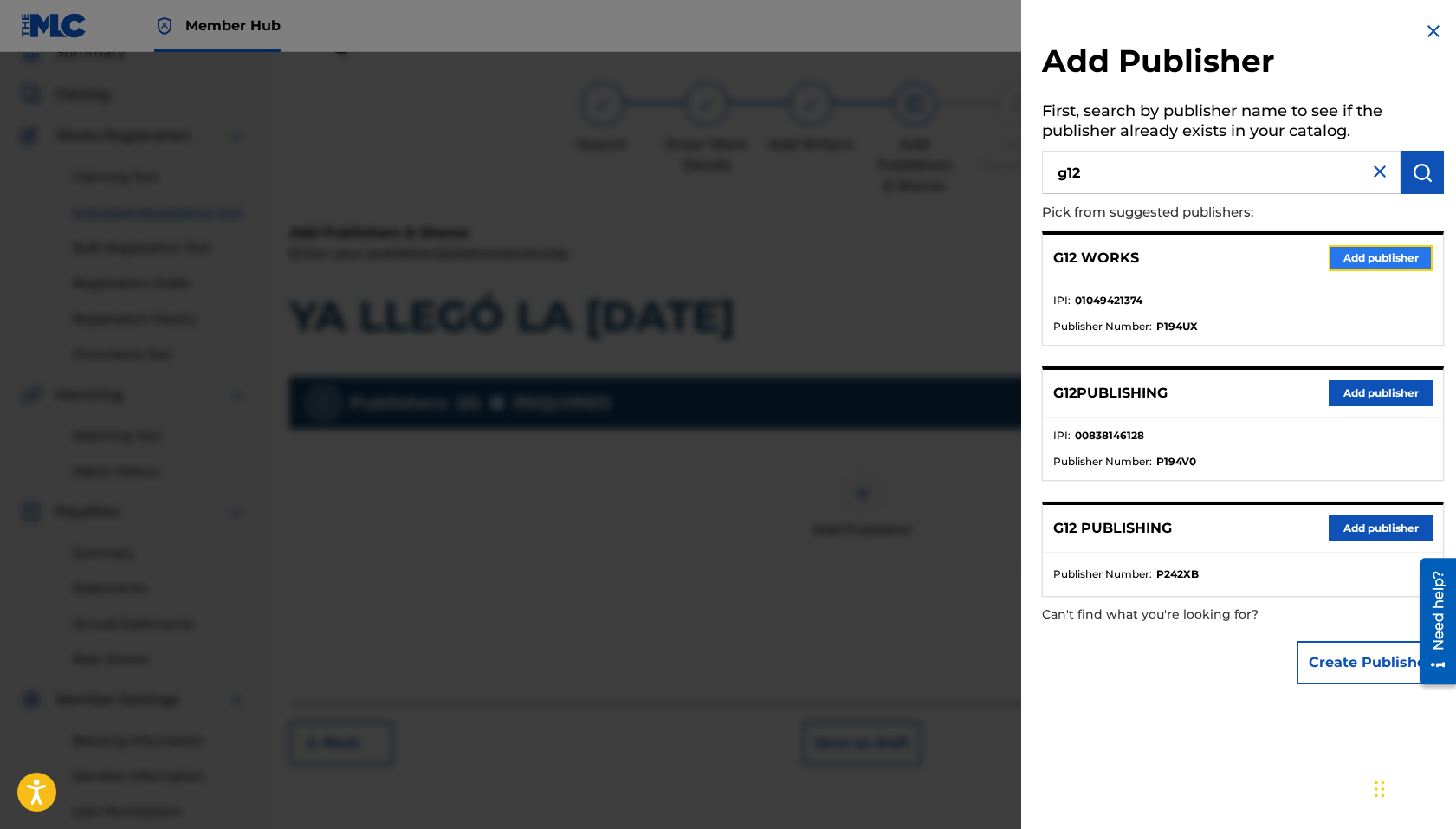
click at [1190, 266] on button "Add publisher" at bounding box center [1380, 258] width 104 height 26
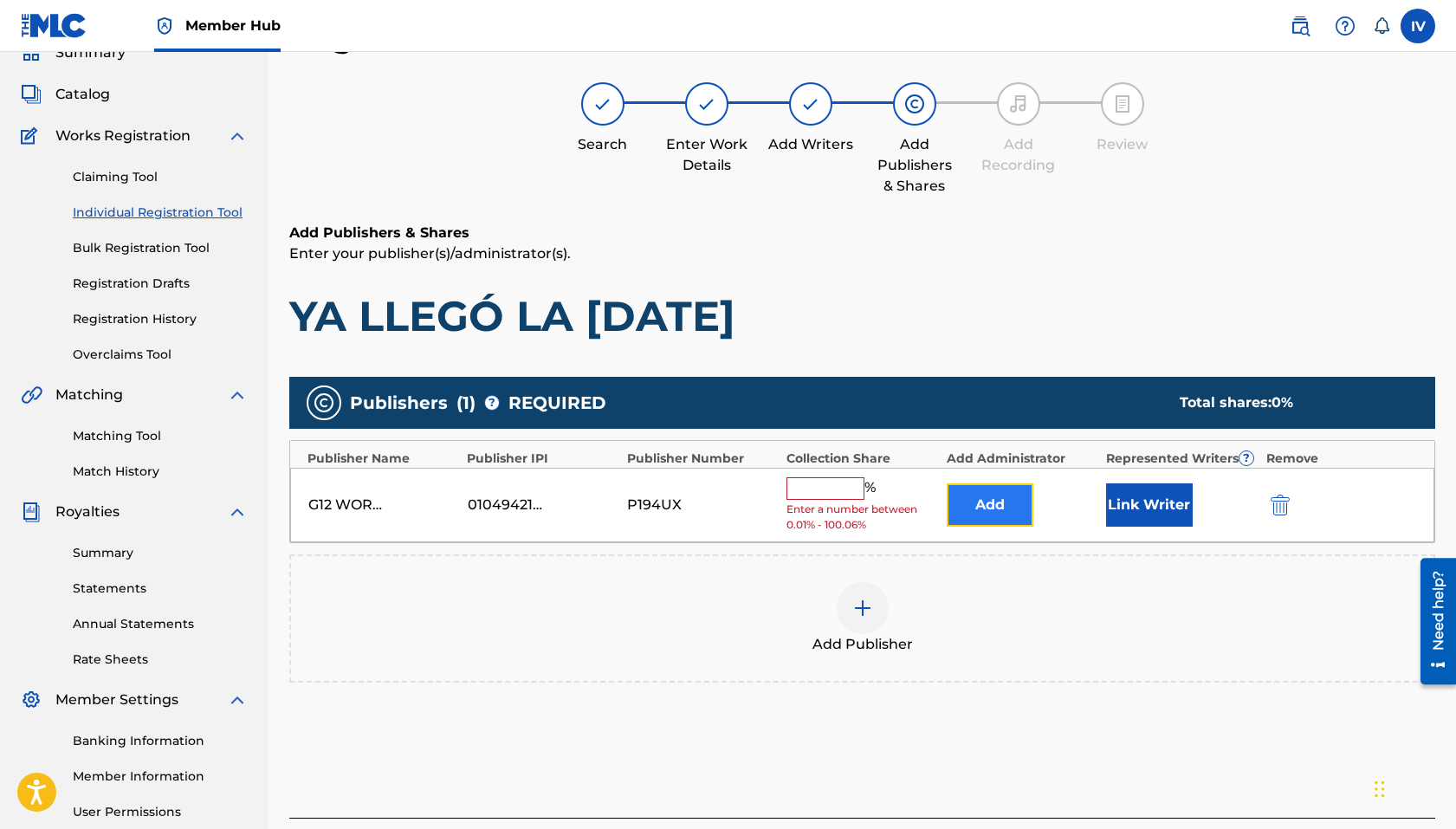
click at [989, 494] on button "Add" at bounding box center [989, 504] width 87 height 43
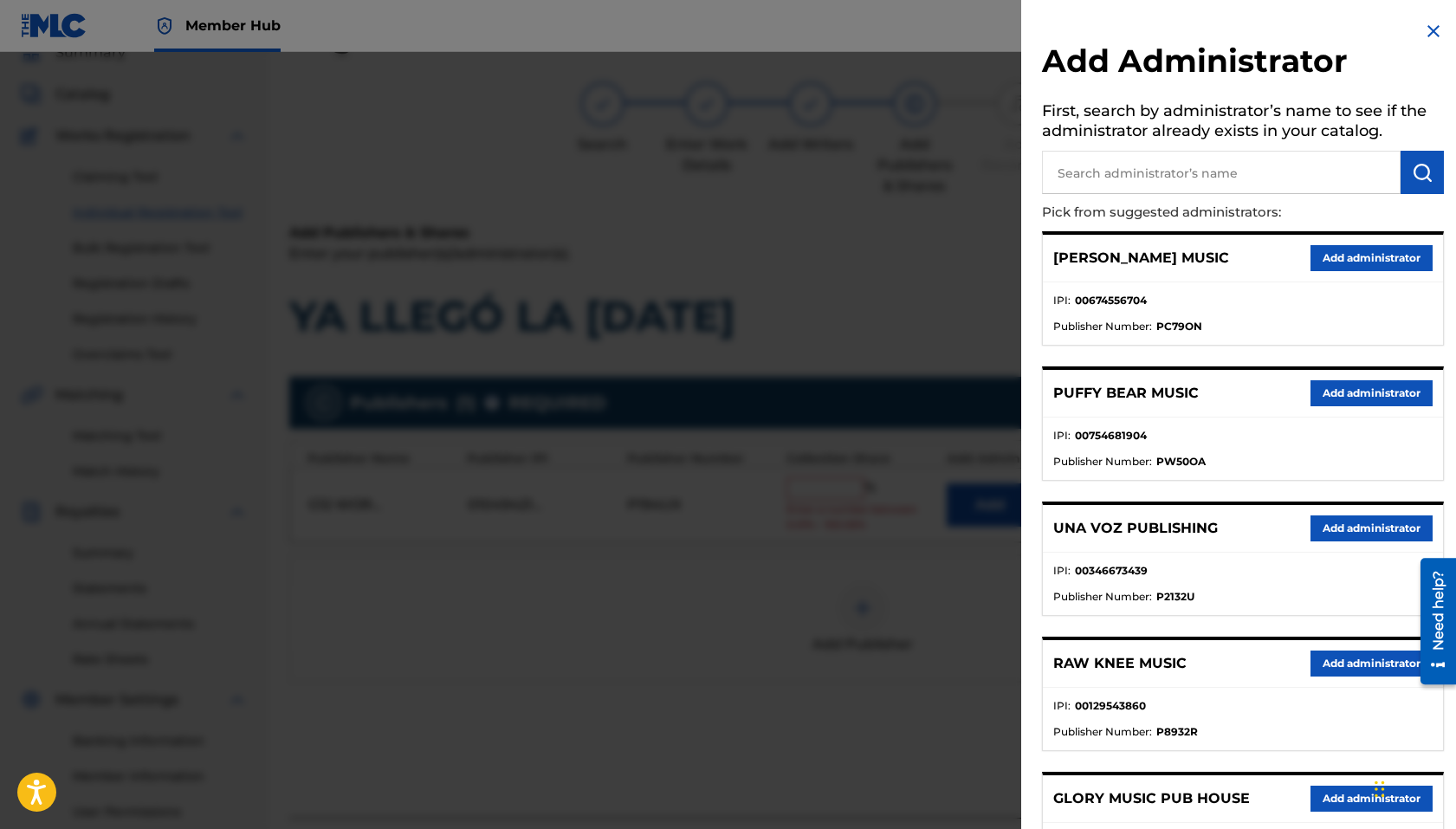
click at [1190, 149] on h5 "First, search by administrator’s name to see if the administrator already exist…" at bounding box center [1242, 123] width 402 height 54
click at [1190, 174] on input "text" at bounding box center [1221, 172] width 359 height 43
type input "adarga"
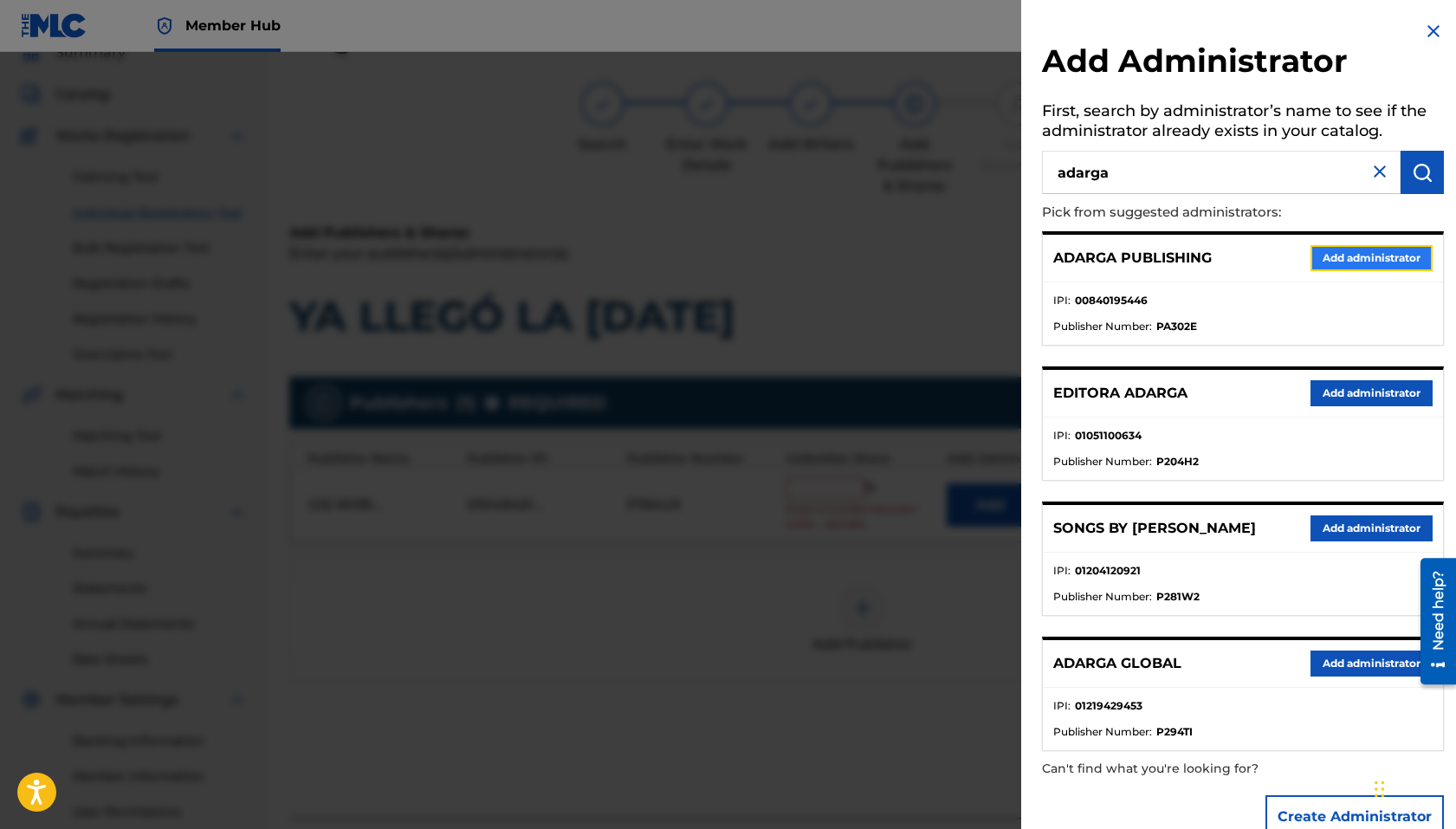
click at [1190, 256] on button "Add administrator" at bounding box center [1371, 258] width 122 height 26
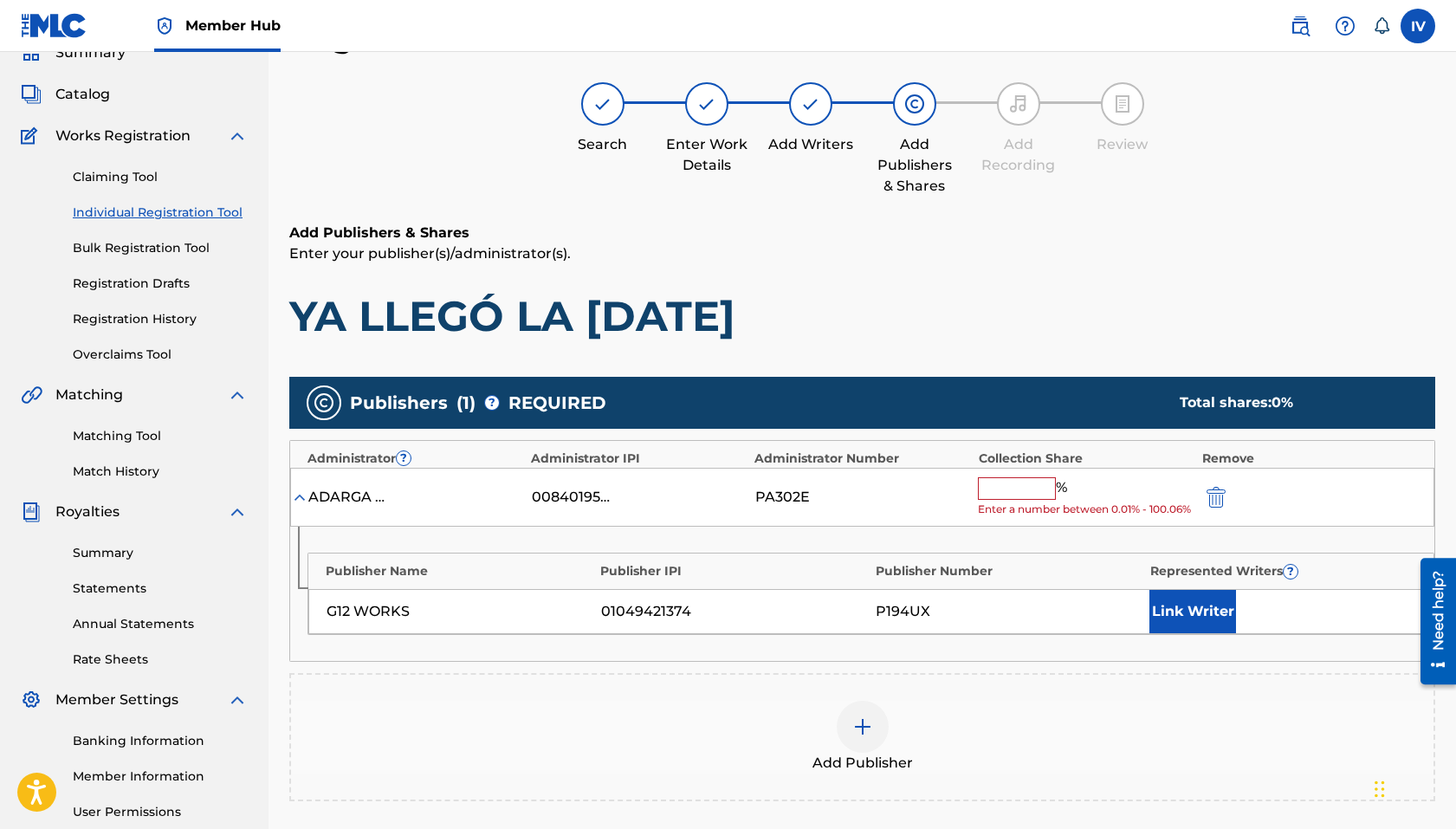
click at [1004, 488] on input "text" at bounding box center [1017, 489] width 78 height 23
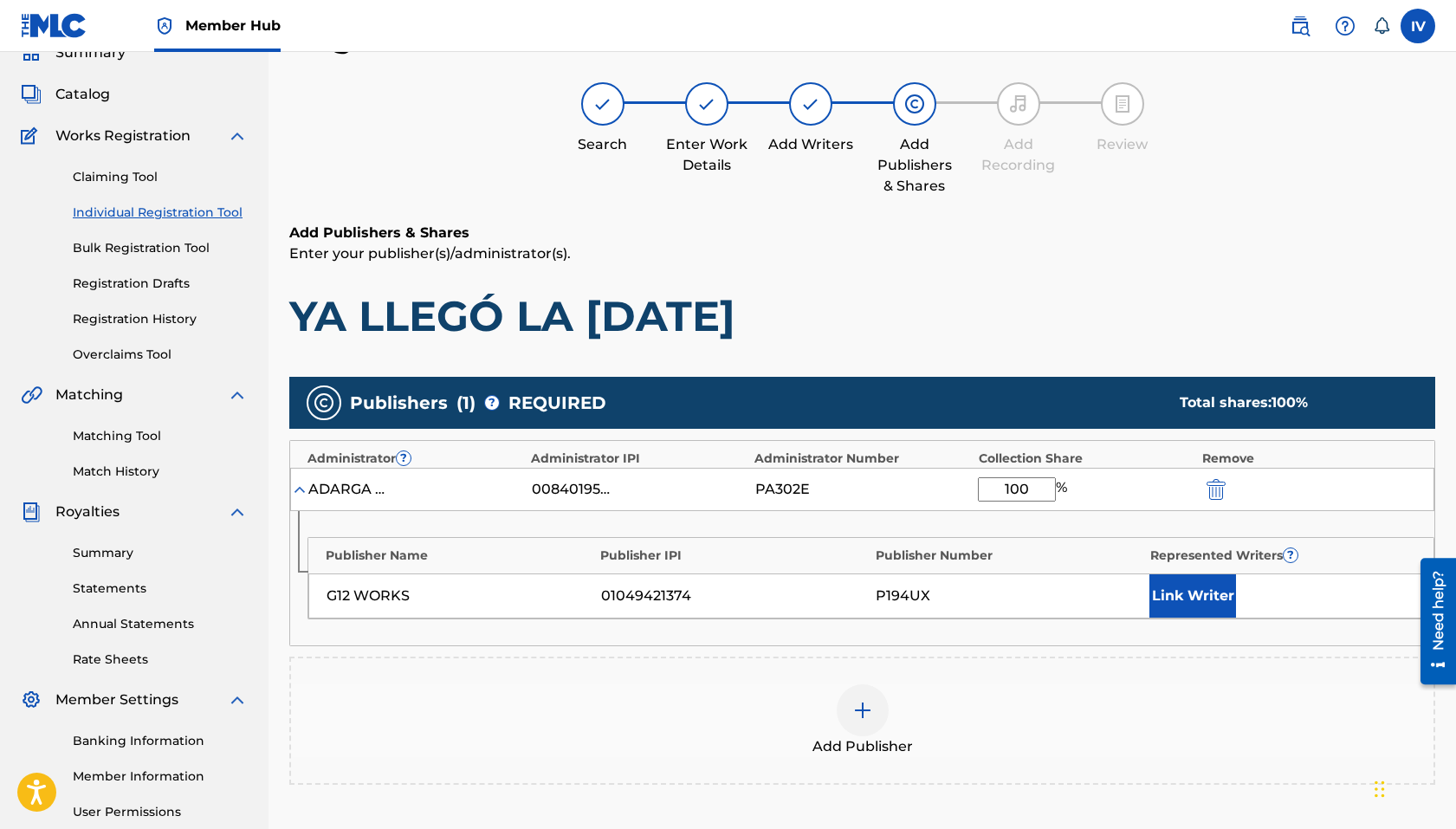
type input "100"
click at [1166, 570] on div "Publisher Name Publisher IPI Publisher Number Represented Writers ? G12 WORKS 0…" at bounding box center [871, 578] width 1127 height 82
click at [1167, 571] on div "Publisher Name Publisher IPI Publisher Number Represented Writers ? G12 WORKS 0…" at bounding box center [871, 578] width 1127 height 82
click at [1185, 580] on button "Link Writer" at bounding box center [1192, 595] width 87 height 43
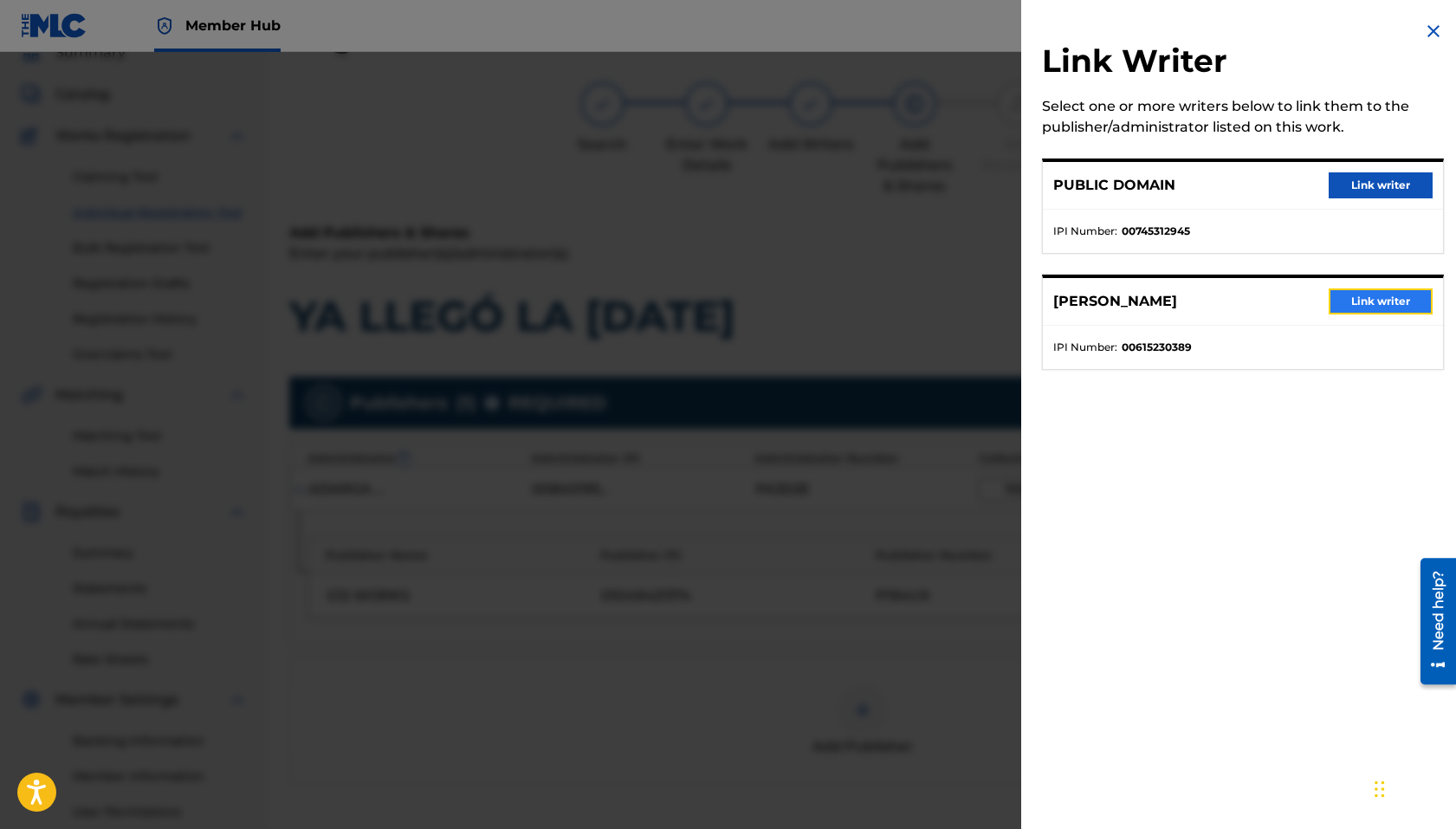
click at [1190, 304] on button "Link writer" at bounding box center [1380, 301] width 104 height 26
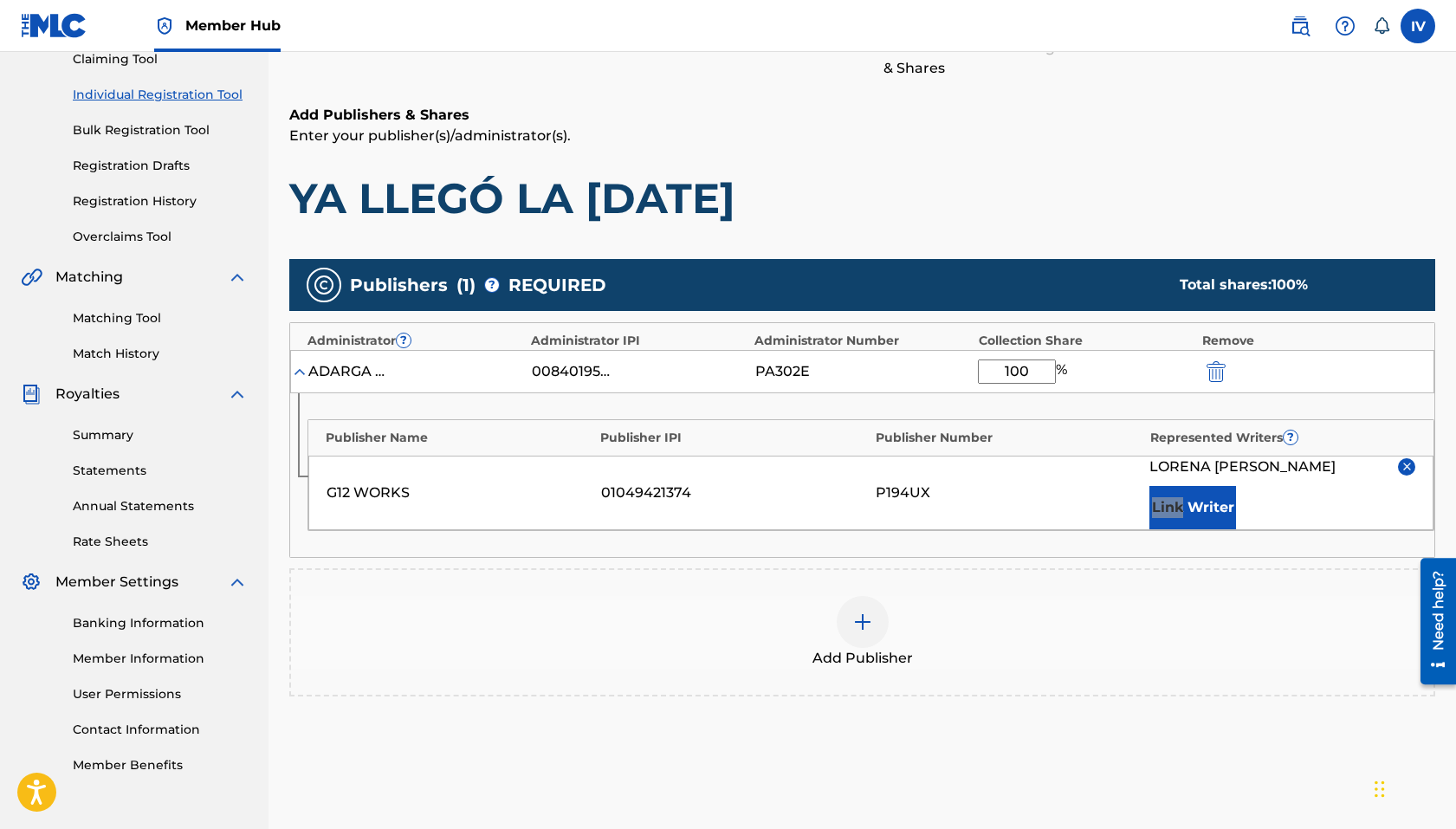
scroll to position [343, 0]
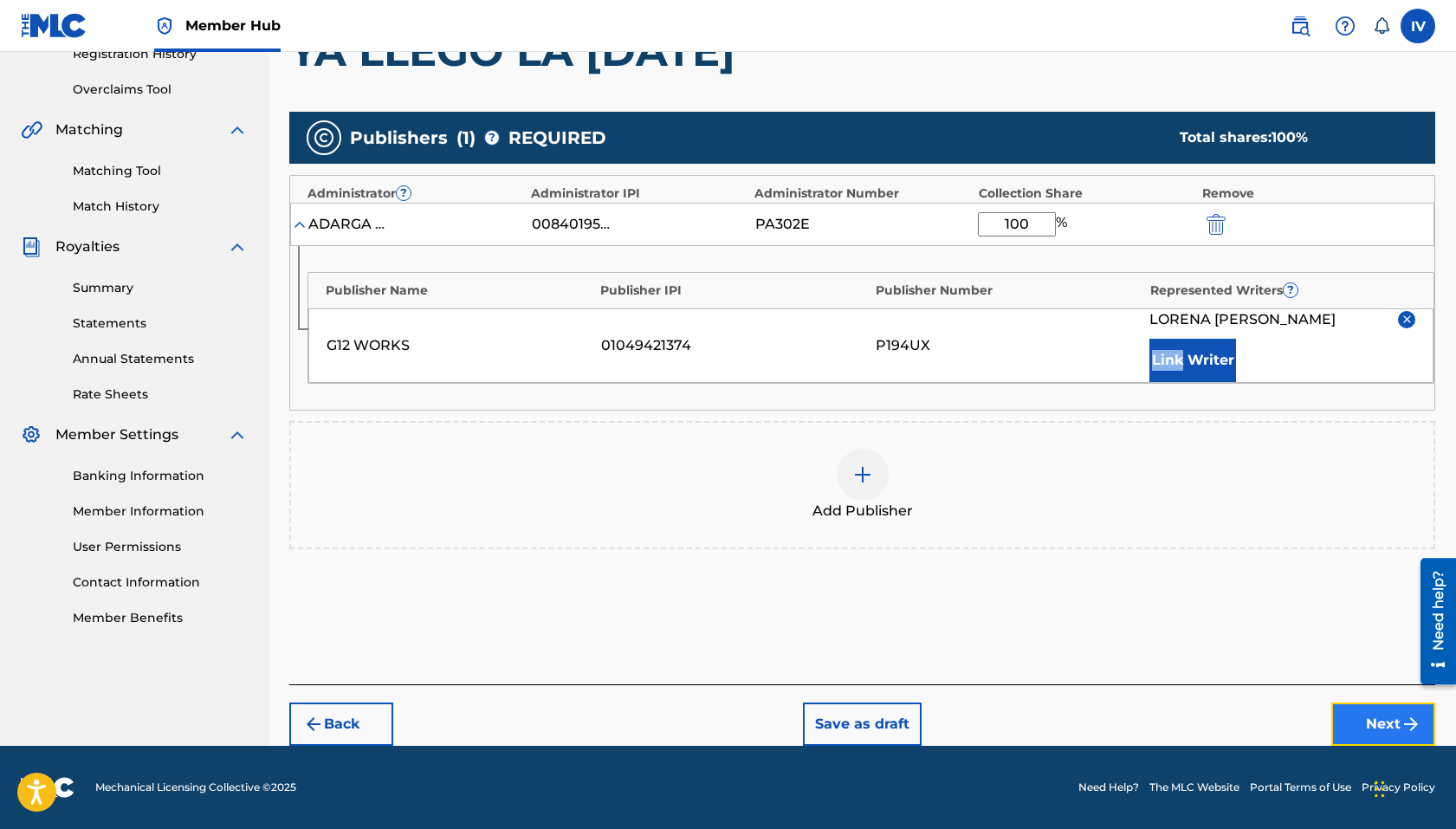
click at [1190, 721] on button "Next" at bounding box center [1382, 724] width 104 height 43
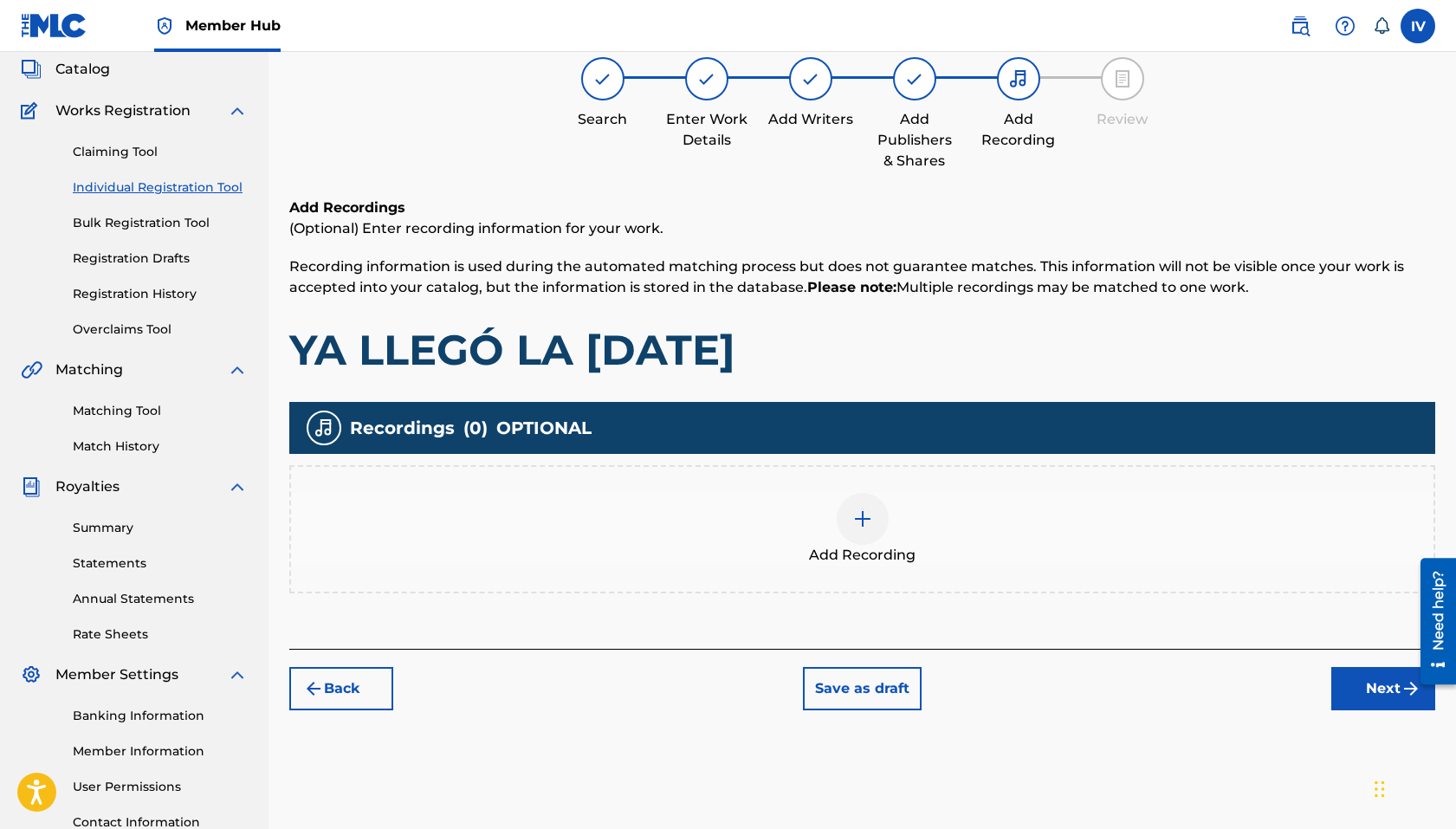
scroll to position [78, 0]
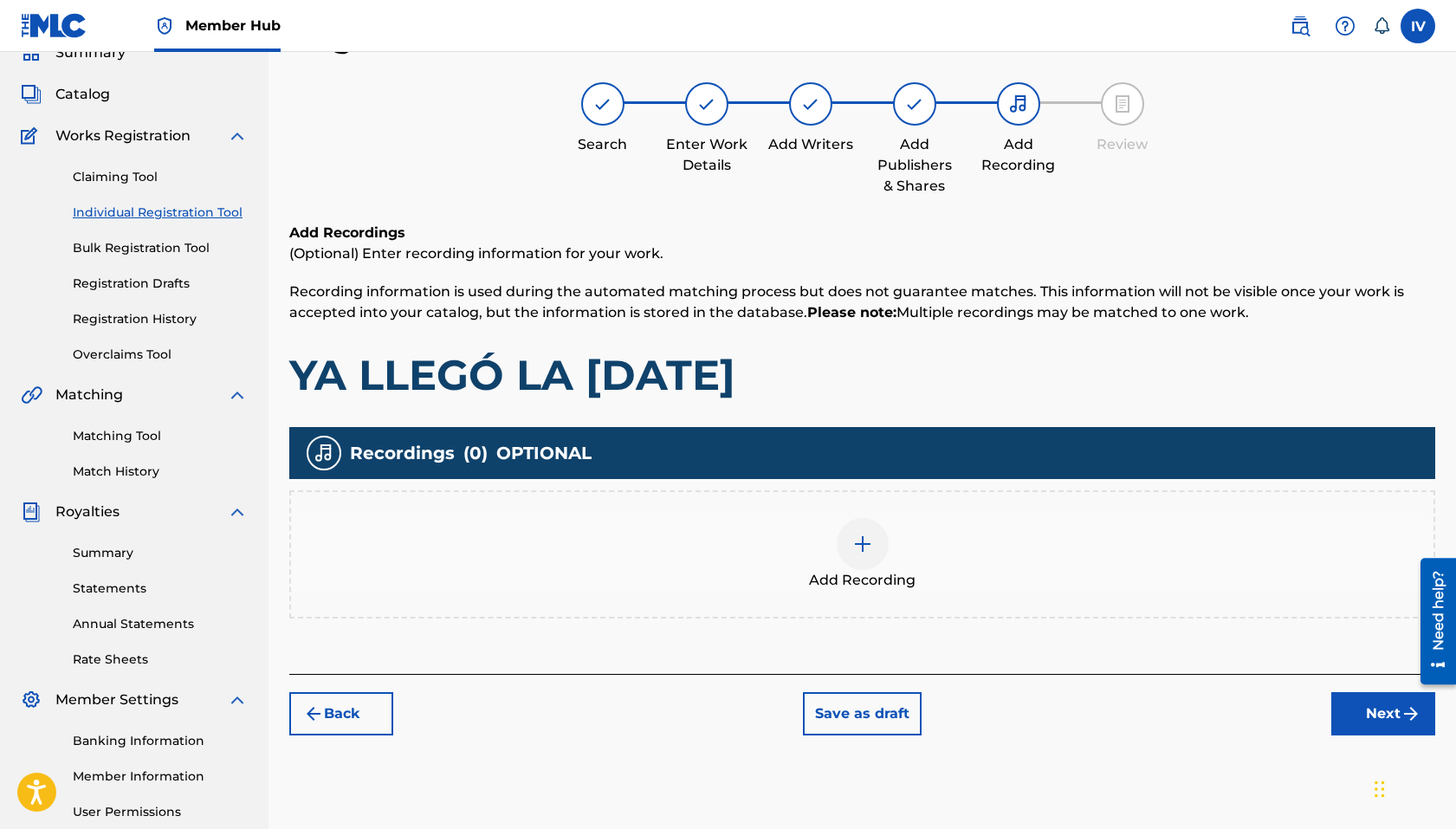
click at [676, 524] on div "Add Recording" at bounding box center [862, 554] width 1142 height 73
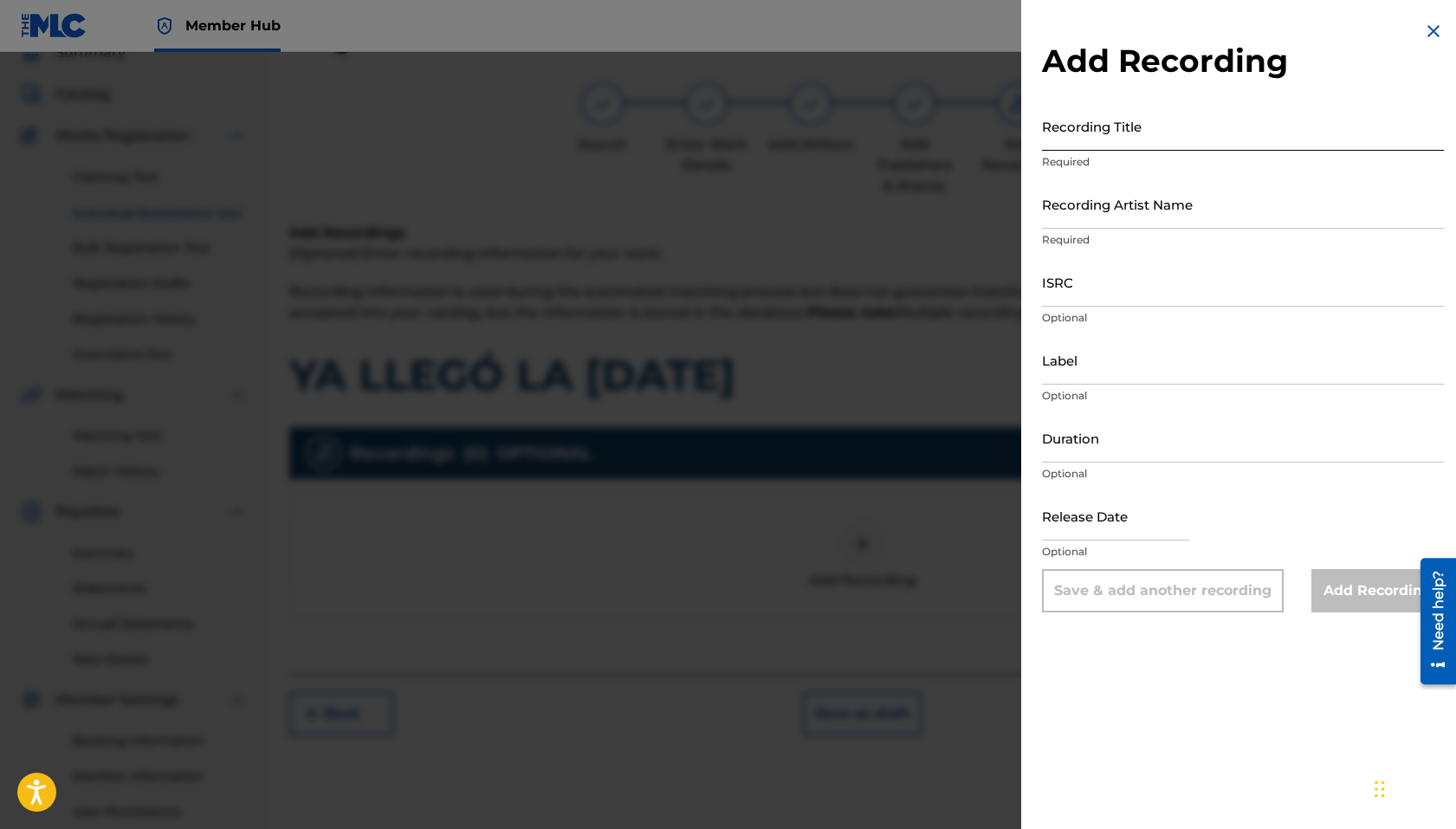
click at [1122, 101] on input "Recording Title" at bounding box center [1242, 126] width 402 height 50
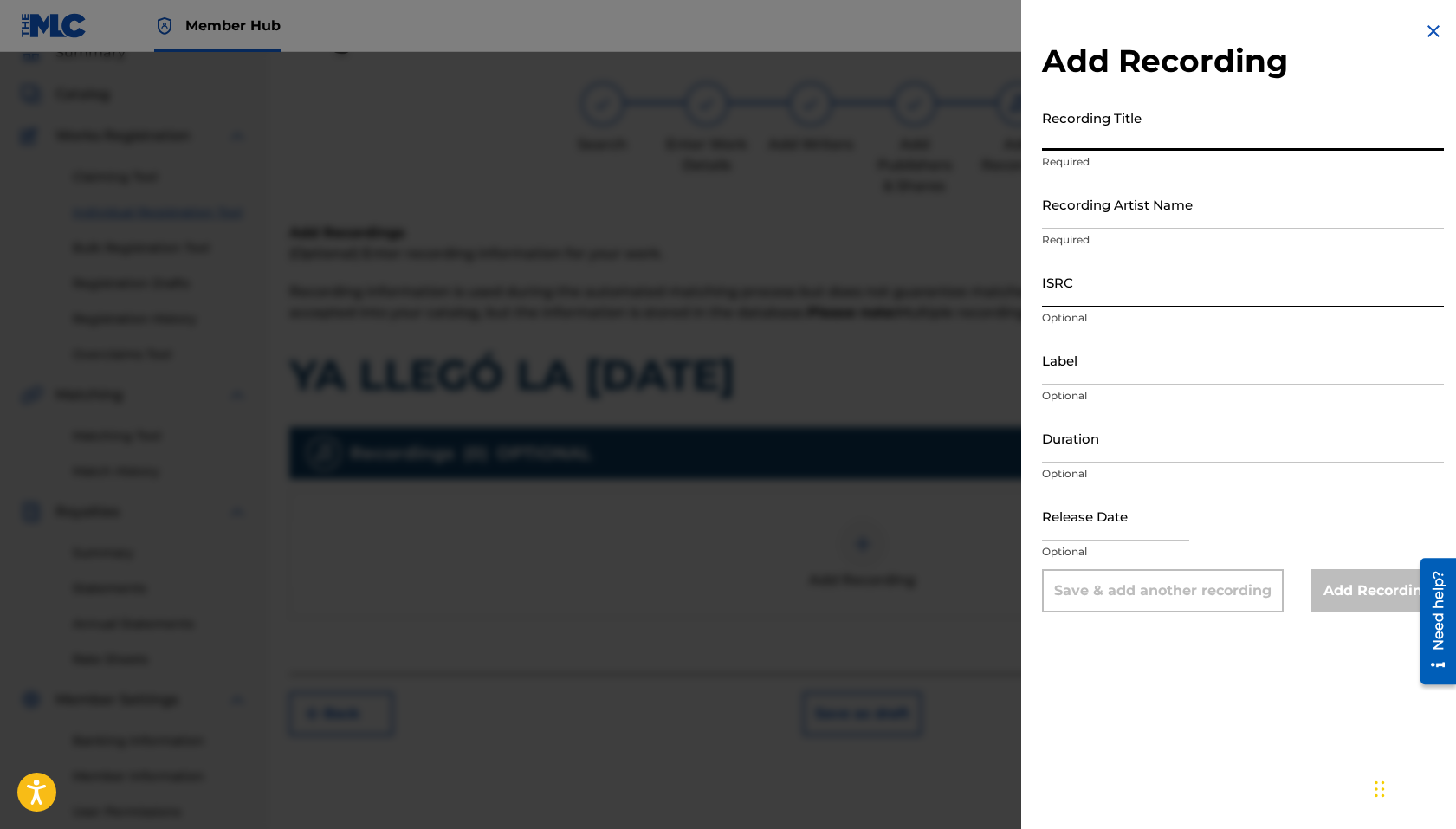
paste input "Ya Llegó la Navidad Generación 12 Kids Generación 12 Music TCADJ1750794"
click at [1190, 144] on input "Ya Llegó la Navidad Generación 12 Kids Generación 12 Music TCADJ1750794" at bounding box center [1242, 126] width 402 height 50
click at [1190, 138] on input "Ya Llegó la Navidad Generación 12 Kids Generación 12 Music TCADJ1750794" at bounding box center [1242, 126] width 402 height 50
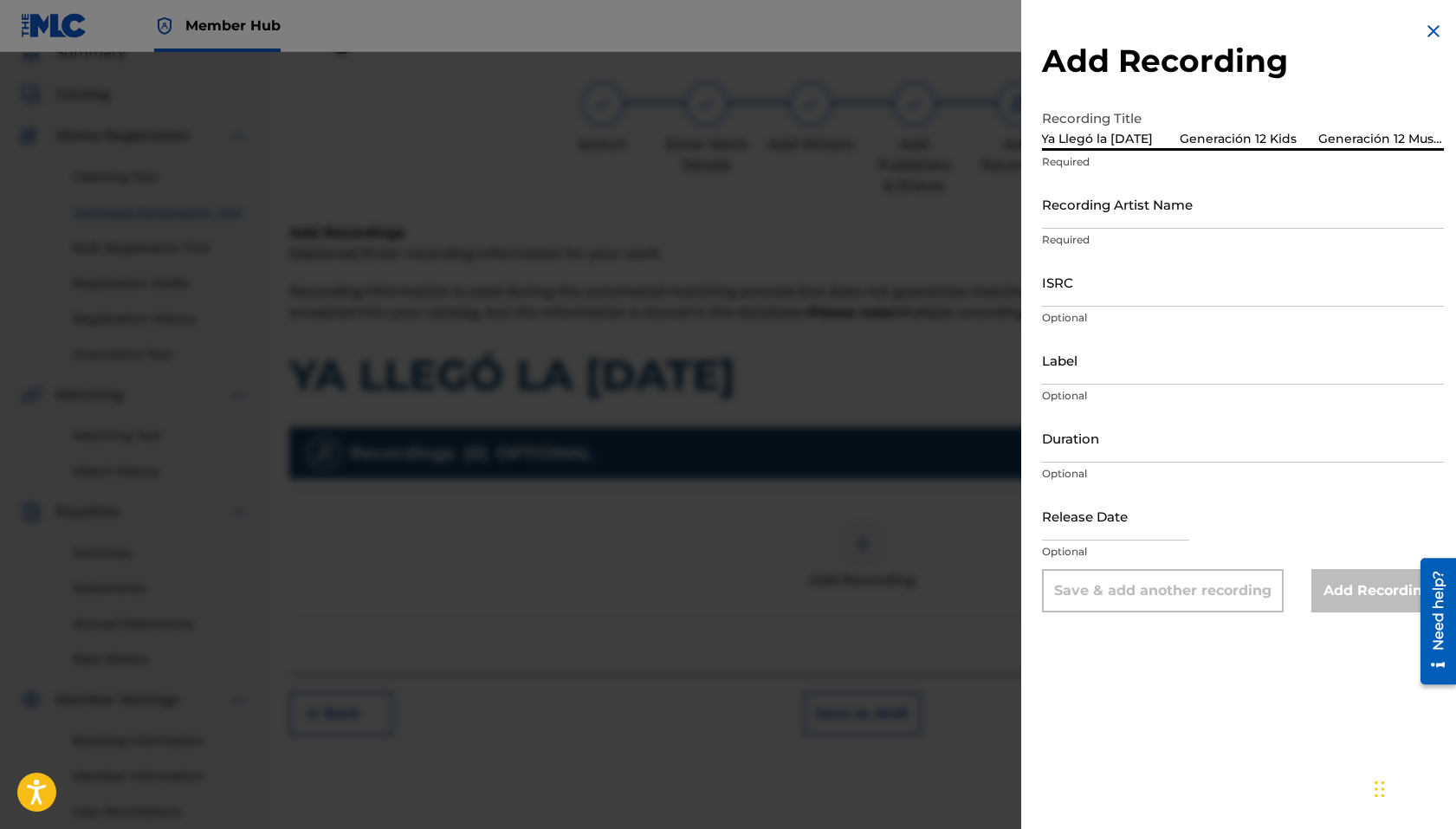
scroll to position [0, 0]
type input "Ya Llegó la Navidad Generación 12 Kids Generación 12 Music"
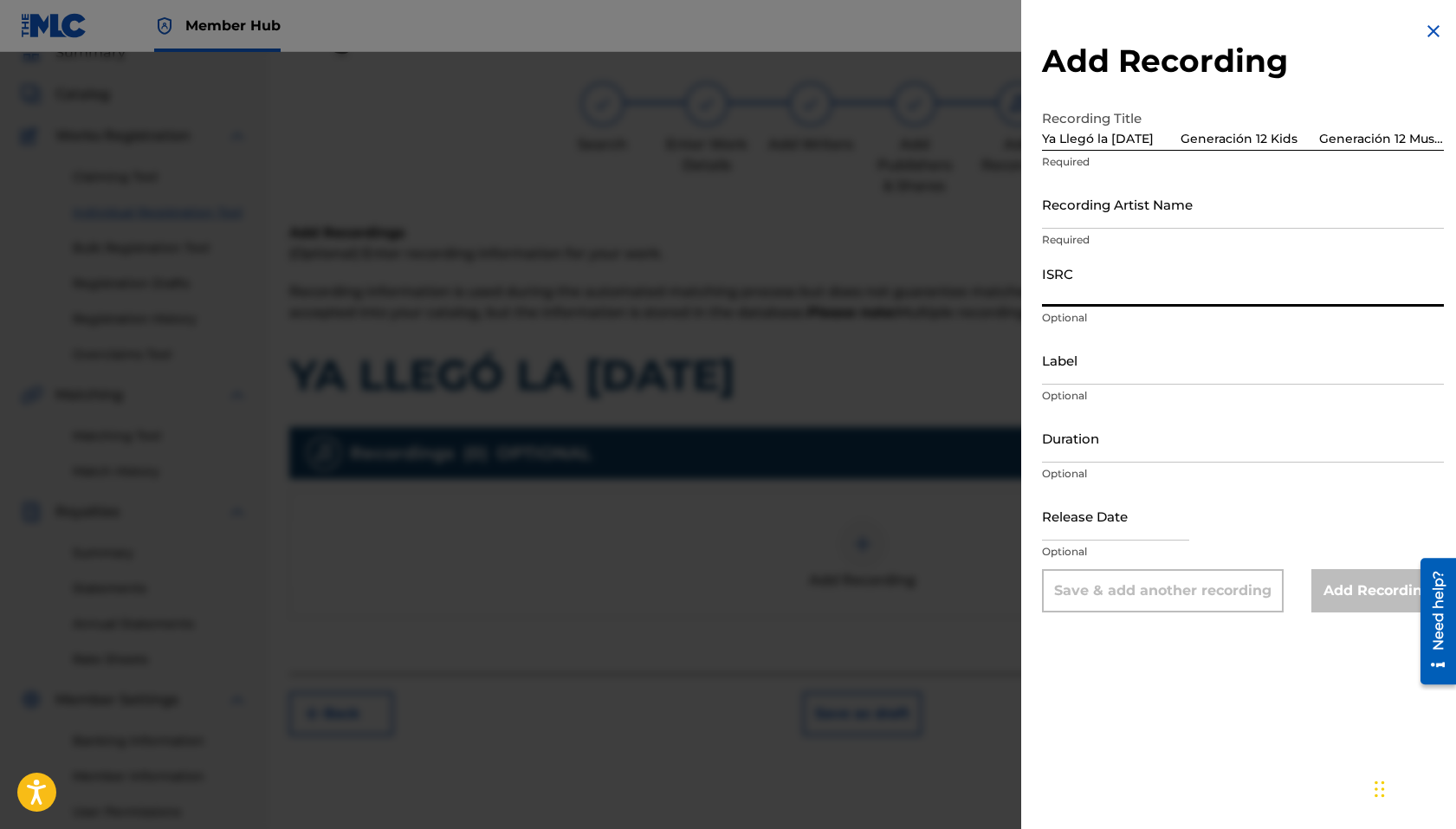
paste input "TCADJ1750794"
type input "TCADJ1750794"
click at [1190, 138] on input "Ya Llegó la Navidad Generación 12 Kids Generación 12 Music" at bounding box center [1242, 126] width 402 height 50
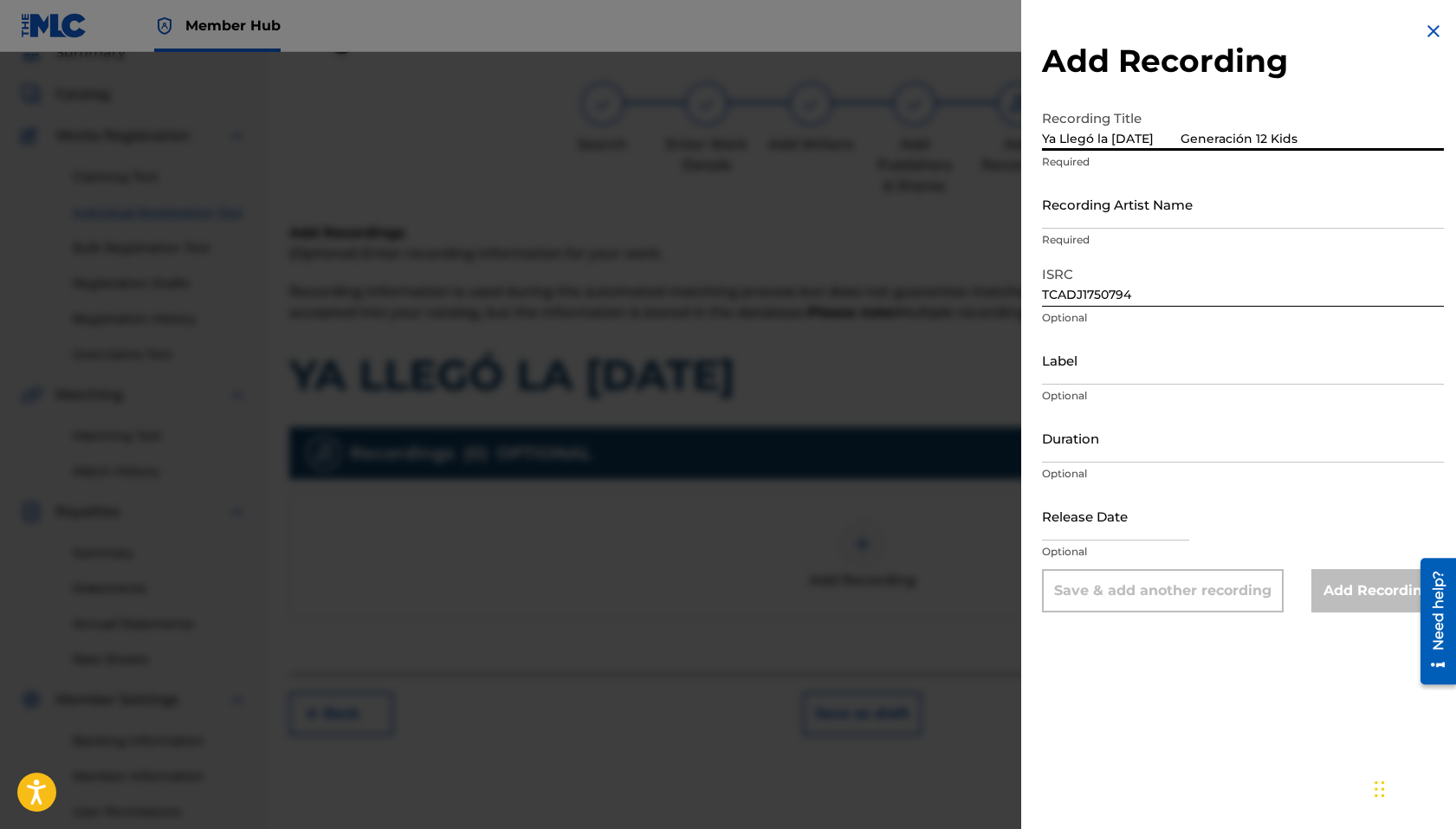
type input "Ya Llegó la Navidad Generación 12 Kids"
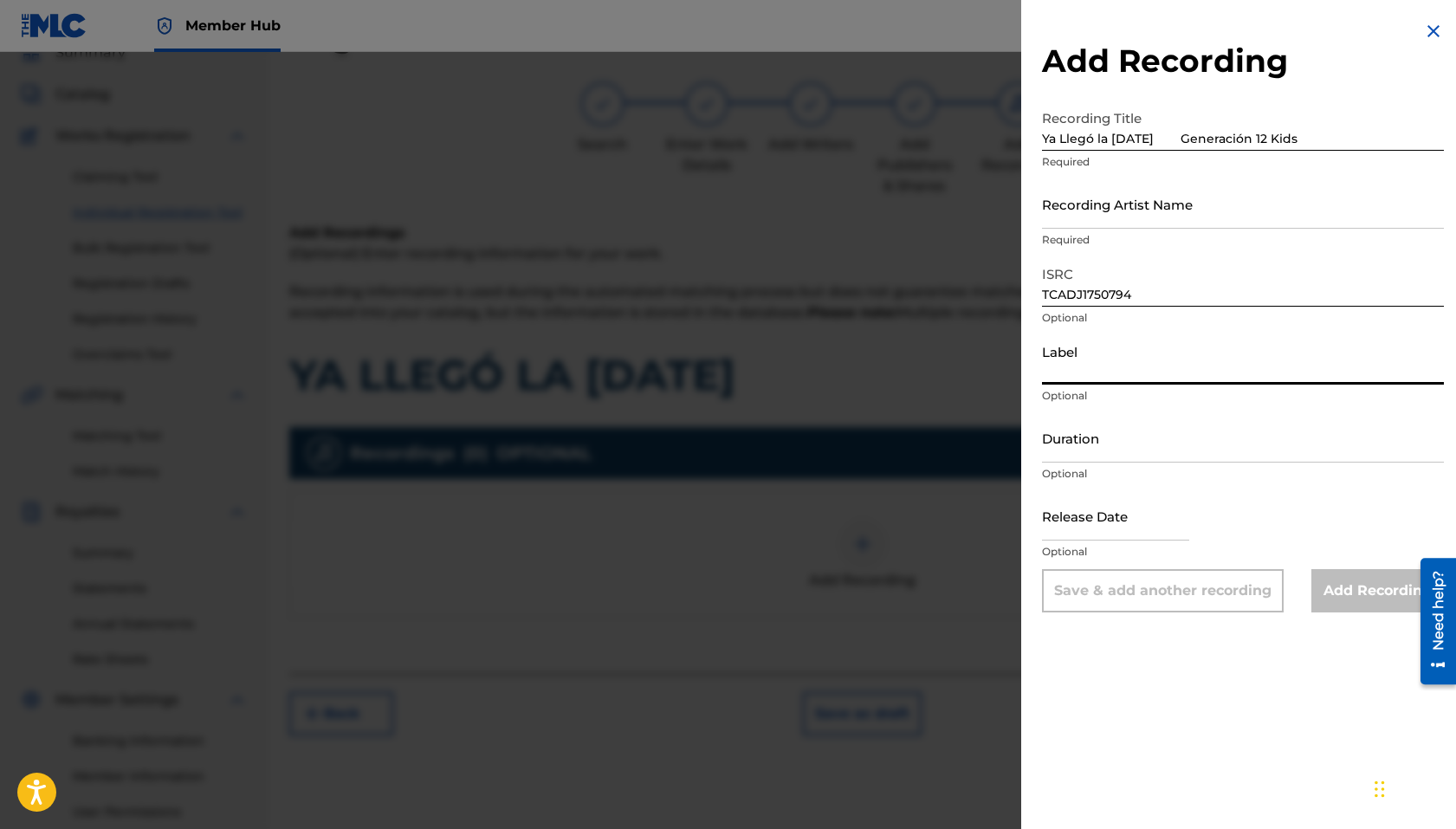
paste input "Generación 12 Music"
type input "Generación 12 Music"
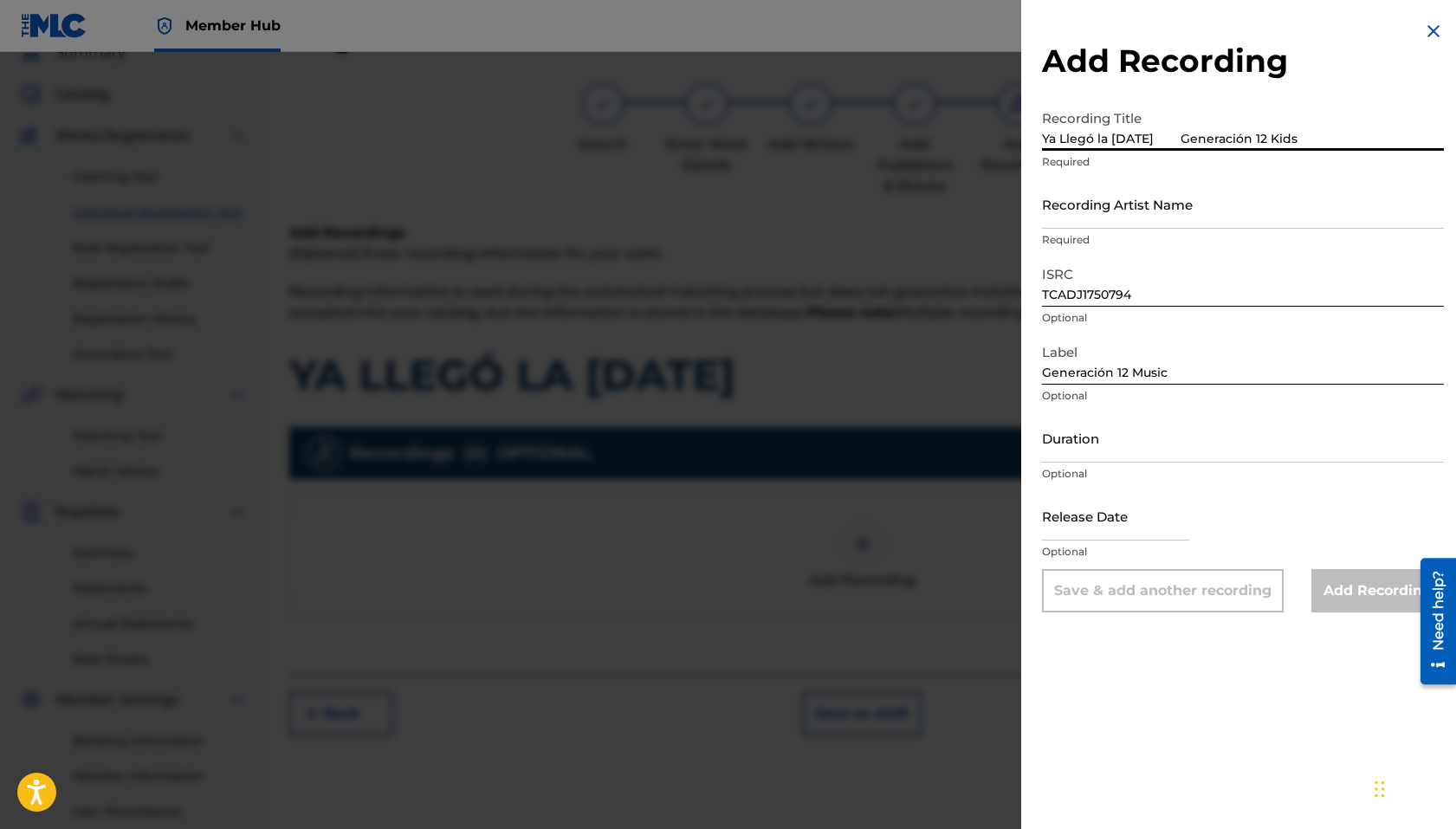
click at [1190, 138] on input "Ya Llegó la Navidad Generación 12 Kids" at bounding box center [1242, 126] width 402 height 50
click at [1172, 139] on input "Ya Llegó la Navidad Generación 12 Kids" at bounding box center [1242, 126] width 402 height 50
type input "Ya Llegó la Navidad"
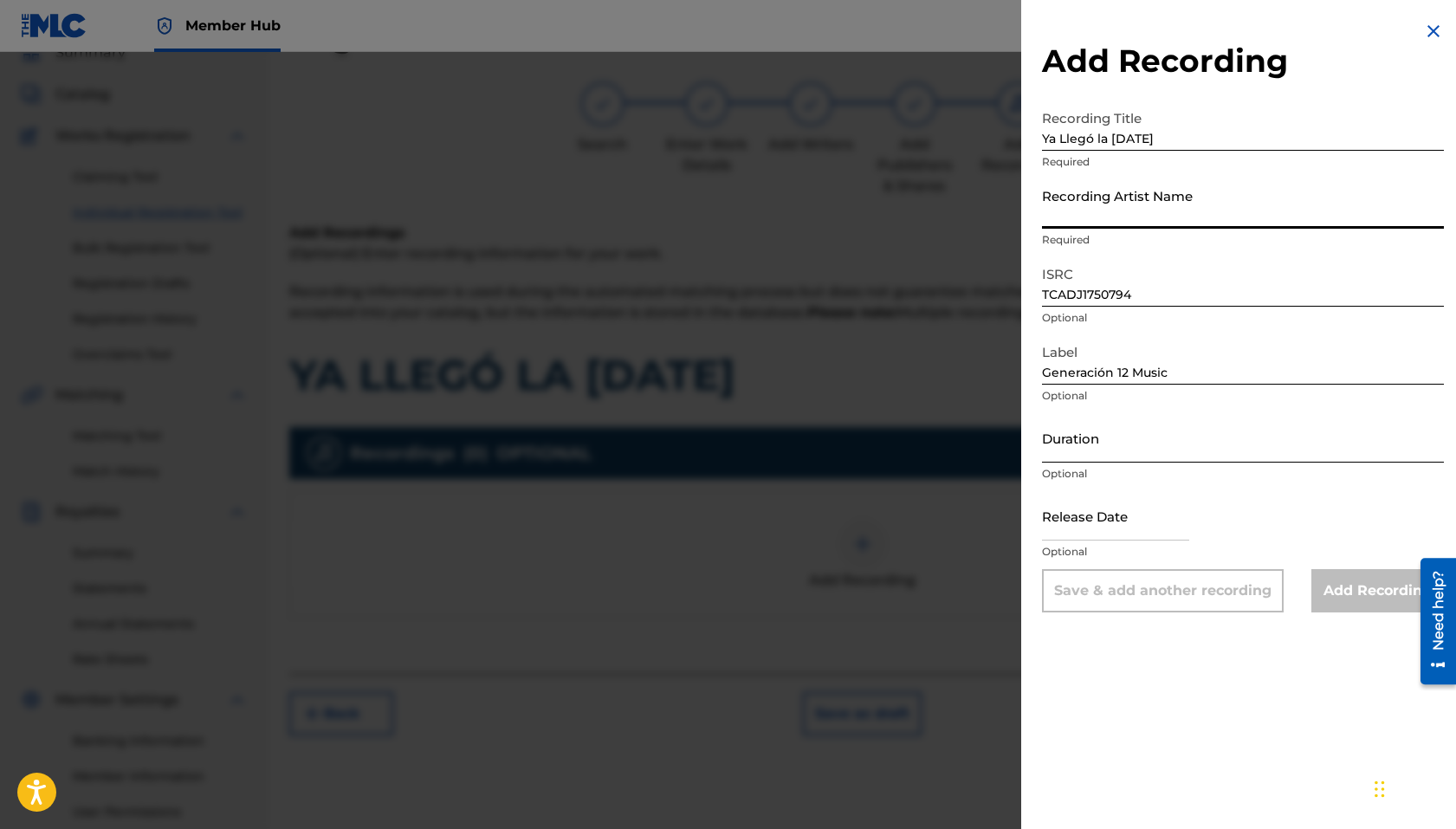
paste input "Generación 12 Kids"
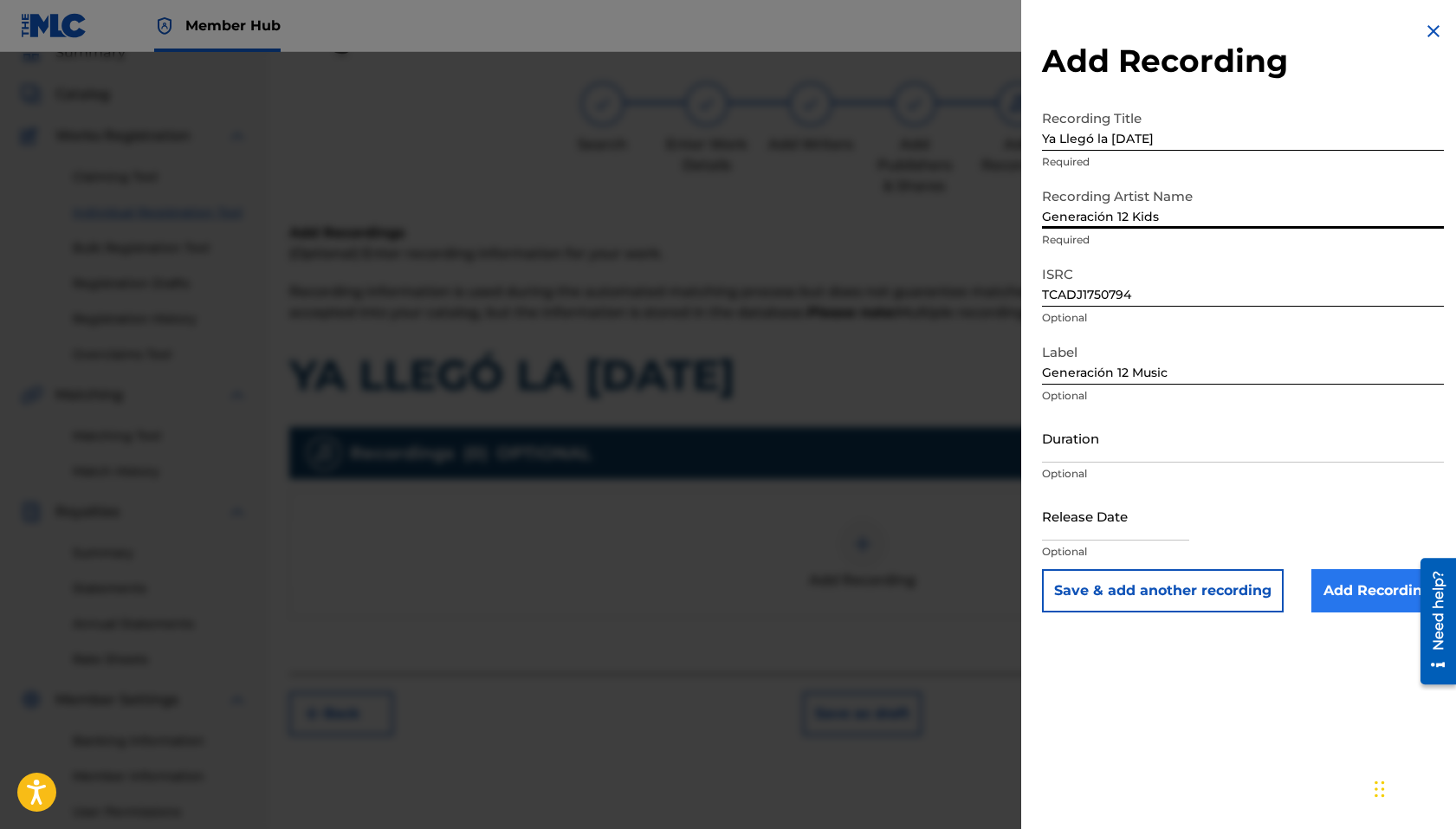
type input "Generación 12 Kids"
click at [1190, 590] on input "Add Recording" at bounding box center [1377, 590] width 133 height 43
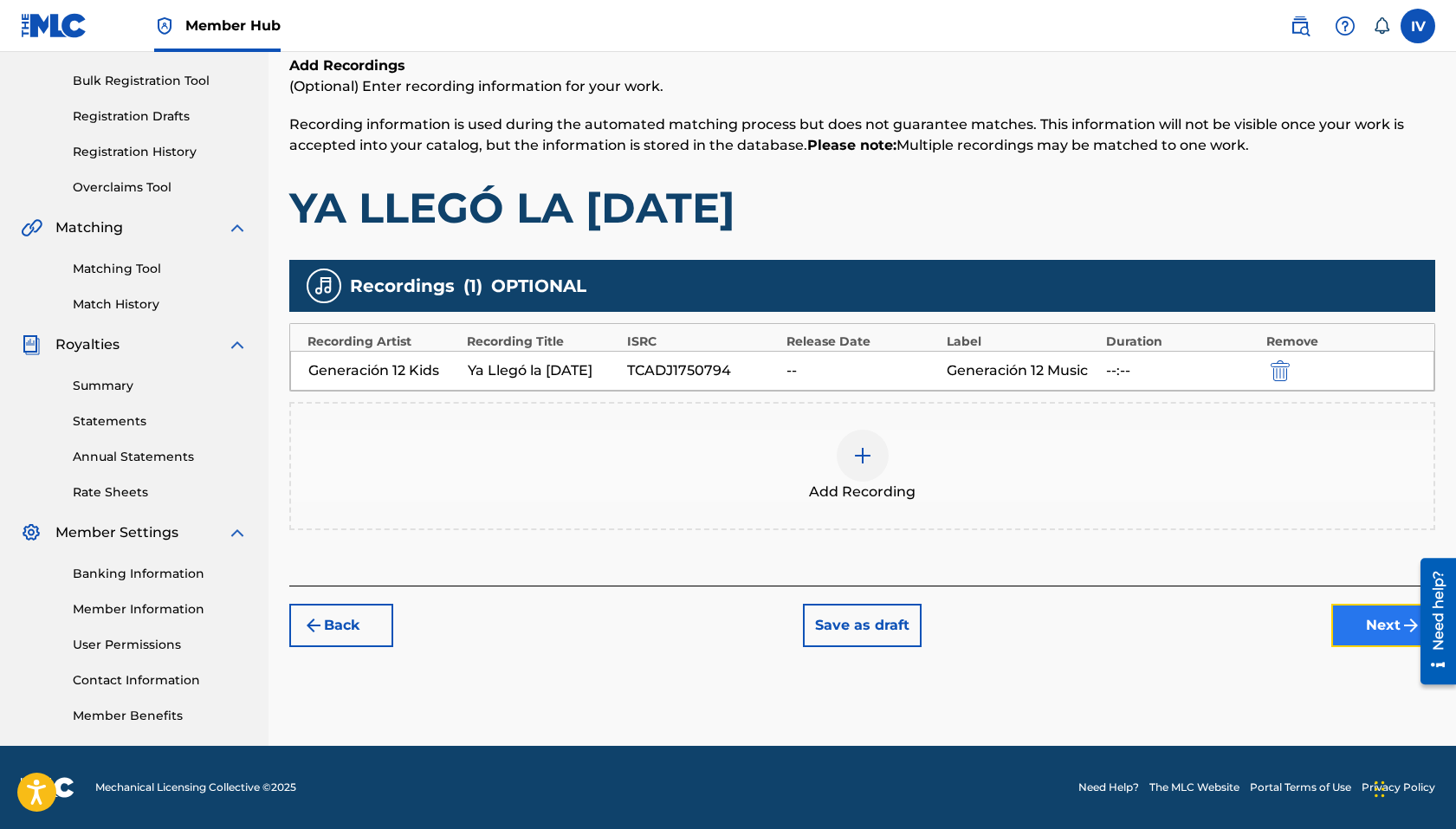
click at [1190, 625] on button "Next" at bounding box center [1382, 625] width 104 height 43
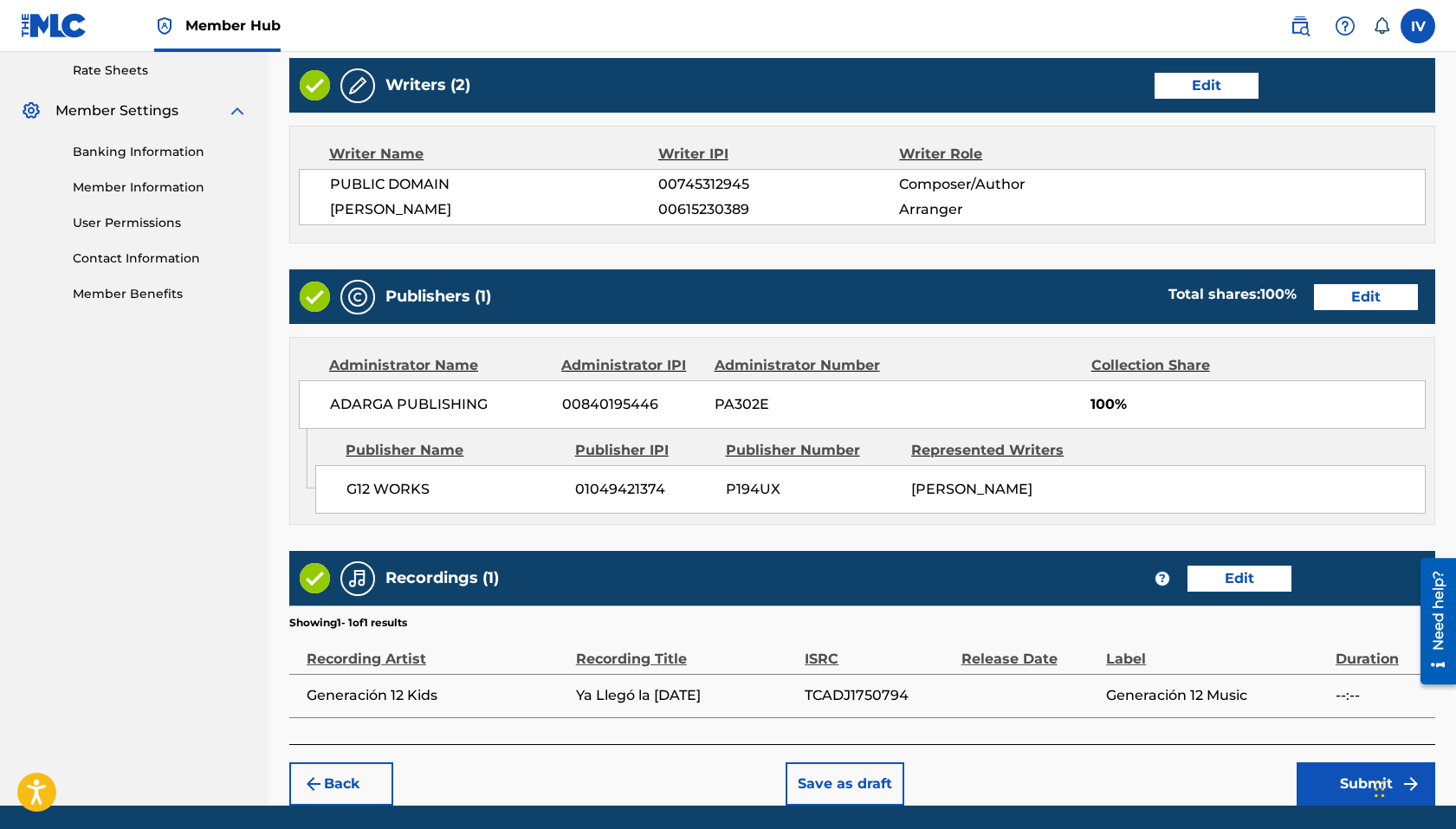
scroll to position [724, 0]
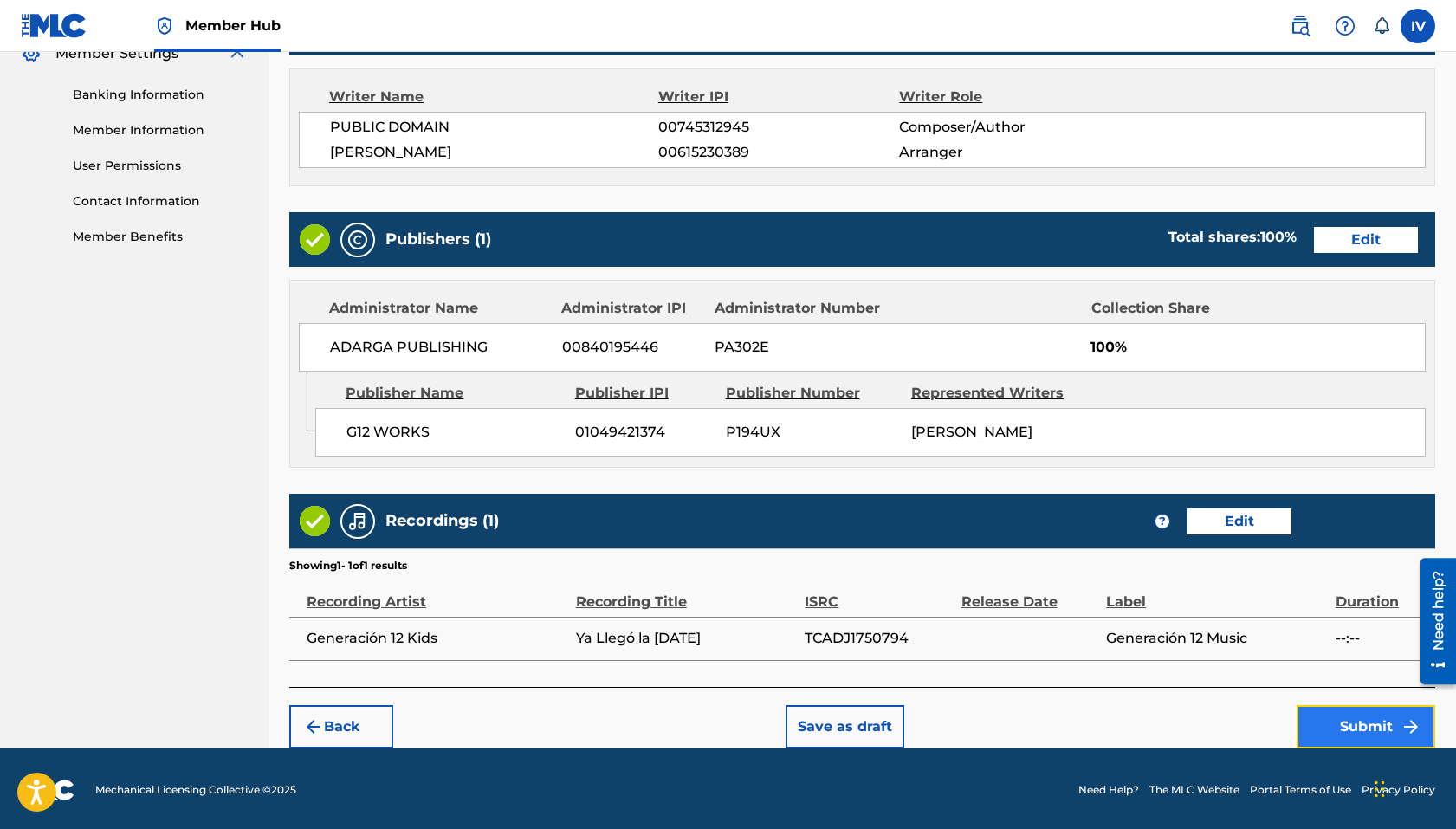
click at [1190, 726] on button "Submit" at bounding box center [1365, 726] width 138 height 43
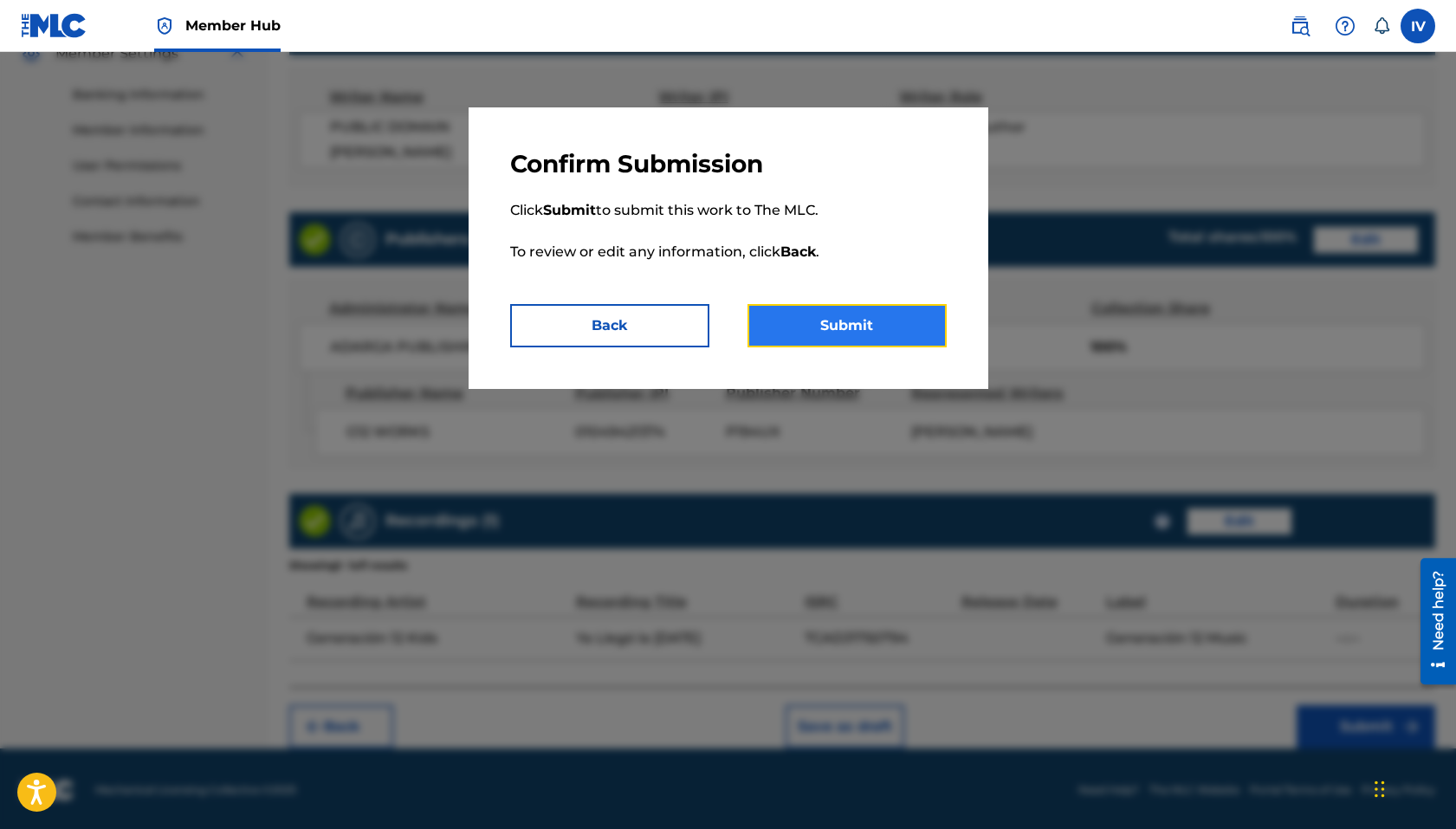
click at [810, 325] on button "Submit" at bounding box center [847, 325] width 200 height 43
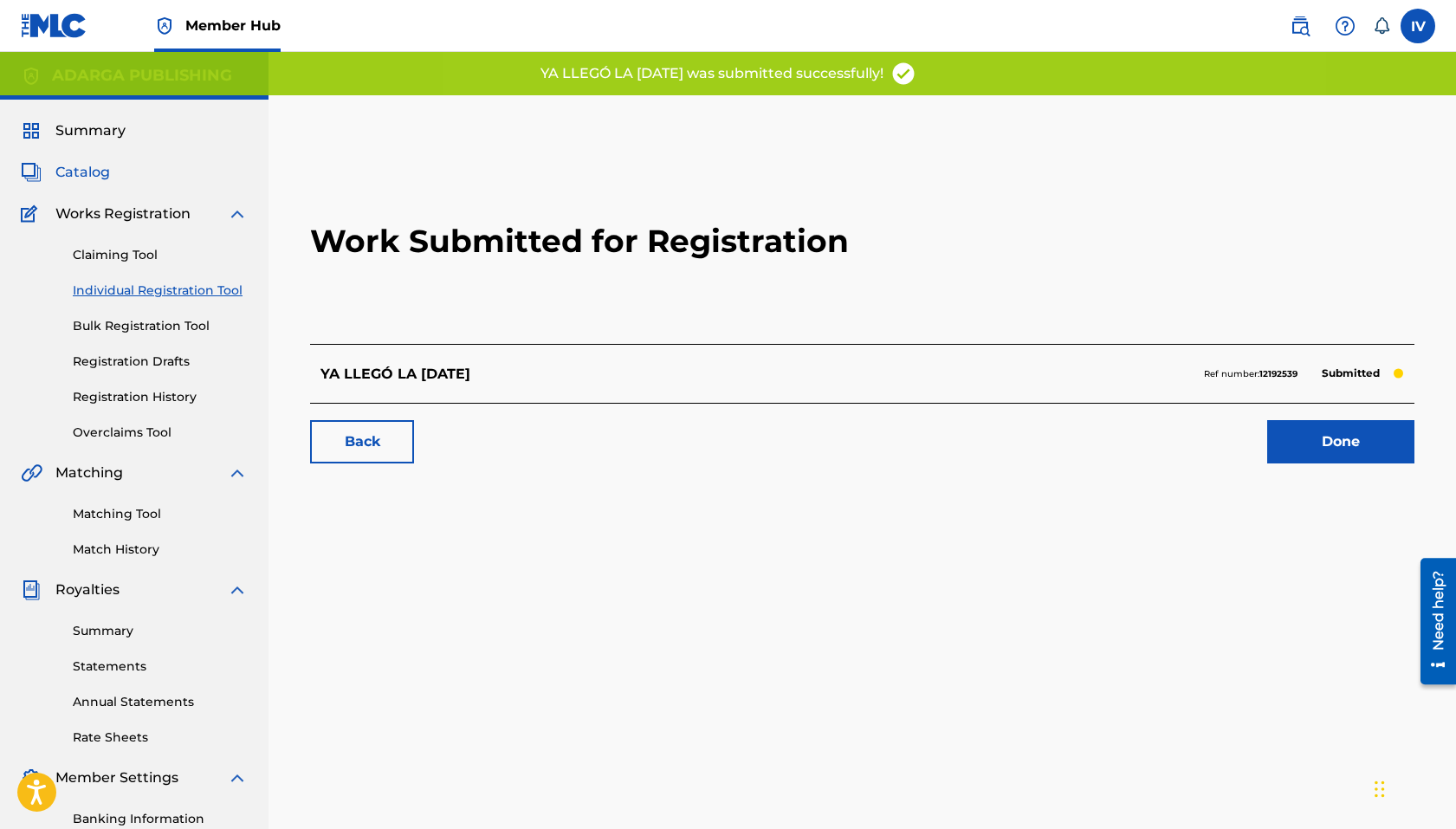
click at [89, 173] on span "Catalog" at bounding box center [82, 173] width 54 height 21
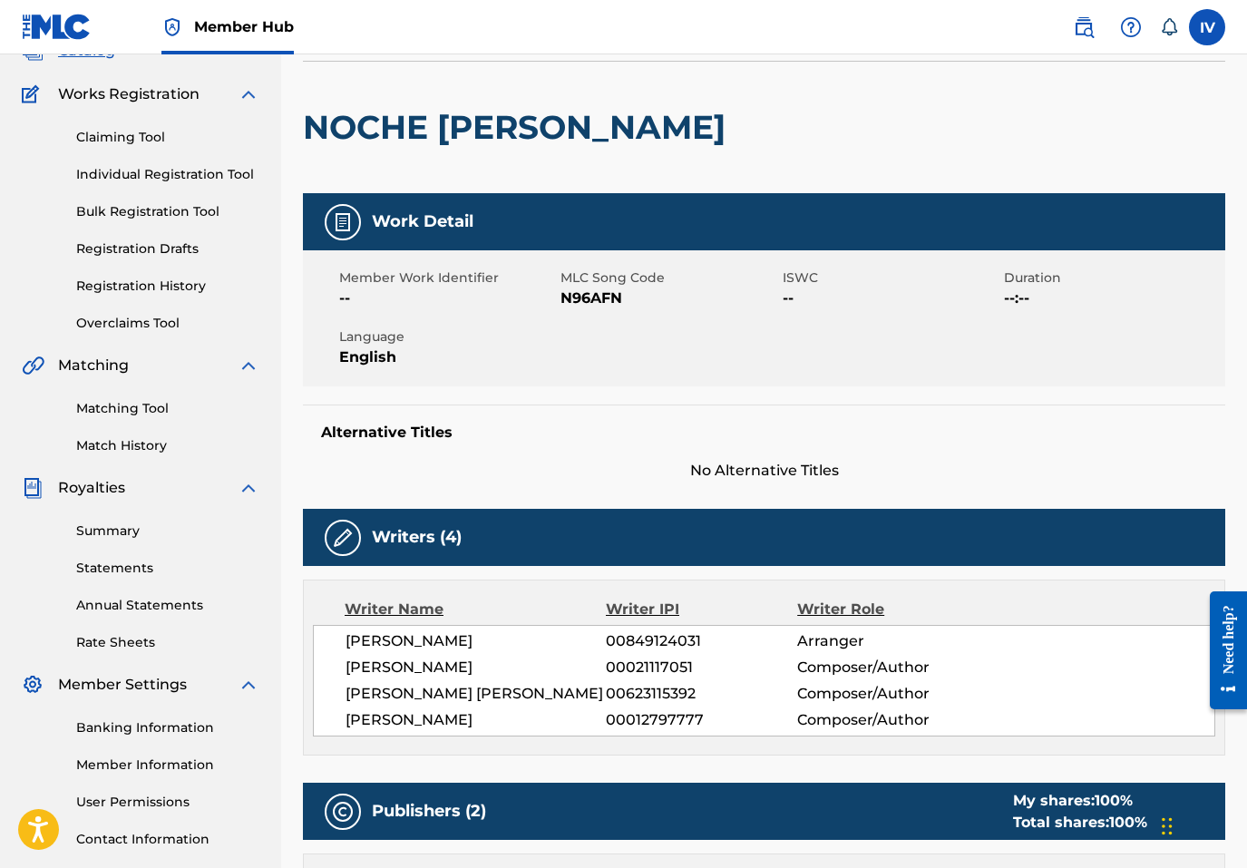
scroll to position [126, 0]
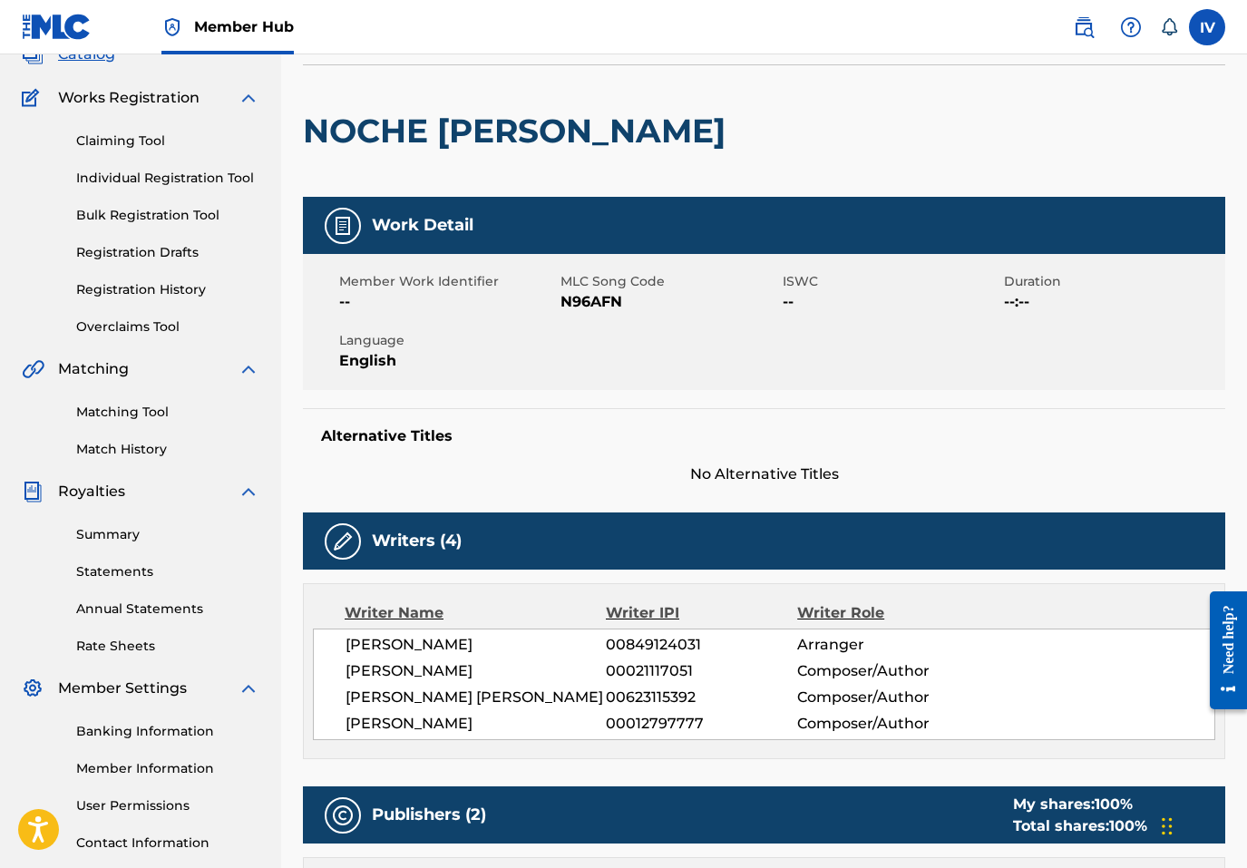
click at [602, 301] on span "N96AFN" at bounding box center [669, 302] width 217 height 22
copy span "N96AFN"
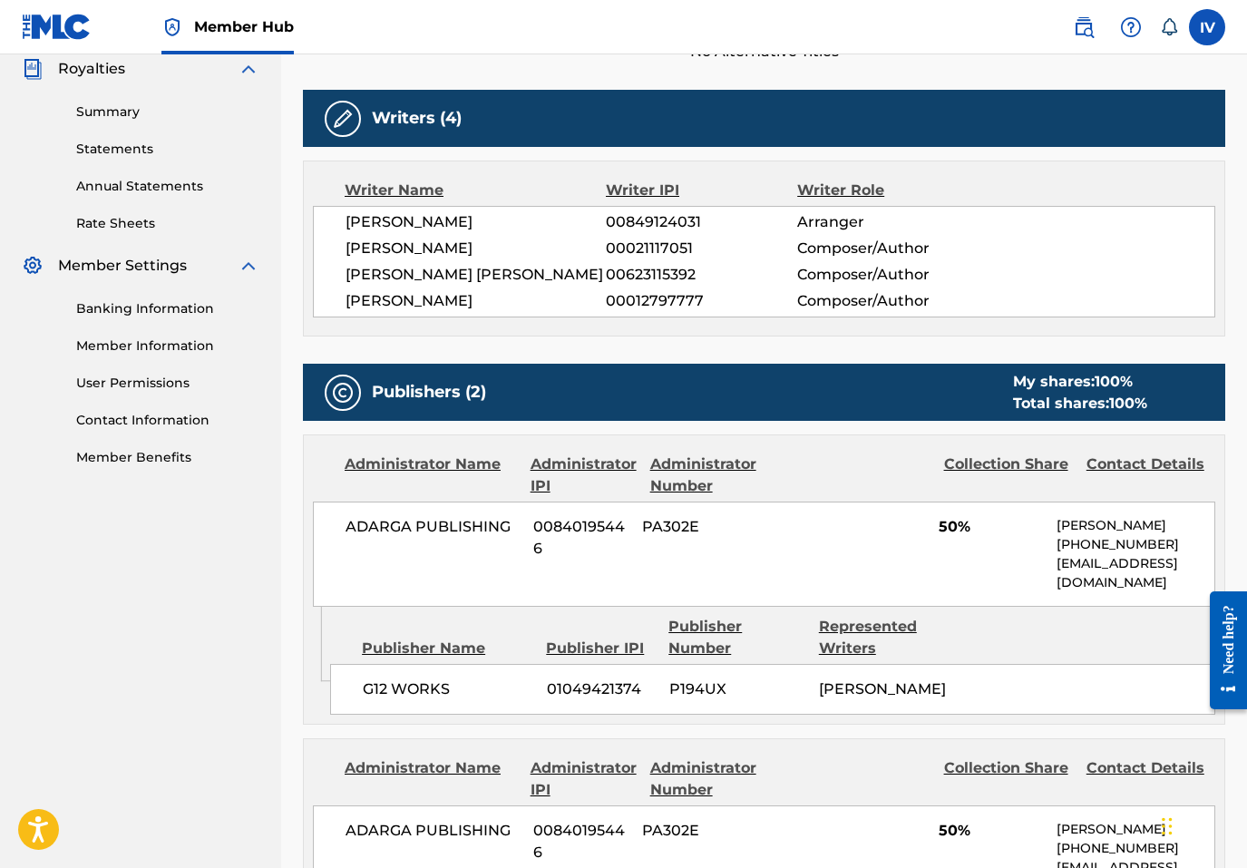
scroll to position [644, 0]
